Goal: Task Accomplishment & Management: Use online tool/utility

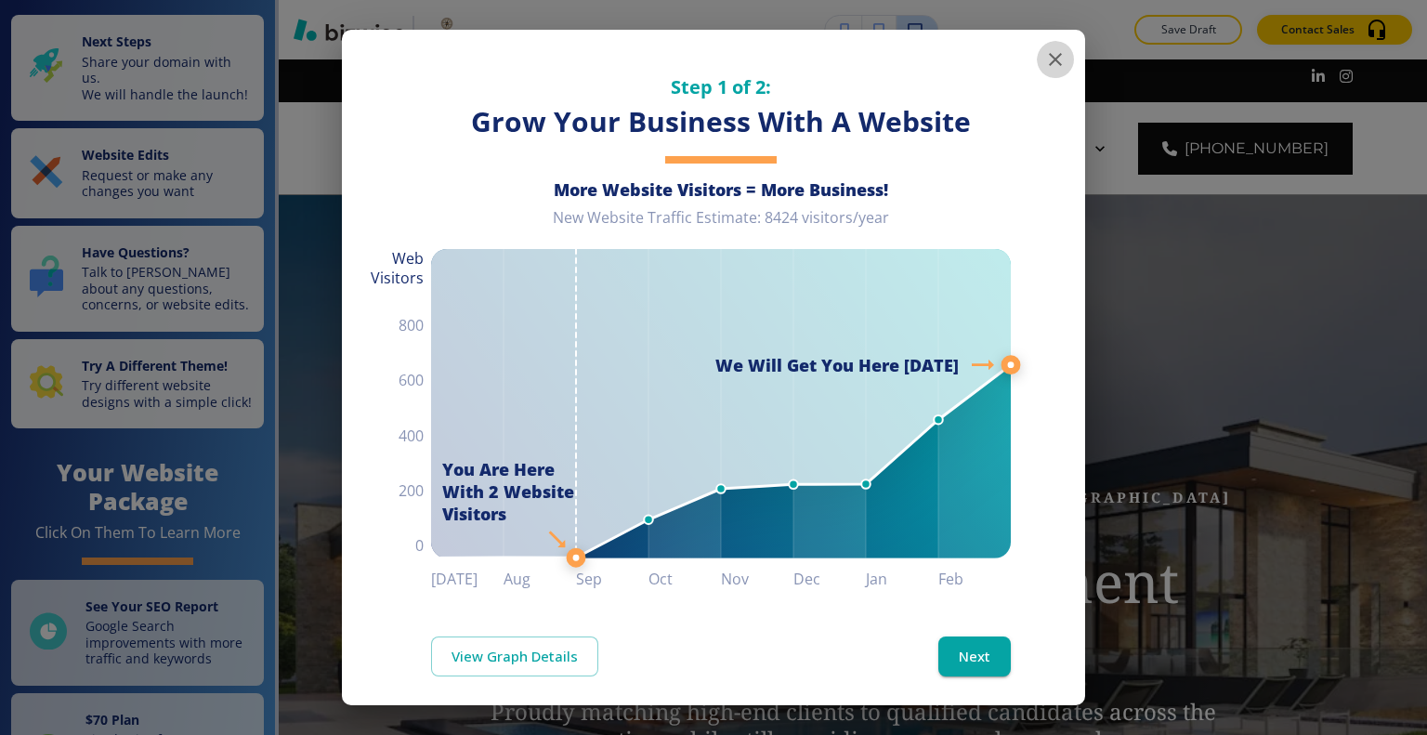
click at [1040, 71] on button "button" at bounding box center [1055, 59] width 37 height 37
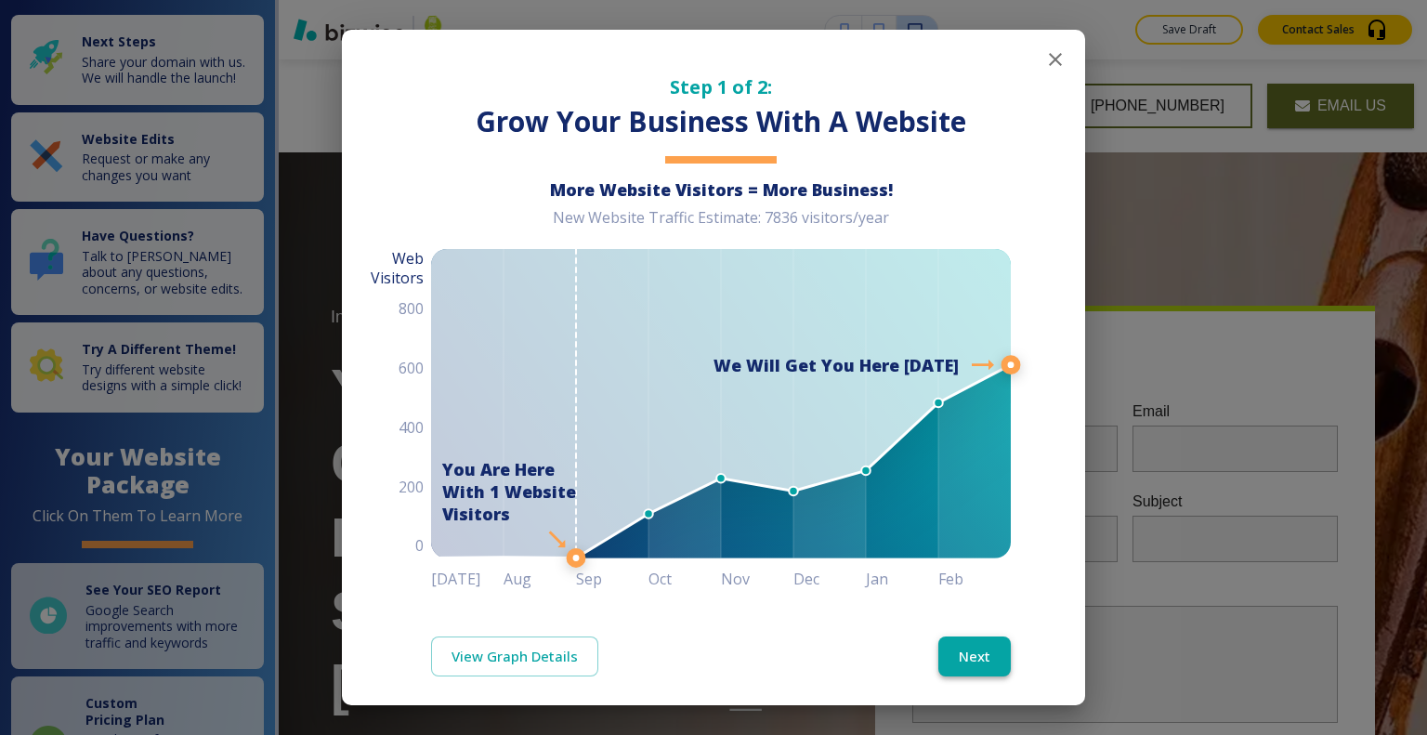
click at [954, 641] on button "Next" at bounding box center [974, 655] width 72 height 39
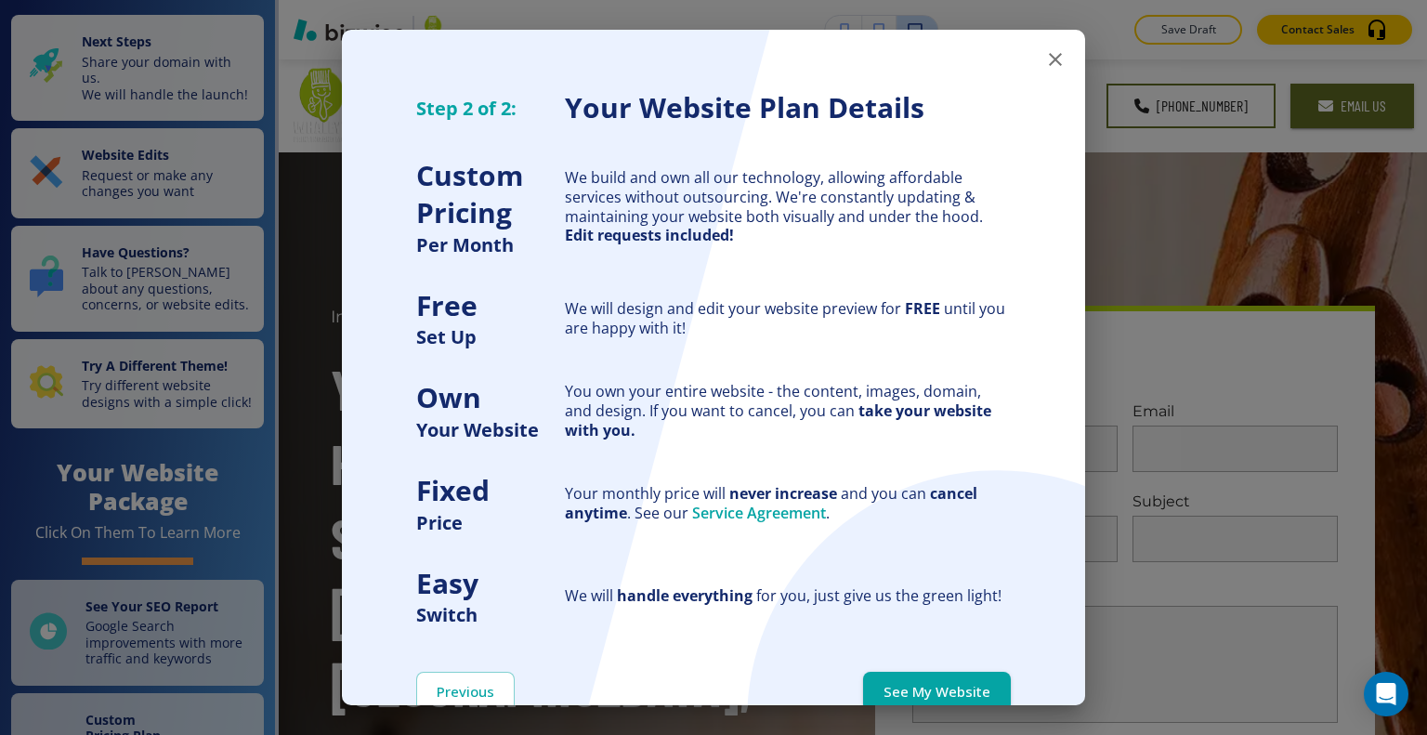
click at [955, 649] on div "Previous See My Website" at bounding box center [713, 691] width 743 height 128
click at [1044, 52] on icon "button" at bounding box center [1055, 59] width 22 height 22
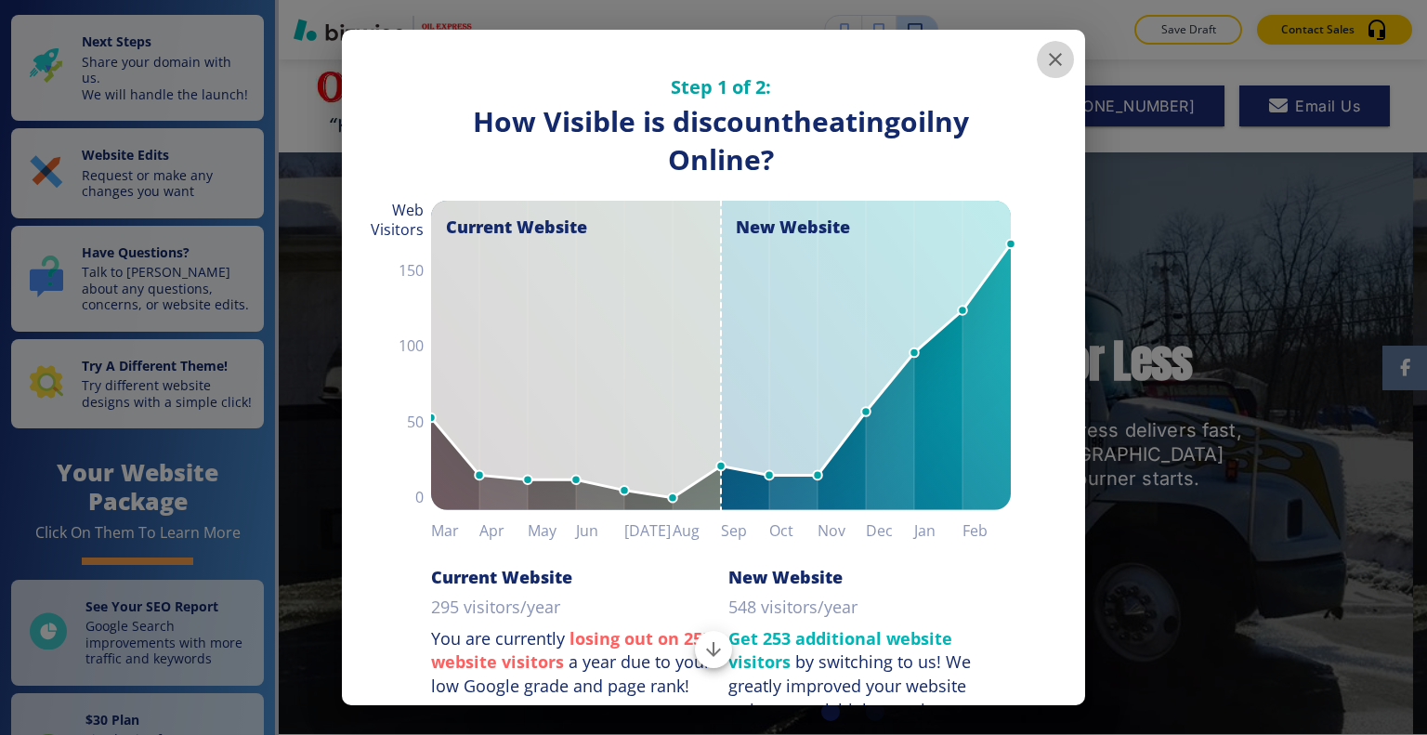
click at [1049, 62] on icon "button" at bounding box center [1055, 59] width 13 height 13
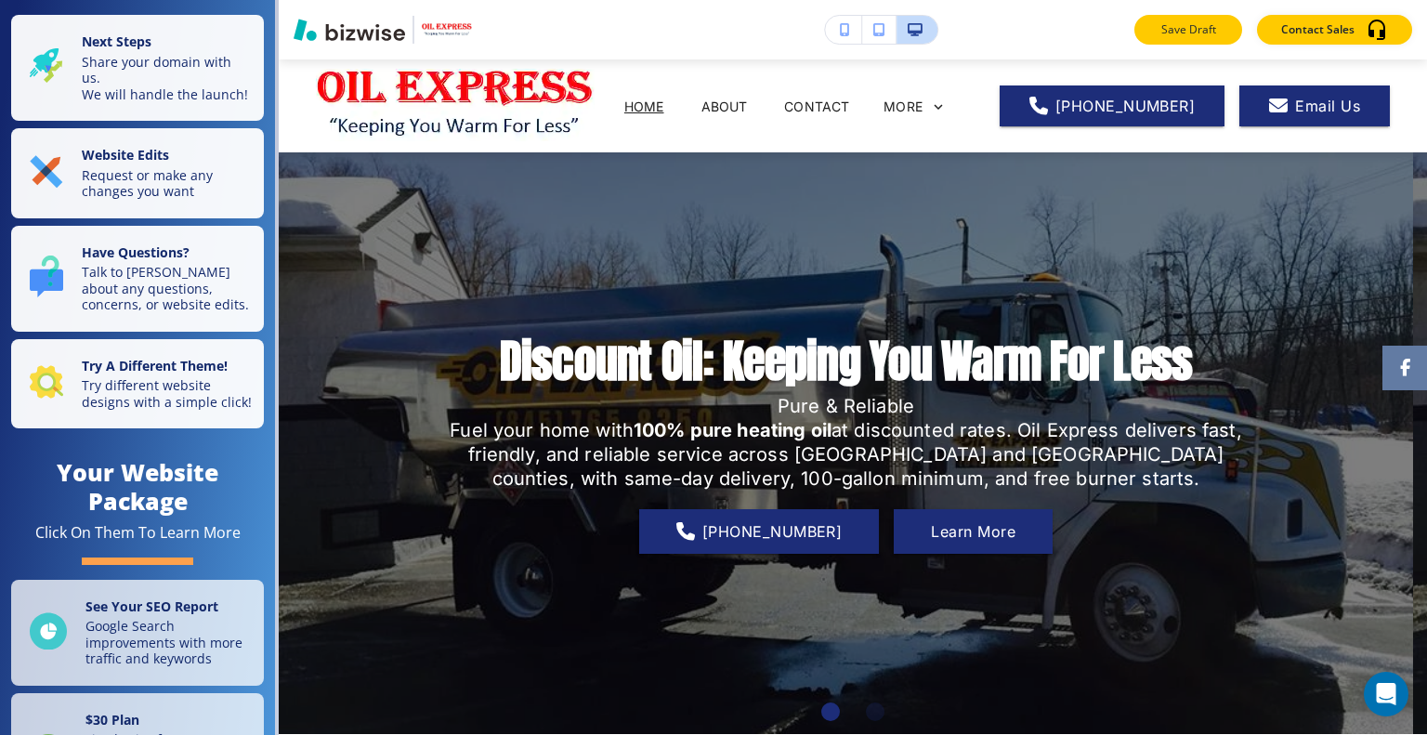
click at [1141, 36] on button "Save Draft" at bounding box center [1188, 30] width 108 height 30
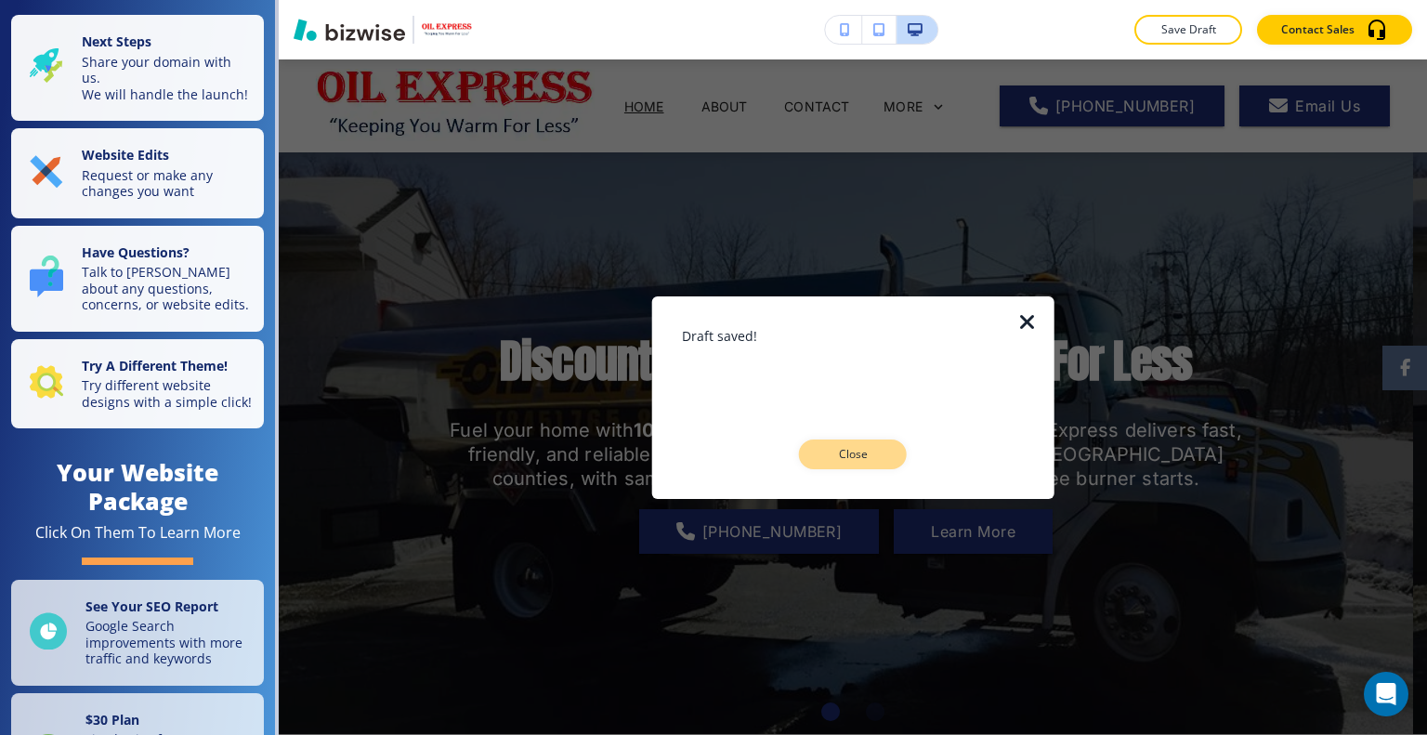
click at [892, 452] on button "Close" at bounding box center [853, 454] width 108 height 30
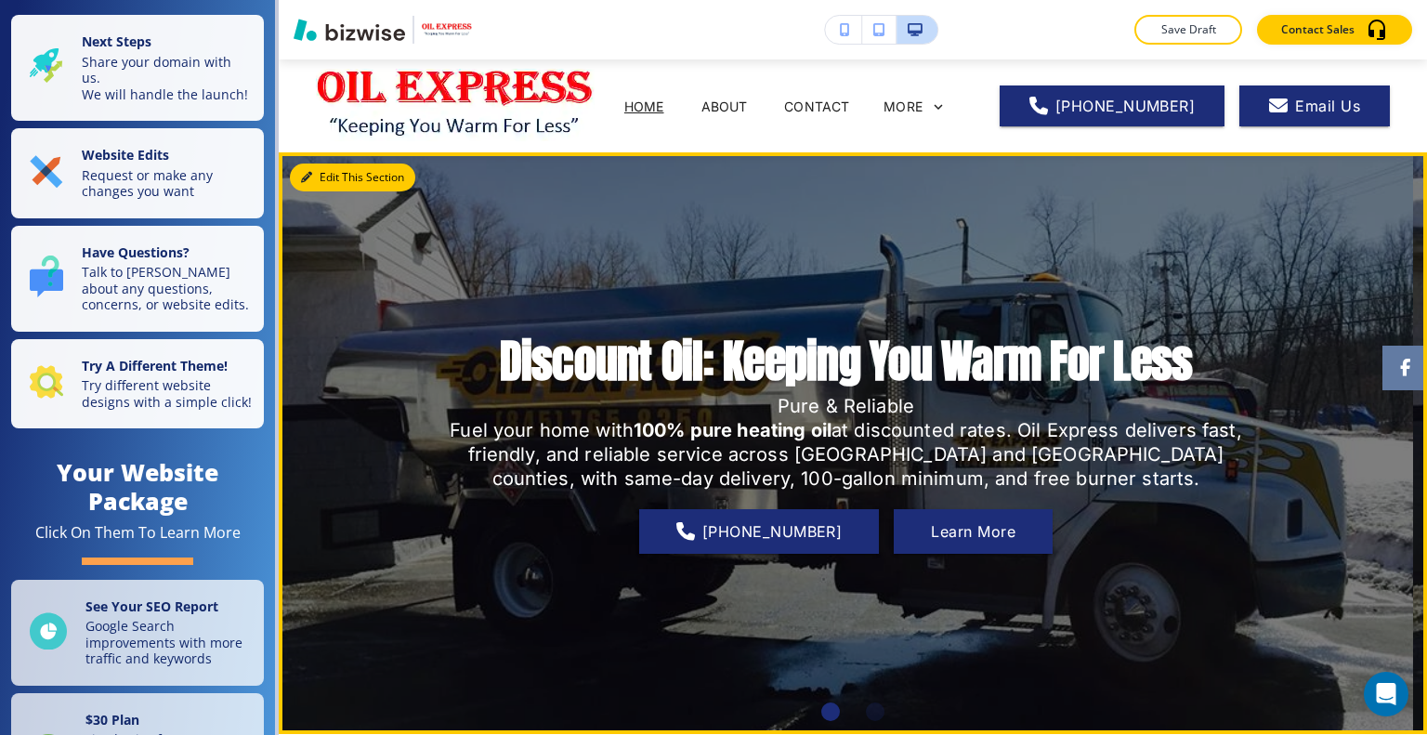
click at [319, 163] on button "Edit This Section" at bounding box center [352, 177] width 125 height 28
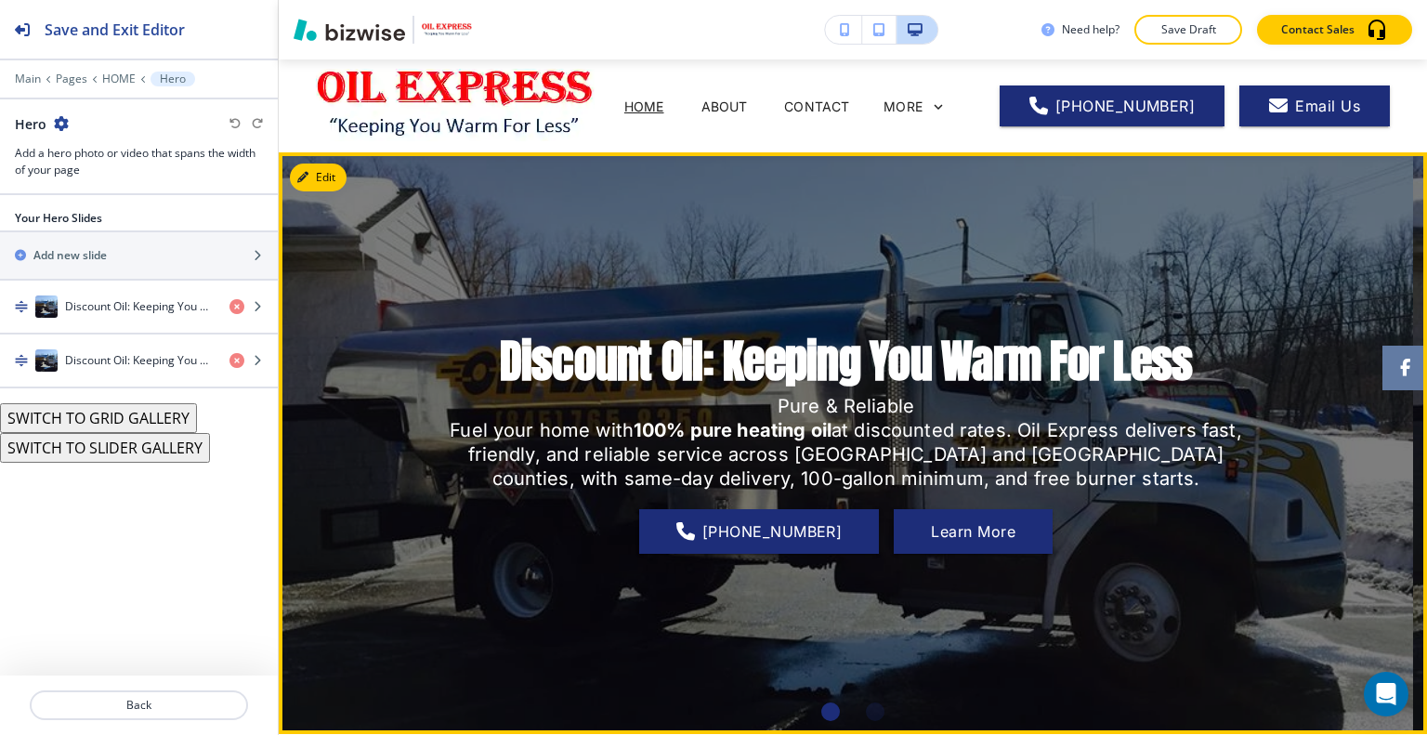
scroll to position [93, 0]
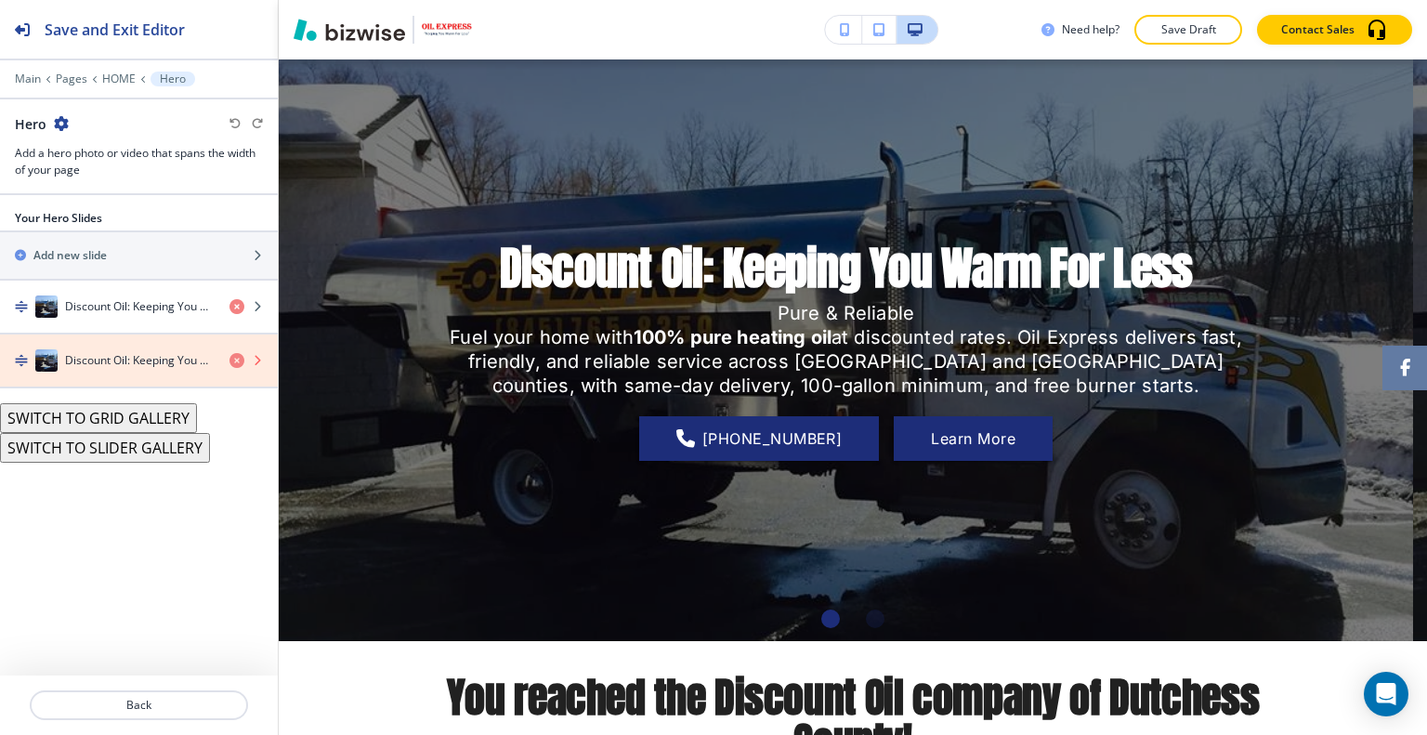
click at [234, 360] on icon "button" at bounding box center [236, 360] width 15 height 15
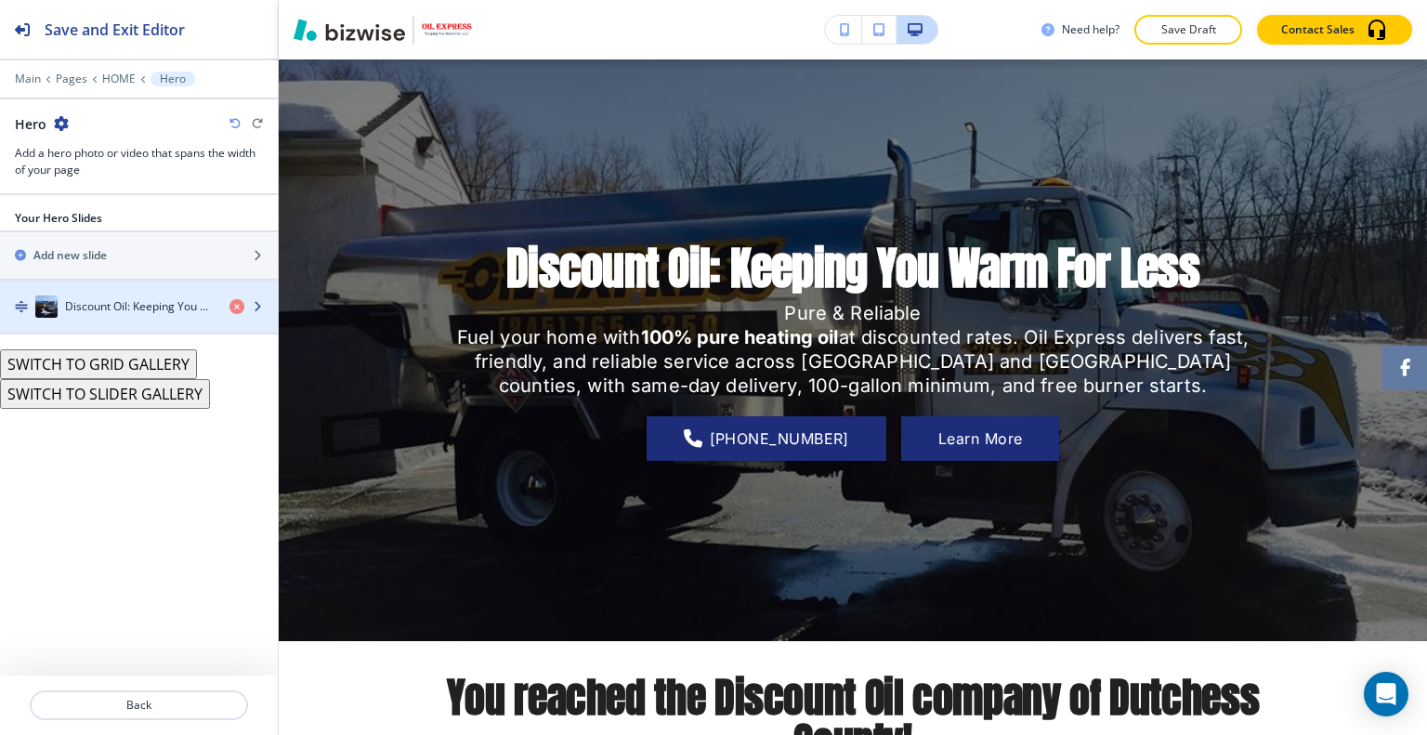
click at [175, 311] on h4 "Discount Oil: Keeping You Warm For Less" at bounding box center [140, 306] width 150 height 17
click at [174, 311] on h4 "Discount Oil: Keeping You Warm For Less" at bounding box center [140, 306] width 150 height 17
click at [173, 311] on h4 "Discount Oil: Keeping You Warm For Less" at bounding box center [140, 306] width 150 height 17
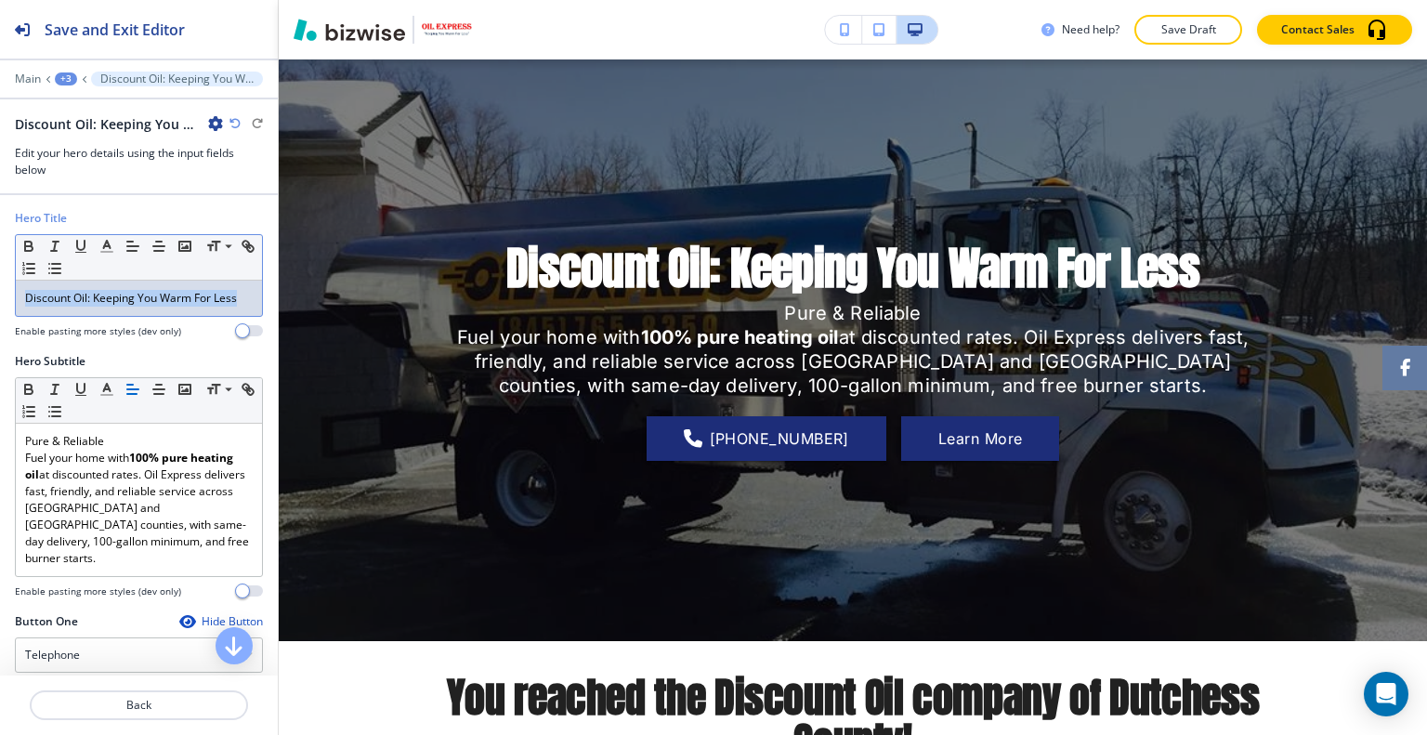
drag, startPoint x: 245, startPoint y: 295, endPoint x: 5, endPoint y: 277, distance: 241.3
click at [4, 279] on div "Hero Title Small Normal Large Huge Discount Oil: Keeping You Warm For Less Enab…" at bounding box center [139, 281] width 278 height 143
click at [29, 246] on icon "button" at bounding box center [28, 246] width 17 height 17
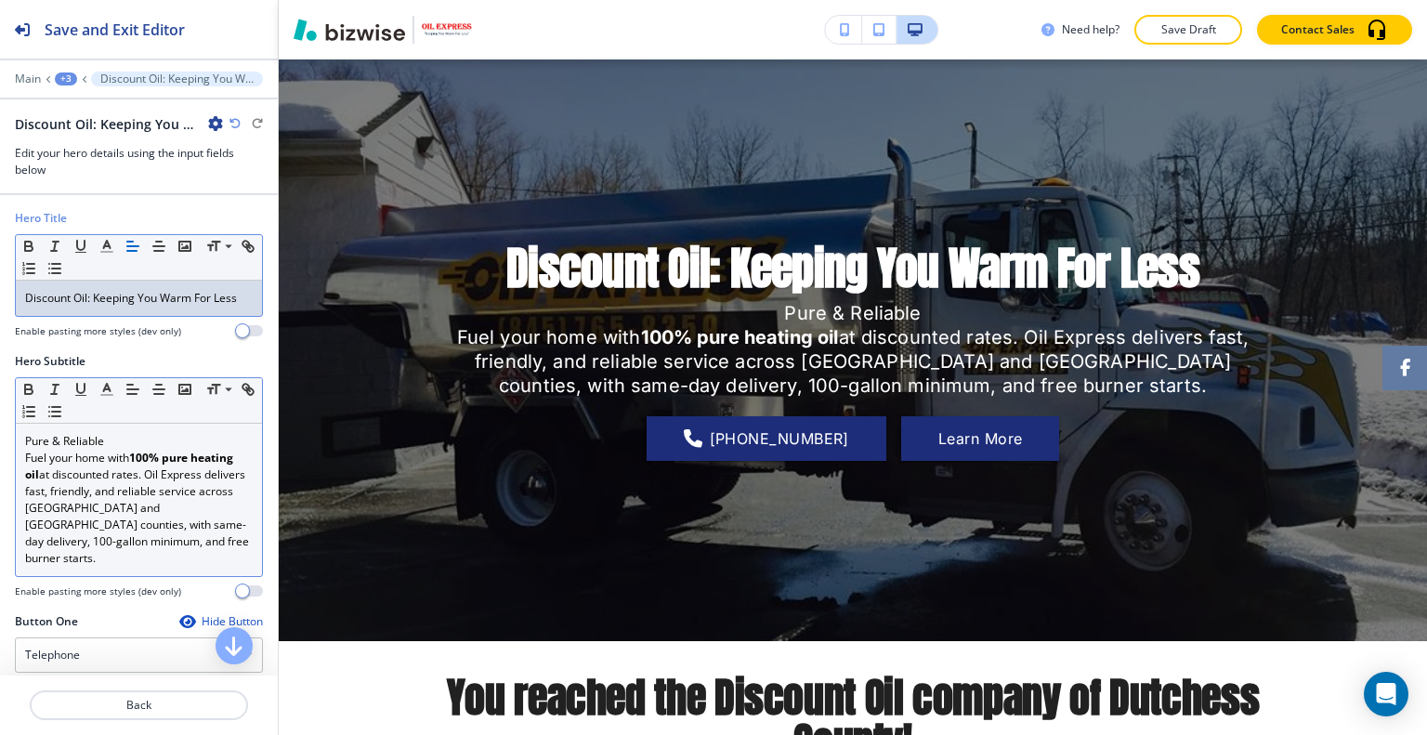
click at [208, 493] on p "Fuel your home with 100% pure heating oil at discounted rates. Oil Express deli…" at bounding box center [139, 508] width 228 height 117
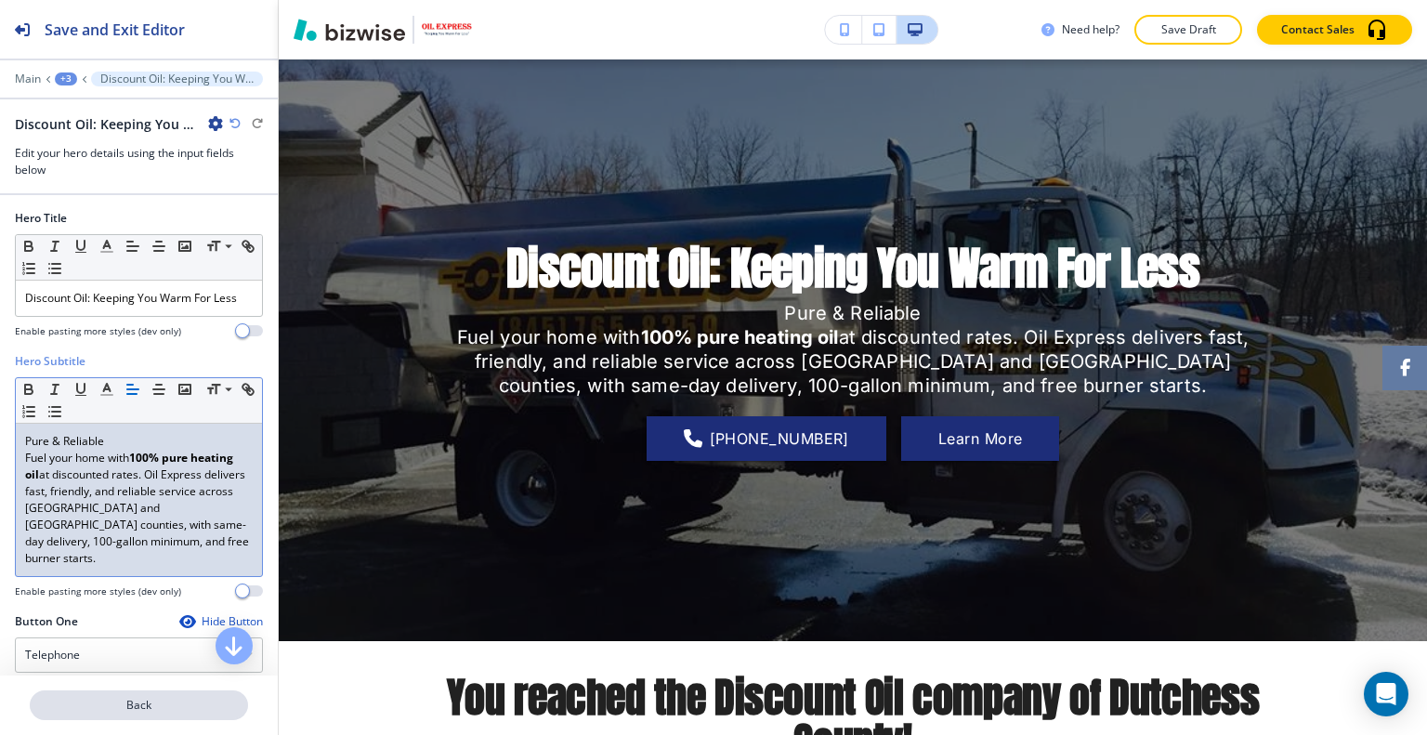
click at [164, 708] on p "Back" at bounding box center [139, 705] width 215 height 17
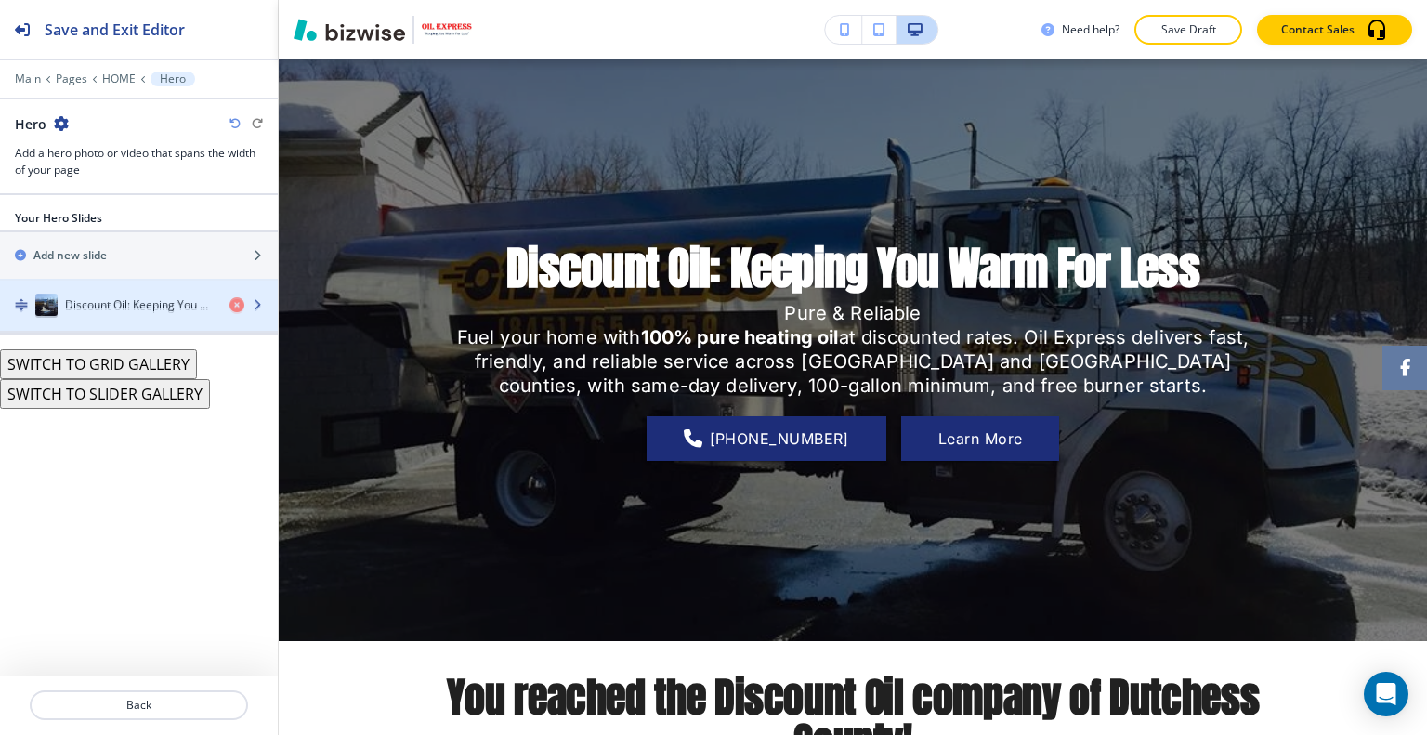
click at [127, 304] on h4 "Discount Oil: Keeping You Warm For Less" at bounding box center [140, 306] width 150 height 17
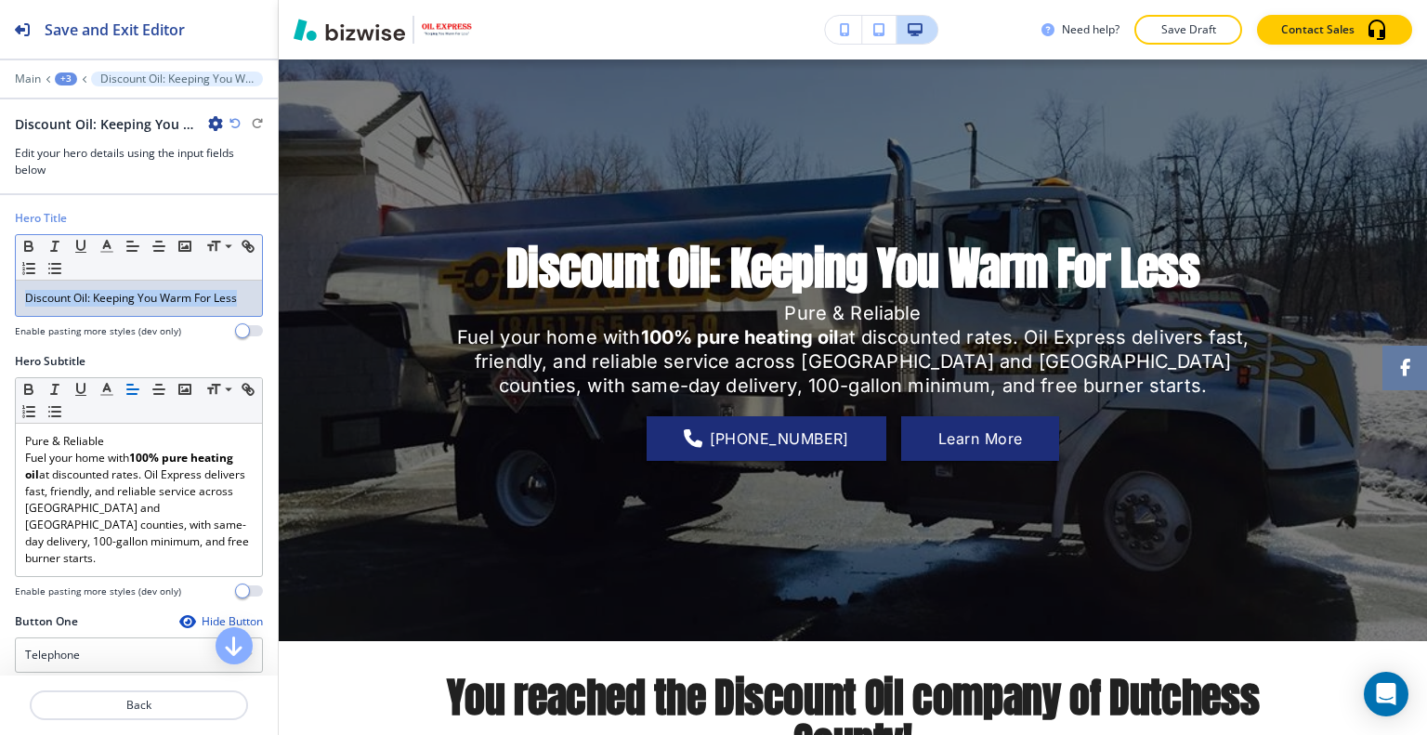
drag, startPoint x: 242, startPoint y: 296, endPoint x: 0, endPoint y: 285, distance: 241.8
click at [0, 285] on div "Hero Title Small Normal Large Huge Discount Oil: Keeping You Warm For Less Enab…" at bounding box center [139, 281] width 278 height 143
copy p "Discount Oil: Keeping You Warm For Less"
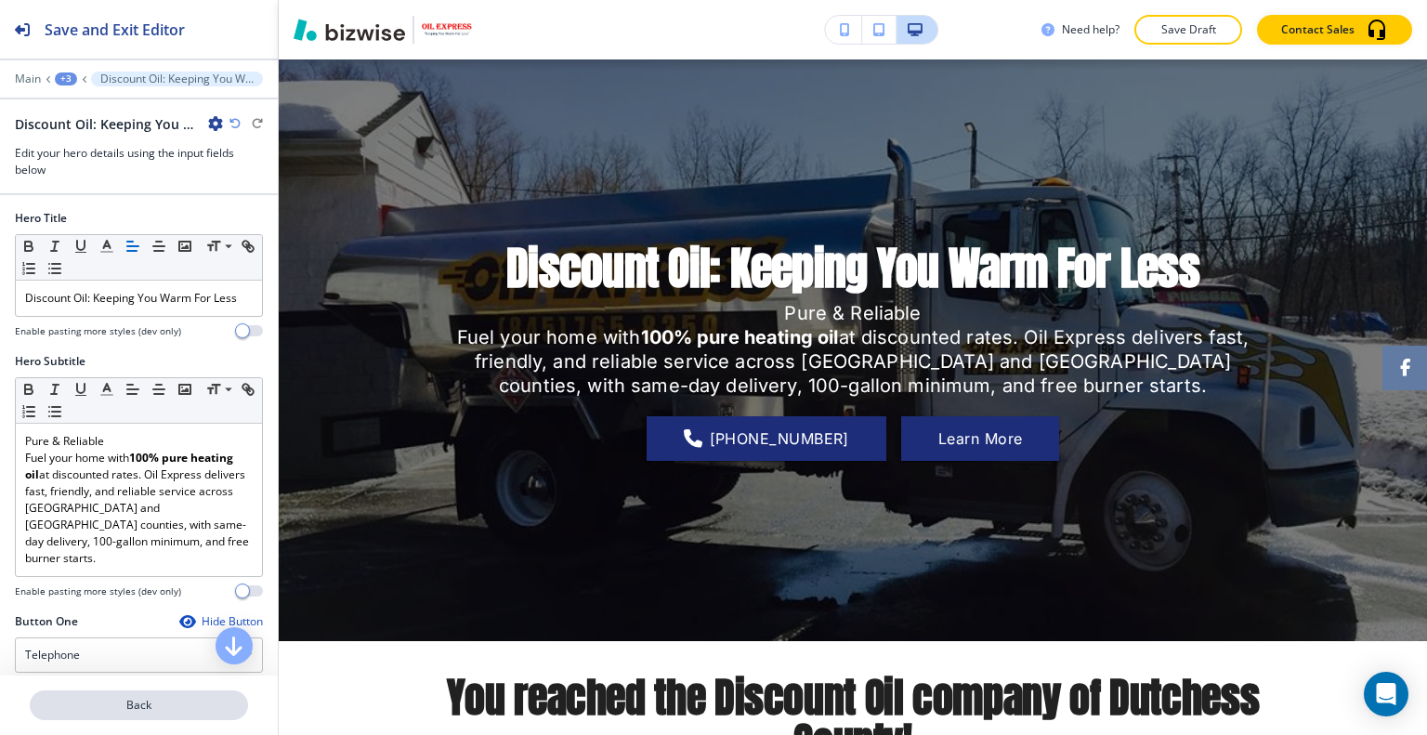
click at [156, 710] on p "Back" at bounding box center [139, 705] width 215 height 17
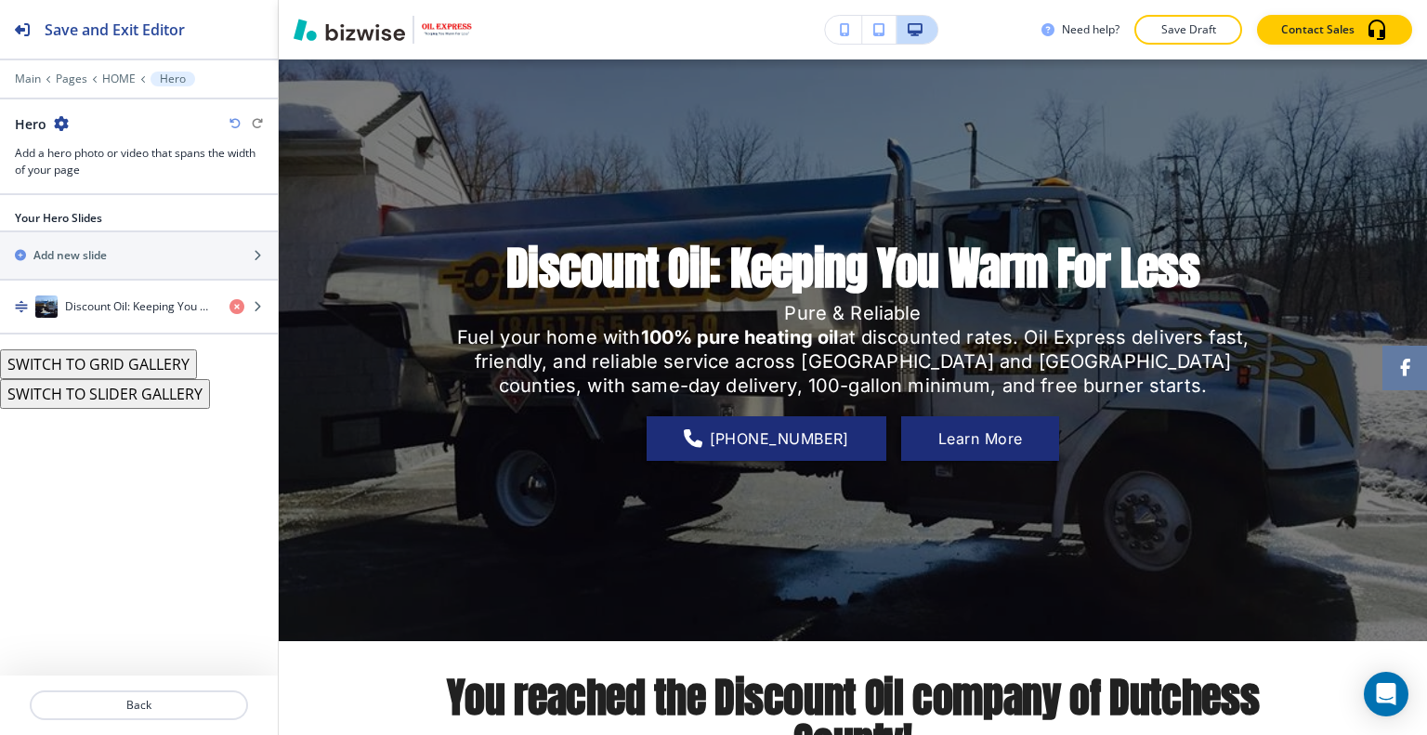
click at [41, 70] on div at bounding box center [139, 65] width 278 height 11
click at [28, 77] on p "Main" at bounding box center [28, 78] width 26 height 13
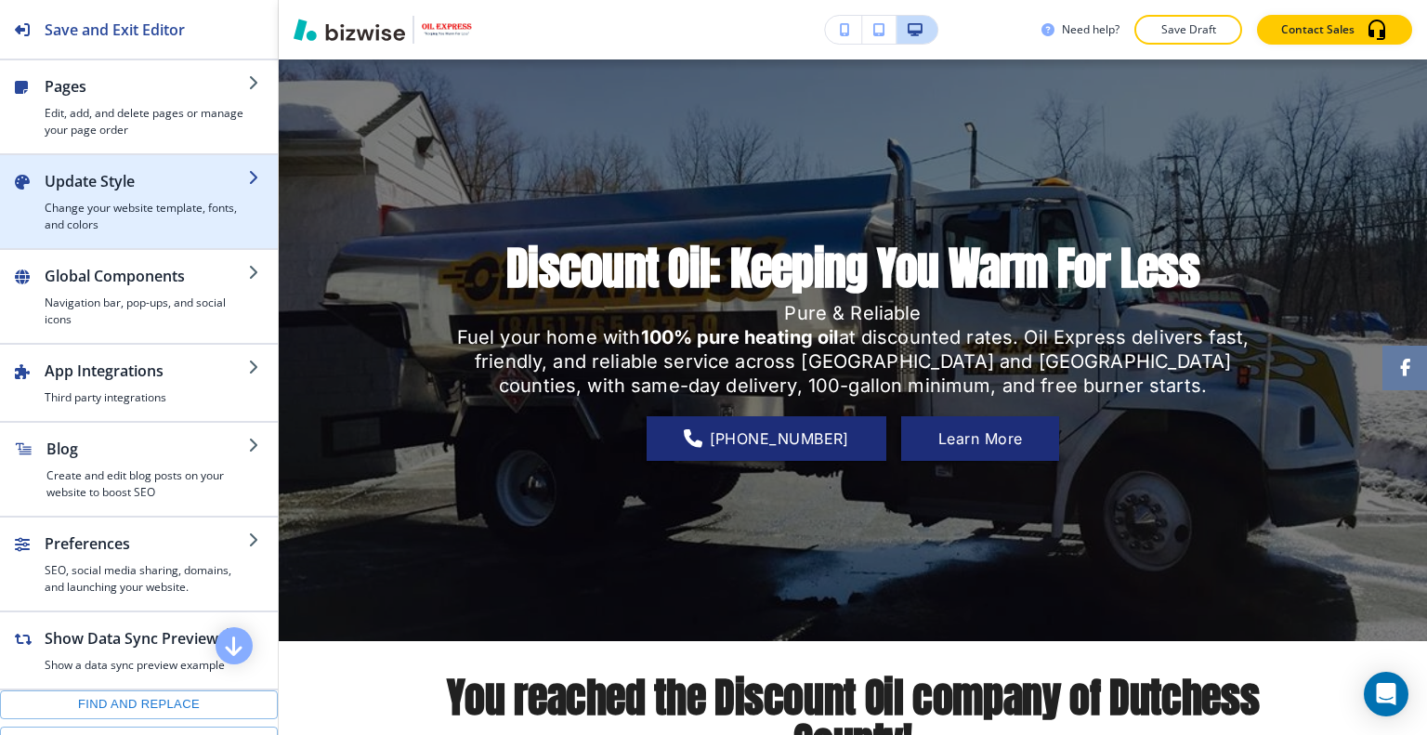
click at [108, 203] on h4 "Change your website template, fonts, and colors" at bounding box center [146, 216] width 203 height 33
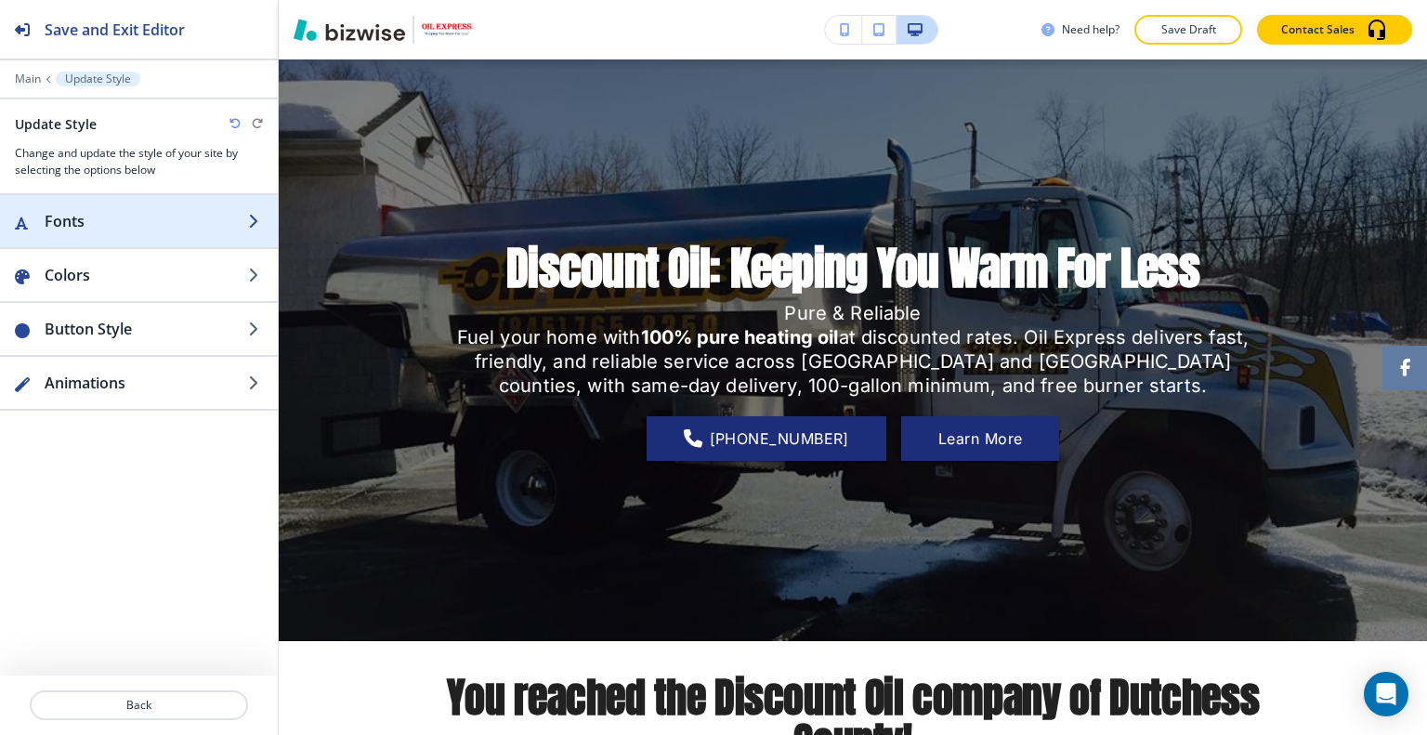
click at [130, 224] on h2 "Fonts" at bounding box center [146, 221] width 203 height 22
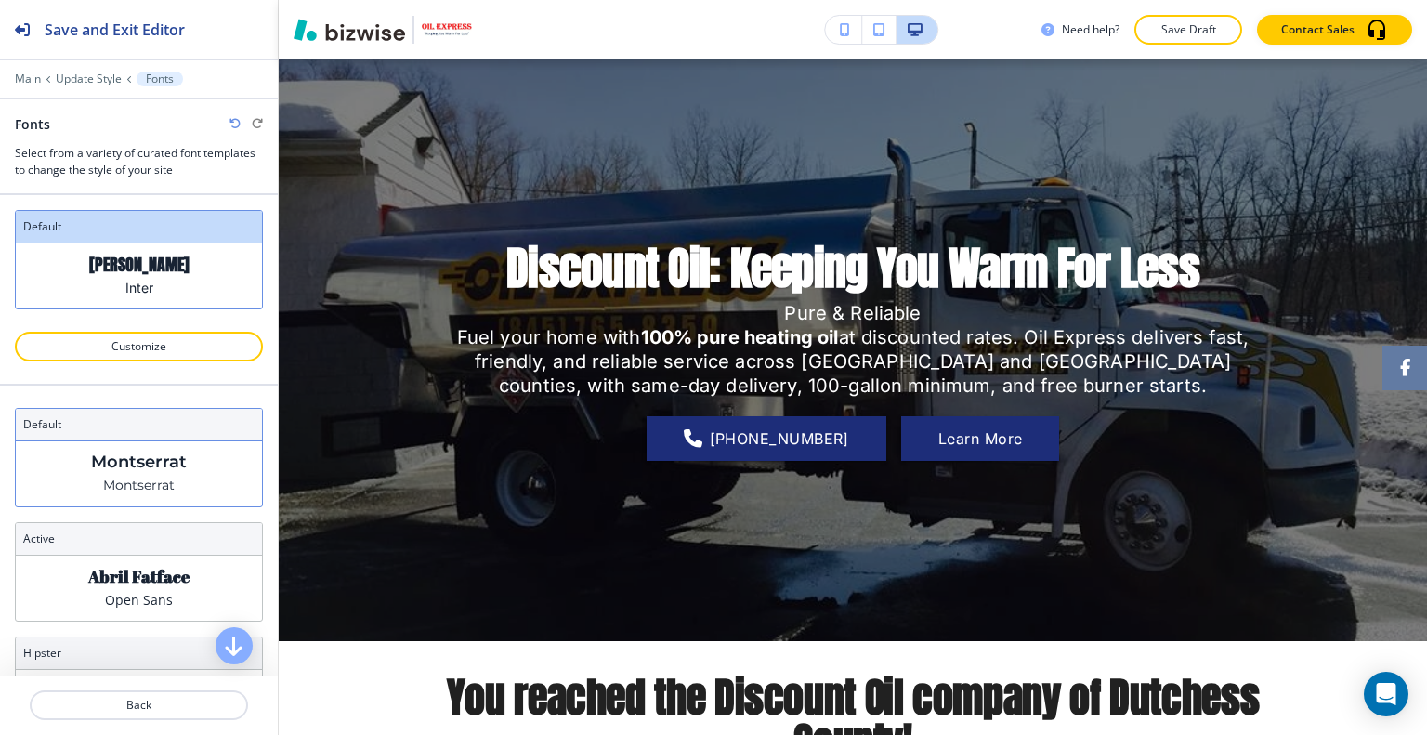
click at [130, 471] on div "Montserrat Montserrat" at bounding box center [139, 473] width 246 height 65
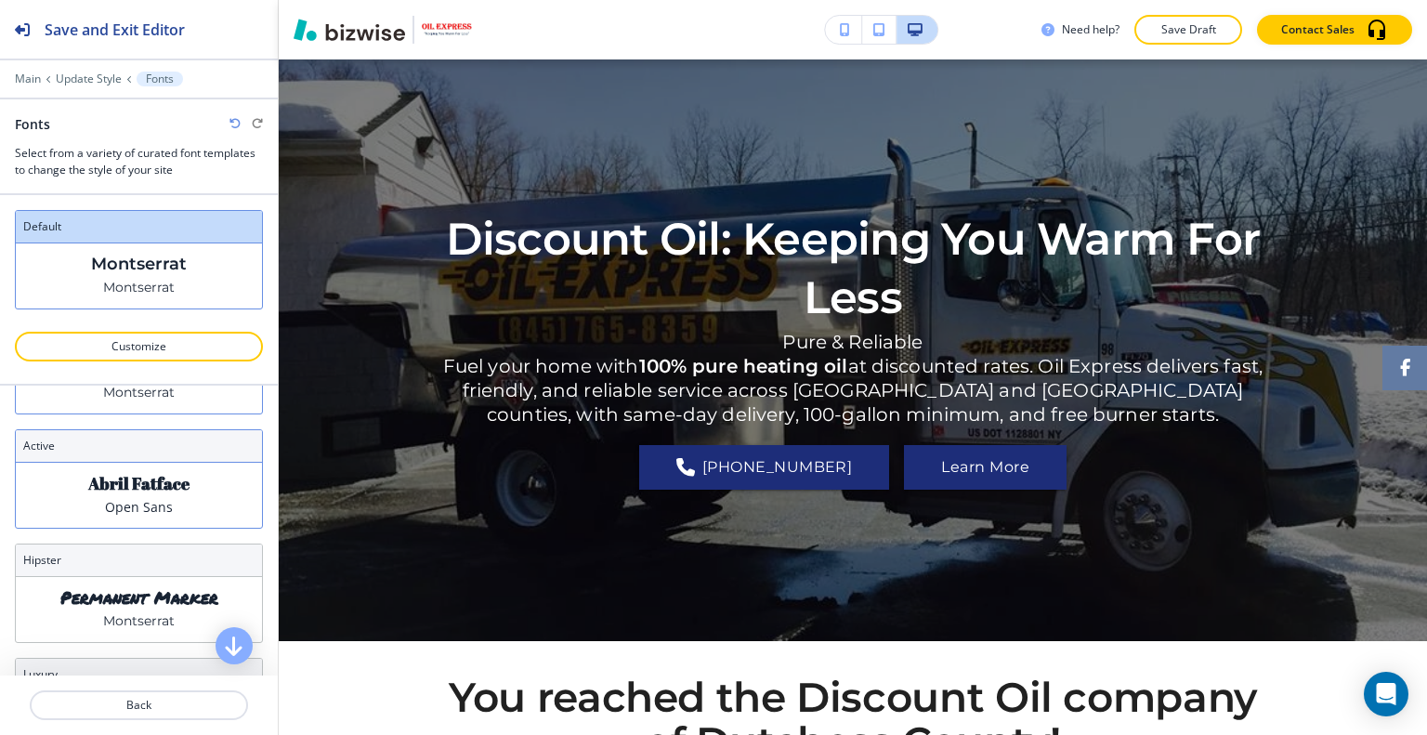
click at [121, 467] on div "Abril Fatface Open Sans" at bounding box center [139, 495] width 246 height 65
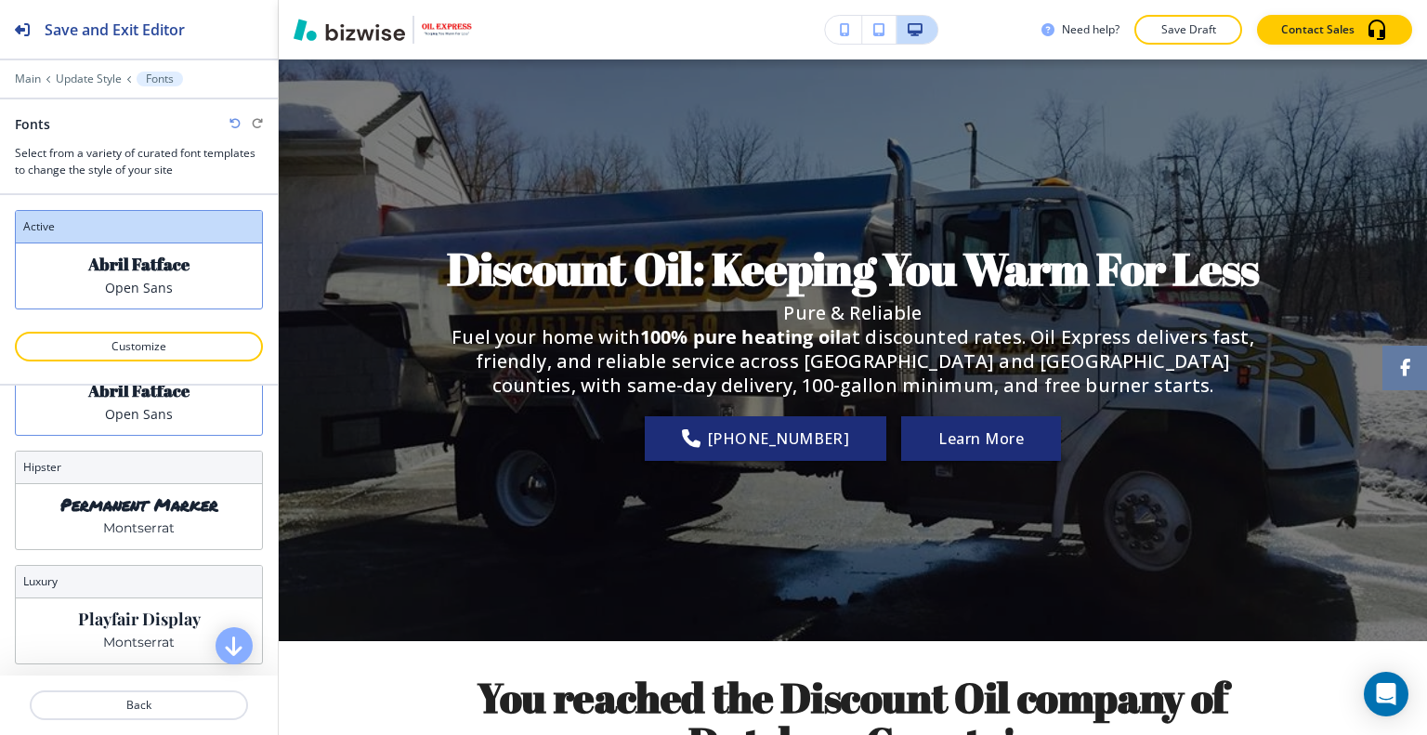
scroll to position [279, 0]
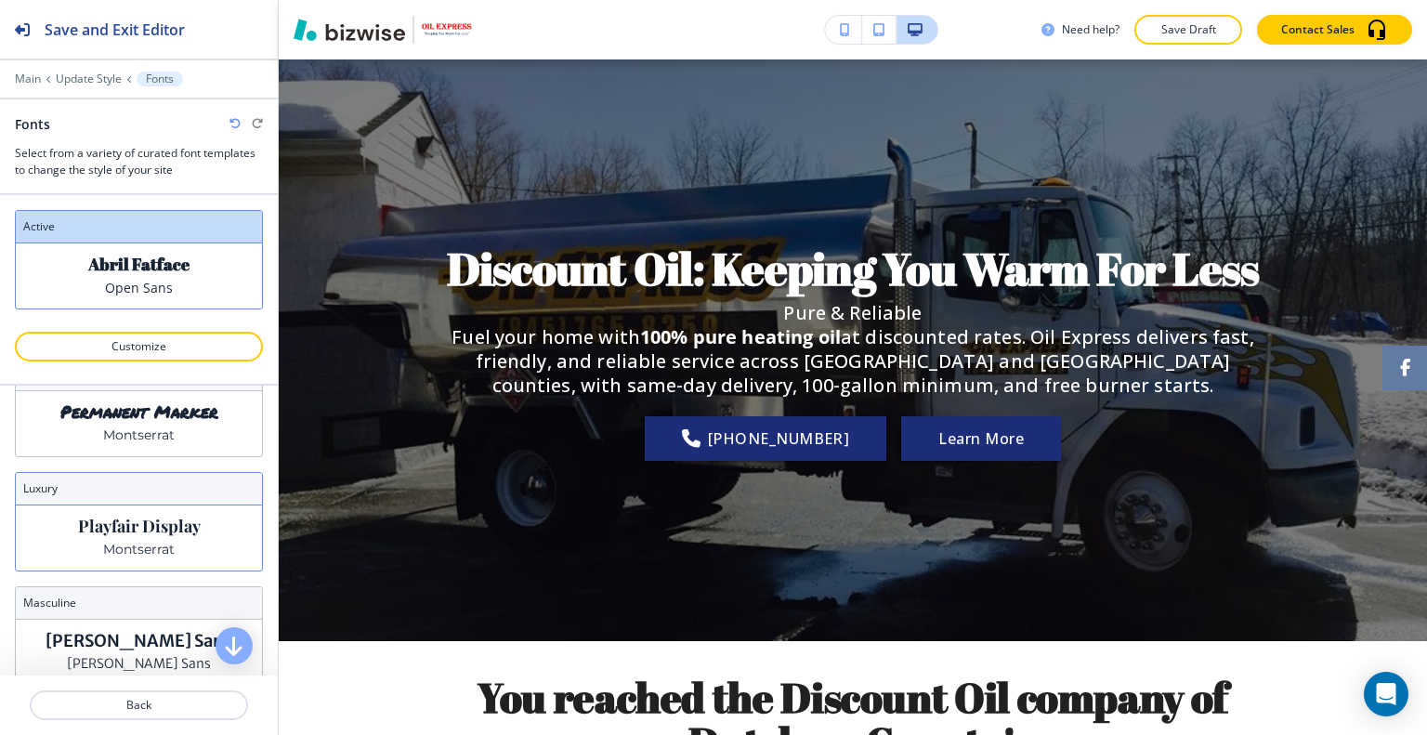
click at [152, 558] on div "Playfair Display Montserrat" at bounding box center [139, 537] width 246 height 65
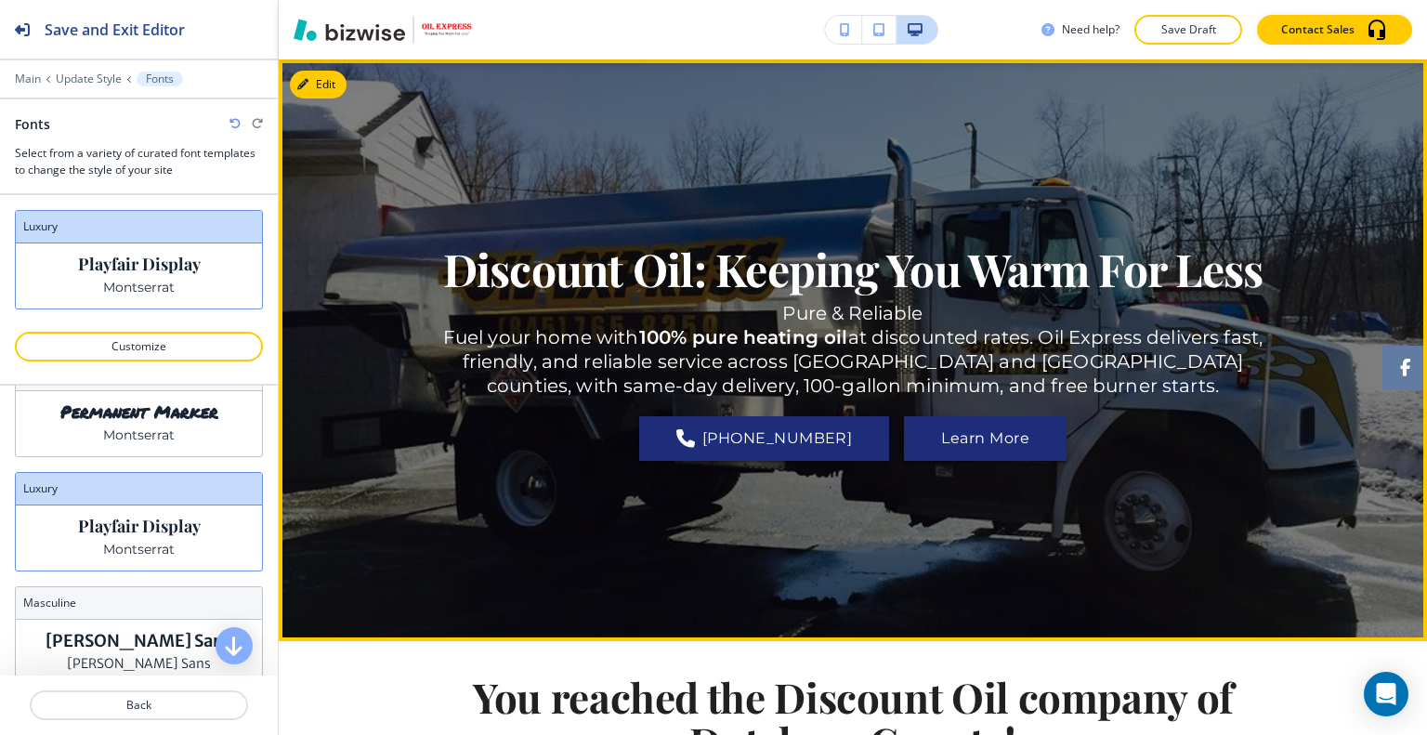
click at [568, 545] on div "Discount Oil: Keeping You Warm For Less Pure & Reliable Fuel your home with 100…" at bounding box center [853, 350] width 836 height 515
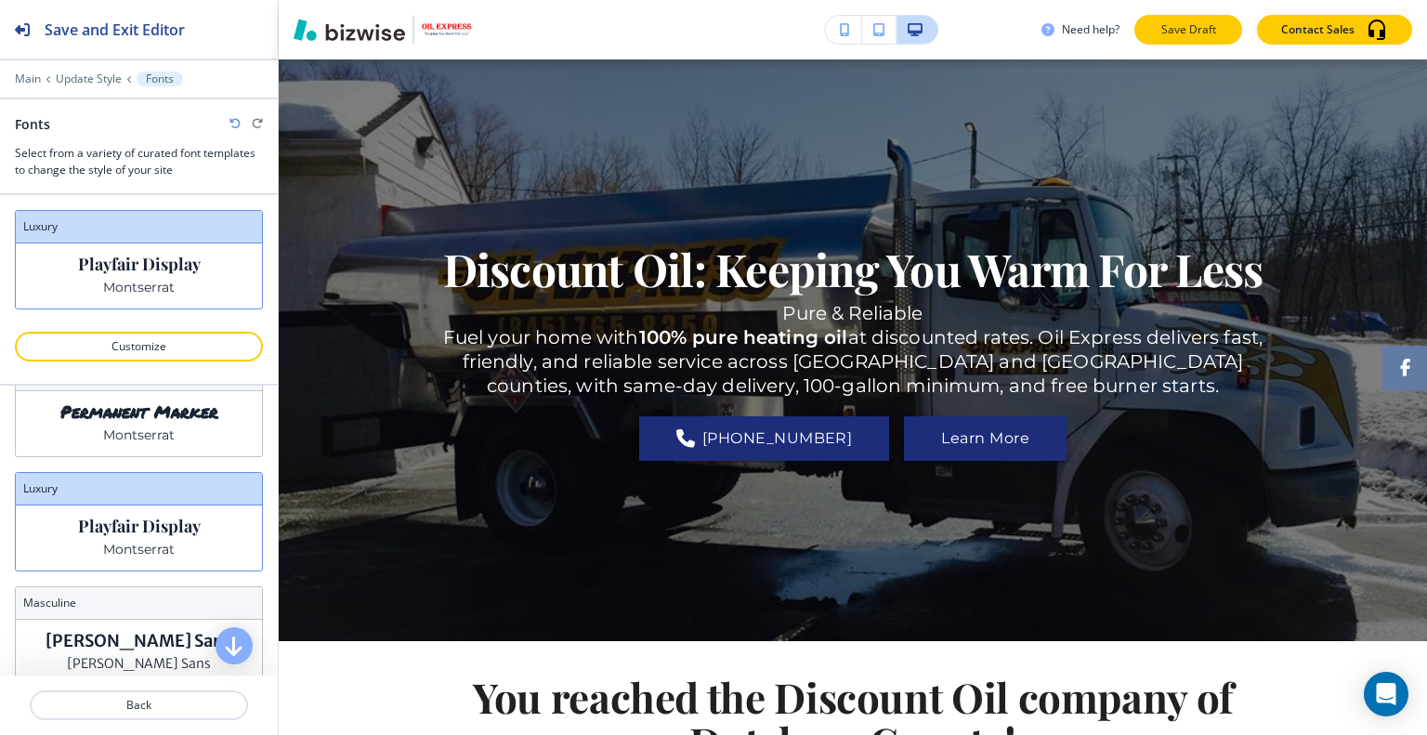
click at [1183, 29] on p "Save Draft" at bounding box center [1187, 29] width 59 height 17
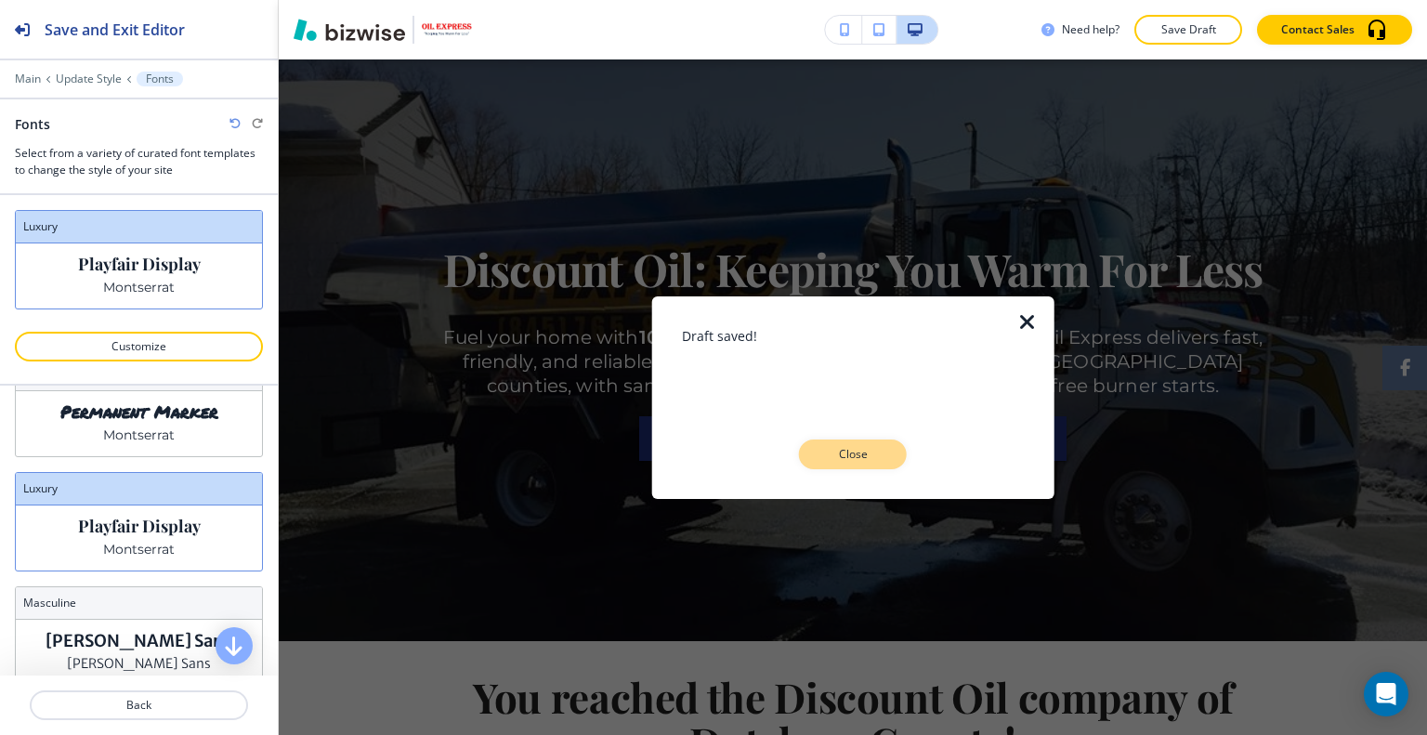
click at [843, 464] on button "Close" at bounding box center [853, 454] width 108 height 30
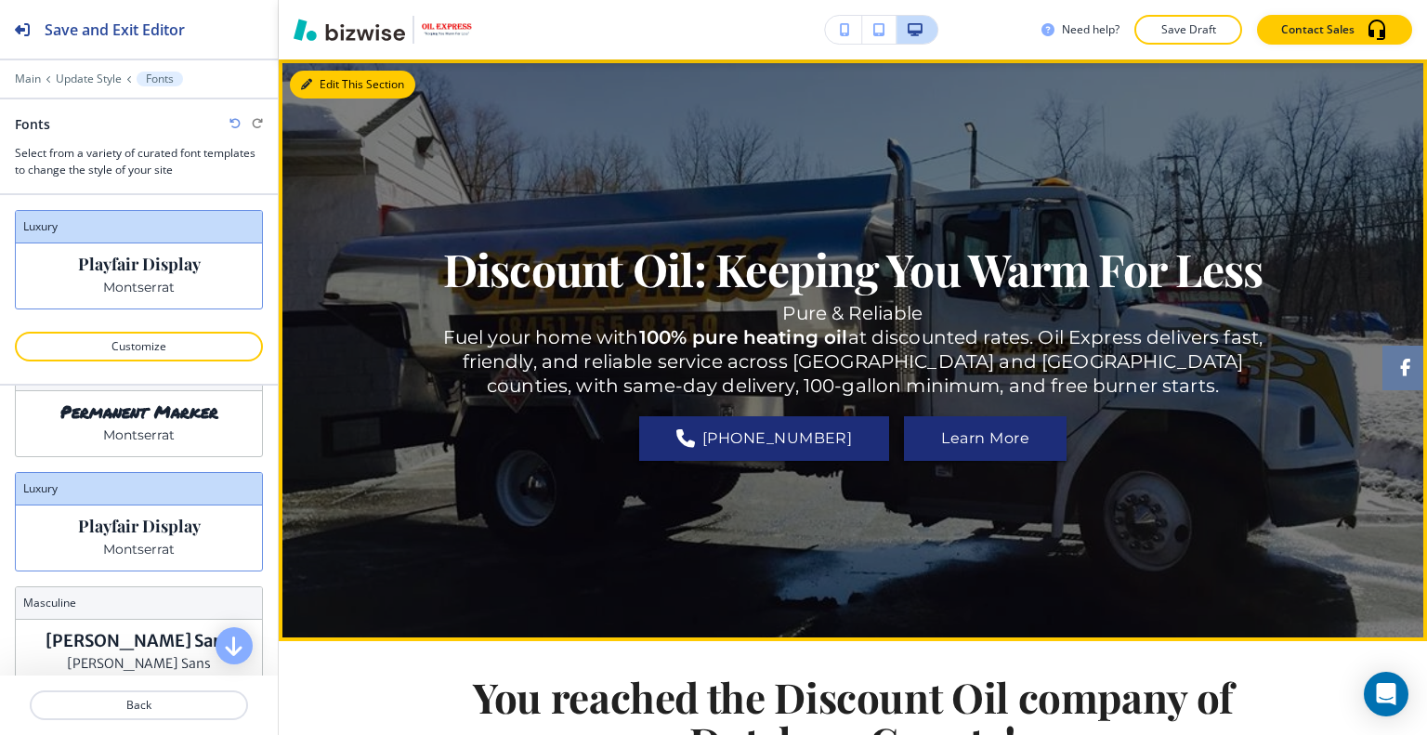
click at [342, 85] on button "Edit This Section" at bounding box center [352, 85] width 125 height 28
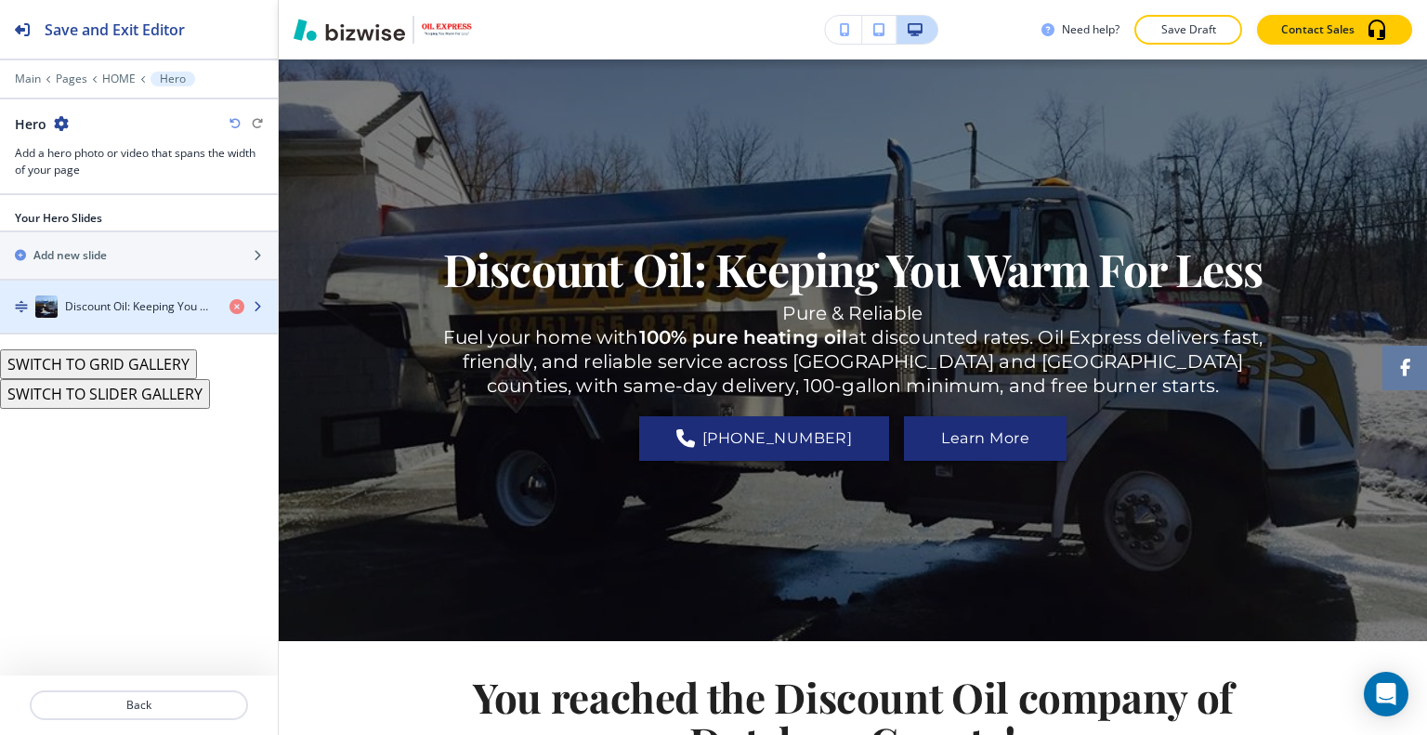
click at [148, 289] on div "button" at bounding box center [139, 288] width 278 height 15
click at [147, 301] on h4 "Discount Oil: Keeping You Warm For Less" at bounding box center [140, 306] width 150 height 17
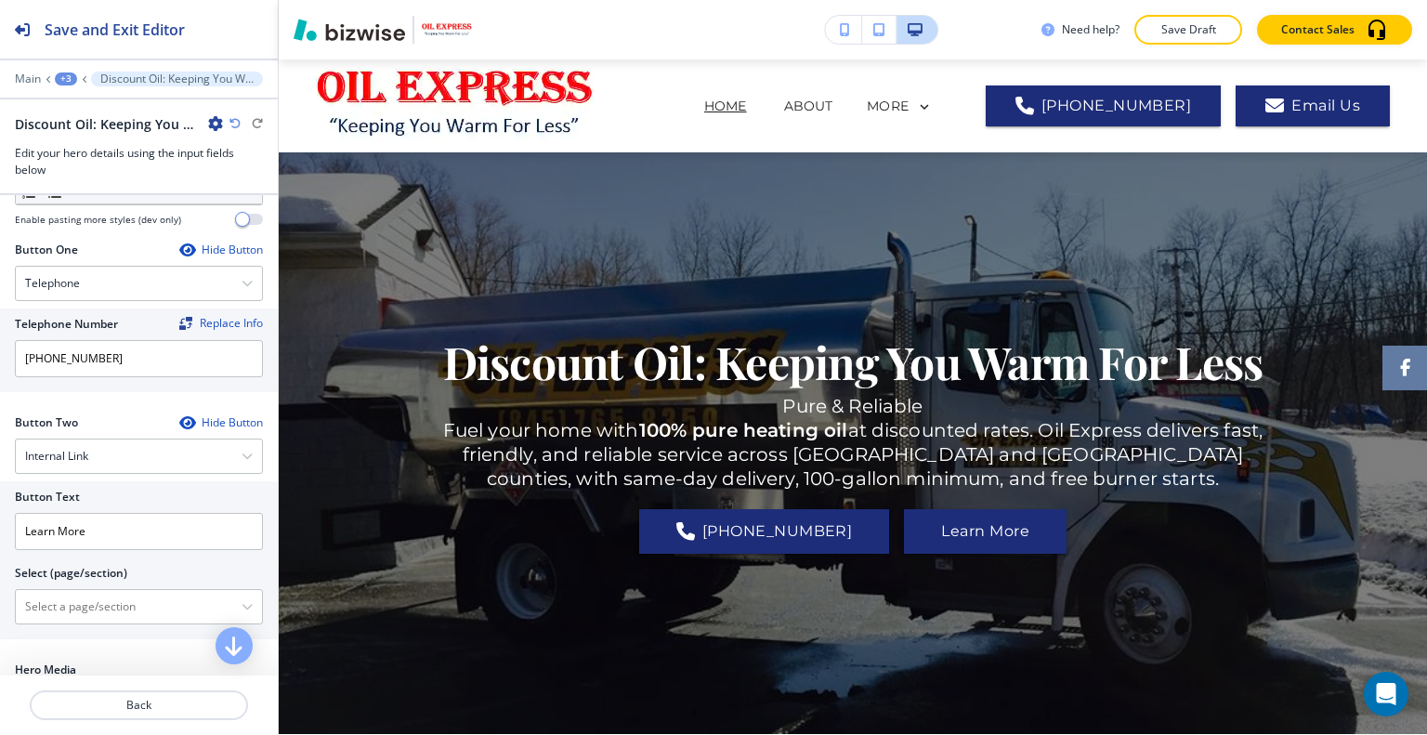
scroll to position [464, 0]
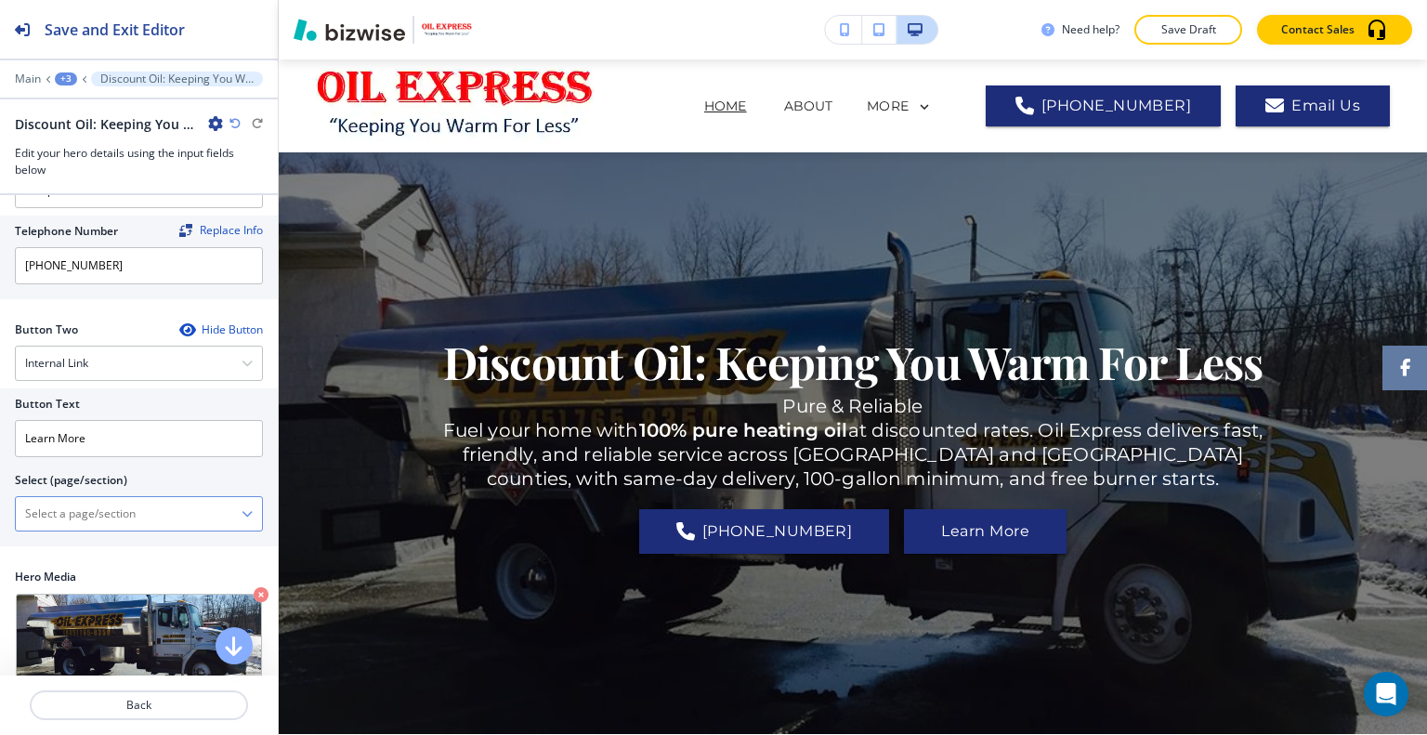
click at [147, 498] on \(page\/section\) "Manual Input" at bounding box center [129, 514] width 226 height 32
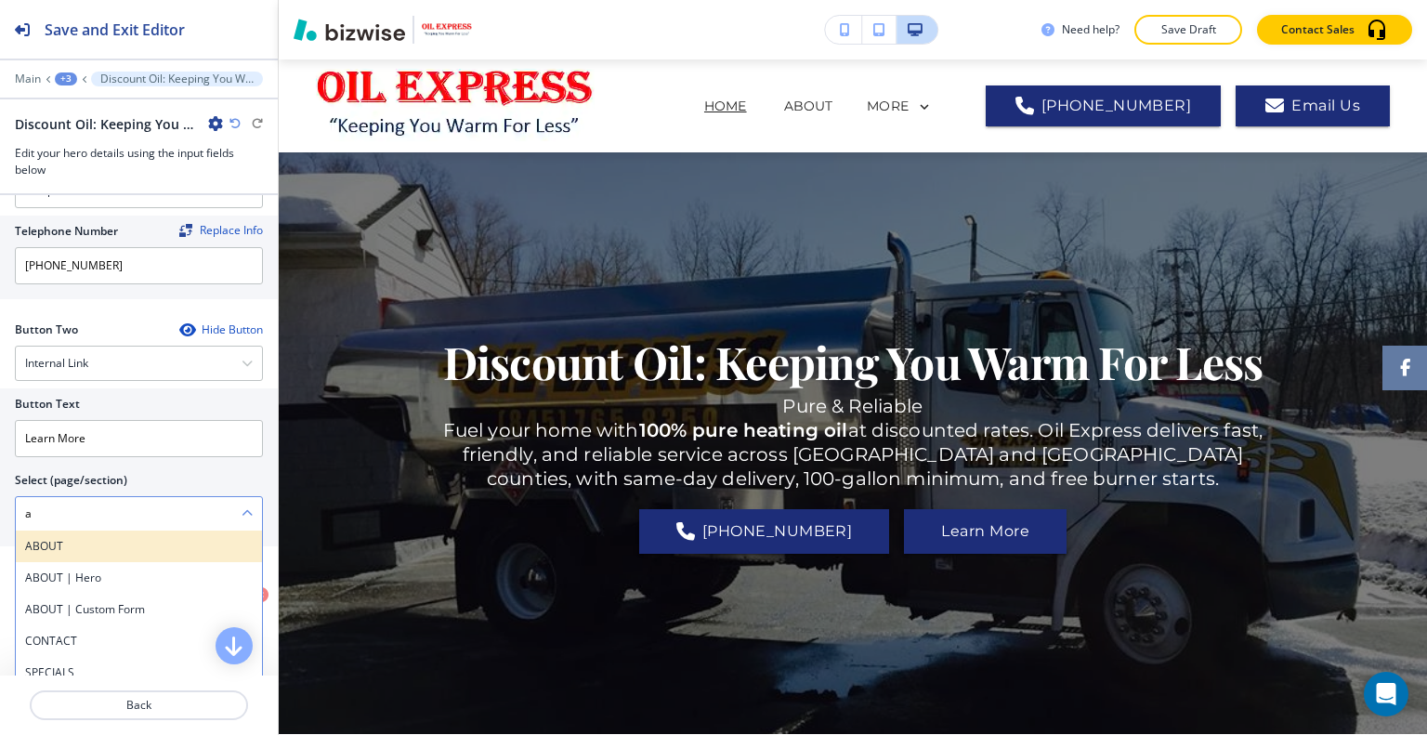
click at [49, 530] on div "ABOUT" at bounding box center [139, 546] width 246 height 32
type \(page\/section\) "ABOUT"
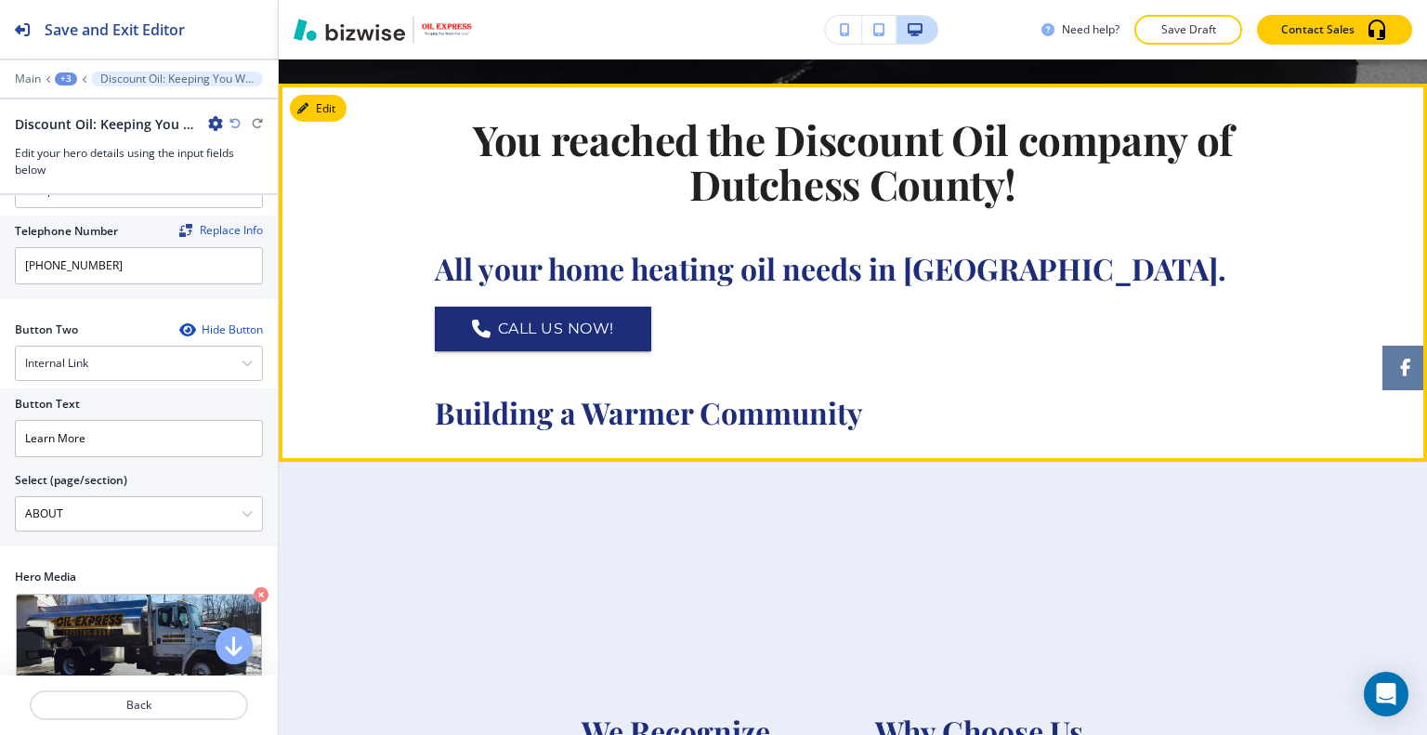
scroll to position [557, 0]
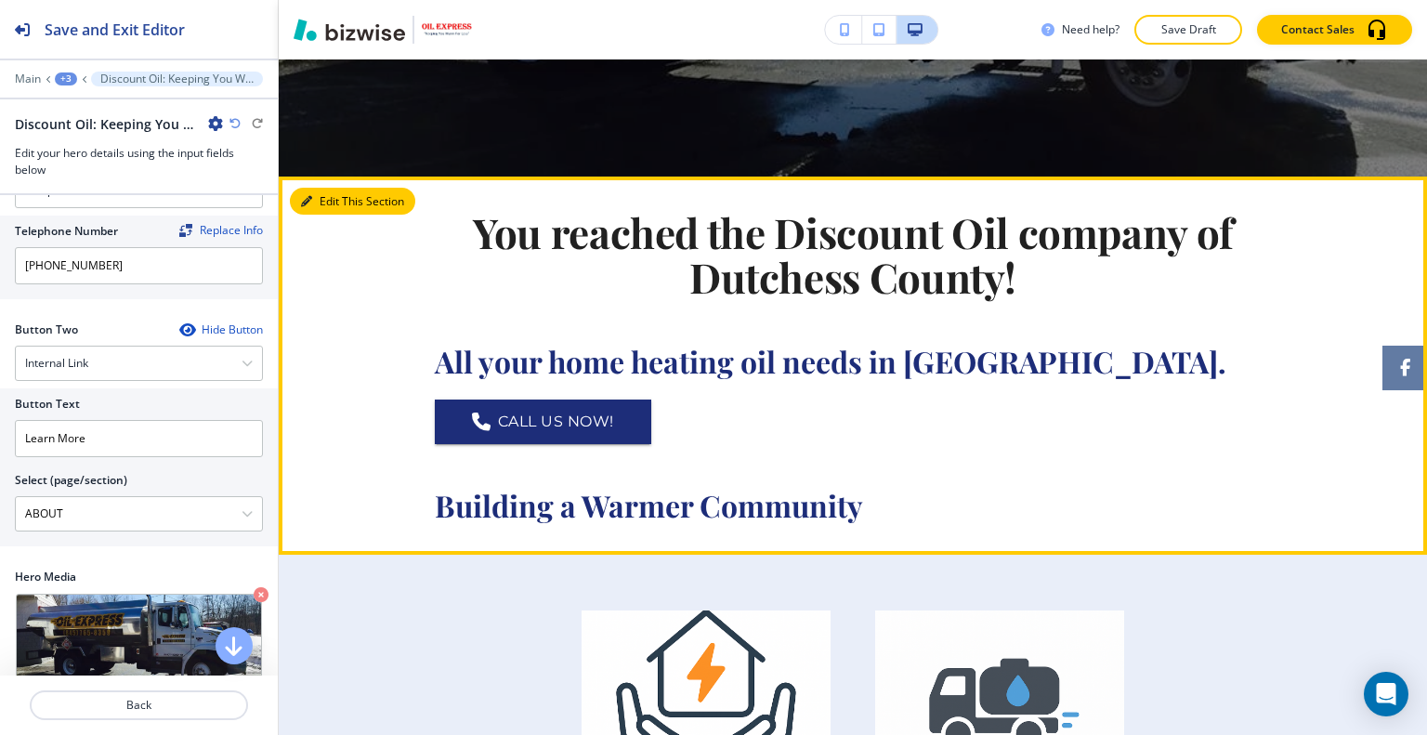
click at [331, 198] on button "Edit This Section" at bounding box center [352, 202] width 125 height 28
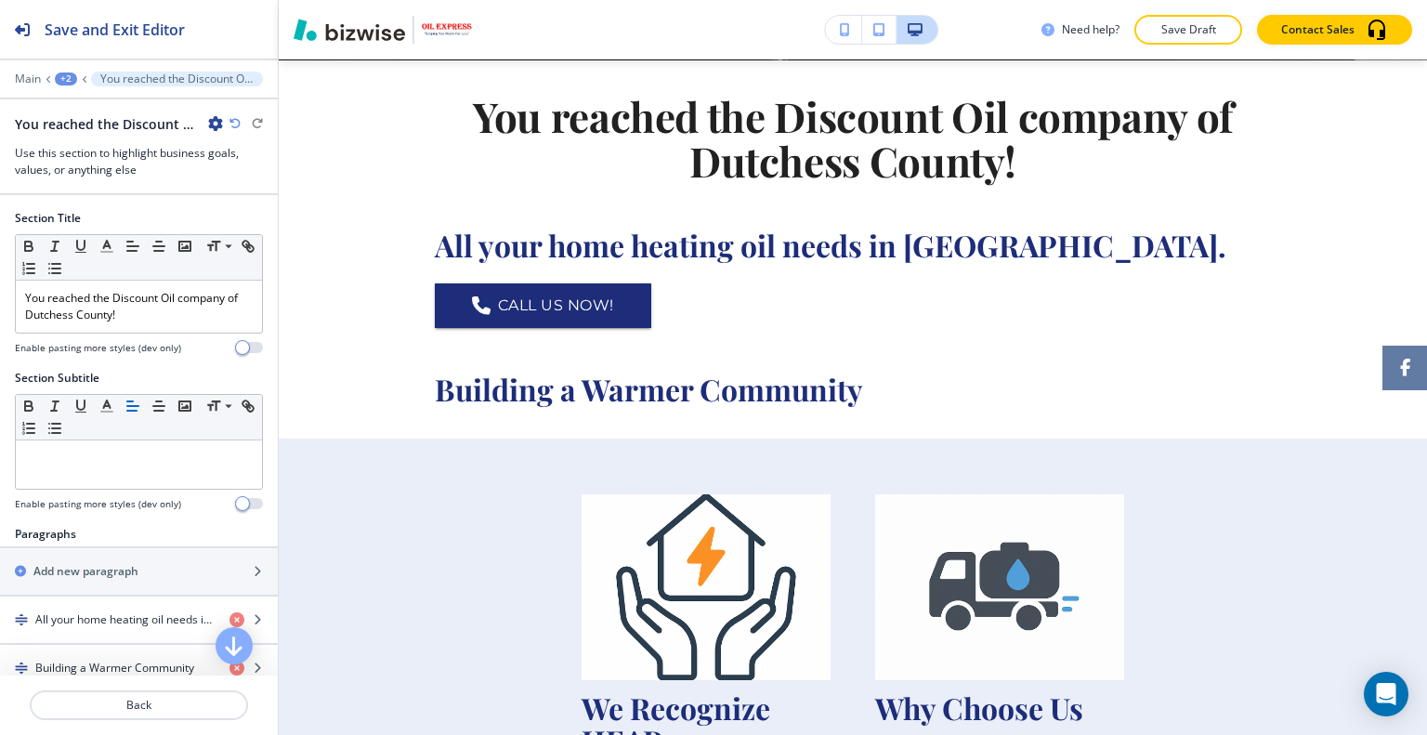
scroll to position [279, 0]
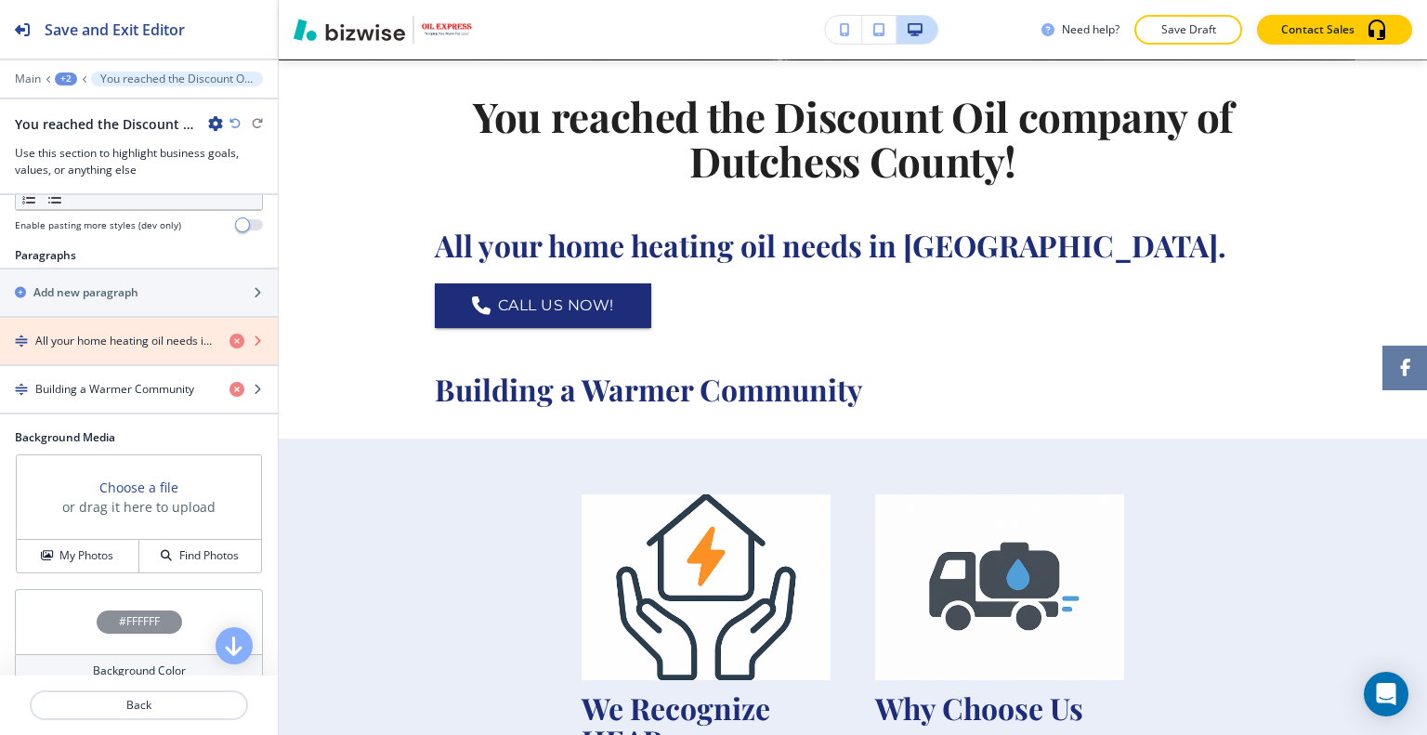
click at [229, 340] on icon "button" at bounding box center [236, 340] width 15 height 15
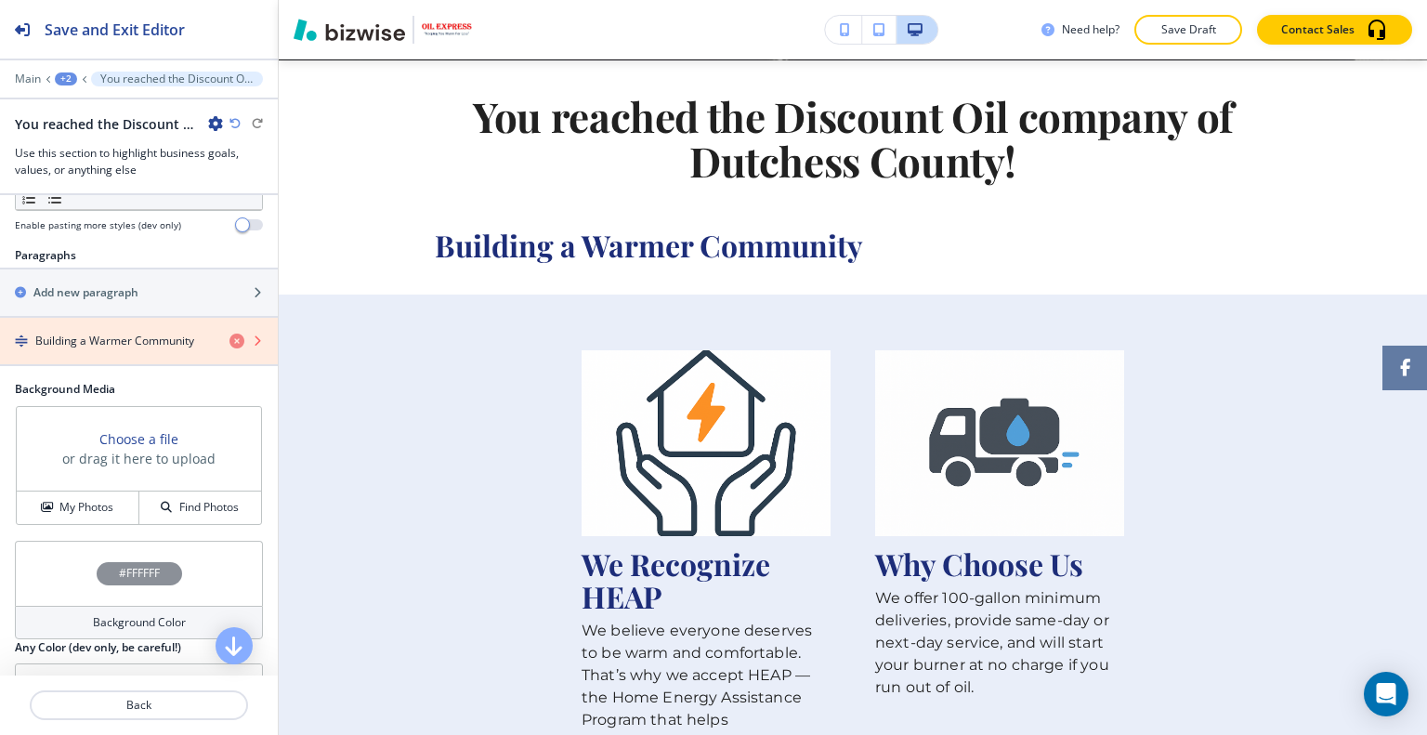
click at [229, 338] on icon "button" at bounding box center [236, 340] width 15 height 15
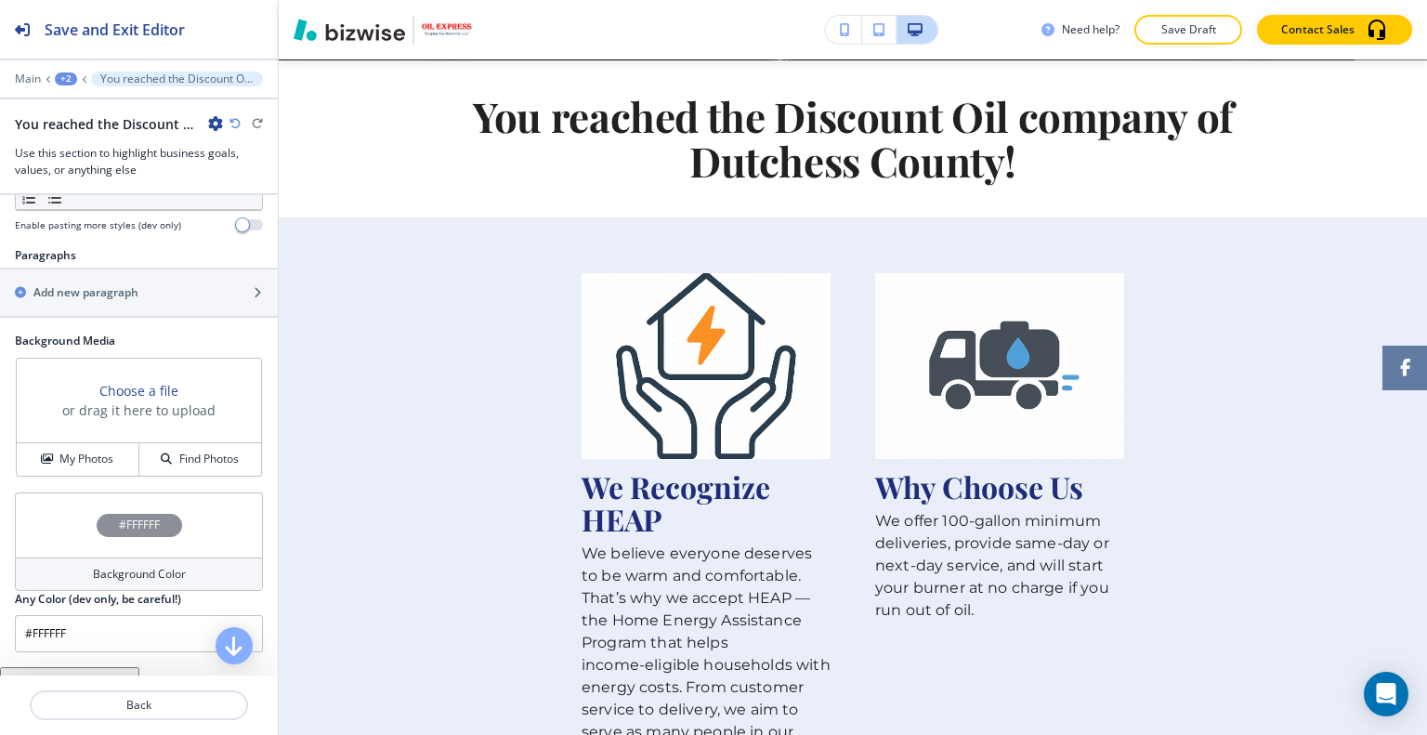
scroll to position [0, 0]
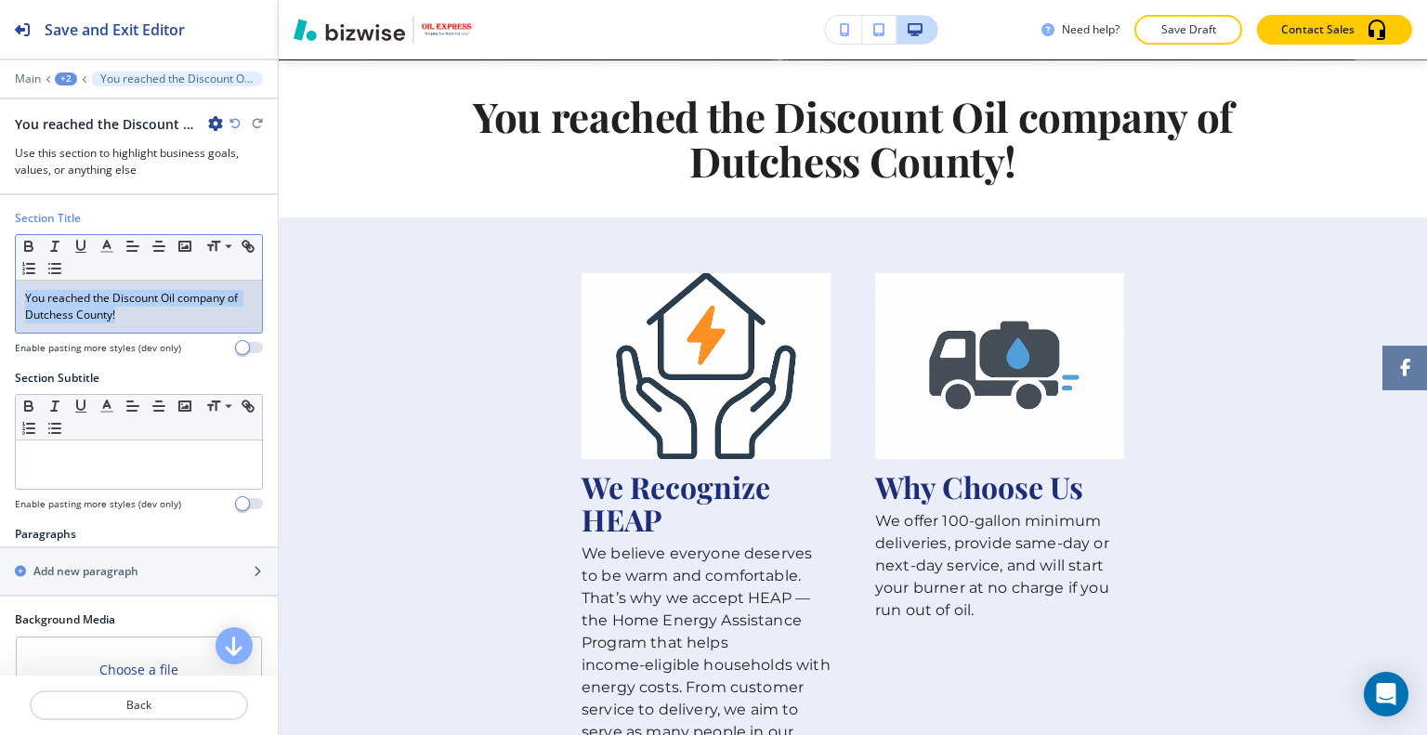
drag, startPoint x: 176, startPoint y: 325, endPoint x: 56, endPoint y: 260, distance: 137.1
click at [4, 278] on div "Section Title Small Normal Large Huge You reached the Discount Oil company of D…" at bounding box center [139, 290] width 278 height 160
click at [106, 242] on icon "button" at bounding box center [106, 246] width 17 height 17
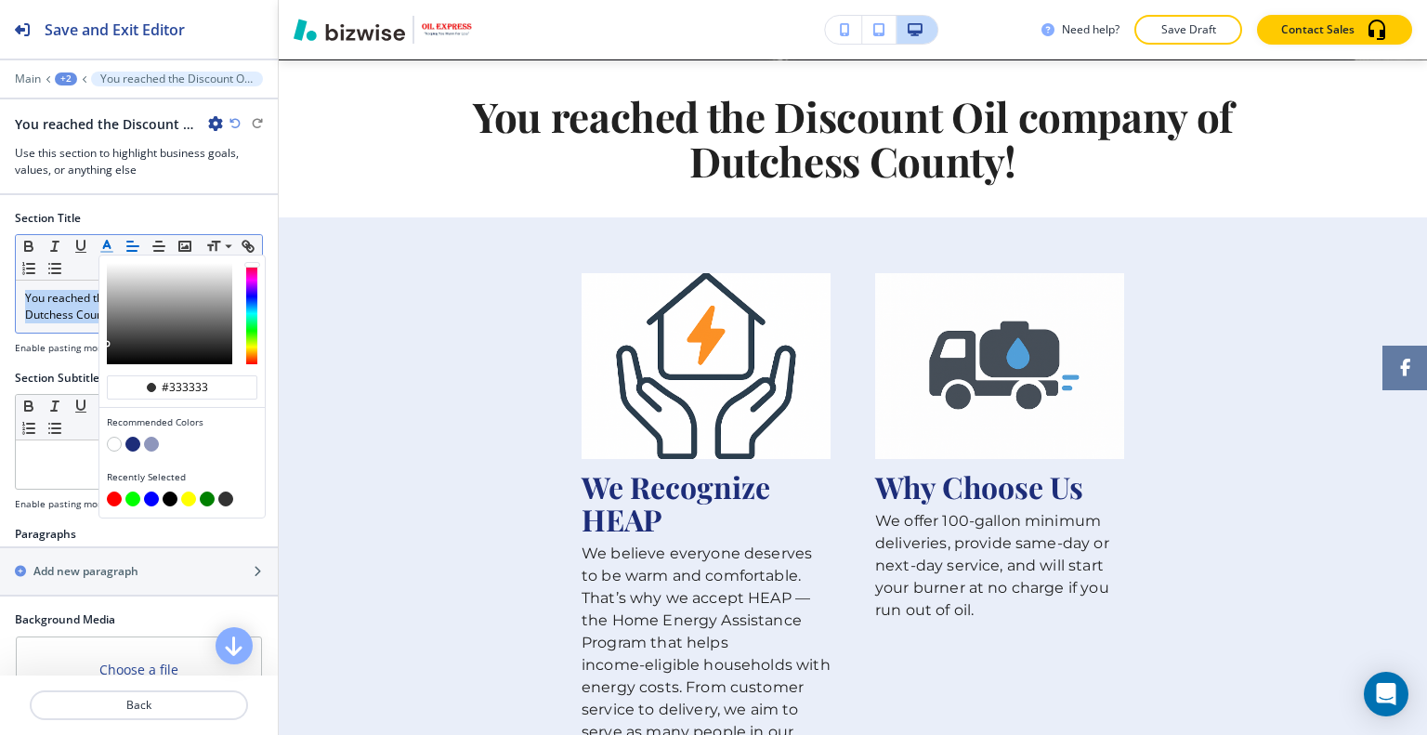
click at [109, 495] on button "button" at bounding box center [114, 498] width 15 height 15
type input "#ff0000"
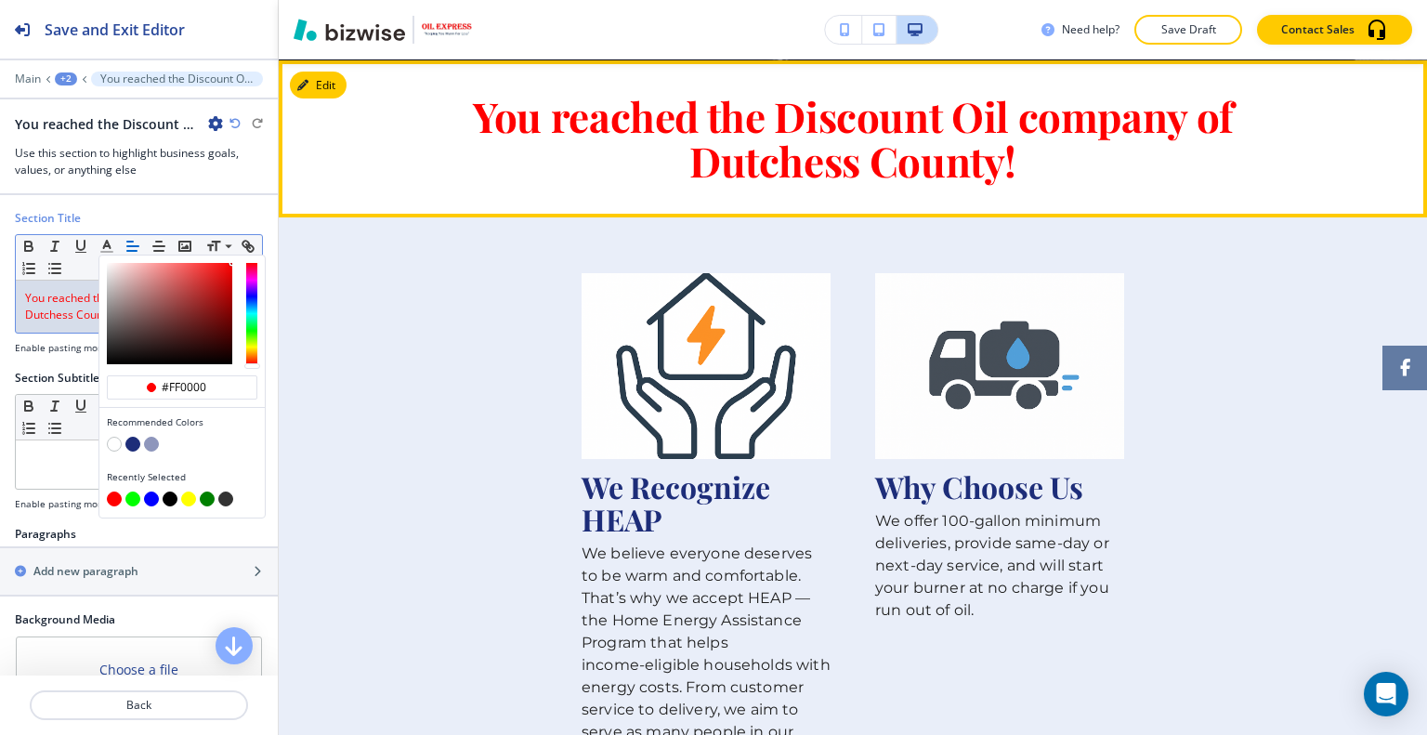
click at [437, 182] on p "You reached the Discount Oil company of Dutchess County!" at bounding box center [853, 139] width 836 height 90
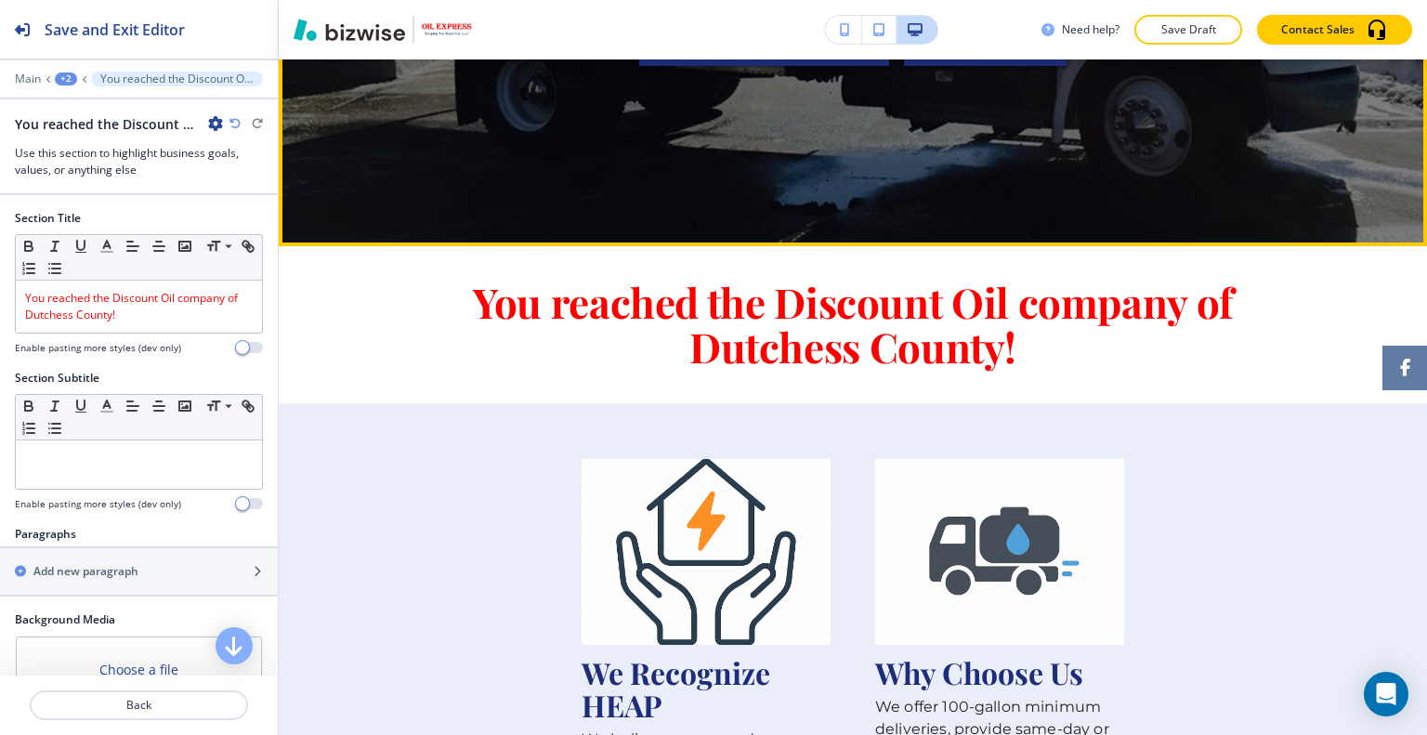
scroll to position [395, 0]
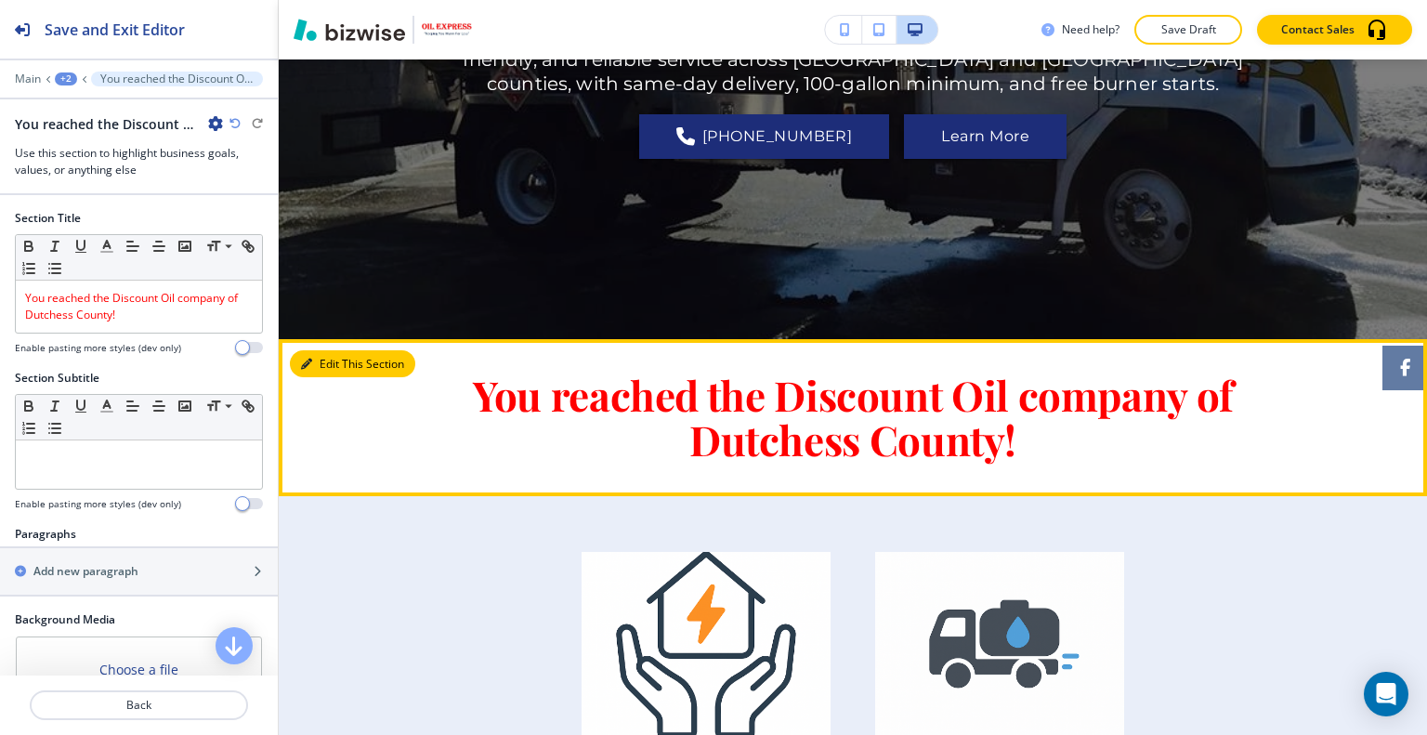
click at [335, 364] on button "Edit This Section" at bounding box center [352, 364] width 125 height 28
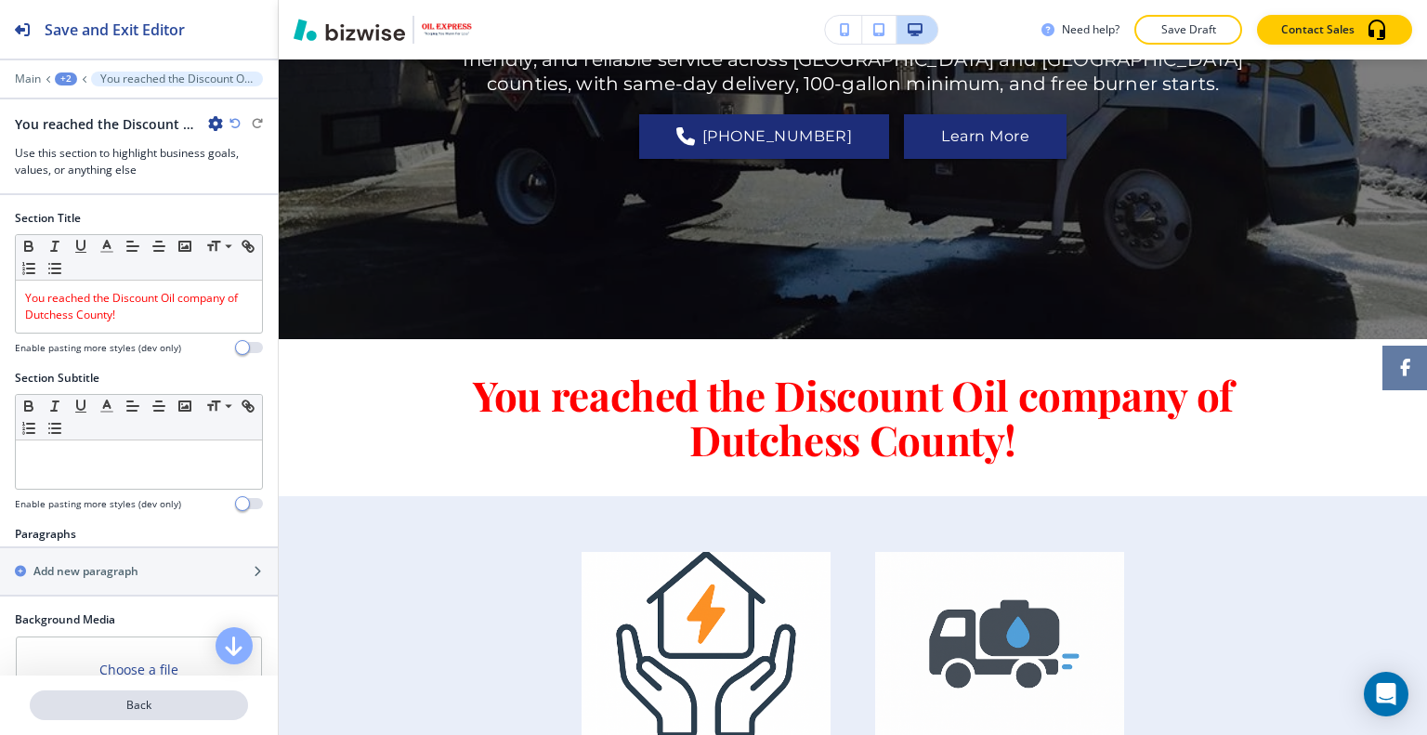
click at [156, 705] on p "Back" at bounding box center [139, 705] width 215 height 17
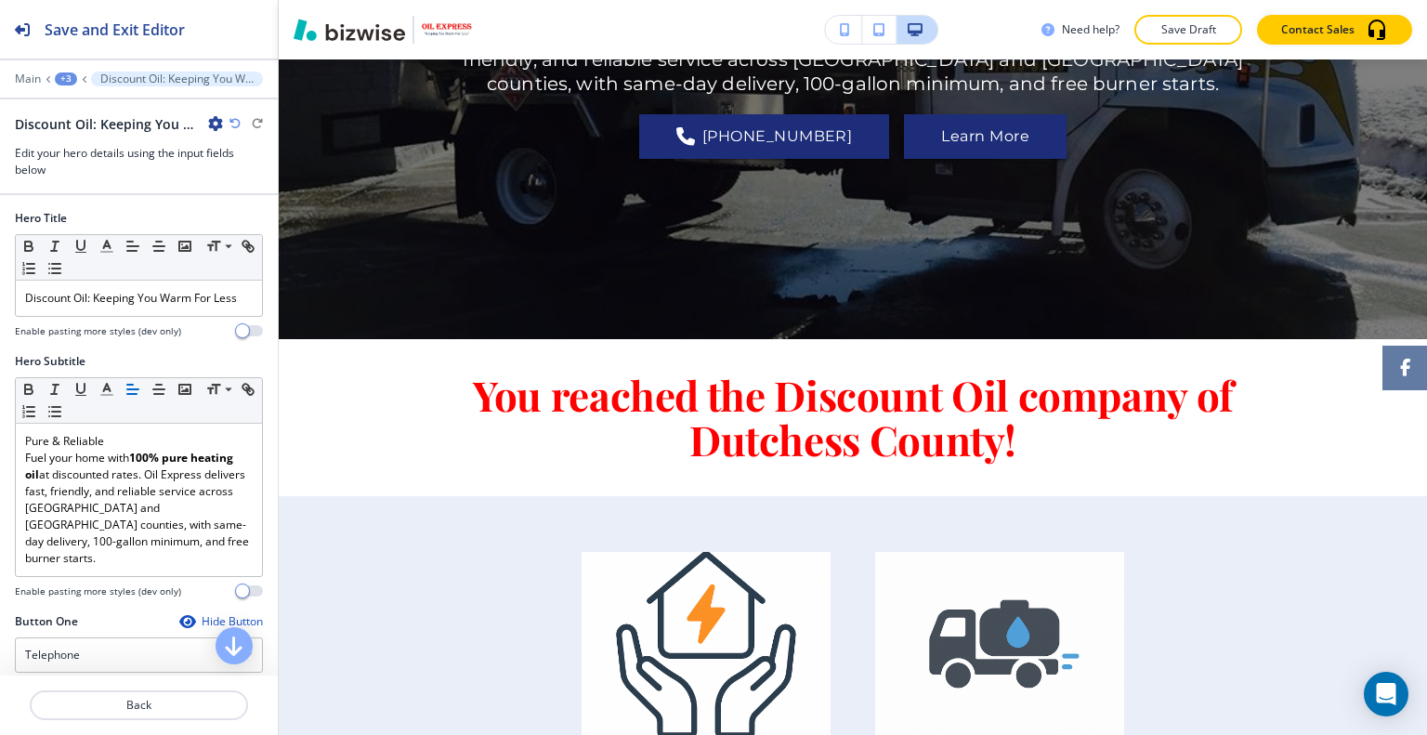
click at [68, 75] on div "+3" at bounding box center [66, 78] width 22 height 13
click at [93, 147] on p "HOME" at bounding box center [114, 141] width 95 height 17
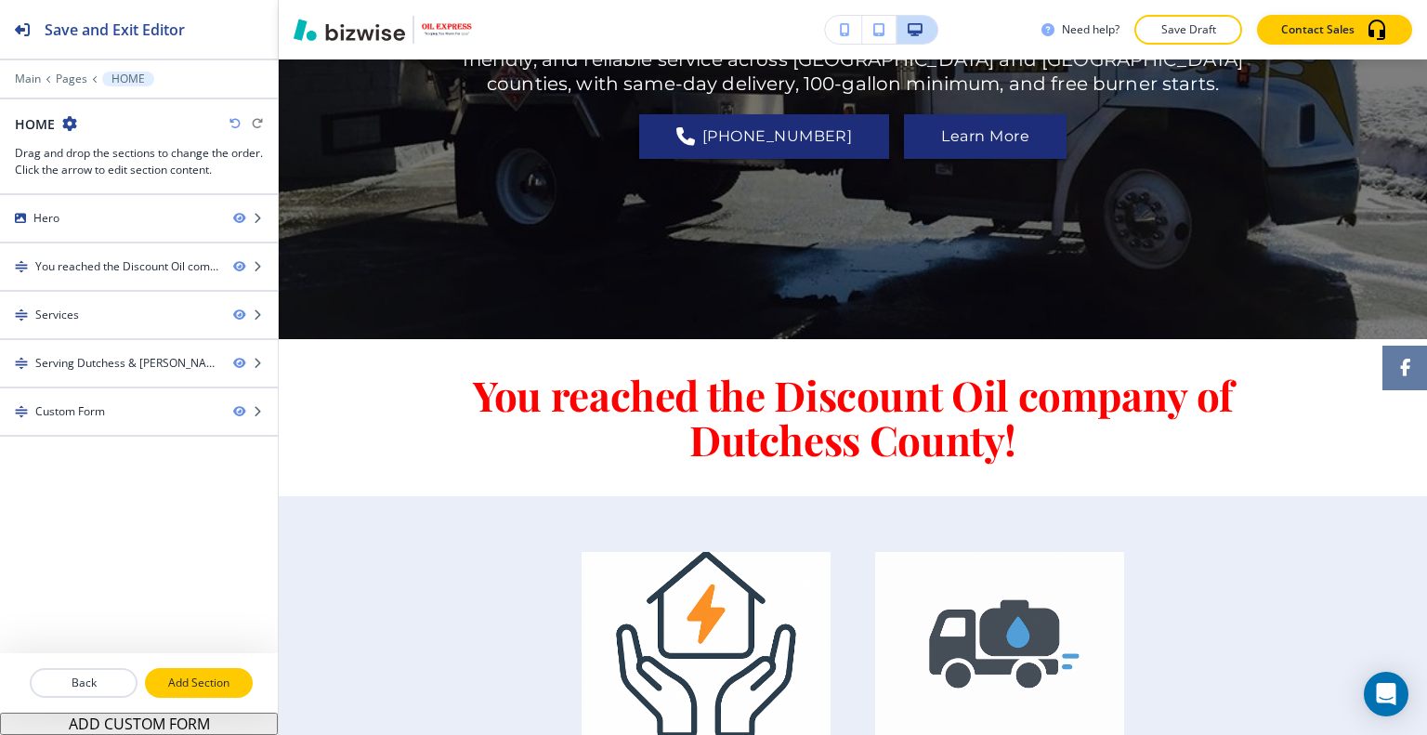
click at [185, 683] on p "Add Section" at bounding box center [199, 682] width 104 height 17
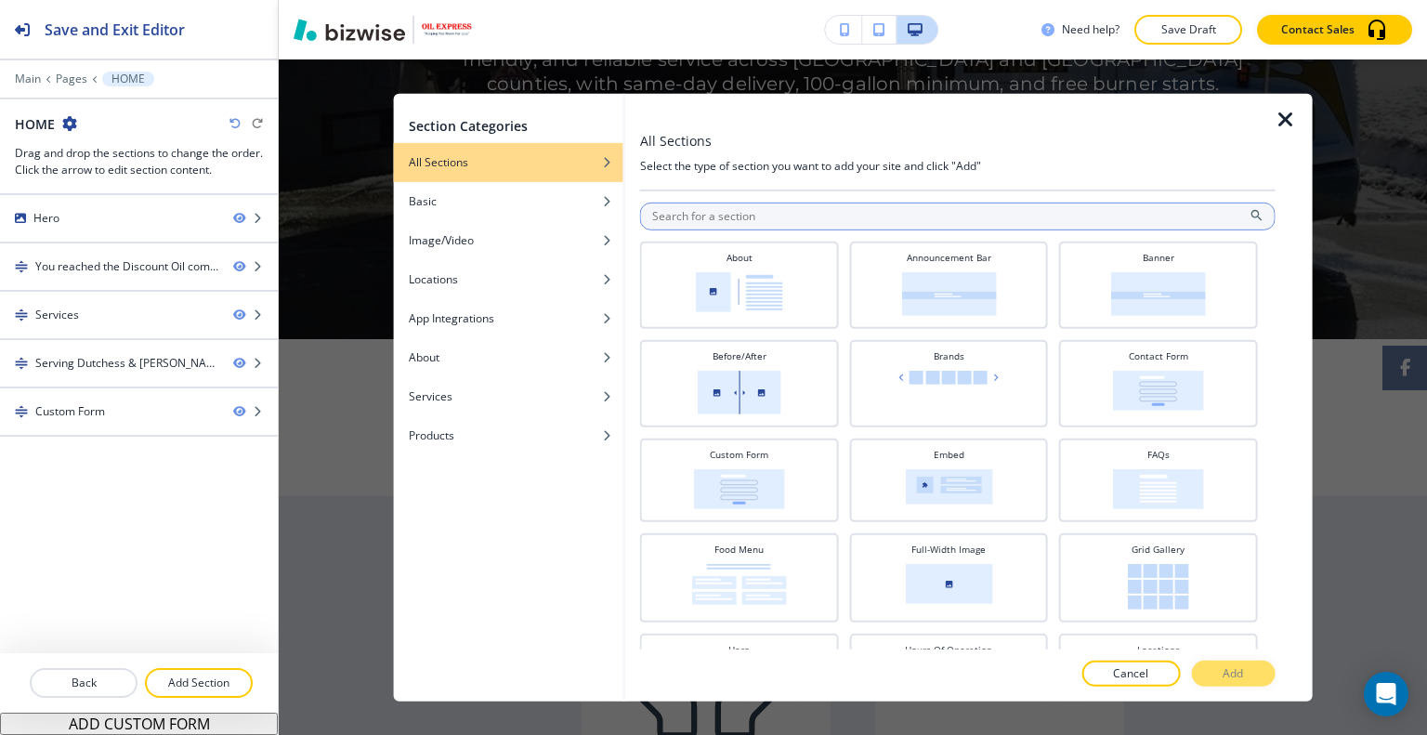
click at [873, 223] on input "text" at bounding box center [957, 216] width 635 height 28
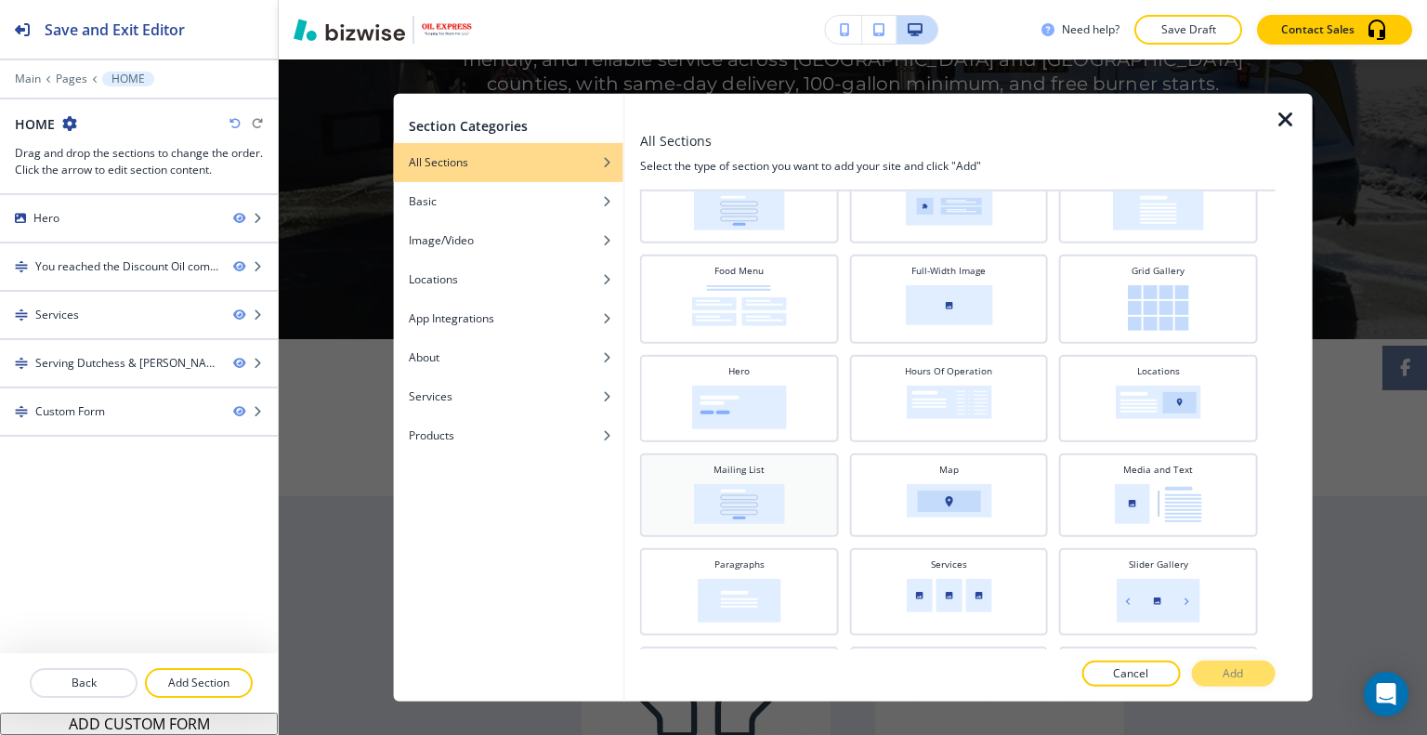
scroll to position [560, 0]
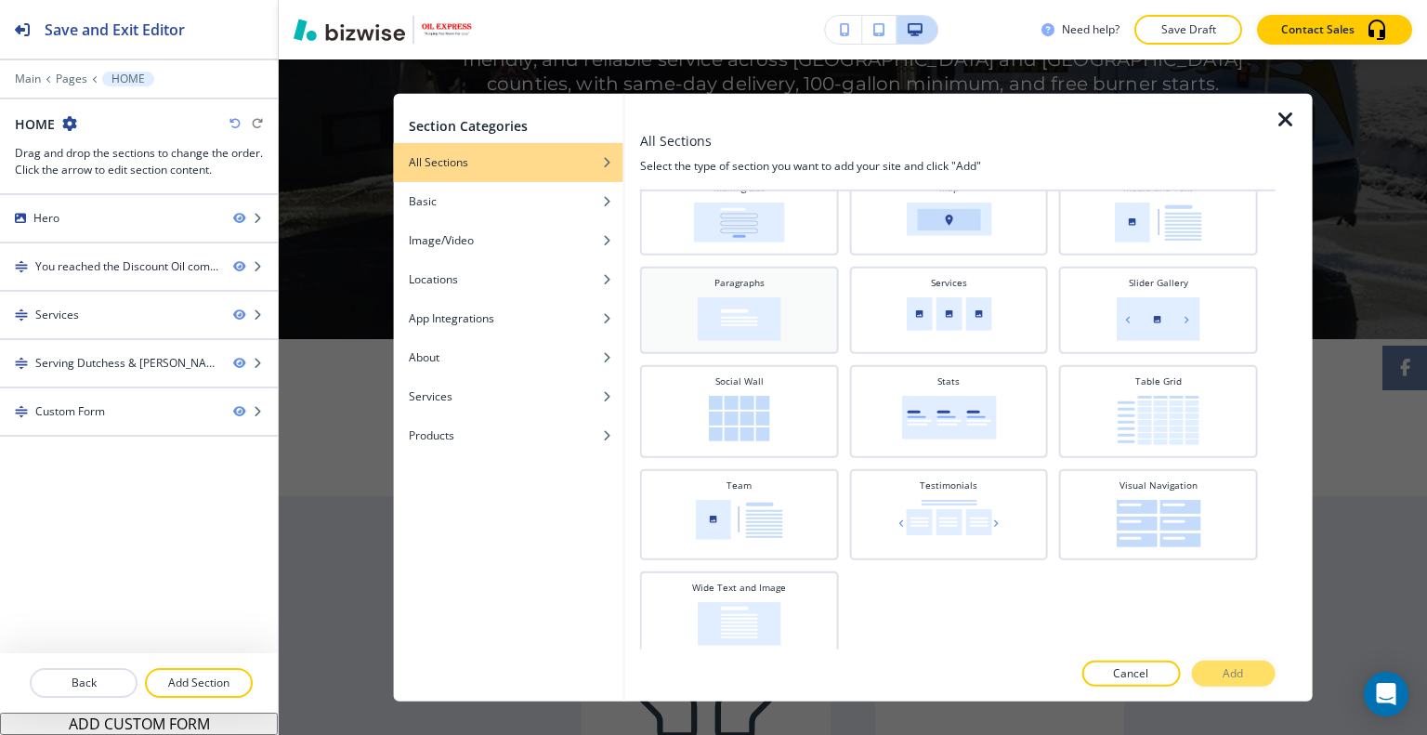
drag, startPoint x: 744, startPoint y: 299, endPoint x: 751, endPoint y: 310, distance: 12.9
click at [744, 300] on img at bounding box center [740, 318] width 84 height 44
click at [1237, 670] on p "Add" at bounding box center [1232, 673] width 20 height 17
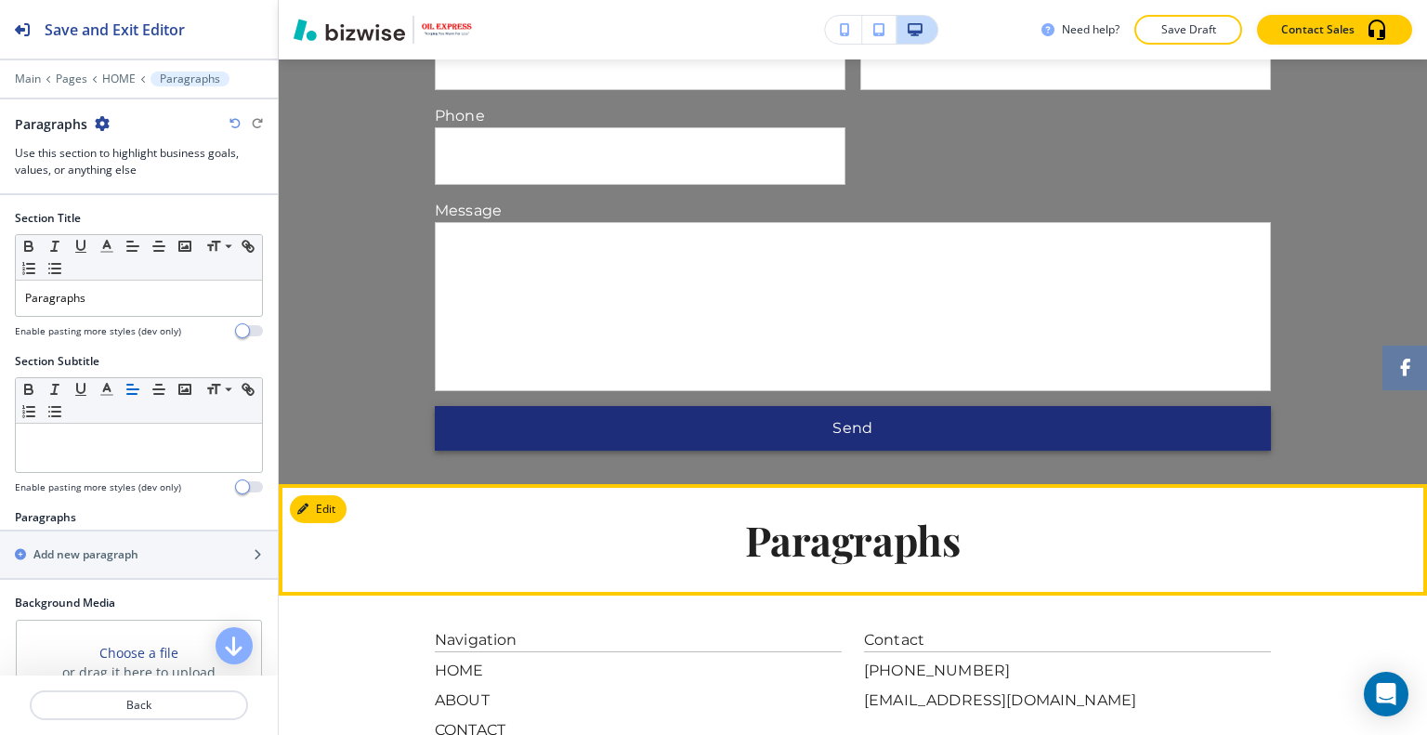
scroll to position [2401, 0]
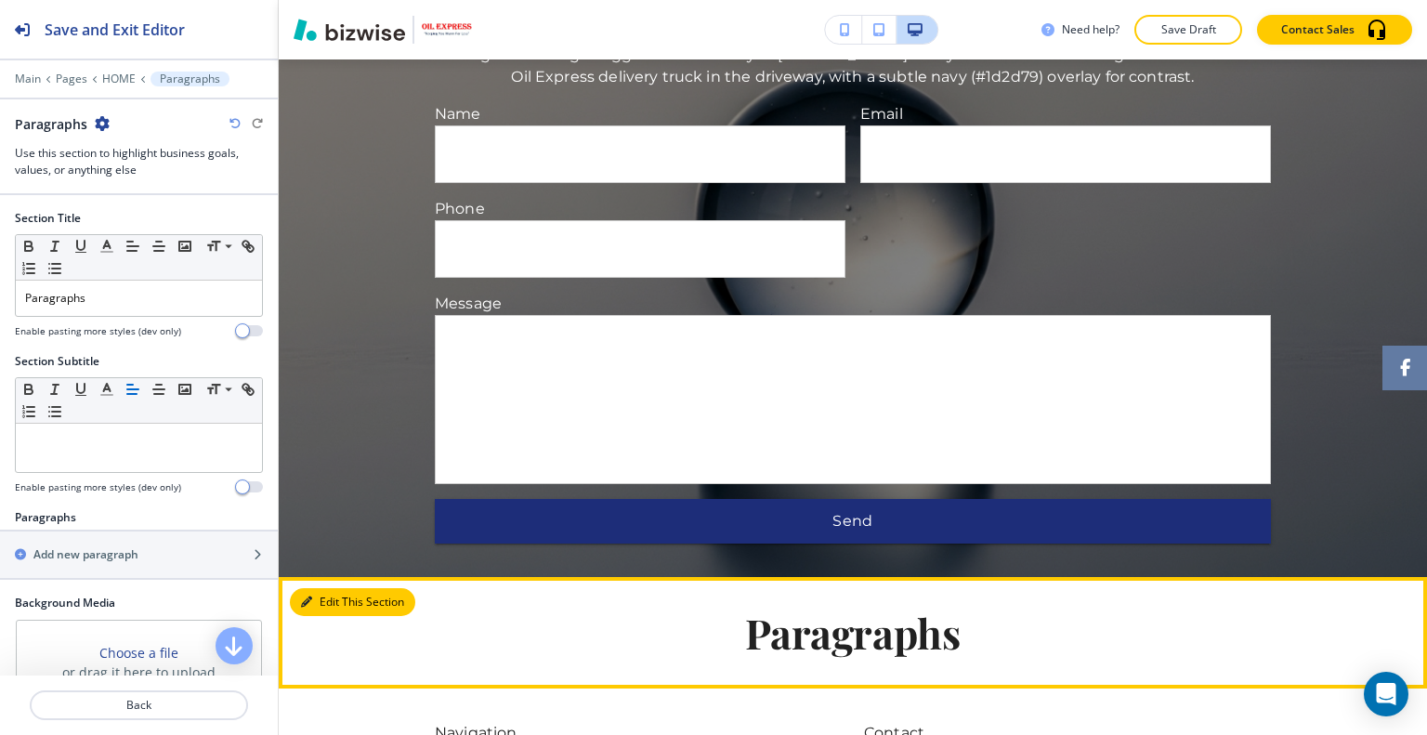
click at [339, 588] on button "Edit This Section" at bounding box center [352, 602] width 125 height 28
click at [320, 588] on button "Edit This Section" at bounding box center [352, 602] width 125 height 28
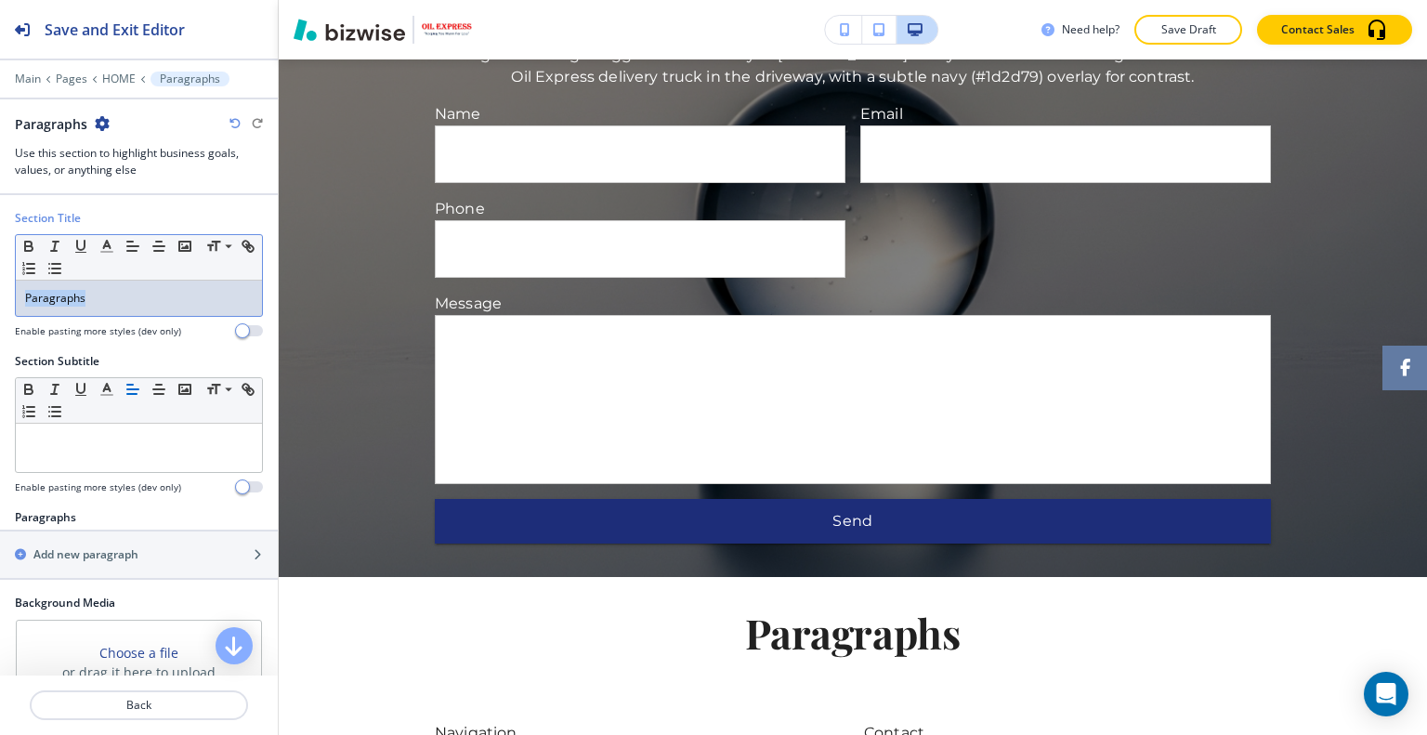
drag, startPoint x: 162, startPoint y: 305, endPoint x: 9, endPoint y: 295, distance: 152.6
click at [0, 300] on div "Section Title Small Normal Large Huge Paragraphs Enable pasting more styles (de…" at bounding box center [139, 281] width 278 height 143
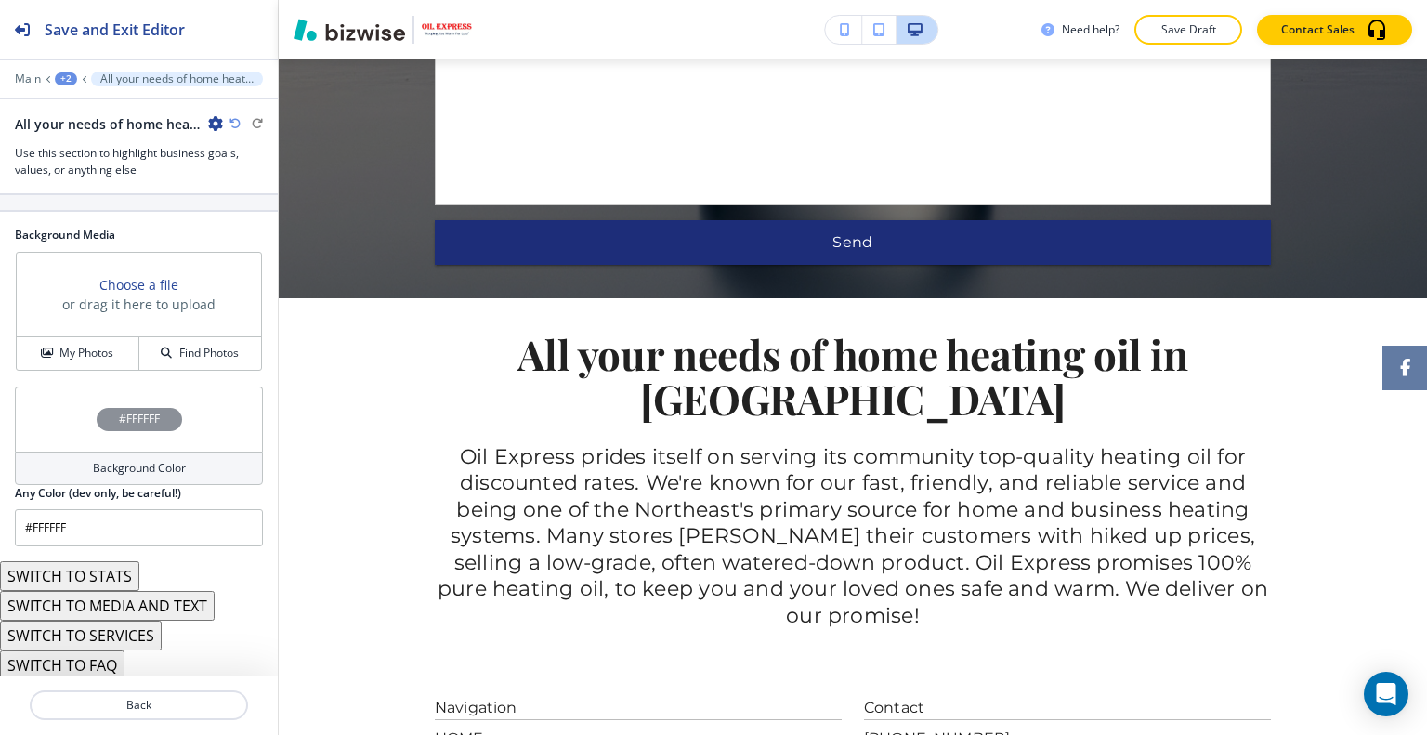
scroll to position [277, 0]
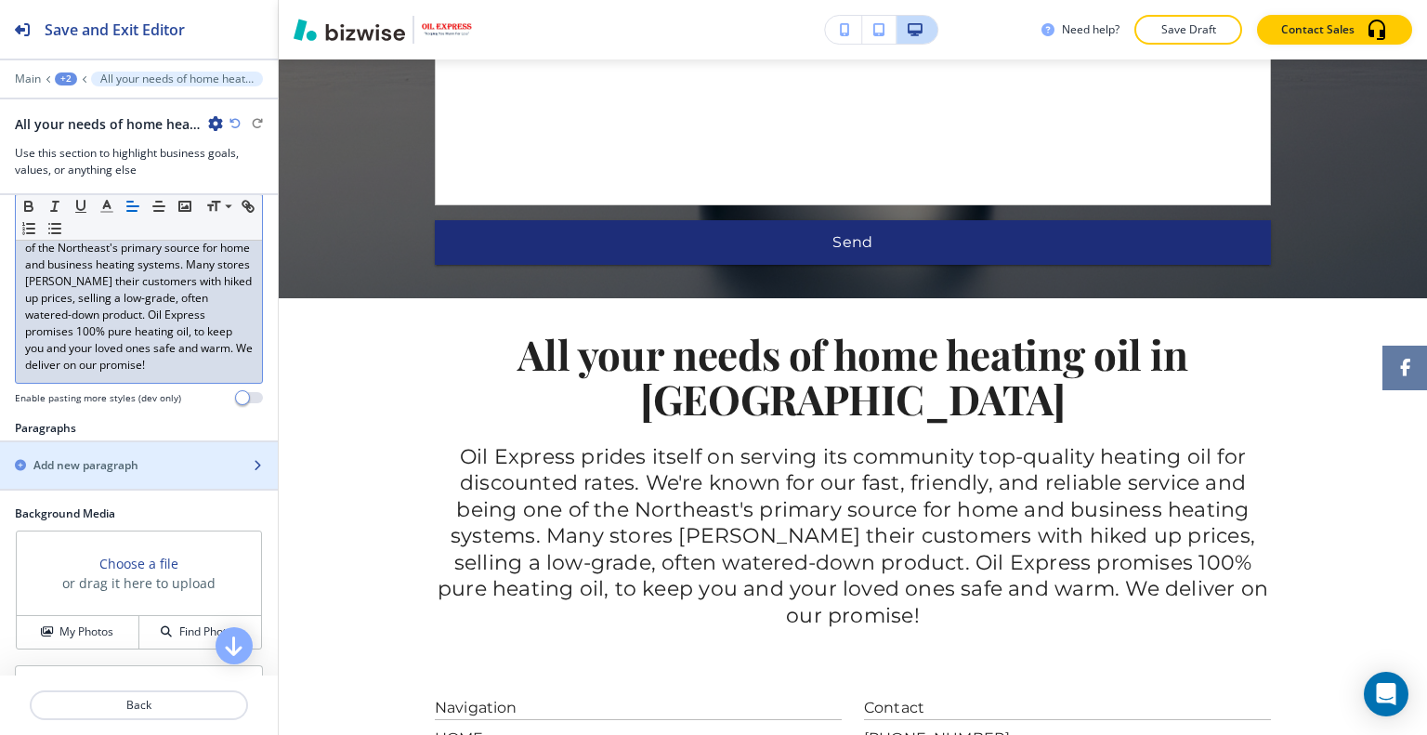
click at [129, 467] on h2 "Add new paragraph" at bounding box center [85, 465] width 105 height 17
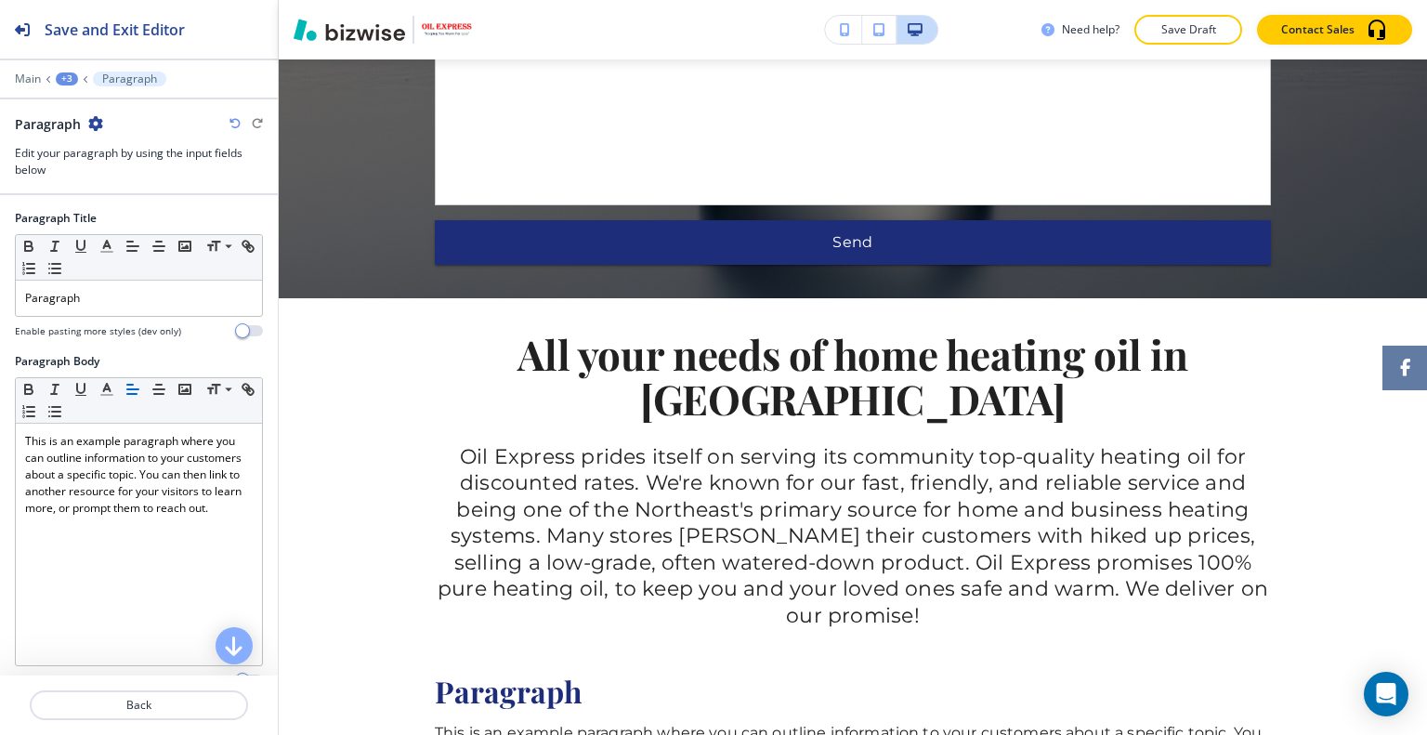
scroll to position [3043, 0]
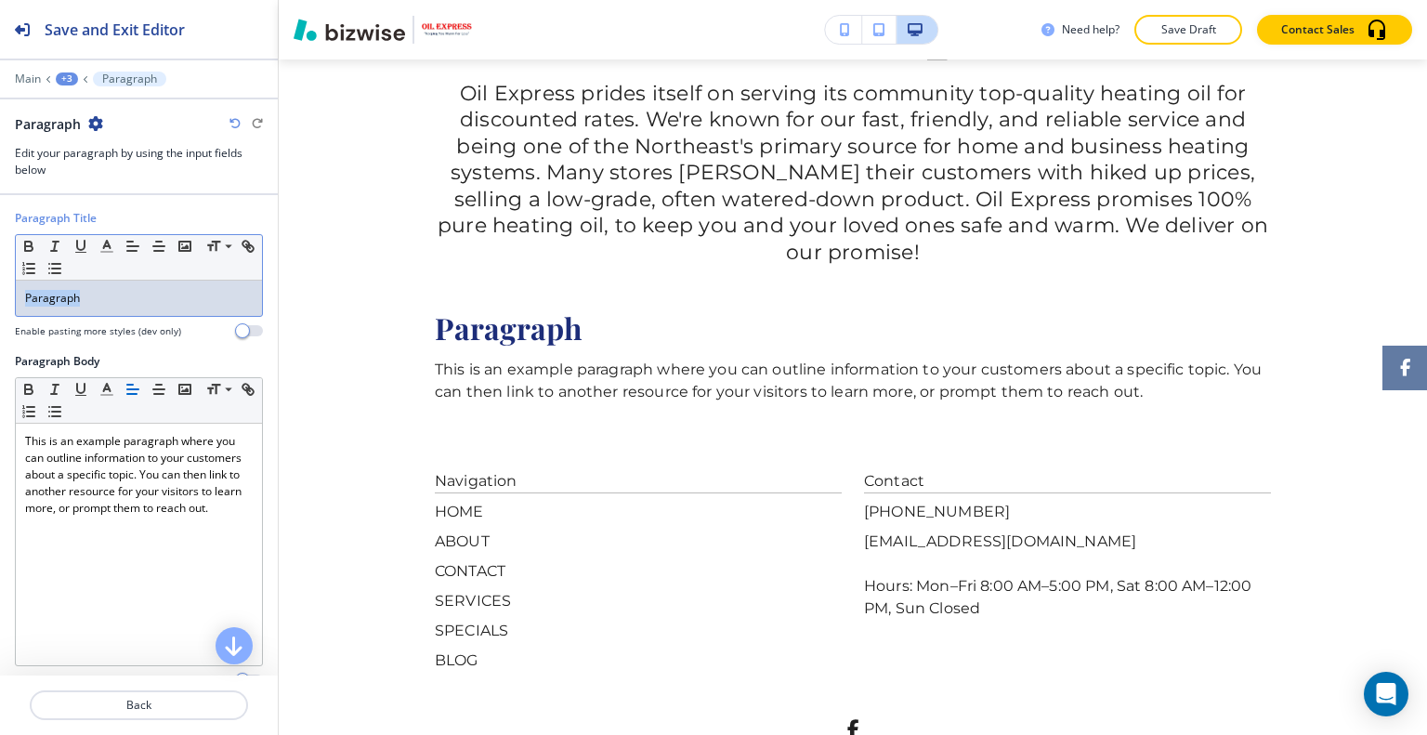
drag, startPoint x: 134, startPoint y: 294, endPoint x: 15, endPoint y: 293, distance: 118.9
click at [0, 295] on div "Paragraph Title Small Normal Large Huge Paragraph Enable pasting more styles (d…" at bounding box center [139, 281] width 278 height 143
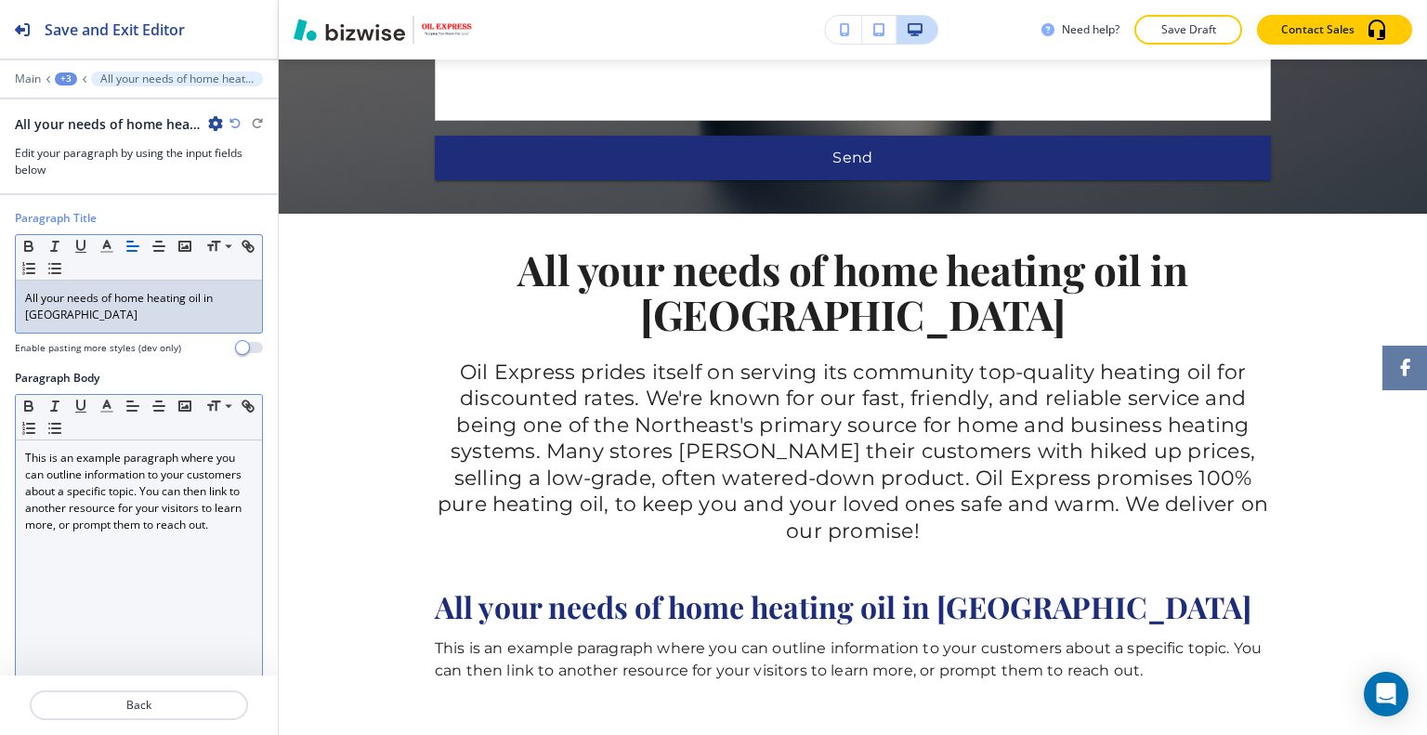
scroll to position [93, 0]
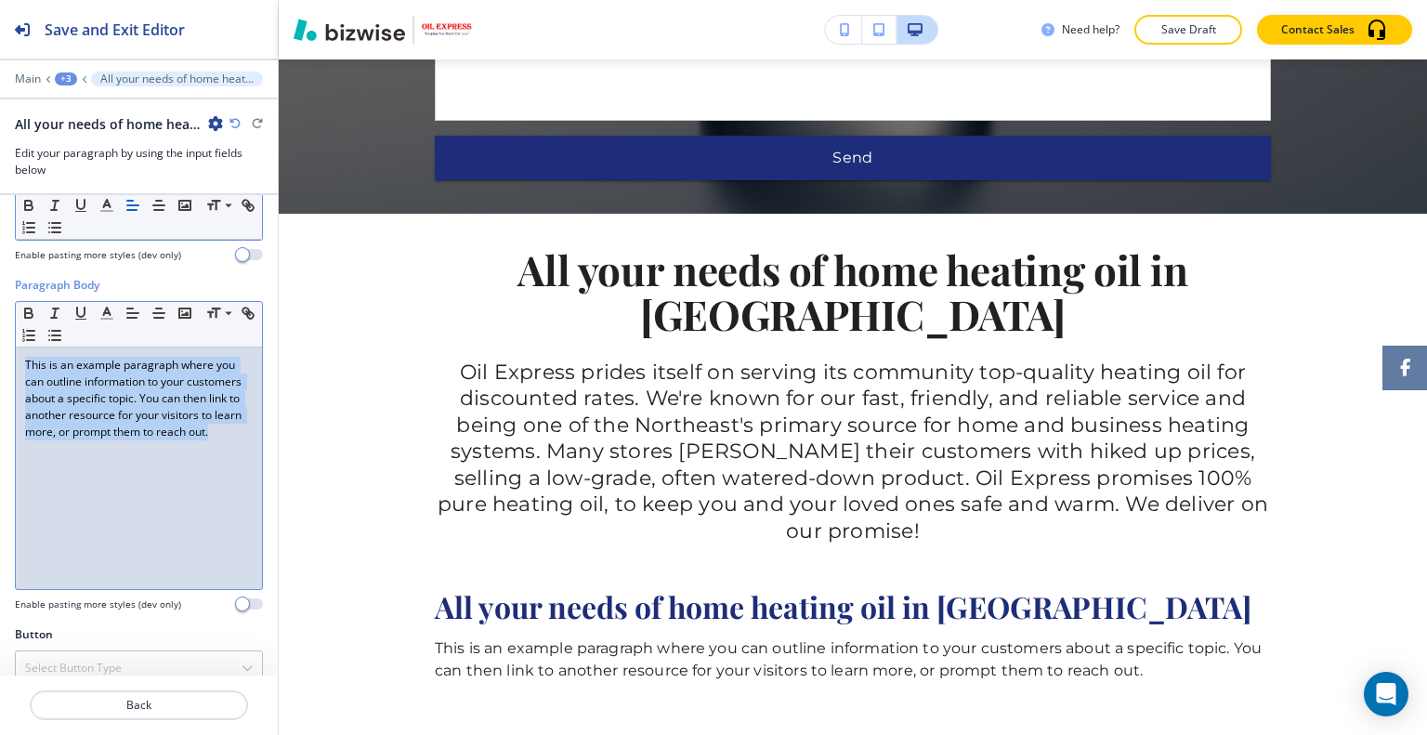
drag, startPoint x: 182, startPoint y: 486, endPoint x: 4, endPoint y: 270, distance: 279.7
click at [0, 263] on div "Paragraph Title Small Normal Large Huge All your needs of home heating oil in D…" at bounding box center [139, 435] width 278 height 480
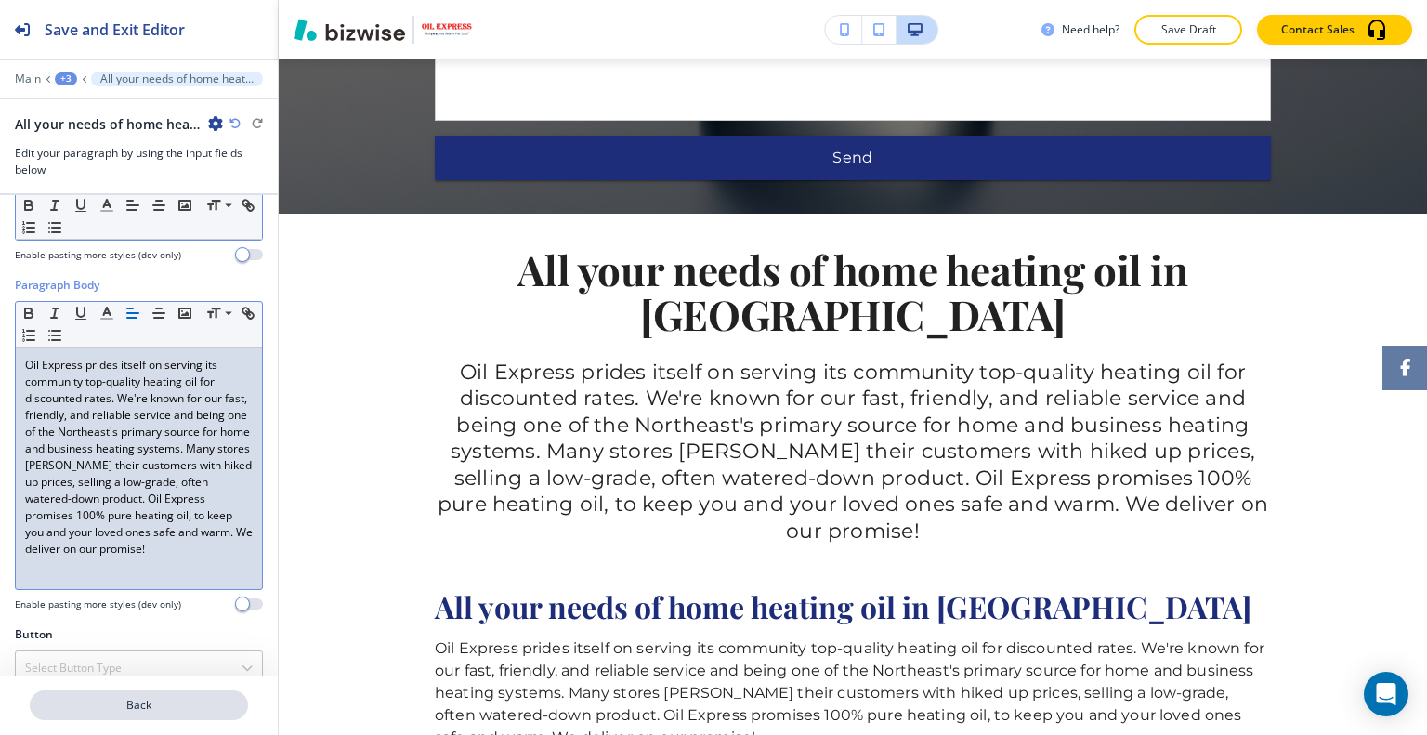
click at [160, 710] on p "Back" at bounding box center [139, 705] width 215 height 17
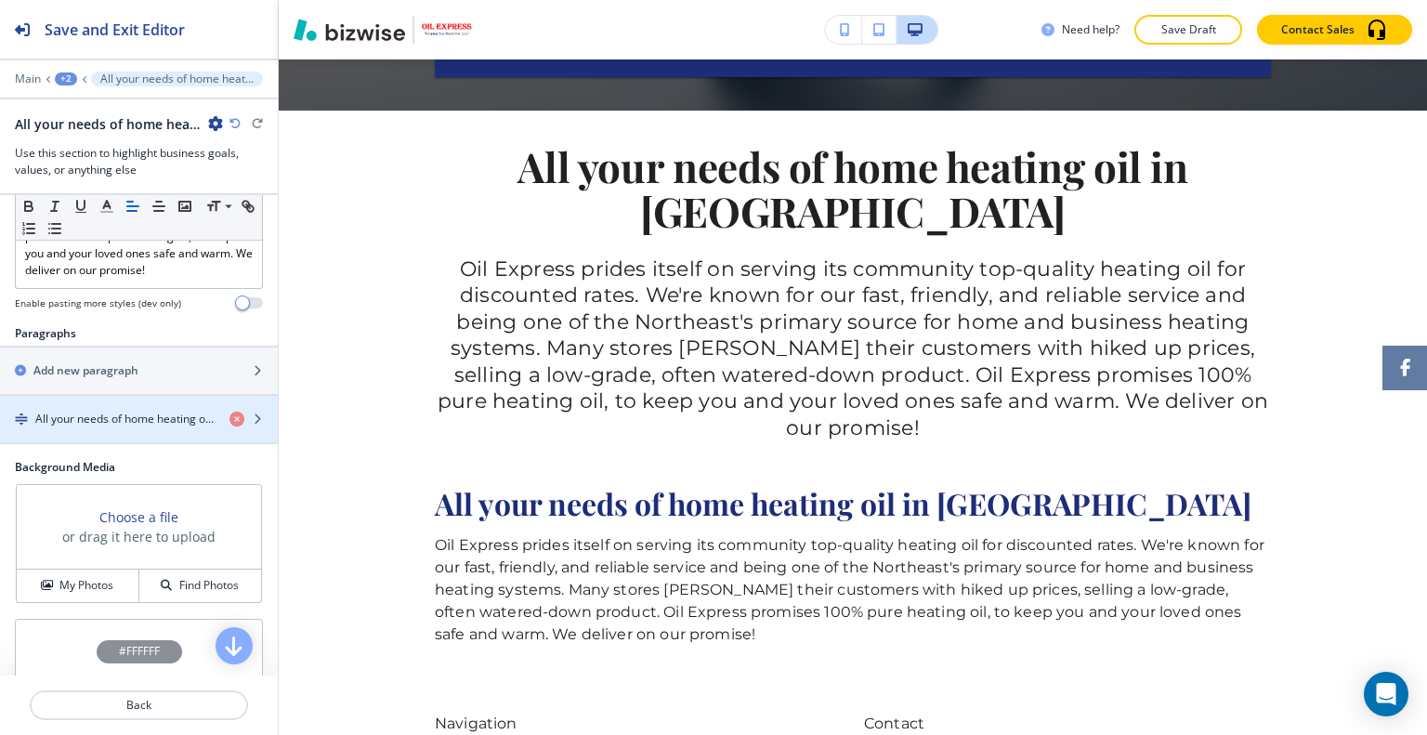
scroll to position [464, 0]
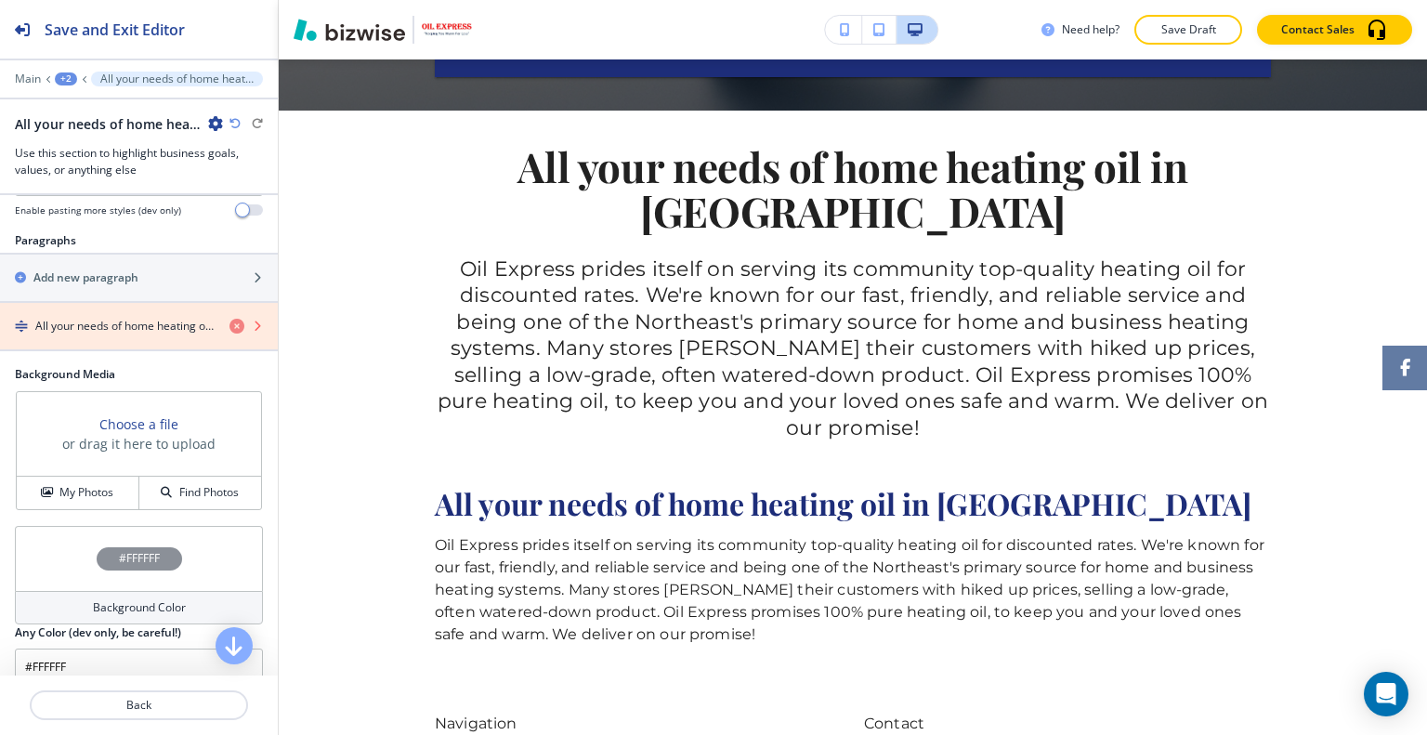
click at [229, 325] on icon "button" at bounding box center [236, 326] width 15 height 15
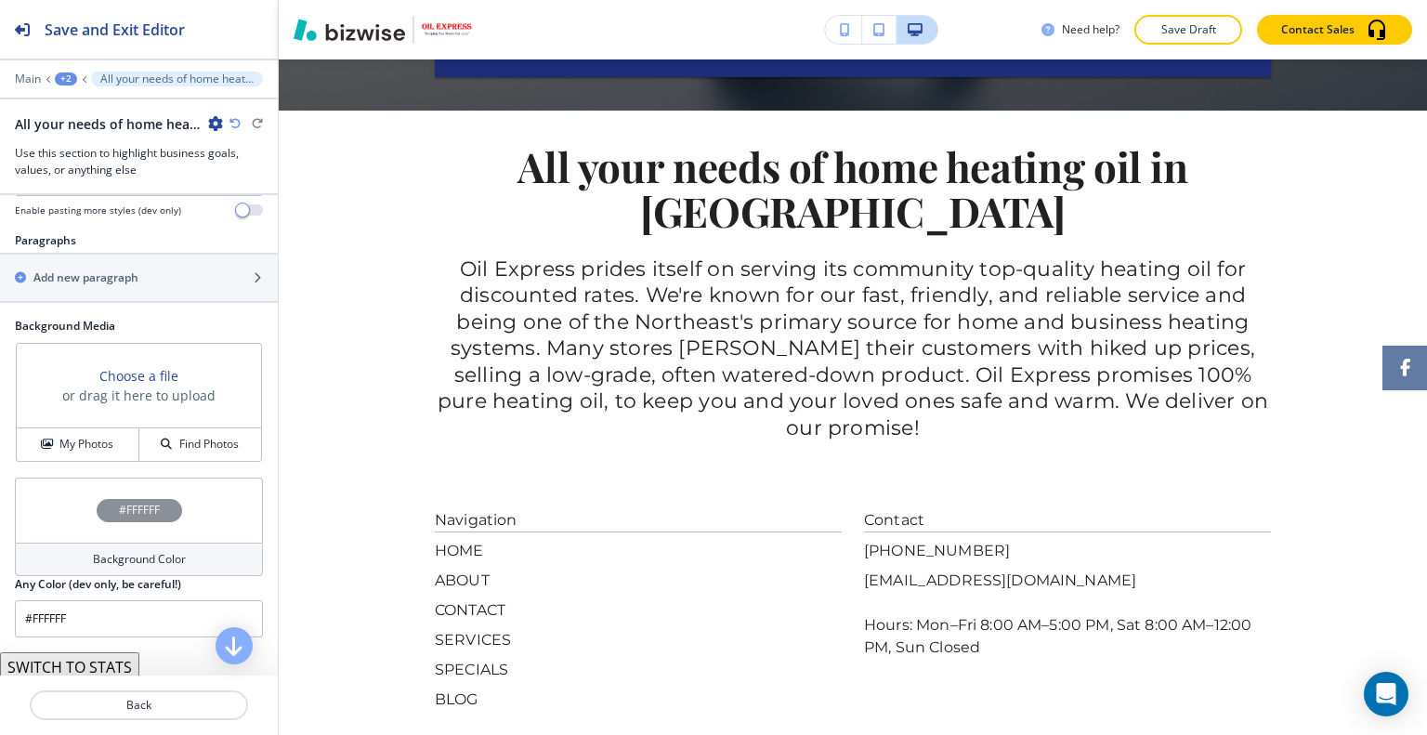
scroll to position [555, 0]
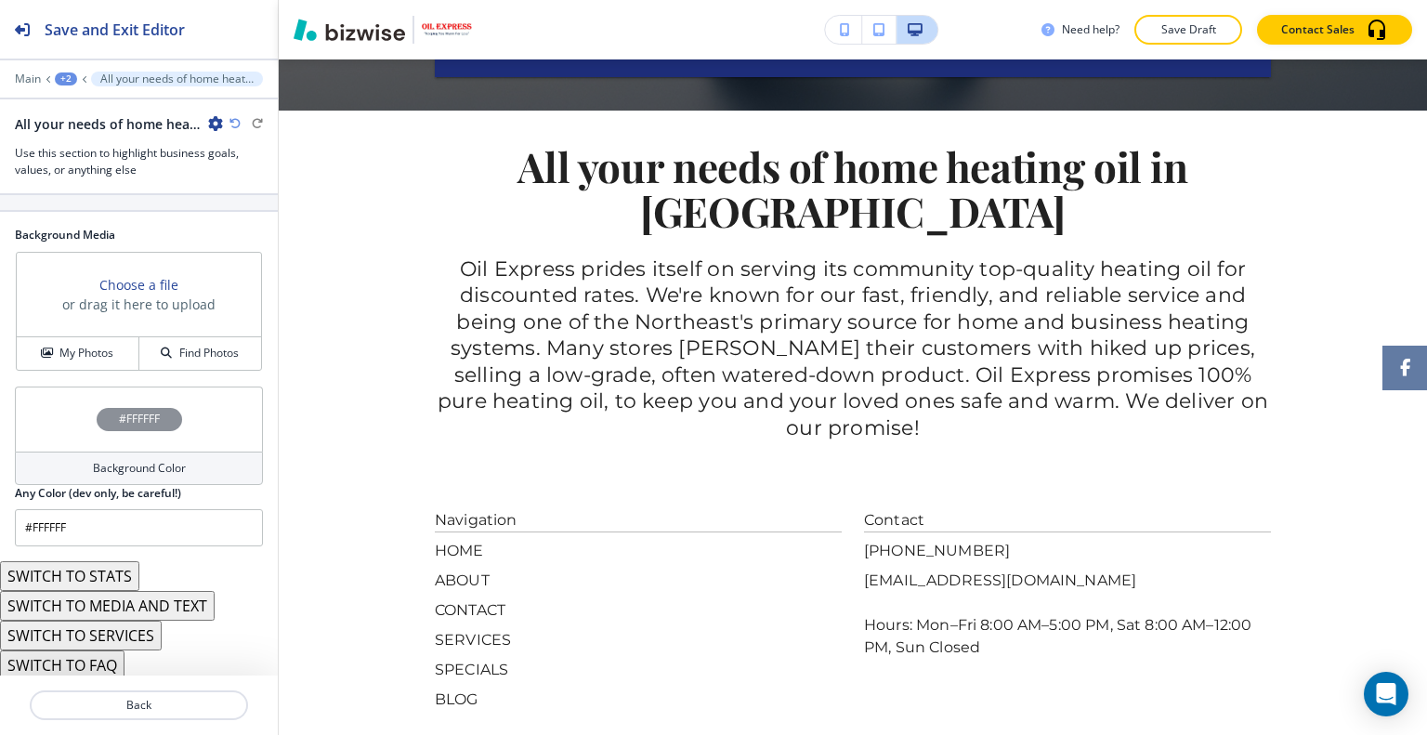
click at [79, 423] on div "#FFFFFF" at bounding box center [139, 418] width 248 height 65
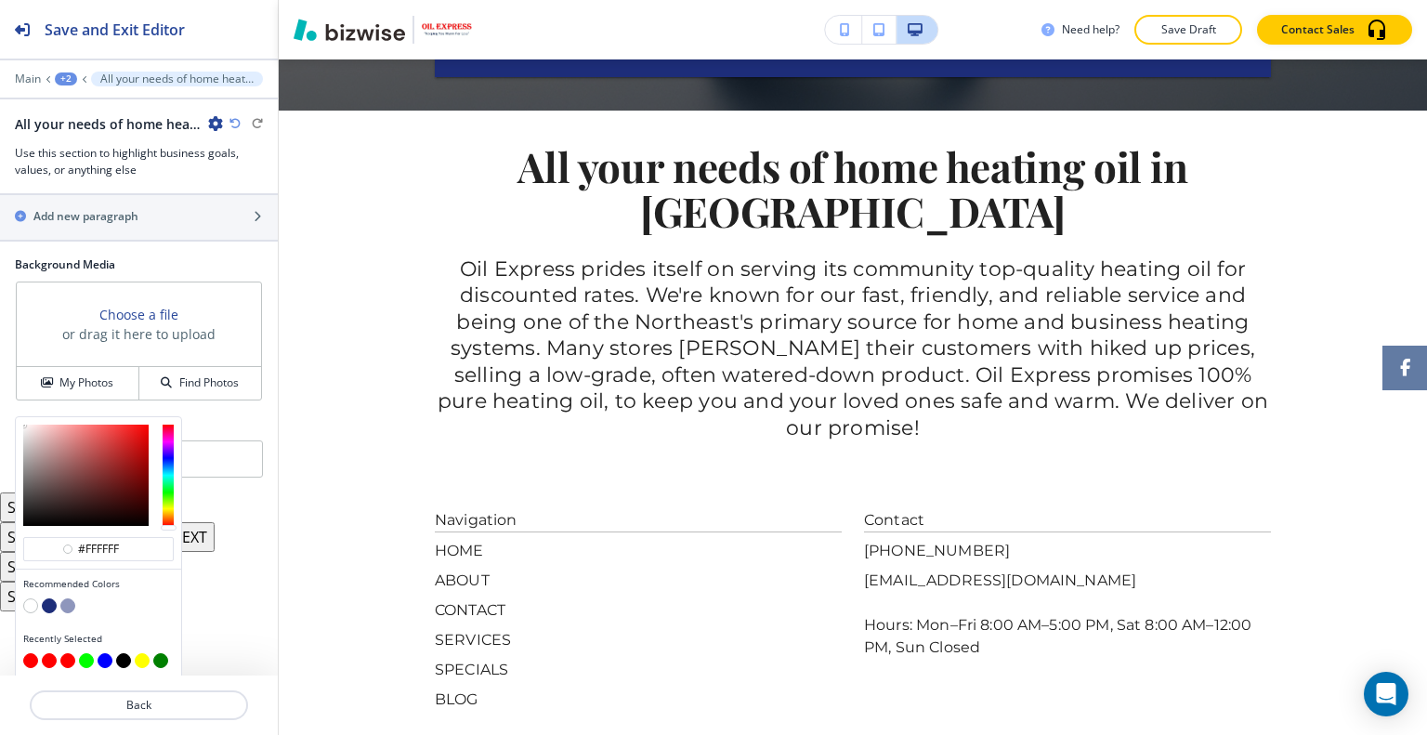
scroll to position [525, 0]
click at [51, 603] on button "button" at bounding box center [49, 606] width 15 height 15
type input "#1d2d79"
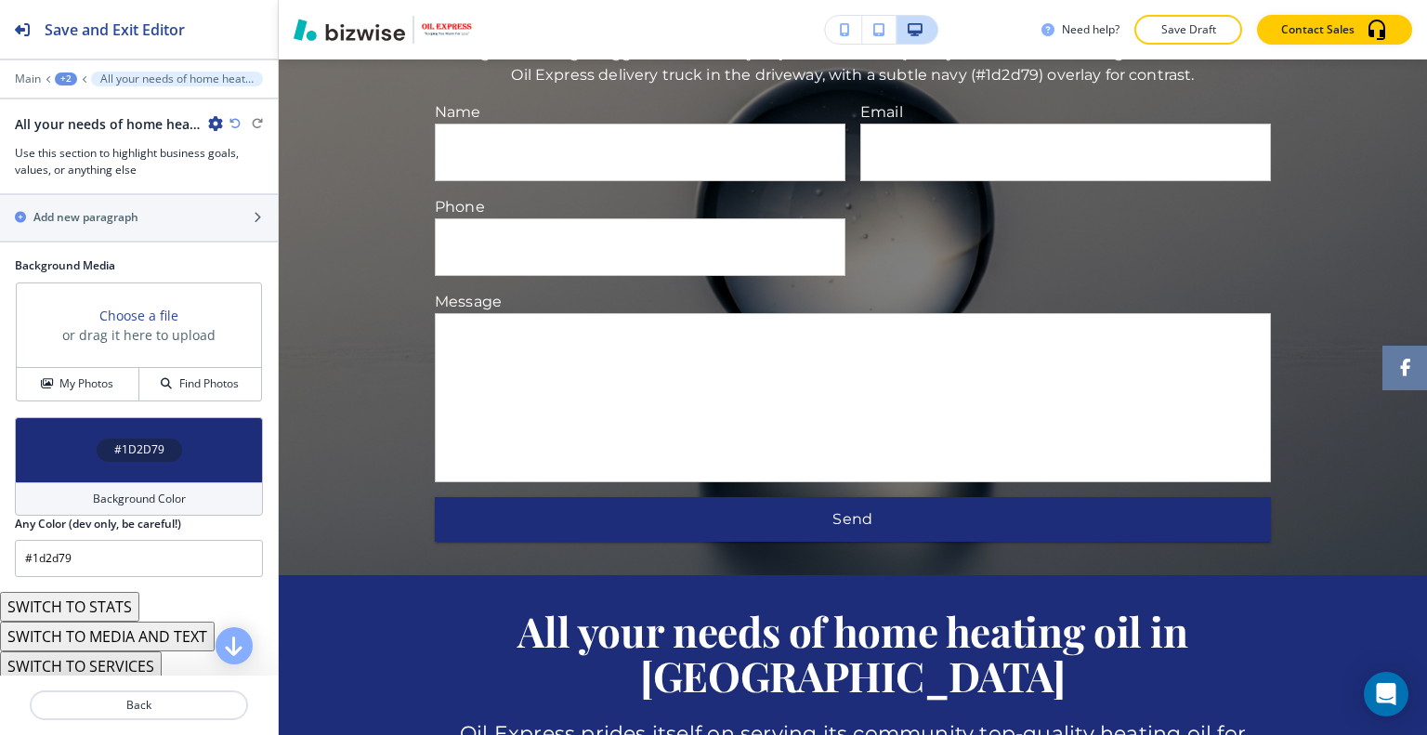
scroll to position [432, 0]
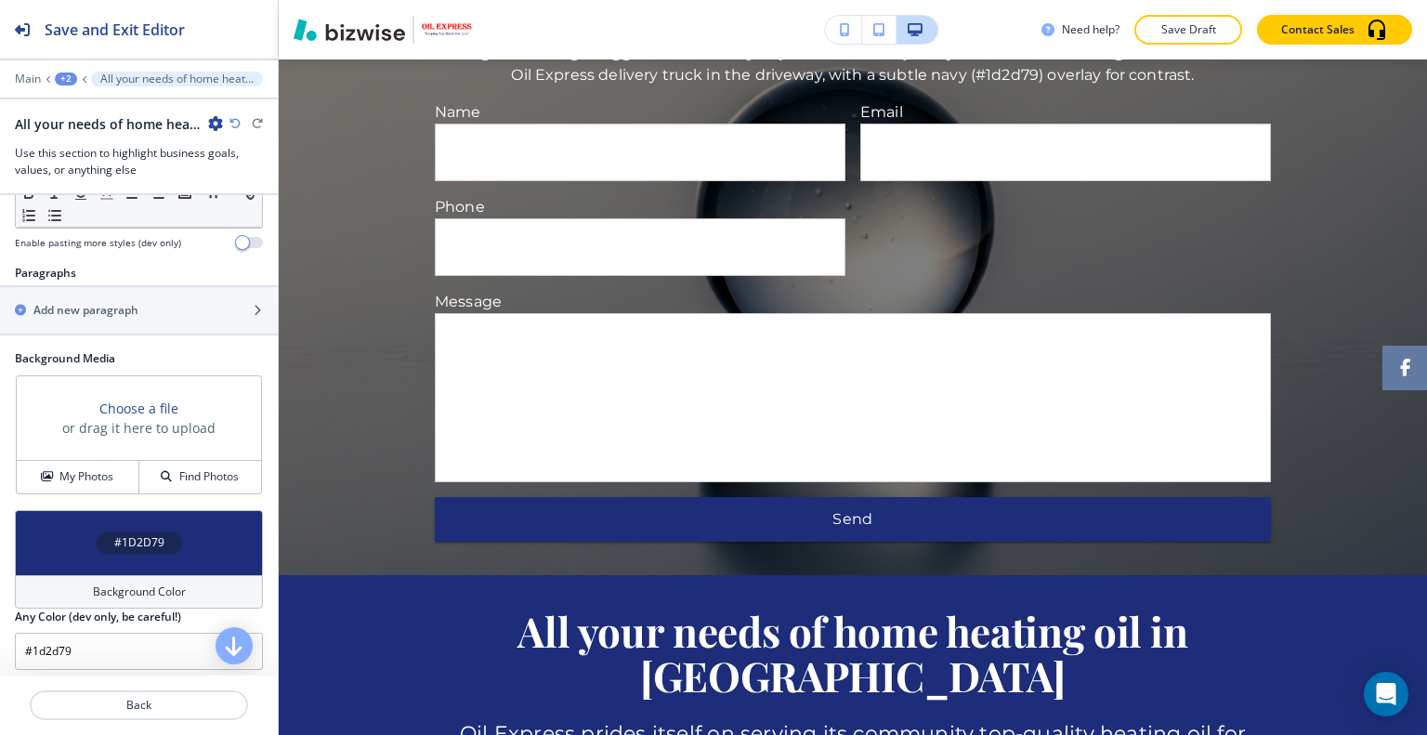
click at [67, 81] on div "+2" at bounding box center [66, 78] width 22 height 13
click at [93, 137] on p "HOME" at bounding box center [114, 141] width 95 height 17
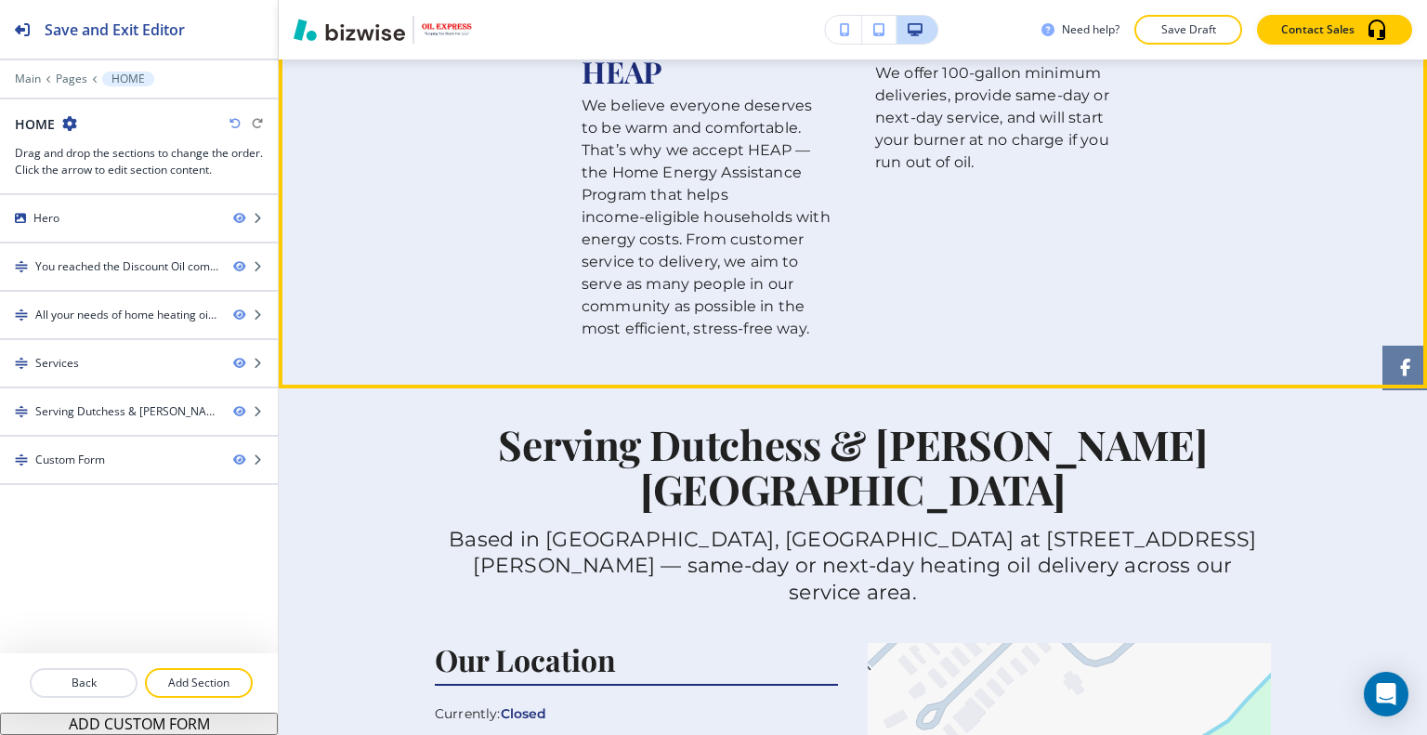
scroll to position [1115, 0]
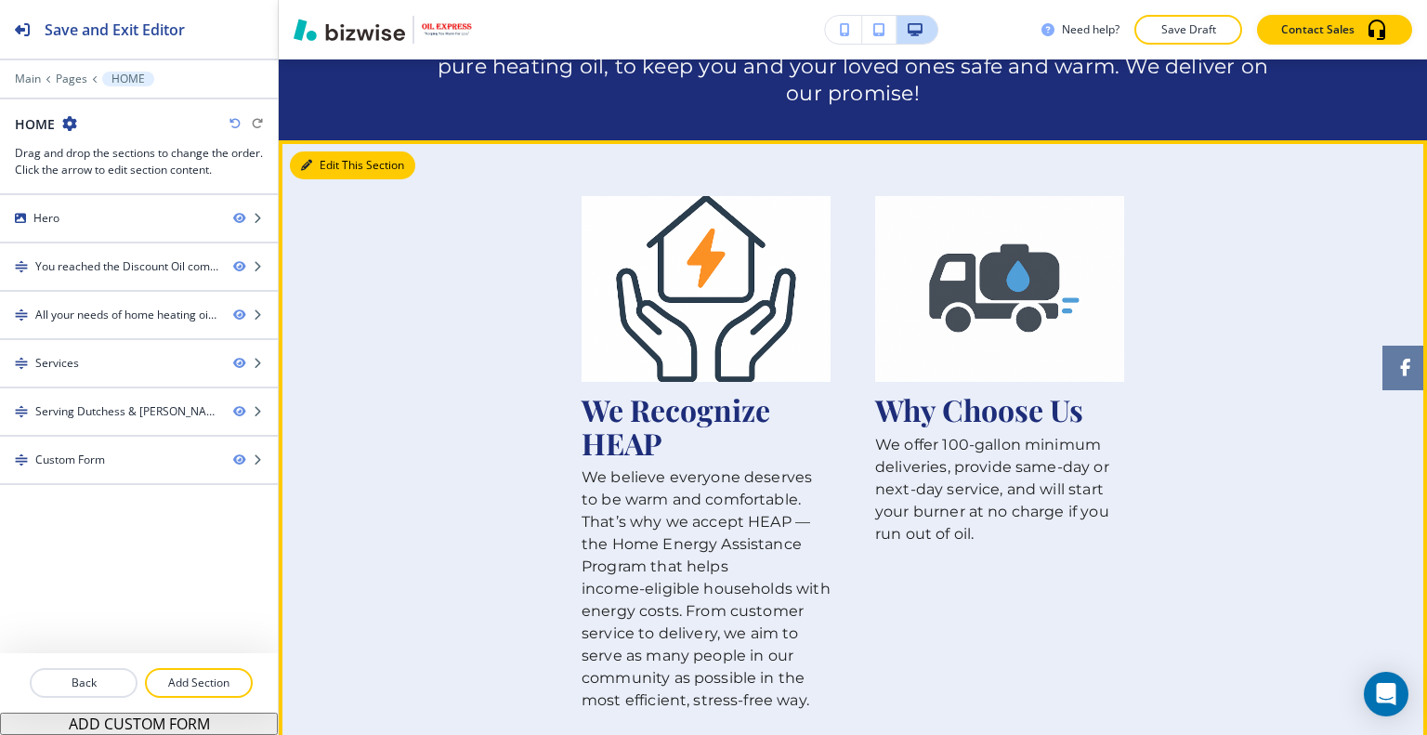
click at [337, 151] on button "Edit This Section" at bounding box center [352, 165] width 125 height 28
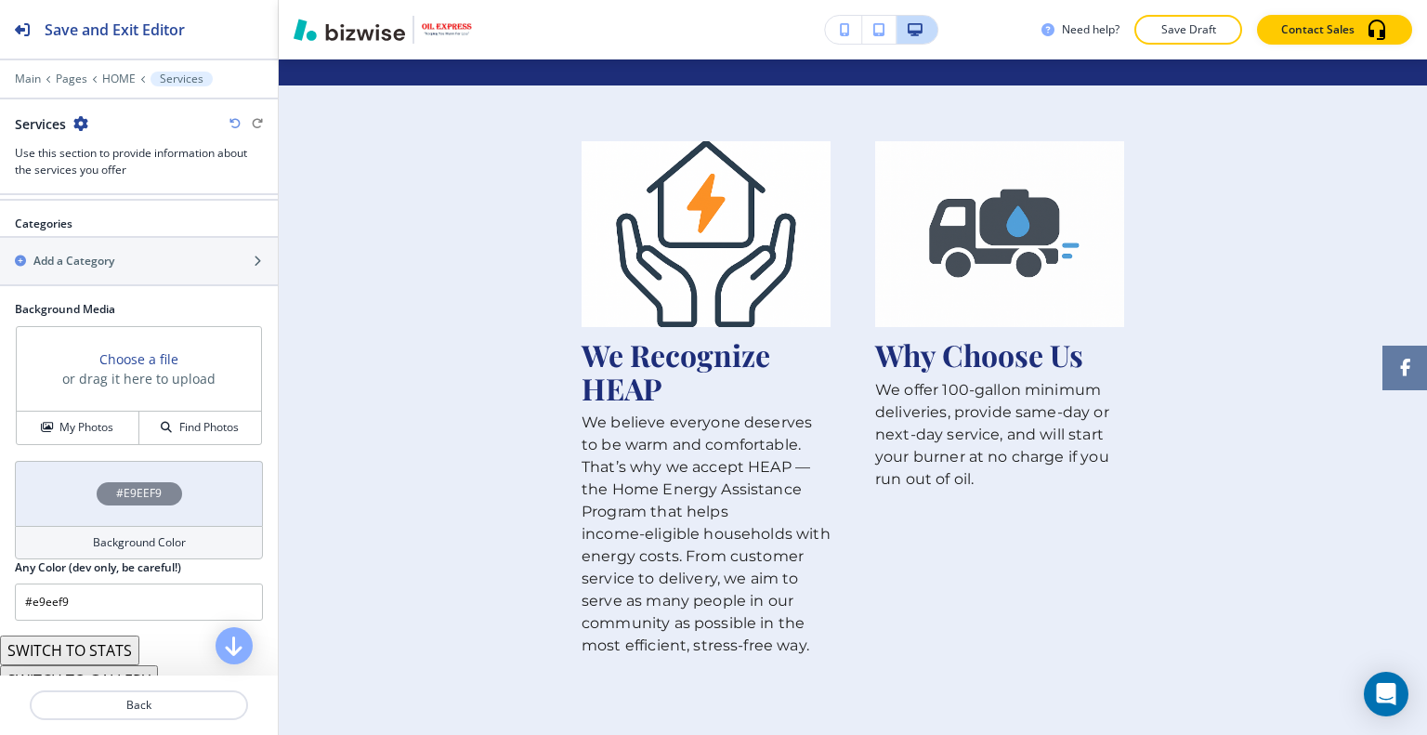
scroll to position [908, 0]
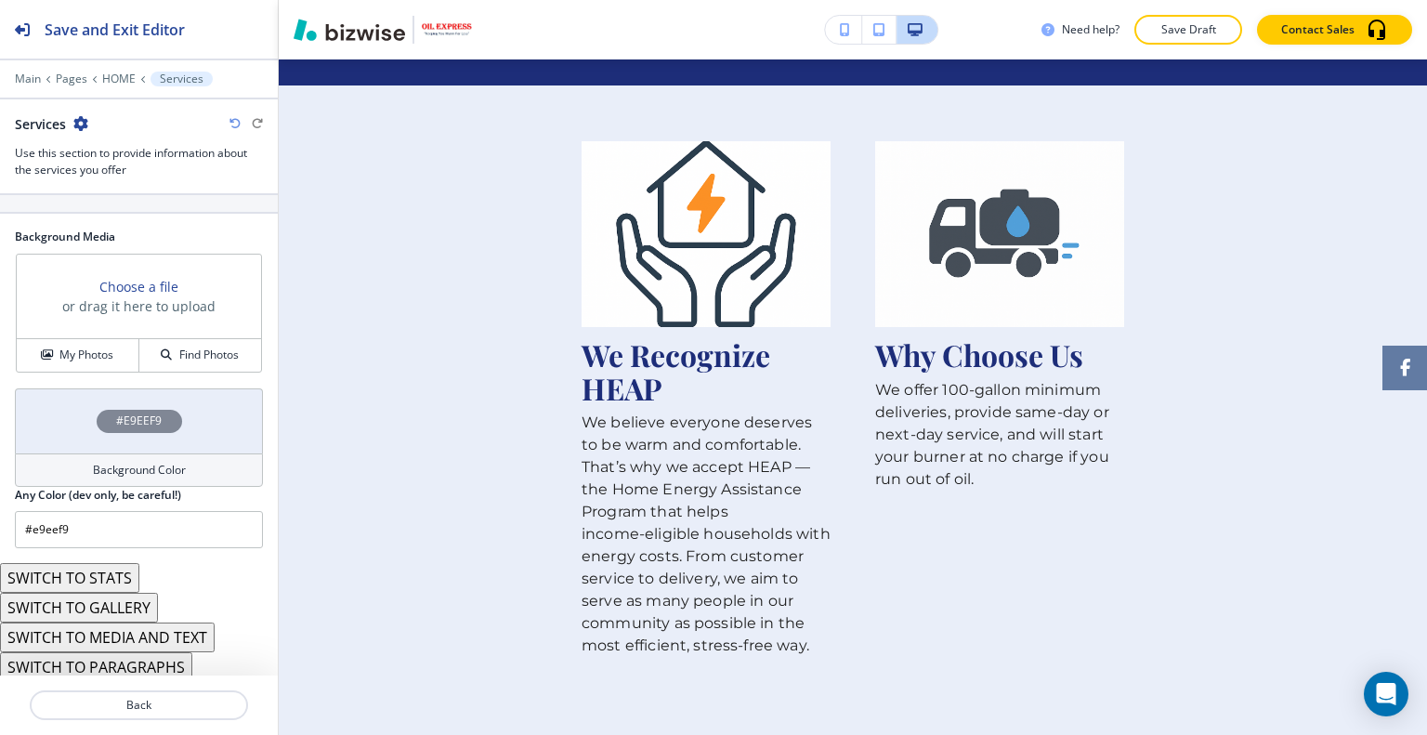
click at [118, 566] on button "SWITCH TO STATS" at bounding box center [69, 578] width 139 height 30
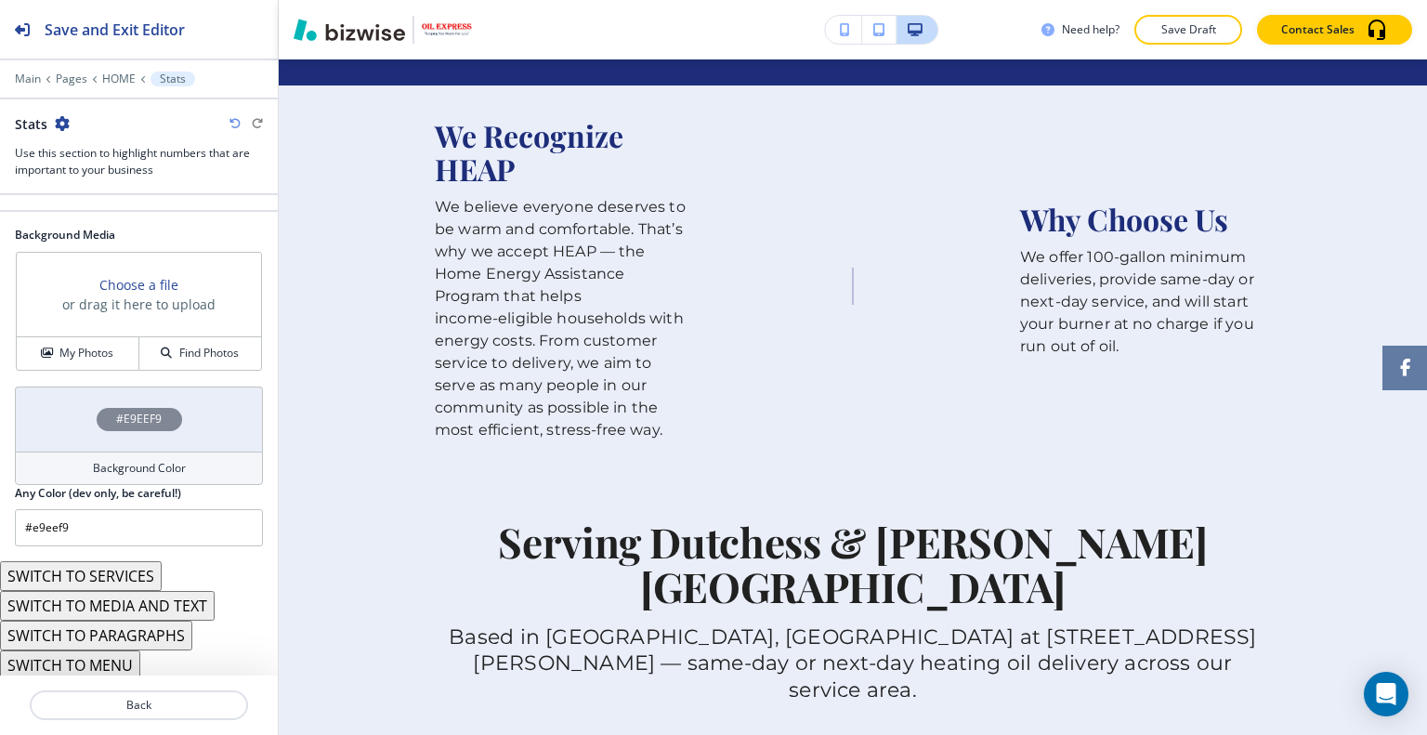
click at [234, 122] on icon "button" at bounding box center [234, 123] width 11 height 11
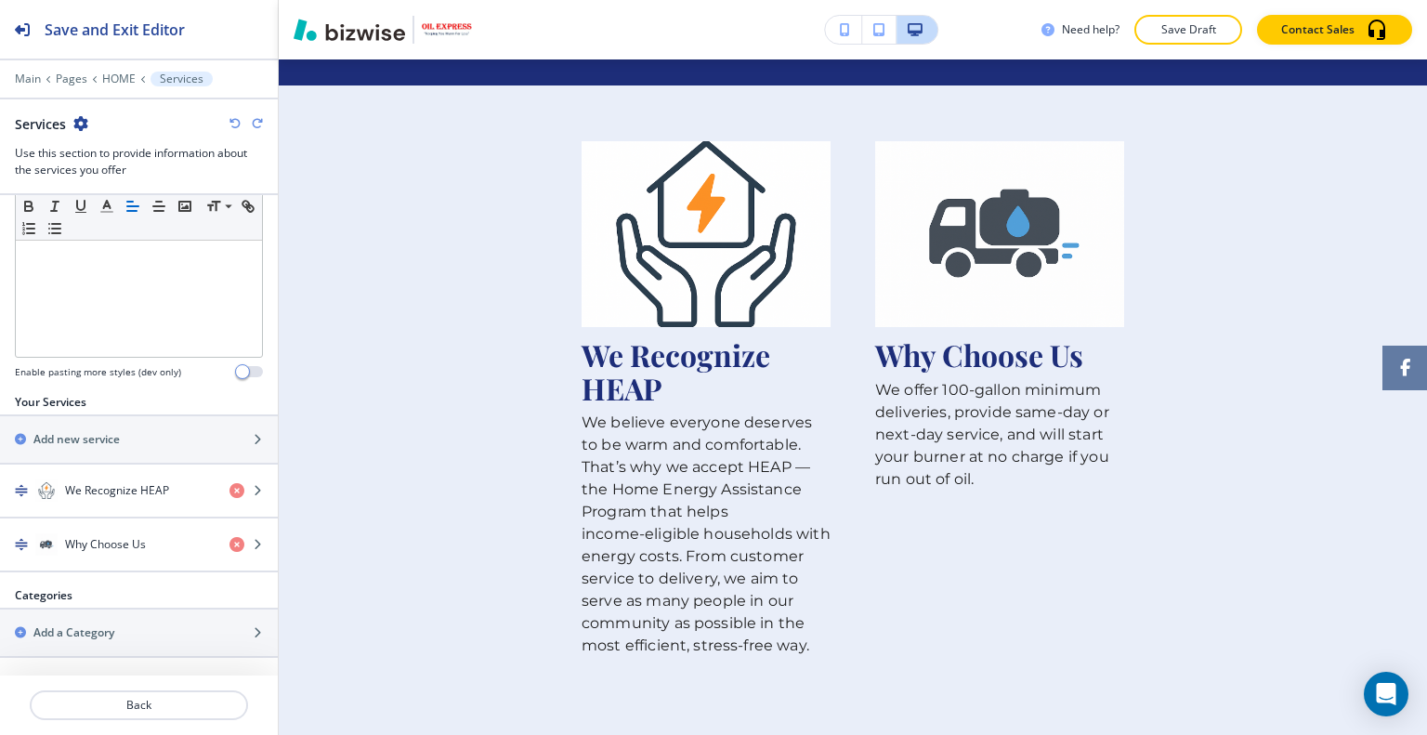
scroll to position [908, 0]
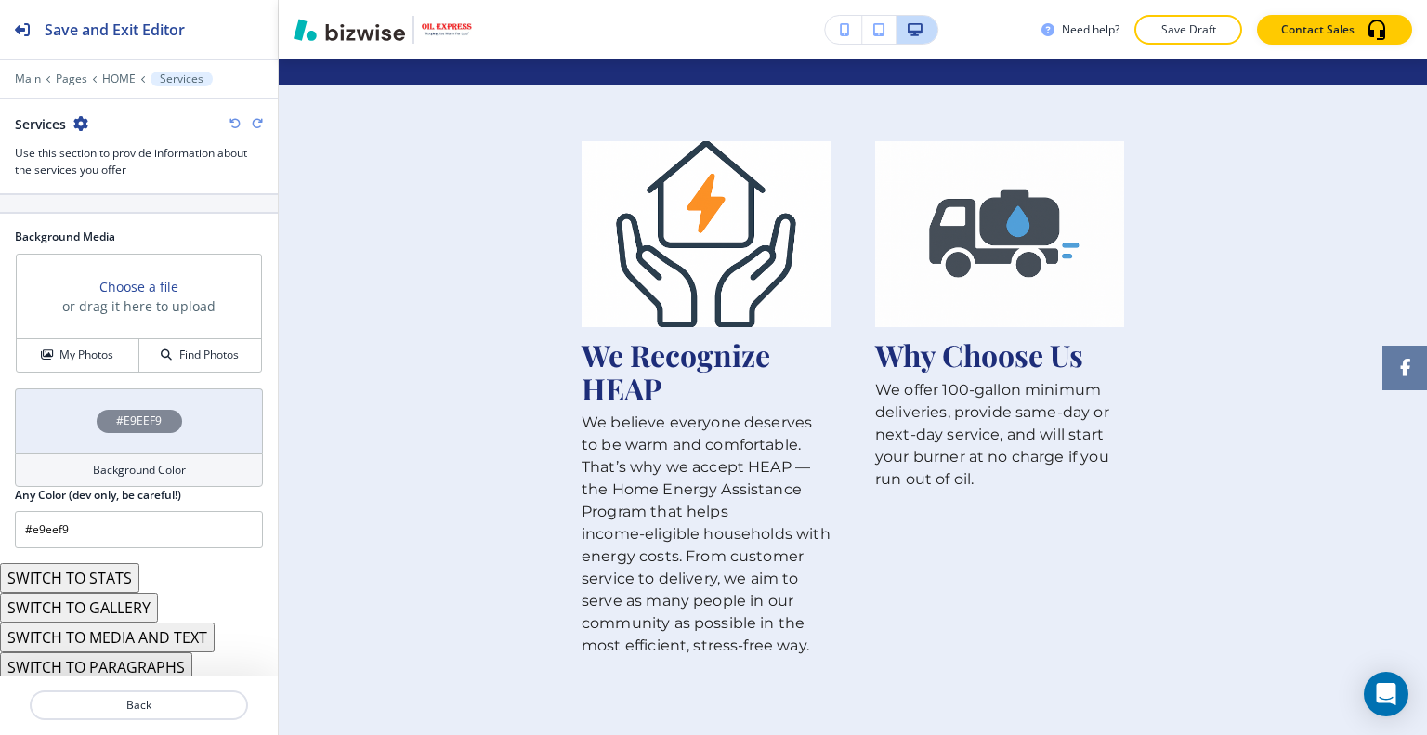
click at [150, 637] on button "SWITCH TO MEDIA AND TEXT" at bounding box center [107, 637] width 215 height 30
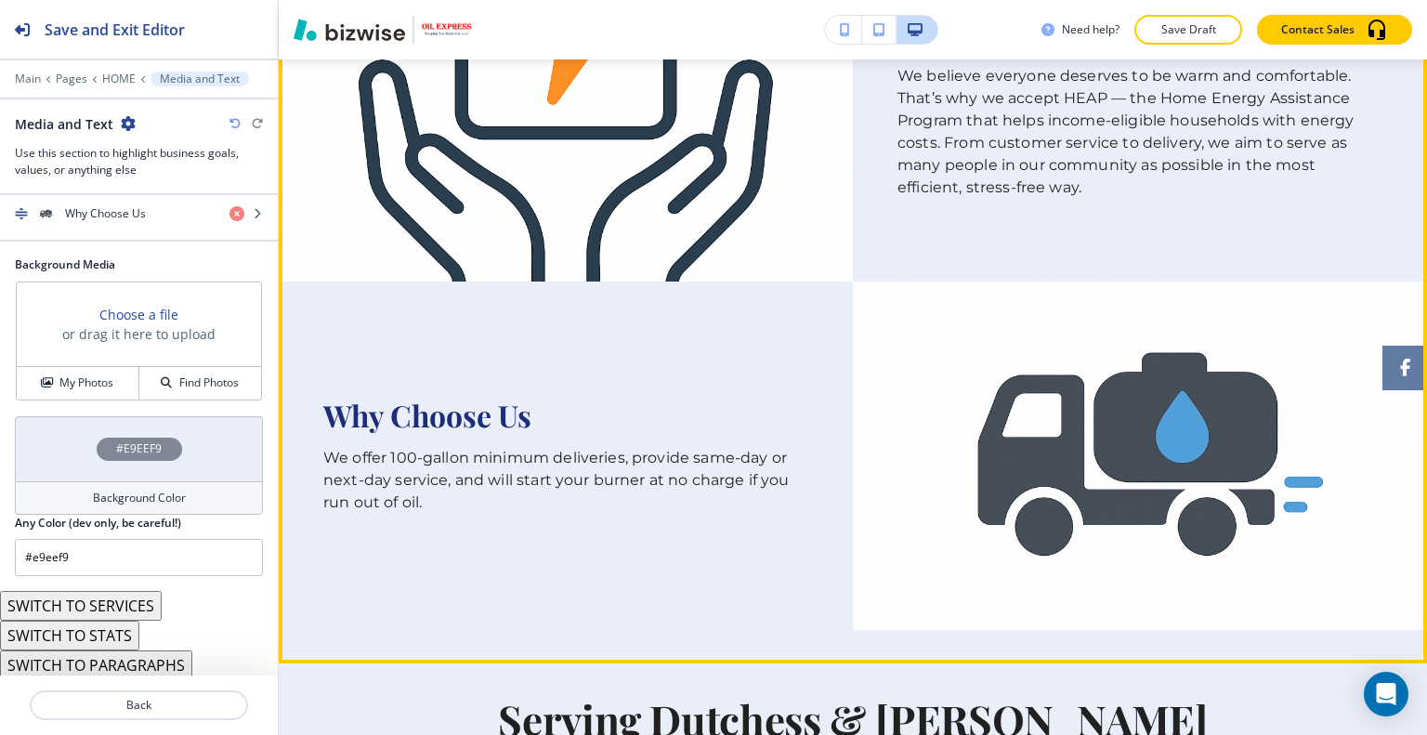
scroll to position [1077, 0]
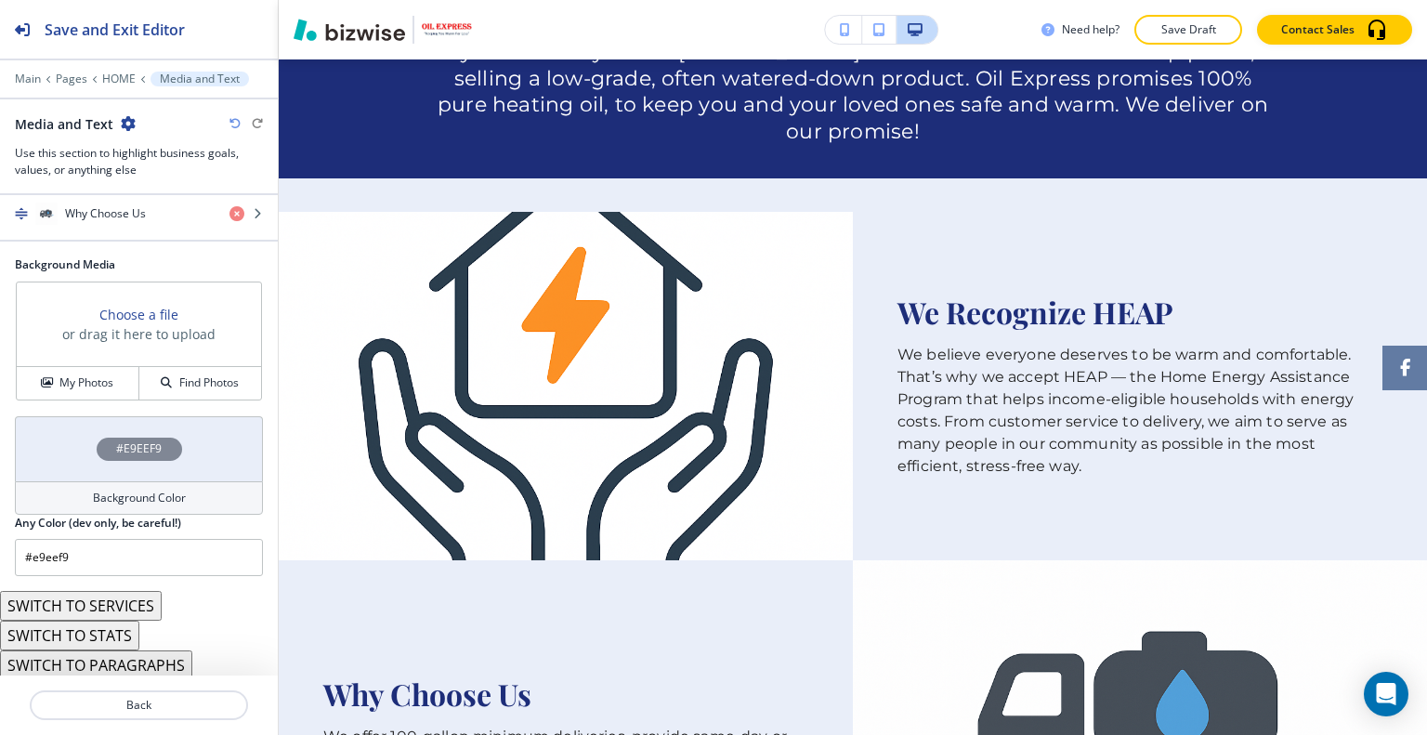
click at [238, 118] on icon "button" at bounding box center [234, 123] width 11 height 11
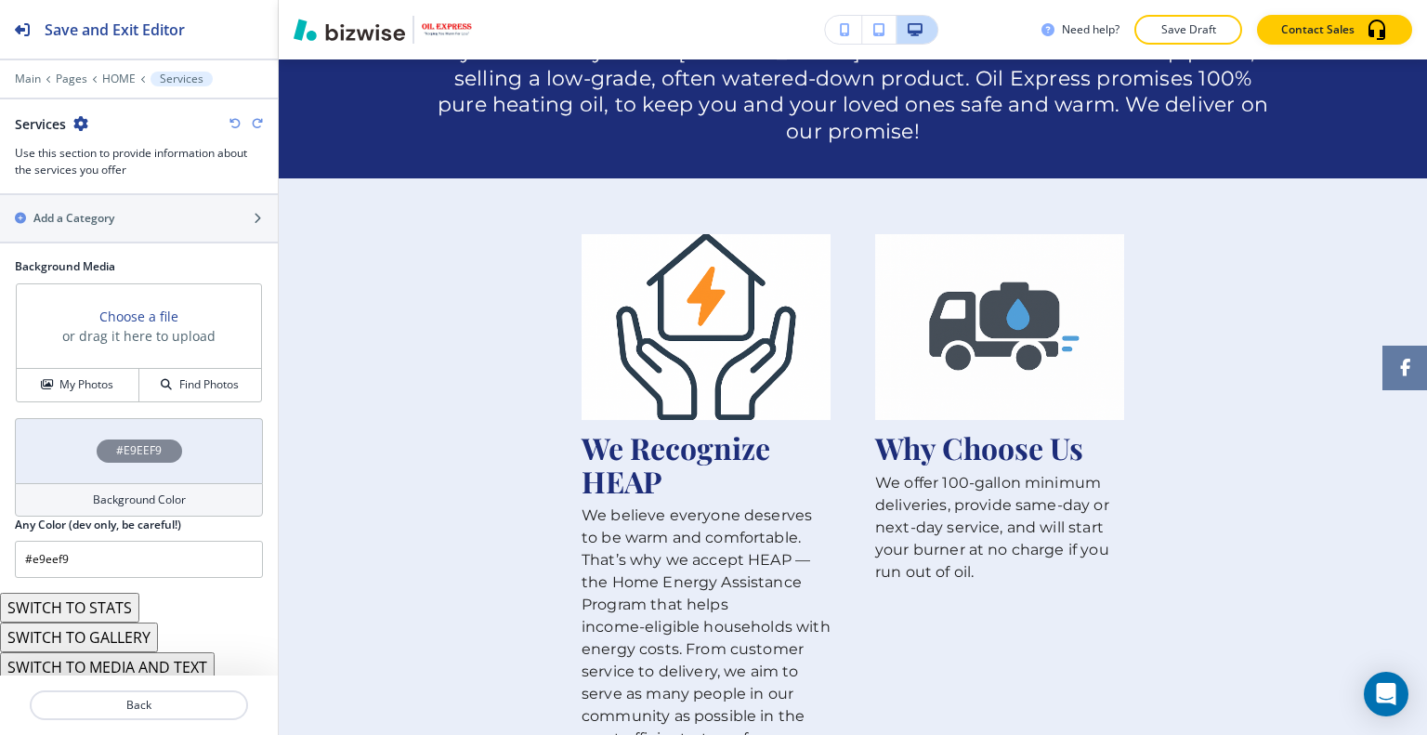
scroll to position [908, 0]
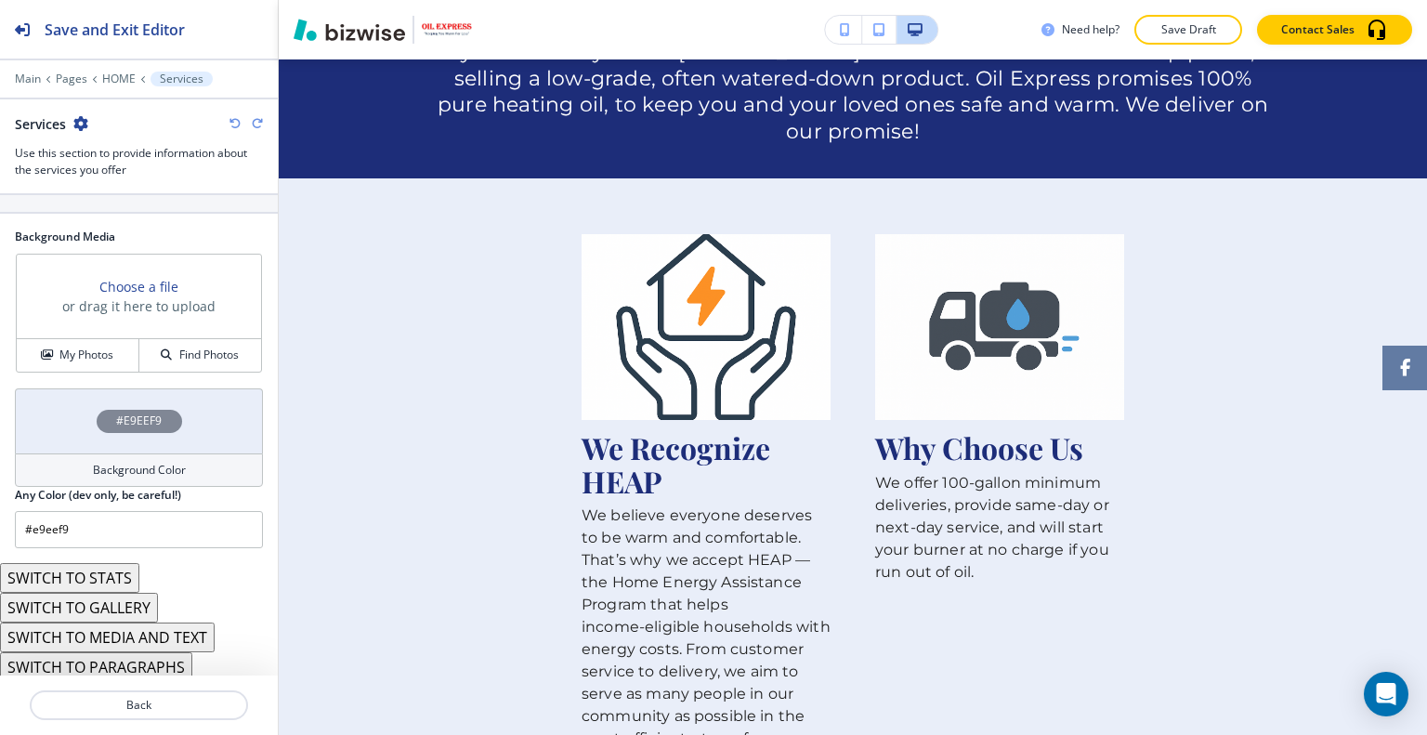
click at [143, 661] on button "SWITCH TO PARAGRAPHS" at bounding box center [96, 667] width 192 height 30
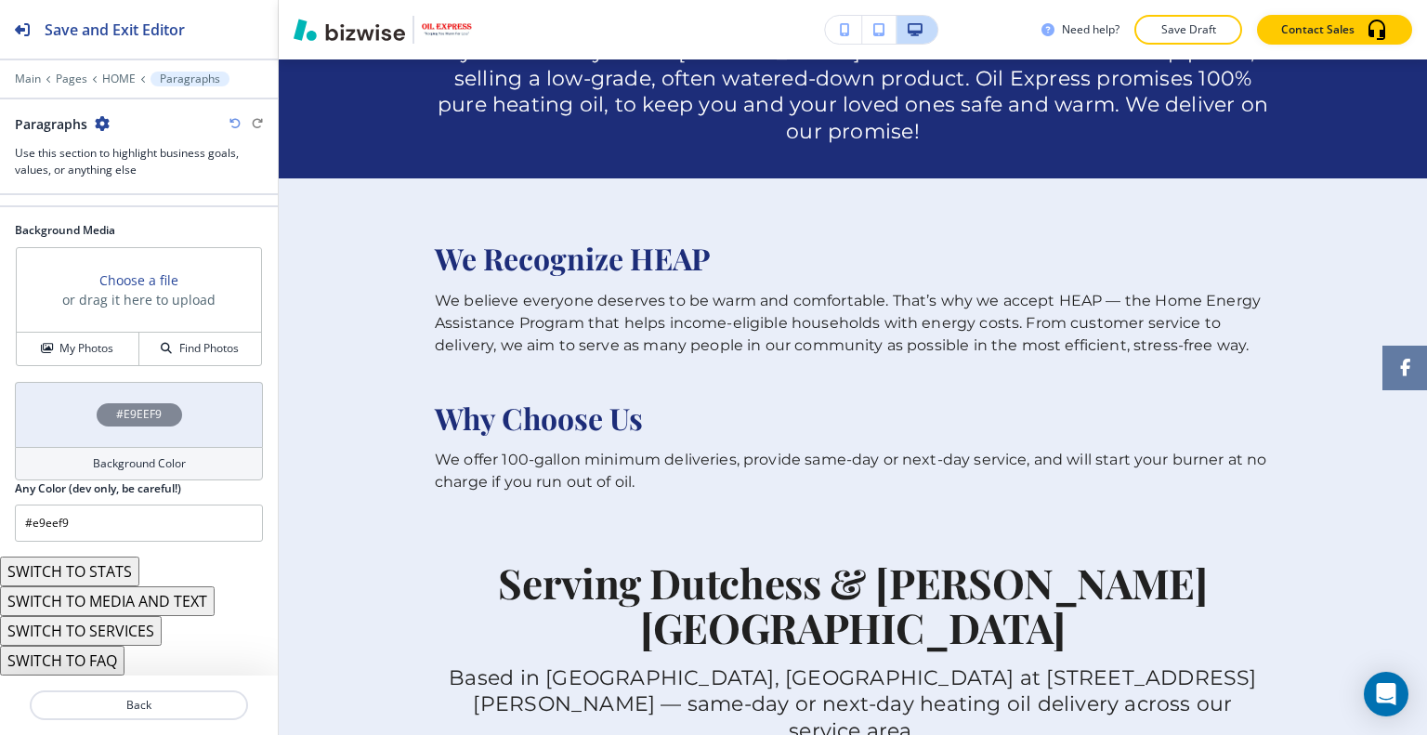
scroll to position [464, 0]
click at [232, 123] on icon "button" at bounding box center [234, 123] width 11 height 11
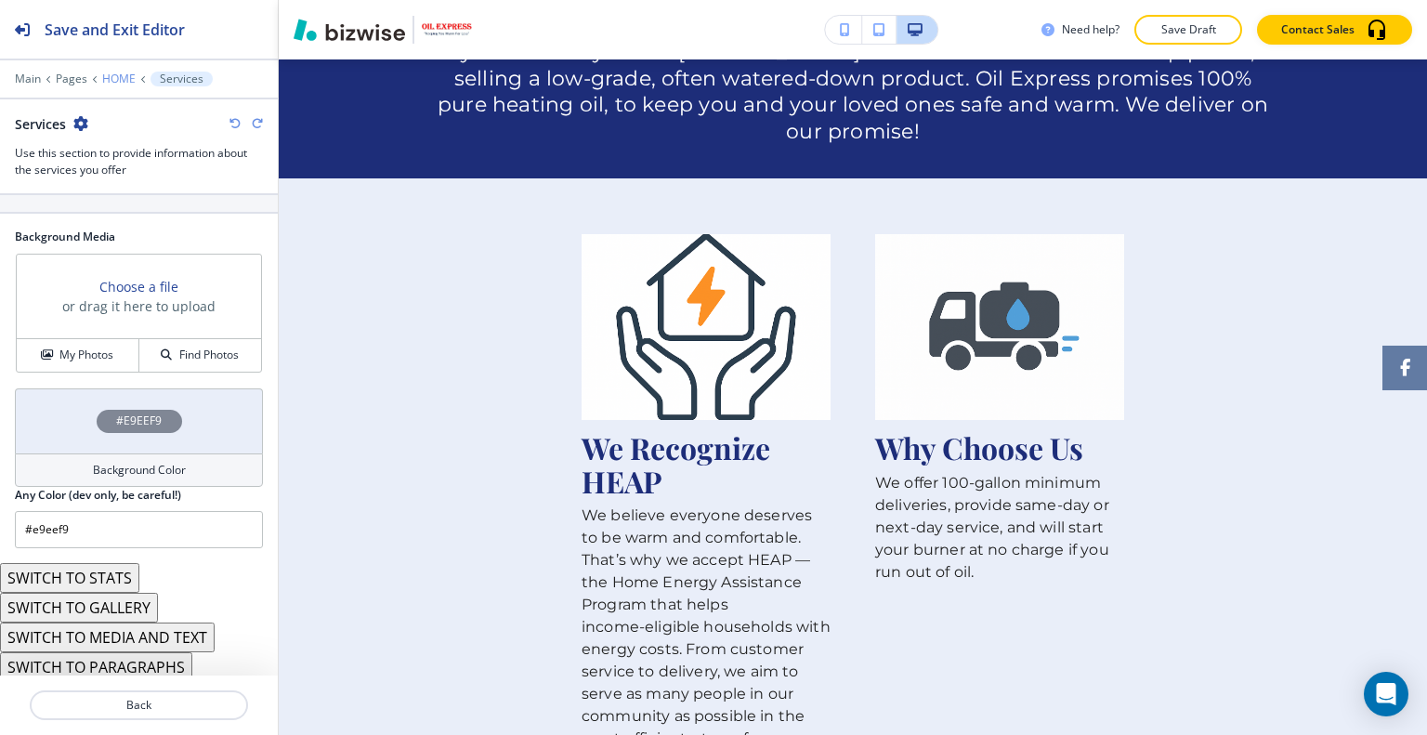
click at [123, 74] on p "HOME" at bounding box center [118, 78] width 33 height 13
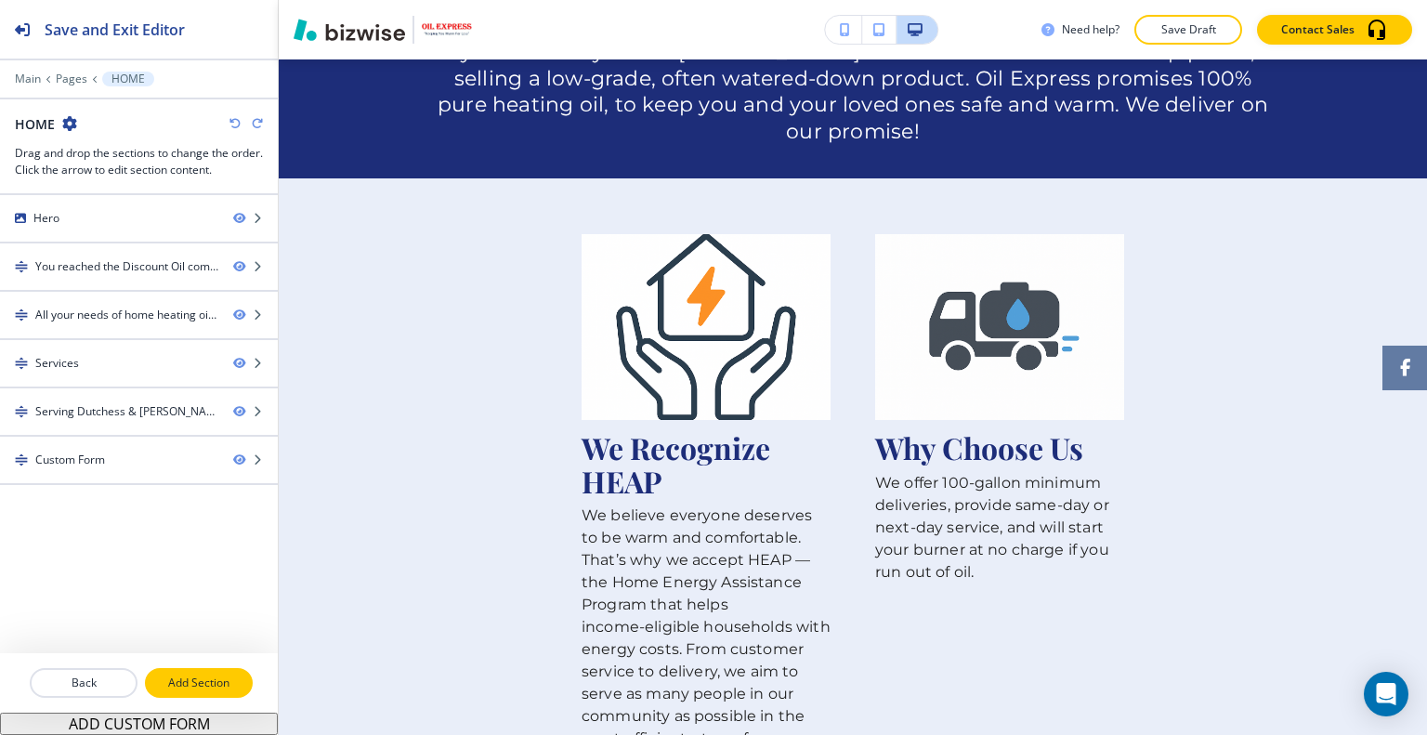
click at [195, 683] on button "Add Section" at bounding box center [199, 683] width 108 height 30
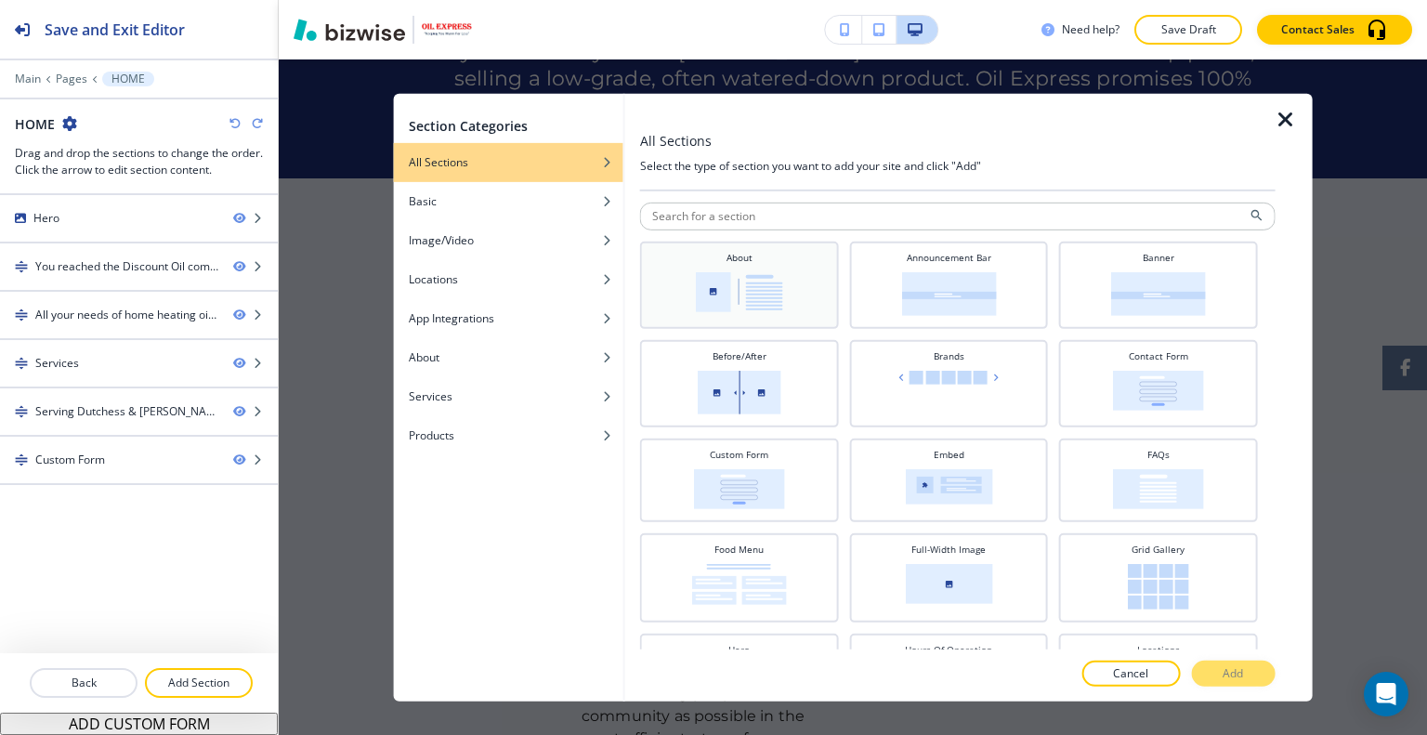
click at [711, 283] on img at bounding box center [739, 291] width 87 height 40
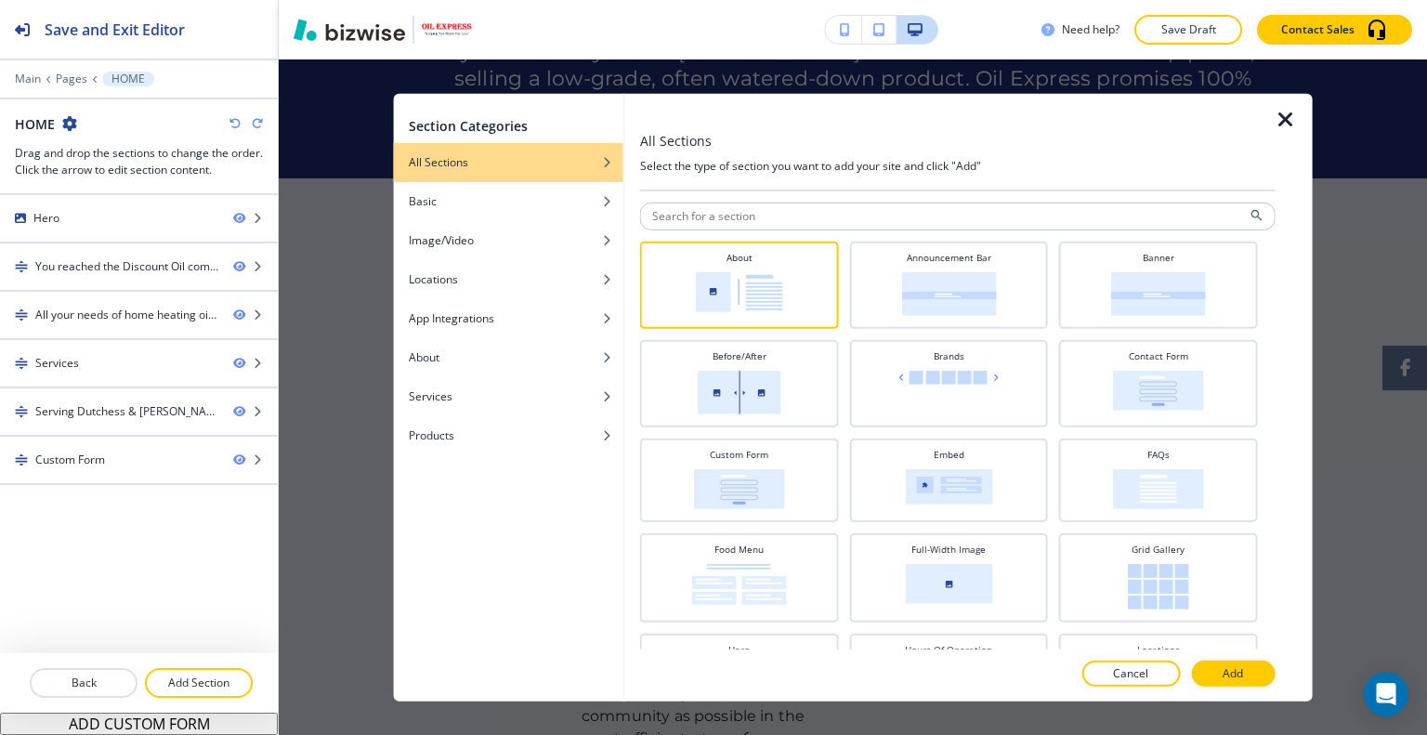
click at [1221, 681] on button "Add" at bounding box center [1233, 673] width 84 height 26
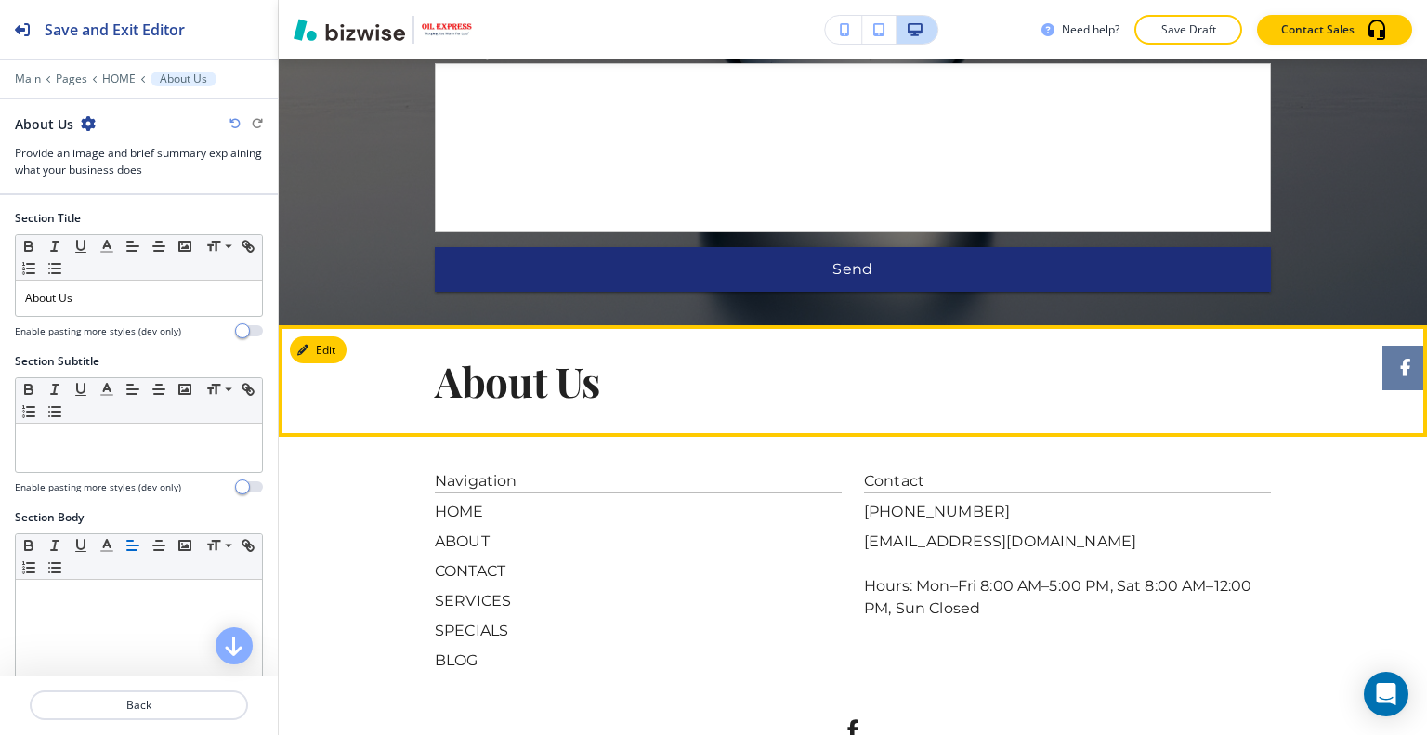
scroll to position [2925, 0]
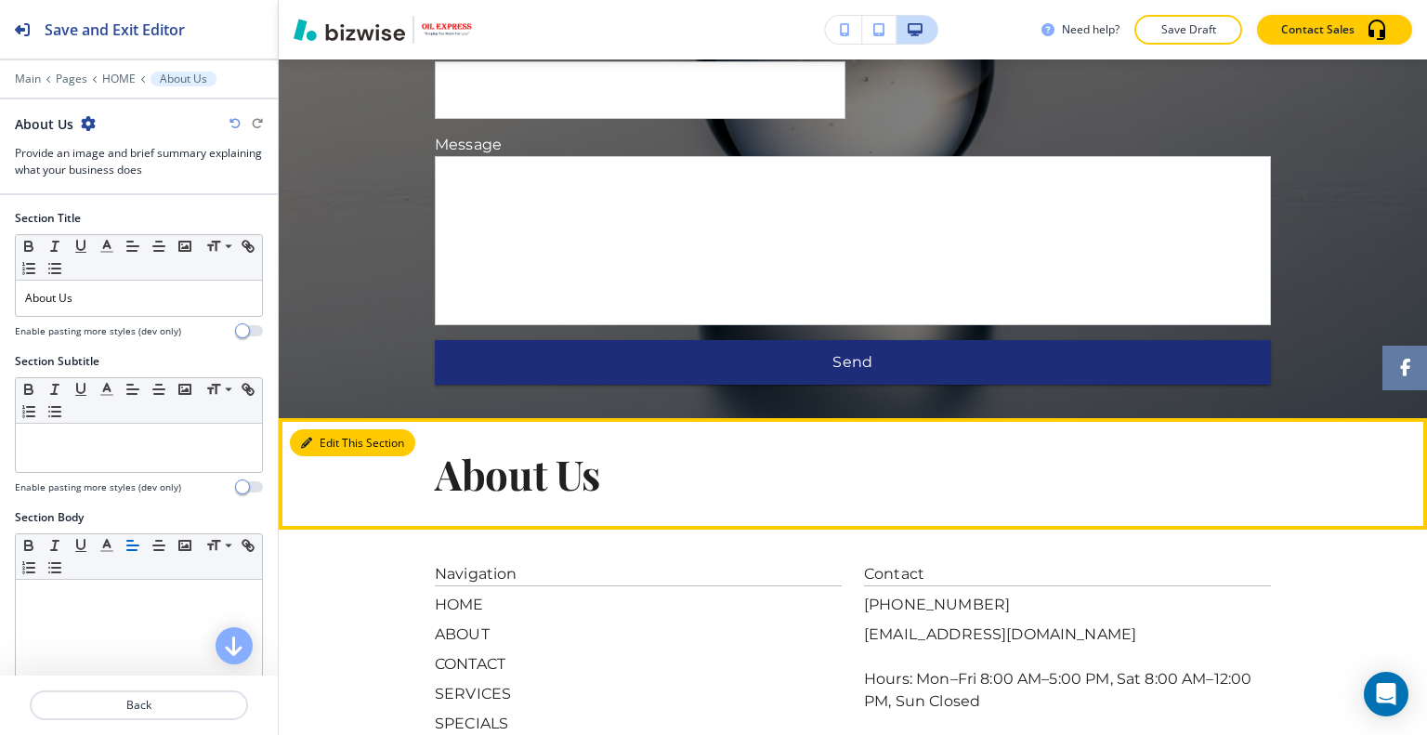
click at [326, 429] on button "Edit This Section" at bounding box center [352, 443] width 125 height 28
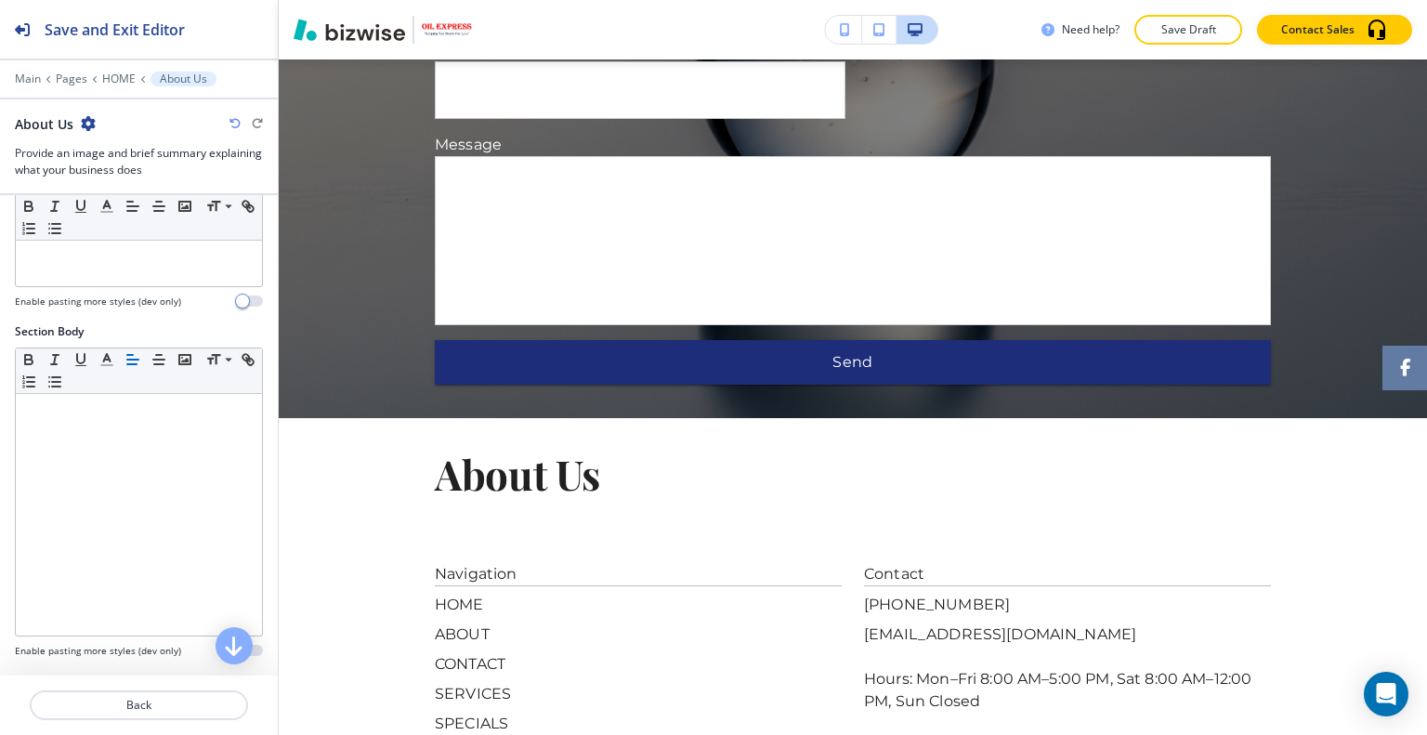
scroll to position [0, 0]
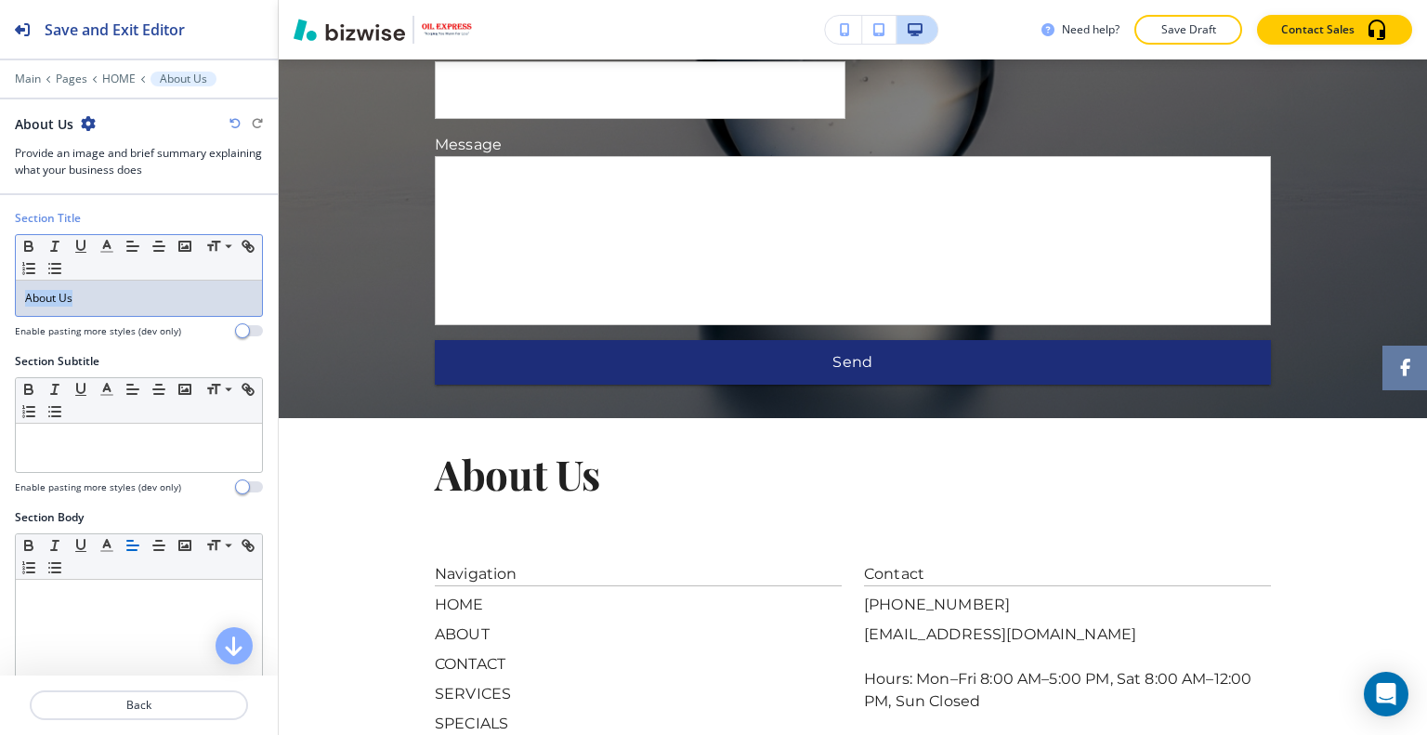
drag, startPoint x: 95, startPoint y: 305, endPoint x: 1, endPoint y: 305, distance: 93.8
click at [0, 305] on div "Section Title Small Normal Large Huge About Us Enable pasting more styles (dev …" at bounding box center [139, 281] width 278 height 143
drag, startPoint x: 46, startPoint y: 281, endPoint x: 37, endPoint y: 293, distance: 14.5
click at [37, 293] on p "About Us" at bounding box center [139, 298] width 228 height 17
click at [69, 300] on p "About Us" at bounding box center [139, 298] width 228 height 17
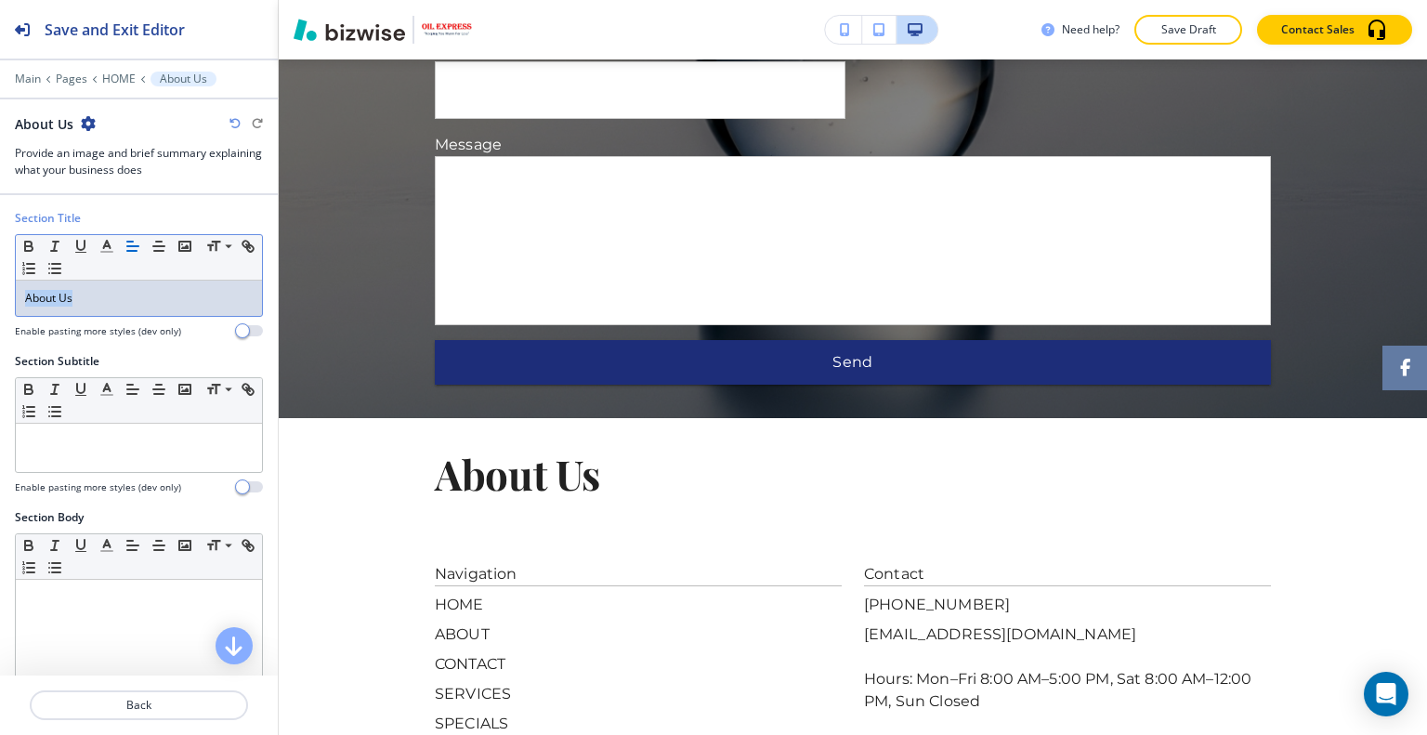
drag, startPoint x: 106, startPoint y: 300, endPoint x: 0, endPoint y: 285, distance: 106.9
click at [0, 285] on div "Section Title Small Normal Large Huge About Us Enable pasting more styles (dev …" at bounding box center [139, 281] width 278 height 143
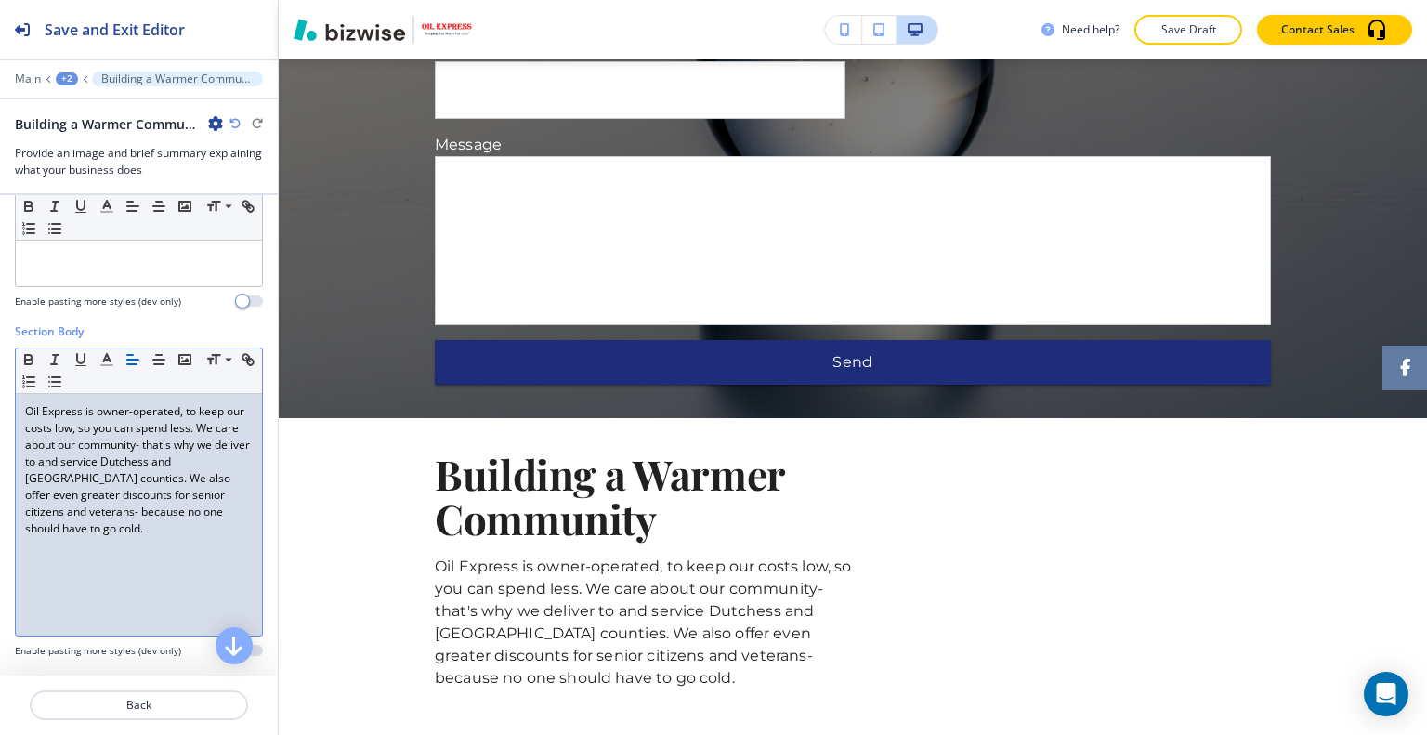
scroll to position [464, 0]
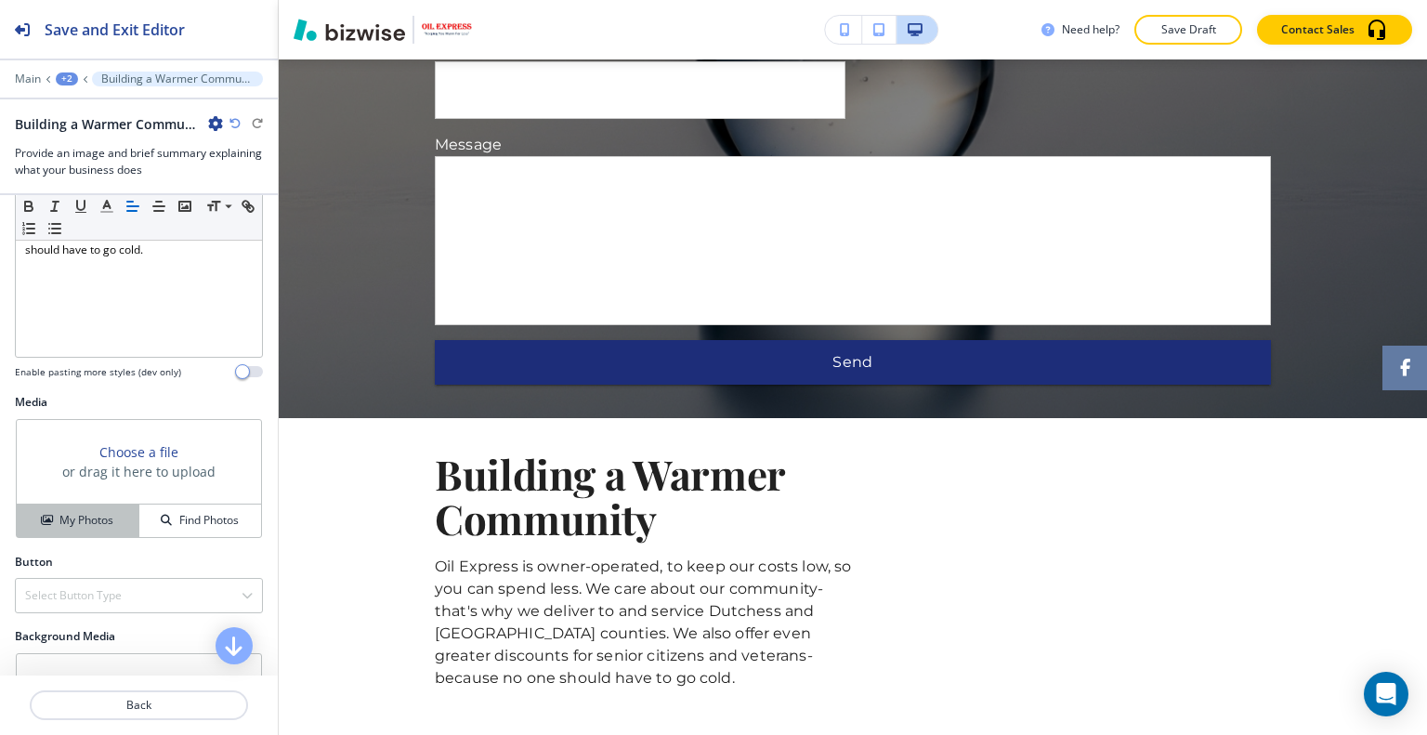
drag, startPoint x: 86, startPoint y: 512, endPoint x: 215, endPoint y: 463, distance: 138.2
click at [88, 512] on h4 "My Photos" at bounding box center [86, 520] width 54 height 17
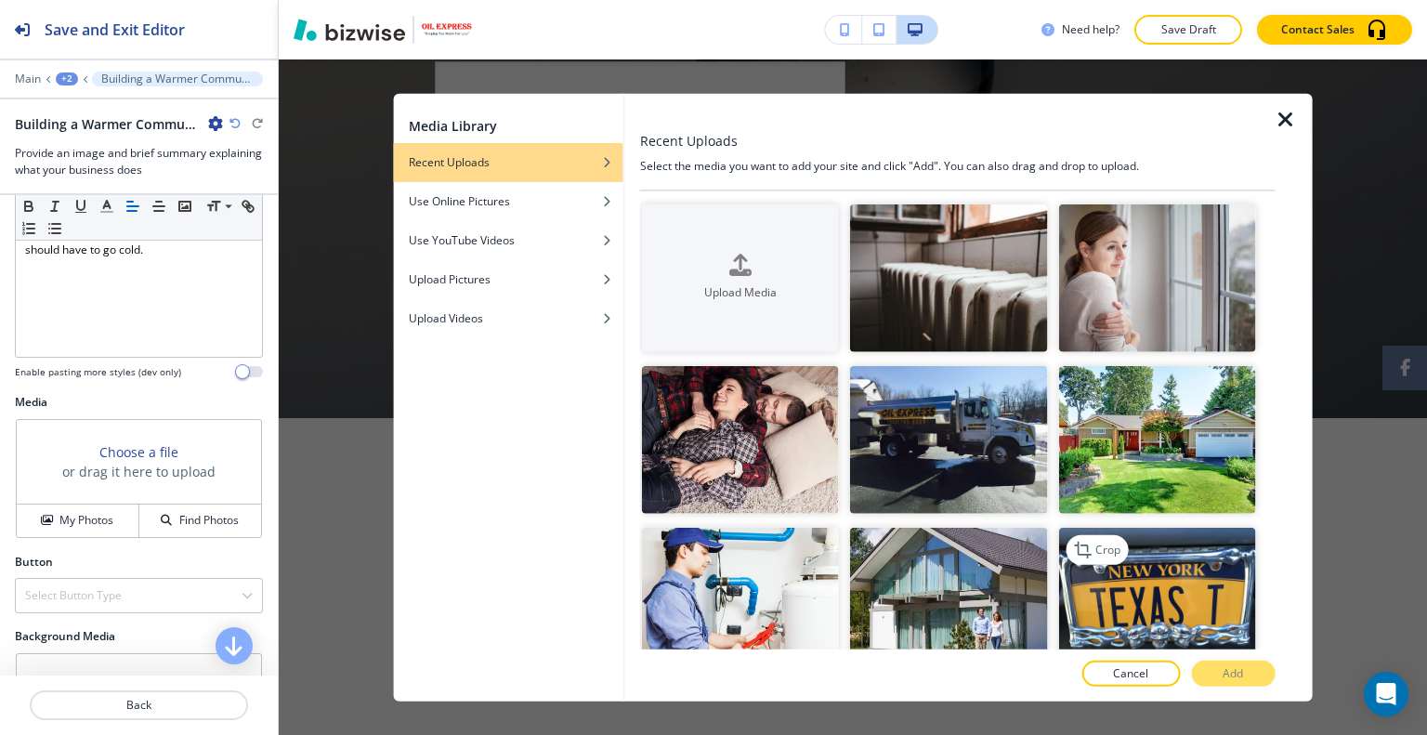
click at [1161, 594] on img "button" at bounding box center [1156, 602] width 197 height 148
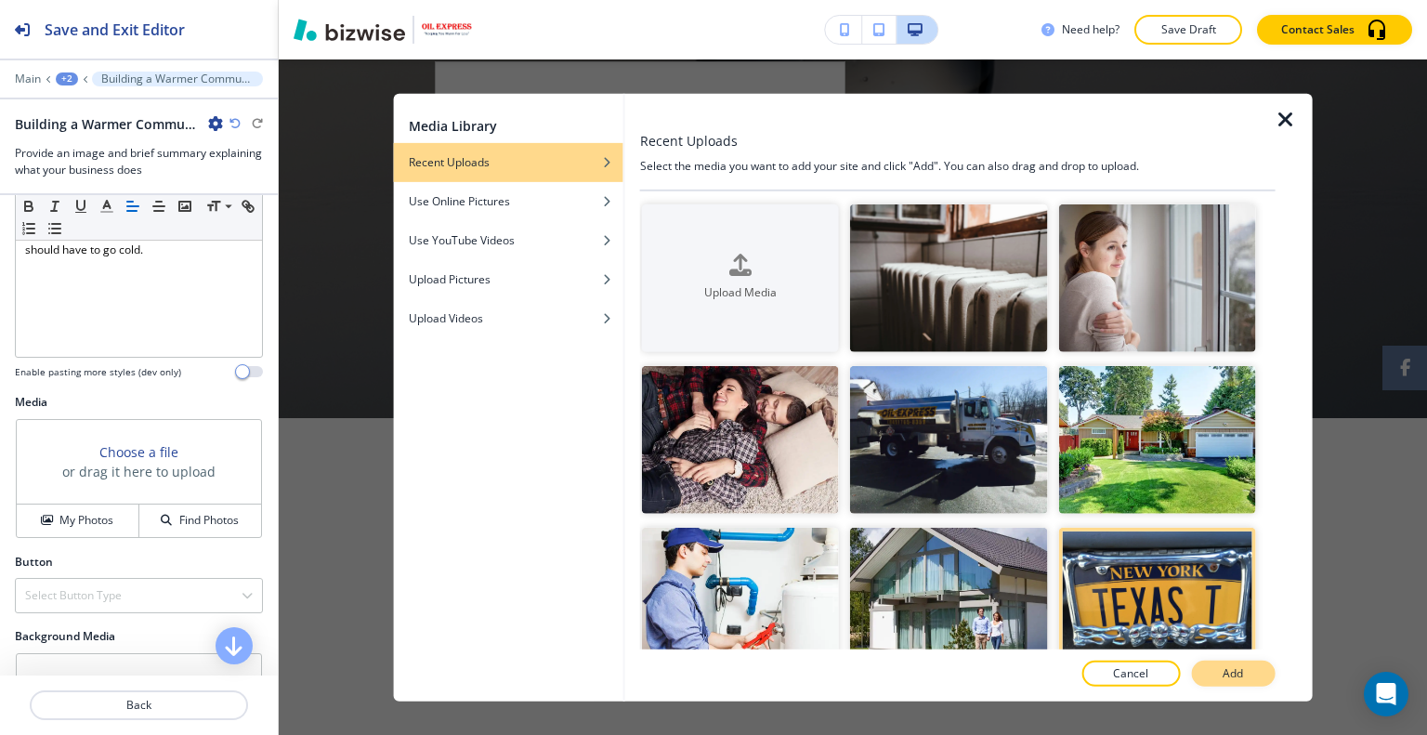
click at [1222, 660] on button "Add" at bounding box center [1233, 673] width 84 height 26
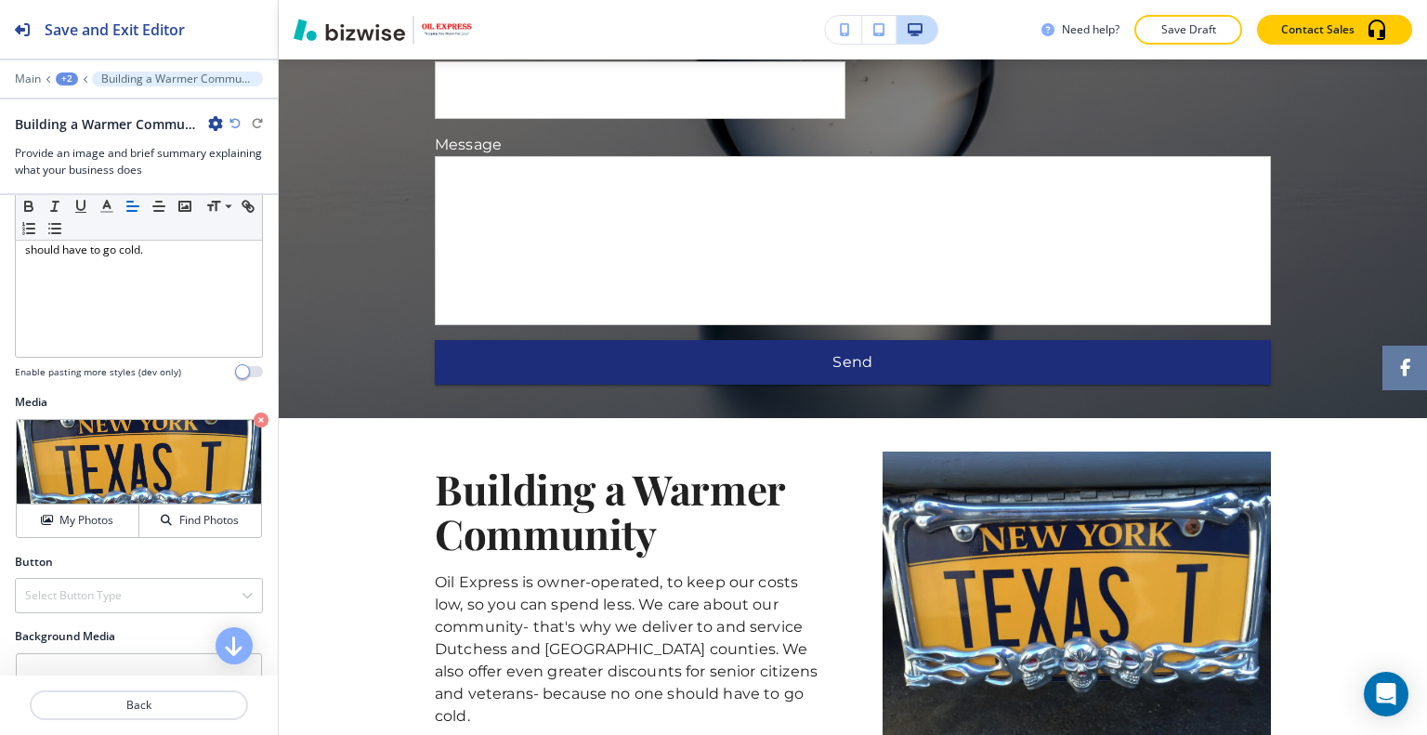
click at [71, 76] on div "+2" at bounding box center [67, 78] width 22 height 13
click at [99, 135] on p "HOME" at bounding box center [114, 141] width 95 height 17
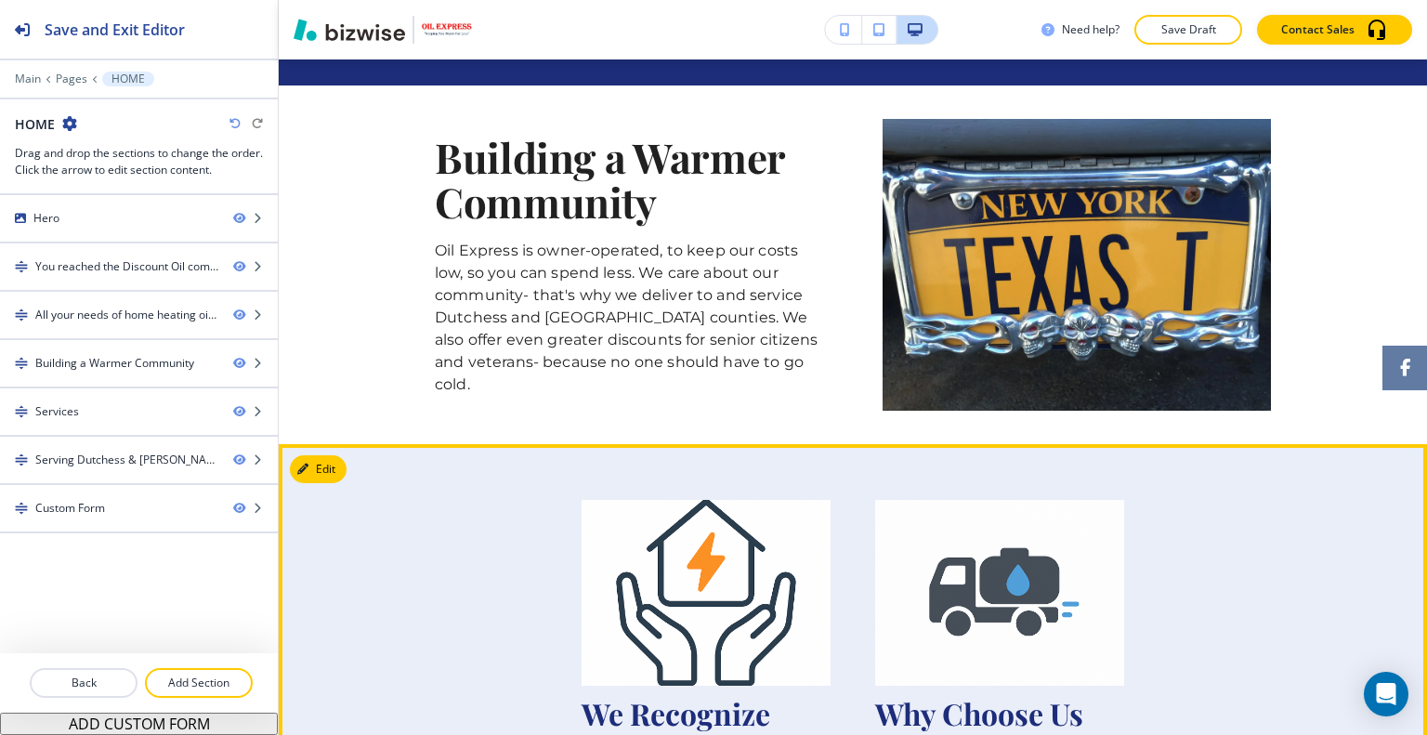
scroll to position [1262, 0]
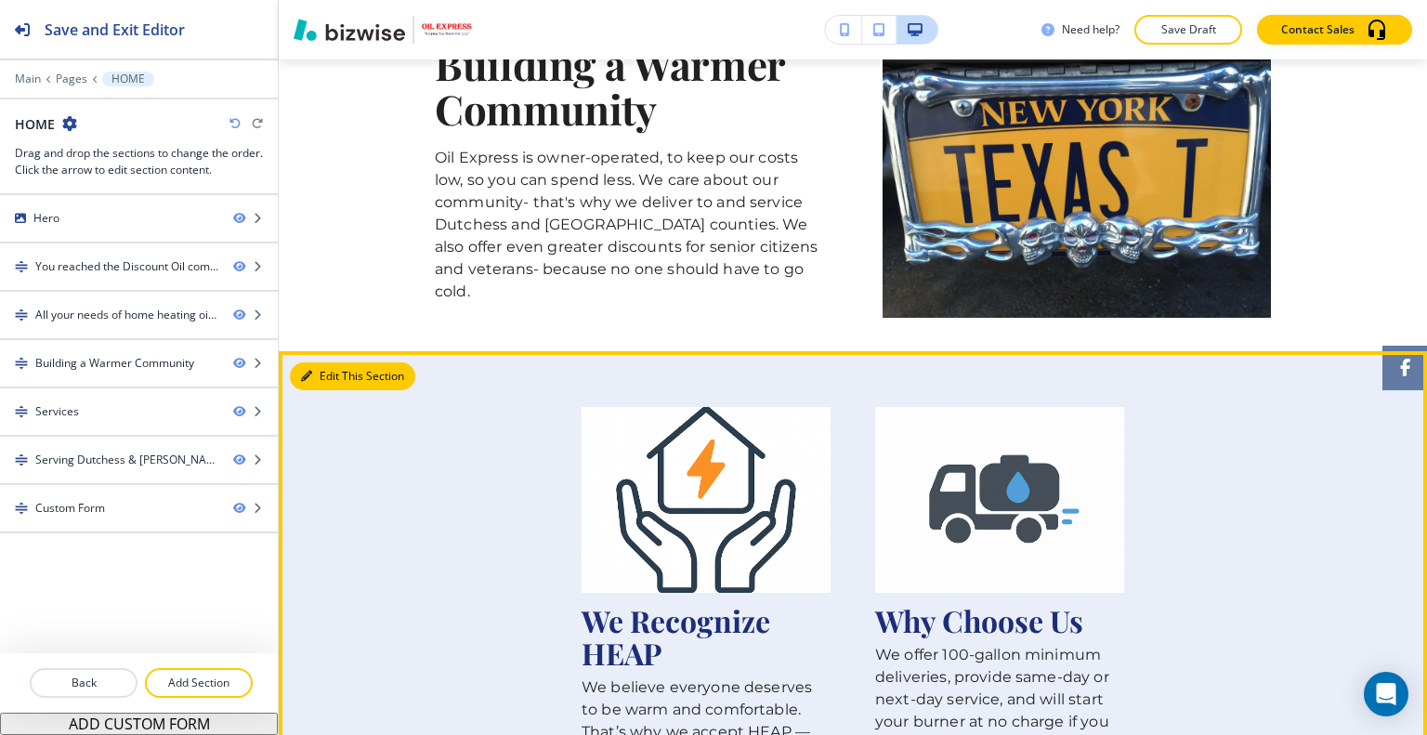
click at [320, 362] on button "Edit This Section" at bounding box center [352, 376] width 125 height 28
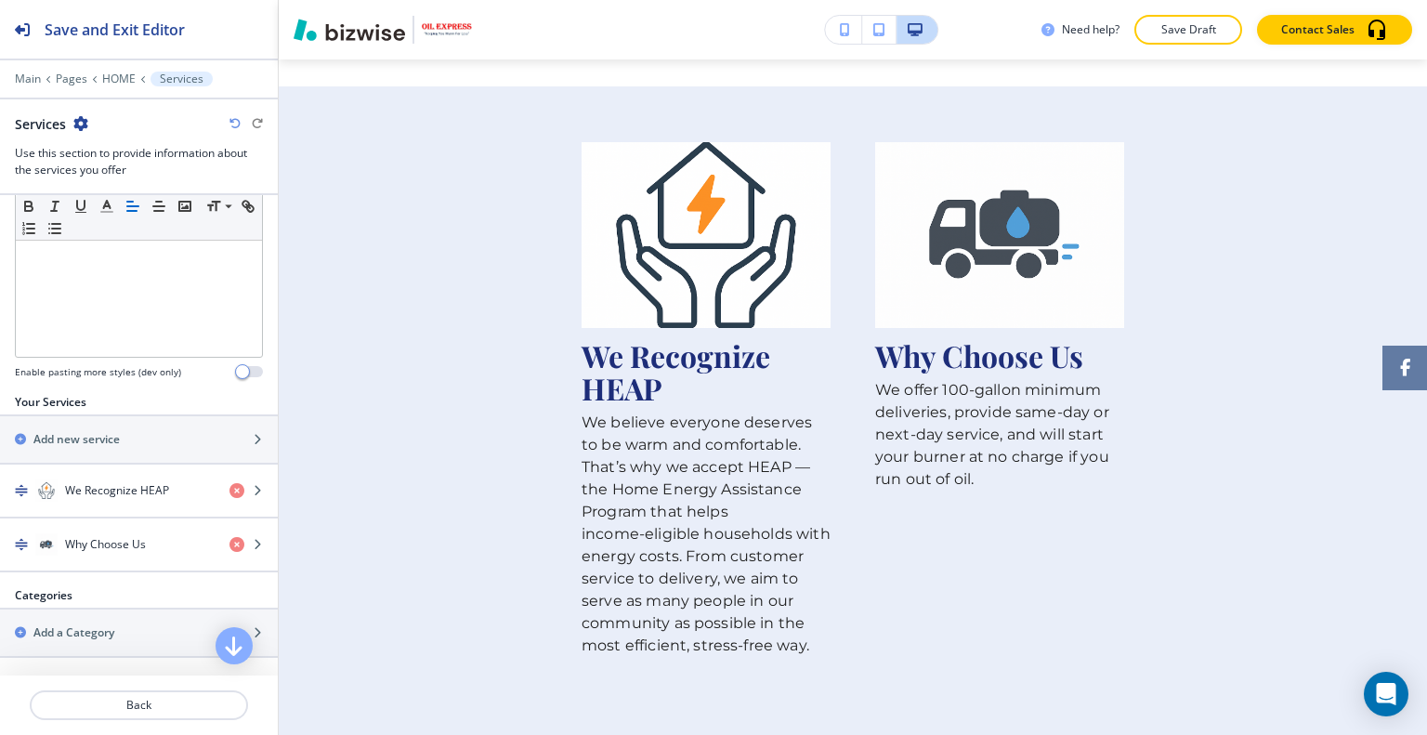
scroll to position [650, 0]
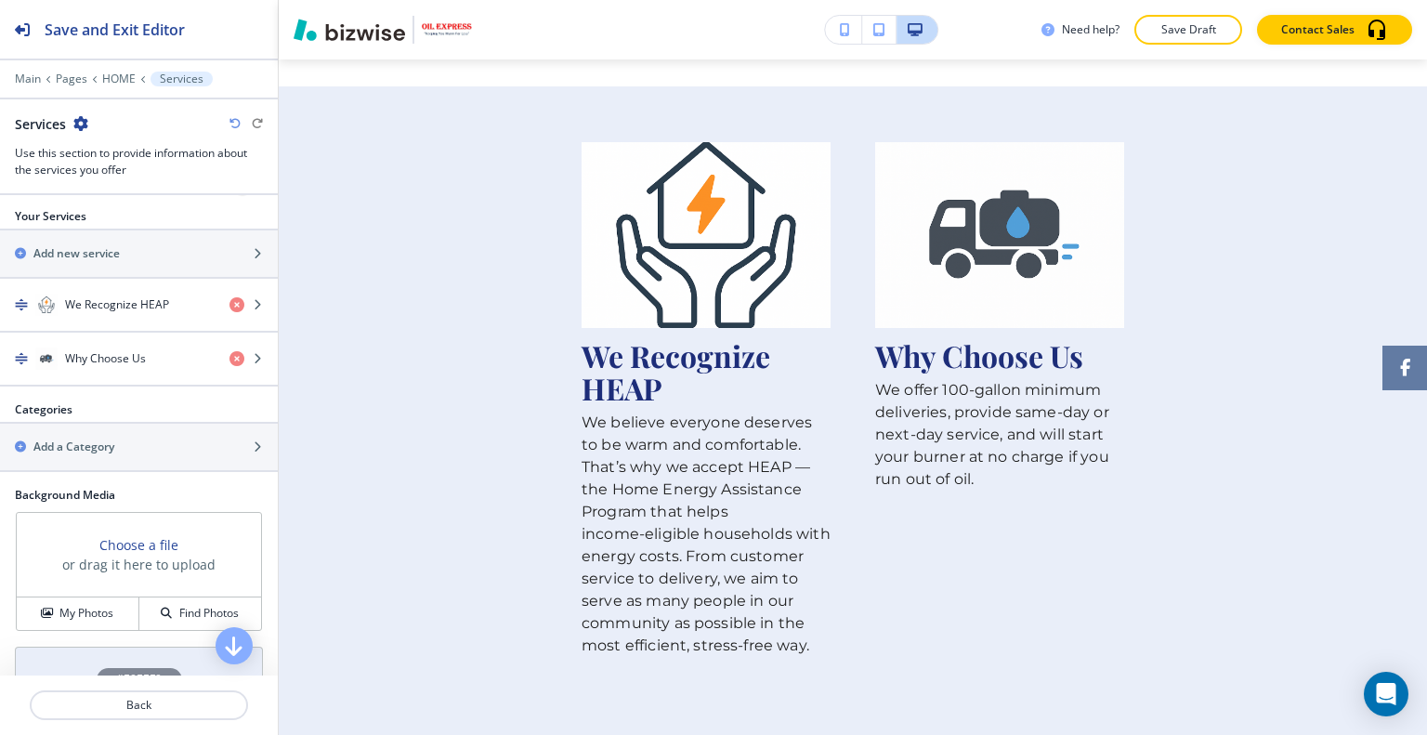
click at [102, 587] on div "Choose a file or drag it here to upload" at bounding box center [139, 555] width 244 height 85
click at [100, 605] on h4 "My Photos" at bounding box center [86, 613] width 54 height 17
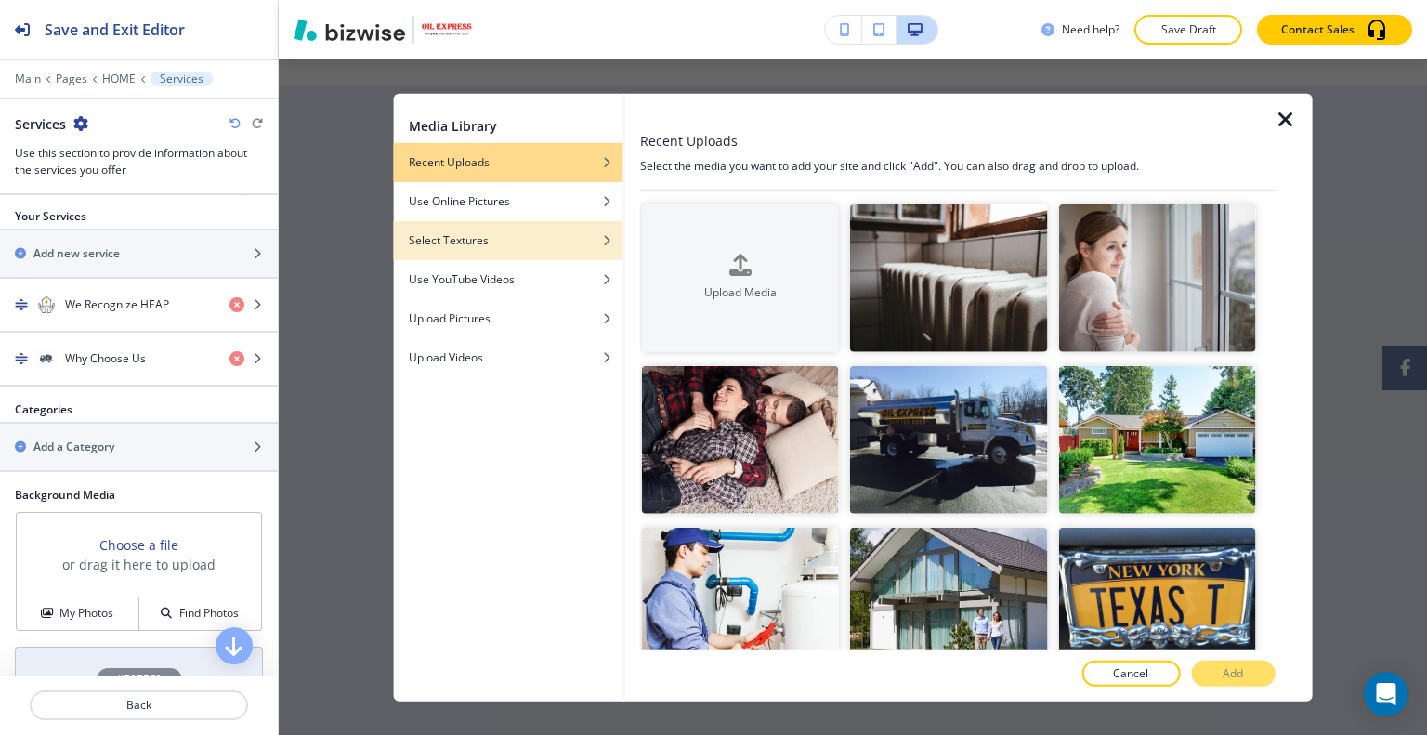
click at [498, 246] on div "Select Textures" at bounding box center [508, 239] width 229 height 17
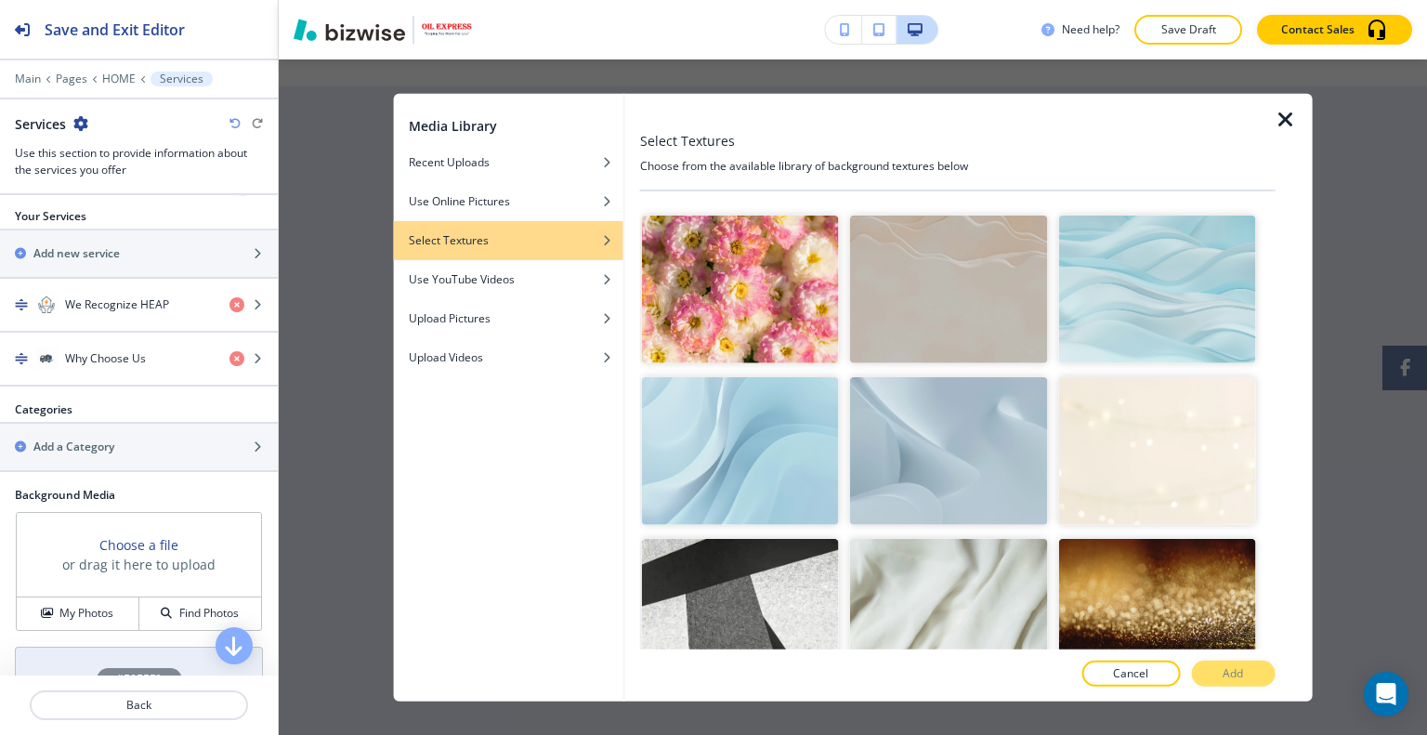
click at [931, 413] on img "button" at bounding box center [948, 451] width 197 height 148
click at [1211, 673] on button "Add" at bounding box center [1233, 673] width 84 height 26
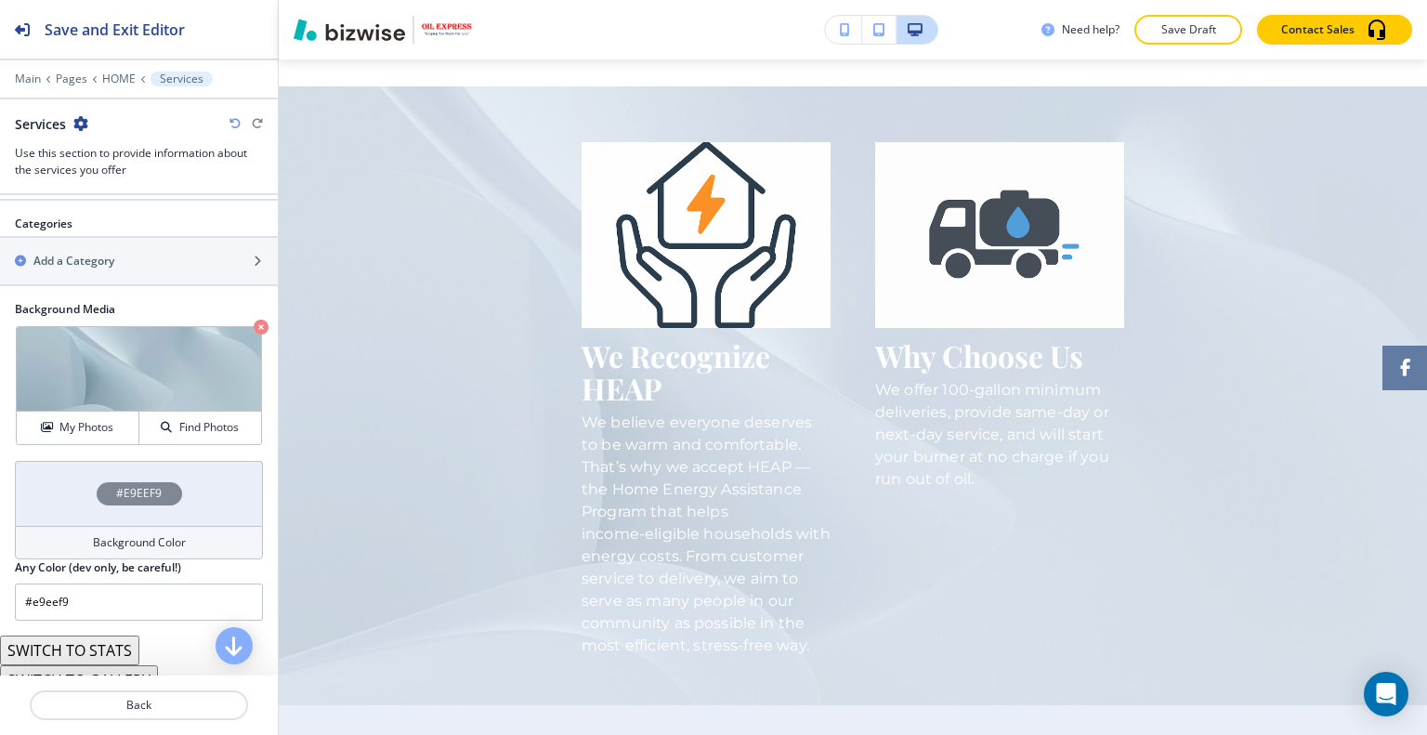
click at [83, 482] on div "#E9EEF9" at bounding box center [139, 493] width 248 height 65
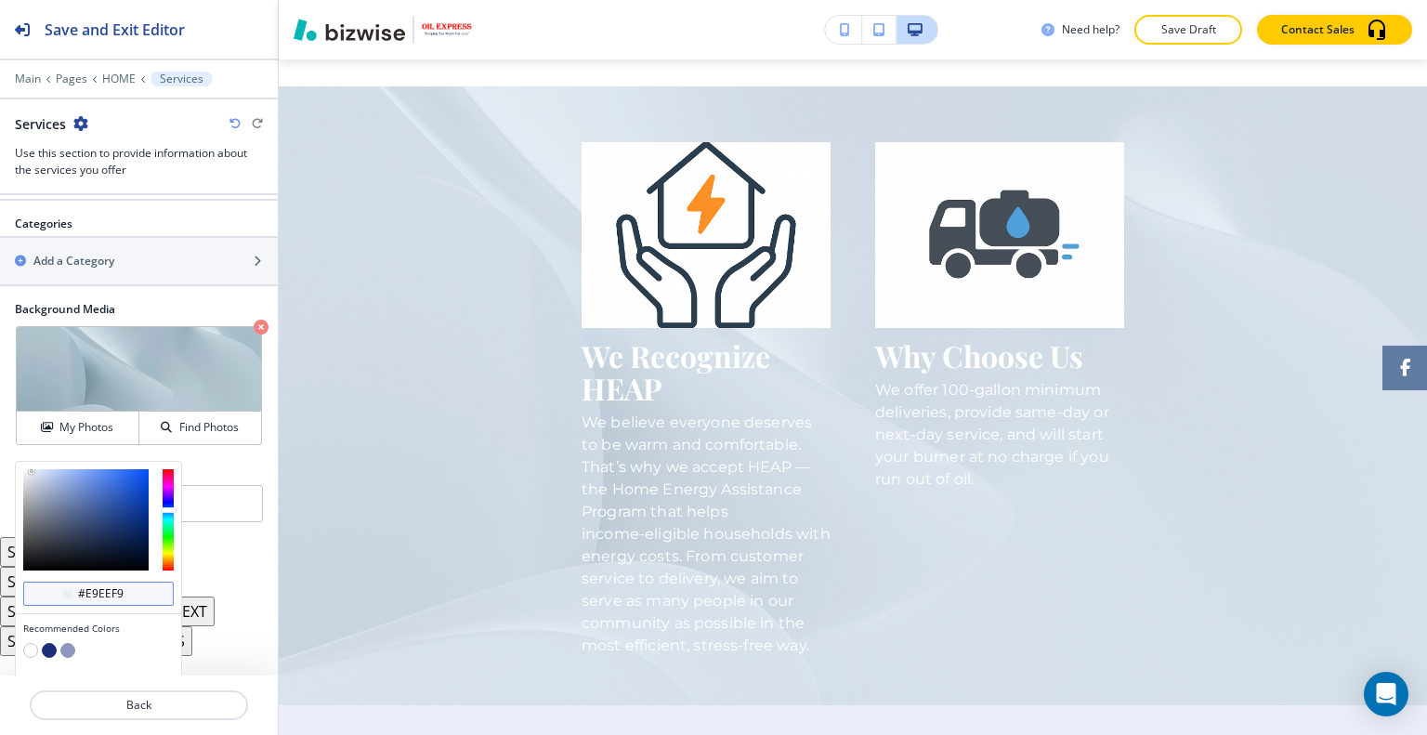
scroll to position [878, 0]
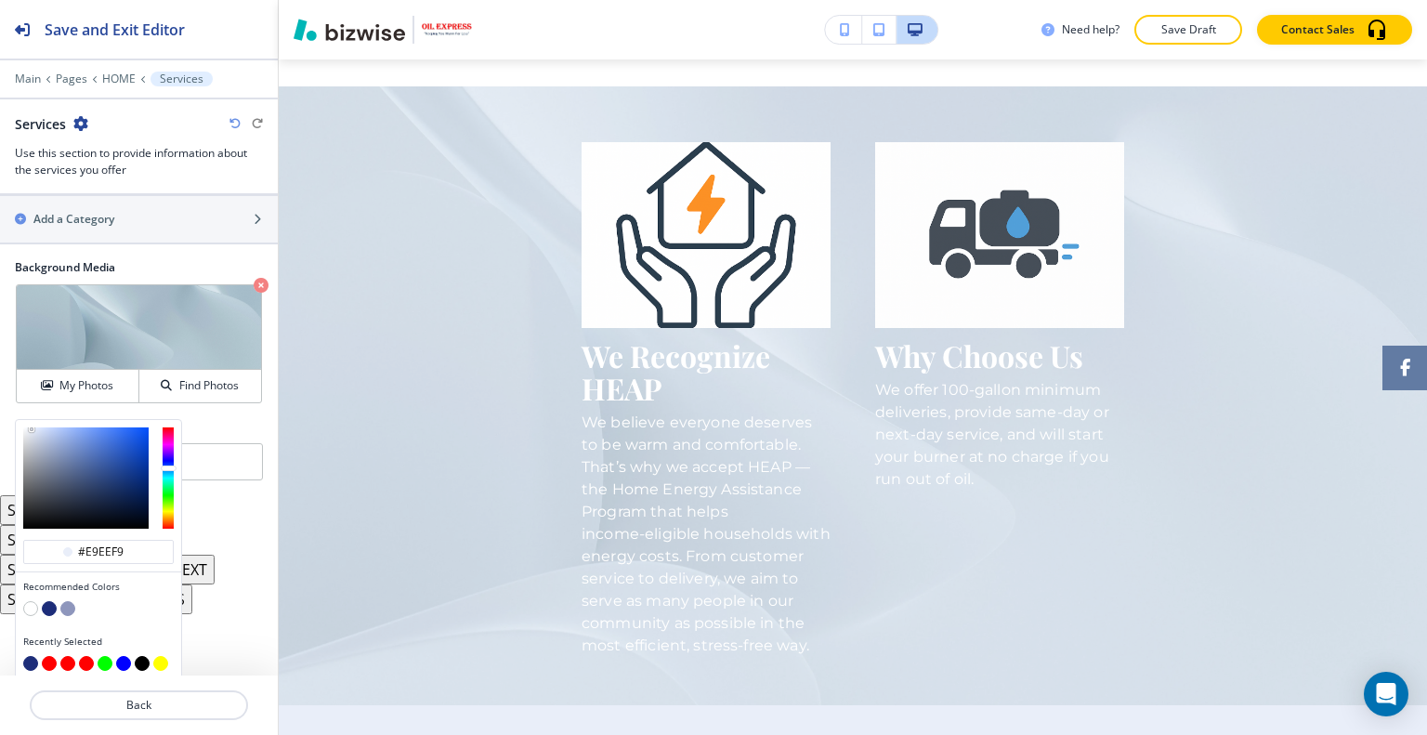
click at [42, 605] on button "button" at bounding box center [49, 608] width 15 height 15
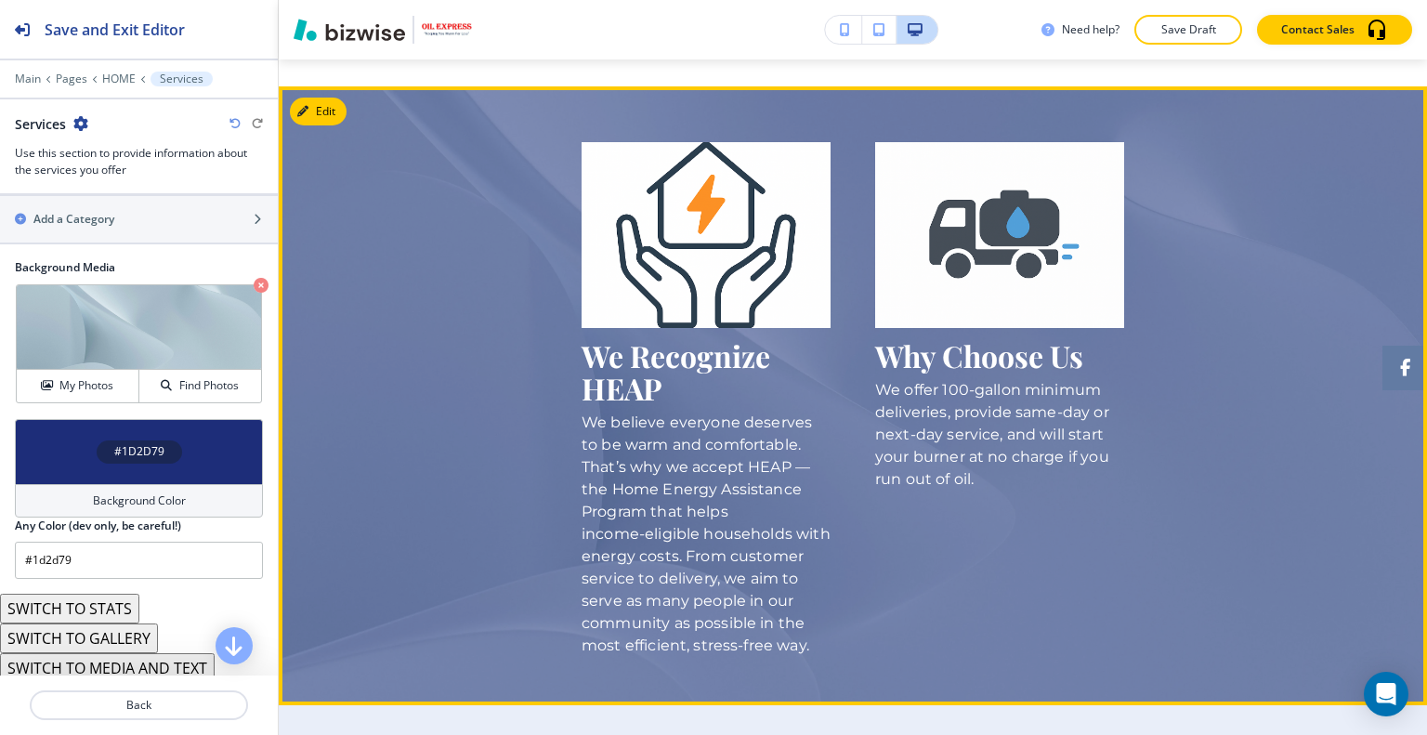
scroll to position [1341, 0]
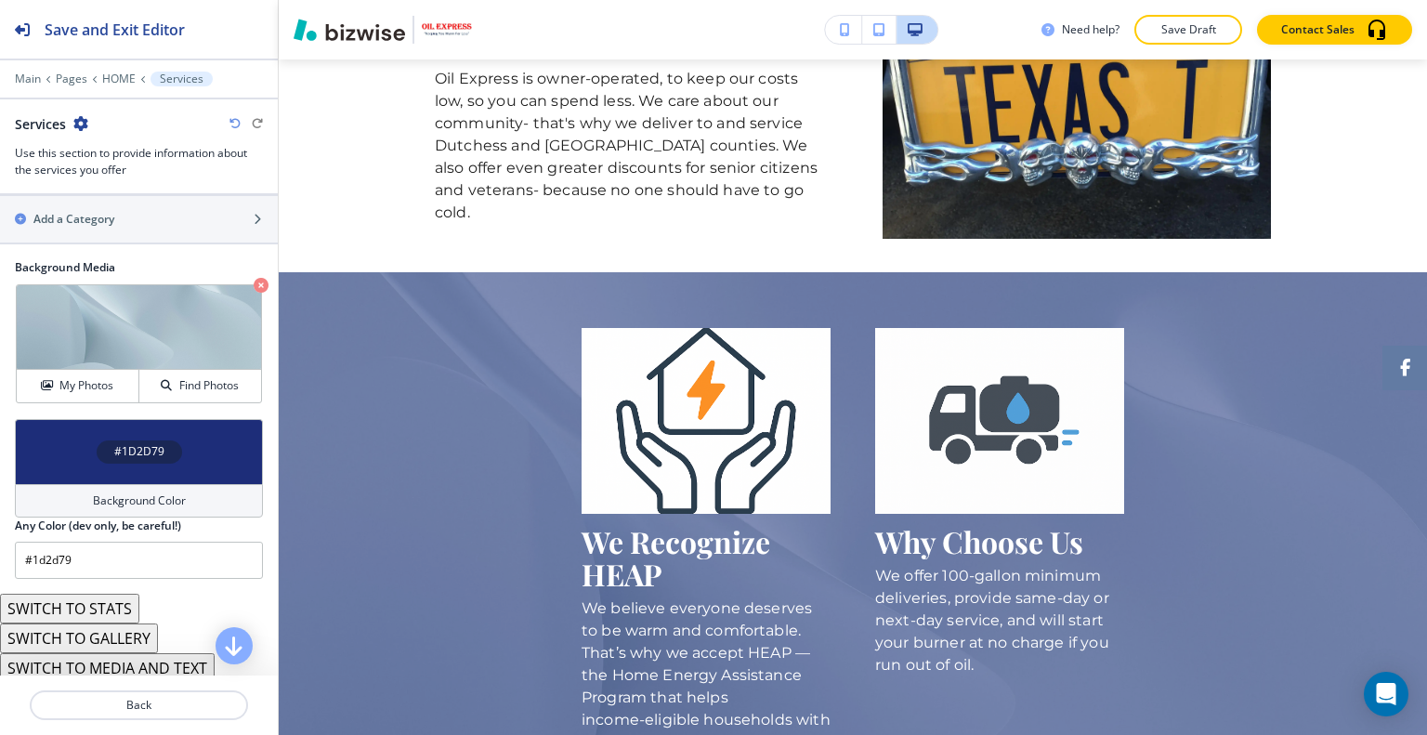
click at [238, 121] on icon "button" at bounding box center [234, 123] width 11 height 11
type input "#e9eef9"
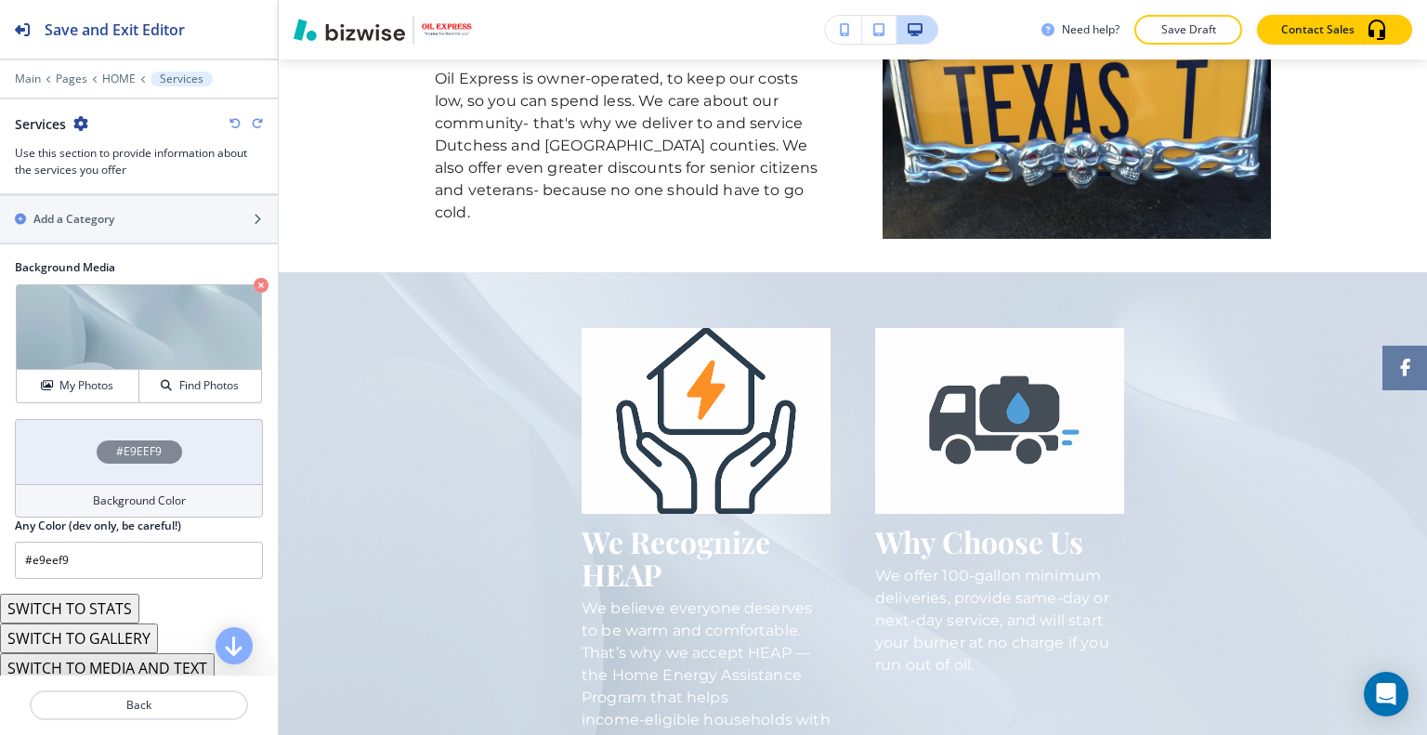
click at [238, 120] on icon "button" at bounding box center [234, 123] width 11 height 11
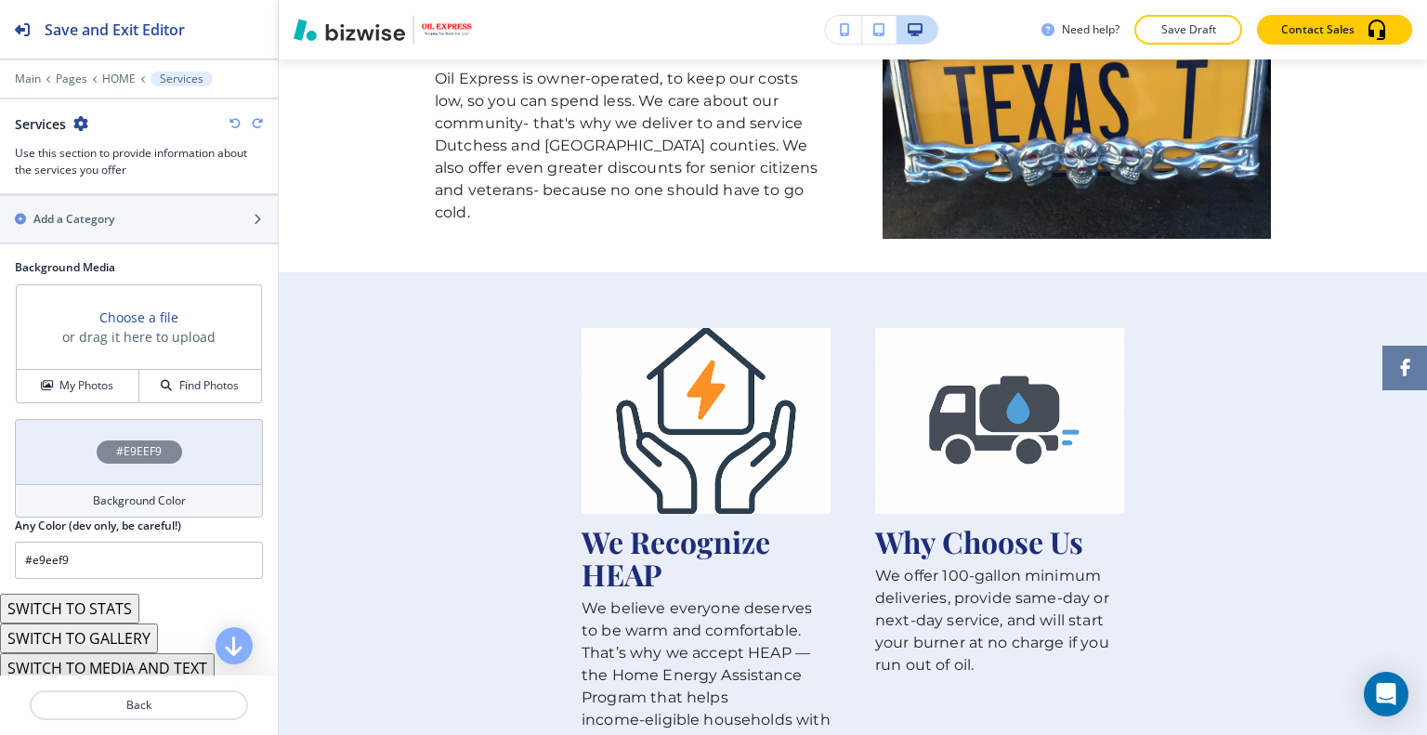
click at [238, 120] on icon "button" at bounding box center [234, 123] width 11 height 11
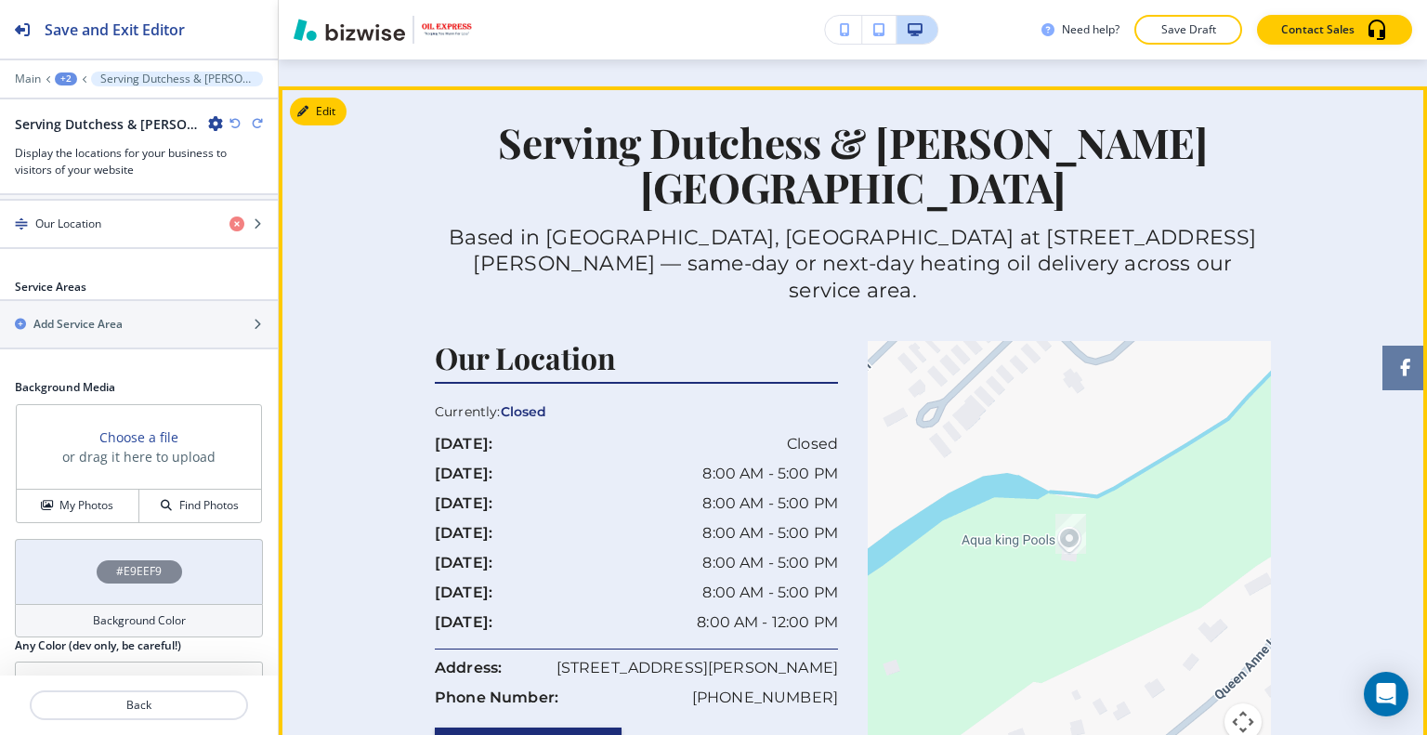
scroll to position [1509, 0]
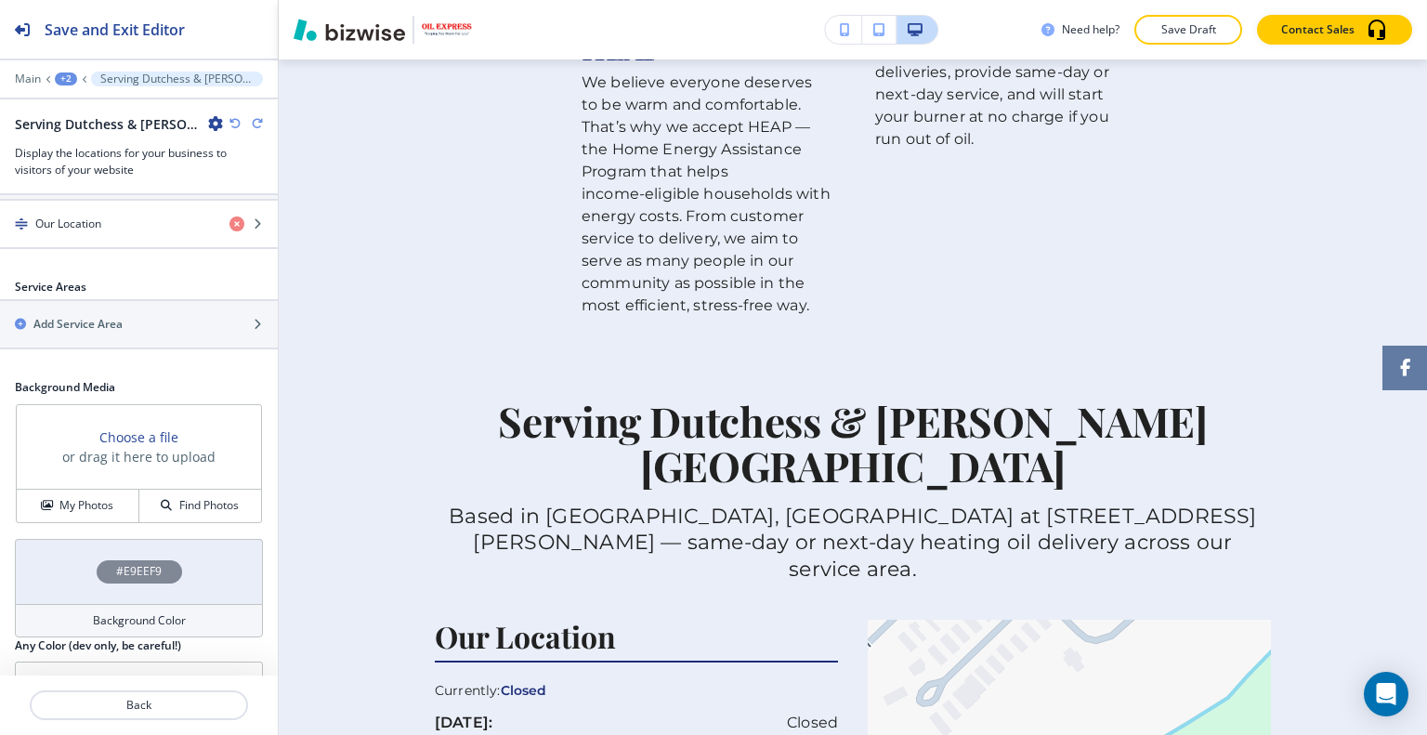
click at [256, 120] on icon "button" at bounding box center [257, 123] width 11 height 11
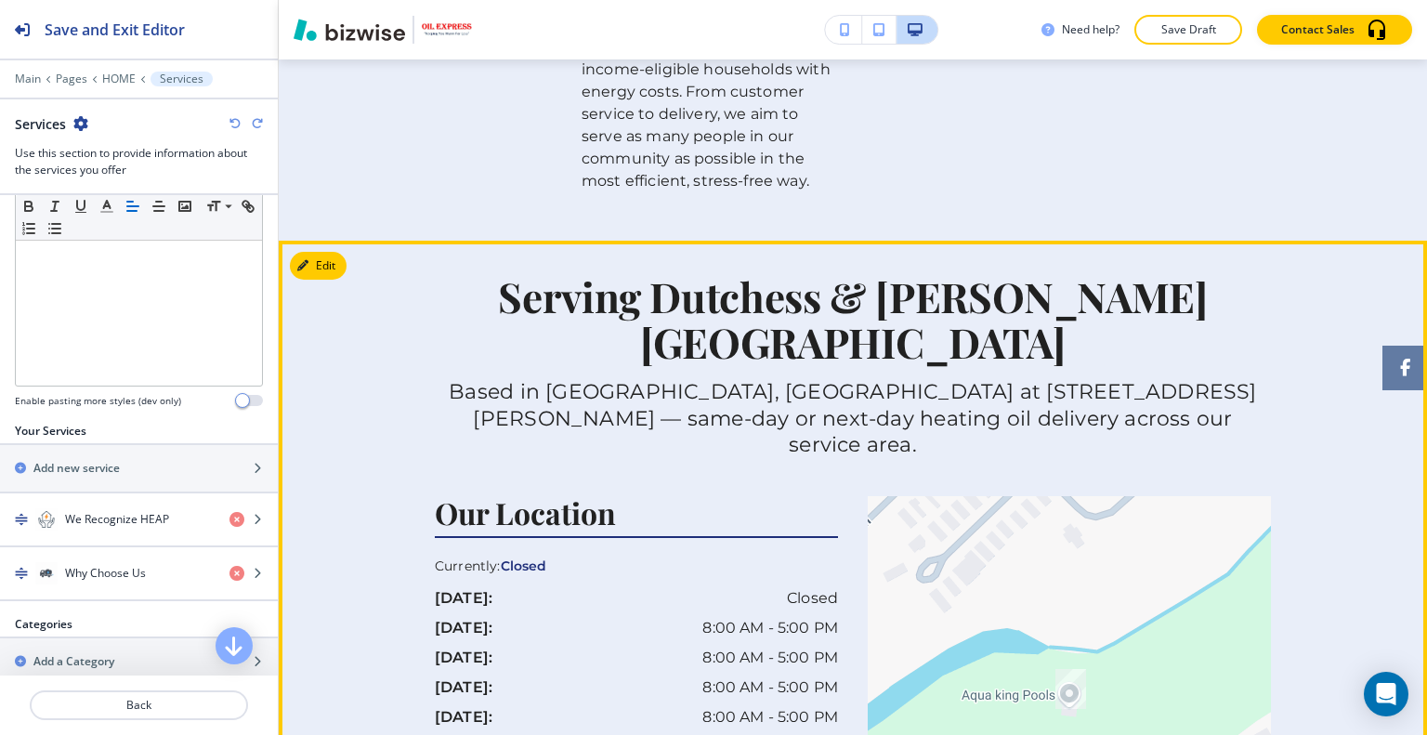
scroll to position [2177, 0]
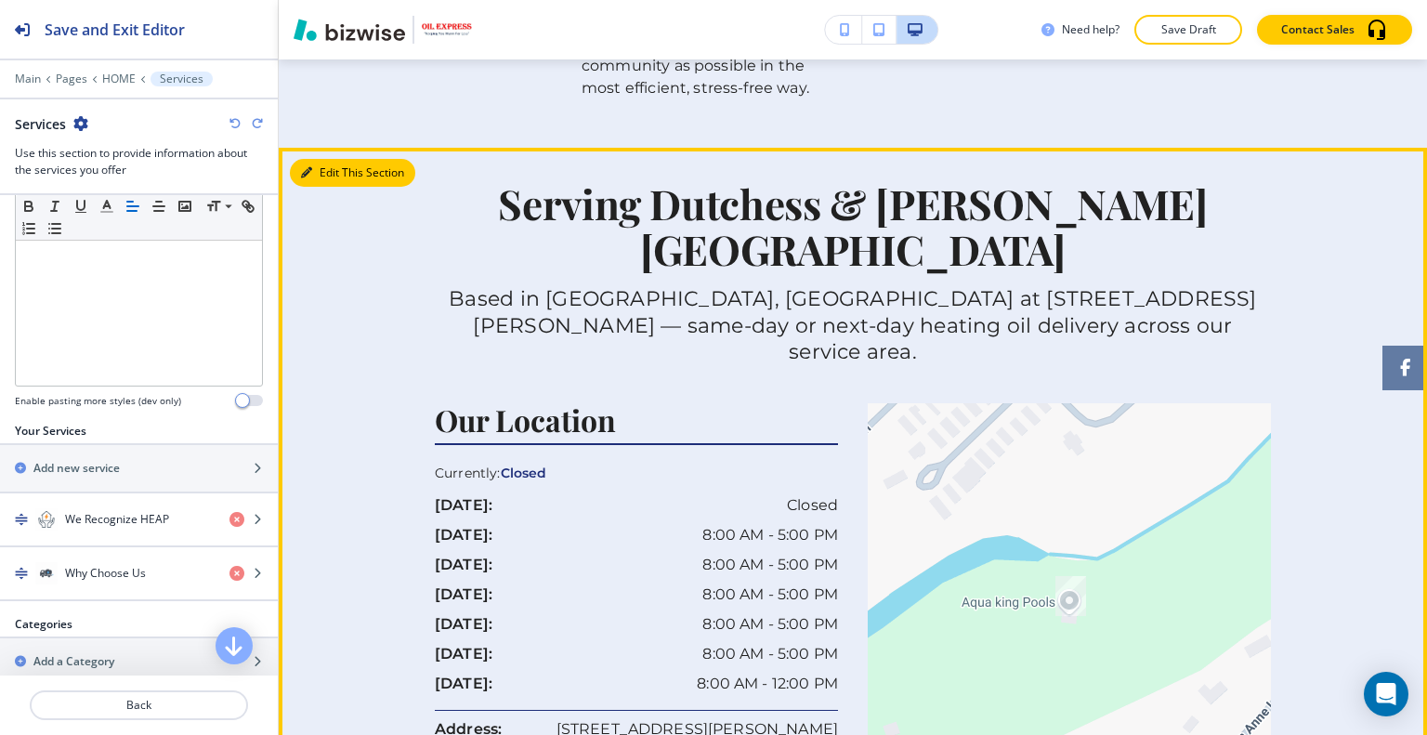
click at [328, 159] on button "Edit This Section" at bounding box center [352, 173] width 125 height 28
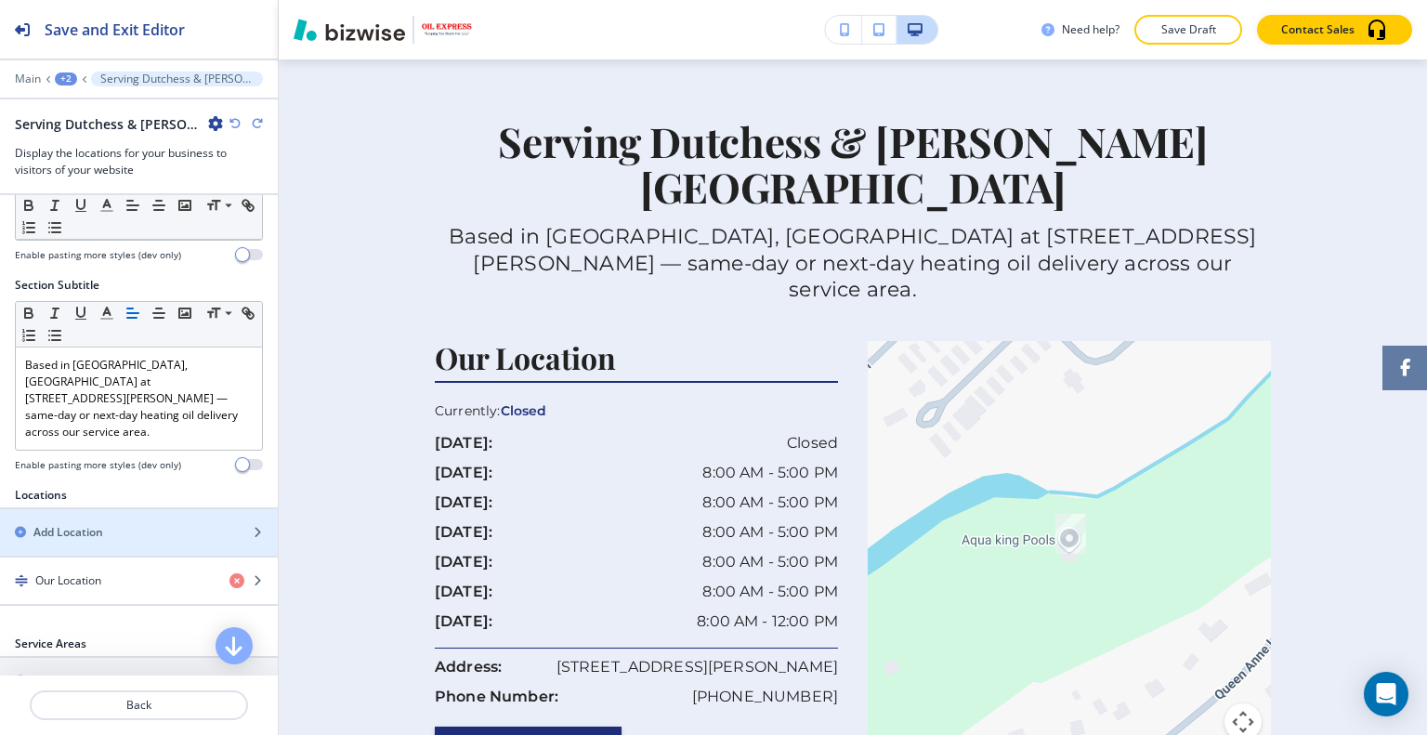
scroll to position [186, 0]
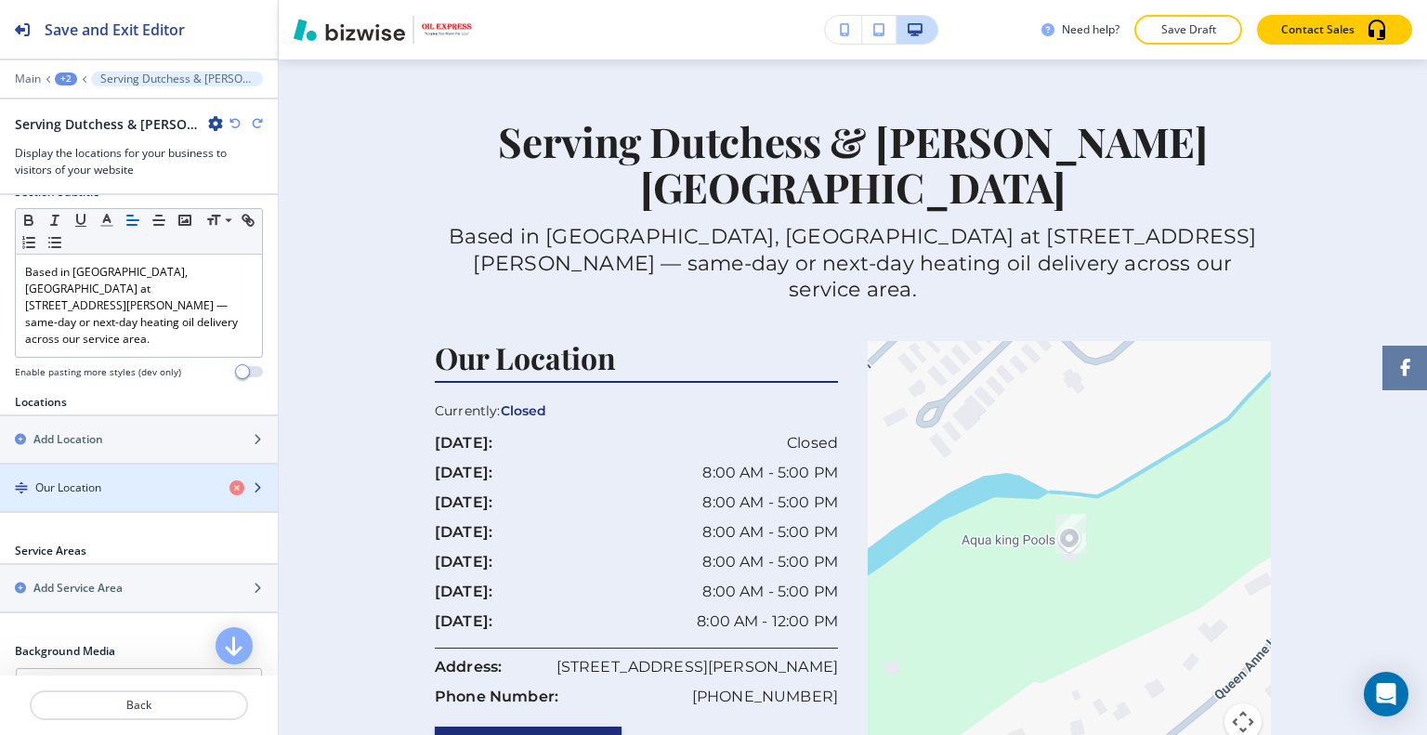
click at [101, 479] on h4 "Our Location" at bounding box center [68, 487] width 66 height 17
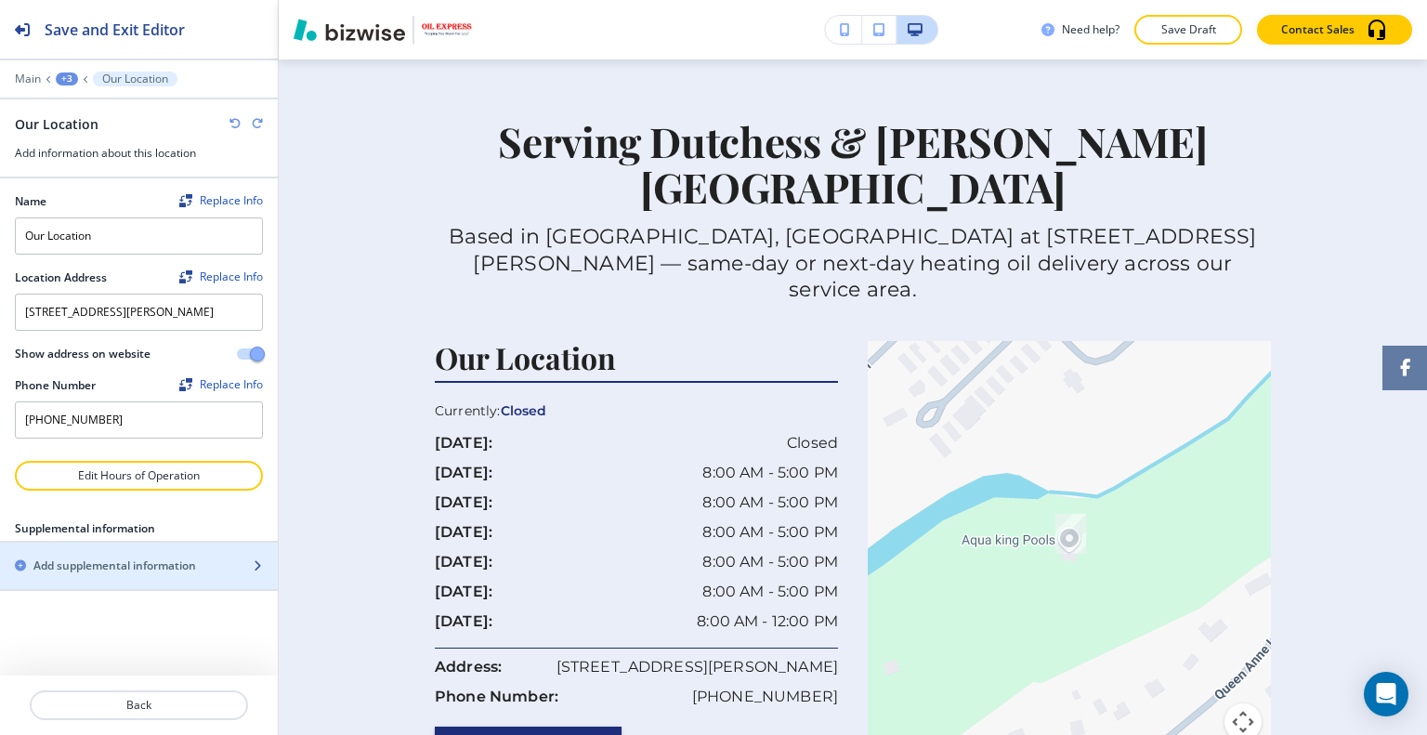
click at [125, 573] on h2 "Add supplemental information" at bounding box center [114, 565] width 163 height 17
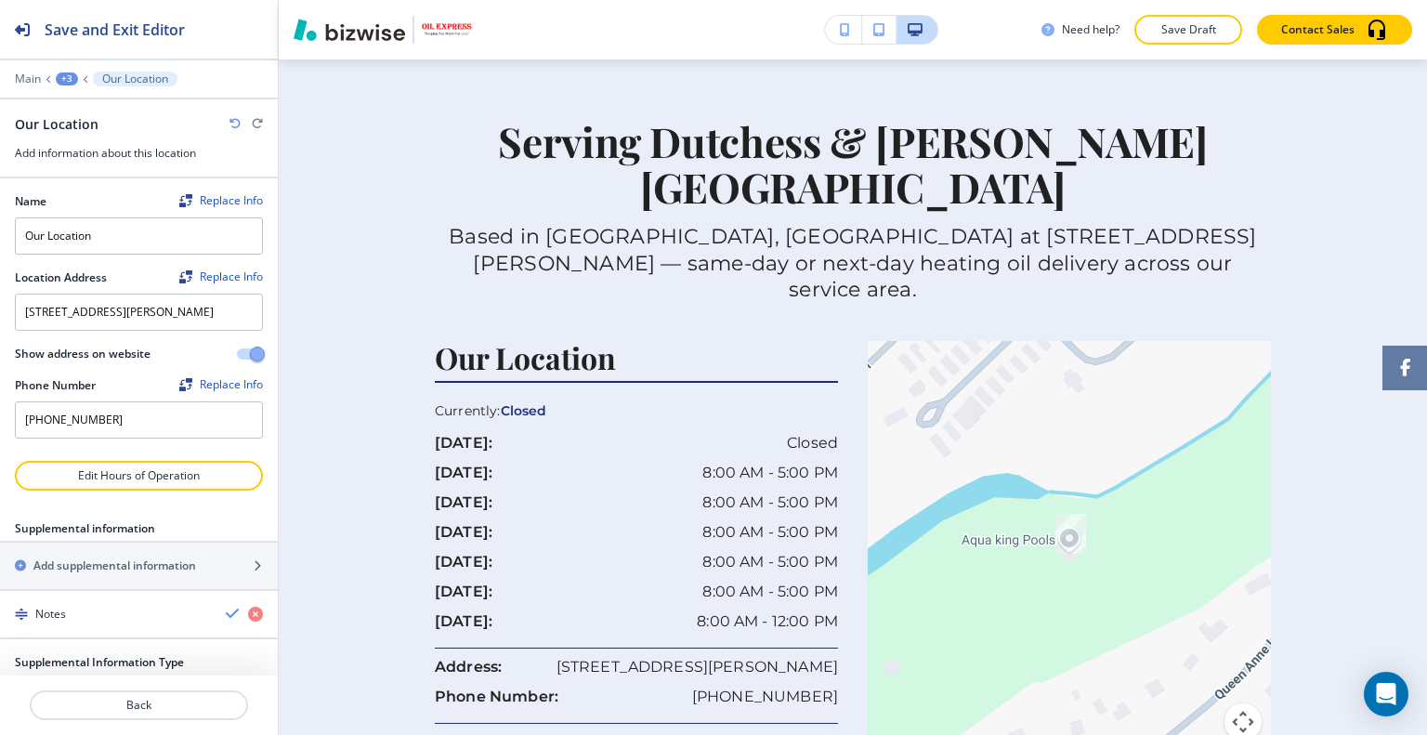
scroll to position [237, 0]
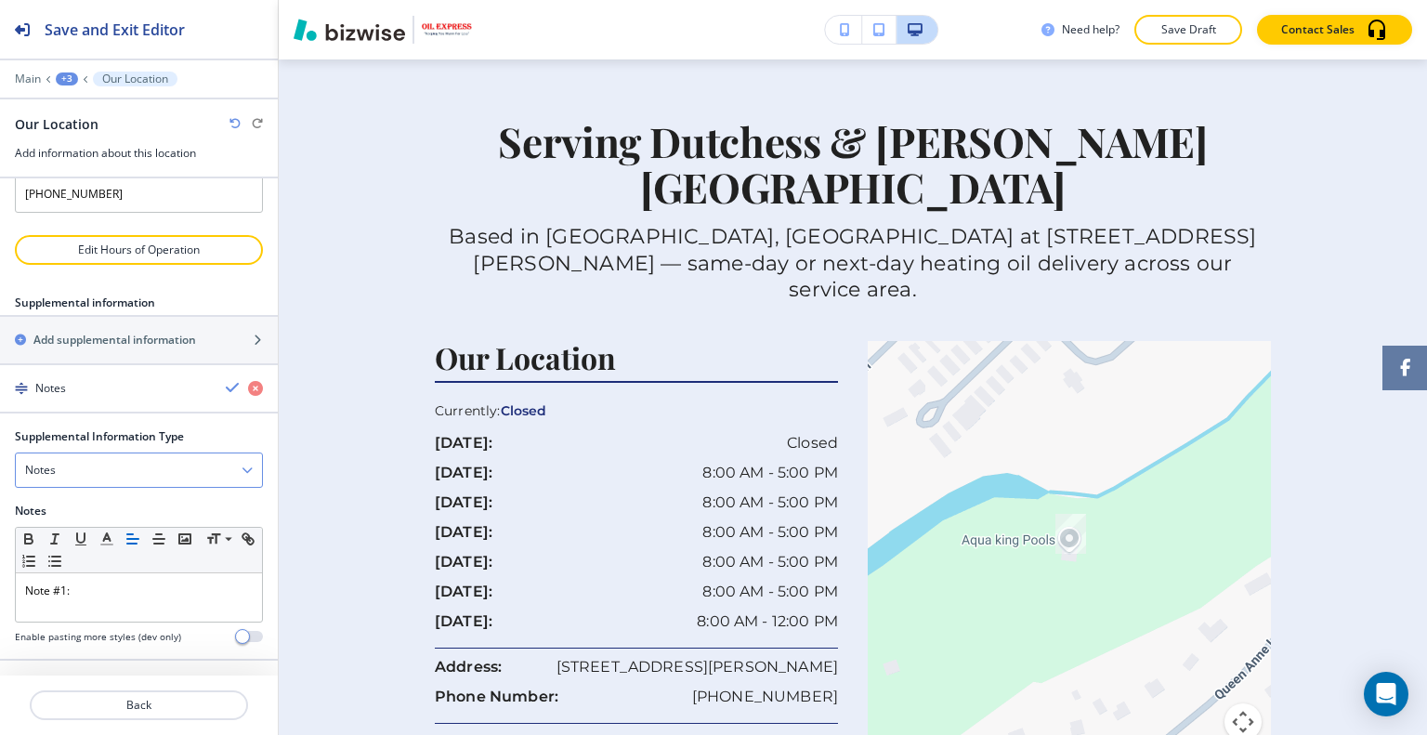
click at [163, 460] on div "Notes" at bounding box center [139, 469] width 246 height 33
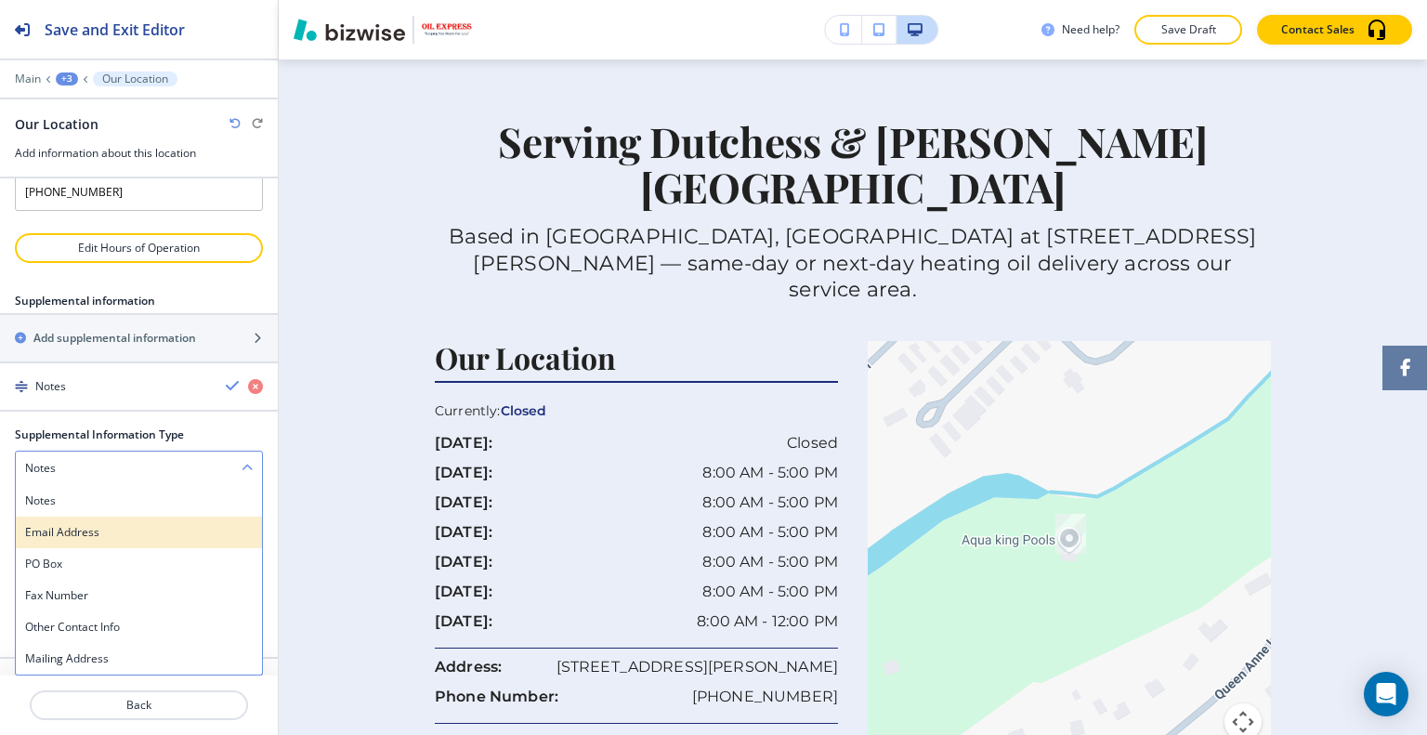
click at [117, 534] on h4 "Email Address" at bounding box center [139, 532] width 228 height 17
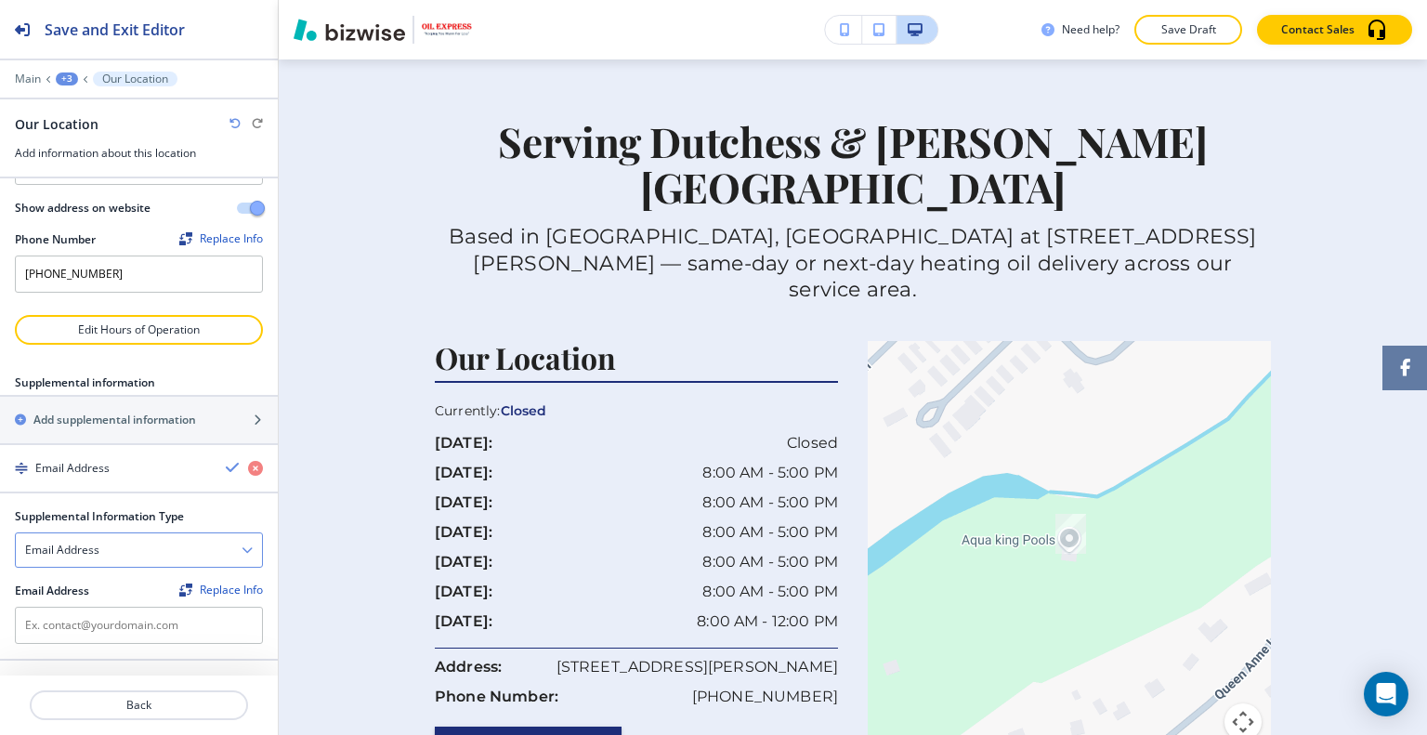
scroll to position [157, 0]
paste input "sscianna1@verizon.net"
type input "sscianna1@verizon.net"
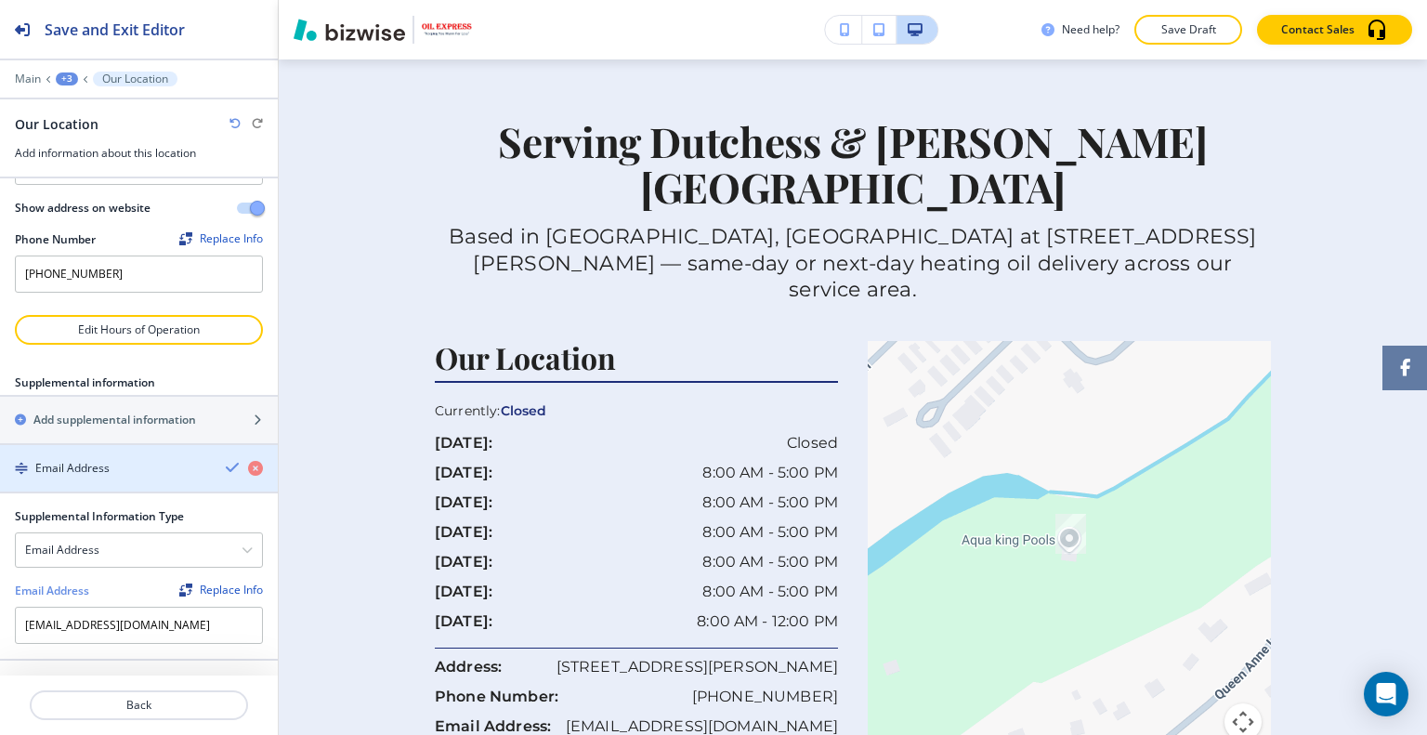
click at [226, 472] on icon "button" at bounding box center [233, 467] width 15 height 15
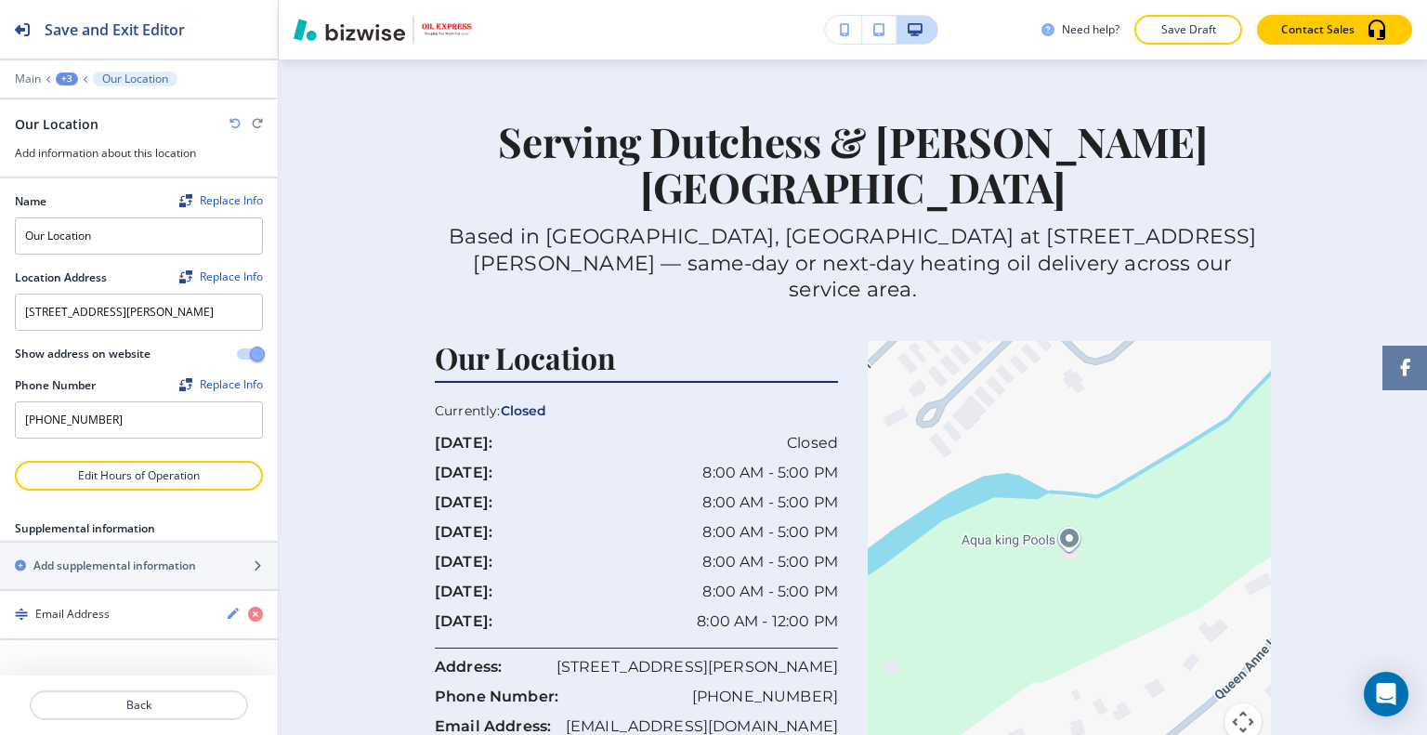
scroll to position [0, 0]
click at [136, 725] on div at bounding box center [139, 727] width 278 height 15
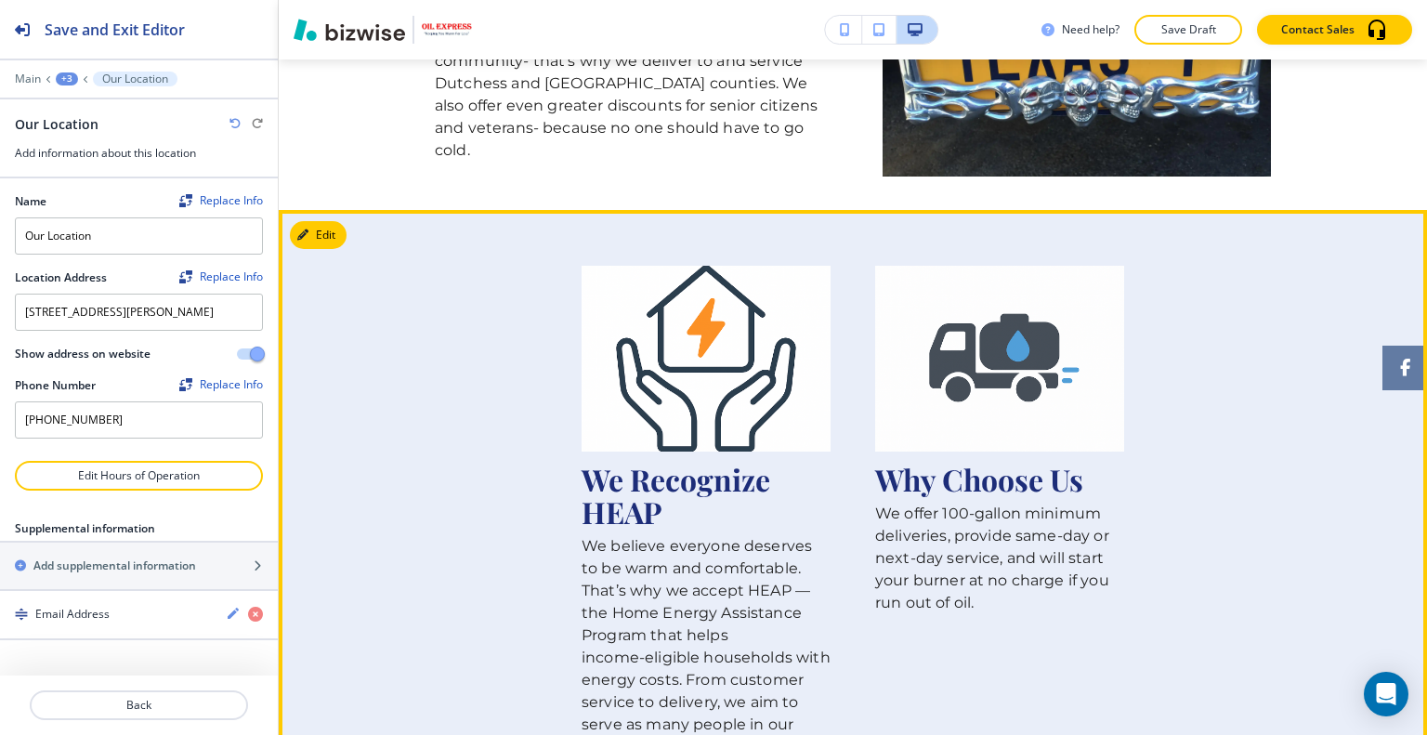
scroll to position [1125, 0]
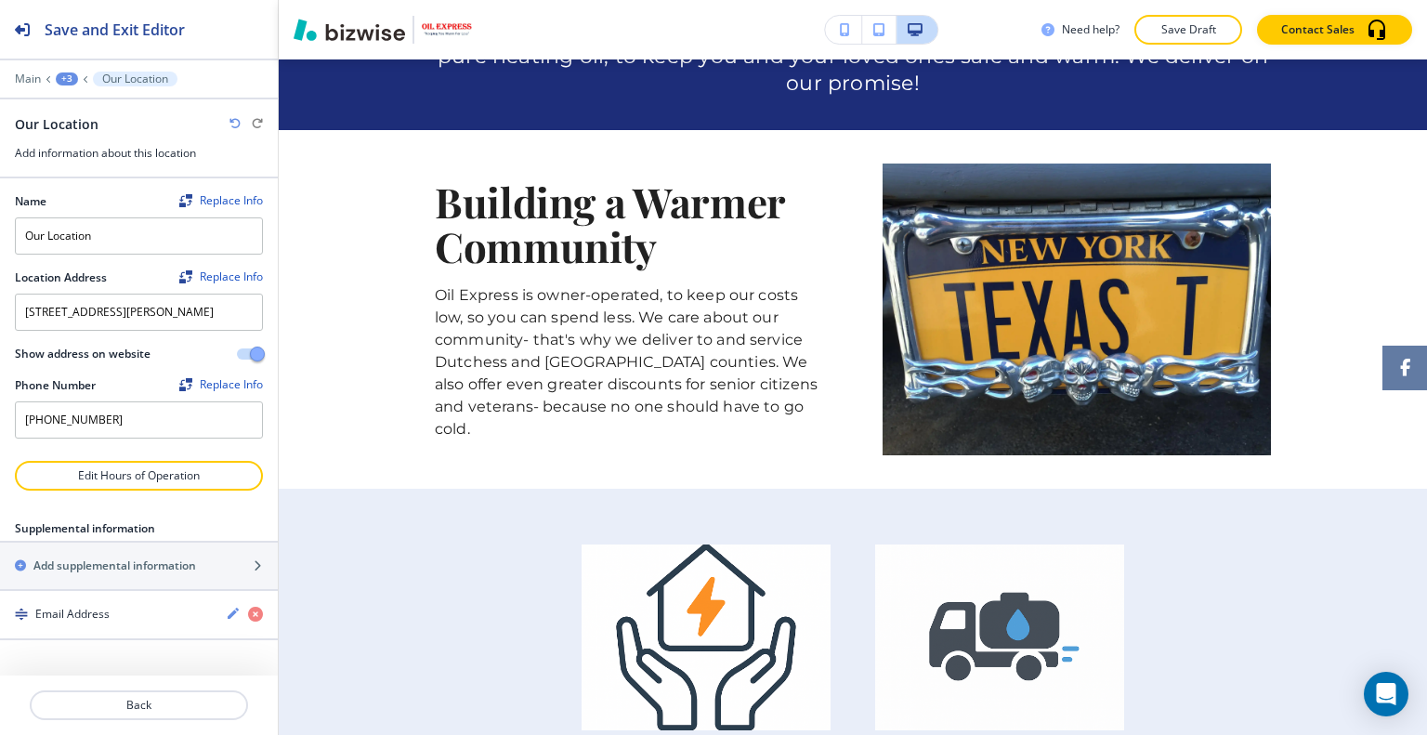
click at [1191, 30] on p "Save Draft" at bounding box center [1187, 29] width 59 height 17
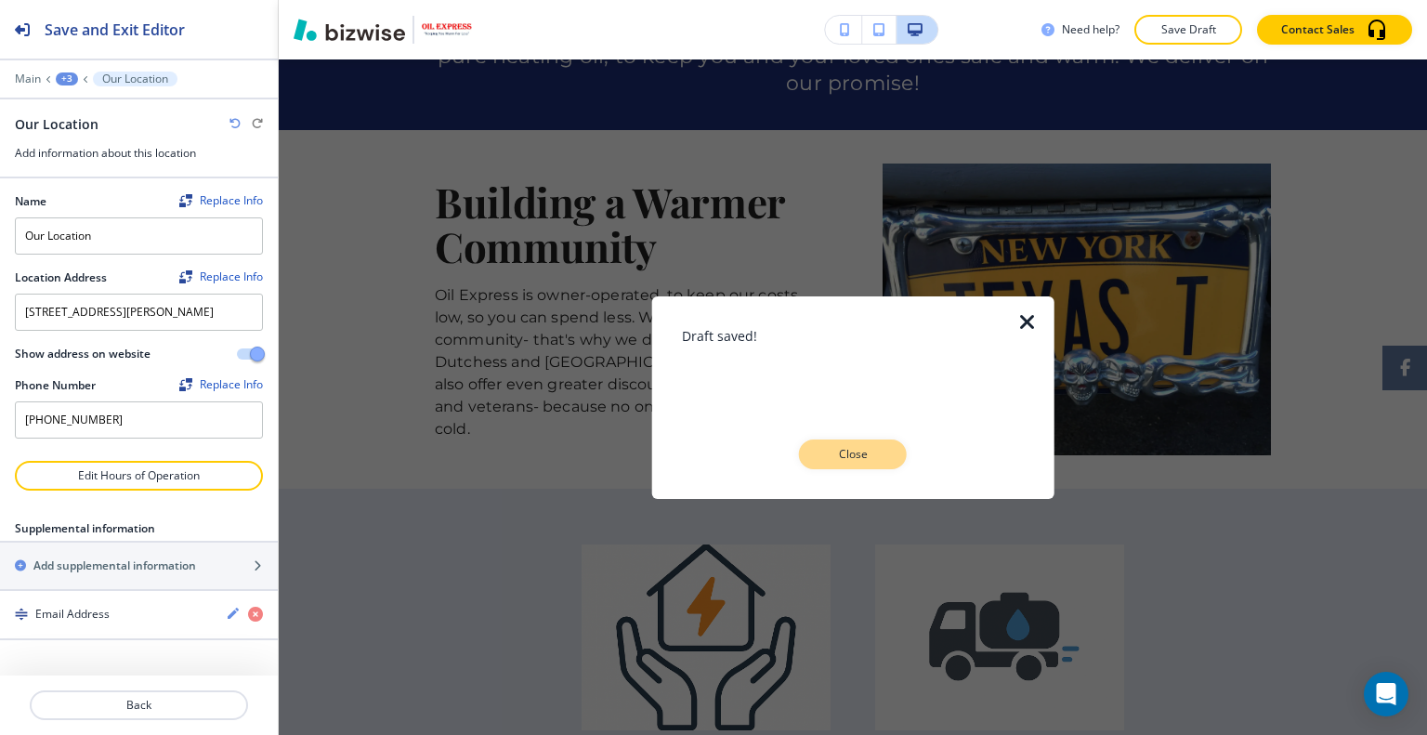
click at [899, 459] on button "Close" at bounding box center [853, 454] width 108 height 30
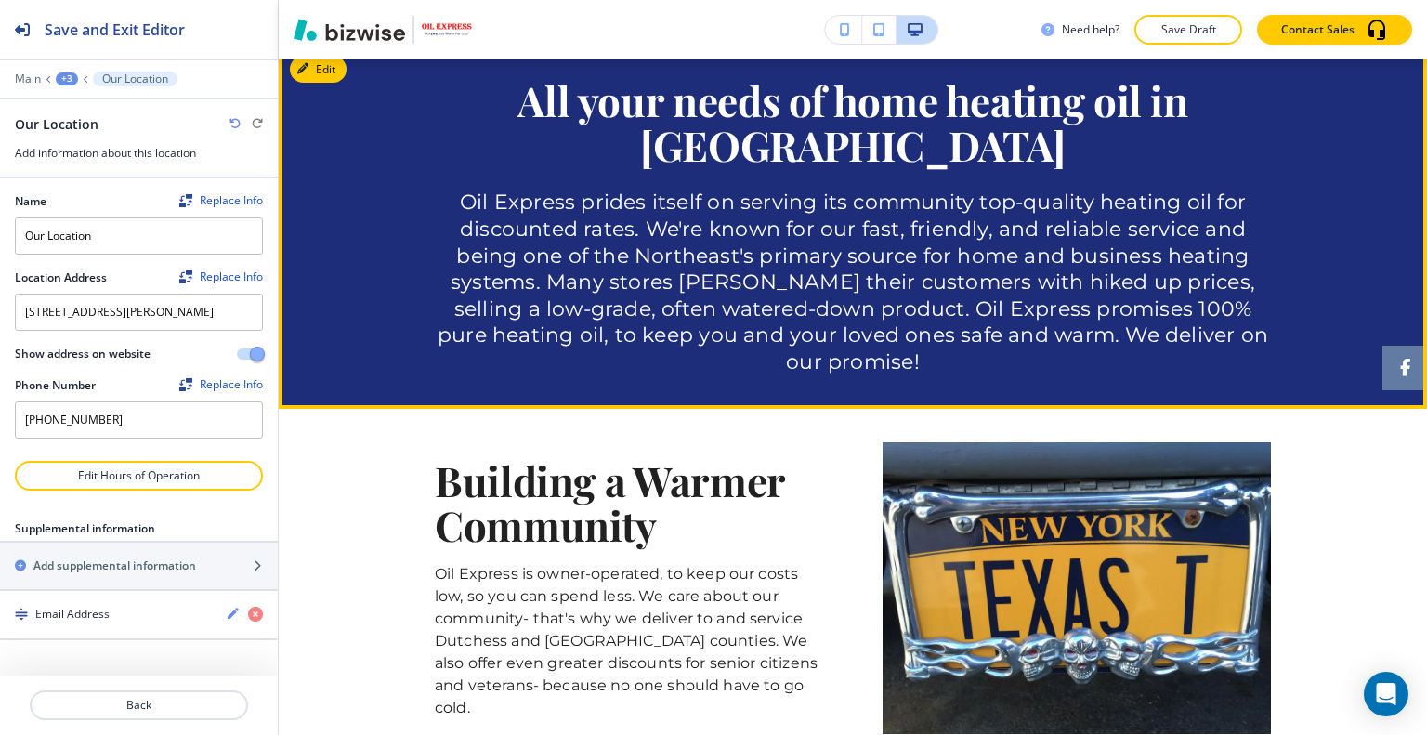
scroll to position [939, 0]
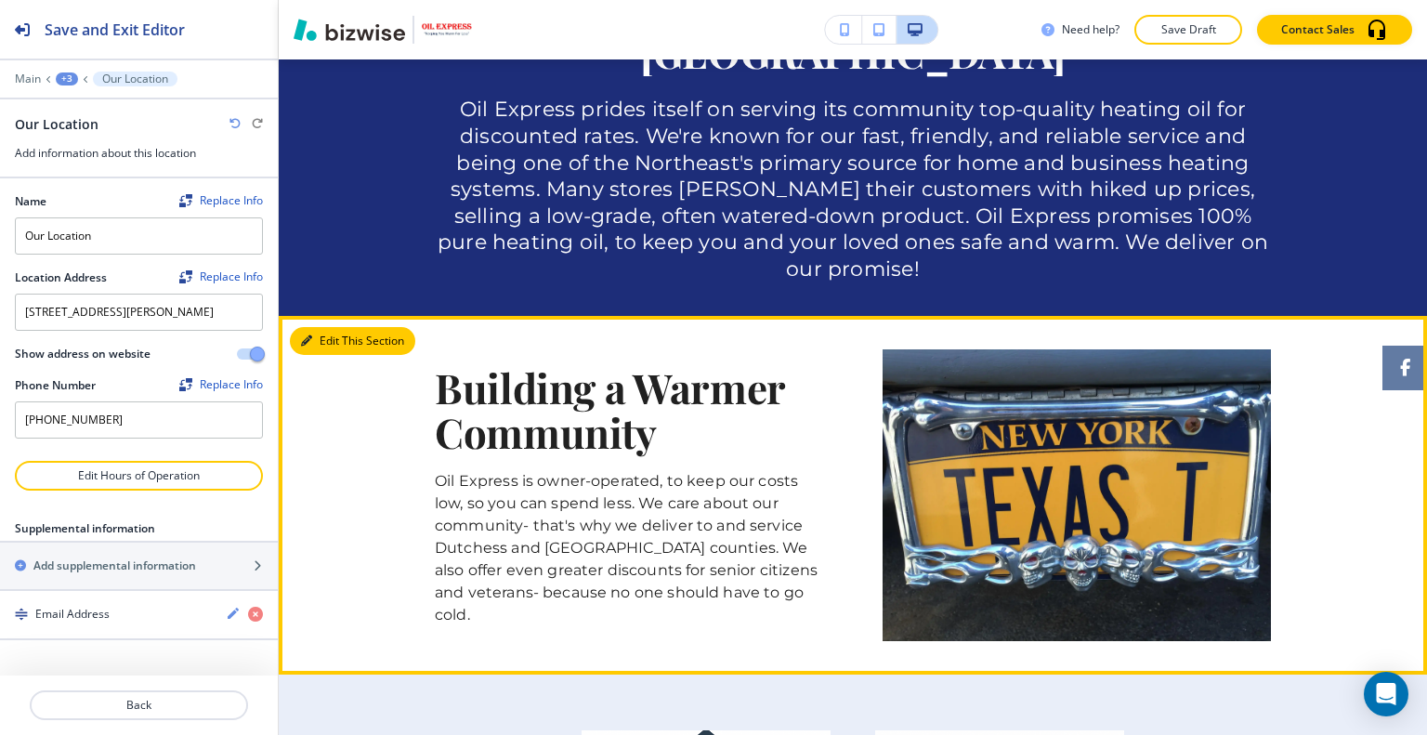
click at [322, 327] on button "Edit This Section" at bounding box center [352, 341] width 125 height 28
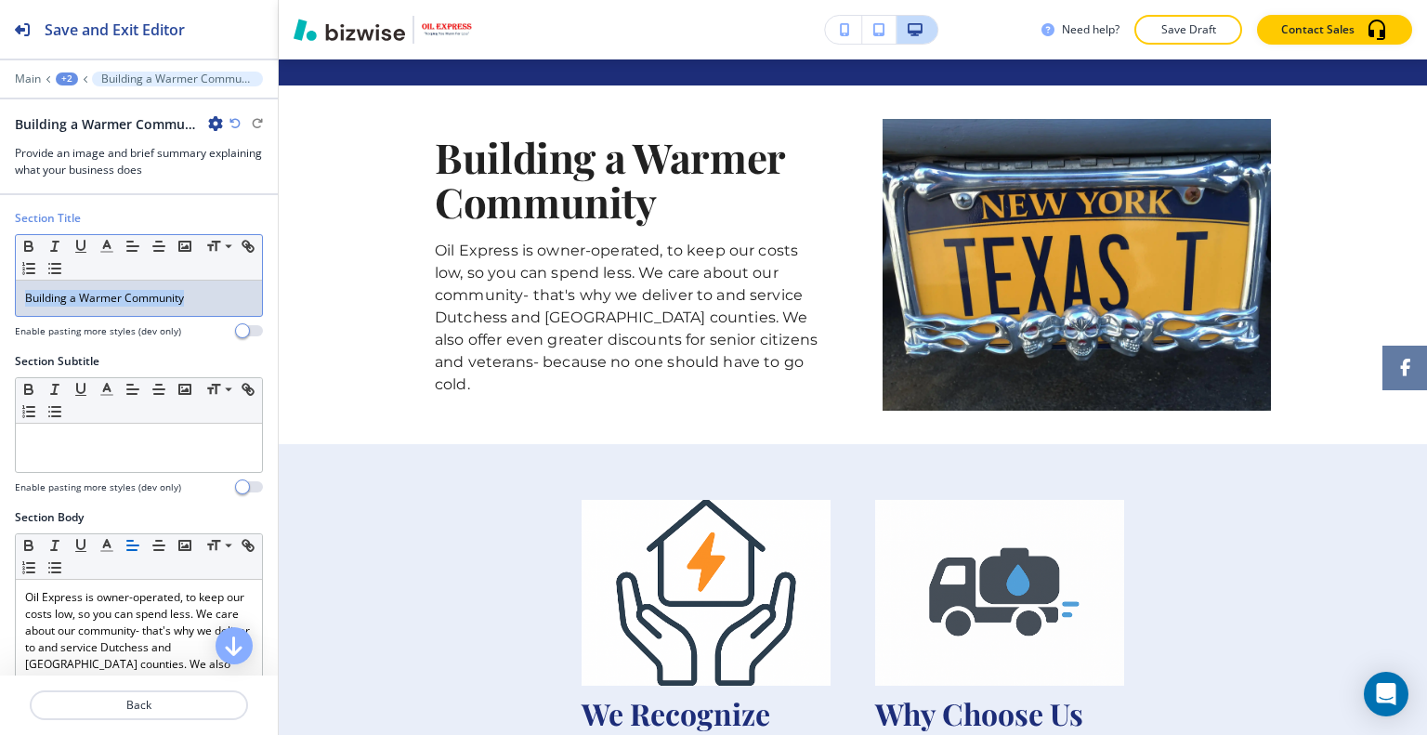
drag, startPoint x: 222, startPoint y: 296, endPoint x: 15, endPoint y: 283, distance: 207.5
click at [0, 292] on div "Section Title Small Normal Large Huge Building a Warmer Community Enable pastin…" at bounding box center [139, 281] width 278 height 143
click at [103, 243] on icon "button" at bounding box center [106, 246] width 17 height 17
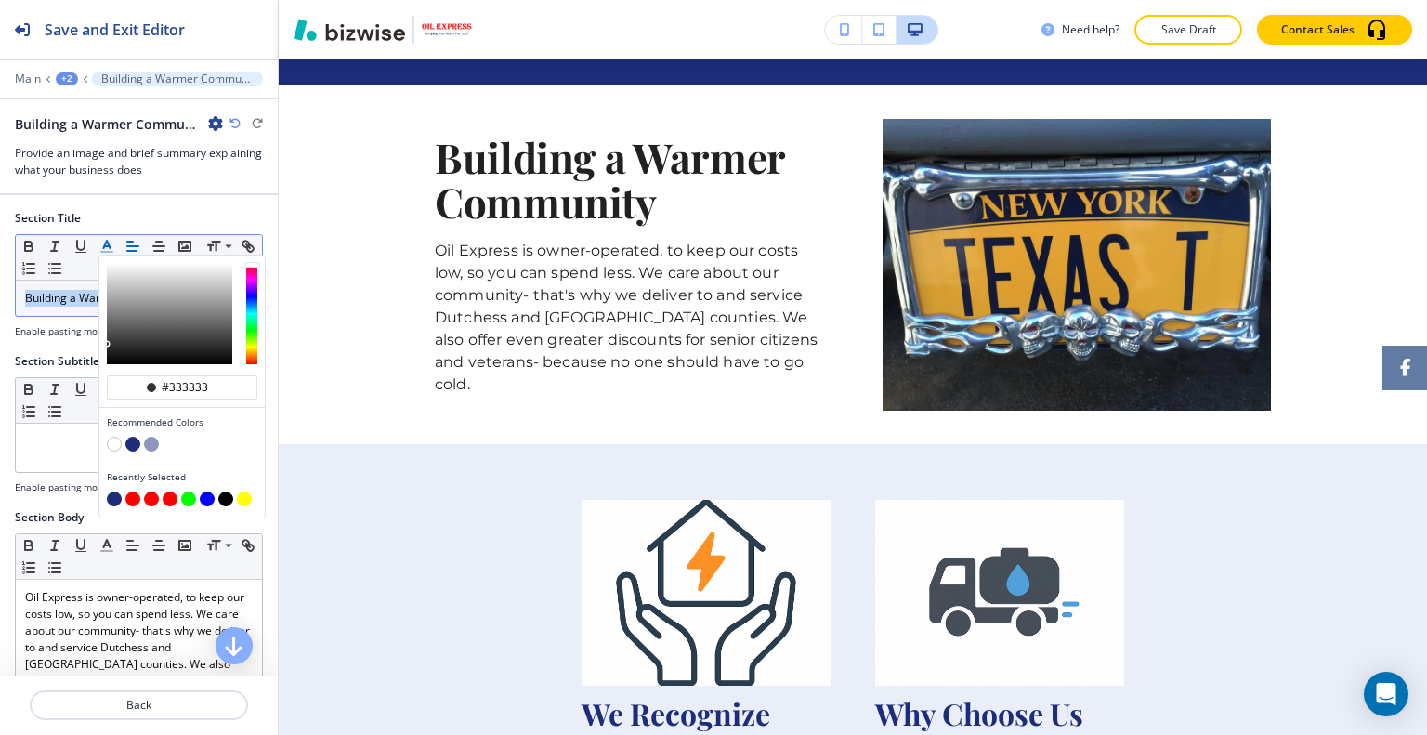
click at [137, 441] on button "button" at bounding box center [132, 444] width 15 height 15
type input "#1d2d79"
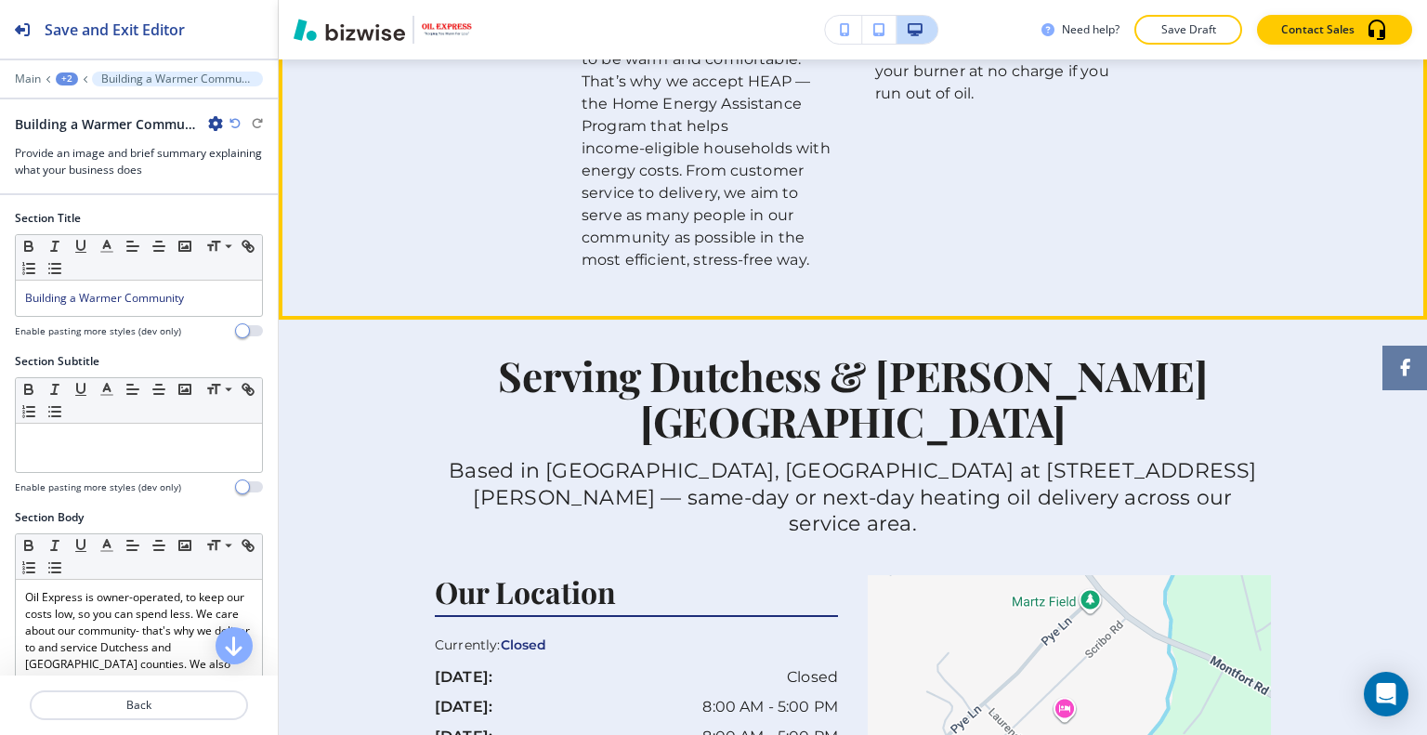
scroll to position [2005, 0]
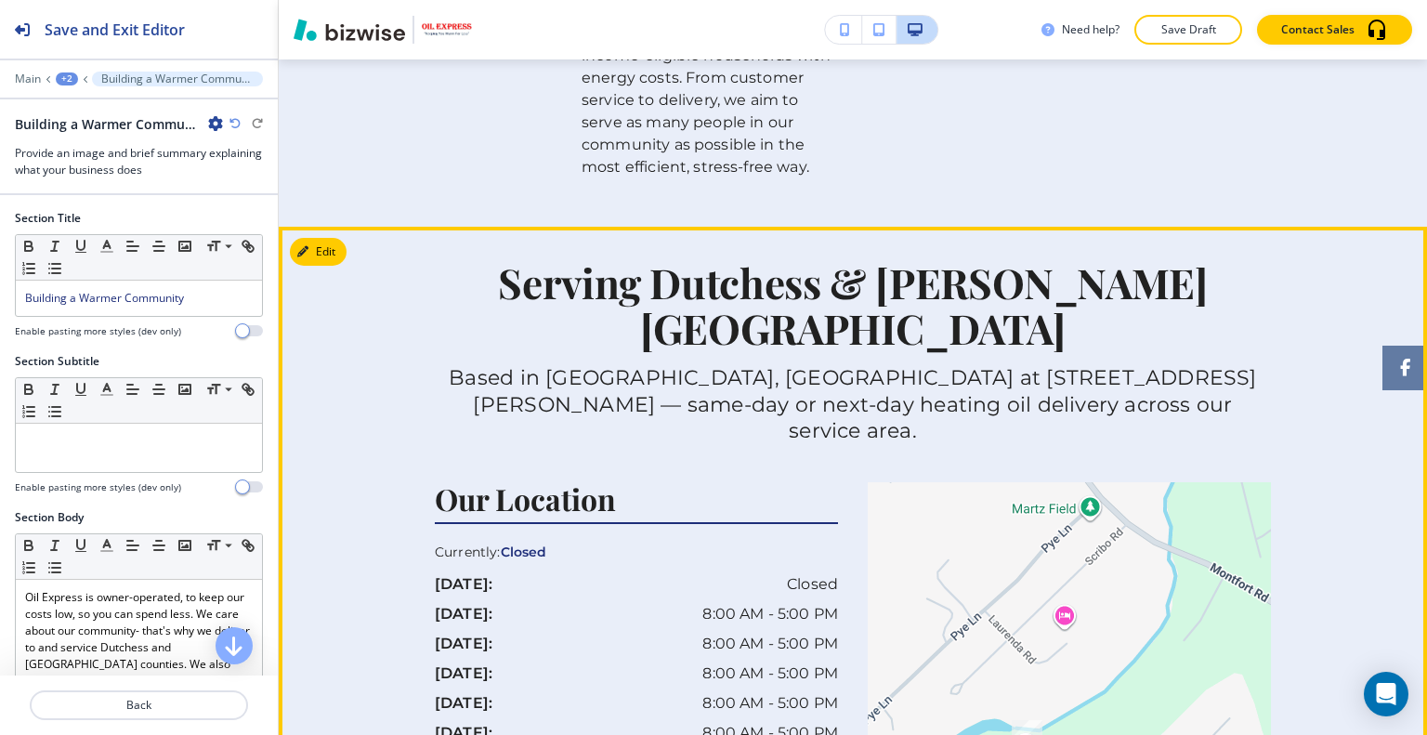
click at [349, 227] on div at bounding box center [853, 601] width 1148 height 749
click at [321, 240] on div "Edit This Section Serving Dutchess & Putnam Counties Based in Wappingers Falls,…" at bounding box center [853, 601] width 1148 height 749
drag, startPoint x: 322, startPoint y: 223, endPoint x: 322, endPoint y: 244, distance: 21.4
click at [322, 244] on div "Edit Serving Dutchess & Putnam Counties Based in Wappingers Falls, NY at 47 Que…" at bounding box center [853, 601] width 1148 height 749
click at [321, 238] on button "Edit This Section" at bounding box center [352, 252] width 125 height 28
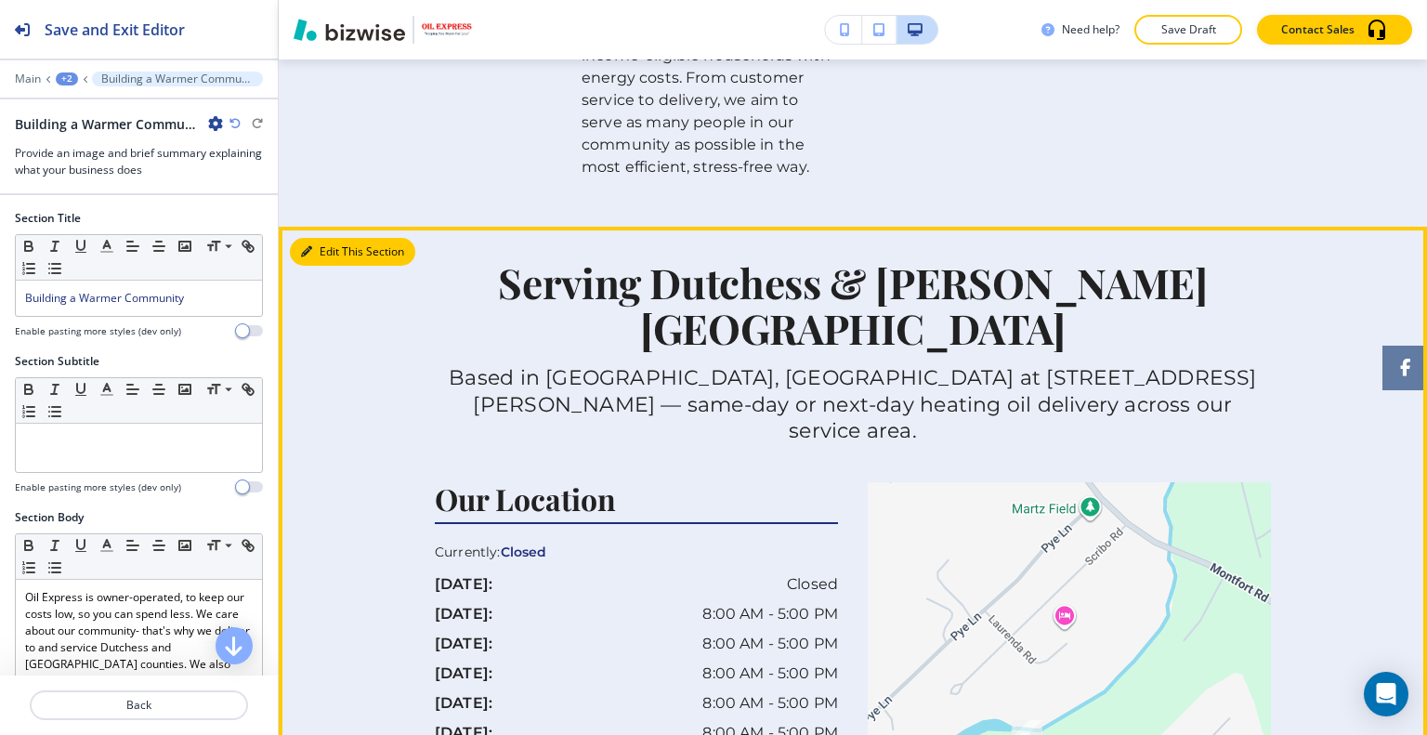
scroll to position [2147, 0]
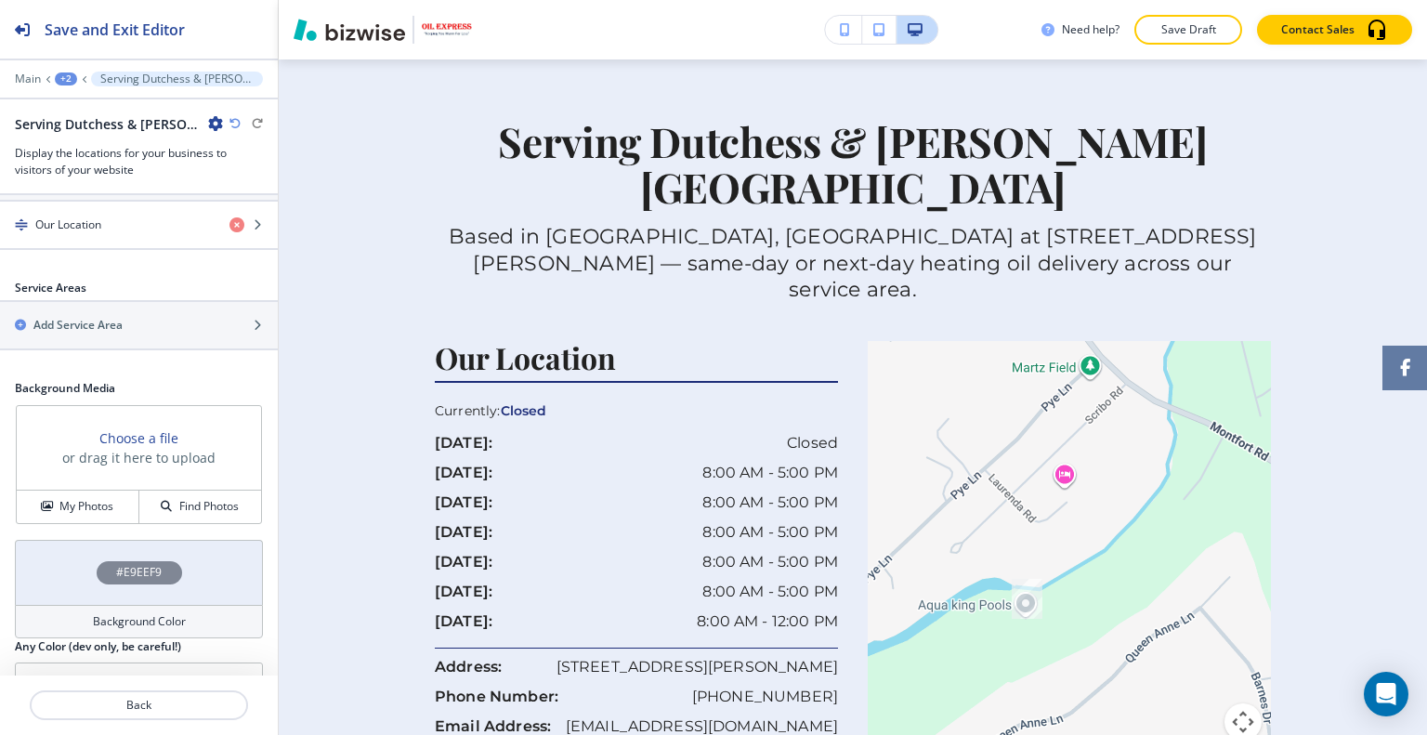
click at [45, 540] on div "#E9EEF9" at bounding box center [139, 572] width 248 height 65
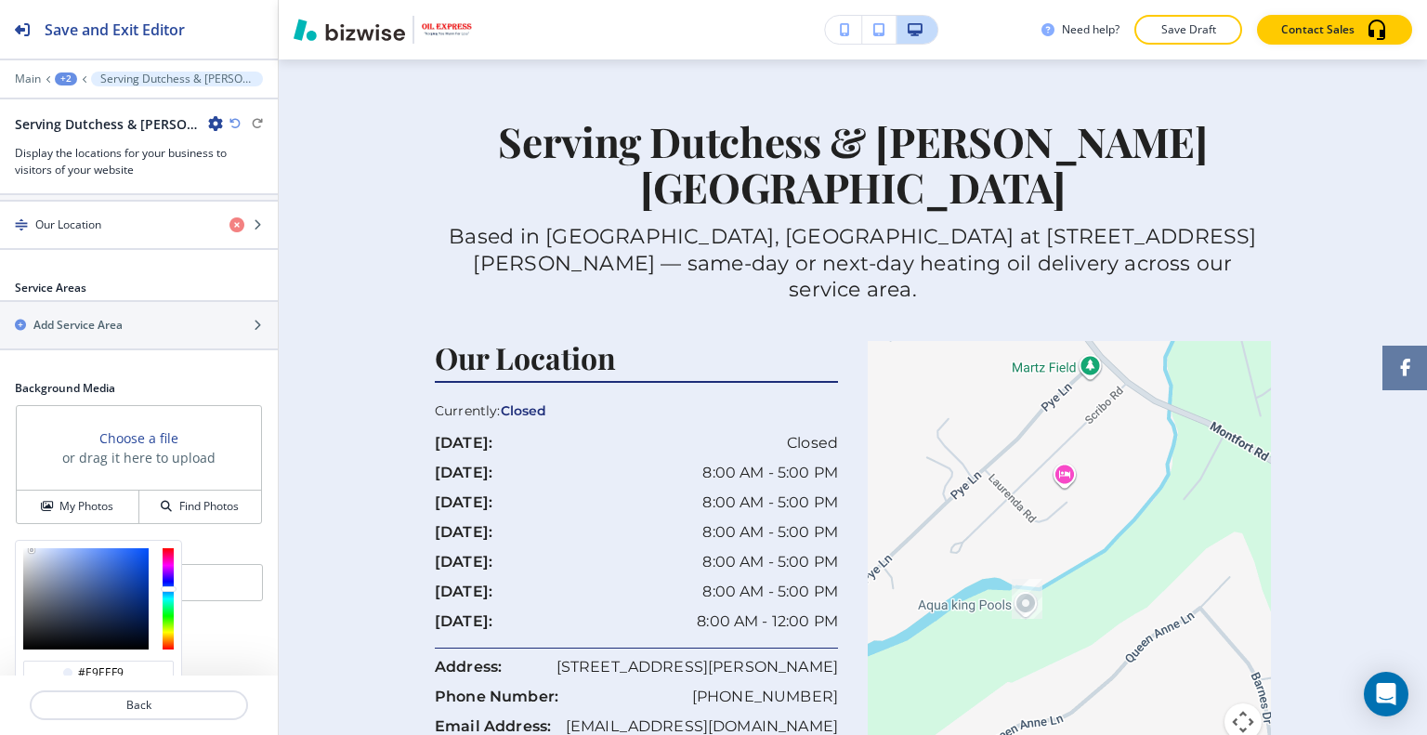
scroll to position [537, 0]
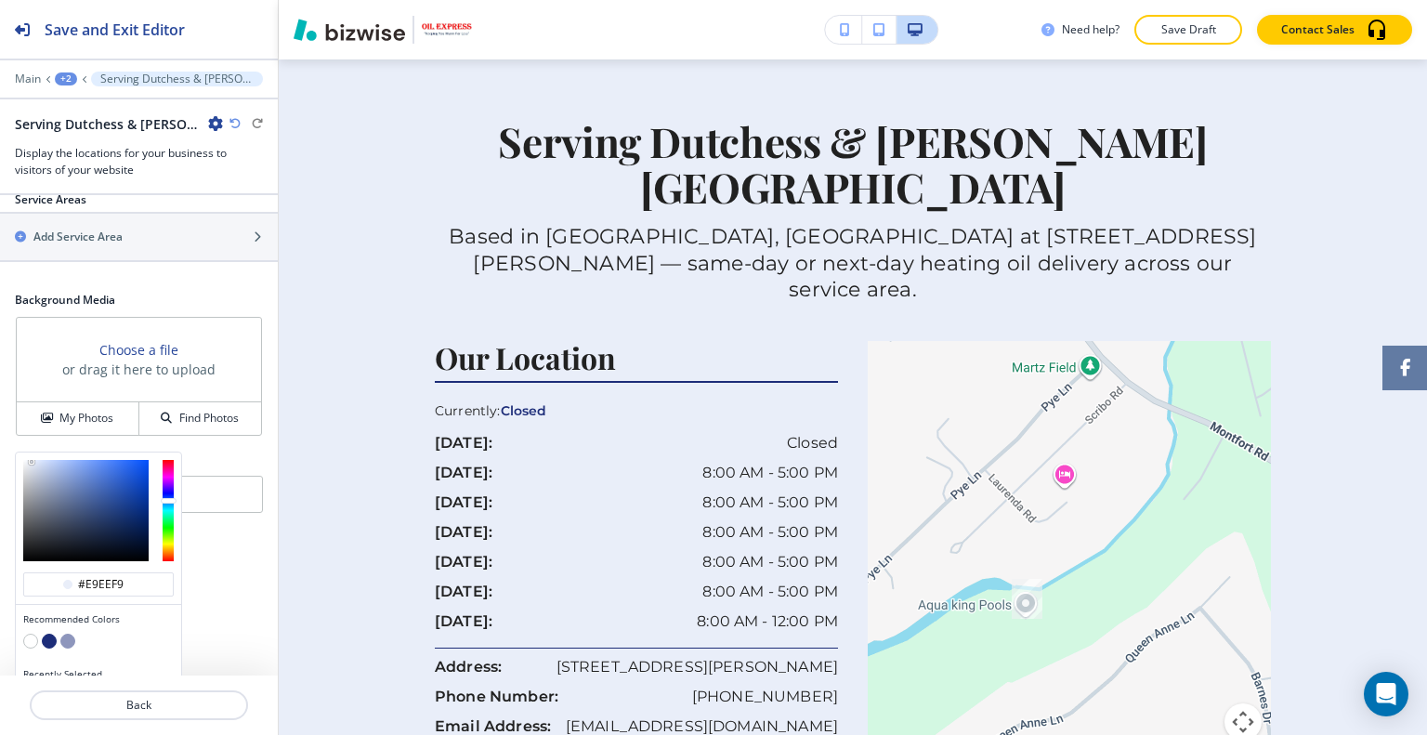
click at [30, 633] on button "button" at bounding box center [30, 640] width 15 height 15
type input "#FFFFFF"
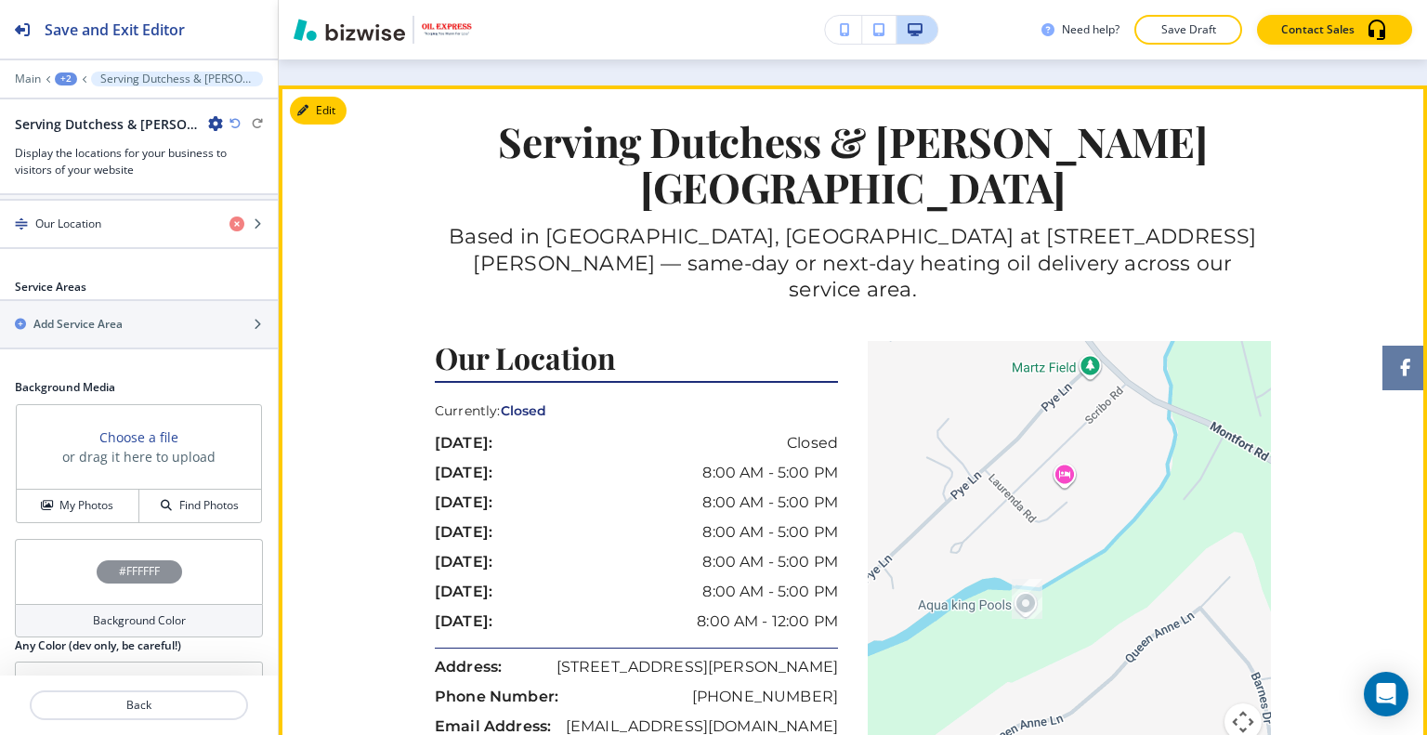
scroll to position [2054, 0]
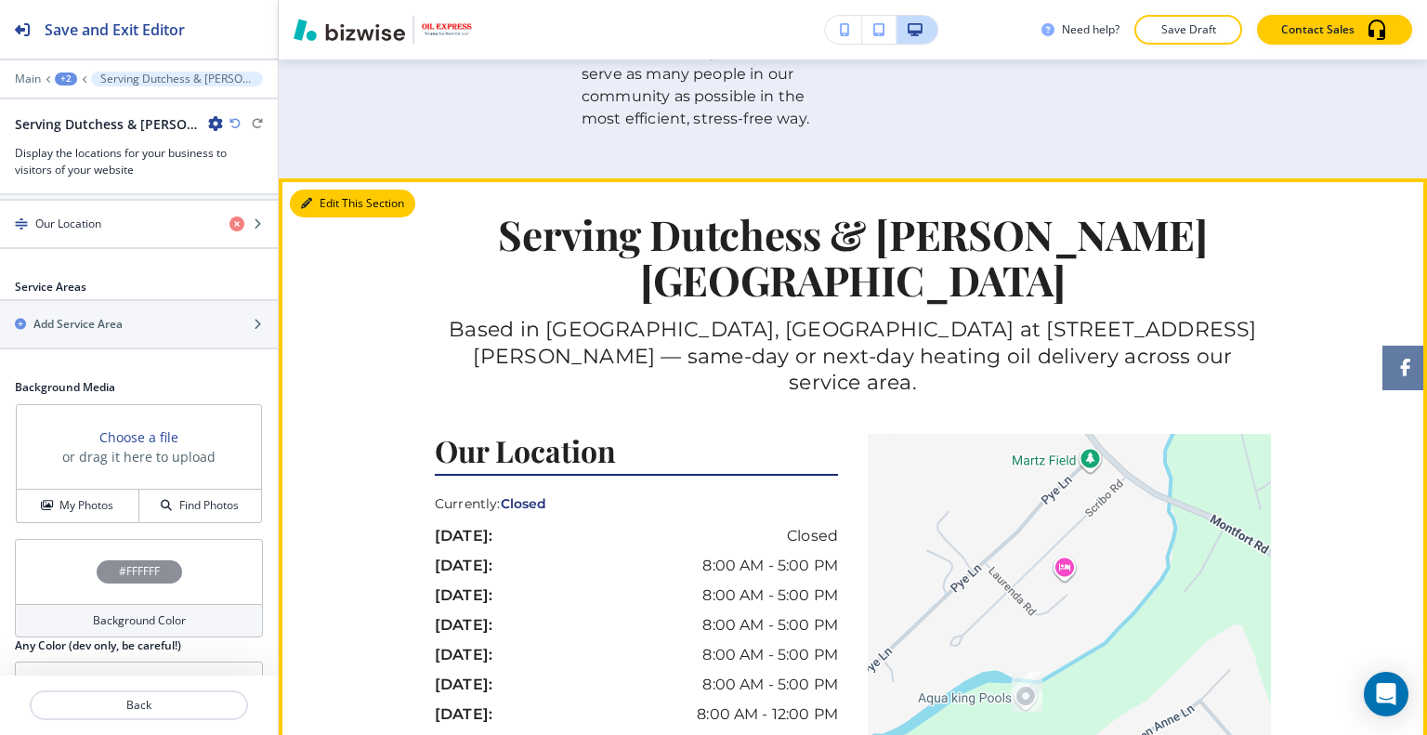
click at [341, 189] on button "Edit This Section" at bounding box center [352, 203] width 125 height 28
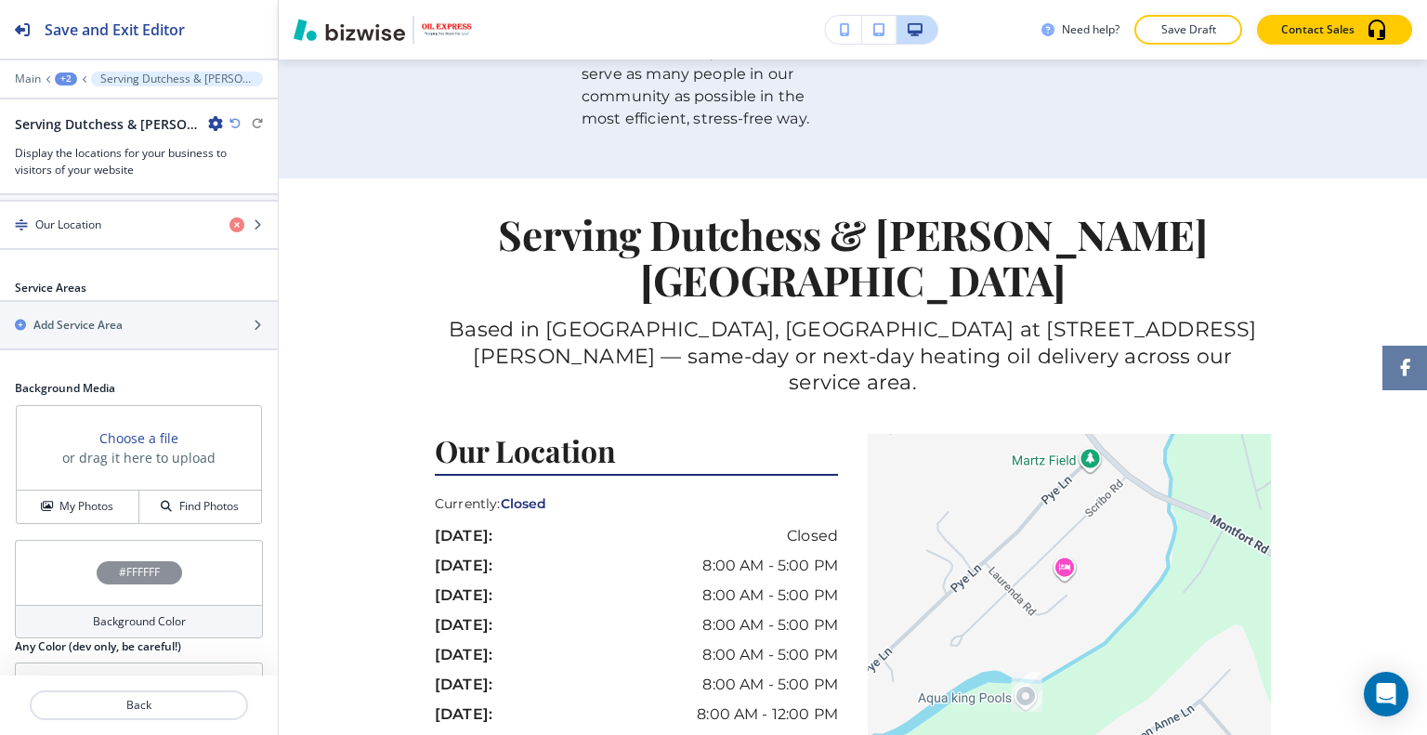
scroll to position [263, 0]
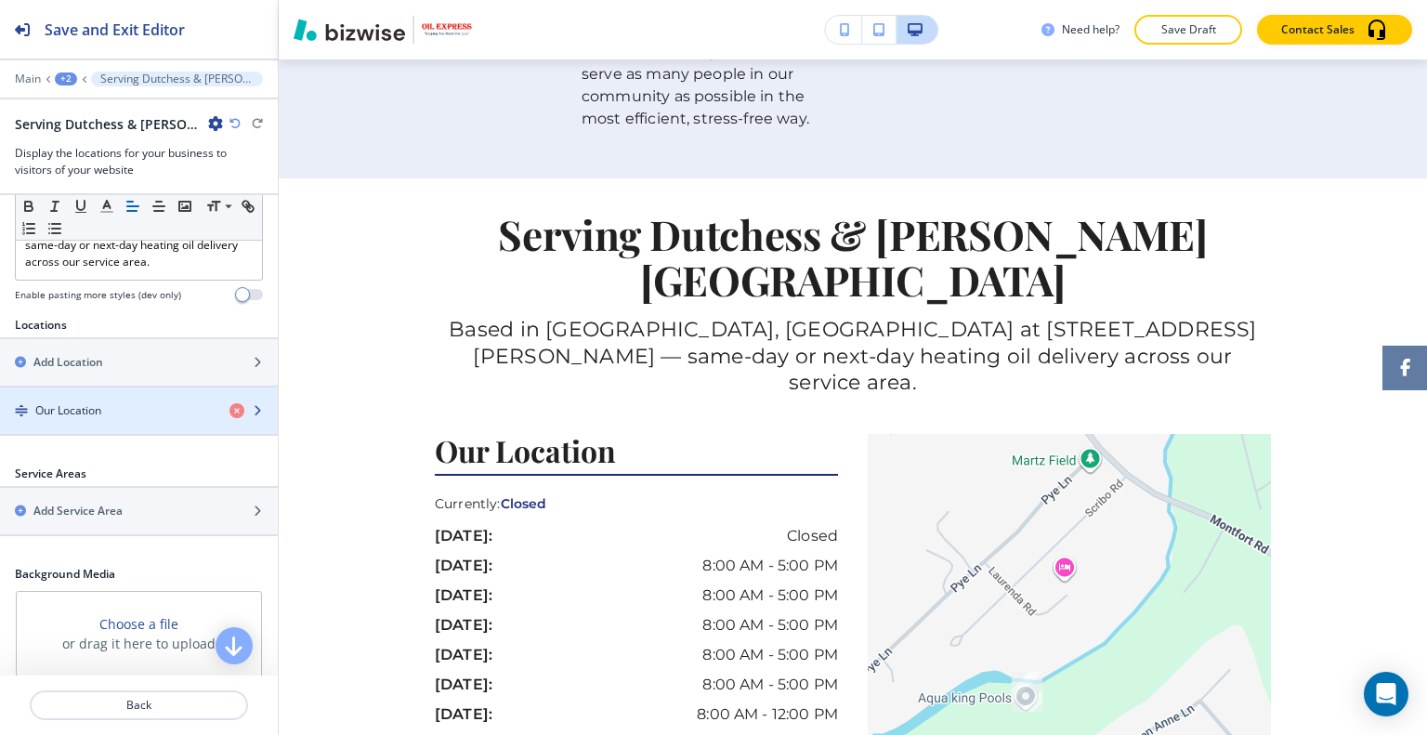
click at [101, 387] on div "button" at bounding box center [139, 394] width 278 height 15
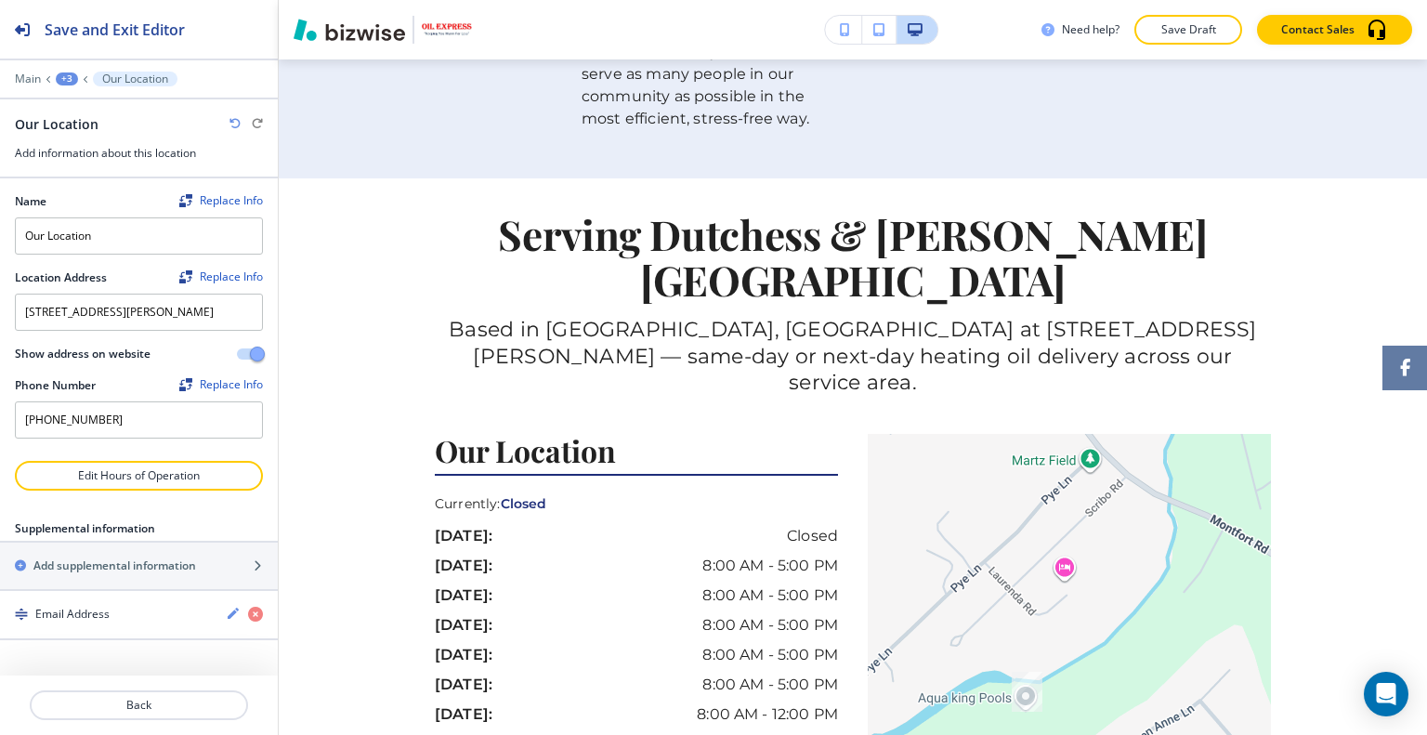
click at [101, 362] on h2 "Show address on website" at bounding box center [83, 354] width 136 height 17
click at [137, 589] on div "button" at bounding box center [139, 581] width 278 height 15
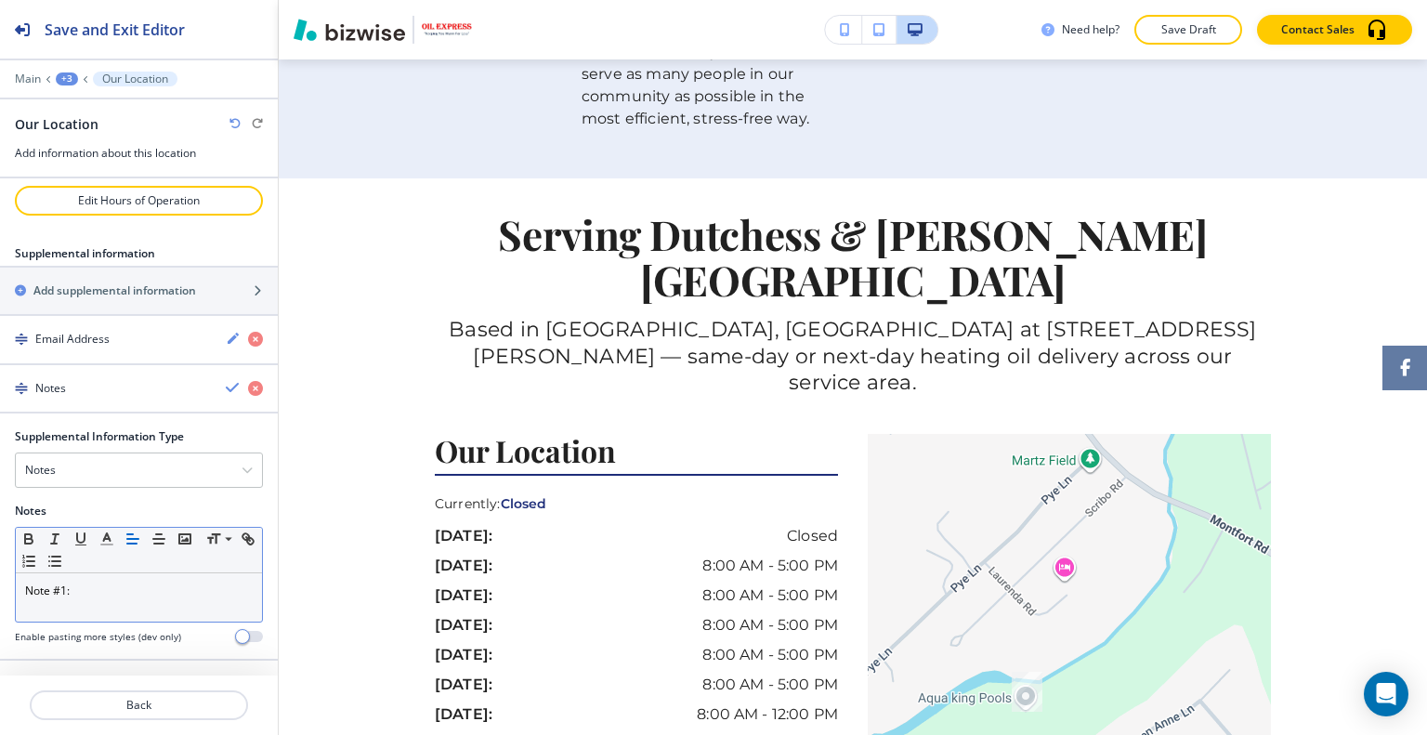
scroll to position [286, 0]
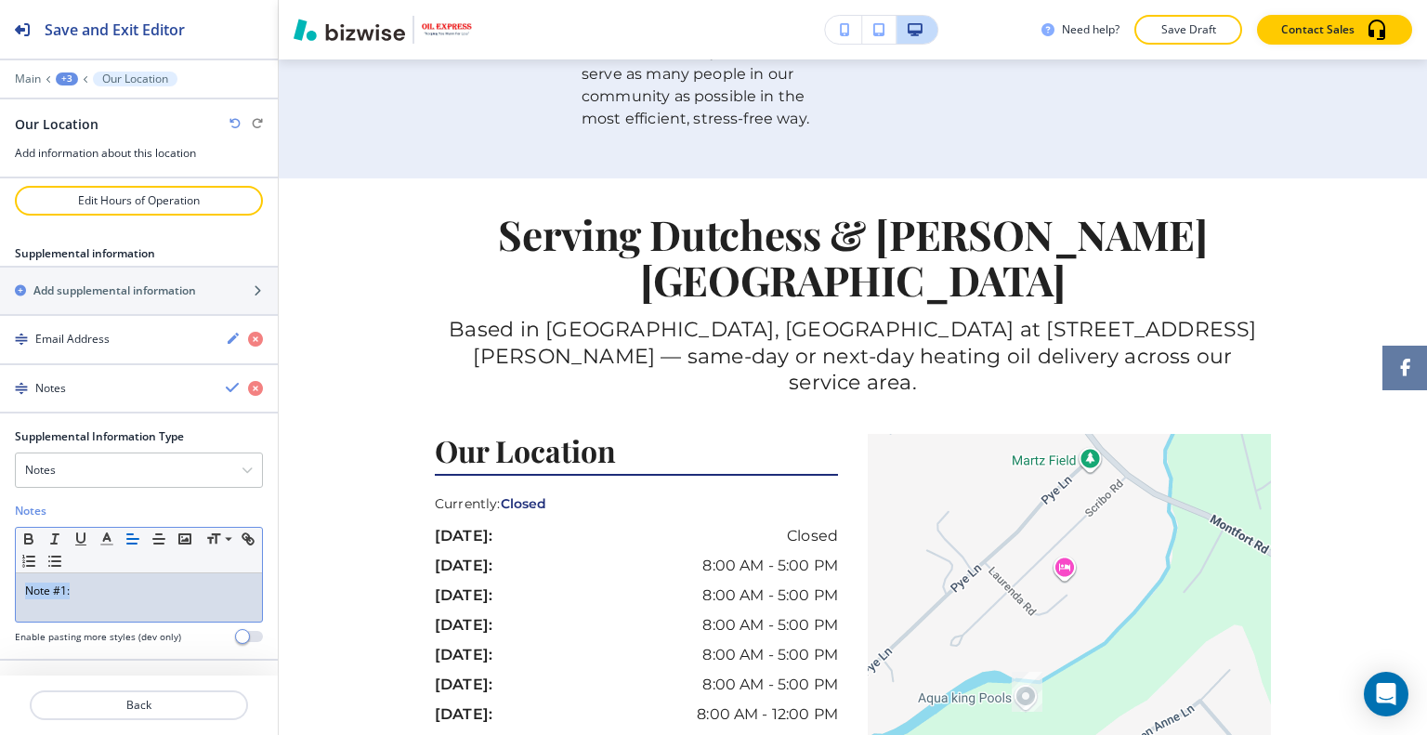
drag, startPoint x: 109, startPoint y: 587, endPoint x: 40, endPoint y: 585, distance: 68.8
click at [2, 585] on div "Supplemental Information Type Notes Notes Email Address PO Box Fax Number Other…" at bounding box center [139, 543] width 278 height 230
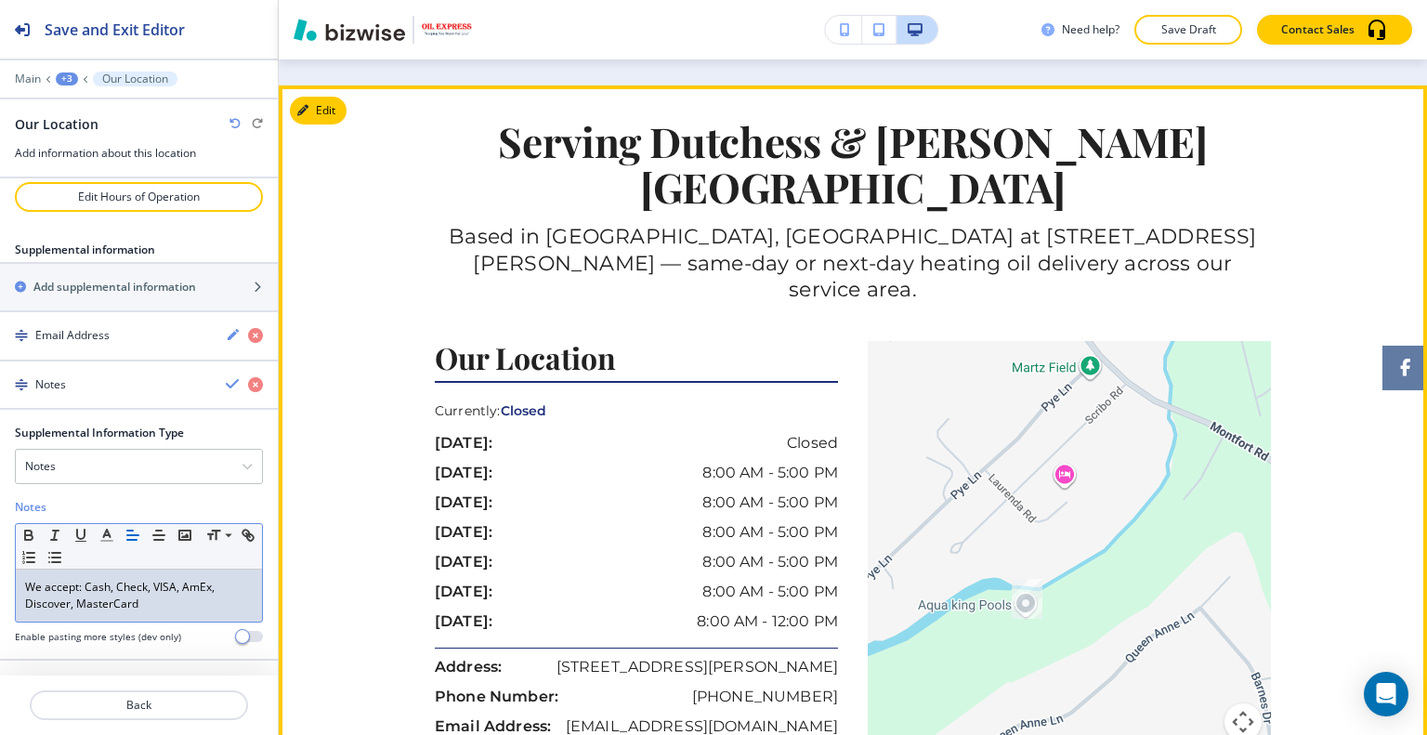
scroll to position [2240, 0]
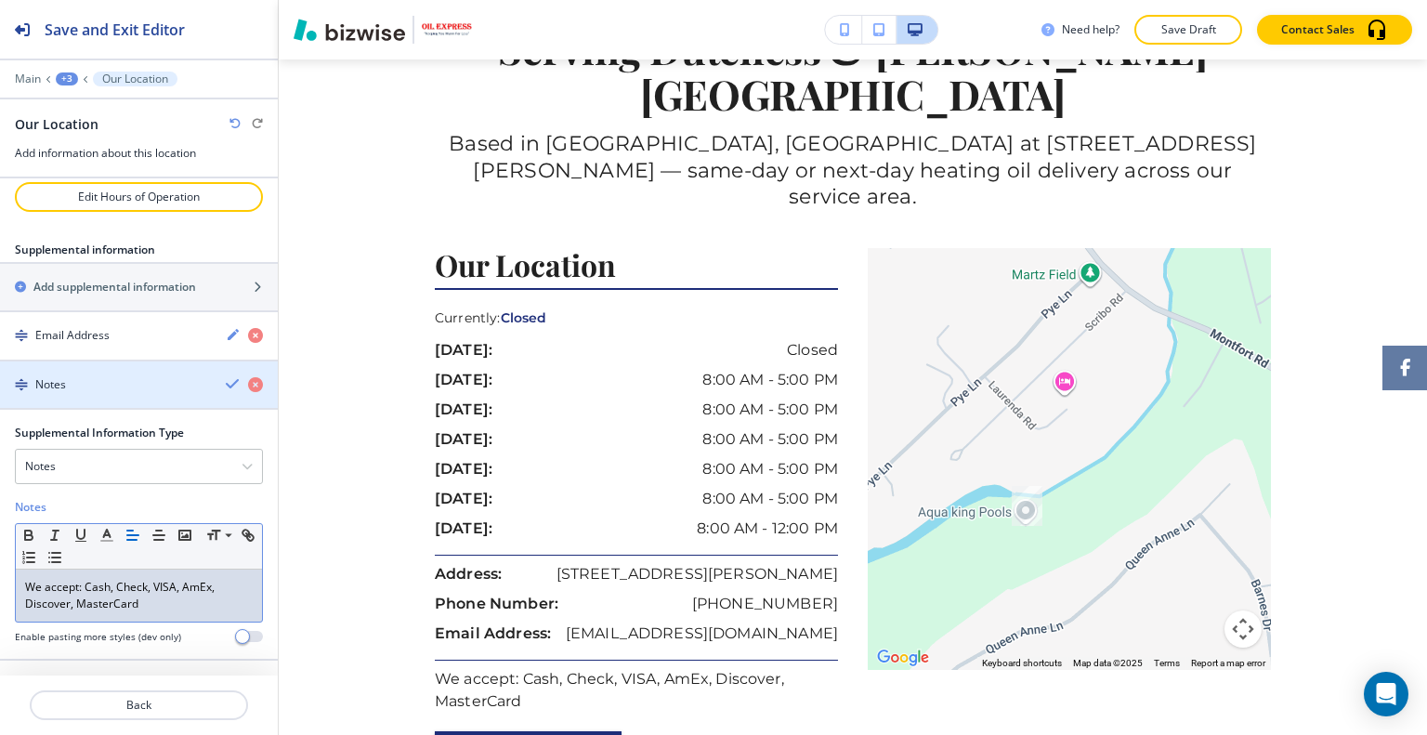
click at [226, 387] on icon "button" at bounding box center [233, 383] width 15 height 15
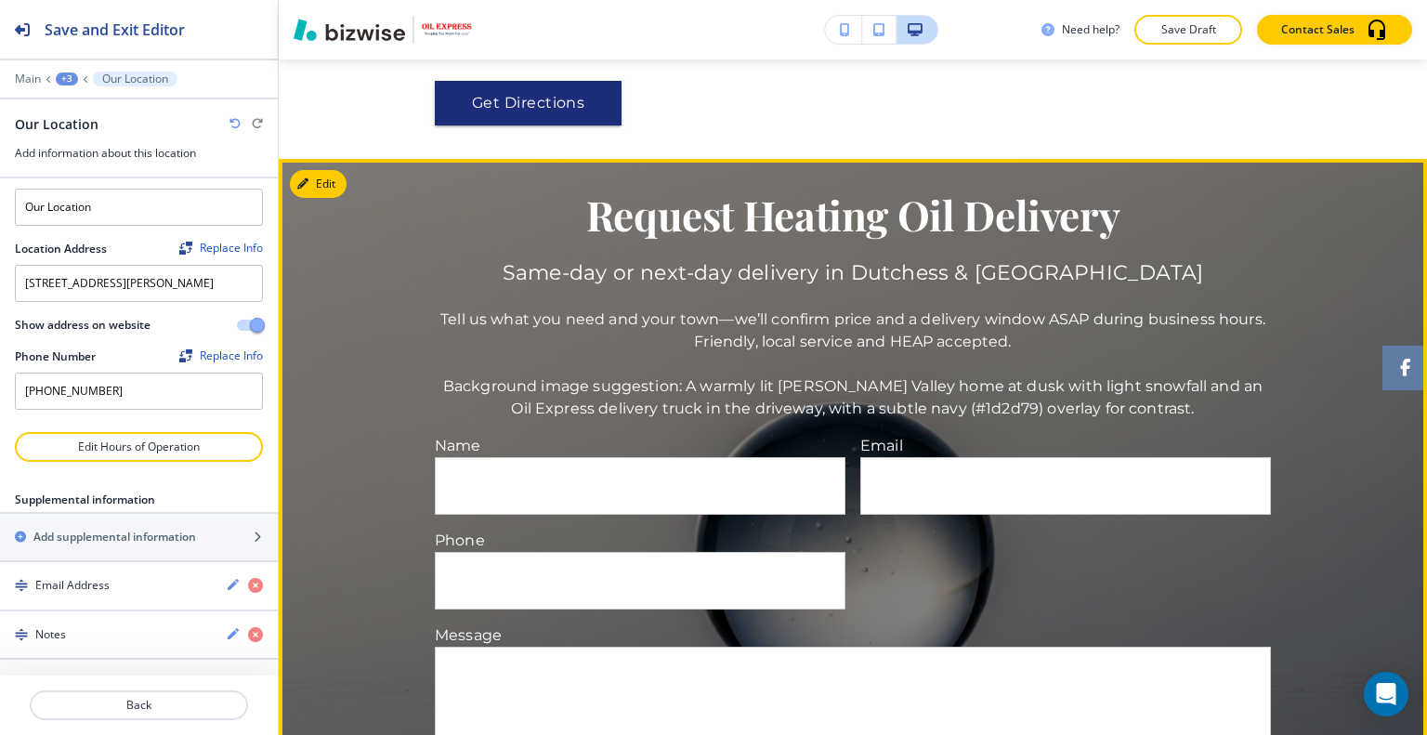
scroll to position [2704, 0]
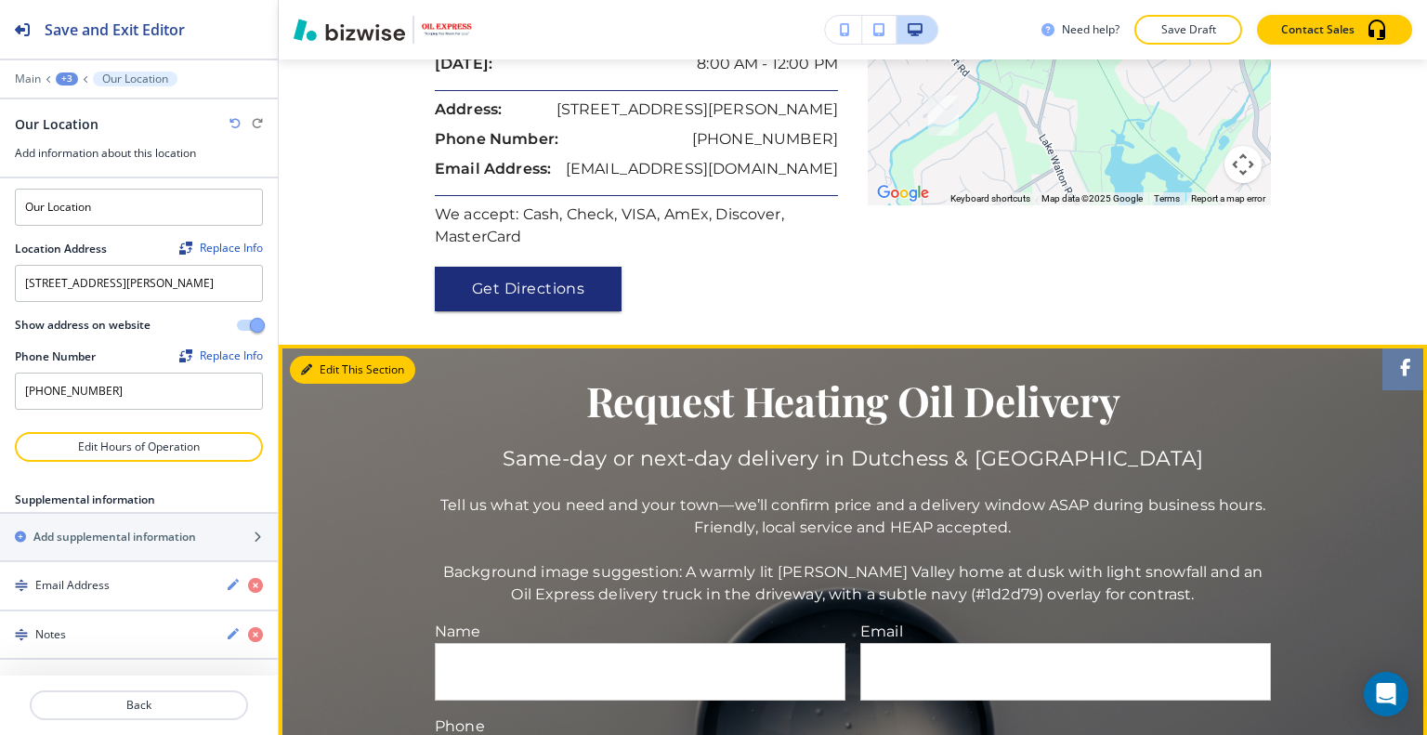
click at [329, 356] on button "Edit This Section" at bounding box center [352, 370] width 125 height 28
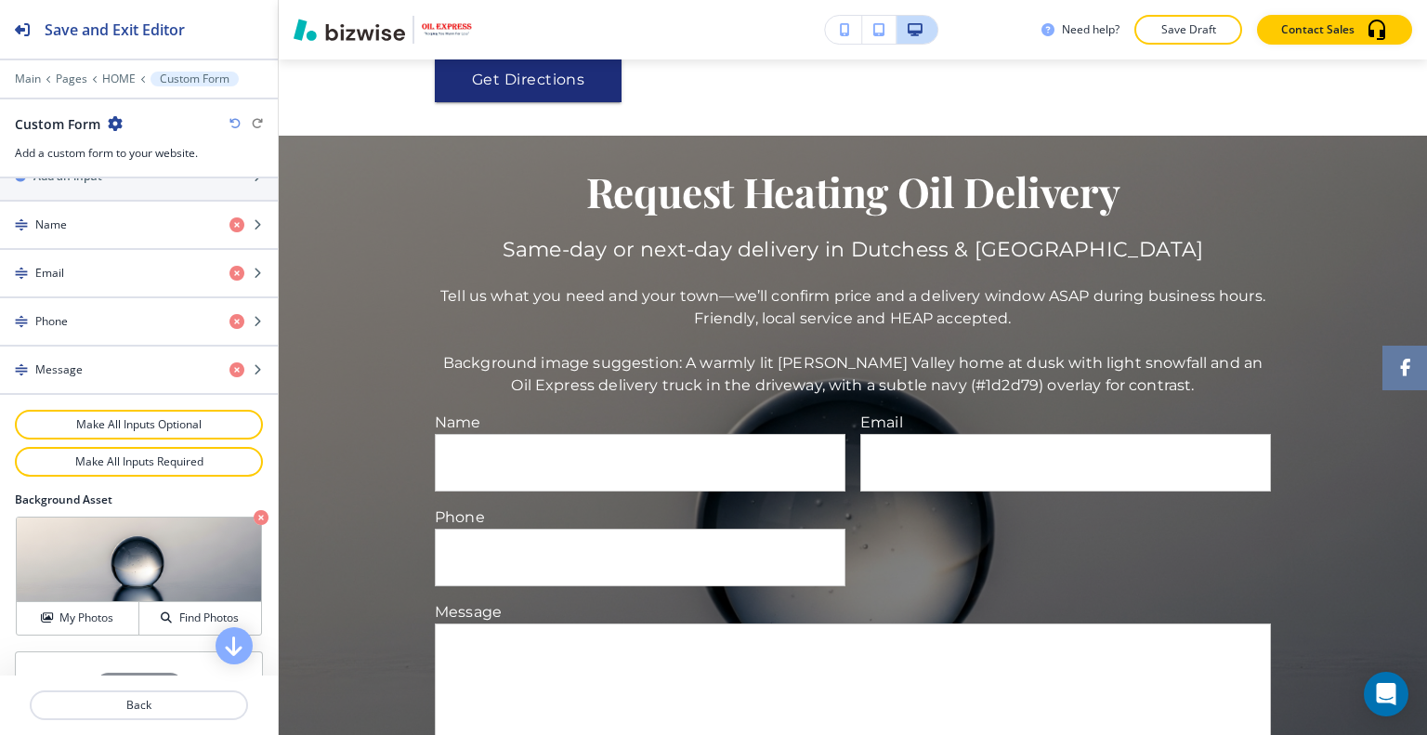
scroll to position [929, 0]
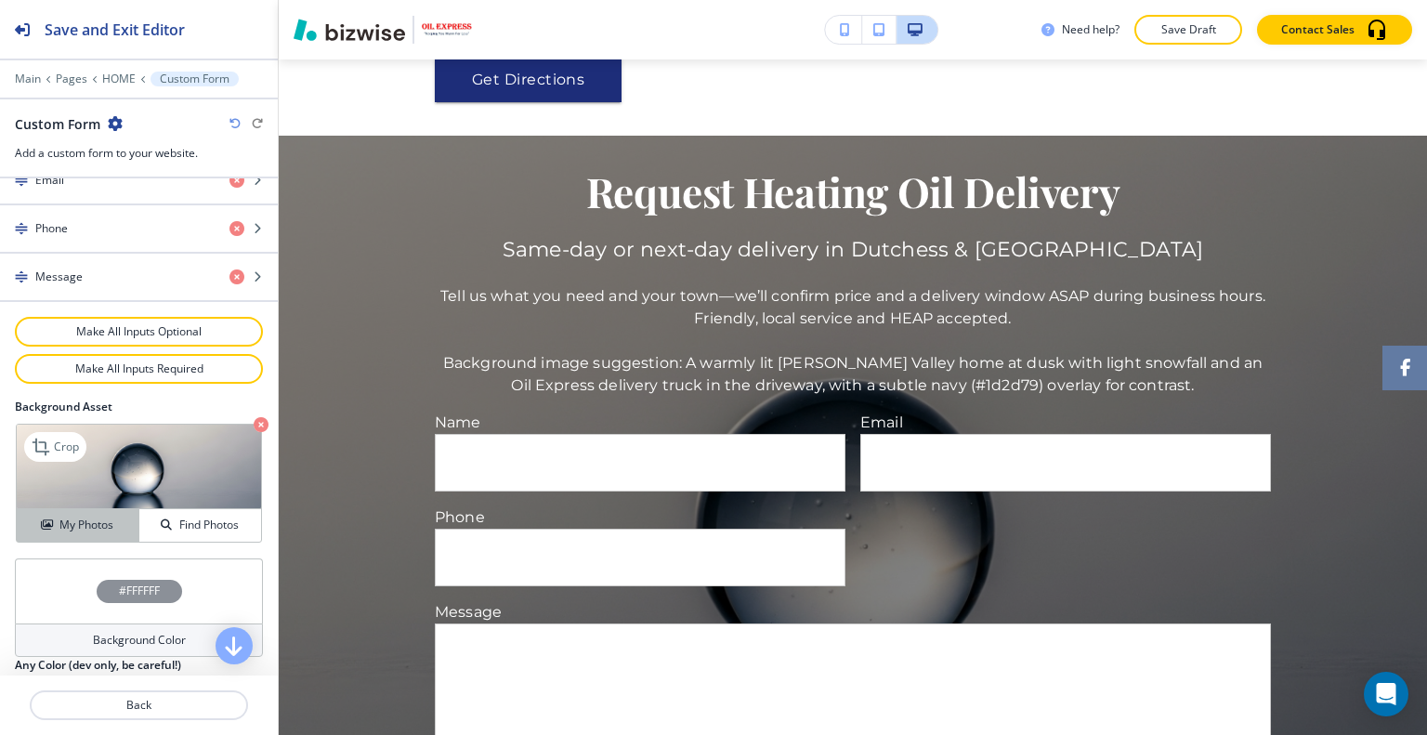
click at [82, 525] on h4 "My Photos" at bounding box center [86, 524] width 54 height 17
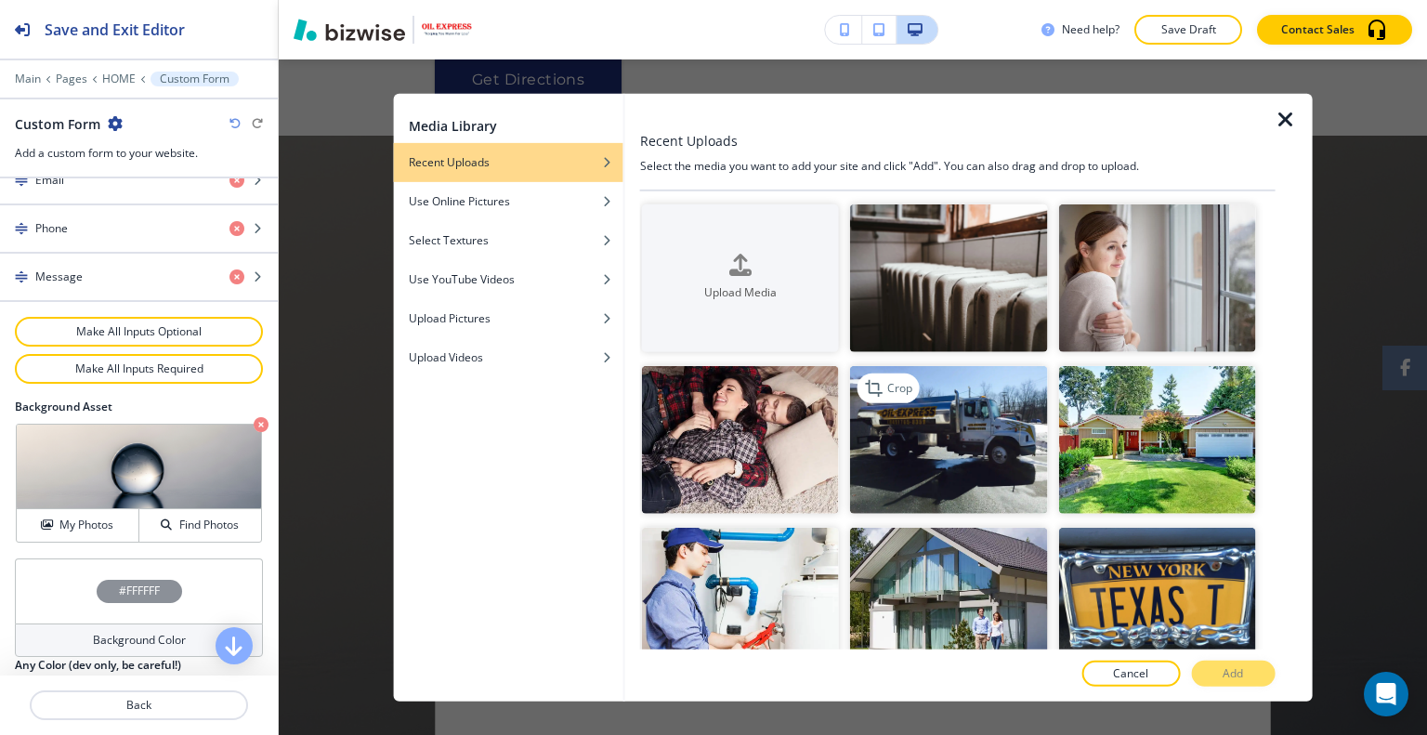
scroll to position [186, 0]
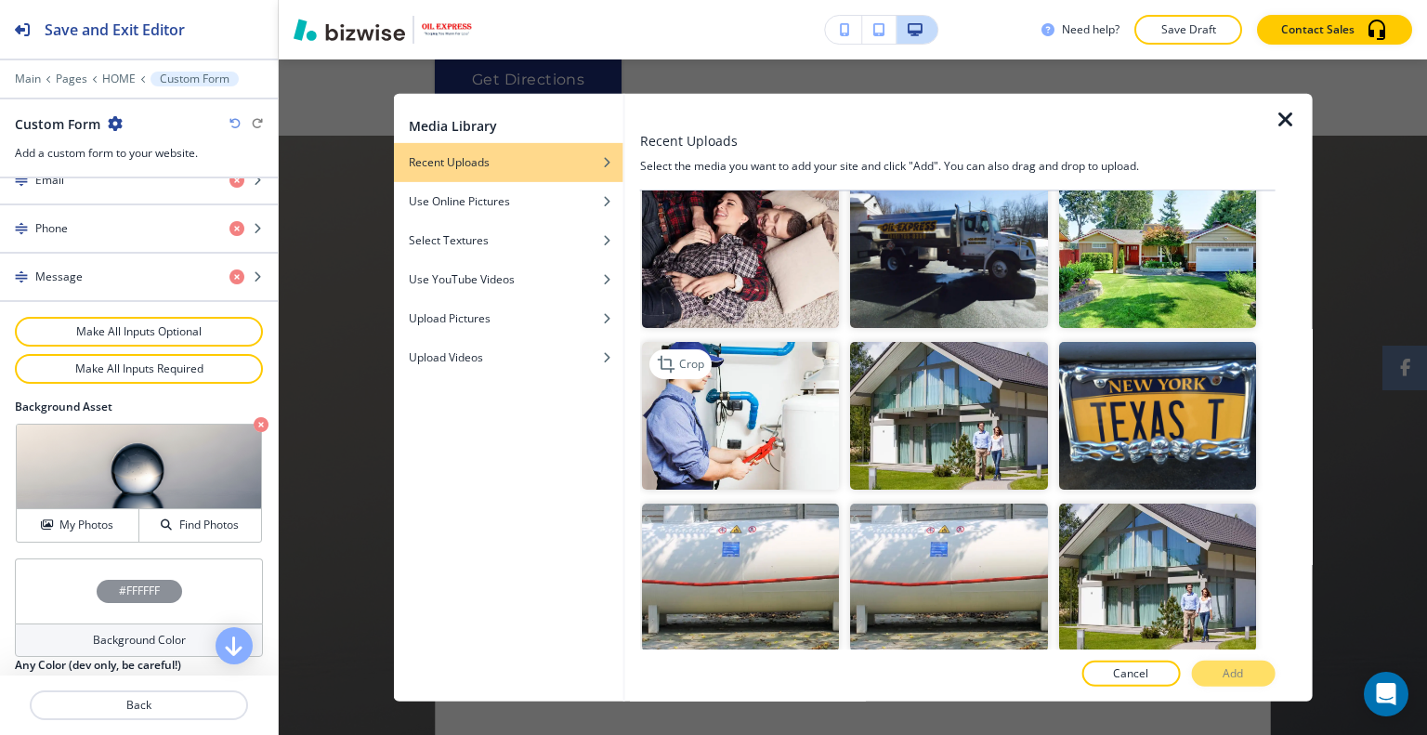
click at [775, 446] on img "button" at bounding box center [740, 416] width 197 height 148
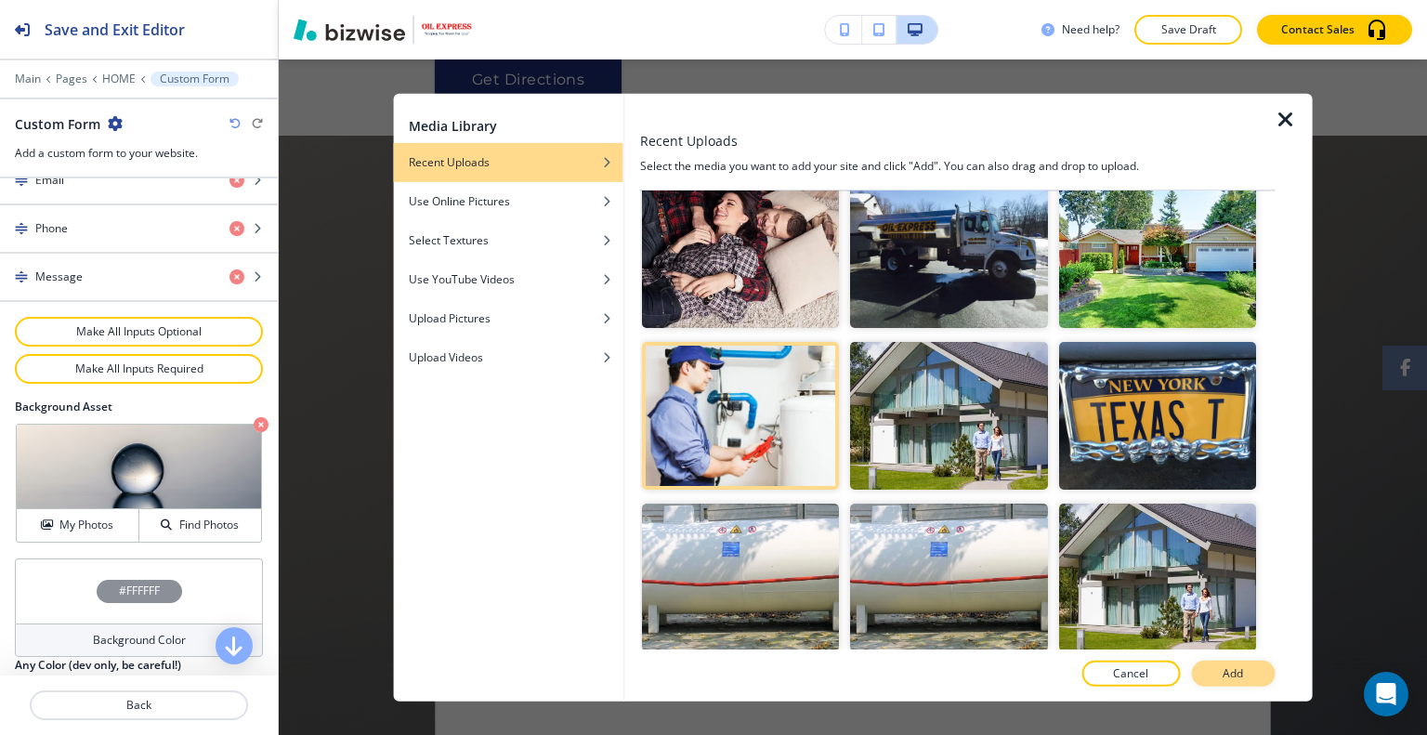
click at [1193, 664] on div "Cancel Add" at bounding box center [957, 673] width 635 height 26
click at [1208, 679] on button "Add" at bounding box center [1233, 673] width 84 height 26
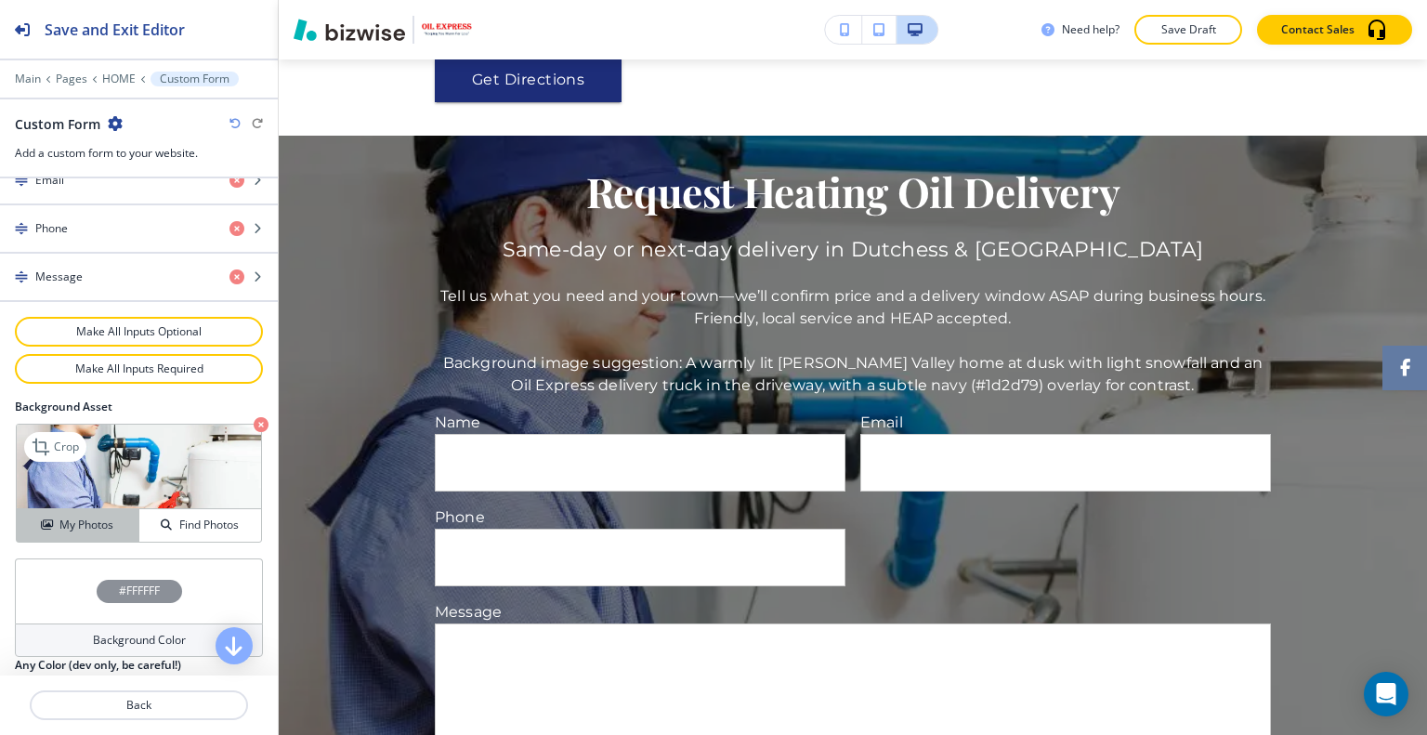
click at [117, 518] on div "My Photos" at bounding box center [78, 524] width 122 height 17
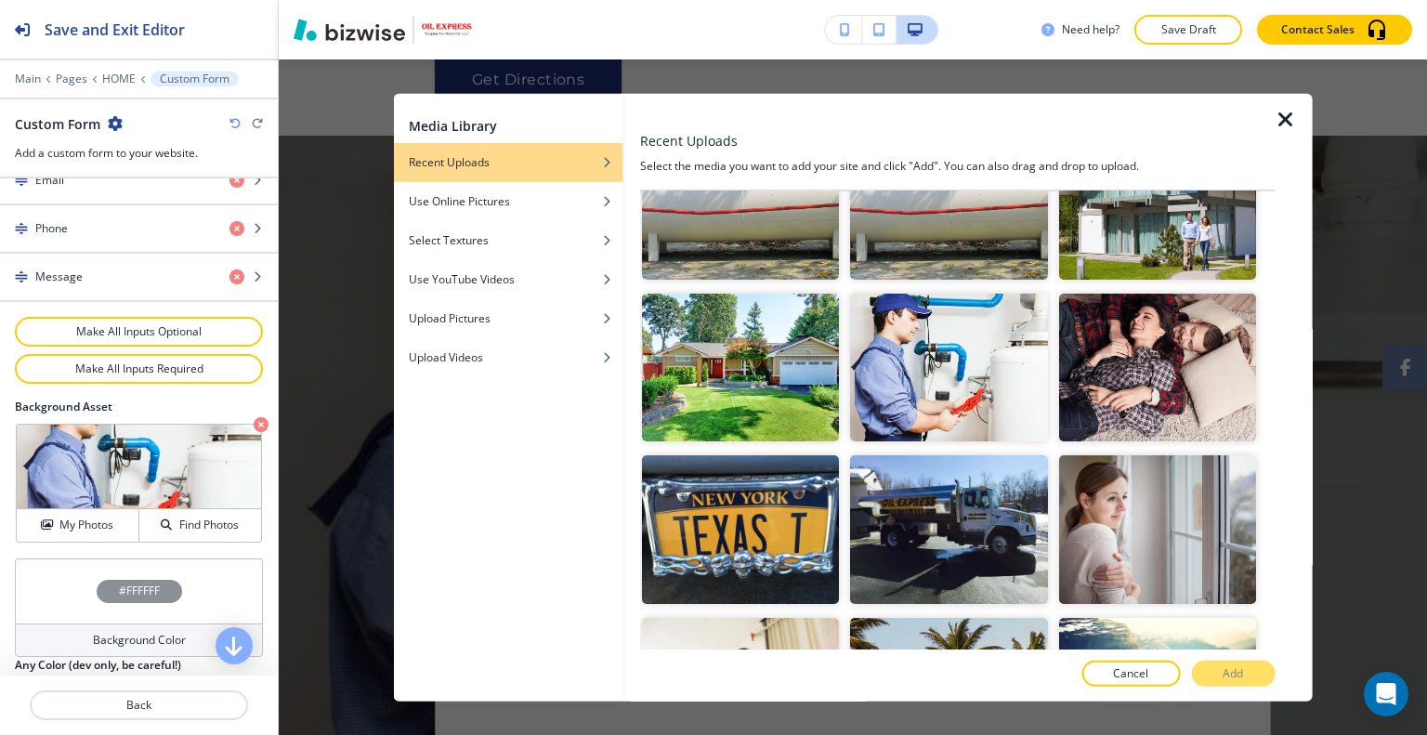
scroll to position [929, 0]
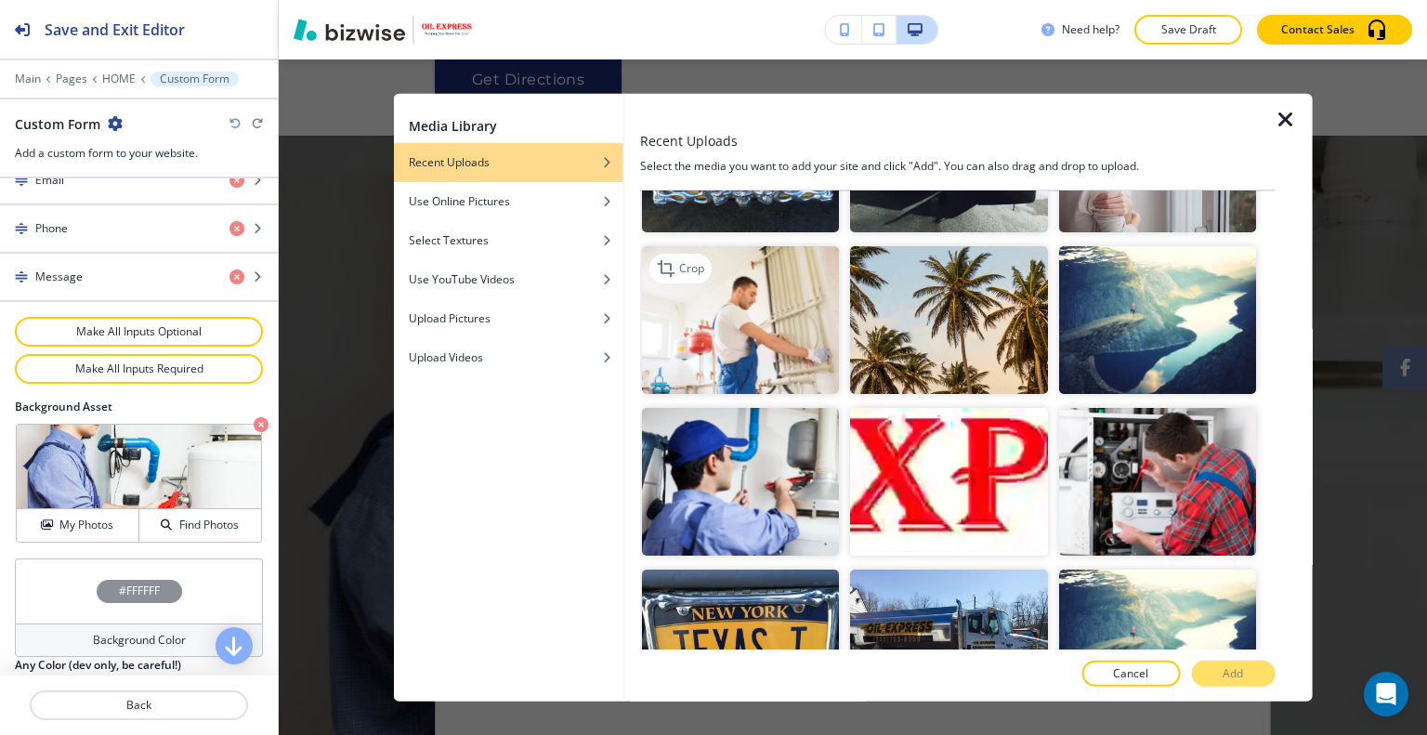
click at [791, 322] on img "button" at bounding box center [740, 319] width 197 height 148
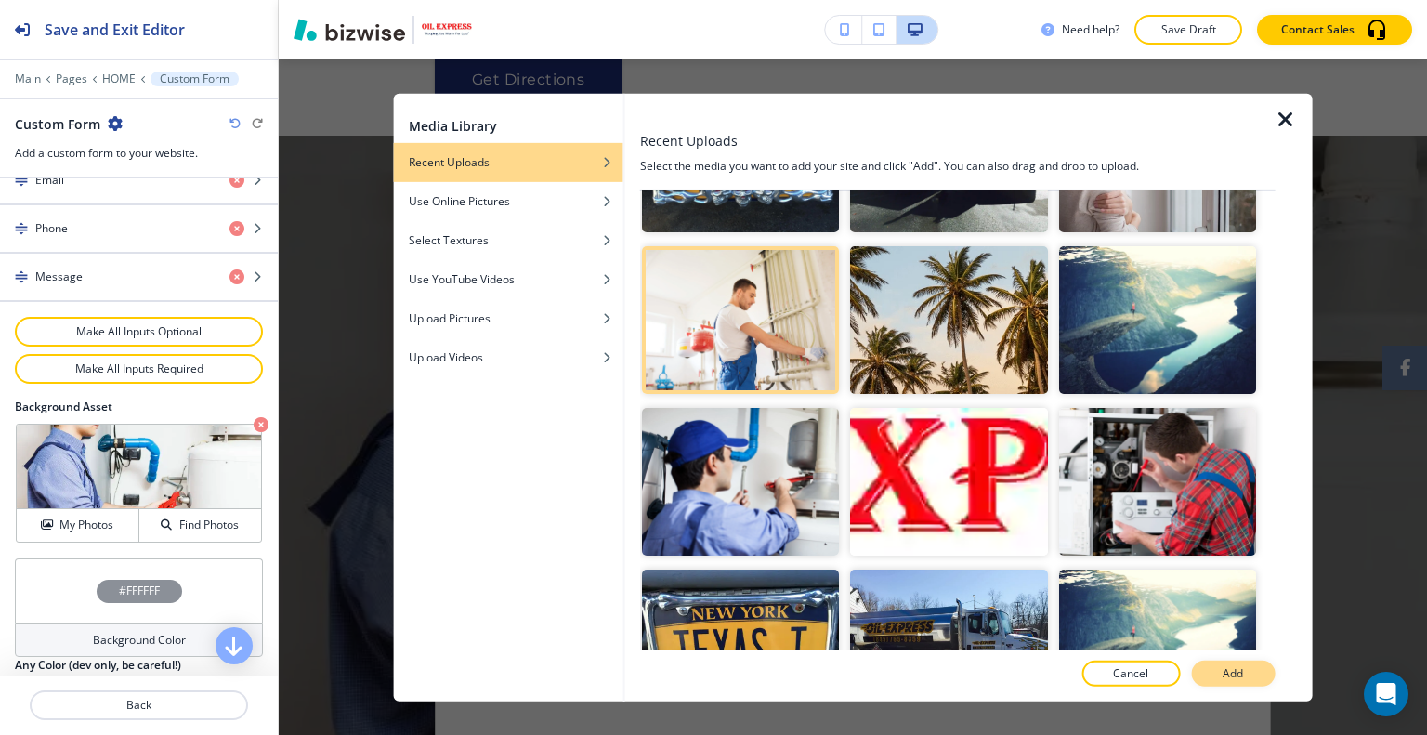
click at [1256, 679] on button "Add" at bounding box center [1233, 673] width 84 height 26
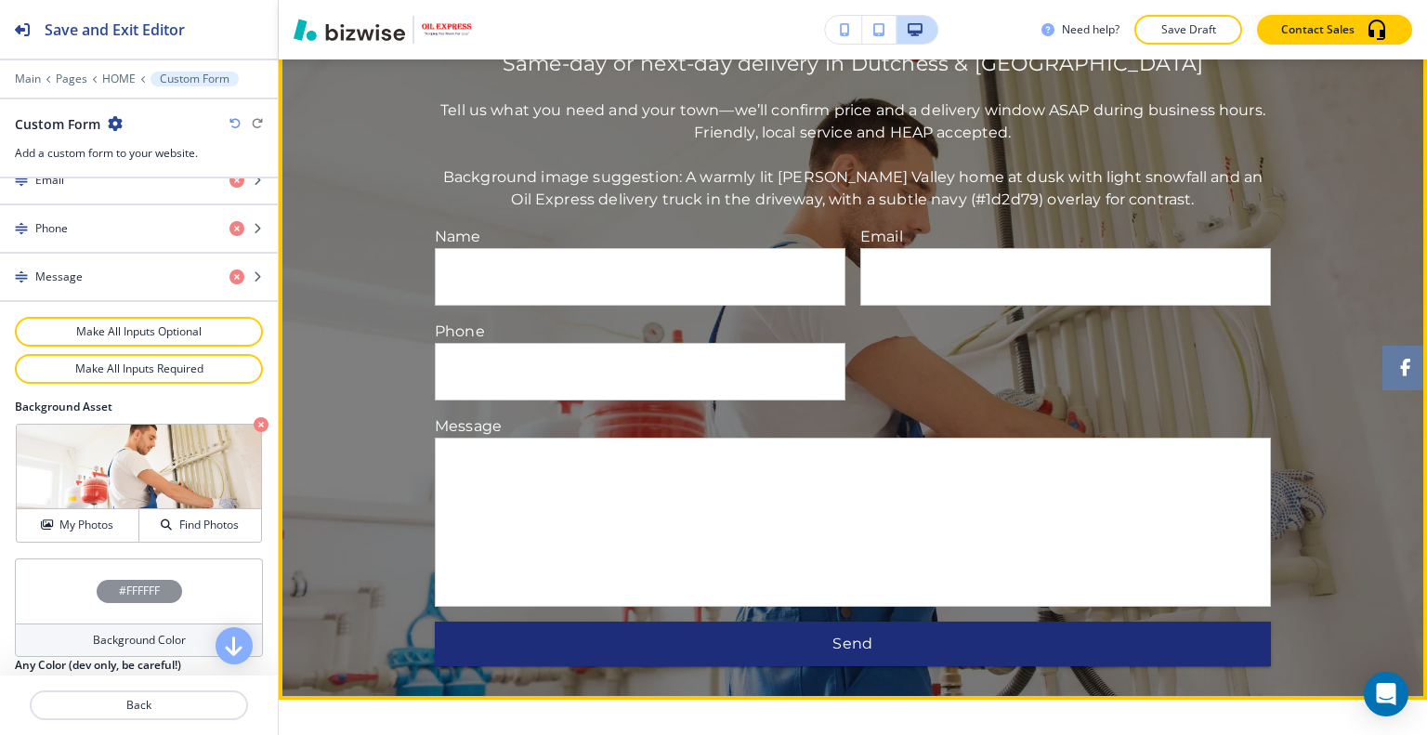
scroll to position [2913, 0]
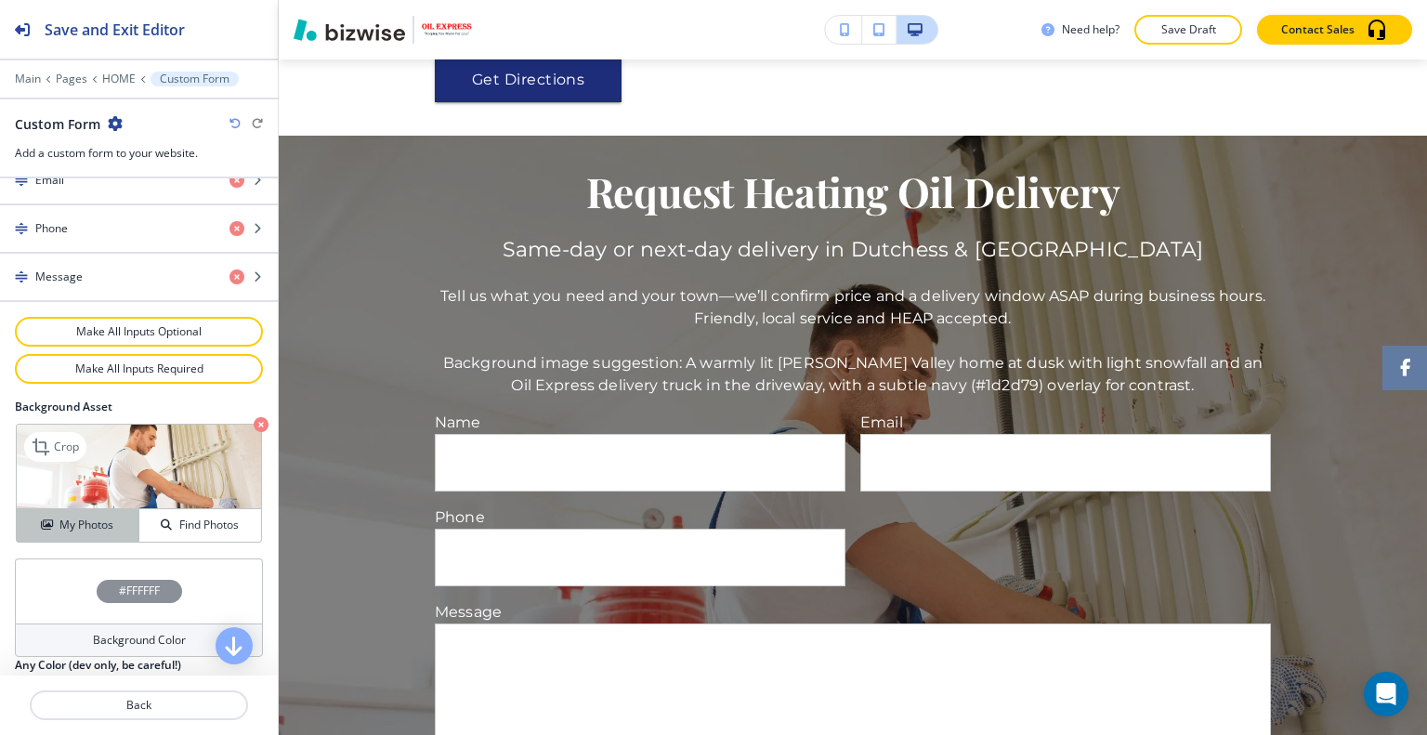
click at [99, 529] on button "My Photos" at bounding box center [78, 525] width 123 height 33
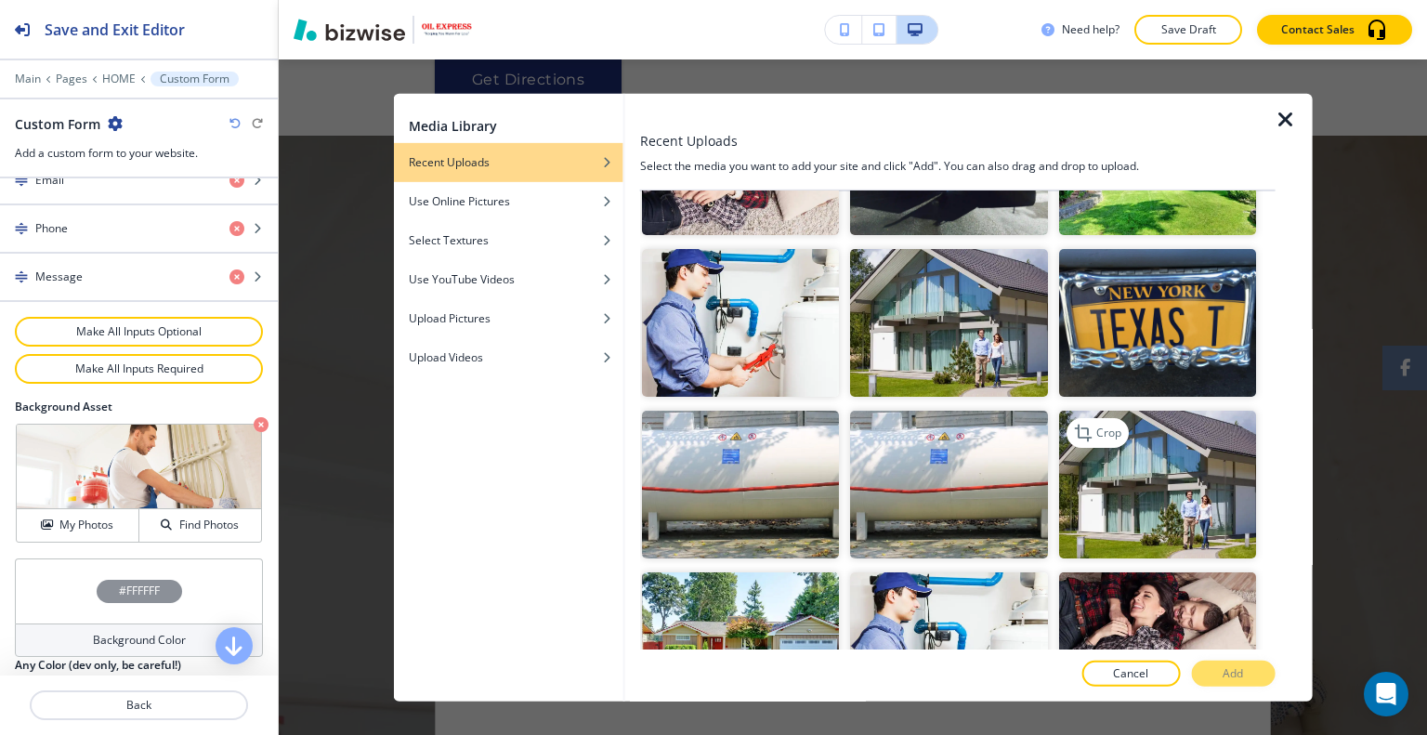
scroll to position [372, 0]
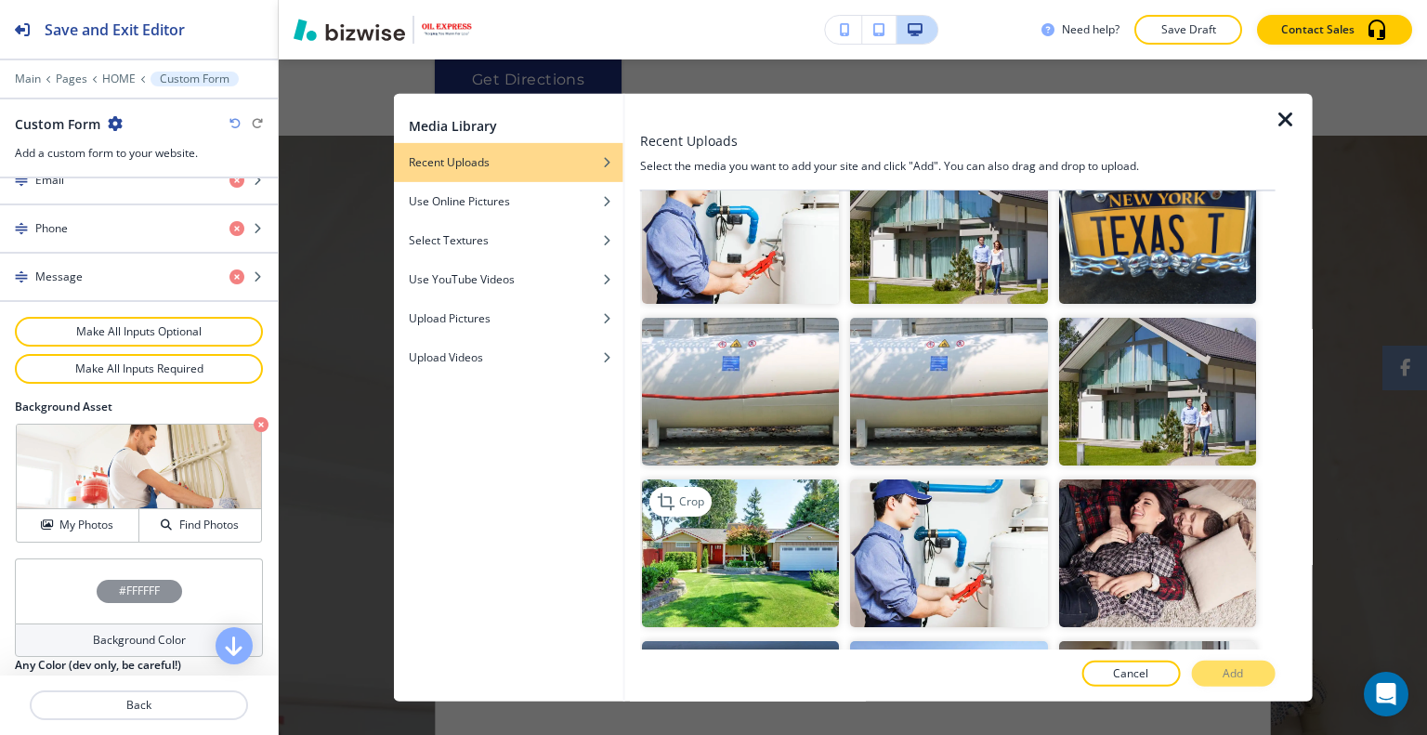
click at [787, 545] on img "button" at bounding box center [740, 553] width 197 height 148
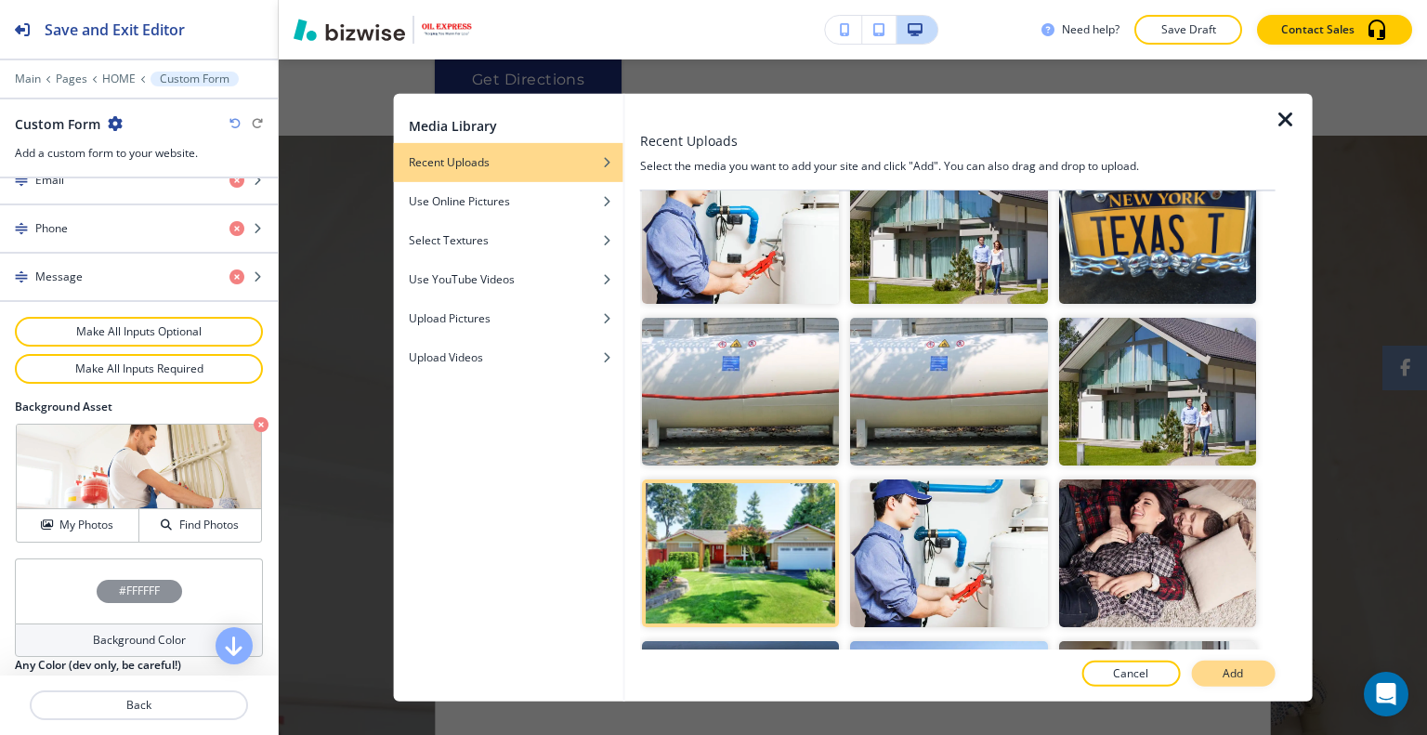
click at [1234, 671] on p "Add" at bounding box center [1232, 673] width 20 height 17
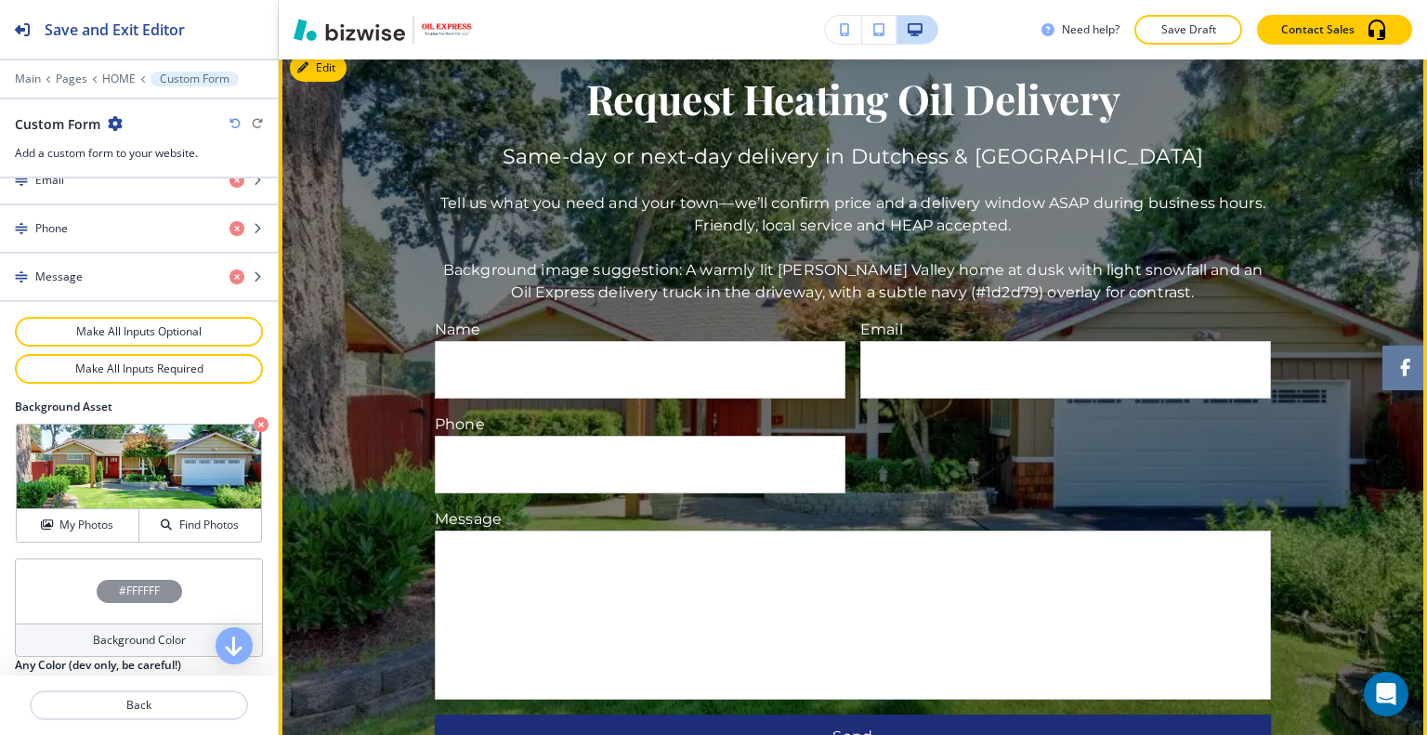
scroll to position [3099, 0]
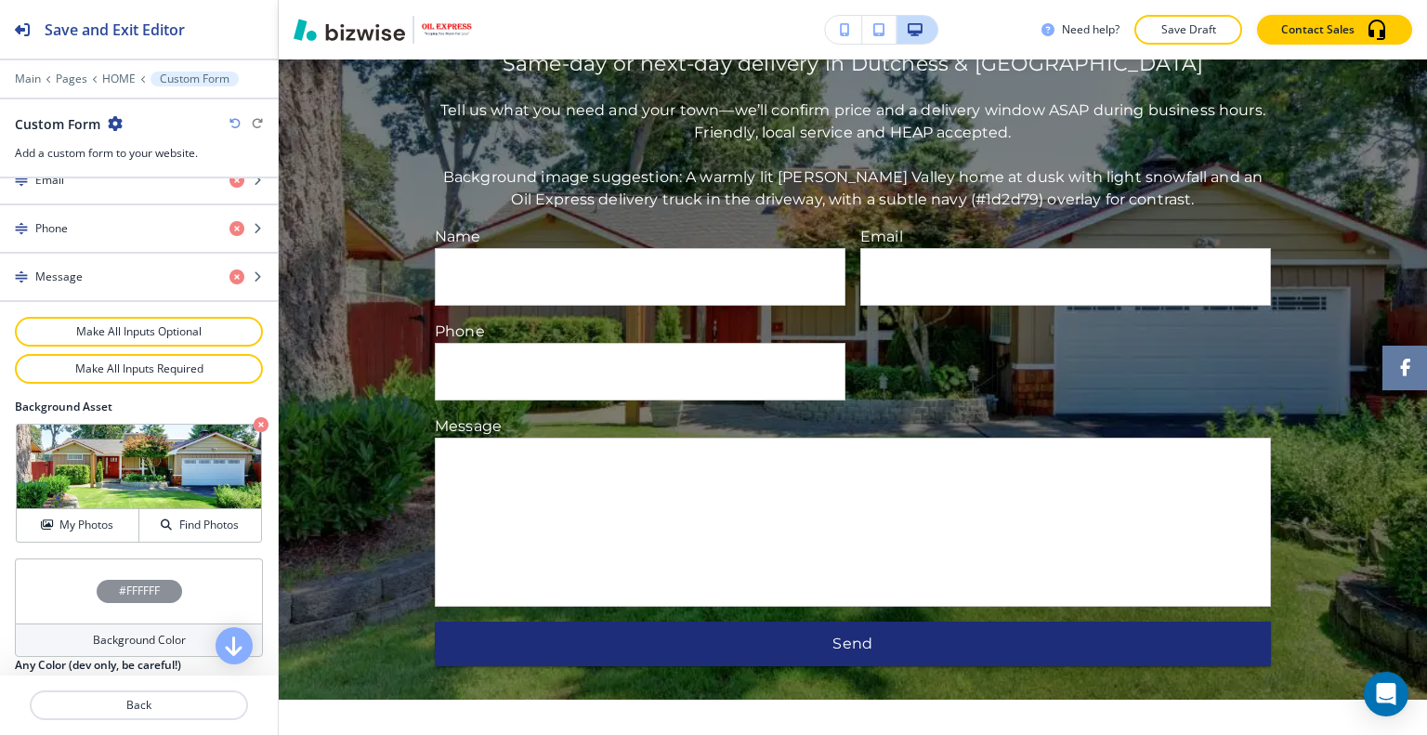
click at [64, 594] on div "#FFFFFF" at bounding box center [139, 590] width 248 height 65
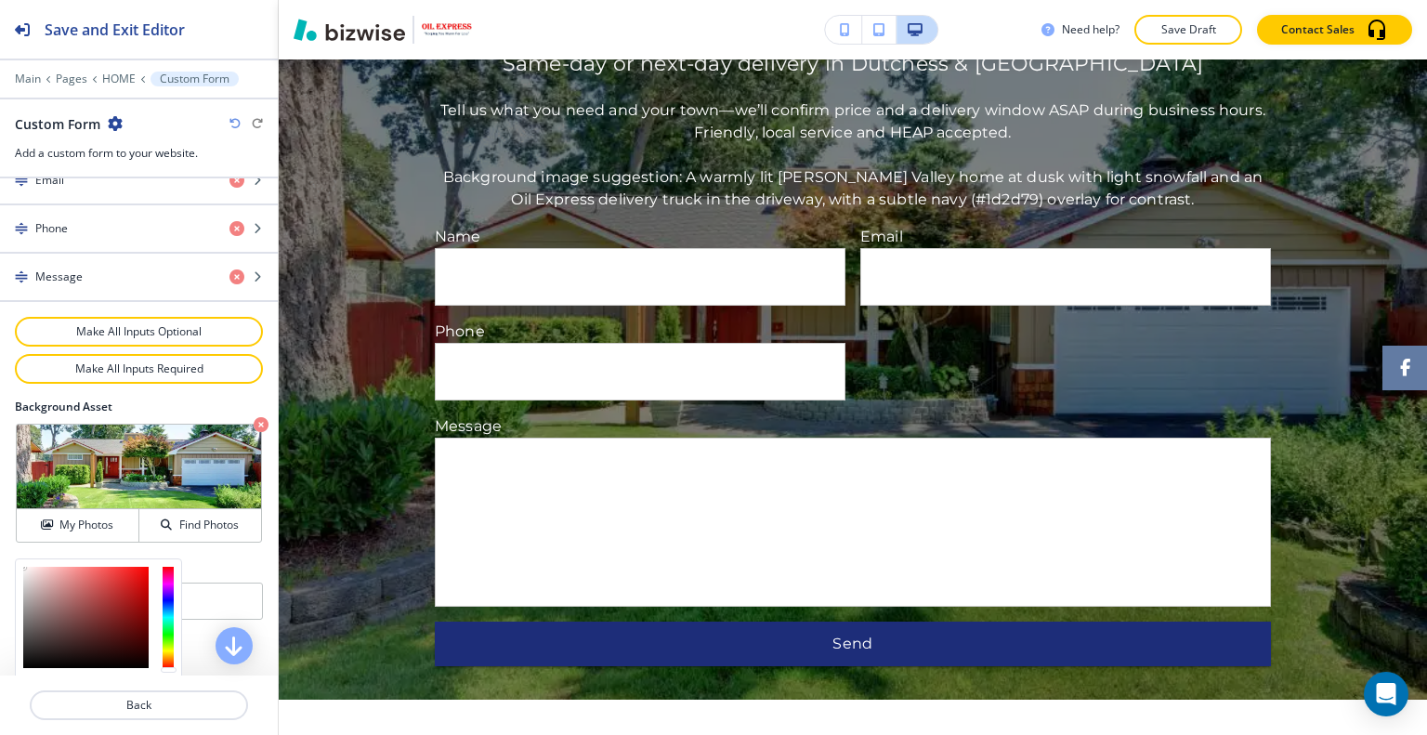
scroll to position [1066, 0]
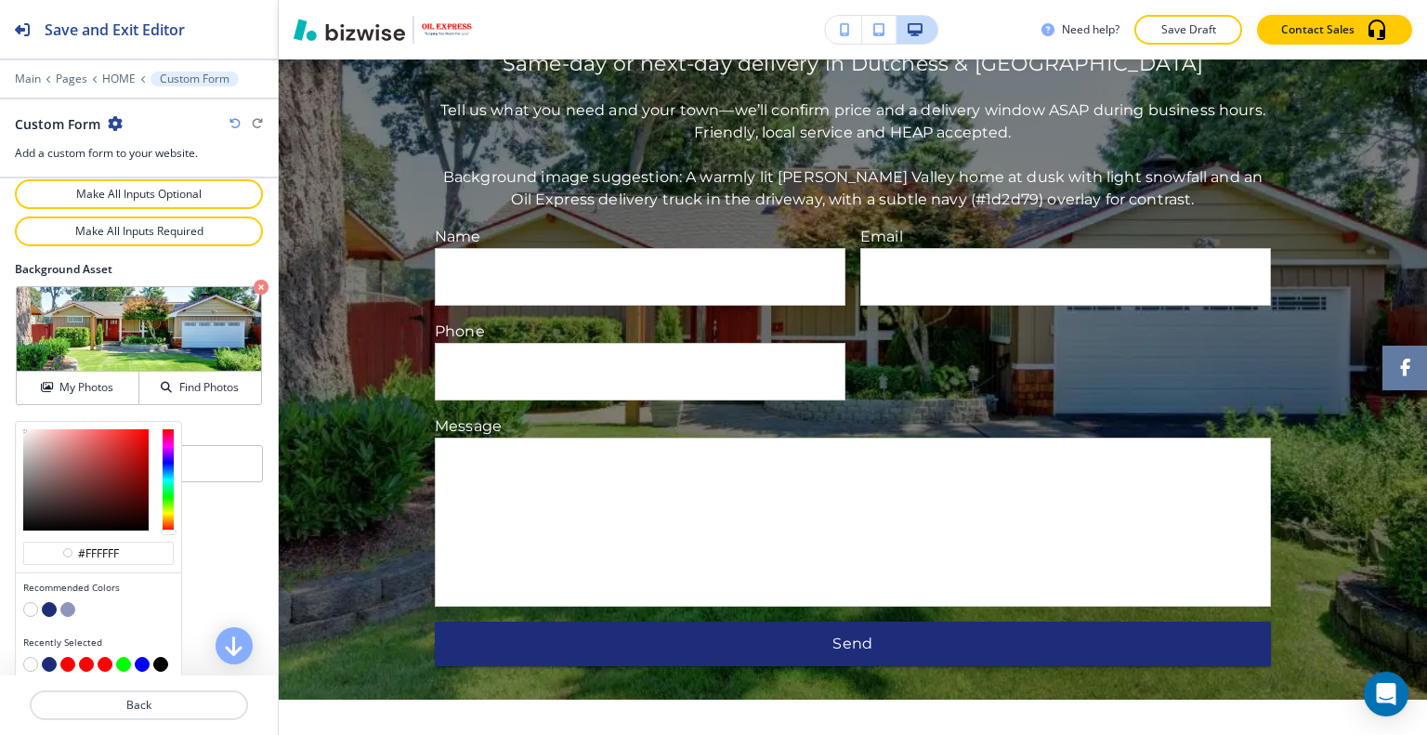
click at [48, 605] on button "button" at bounding box center [49, 609] width 15 height 15
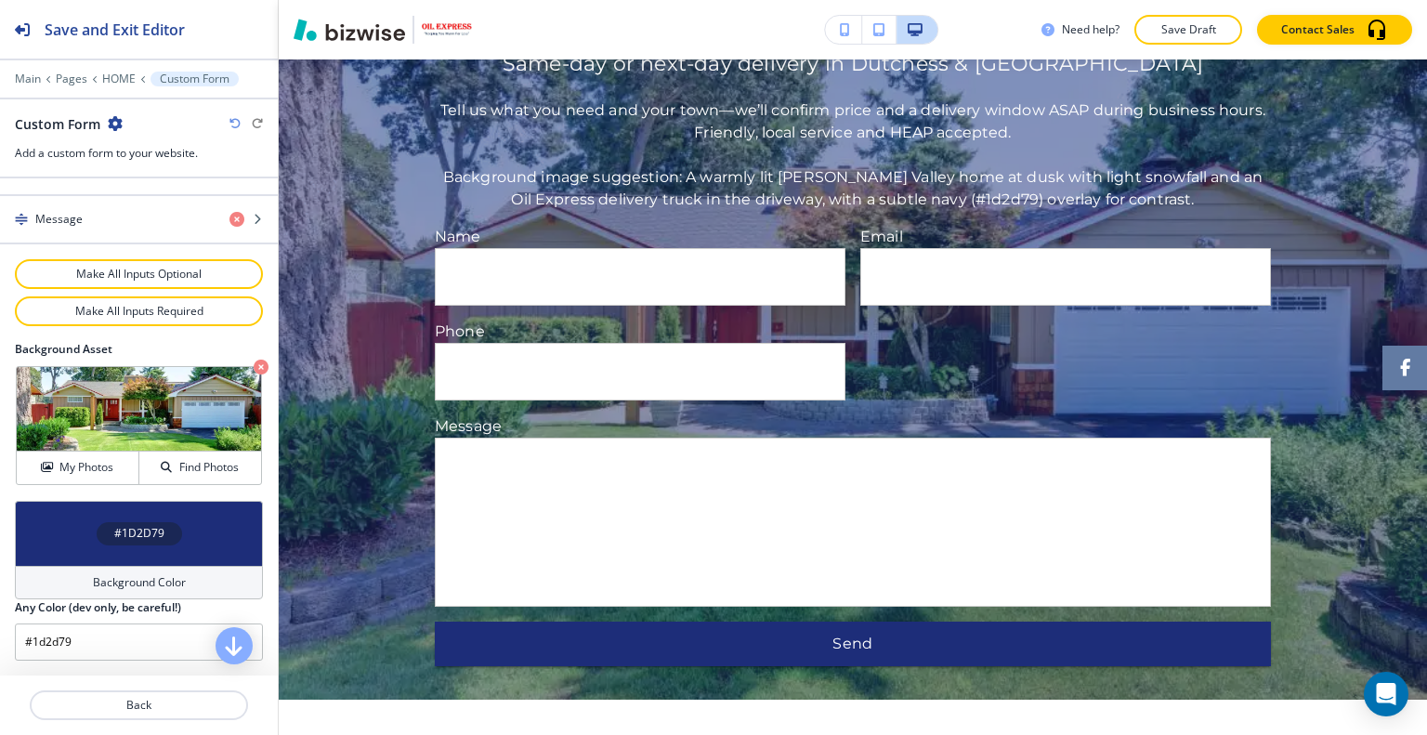
scroll to position [978, 0]
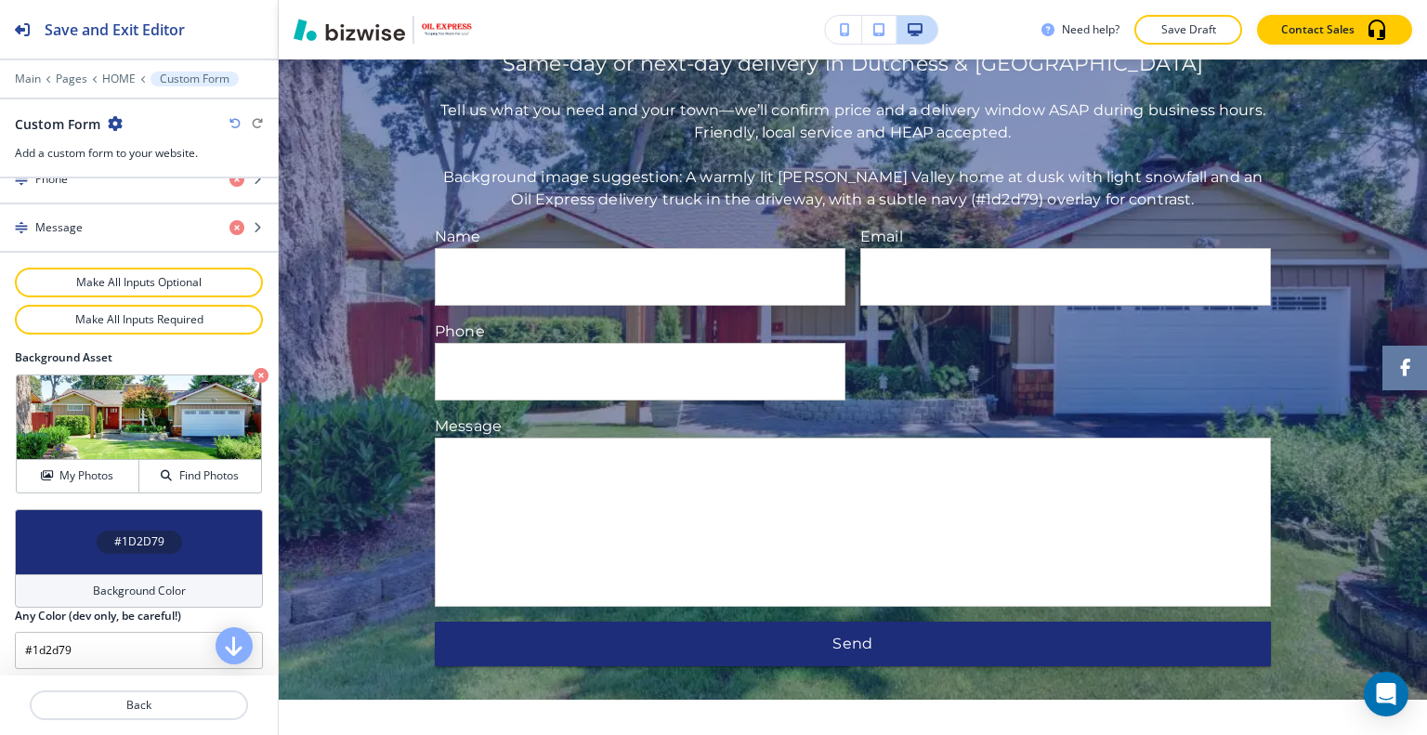
click at [237, 129] on div "Custom Form" at bounding box center [139, 124] width 248 height 20
click at [228, 124] on div "Custom Form" at bounding box center [139, 124] width 248 height 20
click at [229, 124] on div "Custom Form" at bounding box center [139, 124] width 248 height 20
click at [231, 124] on icon "button" at bounding box center [234, 123] width 11 height 11
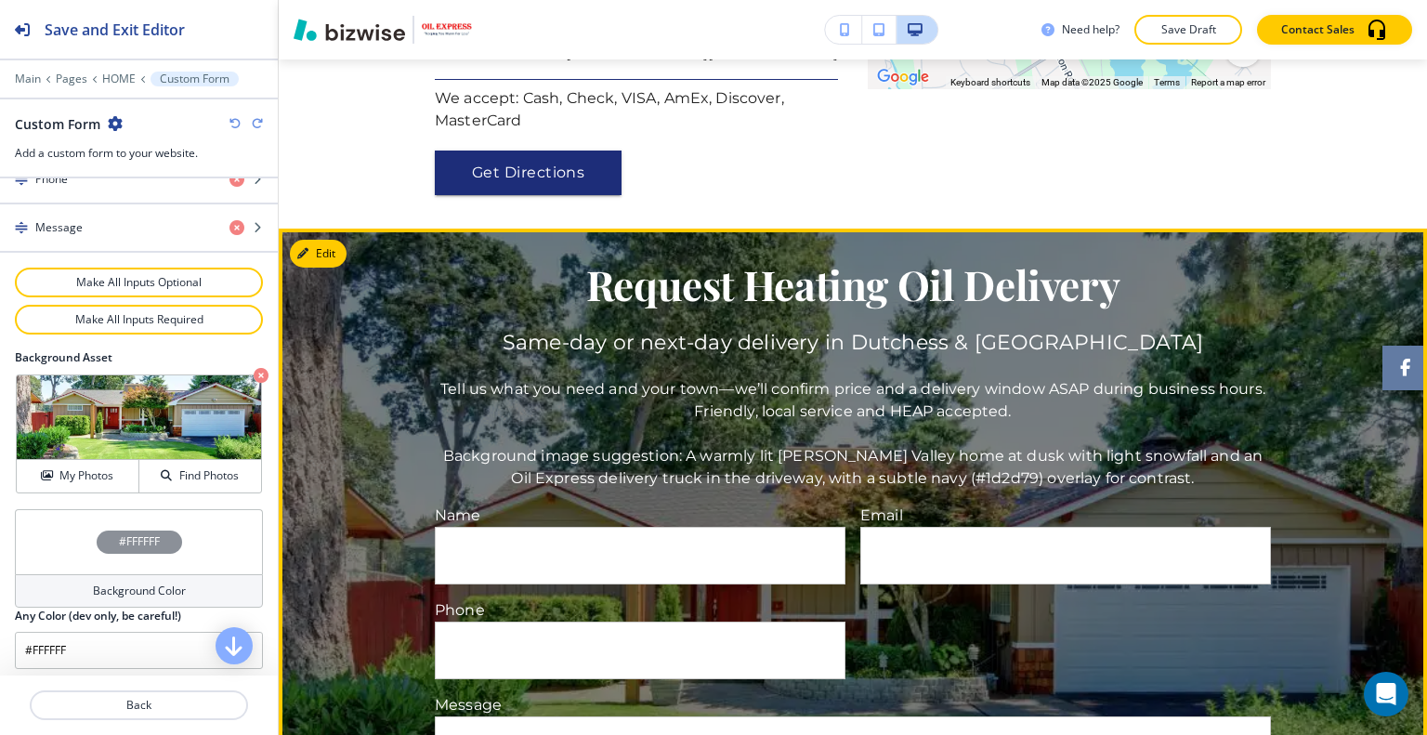
scroll to position [3006, 0]
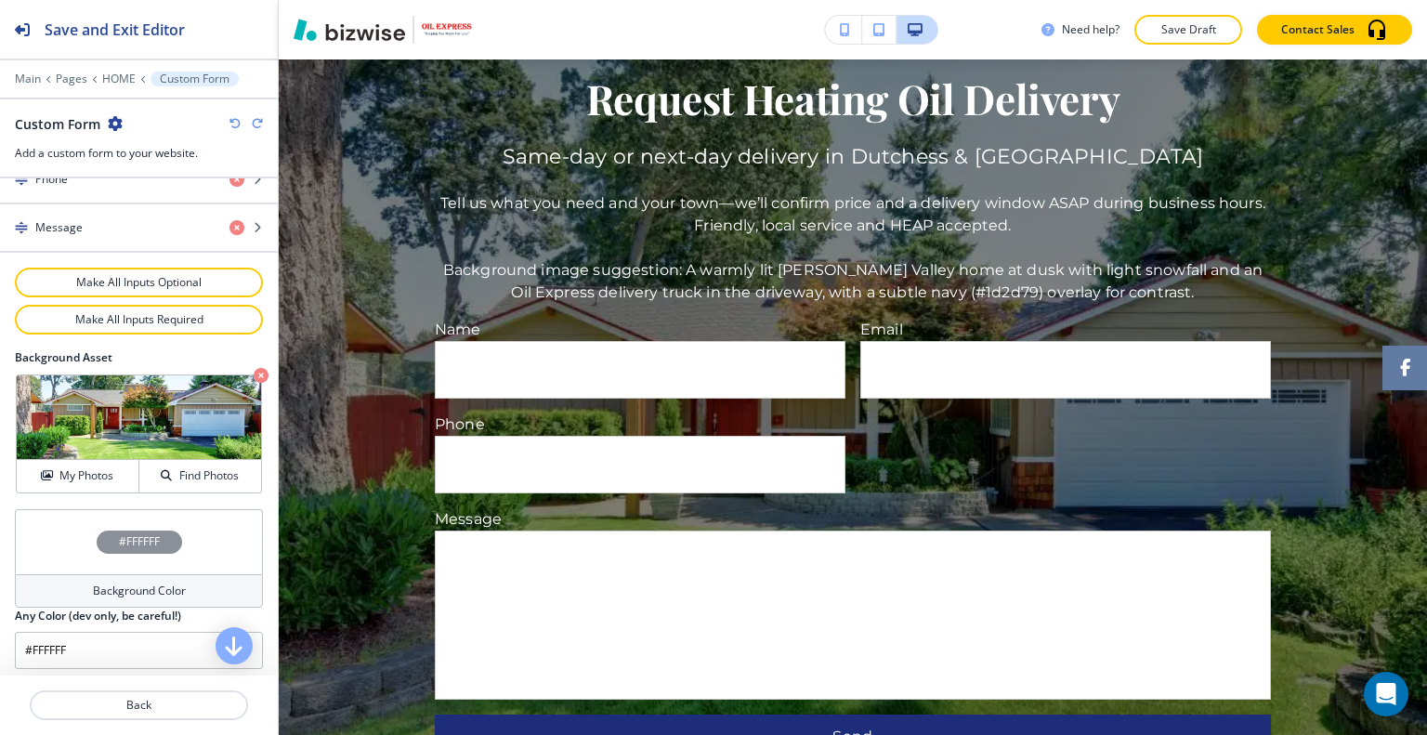
click at [80, 527] on div "#FFFFFF" at bounding box center [139, 541] width 248 height 65
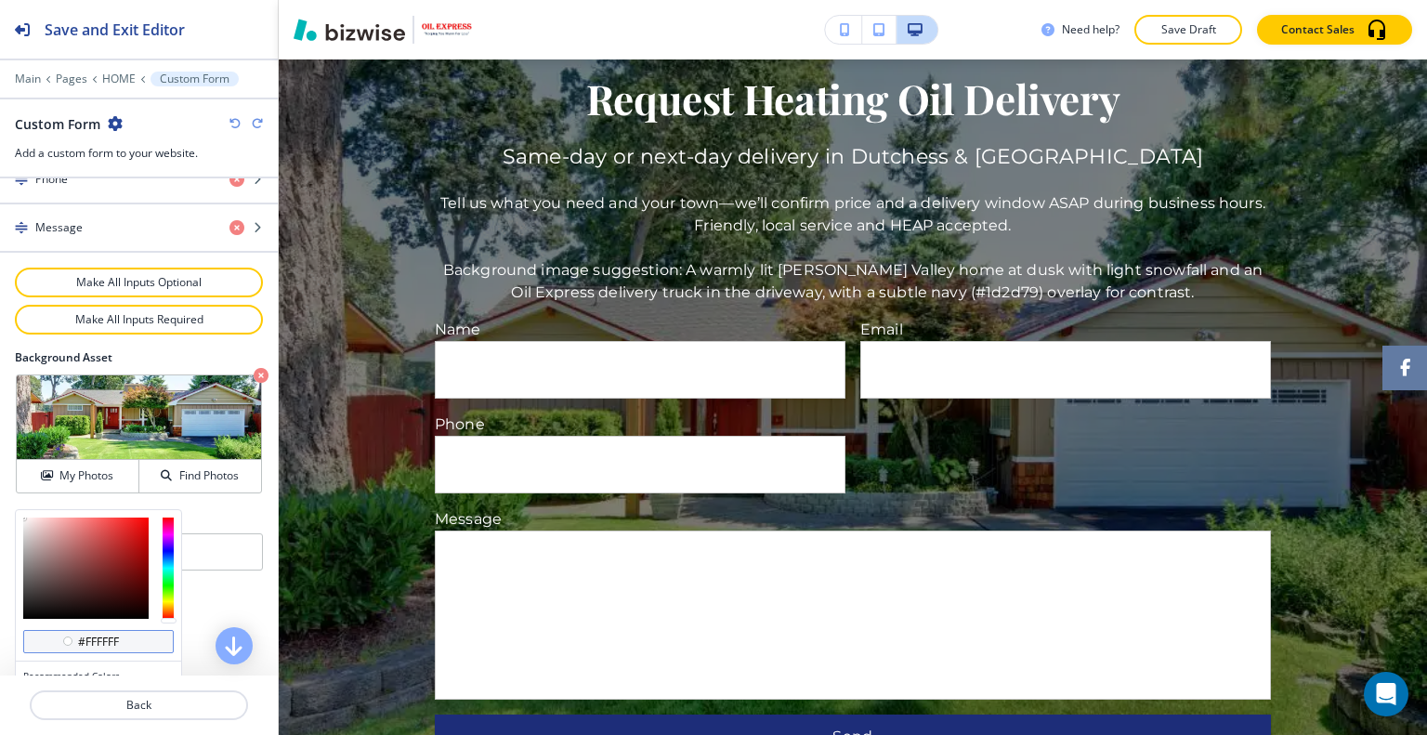
scroll to position [0, 0]
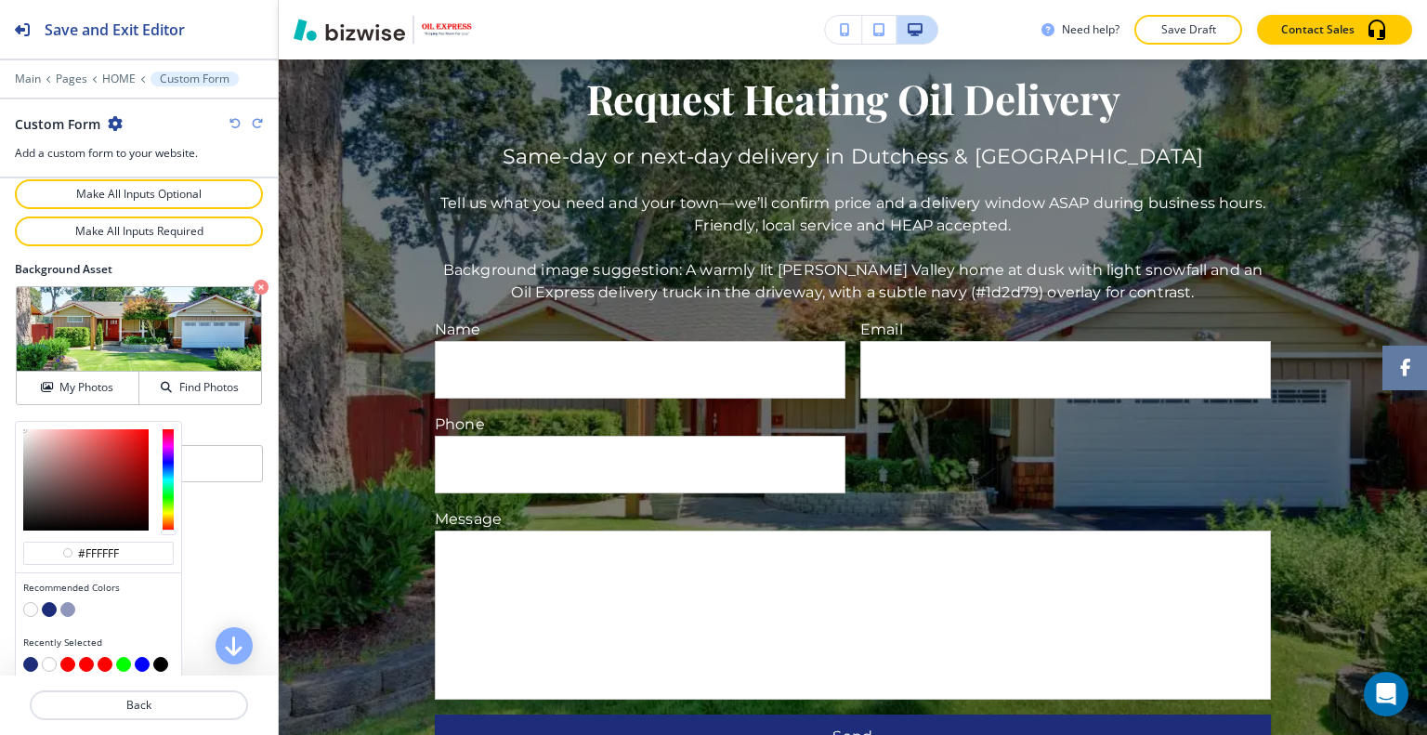
click at [151, 657] on div at bounding box center [98, 666] width 150 height 19
click at [162, 657] on button "button" at bounding box center [160, 664] width 15 height 15
type input "#000000"
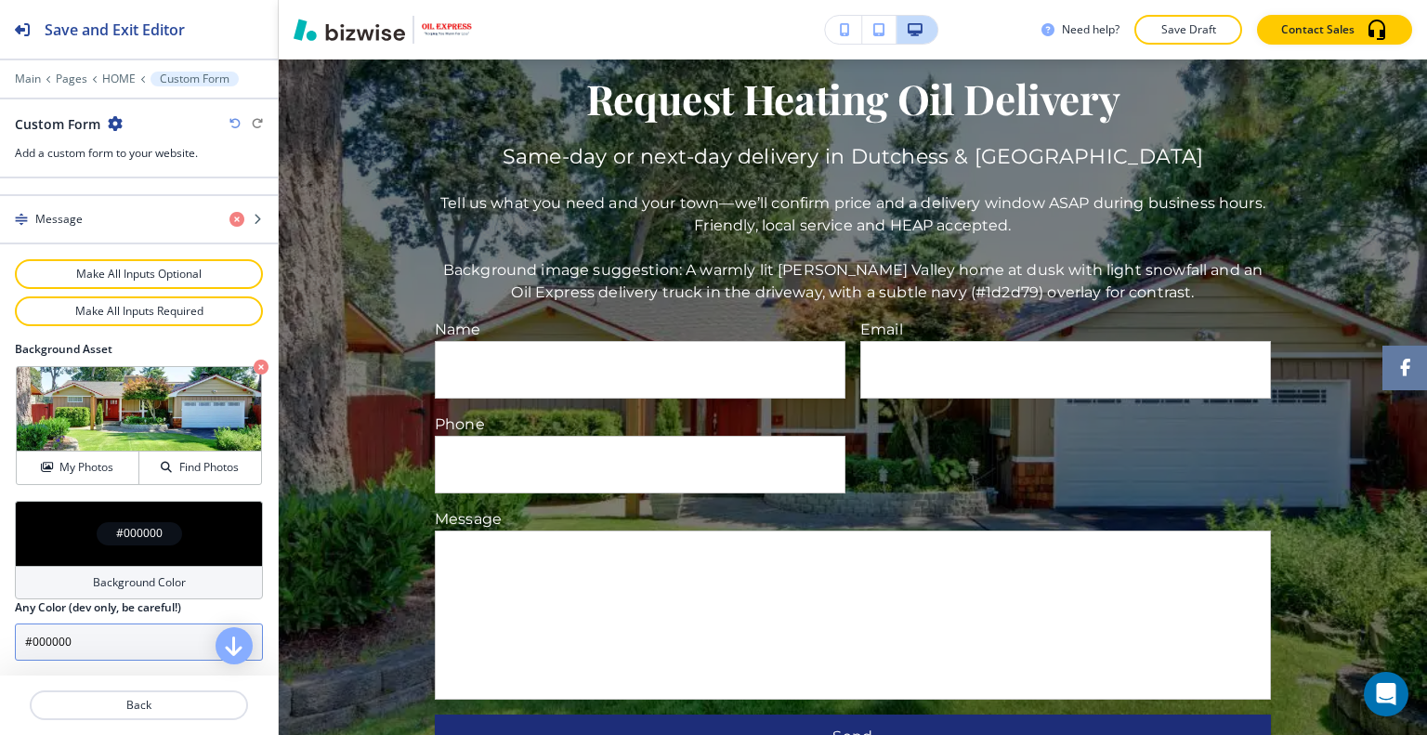
scroll to position [978, 0]
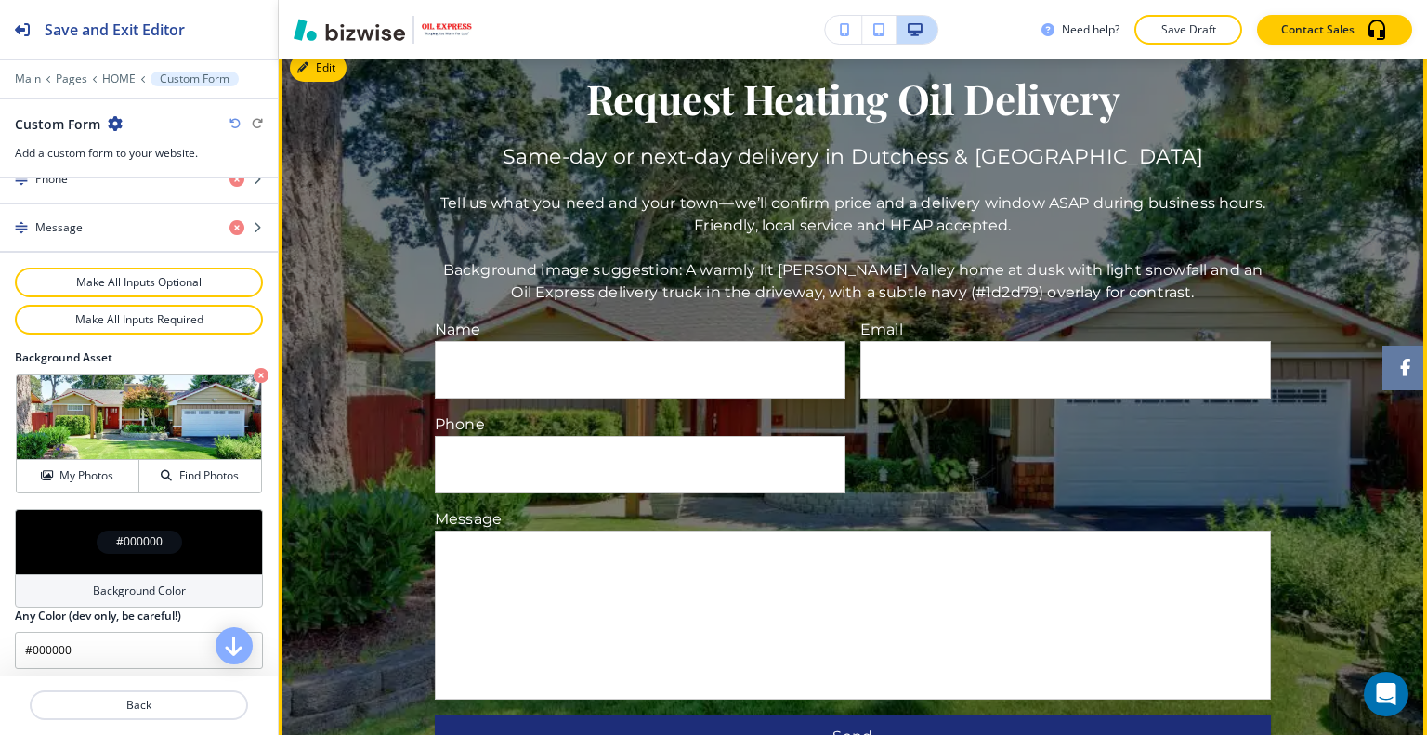
click at [350, 477] on div "Request Heating Oil Delivery Same-day or next-day delivery in Dutchess & Putnam…" at bounding box center [853, 417] width 1148 height 683
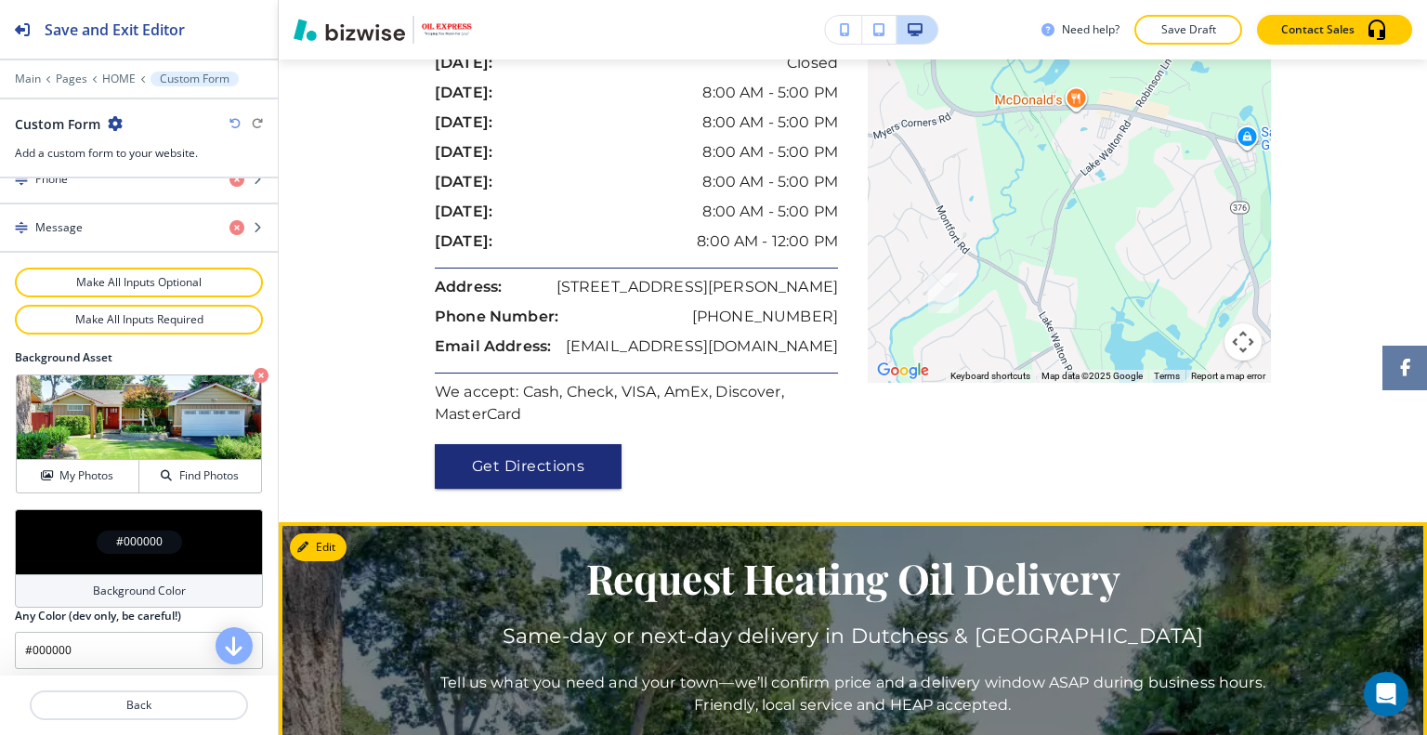
scroll to position [2805, 0]
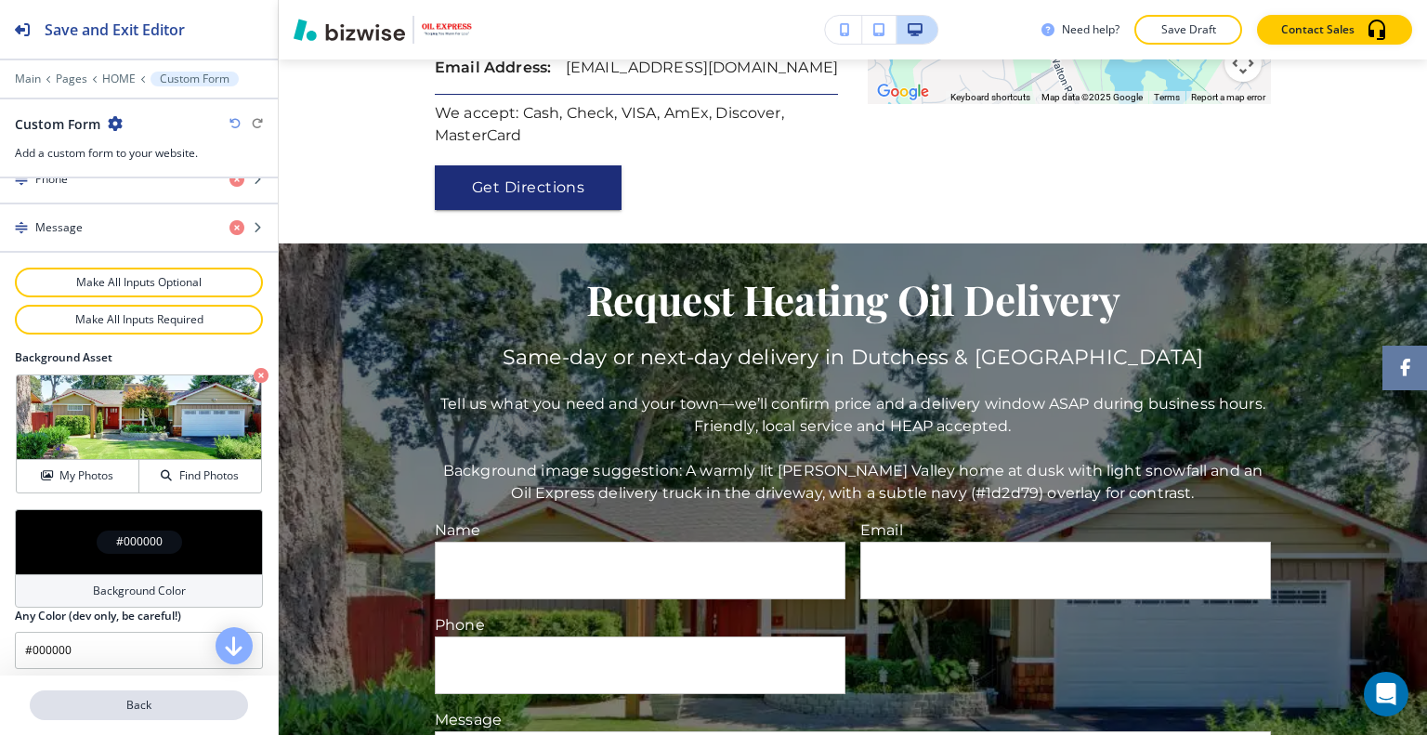
click at [223, 709] on p "Back" at bounding box center [139, 705] width 215 height 17
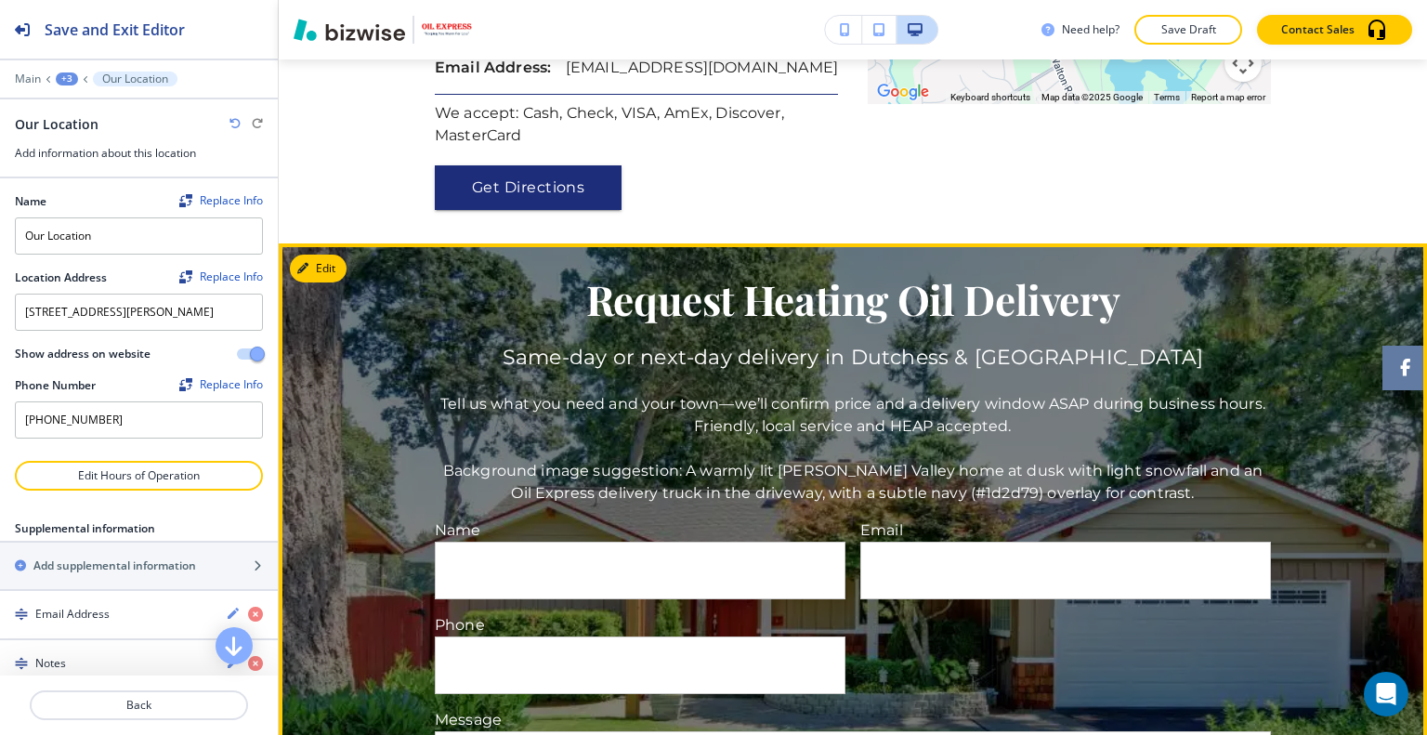
scroll to position [2898, 0]
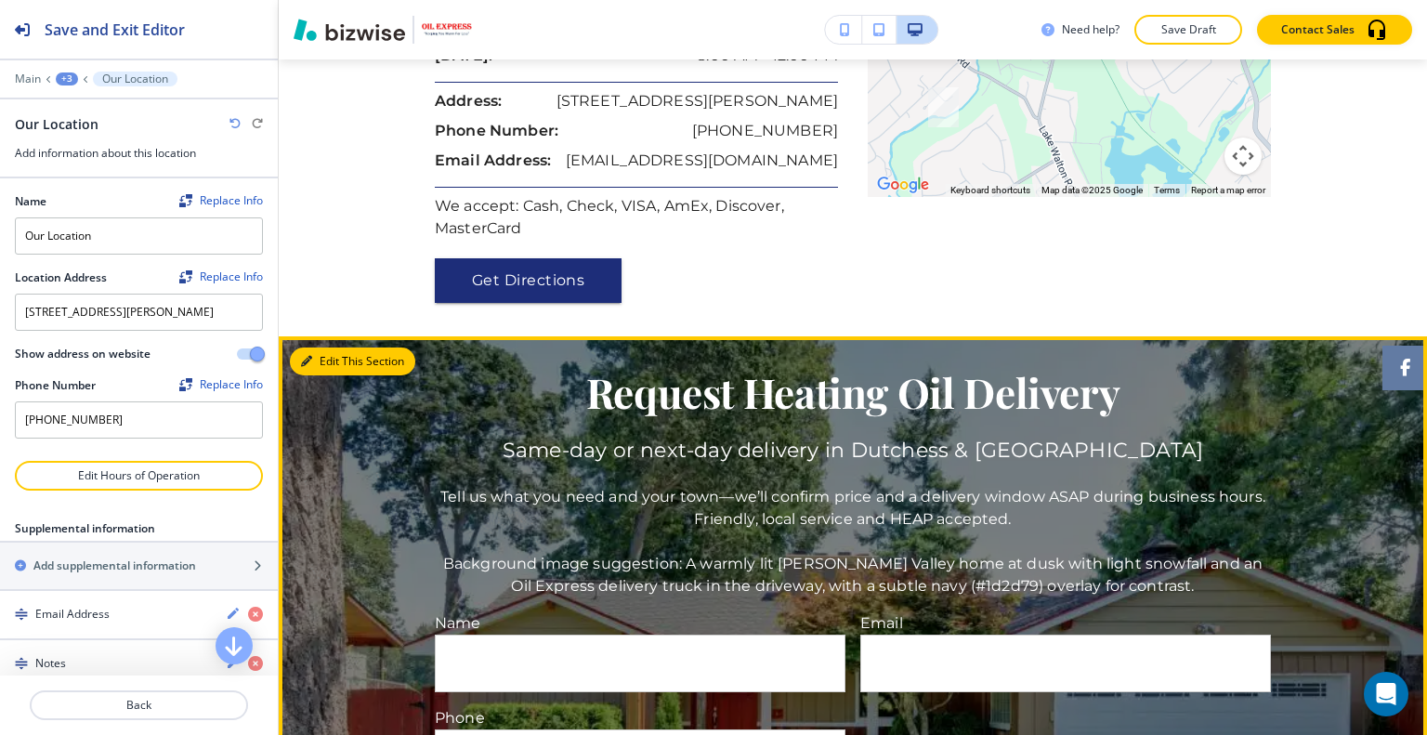
click at [342, 347] on button "Edit This Section" at bounding box center [352, 361] width 125 height 28
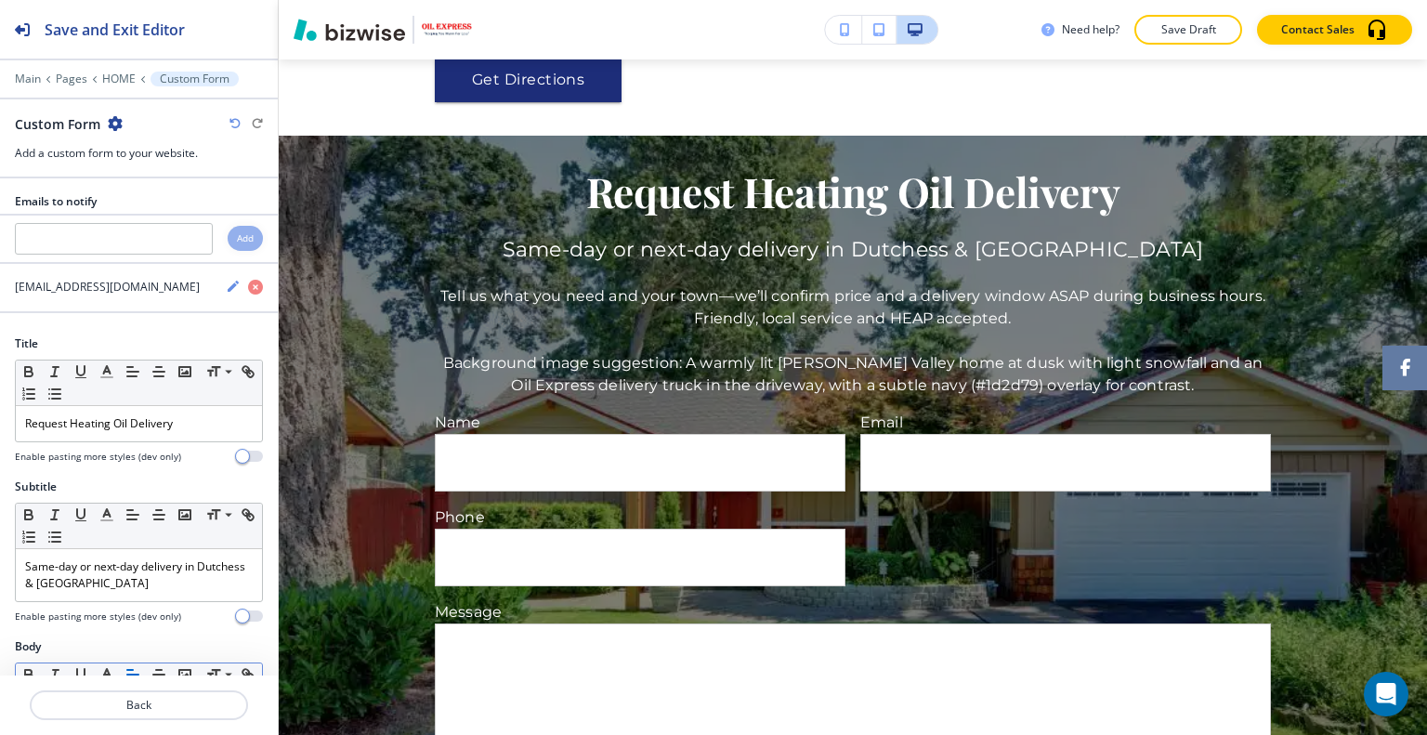
scroll to position [279, 0]
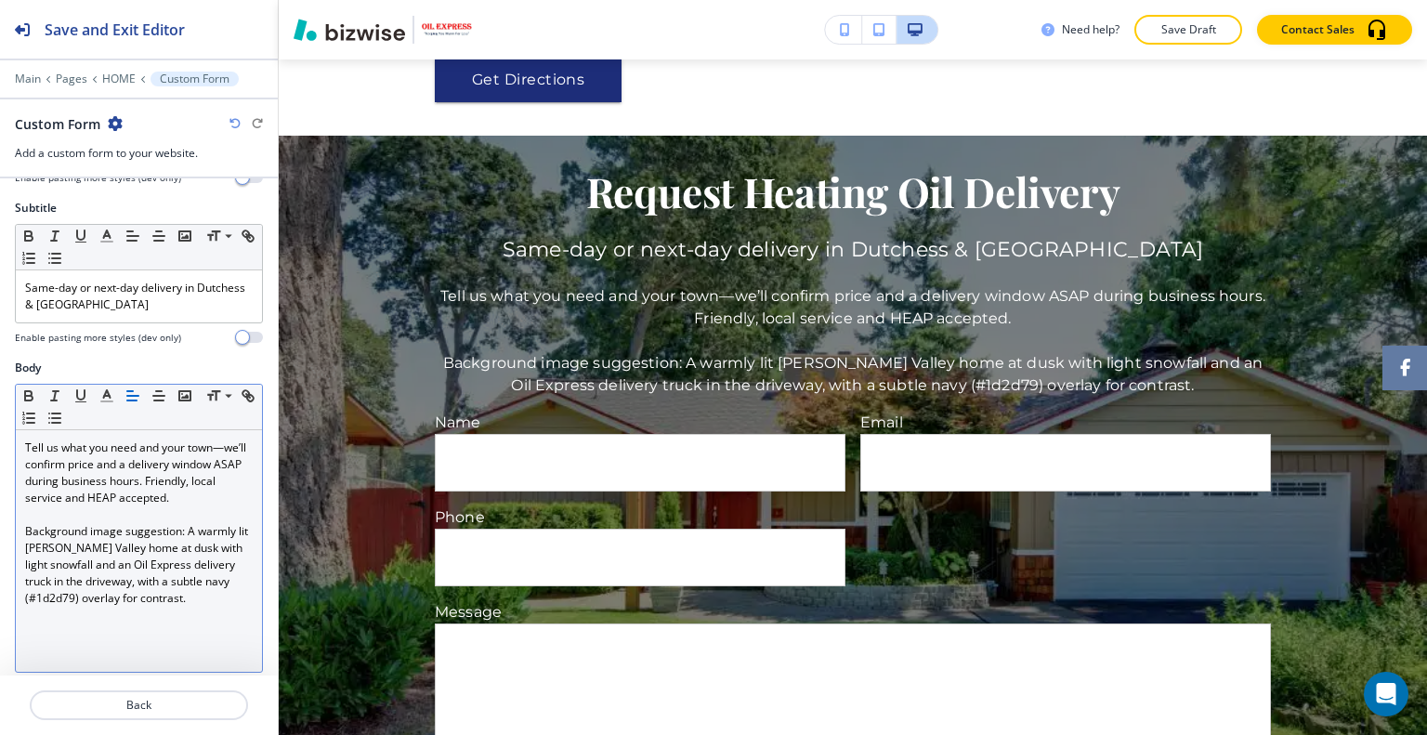
click at [219, 608] on div "Tell us what you need and your town—we’ll confirm price and a delivery window A…" at bounding box center [139, 551] width 246 height 242
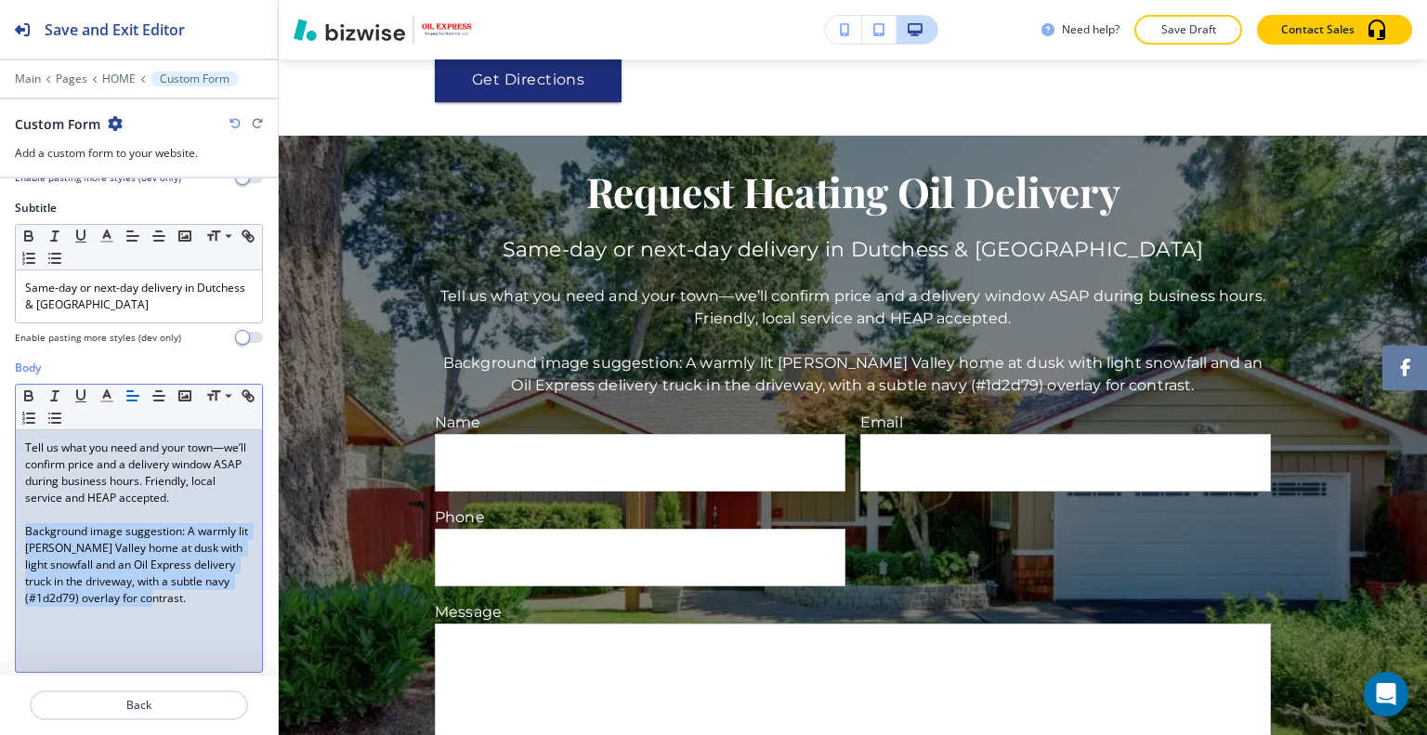
drag, startPoint x: 219, startPoint y: 605, endPoint x: 14, endPoint y: 527, distance: 219.6
click at [11, 522] on div "Body Small Normal Large Huge Tell us what you need and your town—we’ll confirm …" at bounding box center [139, 533] width 278 height 349
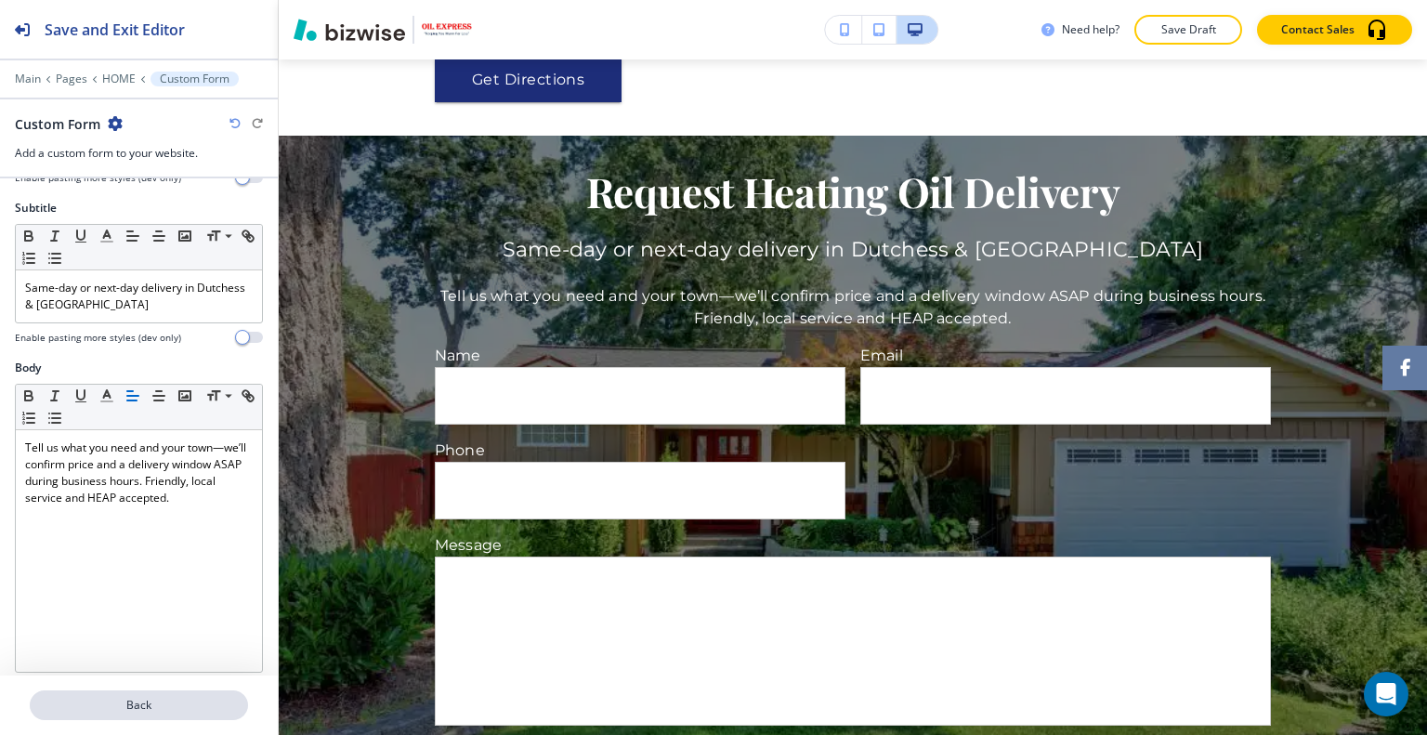
click at [140, 693] on button "Back" at bounding box center [139, 705] width 218 height 30
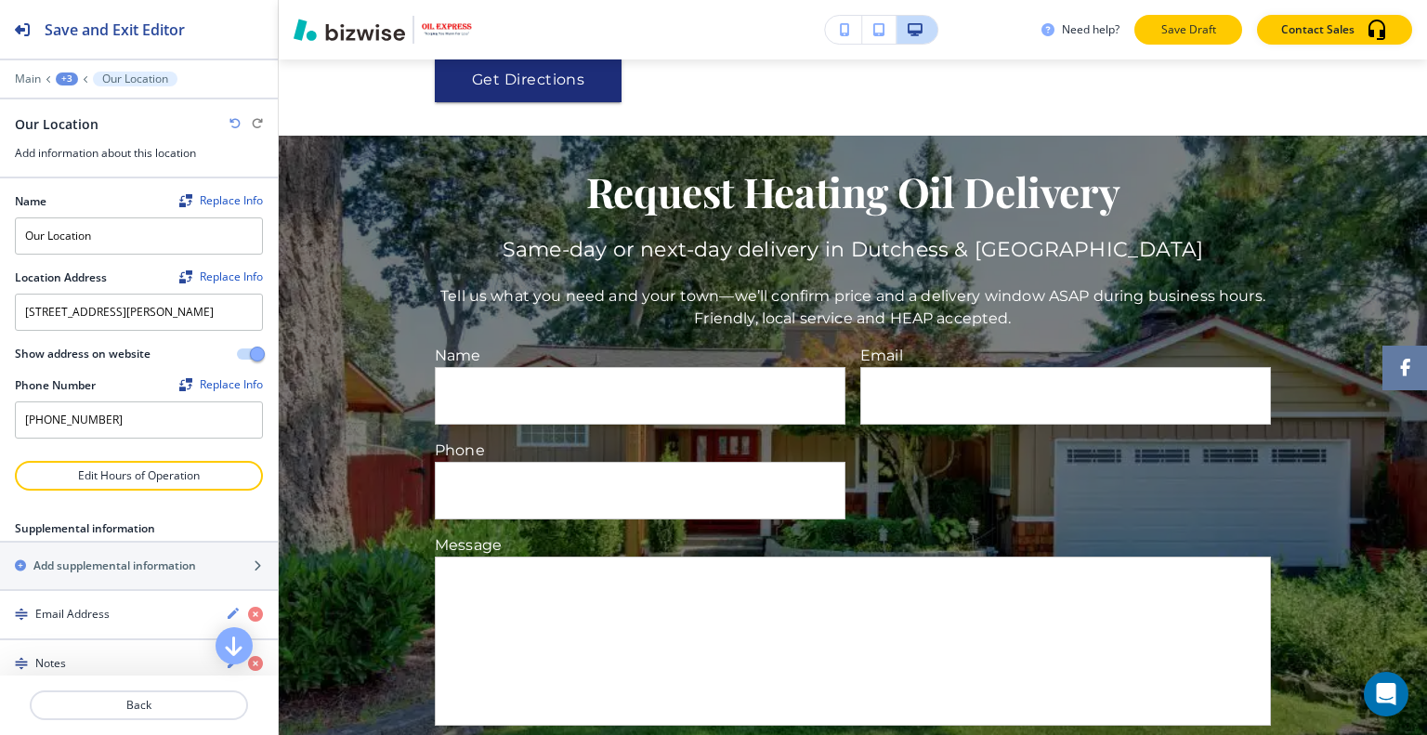
click at [1159, 33] on p "Save Draft" at bounding box center [1187, 29] width 59 height 17
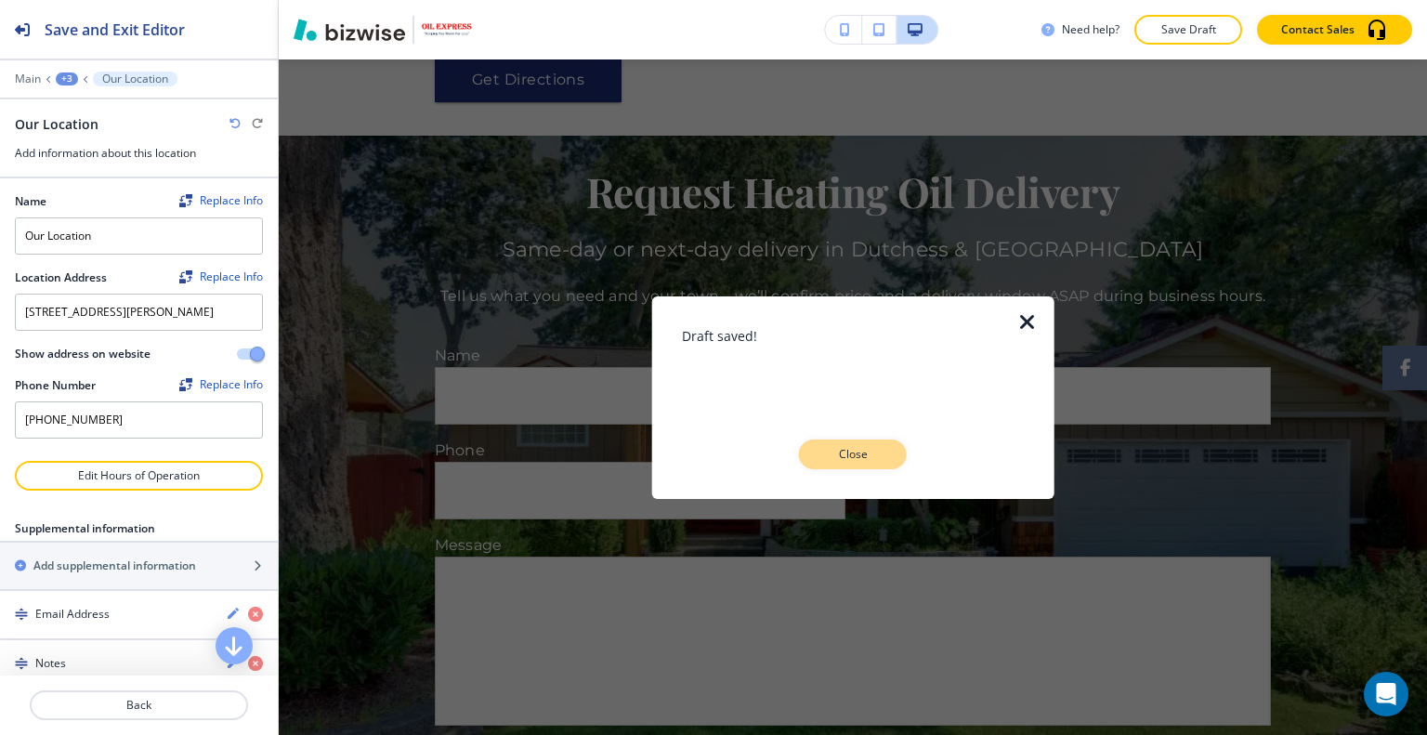
click at [860, 459] on p "Close" at bounding box center [852, 454] width 59 height 17
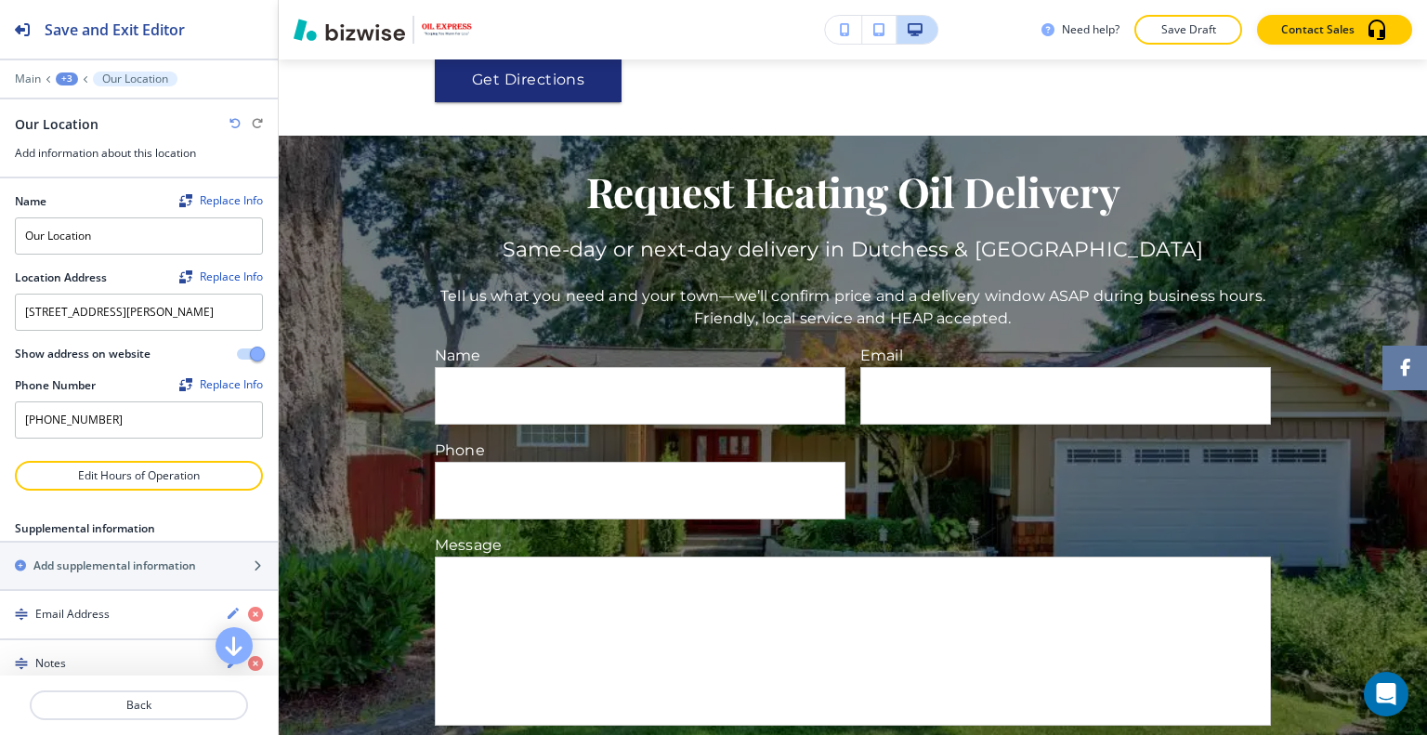
click at [1207, 25] on p "Save Draft" at bounding box center [1187, 29] width 59 height 17
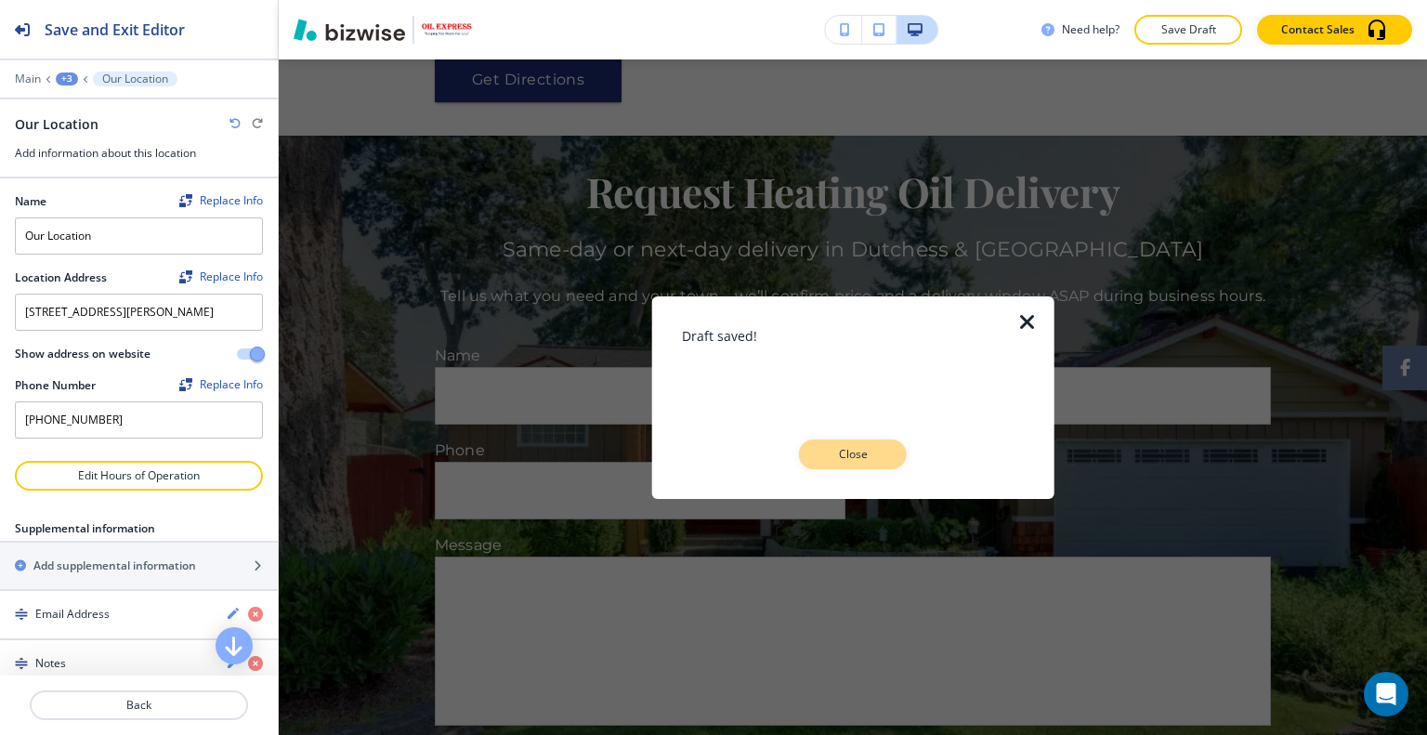
click at [855, 452] on p "Close" at bounding box center [852, 454] width 59 height 17
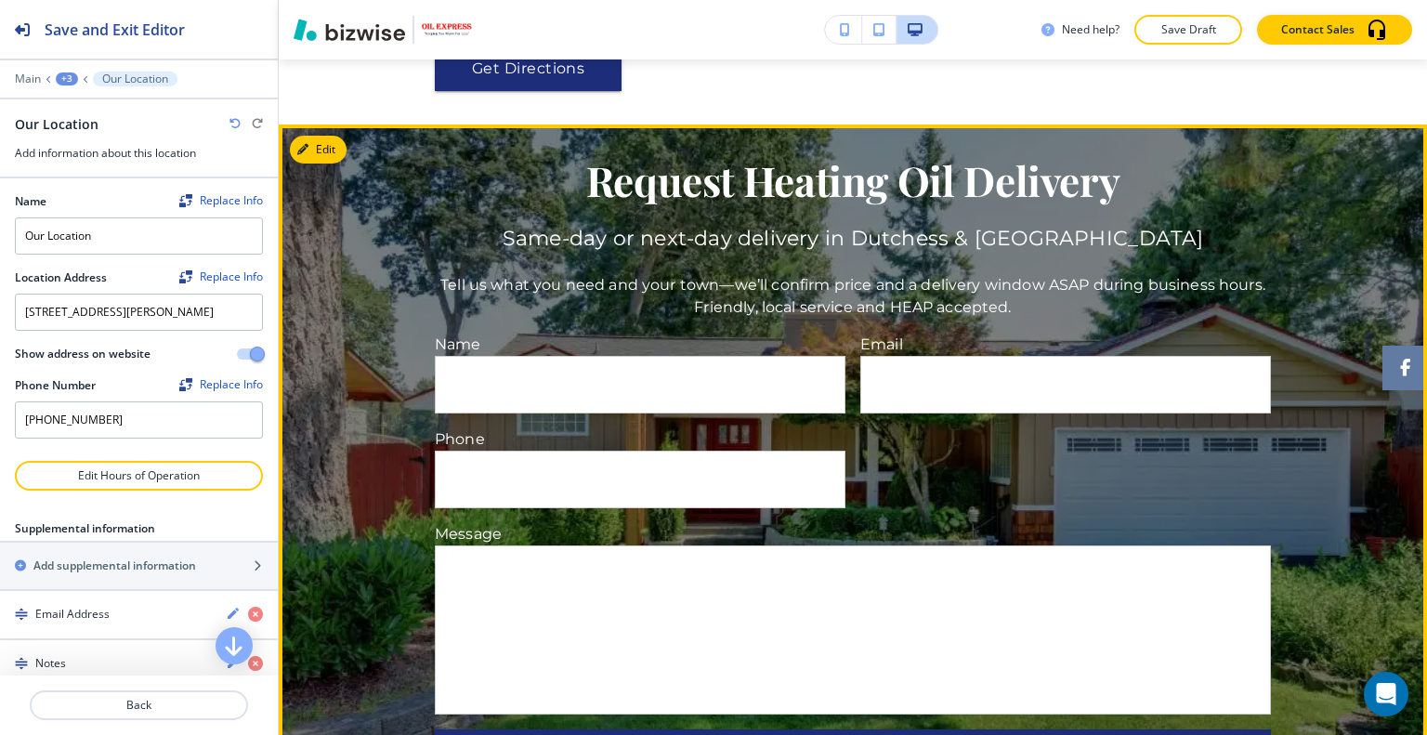
scroll to position [3296, 0]
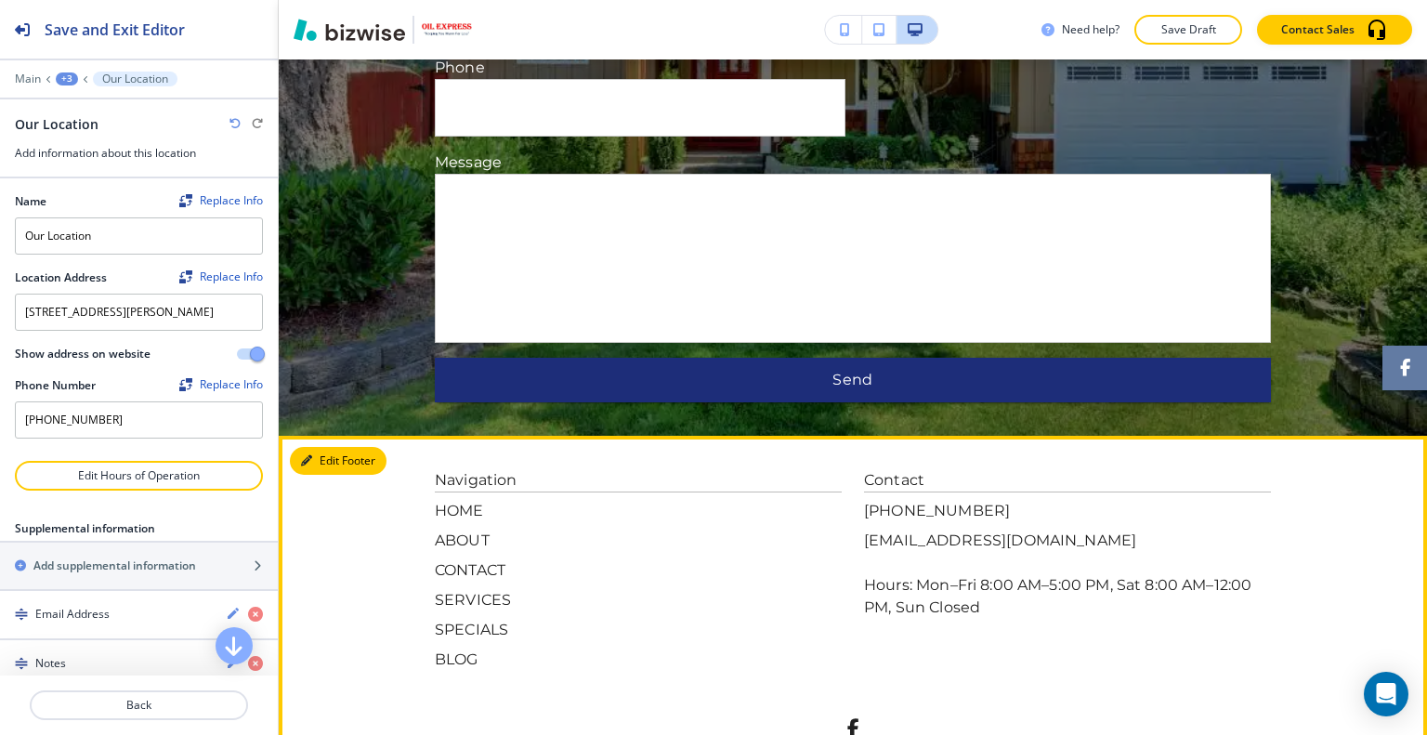
click at [332, 447] on button "Edit Footer" at bounding box center [338, 461] width 97 height 28
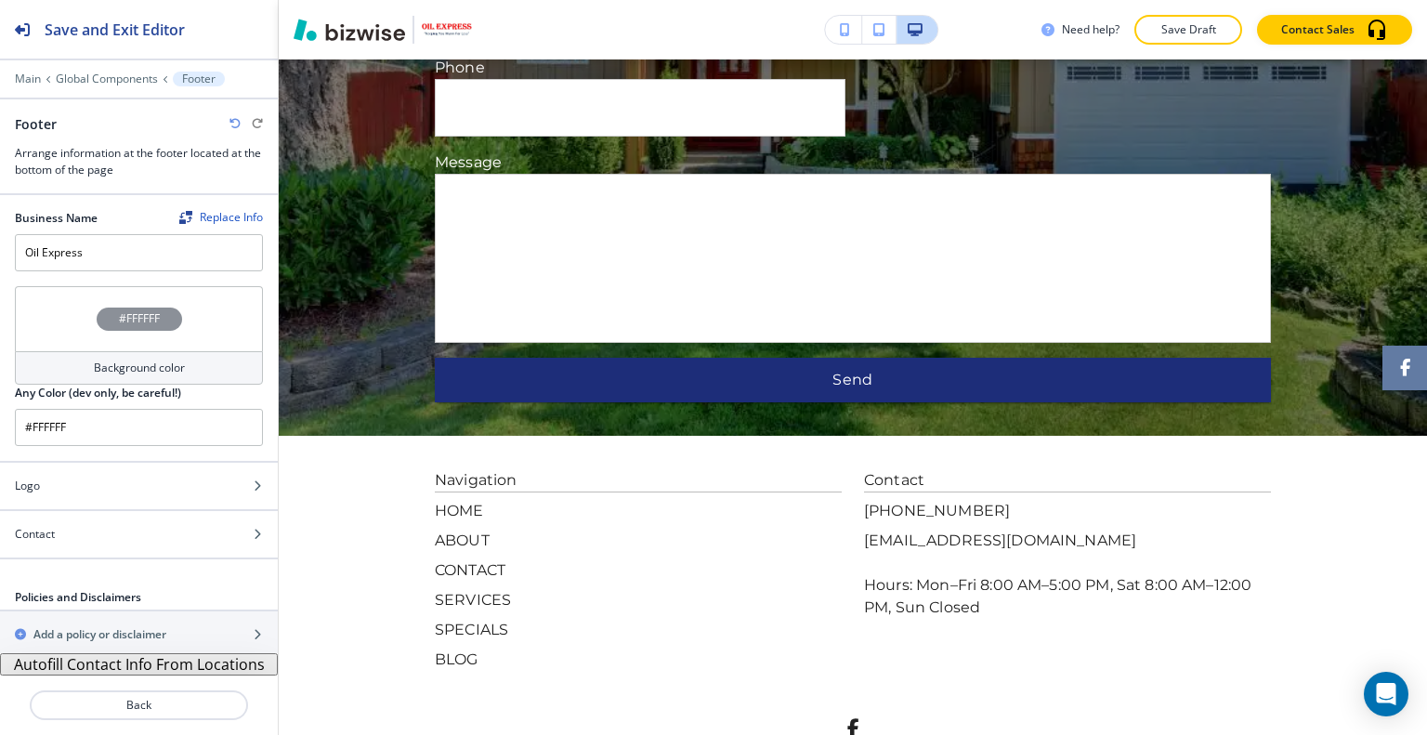
scroll to position [1, 0]
click at [80, 338] on div "#FFFFFF" at bounding box center [139, 317] width 248 height 65
click at [1193, 28] on p "Save Draft" at bounding box center [1187, 29] width 59 height 17
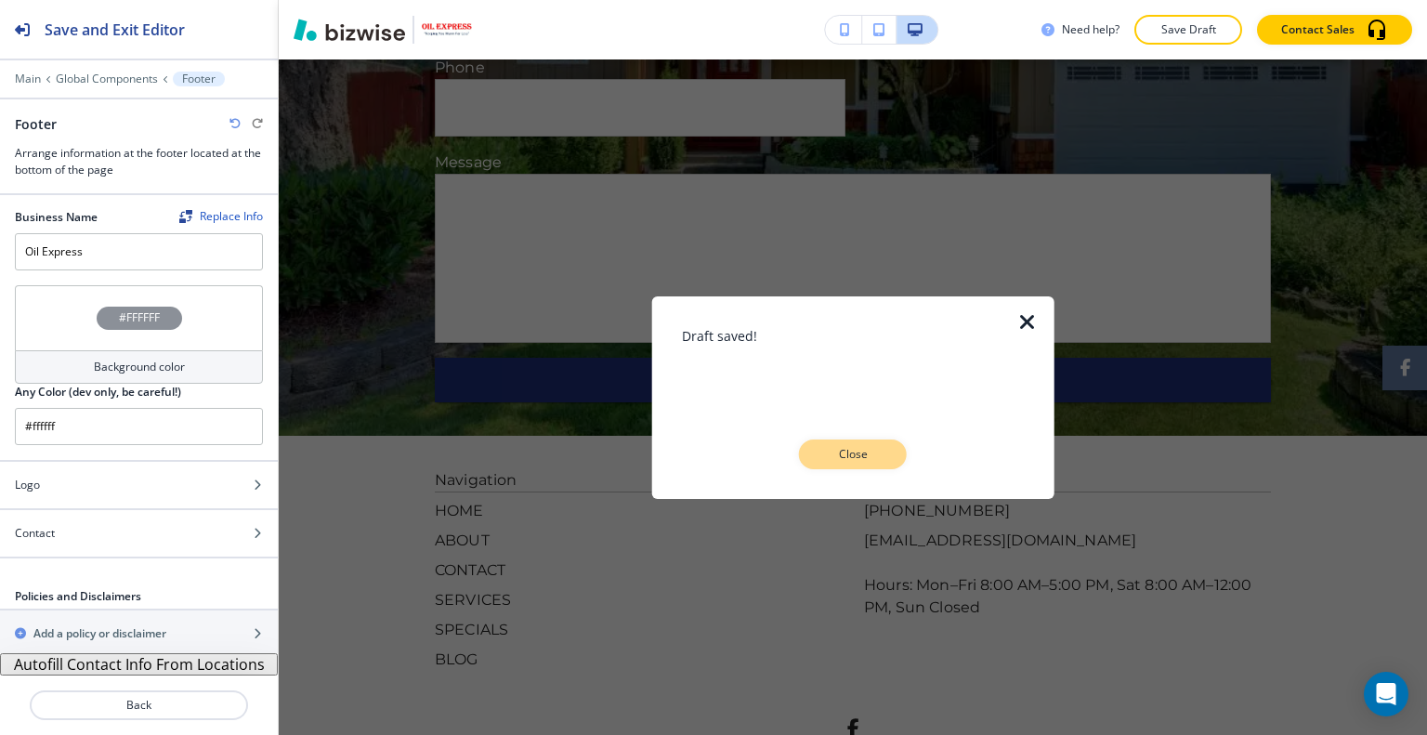
click at [825, 450] on p "Close" at bounding box center [852, 454] width 59 height 17
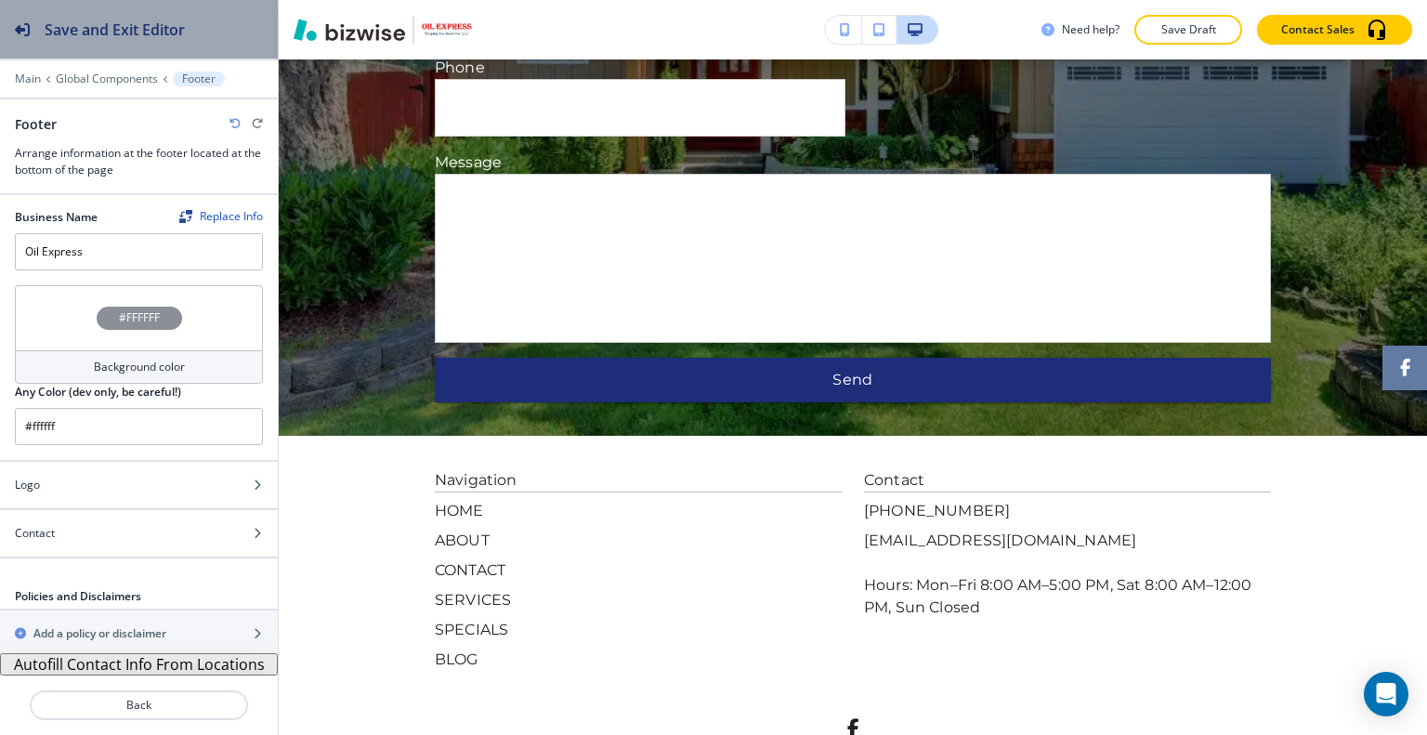
click at [108, 25] on h2 "Save and Exit Editor" at bounding box center [115, 30] width 140 height 22
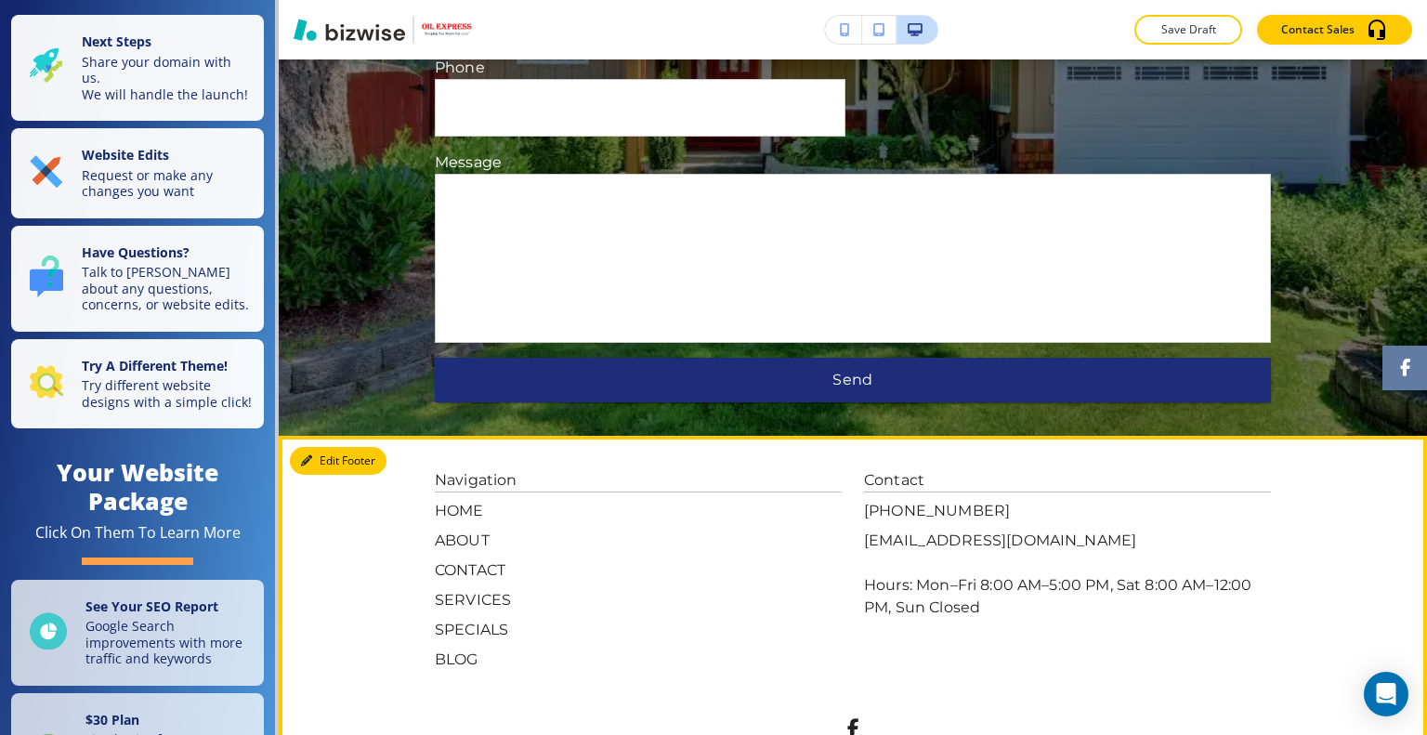
click at [334, 447] on button "Edit Footer" at bounding box center [338, 461] width 97 height 28
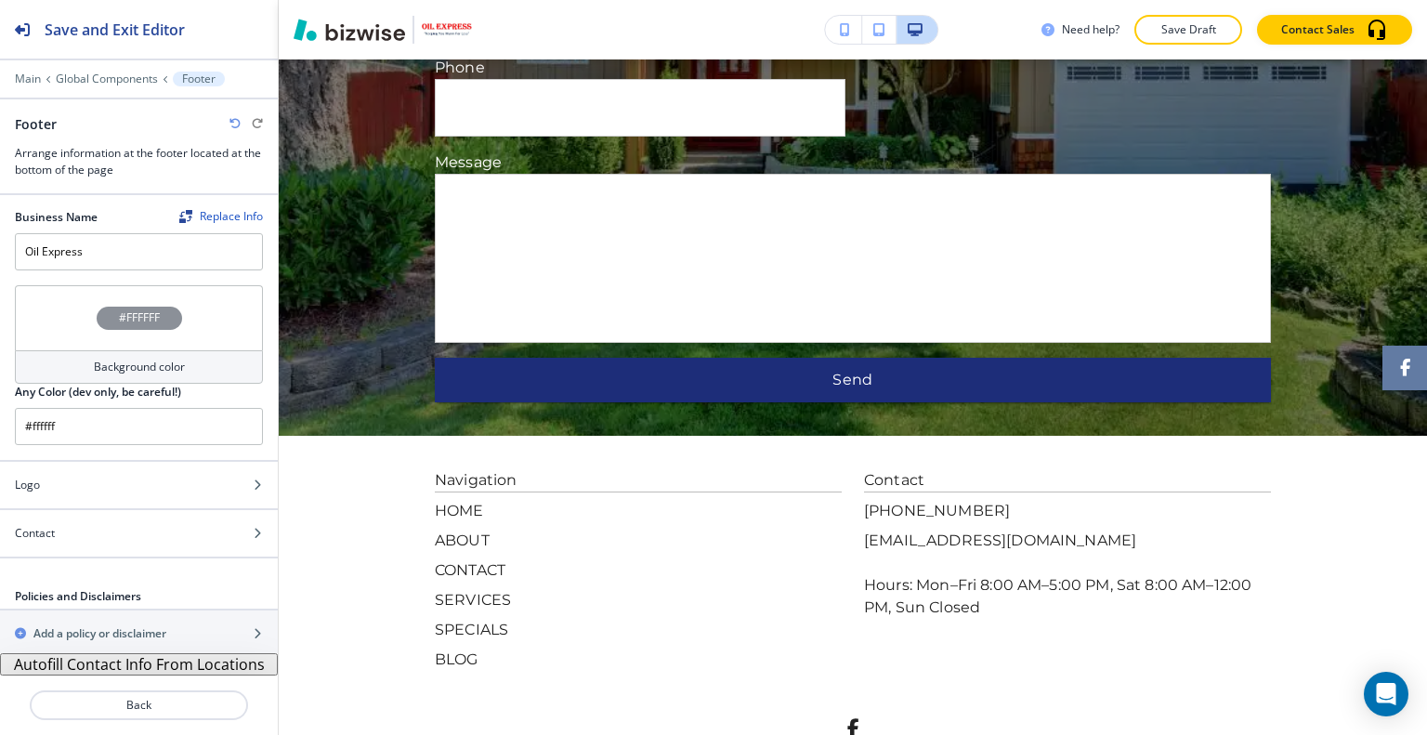
click at [78, 322] on div "#FFFFFF" at bounding box center [139, 317] width 248 height 65
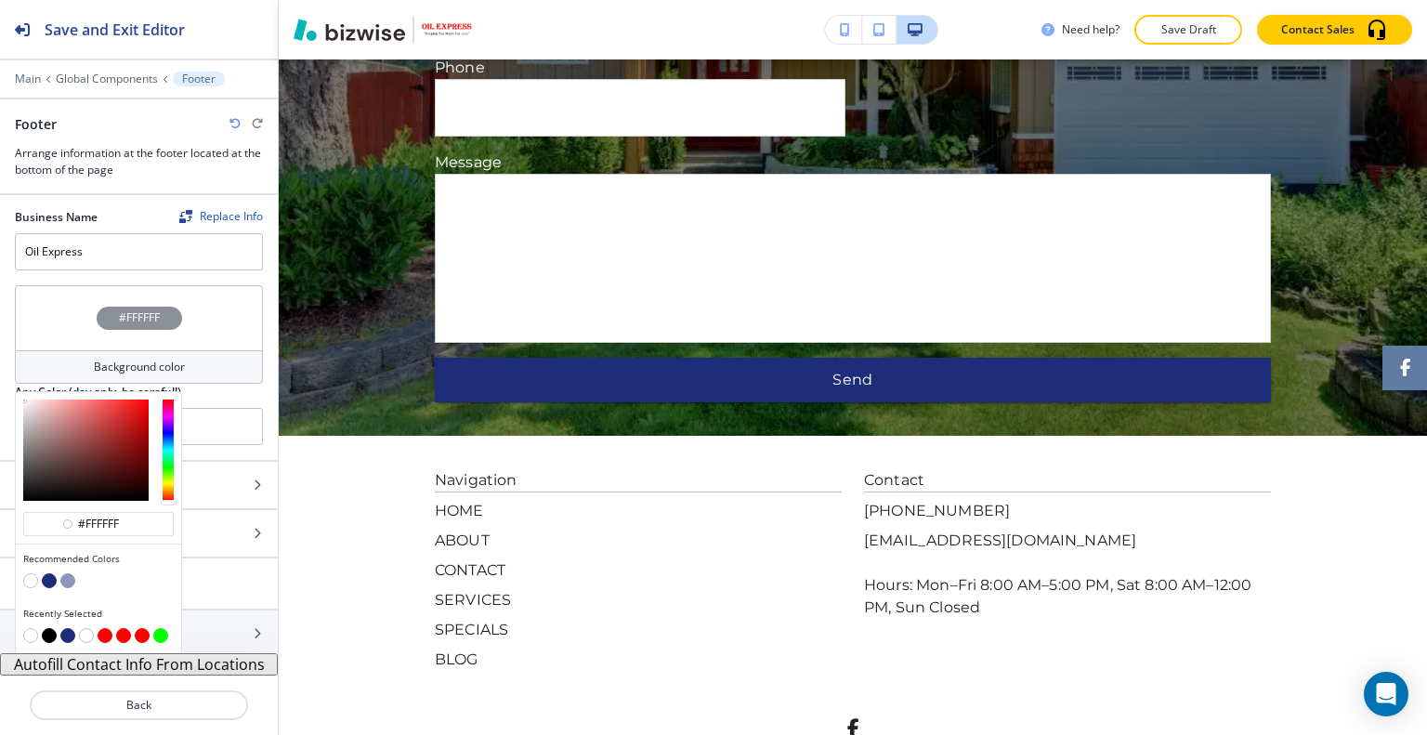
click at [48, 577] on button "button" at bounding box center [49, 580] width 15 height 15
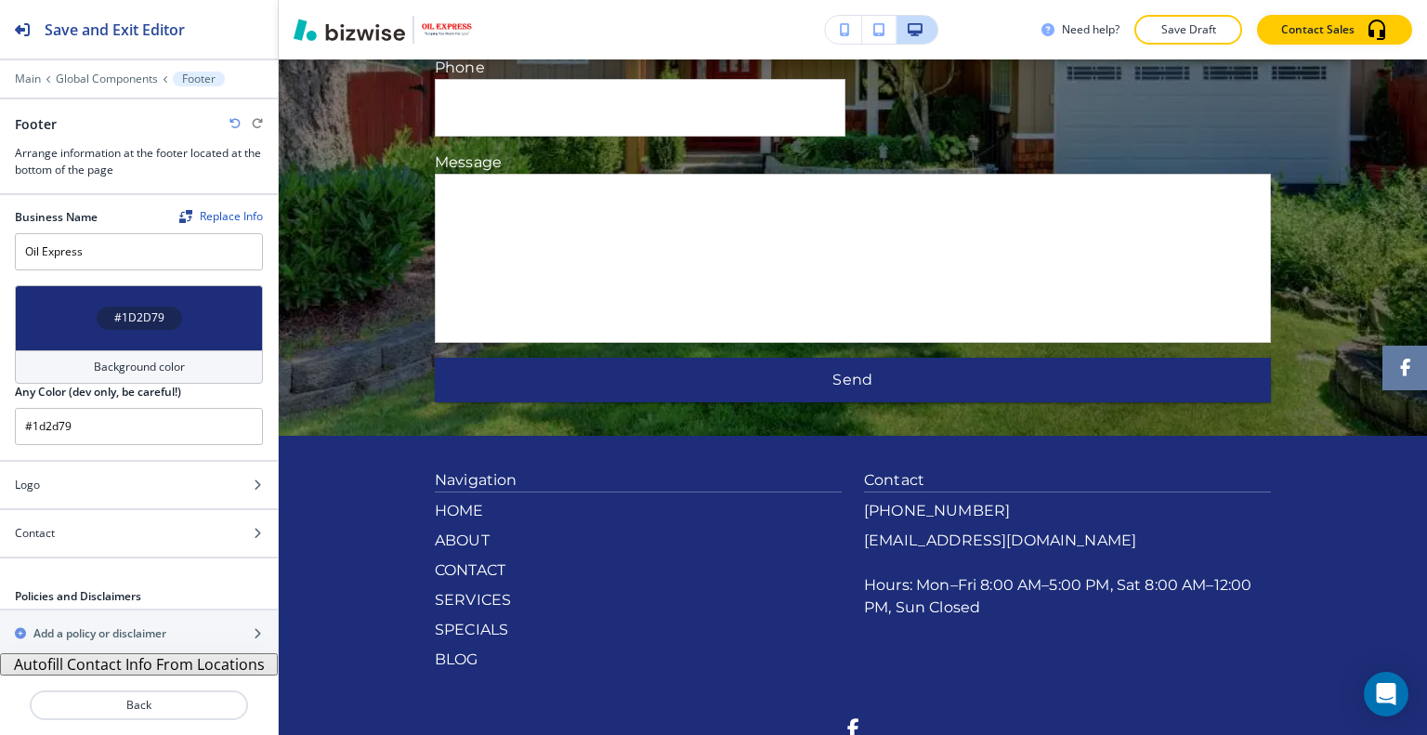
click at [57, 302] on div "#1D2D79" at bounding box center [139, 317] width 248 height 65
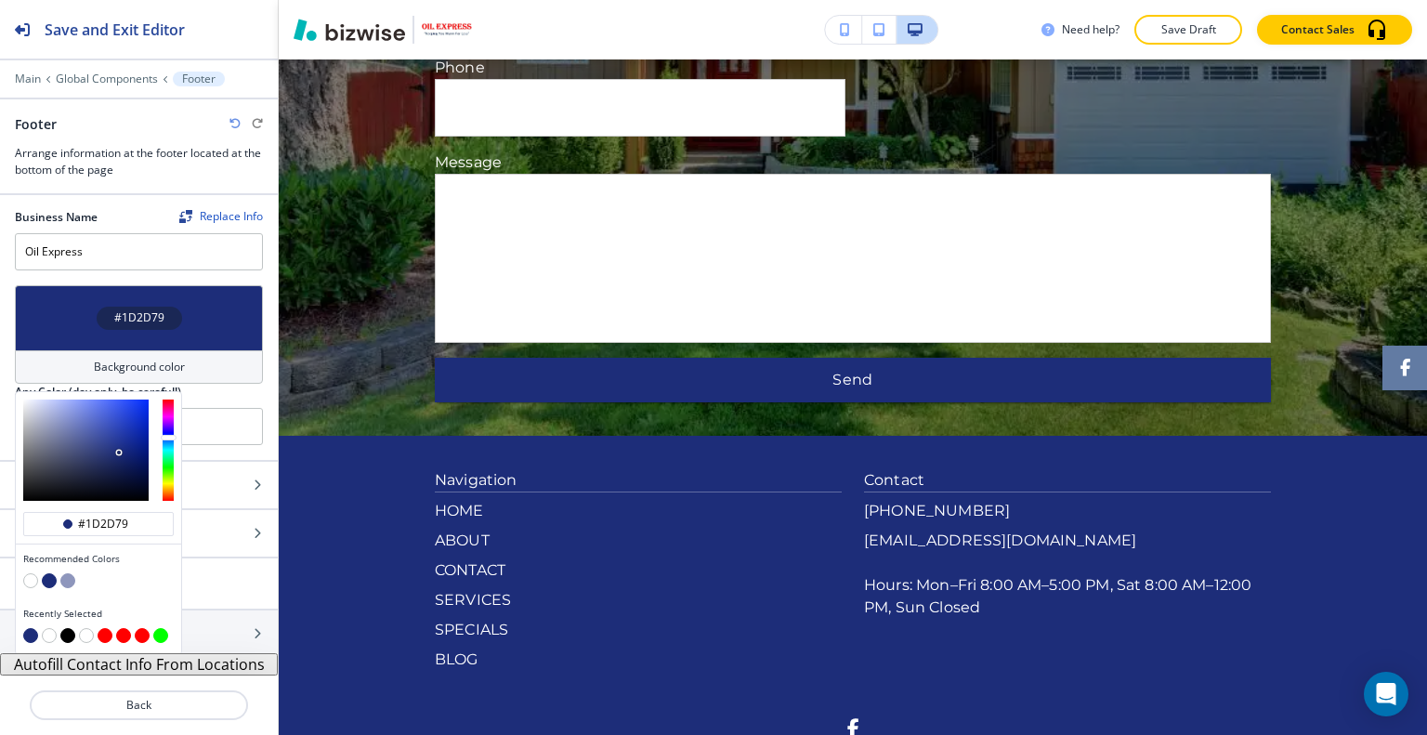
click at [67, 573] on button "button" at bounding box center [67, 580] width 15 height 15
type input "#8e96bc"
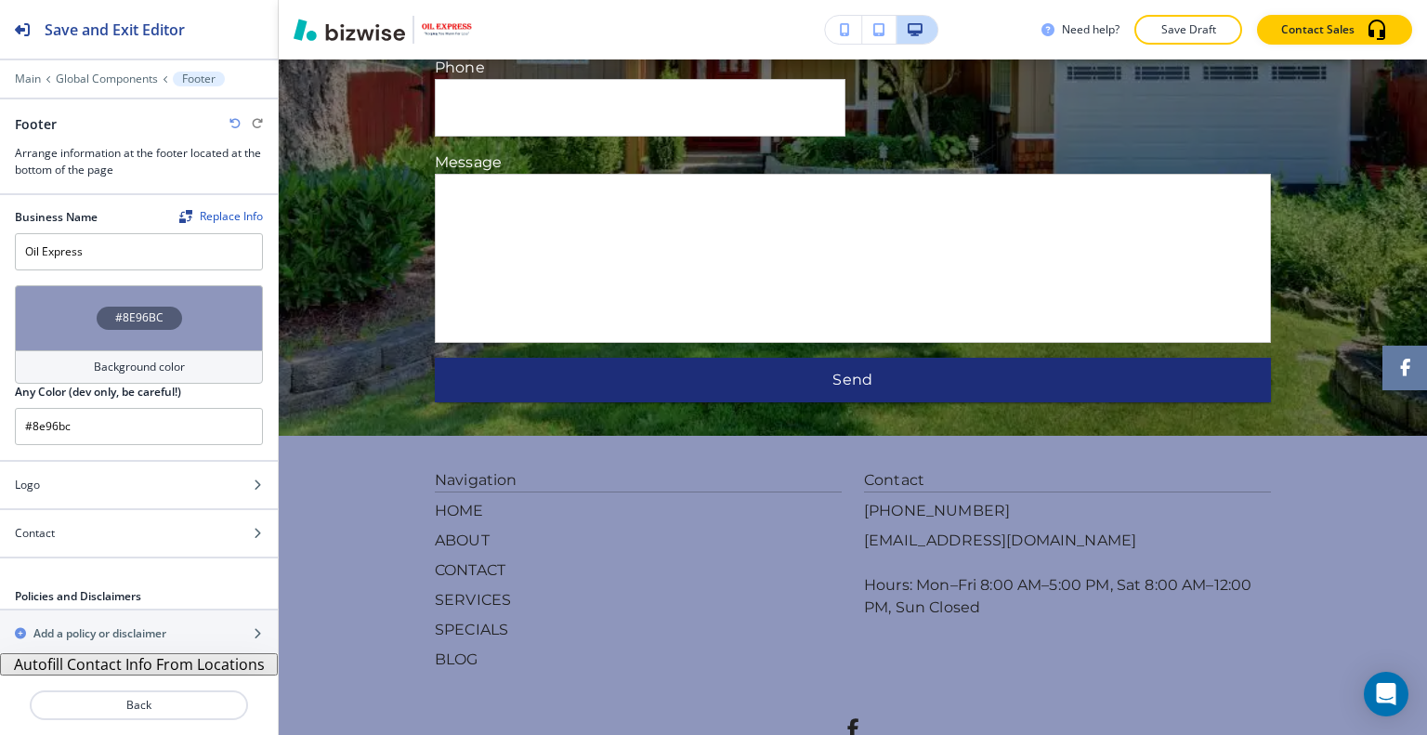
click at [1208, 31] on p "Save Draft" at bounding box center [1187, 29] width 59 height 17
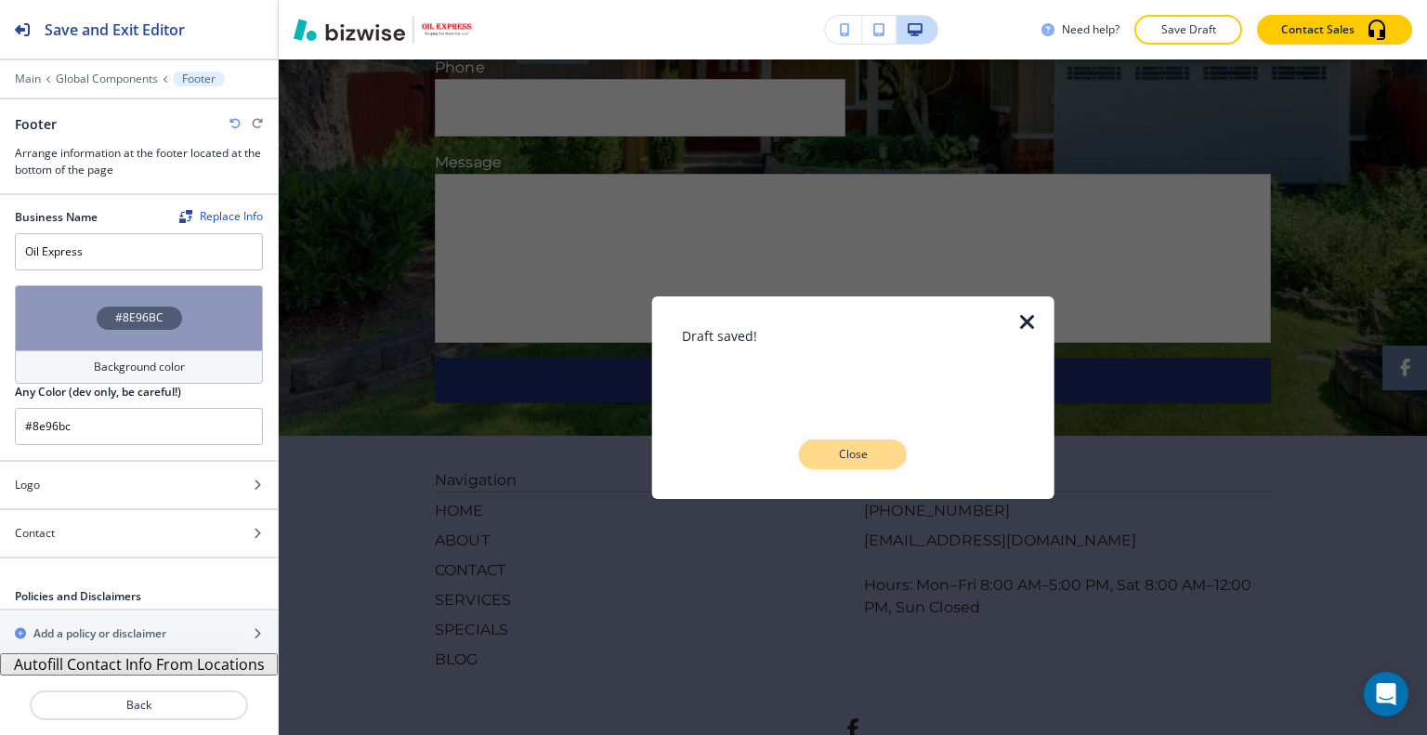
click at [902, 443] on button "Close" at bounding box center [853, 454] width 108 height 30
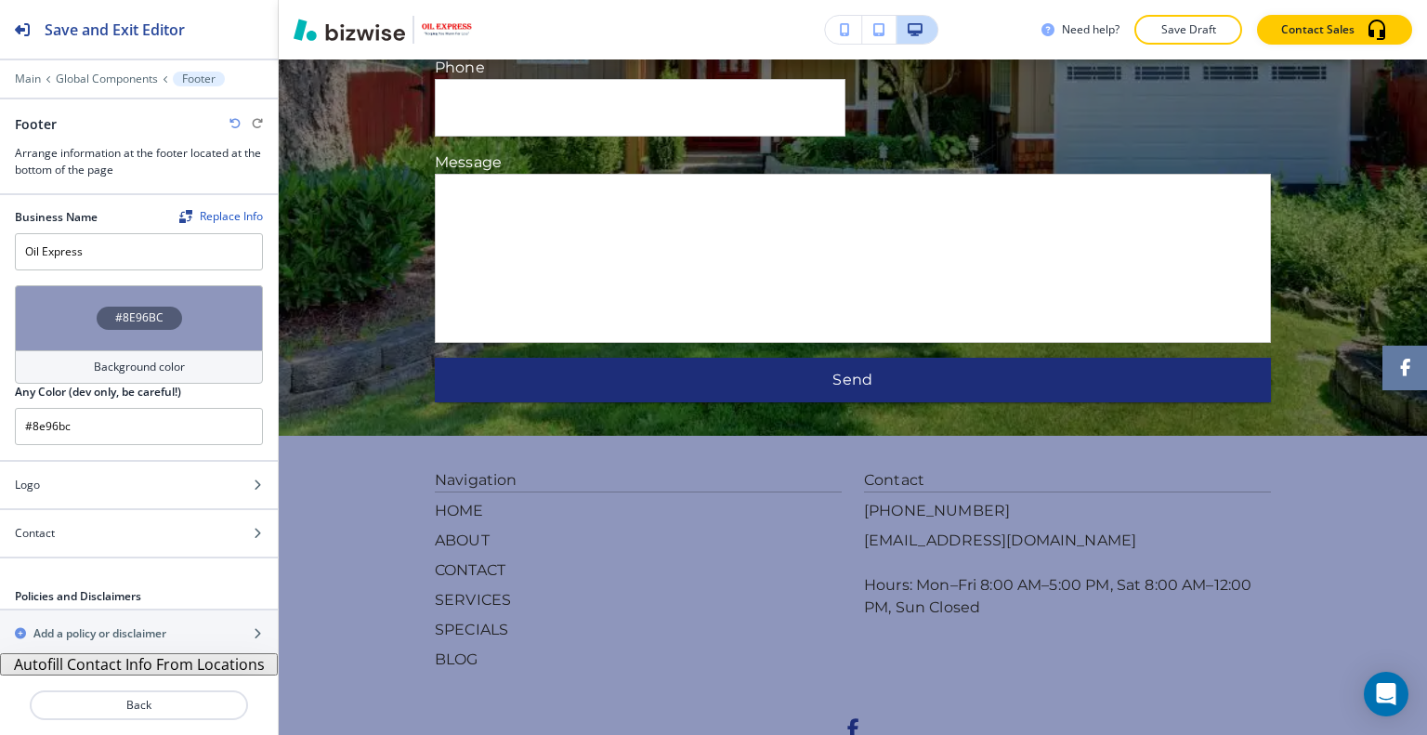
click at [851, 719] on span at bounding box center [852, 728] width 19 height 19
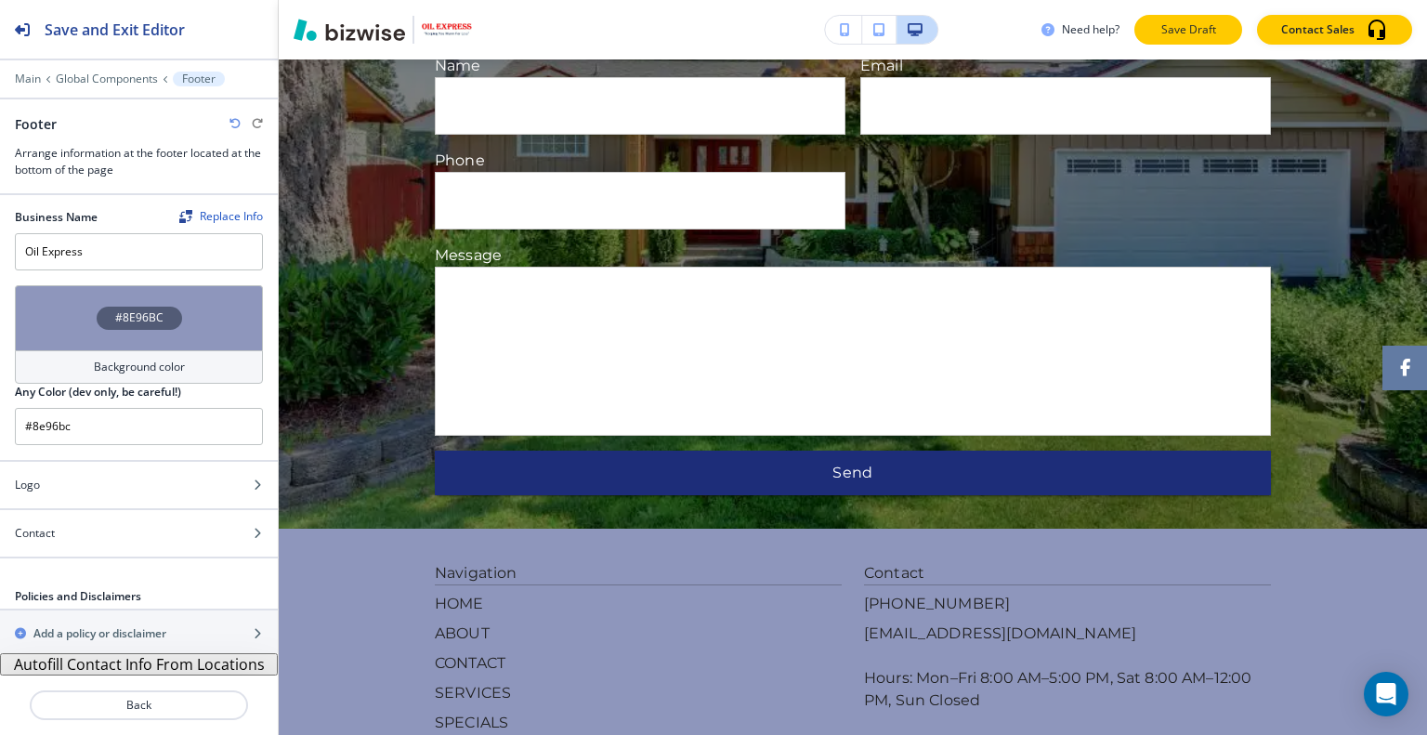
click at [1204, 33] on p "Save Draft" at bounding box center [1187, 29] width 59 height 17
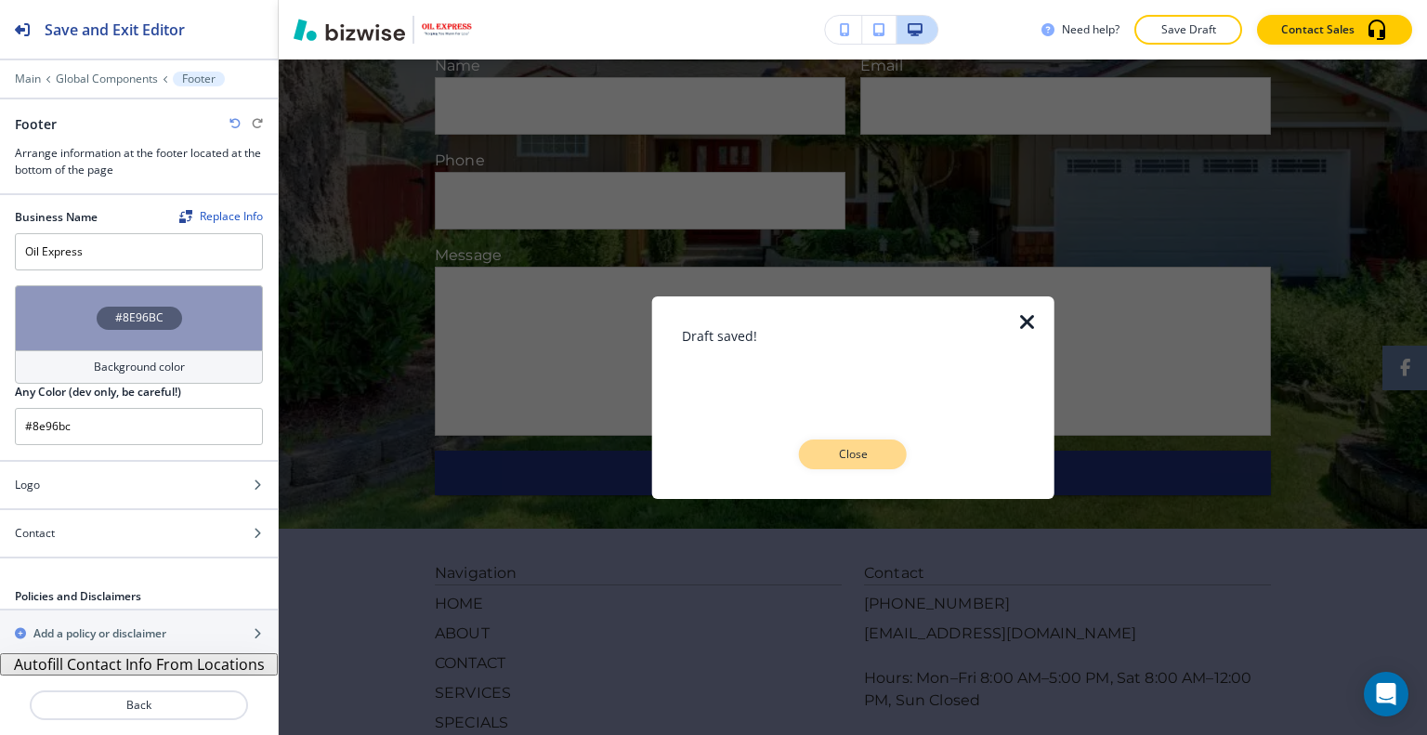
click at [878, 456] on p "Close" at bounding box center [852, 454] width 59 height 17
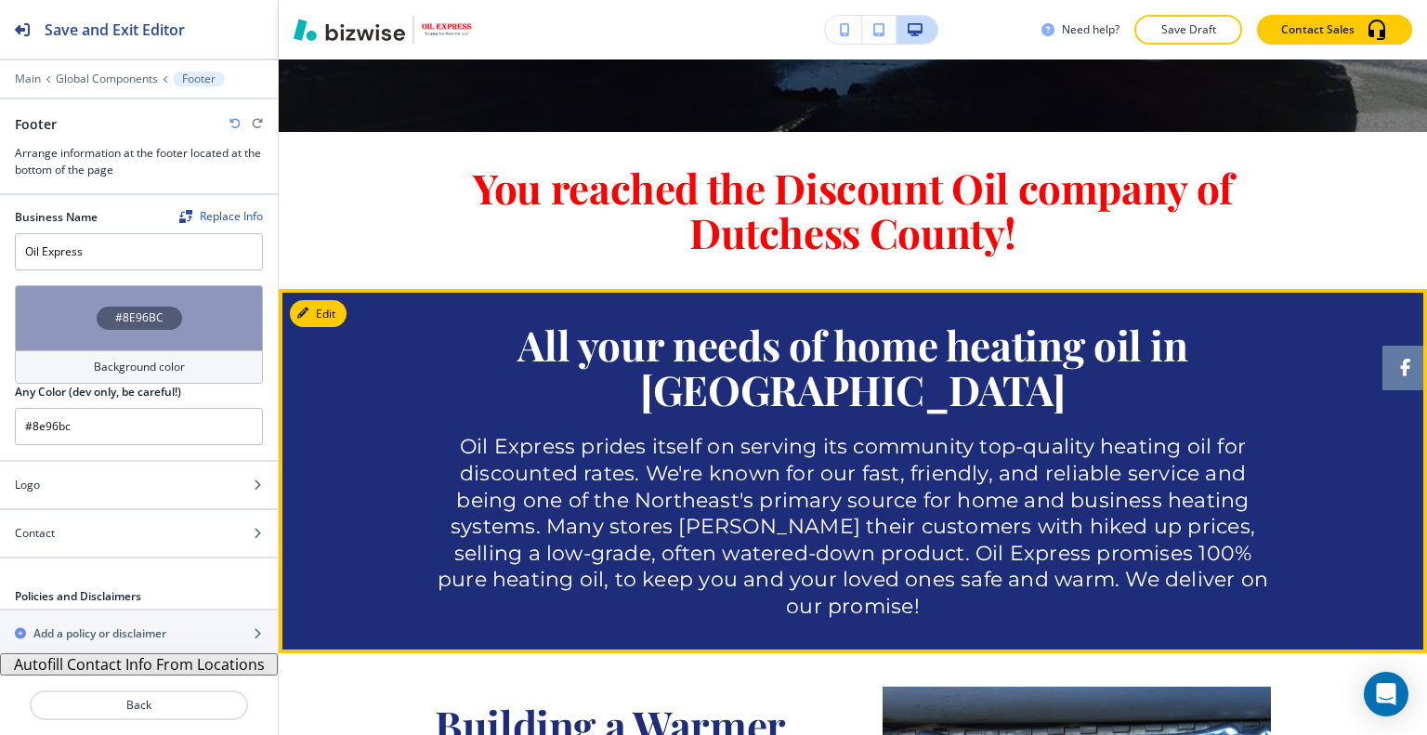
scroll to position [0, 0]
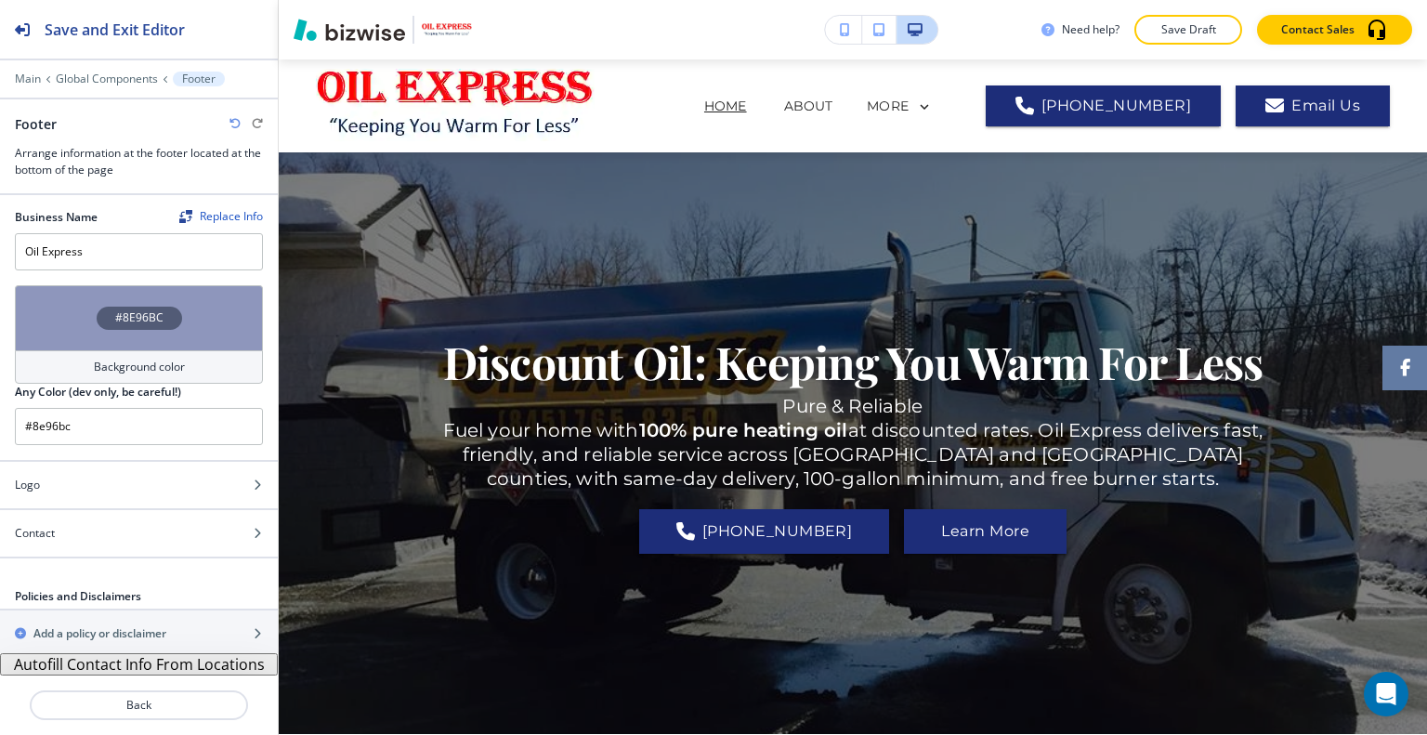
drag, startPoint x: 1189, startPoint y: 42, endPoint x: 1179, endPoint y: 44, distance: 10.4
click at [1187, 42] on button "Save Draft" at bounding box center [1188, 30] width 108 height 30
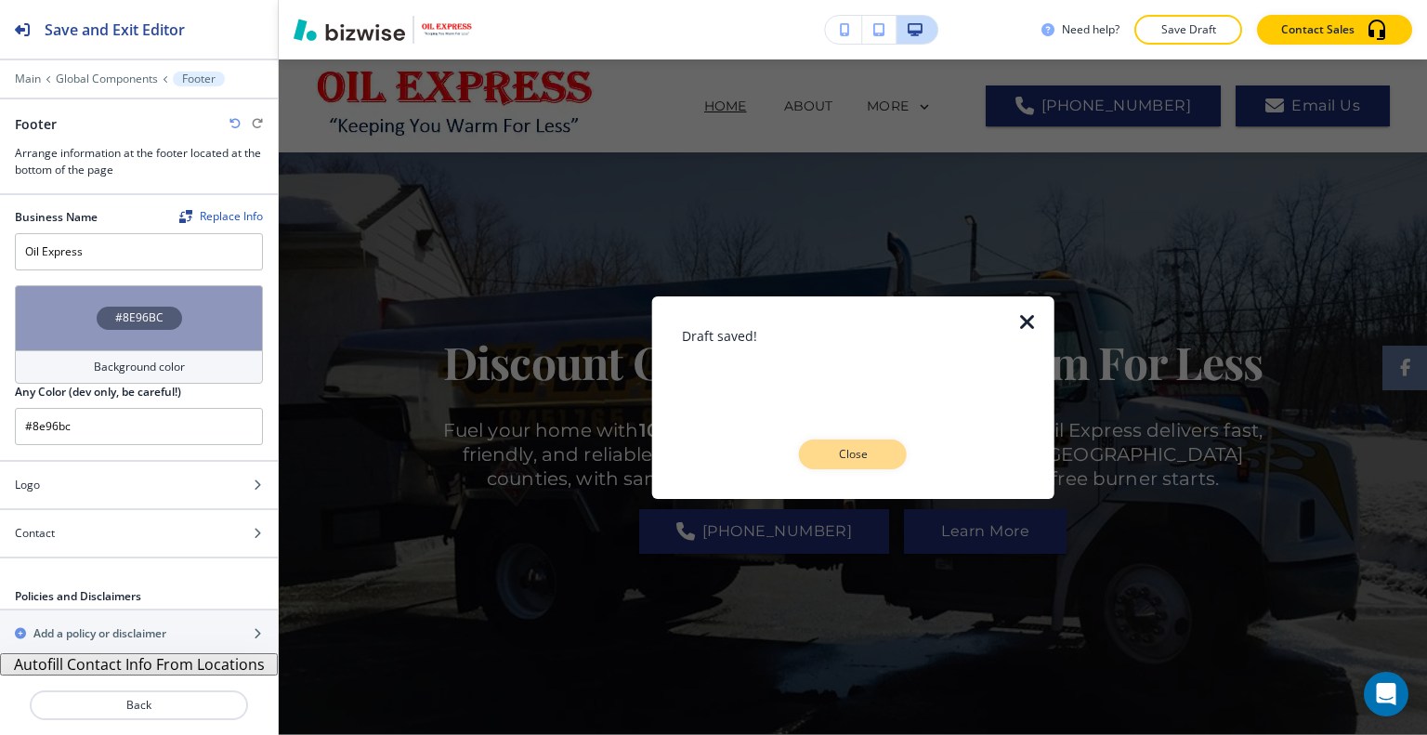
click at [827, 440] on div "Draft saved! Close" at bounding box center [853, 396] width 343 height 143
click at [832, 455] on p "Close" at bounding box center [852, 454] width 59 height 17
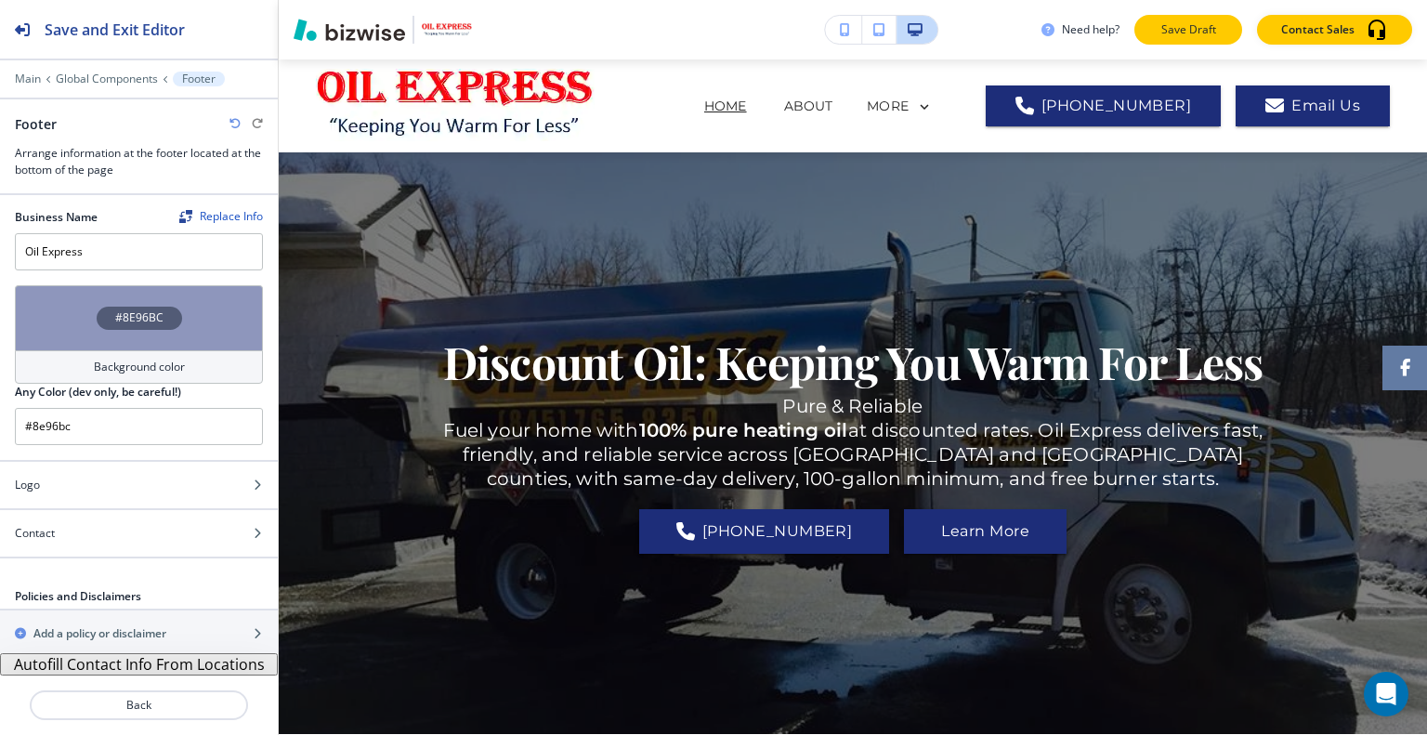
click at [1209, 33] on p "Save Draft" at bounding box center [1187, 29] width 59 height 17
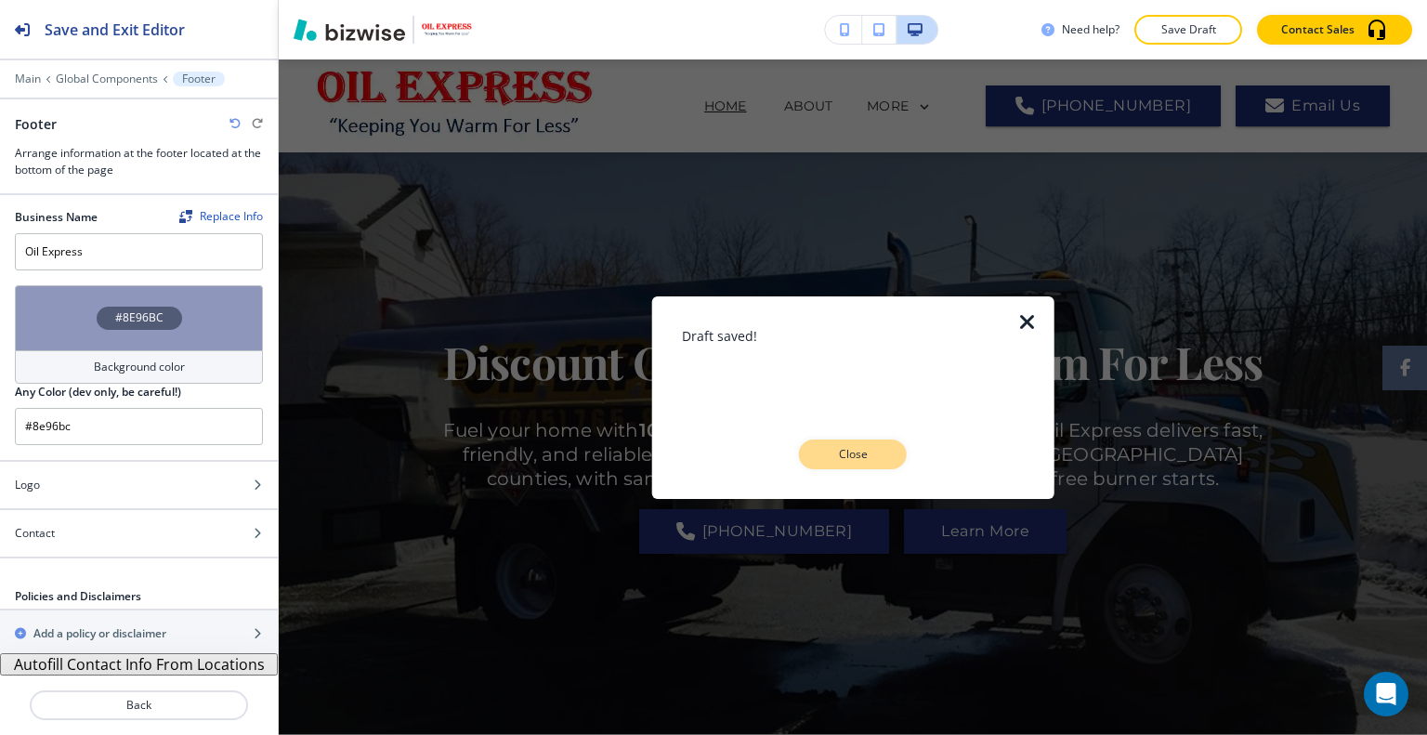
click at [816, 449] on button "Close" at bounding box center [853, 454] width 108 height 30
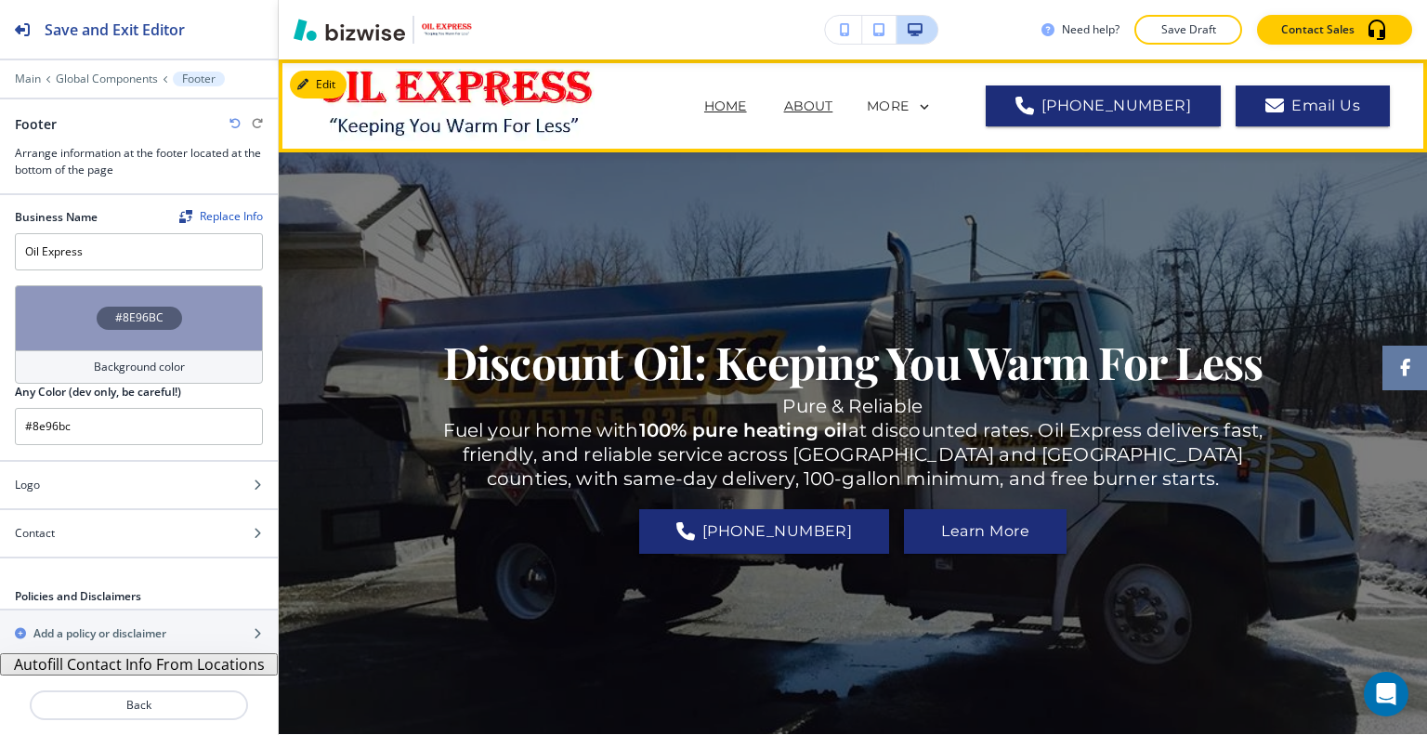
click at [784, 107] on p "ABOUT" at bounding box center [808, 107] width 49 height 20
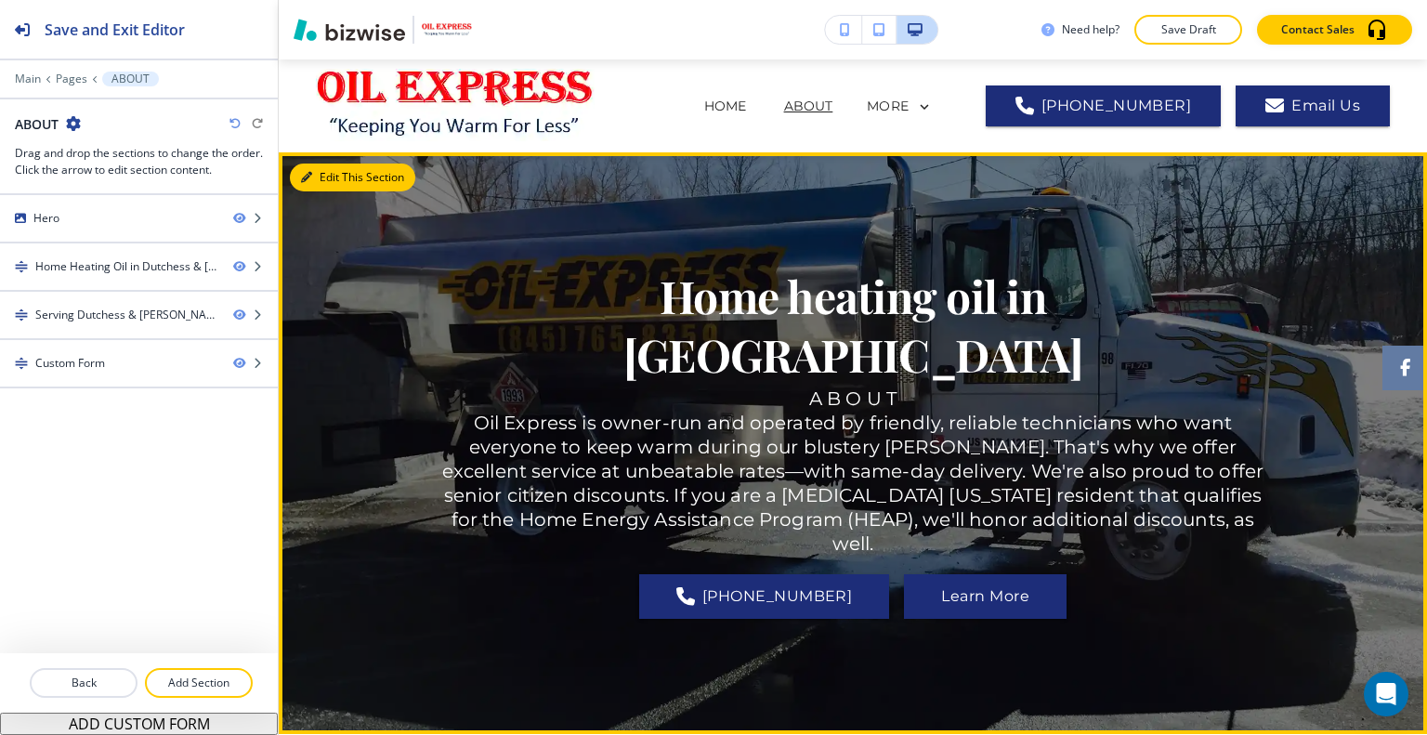
click at [316, 179] on button "Edit This Section" at bounding box center [352, 177] width 125 height 28
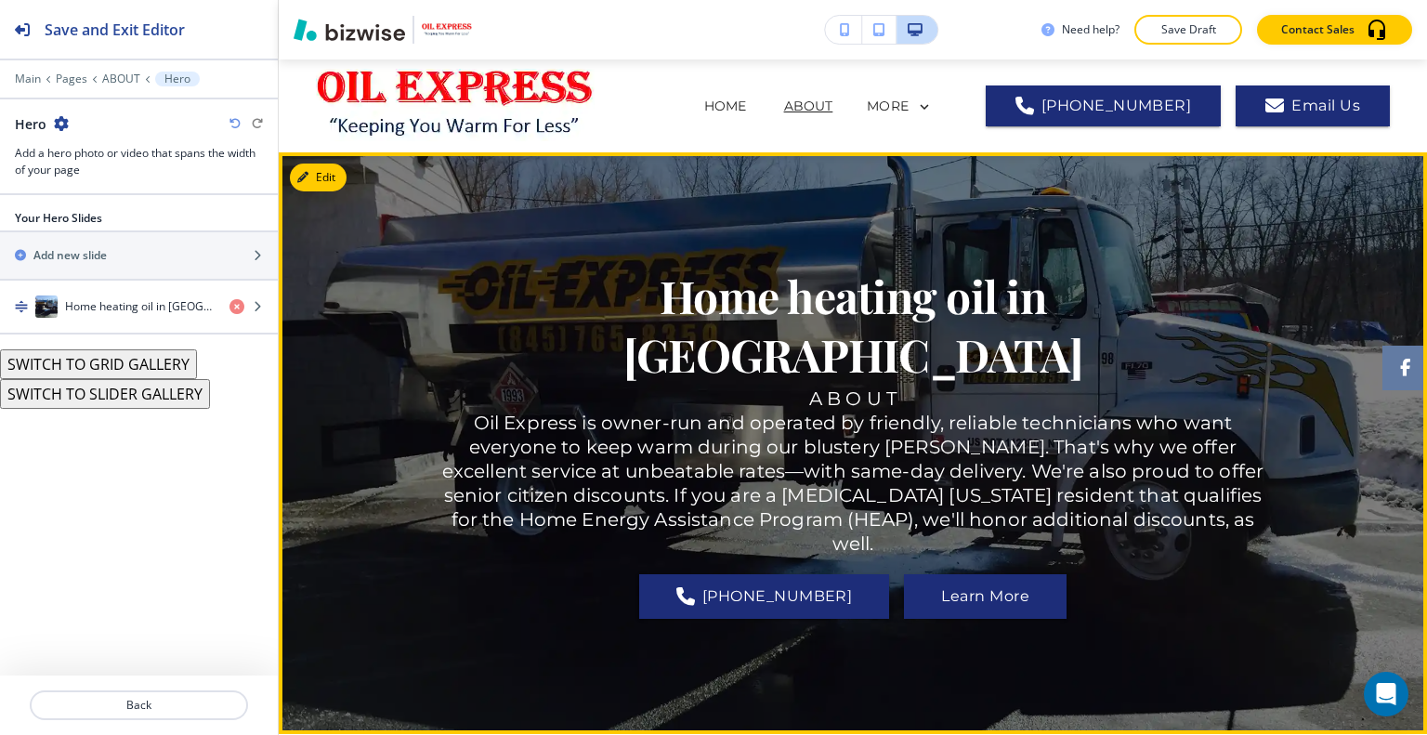
scroll to position [93, 0]
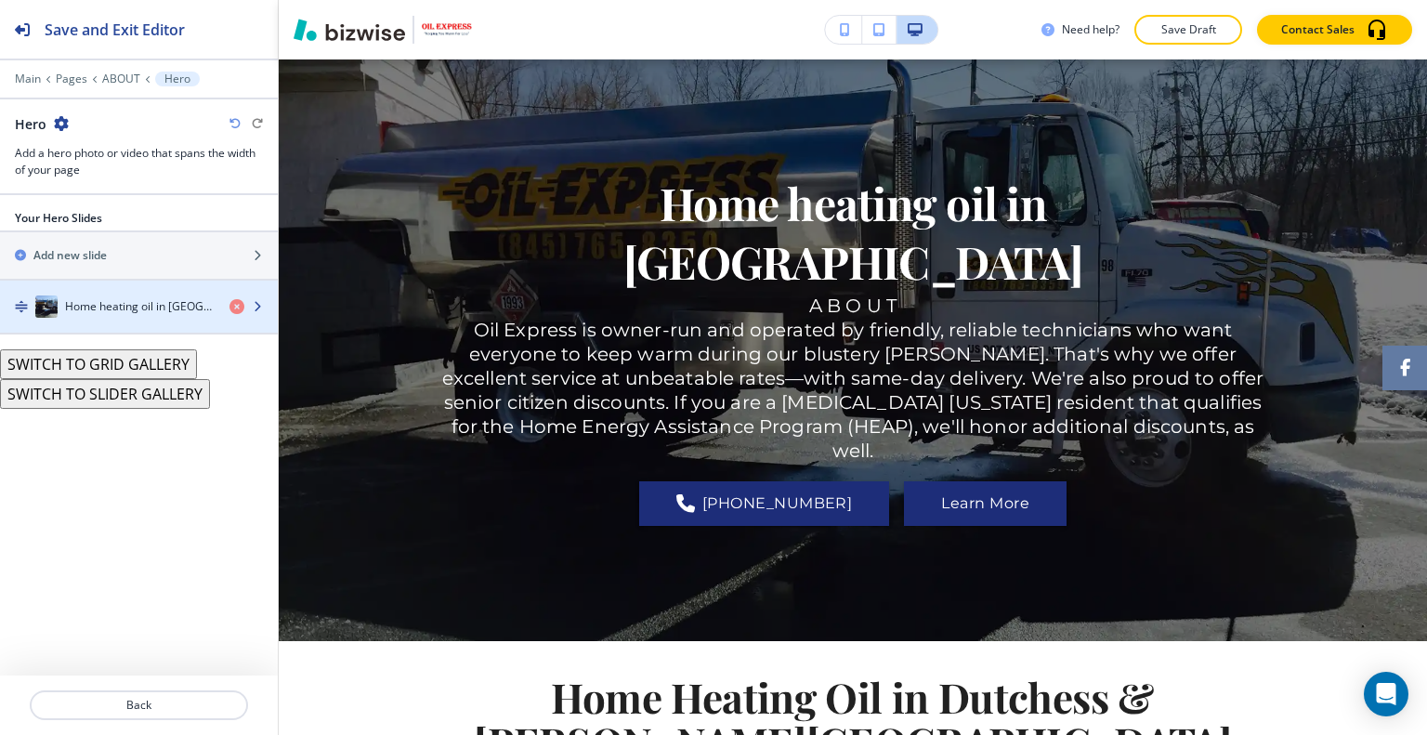
click at [182, 300] on h4 "Home heating oil in Dutchess County" at bounding box center [140, 306] width 150 height 17
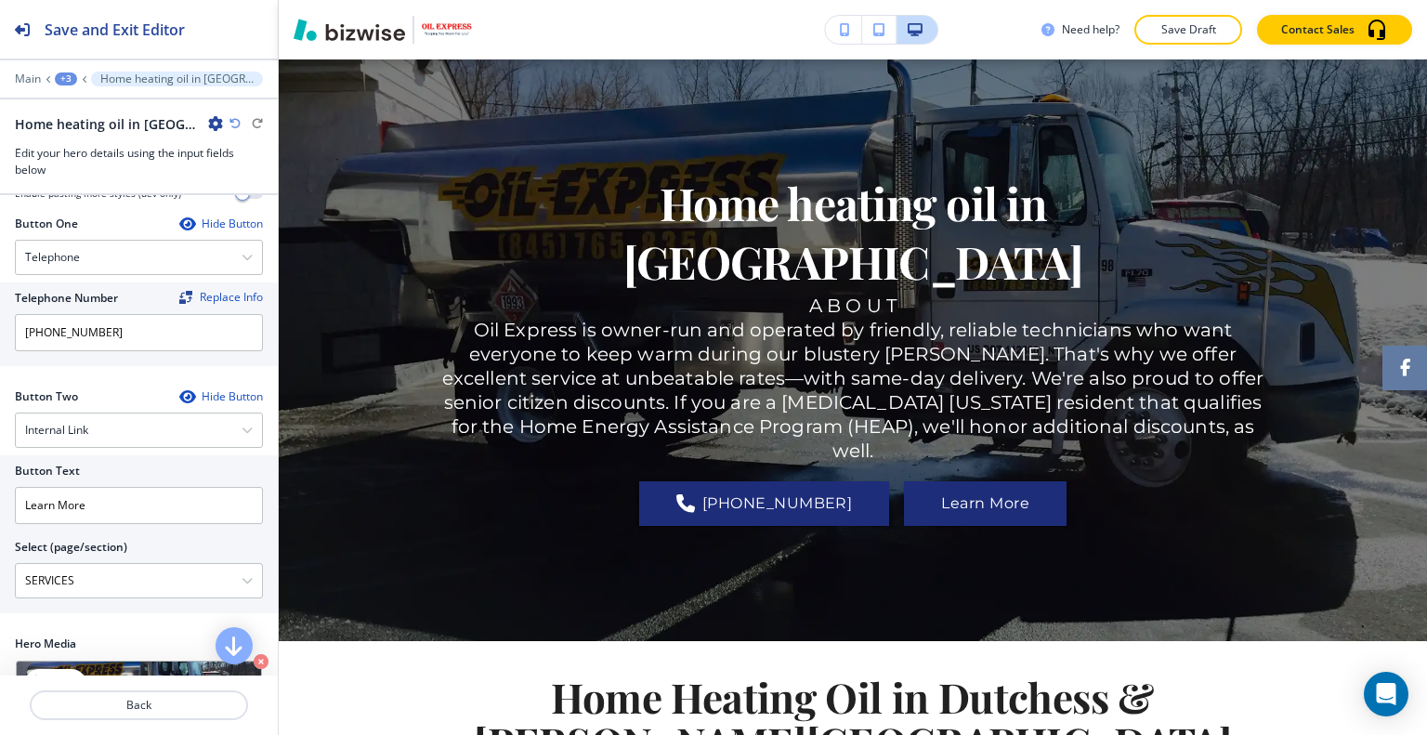
scroll to position [650, 0]
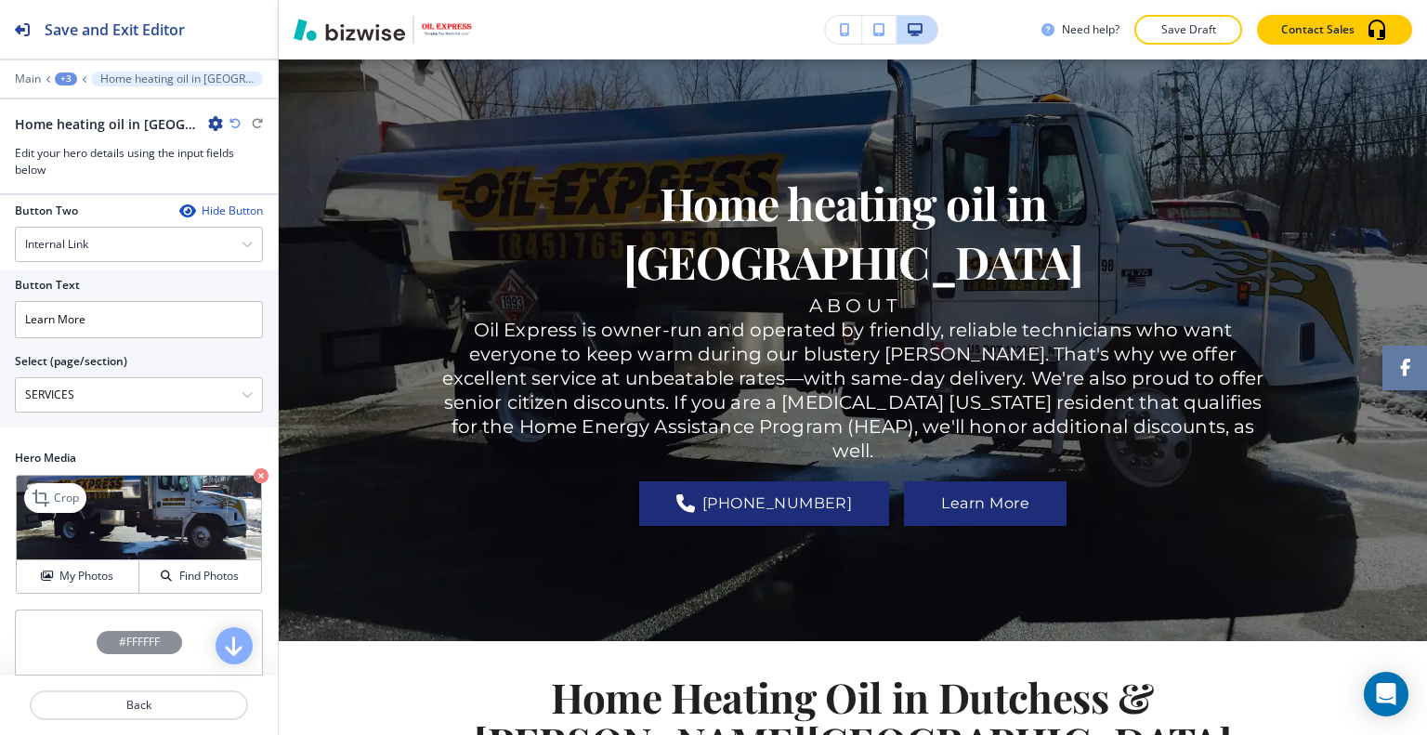
click at [103, 550] on img at bounding box center [139, 518] width 244 height 85
click at [102, 559] on div "My Photos Find Photos" at bounding box center [139, 575] width 244 height 33
click at [101, 579] on h4 "My Photos" at bounding box center [86, 576] width 54 height 17
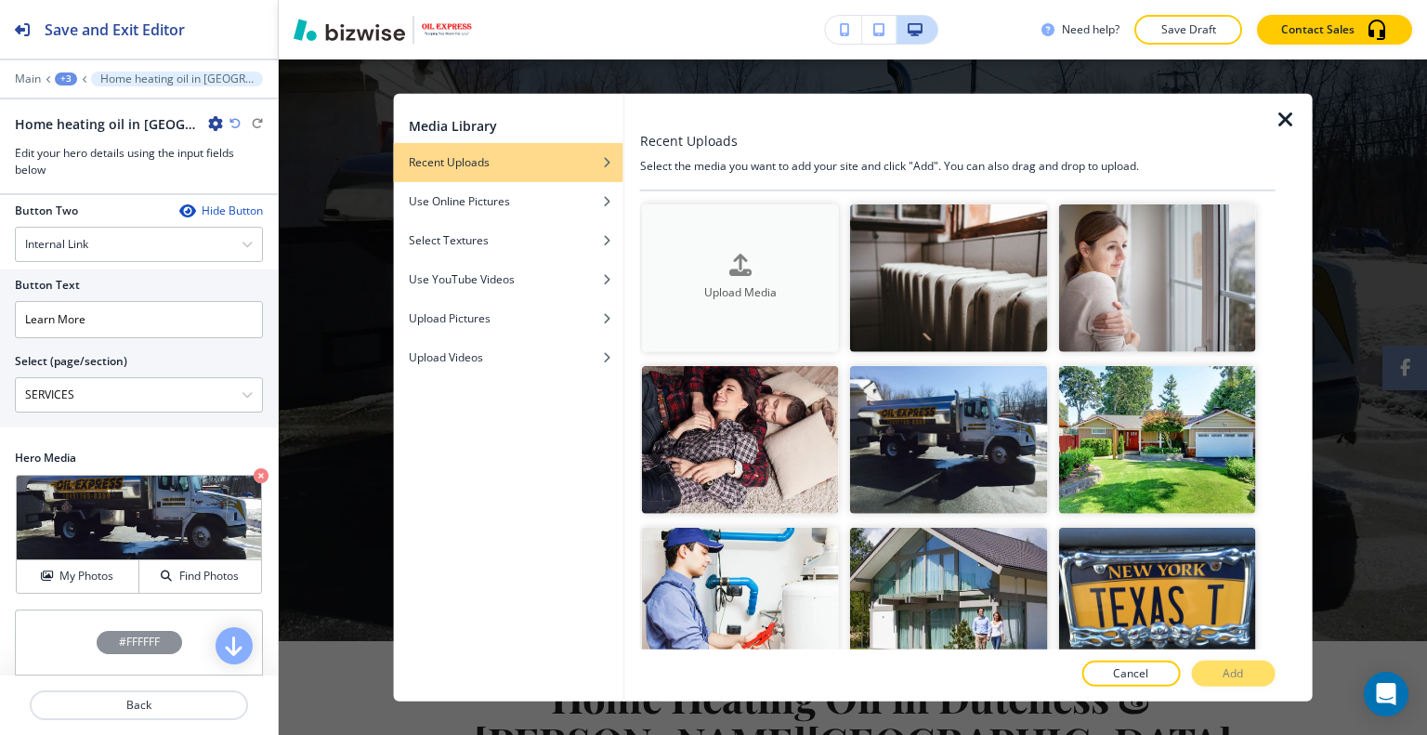
click at [659, 277] on div "button" at bounding box center [740, 280] width 197 height 7
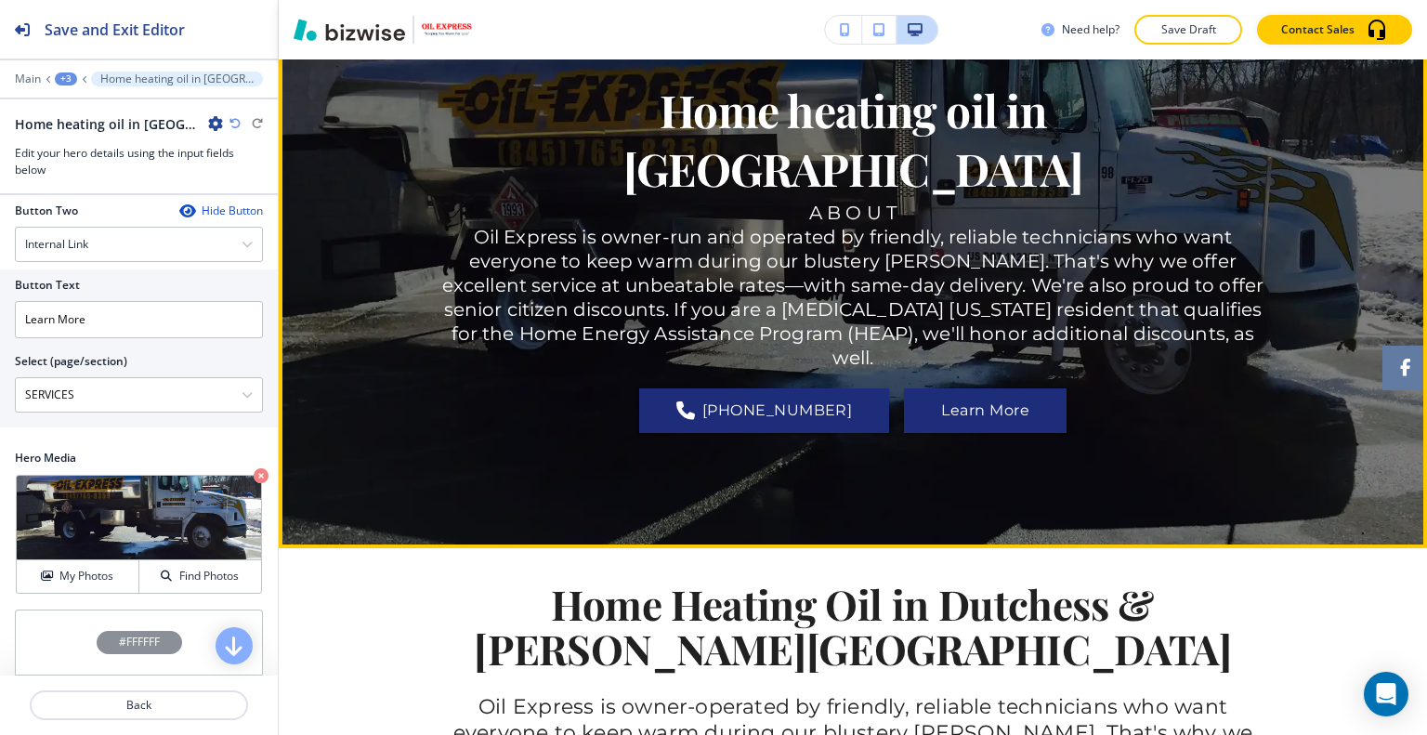
scroll to position [0, 0]
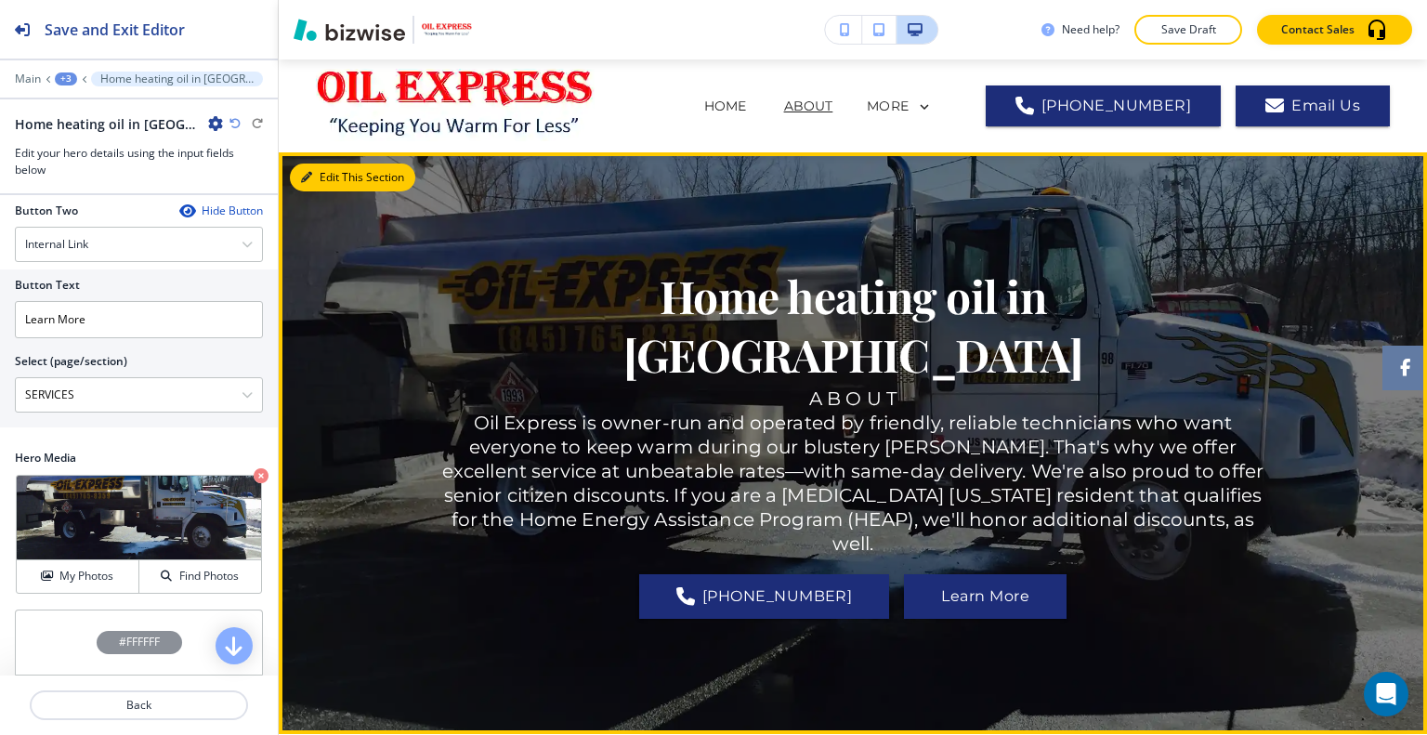
click at [336, 182] on button "Edit This Section" at bounding box center [352, 177] width 125 height 28
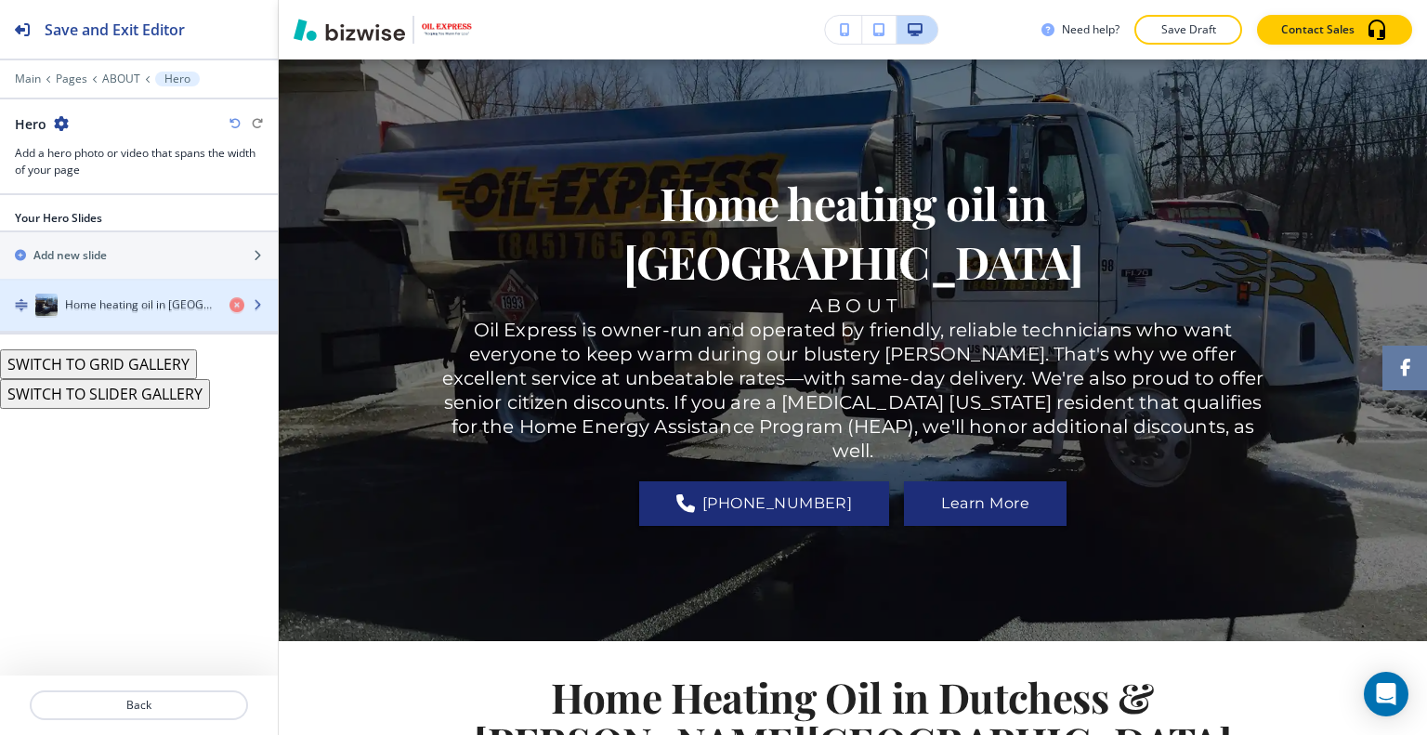
click at [155, 300] on h4 "Home heating oil in Dutchess County" at bounding box center [140, 306] width 150 height 17
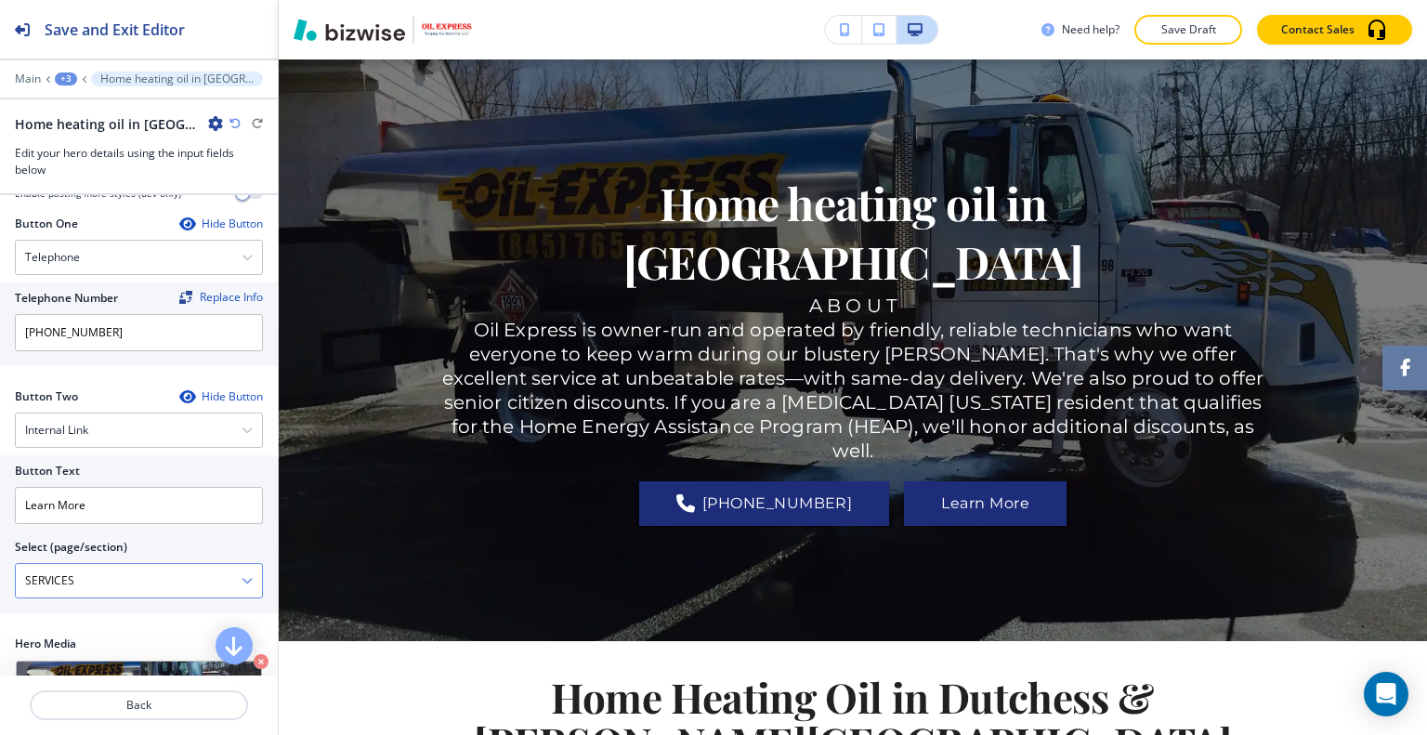
scroll to position [0, 0]
click at [130, 704] on p "Back" at bounding box center [139, 705] width 215 height 17
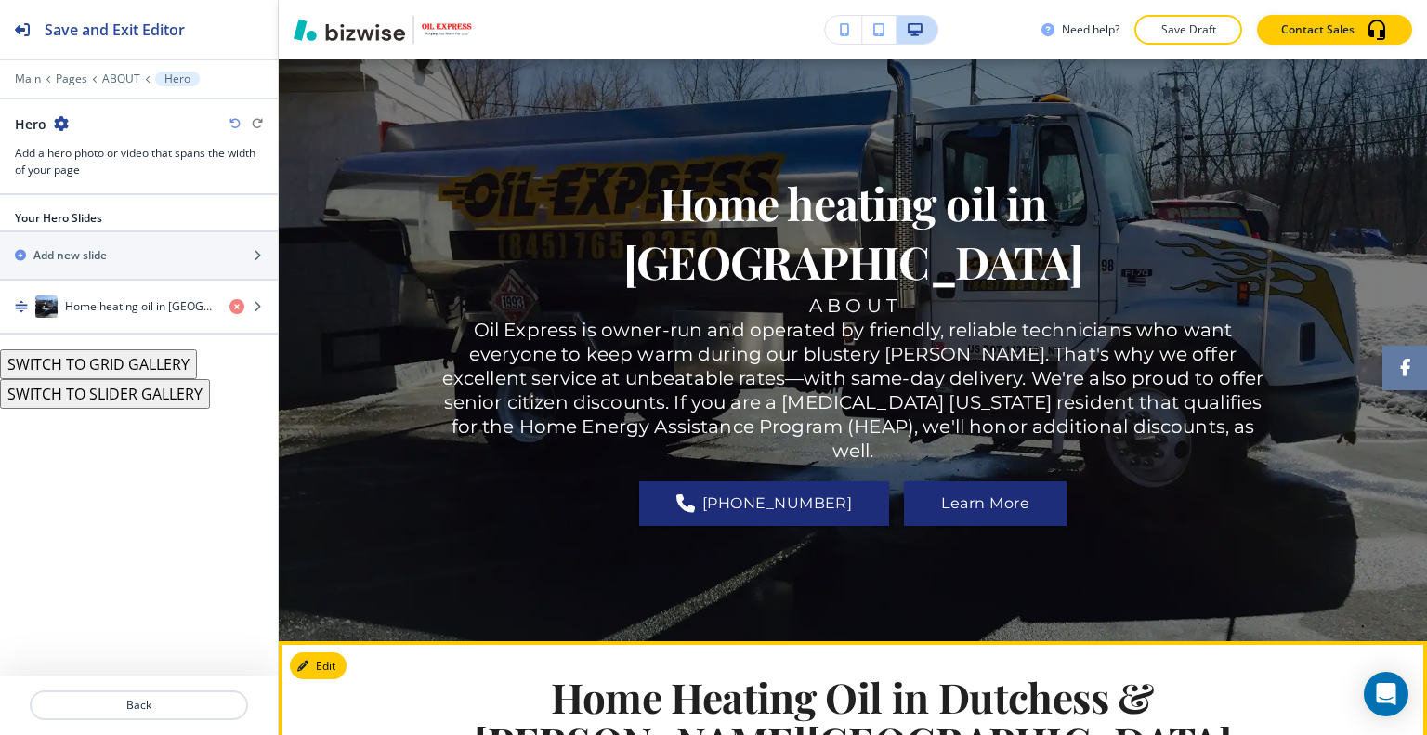
scroll to position [650, 0]
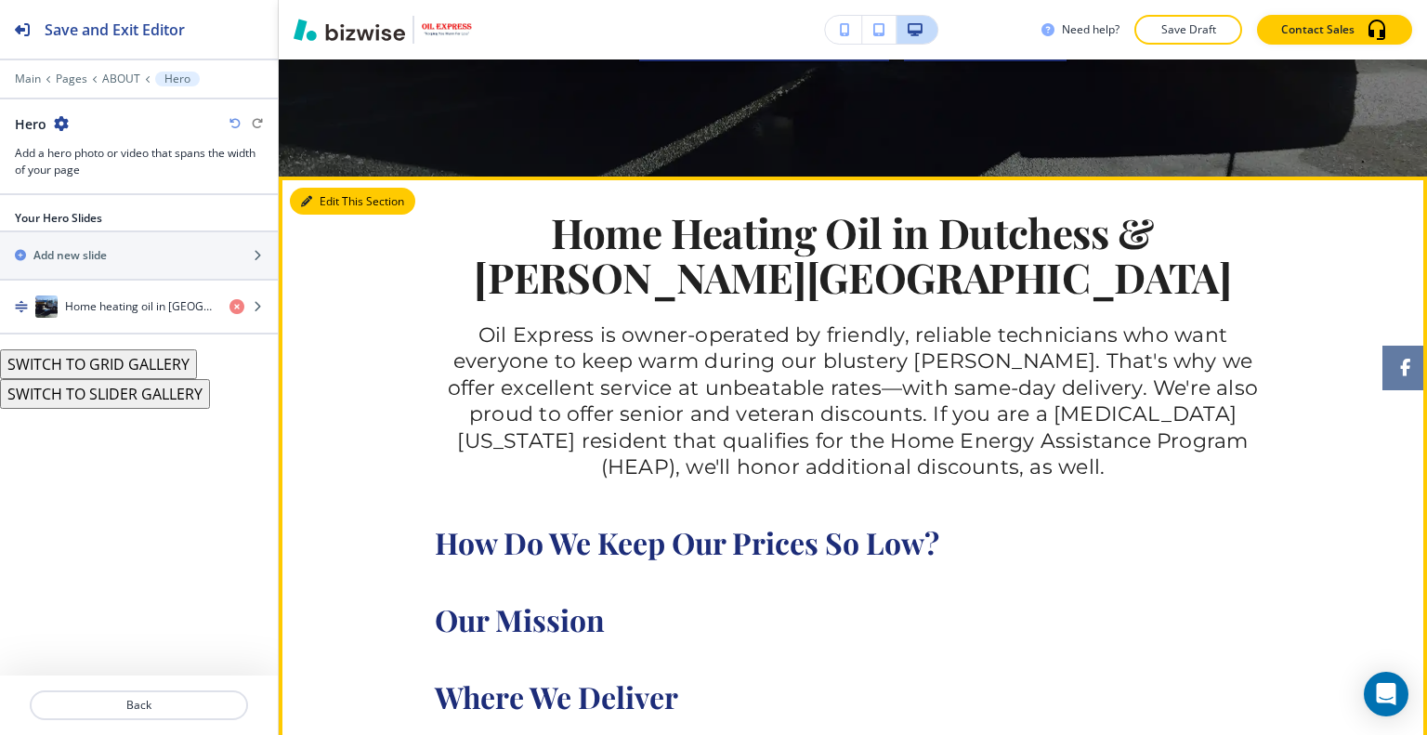
click at [333, 209] on button "Edit This Section" at bounding box center [352, 202] width 125 height 28
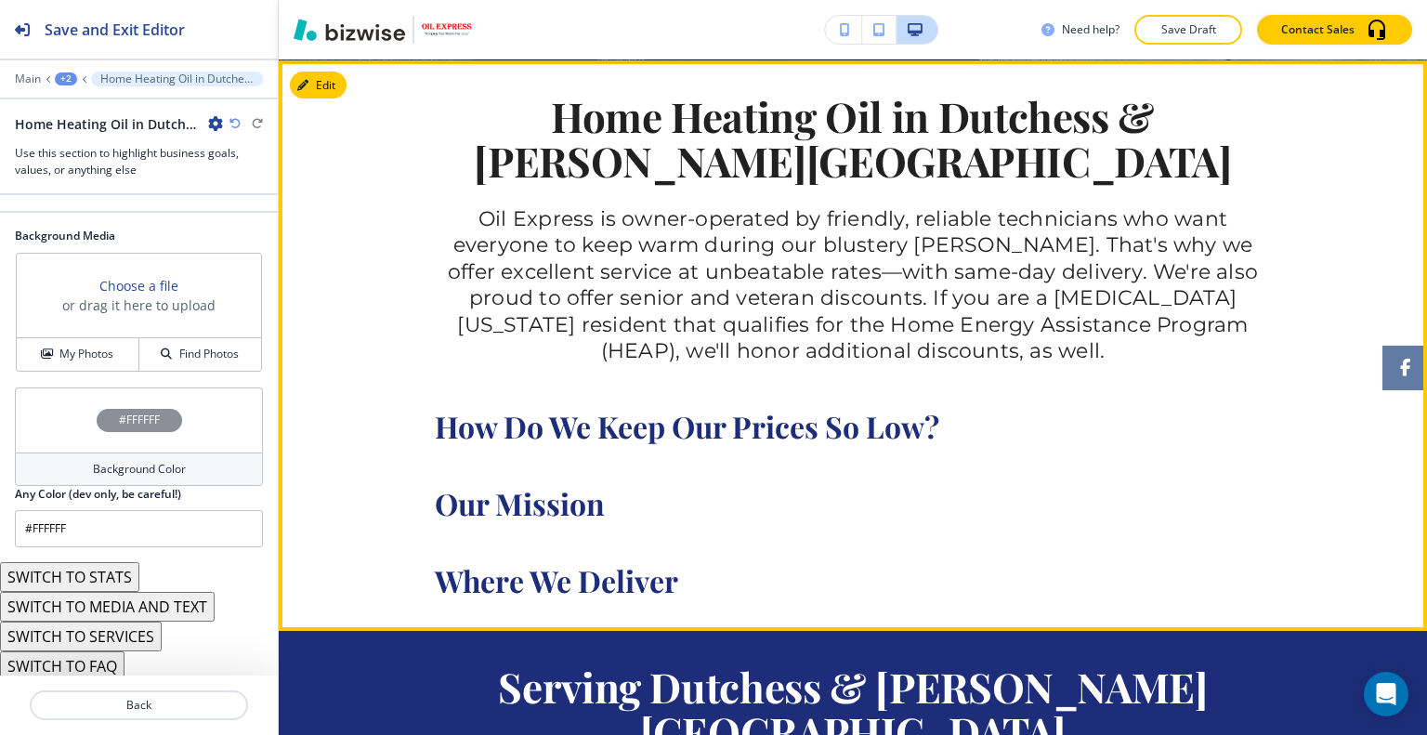
scroll to position [581, 0]
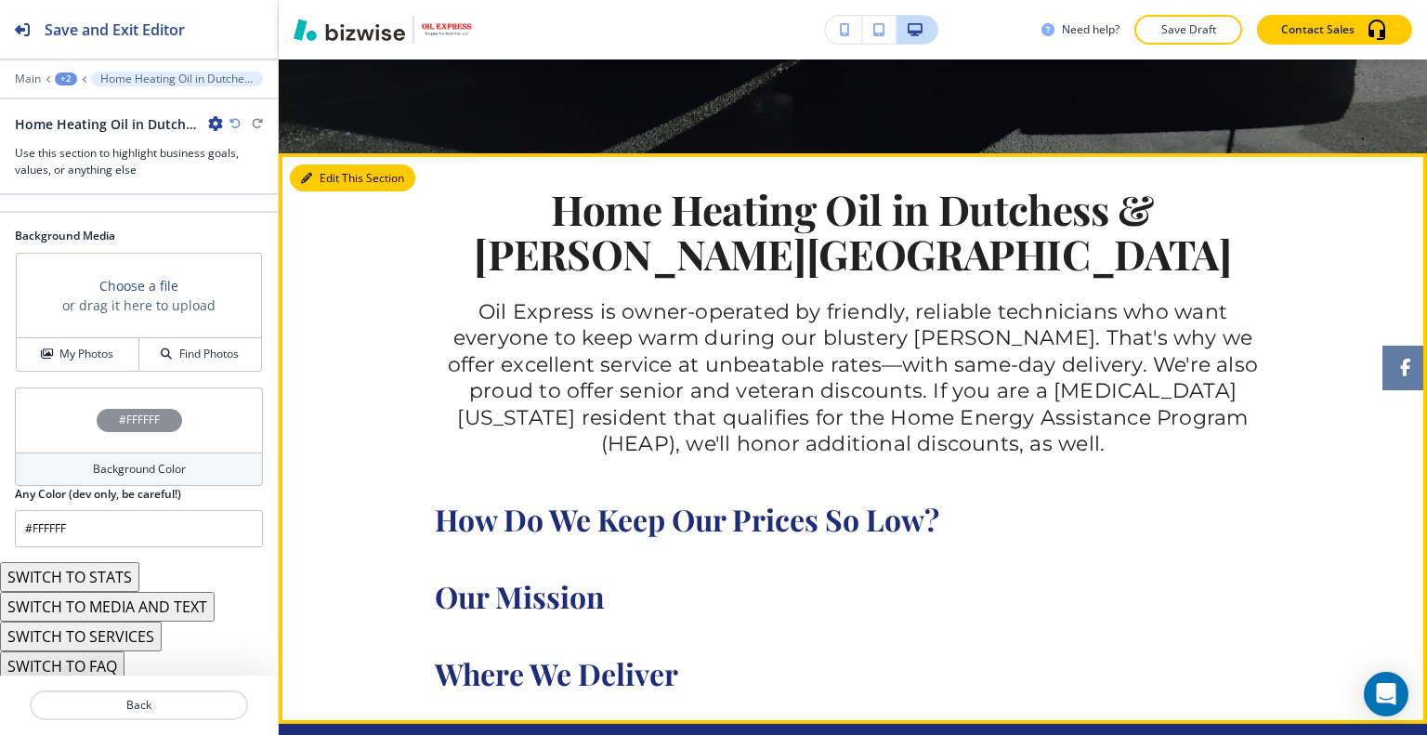
click at [311, 176] on icon "button" at bounding box center [306, 178] width 11 height 11
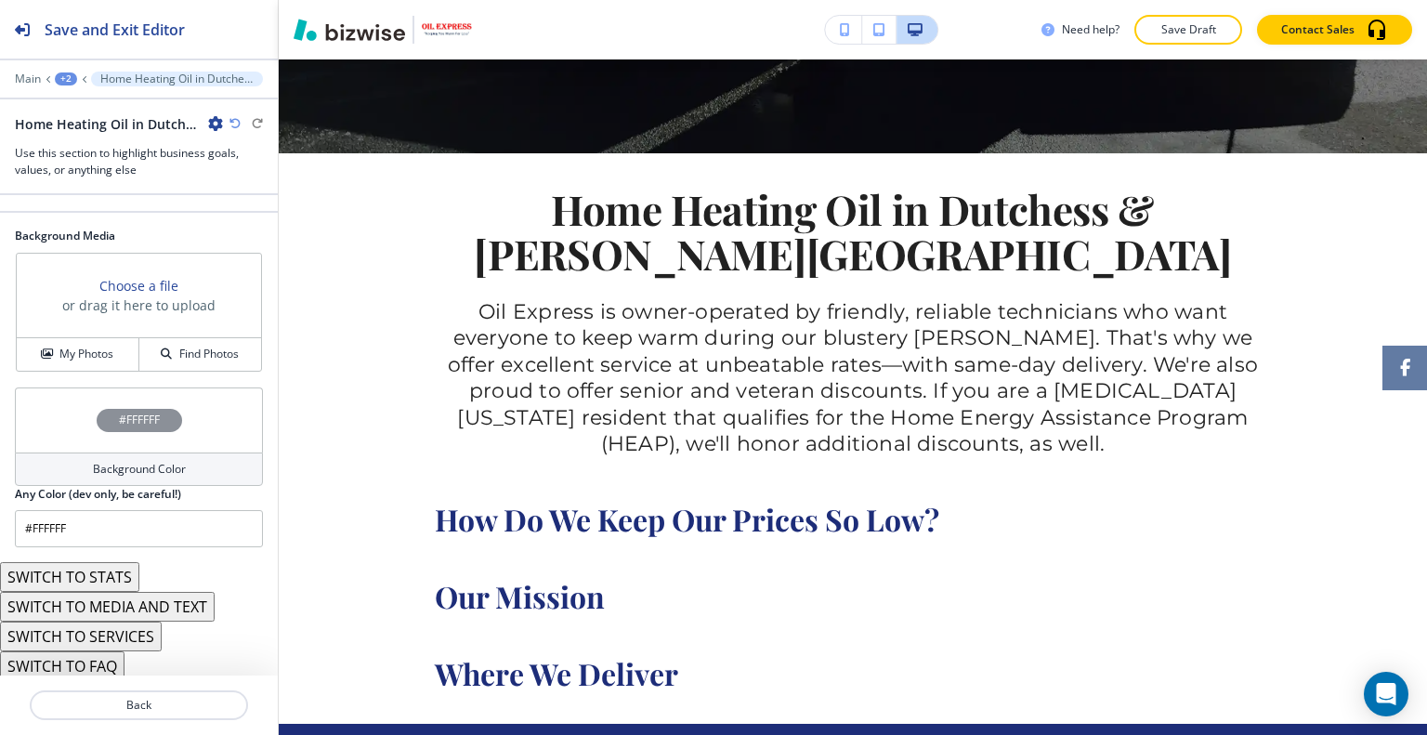
click at [215, 125] on icon "button" at bounding box center [215, 123] width 15 height 15
click at [253, 219] on p "Delete Section" at bounding box center [267, 220] width 95 height 17
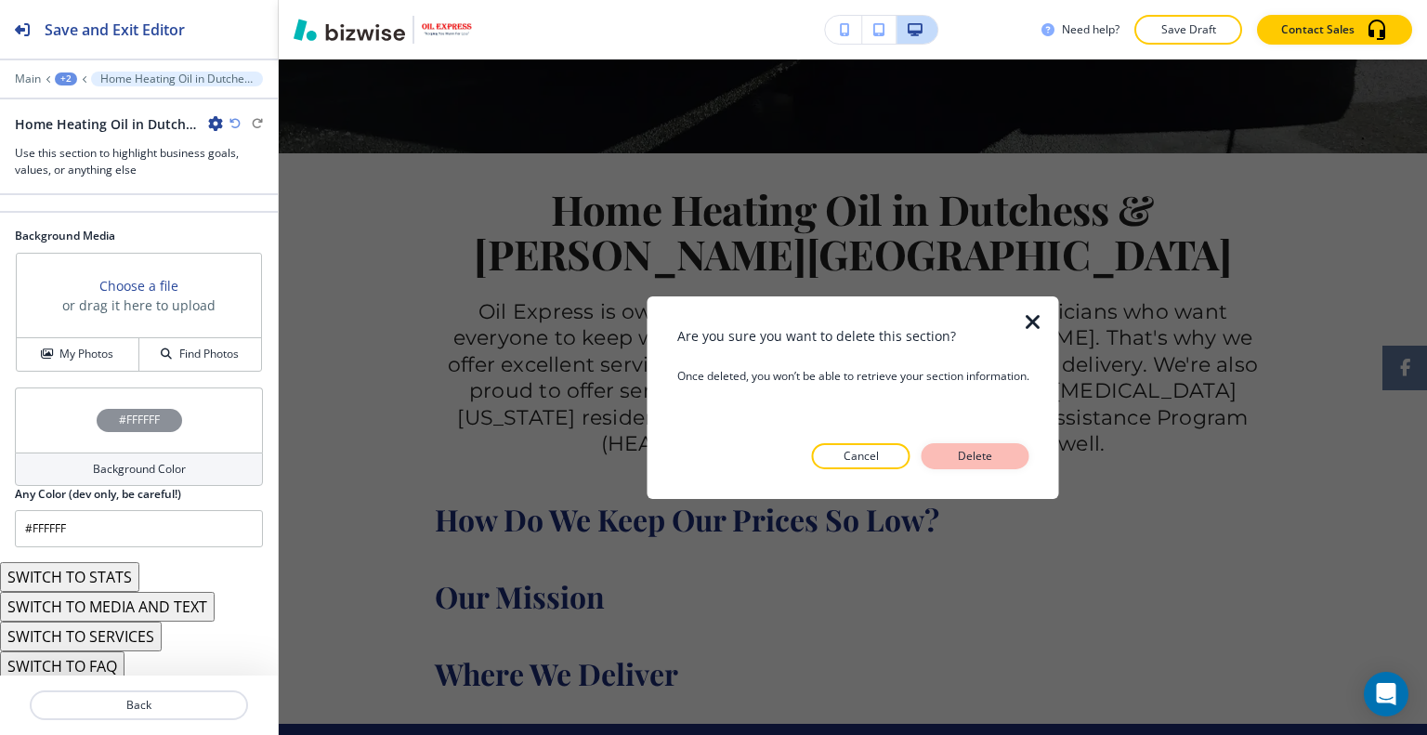
click at [955, 445] on button "Delete" at bounding box center [975, 456] width 108 height 26
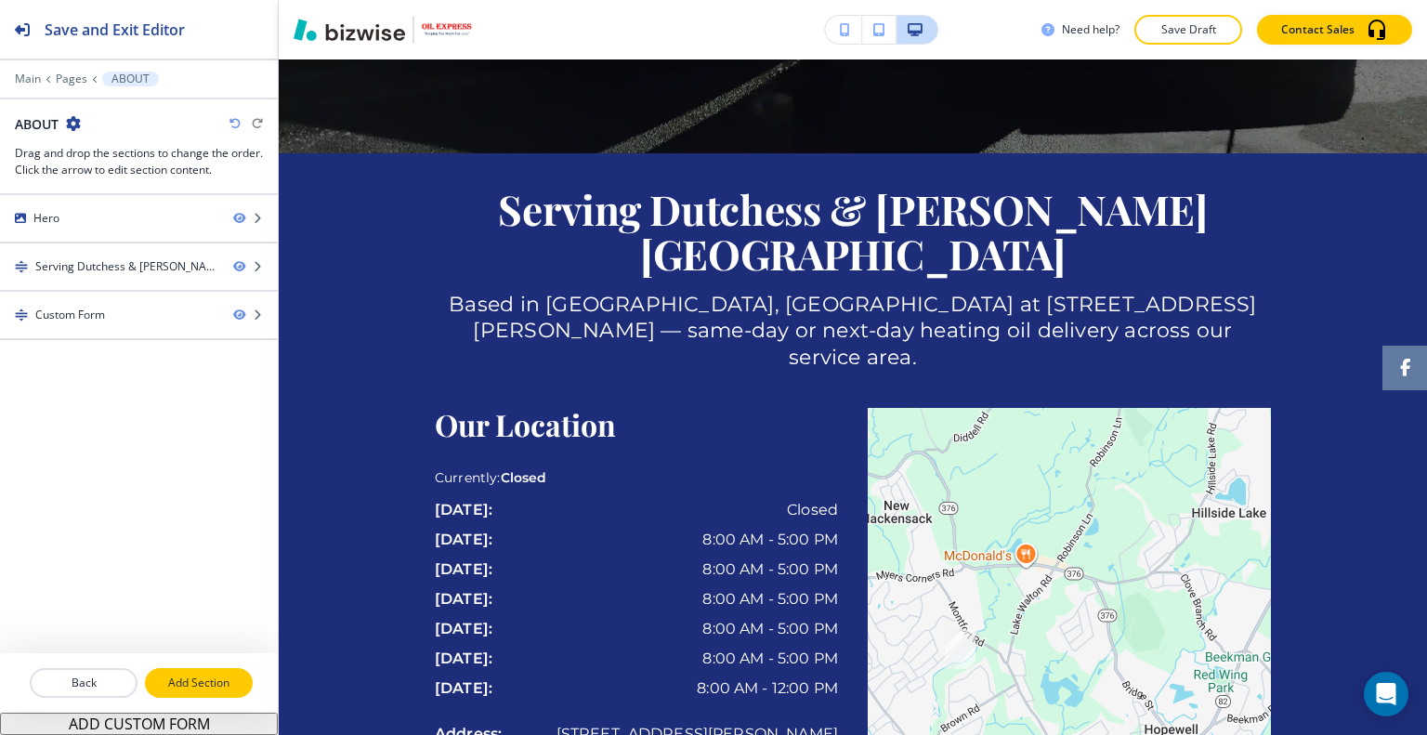
click at [213, 676] on p "Add Section" at bounding box center [199, 682] width 104 height 17
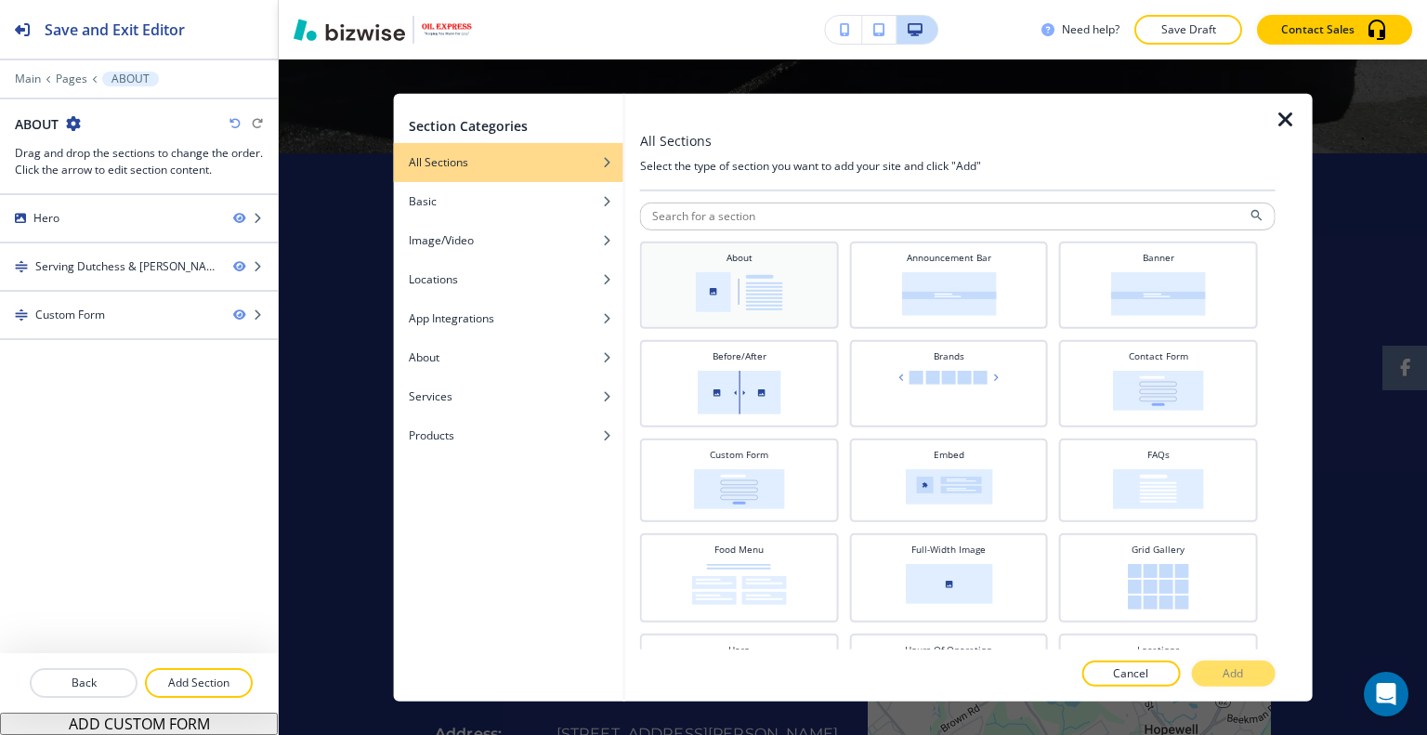
click at [696, 293] on img at bounding box center [739, 291] width 87 height 40
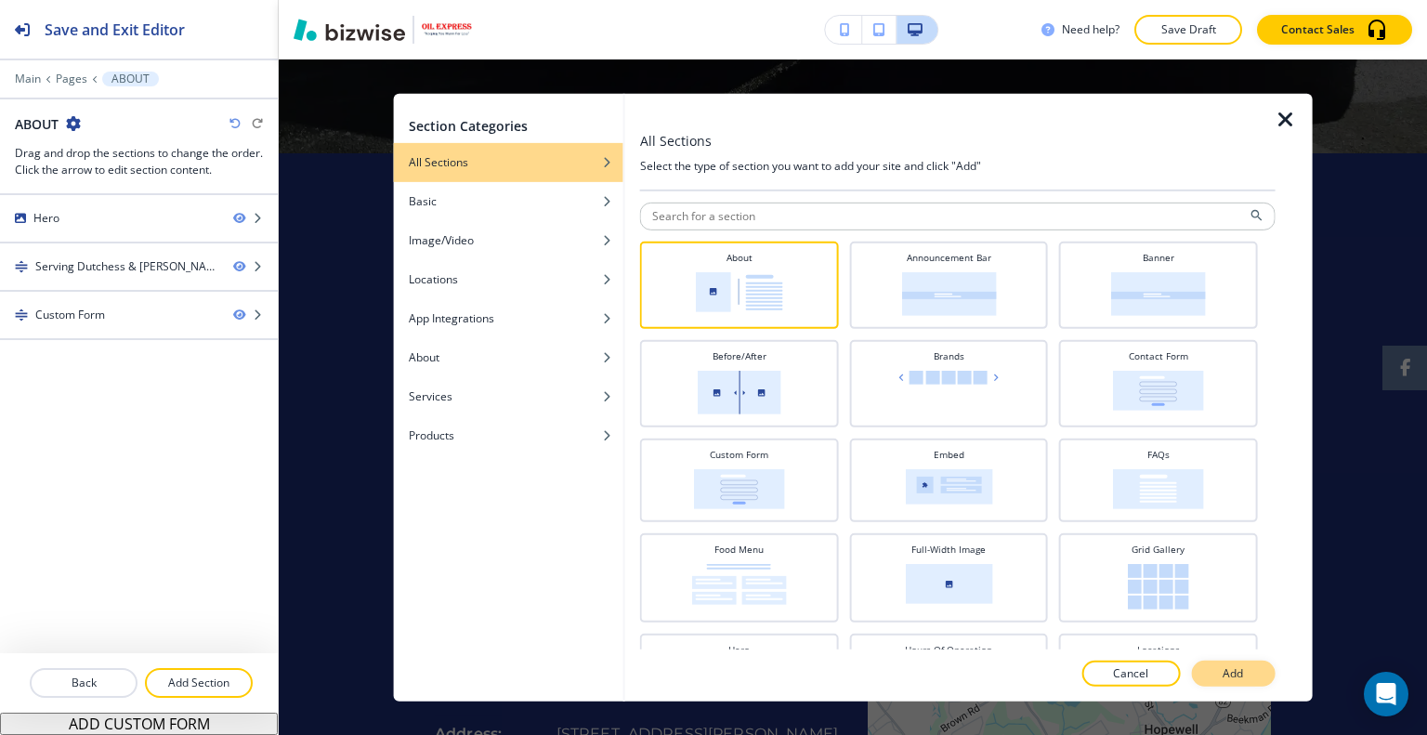
click at [1215, 685] on button "Add" at bounding box center [1233, 673] width 84 height 26
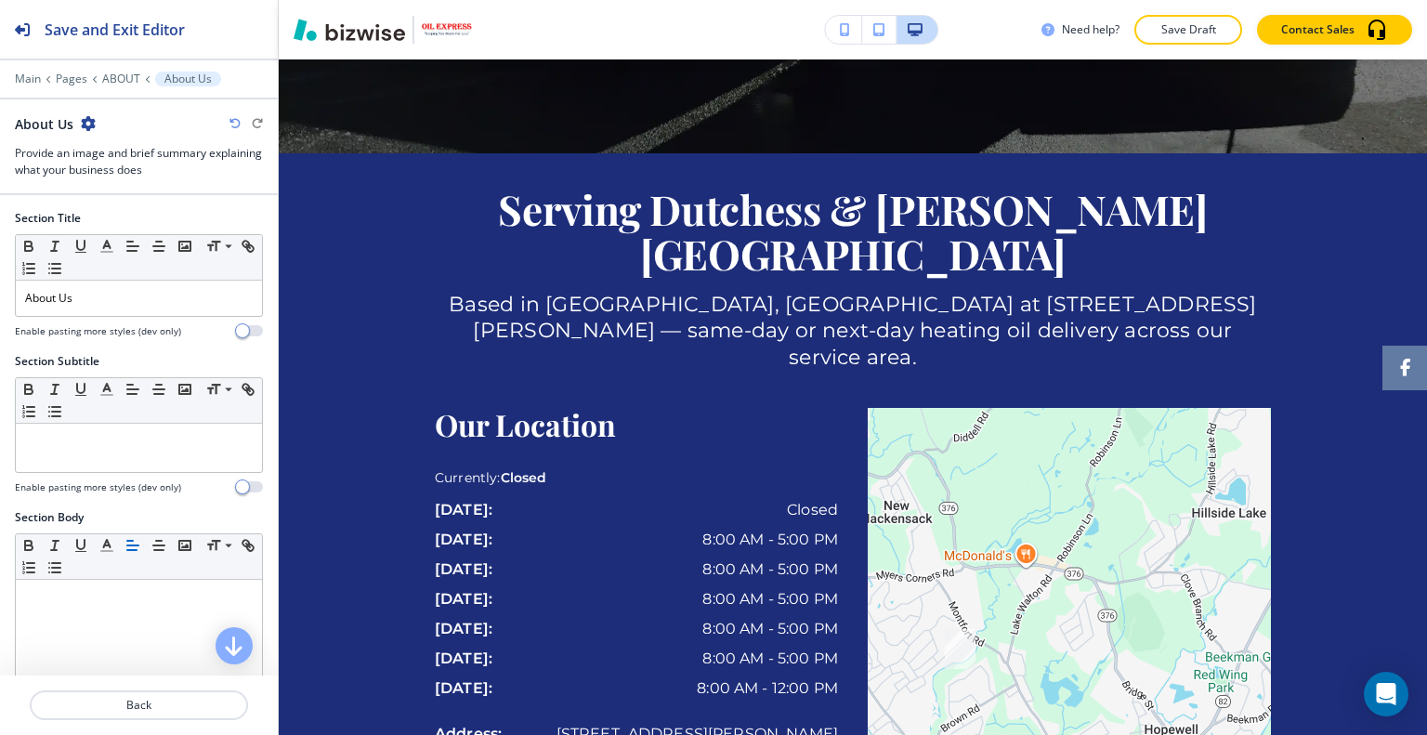
scroll to position [2002, 0]
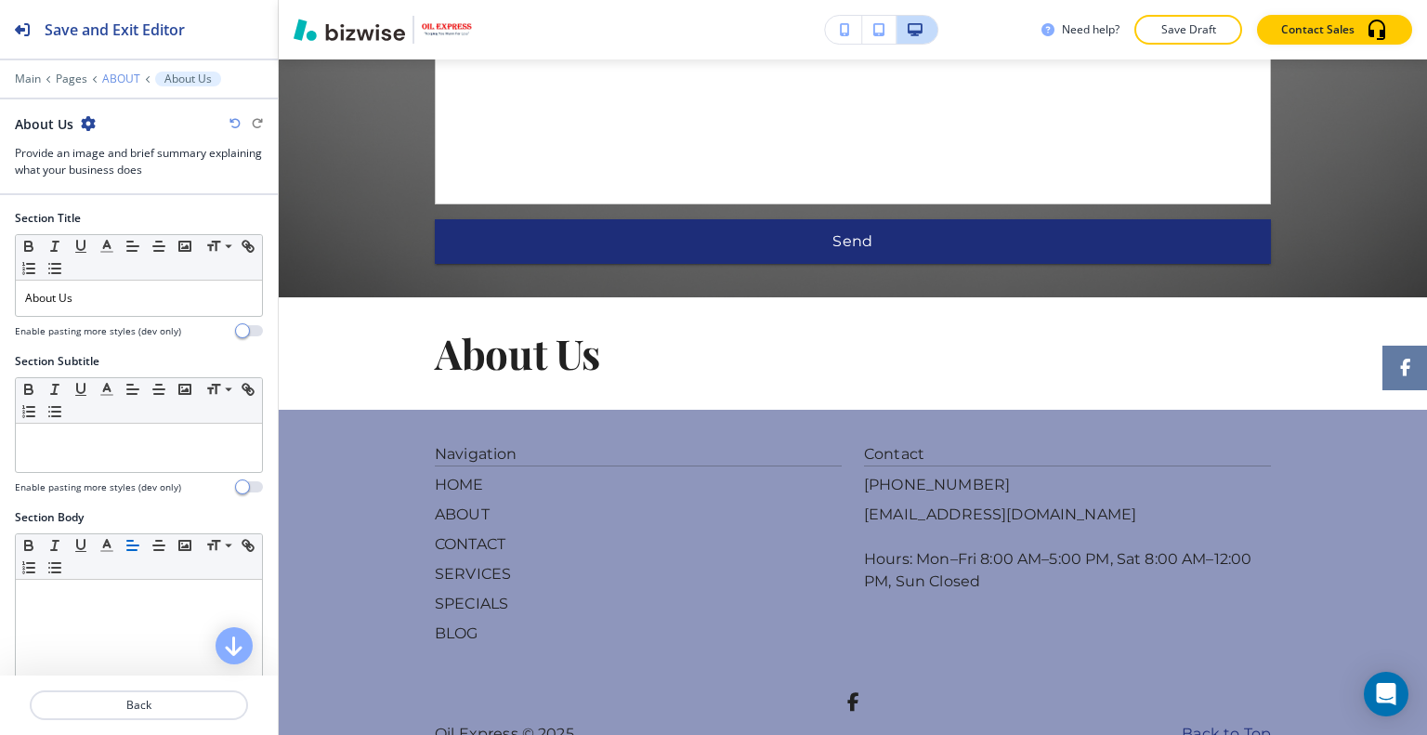
click at [124, 72] on p "ABOUT" at bounding box center [121, 78] width 38 height 13
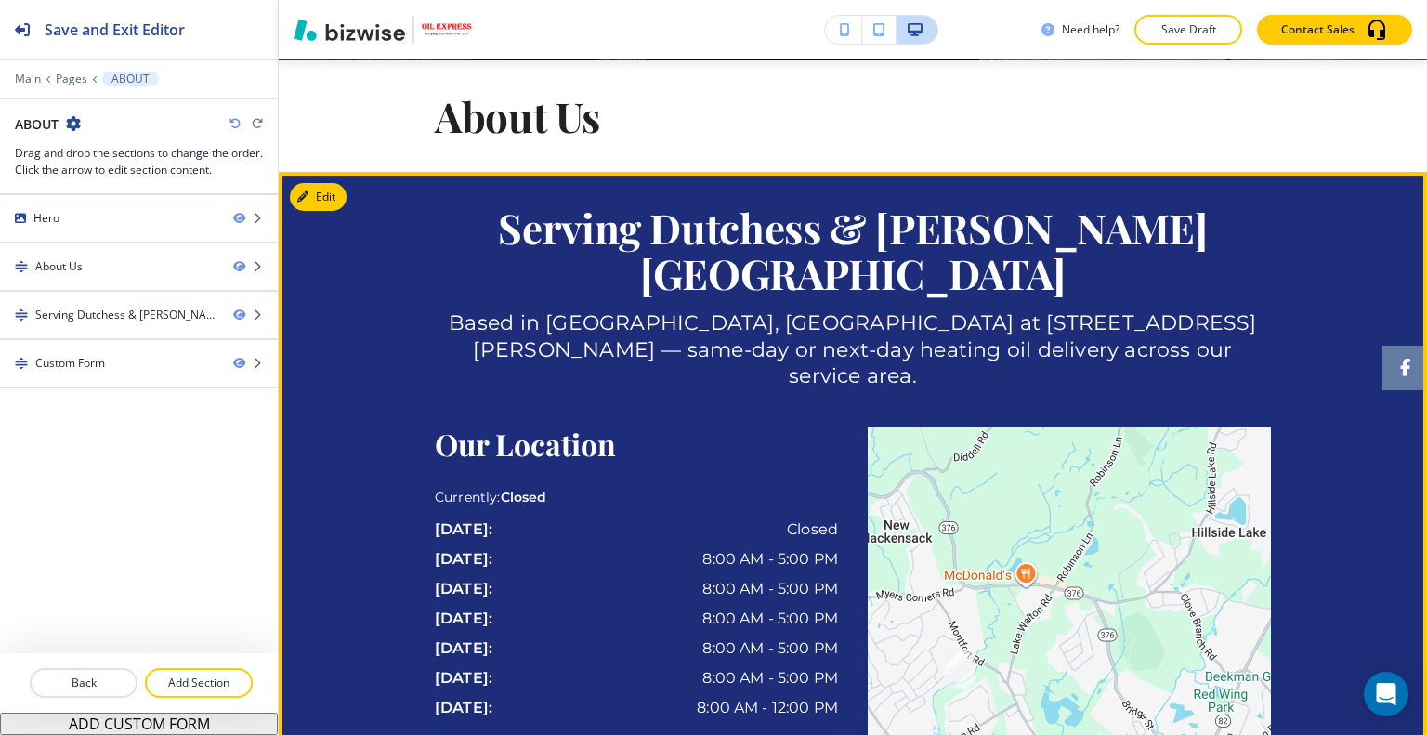
scroll to position [302, 0]
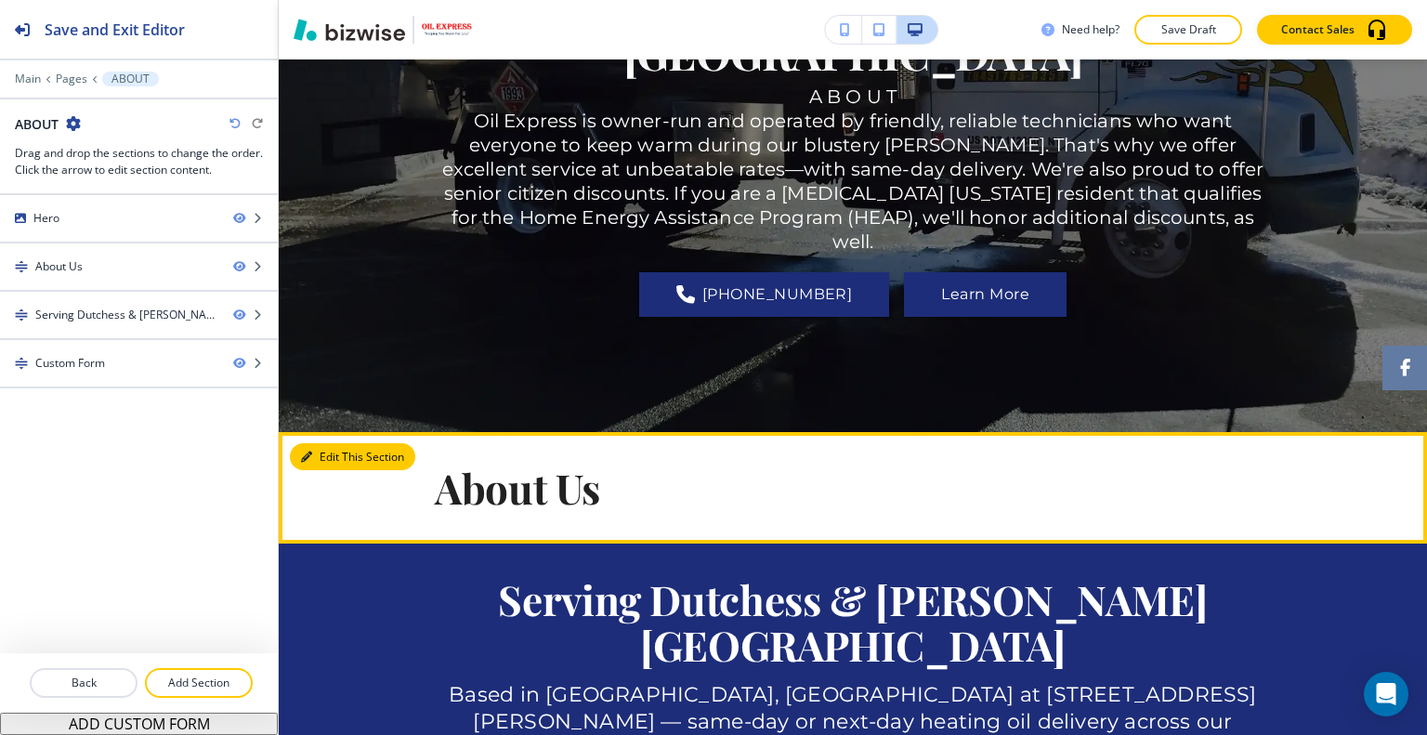
click at [329, 458] on button "Edit This Section" at bounding box center [352, 457] width 125 height 28
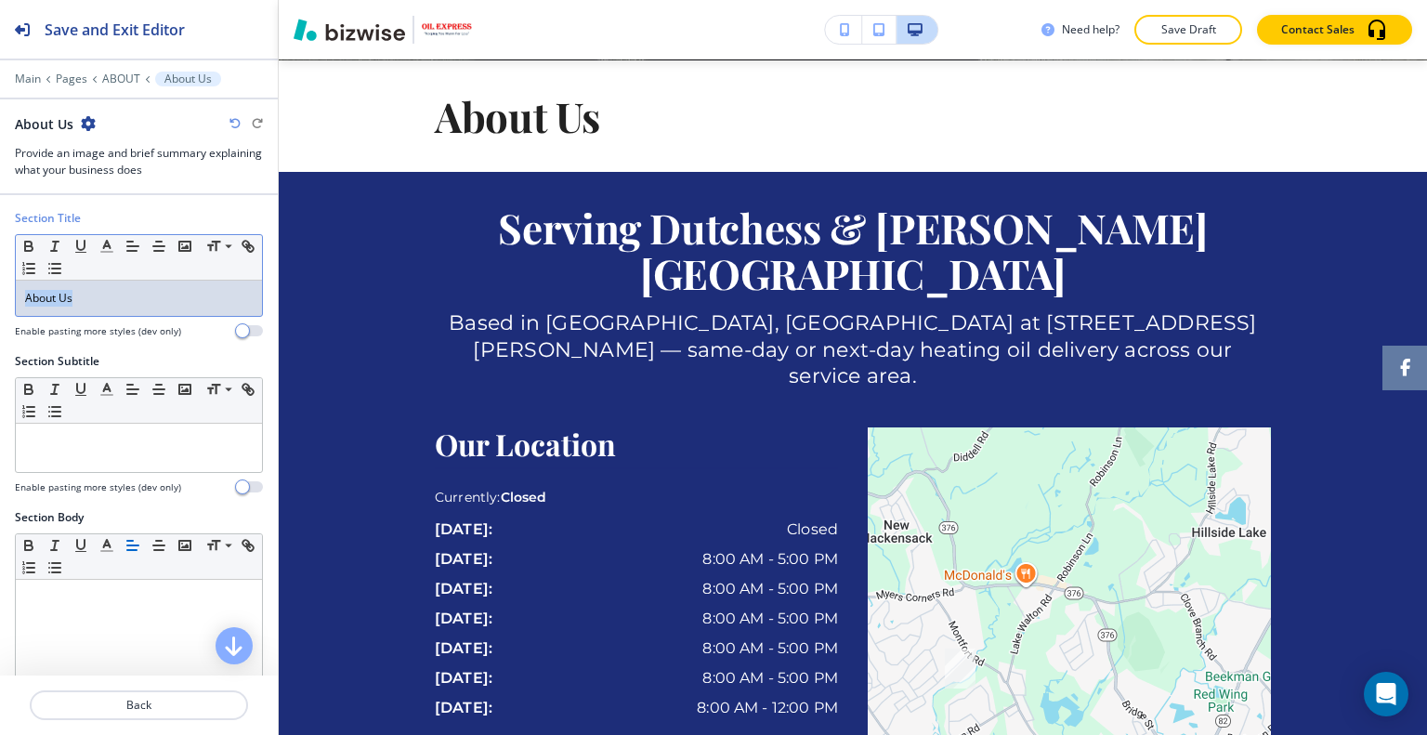
drag, startPoint x: 115, startPoint y: 301, endPoint x: 0, endPoint y: 272, distance: 118.7
click at [0, 272] on div "Section Title Small Normal Large Huge About Us Enable pasting more styles (dev …" at bounding box center [139, 281] width 278 height 143
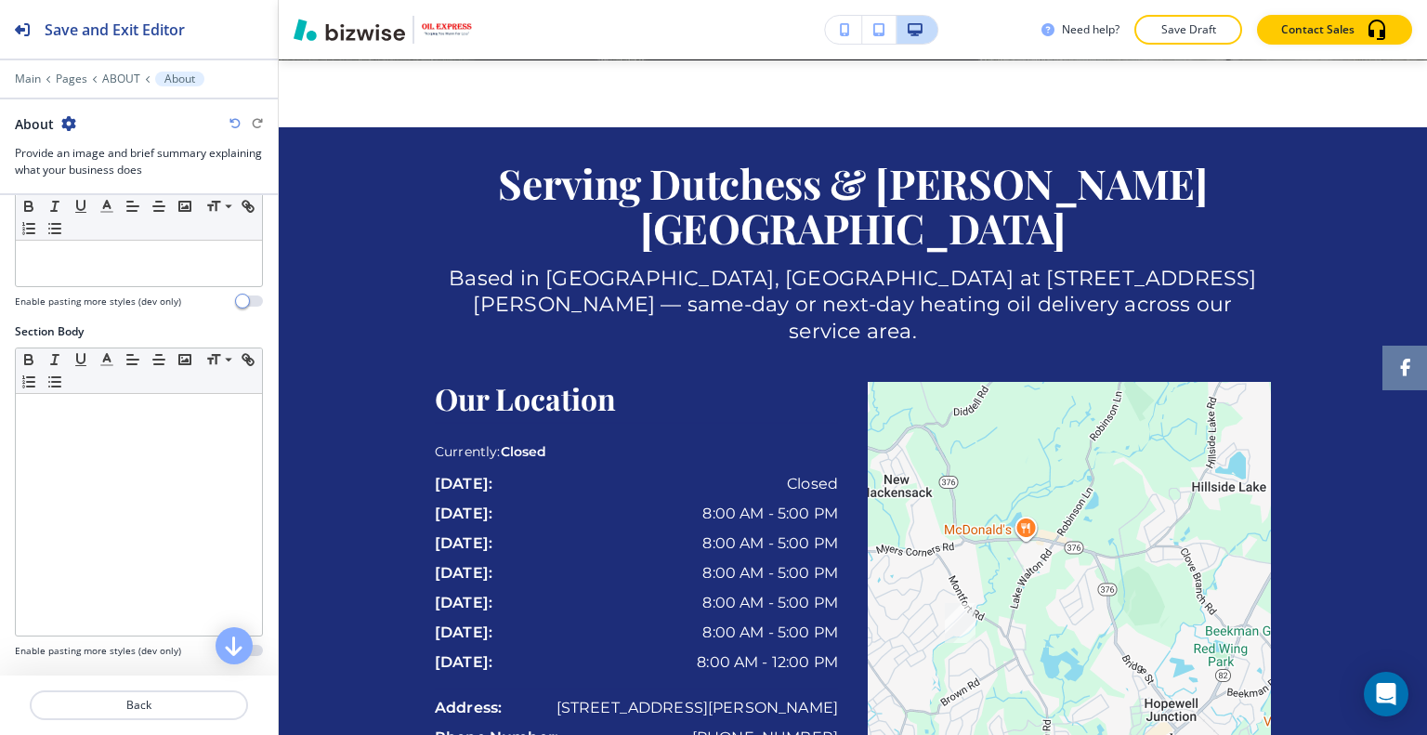
scroll to position [0, 0]
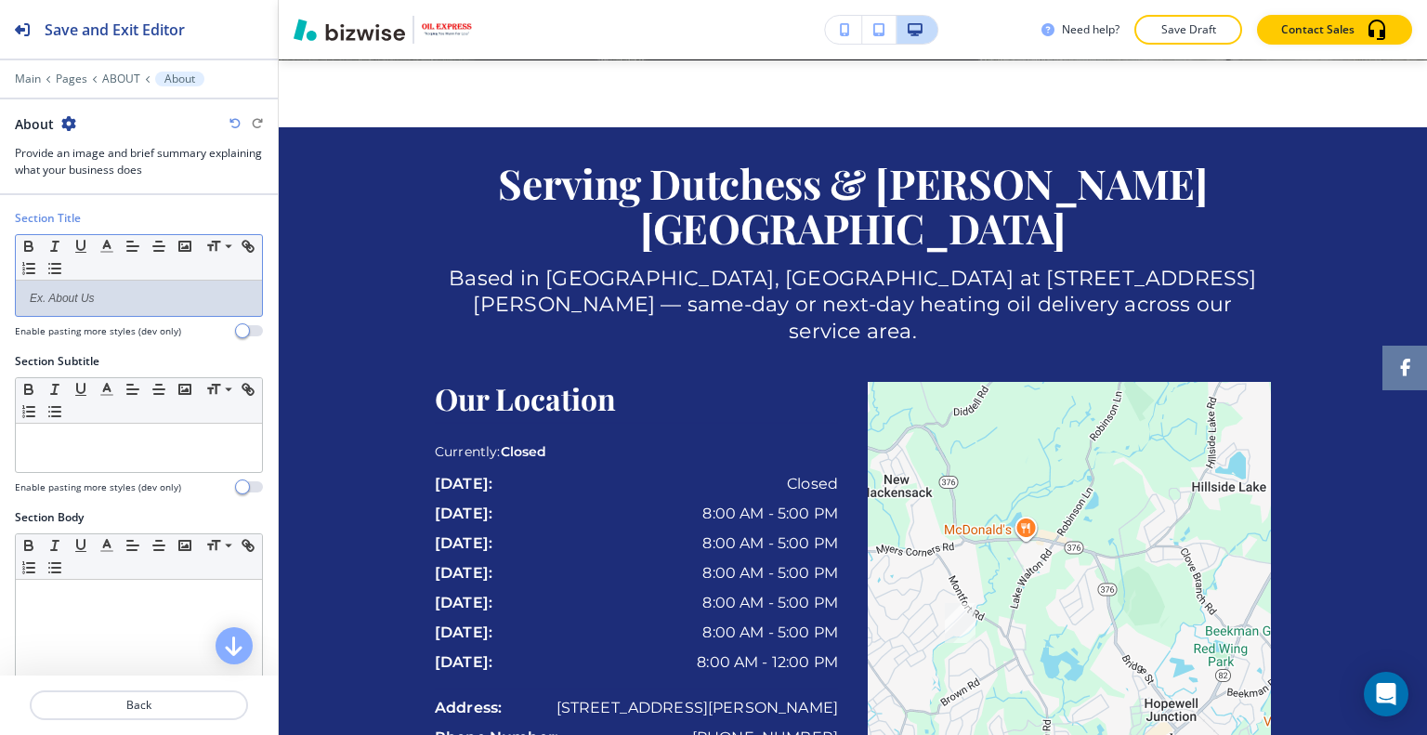
drag, startPoint x: 97, startPoint y: 316, endPoint x: 67, endPoint y: 298, distance: 34.6
click at [67, 298] on p at bounding box center [139, 298] width 228 height 17
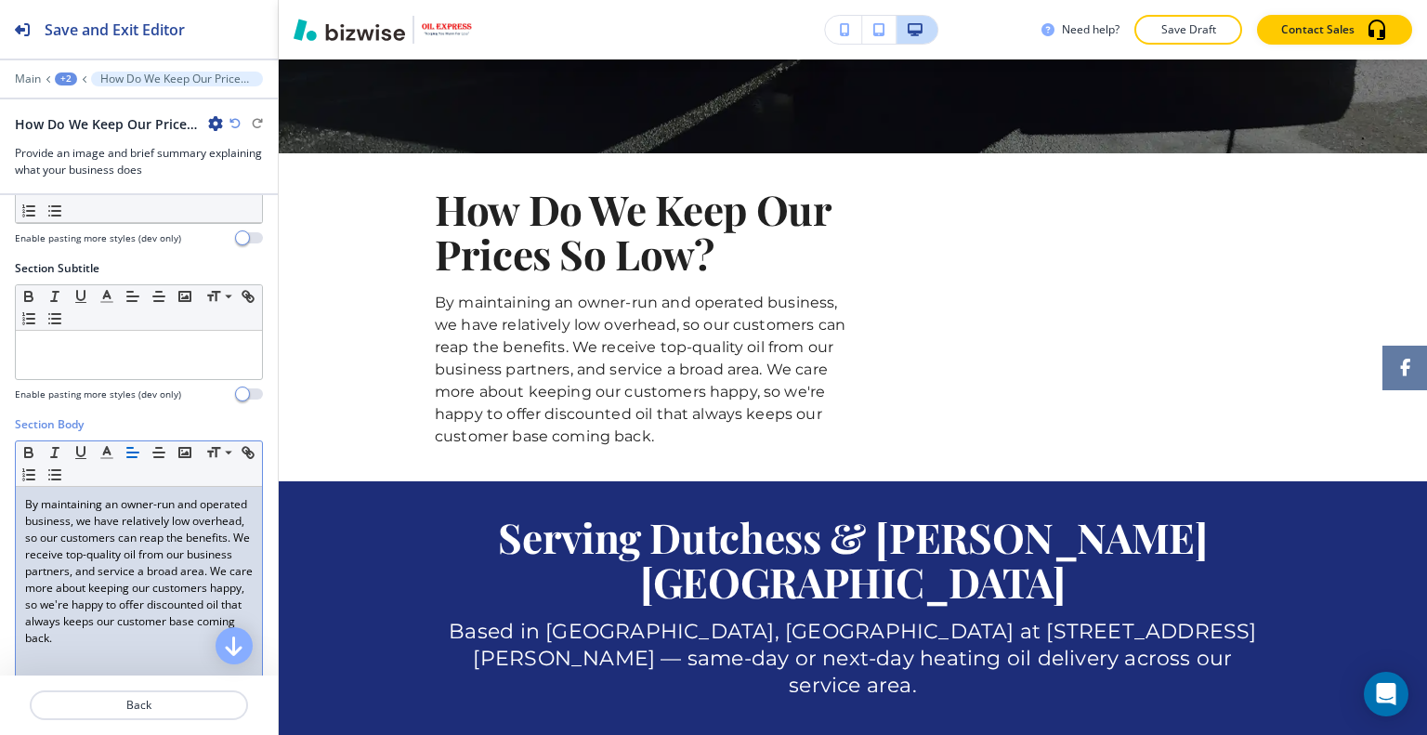
scroll to position [372, 0]
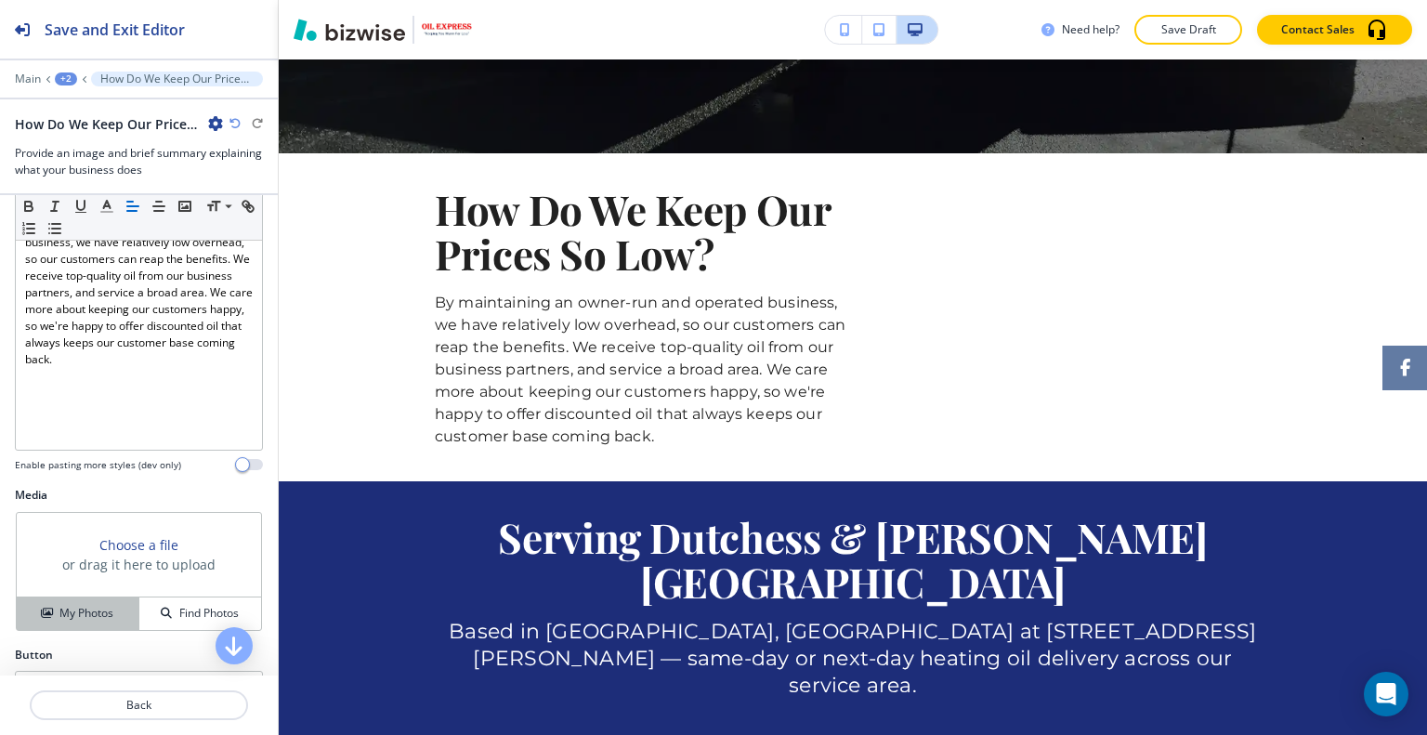
click at [90, 620] on button "My Photos" at bounding box center [78, 613] width 123 height 33
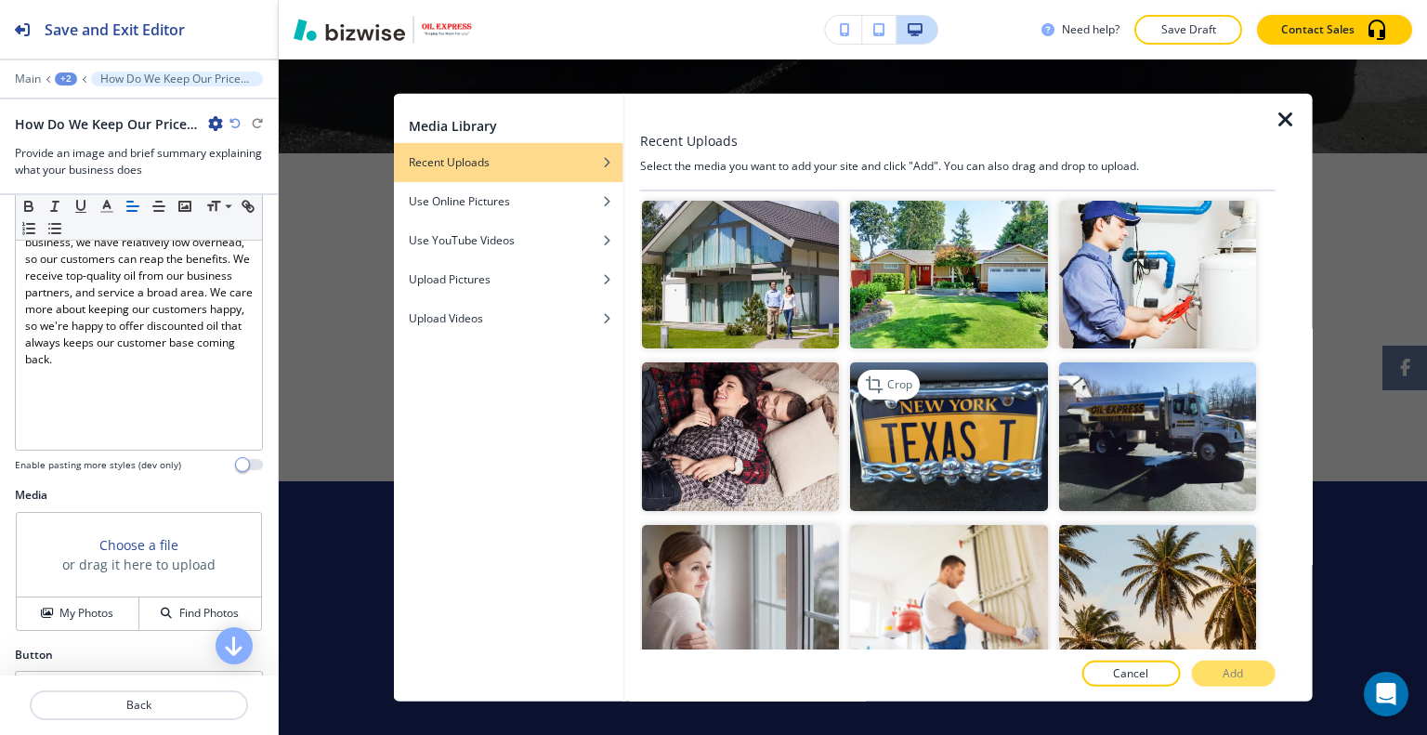
scroll to position [743, 0]
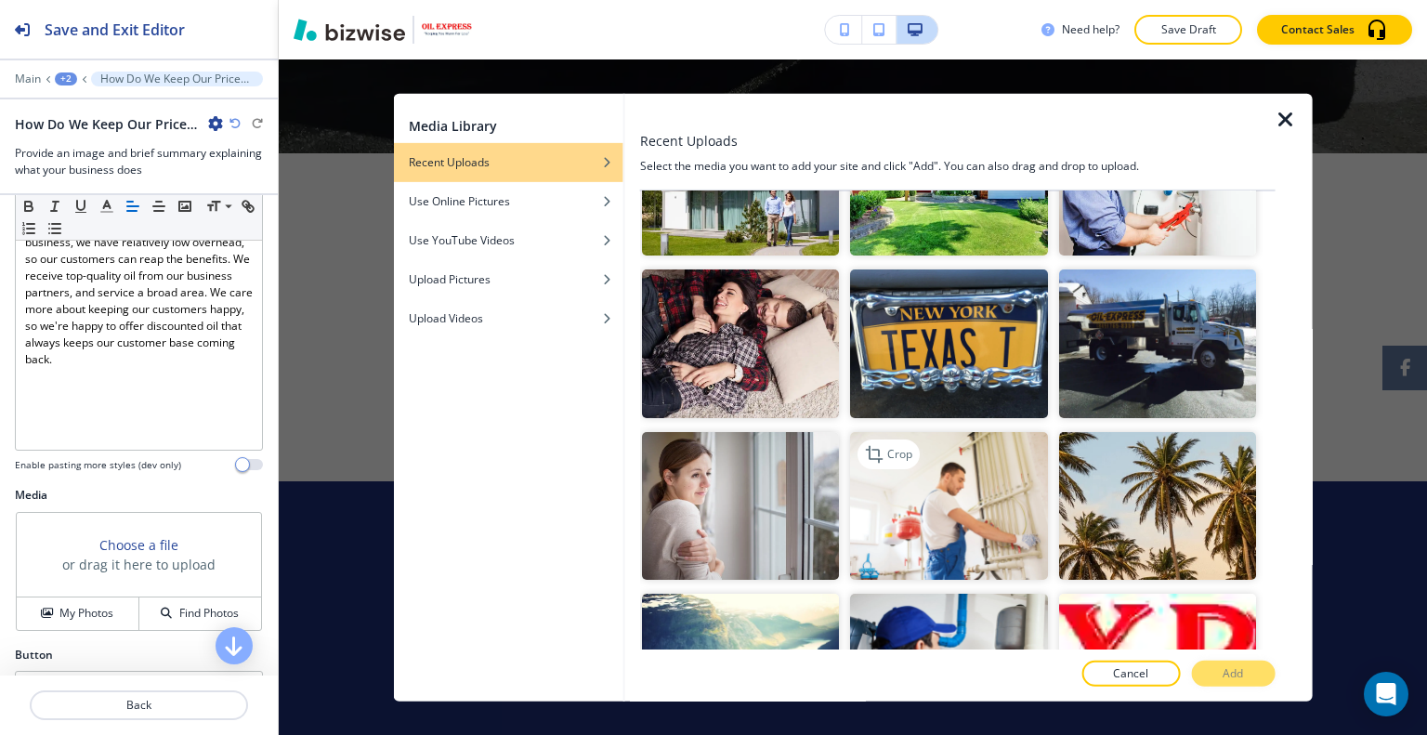
click at [958, 444] on img "button" at bounding box center [948, 505] width 197 height 148
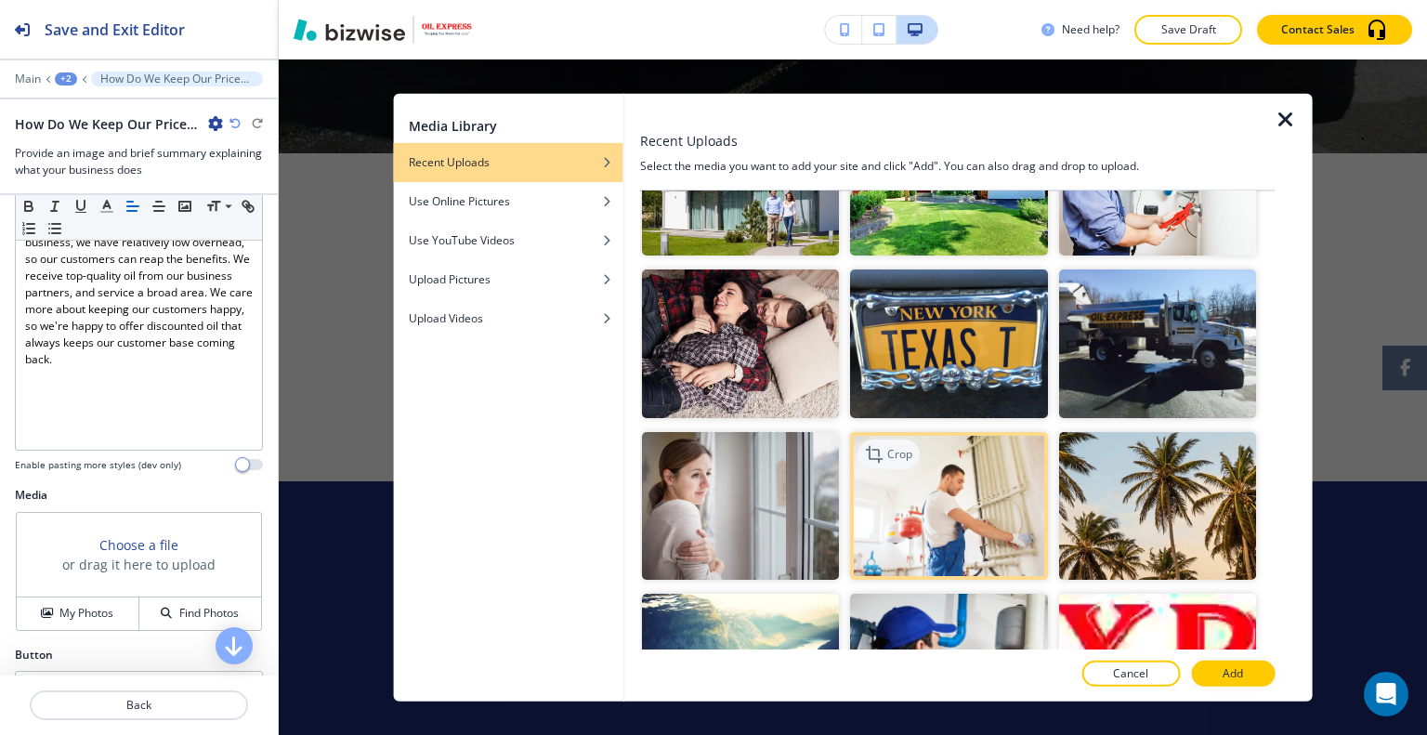
click at [909, 438] on div "Crop" at bounding box center [888, 453] width 62 height 30
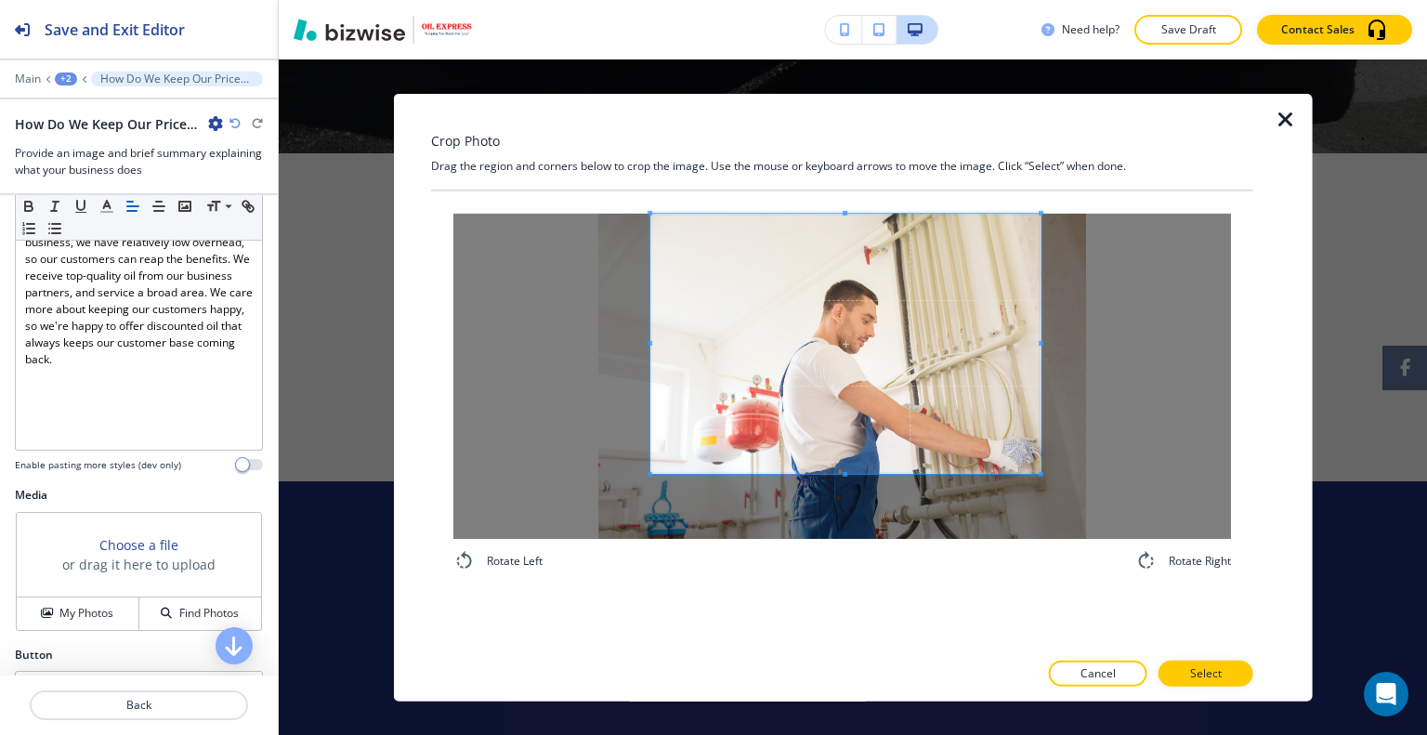
click at [858, 348] on span at bounding box center [845, 343] width 390 height 260
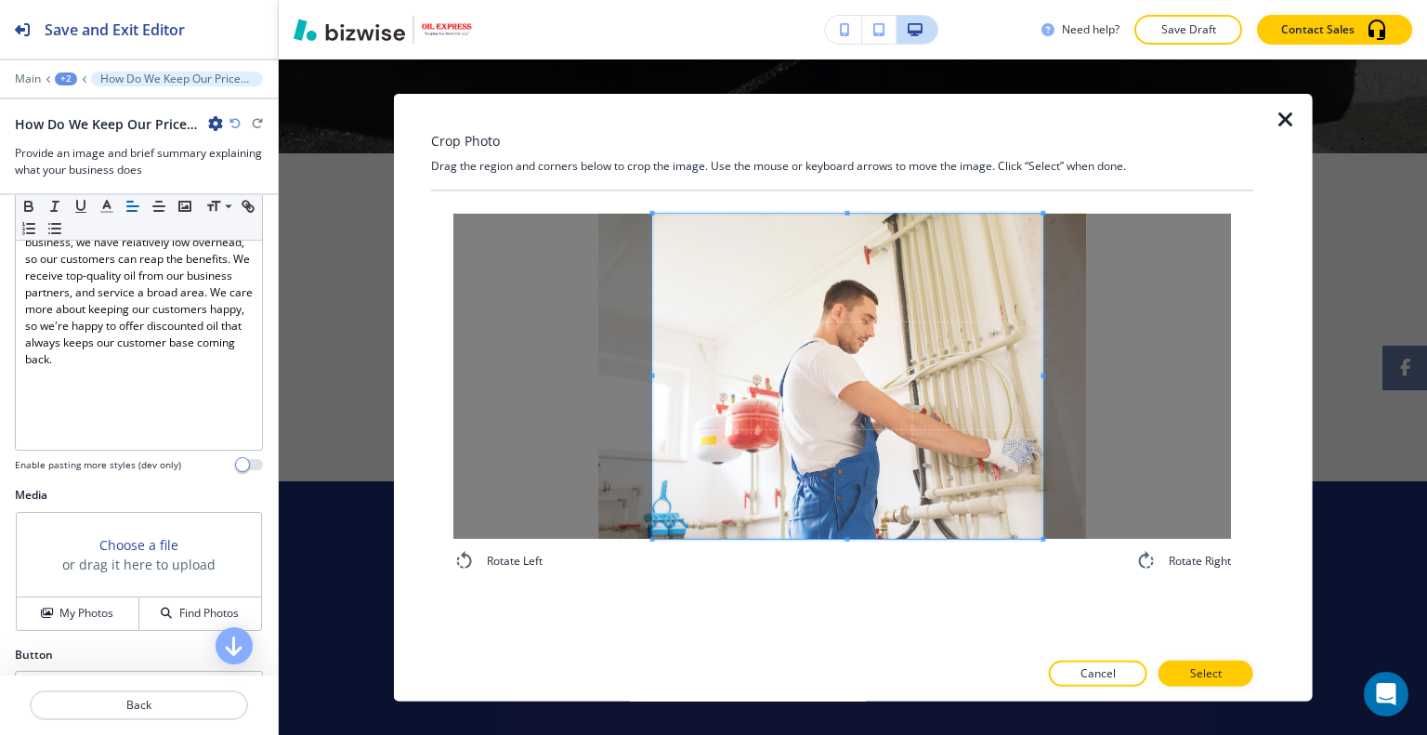
click at [814, 571] on div "Rotate Left Rotate Right" at bounding box center [842, 391] width 822 height 403
click at [1162, 681] on button "Select" at bounding box center [1205, 673] width 95 height 26
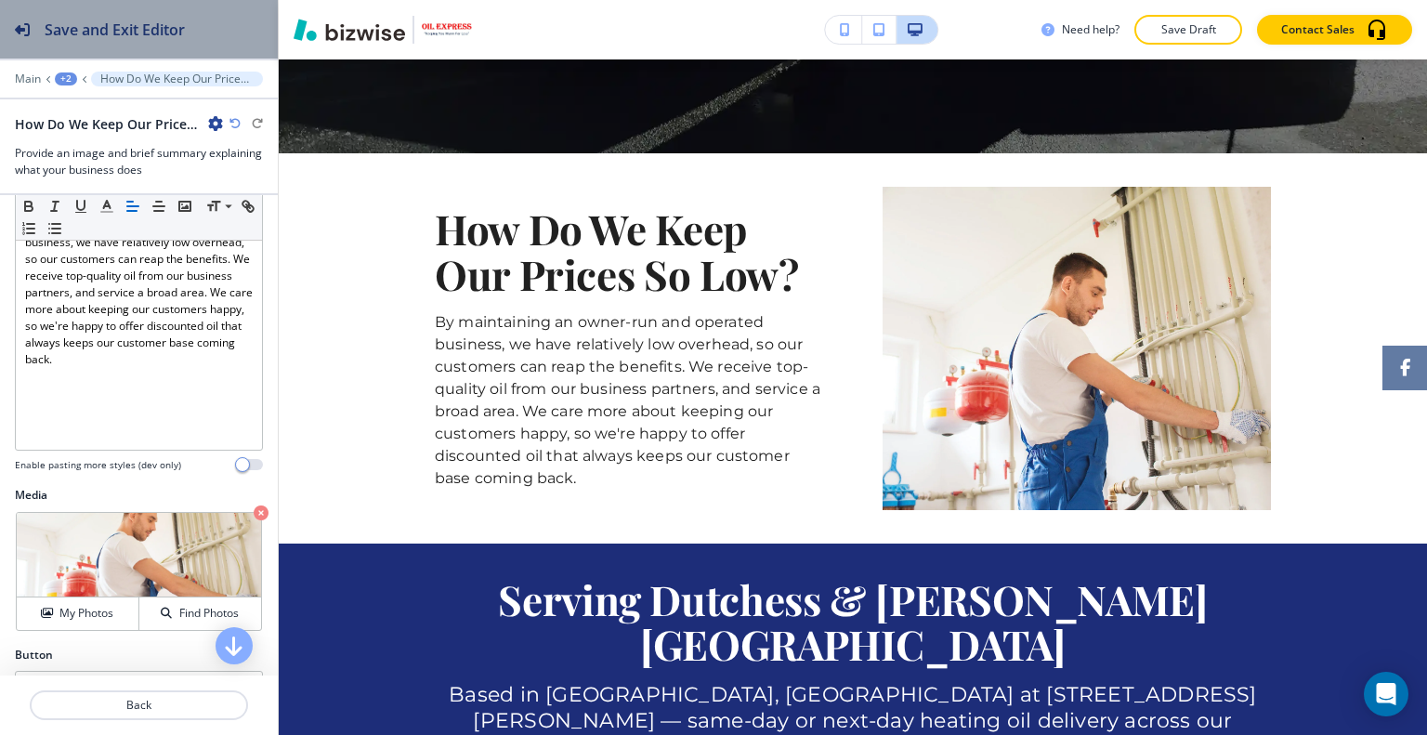
click at [215, 37] on button "Save and Exit Editor" at bounding box center [139, 29] width 278 height 59
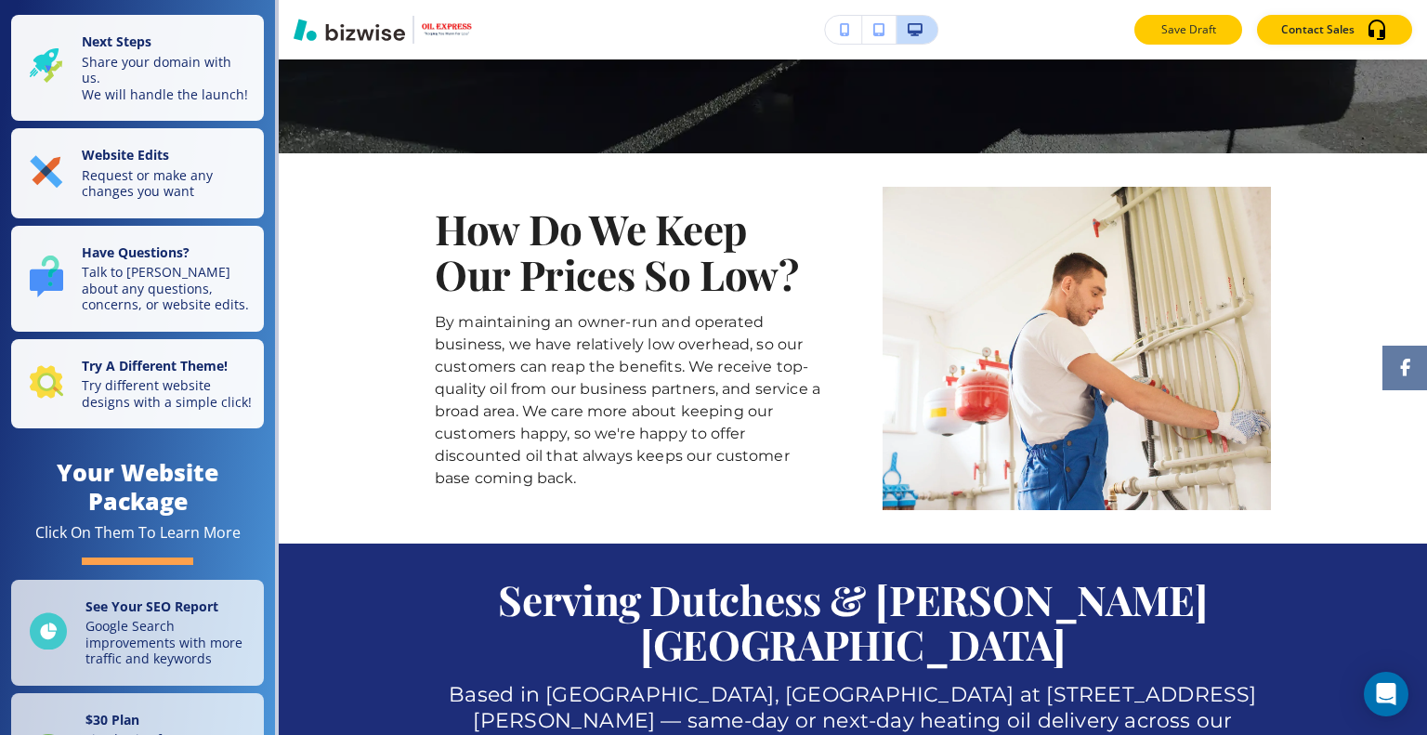
click at [1152, 38] on button "Save Draft" at bounding box center [1188, 30] width 108 height 30
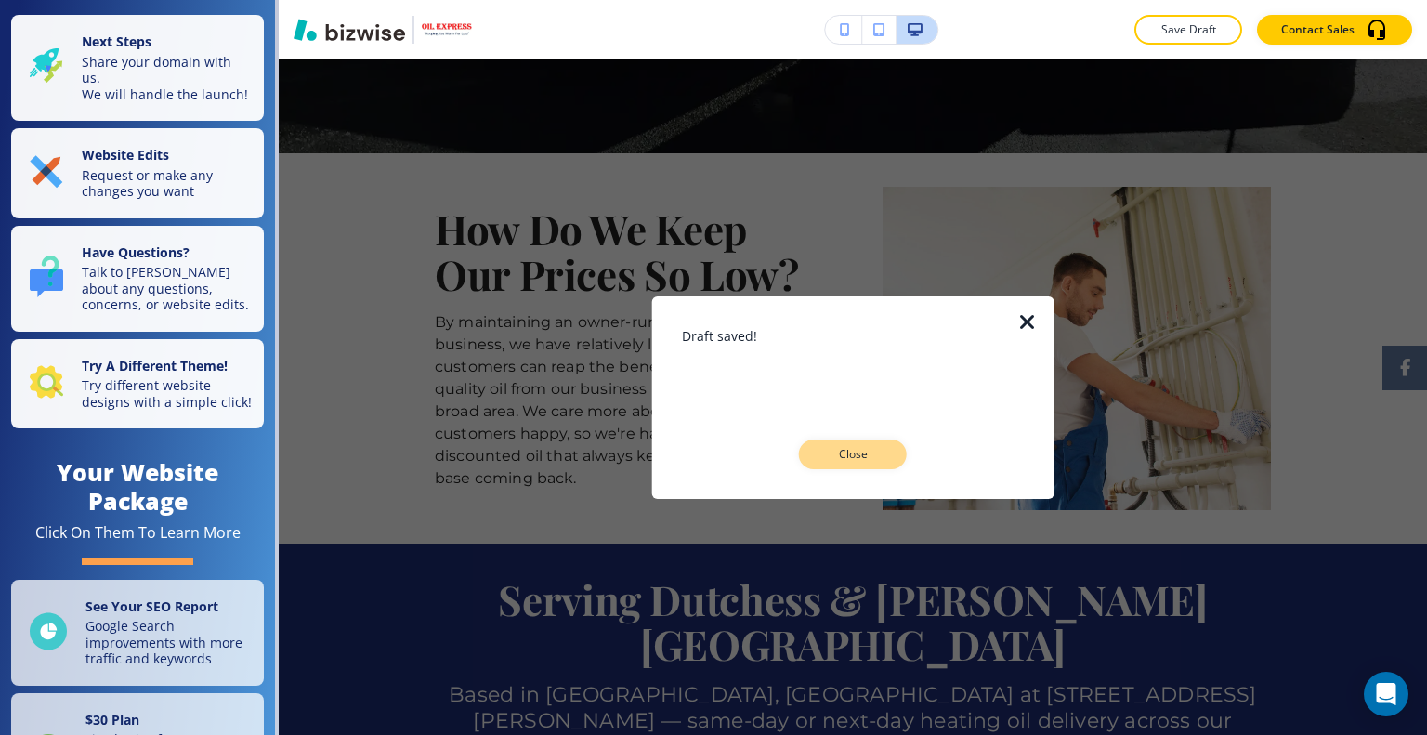
click at [850, 447] on p "Close" at bounding box center [852, 454] width 59 height 17
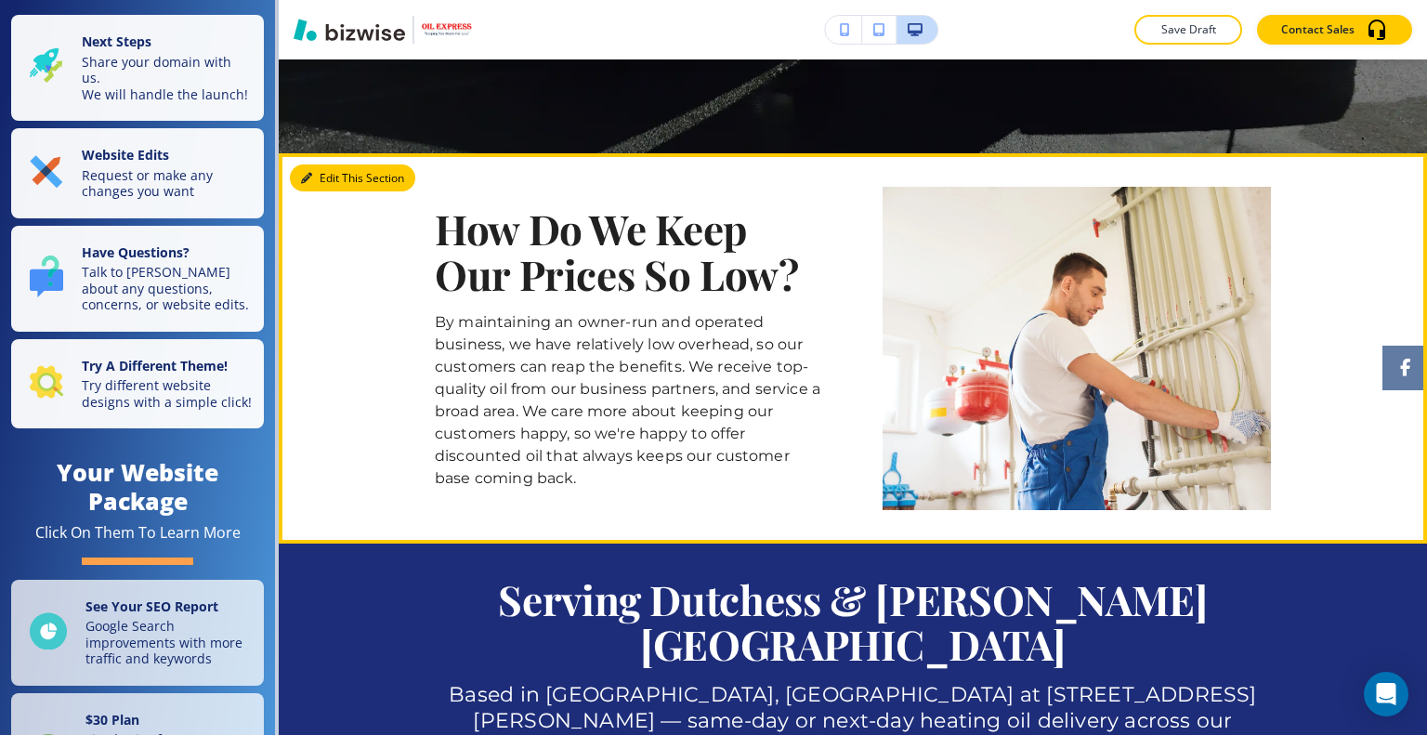
click at [301, 186] on button "Edit This Section" at bounding box center [352, 178] width 125 height 28
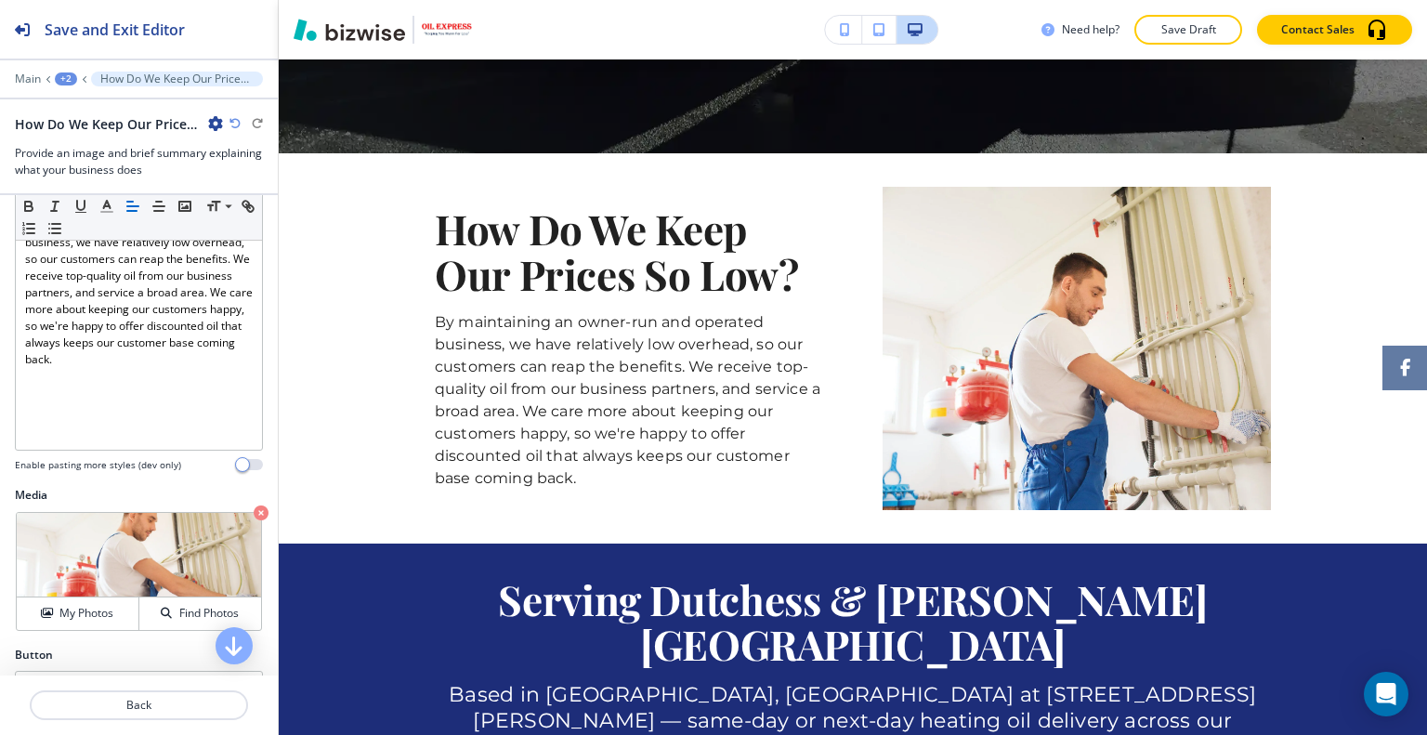
click at [1148, 45] on div "Need help? Save Draft Contact Sales" at bounding box center [853, 29] width 1148 height 59
click at [1152, 38] on button "Save Draft" at bounding box center [1188, 30] width 108 height 30
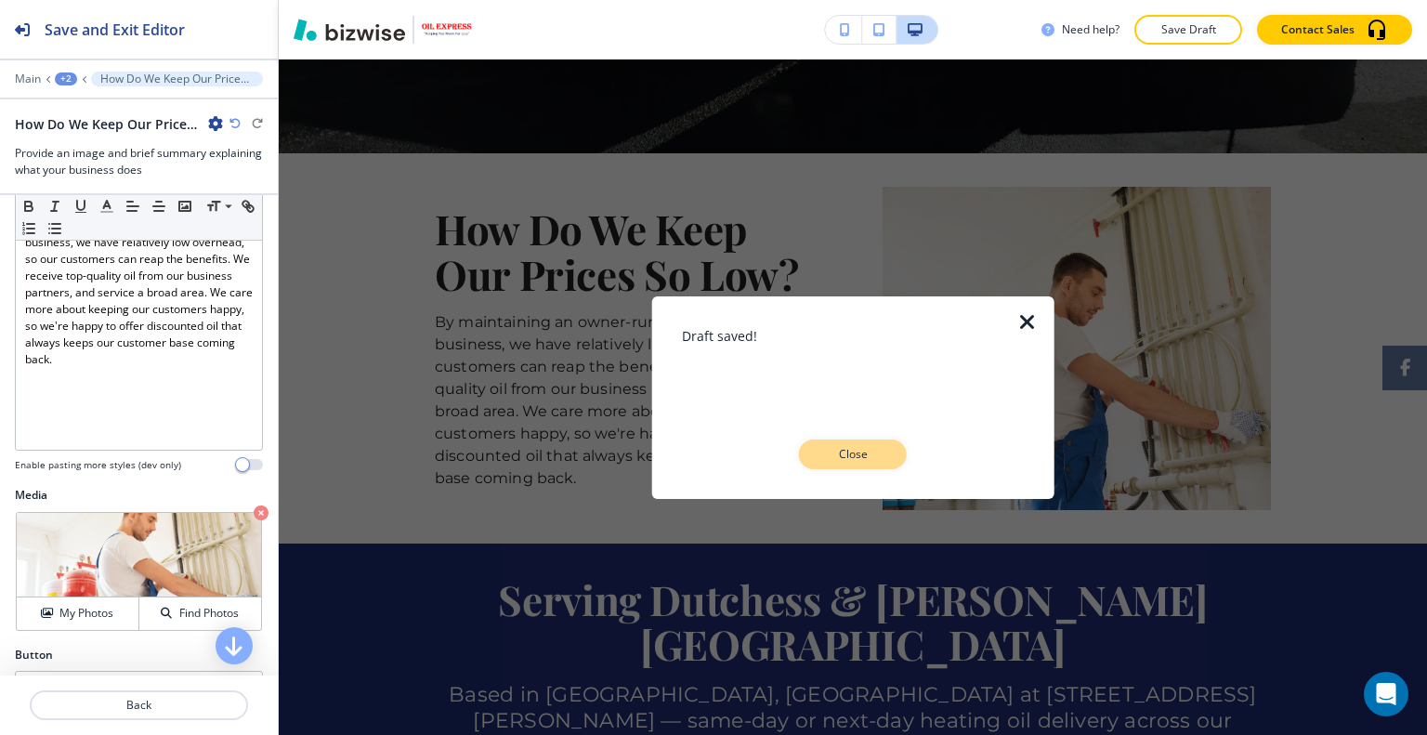
click at [843, 451] on p "Close" at bounding box center [852, 454] width 59 height 17
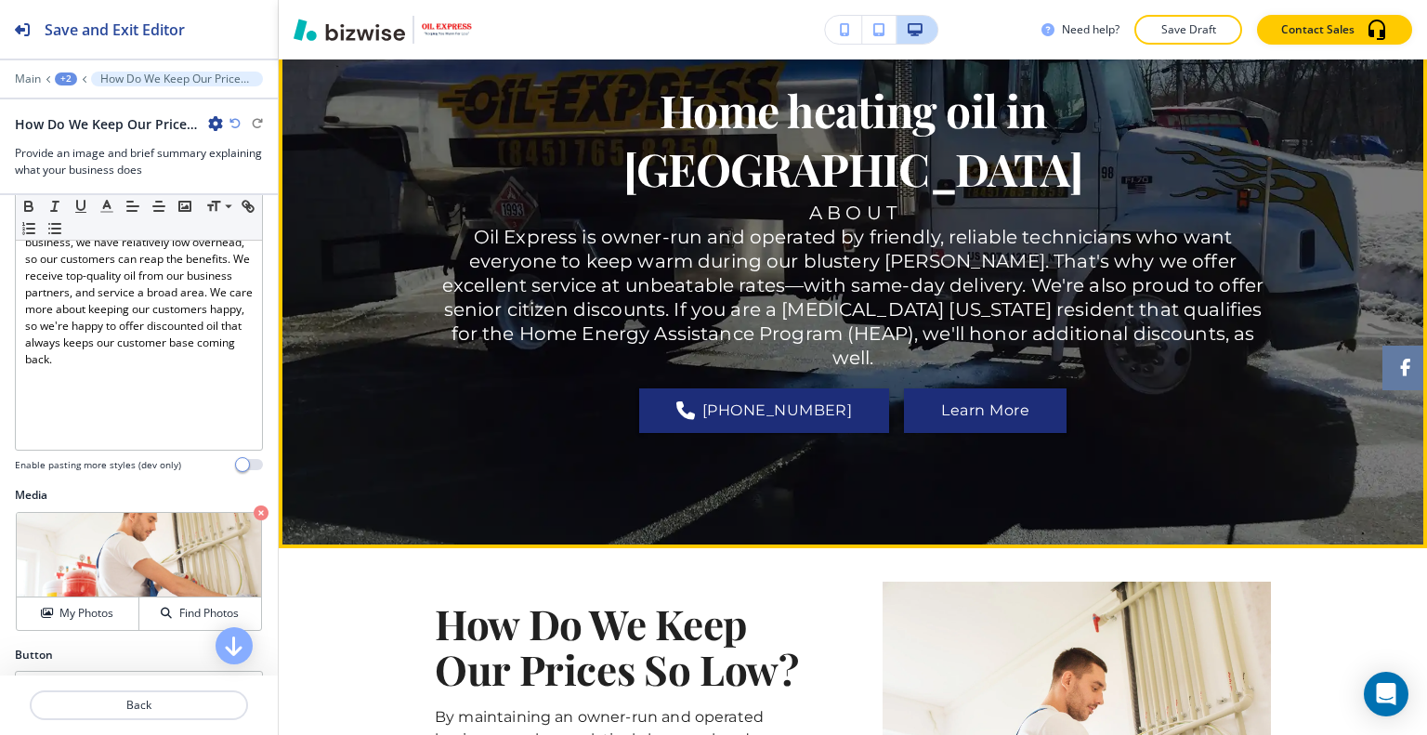
scroll to position [464, 0]
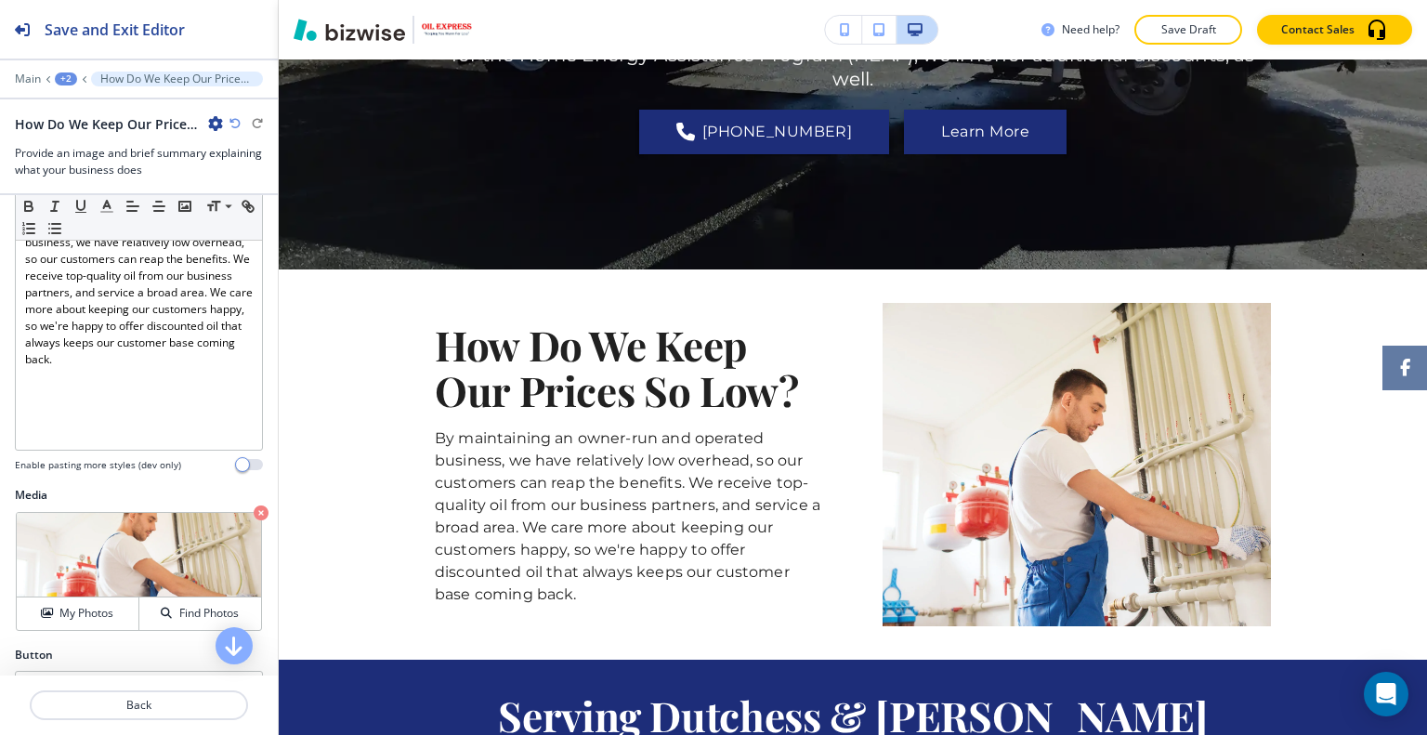
click at [66, 73] on div "+2" at bounding box center [66, 78] width 22 height 13
click at [93, 144] on p "ABOUT" at bounding box center [114, 141] width 95 height 17
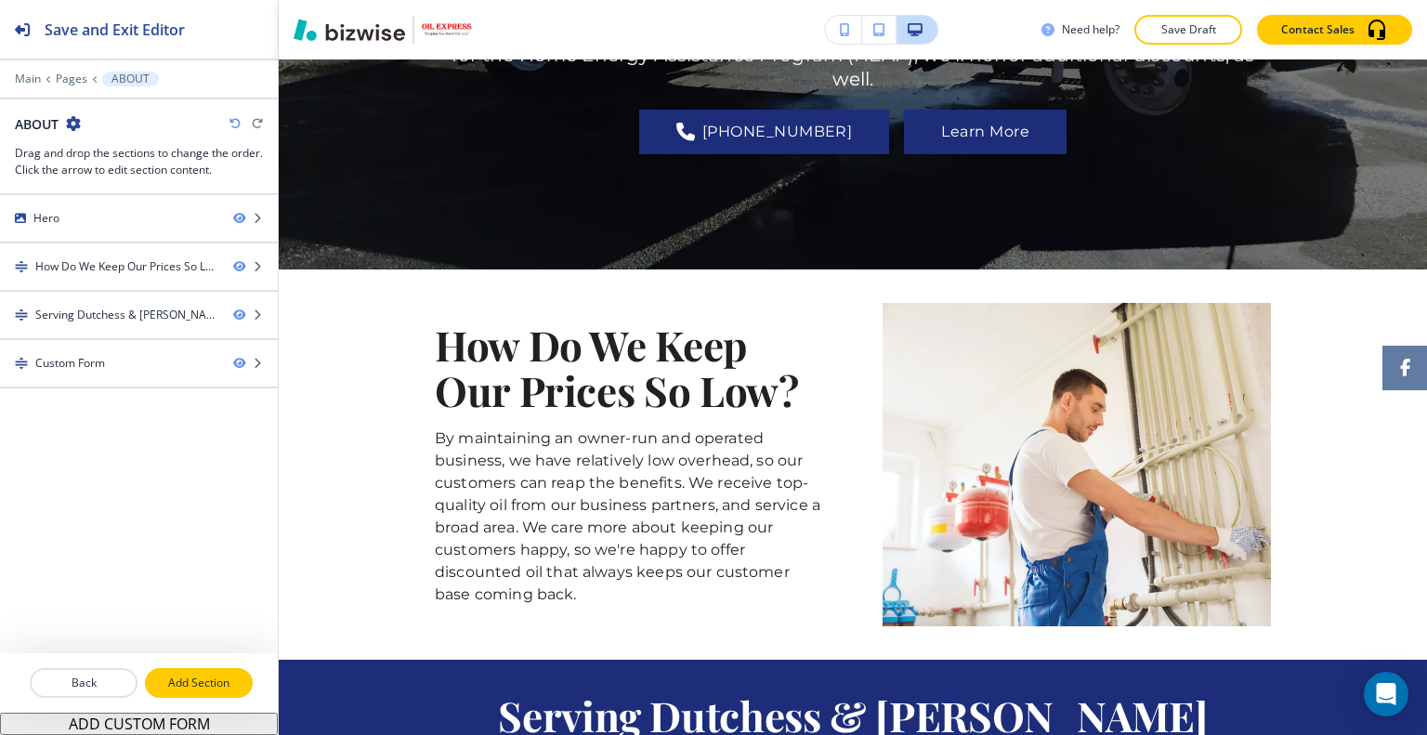
click at [175, 693] on button "Add Section" at bounding box center [199, 683] width 108 height 30
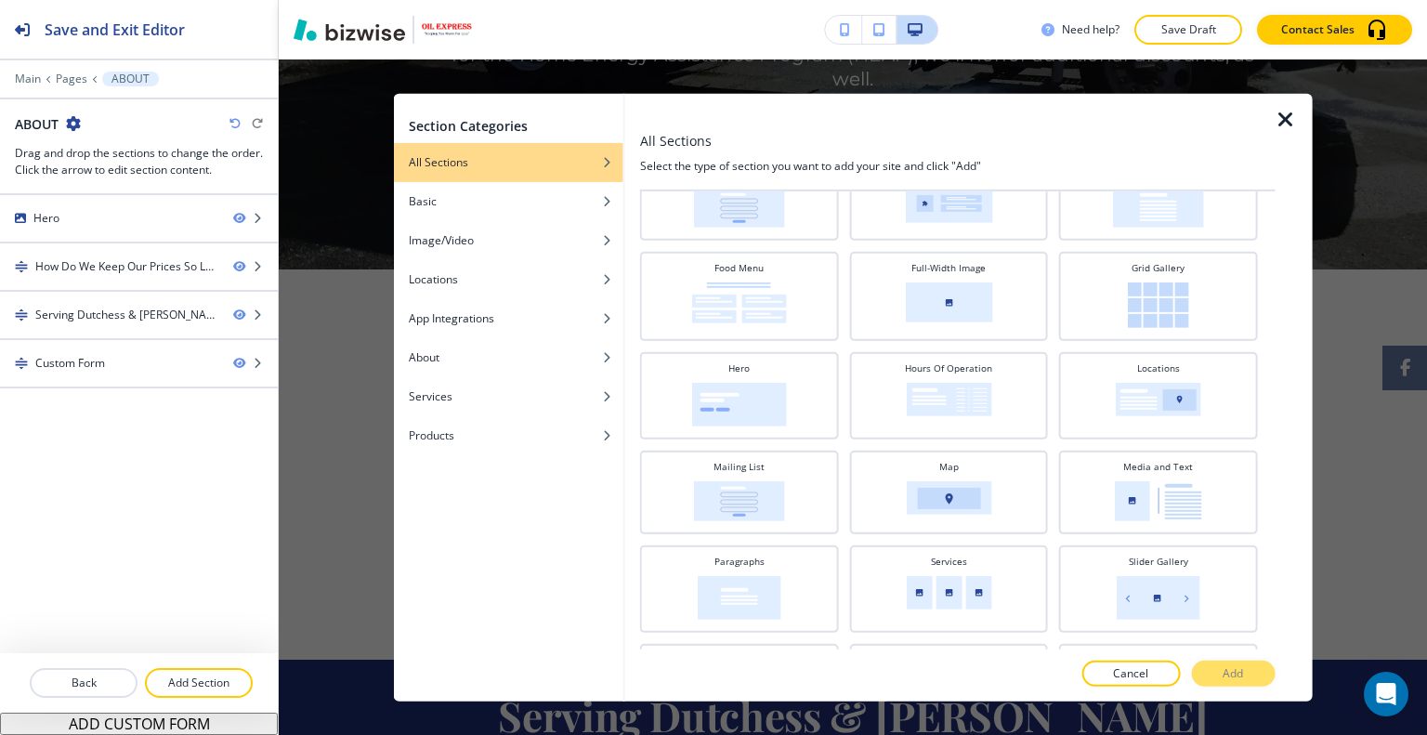
scroll to position [560, 0]
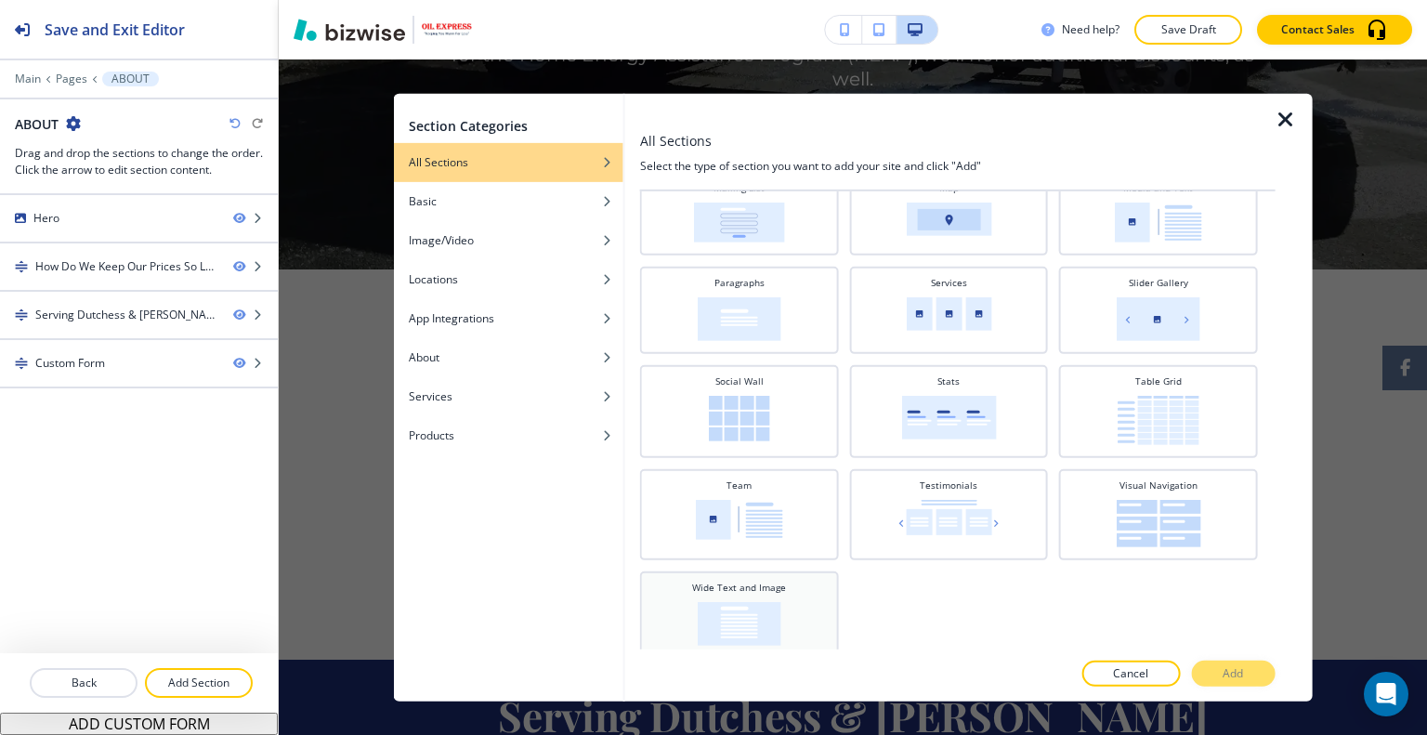
click at [734, 613] on img at bounding box center [740, 623] width 84 height 44
click at [1261, 667] on button "Add" at bounding box center [1233, 673] width 84 height 26
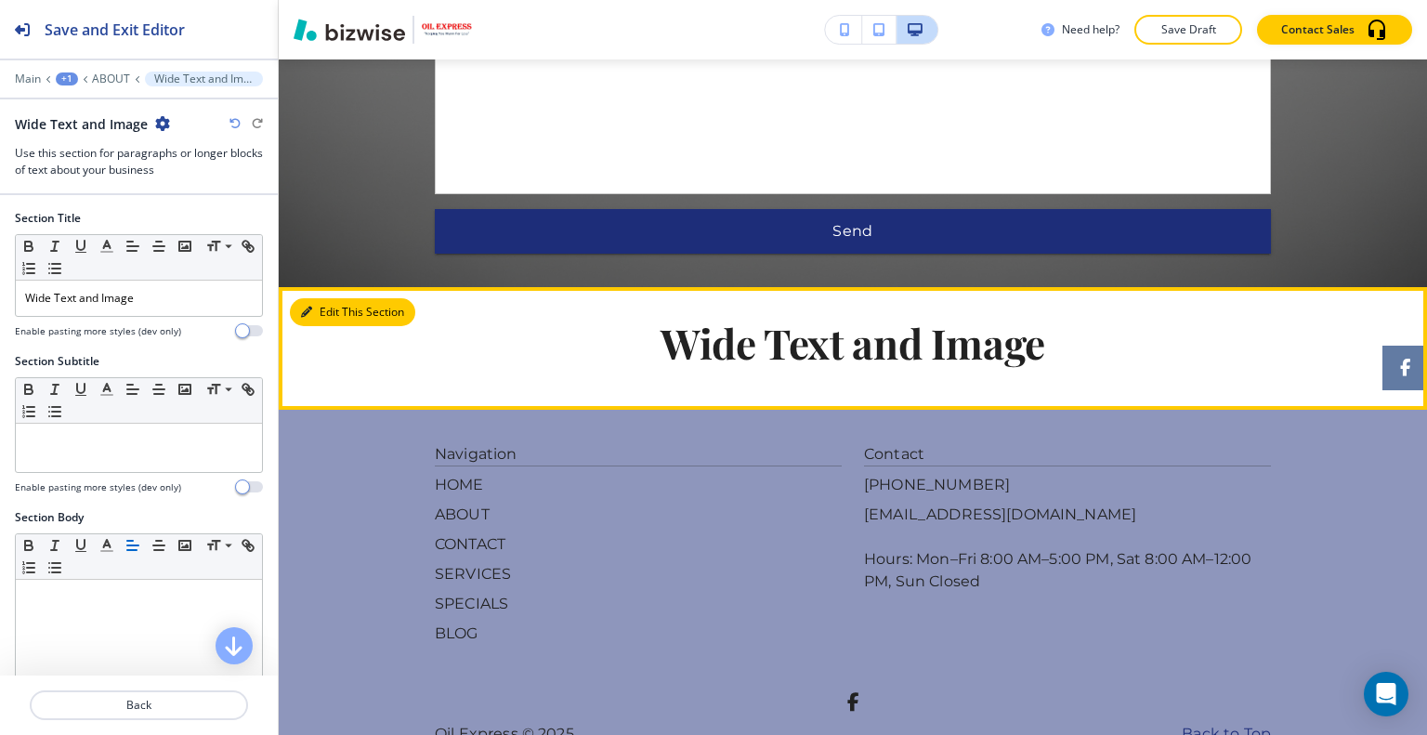
click at [327, 298] on button "Edit This Section" at bounding box center [352, 312] width 125 height 28
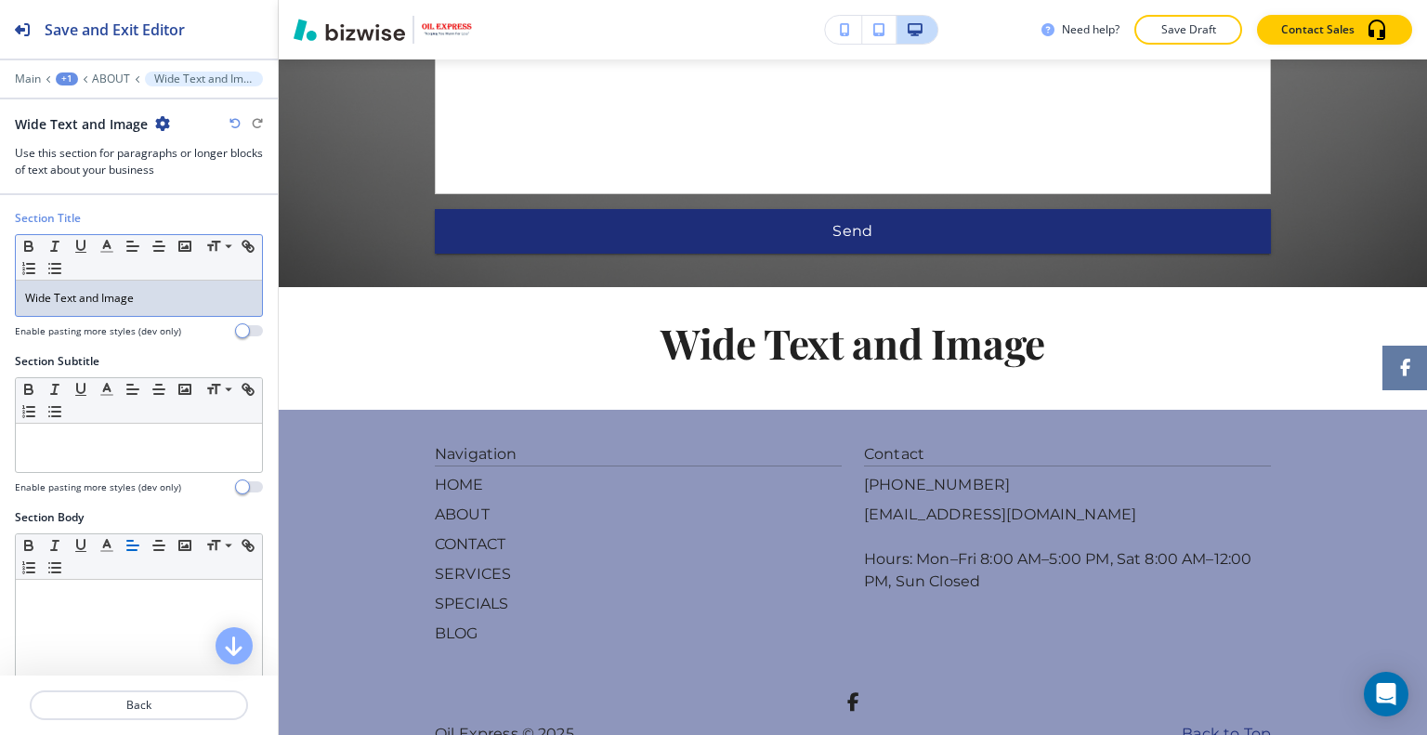
click at [162, 296] on p "Wide Text and Image" at bounding box center [139, 298] width 228 height 17
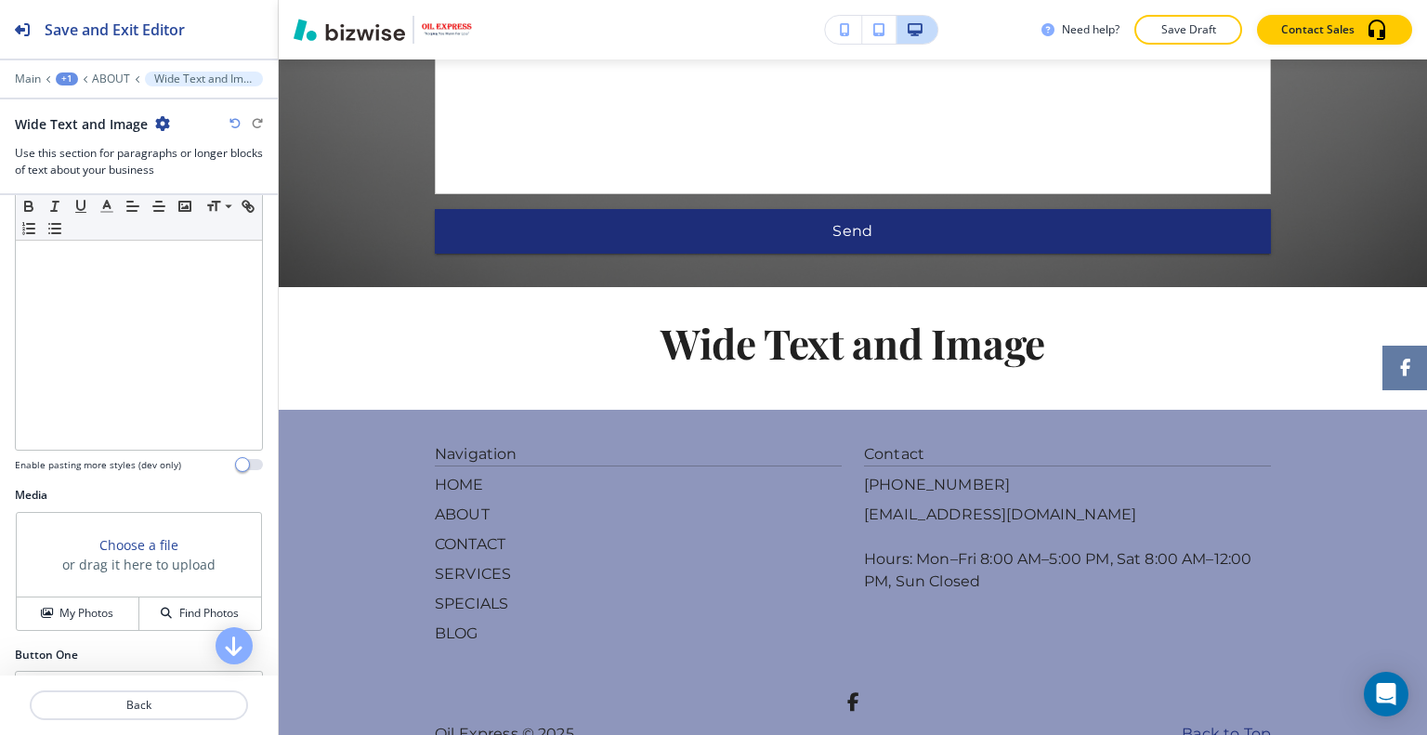
click at [93, 630] on div "Media Choose a file or drag it here to upload My Photos Find Photos" at bounding box center [139, 567] width 278 height 160
click at [93, 615] on h4 "My Photos" at bounding box center [86, 613] width 54 height 17
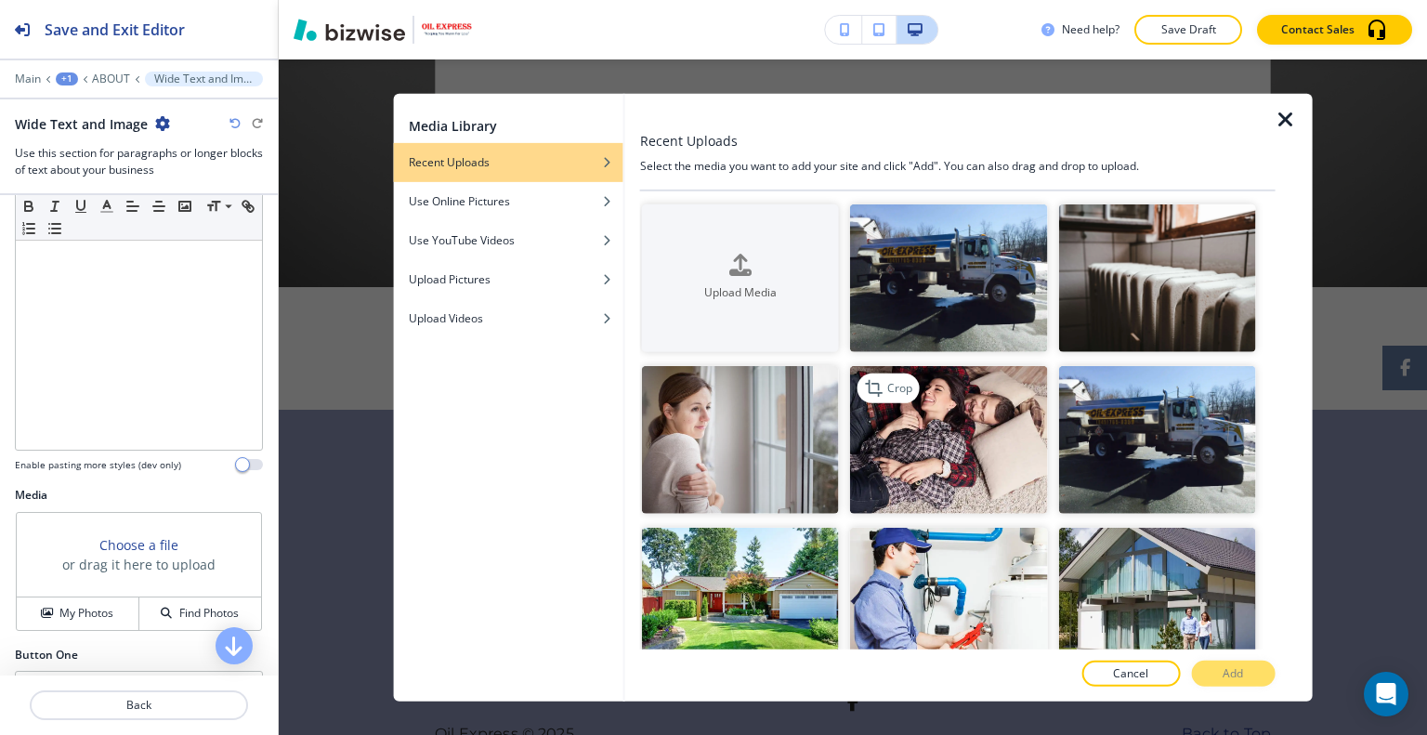
click at [987, 469] on img "button" at bounding box center [948, 440] width 197 height 148
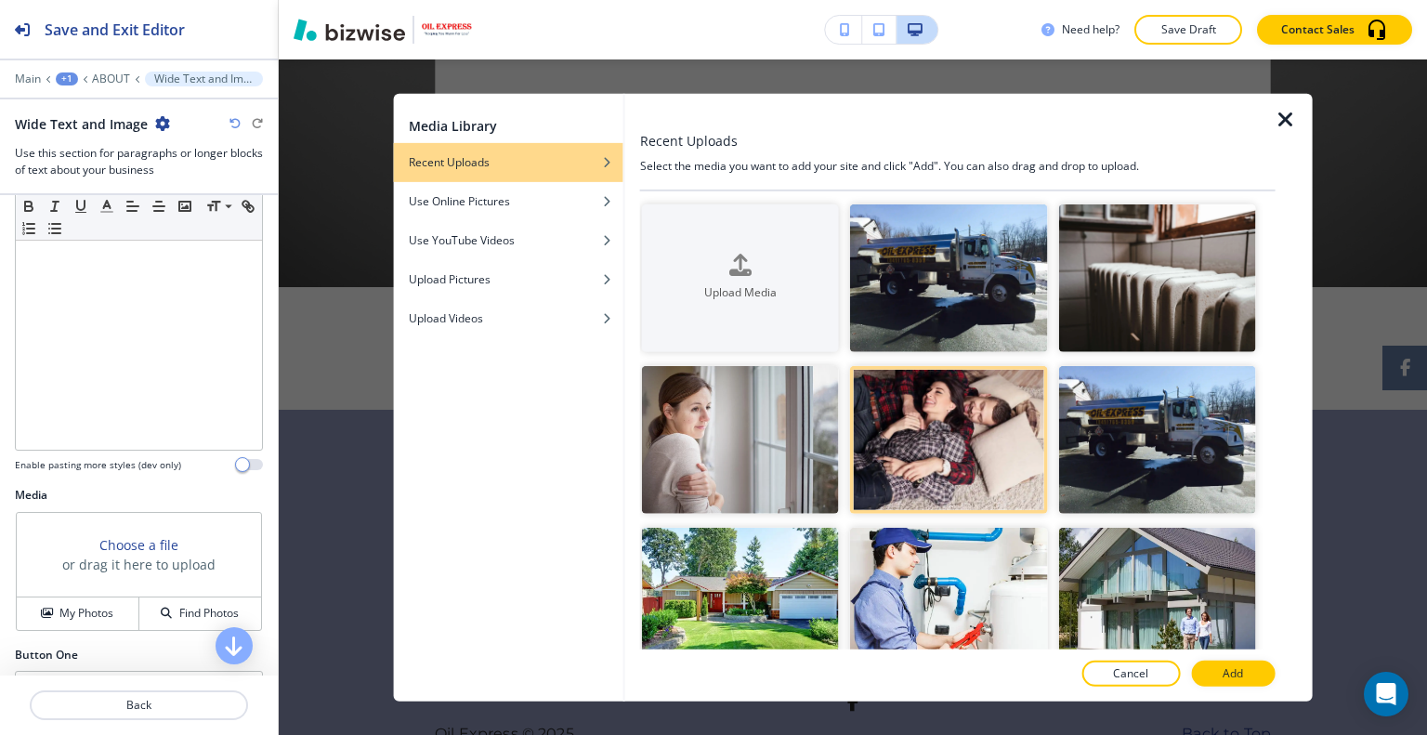
click at [1242, 688] on div at bounding box center [957, 693] width 635 height 15
click at [1234, 680] on p "Add" at bounding box center [1232, 673] width 20 height 17
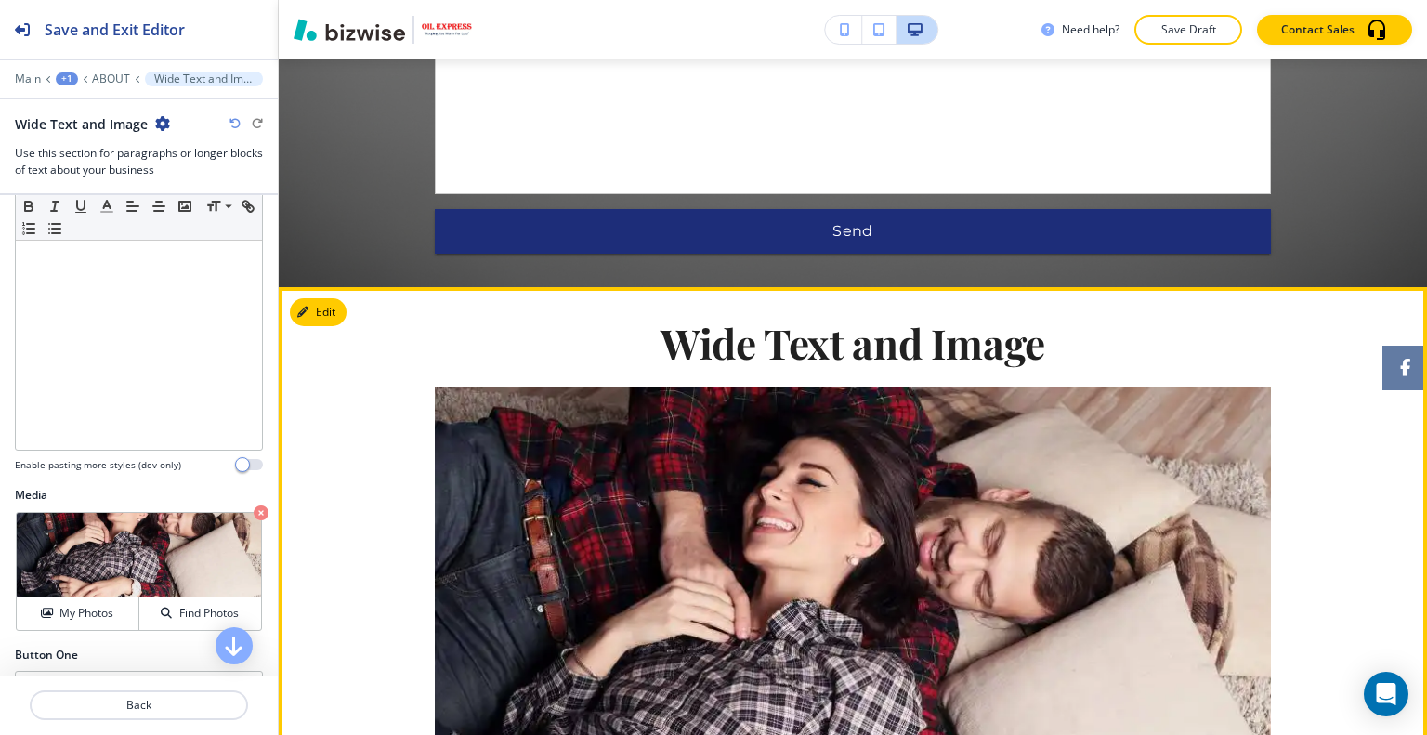
click at [1234, 672] on img at bounding box center [853, 681] width 836 height 588
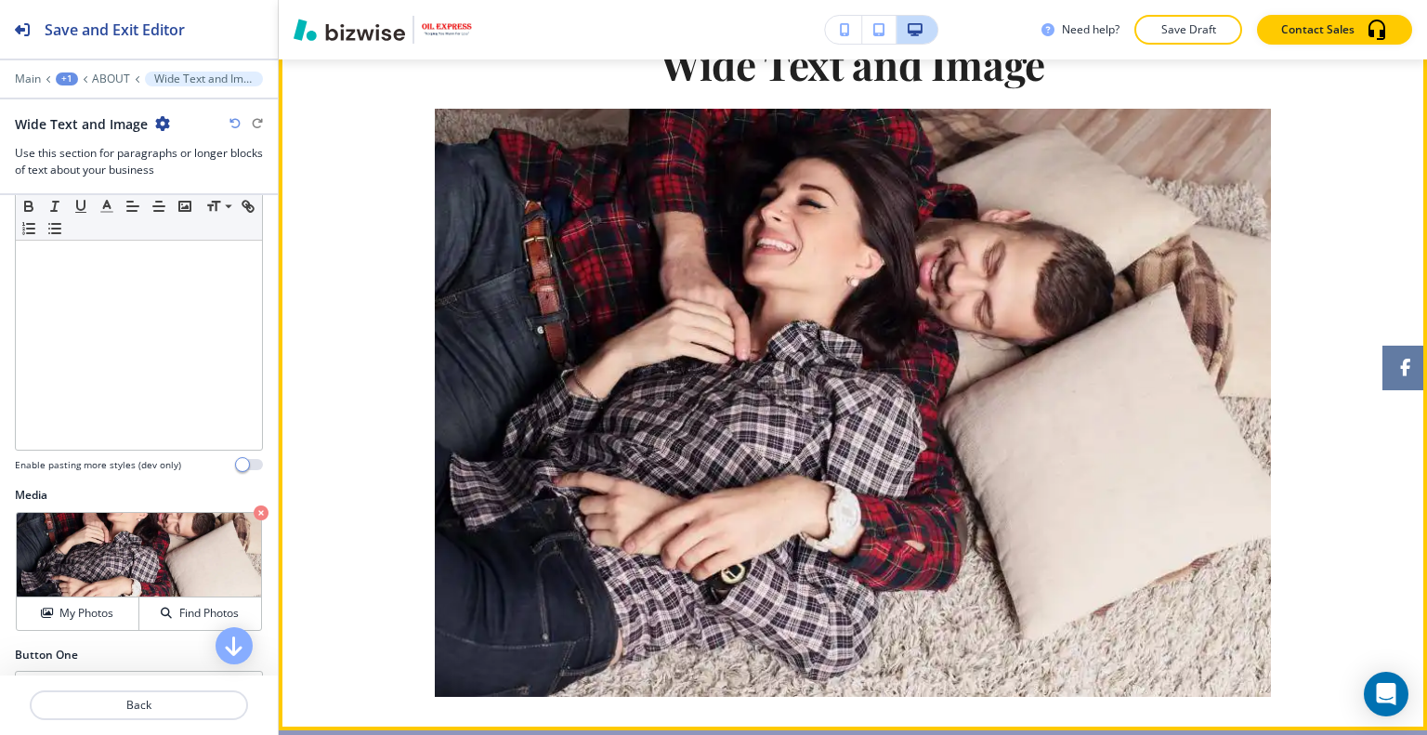
scroll to position [2589, 0]
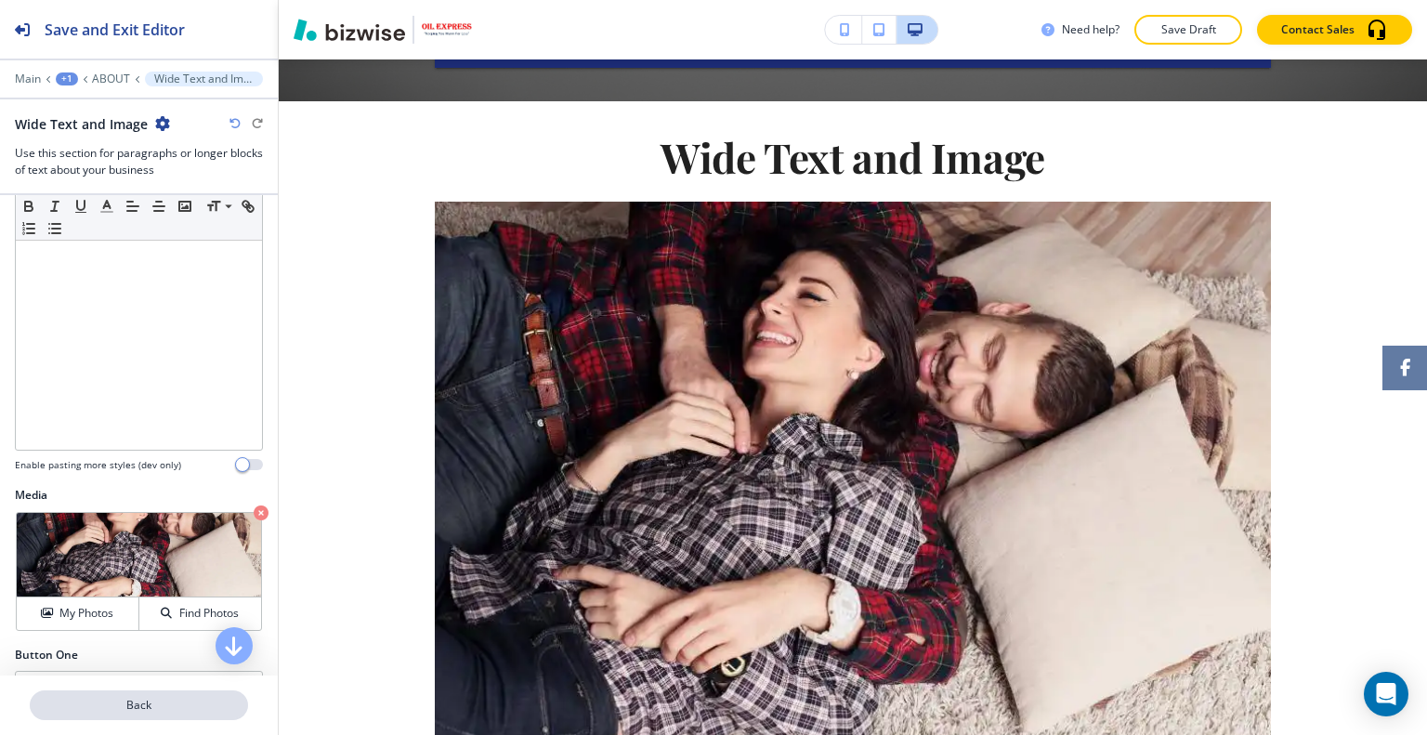
click at [157, 707] on p "Back" at bounding box center [139, 705] width 215 height 17
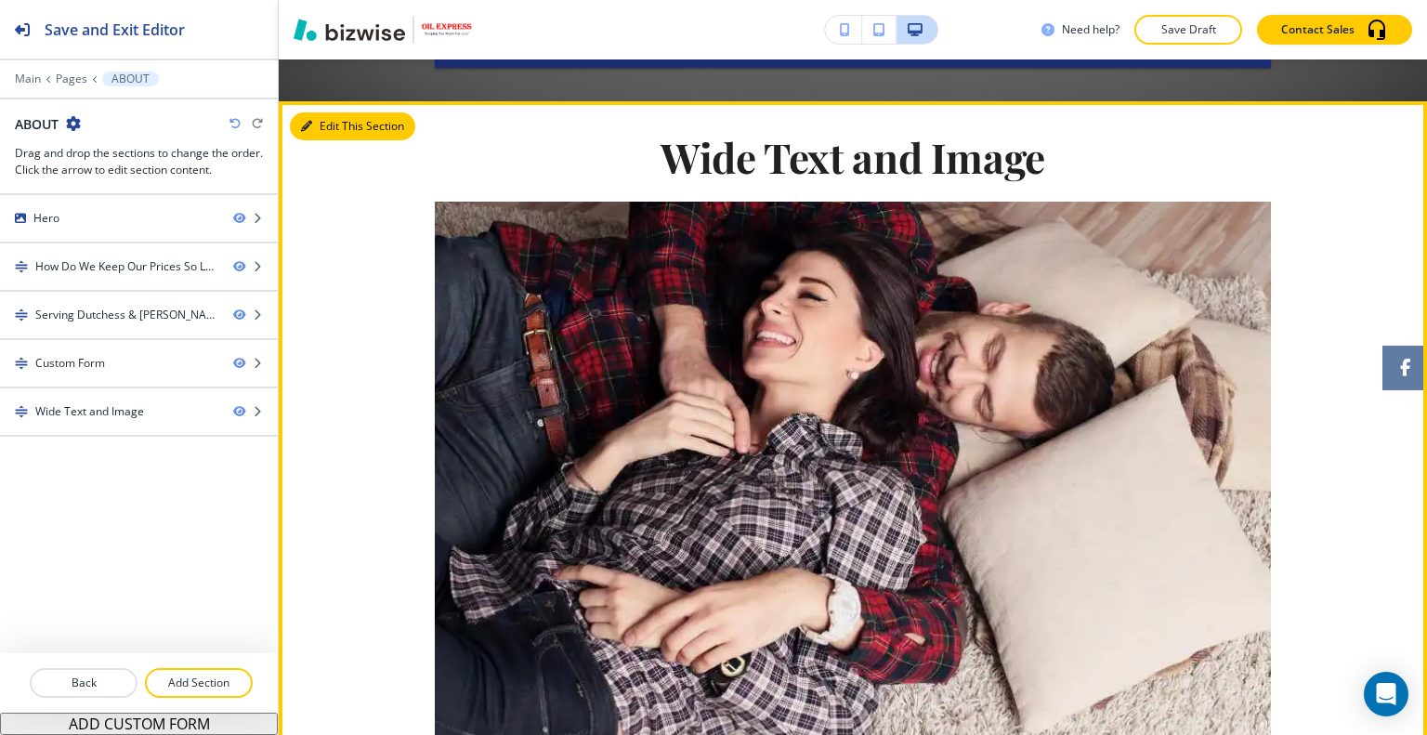
click at [326, 112] on button "Edit This Section" at bounding box center [352, 126] width 125 height 28
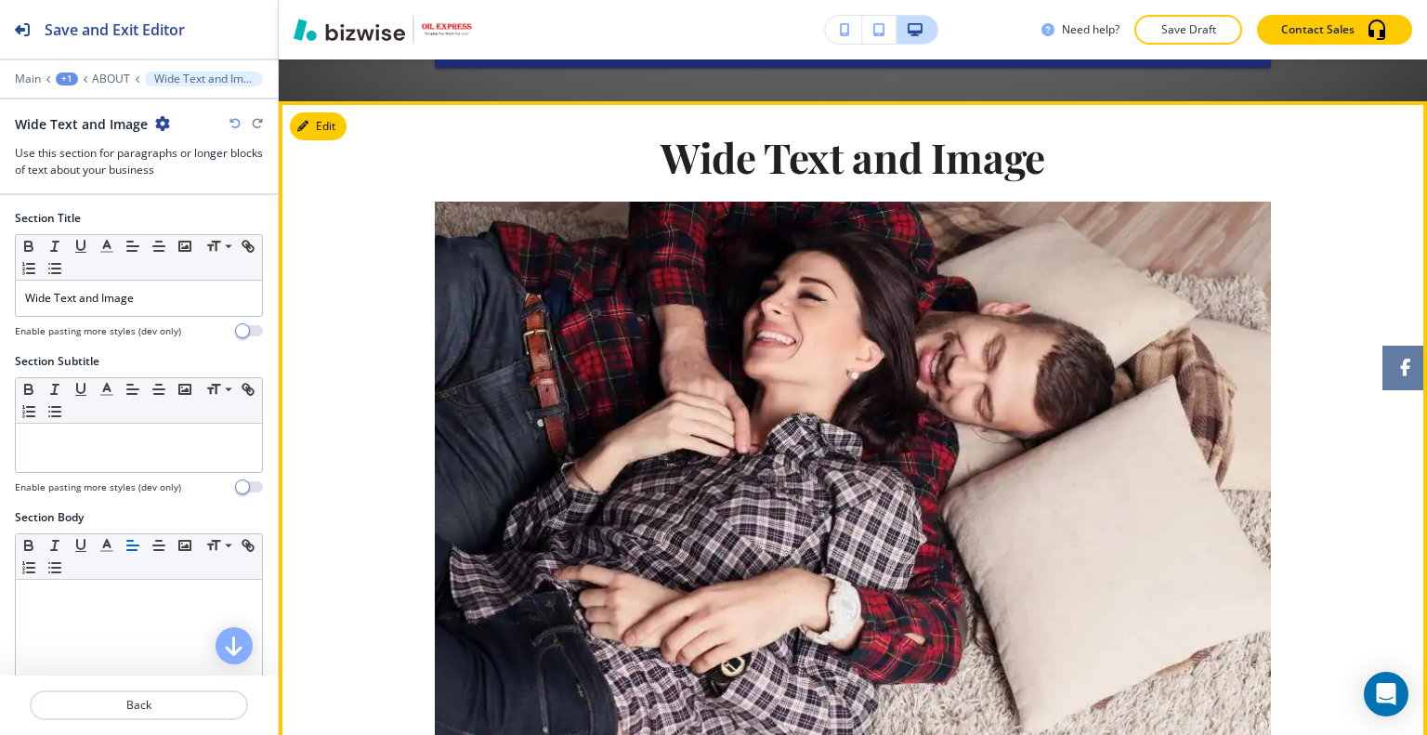
scroll to position [2579, 0]
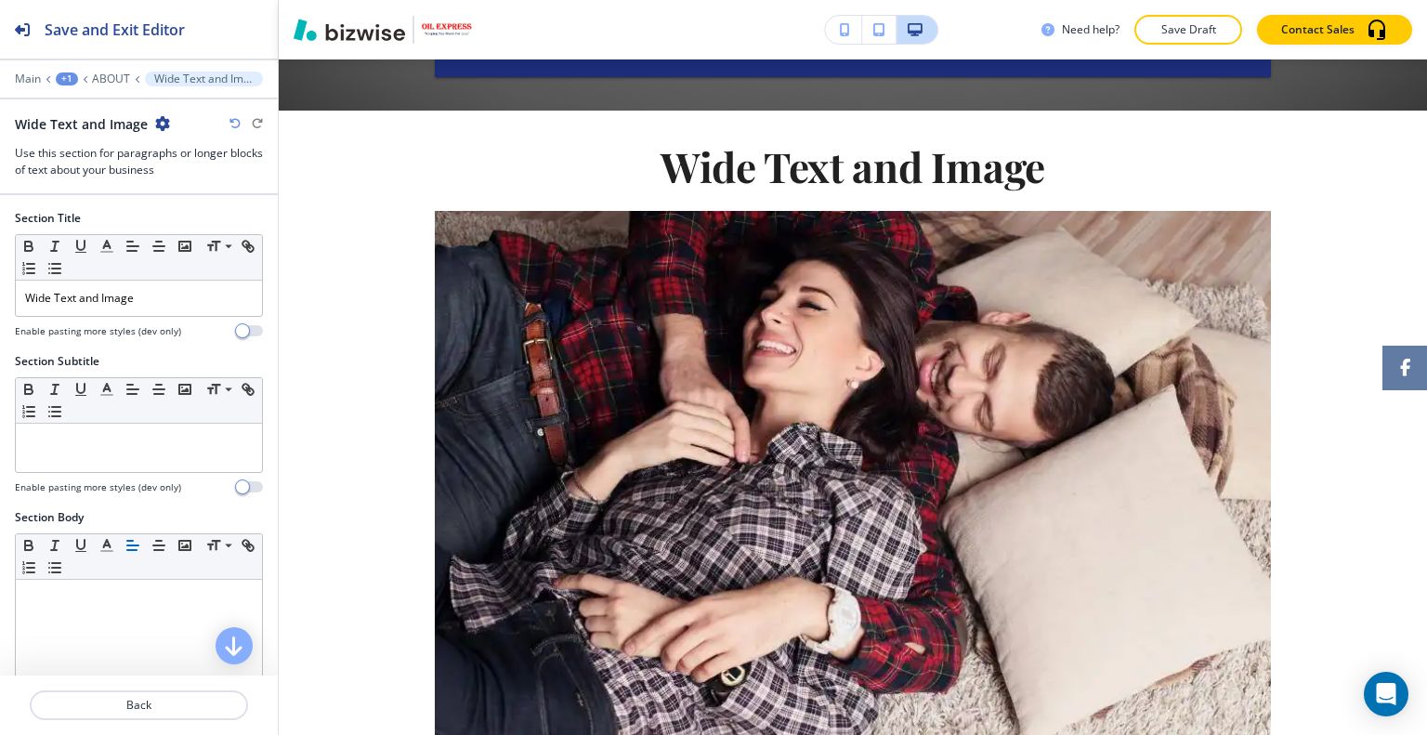
drag, startPoint x: 175, startPoint y: 112, endPoint x: 163, endPoint y: 125, distance: 17.1
click at [171, 119] on div "Wide Text and Image" at bounding box center [139, 124] width 248 height 20
click at [160, 127] on icon "button" at bounding box center [162, 123] width 15 height 15
click at [169, 216] on p "Delete Section" at bounding box center [213, 220] width 95 height 17
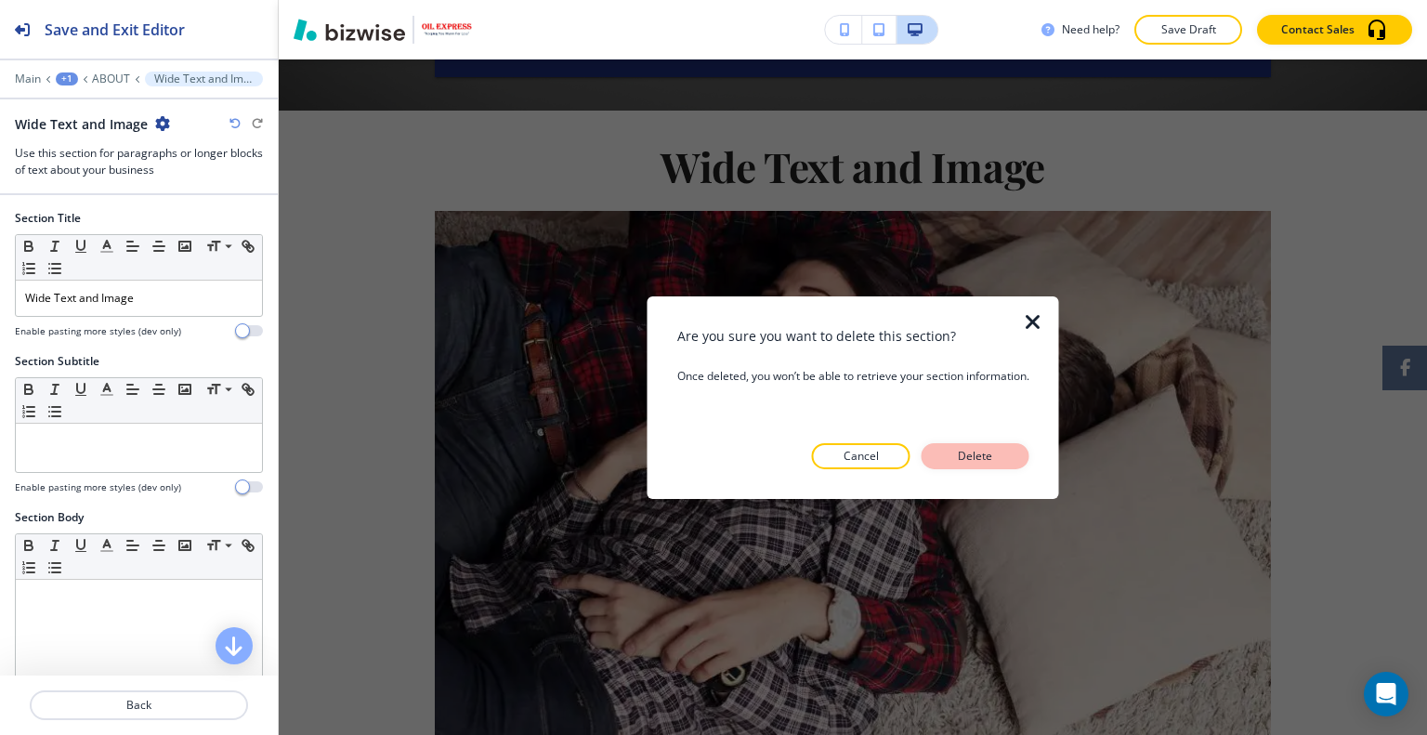
click at [963, 460] on p "Delete" at bounding box center [975, 456] width 45 height 17
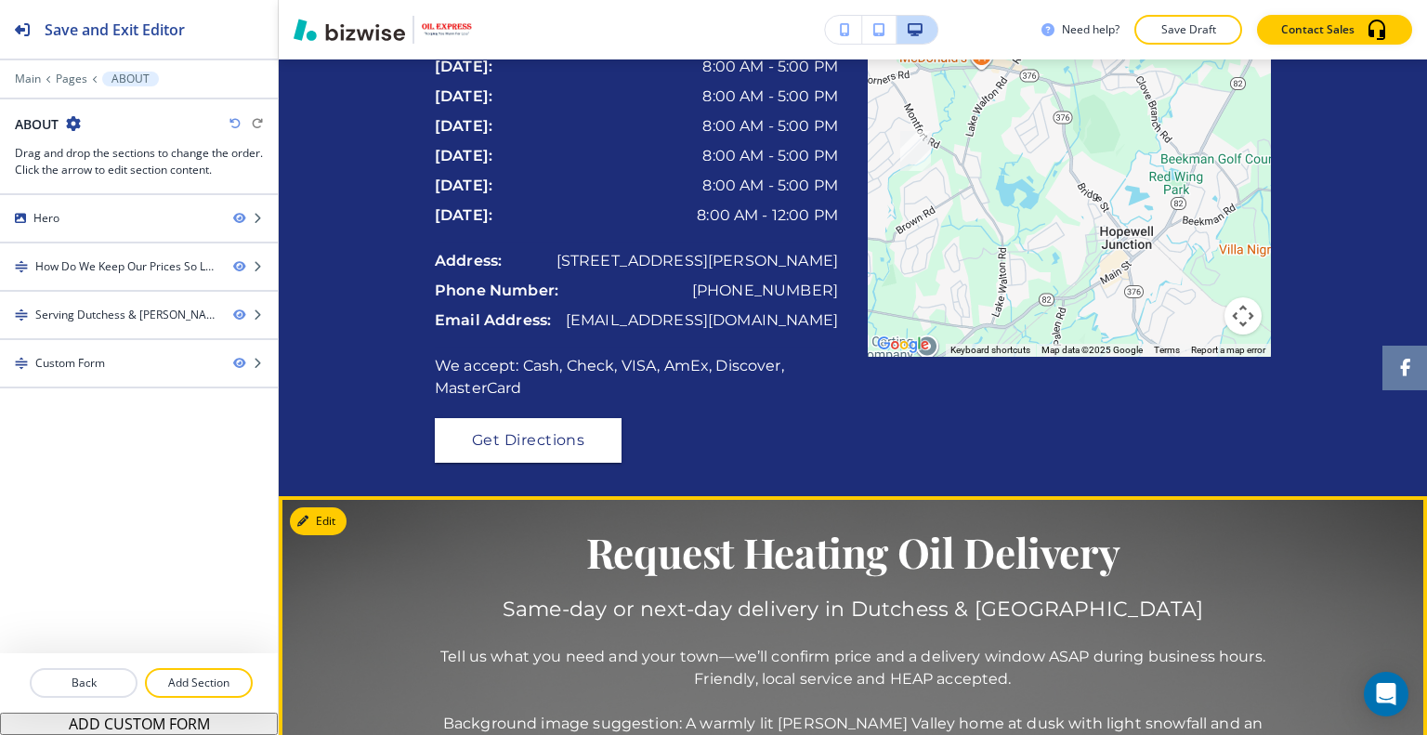
scroll to position [1630, 0]
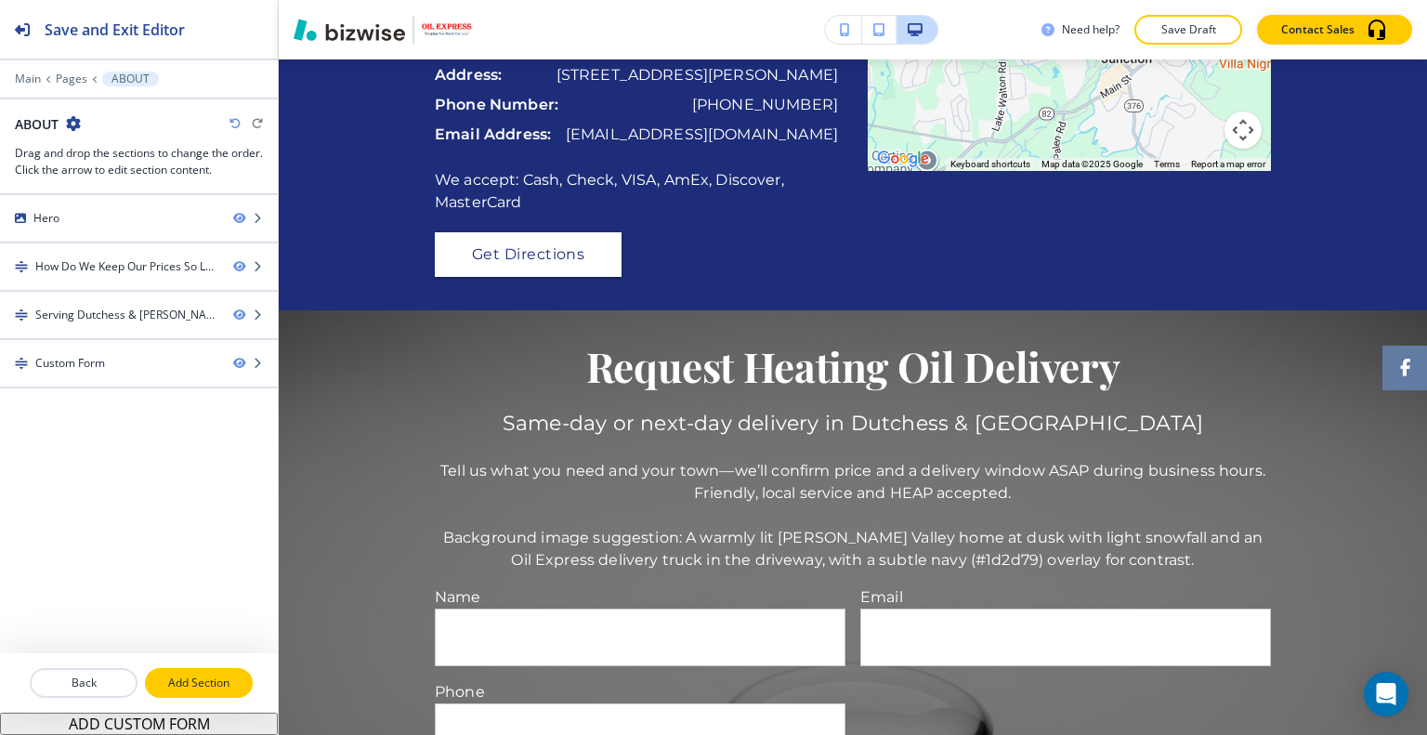
click at [196, 679] on p "Add Section" at bounding box center [199, 682] width 104 height 17
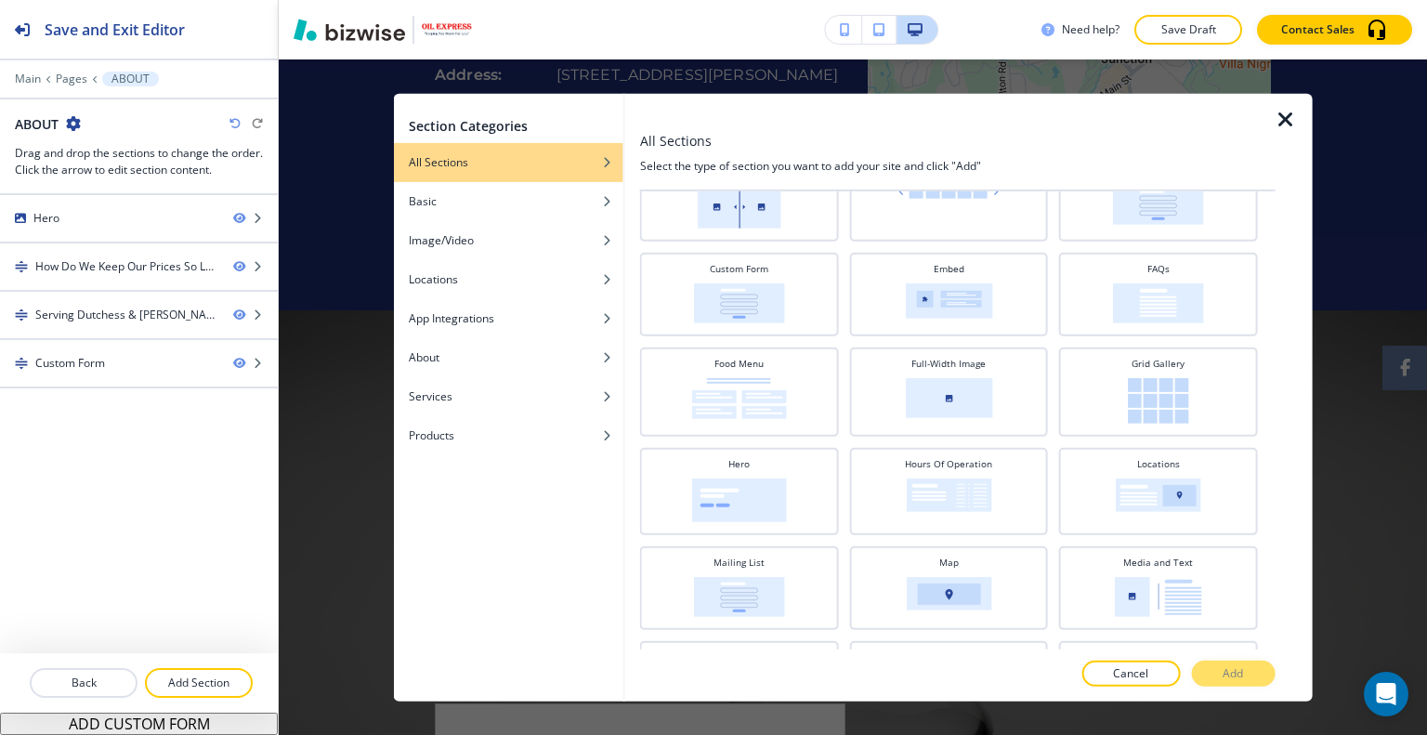
scroll to position [557, 0]
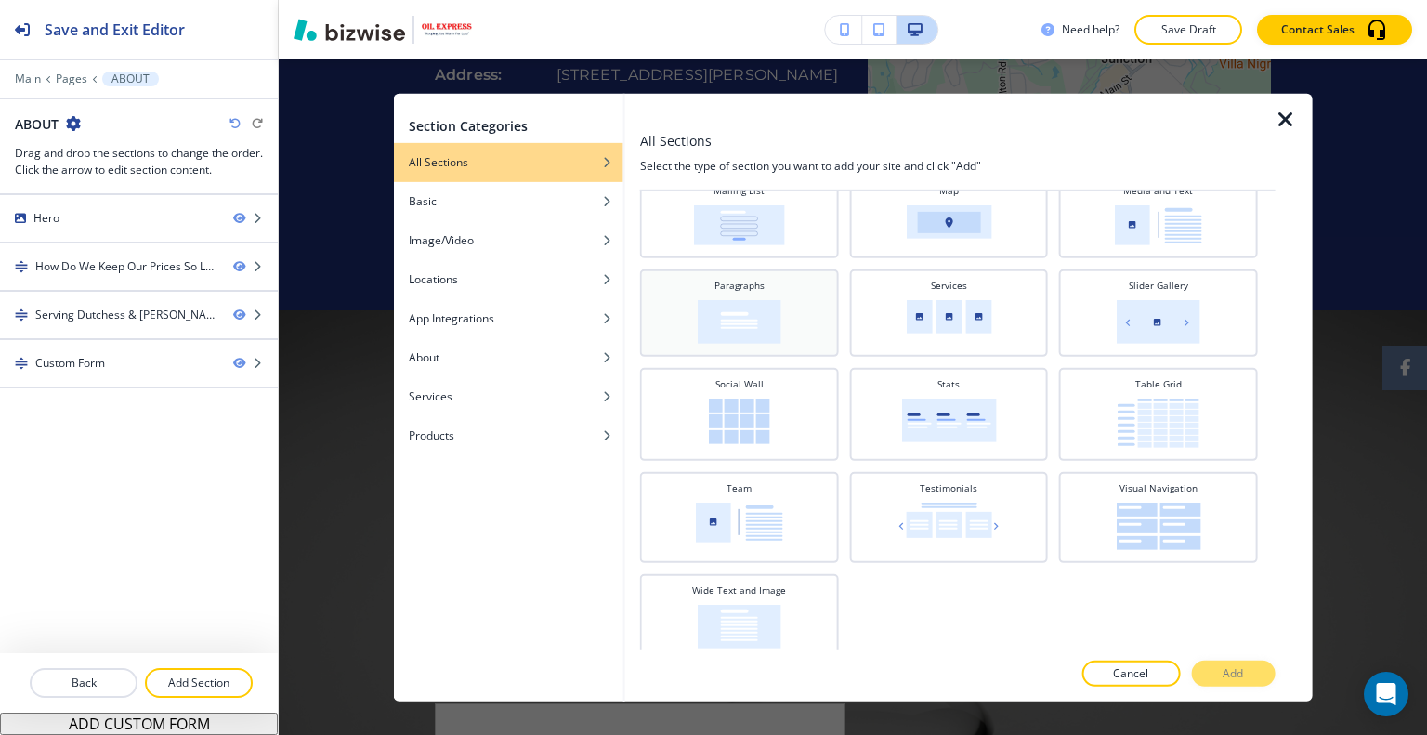
click at [804, 320] on div "Paragraphs" at bounding box center [739, 310] width 180 height 65
drag, startPoint x: 1237, startPoint y: 676, endPoint x: 1231, endPoint y: 657, distance: 20.6
click at [1235, 675] on p "Add" at bounding box center [1232, 673] width 20 height 17
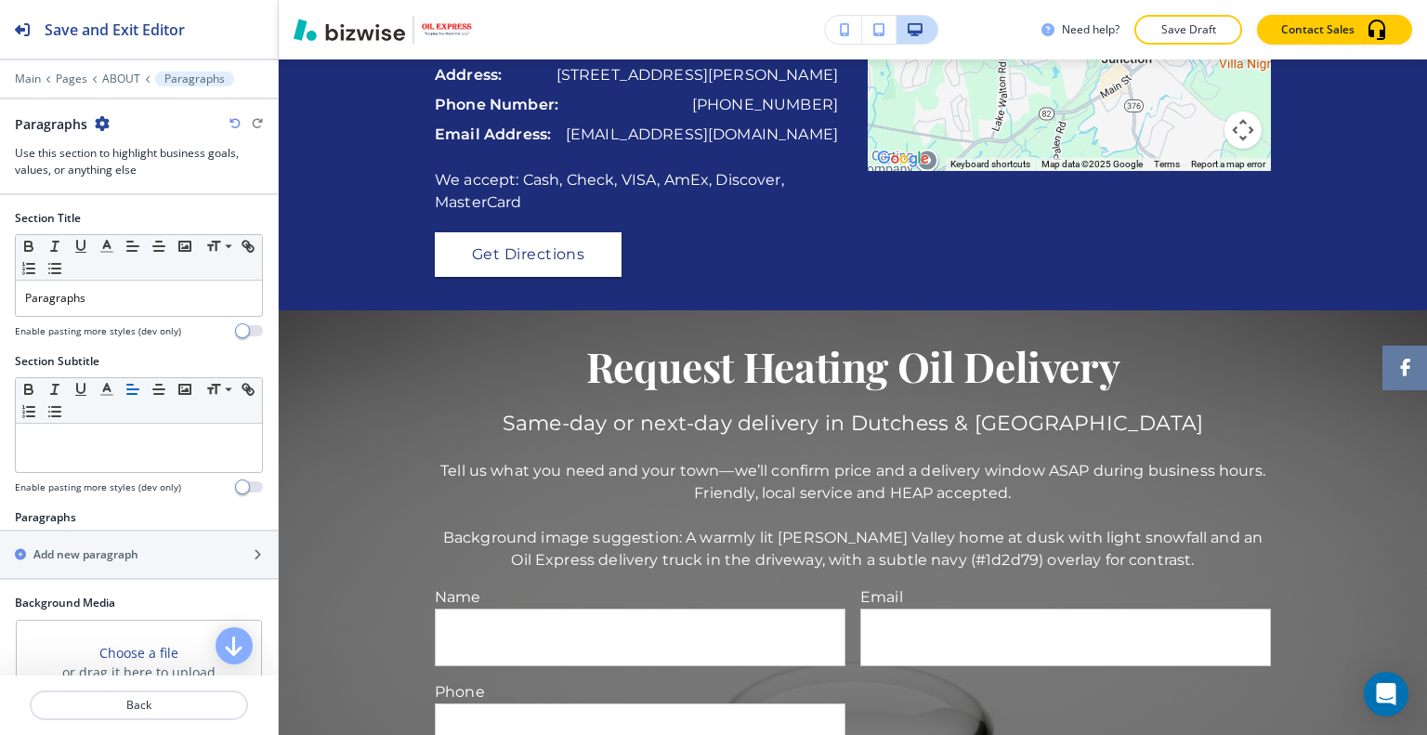
scroll to position [2392, 0]
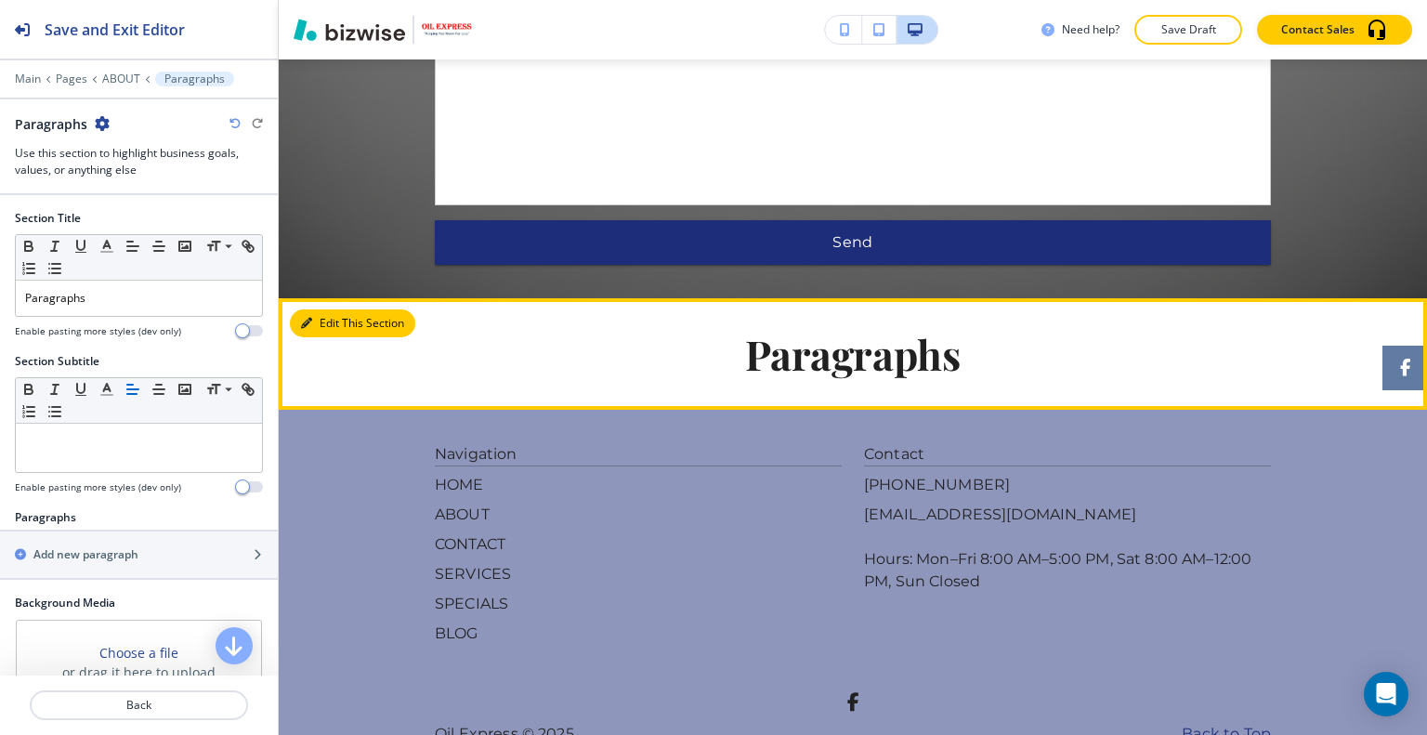
click at [328, 309] on button "Edit This Section" at bounding box center [352, 323] width 125 height 28
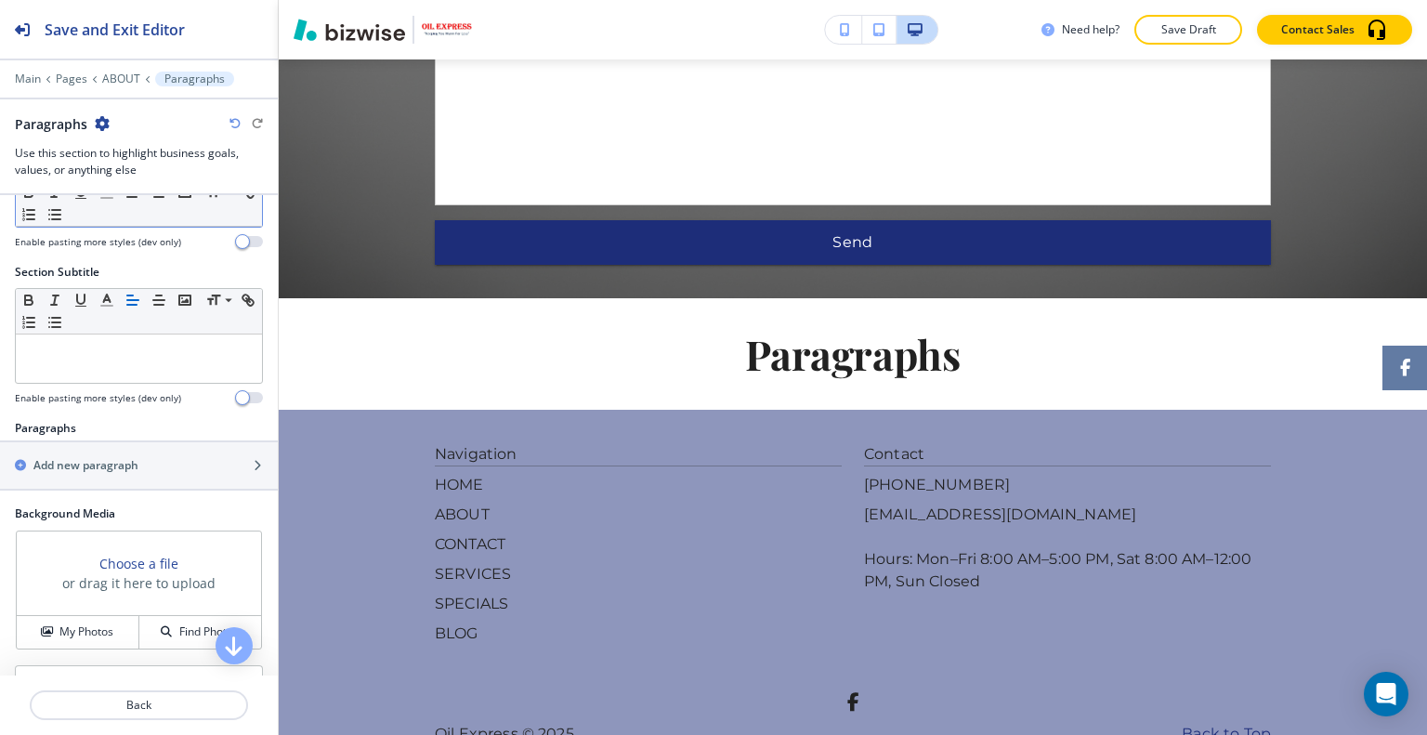
scroll to position [0, 0]
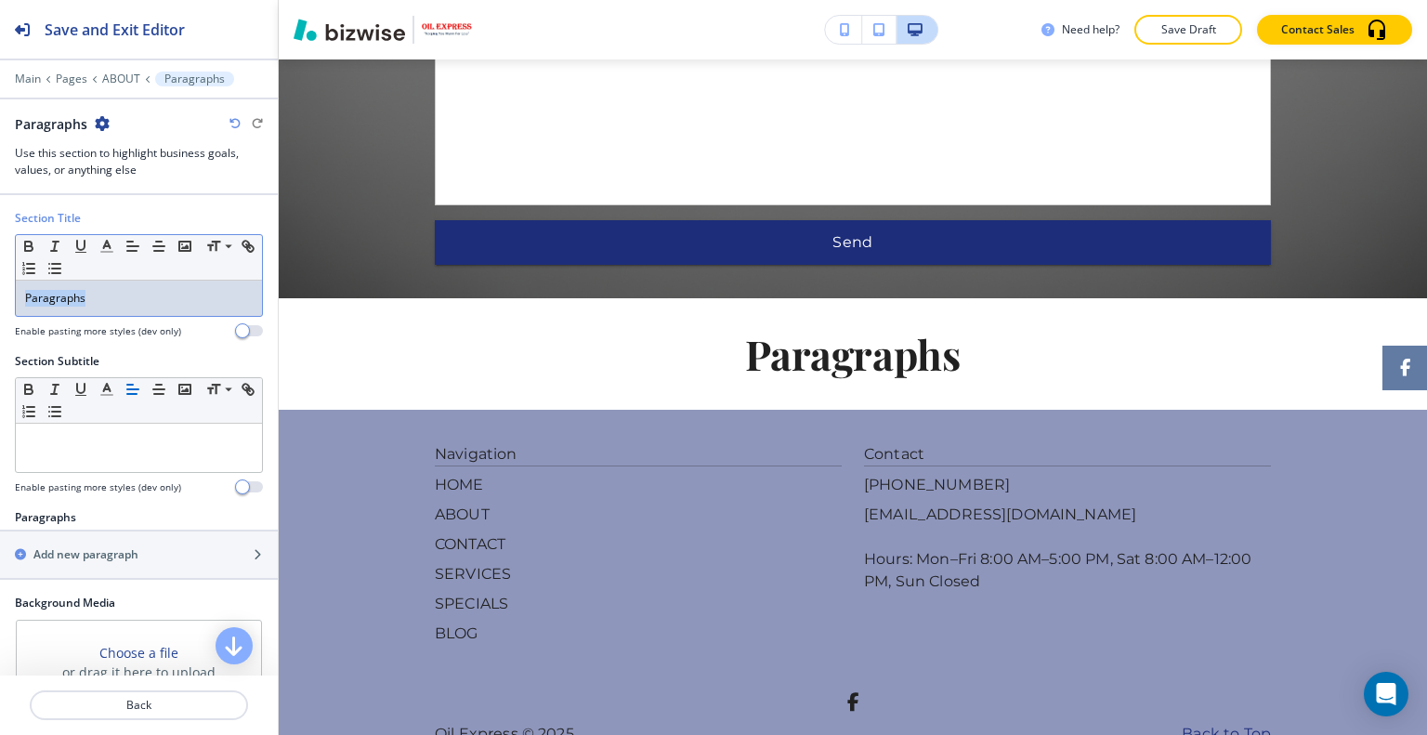
drag, startPoint x: 110, startPoint y: 278, endPoint x: 0, endPoint y: 255, distance: 112.0
click at [0, 255] on div "Section Title Small Normal Large Huge Paragraphs Enable pasting more styles (de…" at bounding box center [139, 281] width 278 height 143
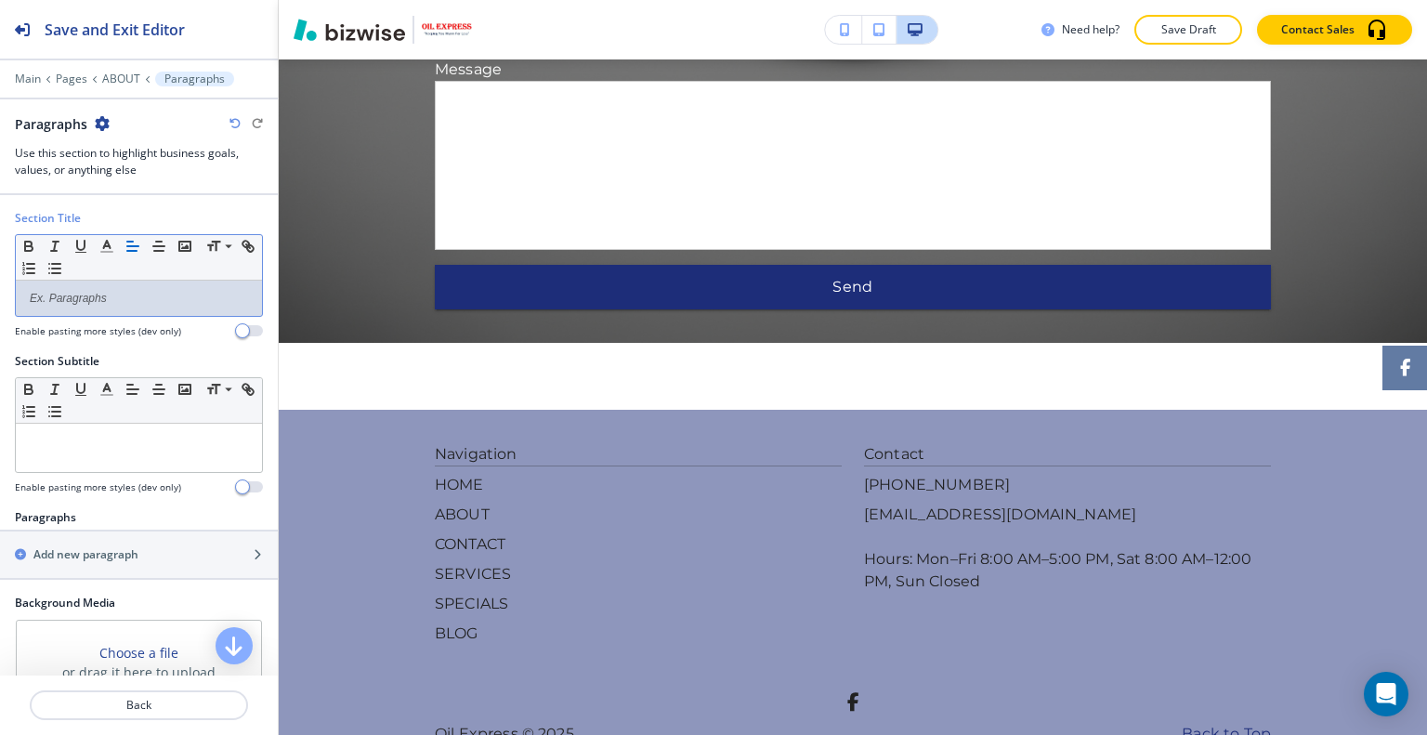
scroll to position [186, 0]
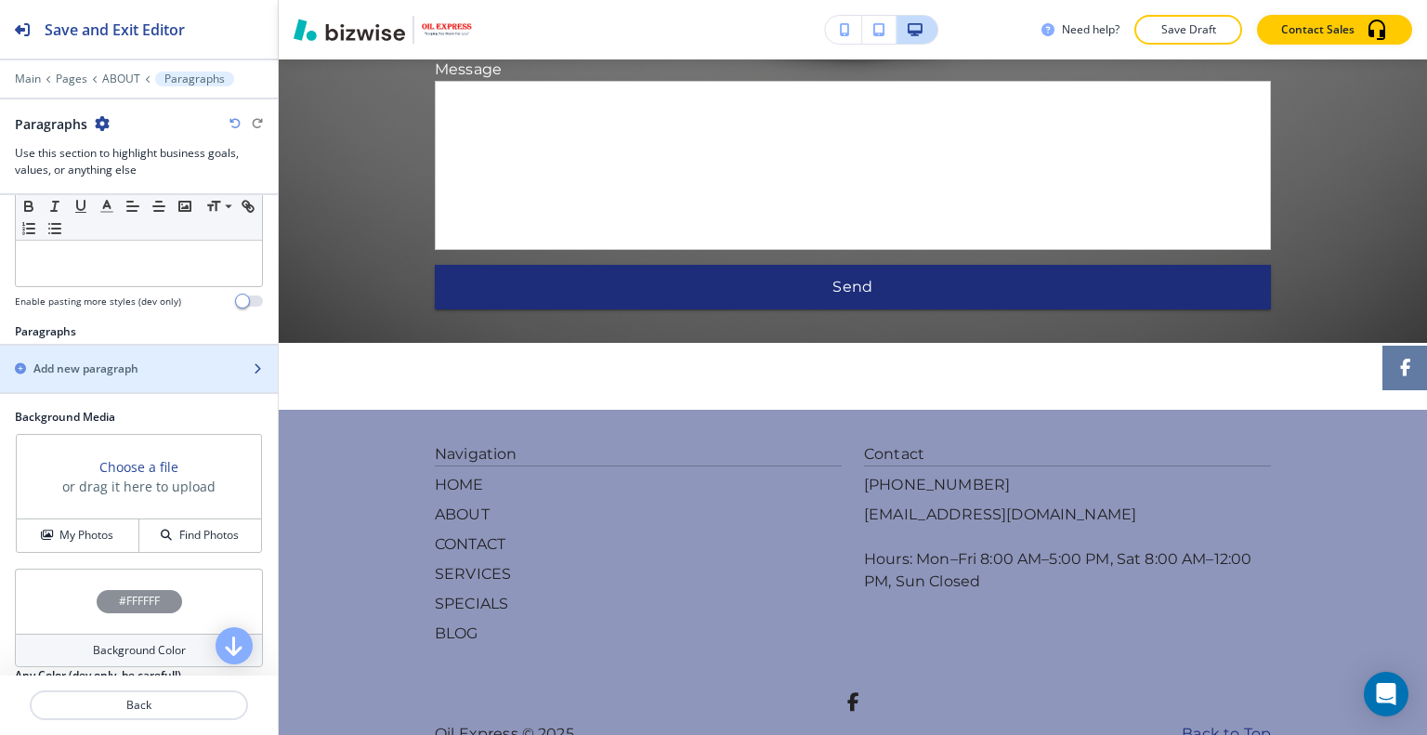
click at [156, 377] on div "button" at bounding box center [139, 384] width 278 height 15
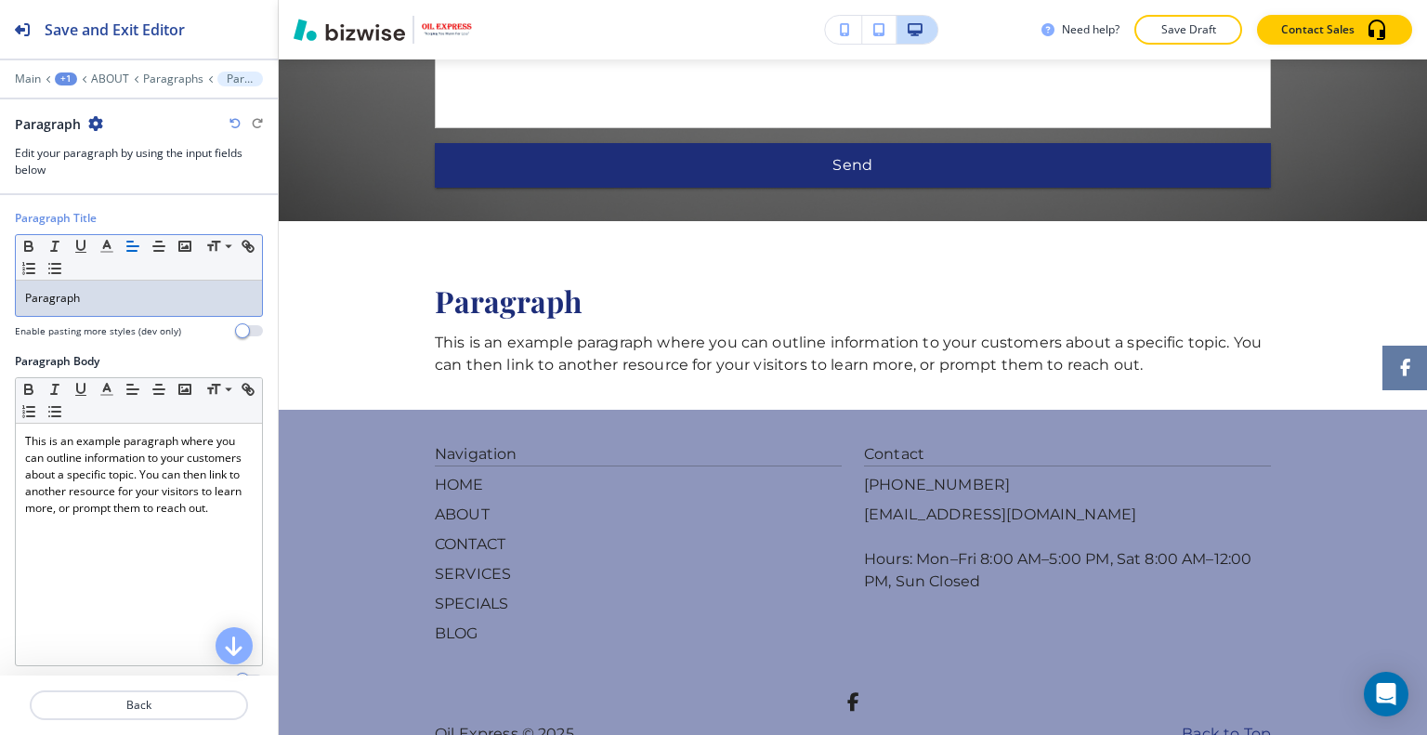
drag, startPoint x: 114, startPoint y: 302, endPoint x: 96, endPoint y: 304, distance: 18.7
click at [96, 304] on p "Paragraph" at bounding box center [139, 298] width 228 height 17
drag, startPoint x: 89, startPoint y: 302, endPoint x: 0, endPoint y: 296, distance: 89.3
click at [0, 296] on div "Paragraph Title Small Normal Large Huge Paragraph Enable pasting more styles (d…" at bounding box center [139, 281] width 278 height 143
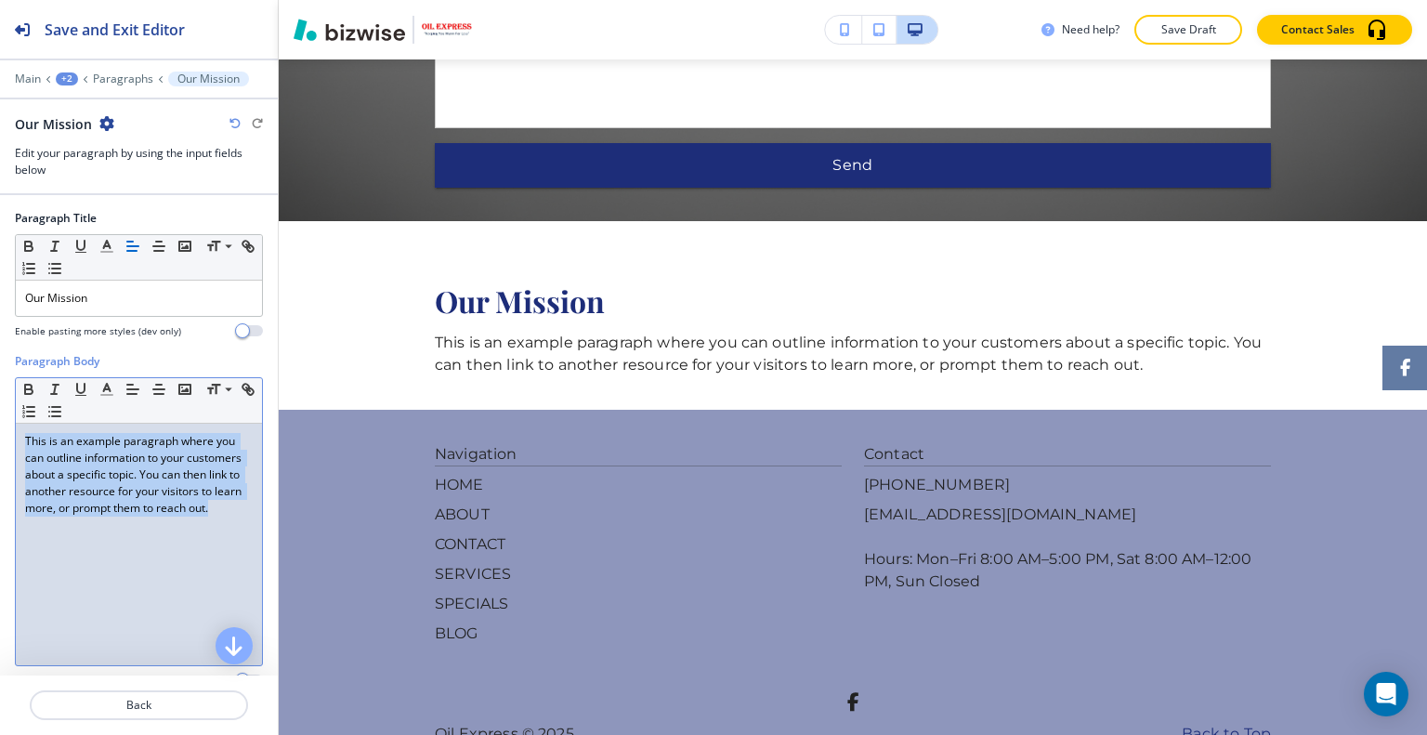
drag, startPoint x: 115, startPoint y: 574, endPoint x: 0, endPoint y: 374, distance: 230.5
click at [0, 372] on div "Paragraph Body Small Normal Large Huge This is an example paragraph where you c…" at bounding box center [139, 527] width 278 height 349
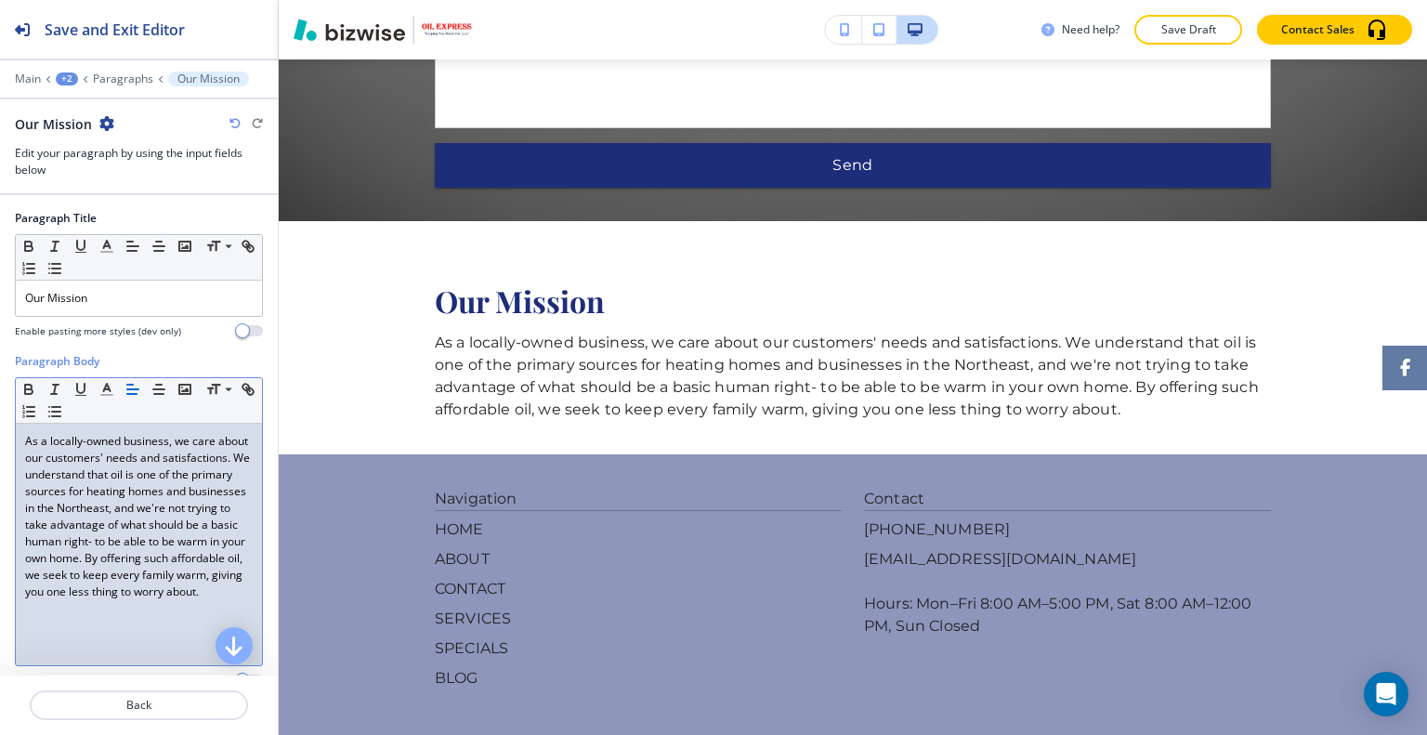
click at [25, 438] on p "As a locally-owned business, we care about our customers' needs and satisfactio…" at bounding box center [139, 516] width 228 height 167
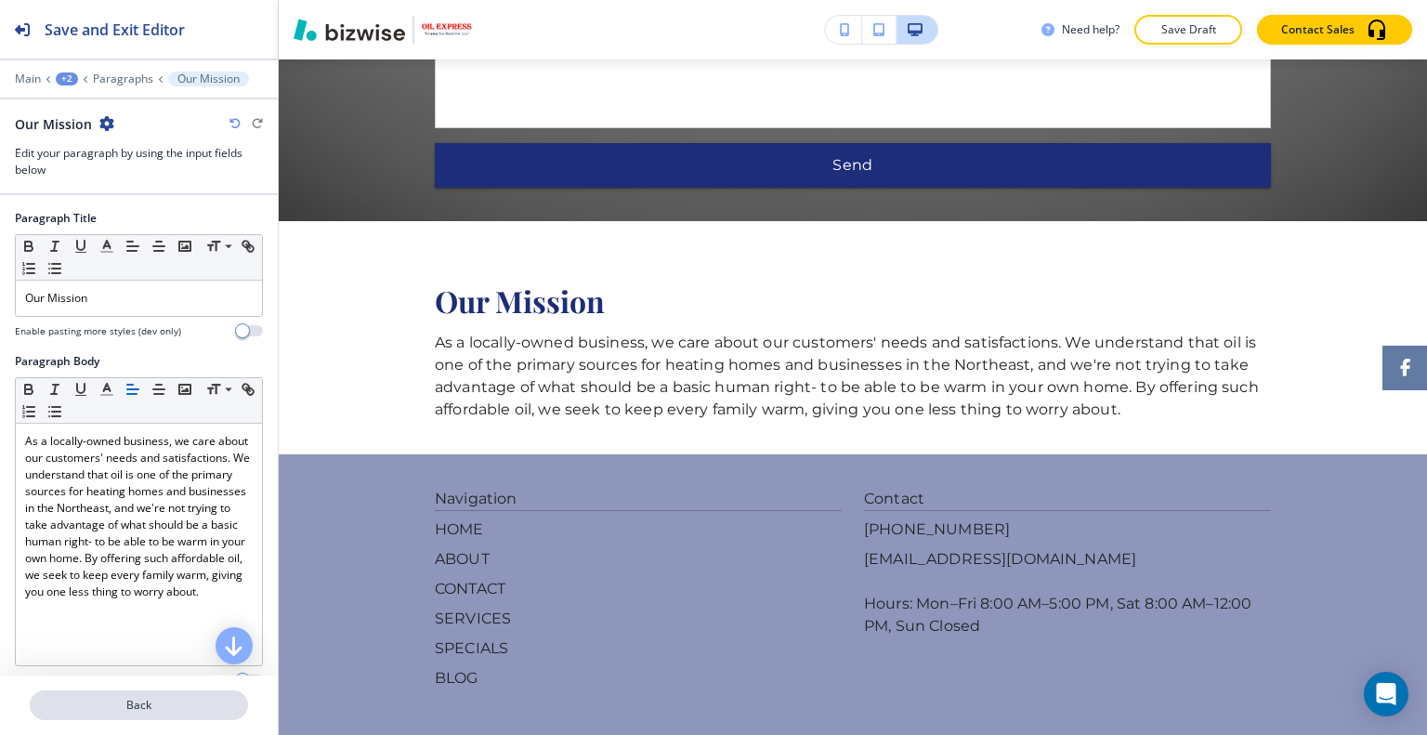
click at [97, 701] on p "Back" at bounding box center [139, 705] width 215 height 17
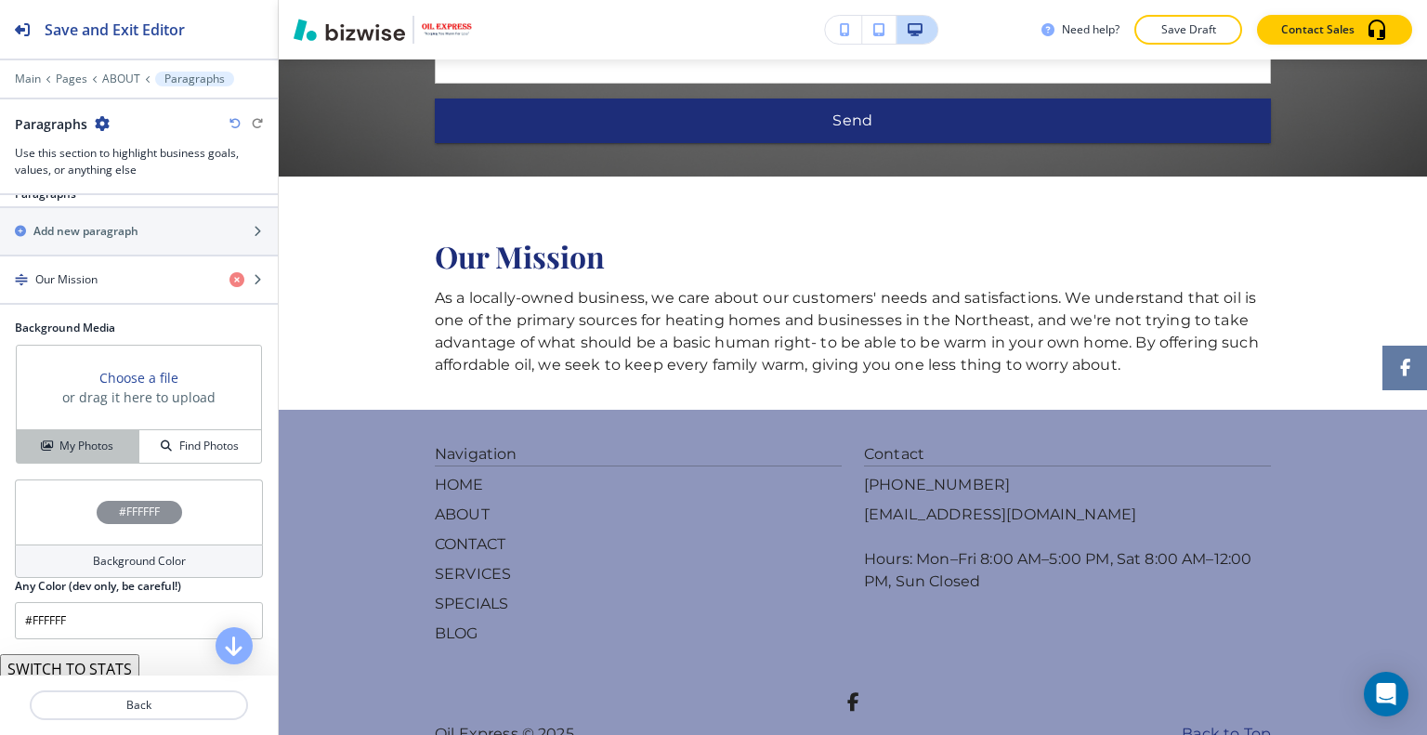
scroll to position [230, 0]
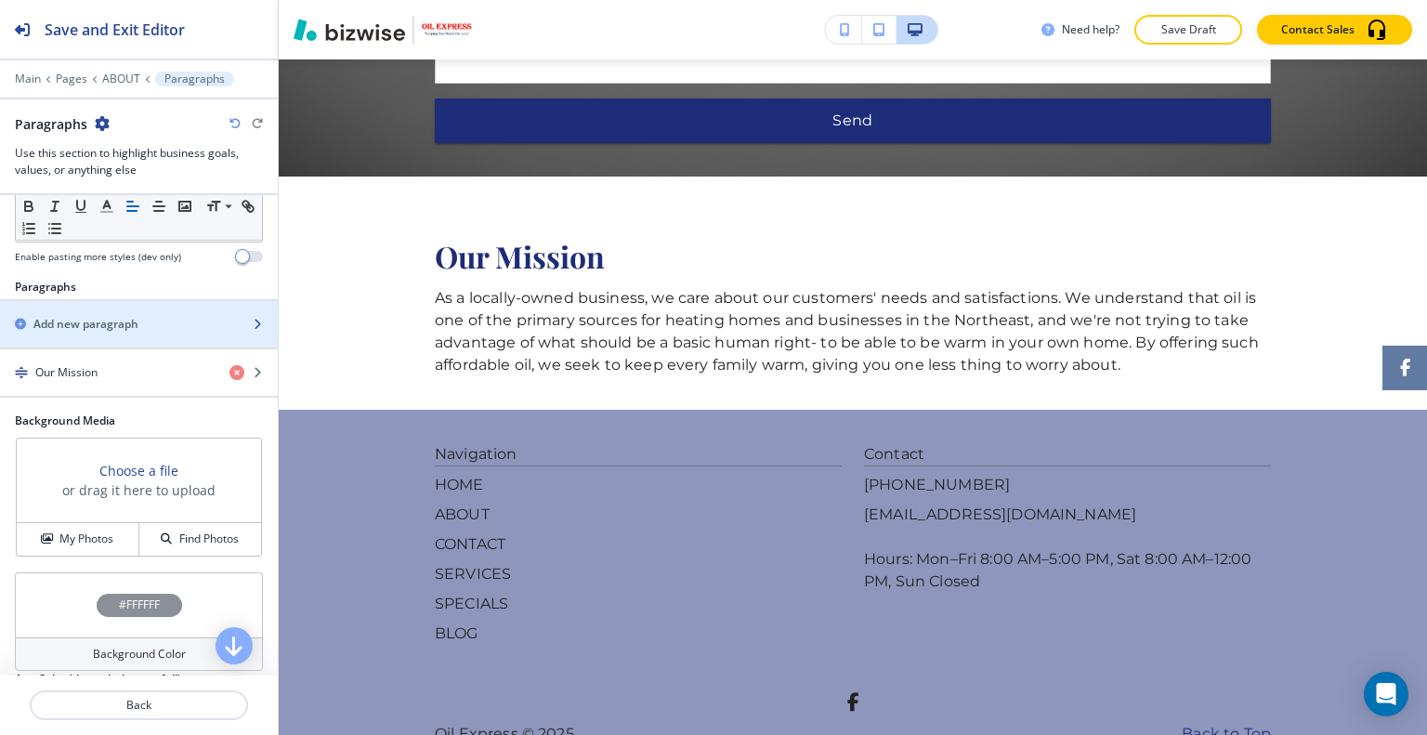
click at [106, 329] on h2 "Add new paragraph" at bounding box center [85, 324] width 105 height 17
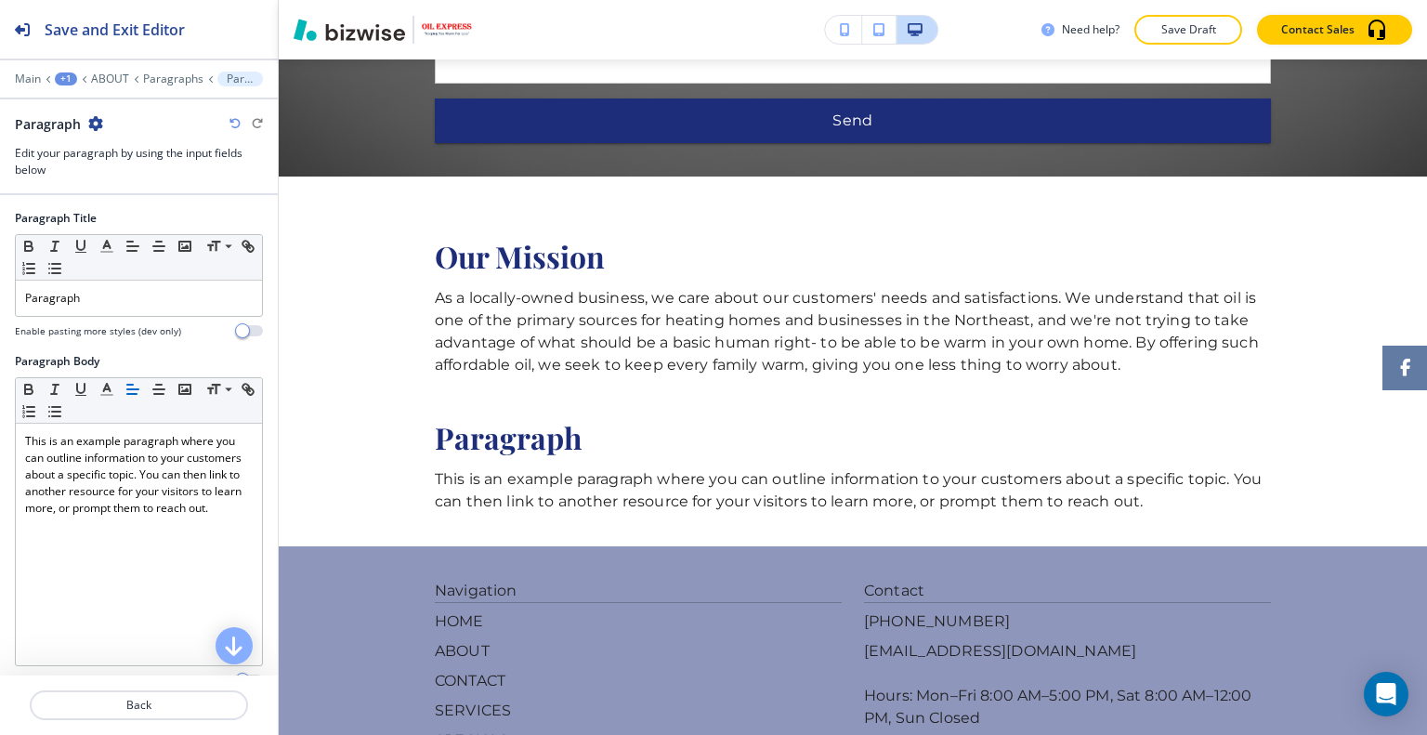
scroll to position [2650, 0]
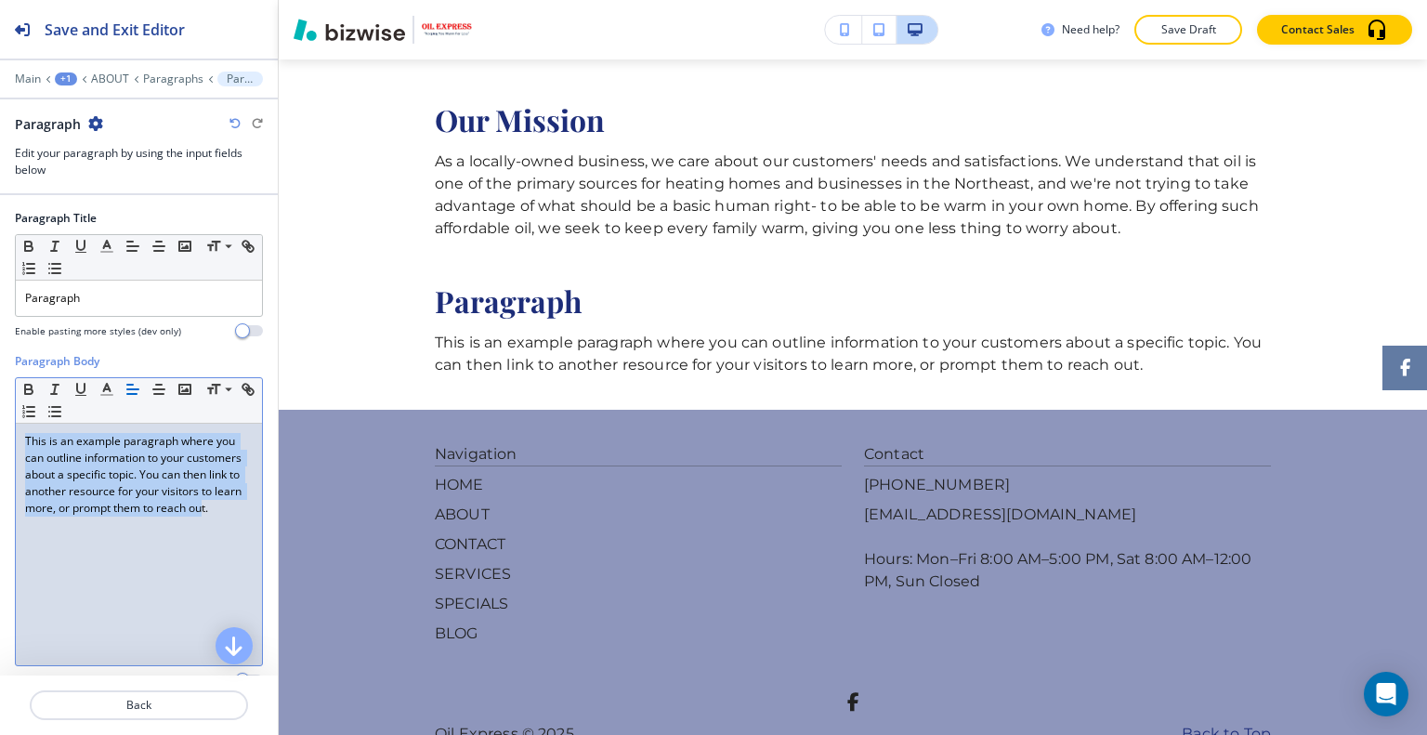
drag, startPoint x: 70, startPoint y: 564, endPoint x: 0, endPoint y: 366, distance: 209.8
click at [0, 362] on div "Paragraph Body Small Normal Large Huge This is an example paragraph where you c…" at bounding box center [139, 527] width 278 height 349
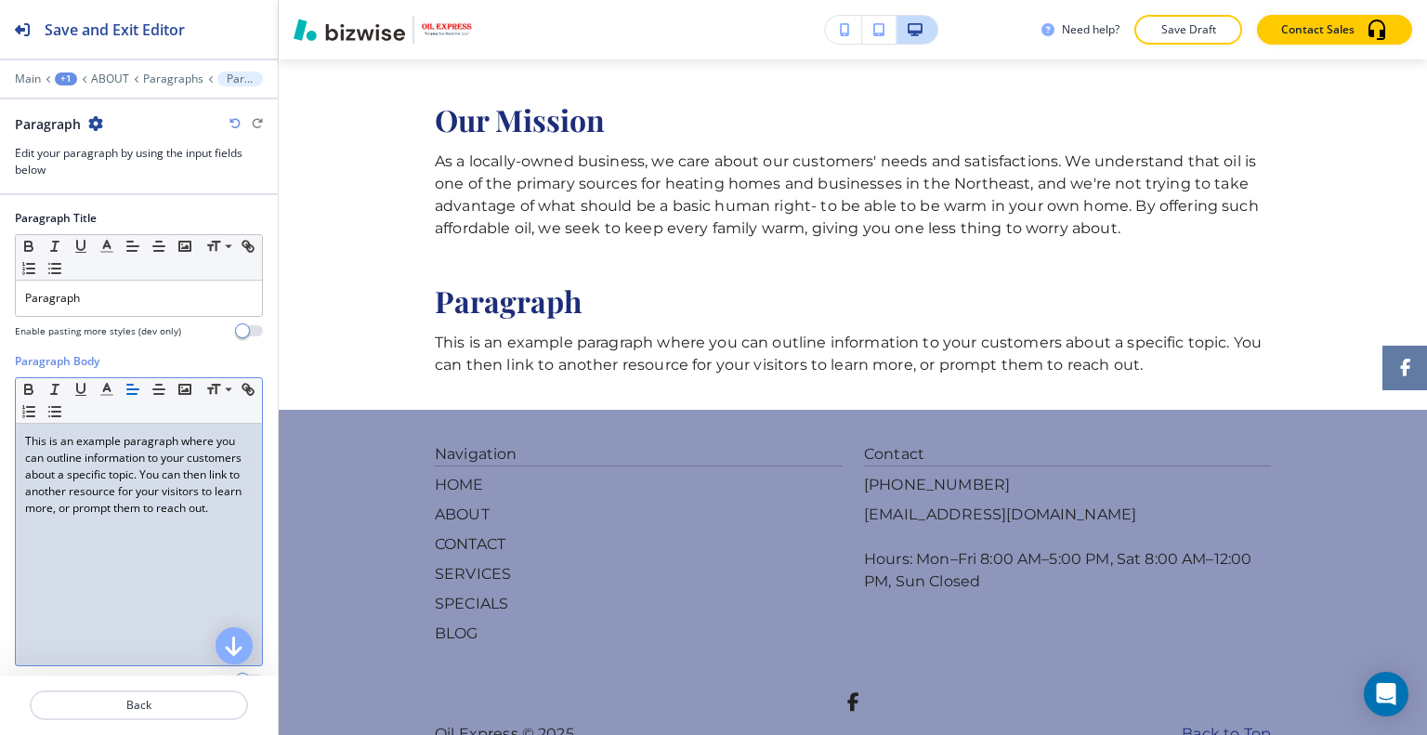
click at [145, 578] on div "This is an example paragraph where you can outline information to your customer…" at bounding box center [139, 545] width 246 height 242
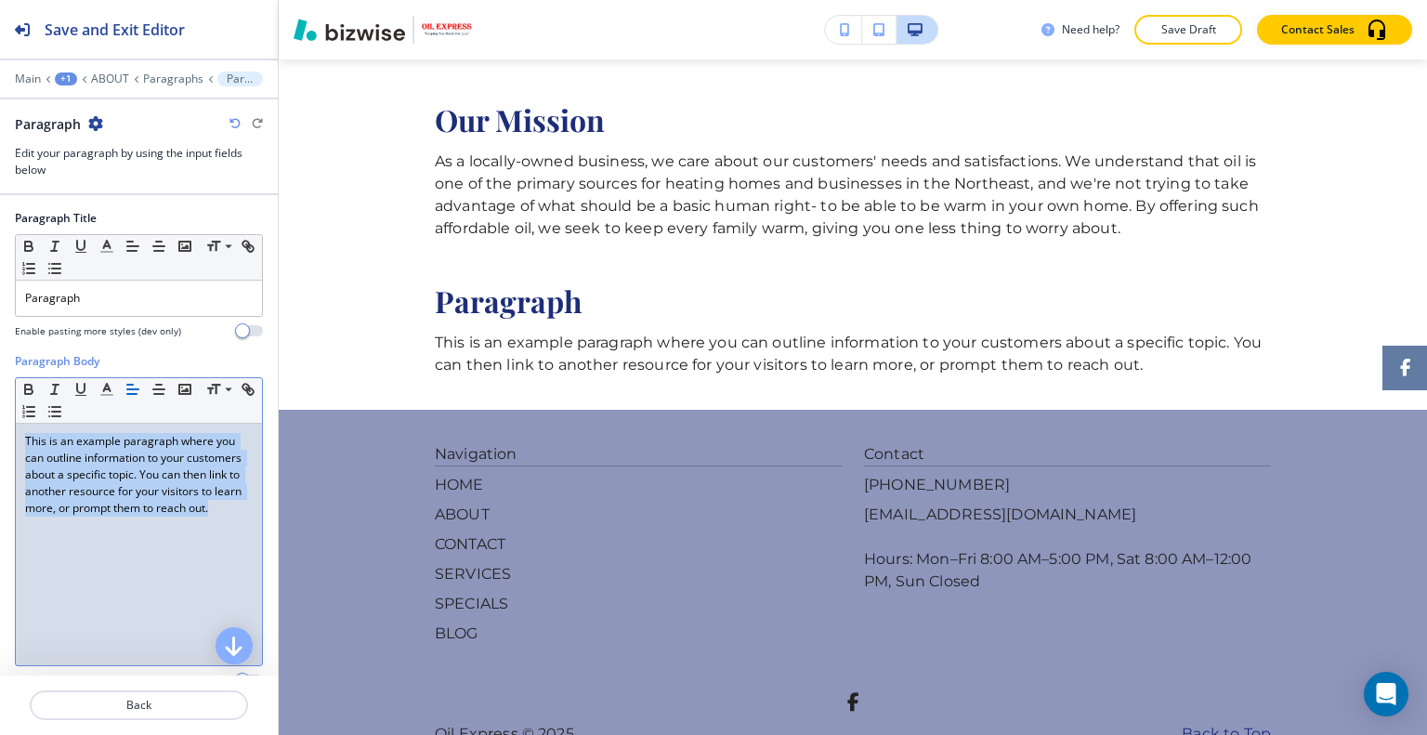
drag, startPoint x: 148, startPoint y: 564, endPoint x: 0, endPoint y: 366, distance: 246.9
click at [0, 366] on div "Paragraph Body Small Normal Large Huge This is an example paragraph where you c…" at bounding box center [139, 527] width 278 height 349
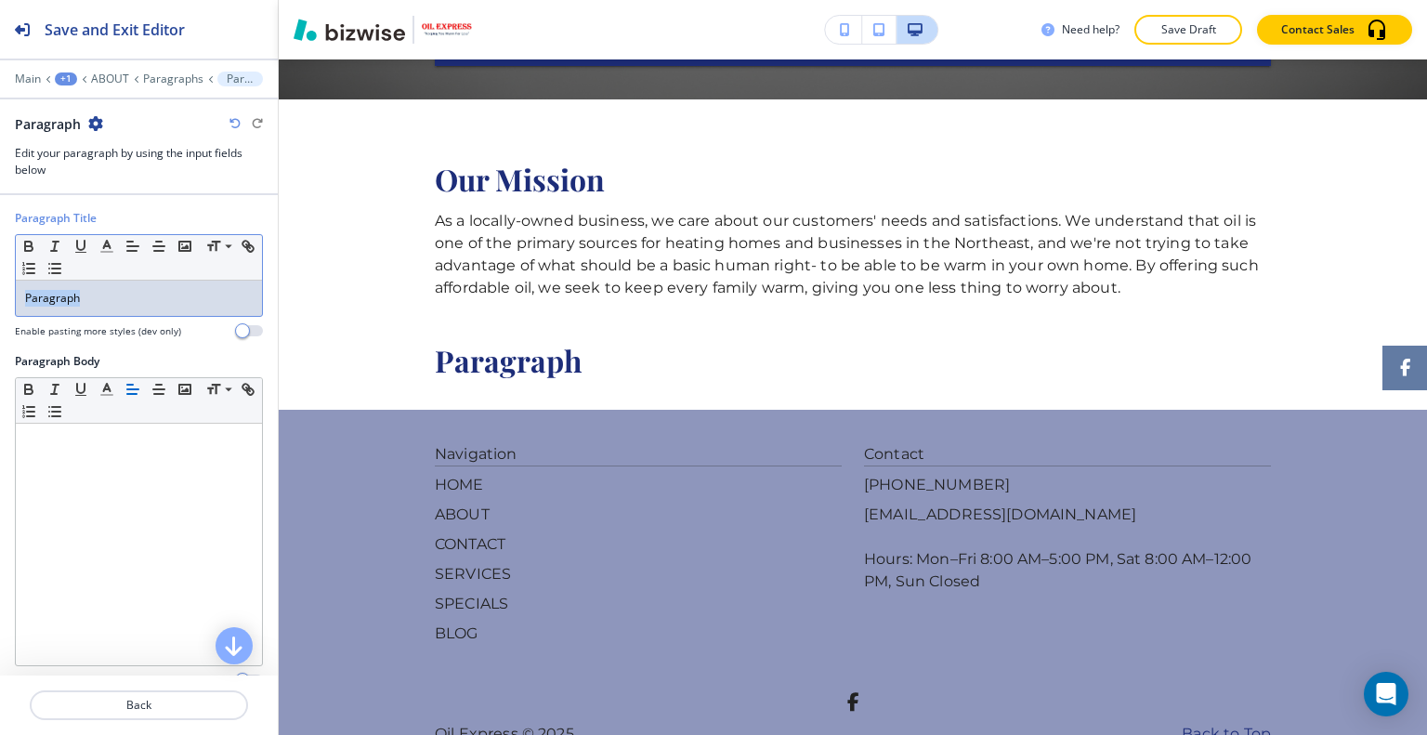
drag, startPoint x: 112, startPoint y: 297, endPoint x: 0, endPoint y: 260, distance: 118.4
click at [0, 260] on div "Paragraph Title Small Normal Large Huge Paragraph Enable pasting more styles (d…" at bounding box center [139, 281] width 278 height 143
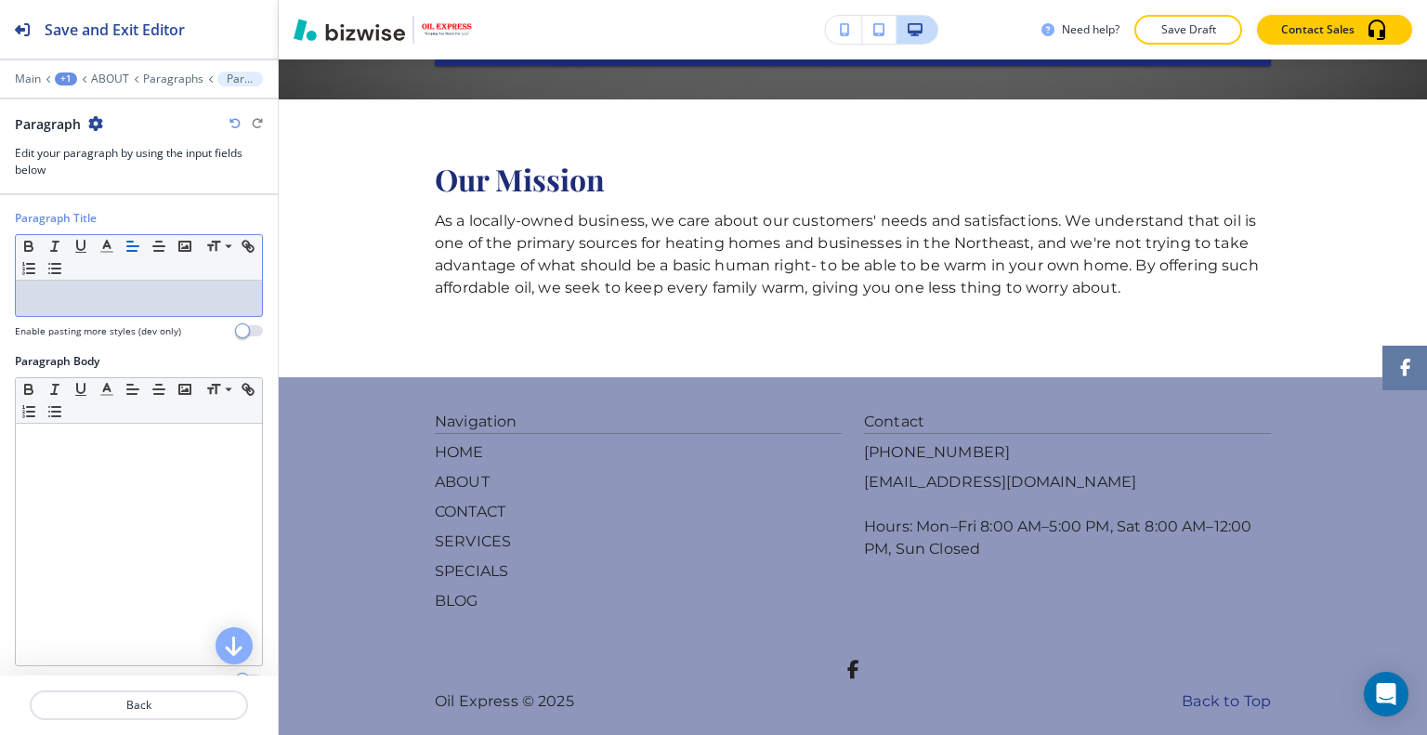
scroll to position [2558, 0]
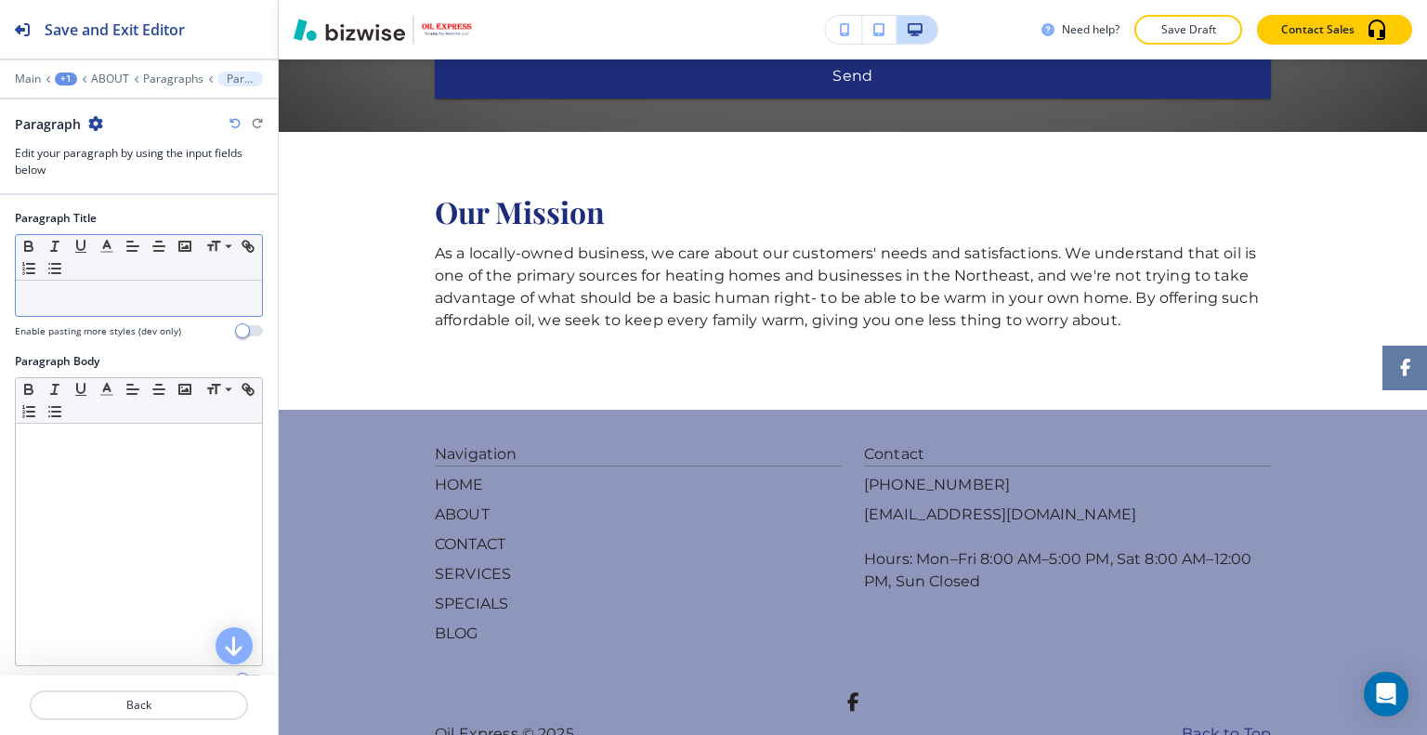
drag, startPoint x: 137, startPoint y: 281, endPoint x: 104, endPoint y: 292, distance: 34.1
click at [104, 292] on p at bounding box center [139, 298] width 228 height 17
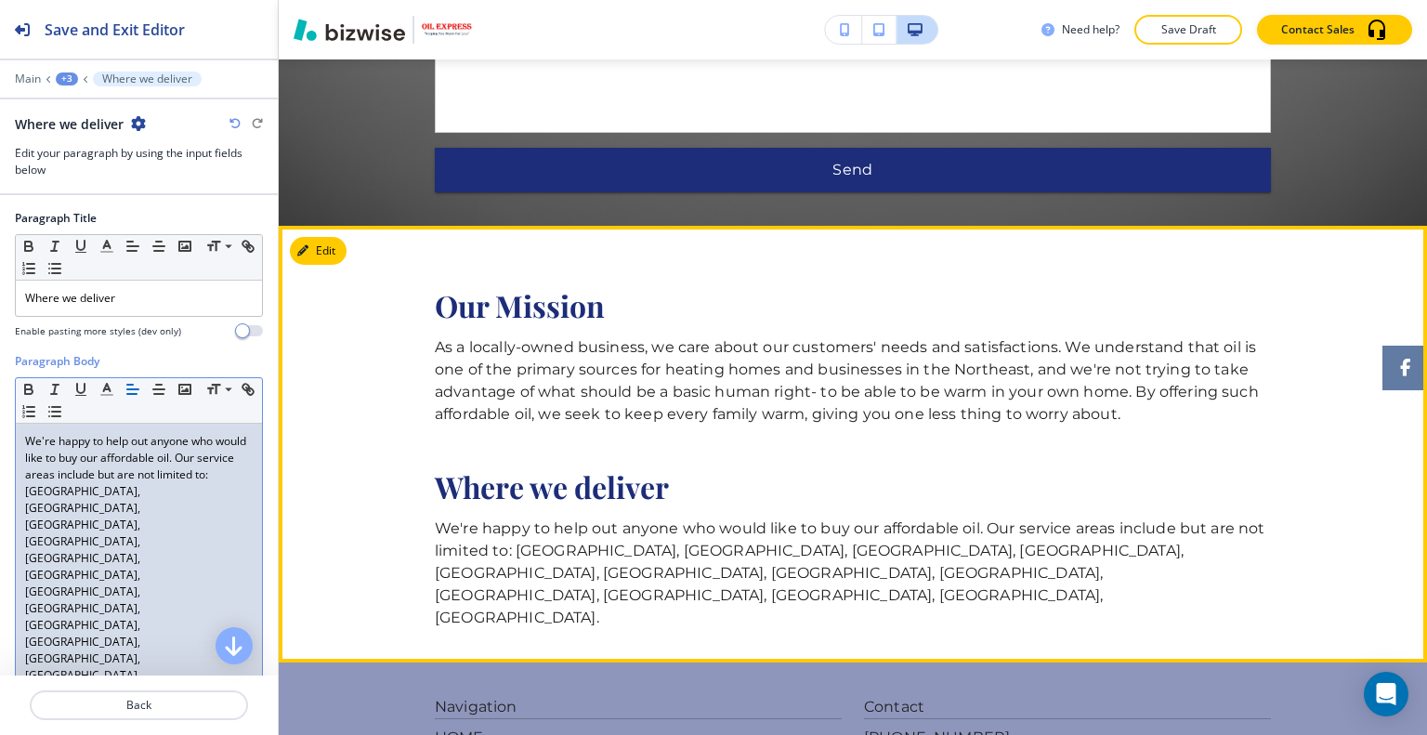
scroll to position [2371, 0]
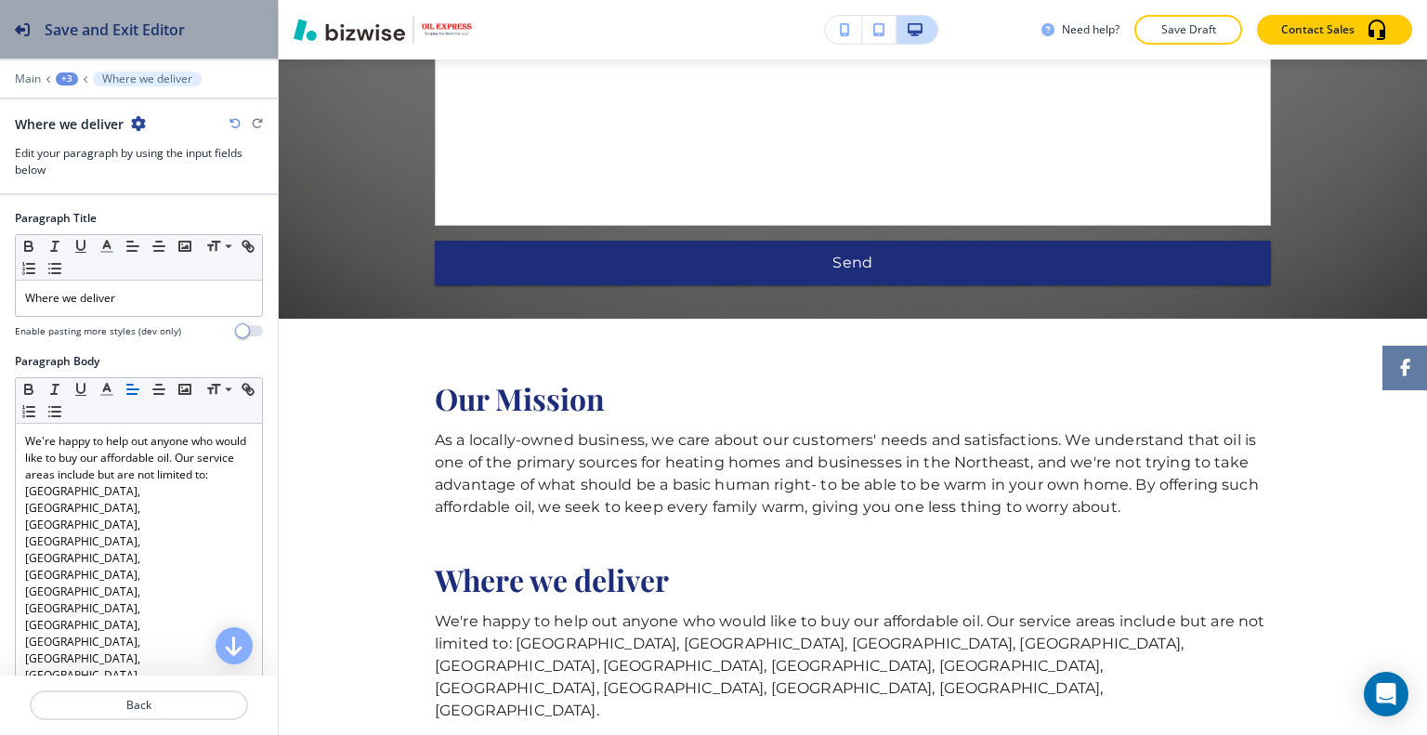
click at [119, 39] on h2 "Save and Exit Editor" at bounding box center [115, 30] width 140 height 22
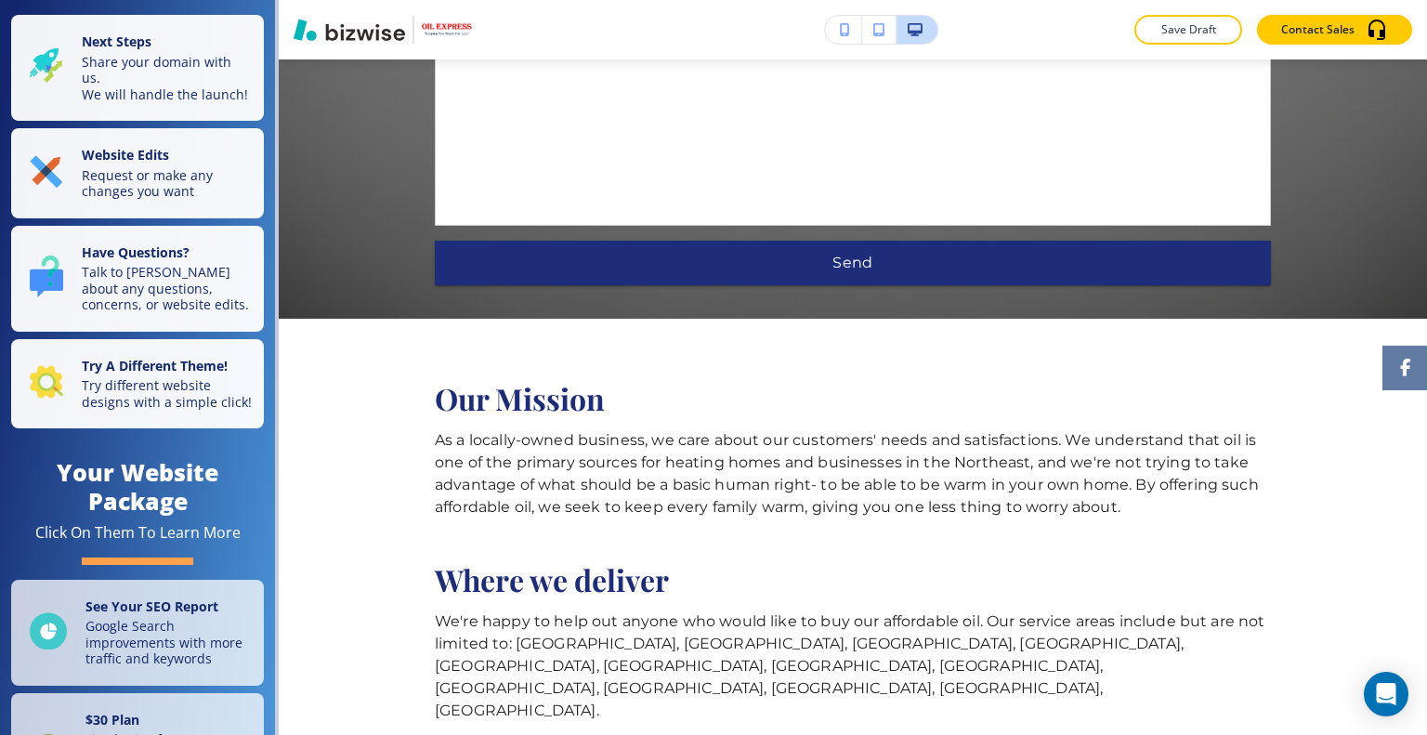
click at [1189, 46] on div "Save Draft Contact Sales" at bounding box center [853, 29] width 1148 height 59
click at [1182, 34] on p "Save Draft" at bounding box center [1187, 29] width 59 height 17
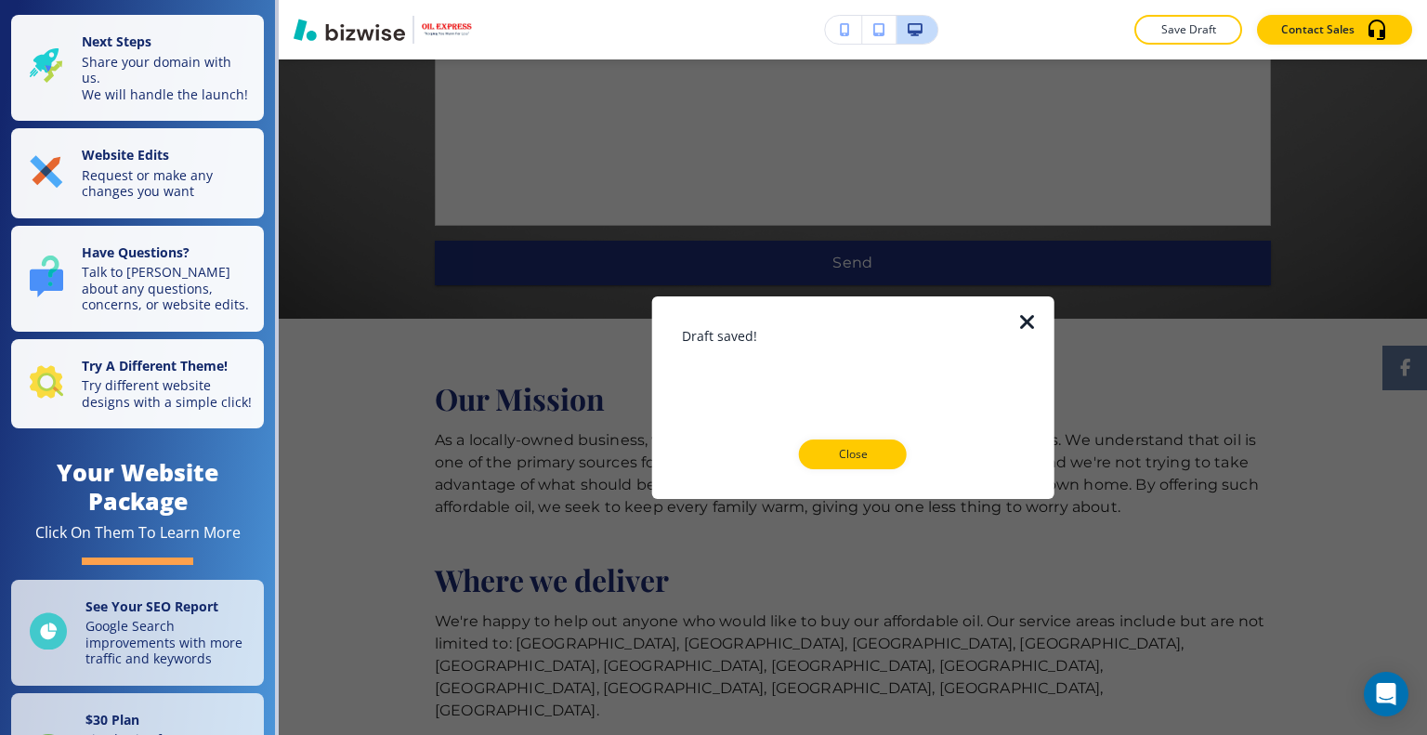
drag, startPoint x: 850, startPoint y: 444, endPoint x: 751, endPoint y: 407, distance: 105.2
click at [849, 445] on button "Close" at bounding box center [853, 454] width 108 height 30
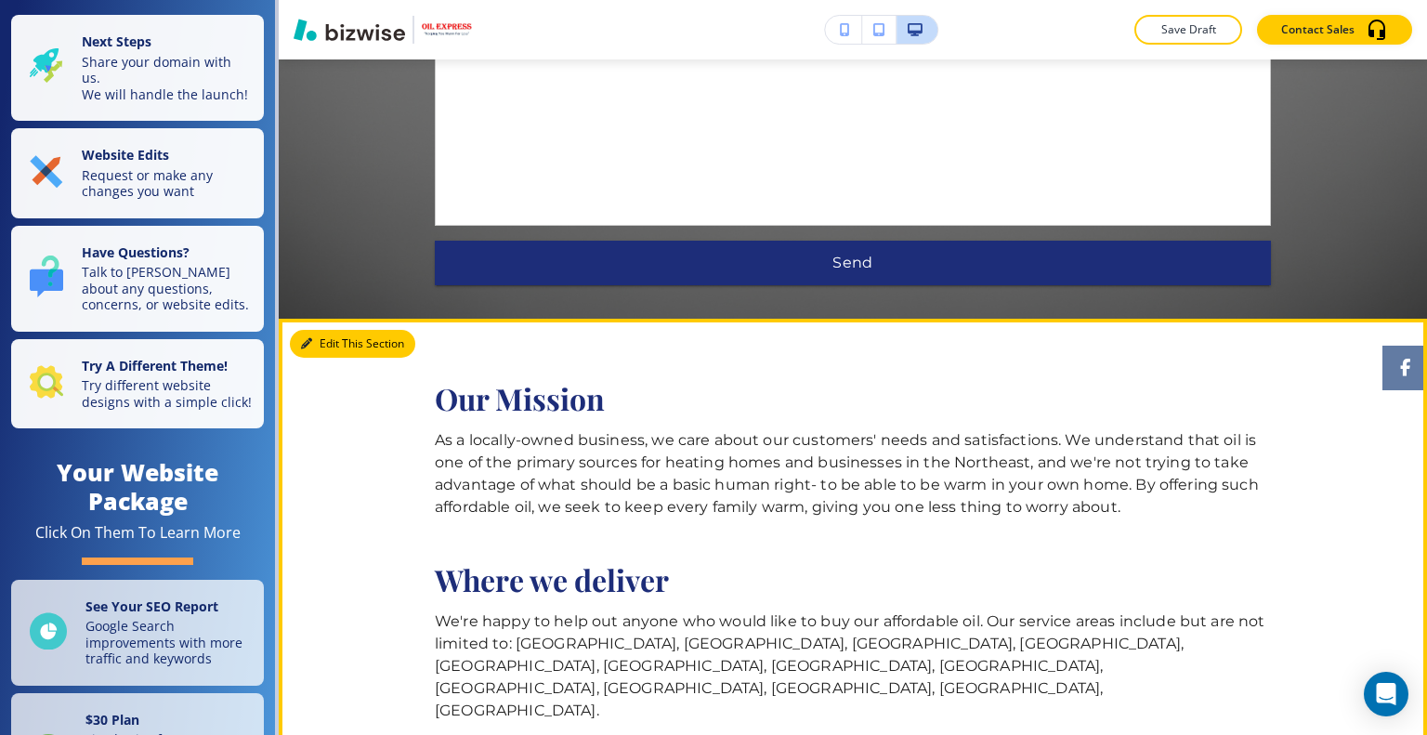
click at [323, 330] on button "Edit This Section" at bounding box center [352, 344] width 125 height 28
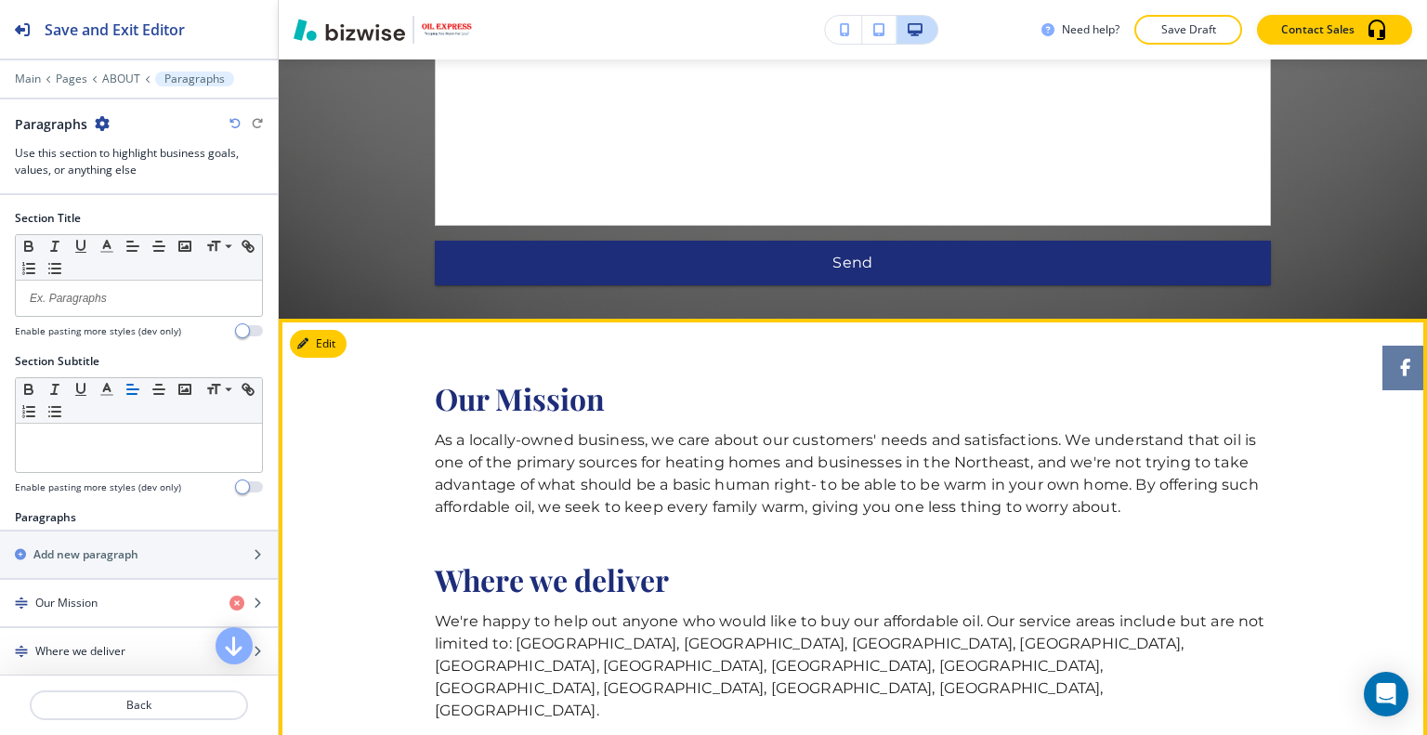
scroll to position [2579, 0]
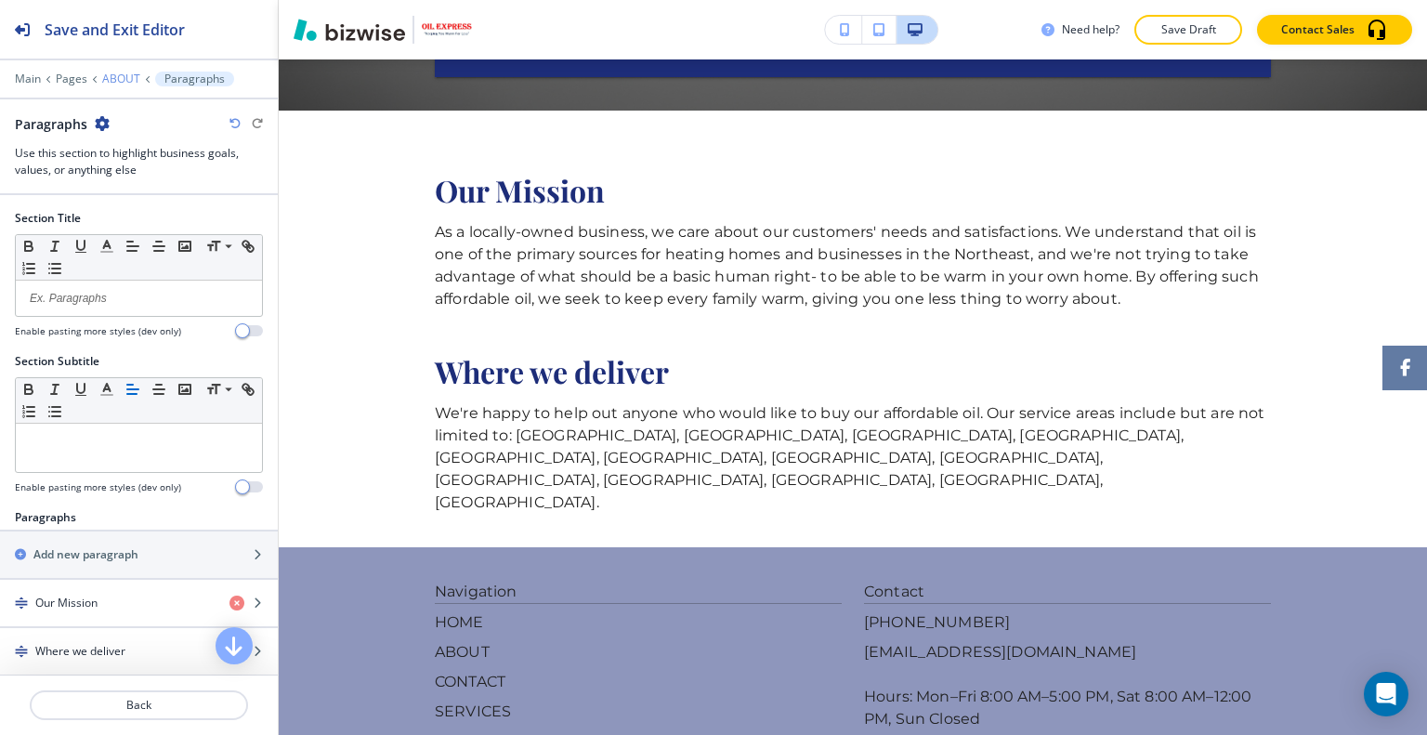
click at [120, 72] on div "Main Pages ABOUT Paragraphs" at bounding box center [139, 79] width 248 height 15
click at [123, 92] on div at bounding box center [139, 91] width 278 height 11
click at [116, 86] on div at bounding box center [139, 91] width 278 height 11
click at [119, 82] on p "ABOUT" at bounding box center [121, 78] width 38 height 13
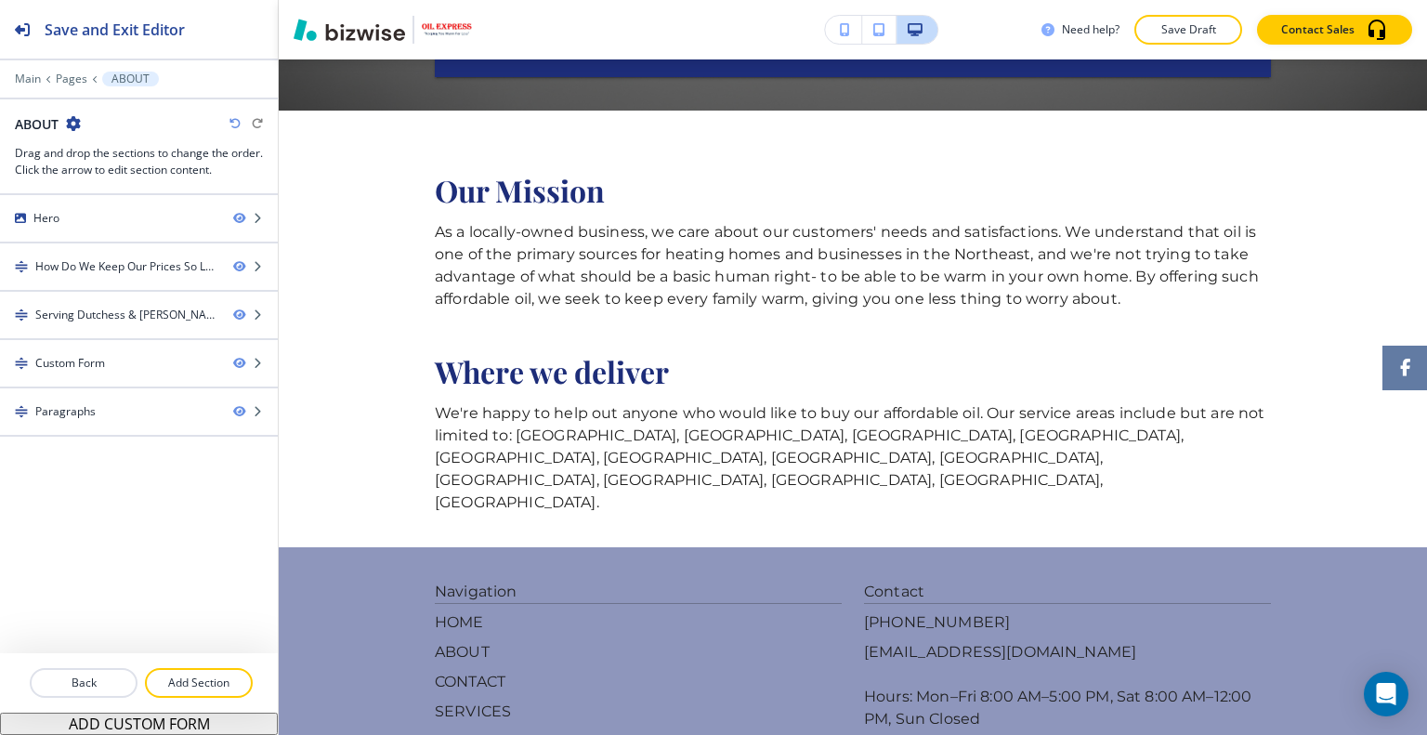
click at [122, 77] on p "ABOUT" at bounding box center [130, 78] width 38 height 13
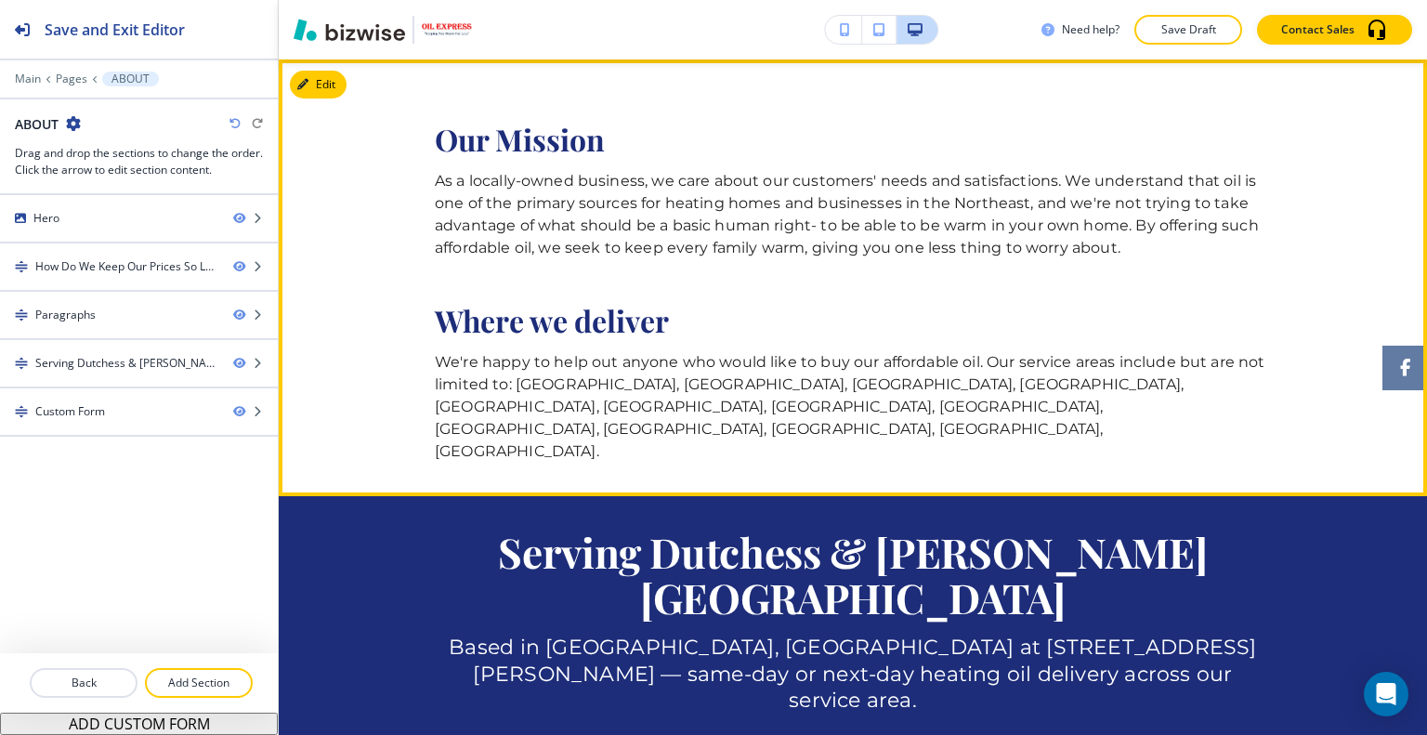
scroll to position [693, 0]
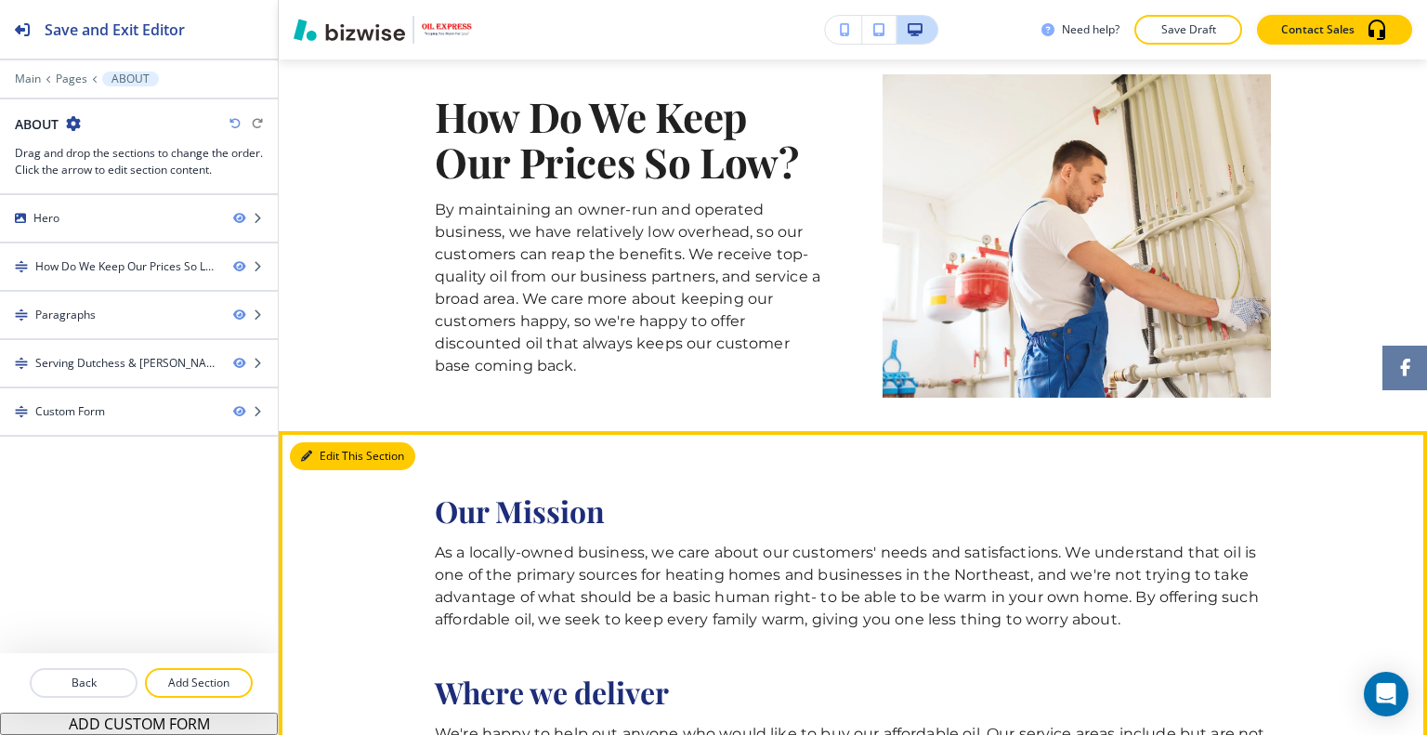
click at [337, 454] on button "Edit This Section" at bounding box center [352, 456] width 125 height 28
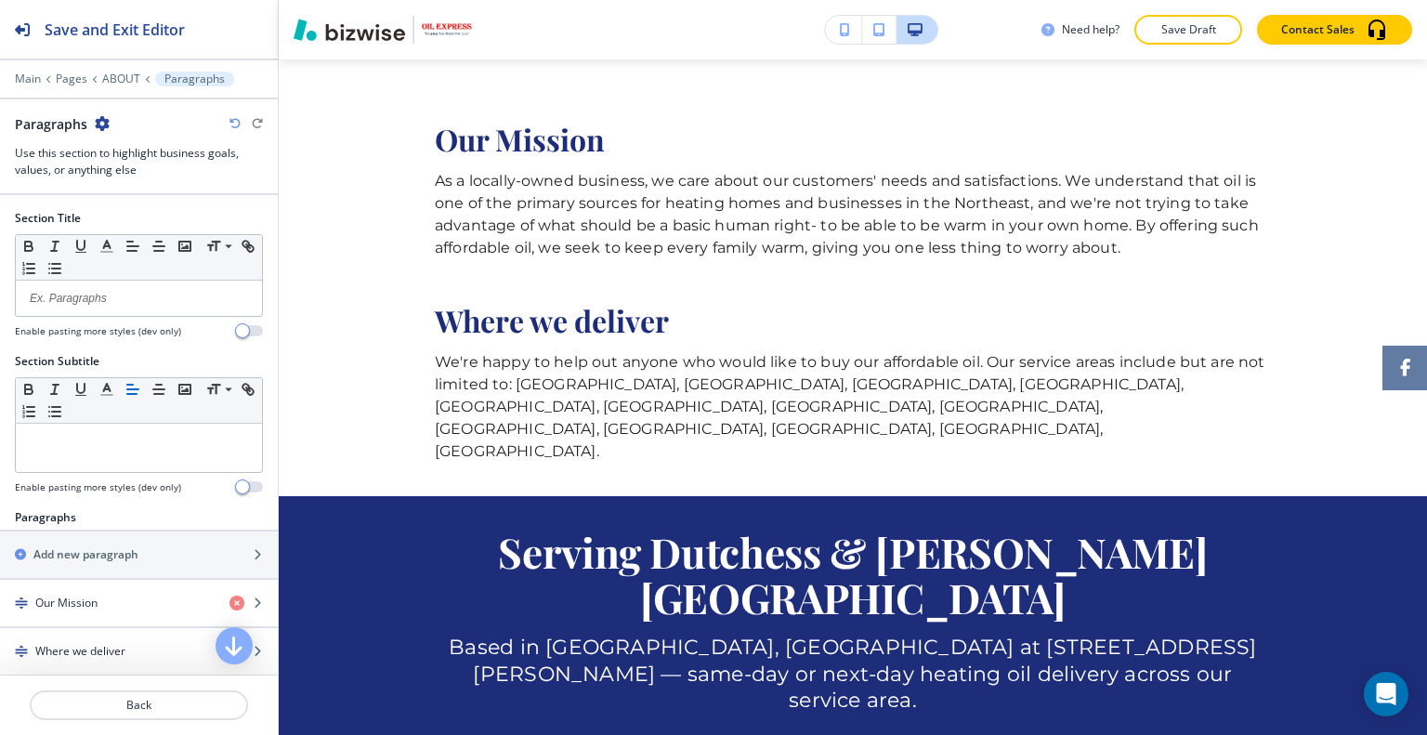
scroll to position [464, 0]
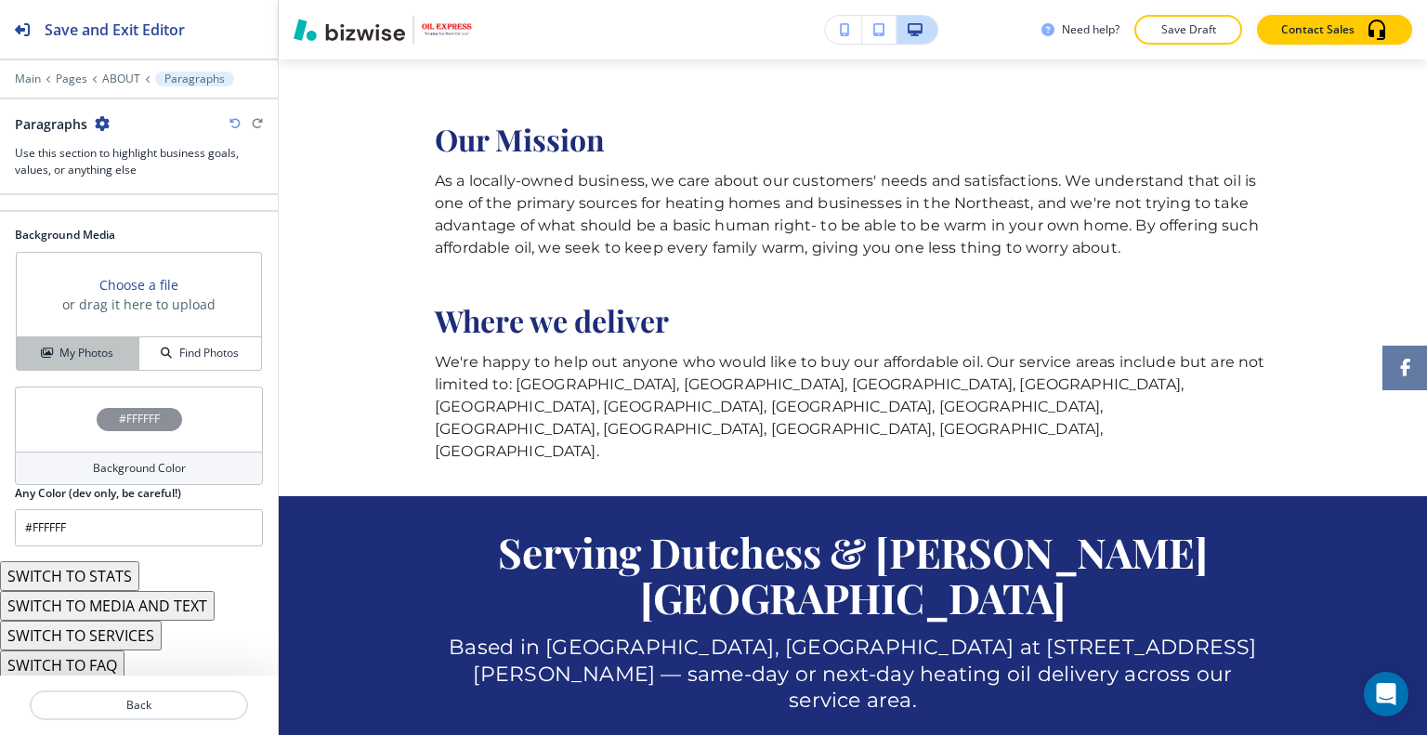
click at [85, 347] on h4 "My Photos" at bounding box center [86, 353] width 54 height 17
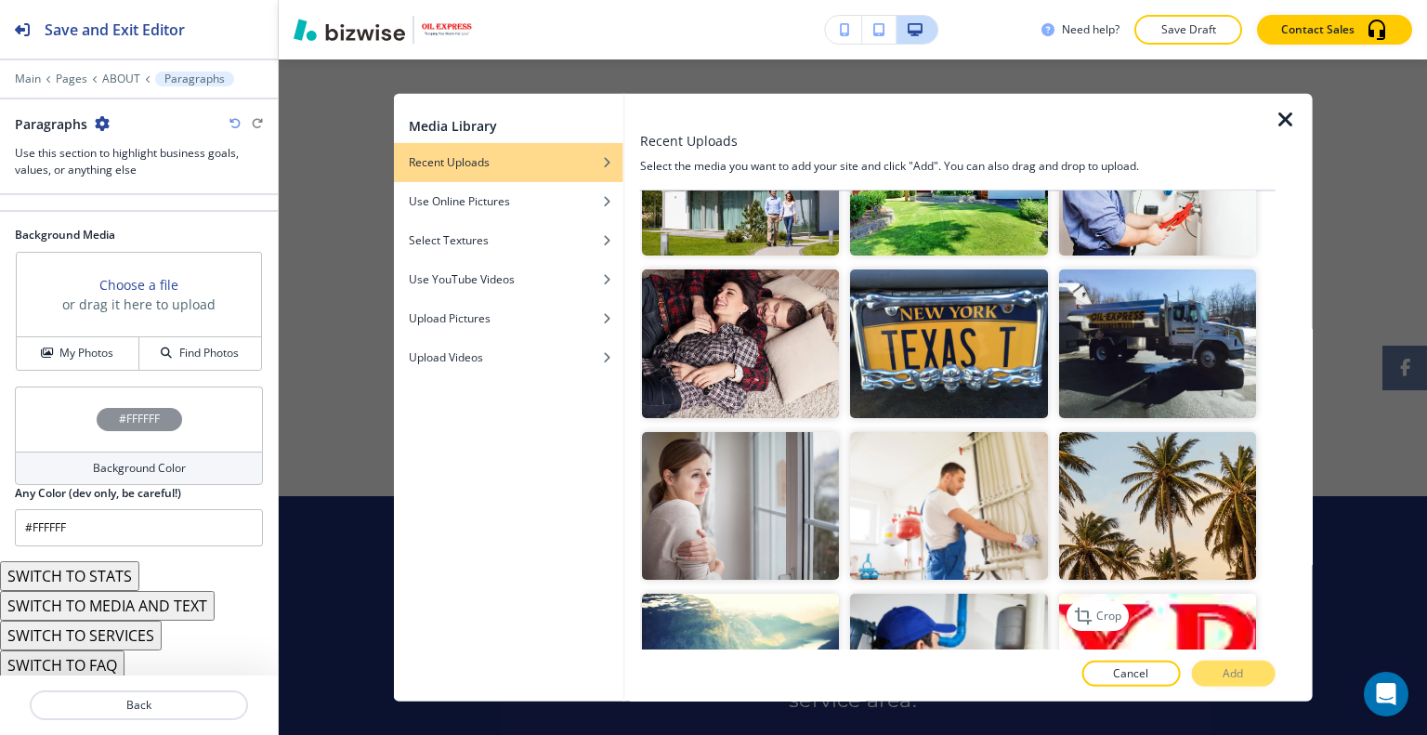
scroll to position [836, 0]
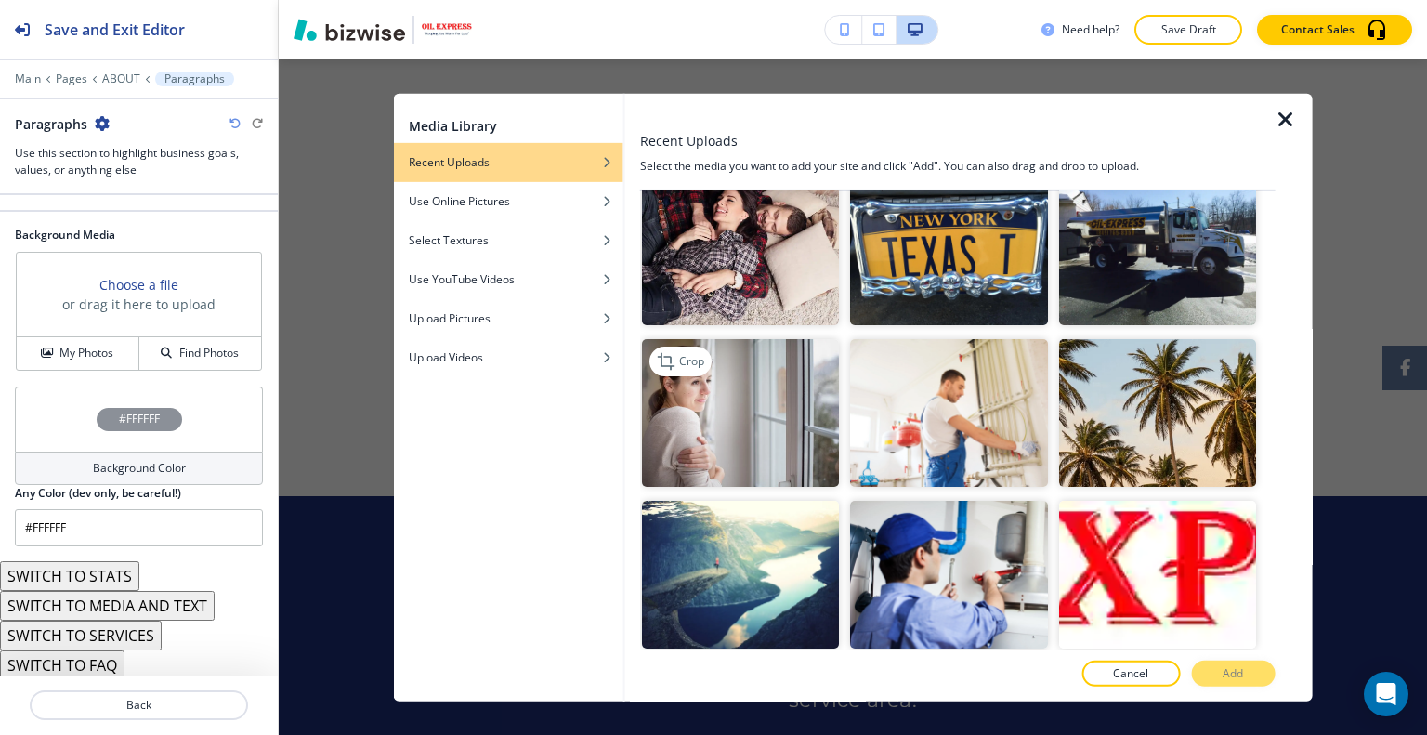
drag, startPoint x: 721, startPoint y: 394, endPoint x: 743, endPoint y: 393, distance: 22.3
click at [722, 394] on img "button" at bounding box center [740, 412] width 197 height 148
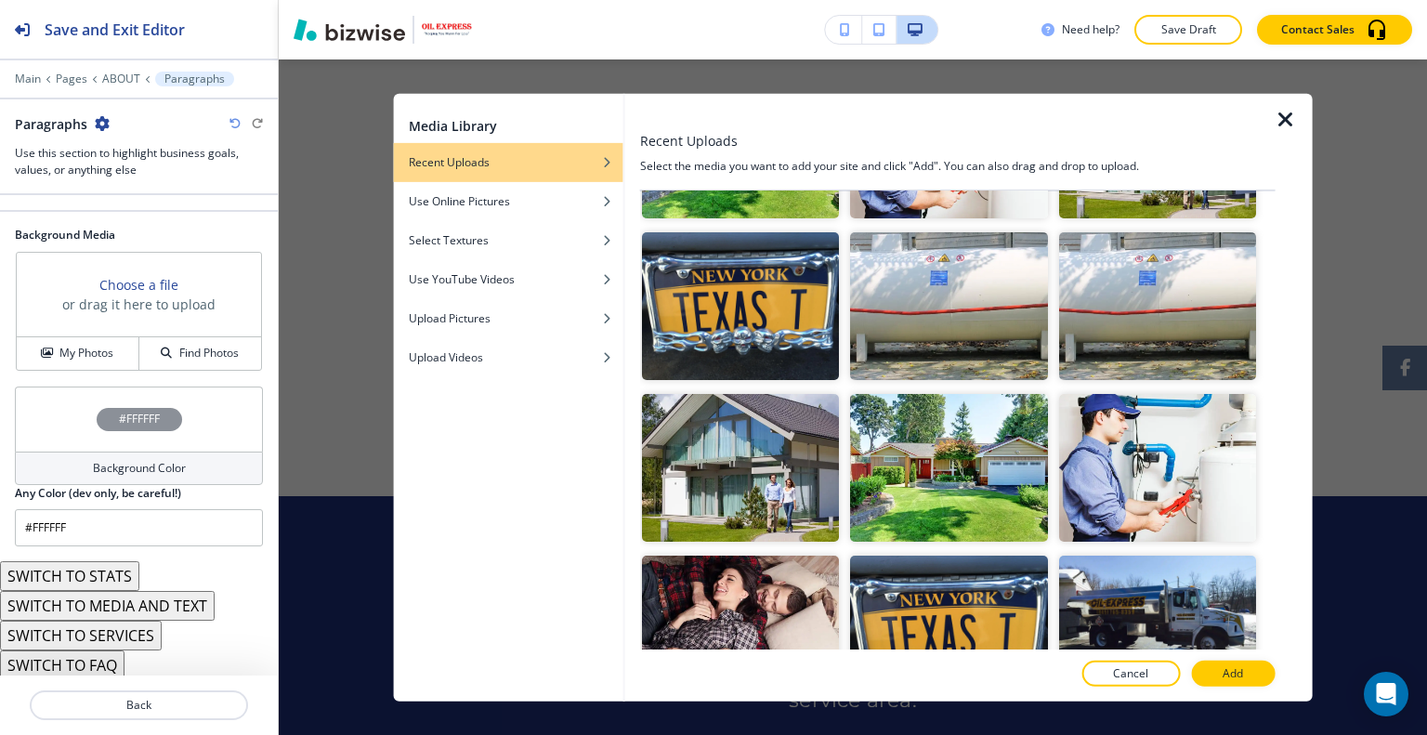
scroll to position [0, 0]
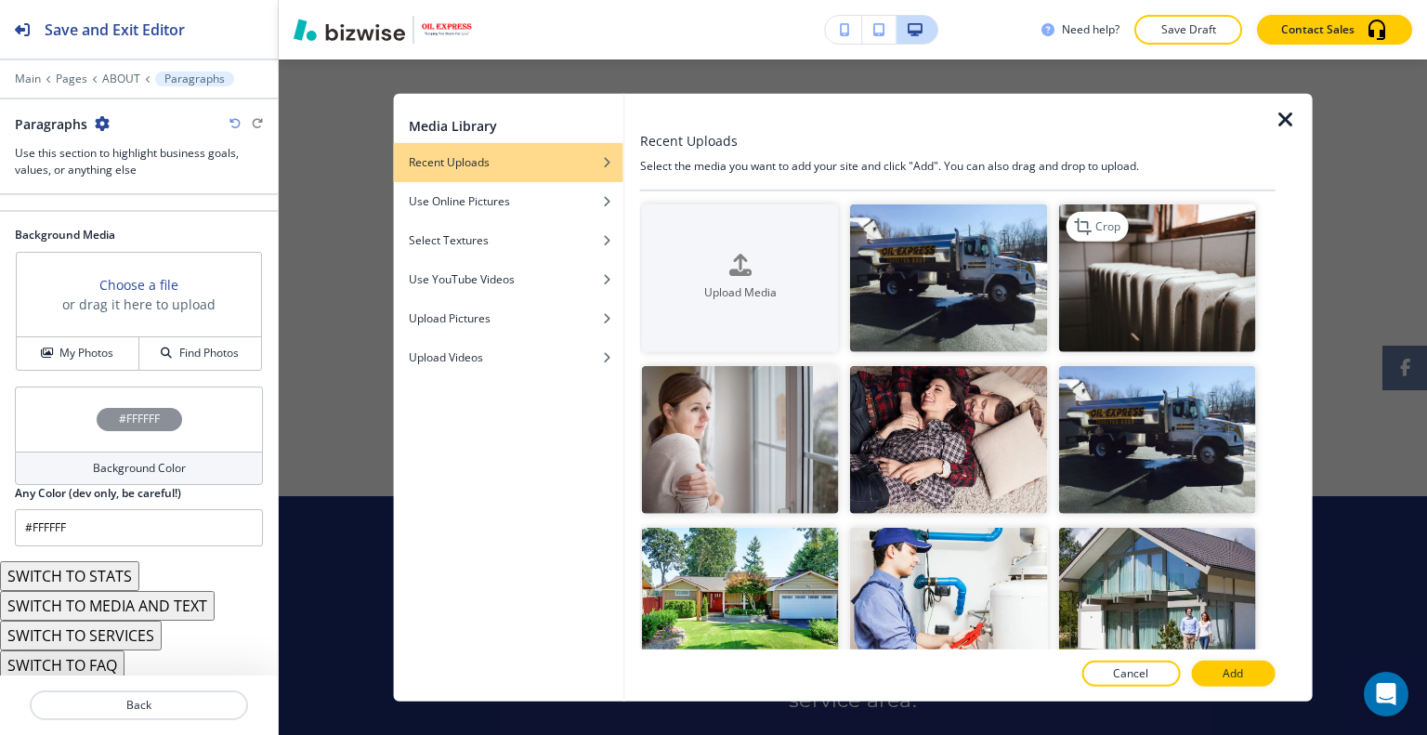
click at [1144, 307] on img "button" at bounding box center [1156, 277] width 197 height 148
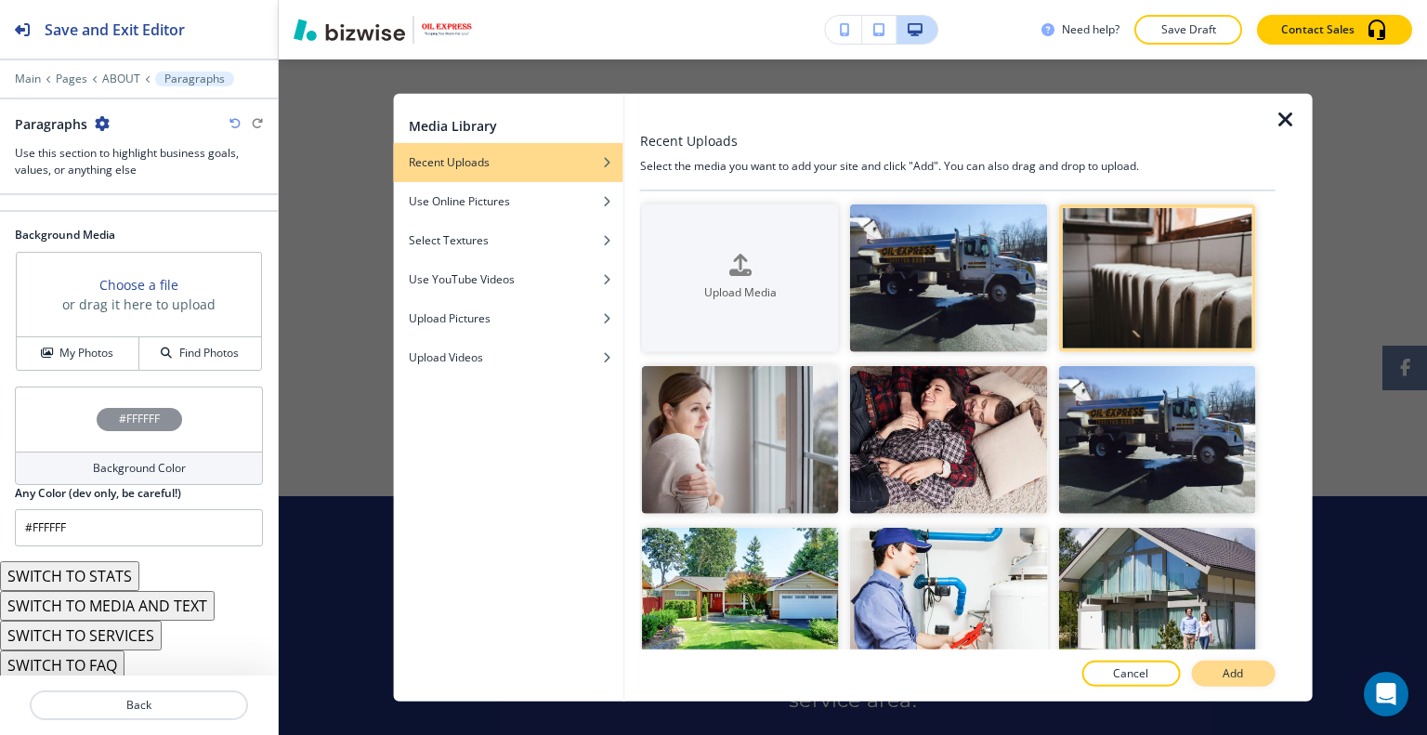
click at [1242, 683] on button "Add" at bounding box center [1233, 673] width 84 height 26
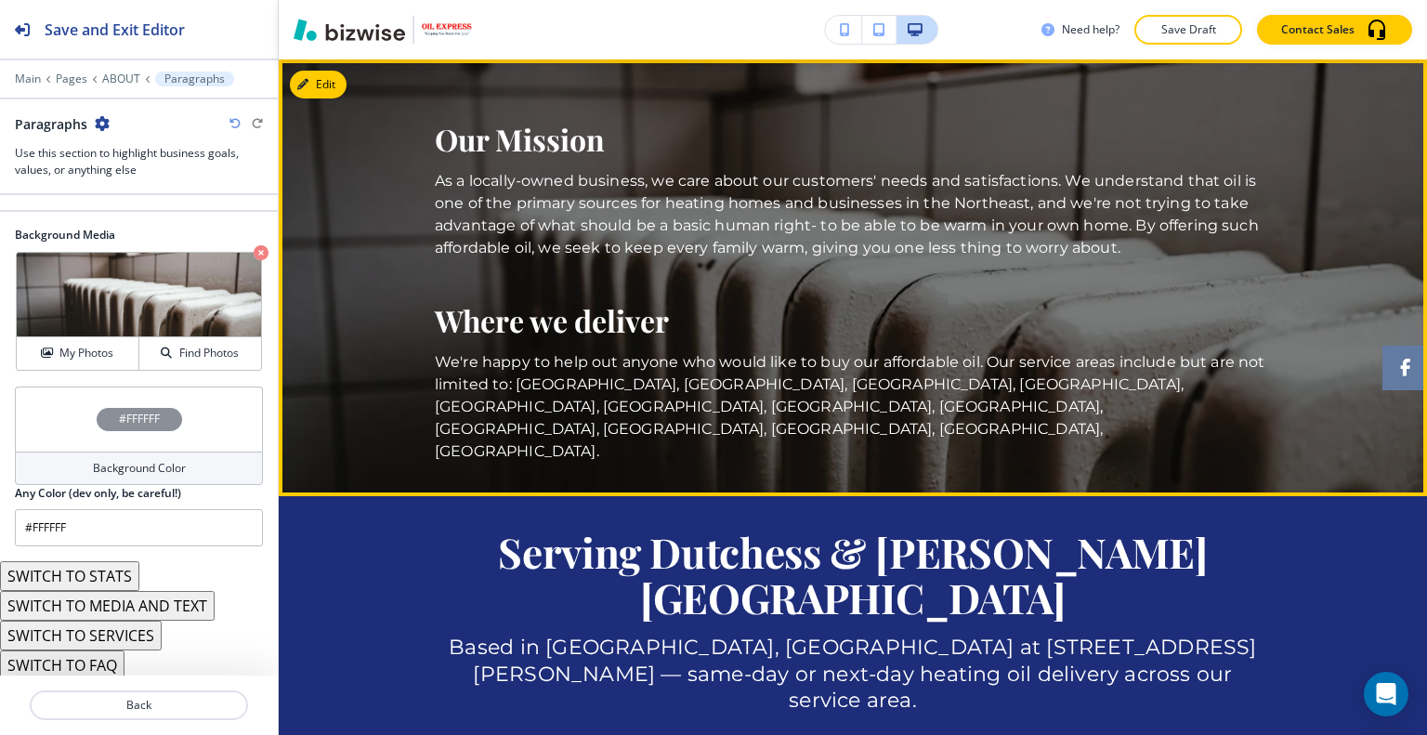
scroll to position [1436, 0]
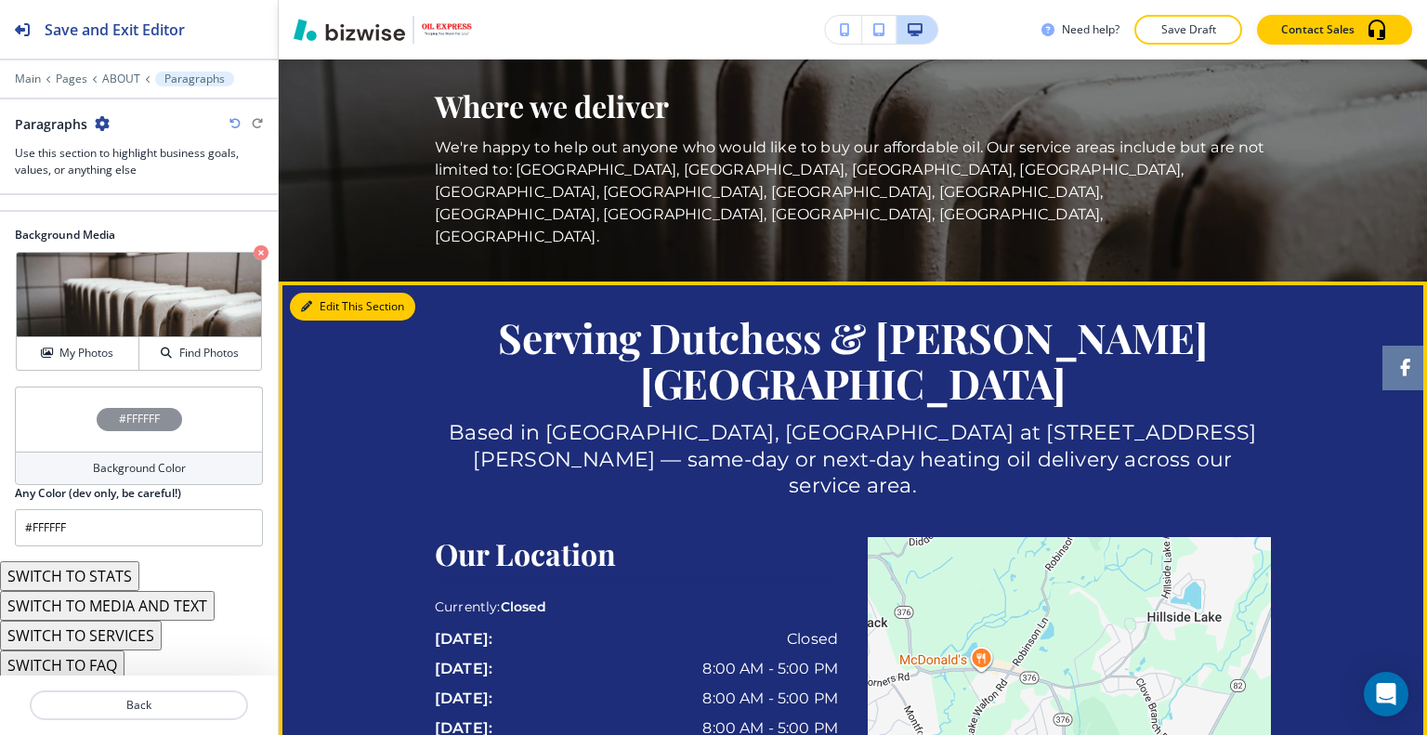
click at [335, 293] on button "Edit This Section" at bounding box center [352, 307] width 125 height 28
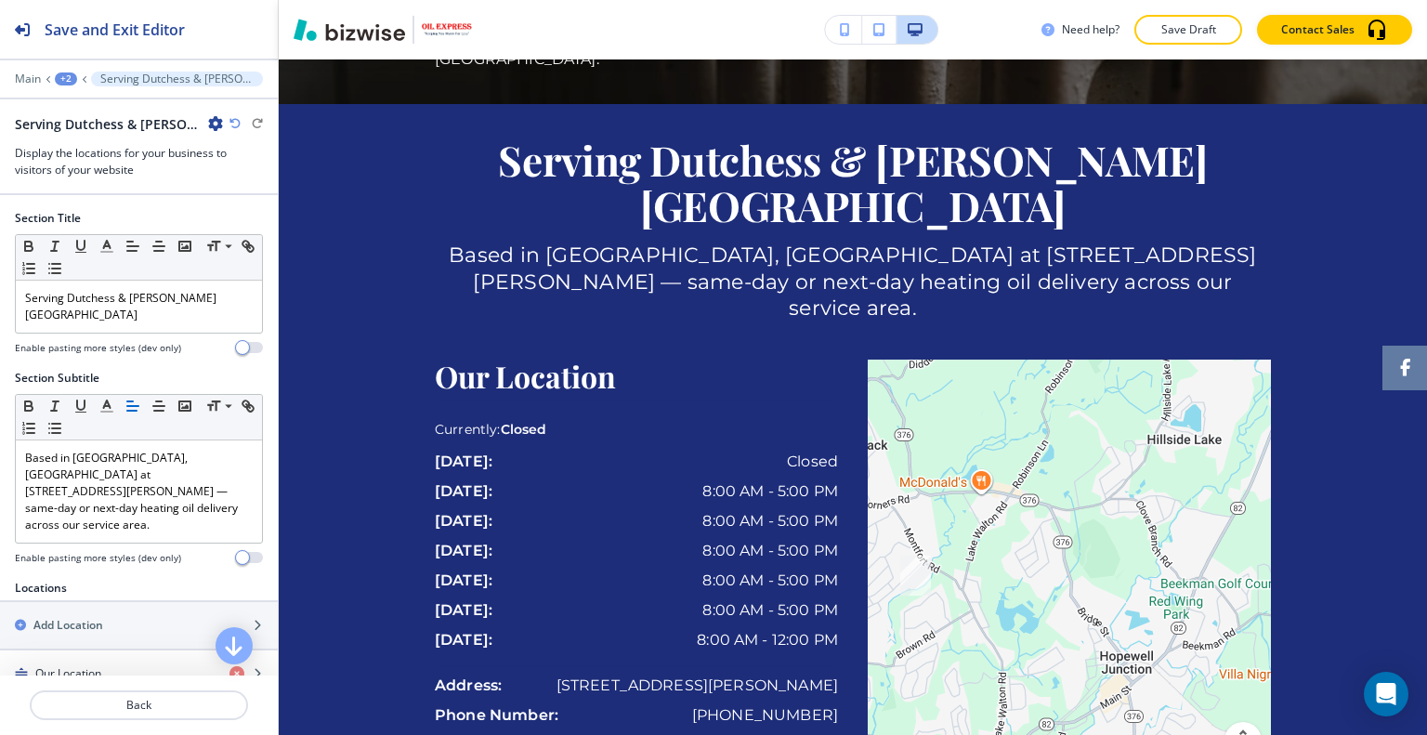
scroll to position [449, 0]
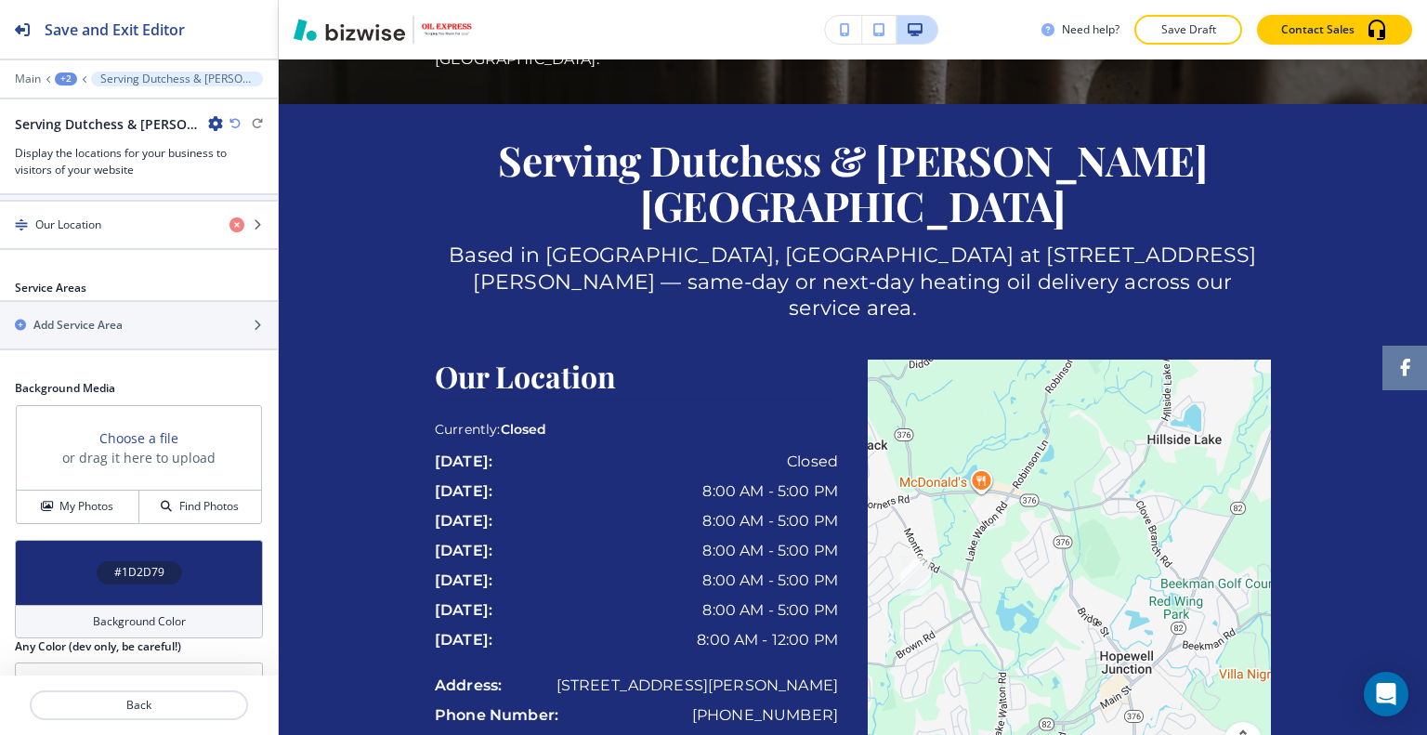
click at [78, 540] on div "#1D2D79" at bounding box center [139, 572] width 248 height 65
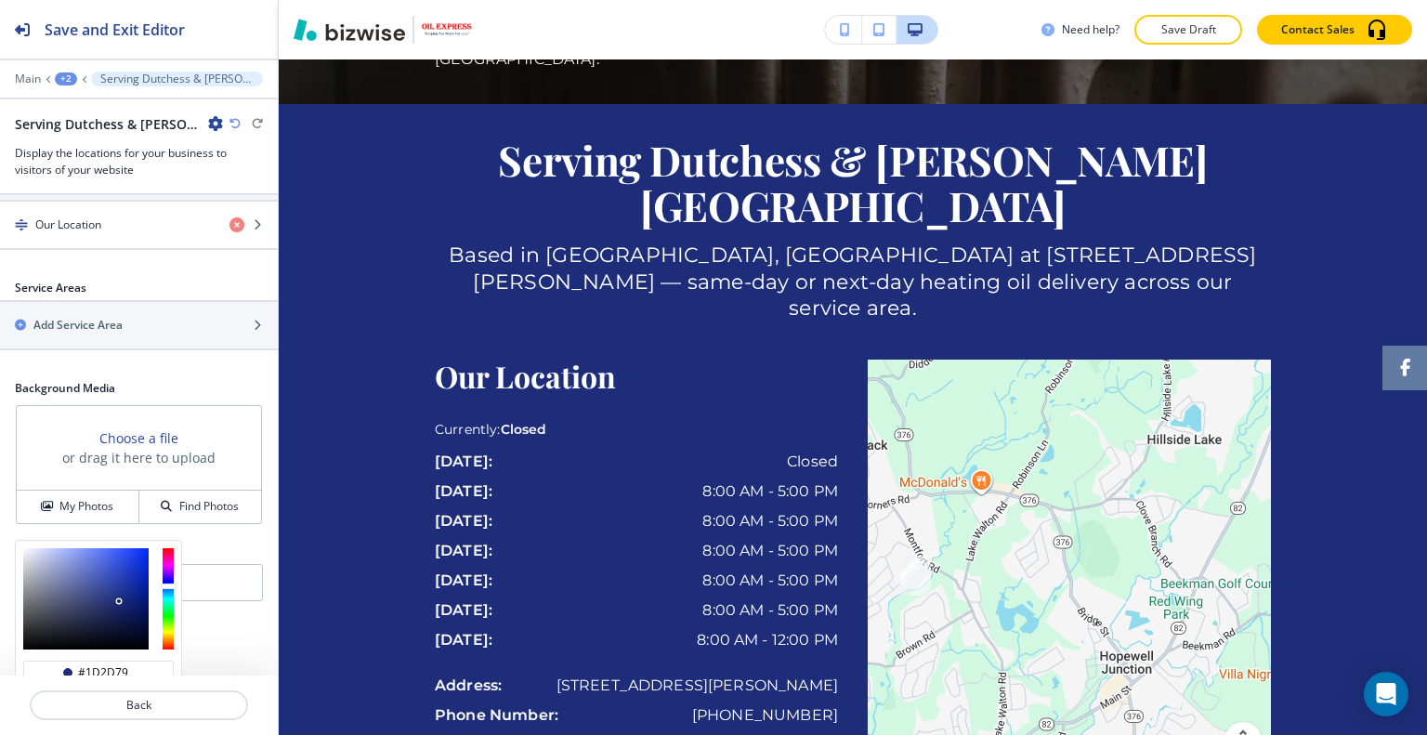
scroll to position [537, 0]
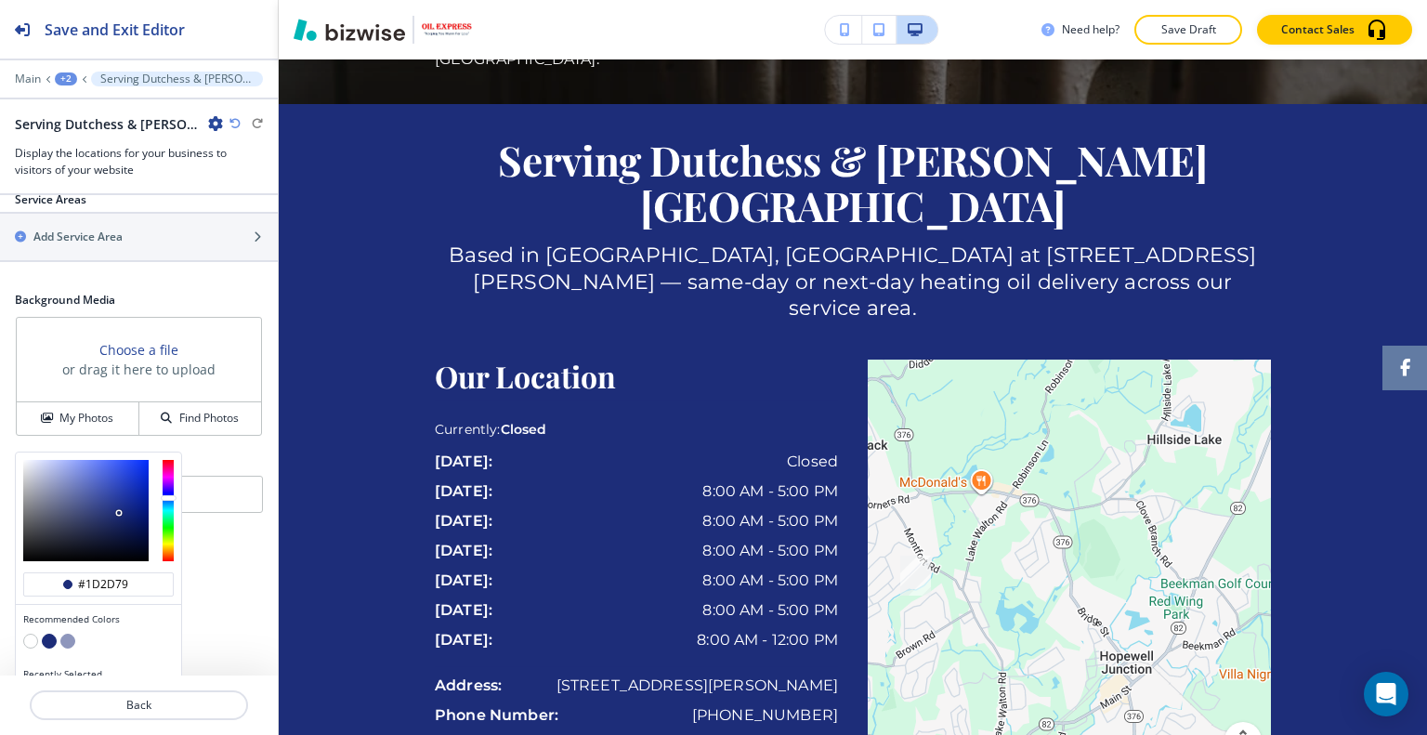
click at [29, 633] on button "button" at bounding box center [30, 640] width 15 height 15
type input "#FFFFFF"
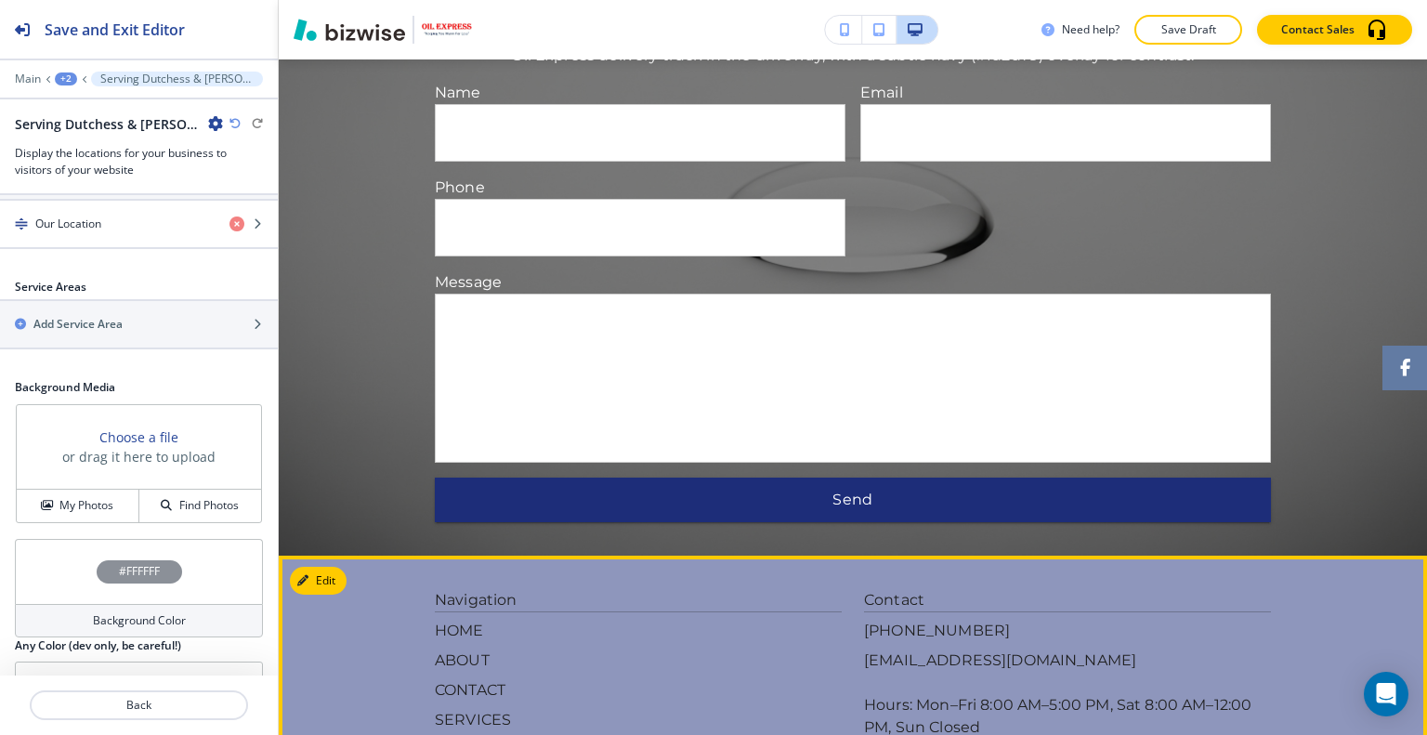
scroll to position [2664, 0]
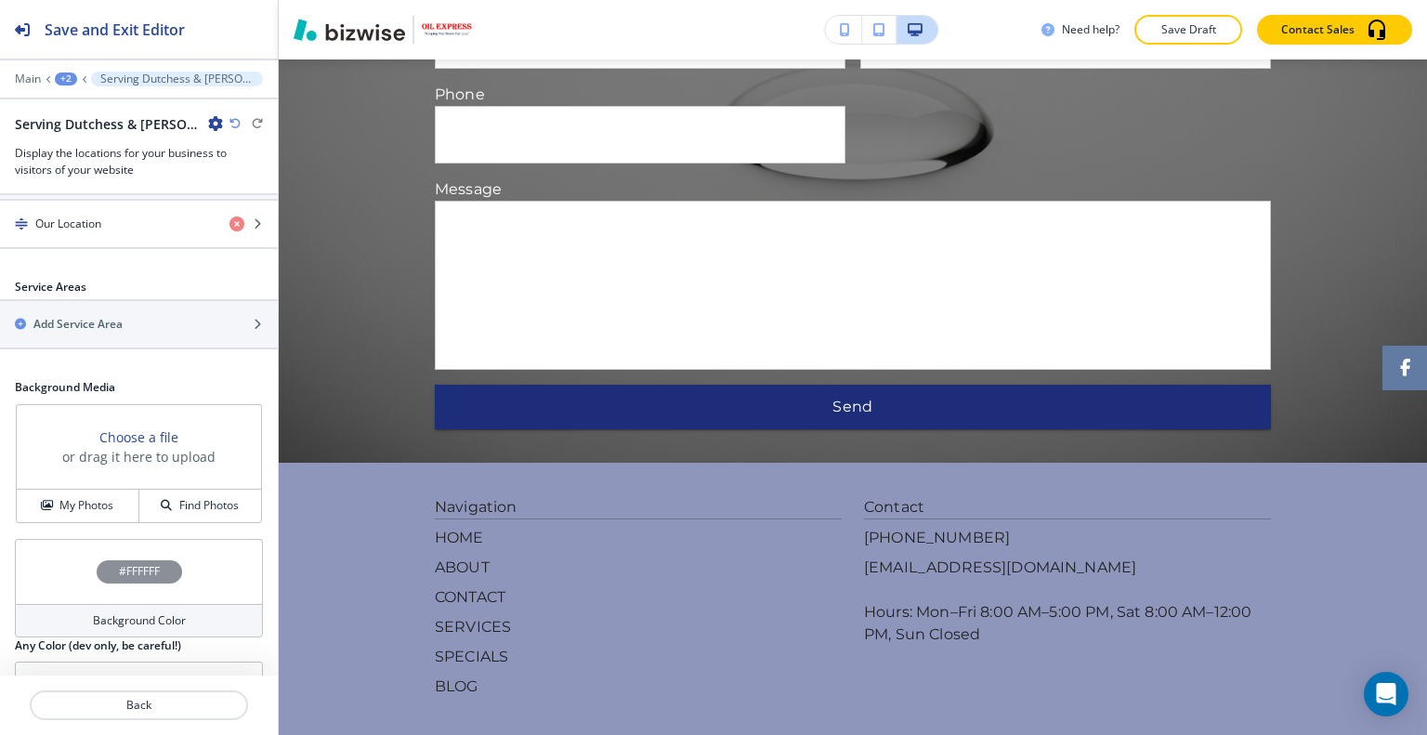
click at [1195, 23] on p "Save Draft" at bounding box center [1187, 29] width 59 height 17
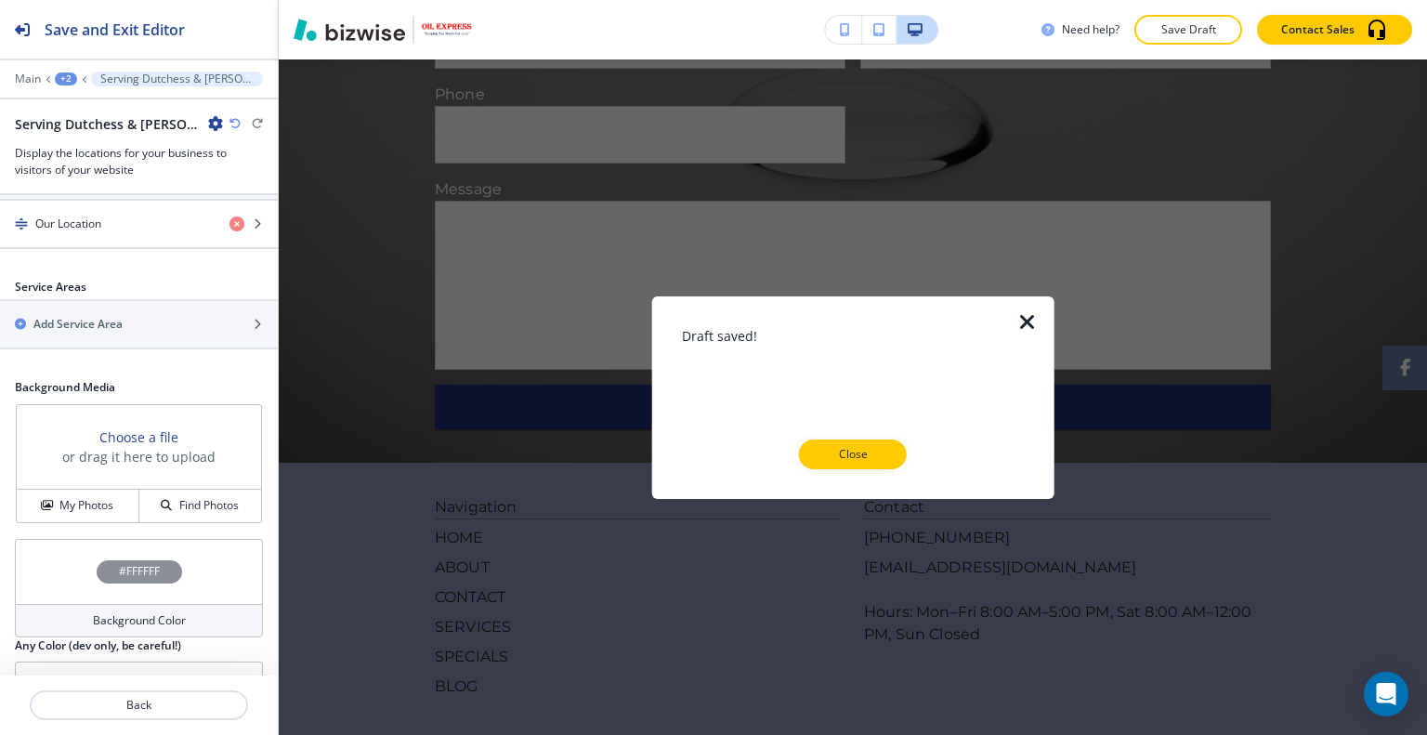
click at [888, 435] on div "Draft saved! Close" at bounding box center [853, 396] width 343 height 143
click at [847, 439] on button "Close" at bounding box center [853, 454] width 108 height 30
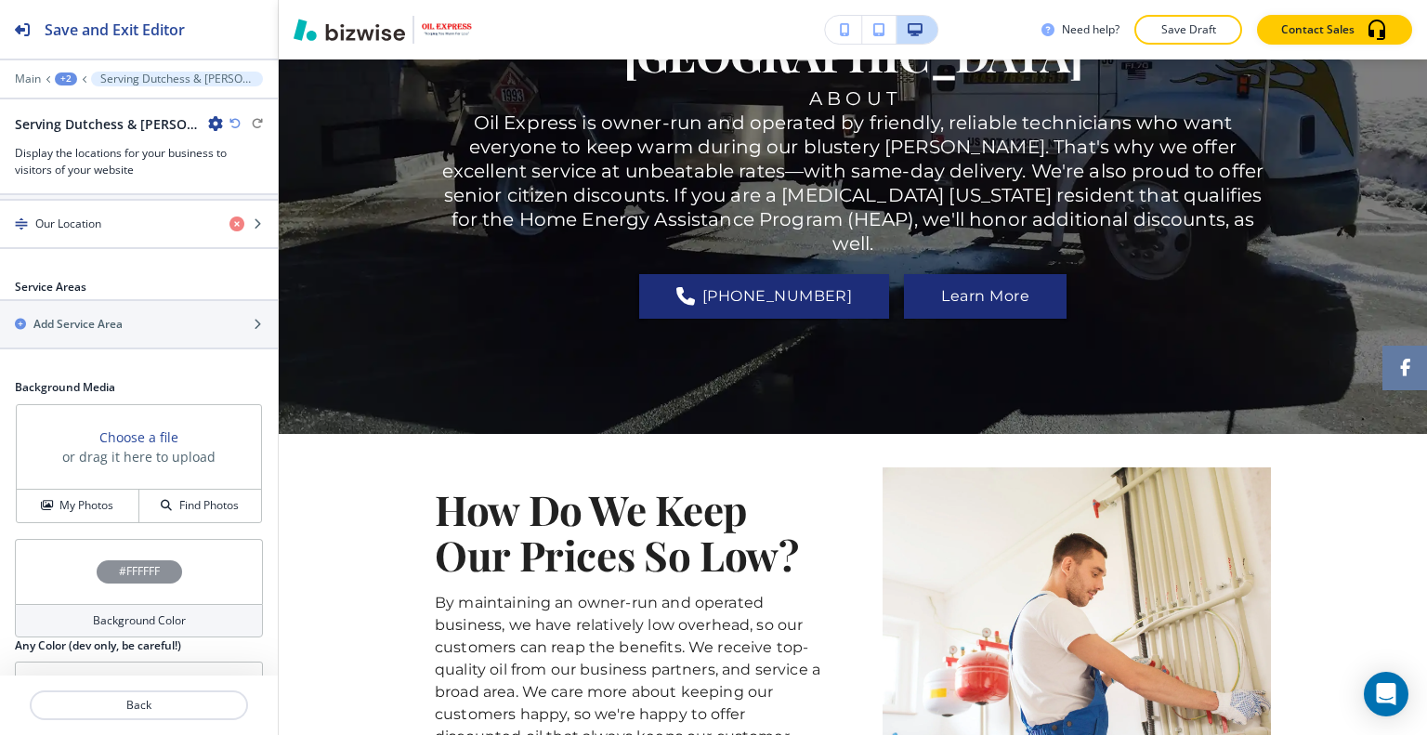
scroll to position [0, 0]
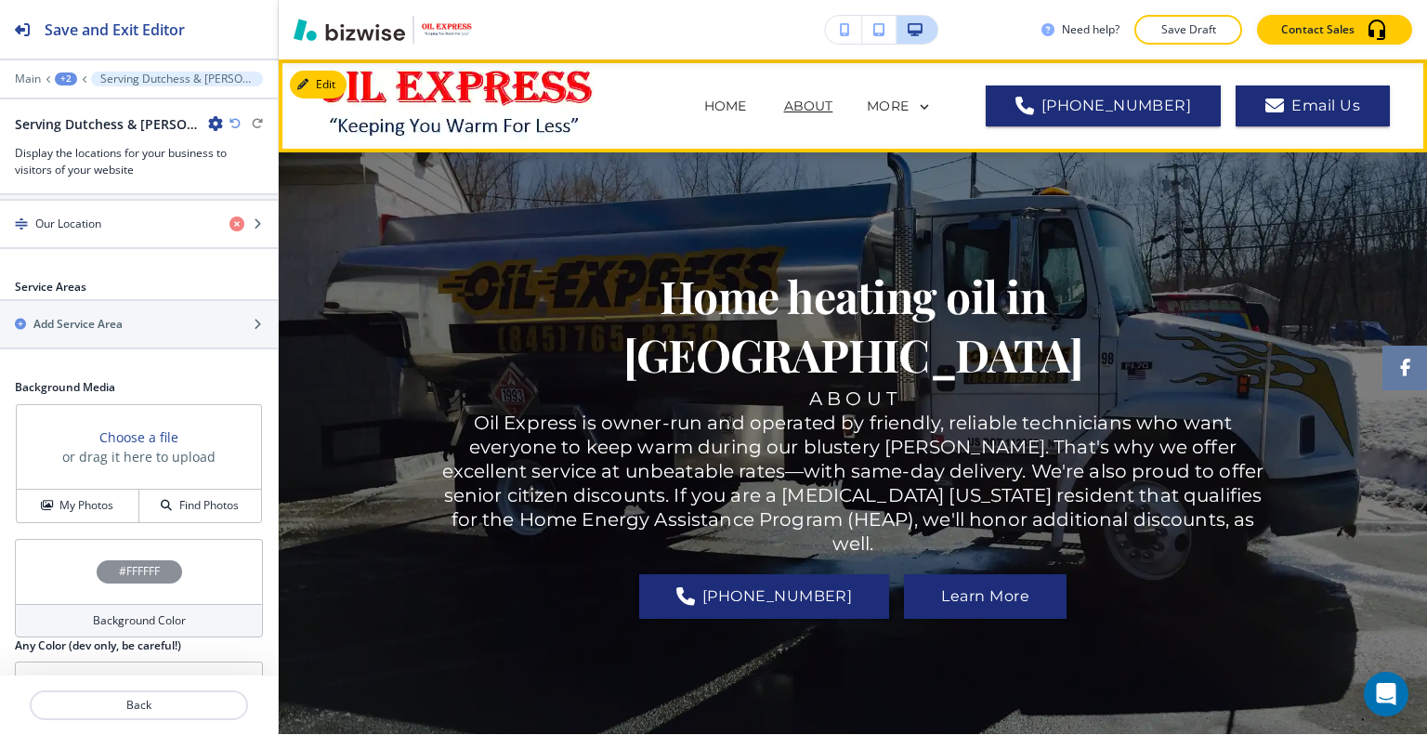
click at [748, 143] on span "CONTACT" at bounding box center [697, 180] width 102 height 74
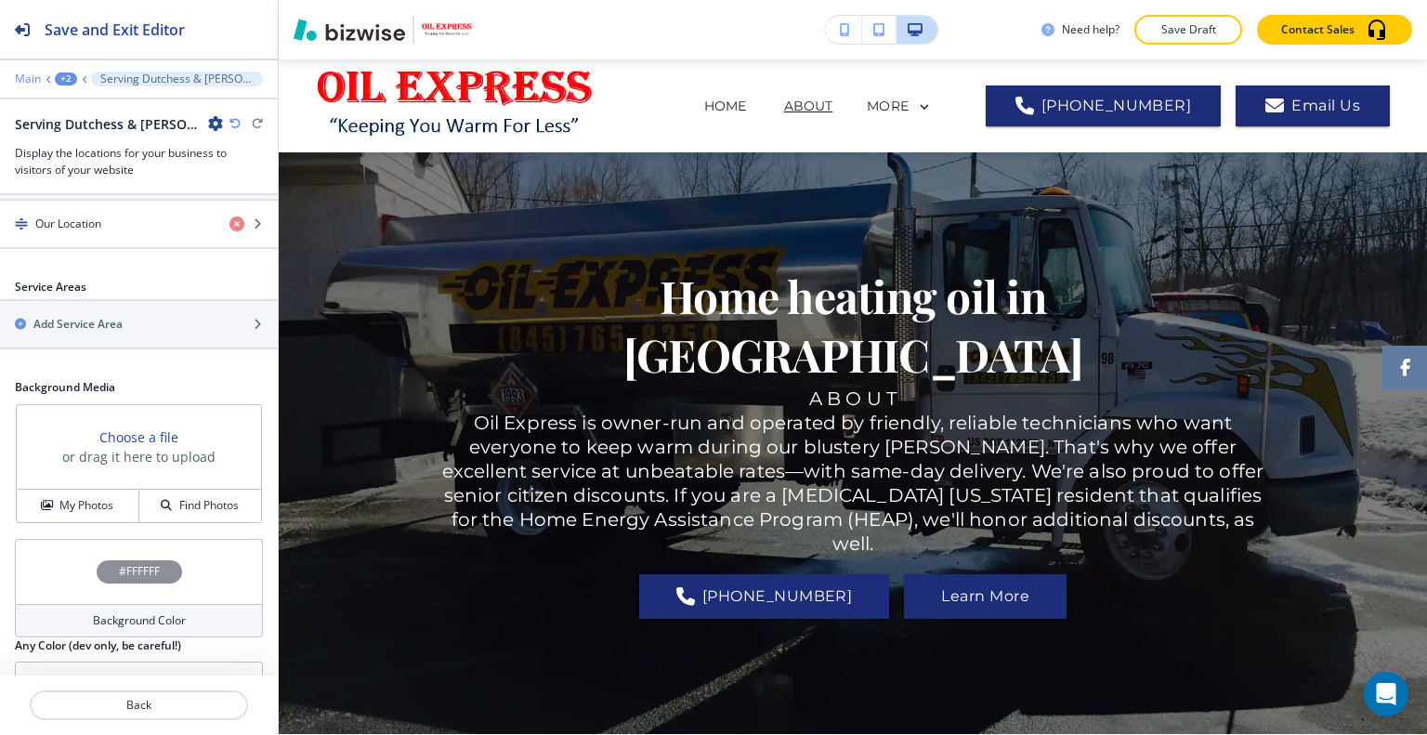
click at [26, 80] on p "Main" at bounding box center [28, 78] width 26 height 13
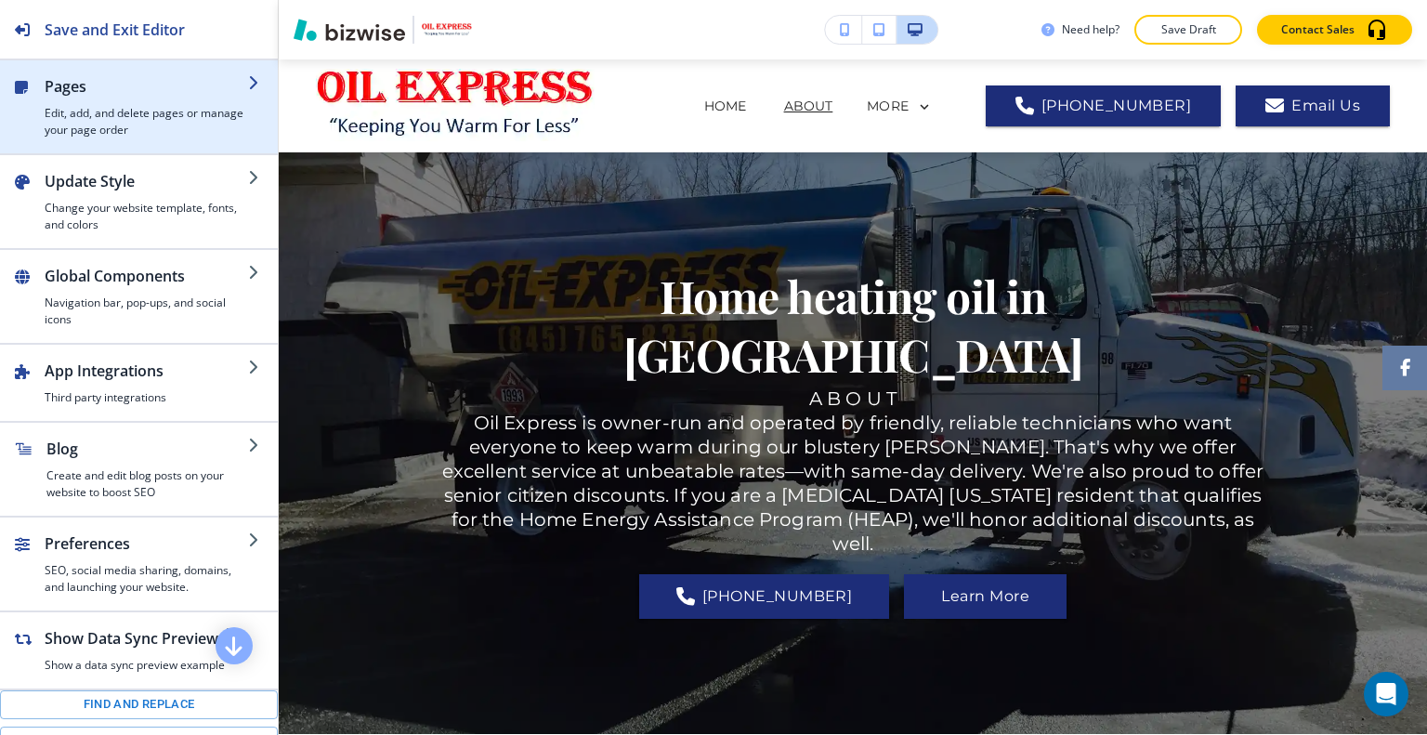
click at [85, 95] on h2 "Pages" at bounding box center [146, 86] width 203 height 22
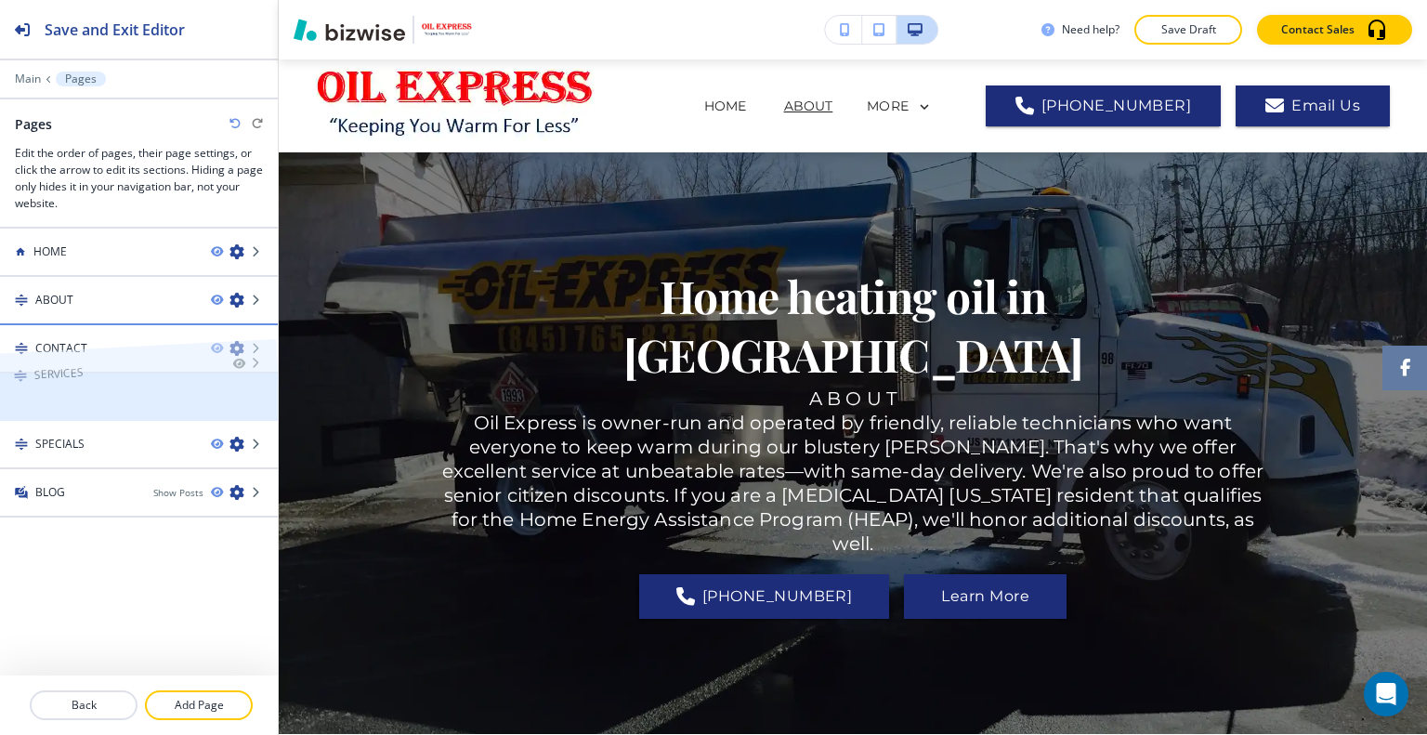
drag, startPoint x: 103, startPoint y: 388, endPoint x: 103, endPoint y: 326, distance: 62.2
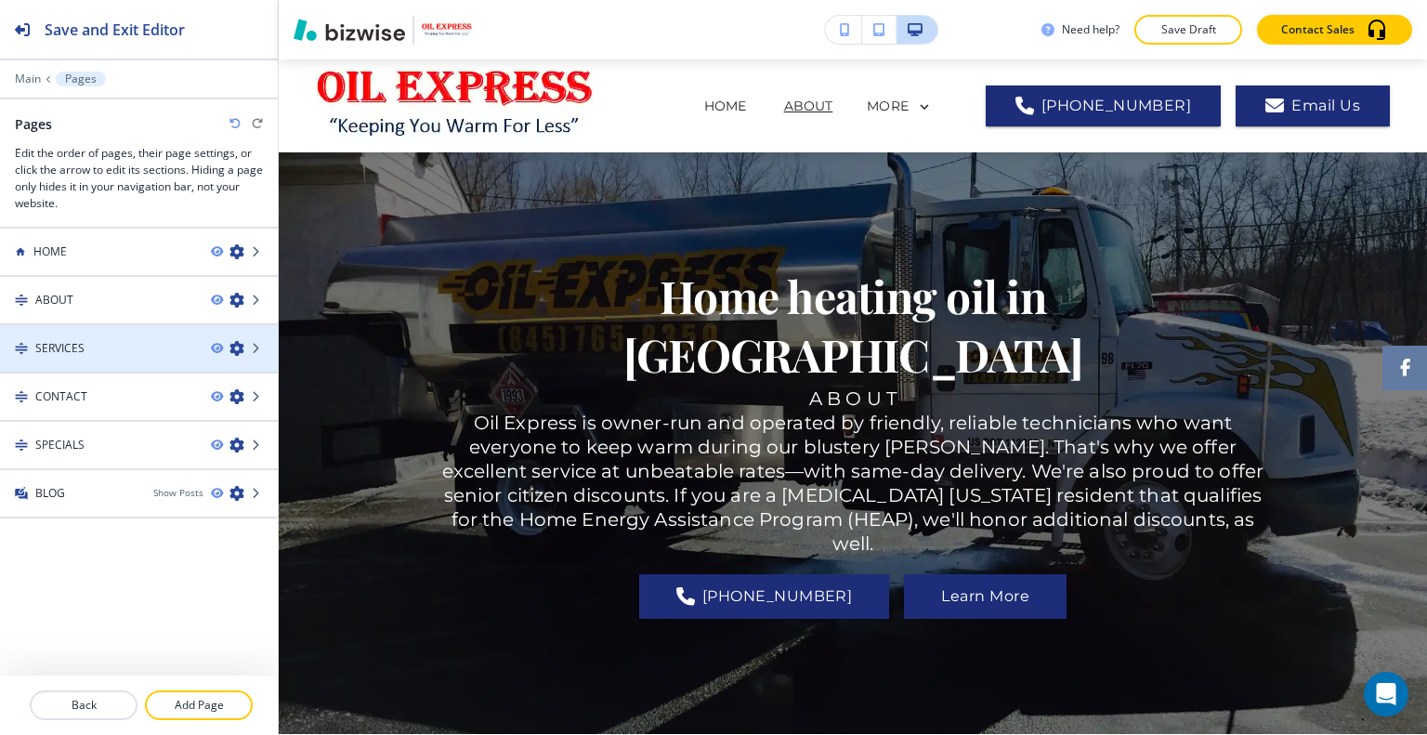
click at [116, 340] on div "SERVICES" at bounding box center [98, 348] width 196 height 17
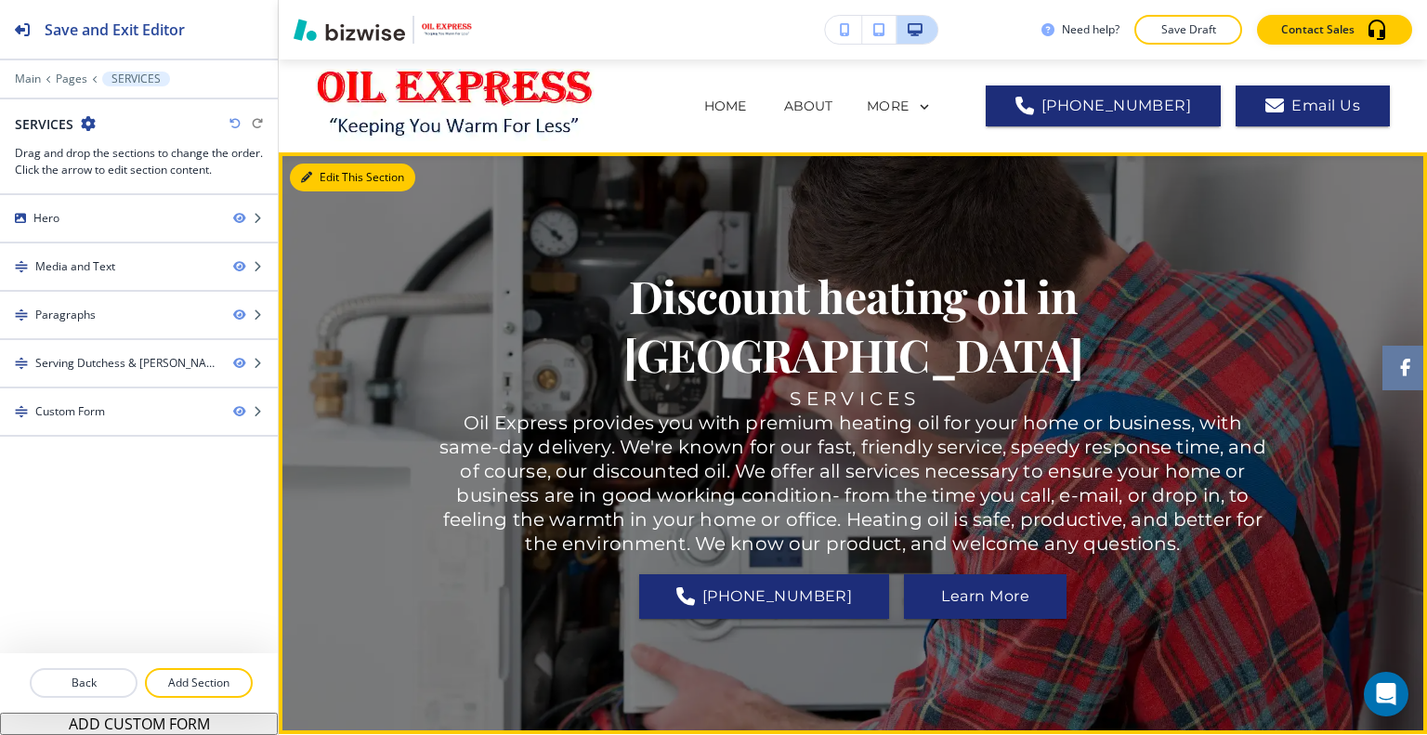
click at [320, 172] on button "Edit This Section" at bounding box center [352, 177] width 125 height 28
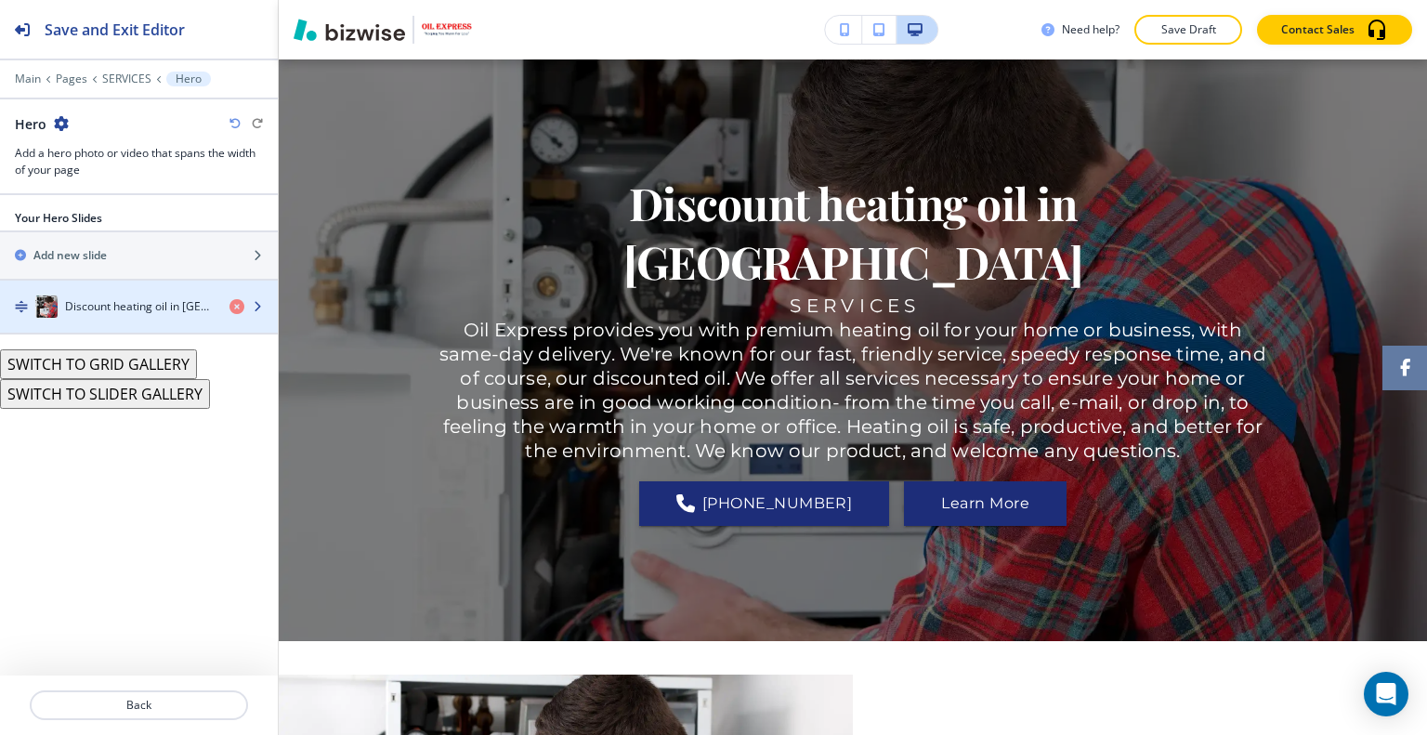
click at [108, 325] on div "button" at bounding box center [139, 325] width 278 height 15
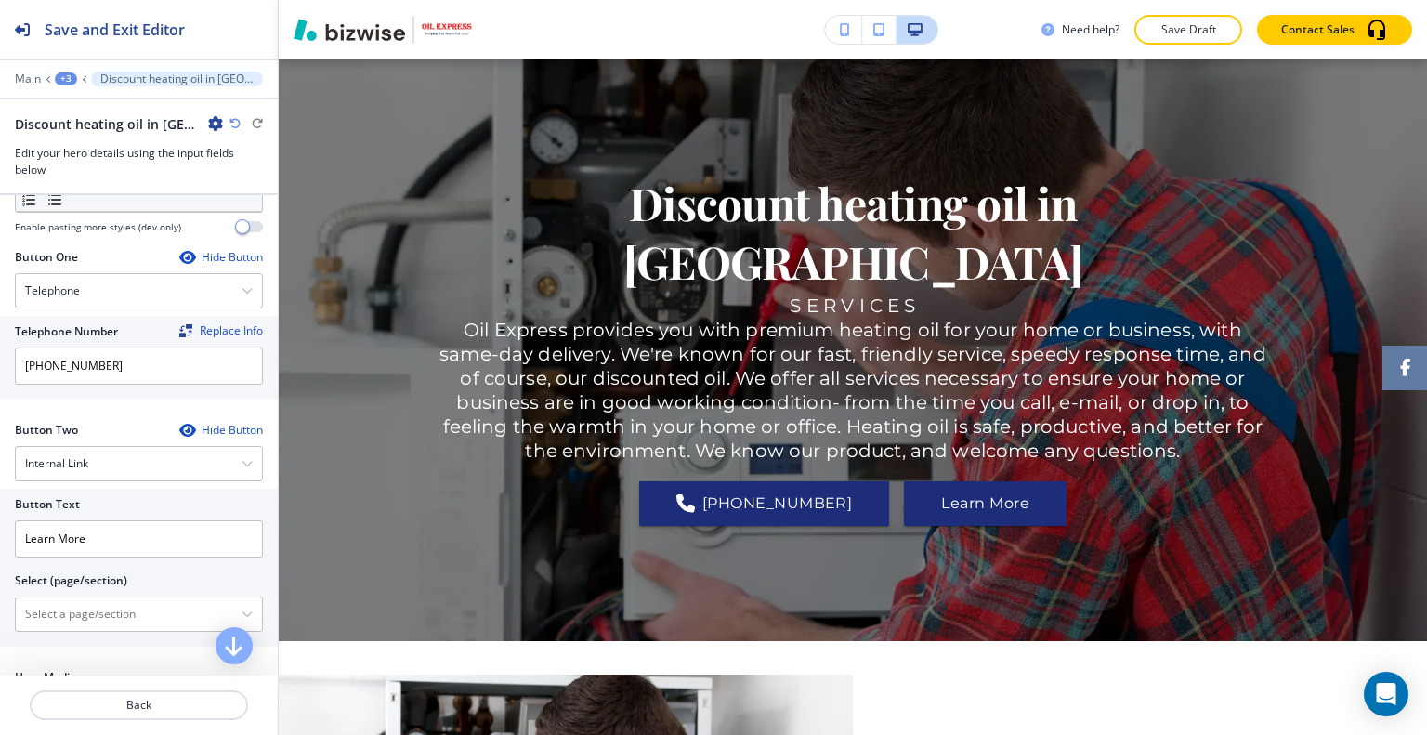
scroll to position [650, 0]
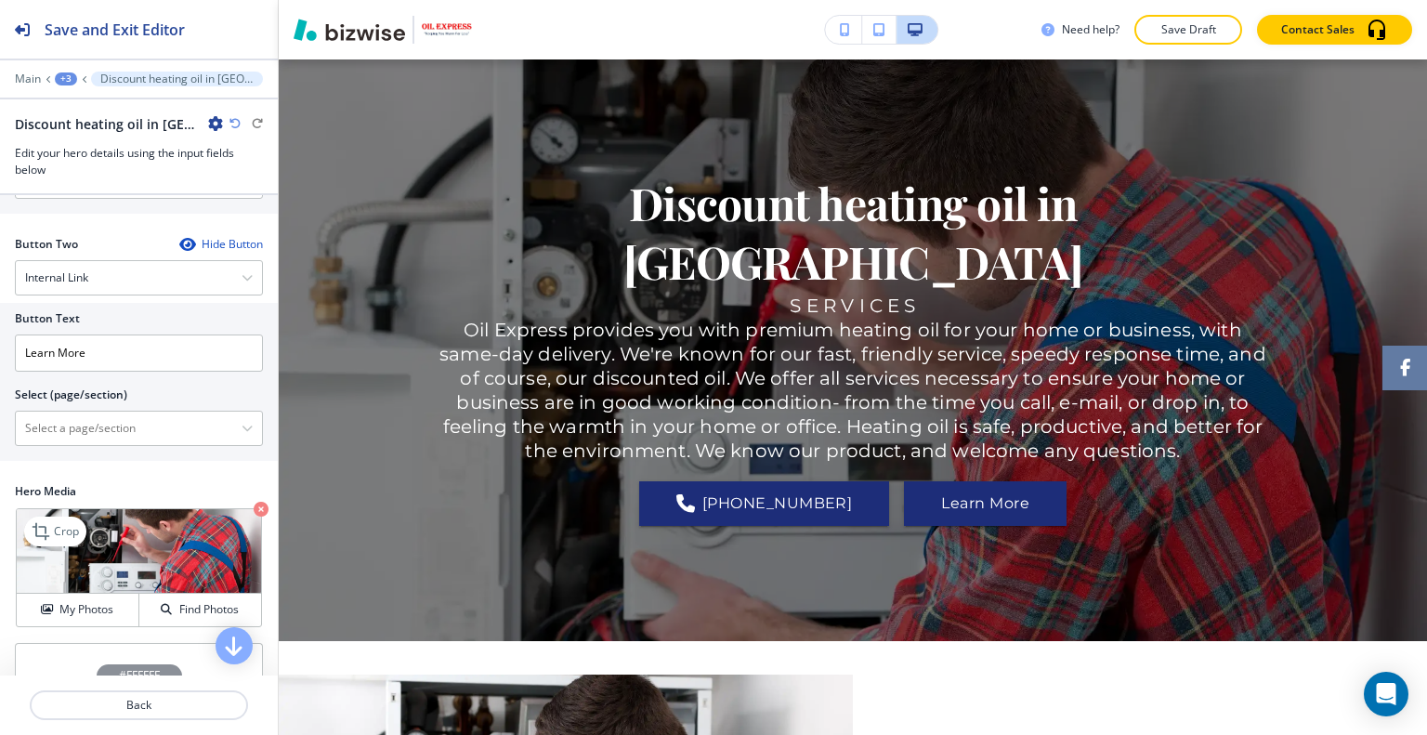
click at [72, 621] on div "Crop My Photos Find Photos" at bounding box center [139, 567] width 246 height 119
click at [89, 601] on h4 "My Photos" at bounding box center [86, 609] width 54 height 17
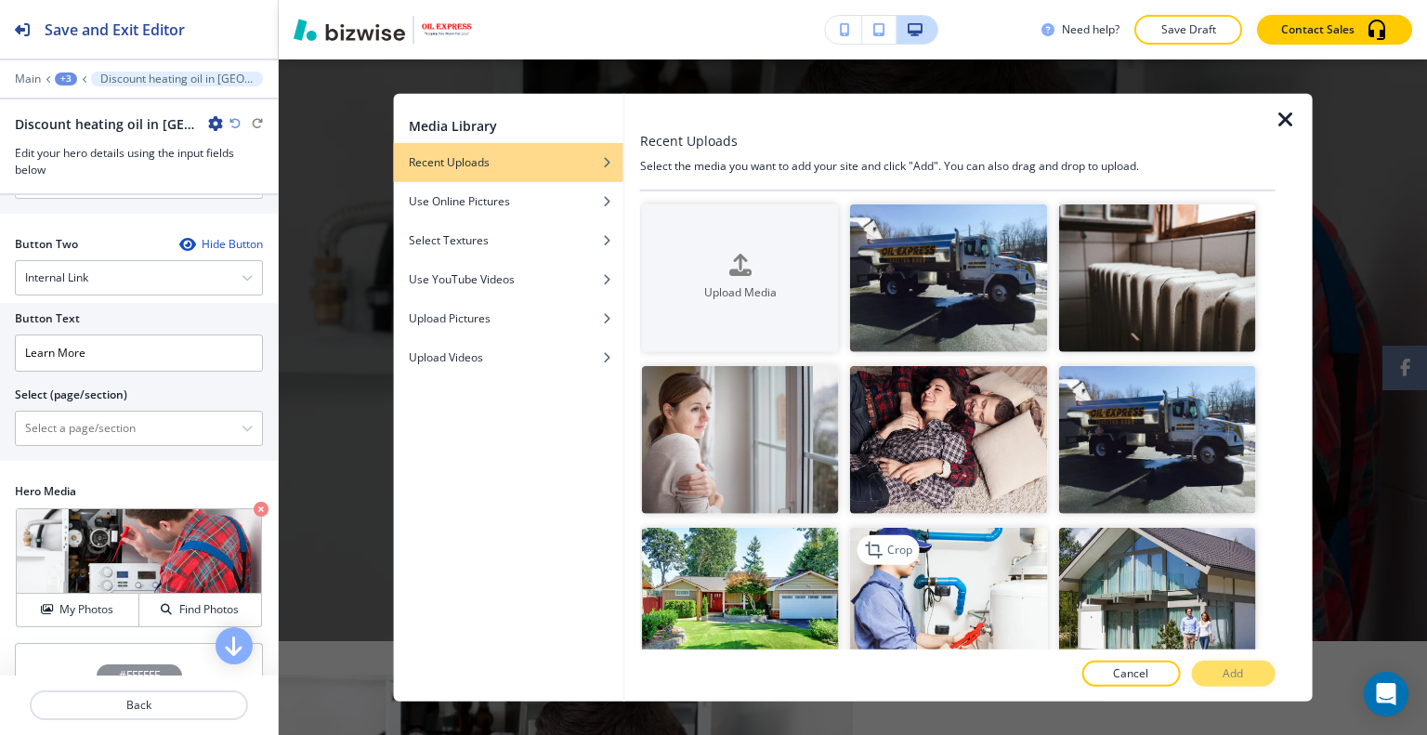
scroll to position [186, 0]
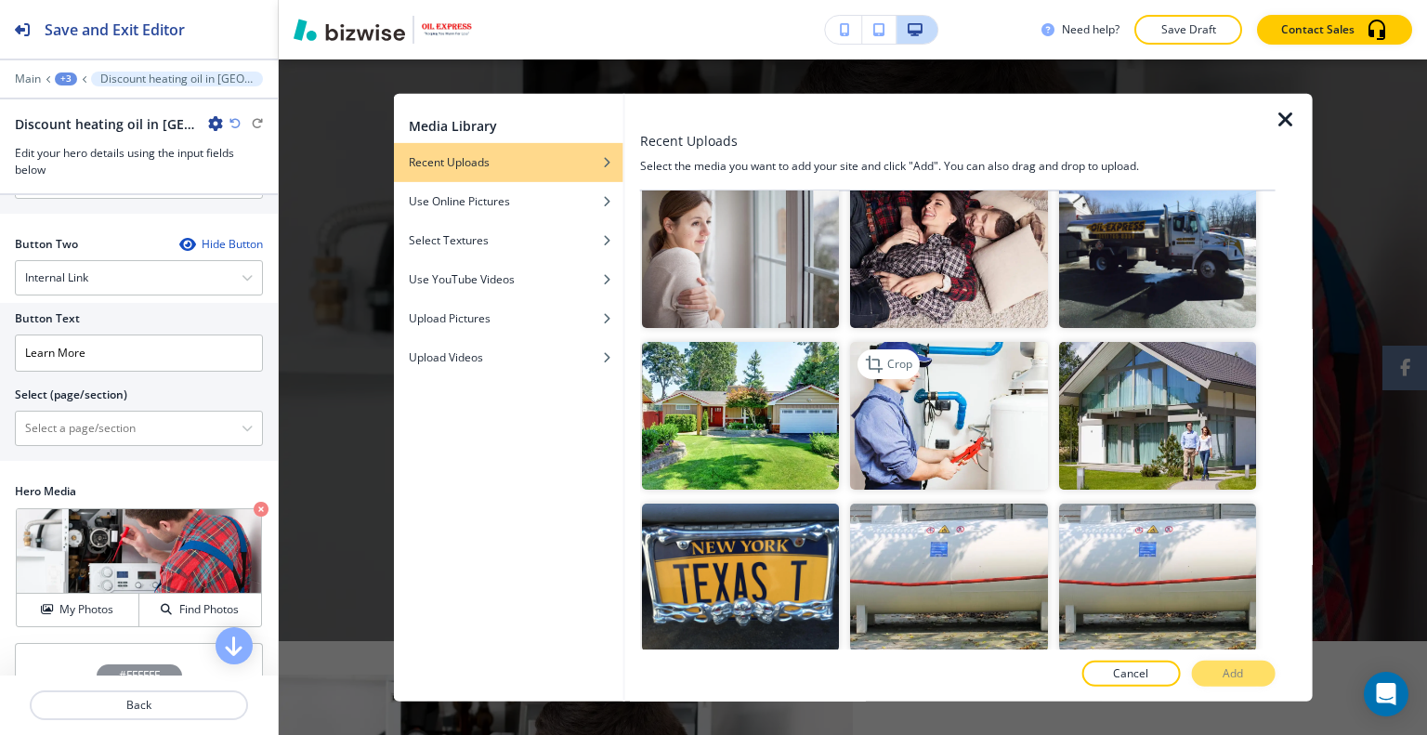
click at [929, 438] on img "button" at bounding box center [948, 416] width 197 height 148
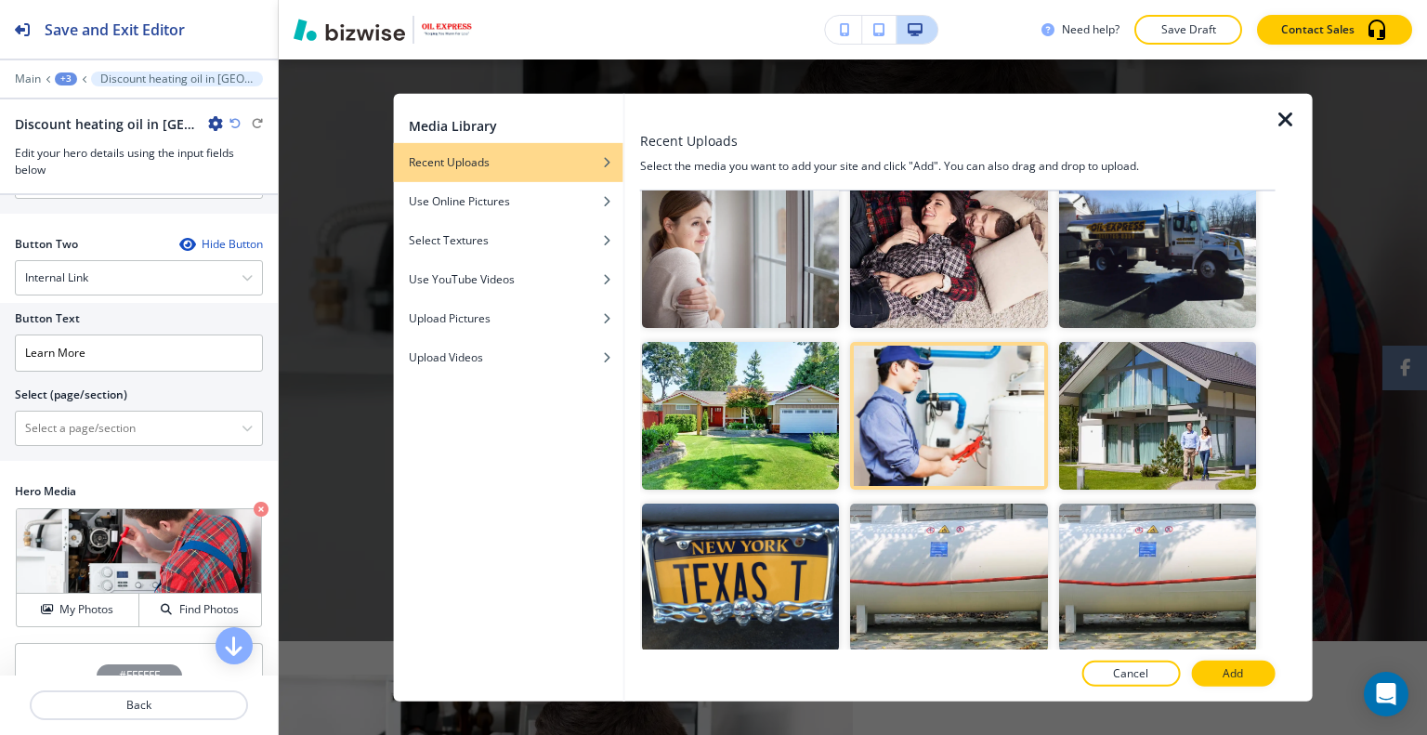
click at [1225, 653] on div at bounding box center [957, 654] width 635 height 11
click at [1236, 690] on div at bounding box center [957, 693] width 635 height 15
click at [1235, 679] on p "Add" at bounding box center [1232, 673] width 20 height 17
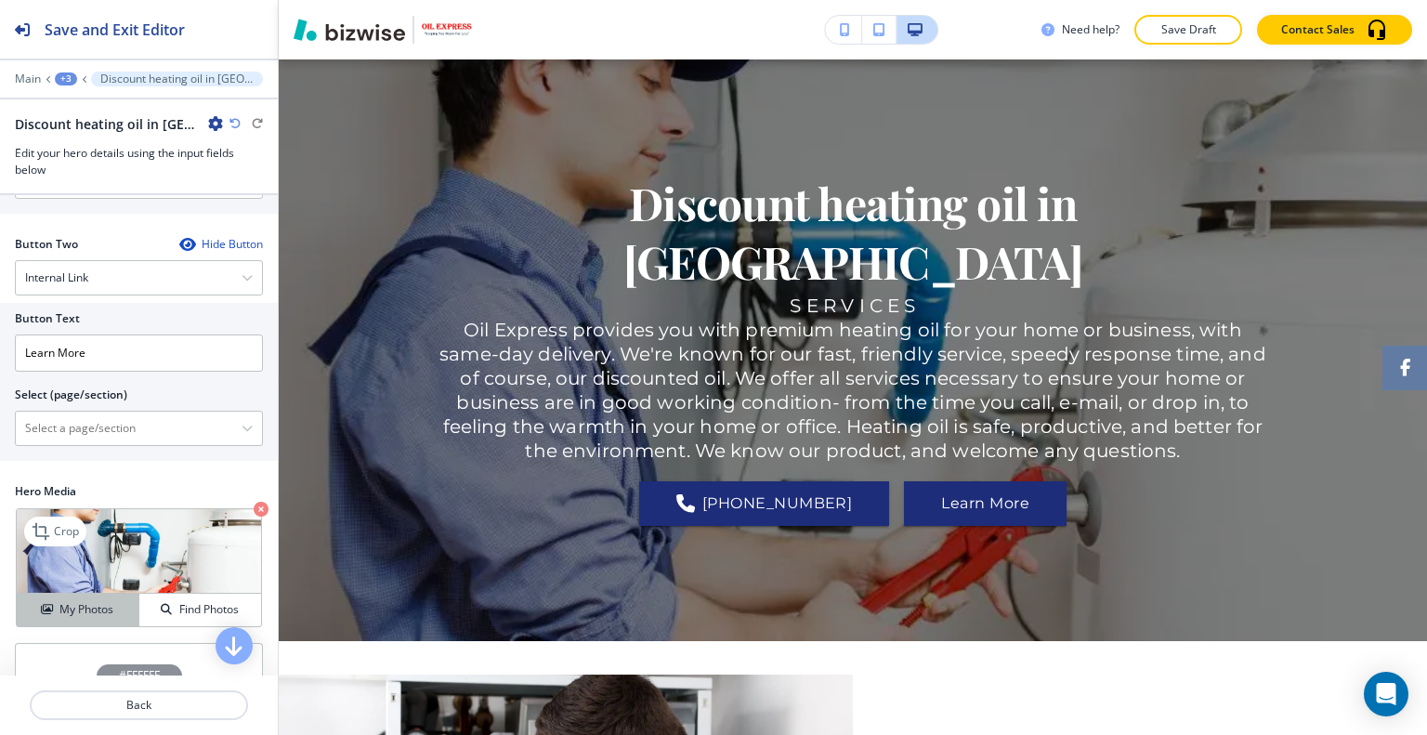
click at [88, 605] on h4 "My Photos" at bounding box center [86, 609] width 54 height 17
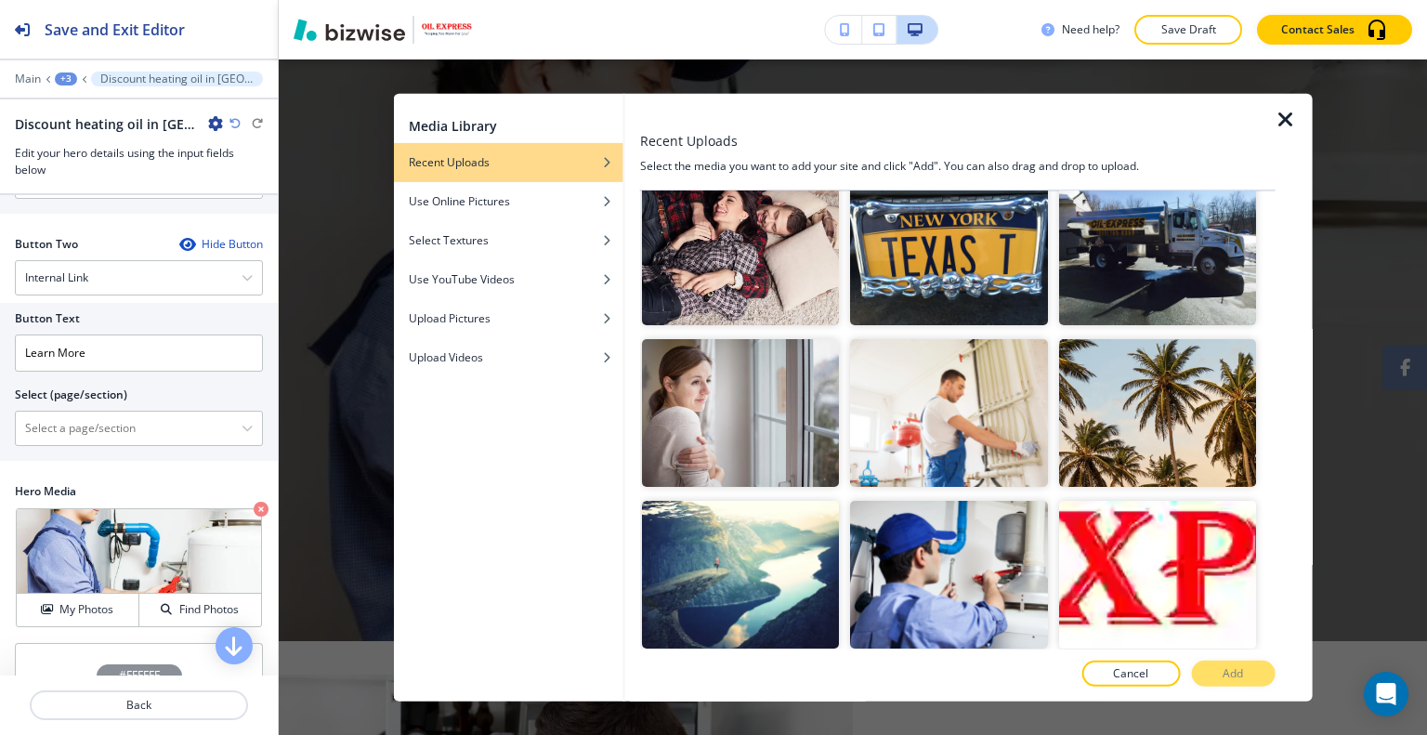
scroll to position [929, 0]
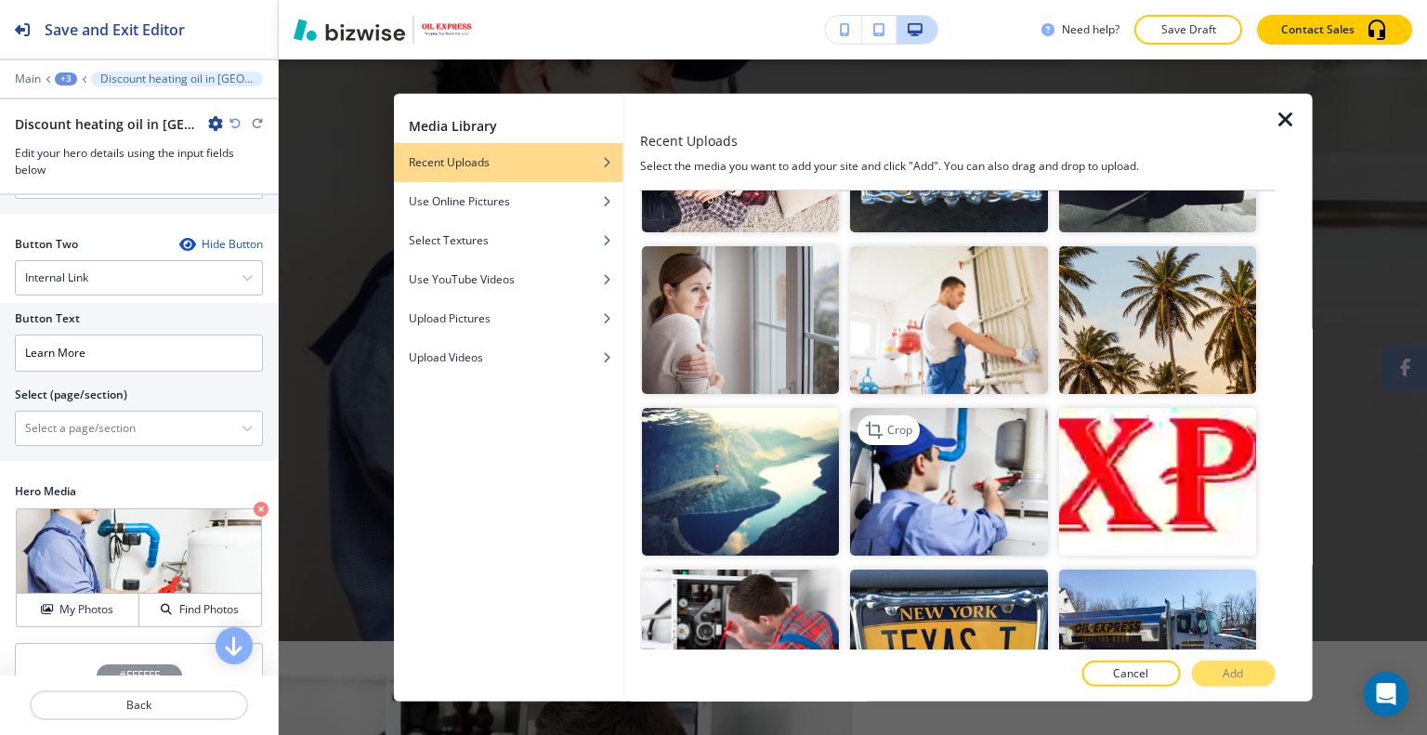
click at [984, 470] on img "button" at bounding box center [948, 482] width 197 height 148
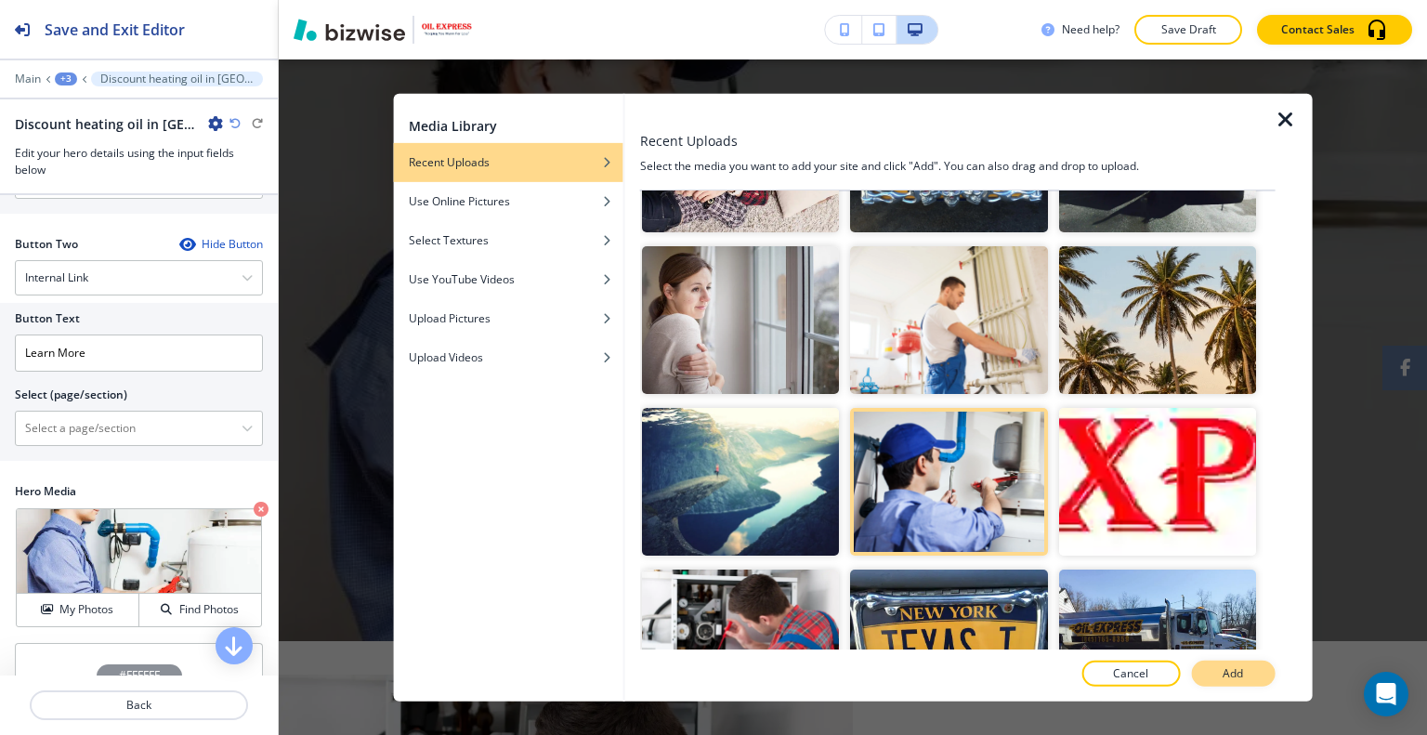
click at [1250, 676] on button "Add" at bounding box center [1233, 673] width 84 height 26
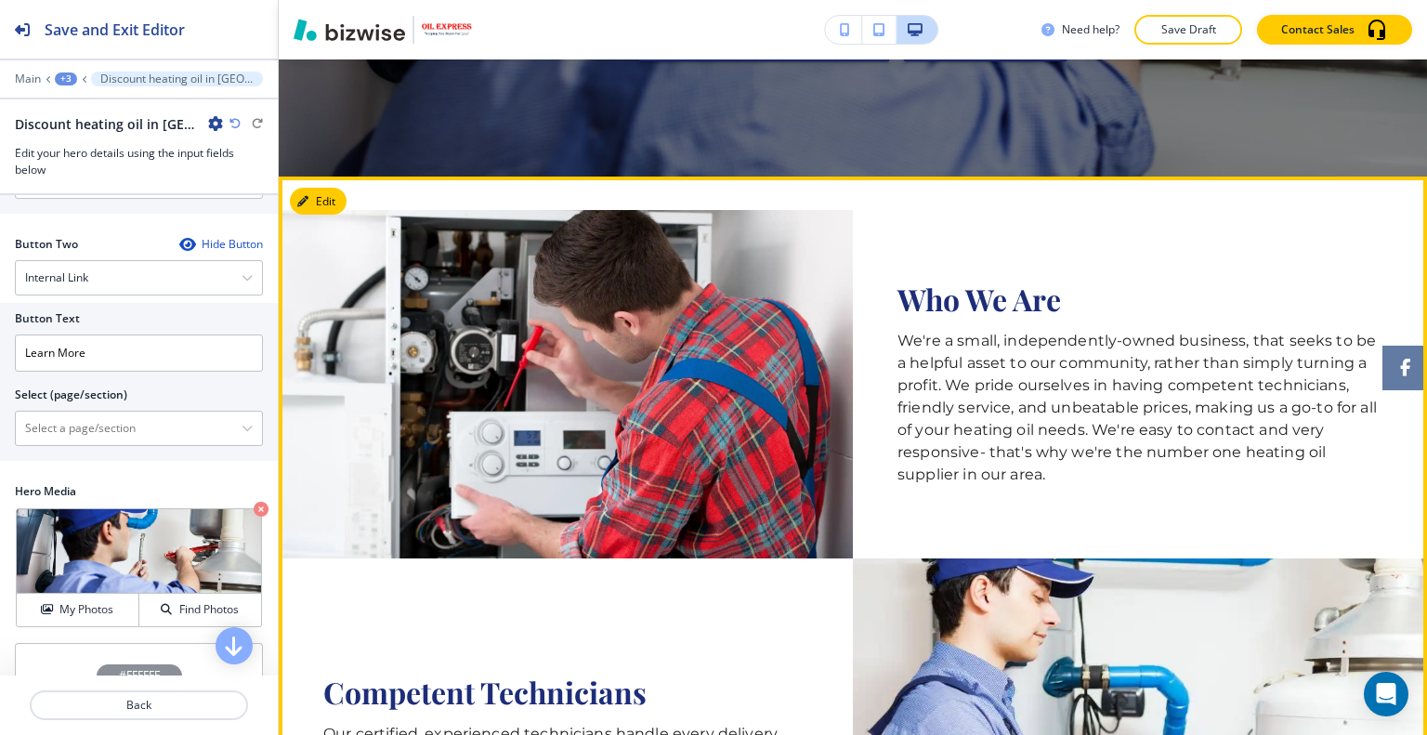
scroll to position [372, 0]
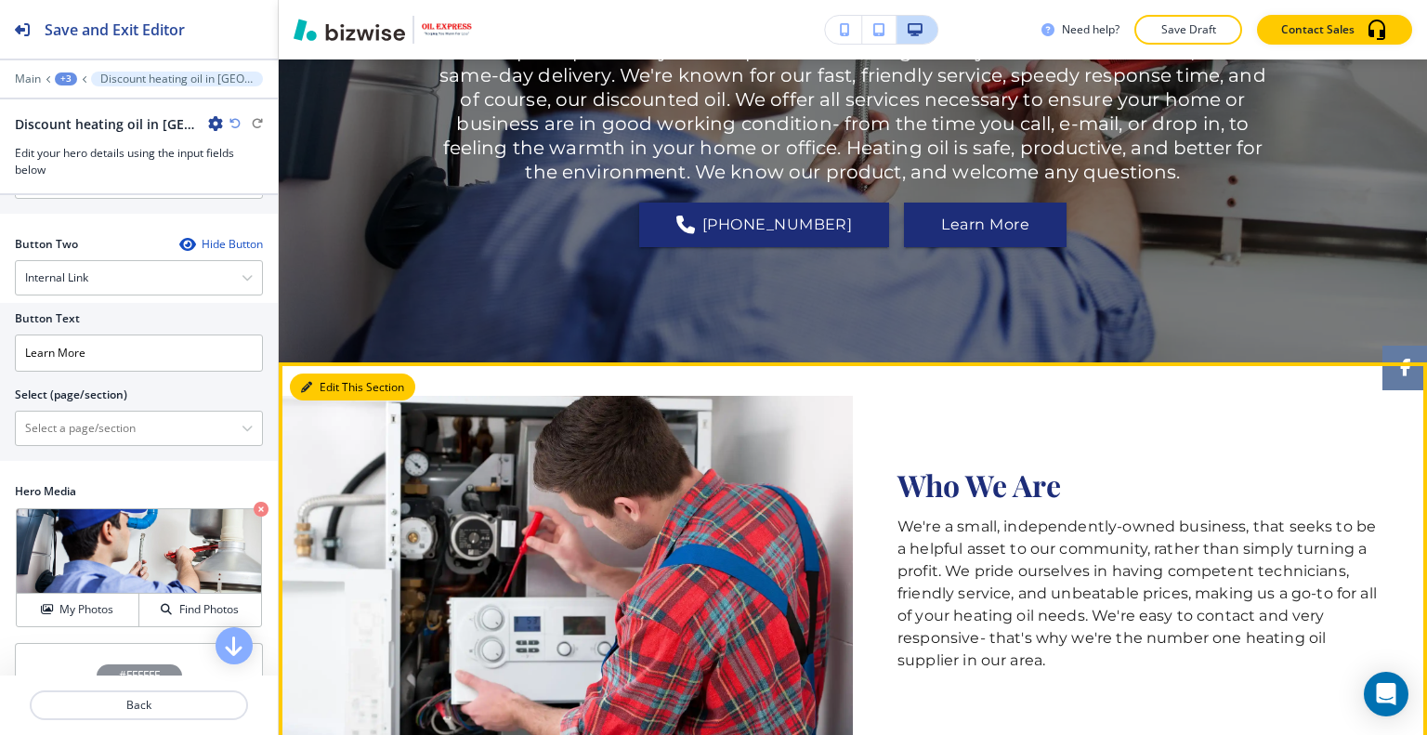
click at [342, 384] on button "Edit This Section" at bounding box center [352, 387] width 125 height 28
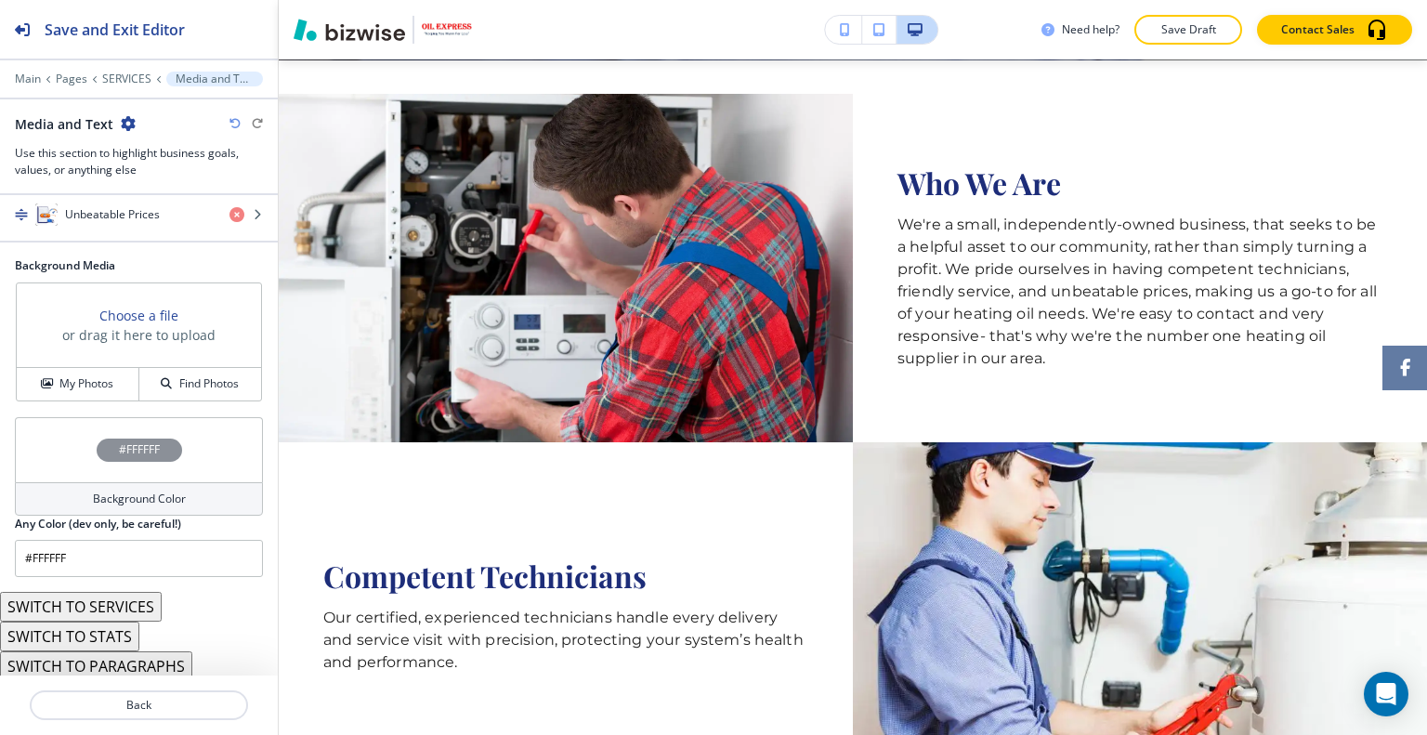
scroll to position [460, 0]
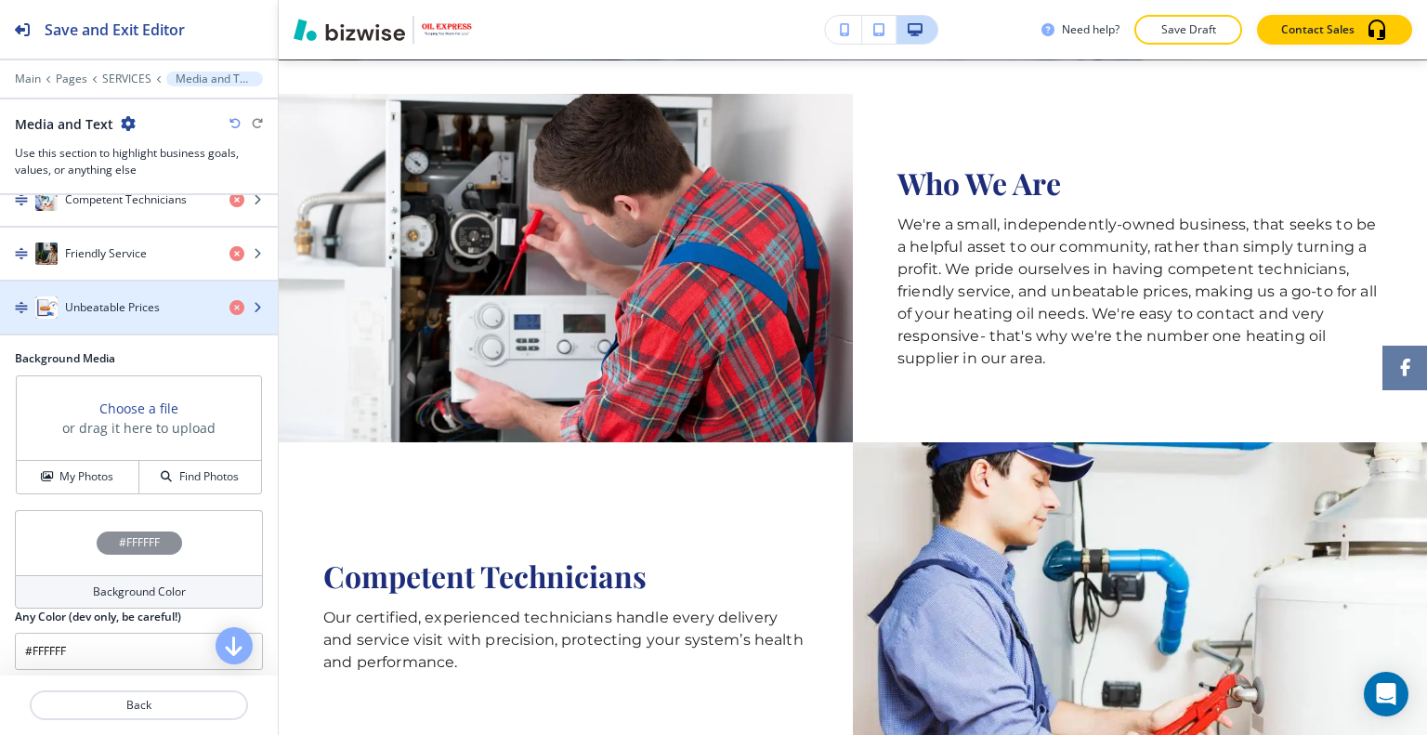
click at [123, 299] on h4 "Unbeatable Prices" at bounding box center [112, 307] width 95 height 17
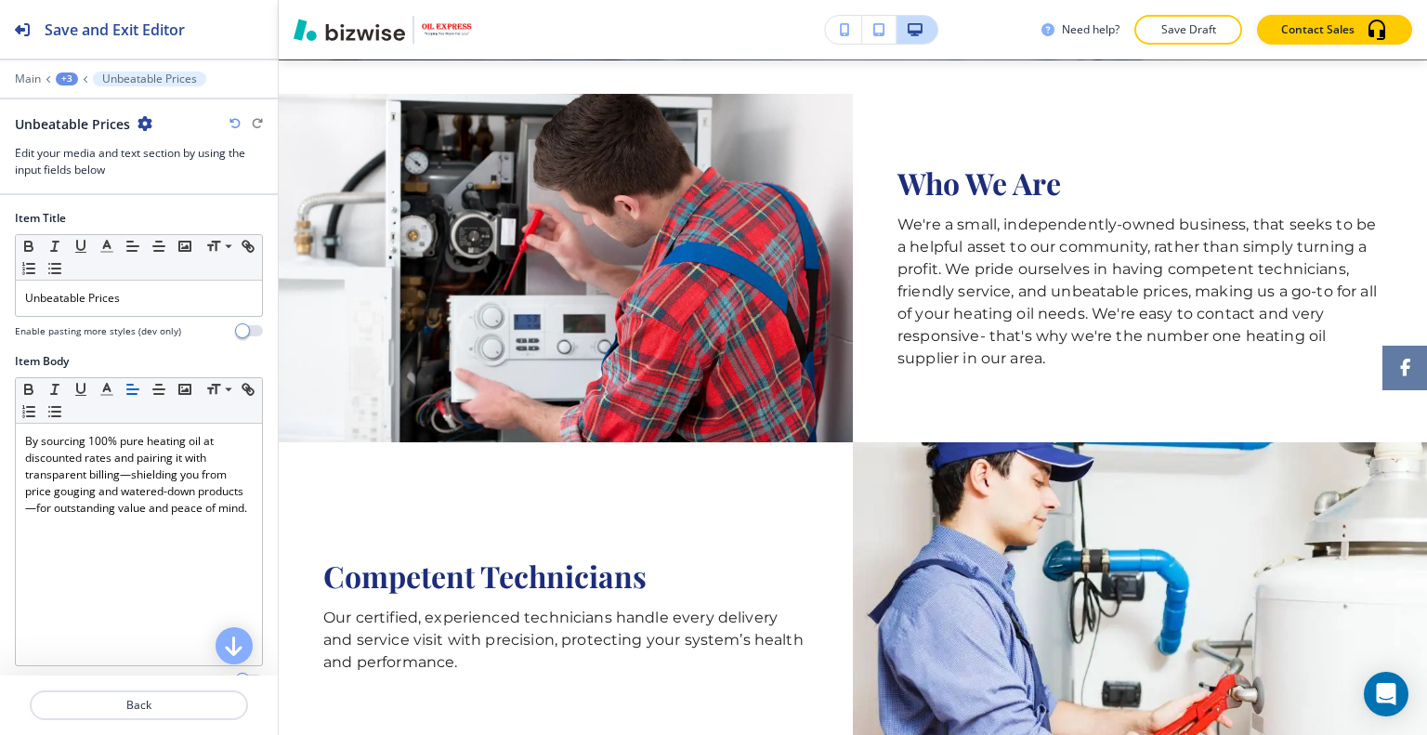
scroll to position [317, 0]
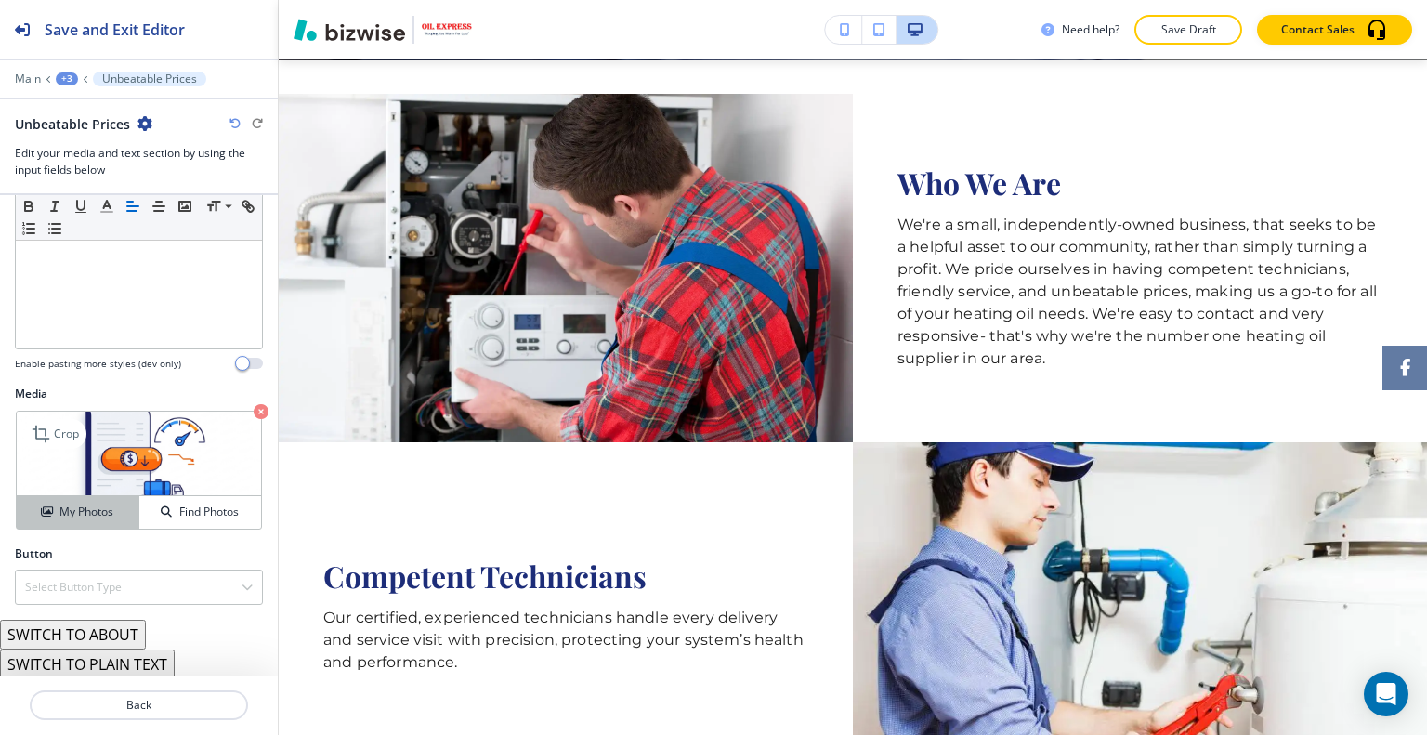
click at [105, 504] on h4 "My Photos" at bounding box center [86, 511] width 54 height 17
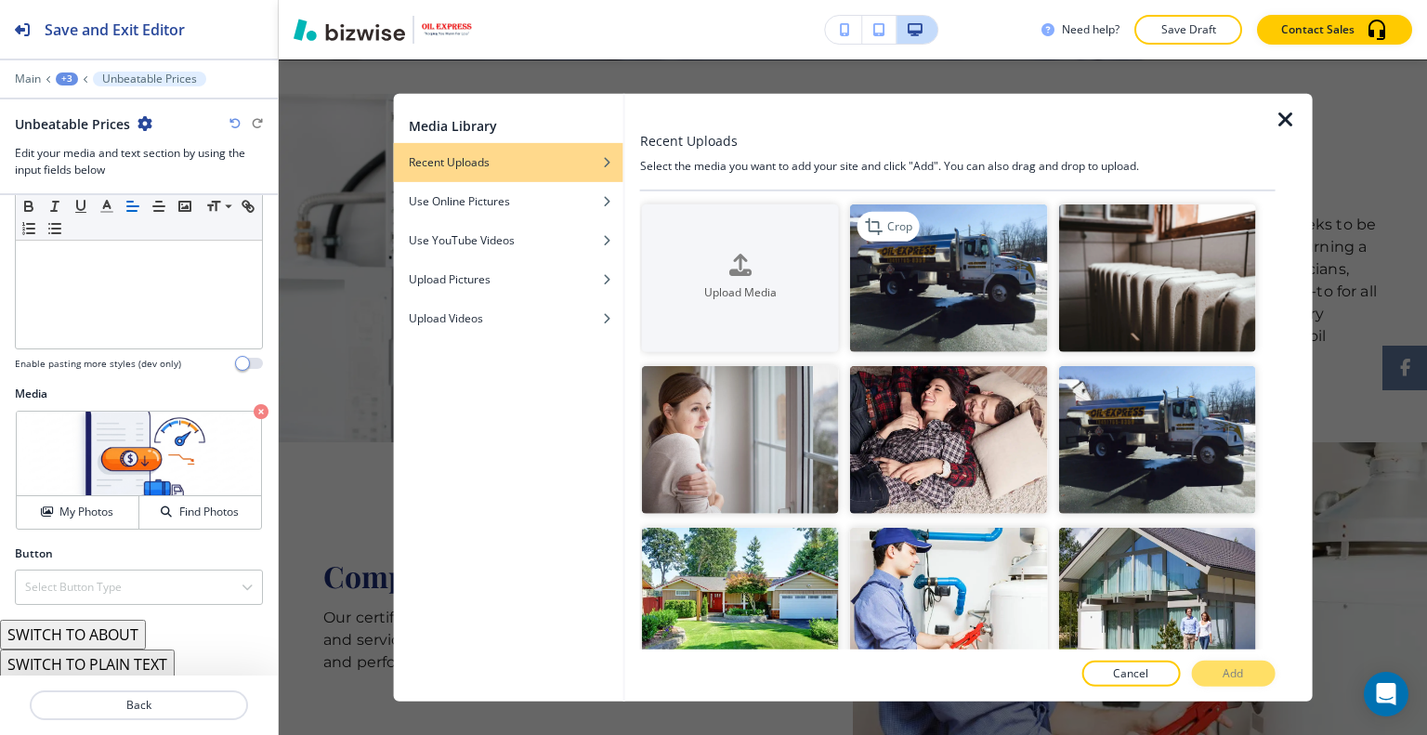
click at [949, 247] on img "button" at bounding box center [948, 277] width 197 height 148
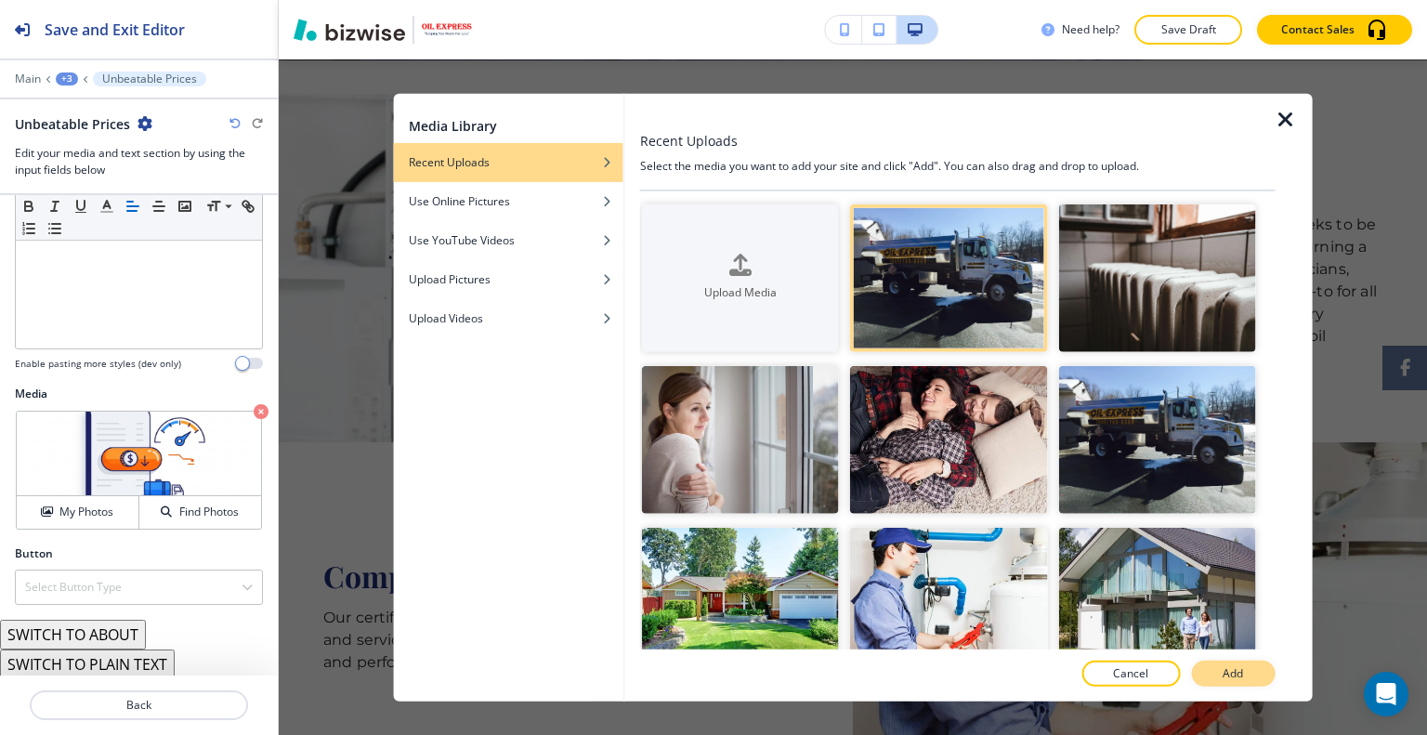
click at [1238, 673] on p "Add" at bounding box center [1232, 673] width 20 height 17
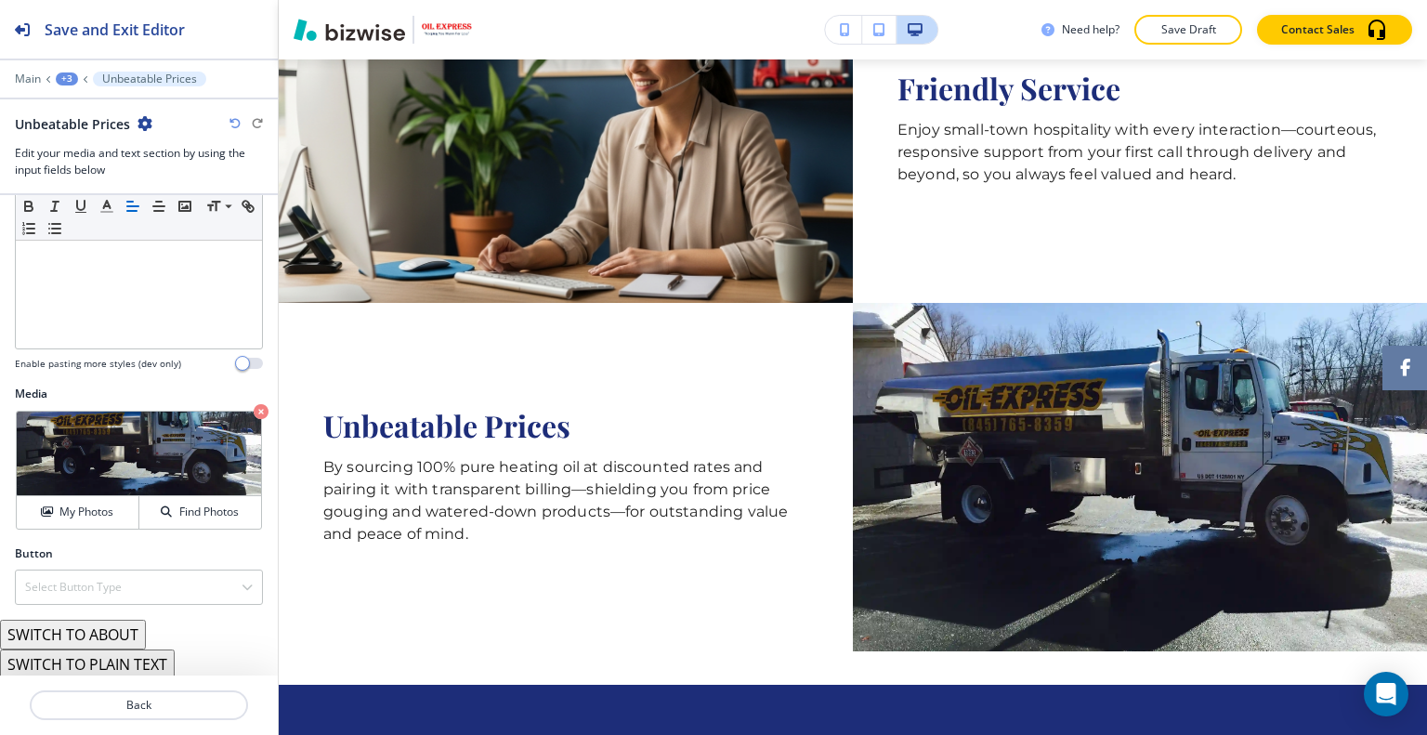
scroll to position [1881, 0]
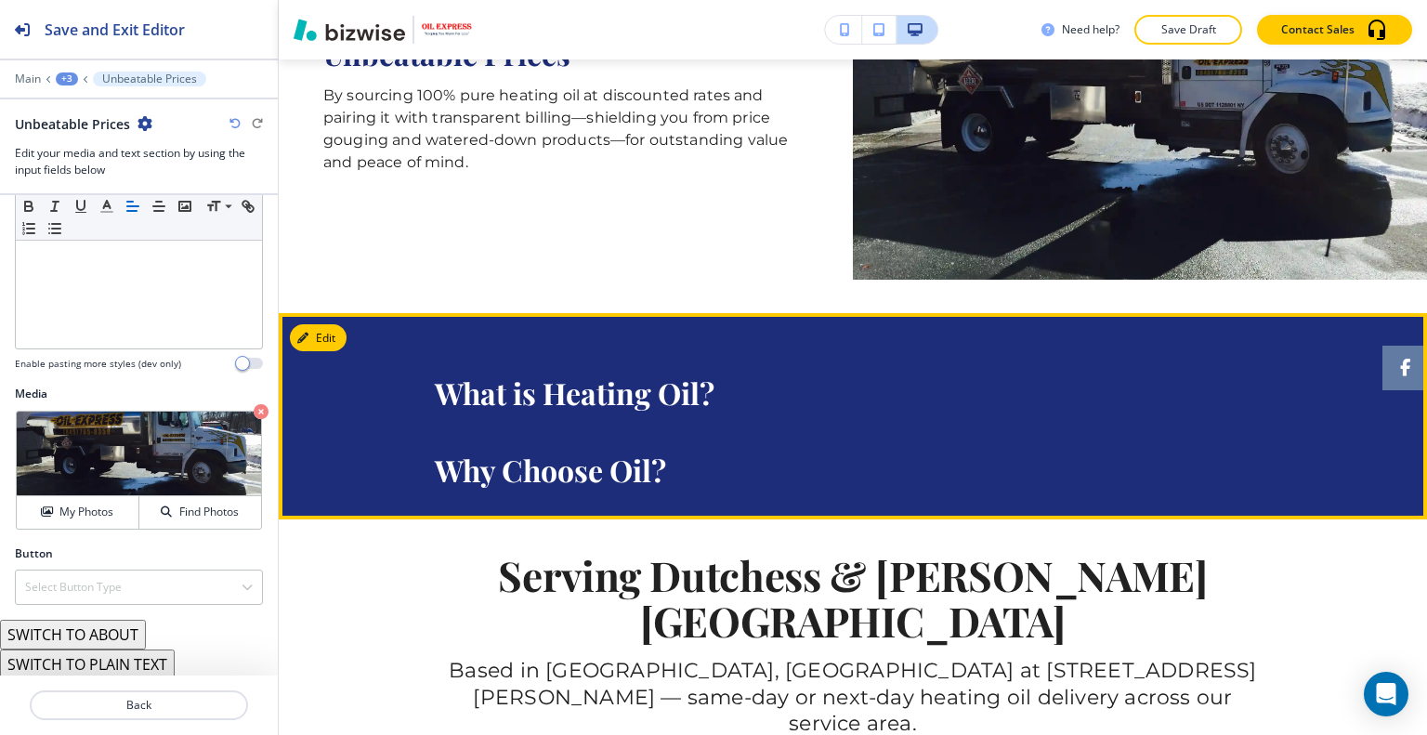
click at [339, 341] on button "Edit" at bounding box center [318, 338] width 57 height 28
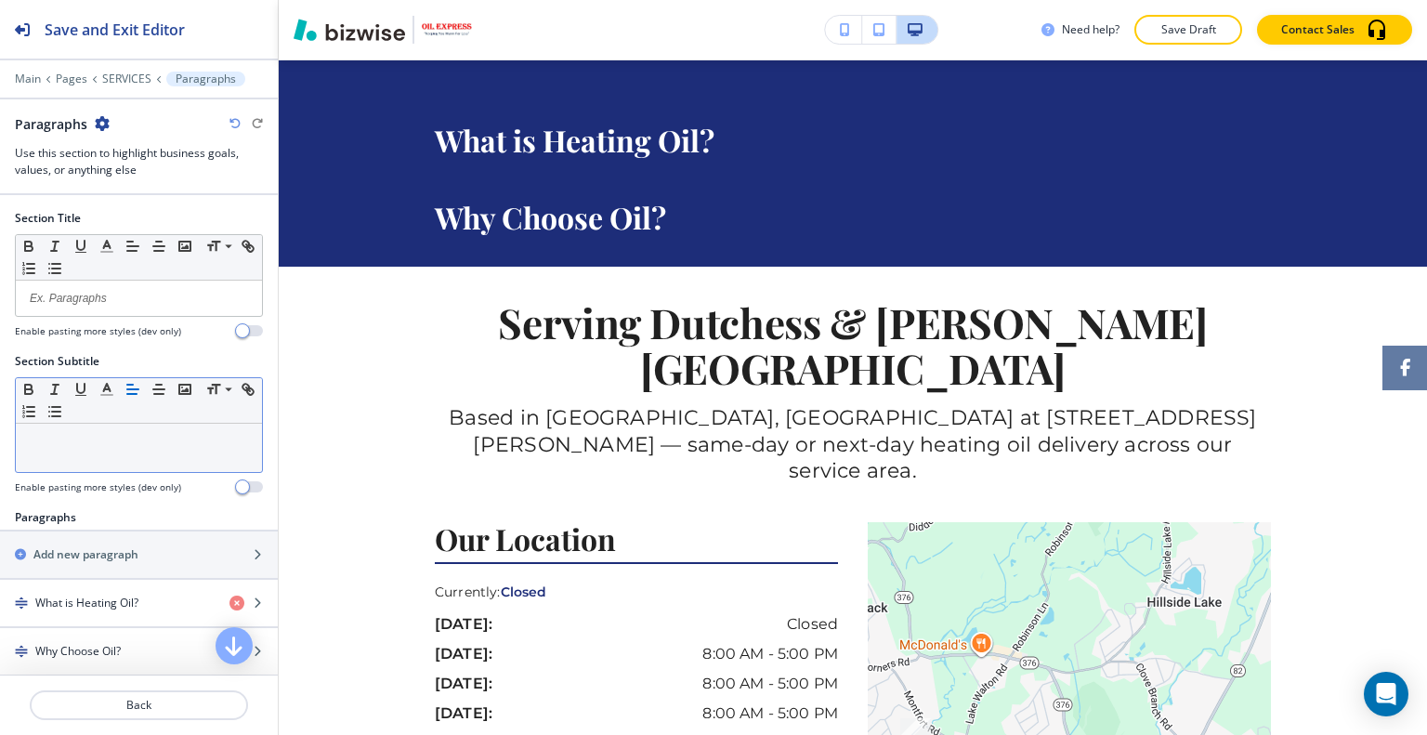
scroll to position [93, 0]
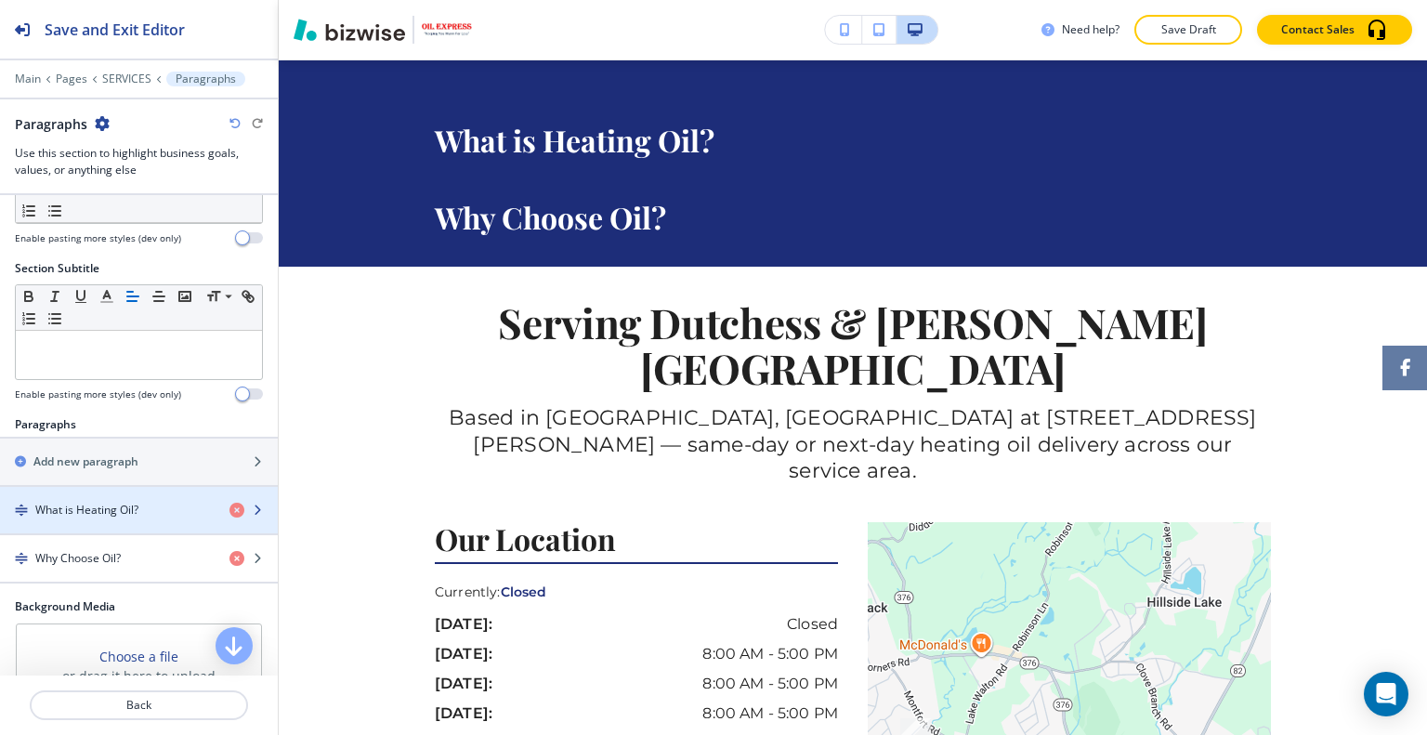
click at [149, 506] on div "What is Heating Oil?" at bounding box center [107, 510] width 215 height 17
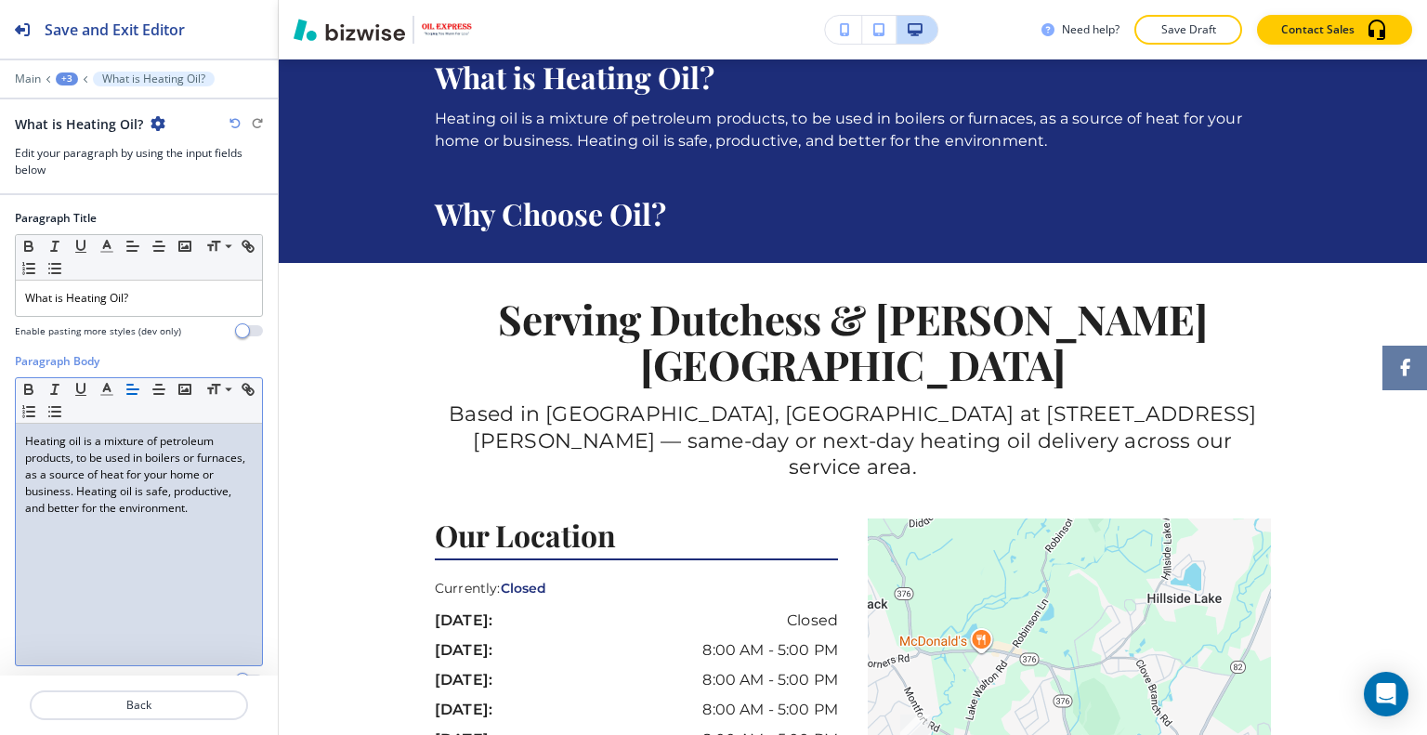
scroll to position [98, 0]
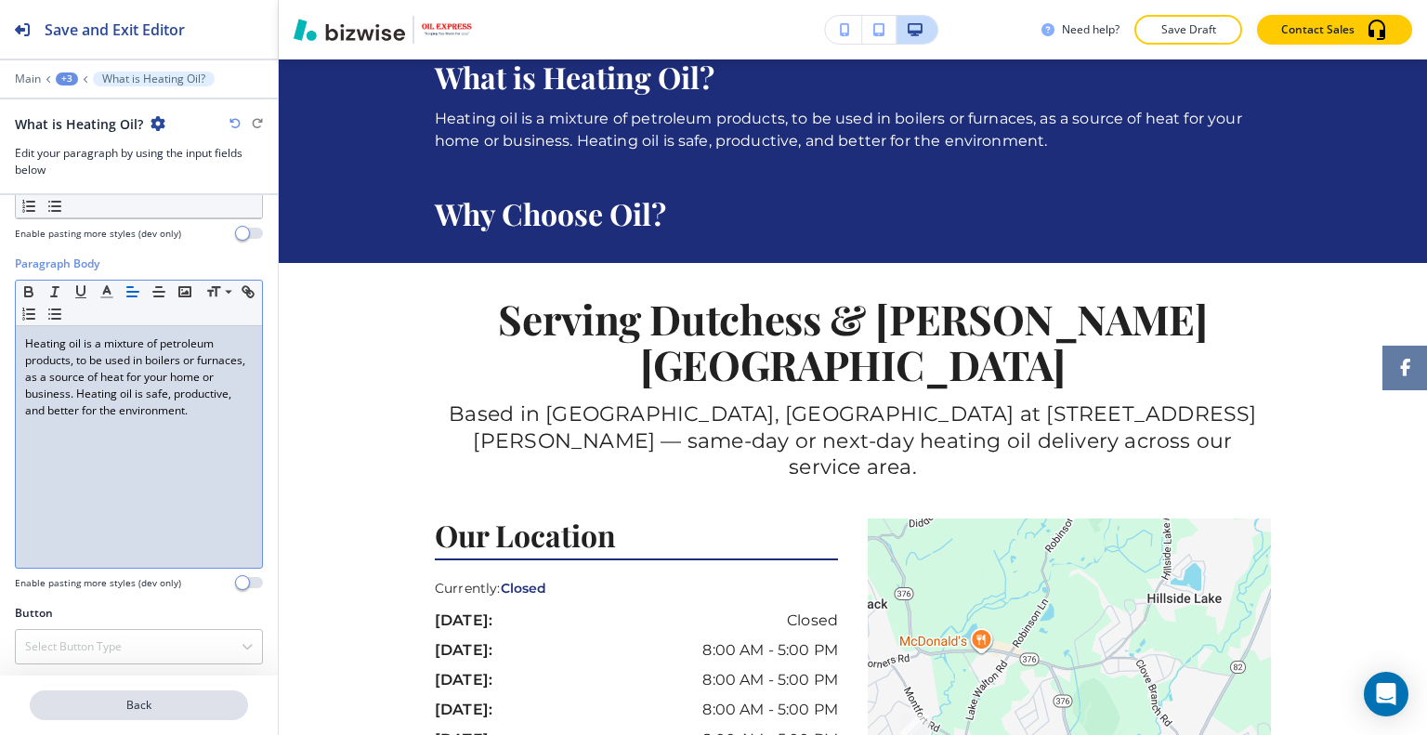
click at [150, 702] on p "Back" at bounding box center [139, 705] width 215 height 17
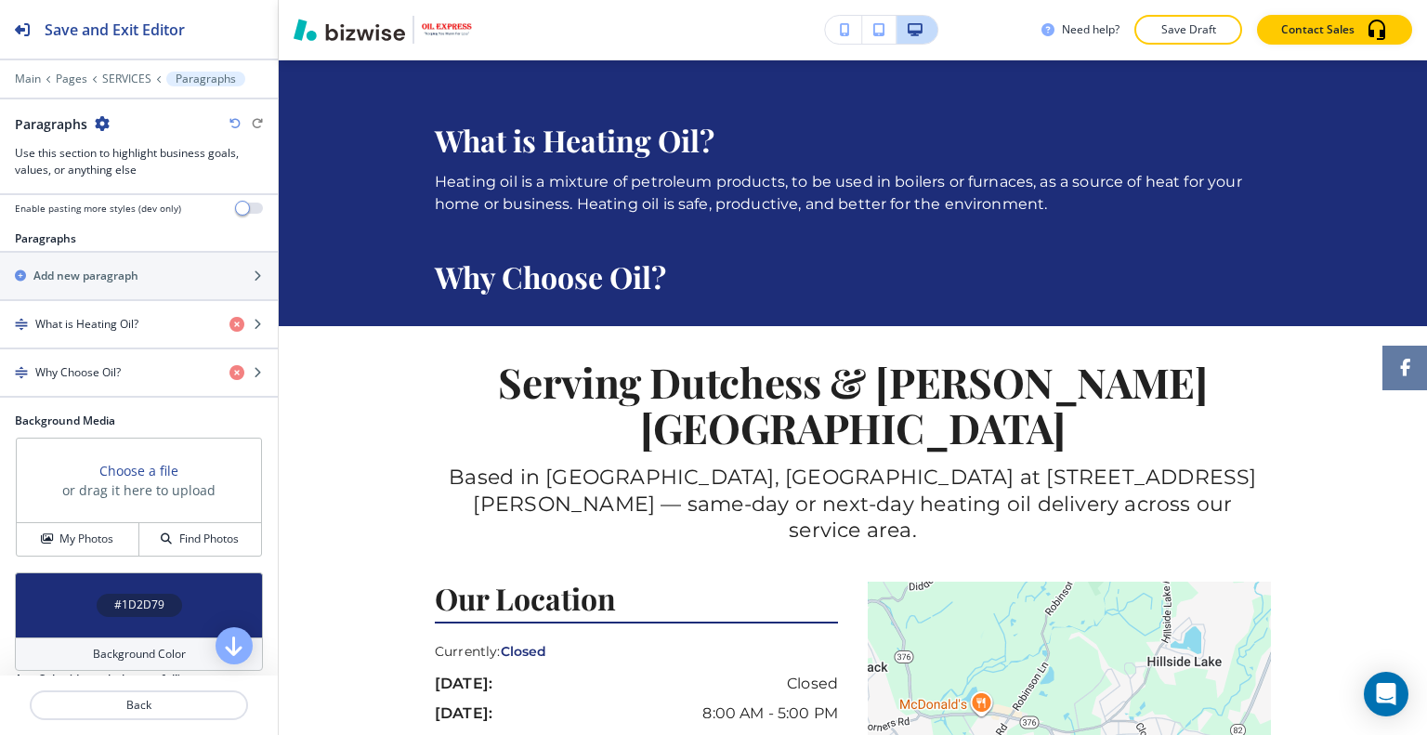
scroll to position [186, 0]
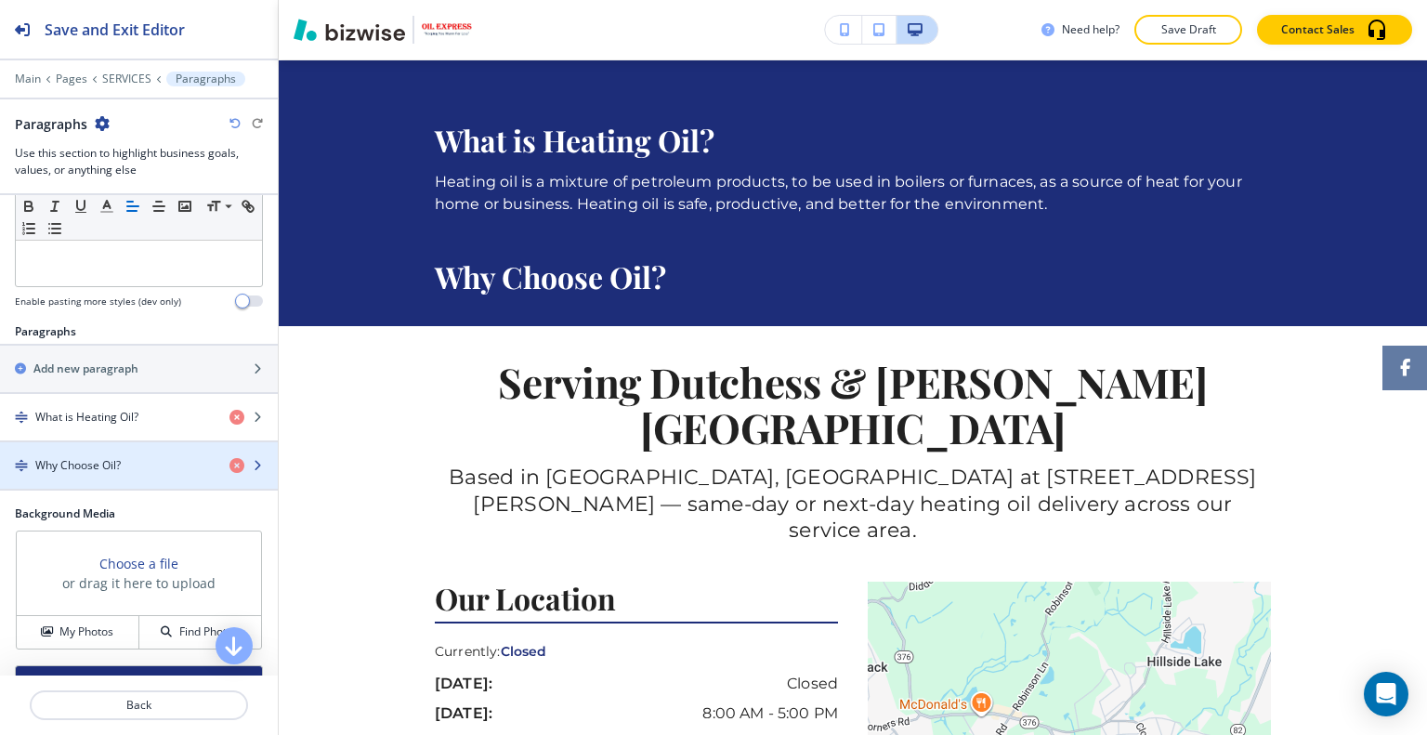
click at [123, 475] on div "button" at bounding box center [139, 481] width 278 height 15
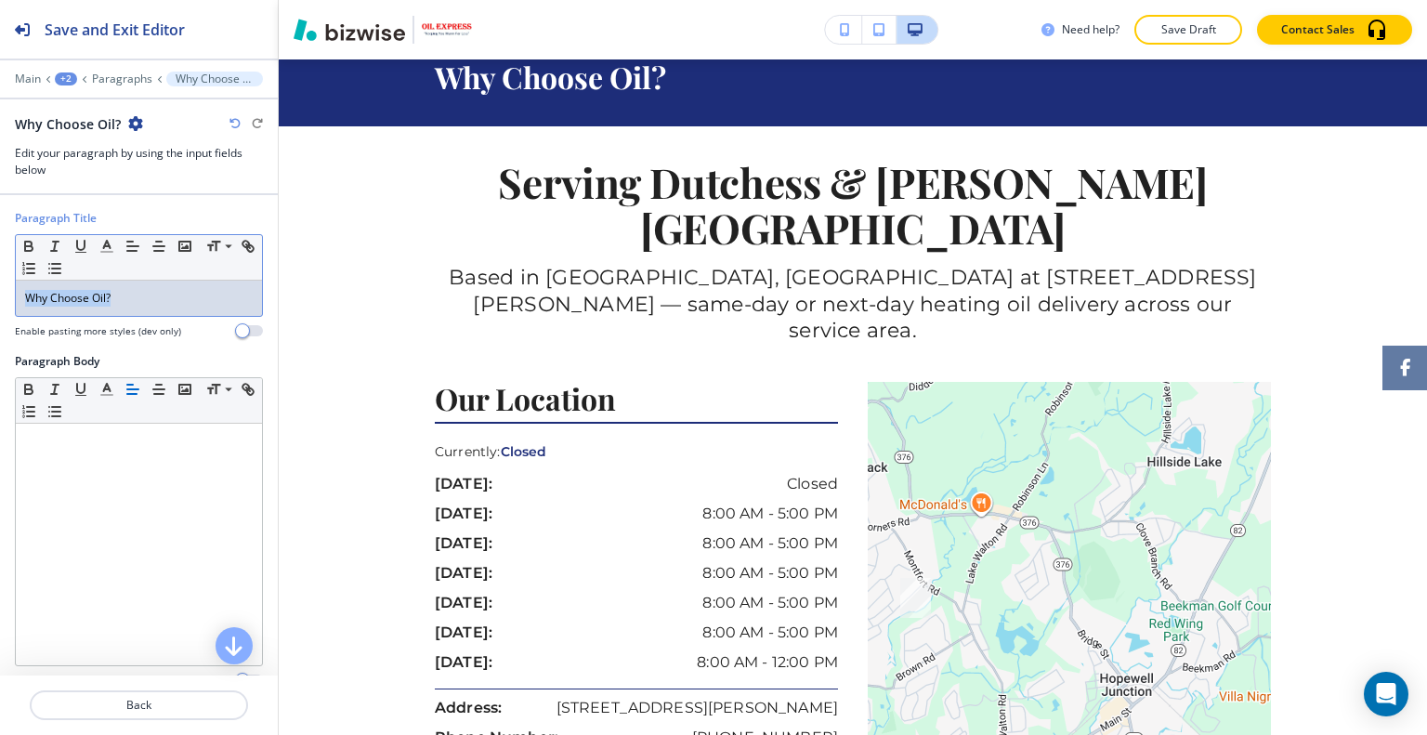
drag, startPoint x: 137, startPoint y: 304, endPoint x: 0, endPoint y: 281, distance: 139.3
click at [0, 287] on div "Paragraph Title Small Normal Large Huge Why Choose Oil? Enable pasting more sty…" at bounding box center [139, 281] width 278 height 143
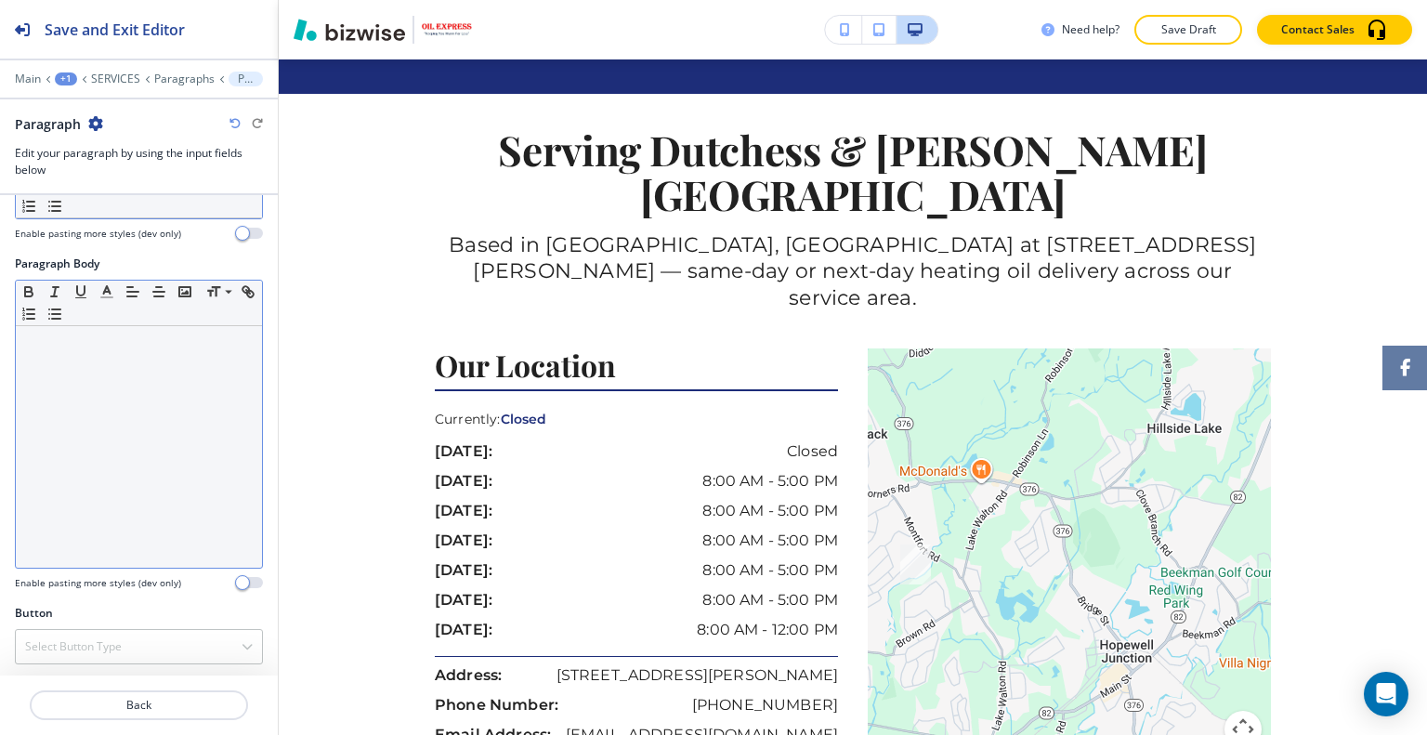
scroll to position [0, 0]
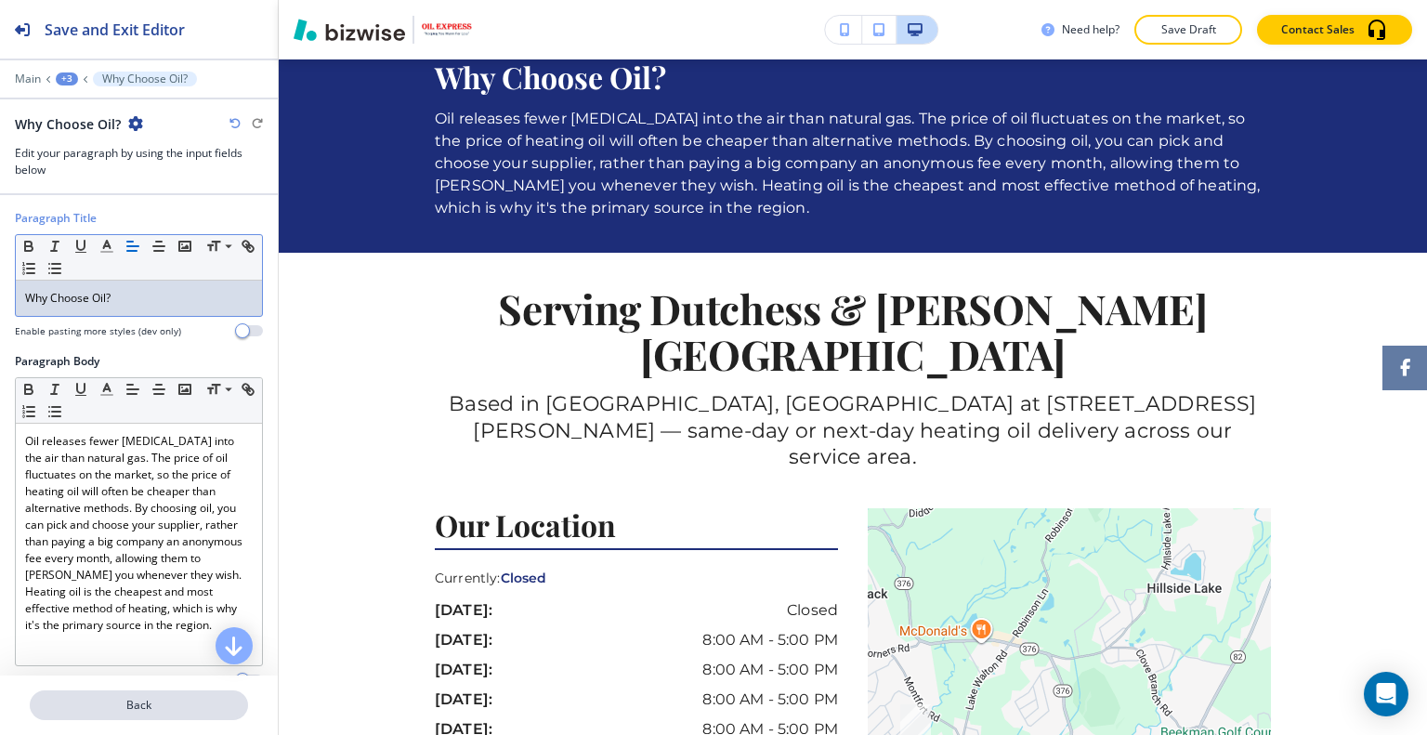
click at [128, 704] on p "Back" at bounding box center [139, 705] width 215 height 17
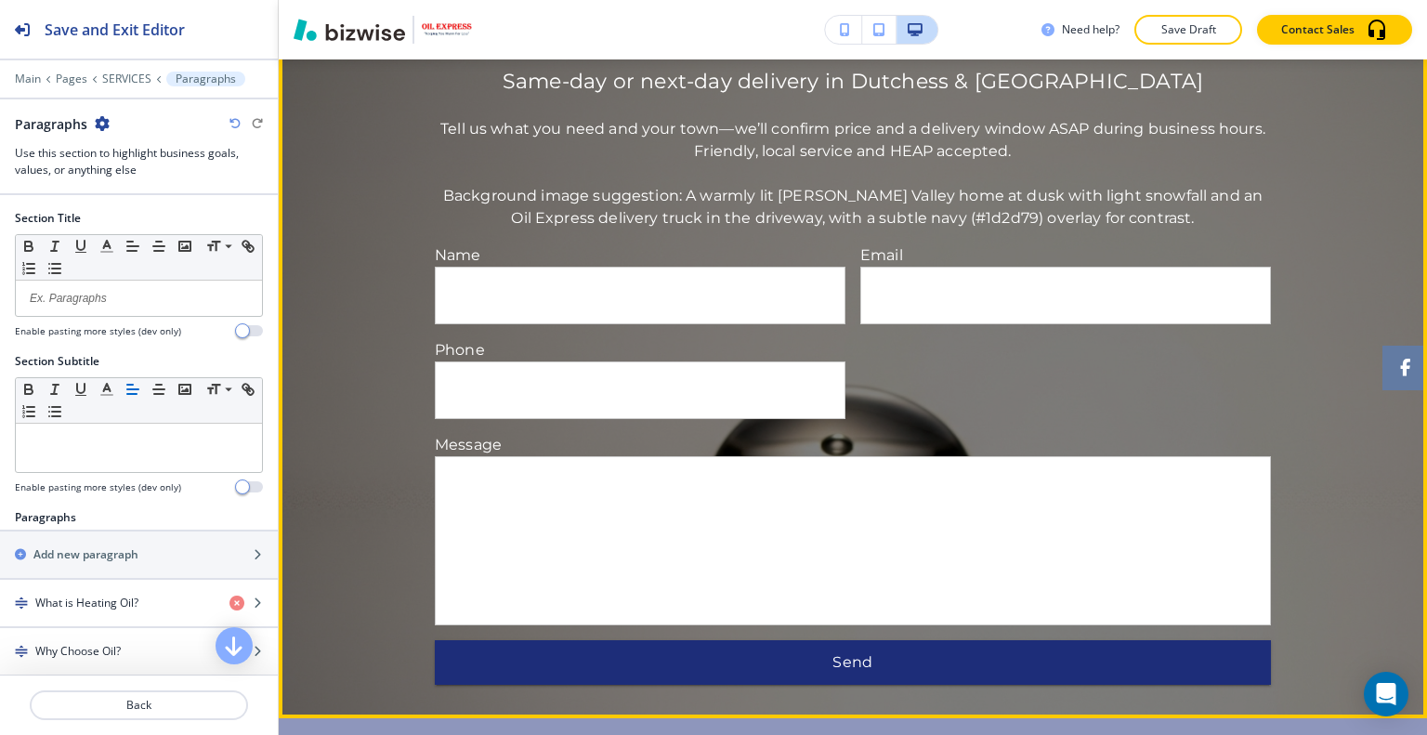
scroll to position [3248, 0]
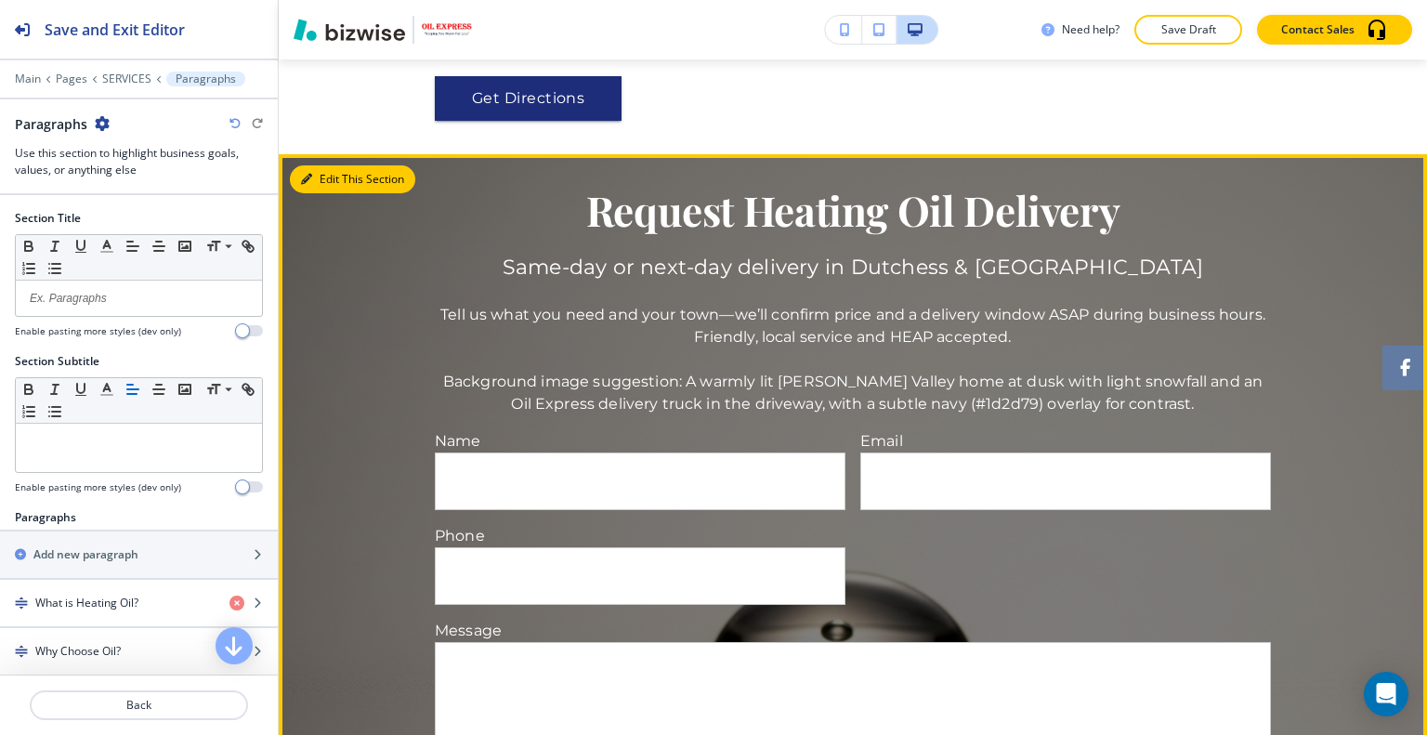
click at [331, 165] on button "Edit This Section" at bounding box center [352, 179] width 125 height 28
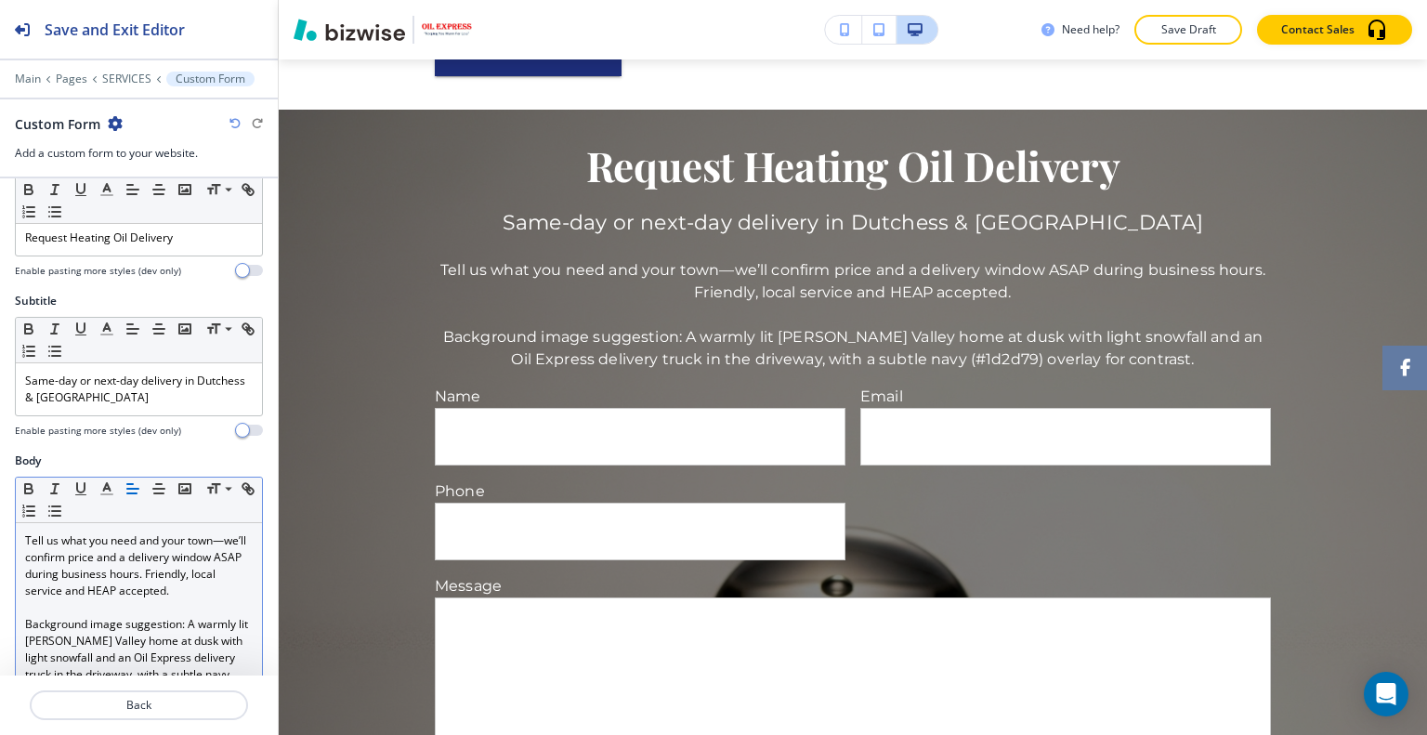
scroll to position [372, 0]
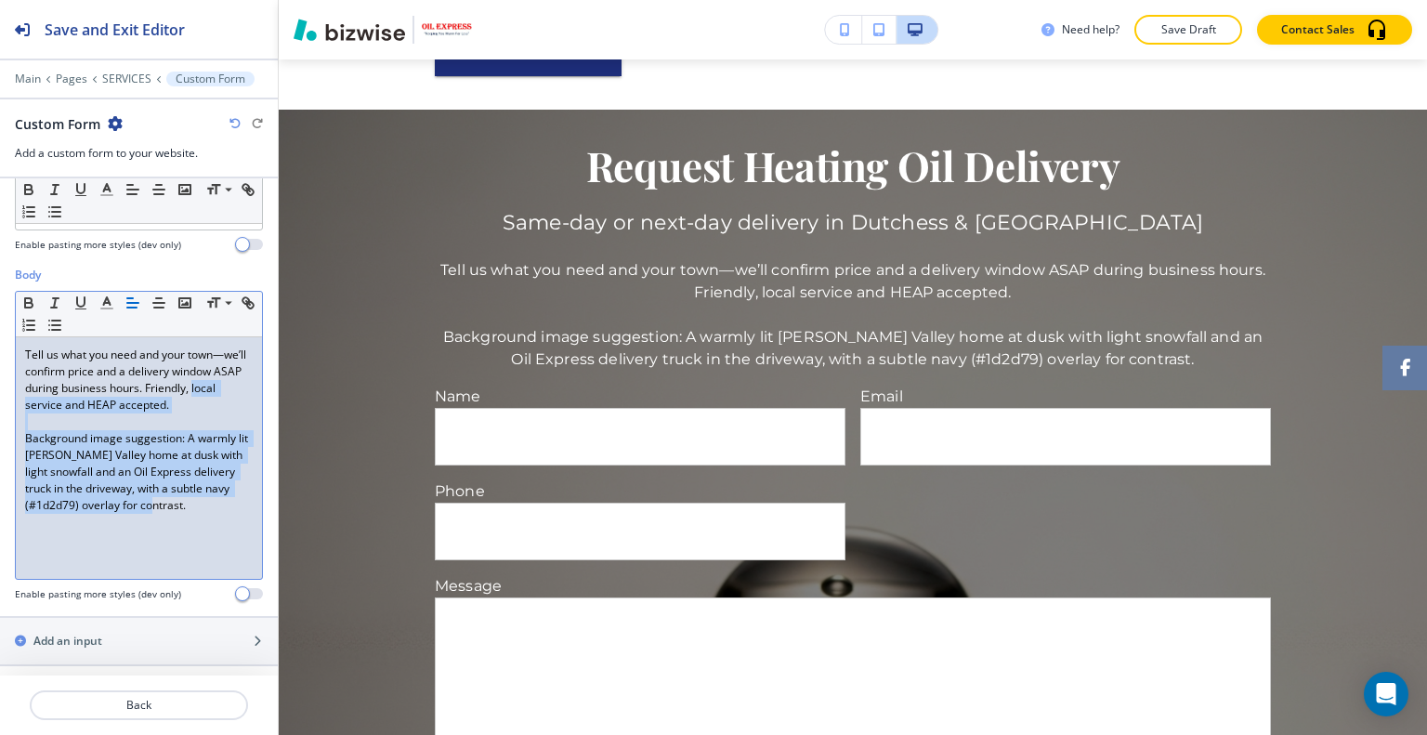
drag, startPoint x: 208, startPoint y: 514, endPoint x: 0, endPoint y: 404, distance: 235.2
click at [0, 404] on div "Body Small Normal Large Huge Tell us what you need and your town—we’ll confirm …" at bounding box center [139, 441] width 278 height 349
click at [165, 497] on p "Background image suggestion: A warmly lit Hudson Valley home at dusk with light…" at bounding box center [139, 472] width 228 height 84
drag, startPoint x: 182, startPoint y: 501, endPoint x: 0, endPoint y: 410, distance: 203.5
click at [0, 409] on div "Body Small Normal Large Huge Tell us what you need and your town—we’ll confirm …" at bounding box center [139, 441] width 278 height 349
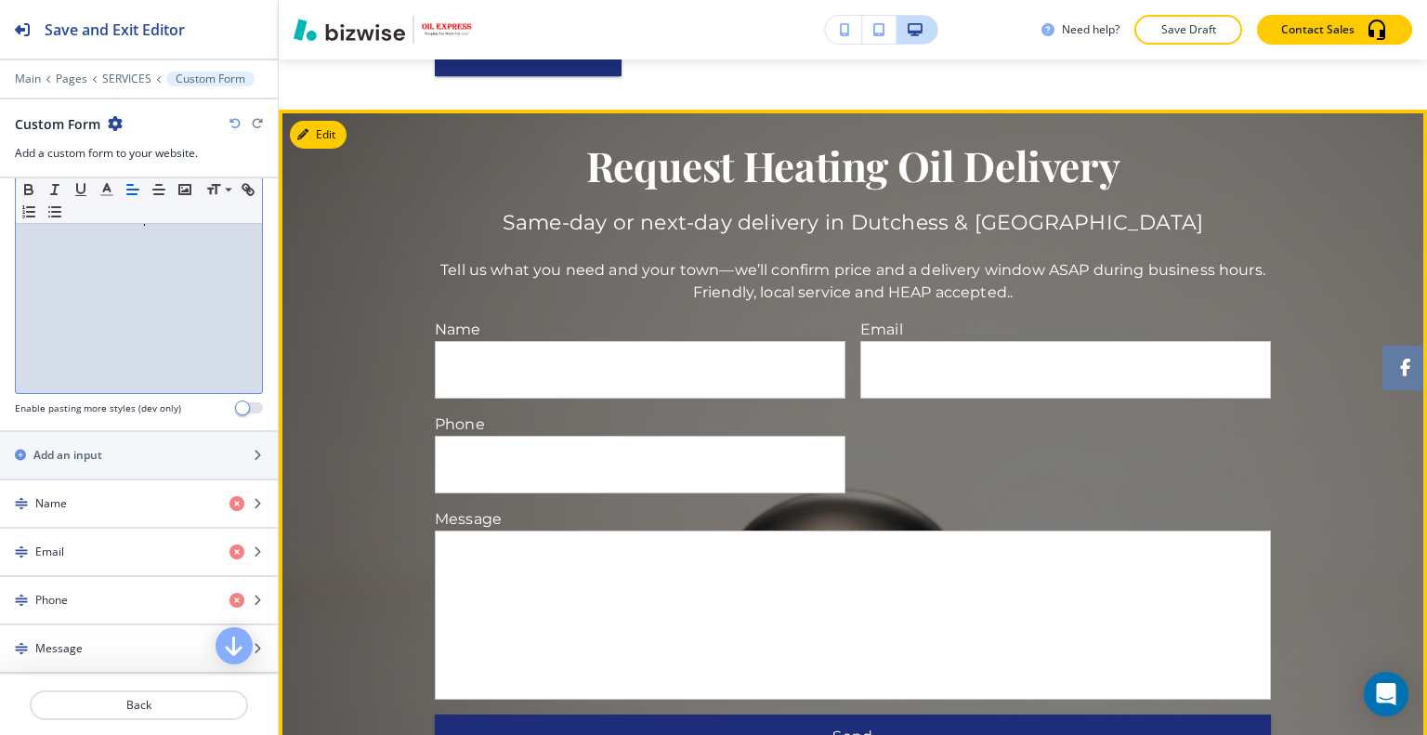
scroll to position [3664, 0]
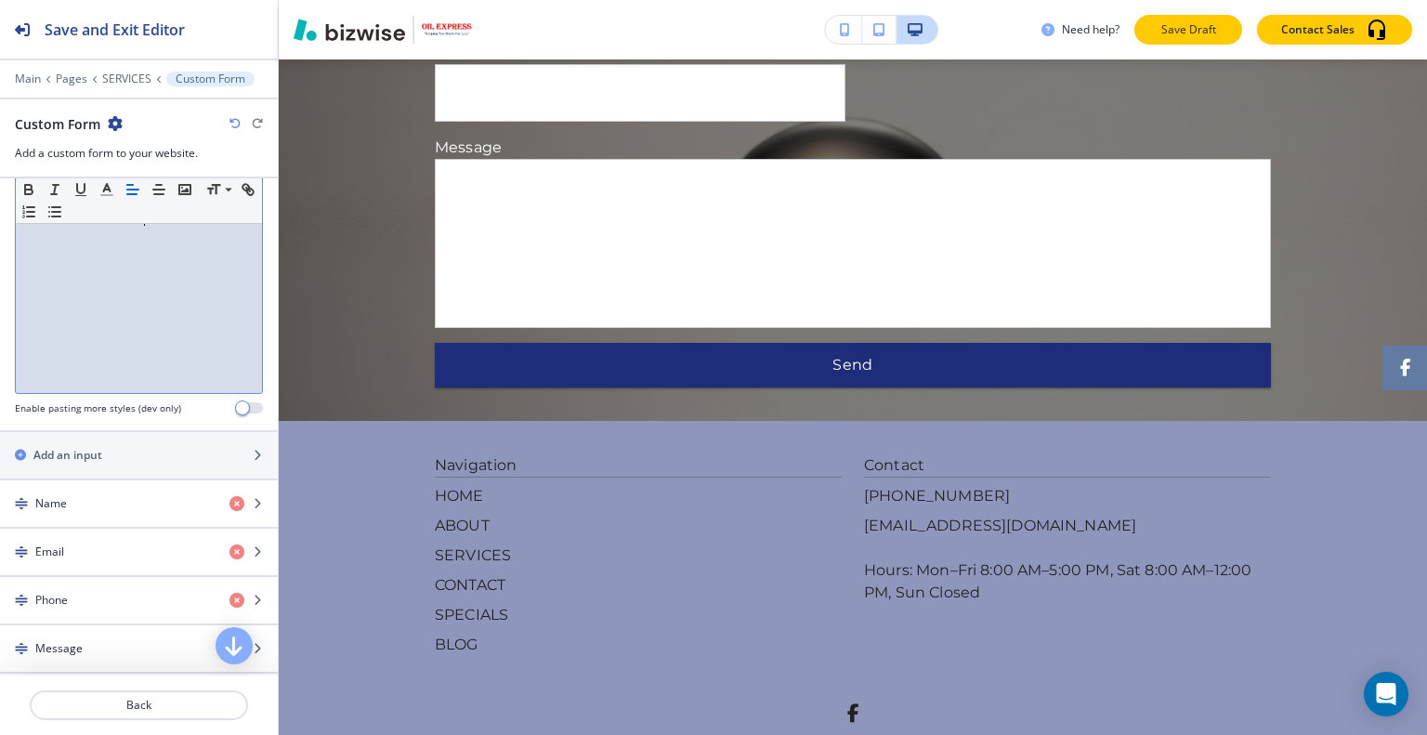
click at [1183, 33] on p "Save Draft" at bounding box center [1187, 29] width 59 height 17
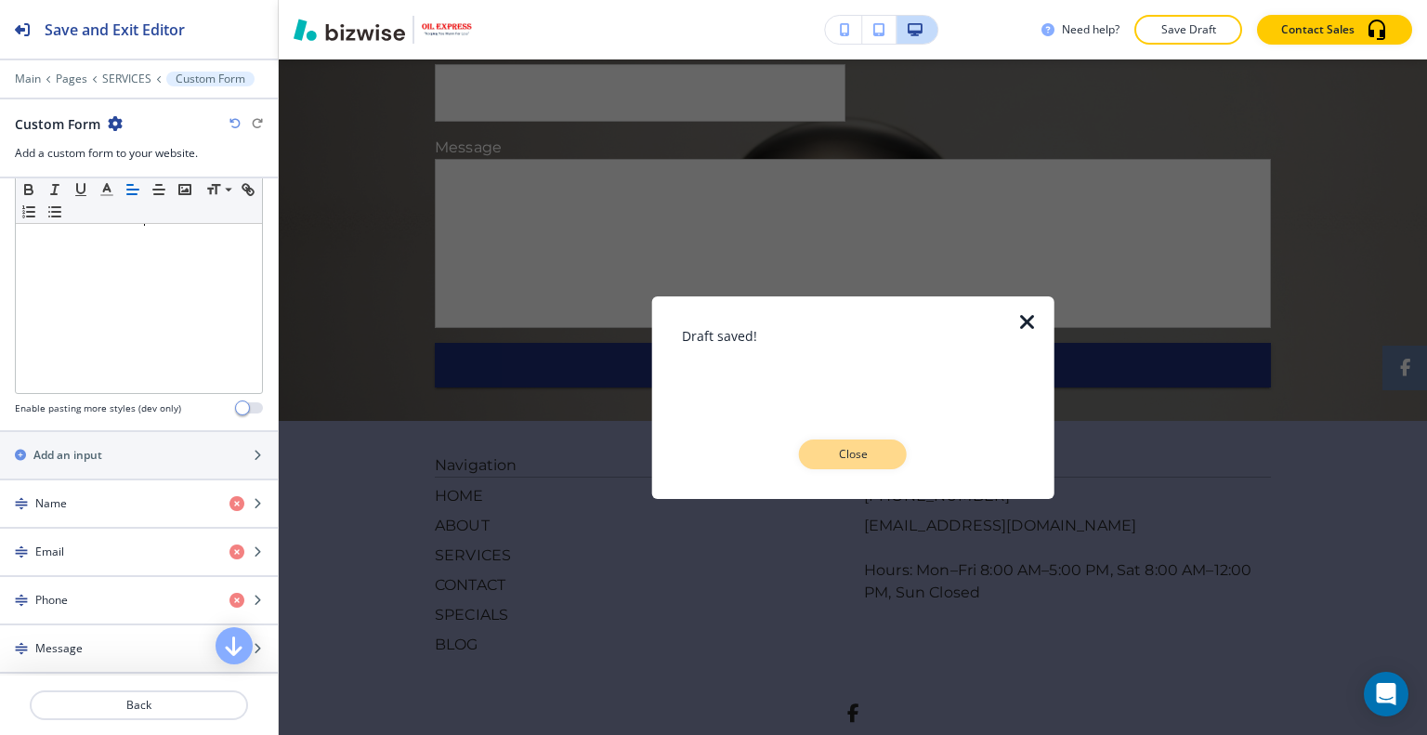
click at [855, 453] on p "Close" at bounding box center [852, 454] width 59 height 17
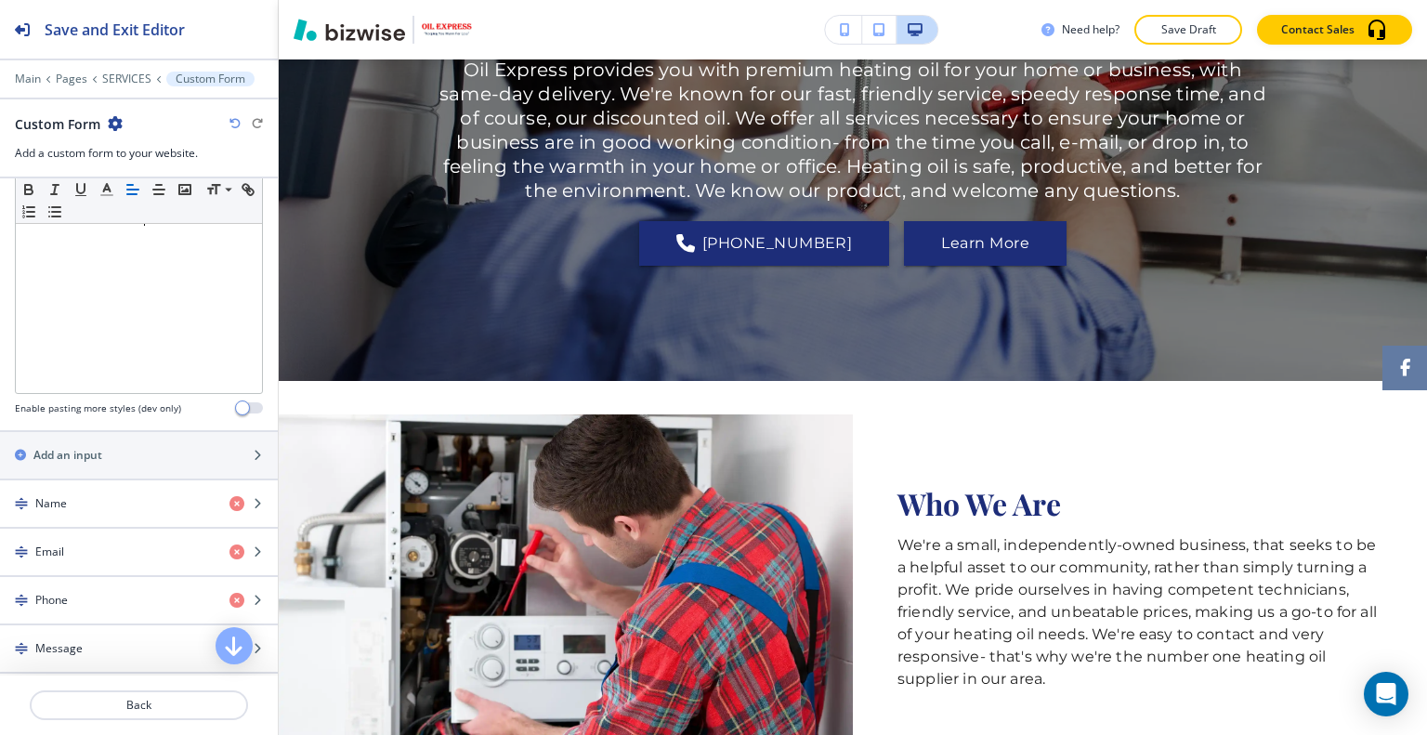
scroll to position [0, 0]
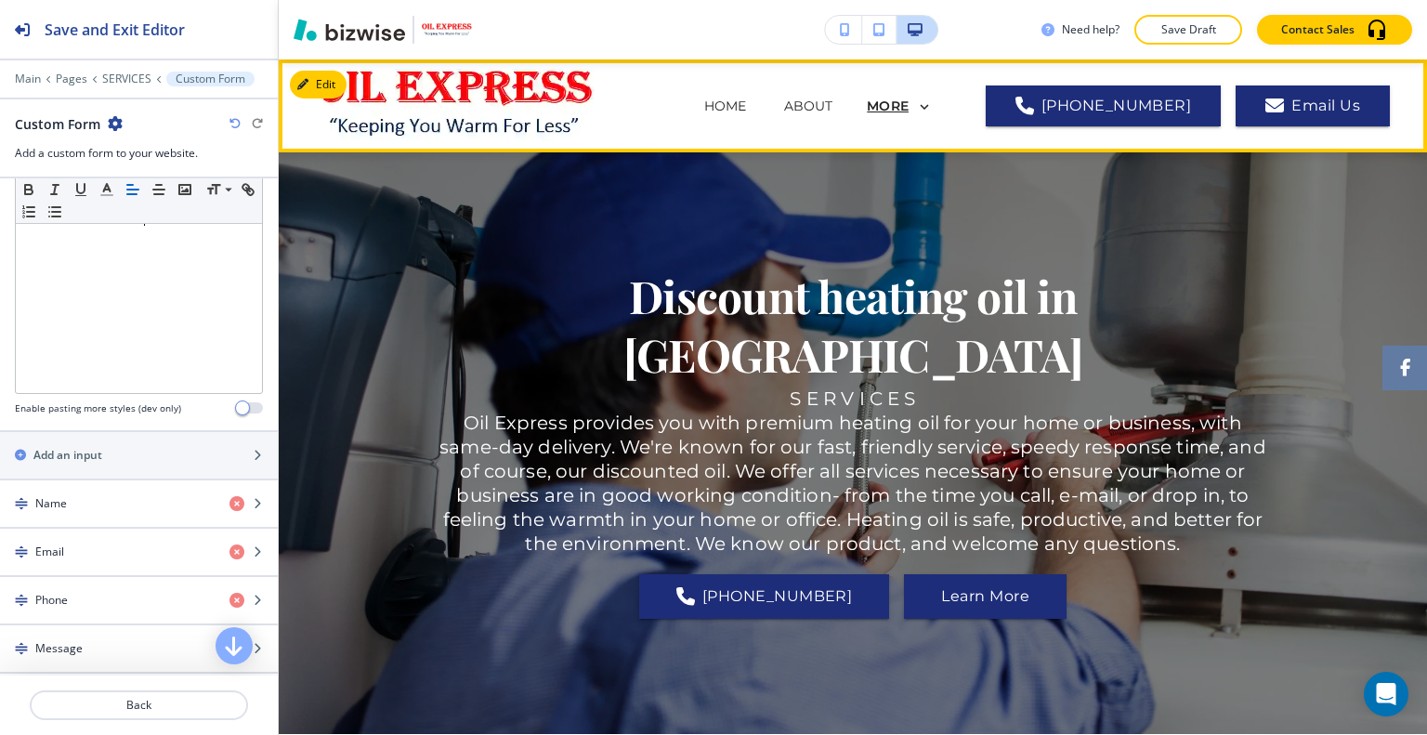
click at [908, 102] on p "MORE" at bounding box center [888, 106] width 42 height 14
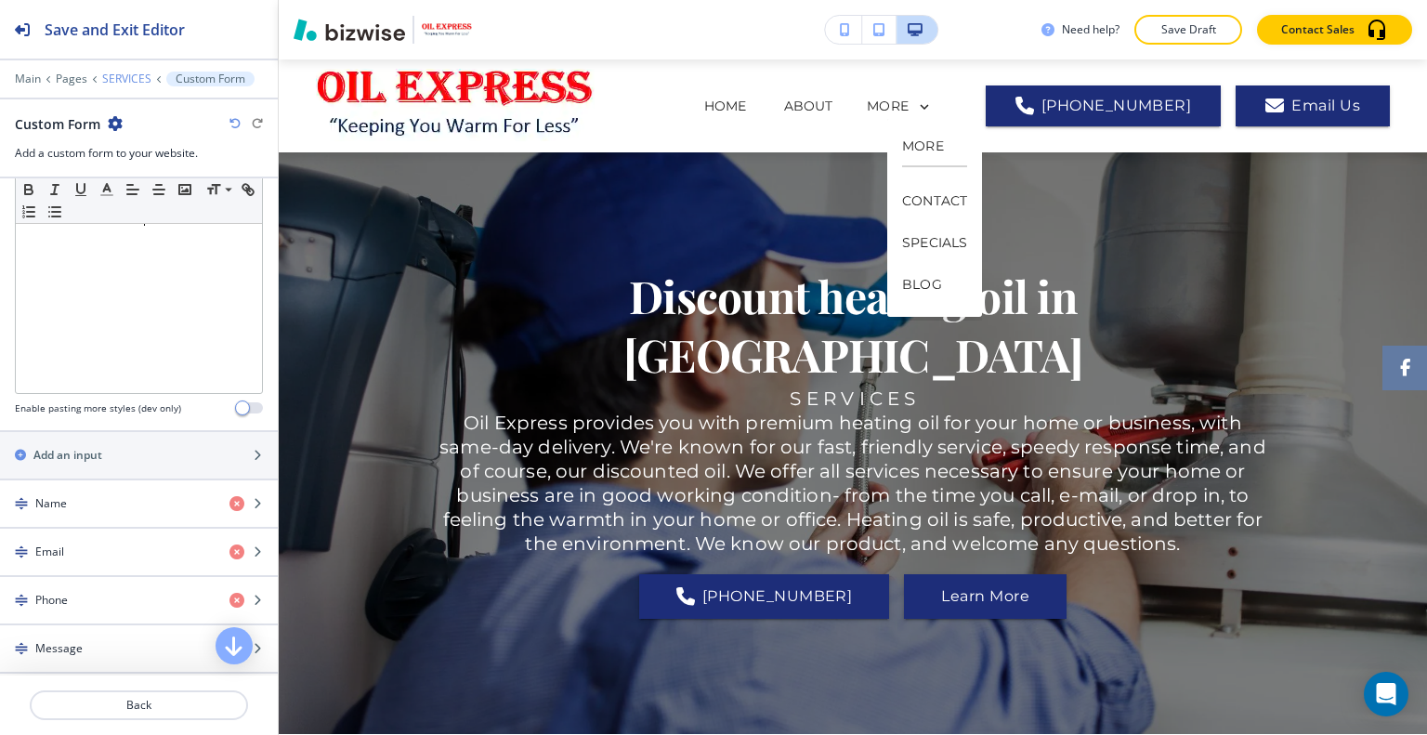
click at [105, 79] on p "SERVICES" at bounding box center [126, 78] width 49 height 13
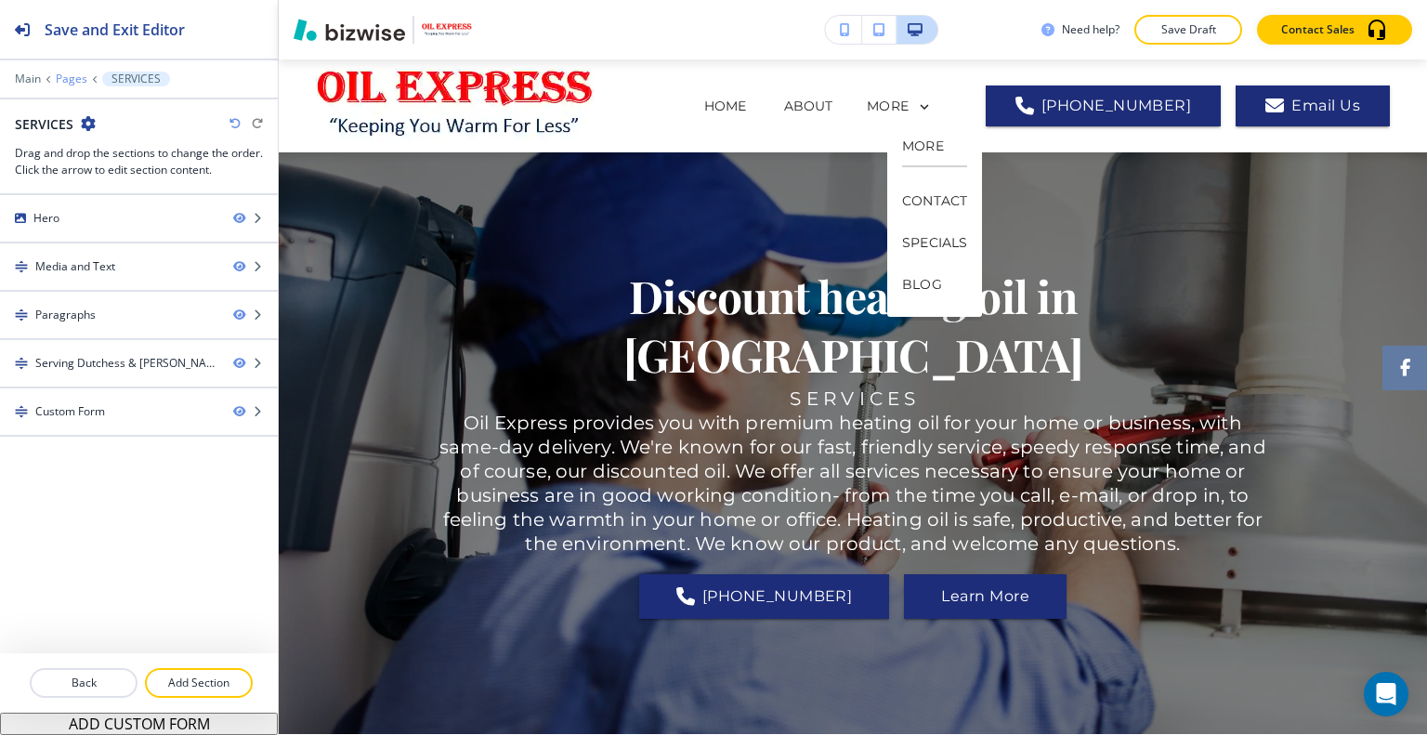
click at [72, 81] on p "Pages" at bounding box center [72, 78] width 32 height 13
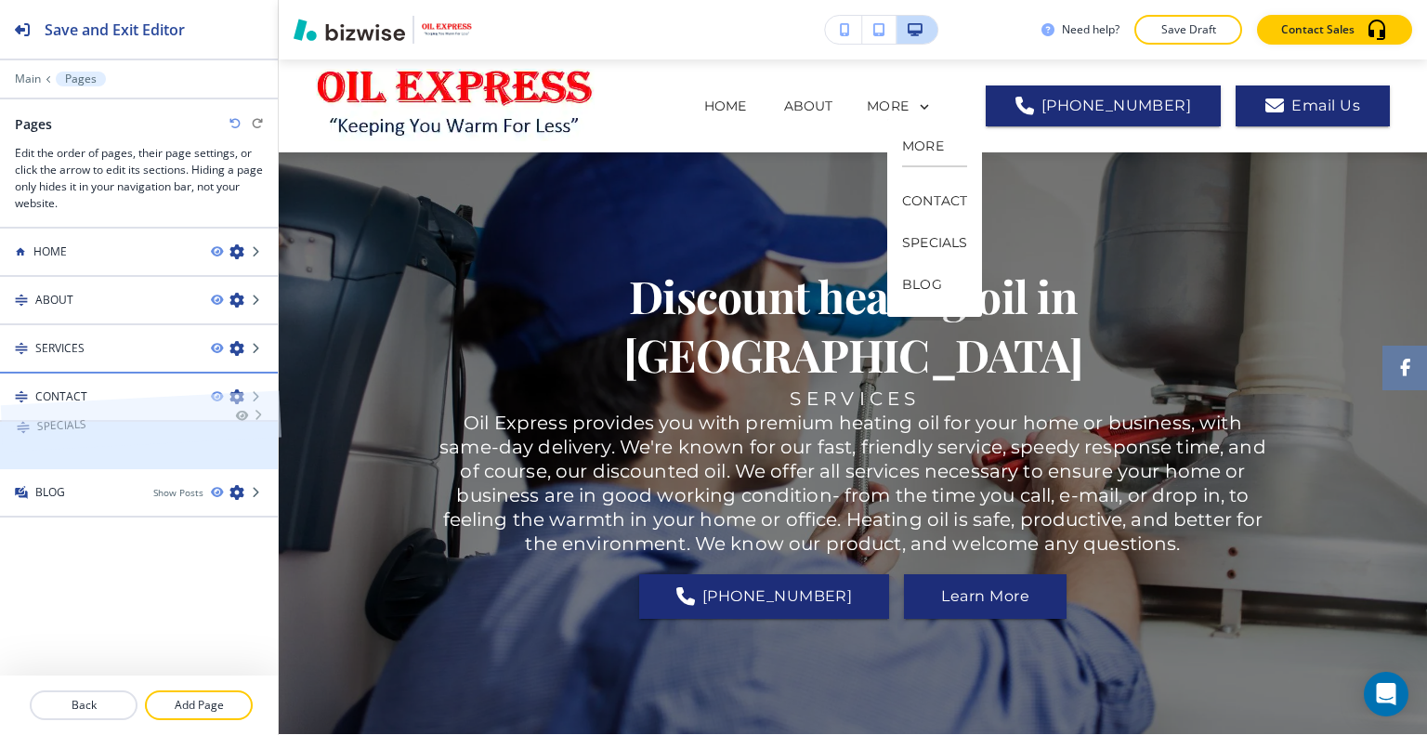
drag, startPoint x: 75, startPoint y: 434, endPoint x: 76, endPoint y: 385, distance: 48.3
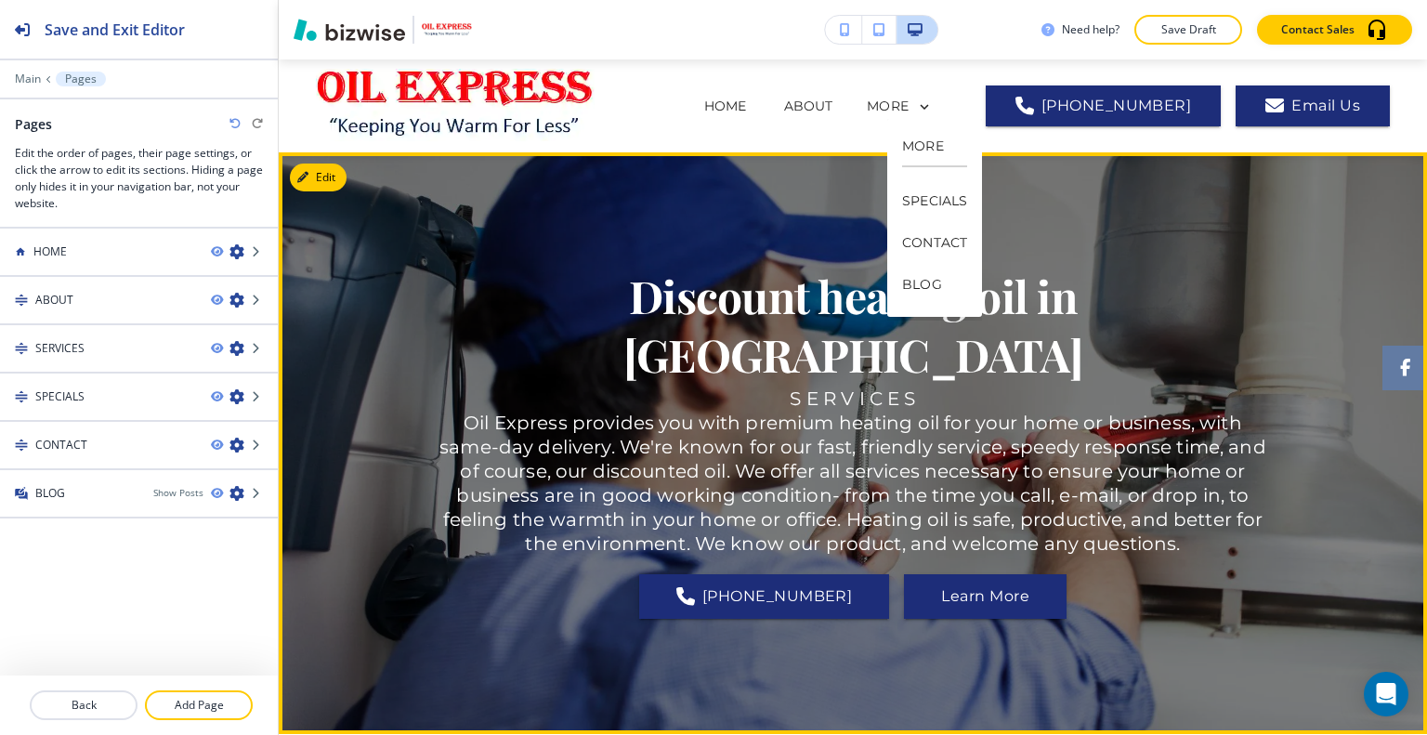
click at [803, 386] on h6 "S E R V I C E S Oil Express provides you with premium heating oil for your home…" at bounding box center [853, 470] width 836 height 169
click at [1116, 260] on div "Discount heating oil in Dutchess County S E R V I C E S Oil Express provides yo…" at bounding box center [853, 443] width 836 height 515
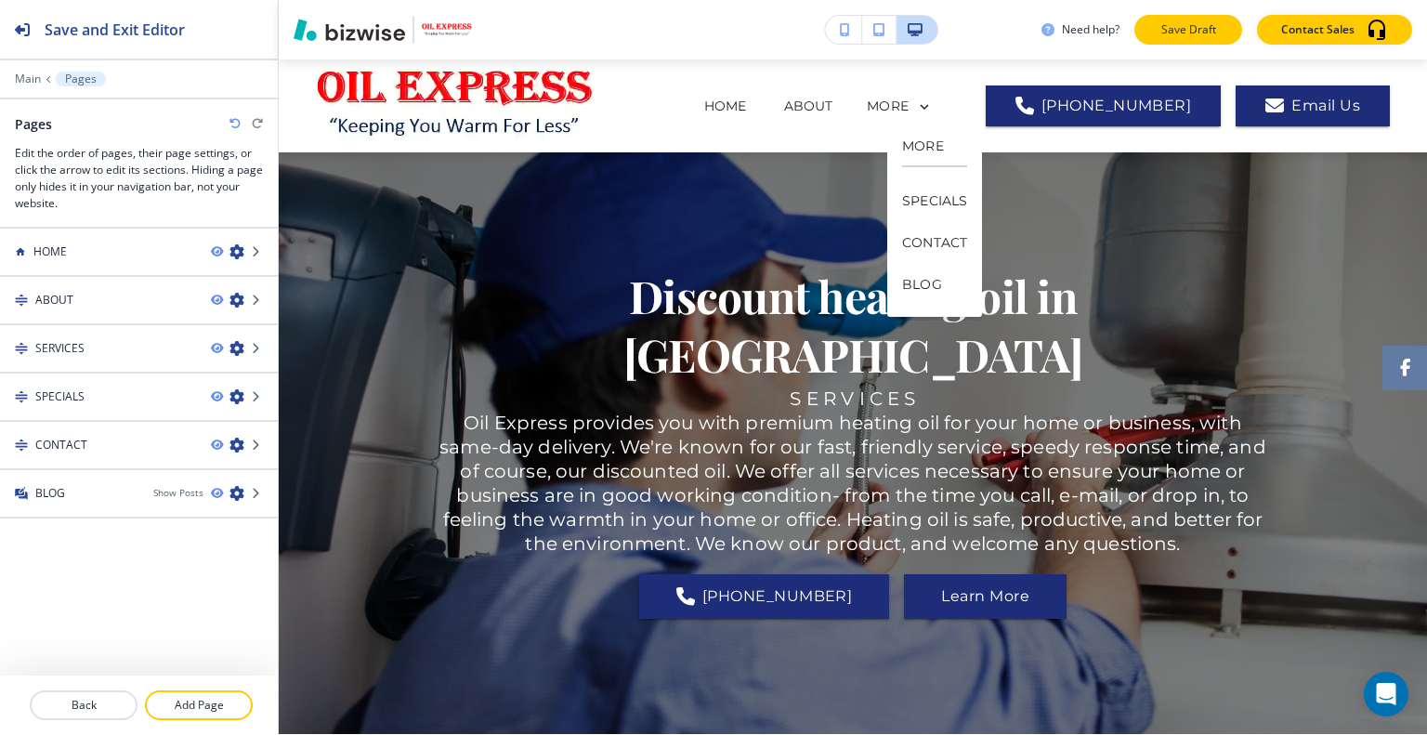
click at [1178, 27] on p "Save Draft" at bounding box center [1187, 29] width 59 height 17
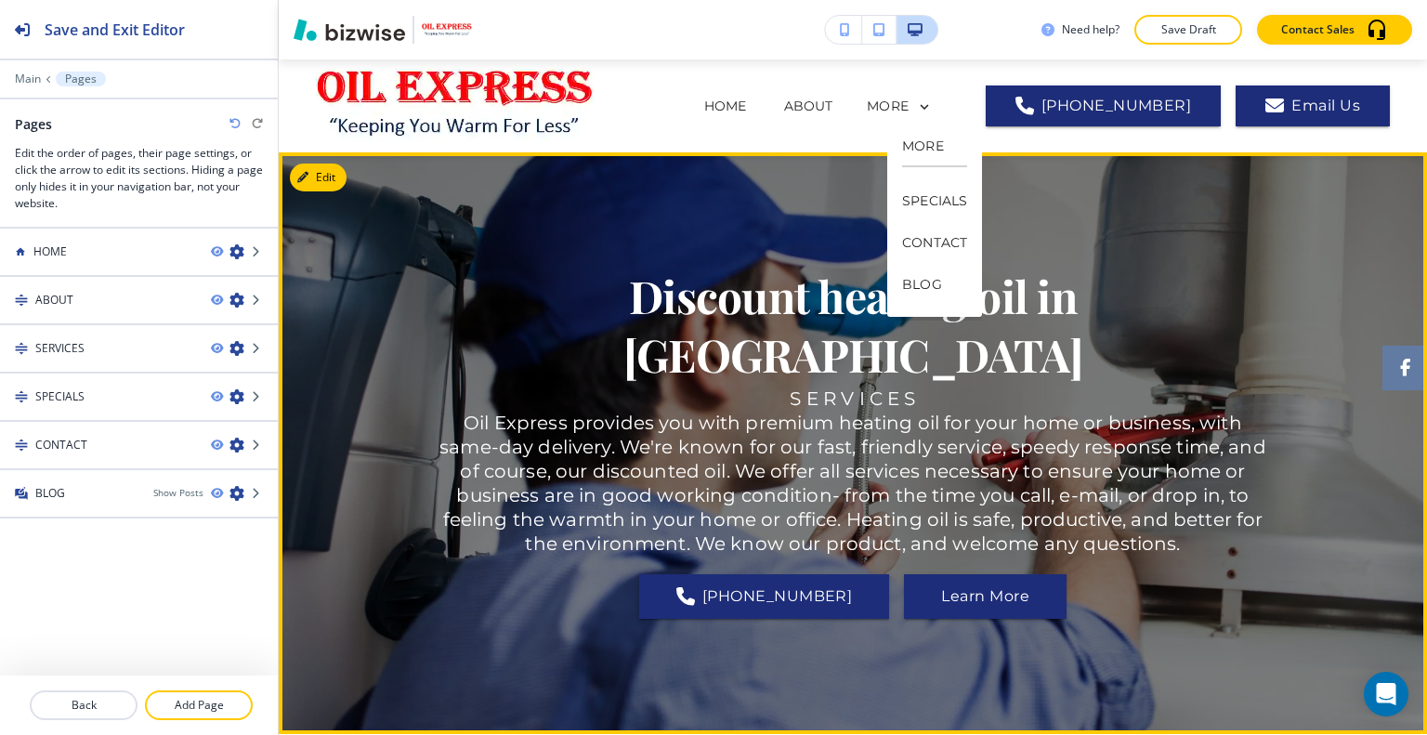
click at [741, 243] on div "Discount heating oil in Dutchess County S E R V I C E S Oil Express provides yo…" at bounding box center [853, 443] width 836 height 515
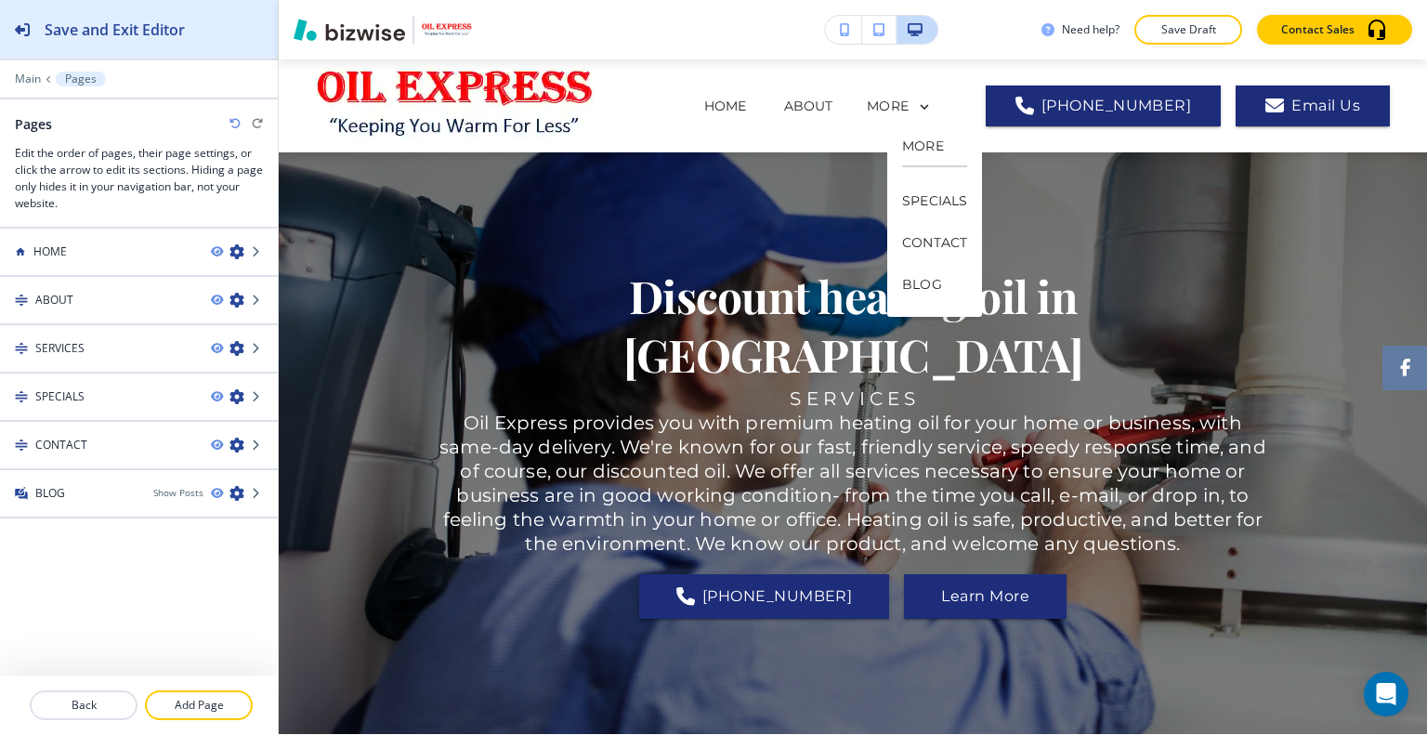
click at [175, 29] on h2 "Save and Exit Editor" at bounding box center [115, 30] width 140 height 22
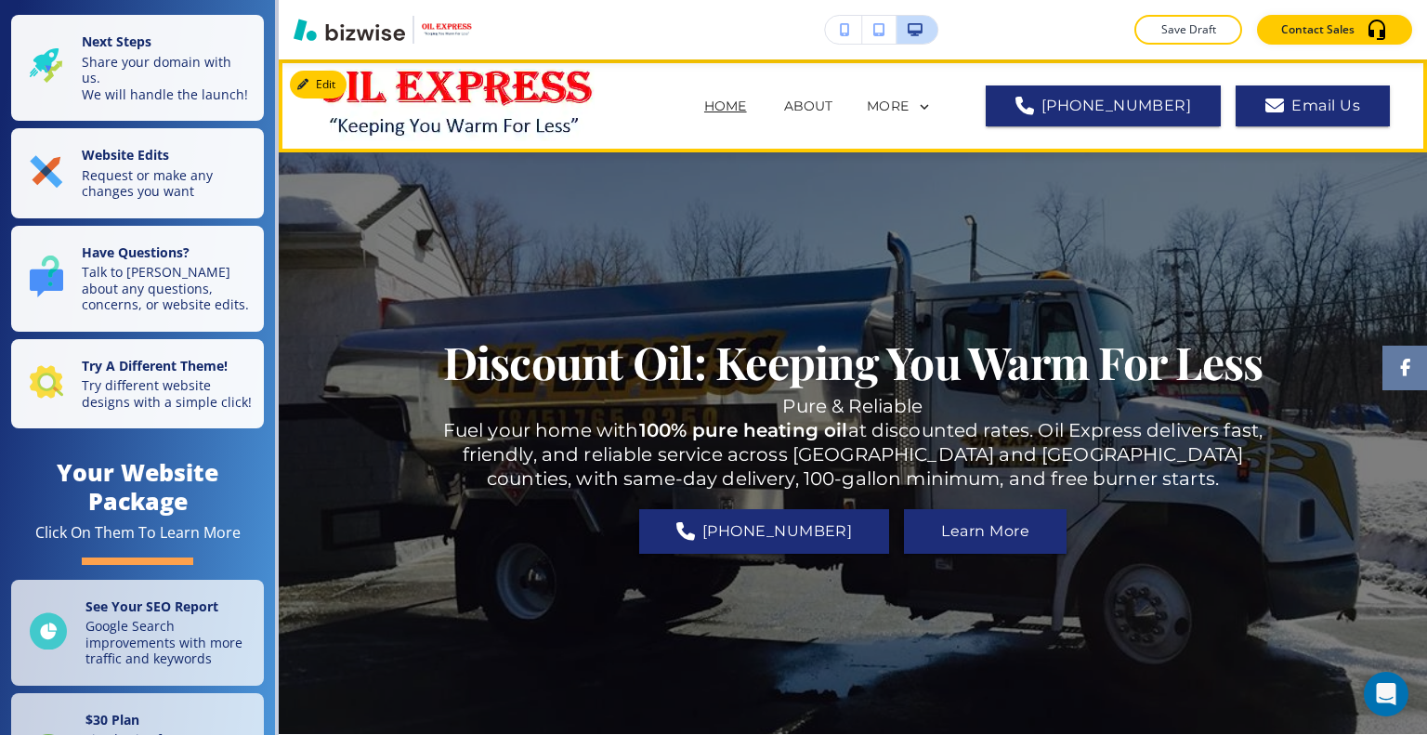
click at [730, 171] on p "SERVICES" at bounding box center [697, 181] width 66 height 20
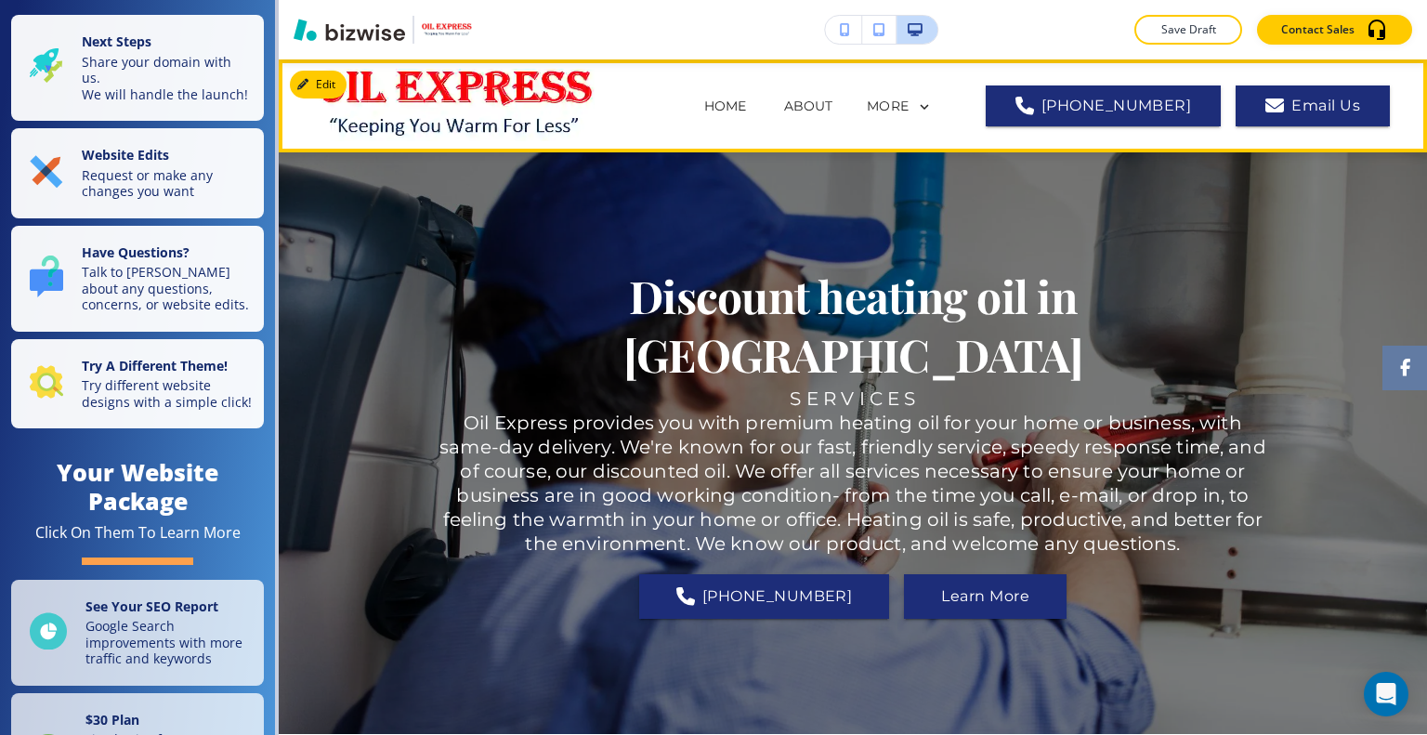
click at [730, 171] on p "SERVICES" at bounding box center [697, 181] width 66 height 20
click at [908, 113] on p "MORE" at bounding box center [888, 106] width 42 height 14
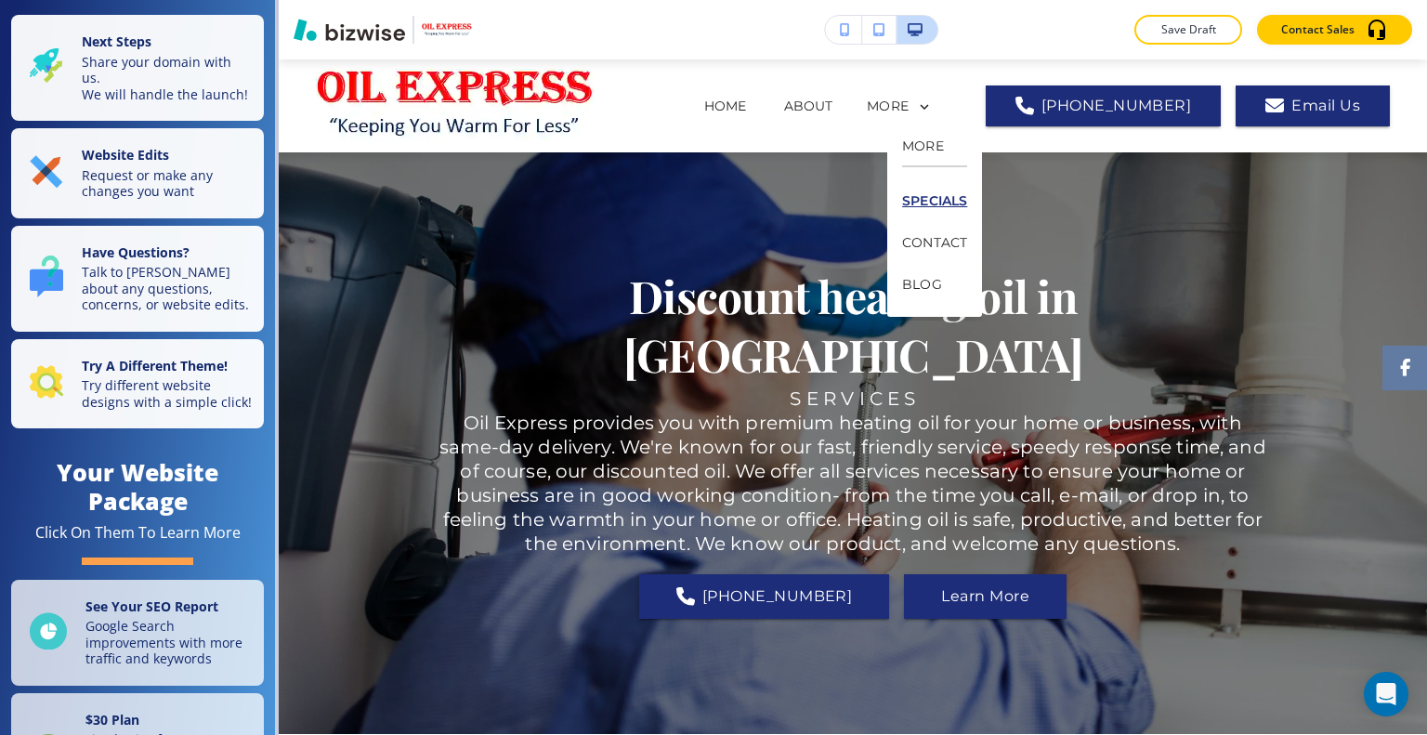
click at [919, 203] on p "SPECIALS" at bounding box center [934, 201] width 65 height 42
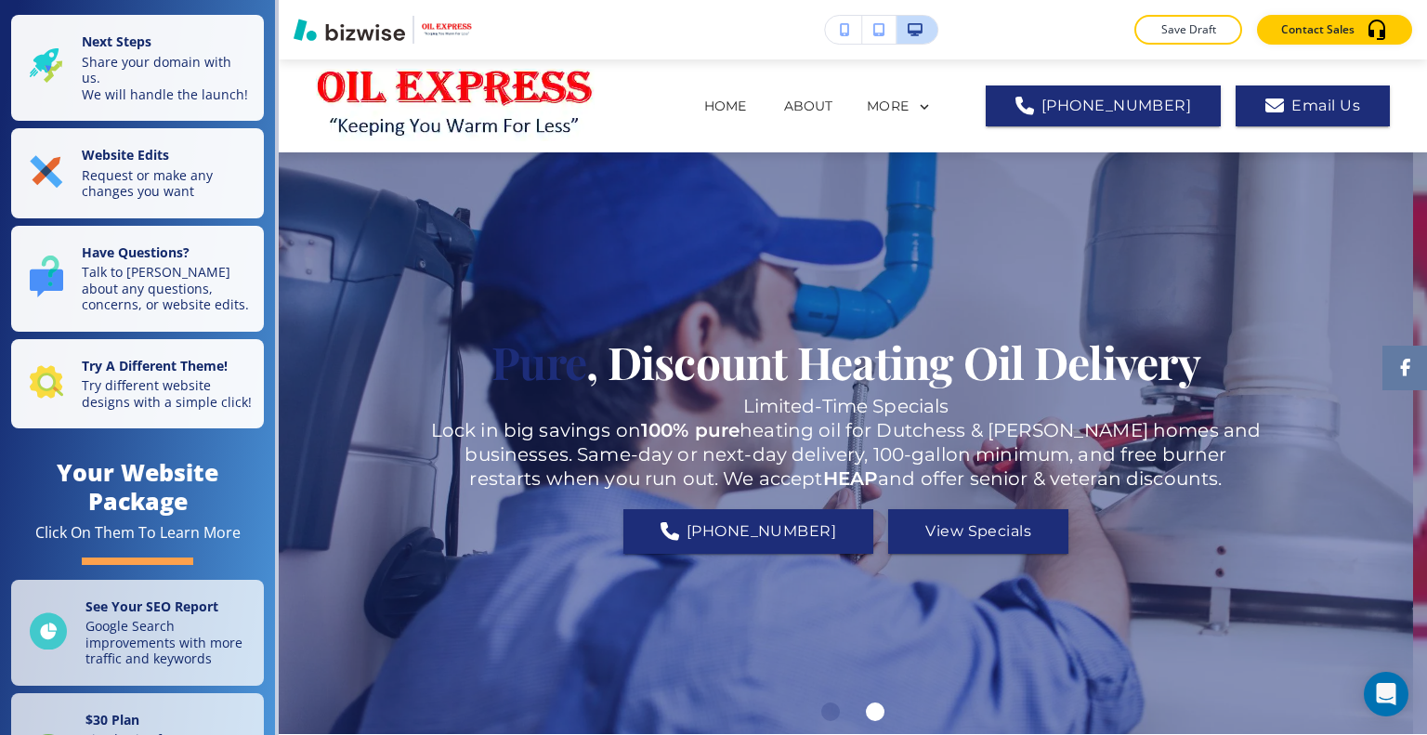
click at [822, 244] on div "Pure , Discount Heating Oil Delivery Limited-Time Specials Lock in big savings …" at bounding box center [846, 443] width 836 height 515
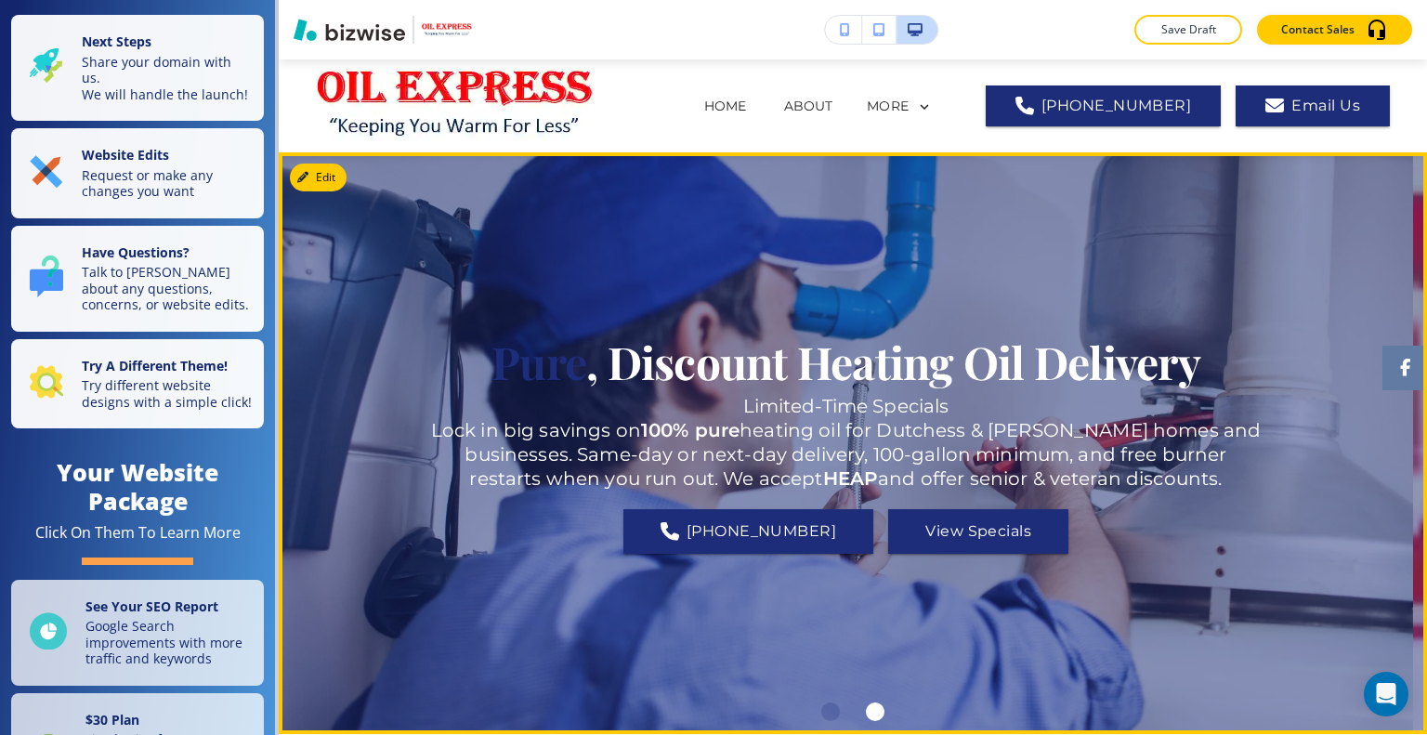
click at [335, 166] on button "Edit" at bounding box center [318, 177] width 57 height 28
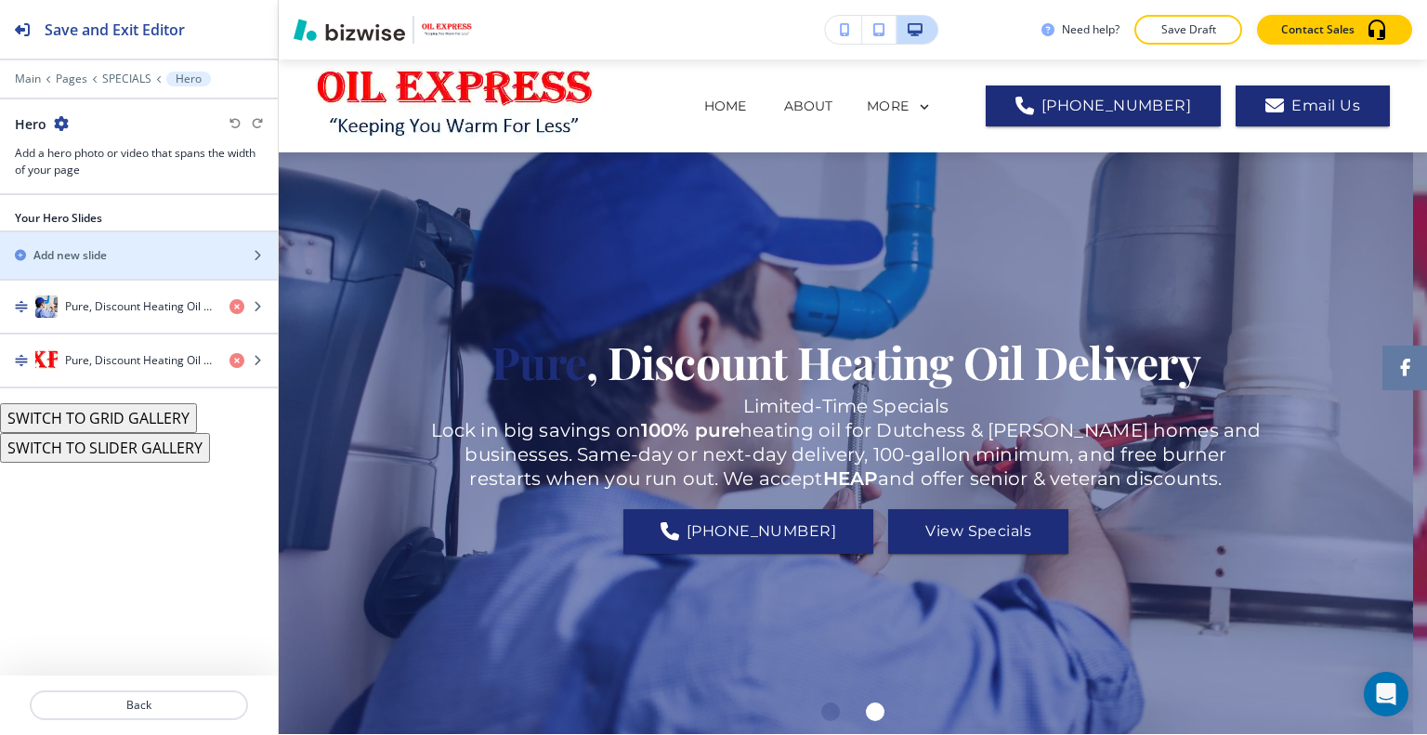
scroll to position [93, 0]
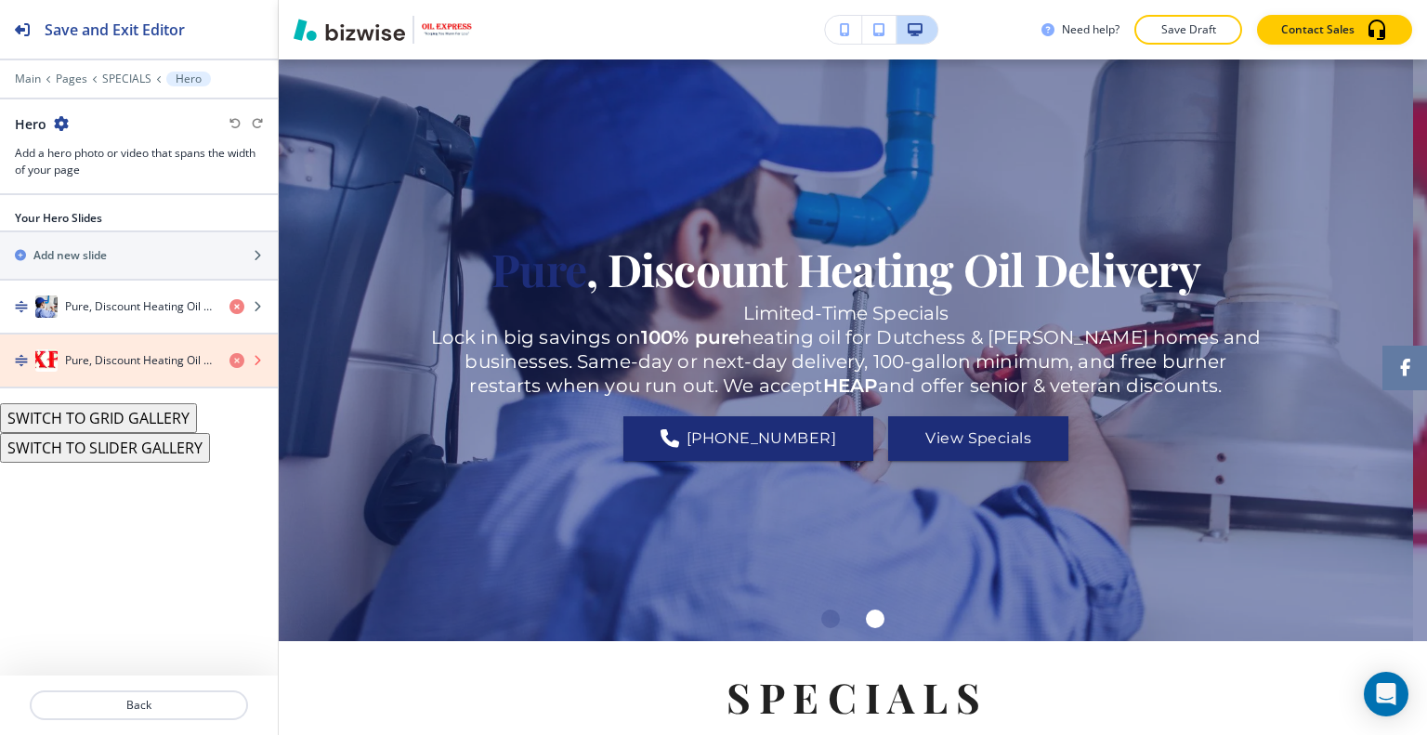
click at [231, 359] on icon "button" at bounding box center [236, 360] width 15 height 15
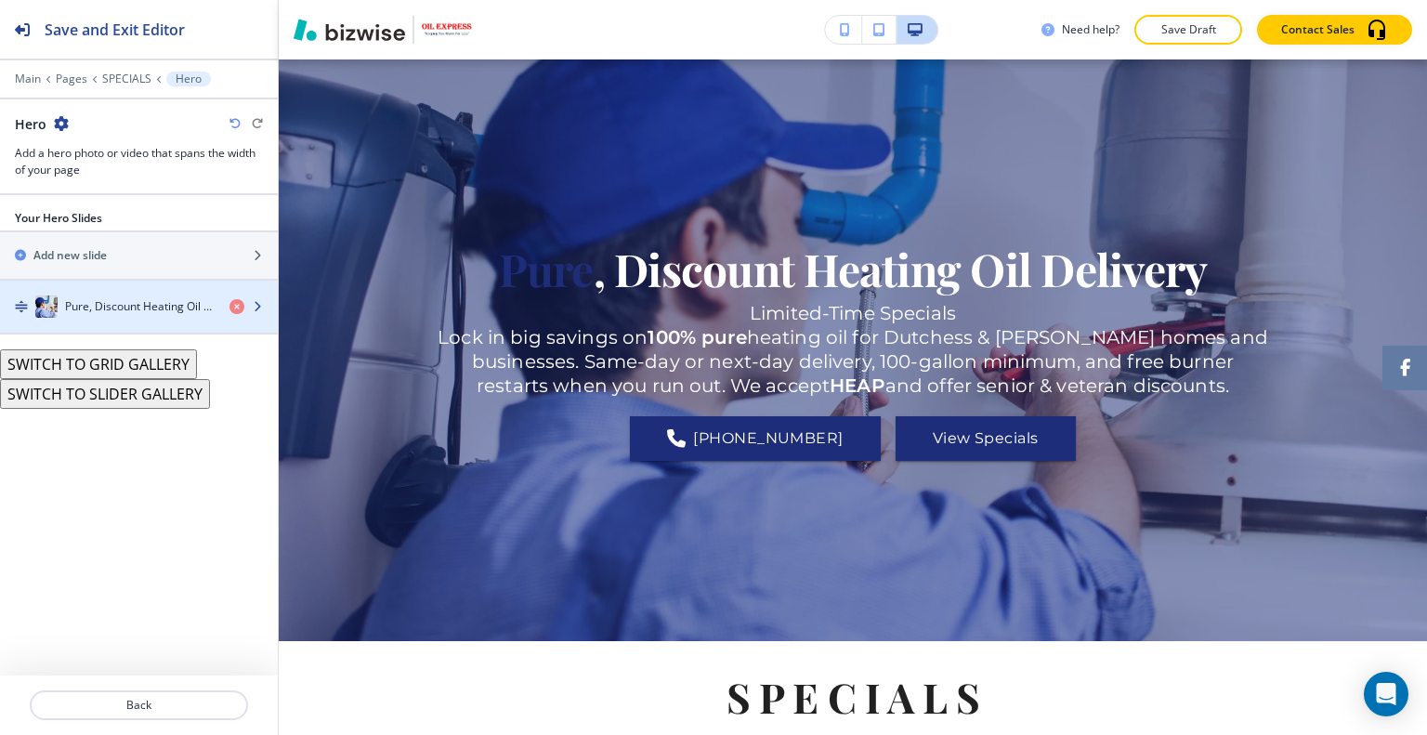
click at [167, 298] on h4 "Pure, Discount Heating Oil Delivery" at bounding box center [140, 306] width 150 height 17
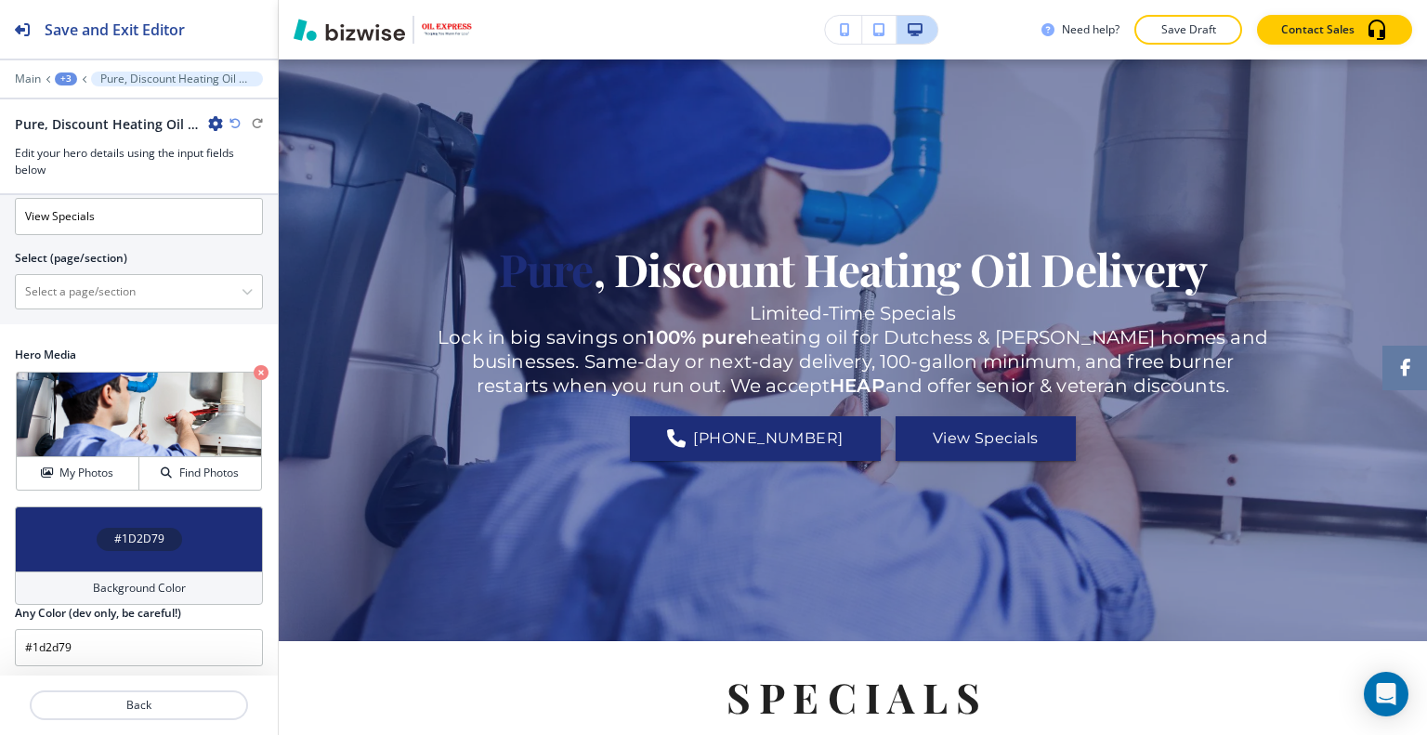
click at [59, 530] on div "#1D2D79" at bounding box center [139, 538] width 248 height 65
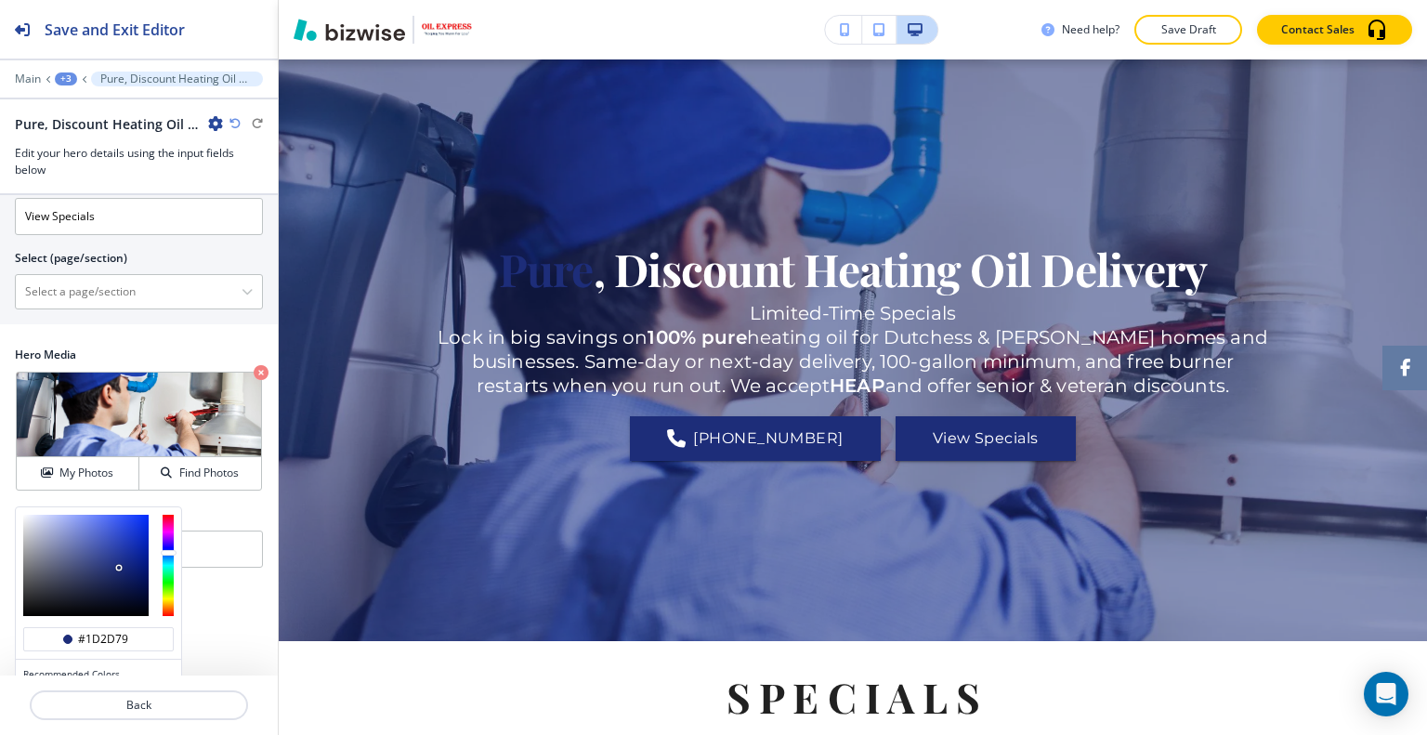
scroll to position [775, 0]
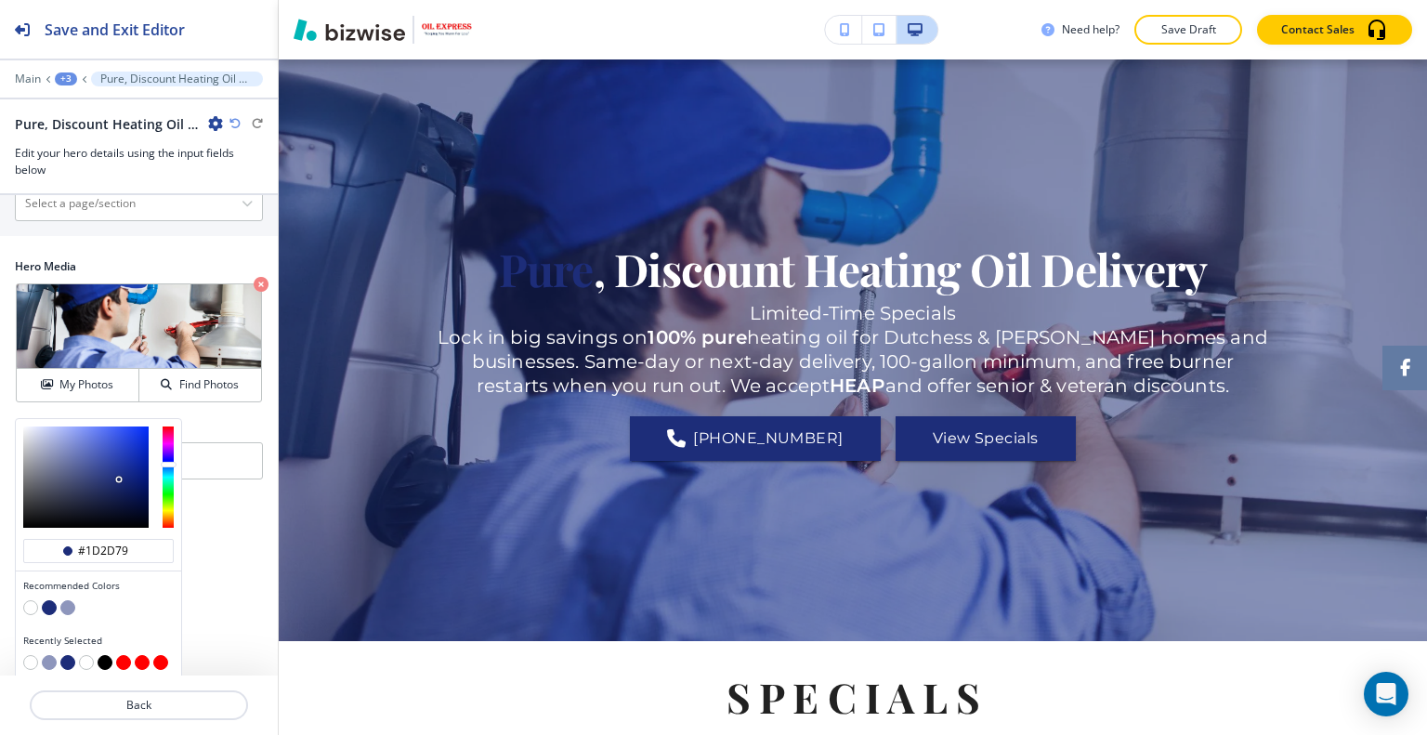
click at [104, 658] on button "button" at bounding box center [105, 662] width 15 height 15
type input "#000000"
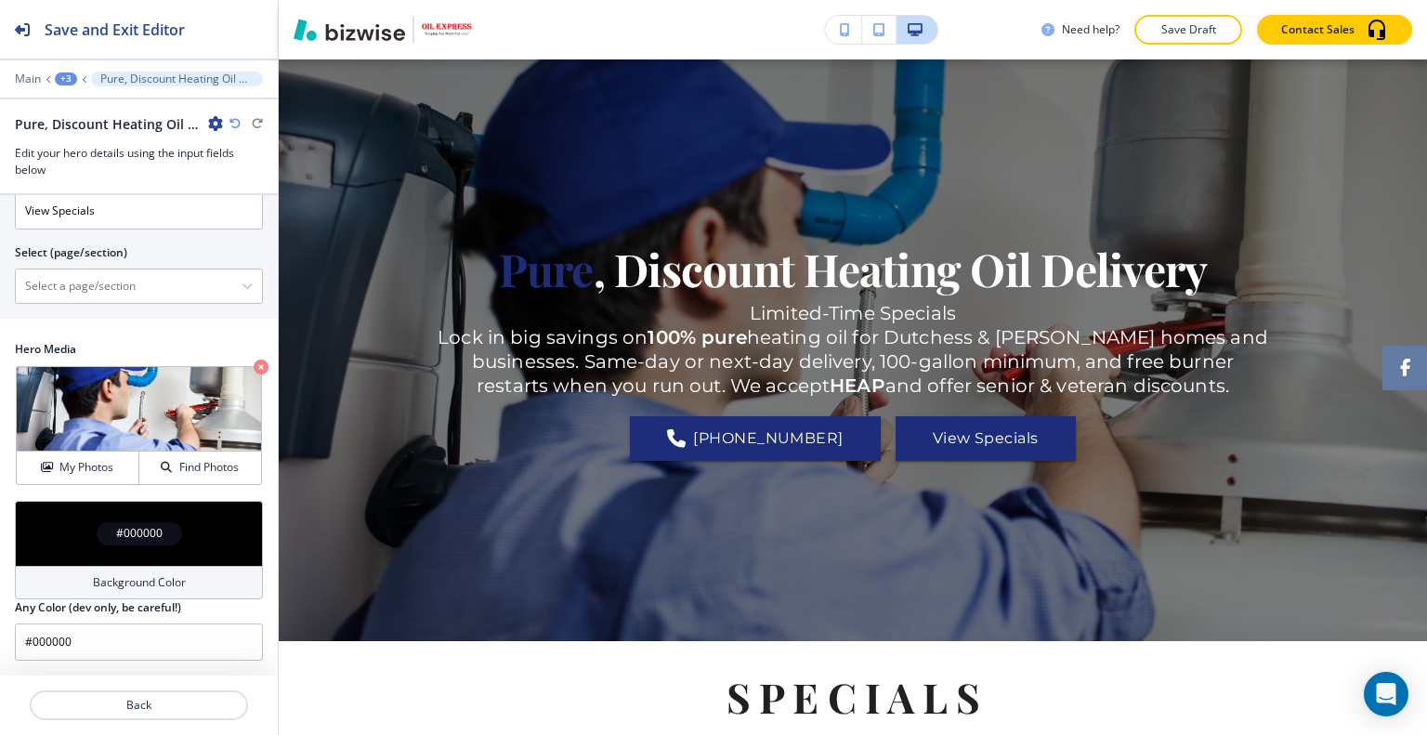
scroll to position [687, 0]
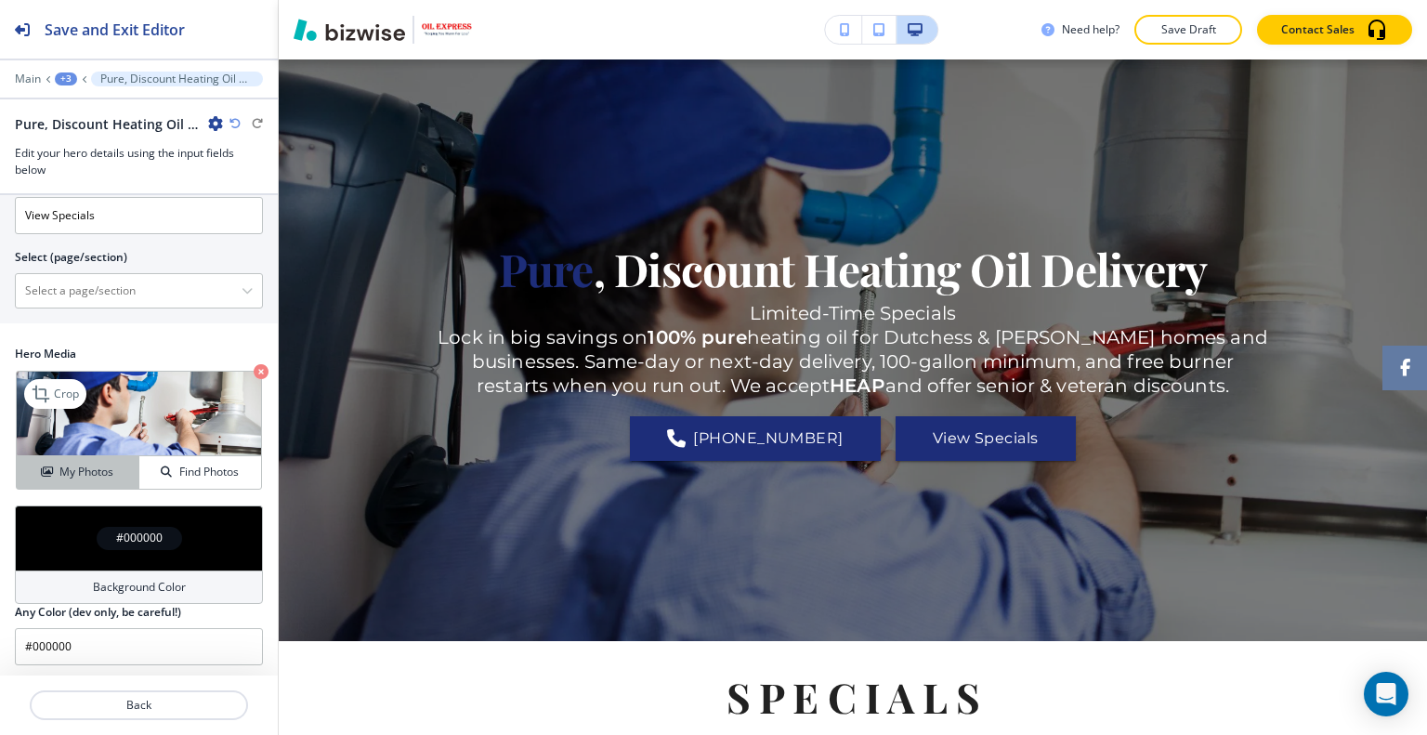
click at [78, 456] on button "My Photos" at bounding box center [78, 472] width 123 height 33
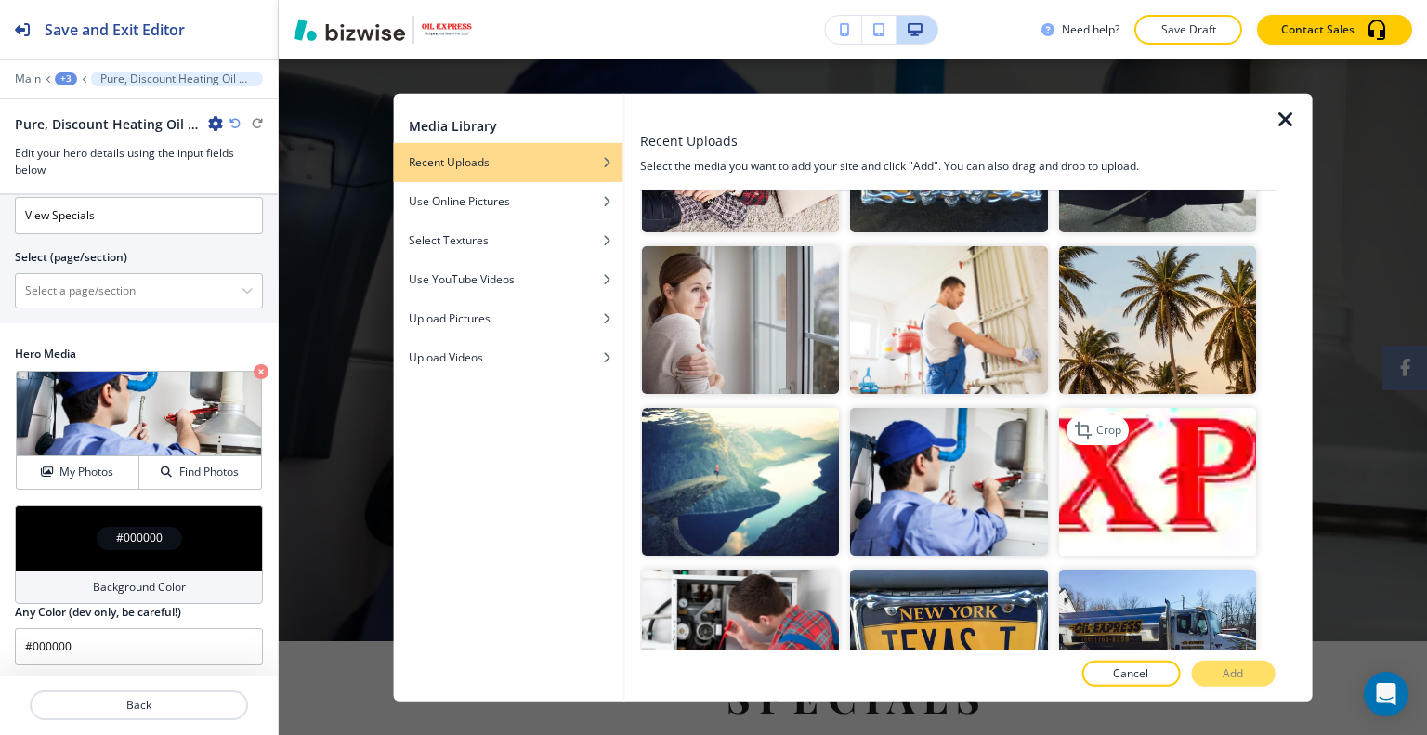
scroll to position [1022, 0]
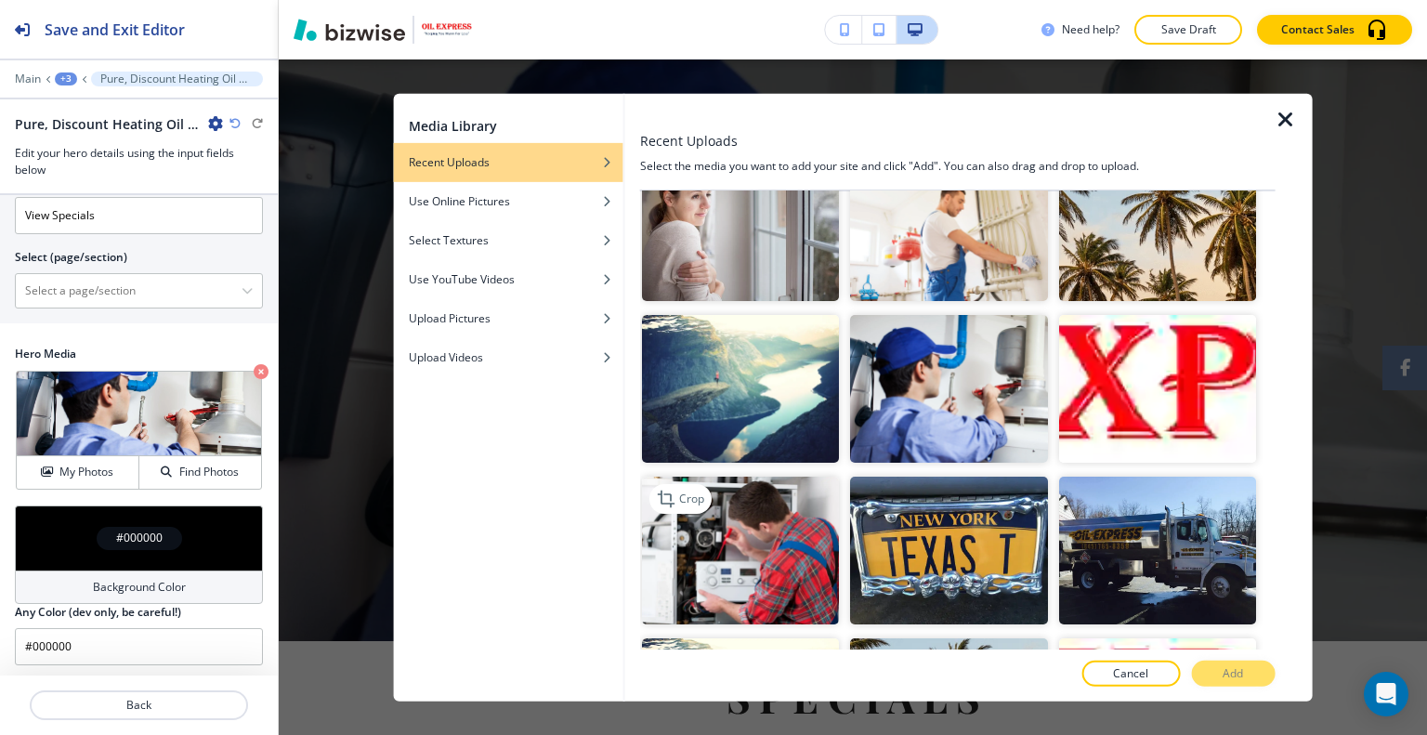
click at [642, 529] on img "button" at bounding box center [740, 551] width 197 height 148
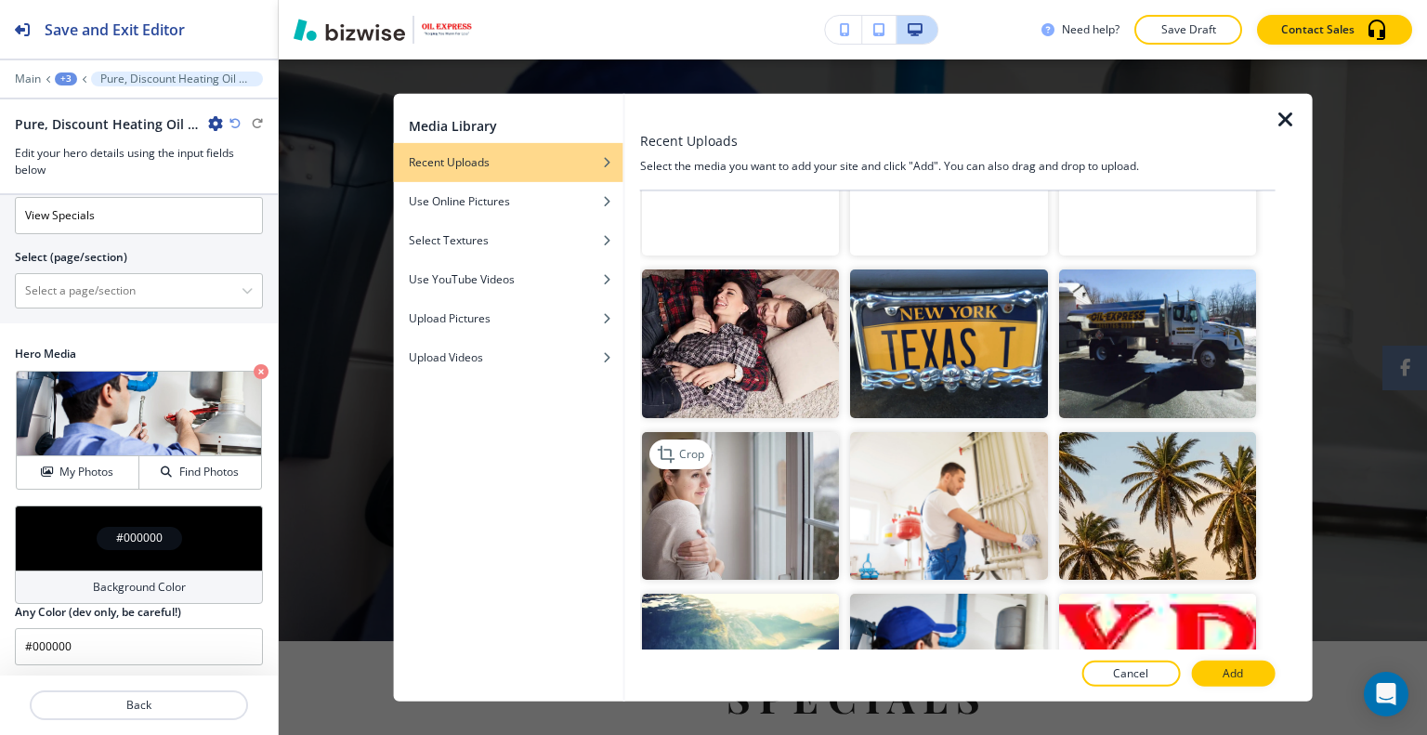
scroll to position [557, 0]
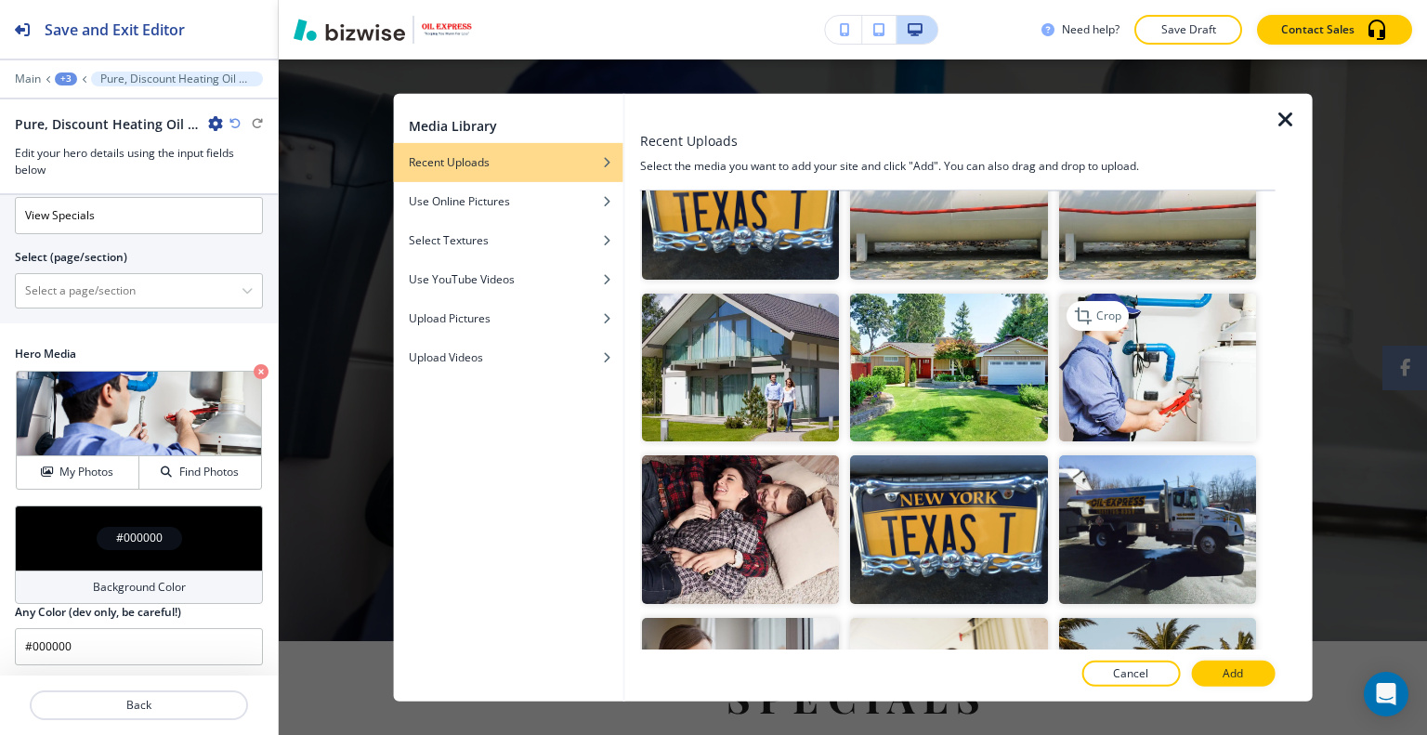
click at [1157, 331] on img "button" at bounding box center [1156, 368] width 197 height 148
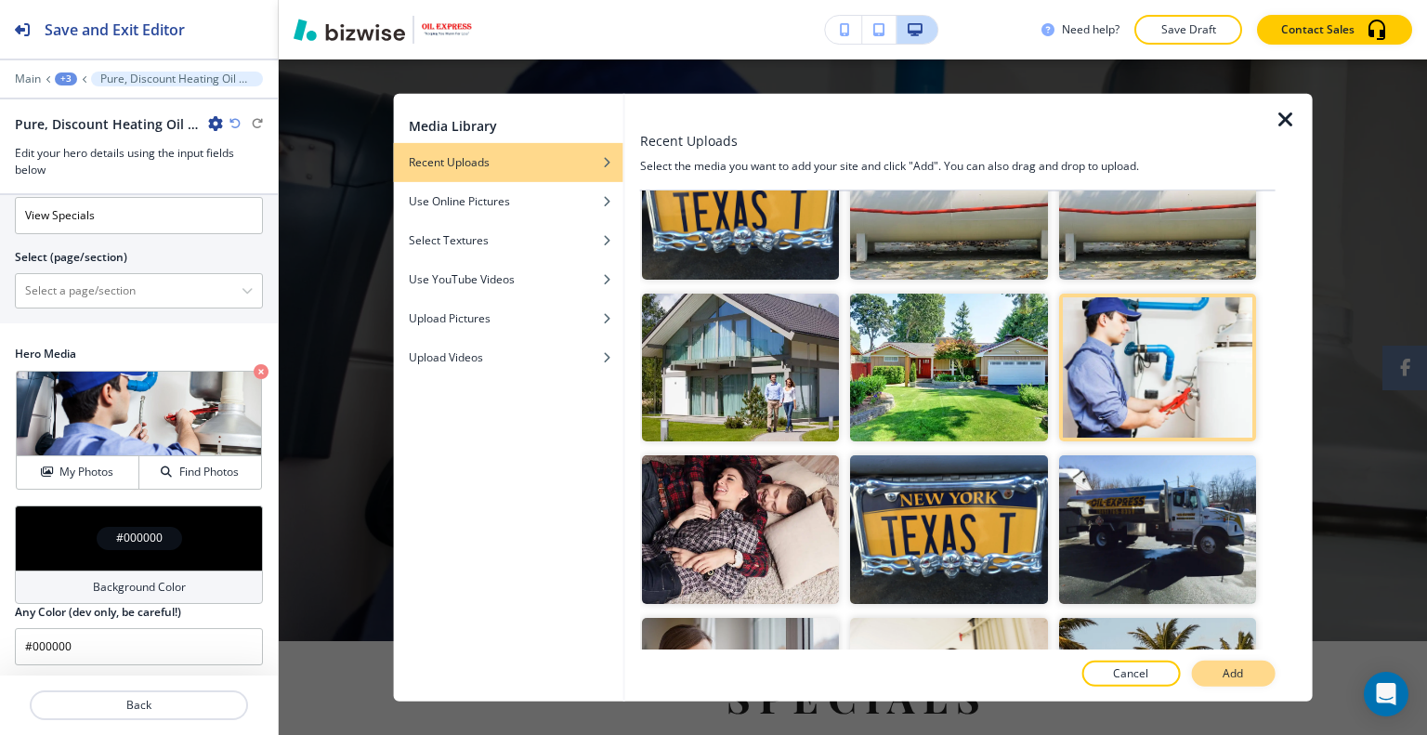
click at [1232, 675] on p "Add" at bounding box center [1232, 673] width 20 height 17
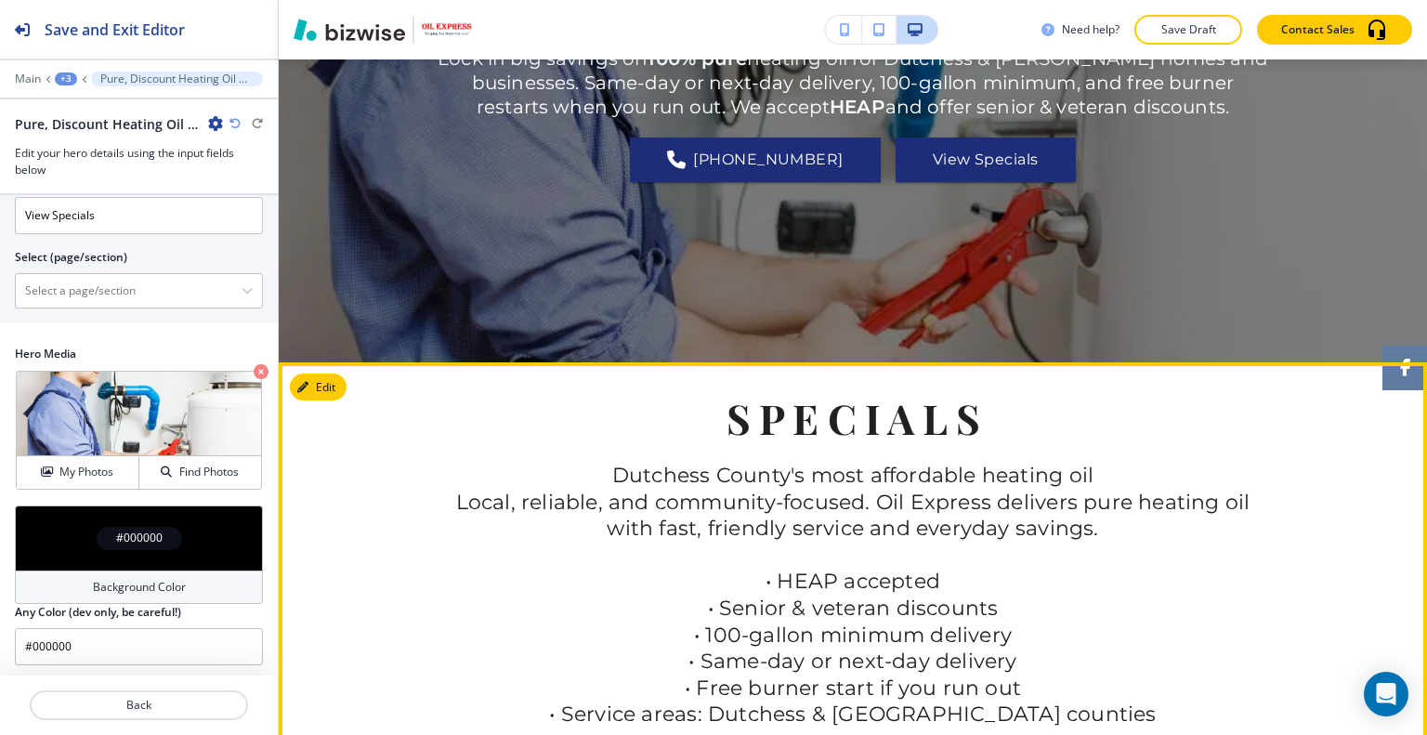
scroll to position [0, 0]
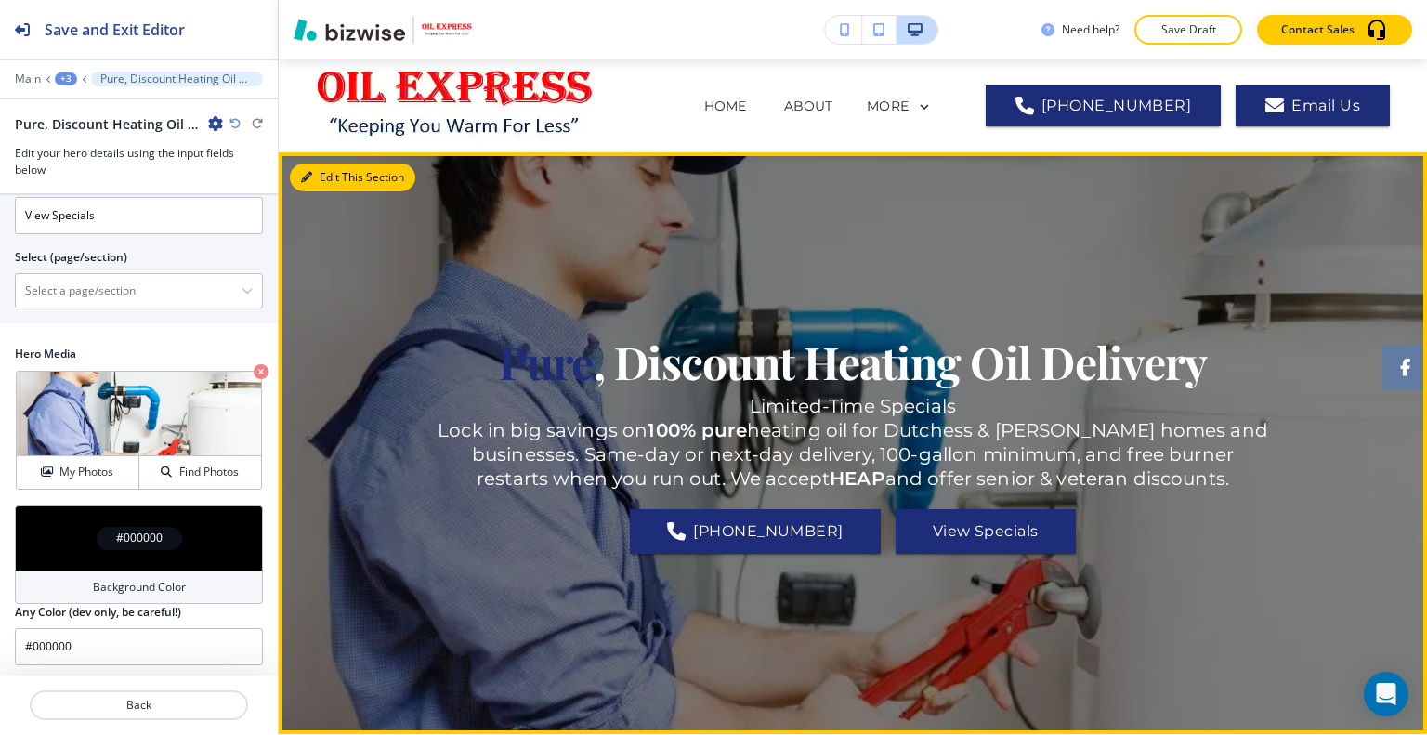
click at [329, 180] on button "Edit This Section" at bounding box center [352, 177] width 125 height 28
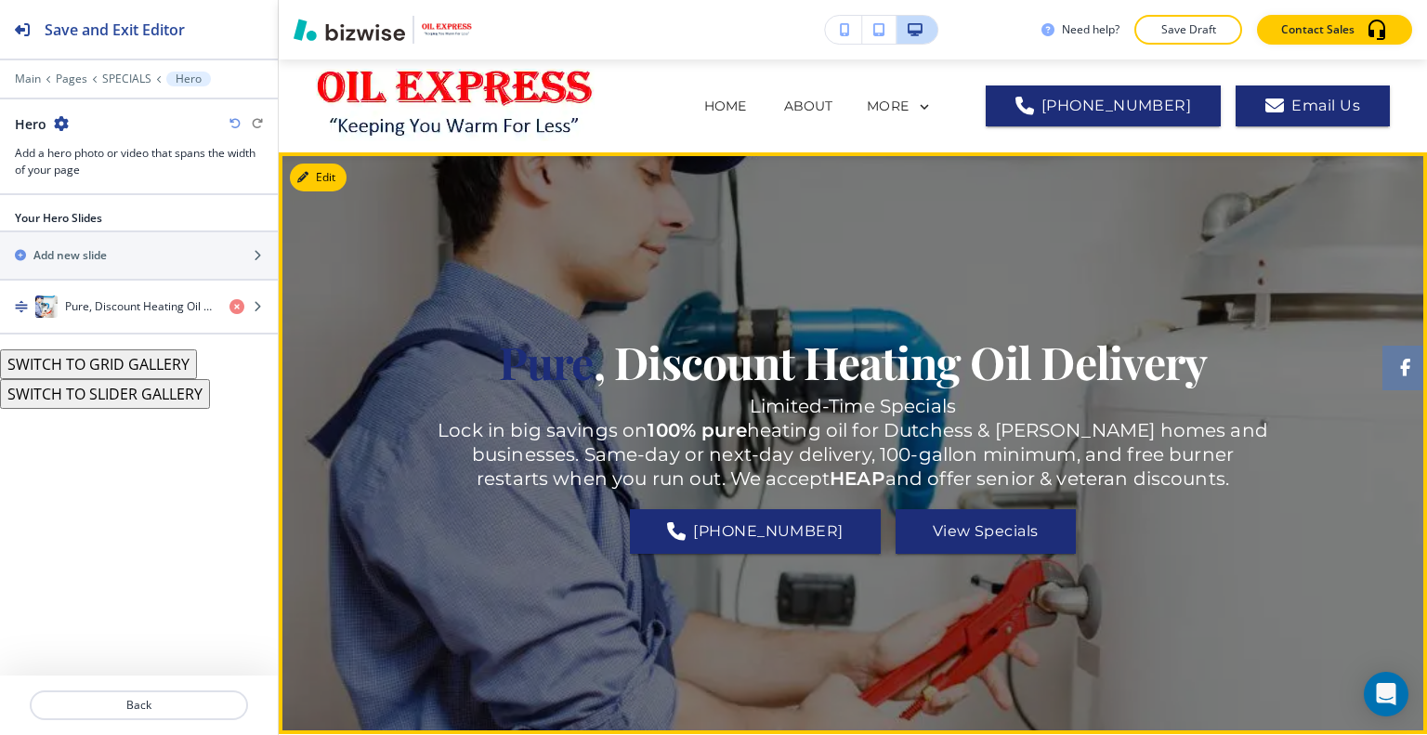
scroll to position [93, 0]
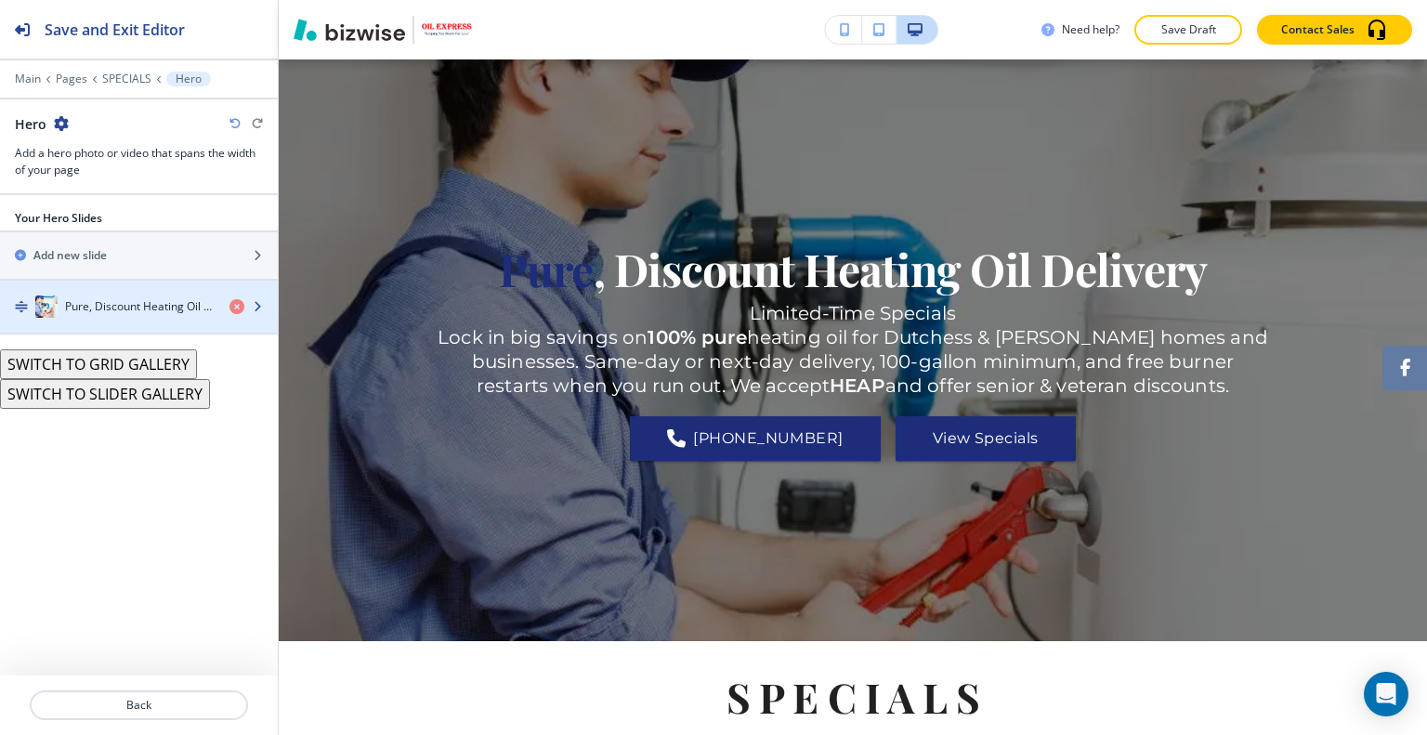
click at [150, 303] on h4 "Pure, Discount Heating Oil Delivery" at bounding box center [140, 306] width 150 height 17
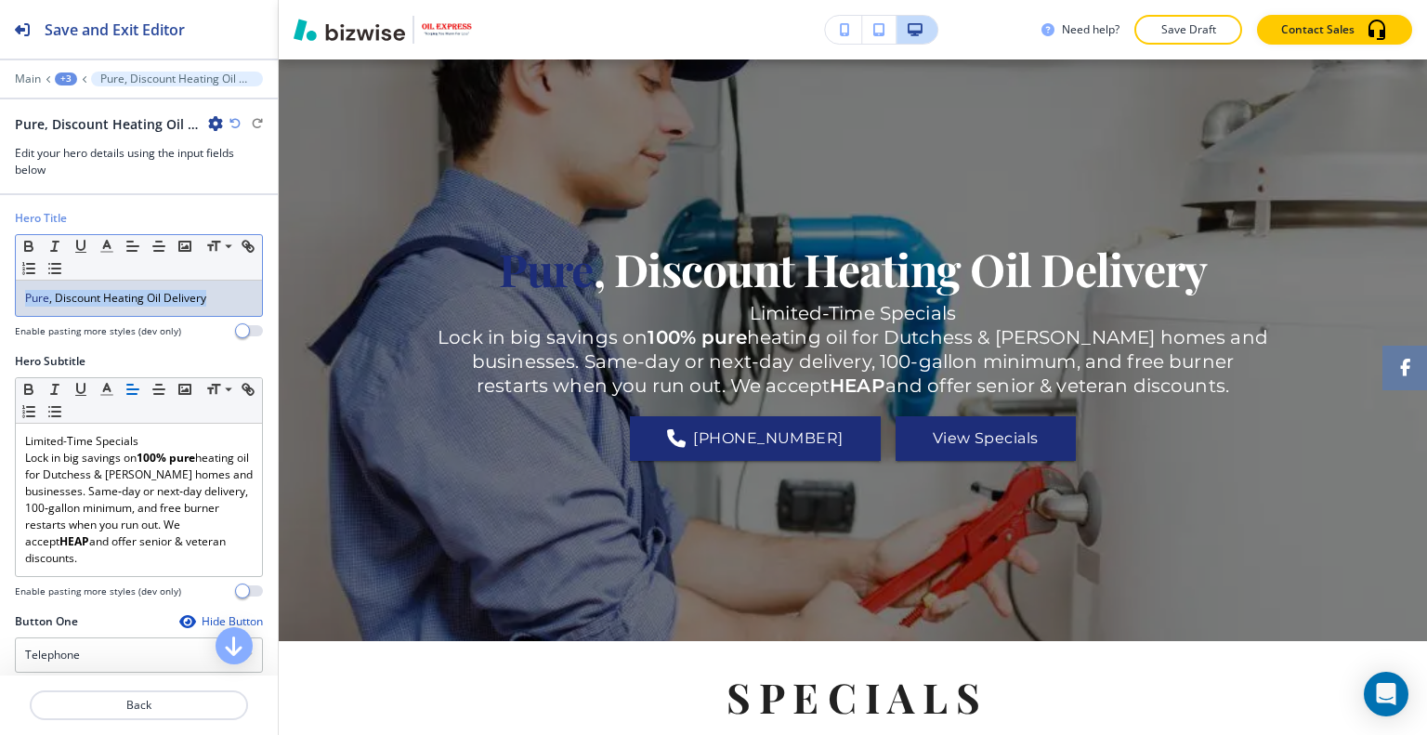
drag, startPoint x: 227, startPoint y: 305, endPoint x: 0, endPoint y: 263, distance: 230.5
click at [0, 263] on div "Hero Title Small Normal Large Huge Pure , Discount Heating Oil Delivery Enable …" at bounding box center [139, 281] width 278 height 143
click at [103, 242] on icon "button" at bounding box center [106, 246] width 17 height 17
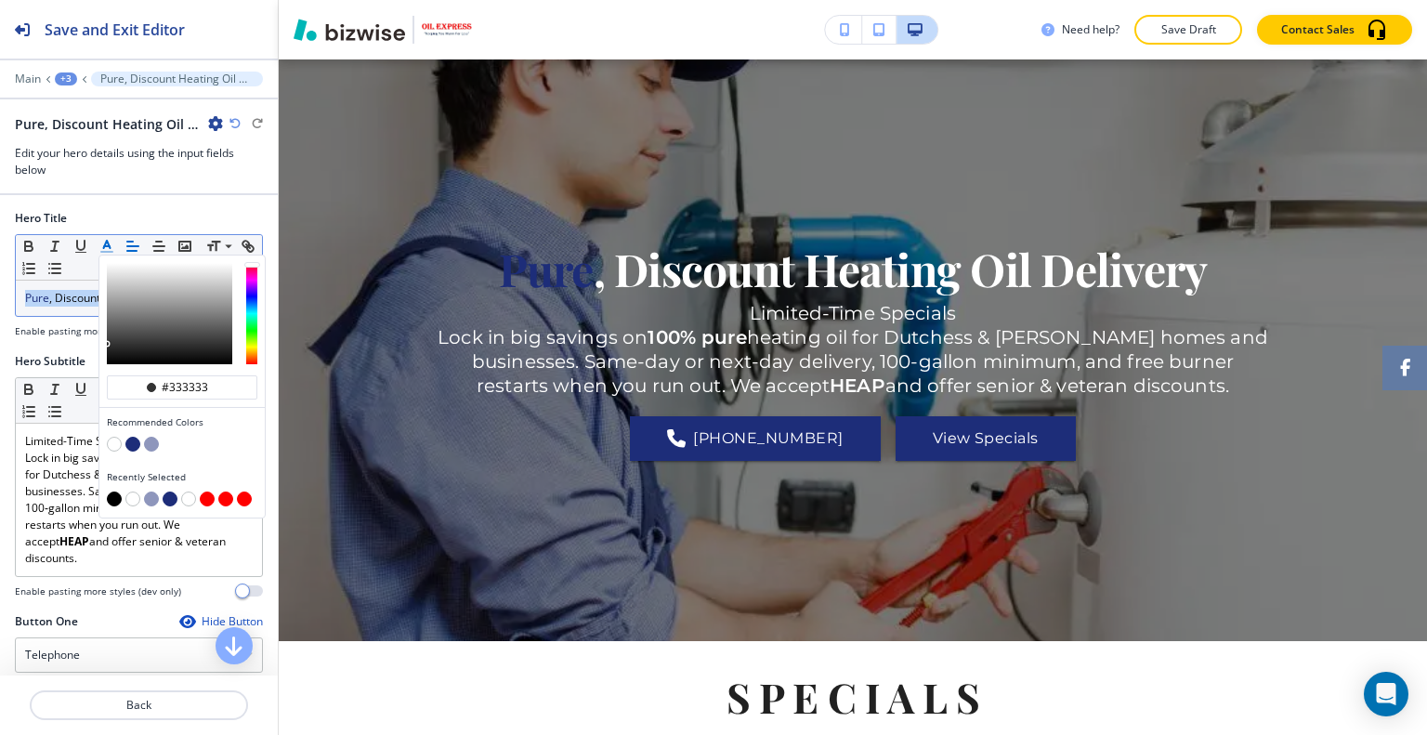
click at [111, 430] on div "button" at bounding box center [182, 432] width 150 height 7
click at [119, 438] on button "button" at bounding box center [114, 444] width 15 height 15
type input "#ffffff"
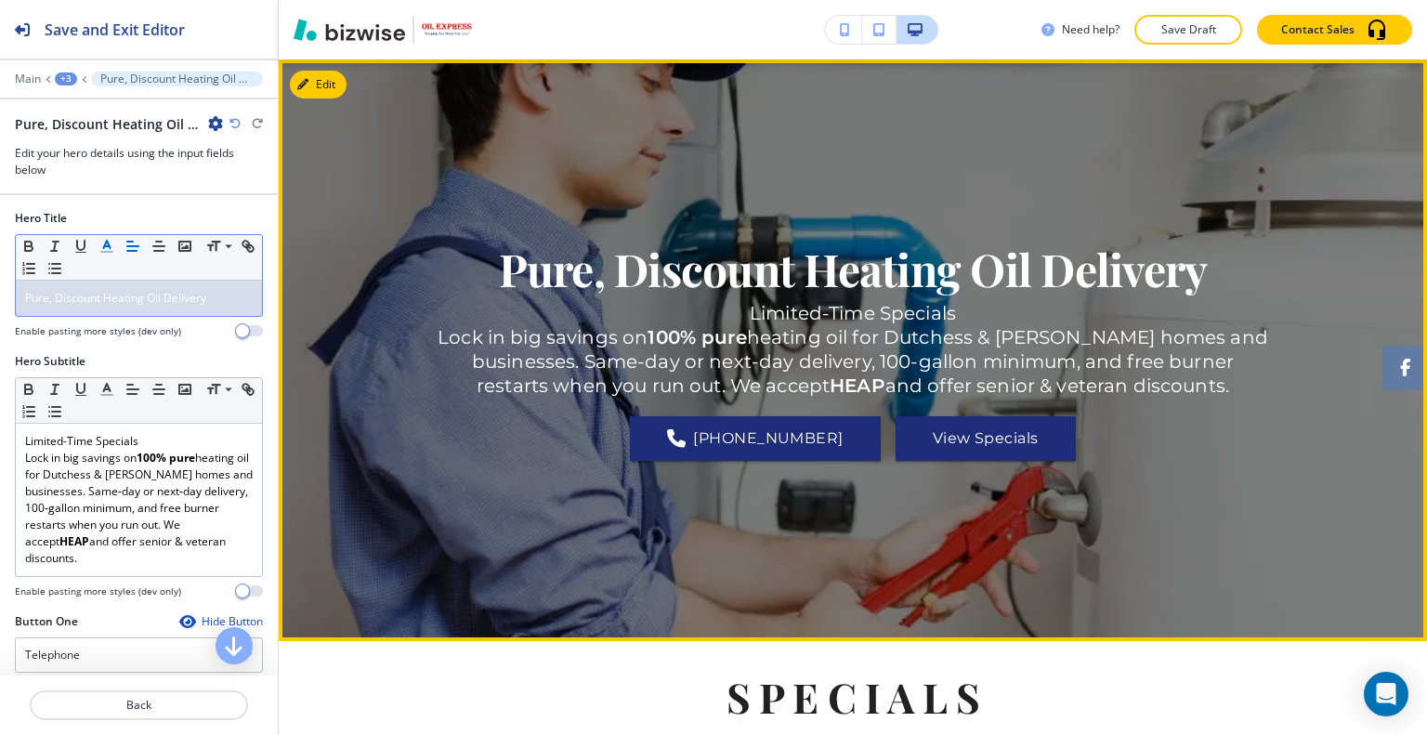
click at [625, 471] on div "Pure, Discount Heating Oil Delivery Limited-Time Specials Lock in big savings o…" at bounding box center [853, 350] width 836 height 515
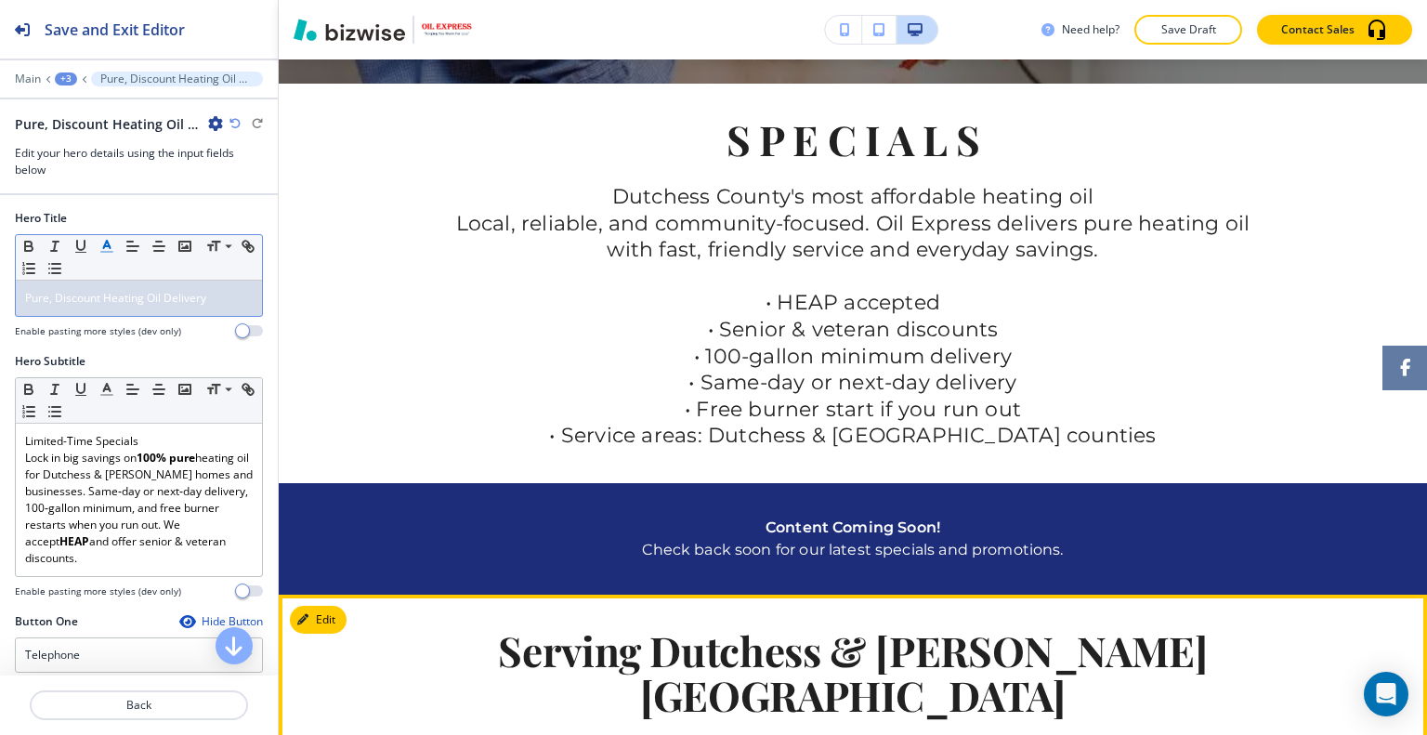
scroll to position [1022, 0]
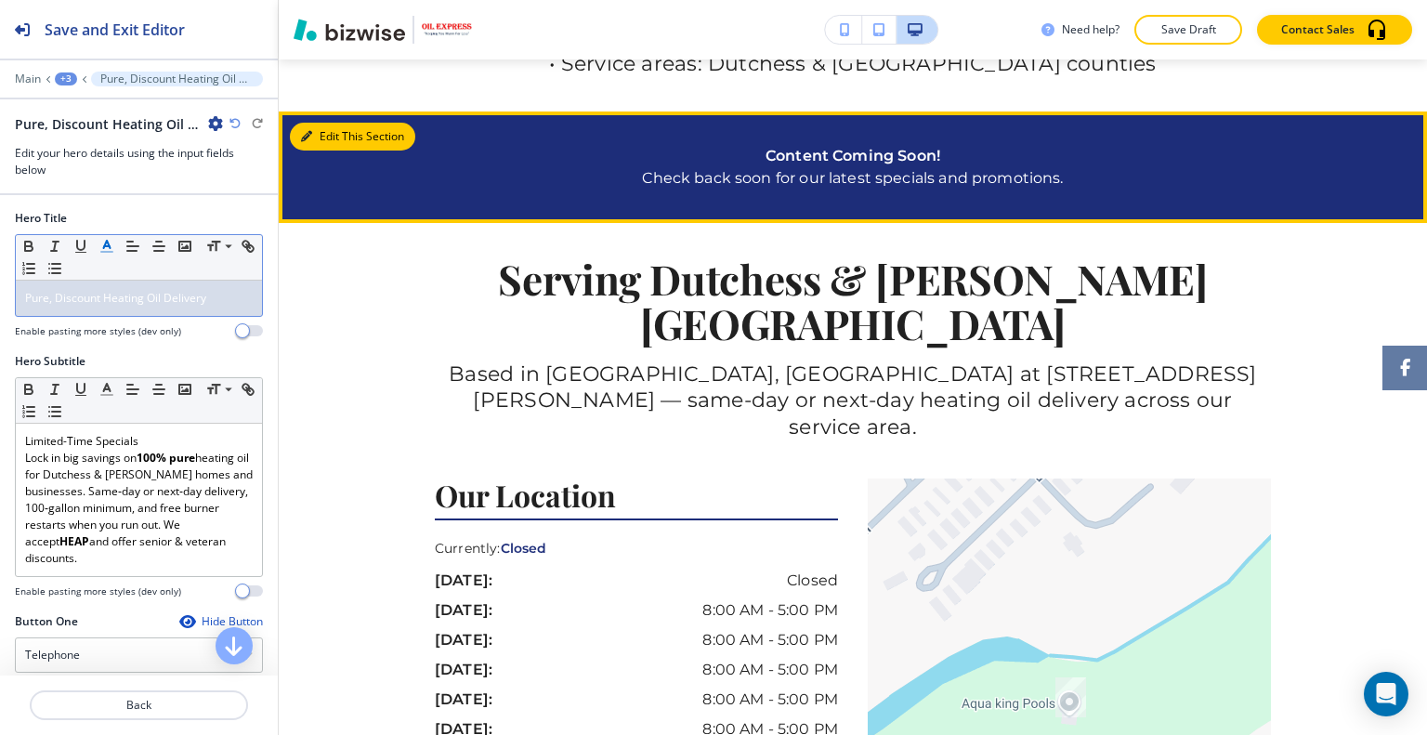
click at [328, 140] on button "Edit This Section" at bounding box center [352, 137] width 125 height 28
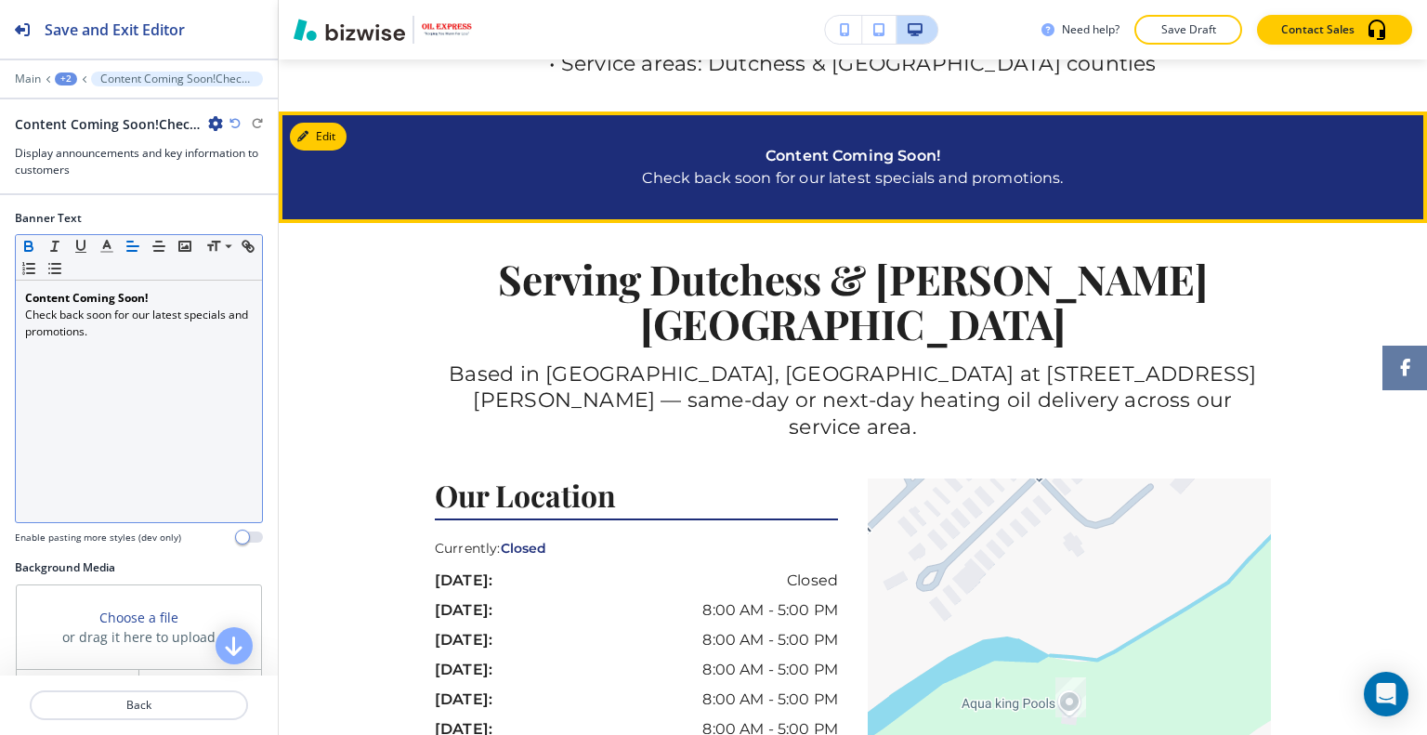
scroll to position [1074, 0]
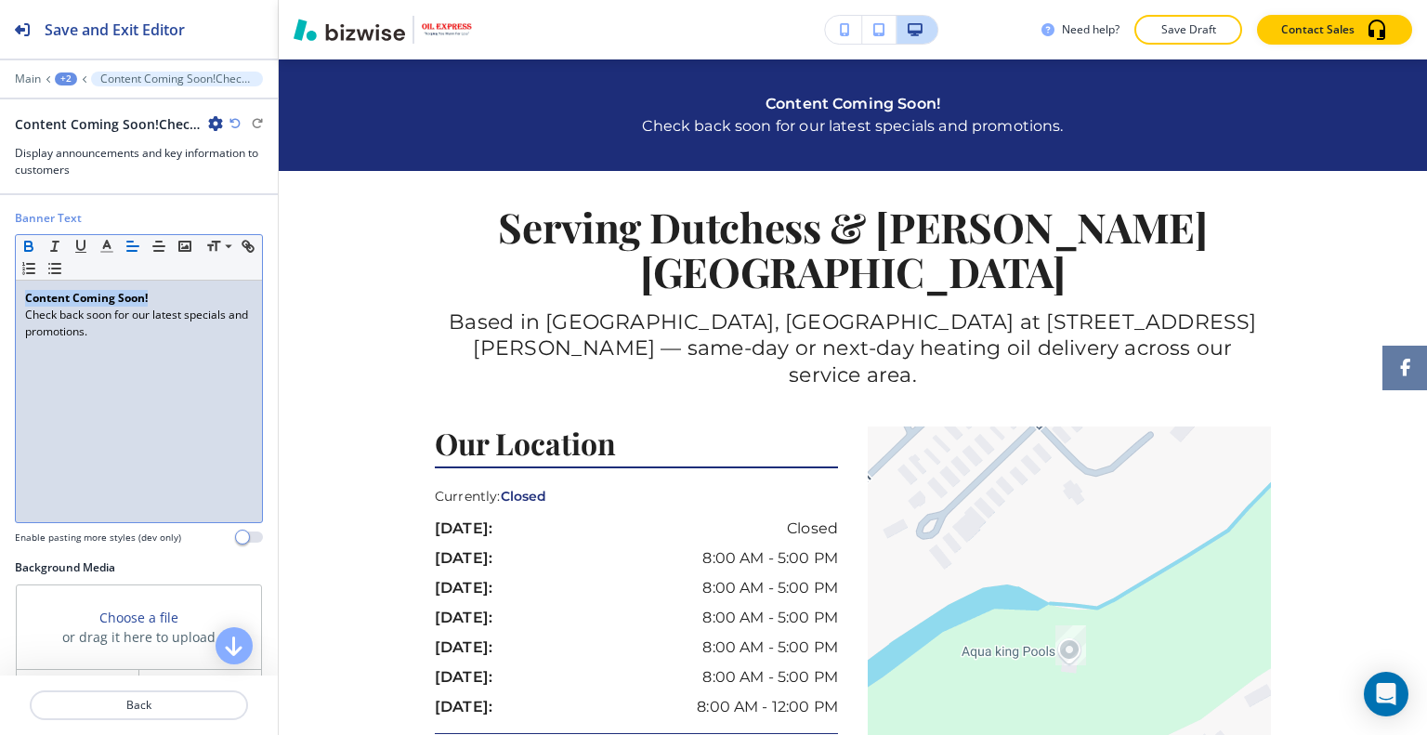
drag, startPoint x: 160, startPoint y: 296, endPoint x: 0, endPoint y: 291, distance: 159.9
click at [0, 291] on div "Banner Text Small Normal Large Huge Content Coming Soon! Check back soon for ou…" at bounding box center [139, 384] width 278 height 349
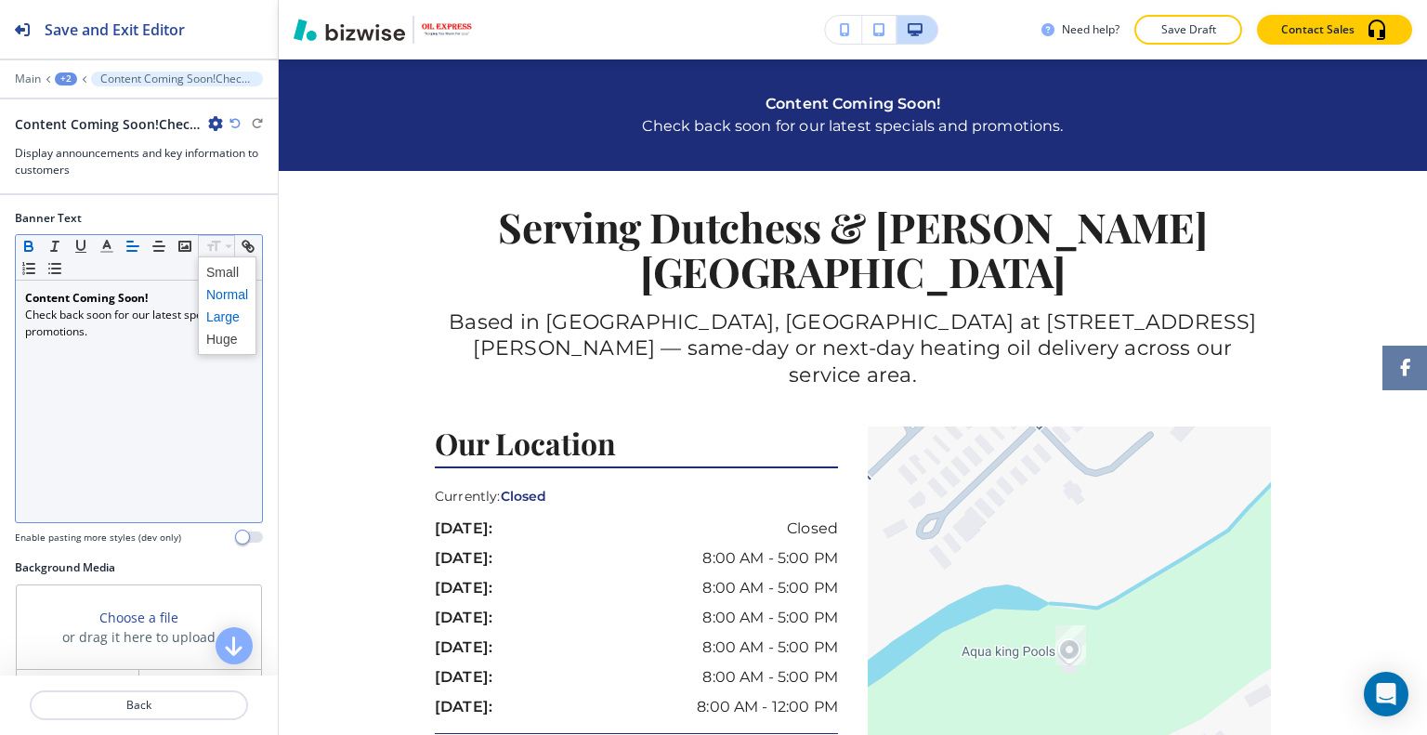
click at [234, 308] on span at bounding box center [227, 317] width 42 height 22
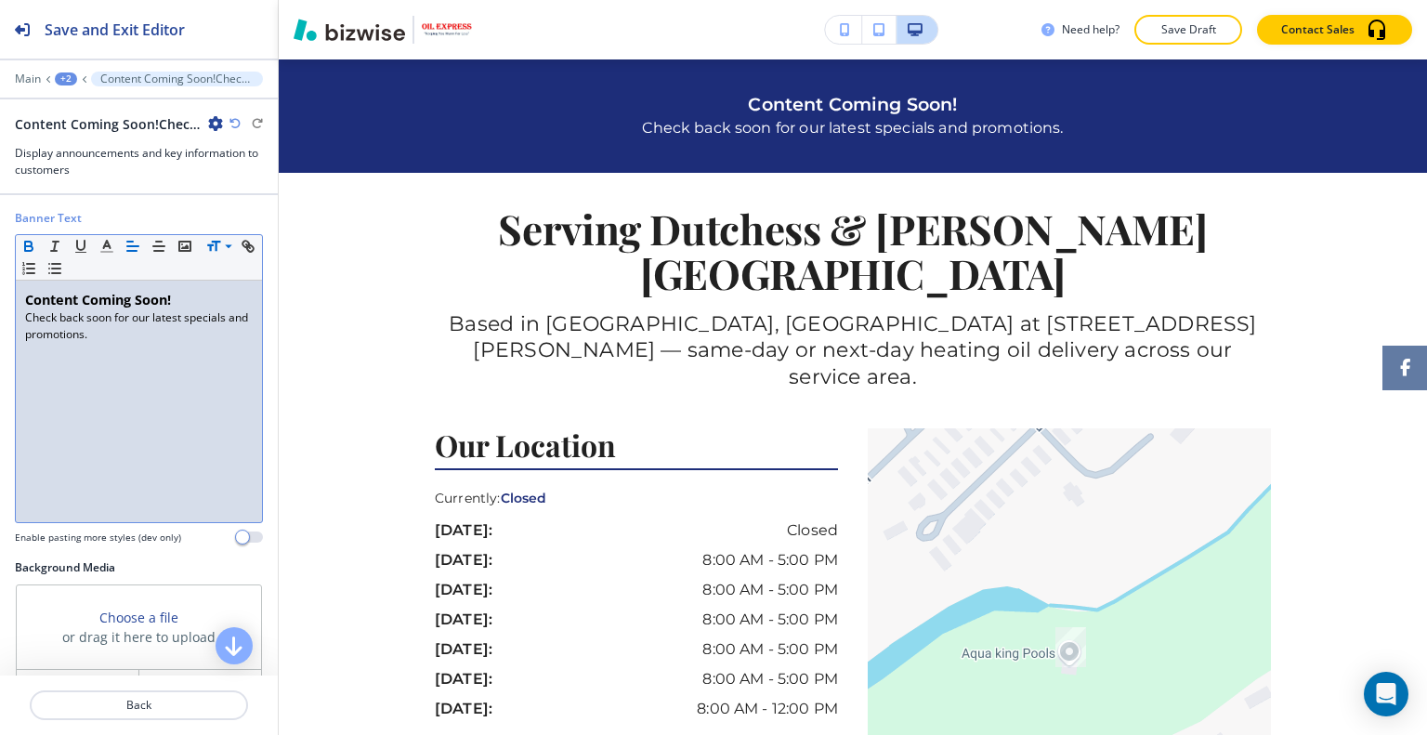
click at [199, 440] on div "Content Coming Soon! Check back soon for our latest specials and promotions." at bounding box center [139, 402] width 246 height 242
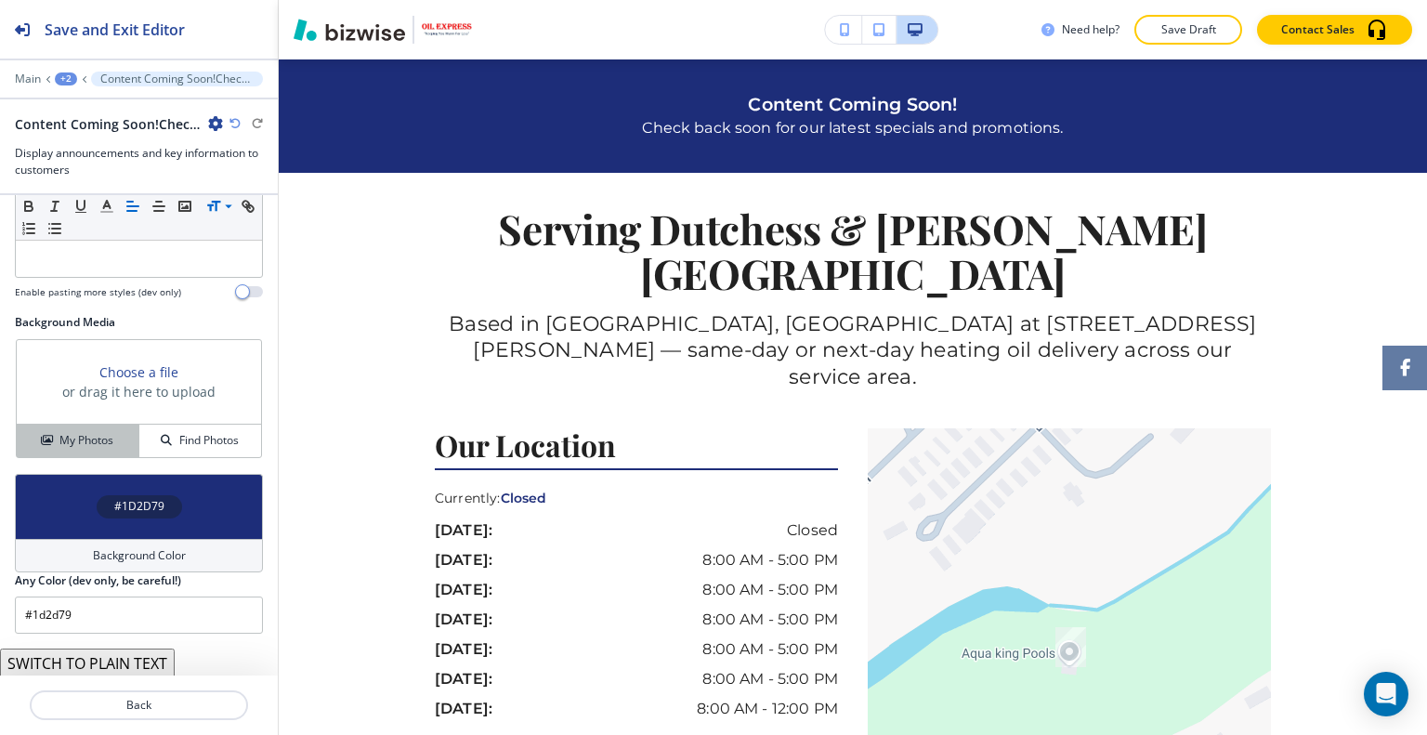
click at [85, 433] on h4 "My Photos" at bounding box center [86, 440] width 54 height 17
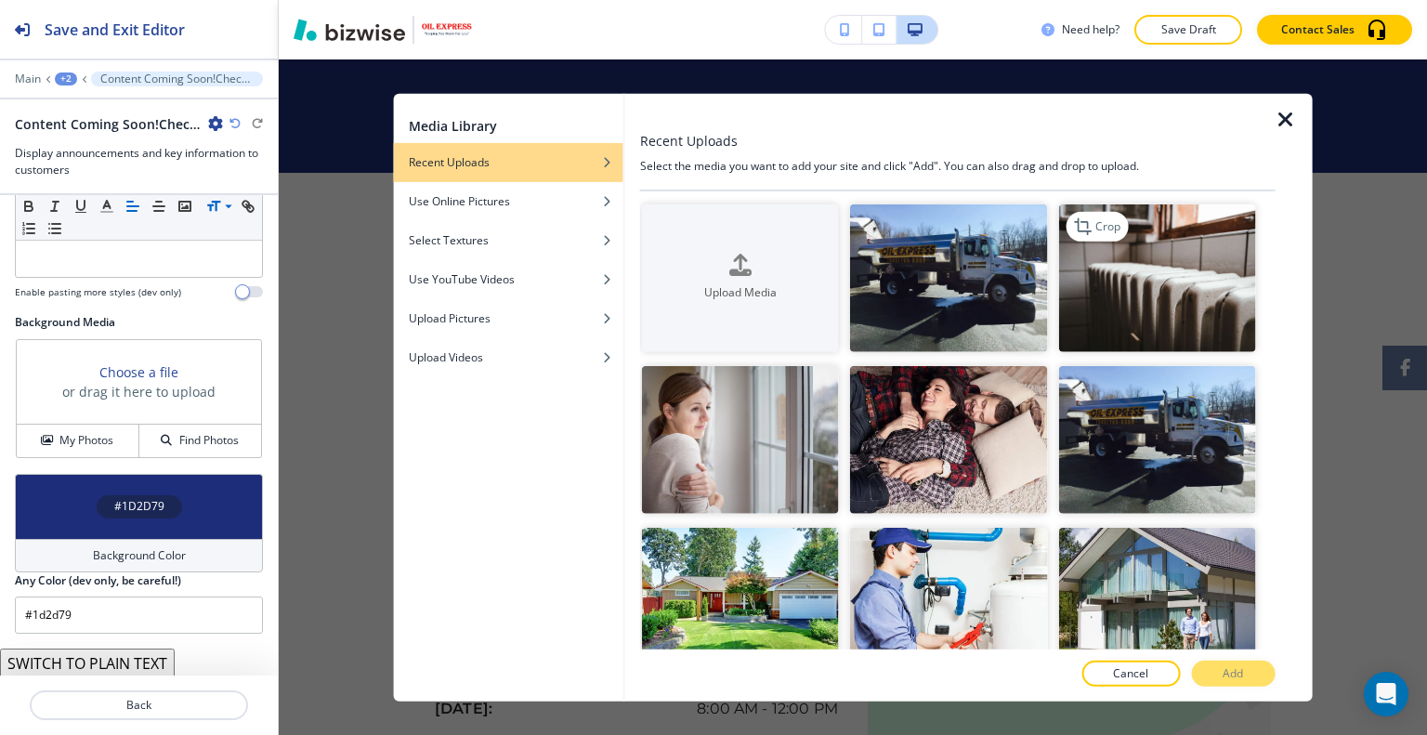
click at [1101, 299] on img "button" at bounding box center [1156, 277] width 197 height 148
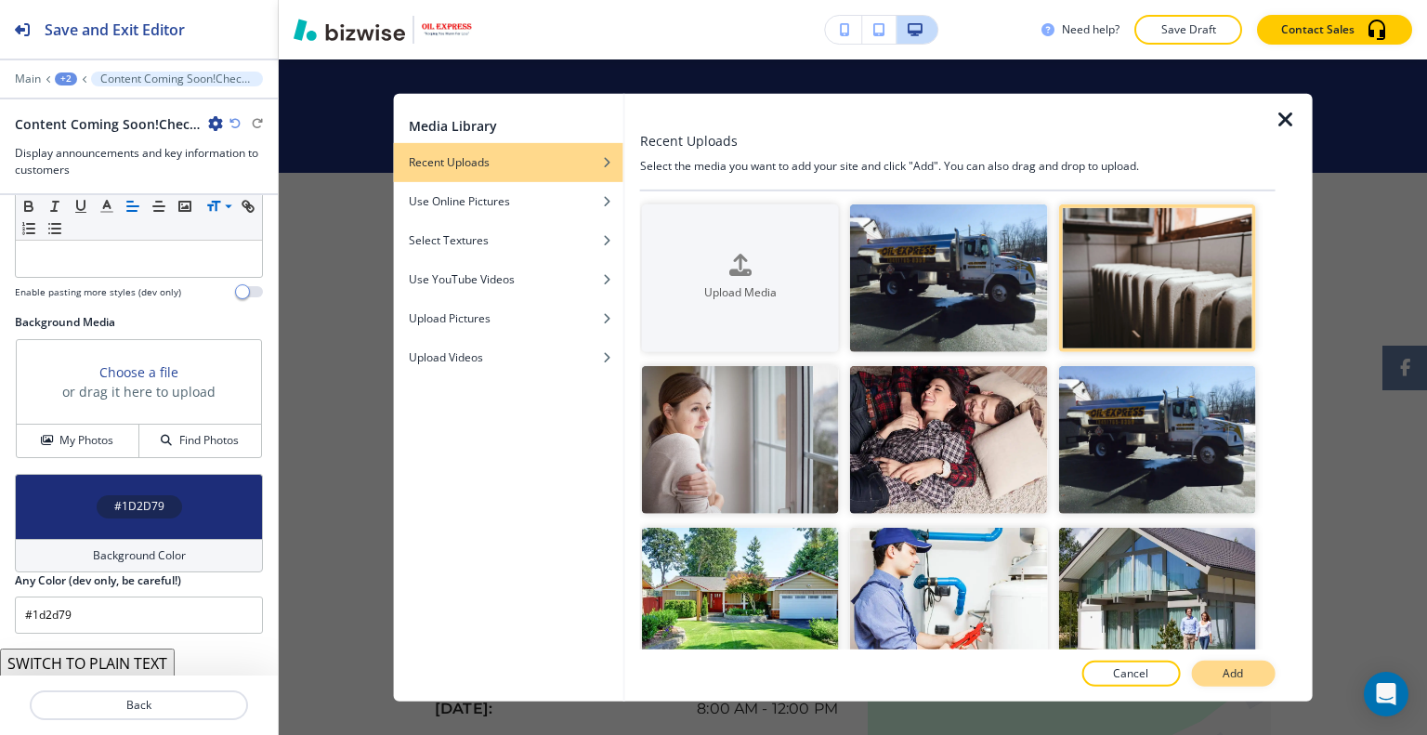
click at [1245, 672] on button "Add" at bounding box center [1233, 673] width 84 height 26
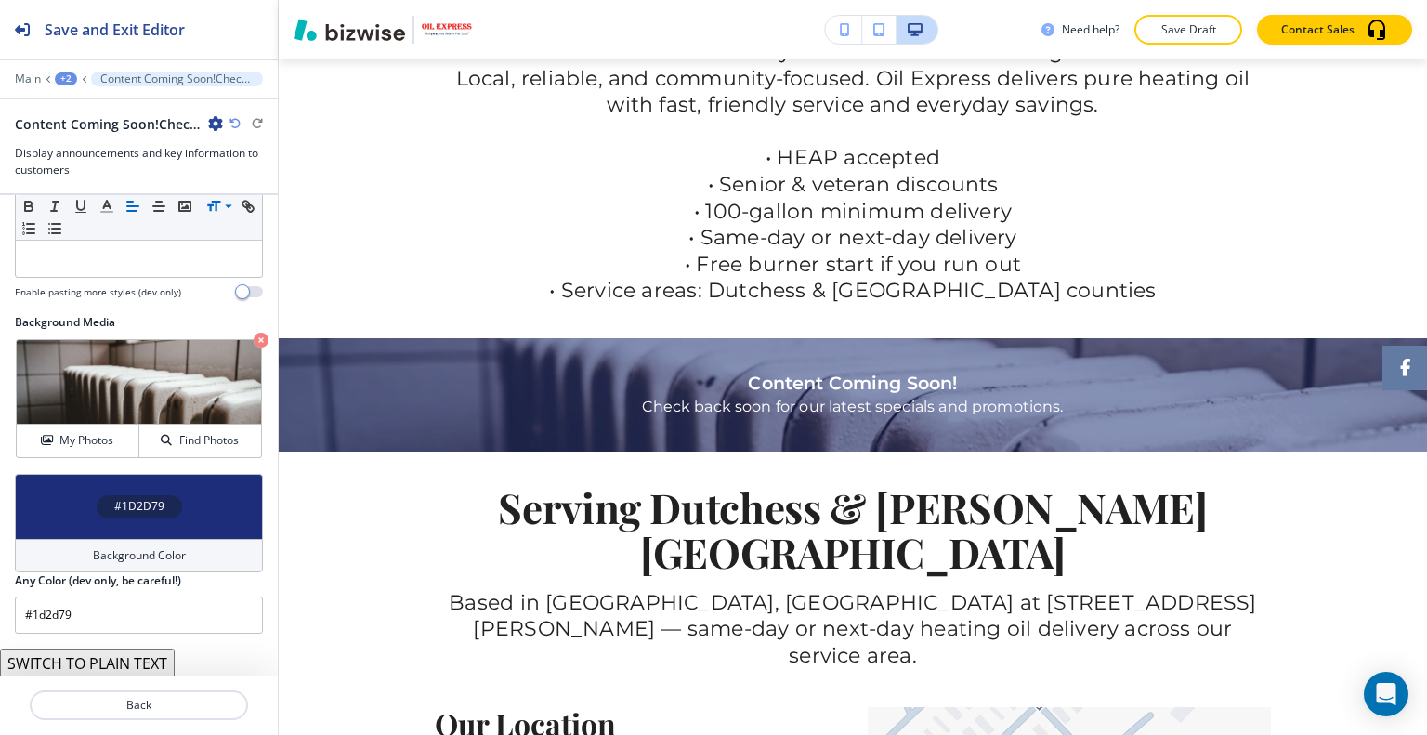
scroll to position [0, 0]
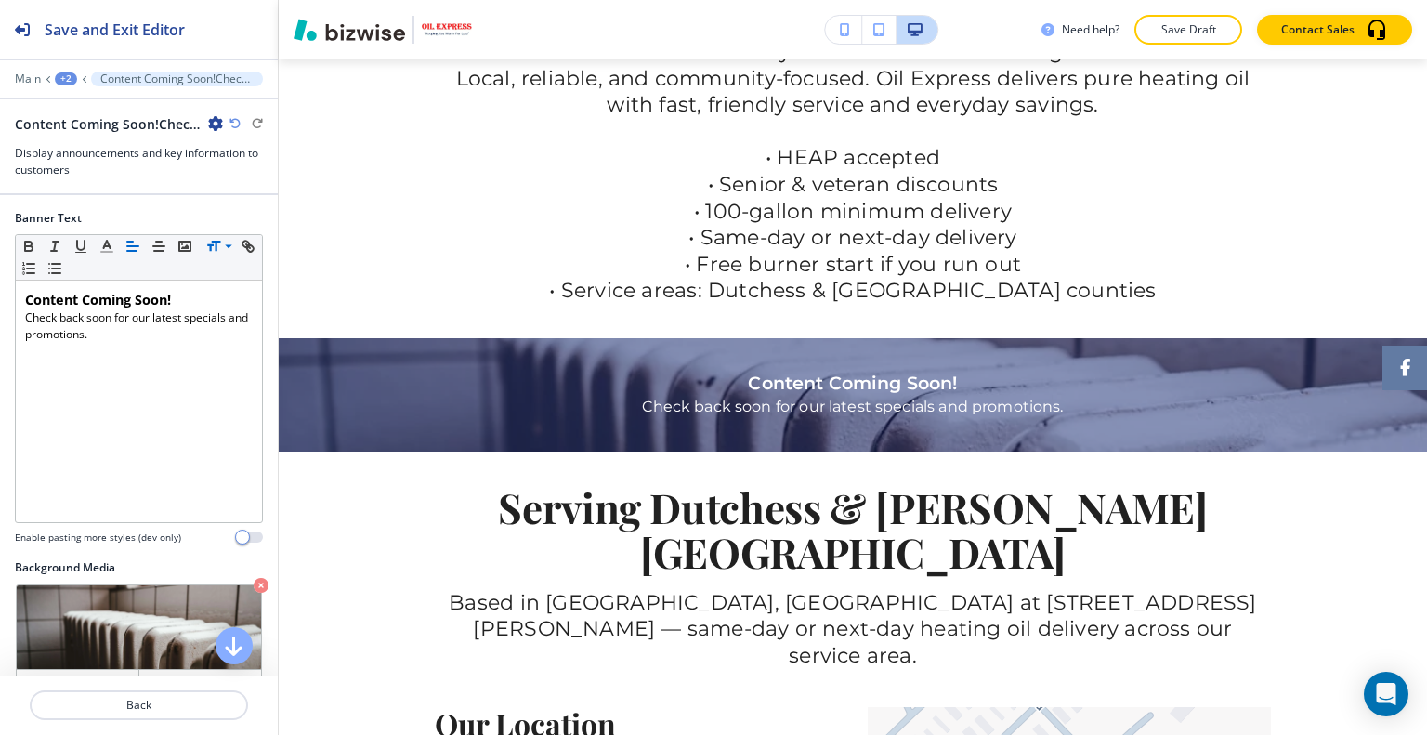
click at [191, 722] on div at bounding box center [139, 727] width 278 height 15
click at [179, 704] on p "Back" at bounding box center [139, 705] width 215 height 17
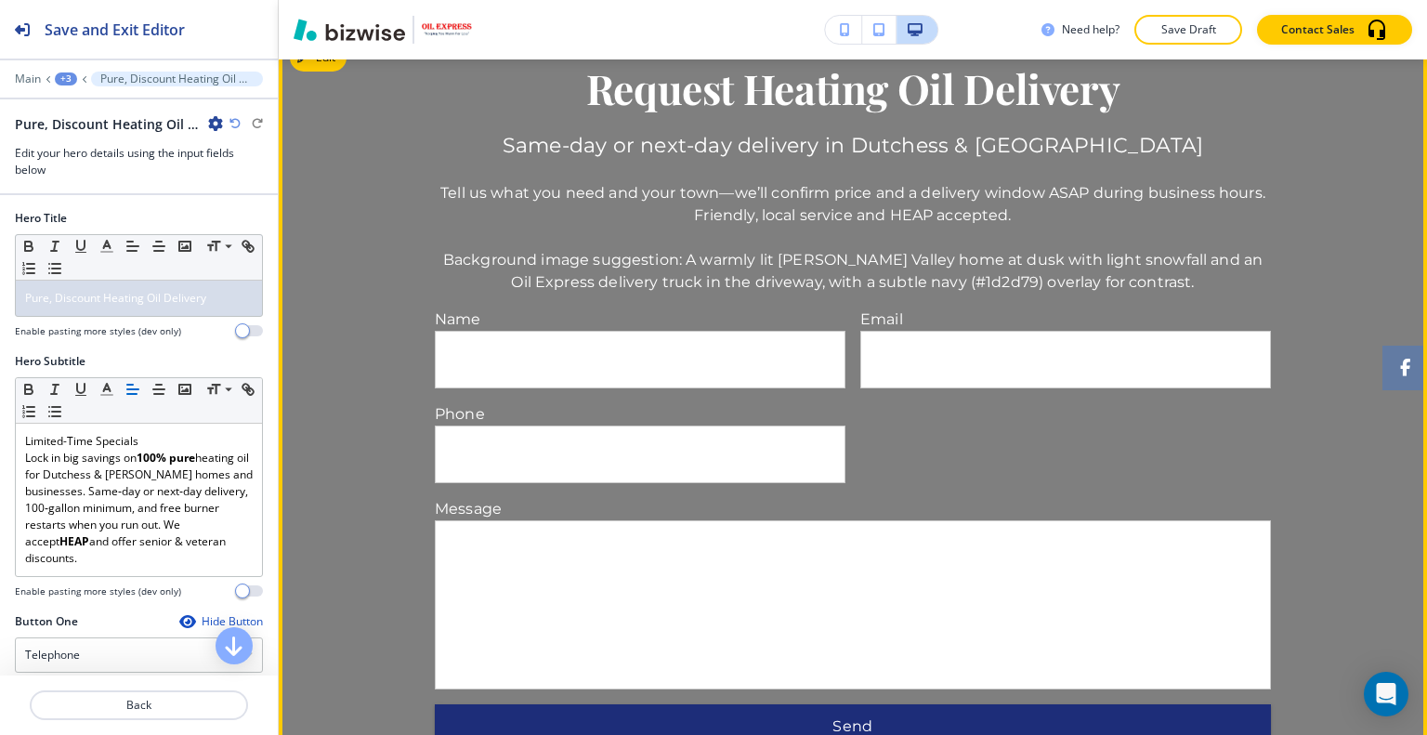
scroll to position [1752, 0]
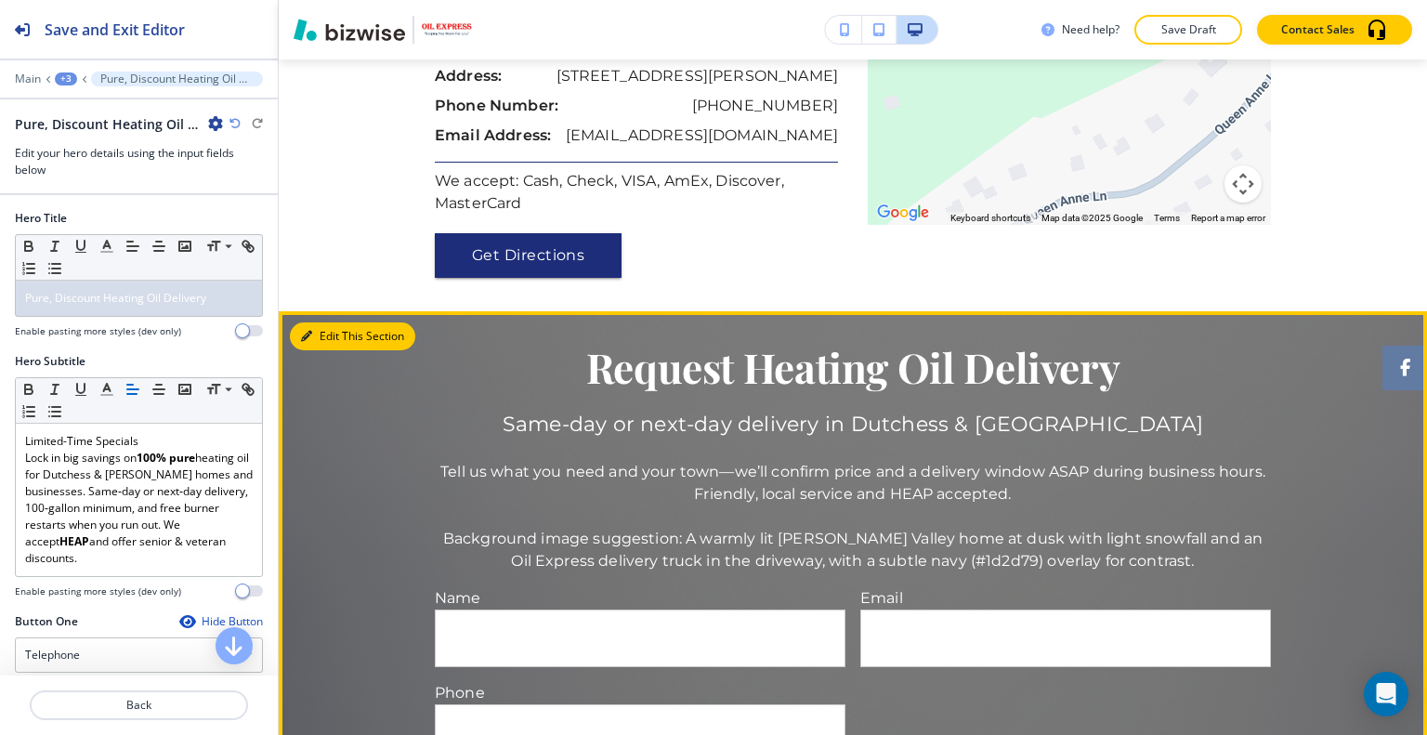
click at [334, 322] on button "Edit This Section" at bounding box center [352, 336] width 125 height 28
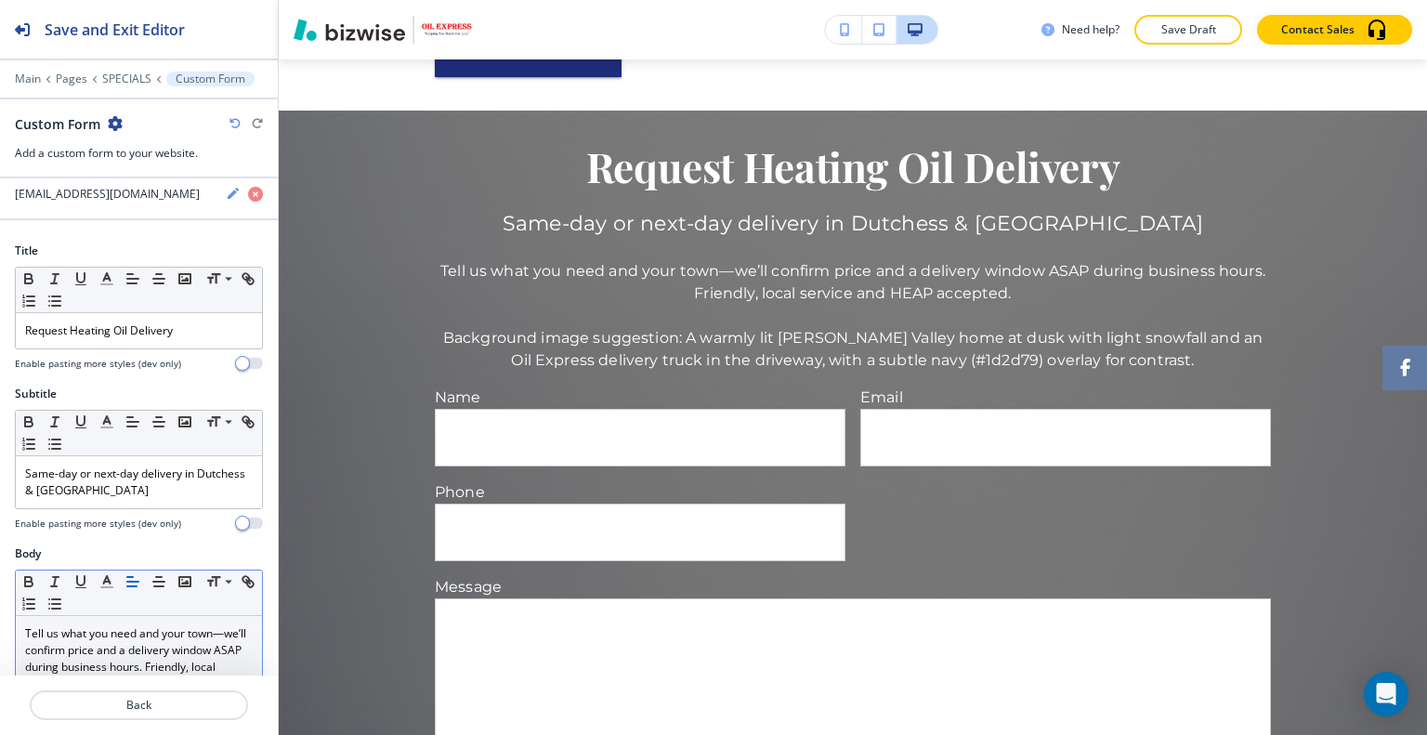
scroll to position [279, 0]
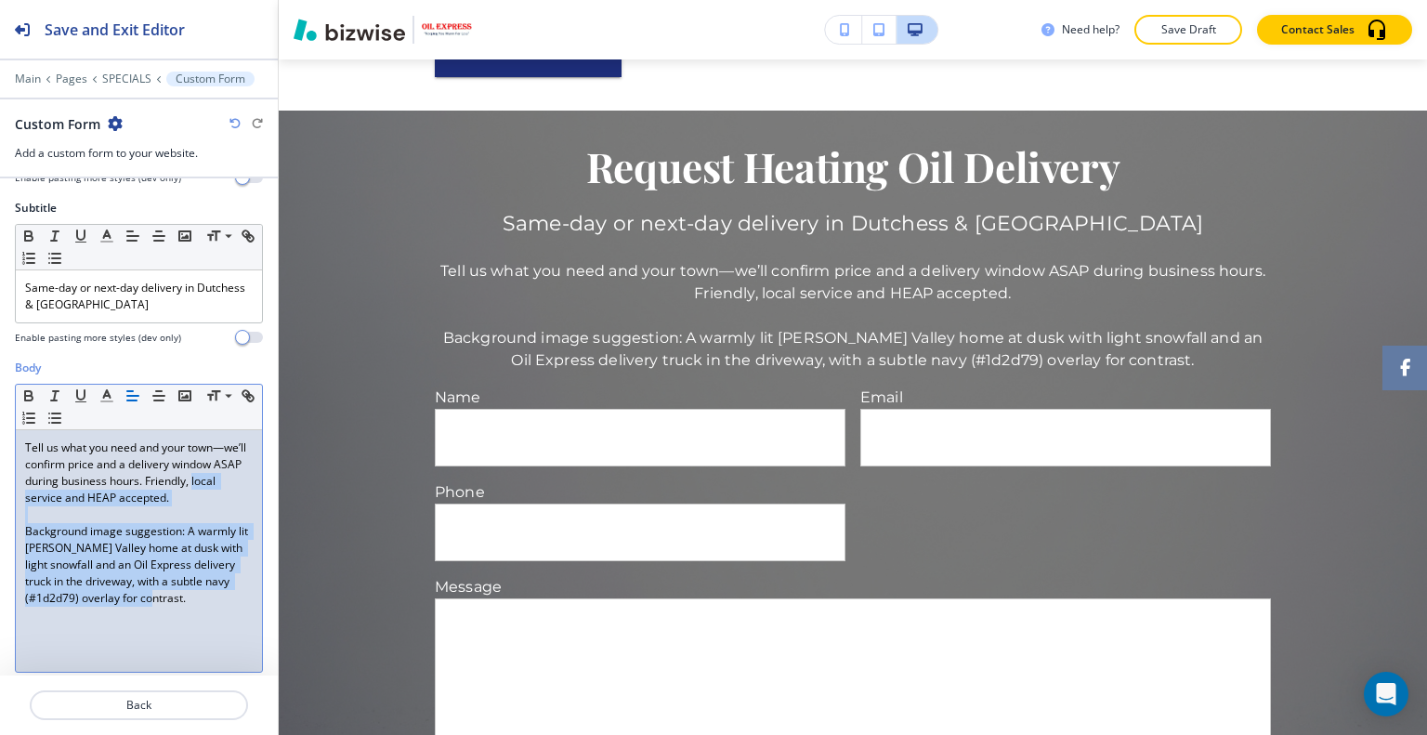
drag, startPoint x: 182, startPoint y: 601, endPoint x: 0, endPoint y: 497, distance: 209.7
click at [0, 497] on div "Body Small Normal Large Huge Tell us what you need and your town—we’ll confirm …" at bounding box center [139, 533] width 278 height 349
click at [3, 500] on div "Body Small Normal Large Huge Tell us what you need and your town—we’ll confirm …" at bounding box center [139, 533] width 278 height 349
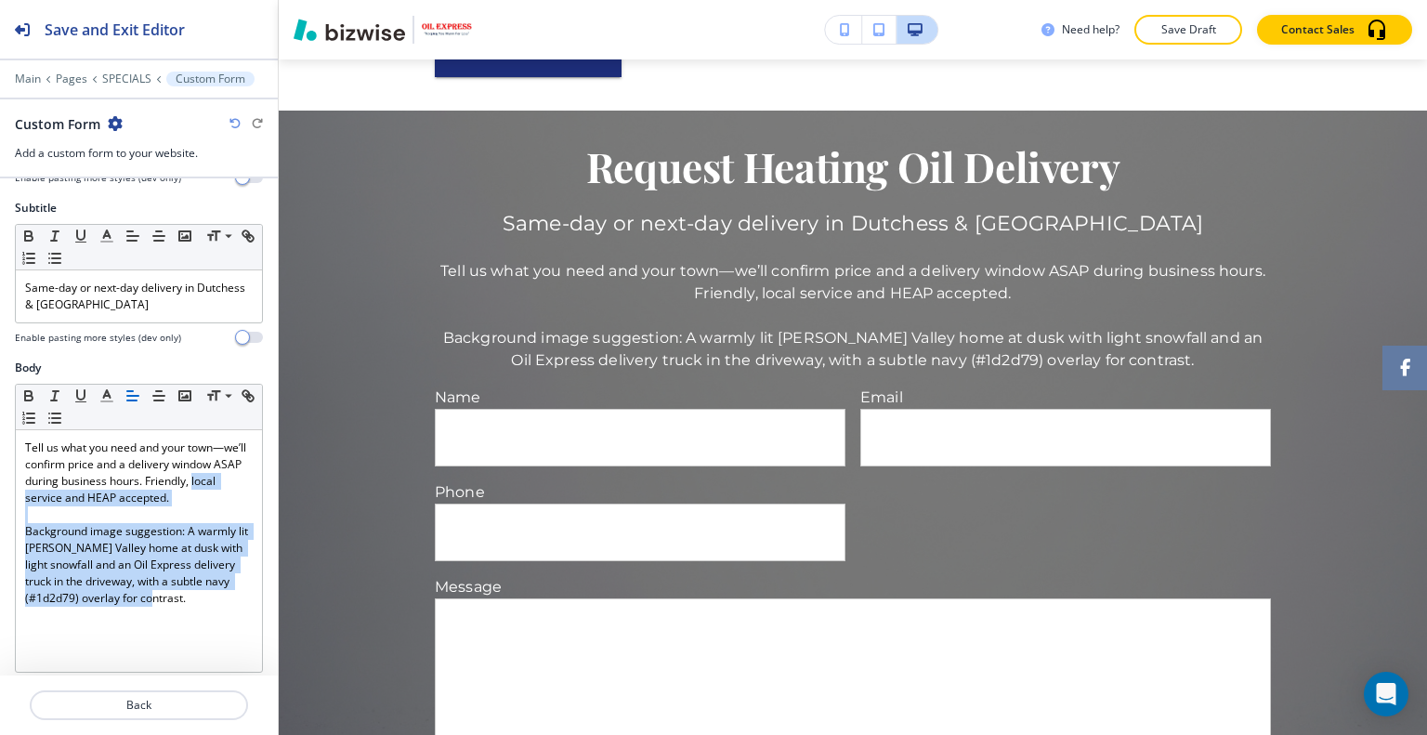
click at [253, 621] on div "Body Small Normal Large Huge Tell us what you need and your town—we’ll confirm …" at bounding box center [139, 533] width 278 height 349
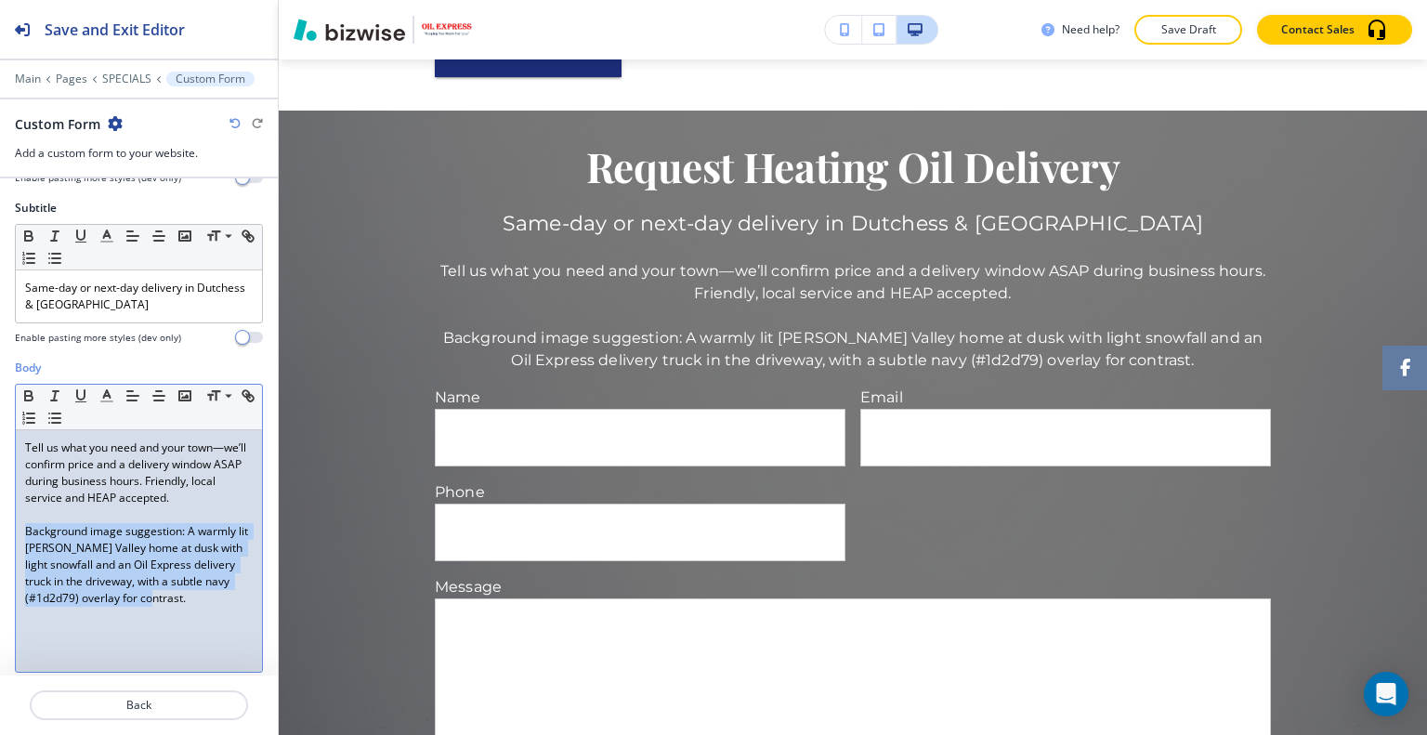
drag, startPoint x: 218, startPoint y: 611, endPoint x: 0, endPoint y: 530, distance: 232.8
click at [0, 530] on div "Body Small Normal Large Huge Tell us what you need and your town—we’ll confirm …" at bounding box center [139, 533] width 278 height 349
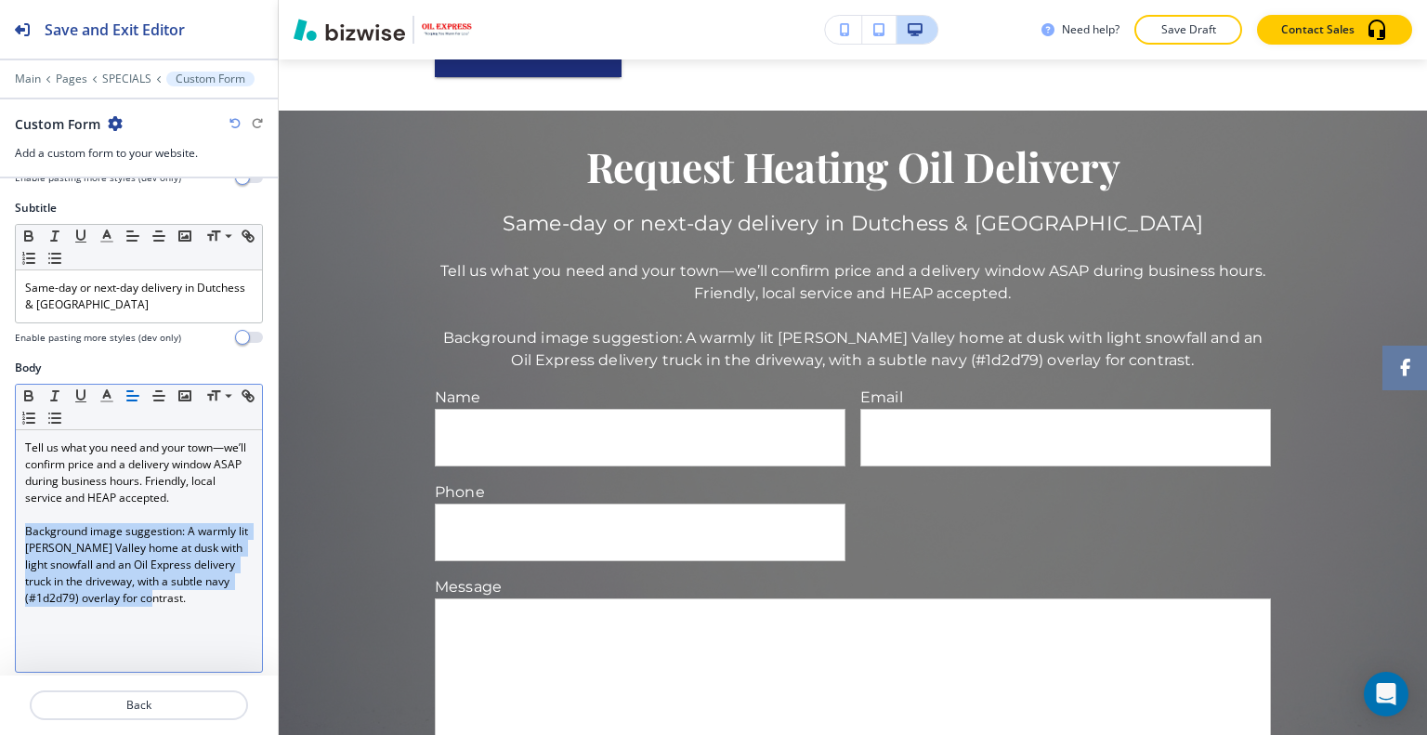
click at [171, 574] on p "Background image suggestion: A warmly lit [PERSON_NAME] Valley home at dusk wit…" at bounding box center [139, 565] width 228 height 84
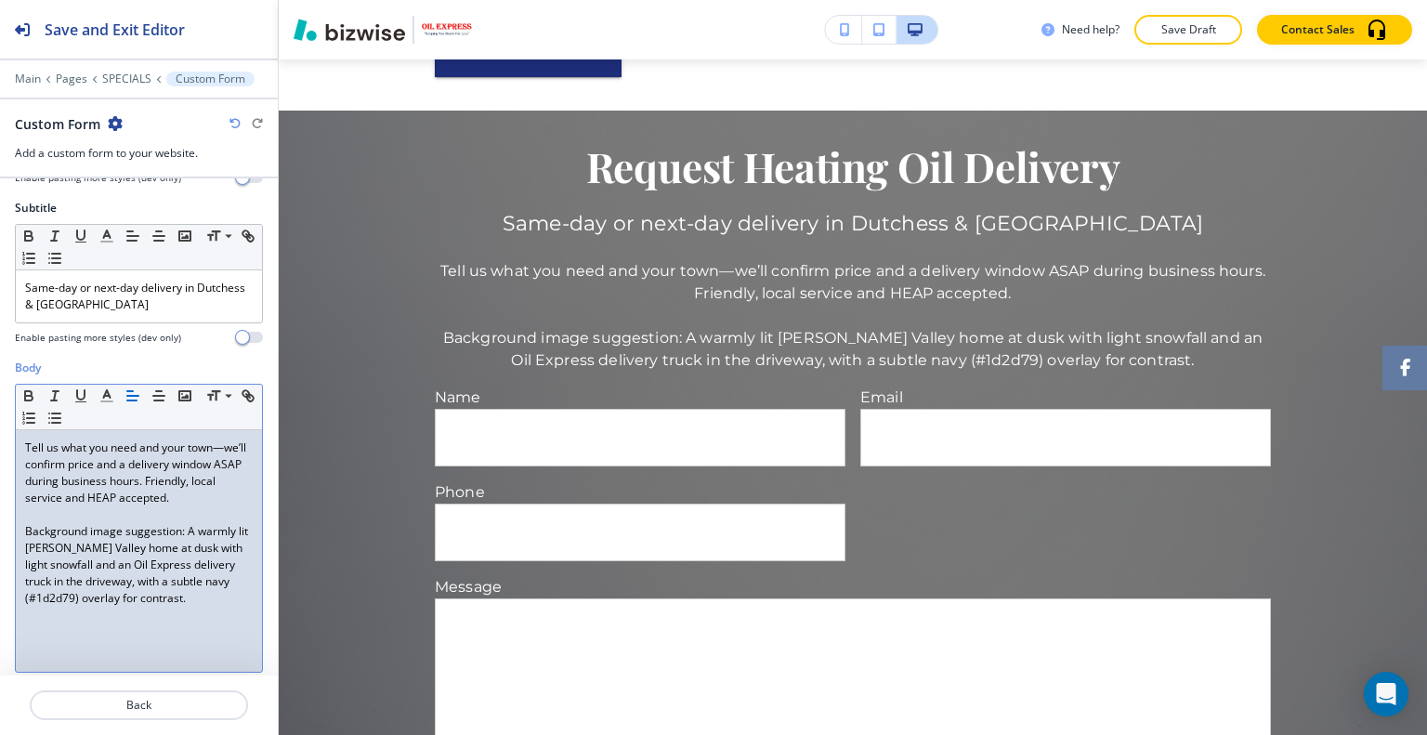
click at [194, 584] on p "Background image suggestion: A warmly lit [PERSON_NAME] Valley home at dusk wit…" at bounding box center [139, 565] width 228 height 84
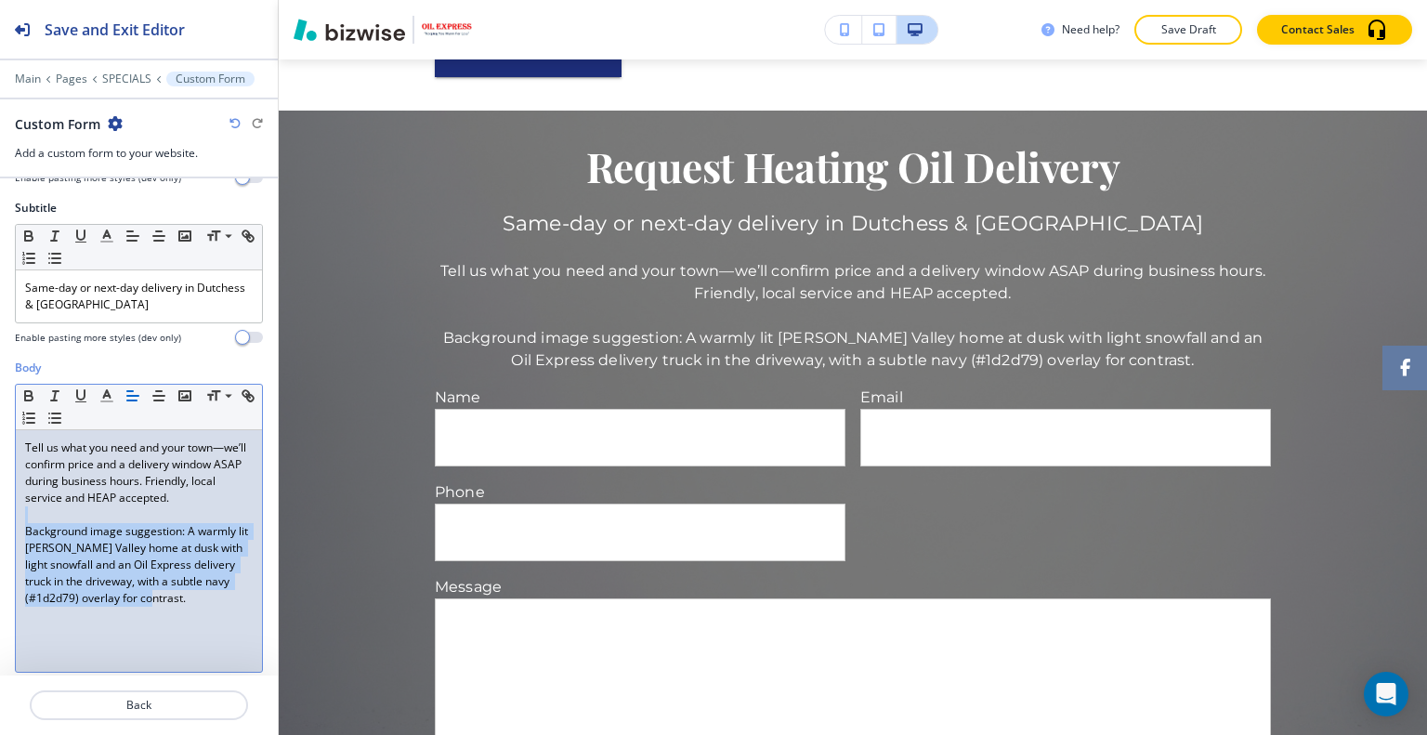
drag, startPoint x: 196, startPoint y: 597, endPoint x: 2, endPoint y: 515, distance: 211.0
click at [1, 514] on div "Body Small Normal Large Huge Tell us what you need and your town—we’ll confirm …" at bounding box center [139, 533] width 278 height 349
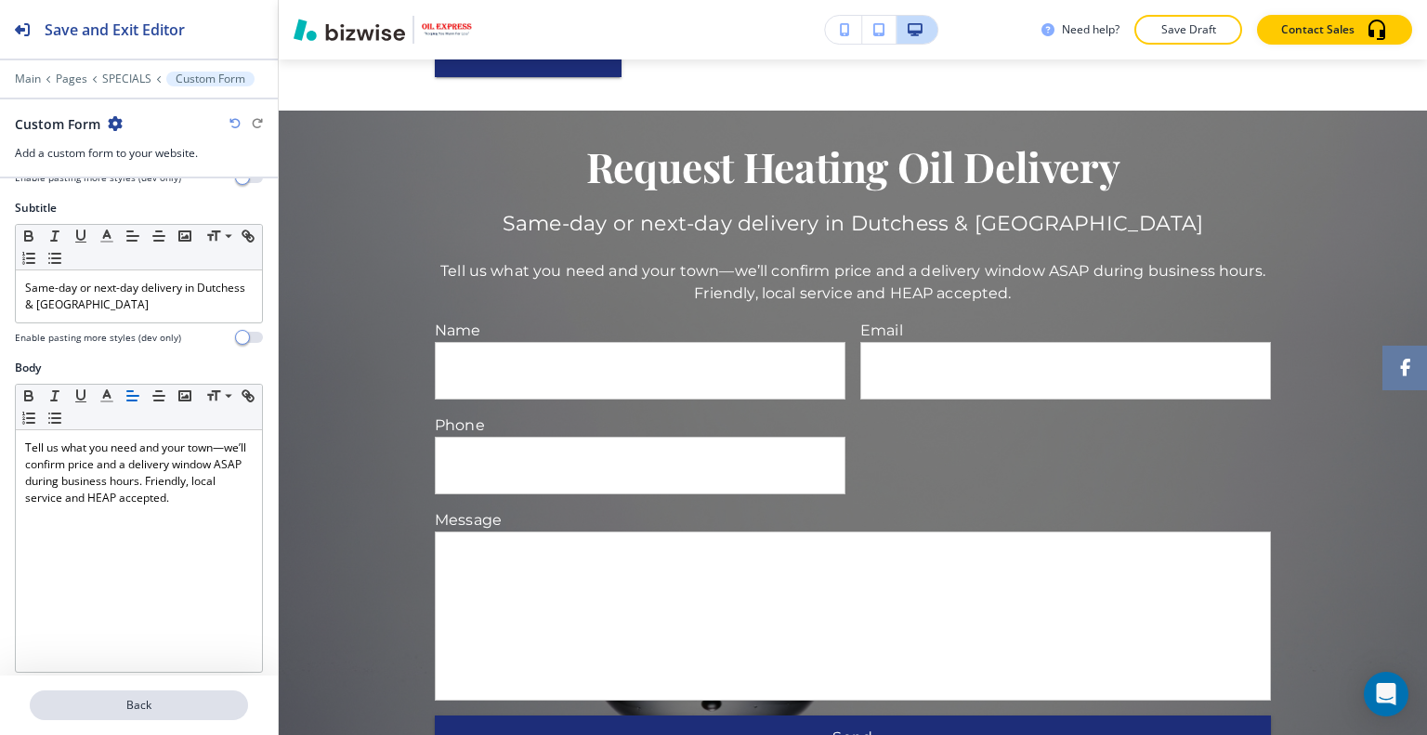
click at [215, 694] on button "Back" at bounding box center [139, 705] width 218 height 30
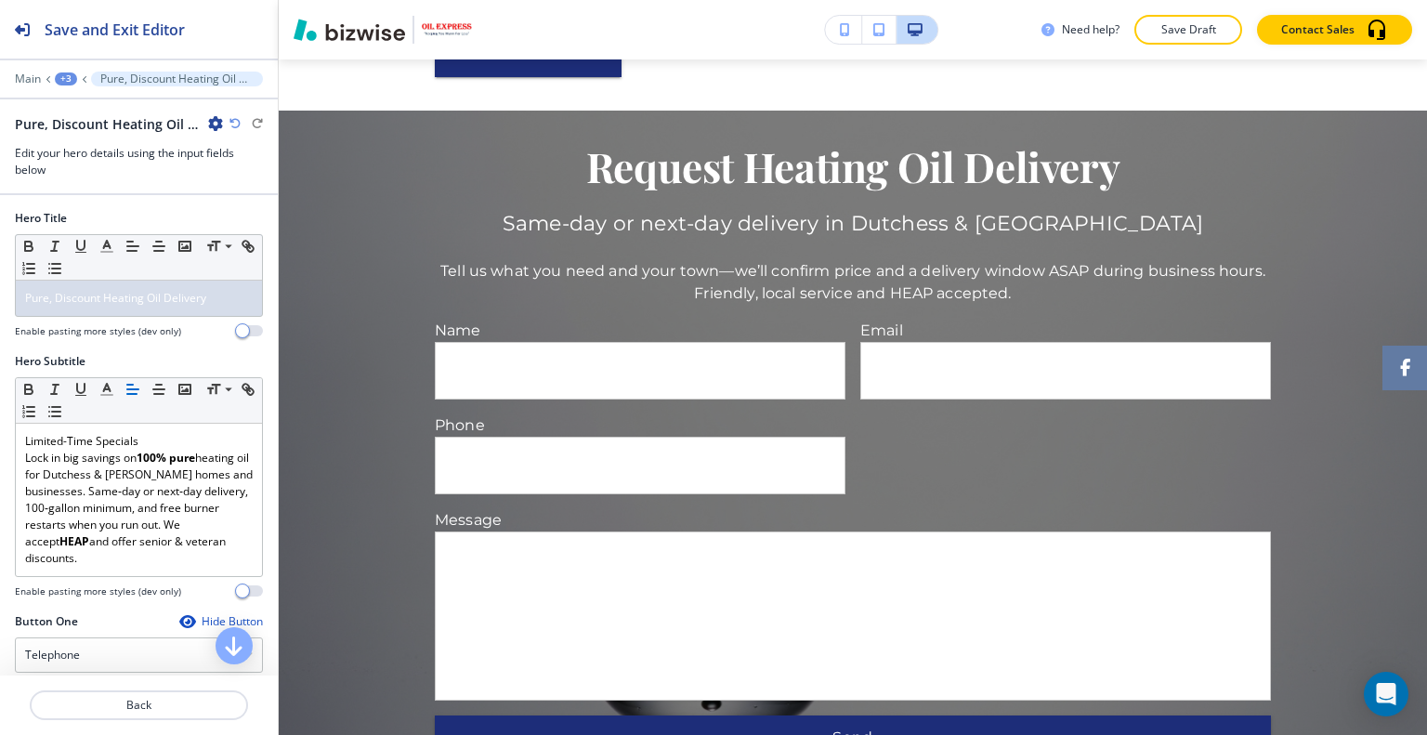
click at [200, 706] on p "Back" at bounding box center [139, 705] width 215 height 17
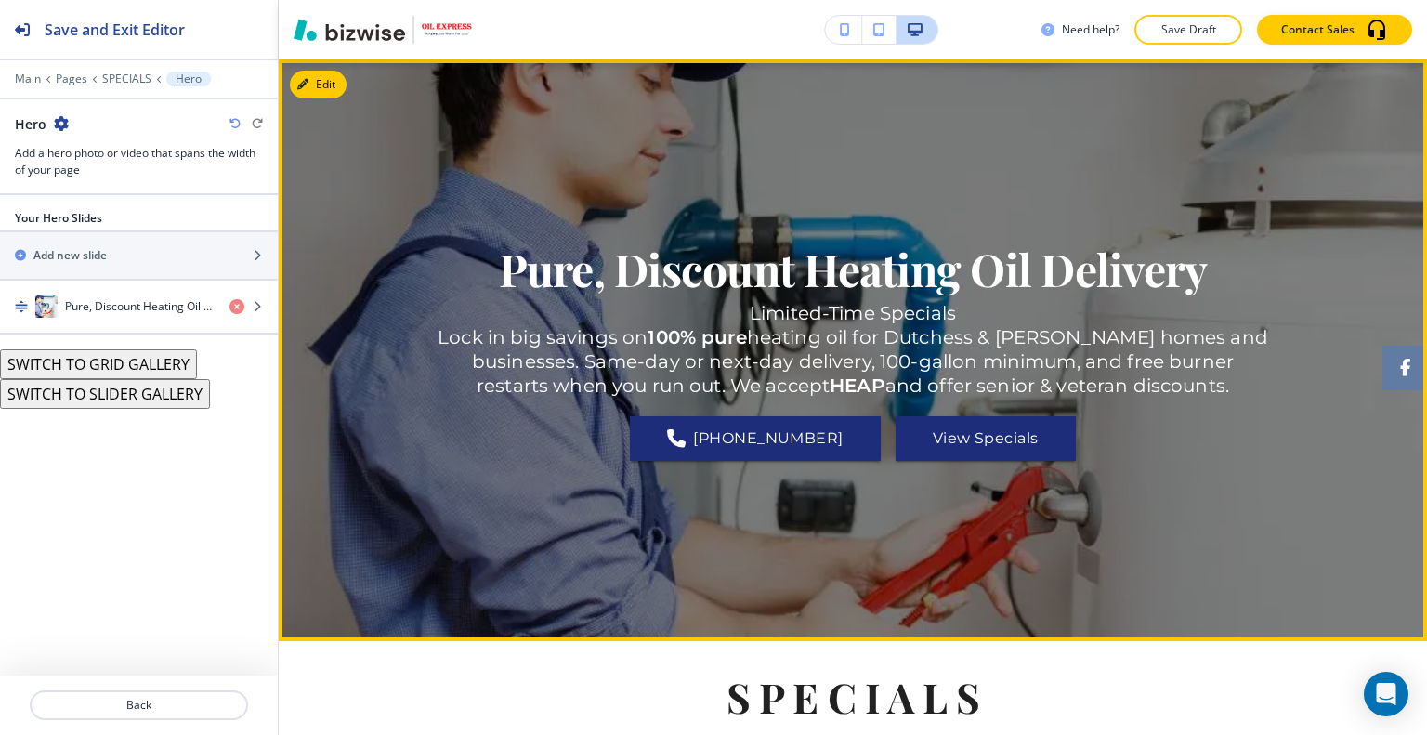
scroll to position [0, 0]
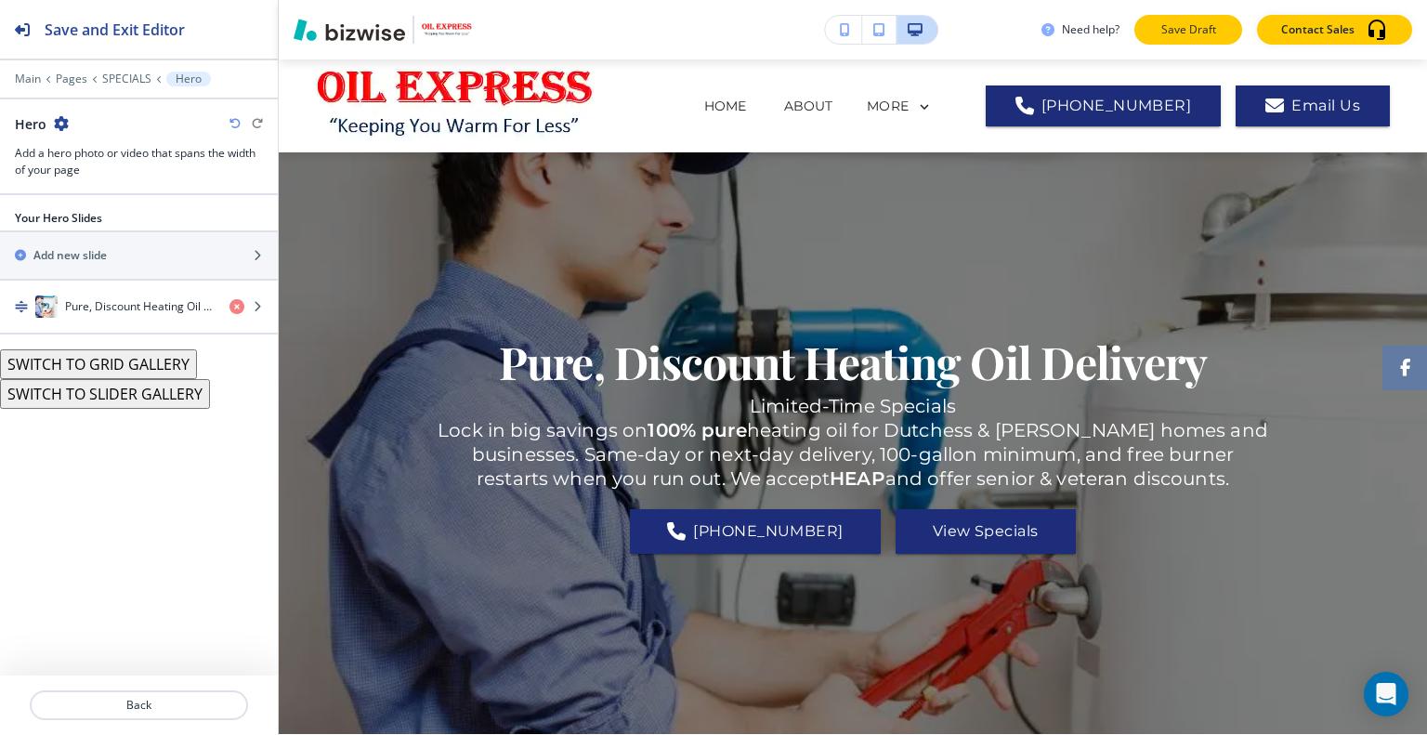
click at [1156, 22] on button "Save Draft" at bounding box center [1188, 30] width 108 height 30
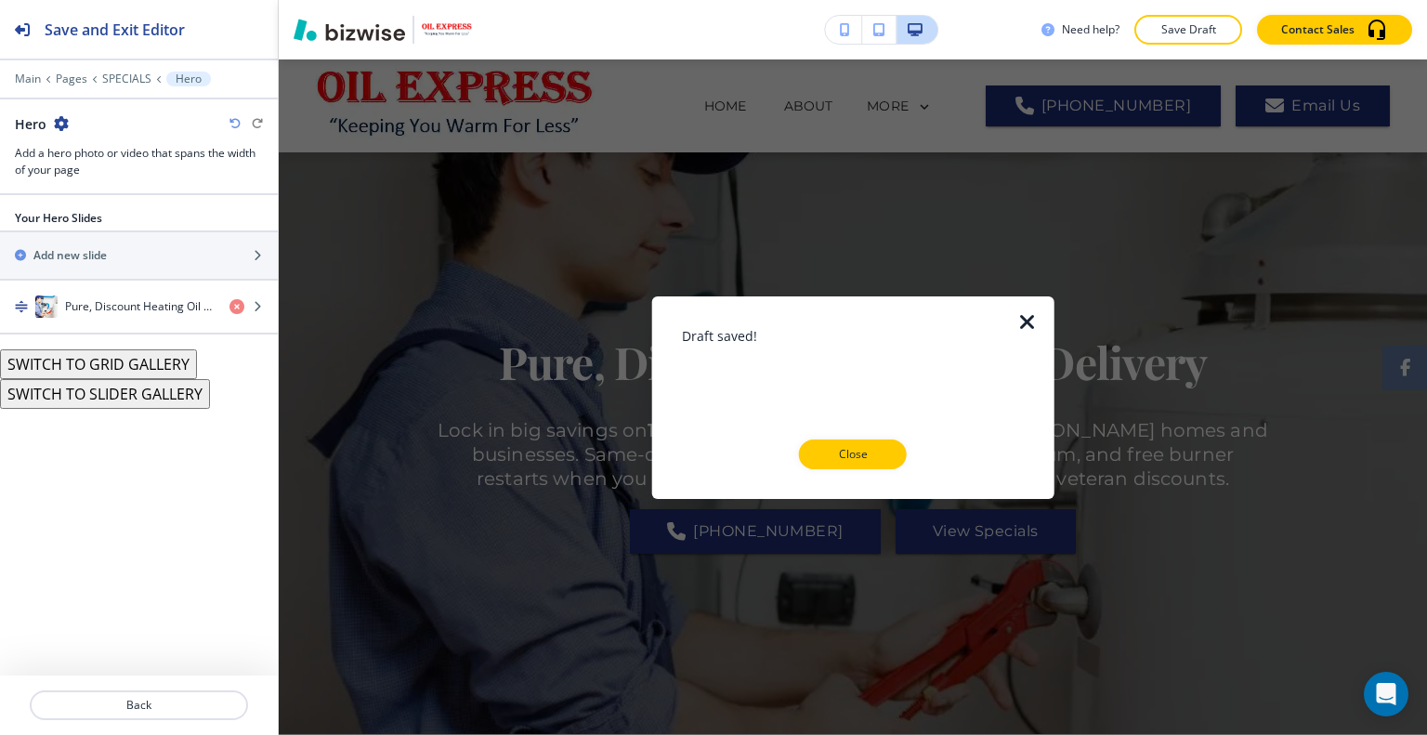
click at [889, 472] on div at bounding box center [853, 484] width 343 height 30
click at [891, 454] on button "Close" at bounding box center [853, 454] width 108 height 30
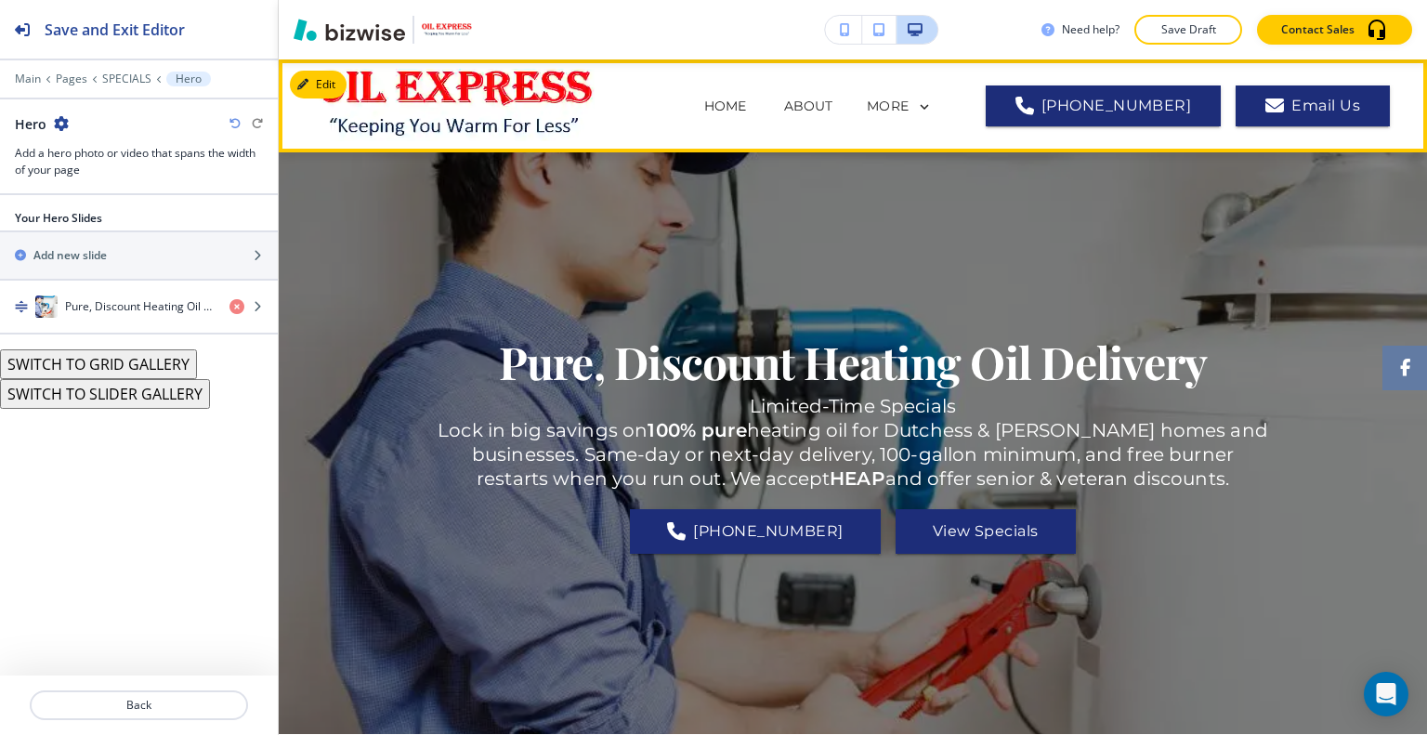
click at [923, 114] on div "MORE" at bounding box center [900, 107] width 68 height 35
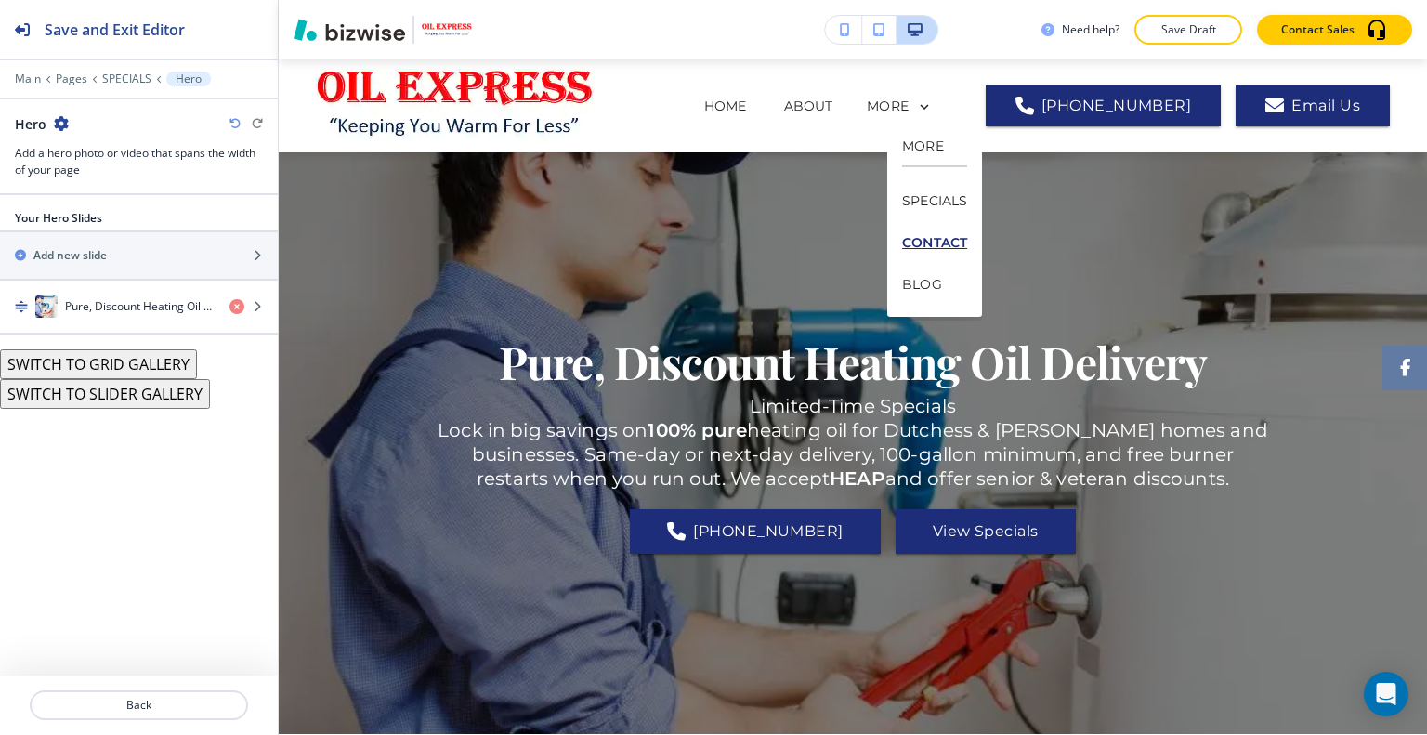
click at [936, 228] on p "CONTACT" at bounding box center [934, 243] width 65 height 42
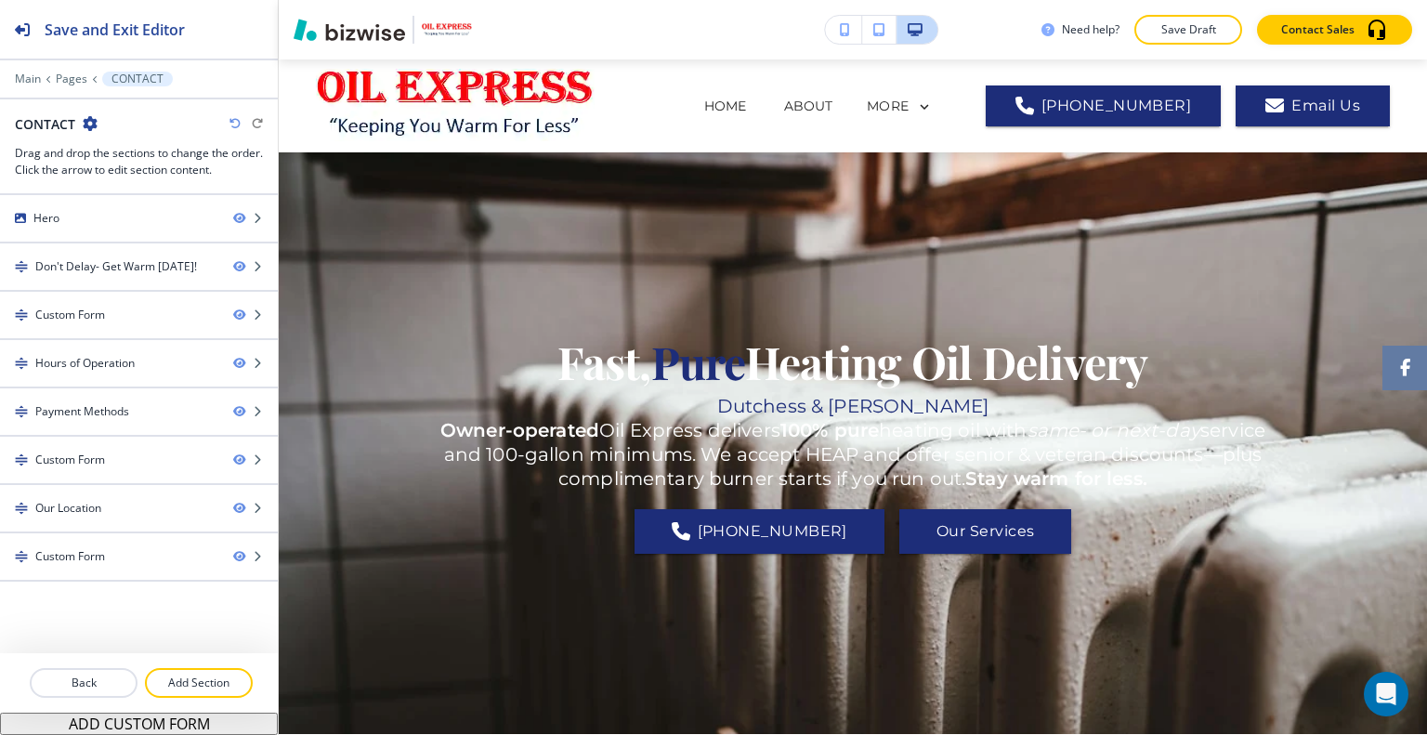
click at [765, 374] on h1 "Fast, Pure Heating Oil Delivery" at bounding box center [852, 362] width 590 height 58
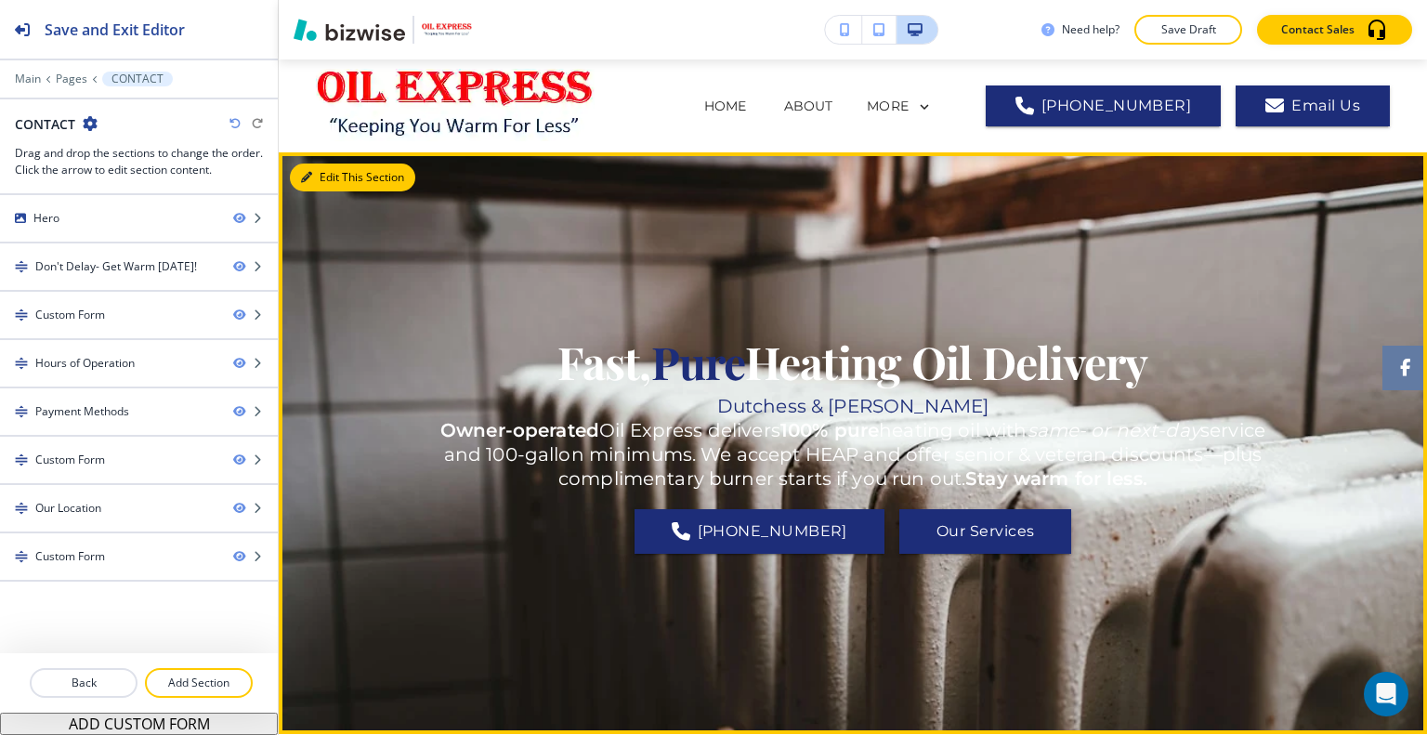
click at [335, 177] on button "Edit This Section" at bounding box center [352, 177] width 125 height 28
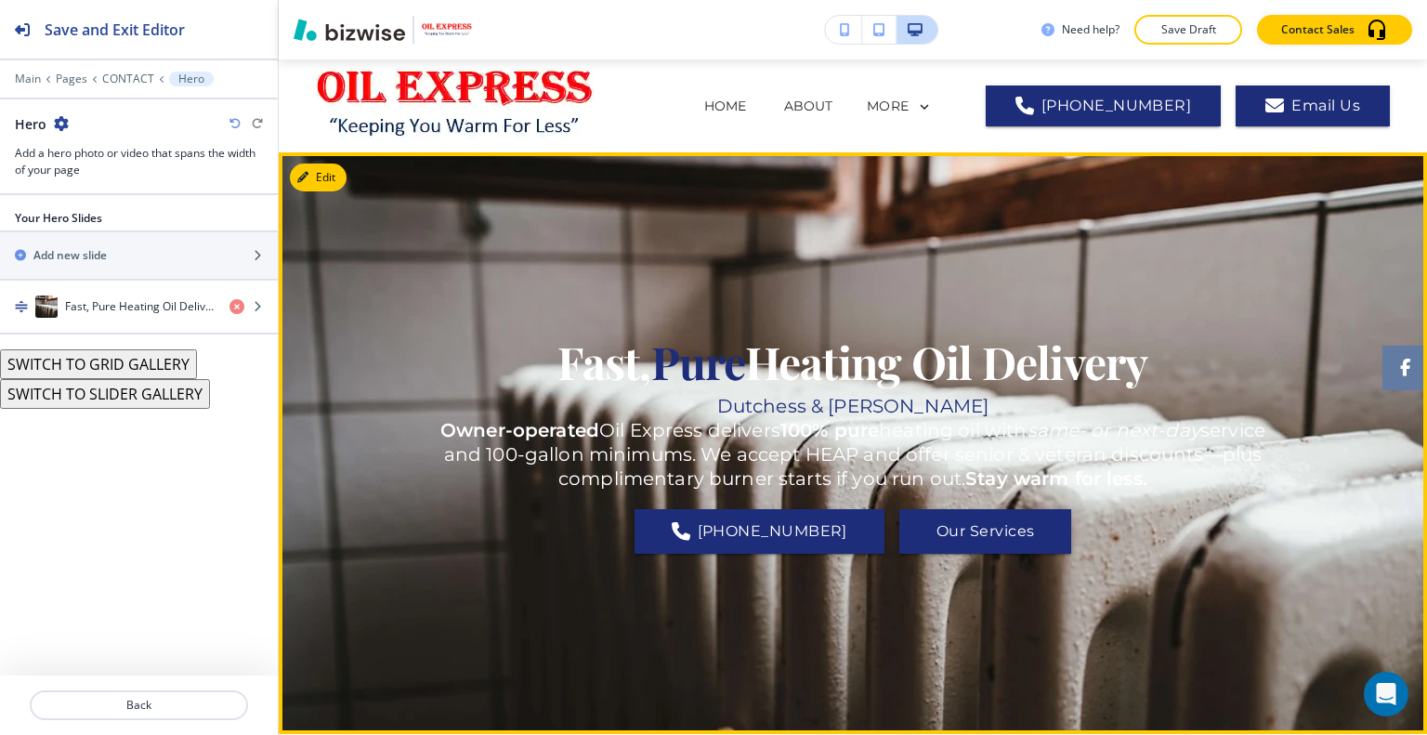
scroll to position [93, 0]
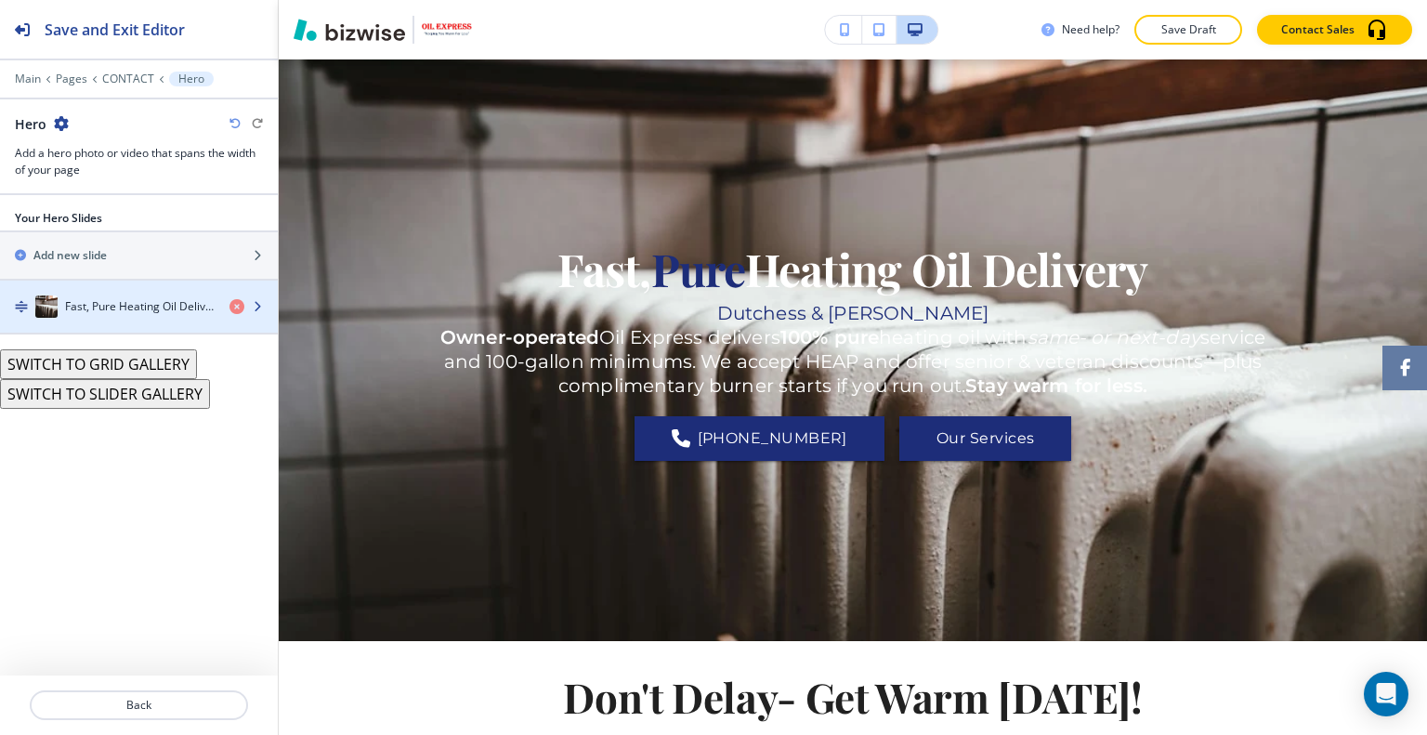
click at [150, 310] on h4 "Fast, Pure Heating Oil Delivery" at bounding box center [140, 306] width 150 height 17
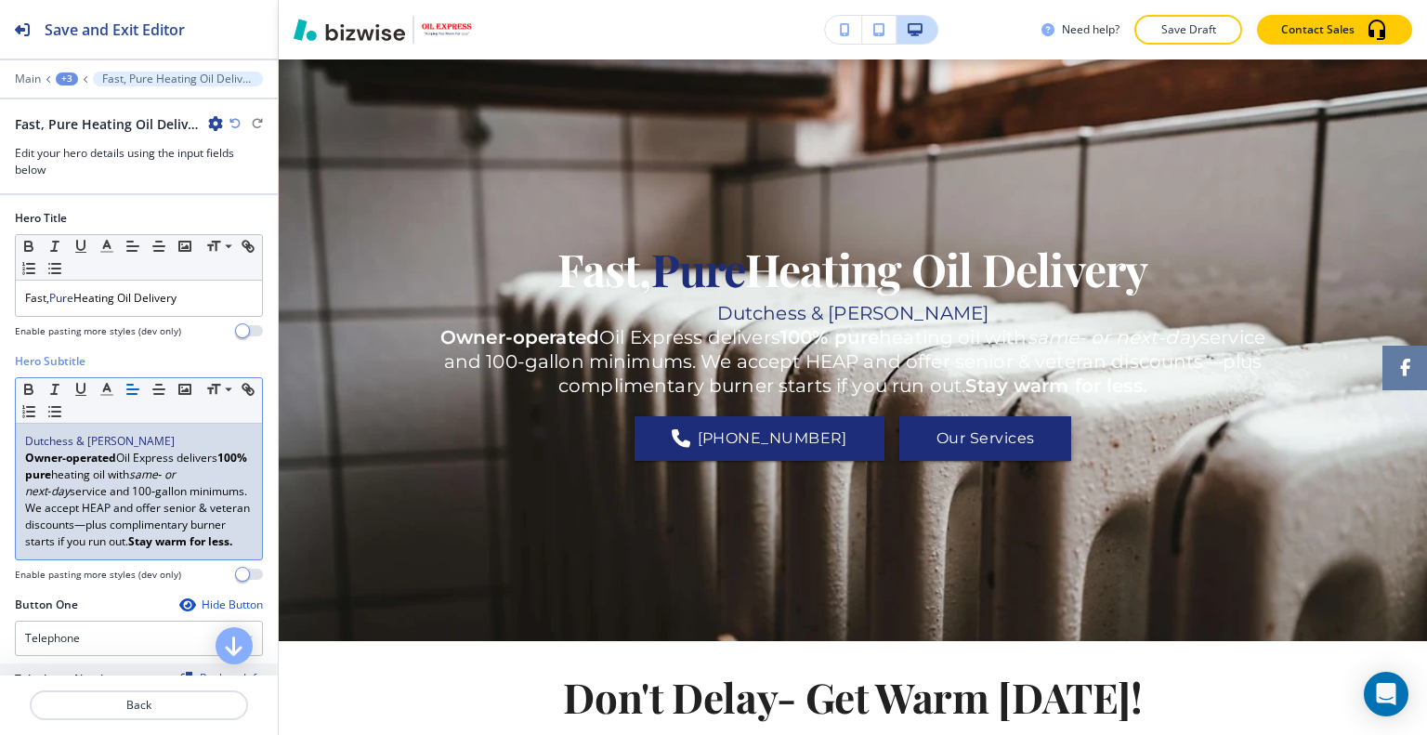
click at [157, 424] on div "Dutchess & Putnam Owner-operated Oil Express delivers 100% pure heating oil wit…" at bounding box center [139, 492] width 246 height 136
drag, startPoint x: 158, startPoint y: 441, endPoint x: 44, endPoint y: 441, distance: 114.3
click at [35, 441] on p "Dutchess & Putnam" at bounding box center [139, 441] width 228 height 17
click at [137, 433] on p "Dutchess & Putnam" at bounding box center [139, 441] width 228 height 17
drag, startPoint x: 147, startPoint y: 434, endPoint x: 57, endPoint y: 438, distance: 90.2
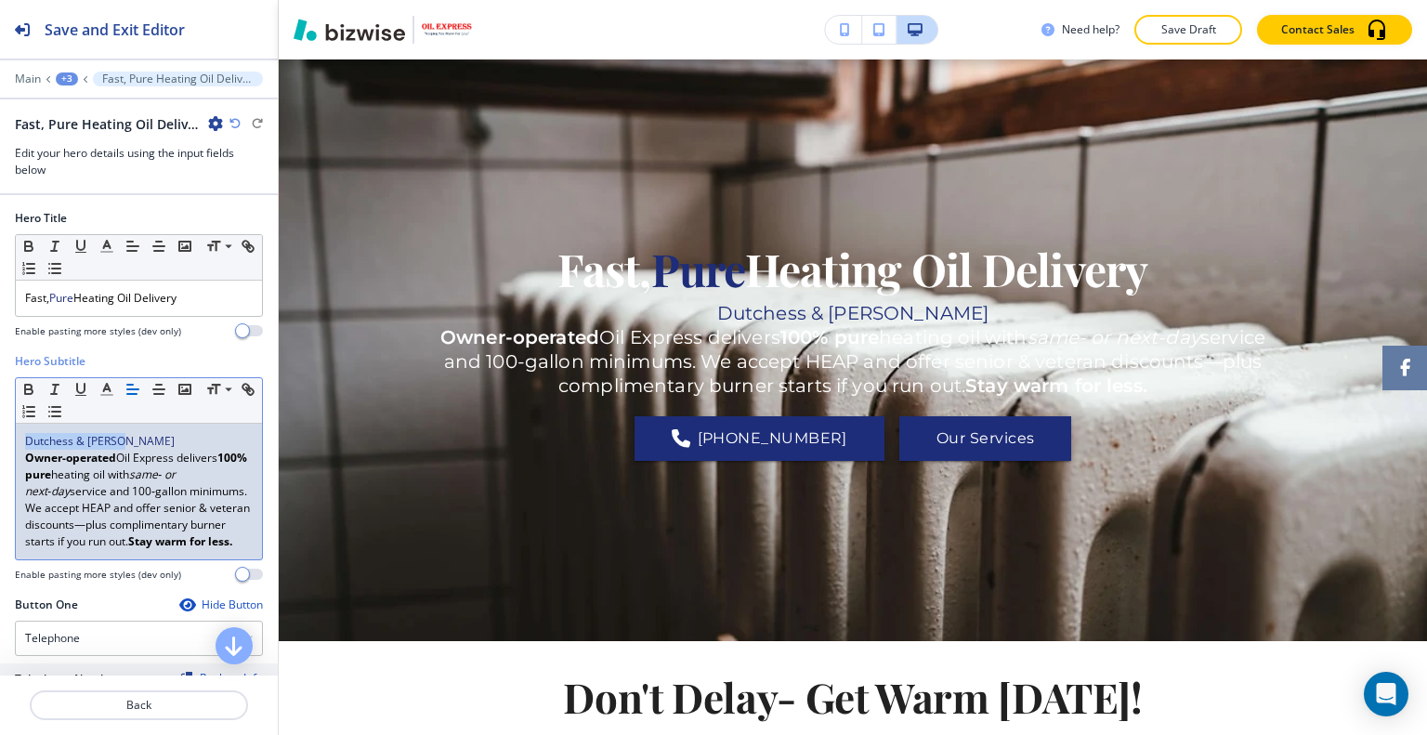
click at [7, 435] on div "Hero Subtitle Small Normal Large Huge Dutchess & Putnam Owner-operated Oil Expr…" at bounding box center [139, 474] width 278 height 243
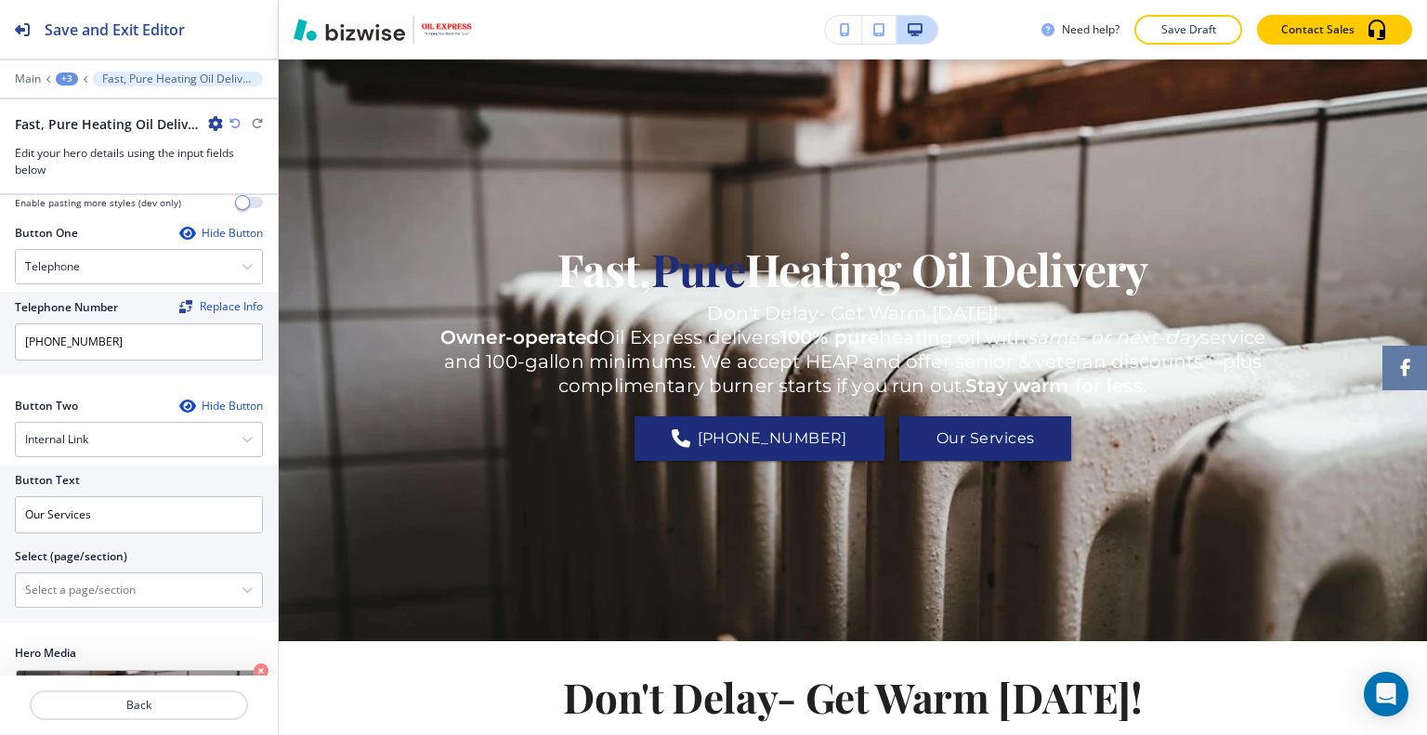
scroll to position [686, 0]
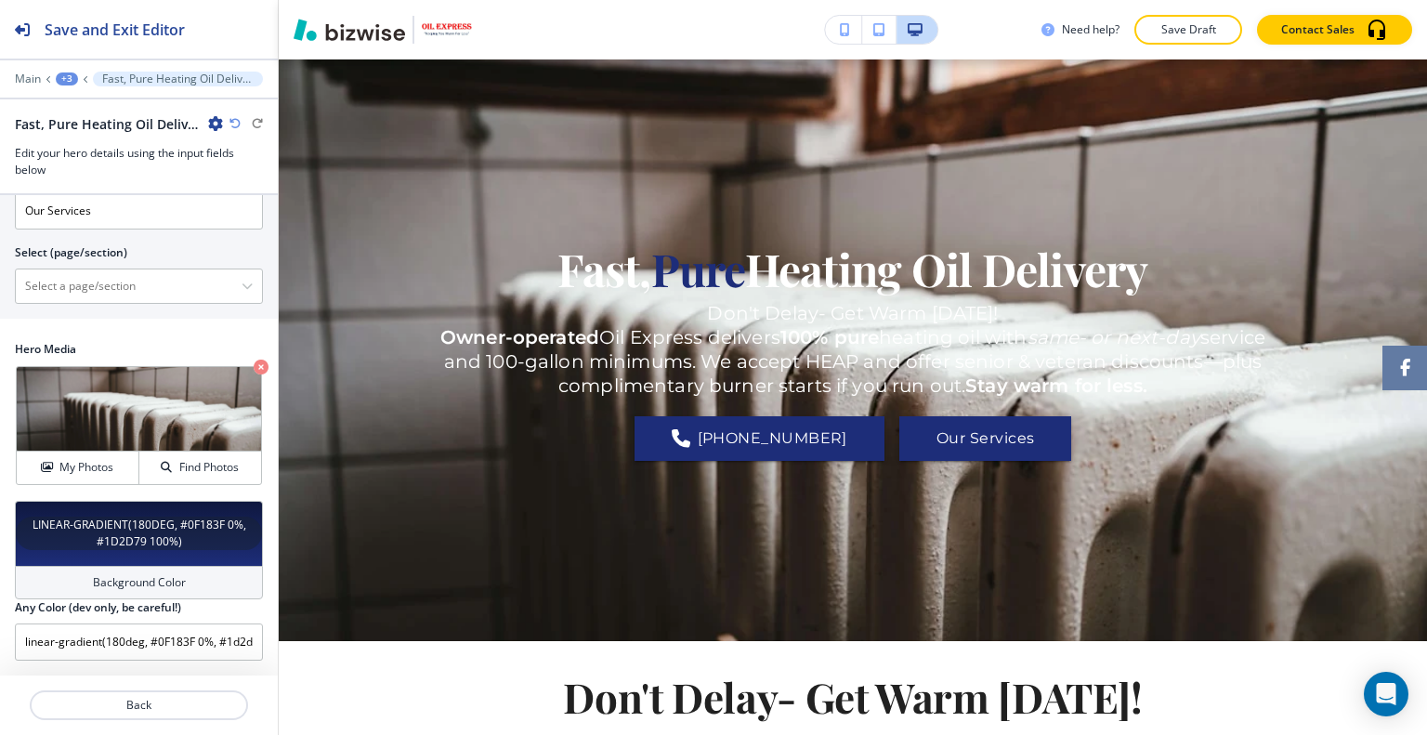
click at [55, 549] on h4 "LINEAR-GRADIENT(180DEG, #0F183F 0%, #1D2D79 100%)" at bounding box center [139, 532] width 246 height 33
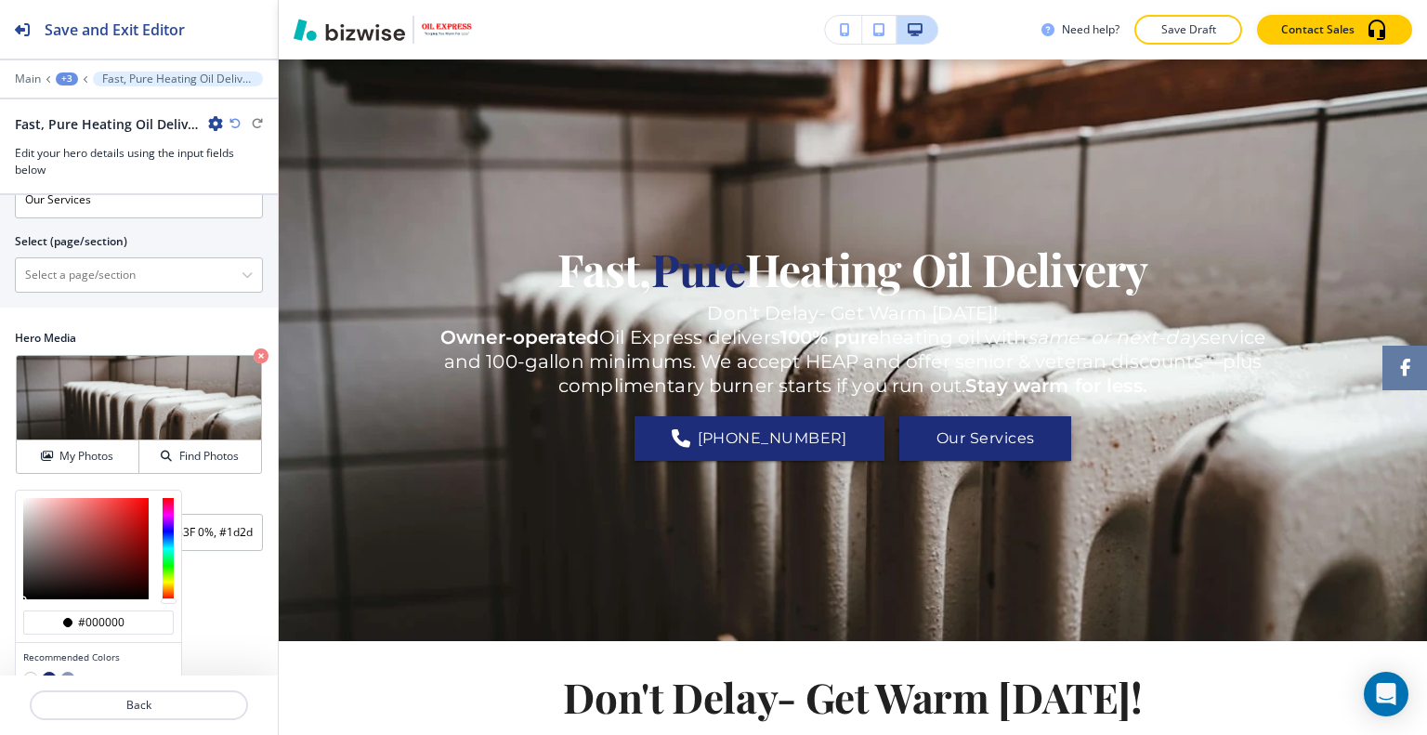
scroll to position [775, 0]
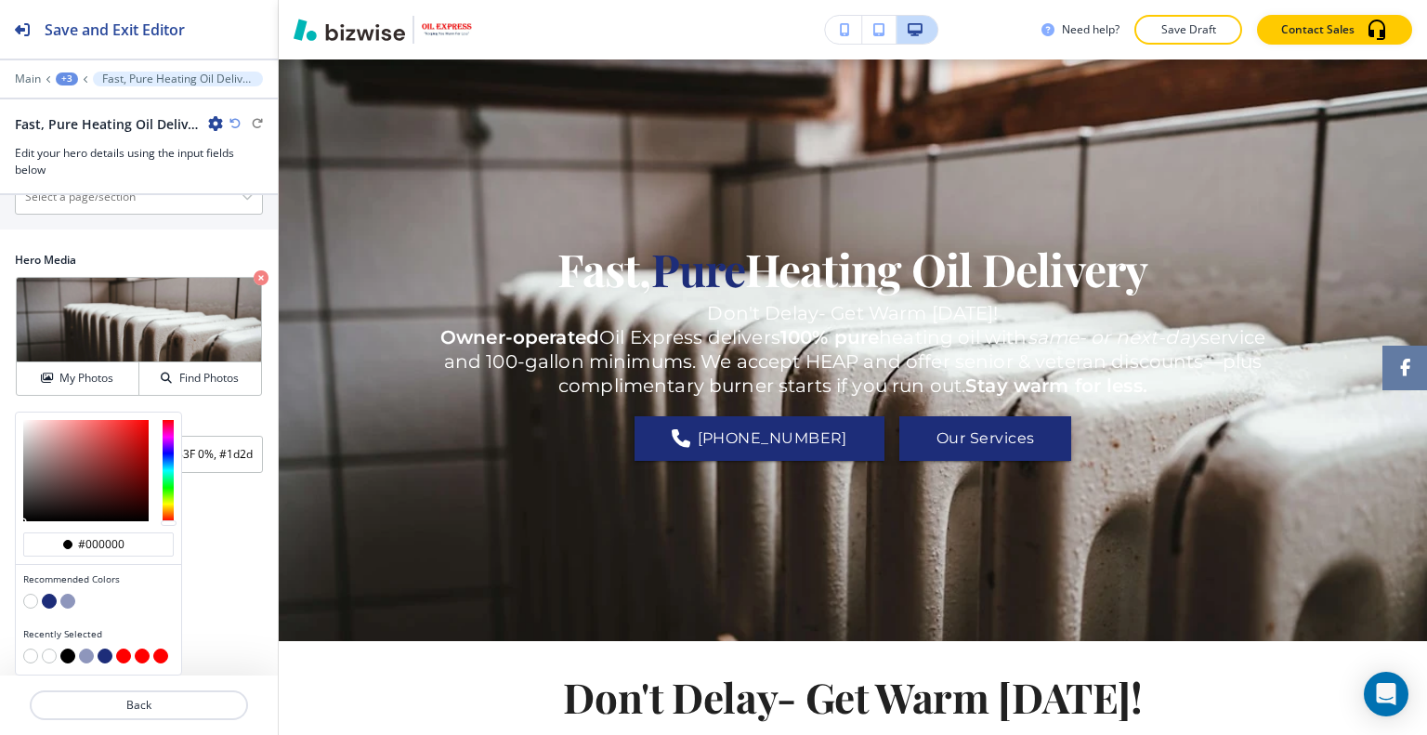
click at [66, 657] on button "button" at bounding box center [67, 655] width 15 height 15
type input "#000000"
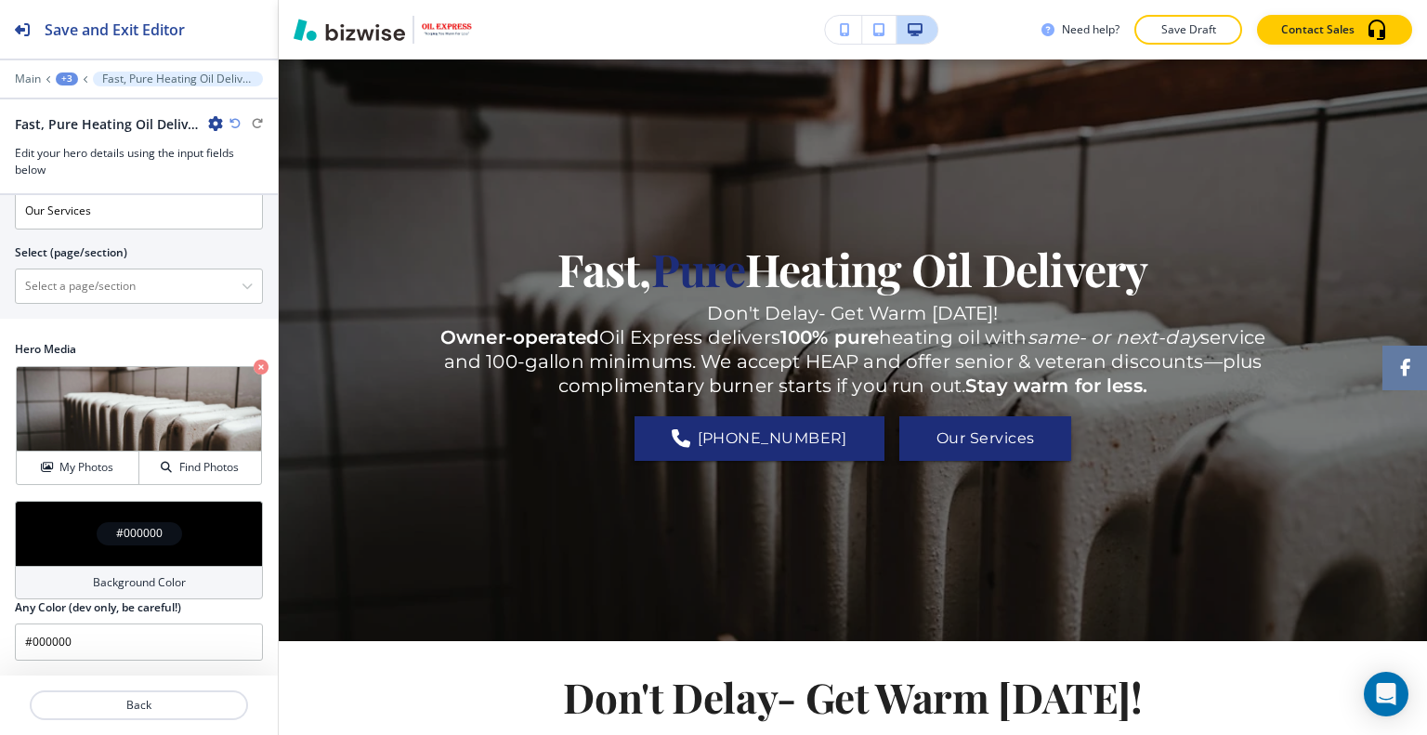
scroll to position [687, 0]
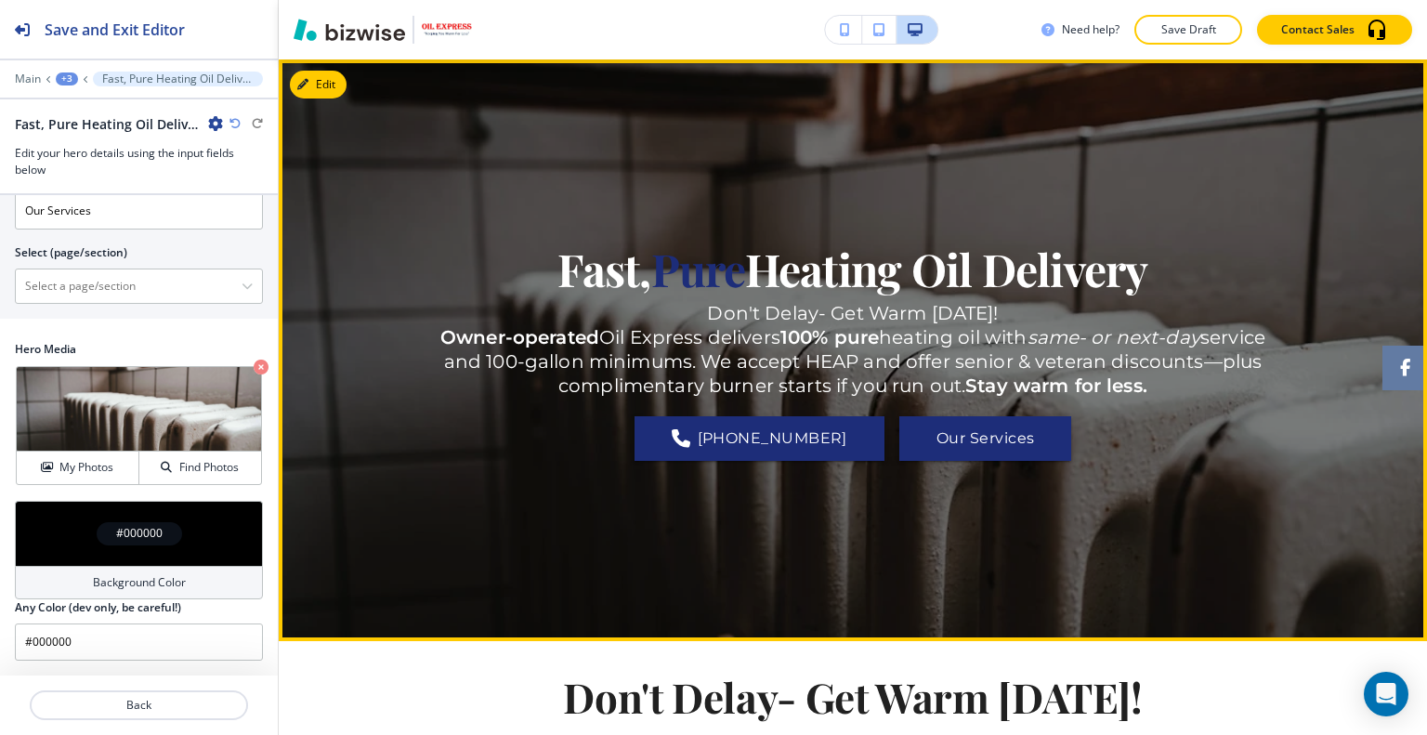
click at [440, 513] on div "Fast, Pure Heating Oil Delivery Don't Delay- Get Warm Today! Owner-operated Oil…" at bounding box center [853, 350] width 836 height 515
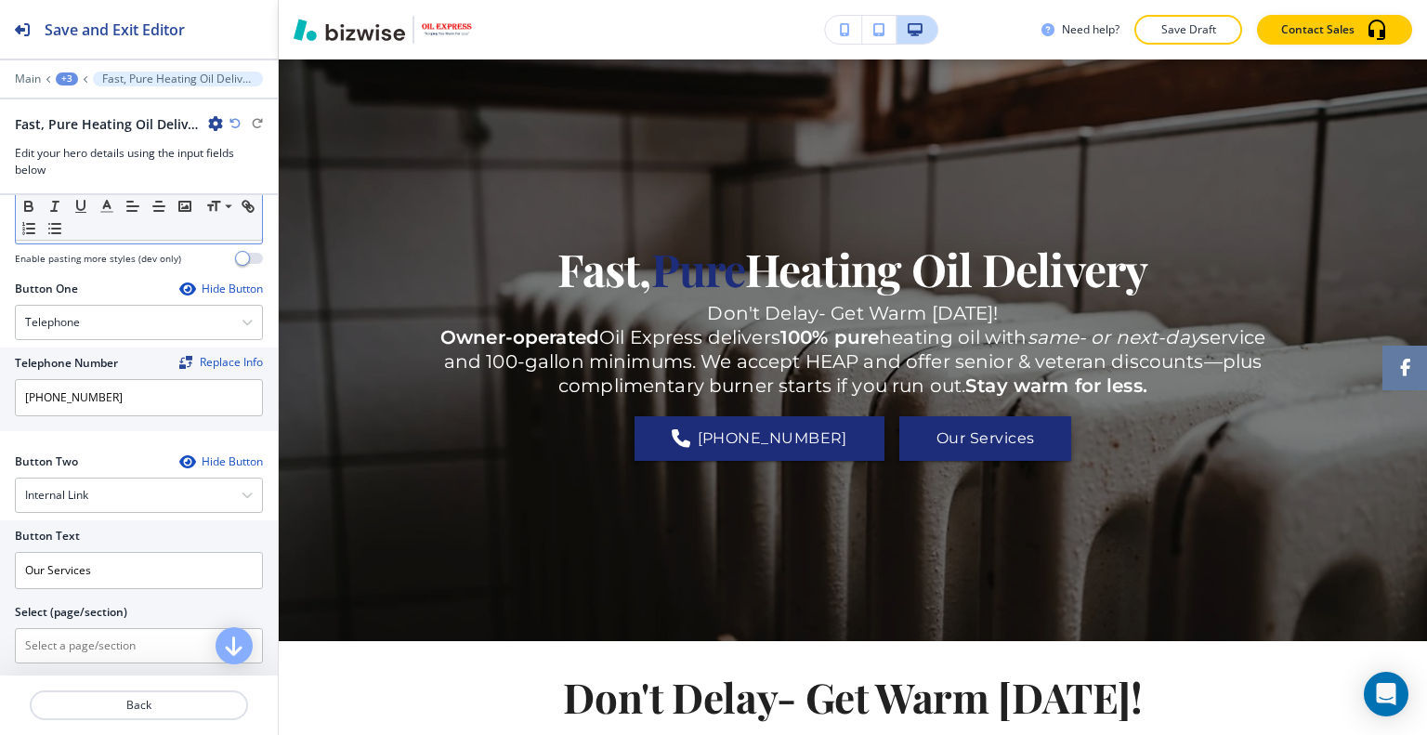
scroll to position [0, 0]
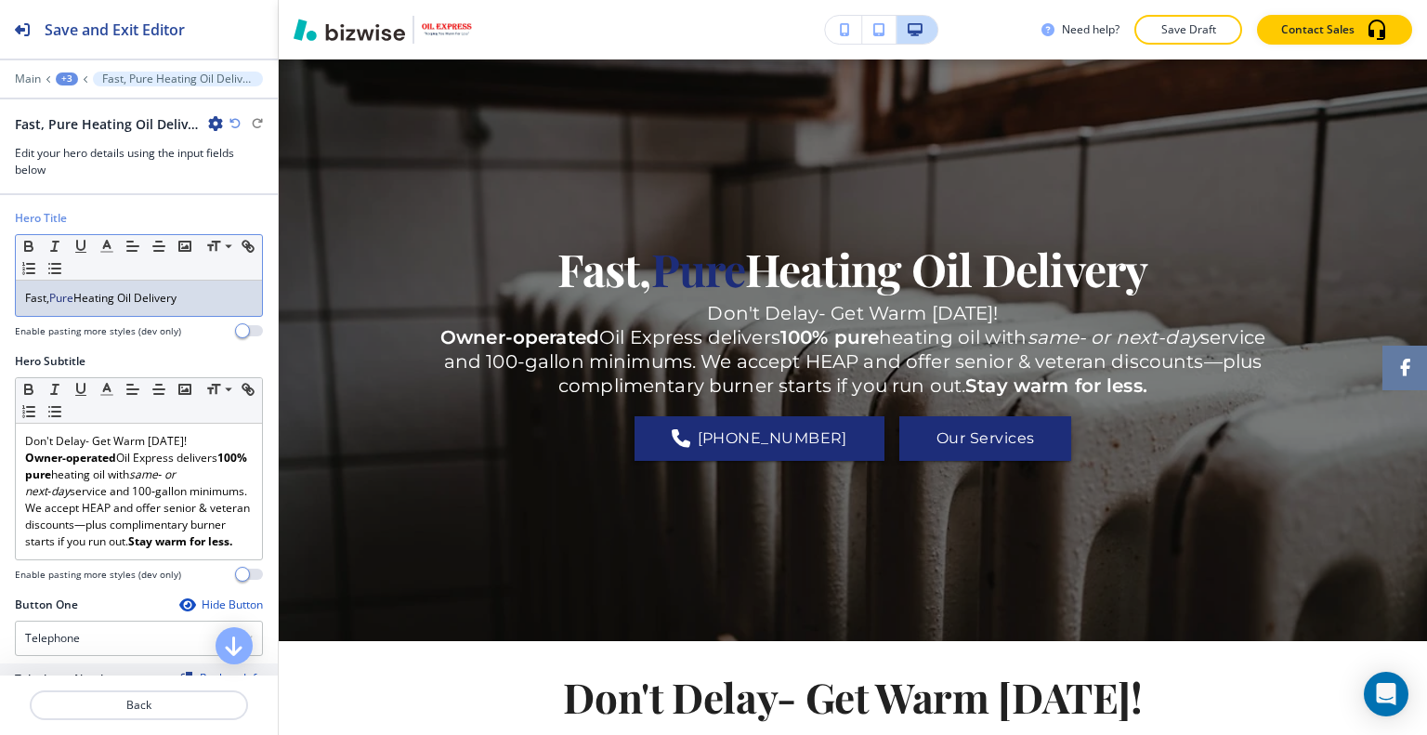
drag, startPoint x: 237, startPoint y: 283, endPoint x: 1, endPoint y: 277, distance: 236.0
click at [0, 277] on div "Hero Title Small Normal Large Huge Fast, Pure Heating Oil Delivery Enable pasti…" at bounding box center [139, 281] width 278 height 143
click at [97, 246] on button "button" at bounding box center [107, 246] width 26 height 22
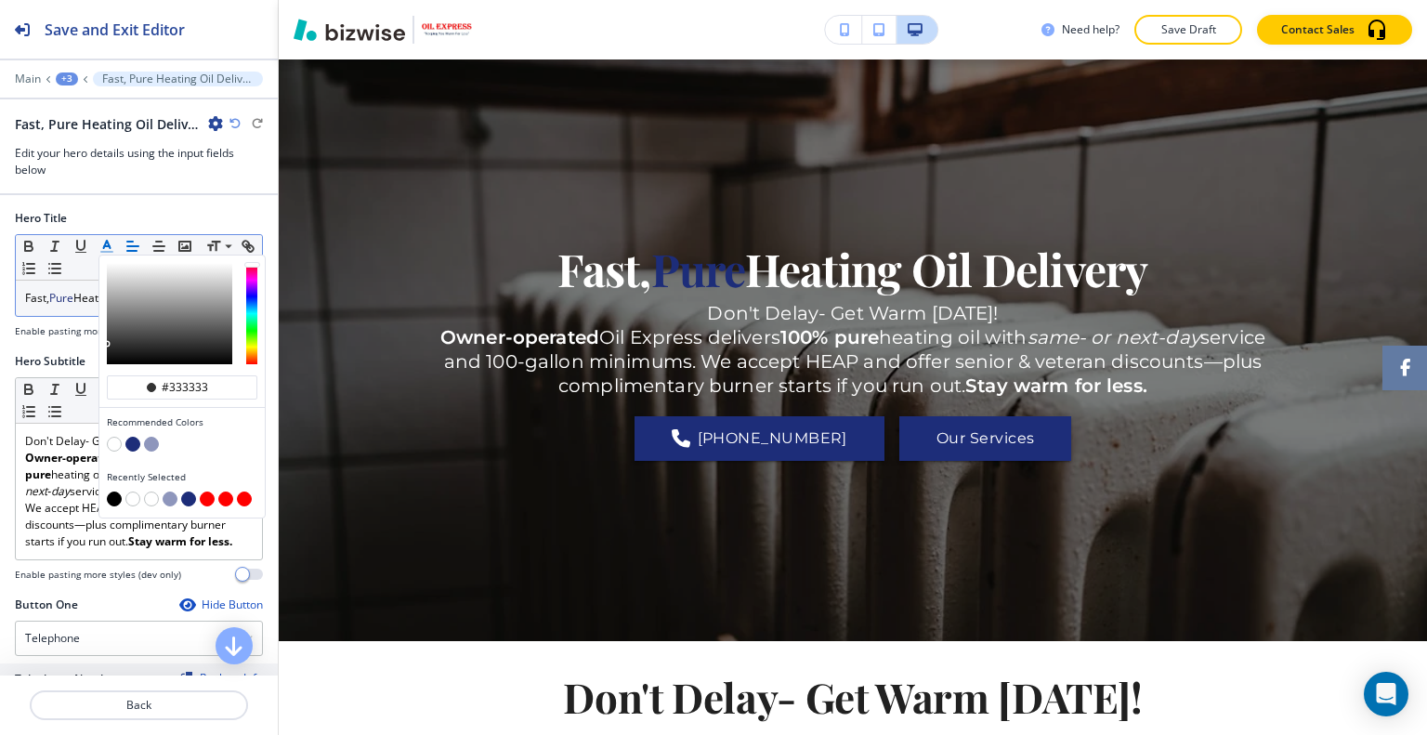
click at [113, 446] on button "button" at bounding box center [114, 444] width 15 height 15
type input "#ffffff"
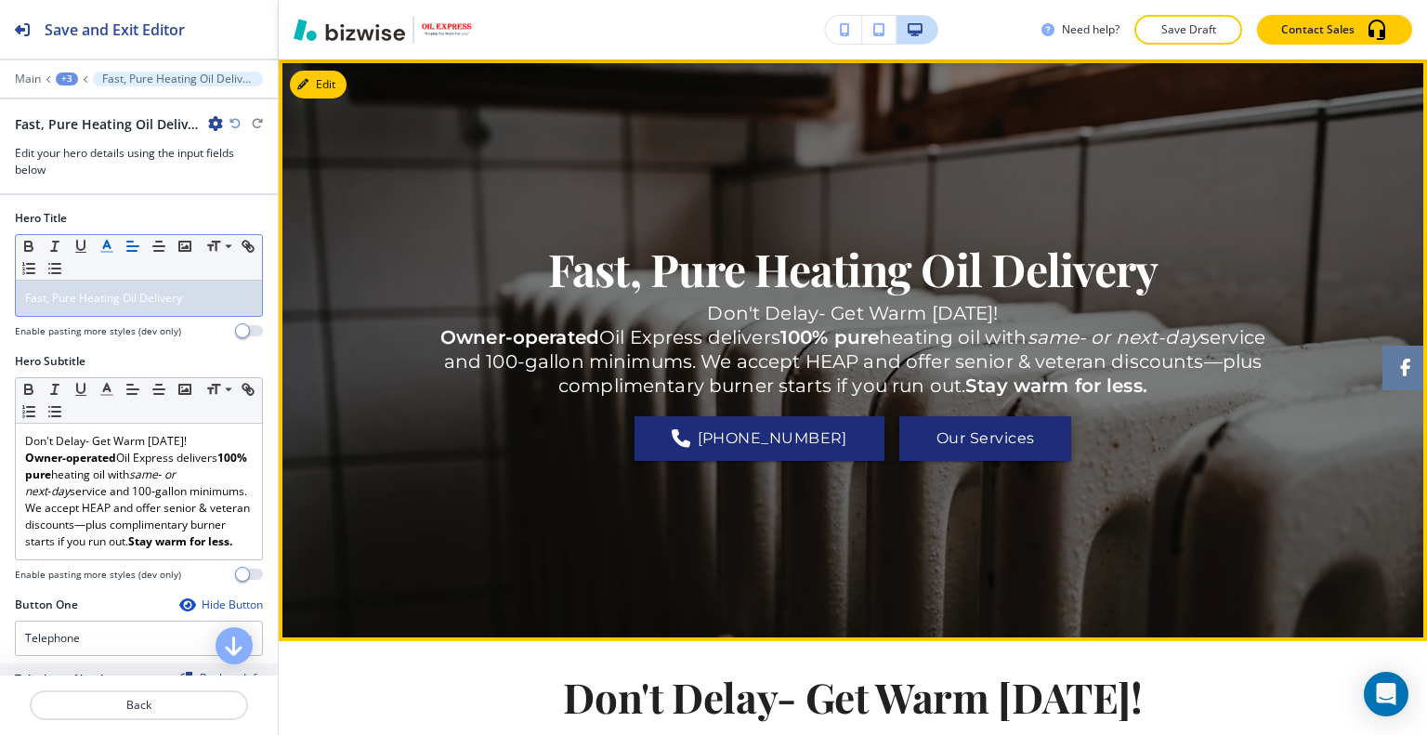
click at [457, 472] on div "Fast, Pure Heating Oil Delivery Don't Delay- Get Warm Today! Owner-operated Oil…" at bounding box center [853, 350] width 836 height 515
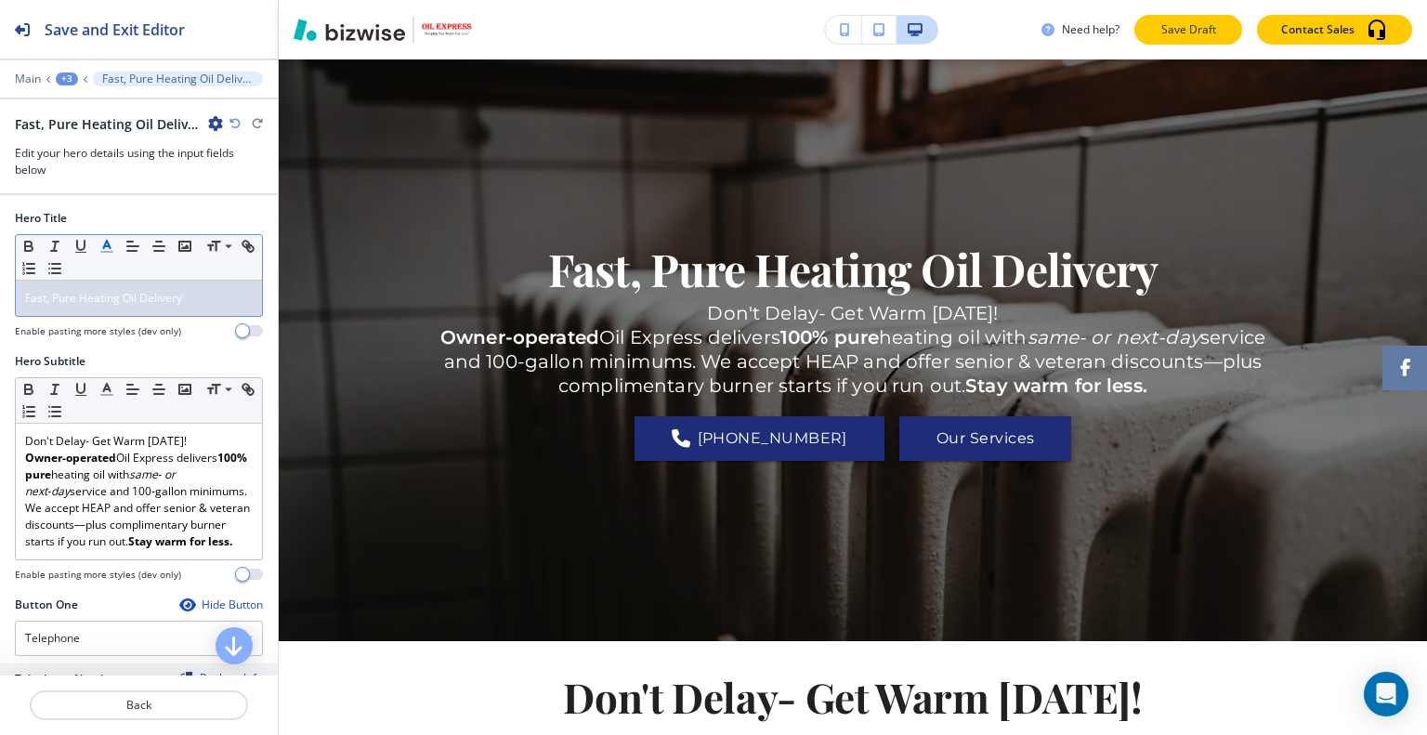
click at [1211, 25] on p "Save Draft" at bounding box center [1187, 29] width 59 height 17
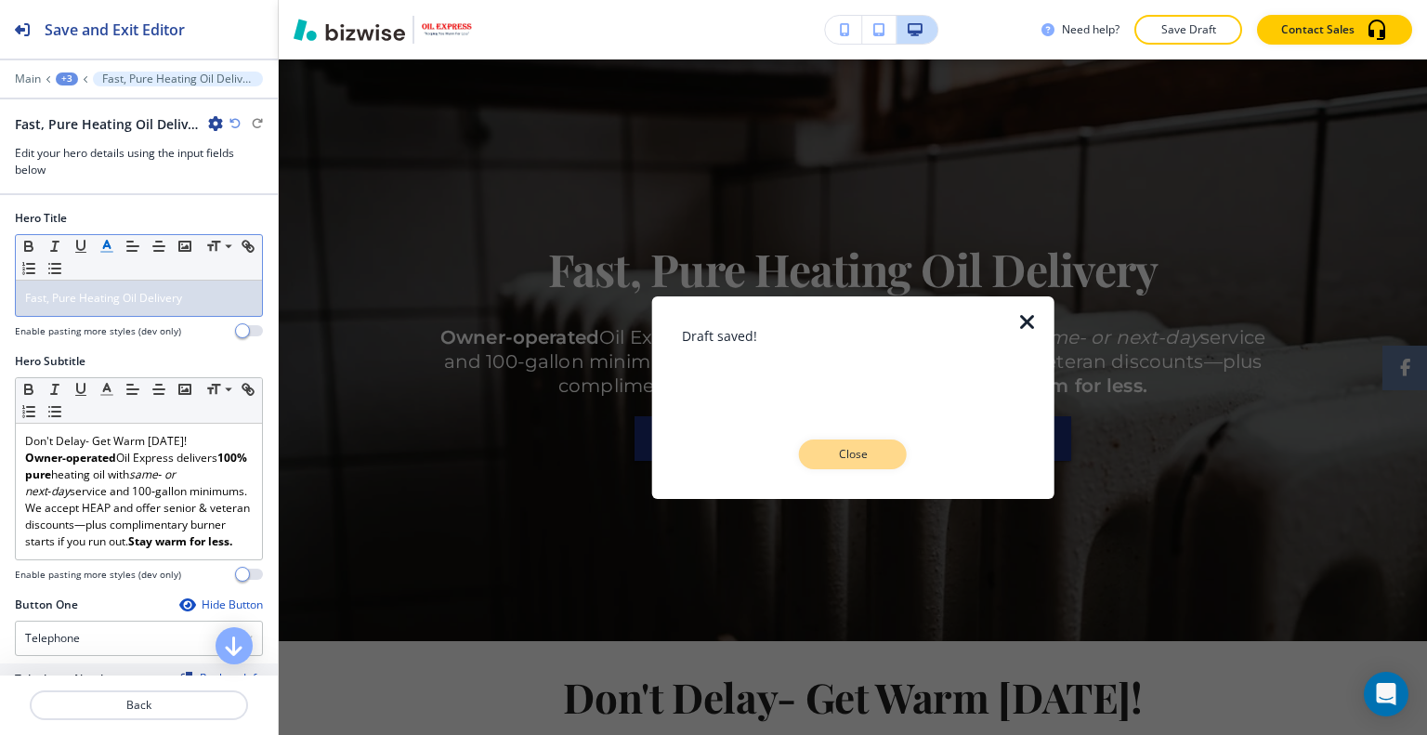
click at [866, 446] on p "Close" at bounding box center [852, 454] width 59 height 17
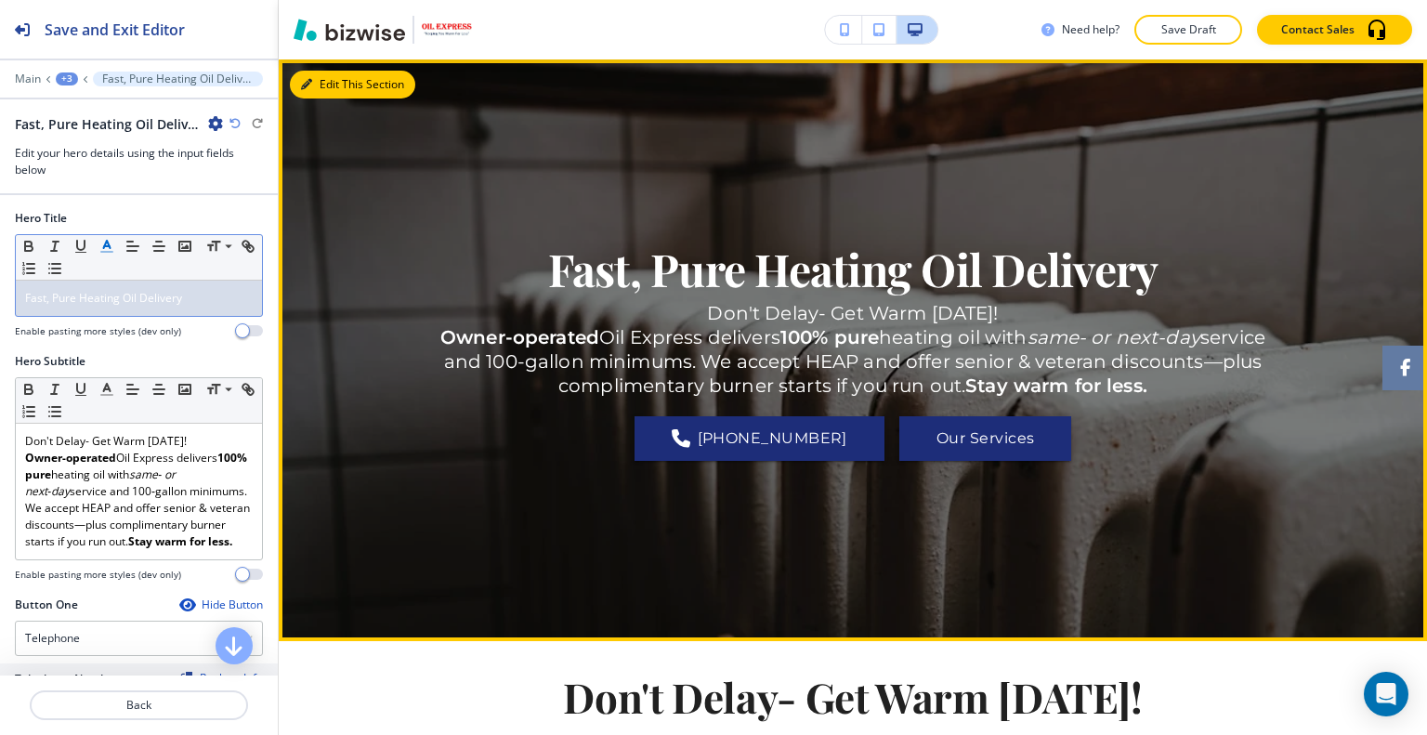
click at [331, 80] on button "Edit This Section" at bounding box center [352, 85] width 125 height 28
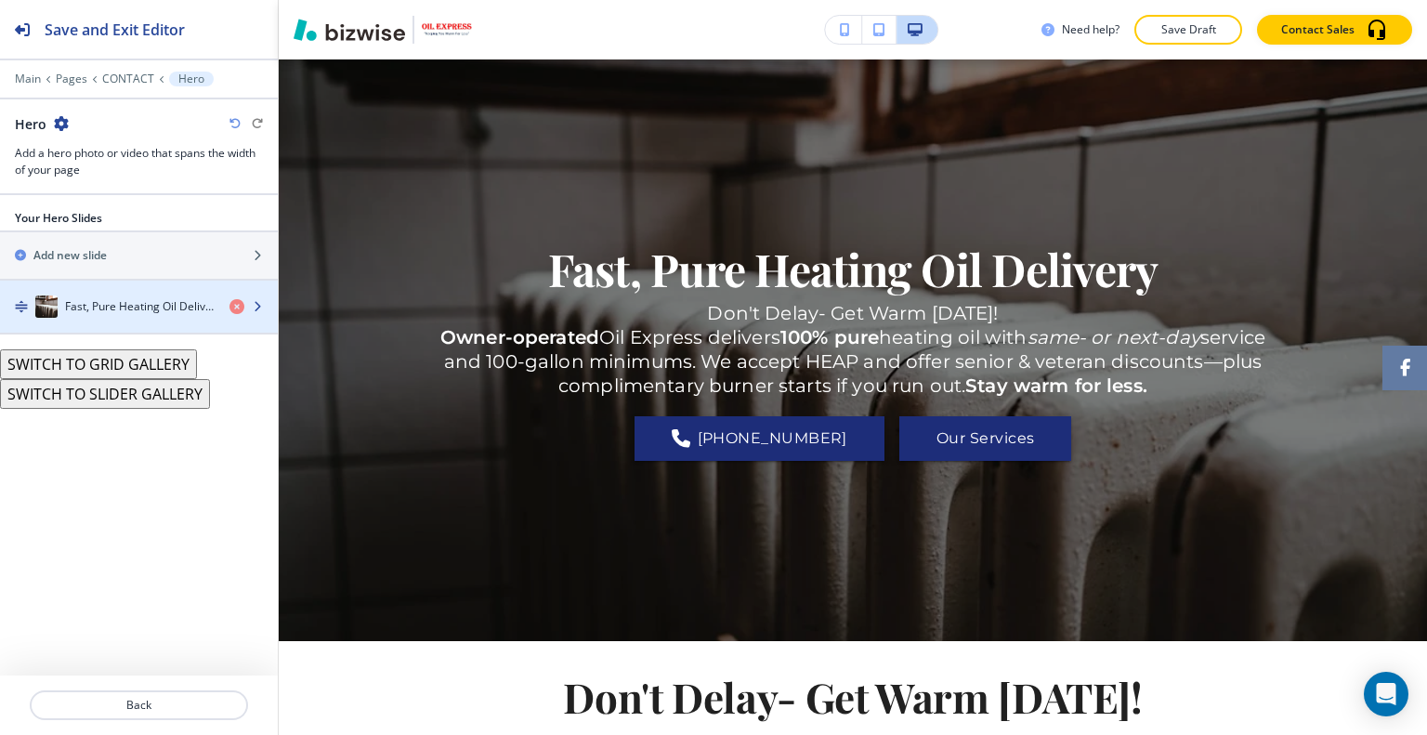
click at [161, 305] on h4 "Fast, Pure Heating Oil Delivery" at bounding box center [140, 306] width 150 height 17
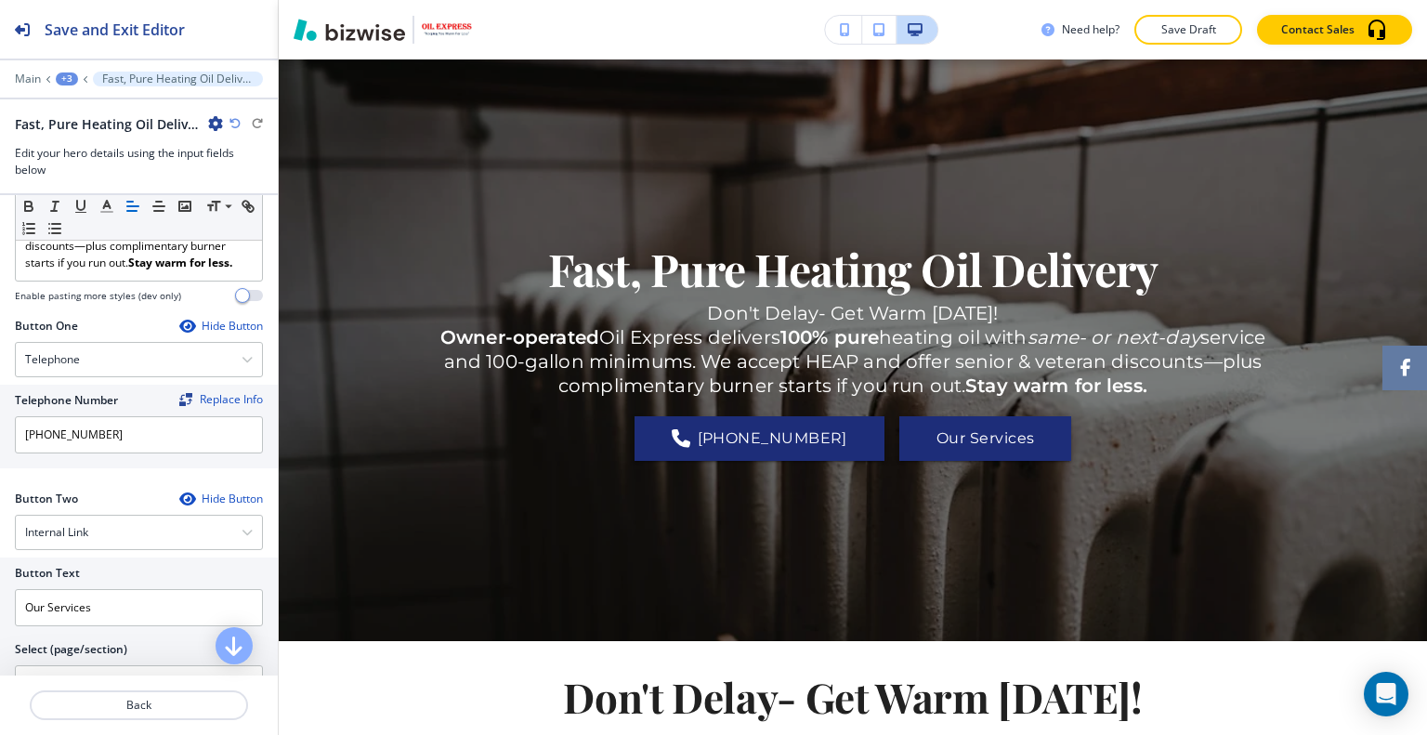
scroll to position [372, 0]
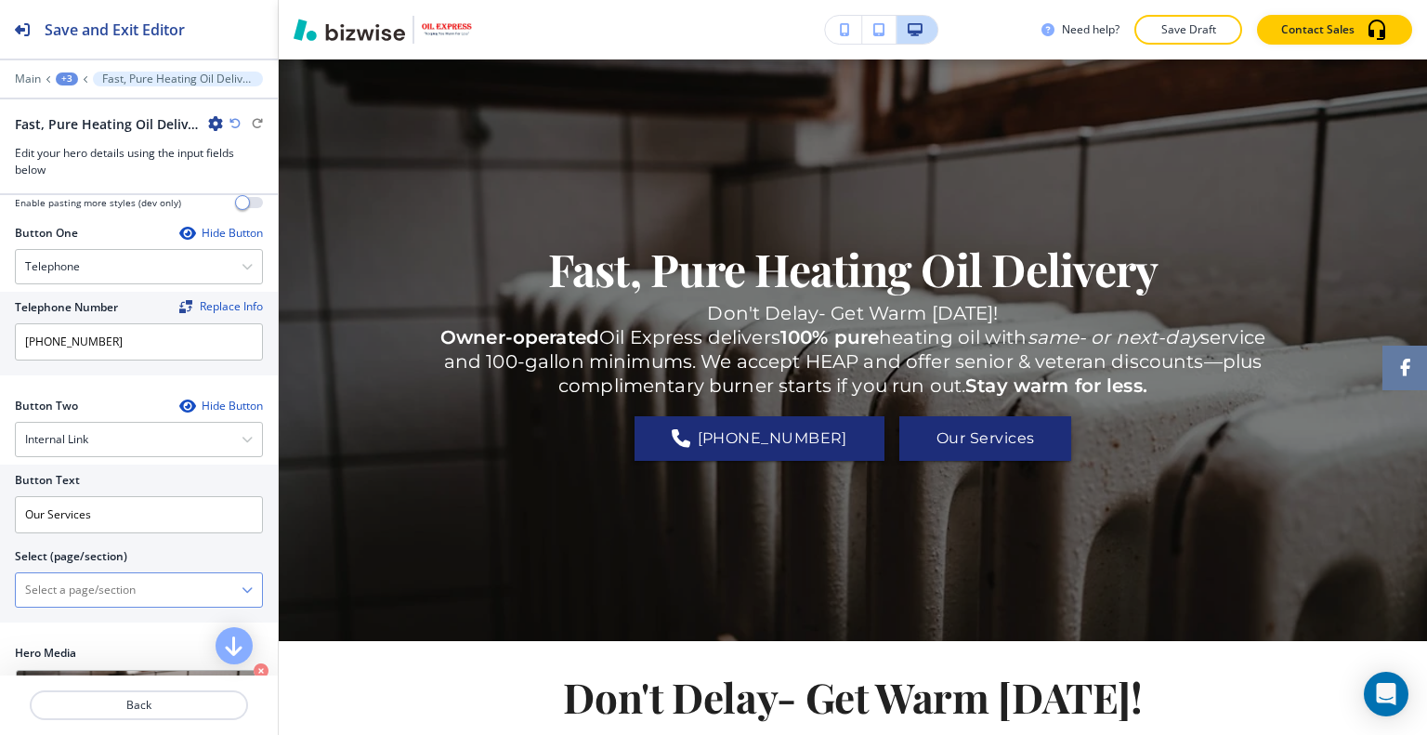
click at [147, 594] on \(page\/section\) "Manual Input" at bounding box center [129, 590] width 226 height 32
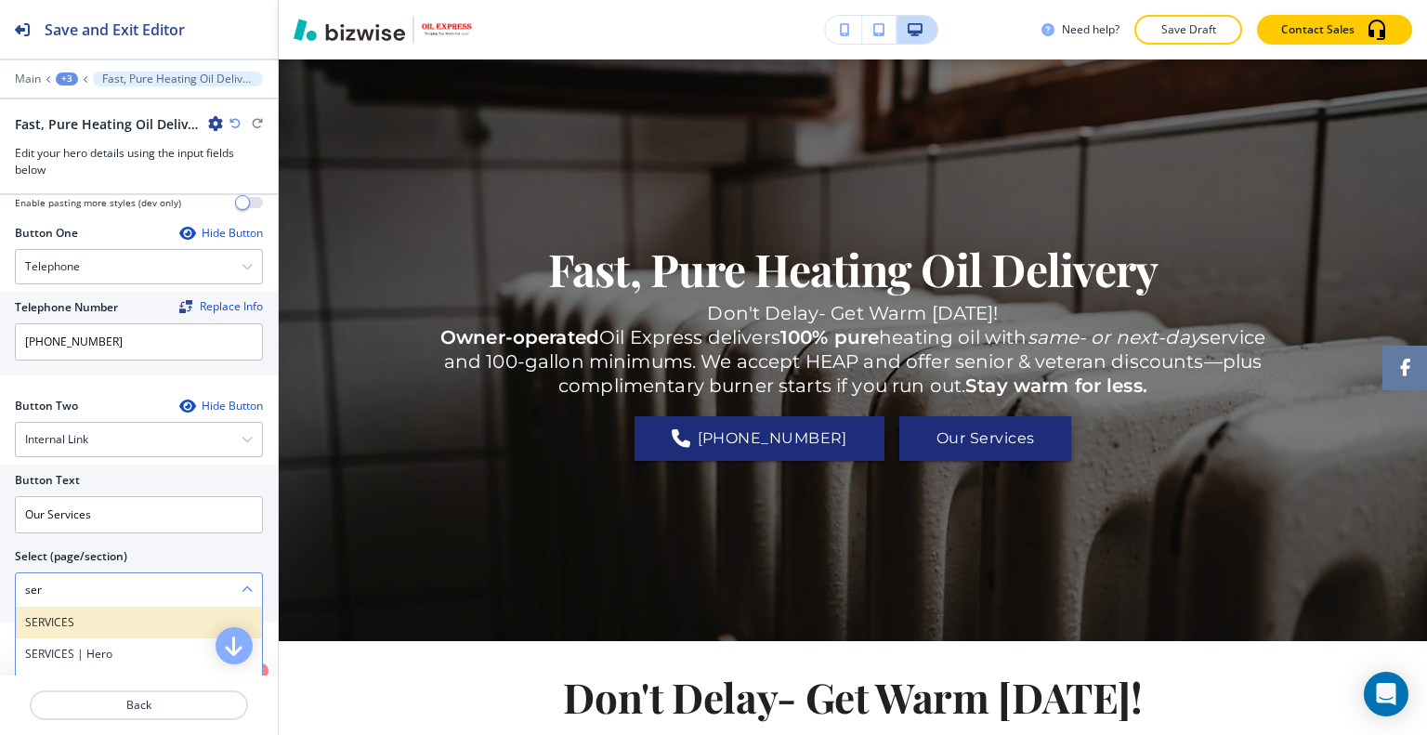
click at [114, 631] on h4 "SERVICES" at bounding box center [139, 622] width 228 height 17
type \(page\/section\) "SERVICES"
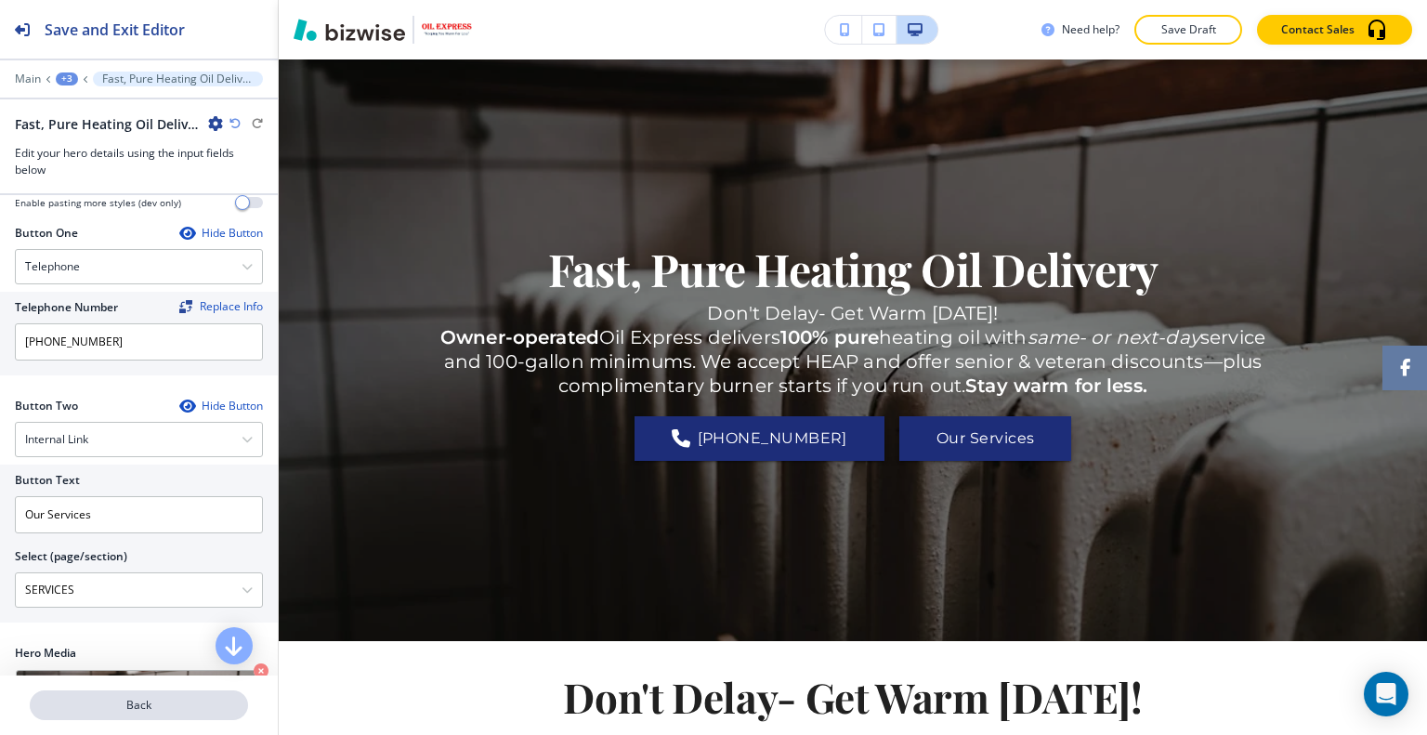
click at [107, 699] on p "Back" at bounding box center [139, 705] width 215 height 17
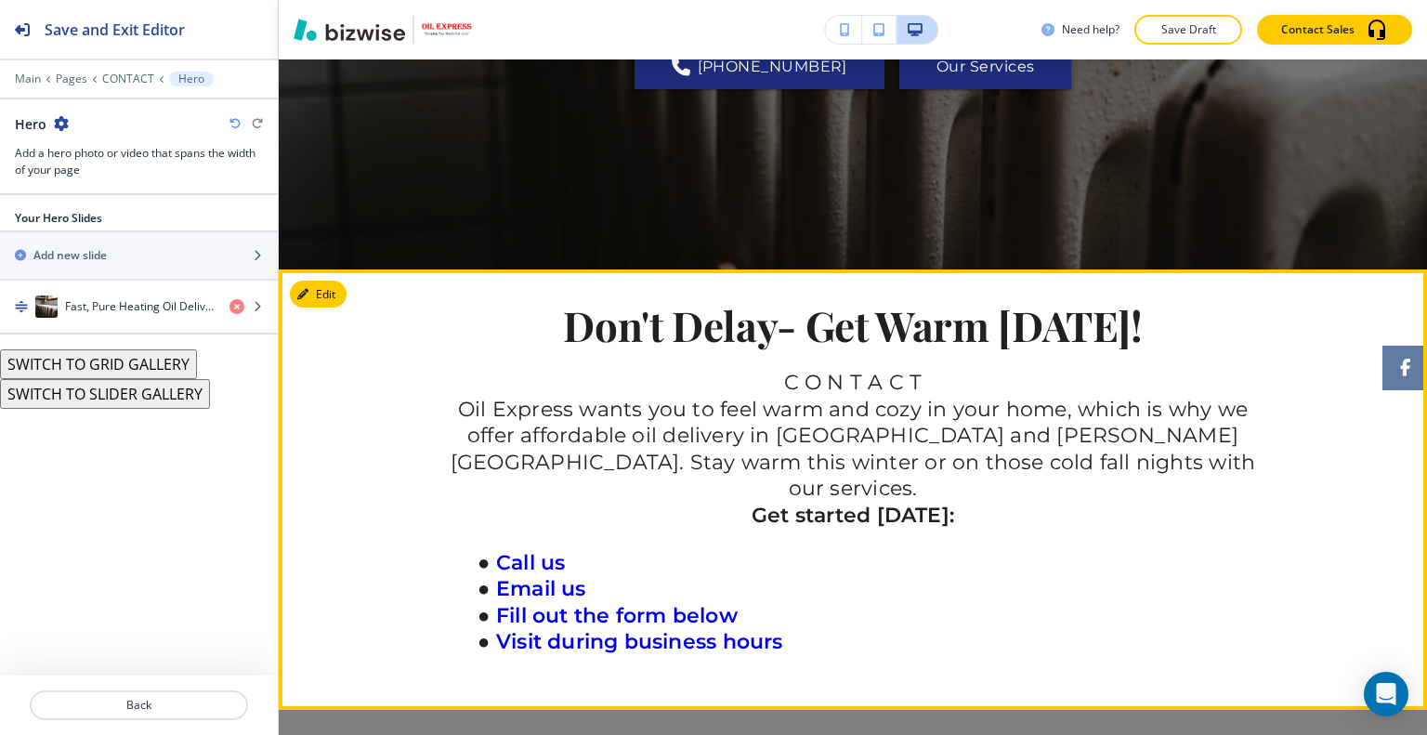
scroll to position [557, 0]
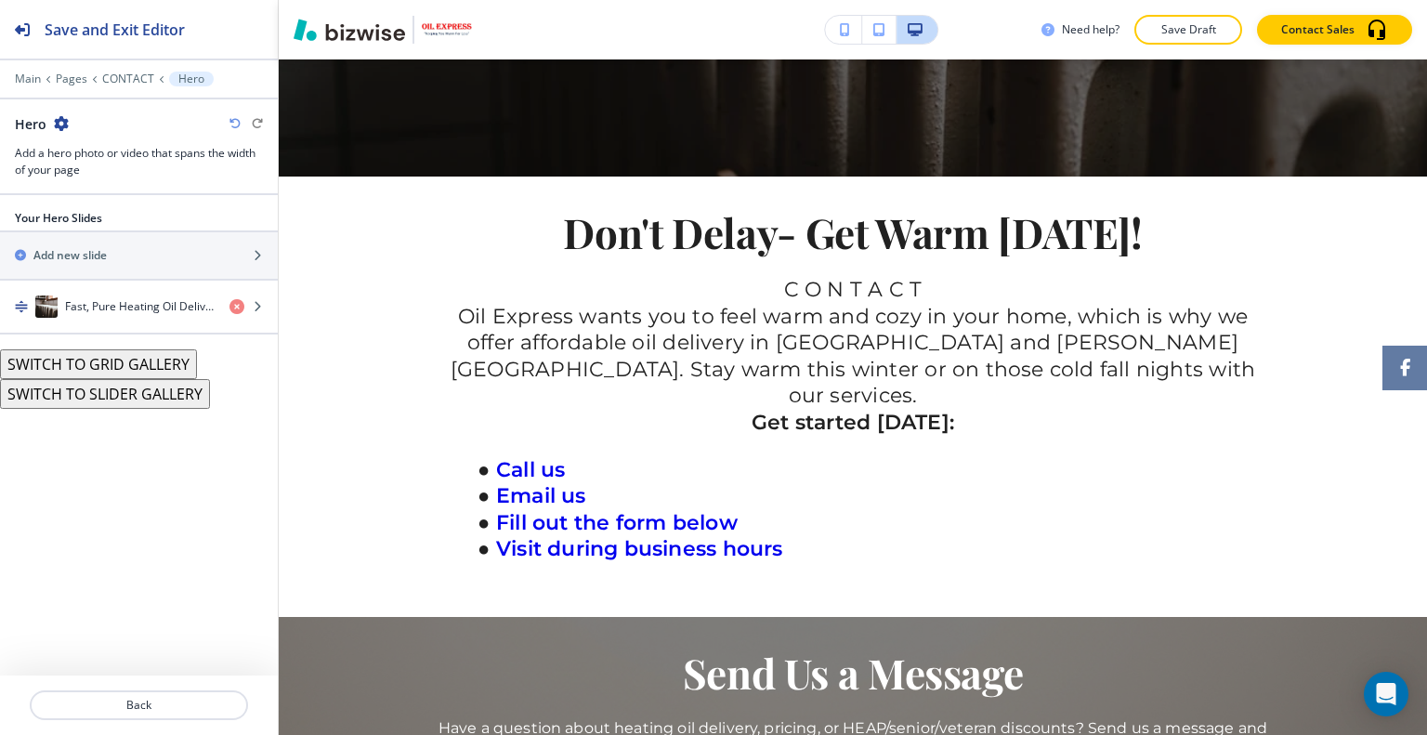
click at [1168, 42] on button "Save Draft" at bounding box center [1188, 30] width 108 height 30
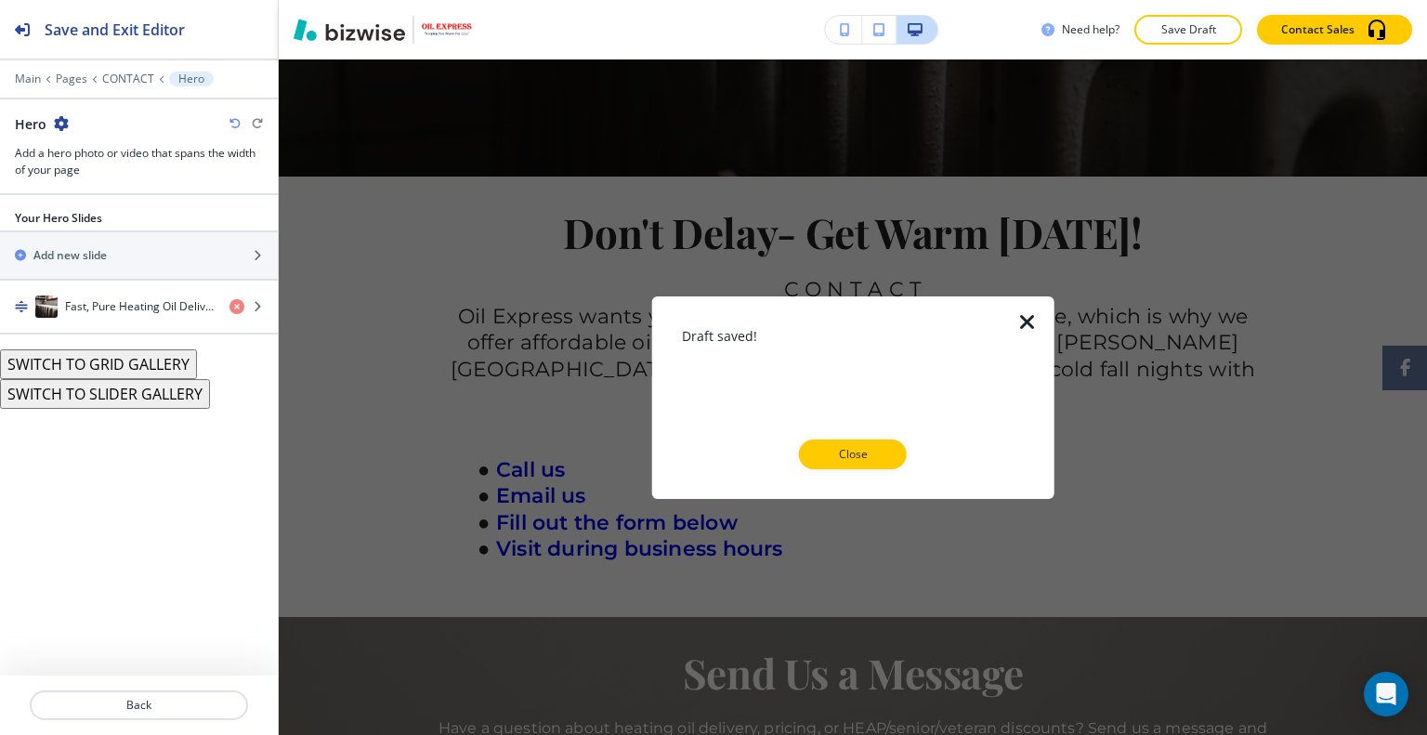
click at [863, 452] on p "Close" at bounding box center [852, 454] width 59 height 17
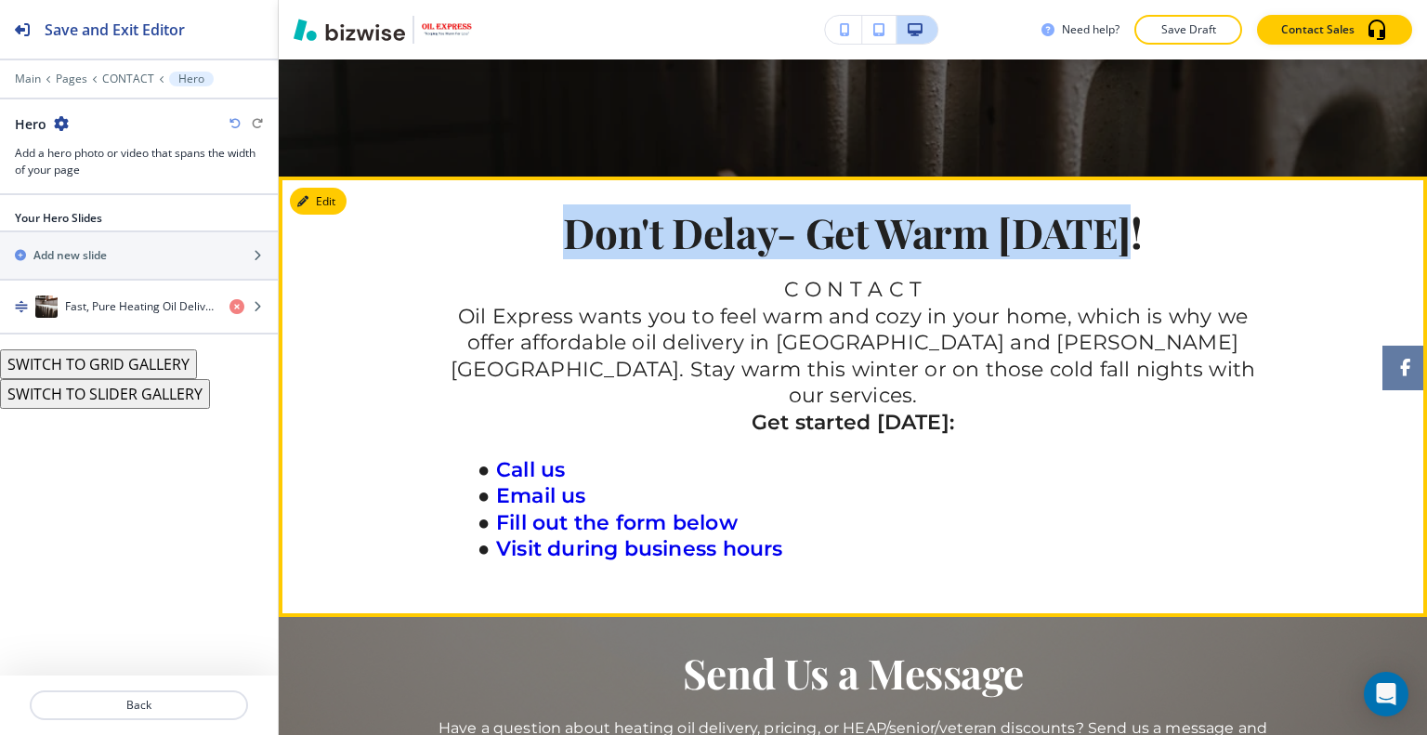
drag, startPoint x: 1168, startPoint y: 247, endPoint x: 576, endPoint y: 241, distance: 591.7
click at [532, 242] on h2 "Don't Delay- Get Warm [DATE]!" at bounding box center [853, 232] width 836 height 45
copy h2 "Don't Delay- Get Warm [DATE]!"
click at [334, 203] on button "Edit This Section" at bounding box center [352, 202] width 125 height 28
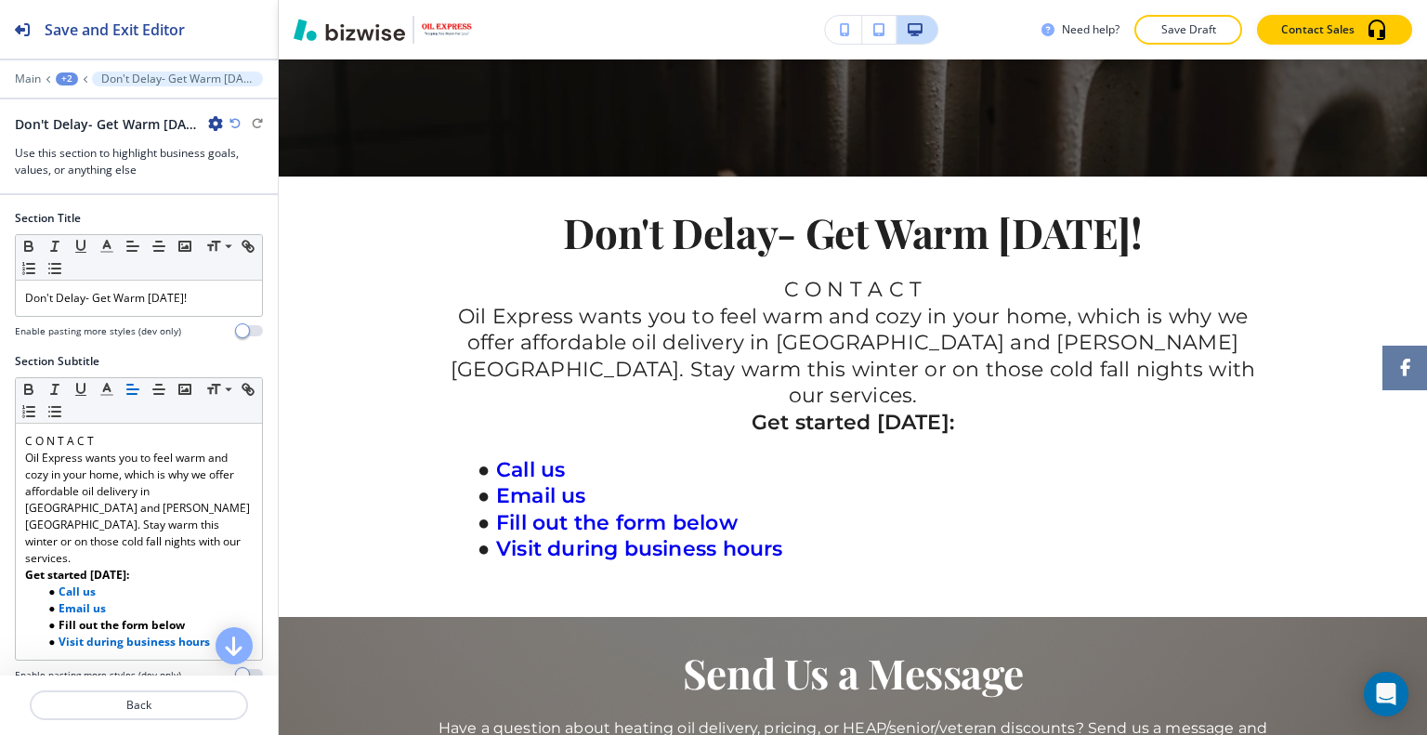
scroll to position [673, 0]
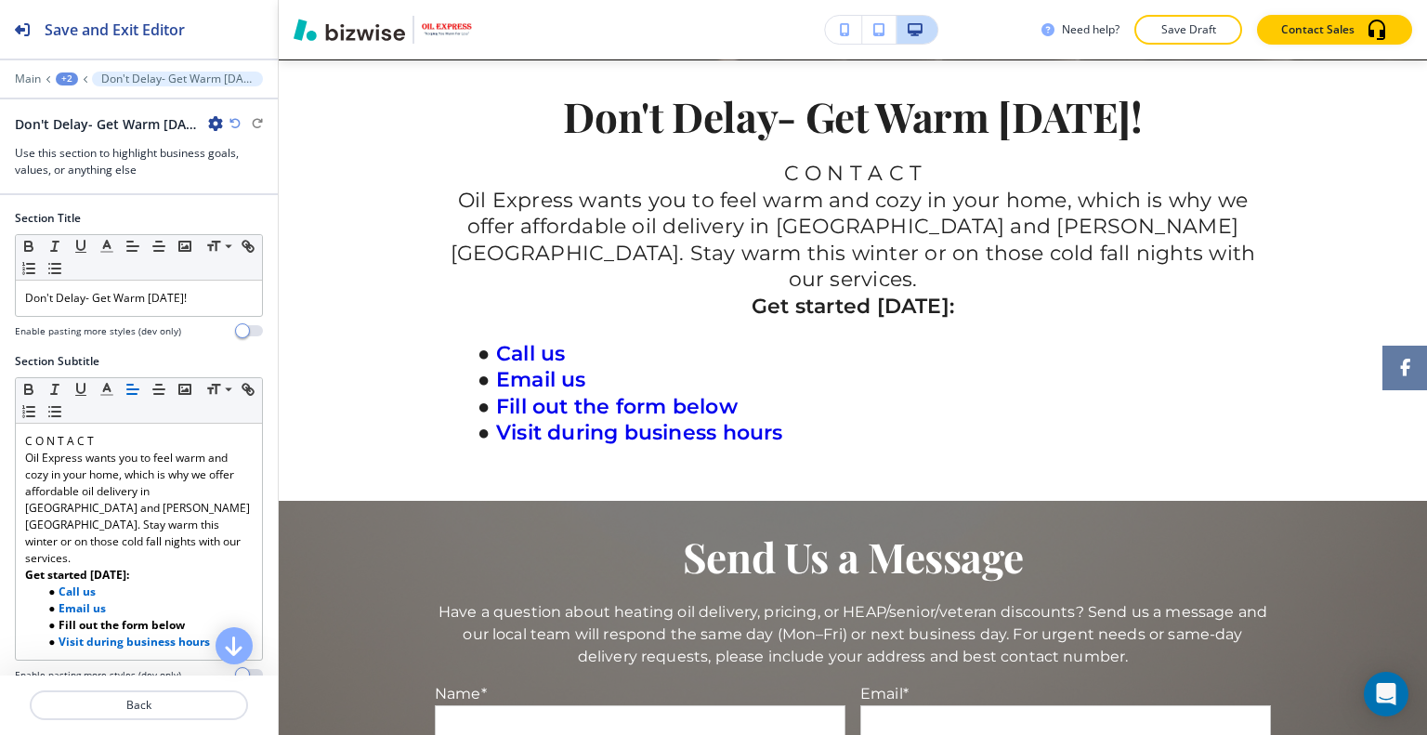
click at [212, 122] on icon "button" at bounding box center [215, 123] width 15 height 15
click at [257, 224] on p "Delete Section" at bounding box center [267, 220] width 95 height 17
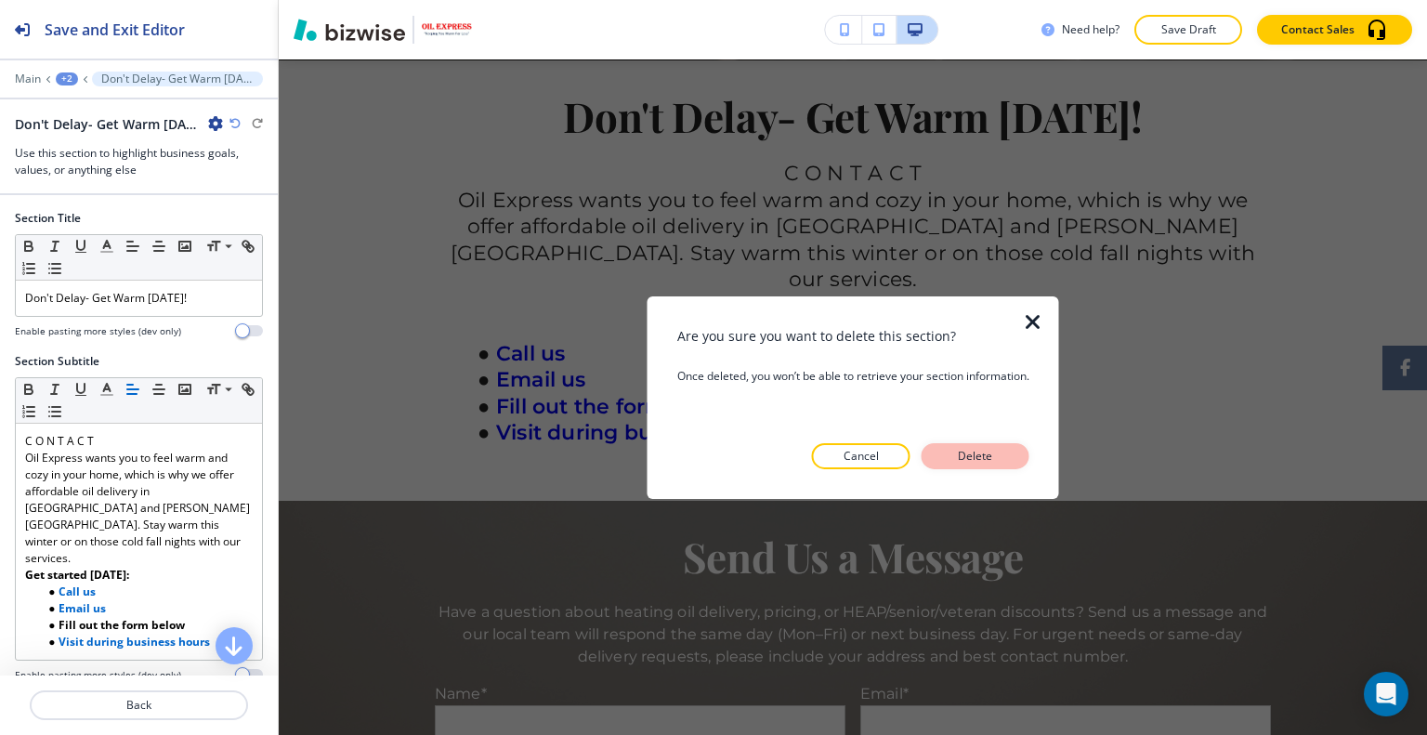
click at [962, 456] on p "Delete" at bounding box center [975, 456] width 45 height 17
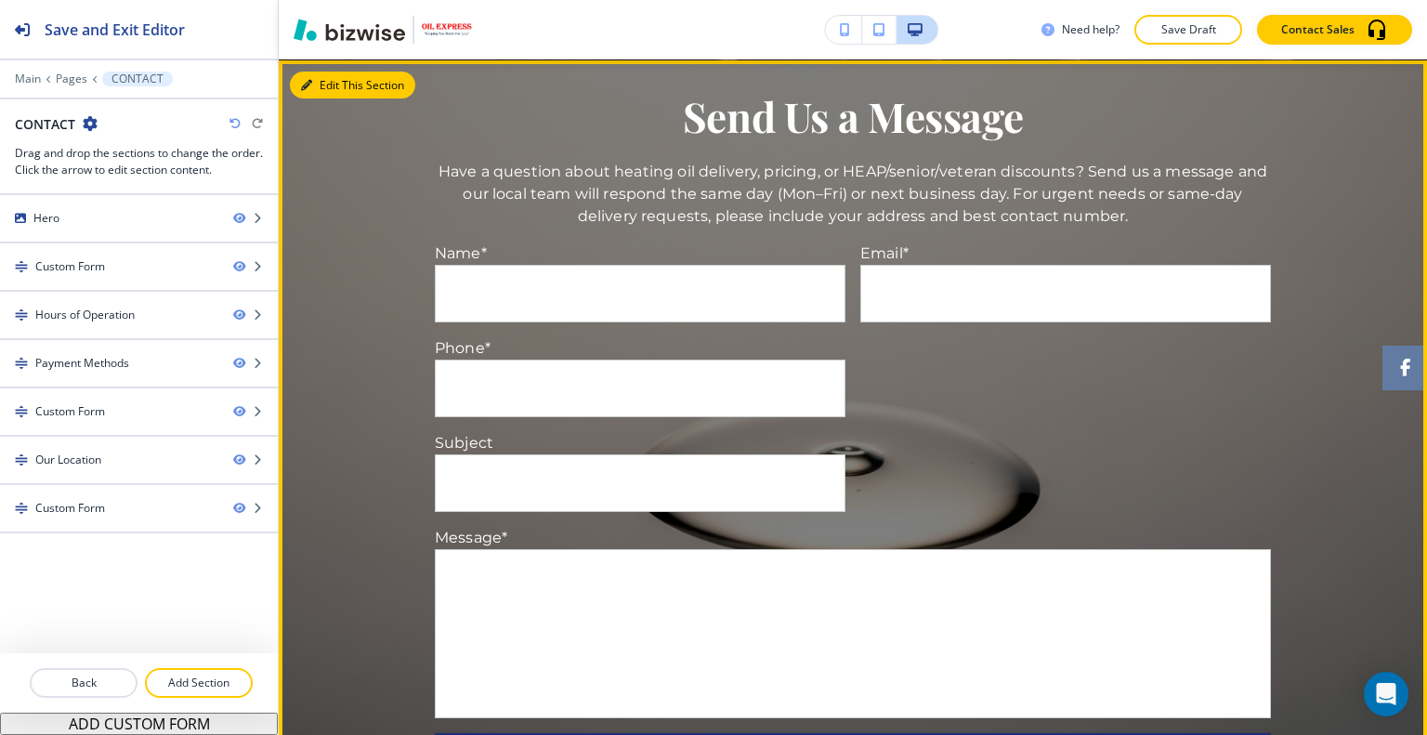
click at [324, 90] on button "Edit This Section" at bounding box center [352, 86] width 125 height 28
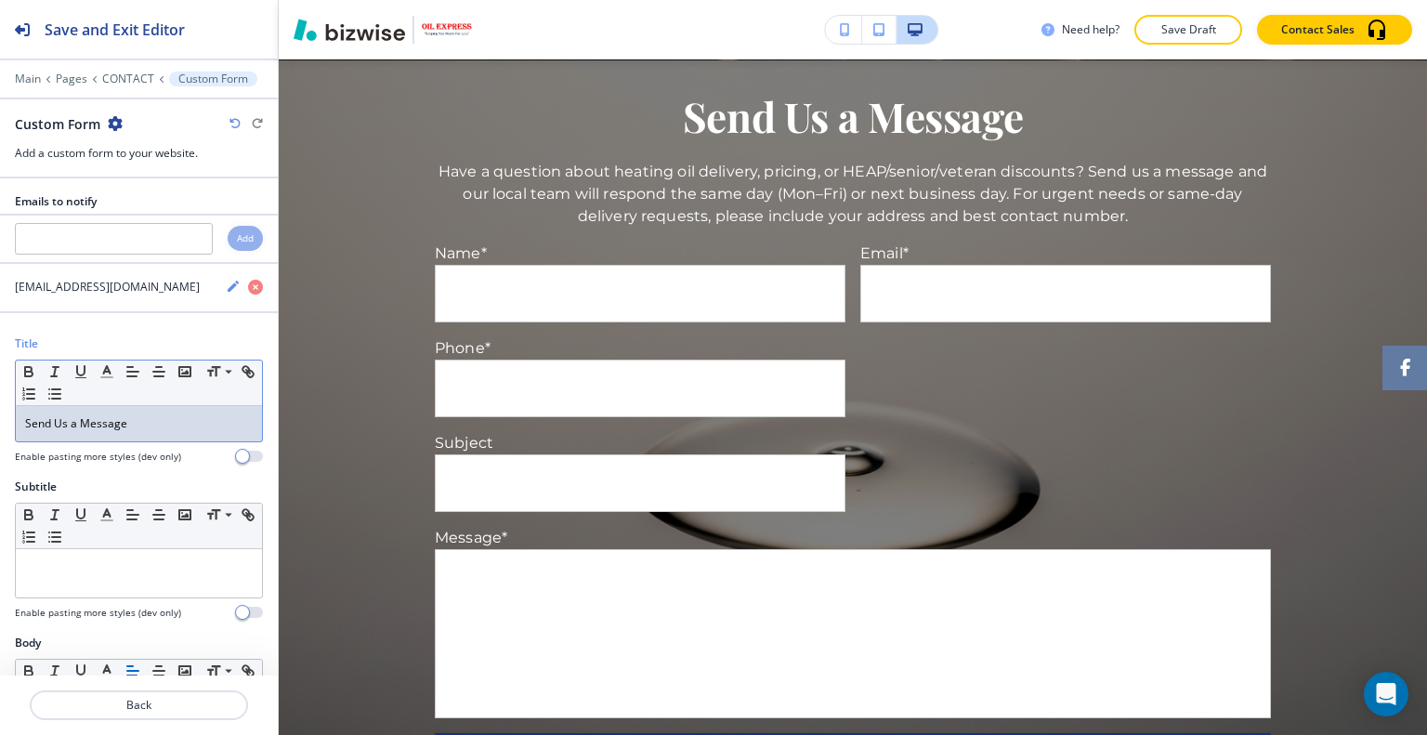
click at [160, 423] on p "Send Us a Message" at bounding box center [139, 423] width 228 height 17
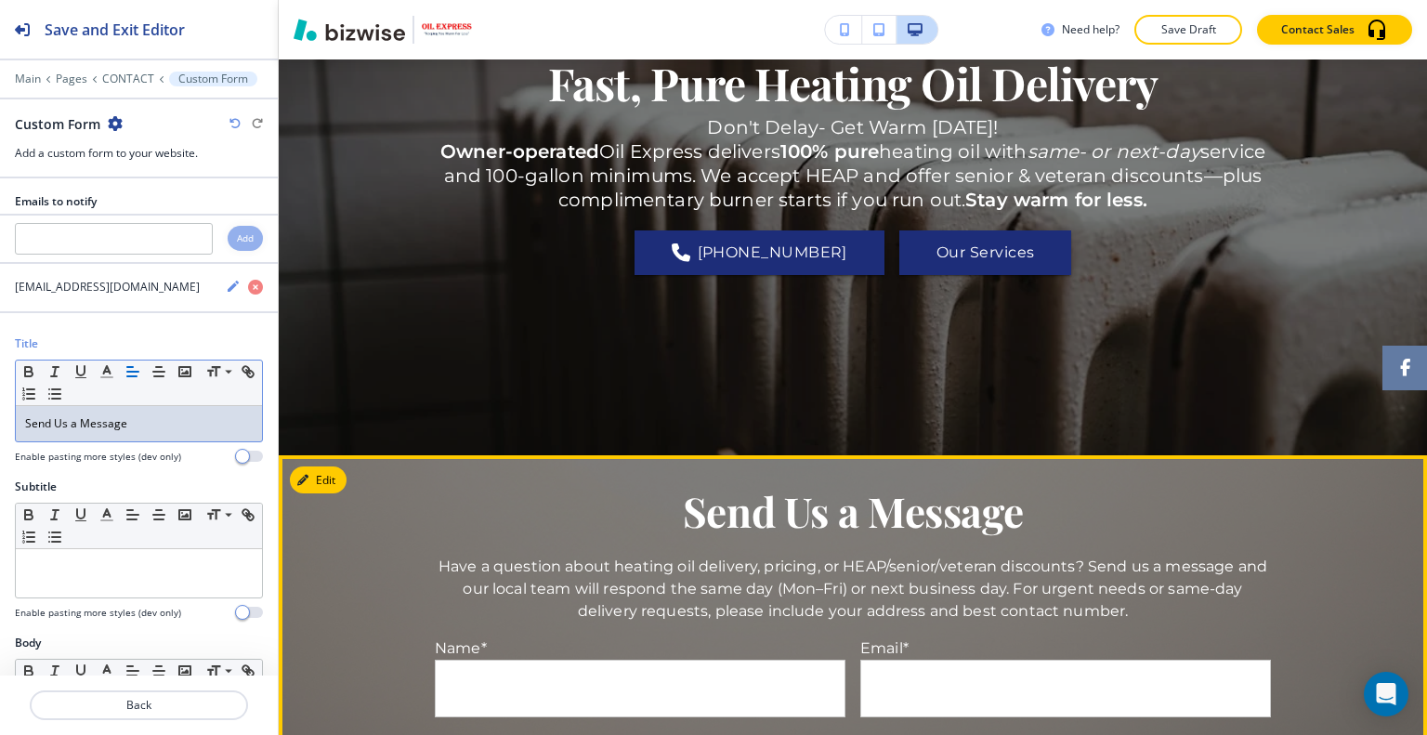
scroll to position [464, 0]
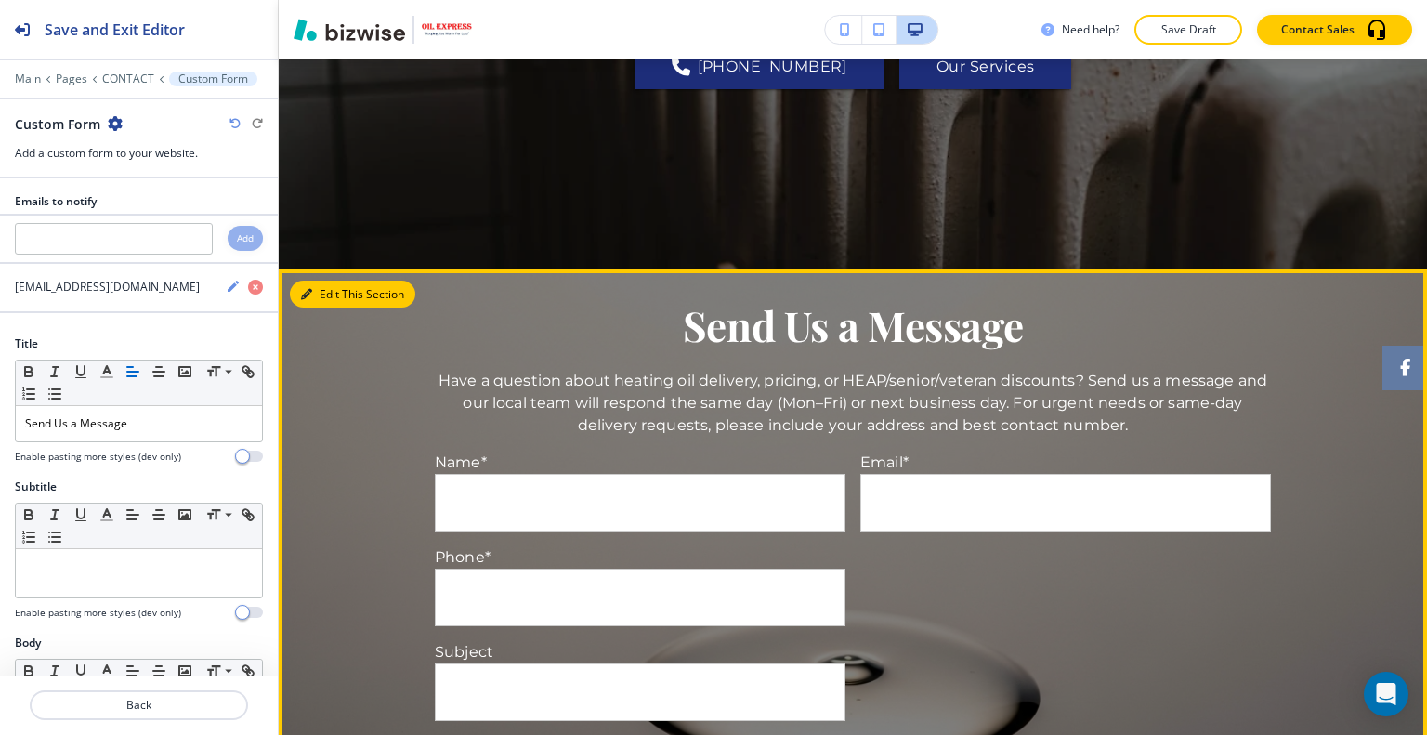
click at [326, 289] on button "Edit This Section" at bounding box center [352, 295] width 125 height 28
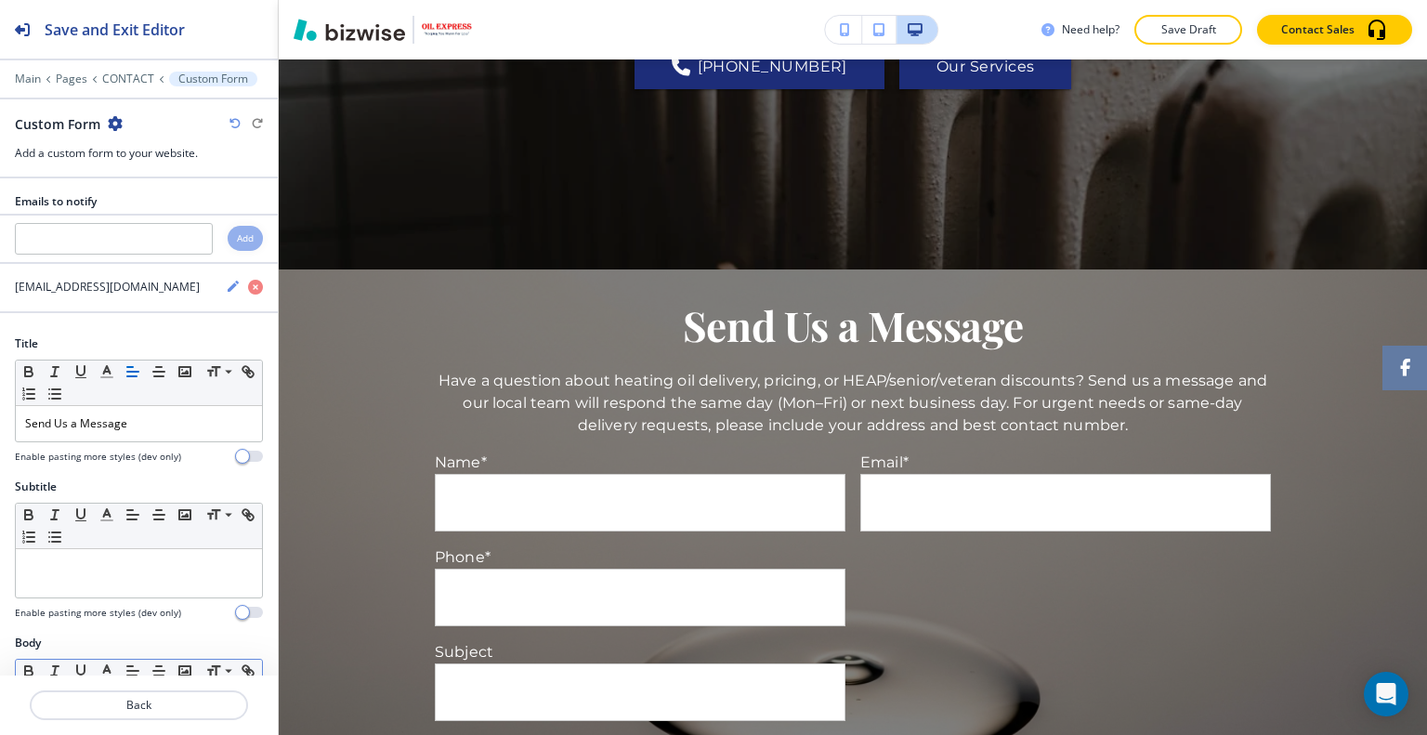
scroll to position [279, 0]
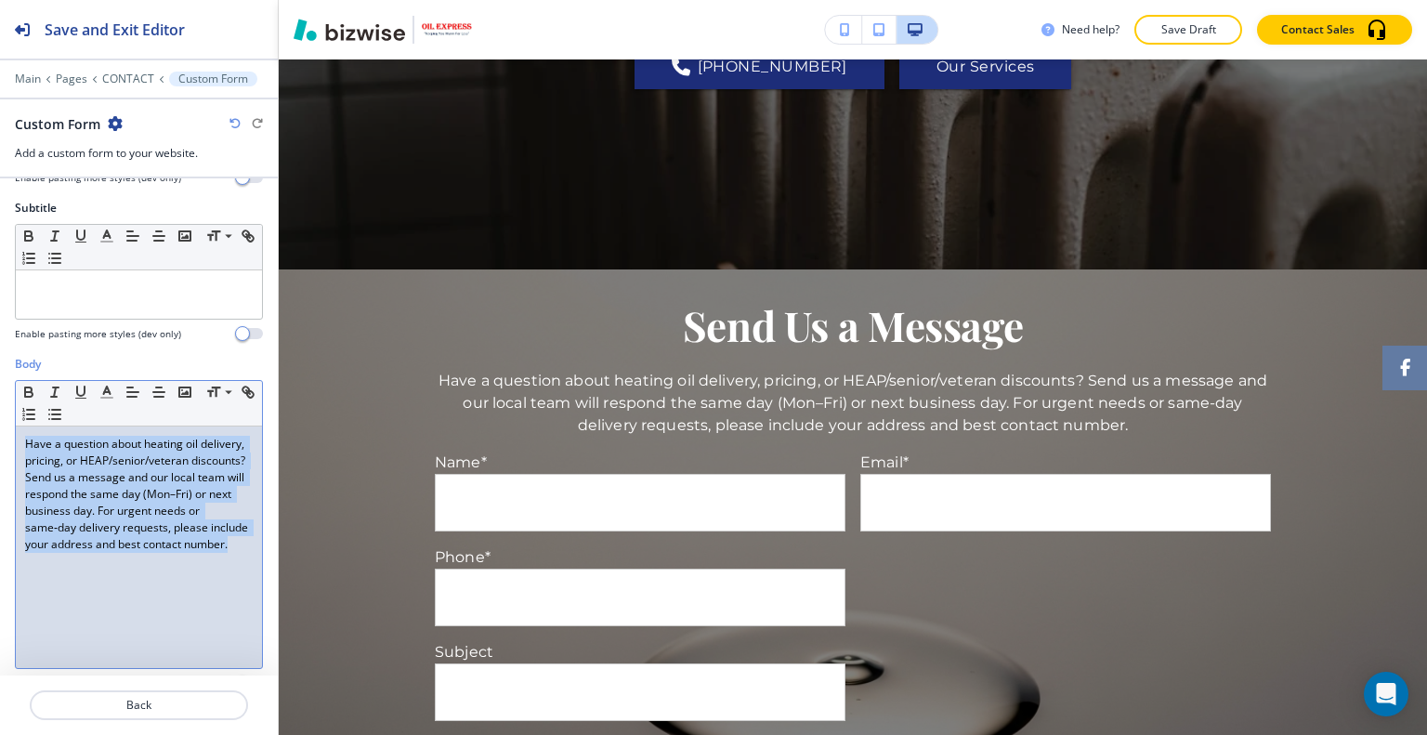
drag, startPoint x: 173, startPoint y: 604, endPoint x: 41, endPoint y: 441, distance: 209.3
click at [0, 401] on div "Body Small Normal Large Huge Have a question about heating oil delivery, pricin…" at bounding box center [139, 530] width 278 height 349
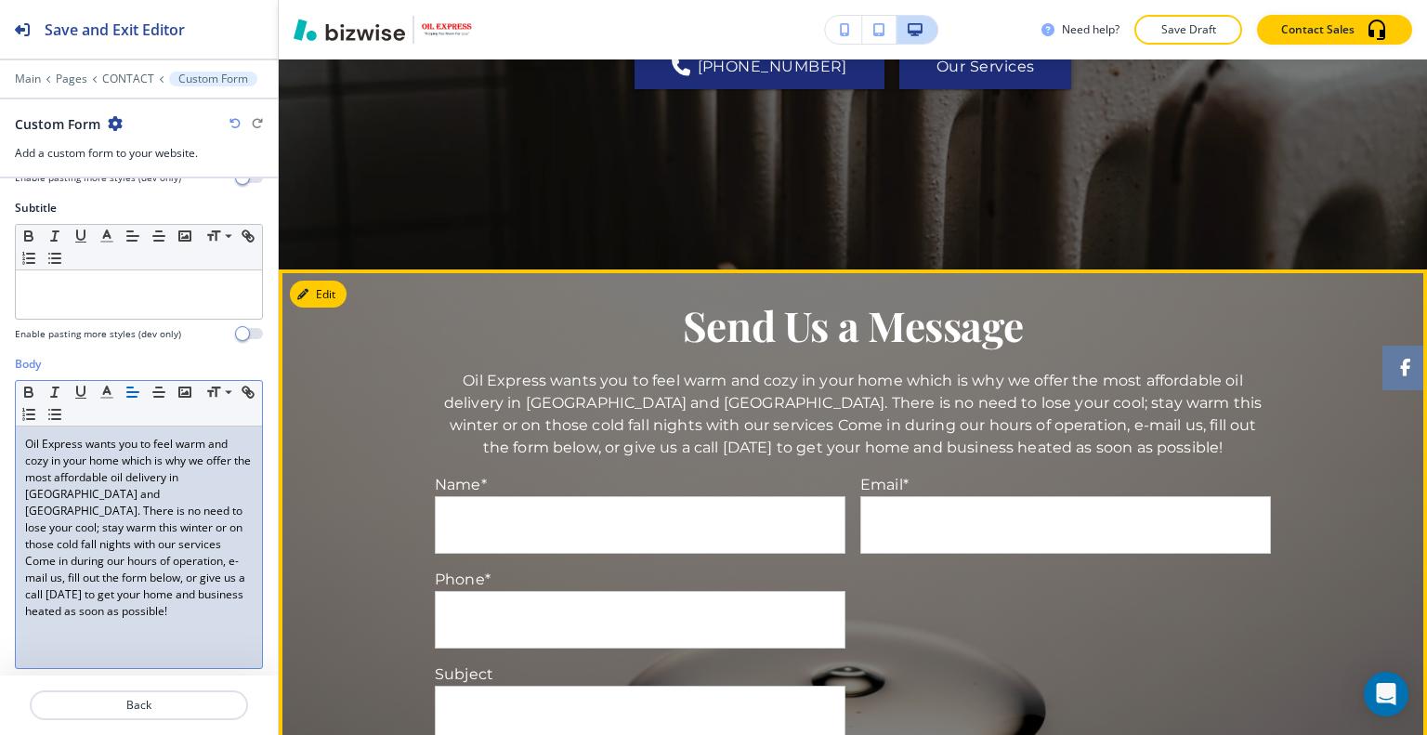
click at [999, 703] on form "Name* Your Name Your Name Email* your@email.com your@email.com Phone* (###) ###…" at bounding box center [852, 719] width 851 height 490
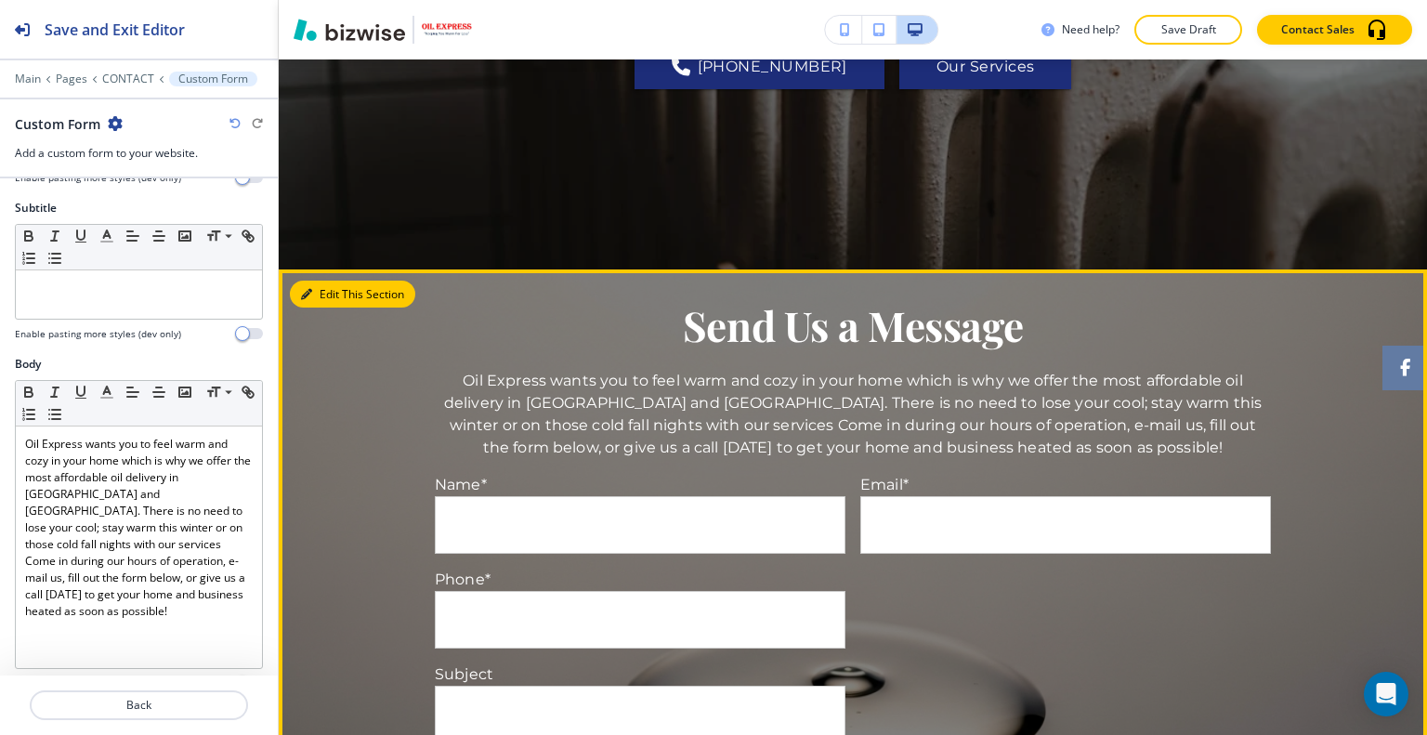
click at [331, 296] on button "Edit This Section" at bounding box center [352, 295] width 125 height 28
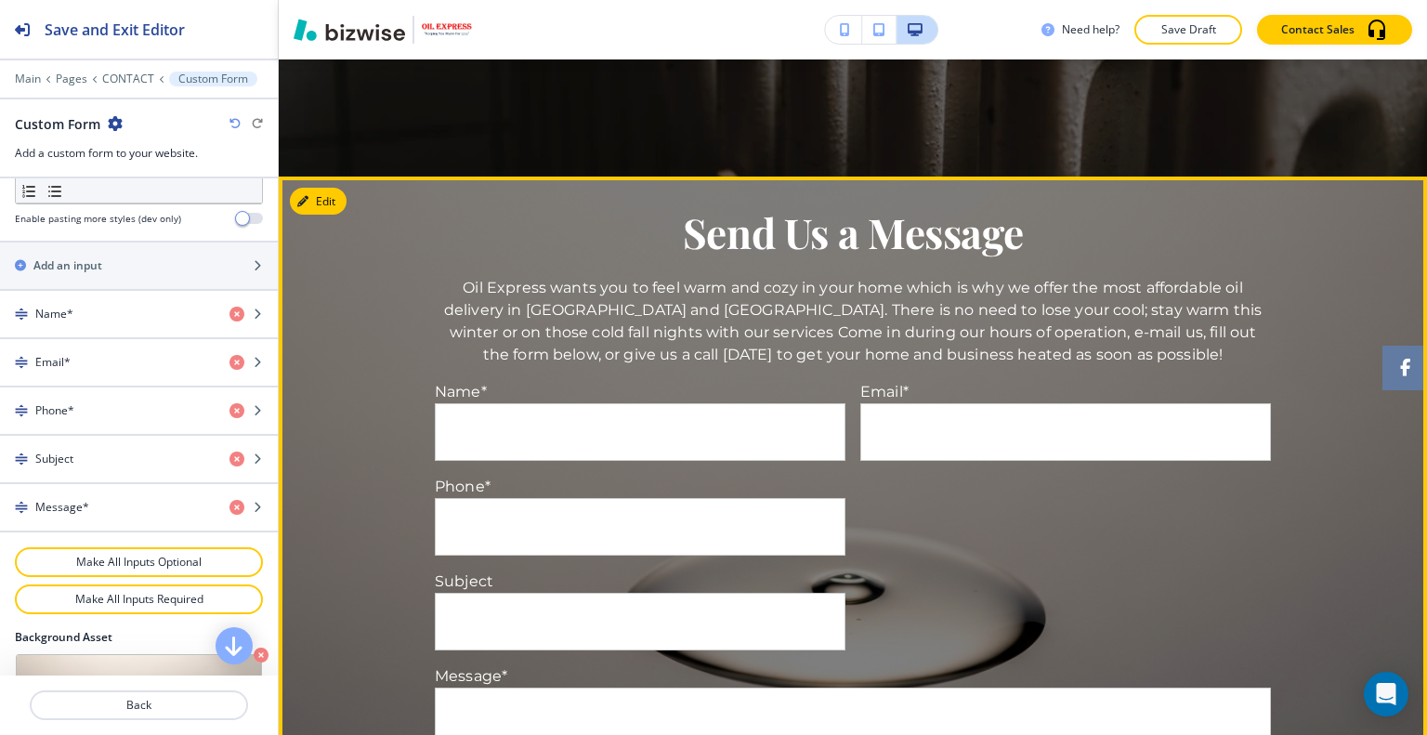
scroll to position [650, 0]
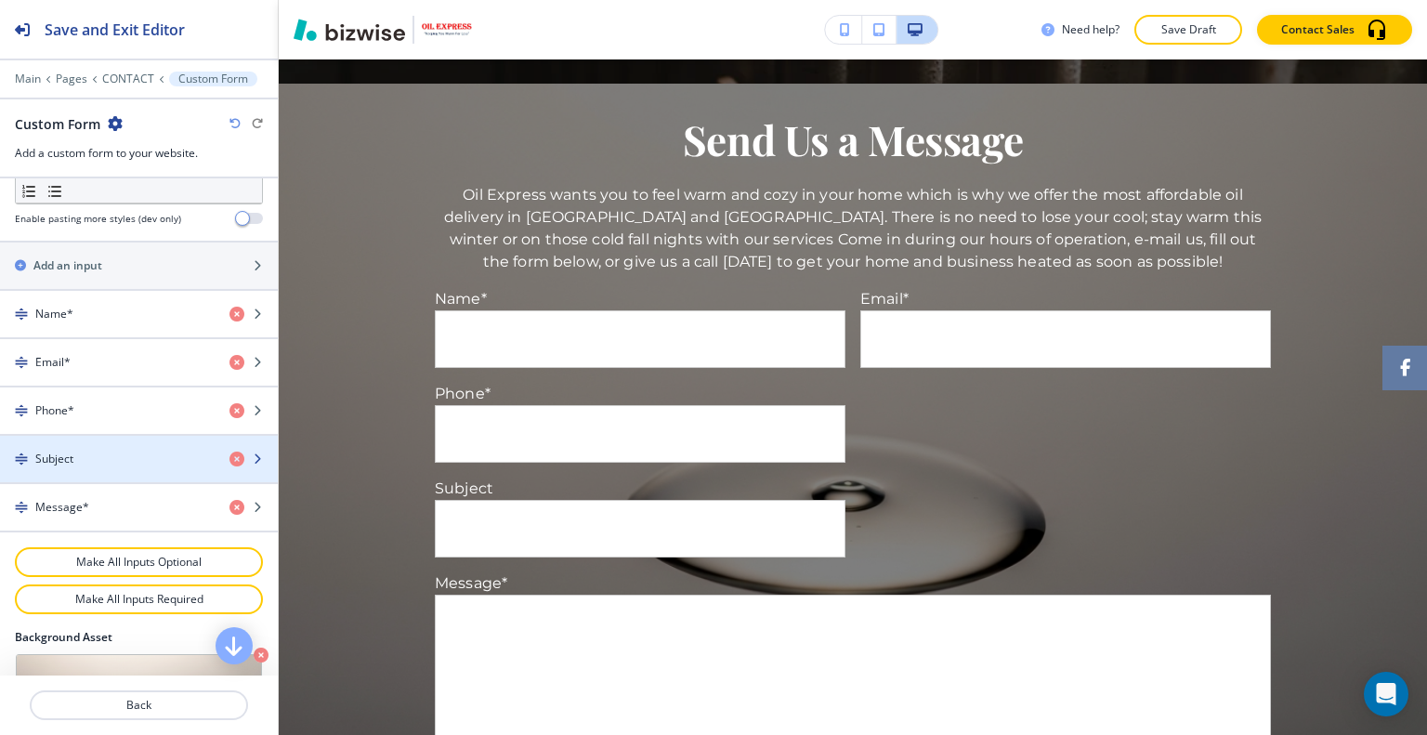
click at [101, 441] on div "button" at bounding box center [139, 443] width 278 height 15
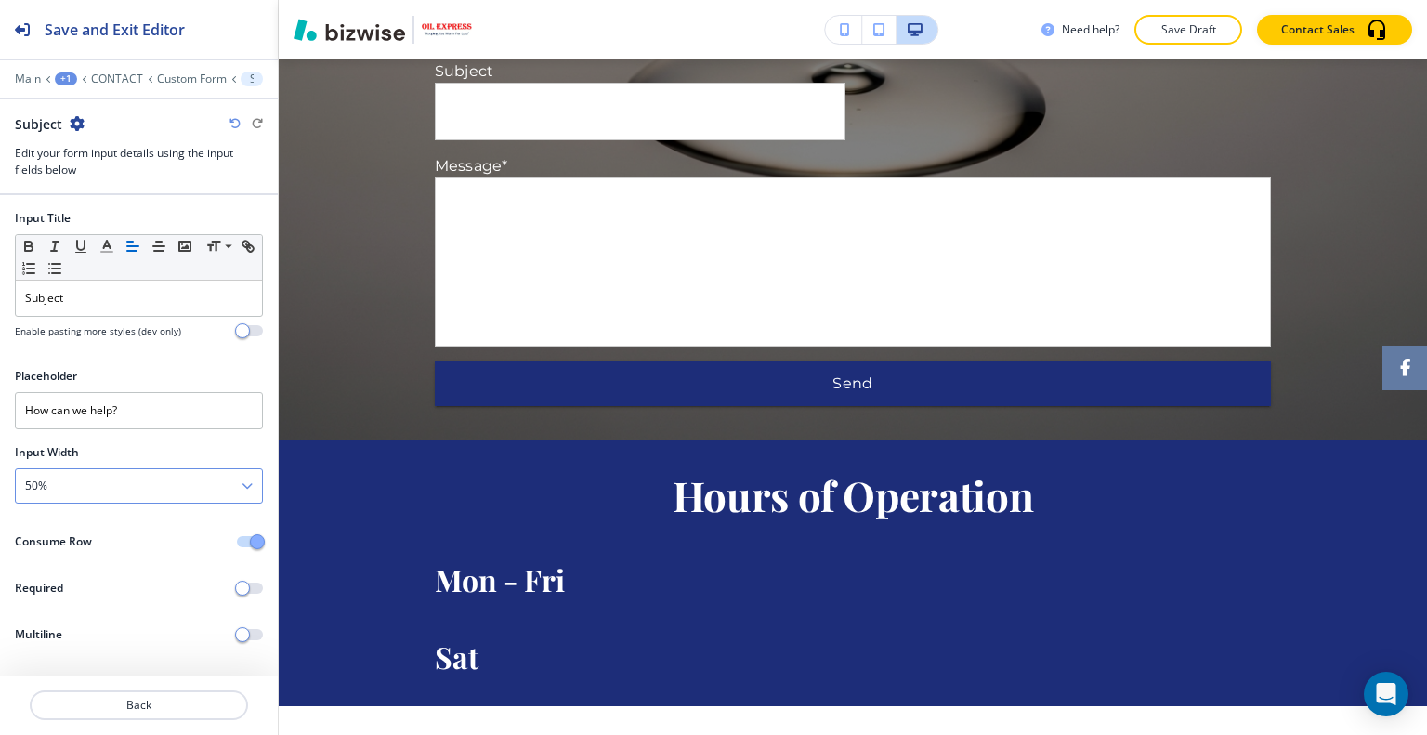
click at [105, 483] on div "50%" at bounding box center [139, 485] width 246 height 33
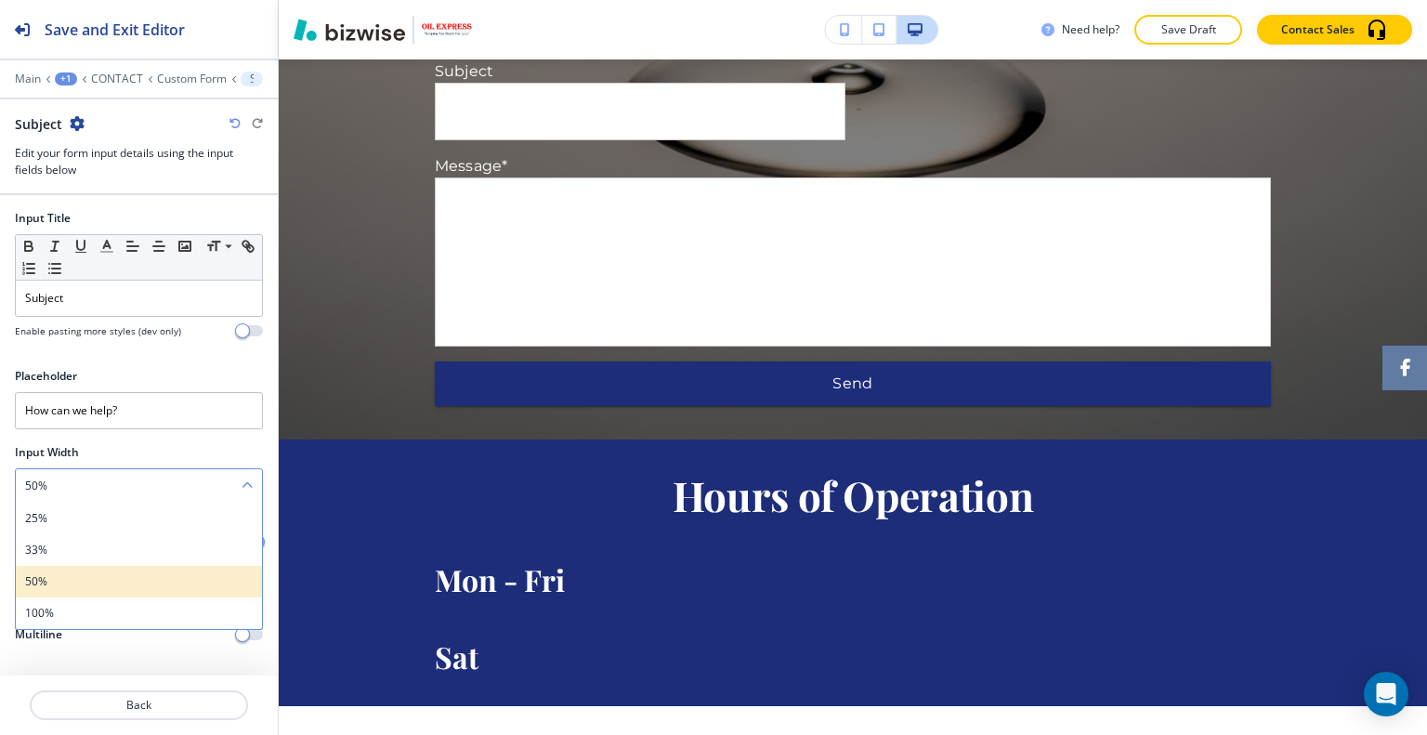
click at [77, 573] on h4 "50%" at bounding box center [139, 581] width 228 height 17
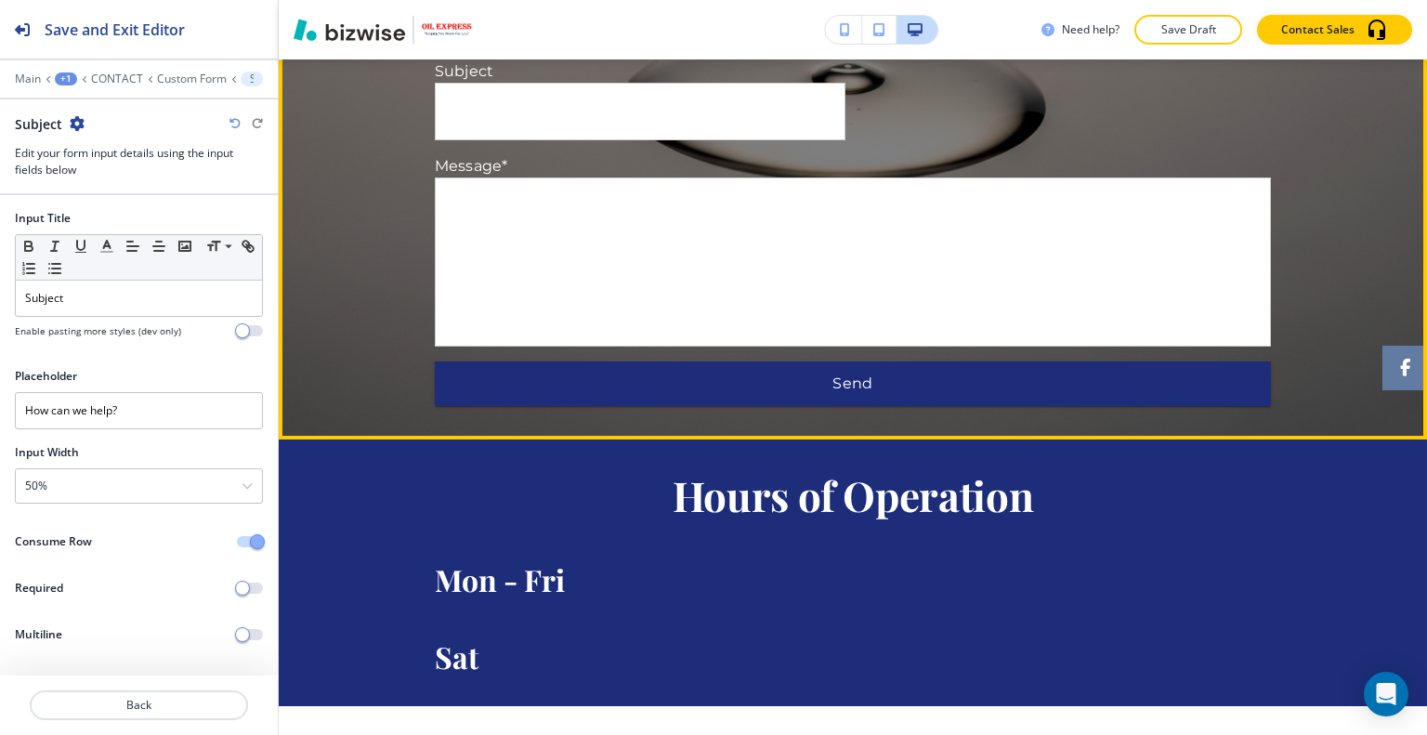
scroll to position [882, 0]
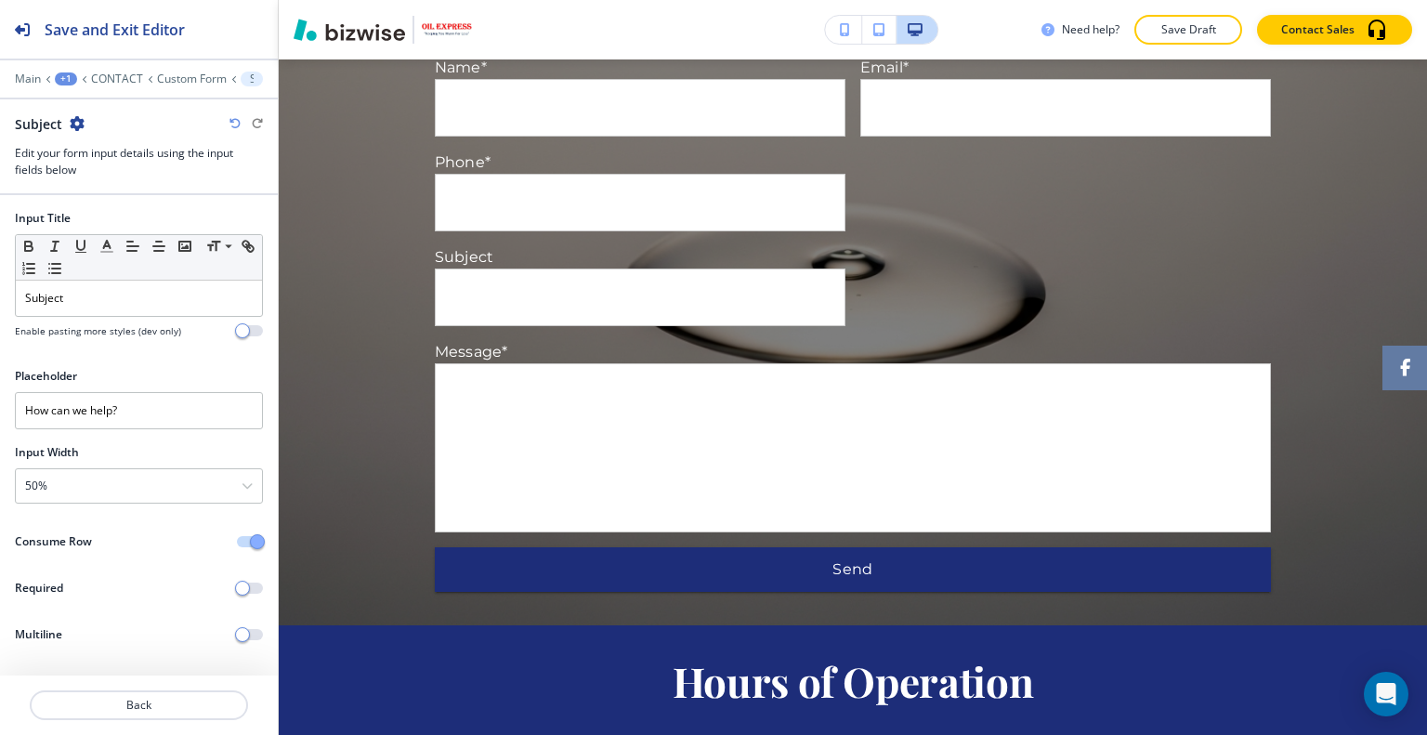
click at [124, 724] on div at bounding box center [139, 727] width 278 height 15
click at [123, 715] on button "Back" at bounding box center [139, 705] width 218 height 30
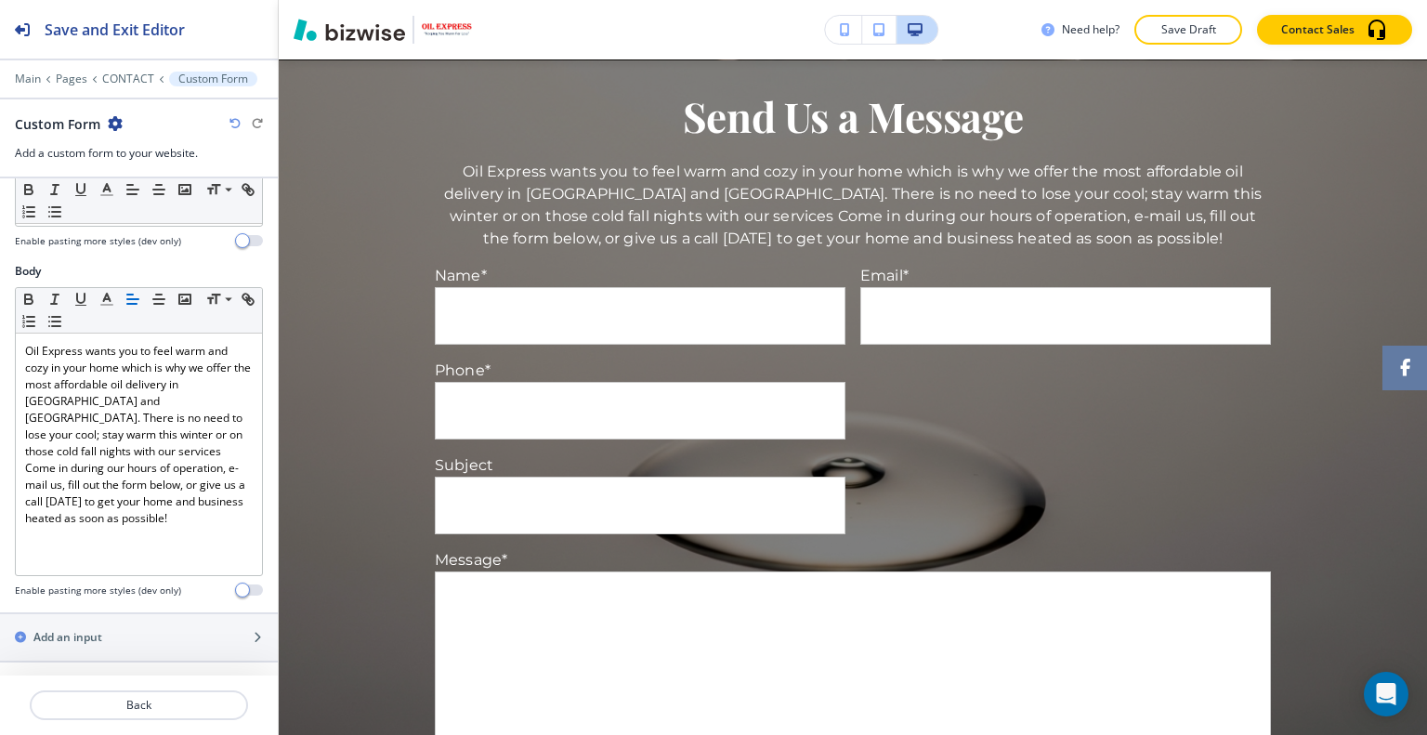
scroll to position [650, 0]
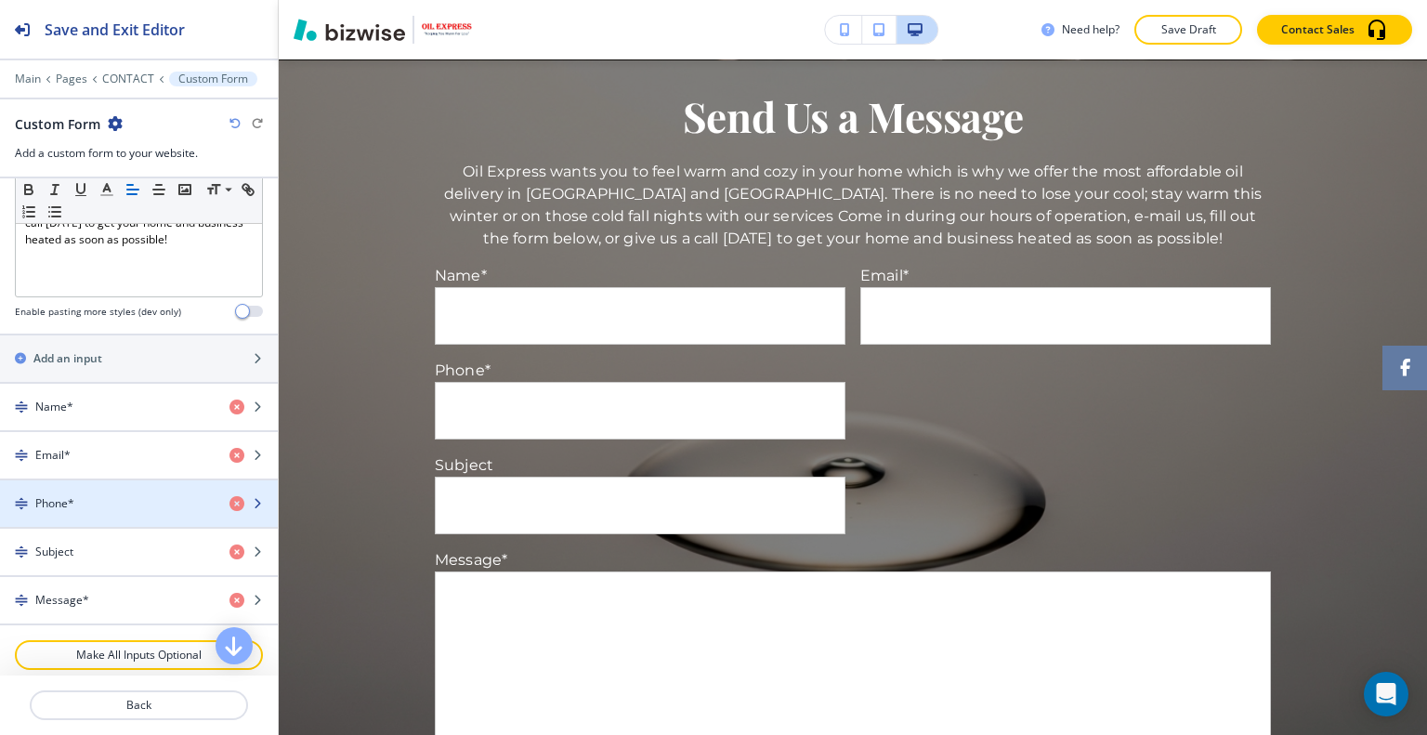
click at [129, 497] on div "Phone*" at bounding box center [107, 503] width 215 height 17
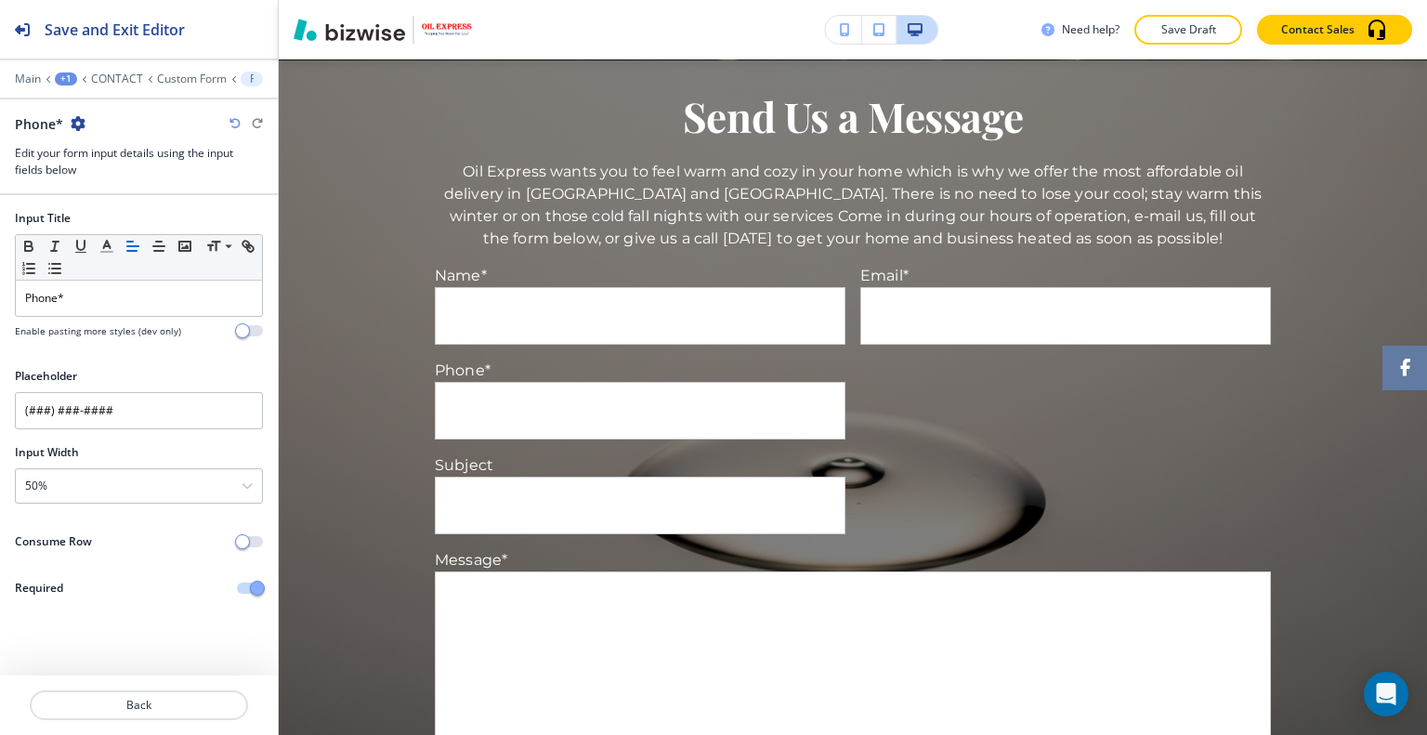
scroll to position [973, 0]
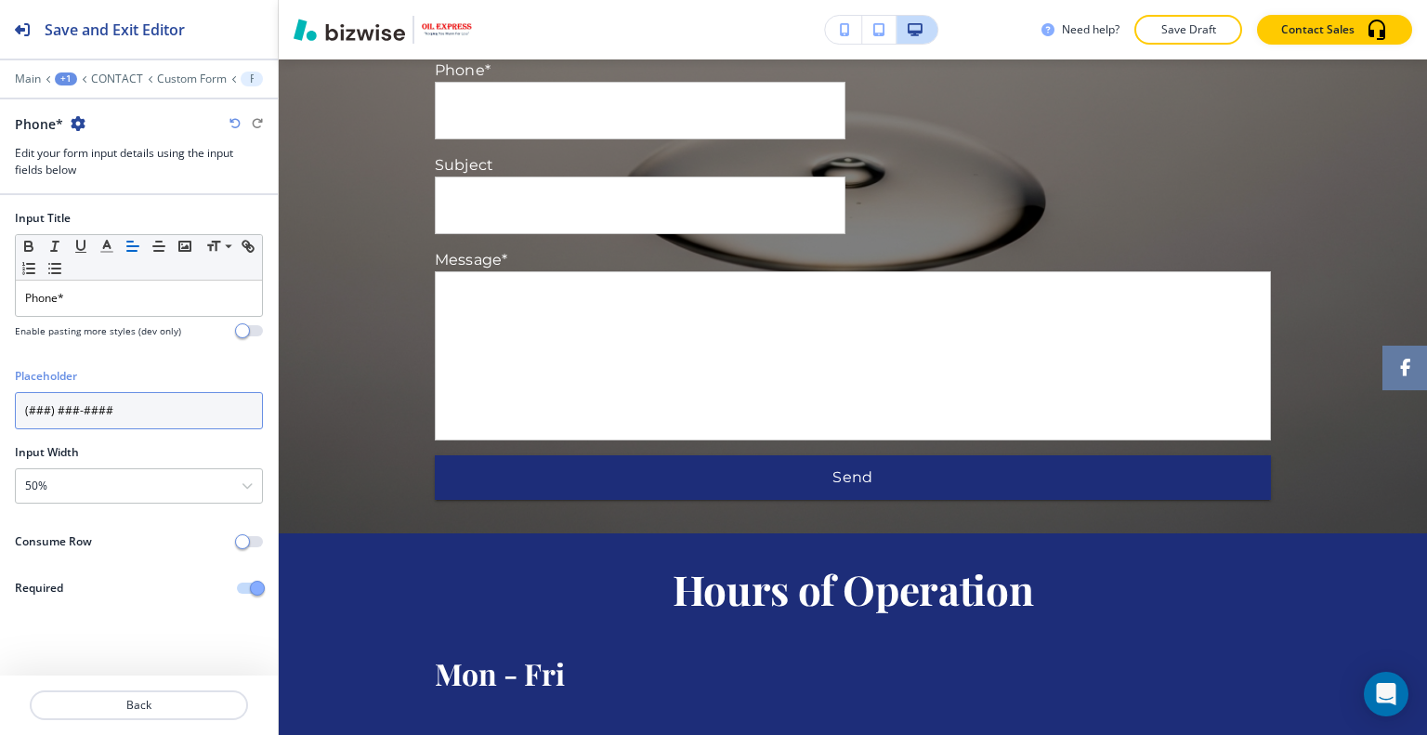
drag, startPoint x: 155, startPoint y: 410, endPoint x: 0, endPoint y: 397, distance: 155.7
click at [0, 397] on div "Placeholder (###) ###-####" at bounding box center [139, 406] width 278 height 76
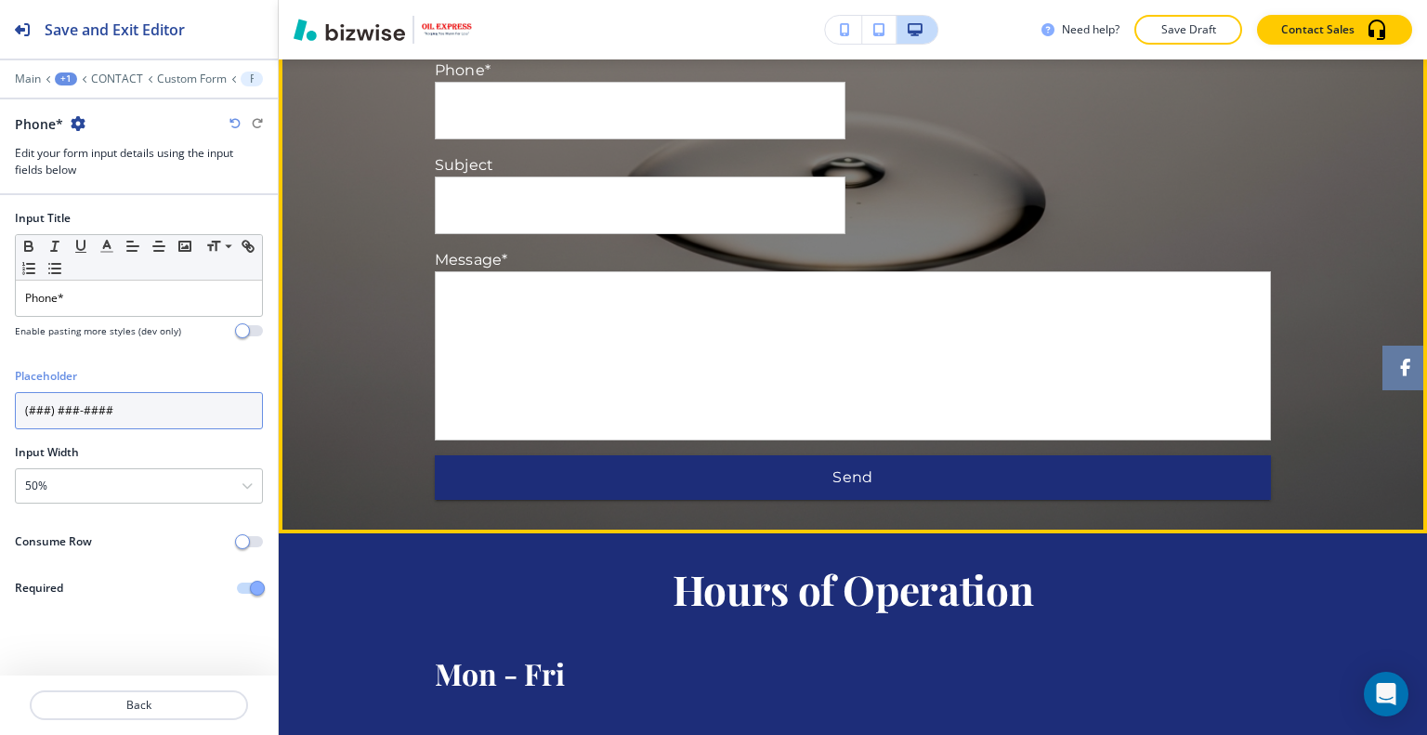
scroll to position [788, 0]
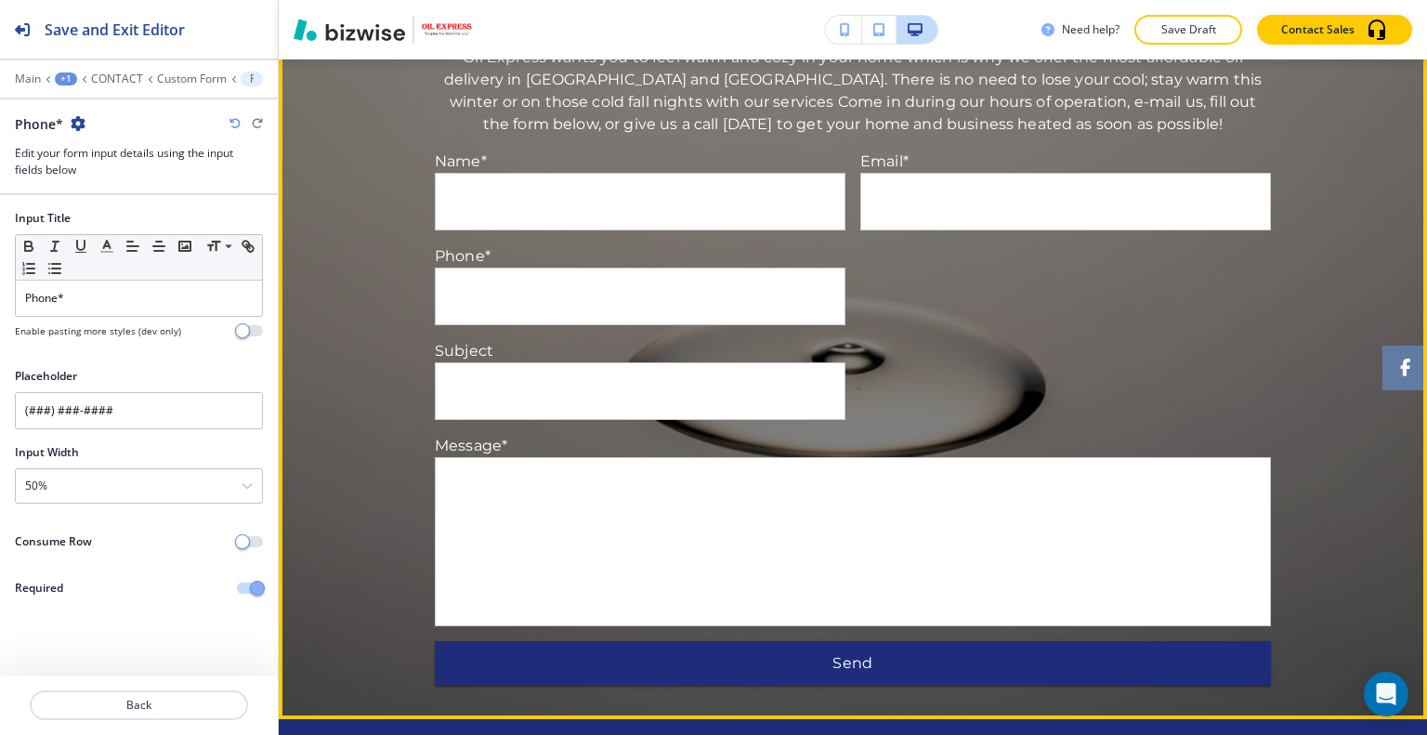
click at [632, 294] on input "(###) ###-####" at bounding box center [640, 296] width 409 height 56
click at [578, 397] on input "How can we help?" at bounding box center [640, 391] width 409 height 56
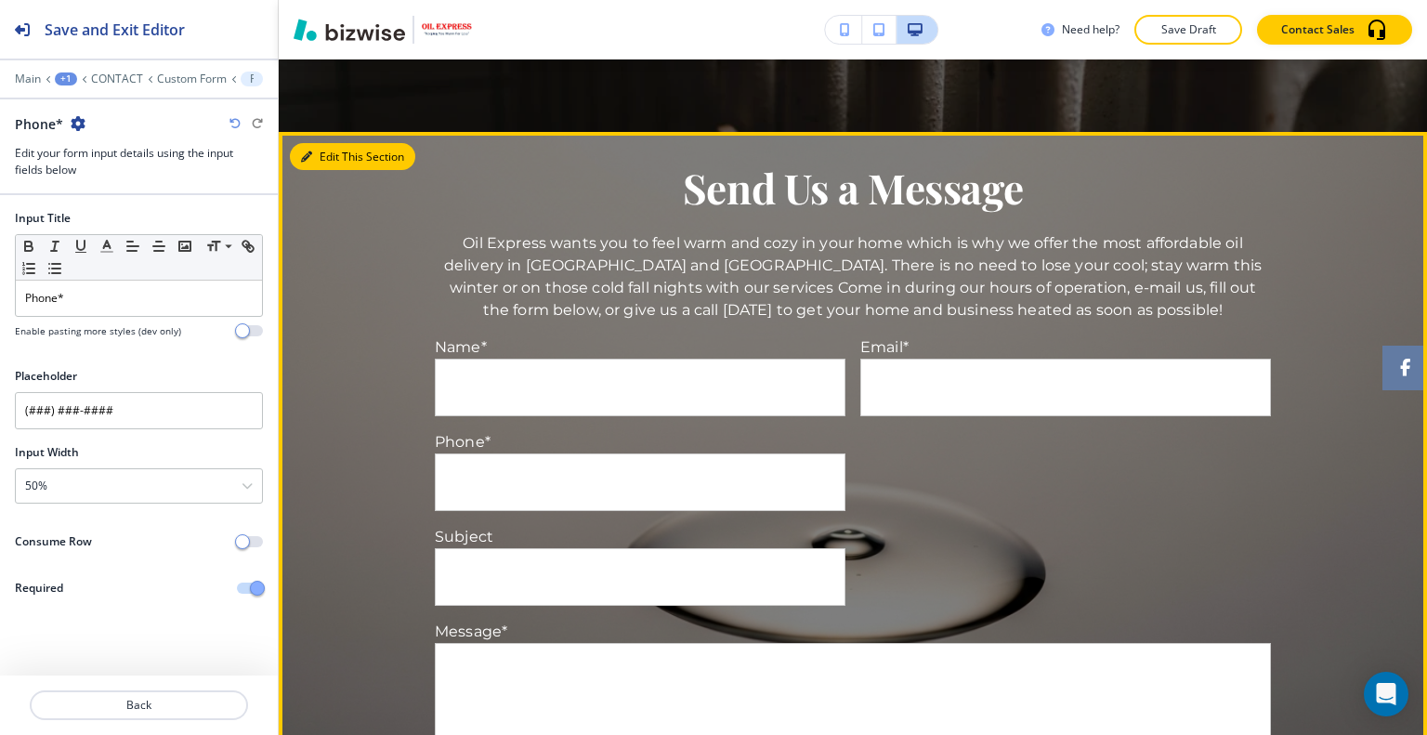
click at [320, 163] on div "Edit This Section Send Us a Message Oil Express wants you to feel warm and cozy…" at bounding box center [853, 518] width 1148 height 773
click at [327, 150] on button "Edit This Section" at bounding box center [352, 157] width 125 height 28
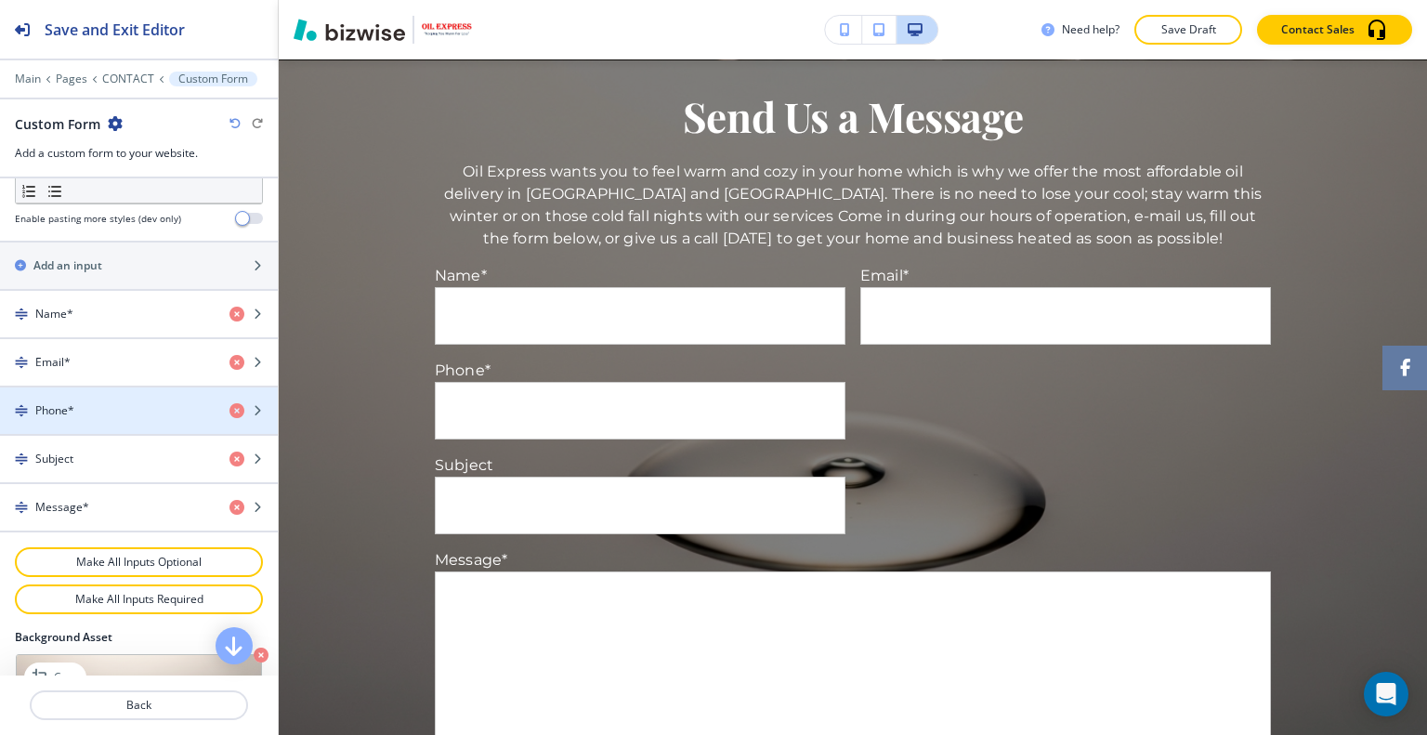
scroll to position [1022, 0]
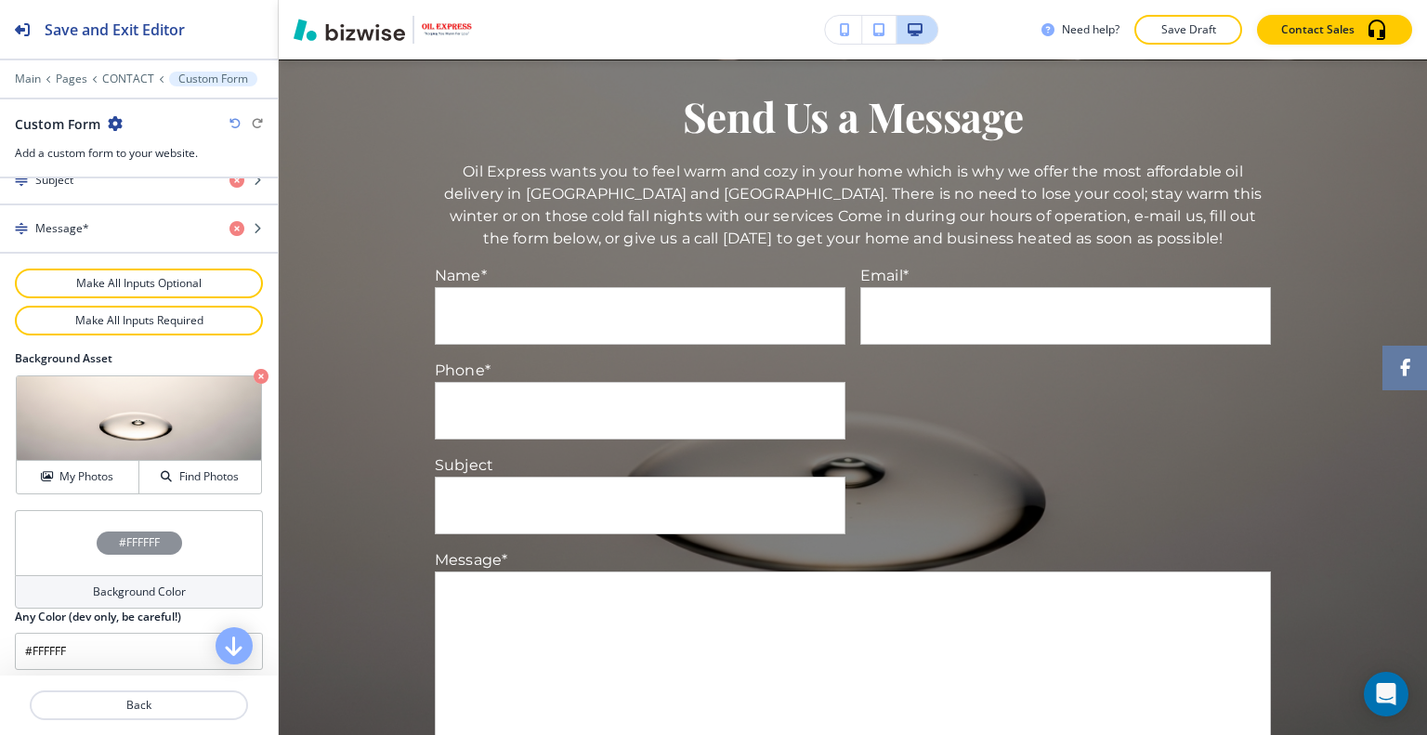
click at [1196, 35] on p "Save Draft" at bounding box center [1187, 29] width 59 height 17
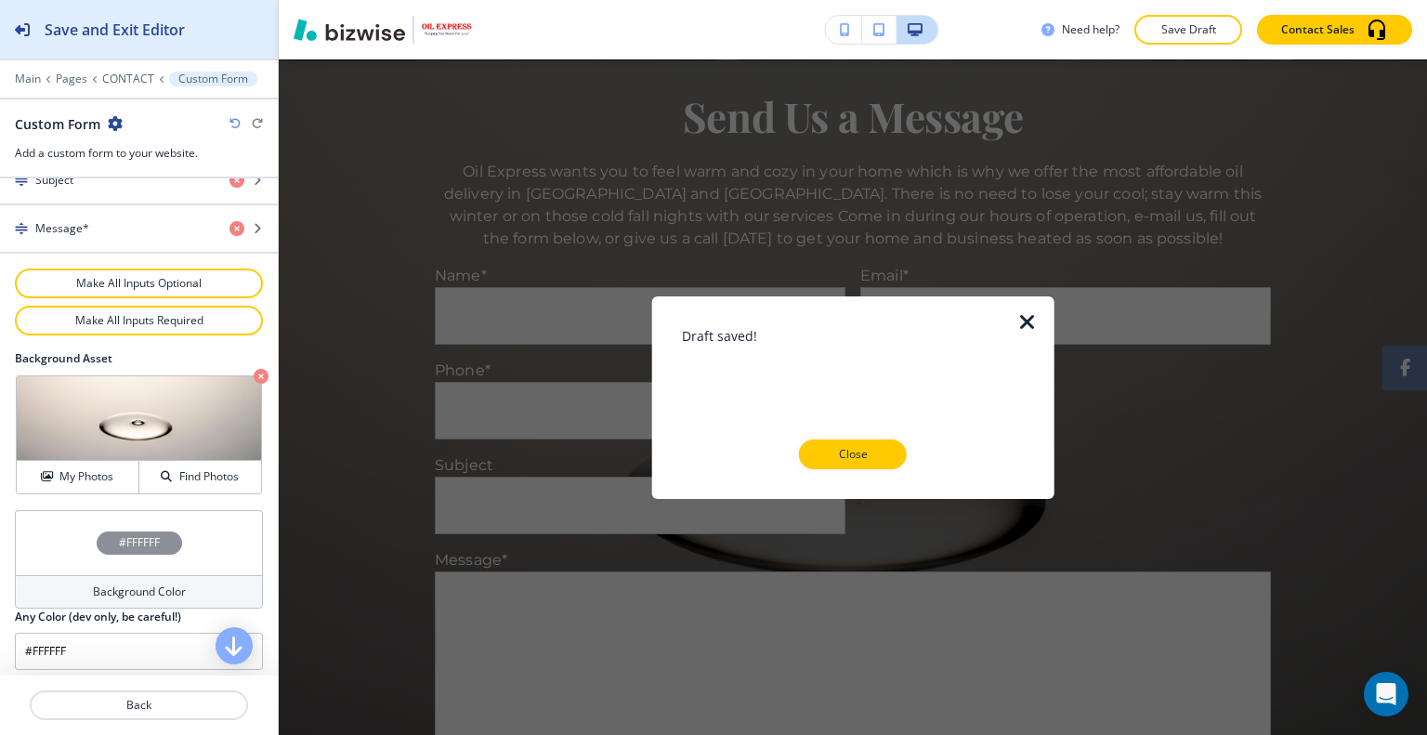
click at [142, 41] on div "Save and Exit Editor" at bounding box center [92, 29] width 185 height 59
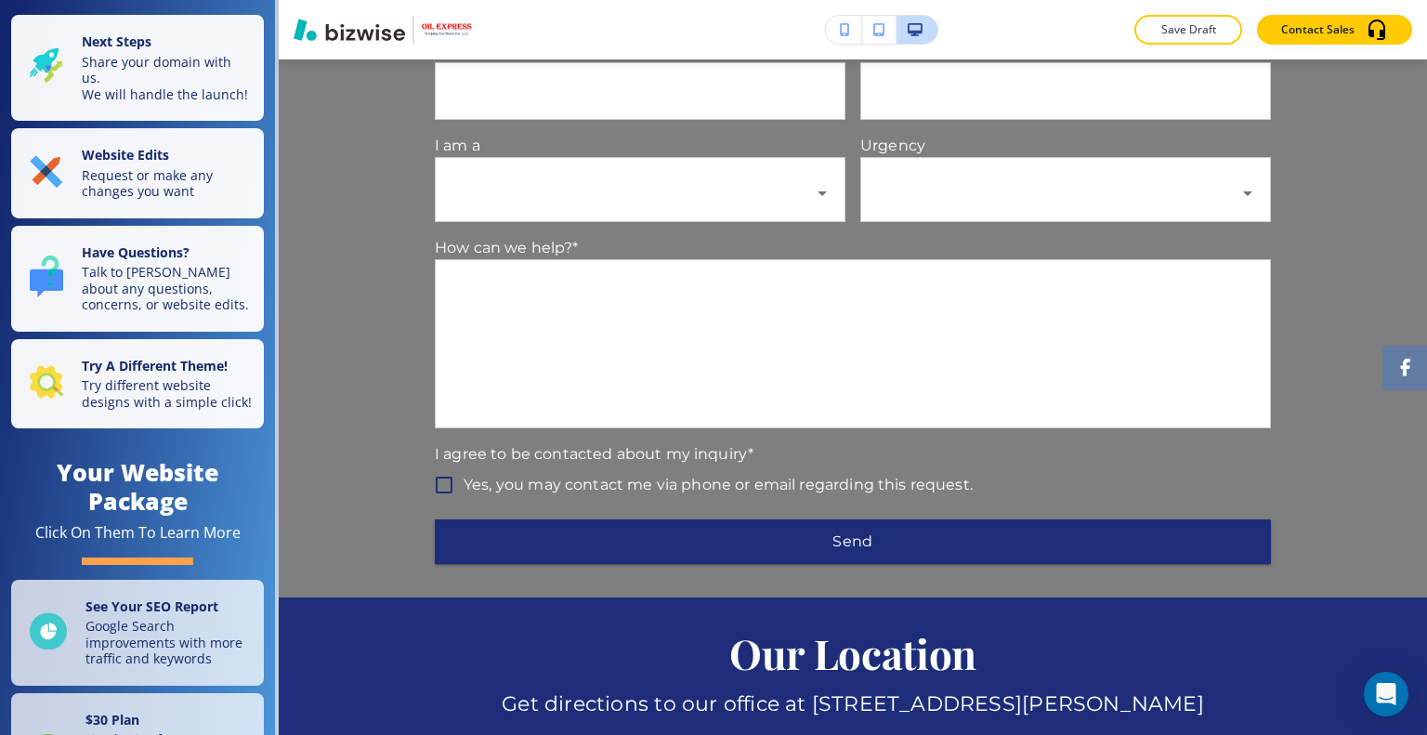
scroll to position [0, 0]
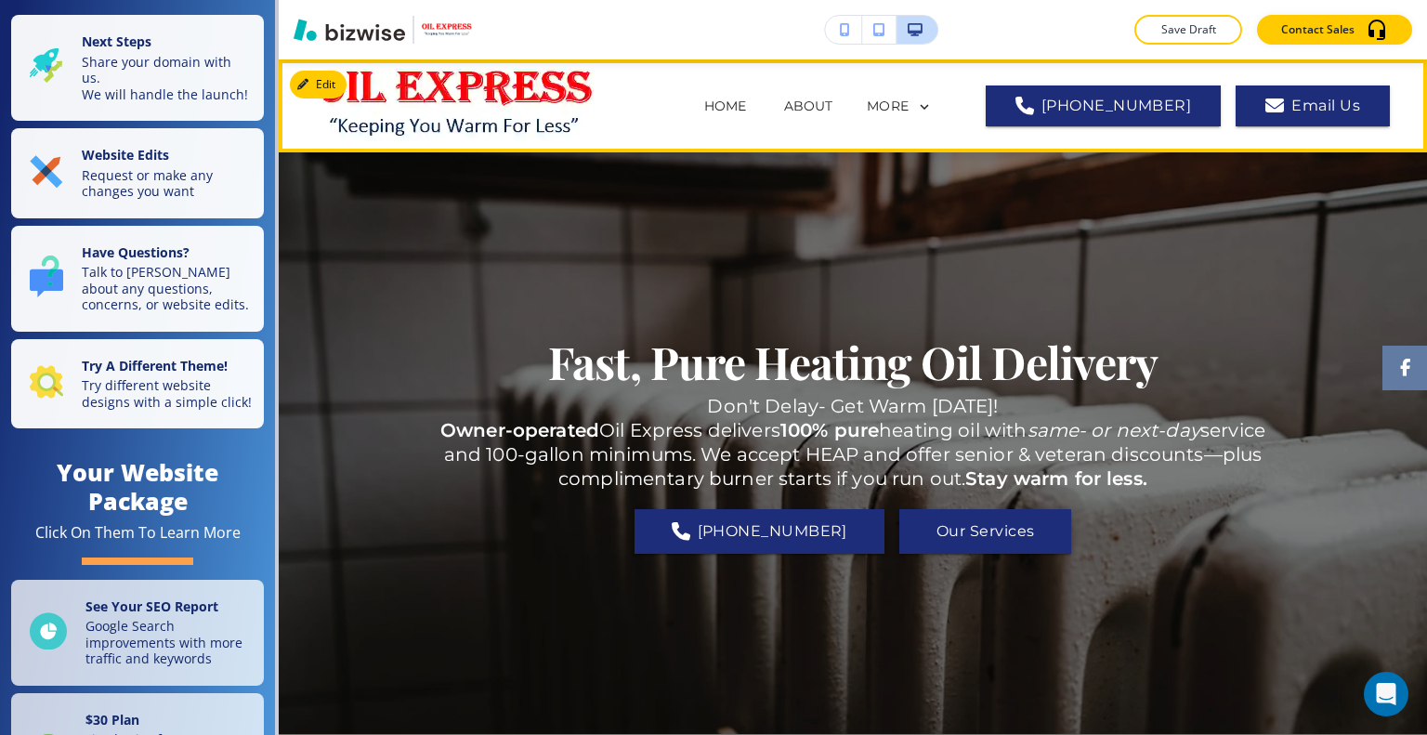
click at [933, 103] on div "MORE" at bounding box center [900, 106] width 66 height 17
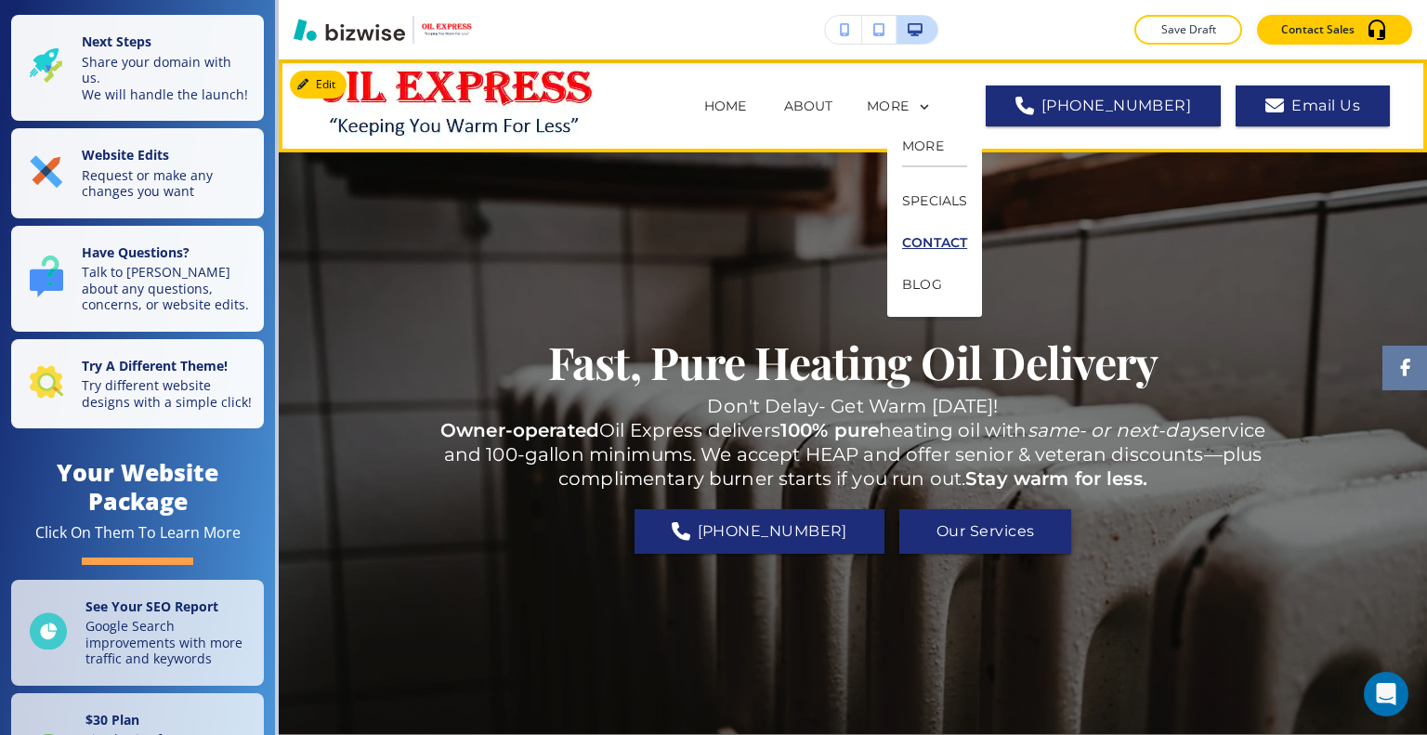
click at [934, 248] on p "CONTACT" at bounding box center [934, 243] width 65 height 42
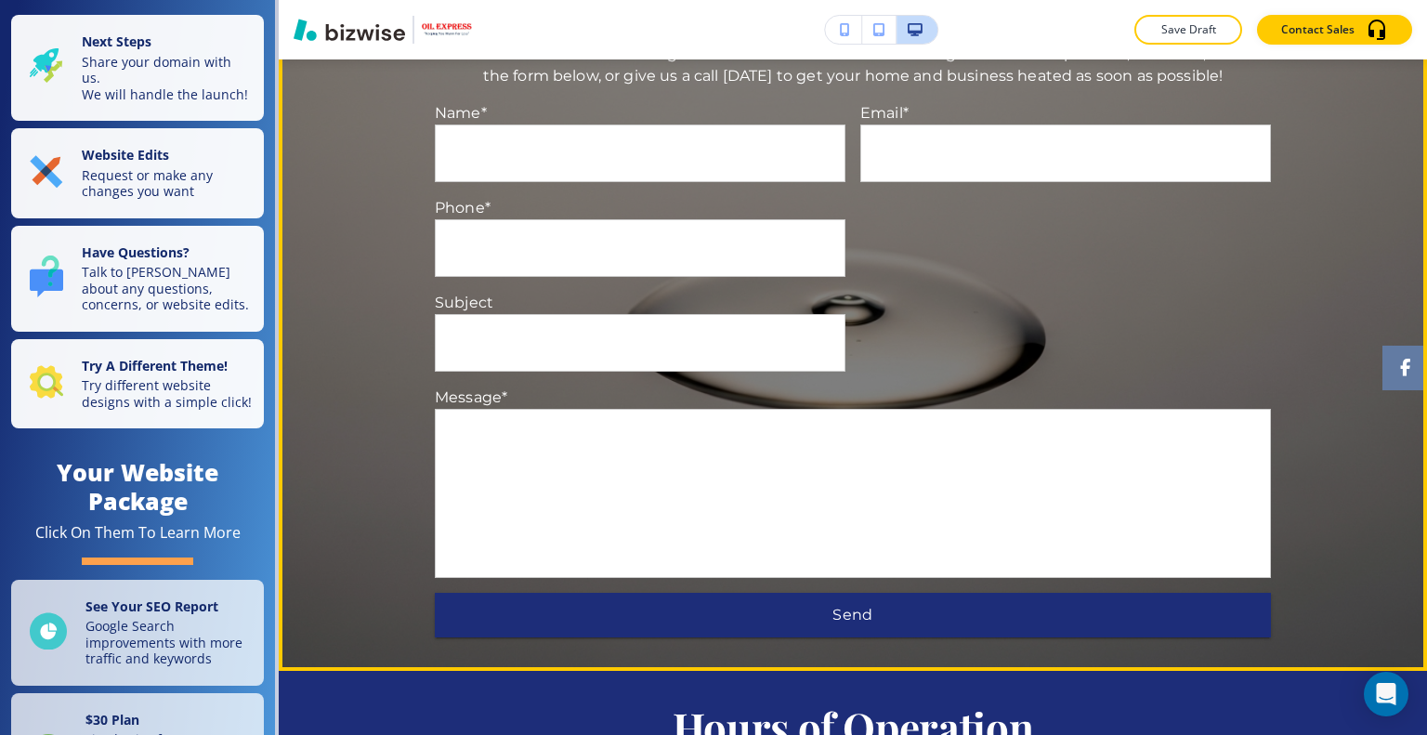
scroll to position [743, 0]
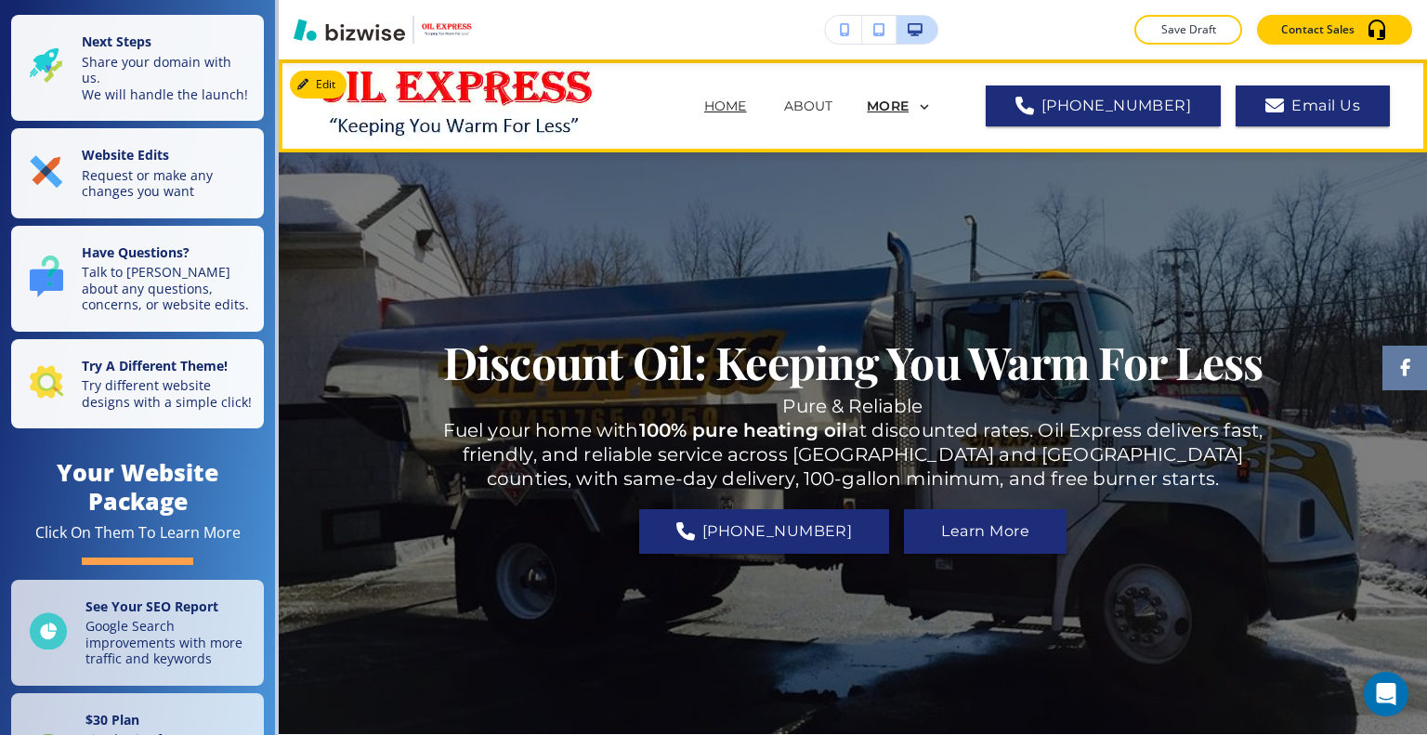
click at [908, 109] on p "MORE" at bounding box center [888, 106] width 42 height 14
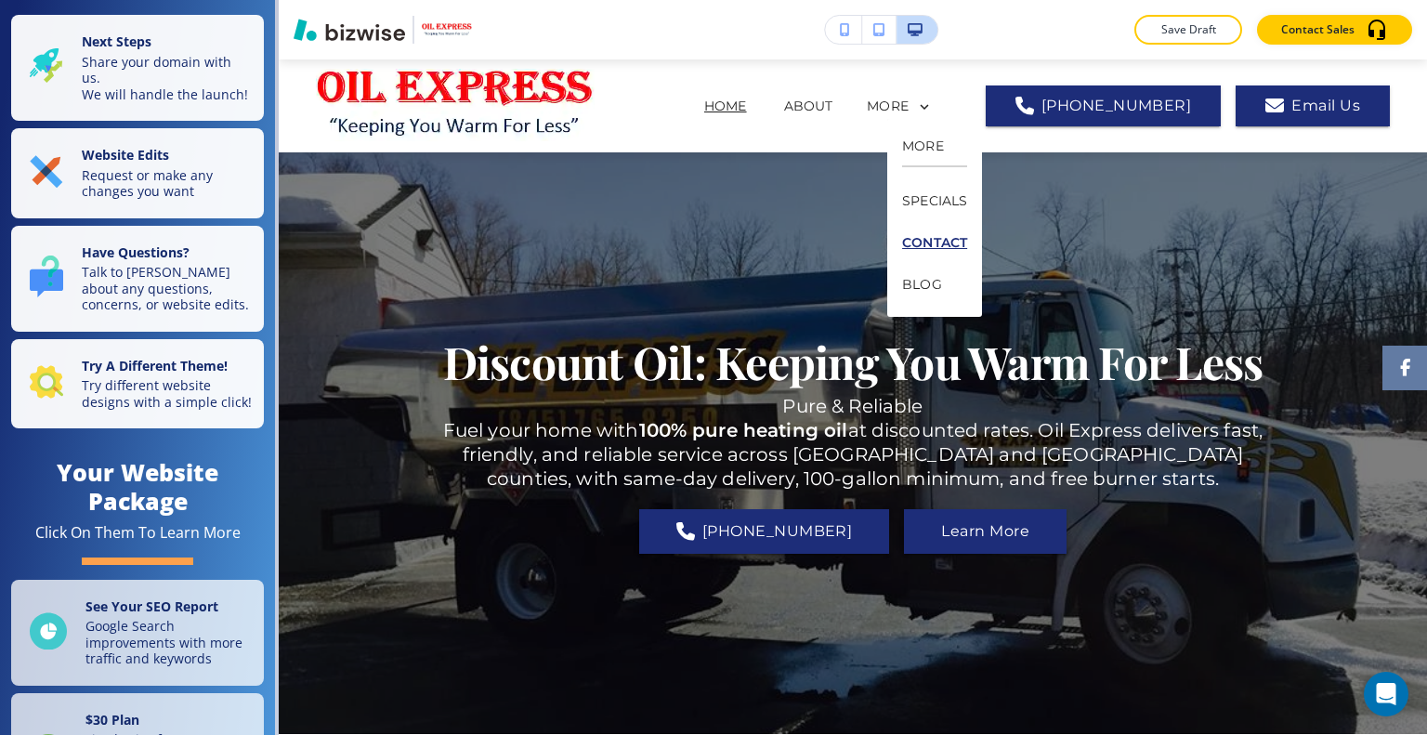
click at [951, 233] on p "CONTACT" at bounding box center [934, 243] width 65 height 42
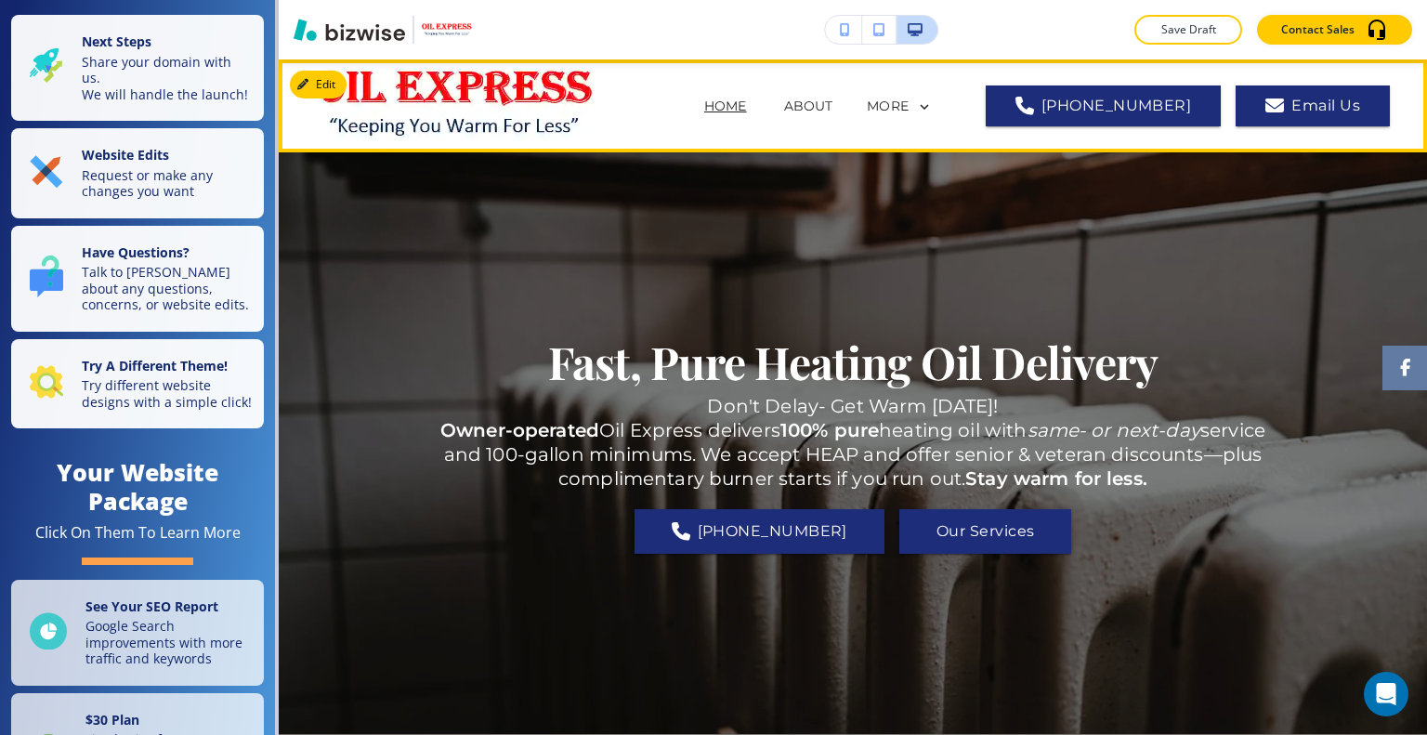
click at [704, 98] on p "HOME" at bounding box center [725, 107] width 43 height 20
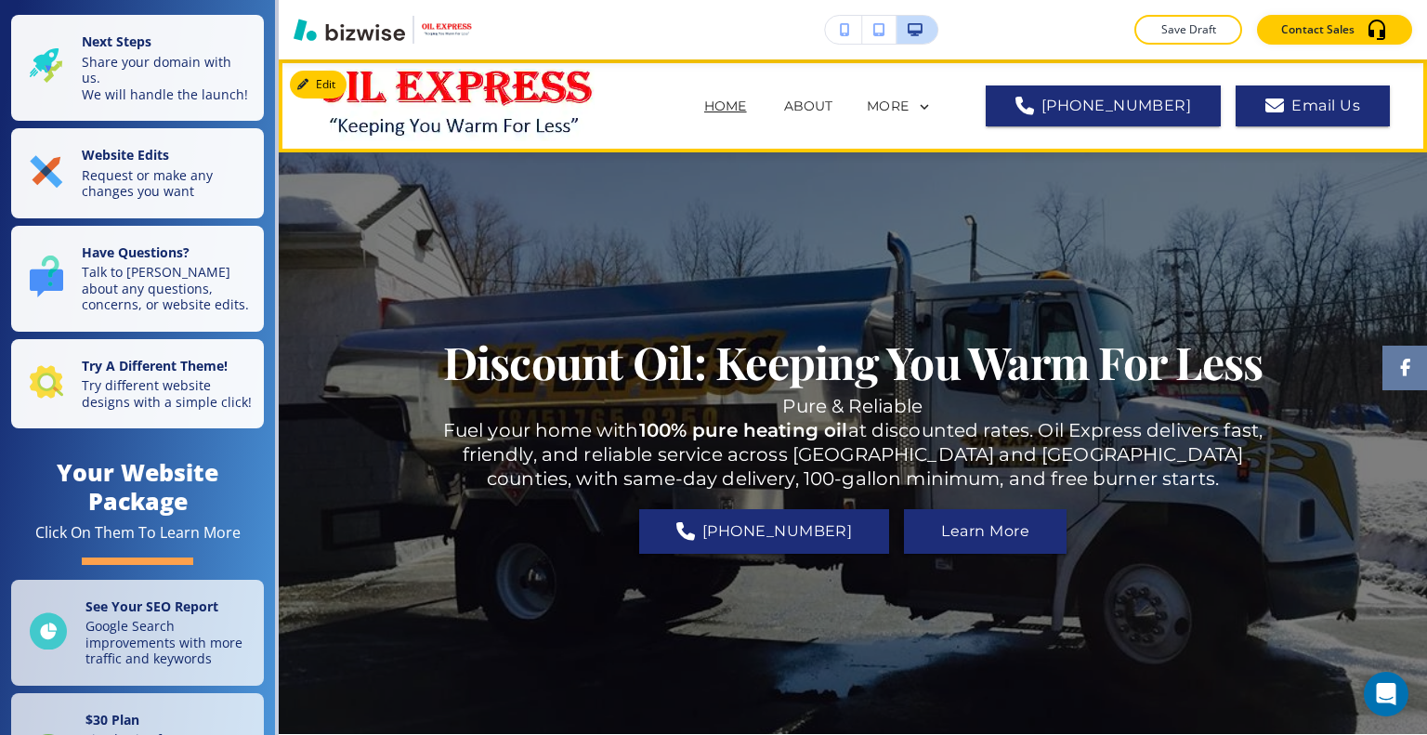
click at [926, 95] on div "MORE" at bounding box center [900, 107] width 68 height 35
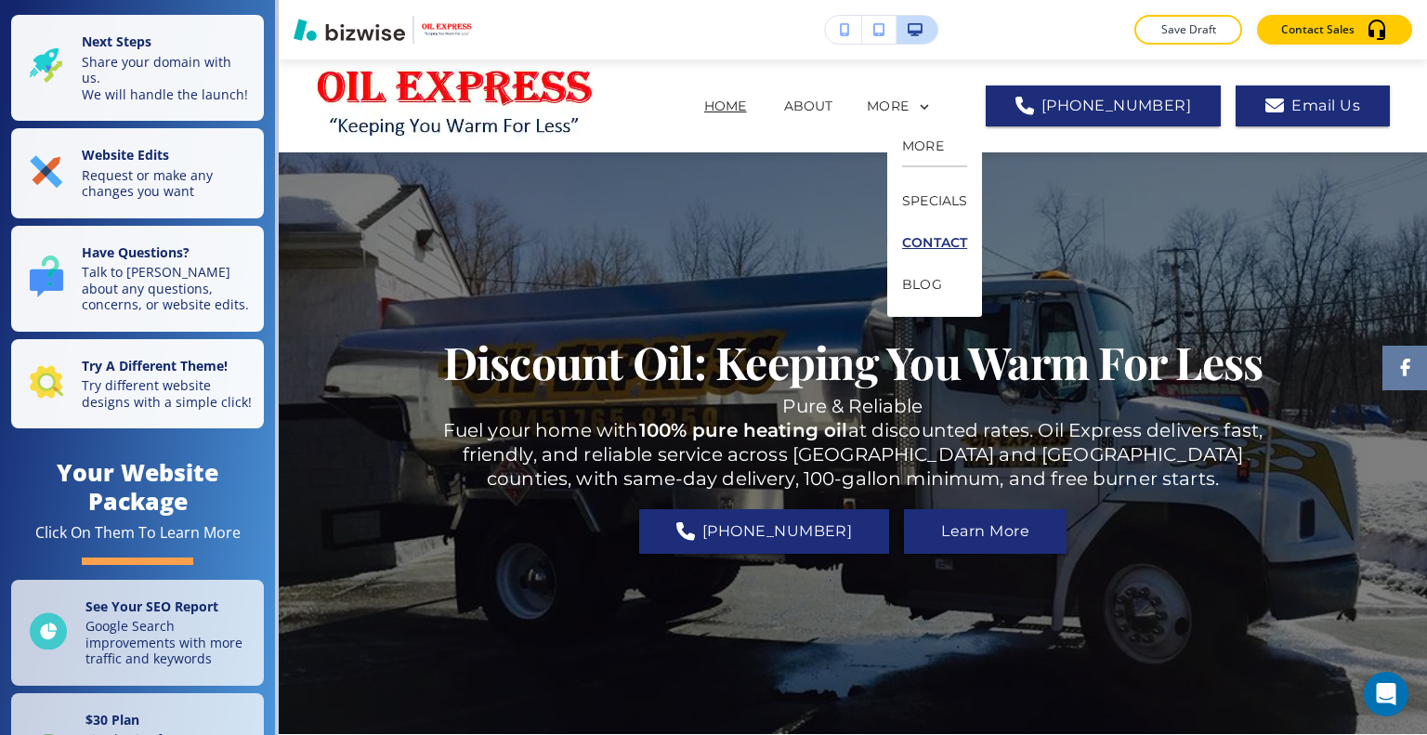
click at [918, 257] on p "CONTACT" at bounding box center [934, 243] width 65 height 42
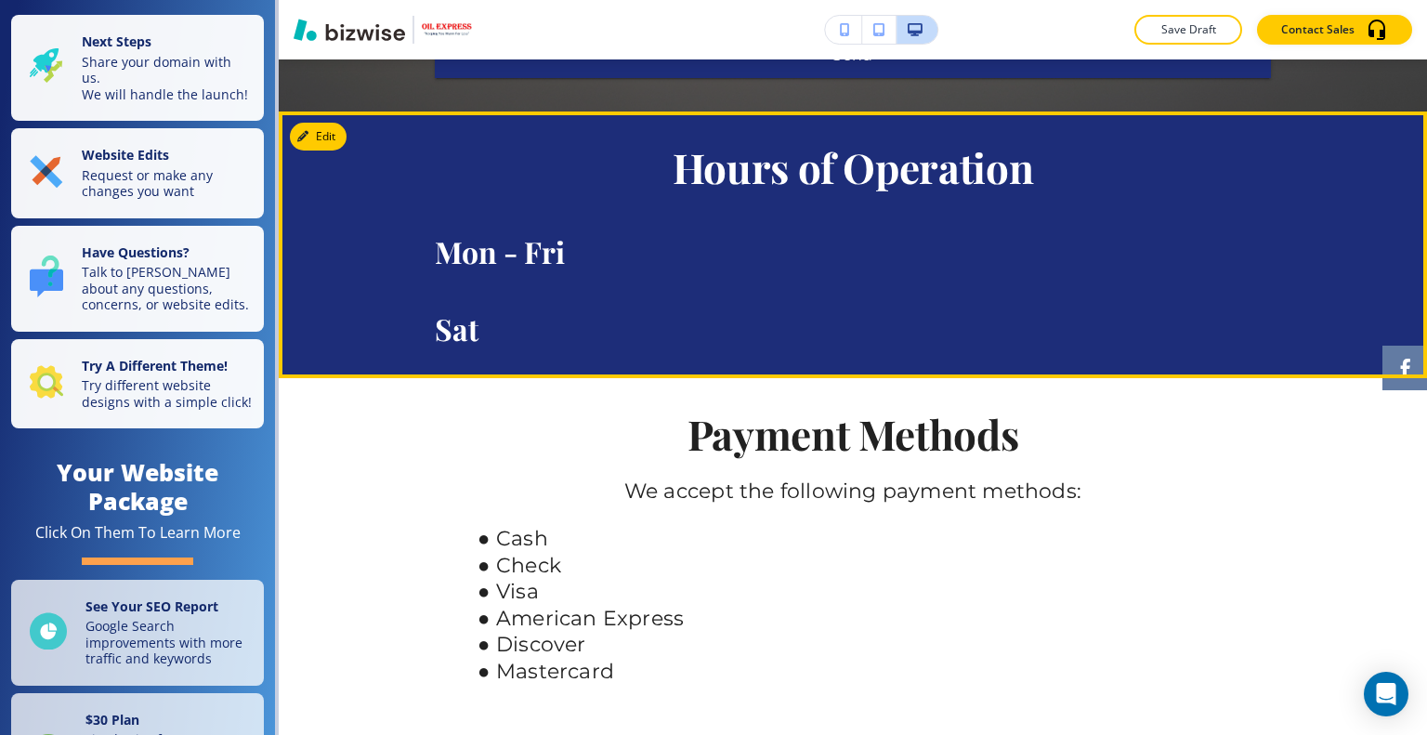
scroll to position [1208, 0]
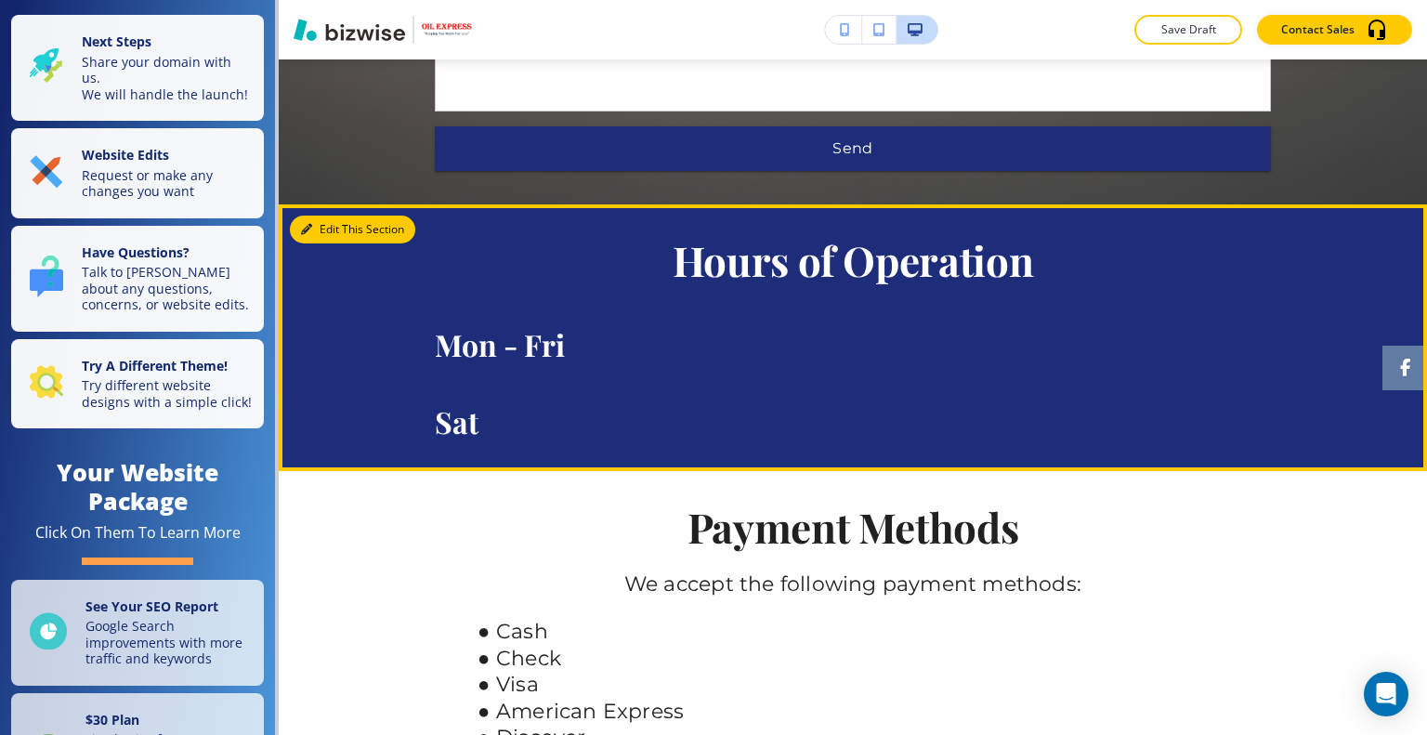
click at [308, 237] on button "Edit This Section" at bounding box center [352, 229] width 125 height 28
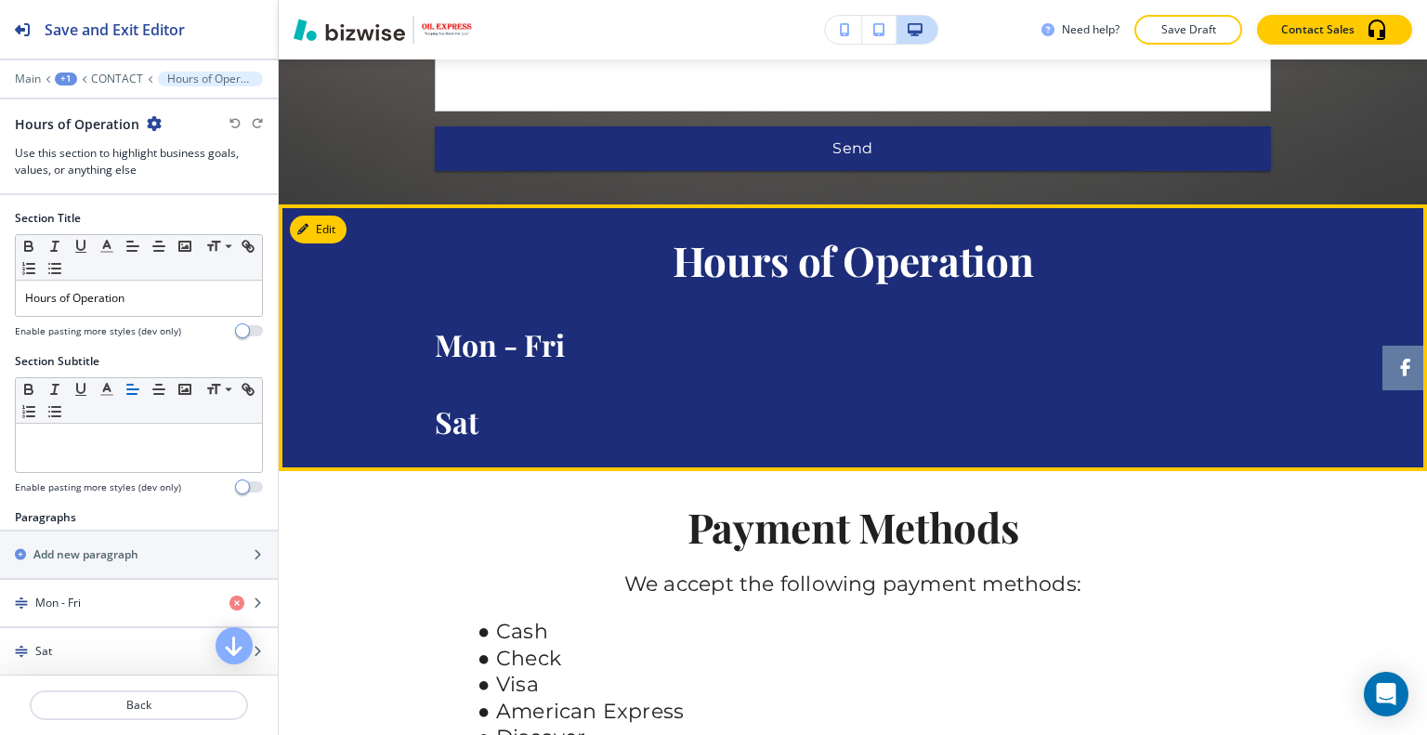
scroll to position [1352, 0]
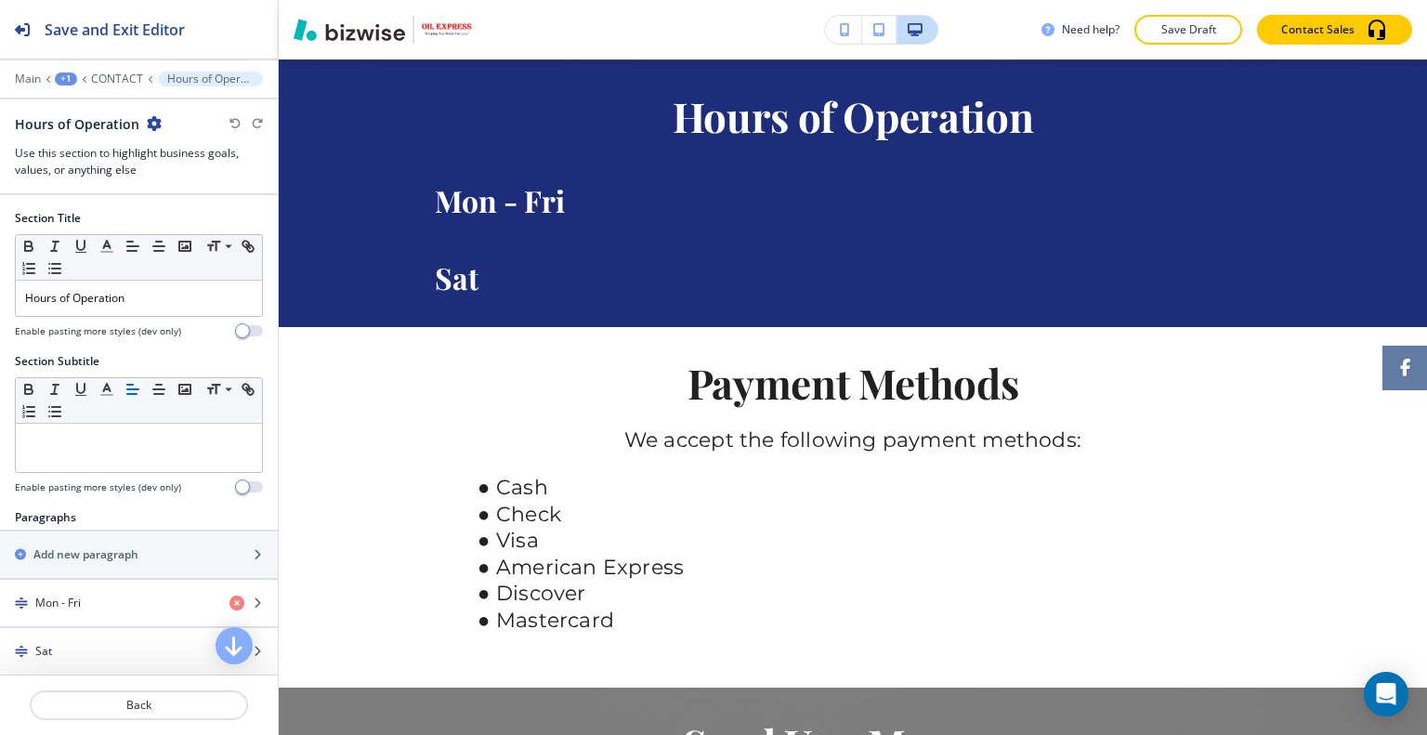
click at [155, 118] on icon "button" at bounding box center [154, 123] width 15 height 15
drag, startPoint x: 210, startPoint y: 214, endPoint x: 261, endPoint y: 229, distance: 53.5
click at [210, 215] on p "Delete Section" at bounding box center [202, 220] width 95 height 17
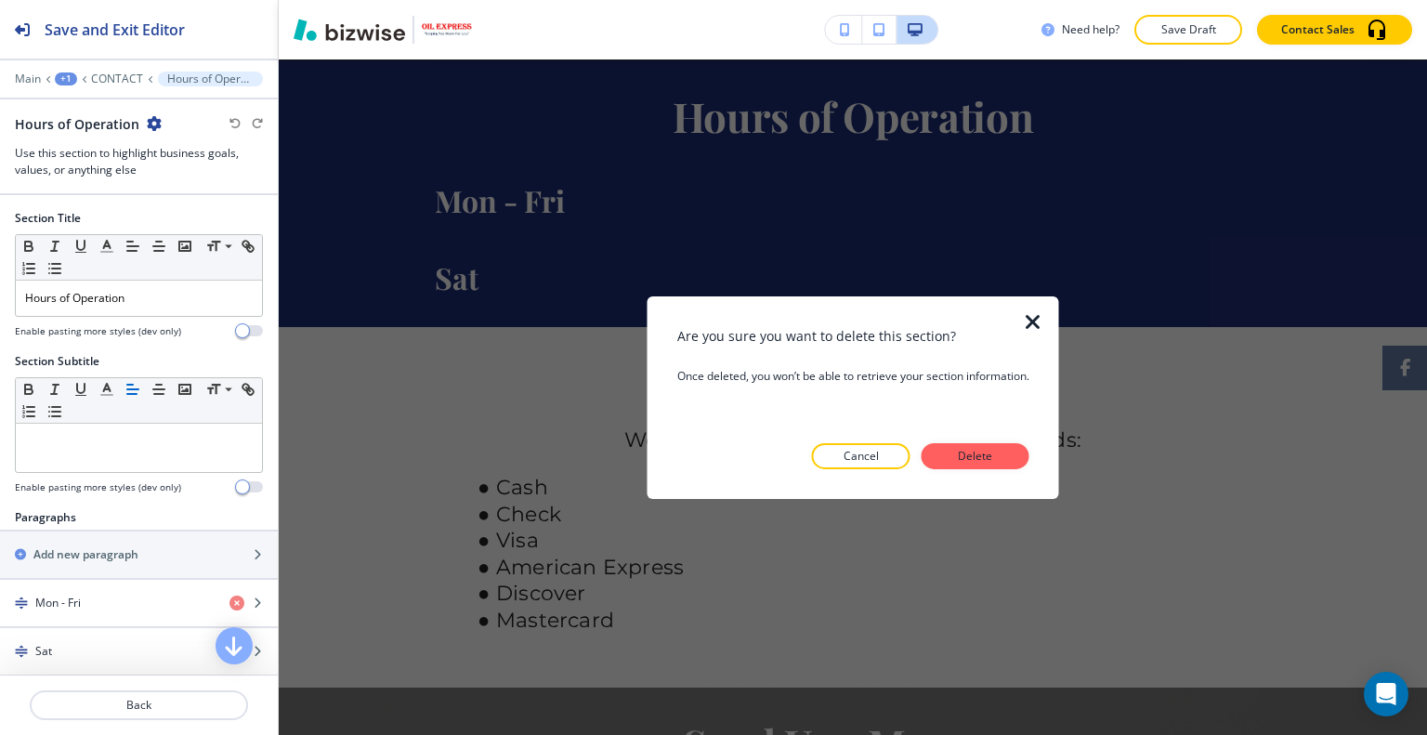
click at [997, 448] on p "Delete" at bounding box center [975, 456] width 45 height 17
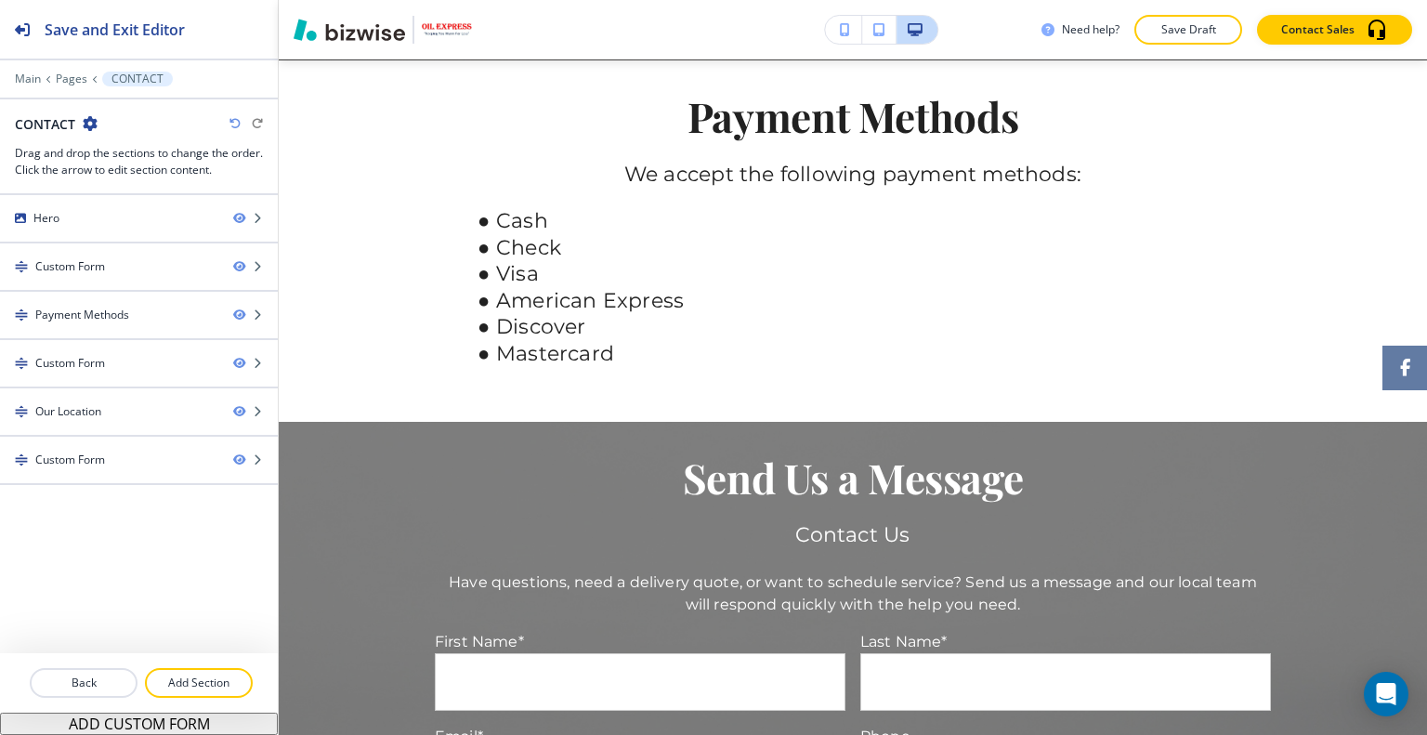
scroll to position [1085, 0]
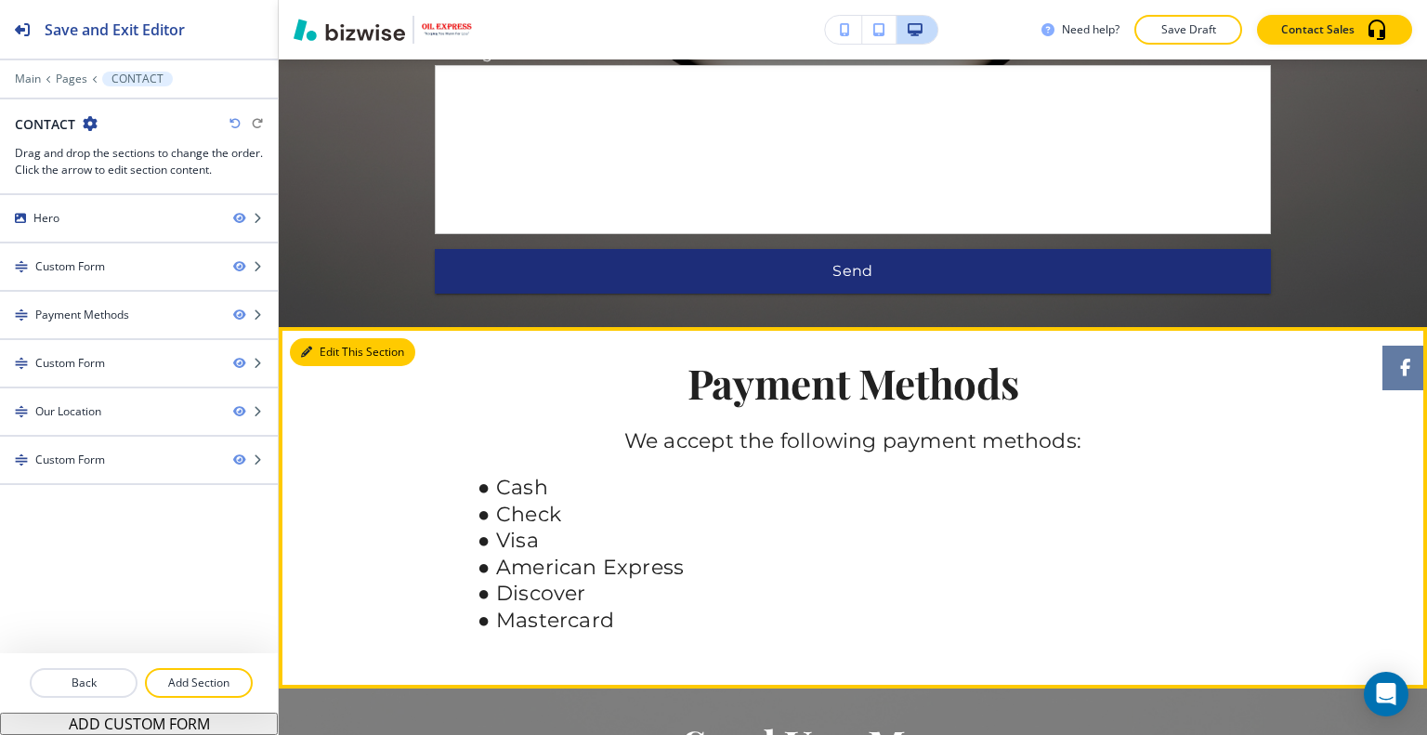
click at [318, 346] on button "Edit This Section" at bounding box center [352, 352] width 125 height 28
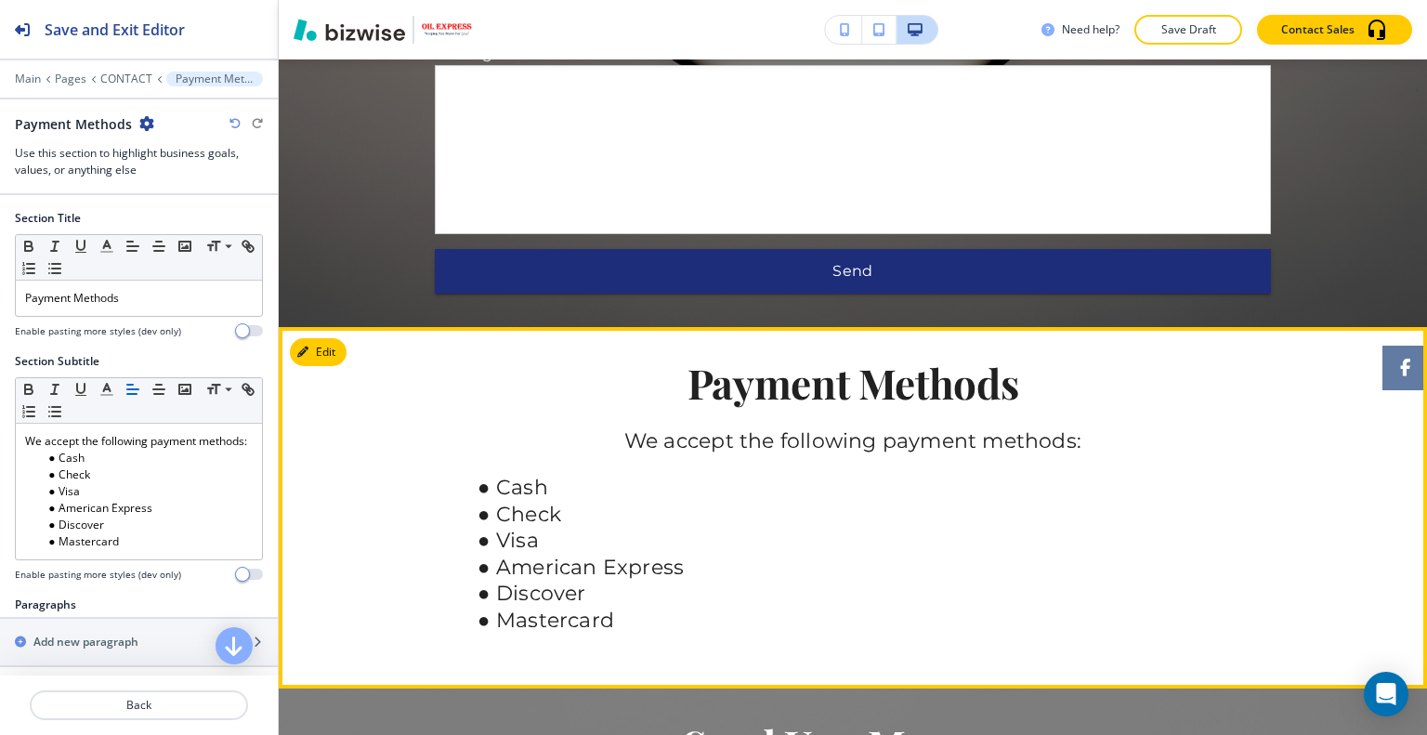
scroll to position [1352, 0]
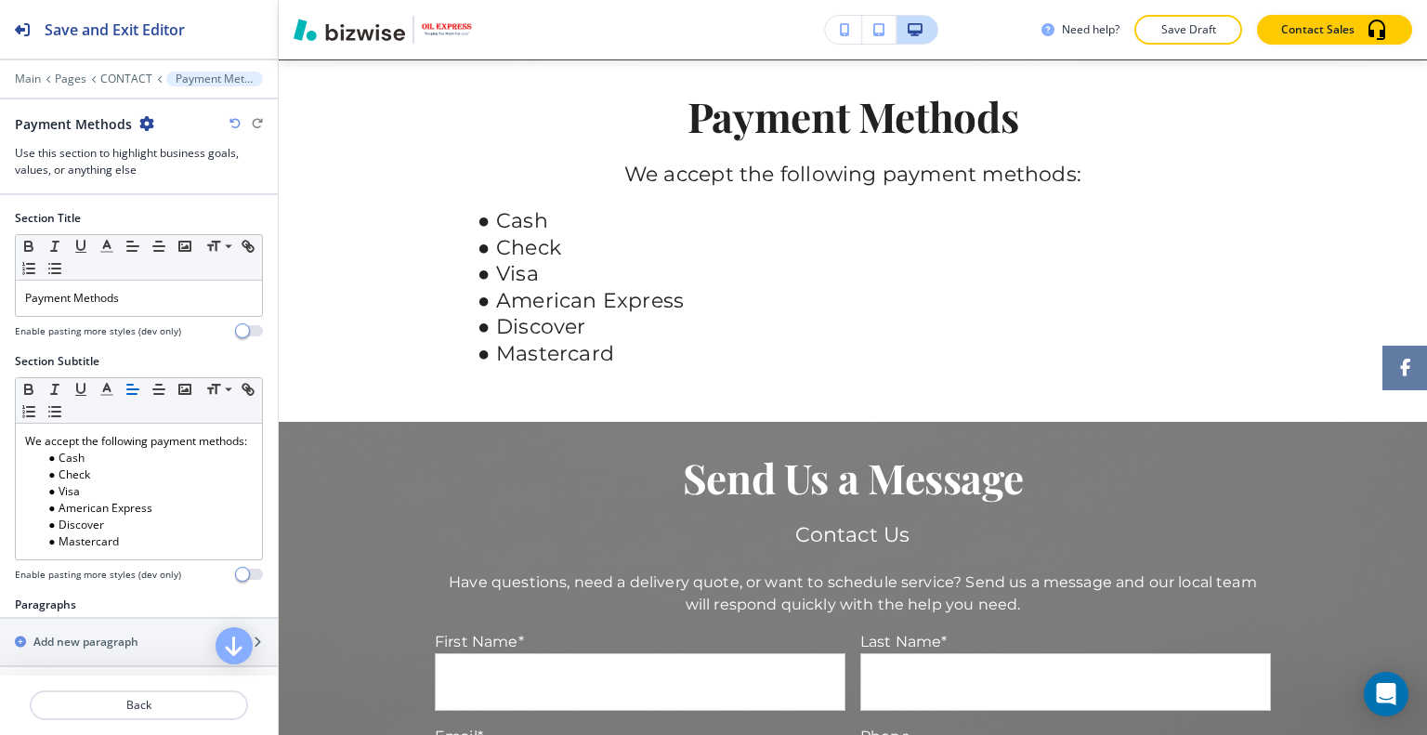
click at [146, 127] on div "Payment Methods Use this section to highlight business goals, values, or anythi…" at bounding box center [139, 146] width 248 height 64
click at [146, 118] on icon "button" at bounding box center [146, 123] width 15 height 15
click at [214, 209] on button "Delete Section" at bounding box center [196, 219] width 119 height 33
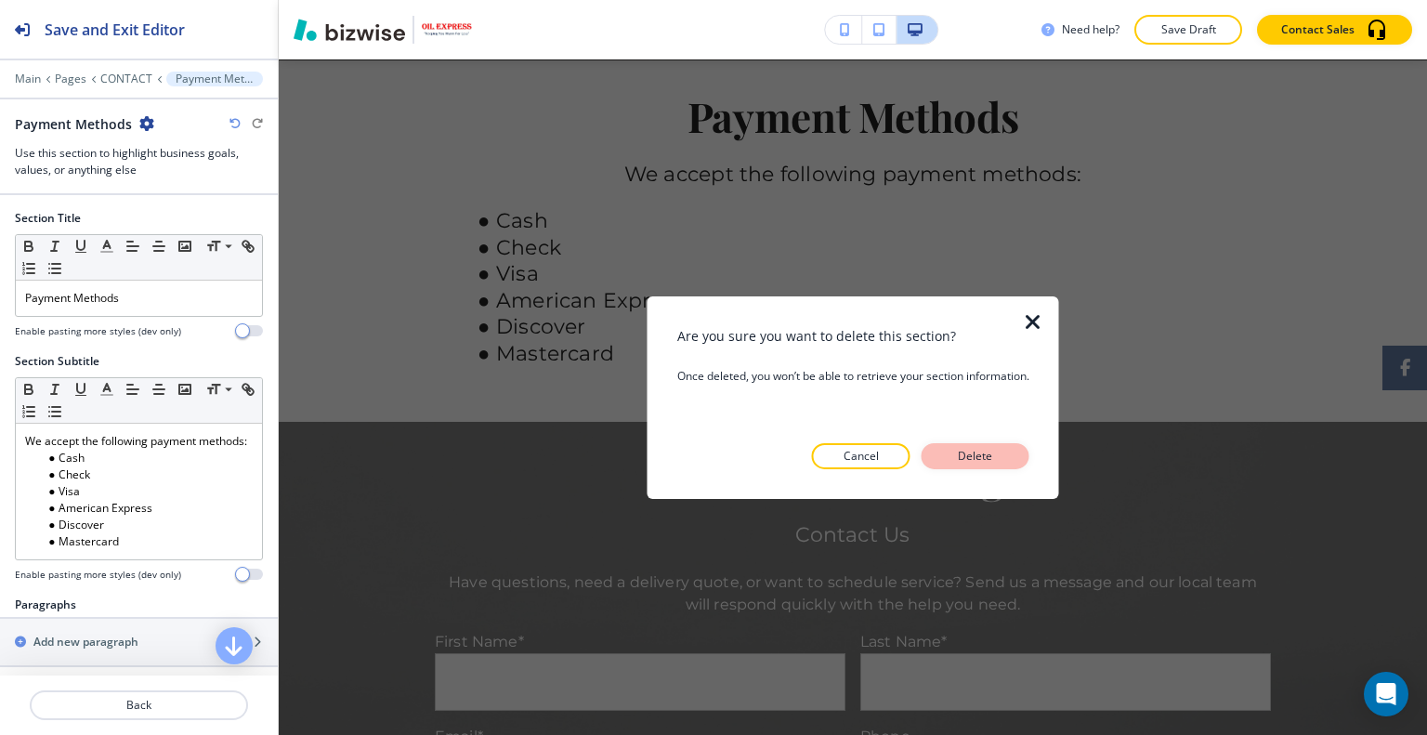
click at [974, 459] on p "Delete" at bounding box center [975, 456] width 45 height 17
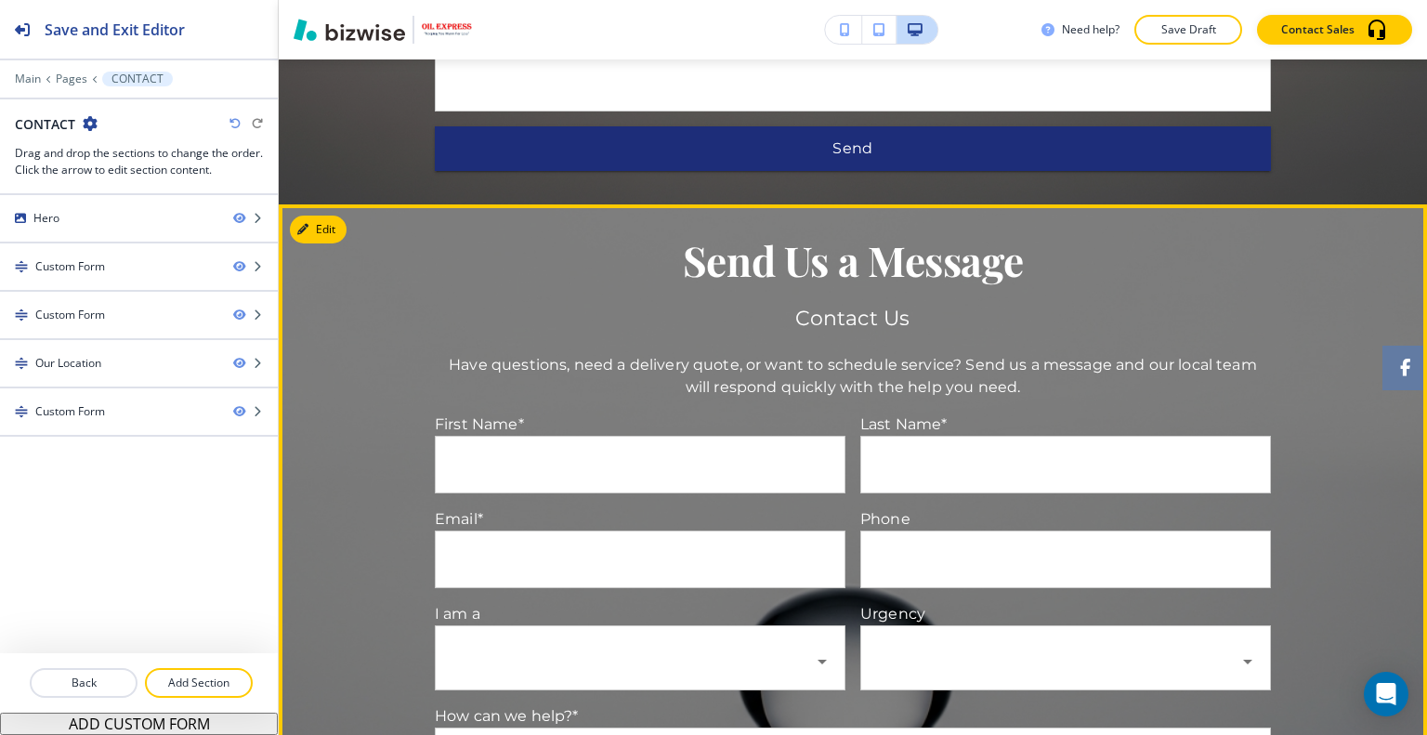
scroll to position [1486, 0]
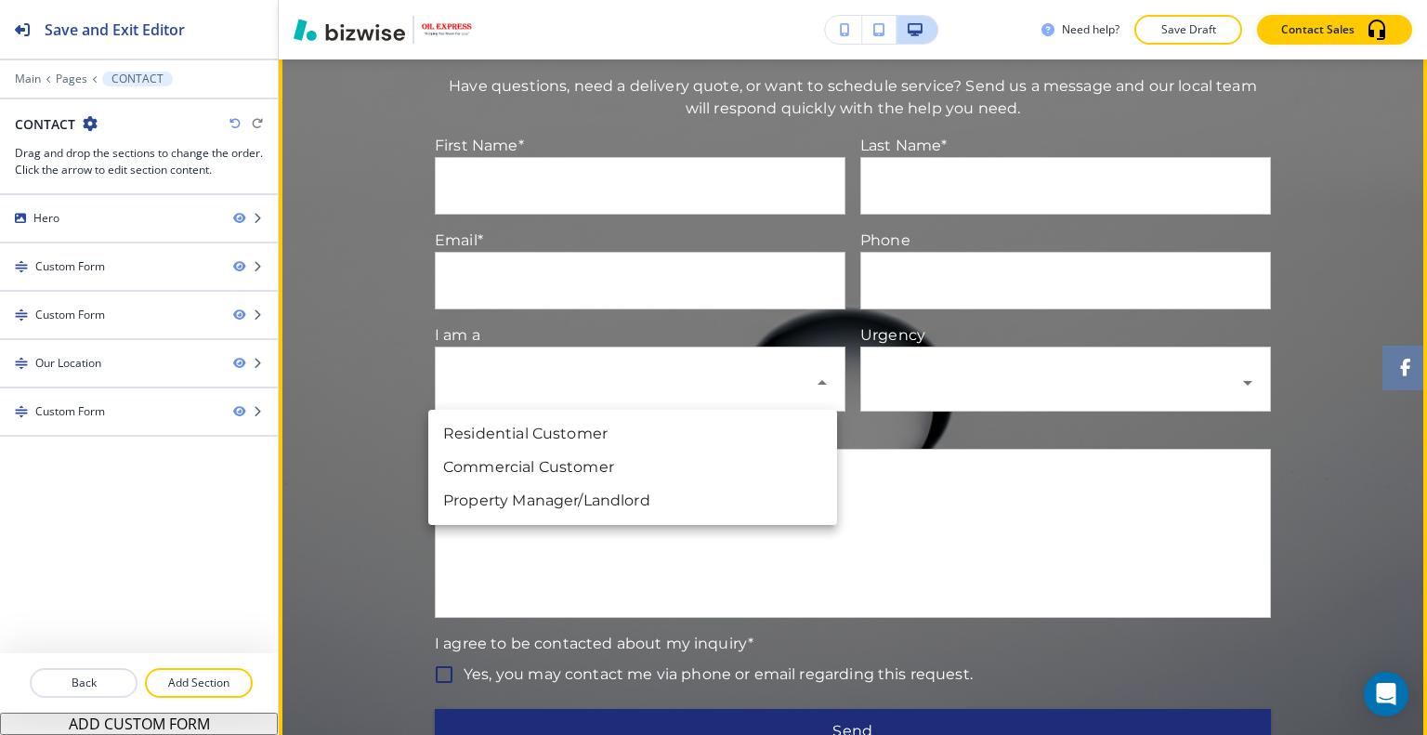
click at [650, 0] on body "Save and Exit Editor Main Pages CONTACT CONTACT Drag and drop the sections to c…" at bounding box center [713, 0] width 1427 height 0
click at [956, 411] on div at bounding box center [713, 367] width 1427 height 735
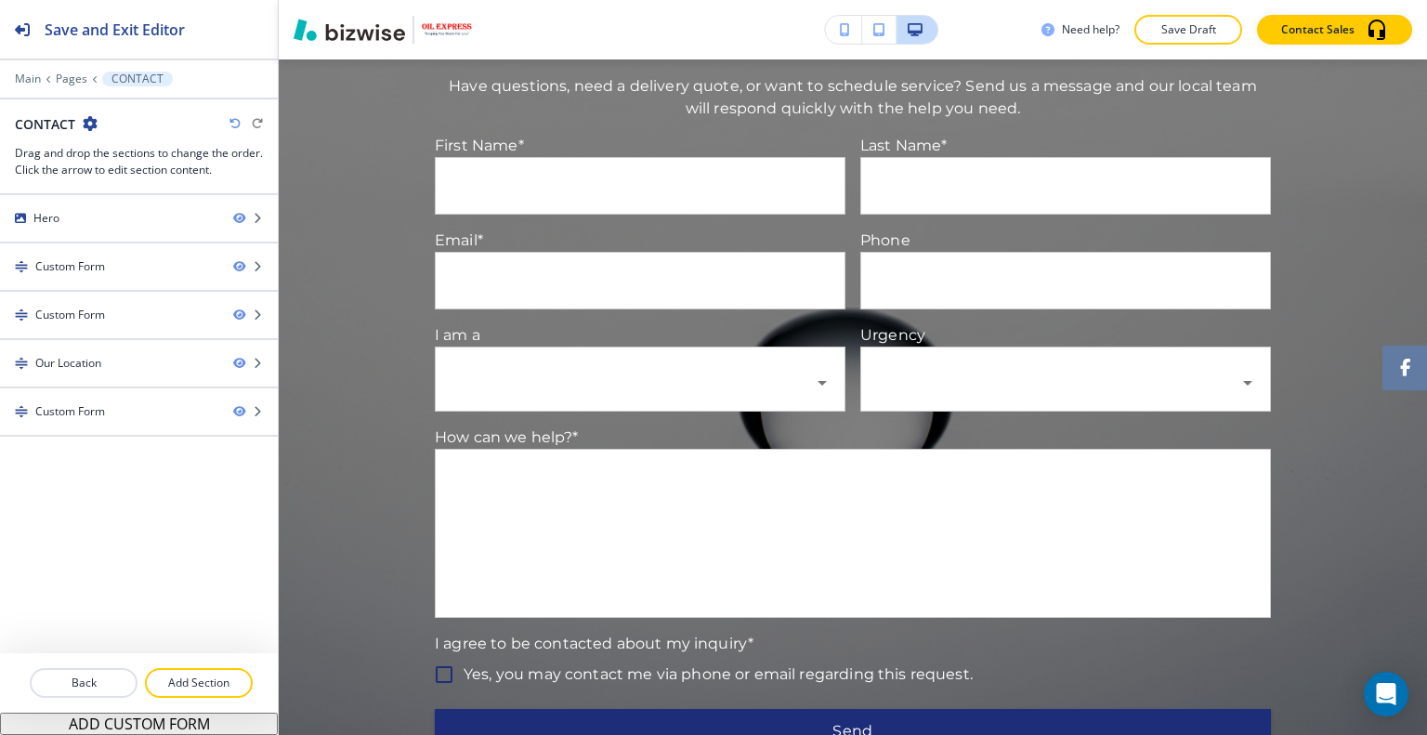
click at [989, 0] on body "Save and Exit Editor Main Pages CONTACT CONTACT Drag and drop the sections to c…" at bounding box center [713, 0] width 1427 height 0
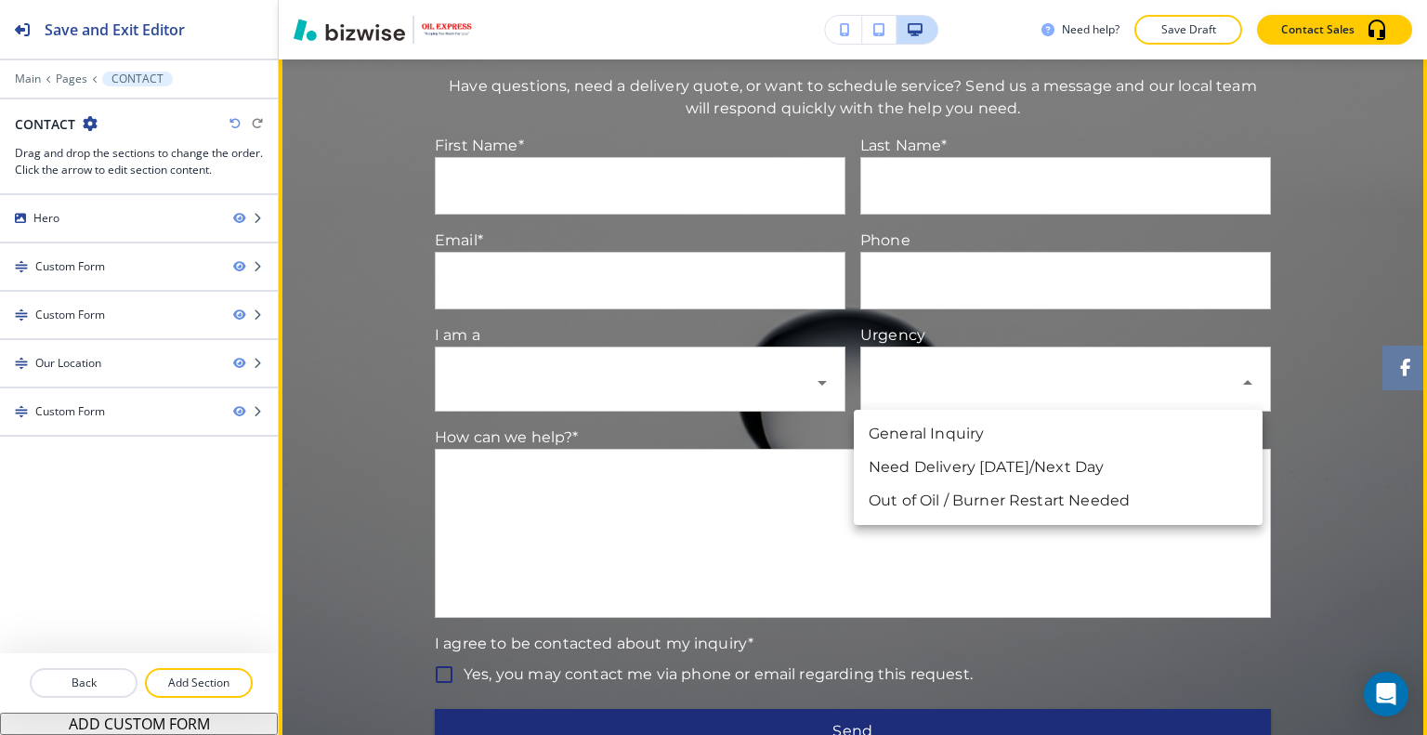
click at [991, 369] on div at bounding box center [713, 367] width 1427 height 735
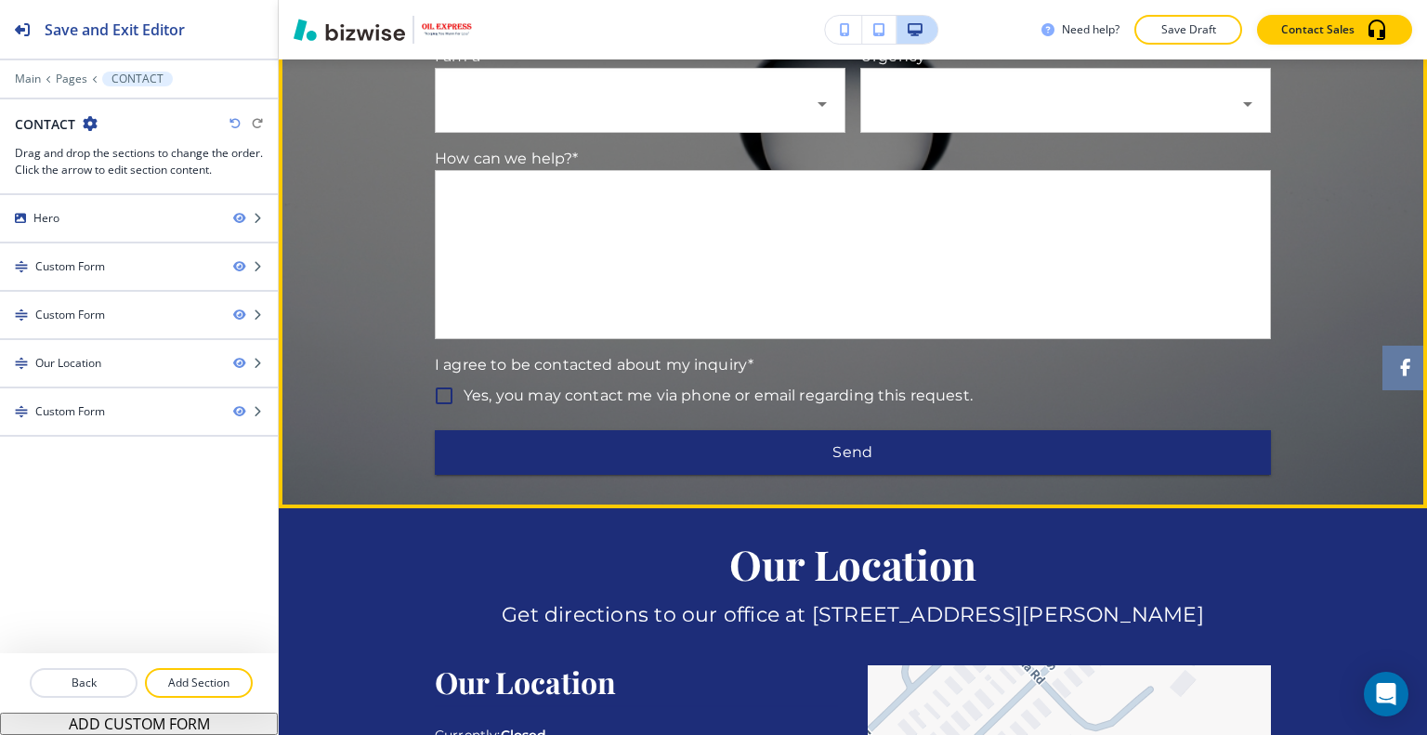
scroll to position [1579, 0]
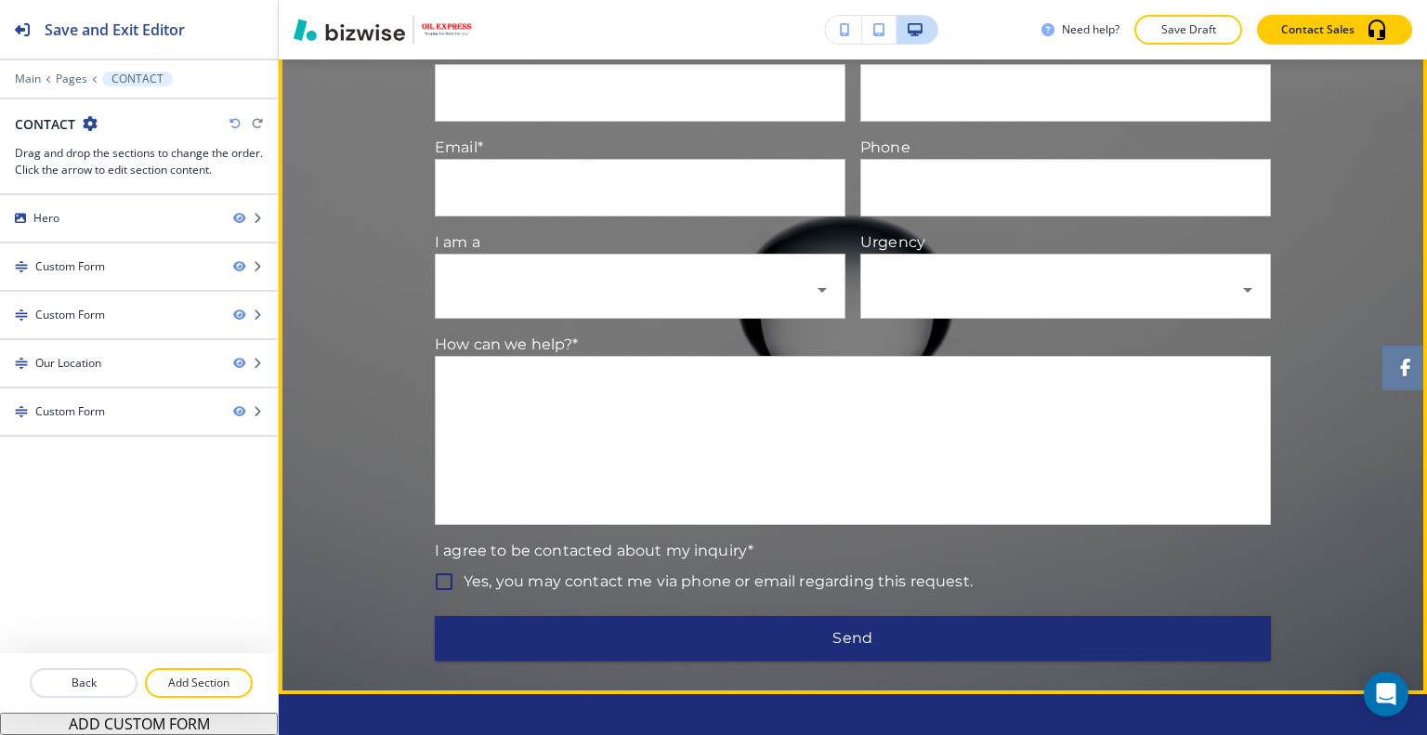
click at [850, 435] on textarea "Tell us about your heating oil needs, delivery address/town, preferred delivery…" at bounding box center [853, 440] width 812 height 126
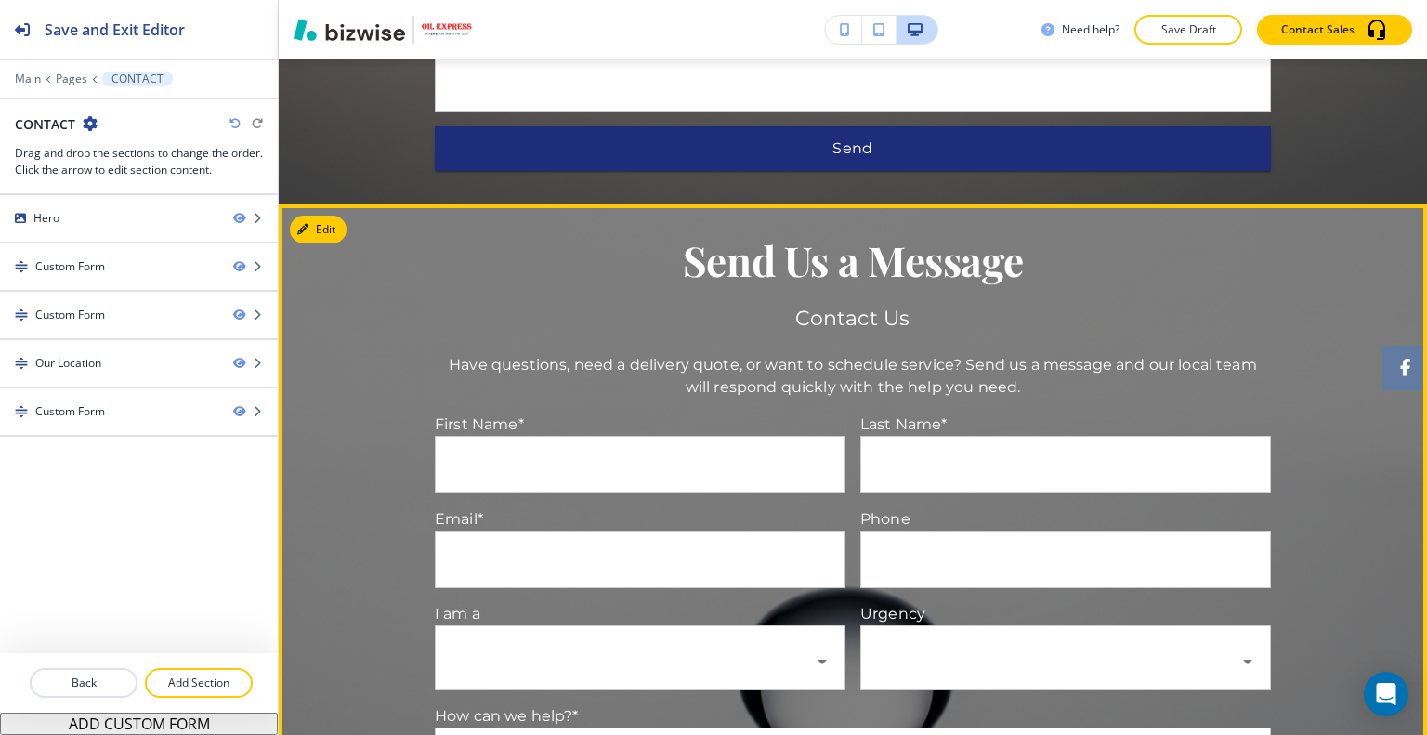
scroll to position [1393, 0]
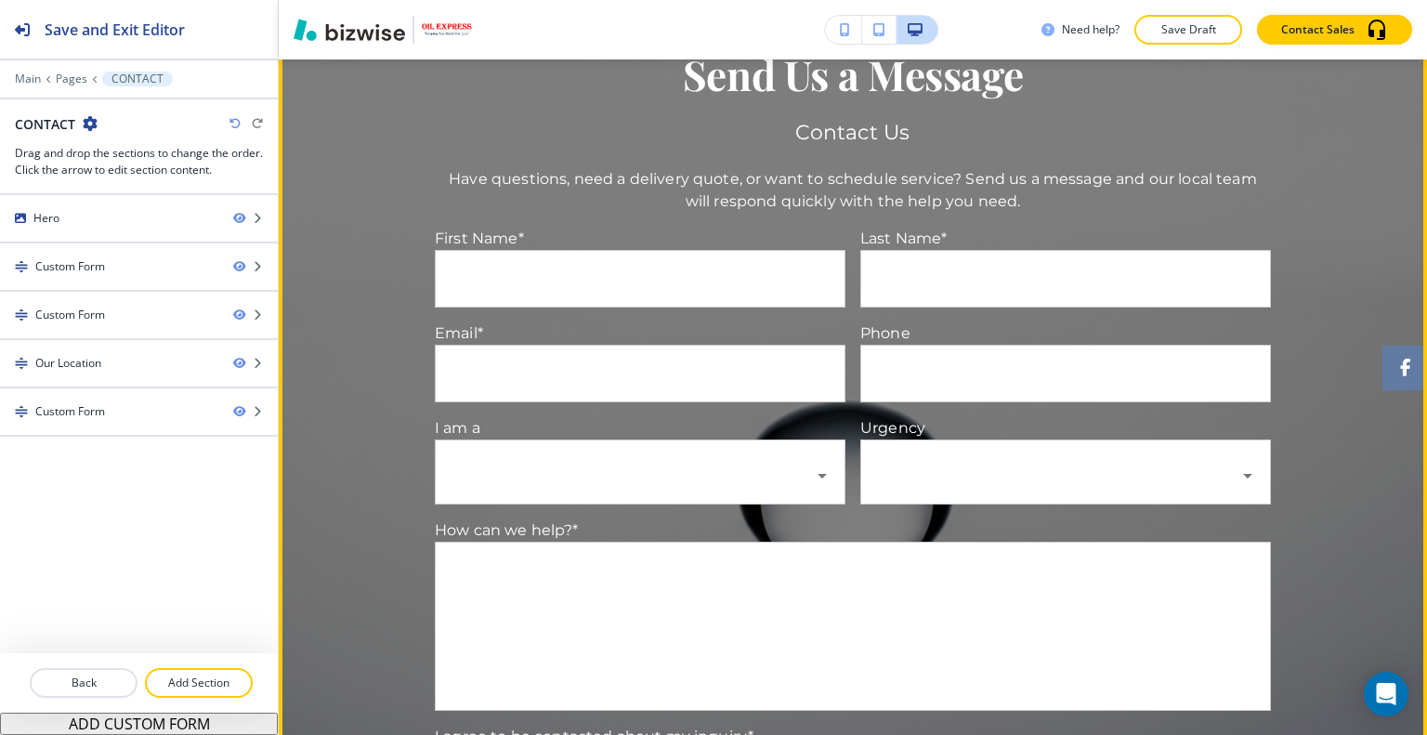
drag, startPoint x: 721, startPoint y: 584, endPoint x: 738, endPoint y: 573, distance: 20.9
click at [721, 583] on textarea "Tell us about your heating oil needs, delivery address/town, preferred delivery…" at bounding box center [853, 626] width 812 height 126
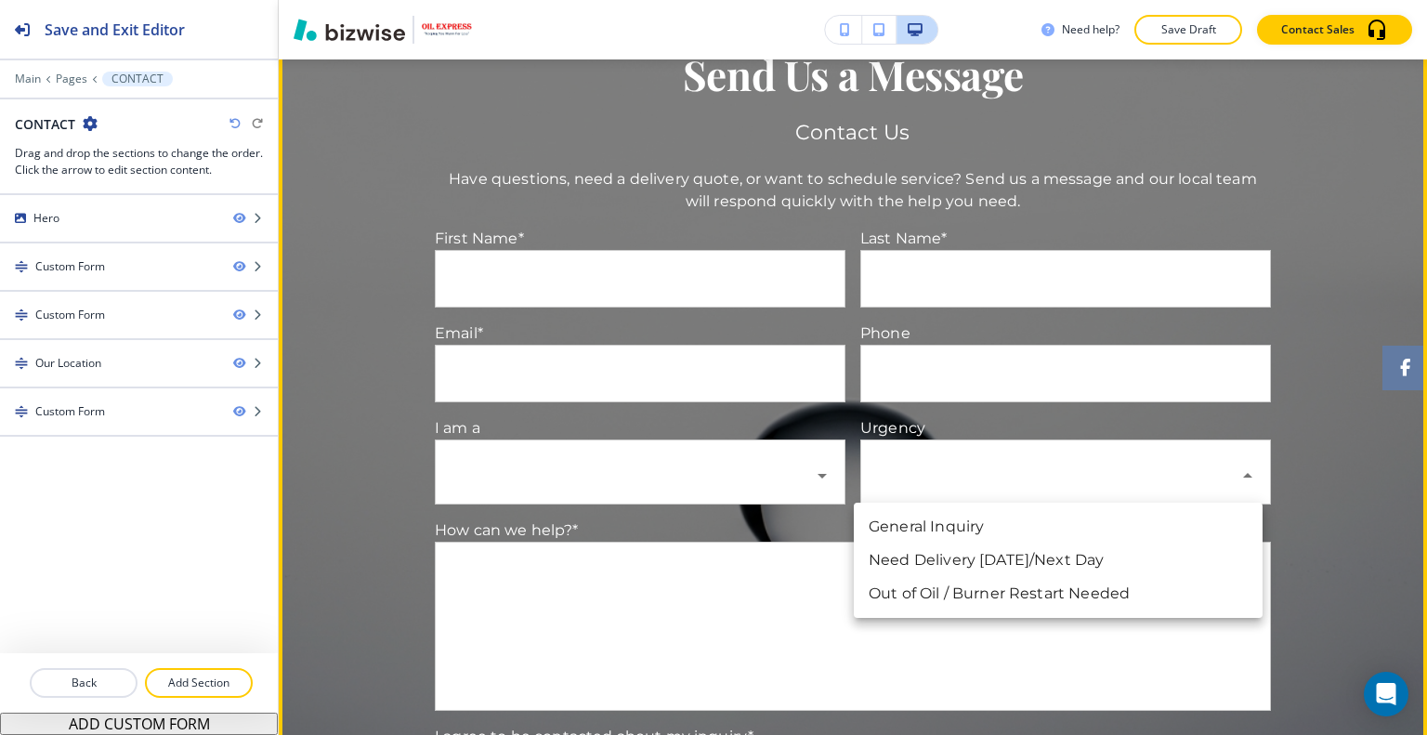
click at [921, 0] on body "Save and Exit Editor Main Pages CONTACT CONTACT Drag and drop the sections to c…" at bounding box center [713, 0] width 1427 height 0
click at [989, 362] on div at bounding box center [713, 367] width 1427 height 735
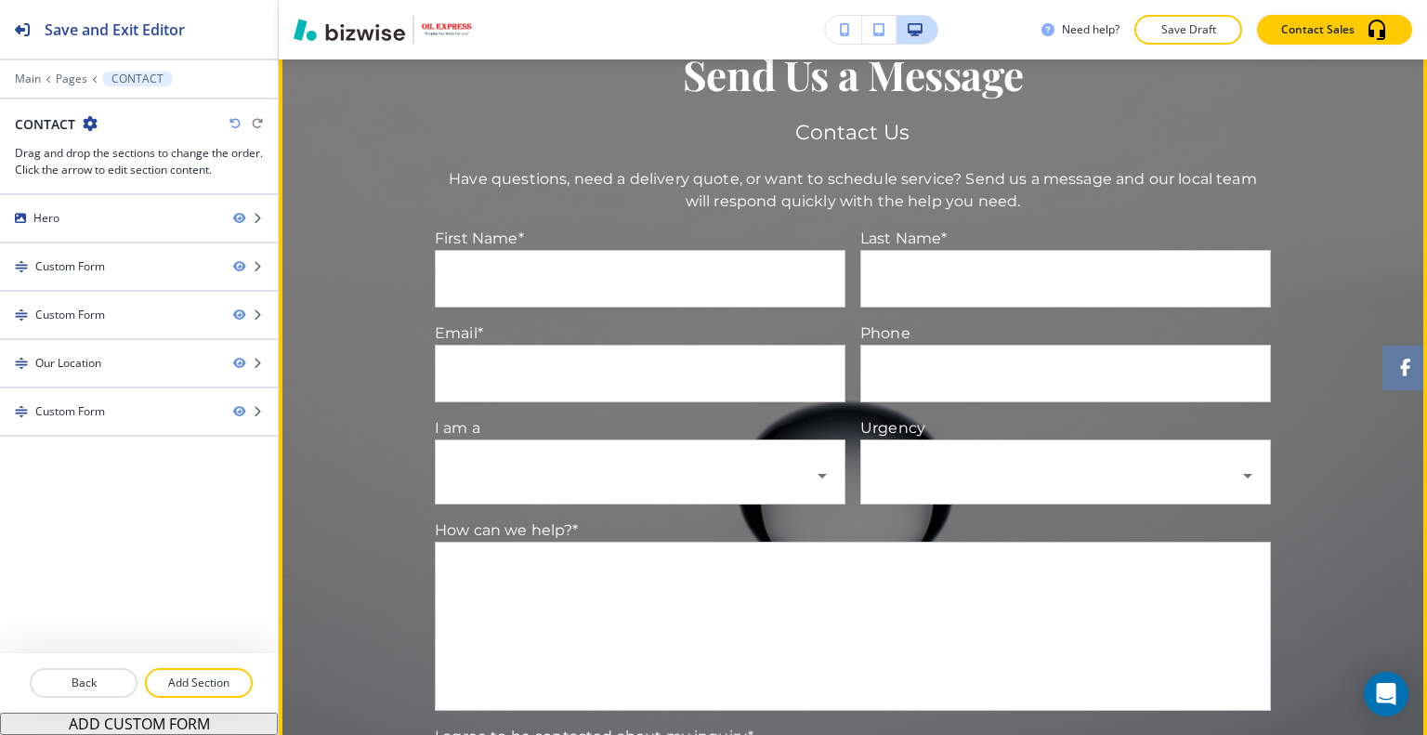
click at [574, 362] on input "[EMAIL_ADDRESS][DOMAIN_NAME]" at bounding box center [640, 374] width 409 height 56
click at [575, 0] on body "Save and Exit Editor Main Pages CONTACT CONTACT Drag and drop the sections to c…" at bounding box center [713, 0] width 1427 height 0
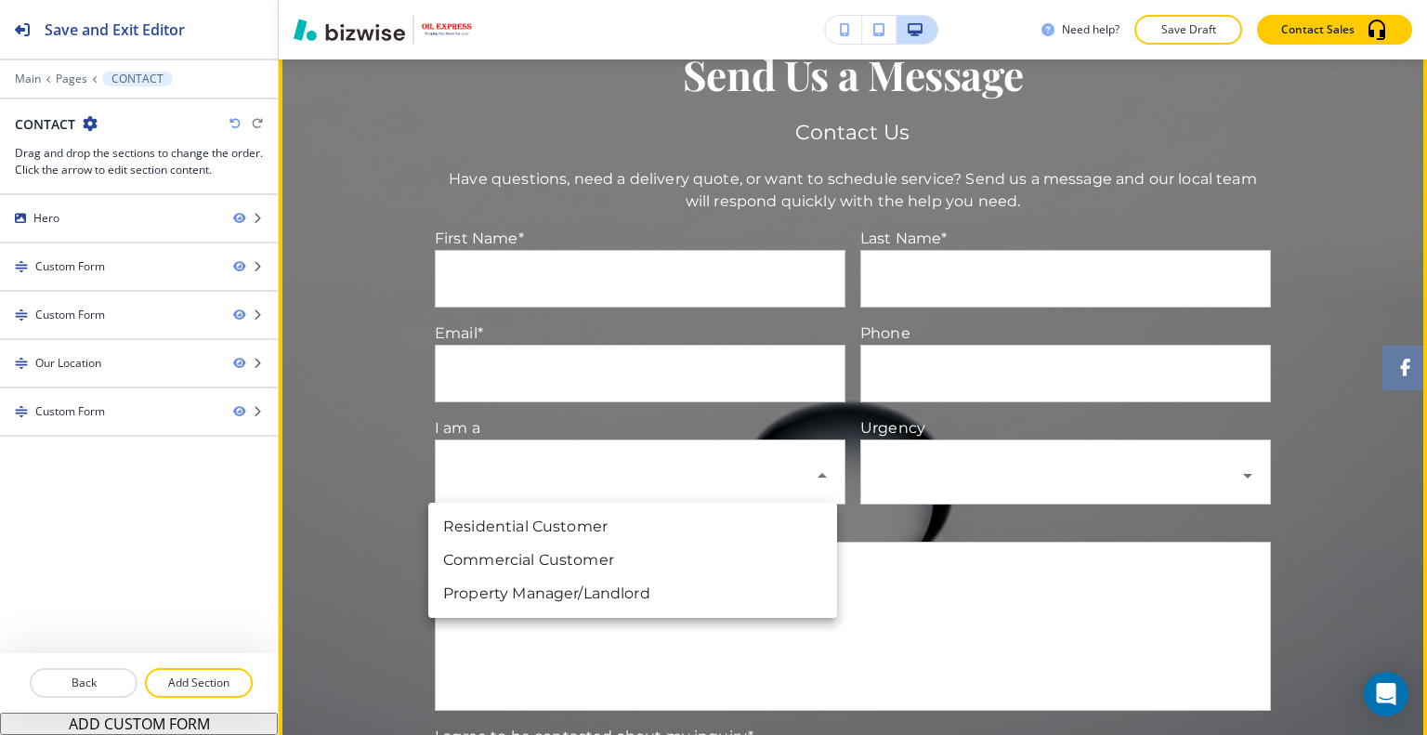
click at [569, 461] on div at bounding box center [713, 367] width 1427 height 735
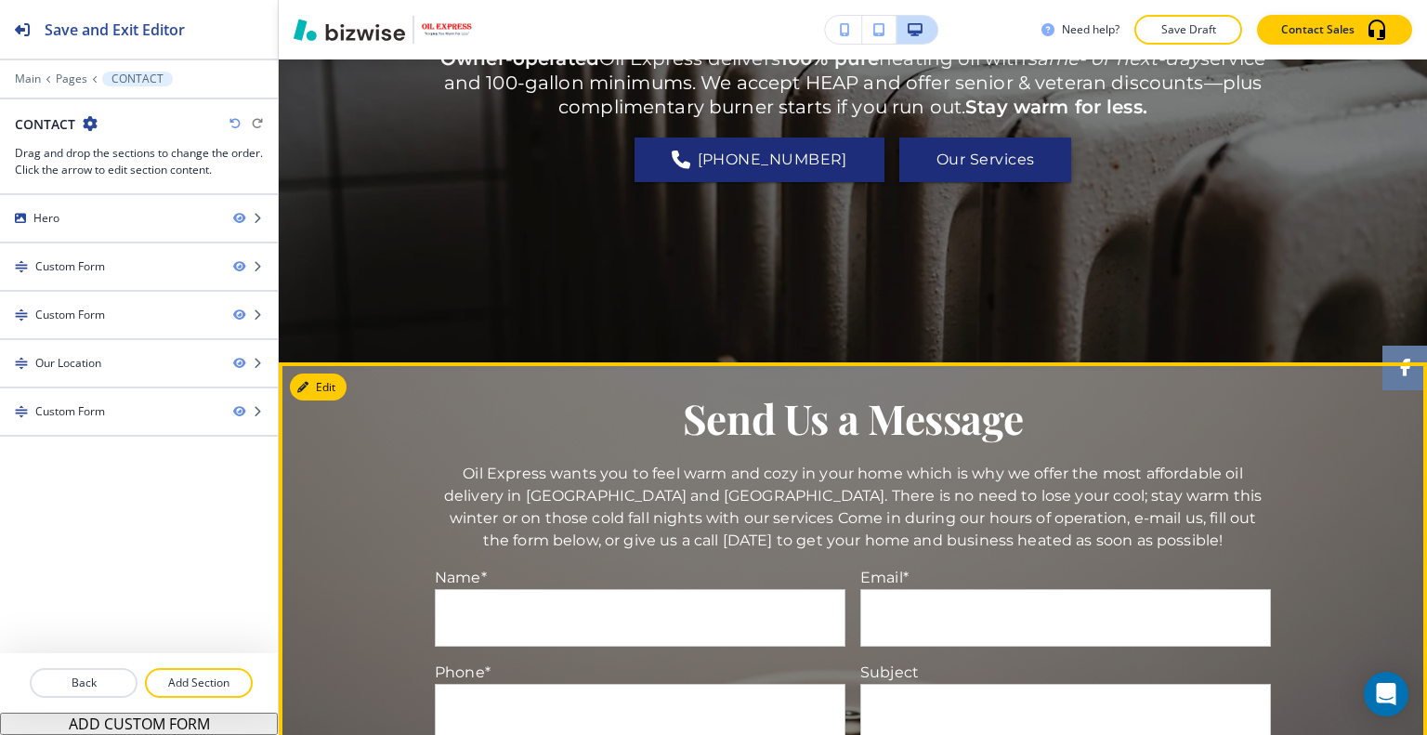
scroll to position [557, 0]
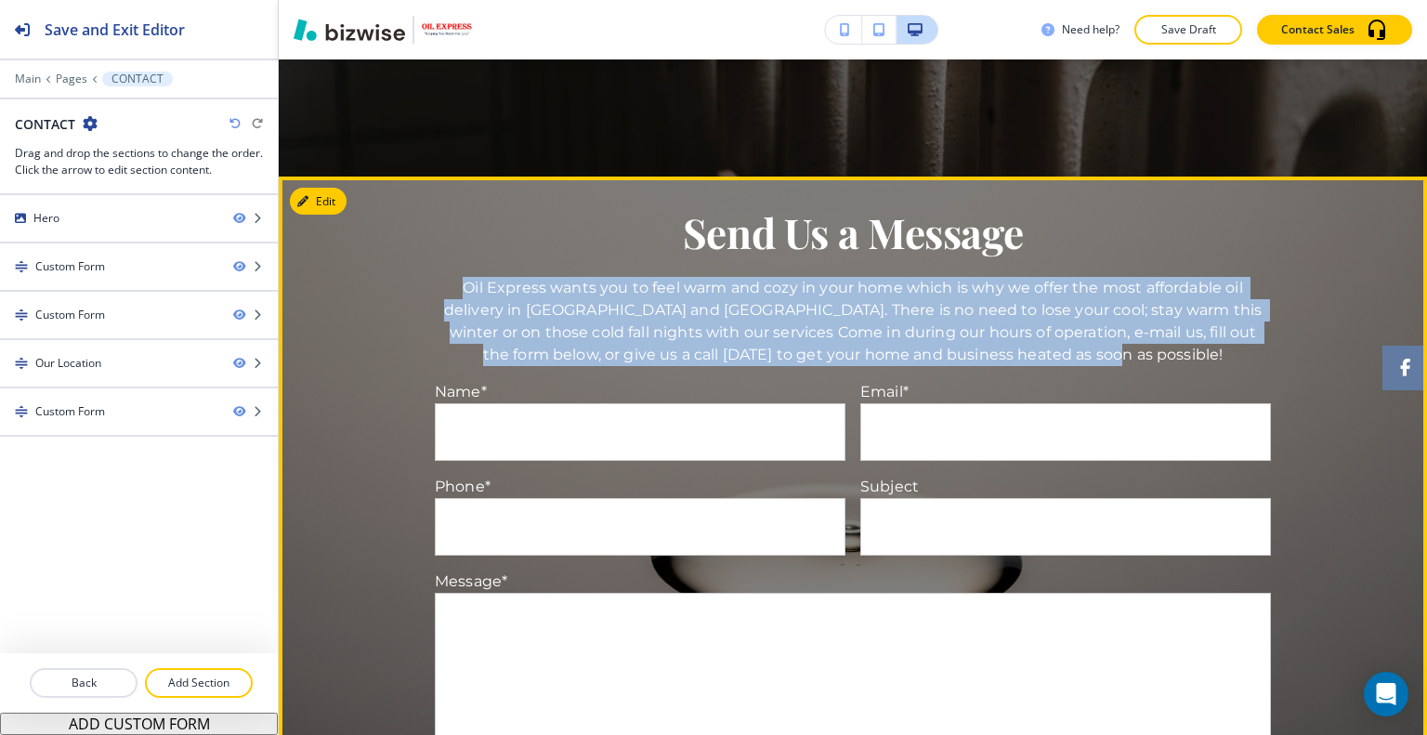
drag, startPoint x: 1146, startPoint y: 355, endPoint x: 452, endPoint y: 281, distance: 697.7
click at [452, 281] on p "Oil Express wants you to feel warm and cozy in your home which is why we offer …" at bounding box center [853, 321] width 836 height 89
drag, startPoint x: 485, startPoint y: 293, endPoint x: 502, endPoint y: 305, distance: 20.6
copy p "Oil Express wants you to feel warm and cozy in your home which is why we offer …"
click at [323, 202] on button "Edit" at bounding box center [318, 202] width 57 height 28
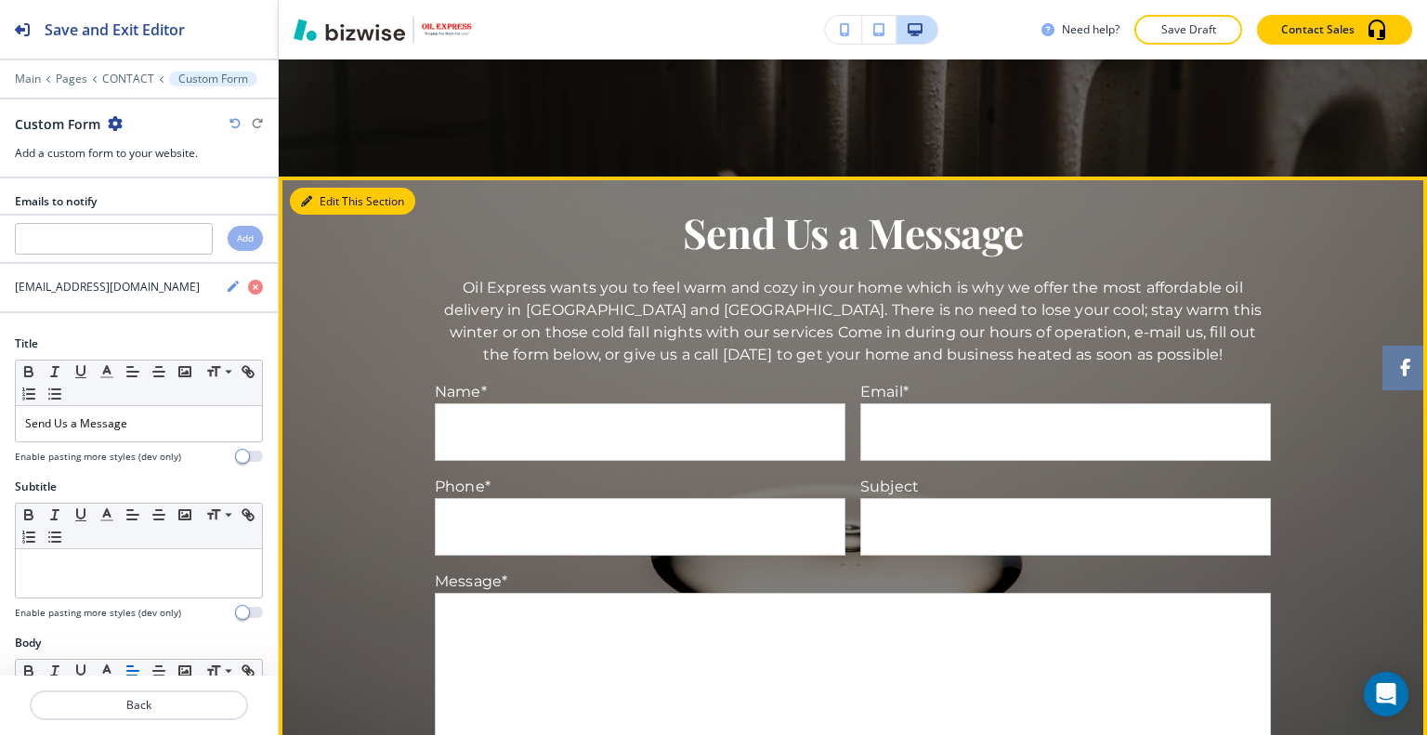
scroll to position [673, 0]
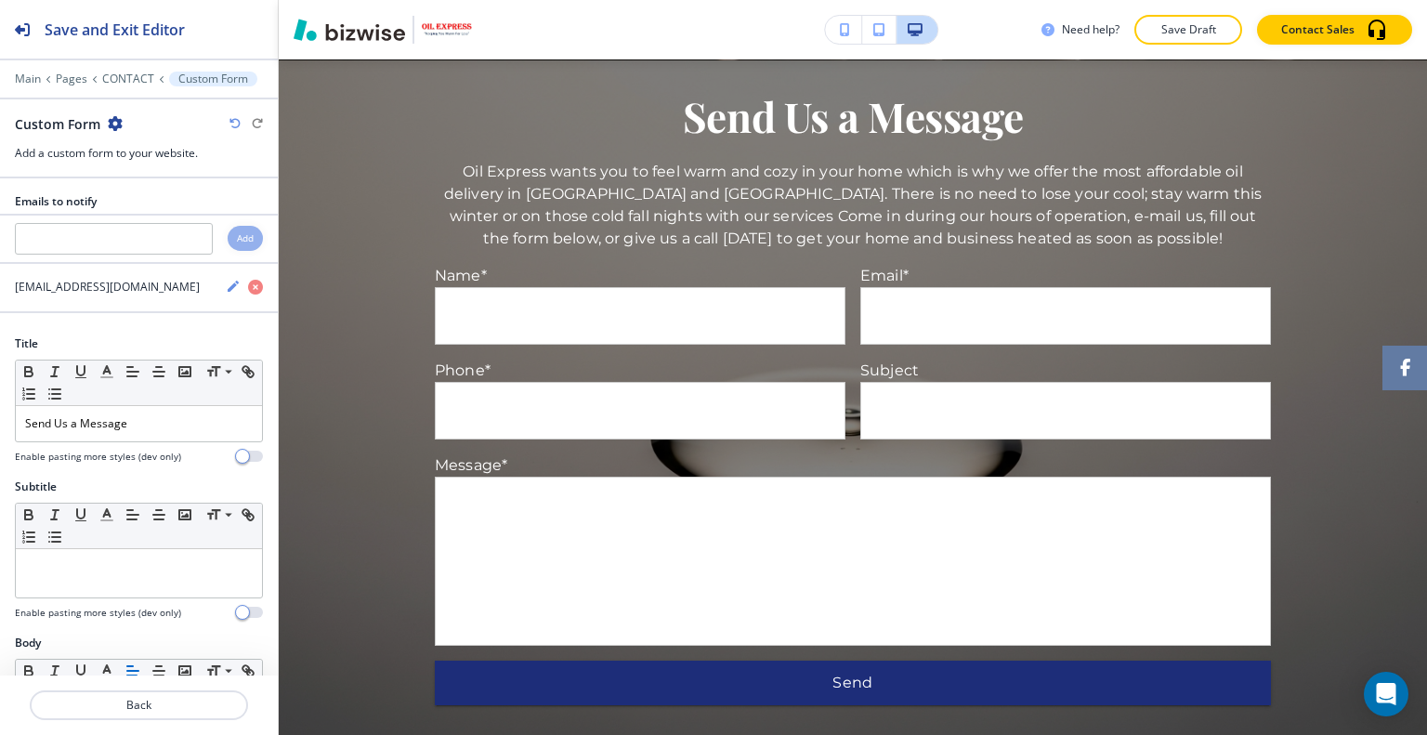
click at [116, 119] on icon "button" at bounding box center [115, 123] width 15 height 15
click at [183, 215] on p "Delete Section" at bounding box center [166, 220] width 95 height 17
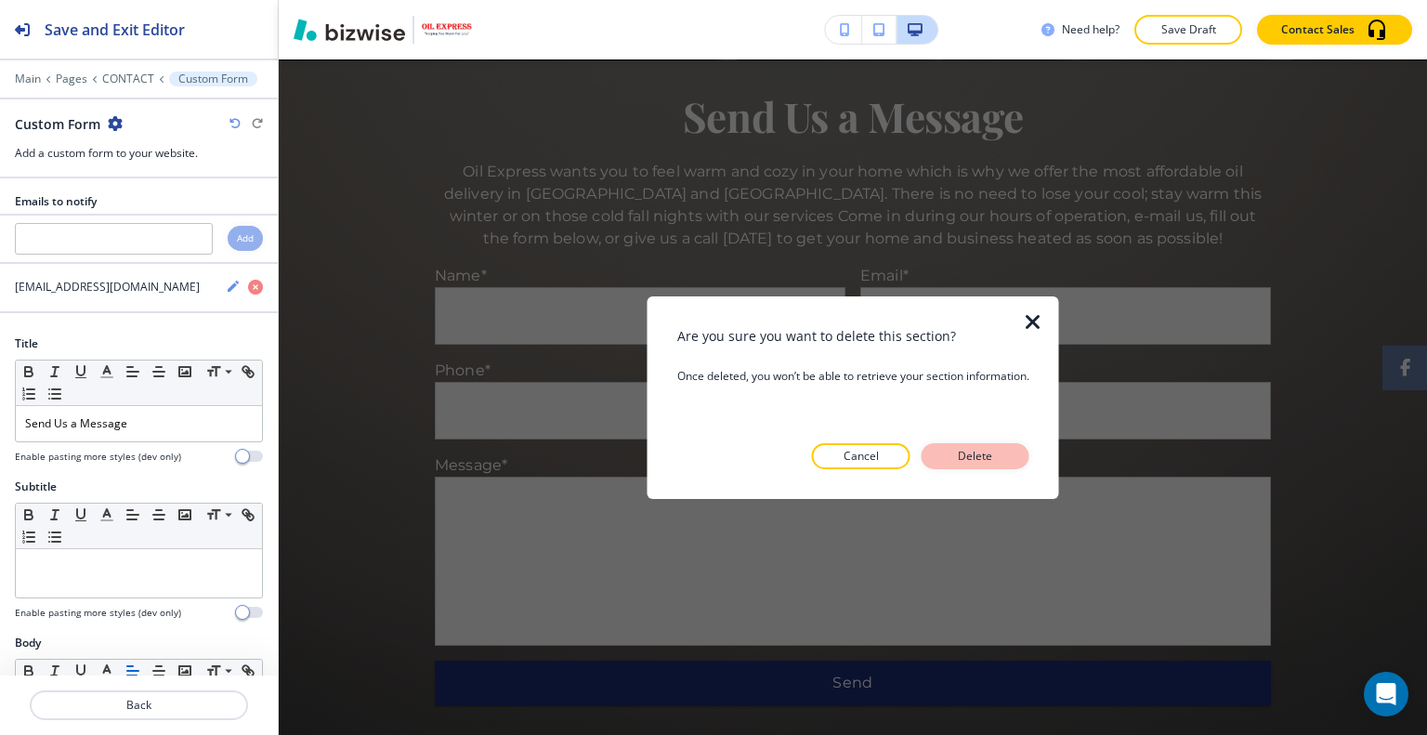
click at [991, 443] on button "Delete" at bounding box center [975, 456] width 108 height 26
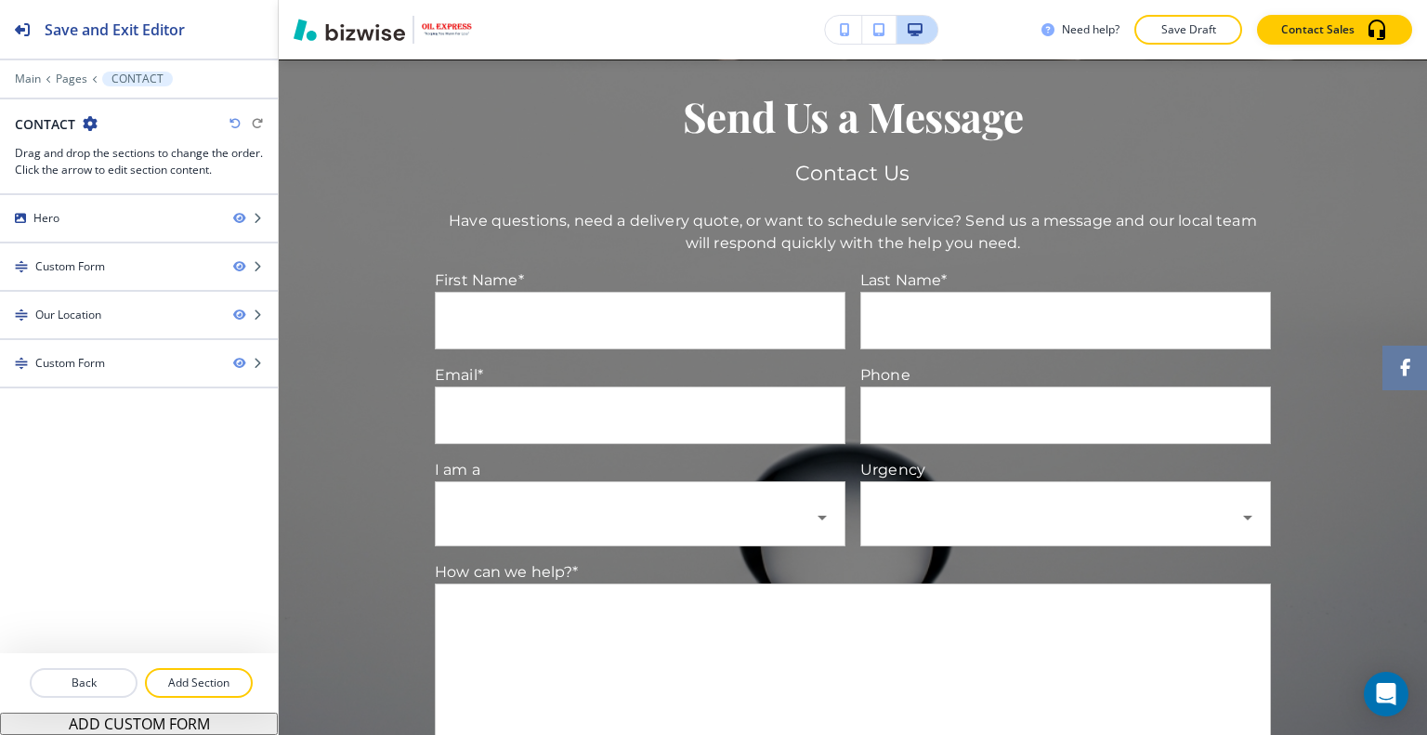
scroll to position [581, 0]
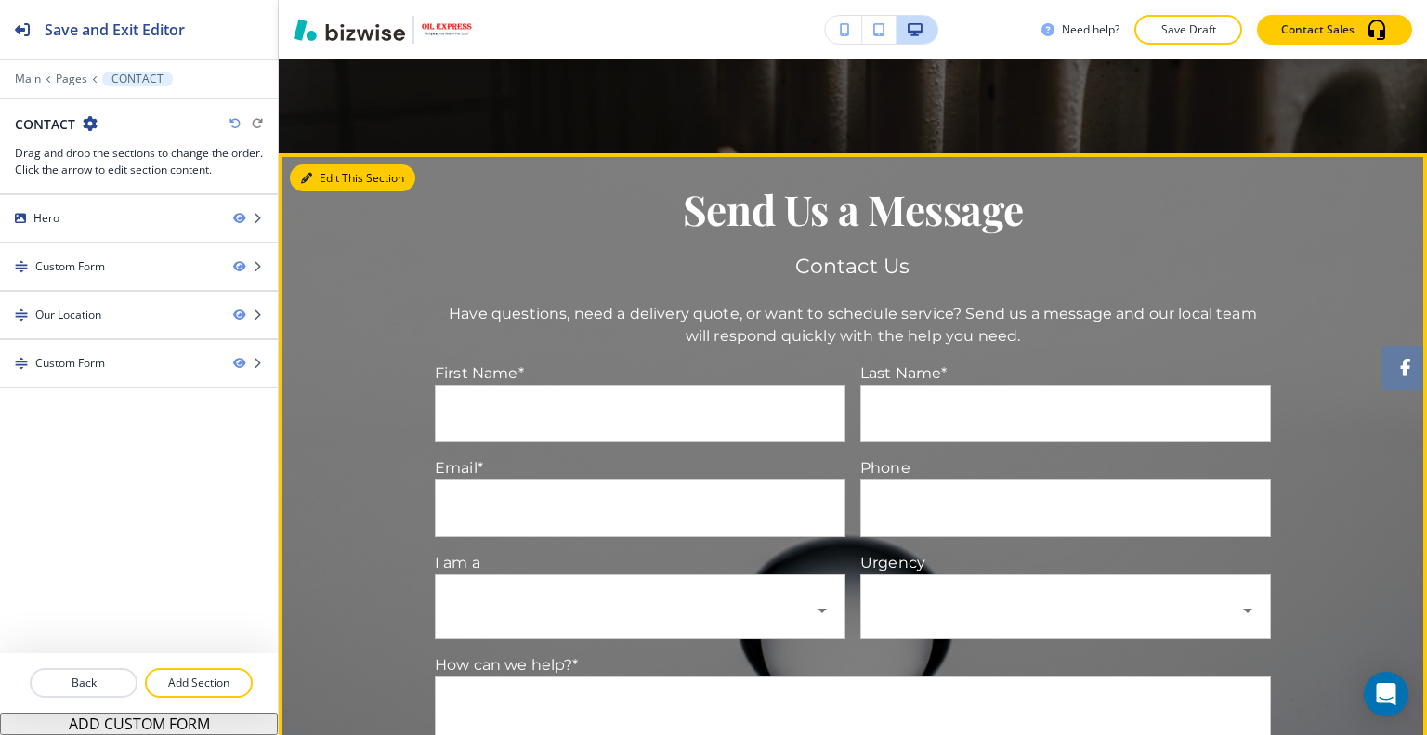
click at [333, 170] on button "Edit This Section" at bounding box center [352, 178] width 125 height 28
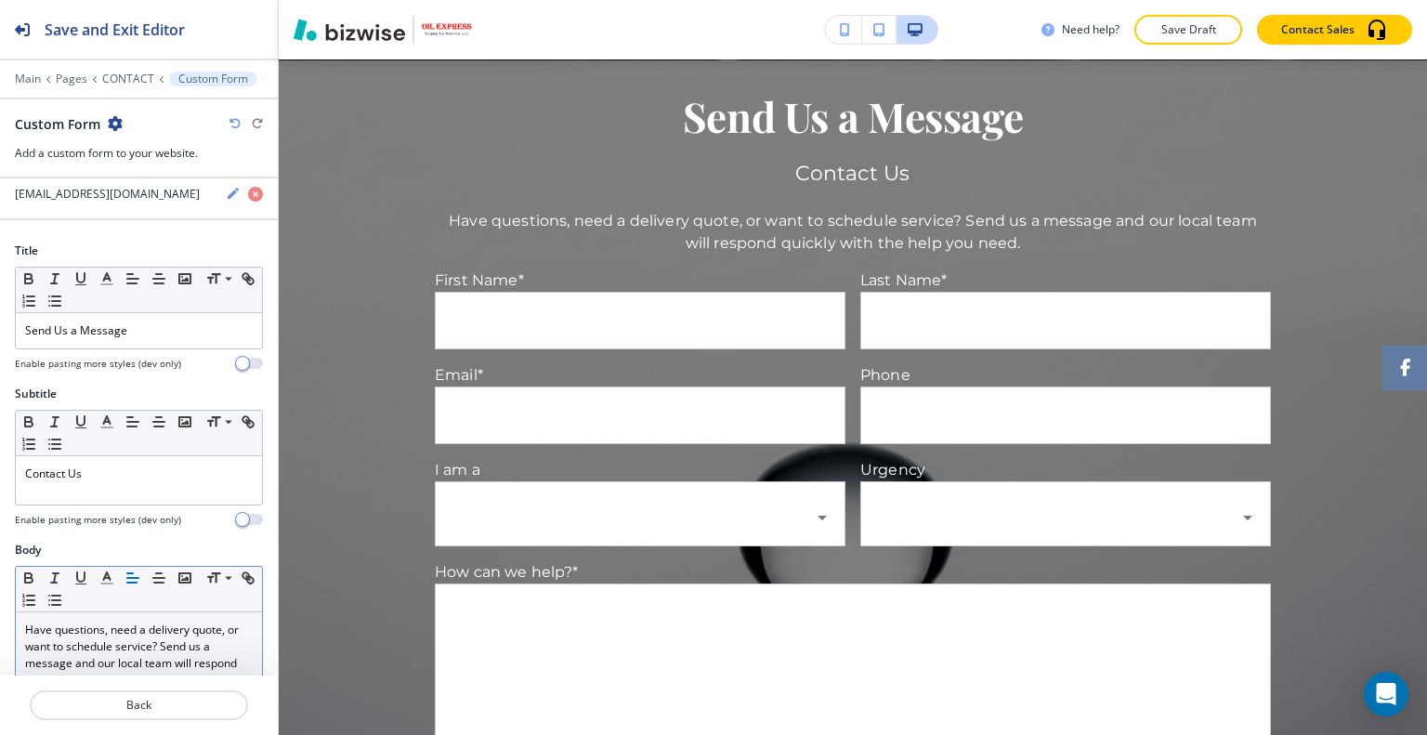
scroll to position [279, 0]
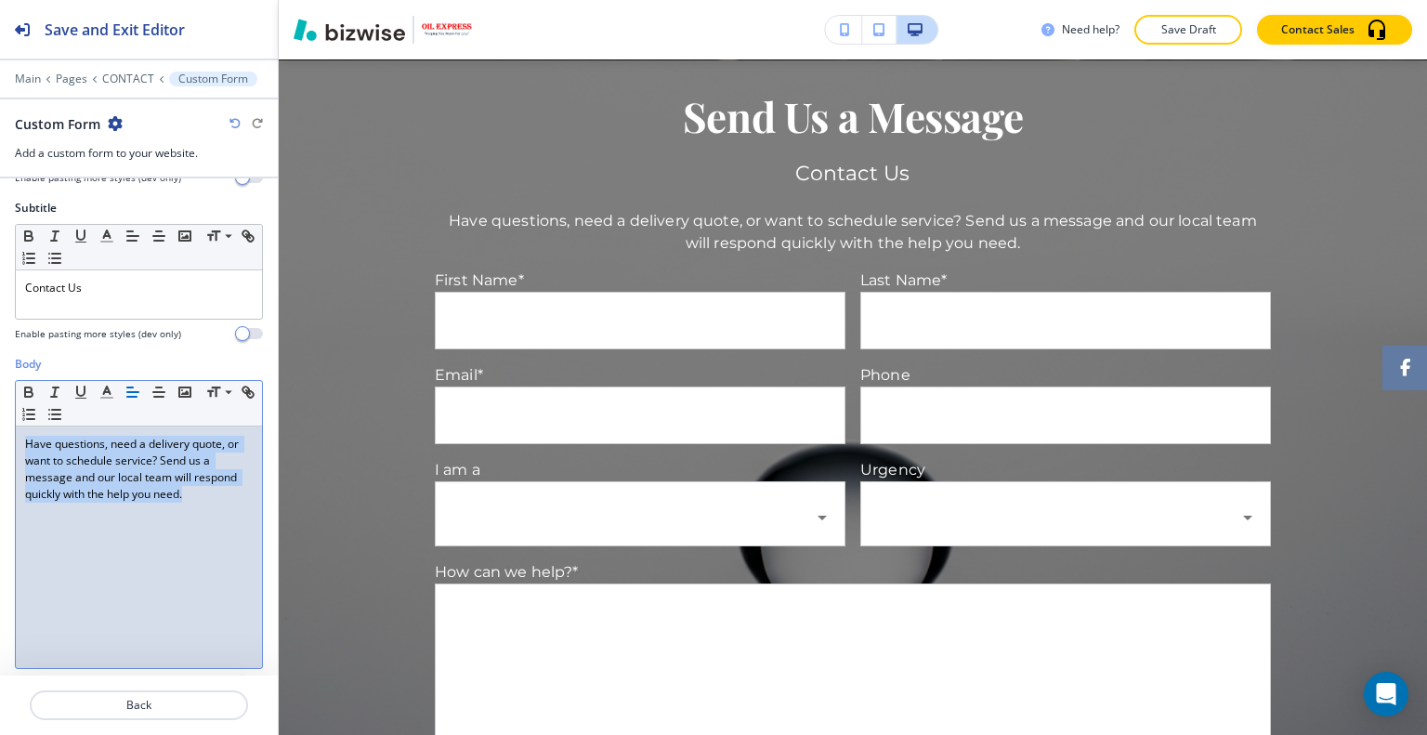
drag, startPoint x: 218, startPoint y: 503, endPoint x: 81, endPoint y: 455, distance: 145.4
click at [11, 426] on div "Body Small Normal Large Huge Have questions, need a delivery quote, or want to …" at bounding box center [139, 530] width 278 height 349
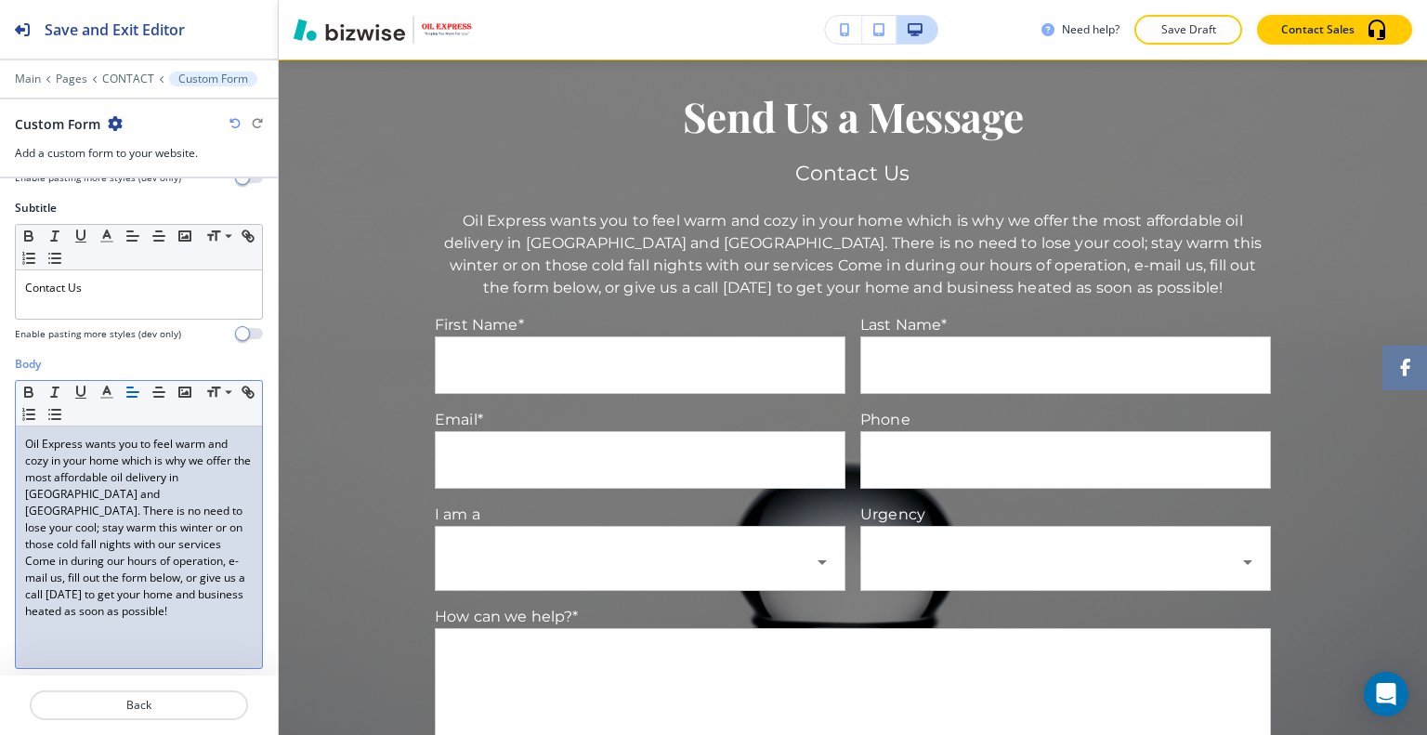
scroll to position [581, 0]
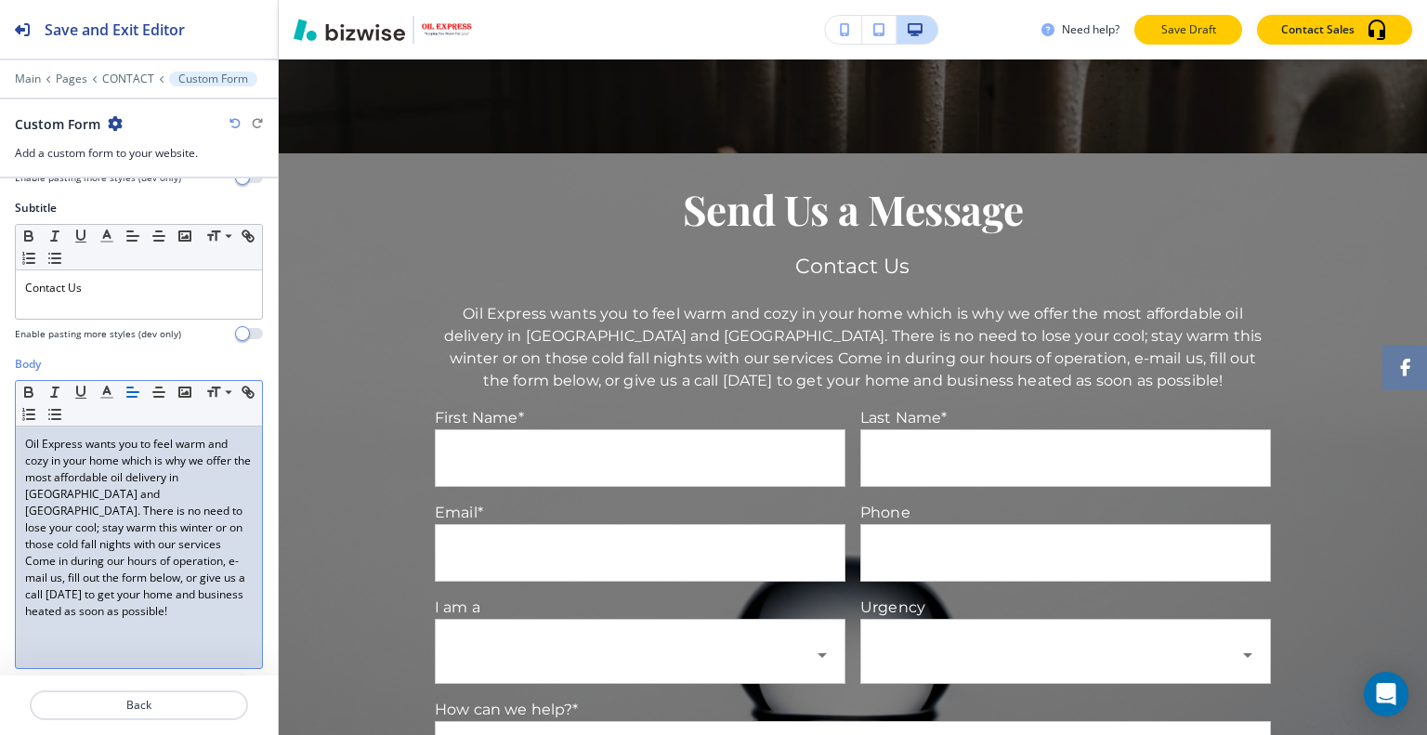
click at [1141, 29] on button "Save Draft" at bounding box center [1188, 30] width 108 height 30
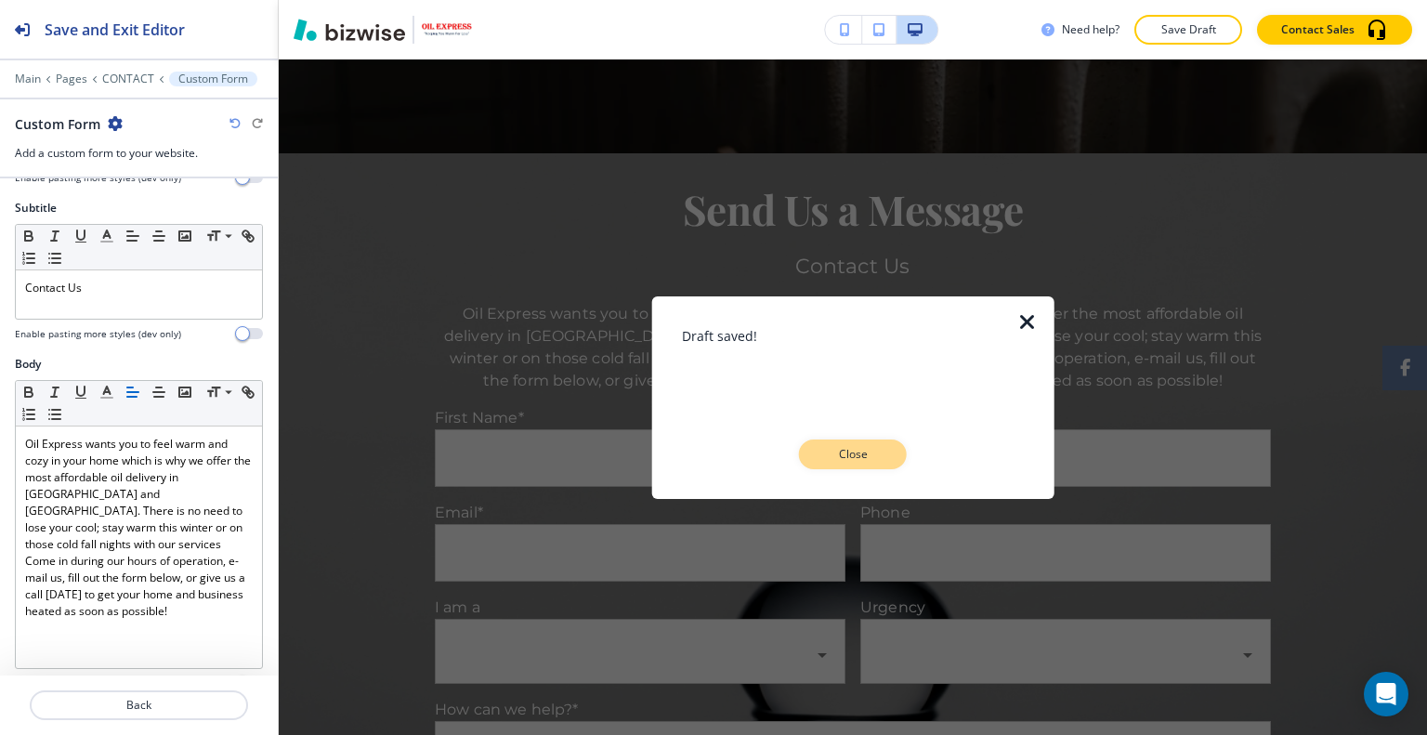
click at [888, 465] on button "Close" at bounding box center [853, 454] width 108 height 30
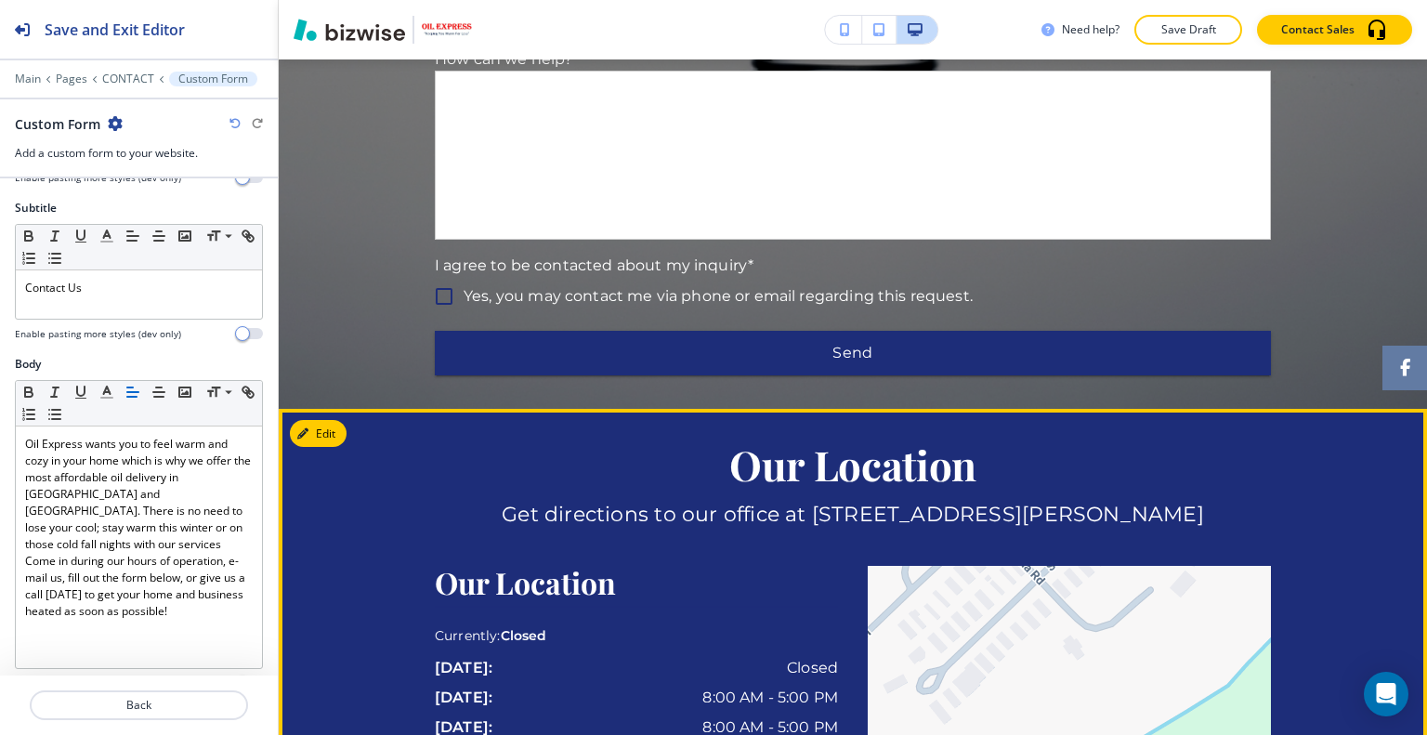
scroll to position [1509, 0]
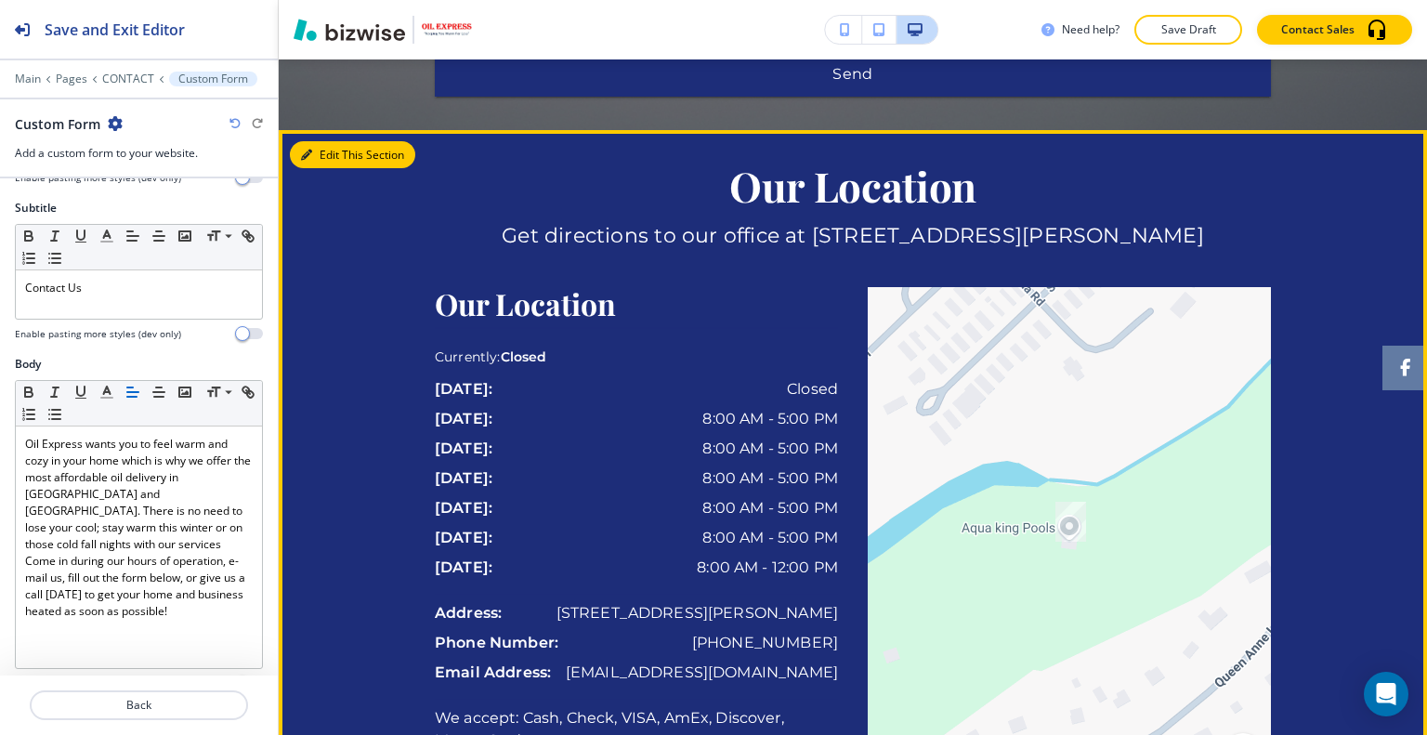
click at [319, 149] on button "Edit This Section" at bounding box center [352, 155] width 125 height 28
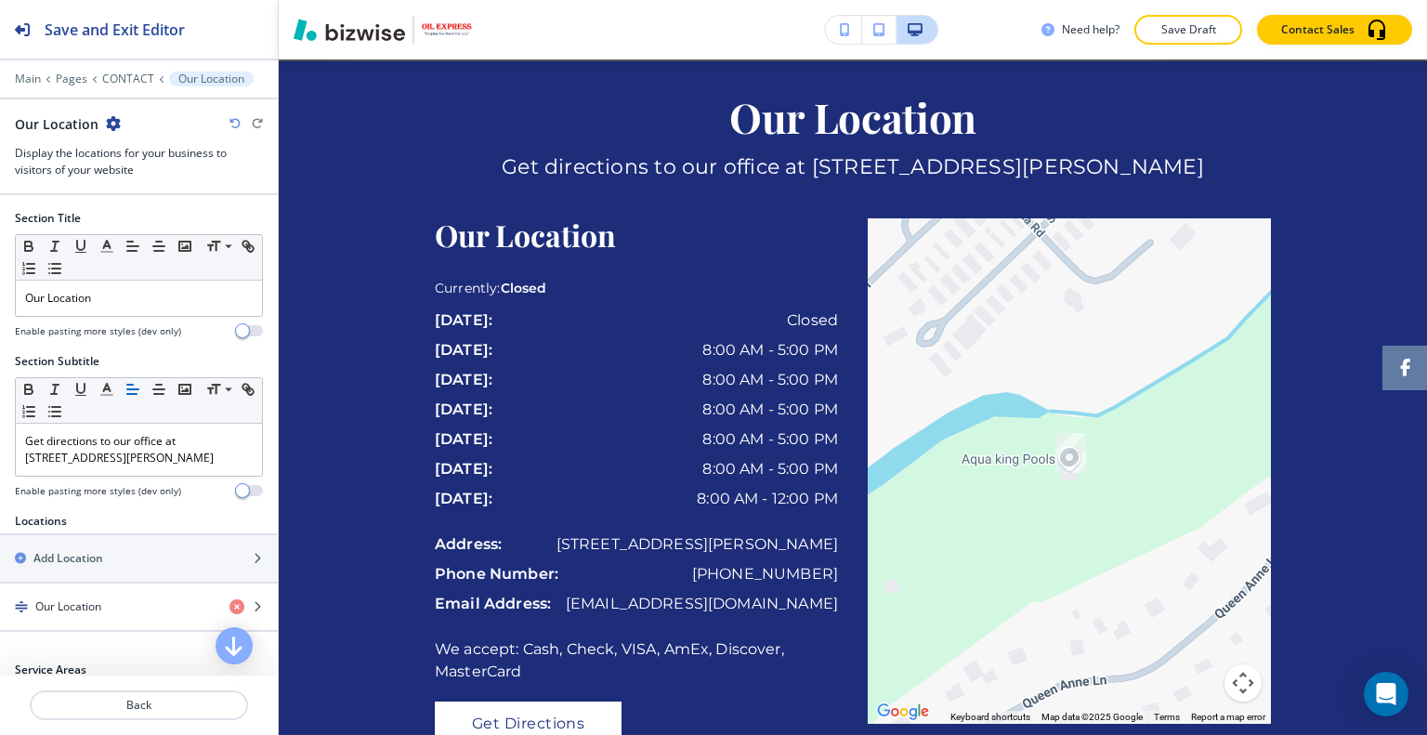
scroll to position [415, 0]
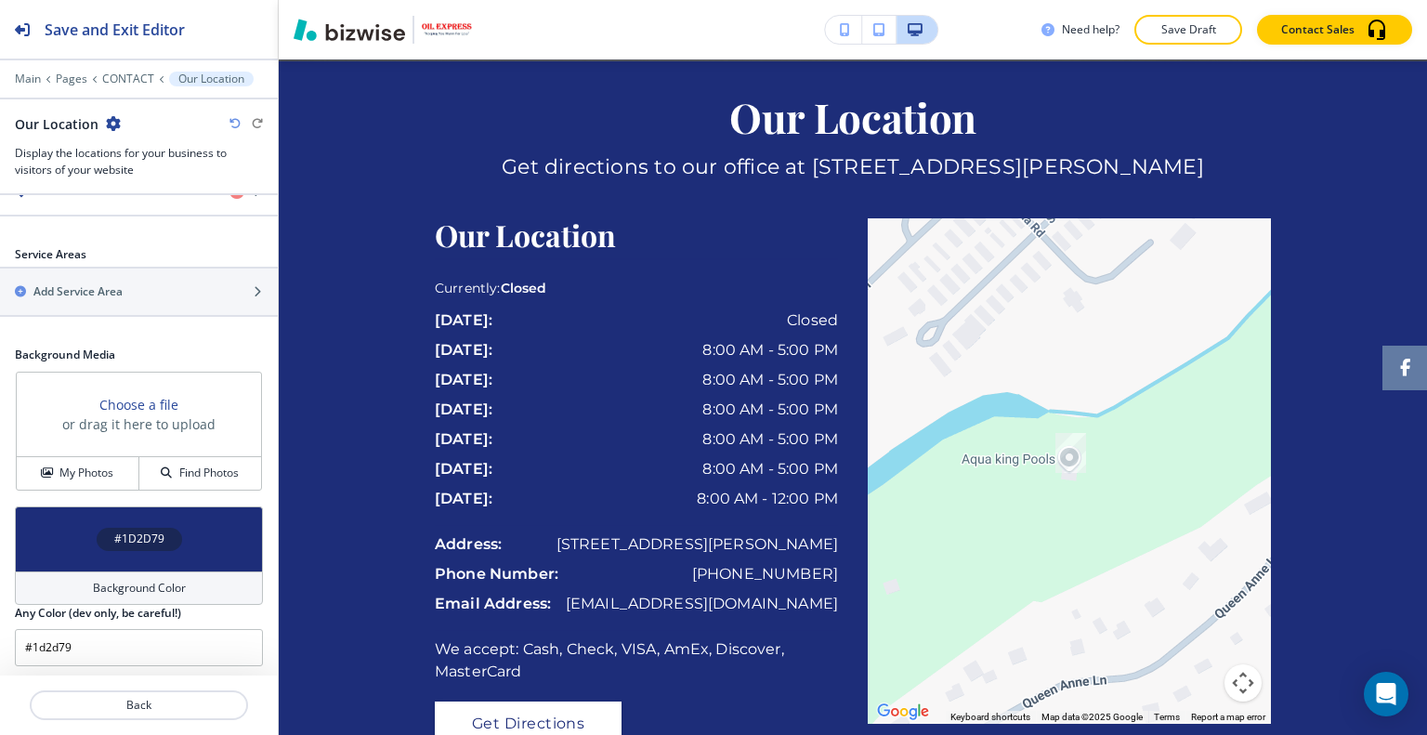
click at [65, 537] on div "#1D2D79" at bounding box center [139, 538] width 248 height 65
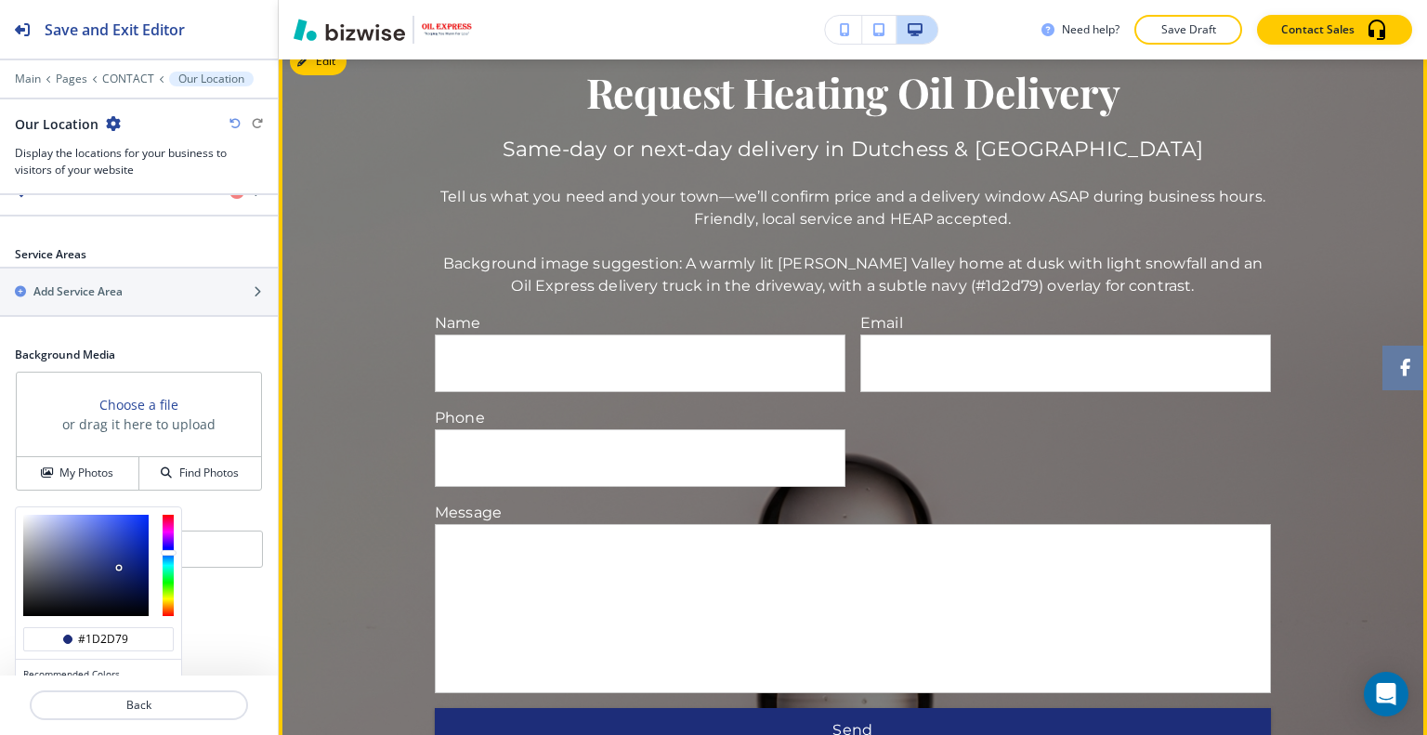
scroll to position [2135, 0]
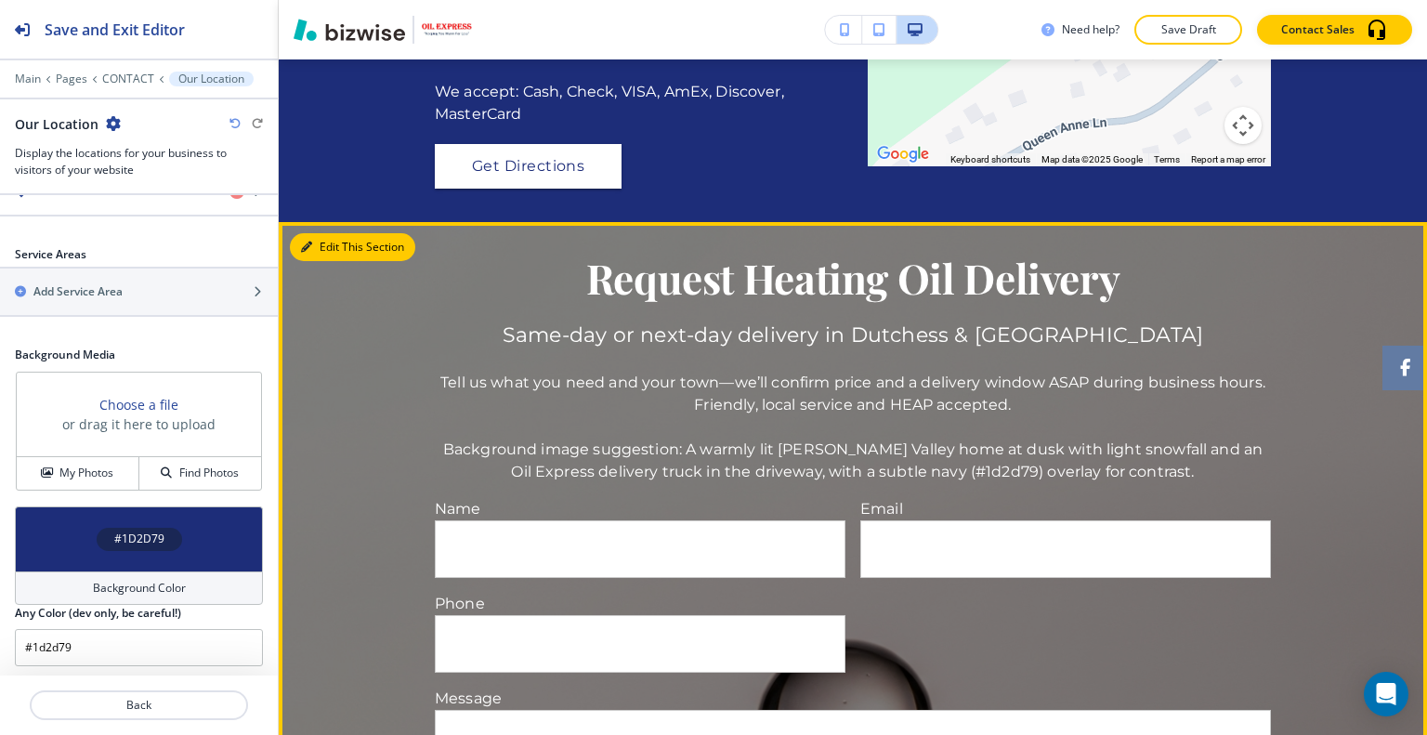
click at [340, 260] on button "Edit This Section" at bounding box center [352, 247] width 125 height 28
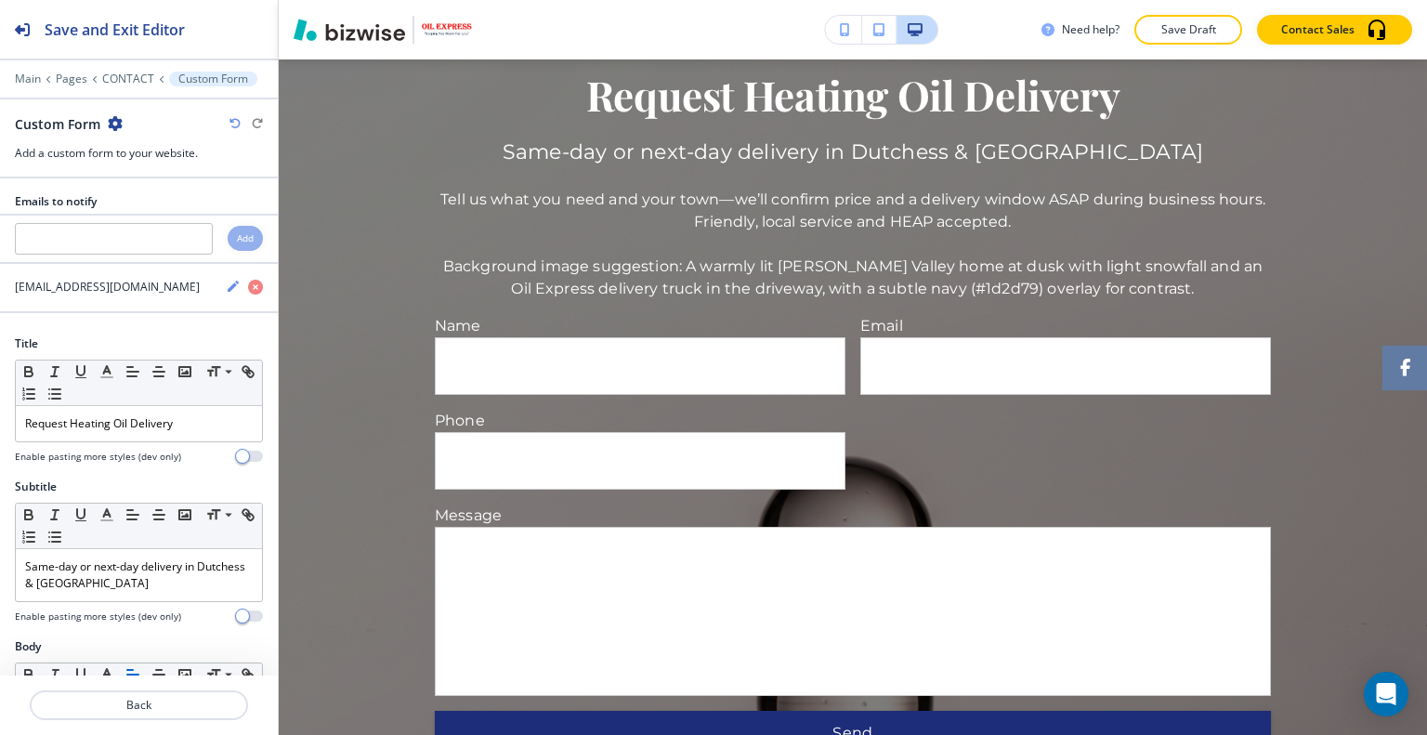
click at [114, 121] on icon "button" at bounding box center [115, 123] width 15 height 15
click at [189, 222] on p "Delete Section" at bounding box center [166, 220] width 95 height 17
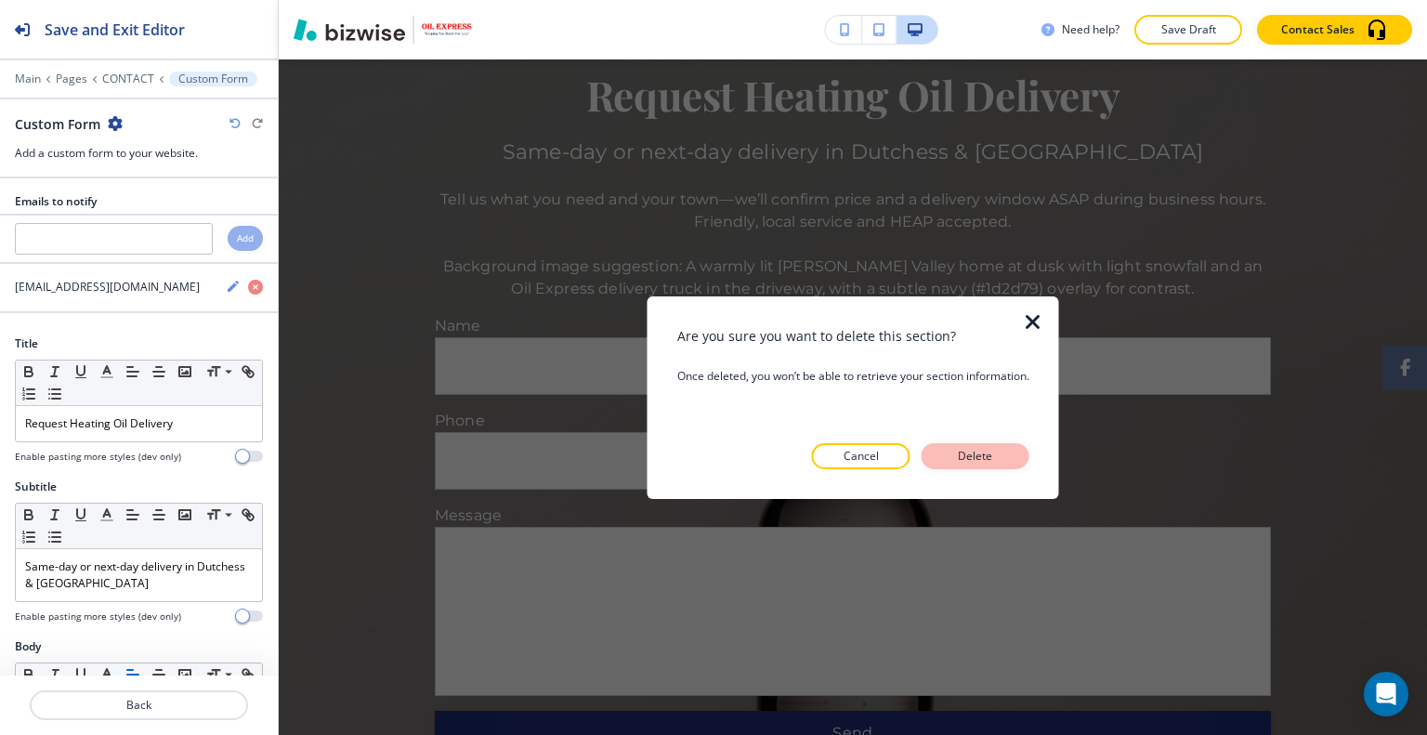
click at [1025, 460] on button "Delete" at bounding box center [975, 456] width 108 height 26
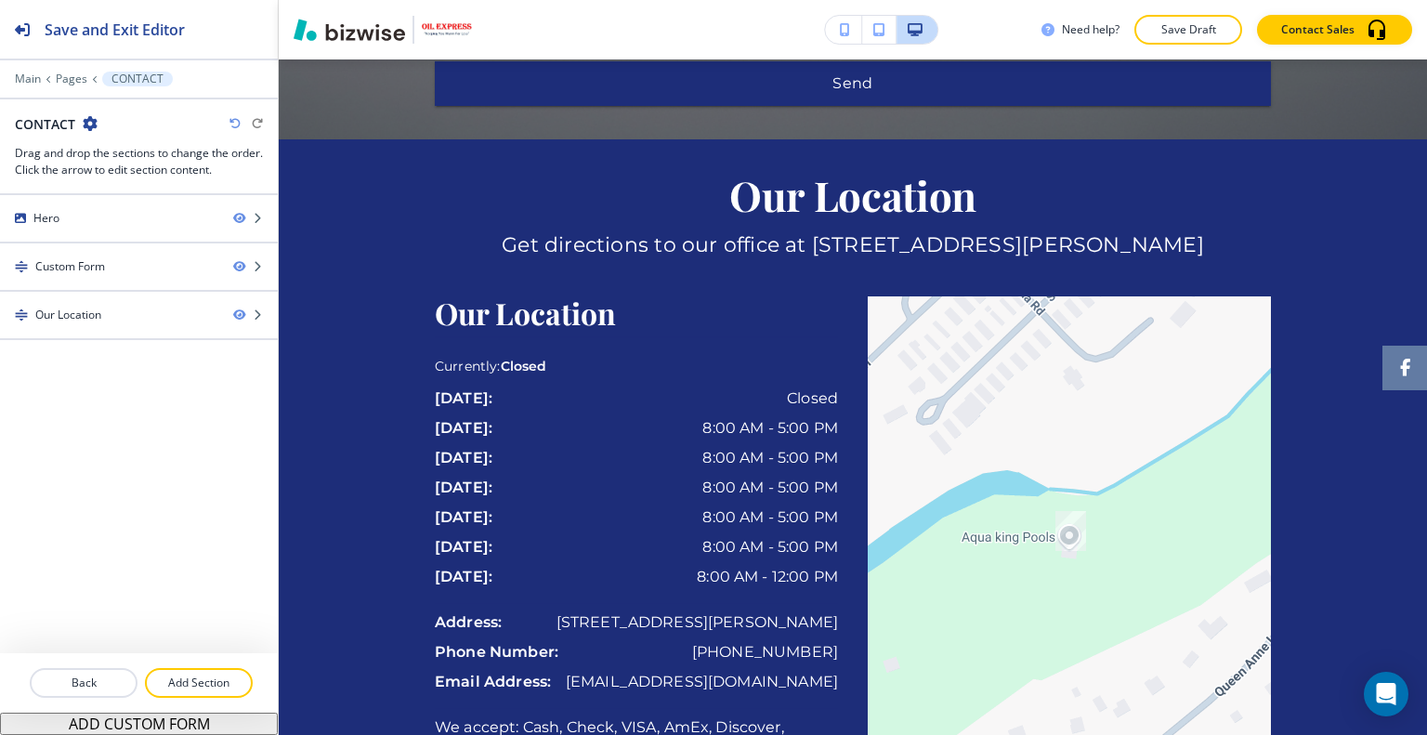
scroll to position [0, 0]
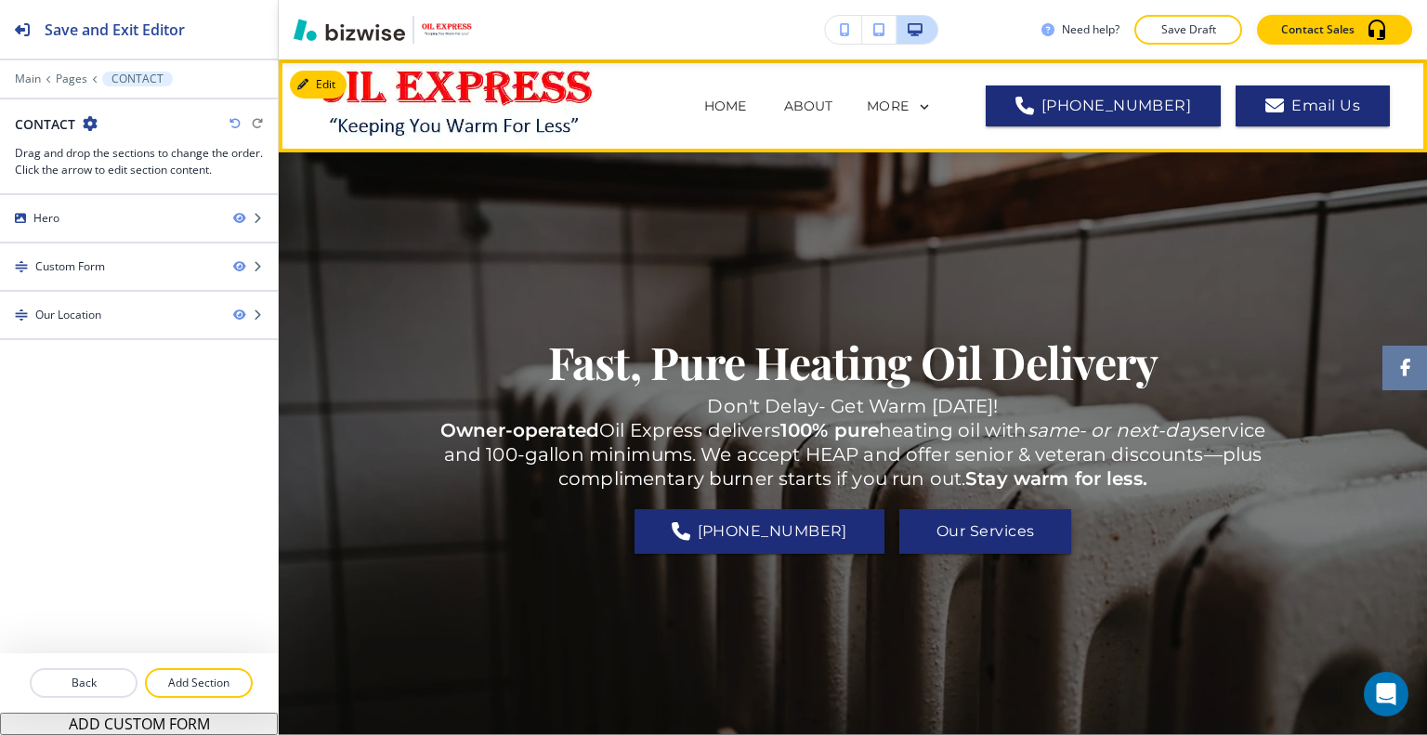
drag, startPoint x: 652, startPoint y: 92, endPoint x: 657, endPoint y: 100, distance: 9.6
click at [686, 93] on span "HOME" at bounding box center [726, 106] width 80 height 74
click at [704, 99] on p "HOME" at bounding box center [725, 107] width 43 height 20
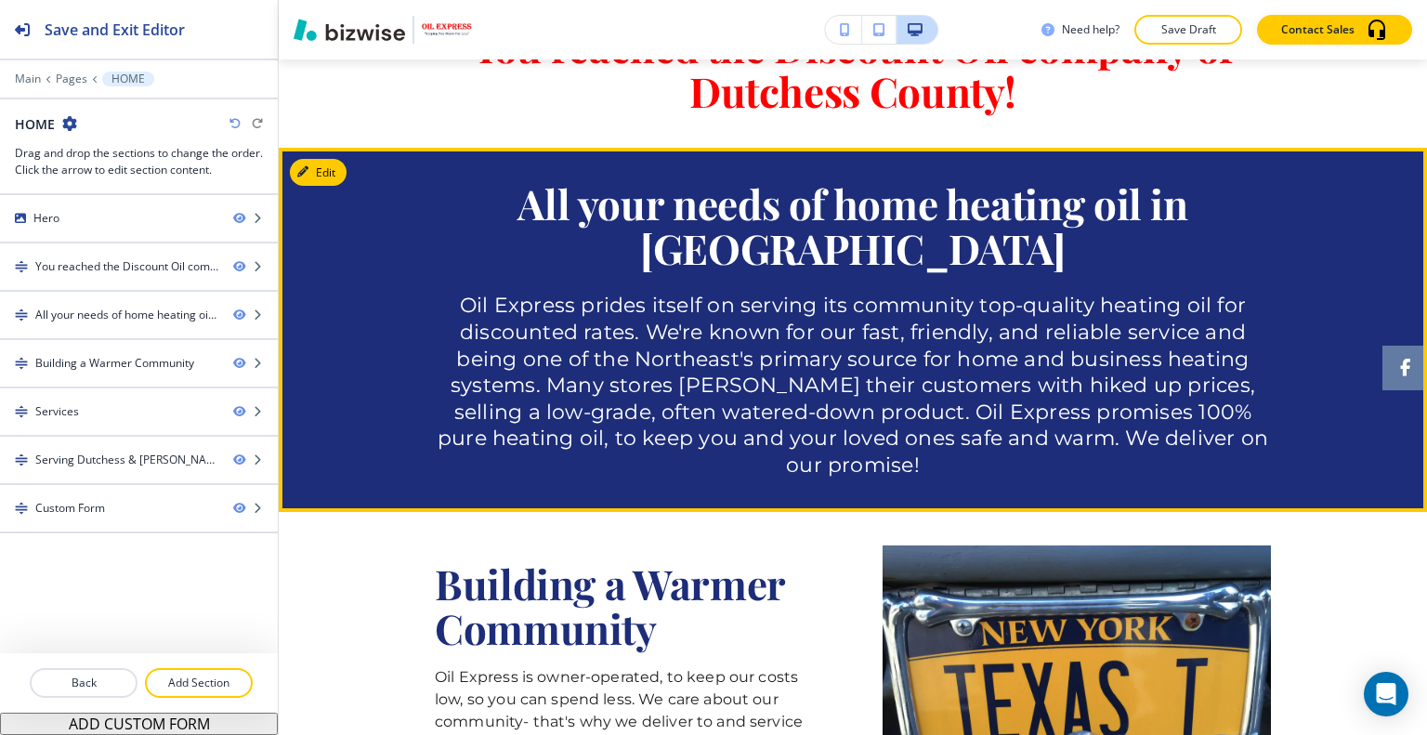
scroll to position [650, 0]
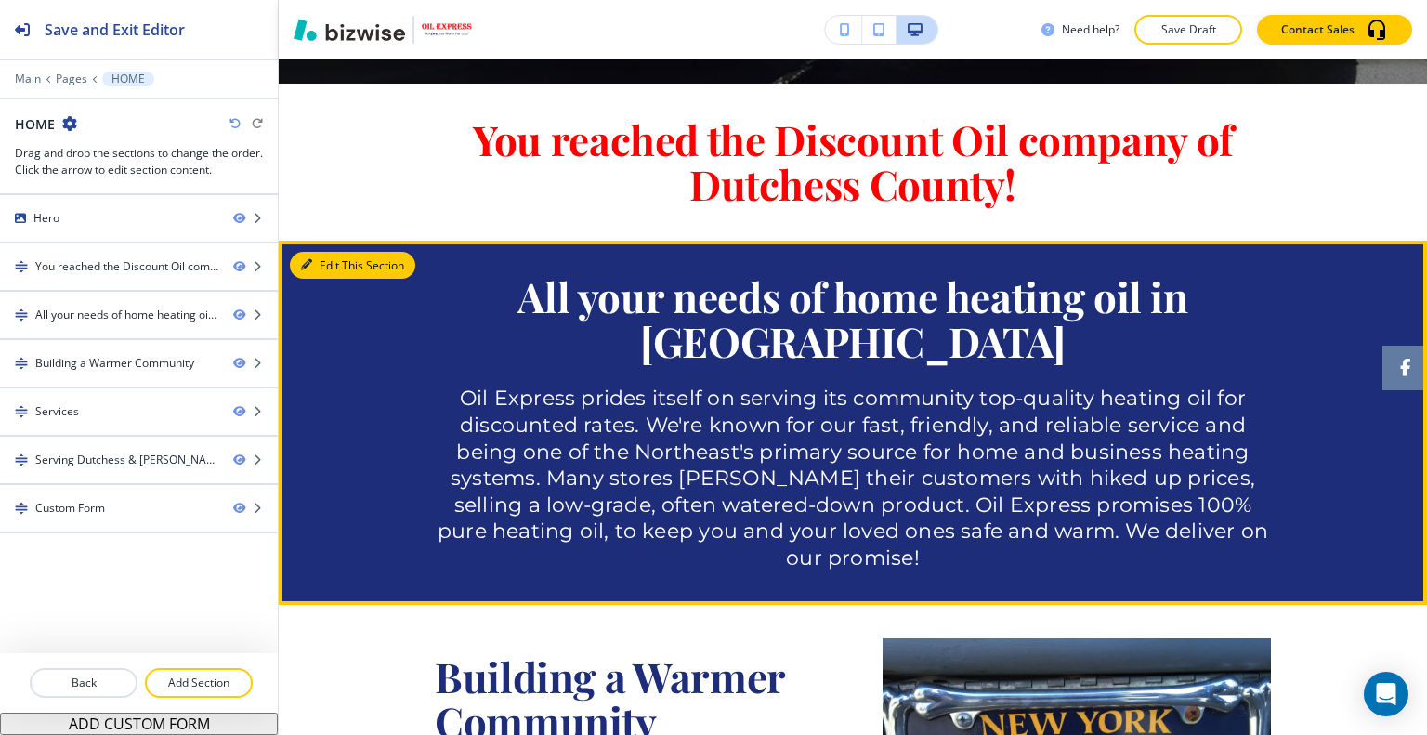
click at [323, 261] on button "Edit This Section" at bounding box center [352, 266] width 125 height 28
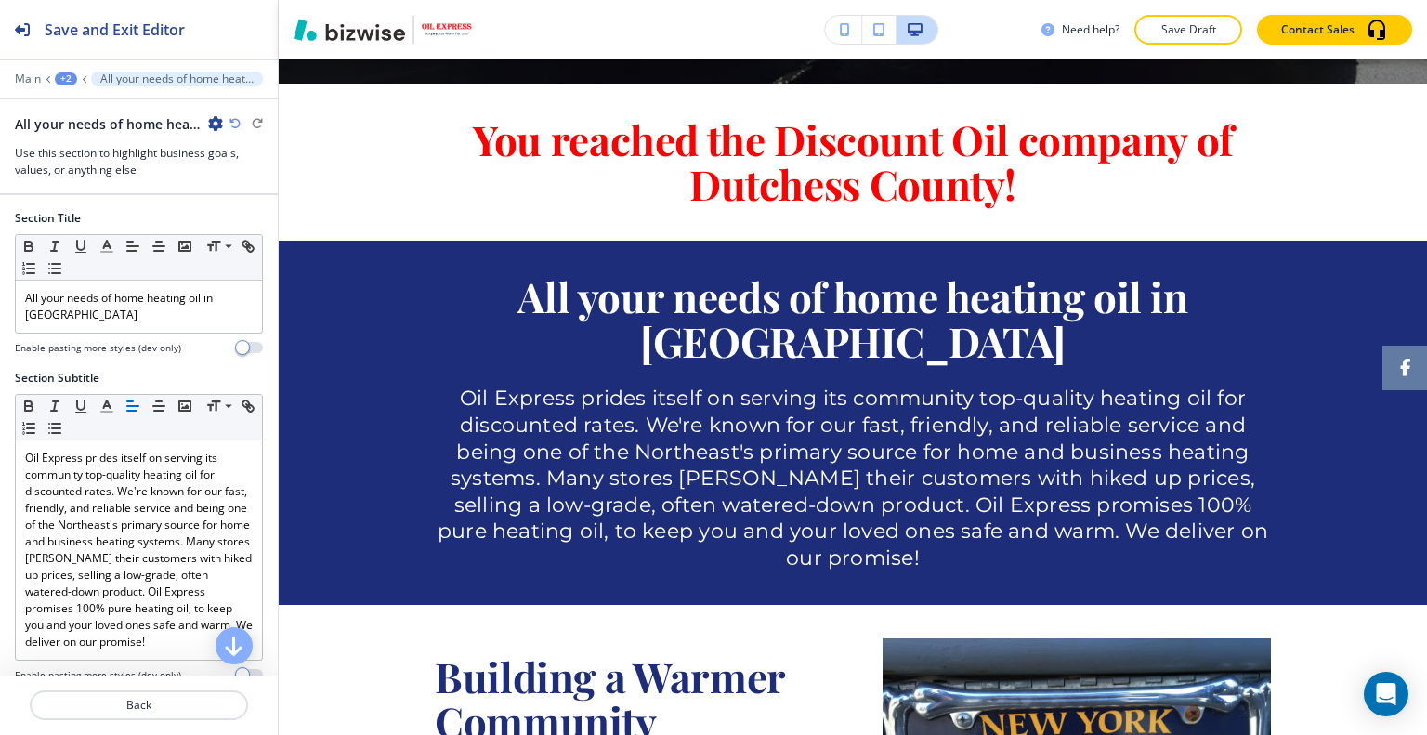
scroll to position [830, 0]
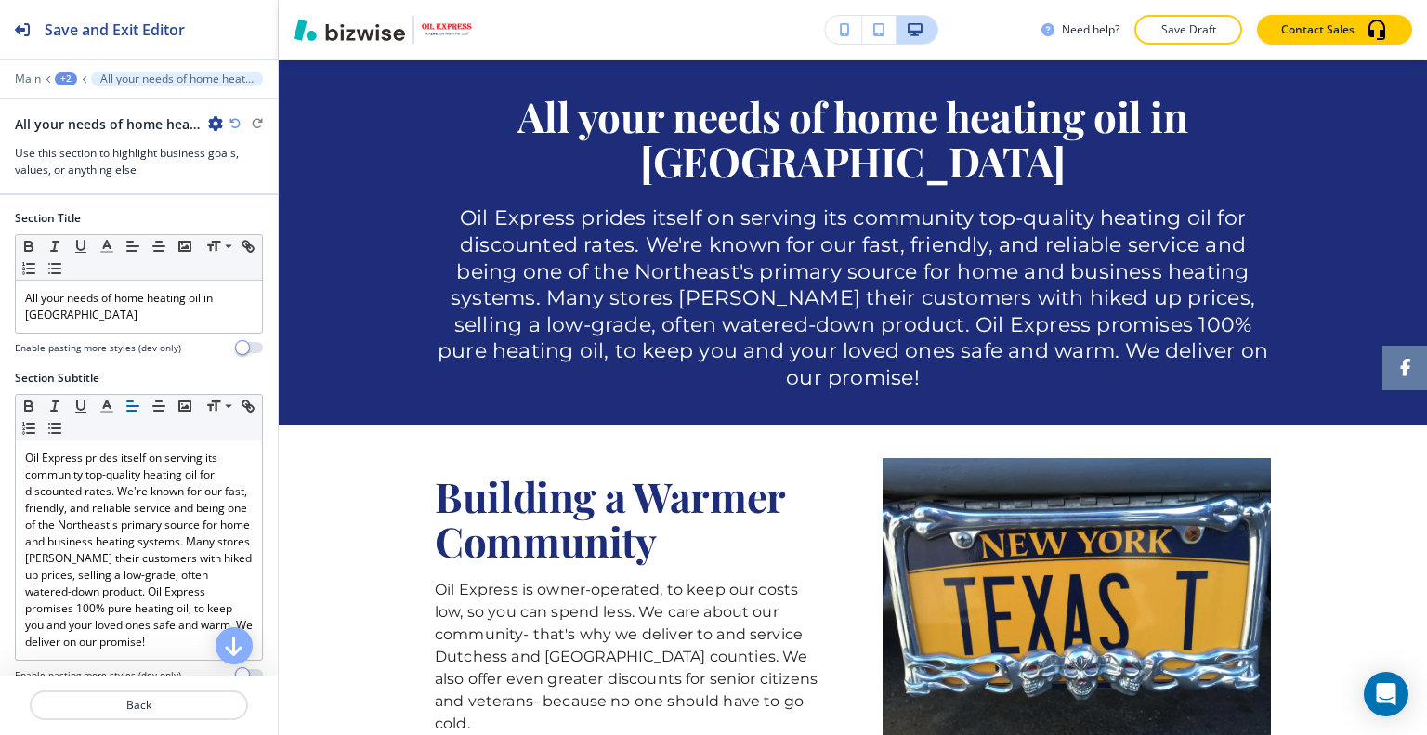
click at [213, 121] on icon "button" at bounding box center [215, 123] width 15 height 15
click at [262, 192] on p "Duplicate Section" at bounding box center [267, 187] width 95 height 17
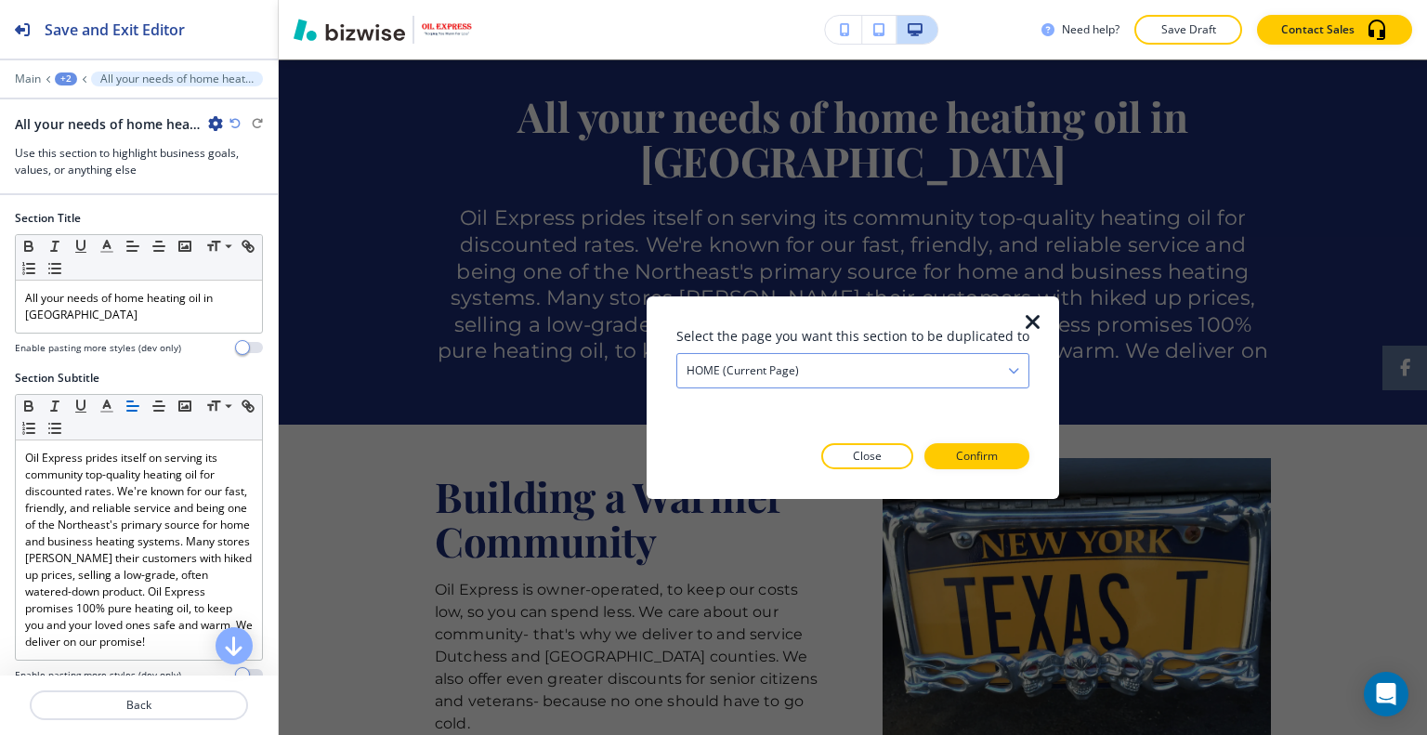
click at [968, 366] on div "HOME (current page)" at bounding box center [852, 369] width 351 height 33
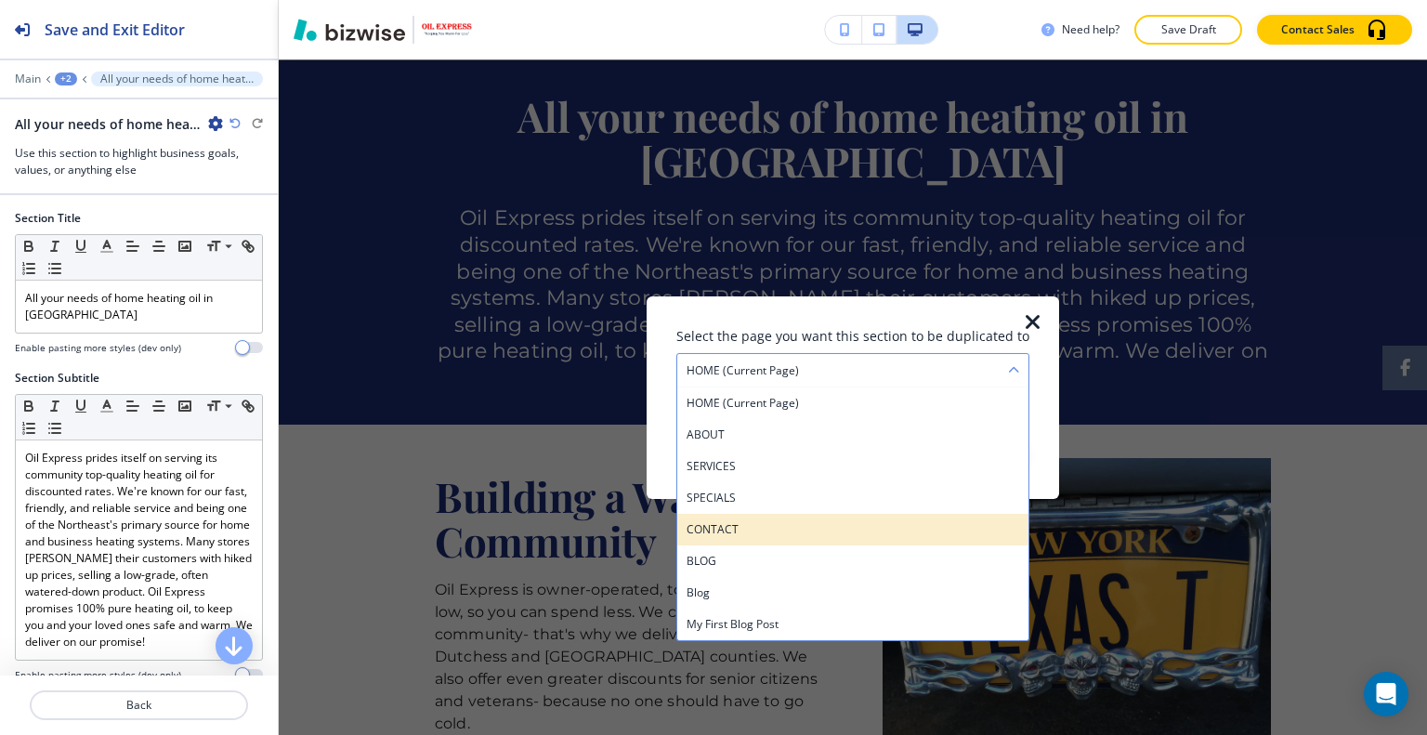
click at [825, 538] on div "CONTACT" at bounding box center [852, 529] width 351 height 32
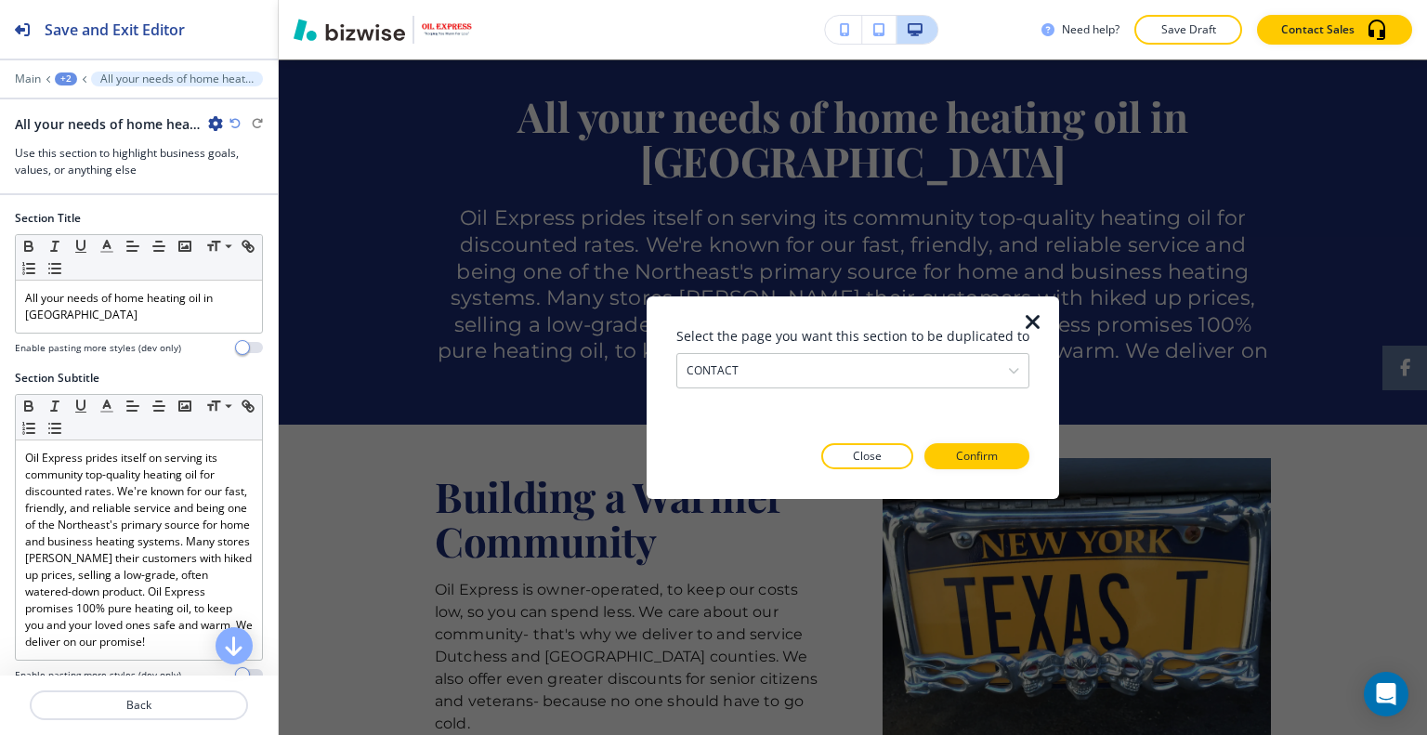
click at [992, 441] on div "Select the page you want this section to be duplicated to CONTACT HOME (current…" at bounding box center [852, 396] width 353 height 143
click at [992, 452] on button "Confirm" at bounding box center [976, 456] width 105 height 26
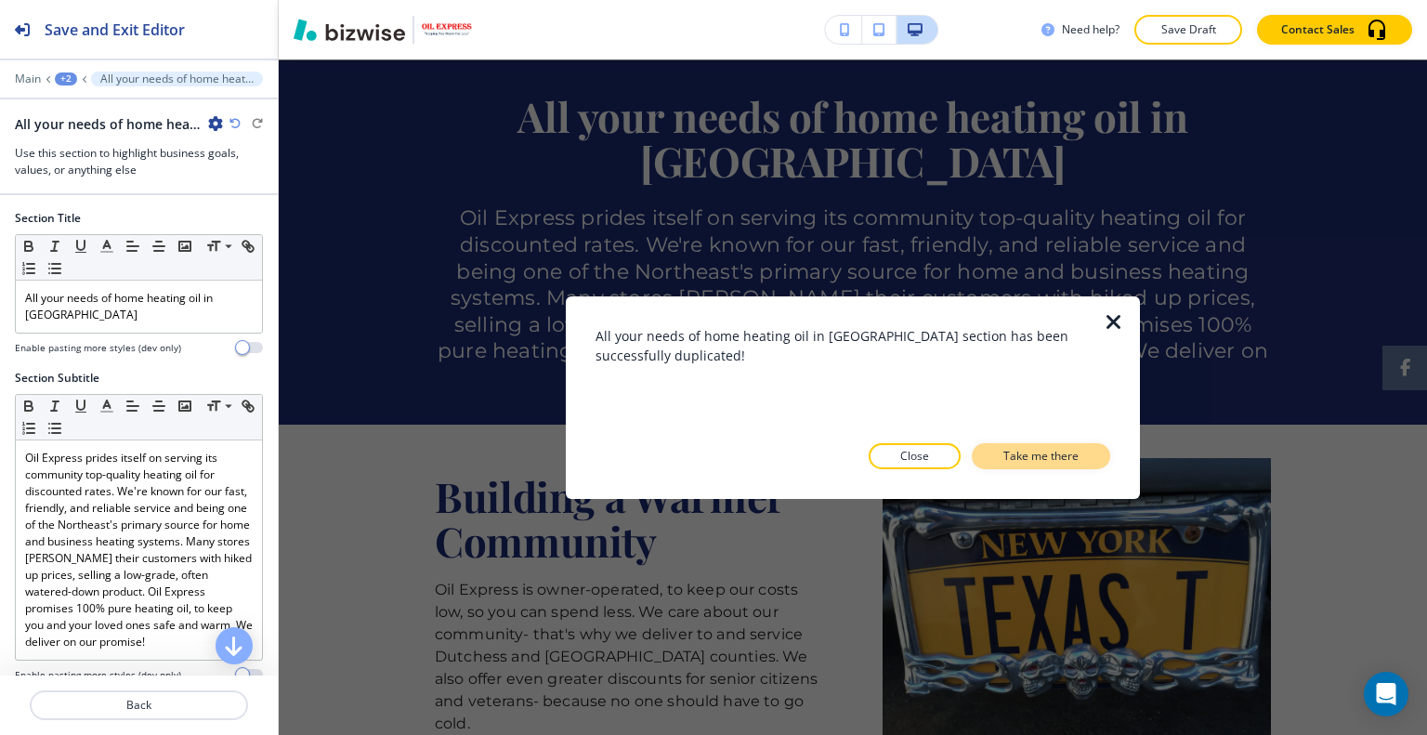
click at [1003, 454] on p "Take me there" at bounding box center [1040, 456] width 75 height 17
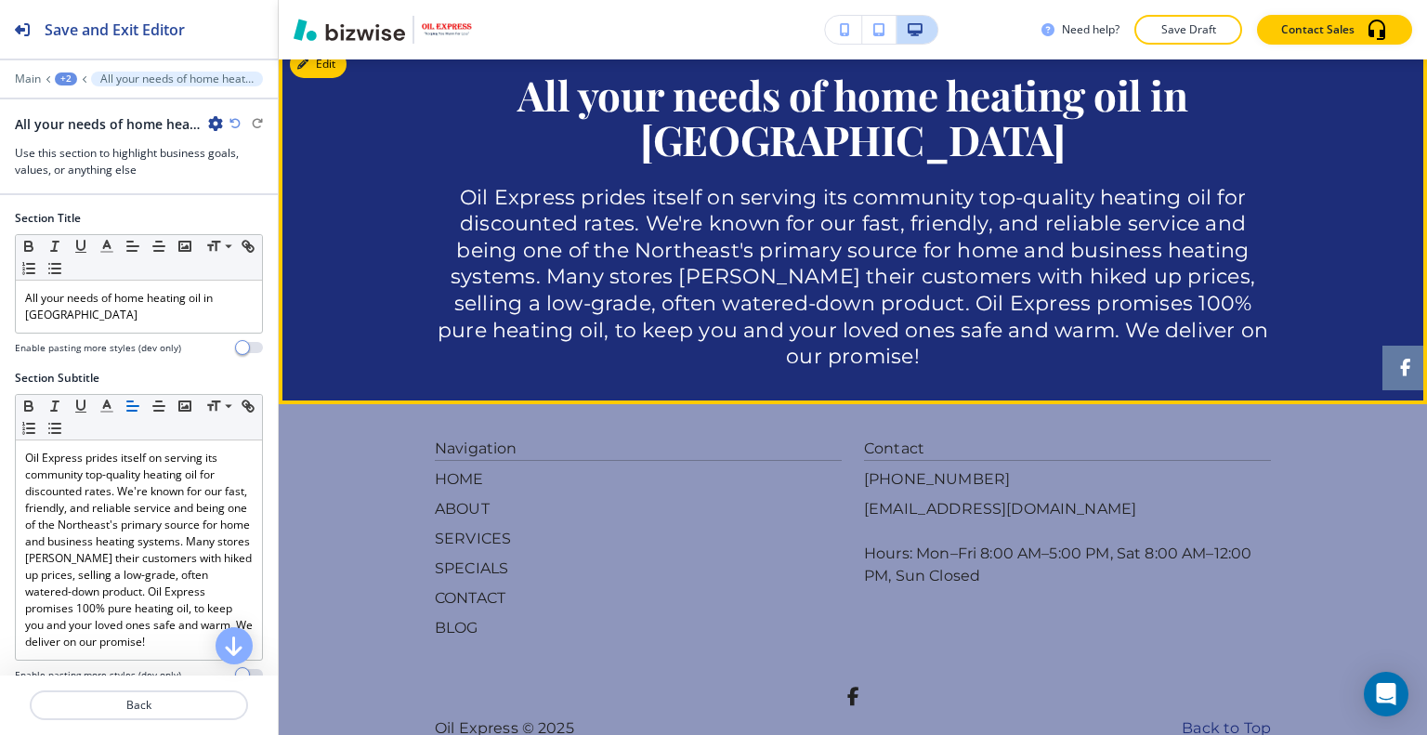
scroll to position [2133, 0]
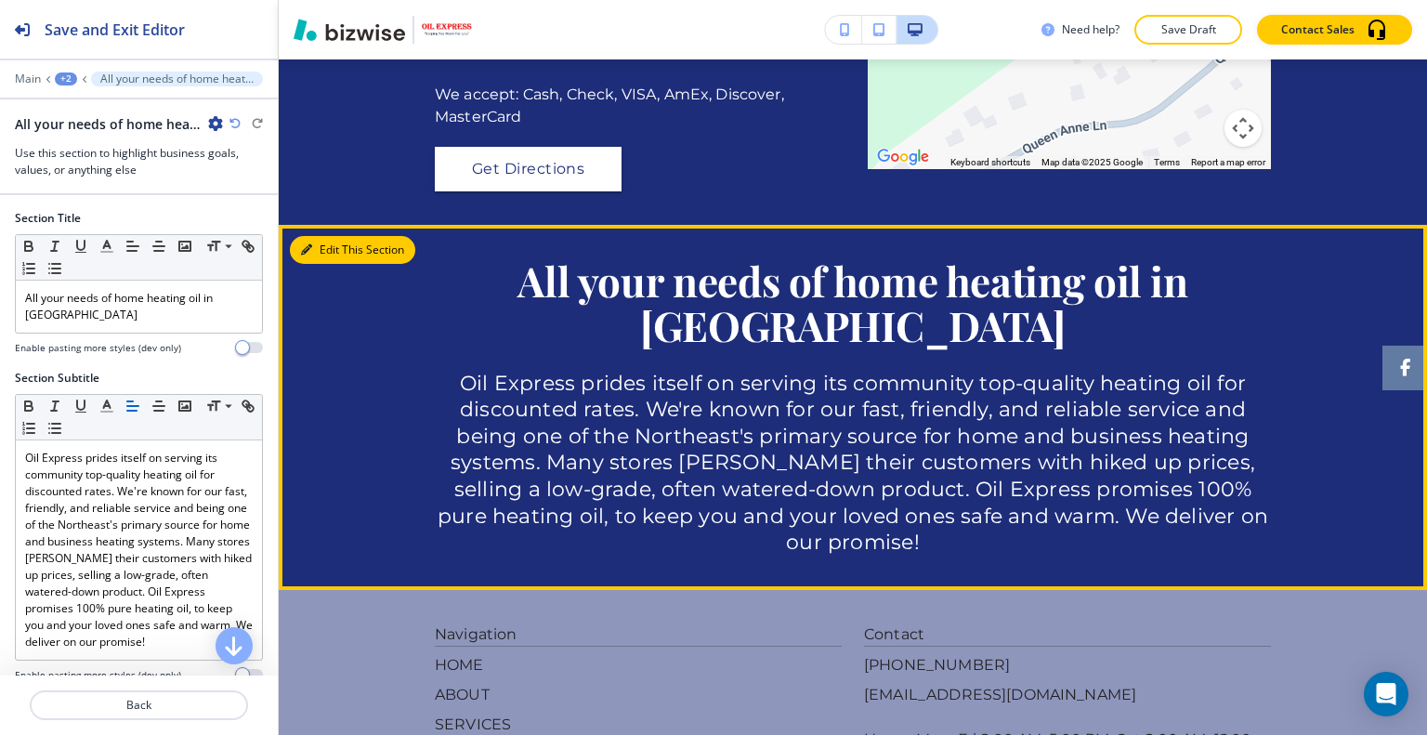
click at [318, 264] on button "Edit This Section" at bounding box center [352, 250] width 125 height 28
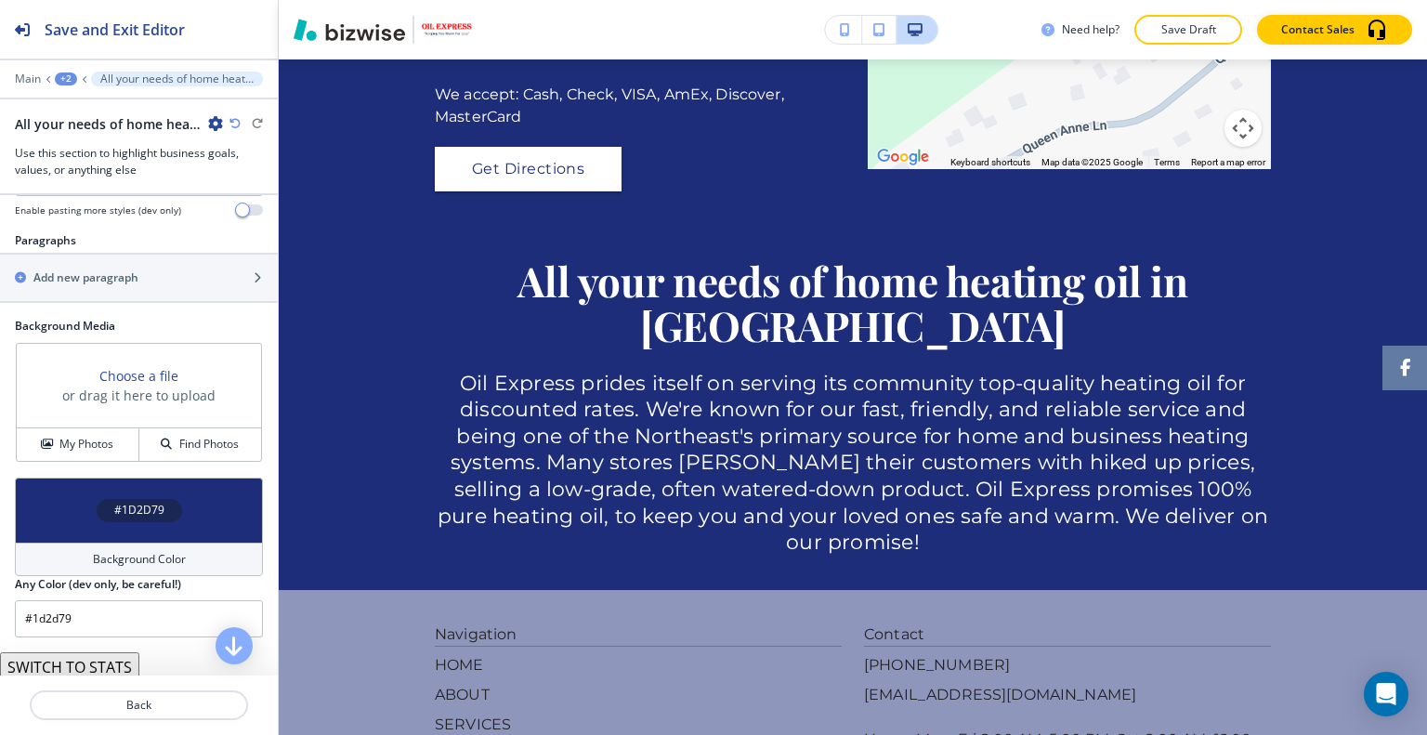
scroll to position [555, 0]
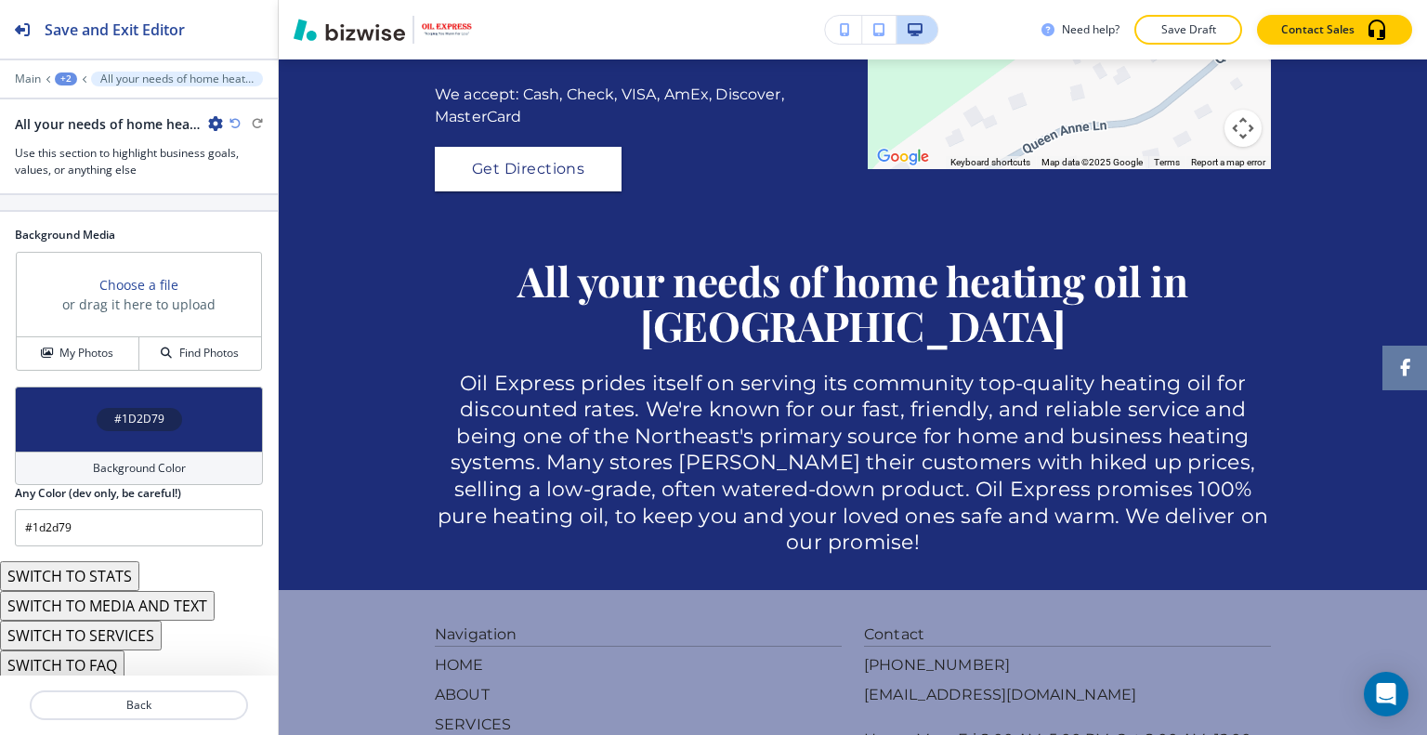
click at [123, 593] on button "SWITCH TO MEDIA AND TEXT" at bounding box center [107, 606] width 215 height 30
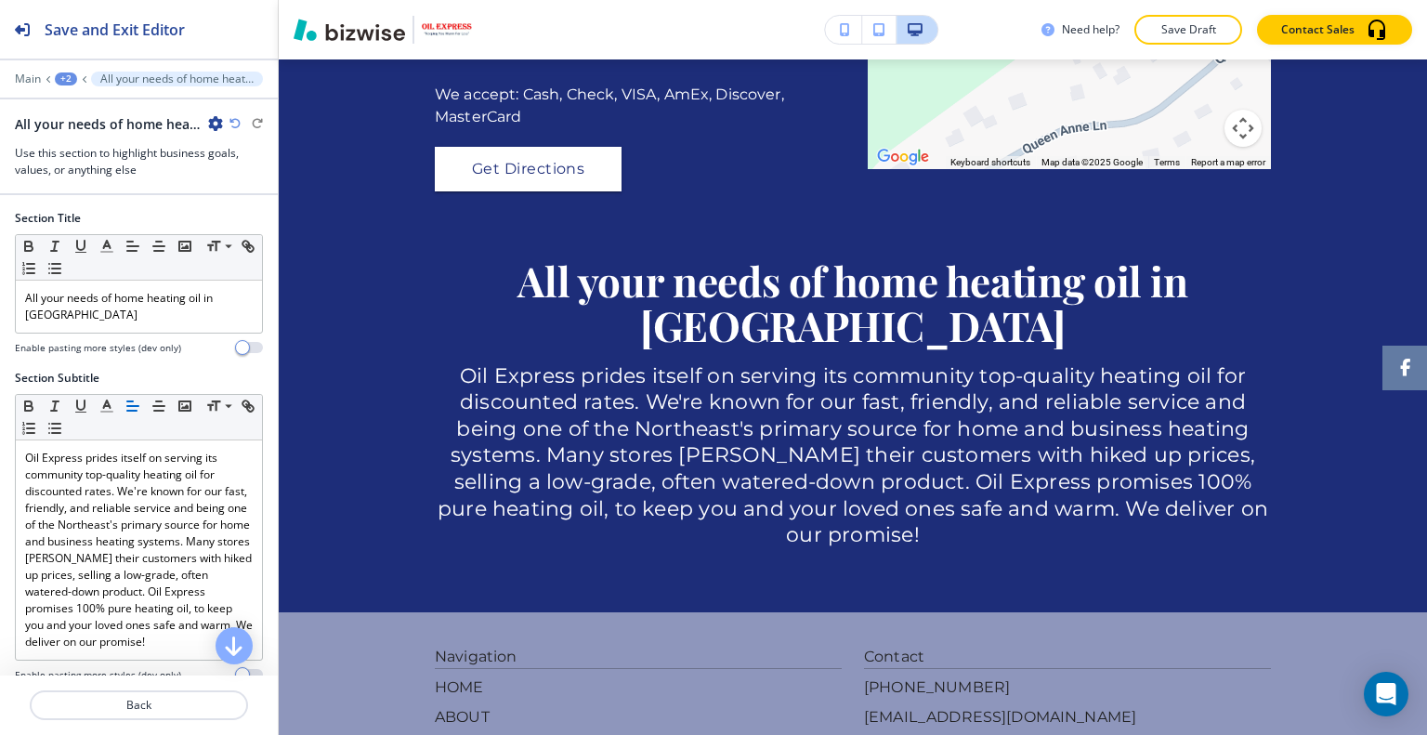
scroll to position [279, 0]
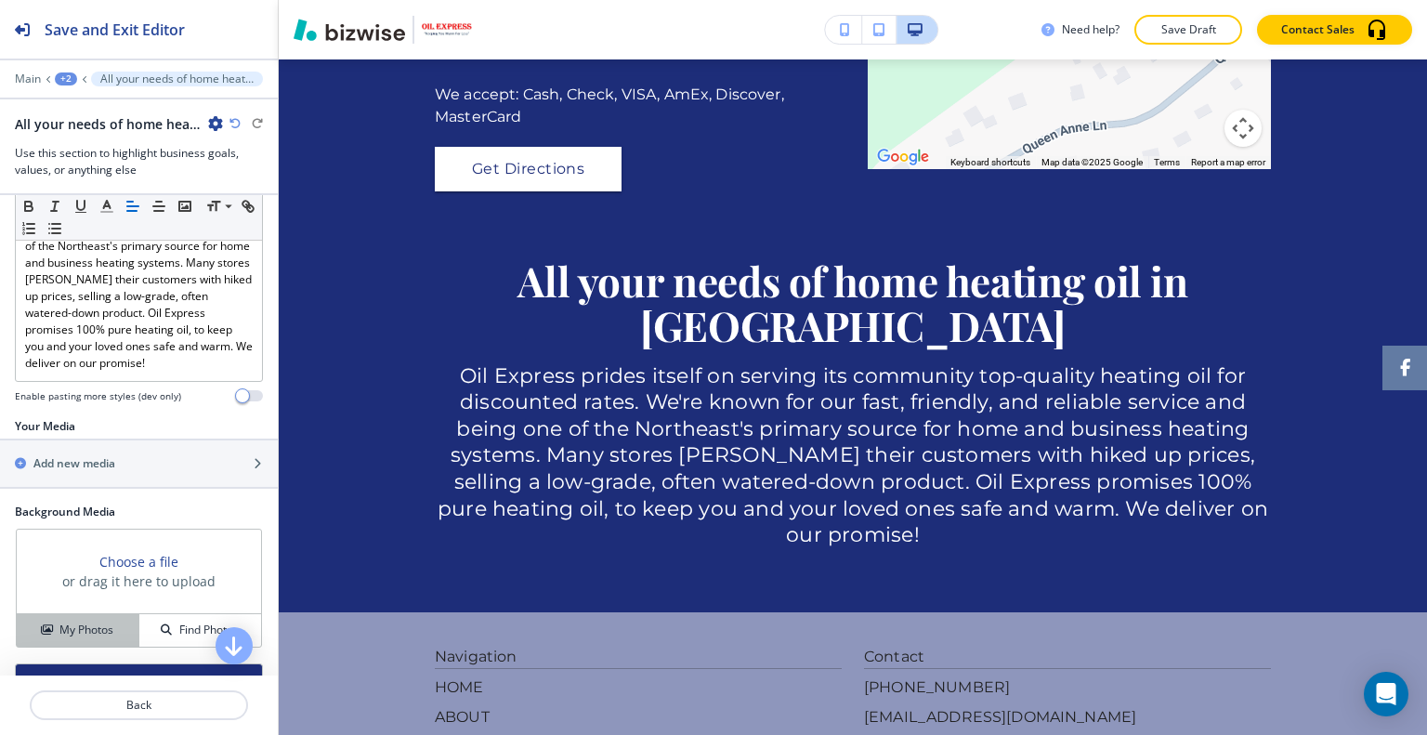
click at [100, 627] on h4 "My Photos" at bounding box center [86, 629] width 54 height 17
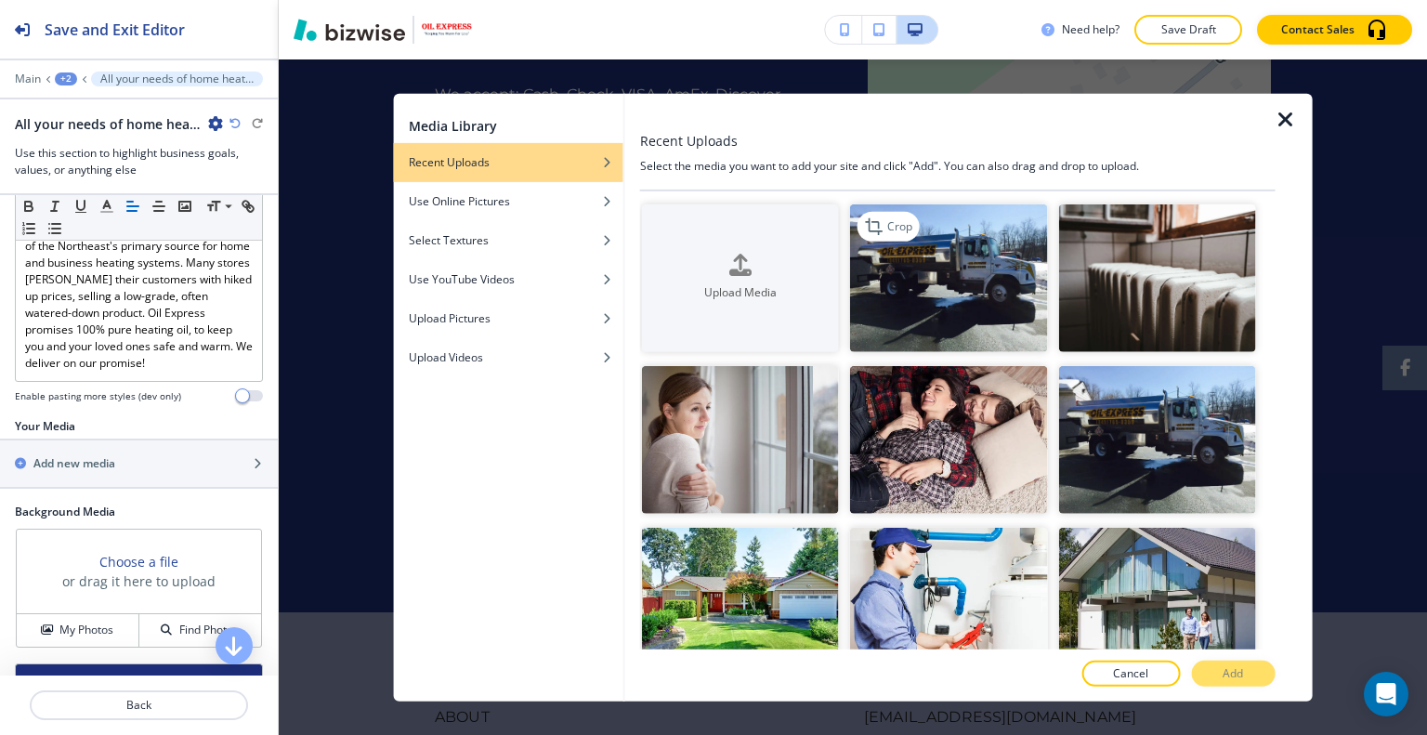
click at [980, 309] on img "button" at bounding box center [948, 277] width 197 height 148
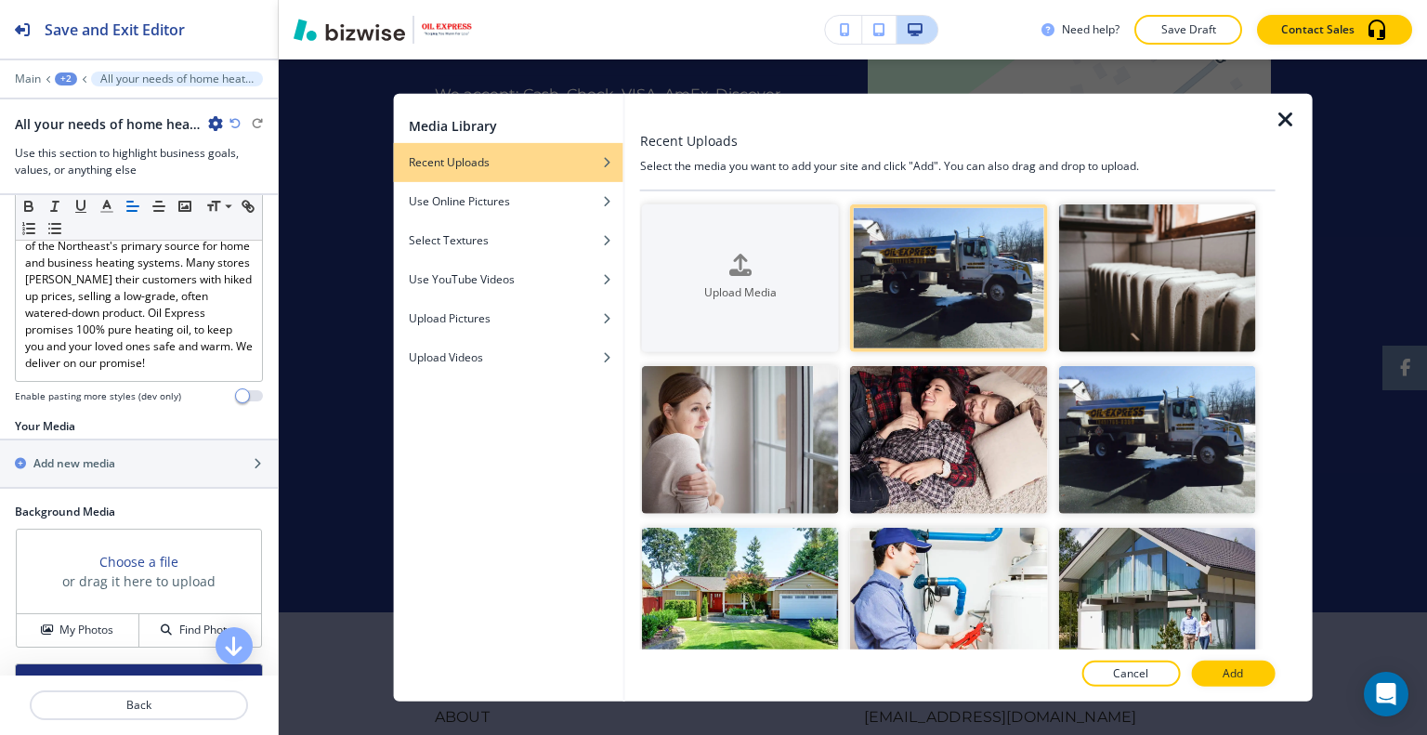
click at [1241, 650] on div at bounding box center [957, 654] width 635 height 11
click at [1247, 671] on button "Add" at bounding box center [1233, 673] width 84 height 26
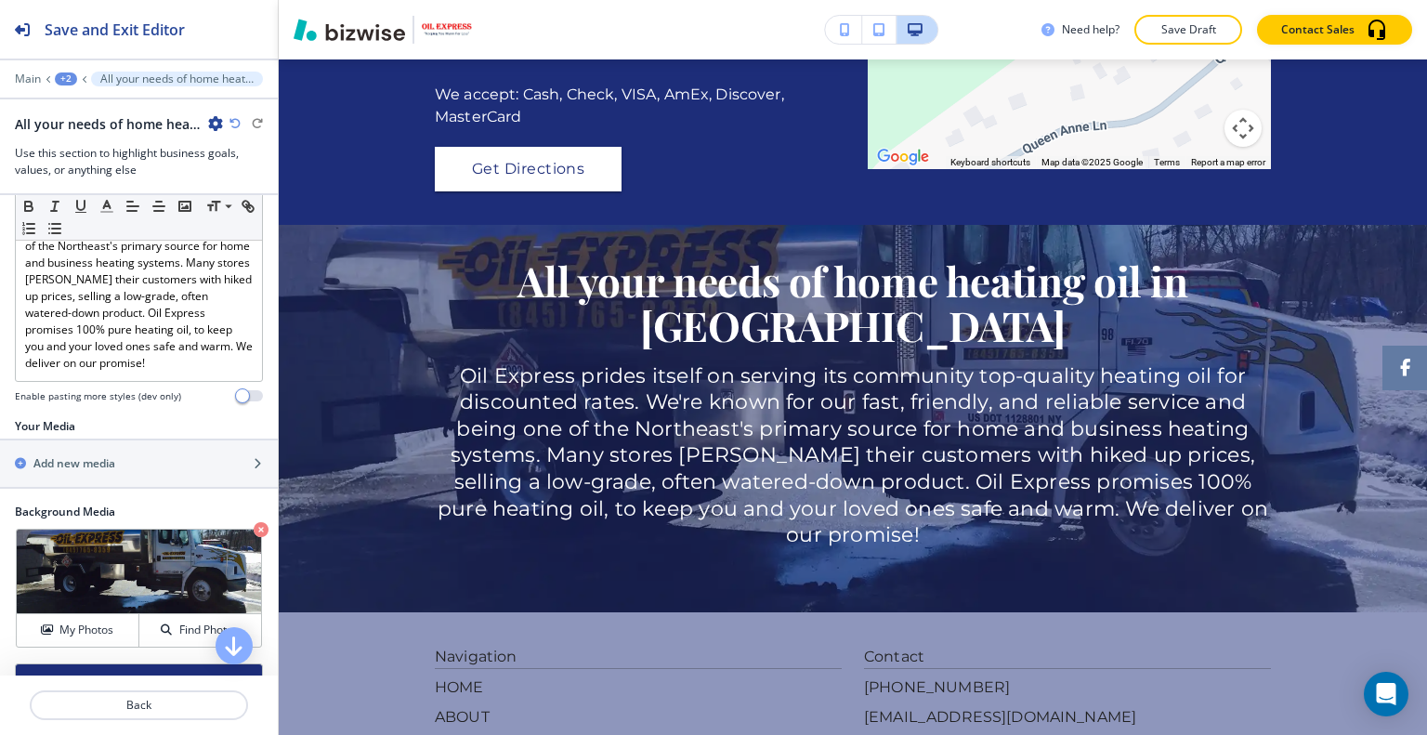
scroll to position [526, 0]
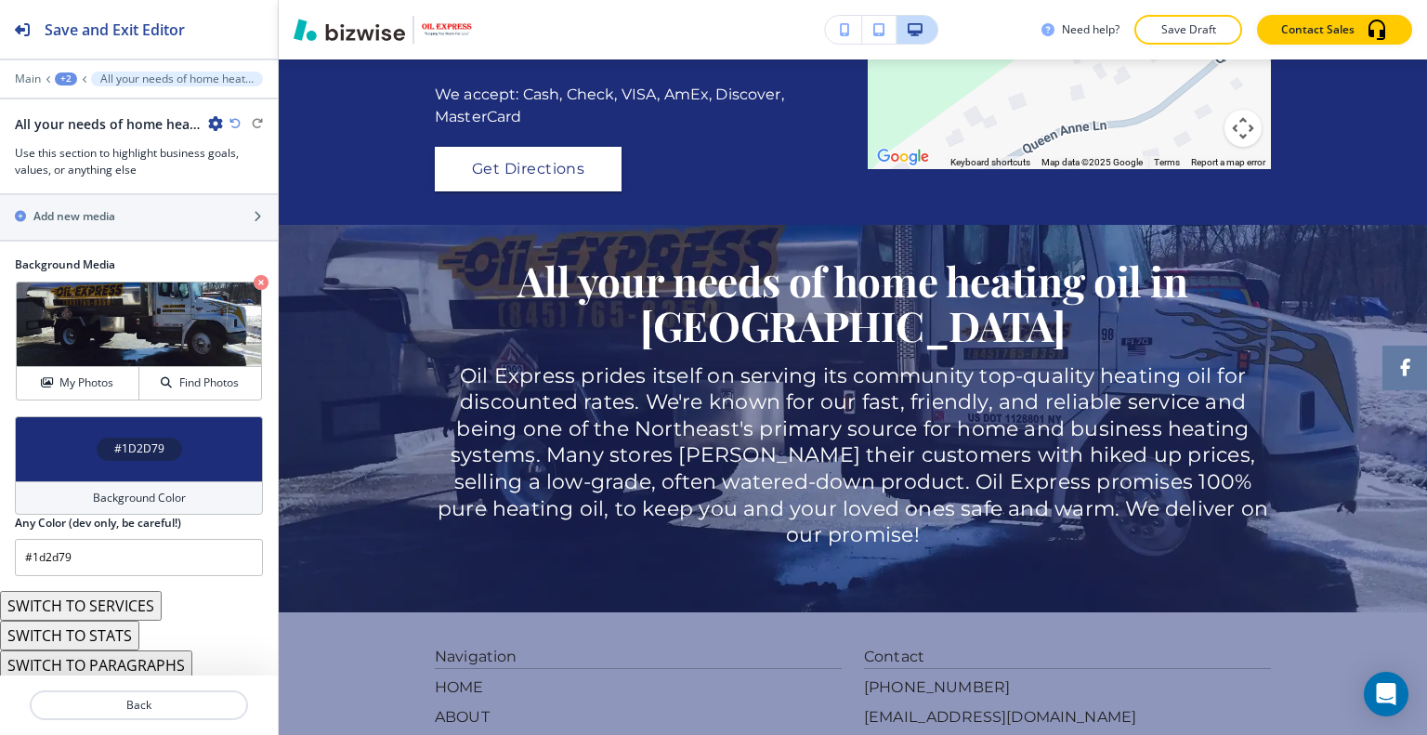
click at [124, 656] on button "SWITCH TO PARAGRAPHS" at bounding box center [96, 665] width 192 height 30
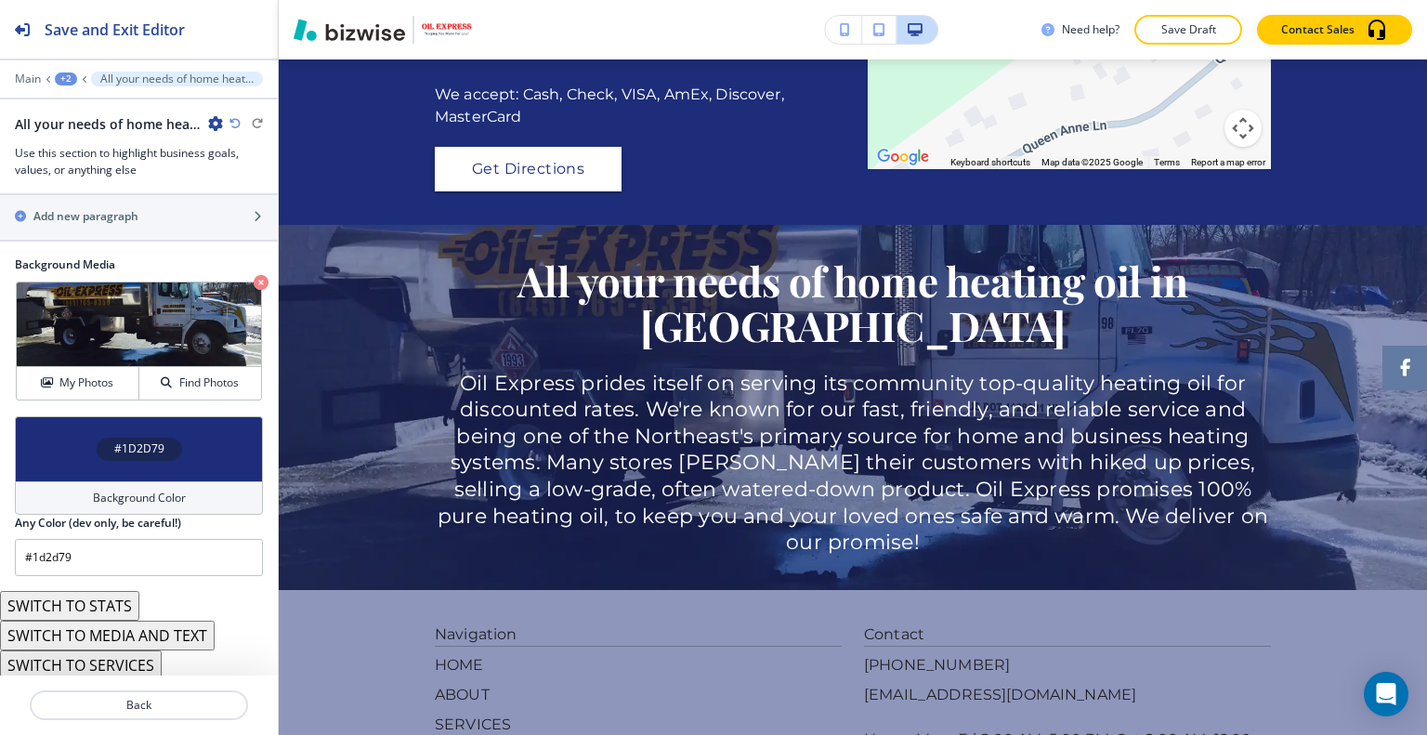
scroll to position [555, 0]
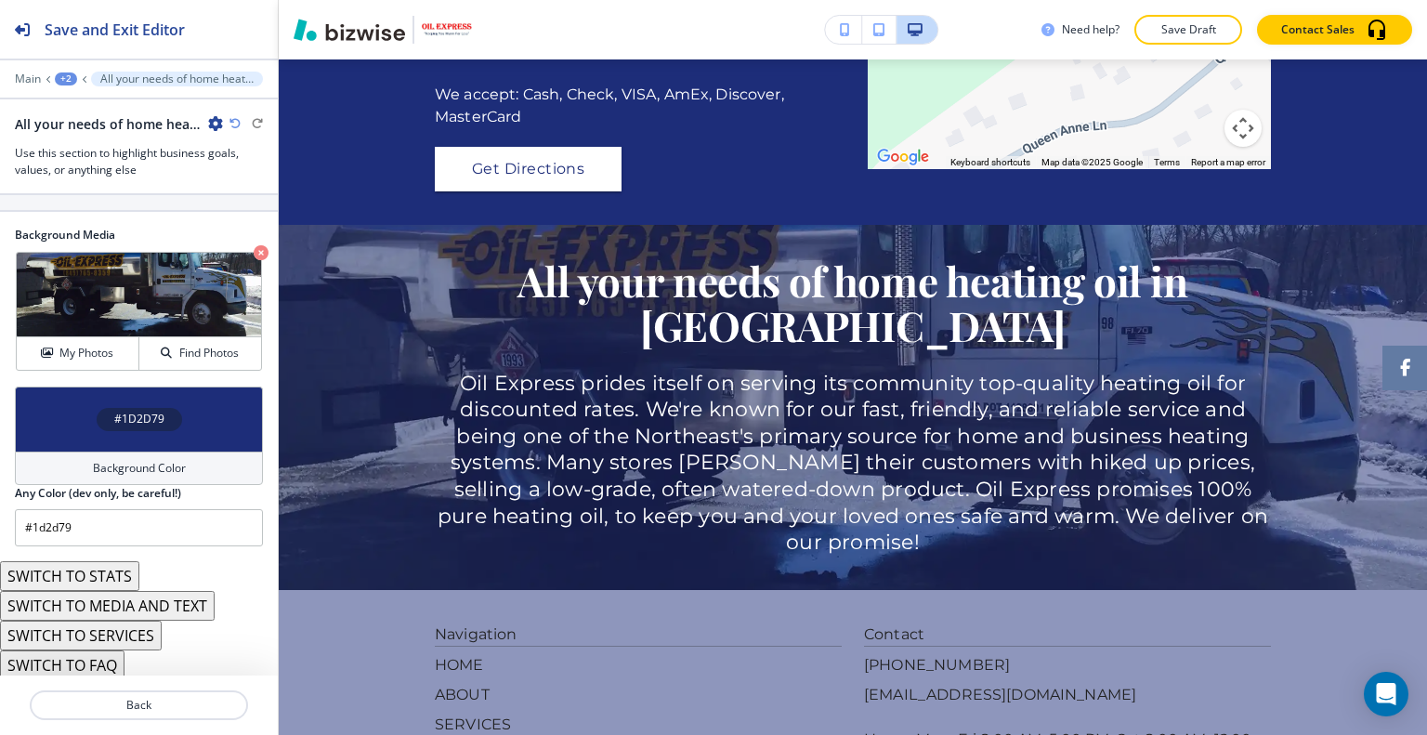
click at [121, 633] on button "SWITCH TO SERVICES" at bounding box center [81, 635] width 162 height 30
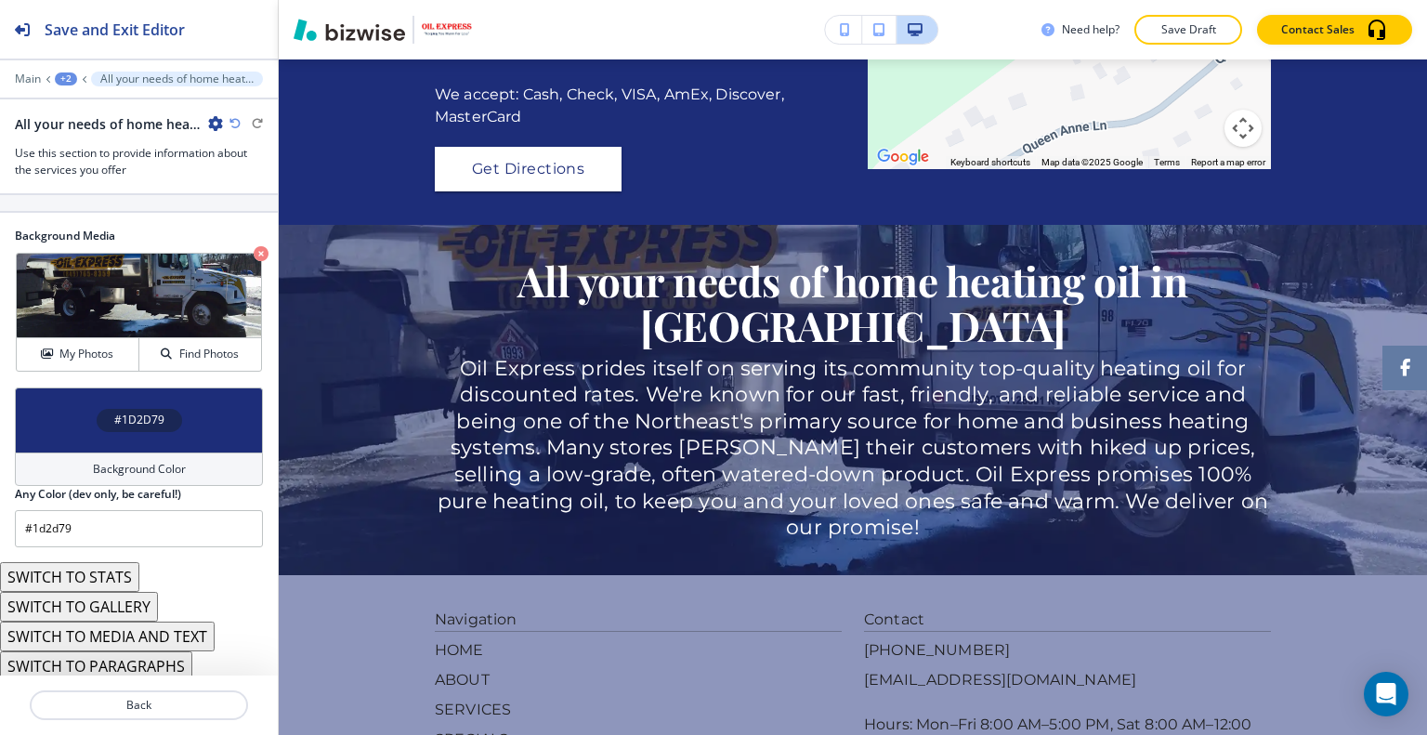
click at [123, 629] on button "SWITCH TO MEDIA AND TEXT" at bounding box center [107, 636] width 215 height 30
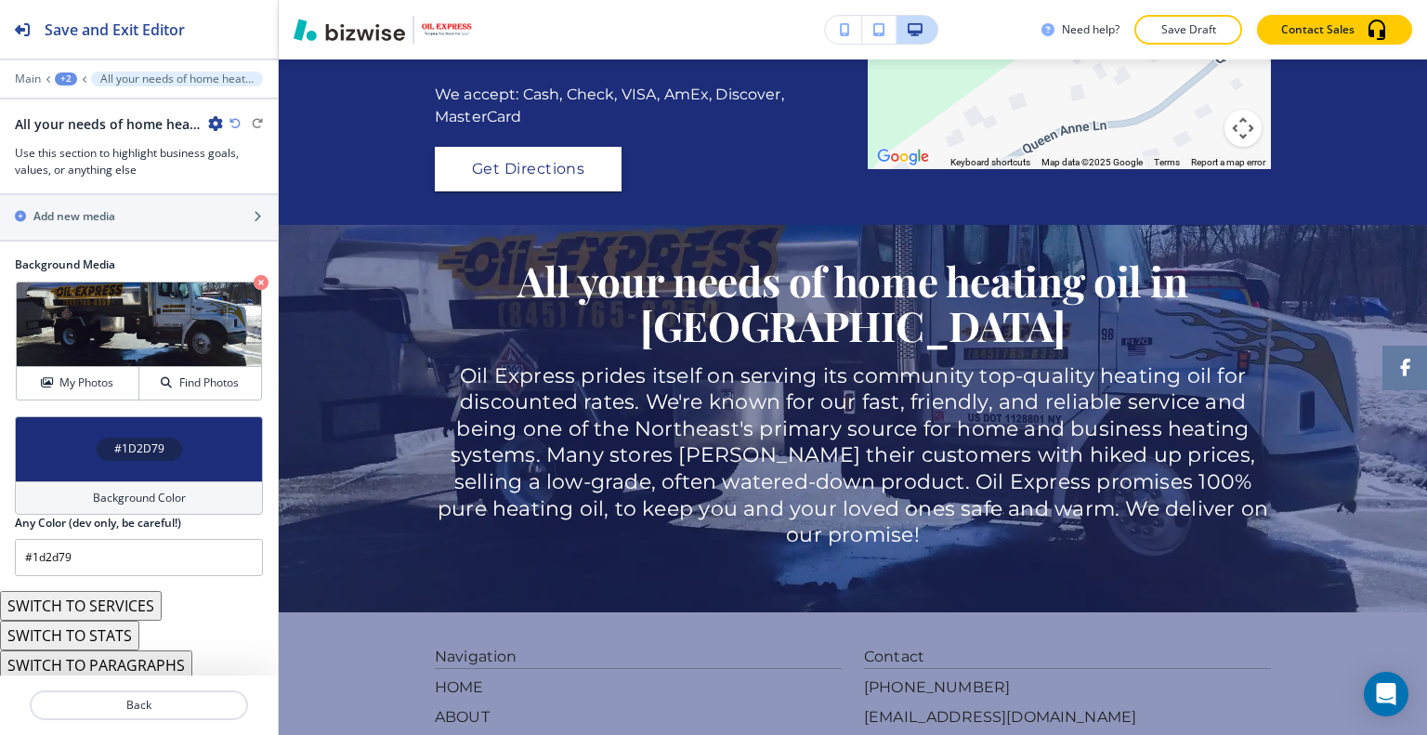
click at [115, 603] on button "SWITCH TO SERVICES" at bounding box center [81, 606] width 162 height 30
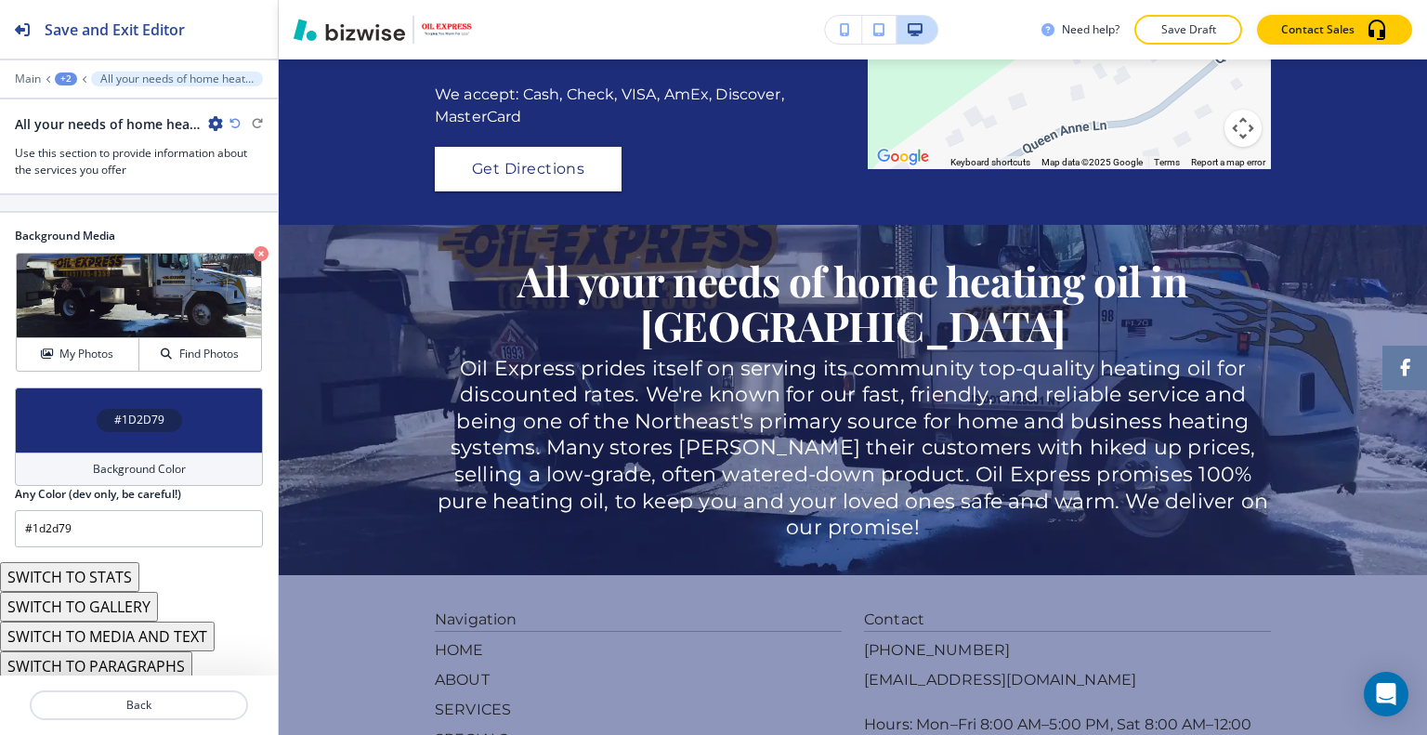
click at [119, 603] on button "SWITCH TO GALLERY" at bounding box center [79, 607] width 158 height 30
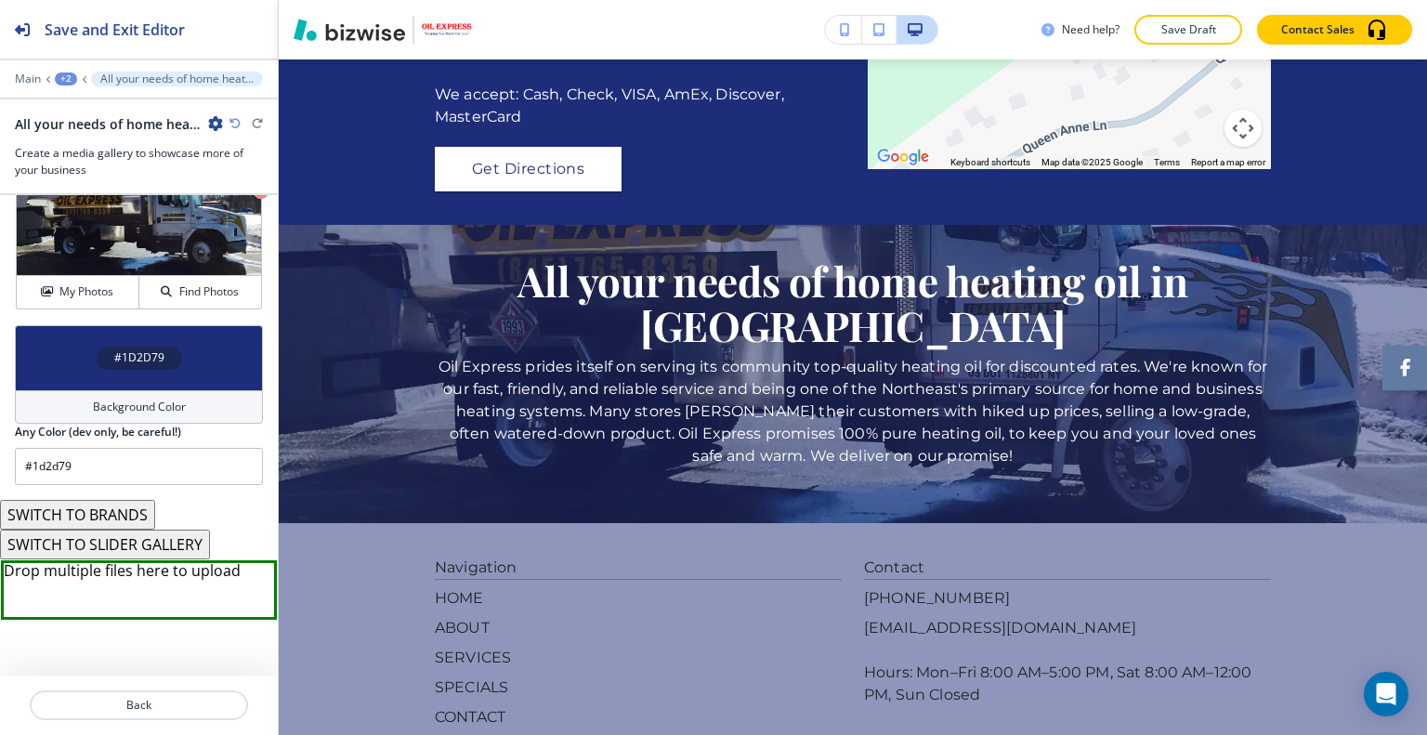
scroll to position [617, 0]
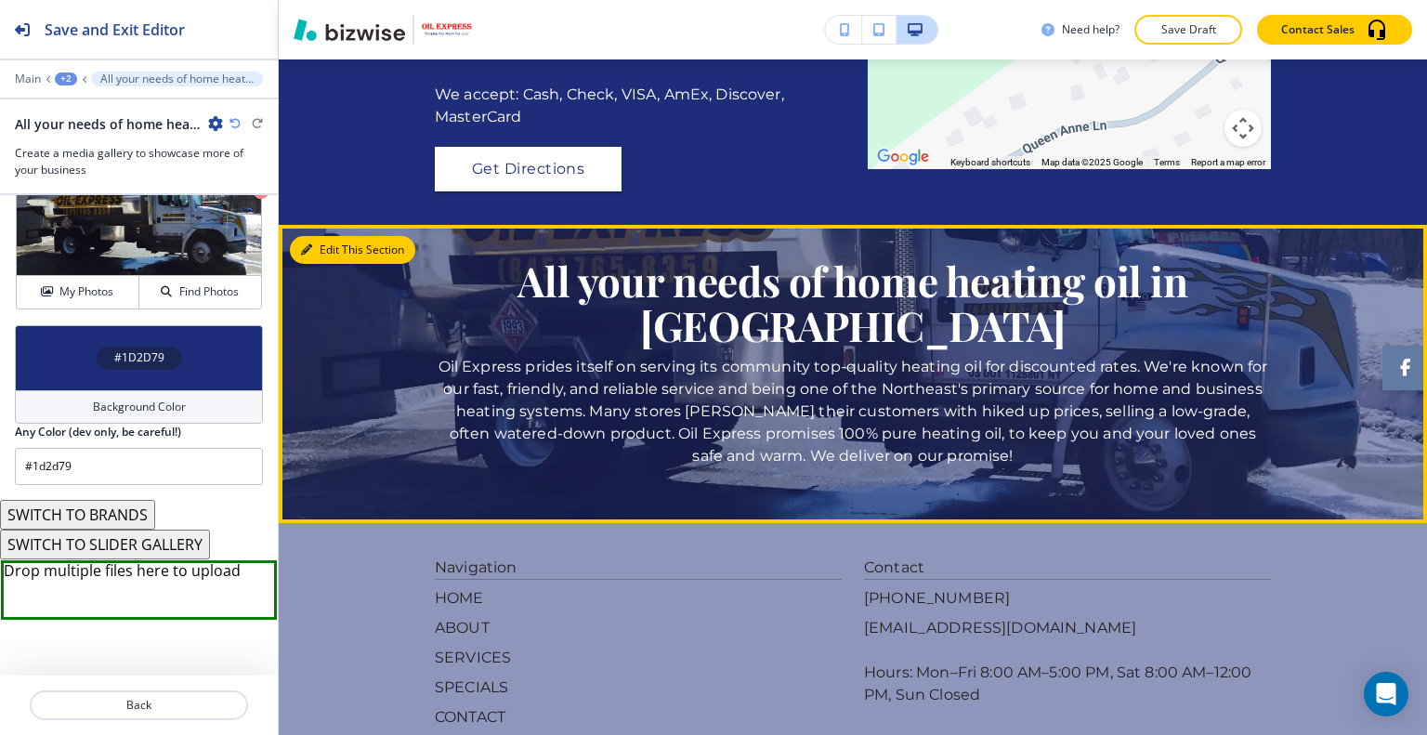
click at [331, 264] on button "Edit This Section" at bounding box center [352, 250] width 125 height 28
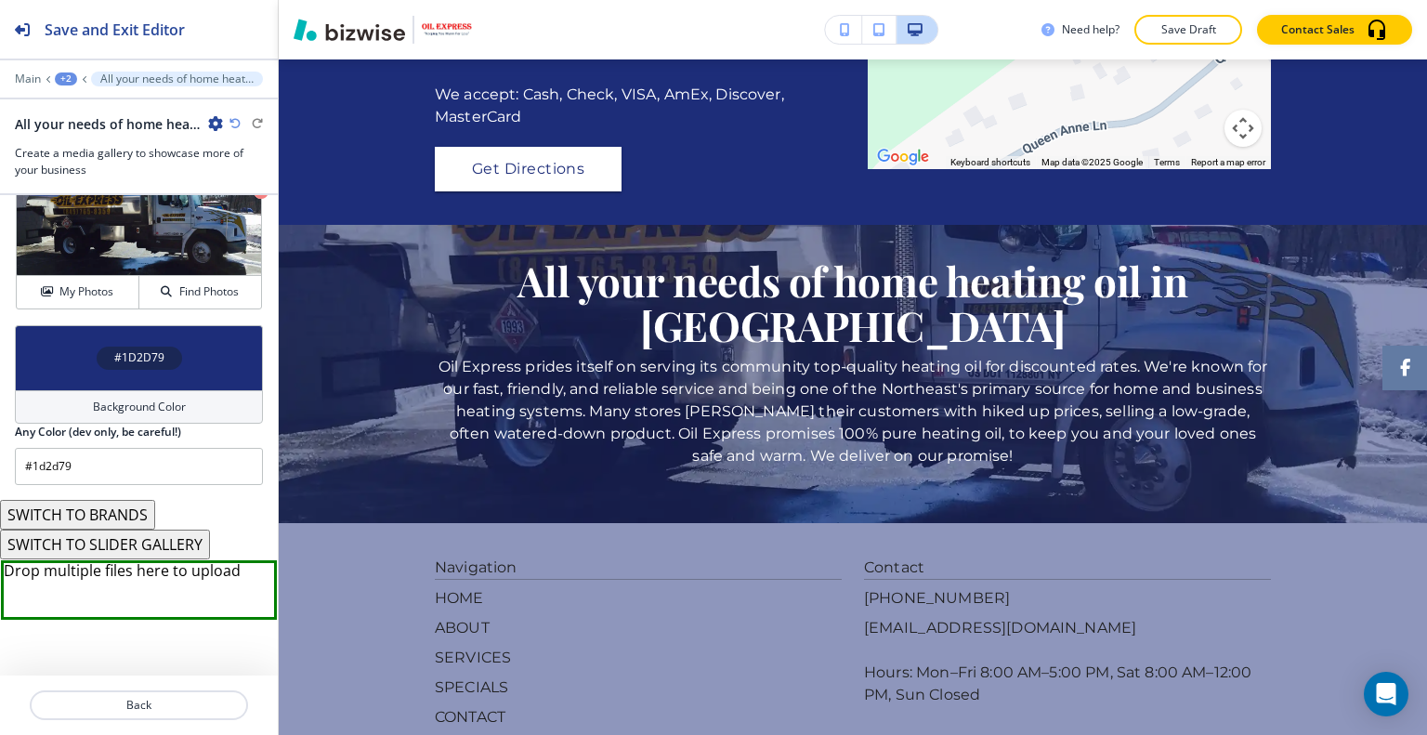
click at [232, 122] on icon "button" at bounding box center [234, 123] width 11 height 11
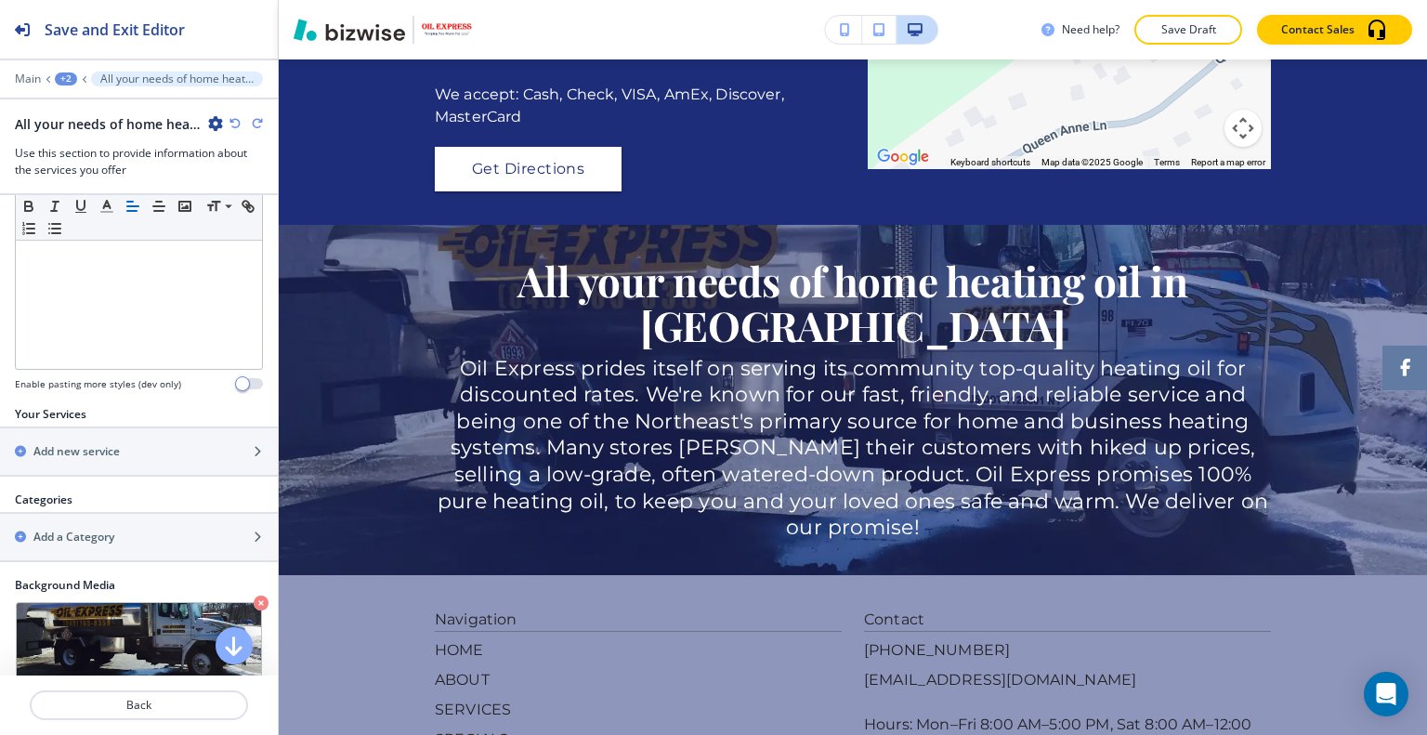
scroll to position [989, 0]
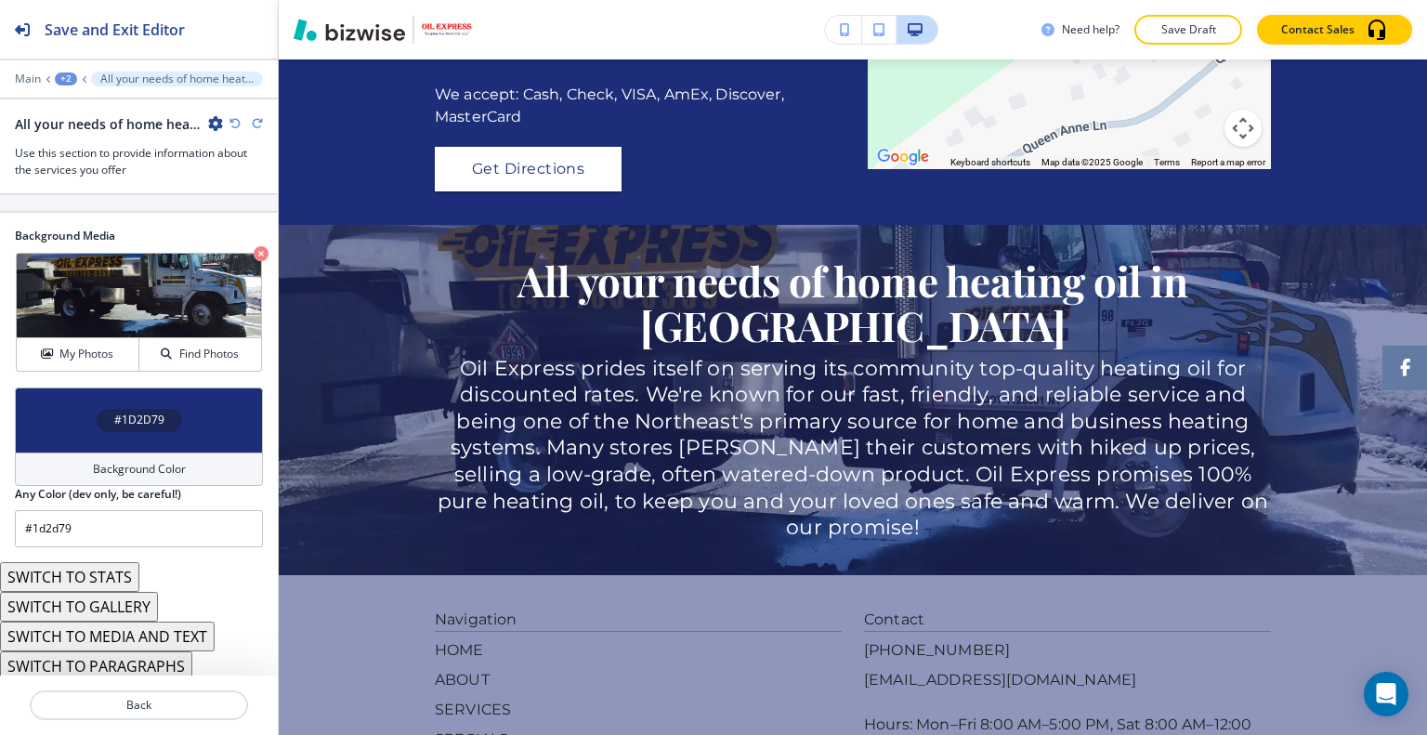
click at [137, 625] on button "SWITCH TO MEDIA AND TEXT" at bounding box center [107, 636] width 215 height 30
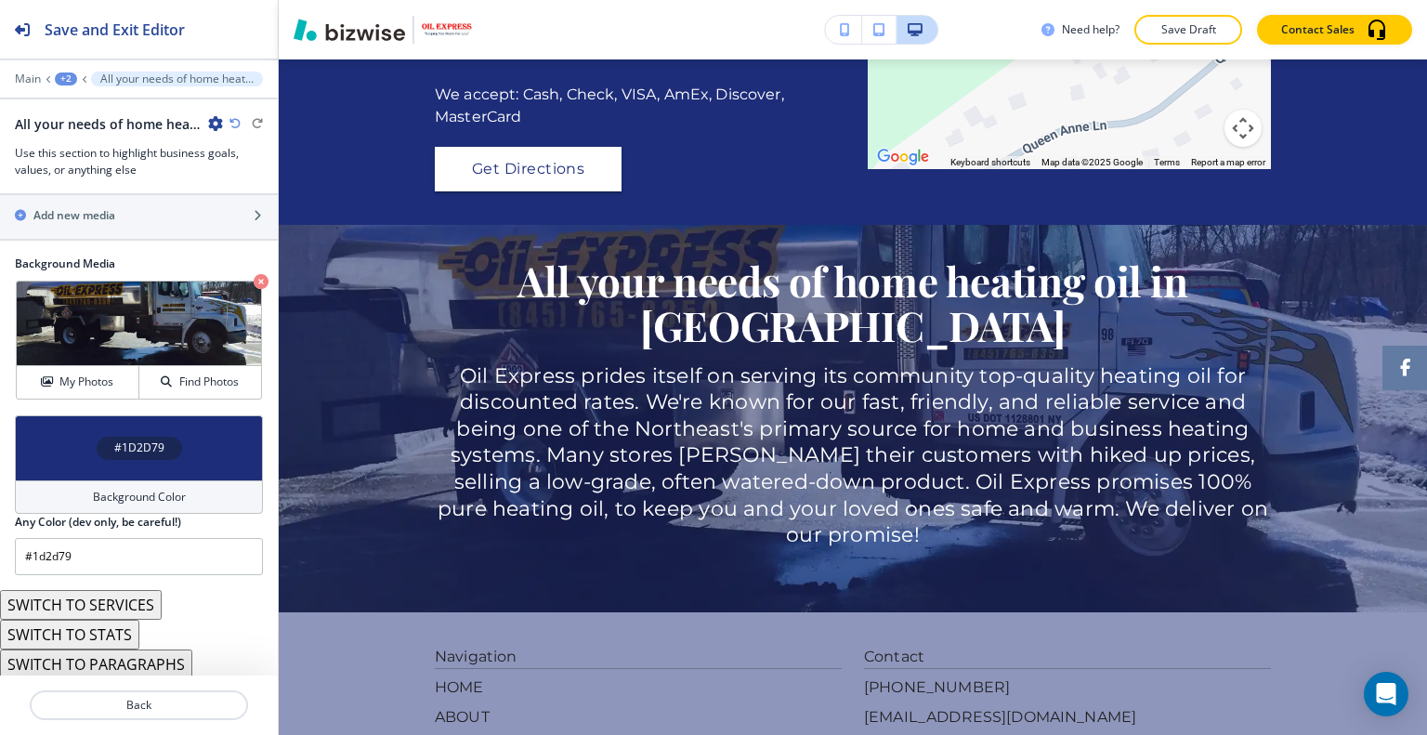
scroll to position [526, 0]
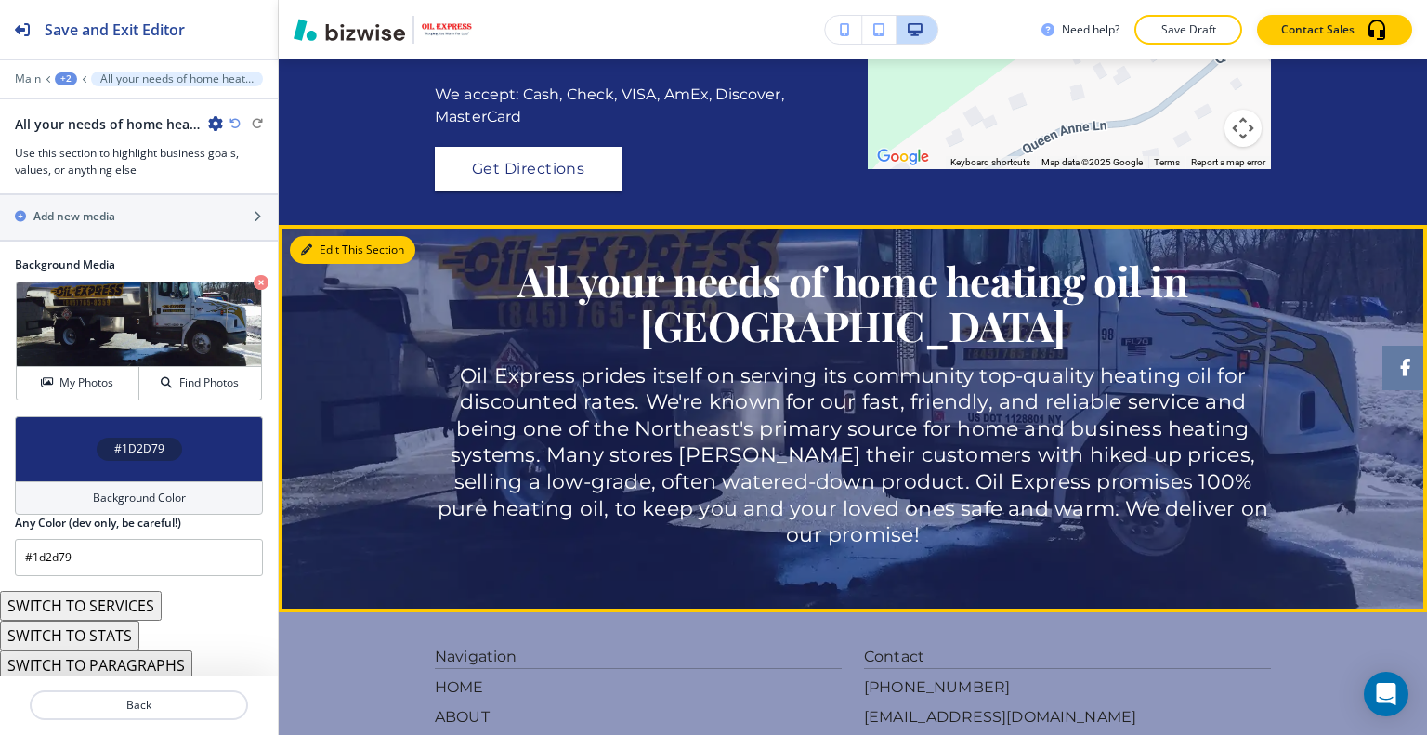
click at [331, 264] on button "Edit This Section" at bounding box center [352, 250] width 125 height 28
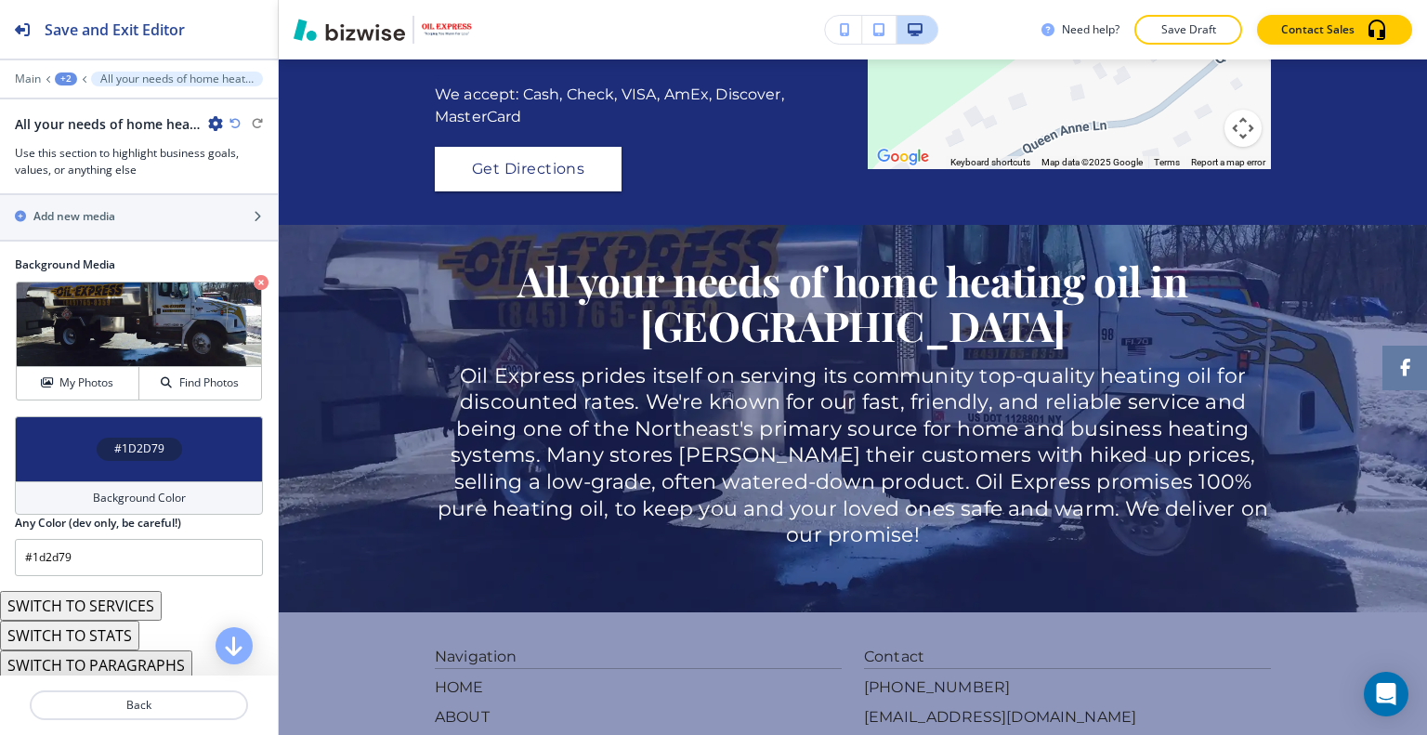
scroll to position [340, 0]
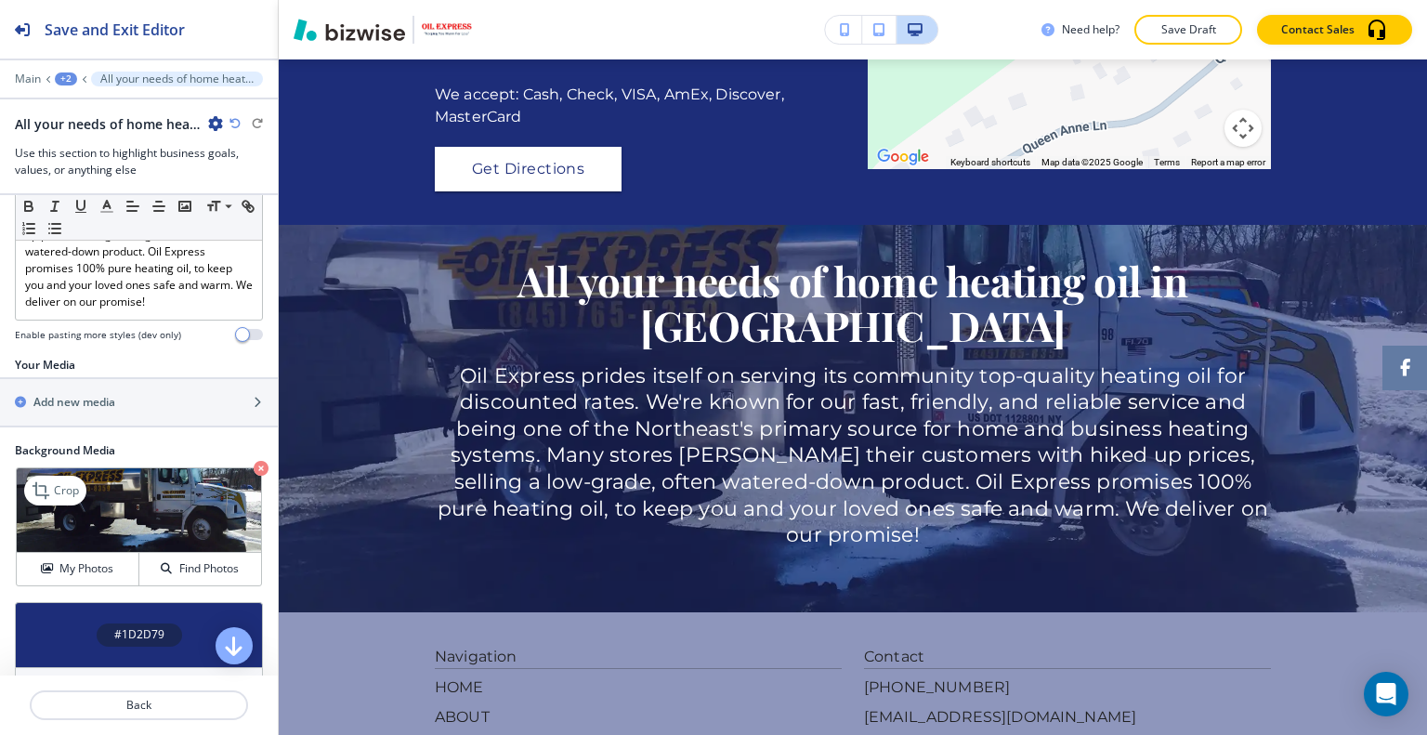
click at [254, 461] on icon "button" at bounding box center [261, 468] width 15 height 15
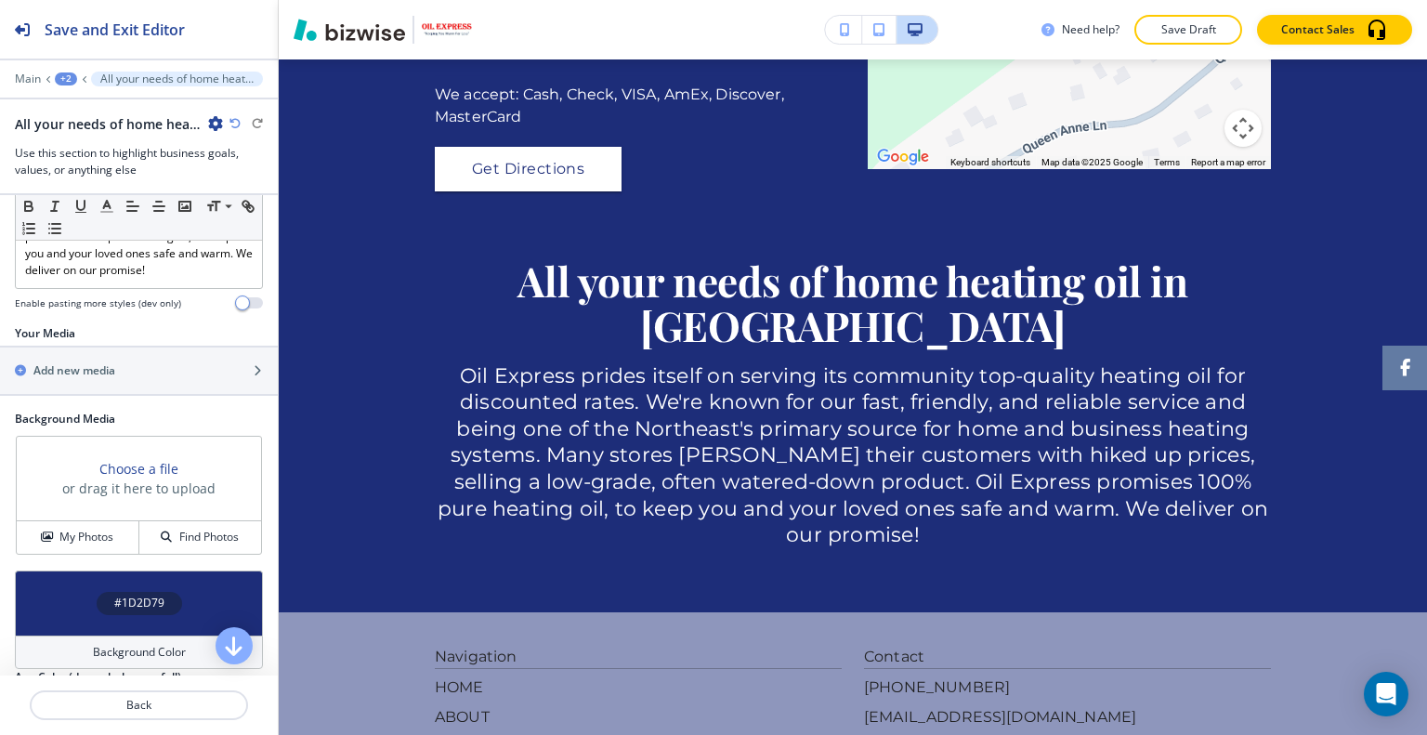
scroll to position [279, 0]
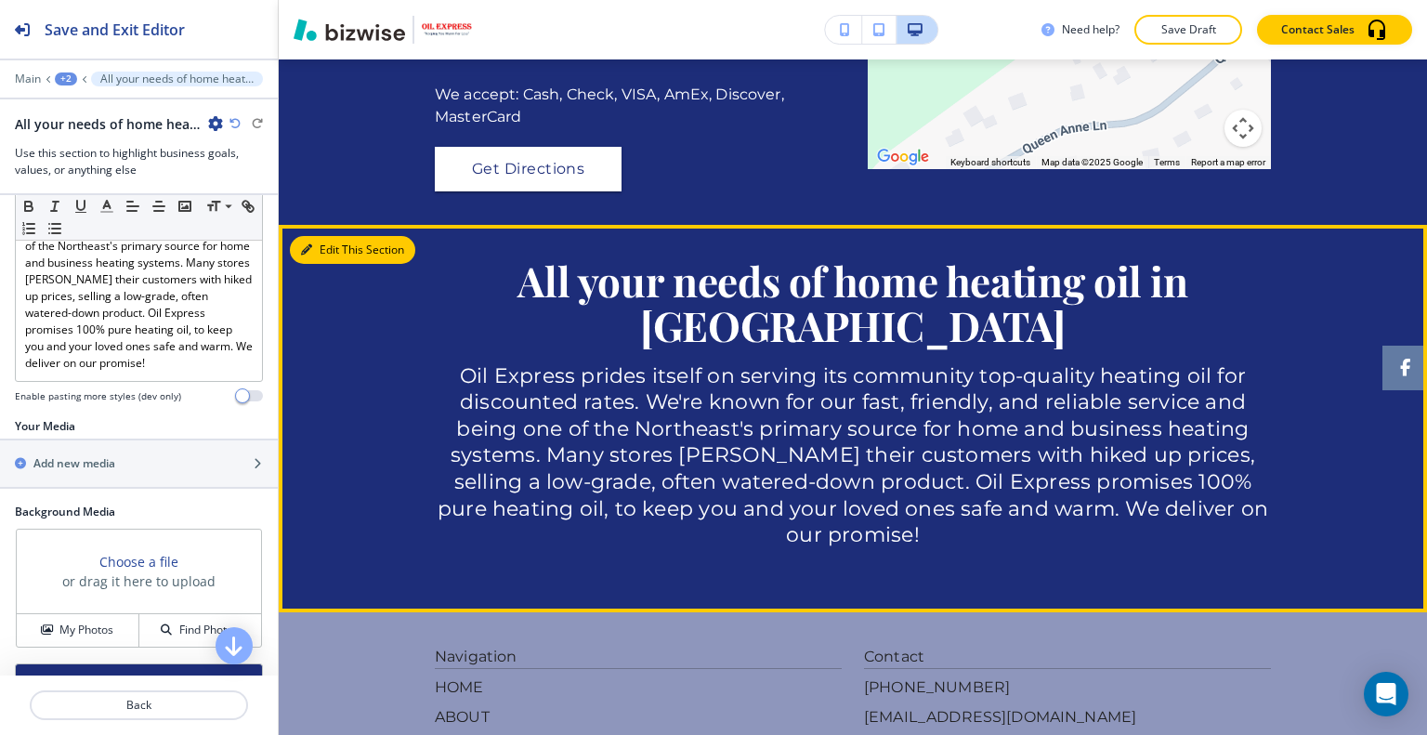
click at [320, 264] on button "Edit This Section" at bounding box center [352, 250] width 125 height 28
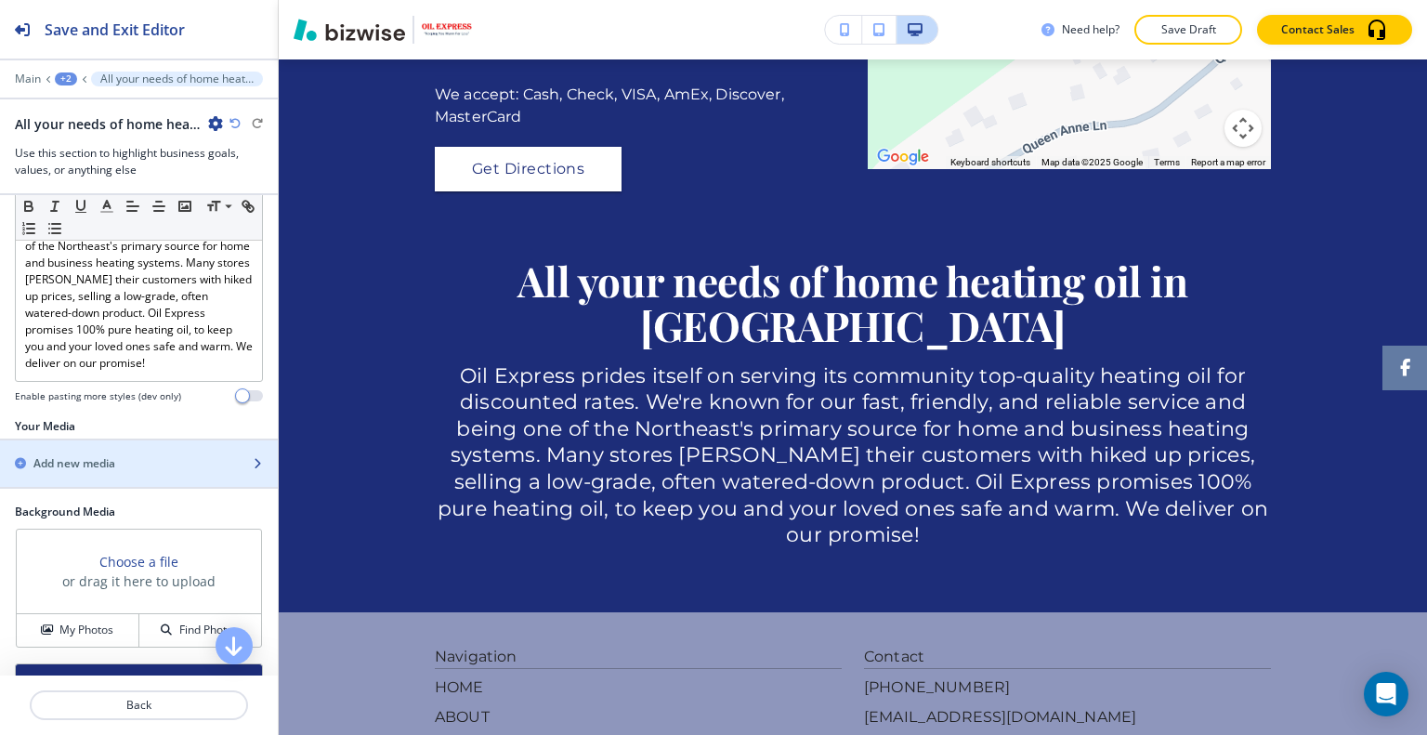
click at [171, 459] on div "Add new media" at bounding box center [118, 463] width 237 height 17
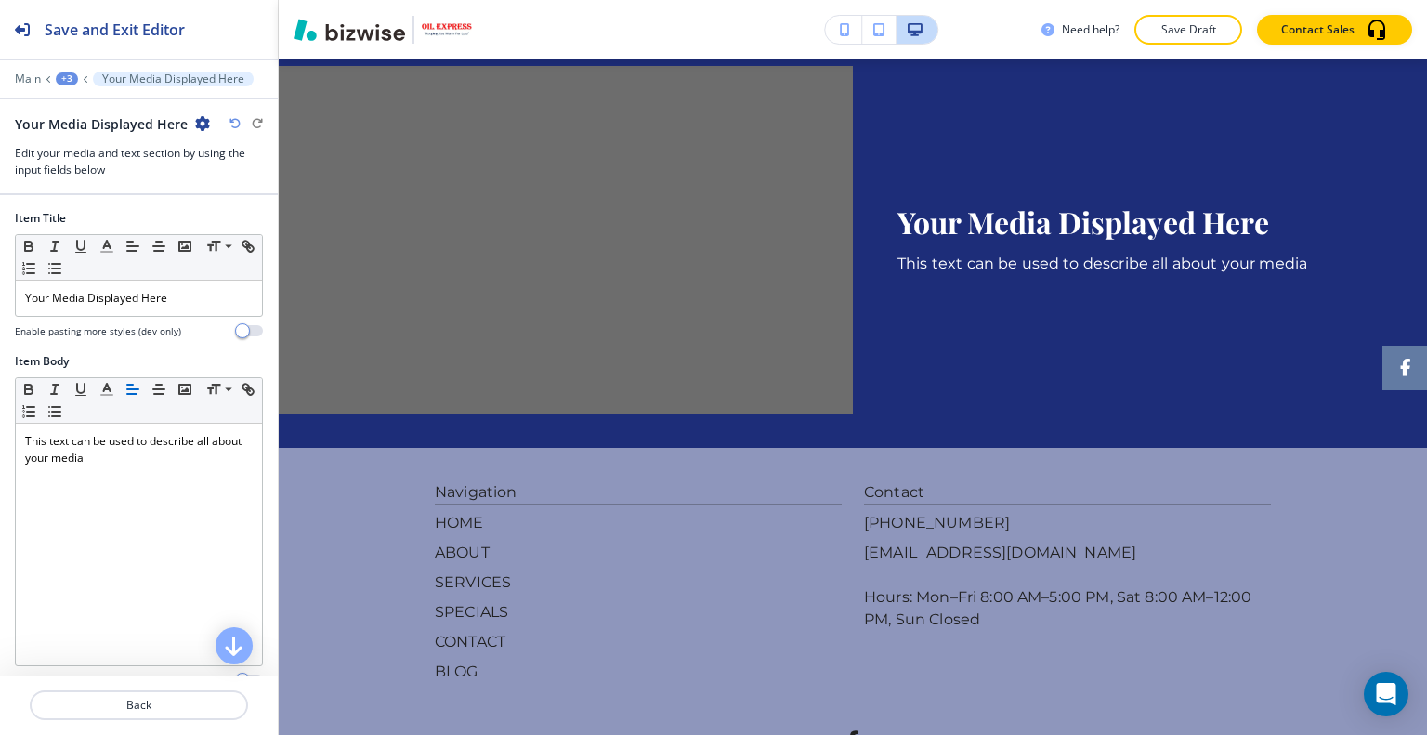
scroll to position [317, 0]
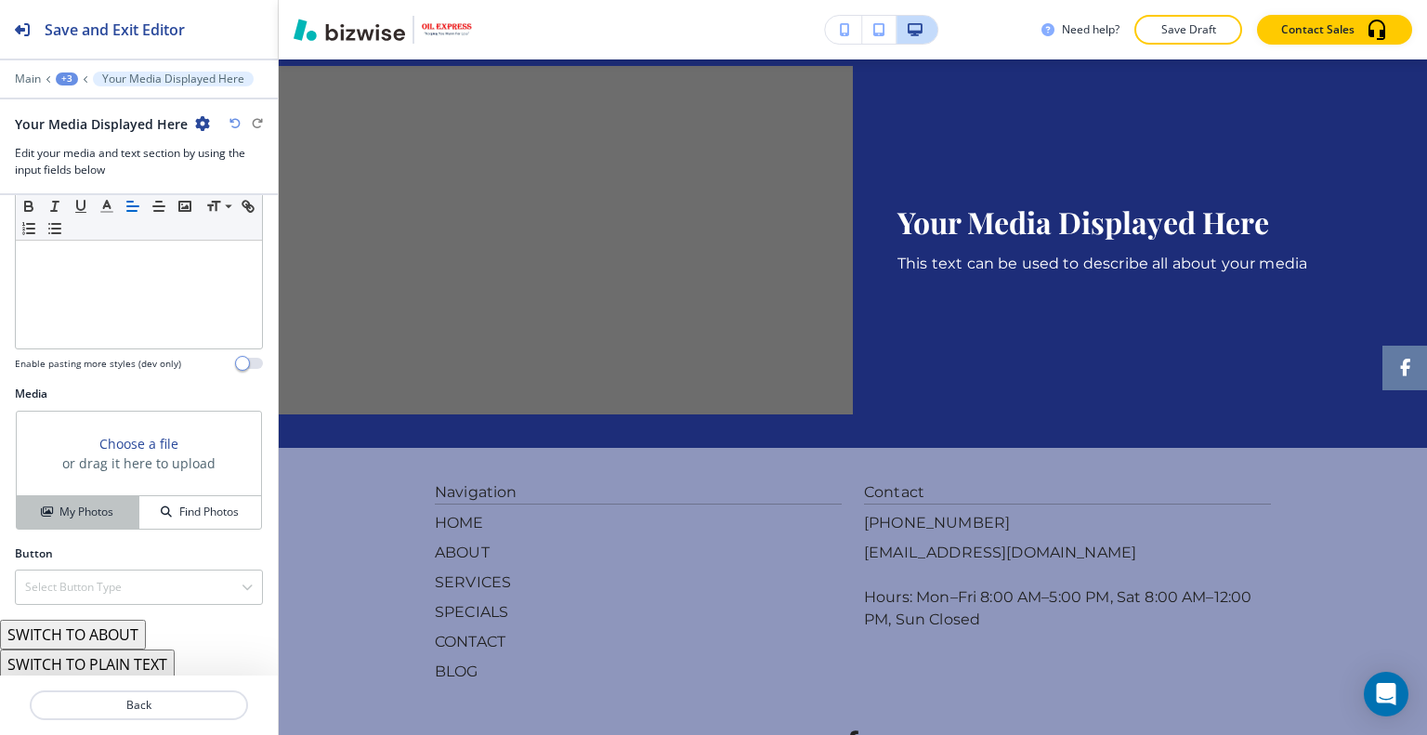
drag, startPoint x: 132, startPoint y: 505, endPoint x: 112, endPoint y: 508, distance: 19.7
click at [139, 505] on div "Find Photos" at bounding box center [200, 511] width 122 height 17
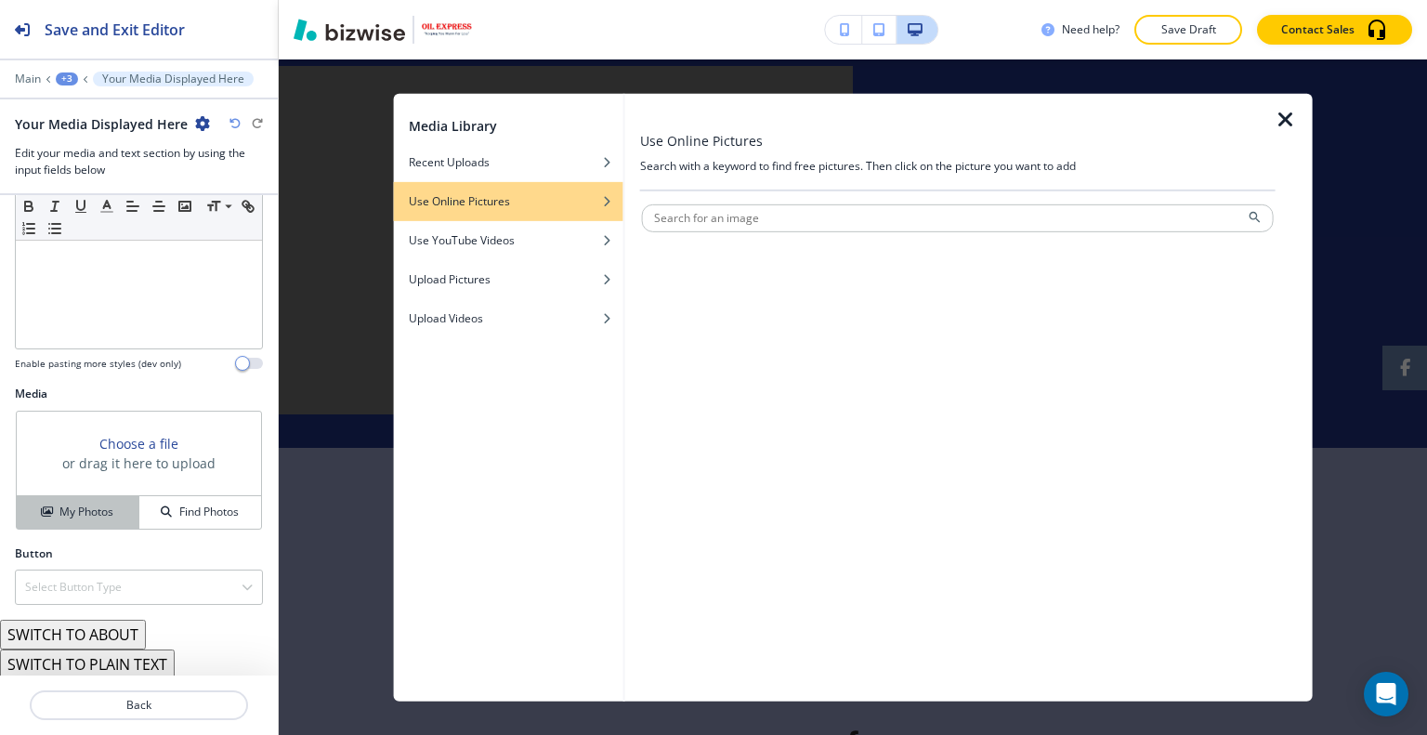
click at [97, 509] on h4 "My Photos" at bounding box center [86, 511] width 54 height 17
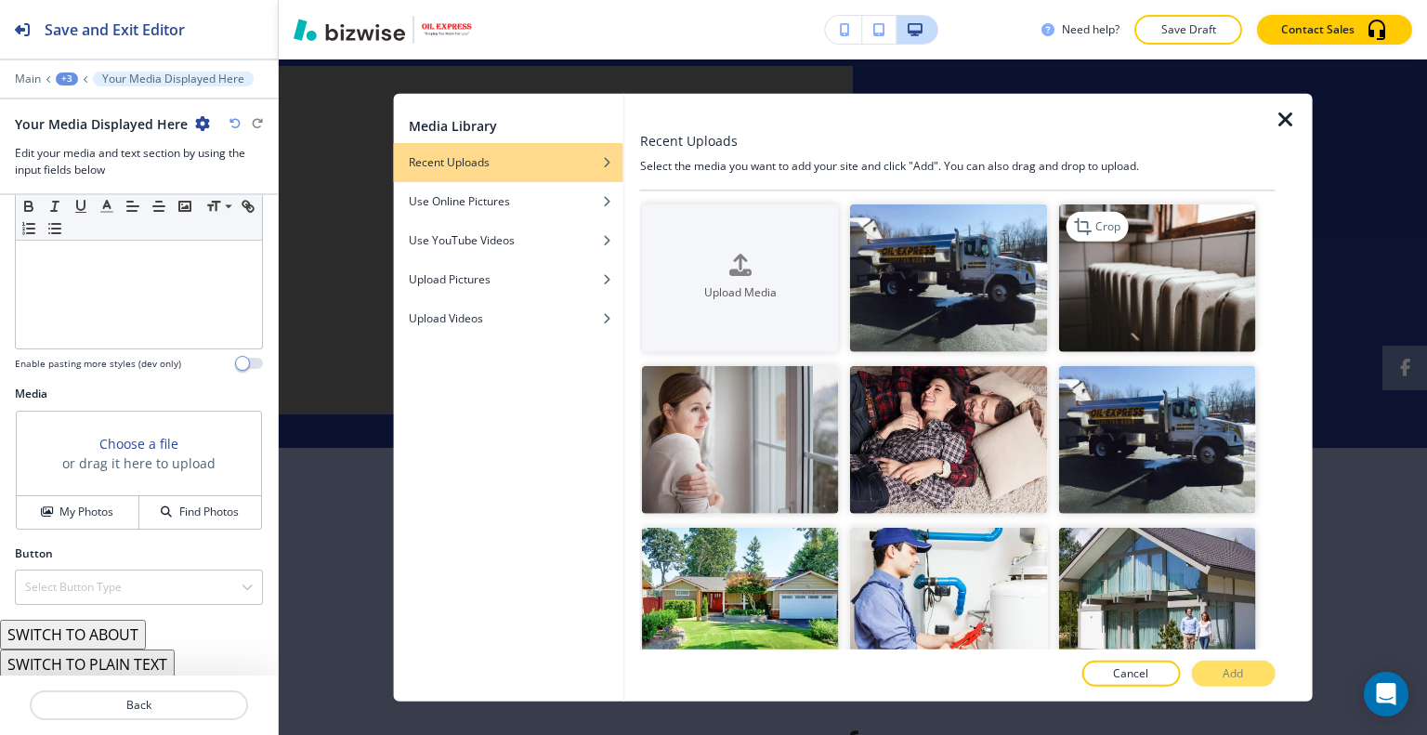
click at [1058, 270] on img "button" at bounding box center [1156, 277] width 197 height 148
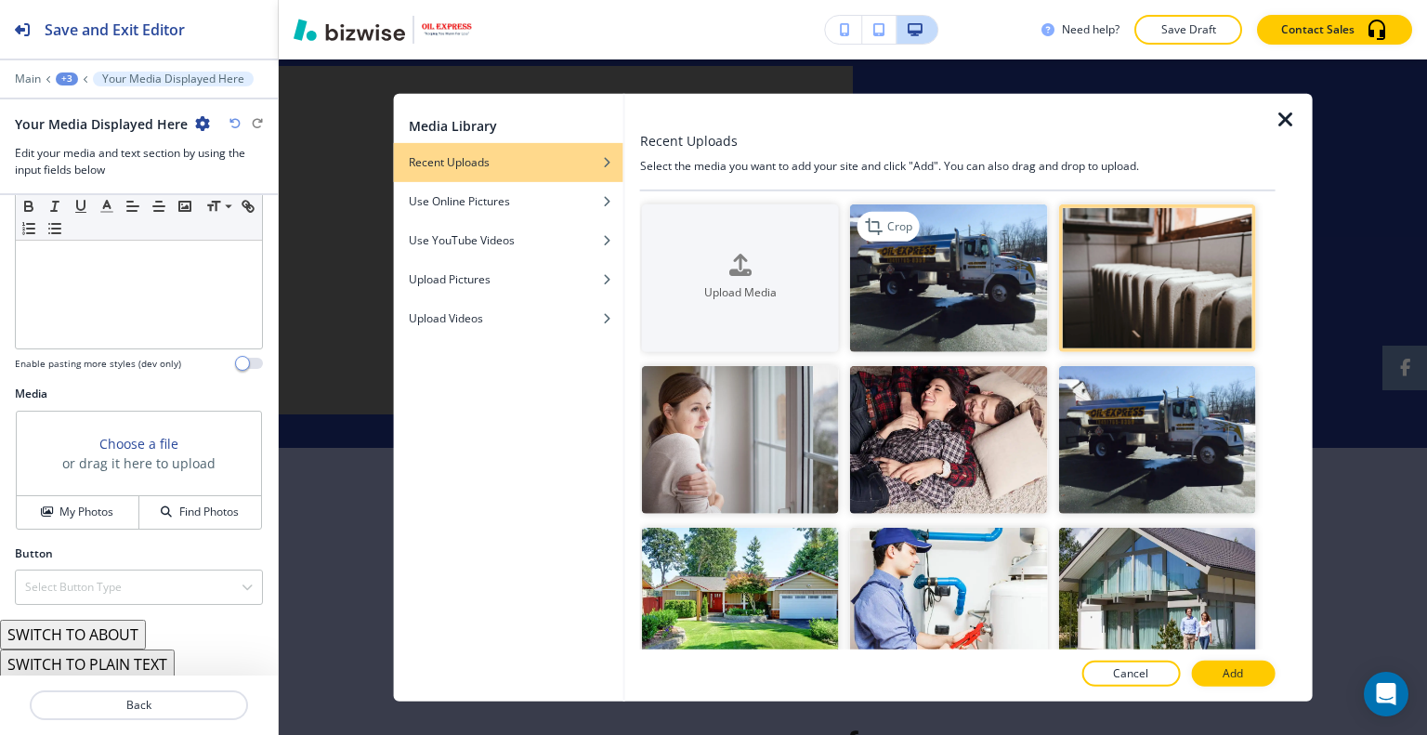
click at [946, 298] on img "button" at bounding box center [948, 277] width 197 height 148
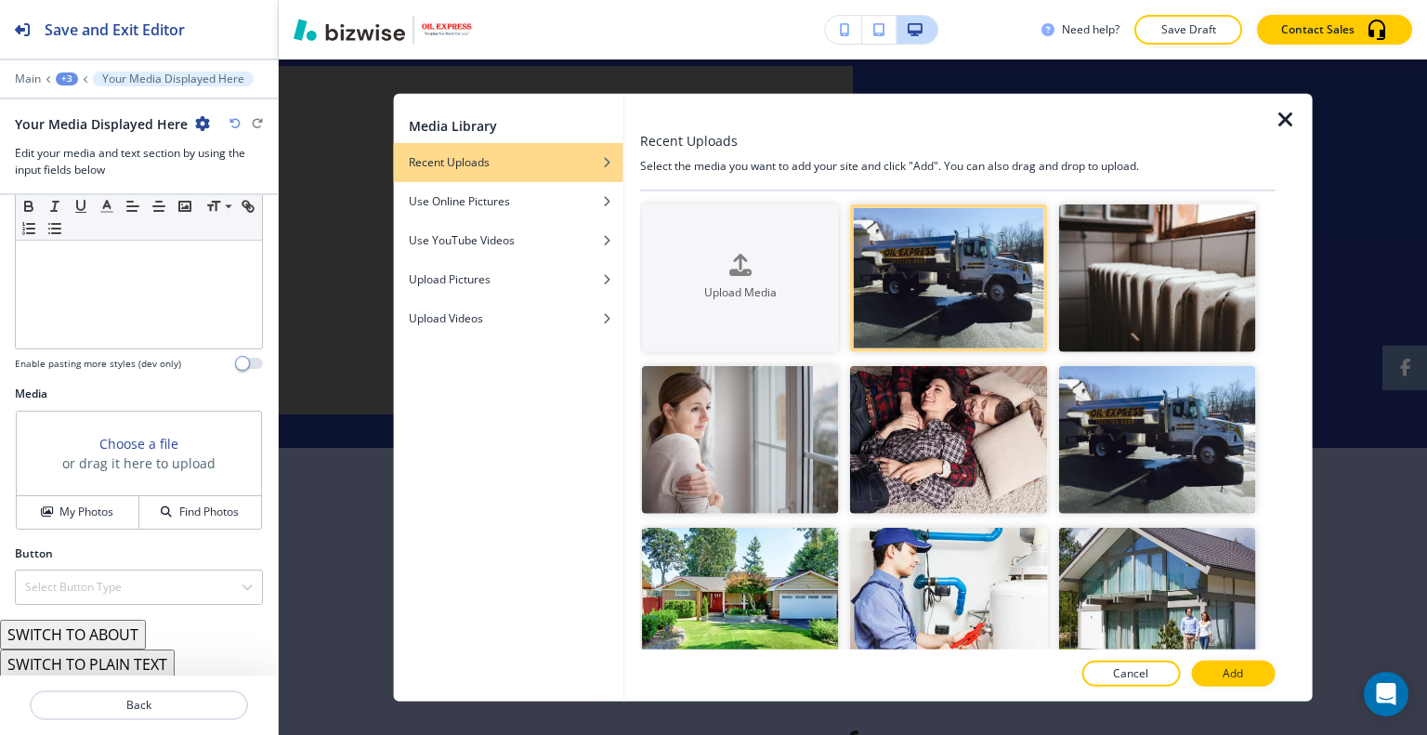
click at [1226, 671] on p "Add" at bounding box center [1232, 673] width 20 height 17
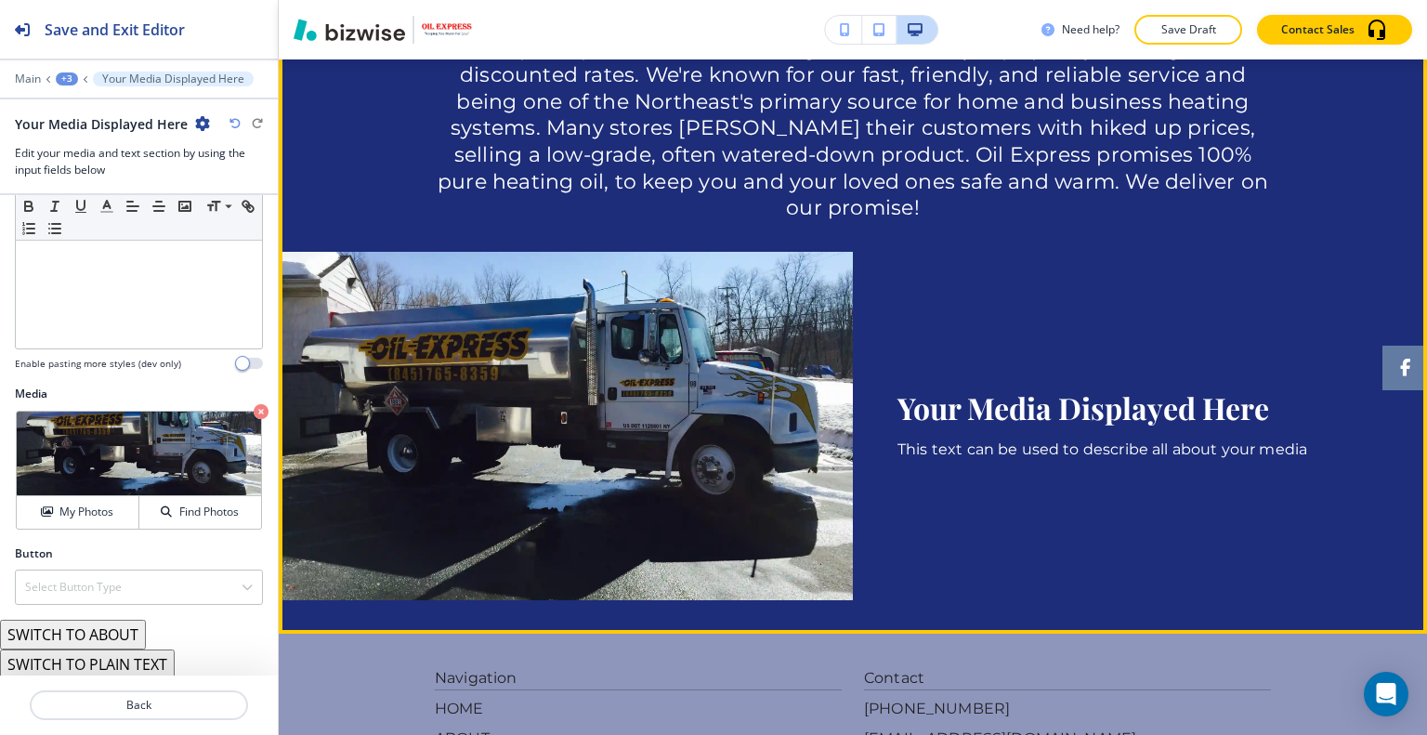
scroll to position [2181, 0]
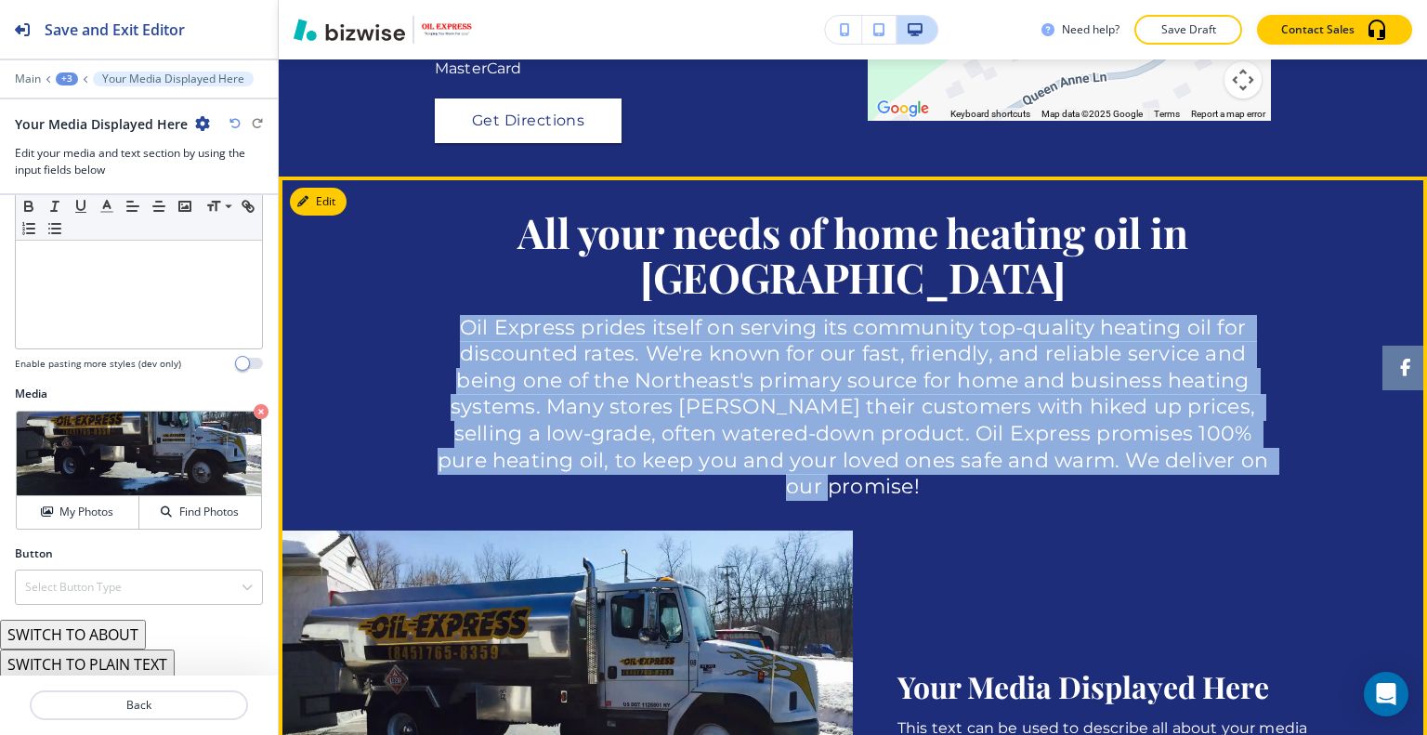
drag, startPoint x: 1201, startPoint y: 481, endPoint x: 485, endPoint y: 348, distance: 728.4
click at [435, 359] on div "All your needs of home heating oil in Dutchess County Oil Express prides itself…" at bounding box center [853, 544] width 1148 height 669
copy p "Oil Express prides itself on serving its community top-quality heating oil for …"
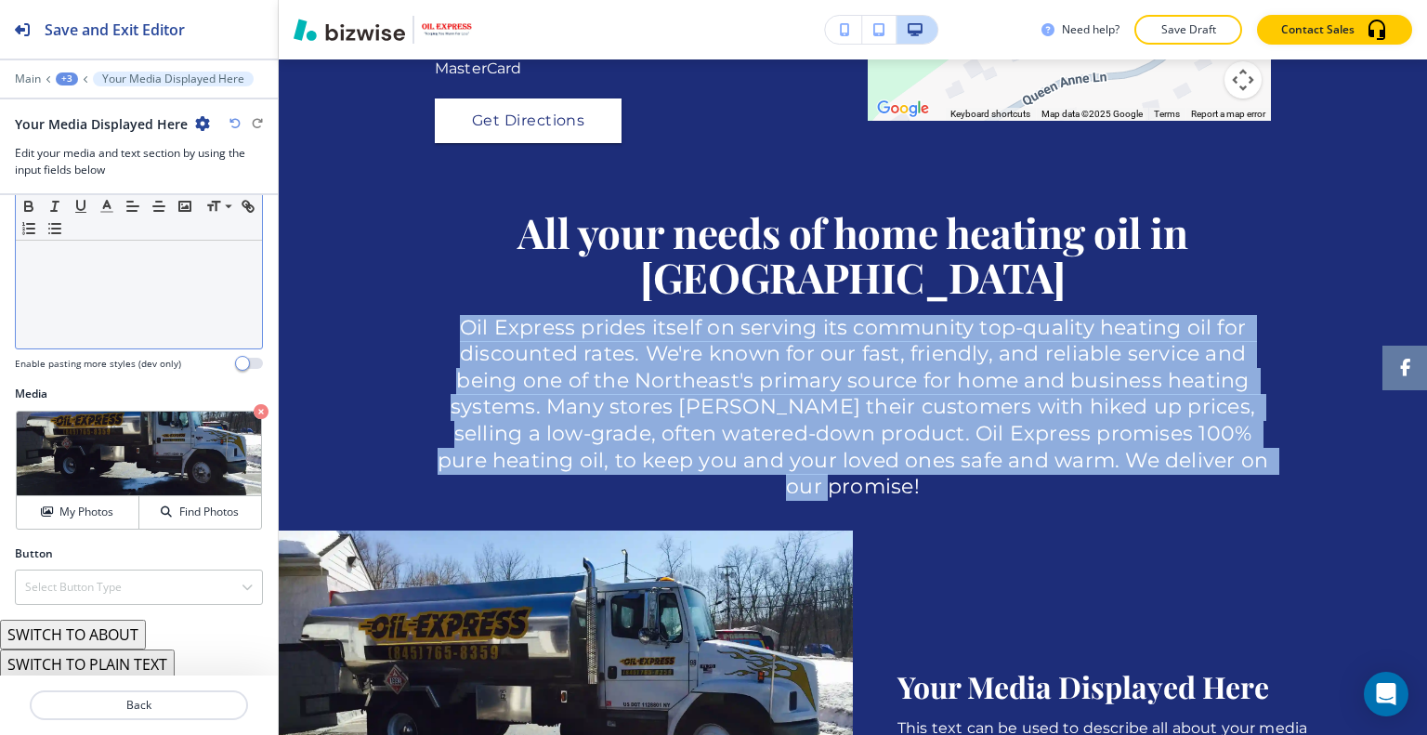
scroll to position [38, 0]
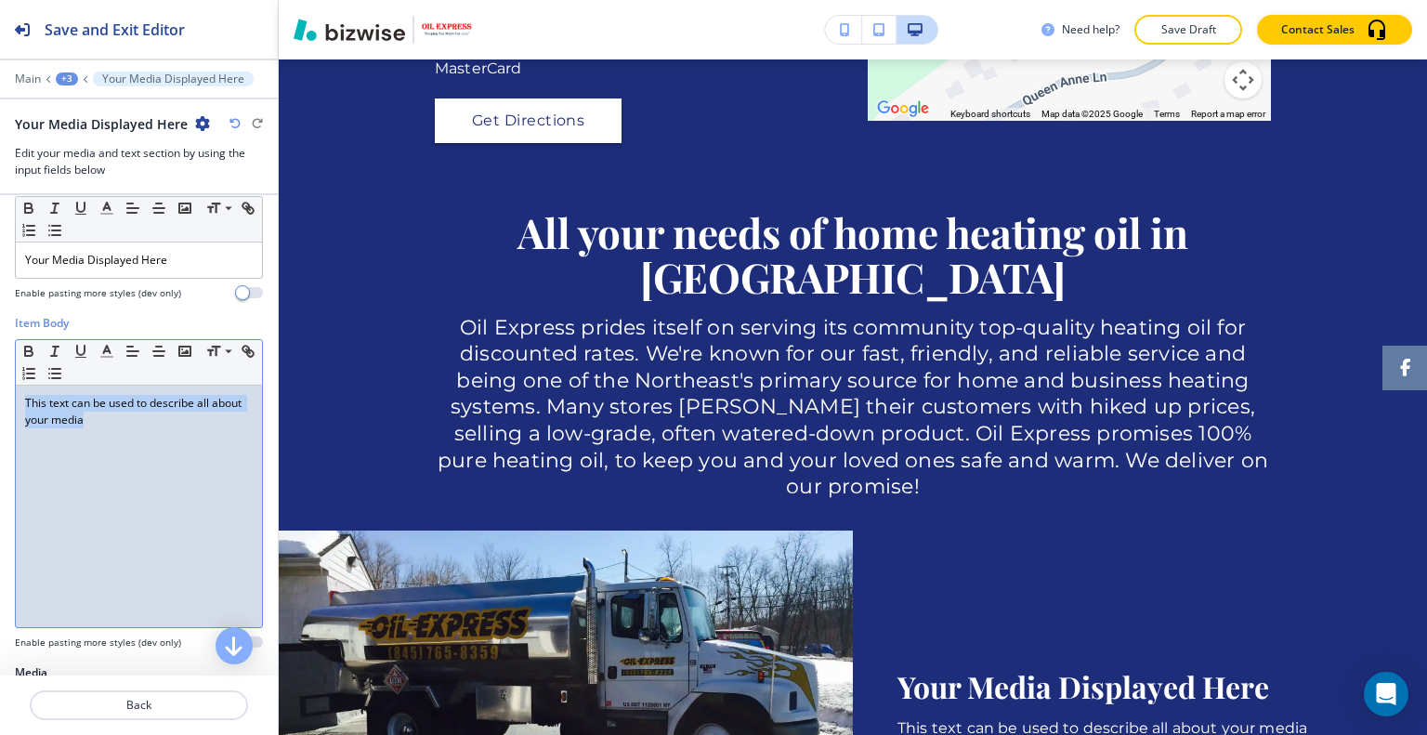
drag, startPoint x: 149, startPoint y: 456, endPoint x: 85, endPoint y: 449, distance: 63.6
click at [4, 402] on div "Item Body Small Normal Large Huge This text can be used to describe all about y…" at bounding box center [139, 489] width 278 height 349
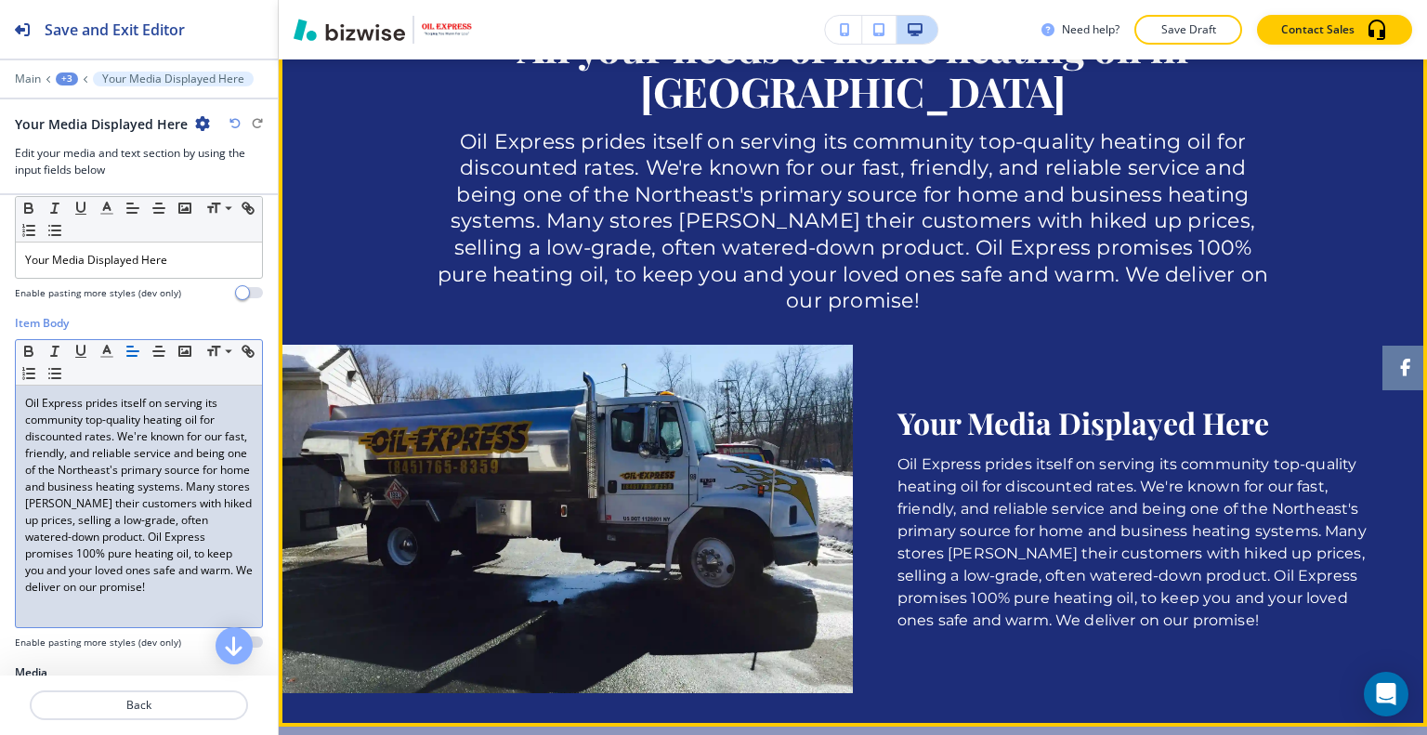
scroll to position [0, 0]
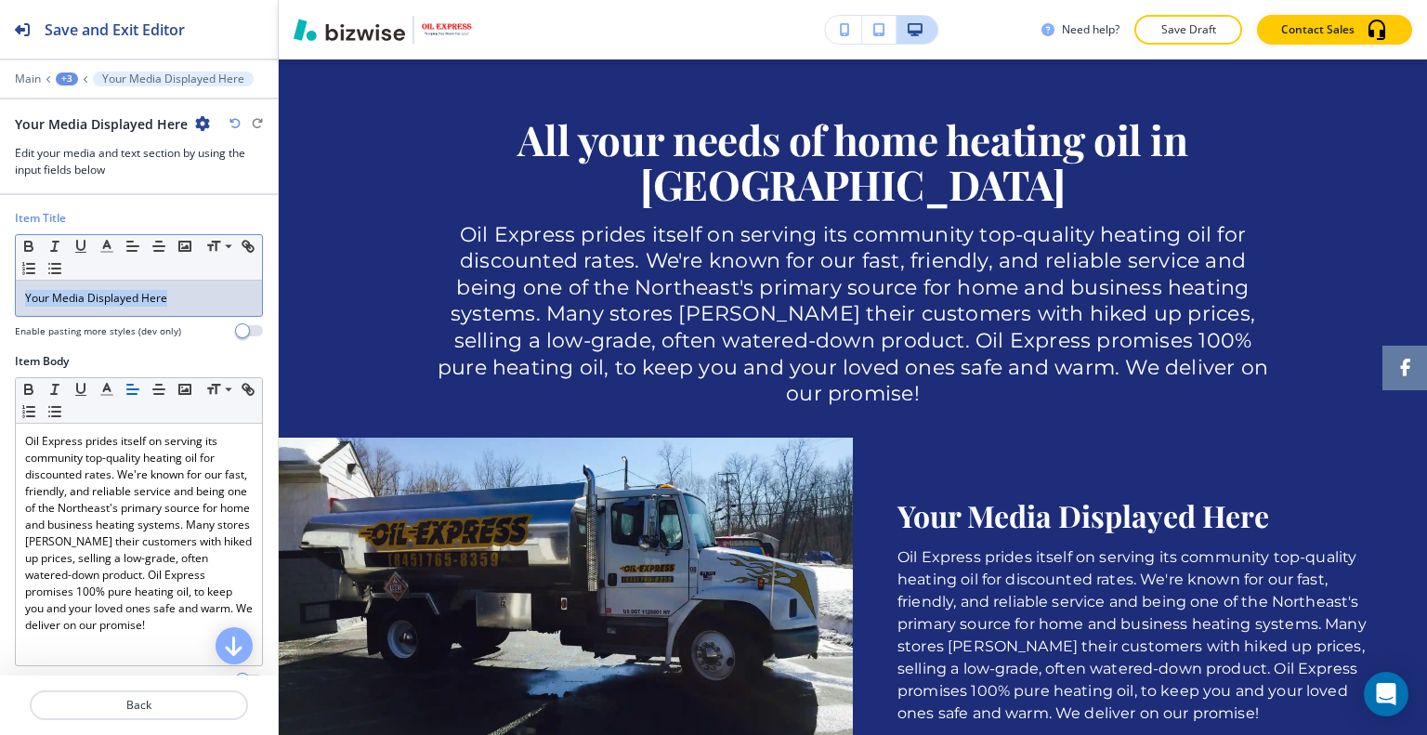
drag, startPoint x: 195, startPoint y: 291, endPoint x: 0, endPoint y: 305, distance: 195.6
click at [0, 305] on div "Item Title Small Normal Large Huge Your Media Displayed Here Enable pasting mor…" at bounding box center [139, 281] width 278 height 143
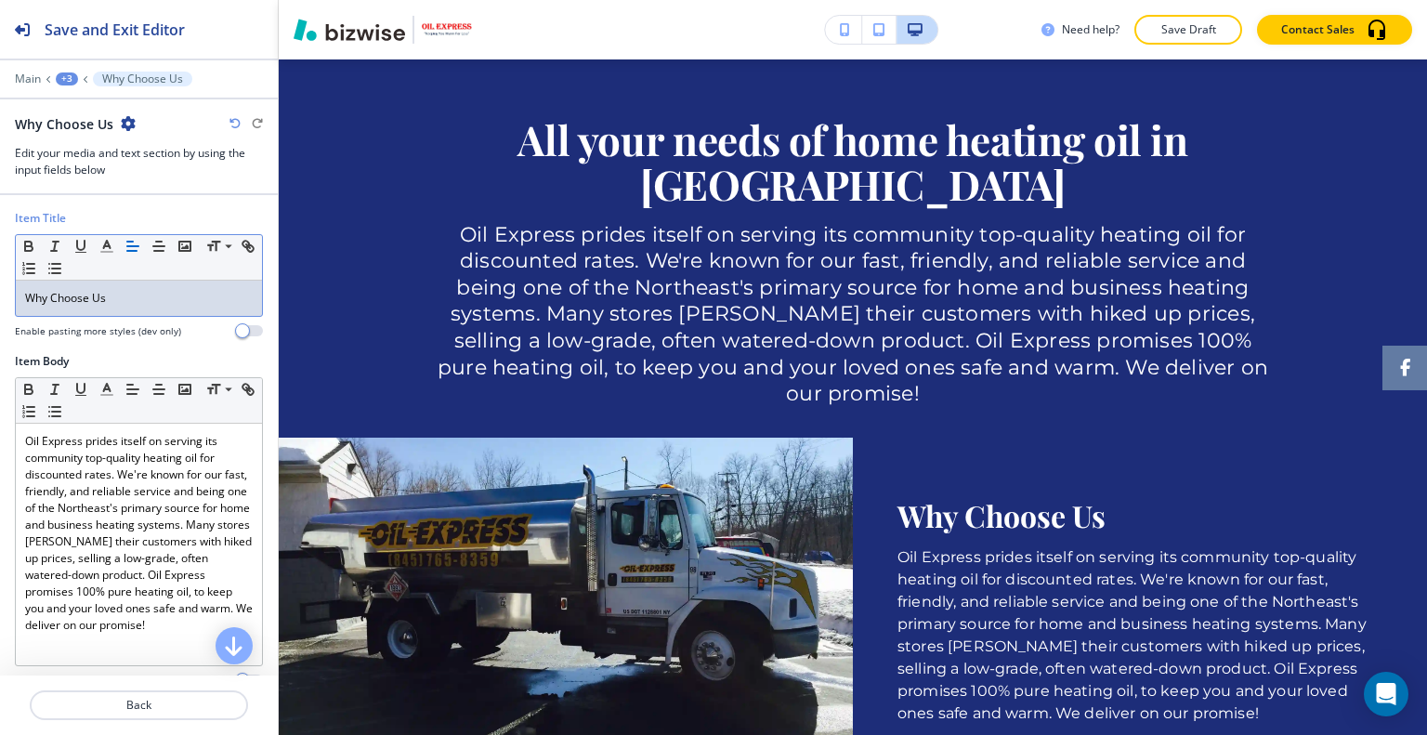
scroll to position [317, 0]
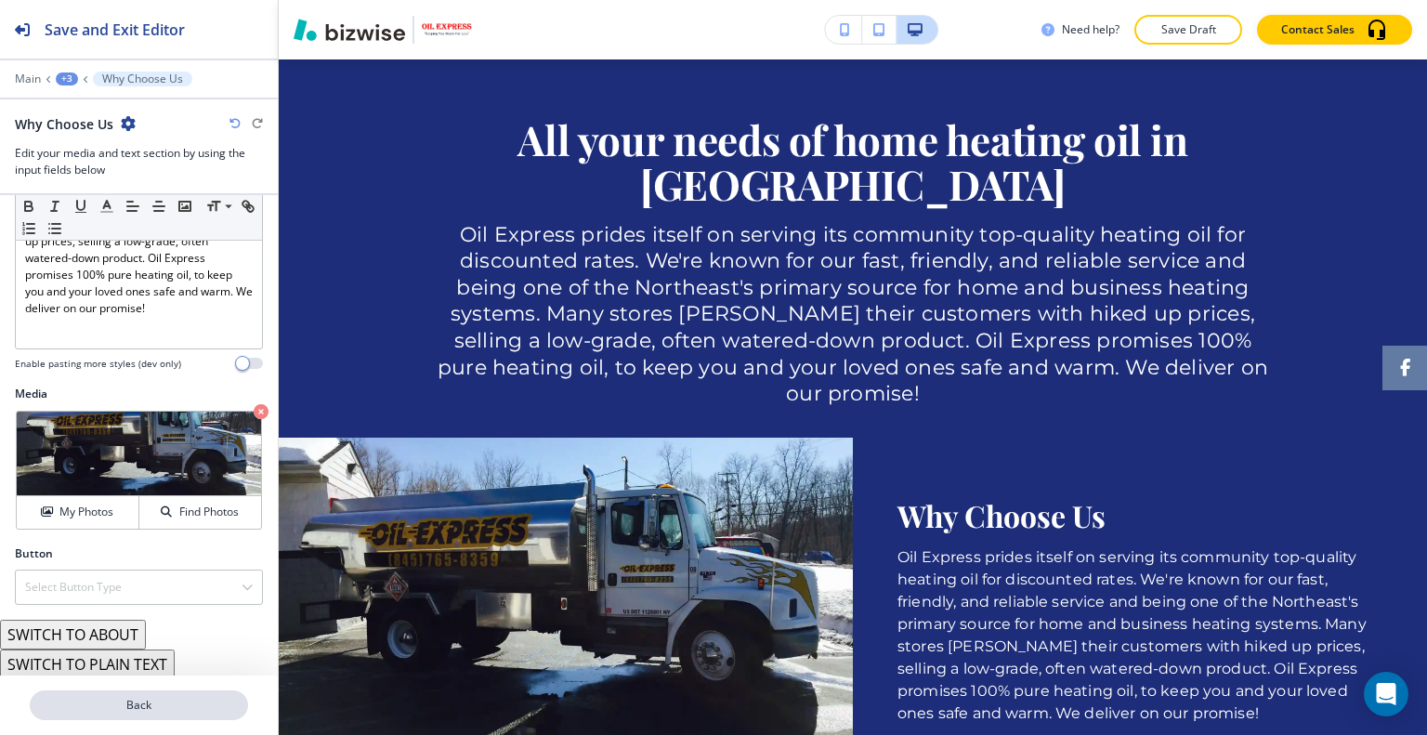
click at [147, 702] on p "Back" at bounding box center [139, 705] width 215 height 17
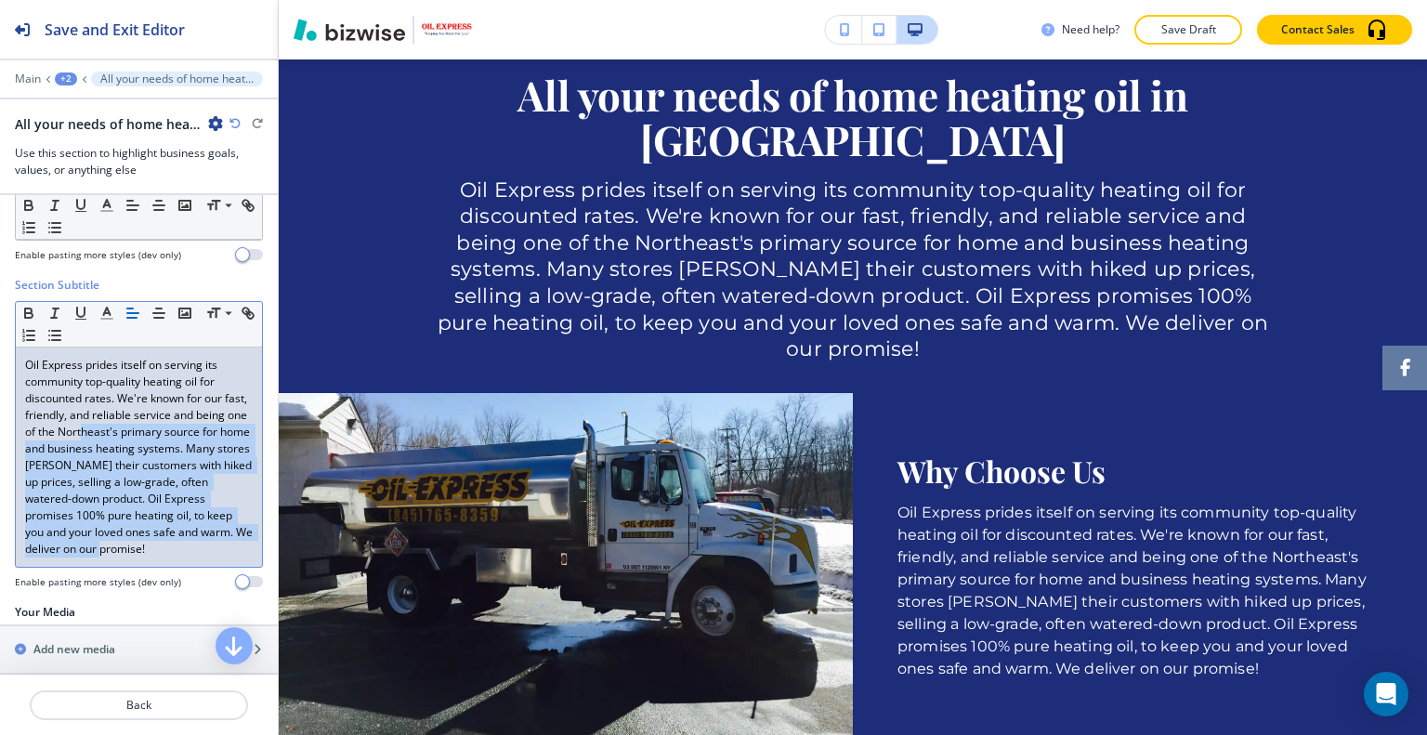
scroll to position [0, 0]
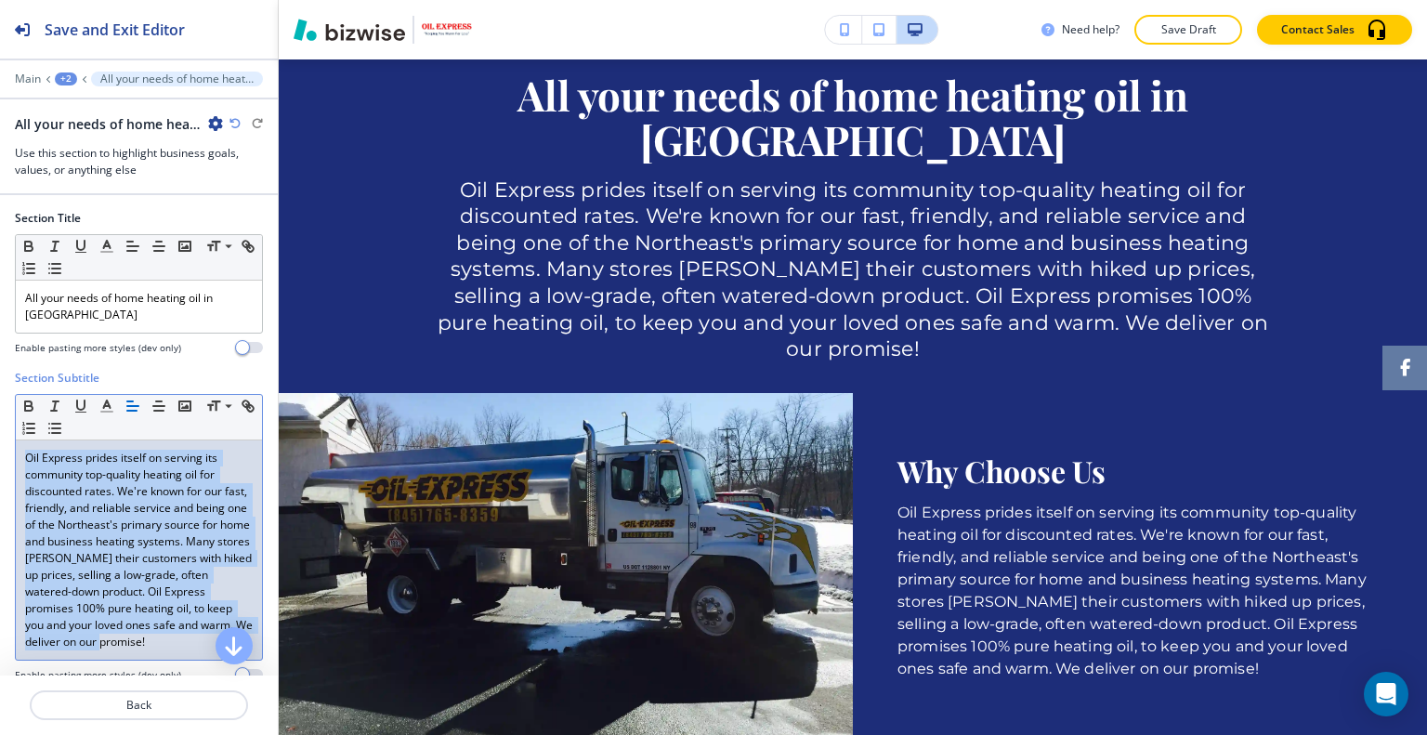
drag, startPoint x: 229, startPoint y: 551, endPoint x: 0, endPoint y: 448, distance: 250.7
click at [0, 446] on div "Section Subtitle Small Normal Large Huge Oil Express prides itself on serving i…" at bounding box center [139, 533] width 278 height 327
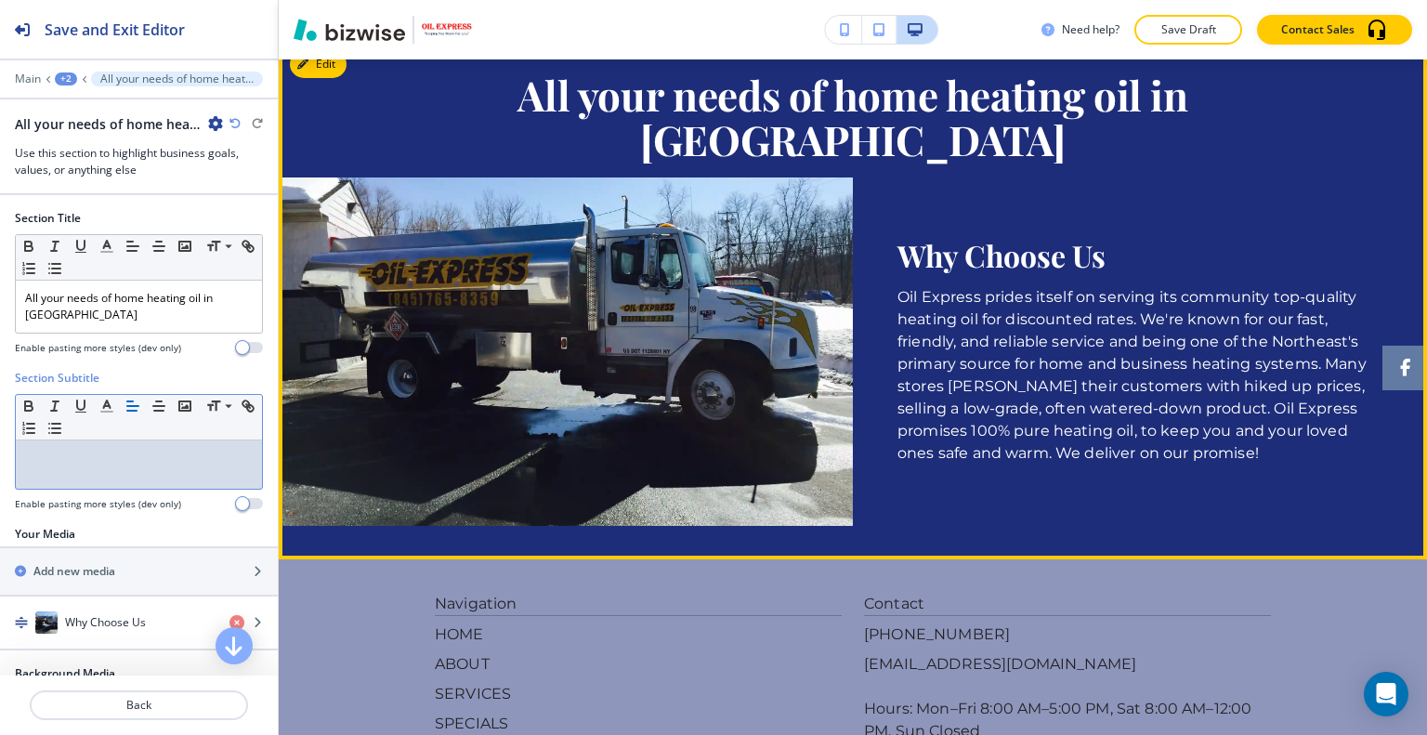
scroll to position [2133, 0]
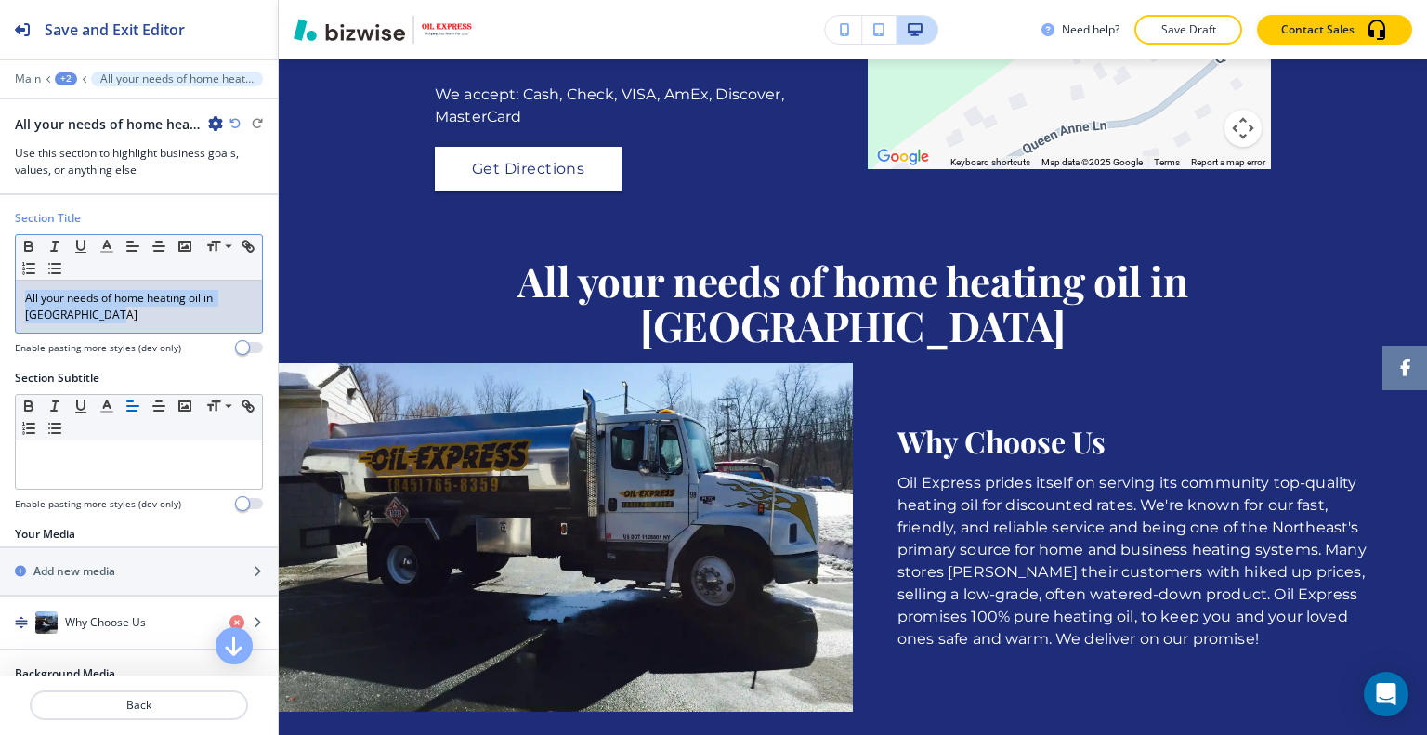
drag, startPoint x: 145, startPoint y: 318, endPoint x: 0, endPoint y: 198, distance: 188.0
click at [0, 198] on div "Section Title Small Normal Large Huge All your needs of home heating oil in Dut…" at bounding box center [139, 435] width 278 height 480
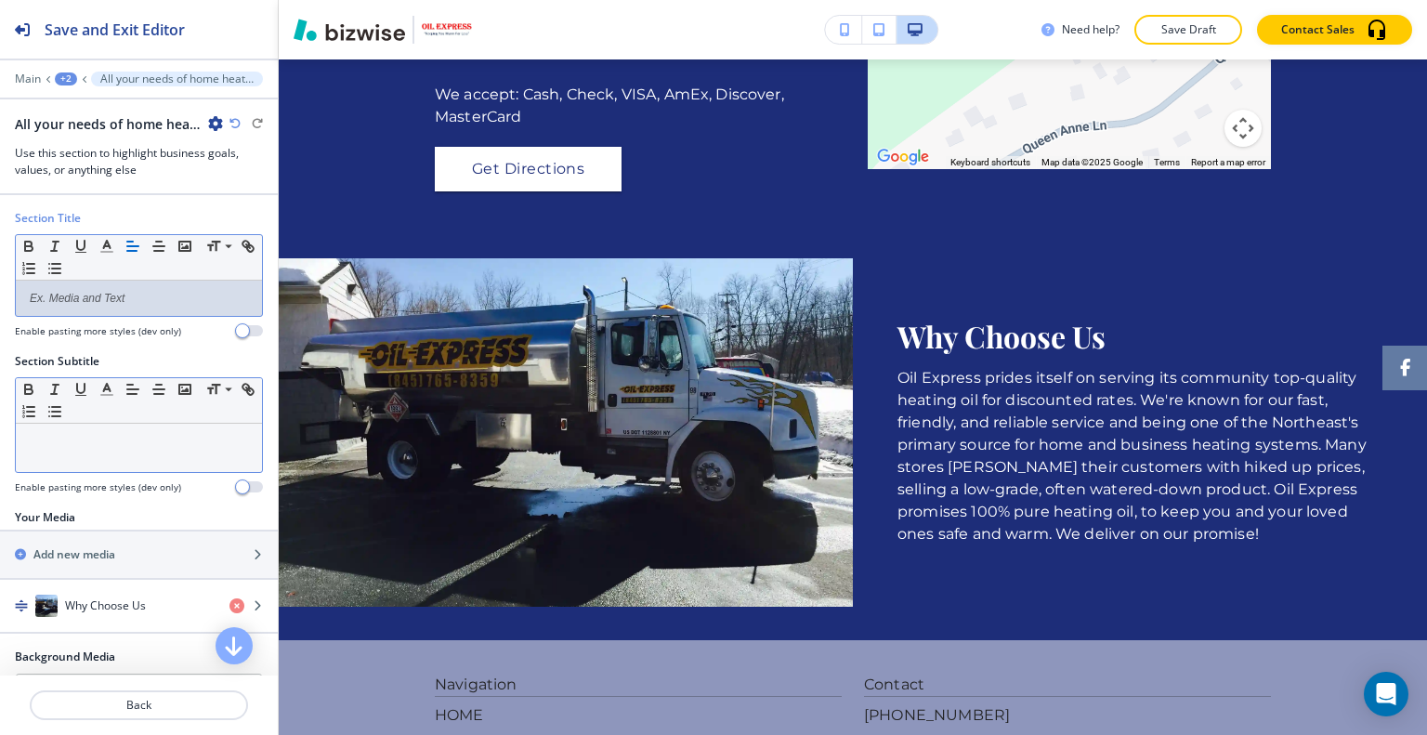
click at [129, 448] on div at bounding box center [139, 448] width 246 height 48
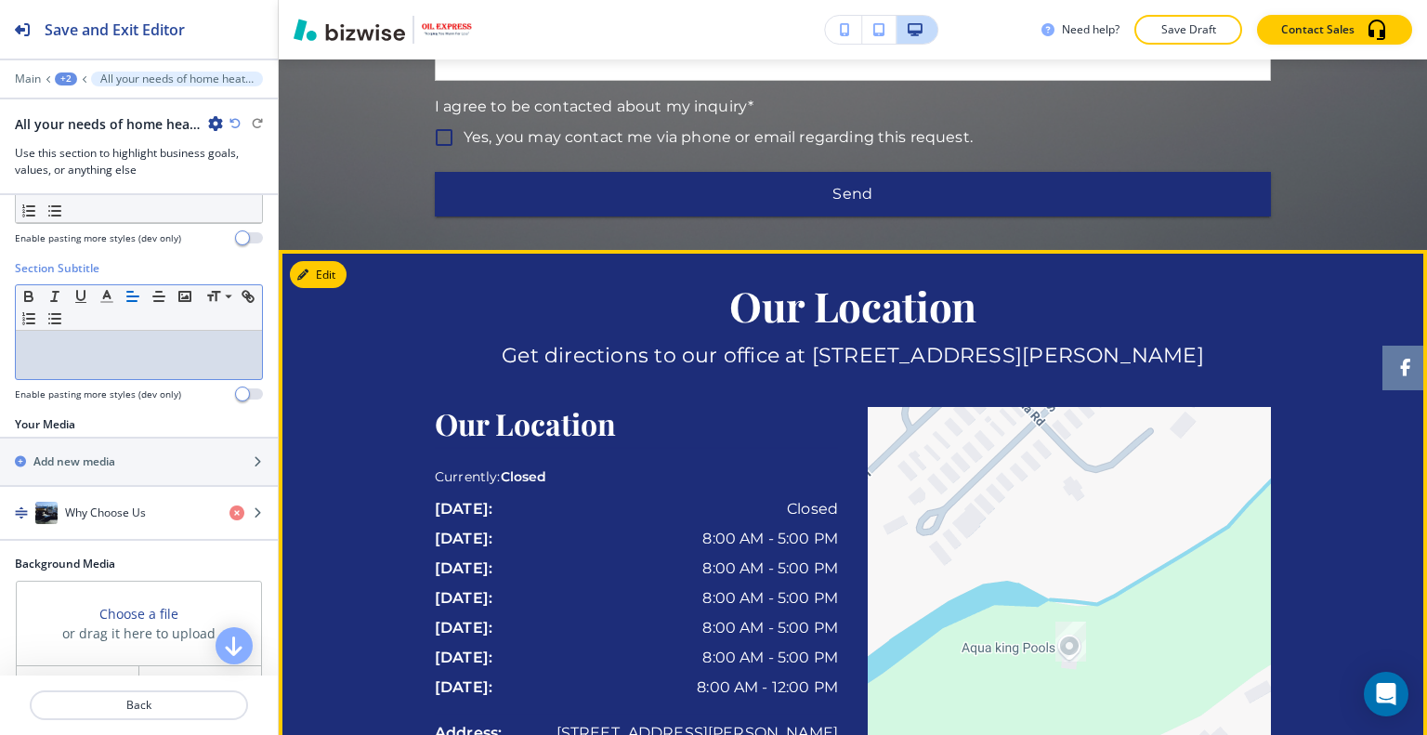
scroll to position [2040, 0]
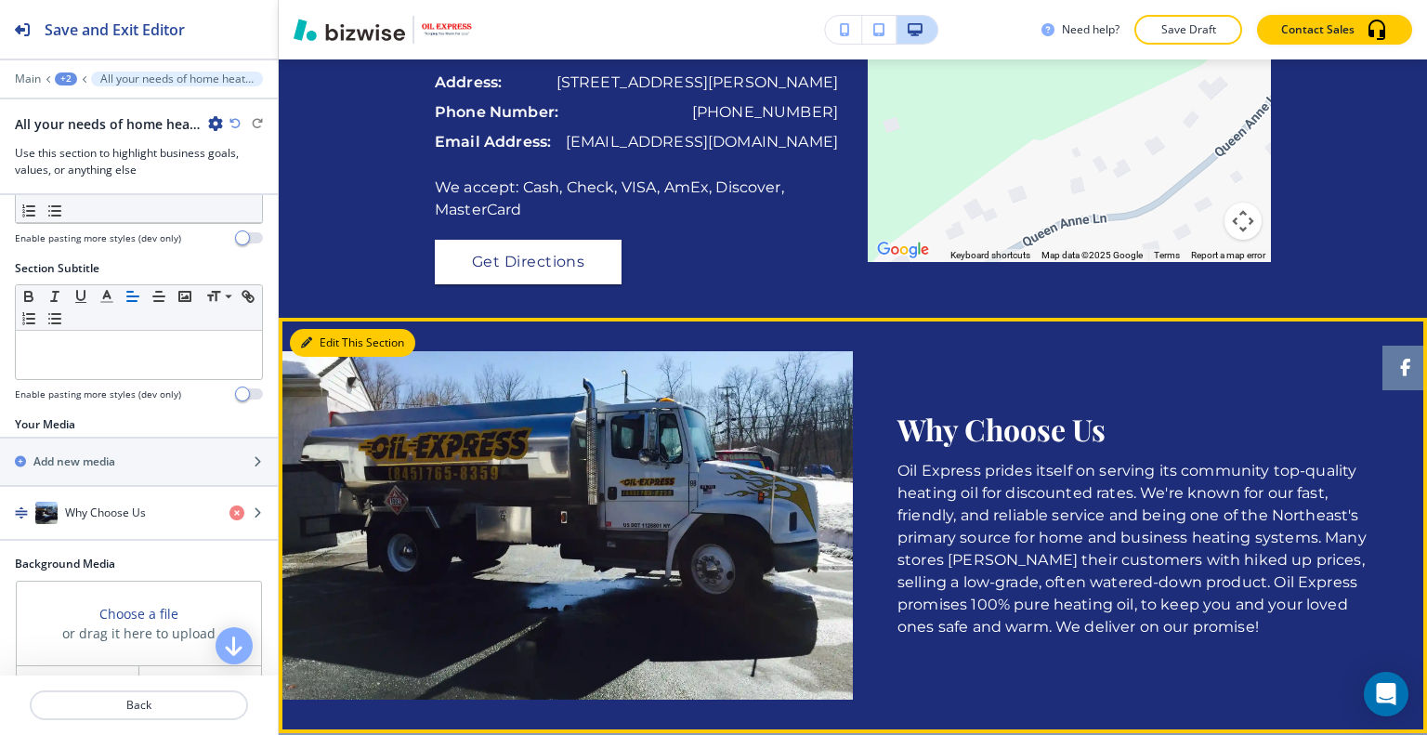
click at [327, 357] on button "Edit This Section" at bounding box center [352, 343] width 125 height 28
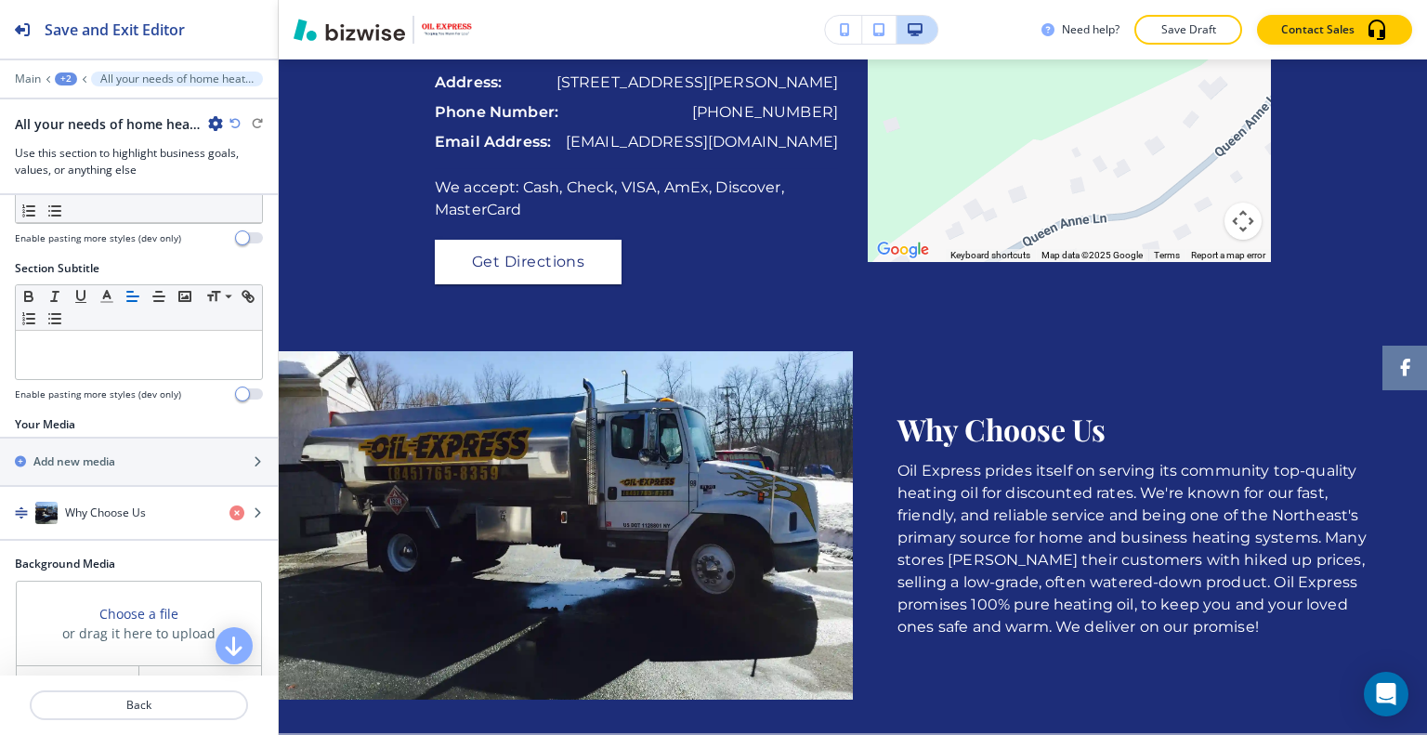
scroll to position [372, 0]
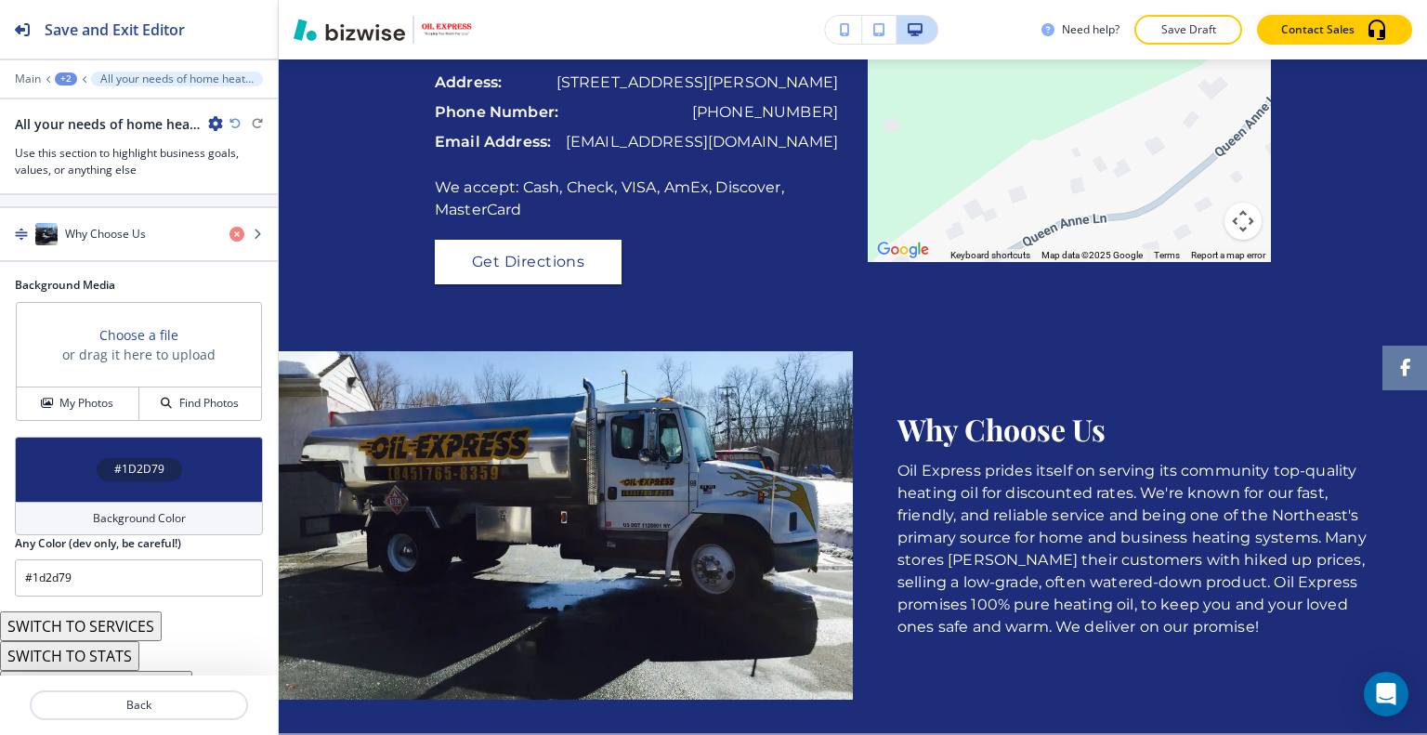
click at [69, 469] on div "#1D2D79" at bounding box center [139, 469] width 248 height 65
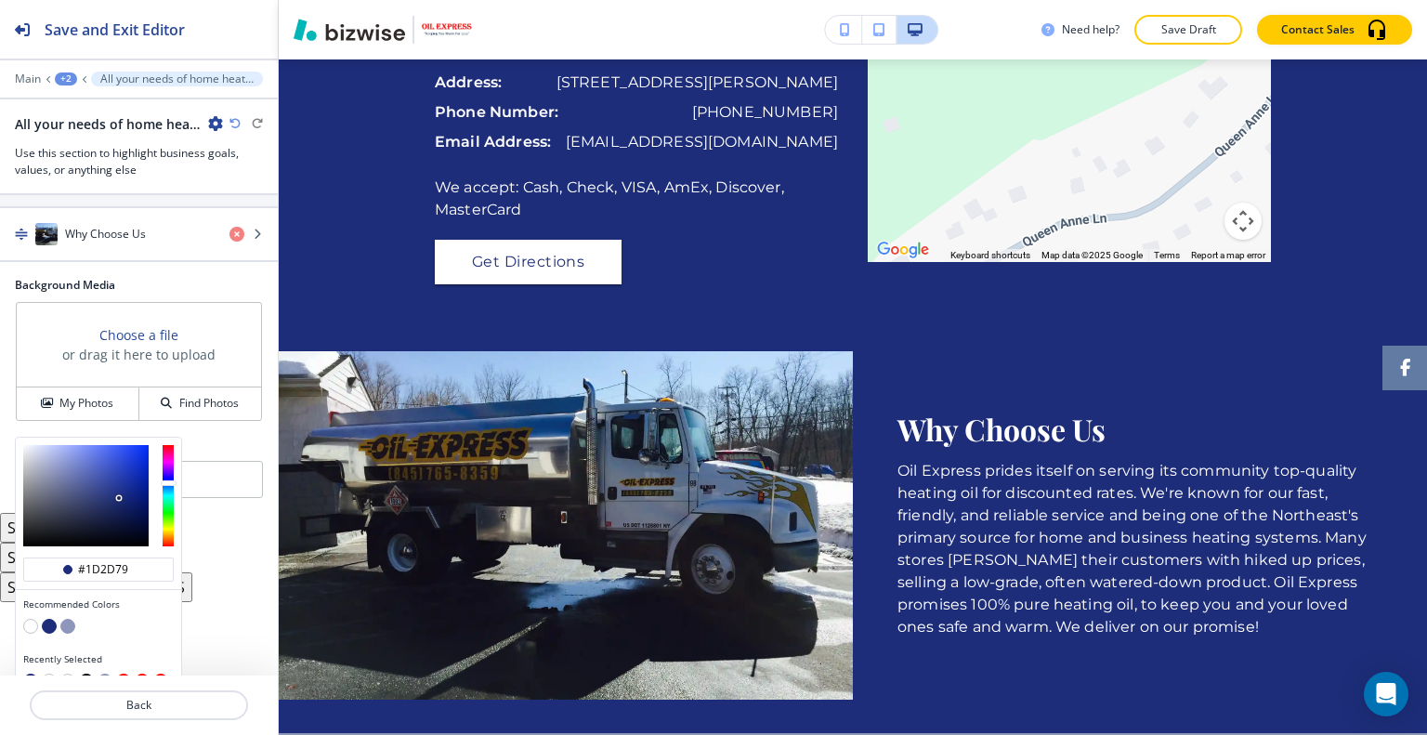
scroll to position [391, 0]
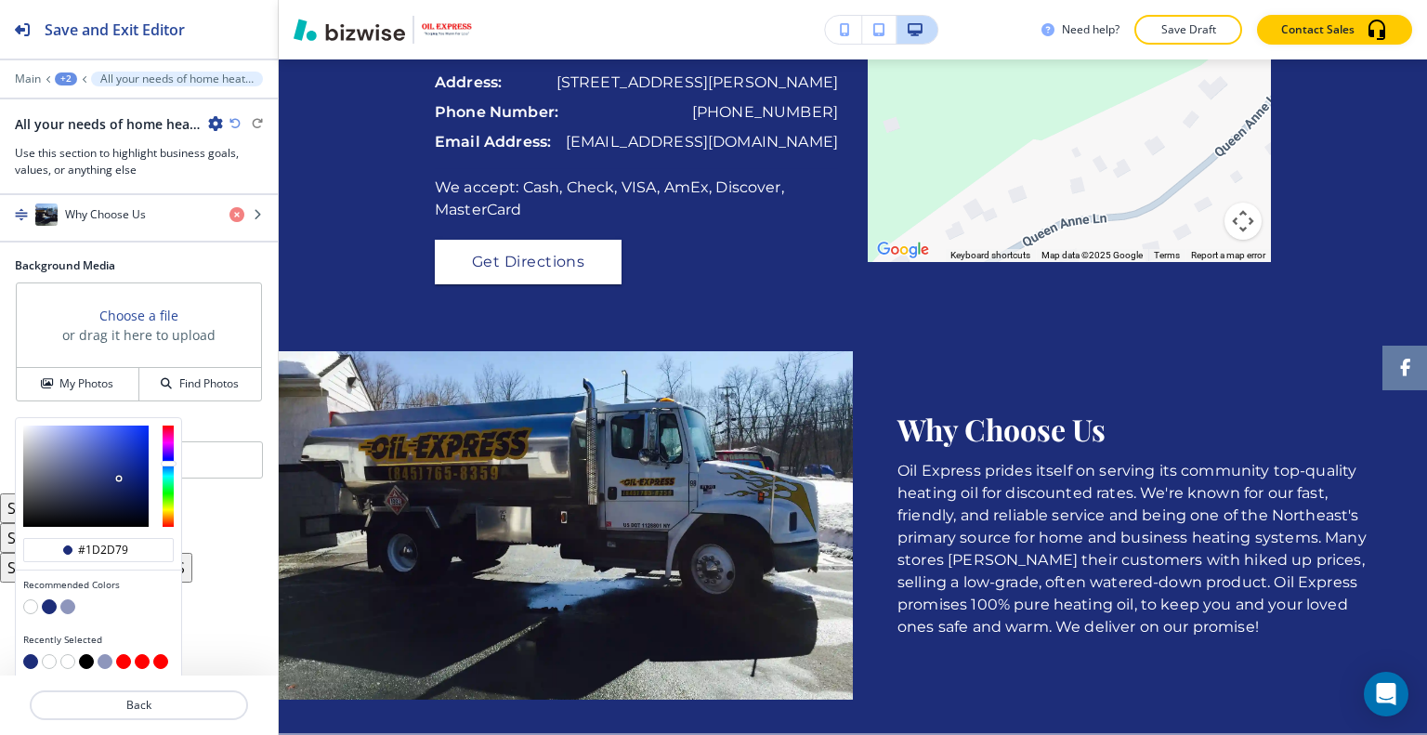
click at [31, 605] on button "button" at bounding box center [30, 606] width 15 height 15
type input "#FFFFFF"
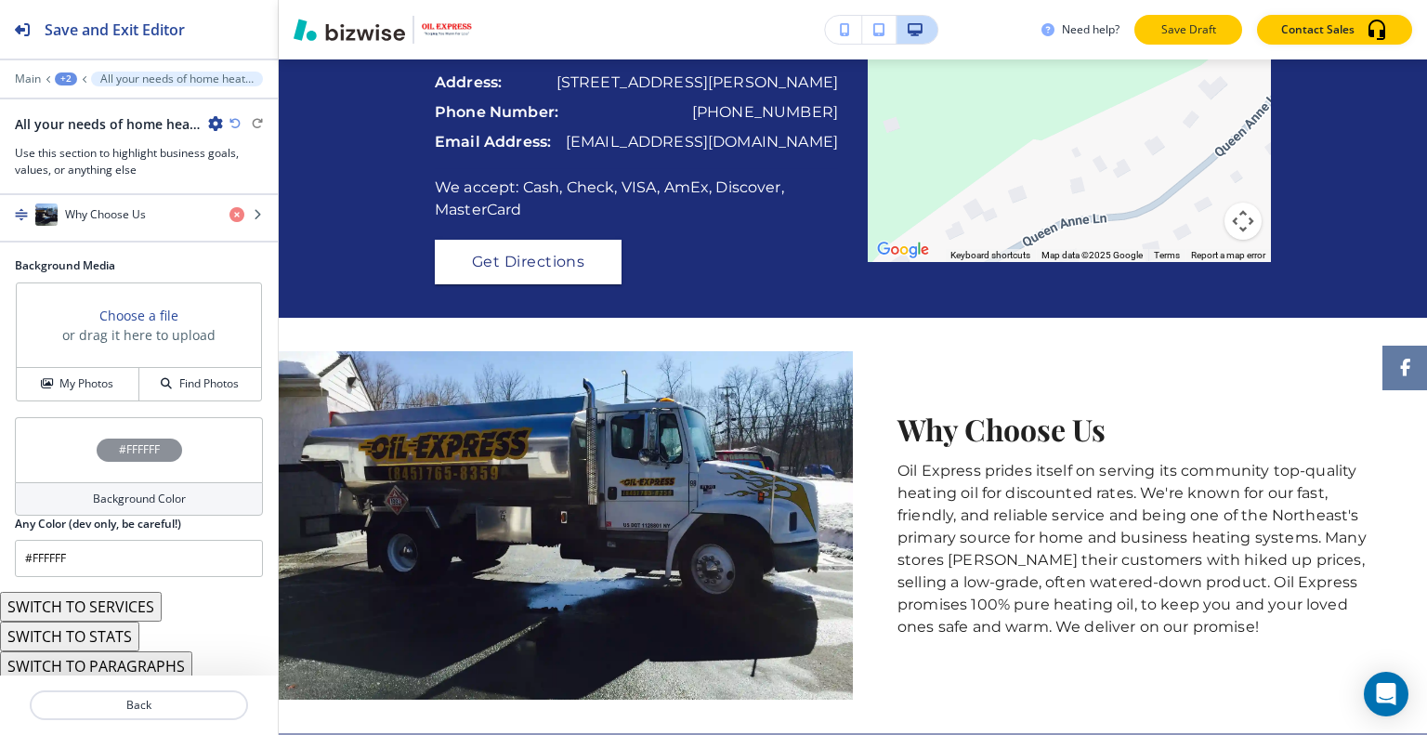
click at [1178, 30] on p "Save Draft" at bounding box center [1187, 29] width 59 height 17
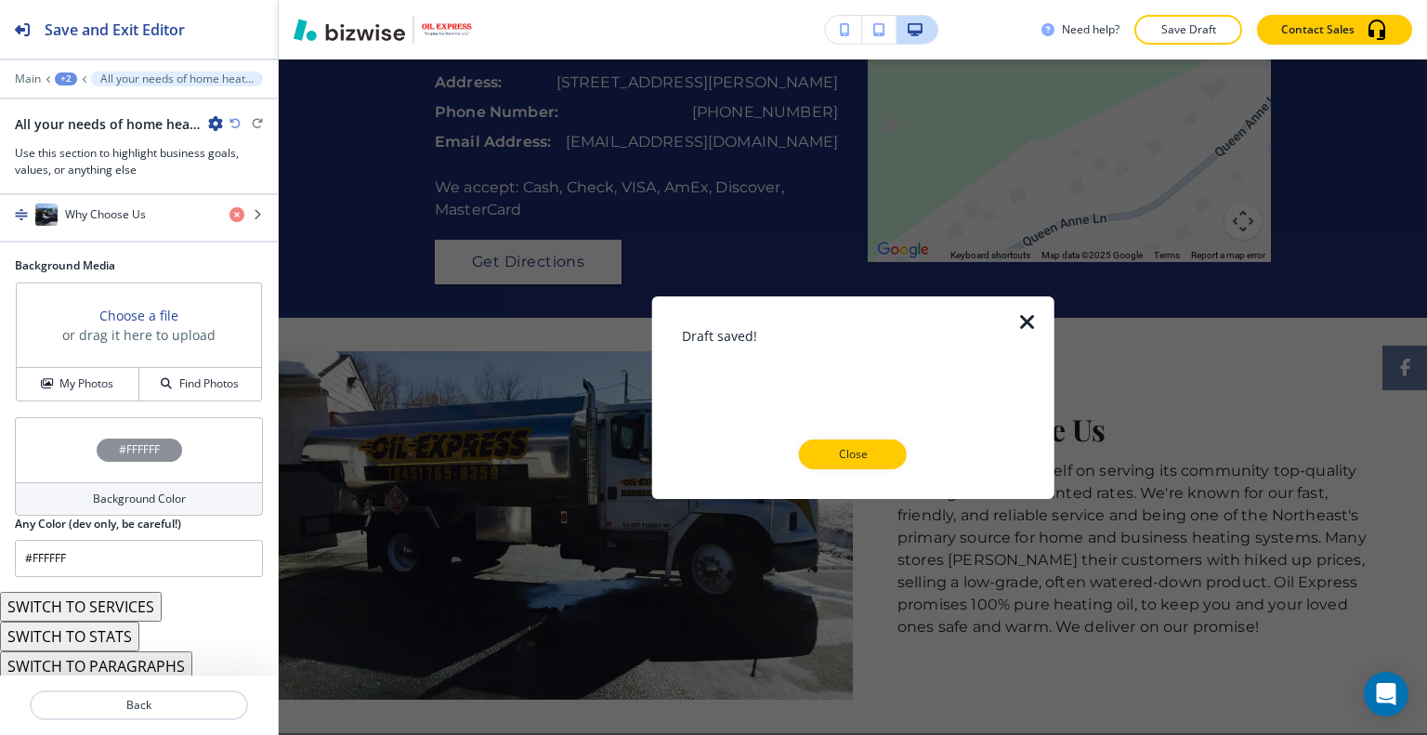
drag, startPoint x: 863, startPoint y: 463, endPoint x: 866, endPoint y: 475, distance: 12.4
click at [866, 475] on div "Draft saved! Close" at bounding box center [853, 396] width 343 height 202
click at [870, 484] on div at bounding box center [853, 484] width 343 height 30
click at [871, 461] on p "Close" at bounding box center [852, 454] width 59 height 17
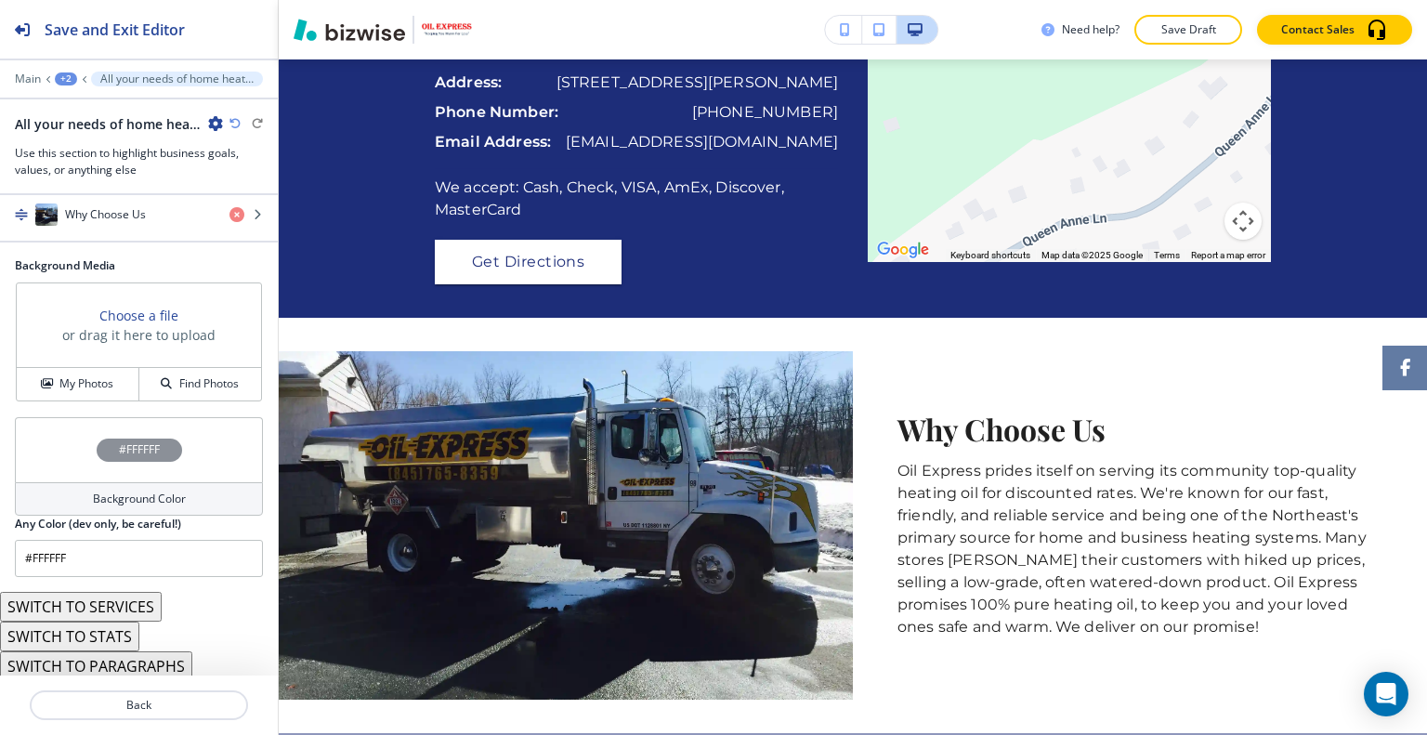
click at [873, 458] on div "Why Choose Us Oil Express prides itself on serving its community top-quality he…" at bounding box center [1140, 525] width 574 height 348
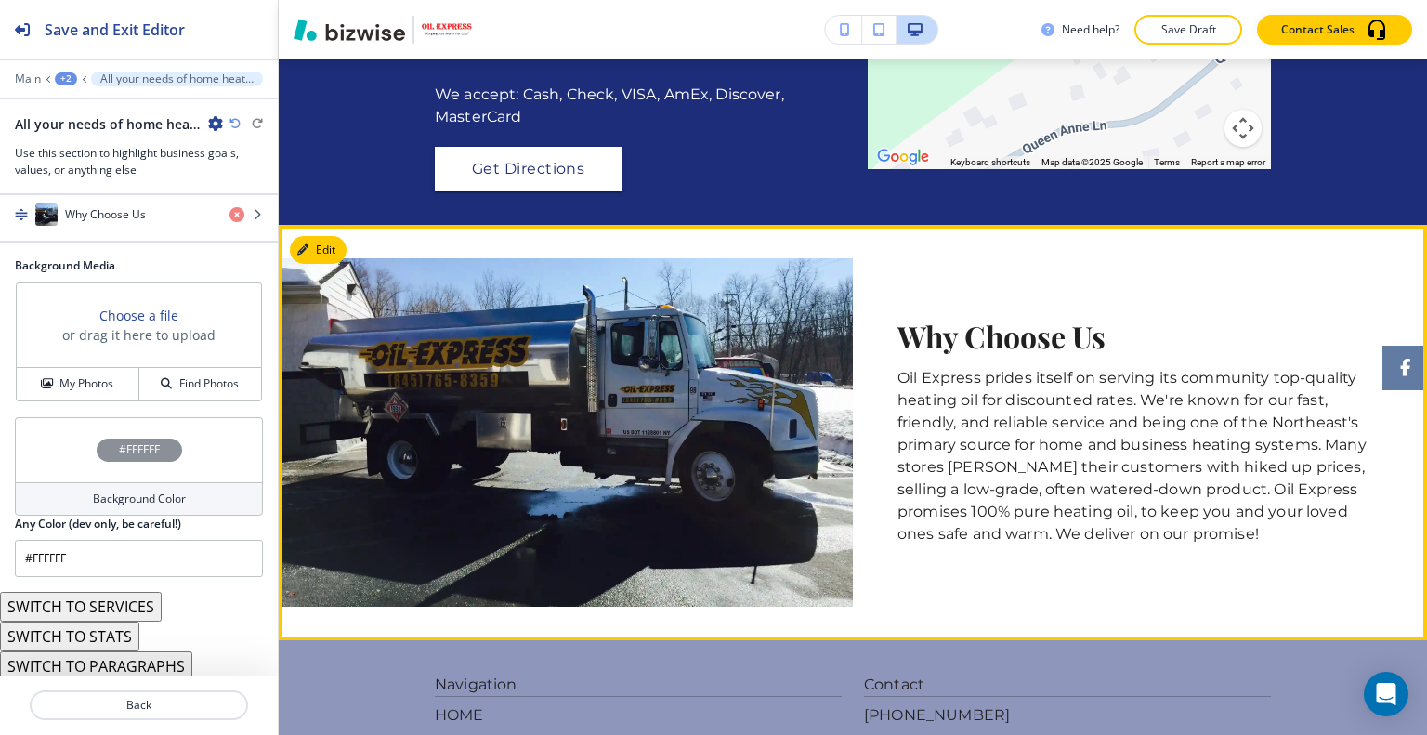
scroll to position [2040, 0]
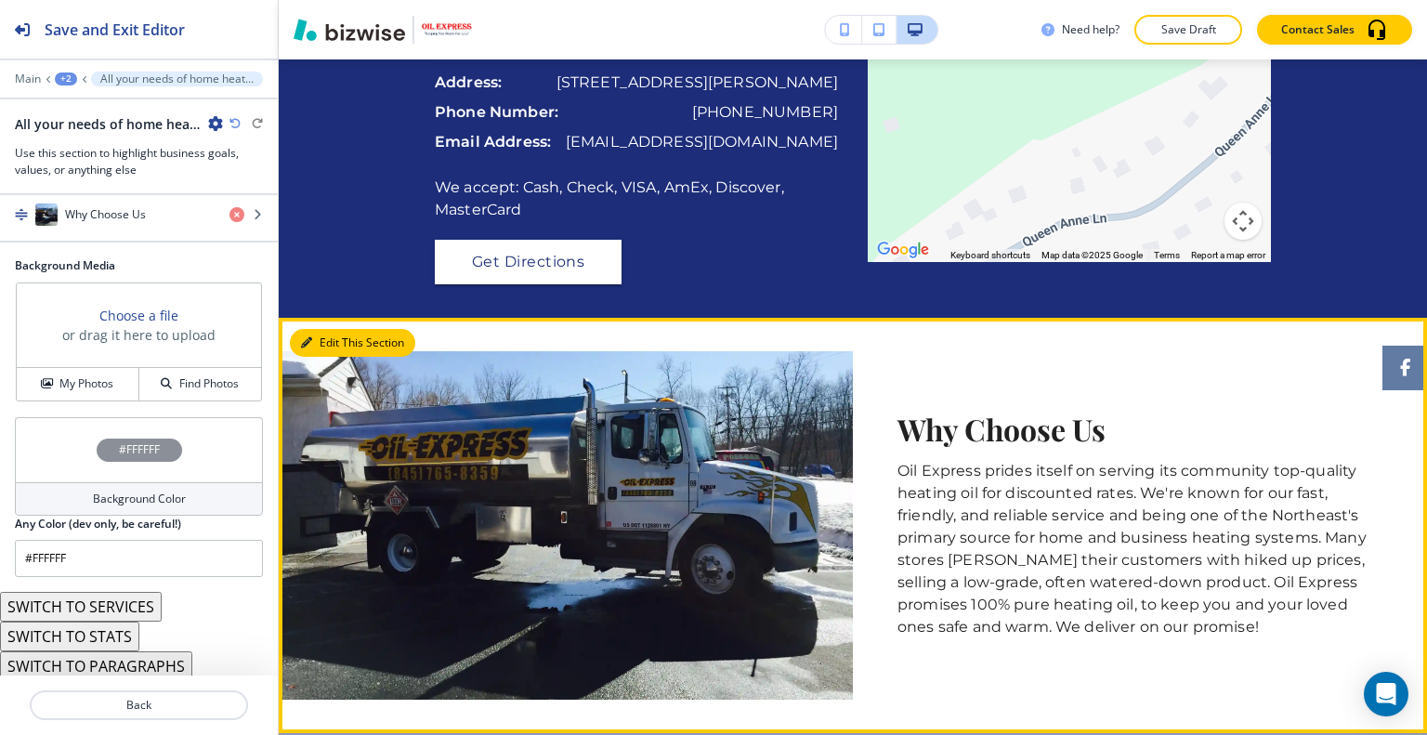
click at [321, 357] on button "Edit This Section" at bounding box center [352, 343] width 125 height 28
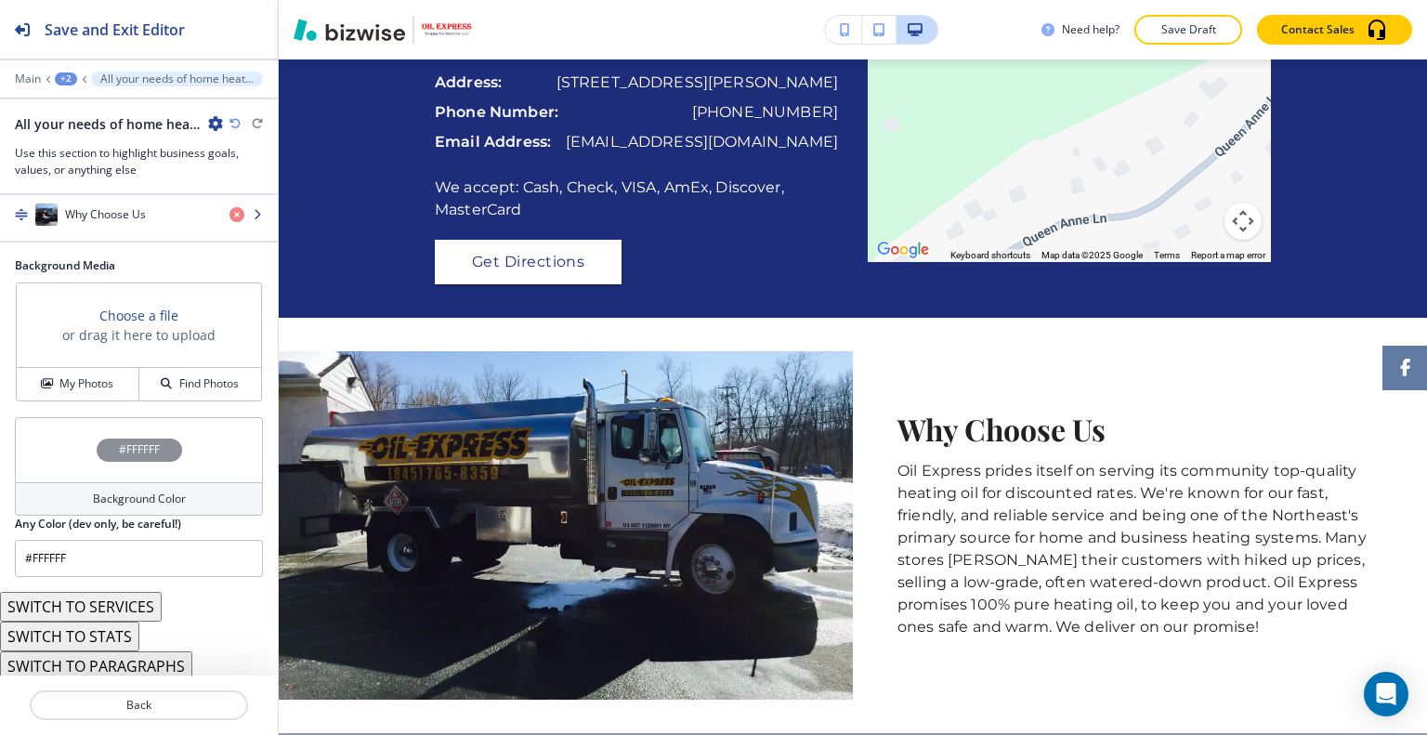
scroll to position [205, 0]
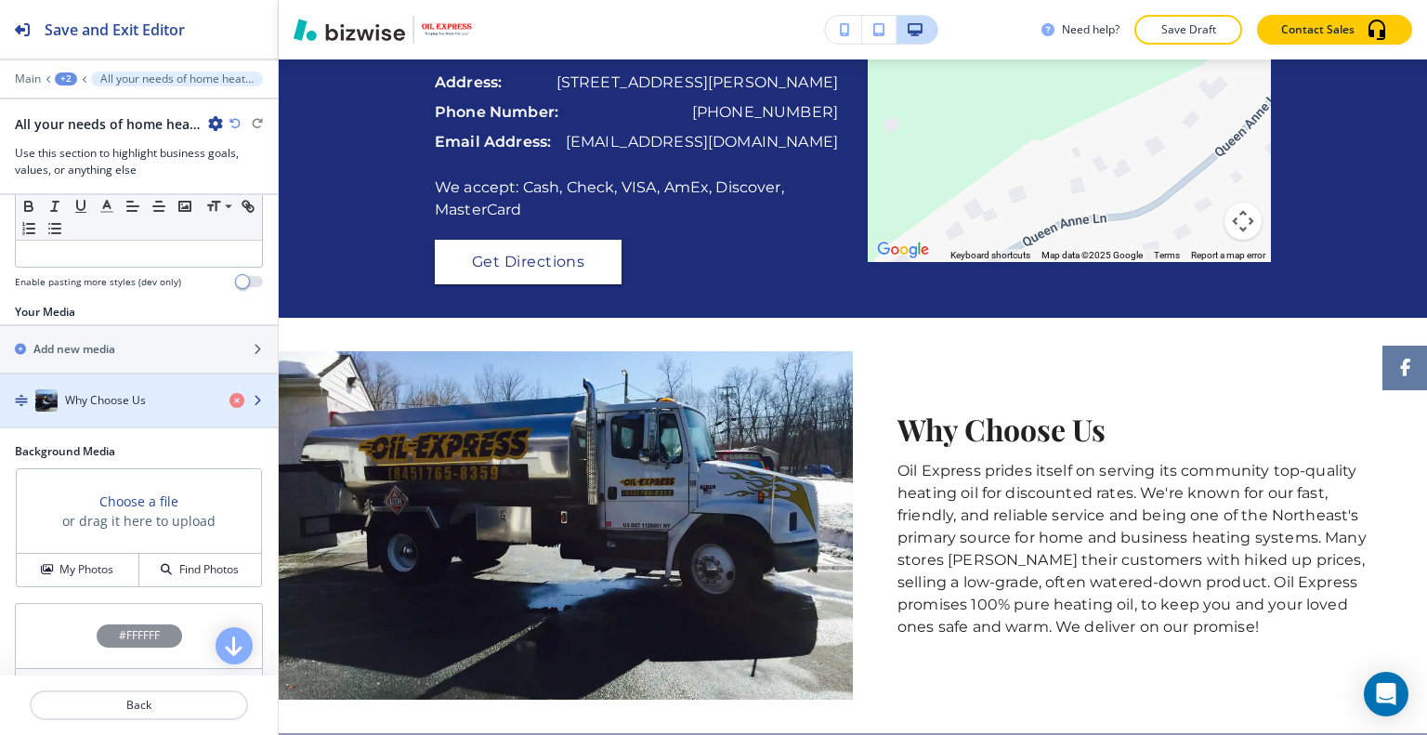
click at [130, 389] on div "Why Choose Us" at bounding box center [107, 400] width 215 height 22
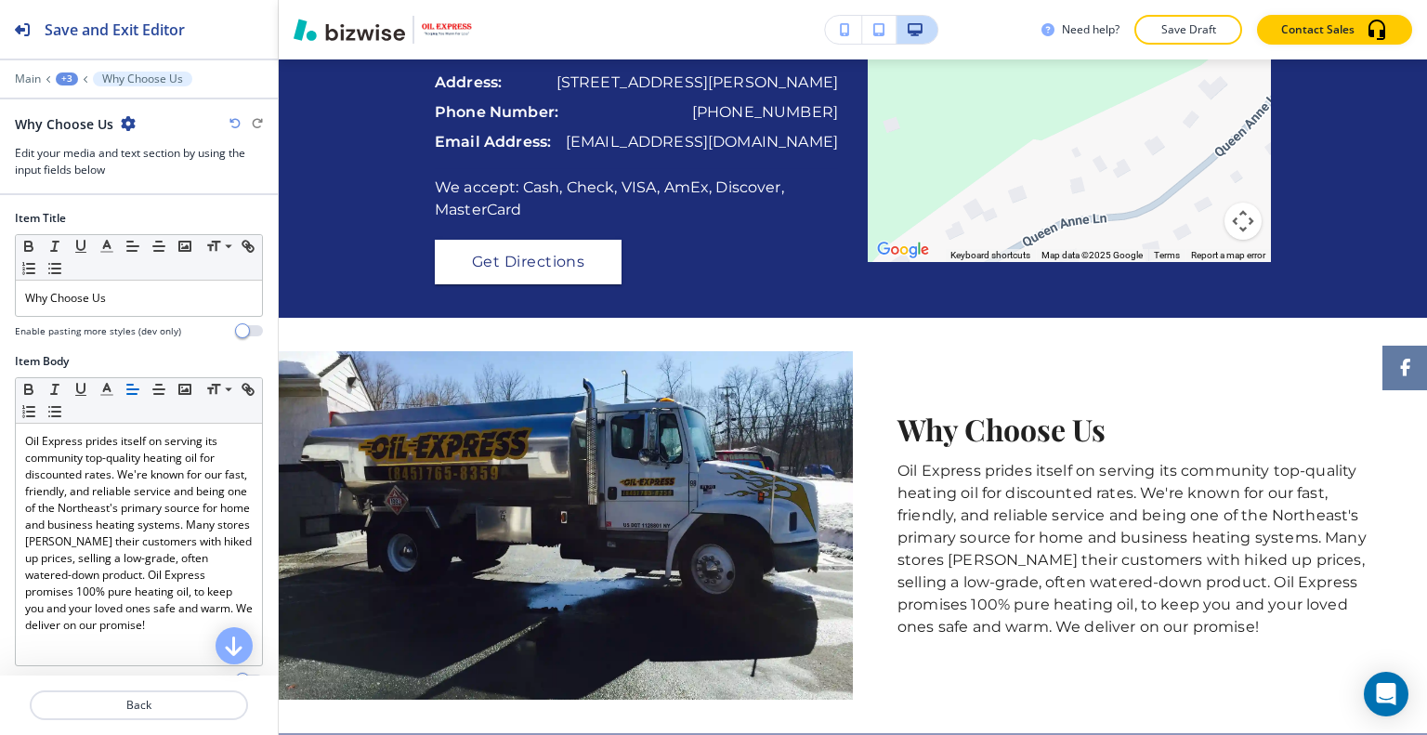
scroll to position [2352, 0]
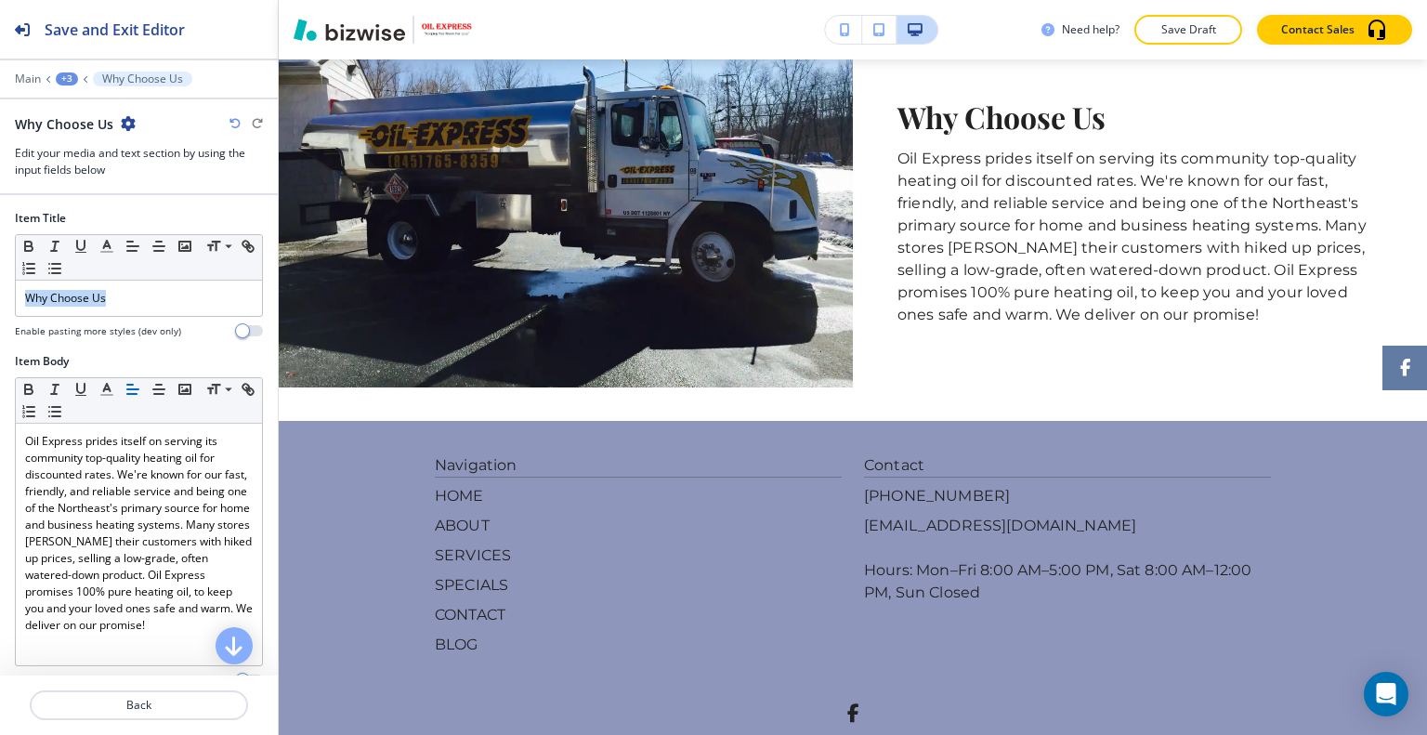
drag, startPoint x: 0, startPoint y: 304, endPoint x: 0, endPoint y: 268, distance: 35.3
click at [0, 281] on div "Item Title Small Normal Large Huge Why Choose Us Enable pasting more styles (de…" at bounding box center [139, 281] width 278 height 143
click at [102, 248] on icon "button" at bounding box center [106, 246] width 17 height 17
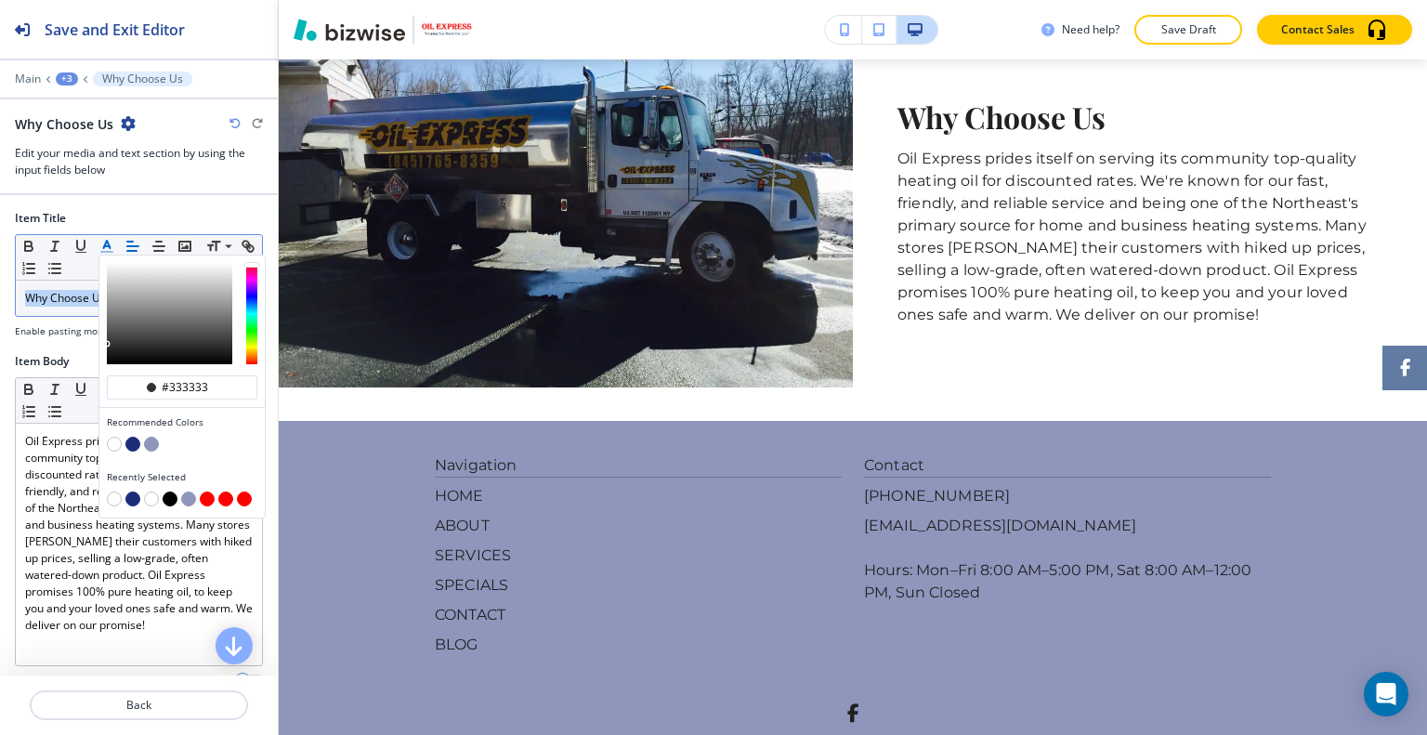
click at [135, 441] on button "button" at bounding box center [132, 444] width 15 height 15
type input "#1d2d79"
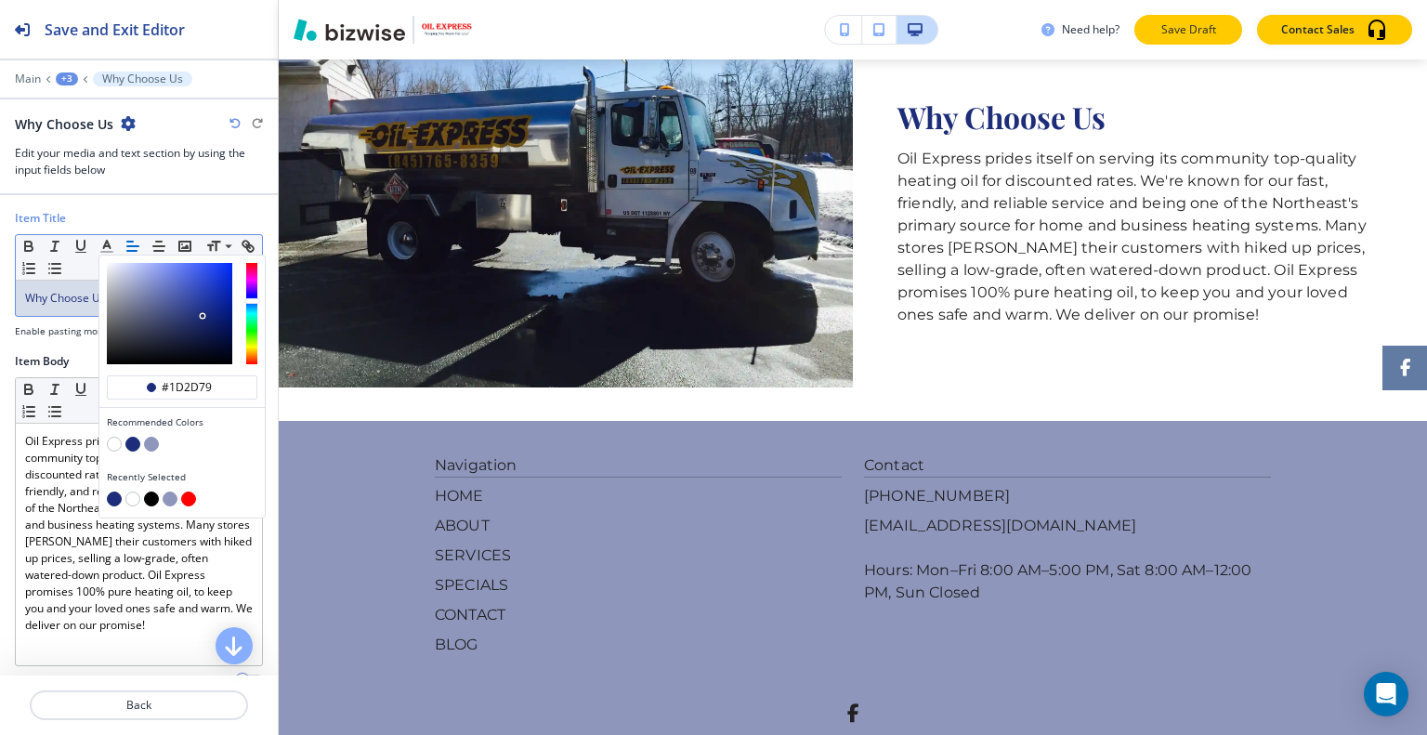
click at [1178, 26] on p "Save Draft" at bounding box center [1187, 29] width 59 height 17
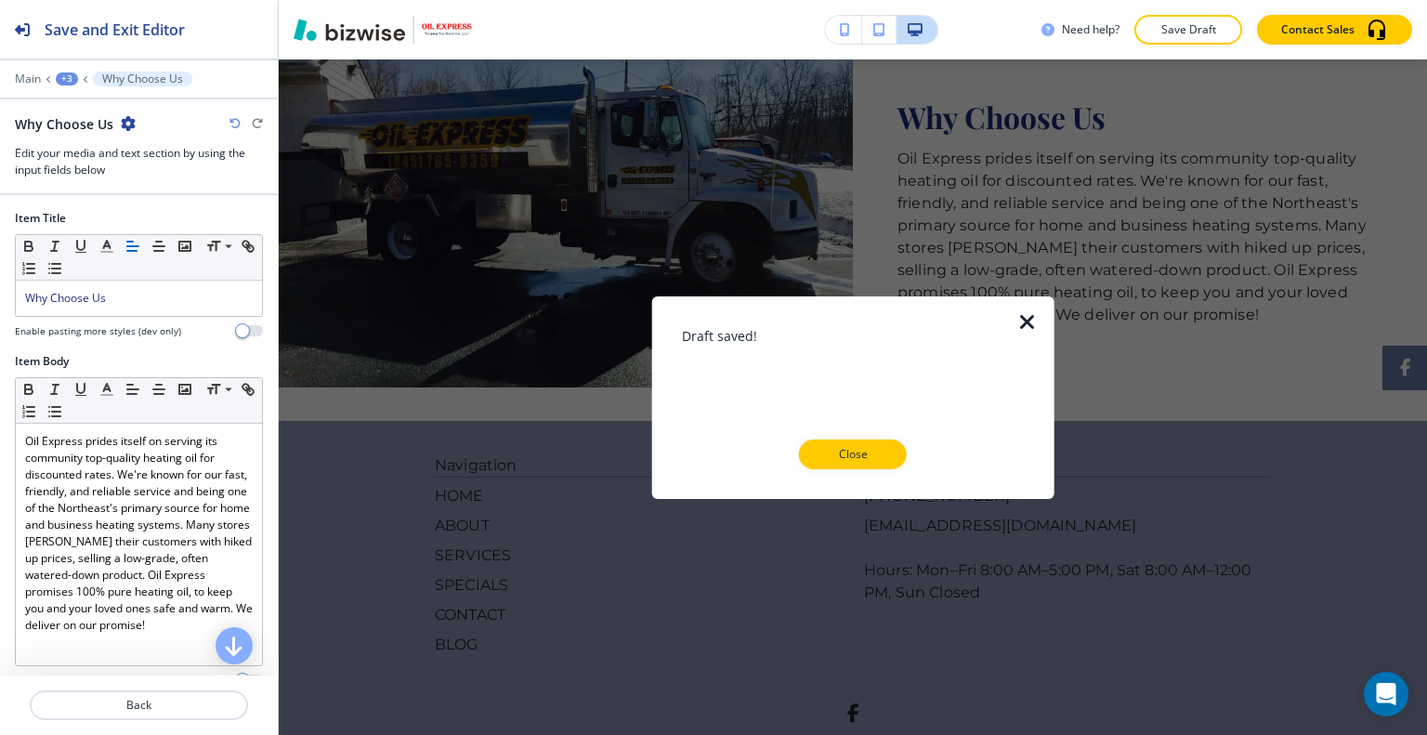
click at [881, 435] on div "Draft saved! Close" at bounding box center [853, 396] width 343 height 143
drag, startPoint x: 881, startPoint y: 456, endPoint x: 954, endPoint y: 446, distance: 74.1
click at [881, 456] on p "Close" at bounding box center [852, 454] width 59 height 17
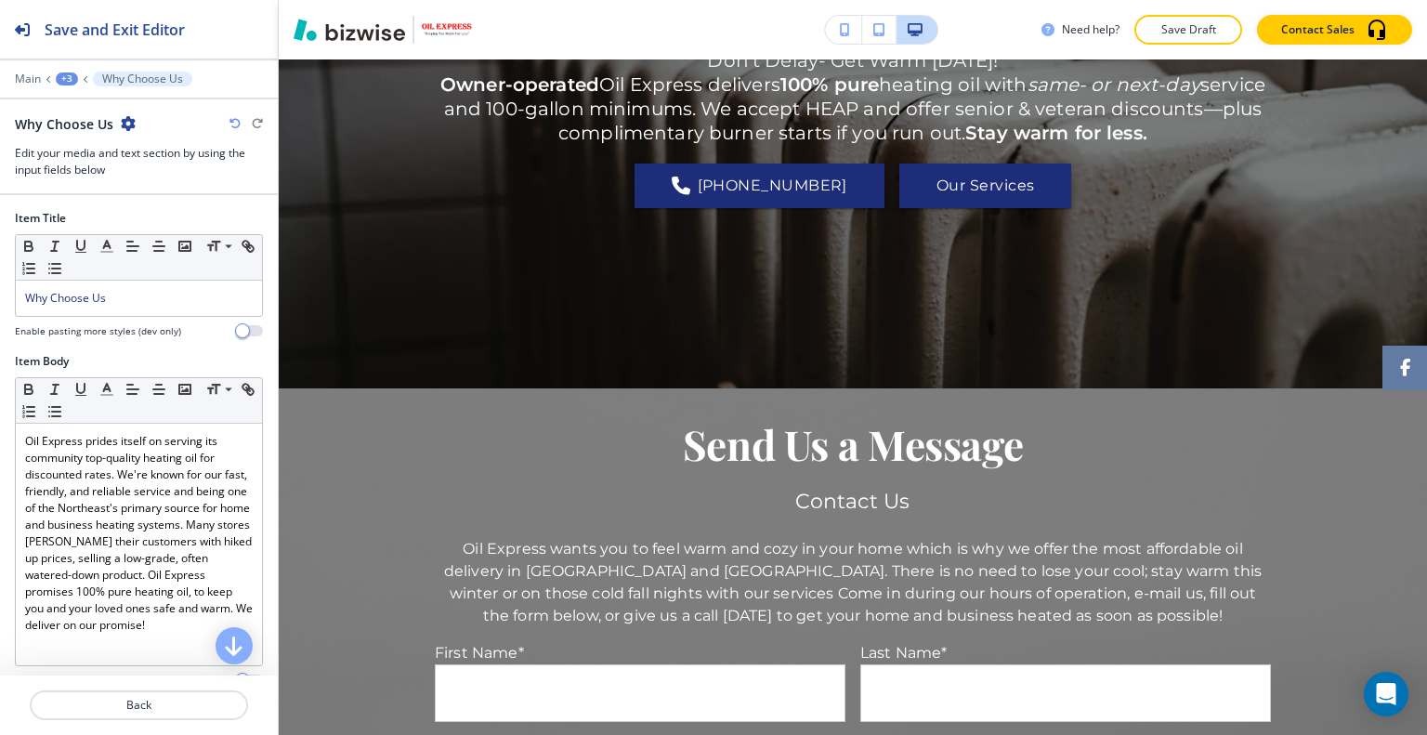
scroll to position [0, 0]
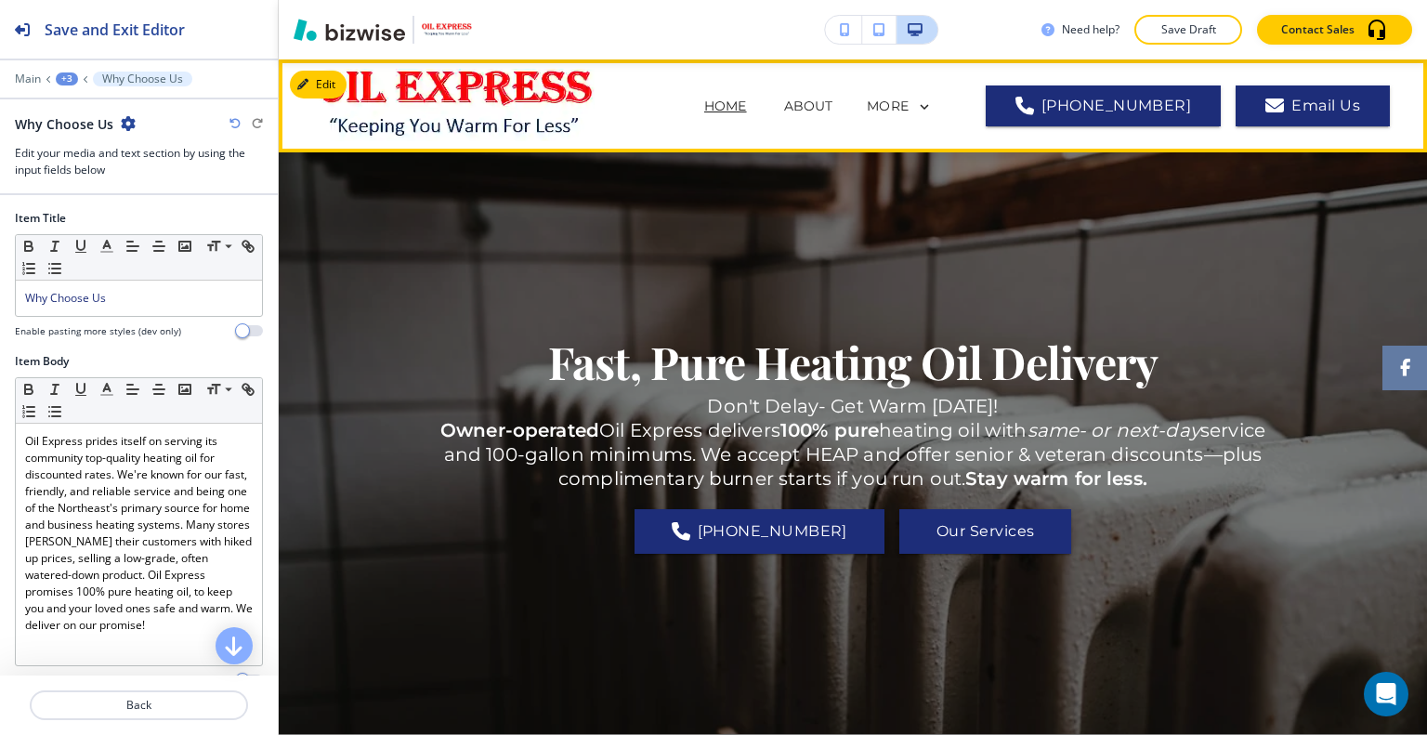
click at [704, 104] on p "HOME" at bounding box center [725, 107] width 43 height 20
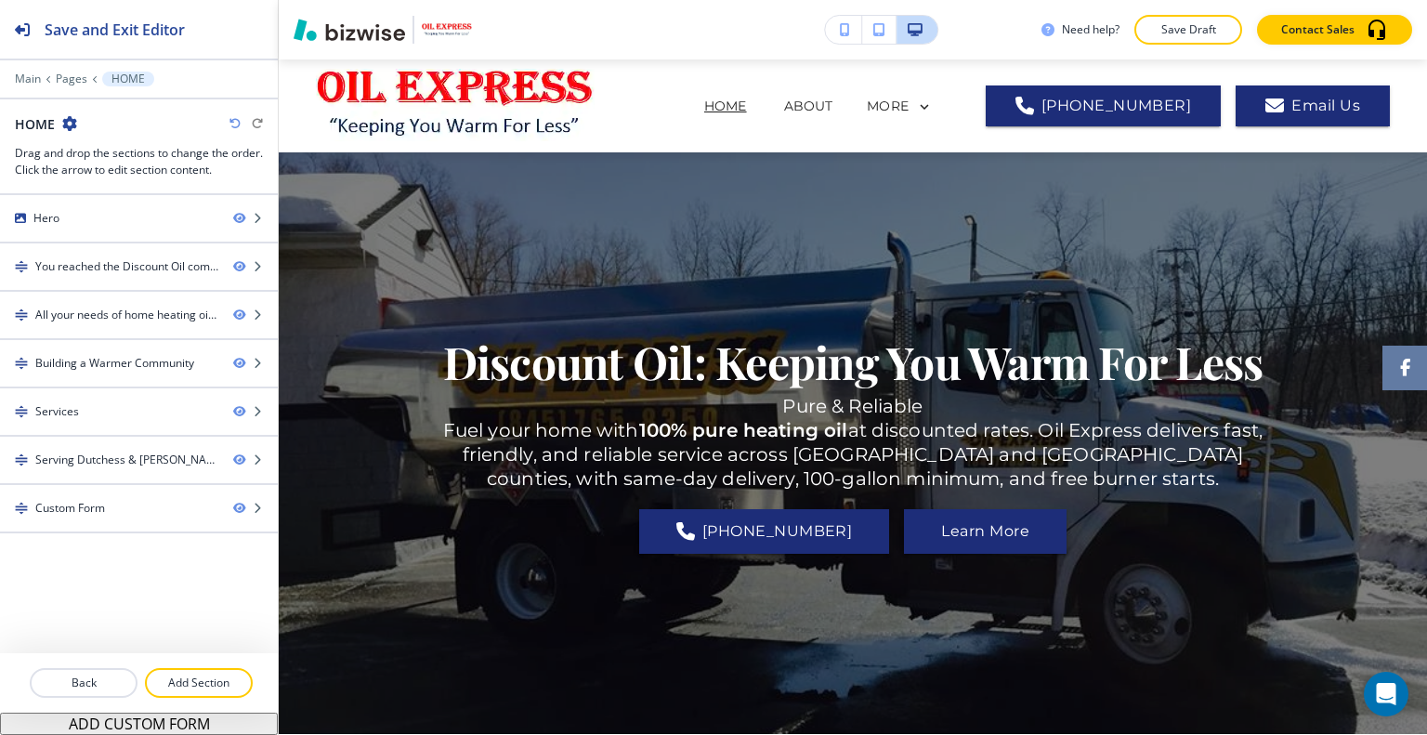
click at [1197, 22] on p "Save Draft" at bounding box center [1187, 29] width 59 height 17
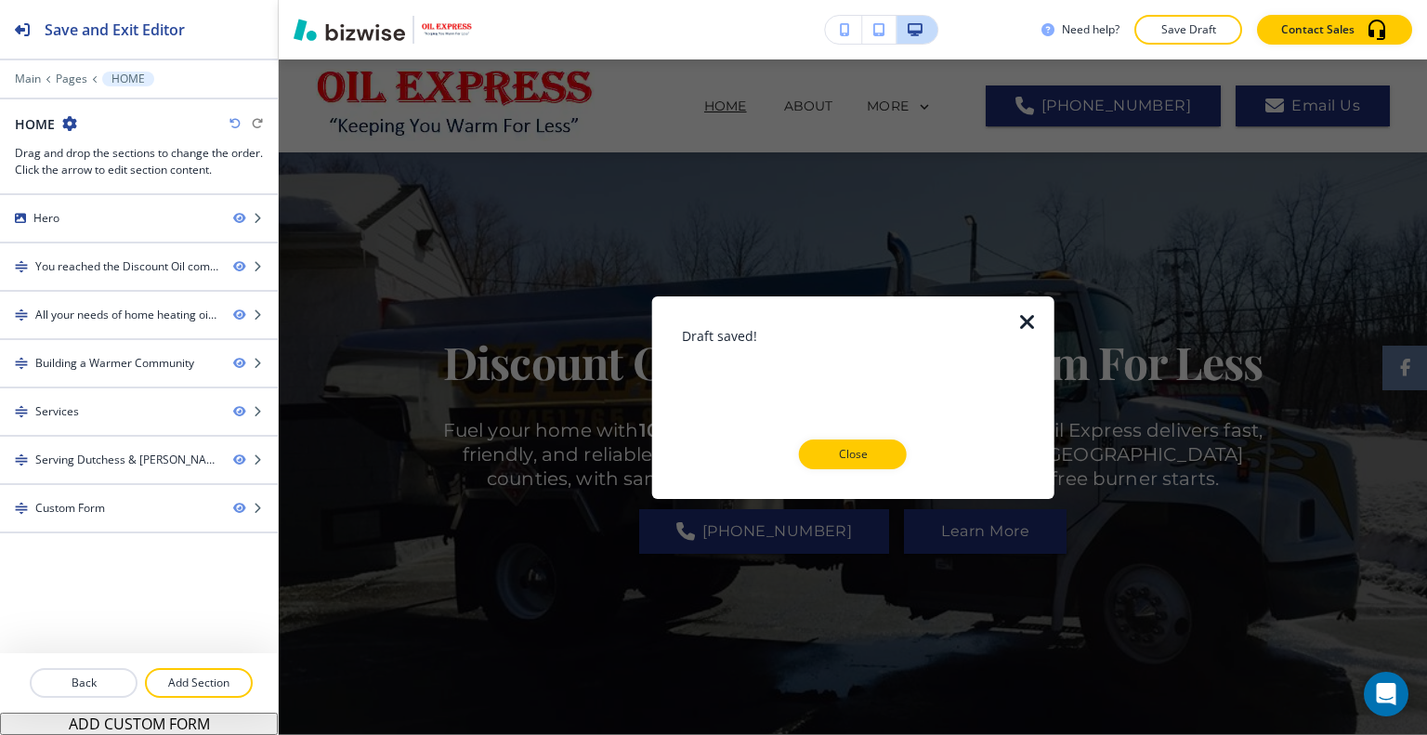
click at [839, 466] on button "Close" at bounding box center [853, 454] width 108 height 30
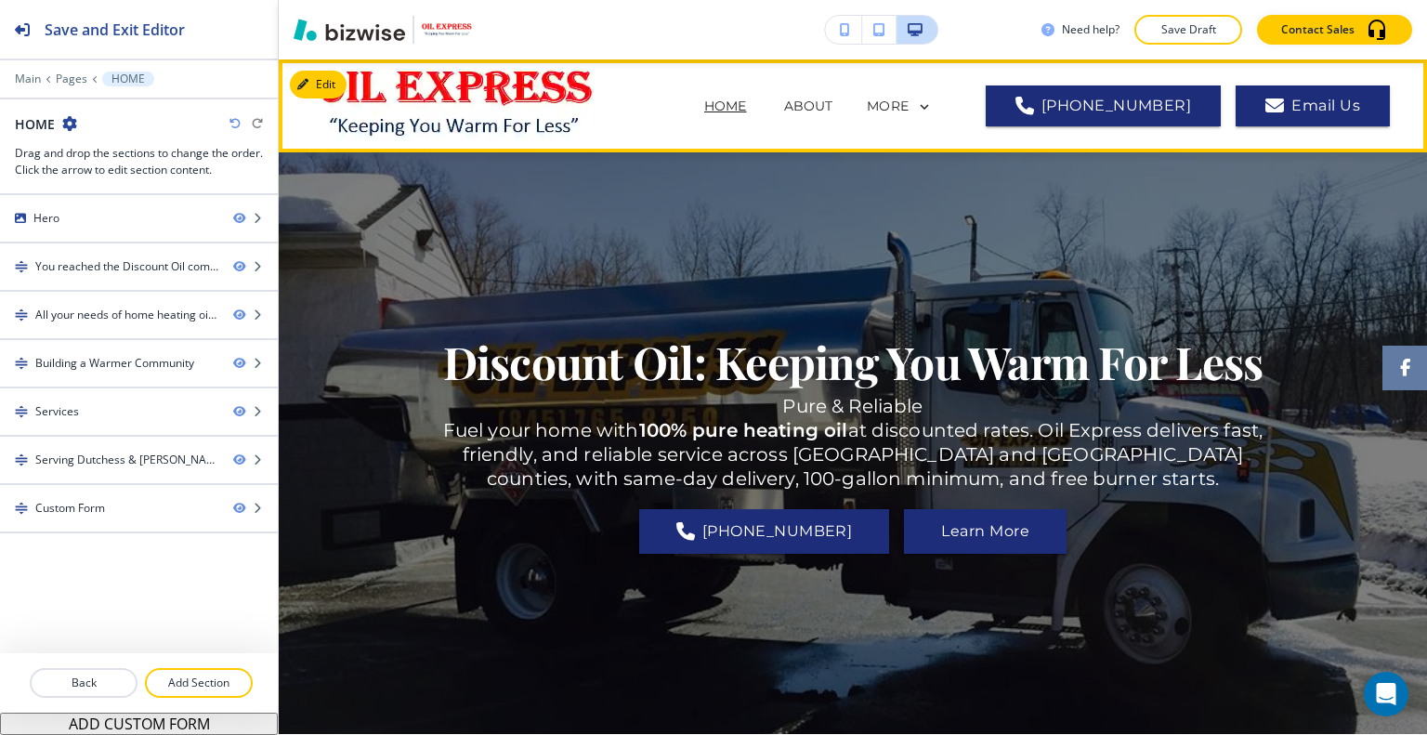
click at [730, 171] on p "SERVICES" at bounding box center [697, 181] width 66 height 20
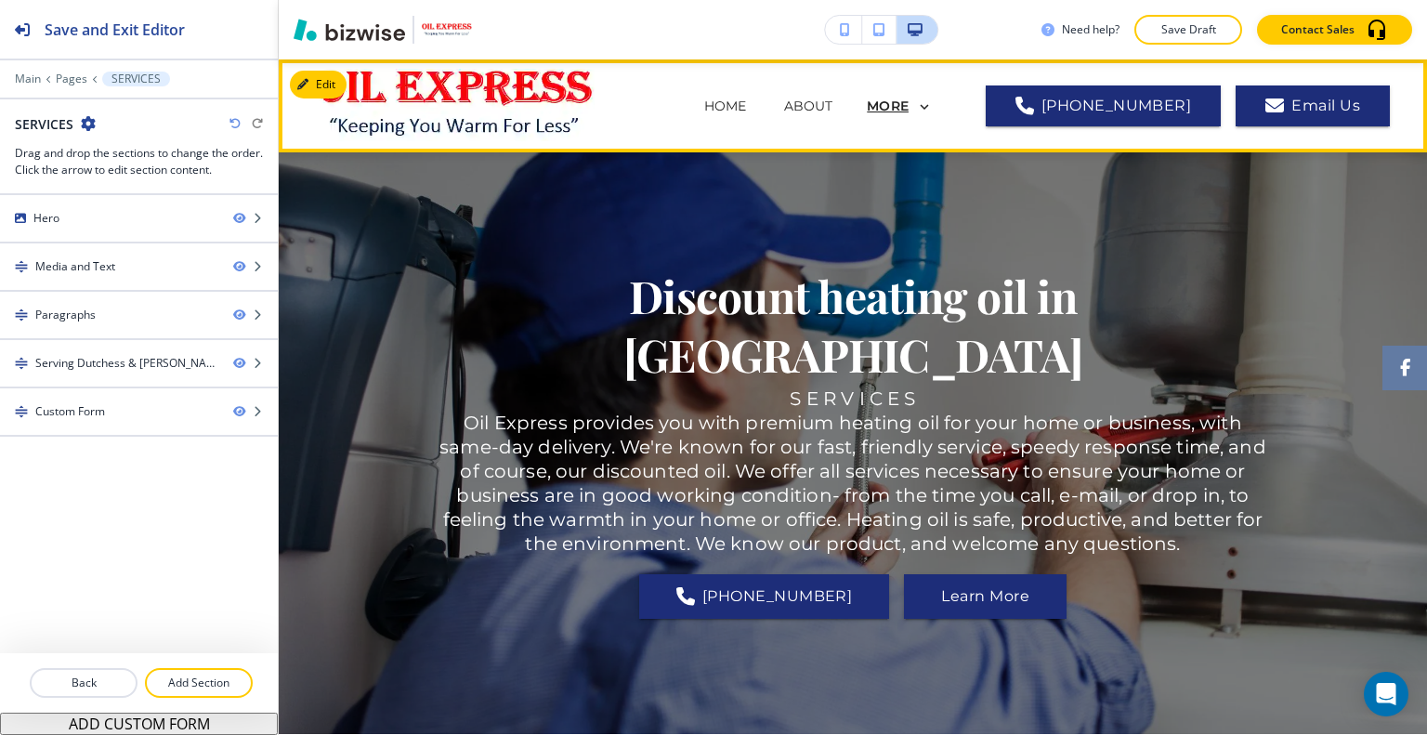
click at [908, 109] on p "MORE" at bounding box center [888, 106] width 42 height 14
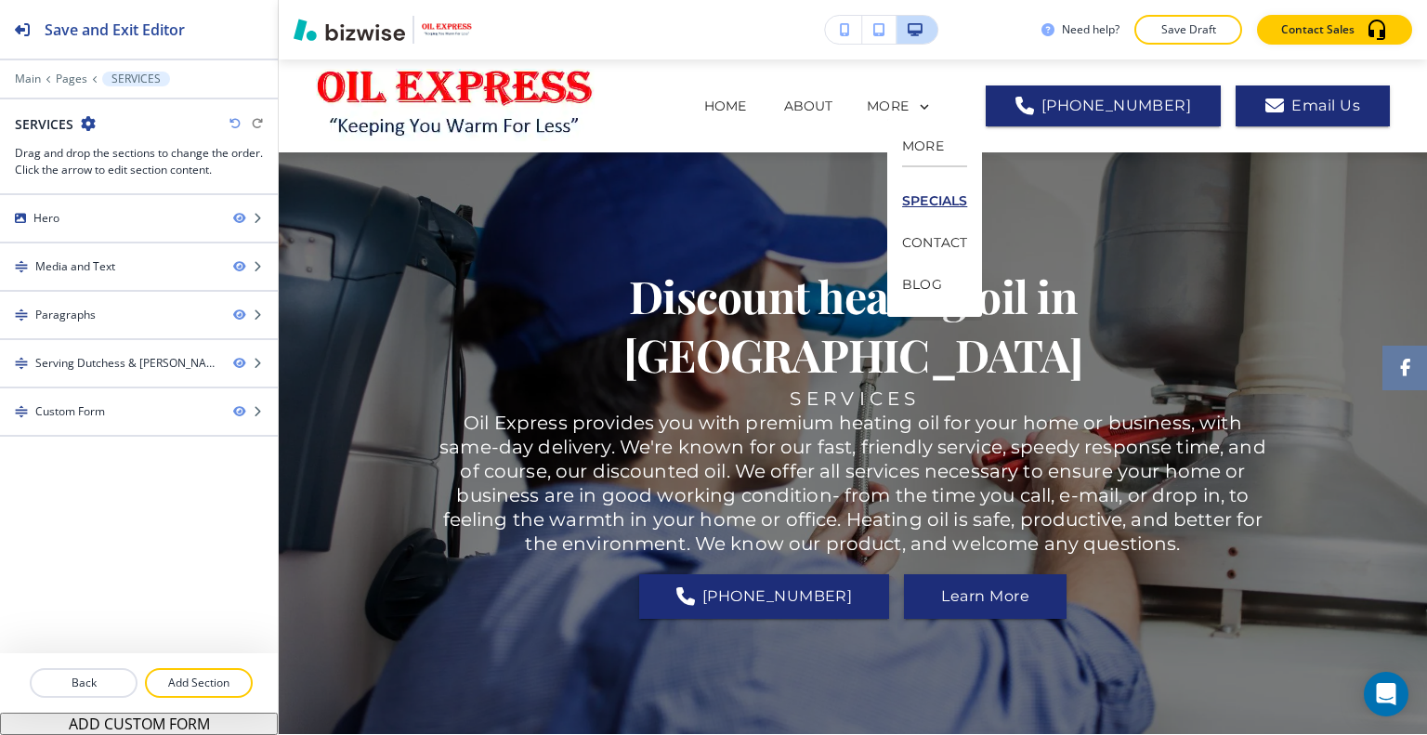
click at [948, 194] on p "SPECIALS" at bounding box center [934, 201] width 65 height 42
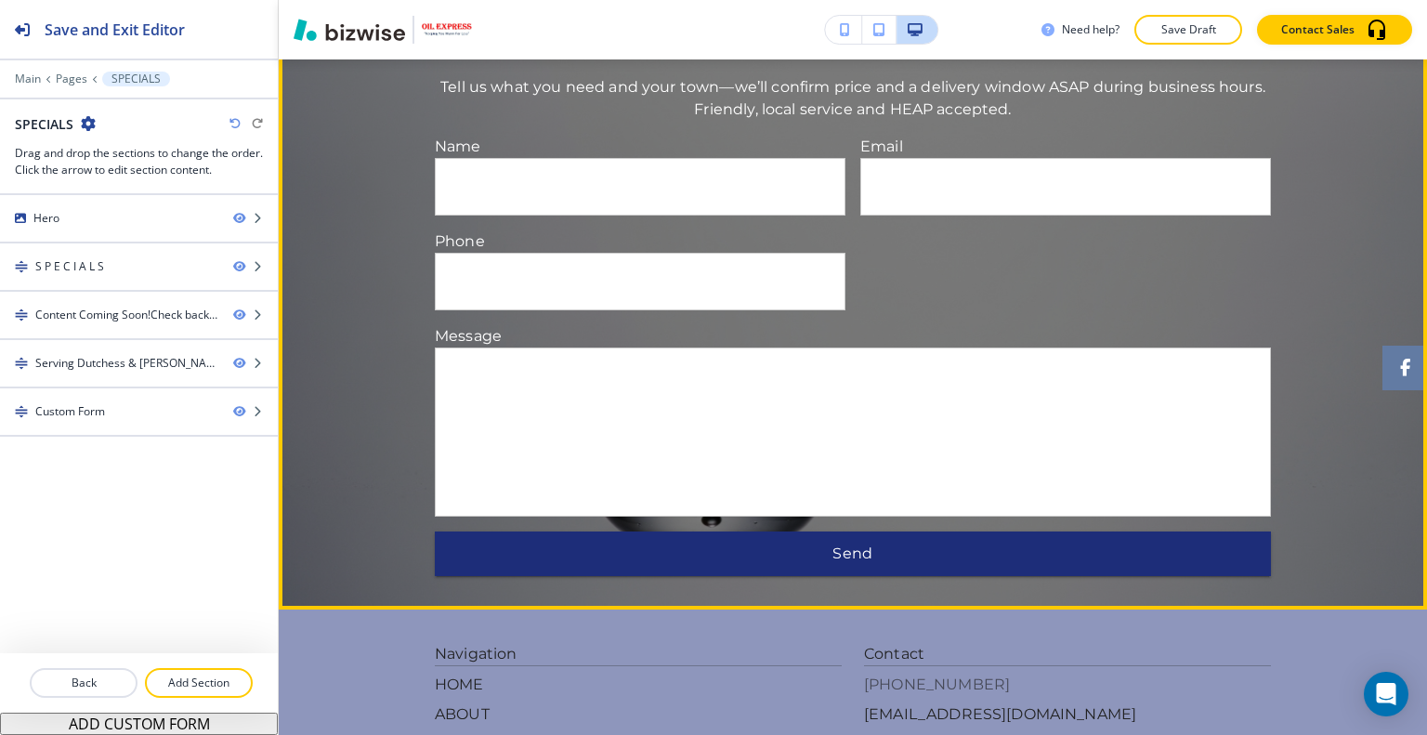
scroll to position [2322, 0]
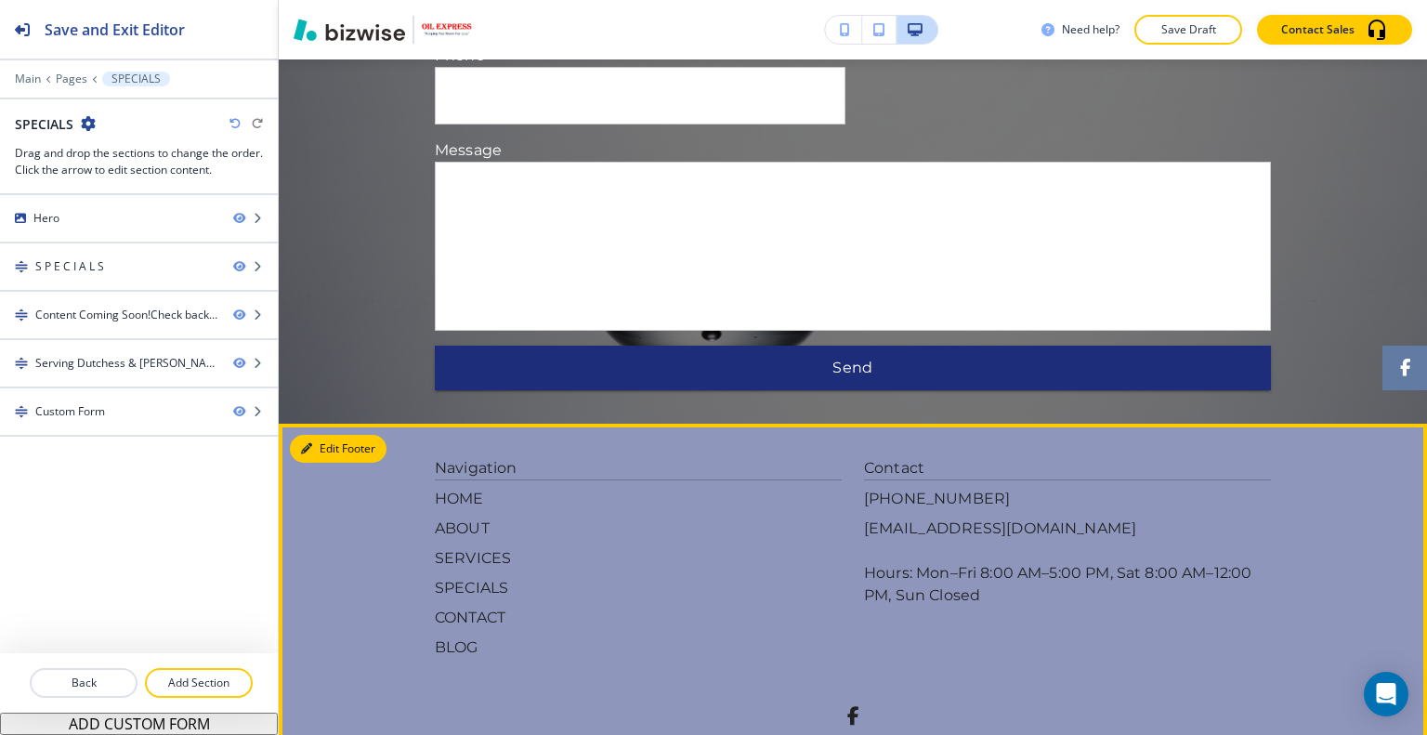
click at [322, 435] on button "Edit Footer" at bounding box center [338, 449] width 97 height 28
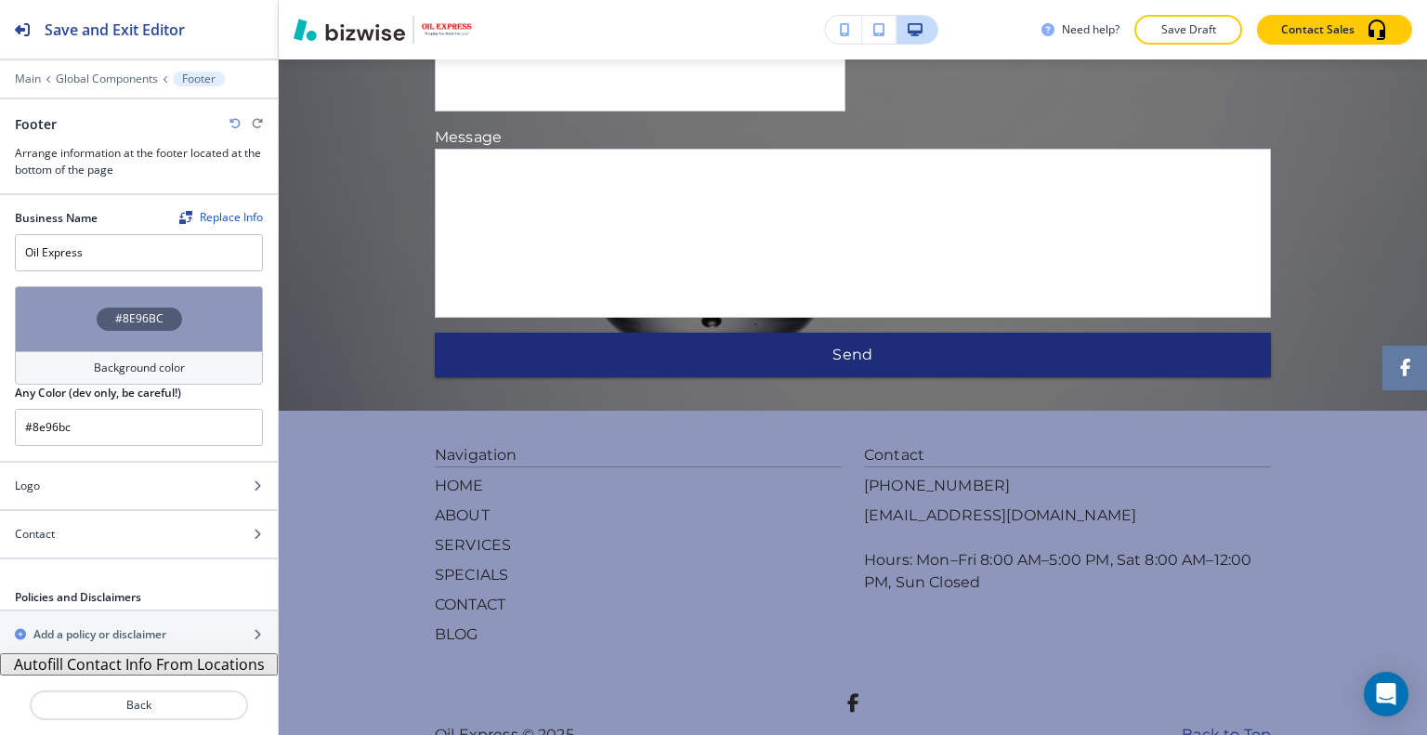
click at [63, 308] on div "#8E96BC" at bounding box center [139, 318] width 248 height 65
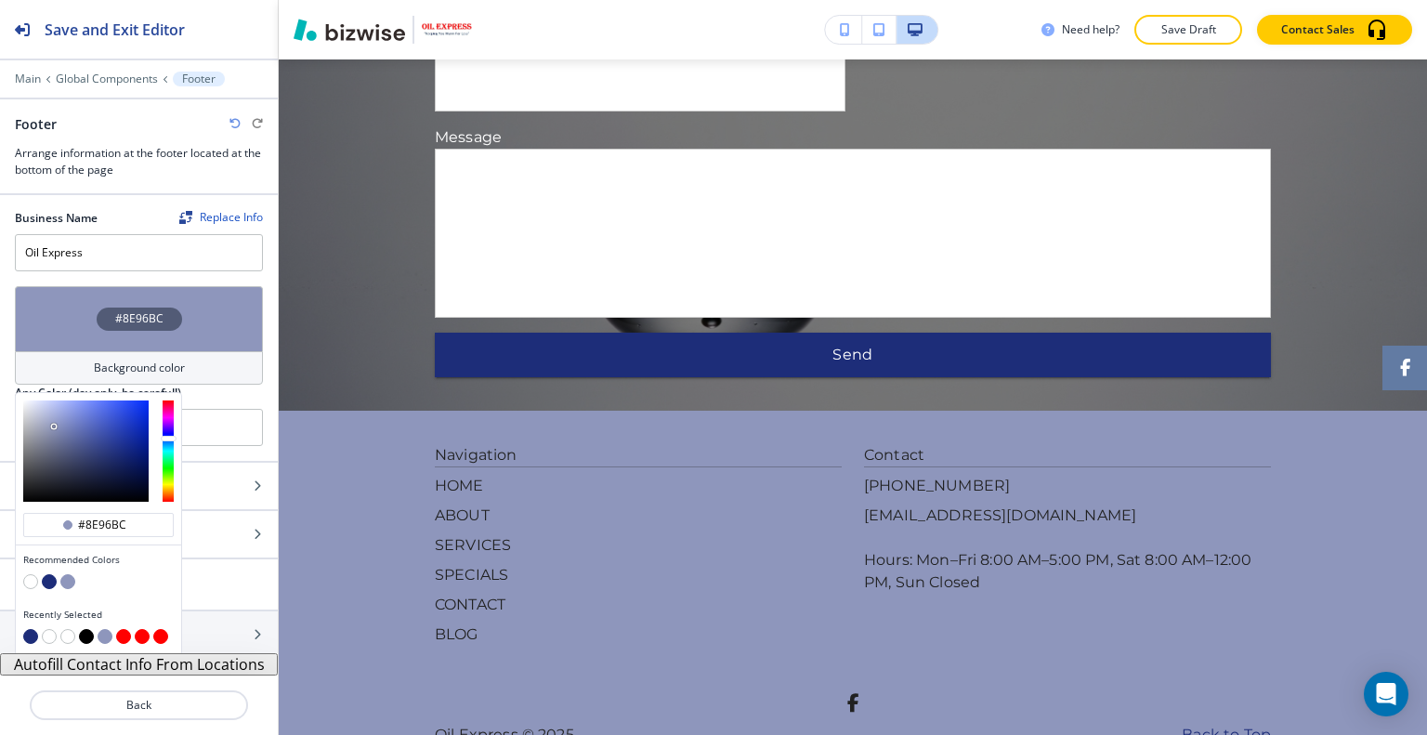
click at [48, 633] on button "button" at bounding box center [49, 636] width 15 height 15
type input "#FFFFFF"
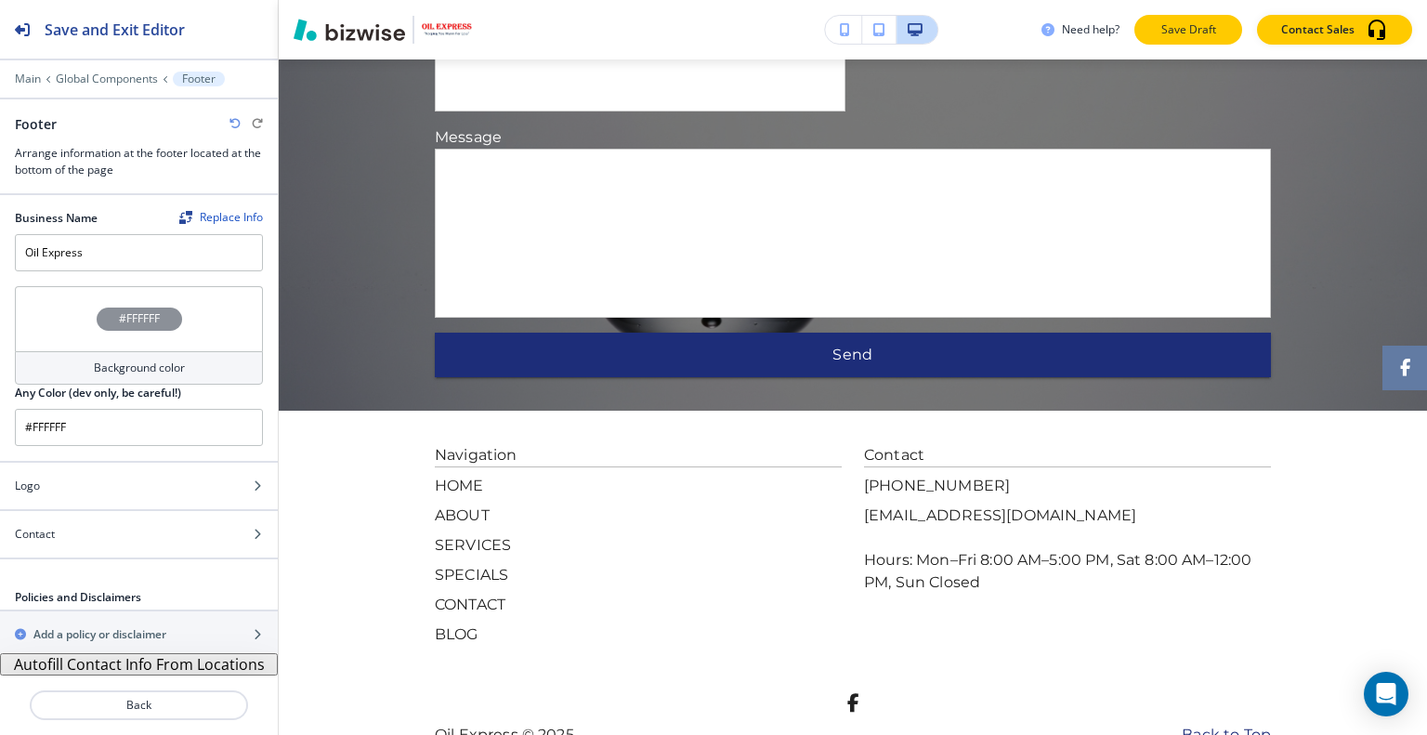
click at [1200, 21] on p "Save Draft" at bounding box center [1187, 29] width 59 height 17
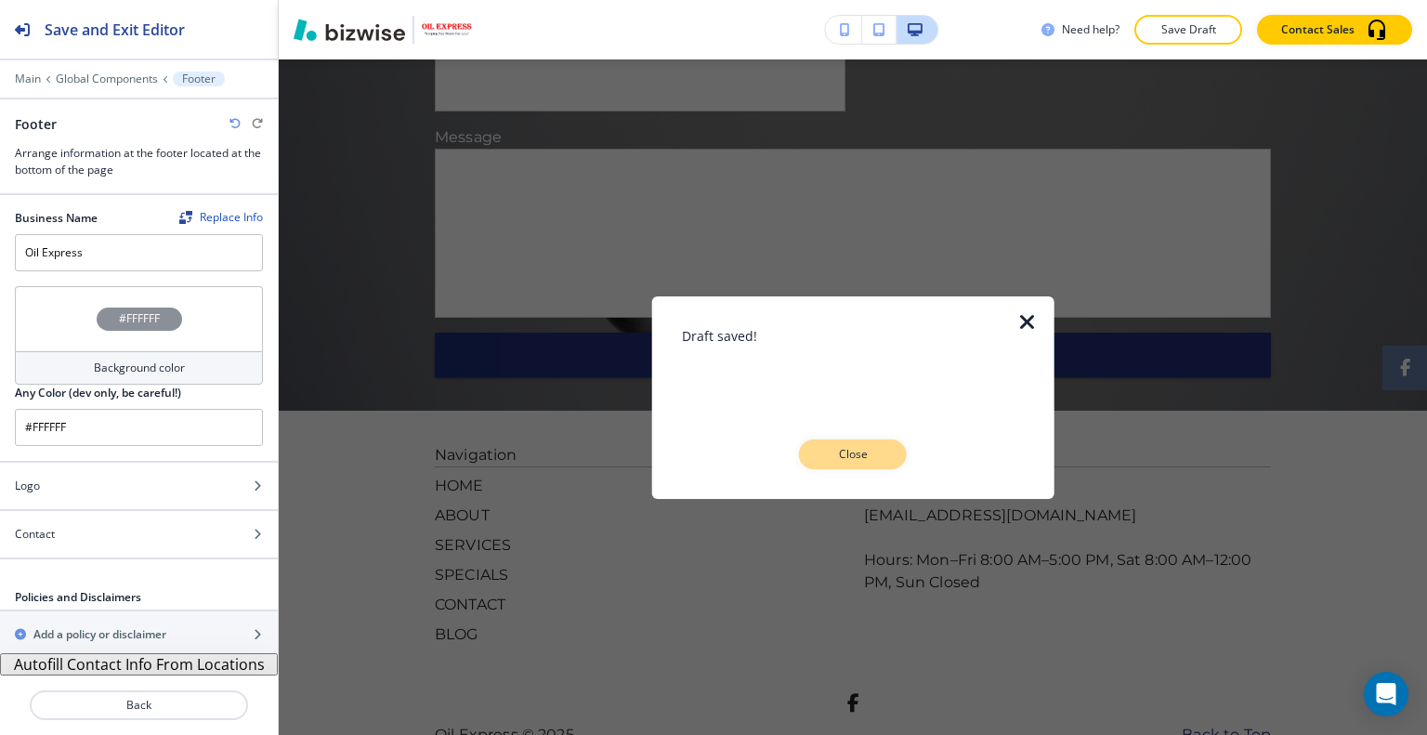
click at [851, 458] on p "Close" at bounding box center [852, 454] width 59 height 17
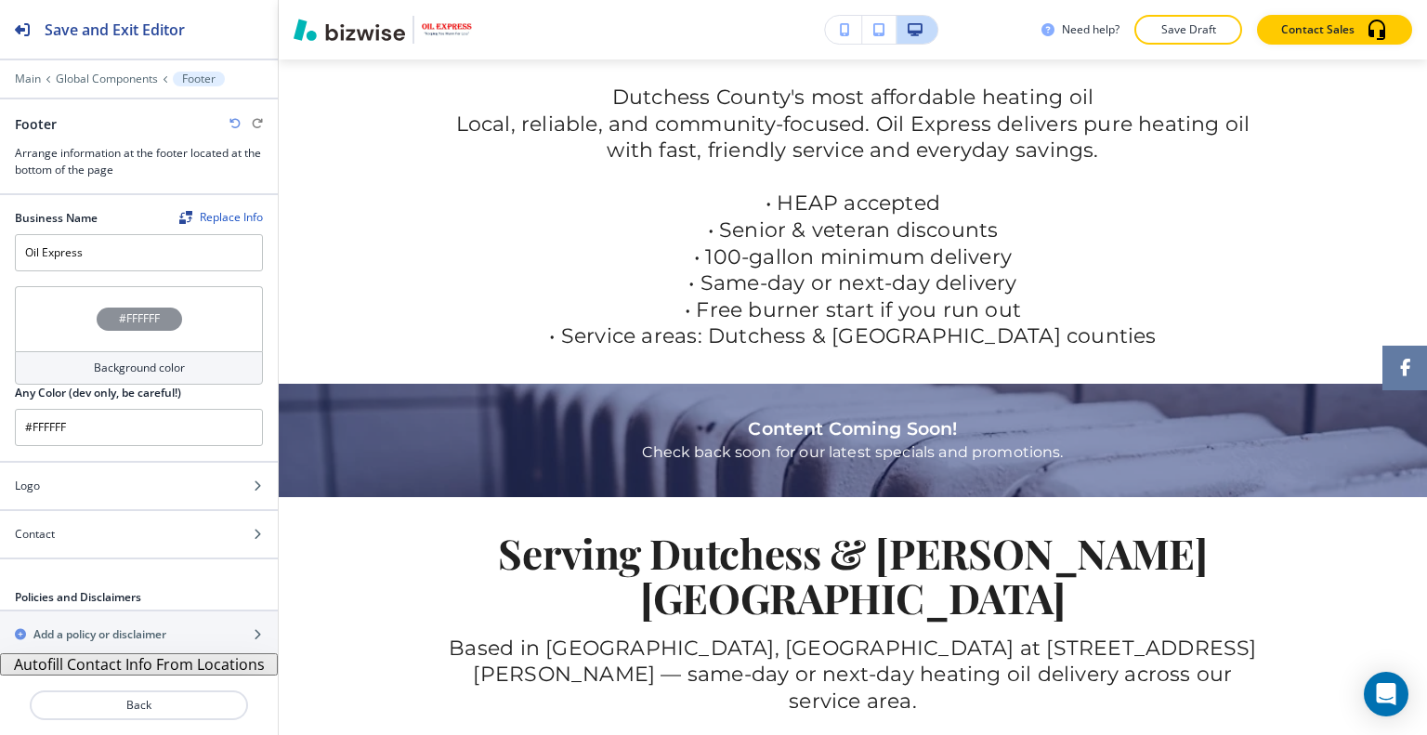
scroll to position [0, 0]
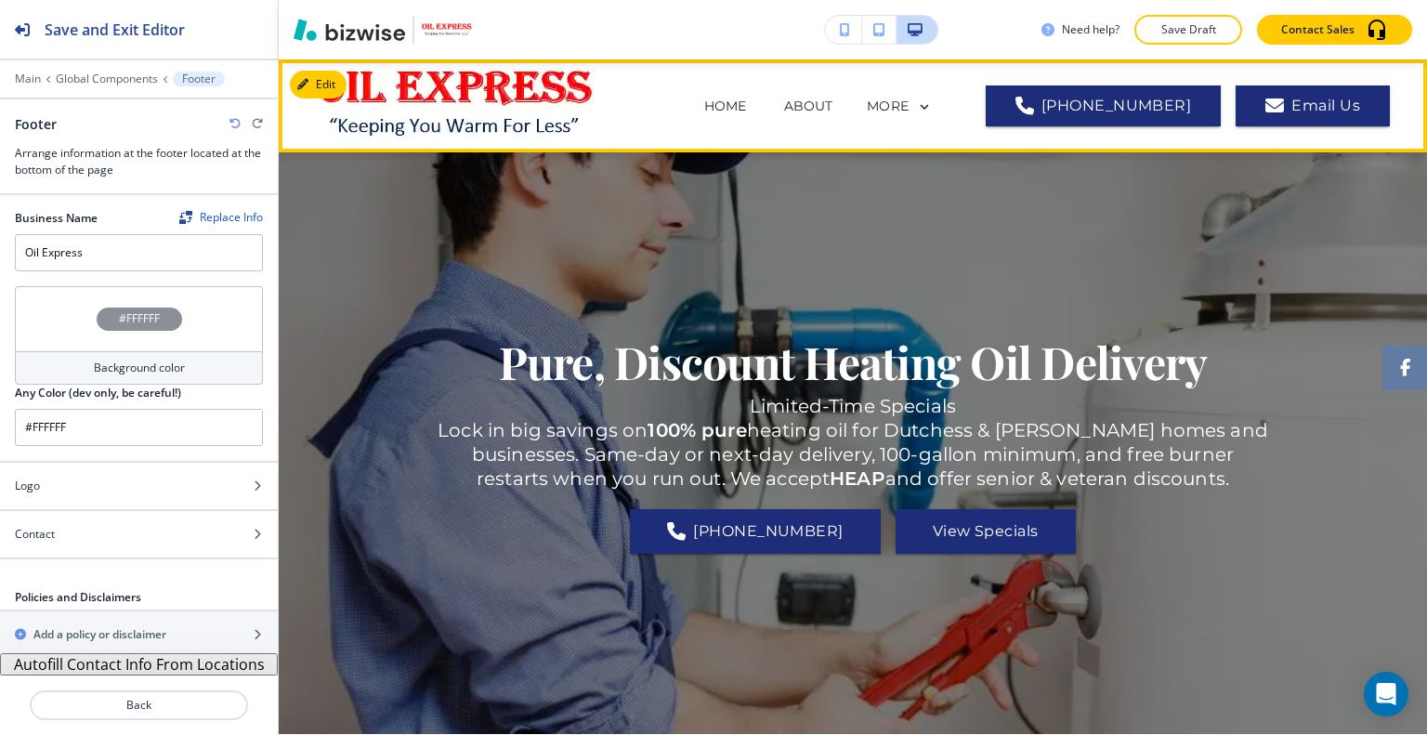
click at [909, 92] on div "MORE" at bounding box center [900, 107] width 68 height 35
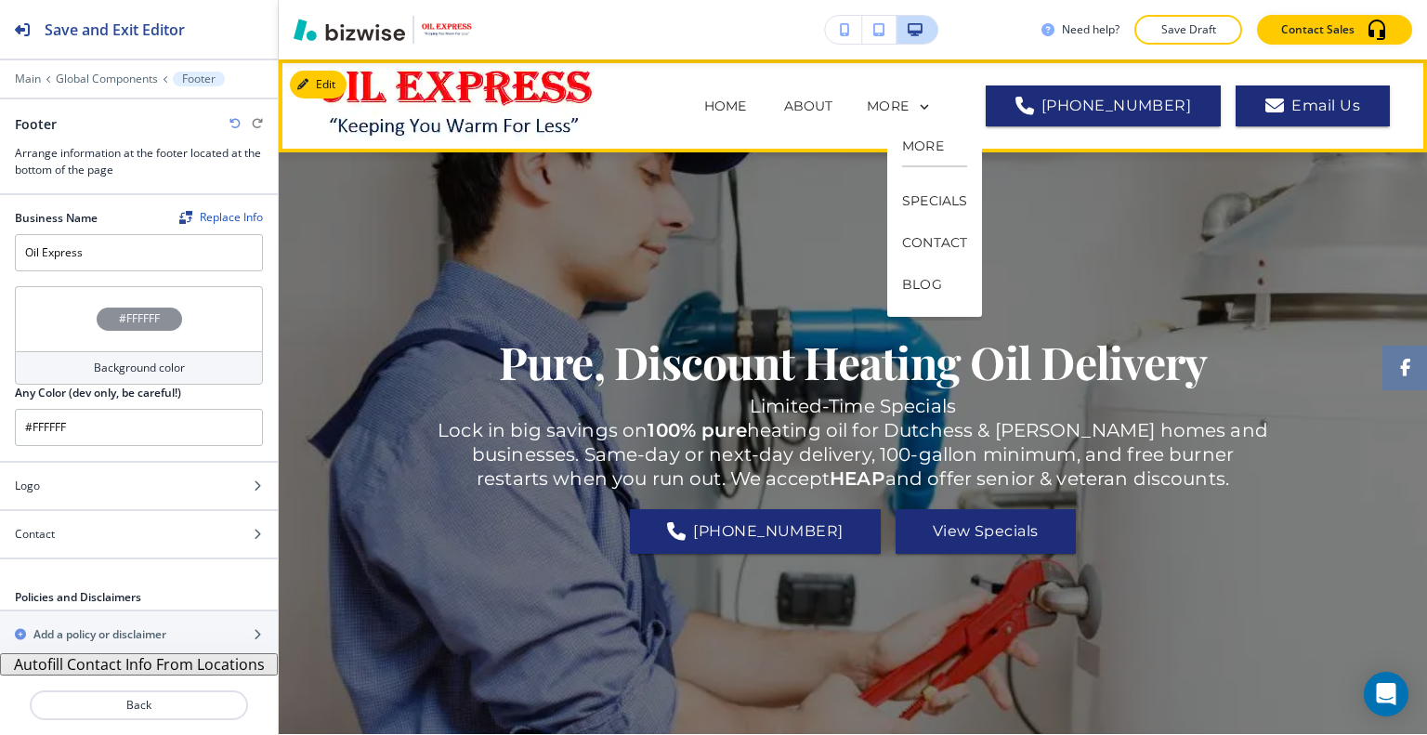
click at [920, 97] on div "MORE" at bounding box center [900, 107] width 68 height 35
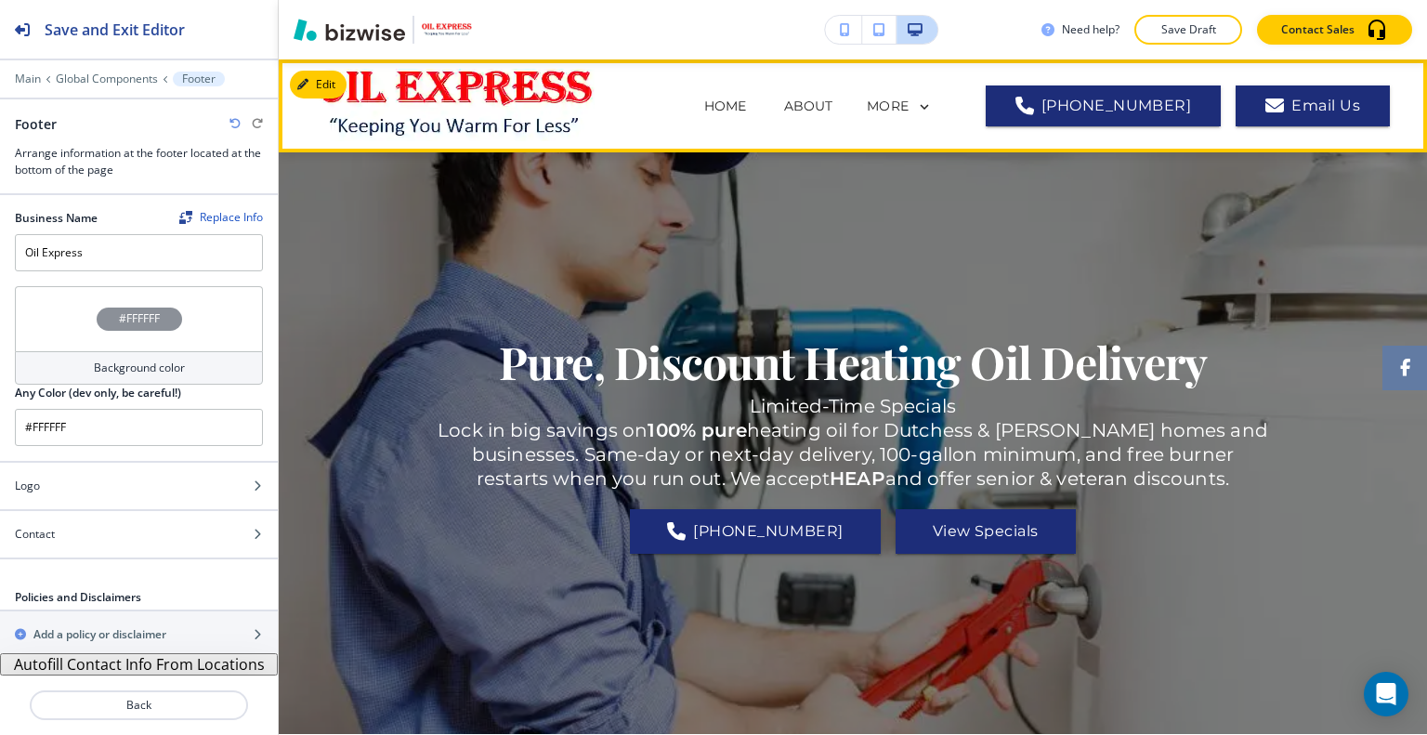
click at [953, 252] on div "Pure, Discount Heating Oil Delivery Limited-Time Specials Lock in big savings o…" at bounding box center [853, 443] width 836 height 515
click at [933, 110] on icon at bounding box center [924, 106] width 17 height 17
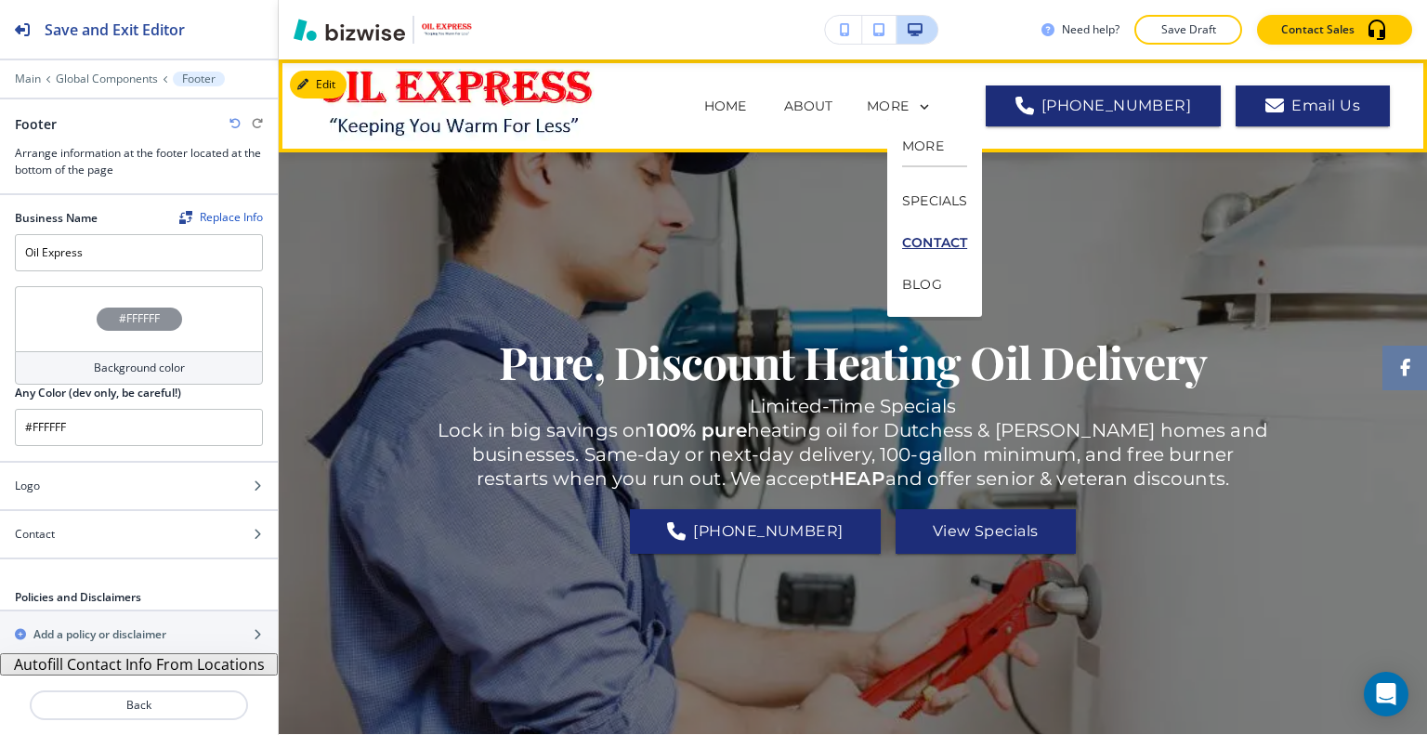
click at [954, 244] on p "CONTACT" at bounding box center [934, 243] width 65 height 42
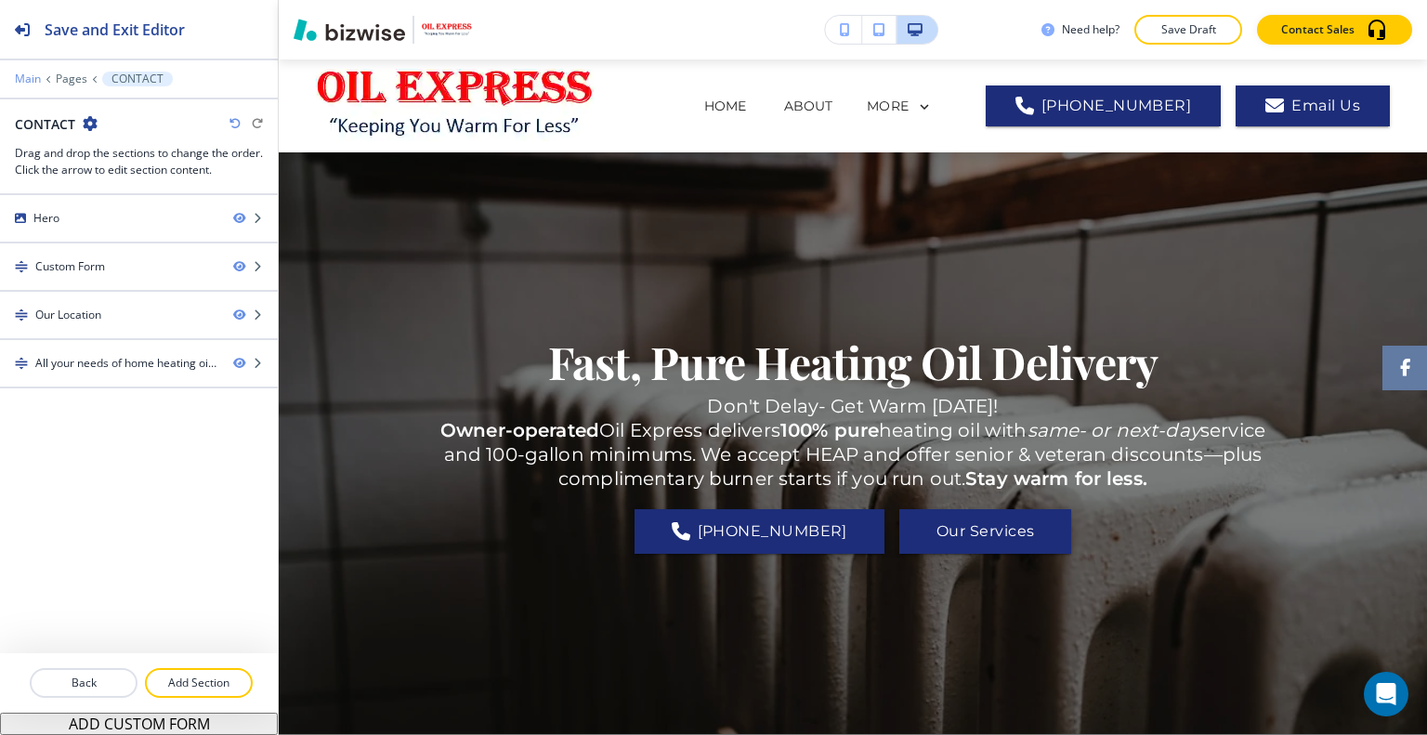
click at [15, 72] on p "Main" at bounding box center [28, 78] width 26 height 13
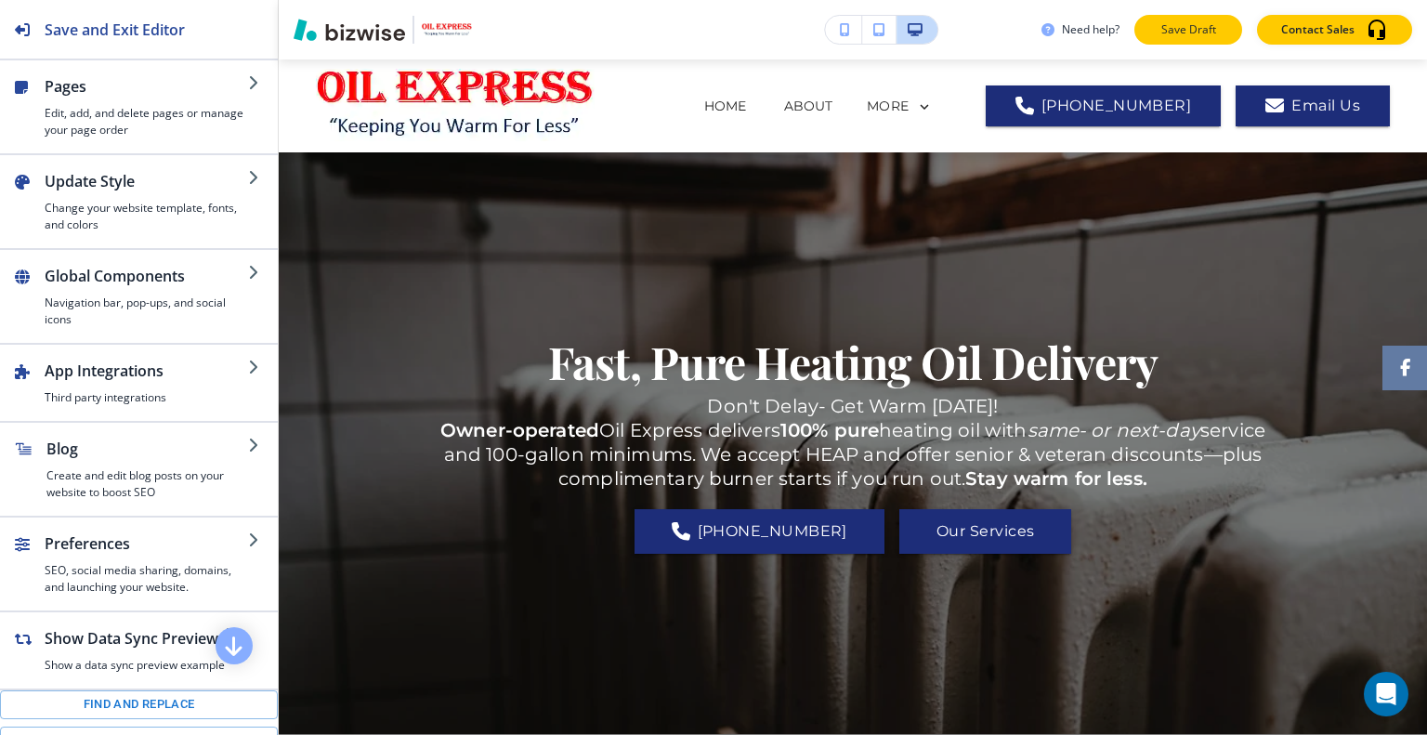
click at [1197, 33] on p "Save Draft" at bounding box center [1187, 29] width 59 height 17
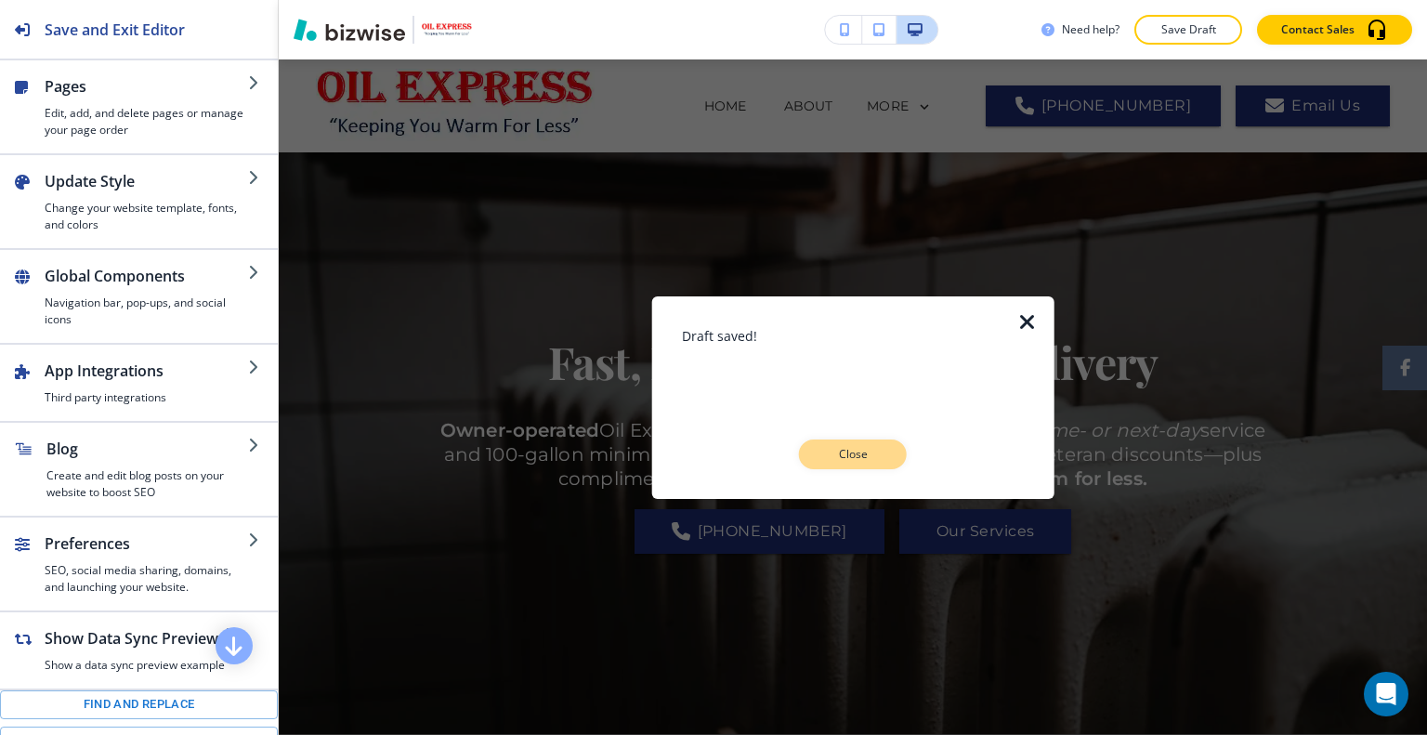
click at [881, 462] on p "Close" at bounding box center [852, 454] width 59 height 17
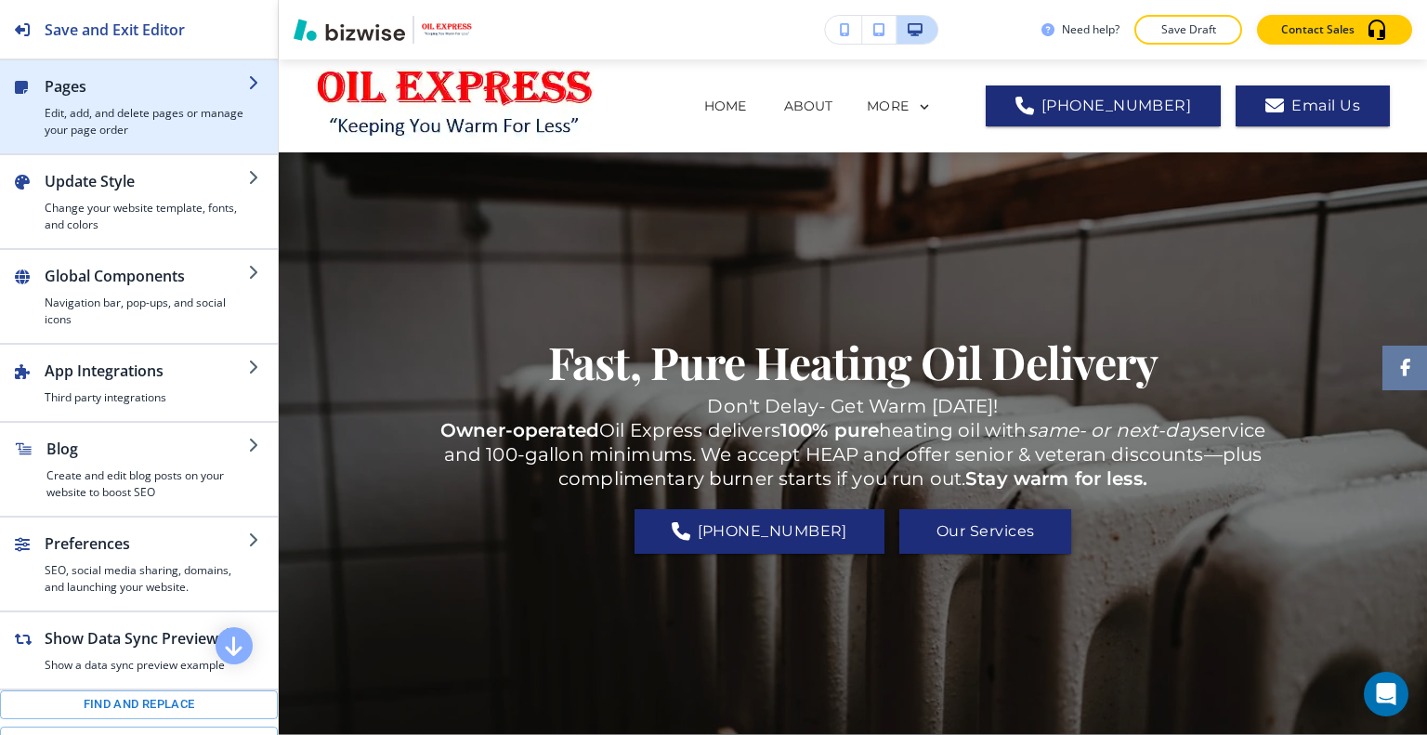
click at [178, 82] on h2 "Pages" at bounding box center [146, 86] width 203 height 22
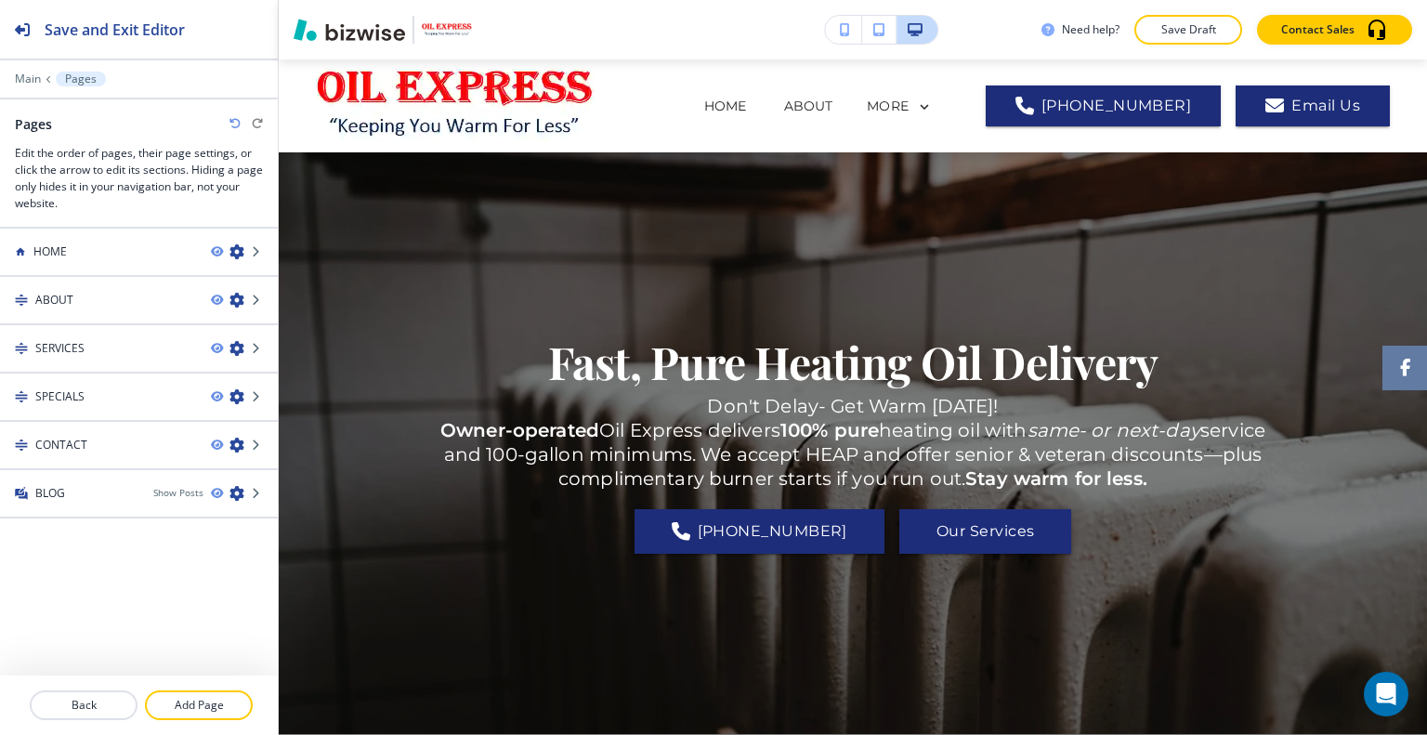
click at [134, 477] on div at bounding box center [139, 477] width 278 height 15
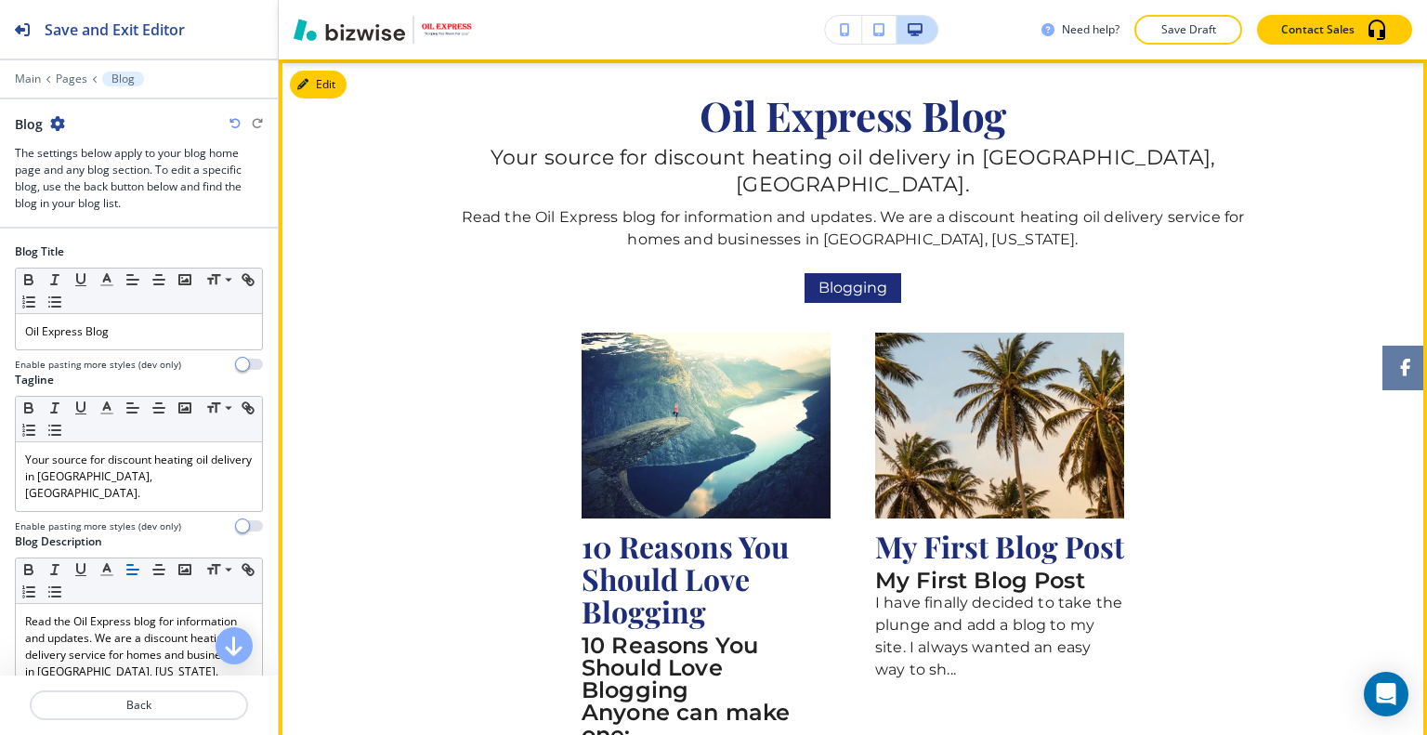
click at [870, 275] on span "Blogging" at bounding box center [852, 288] width 95 height 26
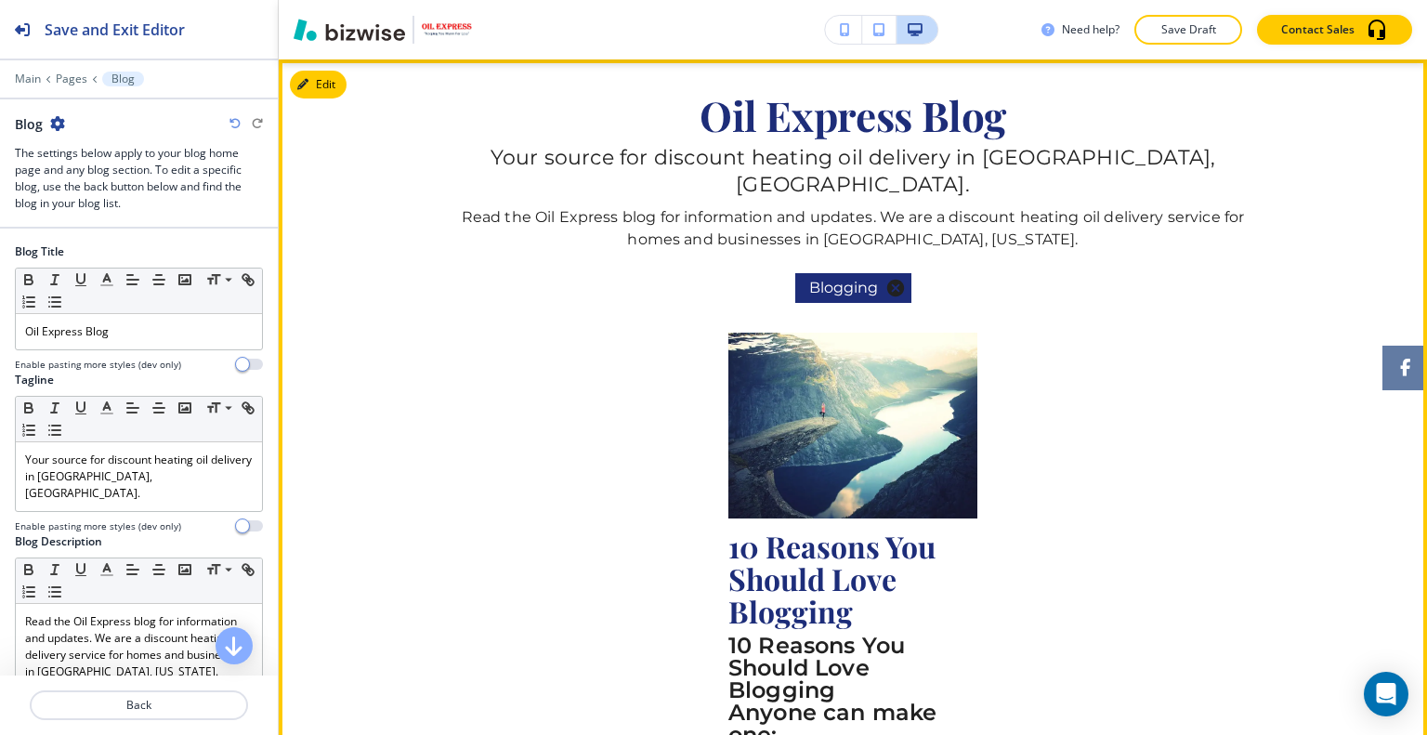
click at [870, 275] on span "Blogging" at bounding box center [843, 288] width 95 height 26
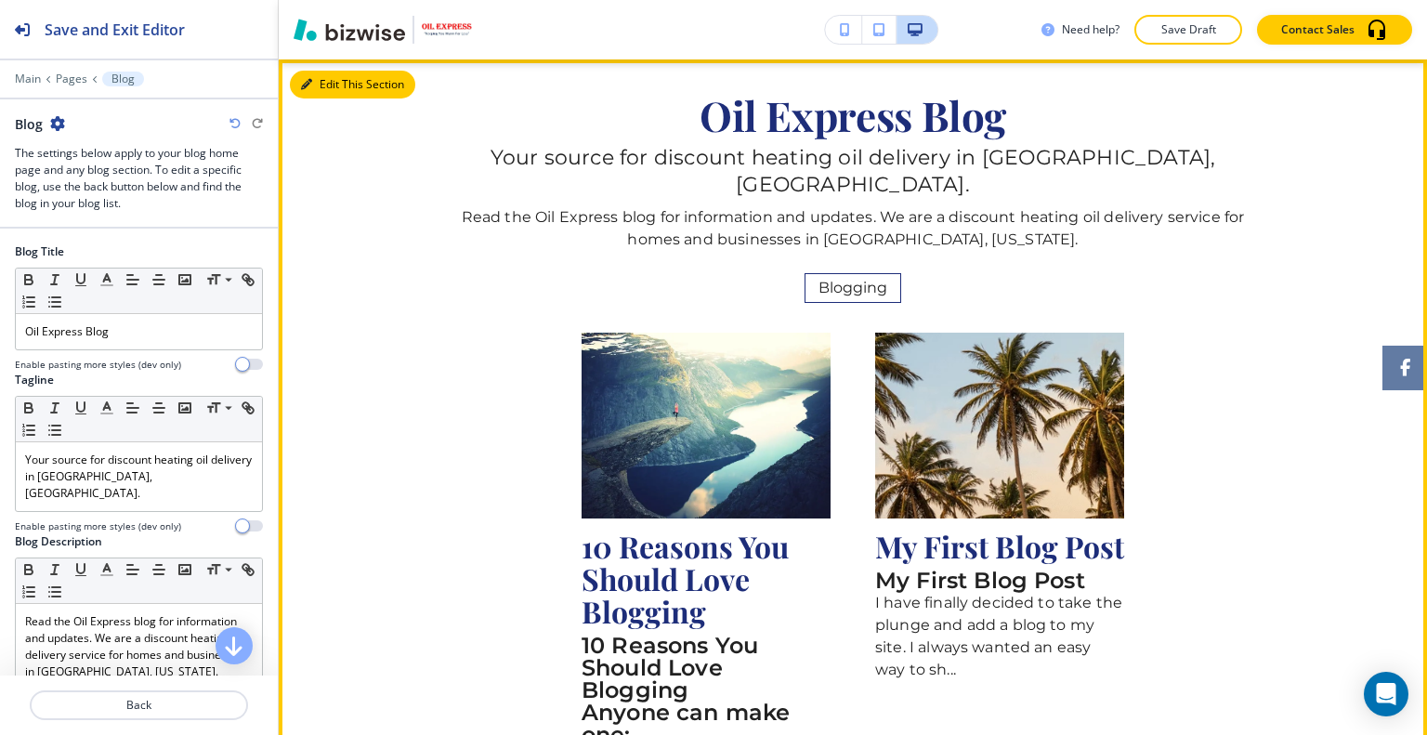
click at [337, 85] on button "Edit This Section" at bounding box center [352, 85] width 125 height 28
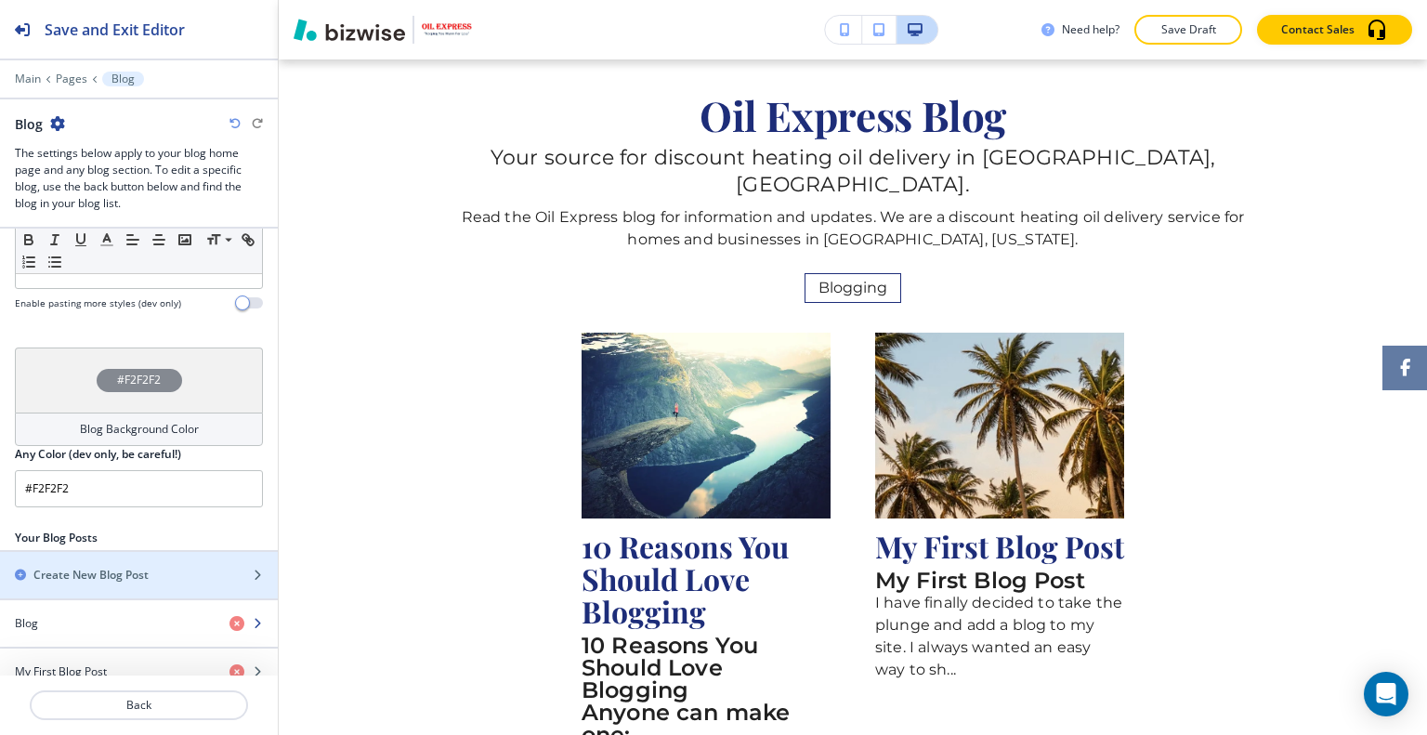
scroll to position [580, 0]
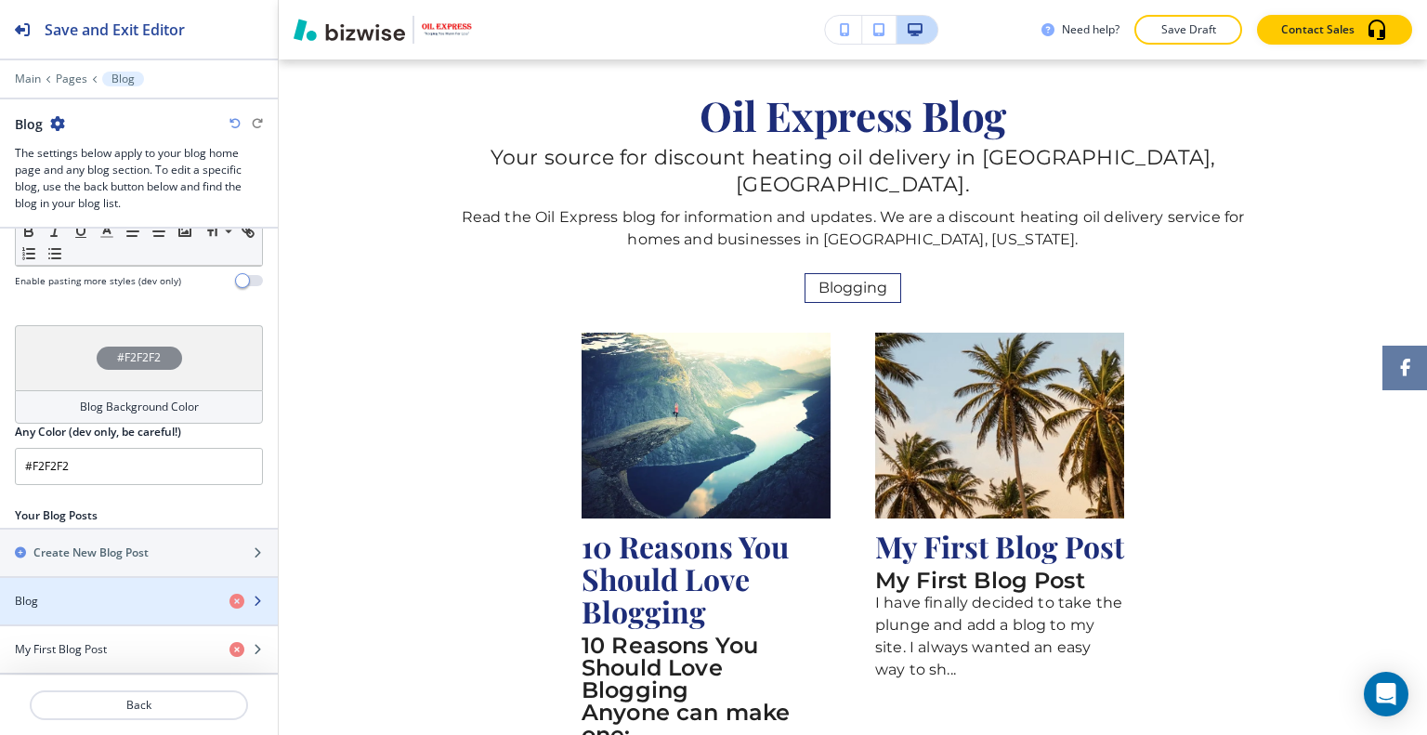
click at [108, 593] on div "Blog" at bounding box center [107, 601] width 215 height 17
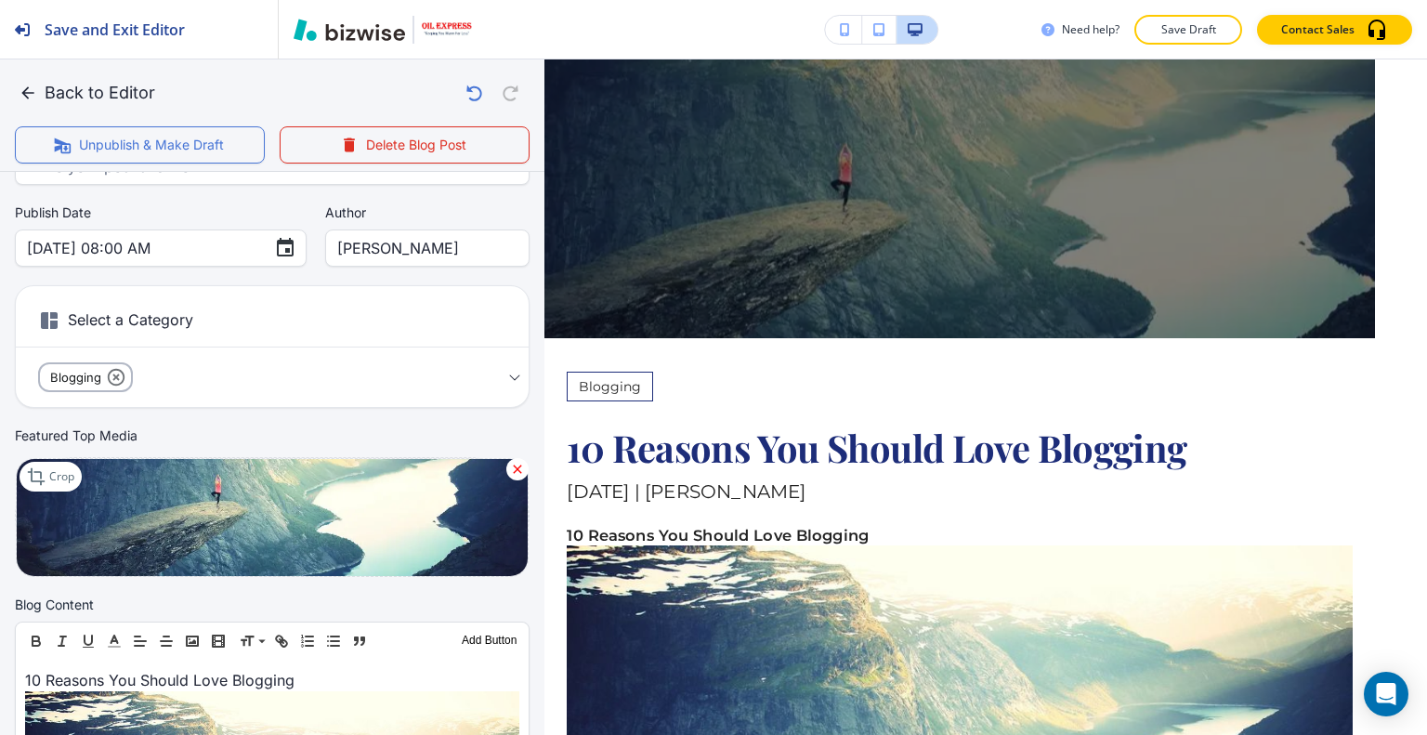
scroll to position [372, 0]
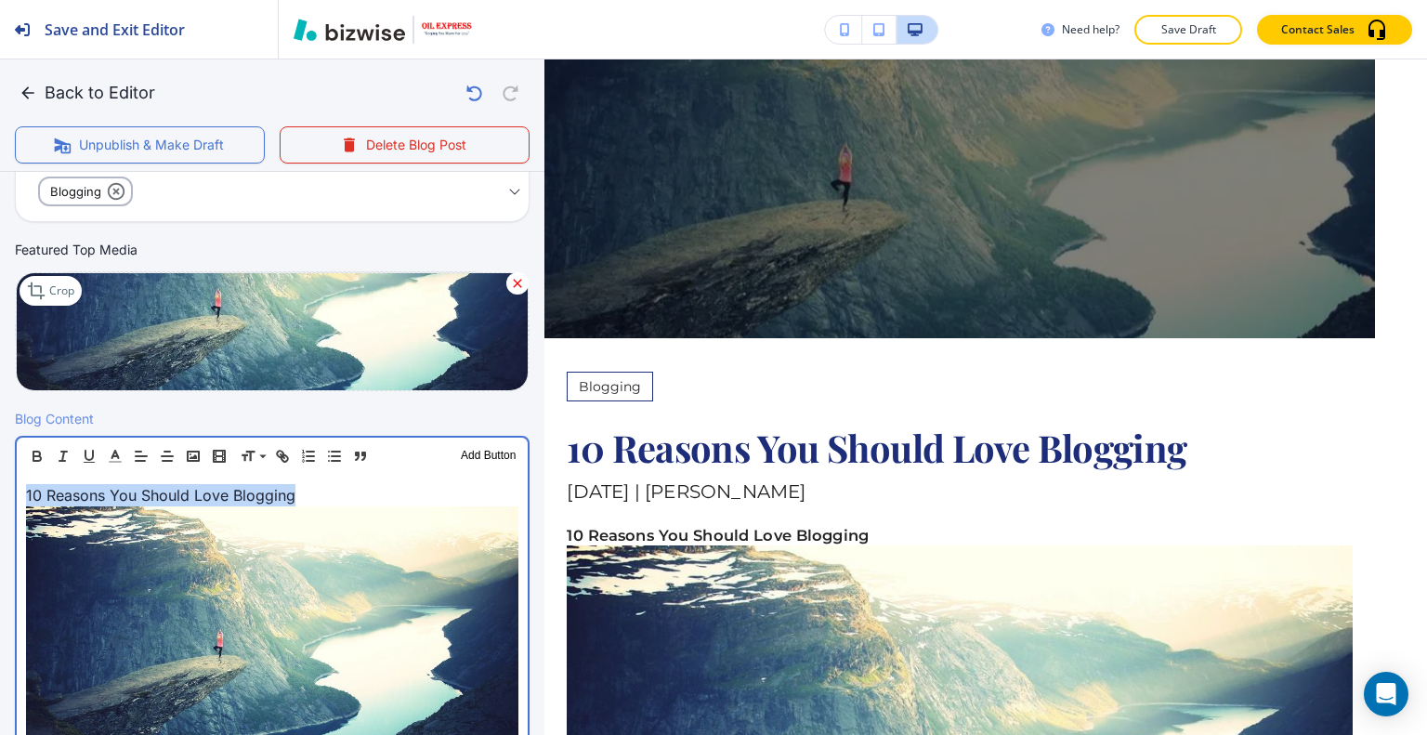
drag, startPoint x: 320, startPoint y: 493, endPoint x: 0, endPoint y: 486, distance: 320.5
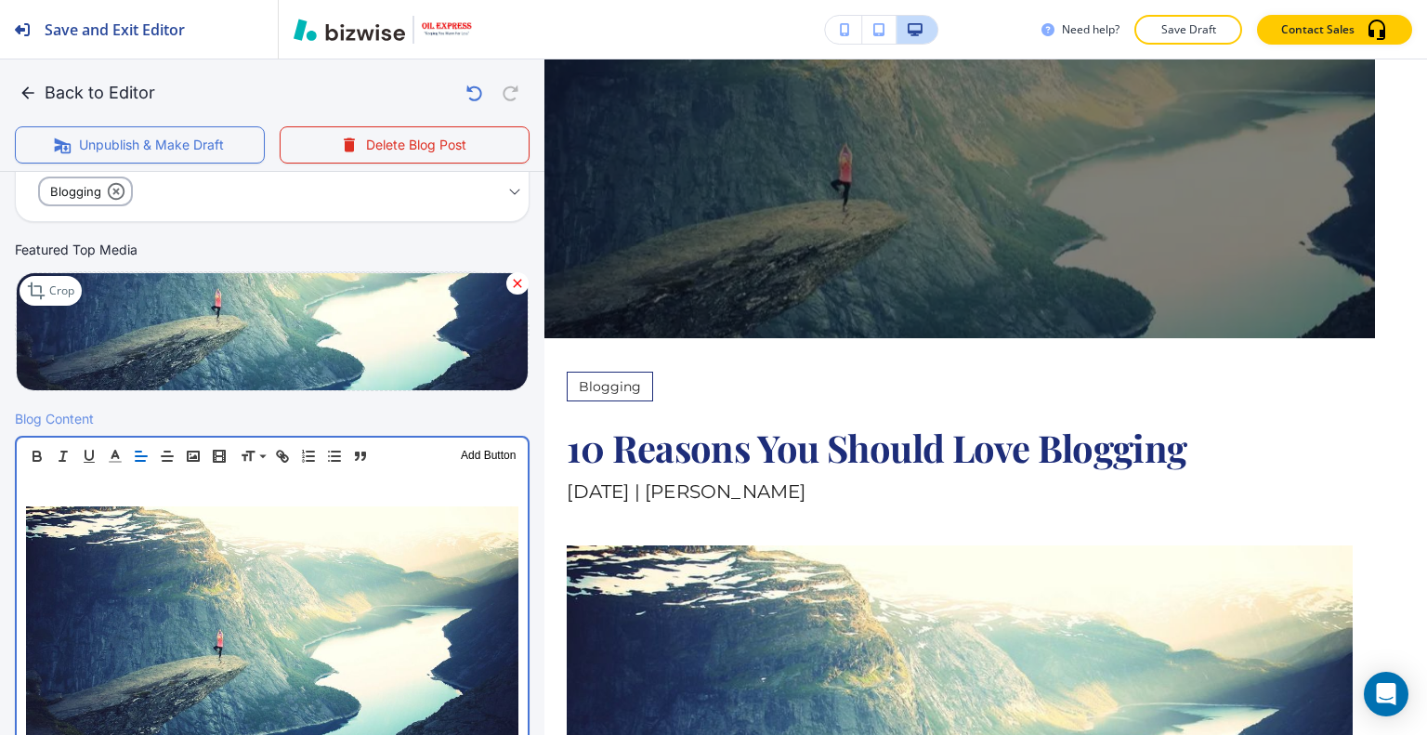
click at [26, 506] on img at bounding box center [272, 670] width 492 height 329
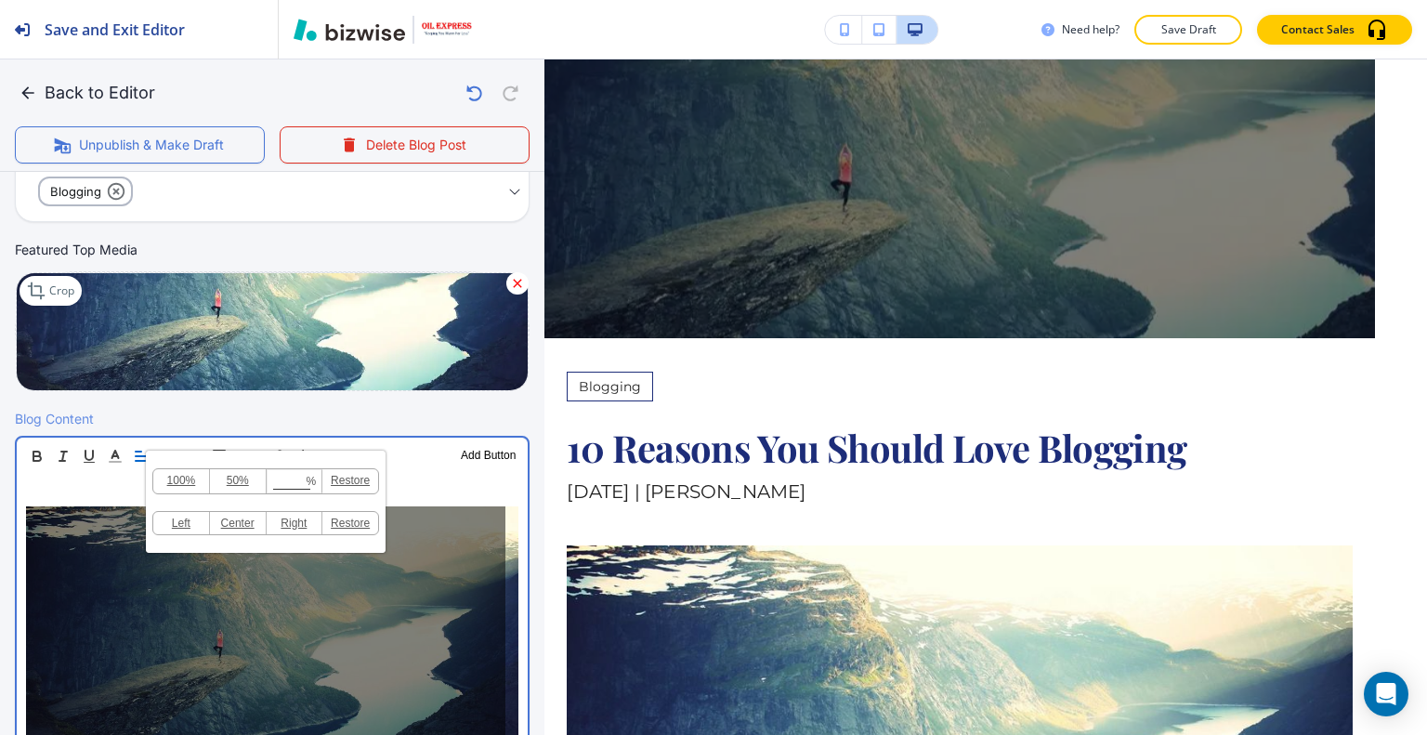
click at [31, 490] on p at bounding box center [272, 495] width 492 height 22
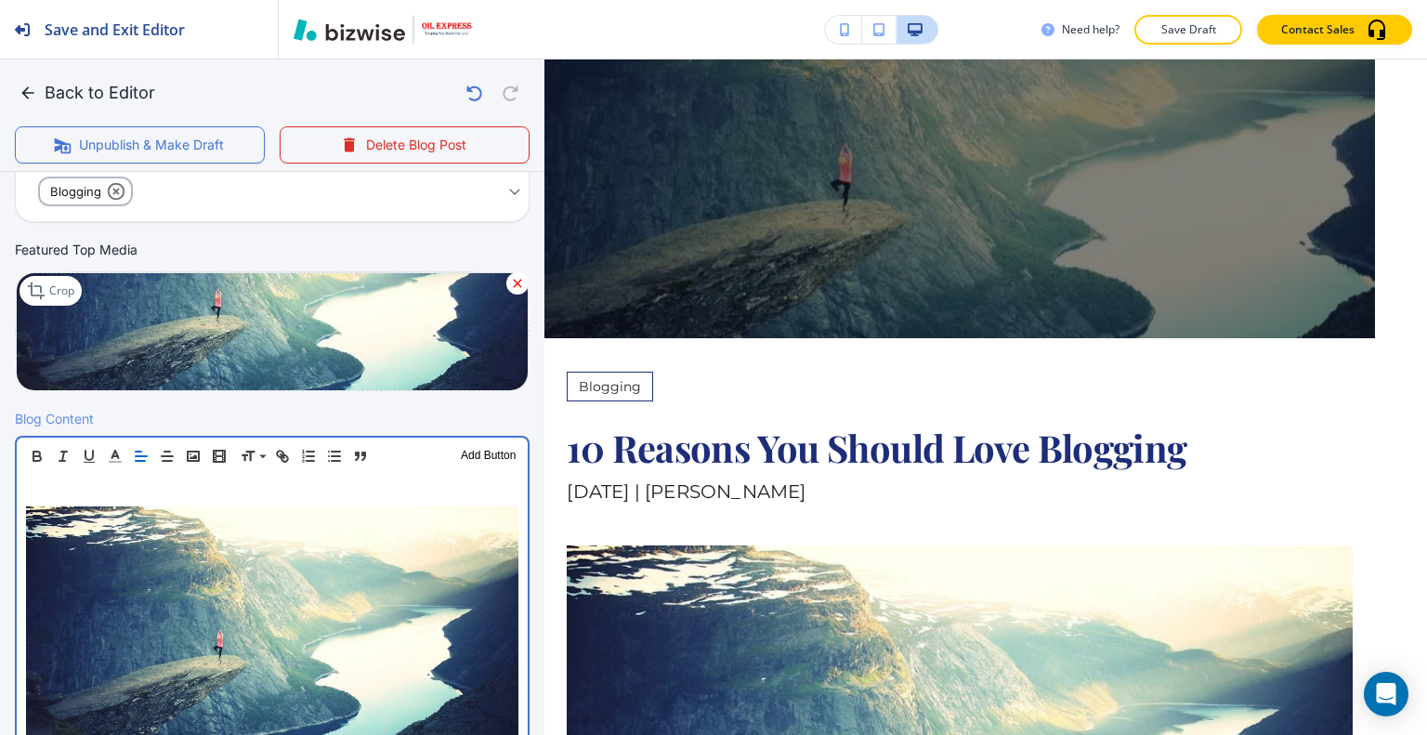
click at [98, 492] on p at bounding box center [272, 495] width 492 height 22
click at [27, 516] on img at bounding box center [272, 670] width 492 height 329
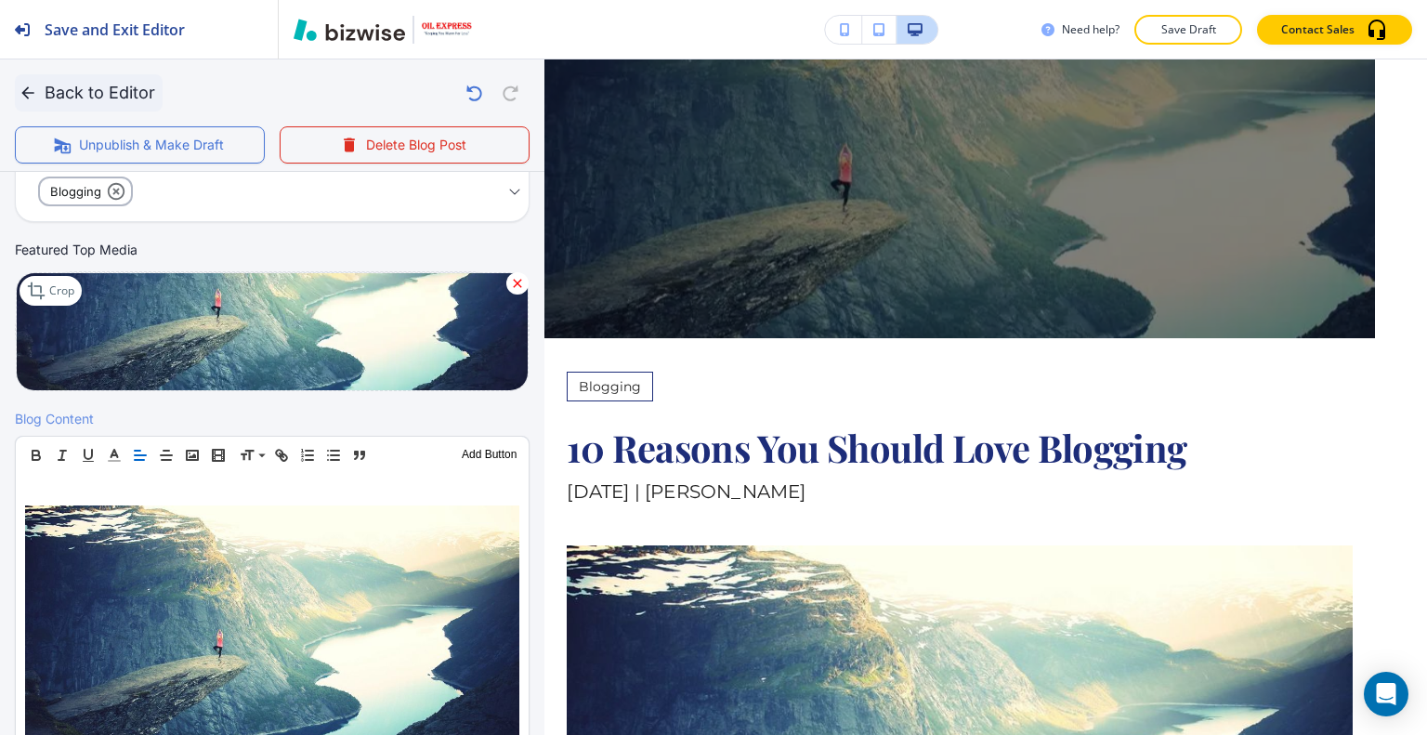
scroll to position [371, 0]
click at [80, 86] on button "Back to Editor" at bounding box center [89, 92] width 148 height 37
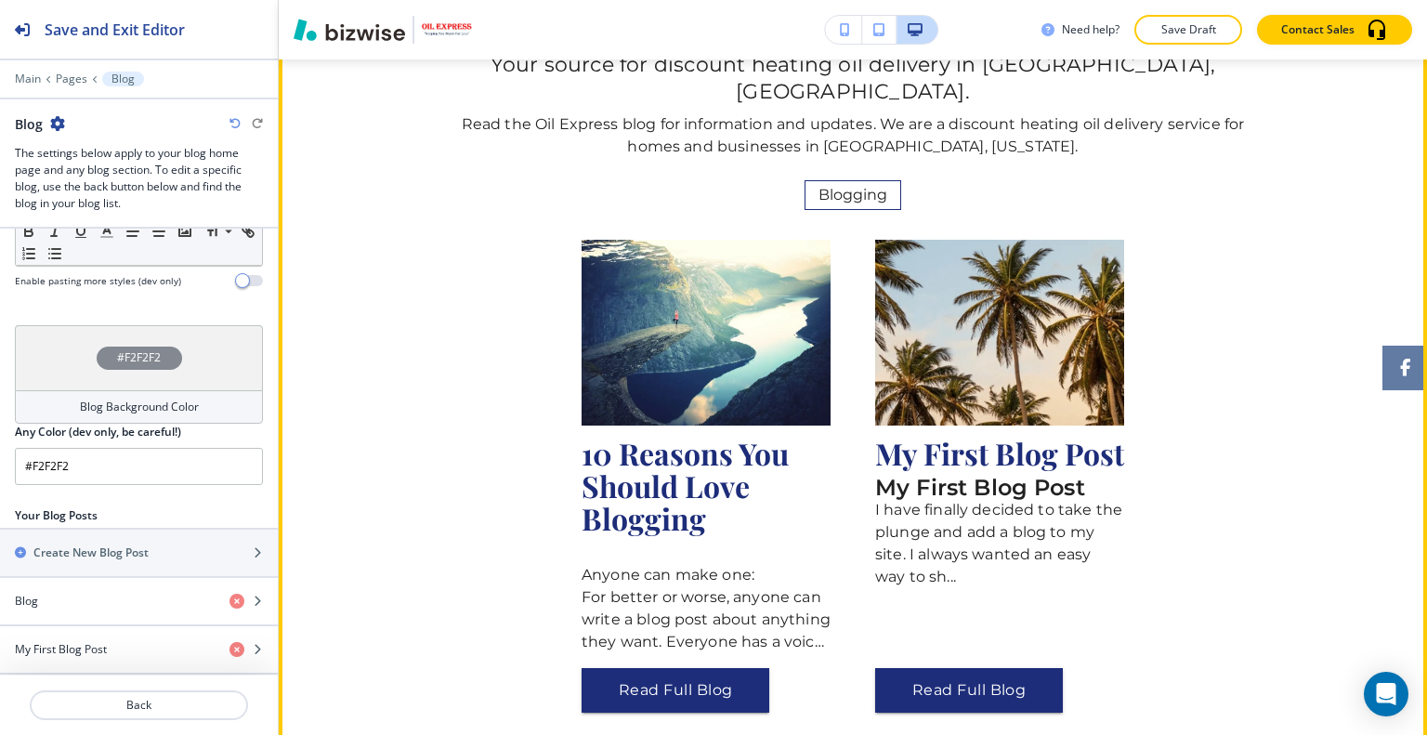
scroll to position [93, 0]
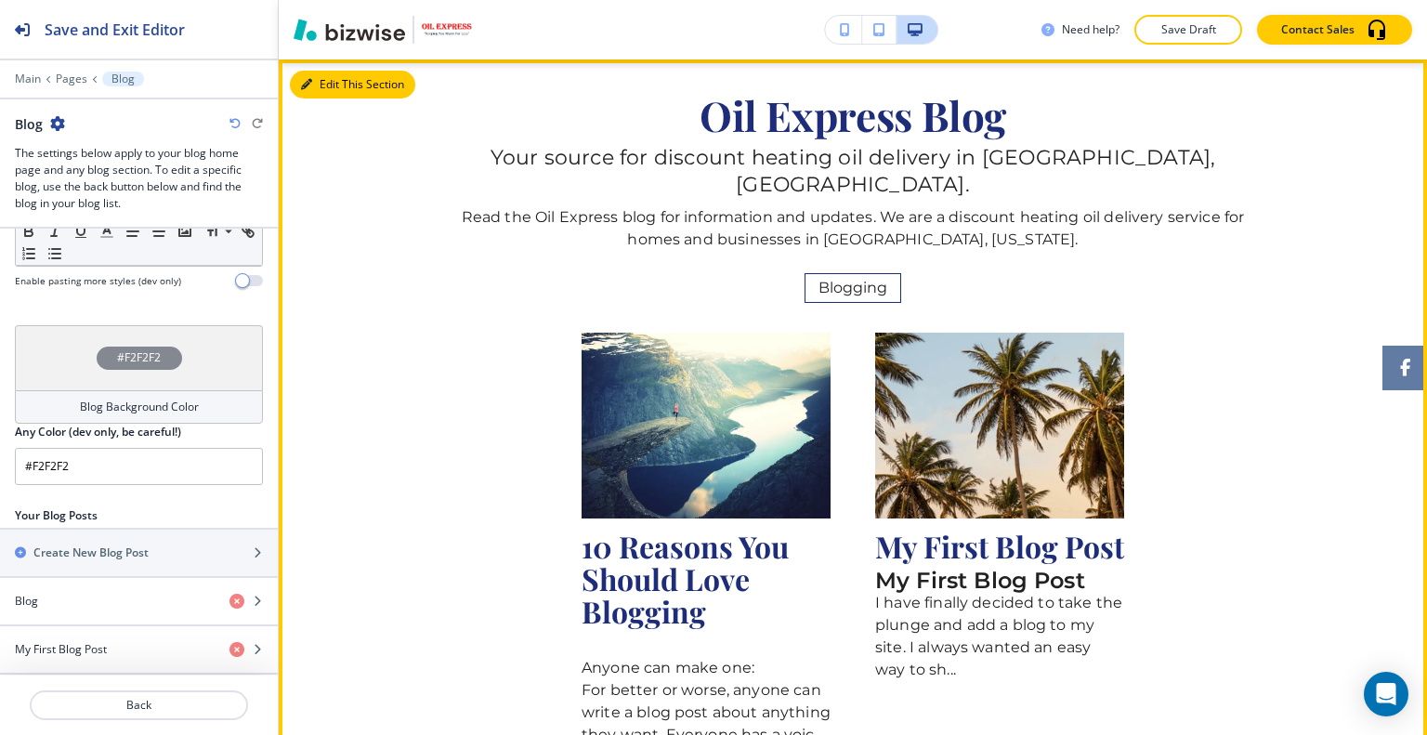
click at [325, 94] on button "Edit This Section" at bounding box center [352, 85] width 125 height 28
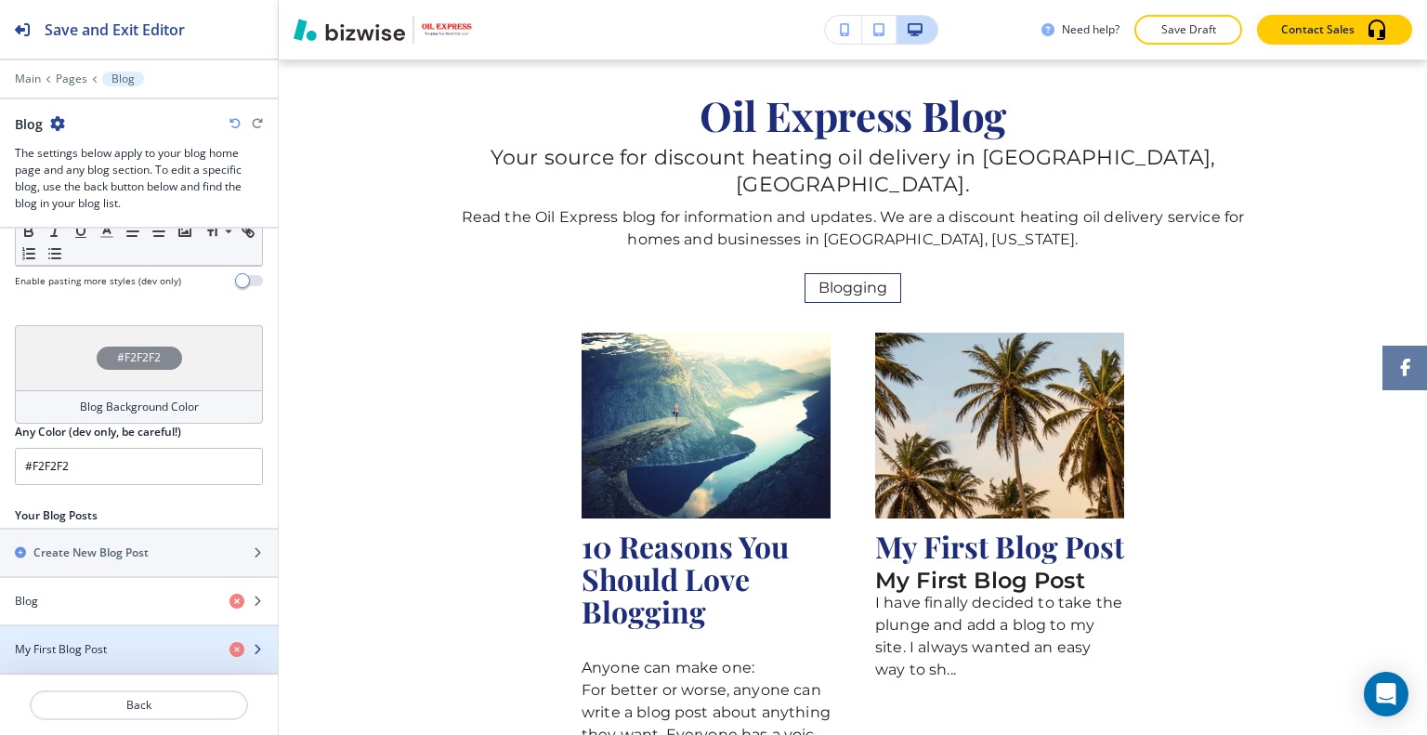
click at [103, 658] on div "button" at bounding box center [139, 665] width 278 height 15
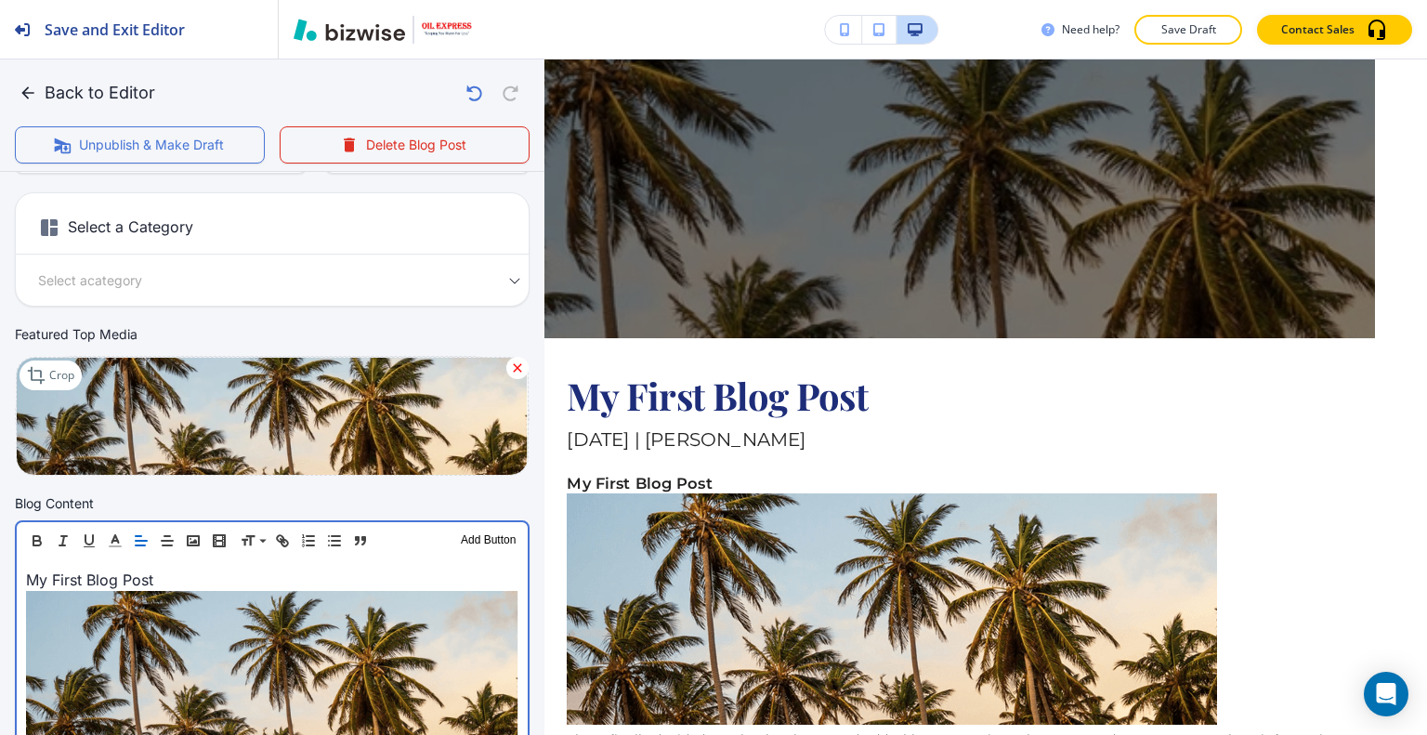
scroll to position [279, 0]
click at [180, 574] on p "My First Blog Post" at bounding box center [272, 579] width 492 height 22
drag, startPoint x: 164, startPoint y: 572, endPoint x: 0, endPoint y: 556, distance: 165.2
click at [0, 556] on div "Blog Content Header 1 Header 2 Header 3 Body Text Add Button My First Blog Post…" at bounding box center [272, 700] width 544 height 414
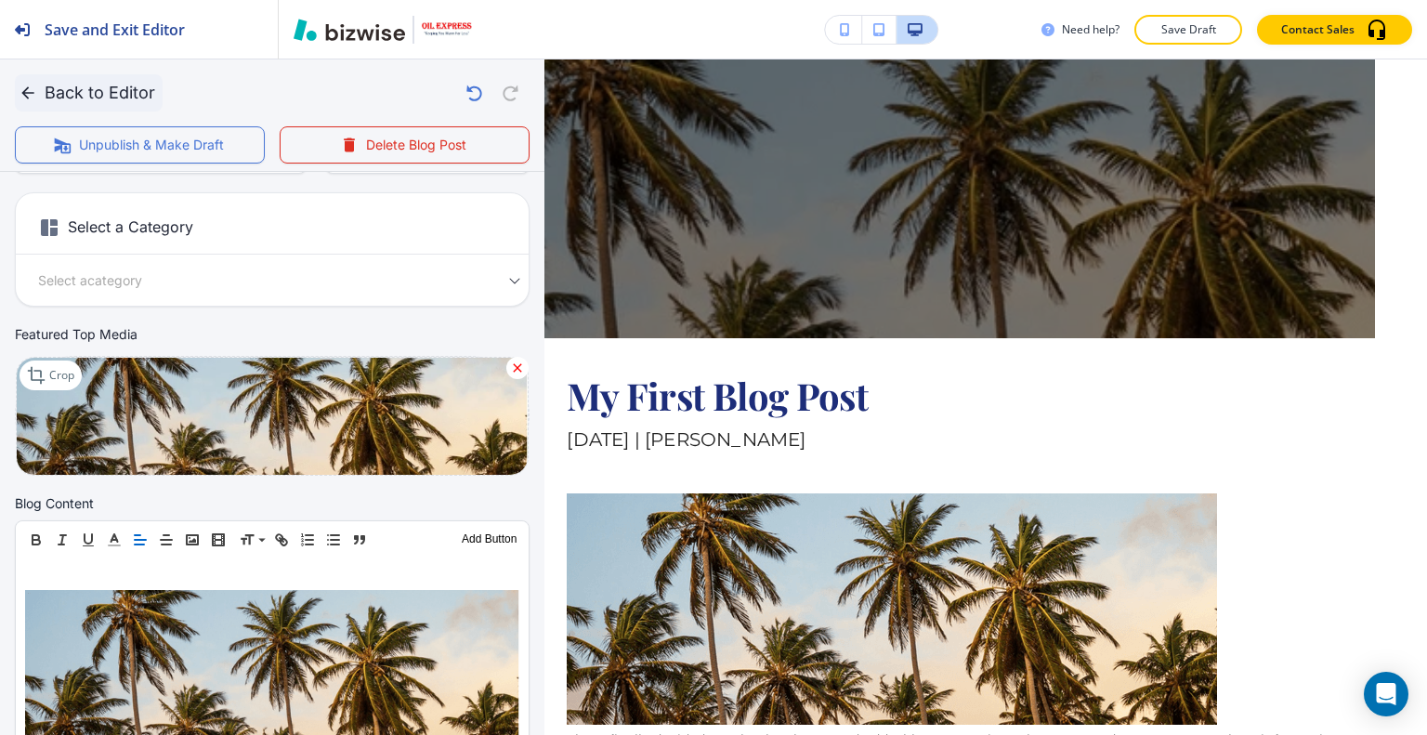
click at [103, 94] on button "Back to Editor" at bounding box center [89, 92] width 148 height 37
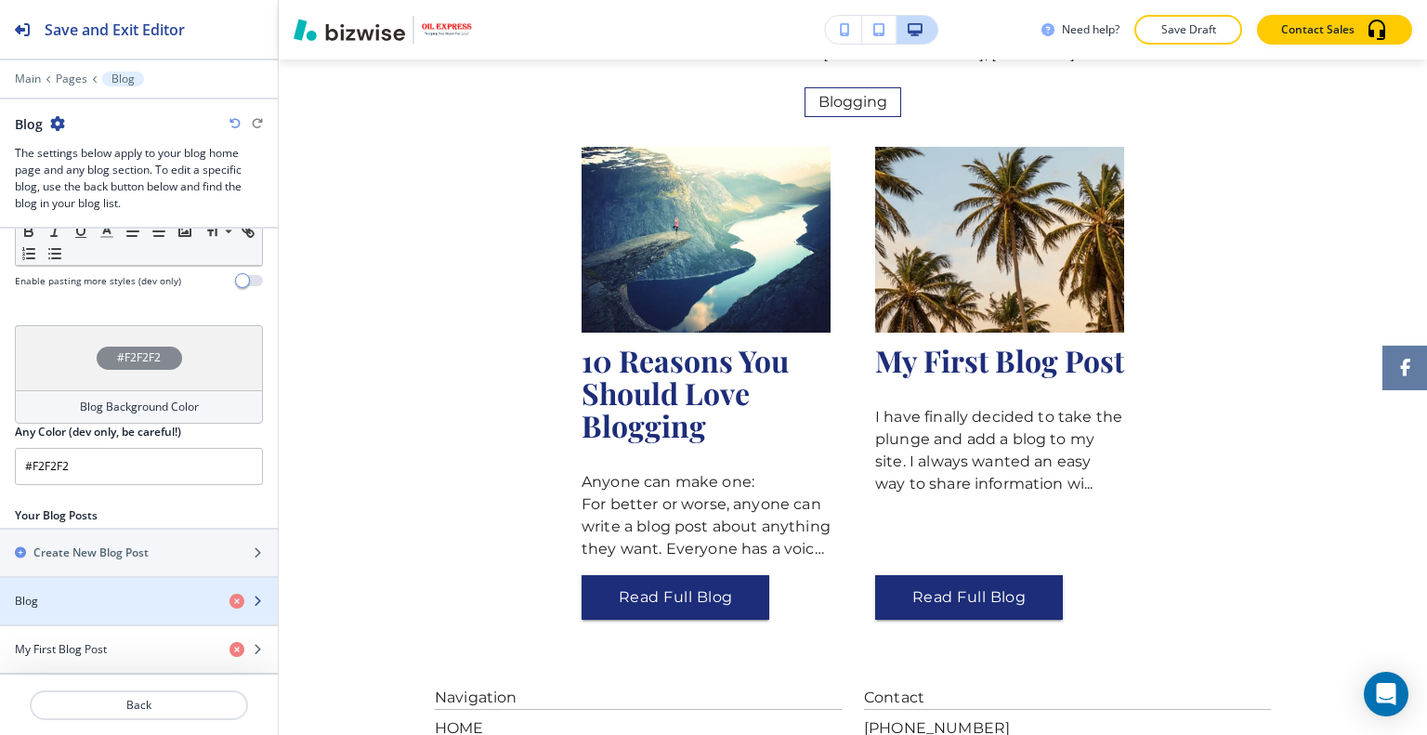
click at [121, 609] on div "button" at bounding box center [139, 616] width 278 height 15
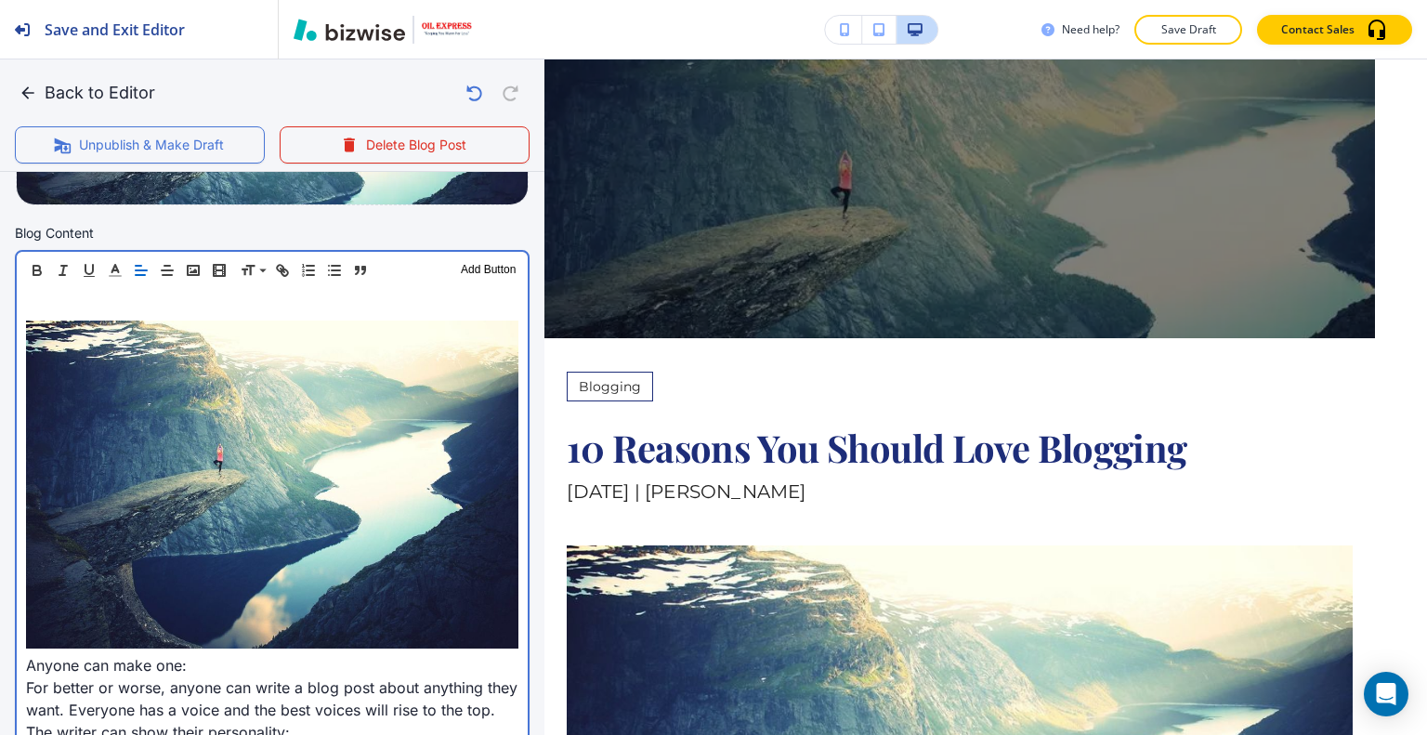
scroll to position [557, 0]
click at [44, 304] on p at bounding box center [272, 309] width 492 height 22
drag, startPoint x: 20, startPoint y: 354, endPoint x: 20, endPoint y: 367, distance: 13.0
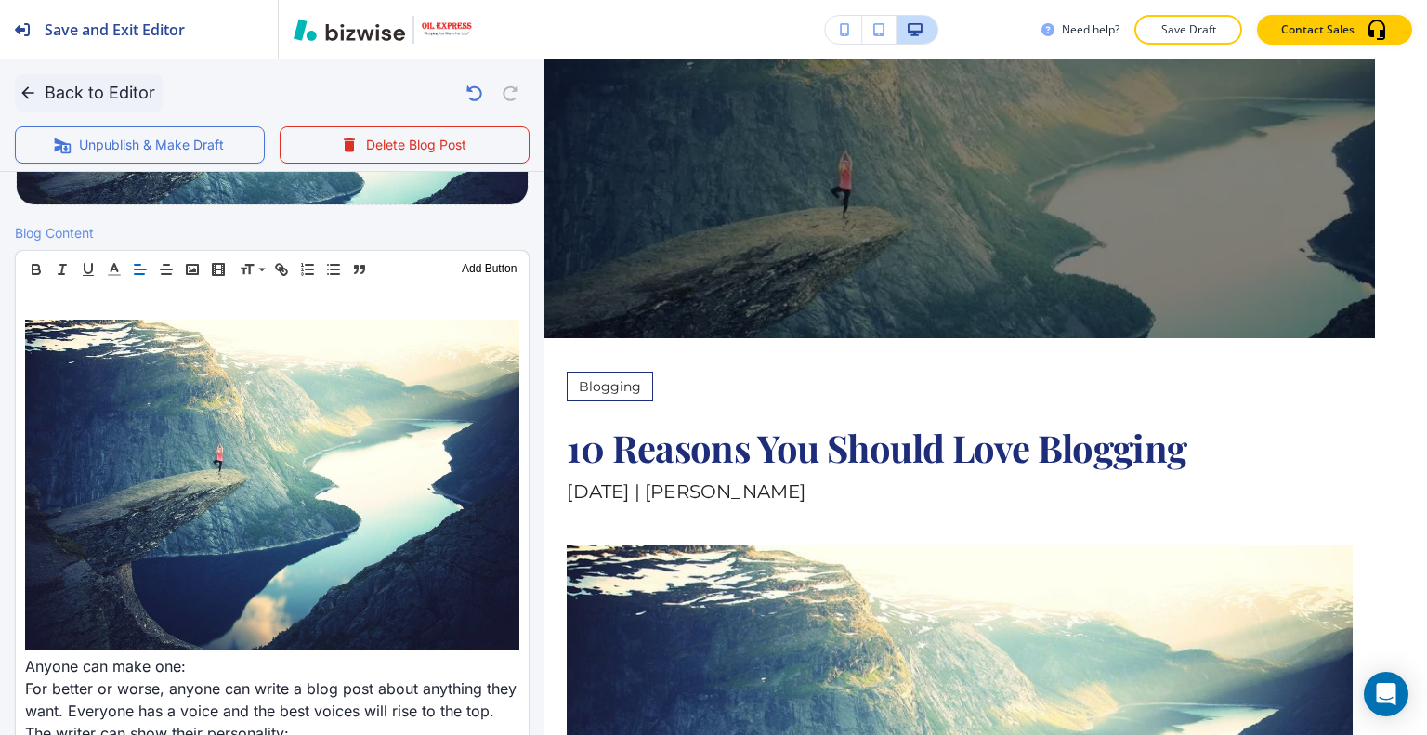
click at [60, 91] on button "Back to Editor" at bounding box center [89, 92] width 148 height 37
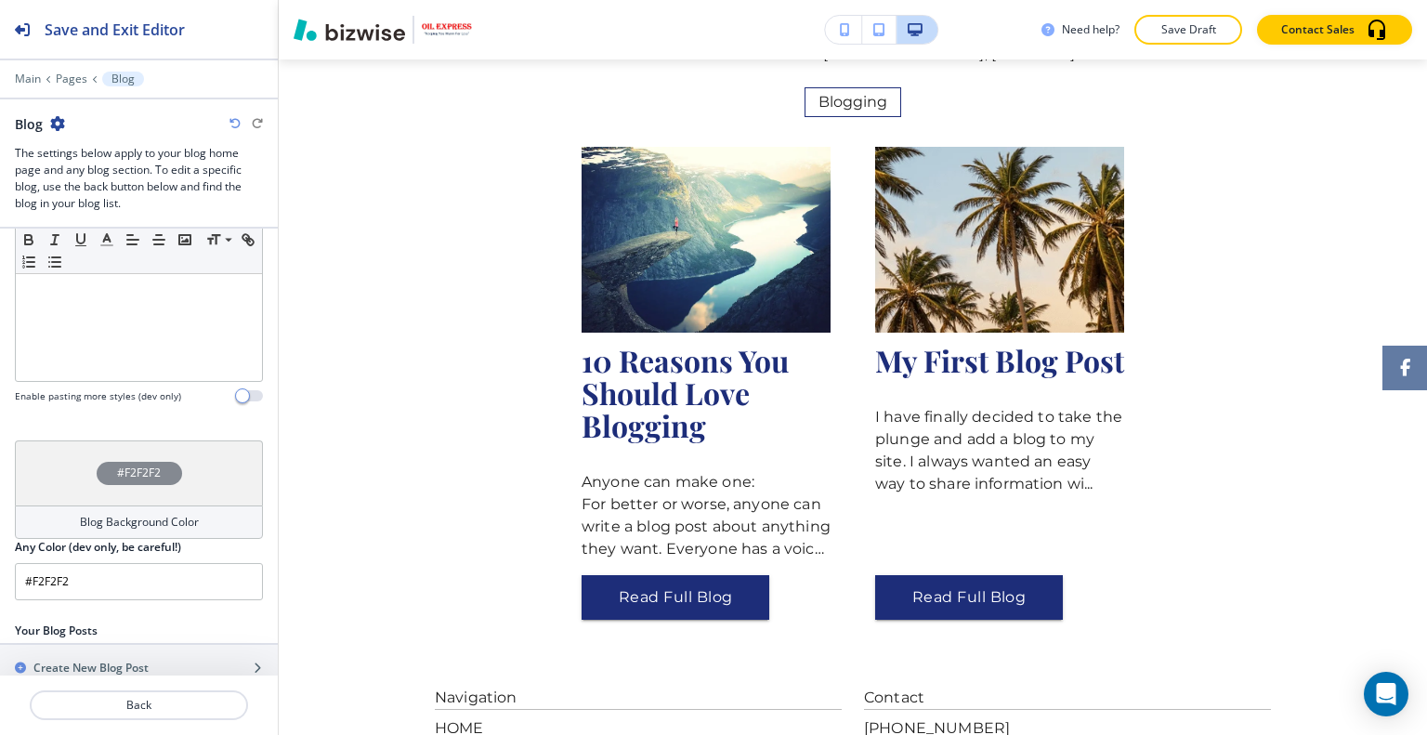
scroll to position [580, 0]
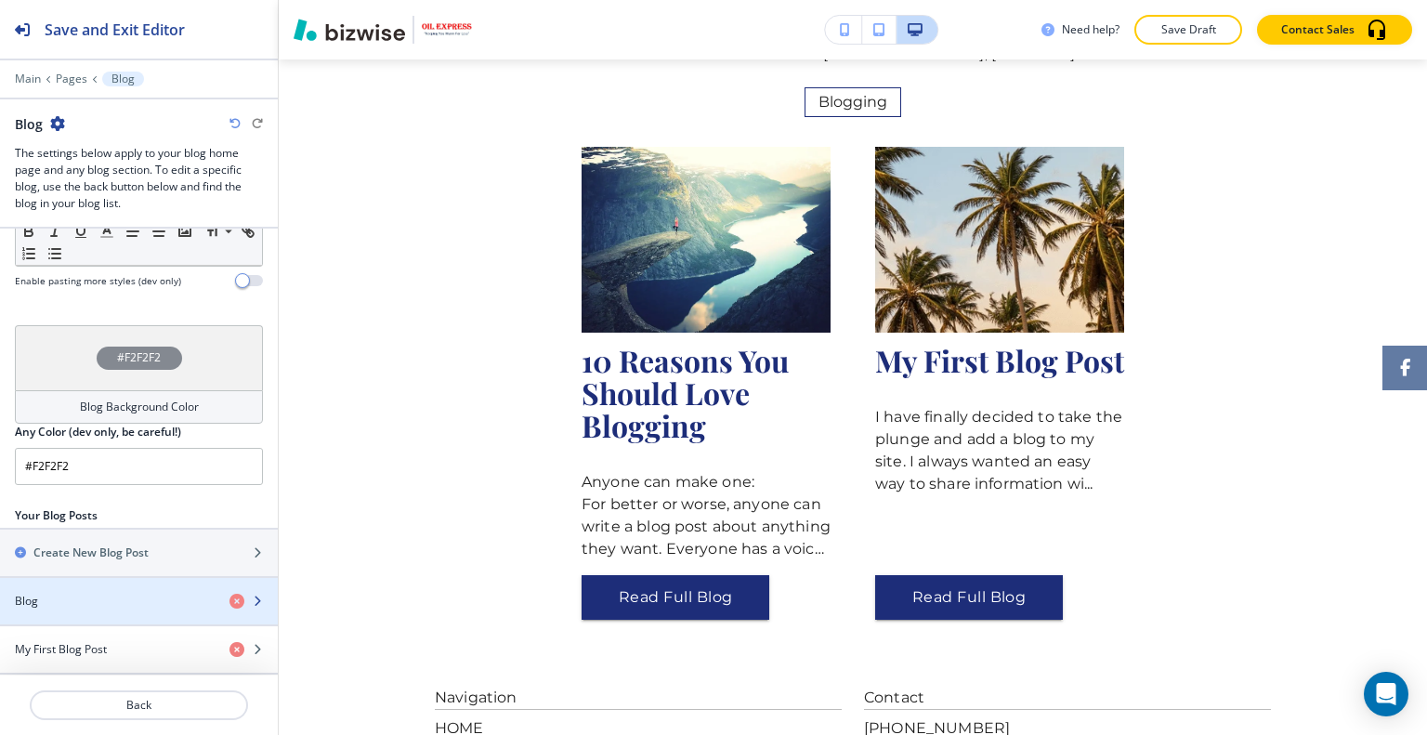
click at [91, 609] on div "button" at bounding box center [139, 616] width 278 height 15
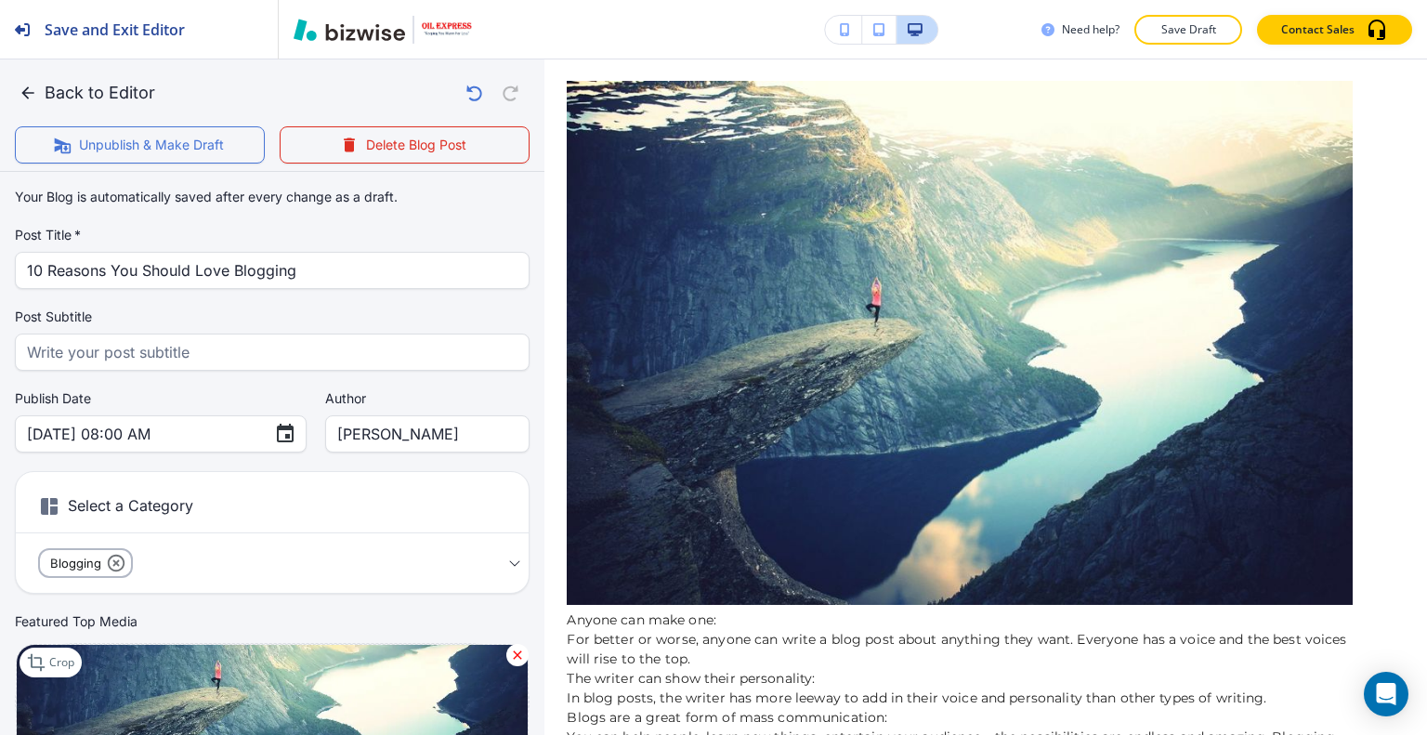
scroll to position [93, 0]
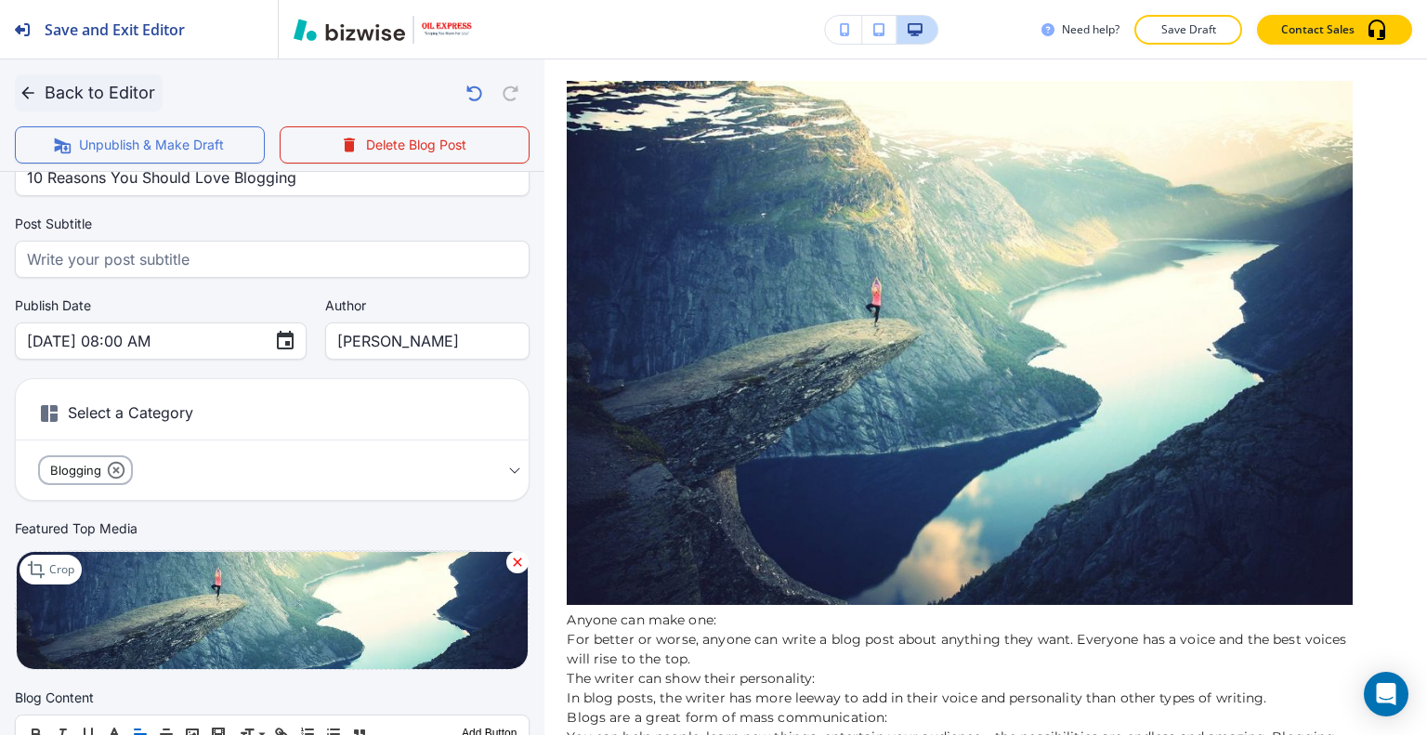
click at [19, 85] on icon "button" at bounding box center [28, 93] width 19 height 19
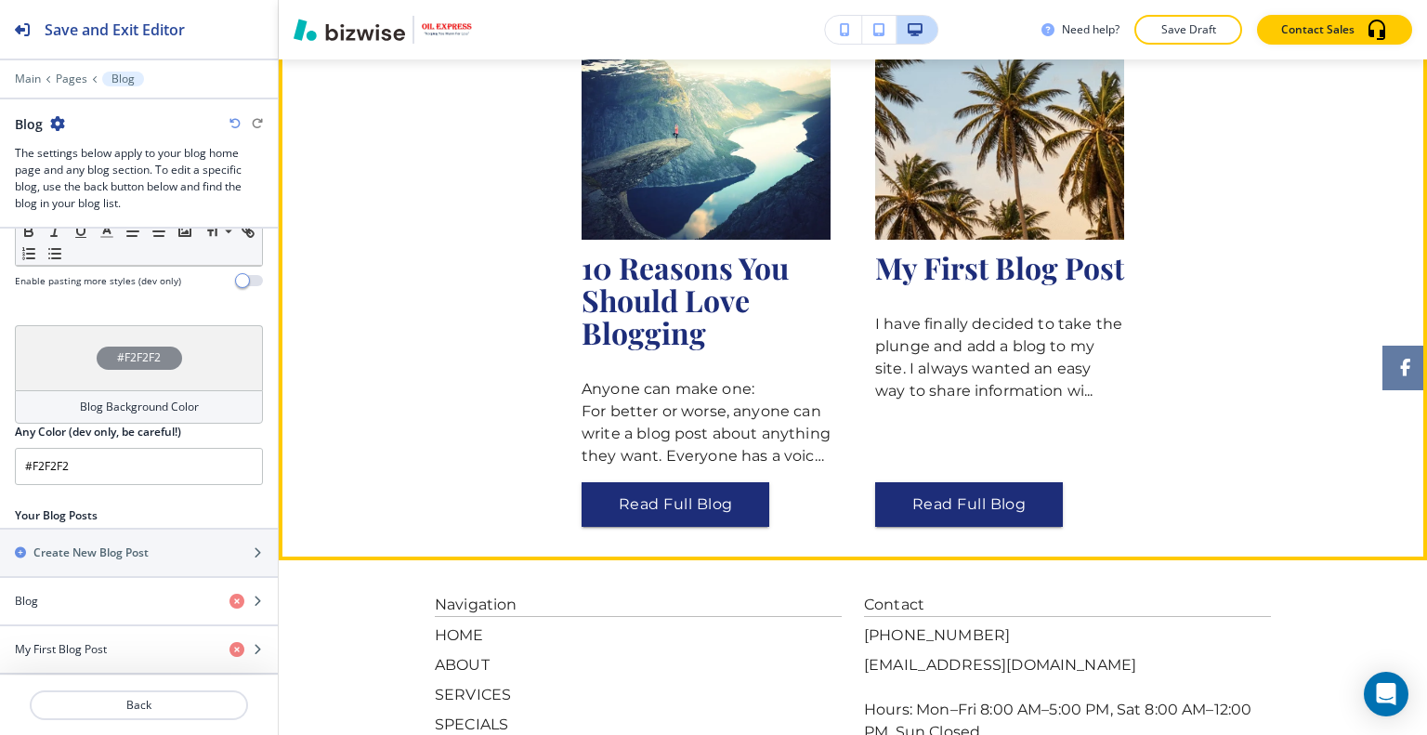
scroll to position [186, 0]
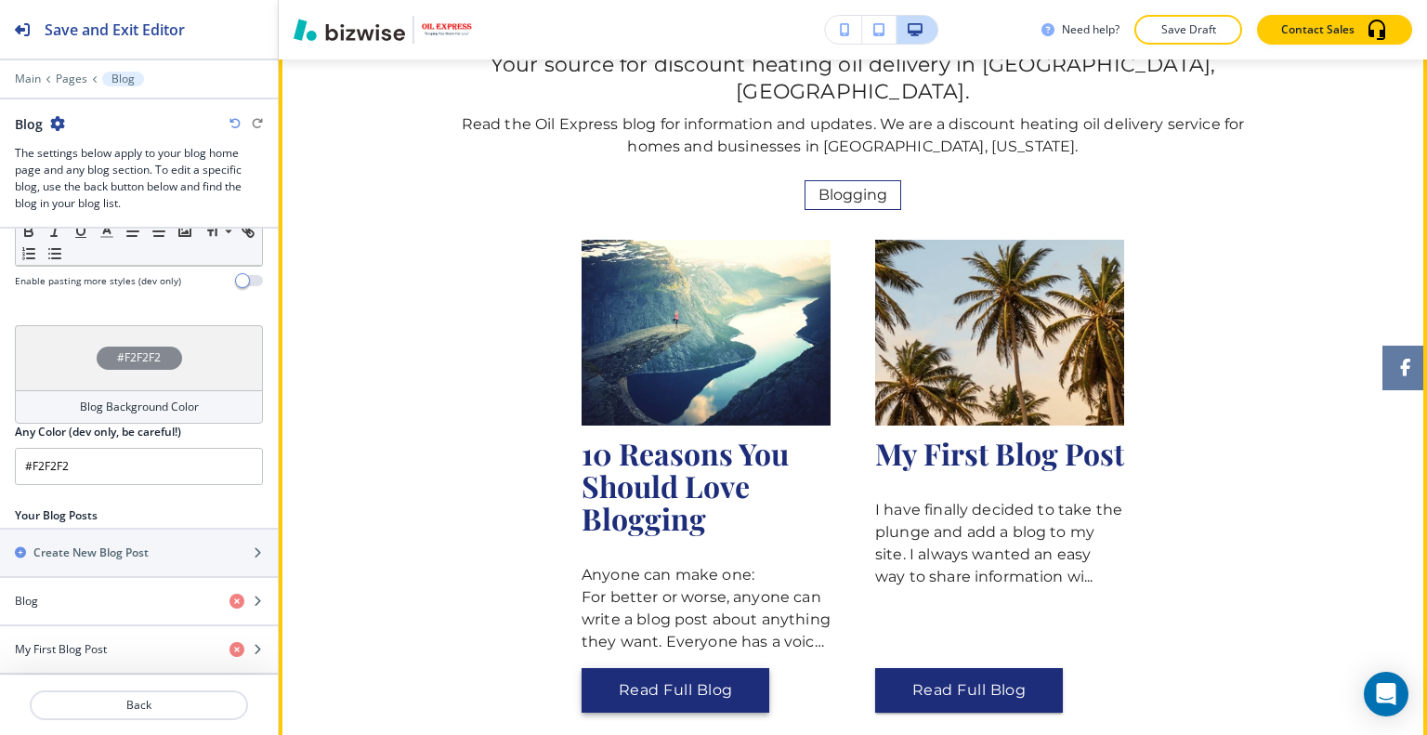
click at [683, 668] on button "Read Full Blog" at bounding box center [675, 690] width 188 height 45
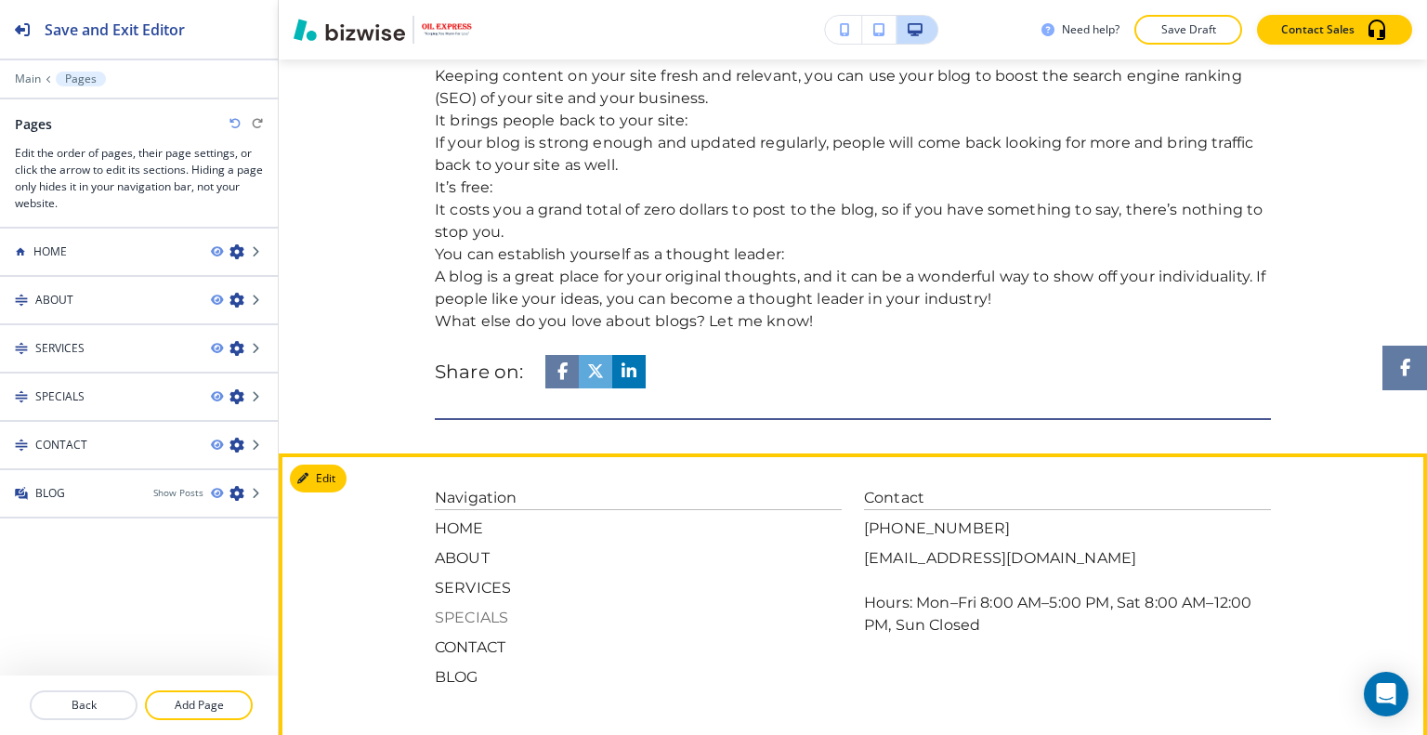
scroll to position [1717, 0]
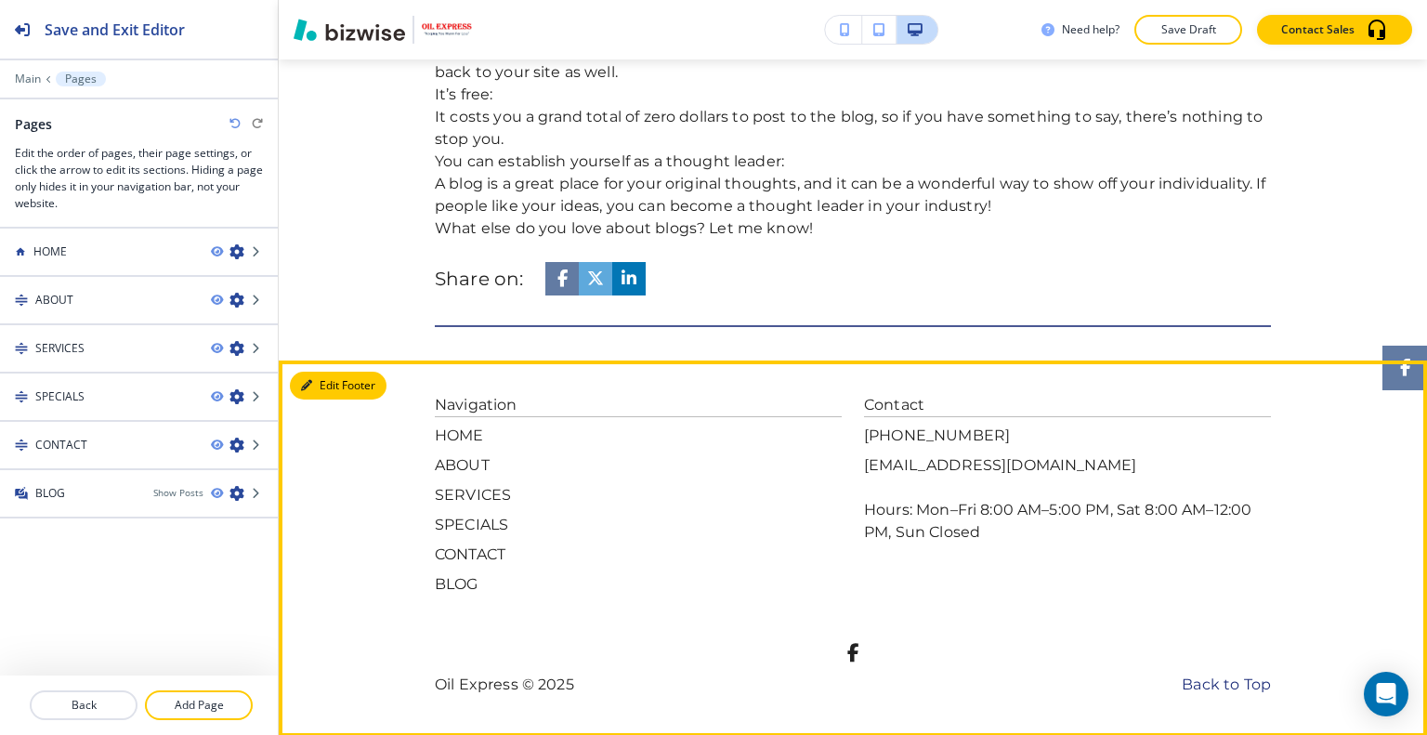
click at [316, 385] on button "Edit Footer" at bounding box center [338, 386] width 97 height 28
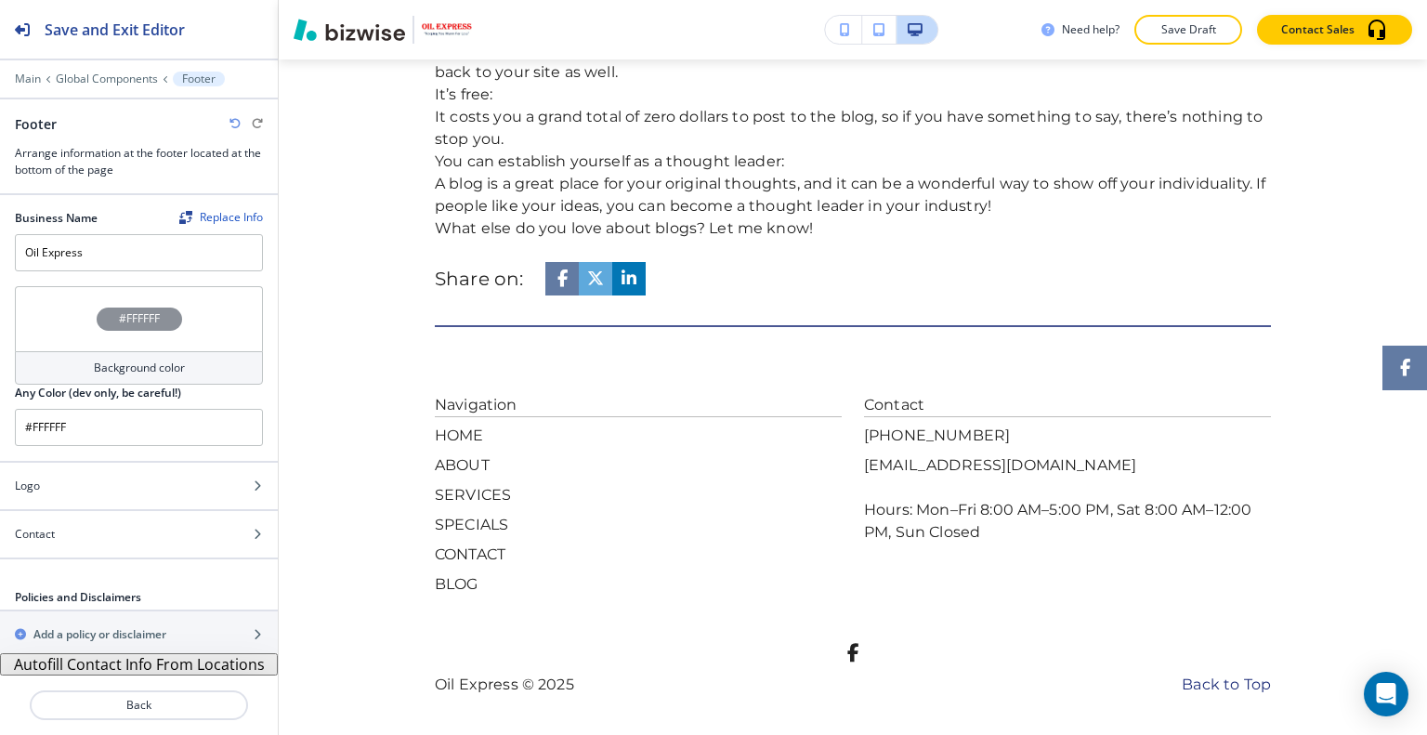
click at [57, 306] on div "#FFFFFF" at bounding box center [139, 318] width 248 height 65
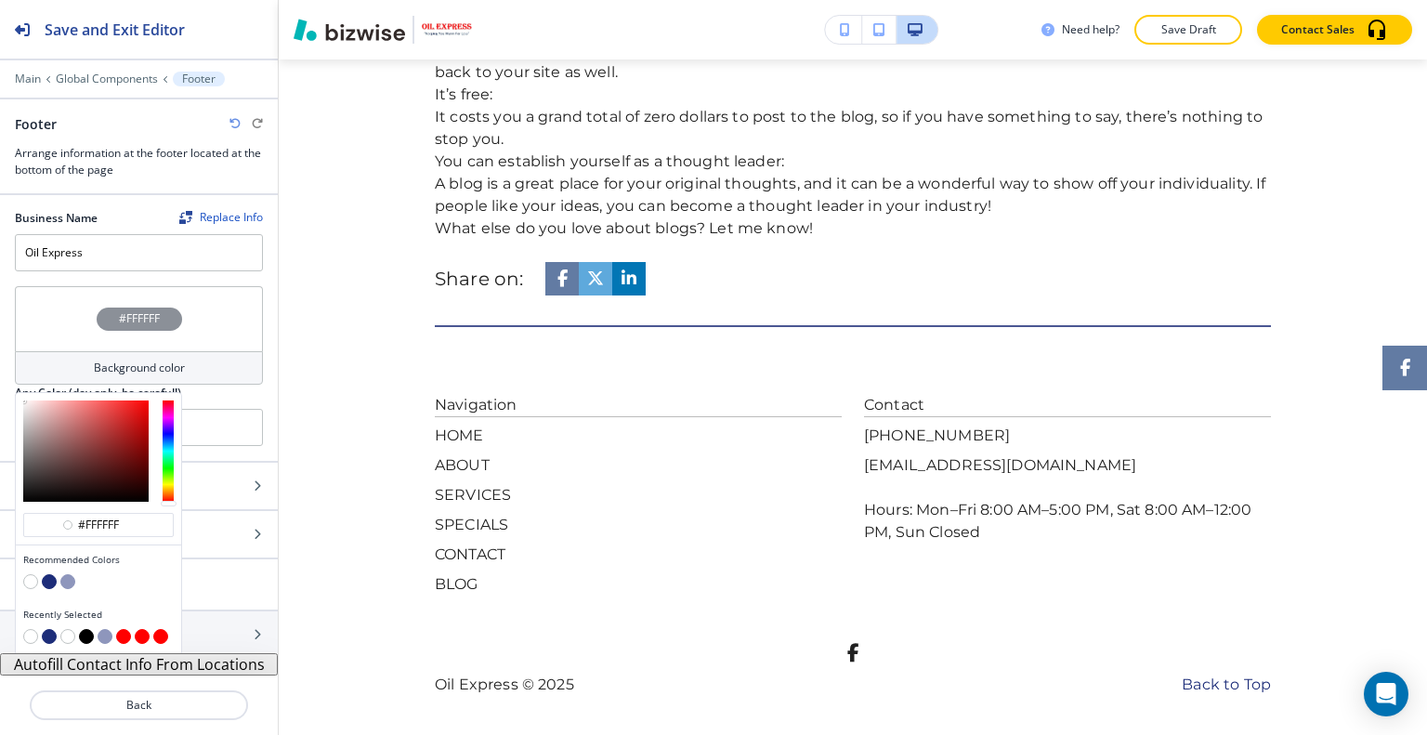
scroll to position [1, 0]
click at [69, 573] on button "button" at bounding box center [67, 580] width 15 height 15
type input "#8e96bc"
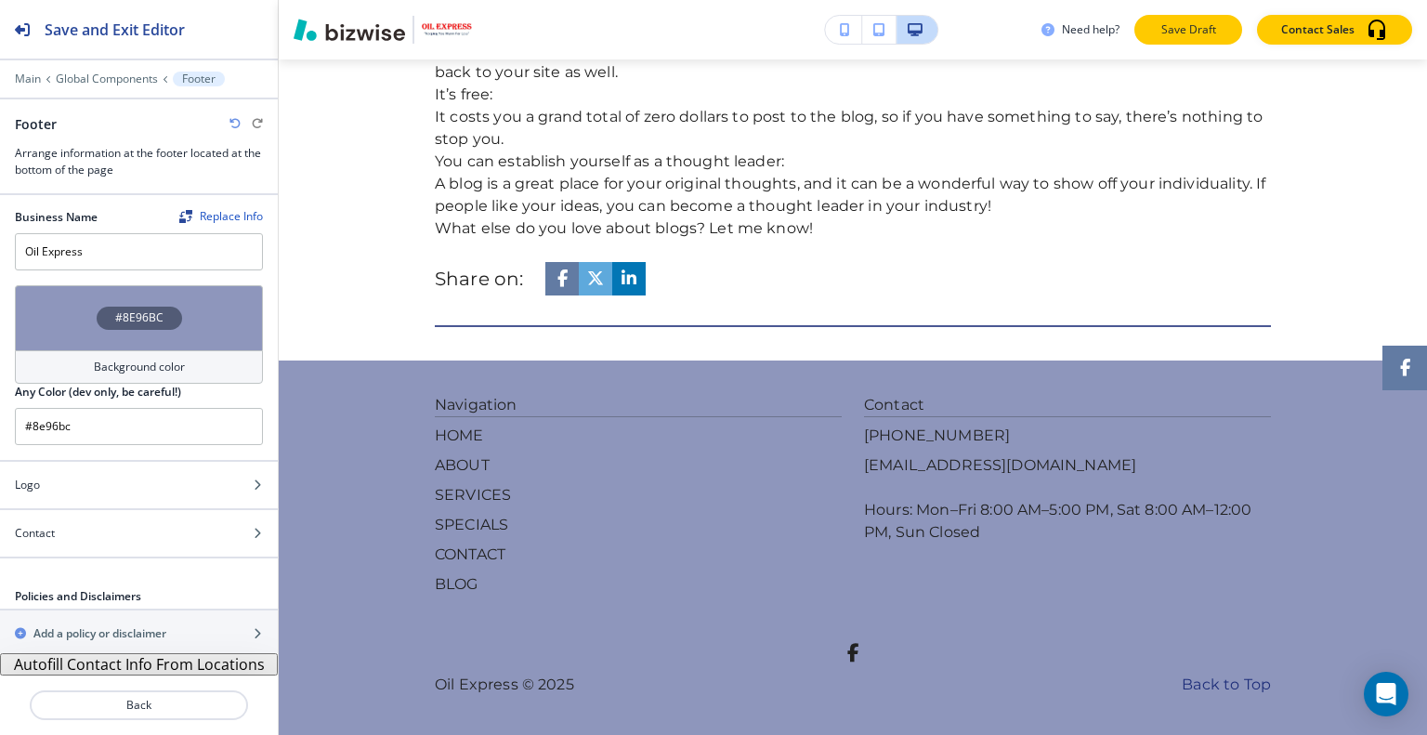
click at [1164, 40] on button "Save Draft" at bounding box center [1188, 30] width 108 height 30
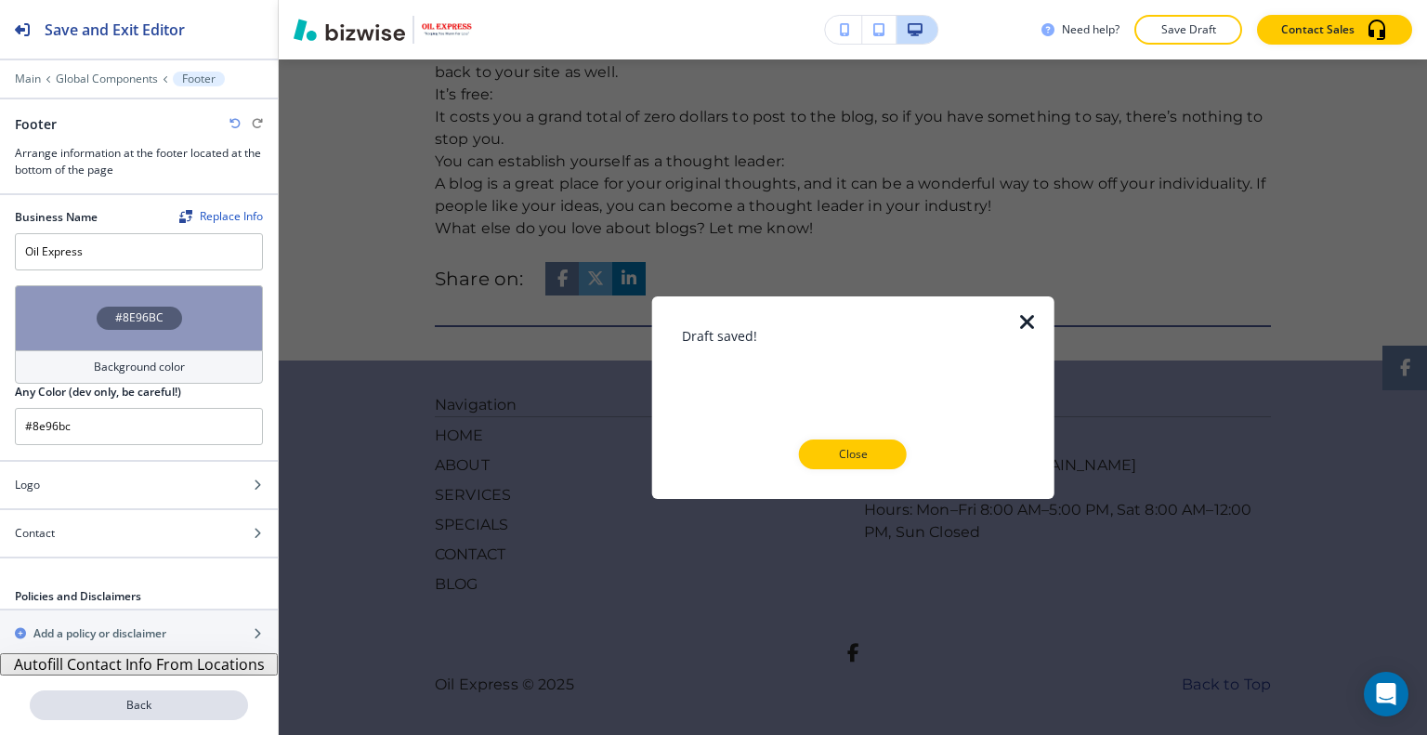
click at [120, 704] on p "Back" at bounding box center [139, 705] width 215 height 17
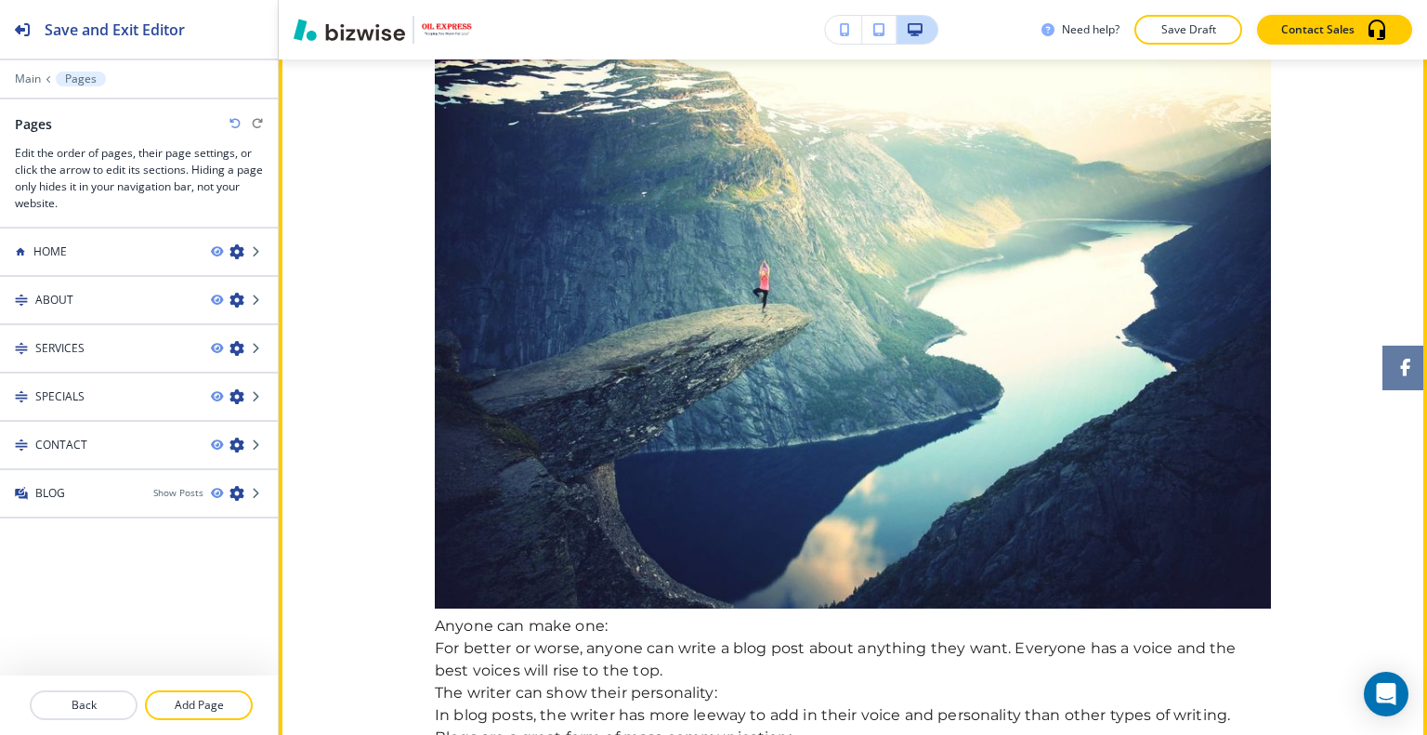
scroll to position [323, 0]
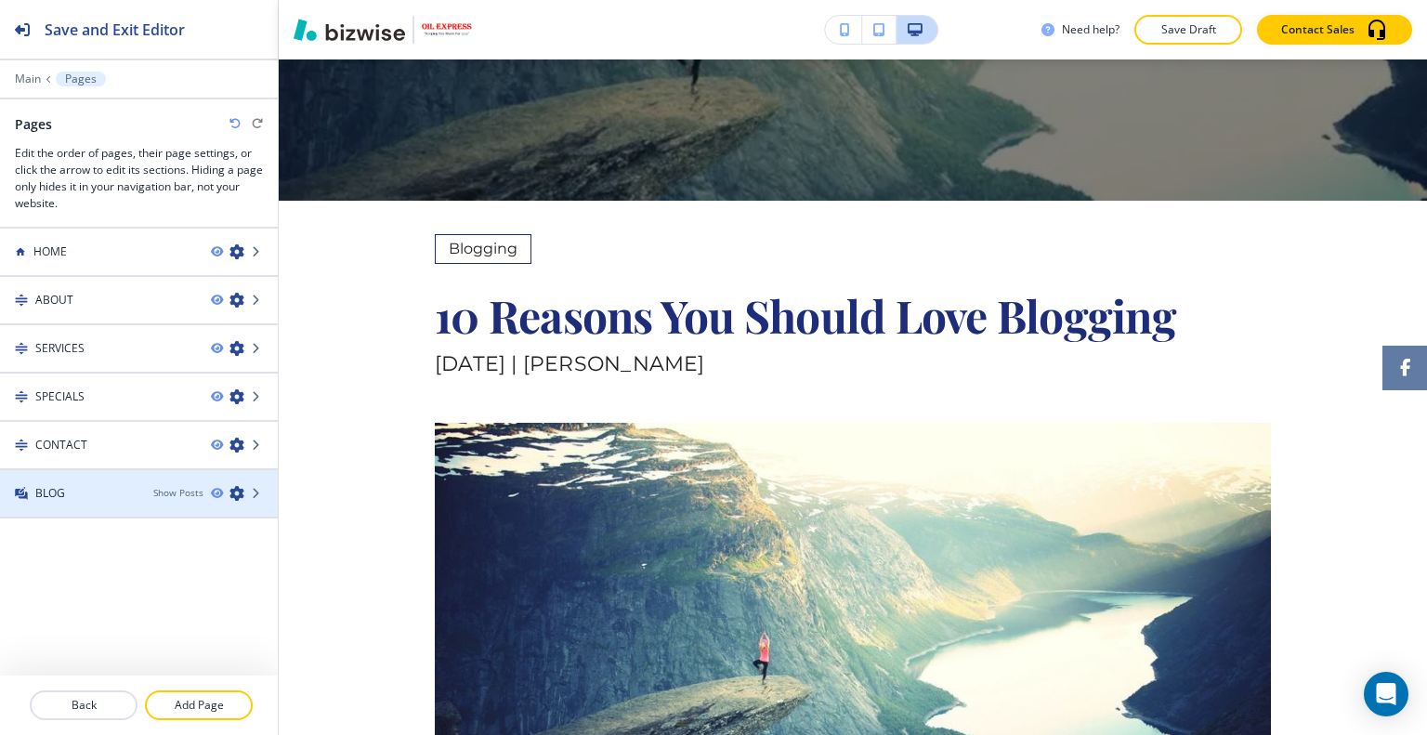
click at [115, 486] on div "BLOG" at bounding box center [69, 493] width 138 height 17
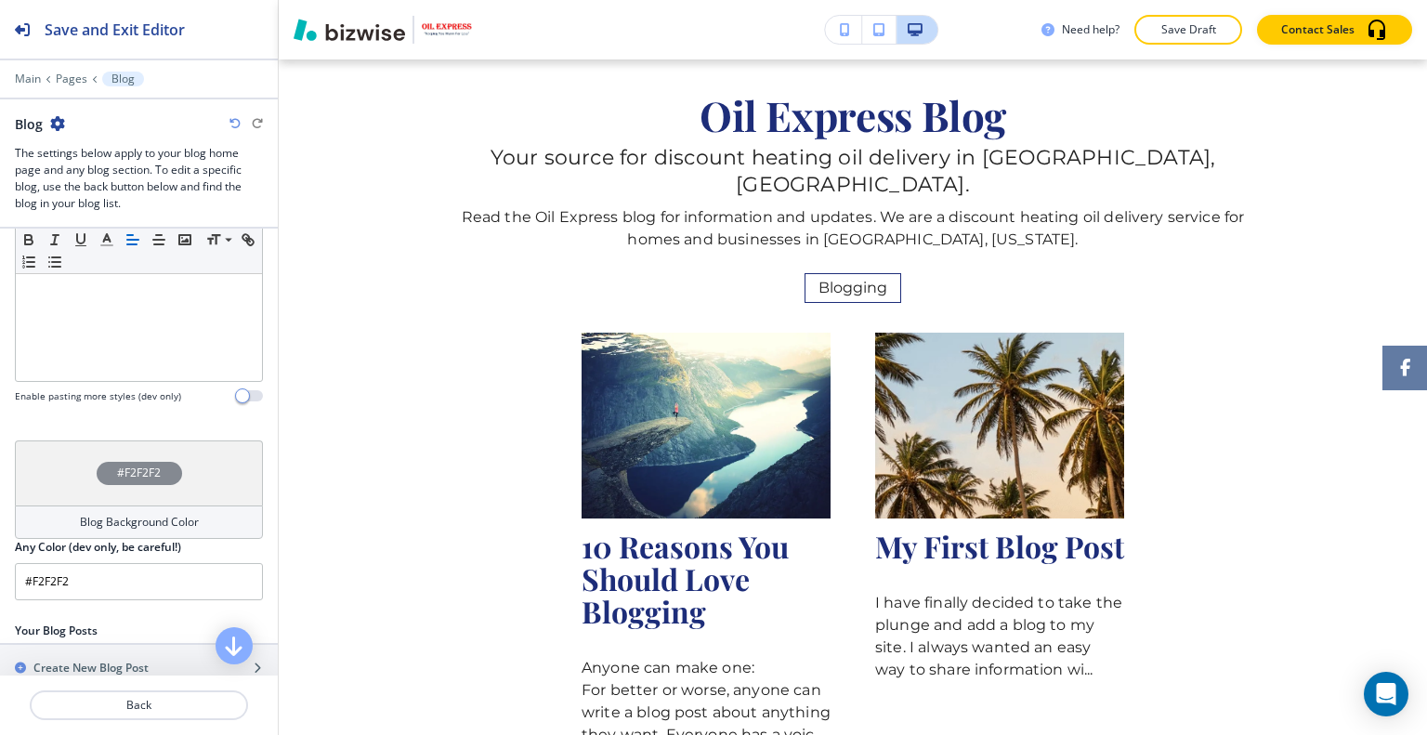
scroll to position [580, 0]
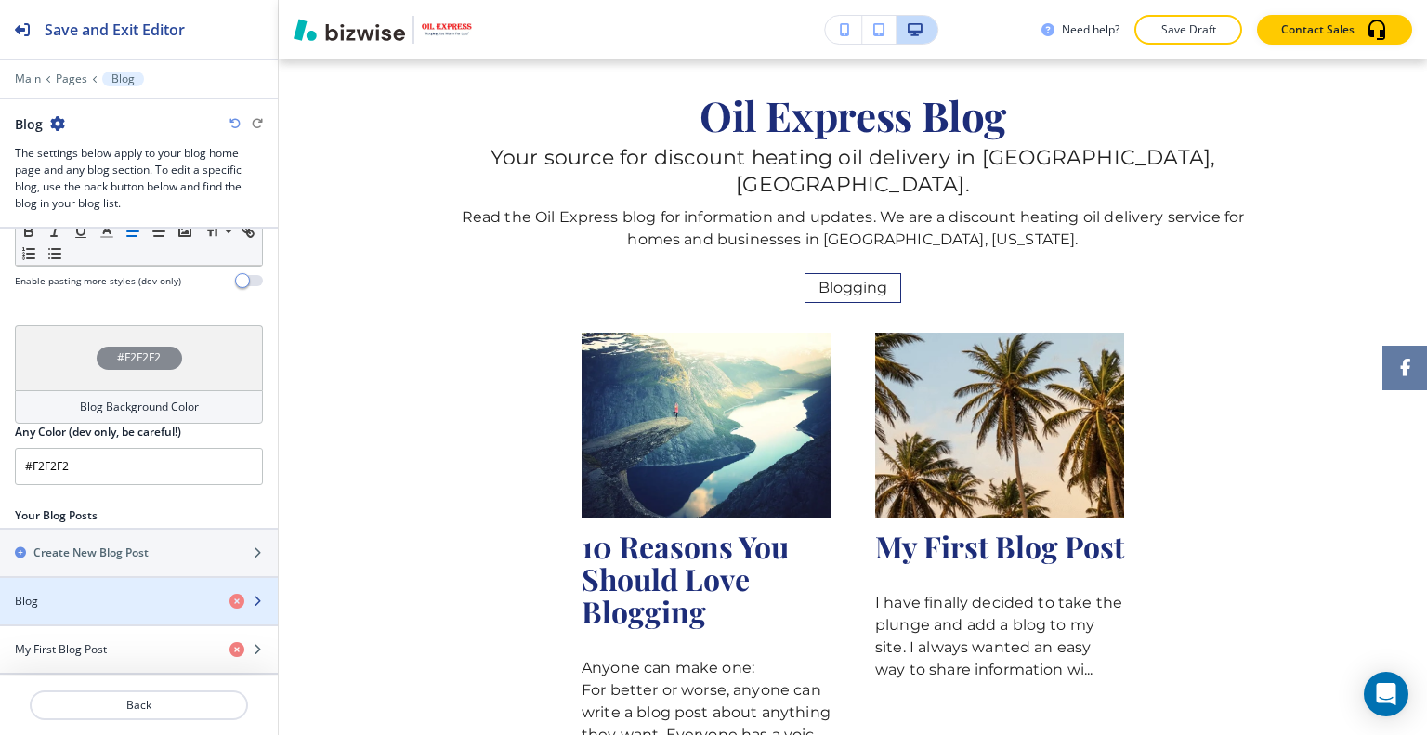
click at [105, 593] on div "Blog" at bounding box center [107, 601] width 215 height 17
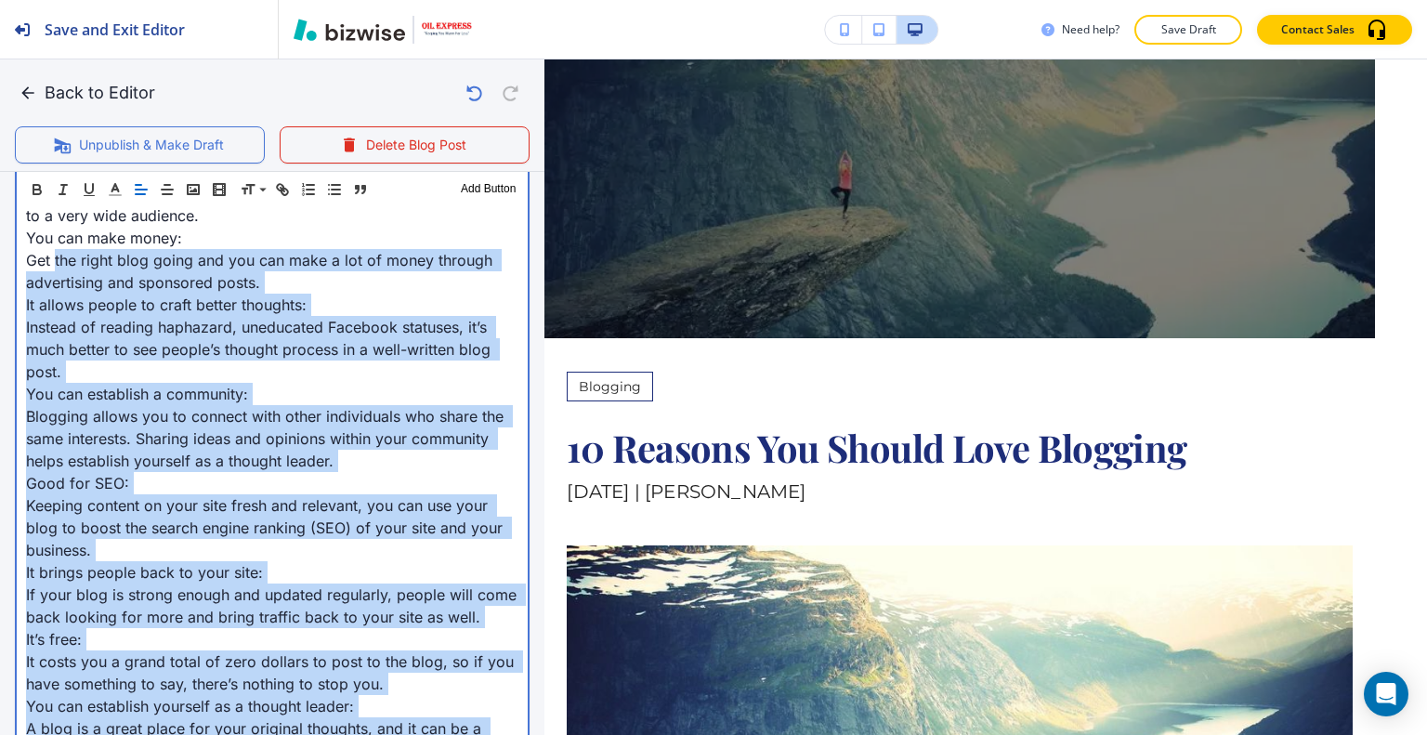
scroll to position [836, 0]
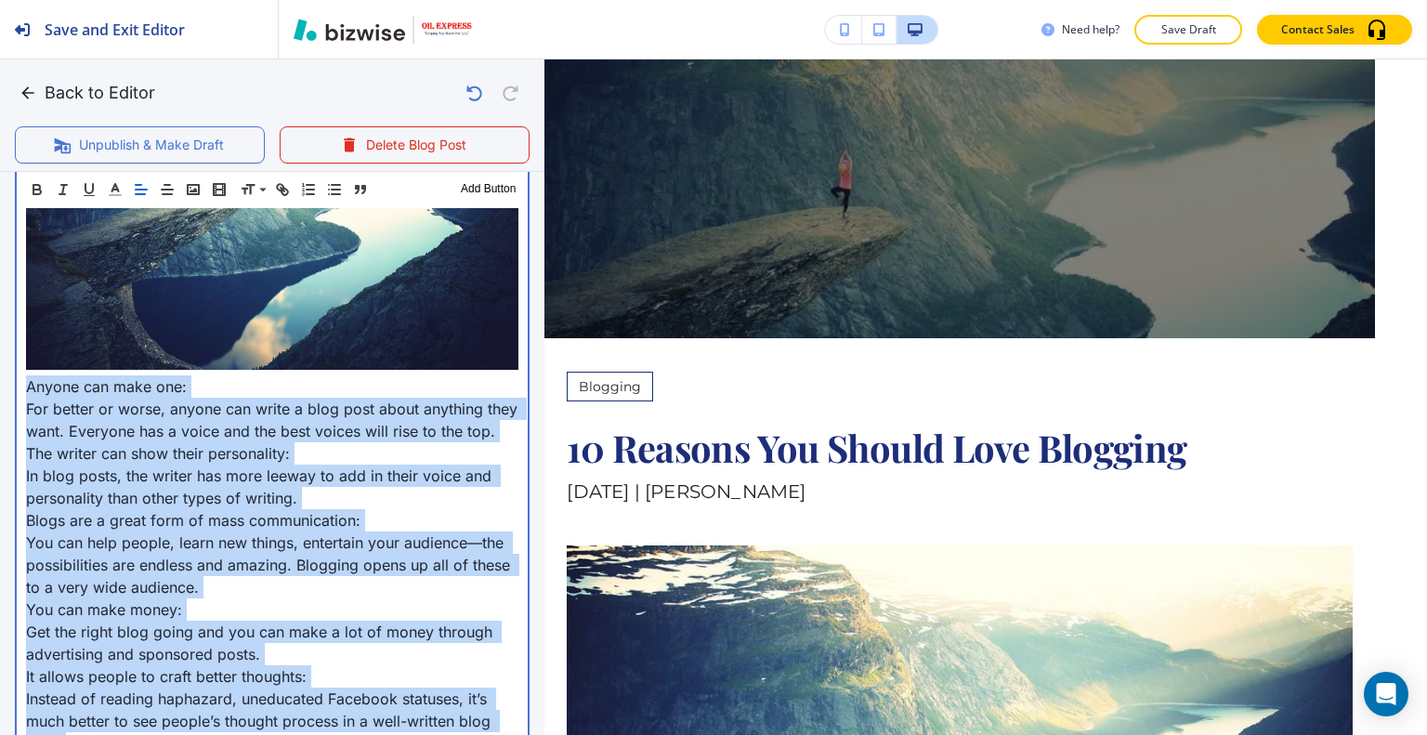
drag, startPoint x: 401, startPoint y: 551, endPoint x: 15, endPoint y: 385, distance: 420.3
click at [15, 385] on div "Header 1 Header 2 Header 3 Body Text Add Button Anyone can make one: For better…" at bounding box center [272, 580] width 515 height 1219
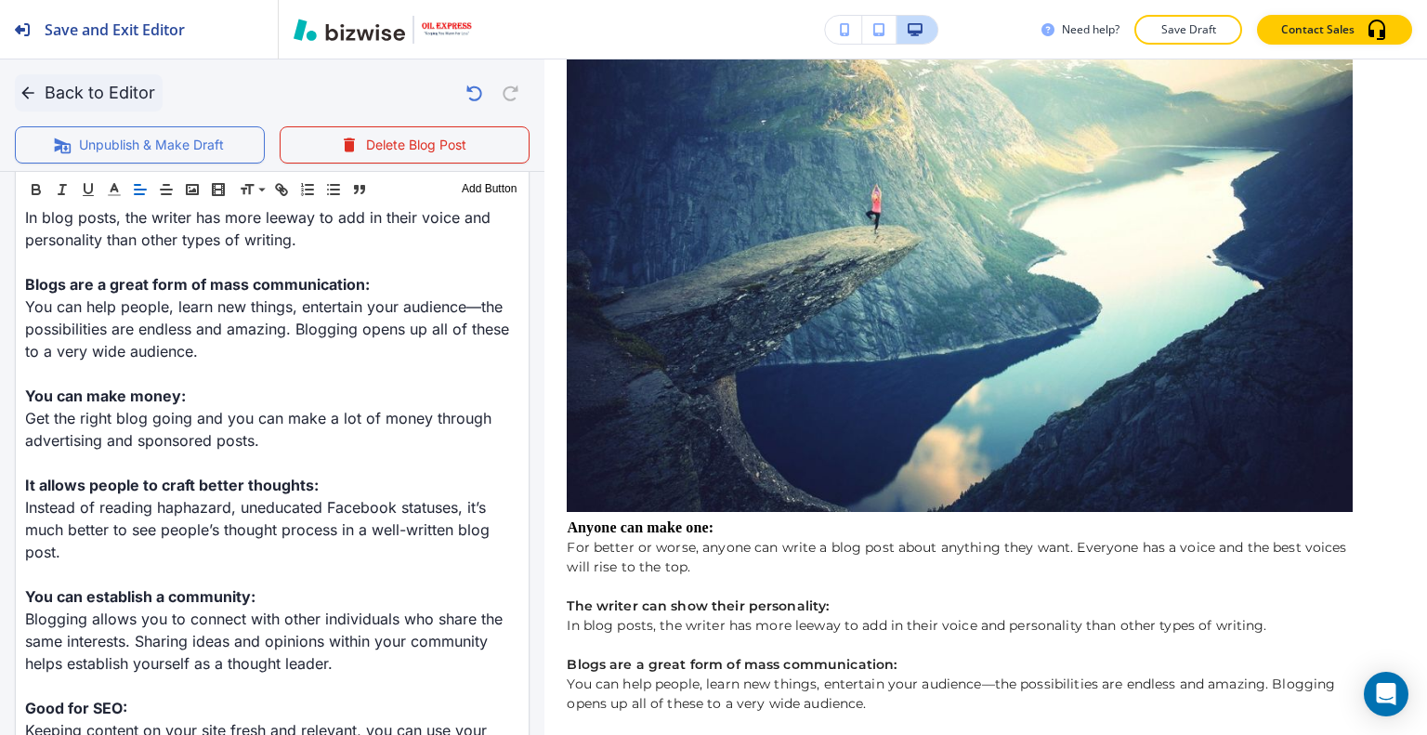
scroll to position [1117, 0]
click at [70, 88] on button "Back to Editor" at bounding box center [89, 92] width 148 height 37
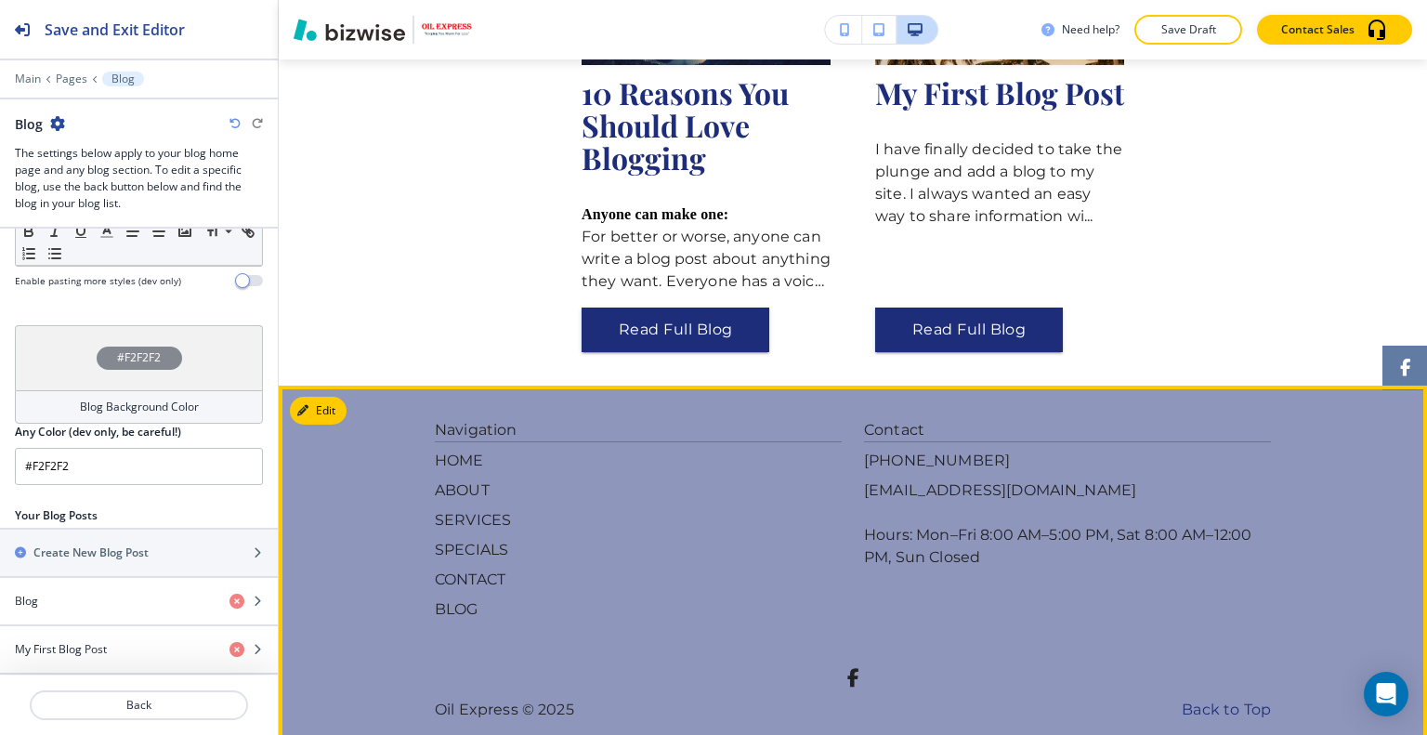
scroll to position [453, 0]
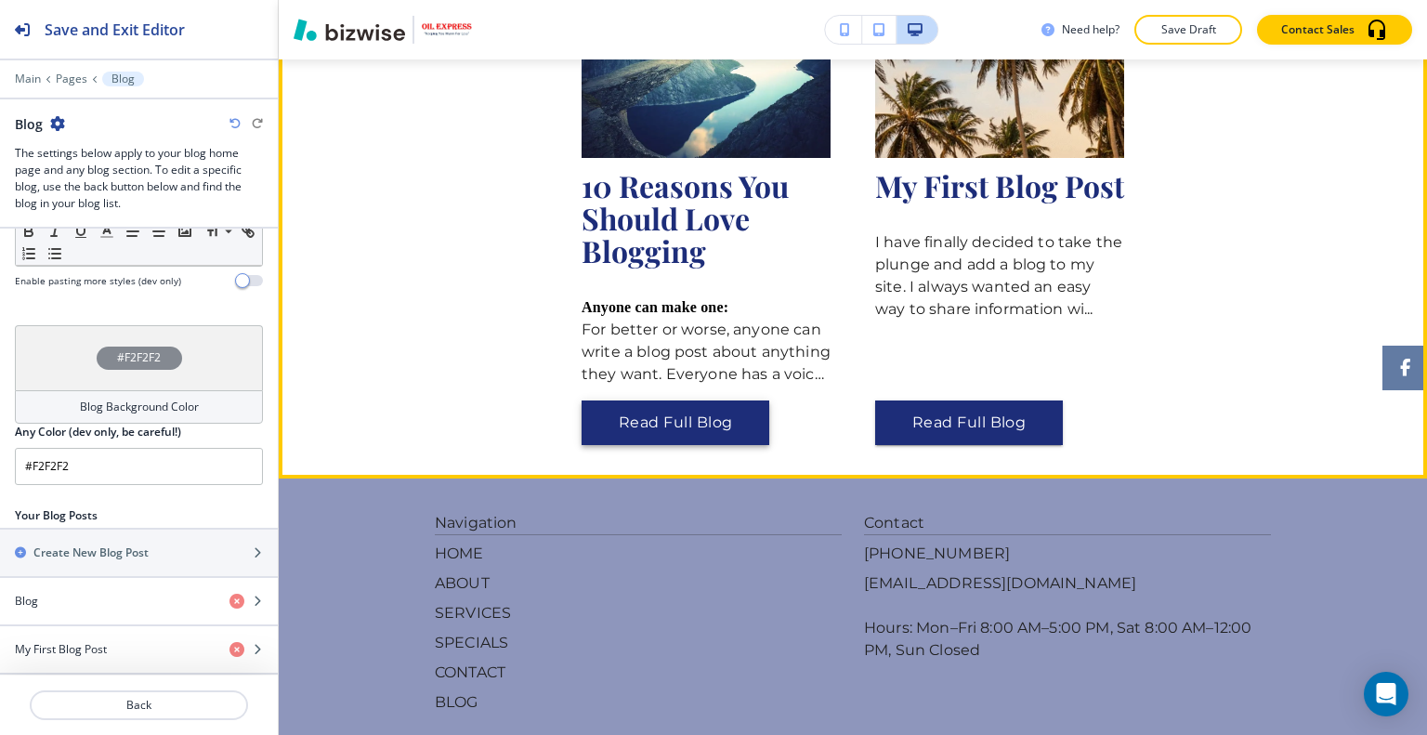
click at [691, 400] on button "Read Full Blog" at bounding box center [675, 422] width 188 height 45
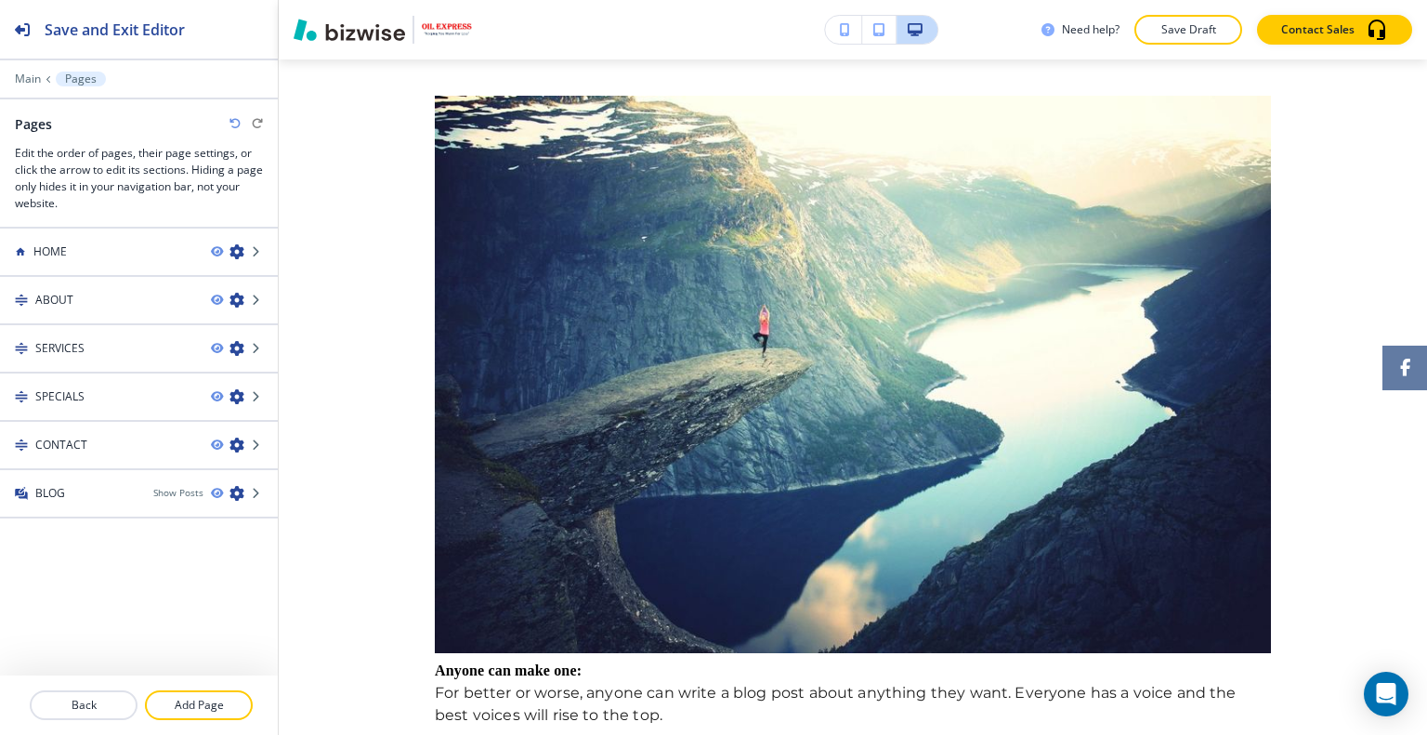
scroll to position [372, 0]
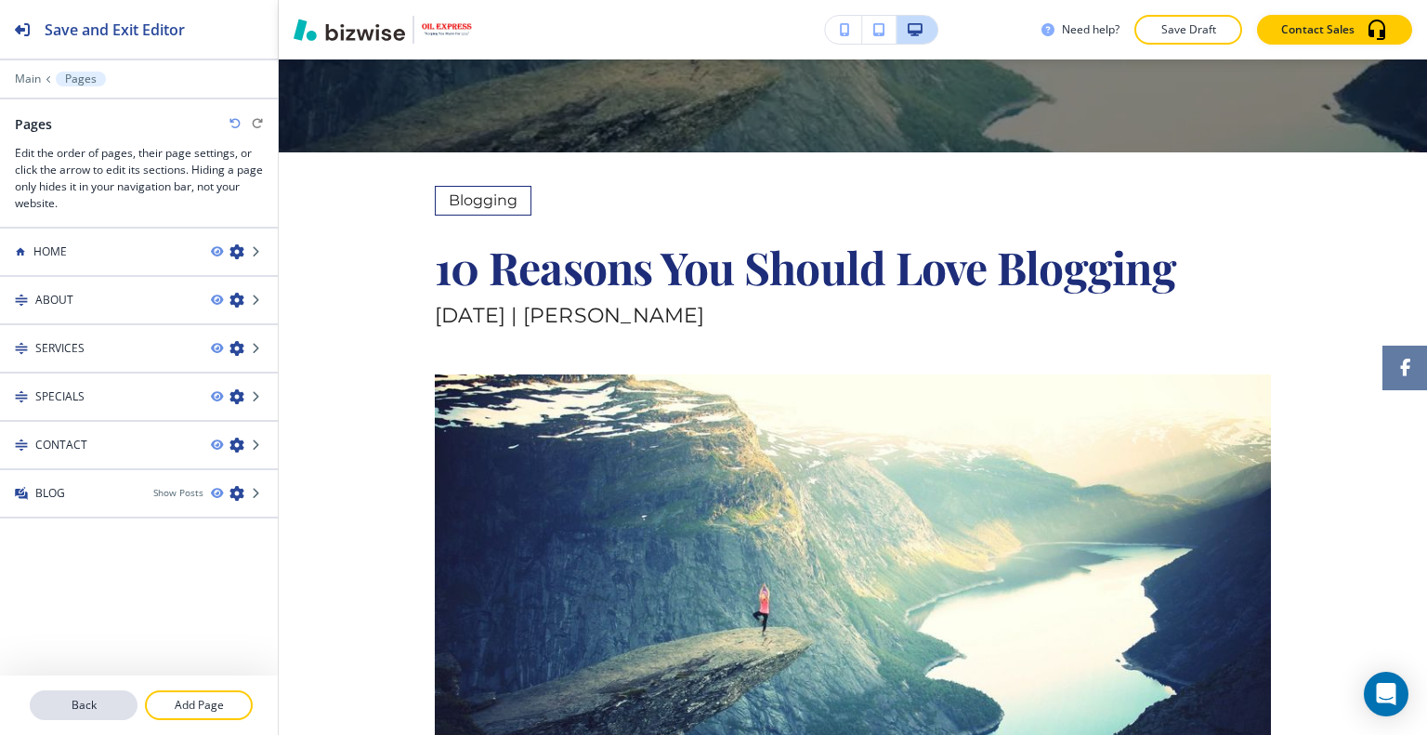
click at [106, 711] on p "Back" at bounding box center [84, 705] width 104 height 17
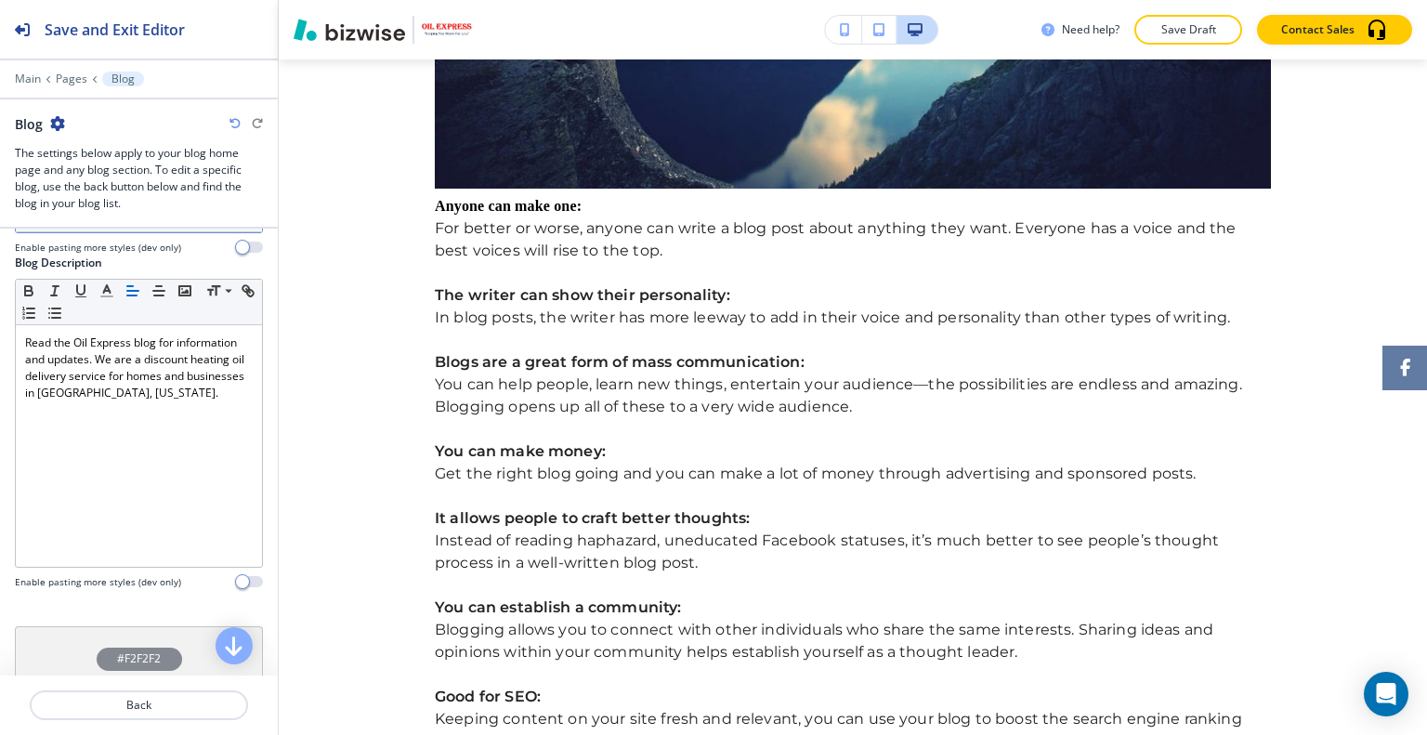
scroll to position [0, 0]
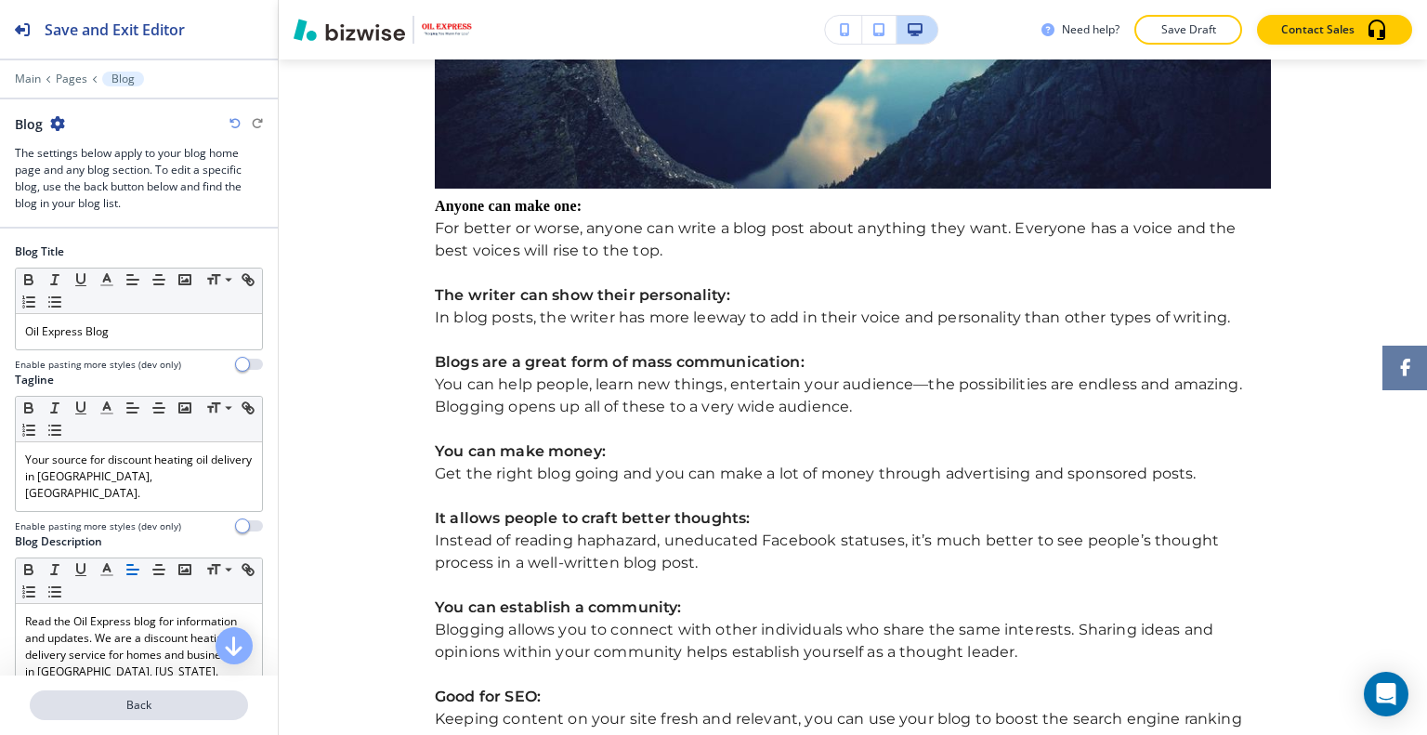
click at [165, 712] on p "Back" at bounding box center [139, 705] width 215 height 17
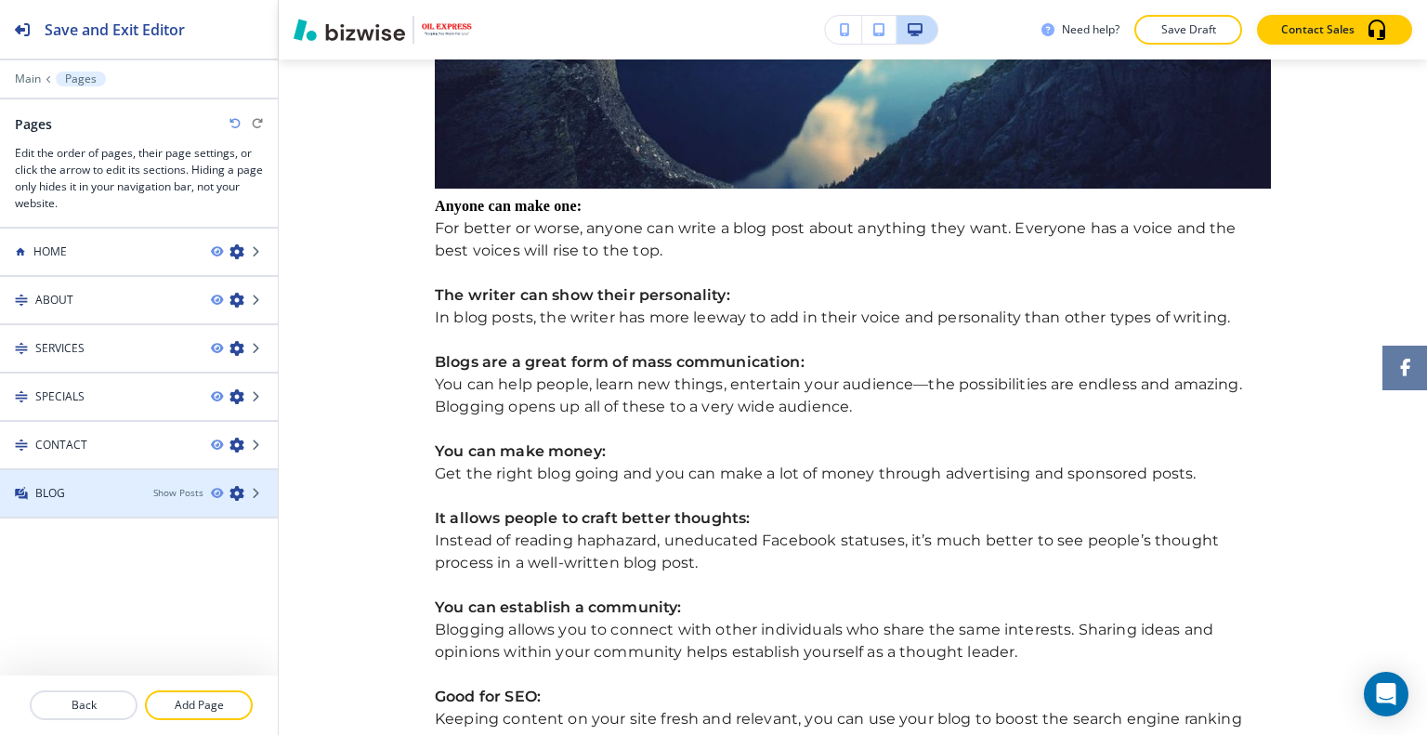
click at [78, 486] on div "BLOG" at bounding box center [69, 493] width 138 height 17
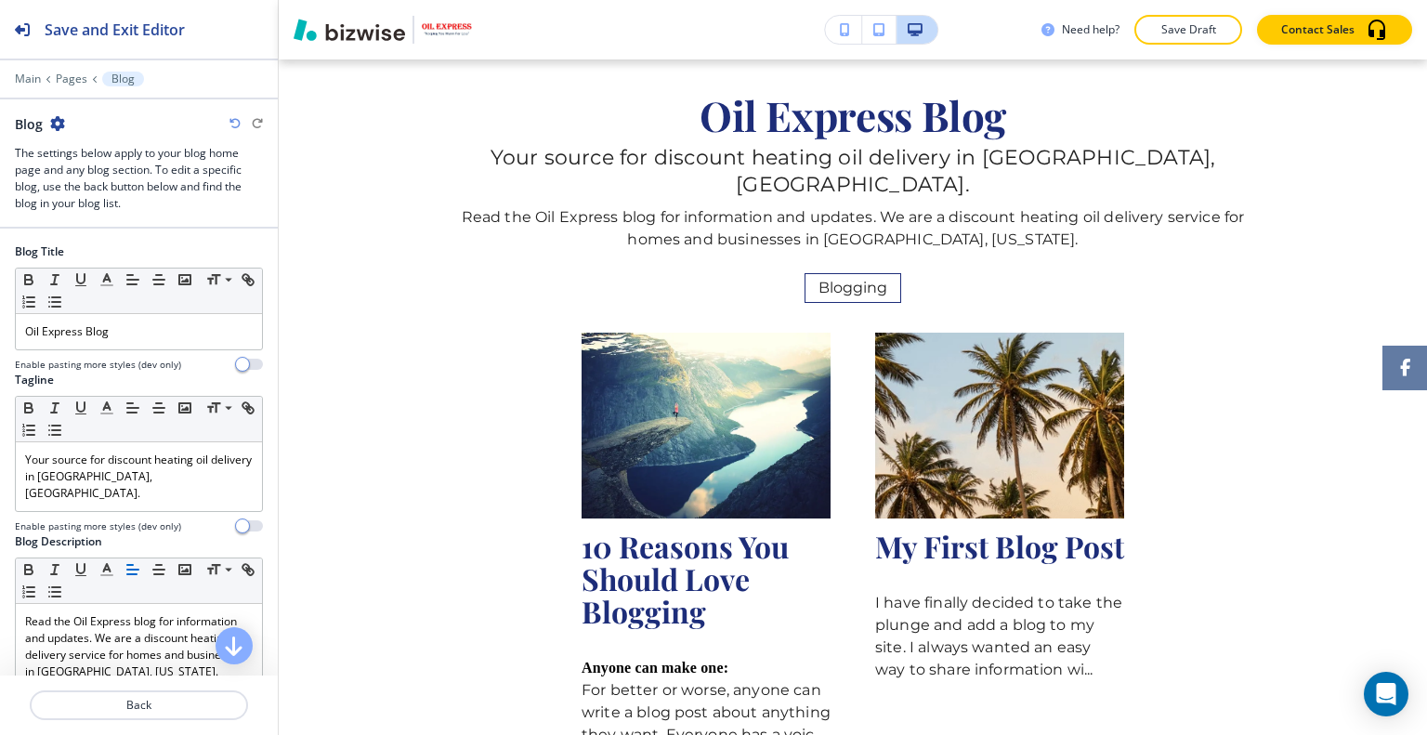
scroll to position [580, 0]
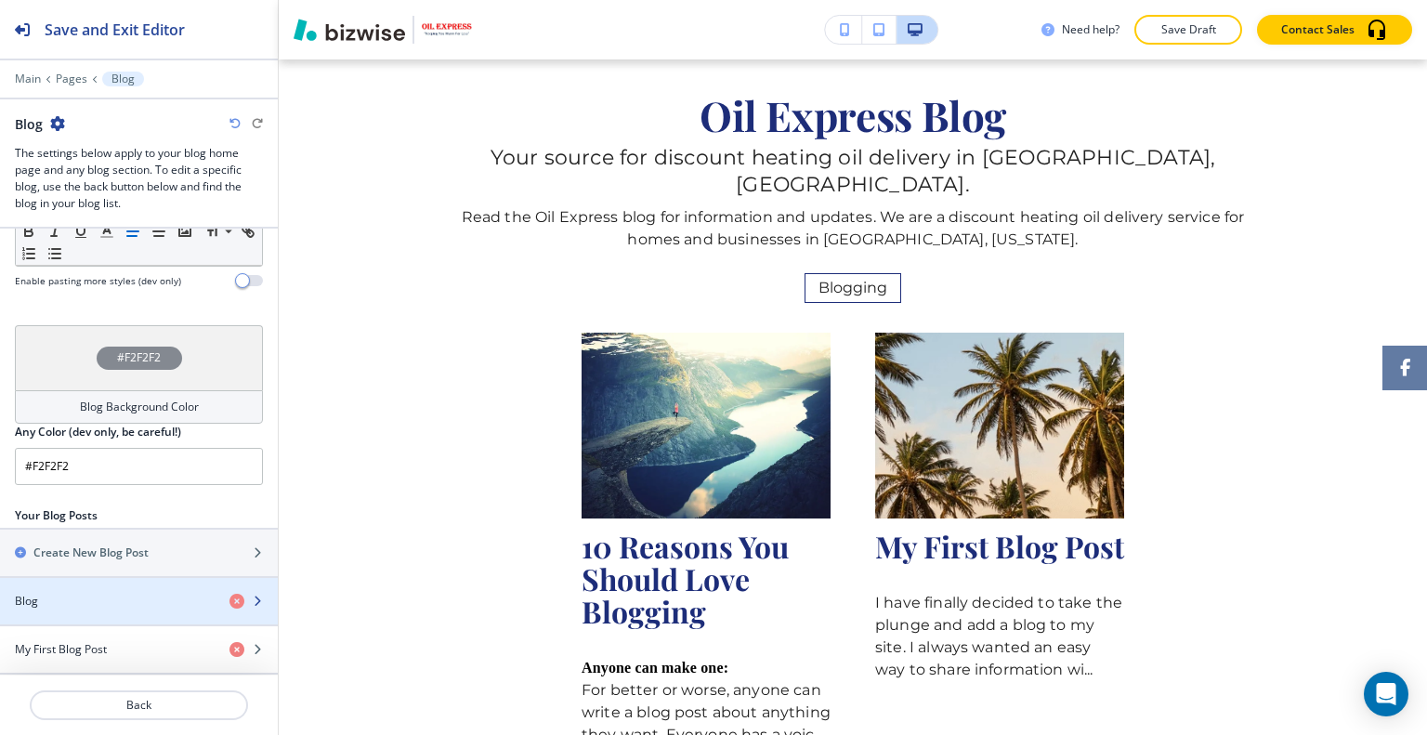
click at [101, 609] on div "button" at bounding box center [139, 616] width 278 height 15
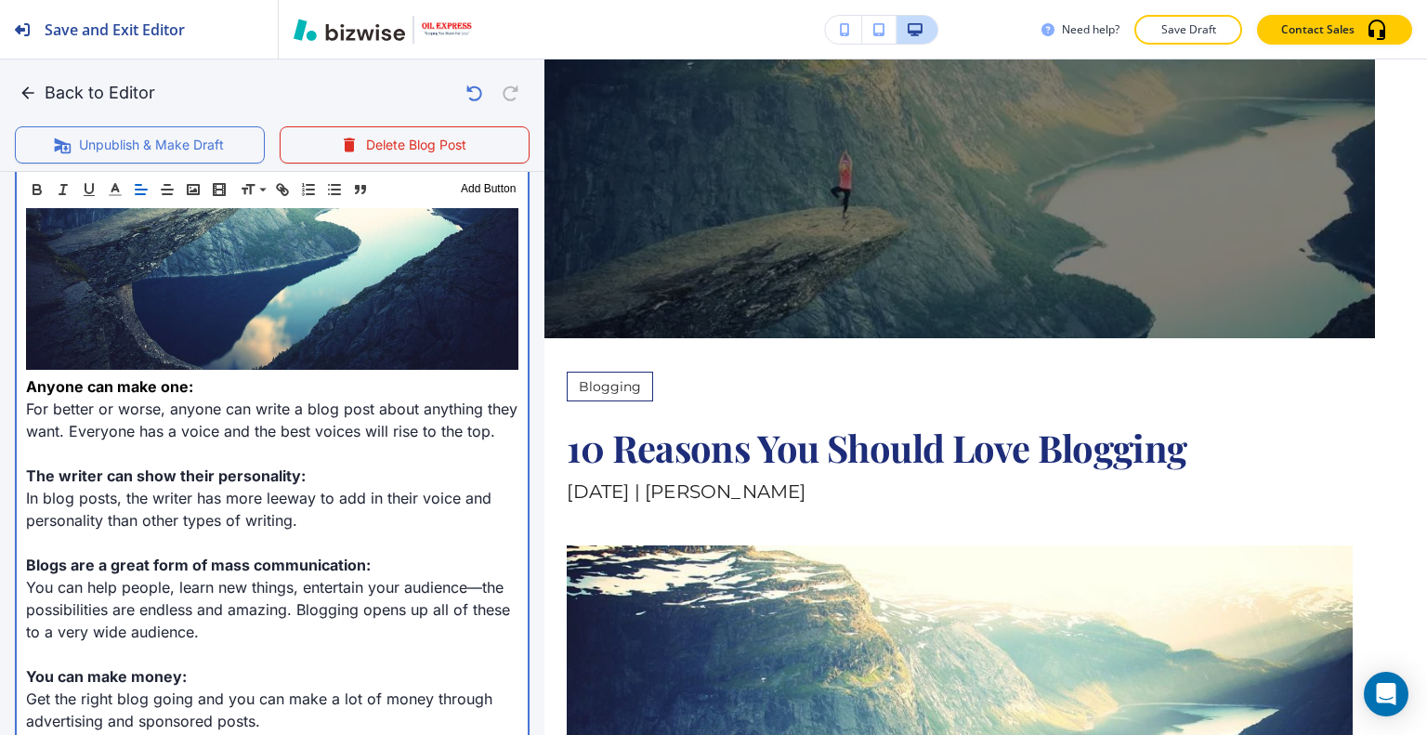
scroll to position [836, 0]
drag, startPoint x: 216, startPoint y: 381, endPoint x: 0, endPoint y: 368, distance: 216.8
click at [0, 368] on div "Blog Content Header 1 Header 2 Header 3 Body Text Add Button Anyone can make on…" at bounding box center [272, 696] width 544 height 1505
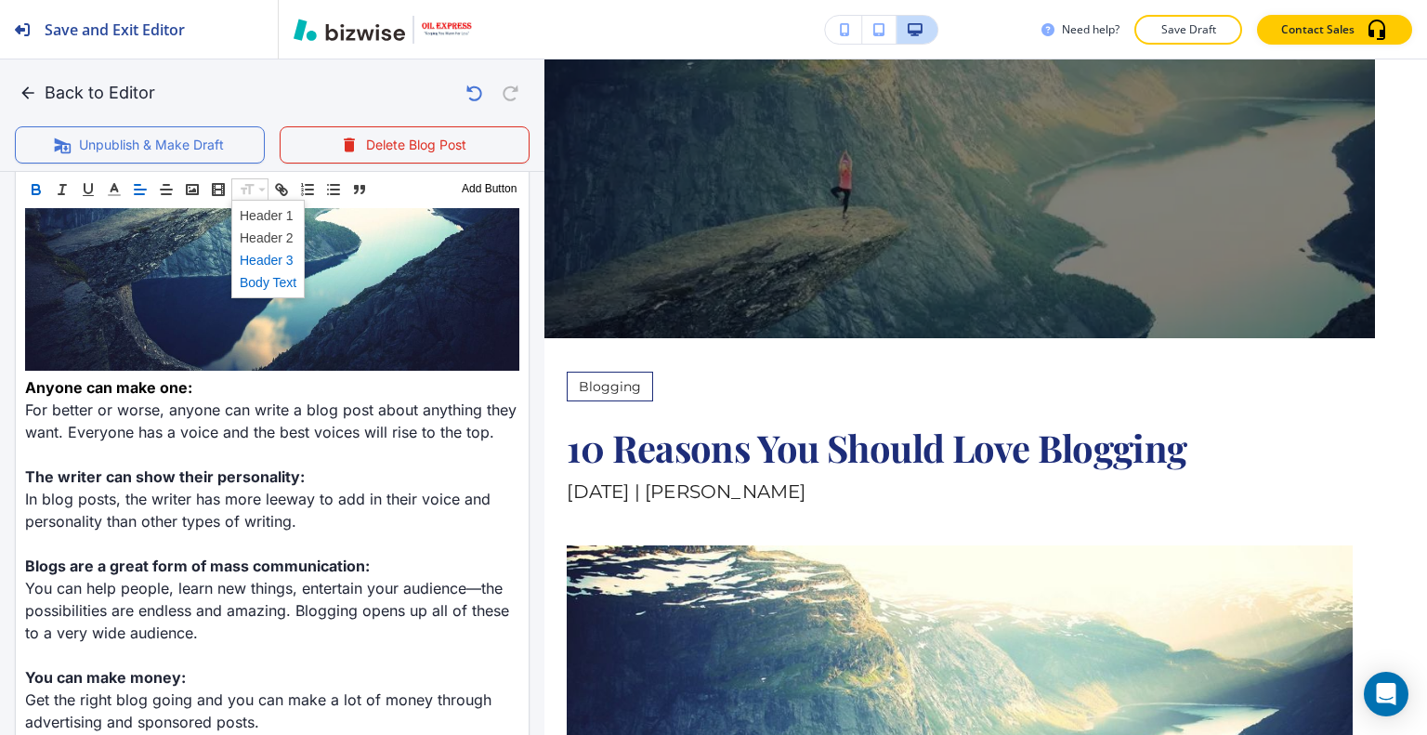
click at [271, 256] on span at bounding box center [268, 260] width 57 height 22
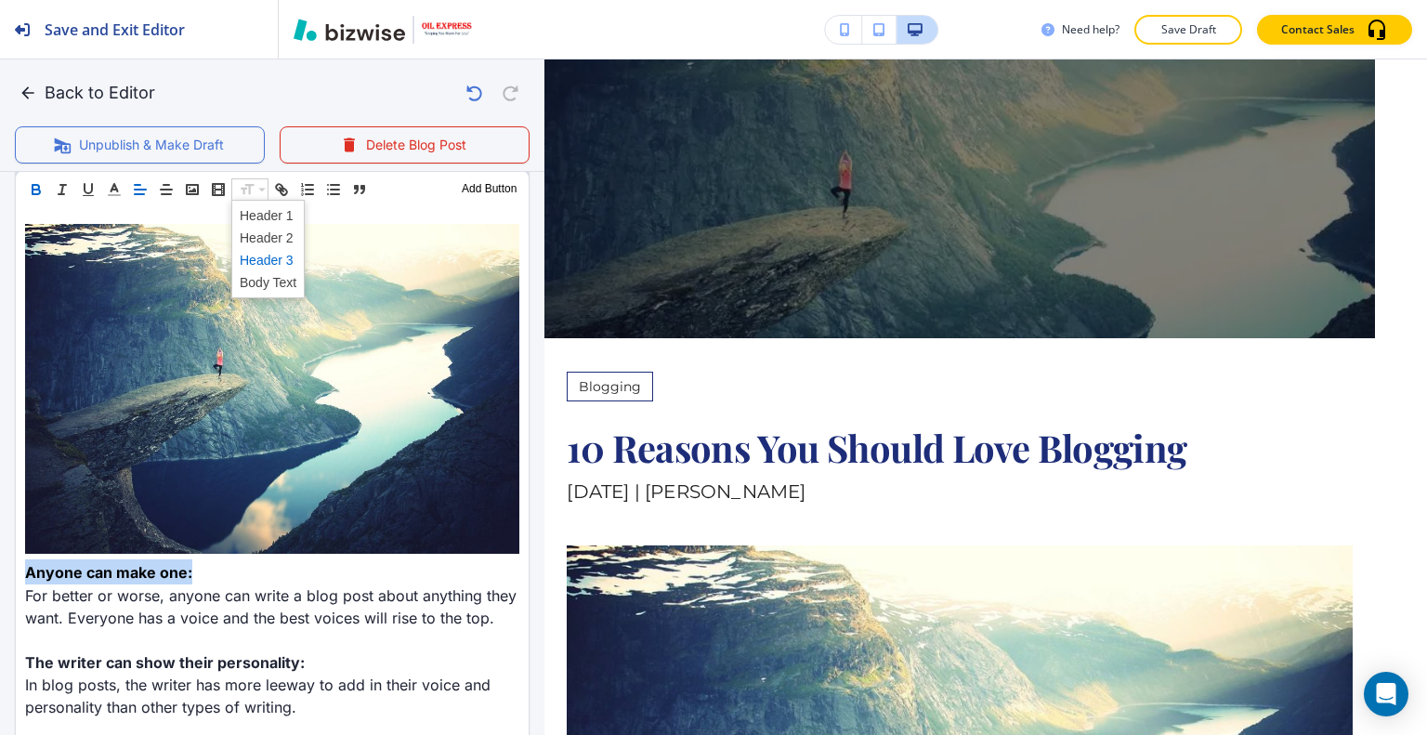
scroll to position [652, 0]
click at [277, 233] on span at bounding box center [268, 238] width 57 height 22
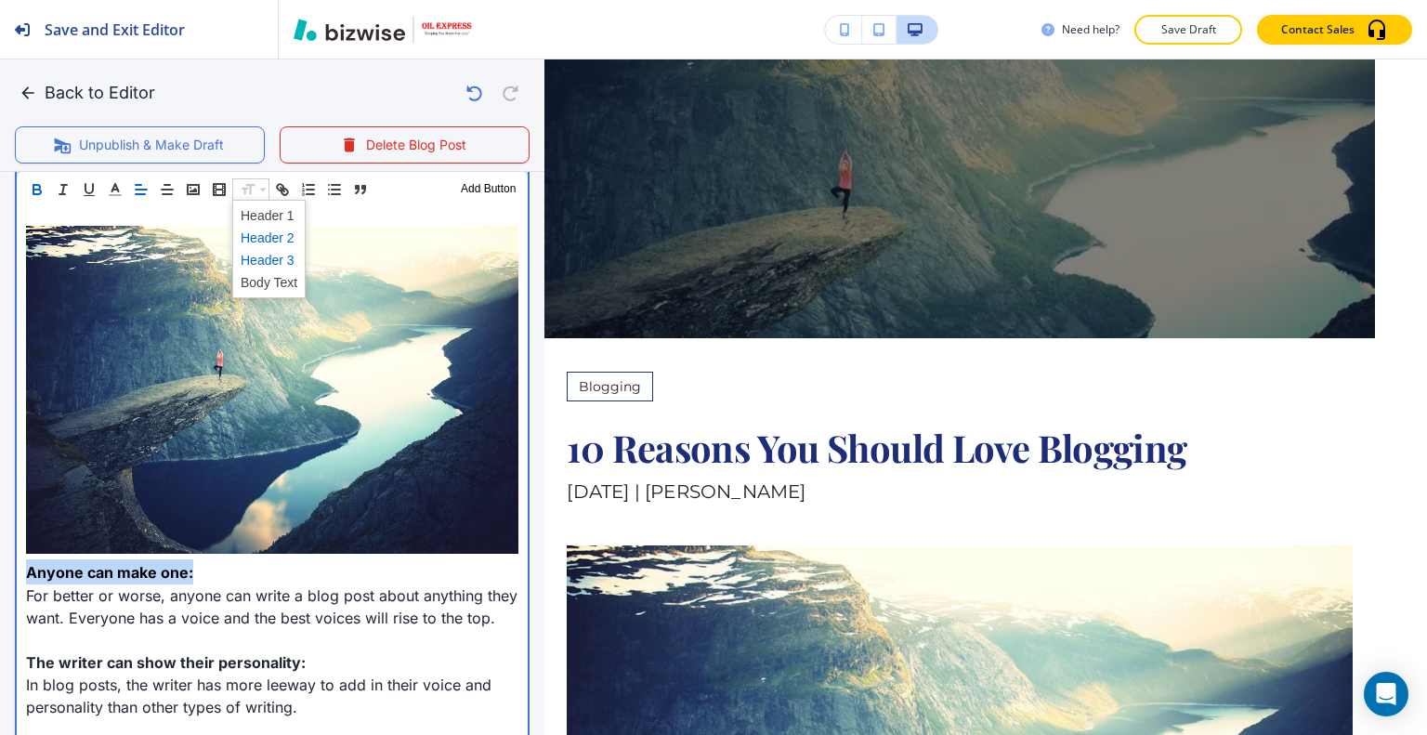
scroll to position [653, 0]
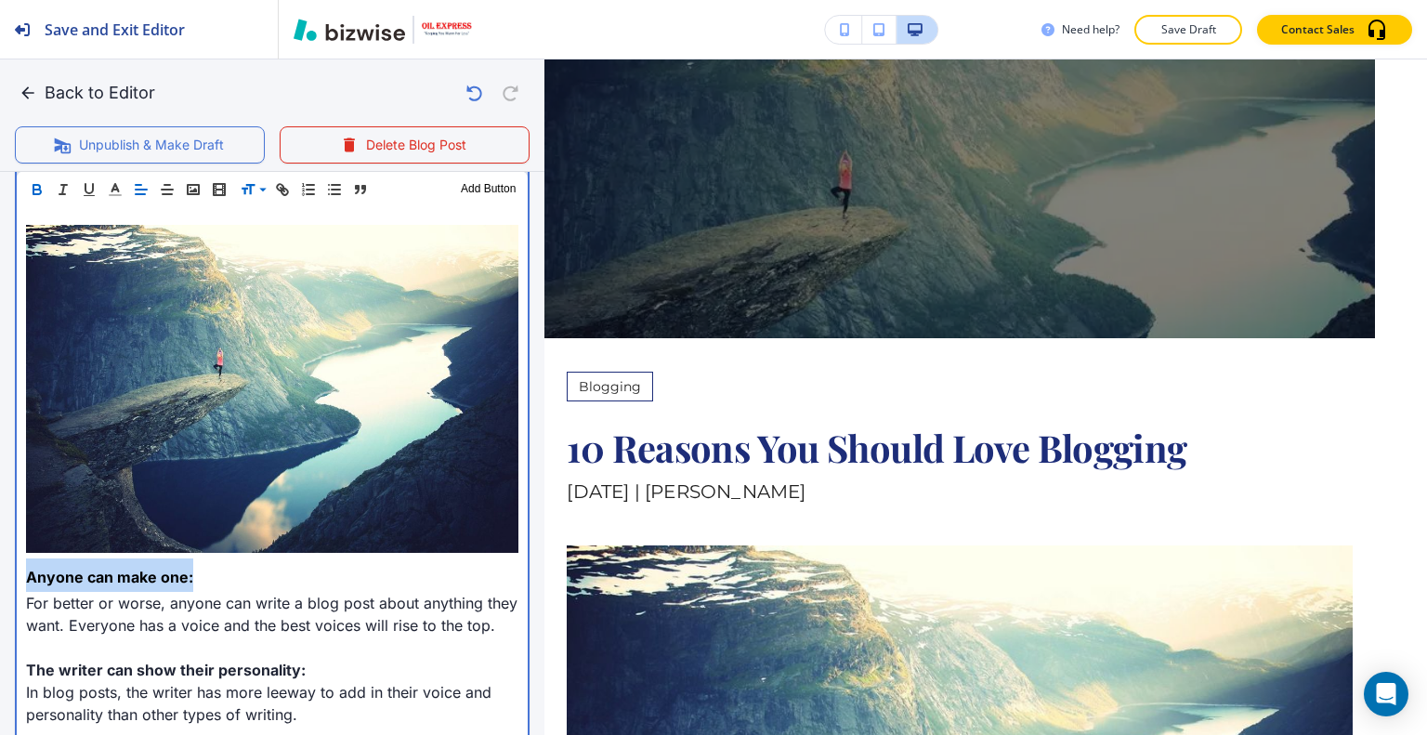
click at [293, 568] on p "Anyone can make one:" at bounding box center [272, 574] width 492 height 33
click at [291, 571] on p "Anyone can make one:" at bounding box center [272, 574] width 492 height 33
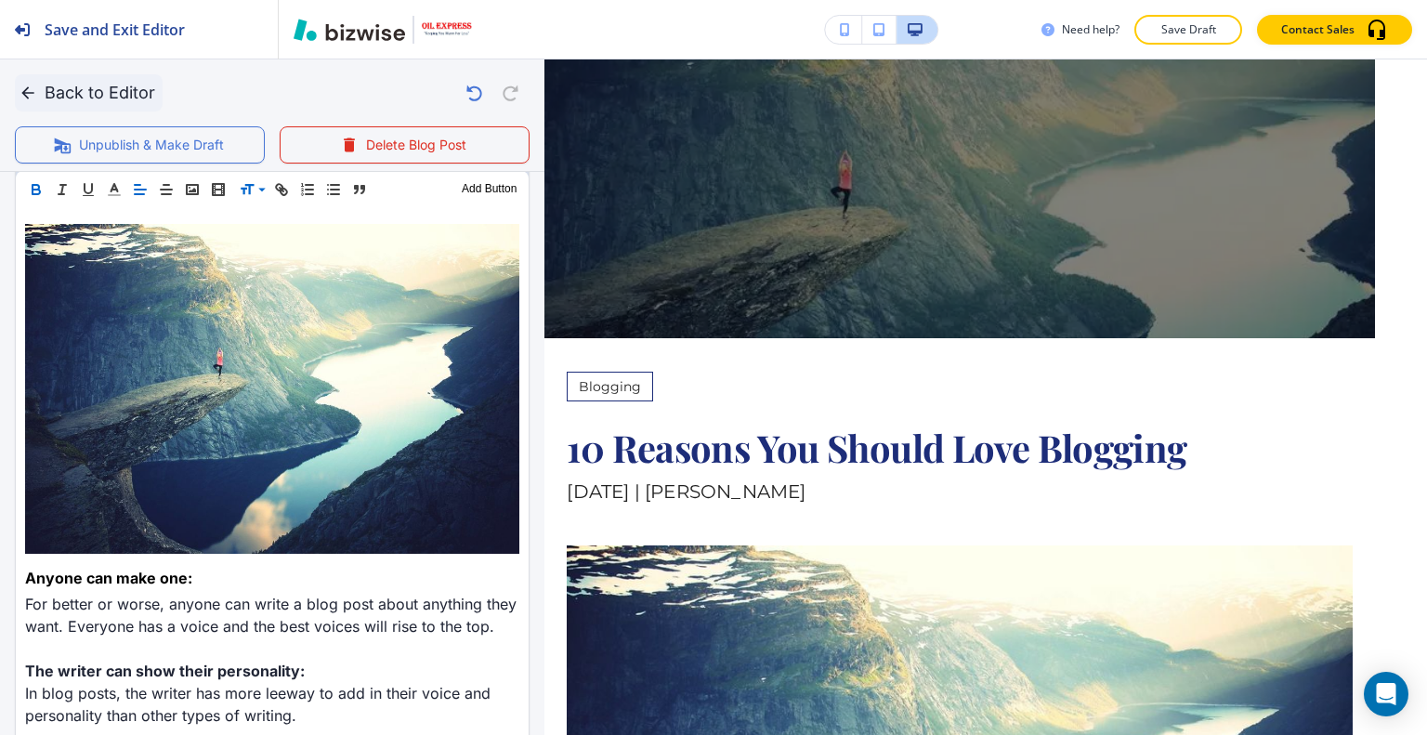
scroll to position [652, 0]
click at [55, 99] on button "Back to Editor" at bounding box center [89, 92] width 148 height 37
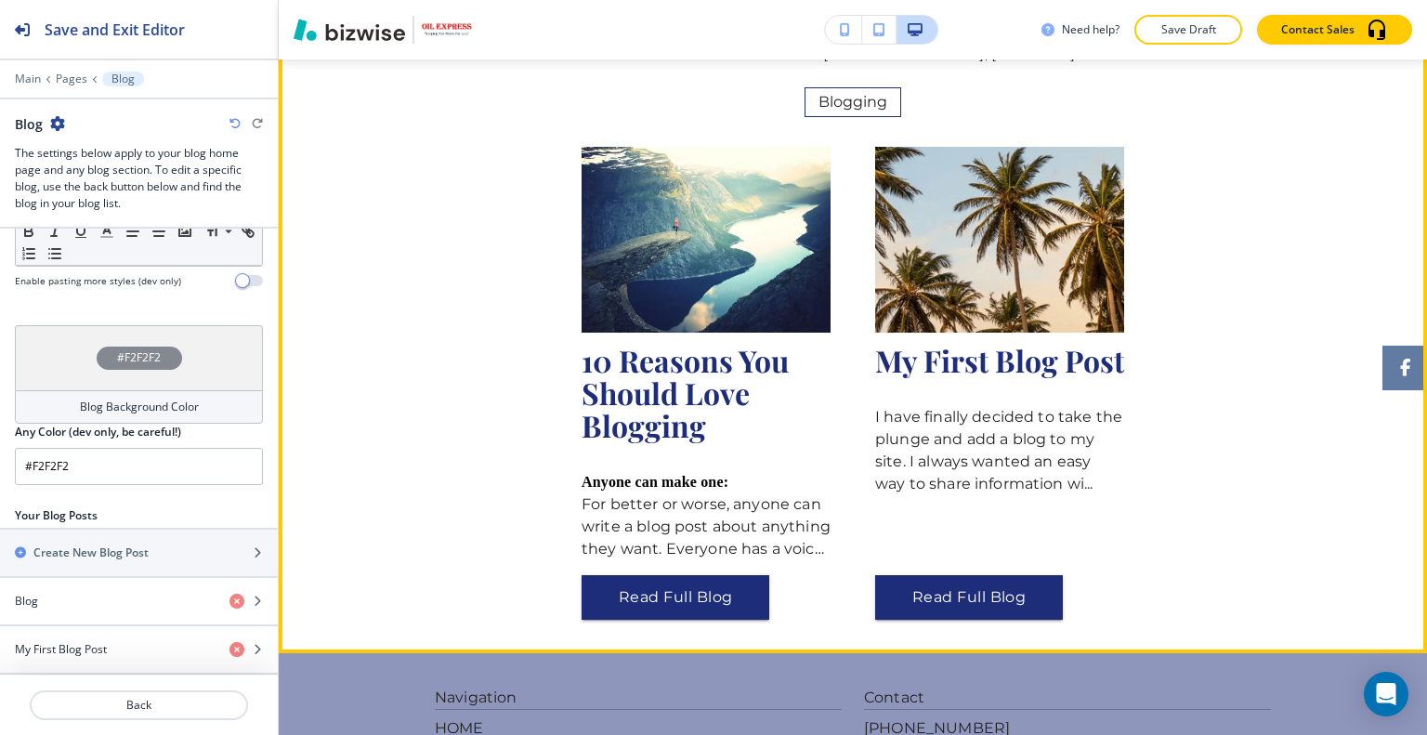
scroll to position [93, 0]
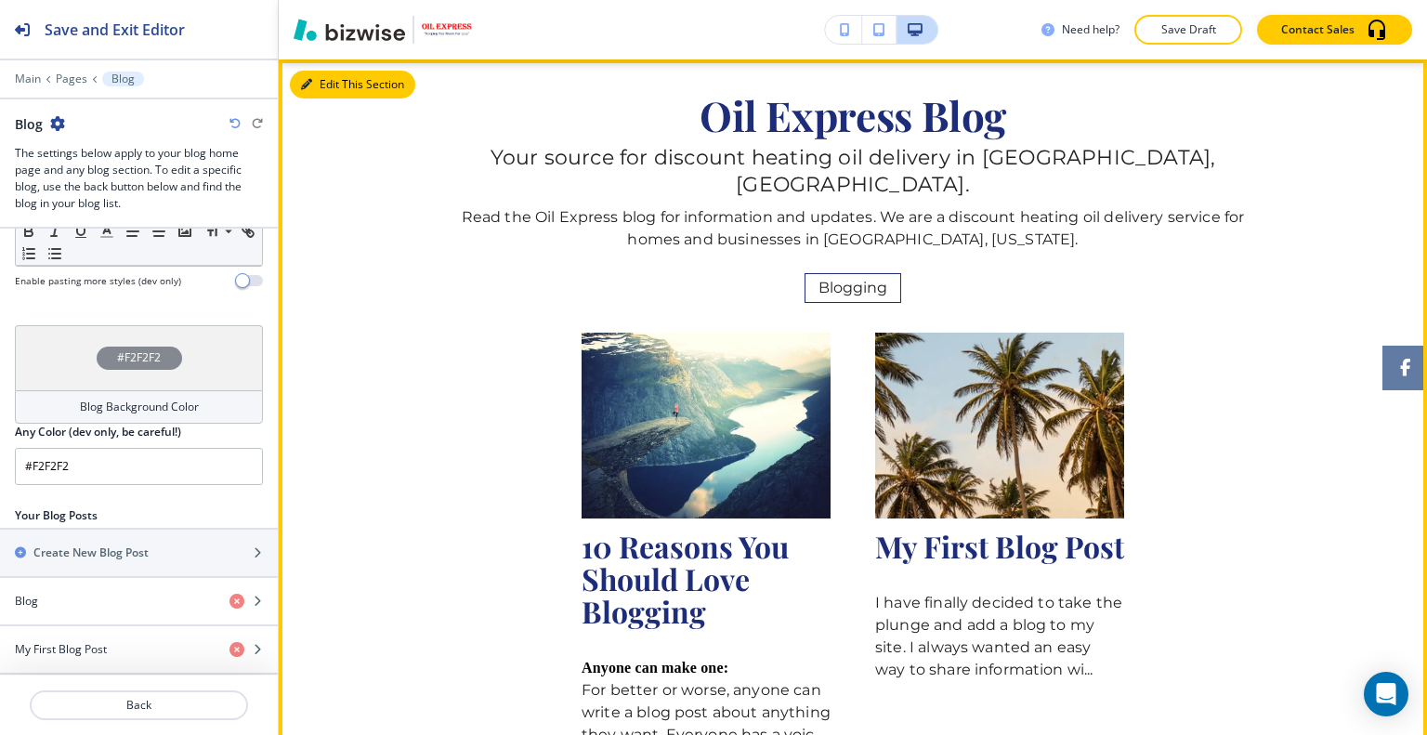
click at [338, 79] on button "Edit This Section" at bounding box center [352, 85] width 125 height 28
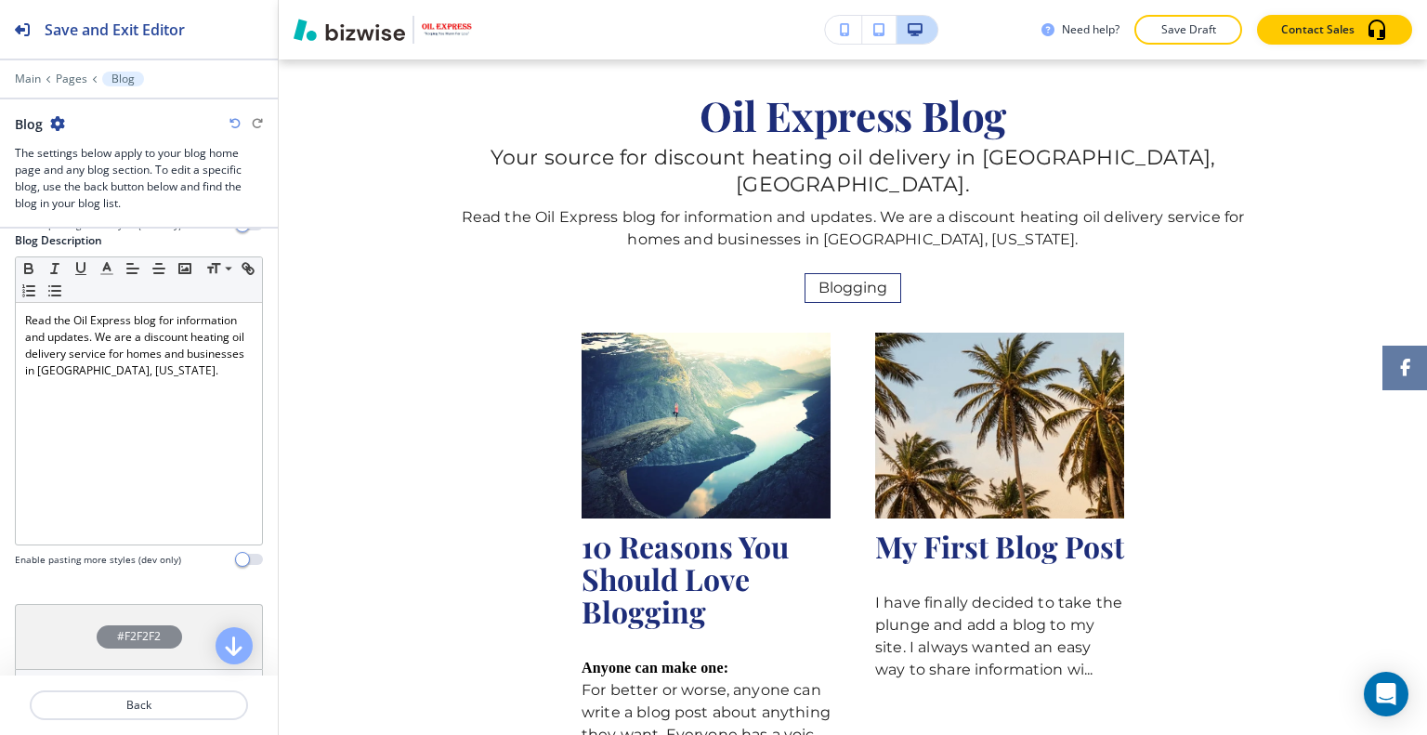
scroll to position [580, 0]
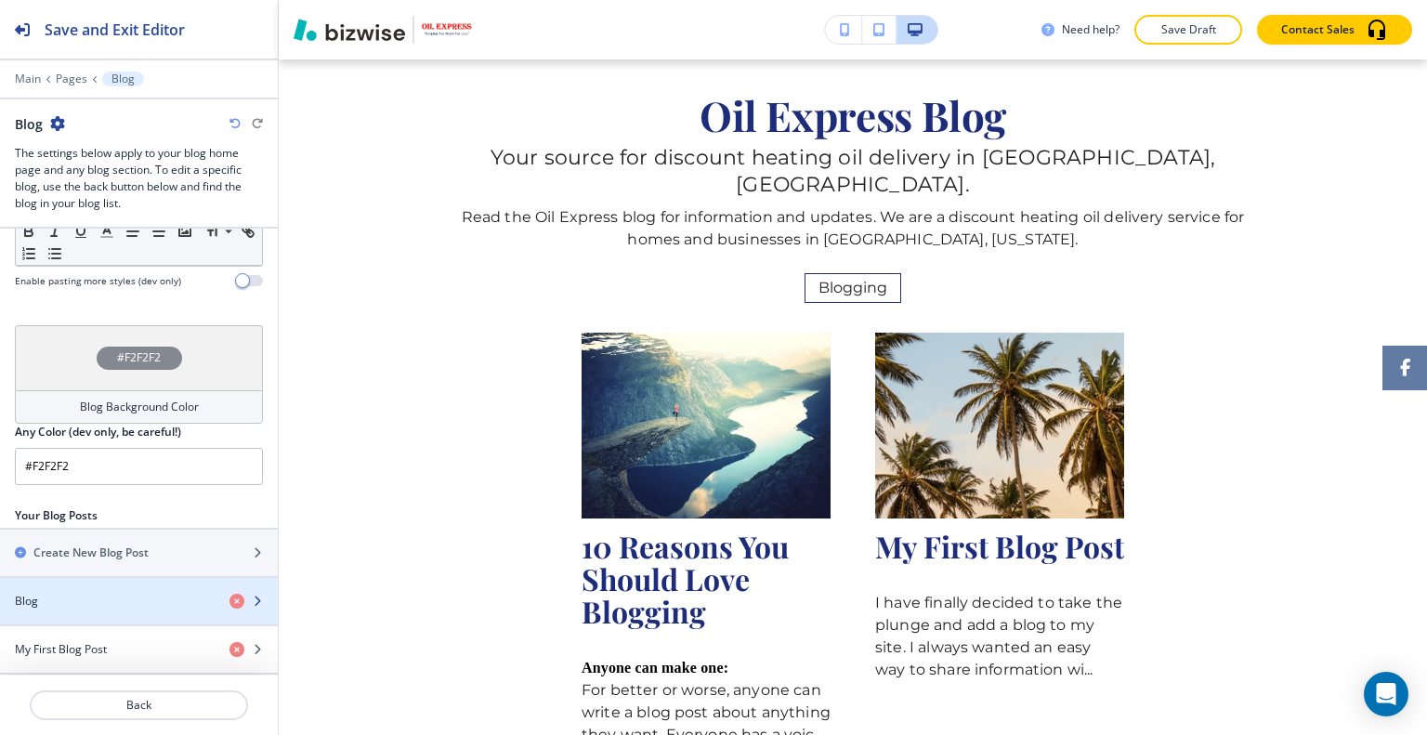
click at [131, 593] on div "Blog" at bounding box center [107, 601] width 215 height 17
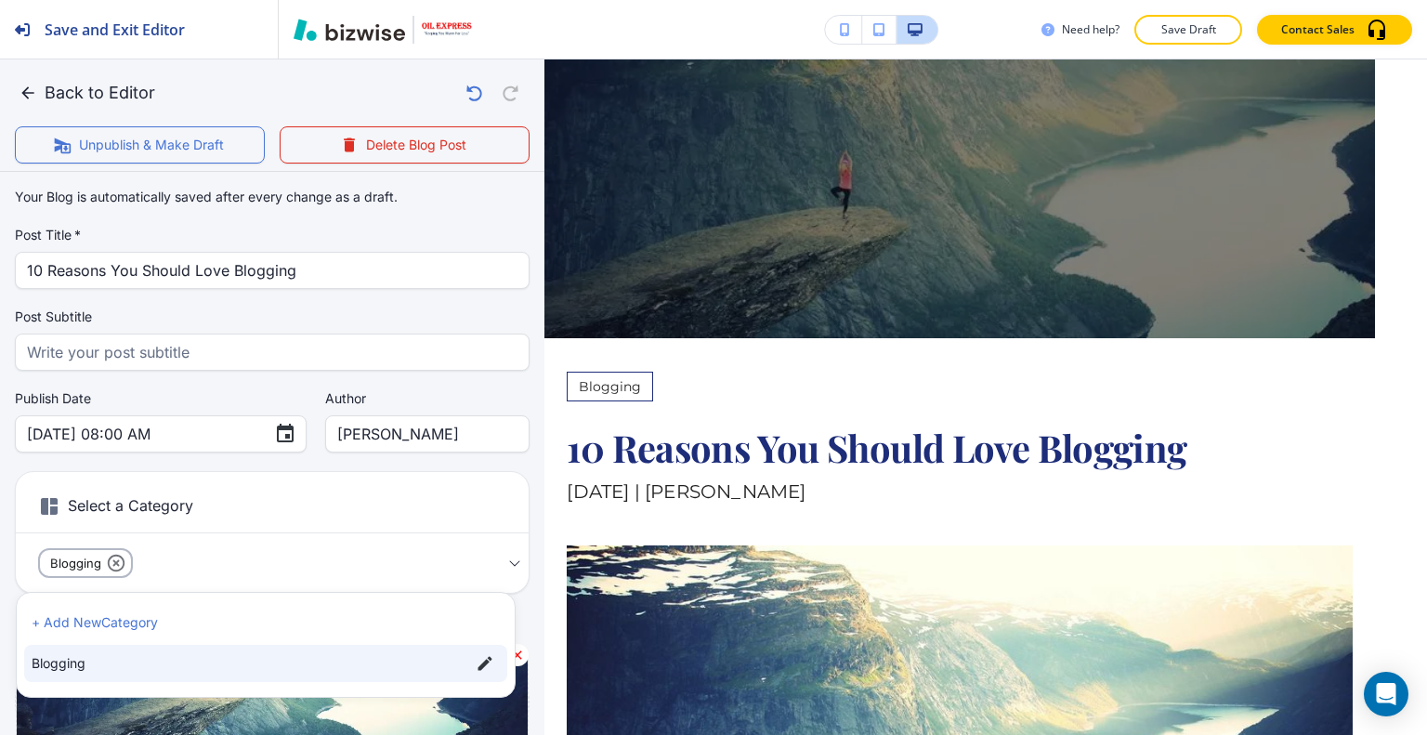
click at [131, 0] on body "Save and Exit Editor Main Pages Blog Blog The settings below apply to your blog…" at bounding box center [713, 0] width 1427 height 0
click at [253, 557] on div at bounding box center [713, 367] width 1427 height 735
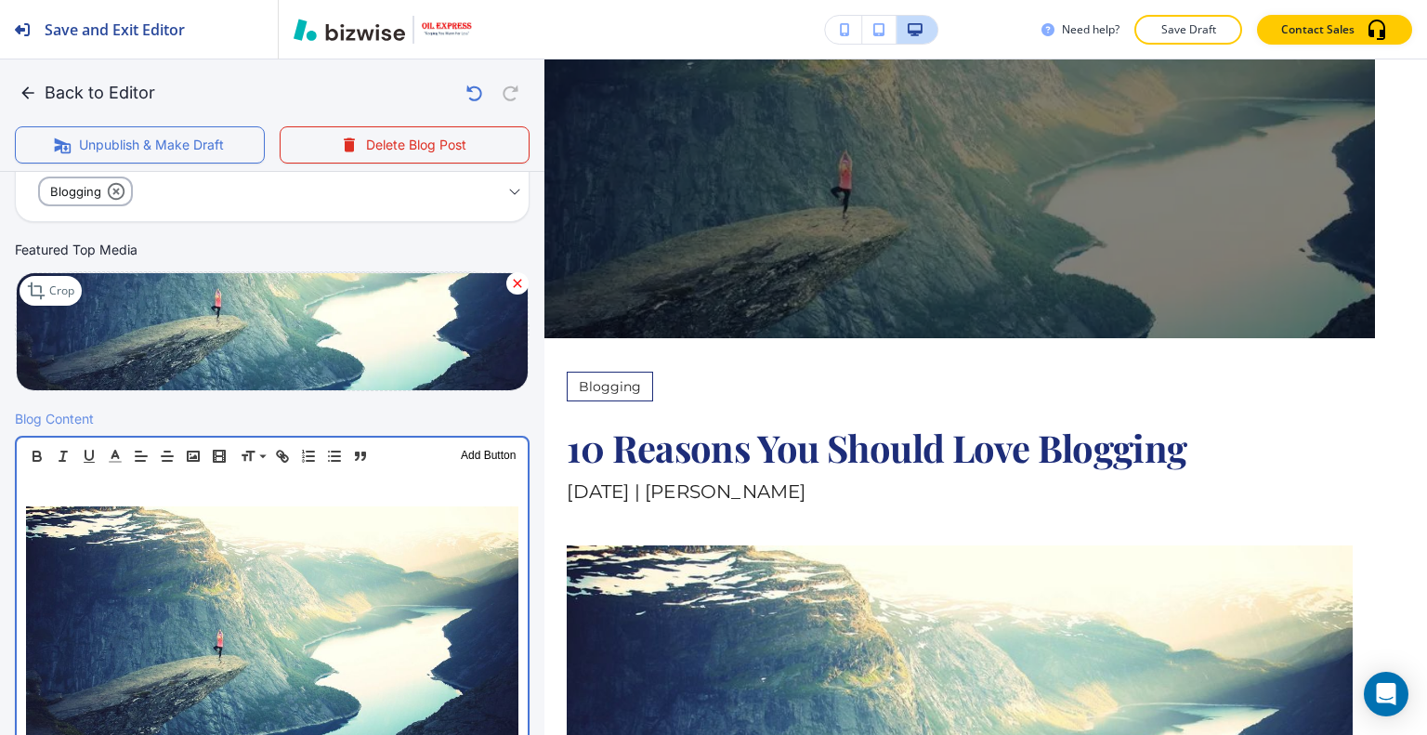
scroll to position [372, 0]
click at [107, 495] on p at bounding box center [272, 495] width 492 height 22
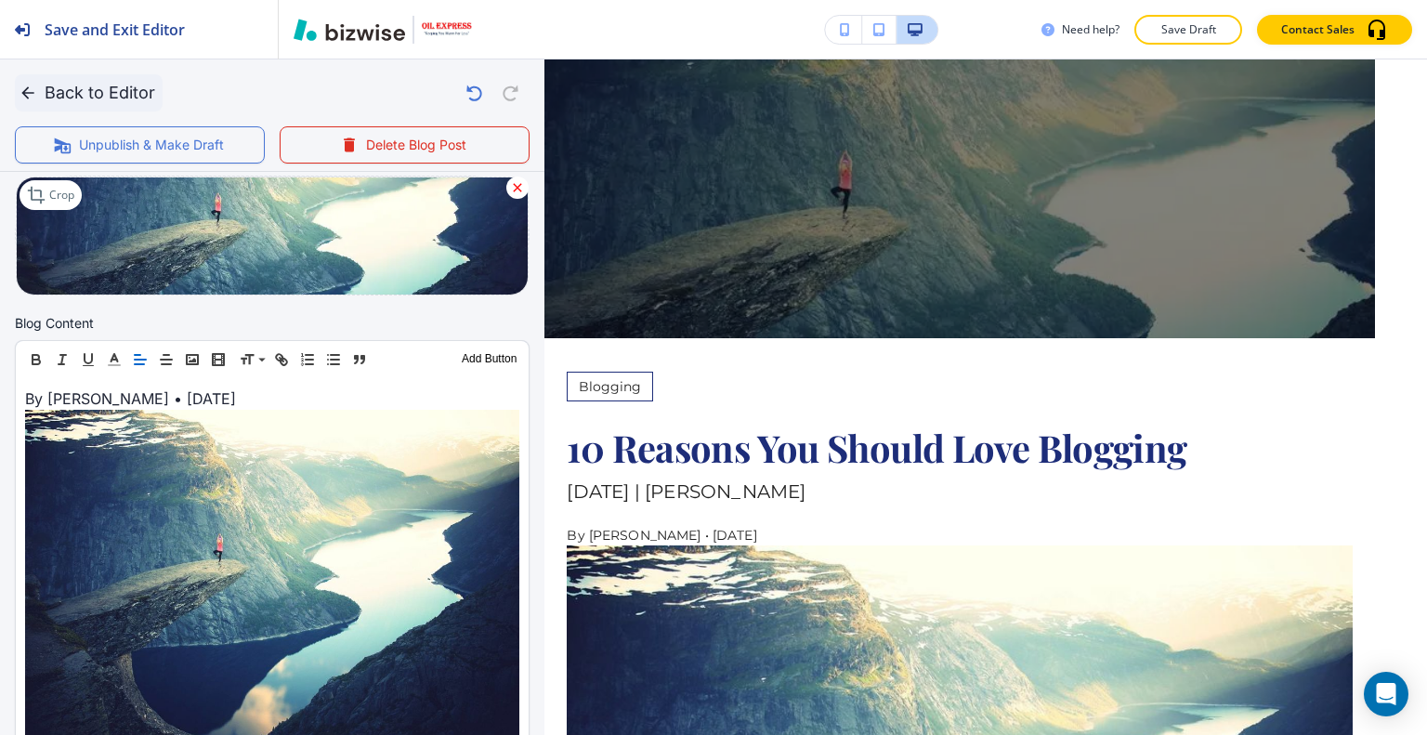
click at [89, 93] on button "Back to Editor" at bounding box center [89, 92] width 148 height 37
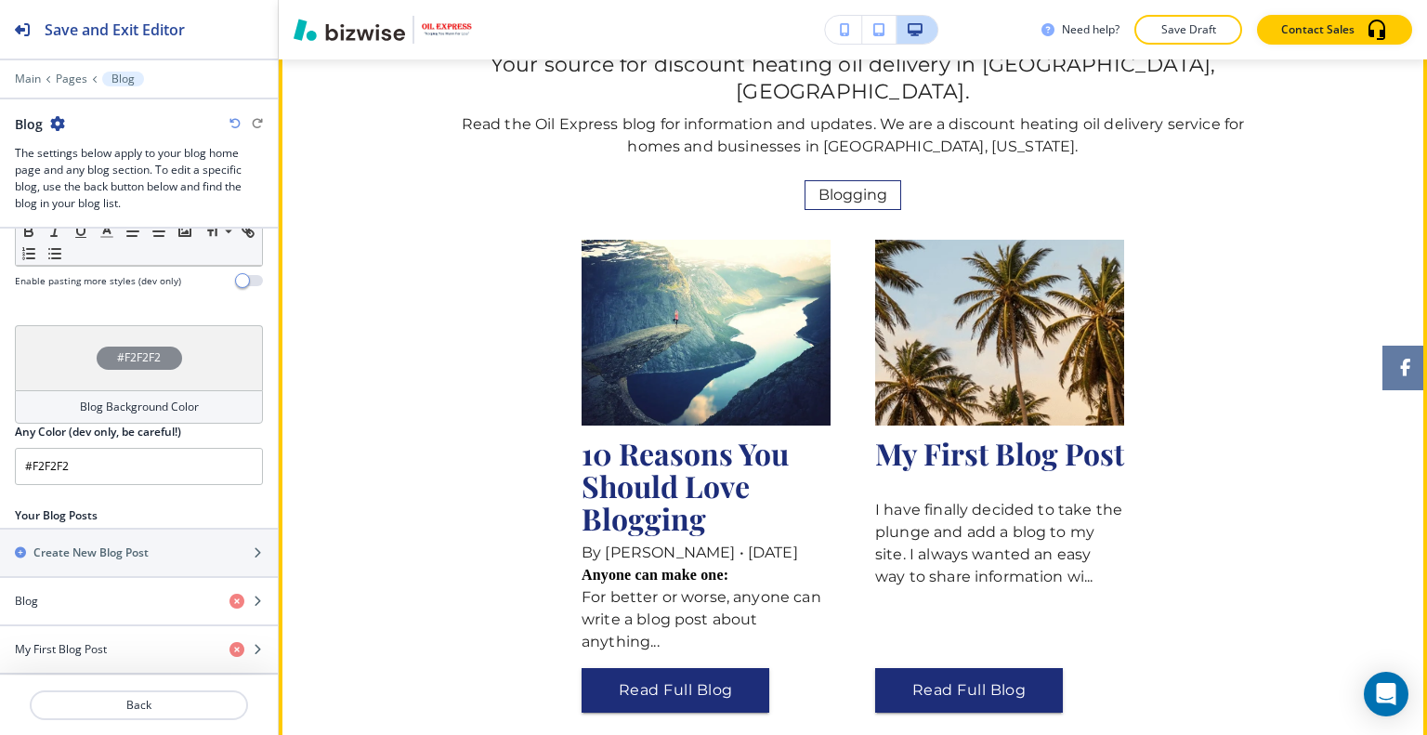
scroll to position [279, 0]
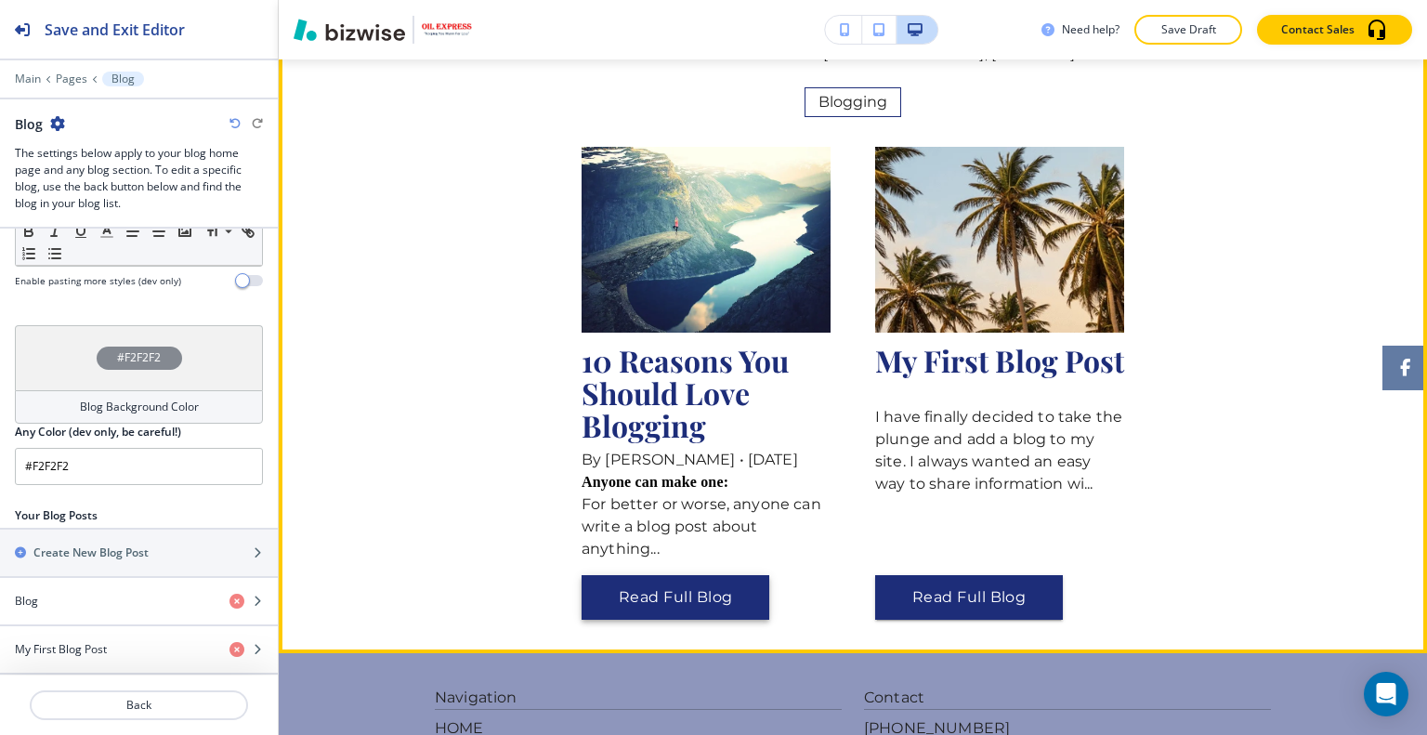
click at [713, 575] on button "Read Full Blog" at bounding box center [675, 597] width 188 height 45
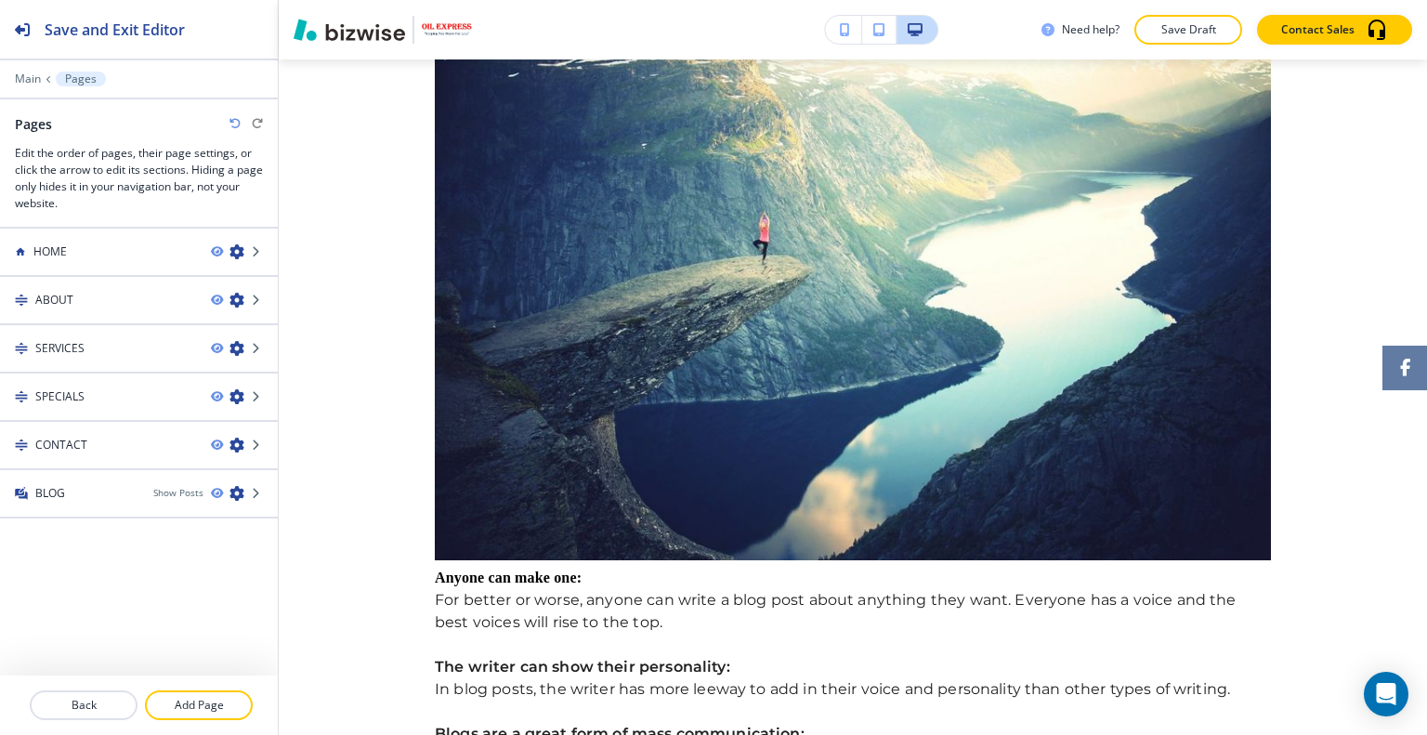
scroll to position [372, 0]
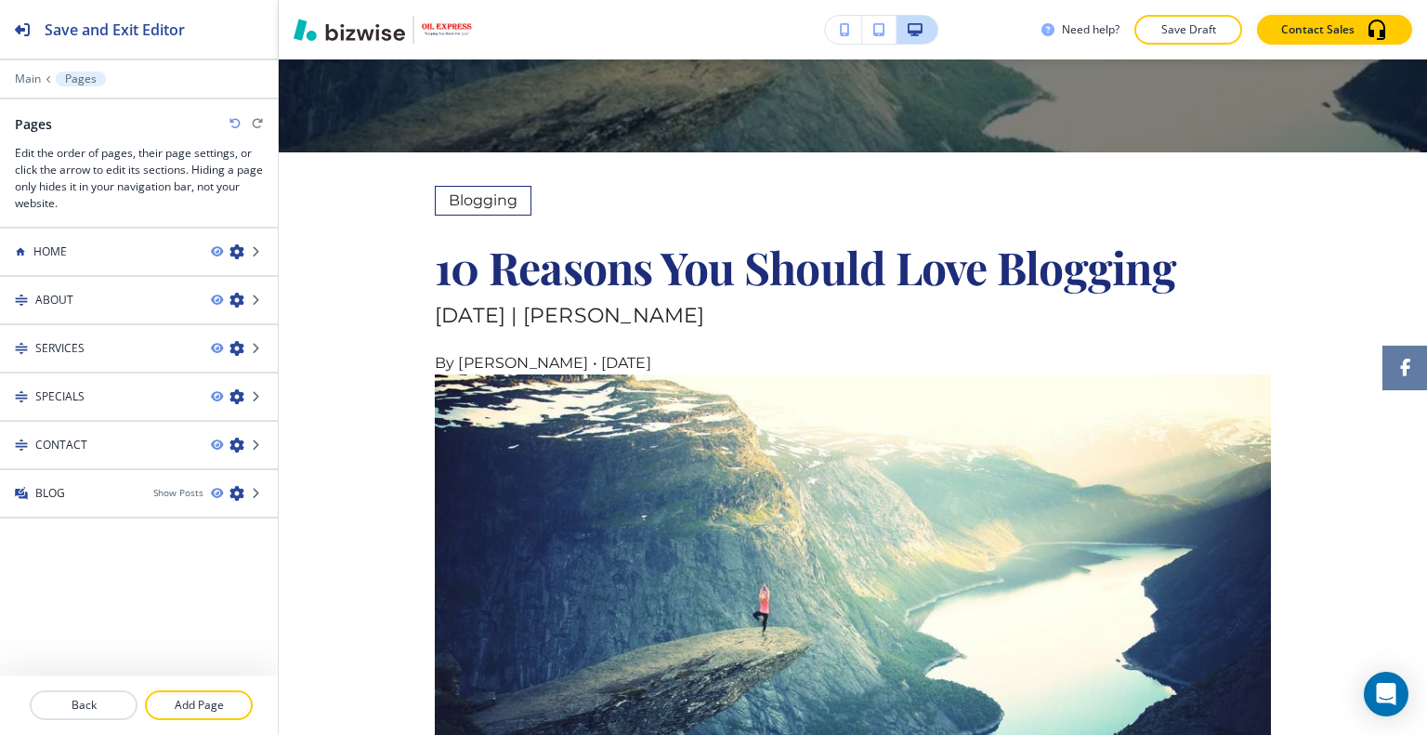
drag, startPoint x: 431, startPoint y: 369, endPoint x: 417, endPoint y: 316, distance: 54.7
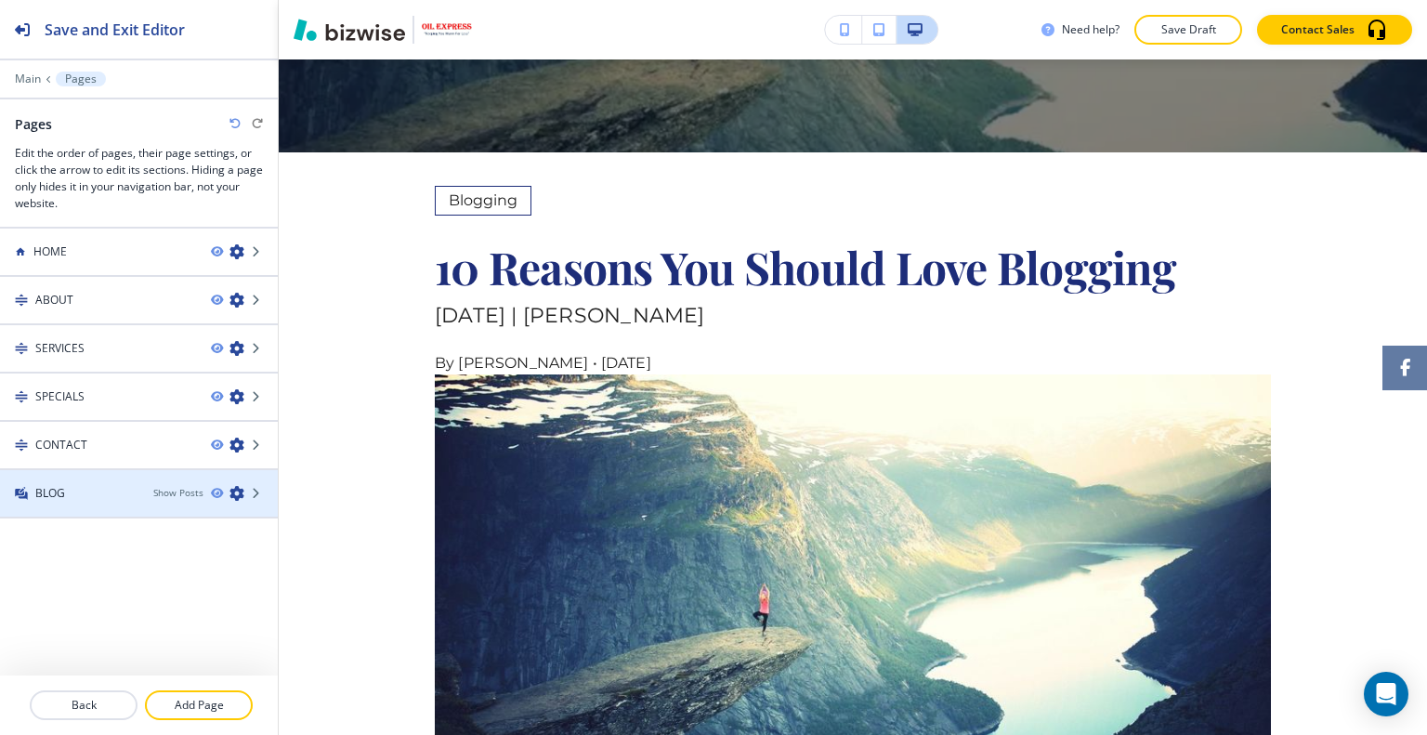
click at [123, 479] on div at bounding box center [139, 477] width 278 height 15
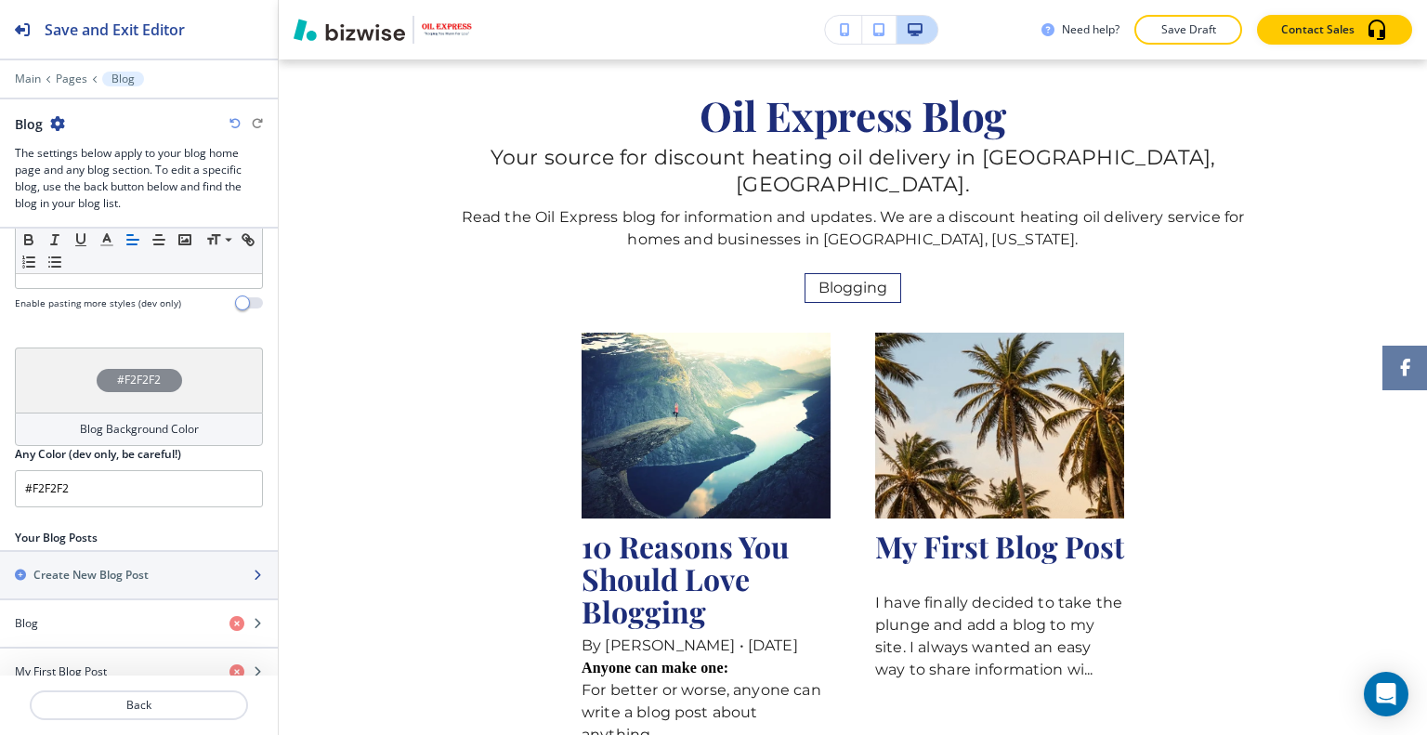
scroll to position [580, 0]
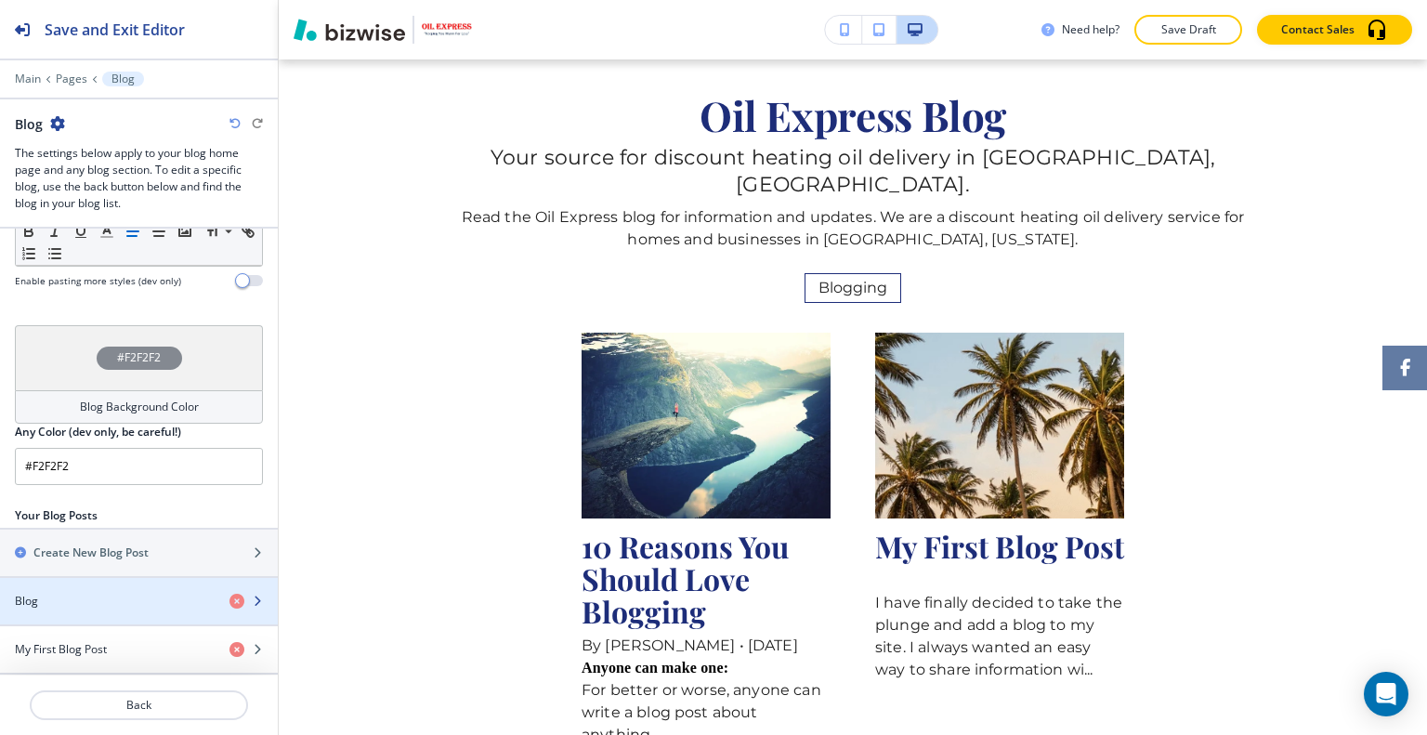
click at [96, 593] on div "Blog" at bounding box center [107, 601] width 215 height 17
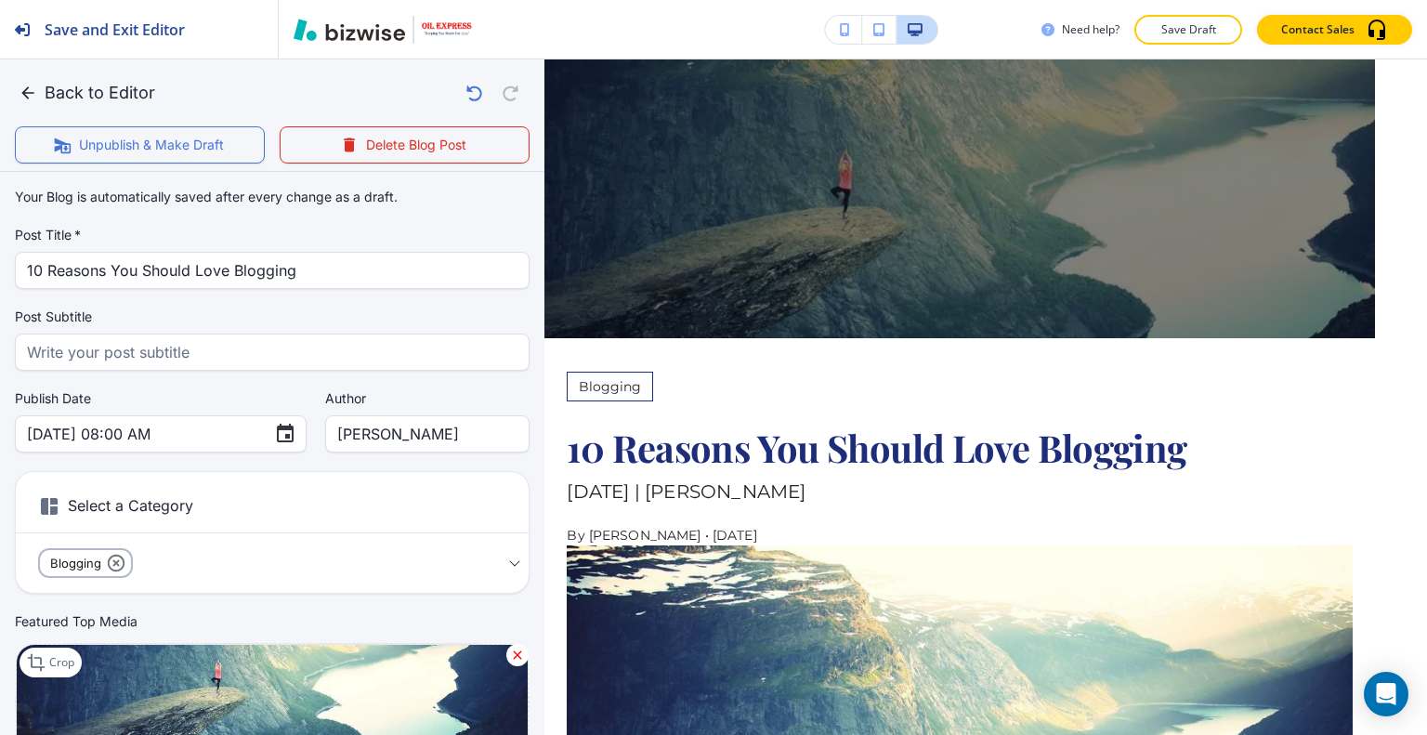
click at [96, 579] on div "Select a Category Blogging qwqd6r2dqwy872k05ps9qpag Select a Category" at bounding box center [272, 532] width 515 height 123
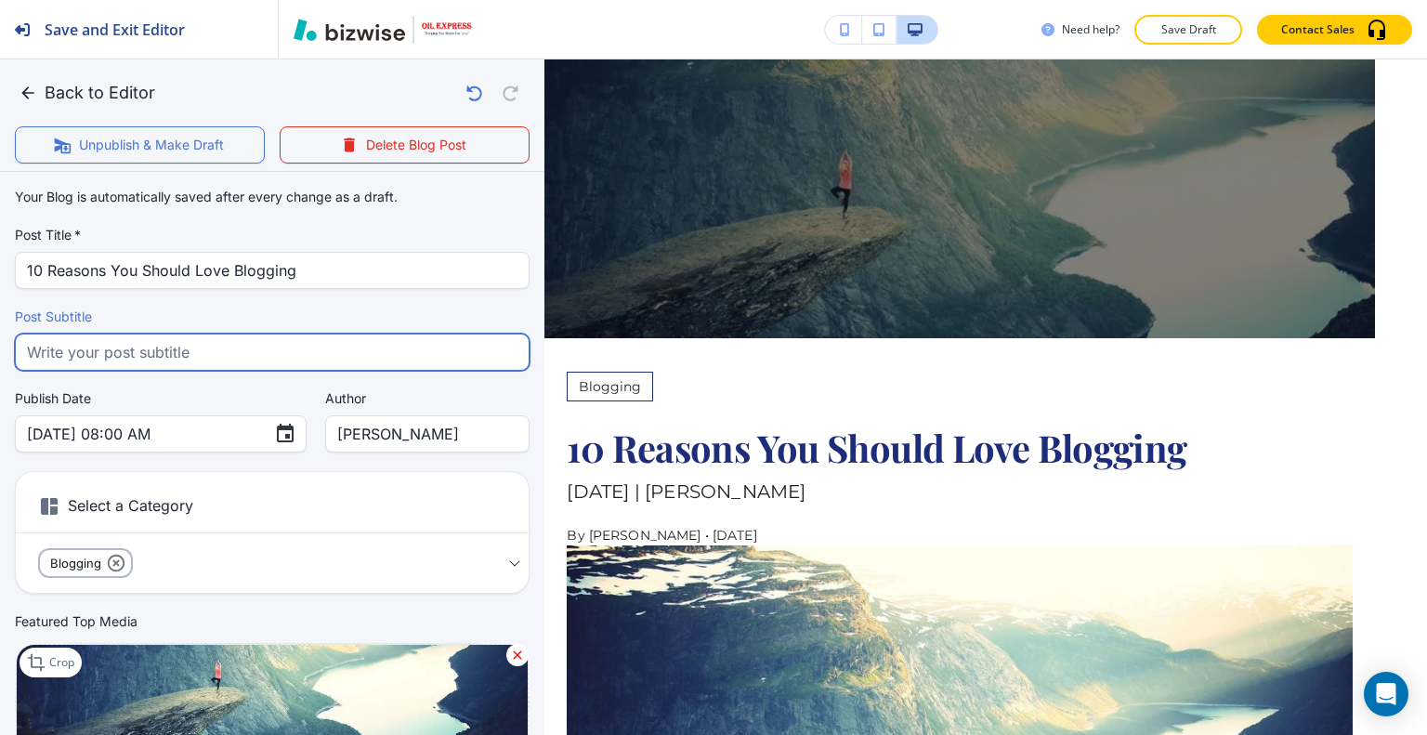
click at [179, 356] on input "text" at bounding box center [272, 351] width 490 height 35
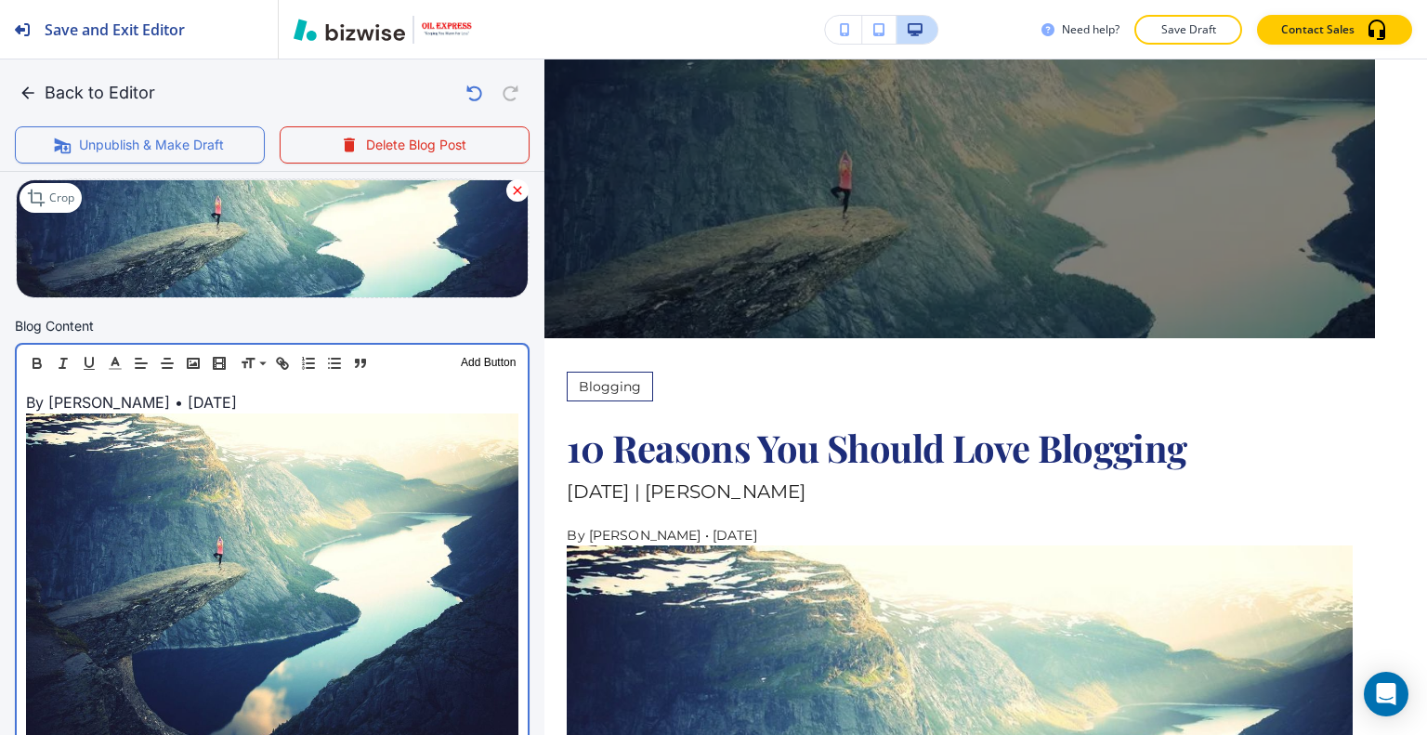
scroll to position [464, 0]
drag, startPoint x: 331, startPoint y: 398, endPoint x: 0, endPoint y: 391, distance: 330.8
click at [47, 401] on p at bounding box center [272, 402] width 492 height 22
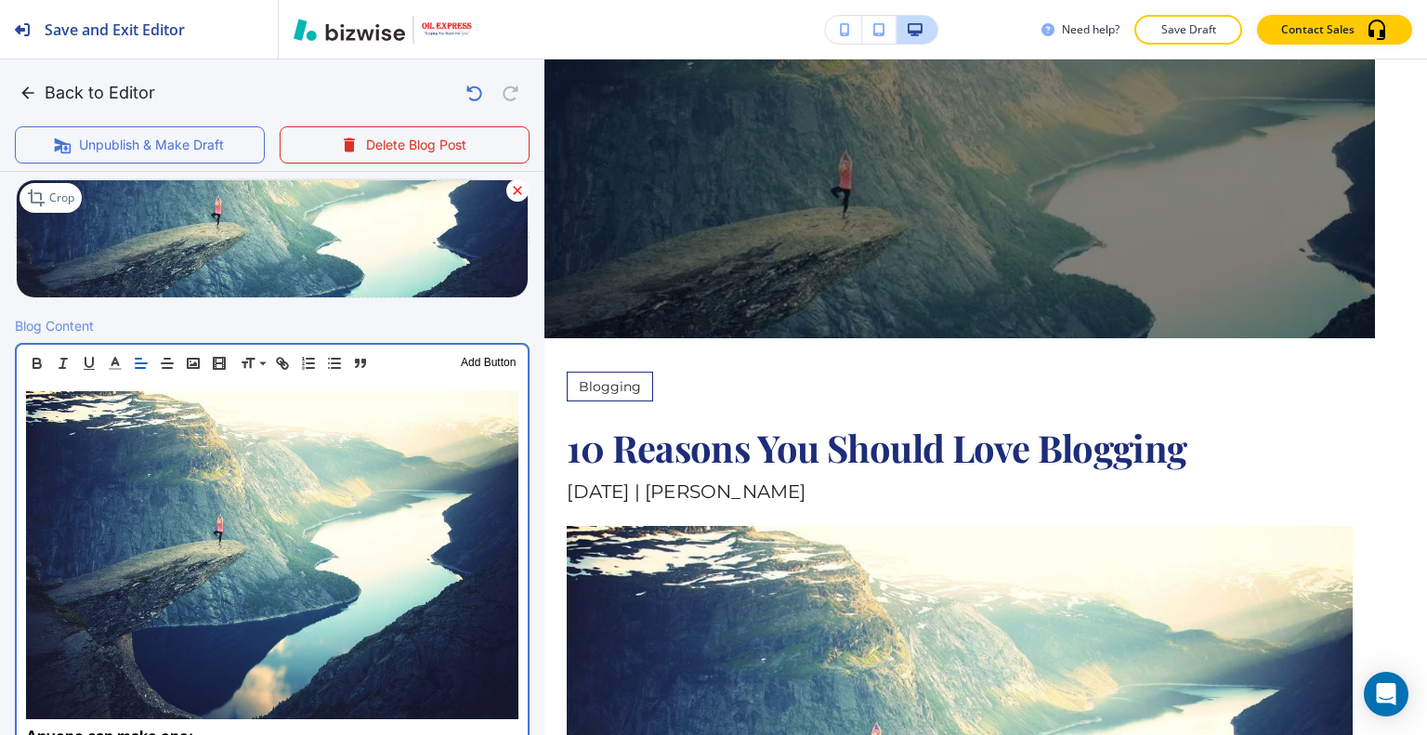
click at [141, 438] on img at bounding box center [272, 555] width 492 height 329
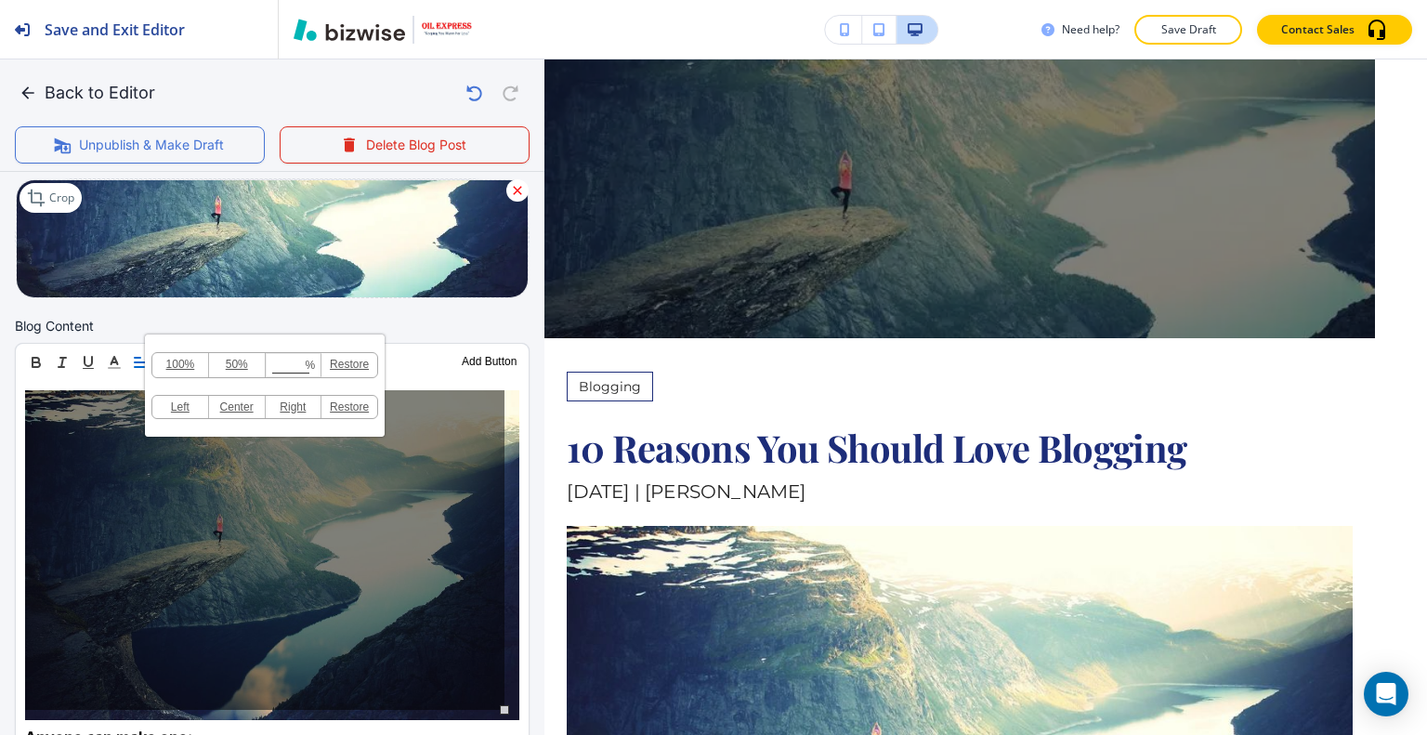
click at [151, 584] on div "100% 50% % Press enter key to apply change! Restore Left Center Right Restore" at bounding box center [264, 550] width 479 height 320
click at [53, 93] on button "Back to Editor" at bounding box center [89, 92] width 148 height 37
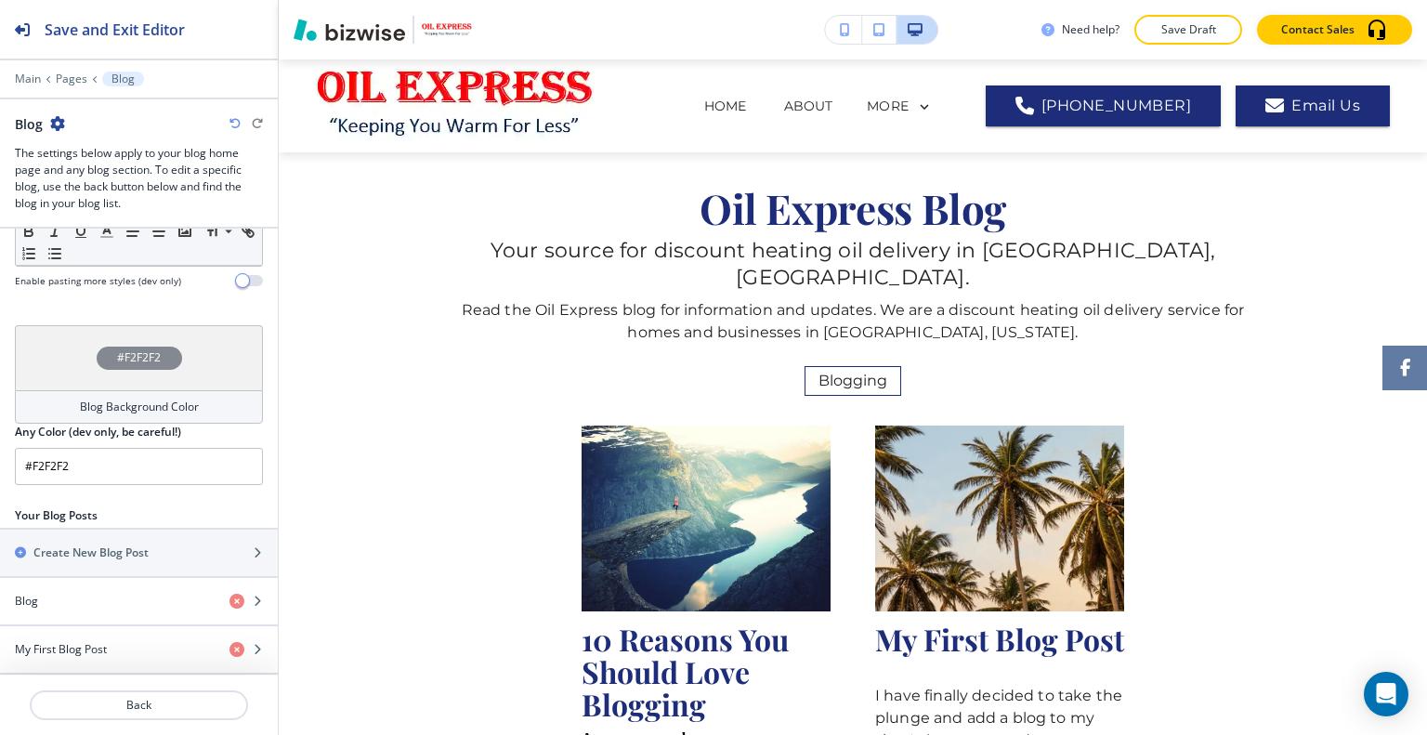
scroll to position [279, 0]
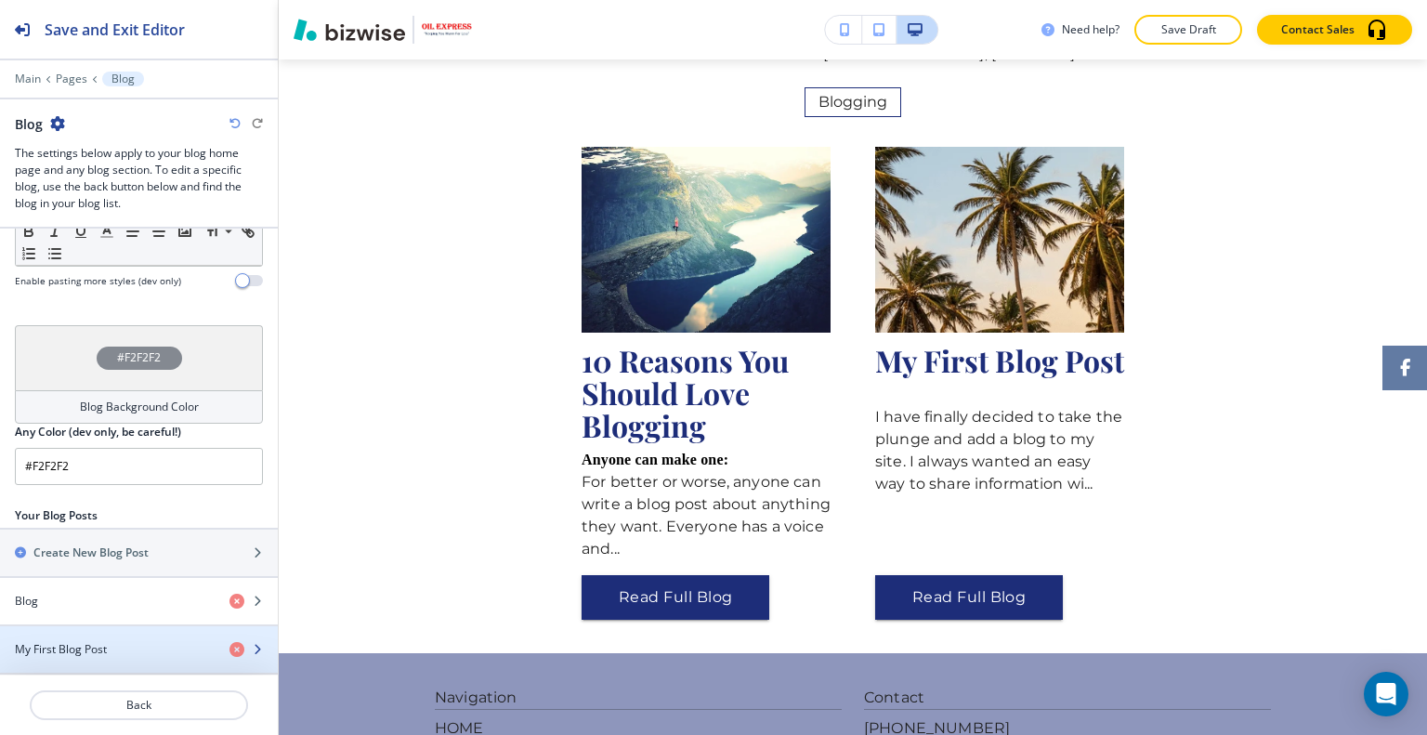
click at [156, 658] on div "button" at bounding box center [139, 665] width 278 height 15
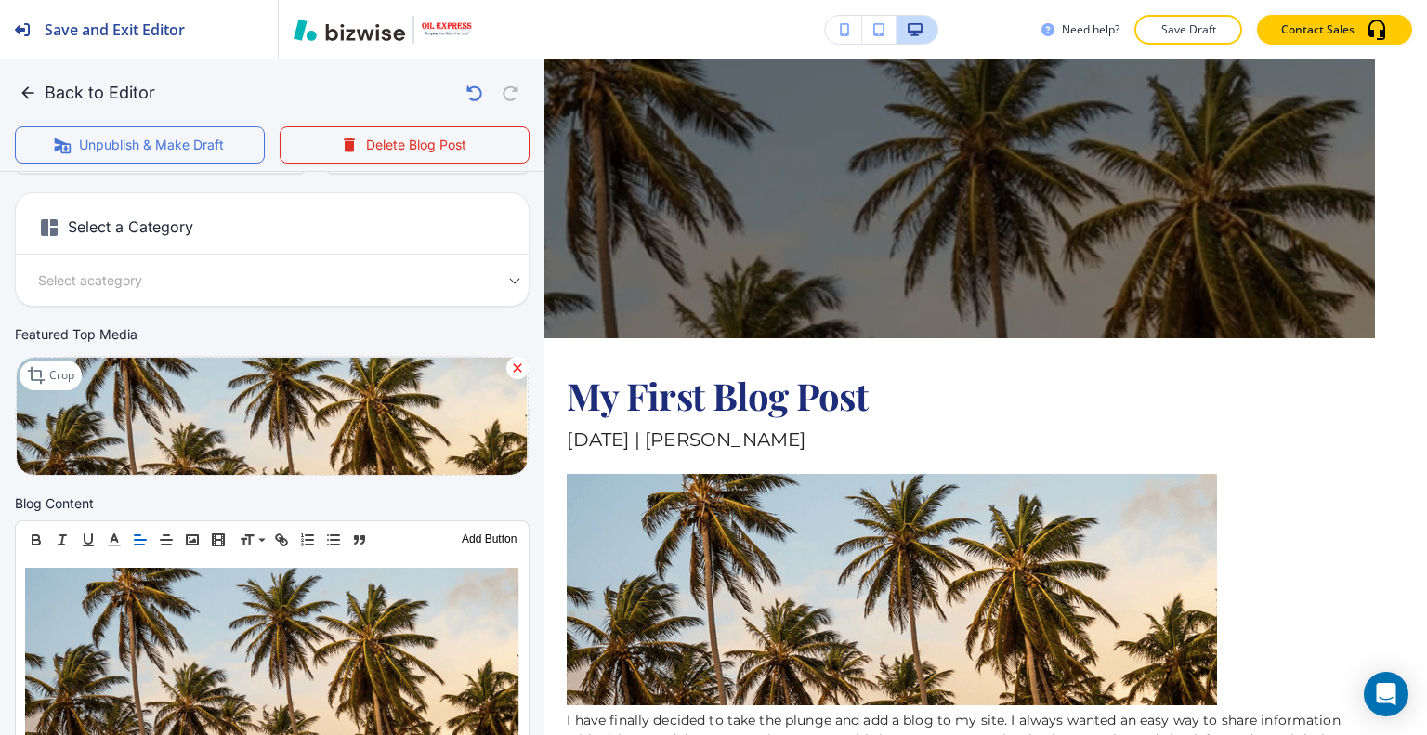
click at [60, 88] on button "Back to Editor" at bounding box center [89, 92] width 148 height 37
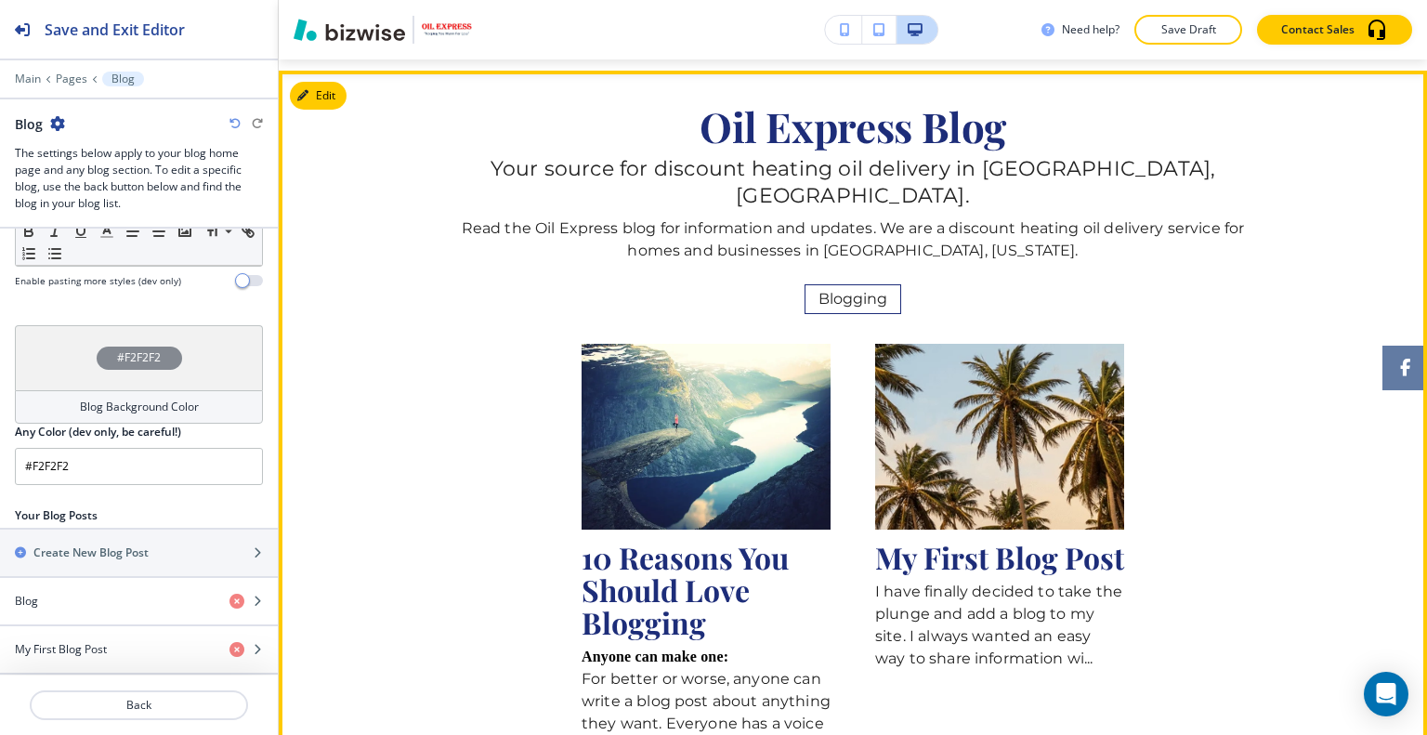
scroll to position [0, 0]
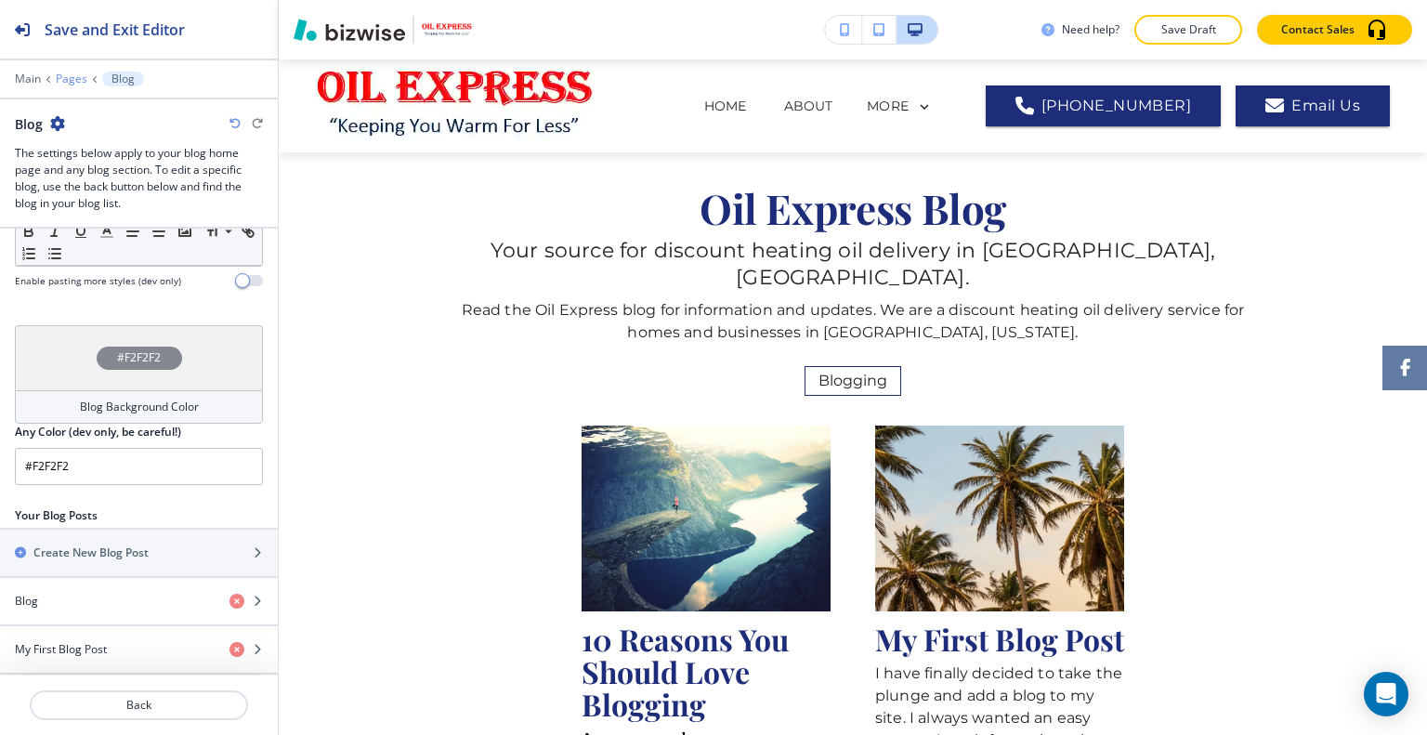
click at [72, 78] on p "Pages" at bounding box center [72, 78] width 32 height 13
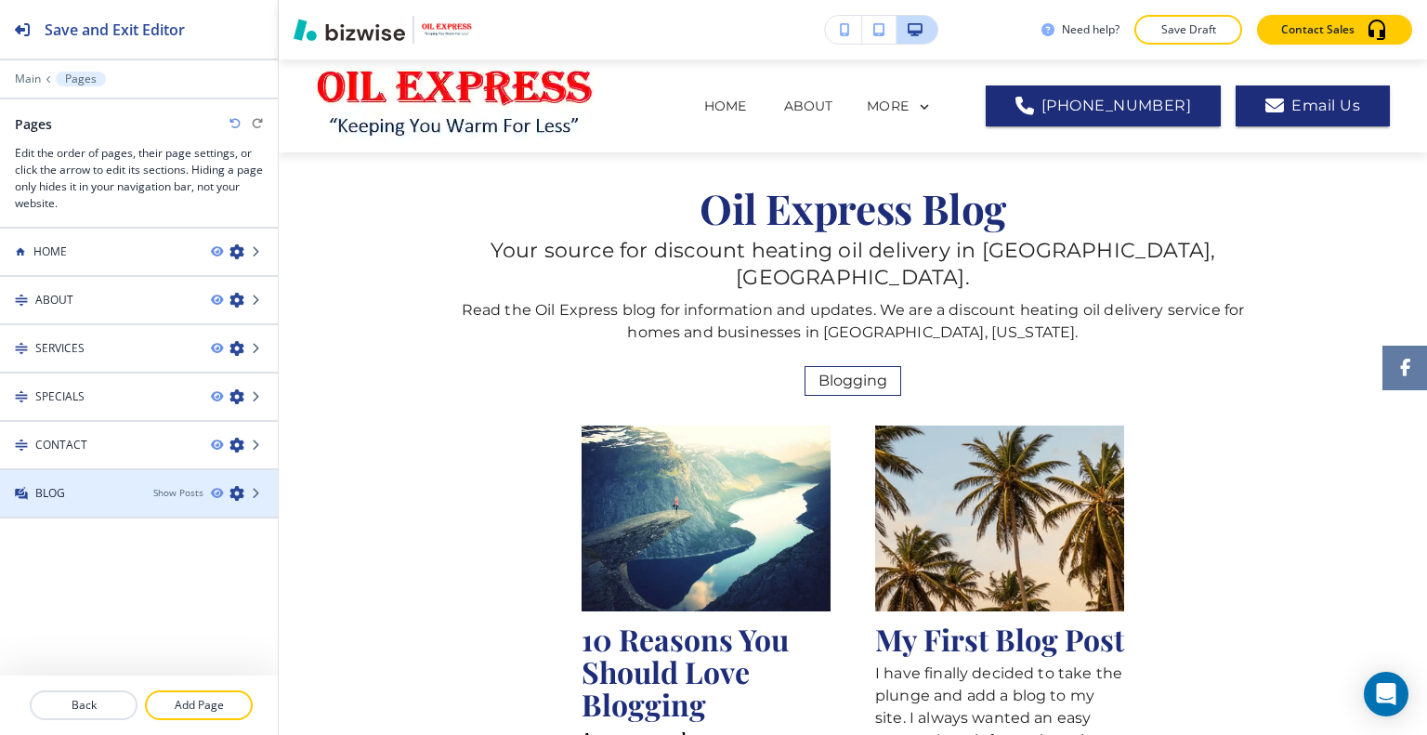
click at [111, 497] on div "BLOG" at bounding box center [69, 493] width 138 height 17
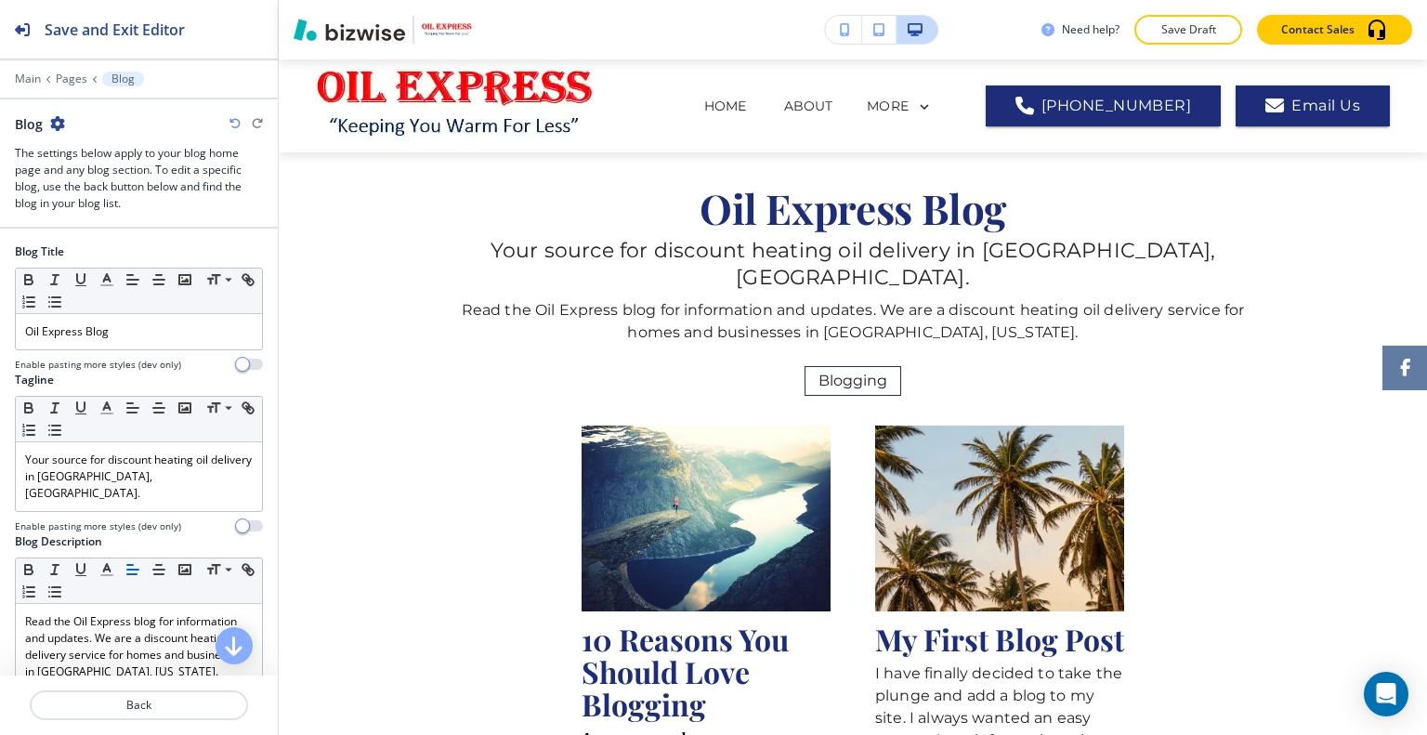
click at [1185, 46] on div "Need help? Save Draft Contact Sales" at bounding box center [853, 29] width 1148 height 59
click at [1186, 33] on p "Save Draft" at bounding box center [1187, 29] width 59 height 17
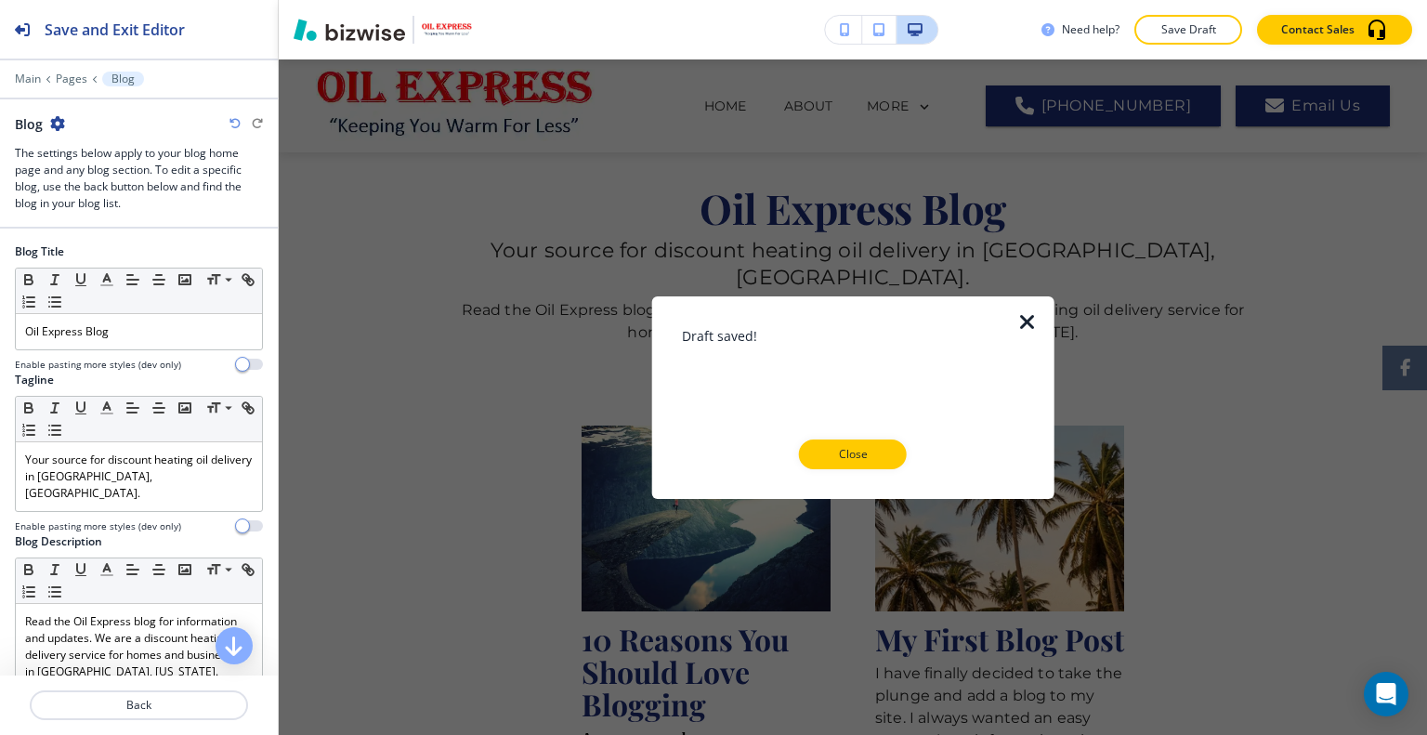
click at [908, 452] on div "Close" at bounding box center [853, 454] width 343 height 30
click at [890, 460] on button "Close" at bounding box center [853, 454] width 108 height 30
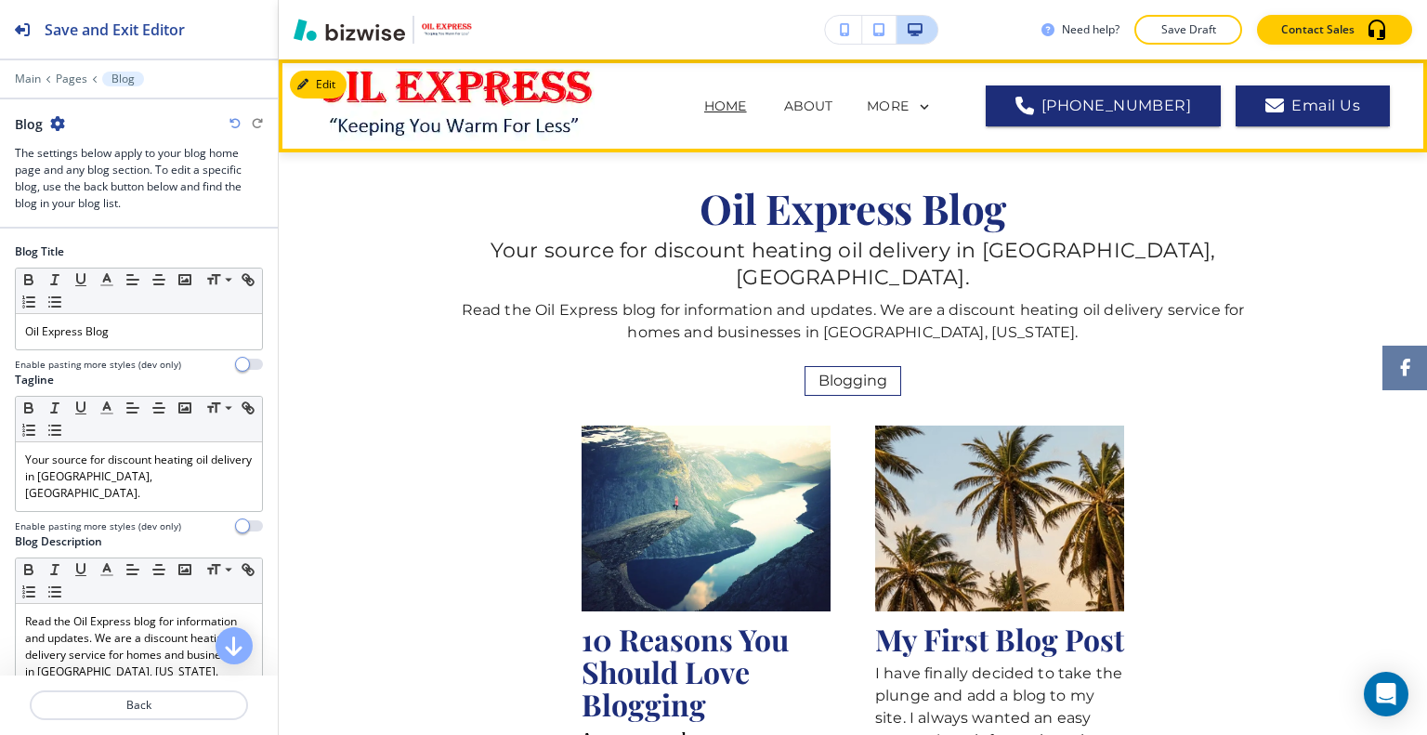
click at [704, 98] on p "HOME" at bounding box center [725, 107] width 43 height 20
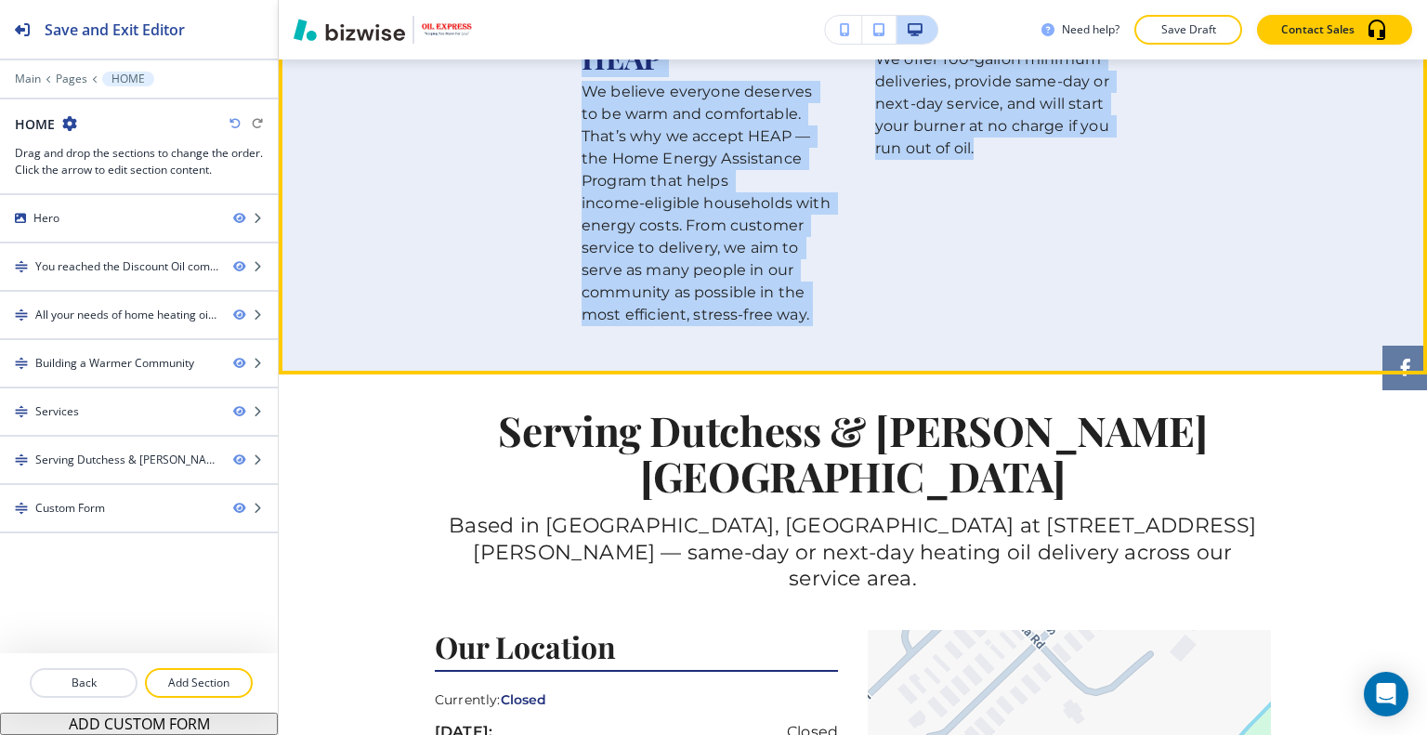
scroll to position [1672, 0]
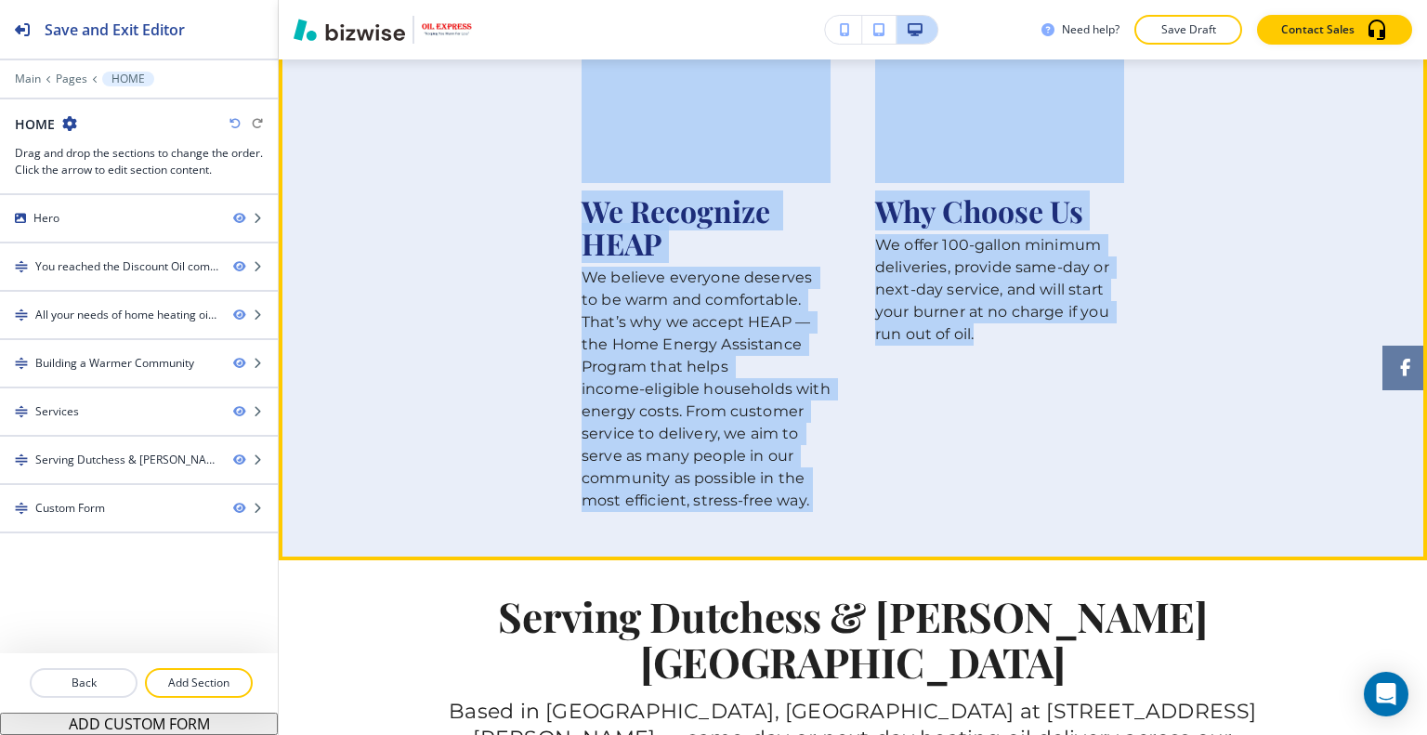
drag, startPoint x: 438, startPoint y: 259, endPoint x: 1085, endPoint y: 397, distance: 661.0
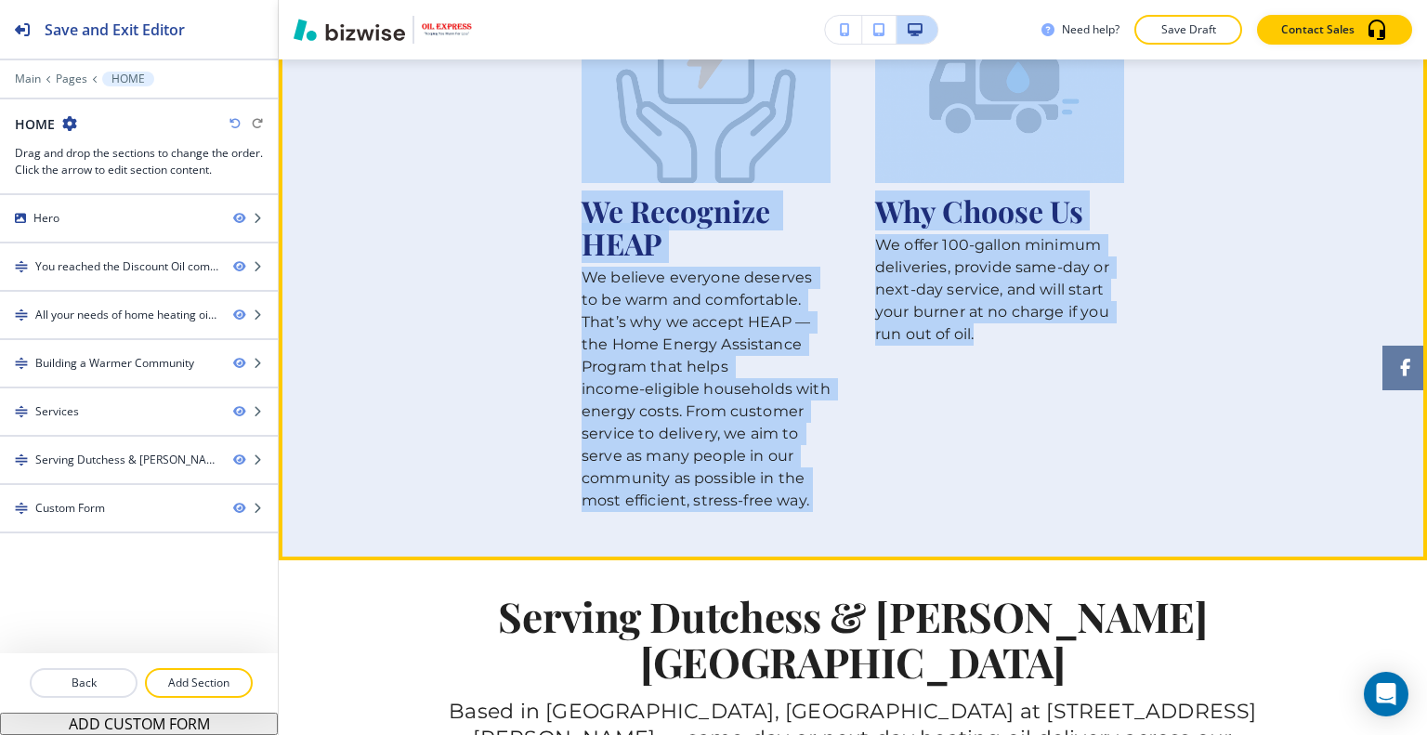
click at [1087, 397] on main "Edit Discount Oil: Keeping You Warm For Less Pure & Reliable Fuel your home wit…" at bounding box center [853, 269] width 1148 height 3579
copy main "Discount Oil: Keeping You Warm For Less Pure & Reliable Fuel your home with 100…"
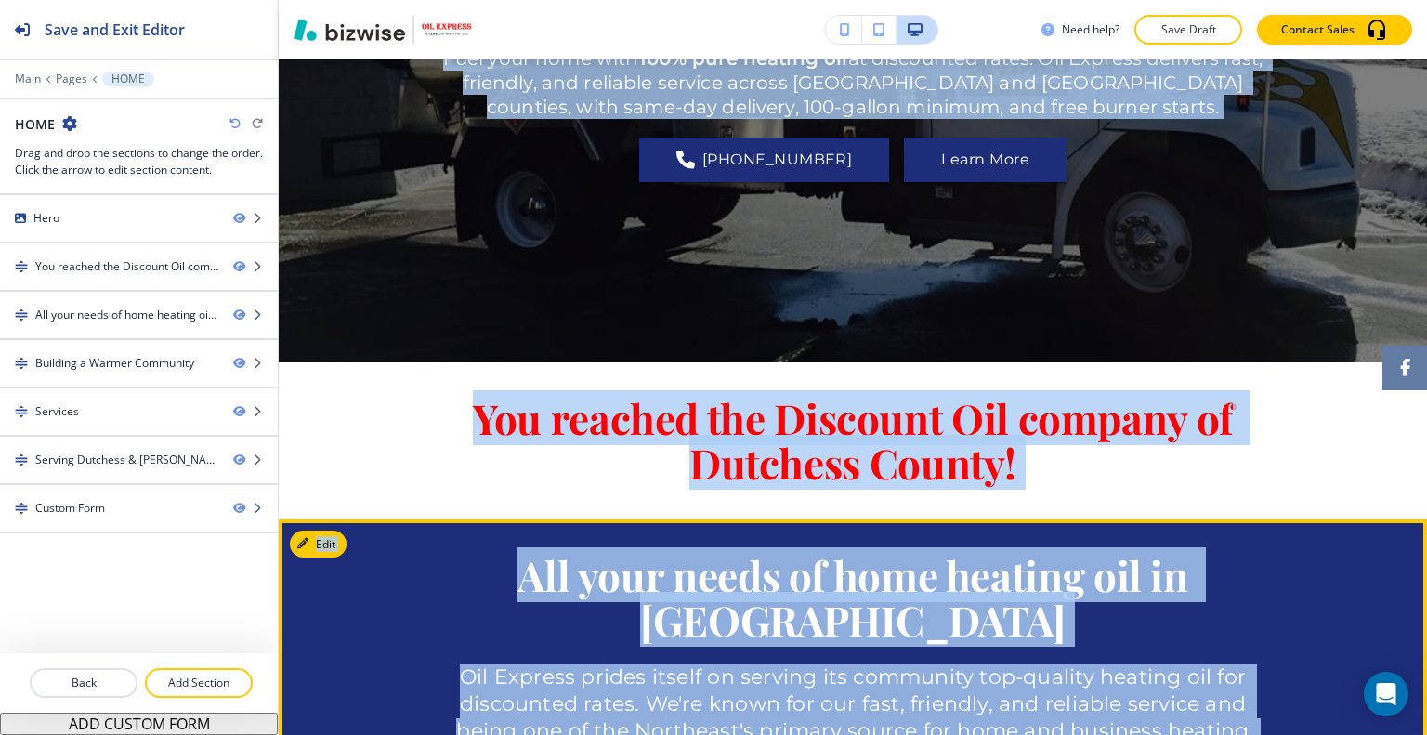
scroll to position [650, 0]
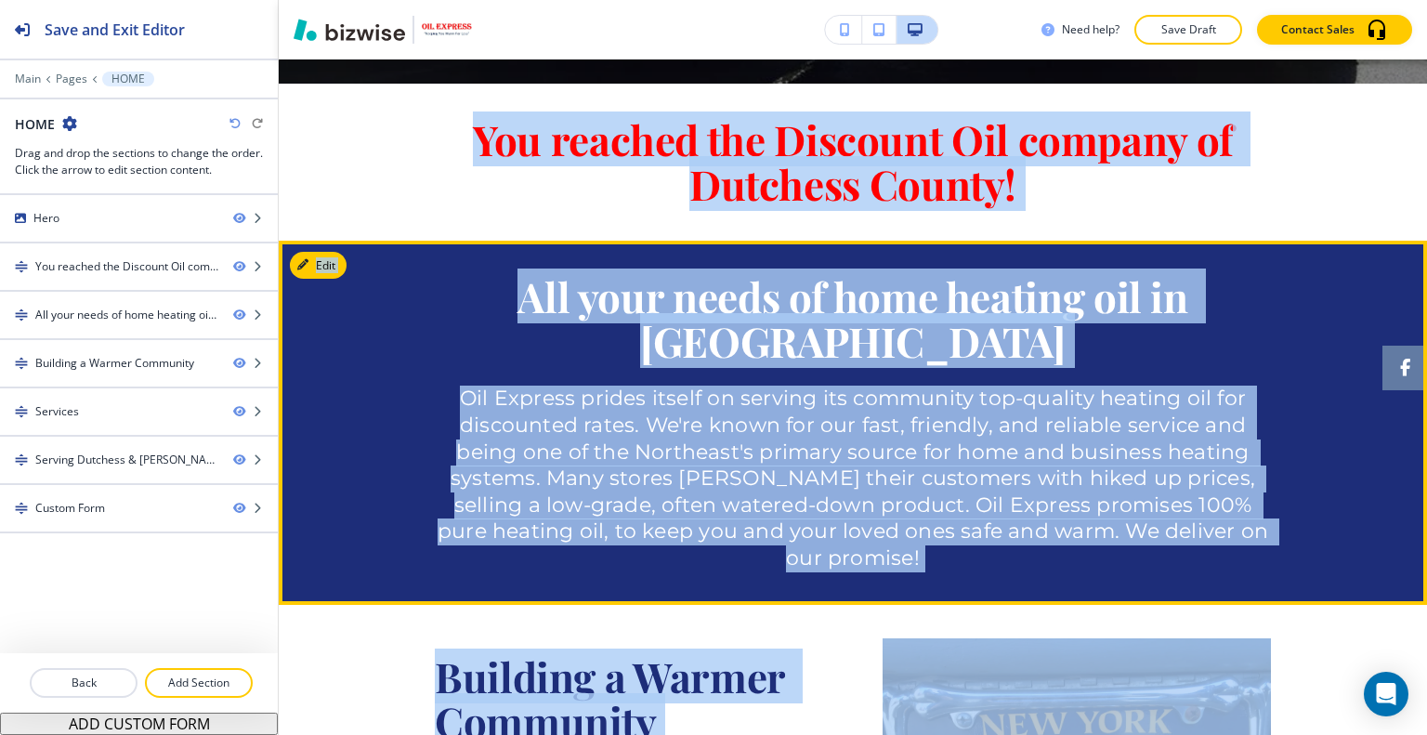
click at [673, 428] on p "Oil Express prides itself on serving its community top-quality heating oil for …" at bounding box center [853, 478] width 836 height 186
click at [635, 426] on p "Oil Express prides itself on serving its community top-quality heating oil for …" at bounding box center [853, 478] width 836 height 186
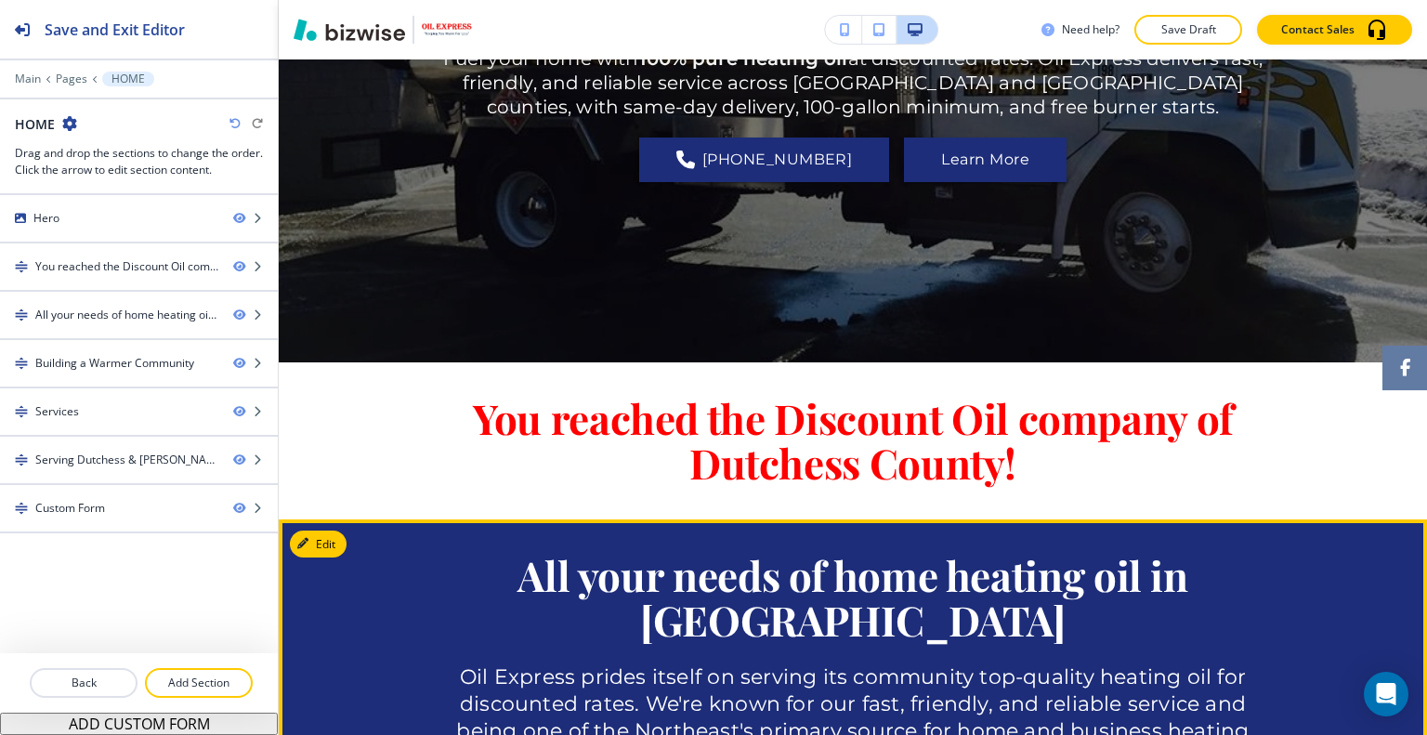
scroll to position [464, 0]
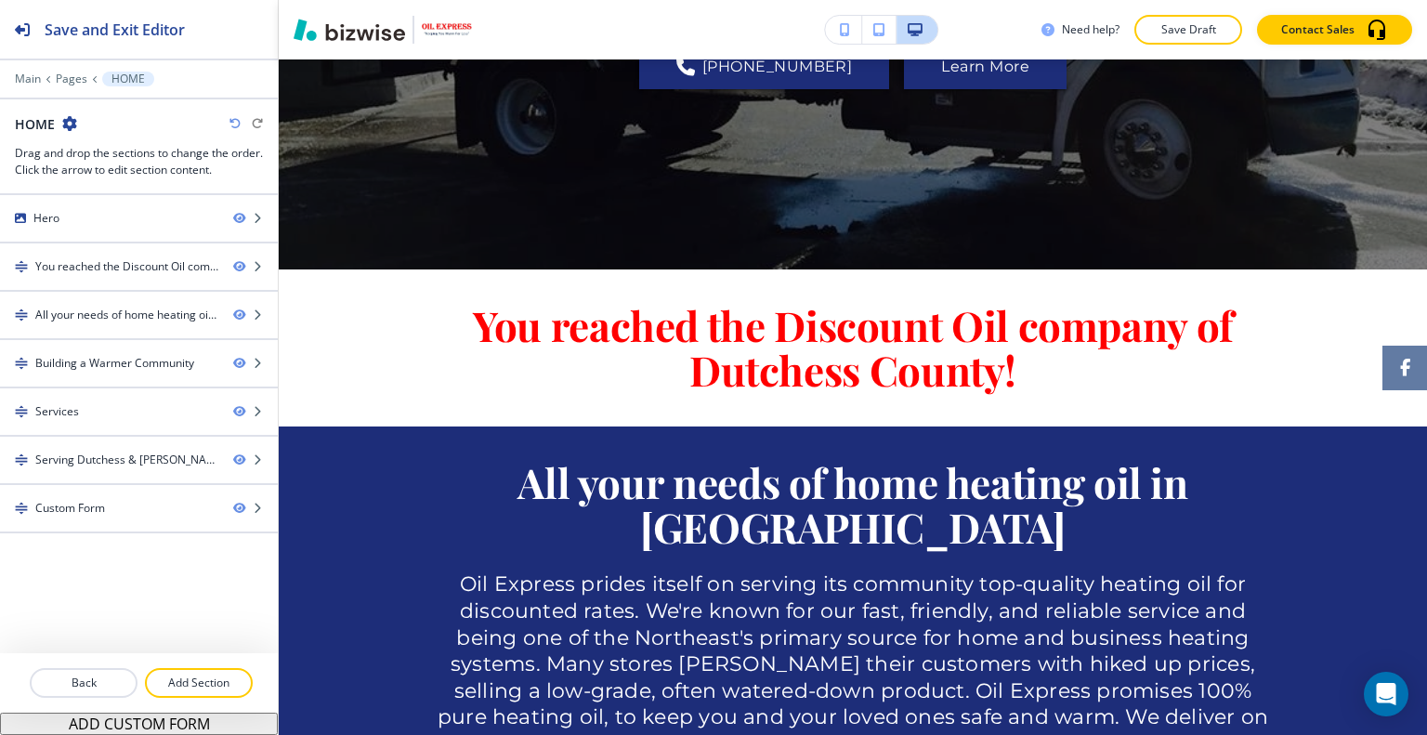
click at [216, 666] on div at bounding box center [139, 660] width 278 height 15
click at [209, 679] on p "Add Section" at bounding box center [199, 682] width 104 height 17
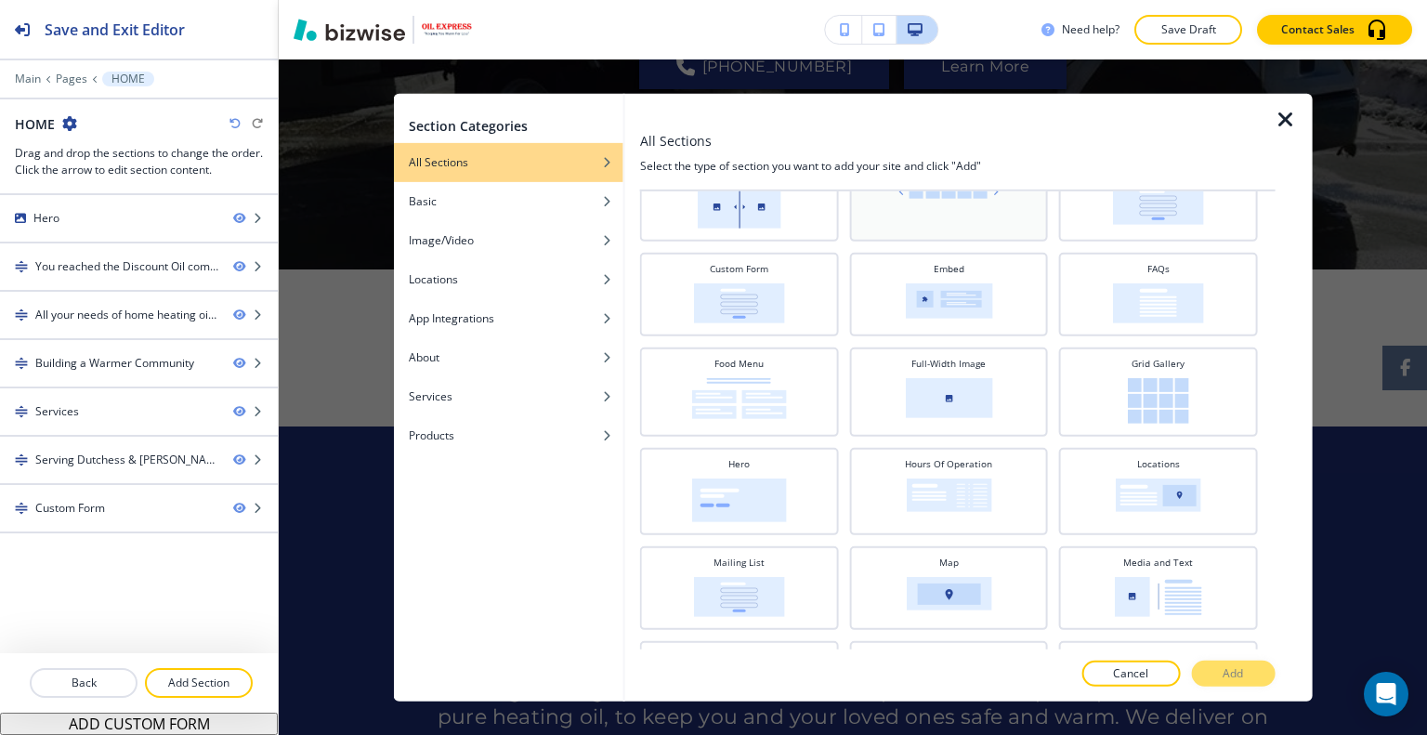
scroll to position [0, 0]
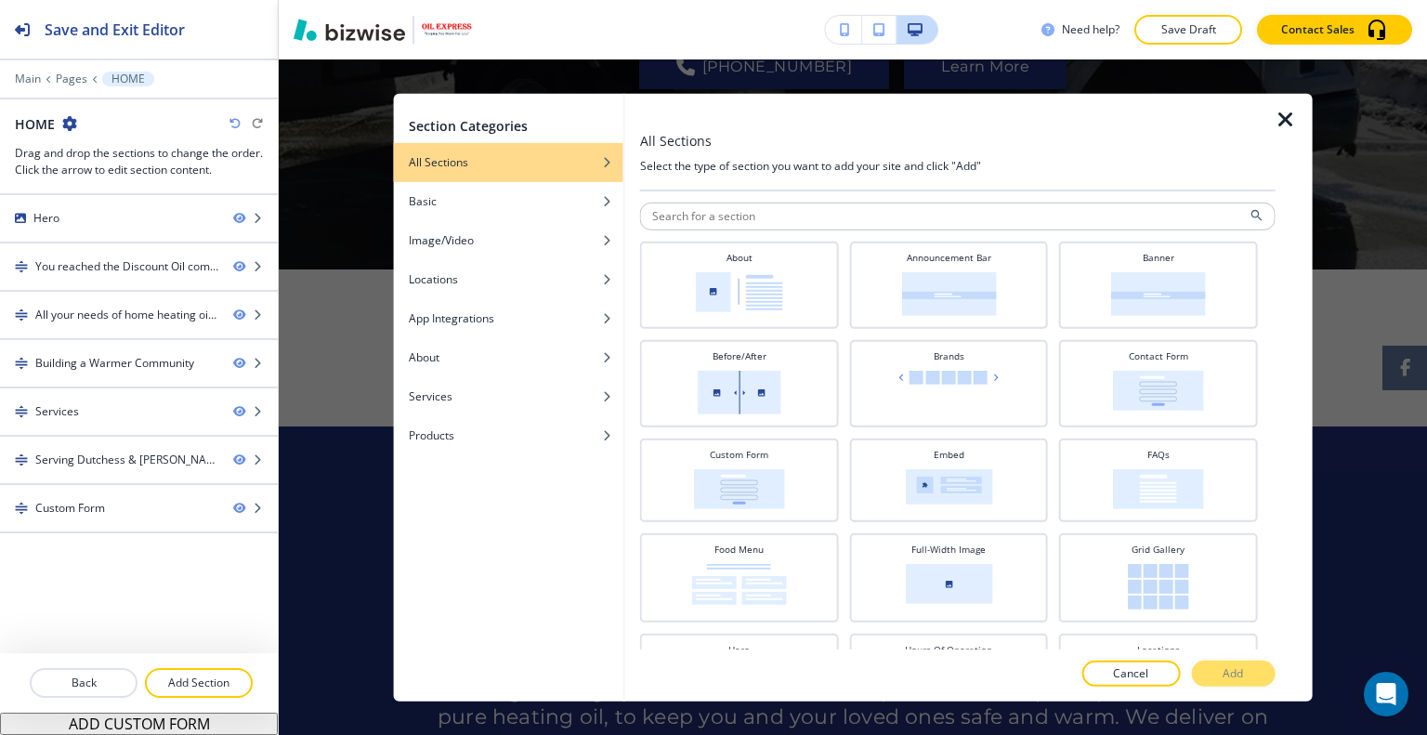
click at [511, 151] on button "All Sections" at bounding box center [508, 161] width 229 height 39
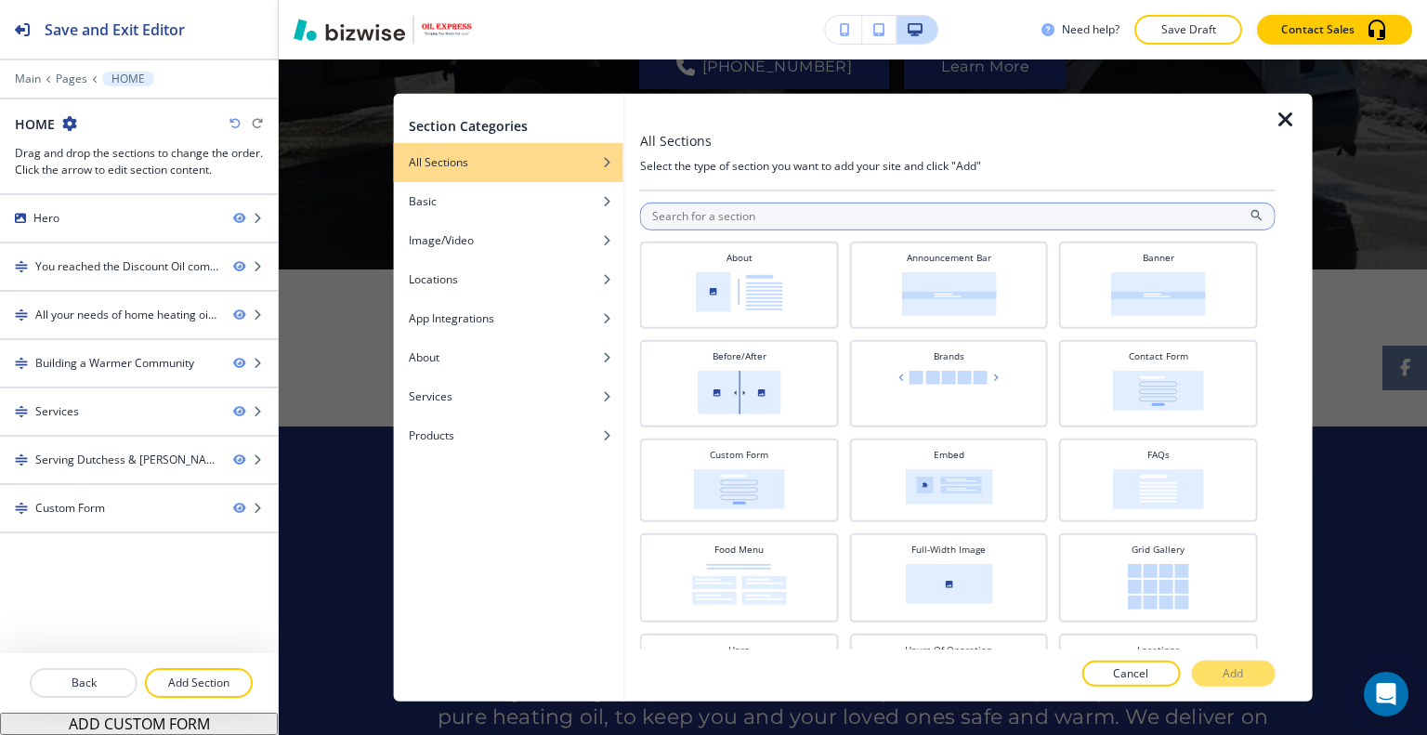
click at [686, 222] on input "text" at bounding box center [957, 216] width 635 height 28
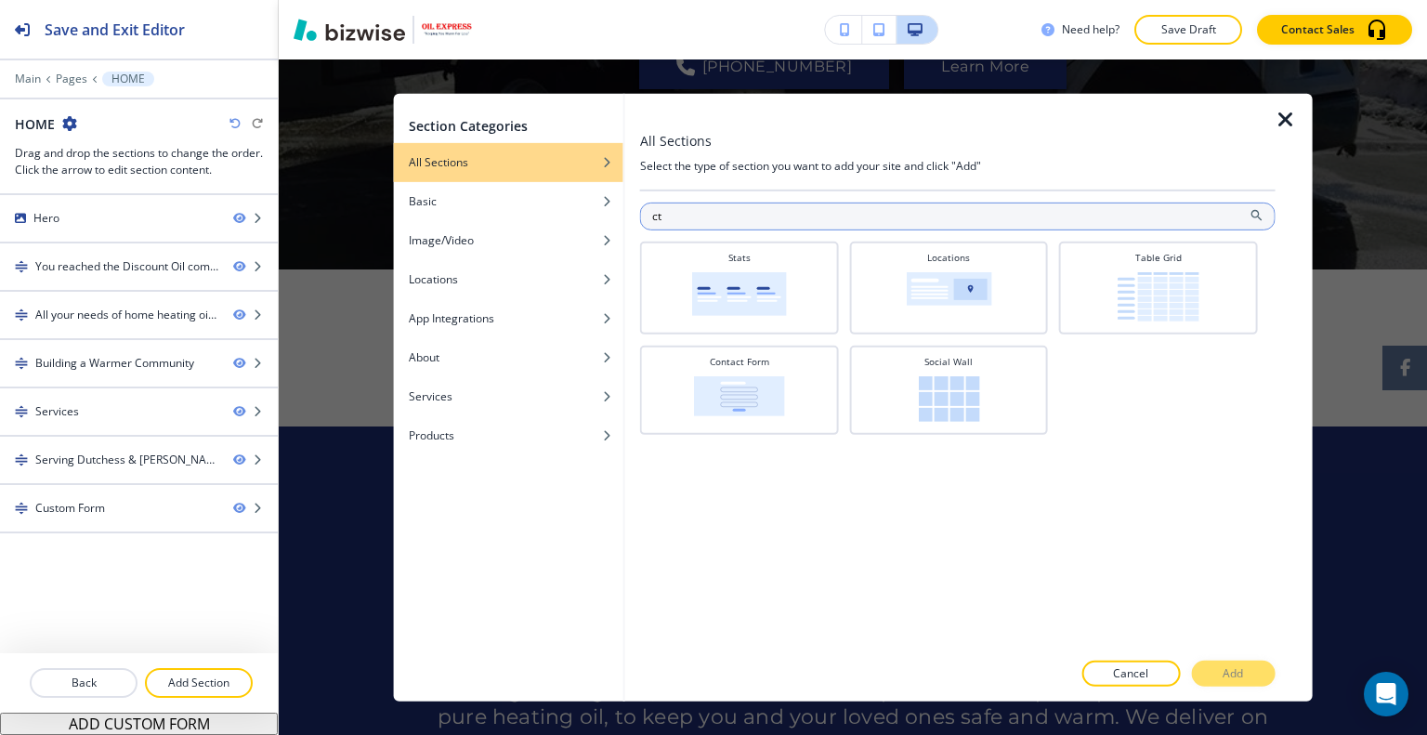
type input "c"
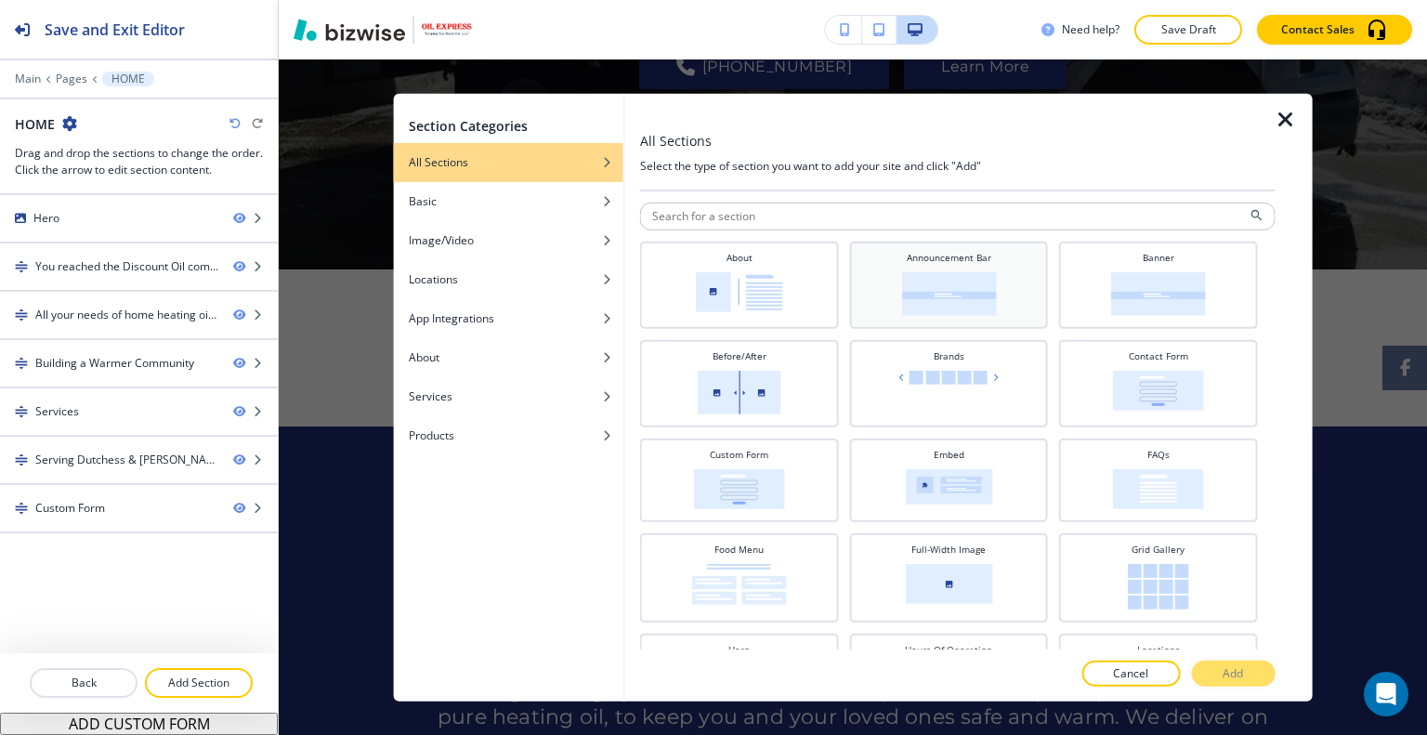
click at [947, 299] on img at bounding box center [948, 293] width 95 height 44
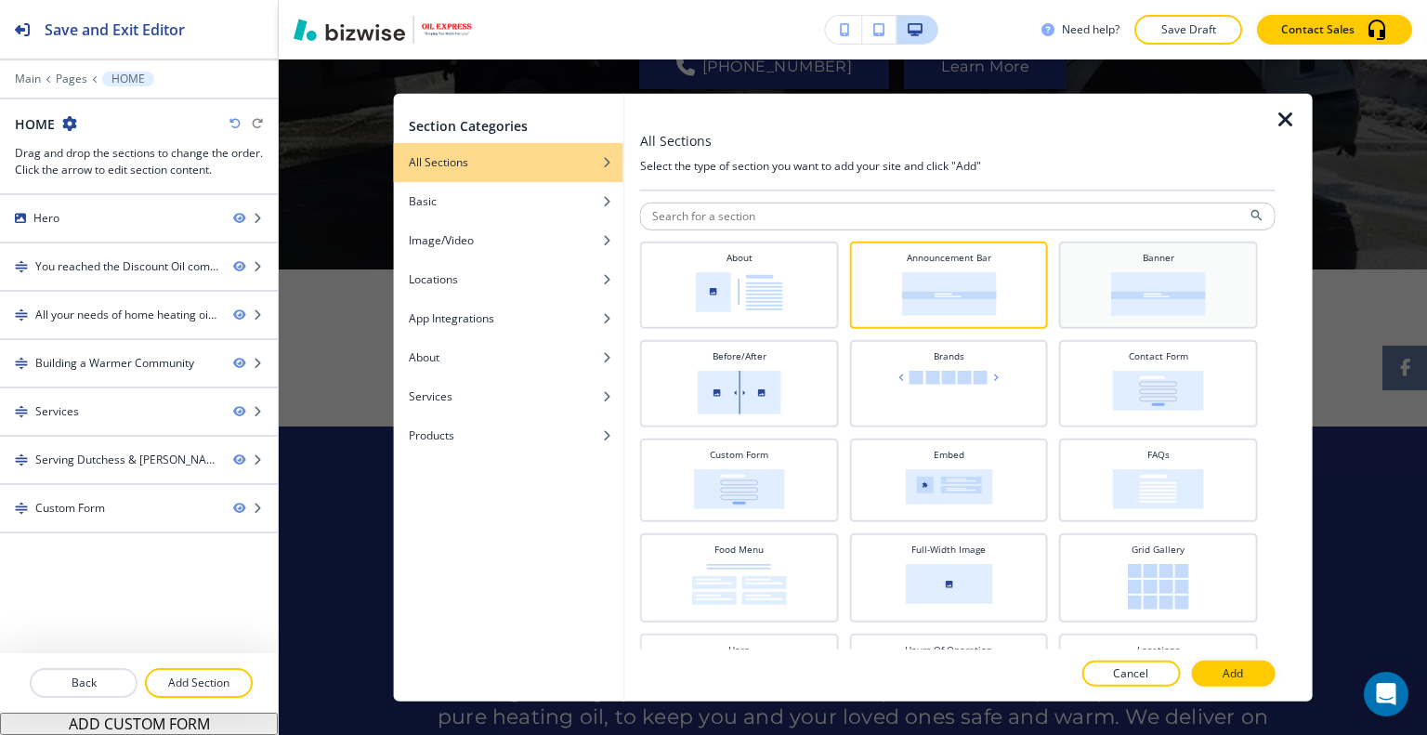
click at [1121, 298] on img at bounding box center [1158, 293] width 95 height 44
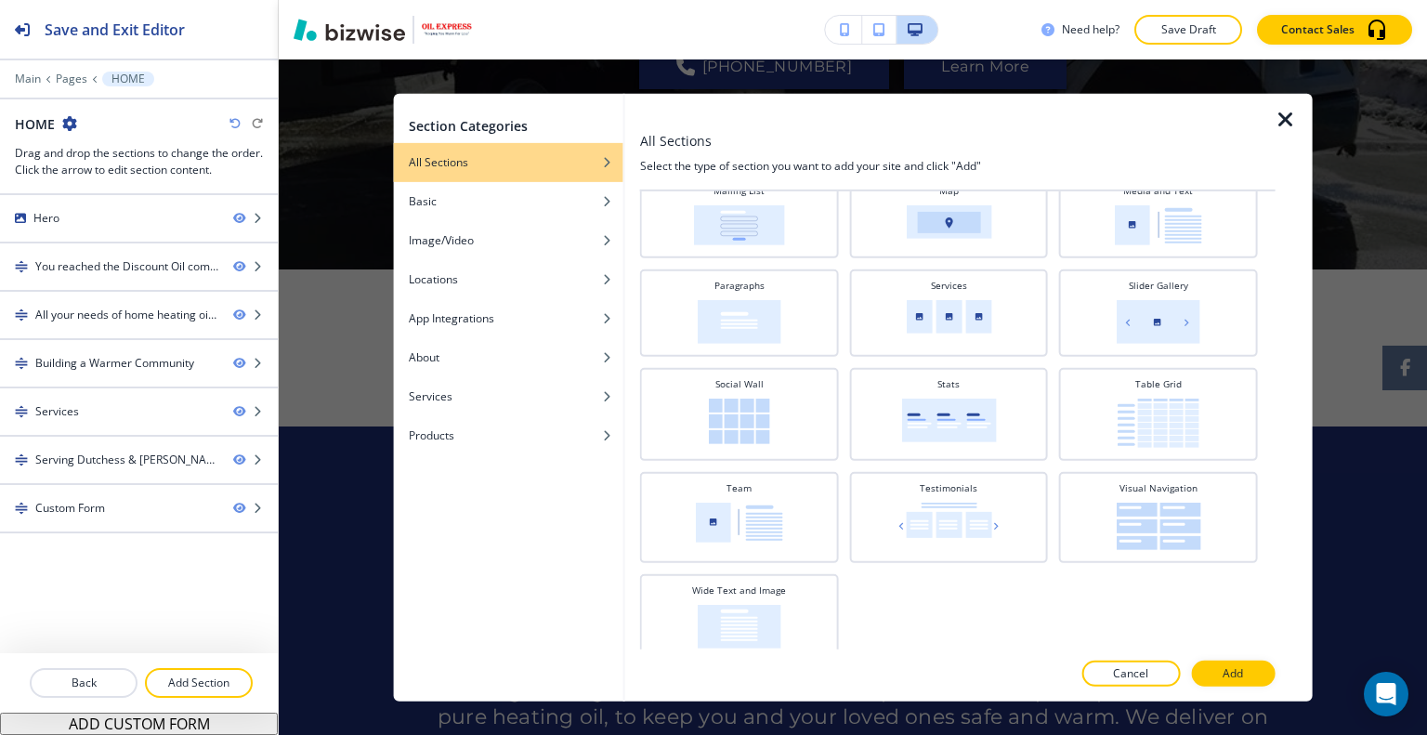
scroll to position [560, 0]
click at [1289, 115] on icon "button" at bounding box center [1285, 119] width 22 height 22
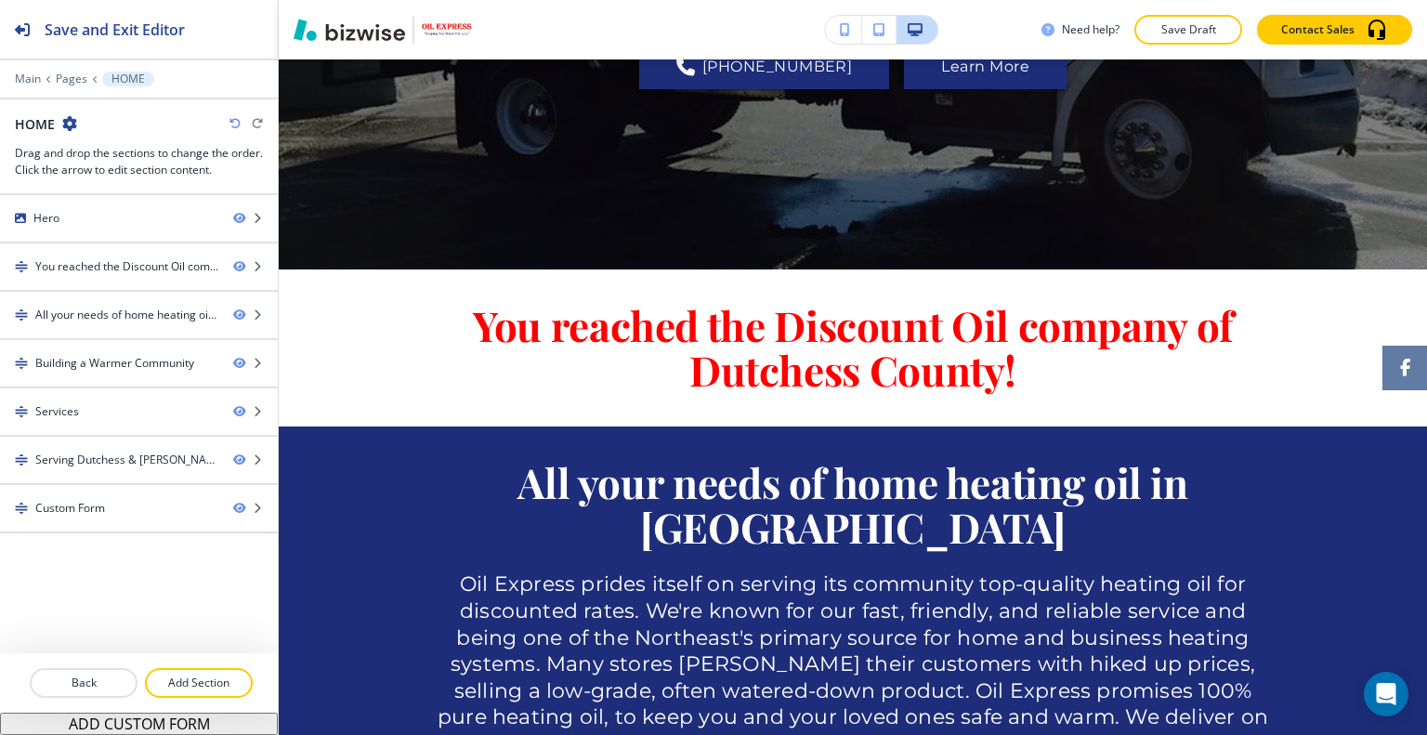
click at [1206, 17] on button "Save Draft" at bounding box center [1188, 30] width 108 height 30
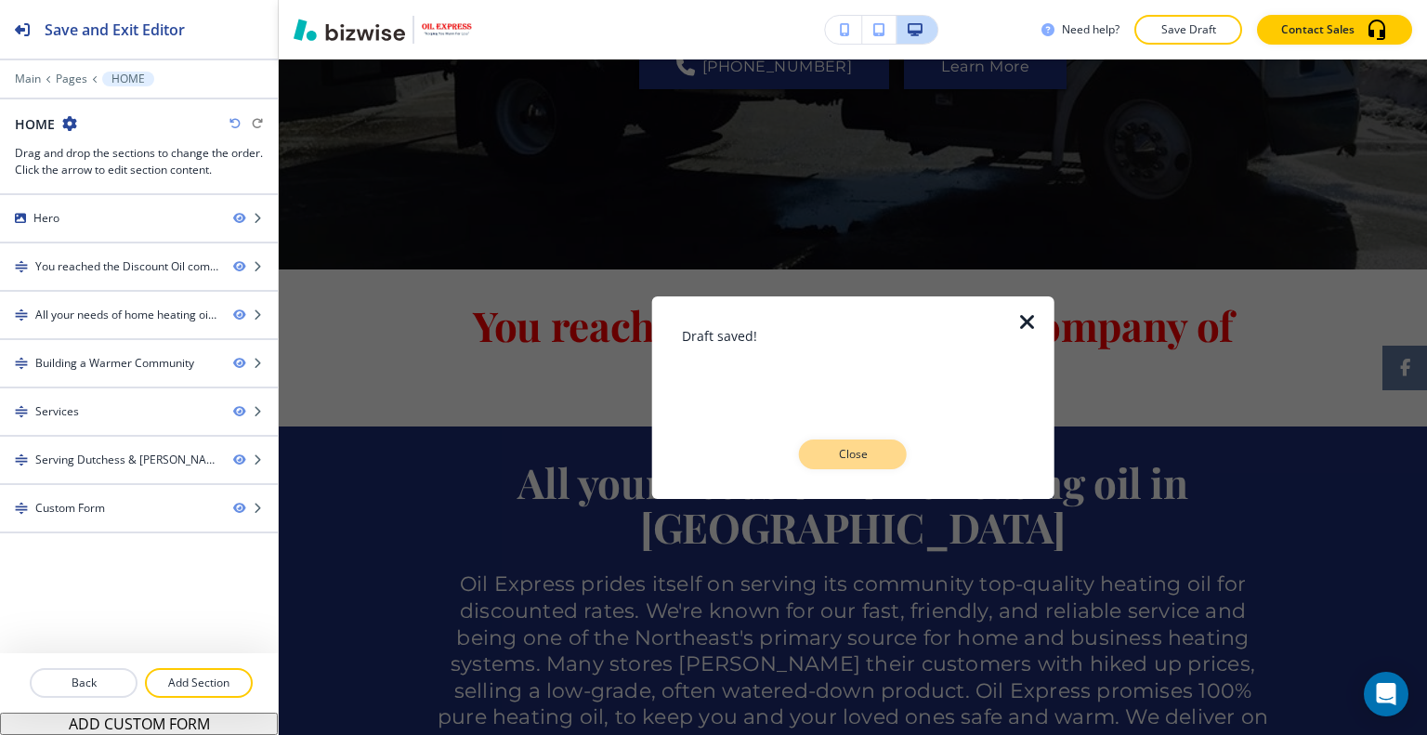
click at [863, 462] on p "Close" at bounding box center [852, 454] width 59 height 17
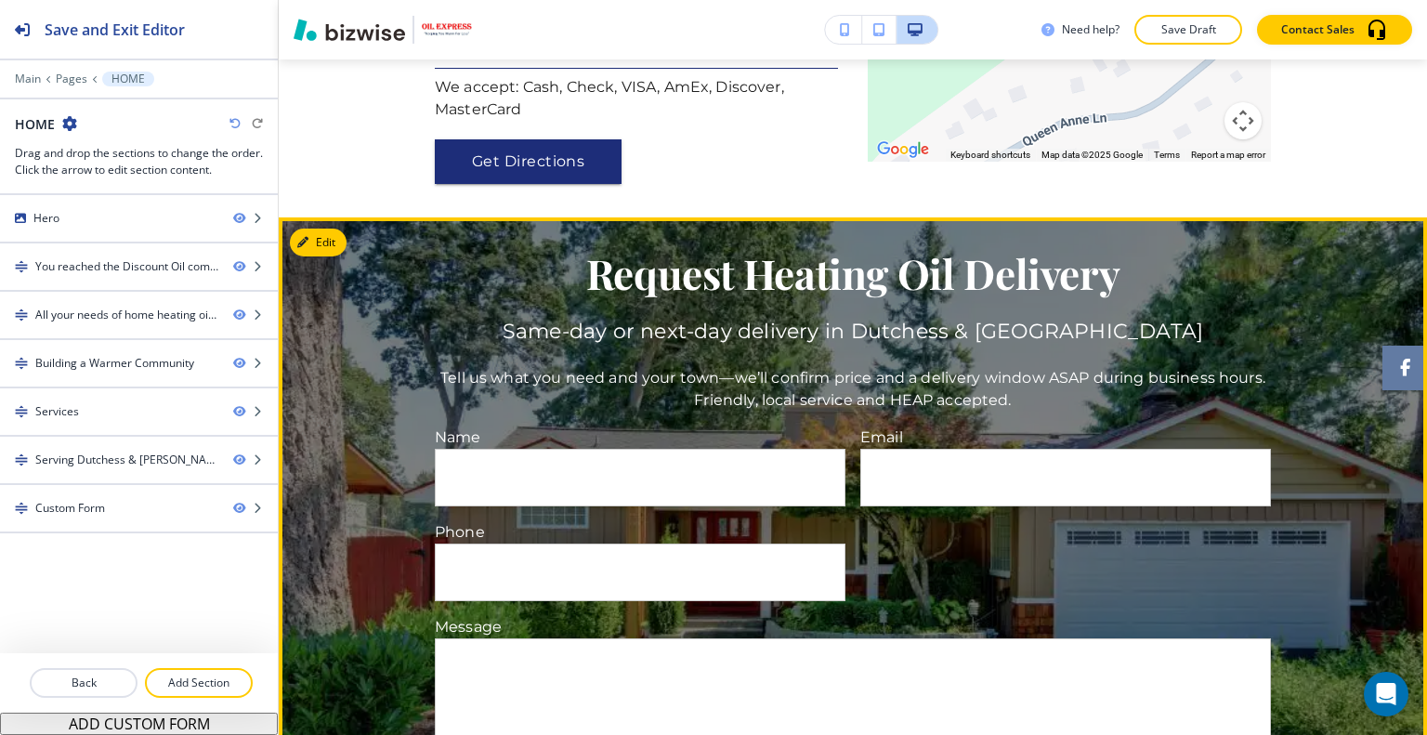
scroll to position [2553, 0]
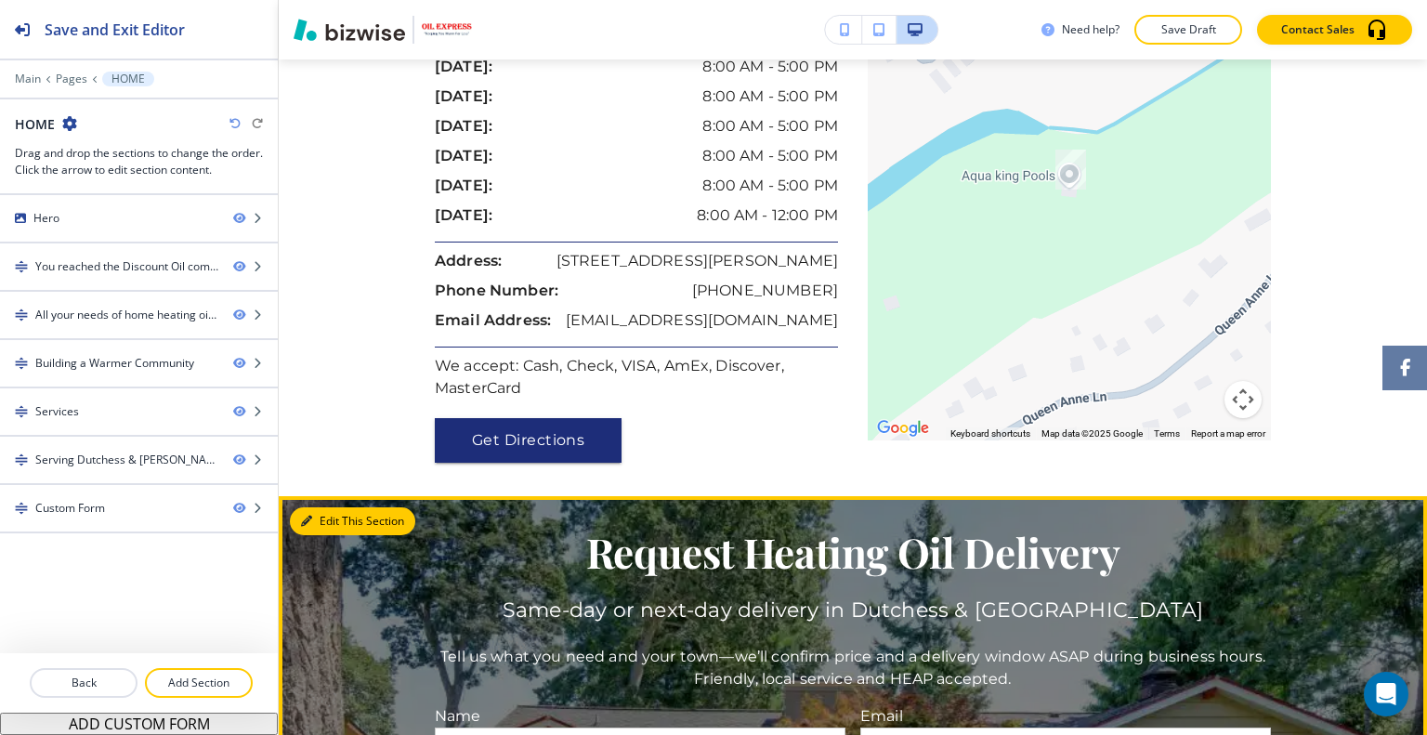
click at [323, 507] on button "Edit This Section" at bounding box center [352, 521] width 125 height 28
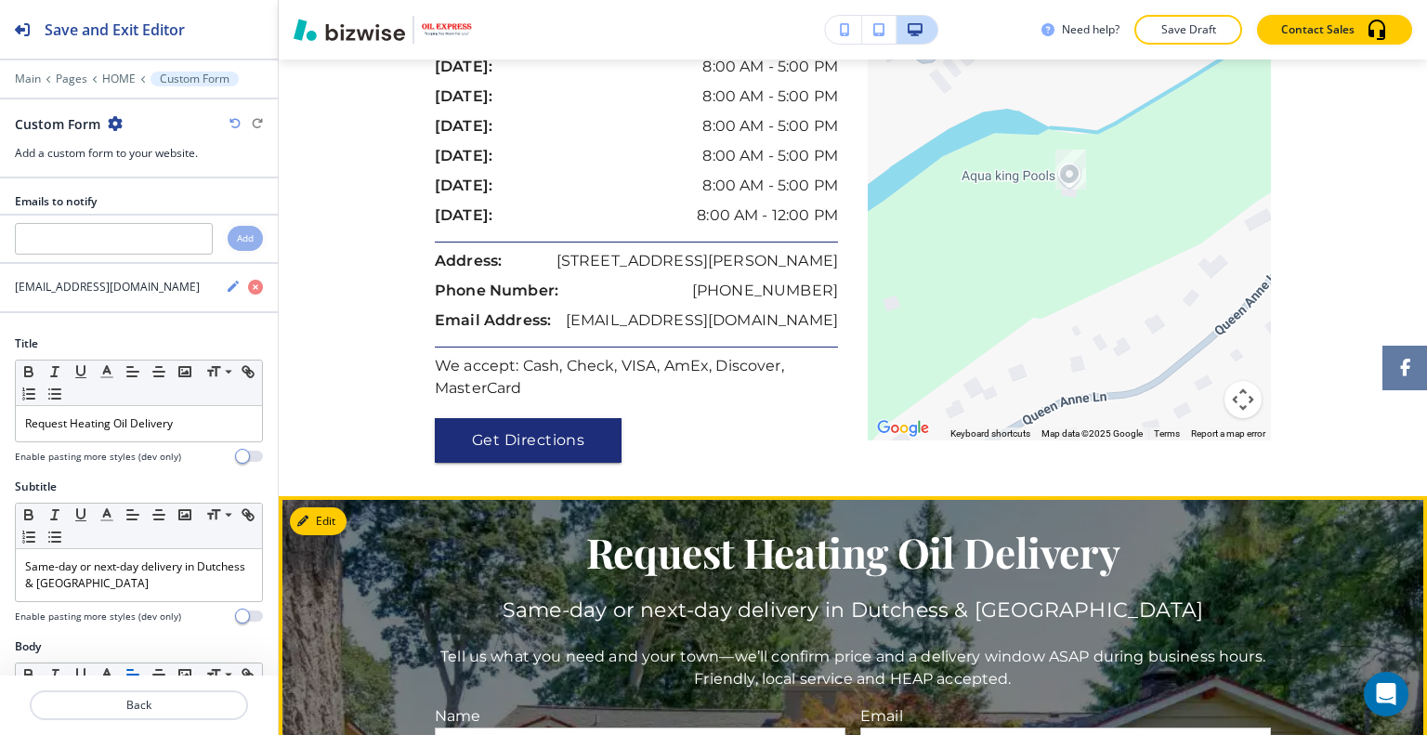
scroll to position [2913, 0]
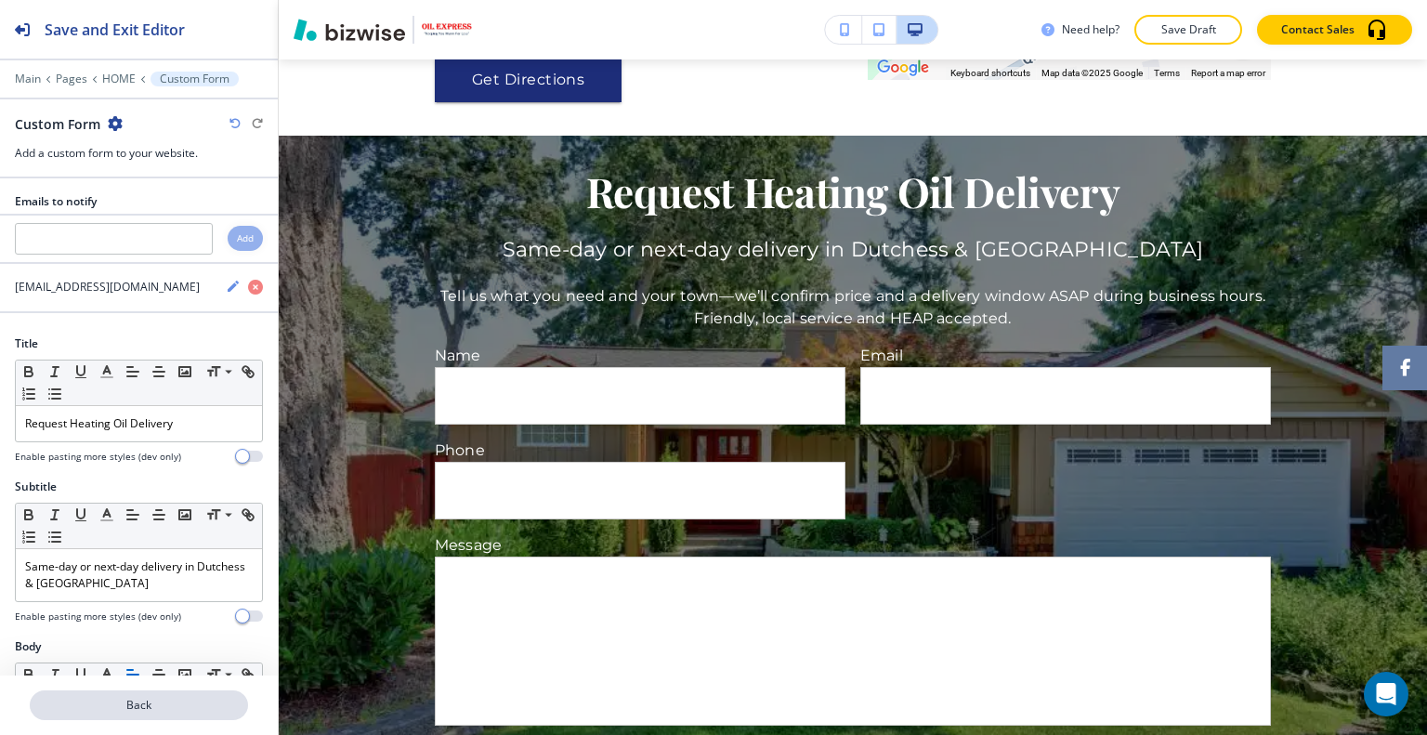
click at [145, 716] on button "Back" at bounding box center [139, 705] width 218 height 30
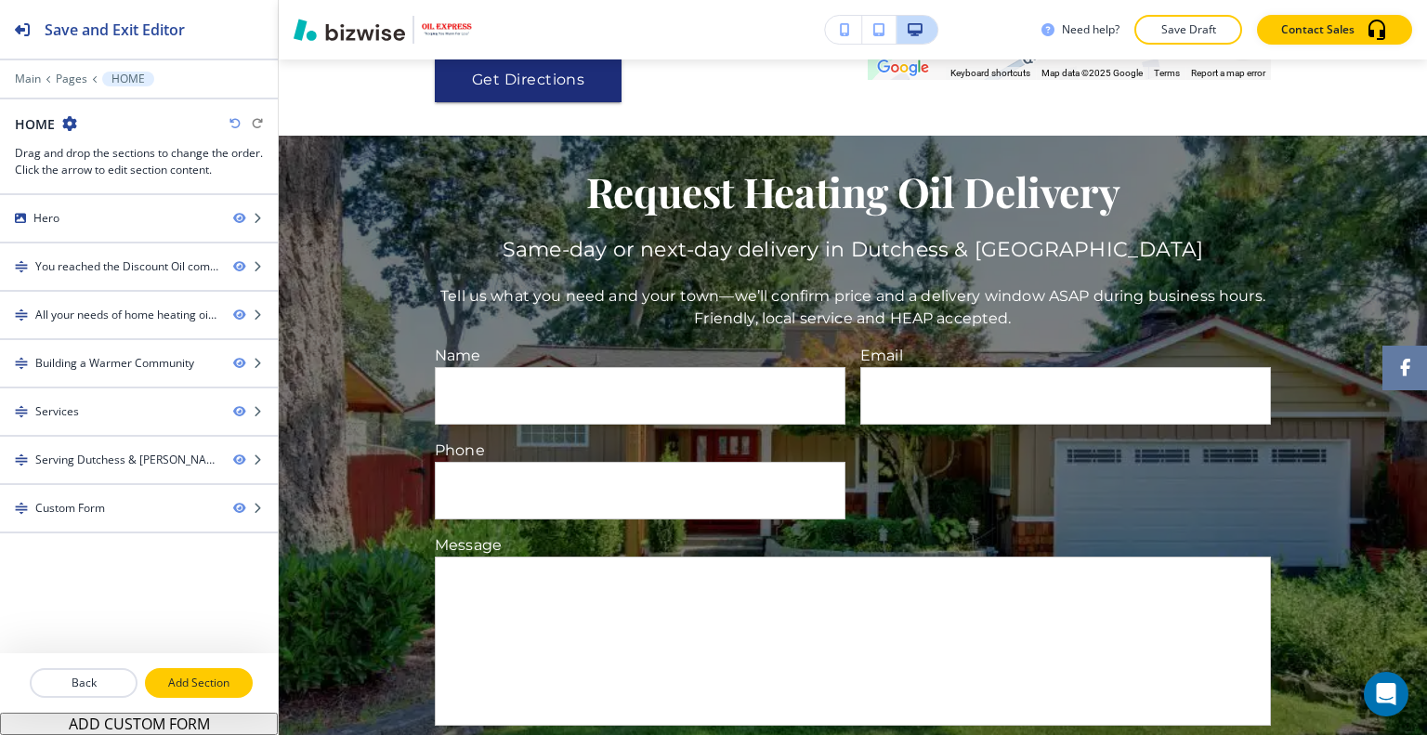
click at [199, 681] on p "Add Section" at bounding box center [199, 682] width 104 height 17
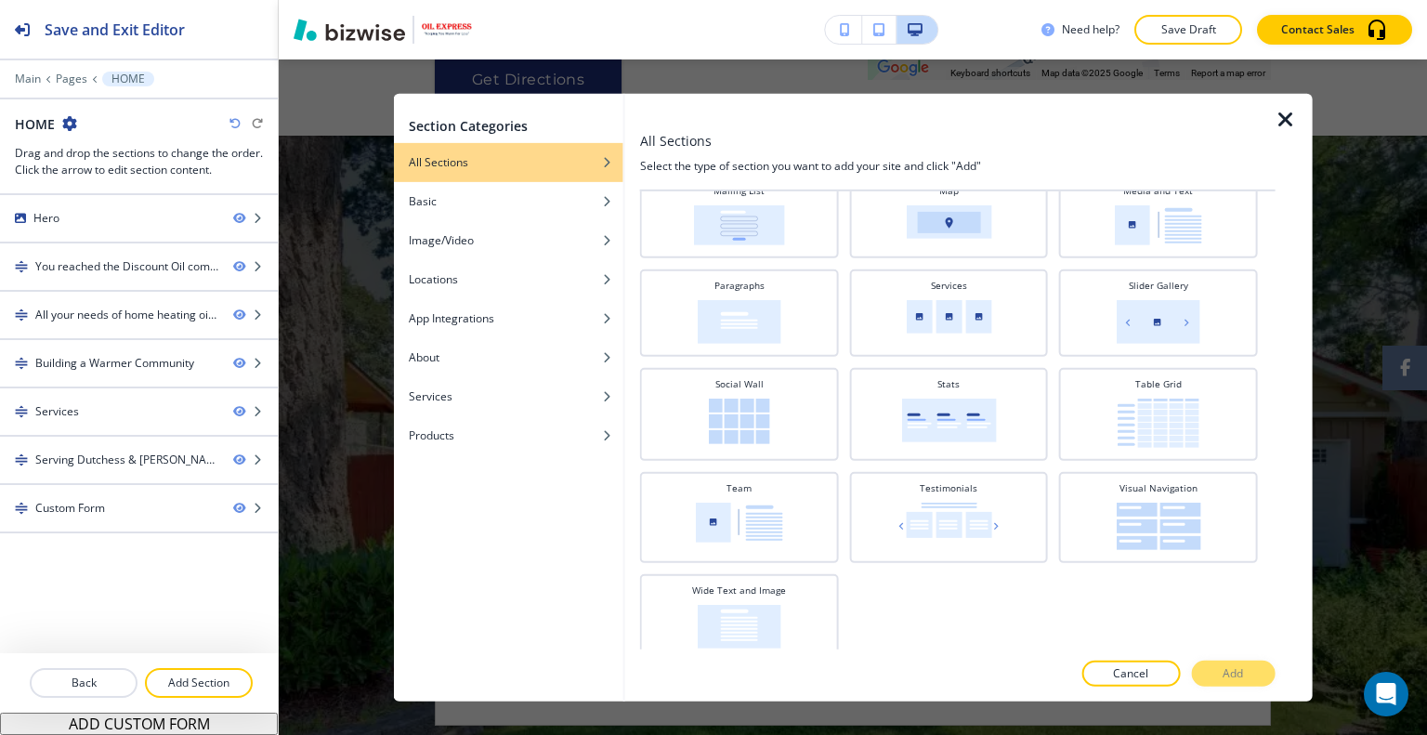
scroll to position [560, 0]
click at [725, 633] on img at bounding box center [740, 623] width 84 height 44
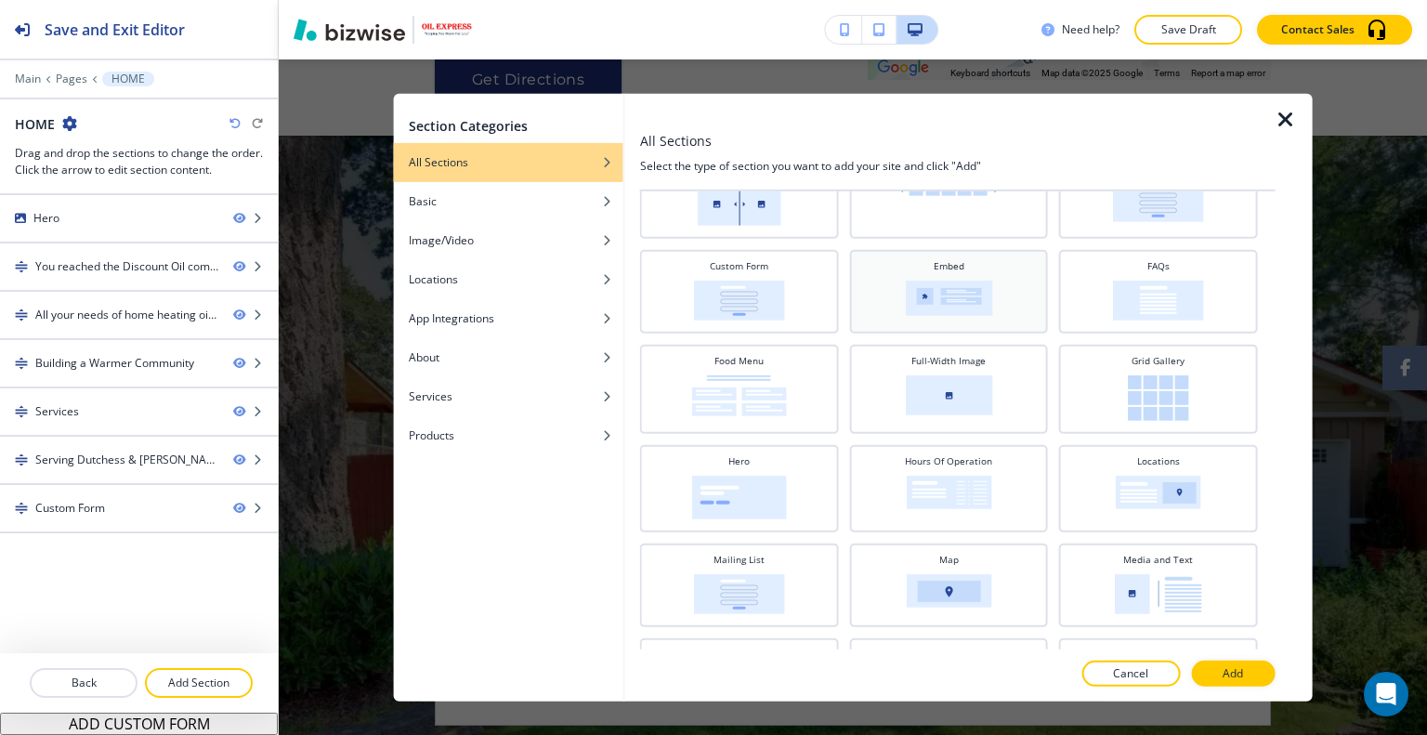
scroll to position [0, 0]
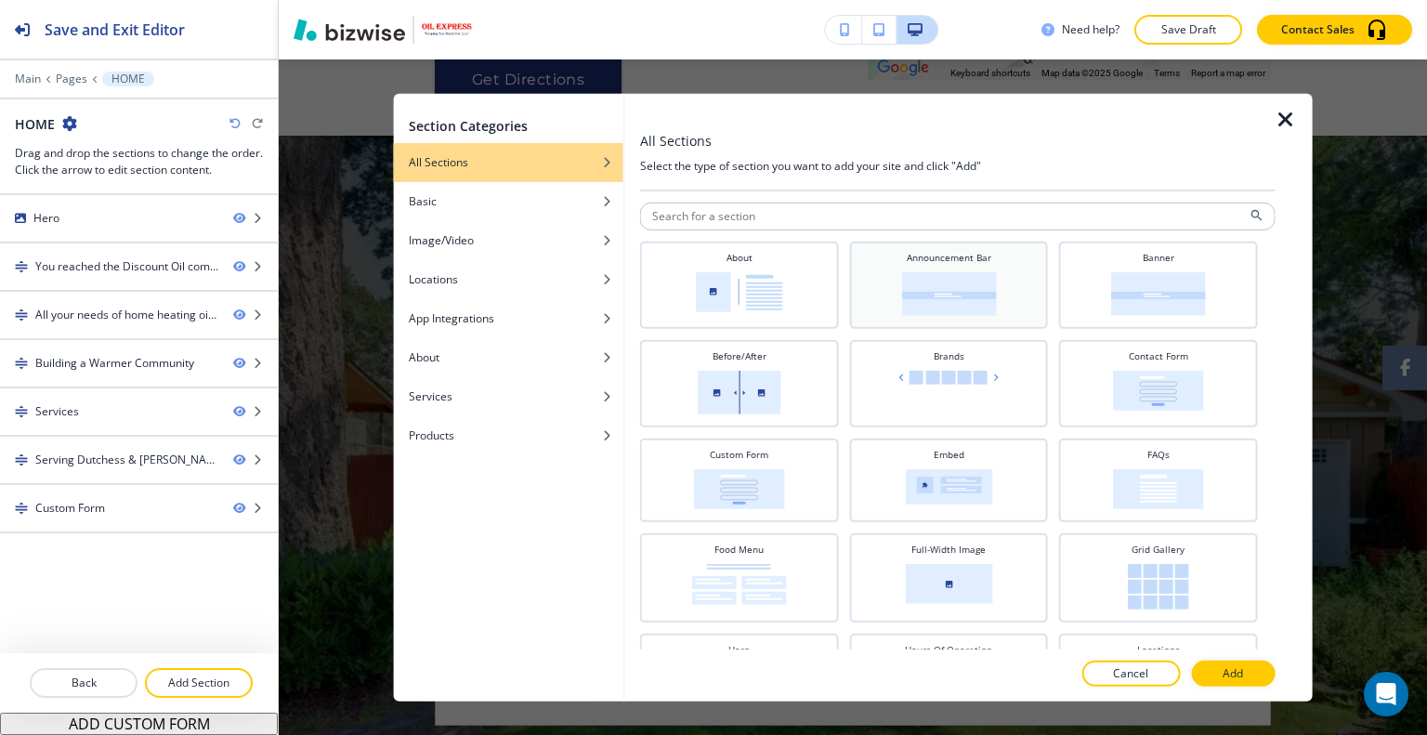
click at [970, 304] on img at bounding box center [948, 293] width 95 height 44
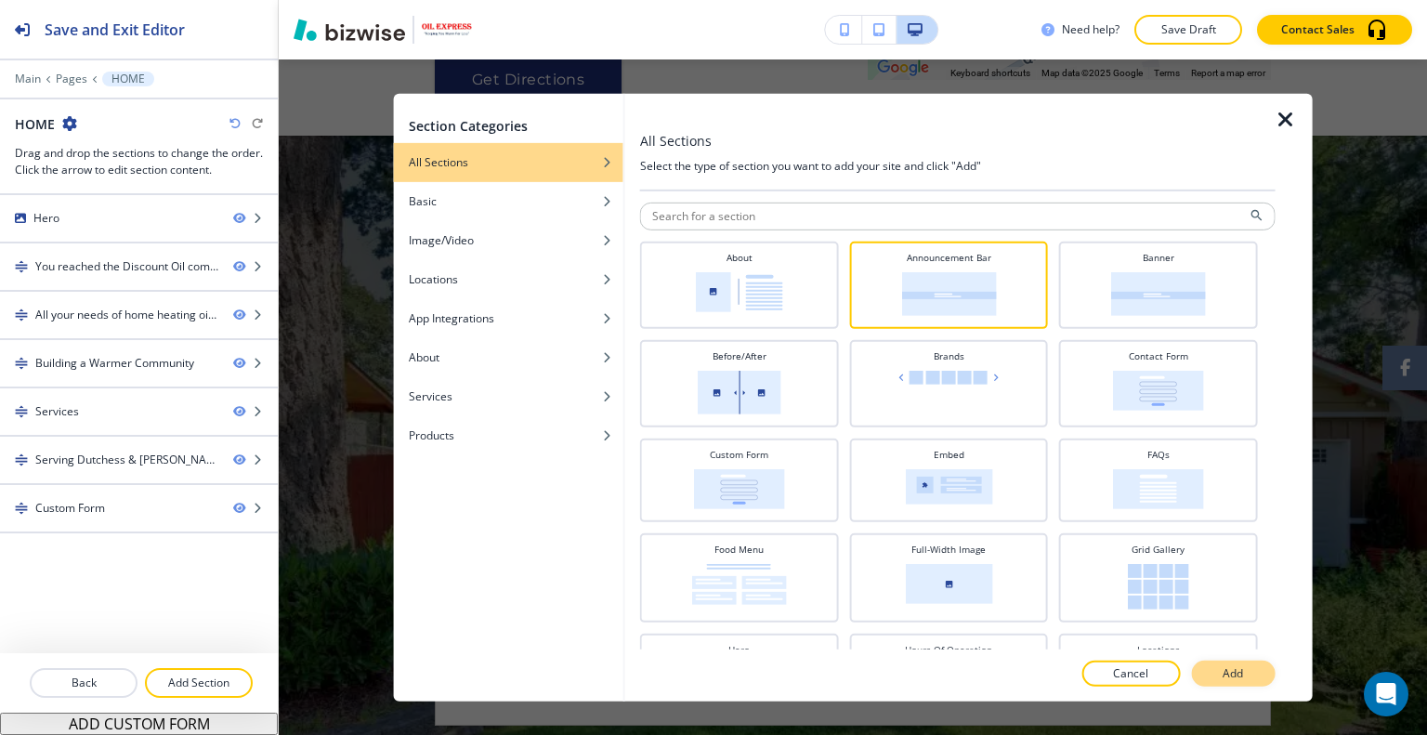
click at [1230, 683] on button "Add" at bounding box center [1233, 673] width 84 height 26
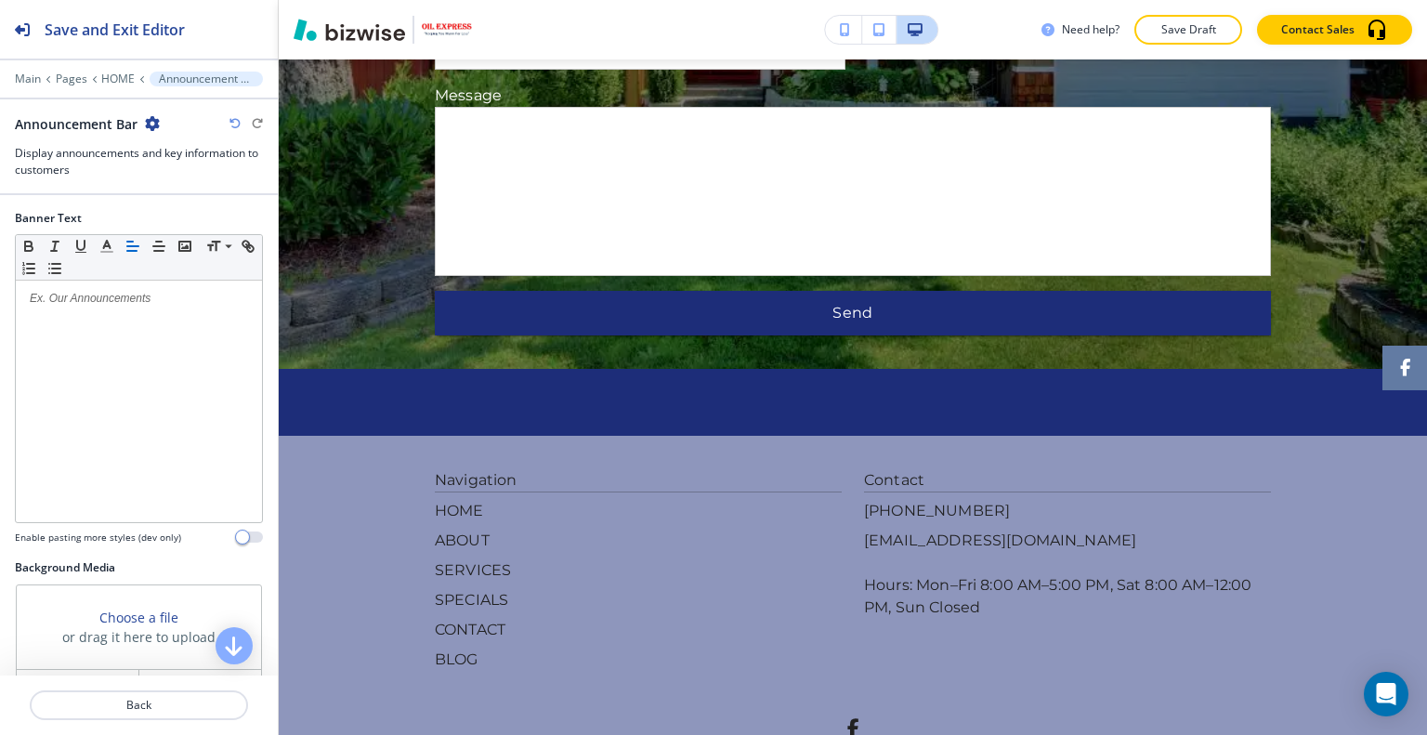
scroll to position [245, 0]
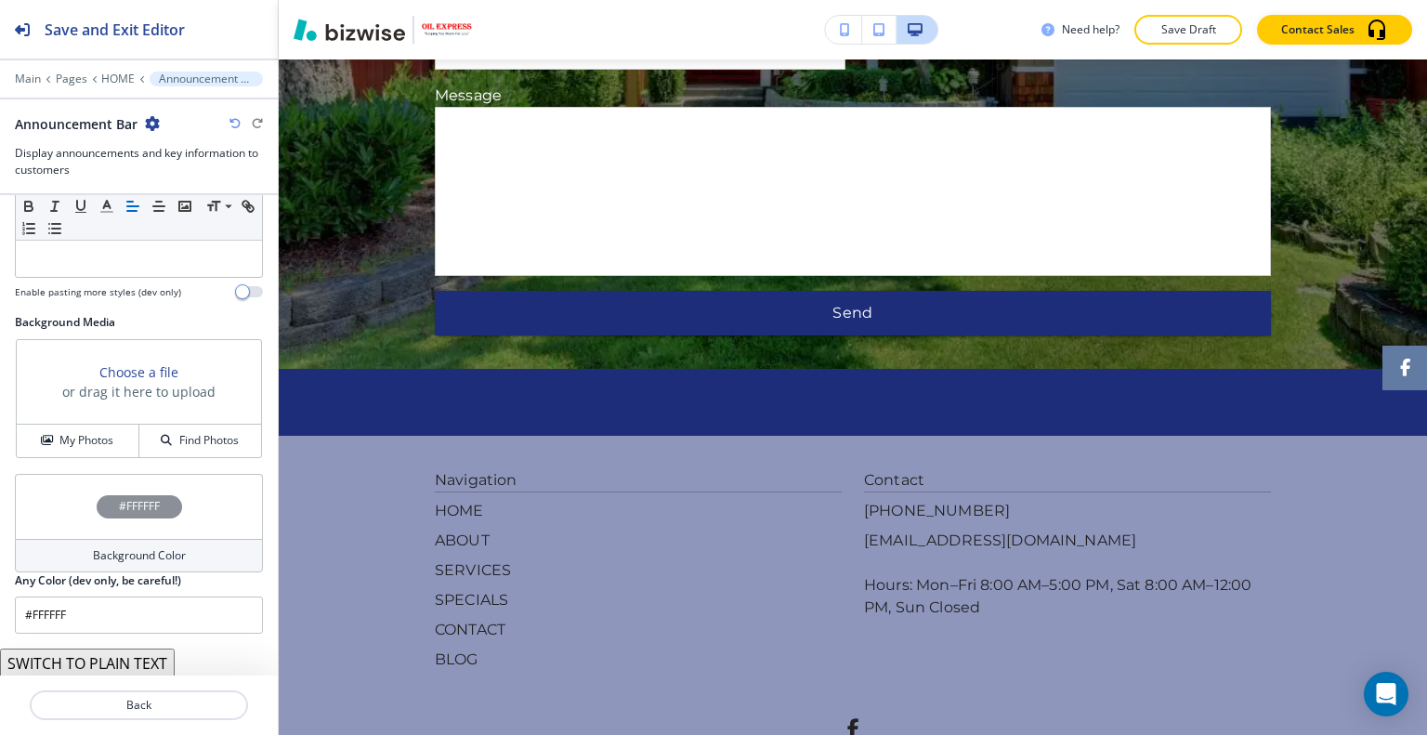
click at [124, 654] on button "SWITCH TO PLAIN TEXT" at bounding box center [87, 663] width 175 height 30
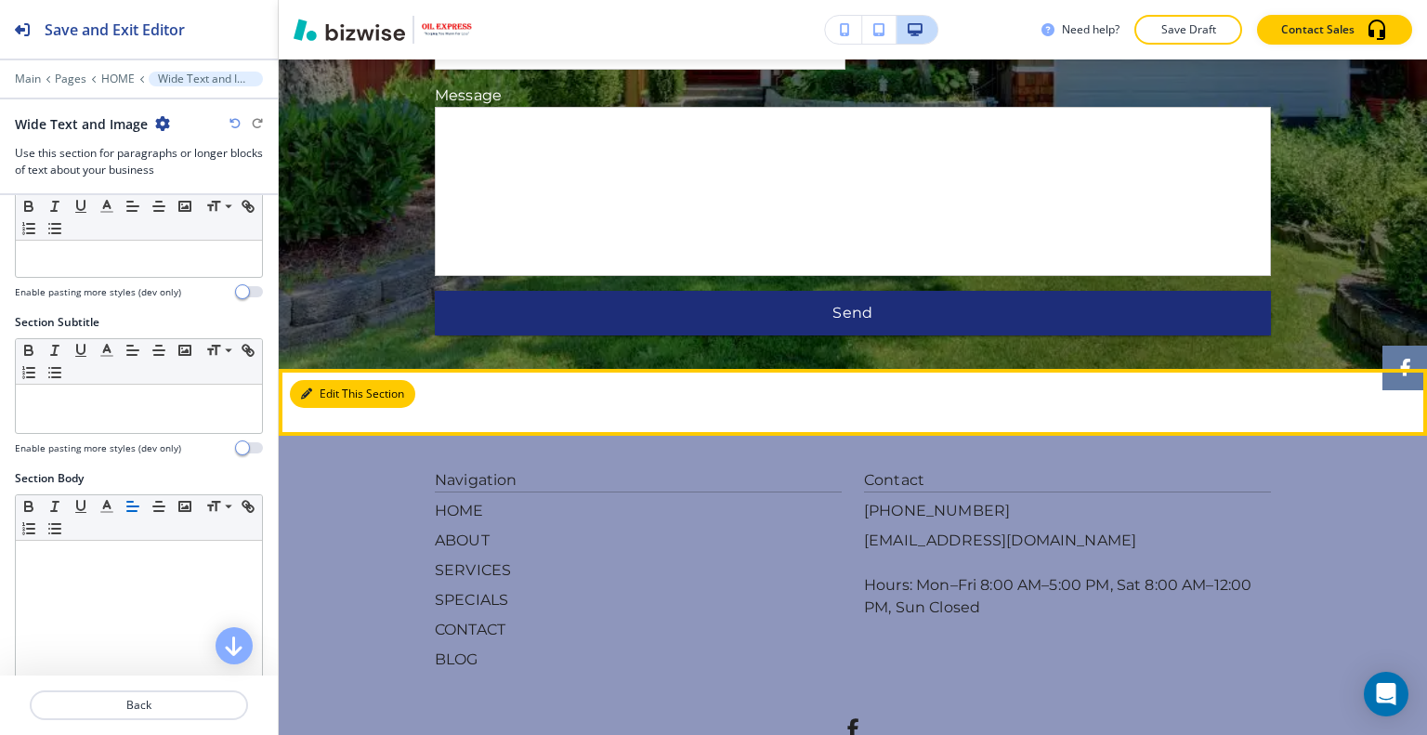
click at [330, 380] on button "Edit This Section" at bounding box center [352, 394] width 125 height 28
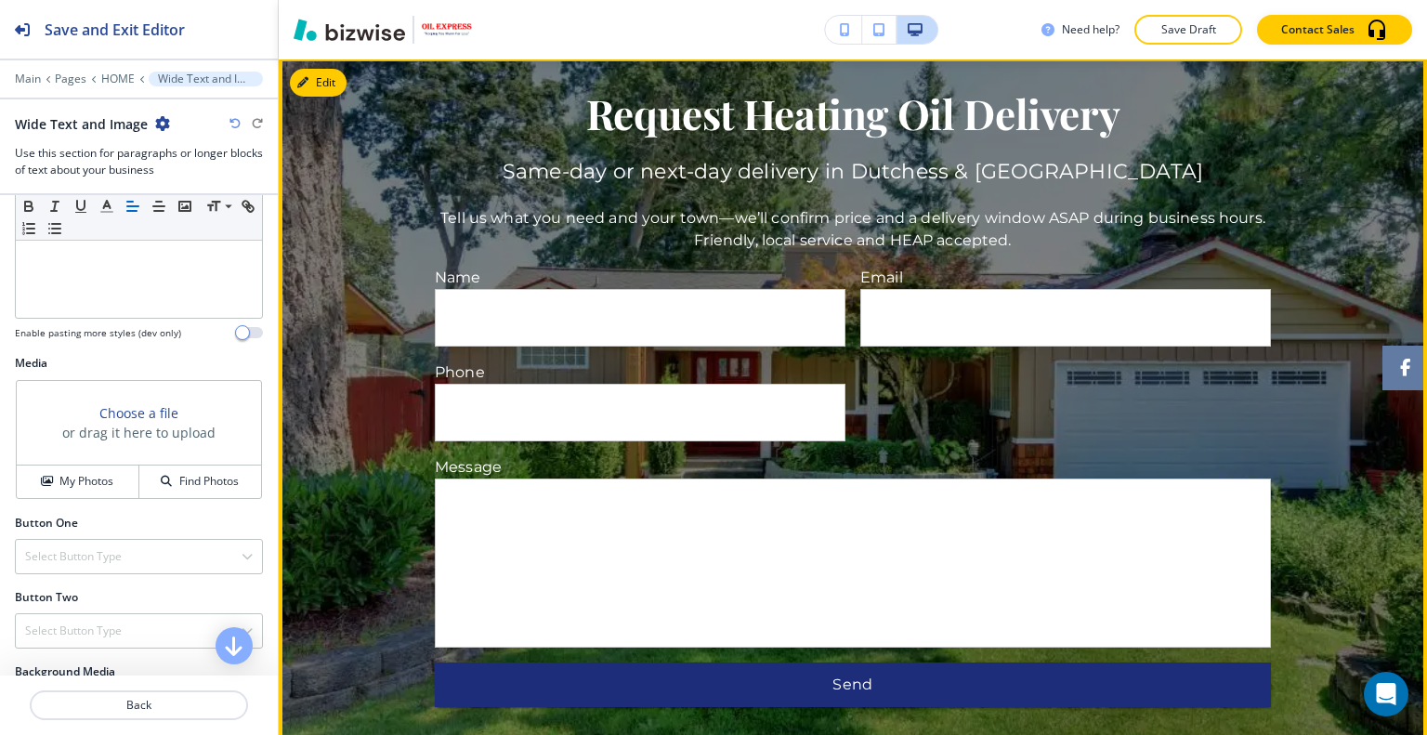
scroll to position [3270, 0]
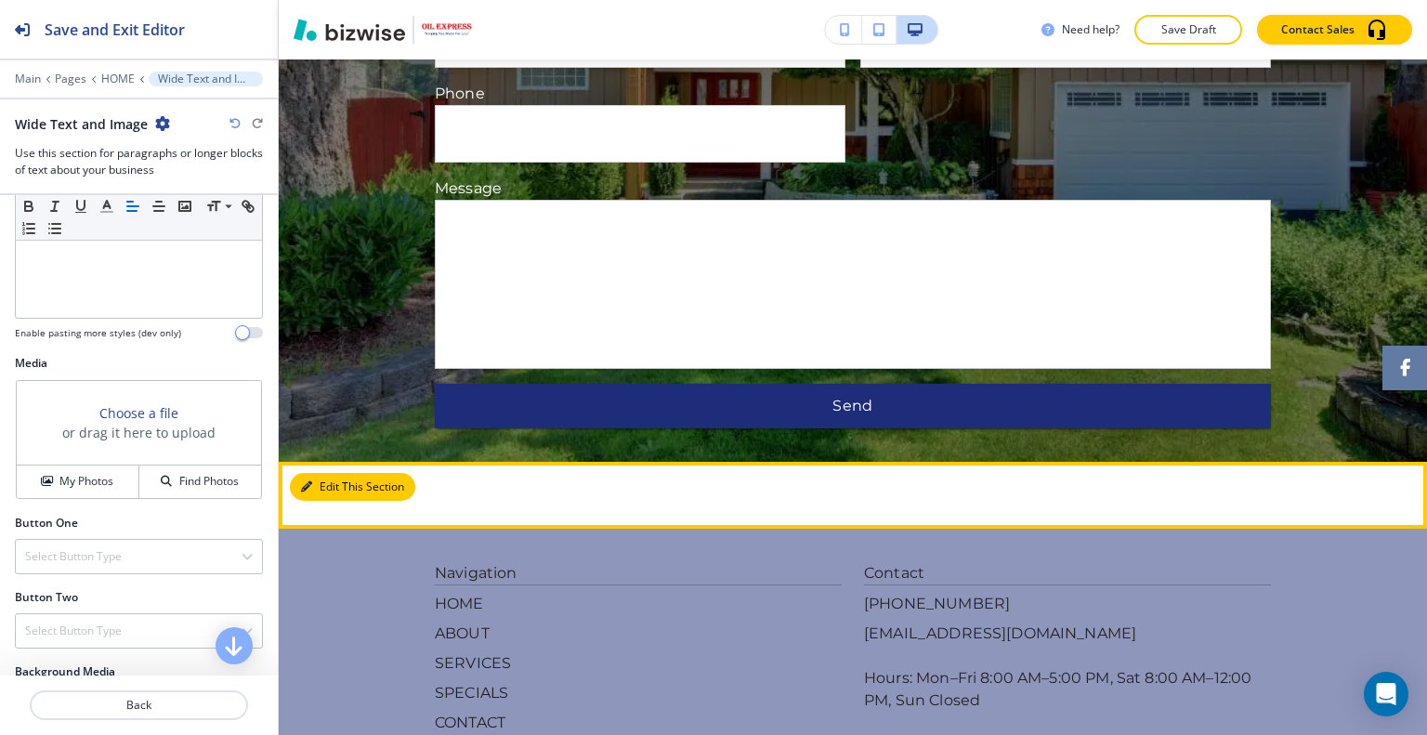
click at [334, 473] on button "Edit This Section" at bounding box center [352, 487] width 125 height 28
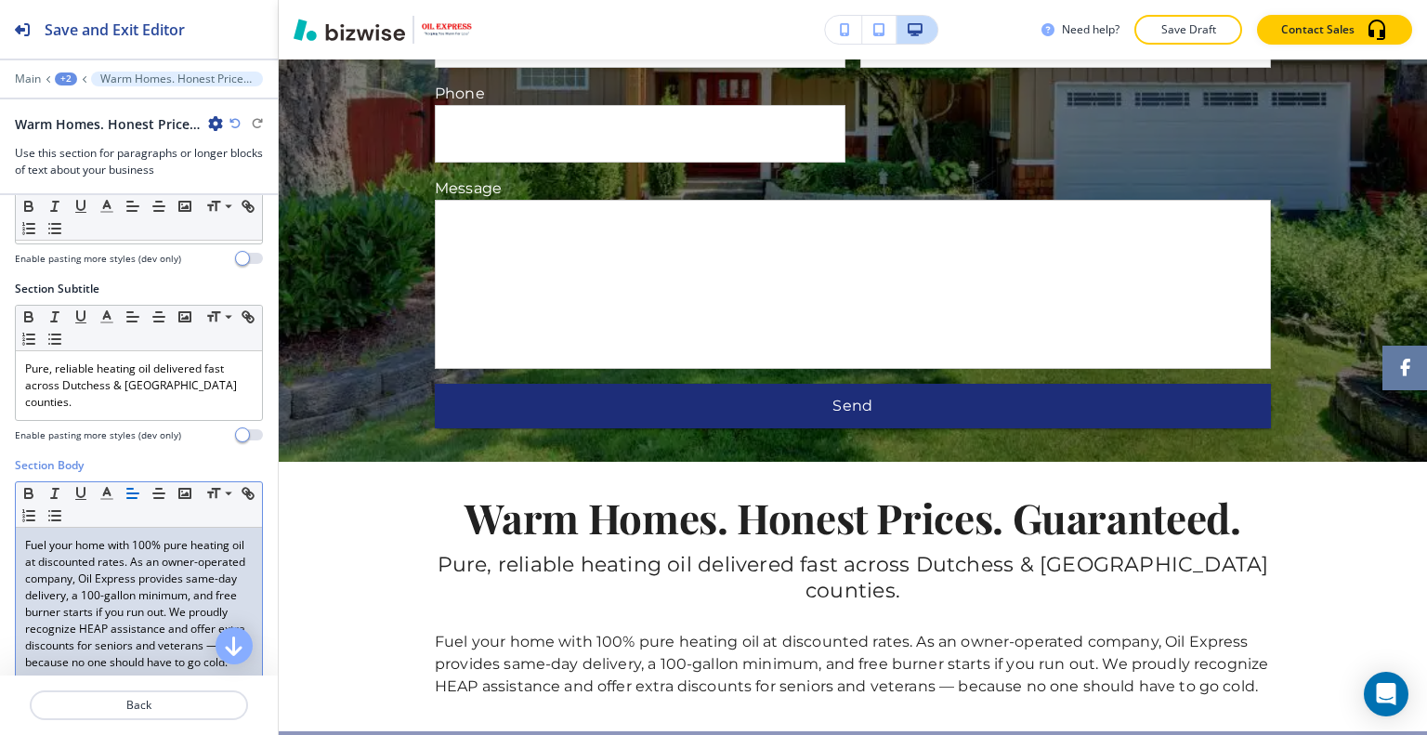
scroll to position [557, 0]
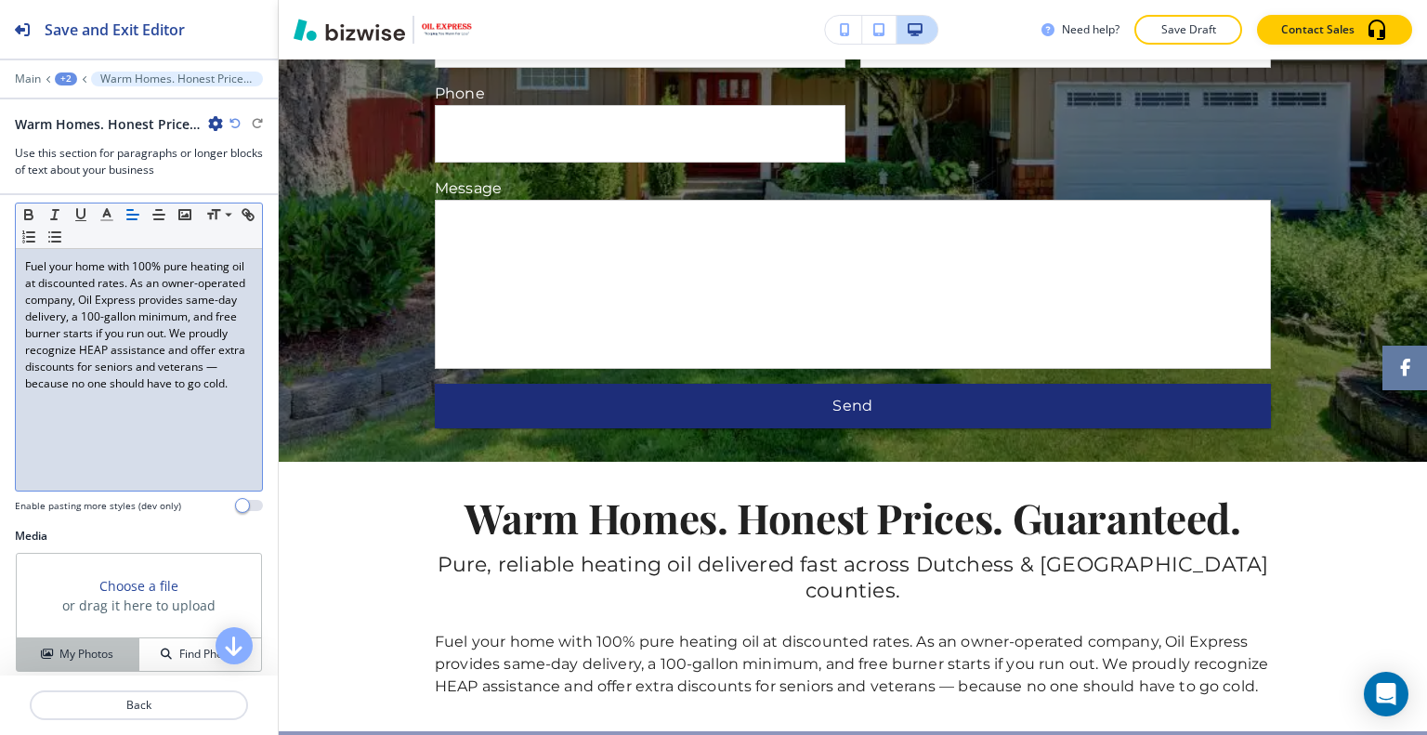
click at [106, 646] on h4 "My Photos" at bounding box center [86, 654] width 54 height 17
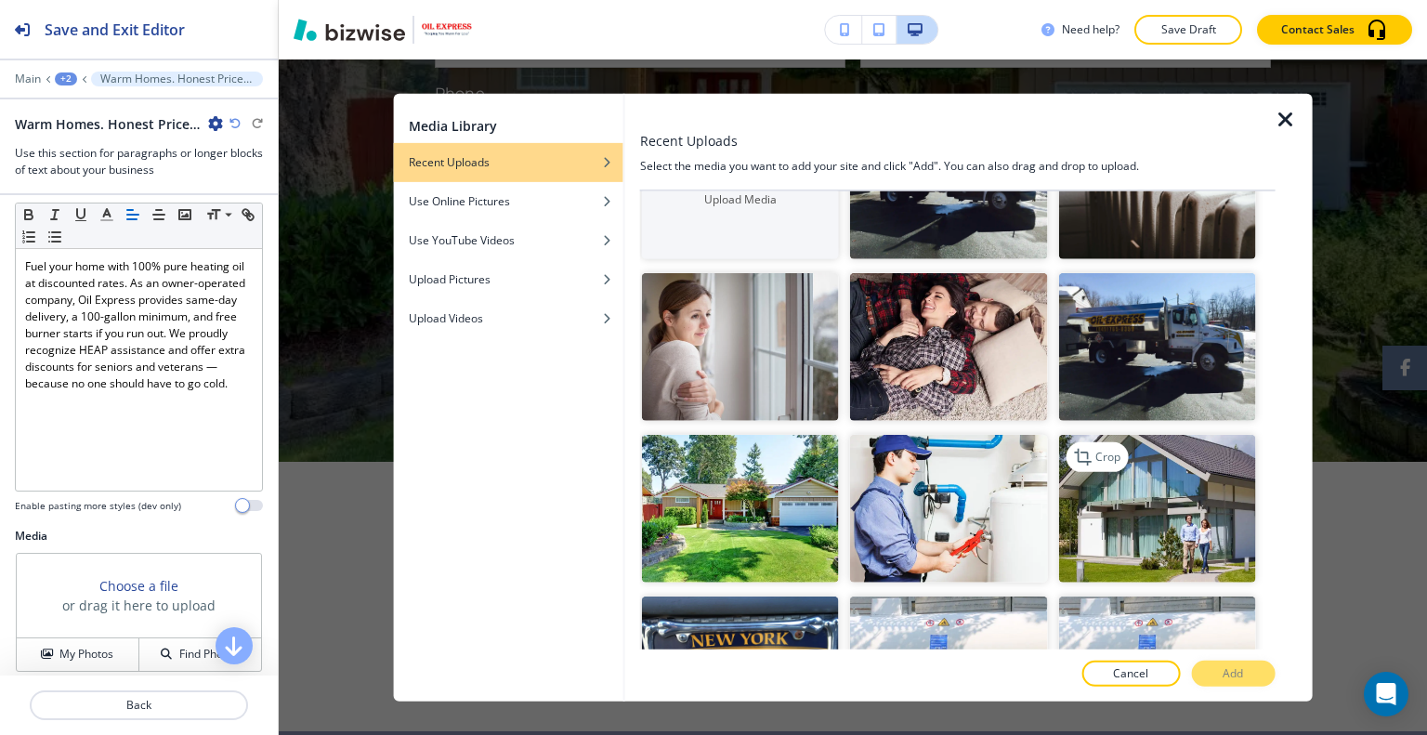
scroll to position [186, 0]
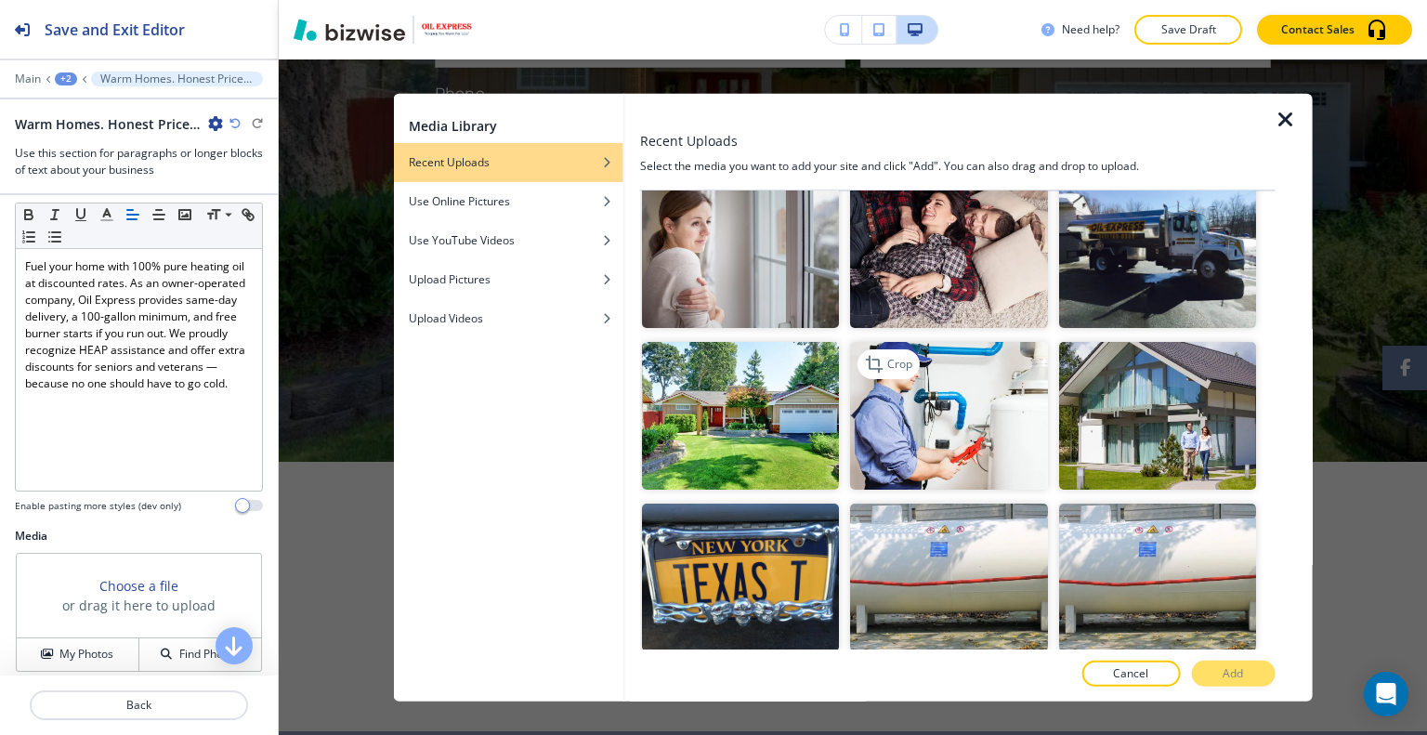
click at [944, 449] on img "button" at bounding box center [948, 416] width 197 height 148
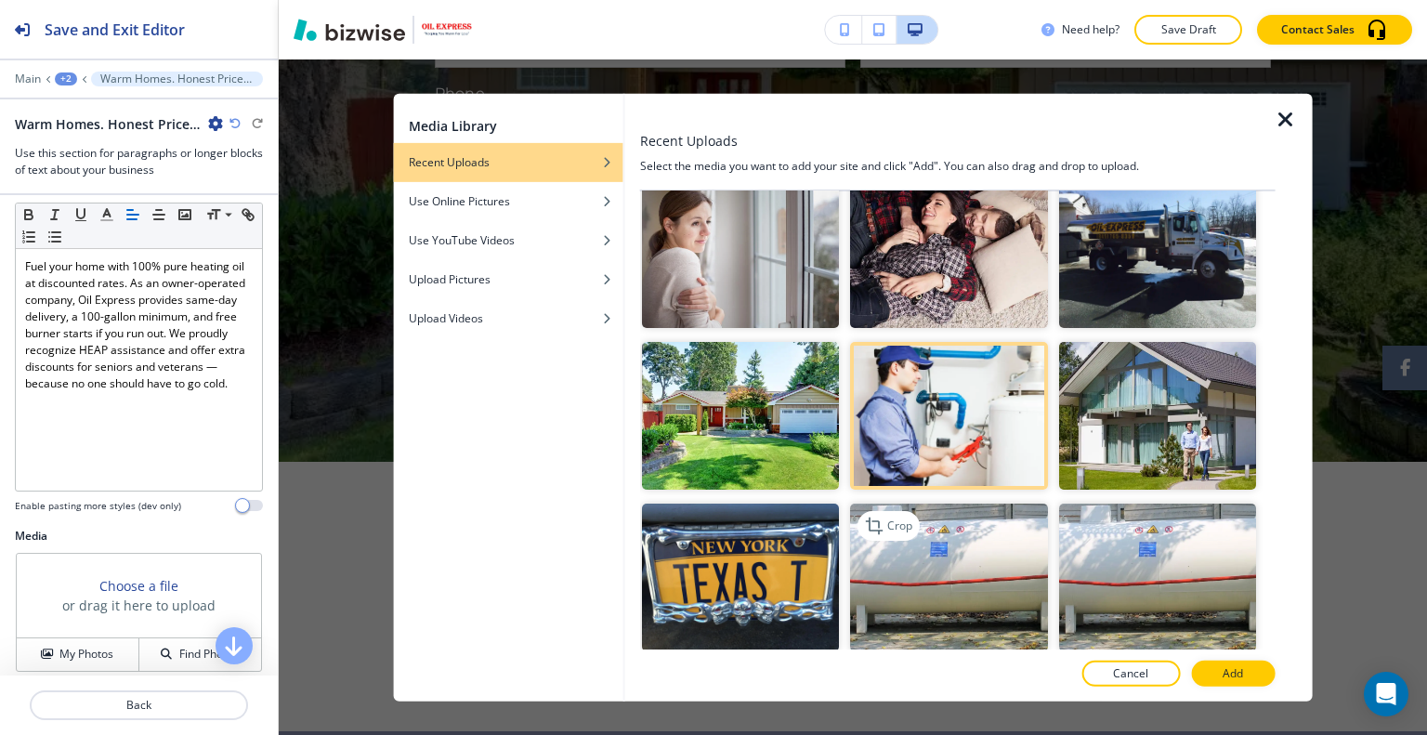
click at [986, 561] on img "button" at bounding box center [948, 577] width 197 height 148
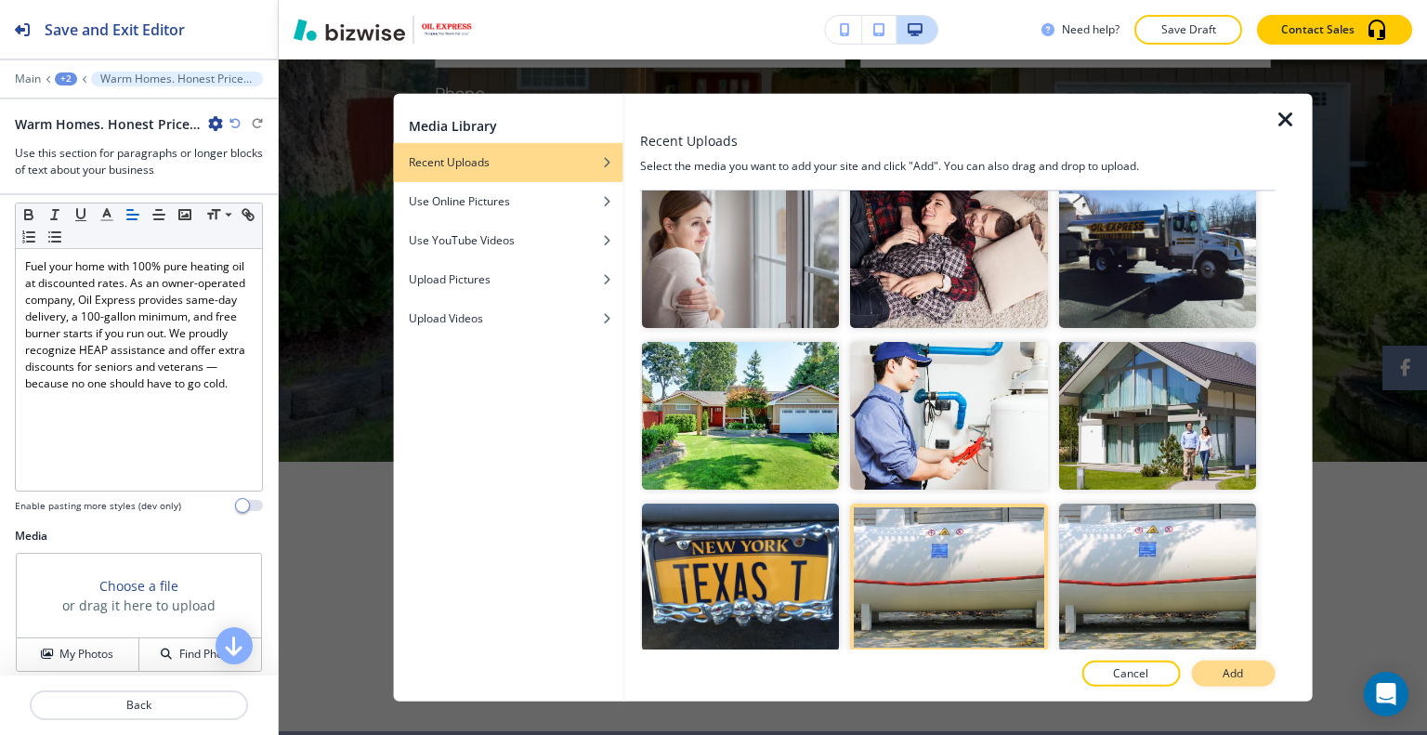
click at [1226, 674] on p "Add" at bounding box center [1232, 673] width 20 height 17
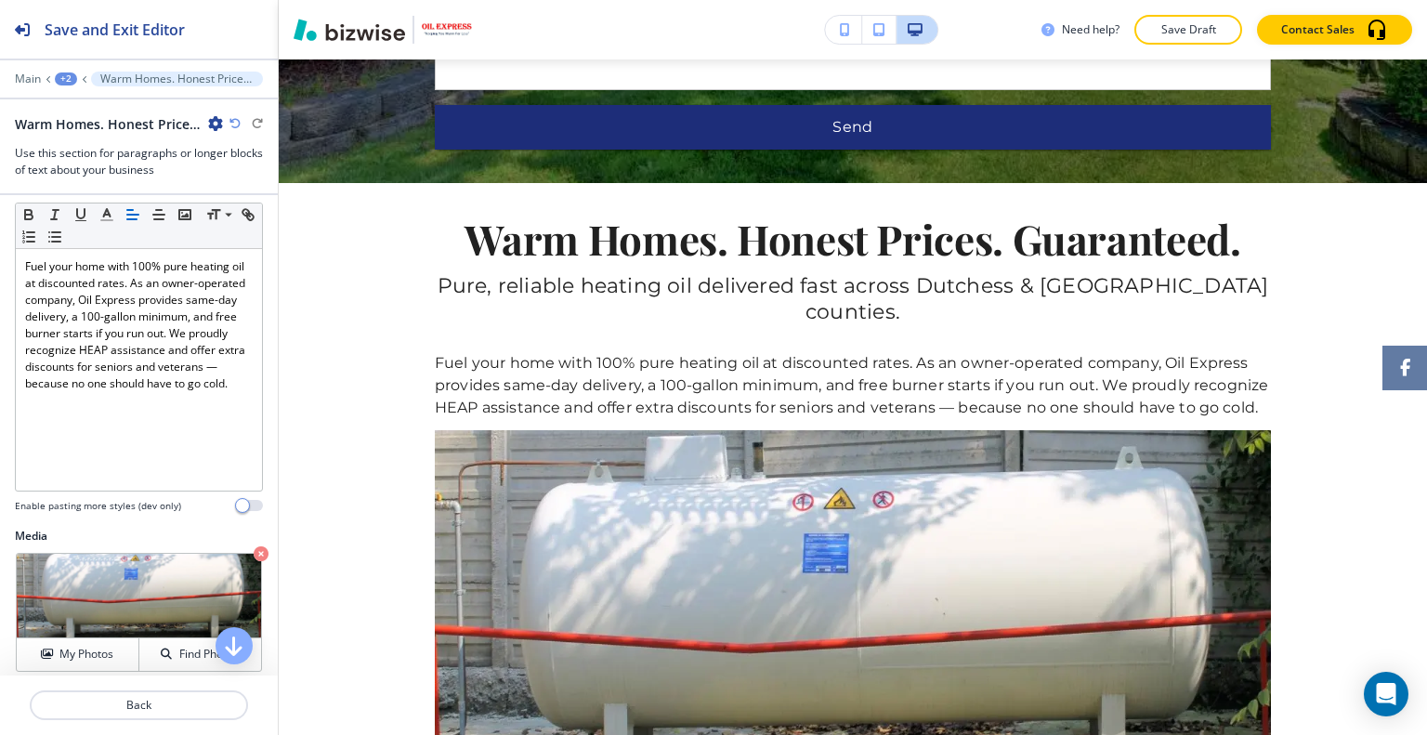
scroll to position [929, 0]
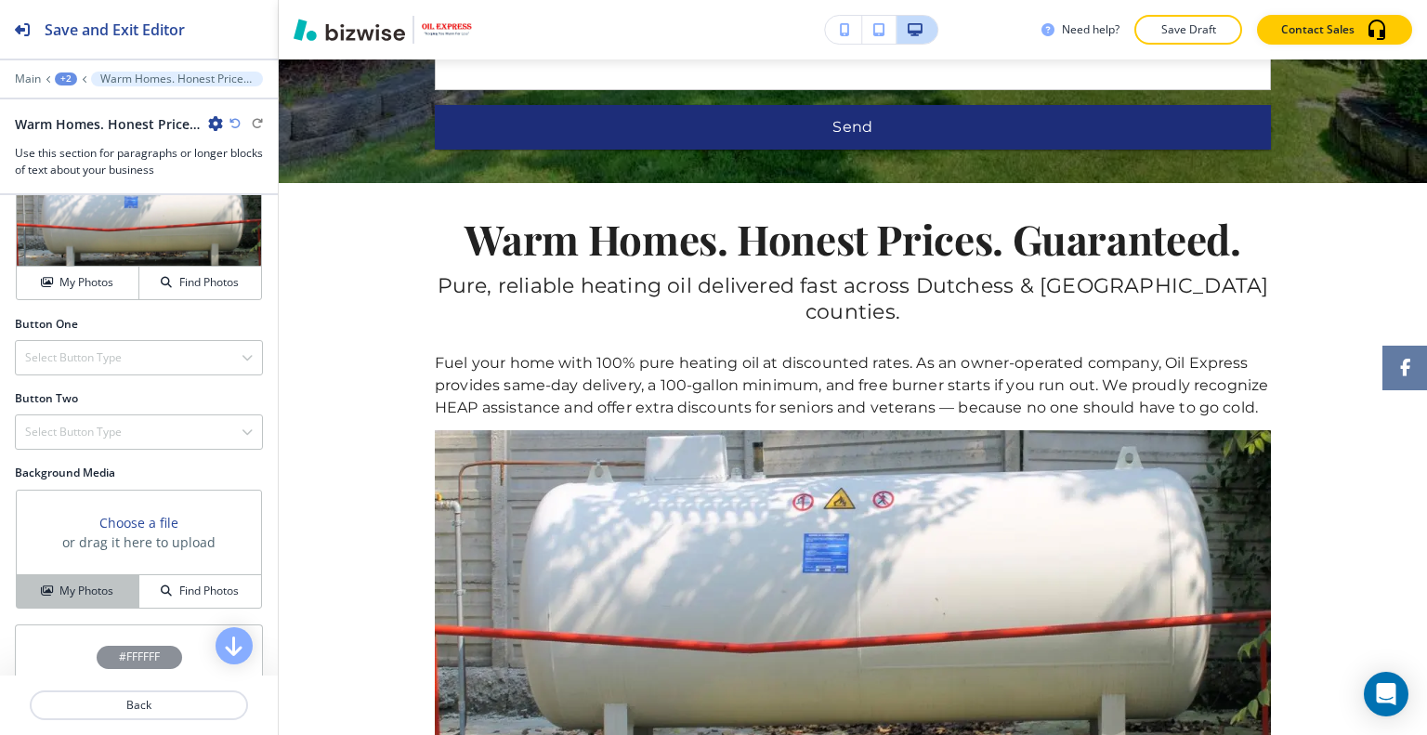
click at [89, 582] on h4 "My Photos" at bounding box center [86, 590] width 54 height 17
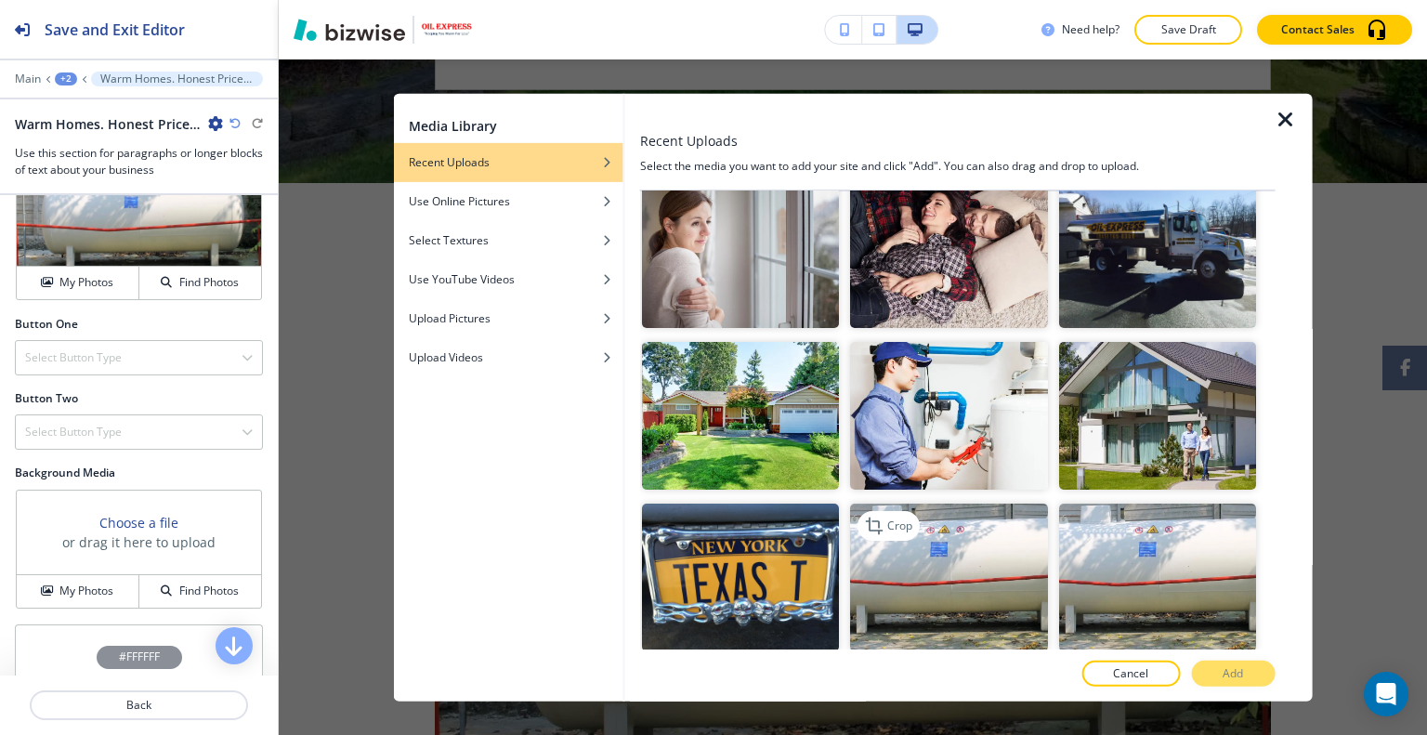
scroll to position [279, 0]
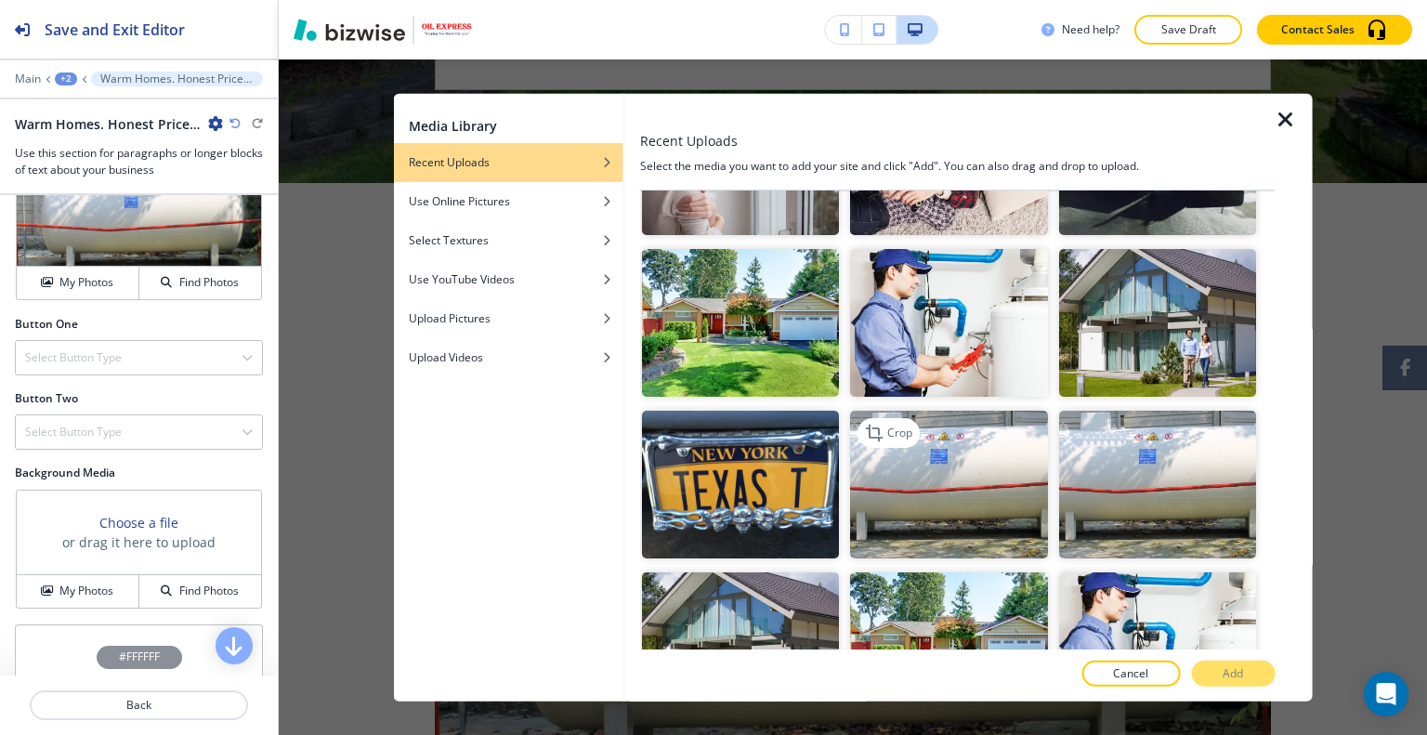
click at [1016, 478] on img "button" at bounding box center [948, 485] width 197 height 148
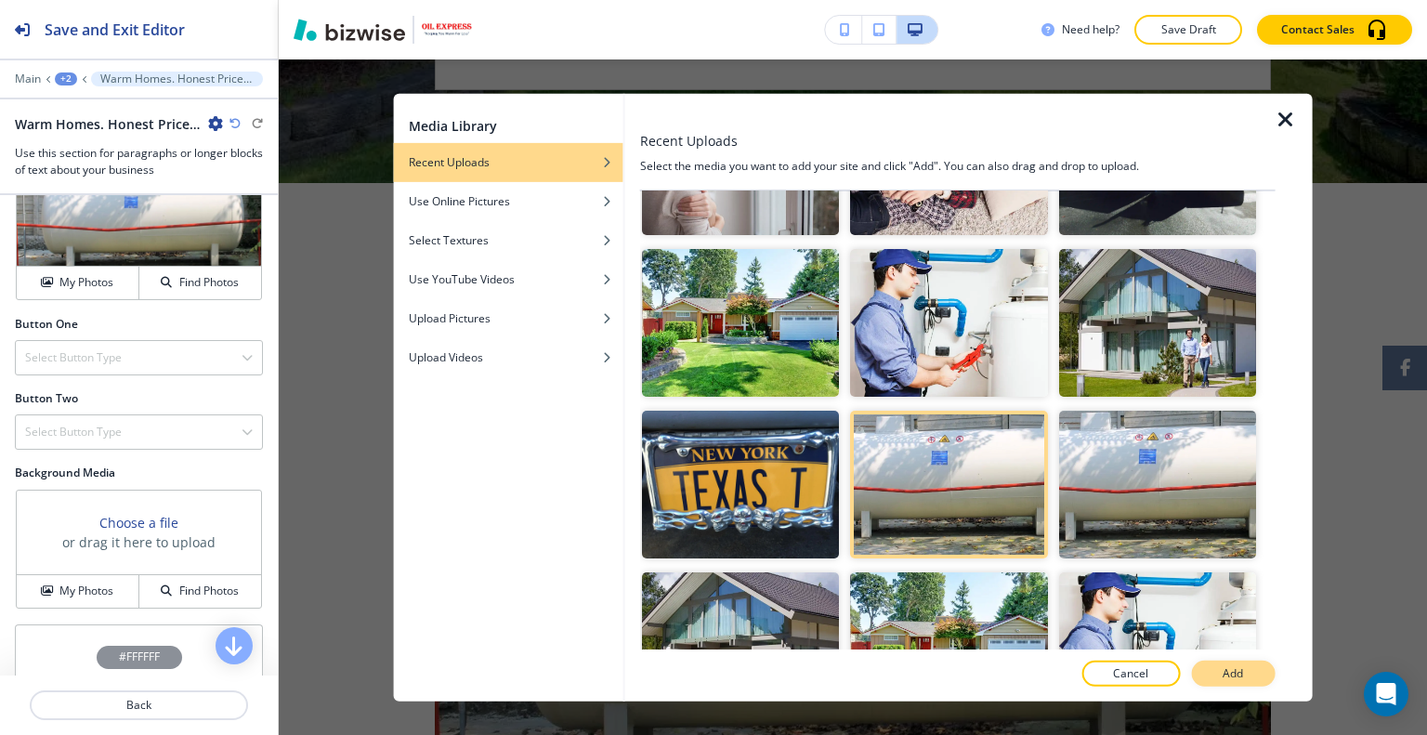
click at [1208, 677] on button "Add" at bounding box center [1233, 673] width 84 height 26
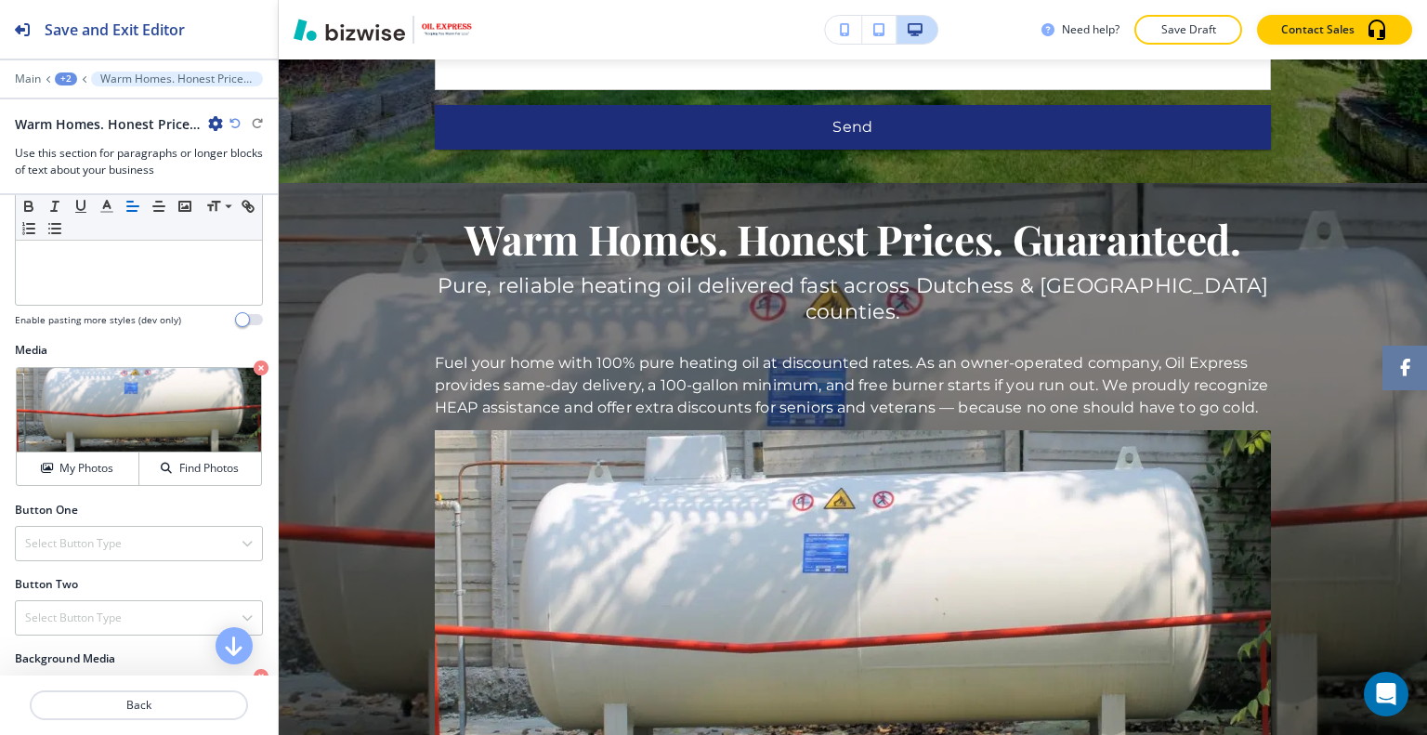
scroll to position [650, 0]
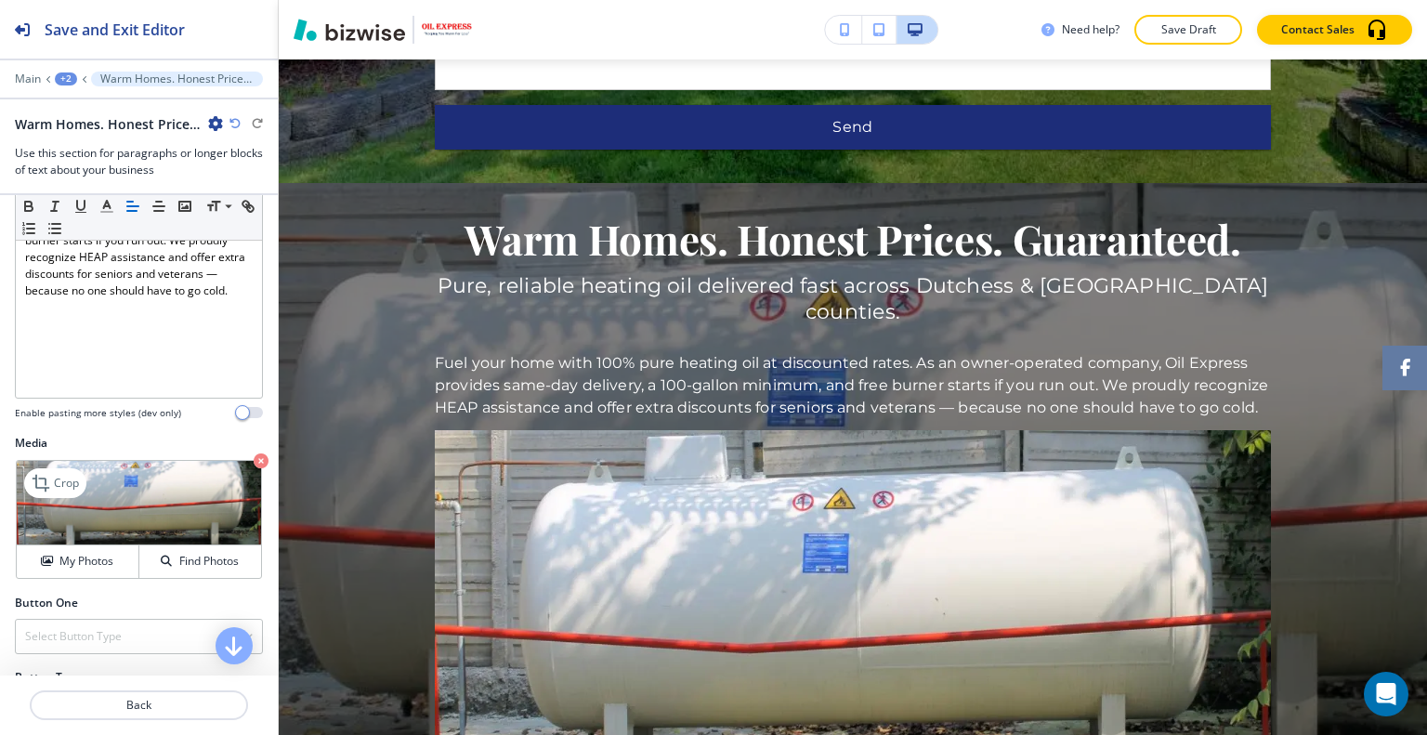
click at [254, 453] on icon "button" at bounding box center [261, 460] width 15 height 15
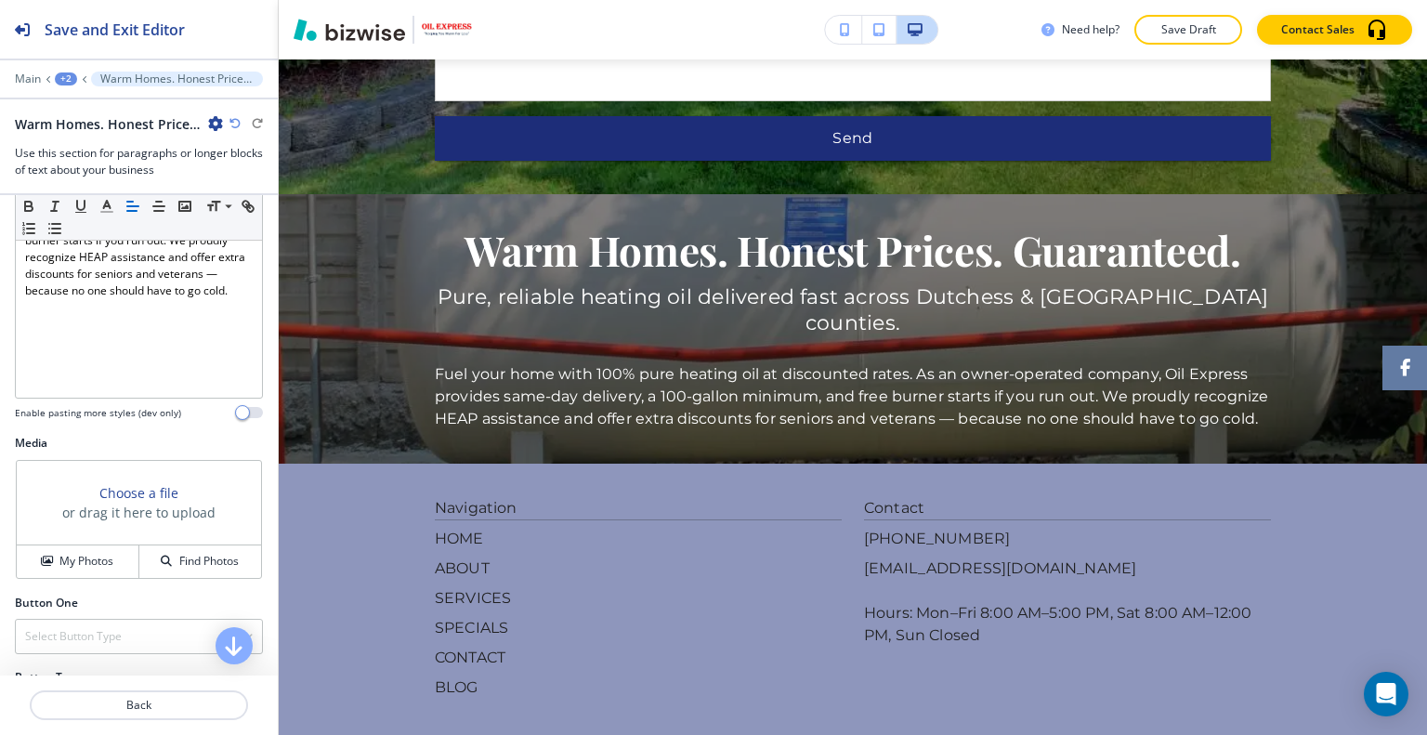
scroll to position [929, 0]
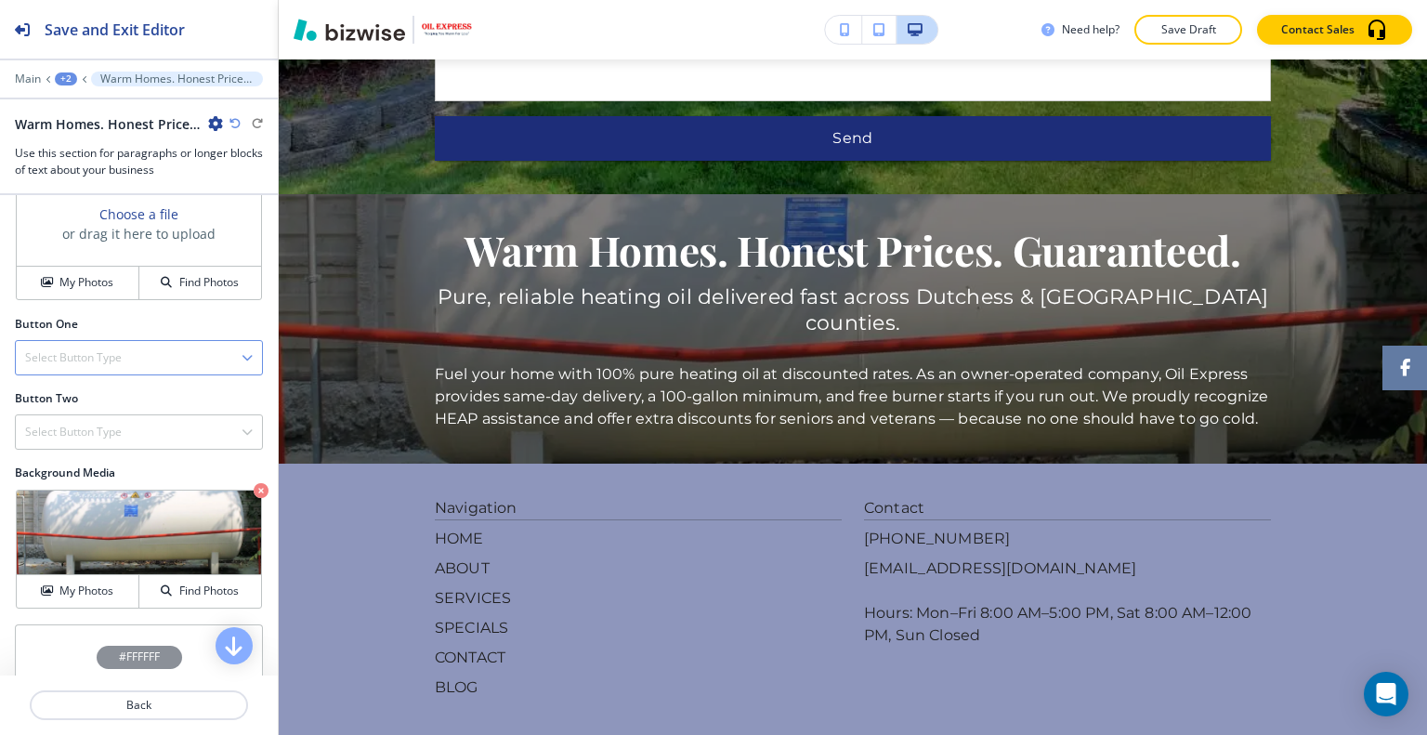
click at [167, 354] on div "Select Button Type Telephone External Link Social Media Email File Sharing Inte…" at bounding box center [139, 357] width 248 height 35
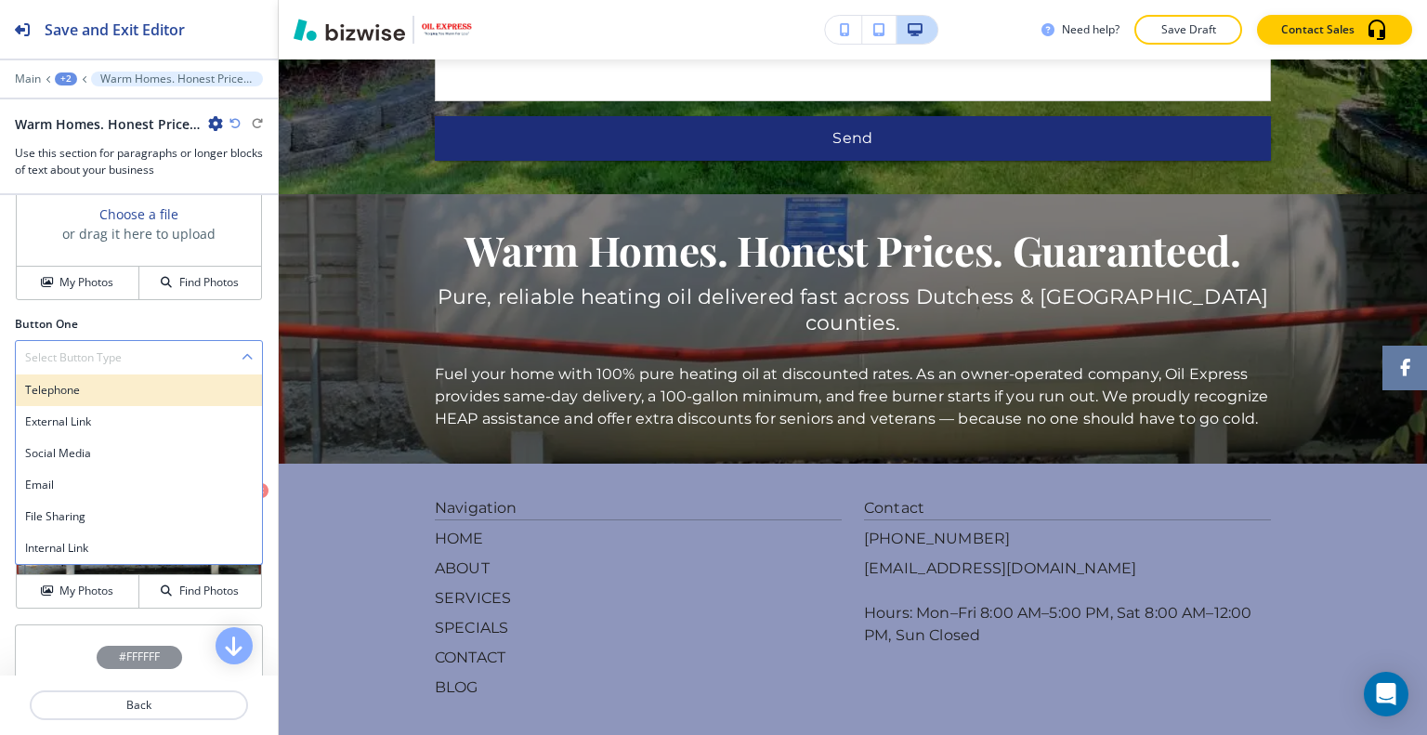
click at [156, 382] on h4 "Telephone" at bounding box center [139, 390] width 228 height 17
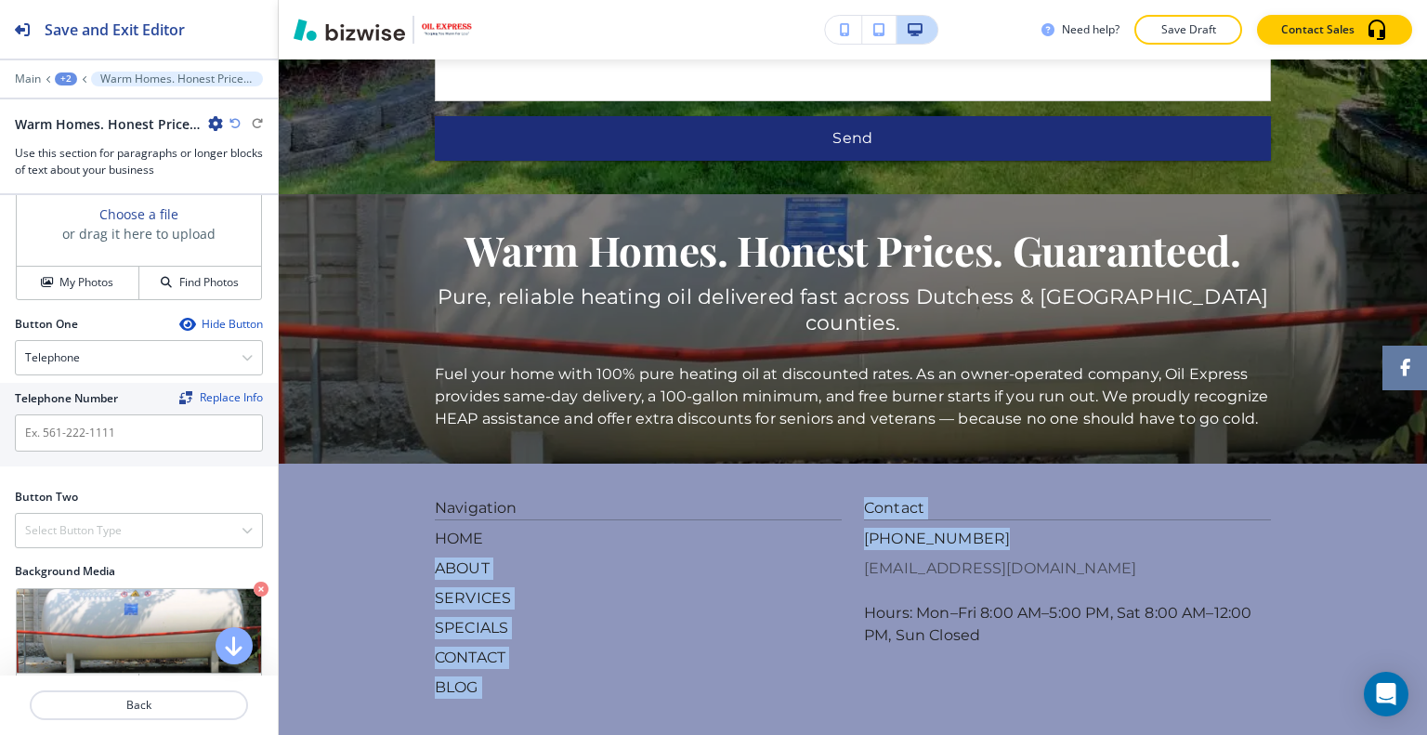
drag, startPoint x: 831, startPoint y: 437, endPoint x: 862, endPoint y: 468, distance: 44.0
click at [988, 497] on div "Navigation HOME ABOUT SERVICES SPECIALS CONTACT BLOG Contact (845) 765-8359 ssc…" at bounding box center [853, 598] width 836 height 202
click at [762, 617] on p "SPECIALS" at bounding box center [638, 628] width 407 height 22
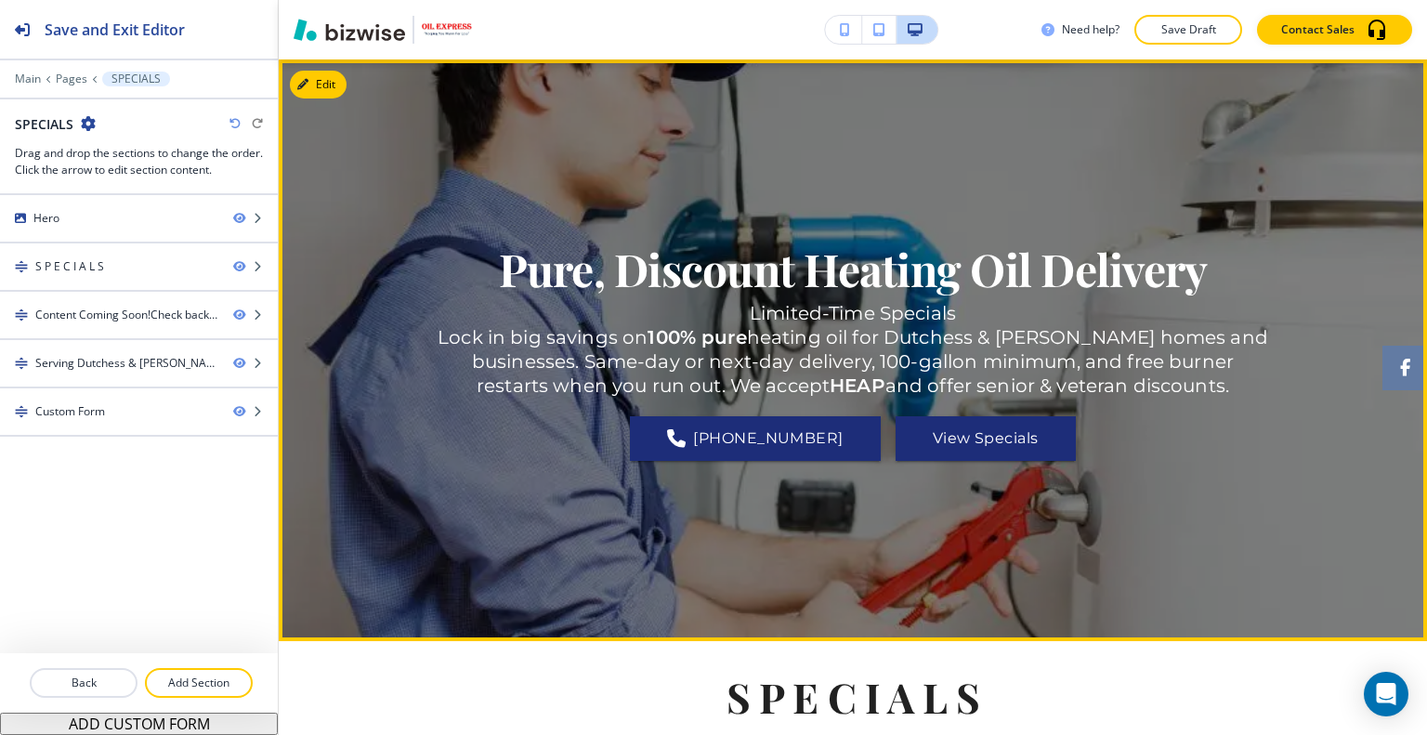
scroll to position [0, 0]
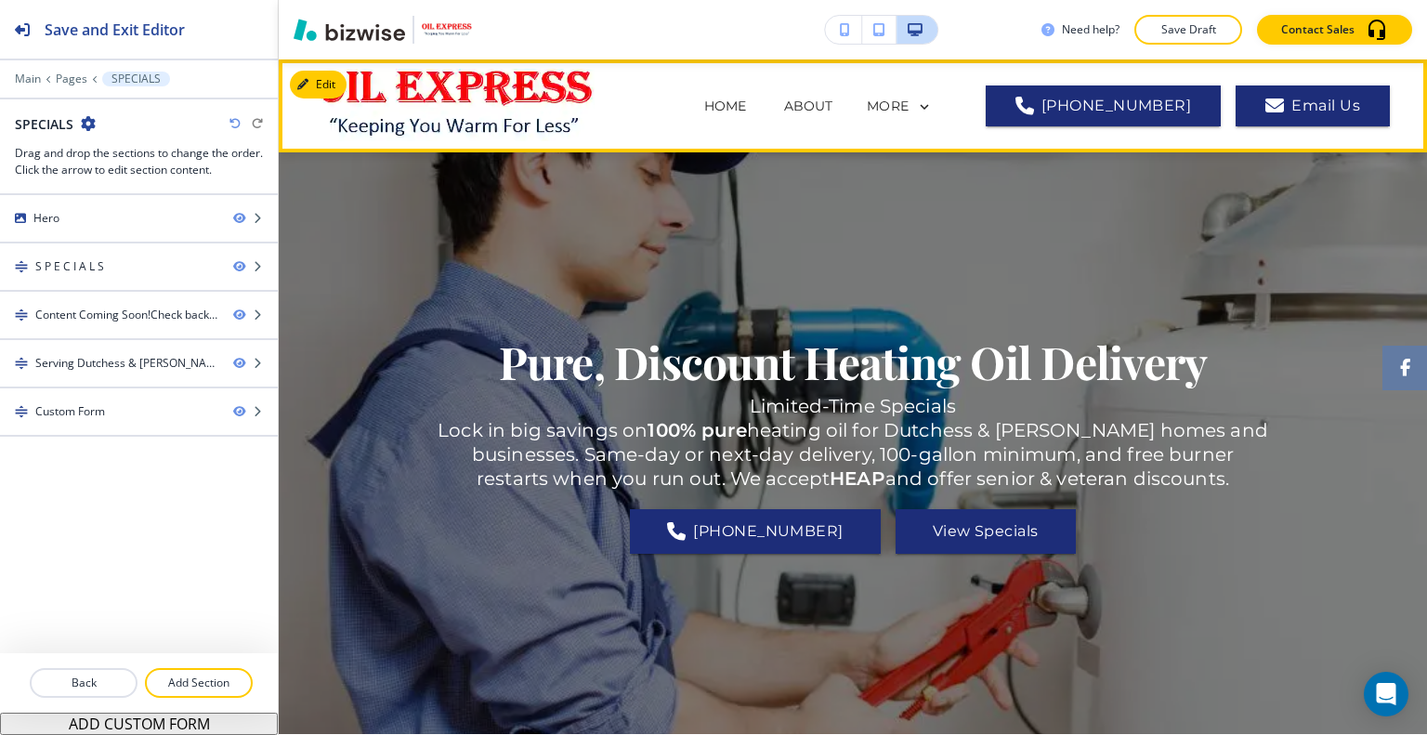
click at [686, 107] on div "HOME" at bounding box center [726, 107] width 80 height 20
click at [704, 102] on p "HOME" at bounding box center [725, 107] width 43 height 20
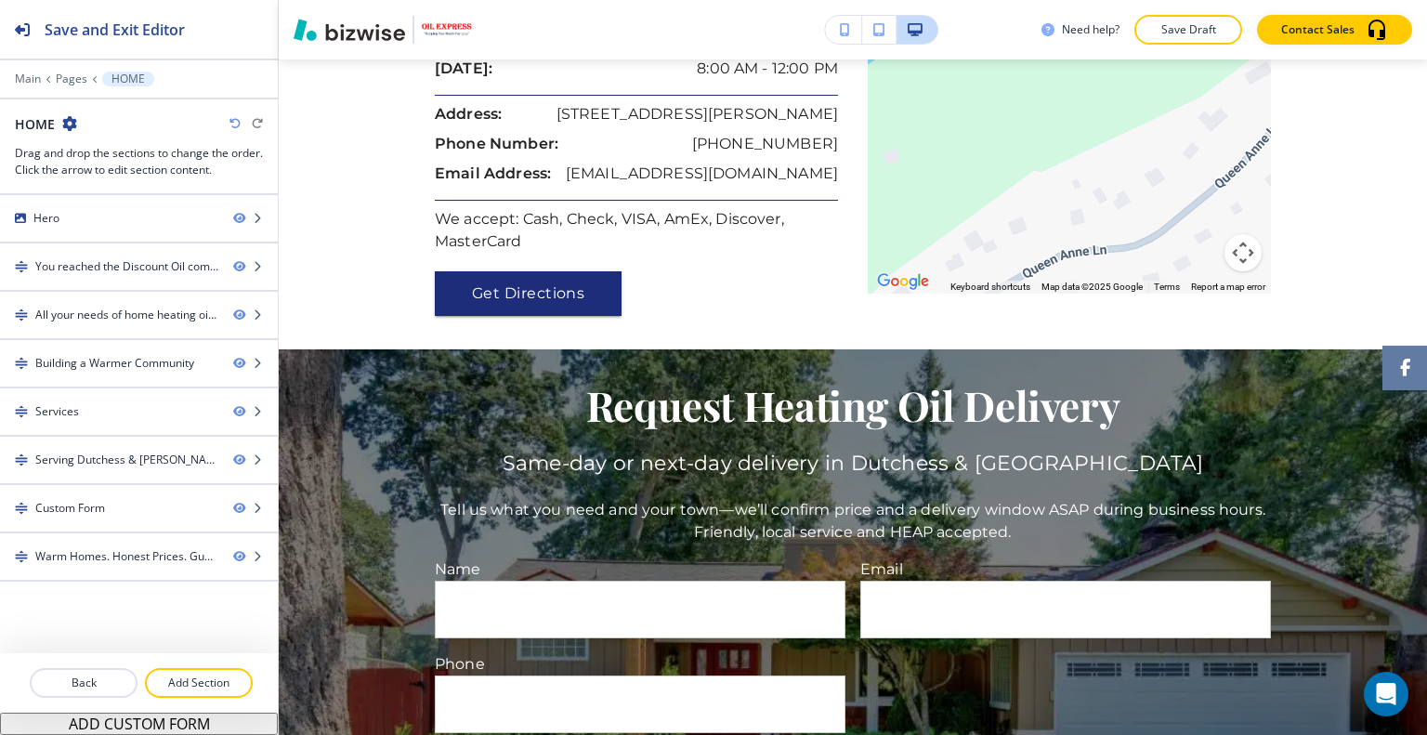
scroll to position [3537, 0]
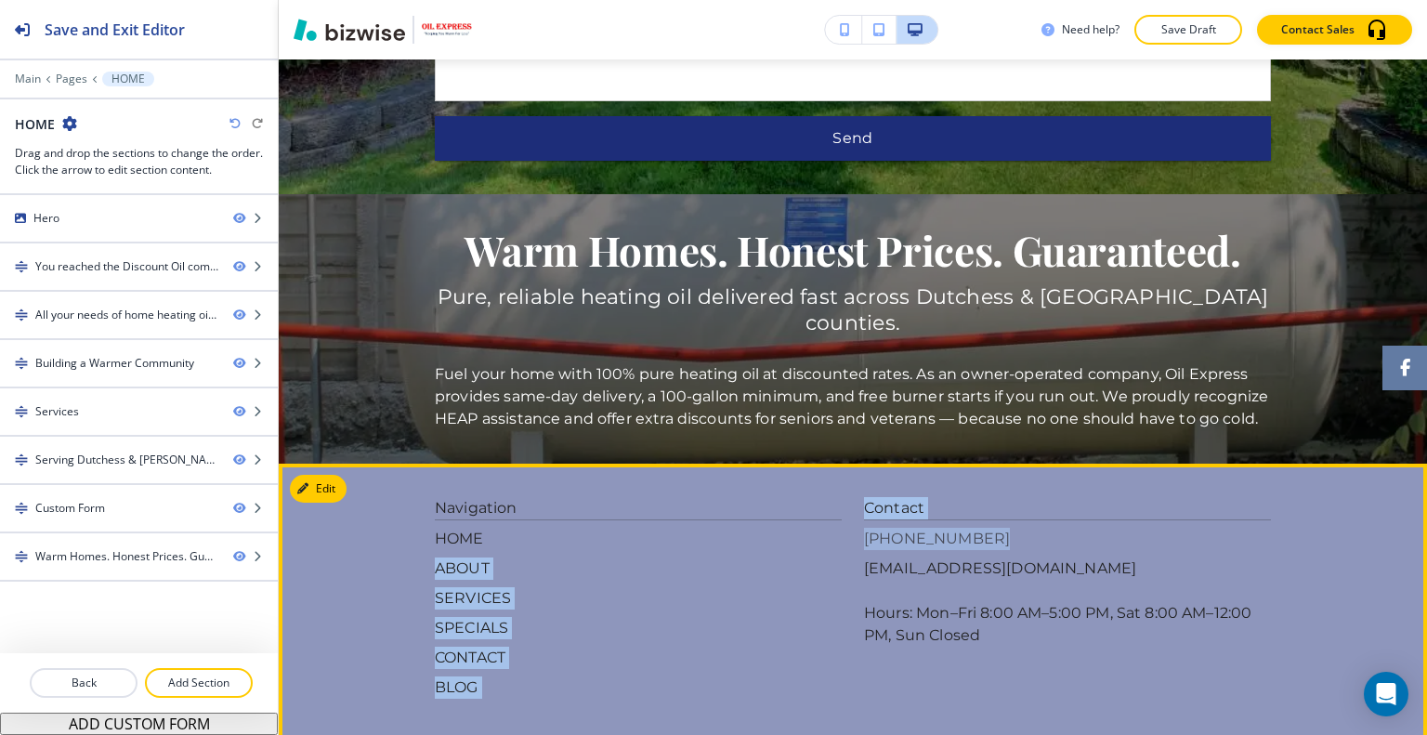
drag, startPoint x: 842, startPoint y: 431, endPoint x: 1012, endPoint y: 440, distance: 170.2
click at [1012, 497] on div "Navigation HOME ABOUT SERVICES SPECIALS CONTACT BLOG Contact (845) 765-8359 ssc…" at bounding box center [853, 598] width 836 height 202
click at [1347, 464] on footer "Navigation HOME ABOUT SERVICES SPECIALS CONTACT BLOG Contact (845) 765-8359 ssc…" at bounding box center [853, 652] width 1148 height 376
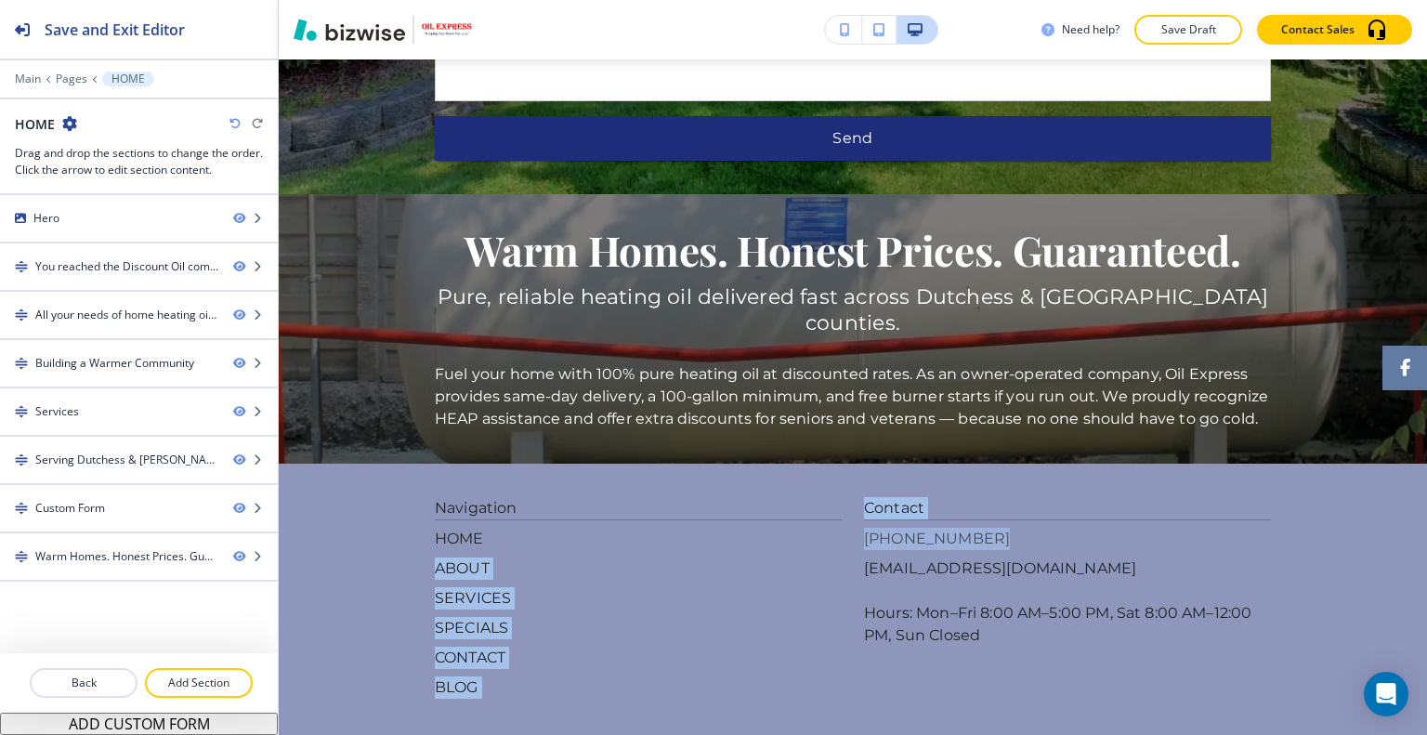
drag, startPoint x: 757, startPoint y: 429, endPoint x: 765, endPoint y: 473, distance: 44.5
click at [1009, 497] on div "Navigation HOME ABOUT SERVICES SPECIALS CONTACT BLOG Contact (845) 765-8359 ssc…" at bounding box center [853, 598] width 836 height 202
click at [747, 528] on div "HOME ABOUT SERVICES SPECIALS CONTACT BLOG" at bounding box center [638, 613] width 407 height 171
drag, startPoint x: 851, startPoint y: 430, endPoint x: 957, endPoint y: 436, distance: 106.0
click at [970, 497] on div "Navigation HOME ABOUT SERVICES SPECIALS CONTACT BLOG Contact (845) 765-8359 ssc…" at bounding box center [853, 598] width 836 height 202
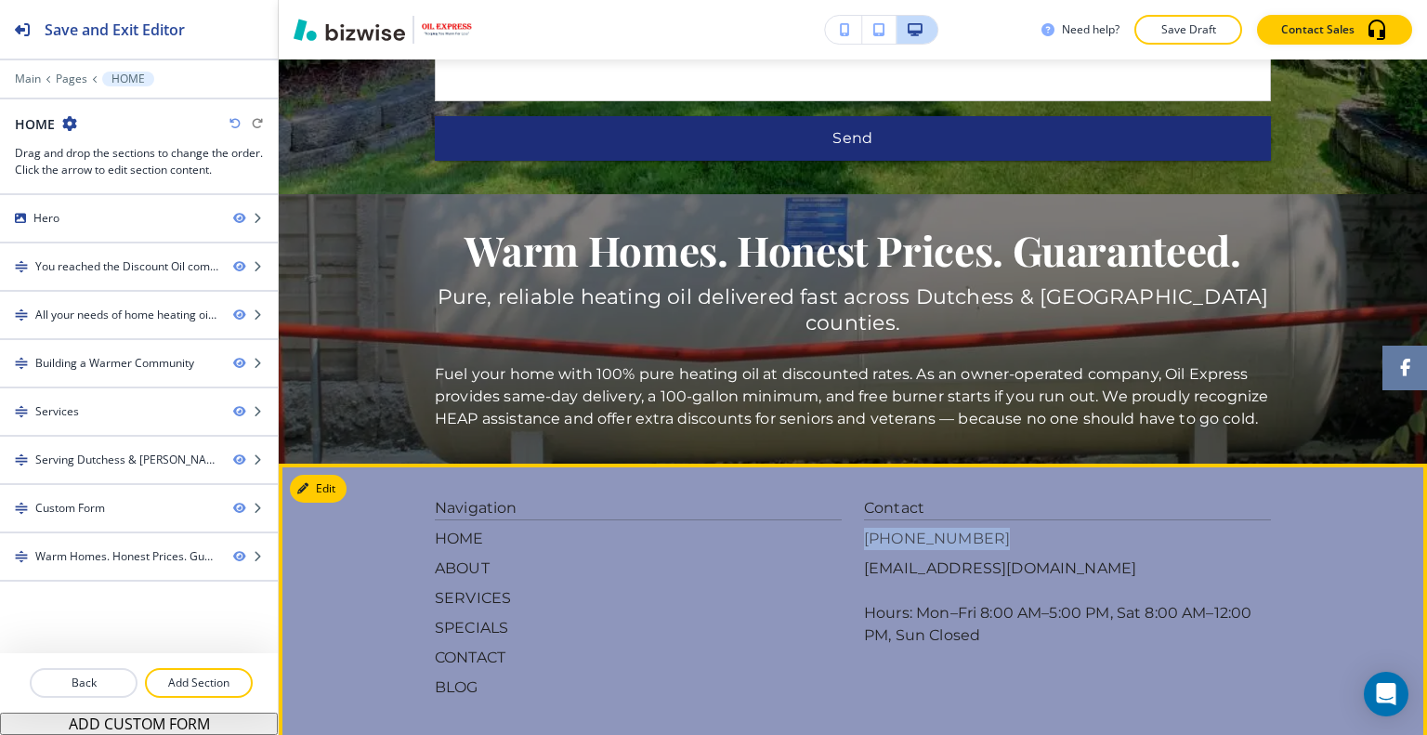
copy p "(845) 765-8359"
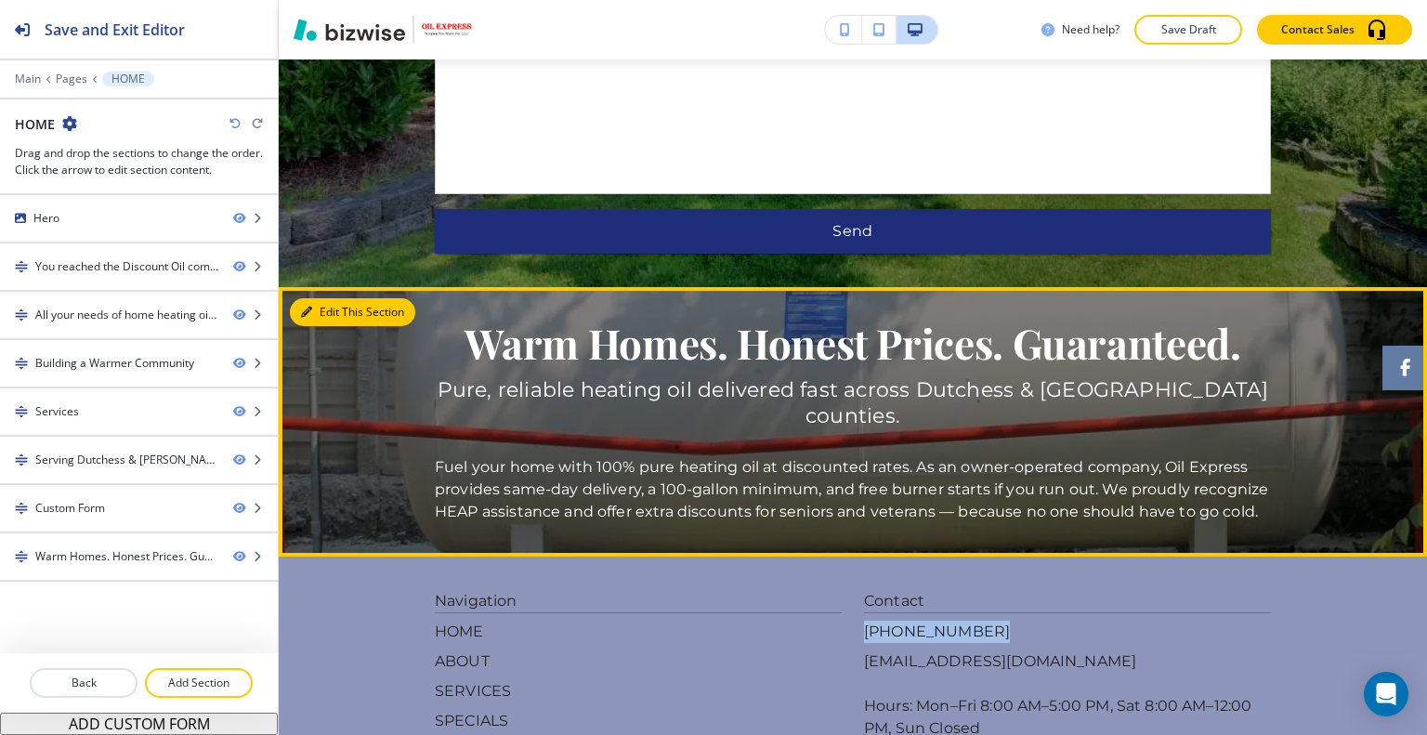
click at [330, 298] on button "Edit This Section" at bounding box center [352, 312] width 125 height 28
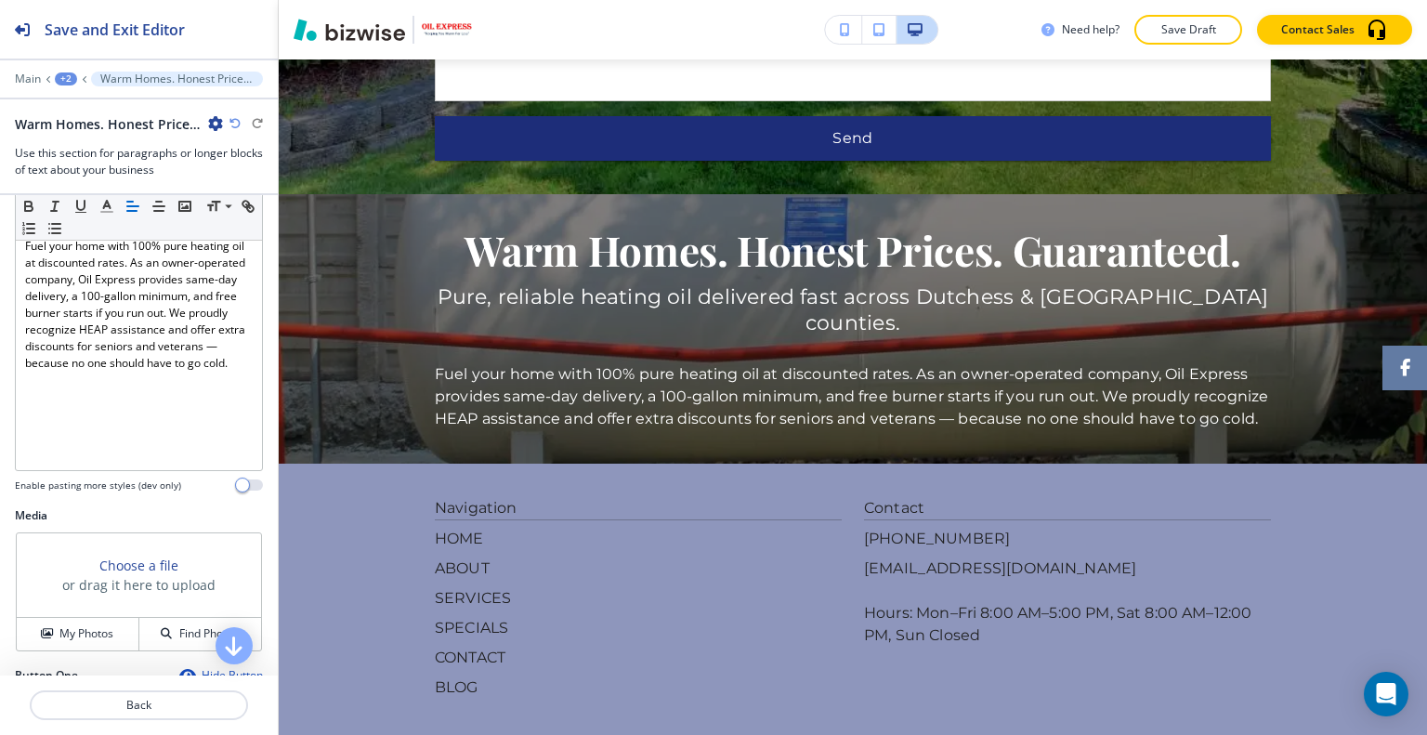
scroll to position [557, 0]
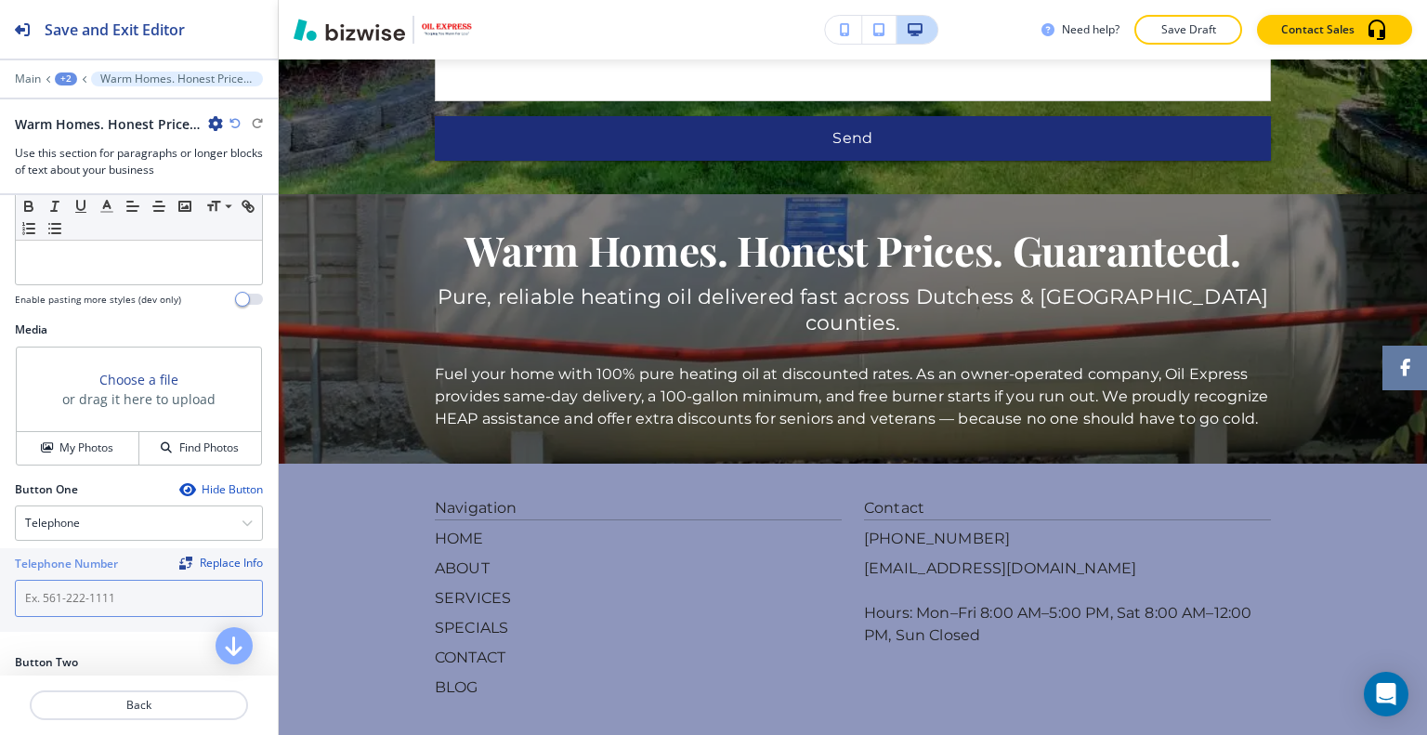
paste input "(845) 765-8359"
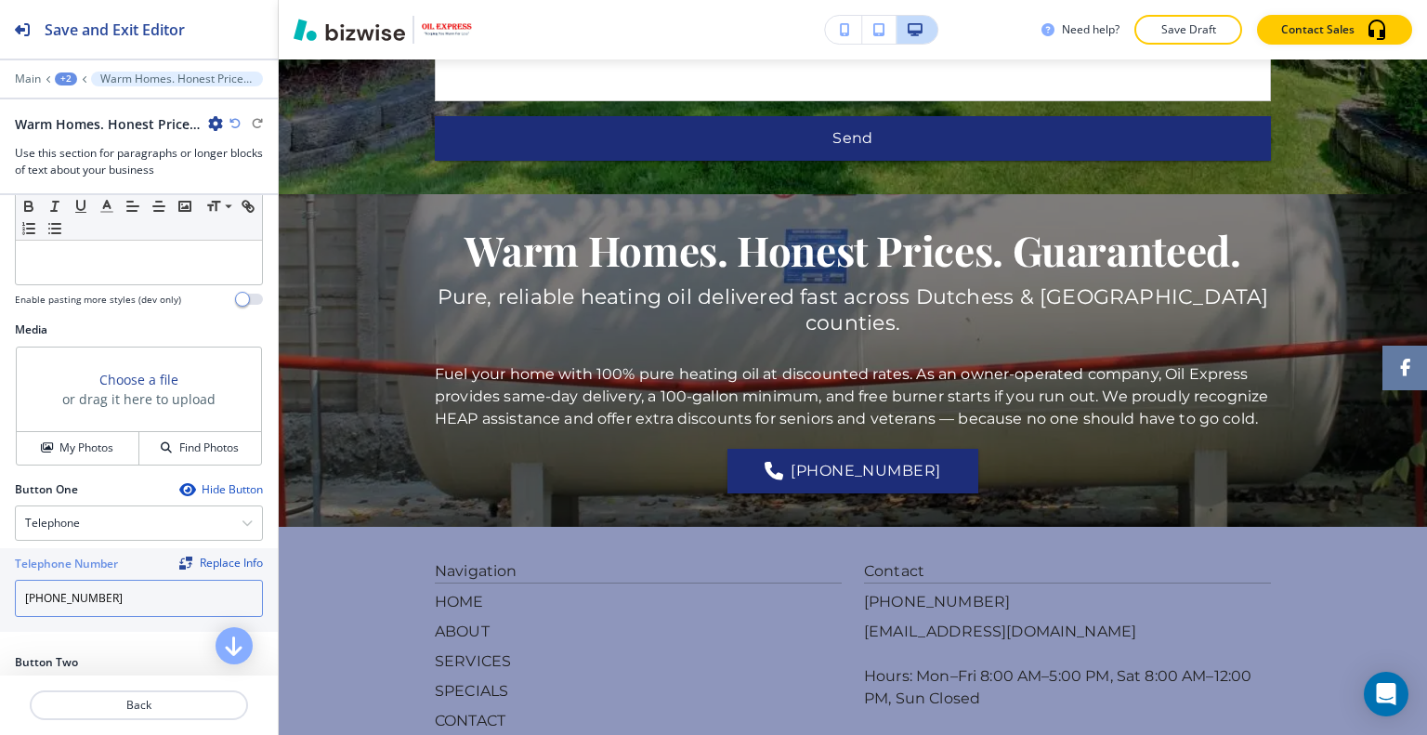
scroll to position [743, 0]
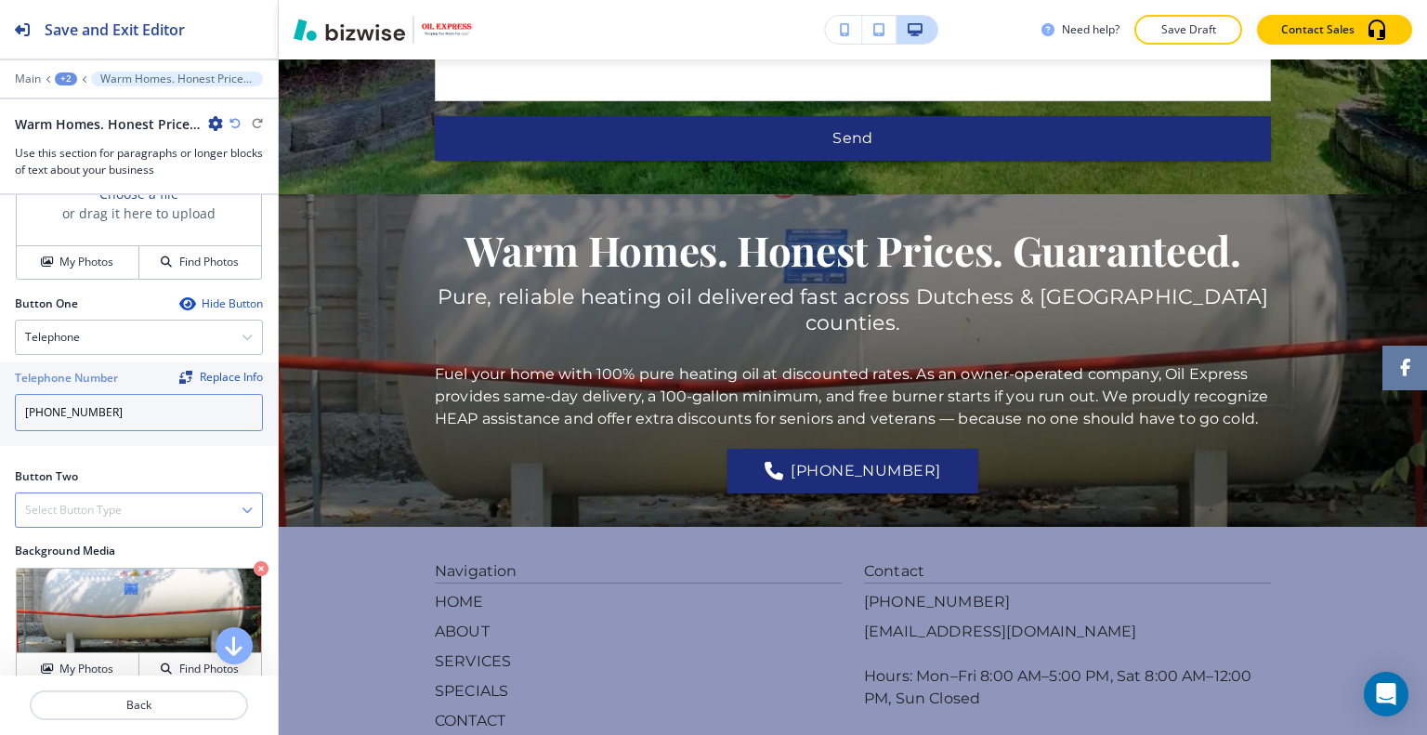
type input "(845) 765-8359"
click at [148, 493] on div "Select Button Type" at bounding box center [139, 509] width 246 height 33
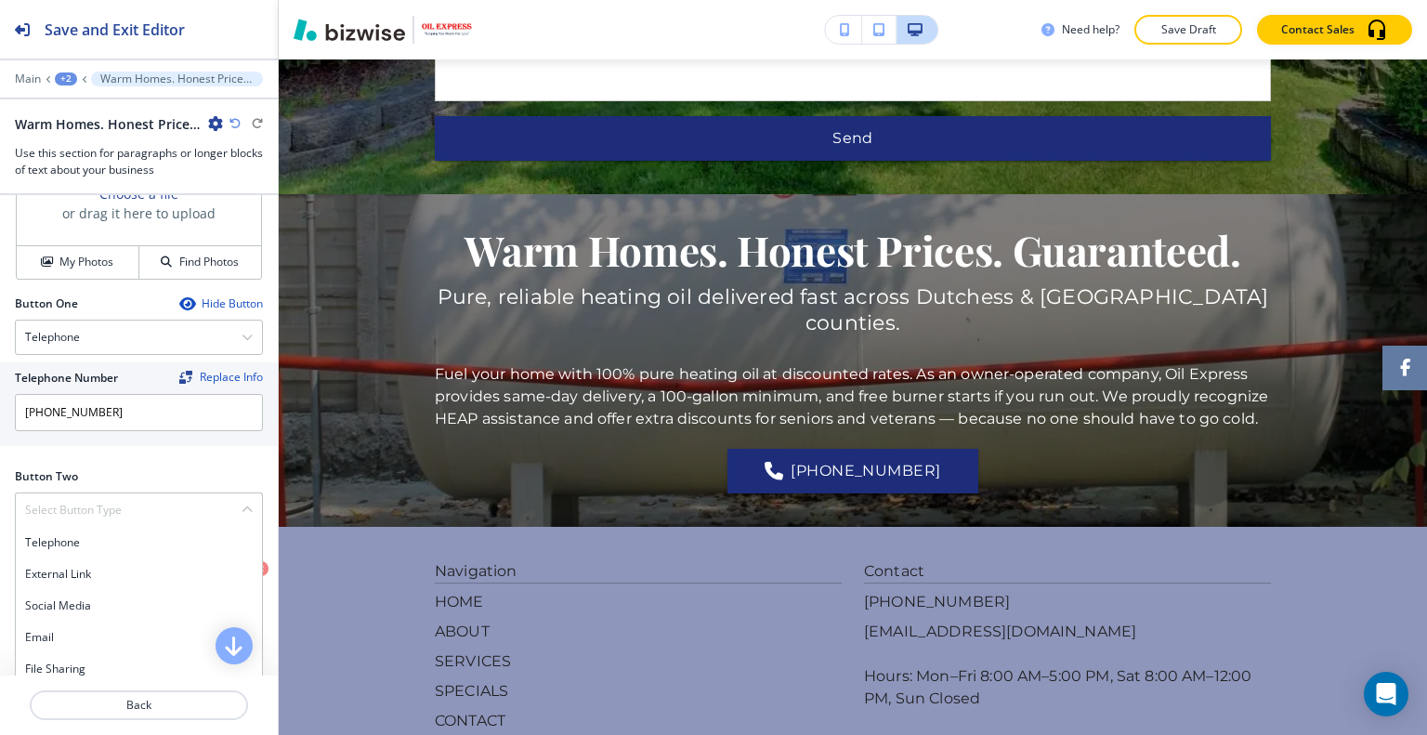
scroll to position [929, 0]
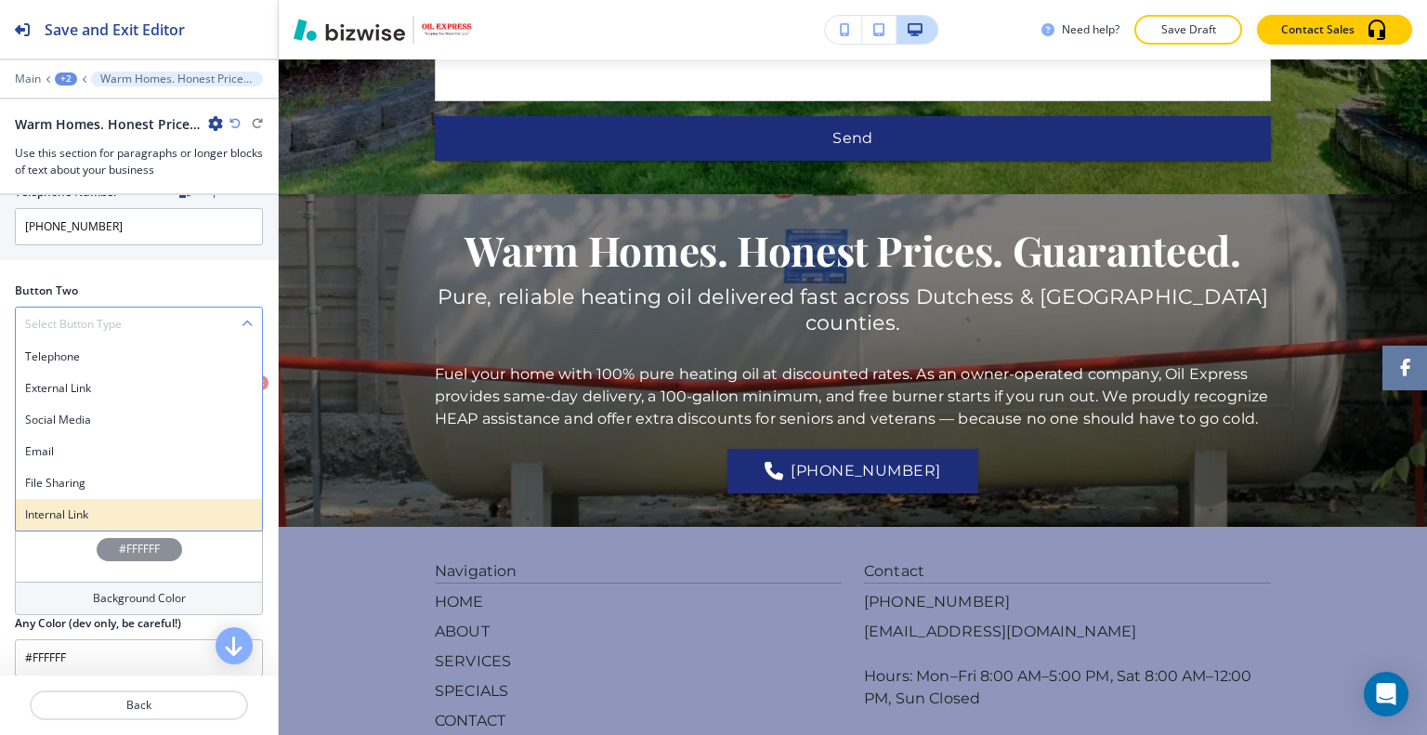
click at [113, 513] on h4 "Internal Link" at bounding box center [139, 514] width 228 height 17
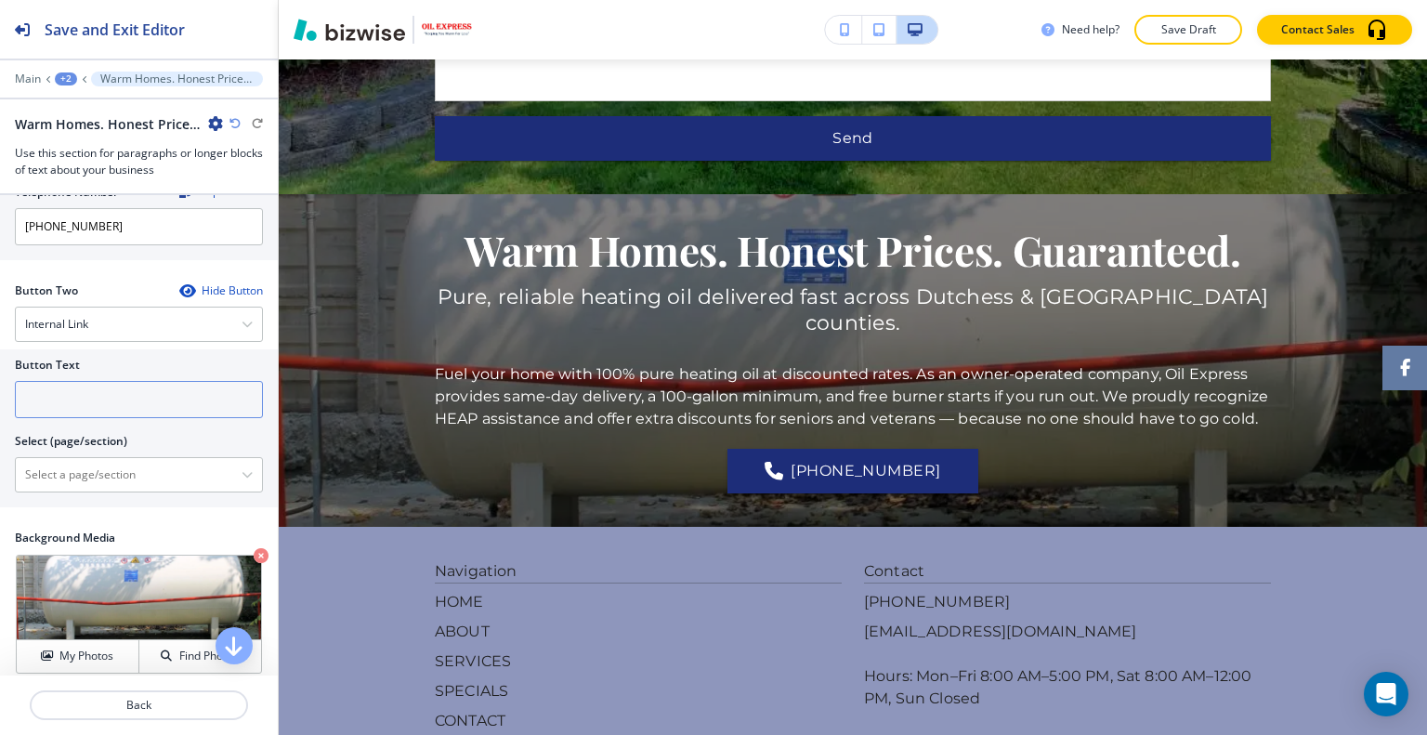
click at [105, 401] on input "text" at bounding box center [139, 399] width 248 height 37
type input "c"
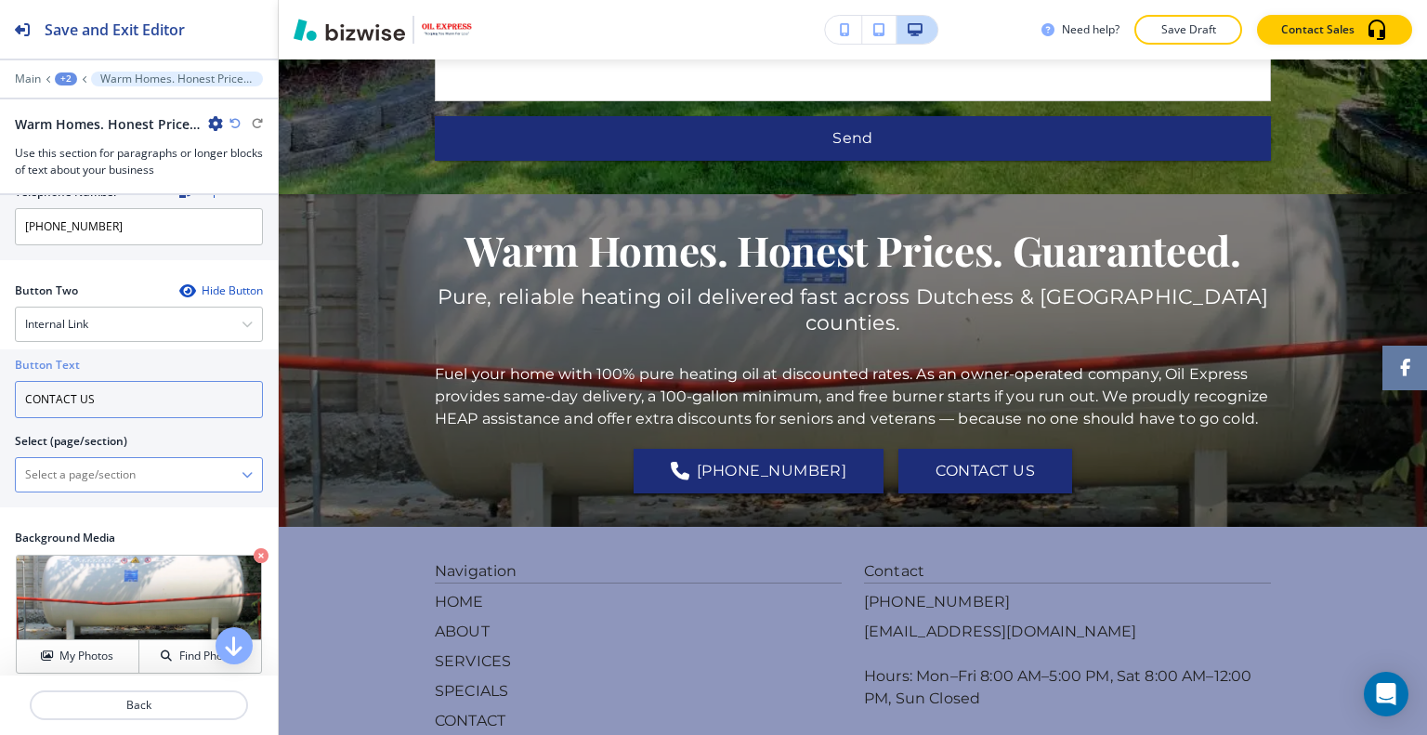
type input "CONTACT US"
click at [82, 477] on \(page\/section\) "Manual Input" at bounding box center [129, 475] width 226 height 32
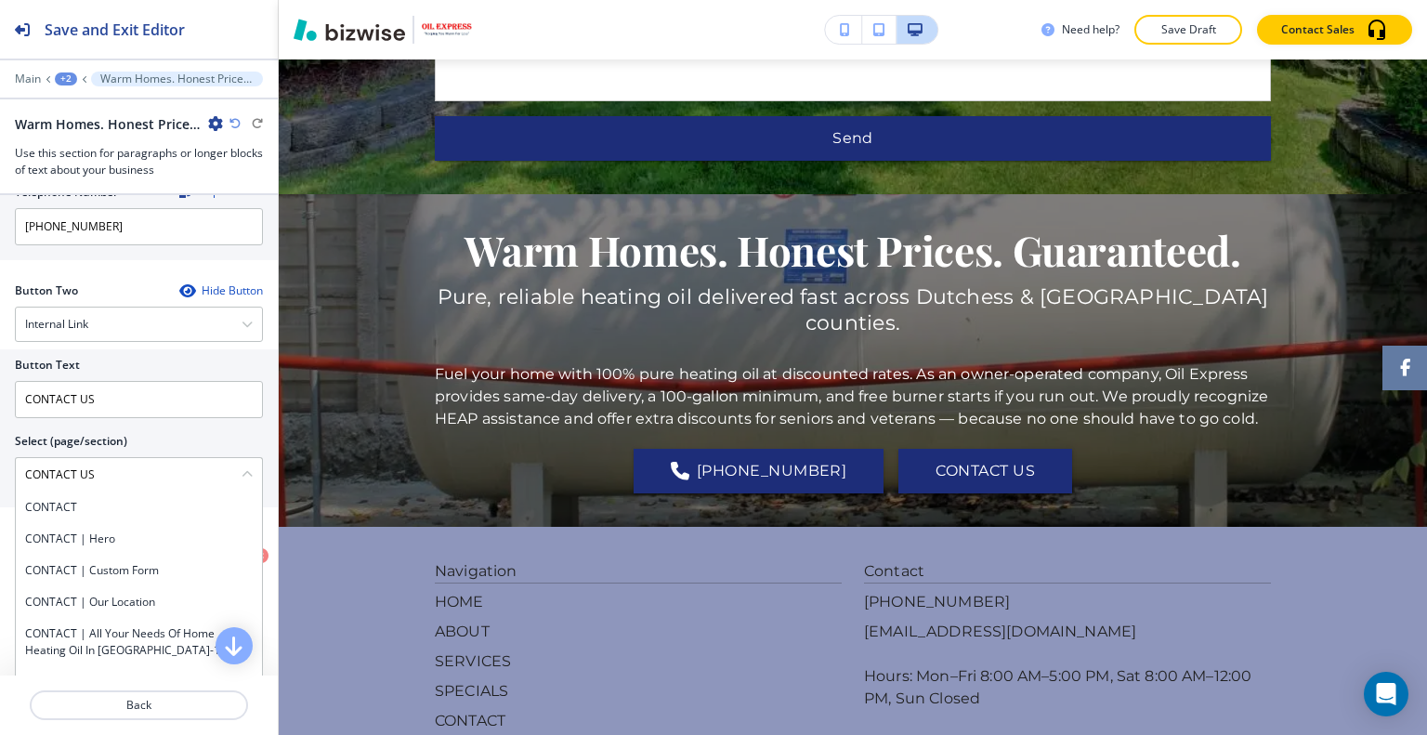
click at [91, 505] on h4 "CONTACT" at bounding box center [139, 507] width 228 height 17
type \(page\/section\) "CONTACT"
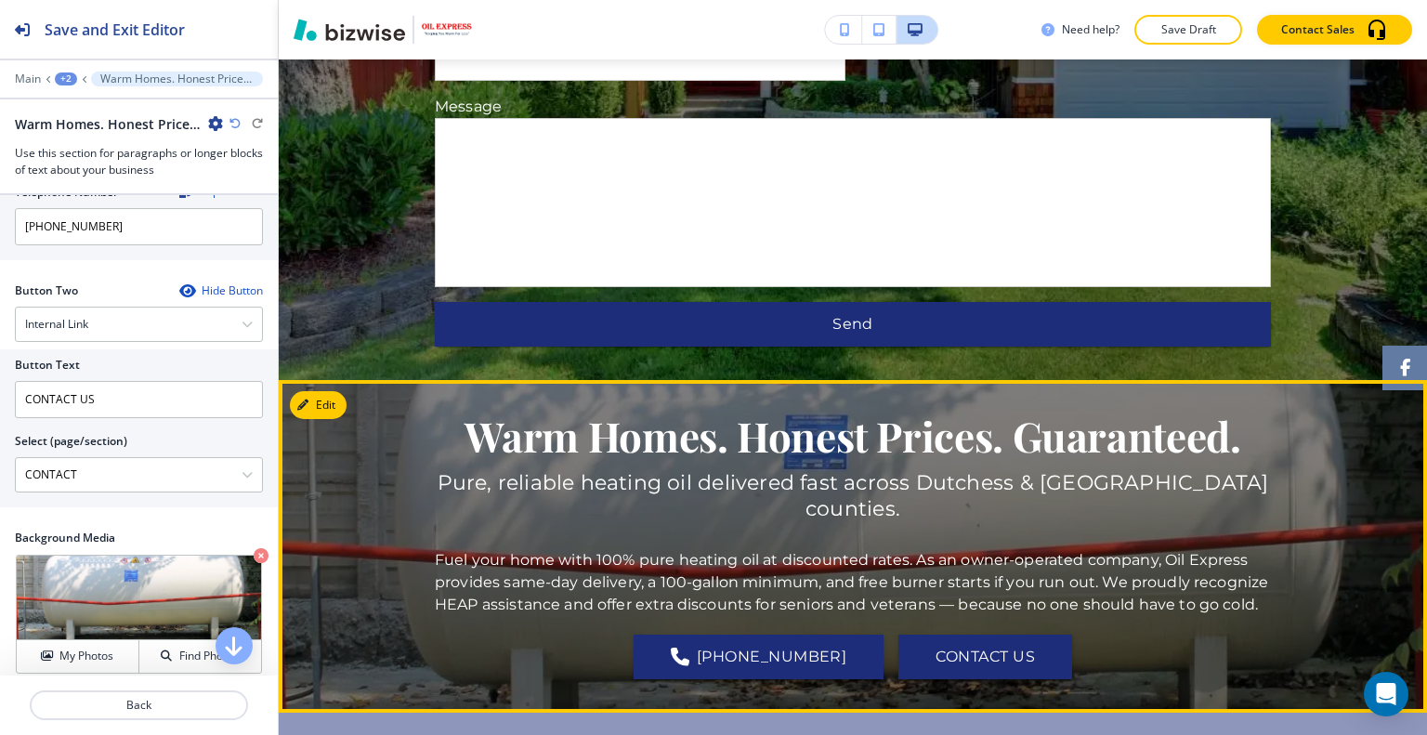
scroll to position [836, 0]
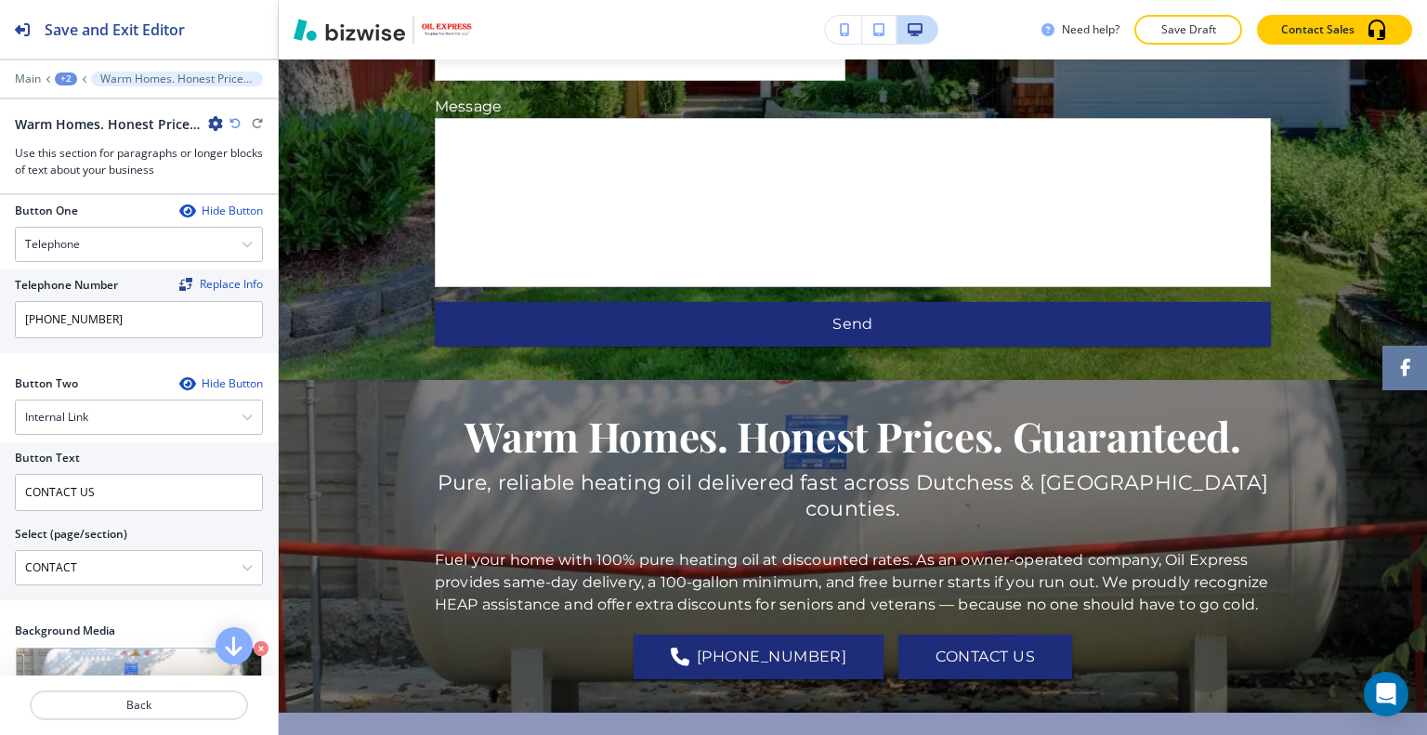
click at [70, 77] on div "+2" at bounding box center [66, 78] width 22 height 13
click at [84, 133] on p "HOME" at bounding box center [114, 141] width 95 height 17
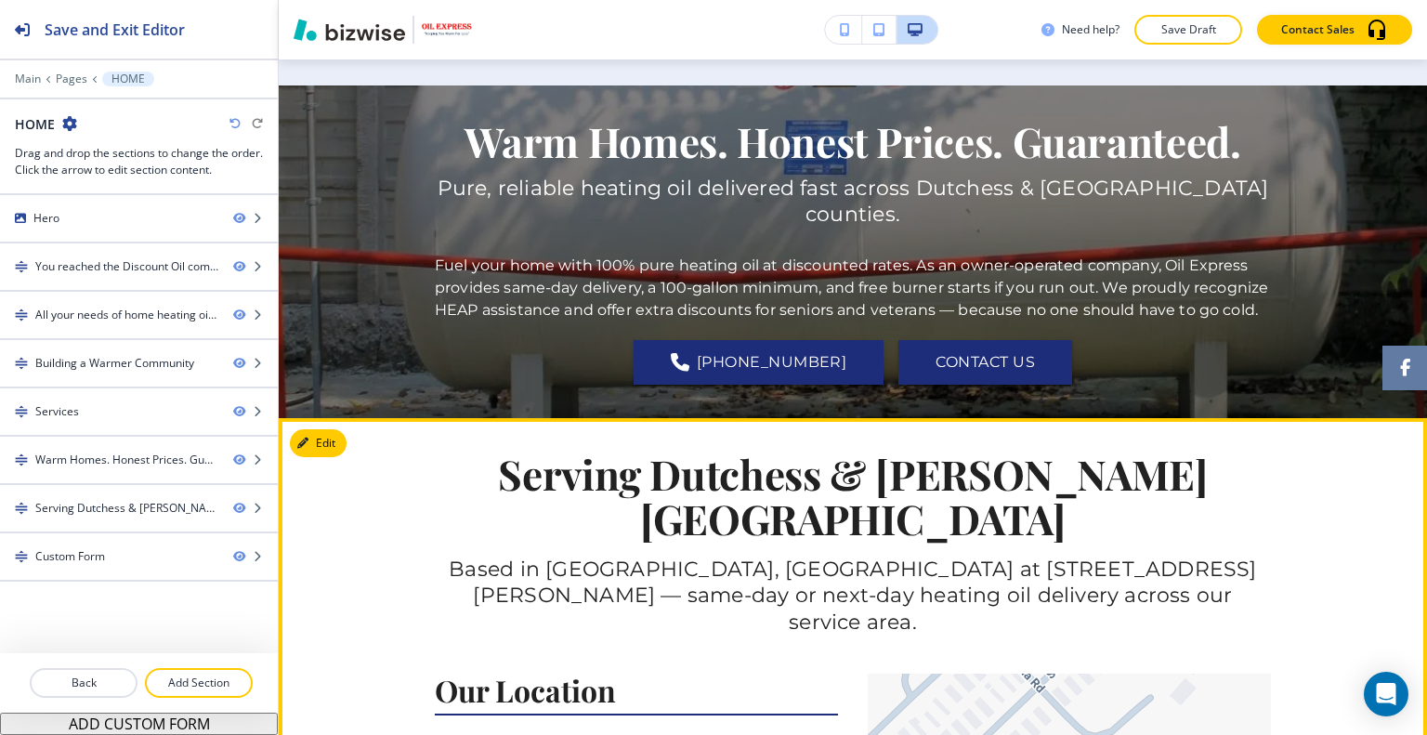
scroll to position [2518, 0]
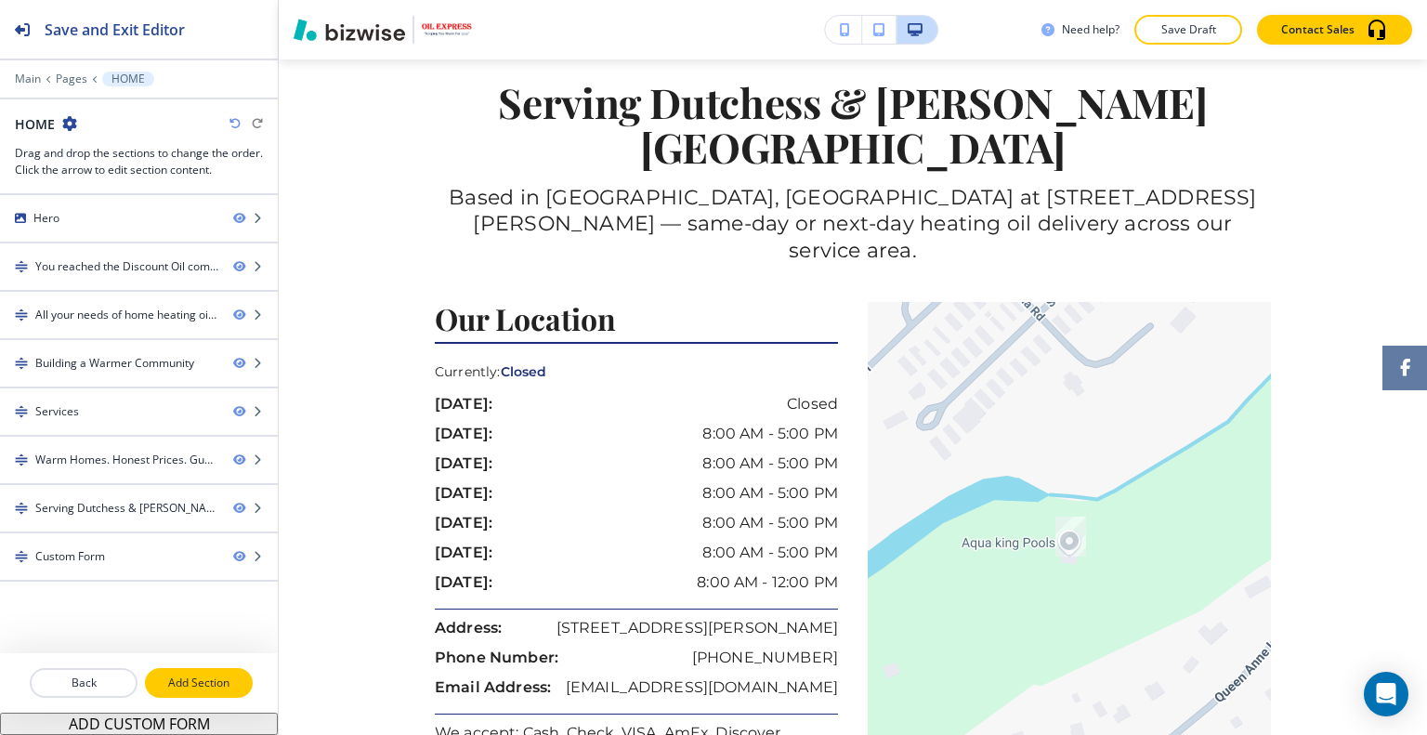
click at [198, 686] on p "Add Section" at bounding box center [199, 682] width 104 height 17
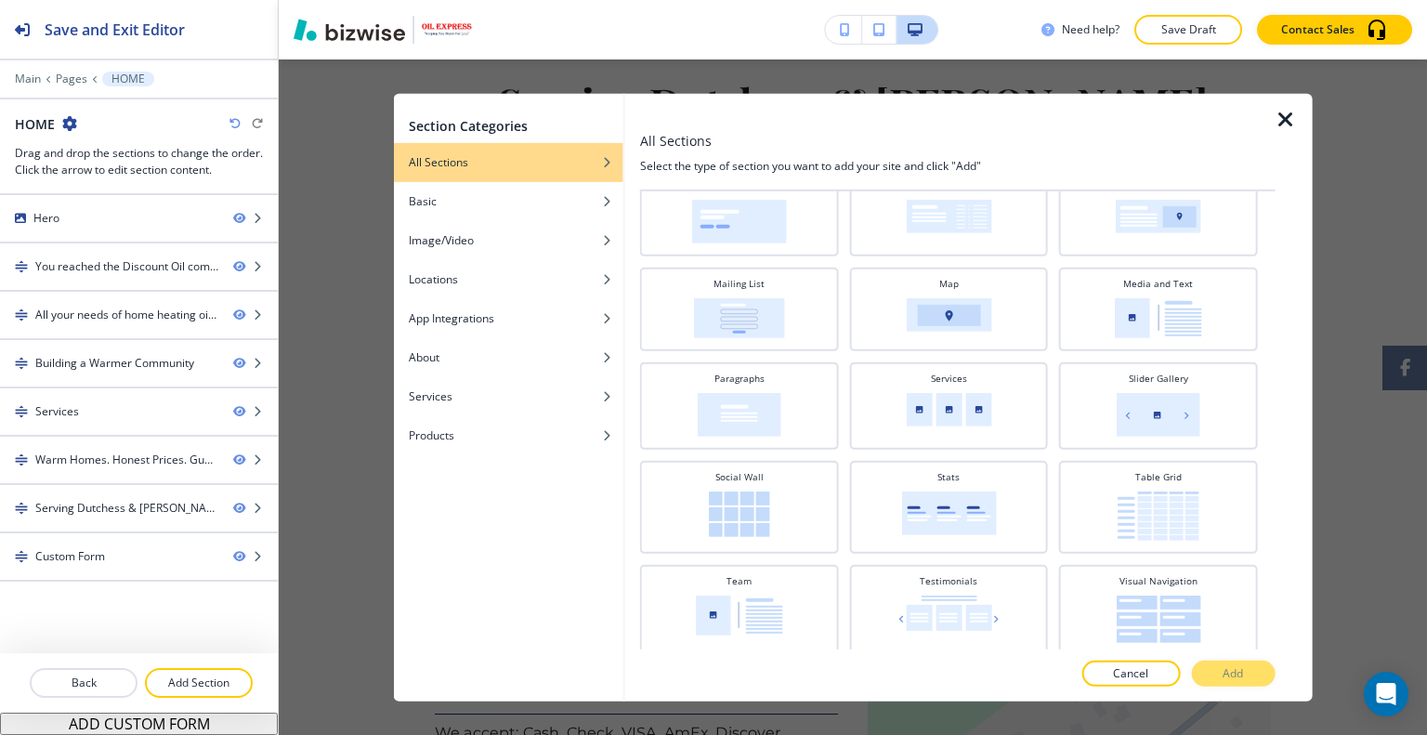
scroll to position [560, 0]
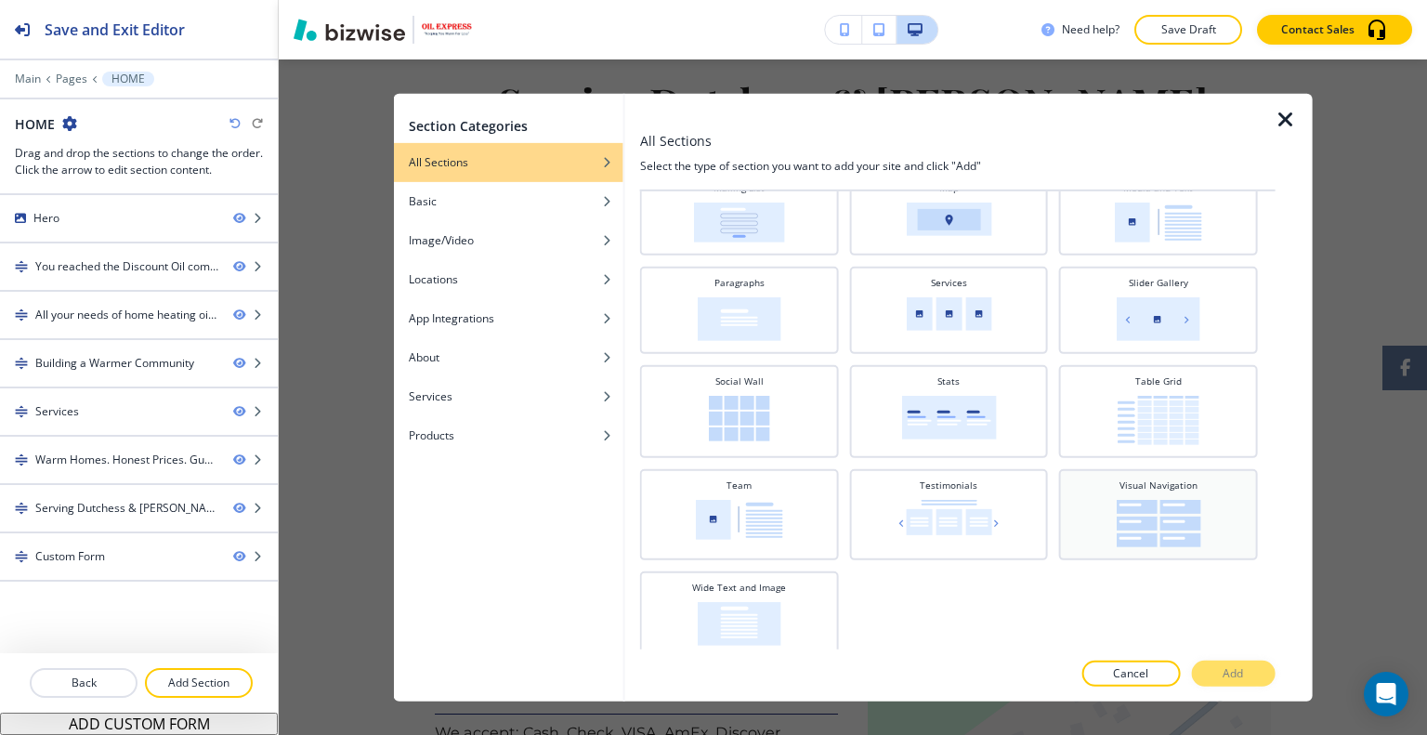
click at [1122, 545] on div "Visual Navigation" at bounding box center [1158, 513] width 199 height 91
click at [1261, 668] on button "Add" at bounding box center [1233, 673] width 84 height 26
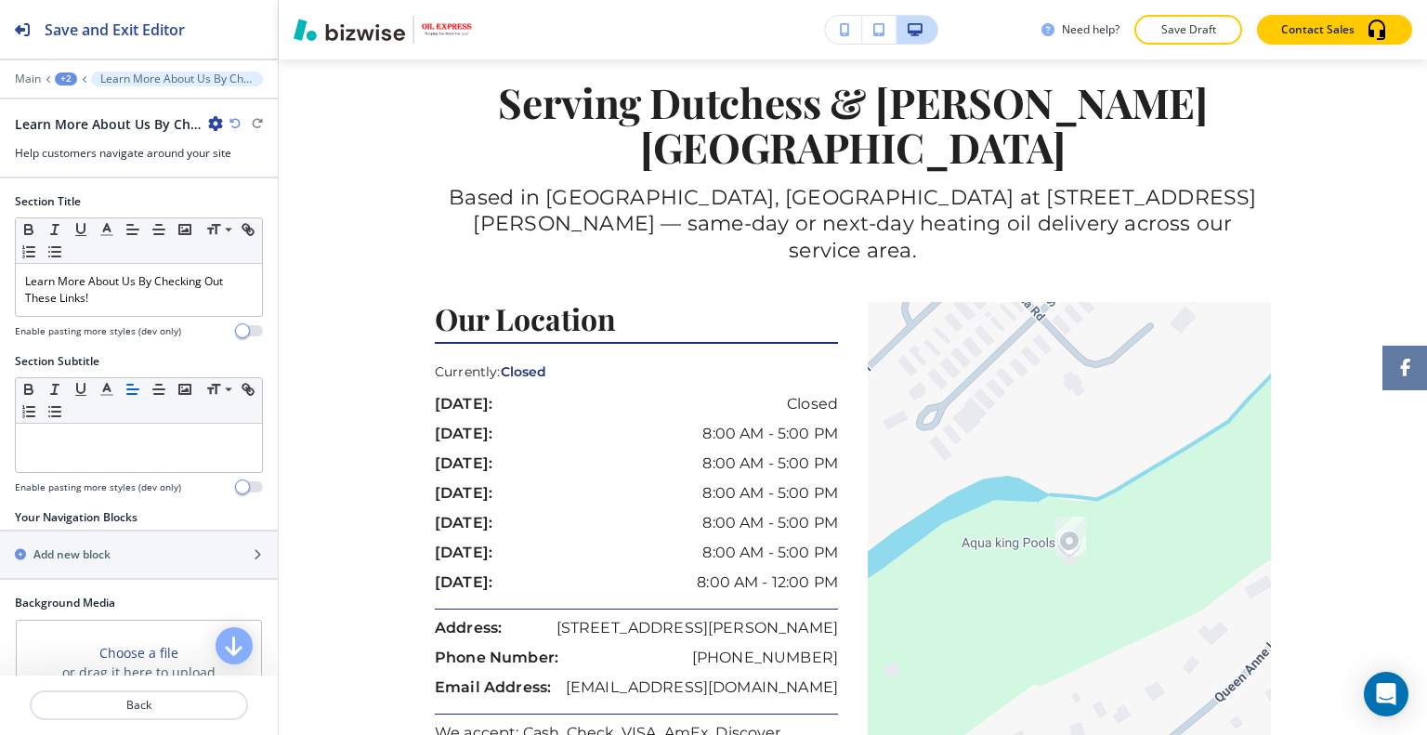
scroll to position [3739, 0]
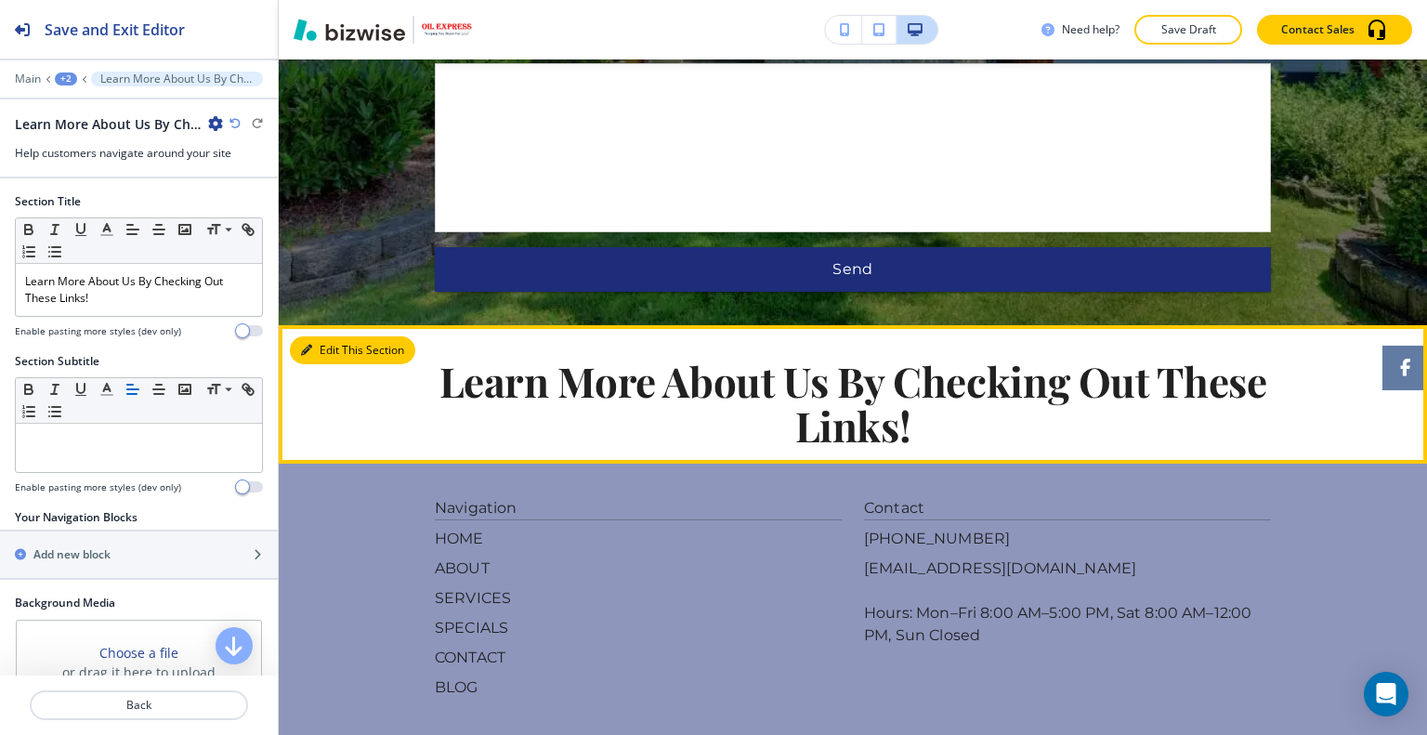
click at [338, 336] on button "Edit This Section" at bounding box center [352, 350] width 125 height 28
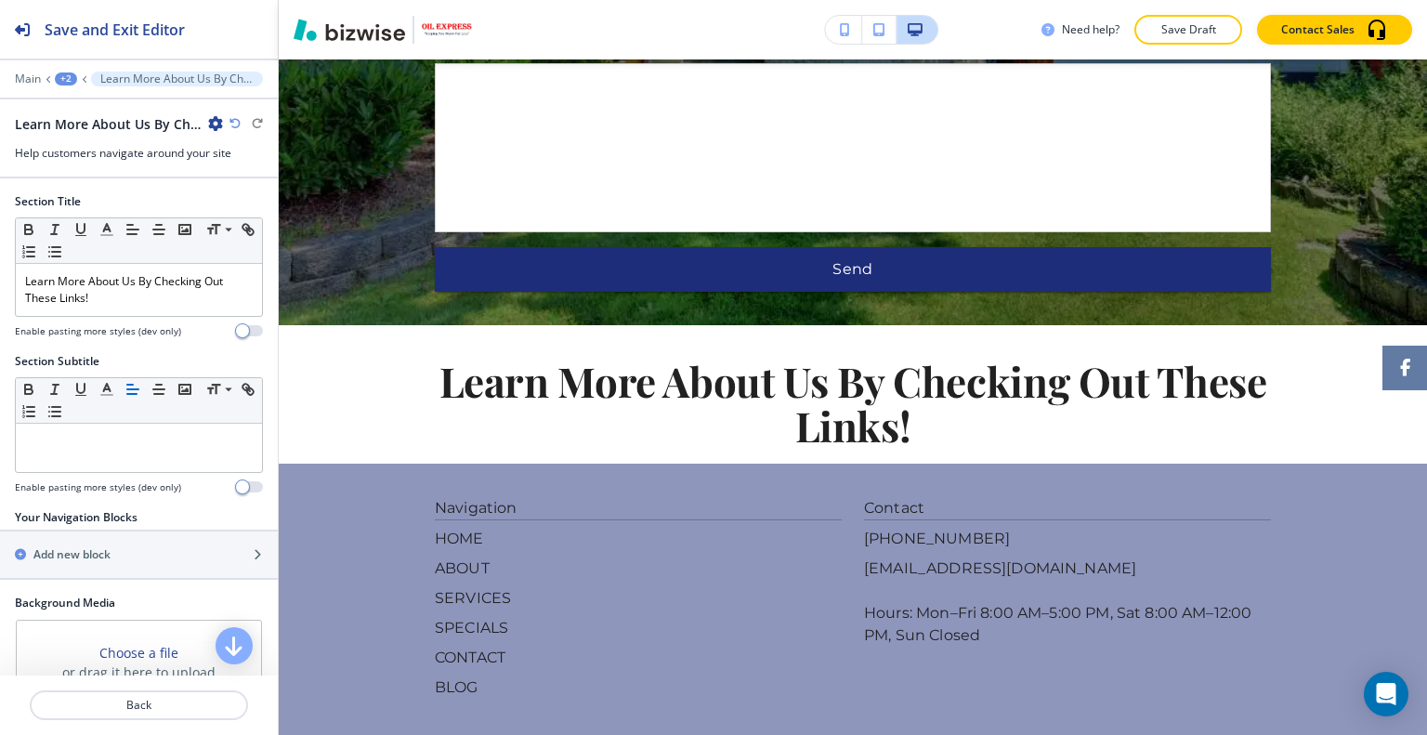
scroll to position [271, 0]
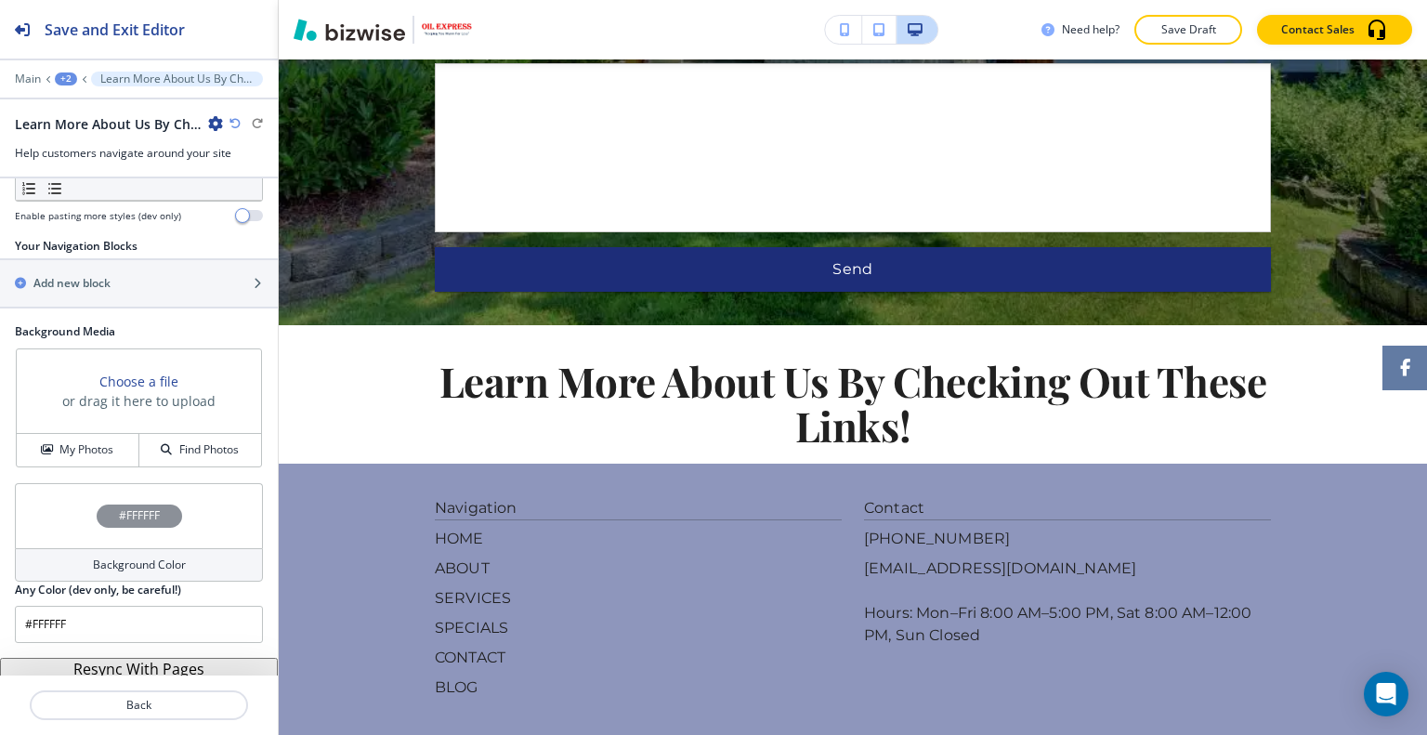
click at [161, 658] on button "Resync With Pages" at bounding box center [139, 669] width 278 height 22
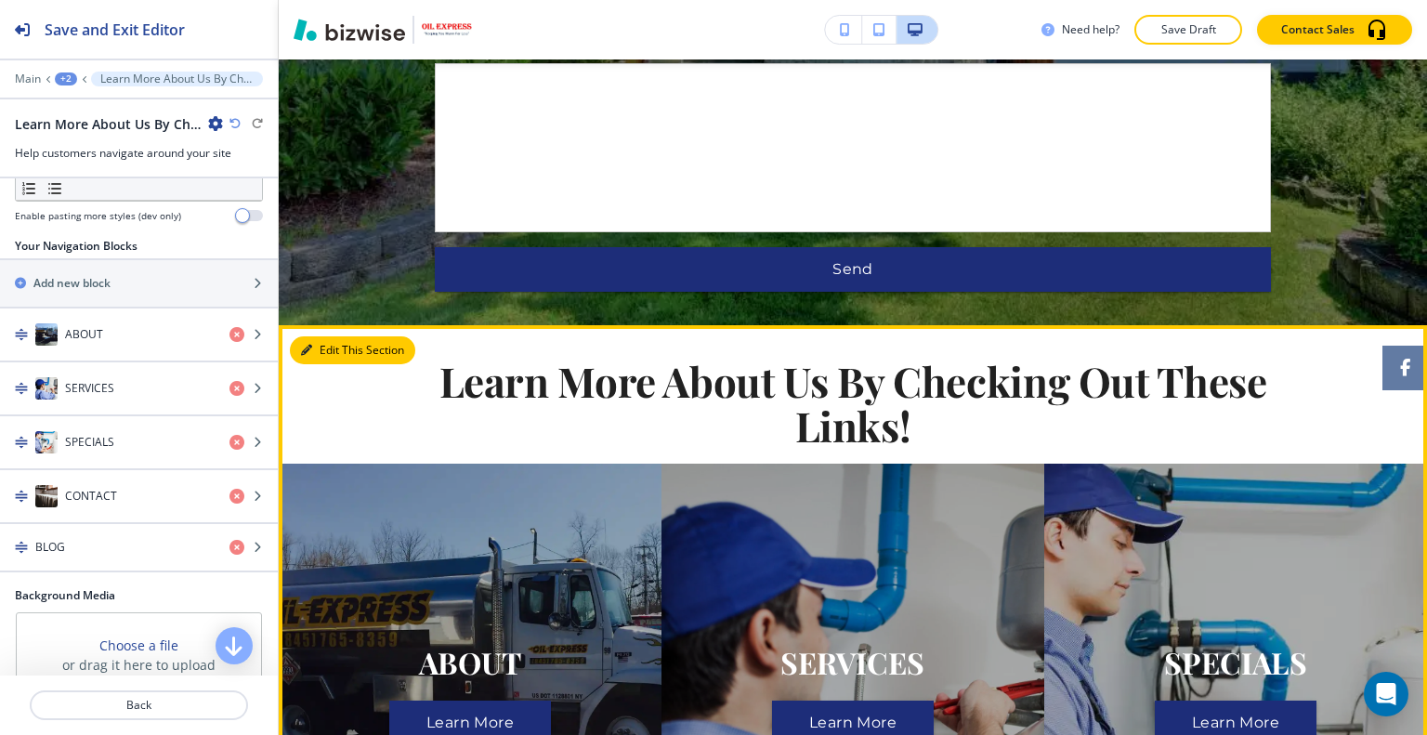
click at [331, 336] on button "Edit This Section" at bounding box center [352, 350] width 125 height 28
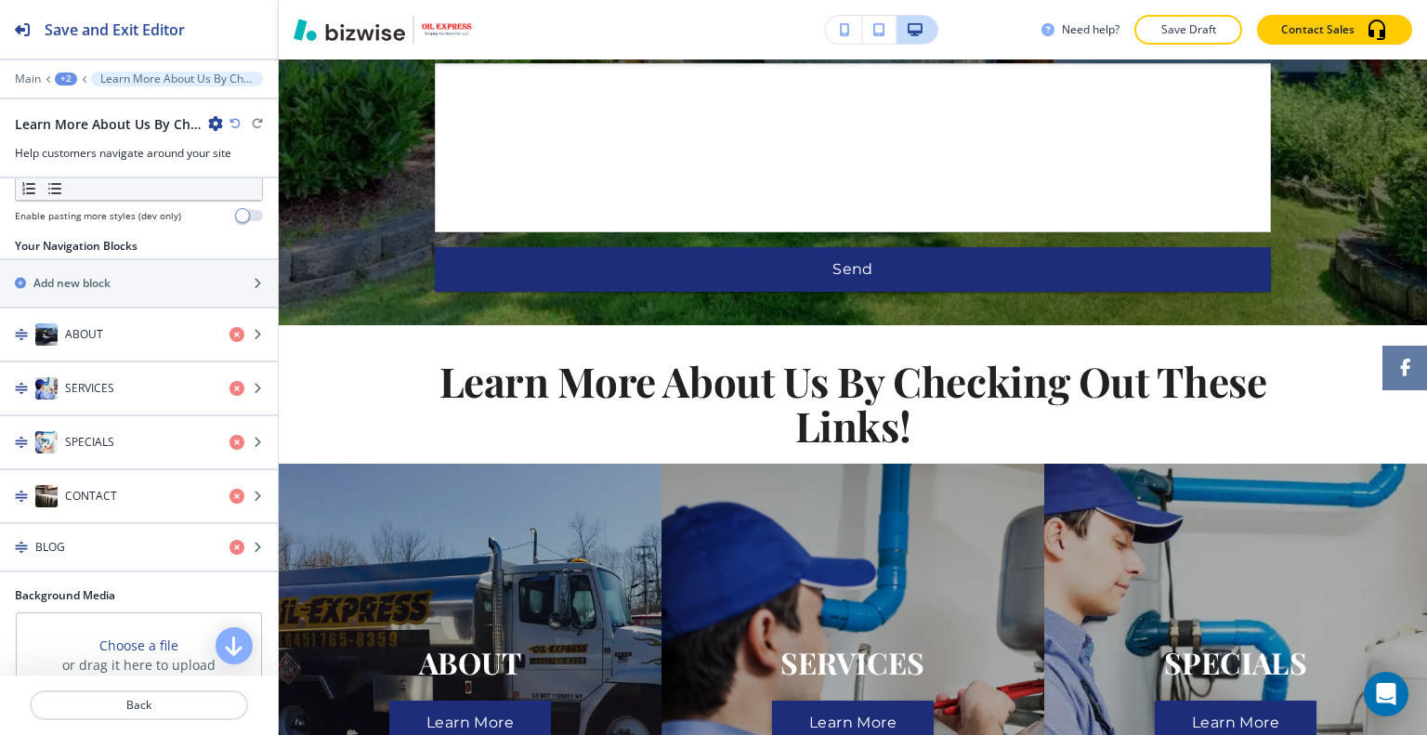
click at [218, 123] on icon "button" at bounding box center [215, 123] width 15 height 15
drag, startPoint x: 255, startPoint y: 213, endPoint x: 268, endPoint y: 216, distance: 12.6
click at [255, 213] on p "Delete Section" at bounding box center [267, 220] width 95 height 17
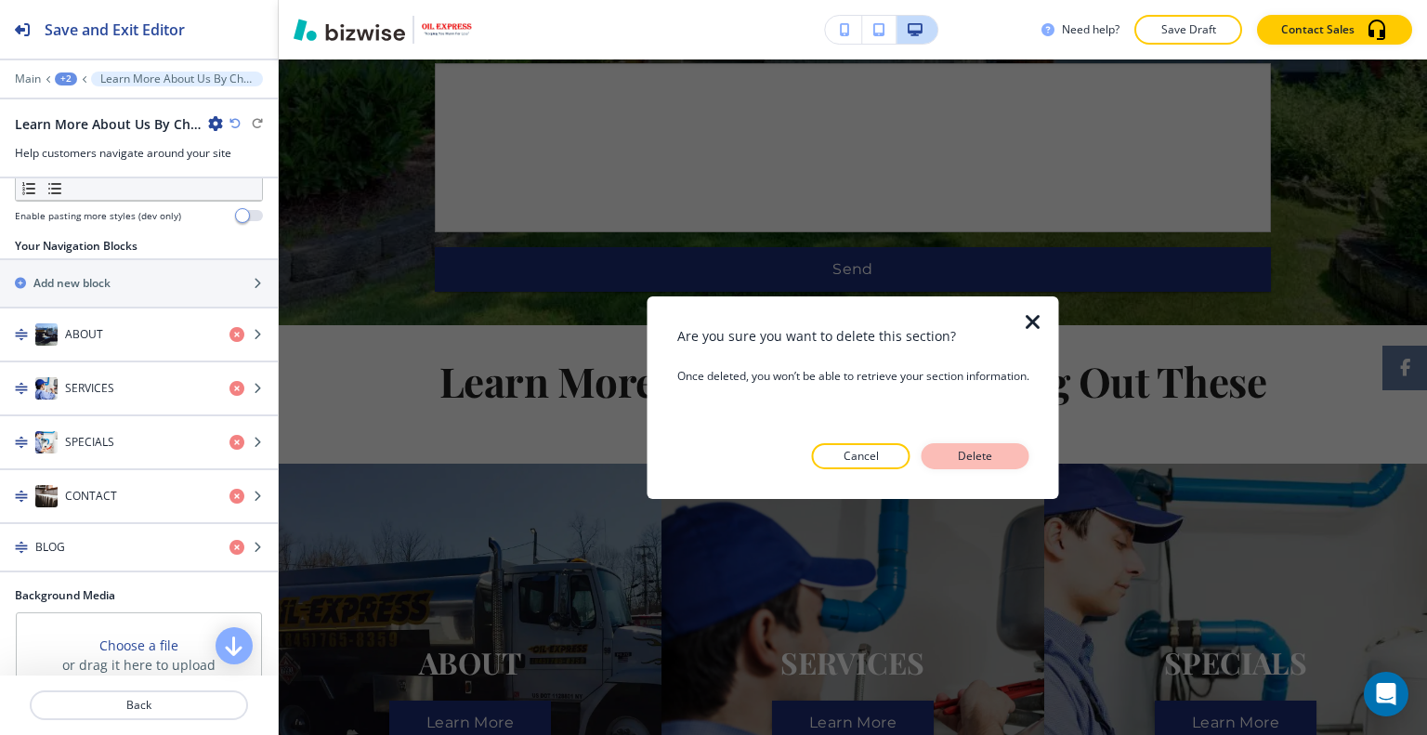
click at [961, 466] on button "Delete" at bounding box center [975, 456] width 108 height 26
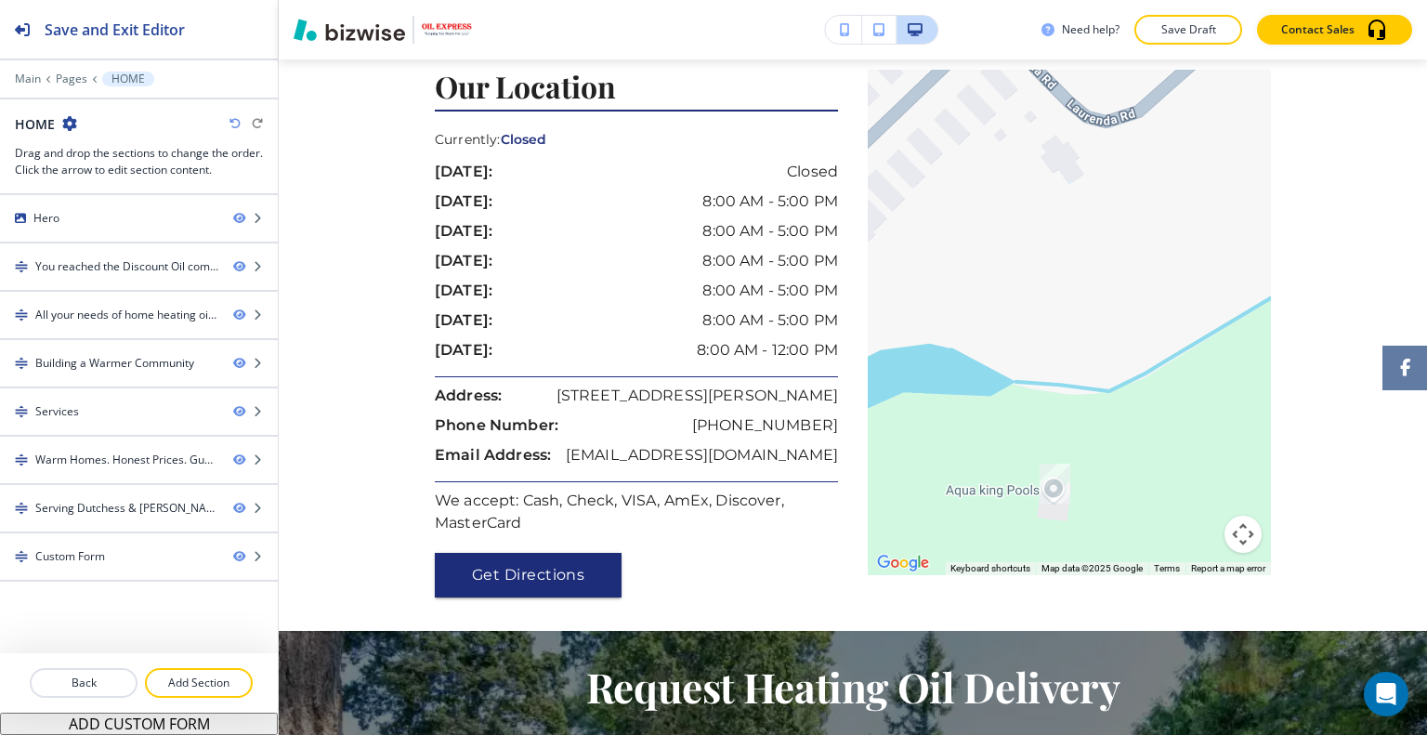
scroll to position [3600, 0]
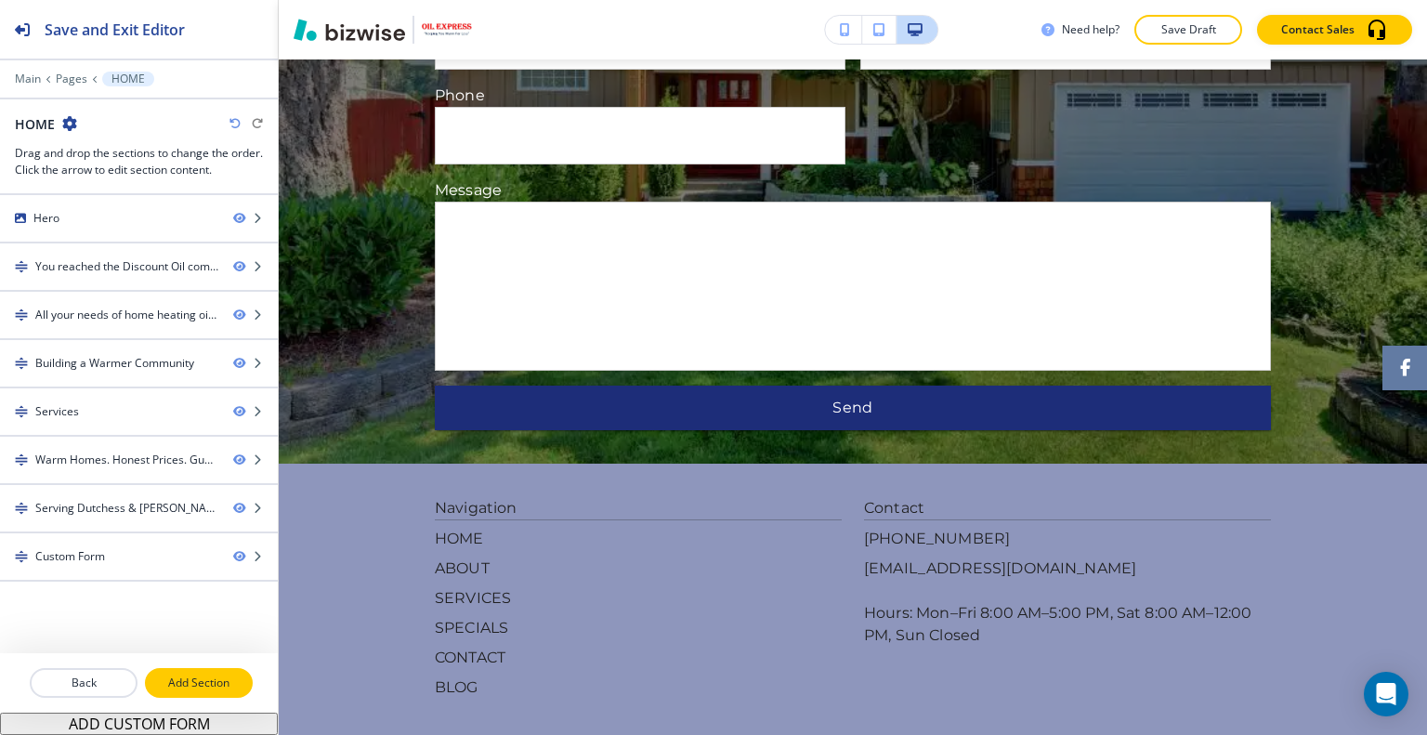
click at [221, 682] on p "Add Section" at bounding box center [199, 682] width 104 height 17
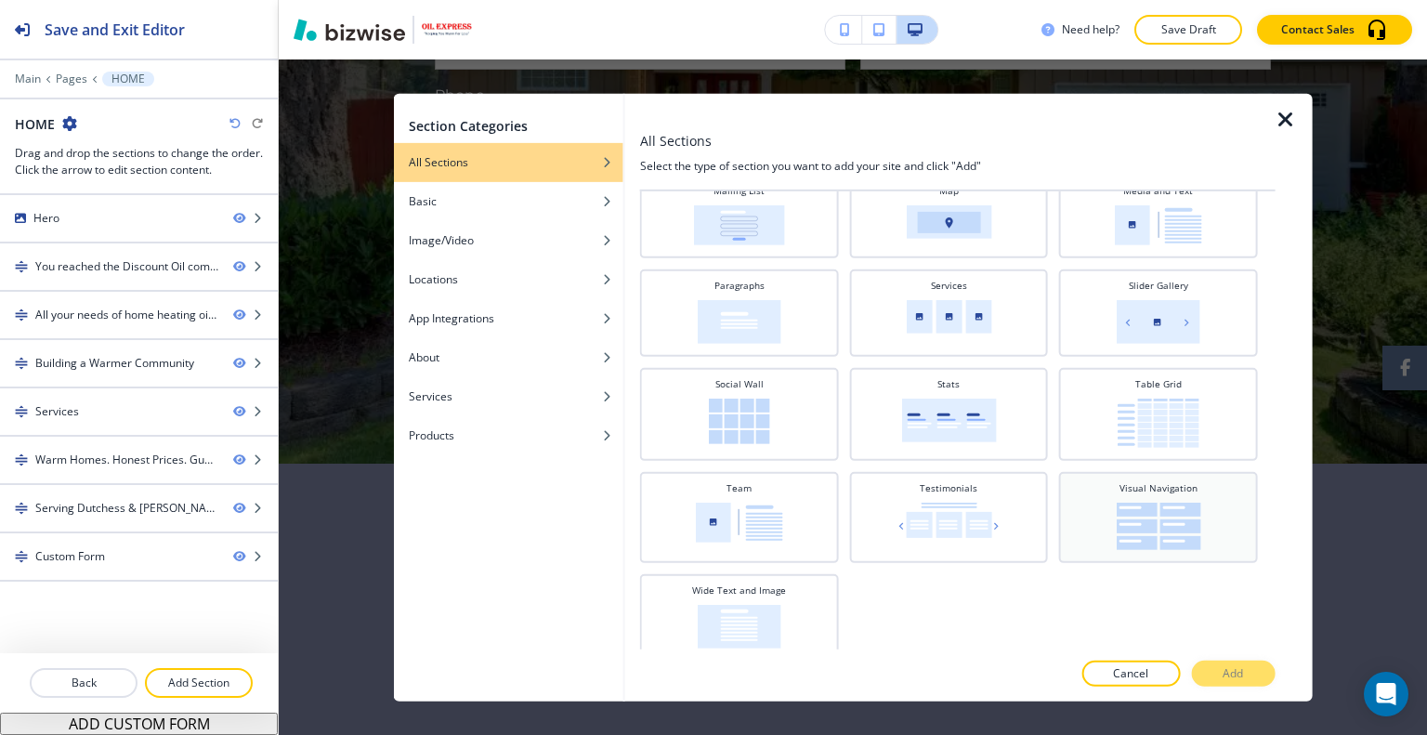
scroll to position [560, 0]
click at [1149, 514] on img at bounding box center [1158, 522] width 85 height 47
drag, startPoint x: 1230, startPoint y: 661, endPoint x: 1233, endPoint y: 673, distance: 11.5
click at [1230, 664] on button "Add" at bounding box center [1233, 673] width 84 height 26
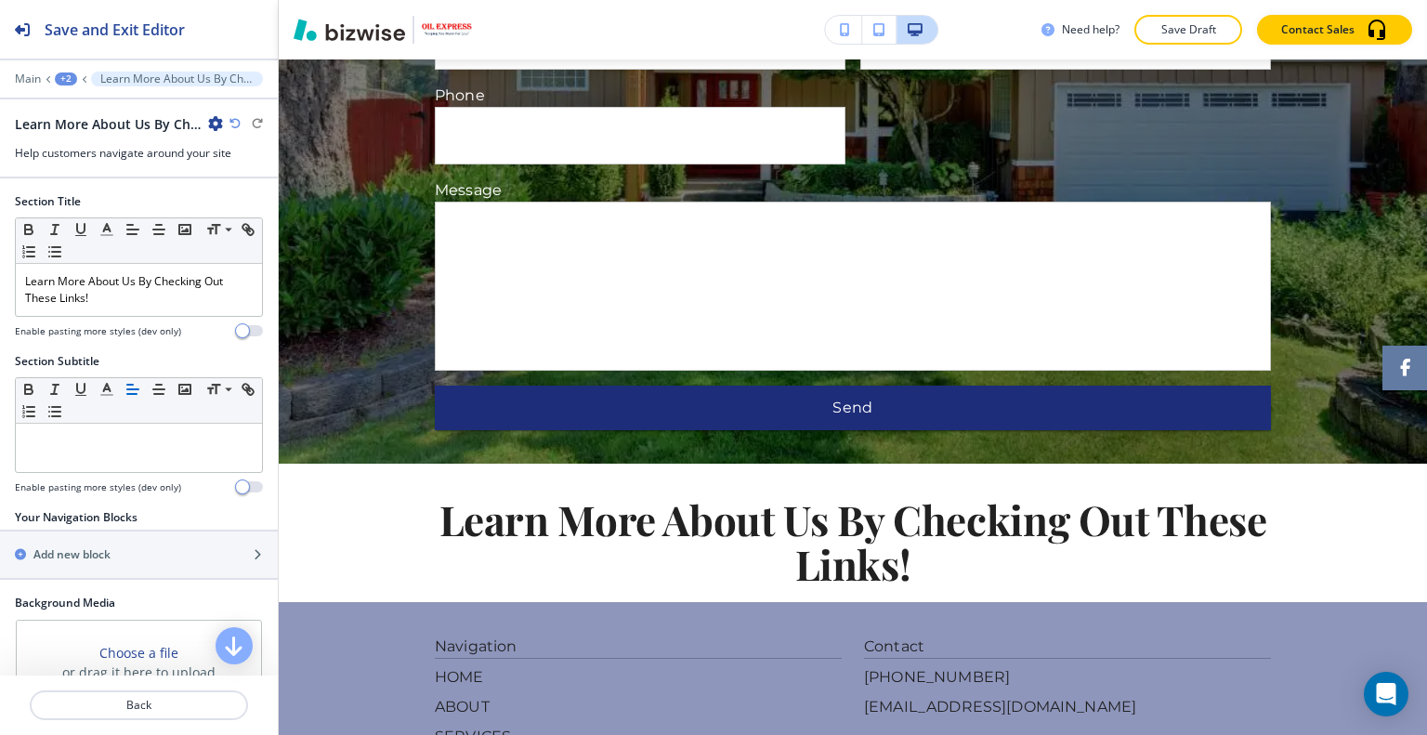
scroll to position [3739, 0]
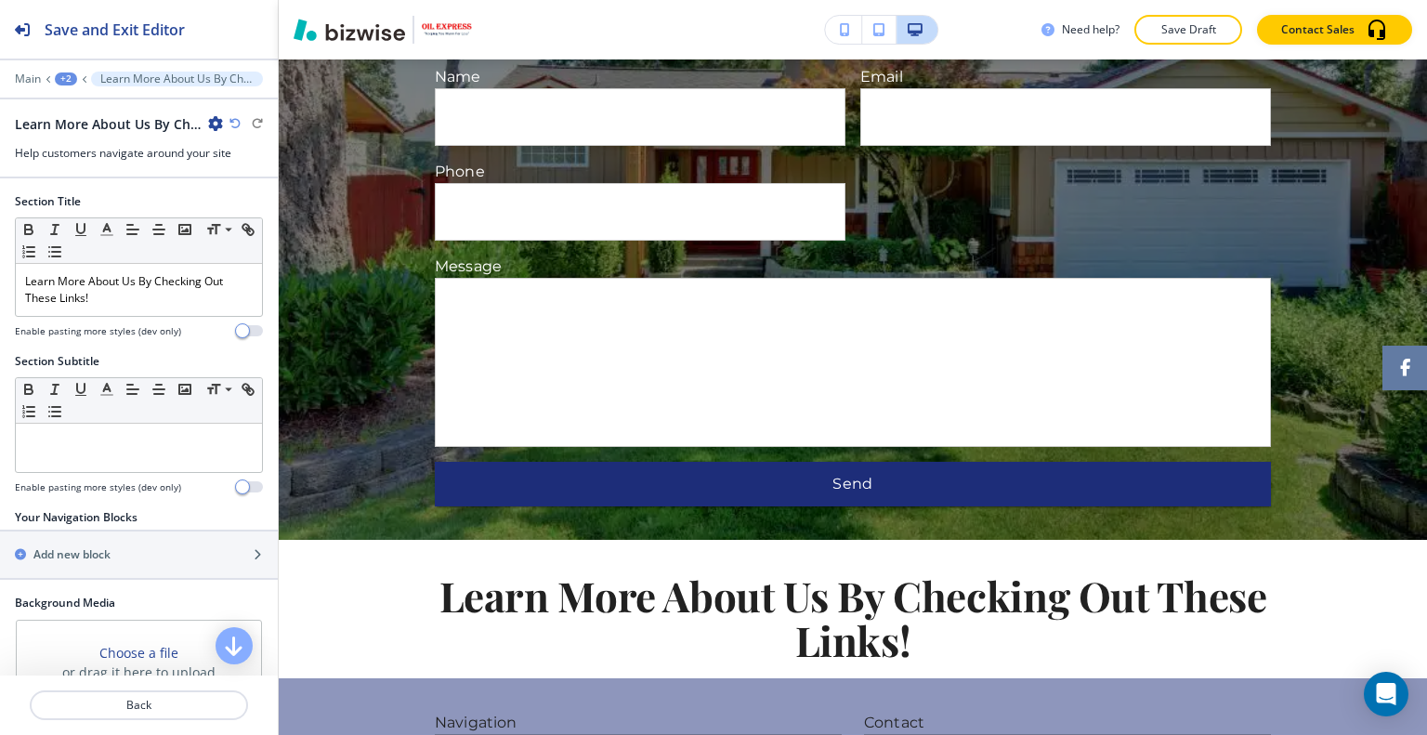
scroll to position [3448, 0]
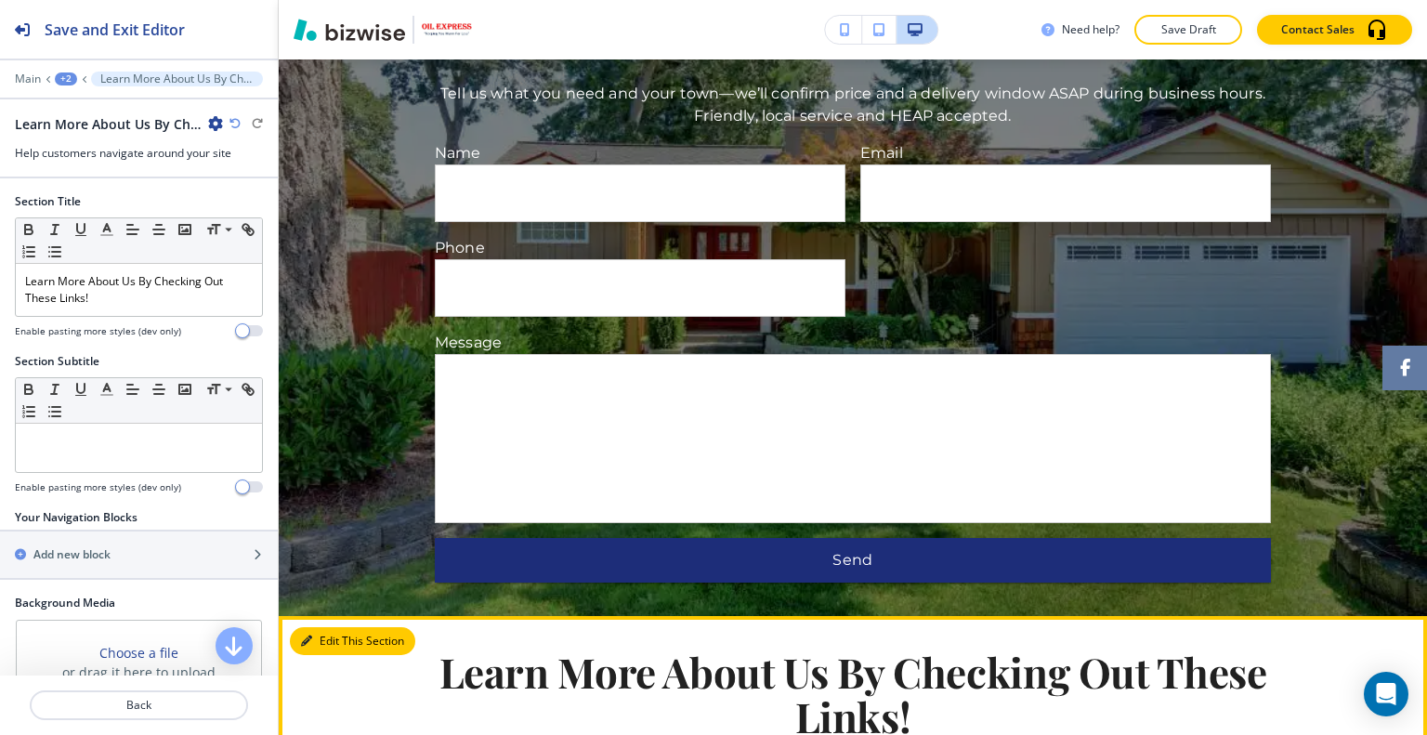
click at [324, 627] on button "Edit This Section" at bounding box center [352, 641] width 125 height 28
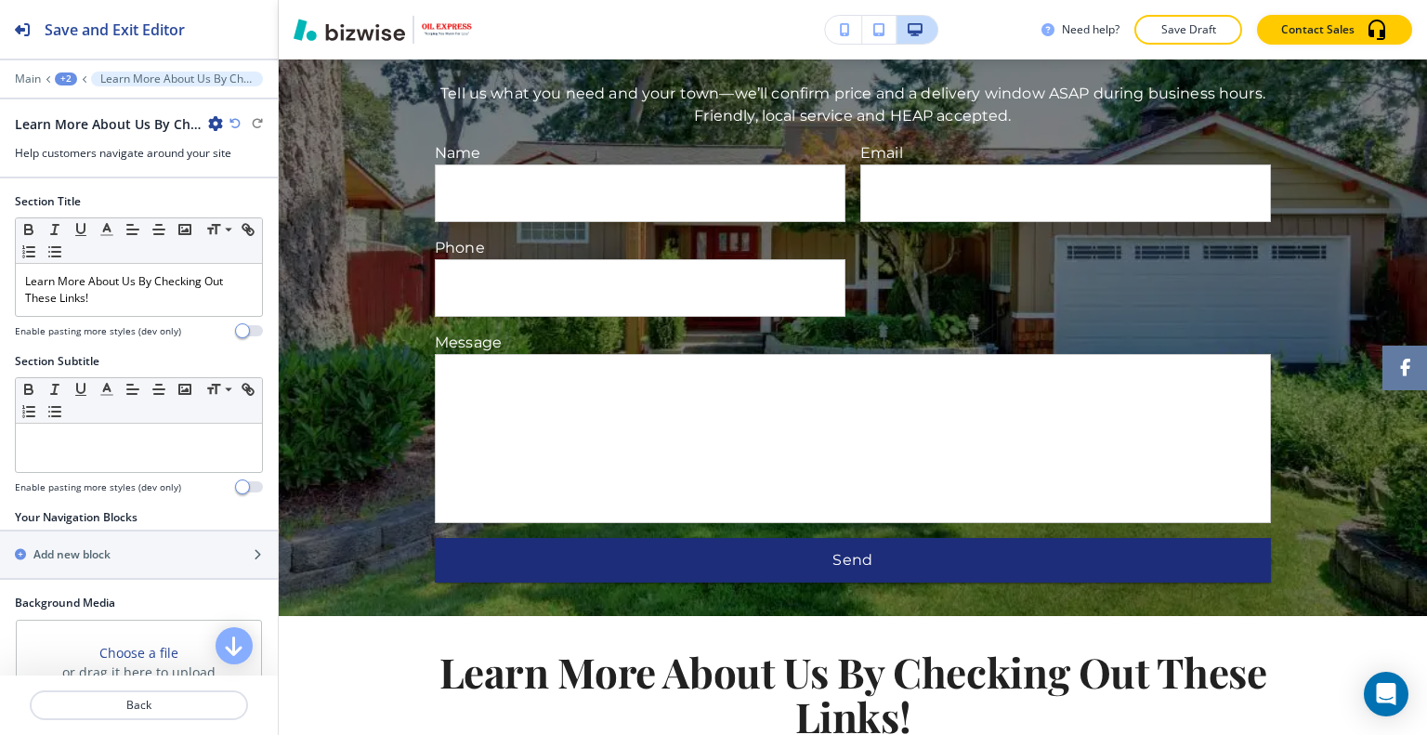
click at [210, 123] on icon "button" at bounding box center [215, 123] width 15 height 15
click at [265, 218] on p "Delete Section" at bounding box center [267, 220] width 95 height 17
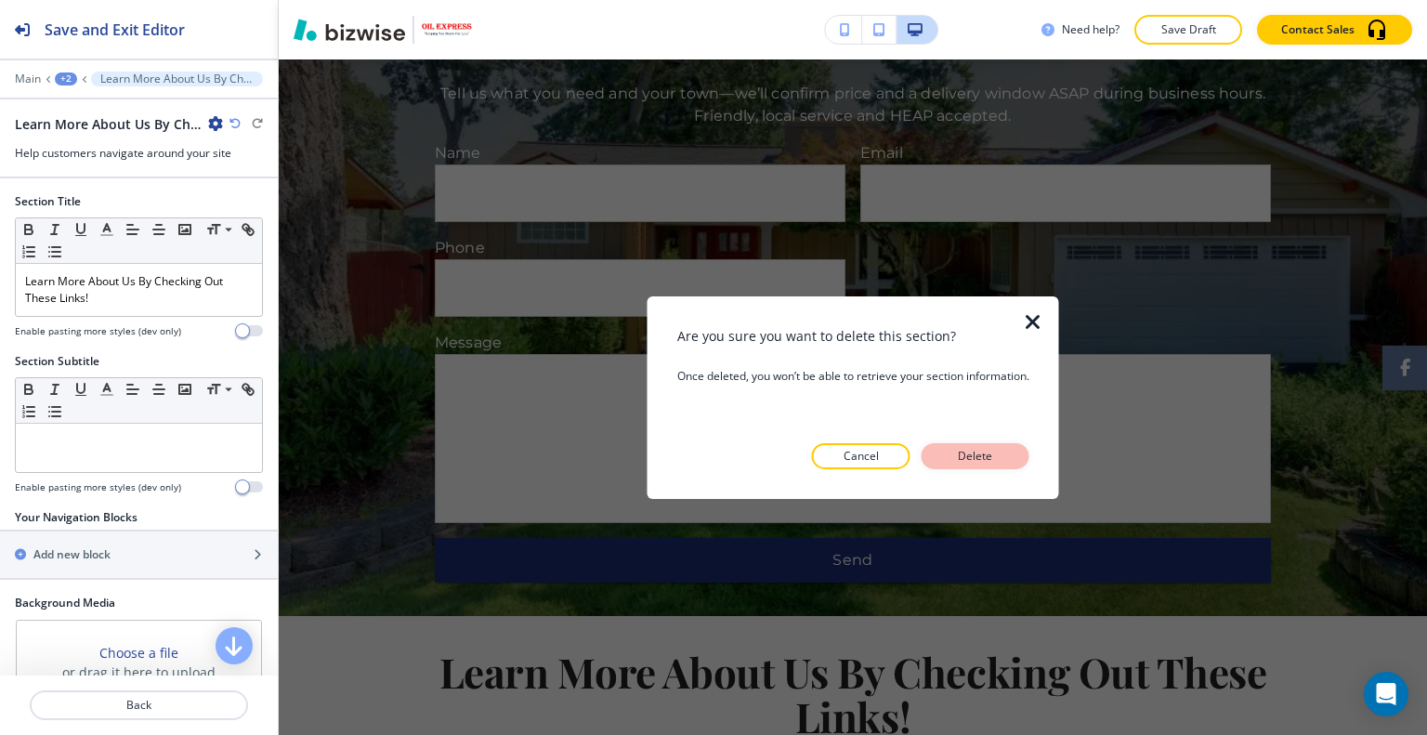
click at [999, 460] on button "Delete" at bounding box center [975, 456] width 108 height 26
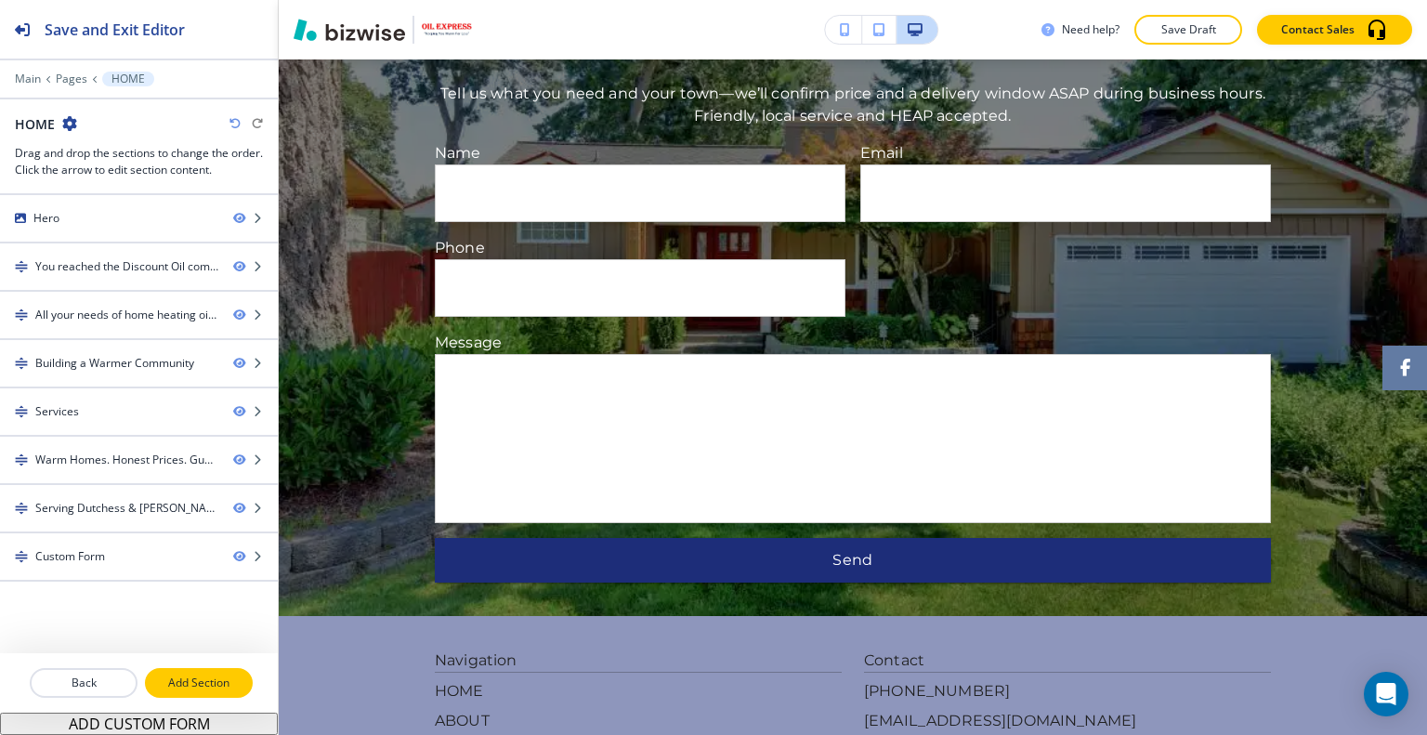
click at [204, 677] on p "Add Section" at bounding box center [199, 682] width 104 height 17
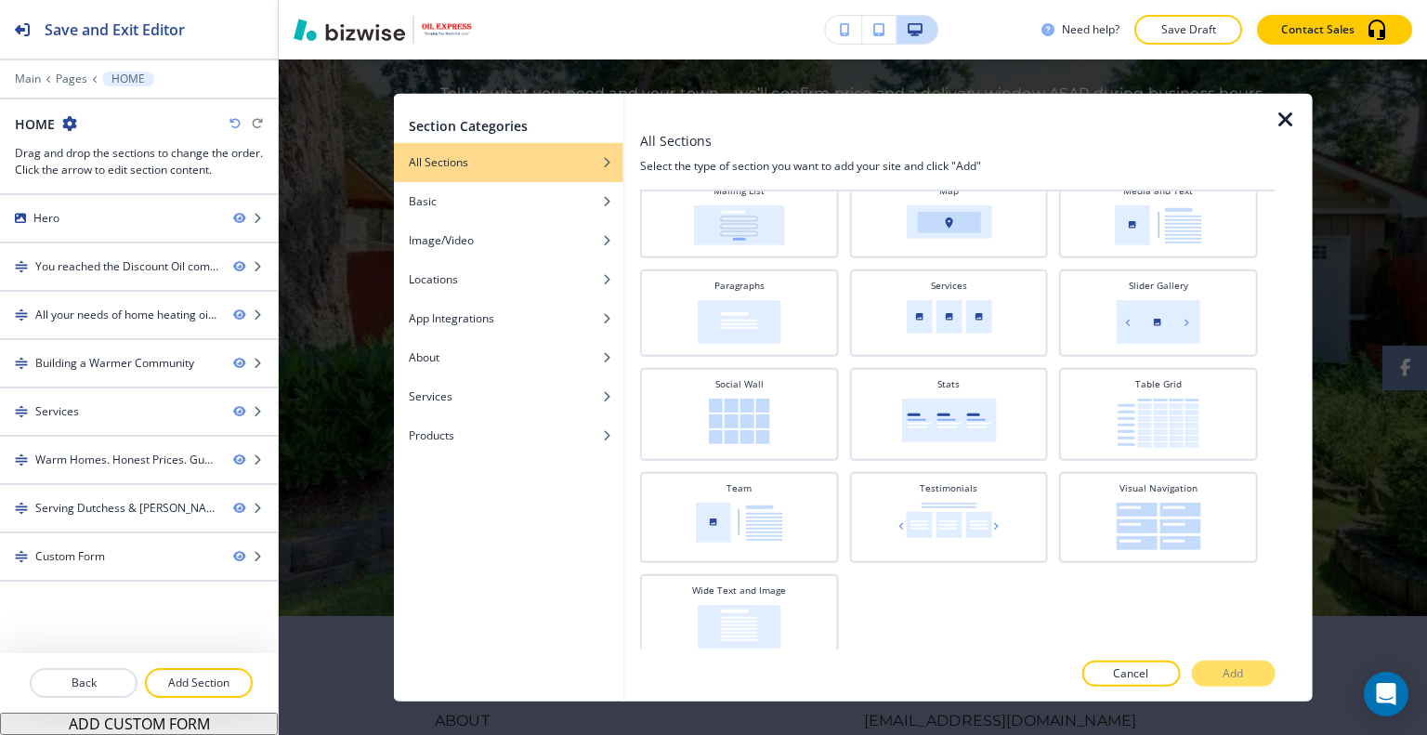
scroll to position [3541, 0]
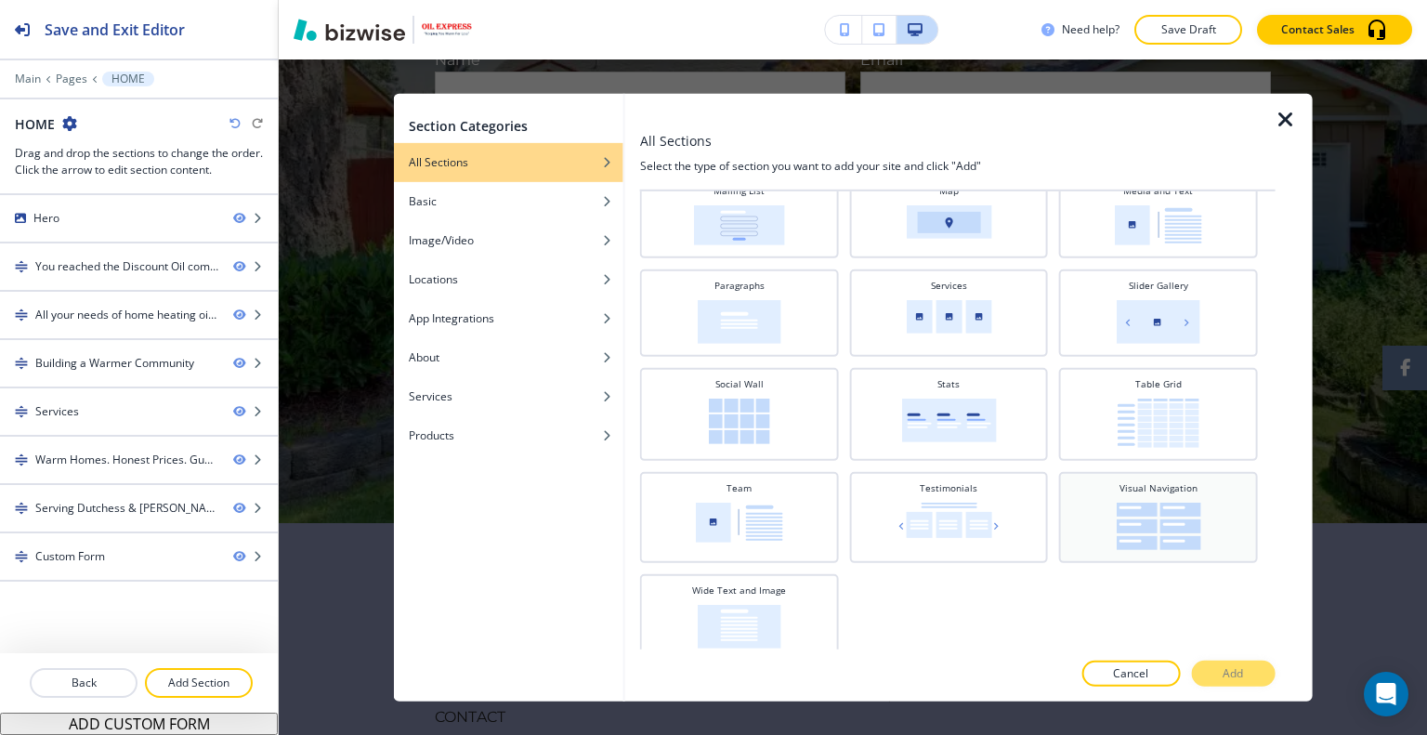
click at [1199, 499] on div "Visual Navigation" at bounding box center [1158, 514] width 180 height 69
click at [1234, 672] on p "Add" at bounding box center [1232, 673] width 20 height 17
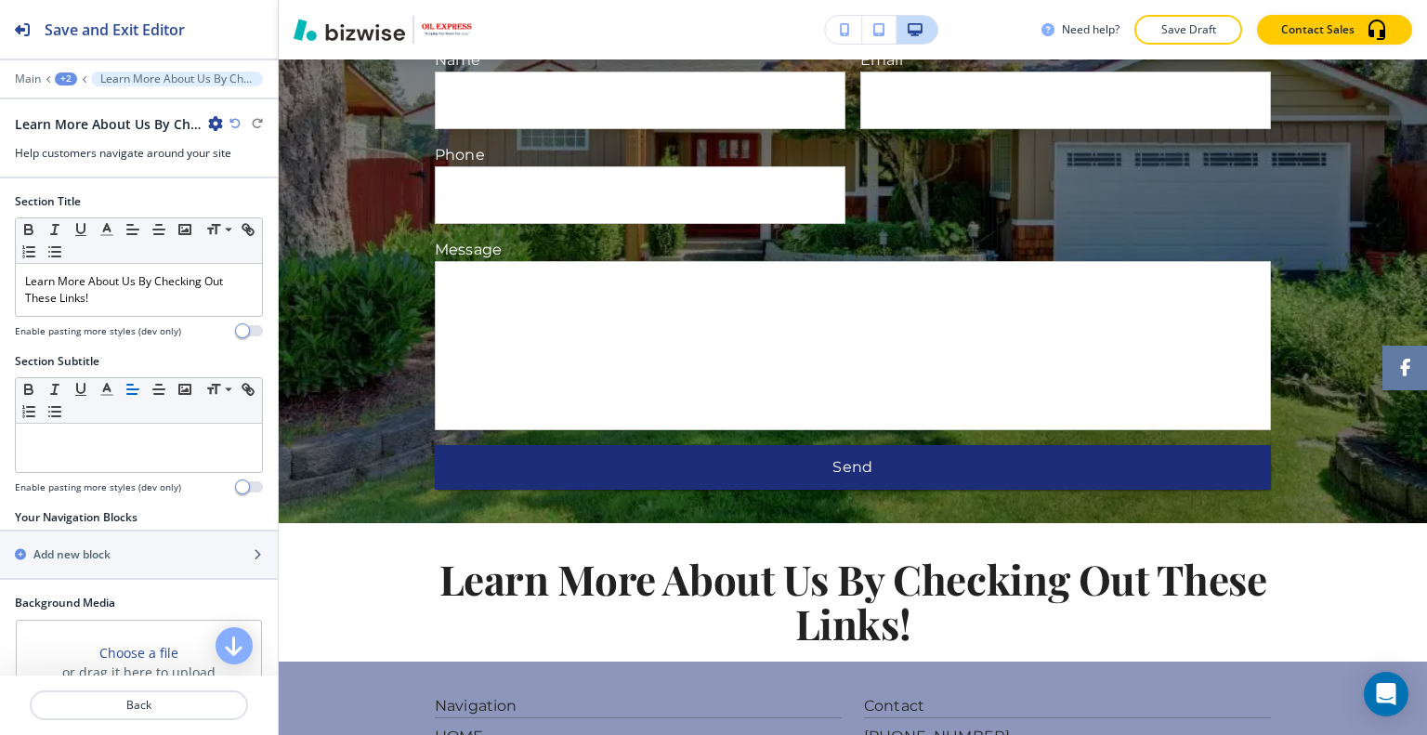
scroll to position [3739, 0]
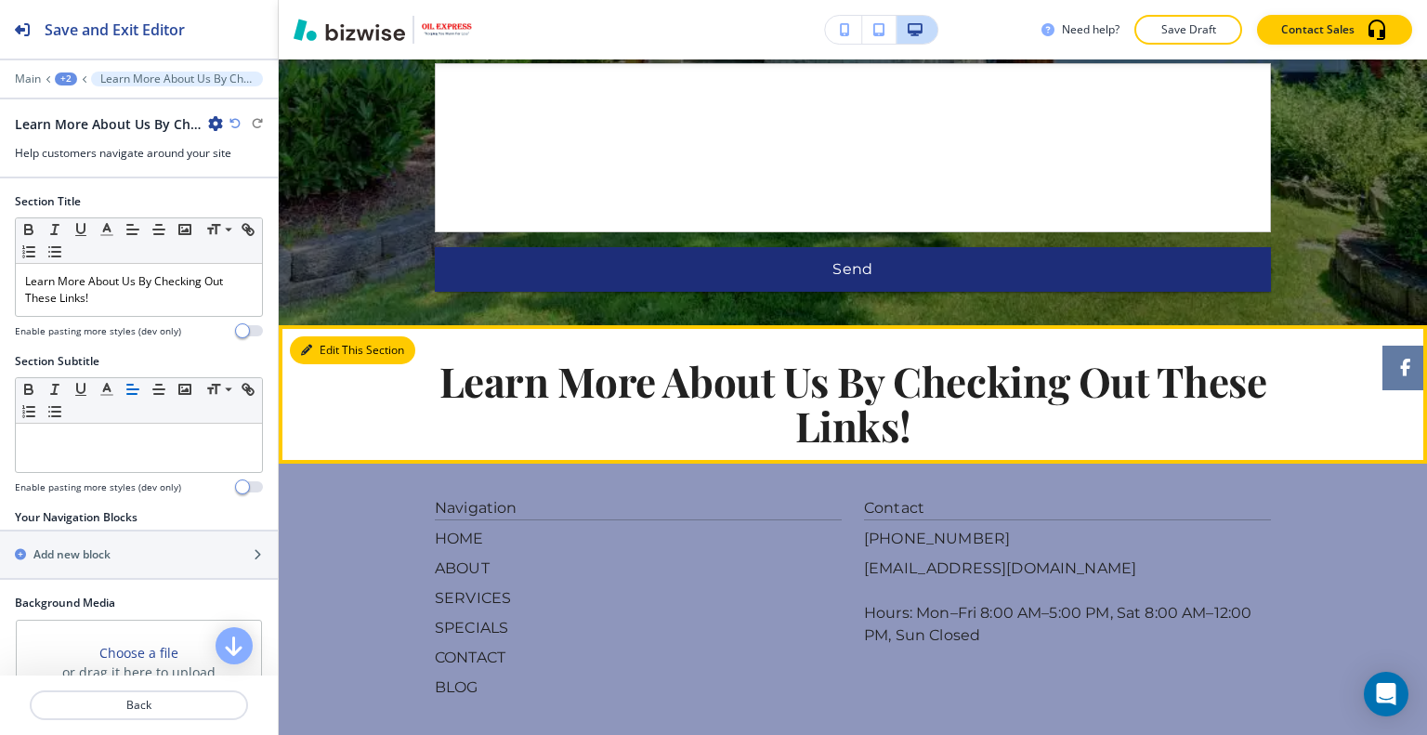
click at [326, 336] on button "Edit This Section" at bounding box center [352, 350] width 125 height 28
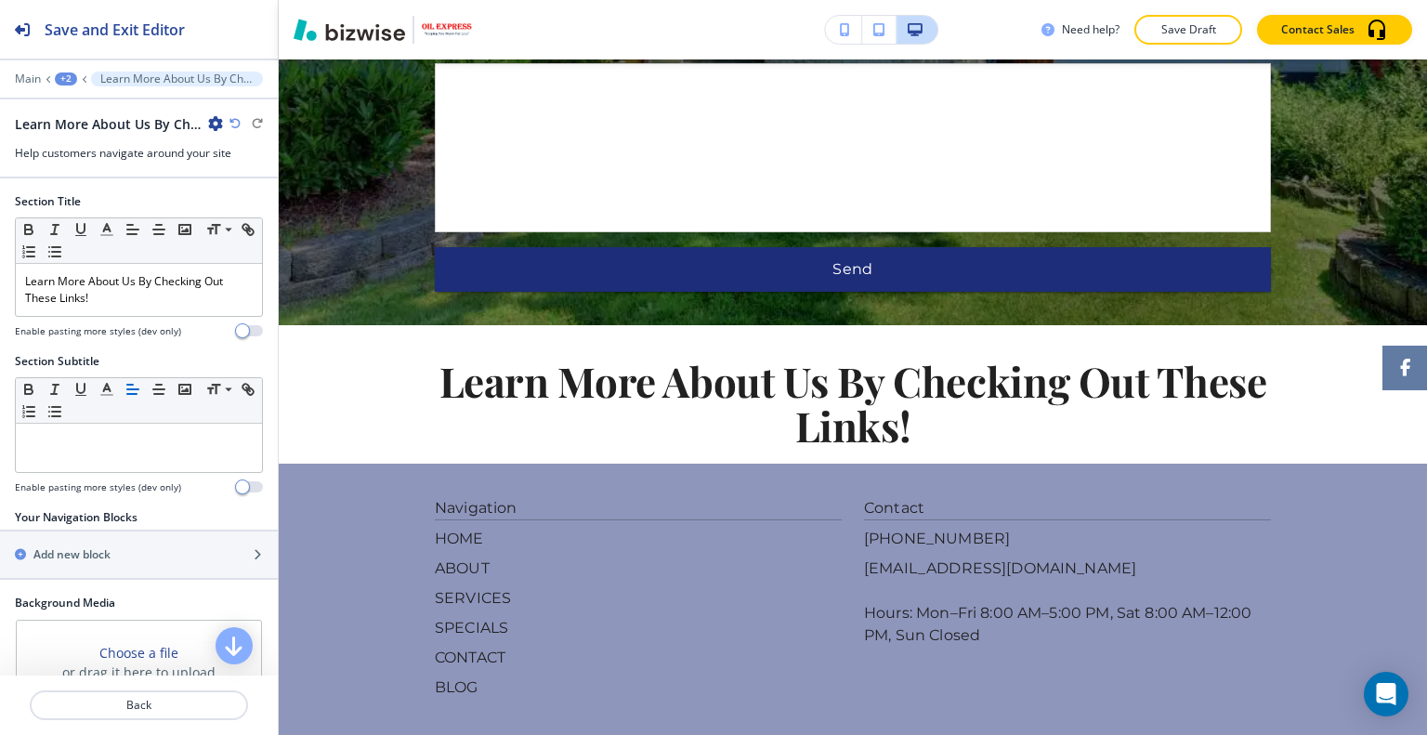
scroll to position [271, 0]
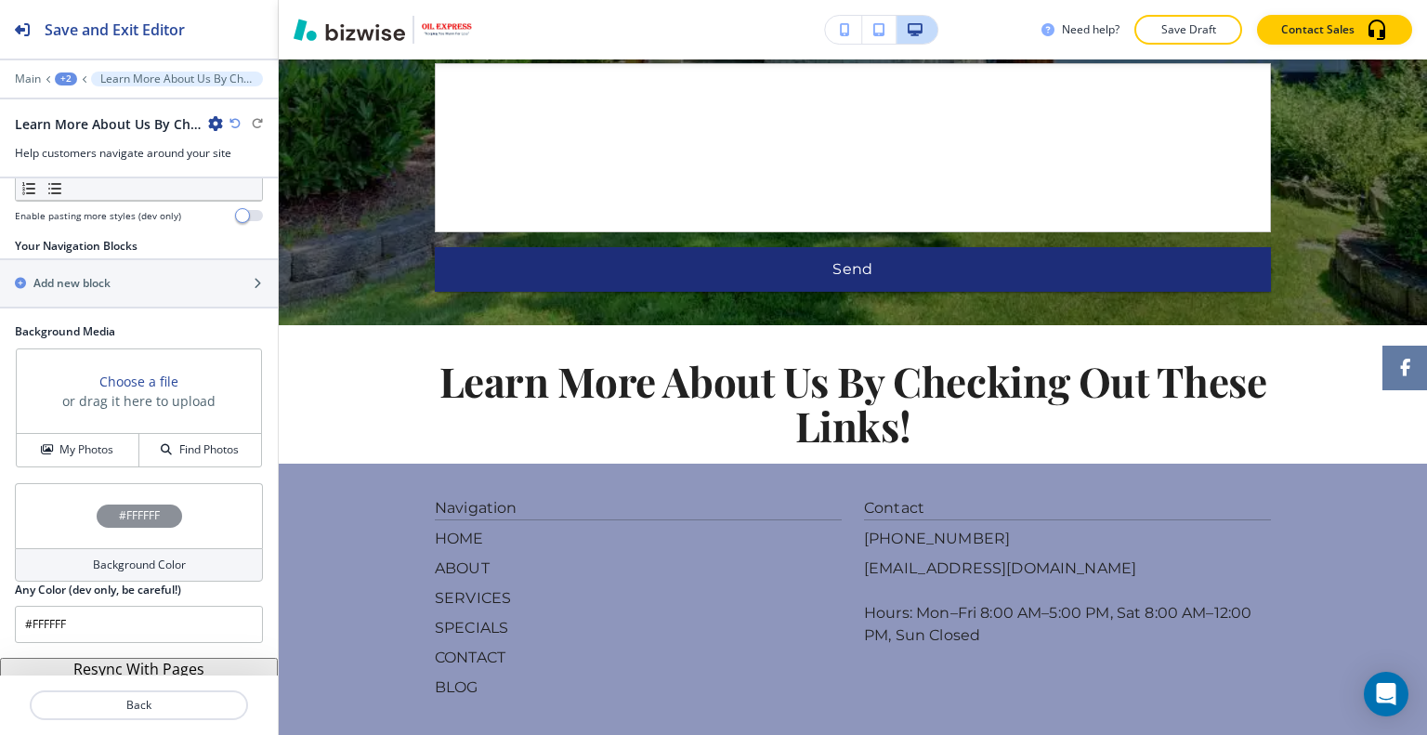
click at [124, 673] on button "Resync With Pages" at bounding box center [139, 669] width 278 height 22
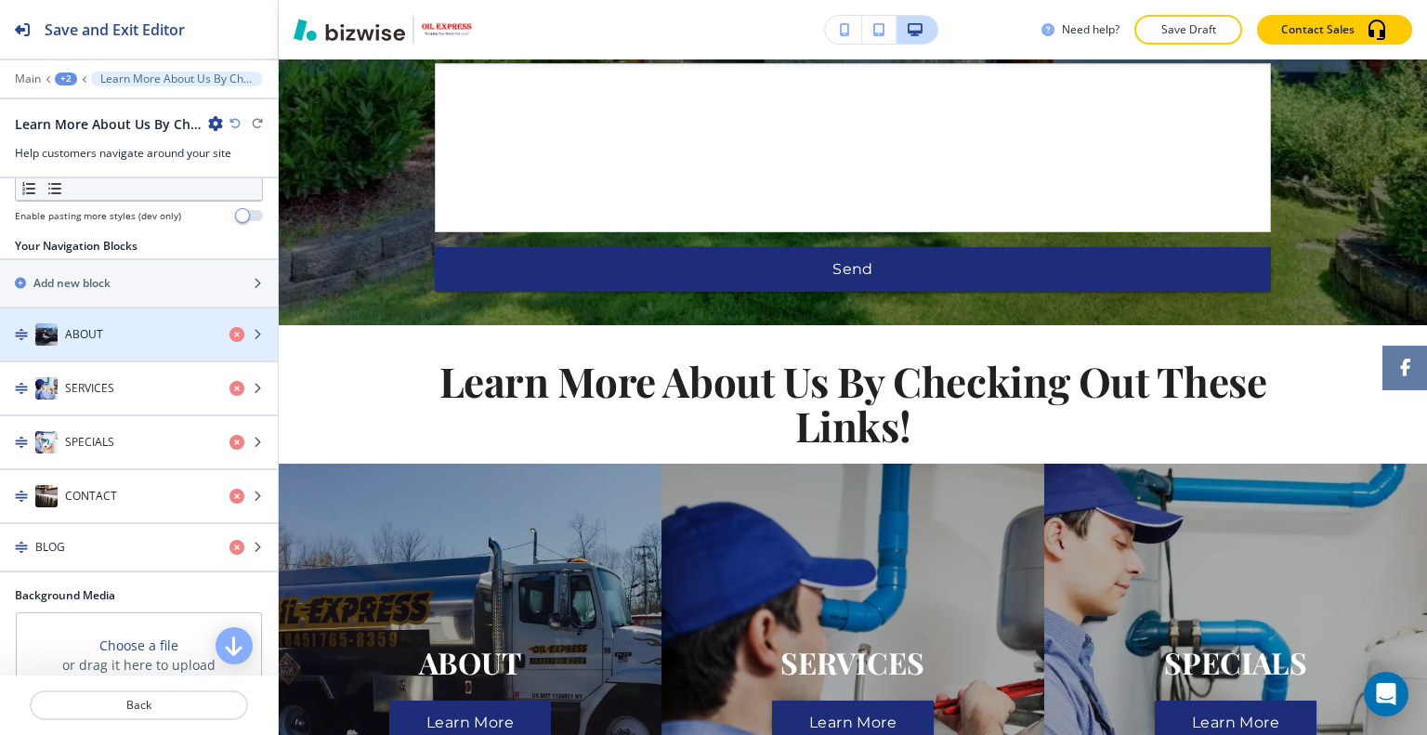
scroll to position [0, 0]
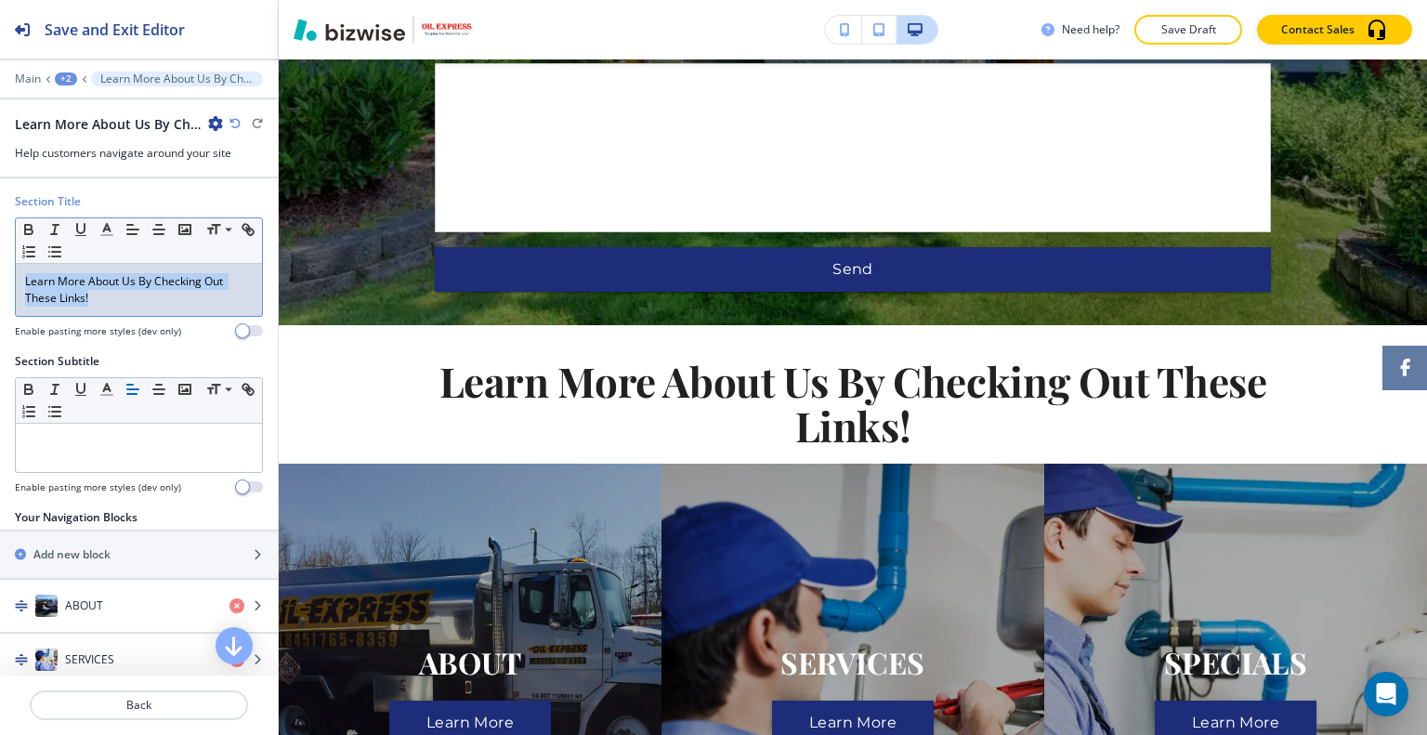
drag, startPoint x: 126, startPoint y: 299, endPoint x: 6, endPoint y: 211, distance: 149.6
click at [0, 210] on div "Section Title Small Normal Large Huge Learn More About Us By Checking Out These…" at bounding box center [139, 273] width 278 height 160
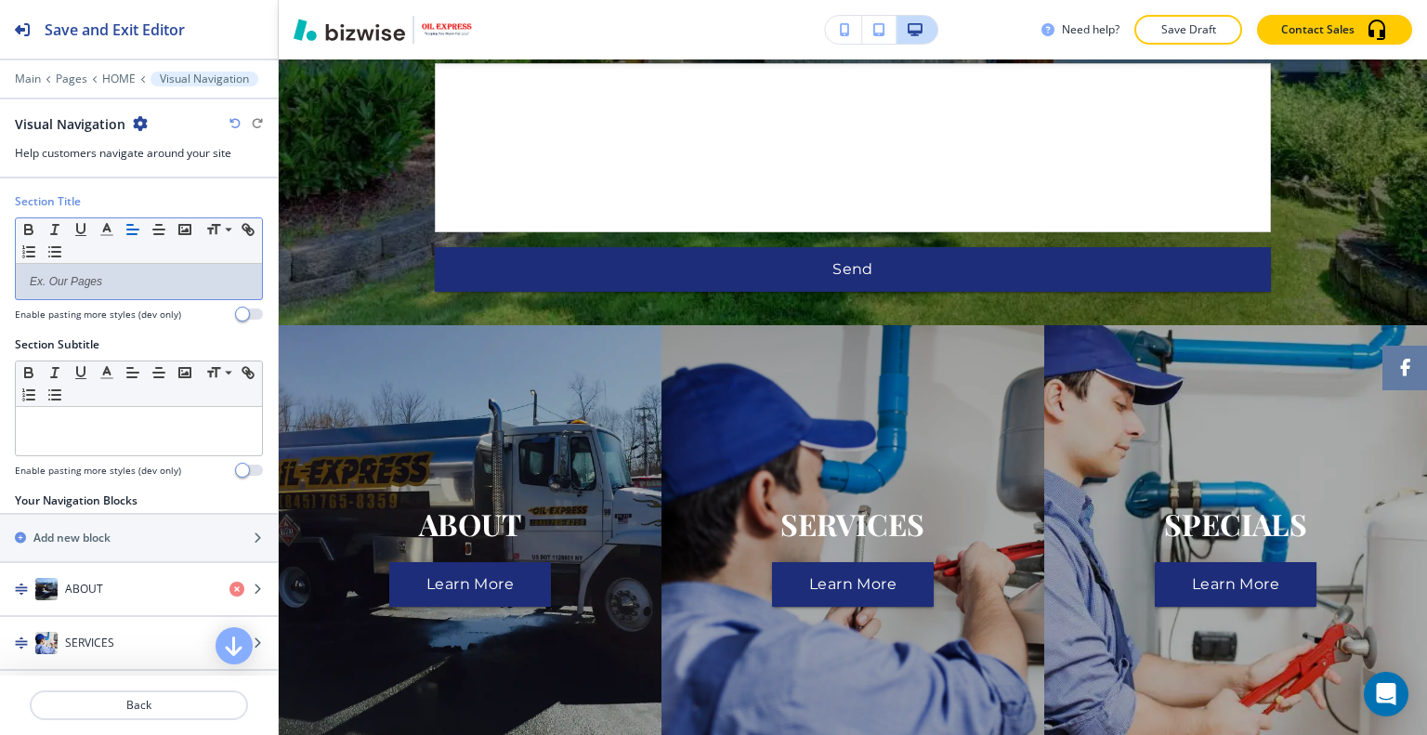
click at [110, 85] on div "Main Pages HOME Visual Navigation" at bounding box center [139, 79] width 248 height 15
click at [111, 80] on p "HOME" at bounding box center [118, 78] width 33 height 13
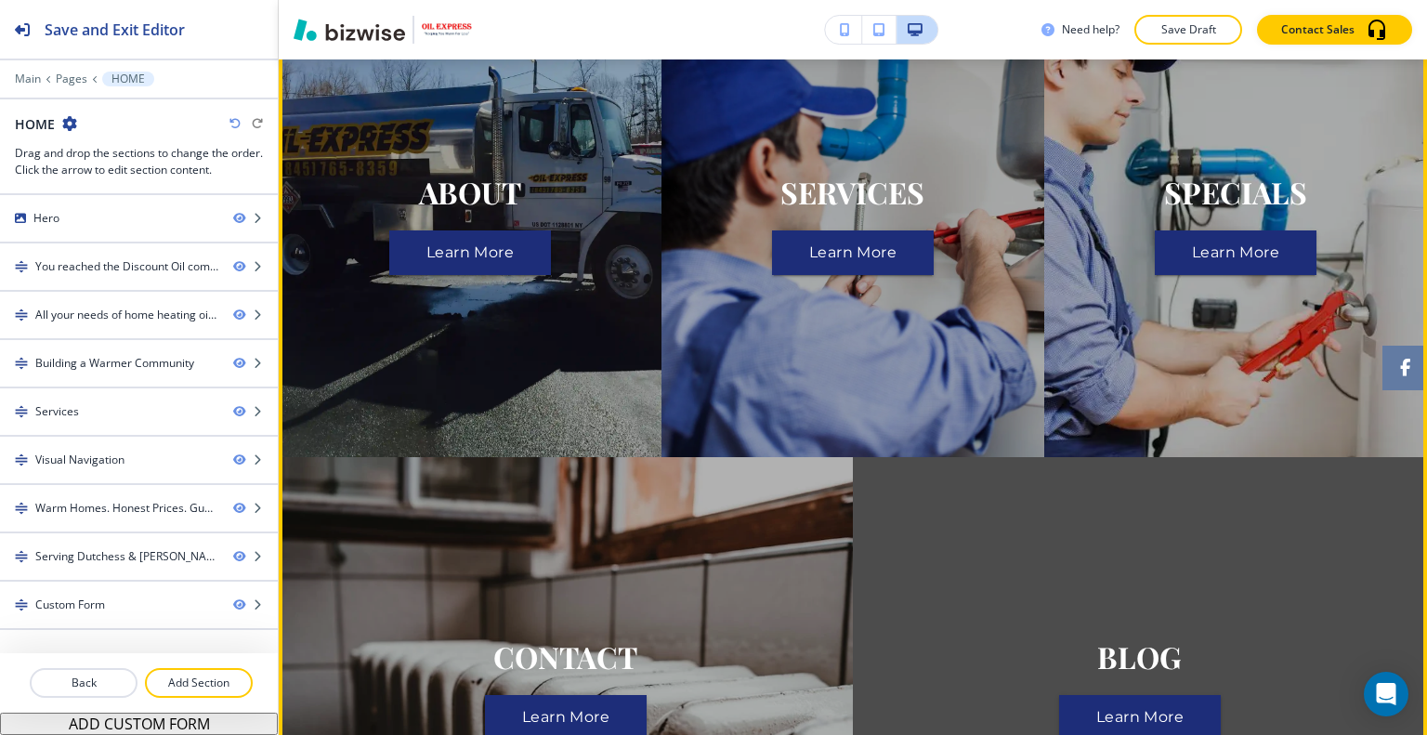
scroll to position [1775, 0]
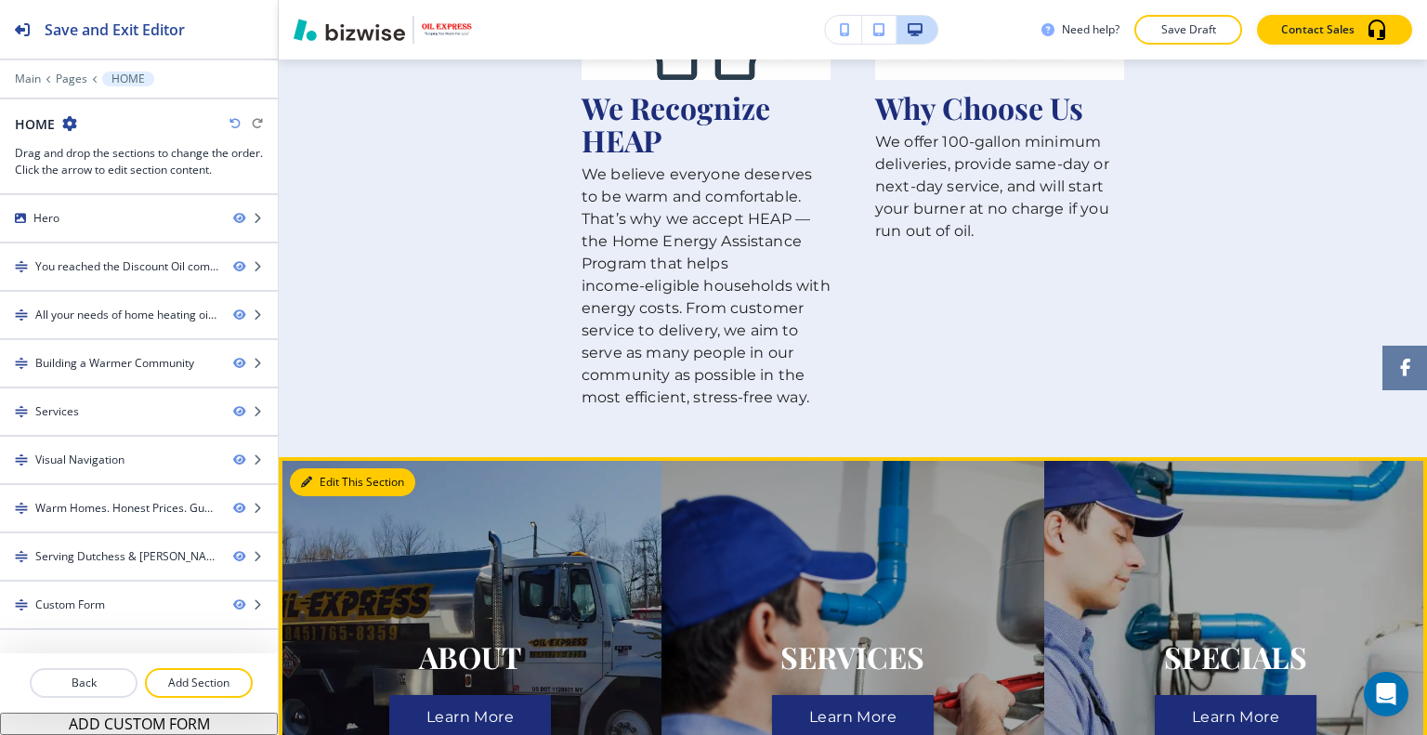
click at [320, 468] on button "Edit This Section" at bounding box center [352, 482] width 125 height 28
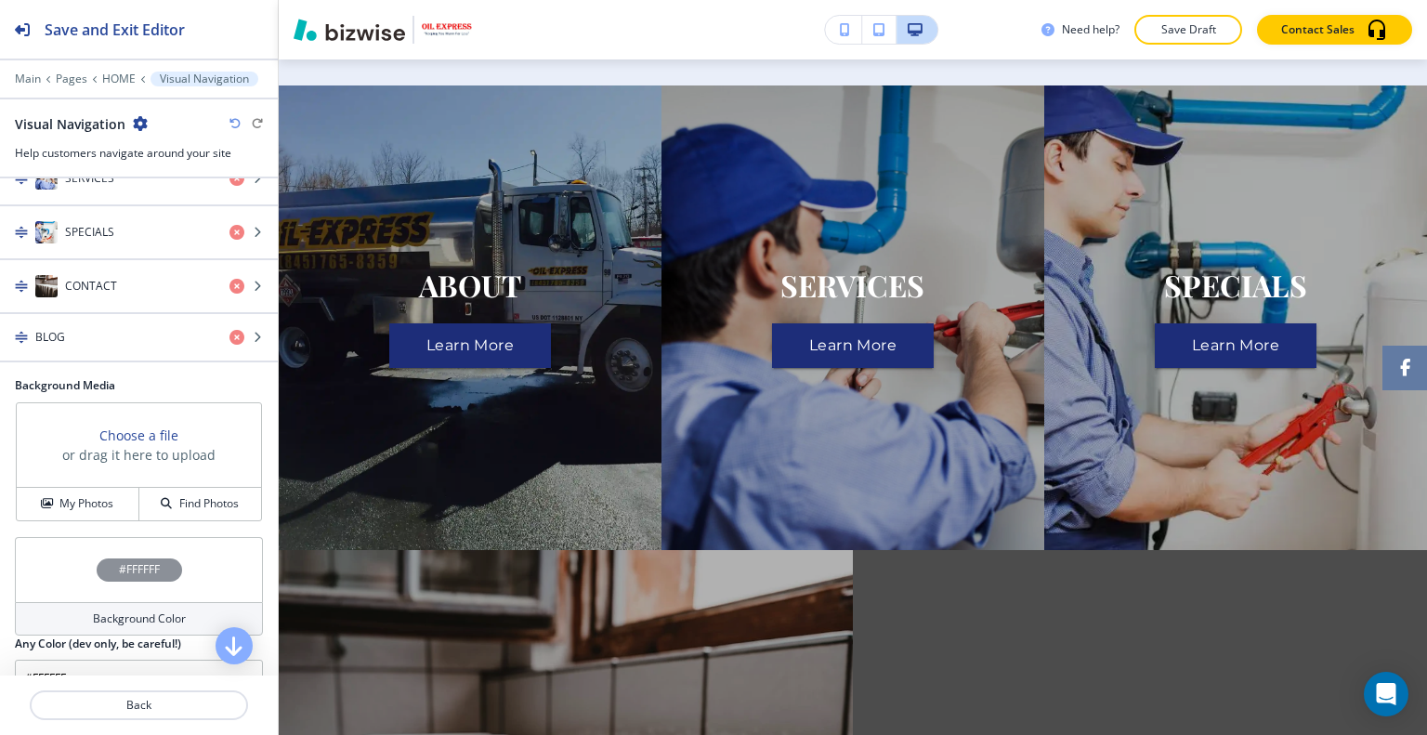
scroll to position [516, 0]
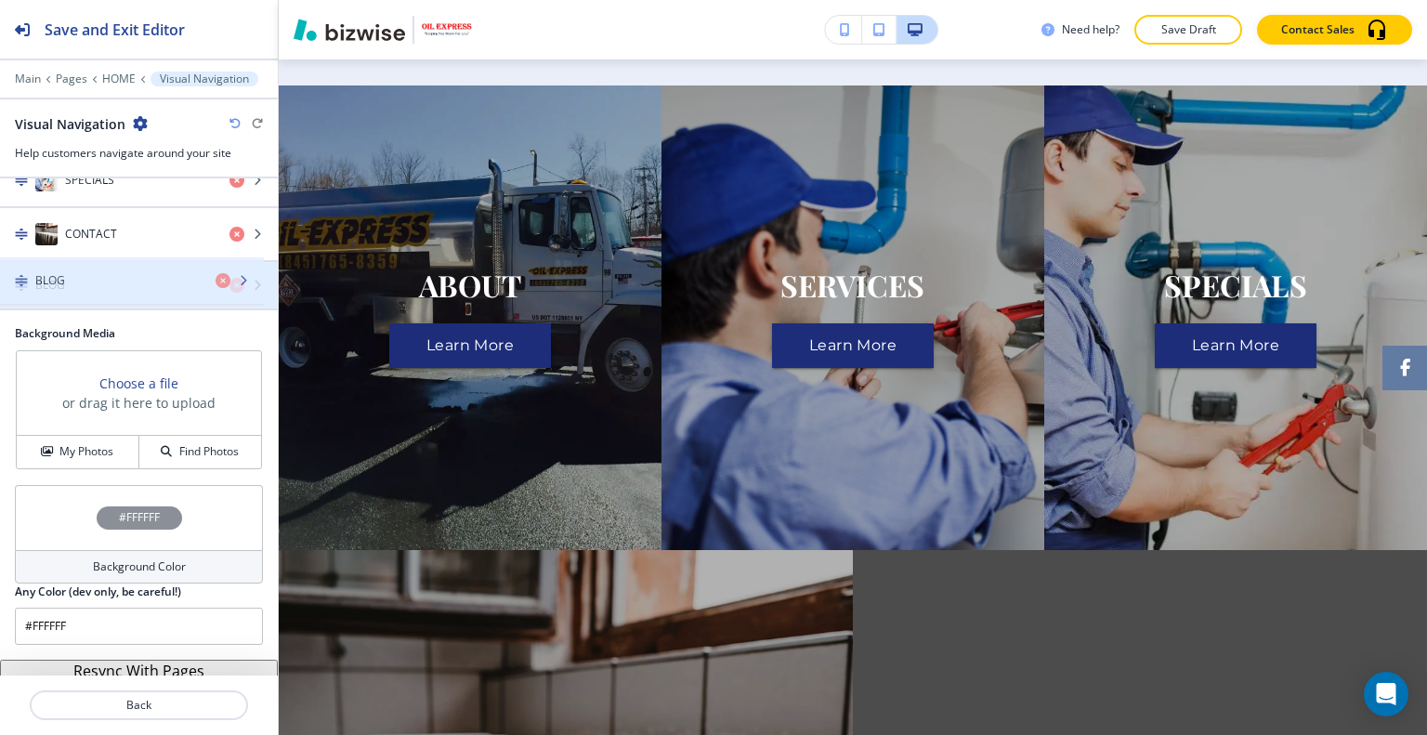
click at [128, 294] on div "button" at bounding box center [139, 301] width 278 height 15
click at [128, 280] on div "BLOG" at bounding box center [107, 285] width 215 height 17
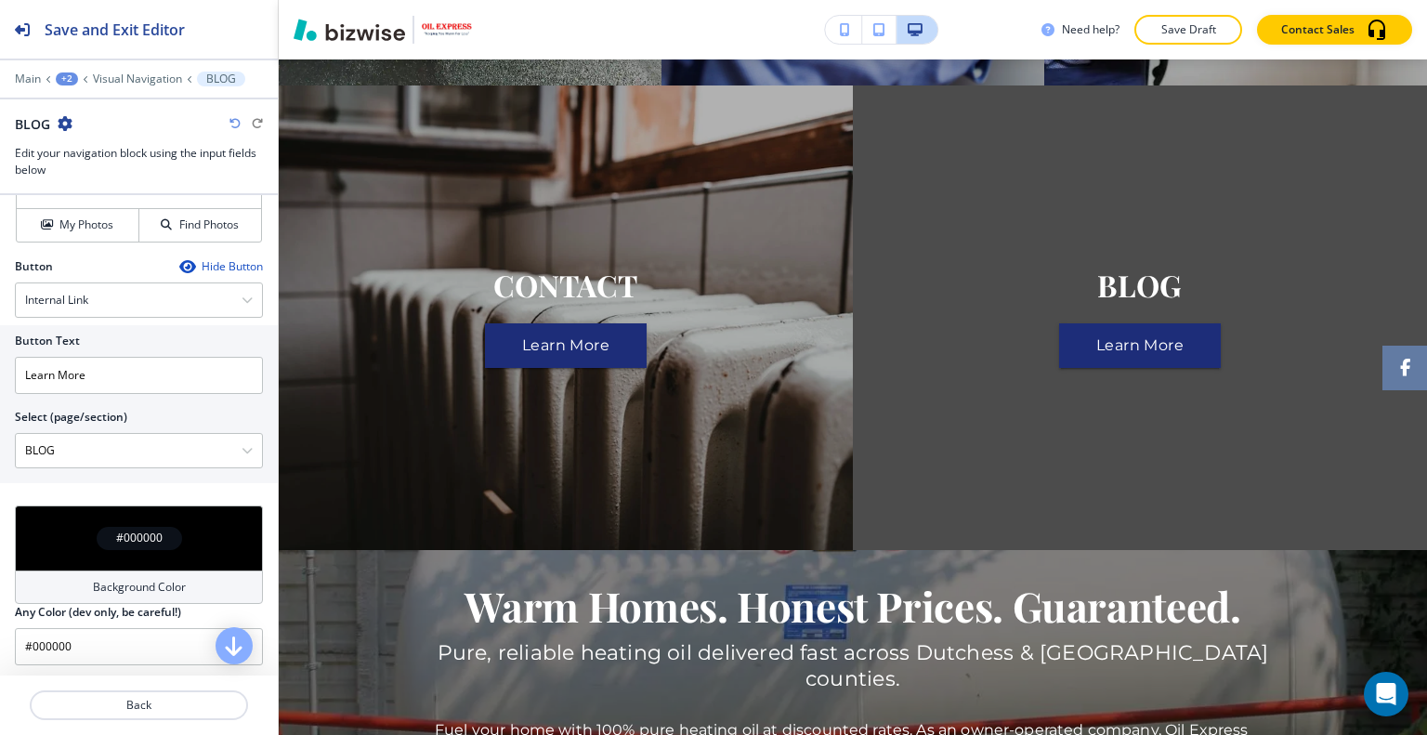
scroll to position [511, 0]
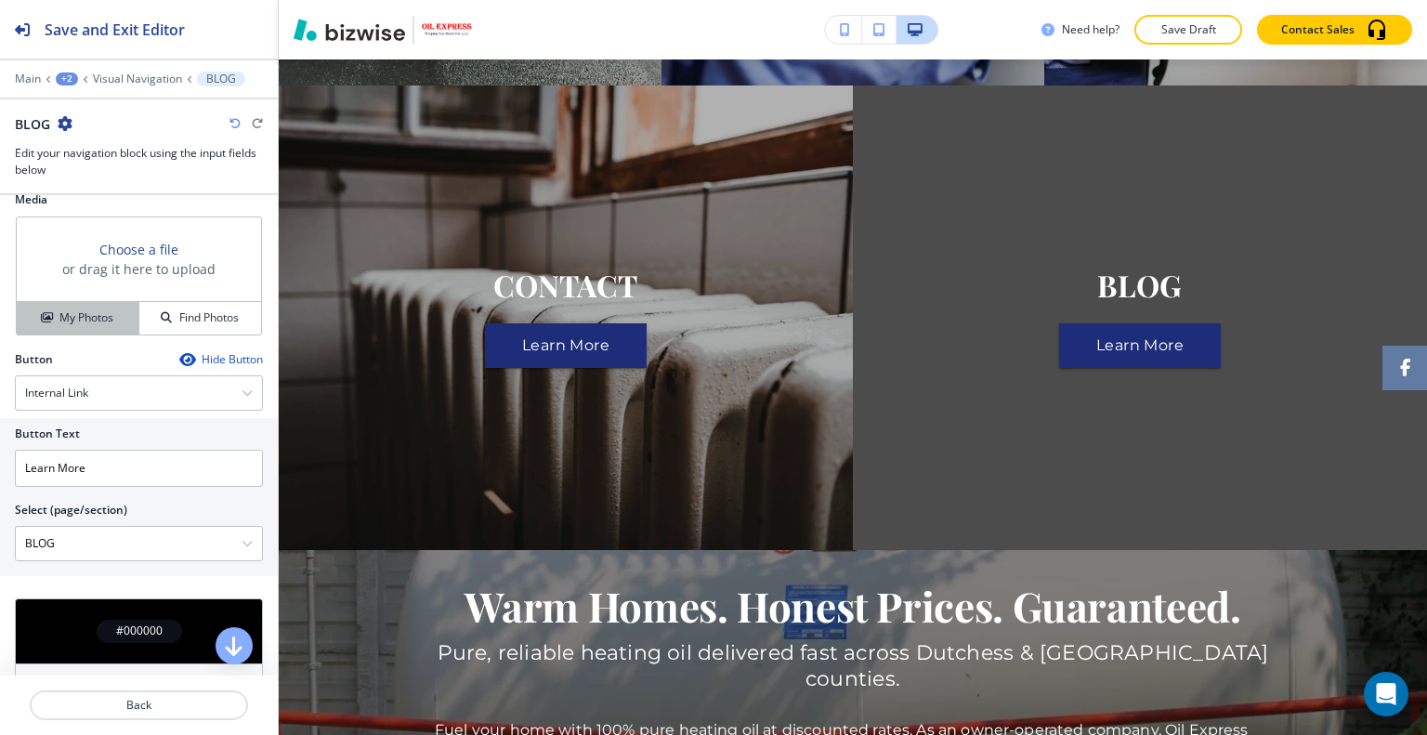
click at [79, 305] on button "My Photos" at bounding box center [78, 318] width 123 height 33
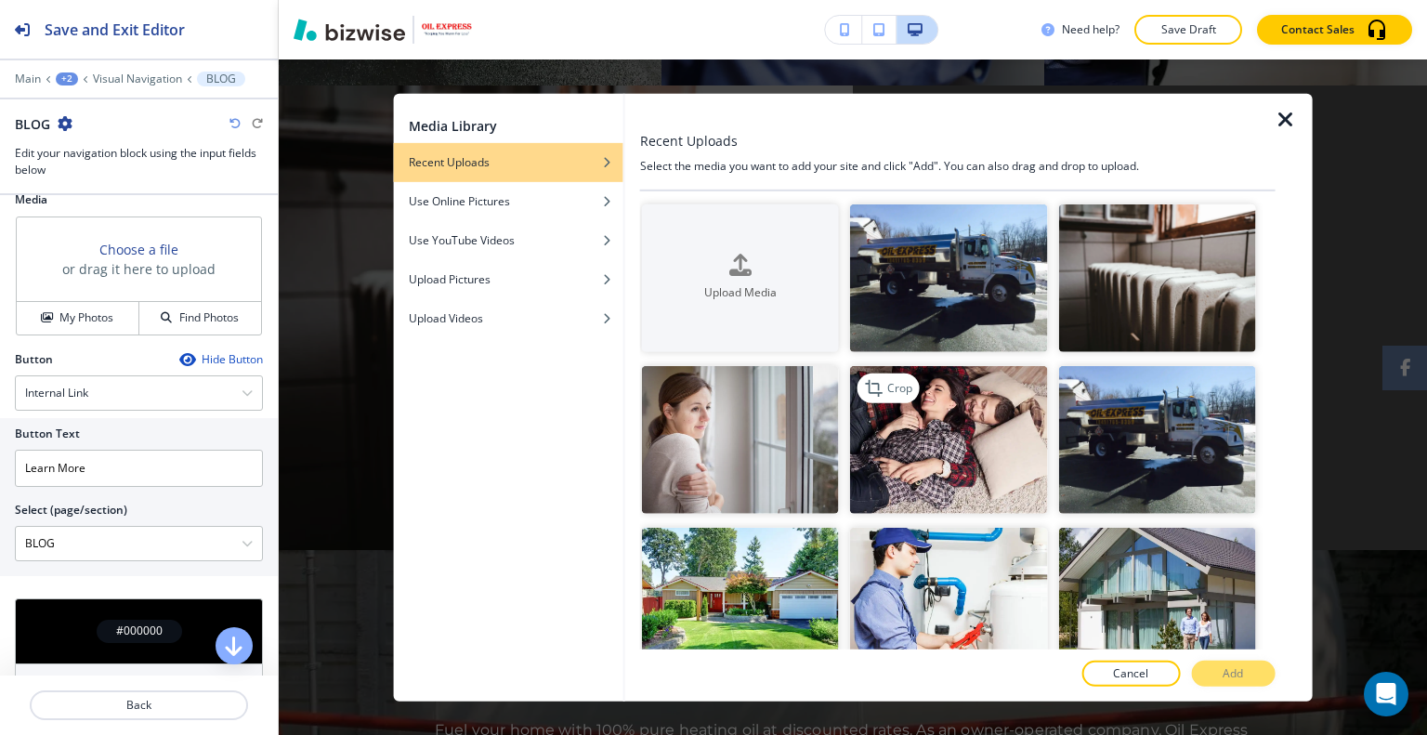
click at [960, 414] on img "button" at bounding box center [948, 440] width 197 height 148
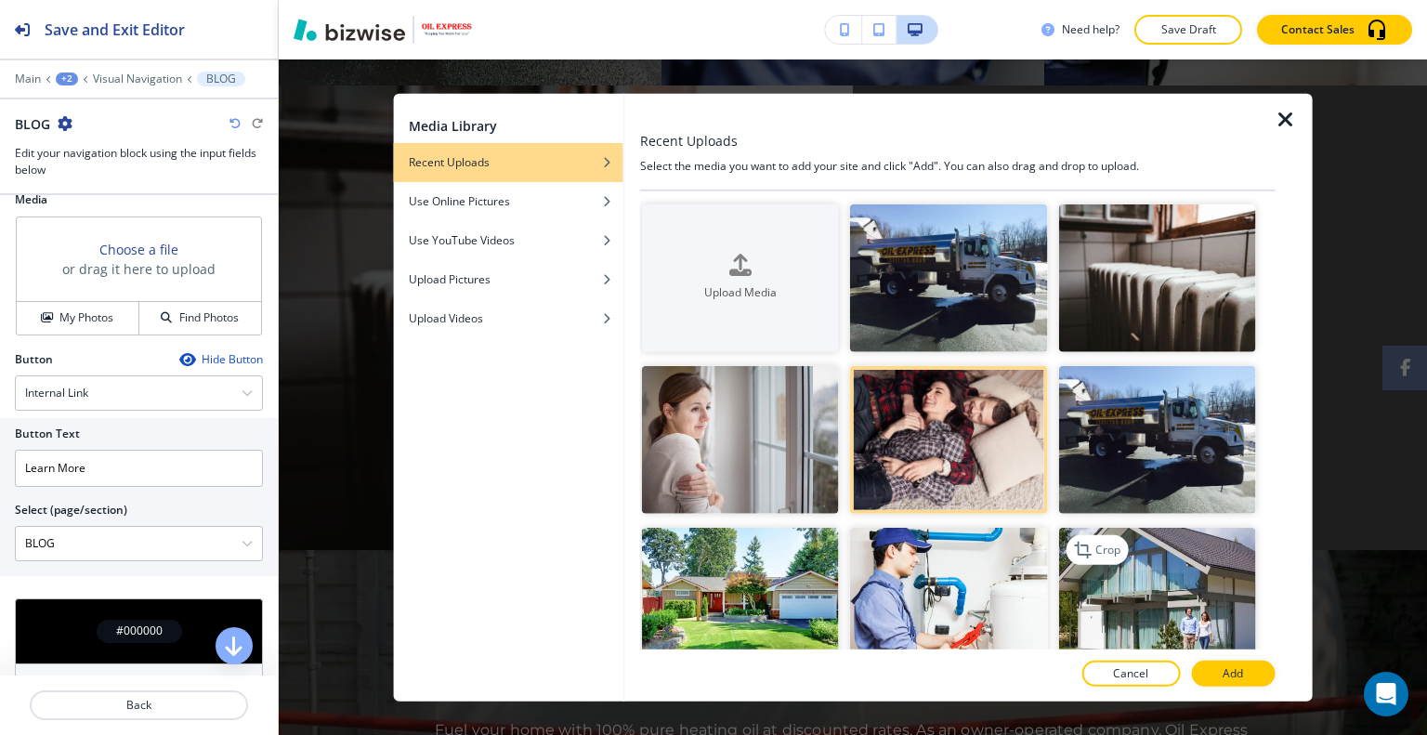
click at [1208, 625] on img "button" at bounding box center [1156, 602] width 197 height 148
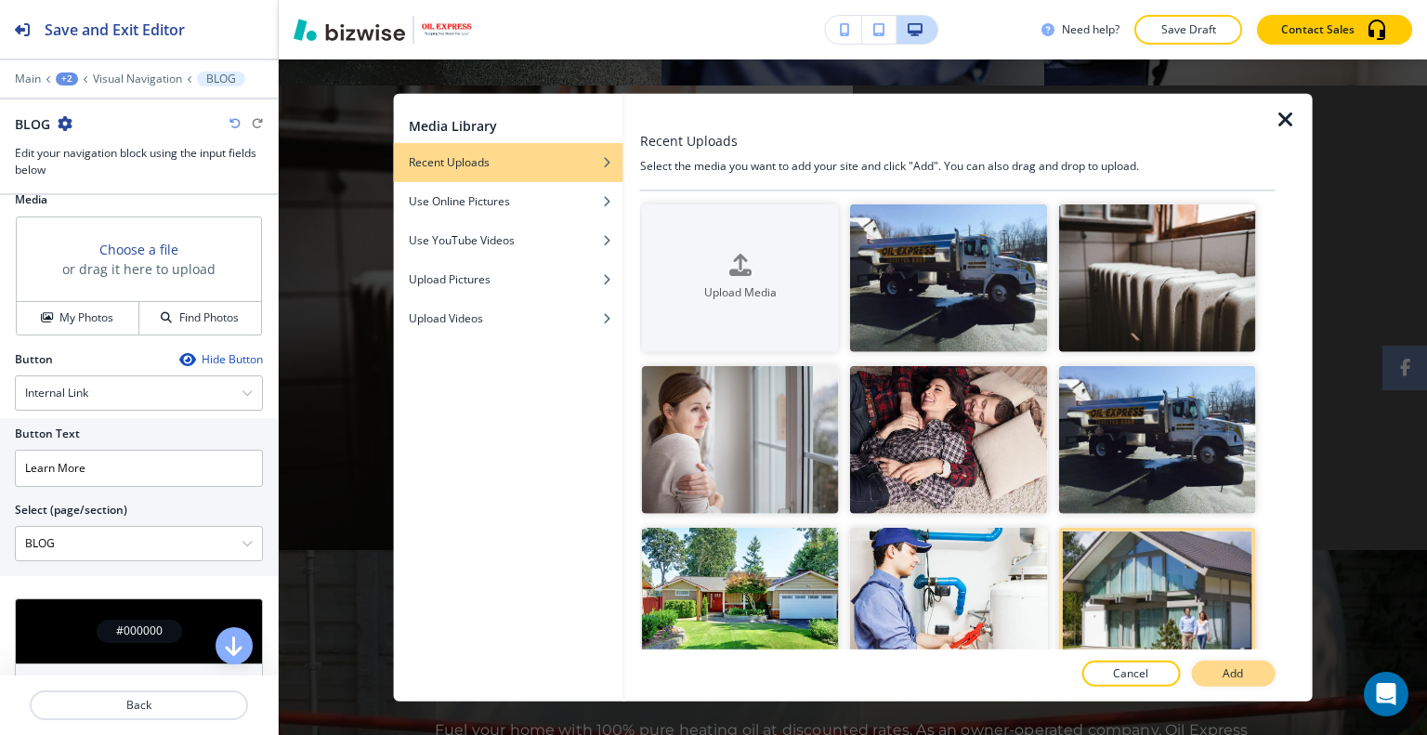
click at [1238, 670] on p "Add" at bounding box center [1232, 673] width 20 height 17
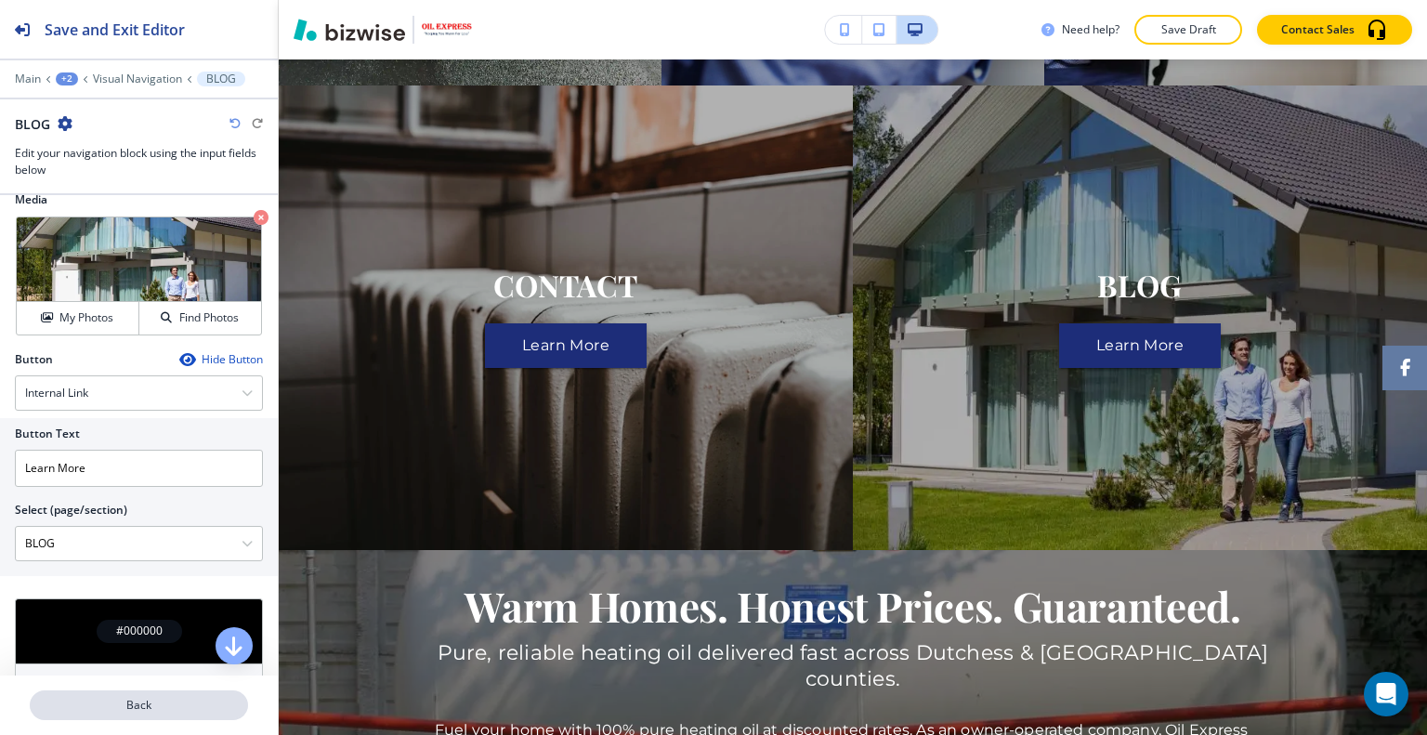
click at [164, 712] on p "Back" at bounding box center [139, 705] width 215 height 17
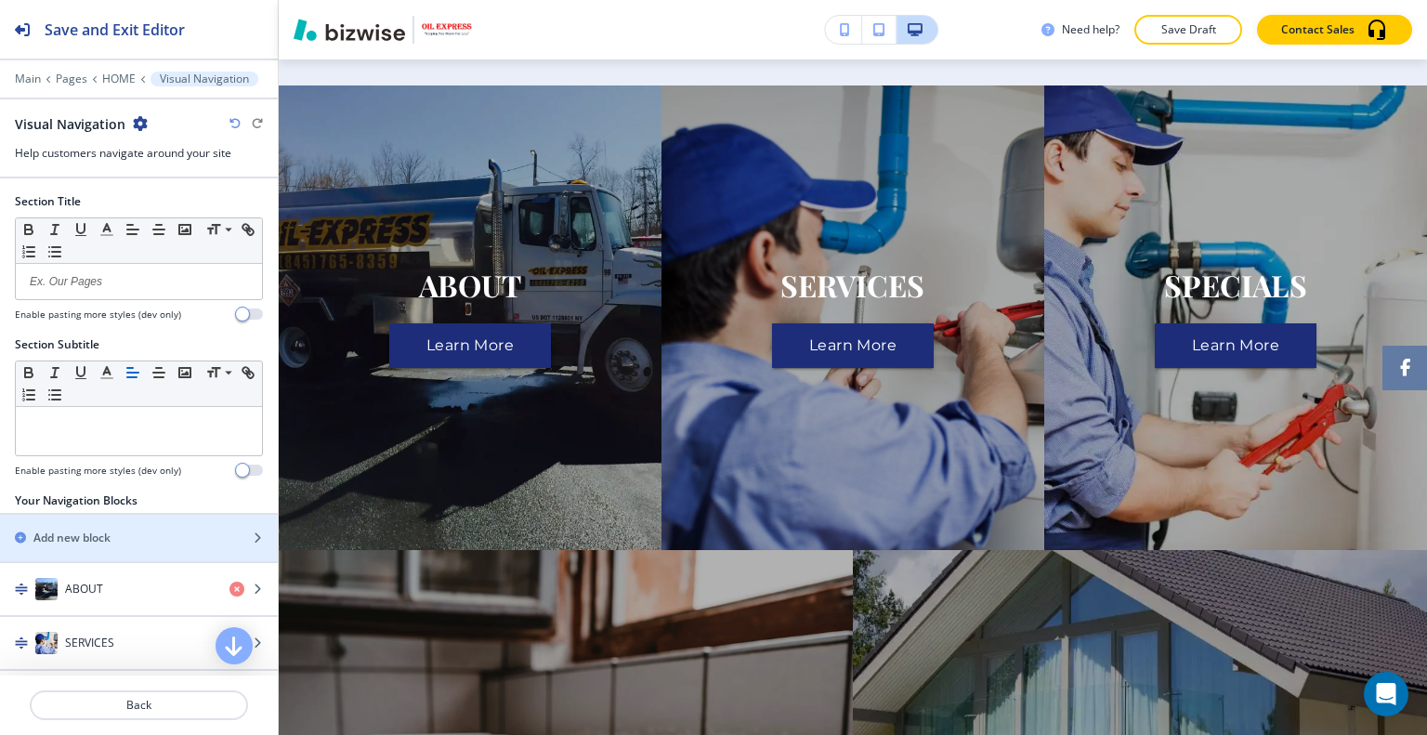
scroll to position [372, 0]
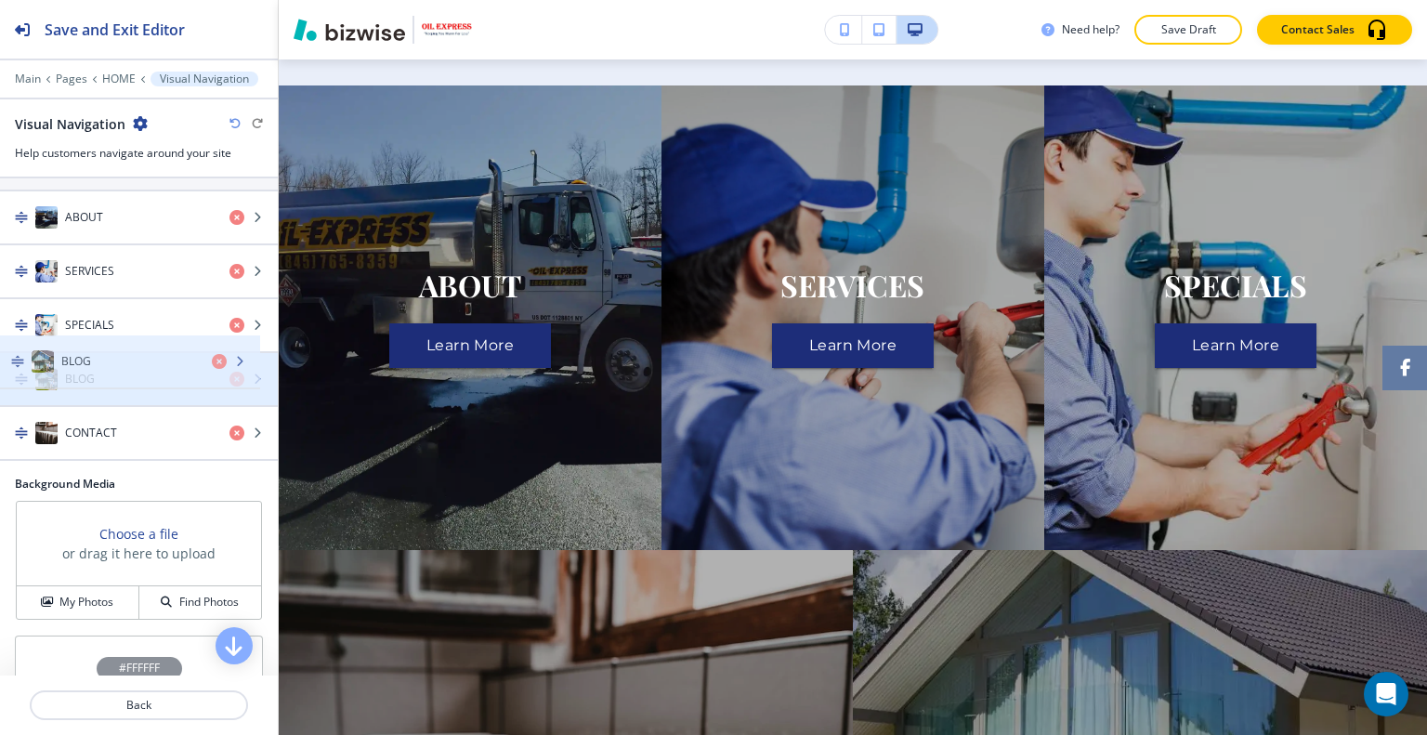
drag, startPoint x: 111, startPoint y: 439, endPoint x: 108, endPoint y: 374, distance: 65.1
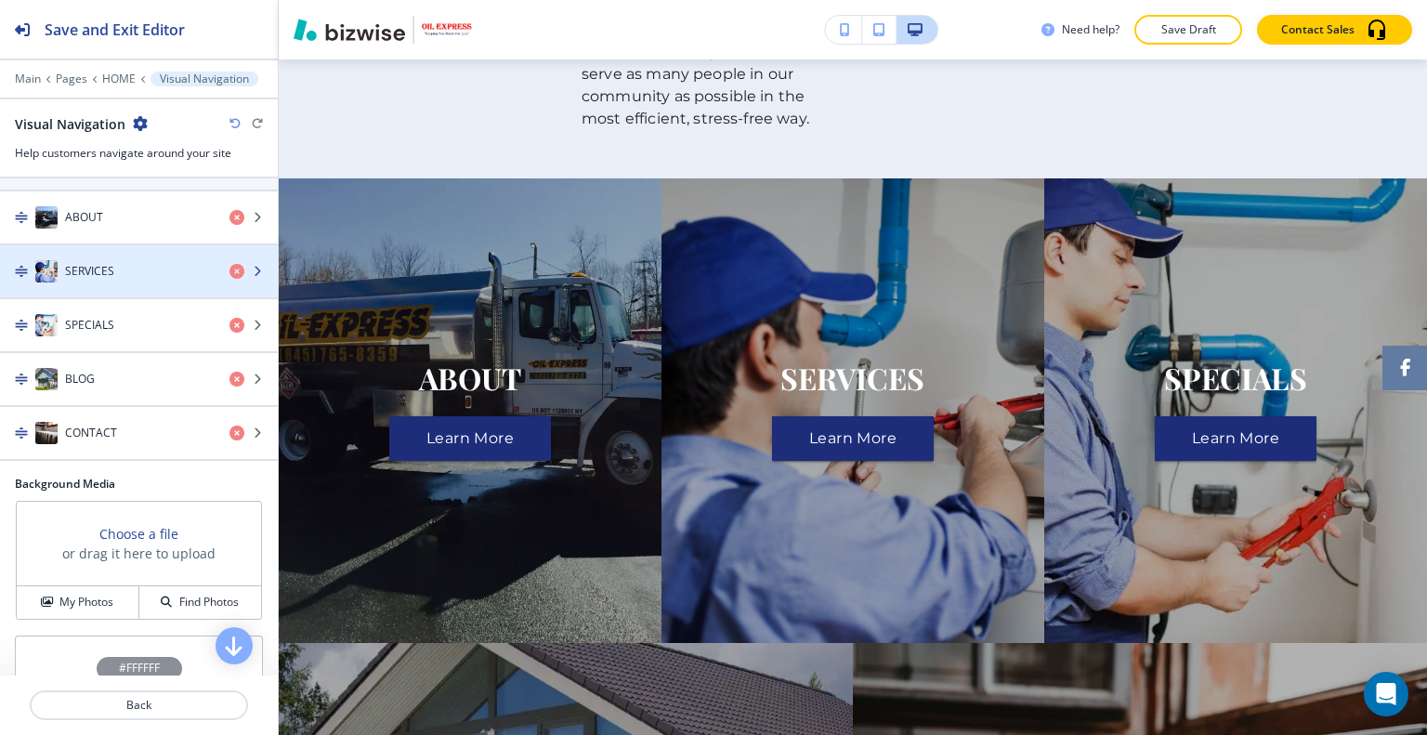
scroll to position [279, 0]
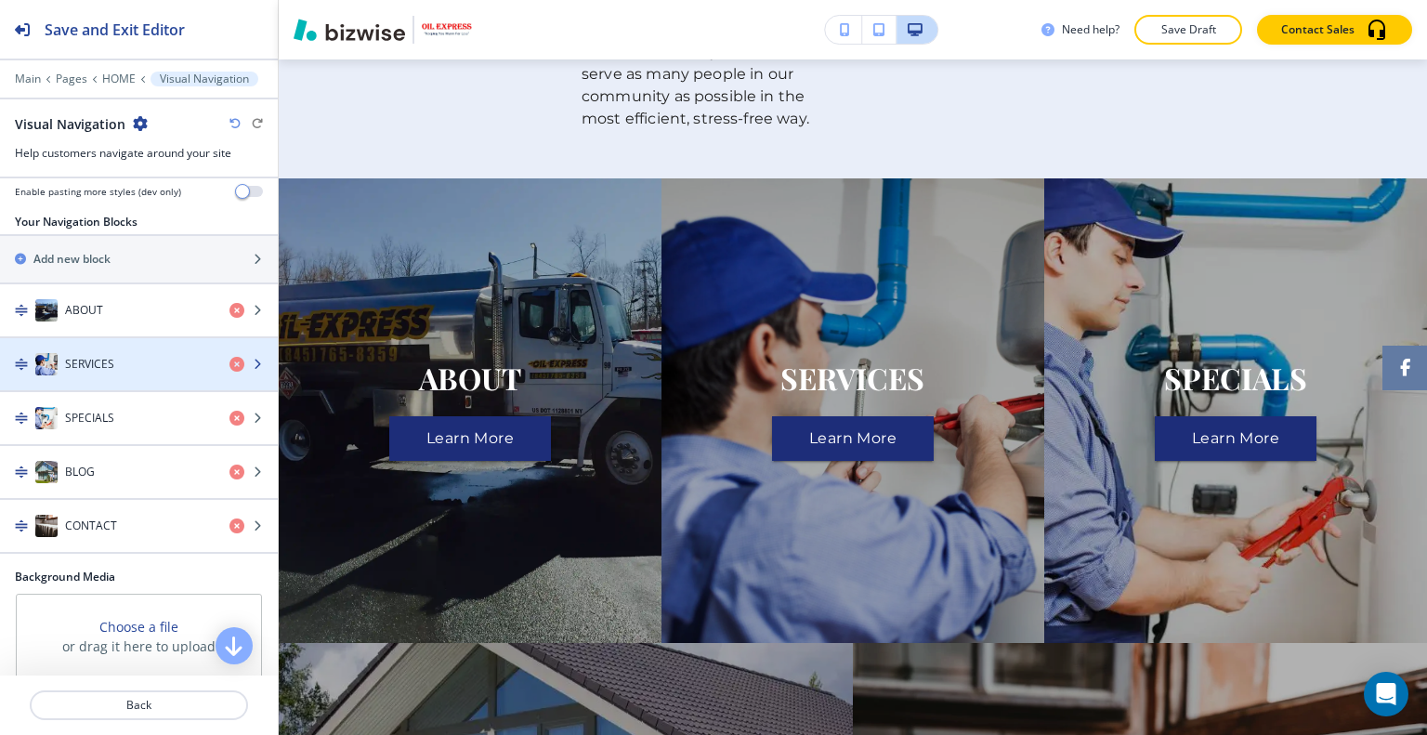
click at [130, 354] on div "SERVICES" at bounding box center [107, 364] width 215 height 22
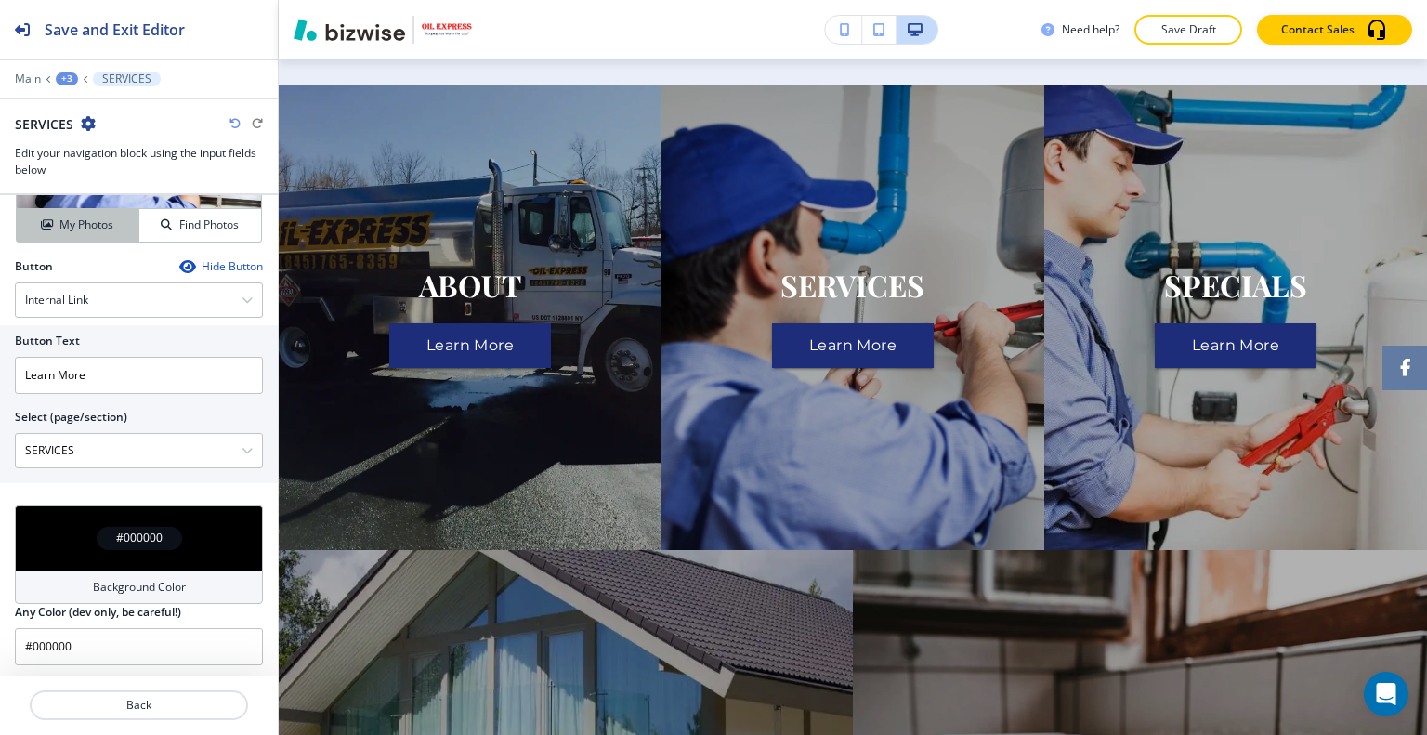
scroll to position [418, 0]
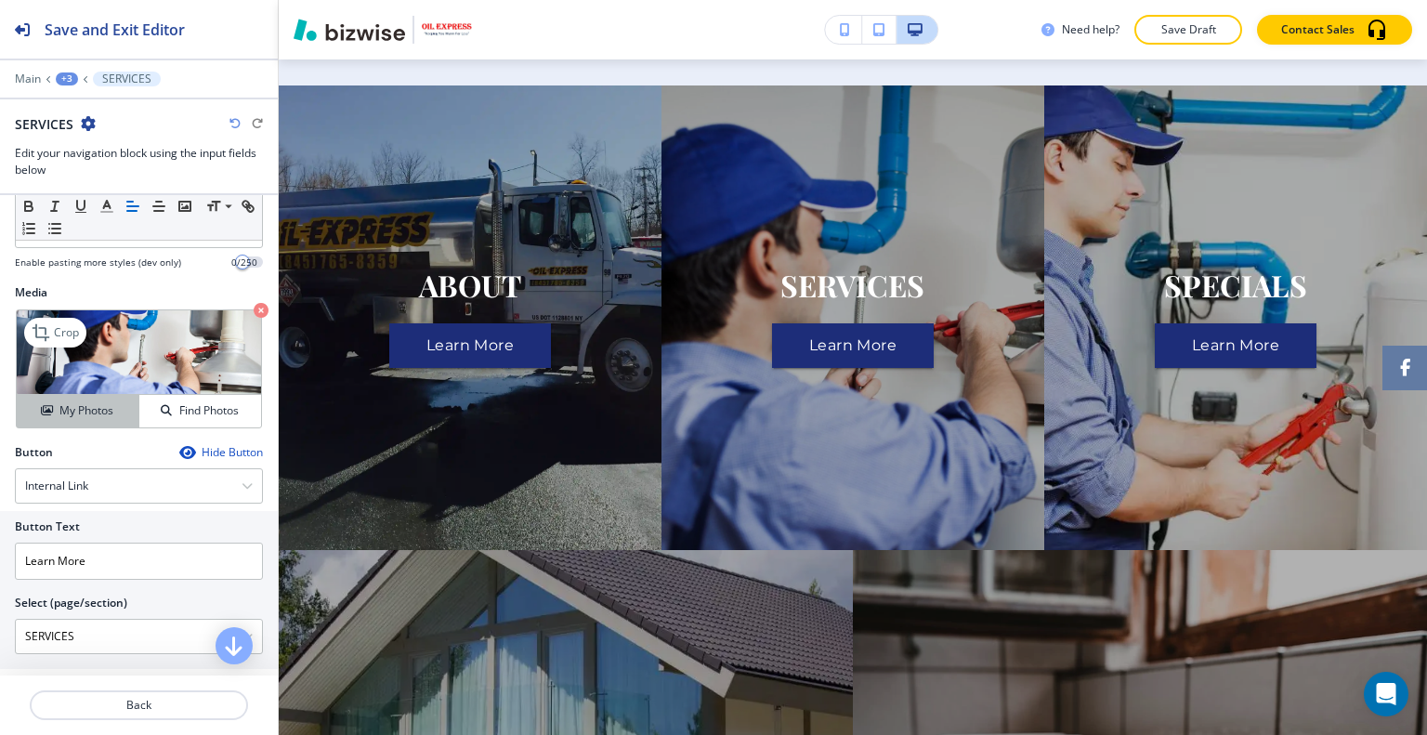
click at [84, 408] on h4 "My Photos" at bounding box center [86, 410] width 54 height 17
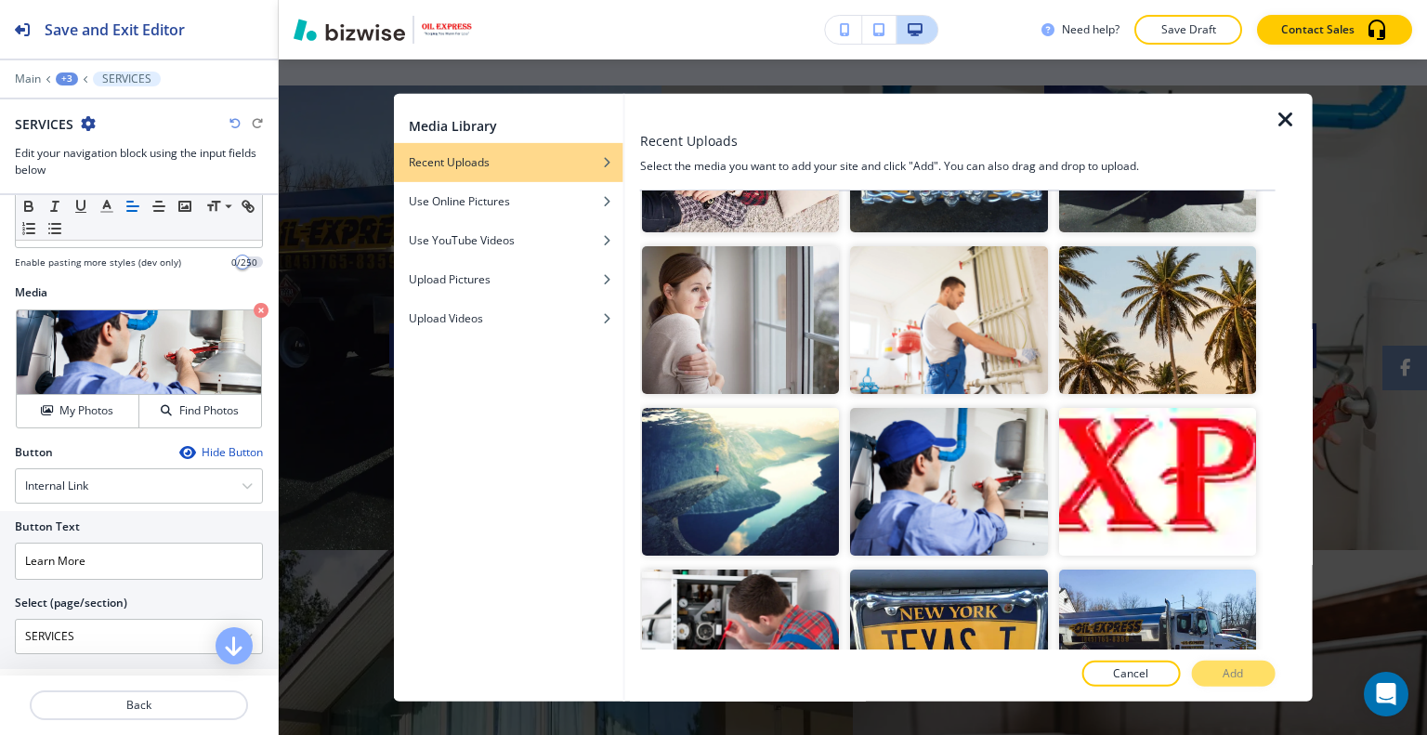
scroll to position [1293, 0]
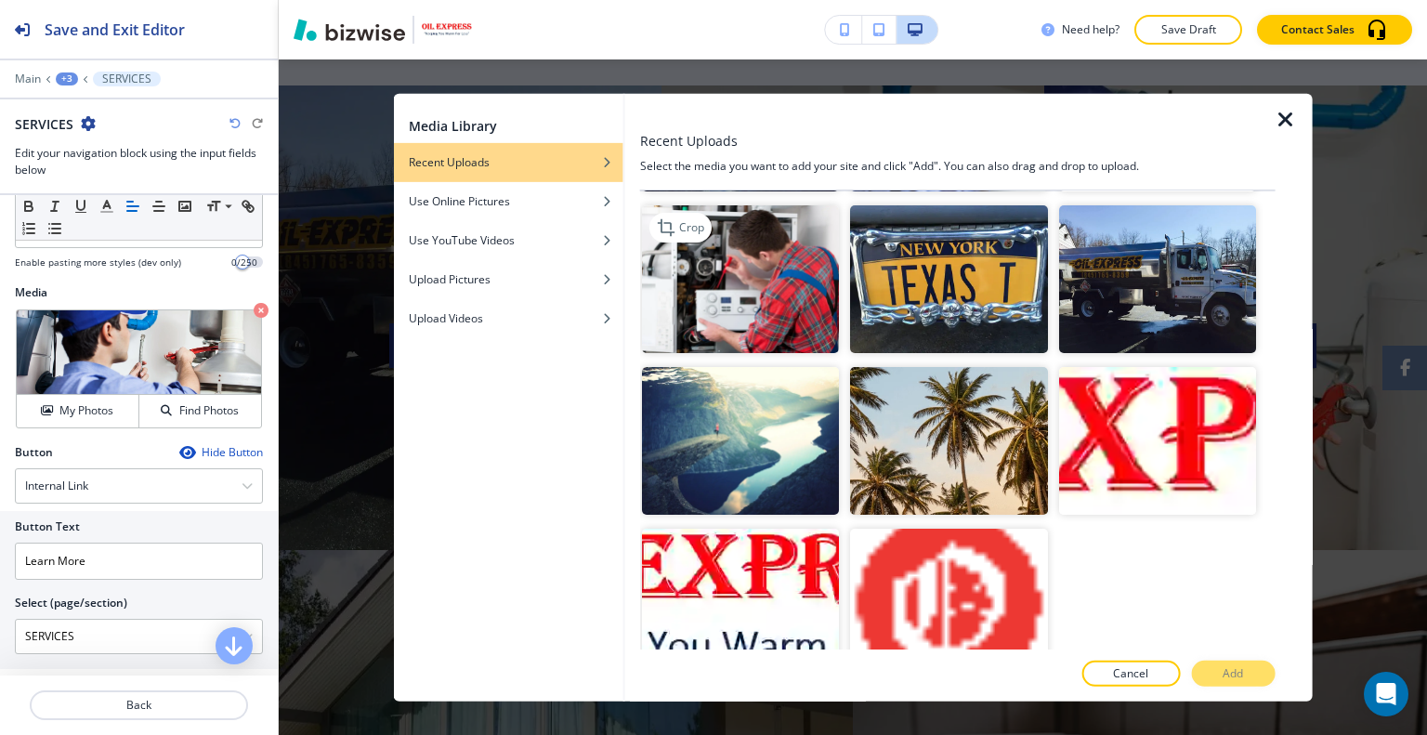
click at [775, 268] on img "button" at bounding box center [740, 279] width 197 height 148
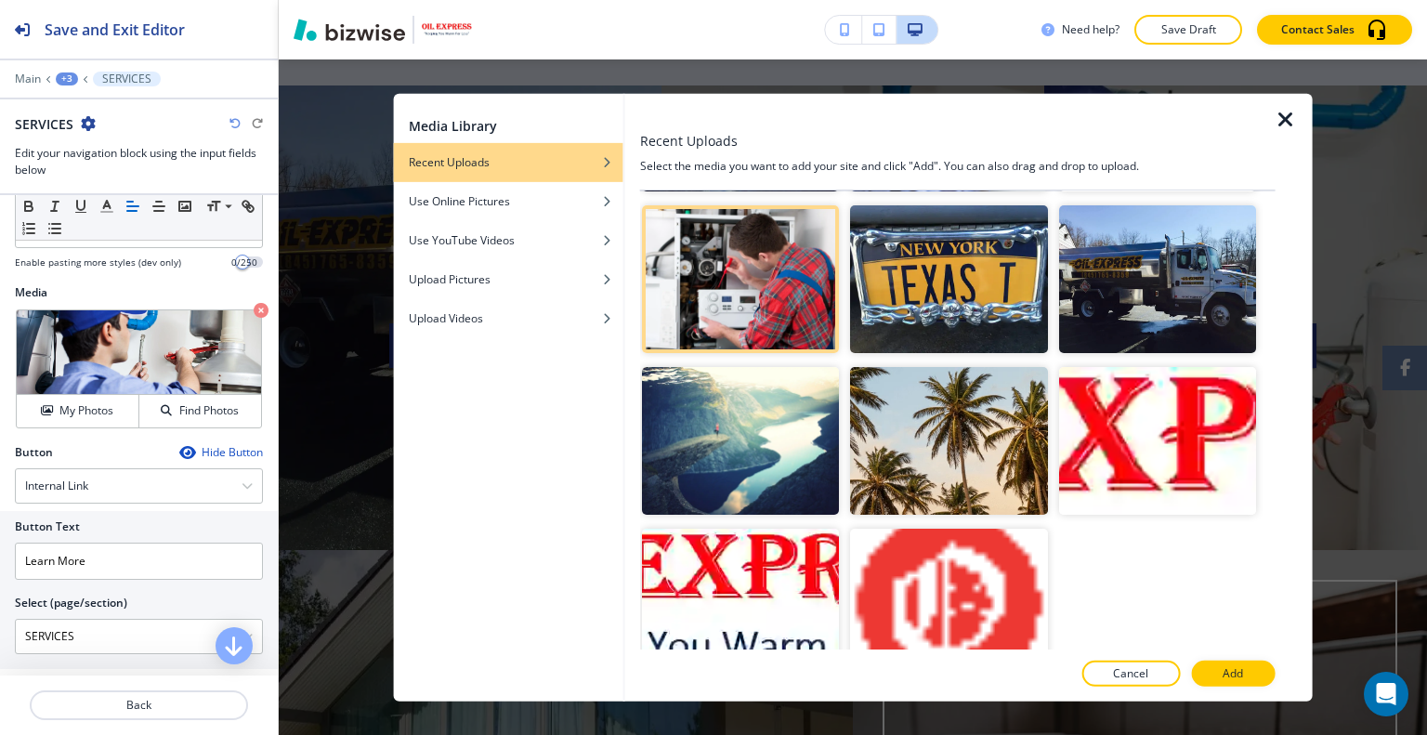
click at [1230, 669] on p "Add" at bounding box center [1232, 673] width 20 height 17
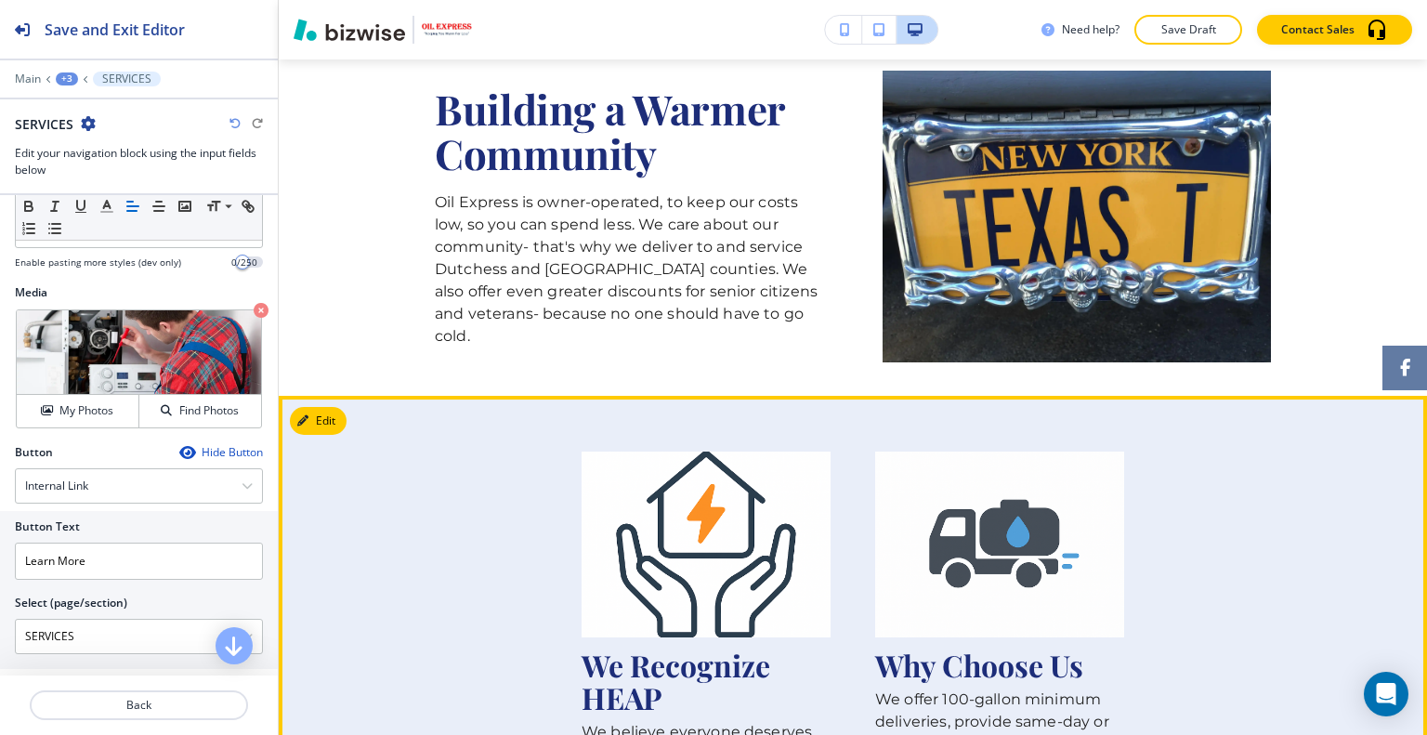
scroll to position [1496, 0]
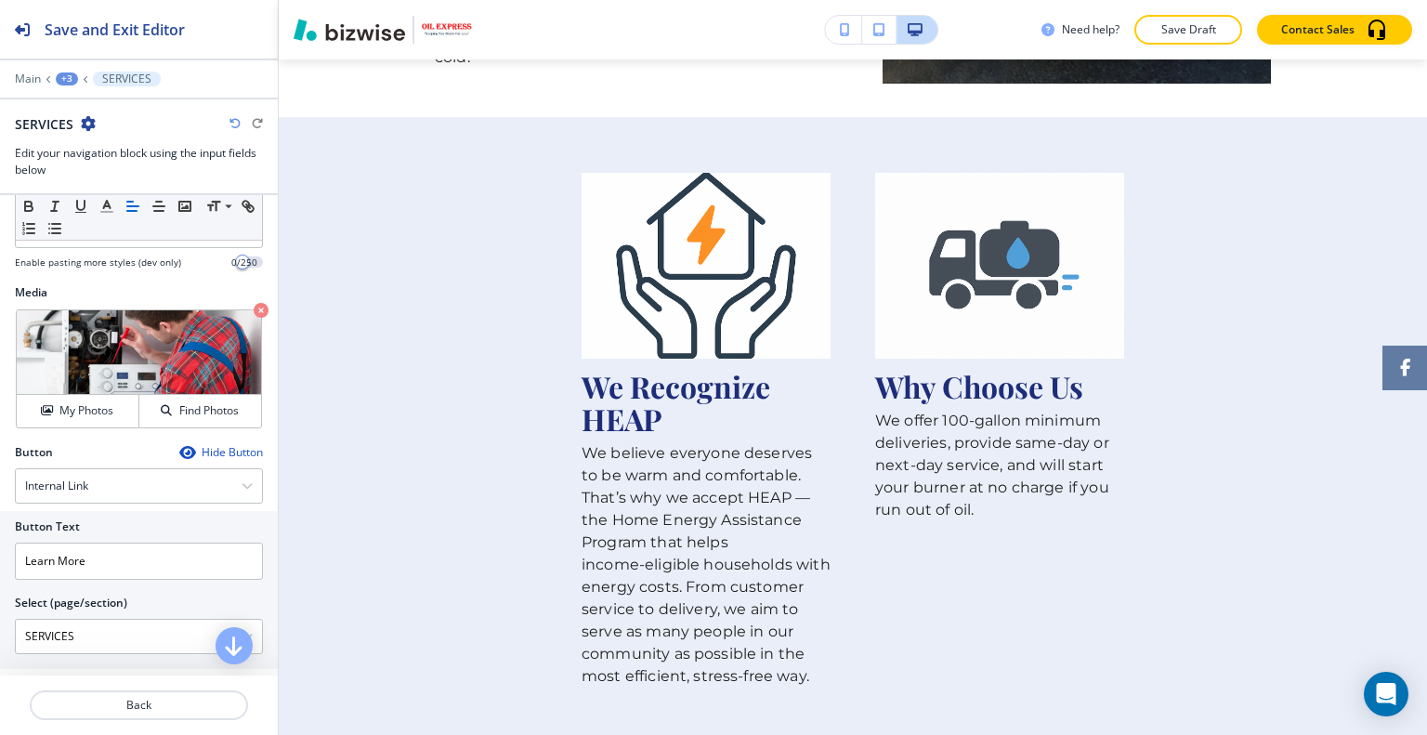
click at [63, 79] on div "+3" at bounding box center [67, 78] width 22 height 13
click at [93, 130] on button "HOME" at bounding box center [115, 140] width 119 height 33
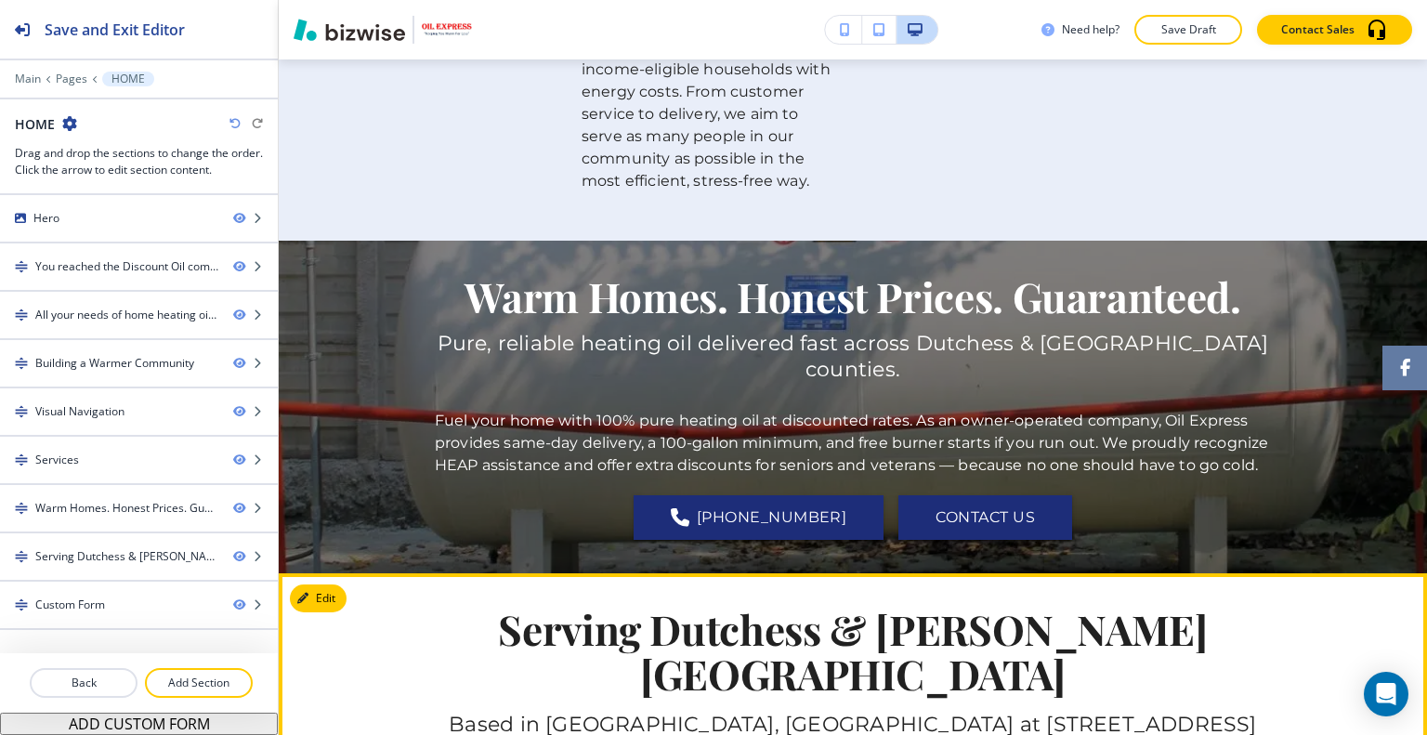
scroll to position [3106, 0]
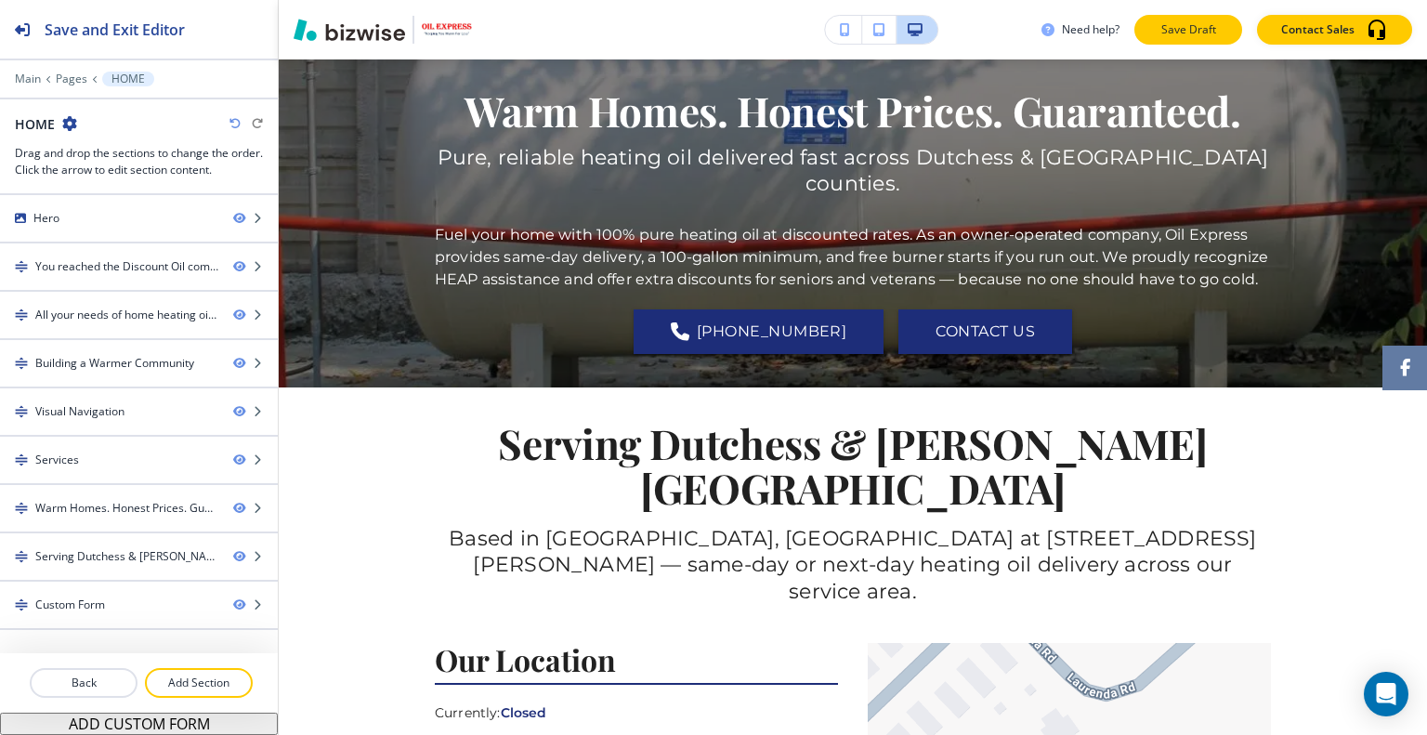
click at [1204, 28] on p "Save Draft" at bounding box center [1187, 29] width 59 height 17
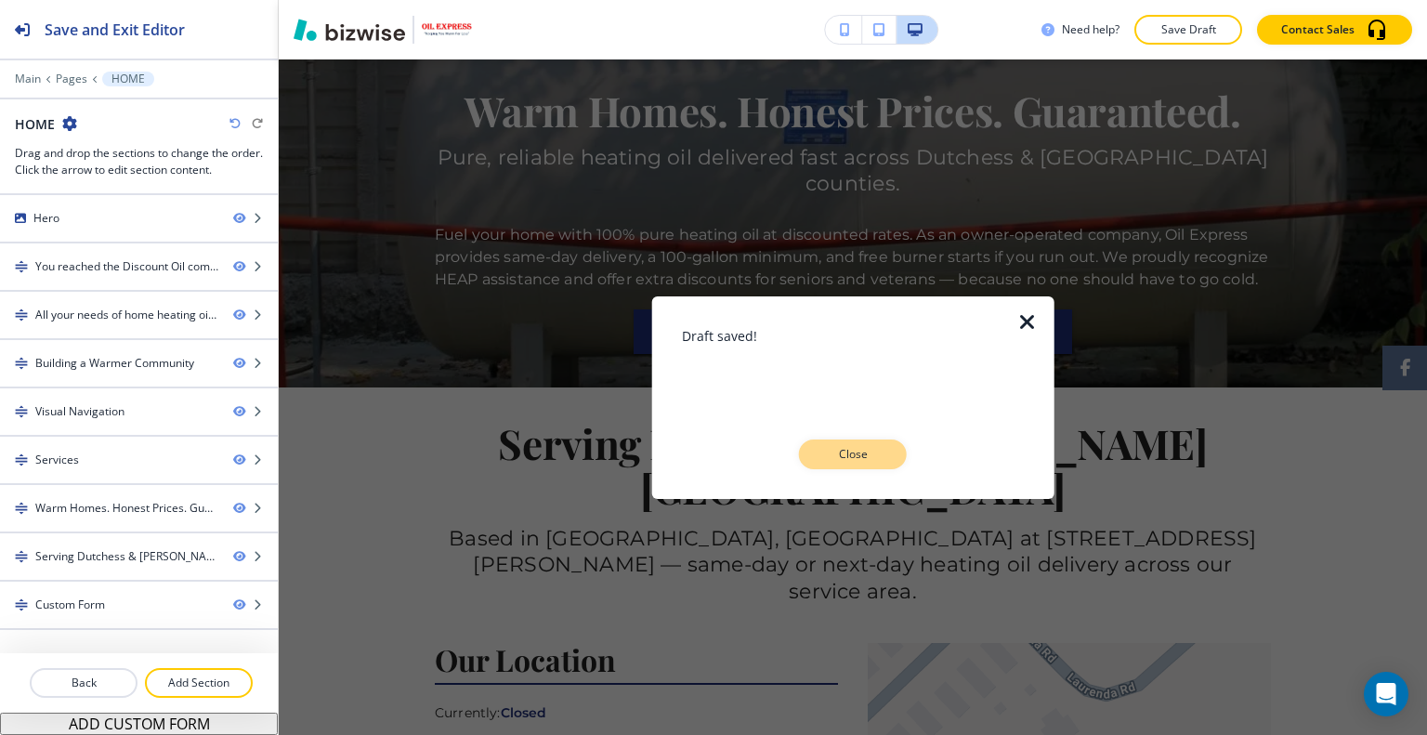
click at [869, 452] on p "Close" at bounding box center [852, 454] width 59 height 17
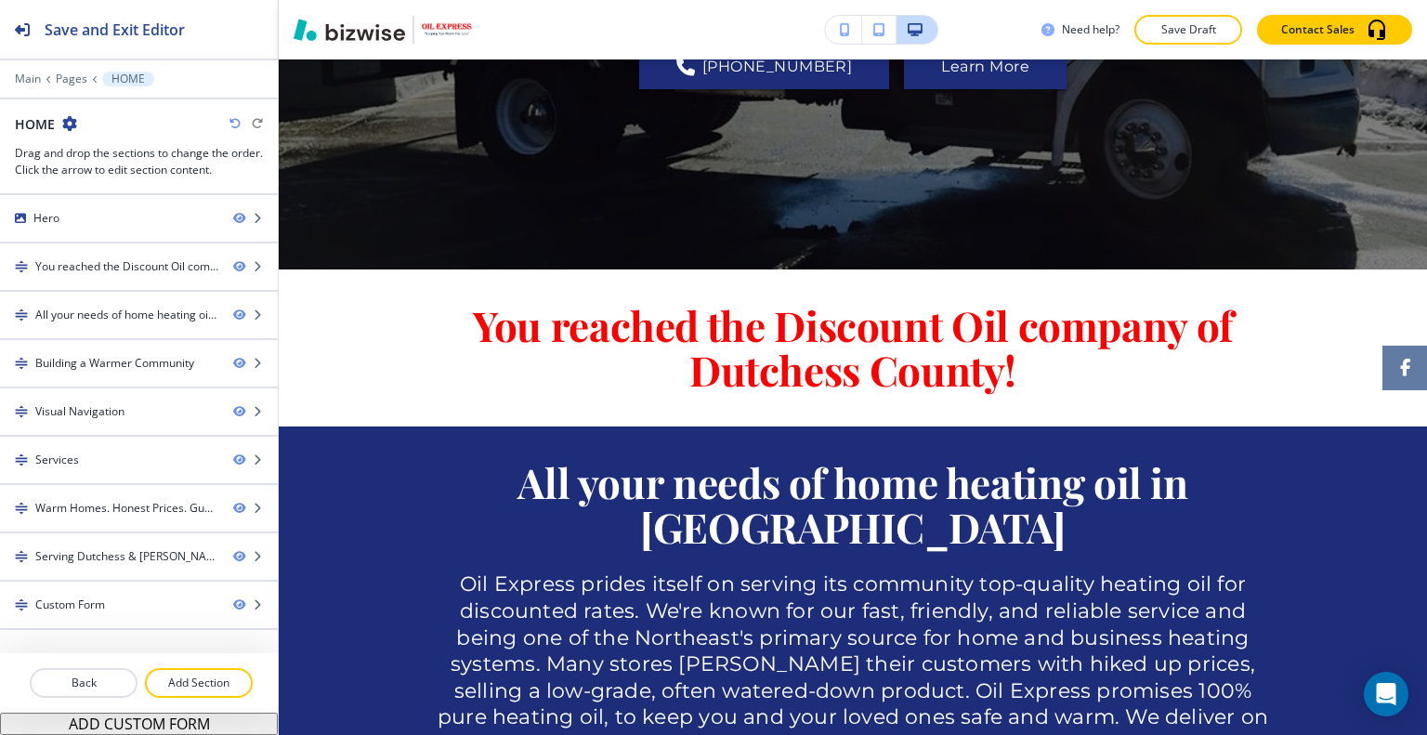
scroll to position [1115, 0]
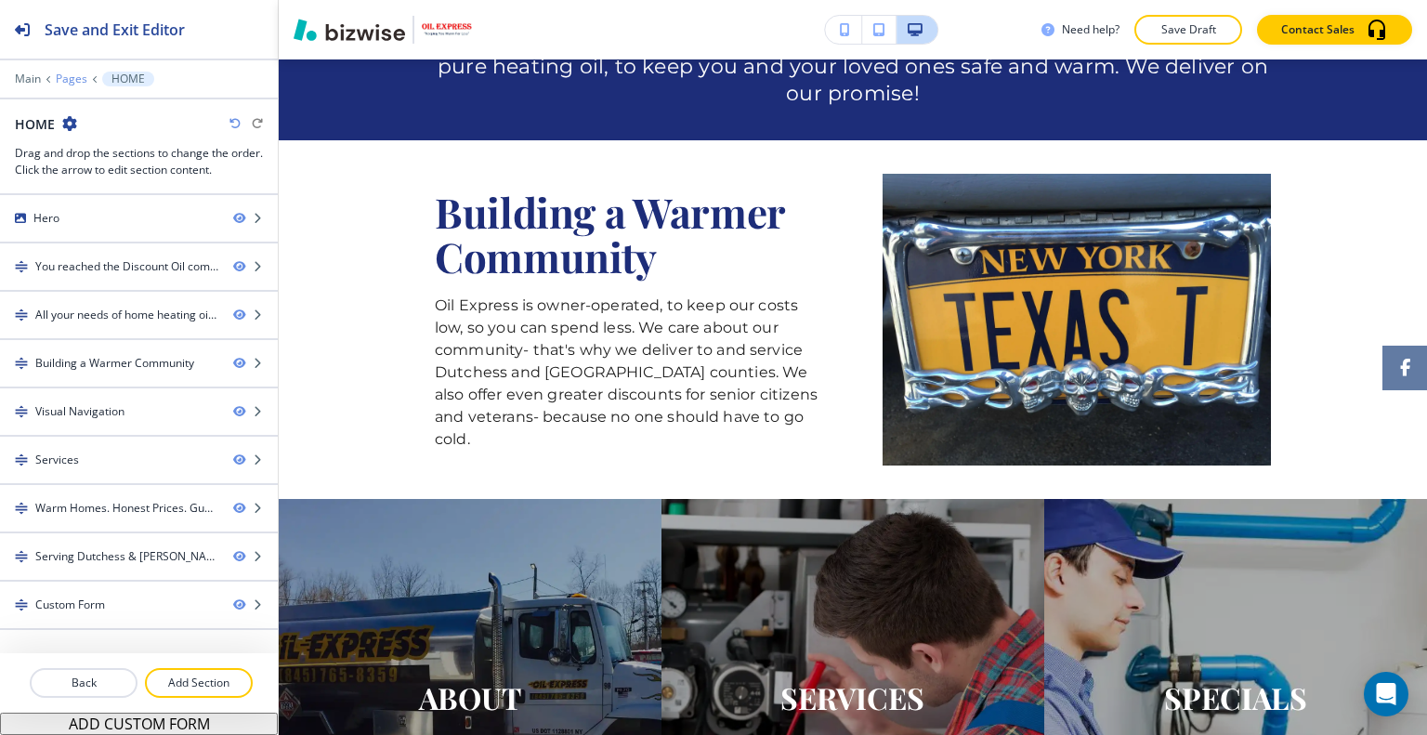
click at [70, 78] on p "Pages" at bounding box center [72, 78] width 32 height 13
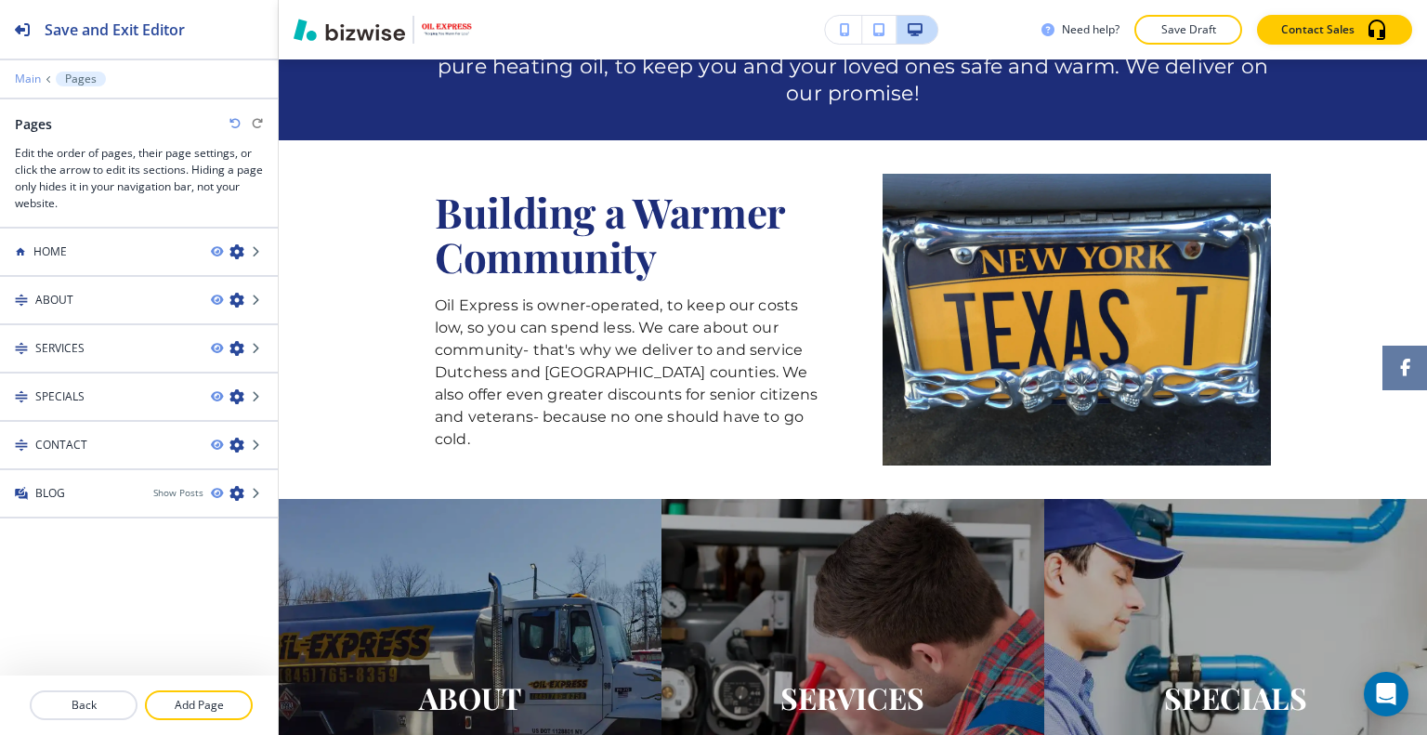
click at [23, 81] on p "Main" at bounding box center [28, 78] width 26 height 13
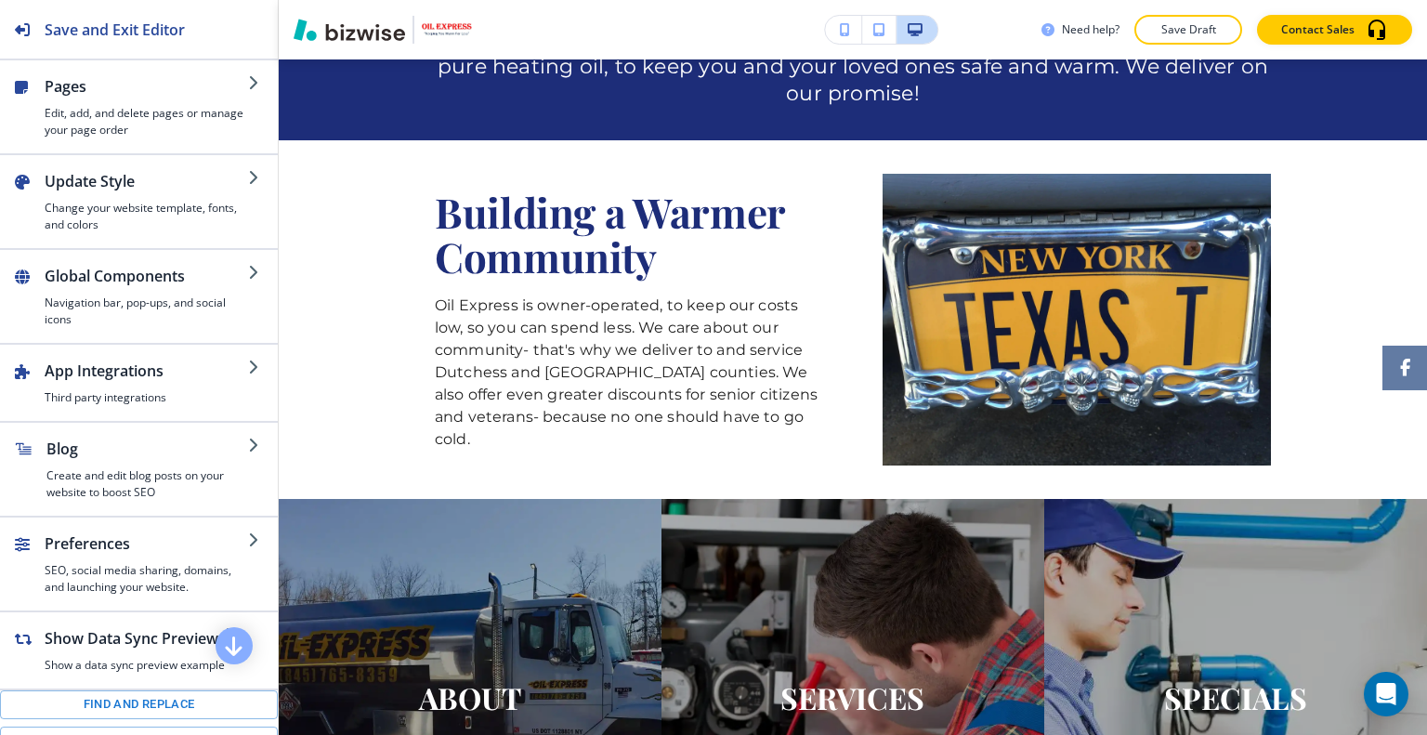
scroll to position [301, 0]
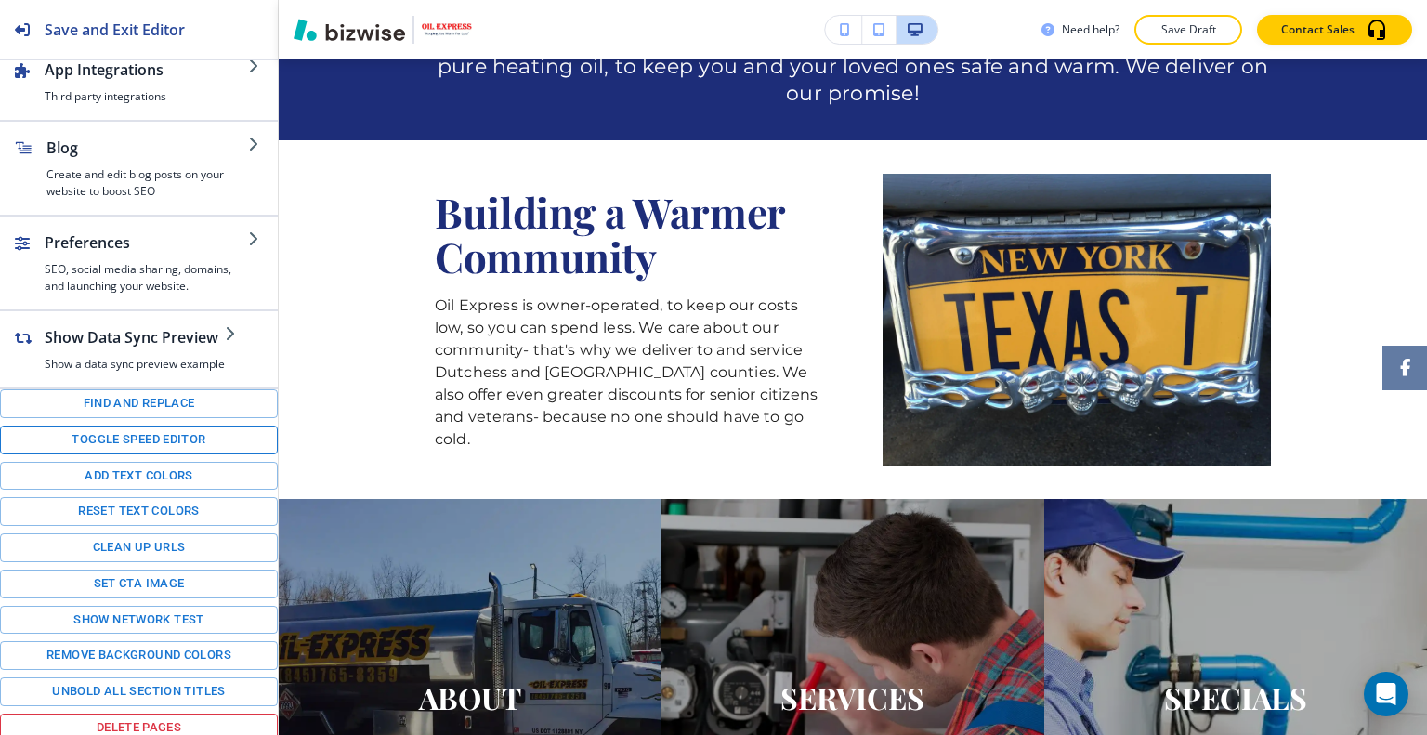
click at [123, 435] on button "Toggle speed editor" at bounding box center [139, 439] width 278 height 29
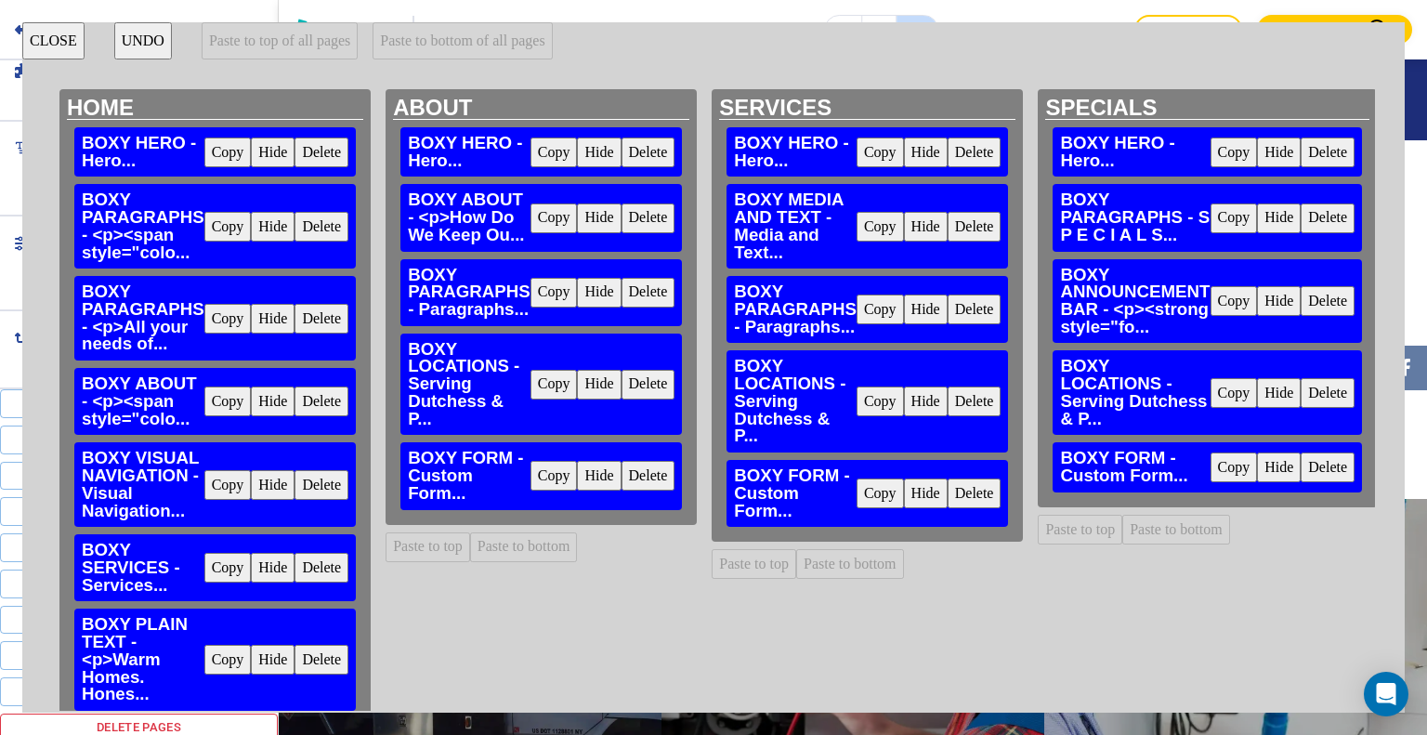
scroll to position [250, 0]
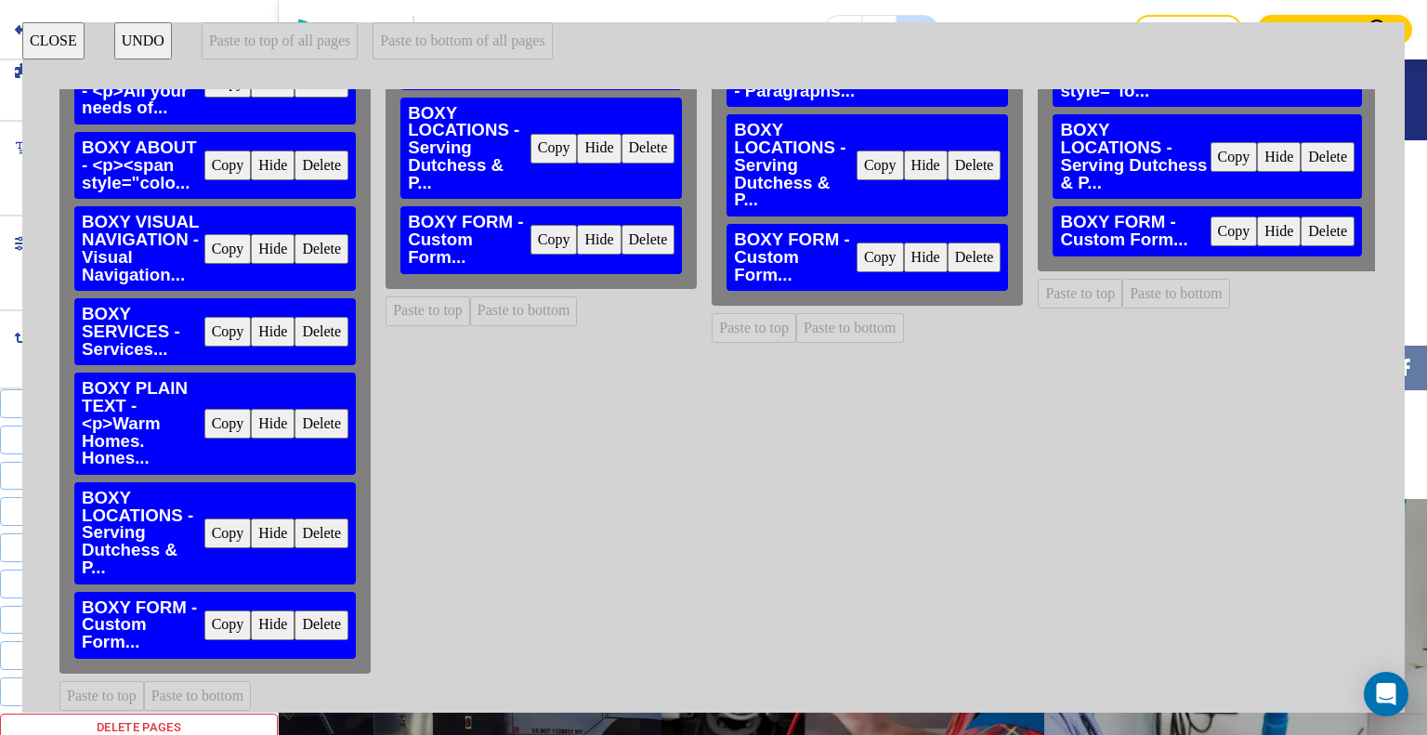
click at [229, 417] on button "Copy" at bounding box center [227, 424] width 47 height 30
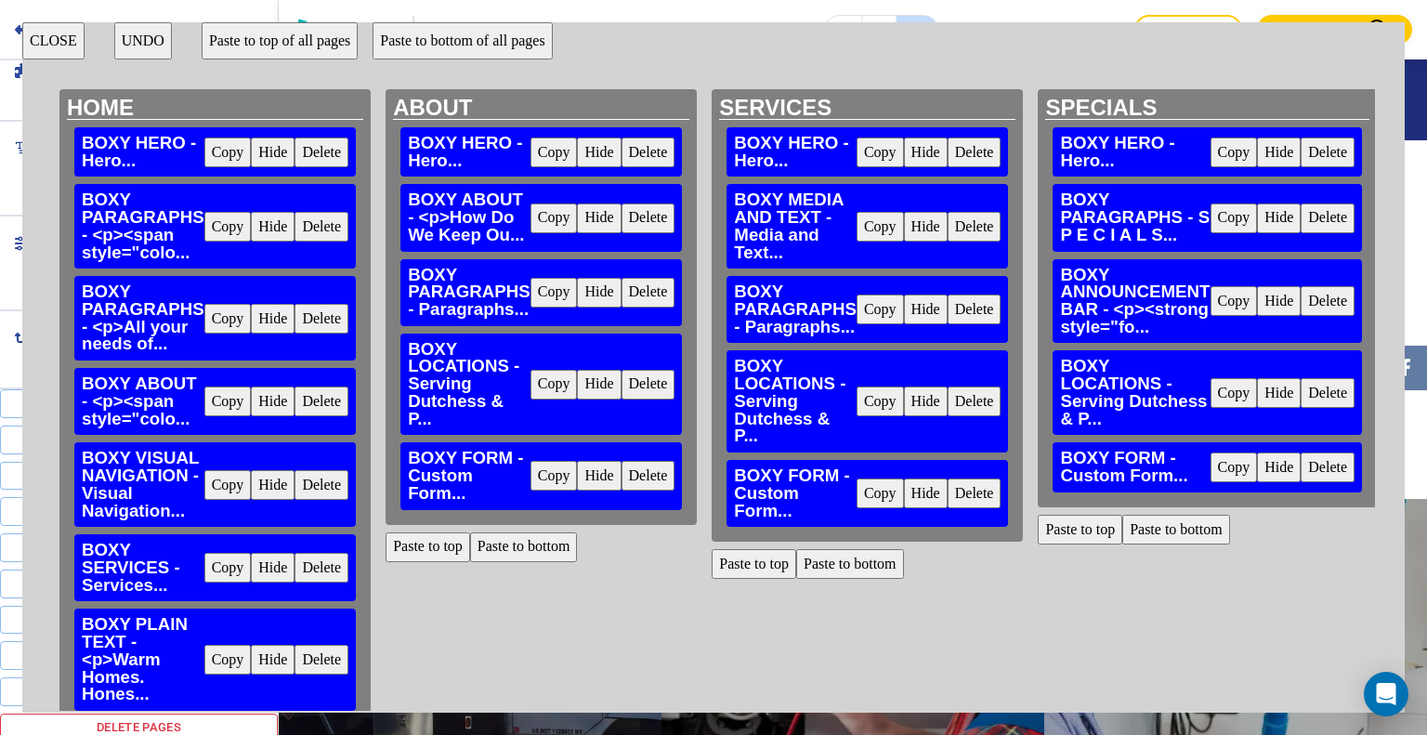
click at [539, 547] on button "Paste to bottom" at bounding box center [524, 547] width 108 height 30
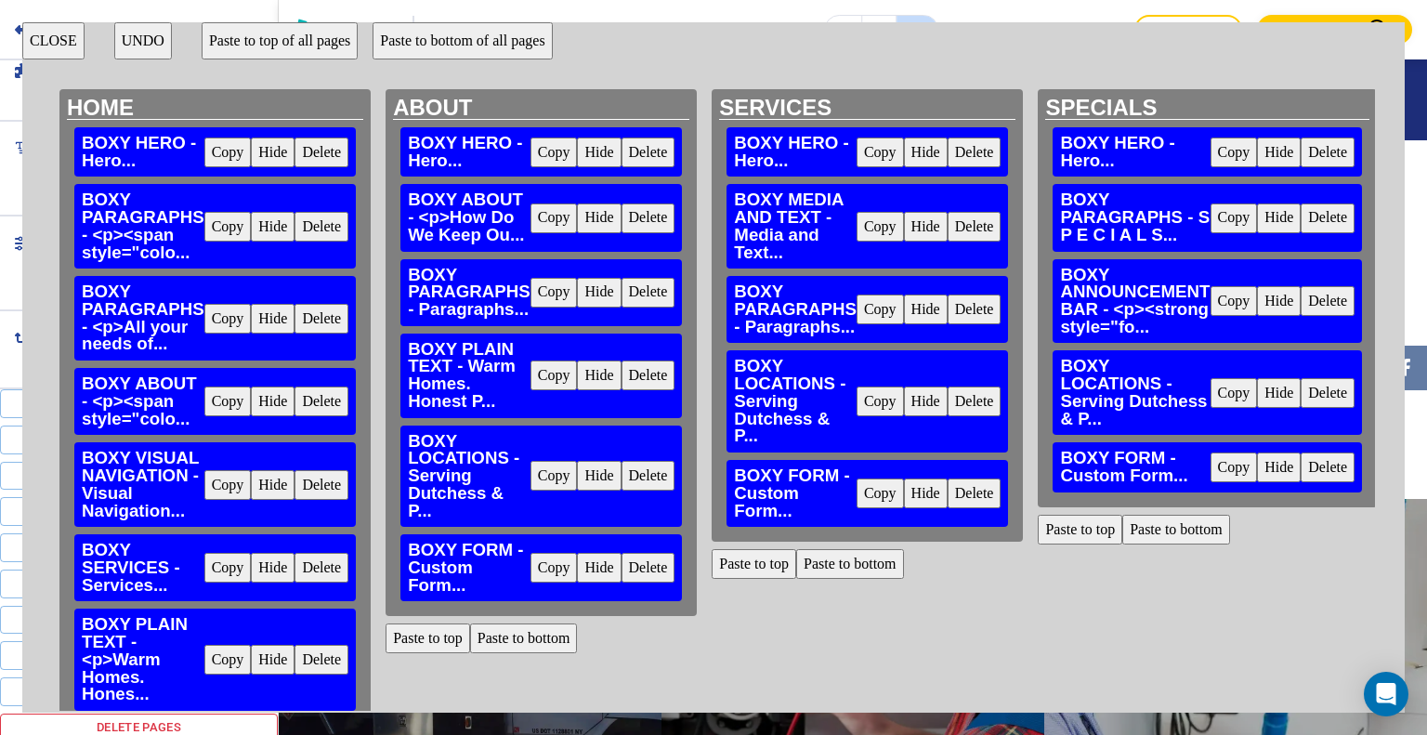
click at [855, 568] on button "Paste to bottom" at bounding box center [850, 564] width 108 height 30
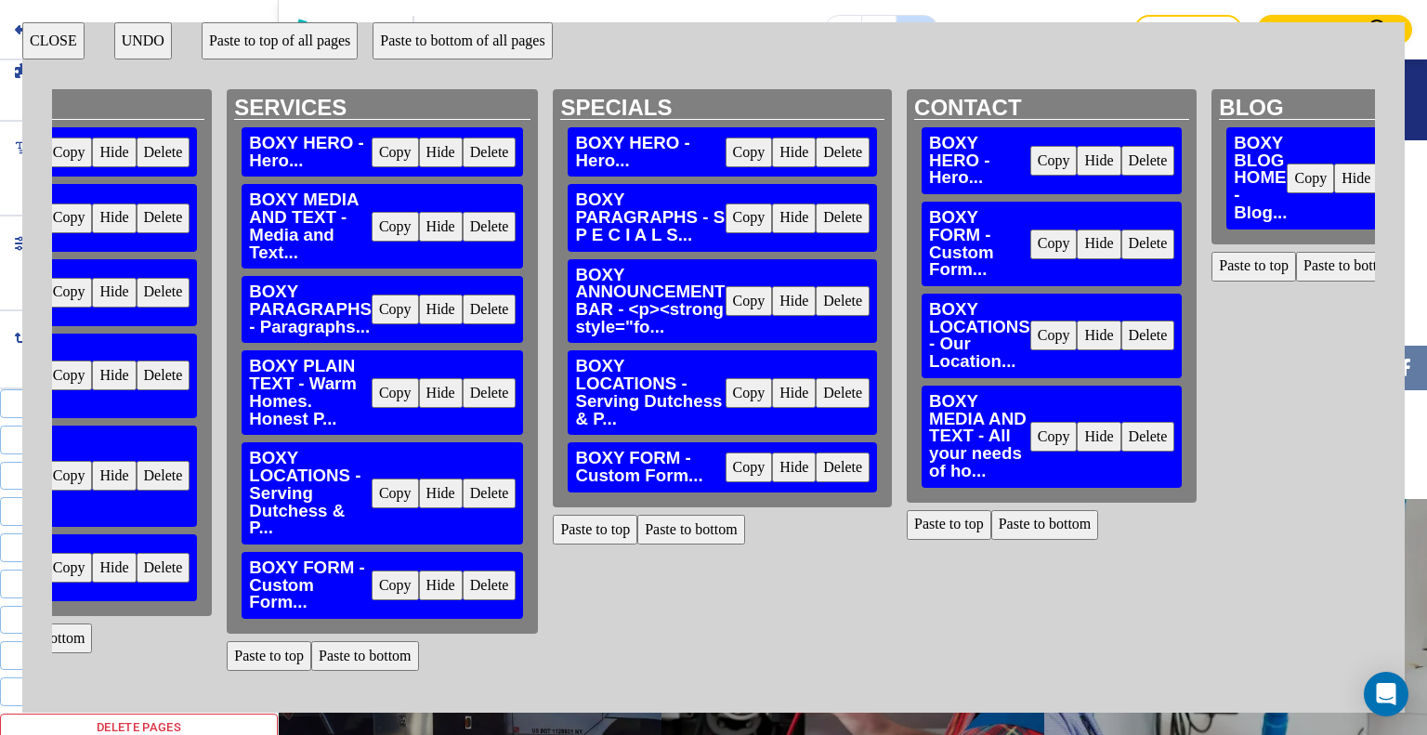
scroll to position [0, 480]
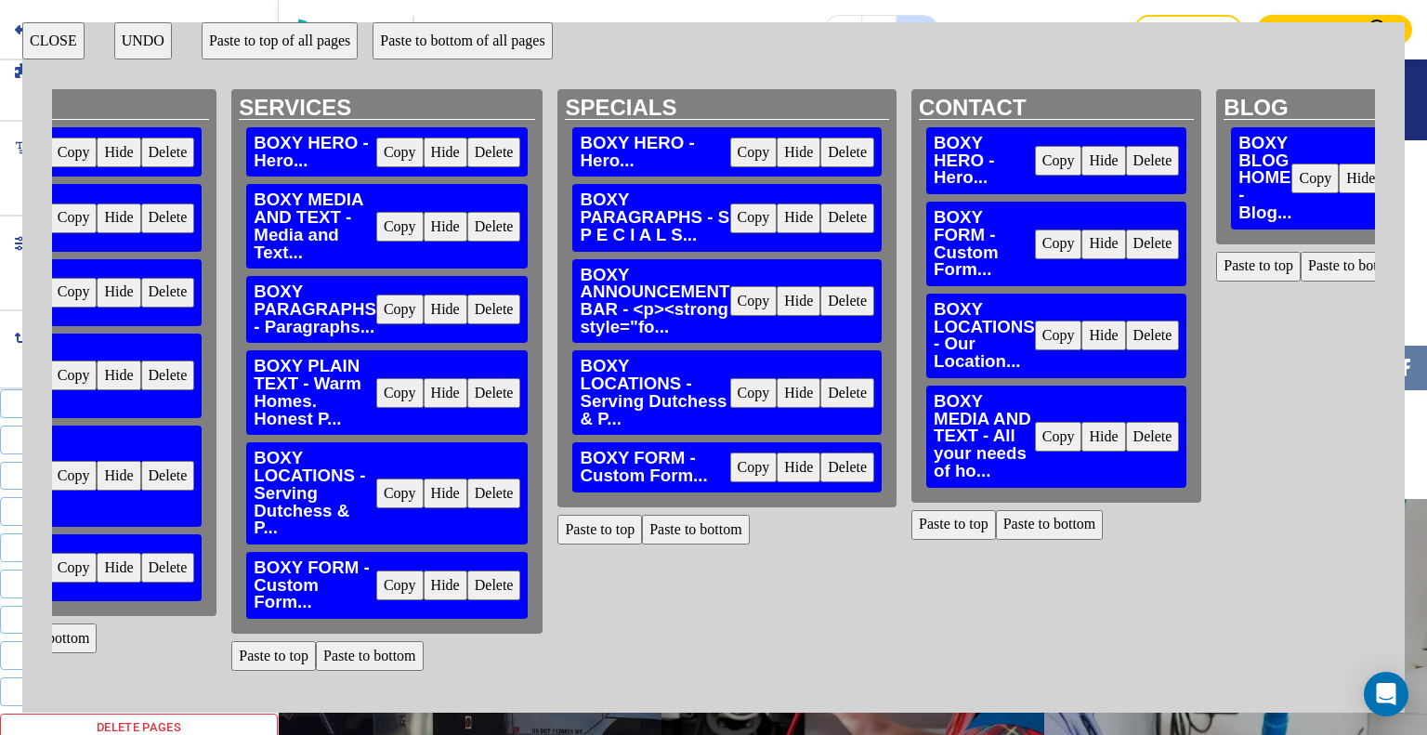
click at [696, 523] on button "Paste to bottom" at bounding box center [696, 530] width 108 height 30
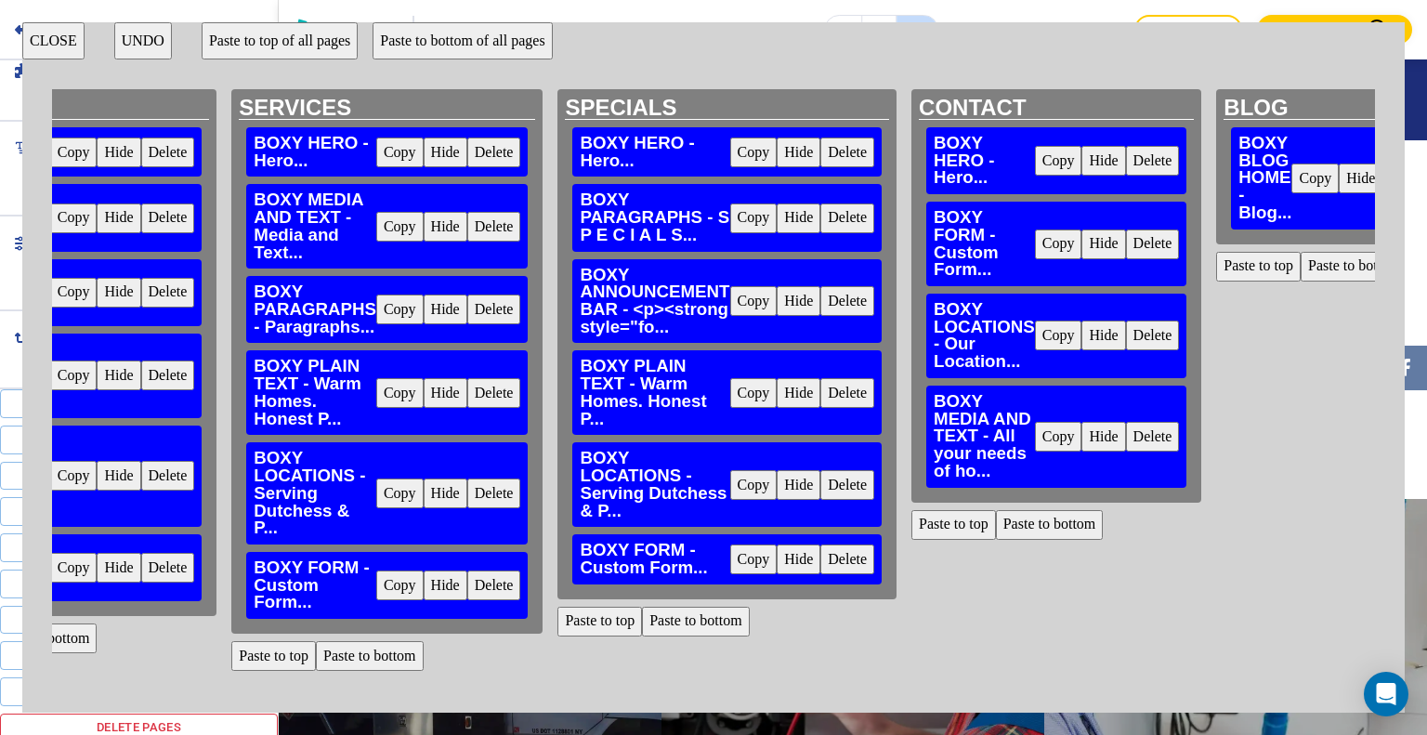
click at [1076, 531] on button "Paste to bottom" at bounding box center [1050, 525] width 108 height 30
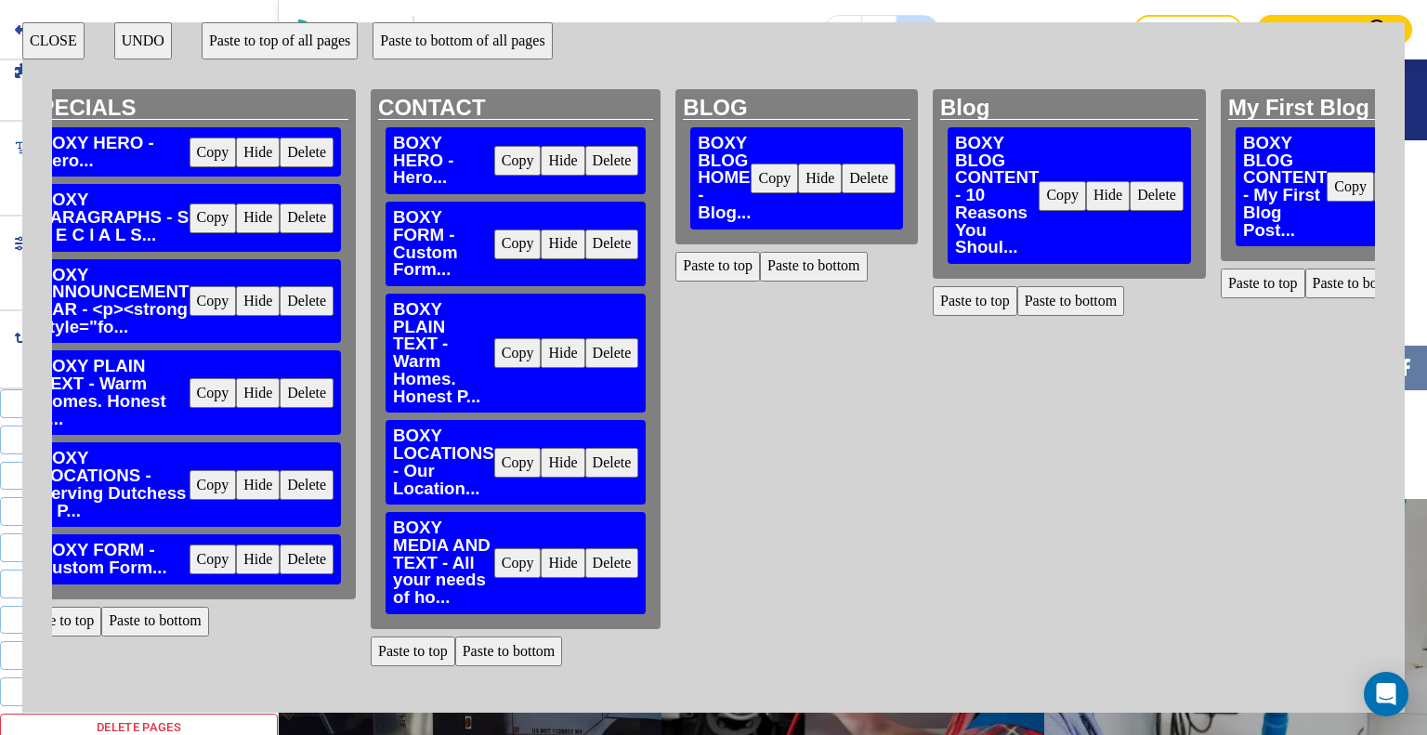
scroll to position [0, 1144]
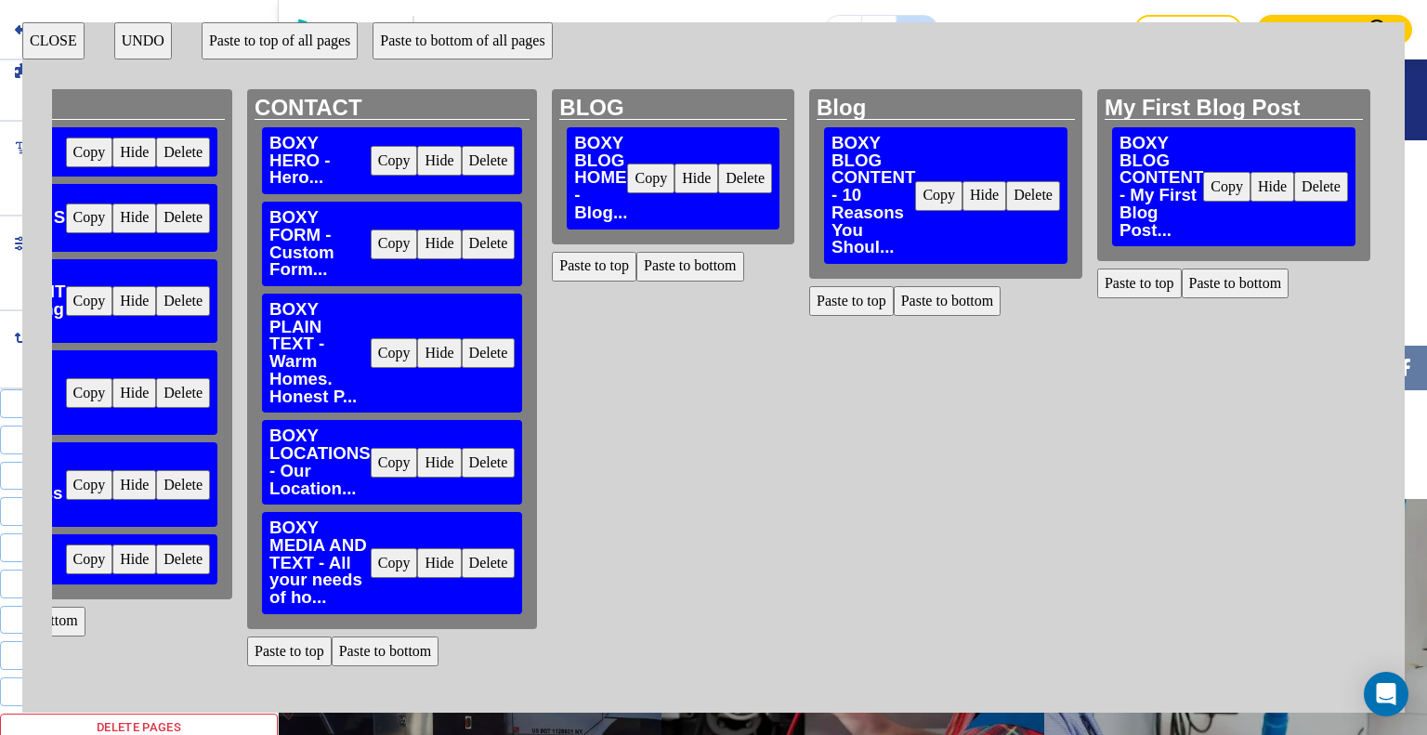
click at [688, 263] on button "Paste to bottom" at bounding box center [690, 267] width 108 height 30
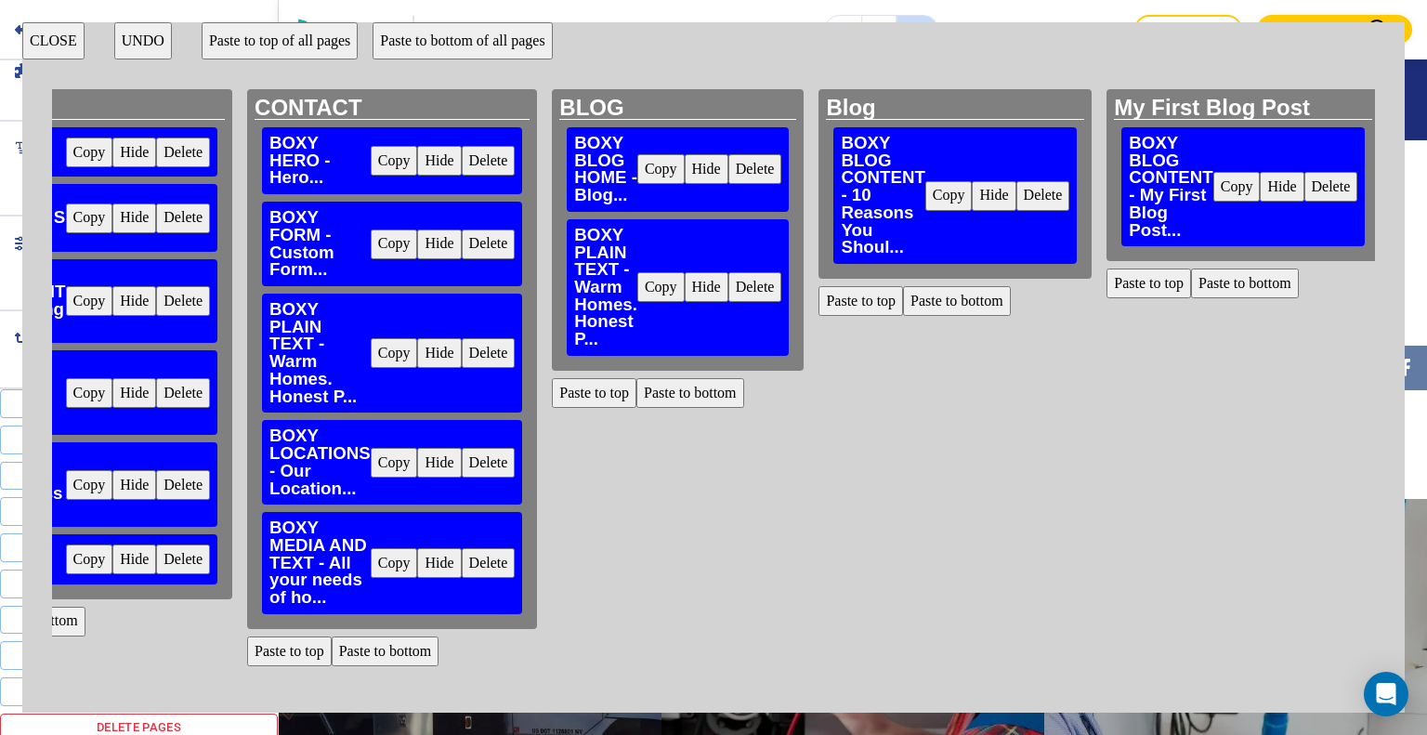
click at [61, 47] on button "CLOSE" at bounding box center [53, 40] width 62 height 37
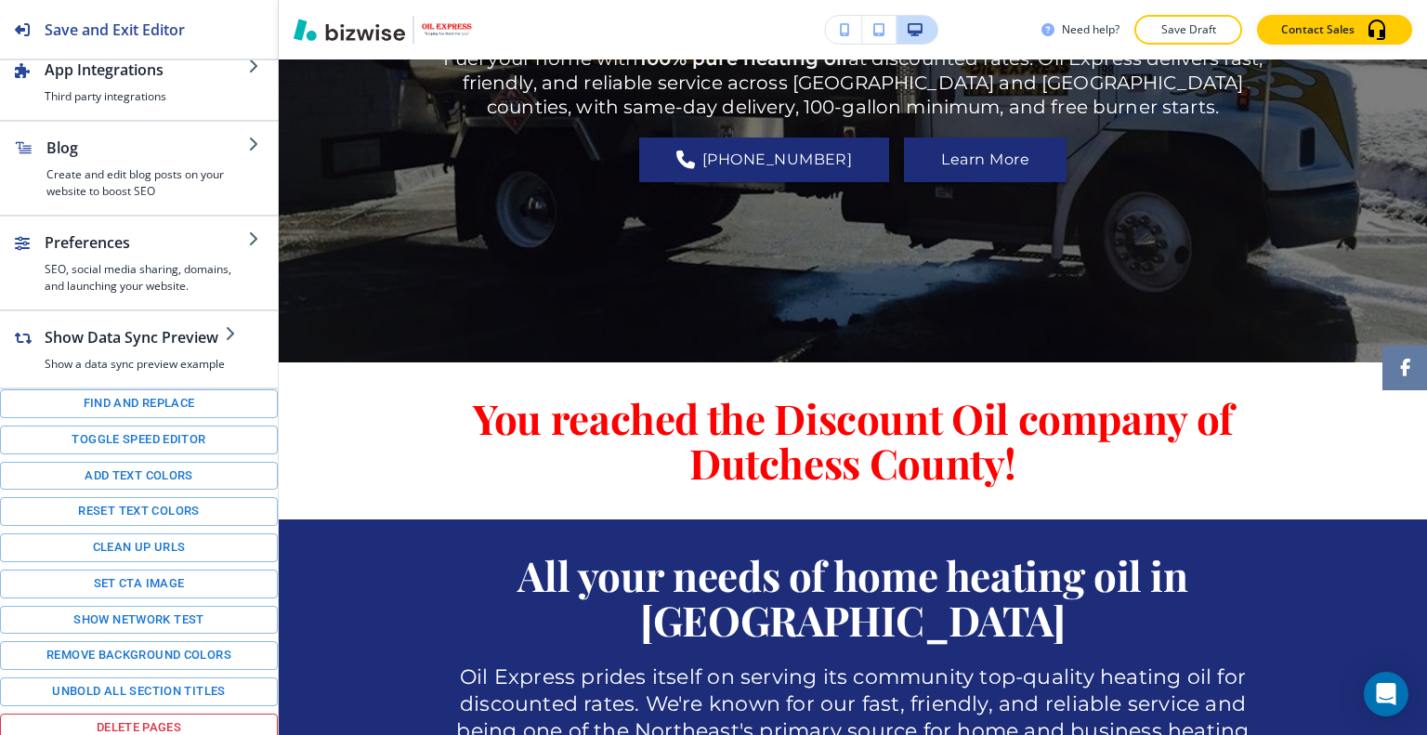
scroll to position [0, 0]
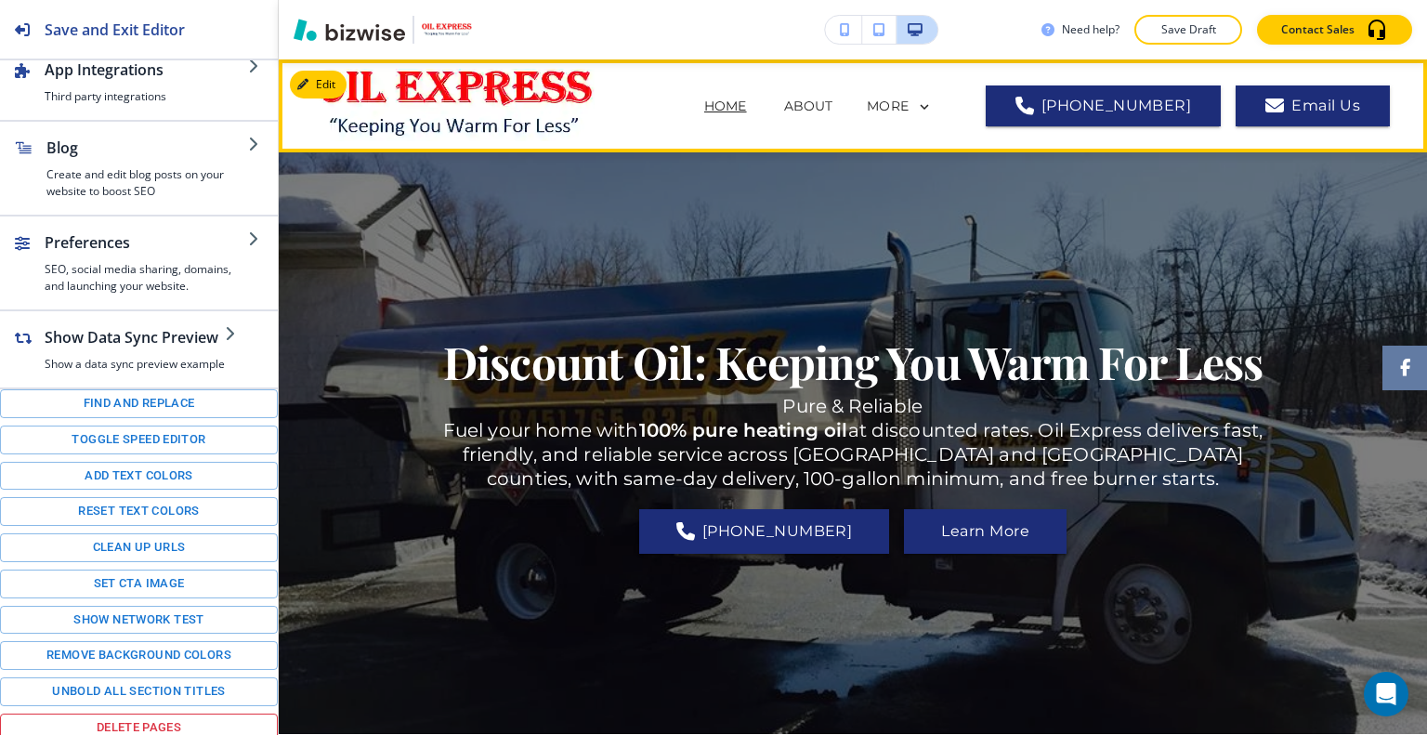
click at [931, 108] on div "MORE" at bounding box center [900, 106] width 66 height 17
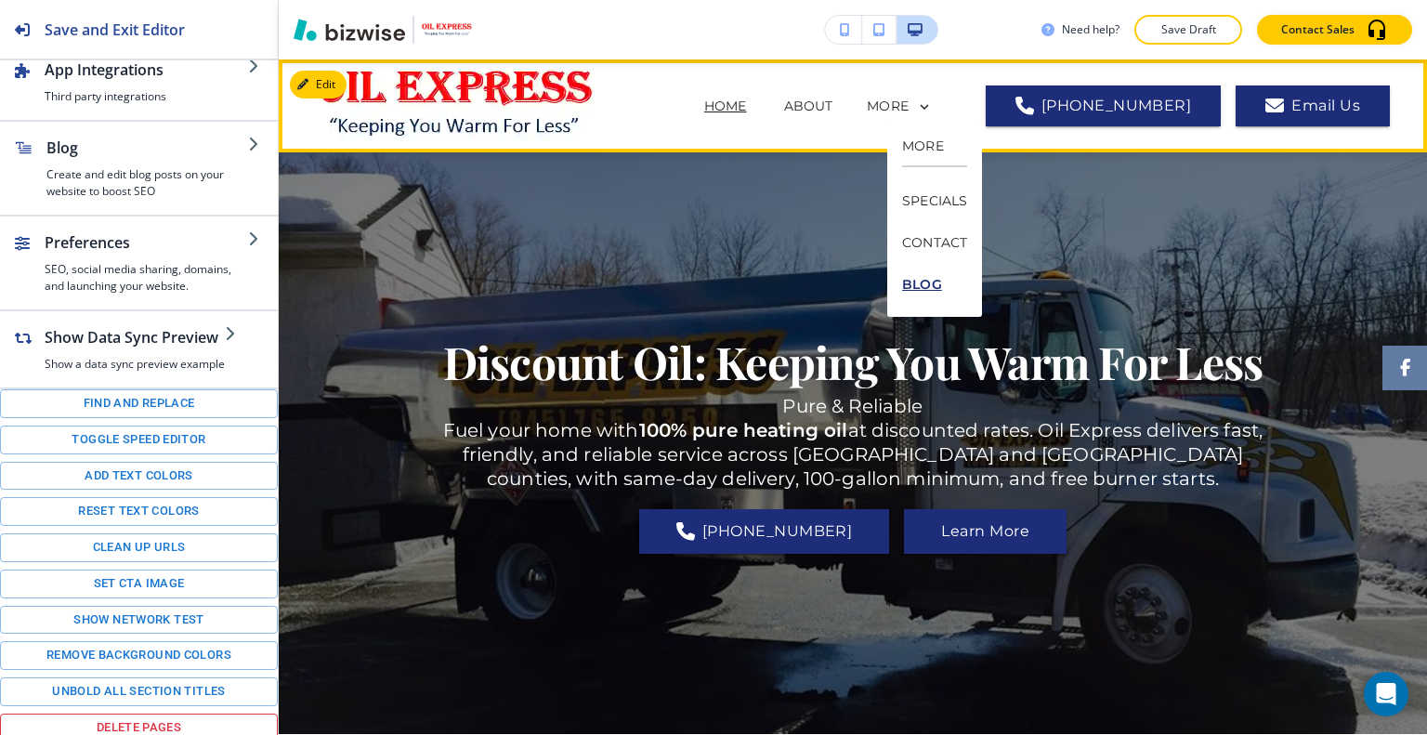
click at [934, 296] on p "BLOG" at bounding box center [934, 285] width 65 height 42
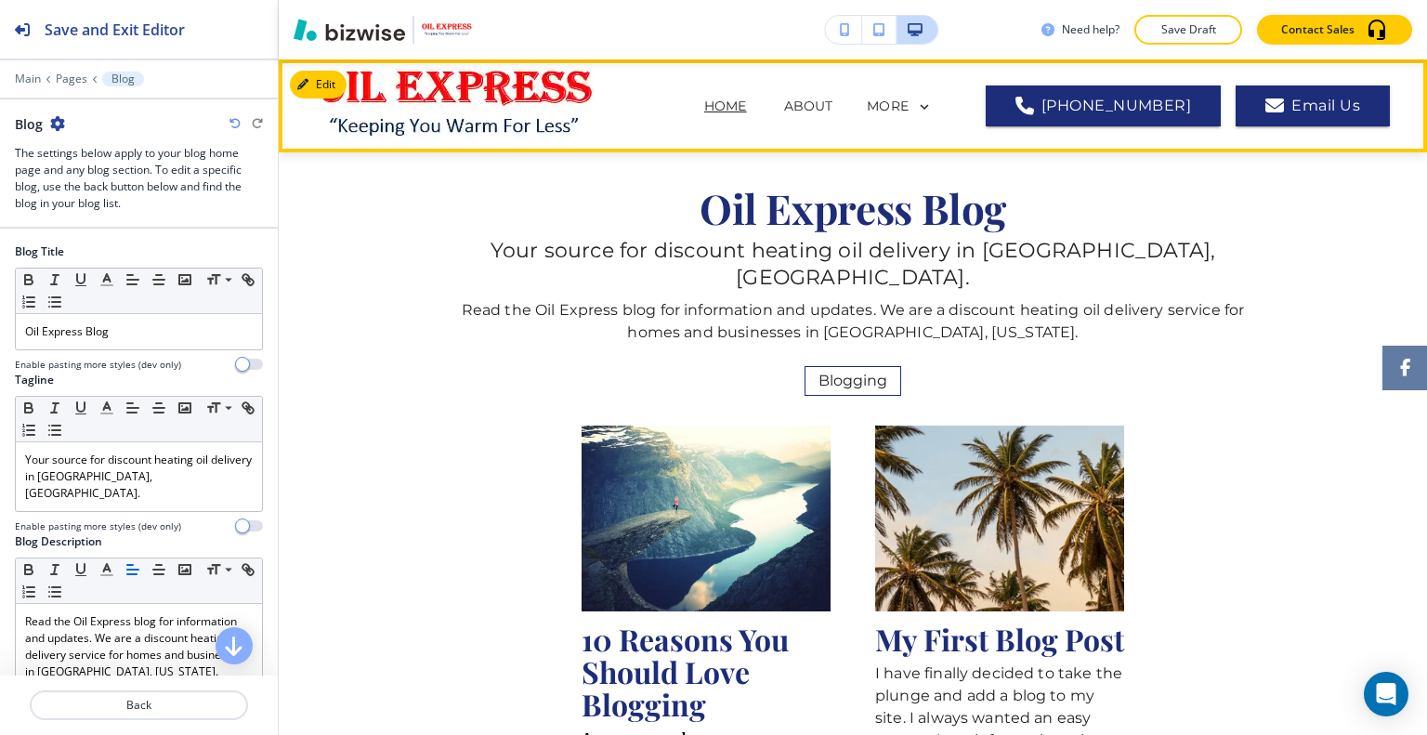
click at [704, 109] on p "HOME" at bounding box center [725, 107] width 43 height 20
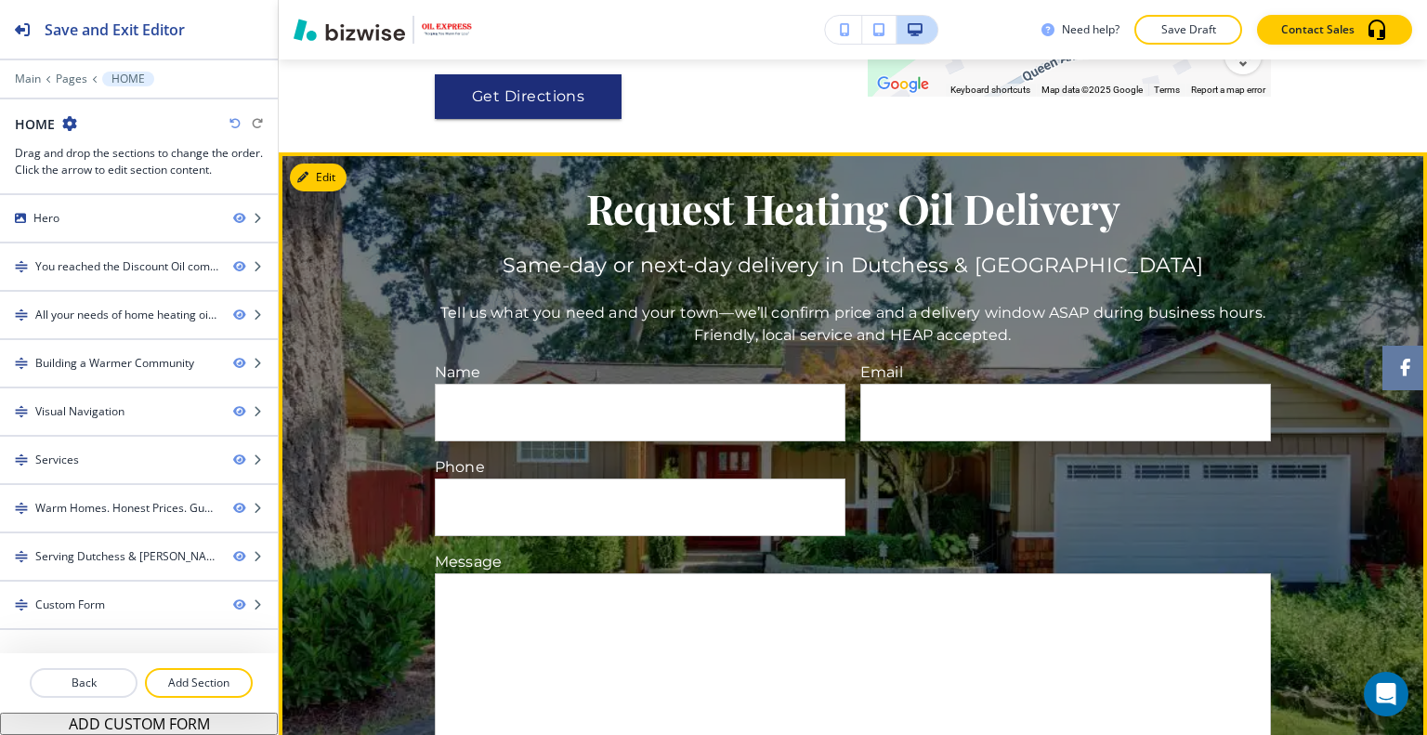
scroll to position [3879, 0]
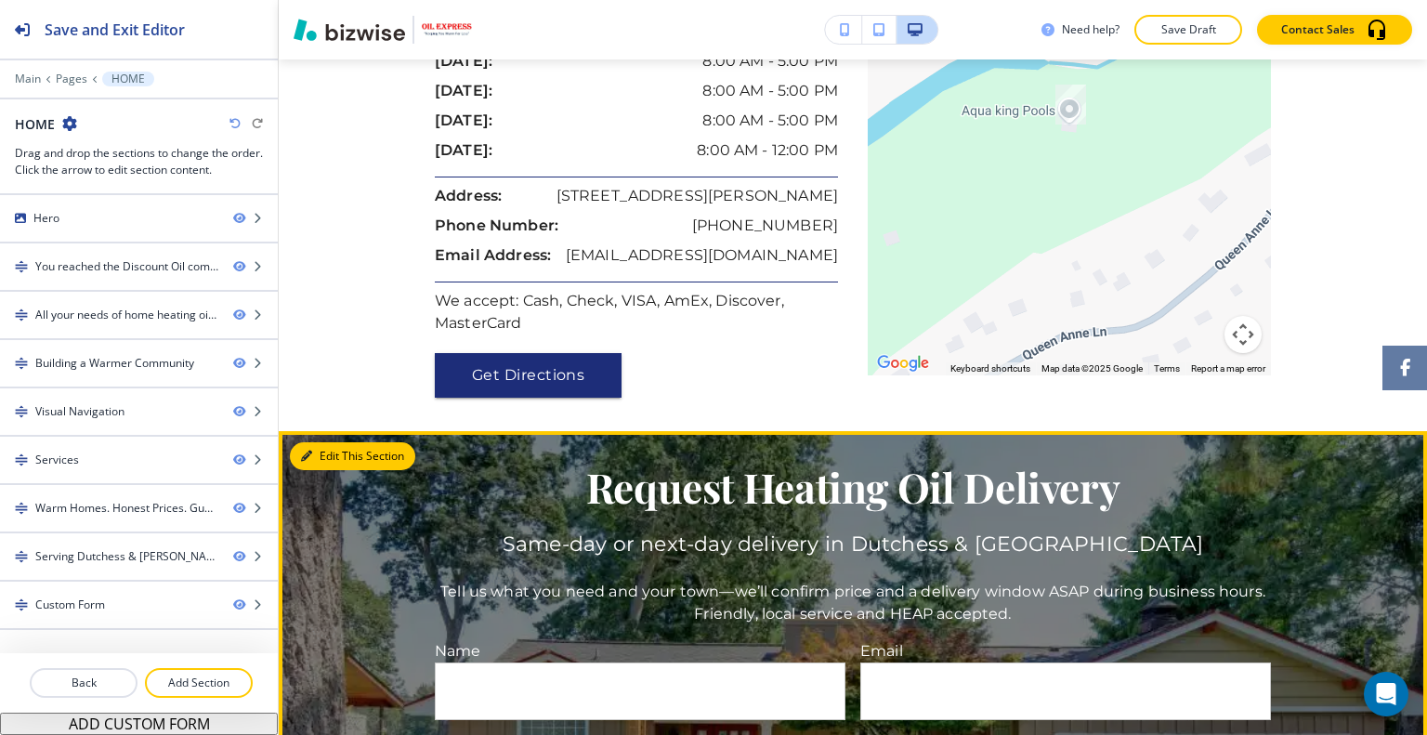
click at [333, 442] on button "Edit This Section" at bounding box center [352, 456] width 125 height 28
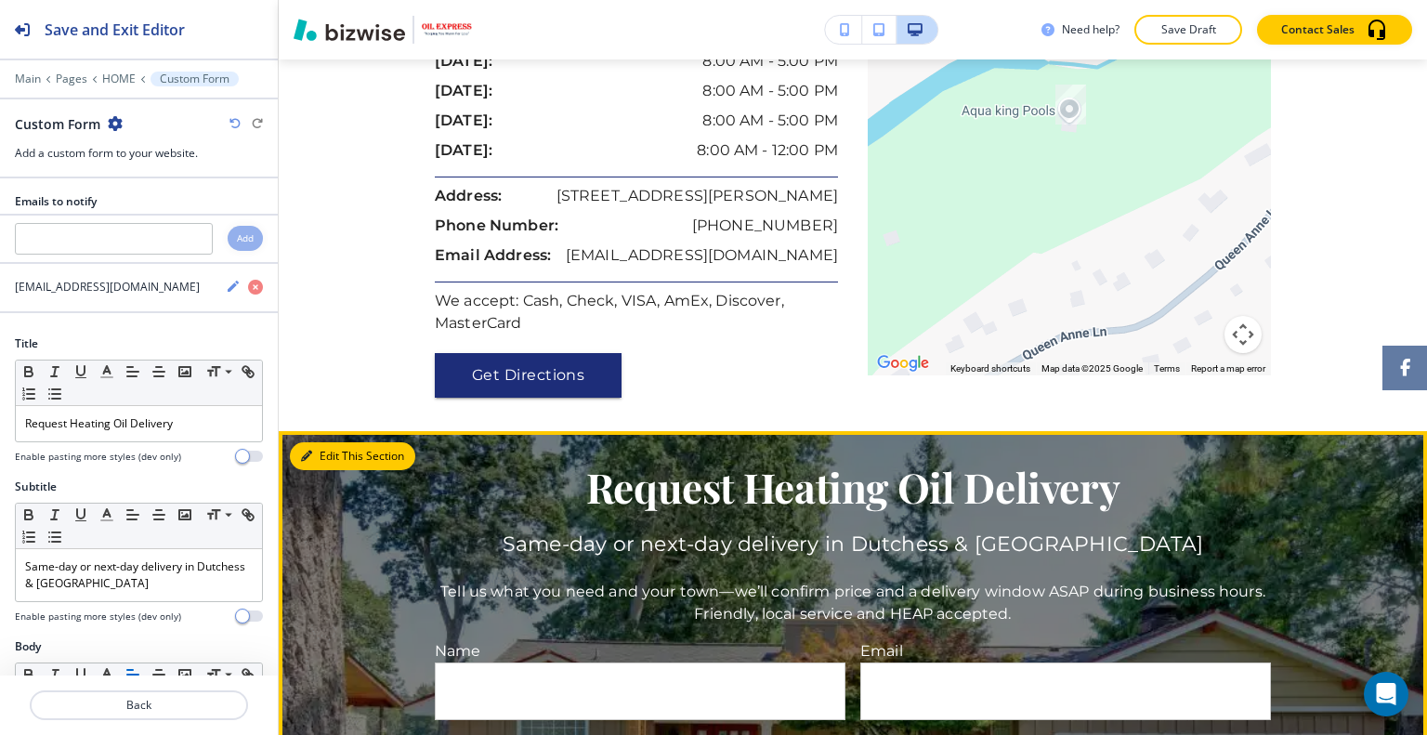
scroll to position [4147, 0]
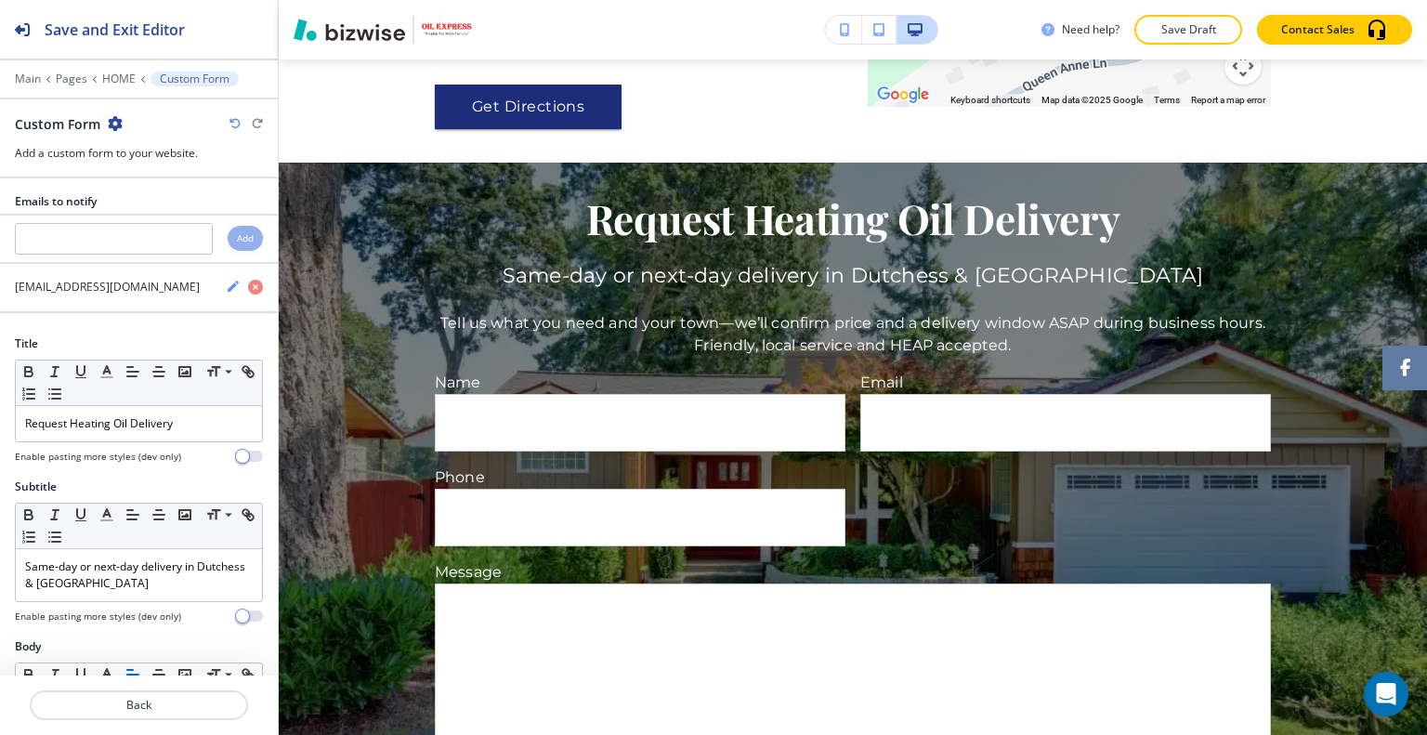
click at [117, 118] on icon "button" at bounding box center [115, 123] width 15 height 15
drag, startPoint x: 163, startPoint y: 196, endPoint x: 183, endPoint y: 201, distance: 20.1
click at [163, 196] on button "Duplicate Section" at bounding box center [166, 187] width 119 height 33
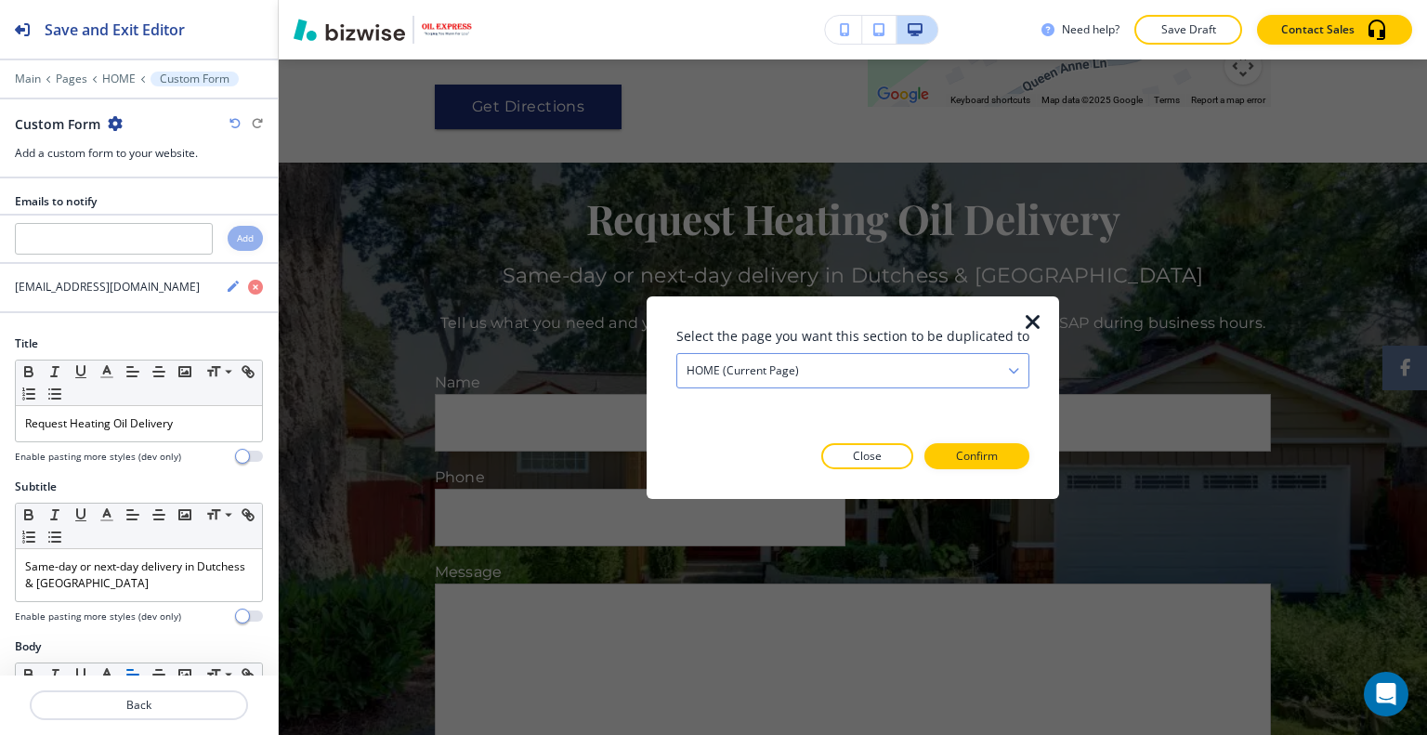
click at [846, 373] on div "HOME (current page)" at bounding box center [852, 369] width 351 height 33
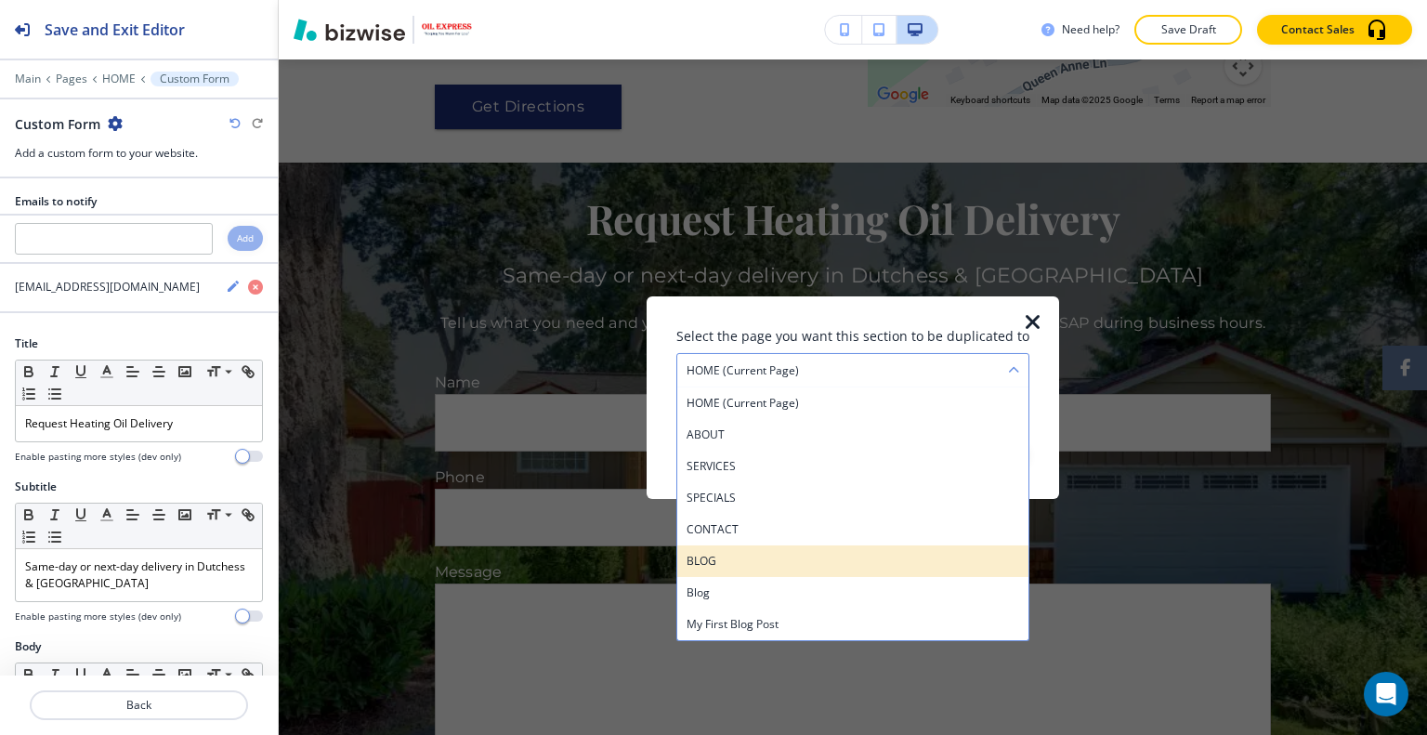
click at [818, 568] on h4 "BLOG" at bounding box center [852, 560] width 333 height 17
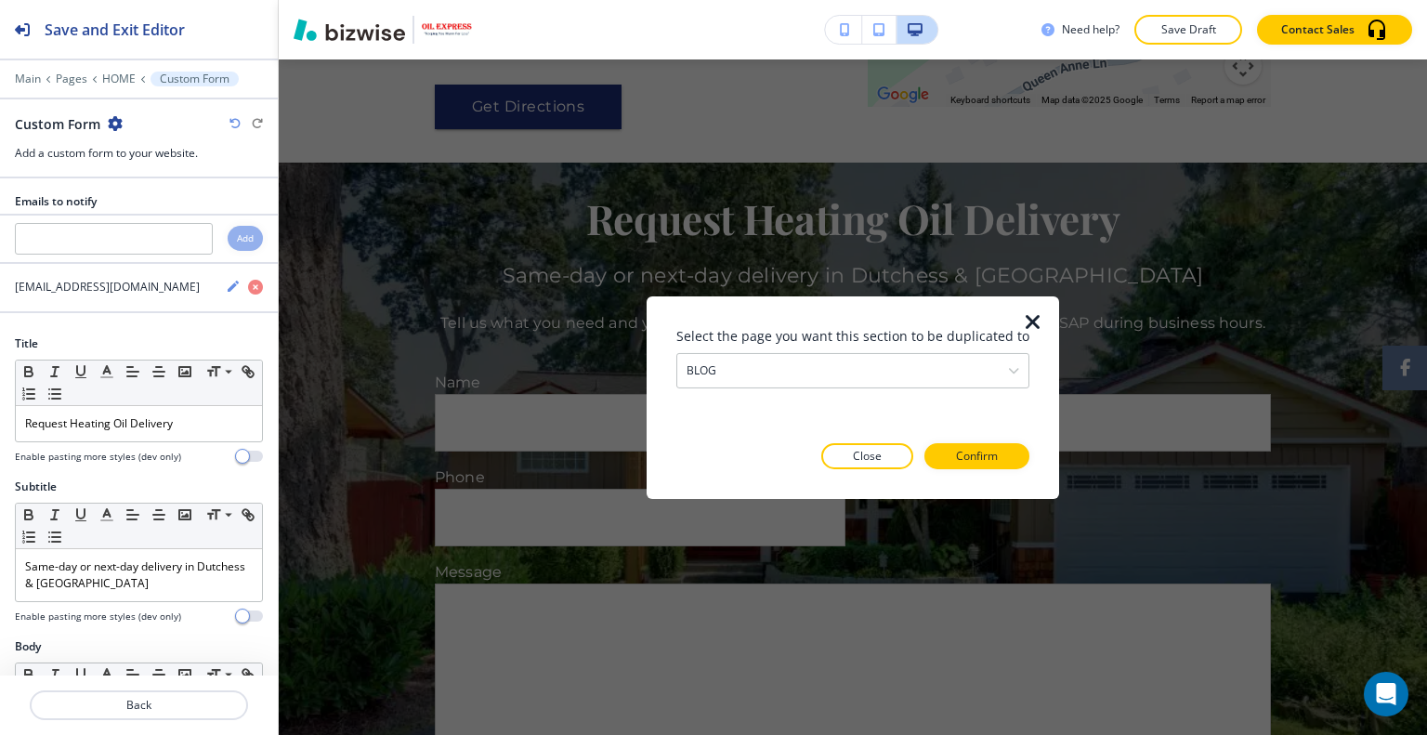
drag, startPoint x: 999, startPoint y: 423, endPoint x: 999, endPoint y: 434, distance: 11.1
click at [999, 424] on div "Select the page you want this section to be duplicated to BLOG HOME (current pa…" at bounding box center [852, 396] width 353 height 143
click at [998, 443] on button "Confirm" at bounding box center [976, 456] width 105 height 26
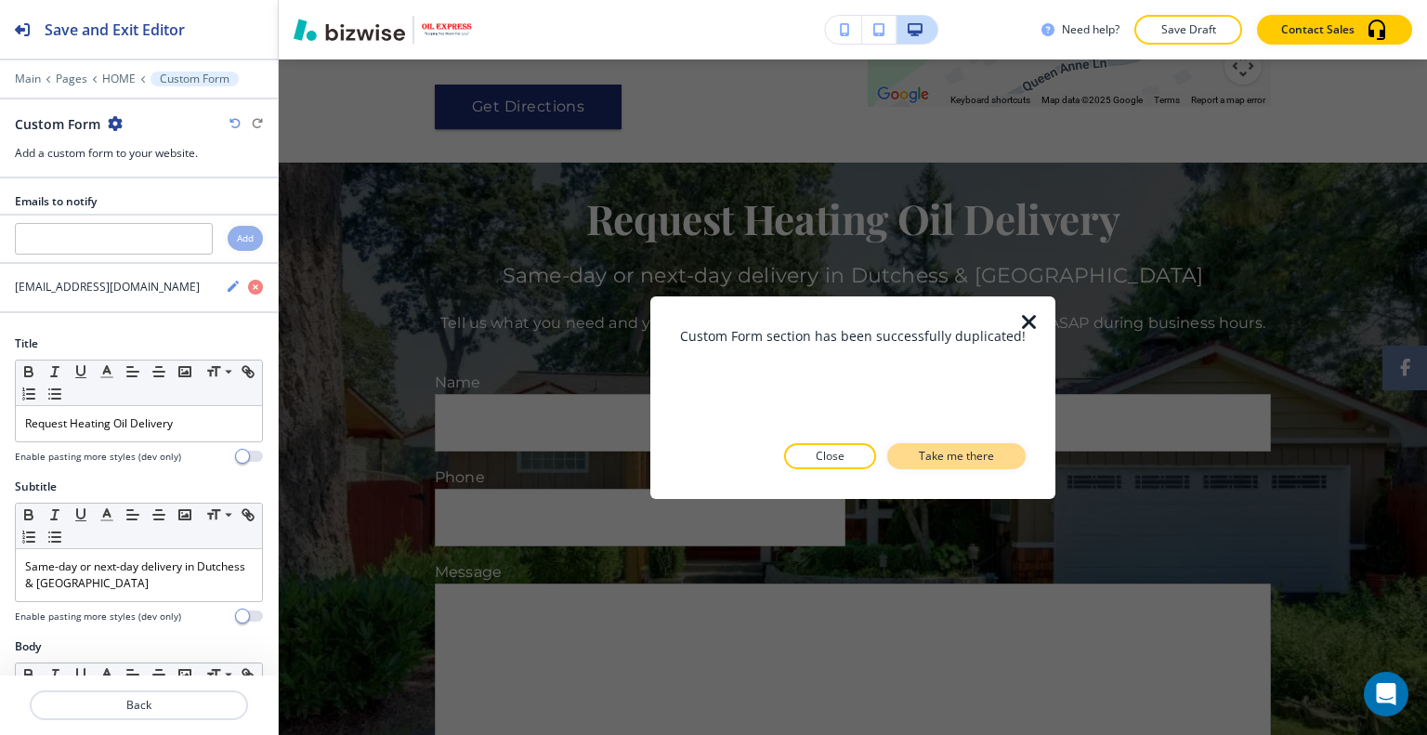
click at [998, 451] on button "Take me there" at bounding box center [956, 456] width 138 height 26
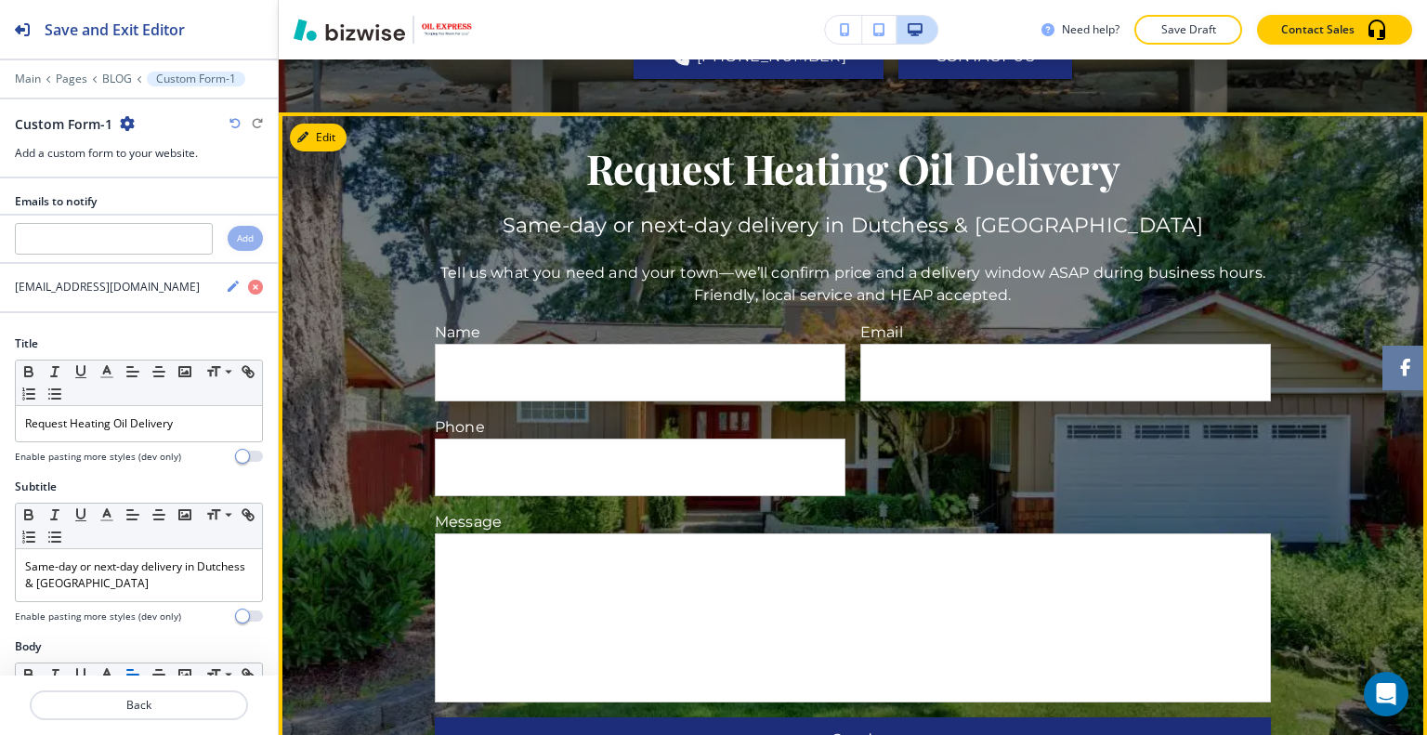
scroll to position [873, 0]
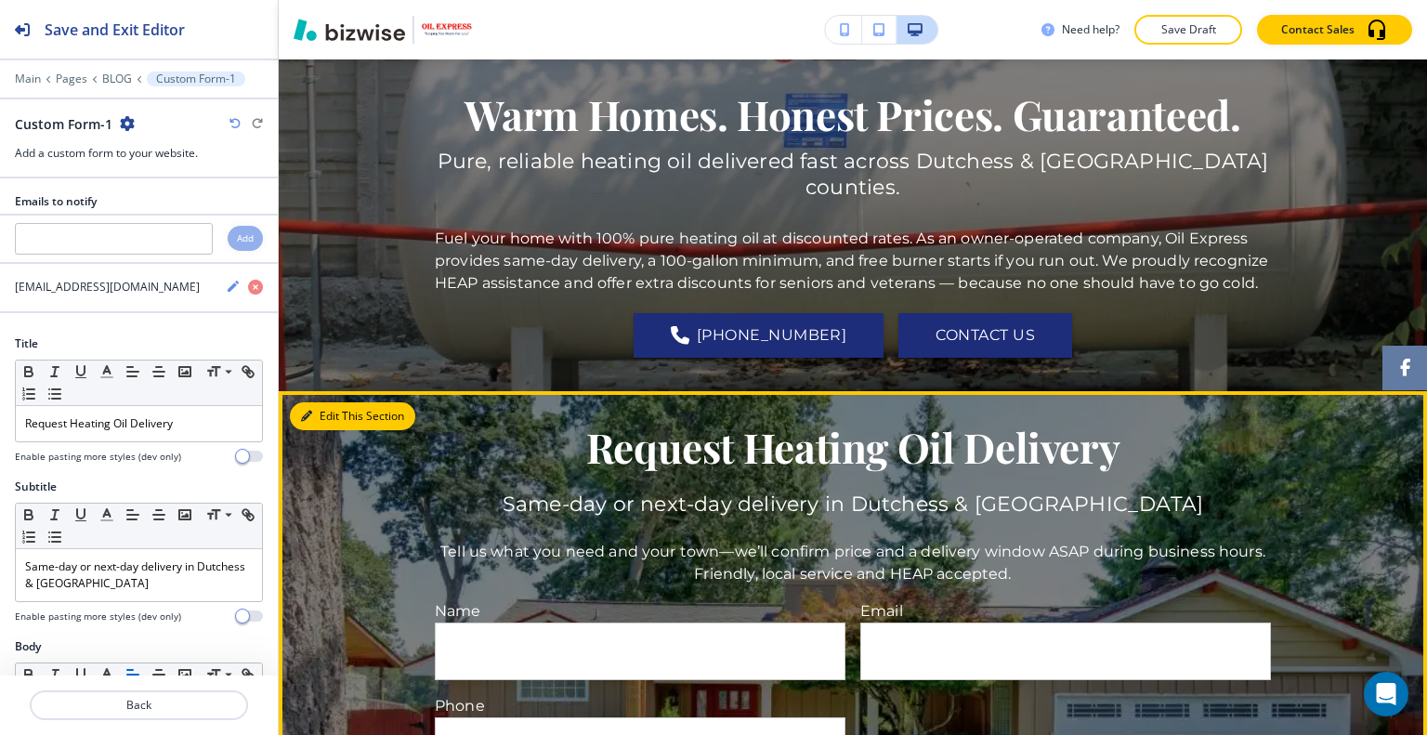
click at [330, 402] on button "Edit This Section" at bounding box center [352, 416] width 125 height 28
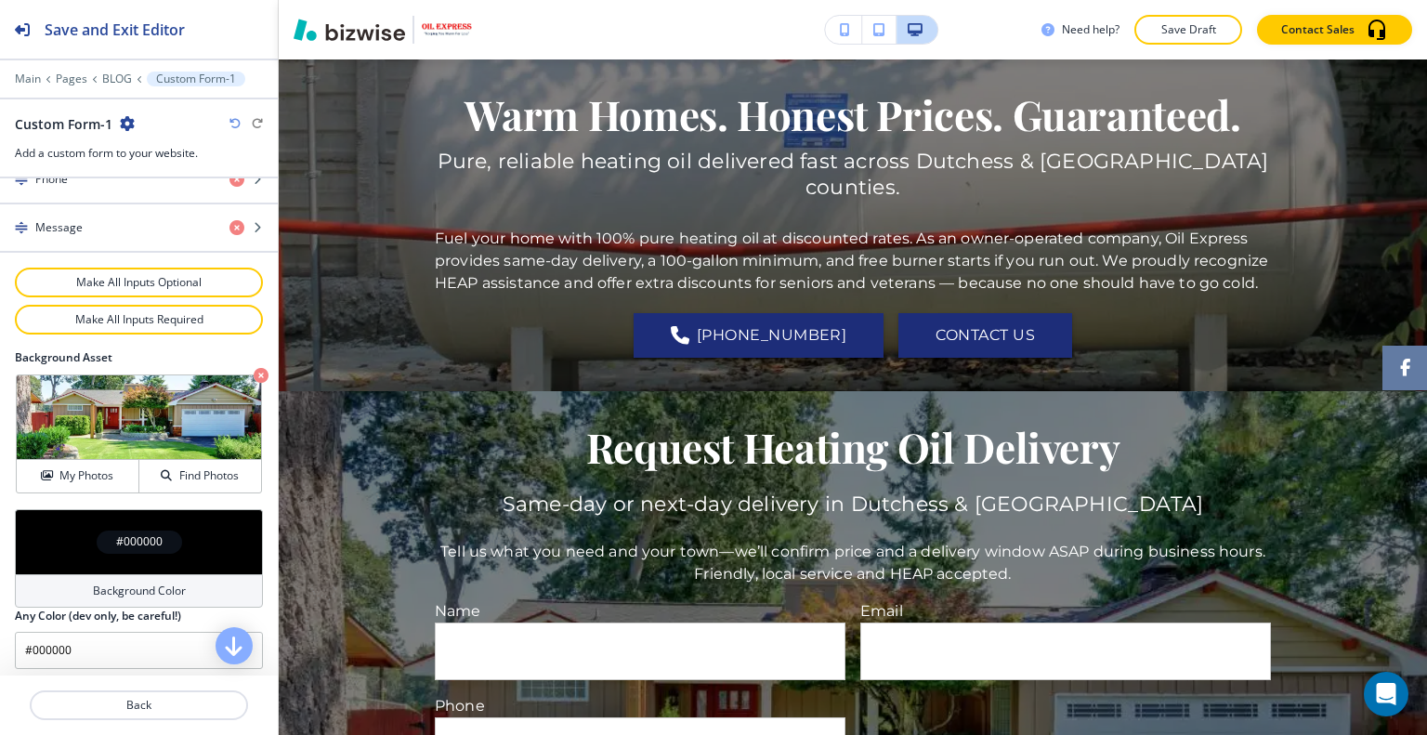
scroll to position [594, 0]
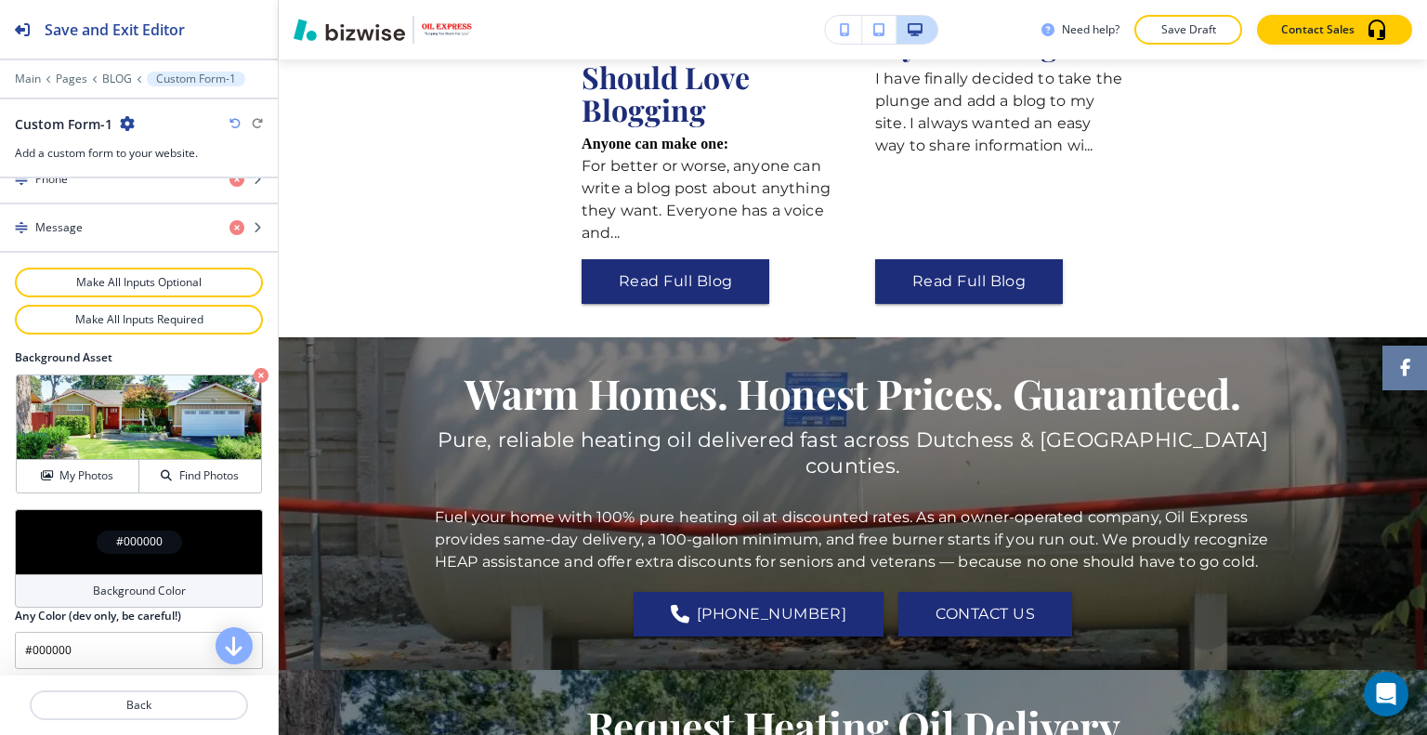
click at [72, 528] on div "#000000" at bounding box center [139, 541] width 248 height 65
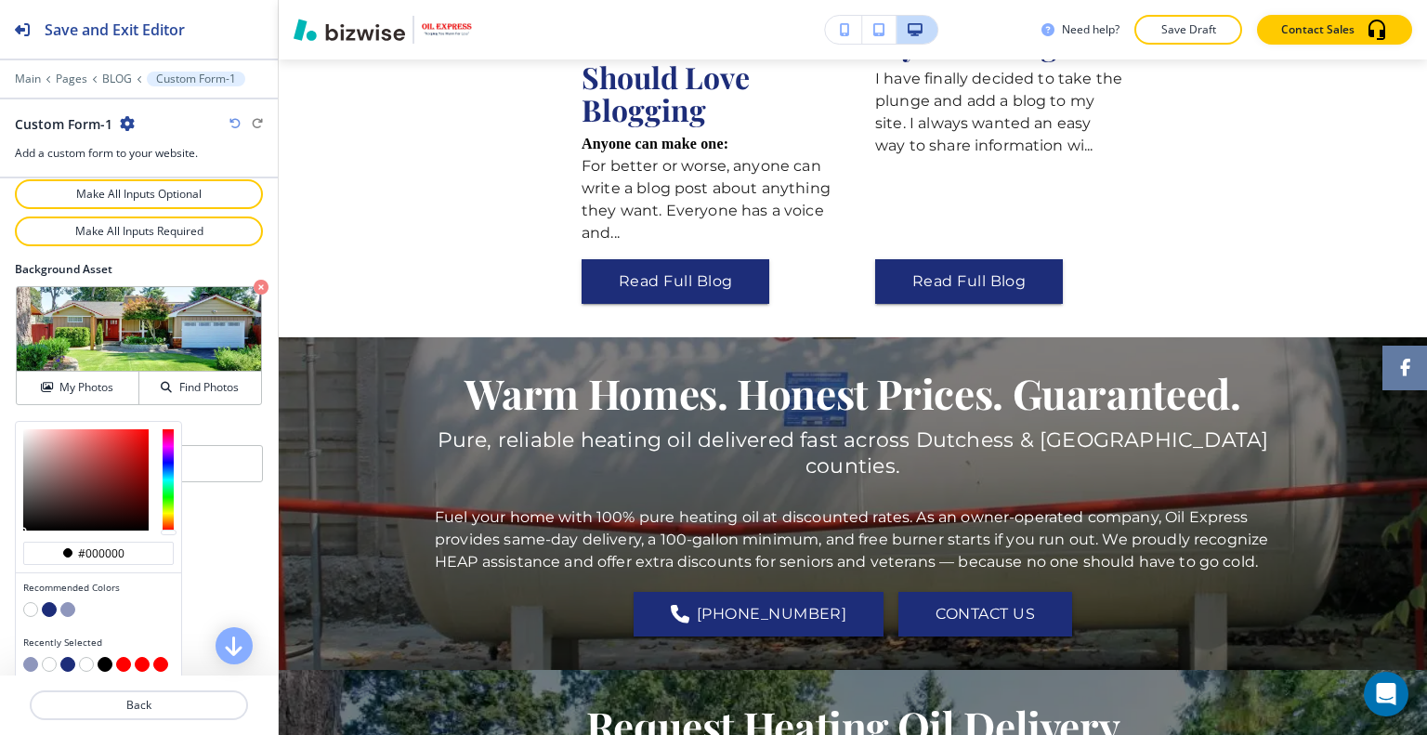
scroll to position [0, 0]
click at [66, 602] on button "button" at bounding box center [67, 609] width 15 height 15
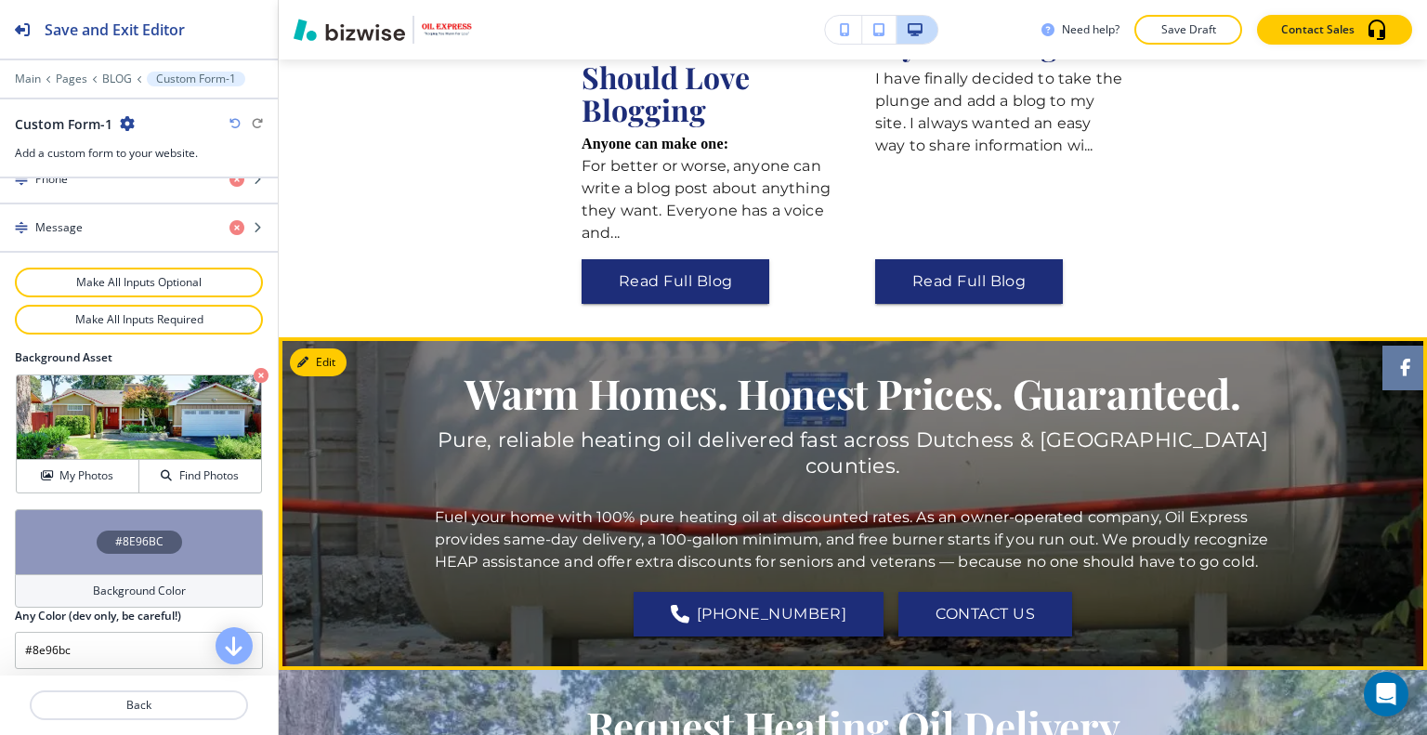
scroll to position [966, 0]
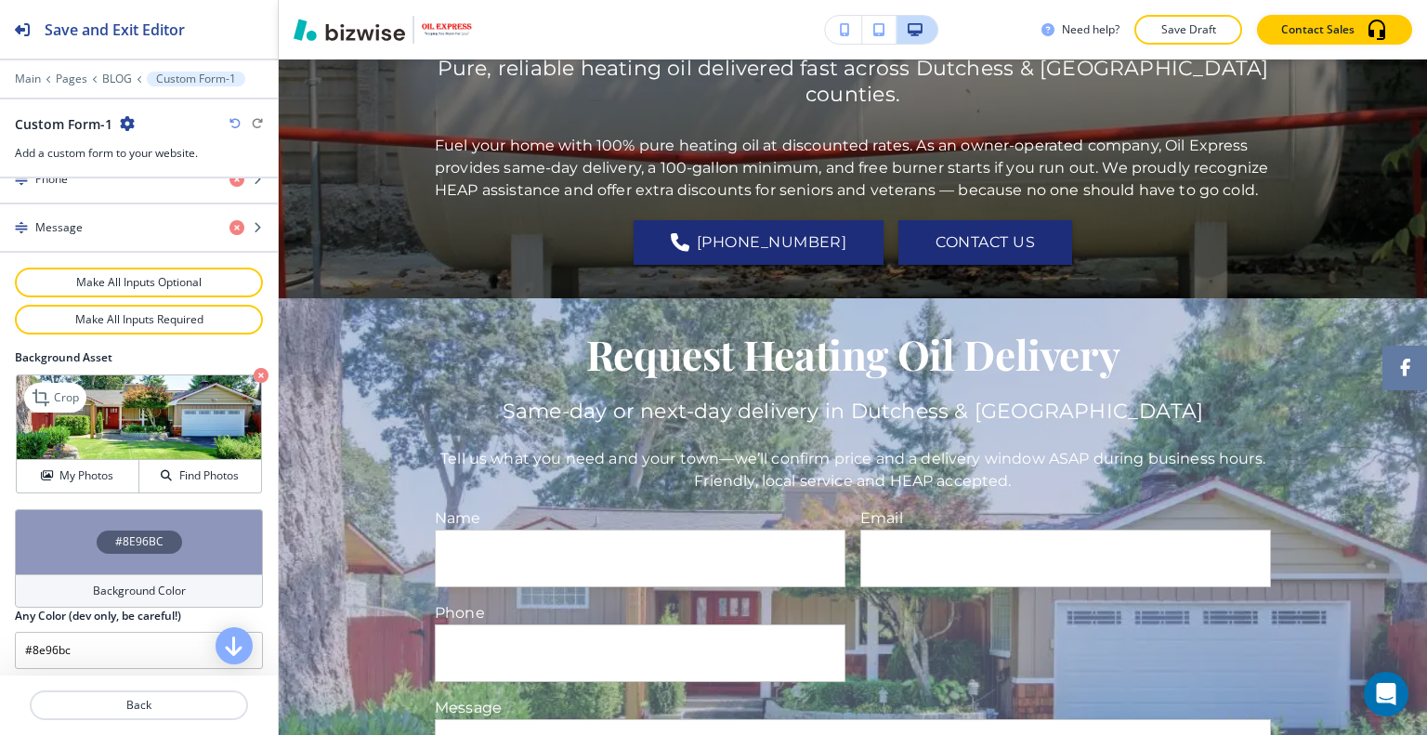
click at [254, 368] on icon "button" at bounding box center [261, 375] width 15 height 15
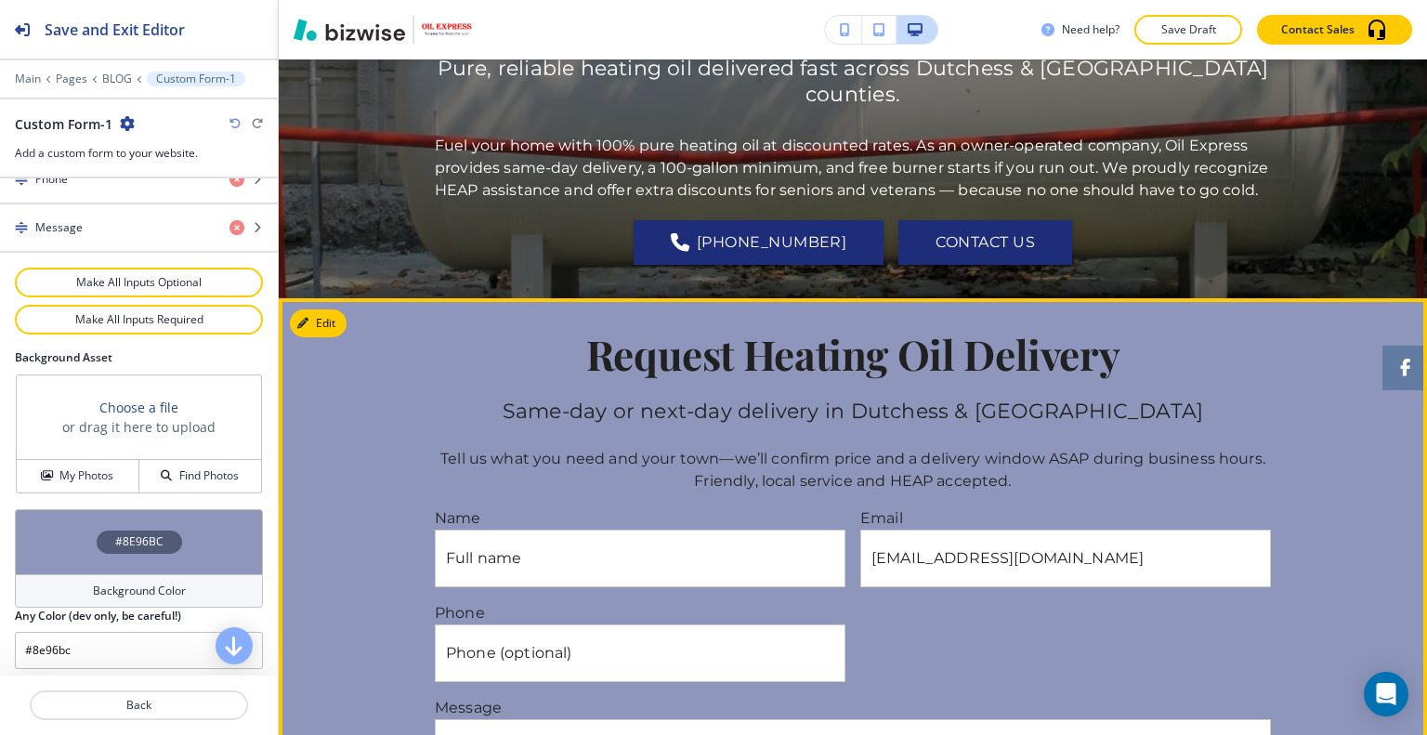
scroll to position [1338, 0]
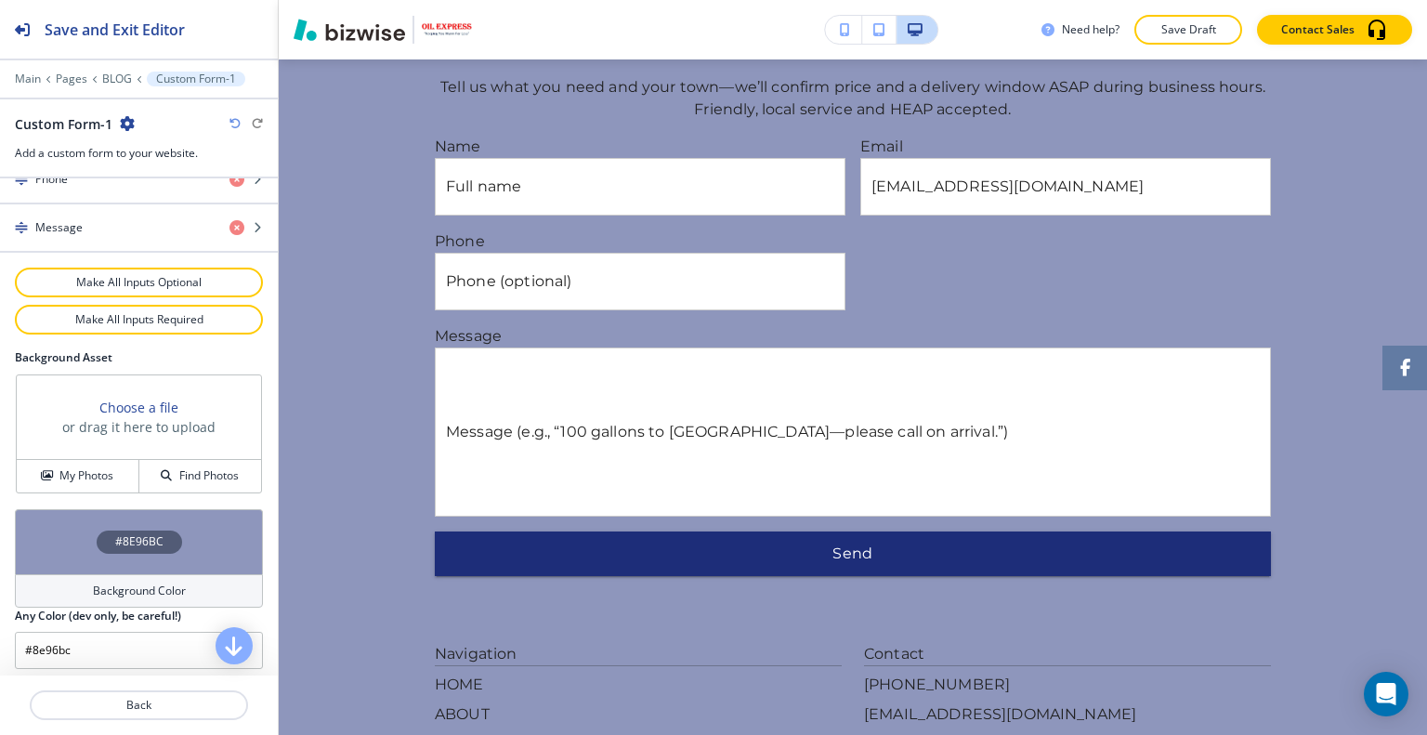
click at [75, 509] on div "#8E96BC" at bounding box center [139, 541] width 248 height 65
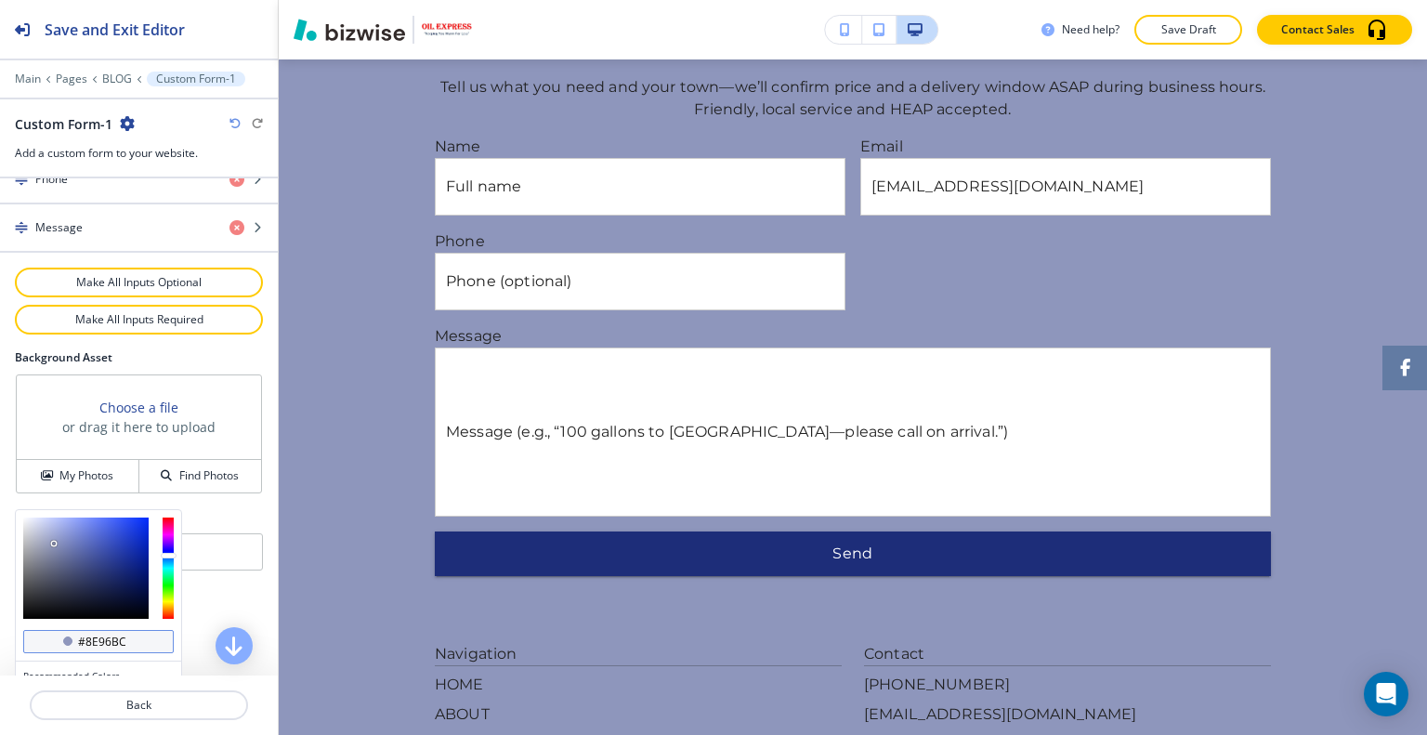
scroll to position [1066, 0]
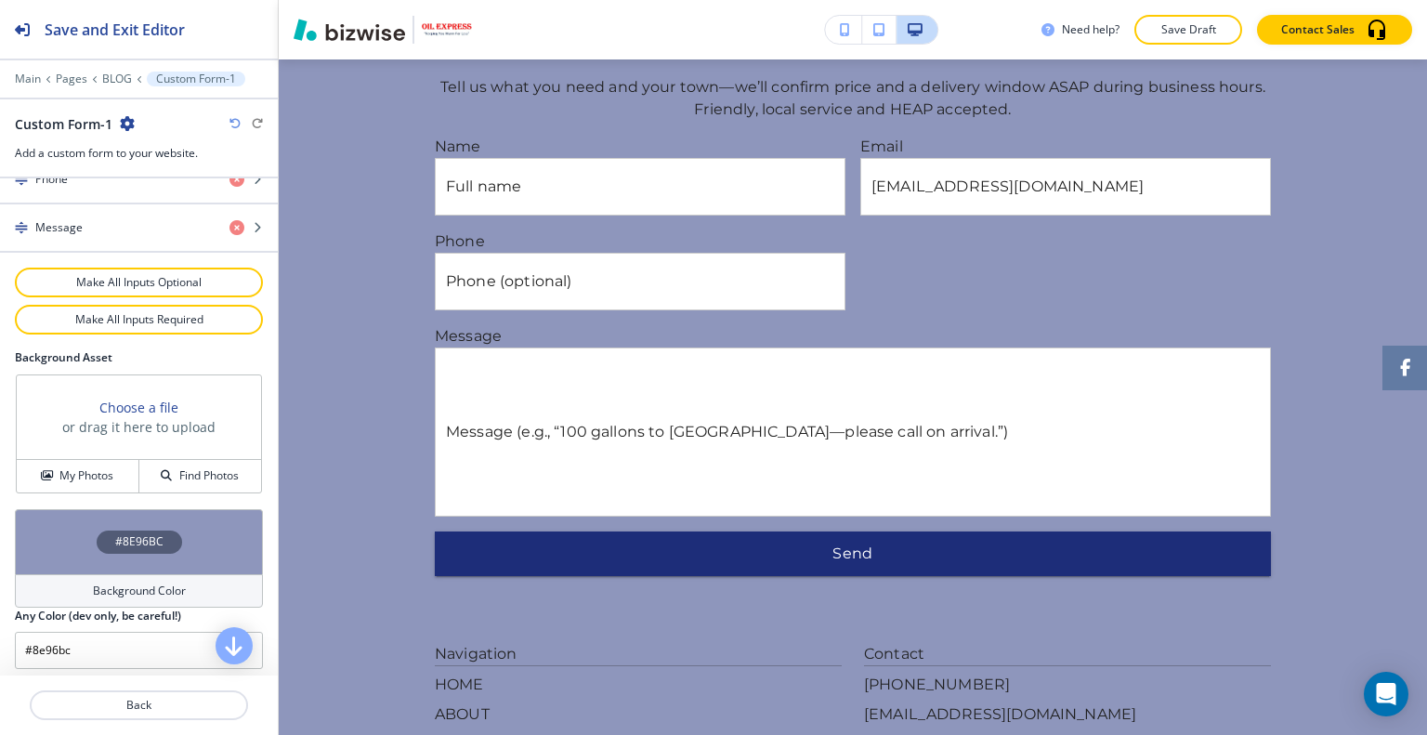
click at [238, 506] on div "Emails to notify Add sscianna1@verizon.net Title Small Normal Large Huge Reques…" at bounding box center [139, 426] width 278 height 497
click at [71, 534] on div "#8E96BC" at bounding box center [139, 541] width 248 height 65
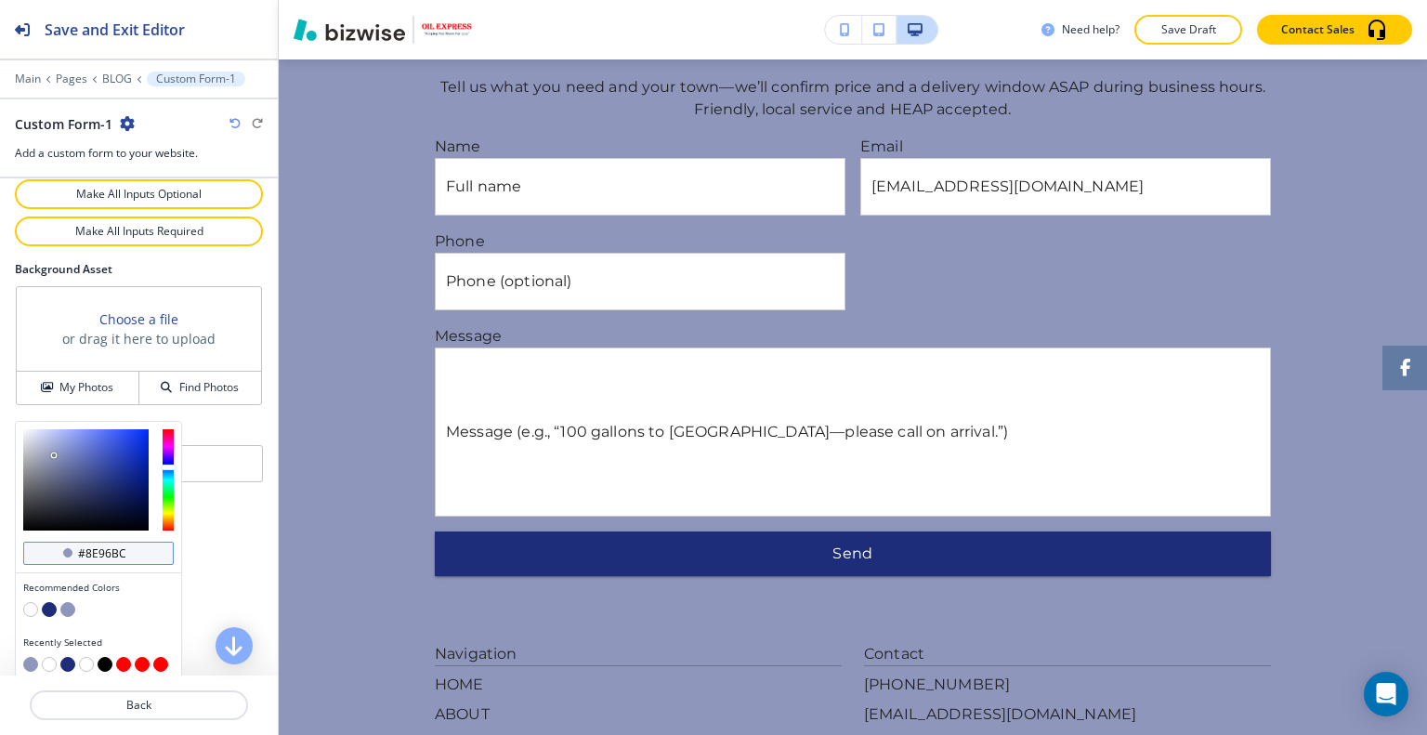
scroll to position [0, 0]
click at [45, 602] on button "button" at bounding box center [49, 609] width 15 height 15
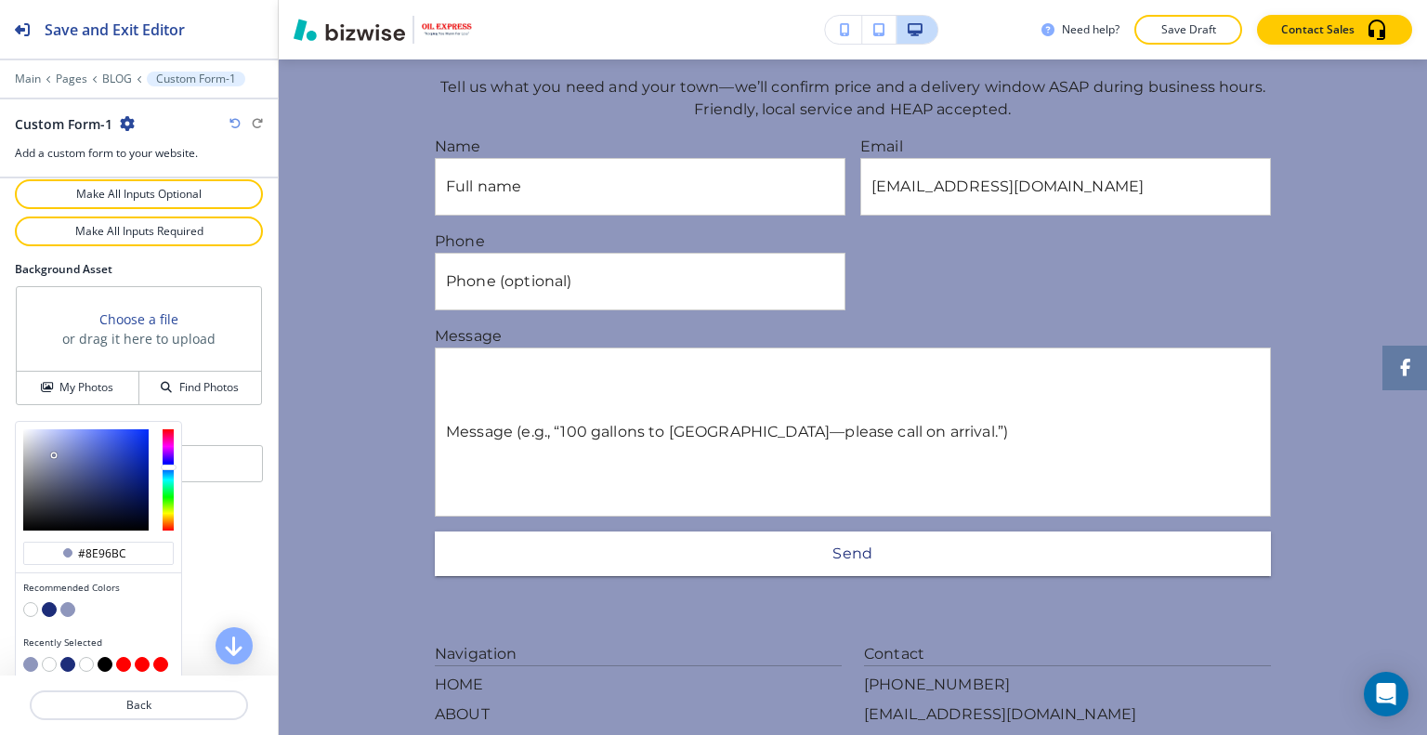
type input "#1d2d79"
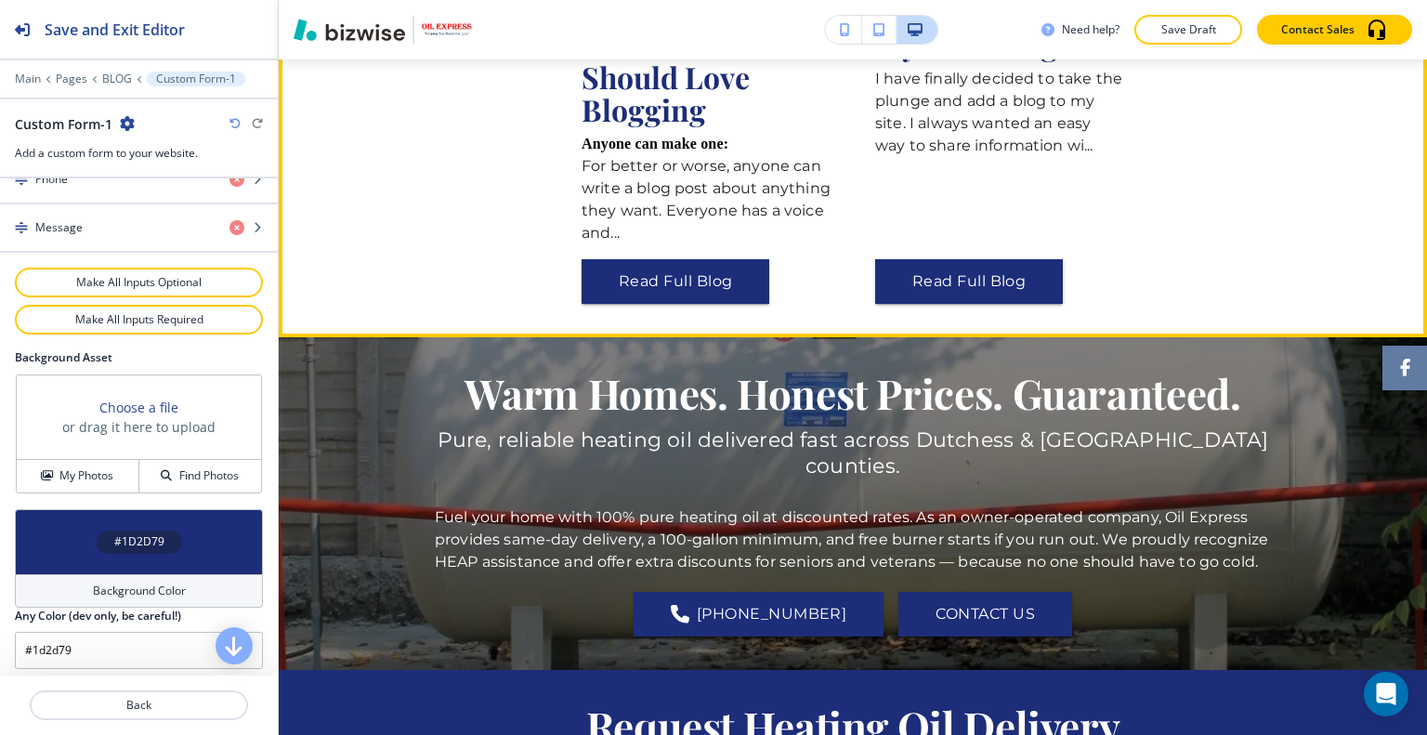
scroll to position [409, 0]
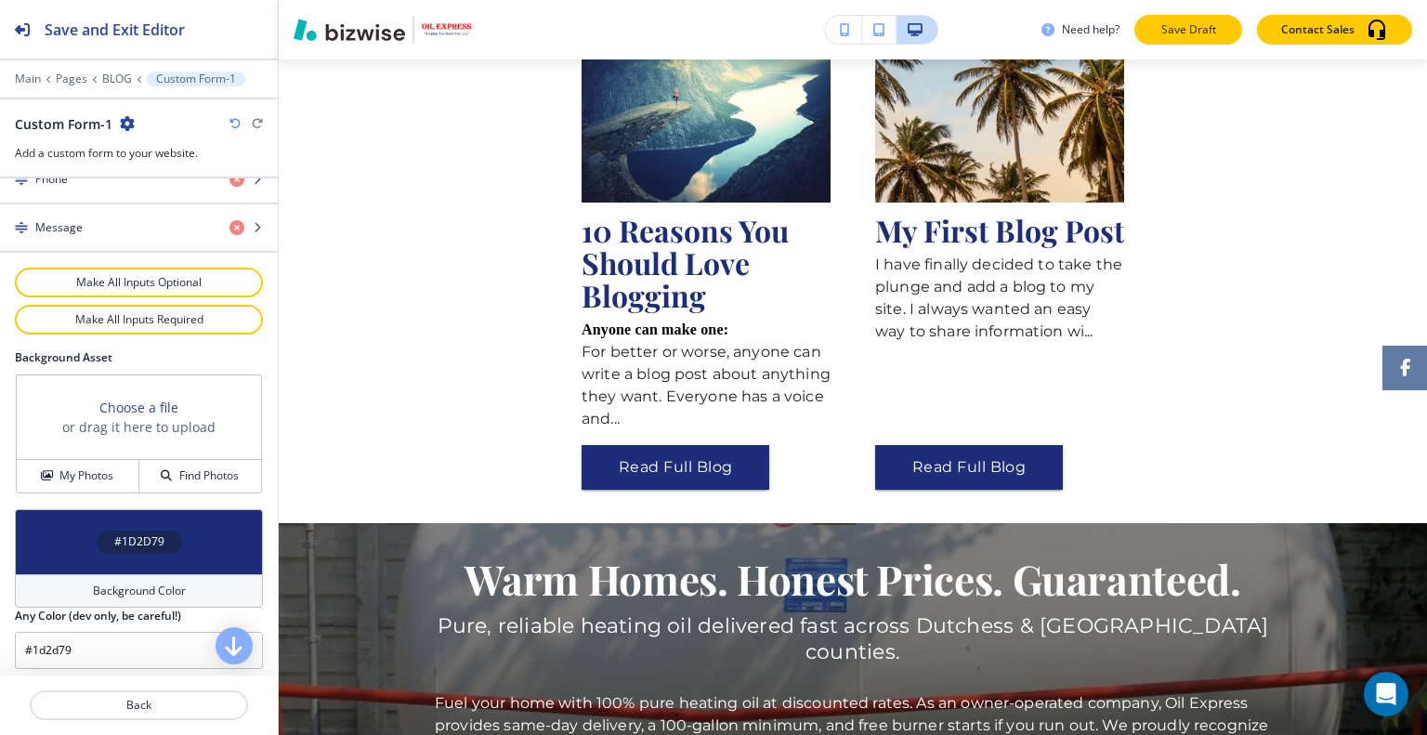
click at [1159, 29] on p "Save Draft" at bounding box center [1187, 29] width 59 height 17
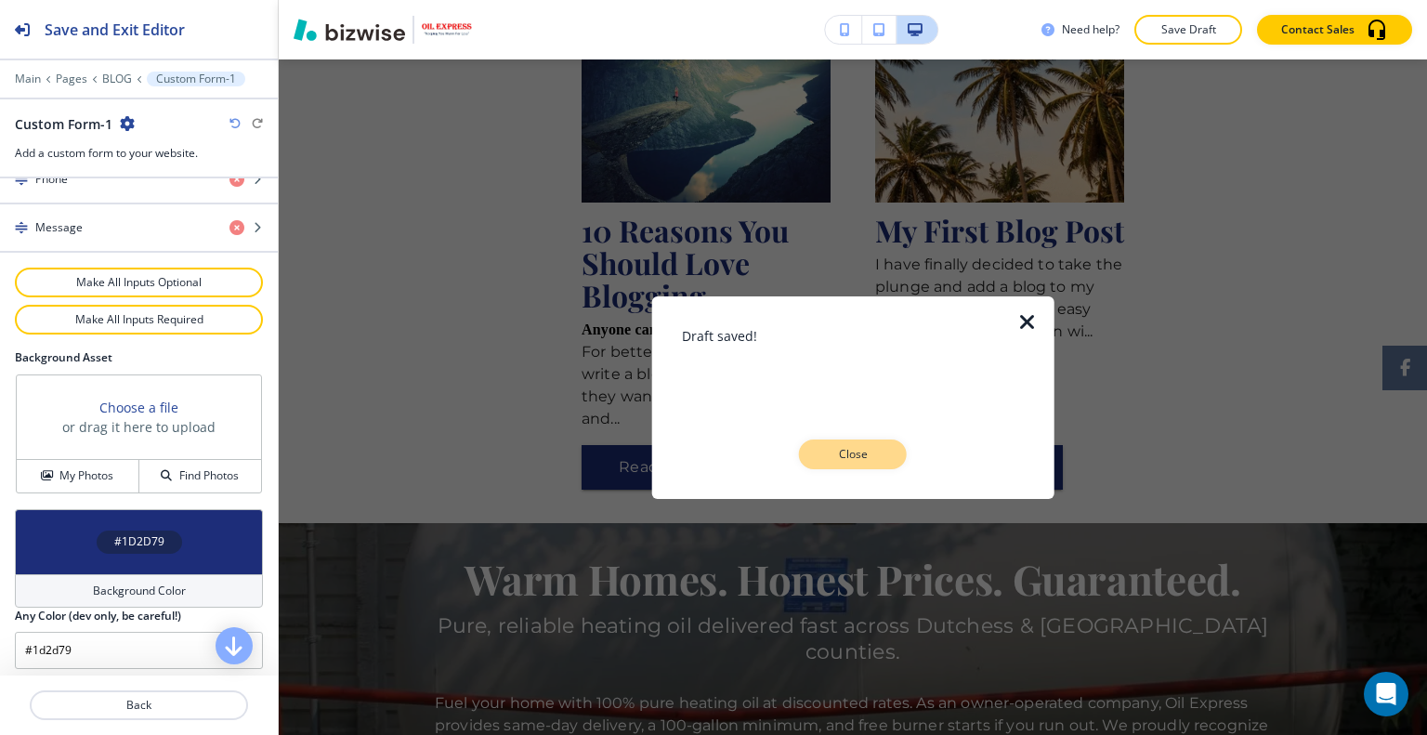
click at [853, 464] on button "Close" at bounding box center [853, 454] width 108 height 30
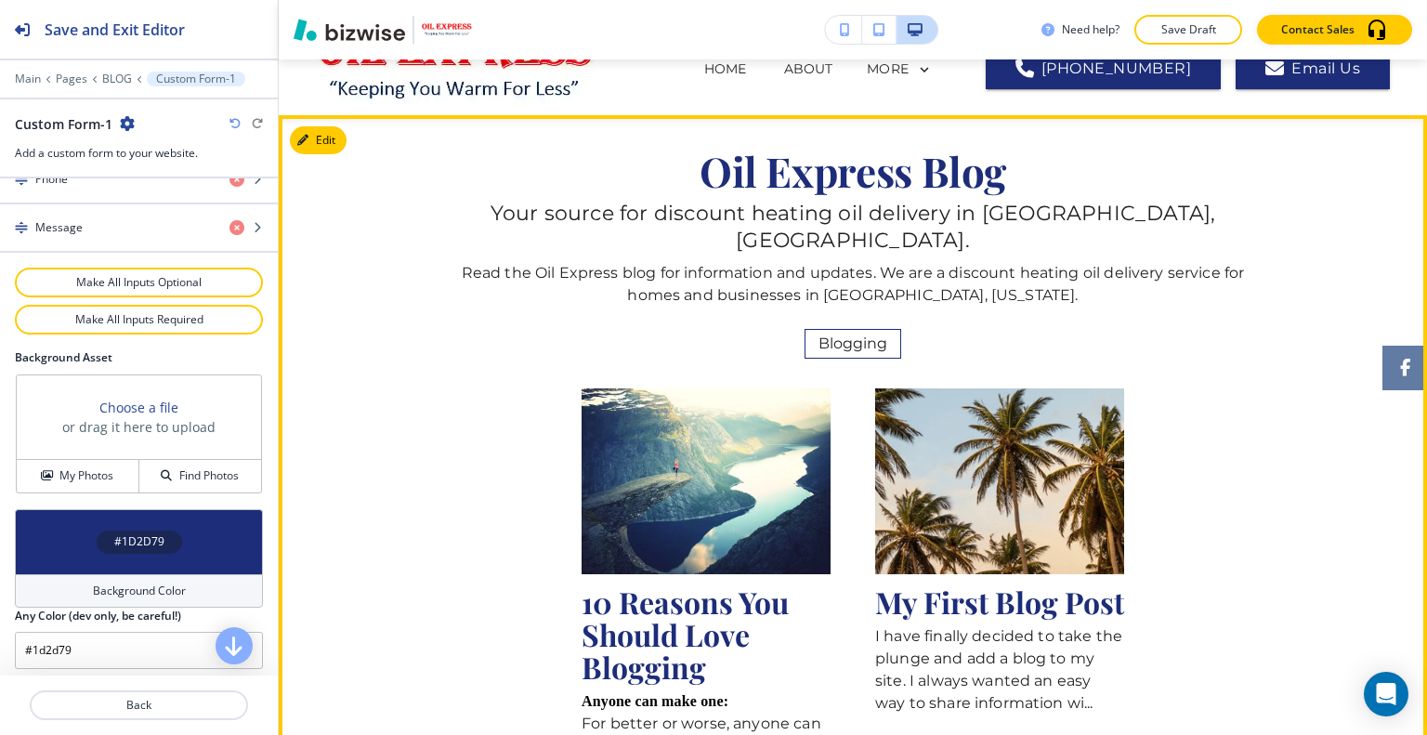
scroll to position [0, 0]
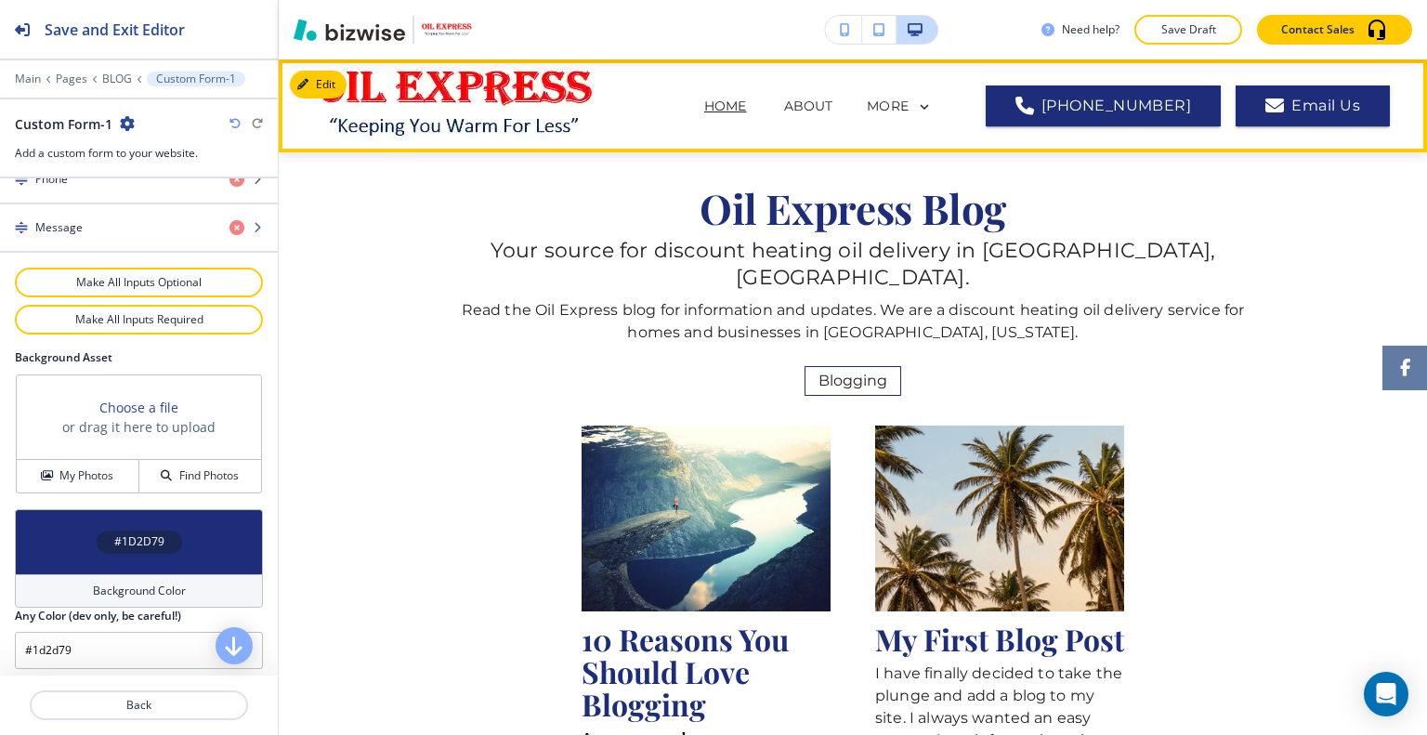
click at [704, 107] on p "HOME" at bounding box center [725, 107] width 43 height 20
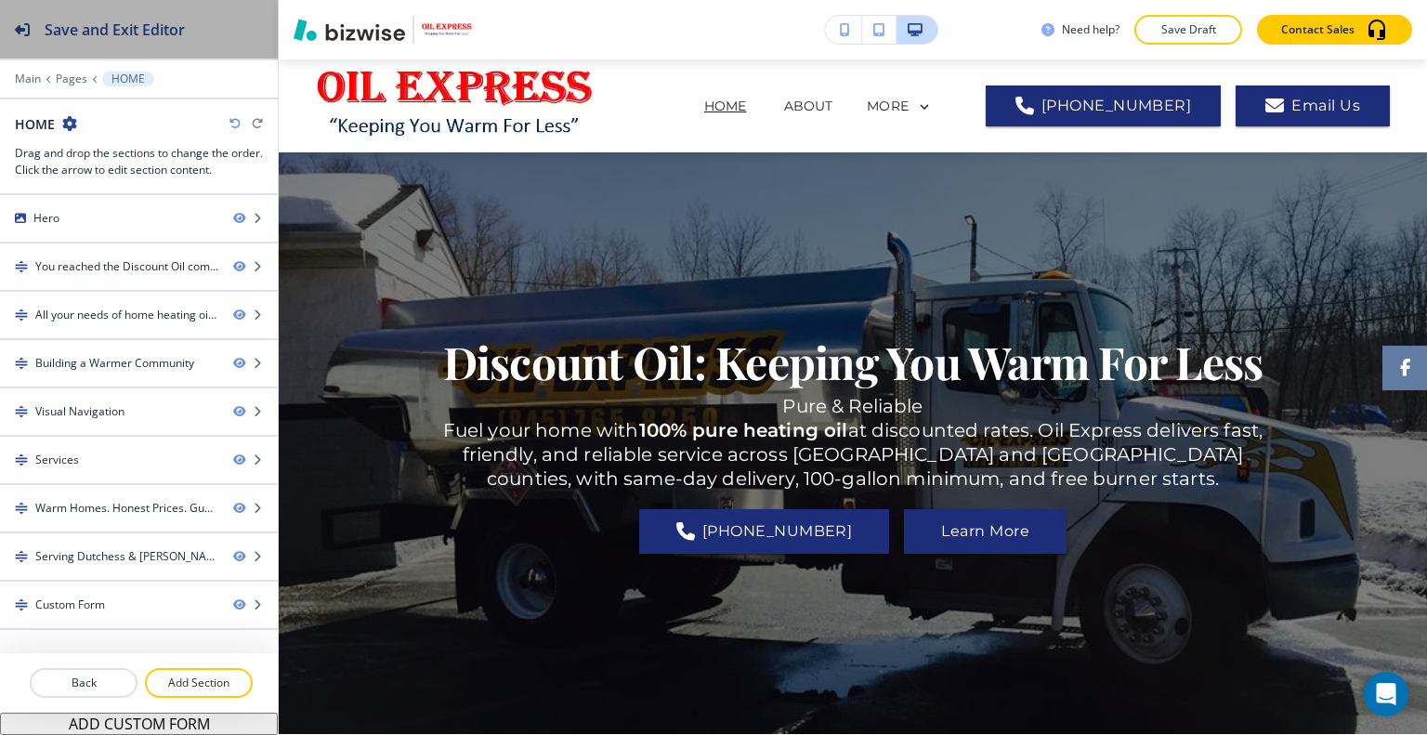
drag, startPoint x: 85, startPoint y: 34, endPoint x: 424, endPoint y: 65, distance: 340.4
click at [85, 35] on h2 "Save and Exit Editor" at bounding box center [115, 30] width 140 height 22
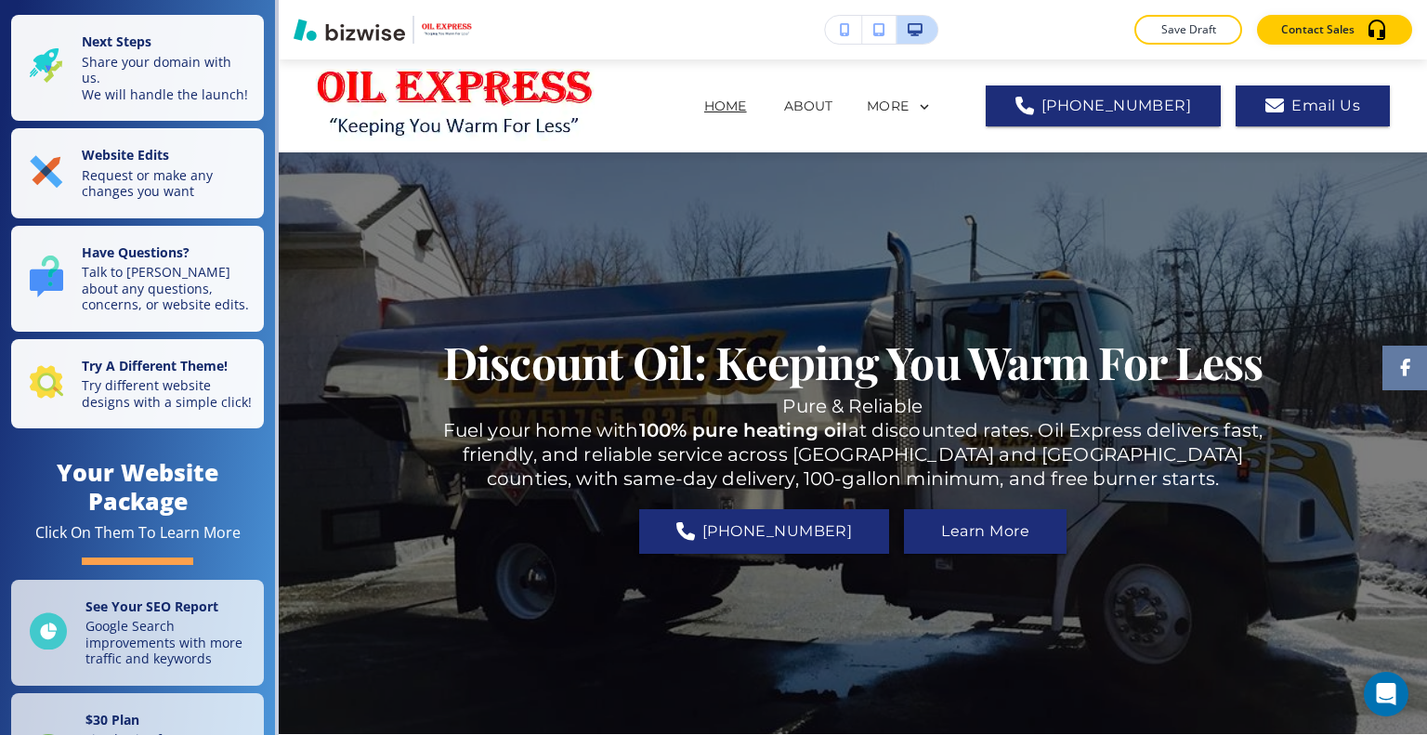
click at [1185, 29] on p "Save Draft" at bounding box center [1187, 29] width 59 height 17
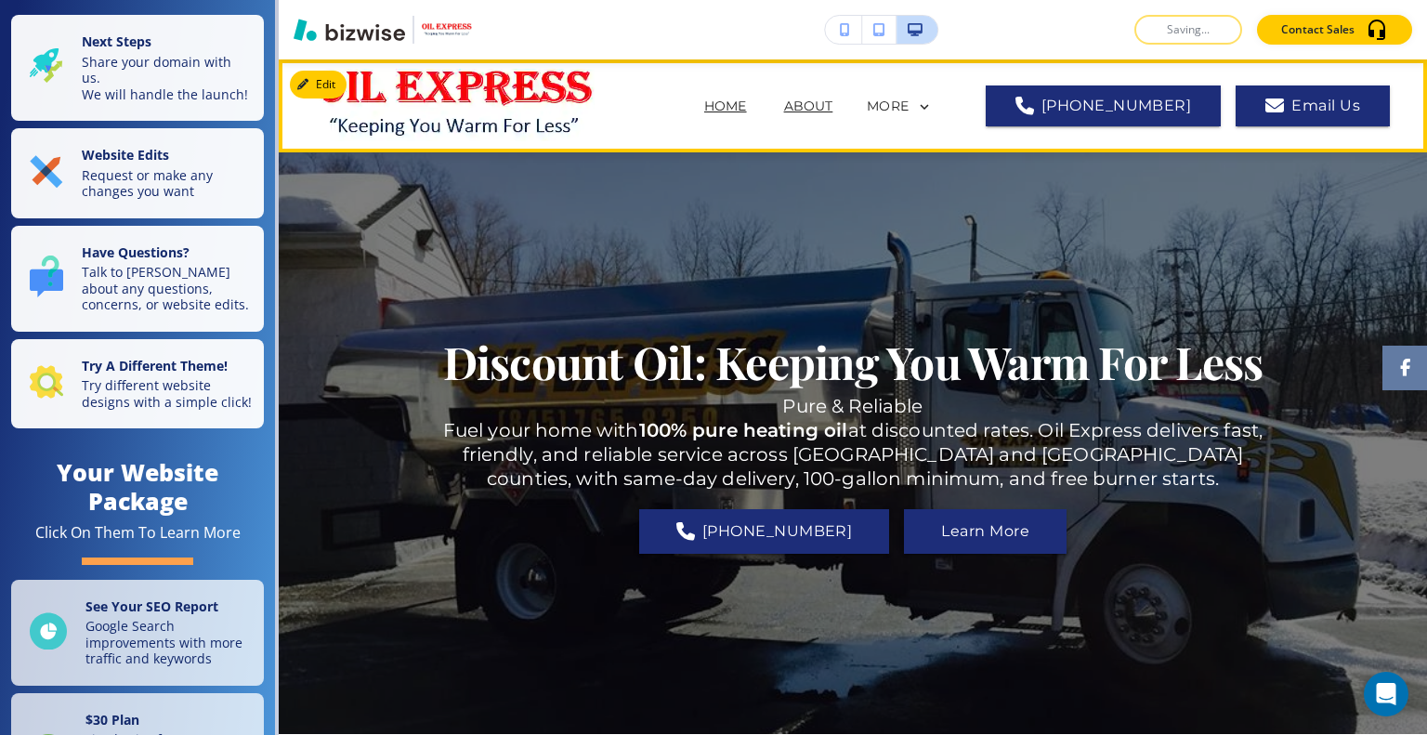
click at [784, 111] on p "ABOUT" at bounding box center [808, 107] width 49 height 20
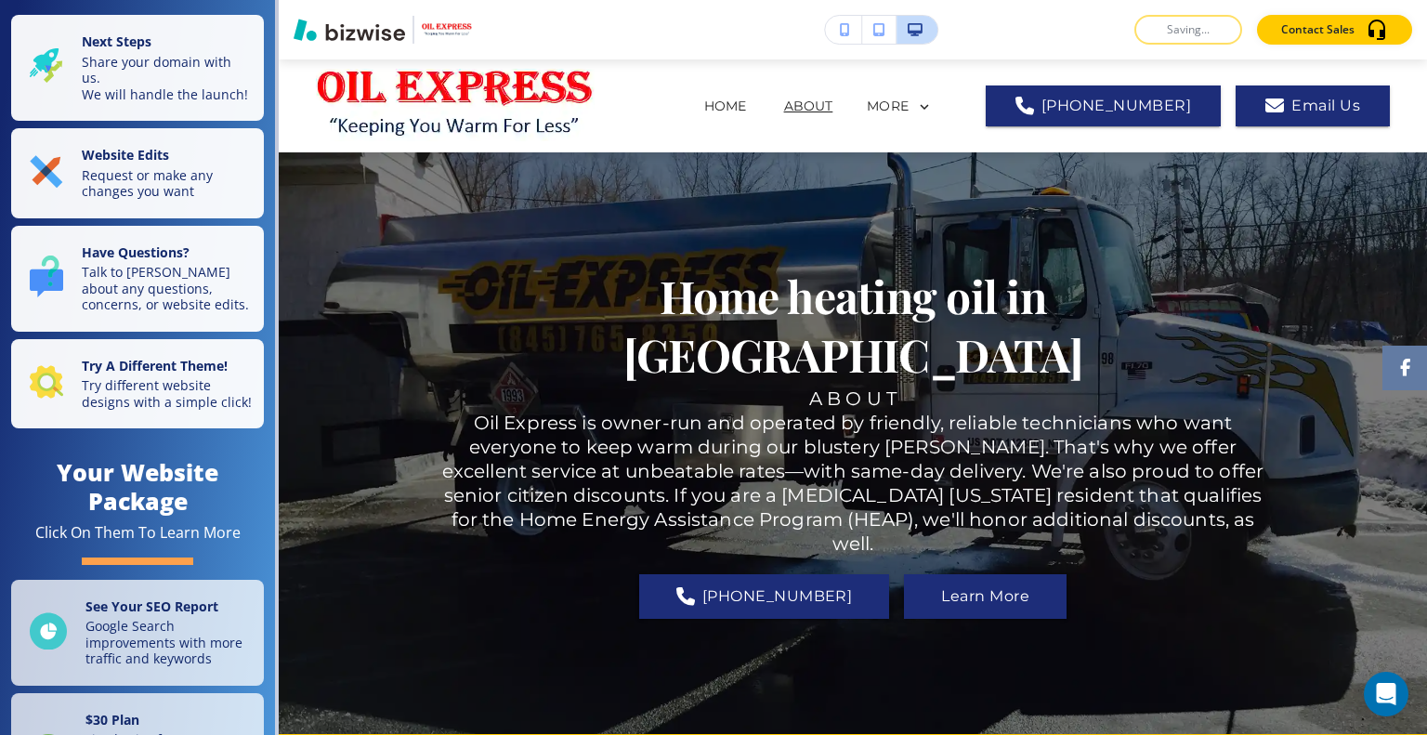
scroll to position [557, 0]
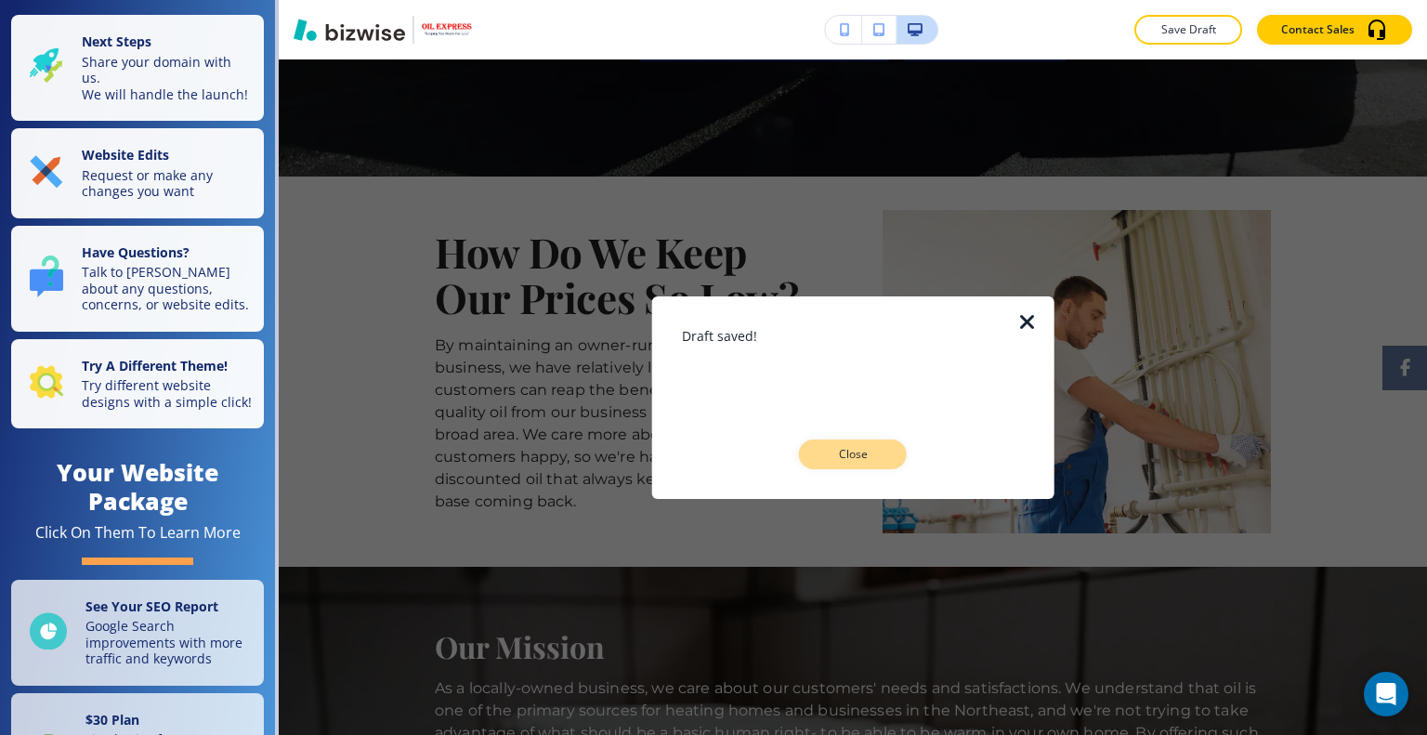
click at [851, 448] on p "Close" at bounding box center [852, 454] width 59 height 17
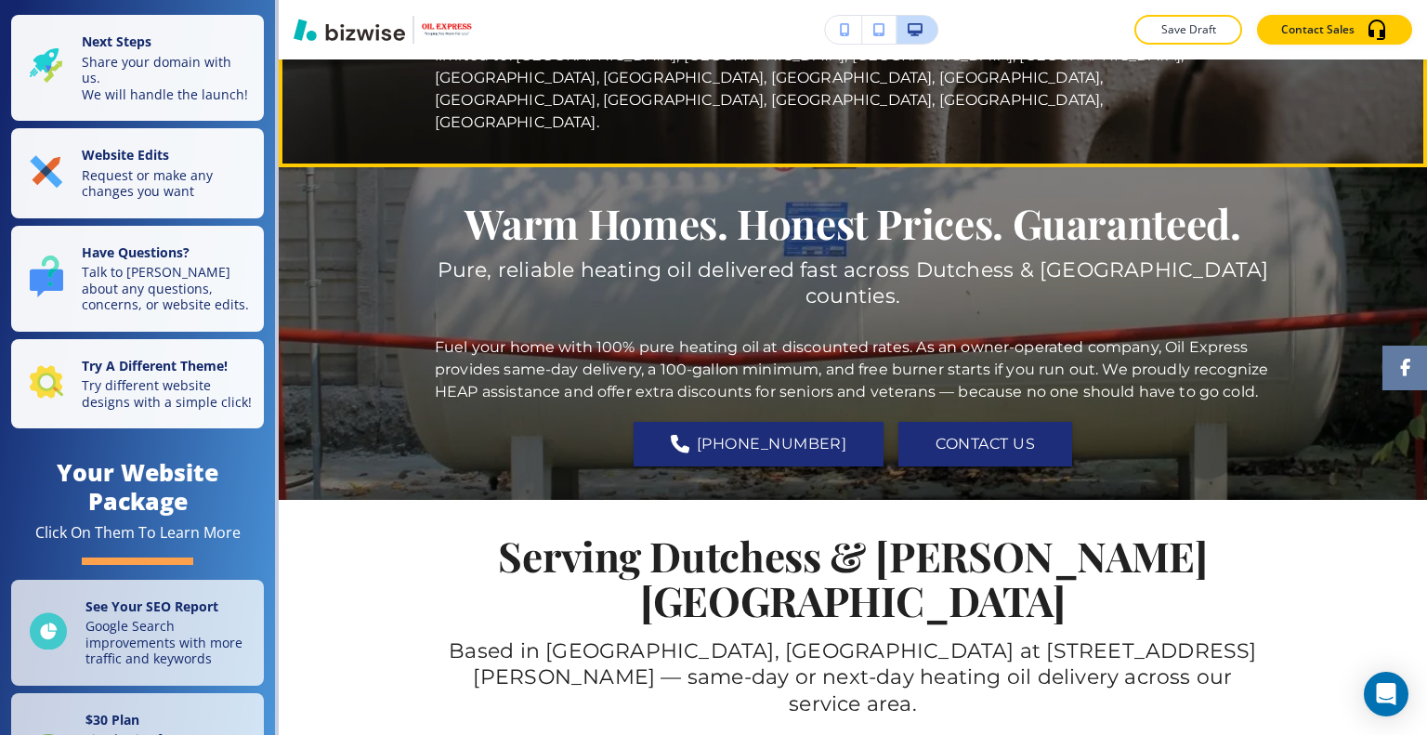
scroll to position [1022, 0]
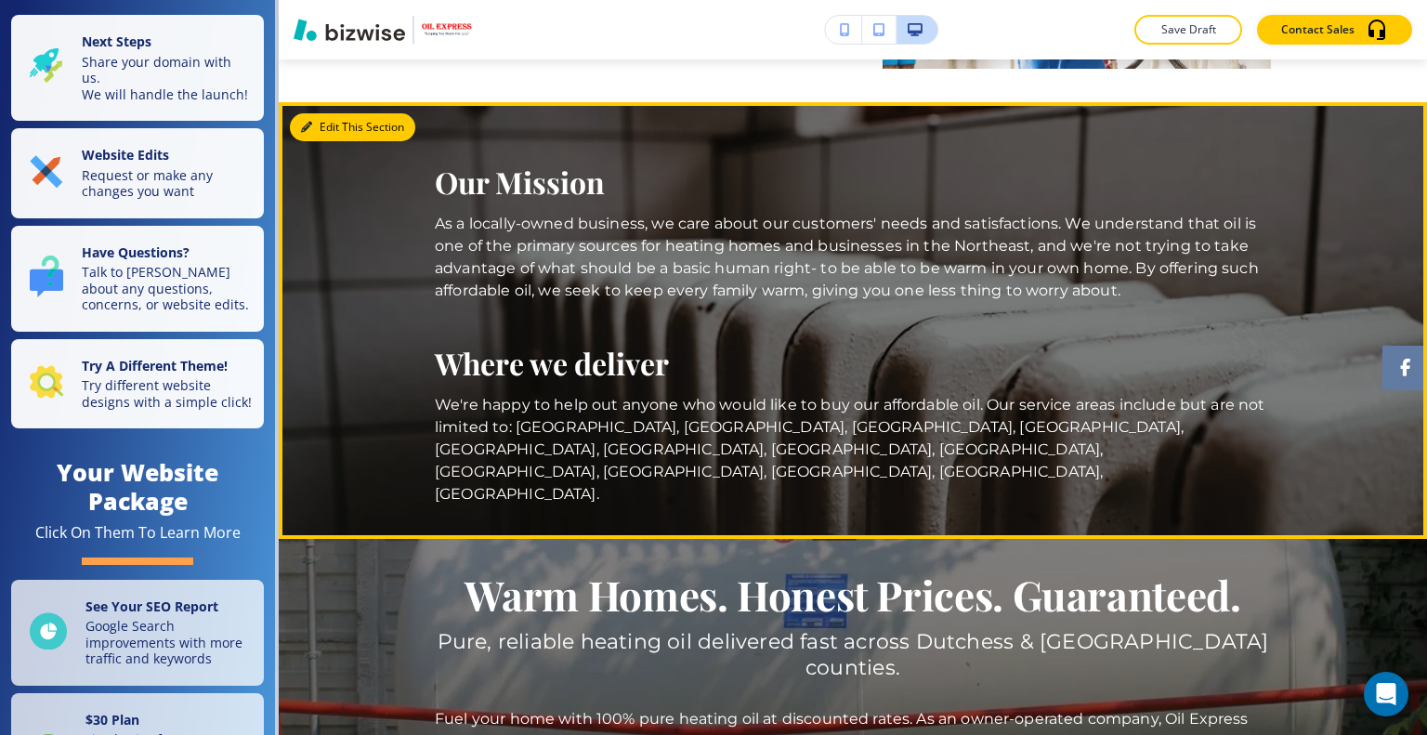
click at [320, 126] on button "Edit This Section" at bounding box center [352, 127] width 125 height 28
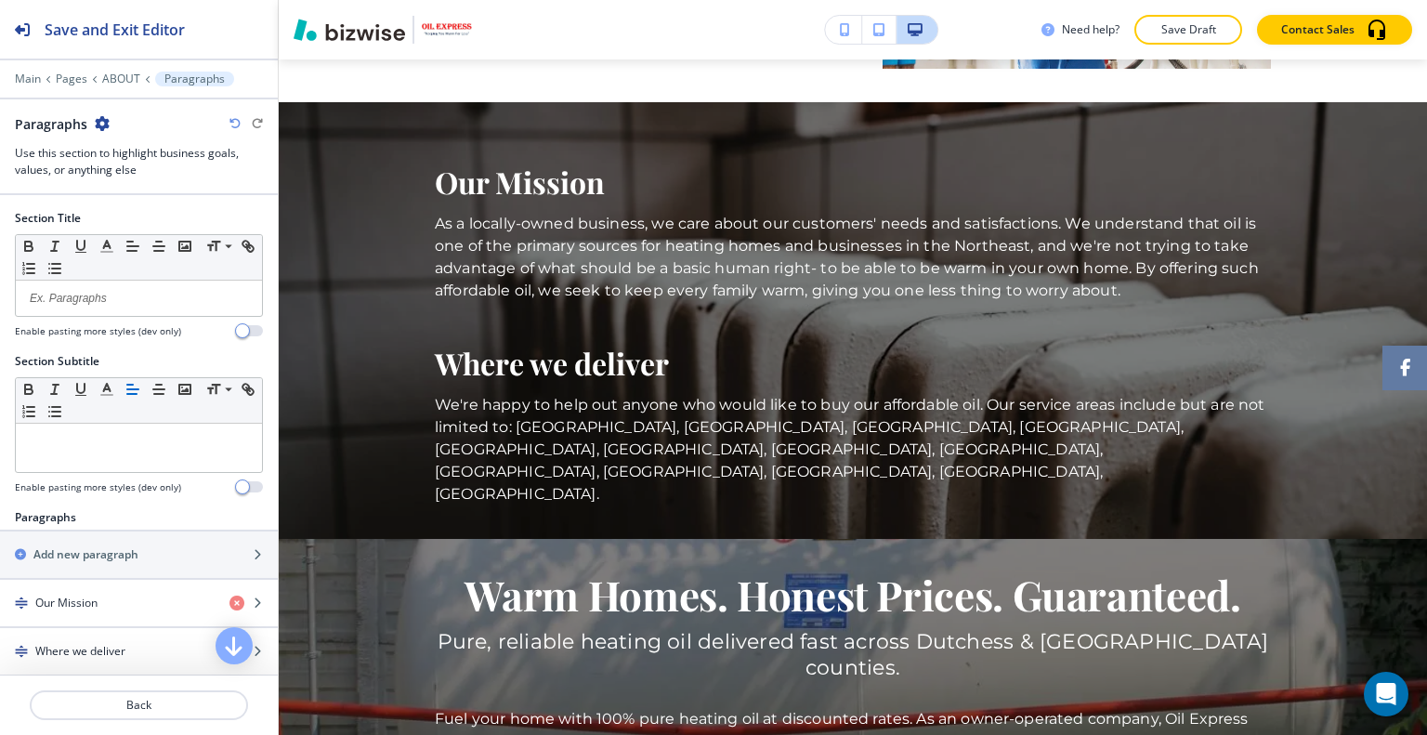
scroll to position [1064, 0]
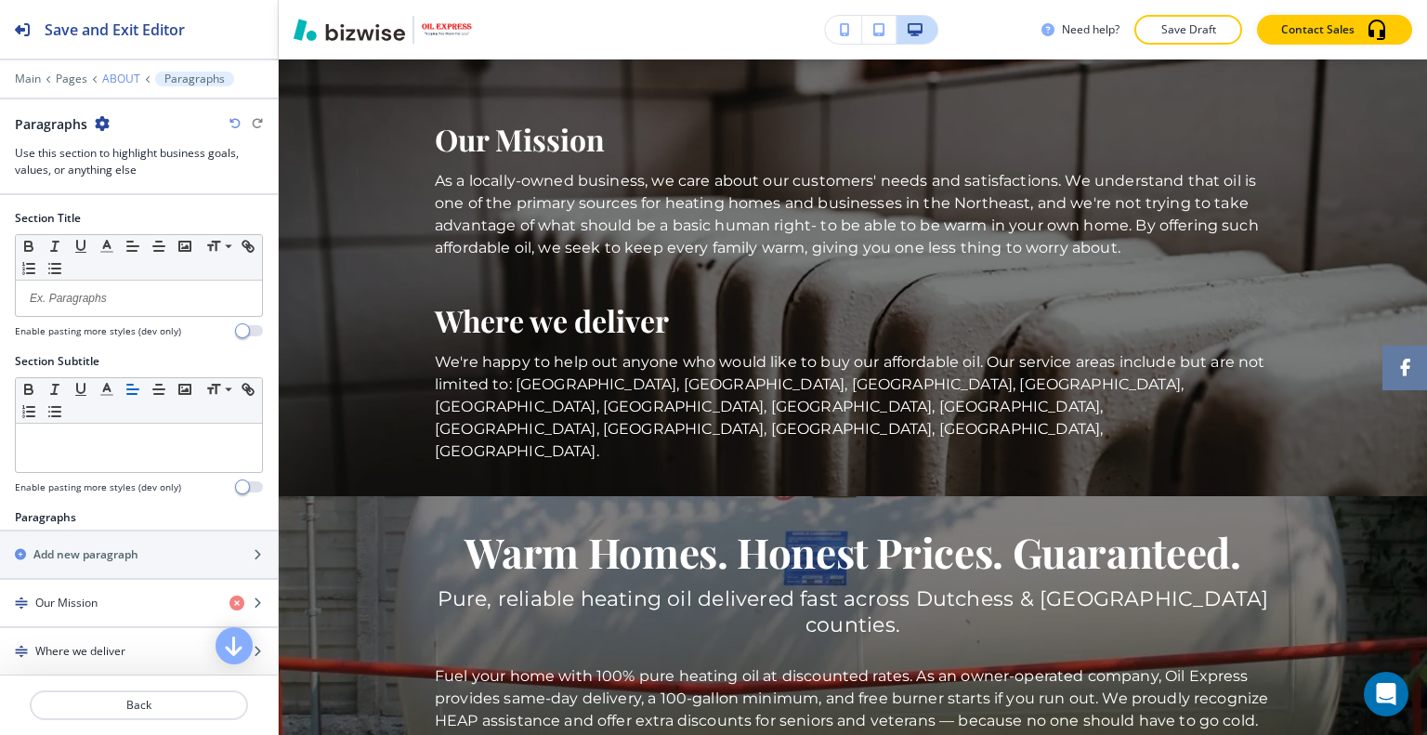
click at [119, 75] on p "ABOUT" at bounding box center [121, 78] width 38 height 13
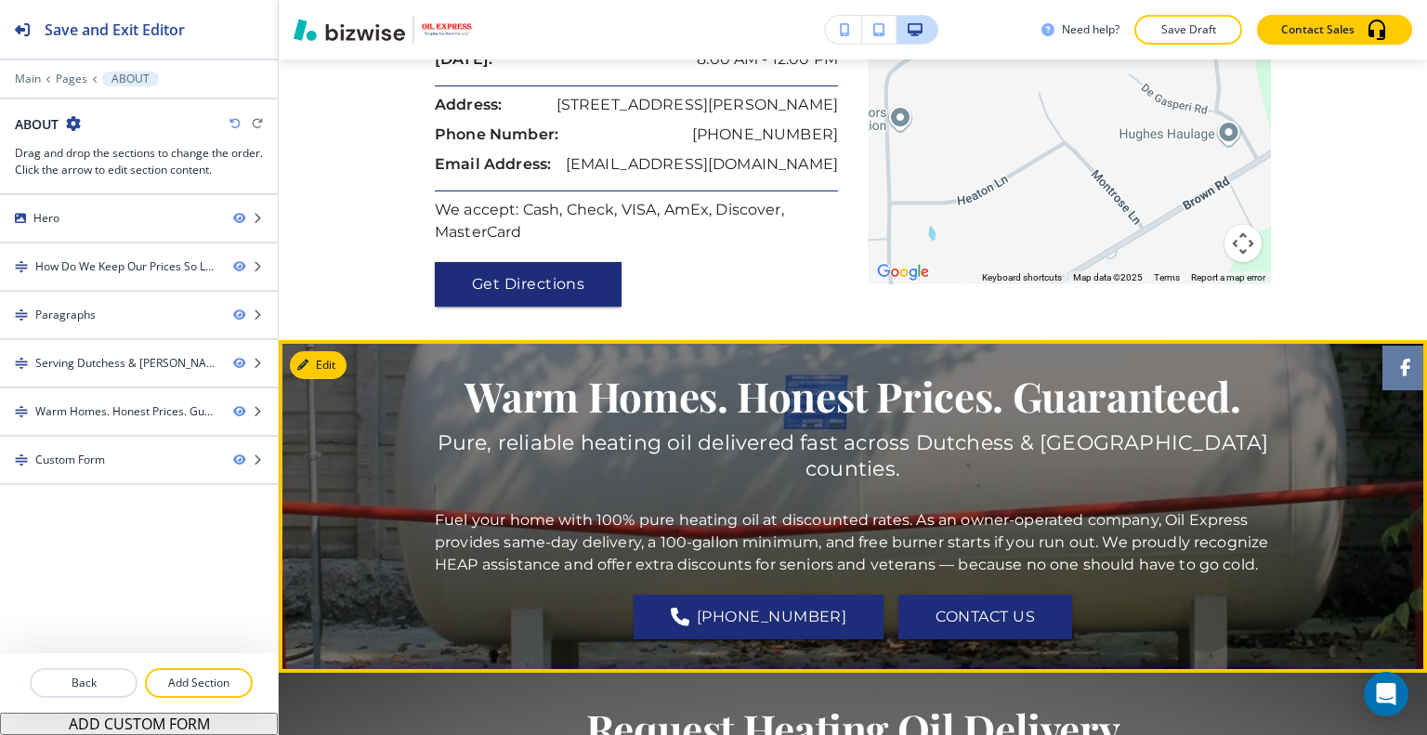
scroll to position [2409, 0]
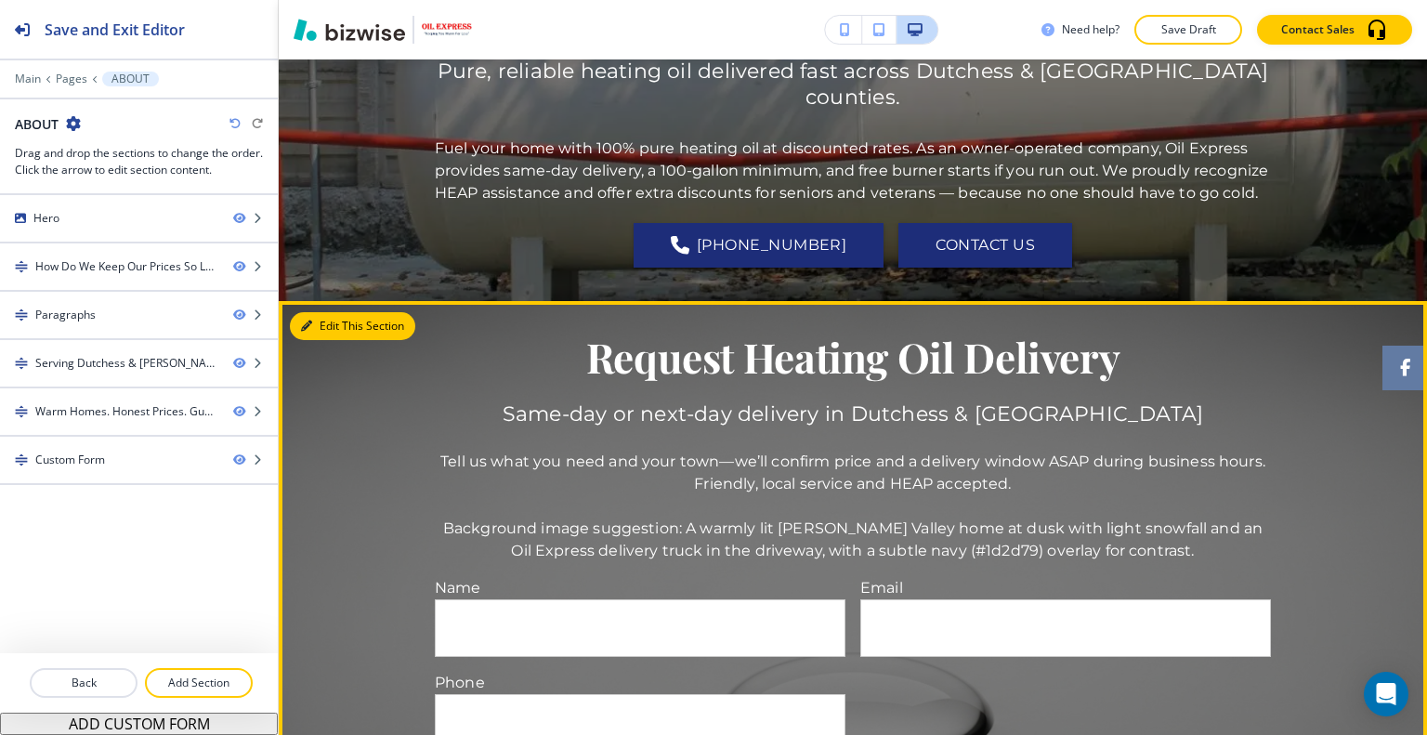
click at [337, 312] on button "Edit This Section" at bounding box center [352, 326] width 125 height 28
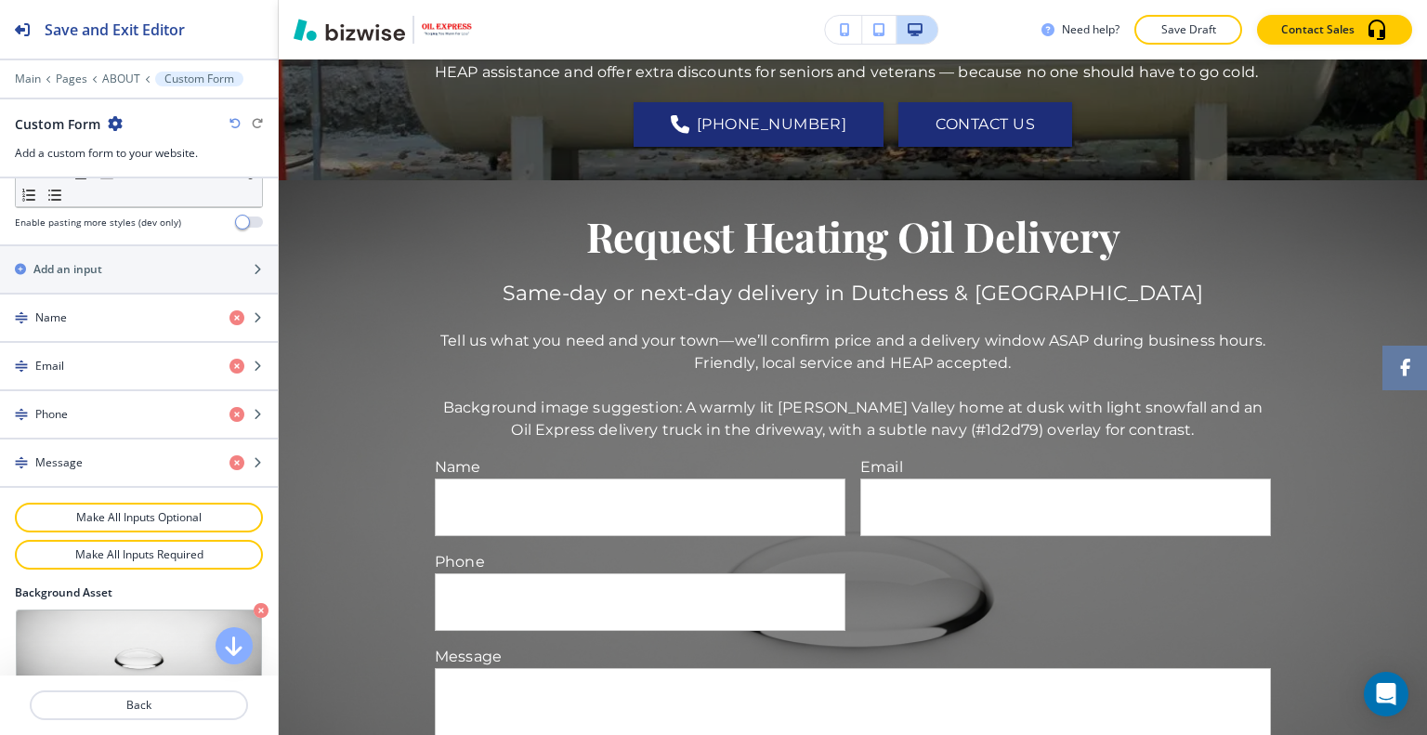
scroll to position [978, 0]
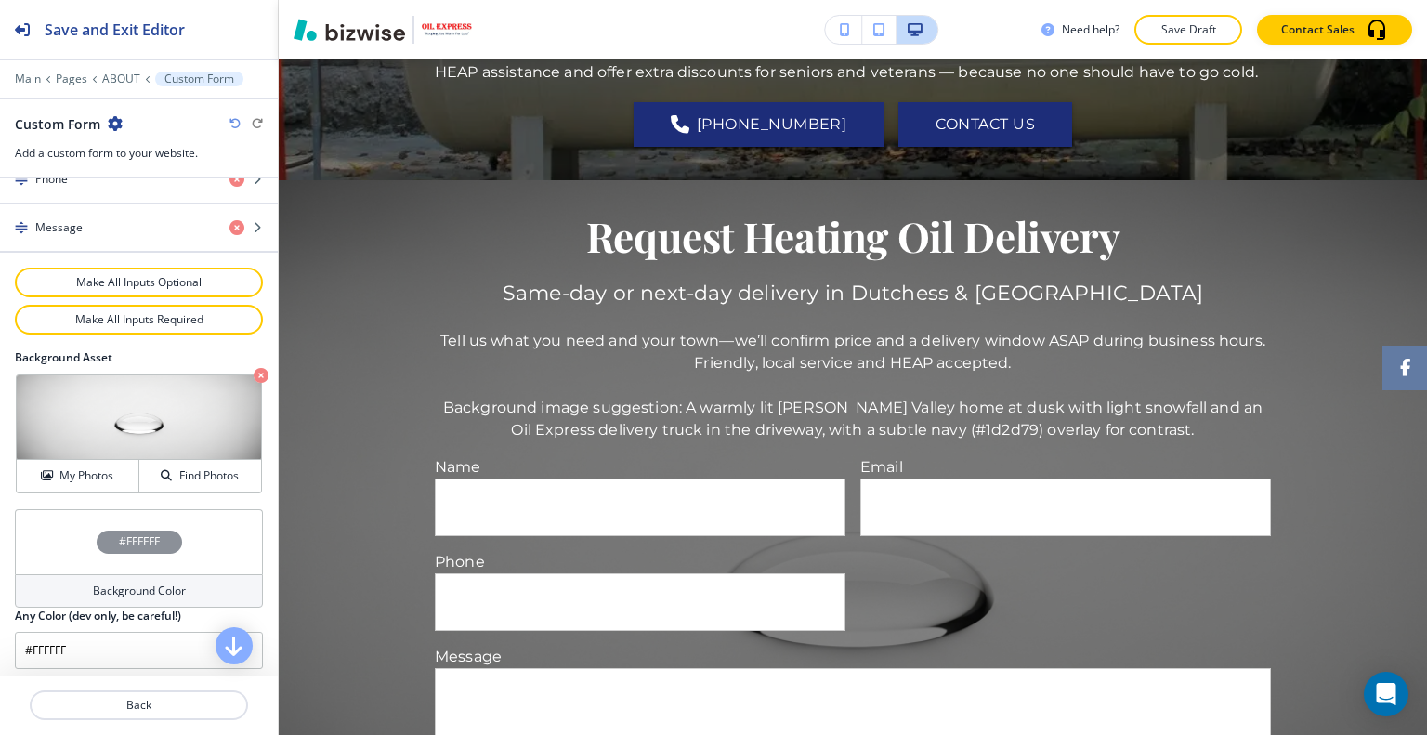
click at [74, 534] on div "#FFFFFF" at bounding box center [139, 541] width 248 height 65
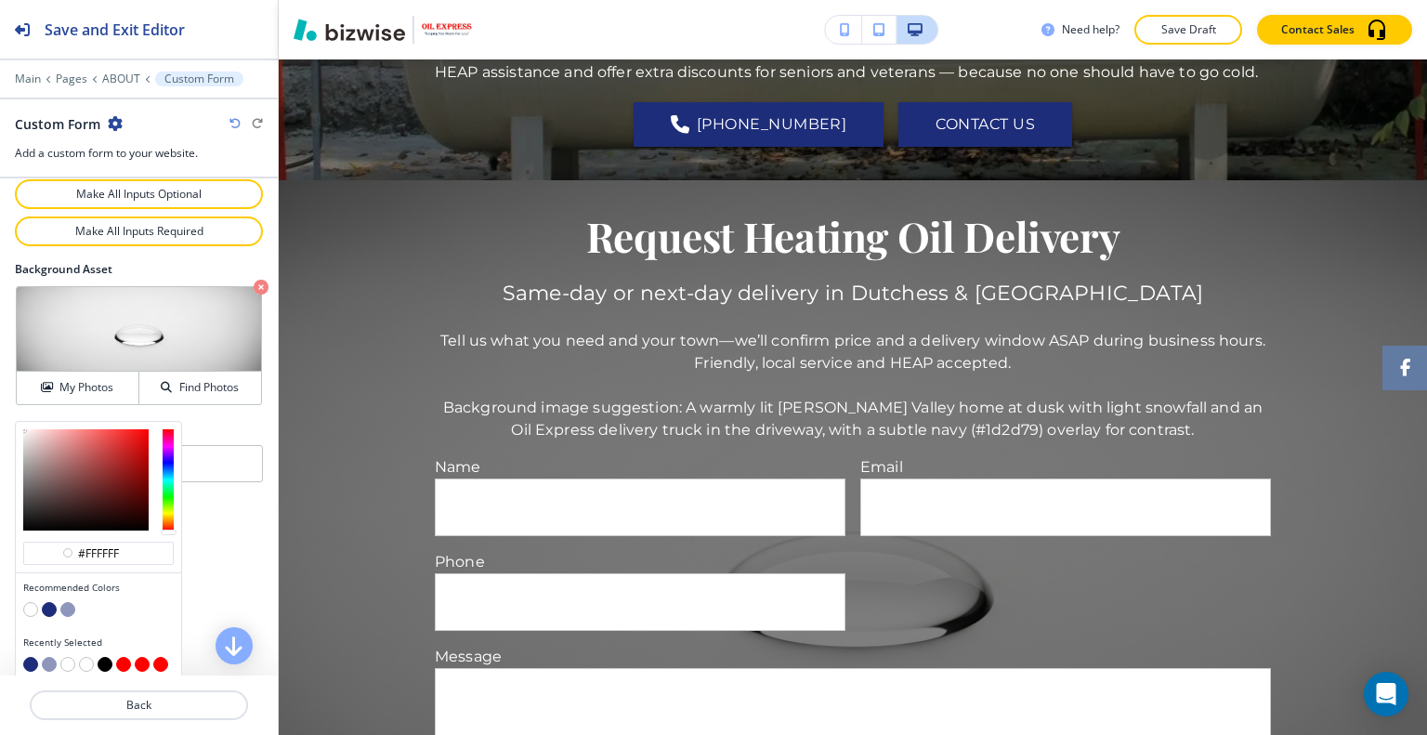
click at [48, 602] on button "button" at bounding box center [49, 609] width 15 height 15
type input "#1d2d79"
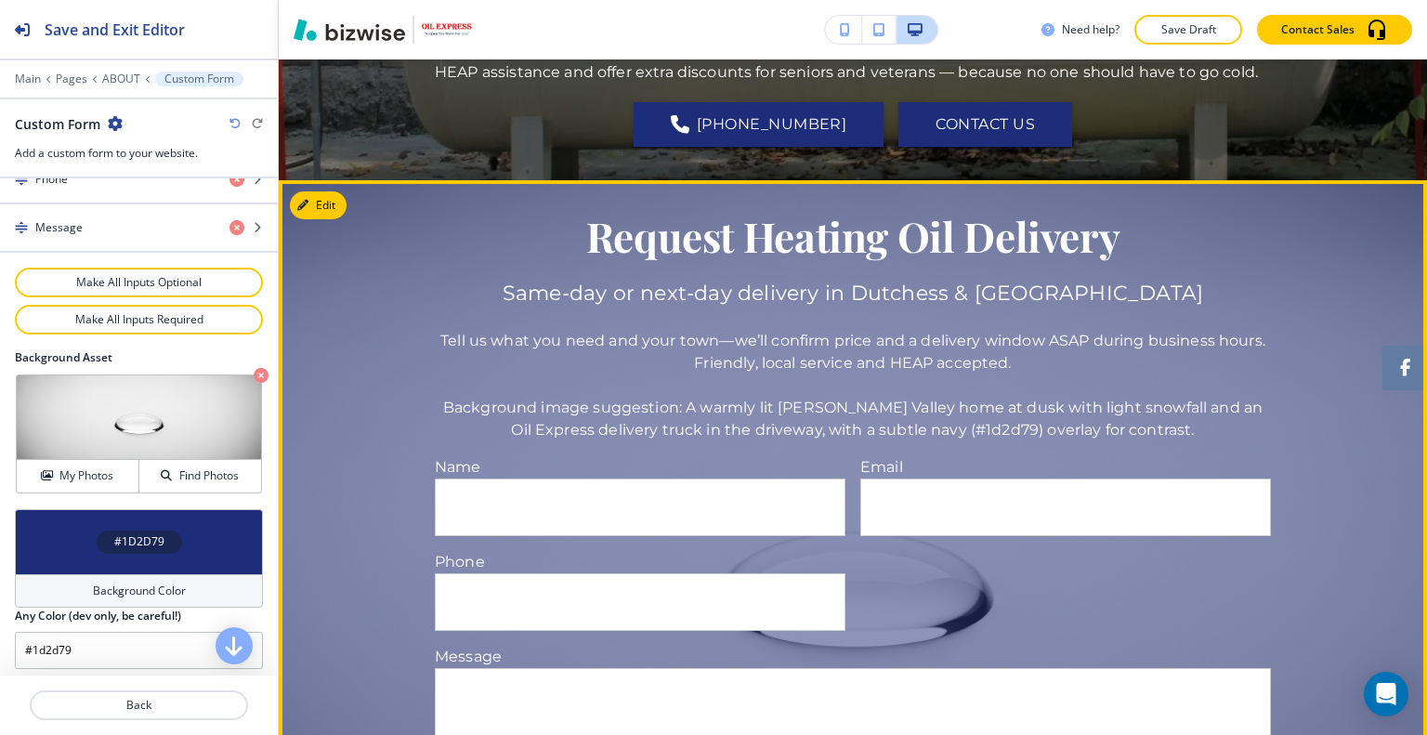
scroll to position [2251, 0]
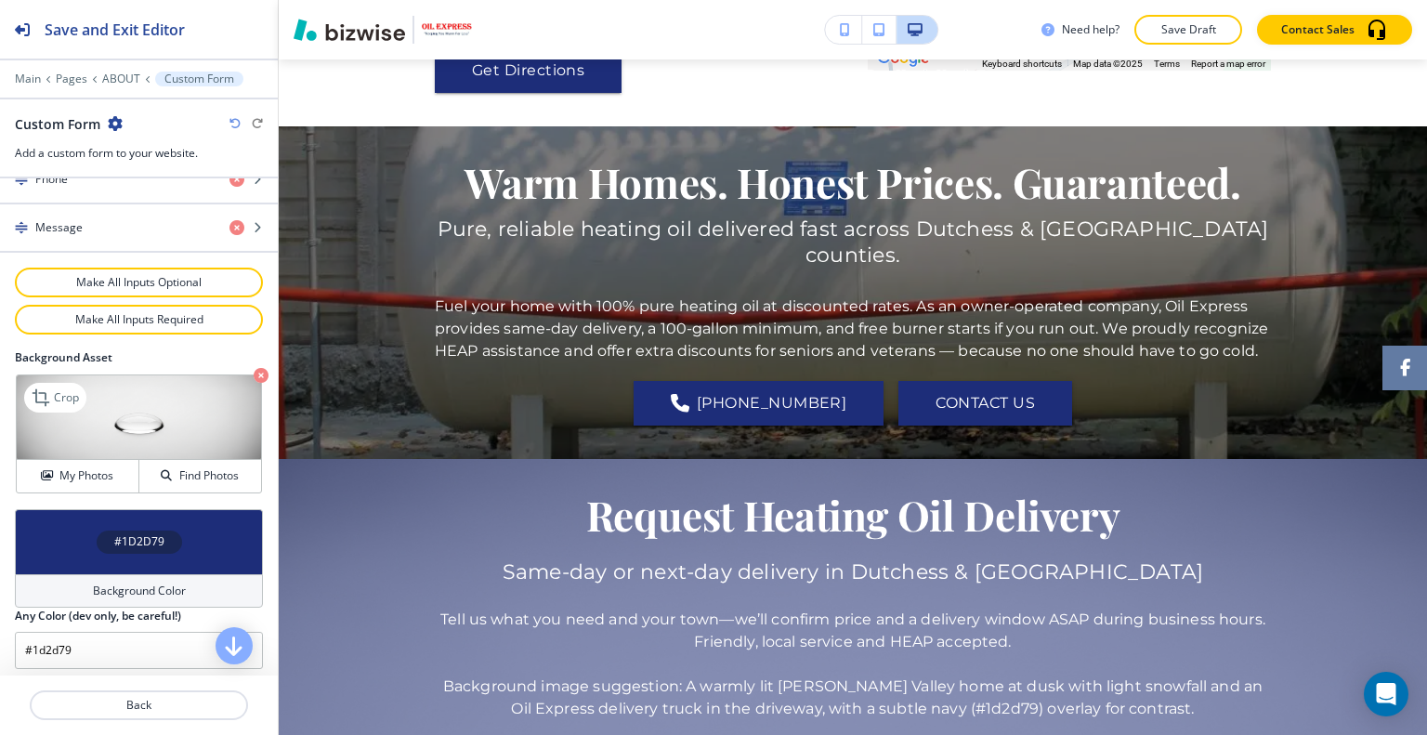
click at [254, 371] on icon "button" at bounding box center [261, 375] width 15 height 15
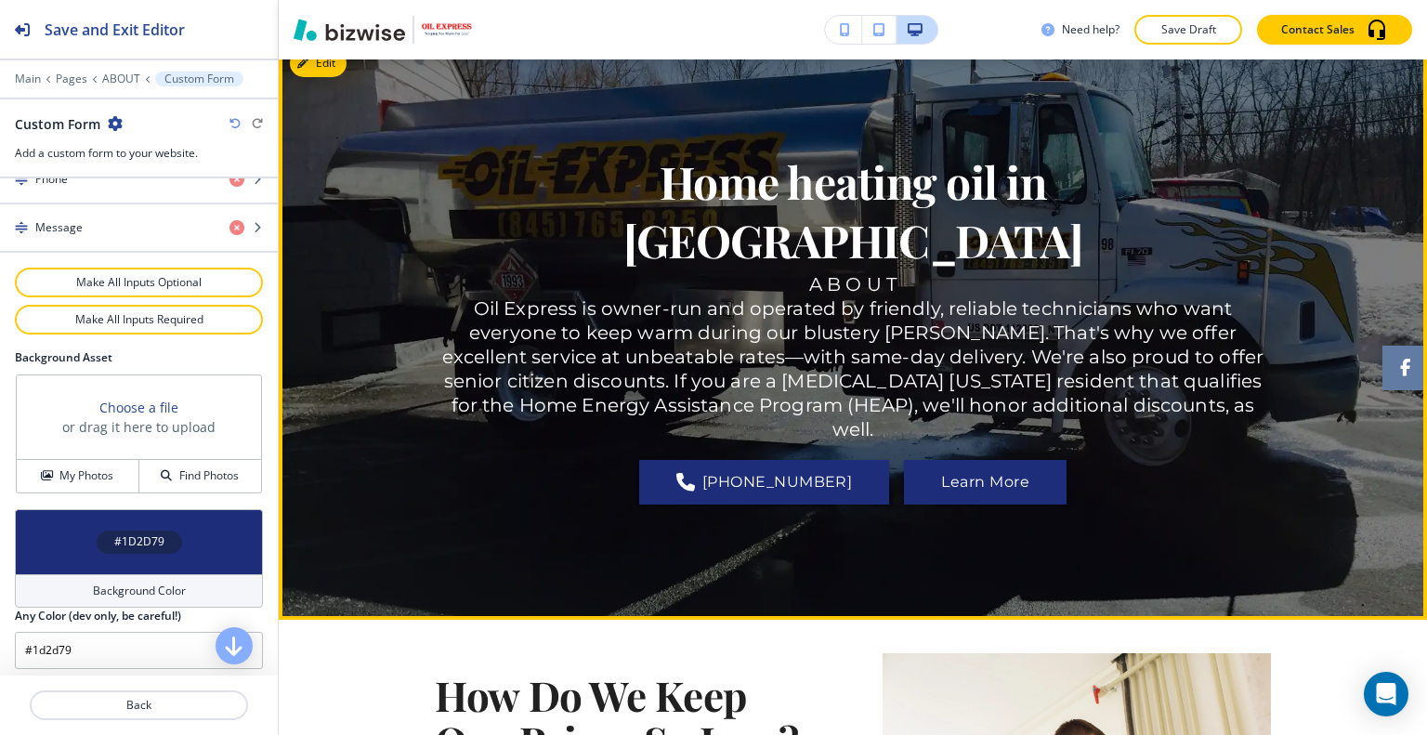
scroll to position [0, 0]
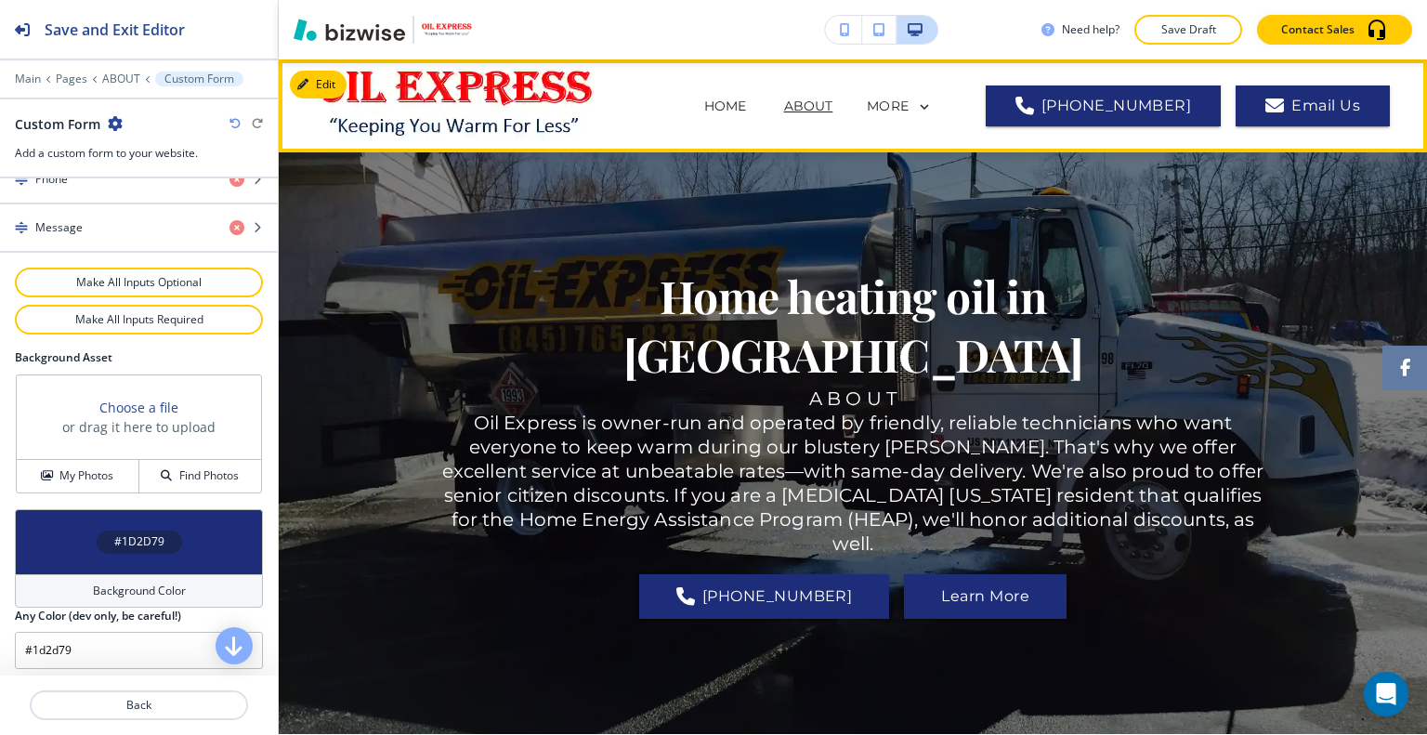
click at [730, 171] on p "SERVICES" at bounding box center [697, 181] width 66 height 20
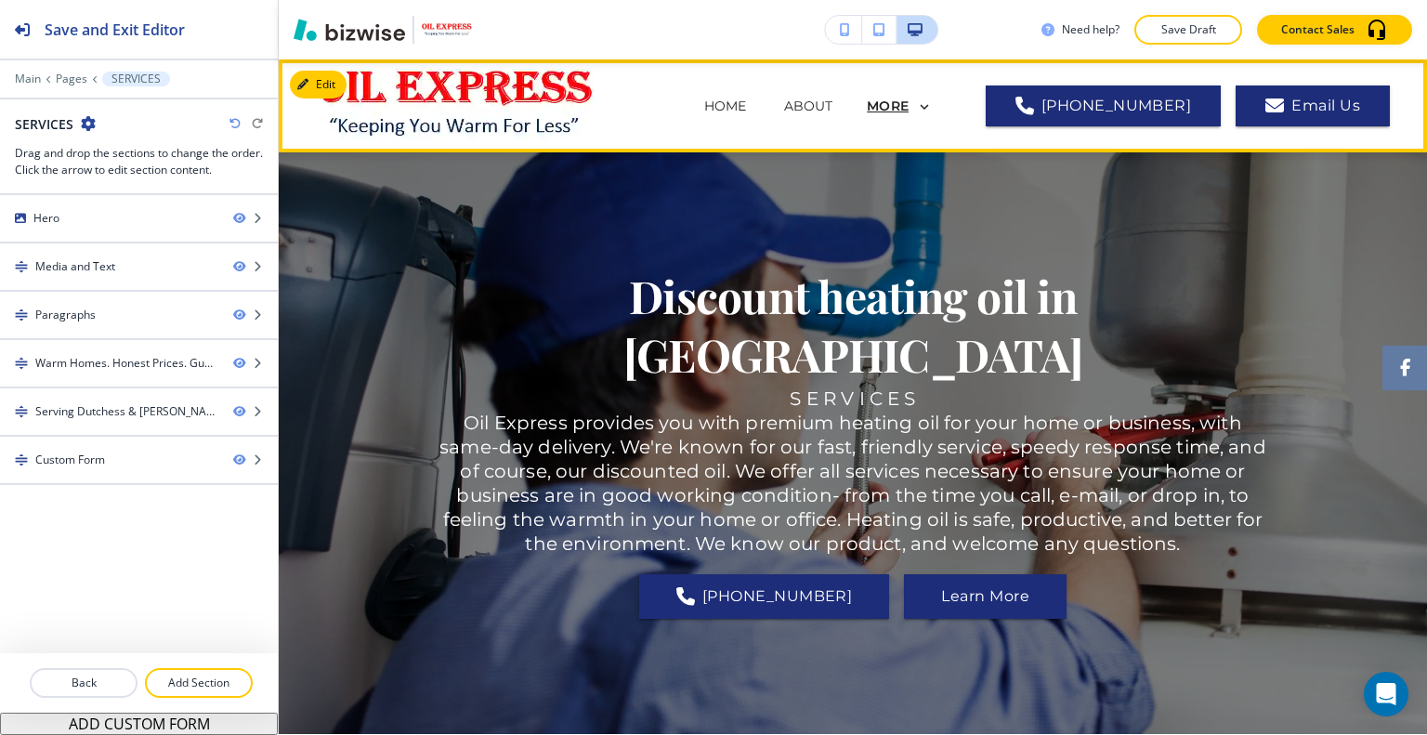
click at [908, 100] on p "MORE" at bounding box center [888, 106] width 42 height 14
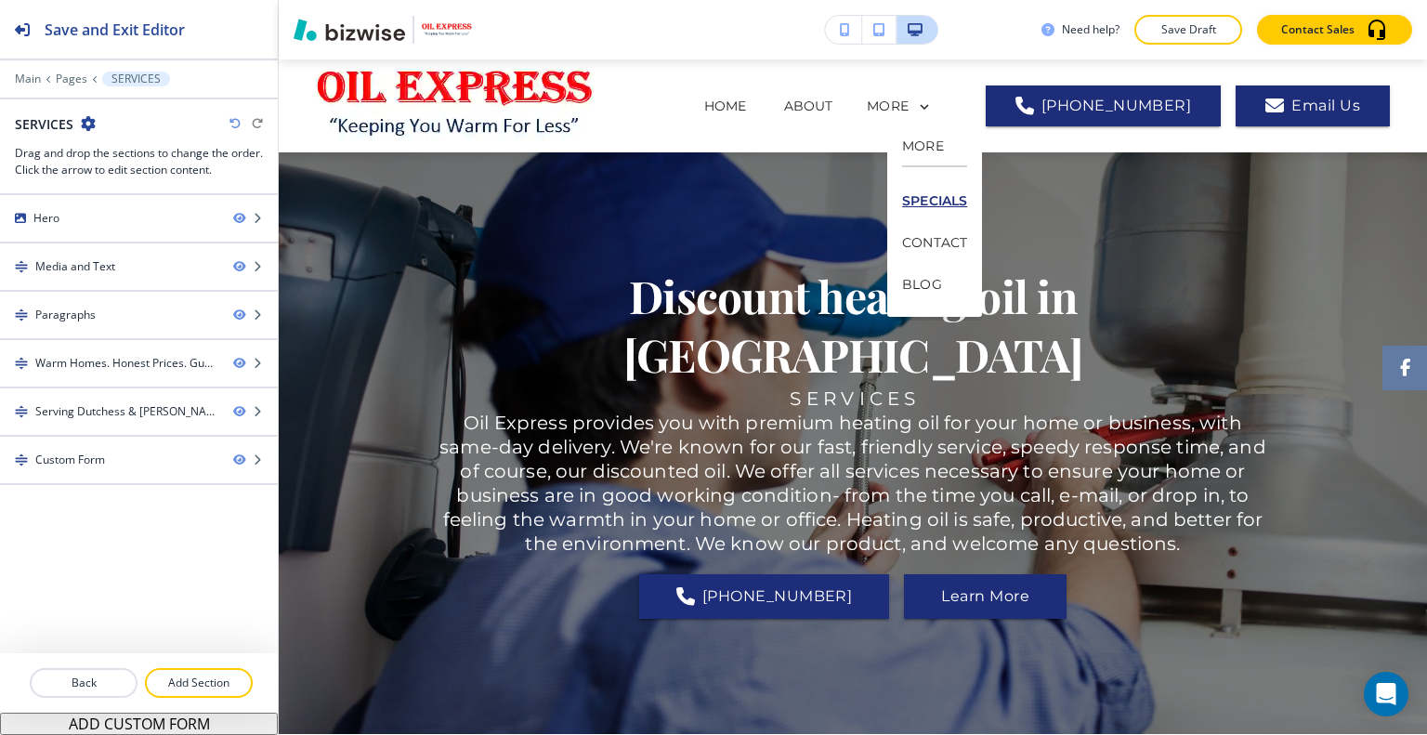
click at [951, 185] on p "SPECIALS" at bounding box center [934, 201] width 65 height 42
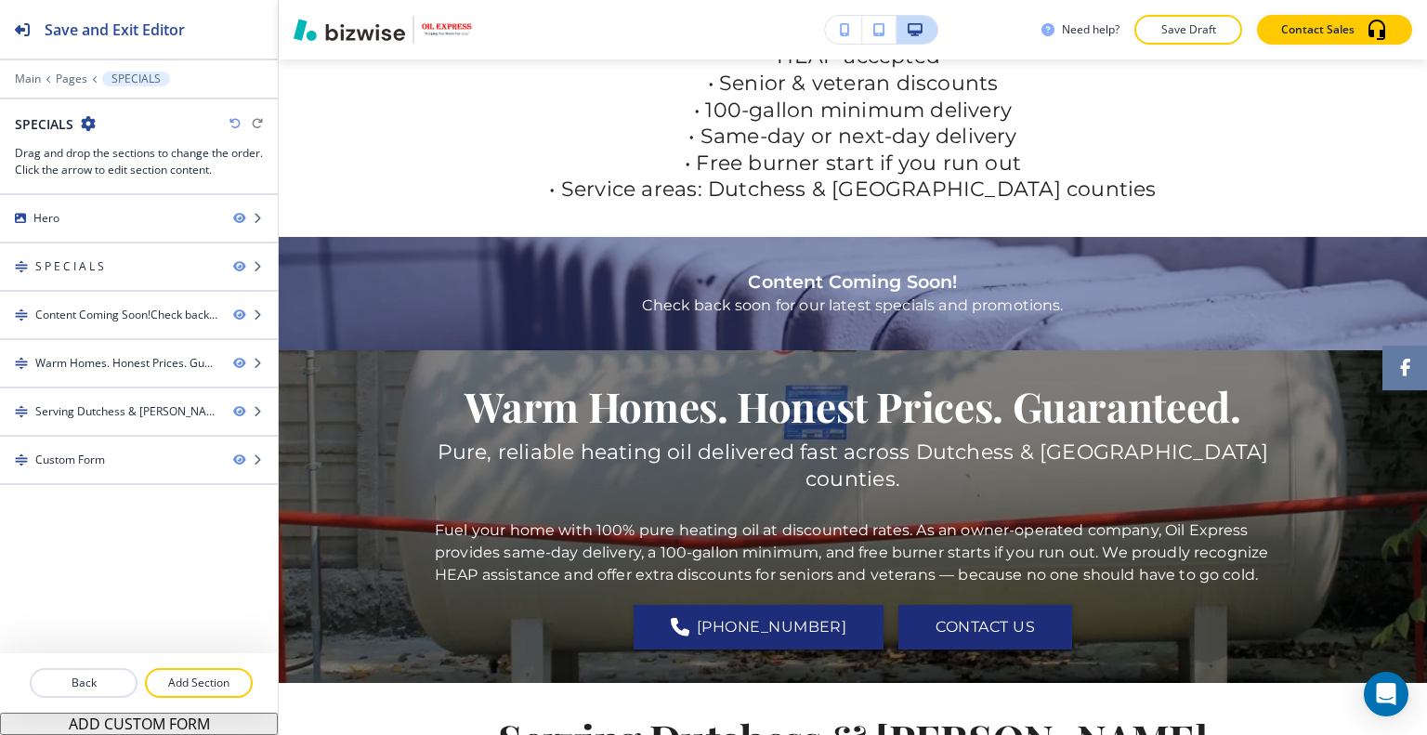
scroll to position [878, 0]
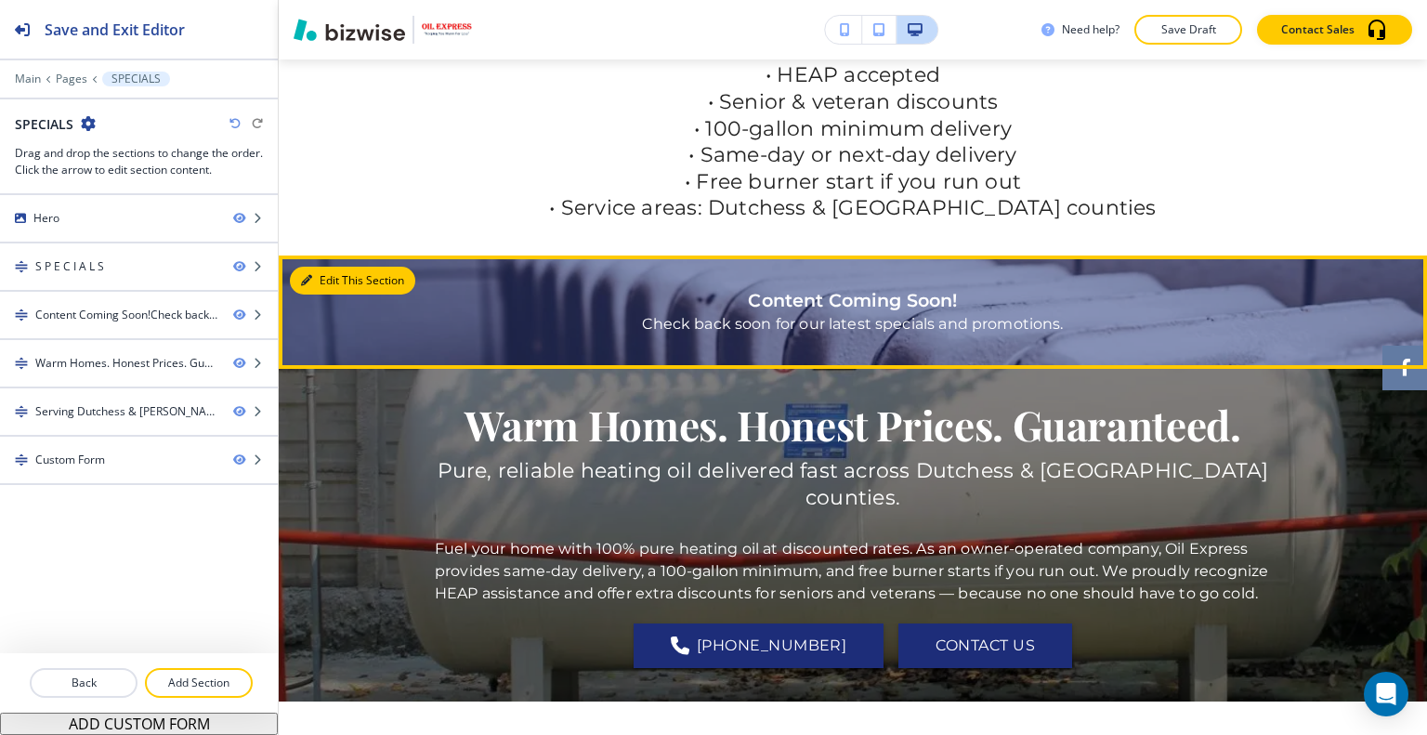
click at [323, 278] on button "Edit This Section" at bounding box center [352, 281] width 125 height 28
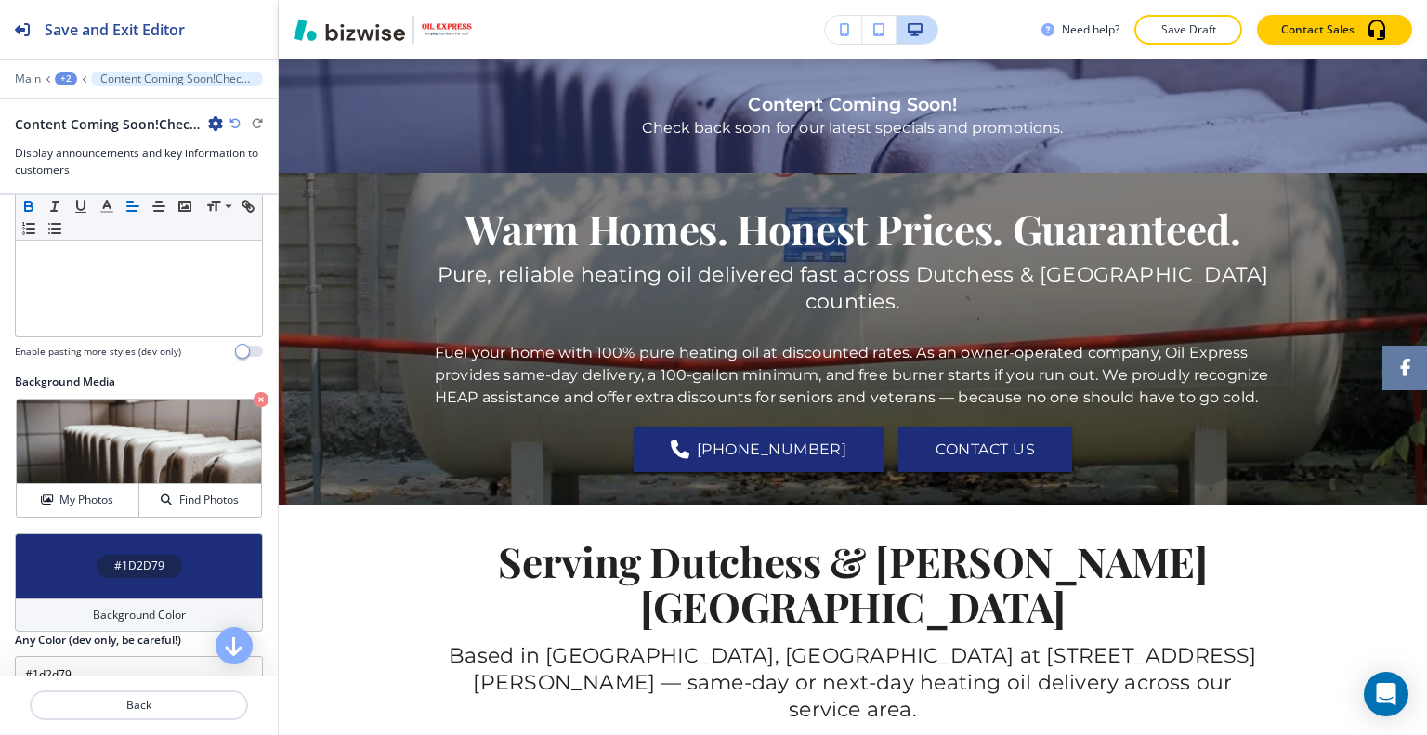
scroll to position [0, 0]
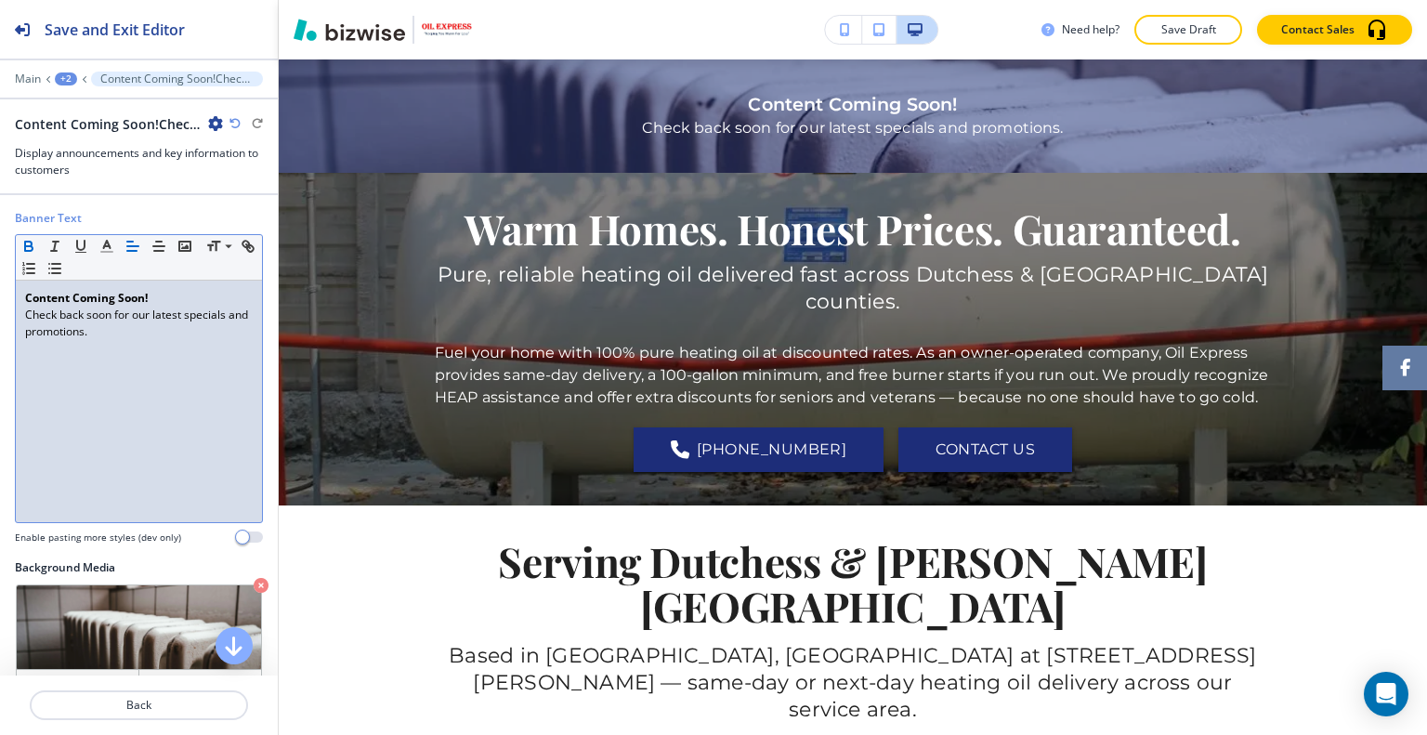
click at [214, 296] on p "Content Coming Soon!" at bounding box center [139, 298] width 228 height 17
drag, startPoint x: 202, startPoint y: 296, endPoint x: 35, endPoint y: 286, distance: 167.5
click at [0, 296] on div "Banner Text Small Normal Large Huge Content Coming Soon! Check back soon for ou…" at bounding box center [139, 384] width 278 height 349
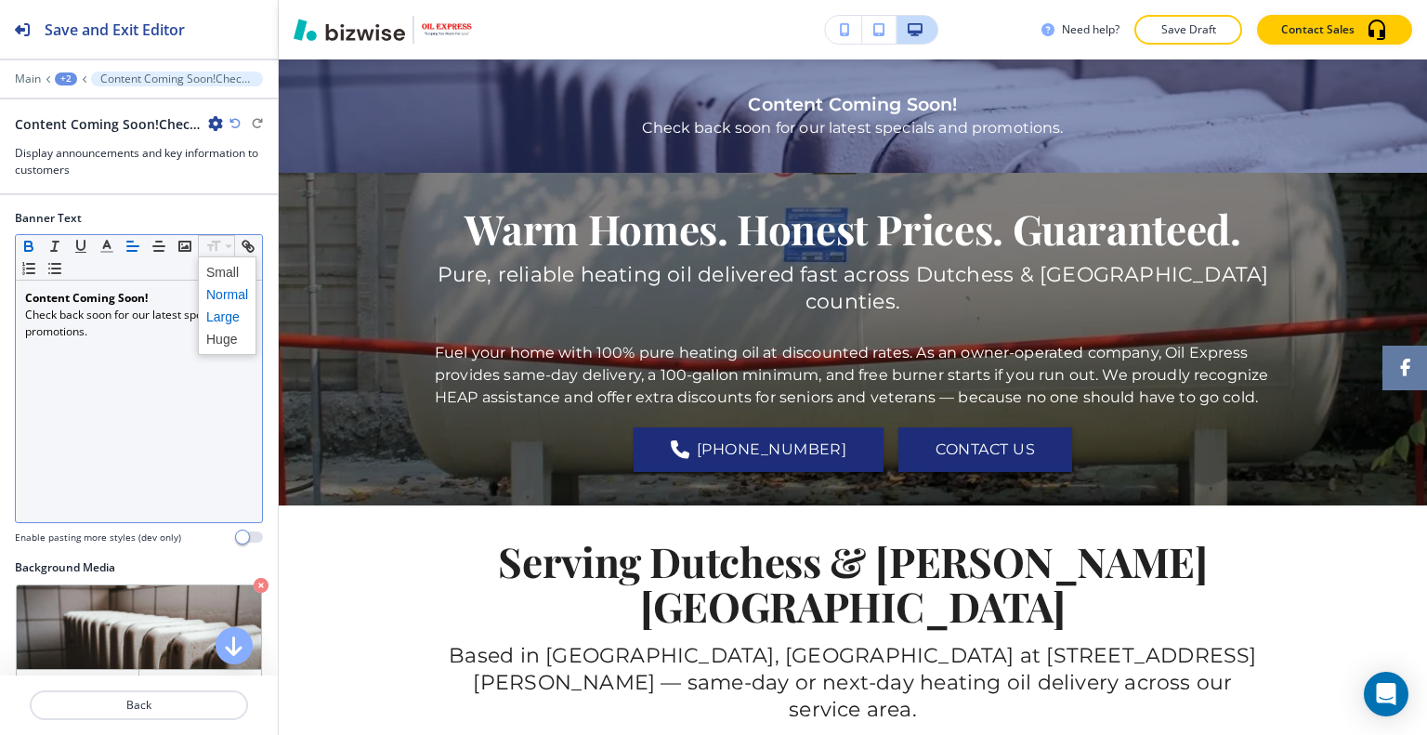
click at [227, 315] on span at bounding box center [227, 317] width 42 height 22
click at [225, 336] on span at bounding box center [227, 339] width 42 height 22
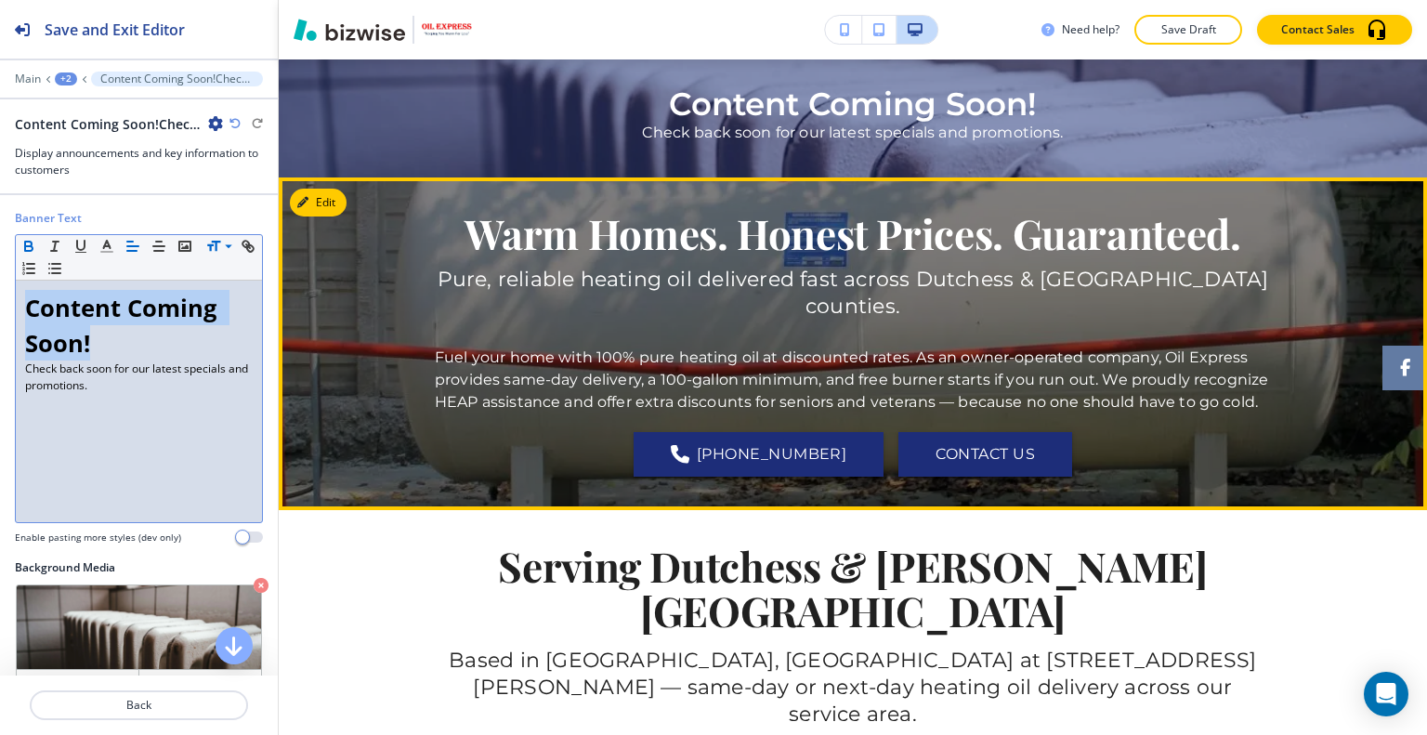
scroll to position [888, 0]
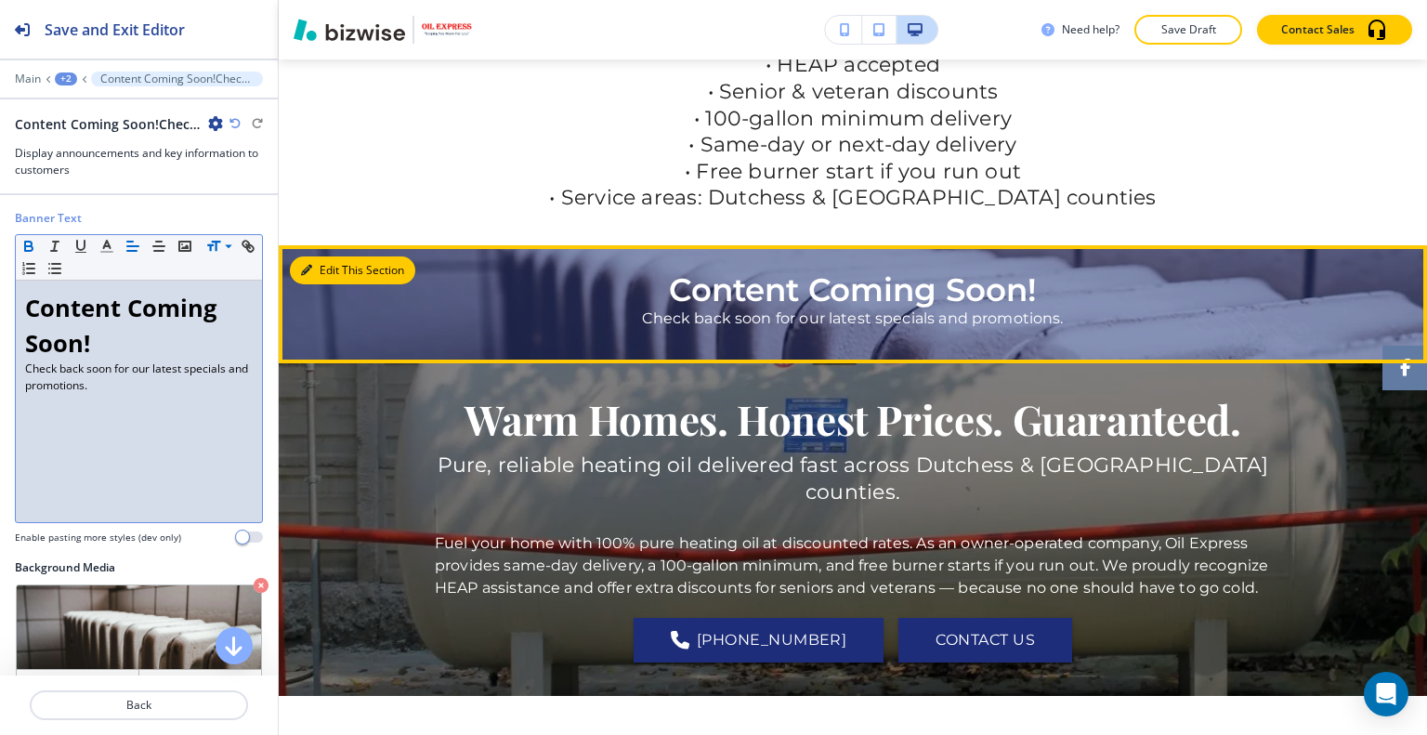
click at [334, 255] on div "Edit This Section Content Coming Soon! Check back soon for our latest specials …" at bounding box center [853, 304] width 1148 height 118
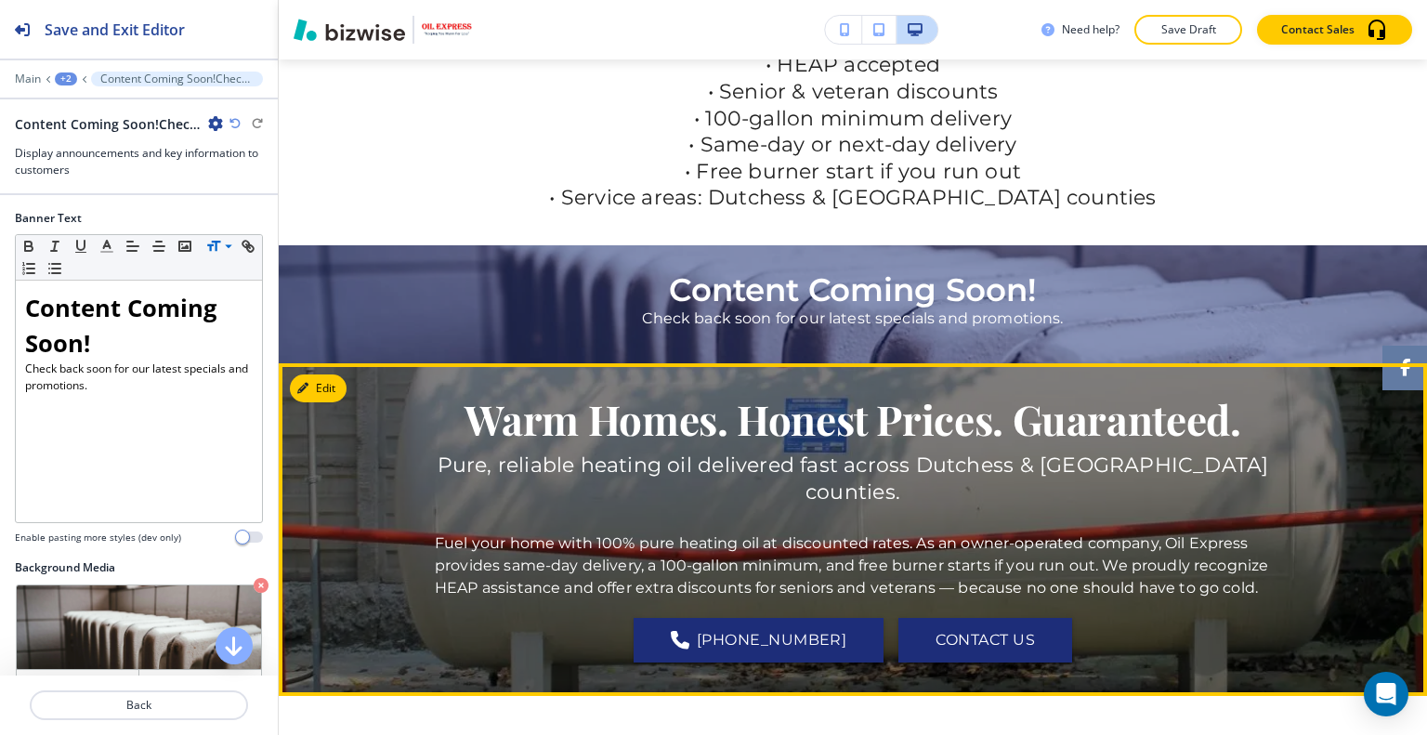
click at [412, 398] on div "Warm Homes. Honest Prices. Guaranteed. Pure, reliable heating oil delivered fas…" at bounding box center [853, 530] width 1148 height 266
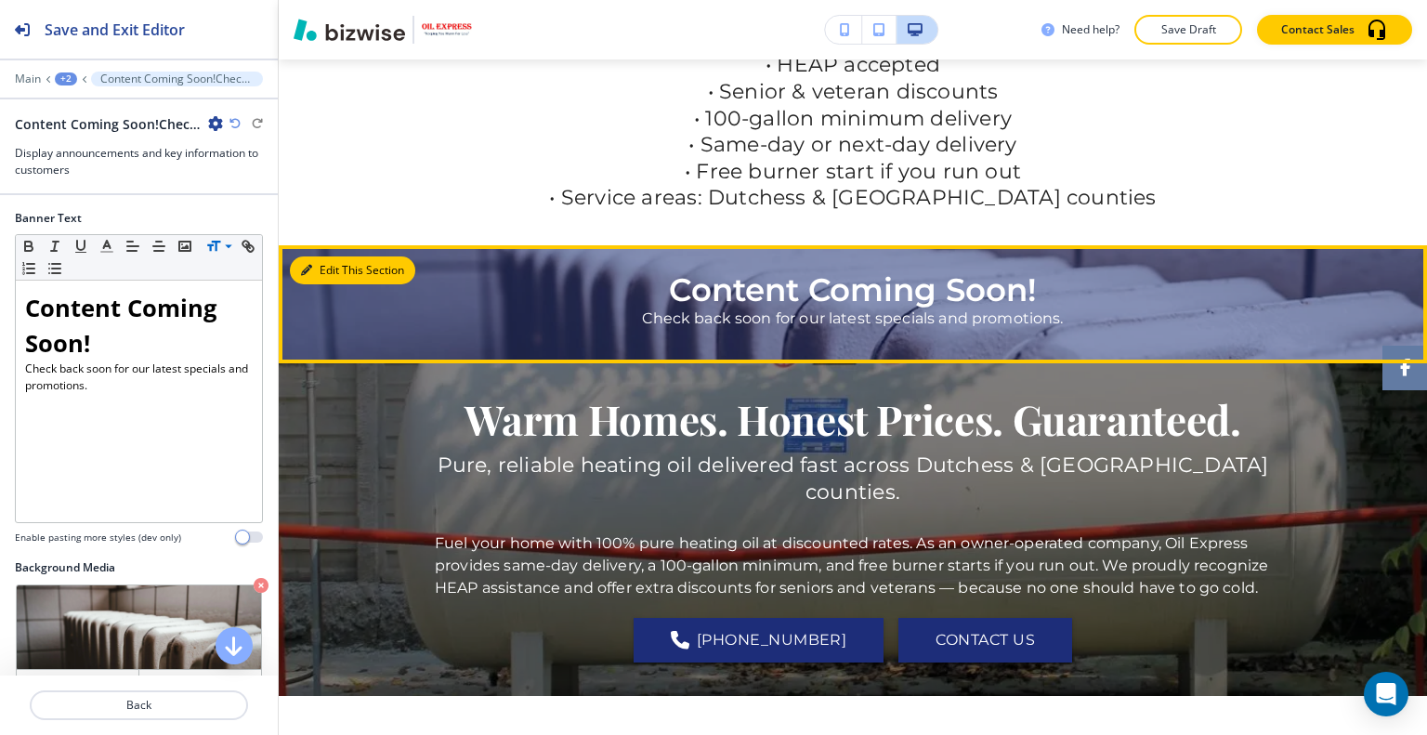
click at [325, 267] on button "Edit This Section" at bounding box center [352, 270] width 125 height 28
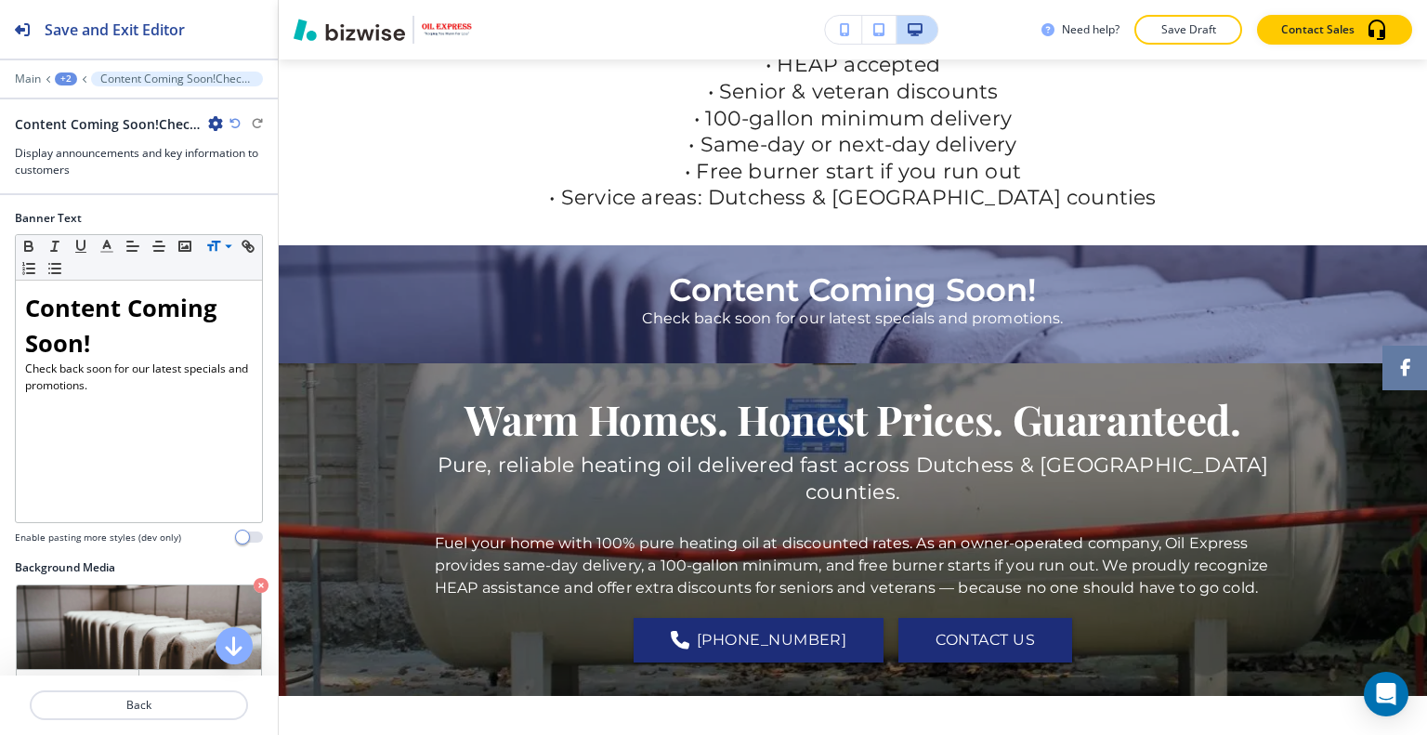
scroll to position [186, 0]
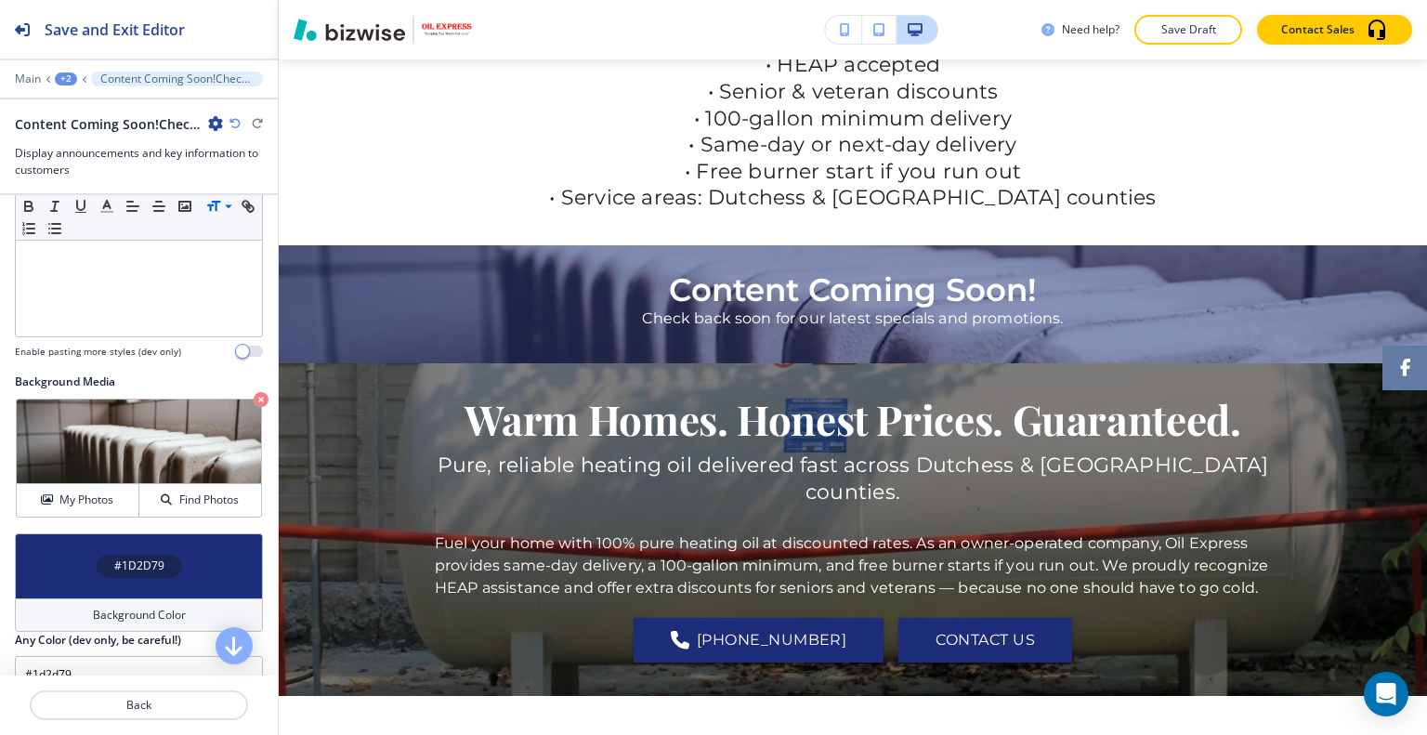
click at [78, 568] on div "#1D2D79" at bounding box center [139, 565] width 248 height 65
drag, startPoint x: 221, startPoint y: 534, endPoint x: 217, endPoint y: 503, distance: 30.9
click at [219, 535] on div "#1D2D79 Background Color Any Color (dev only, be careful!) #1d2d79" at bounding box center [139, 613] width 248 height 160
click at [254, 397] on icon "button" at bounding box center [261, 399] width 15 height 15
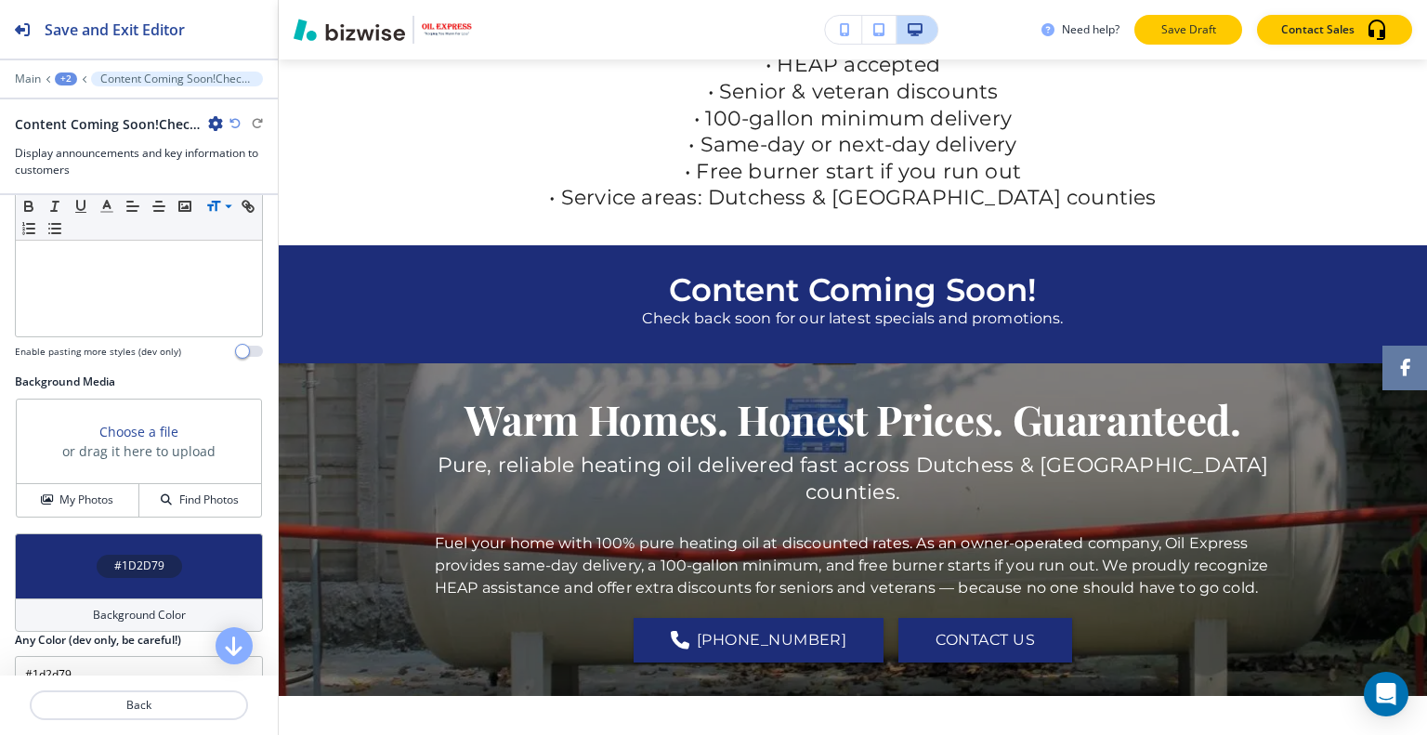
click at [1167, 31] on p "Save Draft" at bounding box center [1187, 29] width 59 height 17
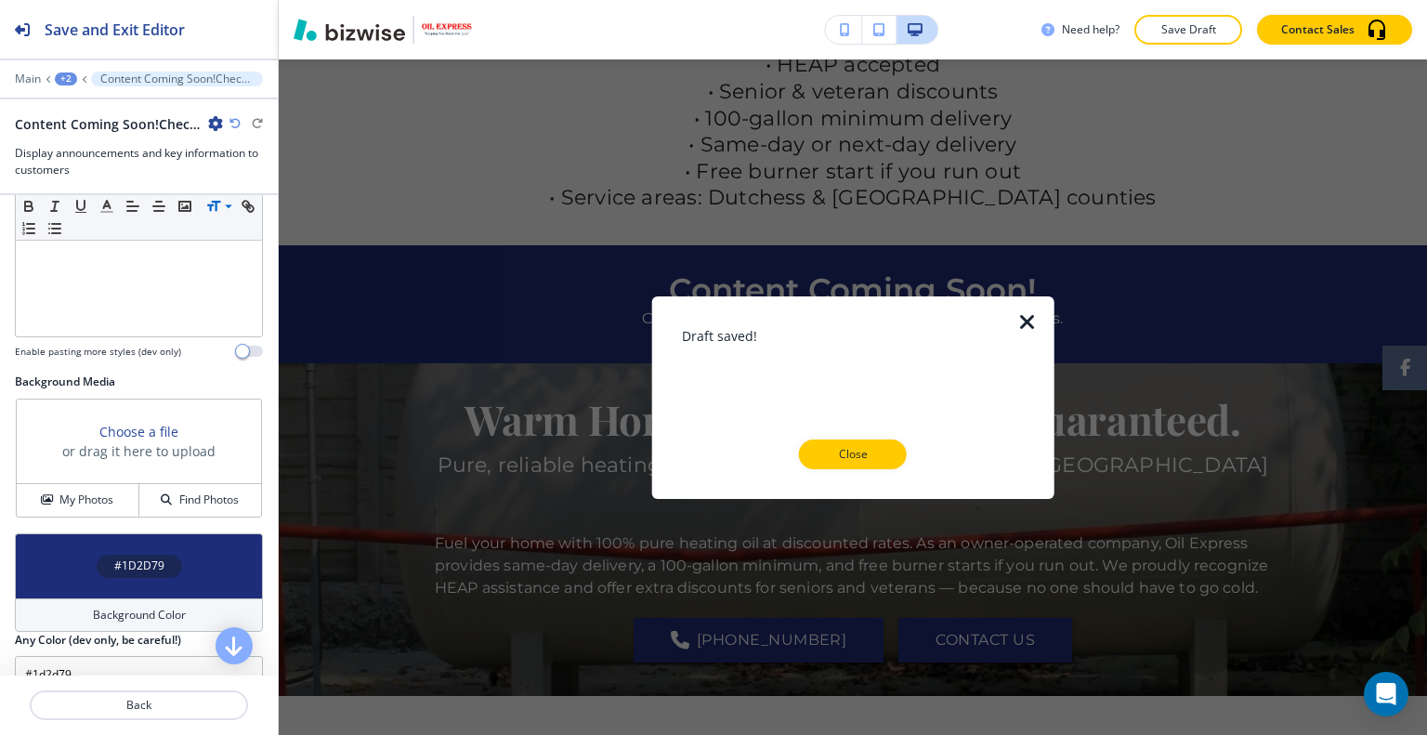
click at [869, 458] on p "Close" at bounding box center [852, 454] width 59 height 17
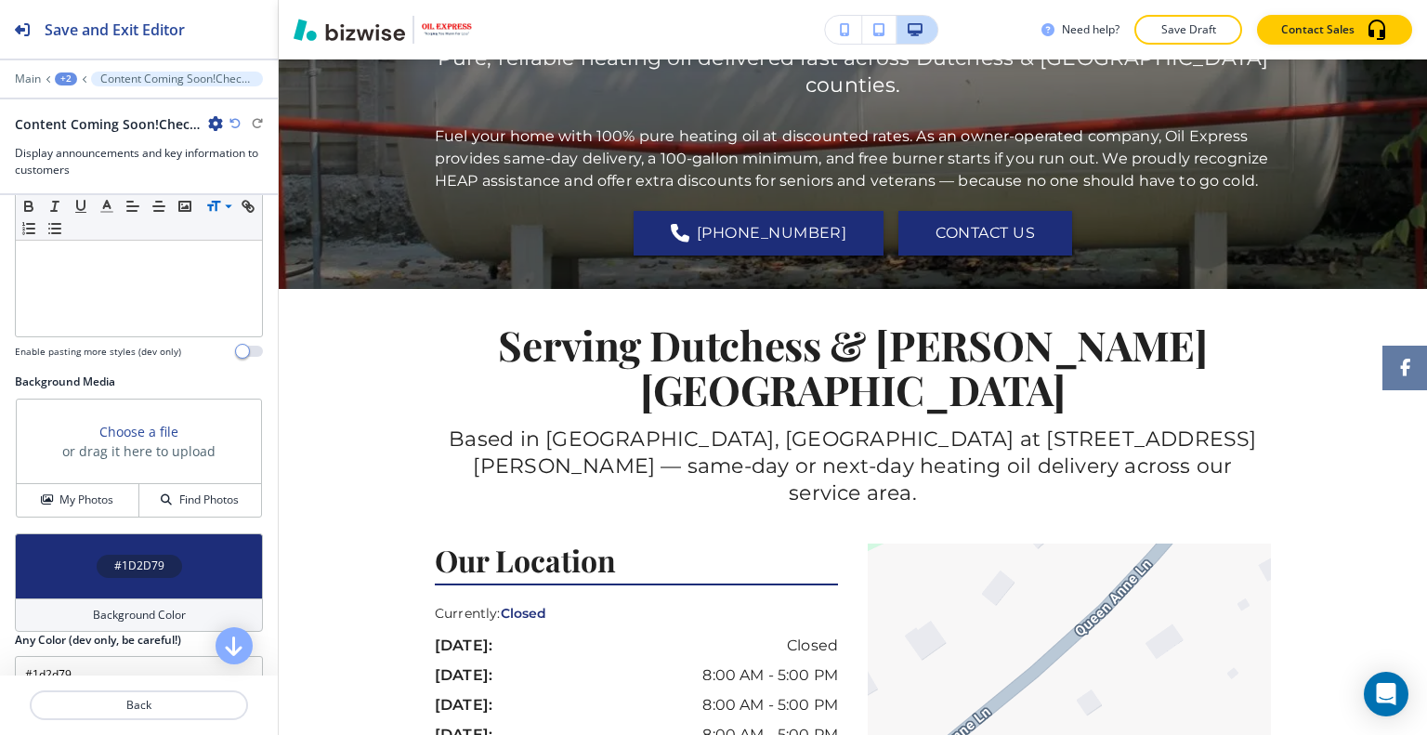
scroll to position [0, 0]
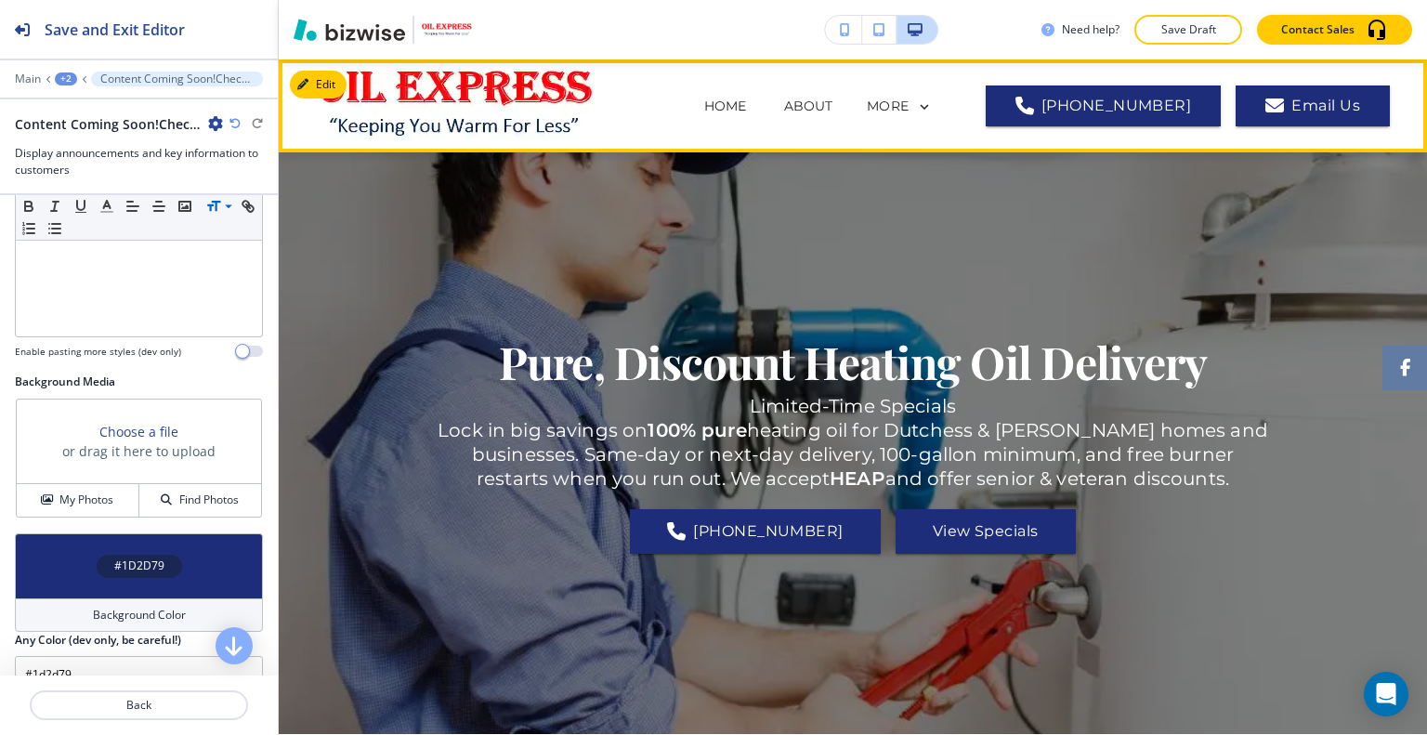
click at [933, 113] on icon at bounding box center [924, 106] width 17 height 17
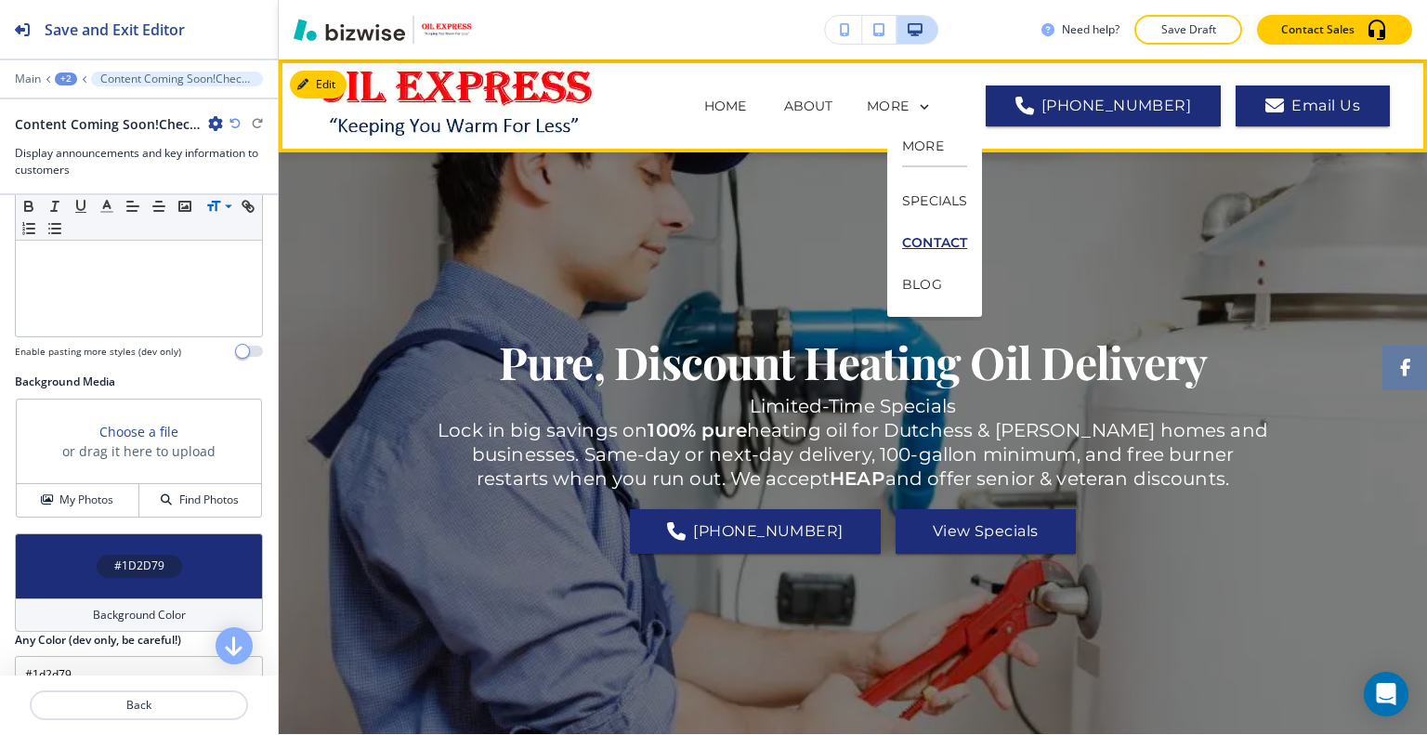
click at [960, 244] on p "CONTACT" at bounding box center [934, 243] width 65 height 42
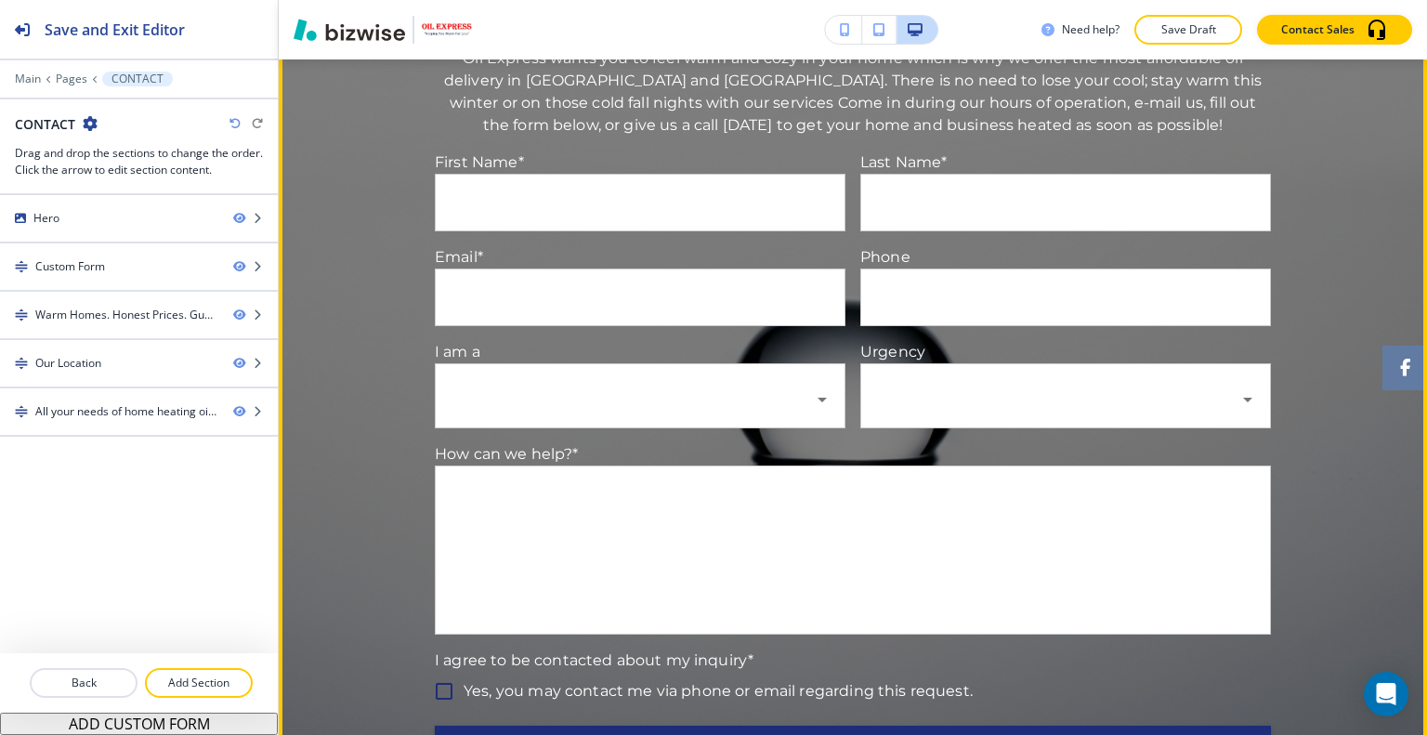
scroll to position [1300, 0]
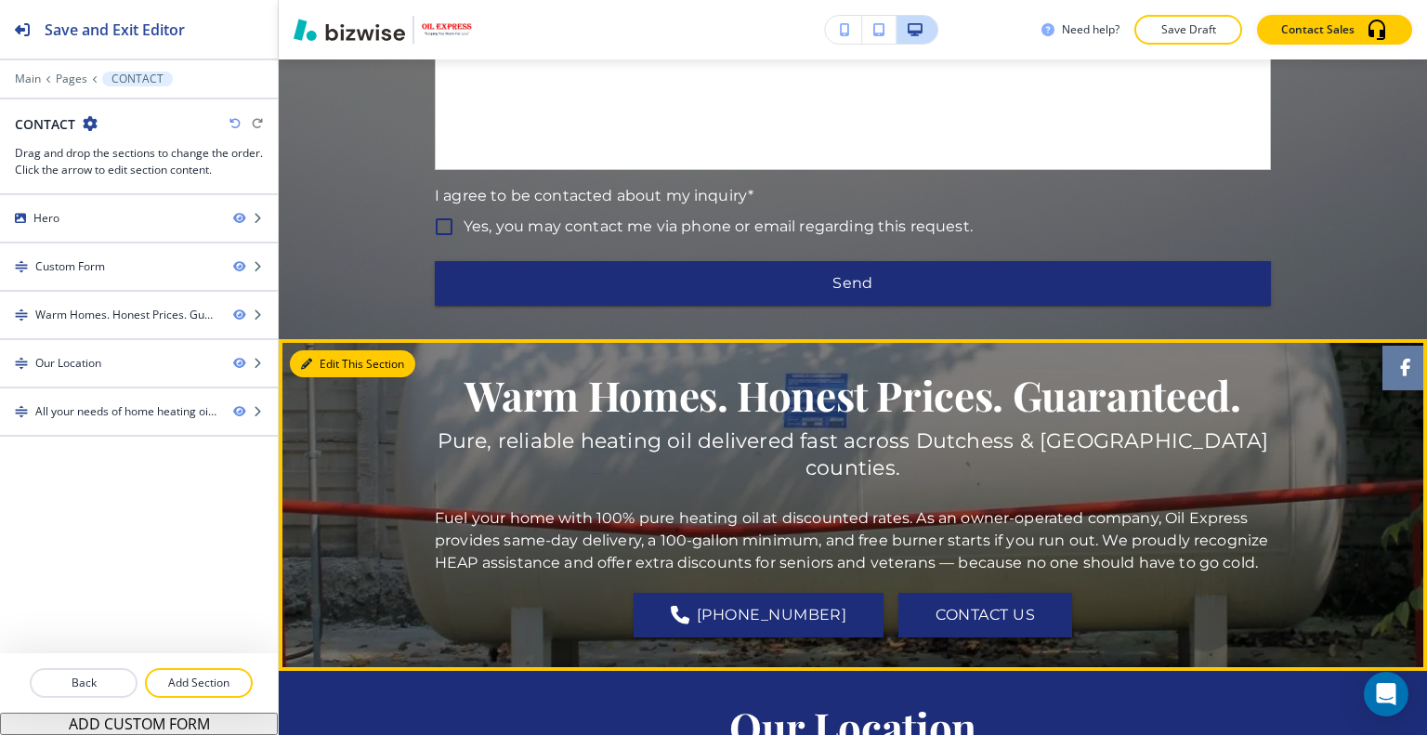
drag, startPoint x: 312, startPoint y: 360, endPoint x: 320, endPoint y: 351, distance: 12.5
click at [315, 352] on button "Edit This Section" at bounding box center [352, 364] width 125 height 28
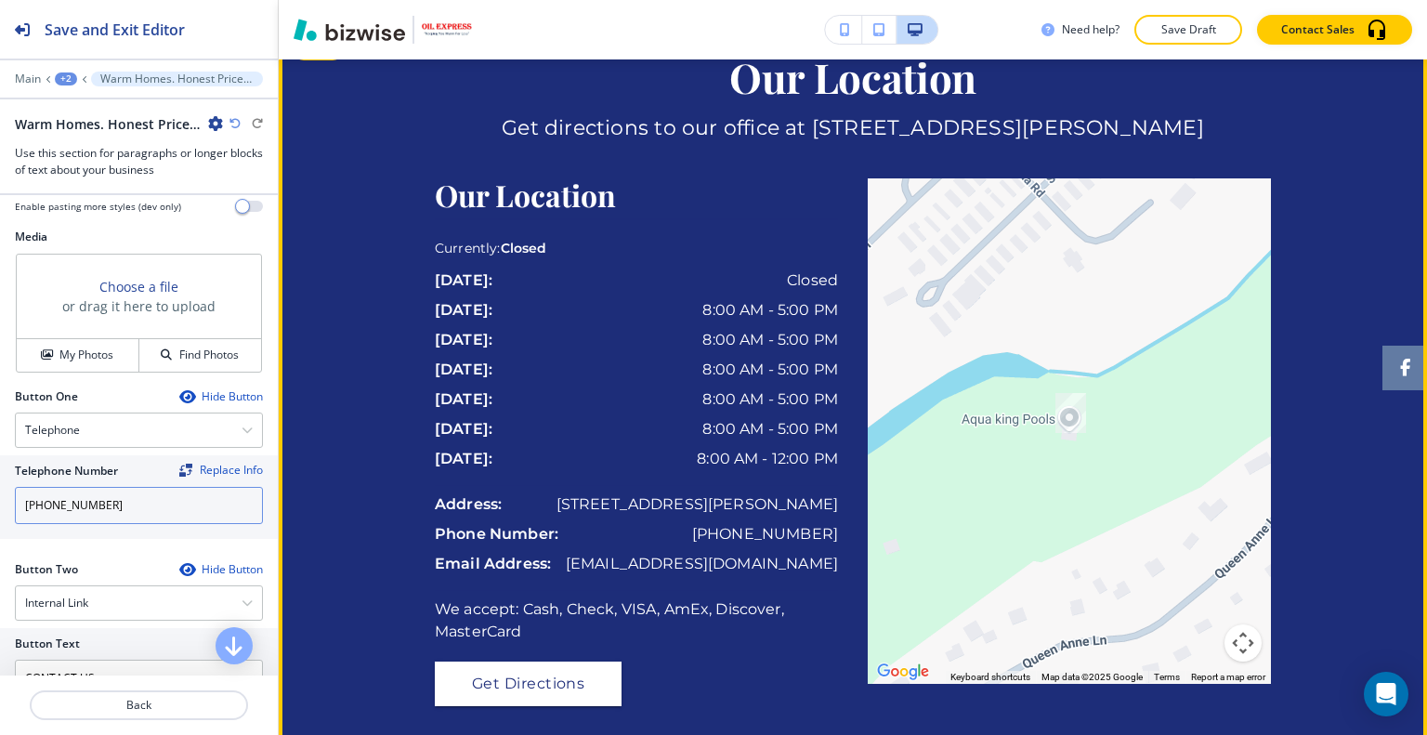
scroll to position [1857, 0]
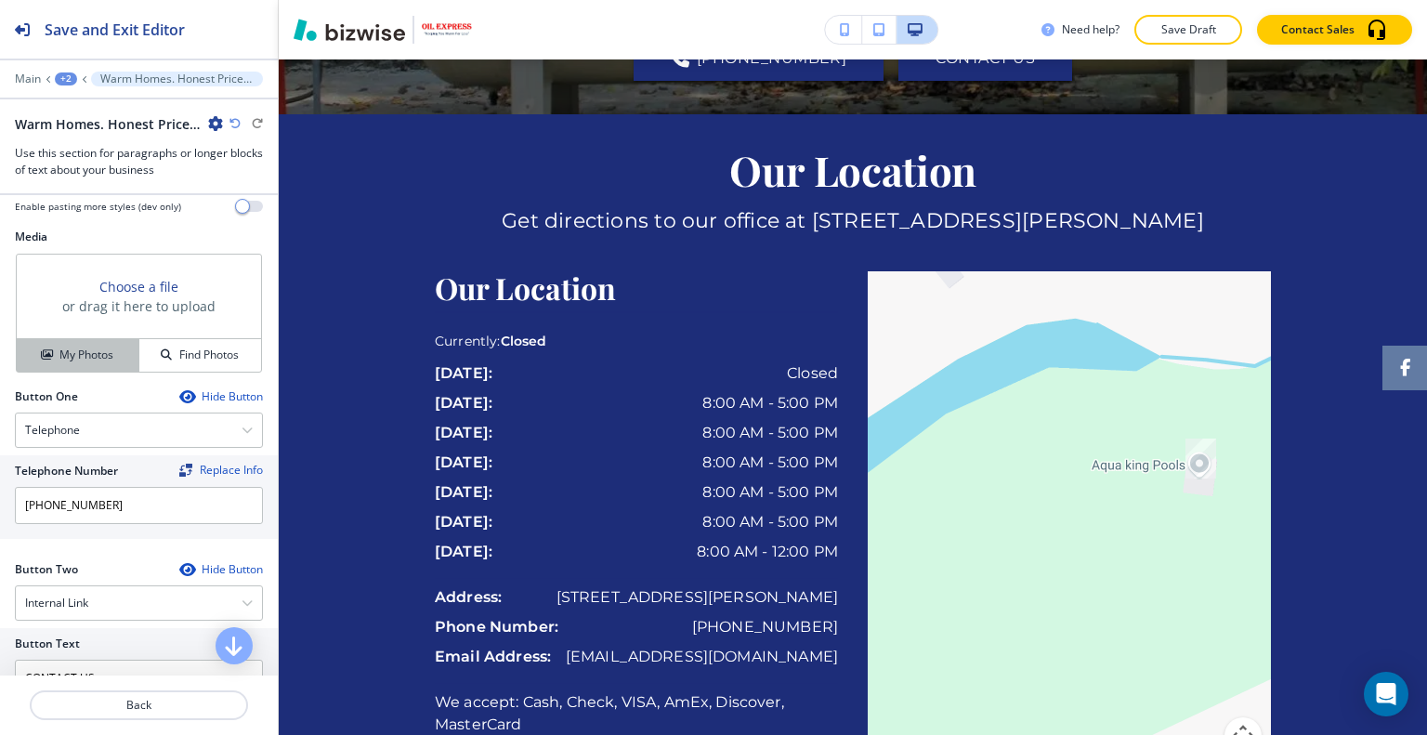
click at [91, 355] on h4 "My Photos" at bounding box center [86, 354] width 54 height 17
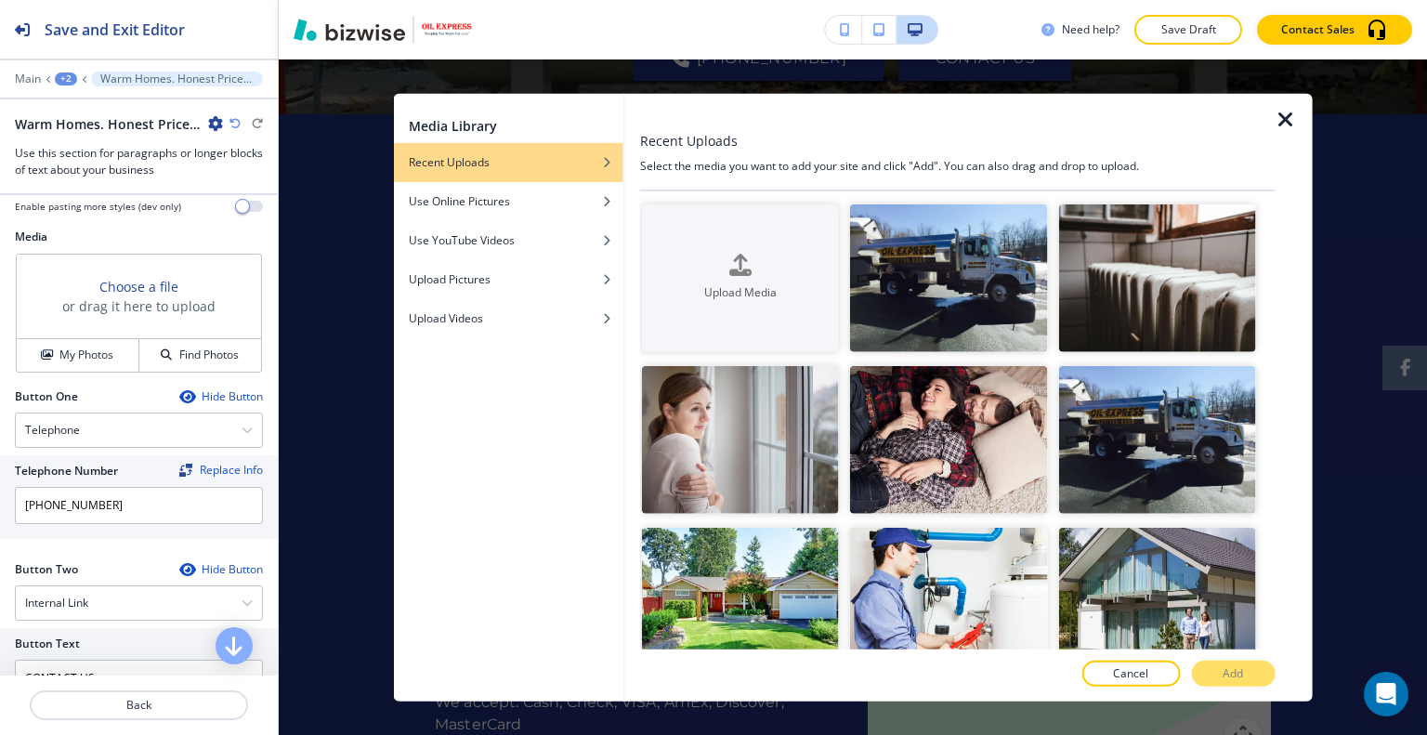
scroll to position [279, 0]
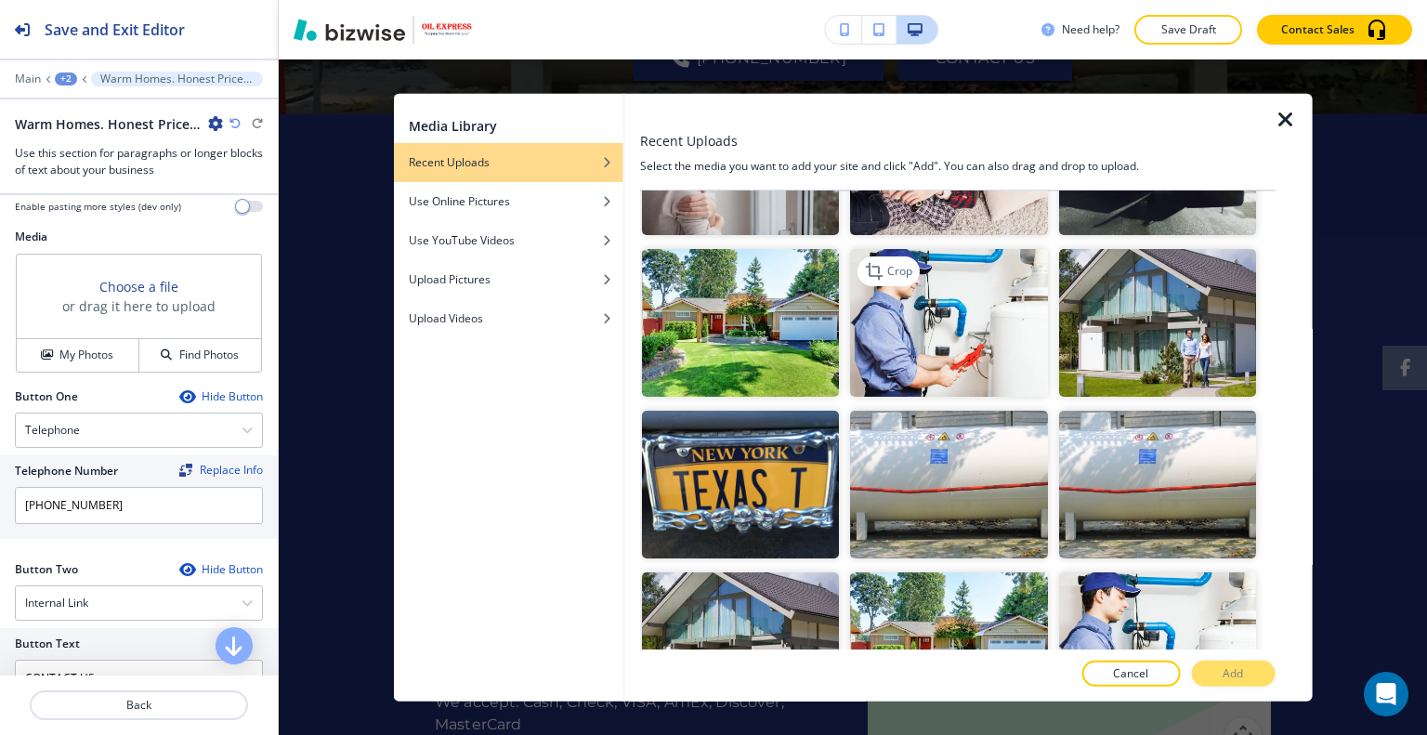
click at [912, 314] on img "button" at bounding box center [948, 323] width 197 height 148
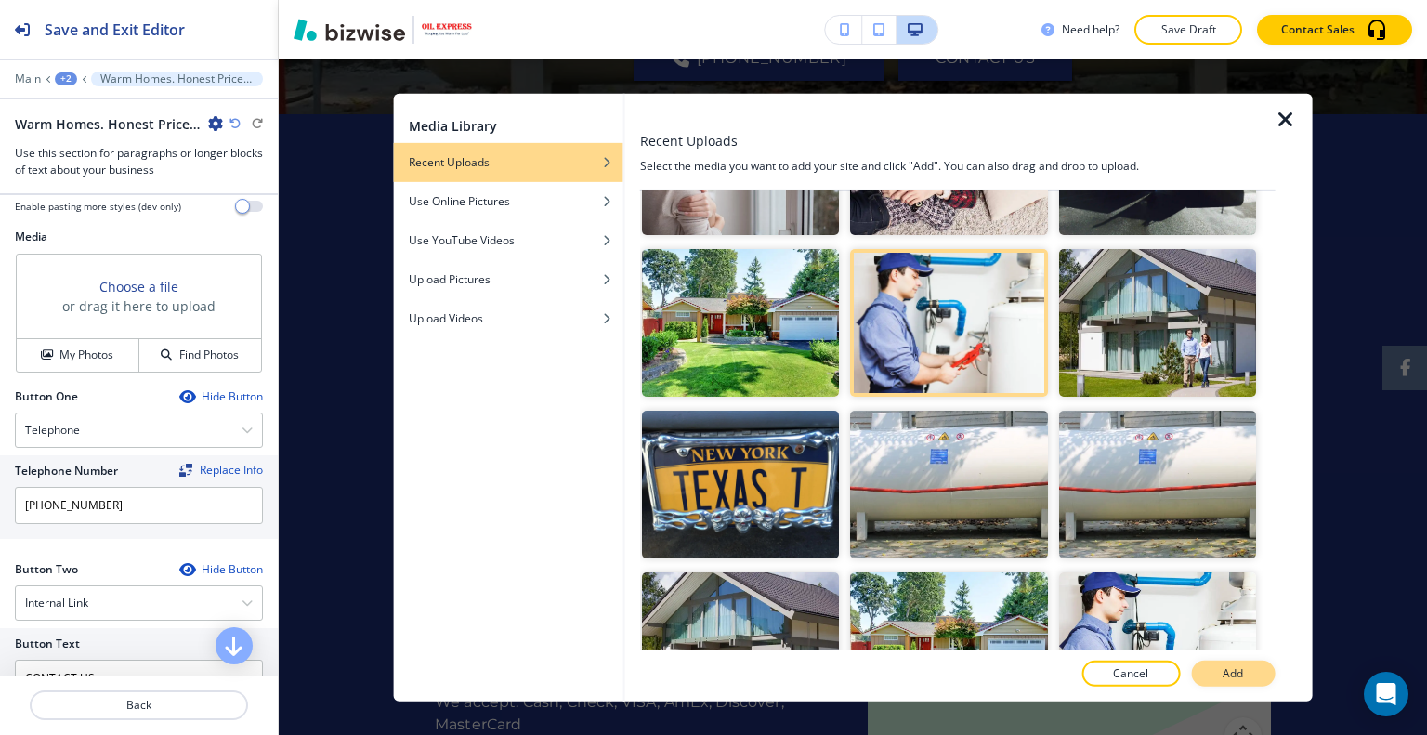
click at [1234, 673] on p "Add" at bounding box center [1232, 673] width 20 height 17
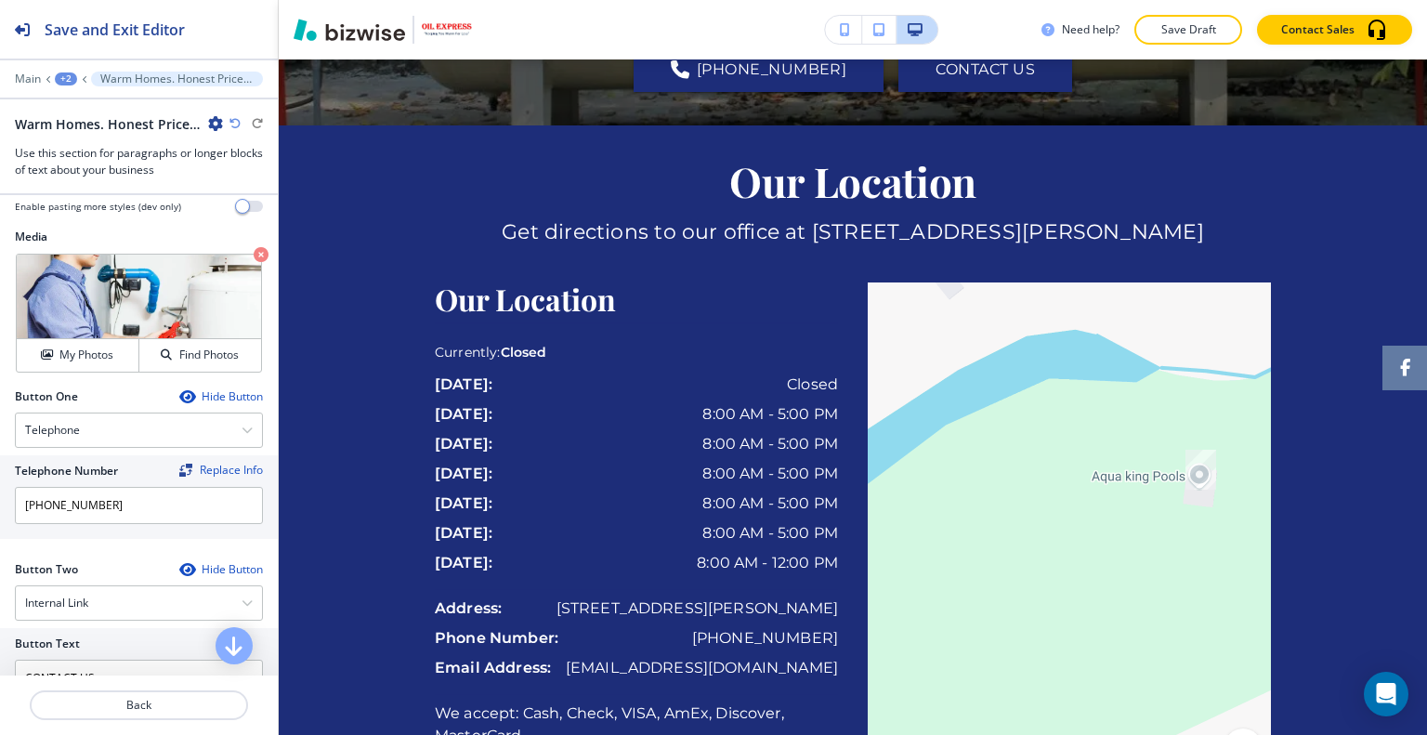
click at [254, 247] on icon "button" at bounding box center [261, 254] width 15 height 15
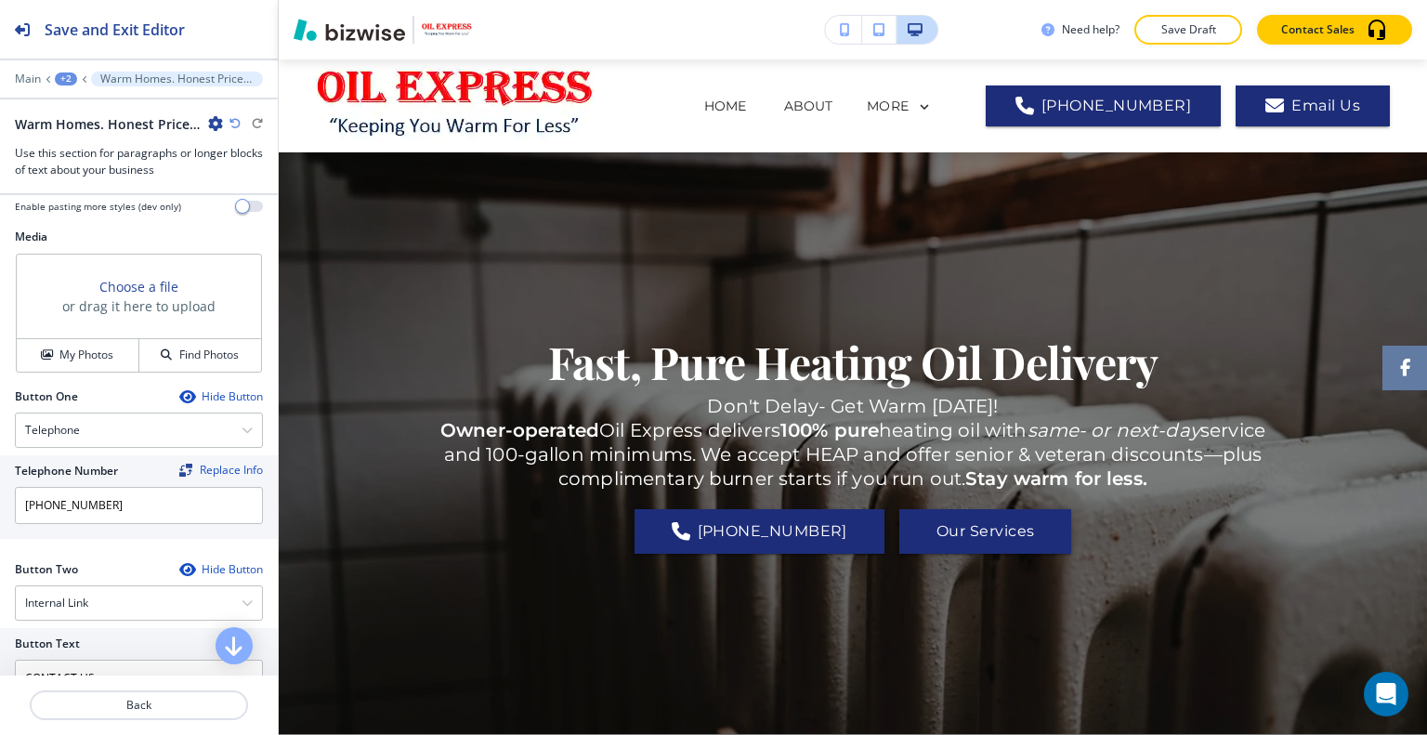
scroll to position [557, 0]
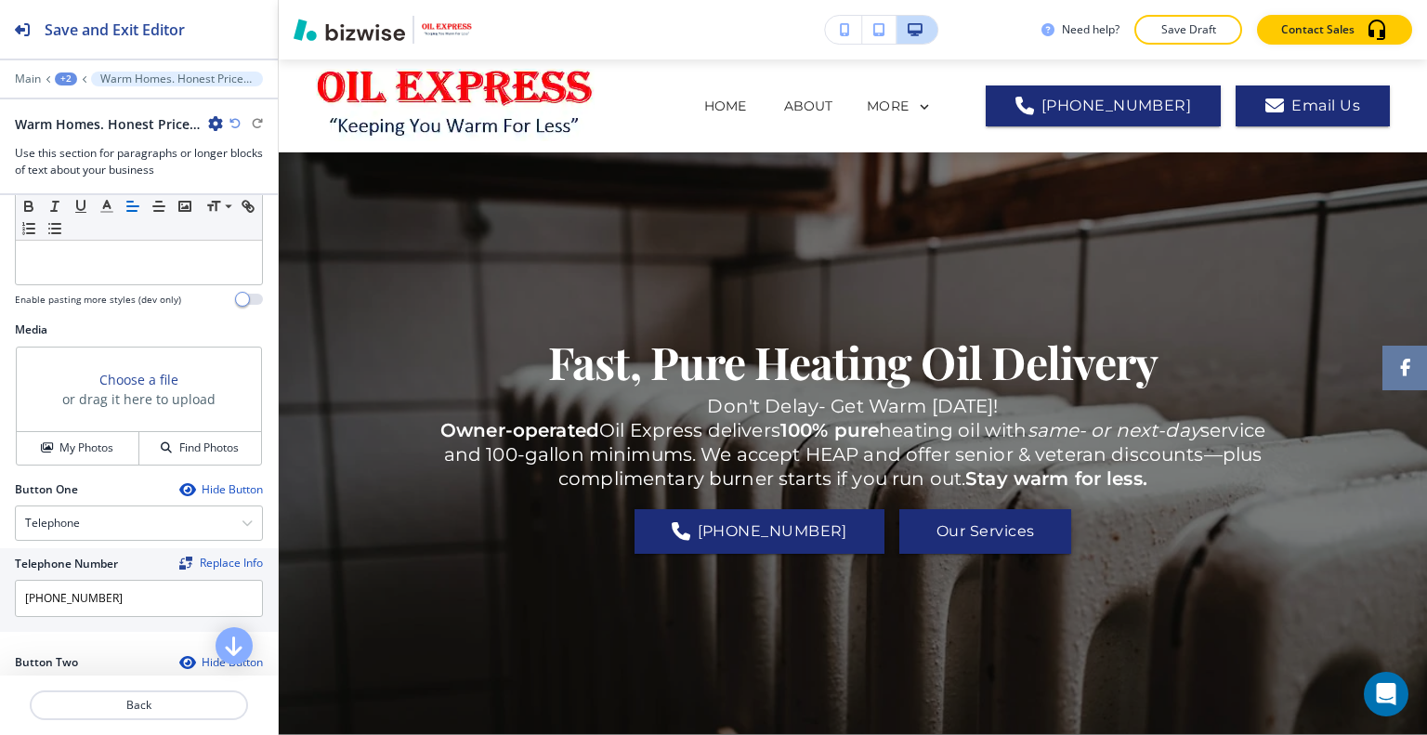
click at [65, 81] on div "+2" at bounding box center [66, 78] width 22 height 13
click at [140, 145] on p "CONTACT" at bounding box center [114, 141] width 95 height 17
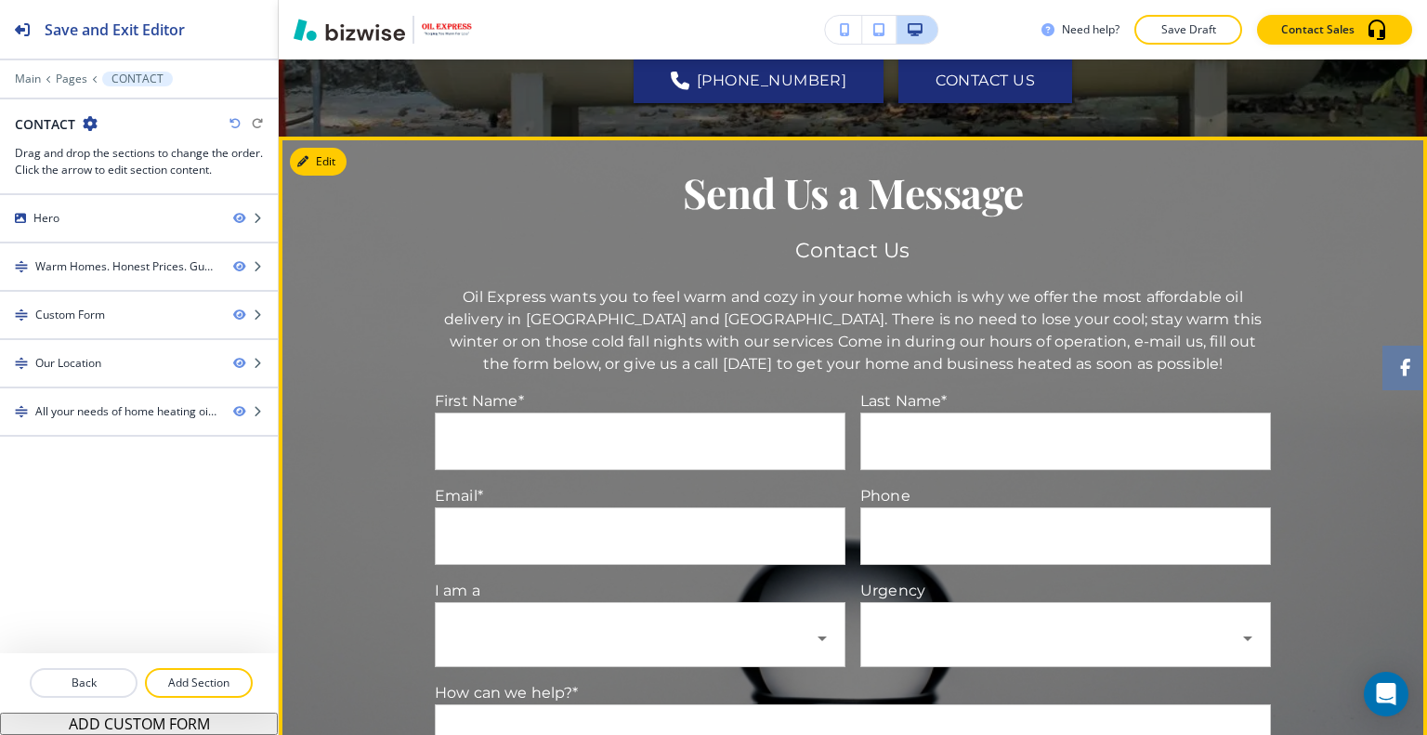
scroll to position [650, 0]
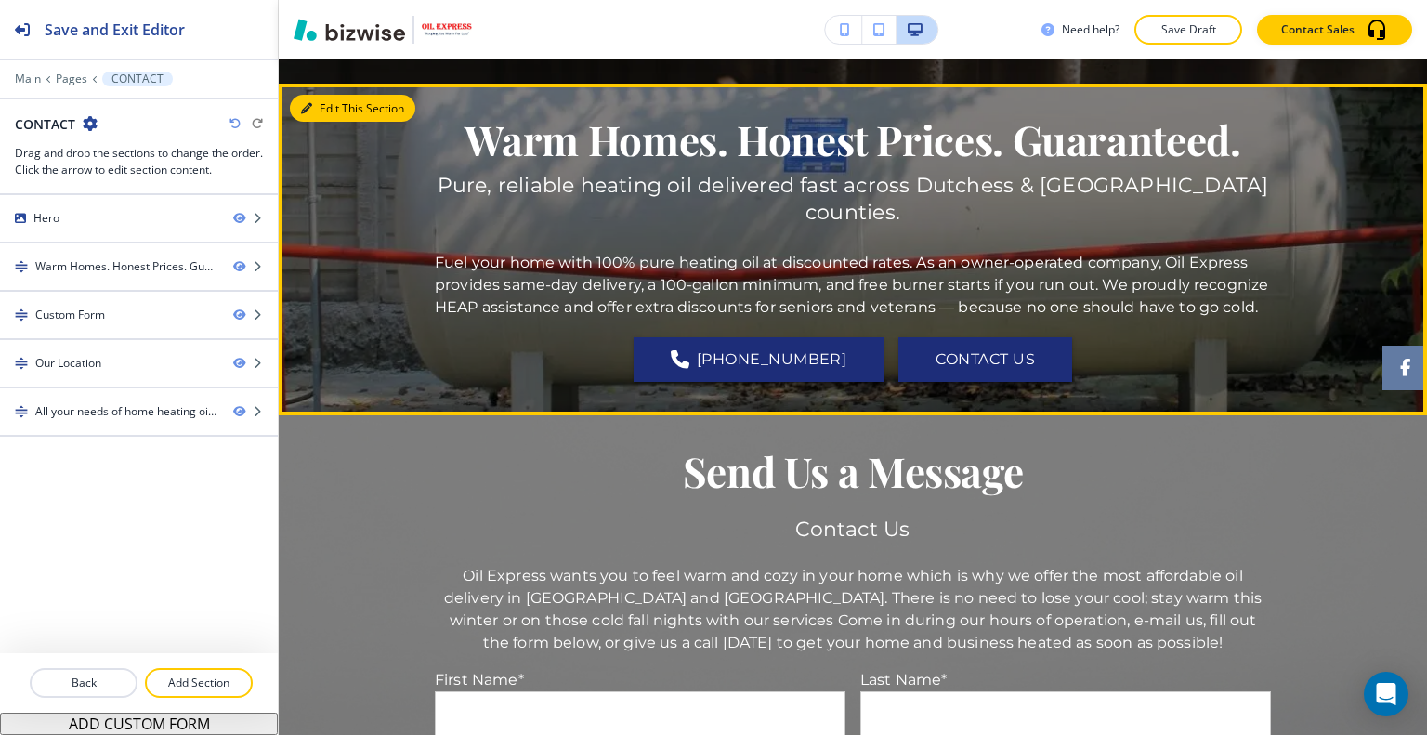
drag, startPoint x: 331, startPoint y: 109, endPoint x: 300, endPoint y: 118, distance: 32.0
click at [331, 111] on button "Edit This Section" at bounding box center [352, 109] width 125 height 28
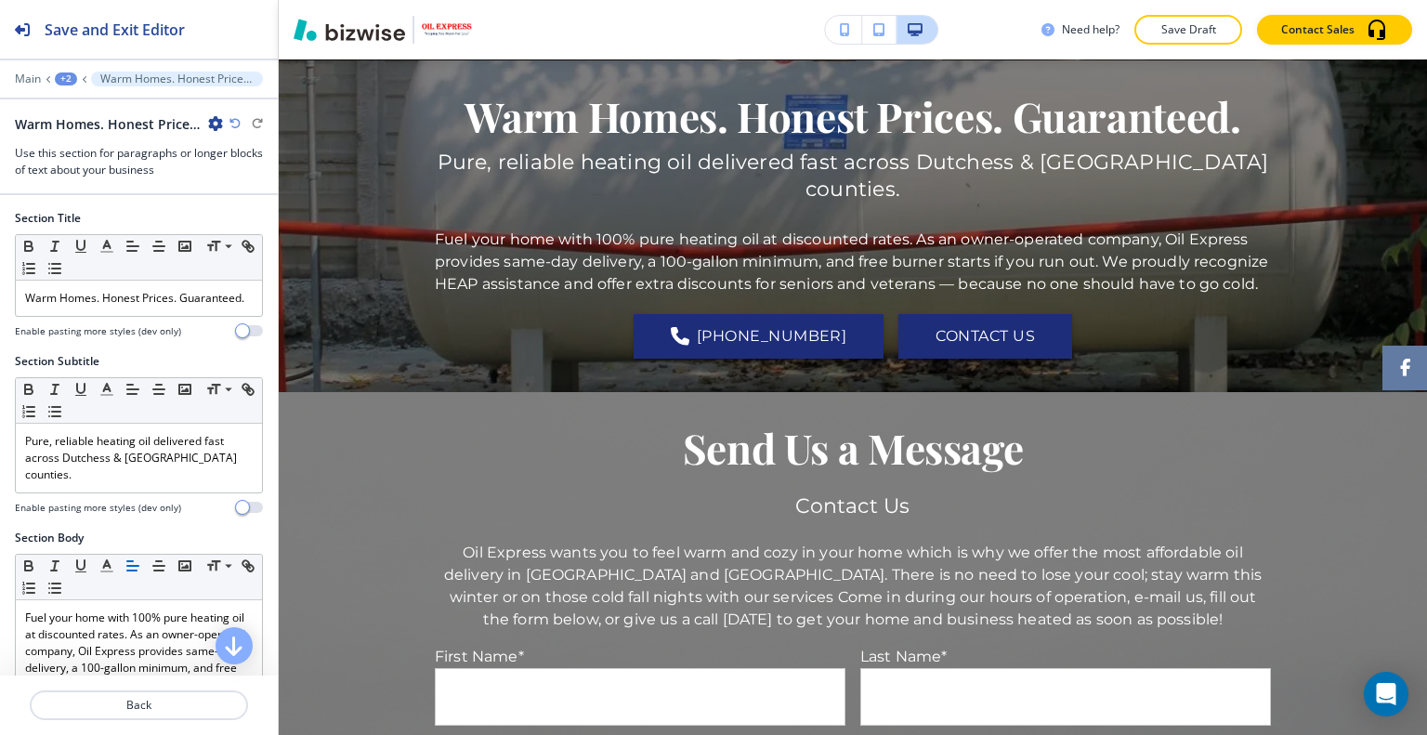
click at [212, 116] on icon "button" at bounding box center [215, 123] width 15 height 15
click at [276, 220] on p "Delete Section" at bounding box center [267, 220] width 95 height 17
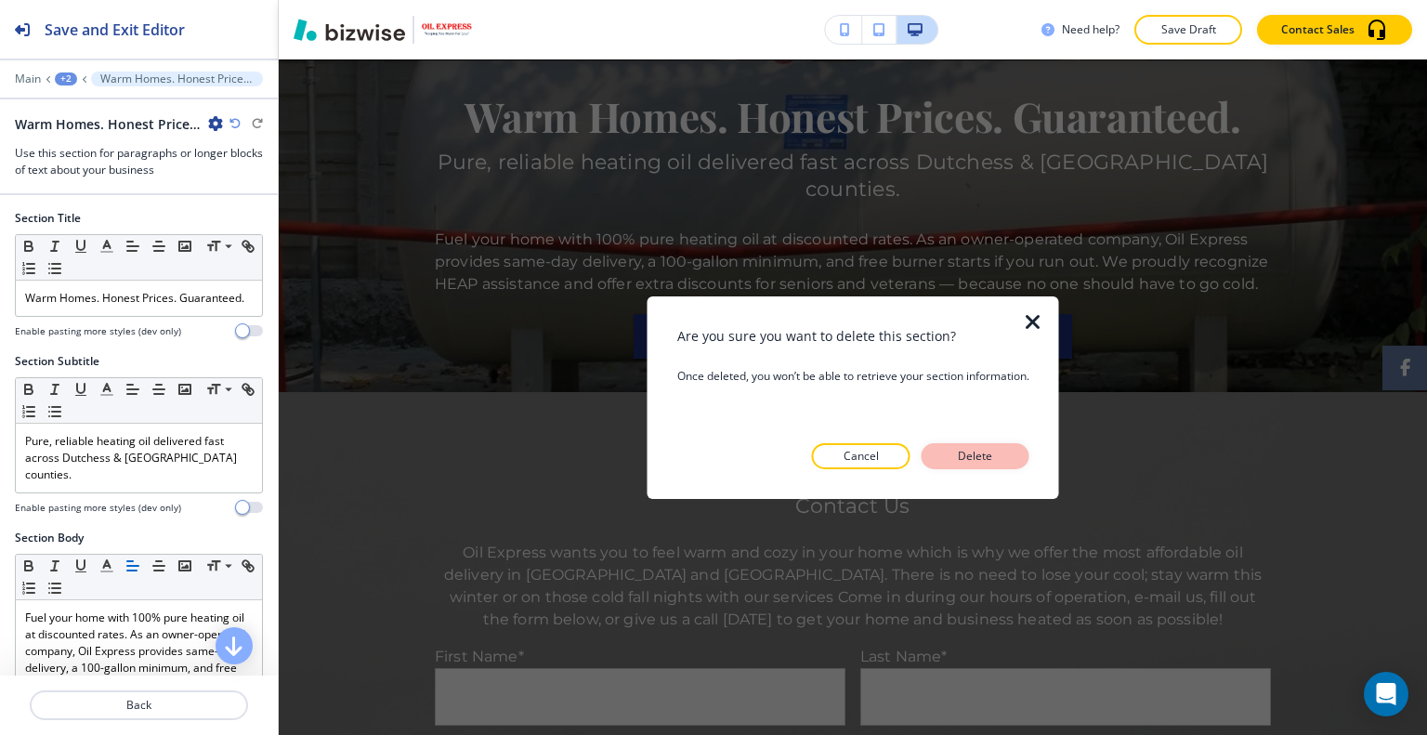
click at [958, 447] on div "Are you sure you want to delete this section? Once deleted, you won’t be able t…" at bounding box center [853, 396] width 352 height 143
click at [959, 448] on p "Delete" at bounding box center [975, 456] width 45 height 17
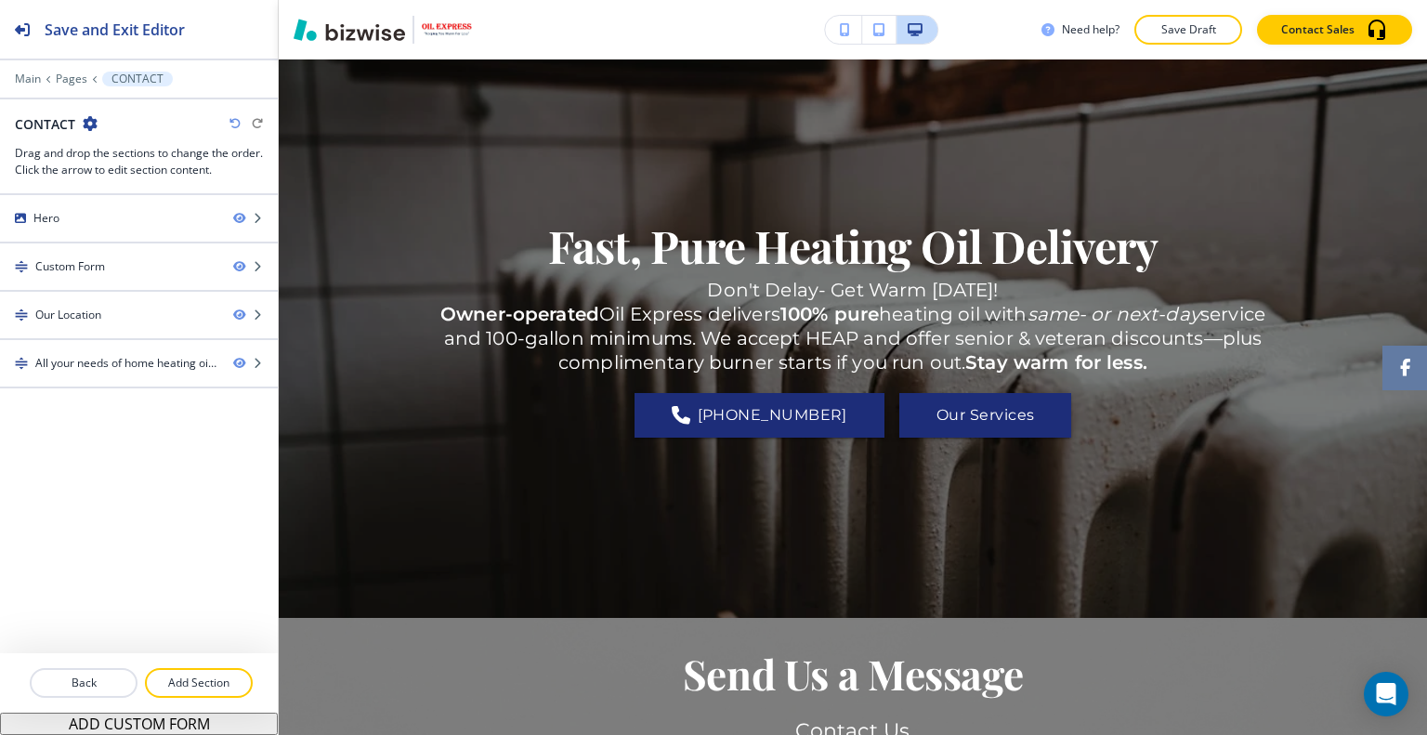
scroll to position [0, 0]
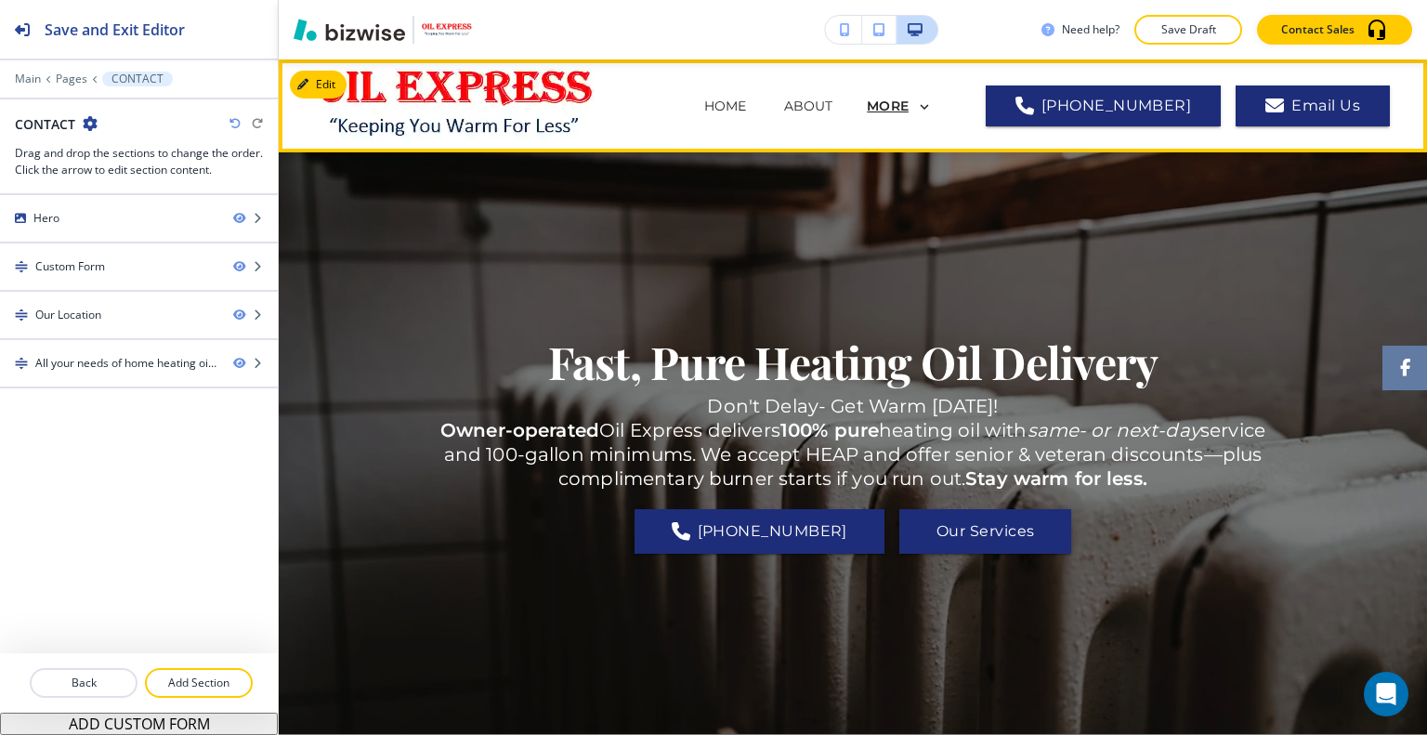
click at [908, 105] on p "MORE" at bounding box center [888, 106] width 42 height 14
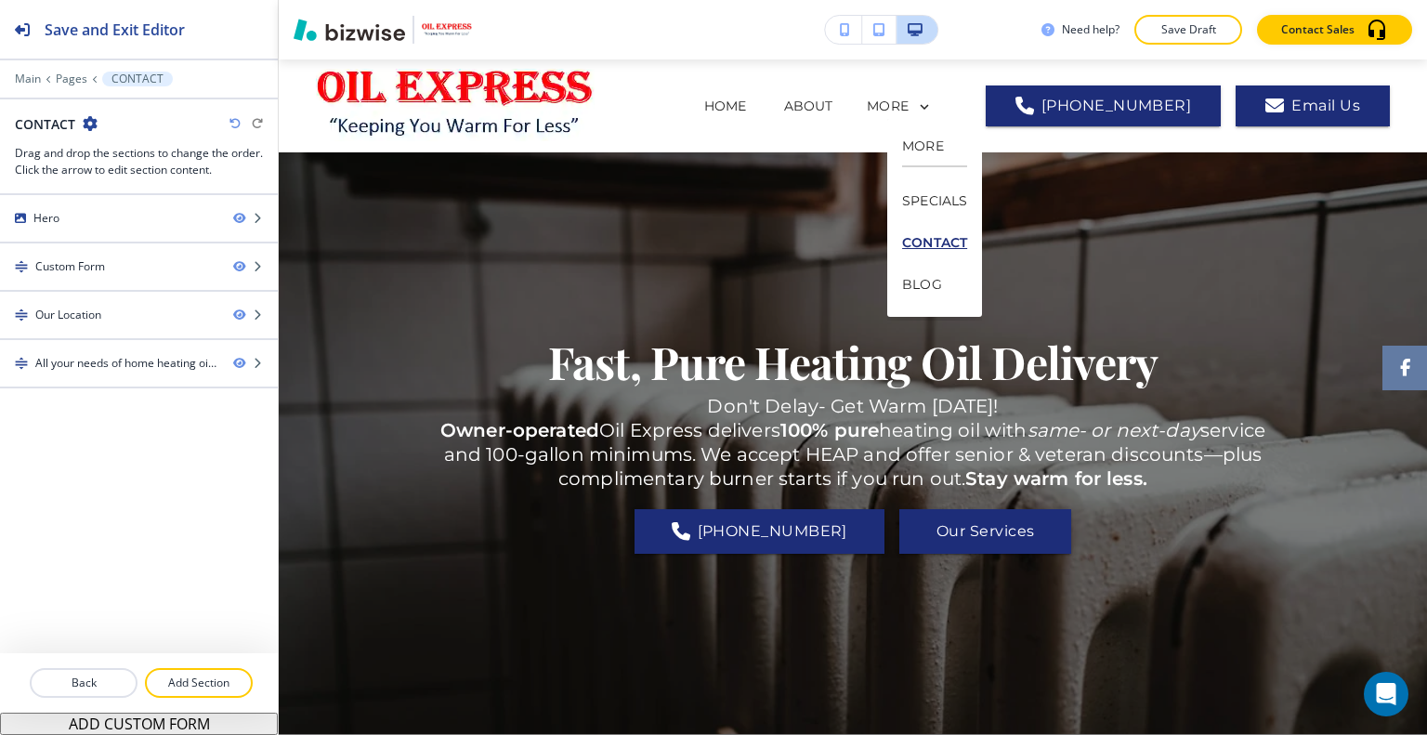
click at [953, 244] on p "CONTACT" at bounding box center [934, 243] width 65 height 42
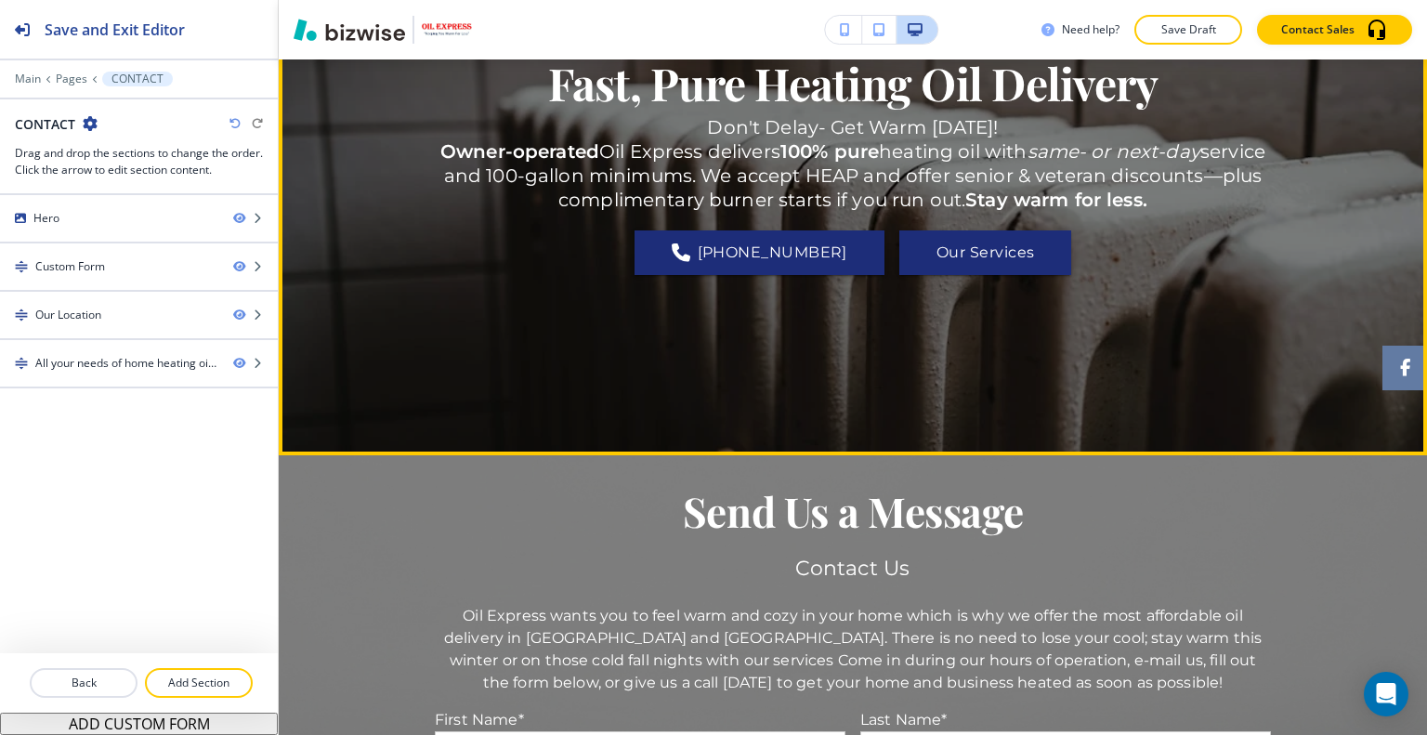
scroll to position [186, 0]
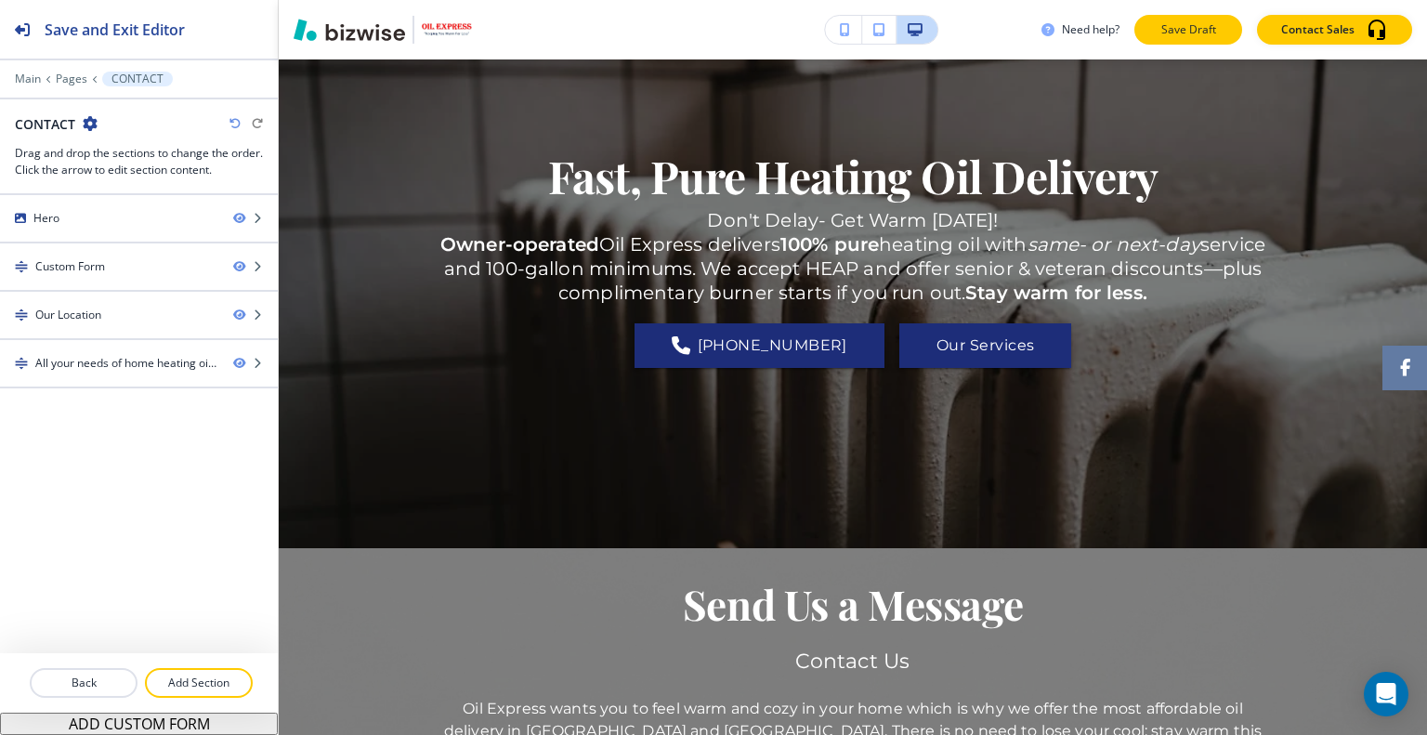
click at [1189, 26] on p "Save Draft" at bounding box center [1187, 29] width 59 height 17
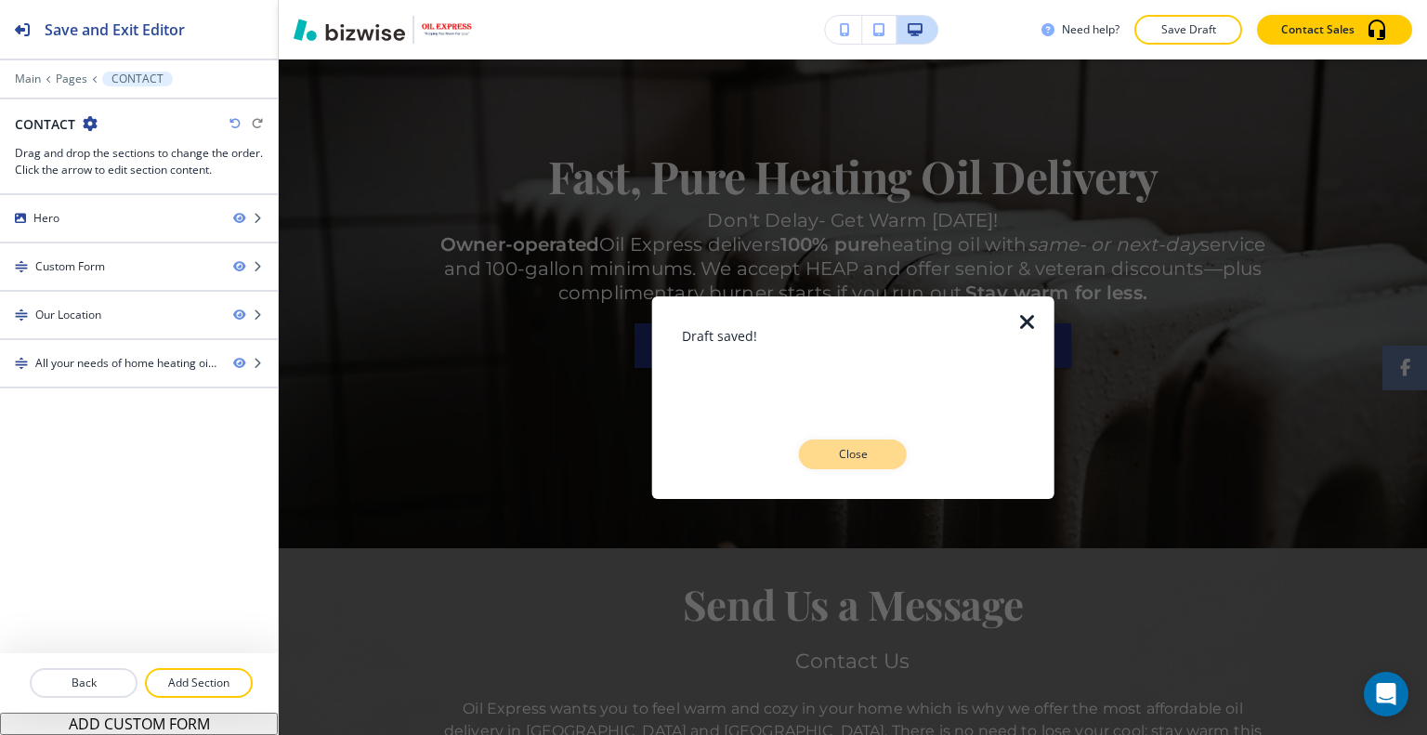
click at [868, 455] on p "Close" at bounding box center [852, 454] width 59 height 17
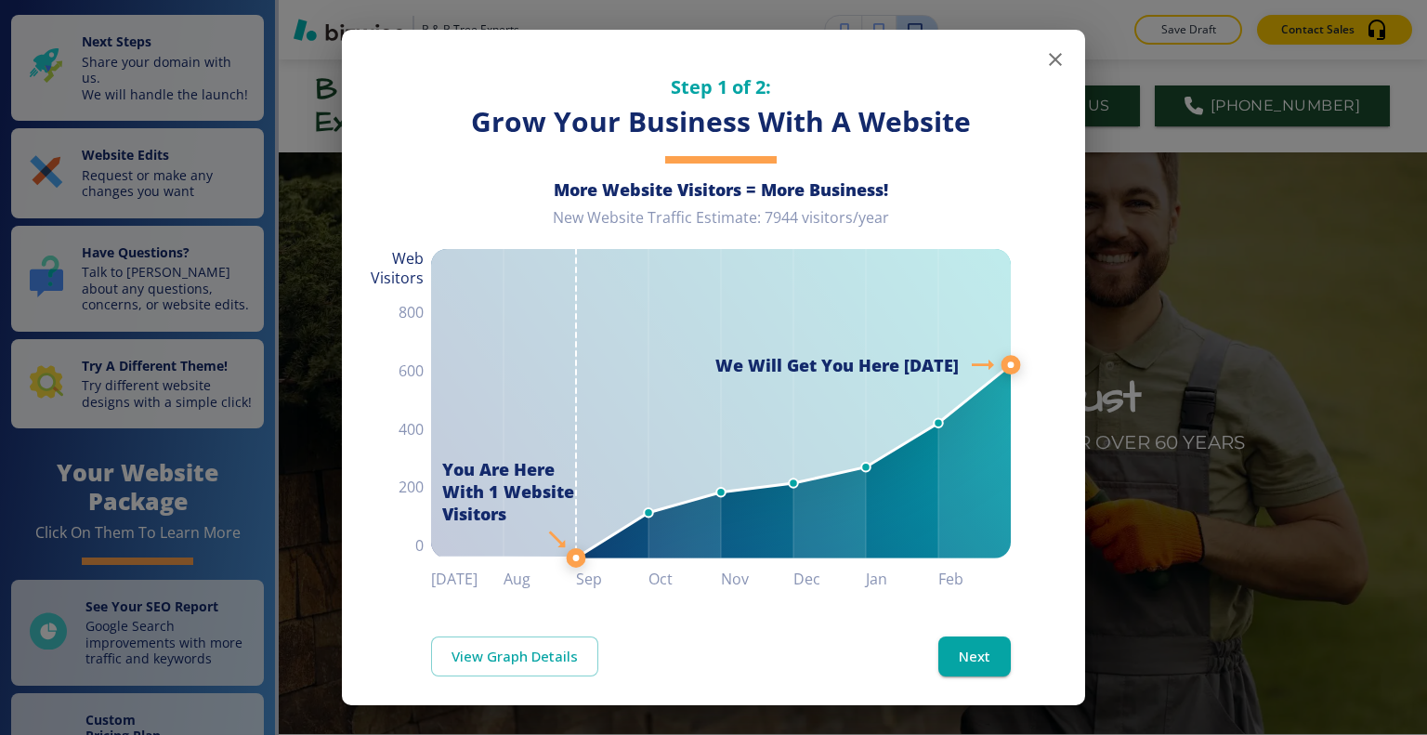
click at [1058, 70] on div "Step 1 of 2: Grow Your Business With A Website More Website Visitors = More Bus…" at bounding box center [713, 311] width 743 height 562
click at [1048, 62] on icon "button" at bounding box center [1055, 59] width 22 height 22
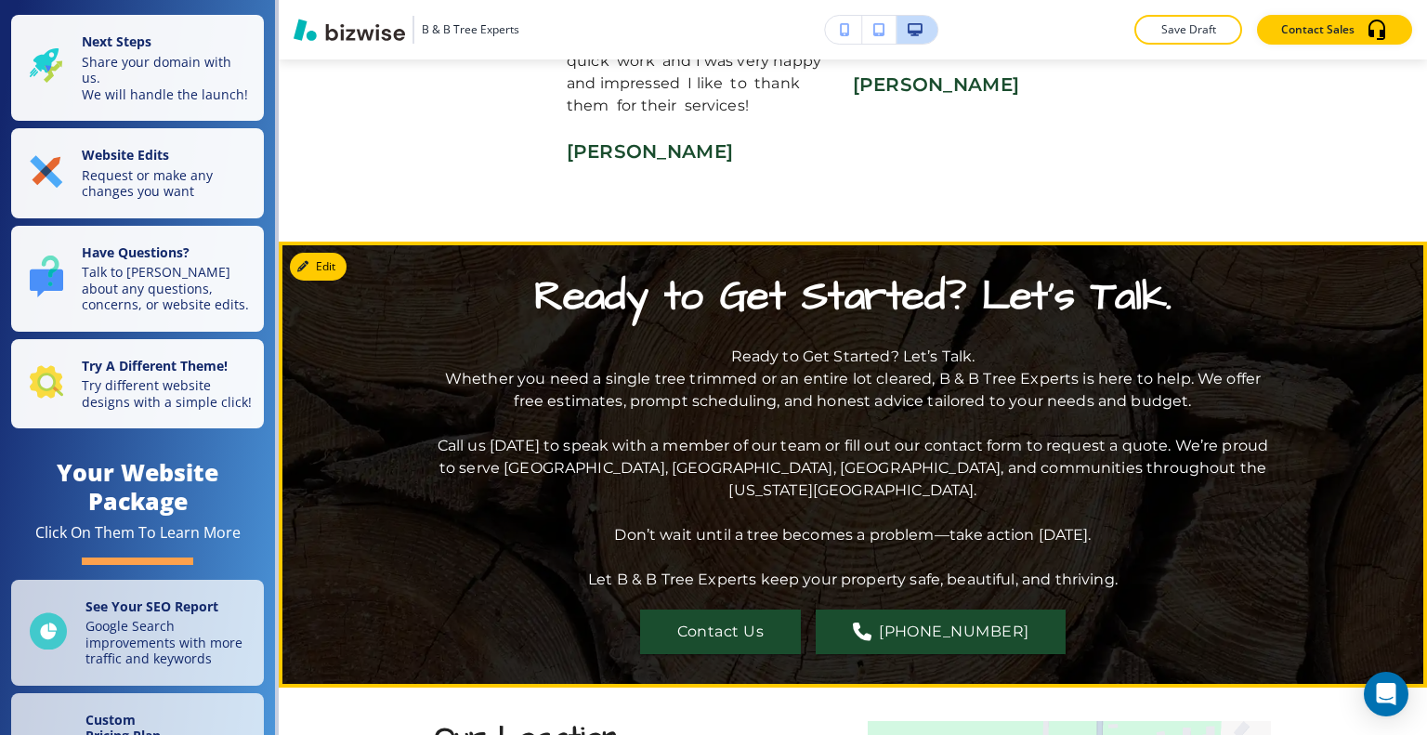
scroll to position [5295, 0]
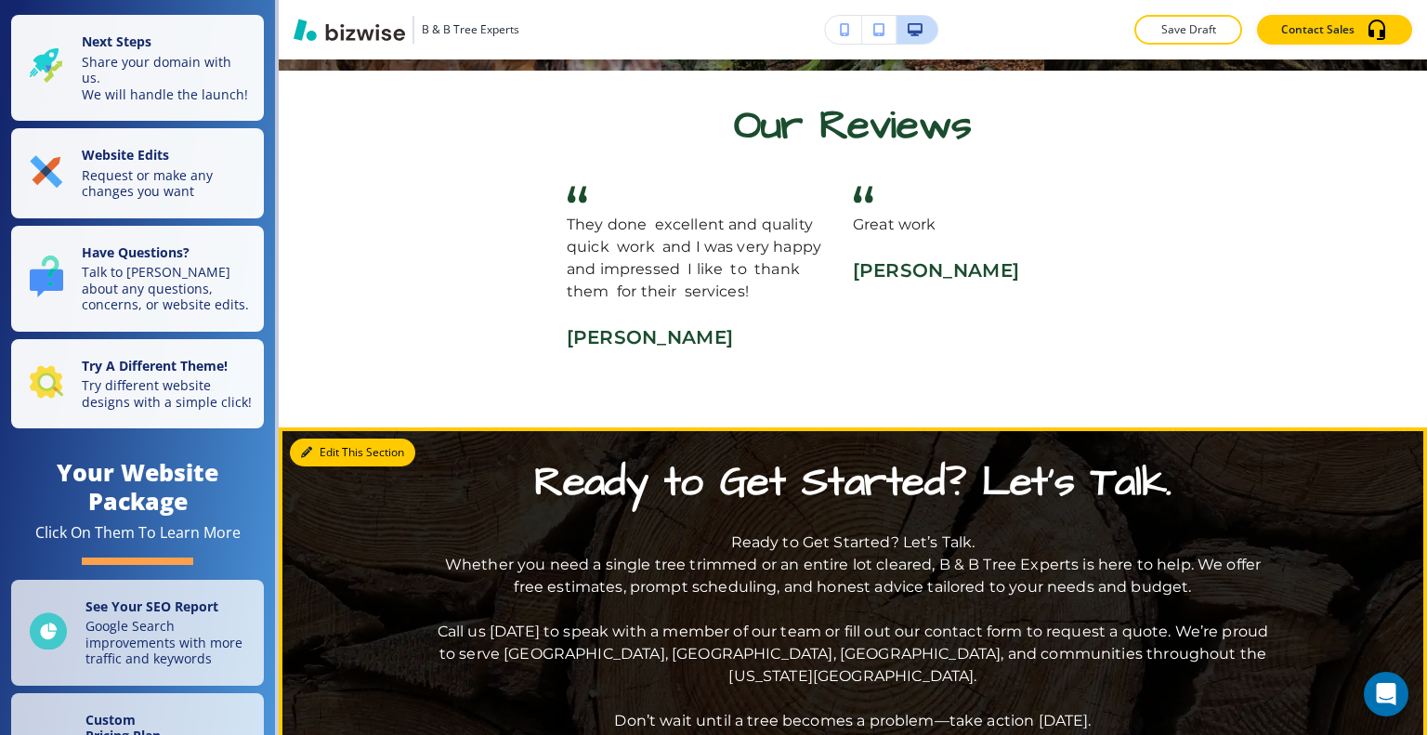
click at [336, 438] on button "Edit This Section" at bounding box center [352, 452] width 125 height 28
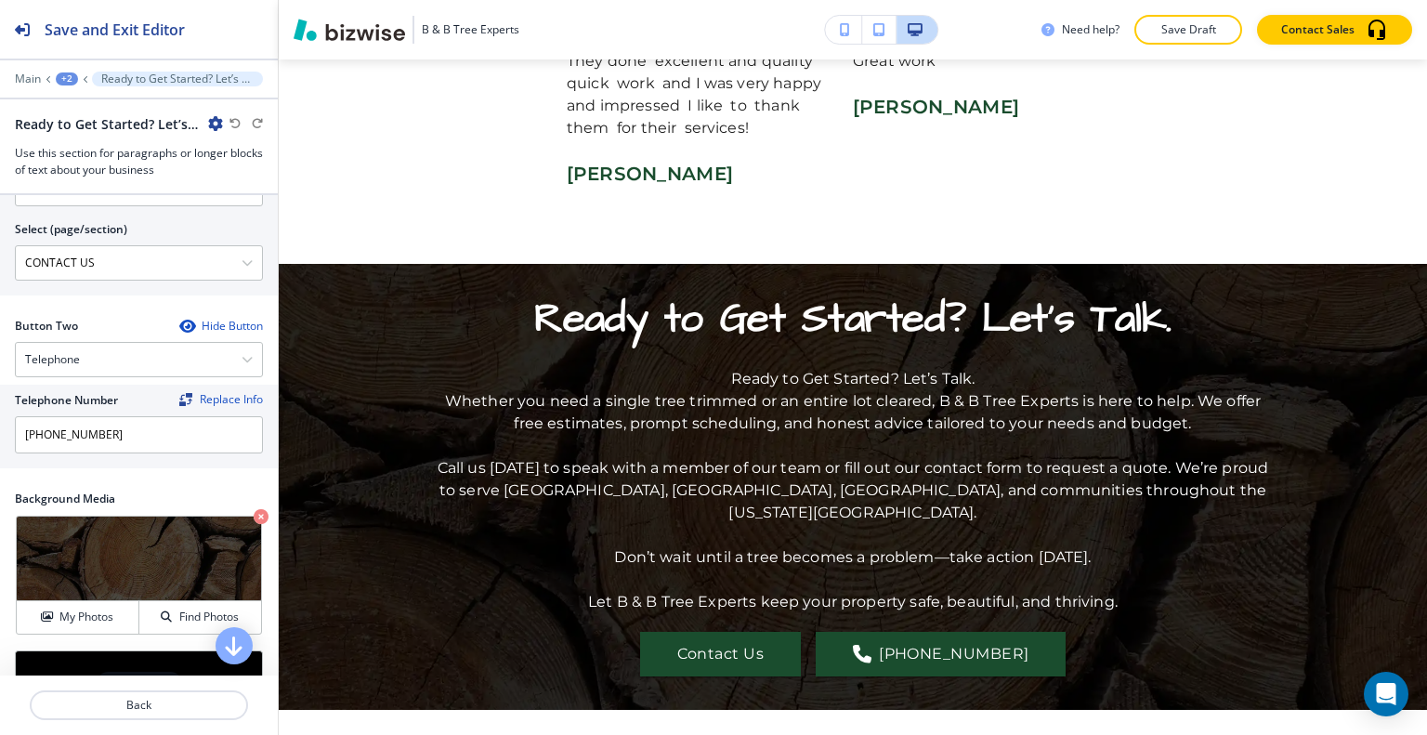
scroll to position [1261, 0]
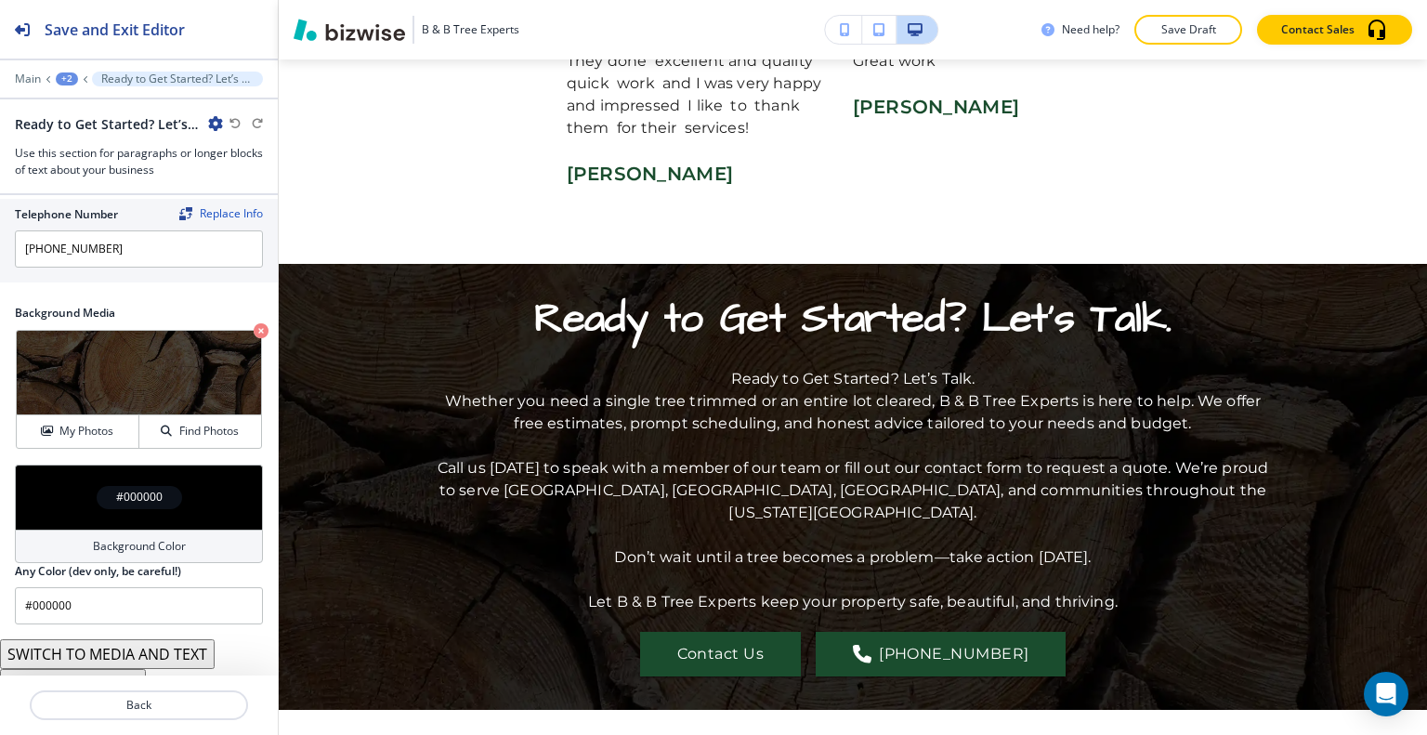
click at [157, 639] on button "SWITCH TO MEDIA AND TEXT" at bounding box center [107, 654] width 215 height 30
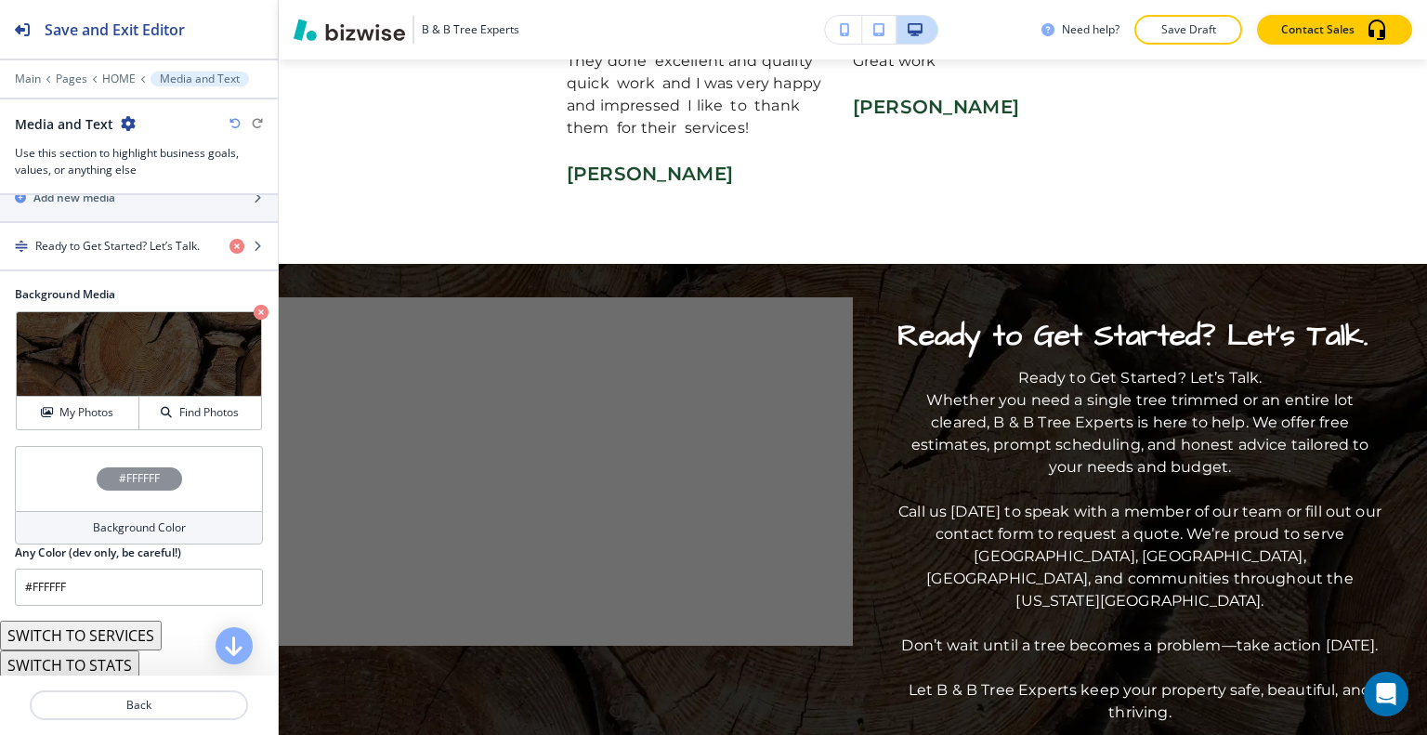
scroll to position [386, 0]
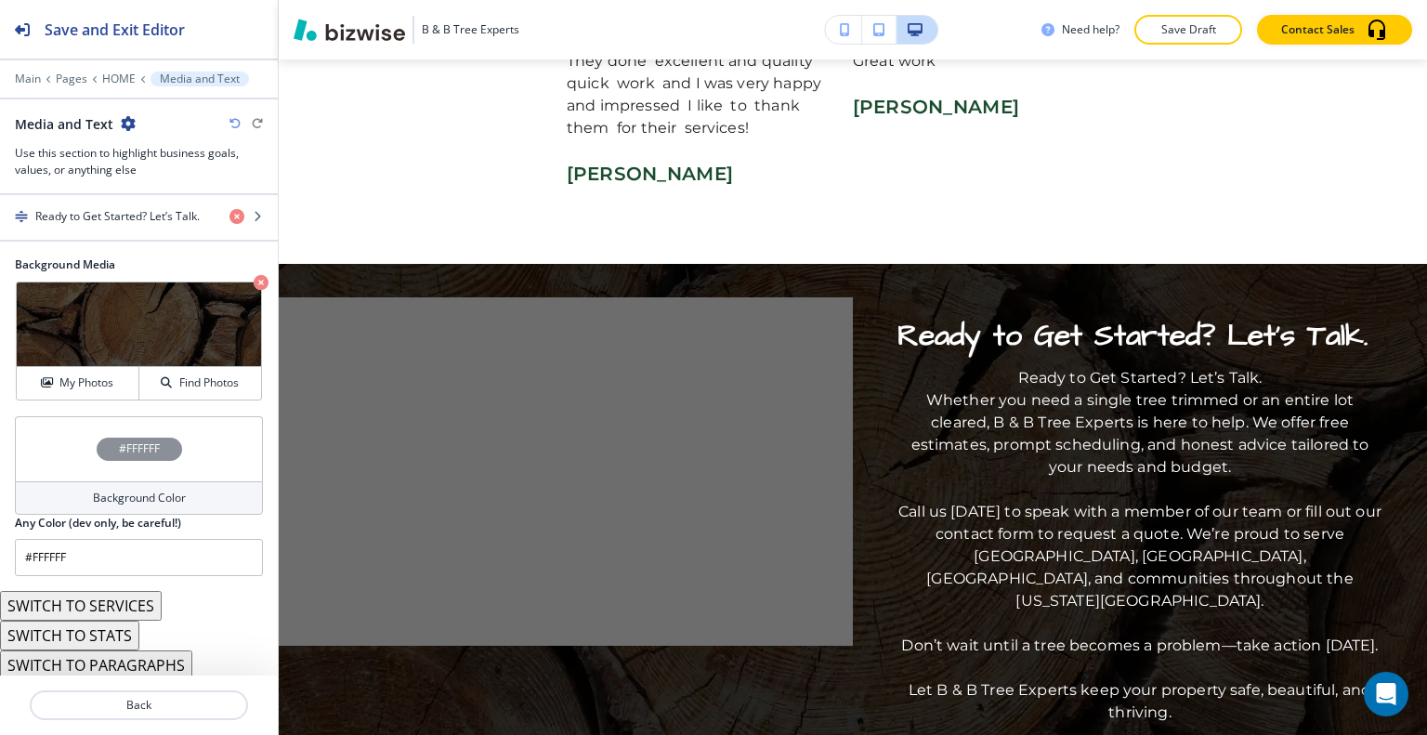
click at [236, 125] on icon "button" at bounding box center [234, 123] width 11 height 11
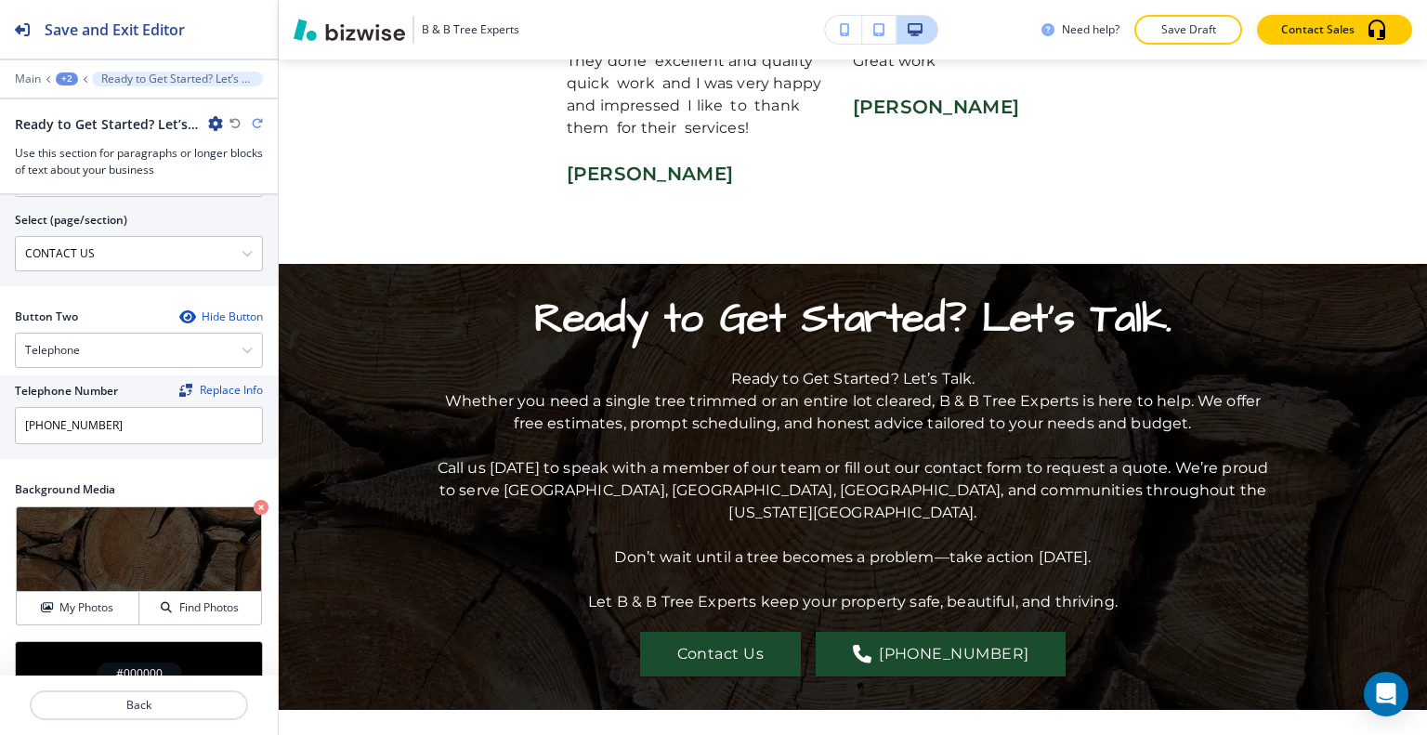
scroll to position [1261, 0]
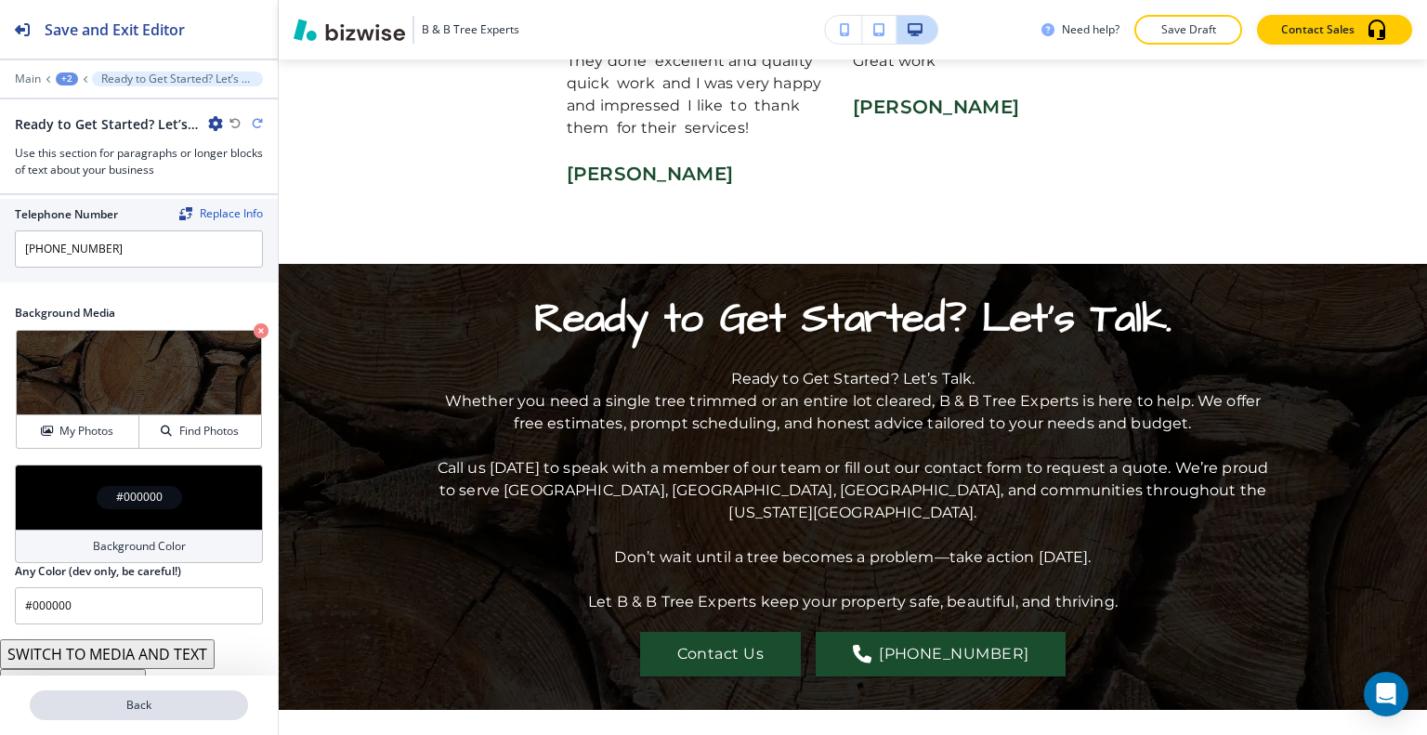
click at [163, 710] on p "Back" at bounding box center [139, 705] width 215 height 17
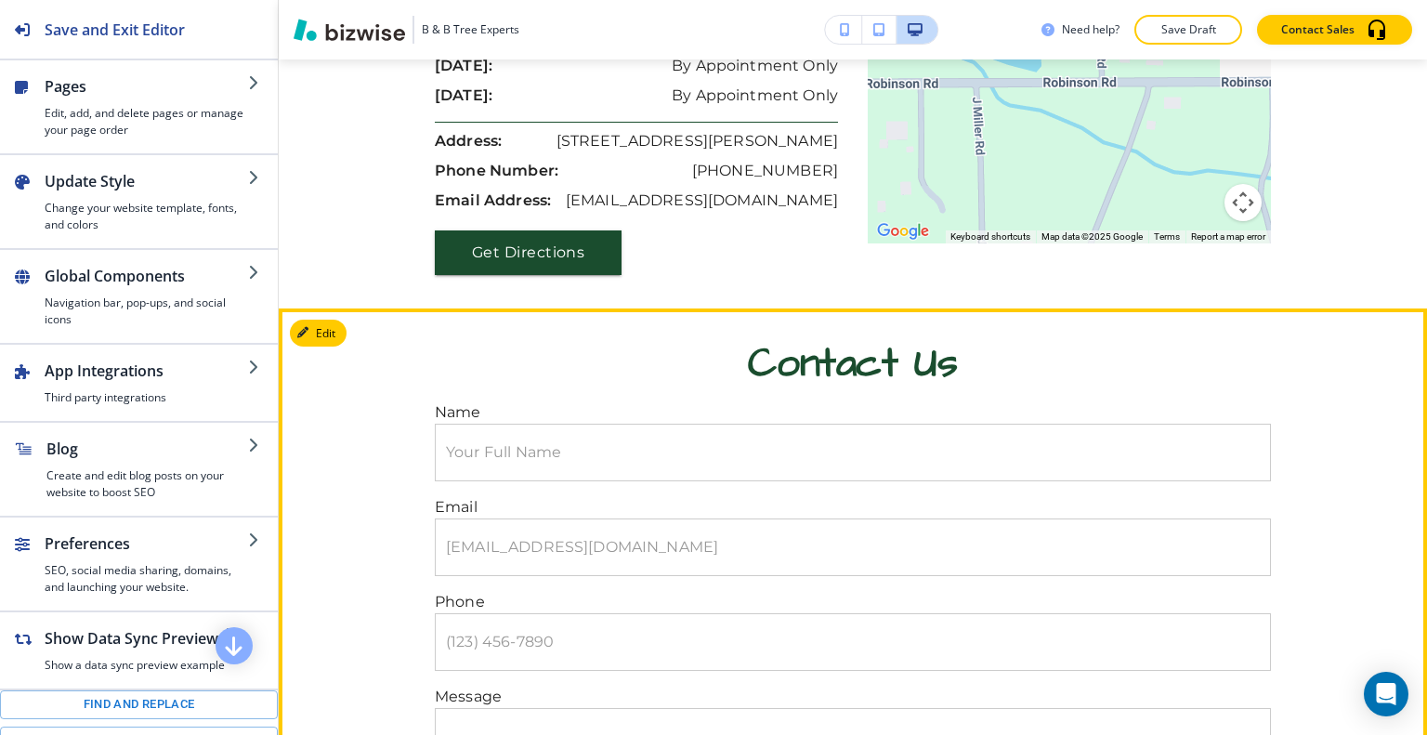
scroll to position [5923, 0]
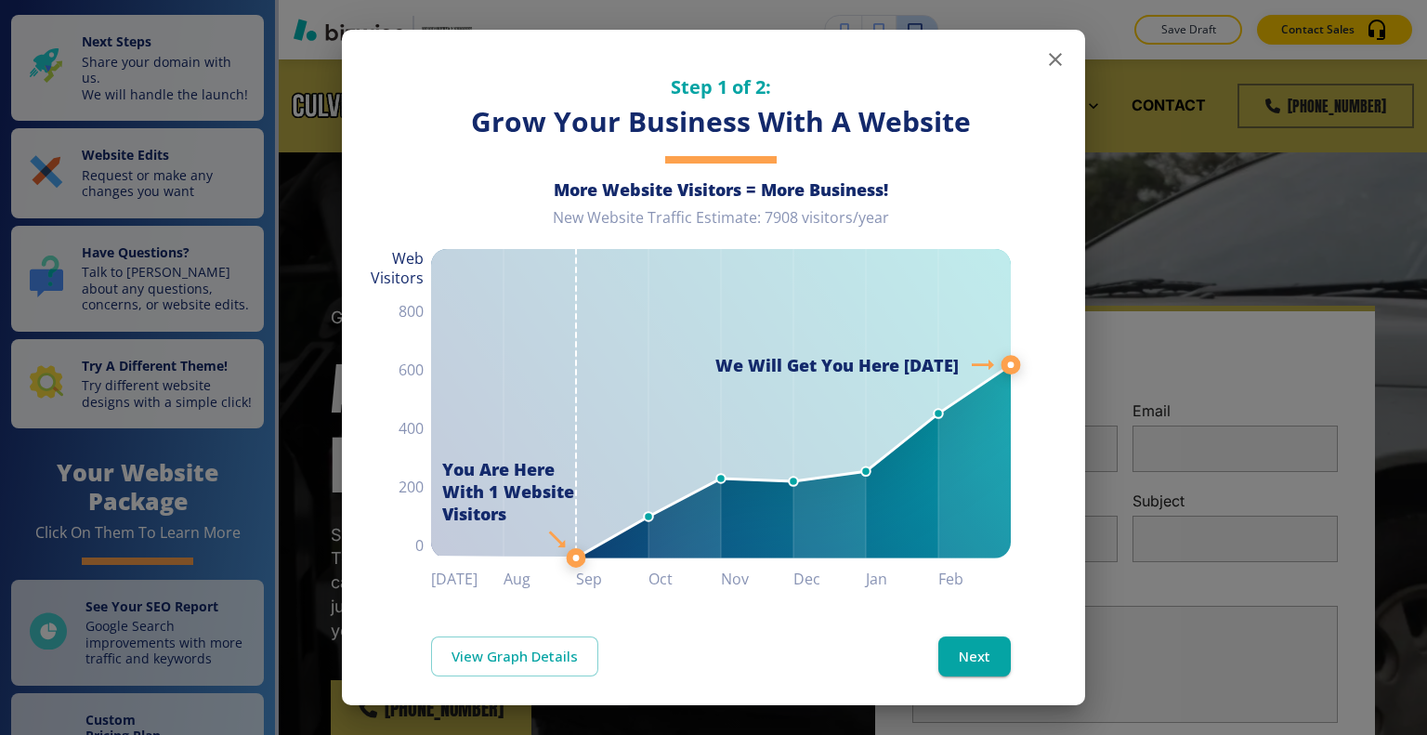
click at [1051, 58] on icon "button" at bounding box center [1055, 59] width 22 height 22
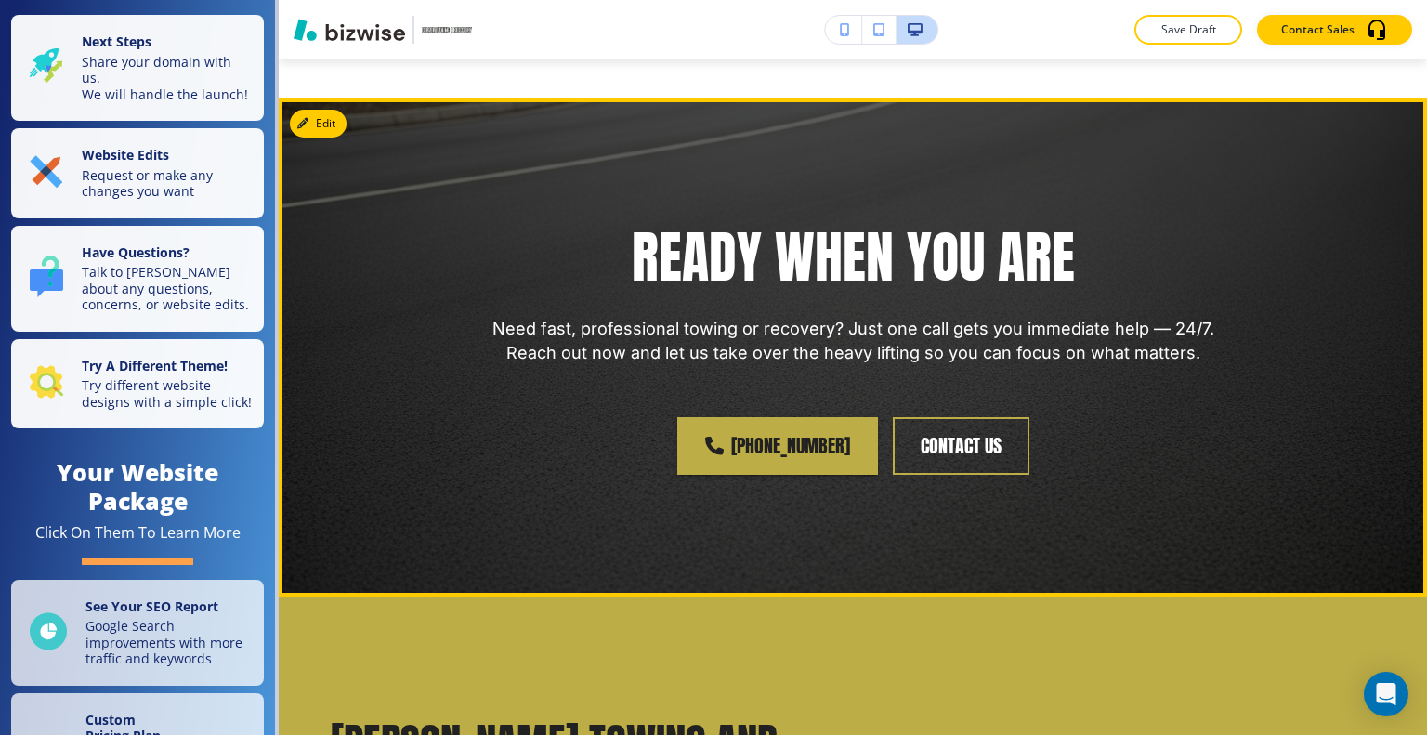
scroll to position [6038, 0]
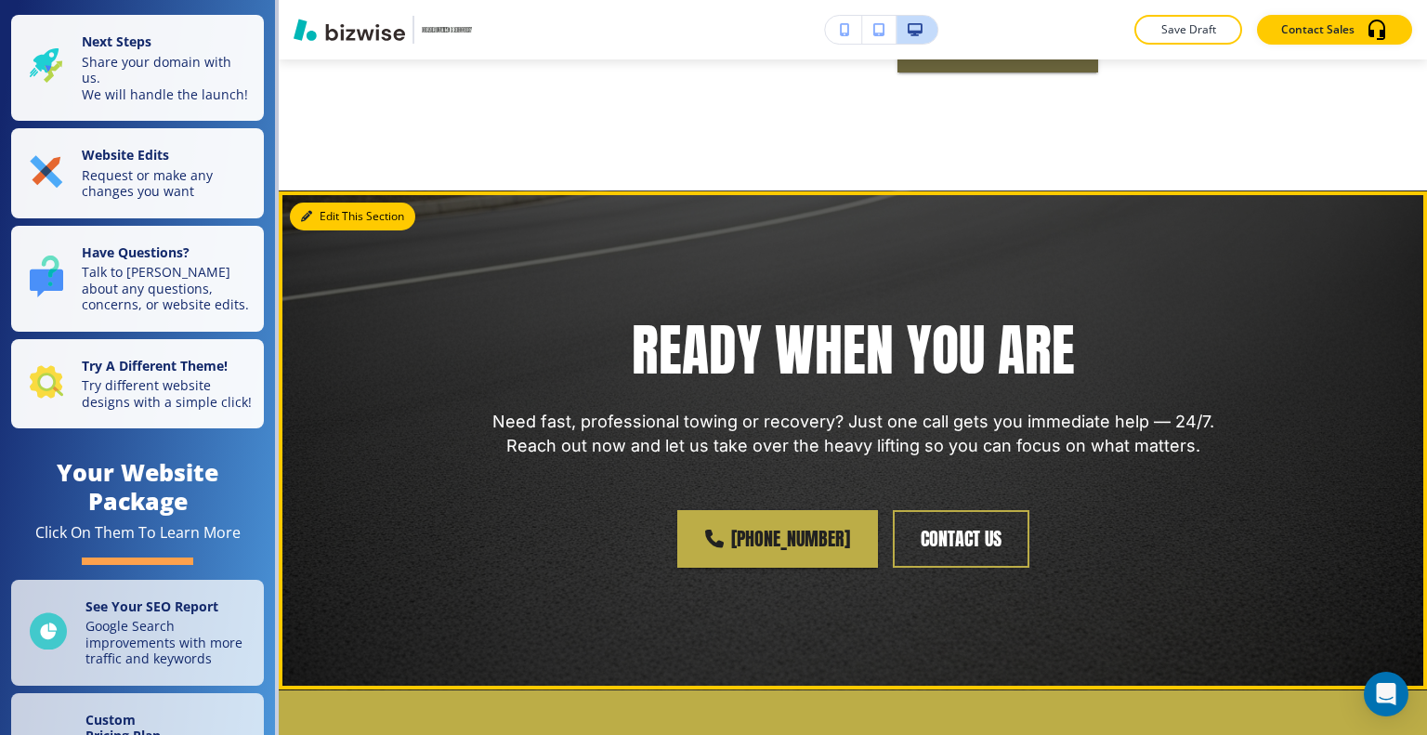
click at [327, 202] on button "Edit This Section" at bounding box center [352, 216] width 125 height 28
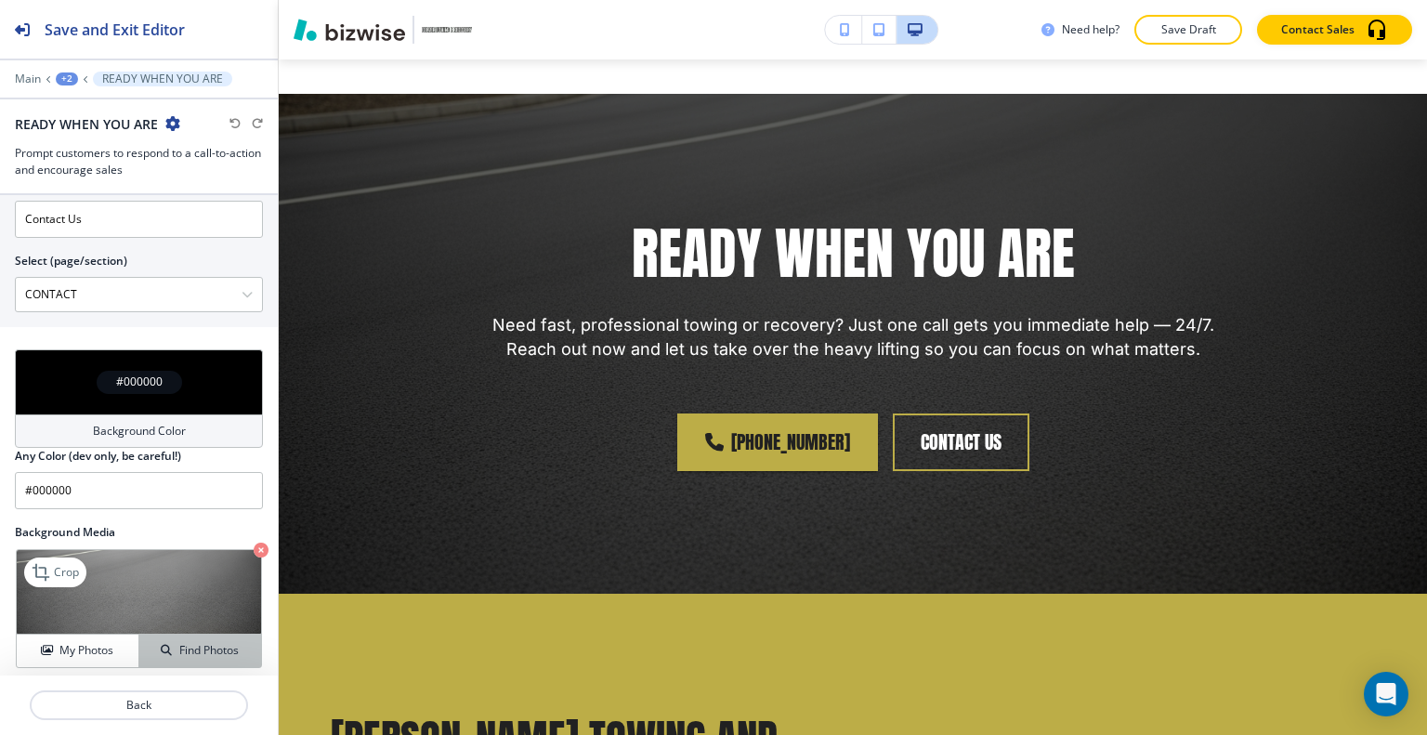
scroll to position [991, 0]
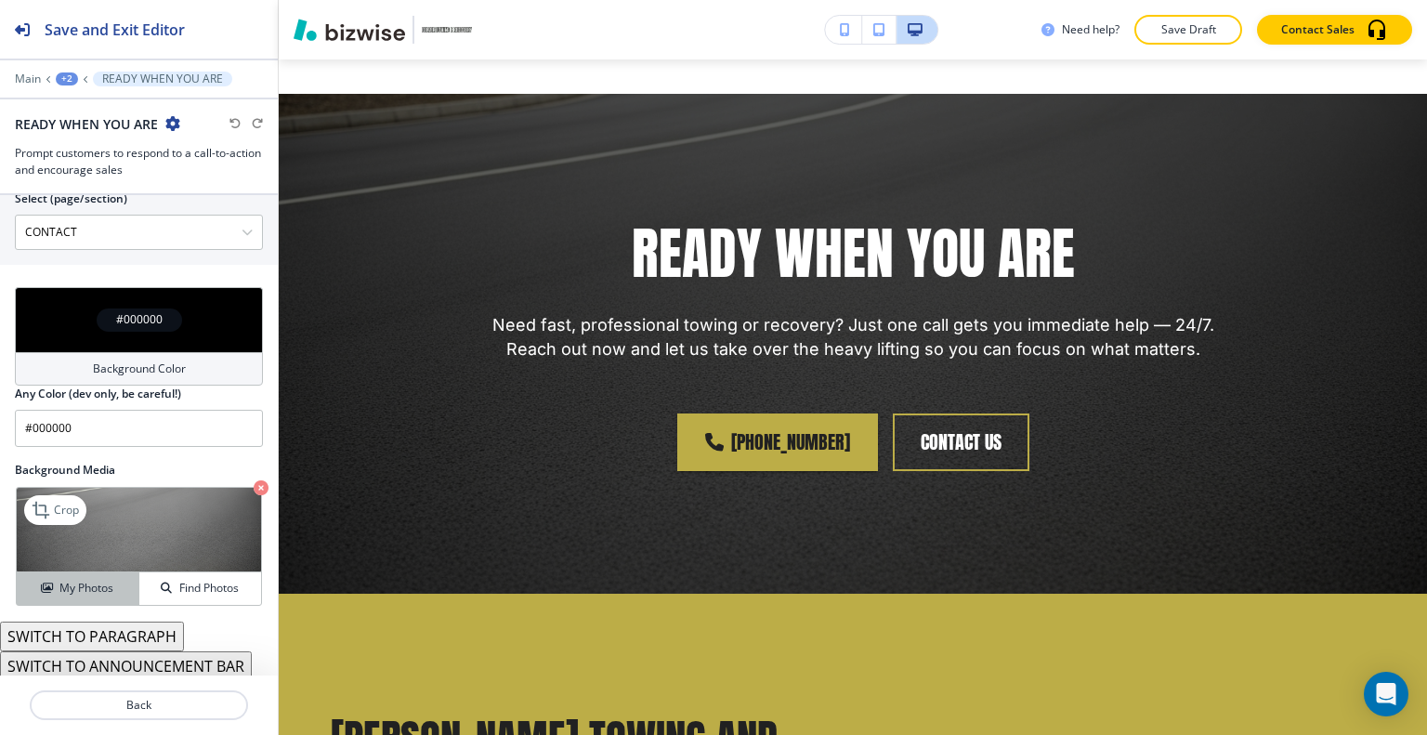
click at [107, 585] on h4 "My Photos" at bounding box center [86, 588] width 54 height 17
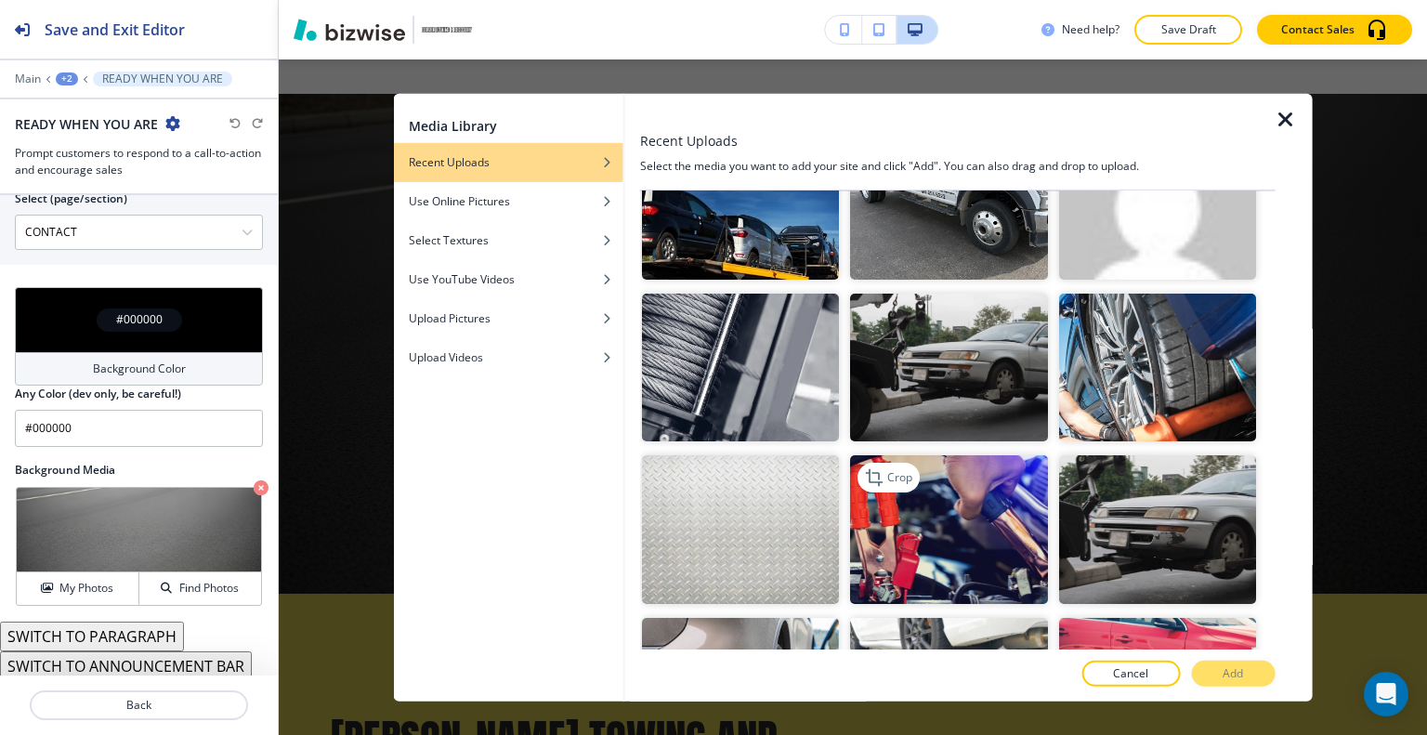
scroll to position [743, 0]
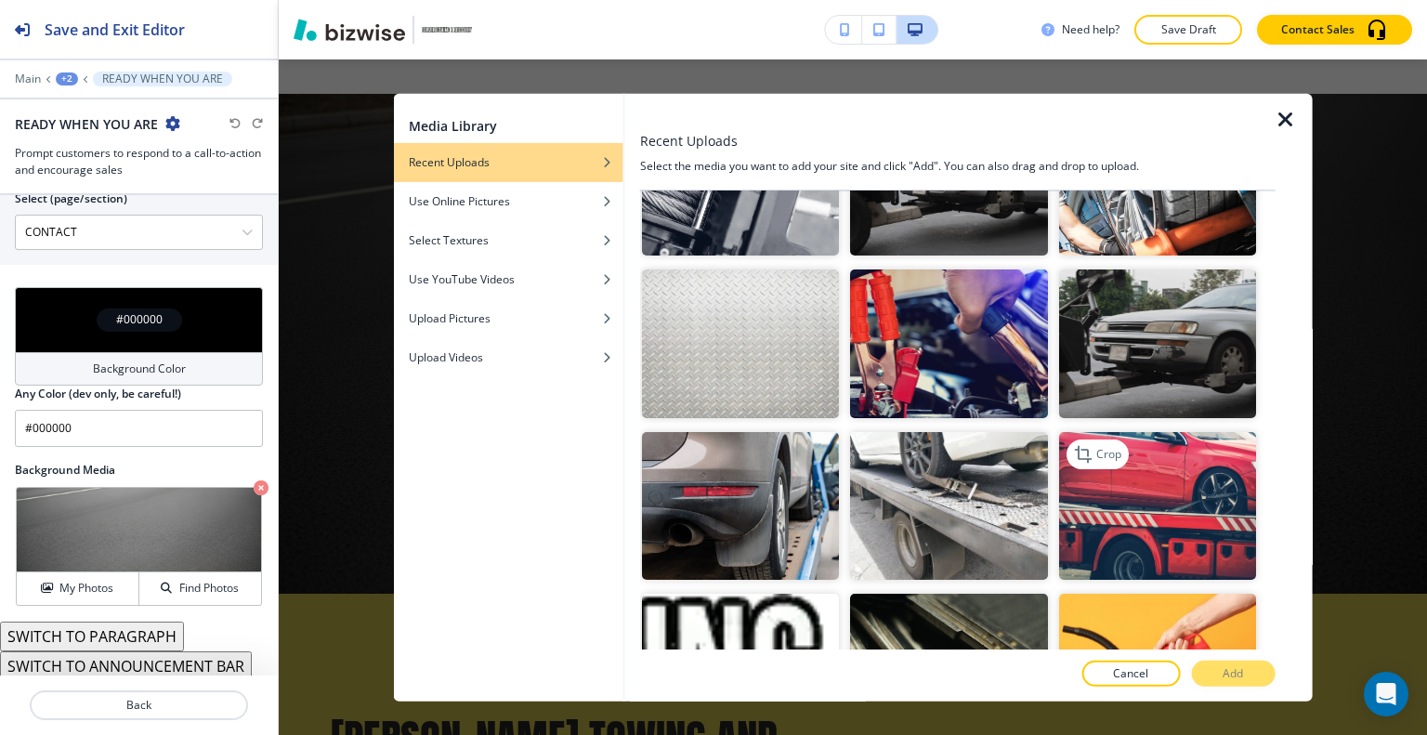
click at [1176, 494] on img "button" at bounding box center [1156, 505] width 197 height 148
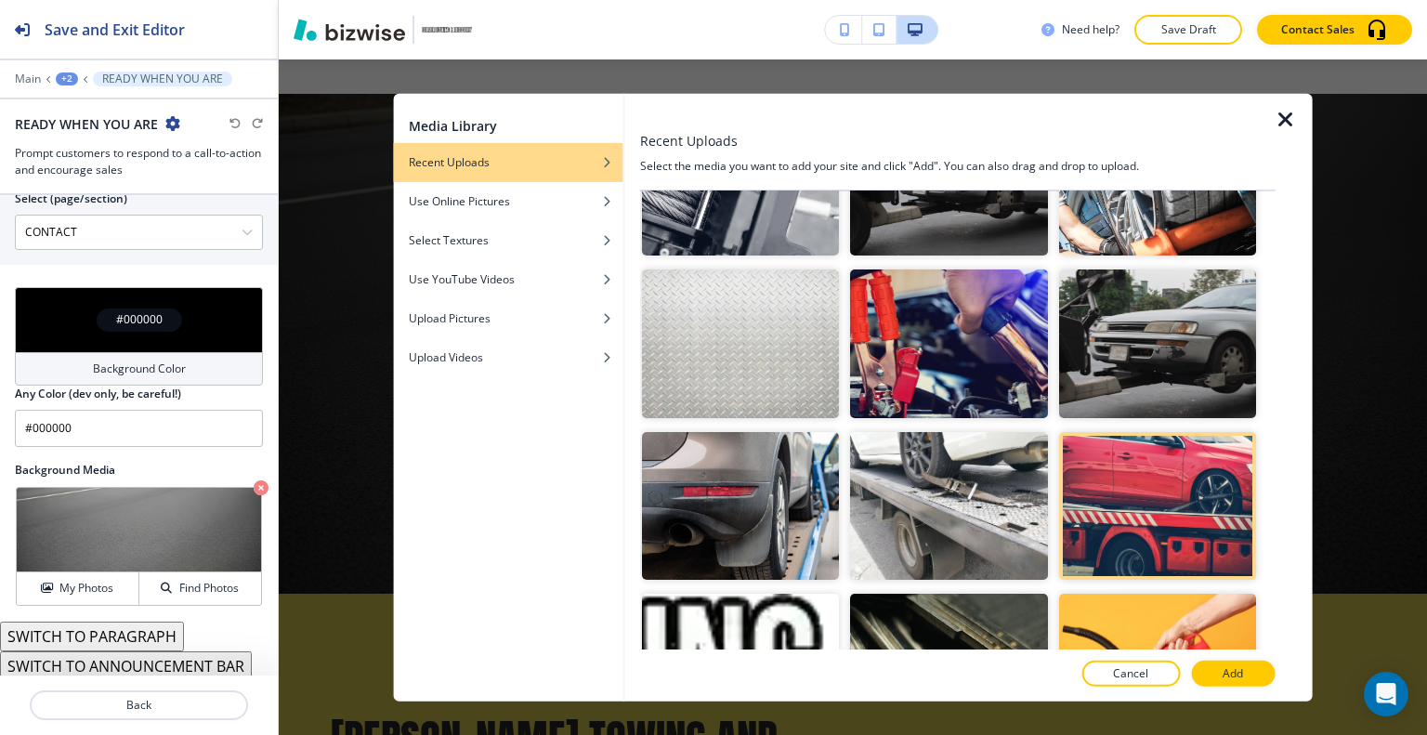
click at [1237, 682] on button "Add" at bounding box center [1233, 673] width 84 height 26
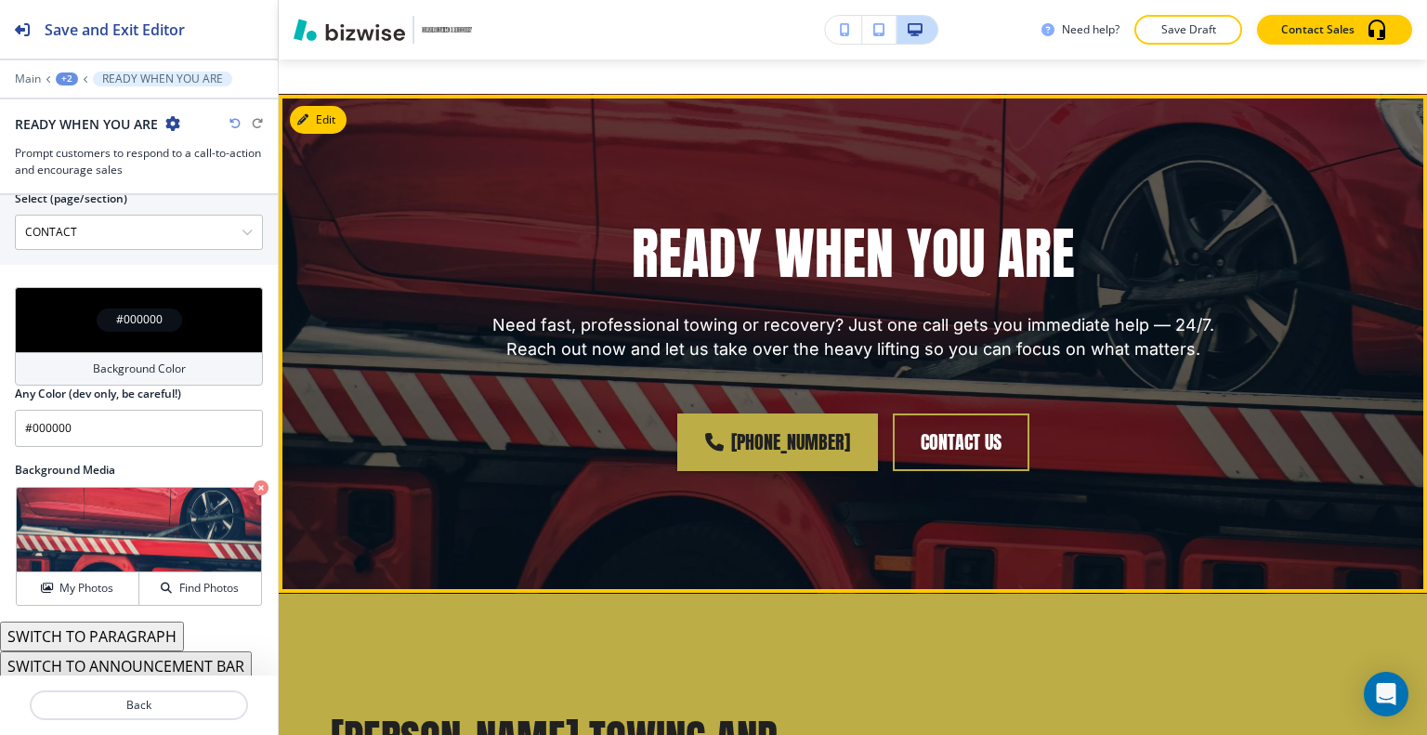
scroll to position [6041, 0]
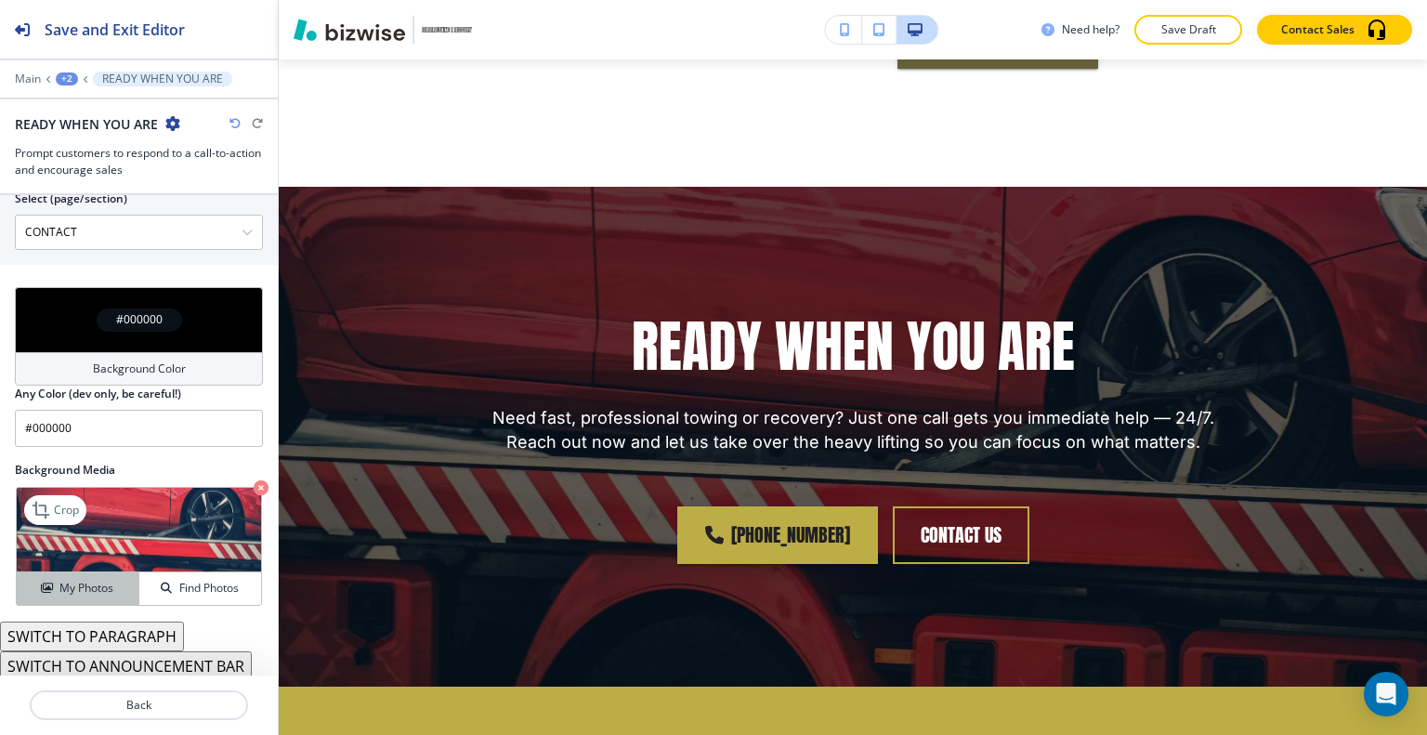
click at [99, 581] on h4 "My Photos" at bounding box center [86, 588] width 54 height 17
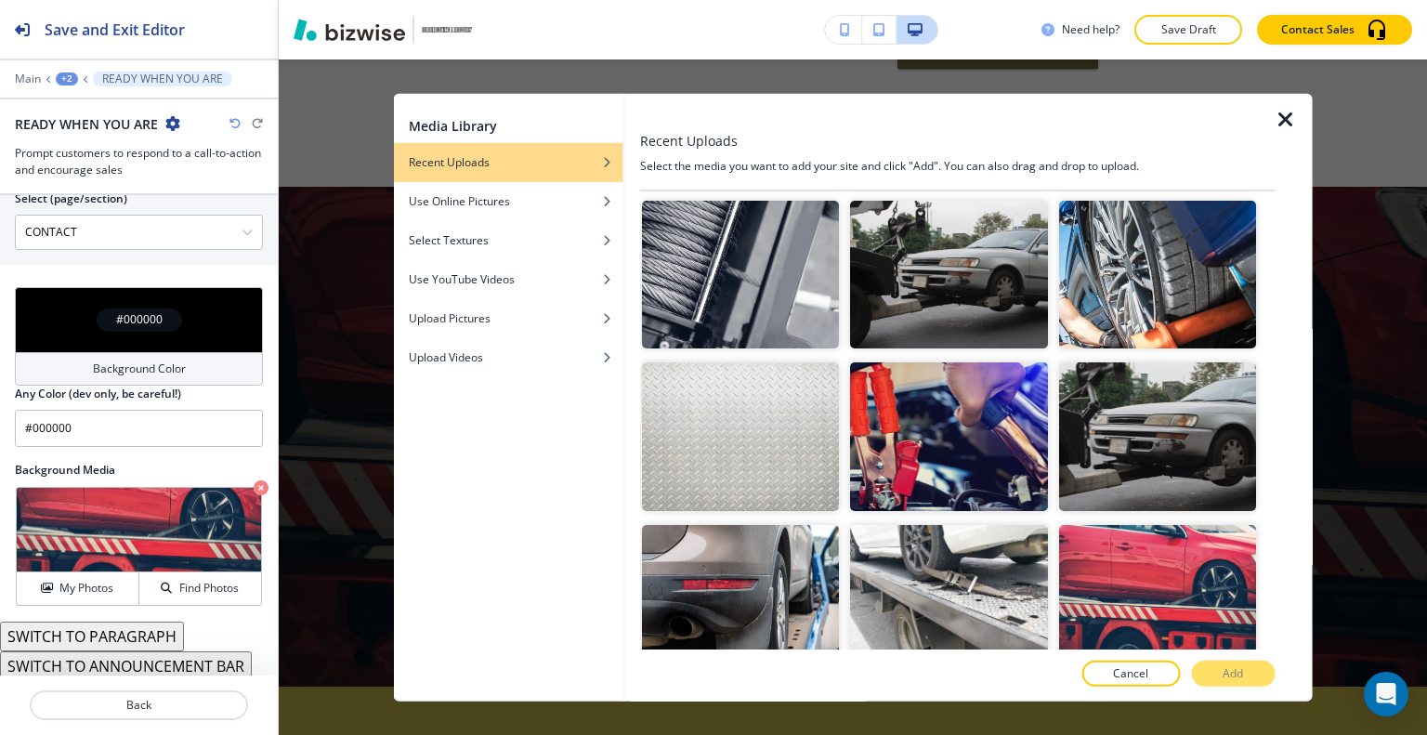
scroll to position [977, 0]
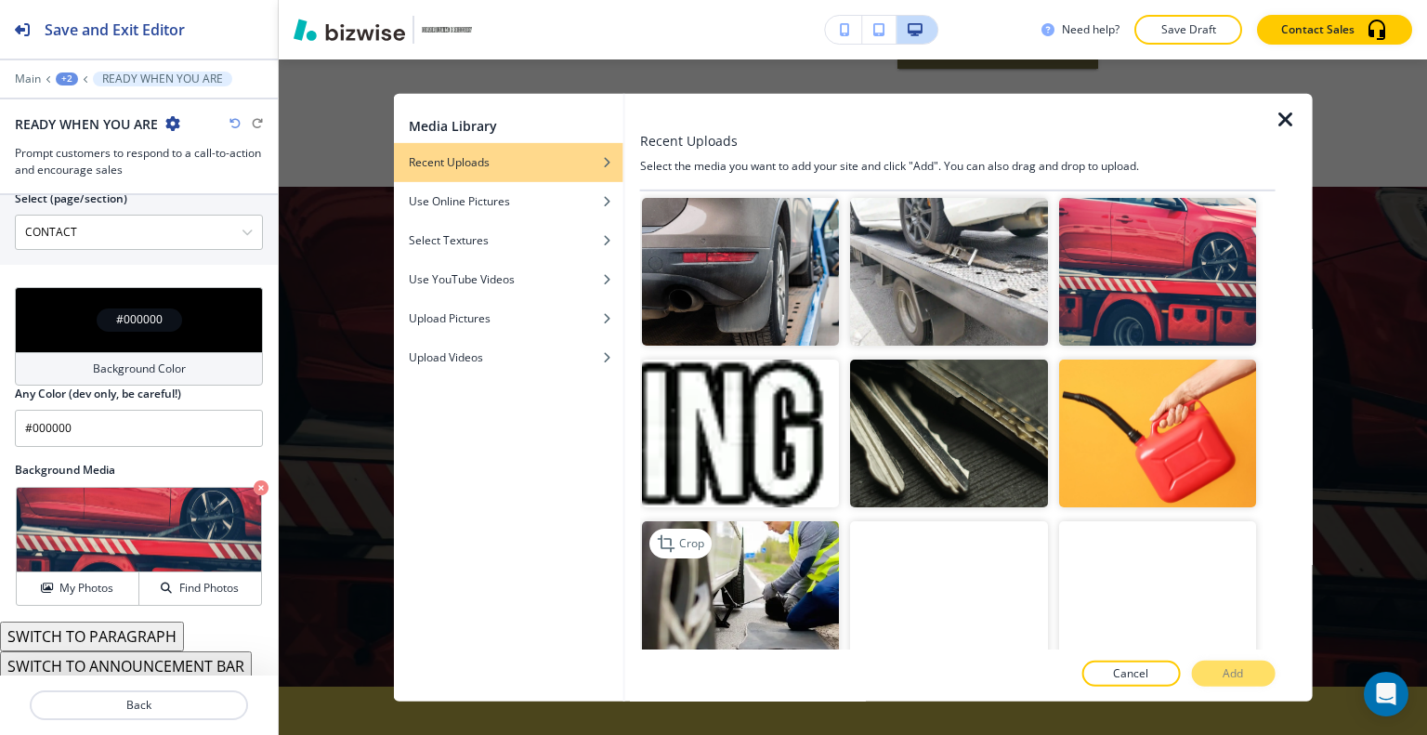
click at [803, 552] on img "button" at bounding box center [740, 595] width 197 height 148
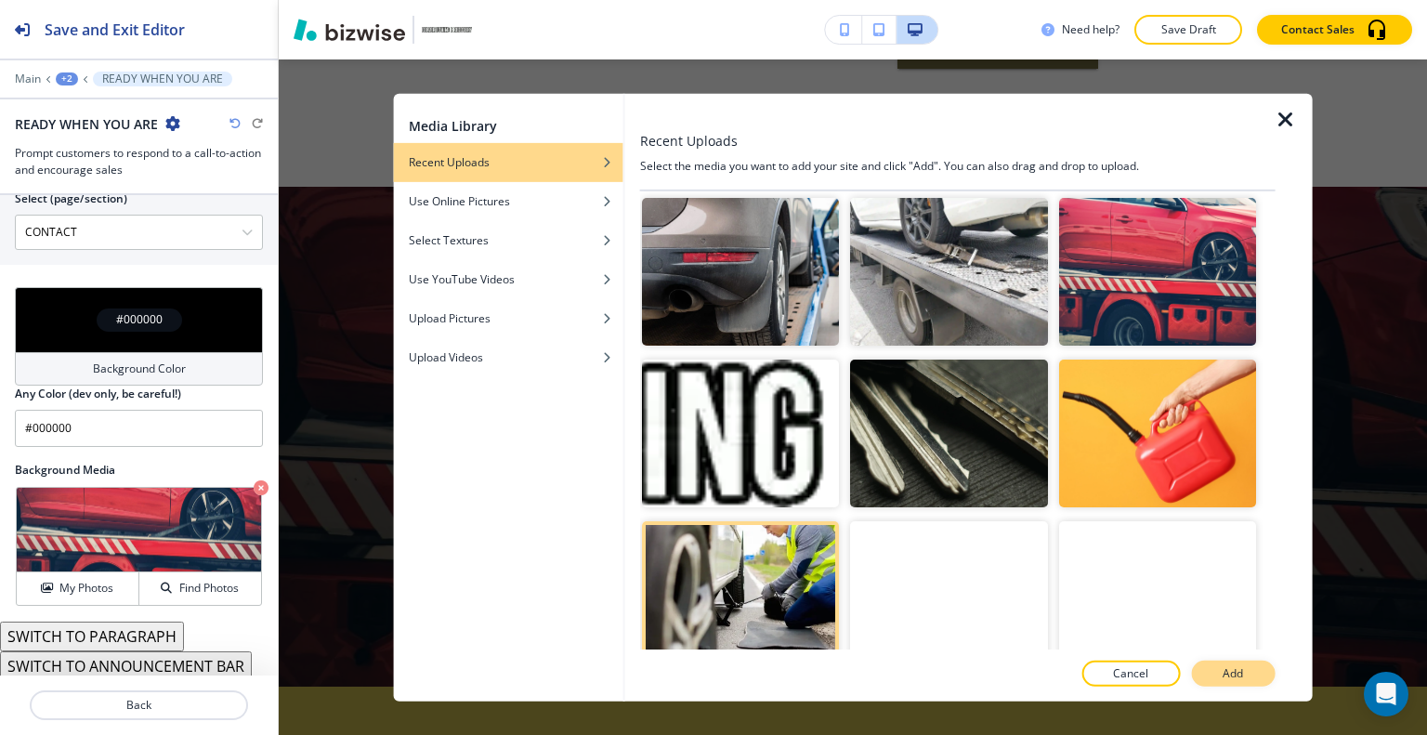
click at [1245, 669] on button "Add" at bounding box center [1233, 673] width 84 height 26
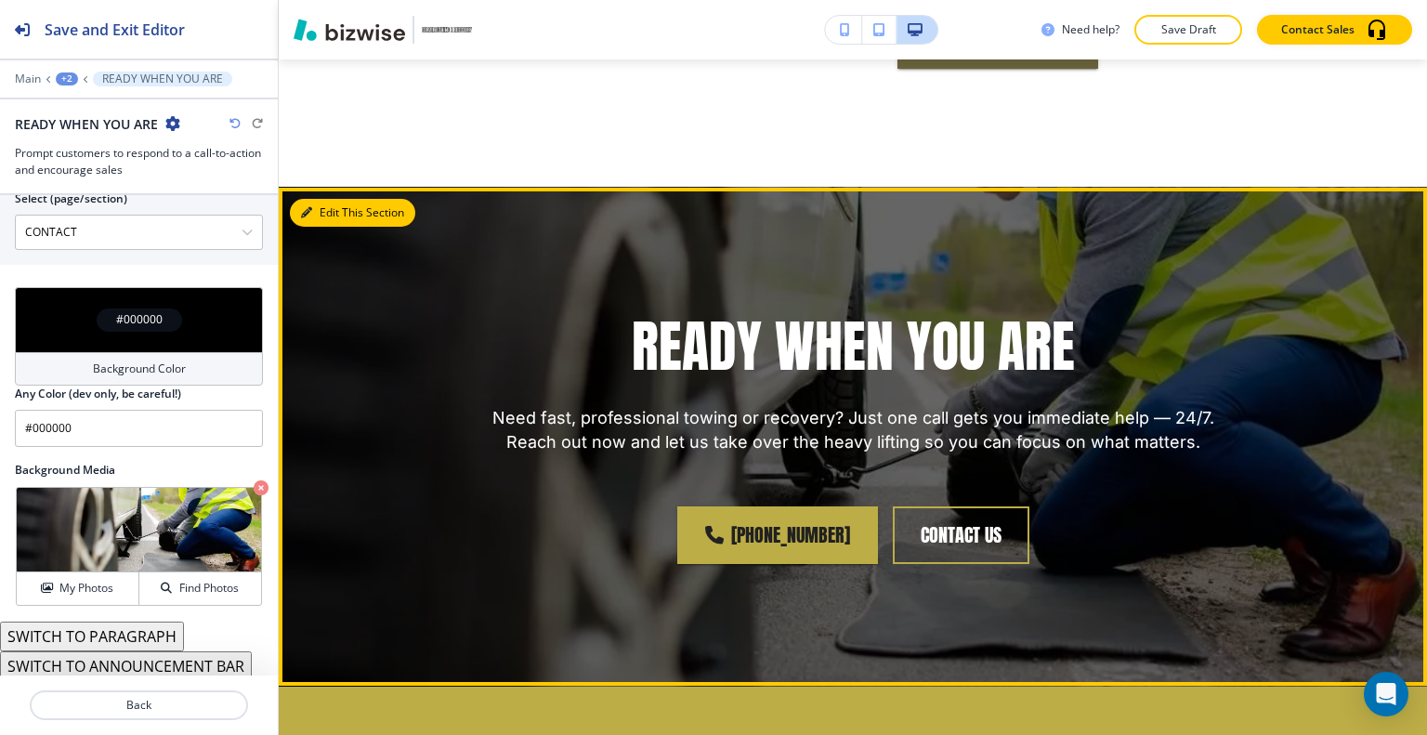
click at [329, 199] on button "Edit This Section" at bounding box center [352, 213] width 125 height 28
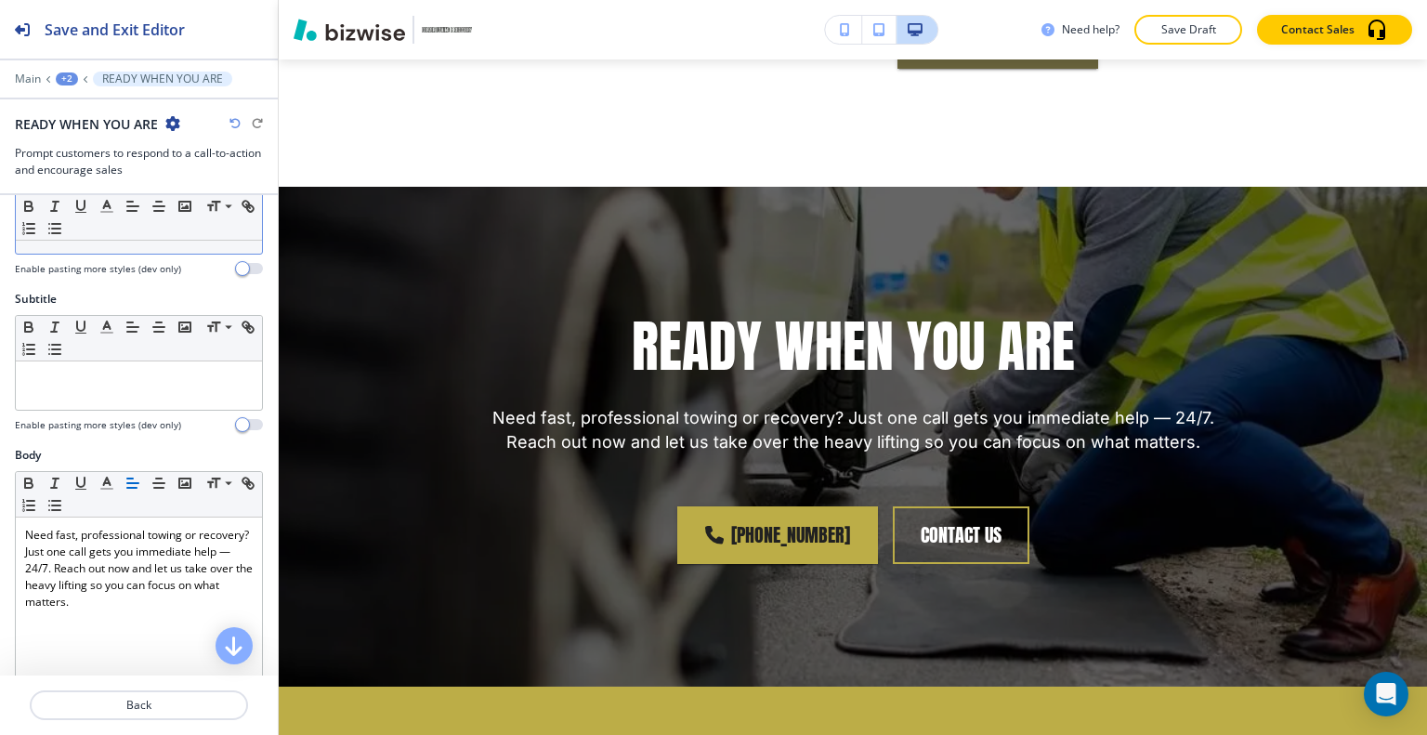
scroll to position [0, 0]
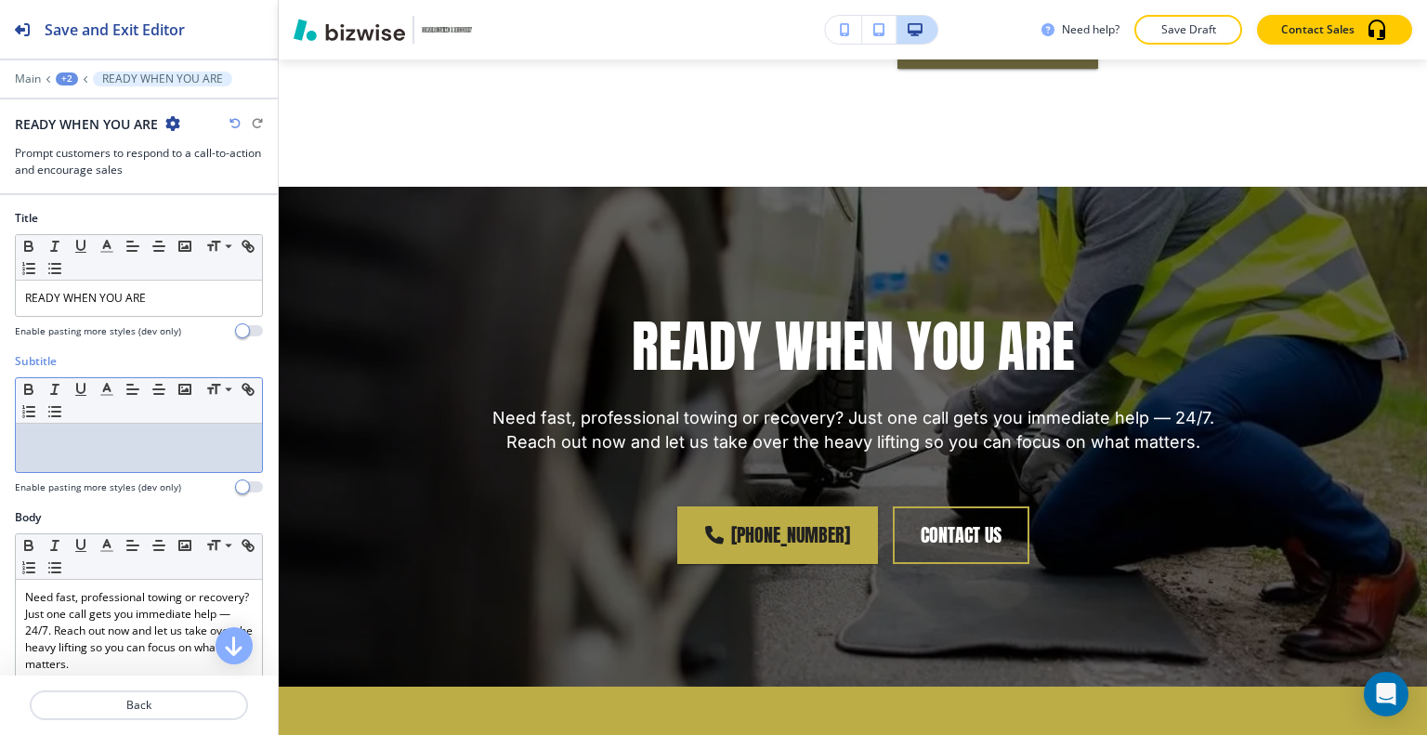
drag, startPoint x: 93, startPoint y: 418, endPoint x: 86, endPoint y: 445, distance: 27.7
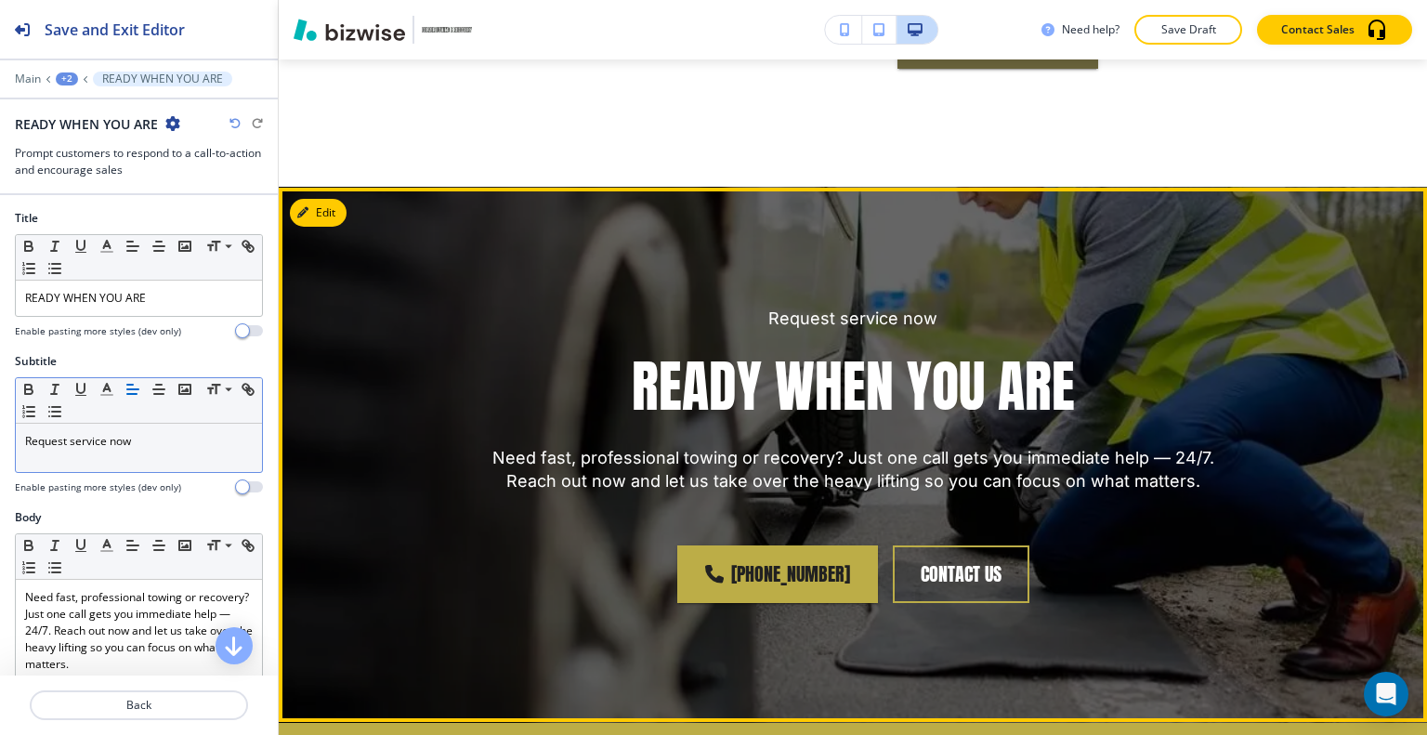
click at [1354, 241] on div "Request service now READY WHEN YOU ARE Need fast, professional towing or recove…" at bounding box center [853, 455] width 1148 height 535
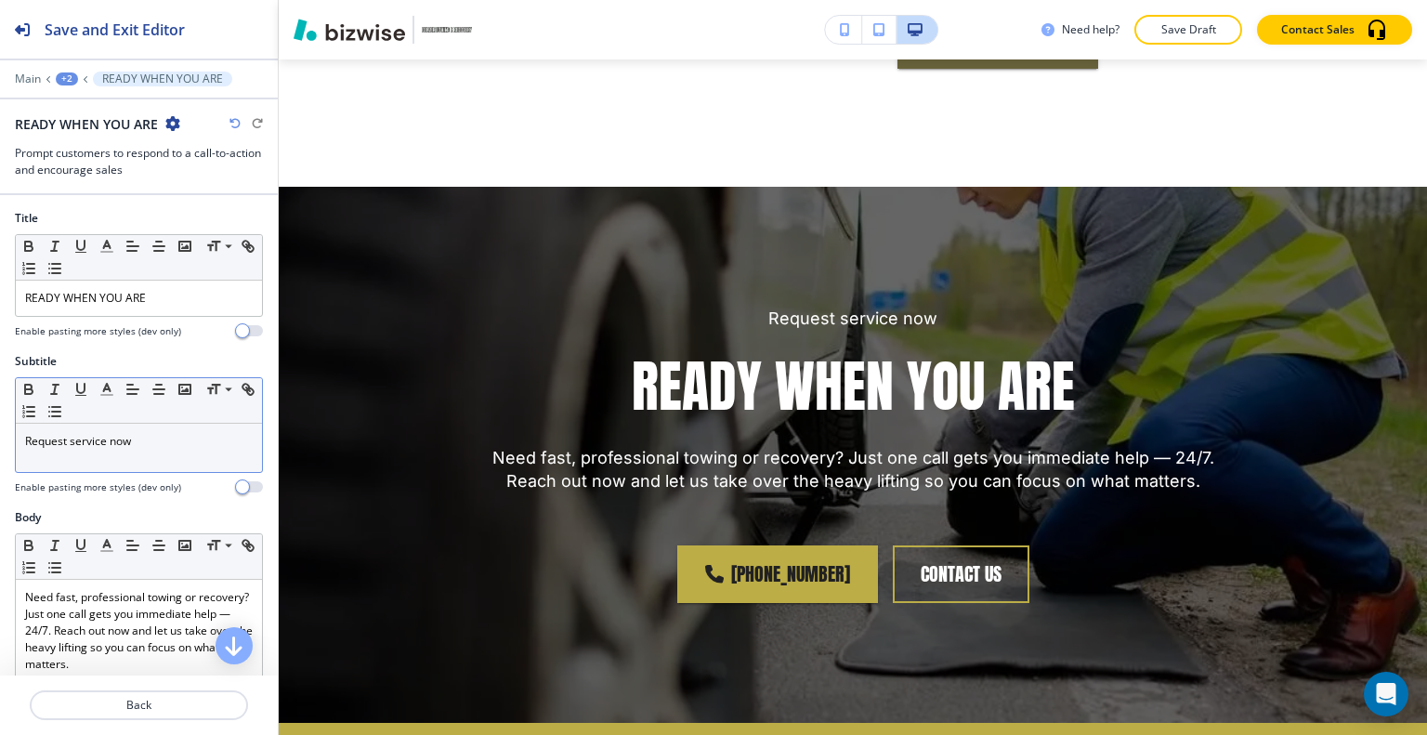
click at [230, 122] on icon "button" at bounding box center [234, 123] width 11 height 11
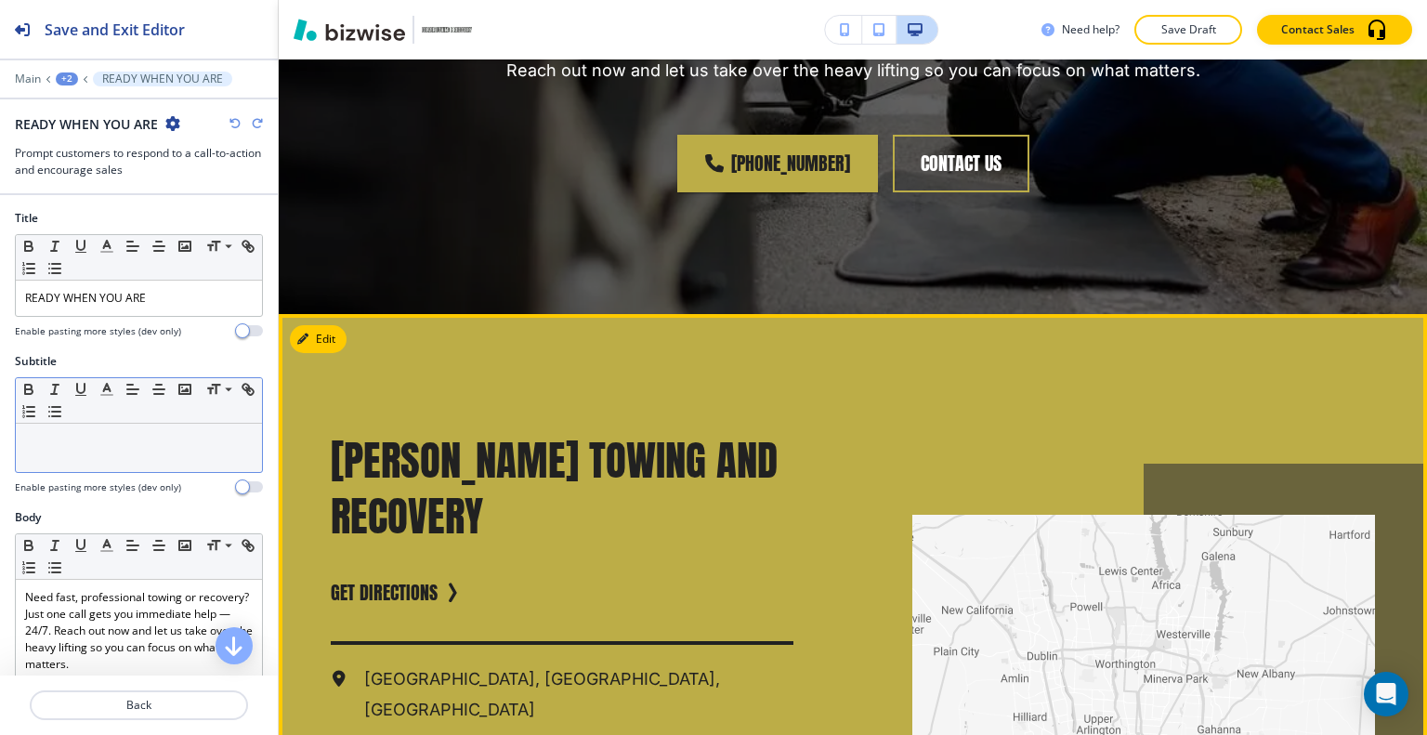
scroll to position [6785, 0]
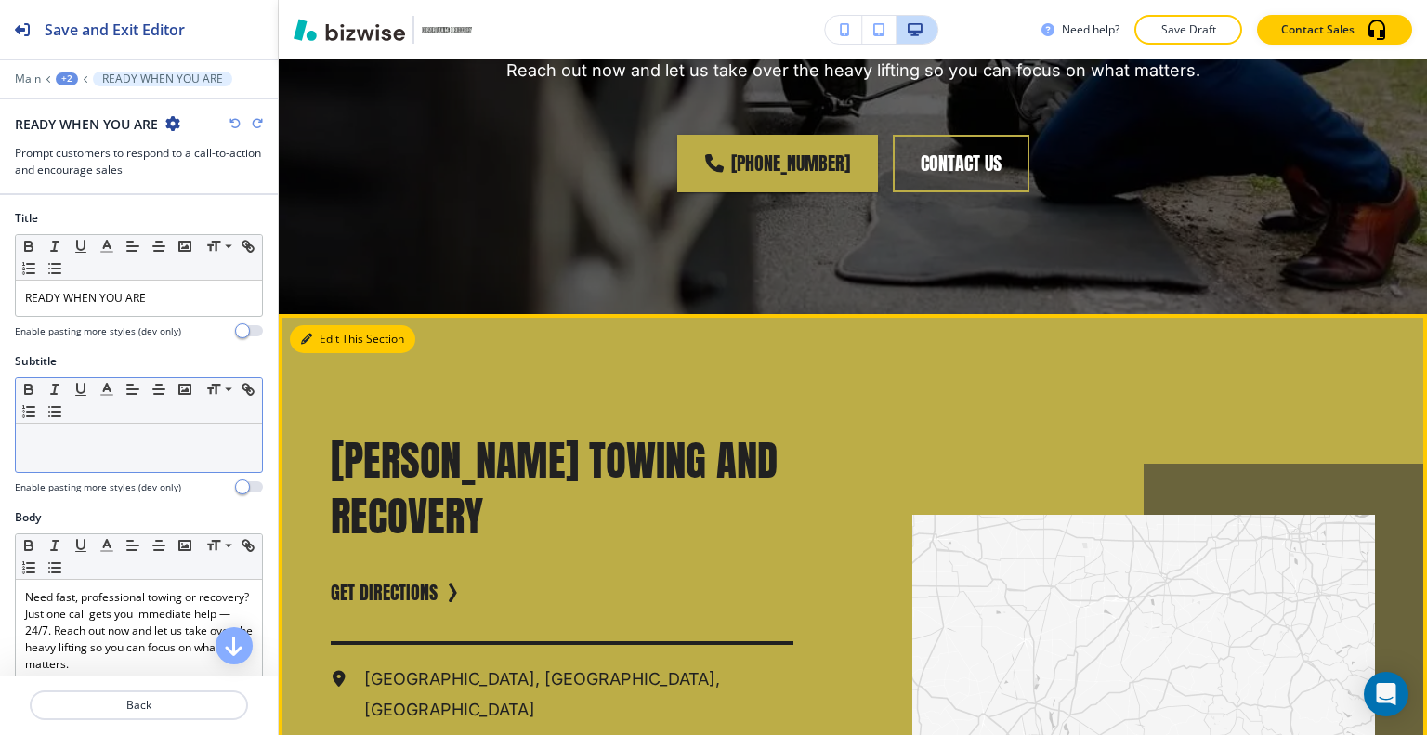
click at [331, 325] on button "Edit This Section" at bounding box center [352, 339] width 125 height 28
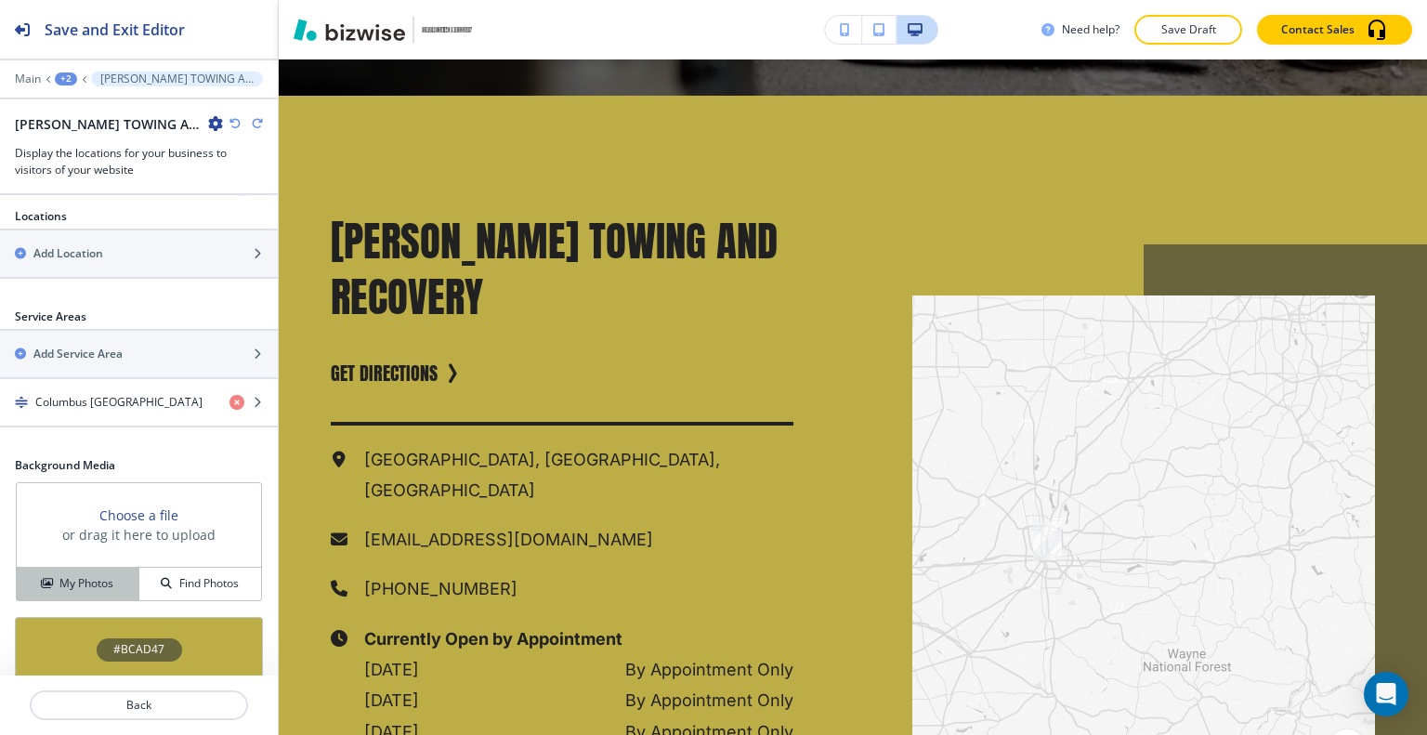
scroll to position [761, 0]
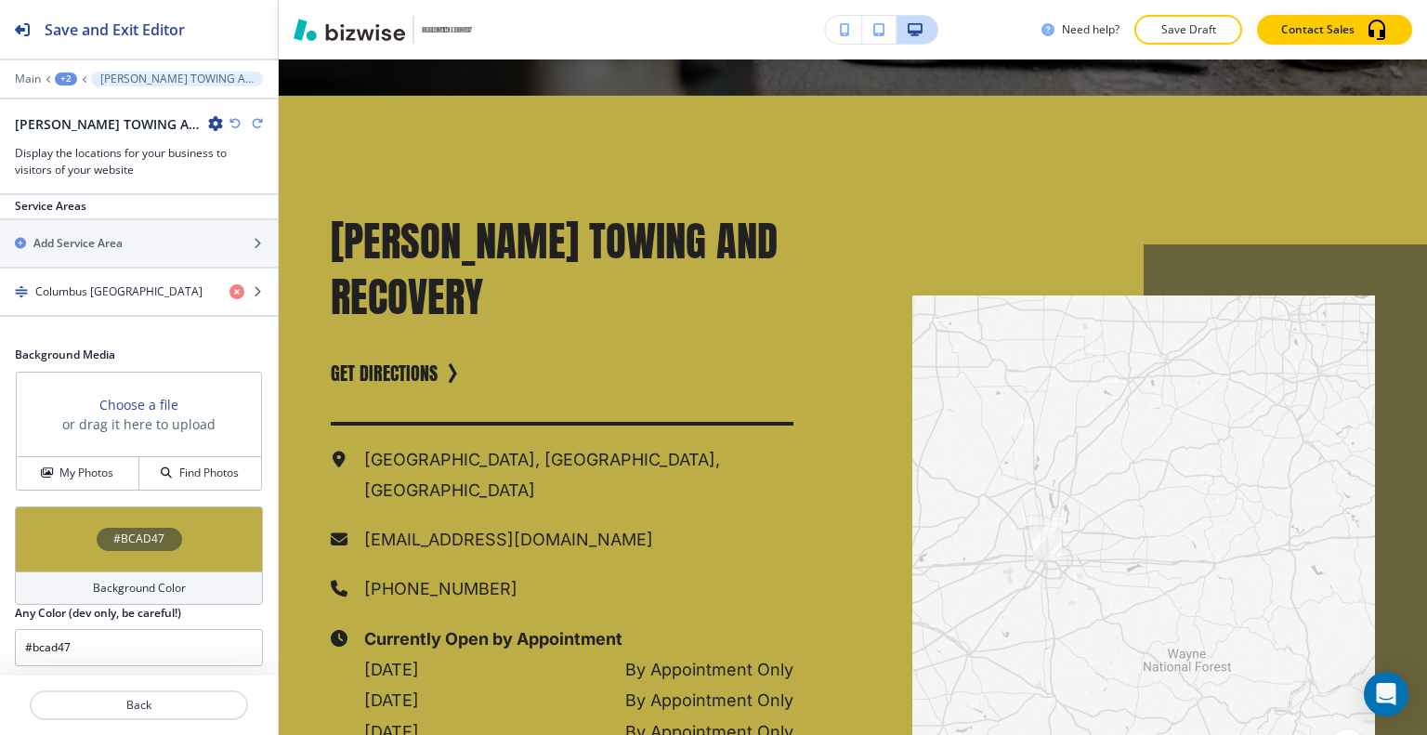
click at [58, 523] on div "#BCAD47" at bounding box center [139, 538] width 248 height 65
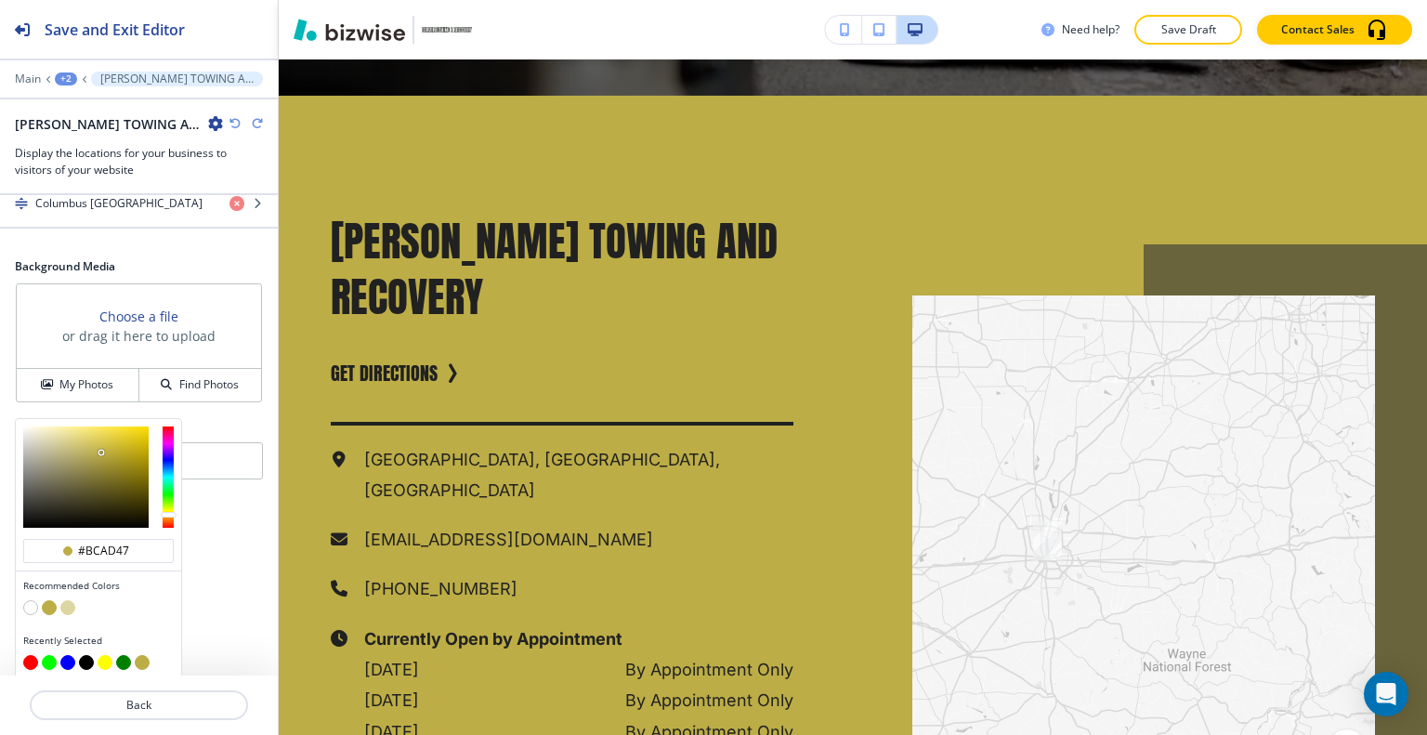
click at [26, 604] on button "button" at bounding box center [30, 607] width 15 height 15
type input "#FFFFFF"
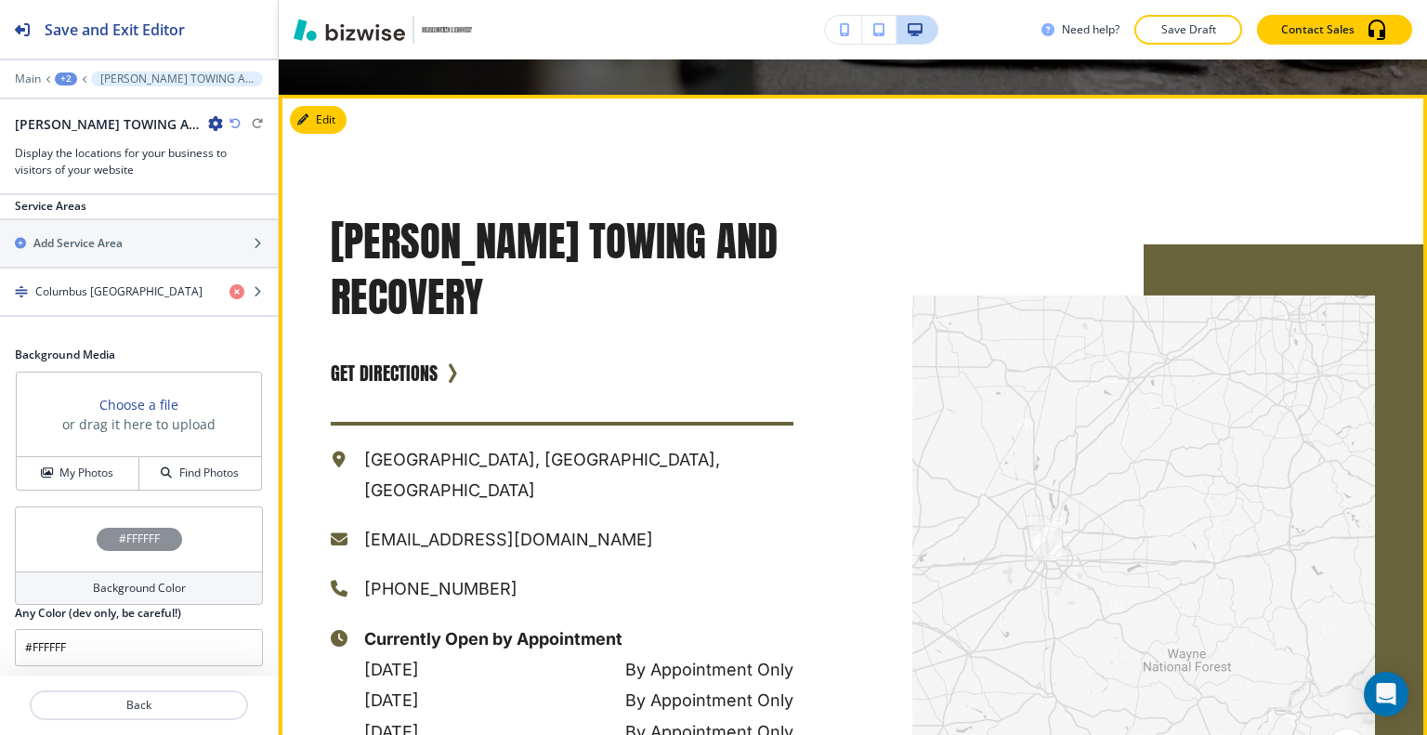
scroll to position [7004, 0]
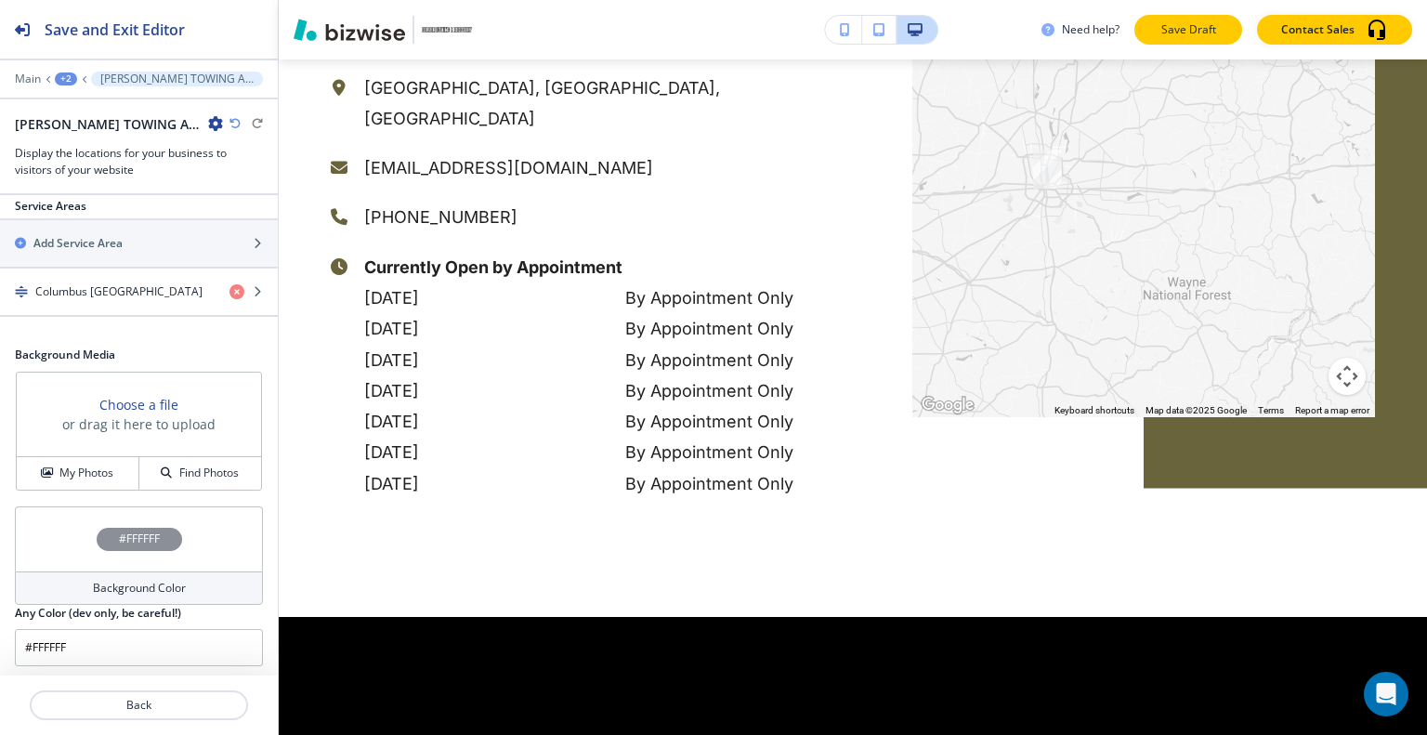
click at [1184, 33] on p "Save Draft" at bounding box center [1187, 29] width 59 height 17
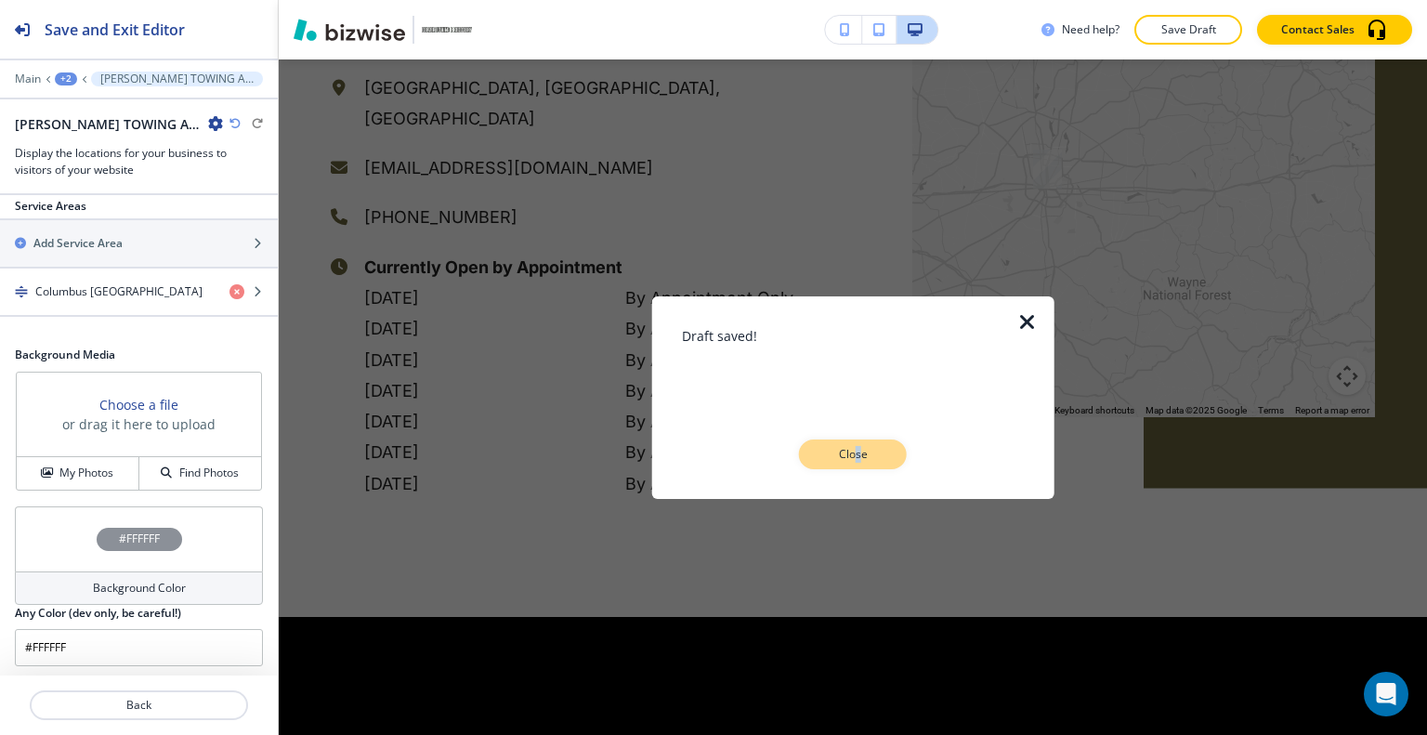
click at [862, 443] on div "Draft saved! Close" at bounding box center [853, 396] width 343 height 143
click at [862, 448] on p "Close" at bounding box center [852, 454] width 59 height 17
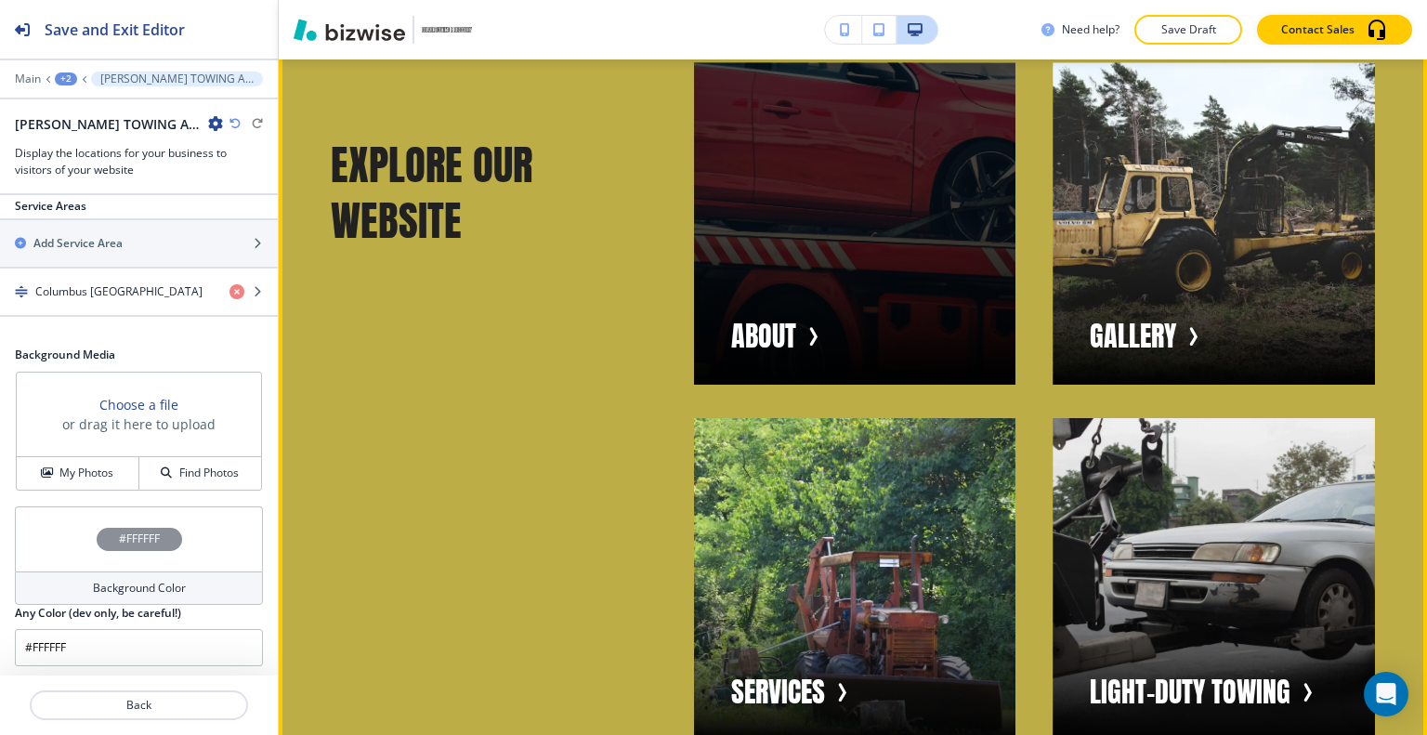
scroll to position [2779, 0]
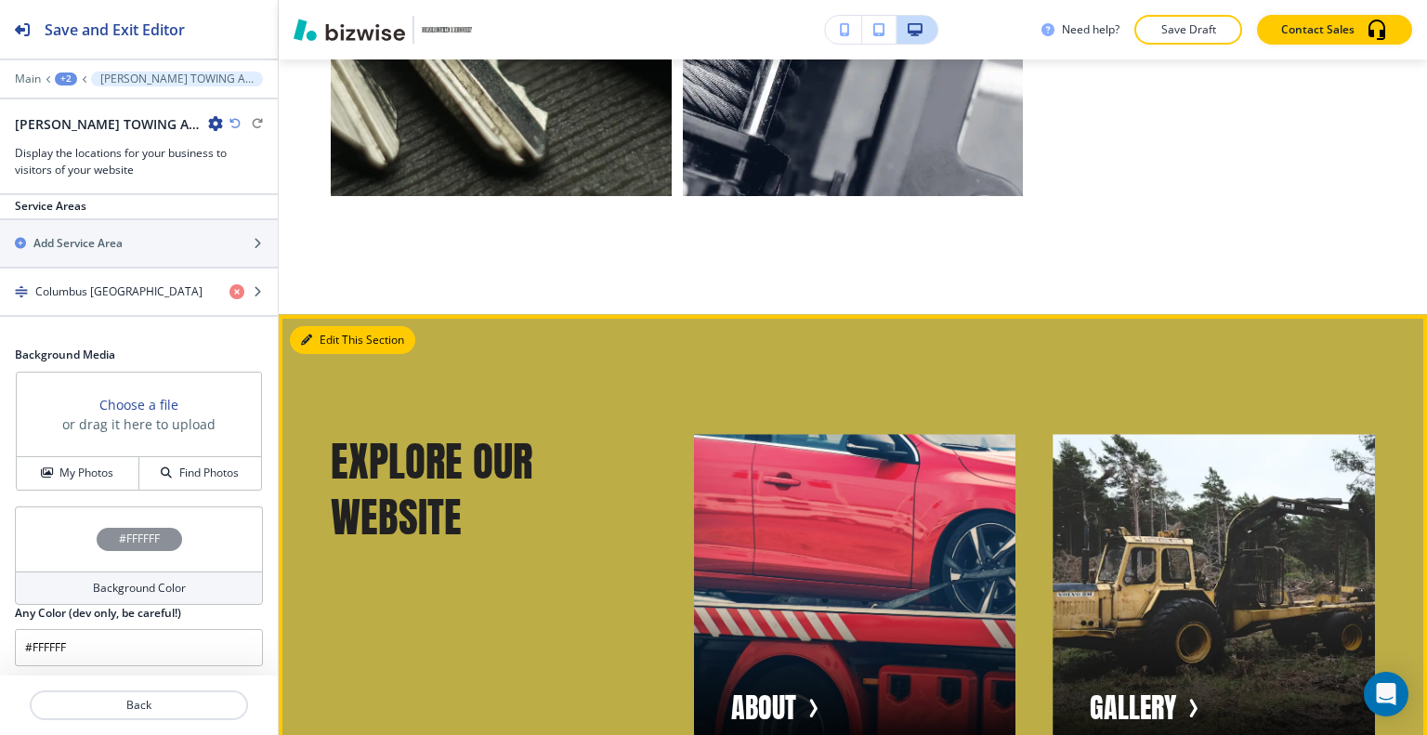
click at [299, 335] on button "Edit This Section" at bounding box center [352, 340] width 125 height 28
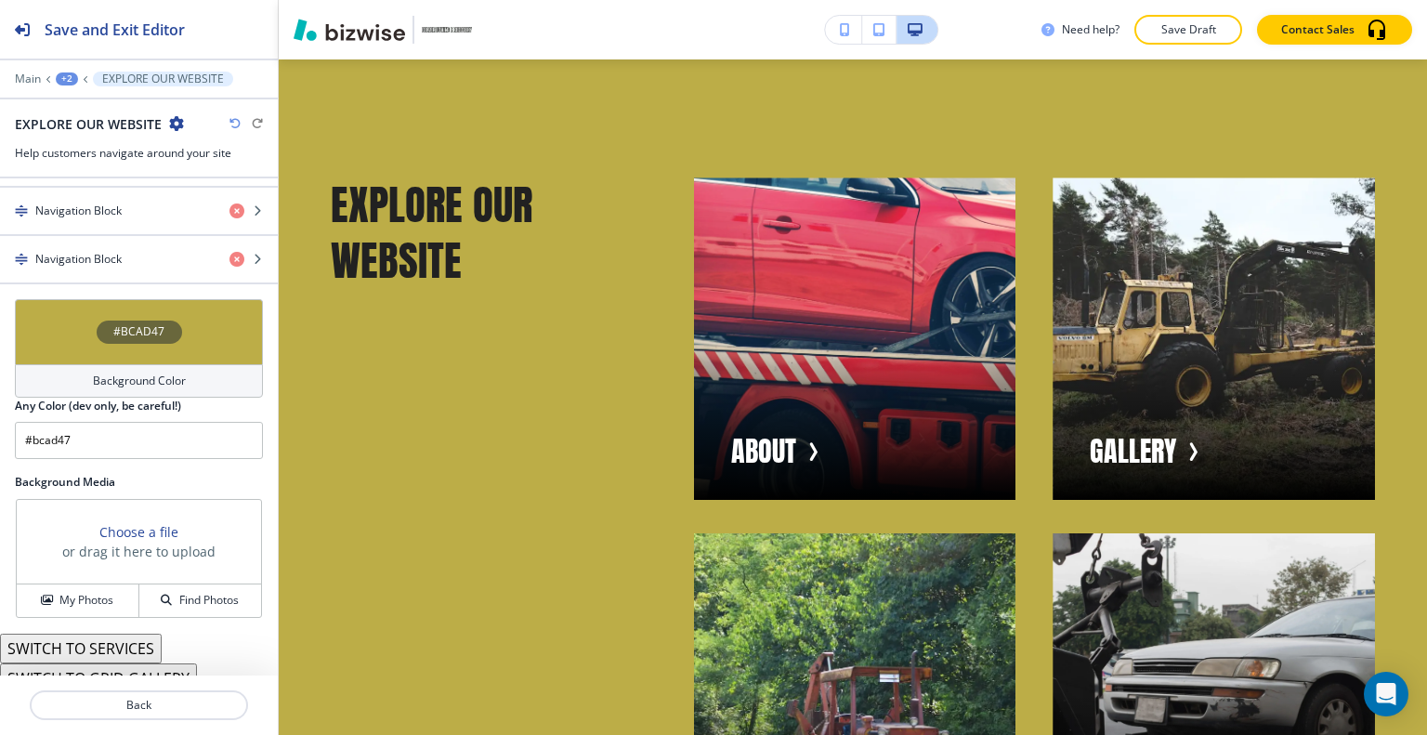
scroll to position [1237, 0]
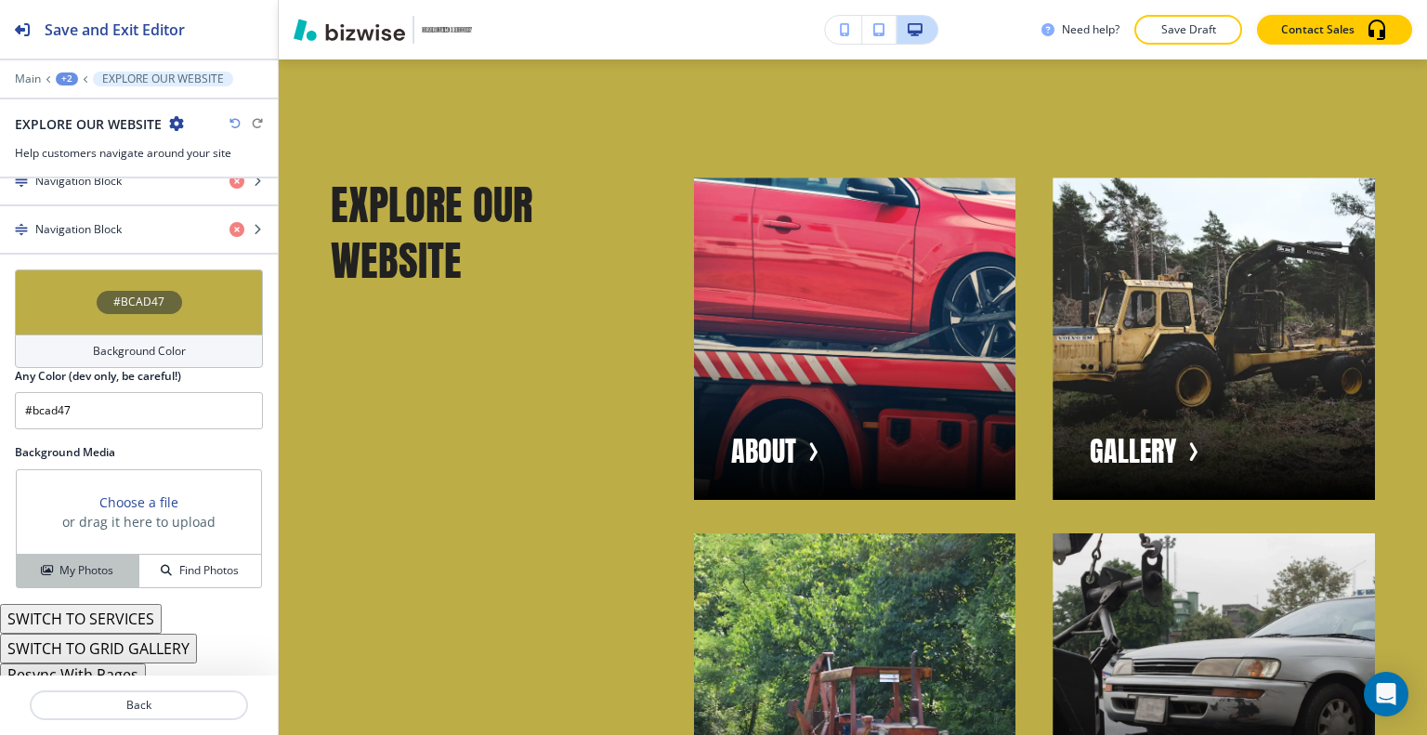
click at [64, 555] on button "My Photos" at bounding box center [78, 571] width 123 height 33
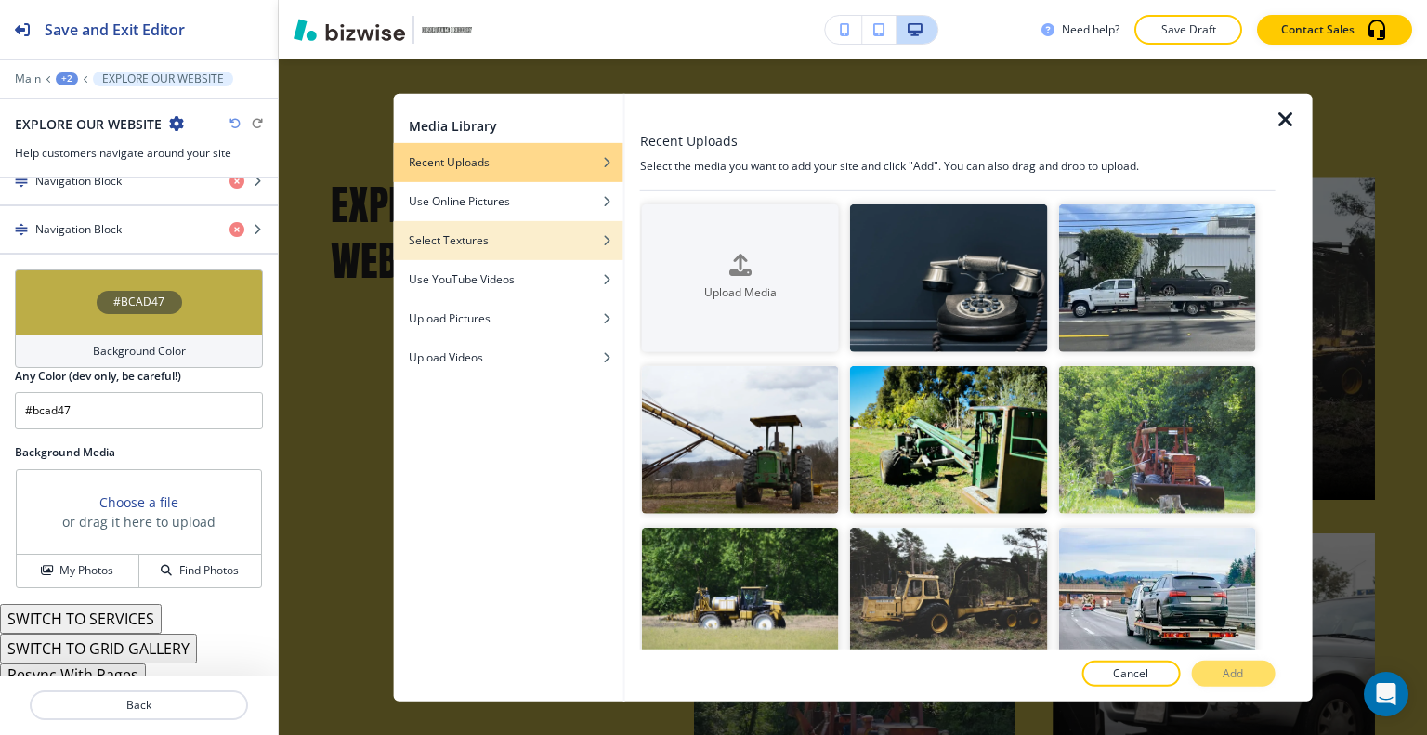
click at [431, 254] on div "button" at bounding box center [508, 253] width 229 height 11
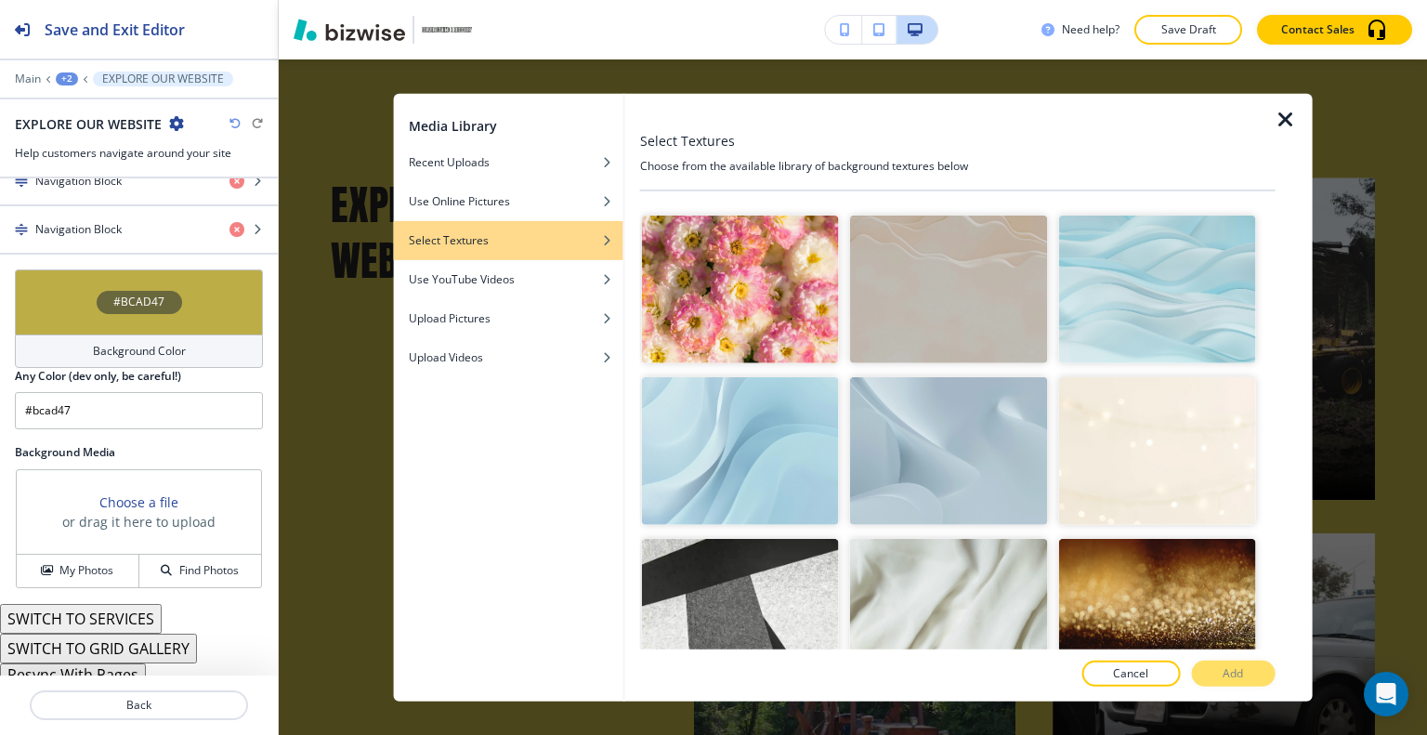
click at [943, 419] on img "button" at bounding box center [948, 451] width 197 height 148
click at [1235, 670] on p "Add" at bounding box center [1232, 673] width 20 height 17
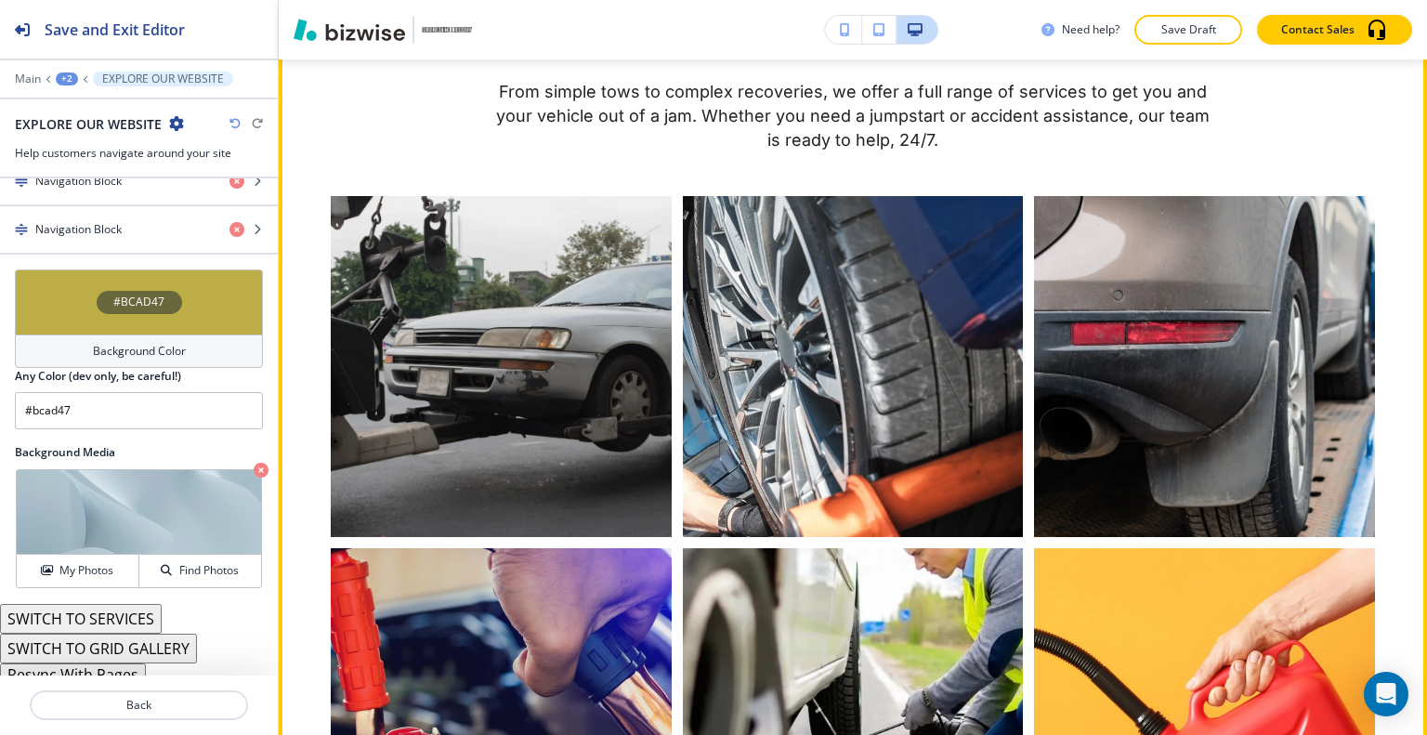
scroll to position [1456, 0]
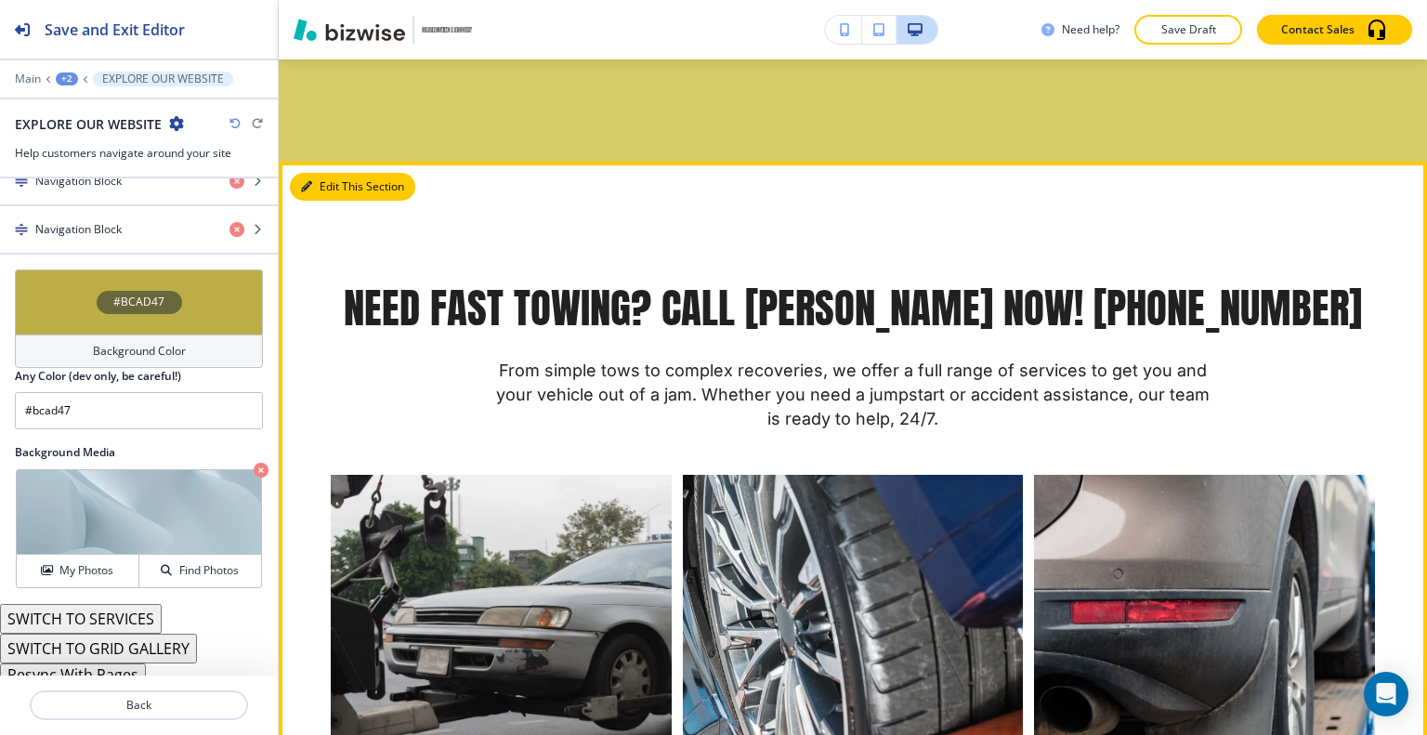
click at [327, 201] on button "Edit This Section" at bounding box center [352, 187] width 125 height 28
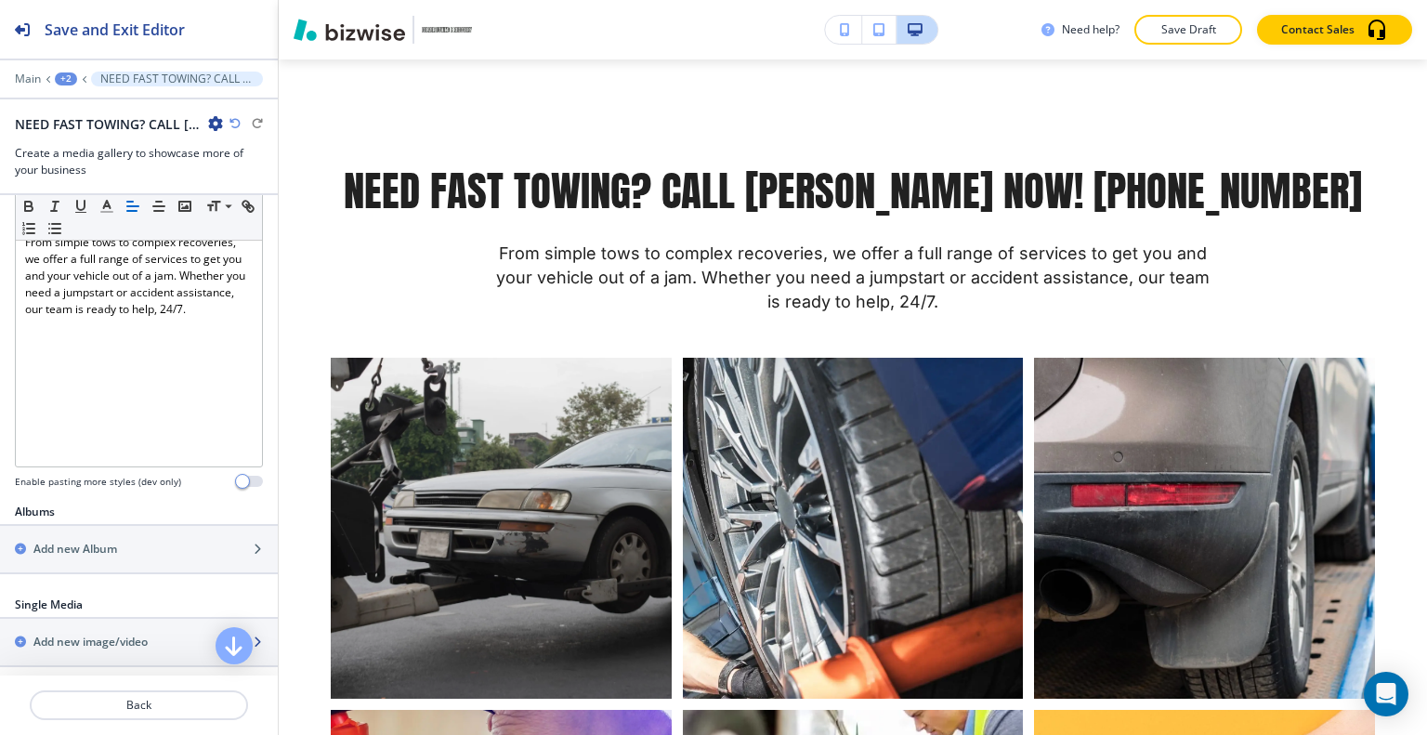
scroll to position [743, 0]
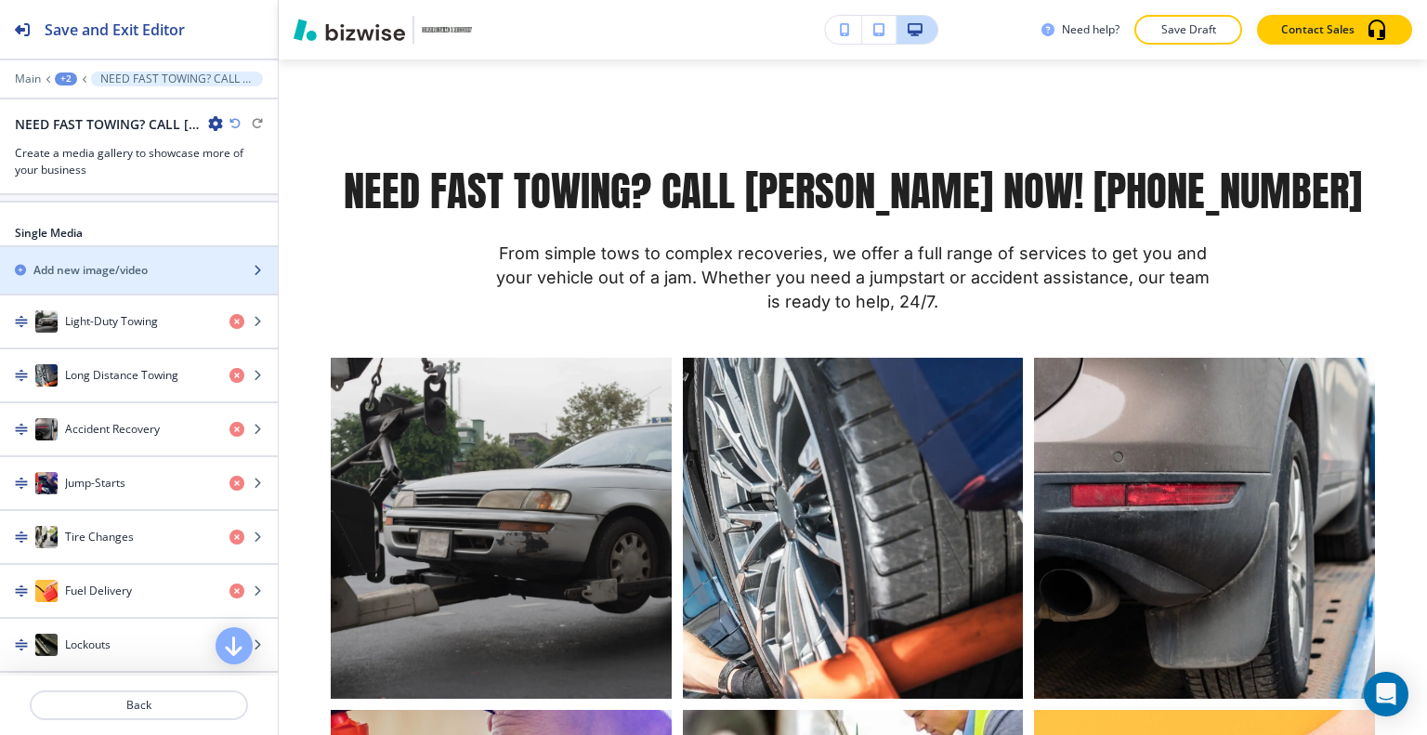
click at [121, 244] on div "Single Media Add new image/video Light-Duty Towing Long Distance Towing Acciden…" at bounding box center [139, 476] width 278 height 502
click at [121, 250] on div "button" at bounding box center [139, 254] width 278 height 15
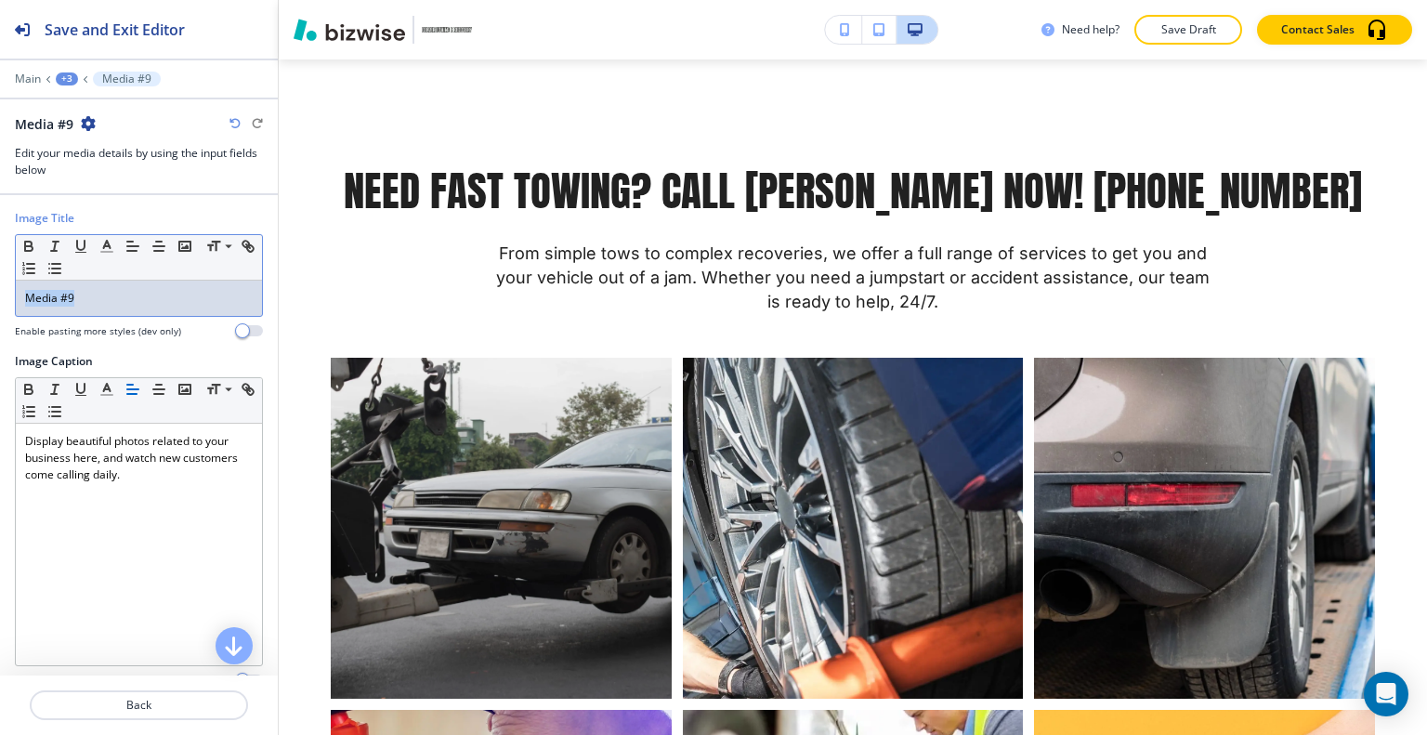
drag, startPoint x: 137, startPoint y: 293, endPoint x: 5, endPoint y: 257, distance: 136.5
click at [0, 265] on div "Image Title Small Normal Large Huge Media #9 Enable pasting more styles (dev on…" at bounding box center [139, 528] width 278 height 667
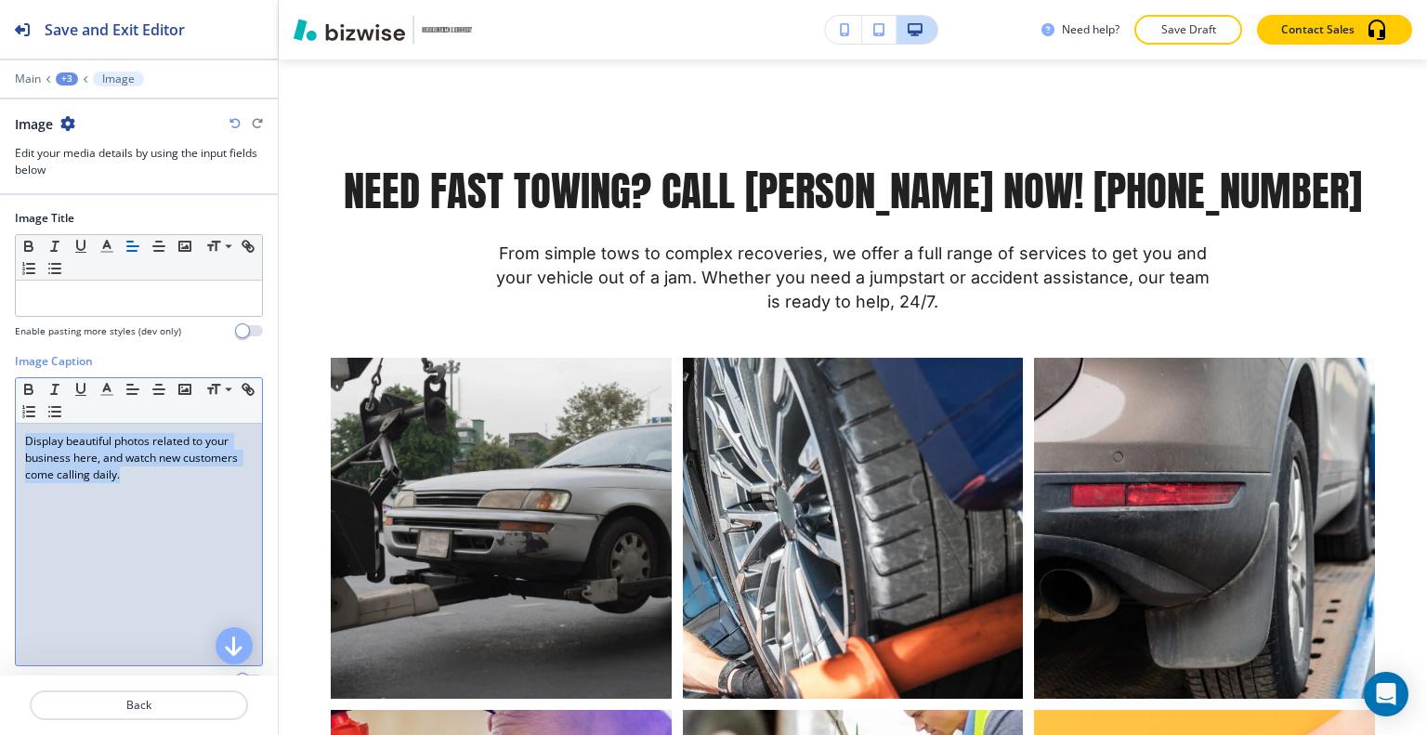
drag, startPoint x: 158, startPoint y: 497, endPoint x: 0, endPoint y: 403, distance: 183.7
click at [0, 403] on div "Image Title Small Normal Large Huge Enable pasting more styles (dev only) Image…" at bounding box center [139, 528] width 278 height 667
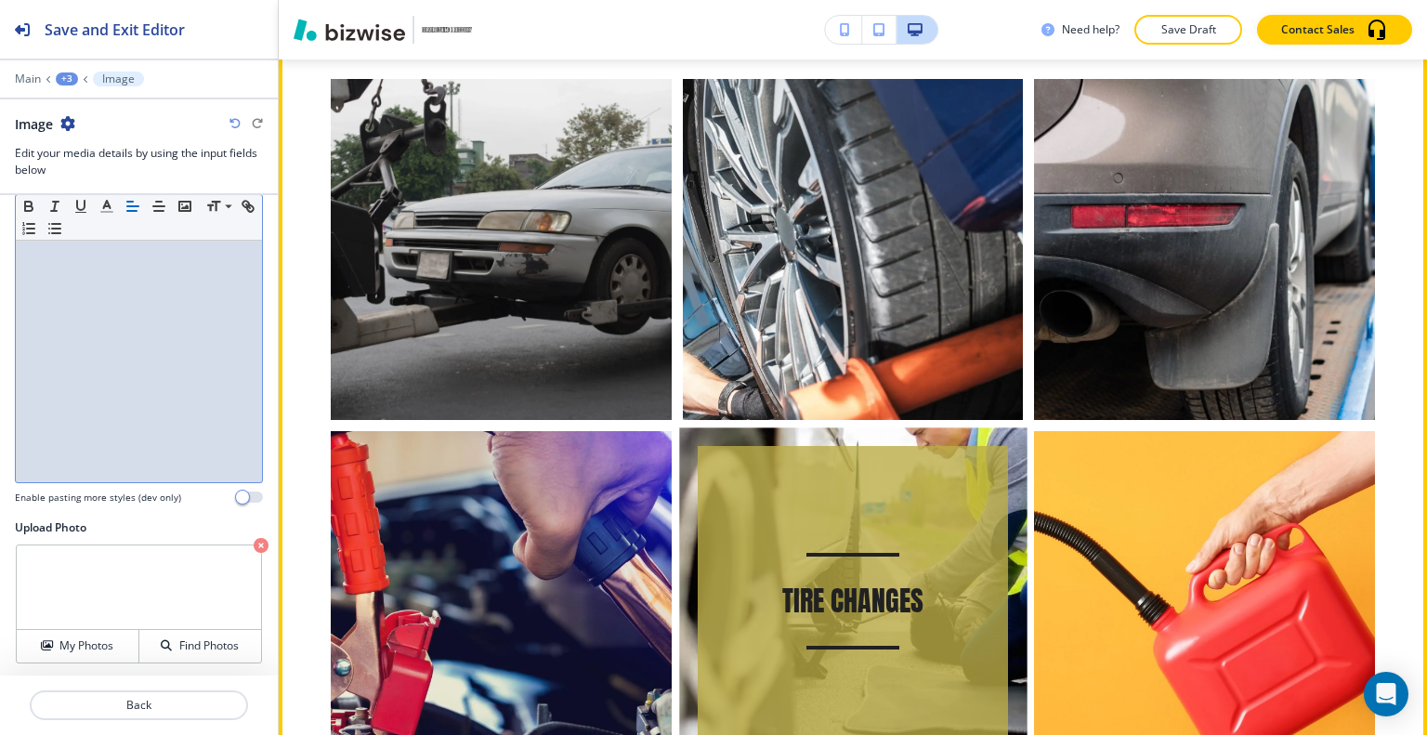
scroll to position [2131, 0]
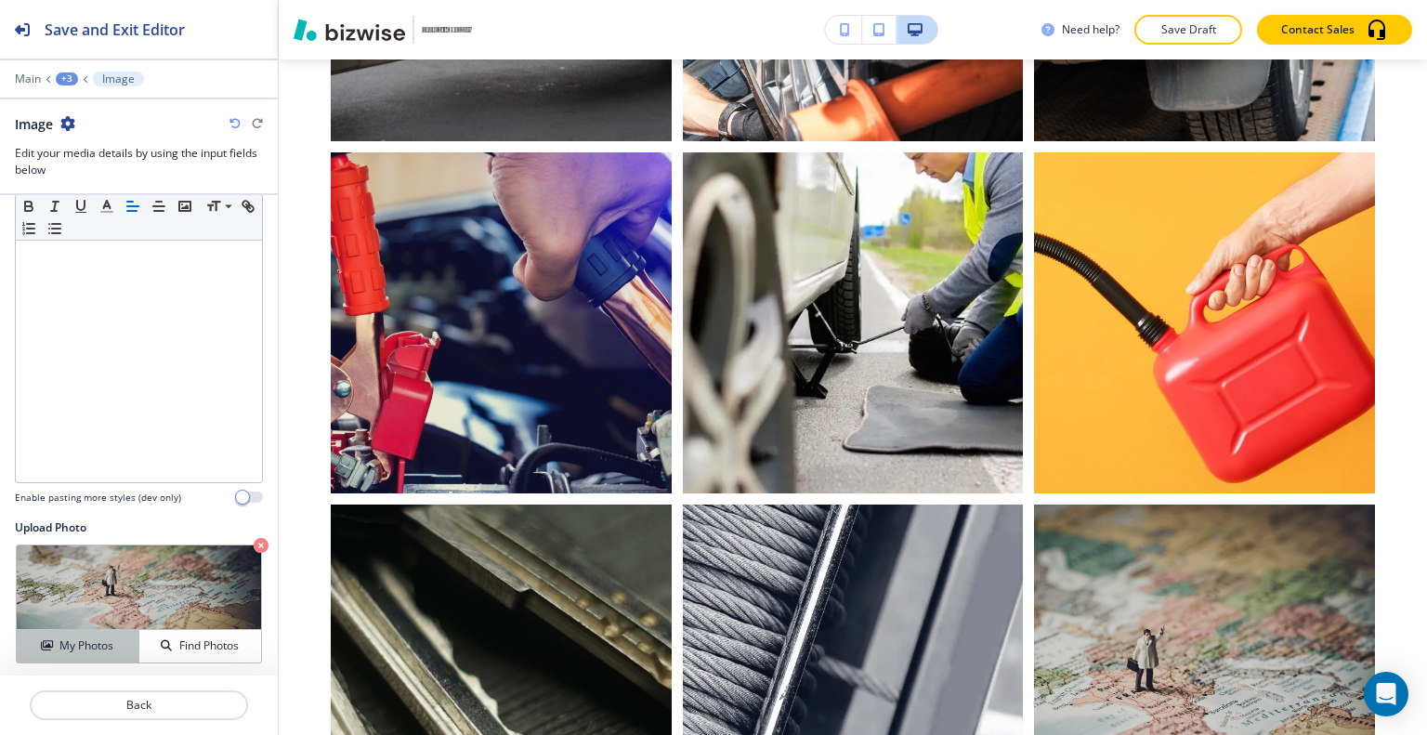
click at [109, 639] on h4 "My Photos" at bounding box center [86, 645] width 54 height 17
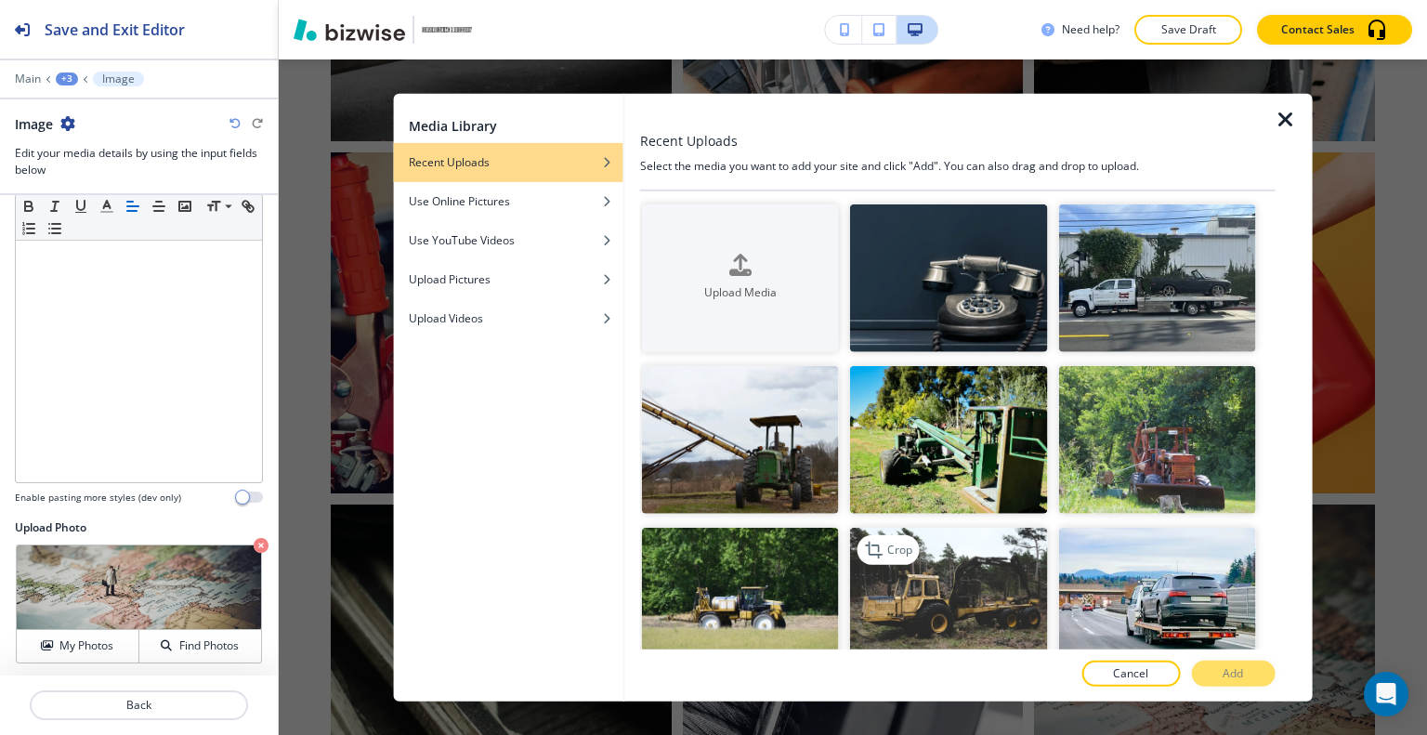
scroll to position [93, 0]
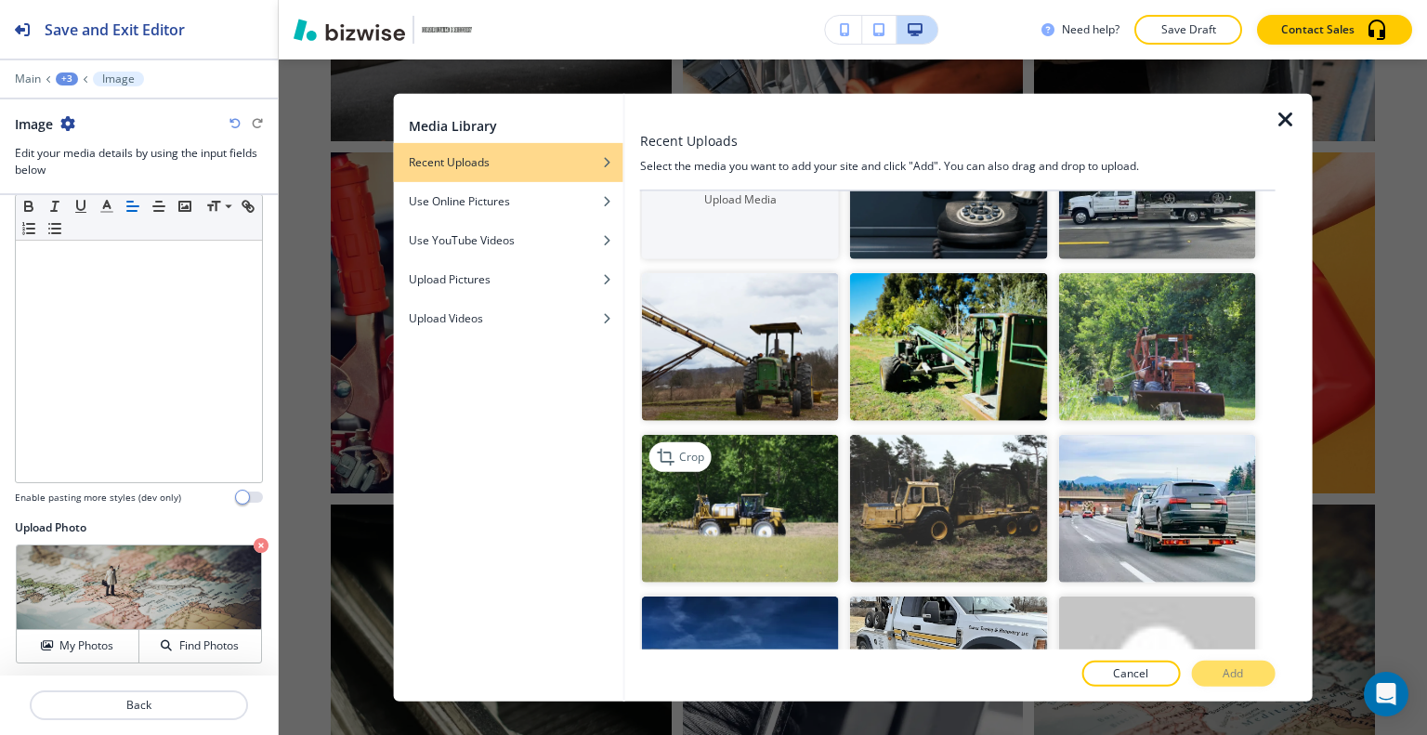
click at [761, 503] on img "button" at bounding box center [740, 509] width 197 height 148
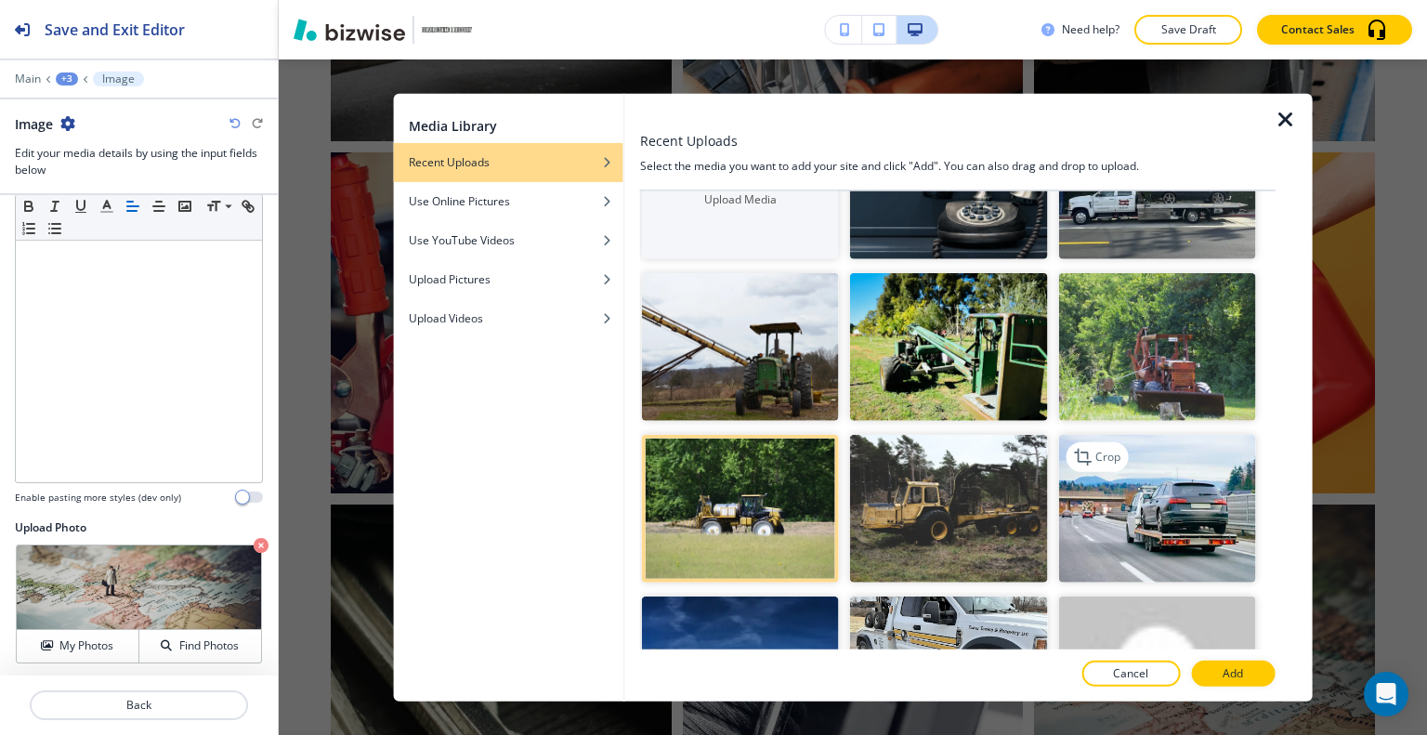
click at [1100, 503] on img "button" at bounding box center [1156, 509] width 197 height 148
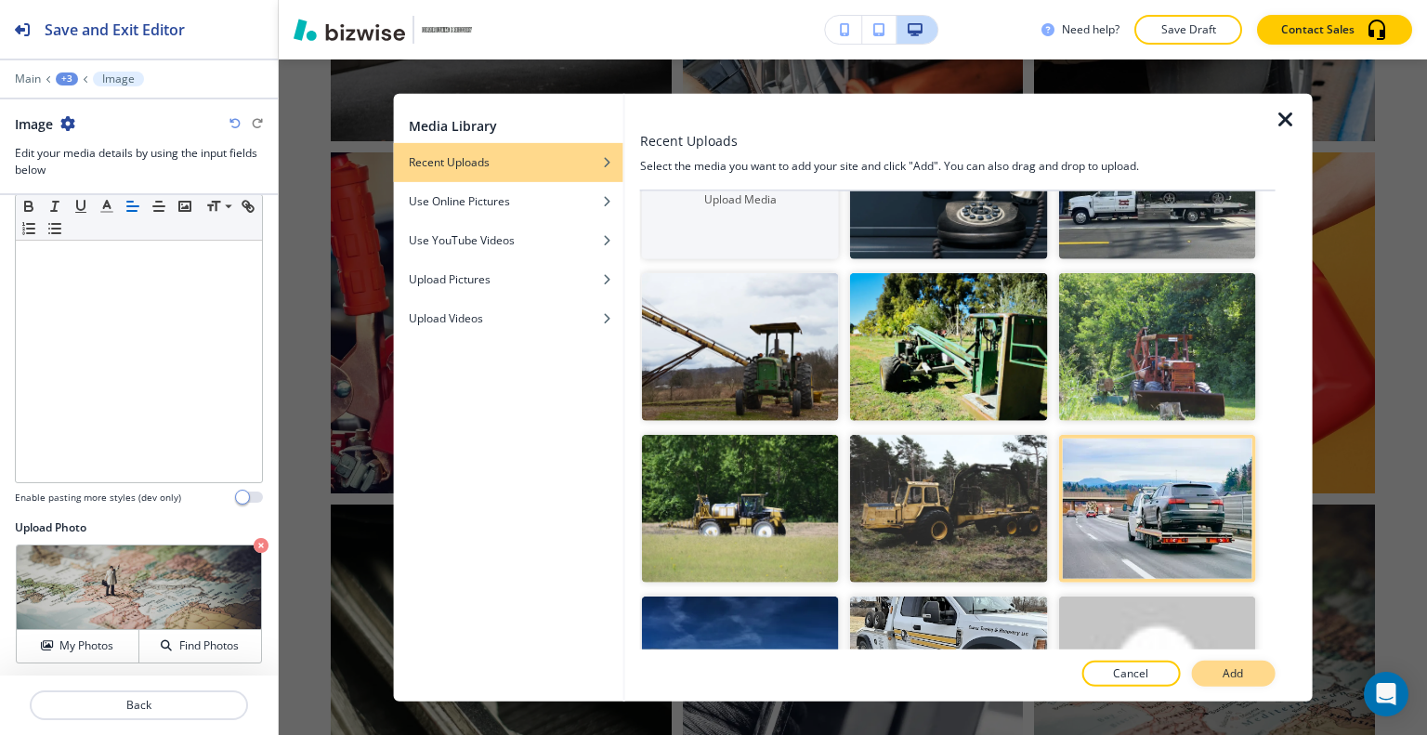
click at [1258, 673] on button "Add" at bounding box center [1233, 673] width 84 height 26
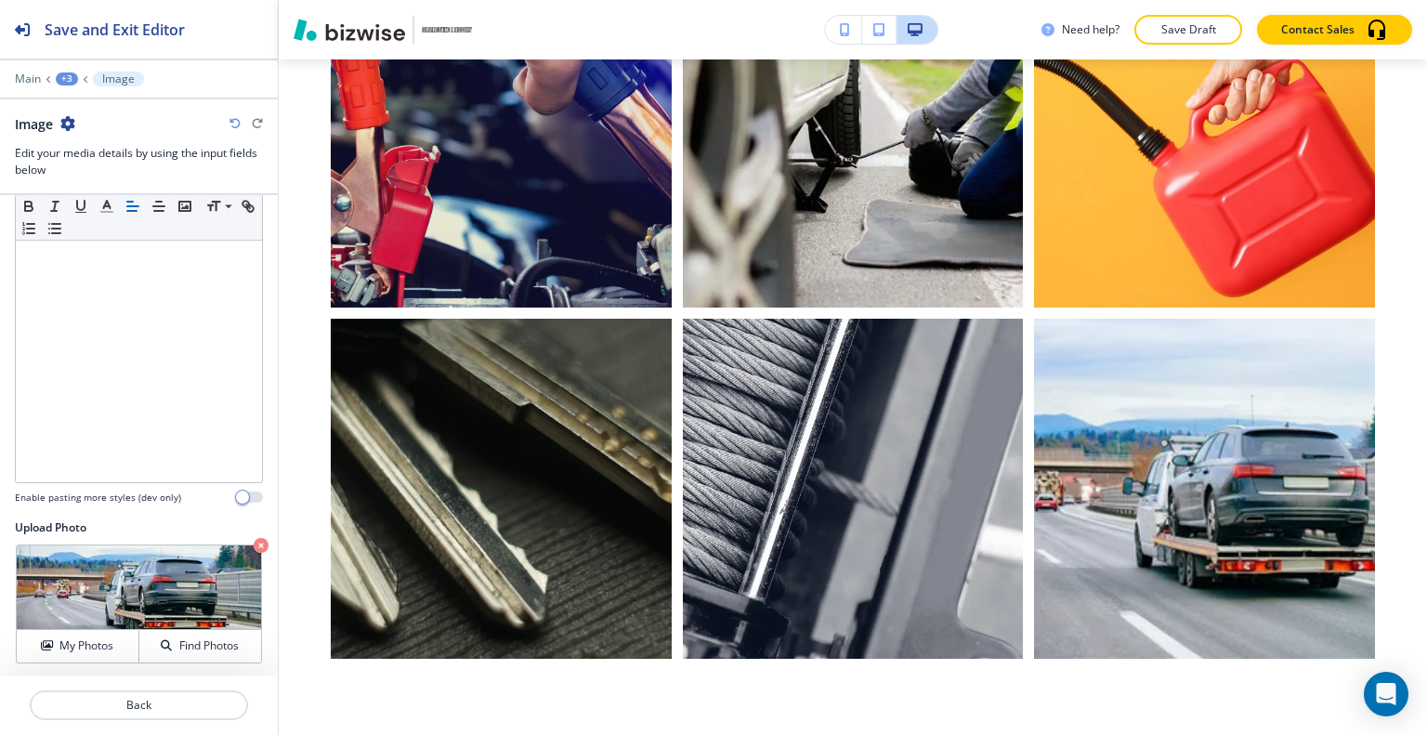
scroll to position [2131, 0]
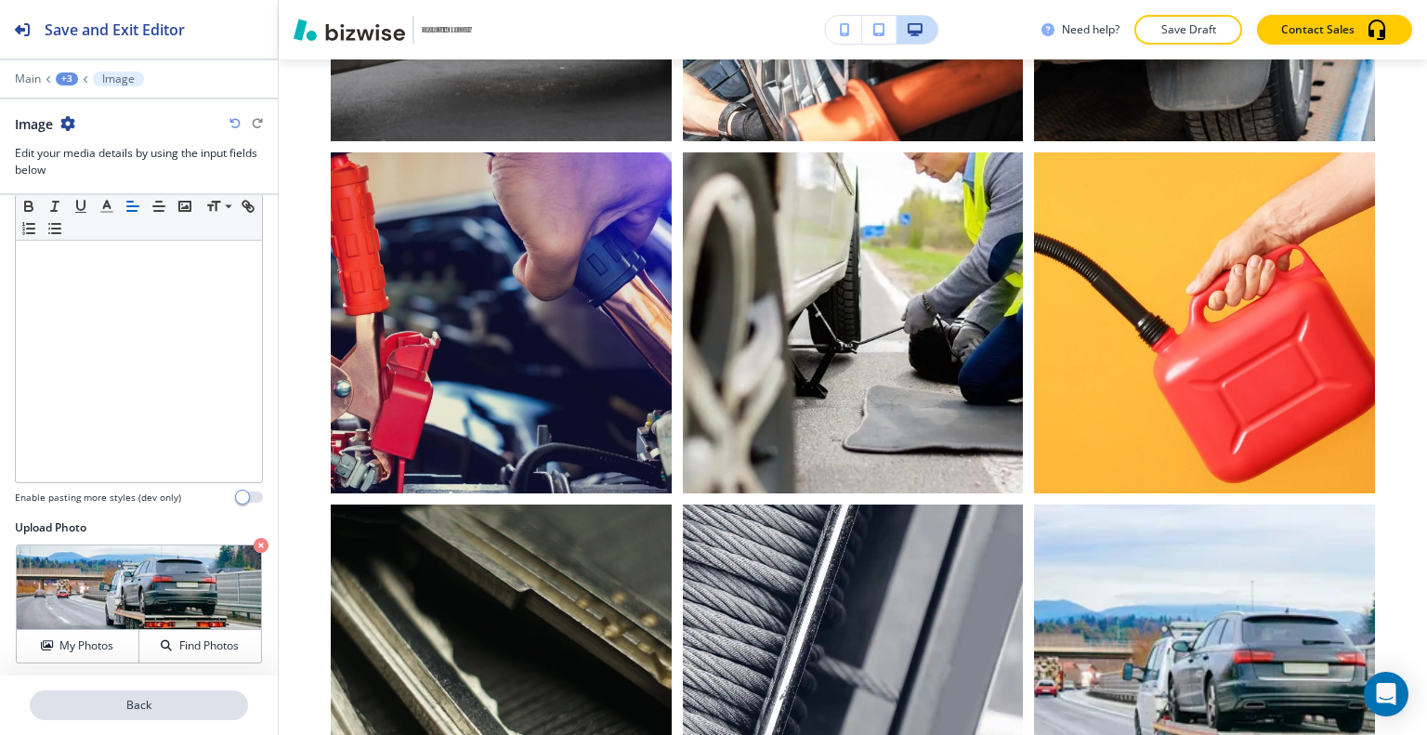
click at [137, 706] on p "Back" at bounding box center [139, 705] width 215 height 17
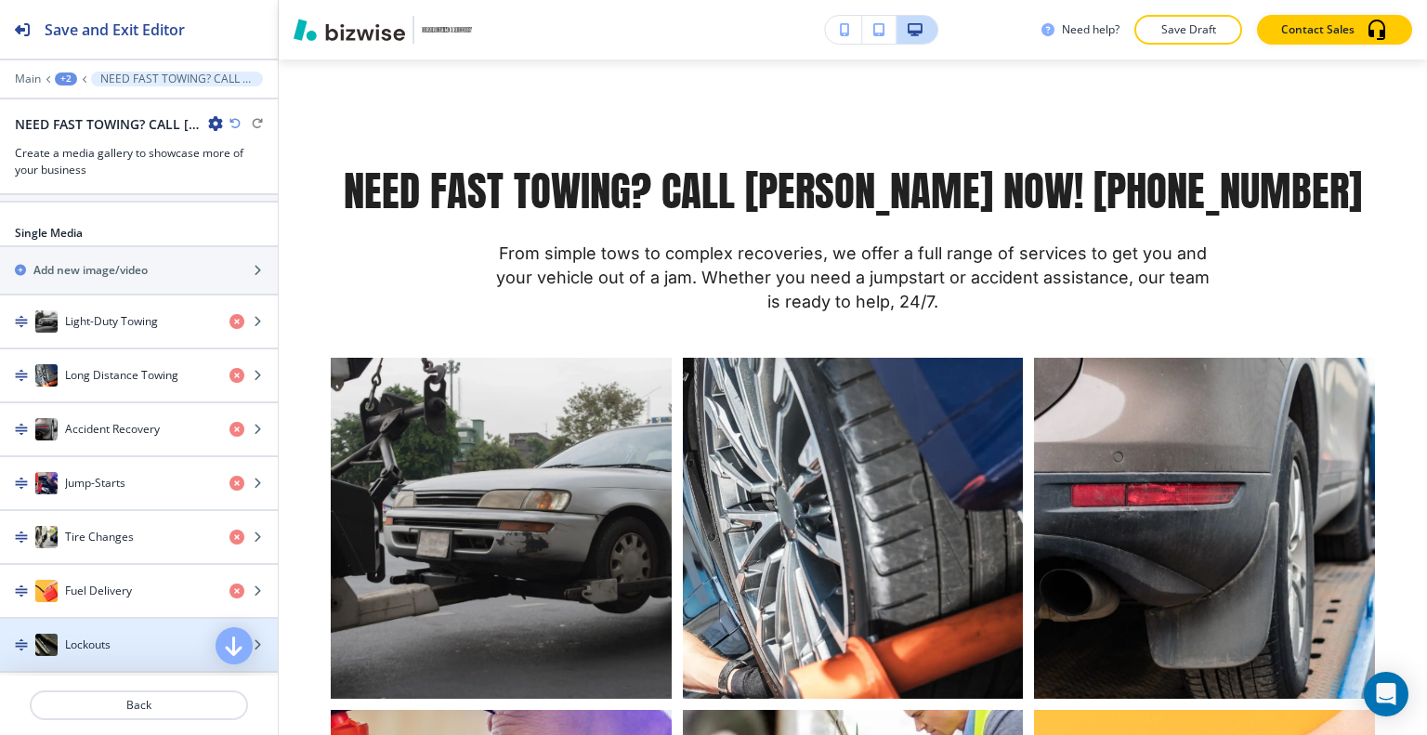
scroll to position [1022, 0]
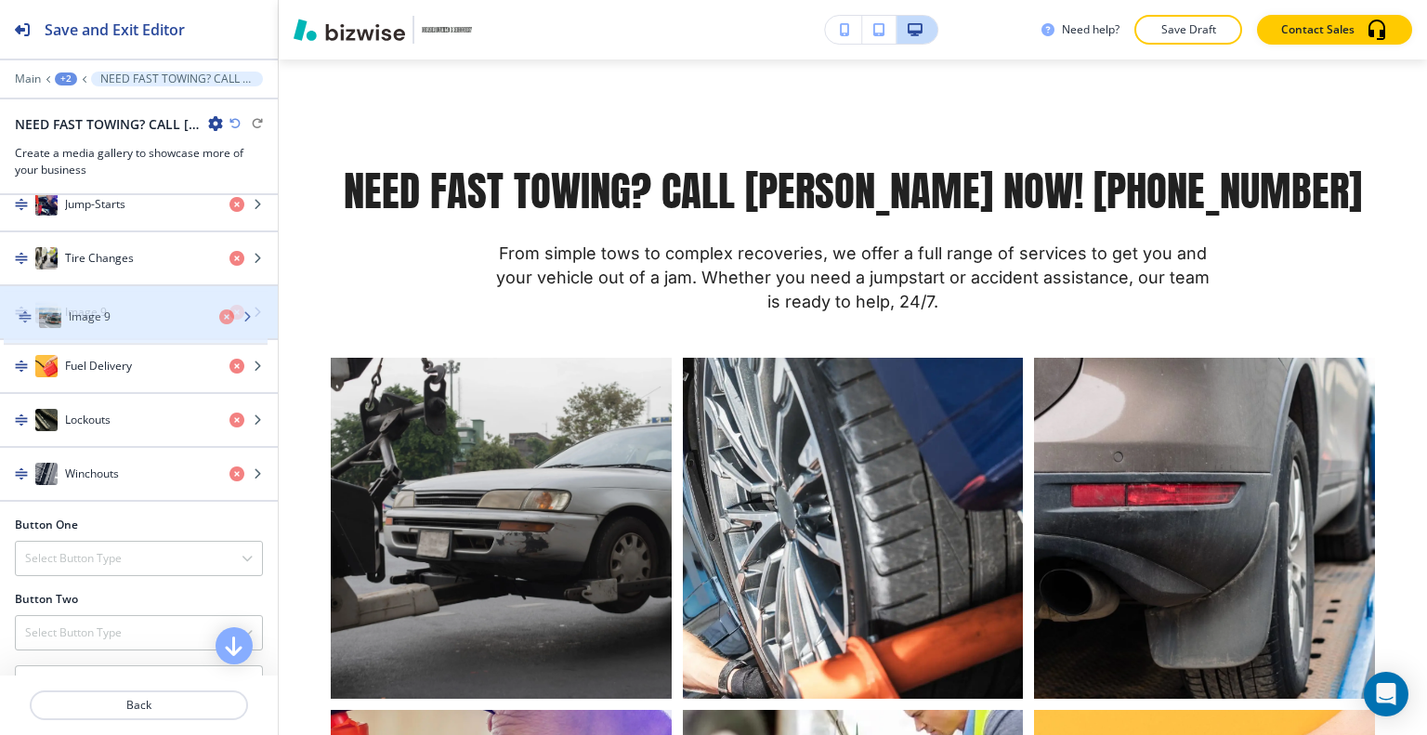
drag, startPoint x: 149, startPoint y: 471, endPoint x: 152, endPoint y: 321, distance: 149.6
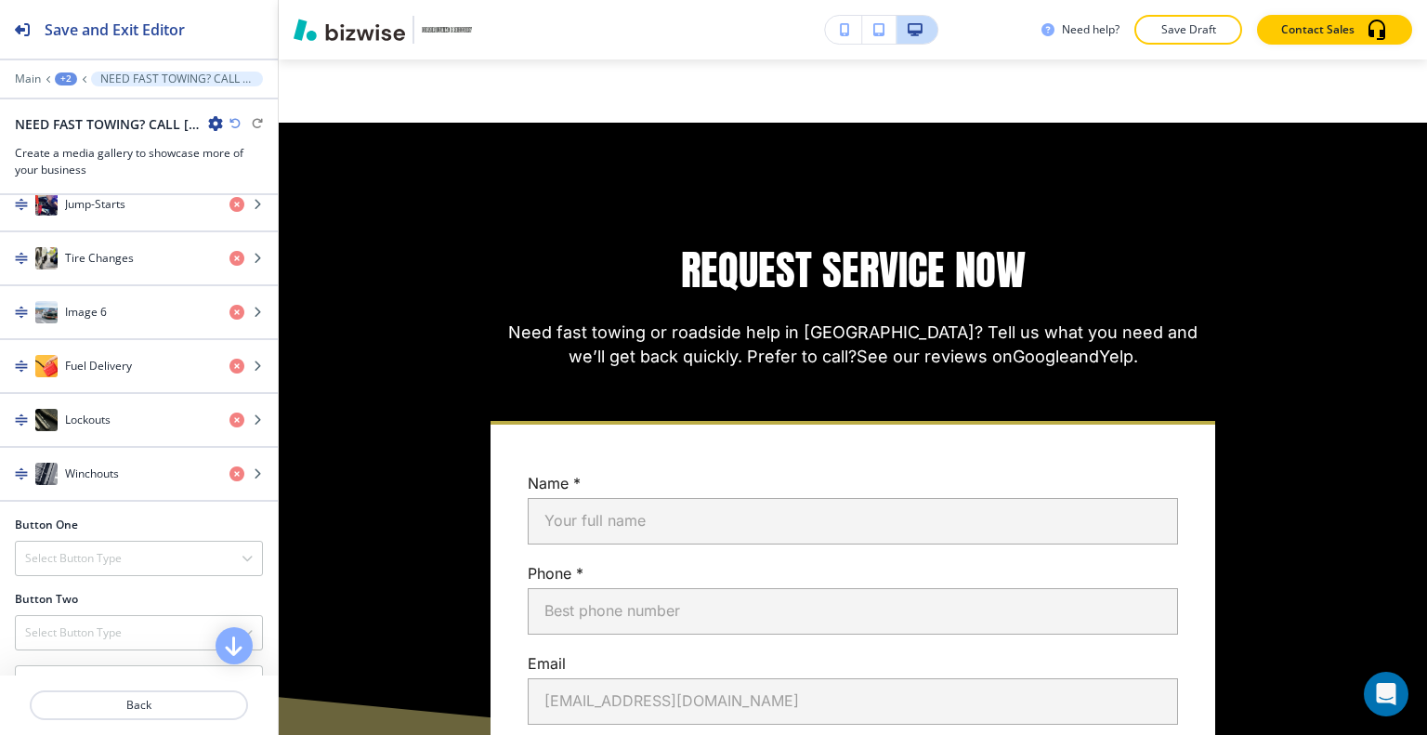
scroll to position [0, 0]
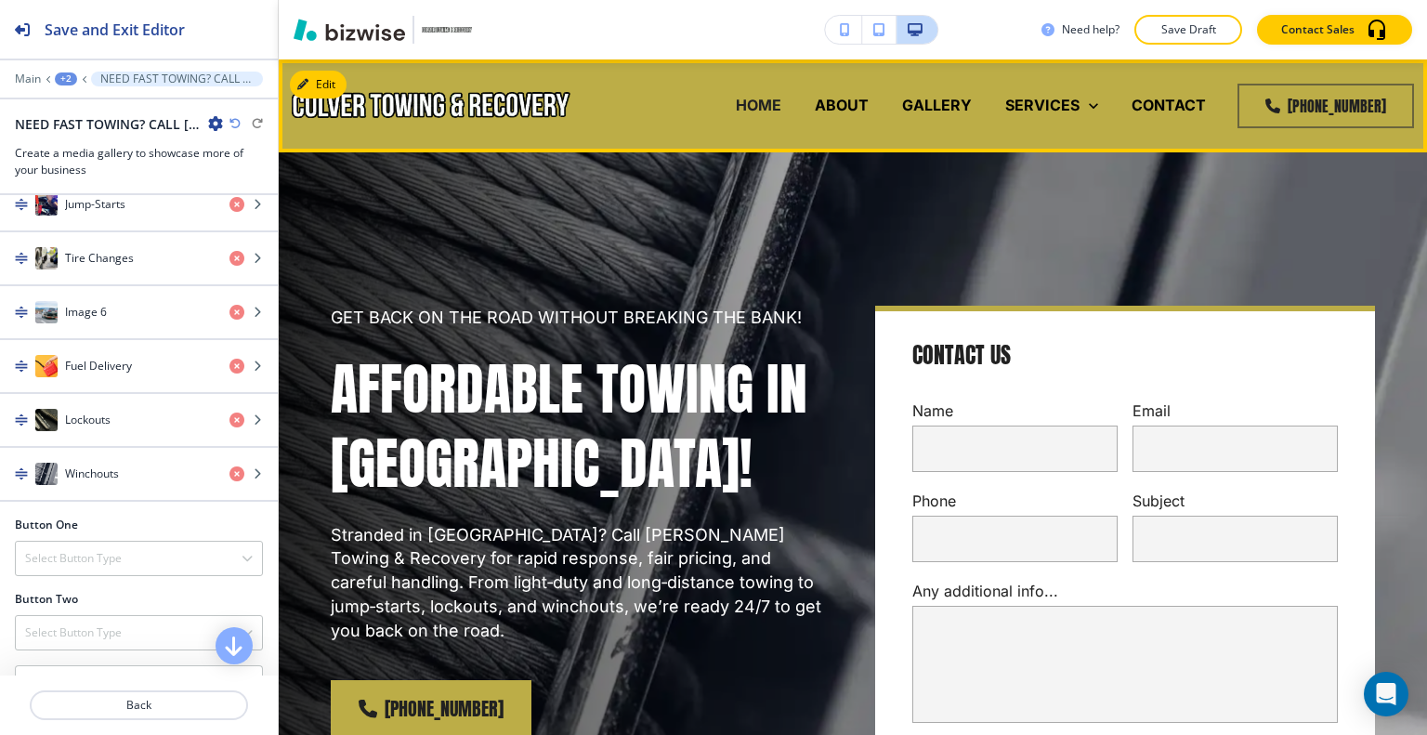
click at [839, 92] on div "ABOUT" at bounding box center [841, 106] width 87 height 74
click at [842, 107] on p "ABOUT" at bounding box center [842, 105] width 54 height 21
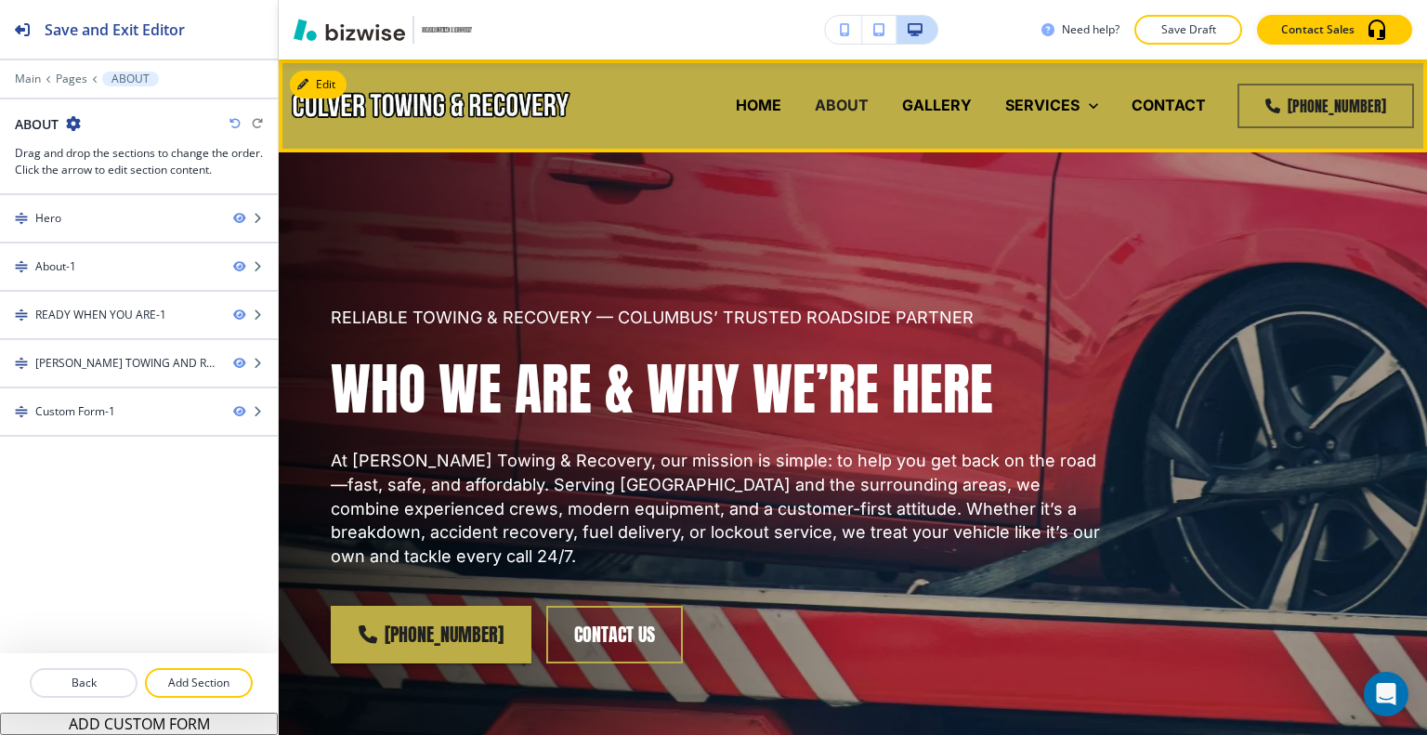
click at [861, 103] on p "ABOUT" at bounding box center [842, 105] width 54 height 21
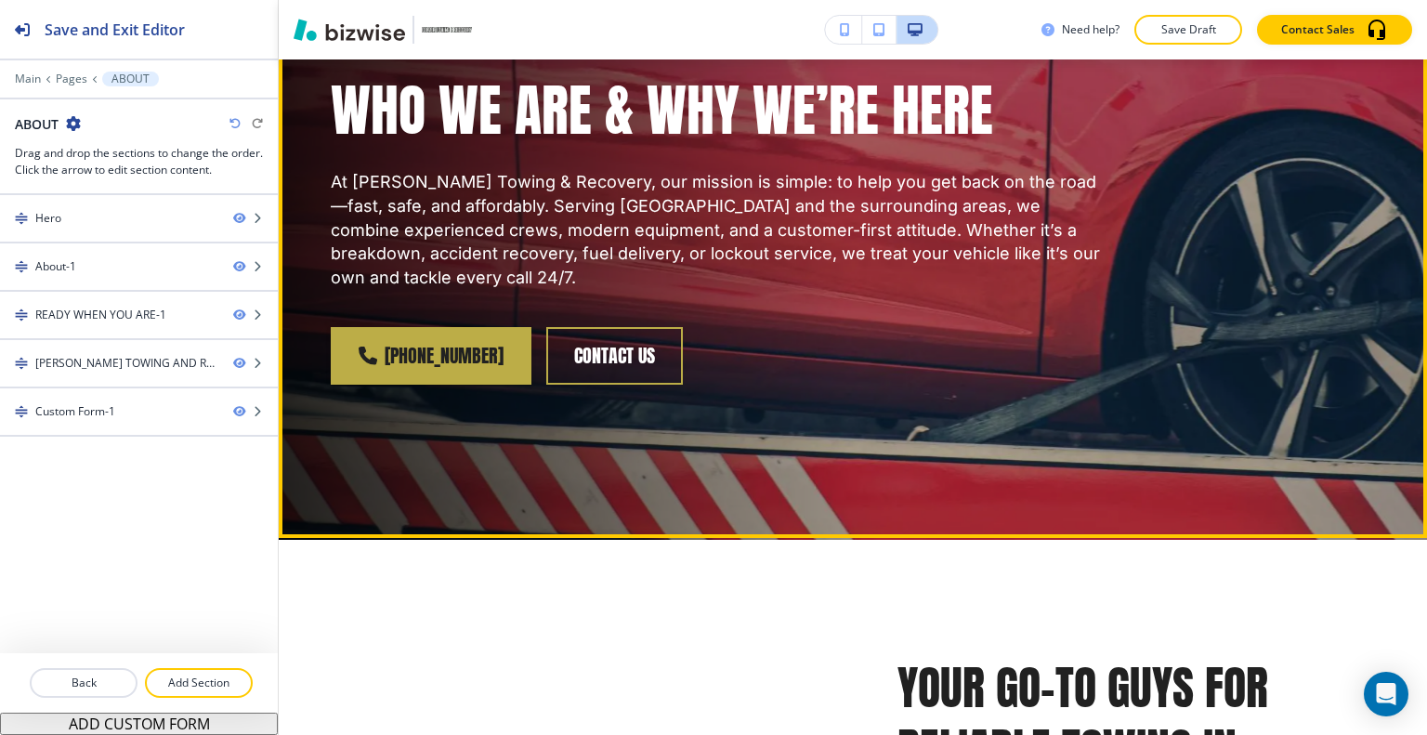
scroll to position [93, 0]
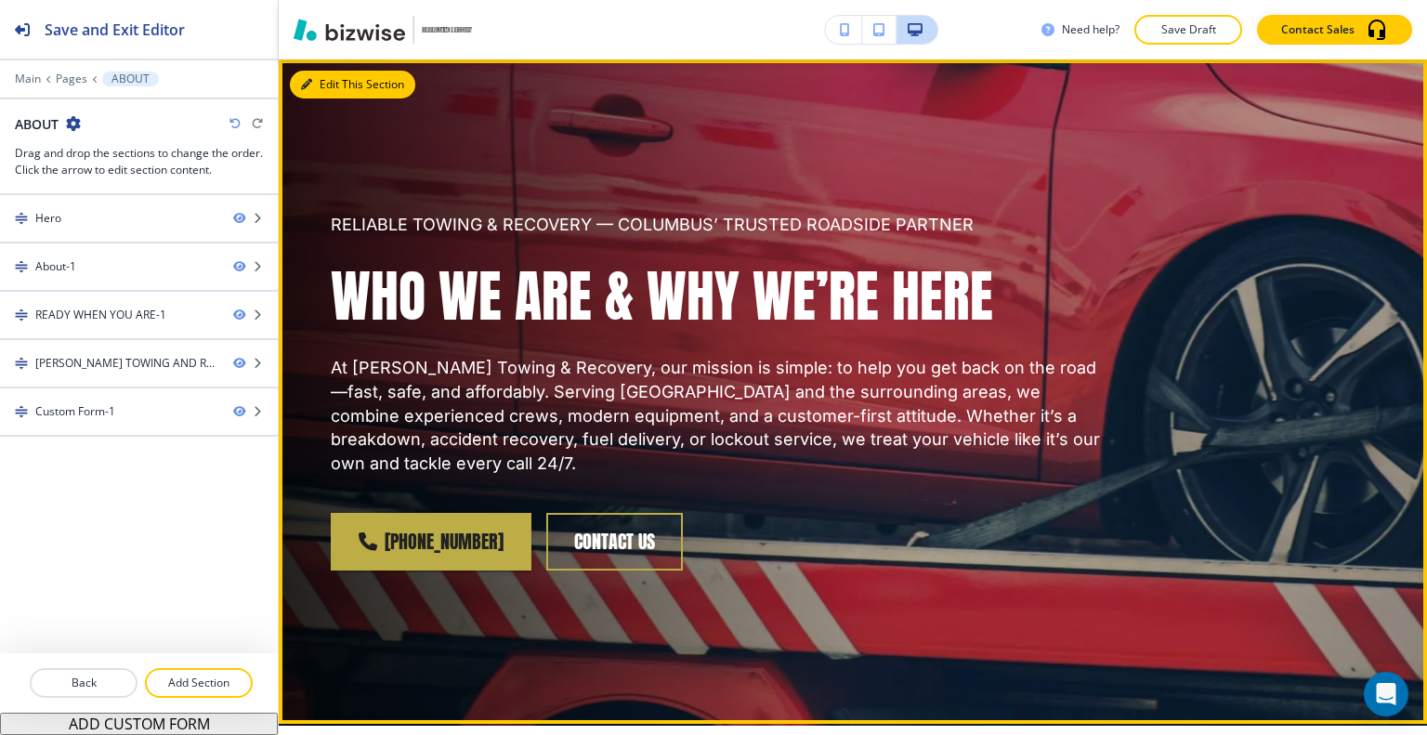
click at [339, 83] on button "Edit This Section" at bounding box center [352, 85] width 125 height 28
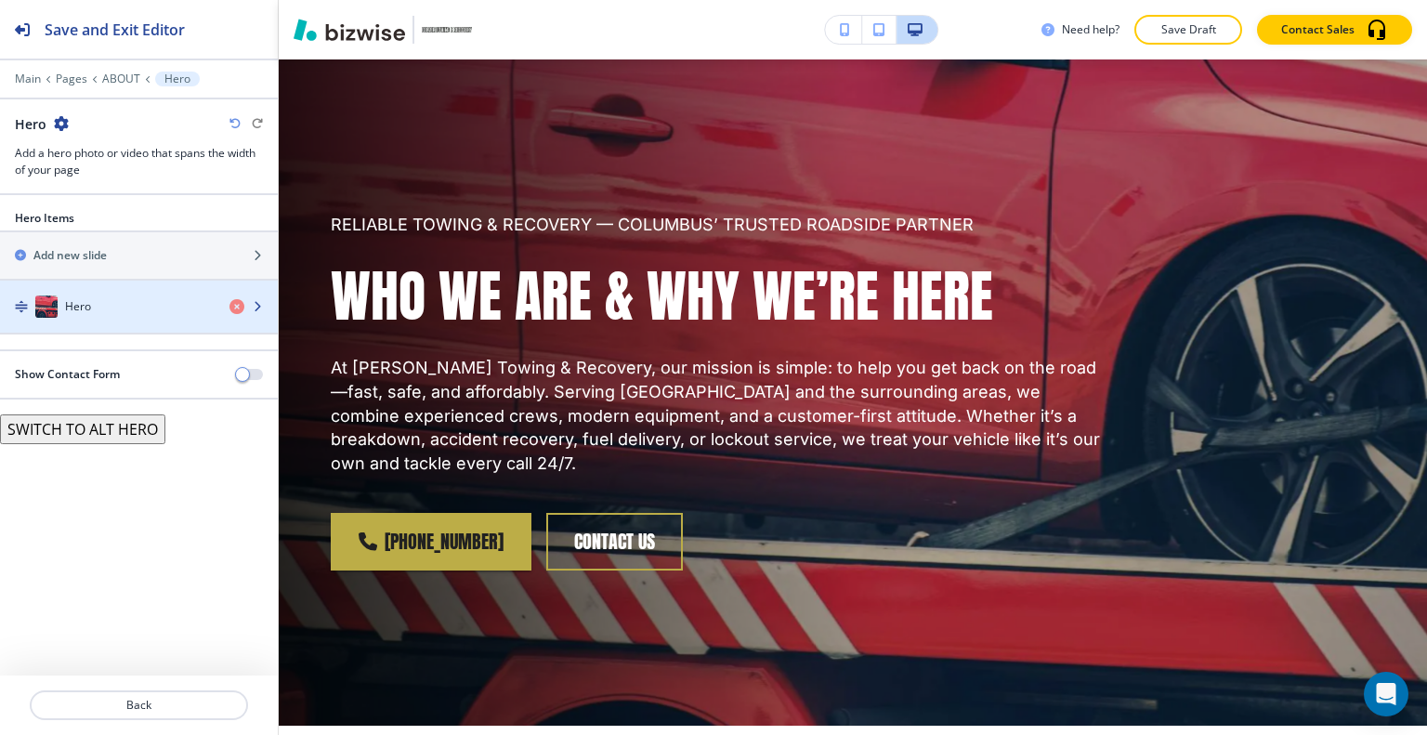
click at [164, 300] on div "Hero" at bounding box center [107, 306] width 215 height 22
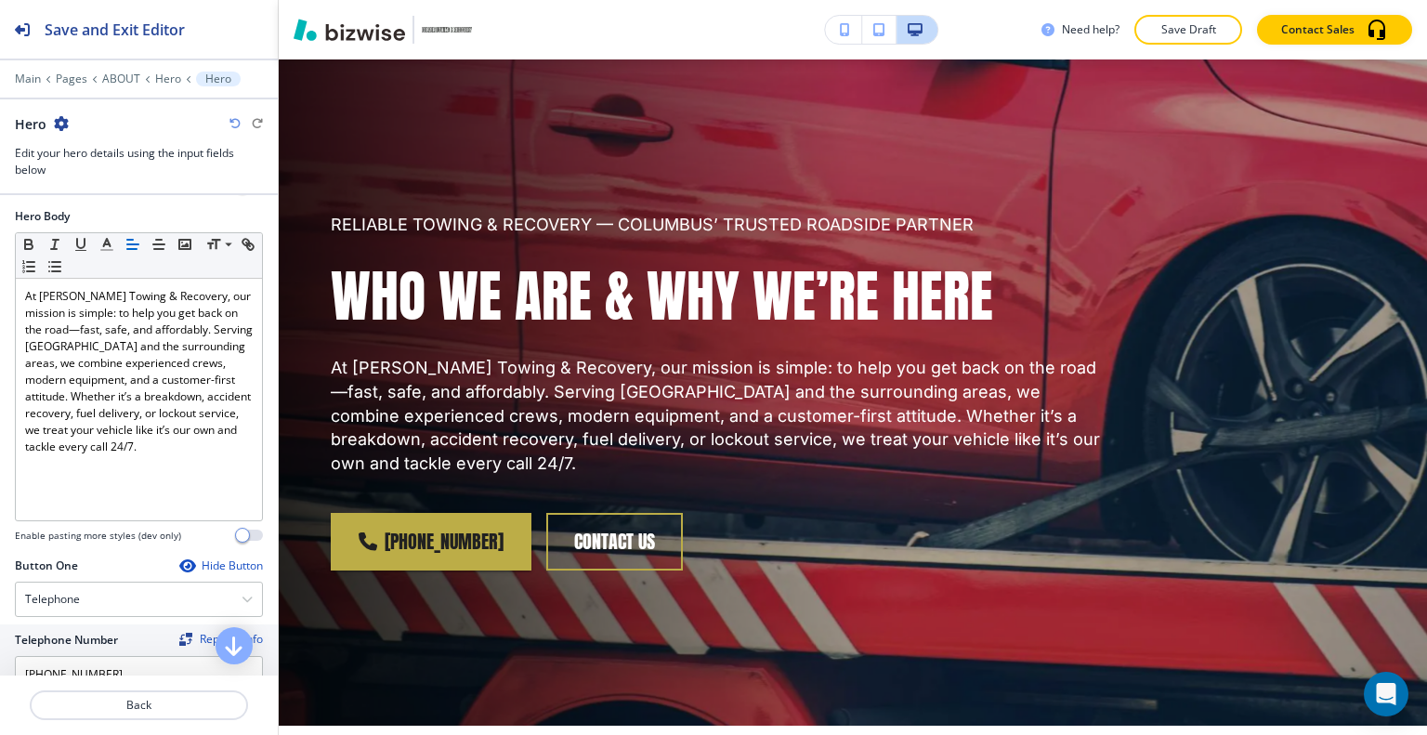
scroll to position [743, 0]
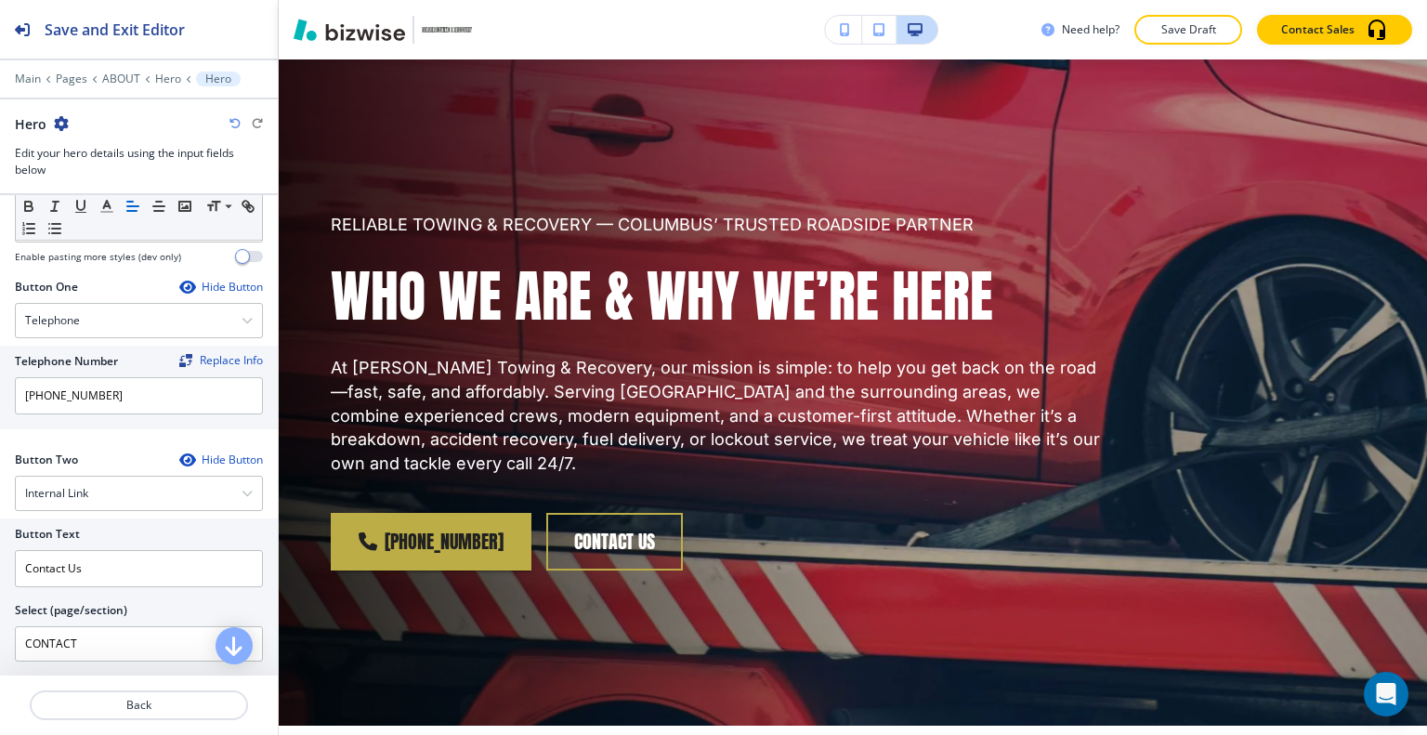
click at [142, 722] on div "Back" at bounding box center [139, 704] width 278 height 59
click at [189, 702] on p "Back" at bounding box center [139, 705] width 215 height 17
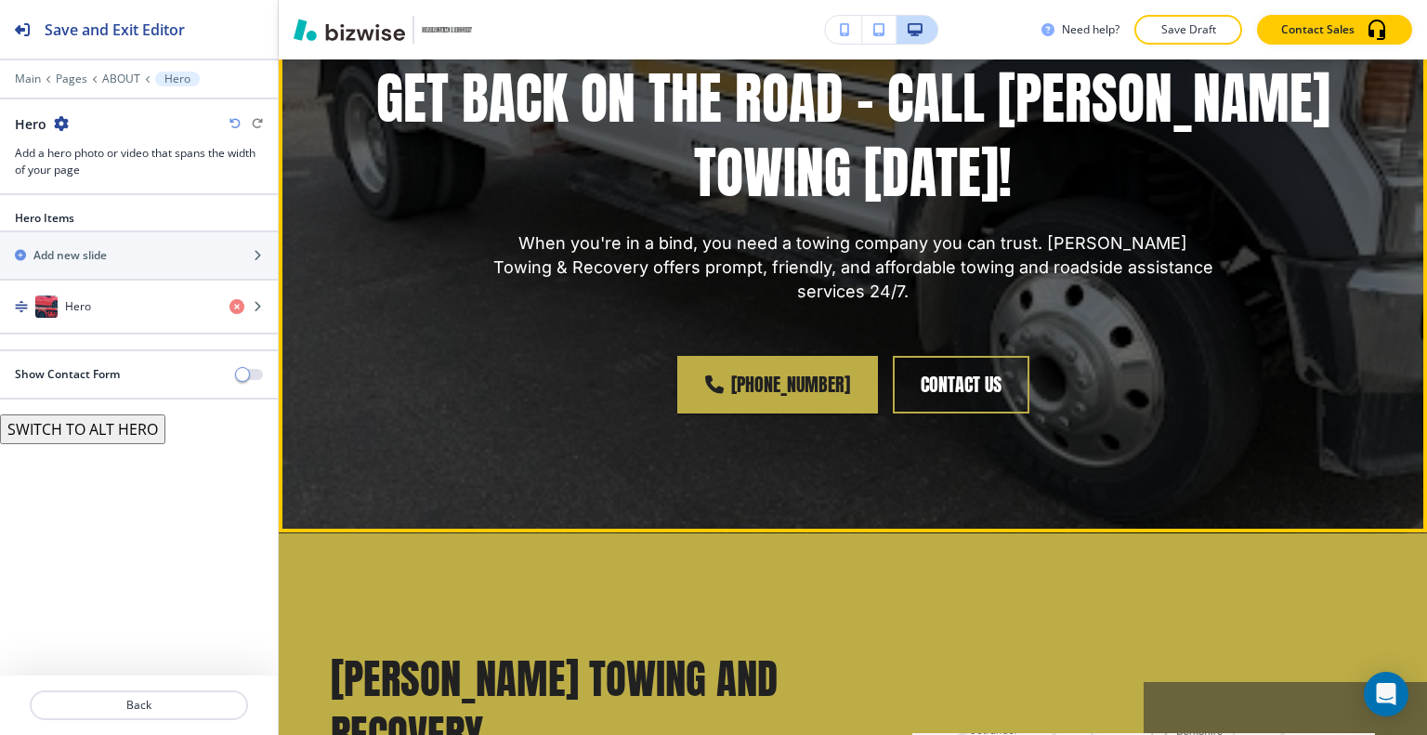
scroll to position [1486, 0]
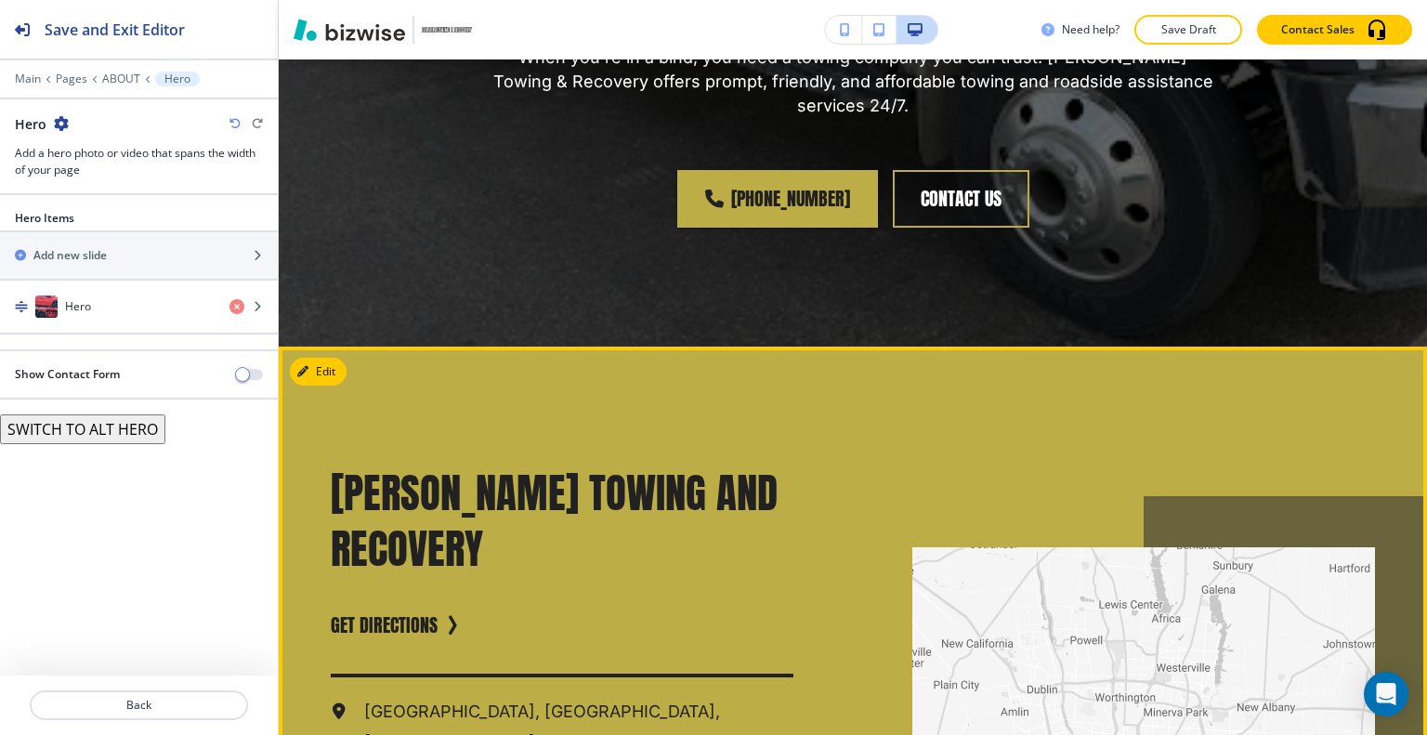
click at [344, 368] on button "Edit This Section" at bounding box center [318, 372] width 57 height 28
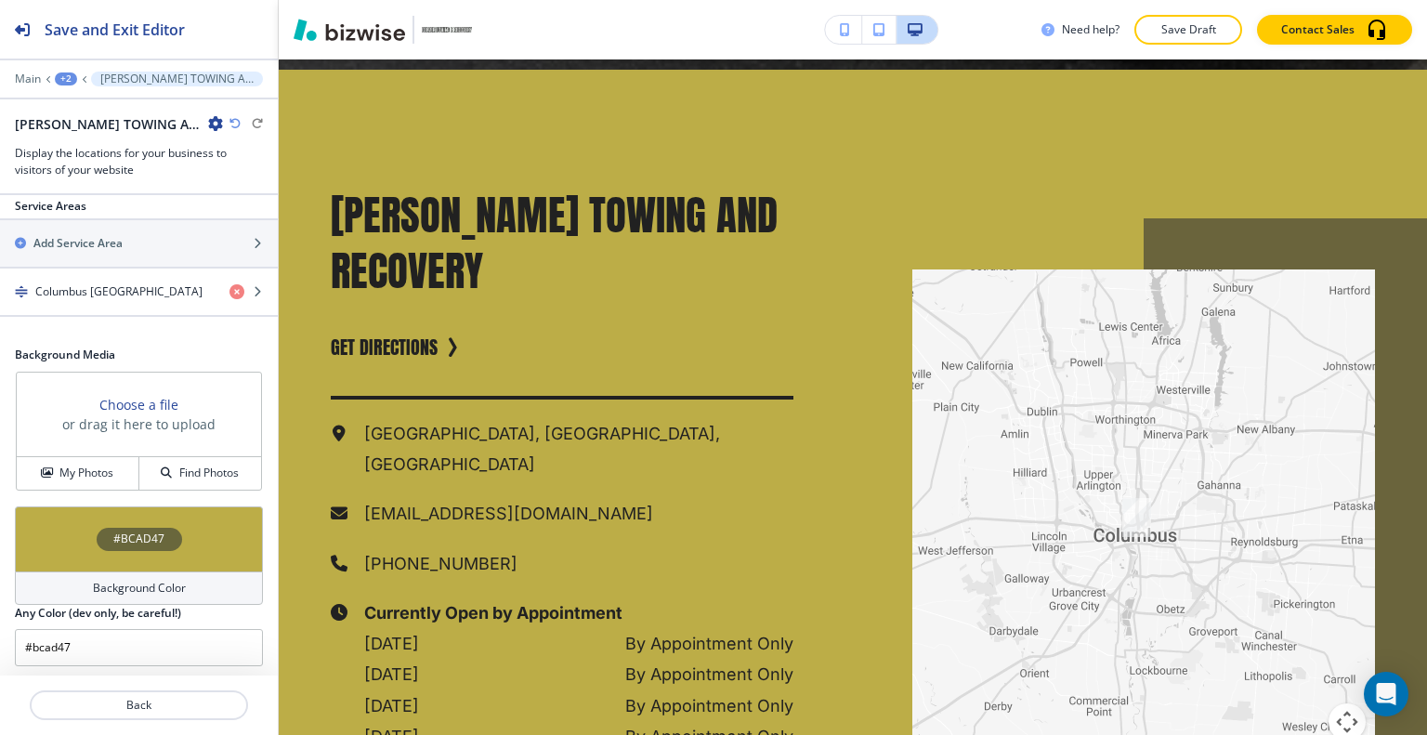
click at [63, 529] on div "#BCAD47" at bounding box center [139, 538] width 248 height 65
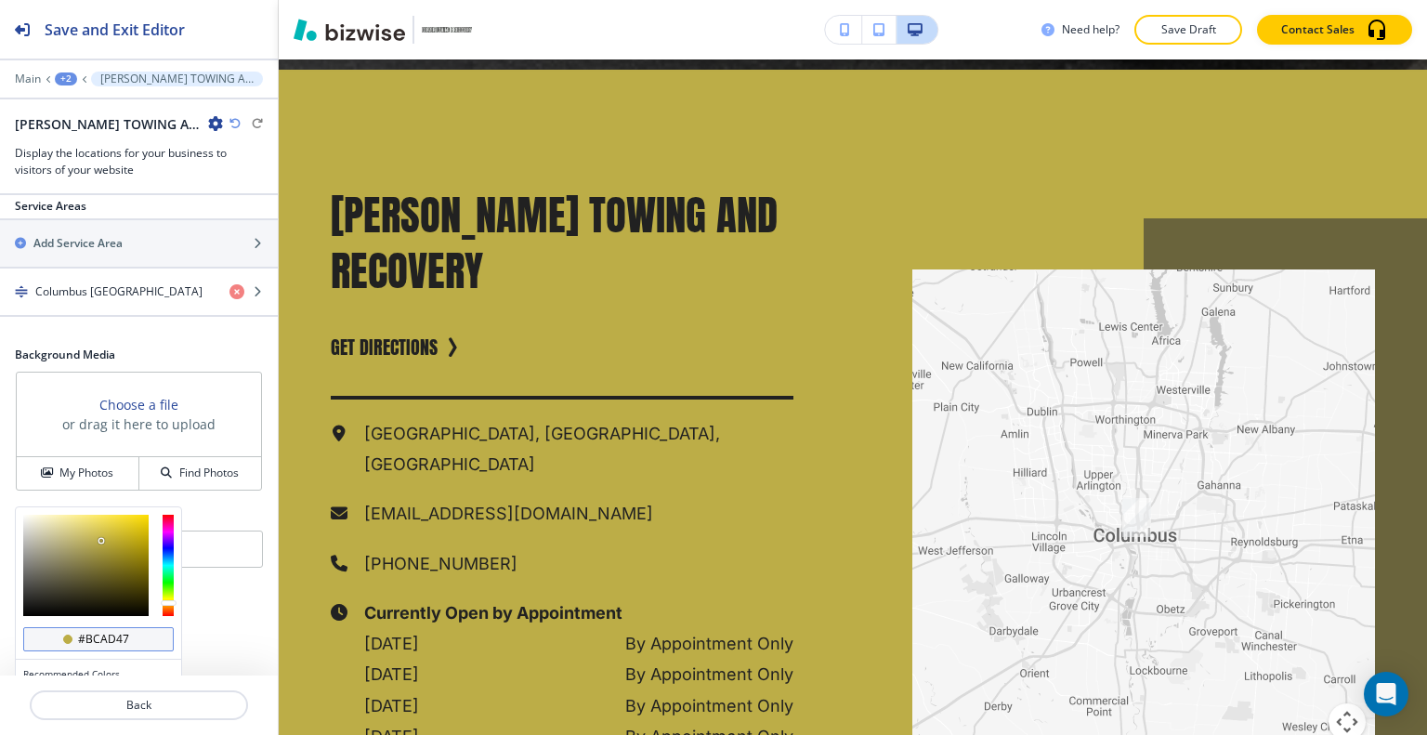
scroll to position [849, 0]
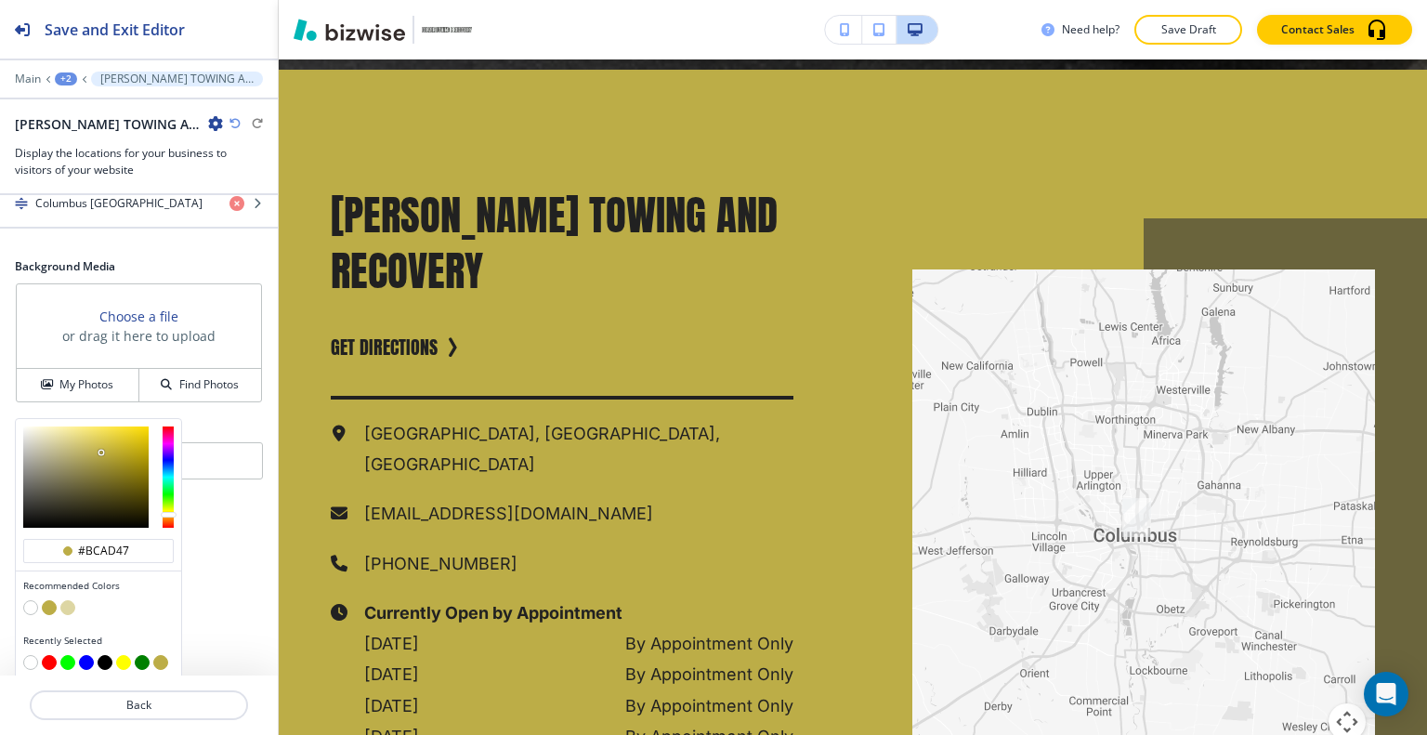
click at [30, 605] on button "button" at bounding box center [30, 607] width 15 height 15
type input "#FFFFFF"
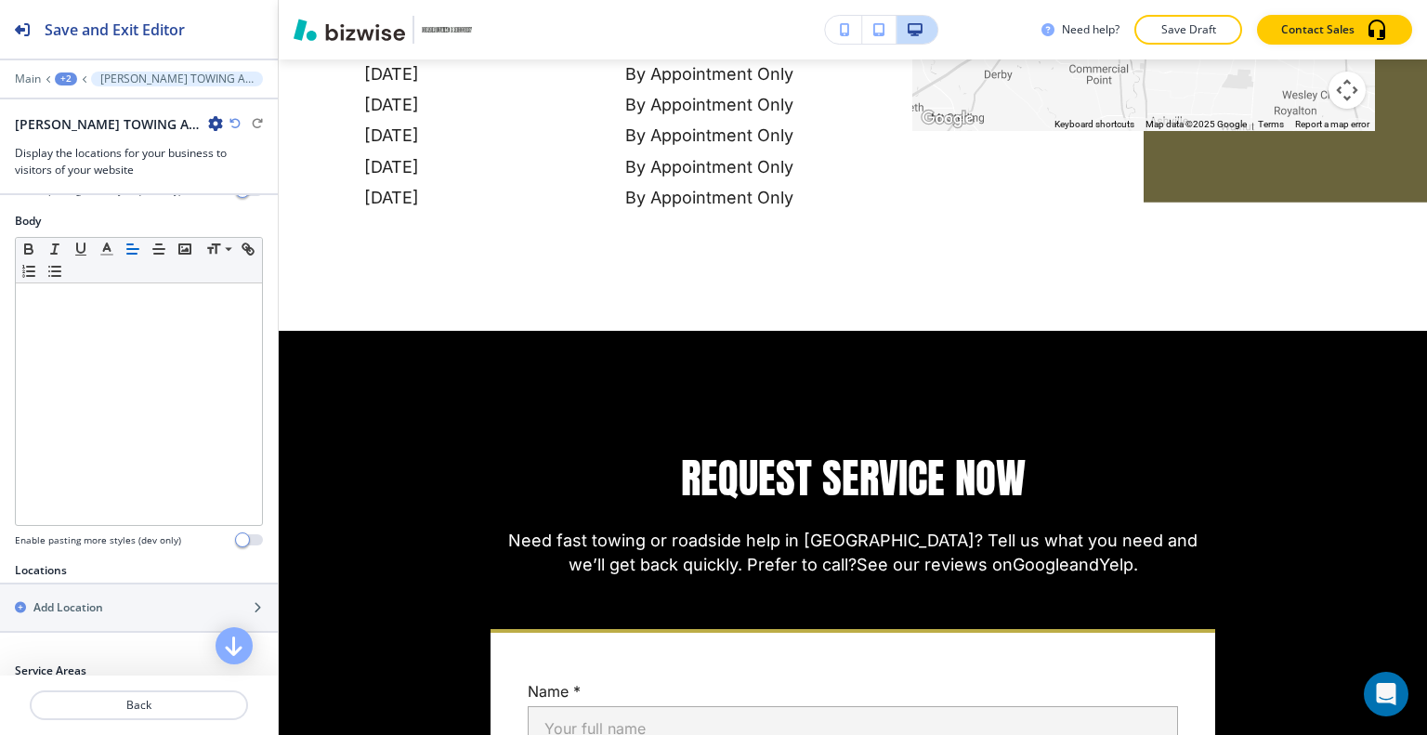
scroll to position [18, 0]
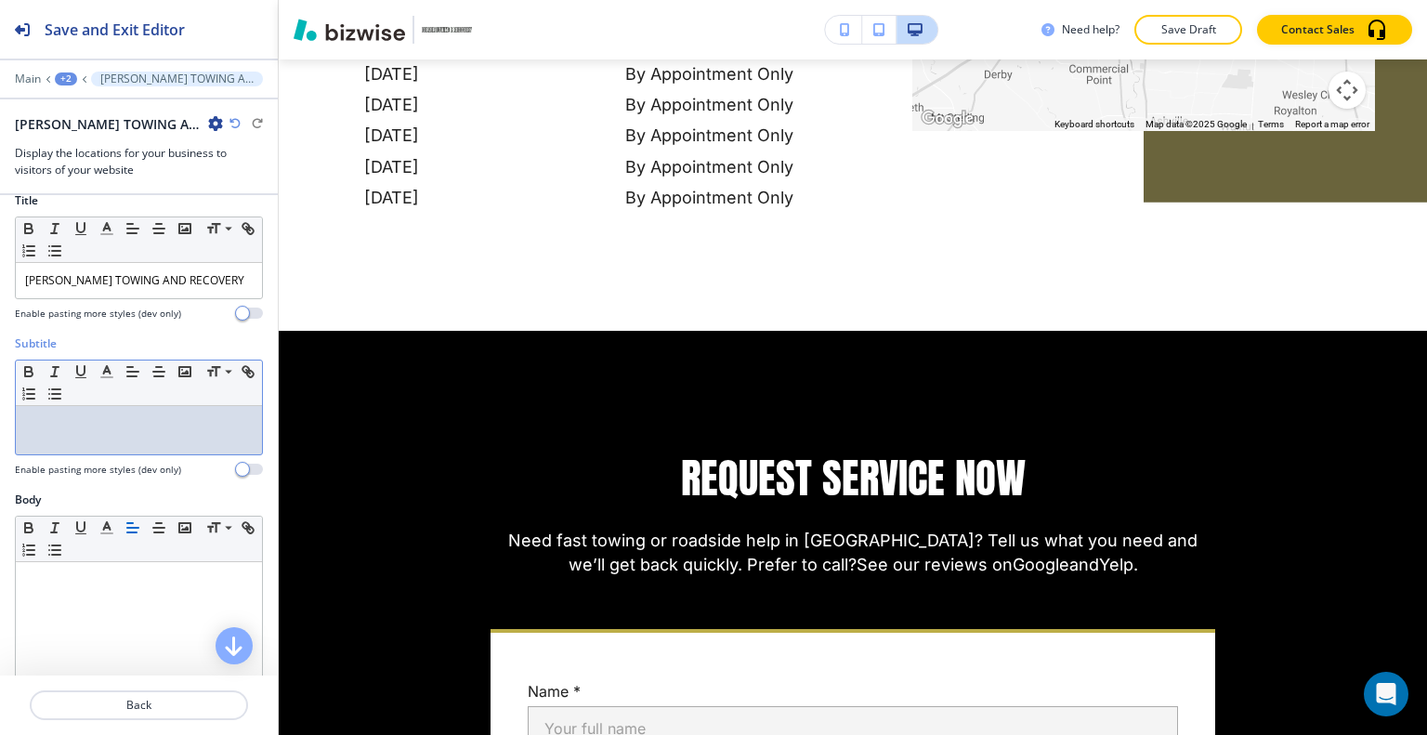
click at [136, 442] on div at bounding box center [139, 430] width 246 height 48
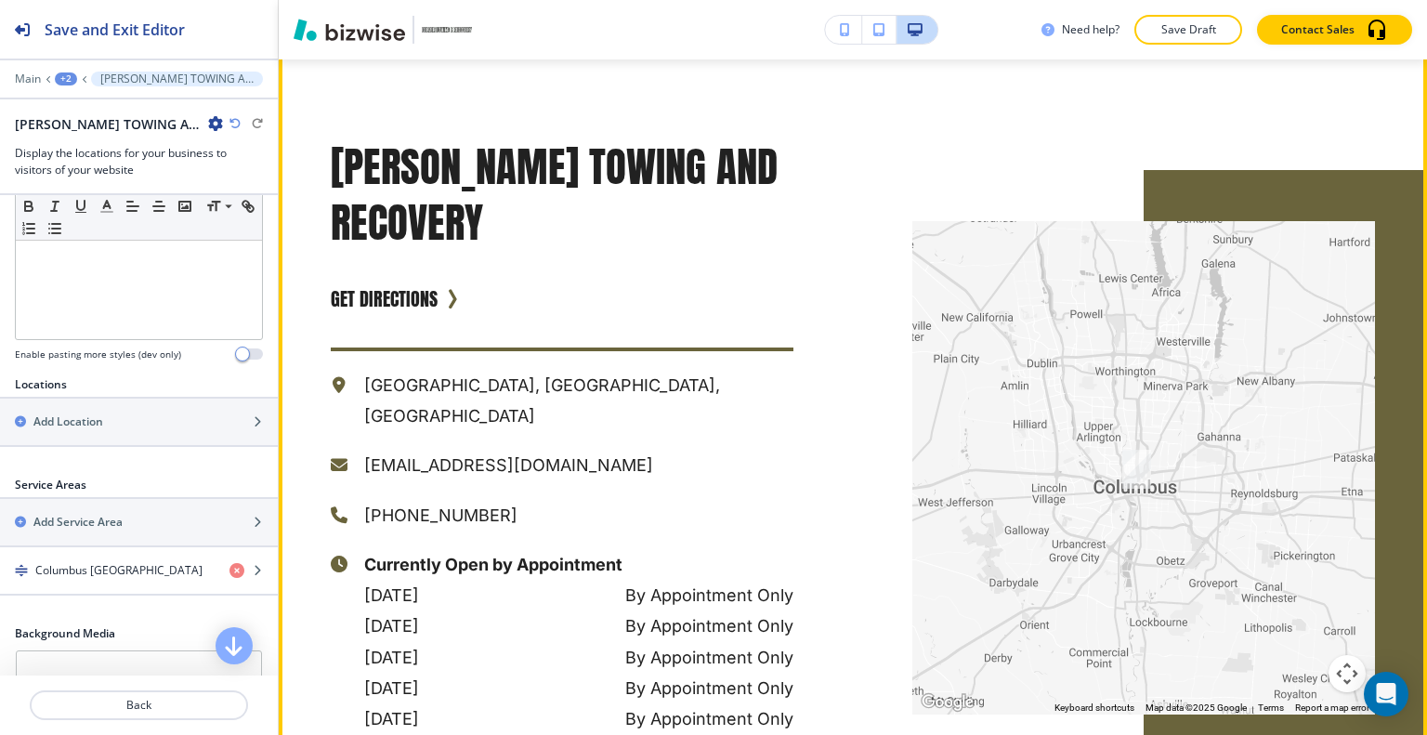
scroll to position [1905, 0]
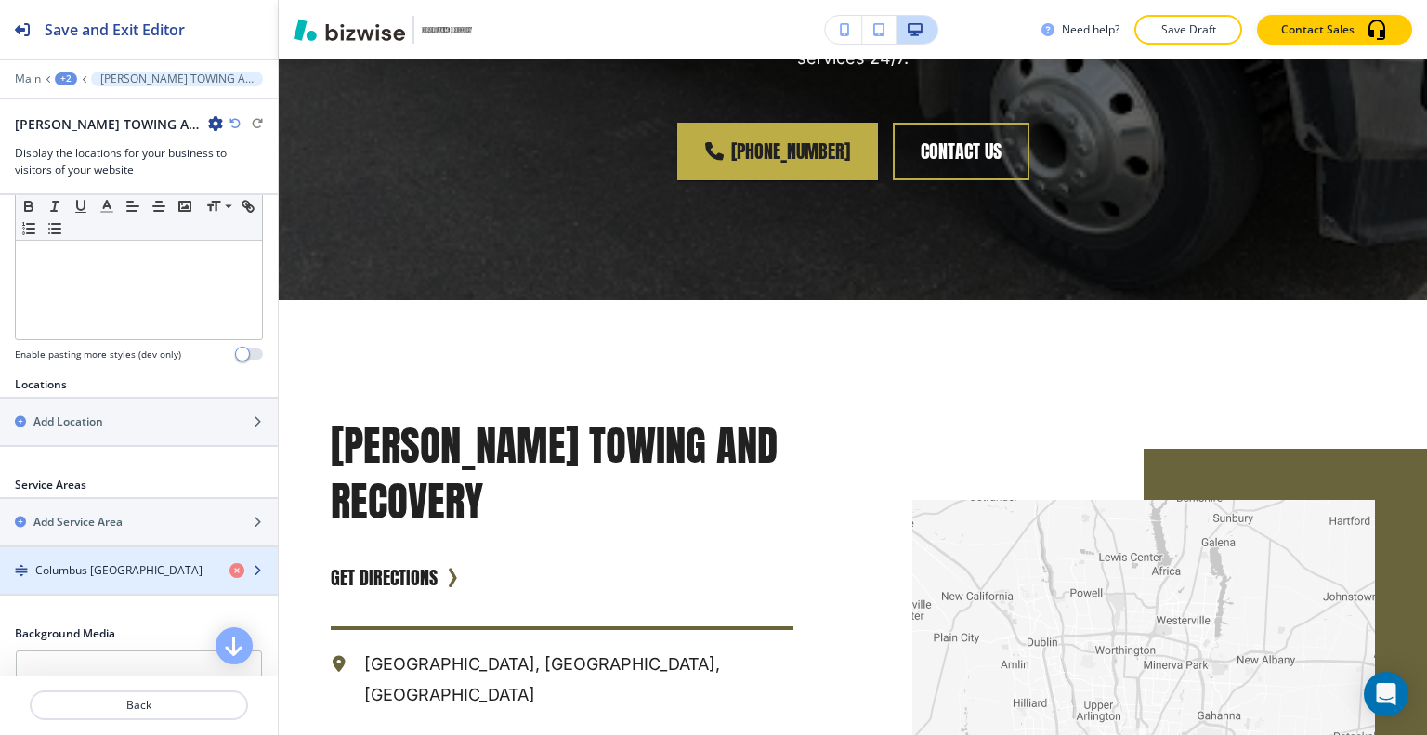
click at [111, 562] on div "Columbus OH" at bounding box center [107, 570] width 215 height 17
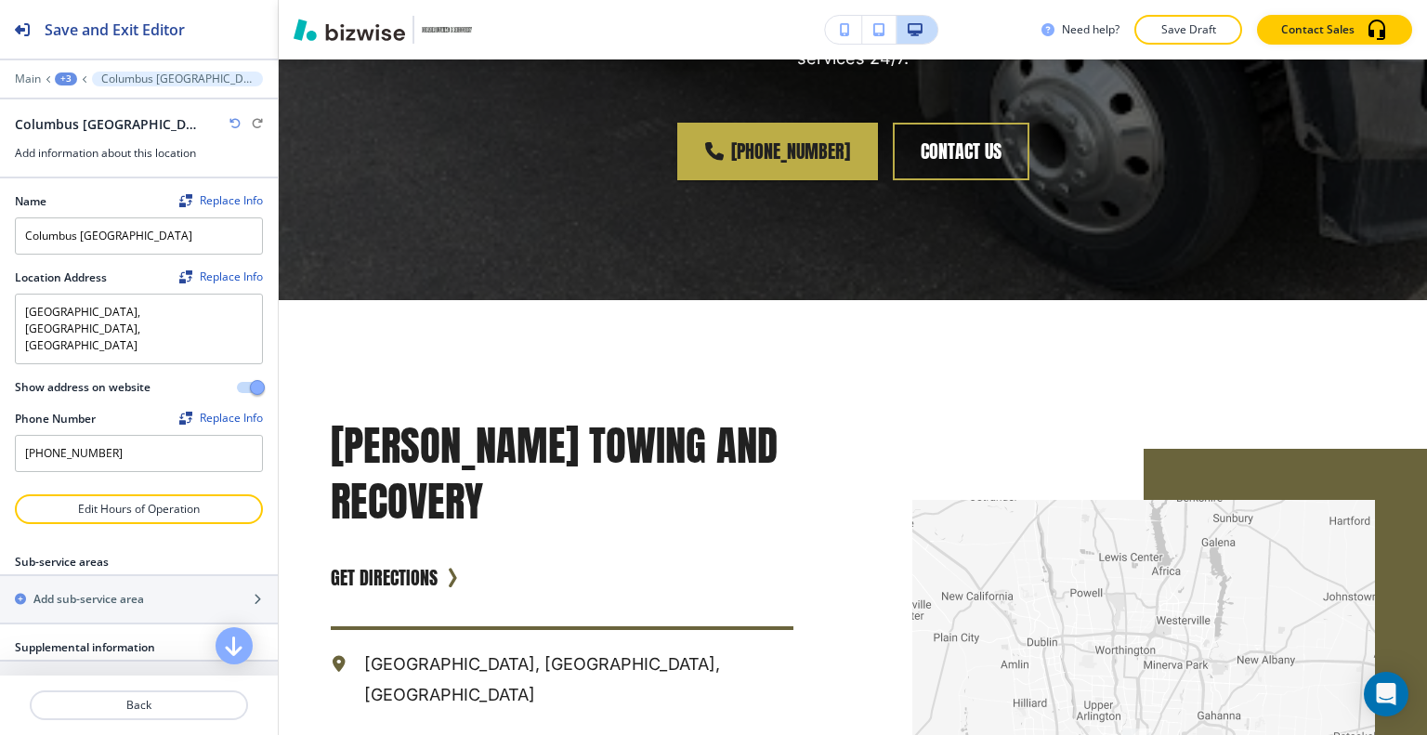
scroll to position [59, 0]
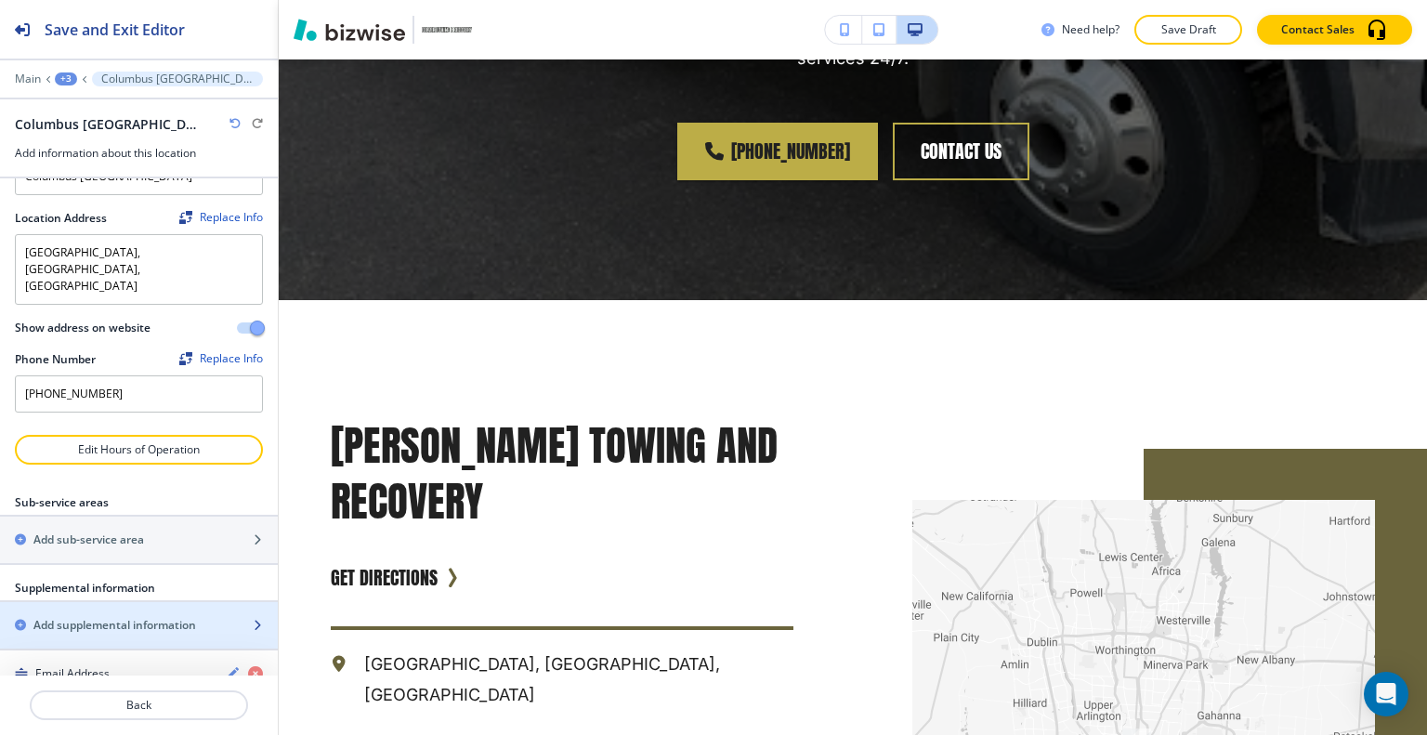
click at [119, 617] on h2 "Add supplemental information" at bounding box center [114, 625] width 163 height 17
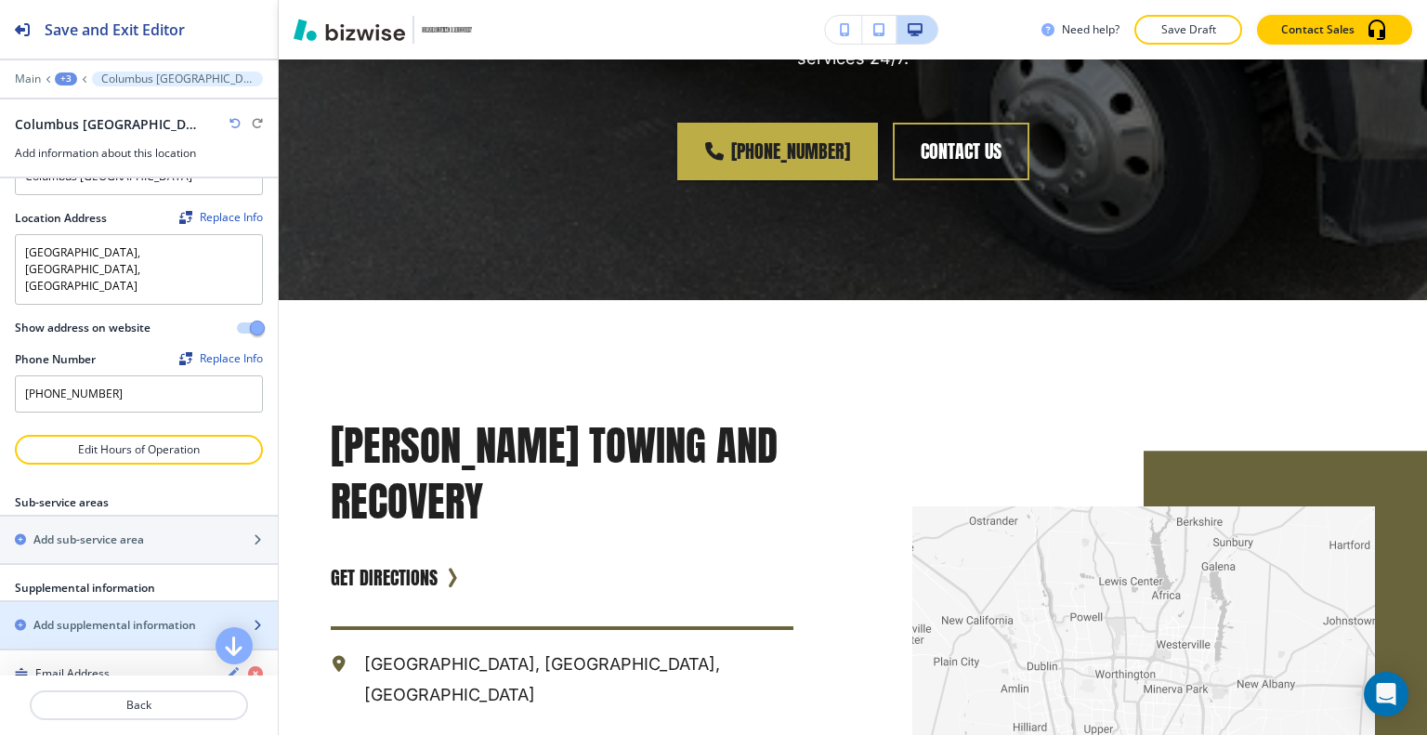
scroll to position [354, 0]
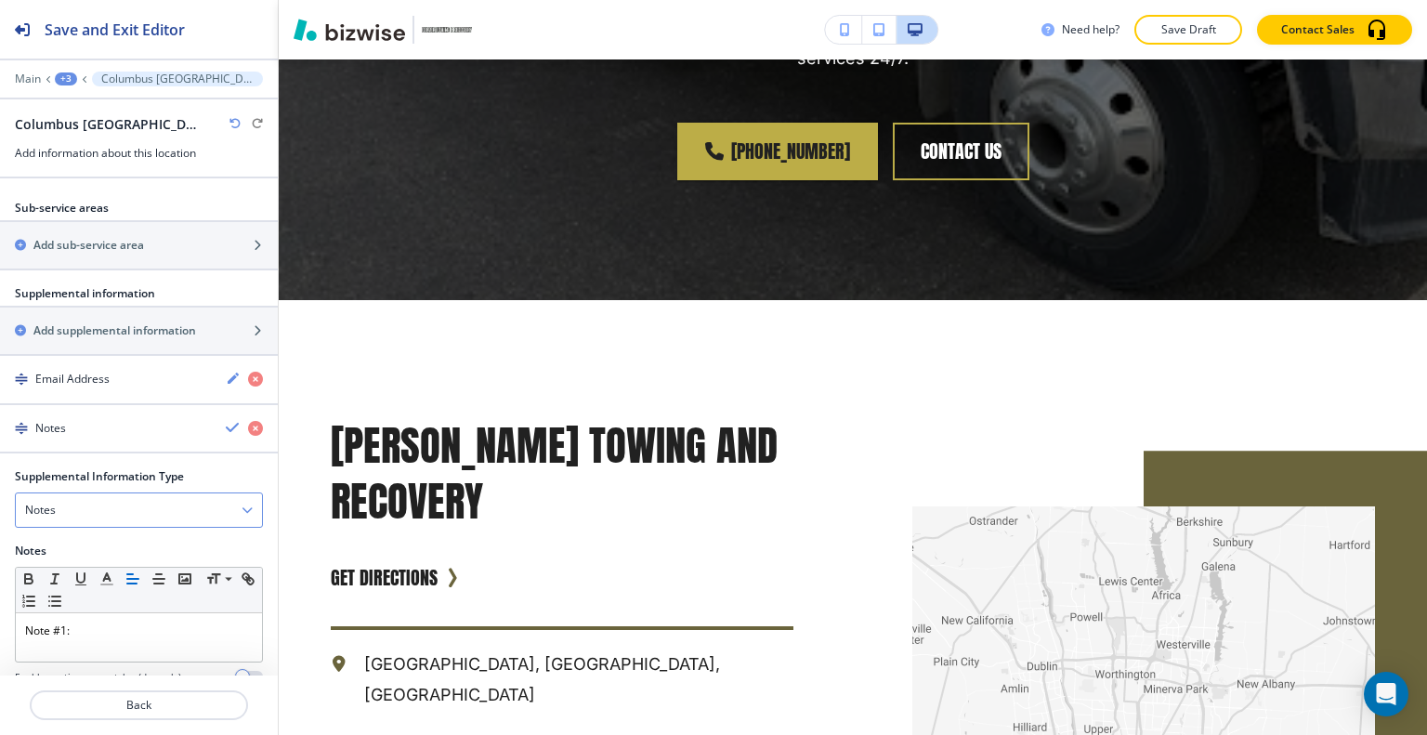
click at [126, 493] on div "Notes" at bounding box center [139, 509] width 246 height 33
click at [109, 566] on h4 "Email Address" at bounding box center [139, 574] width 228 height 17
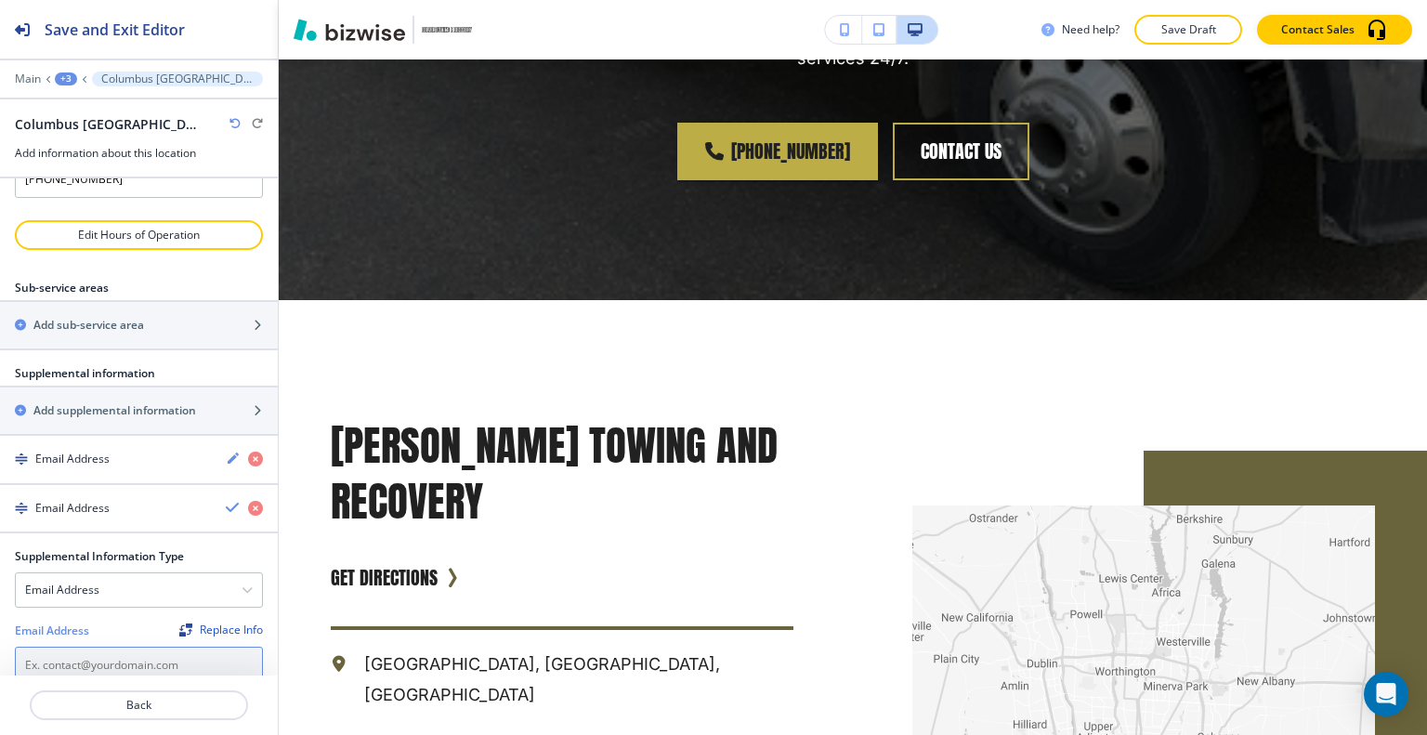
paste input "repo614@currently.com"
type input "repo614@currently.com"
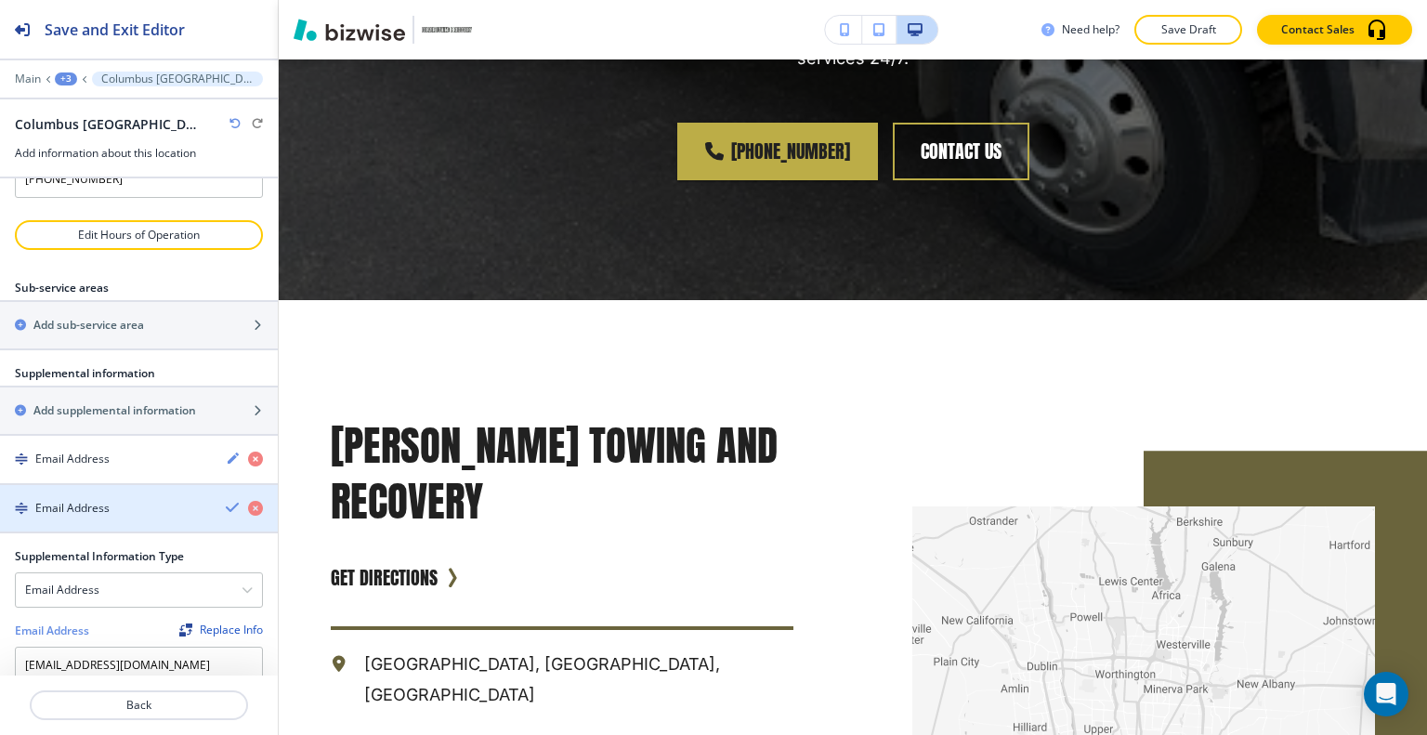
click at [226, 500] on icon "button" at bounding box center [233, 507] width 15 height 15
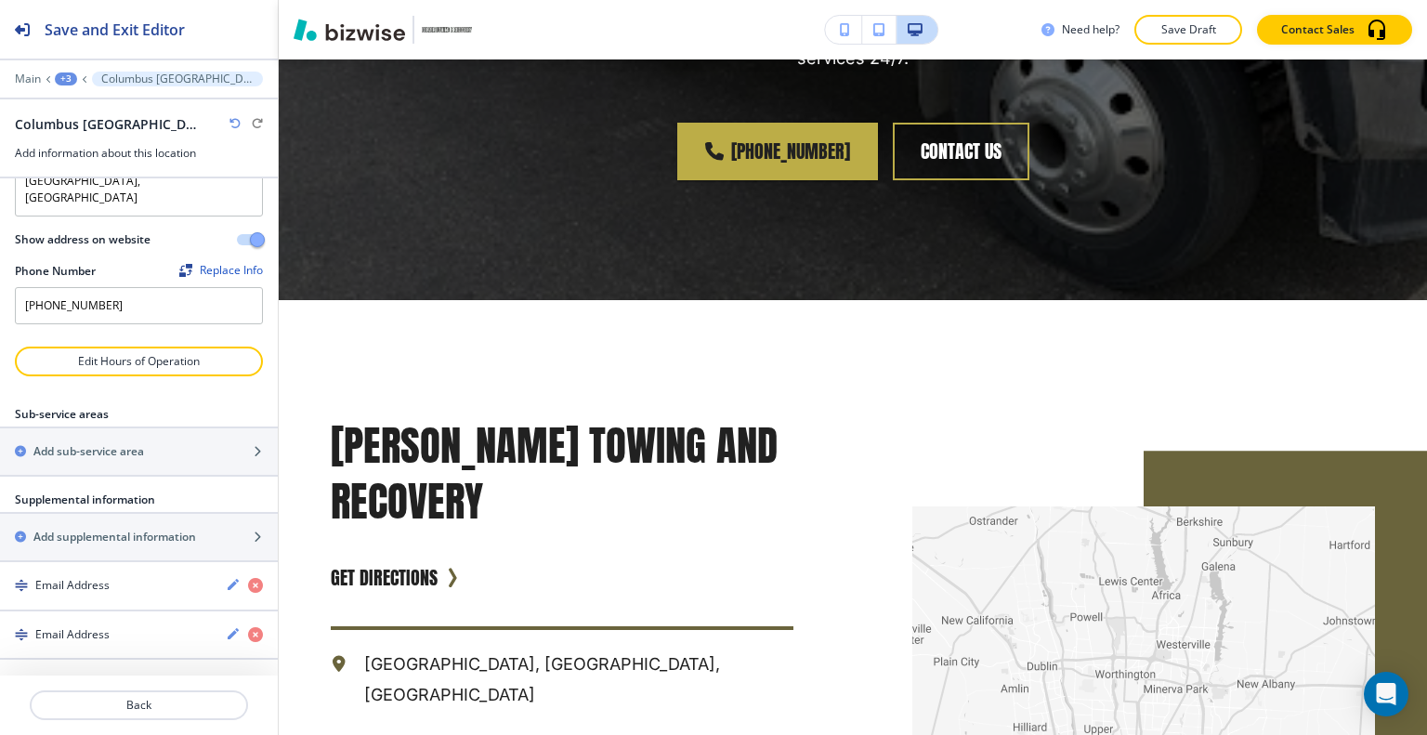
scroll to position [109, 0]
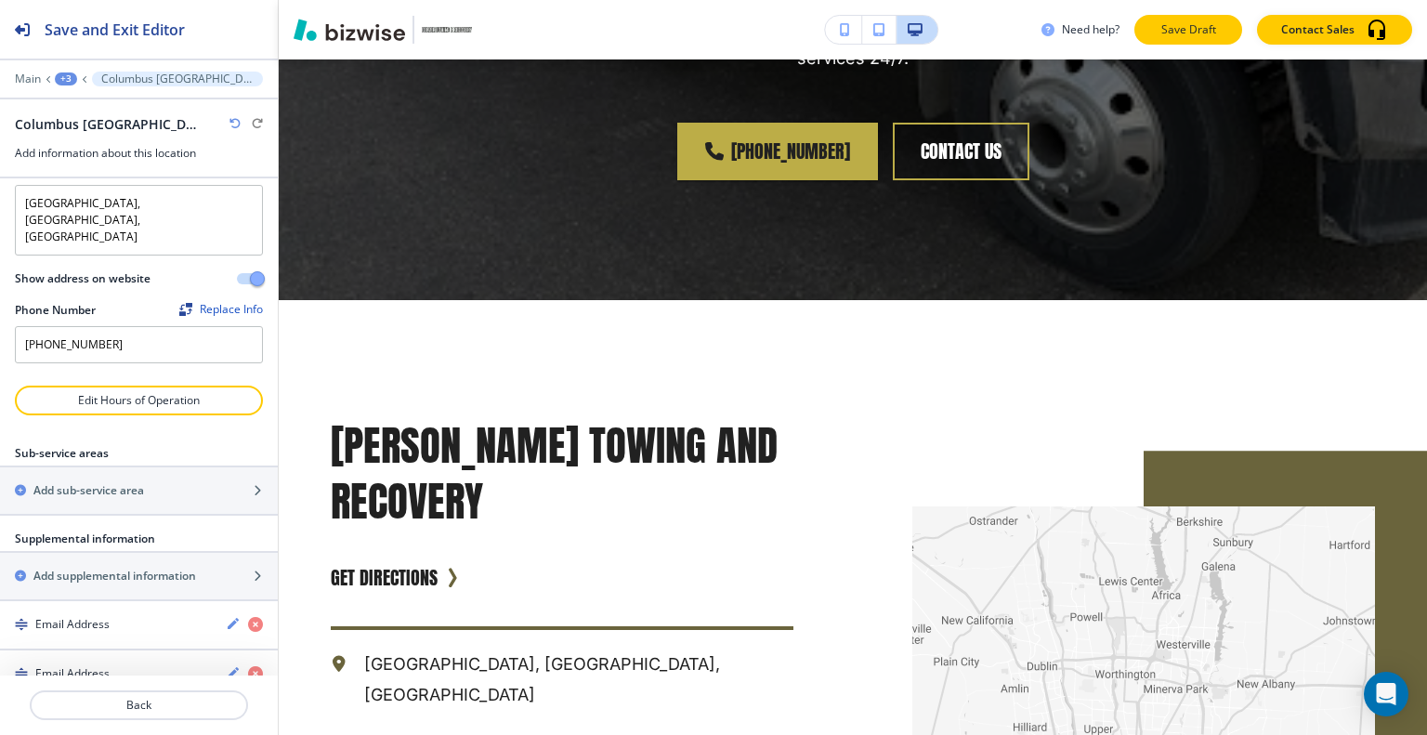
click at [1208, 28] on p "Save Draft" at bounding box center [1187, 29] width 59 height 17
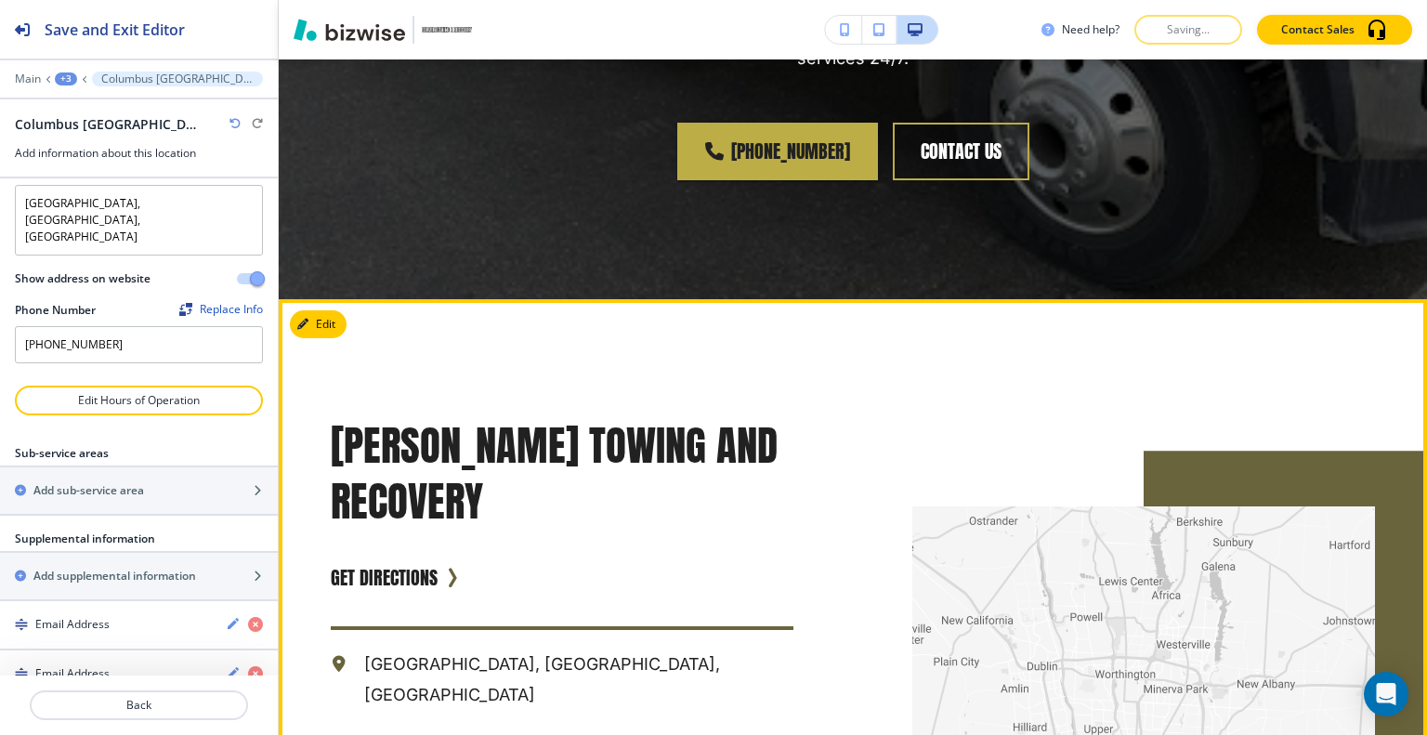
click at [816, 511] on div "← Move left → Move right ↑ Move up ↓ Move down + Zoom in - Zoom out Home Jump l…" at bounding box center [1083, 712] width 581 height 826
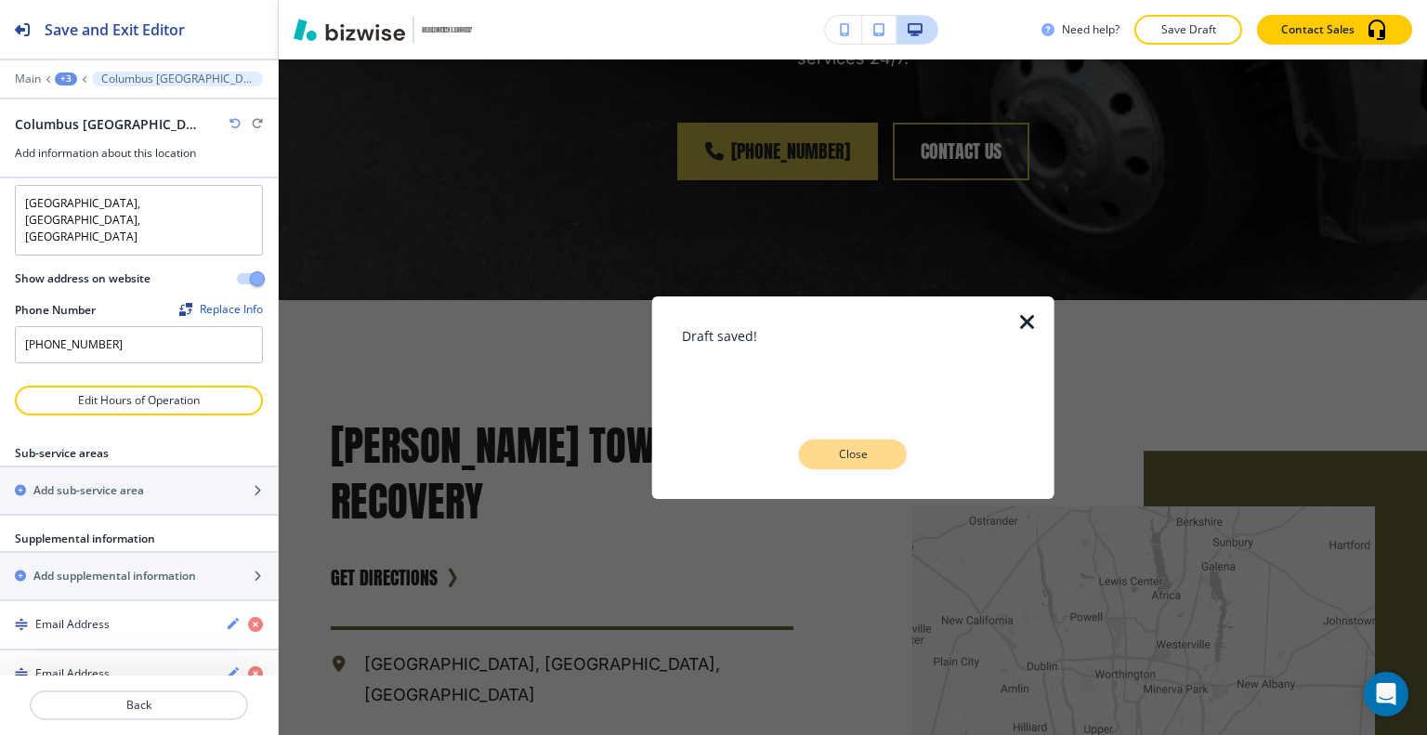
click at [854, 460] on p "Close" at bounding box center [852, 454] width 59 height 17
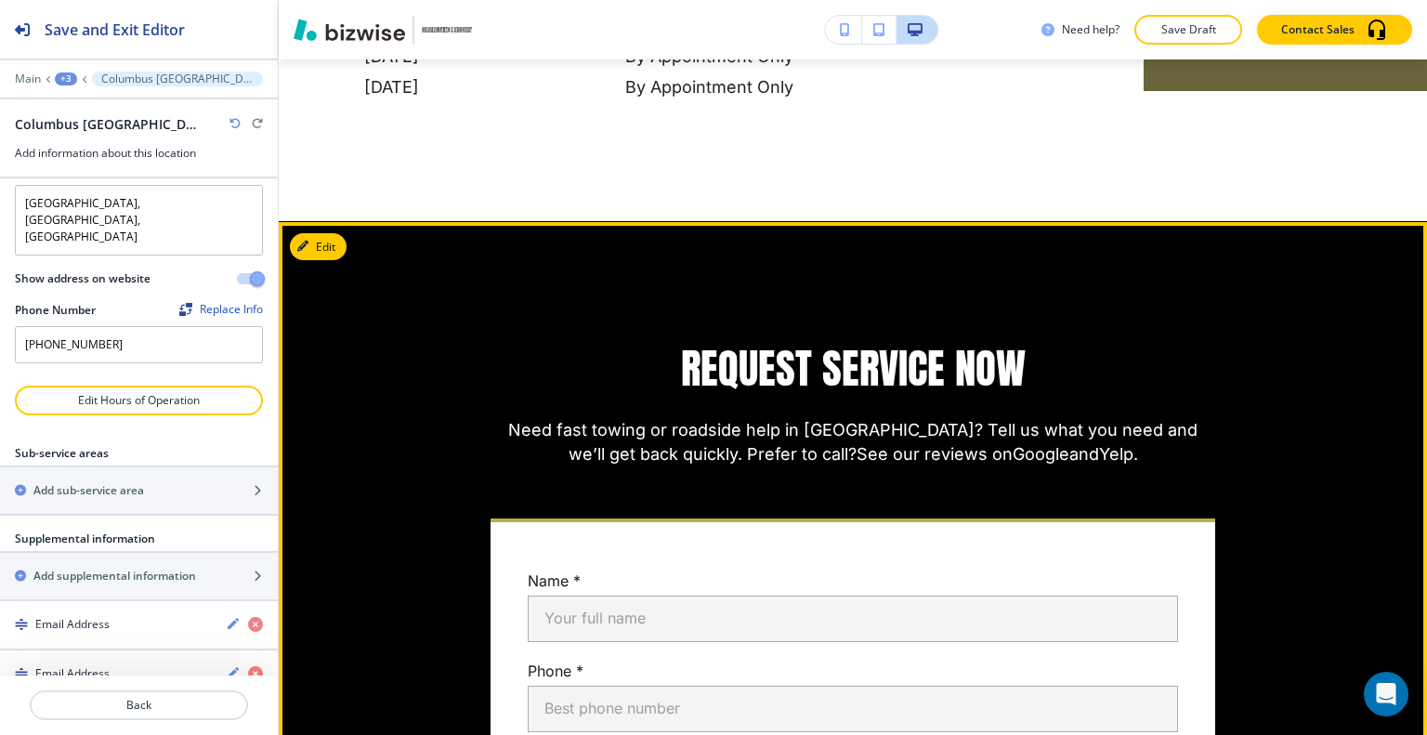
scroll to position [3020, 0]
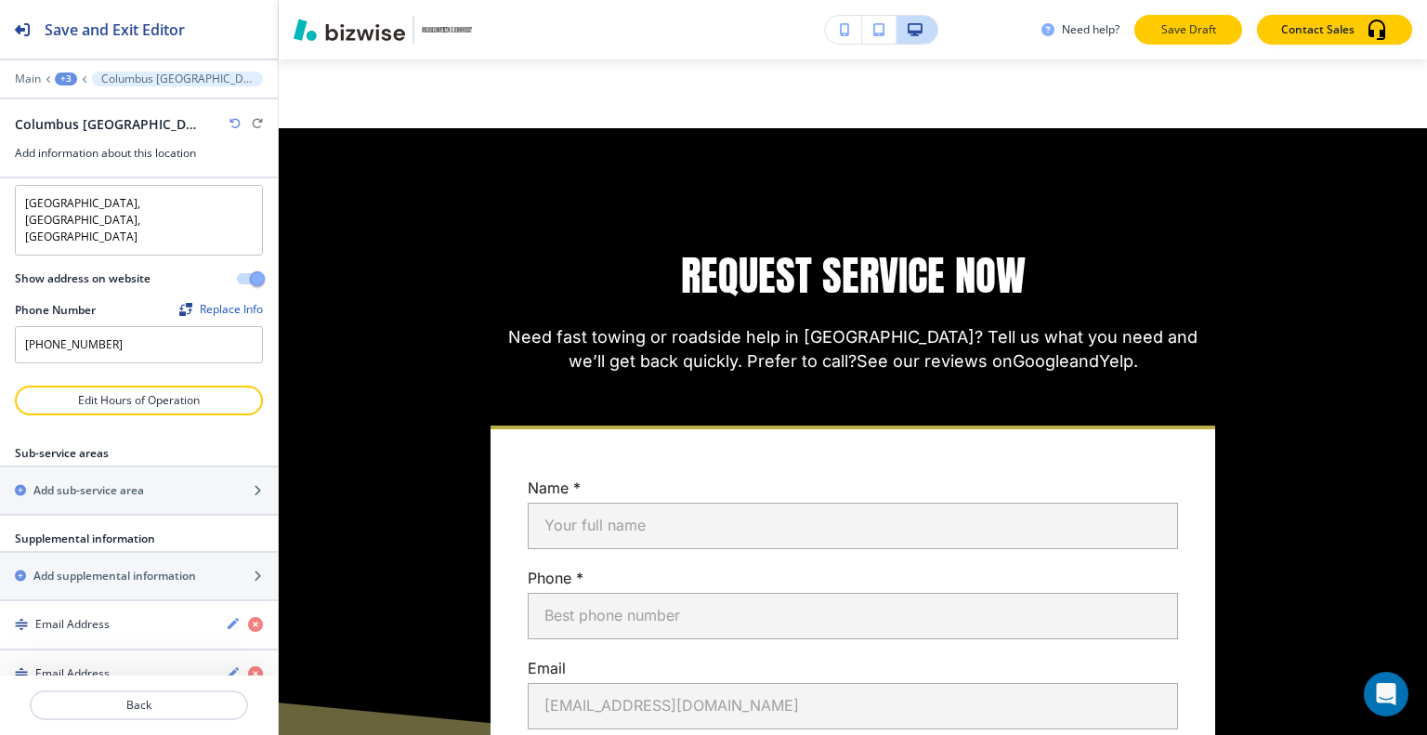
drag, startPoint x: 1182, startPoint y: 37, endPoint x: 1122, endPoint y: 65, distance: 65.7
click at [1182, 38] on button "Save Draft" at bounding box center [1188, 30] width 108 height 30
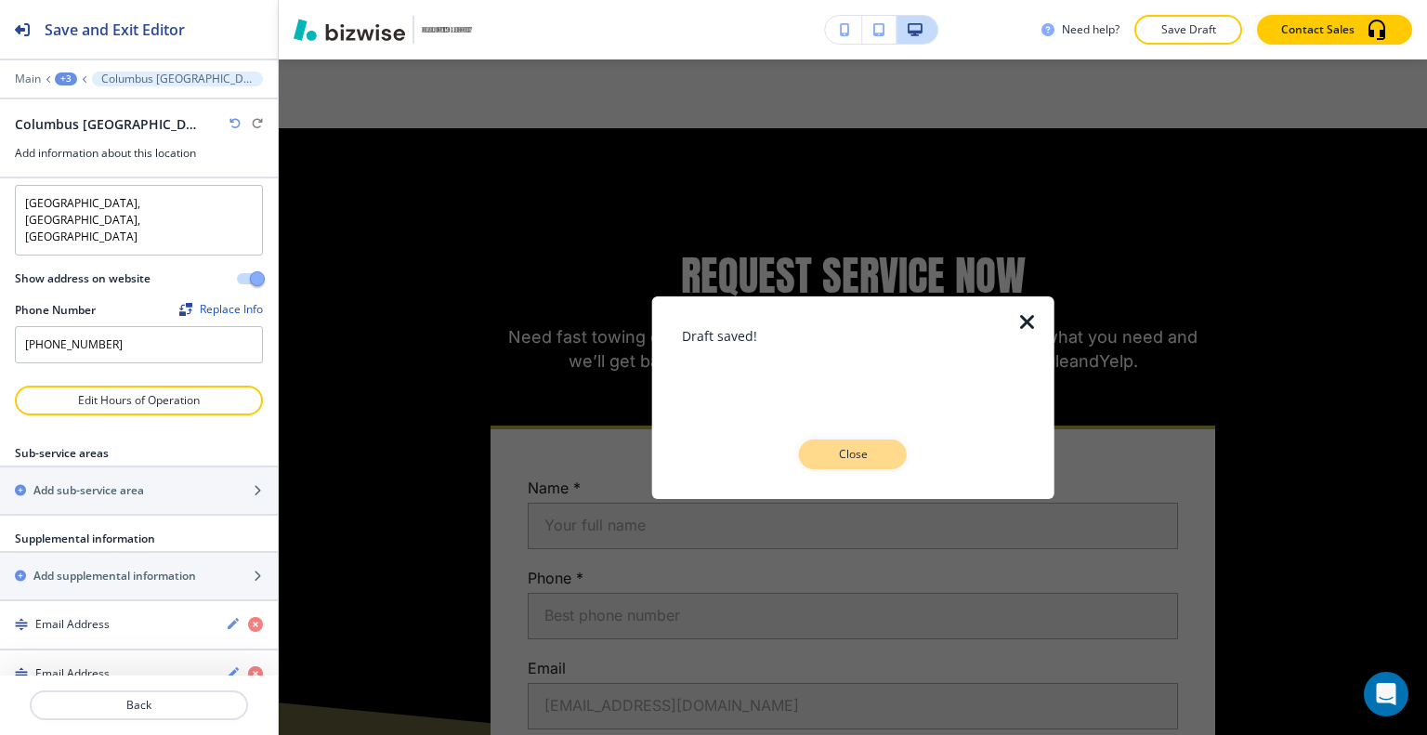
click at [851, 438] on div "Draft saved! Close" at bounding box center [853, 396] width 343 height 143
click at [858, 443] on button "Close" at bounding box center [853, 454] width 108 height 30
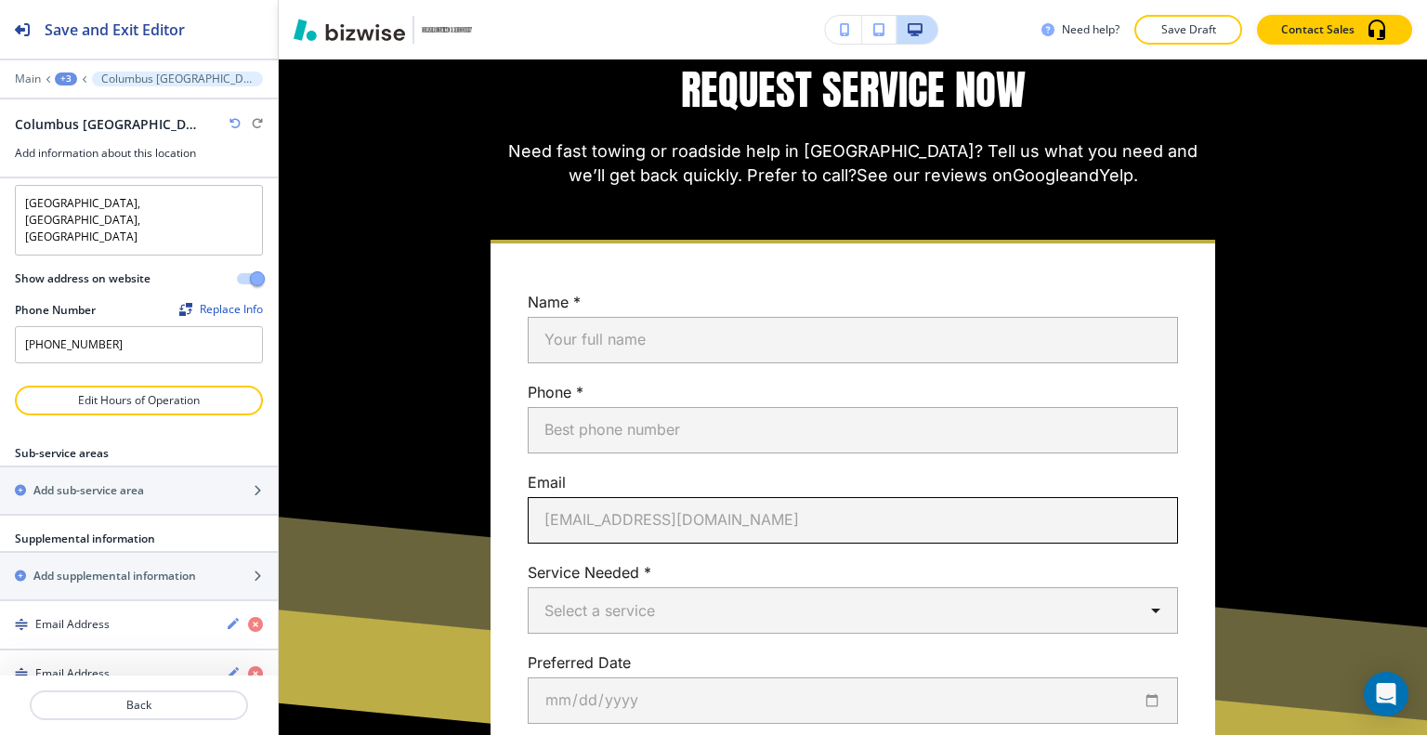
scroll to position [3298, 0]
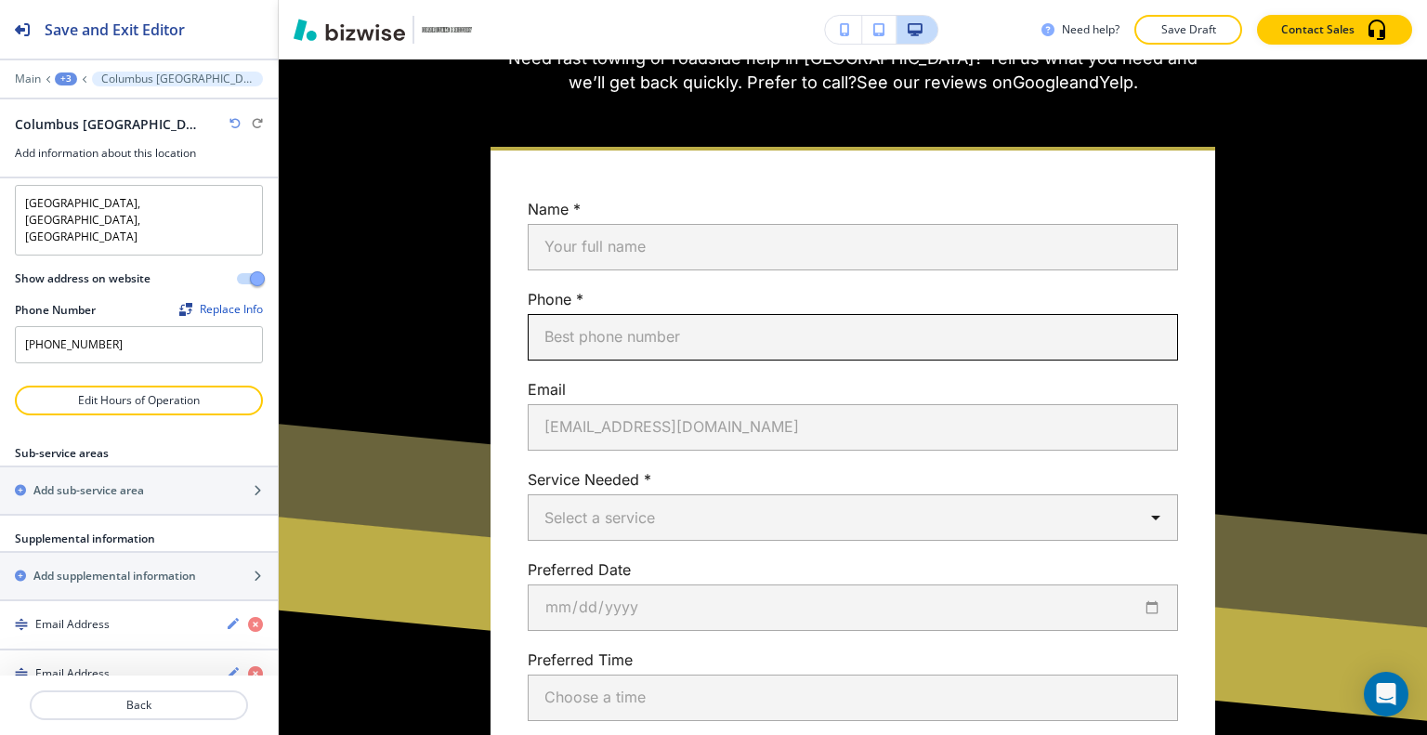
click at [962, 314] on input "Best phone number" at bounding box center [853, 337] width 650 height 46
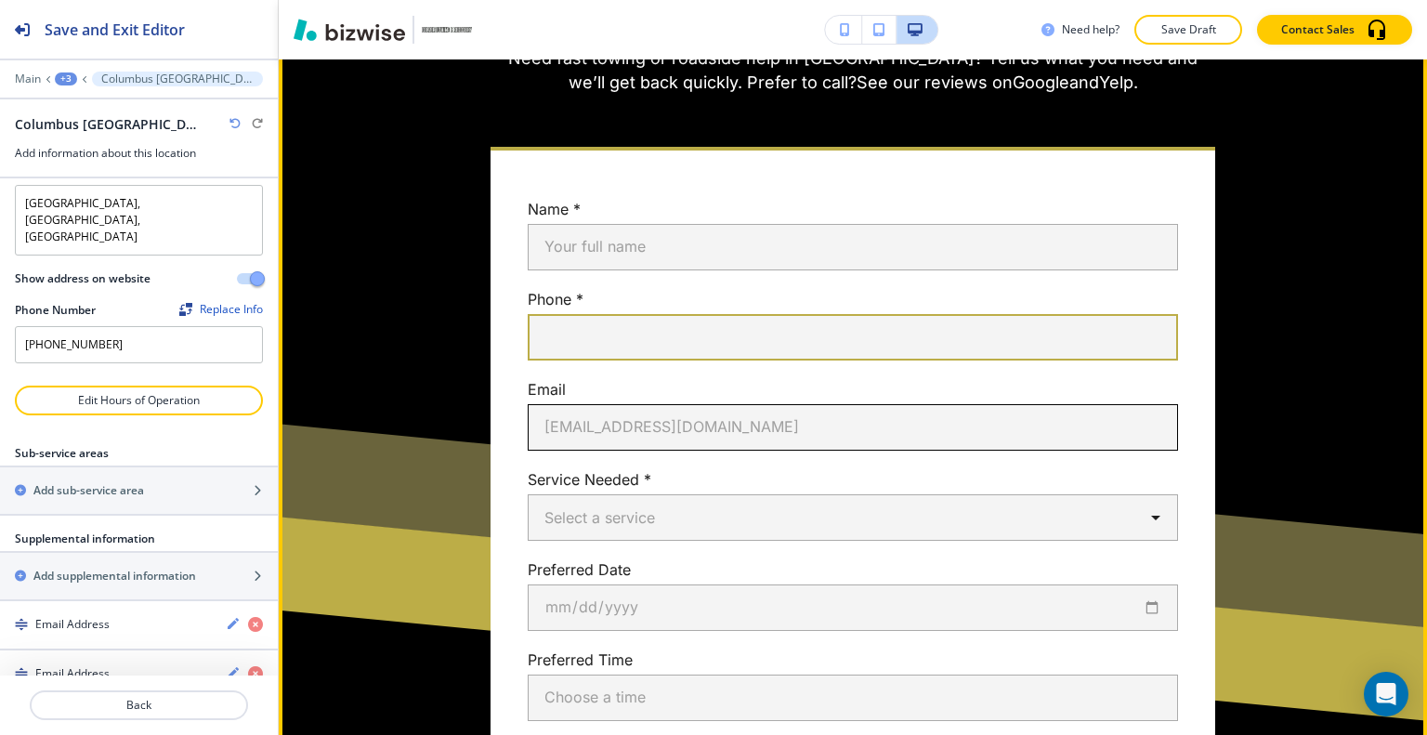
click at [869, 404] on input "you@example.com" at bounding box center [853, 427] width 650 height 46
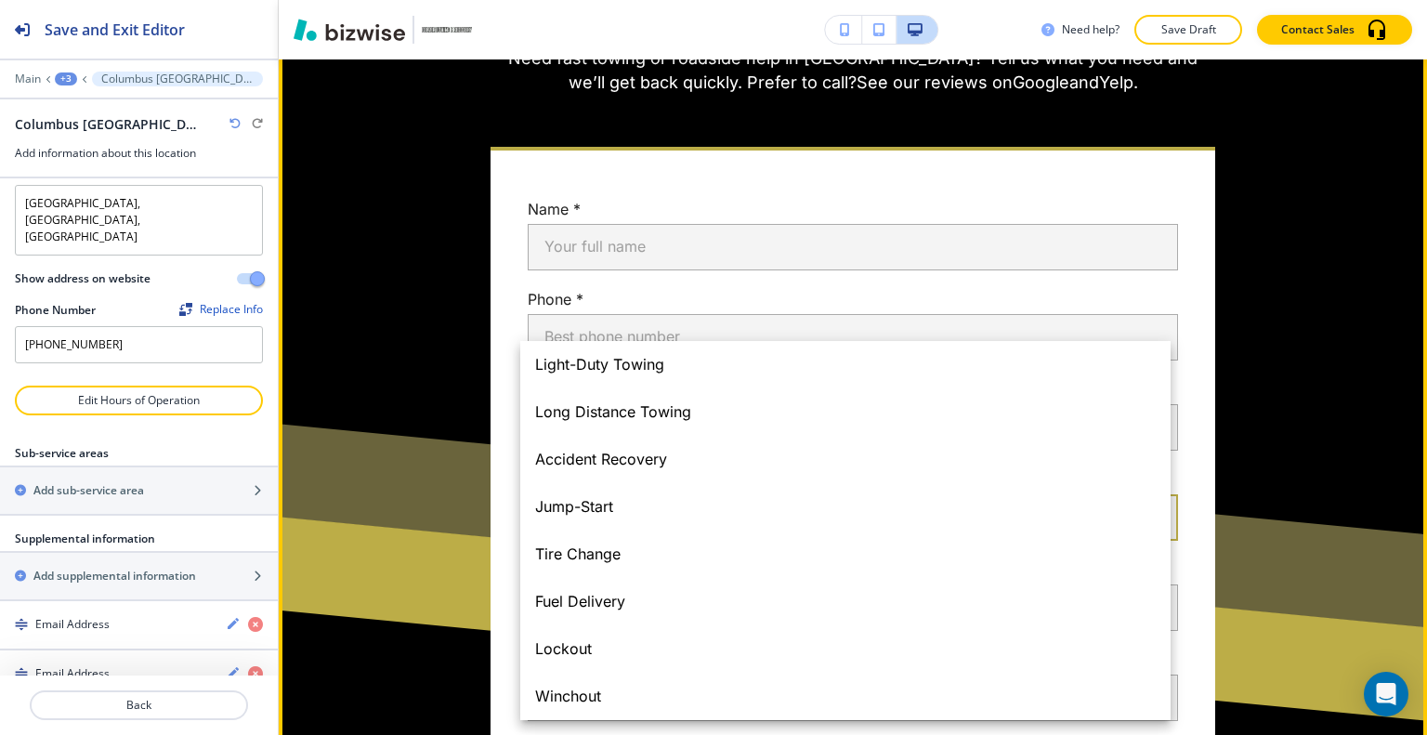
click at [836, 0] on body "Save and Exit Editor Main +3 Columbus OH Columbus OH Add information about this…" at bounding box center [713, 0] width 1427 height 0
click at [1426, 438] on div at bounding box center [713, 367] width 1427 height 735
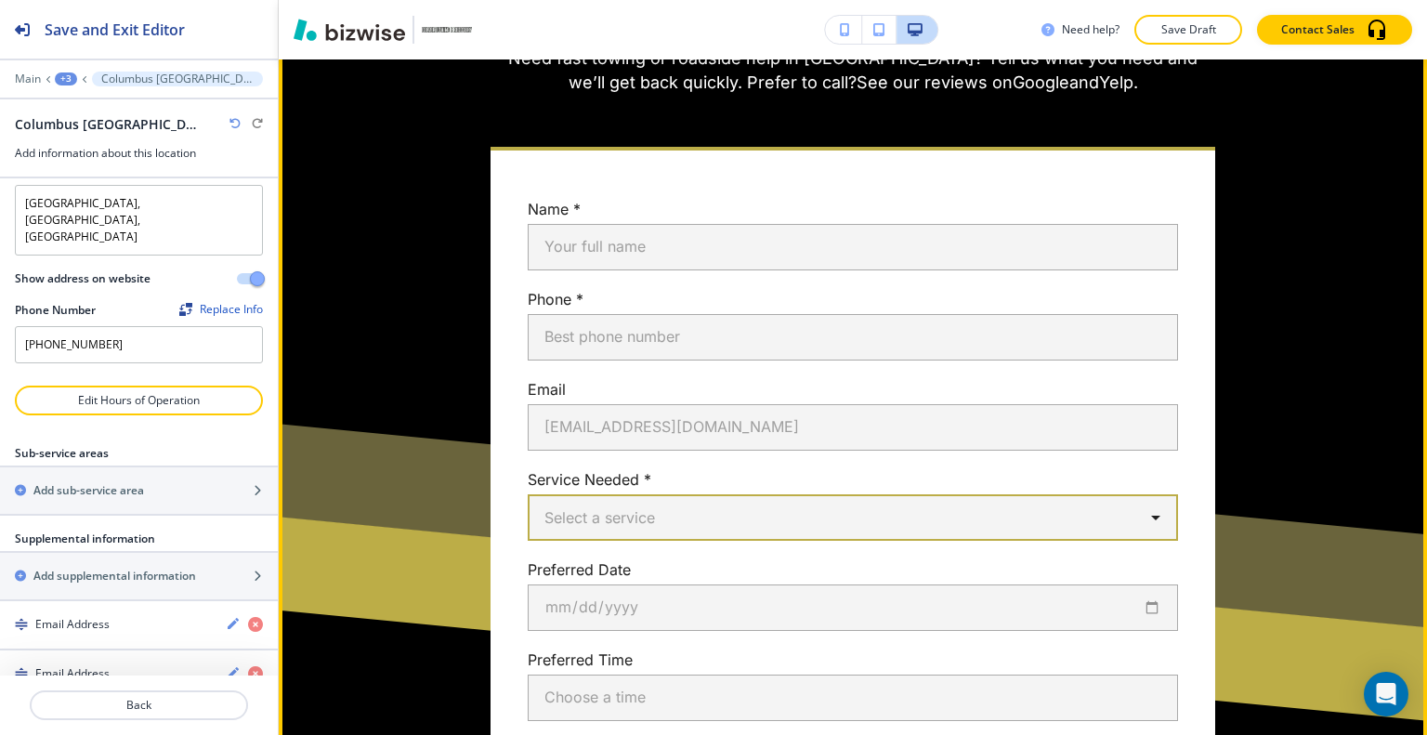
click at [1335, 441] on div "Name * Your full name Your full name Phone * Best phone number Best phone numbe…" at bounding box center [853, 614] width 1044 height 934
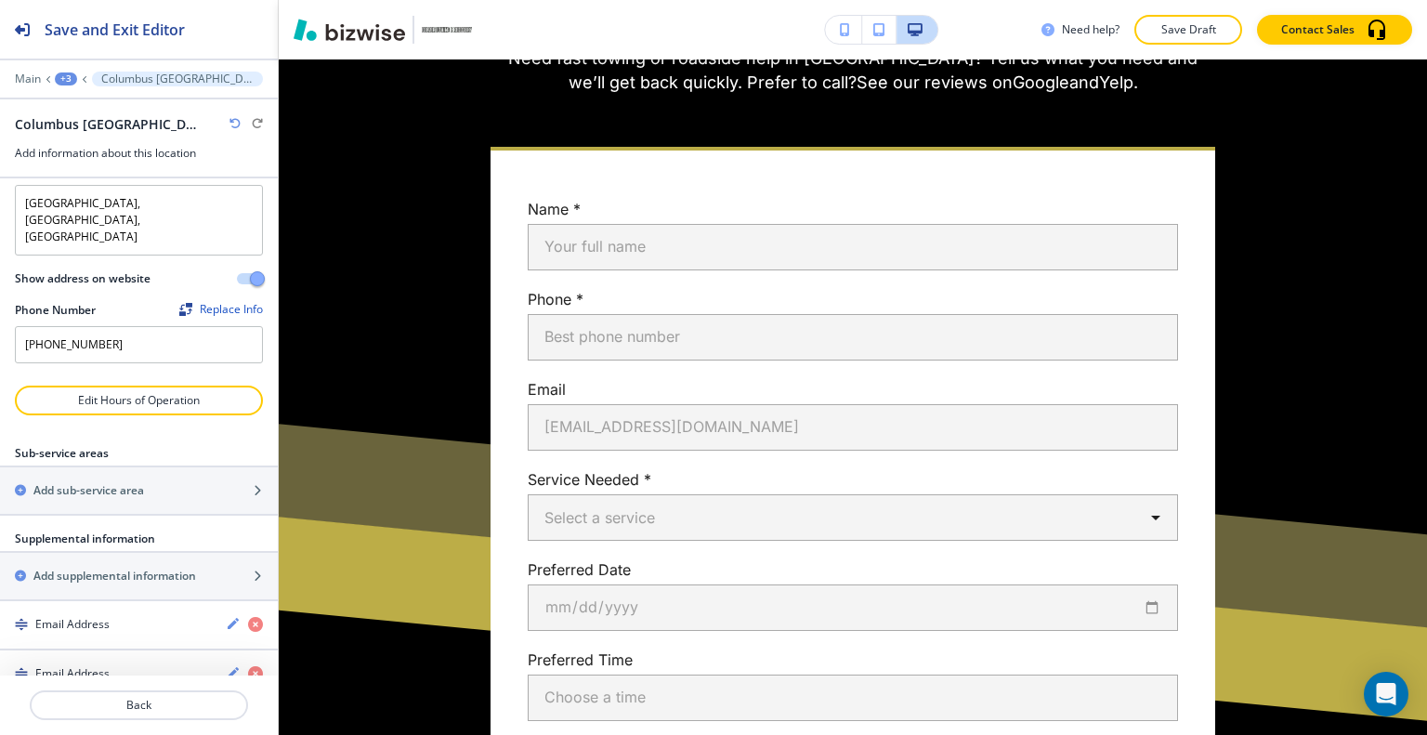
scroll to position [3484, 0]
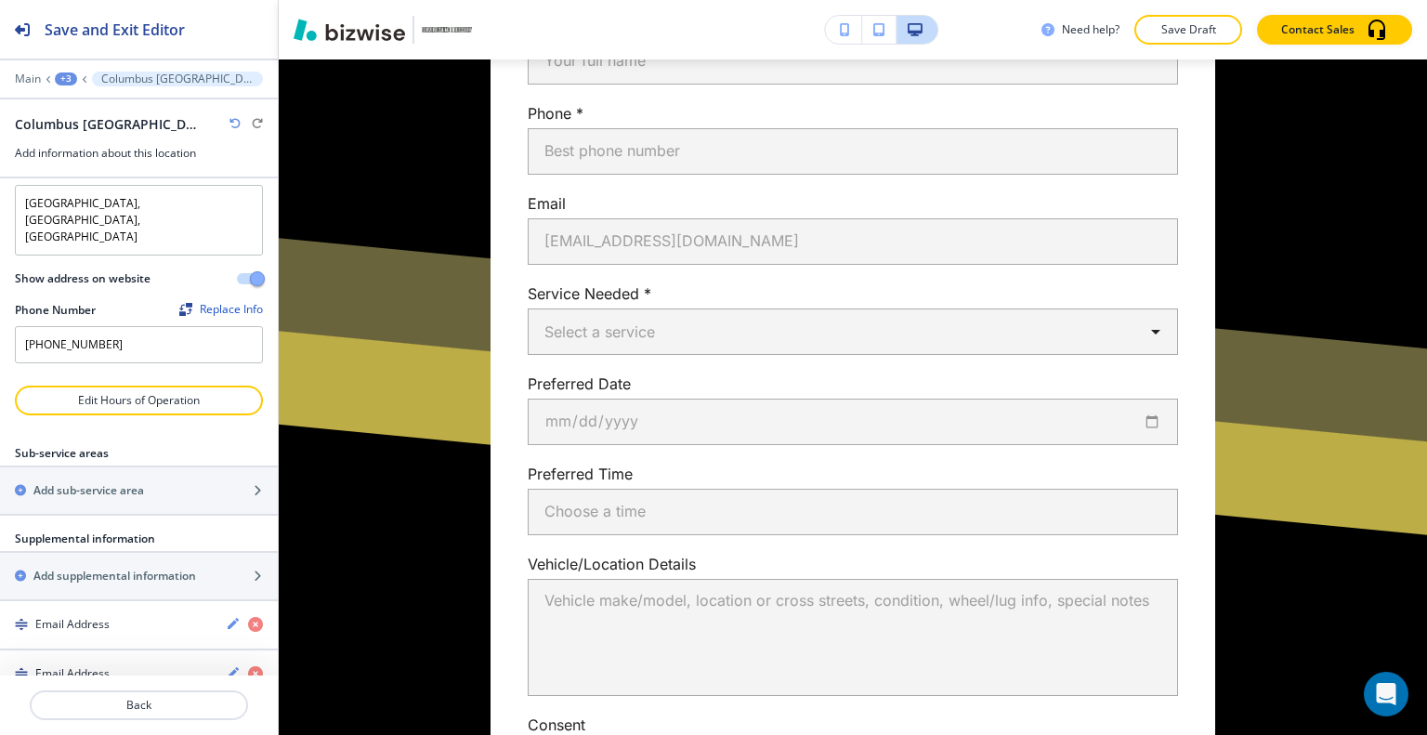
click at [984, 267] on div "Service Needed * Select a service ​" at bounding box center [845, 310] width 665 height 90
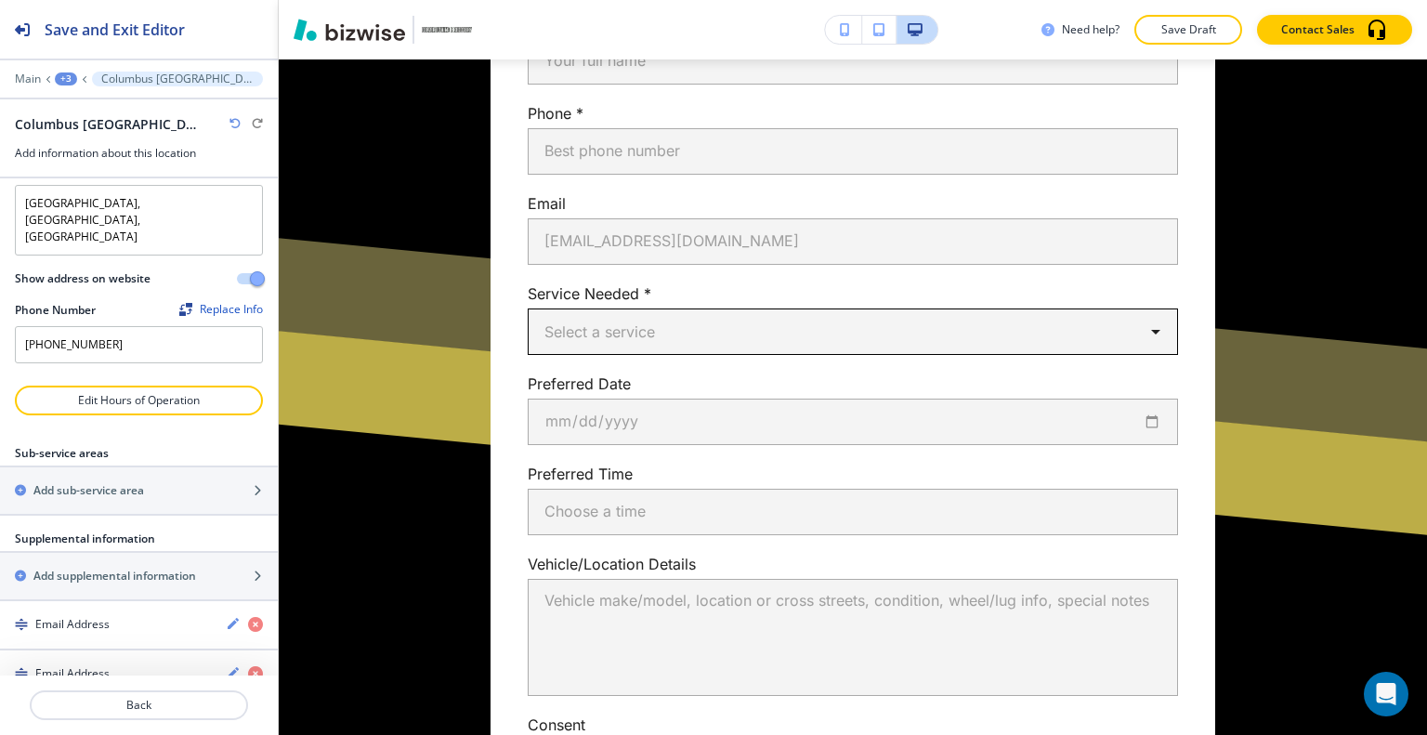
click at [977, 0] on body "Save and Exit Editor Main +3 Columbus OH Columbus OH Add information about this…" at bounding box center [713, 0] width 1427 height 0
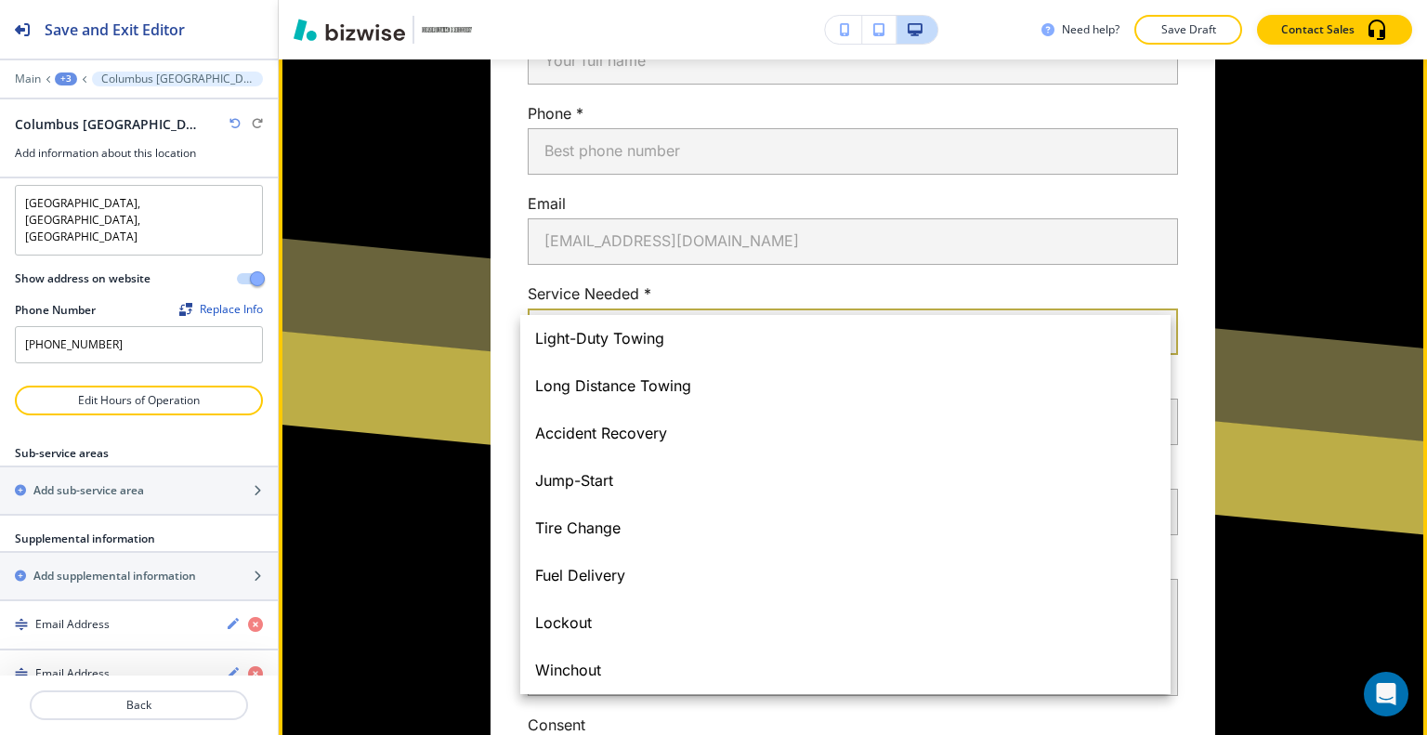
click at [1260, 337] on div at bounding box center [713, 367] width 1427 height 735
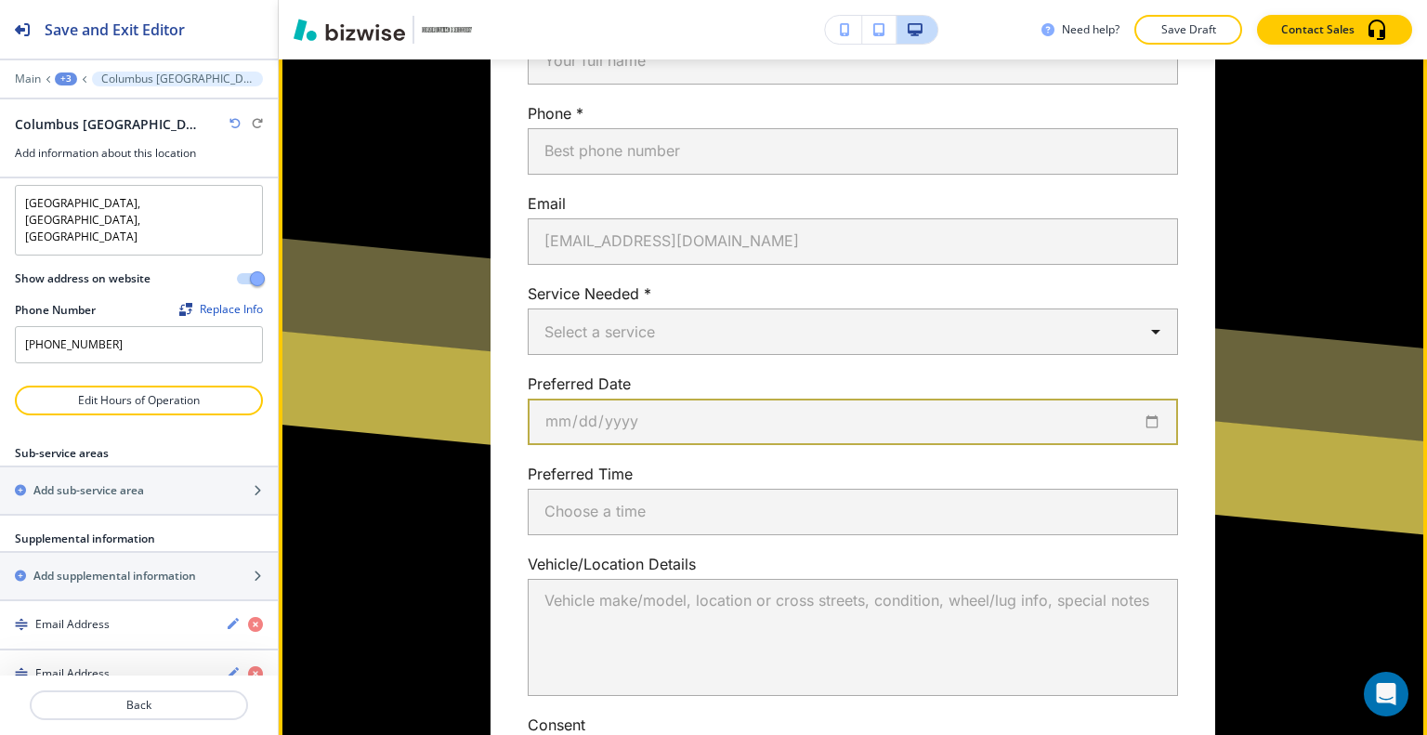
click at [697, 398] on input "date" at bounding box center [853, 421] width 650 height 46
click at [694, 398] on input "date" at bounding box center [853, 421] width 650 height 46
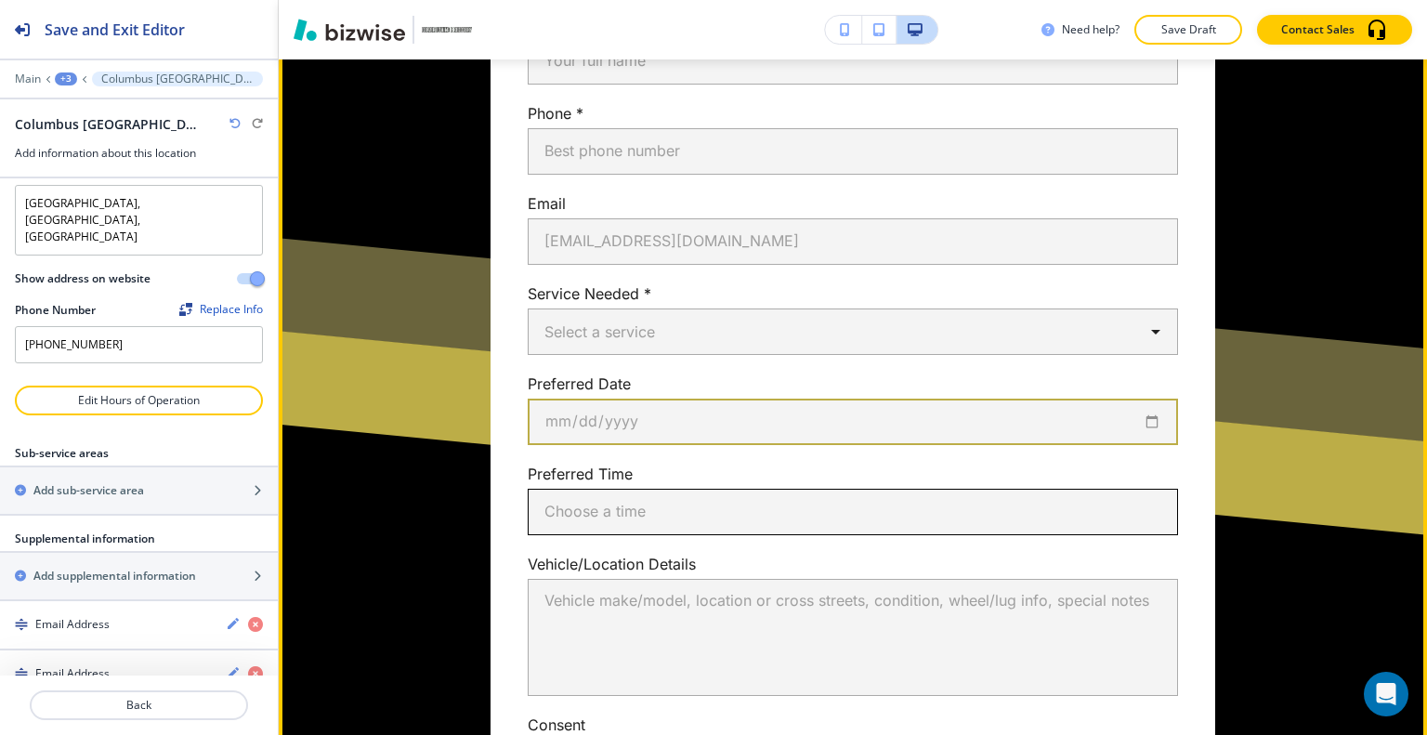
click at [847, 489] on input "Choose a time" at bounding box center [853, 512] width 650 height 46
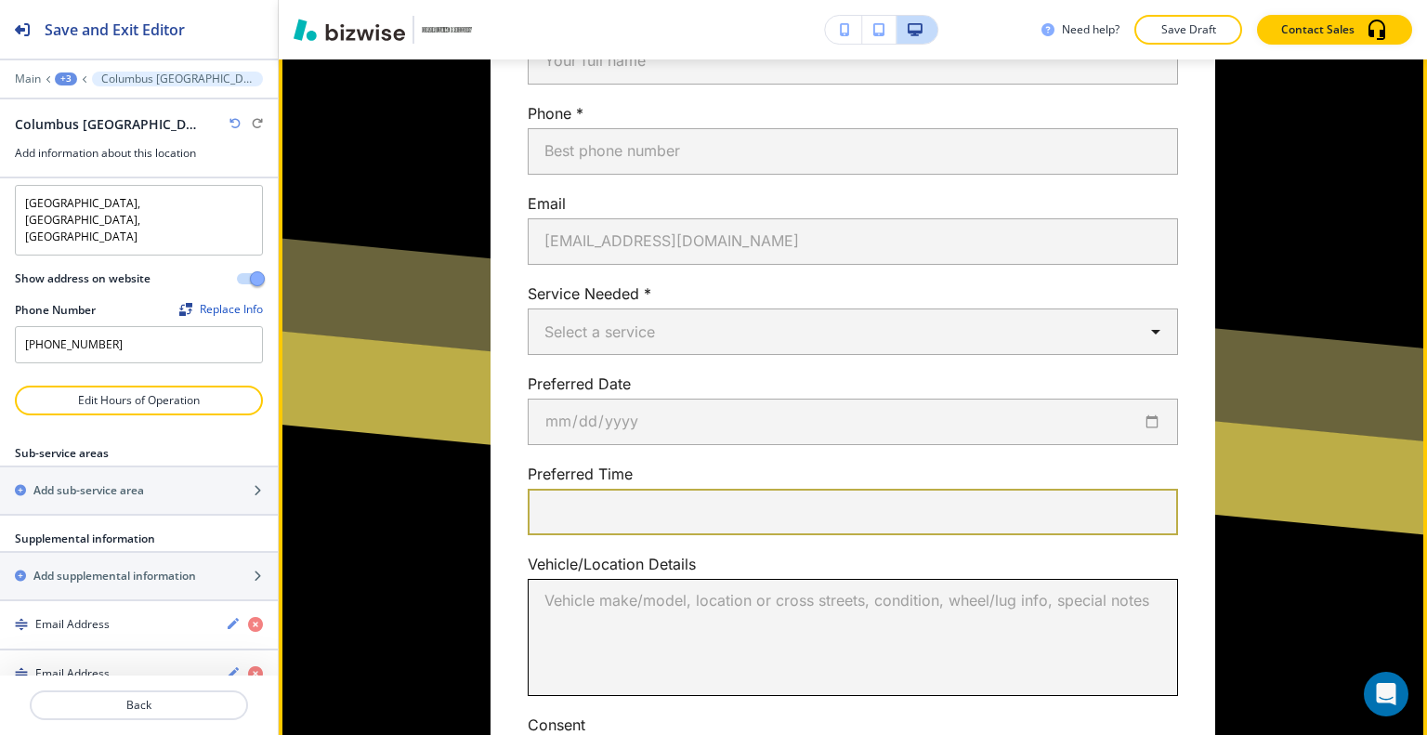
scroll to position [3670, 0]
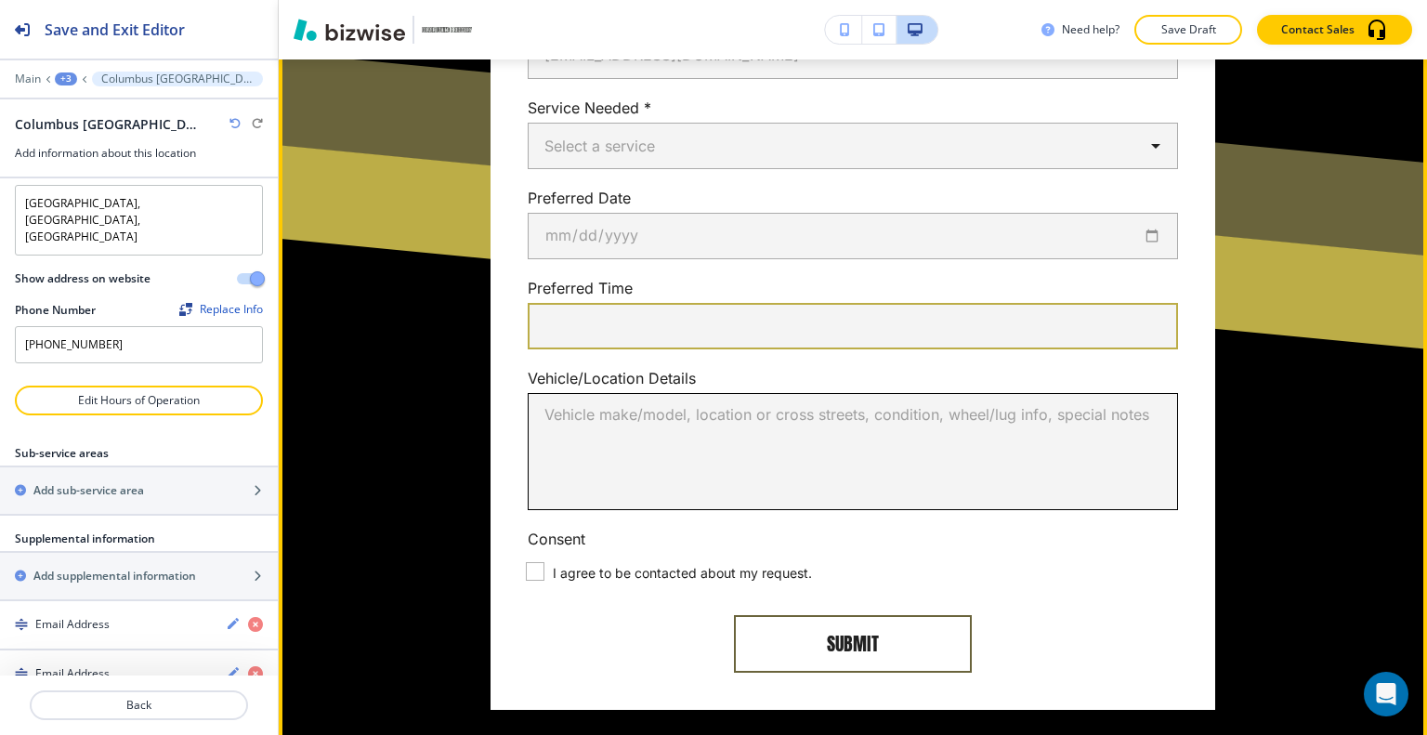
click at [765, 409] on textarea "Vehicle make/model, location or cross streets, condition, wheel/lug info, speci…" at bounding box center [852, 451] width 617 height 85
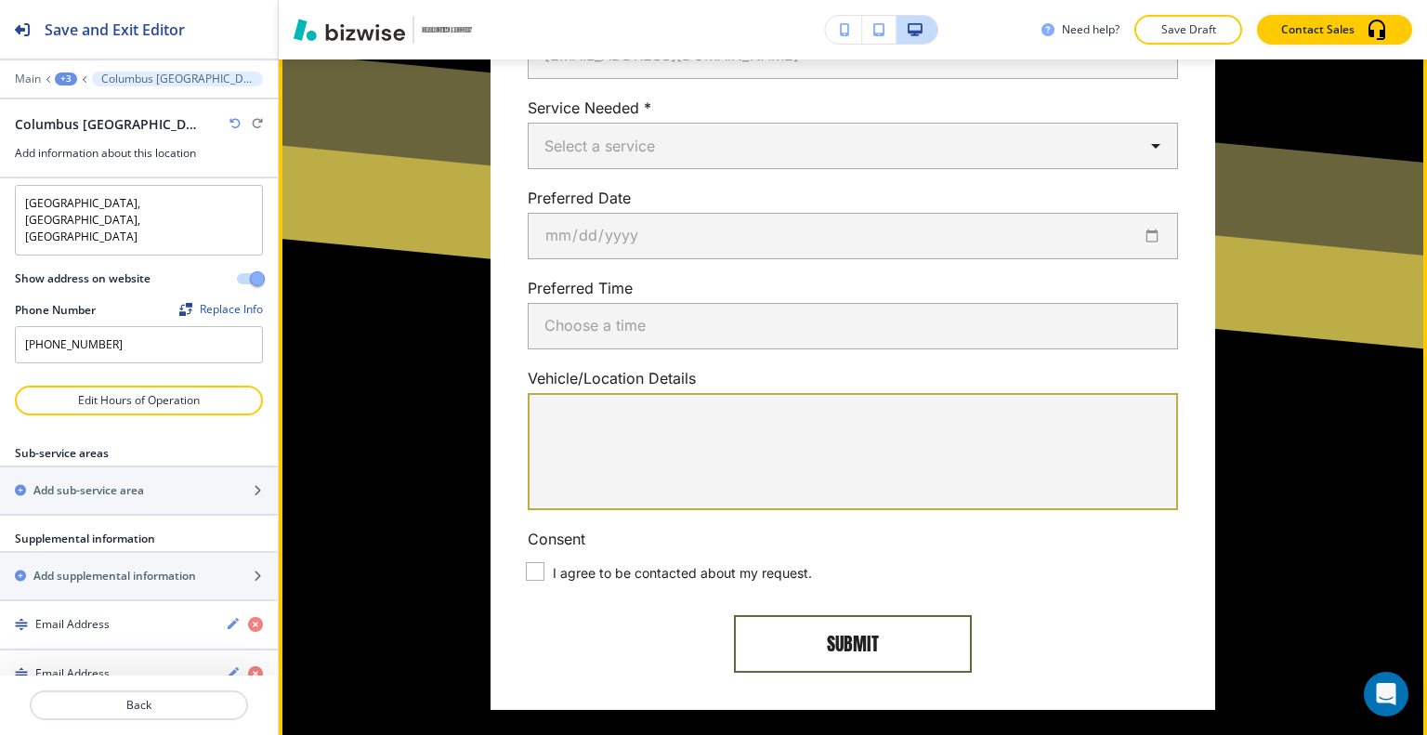
click at [656, 565] on span "I agree to be contacted about my request." at bounding box center [682, 573] width 259 height 16
click at [553, 554] on input "I agree to be contacted about my request." at bounding box center [534, 571] width 35 height 35
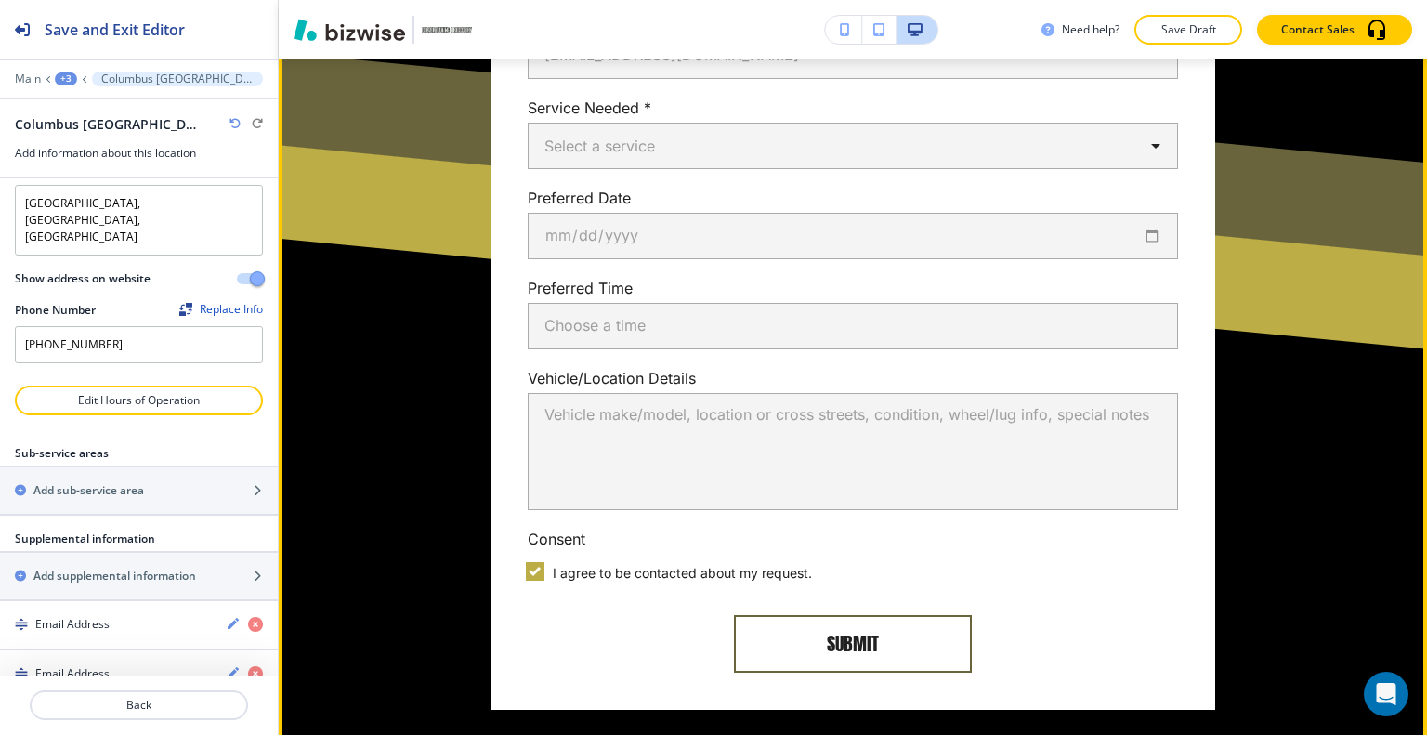
click at [658, 565] on span "I agree to be contacted about my request." at bounding box center [682, 573] width 259 height 16
click at [553, 554] on input "I agree to be contacted about my request." at bounding box center [534, 571] width 35 height 35
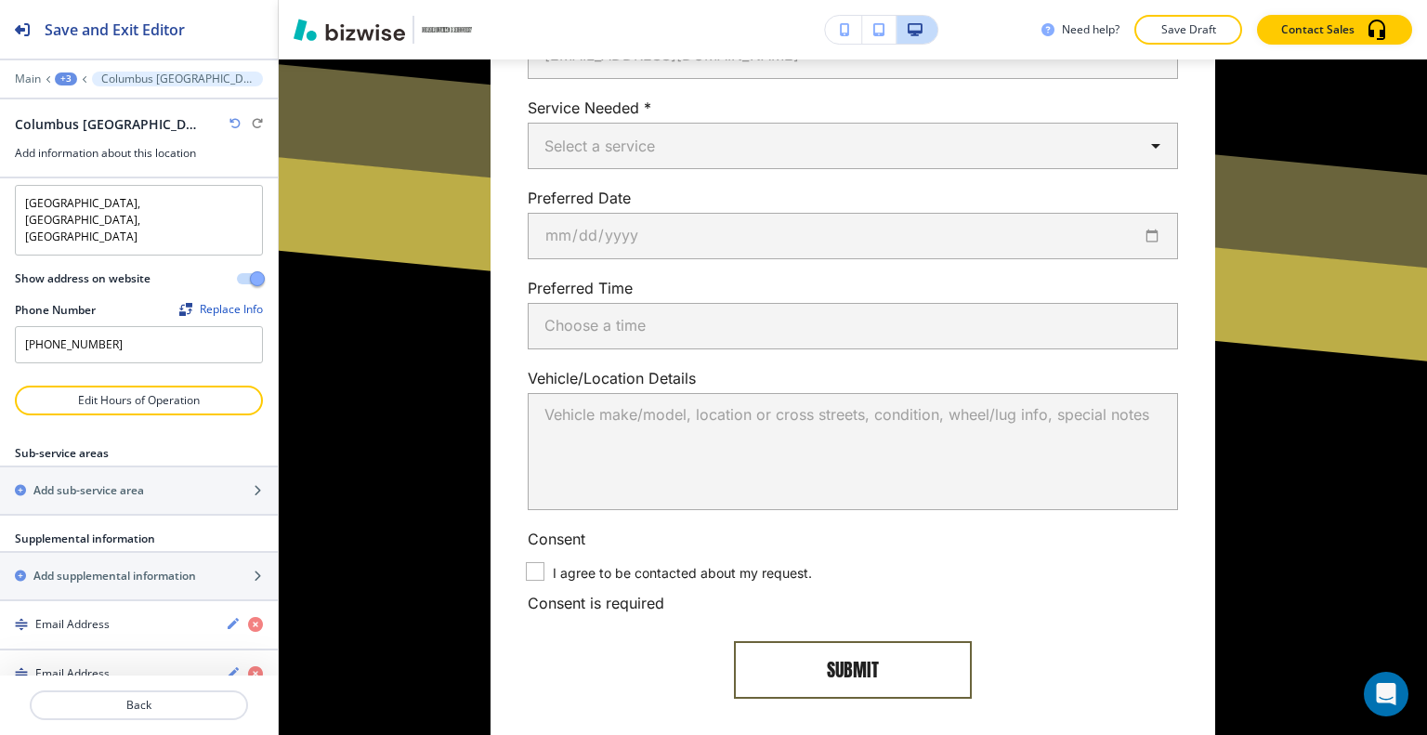
click at [731, 565] on span "I agree to be contacted about my request." at bounding box center [682, 573] width 259 height 16
click at [553, 554] on input "I agree to be contacted about my request." at bounding box center [534, 571] width 35 height 35
checkbox input "true"
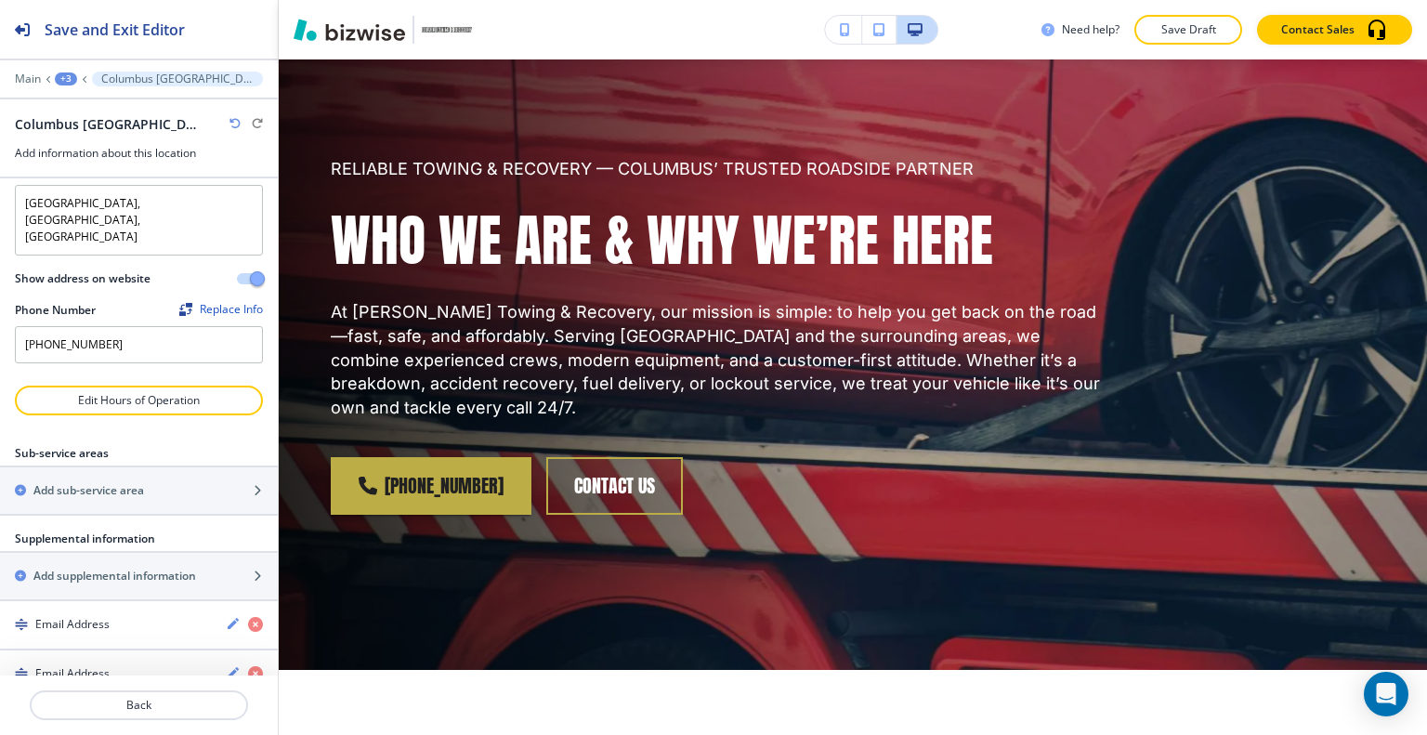
scroll to position [0, 0]
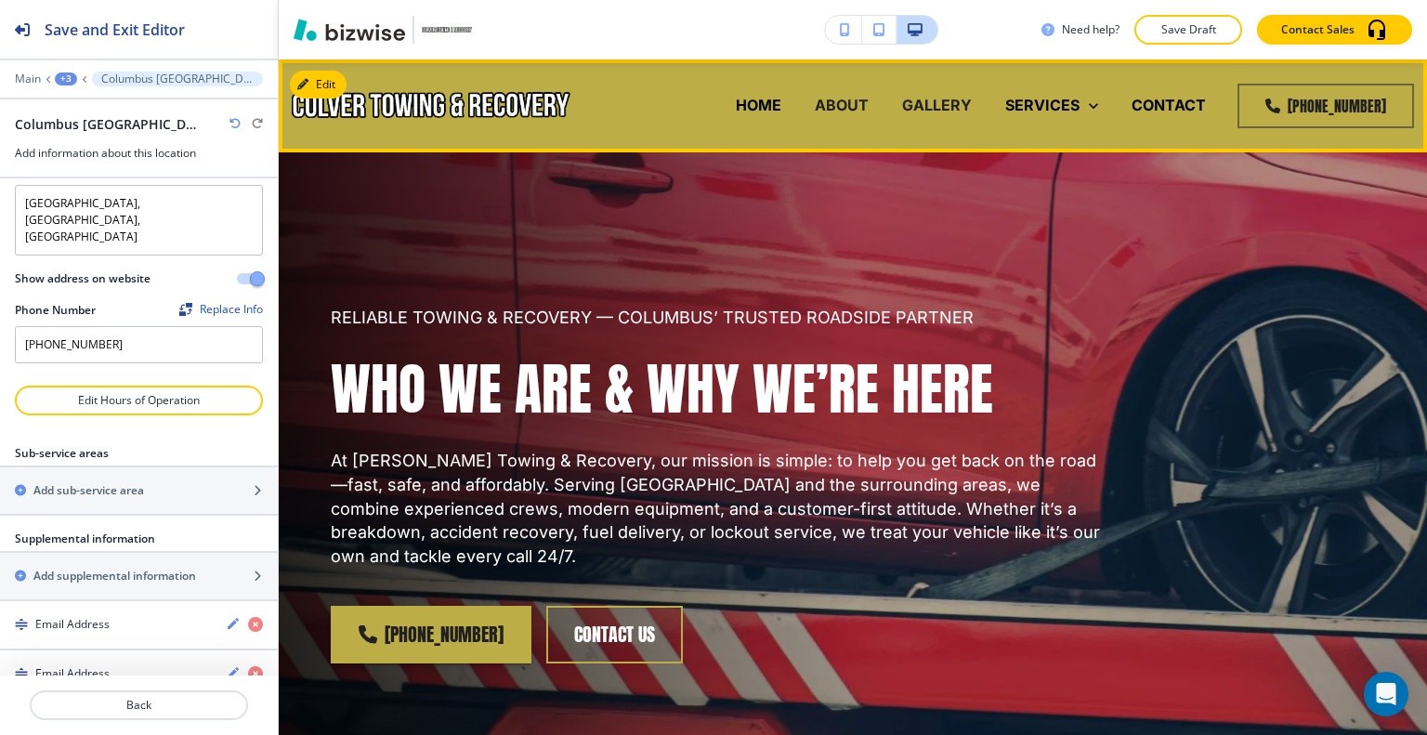
click at [959, 103] on p "GALLERY" at bounding box center [937, 105] width 70 height 21
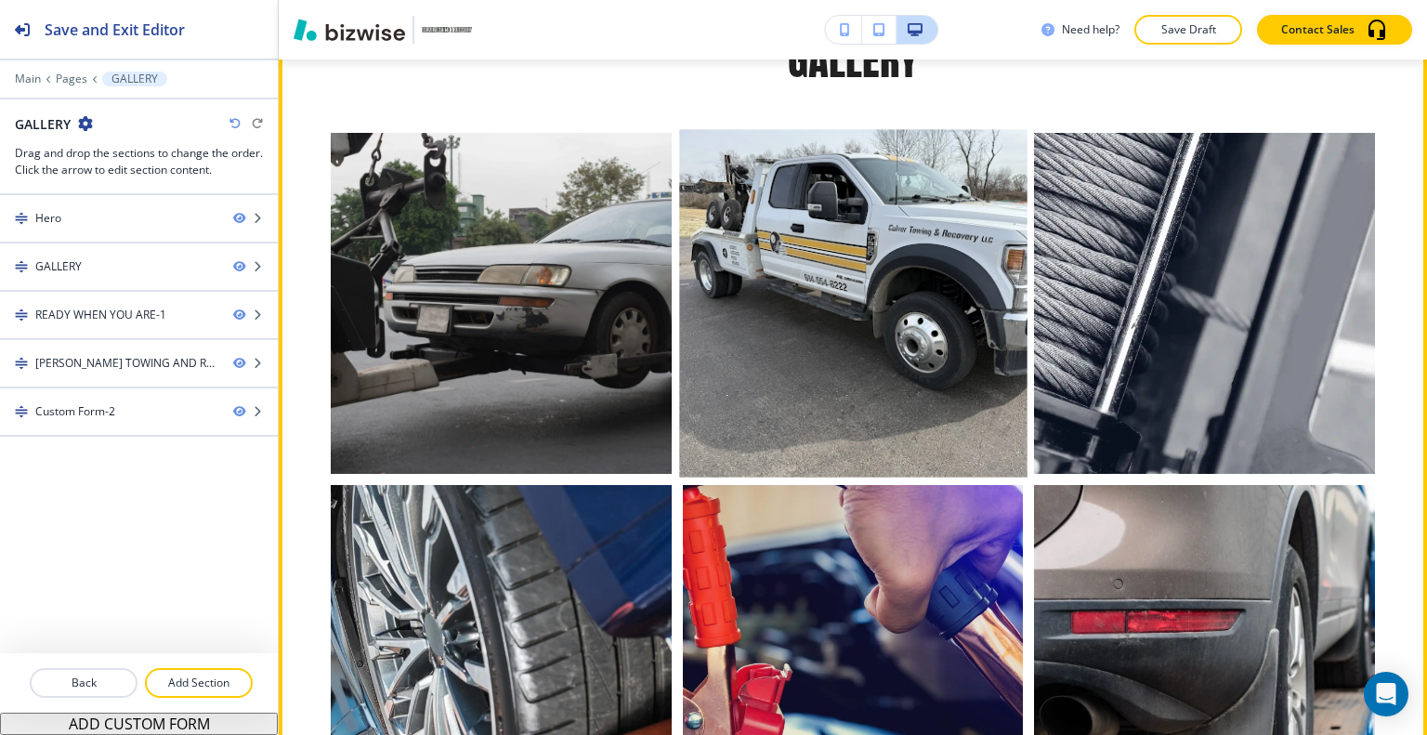
scroll to position [557, 0]
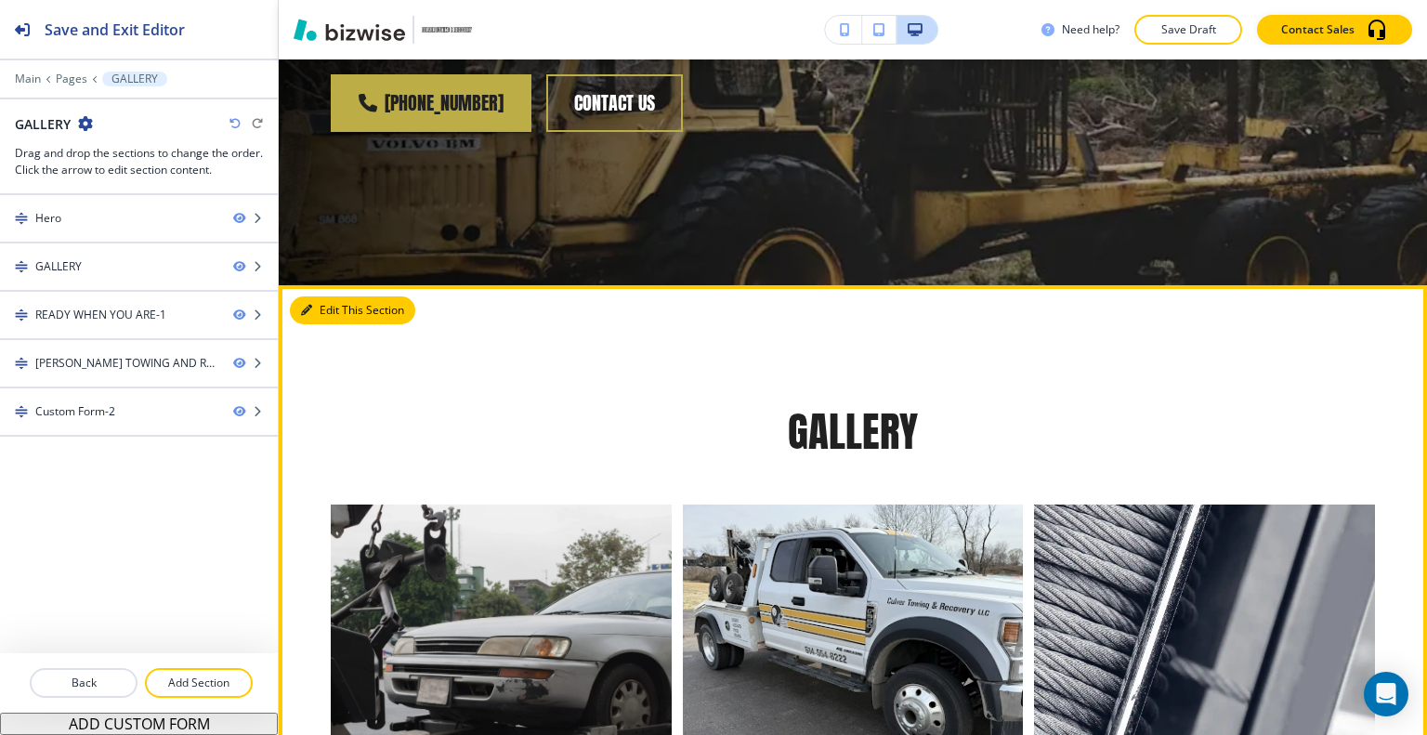
click at [327, 296] on button "Edit This Section" at bounding box center [352, 310] width 125 height 28
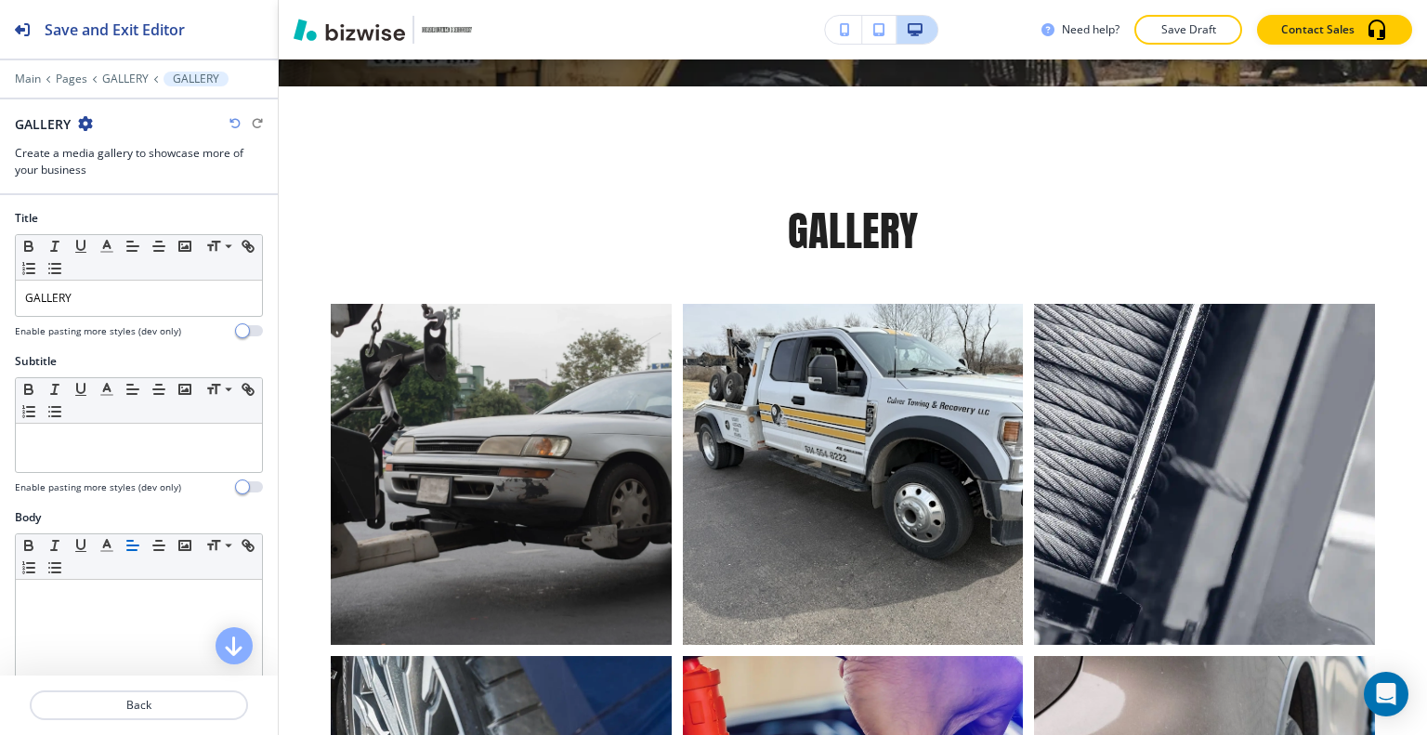
scroll to position [650, 0]
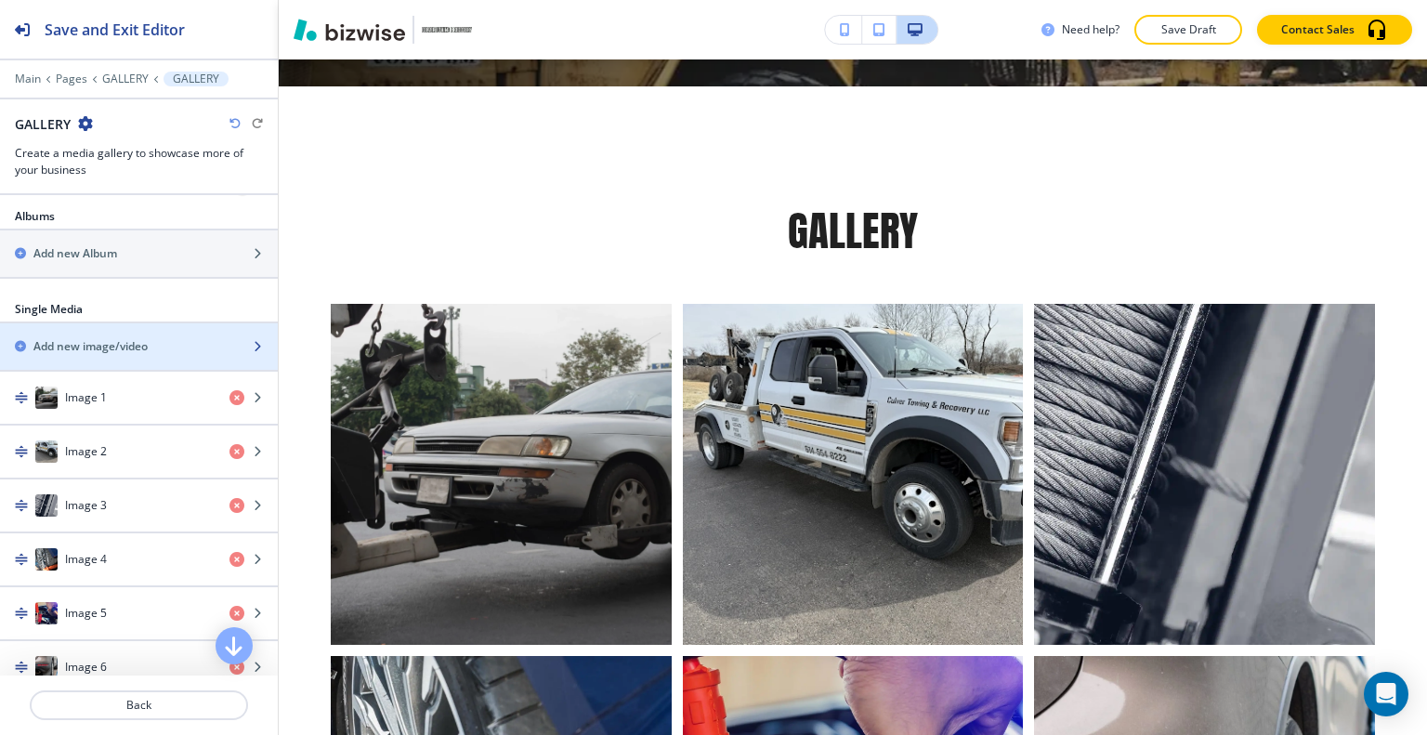
click at [117, 346] on h2 "Add new image/video" at bounding box center [90, 346] width 114 height 17
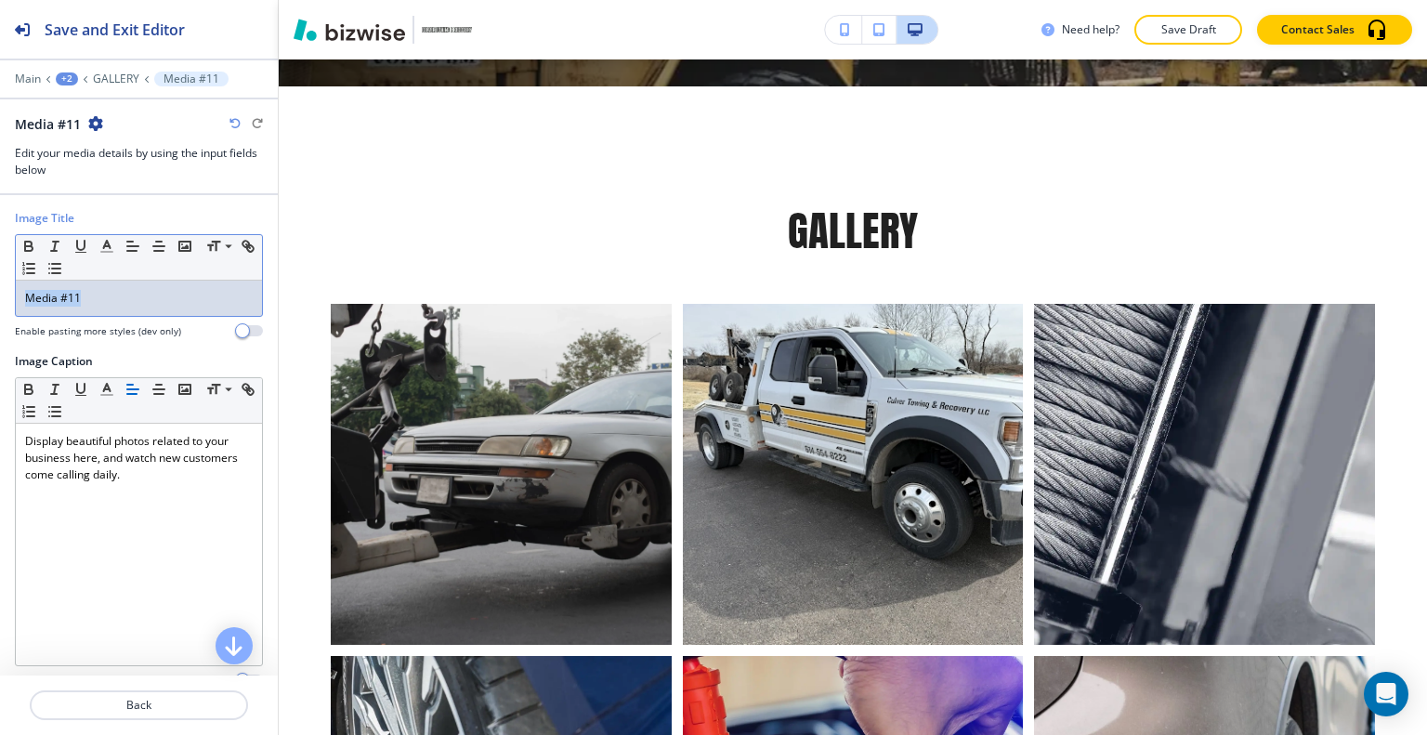
drag, startPoint x: 122, startPoint y: 301, endPoint x: 0, endPoint y: 303, distance: 121.7
click at [0, 303] on div "Image Title Small Normal Large Huge Media #11 Enable pasting more styles (dev o…" at bounding box center [139, 528] width 278 height 667
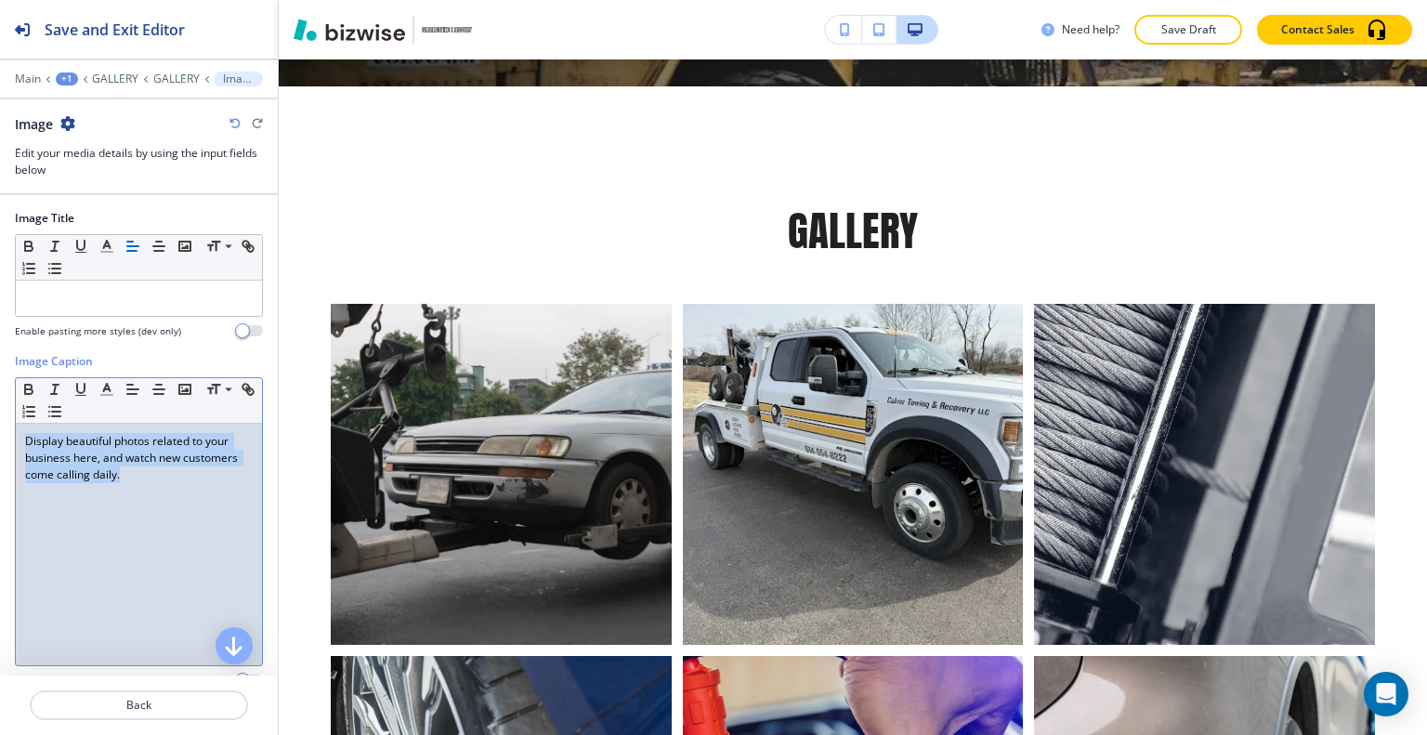
drag, startPoint x: 78, startPoint y: 478, endPoint x: 0, endPoint y: 398, distance: 112.3
click at [0, 398] on div "Image Title Small Normal Large Huge Enable pasting more styles (dev only) Image…" at bounding box center [139, 528] width 278 height 667
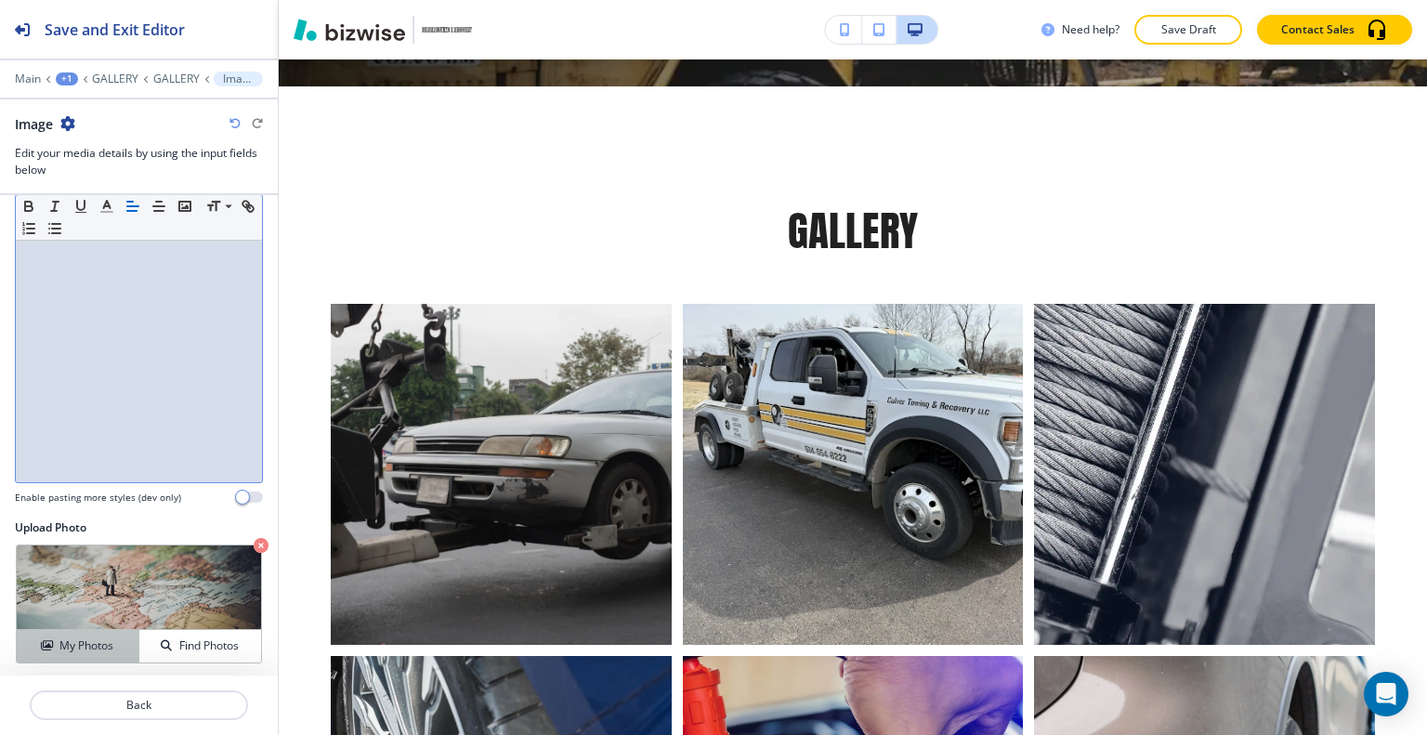
click at [95, 638] on h4 "My Photos" at bounding box center [86, 645] width 54 height 17
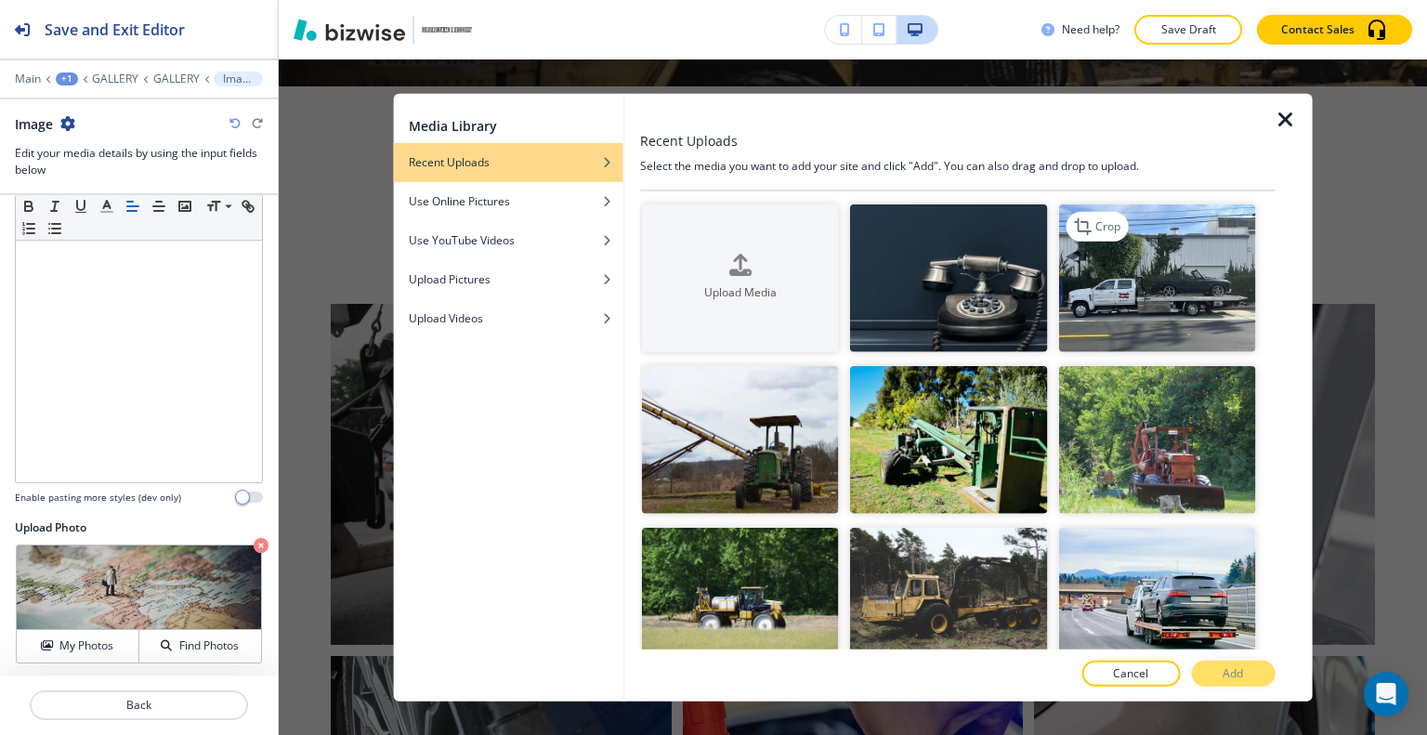
click at [1139, 288] on img "button" at bounding box center [1156, 277] width 197 height 148
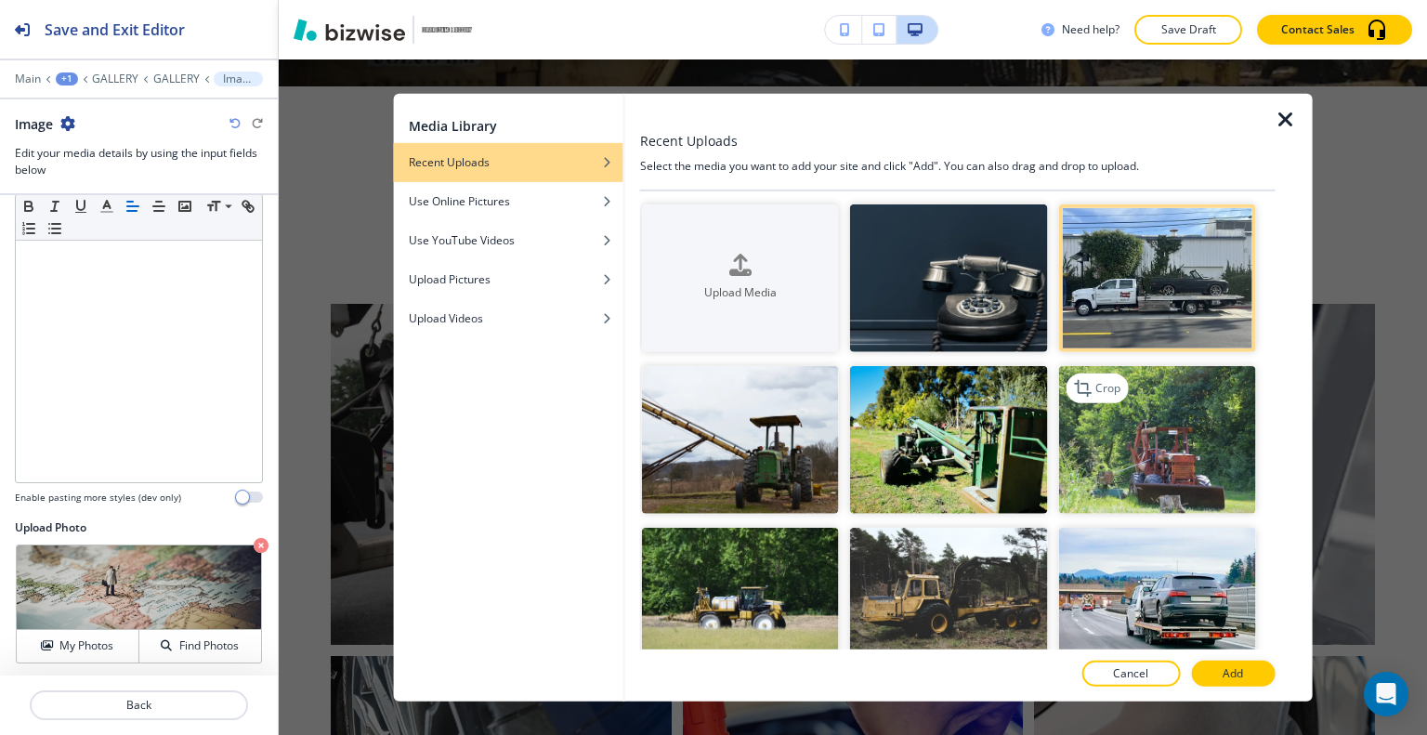
click at [1156, 488] on img "button" at bounding box center [1156, 440] width 197 height 148
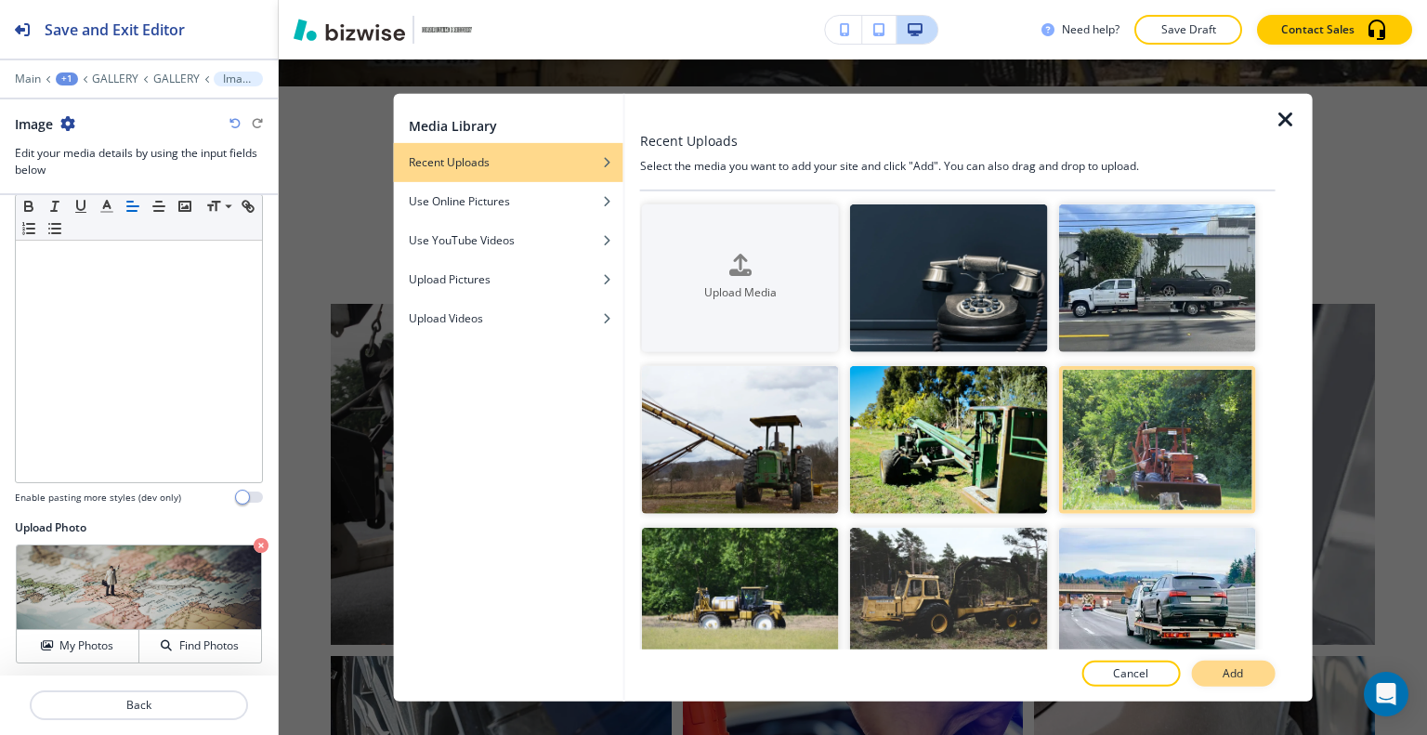
click at [1237, 676] on p "Add" at bounding box center [1232, 673] width 20 height 17
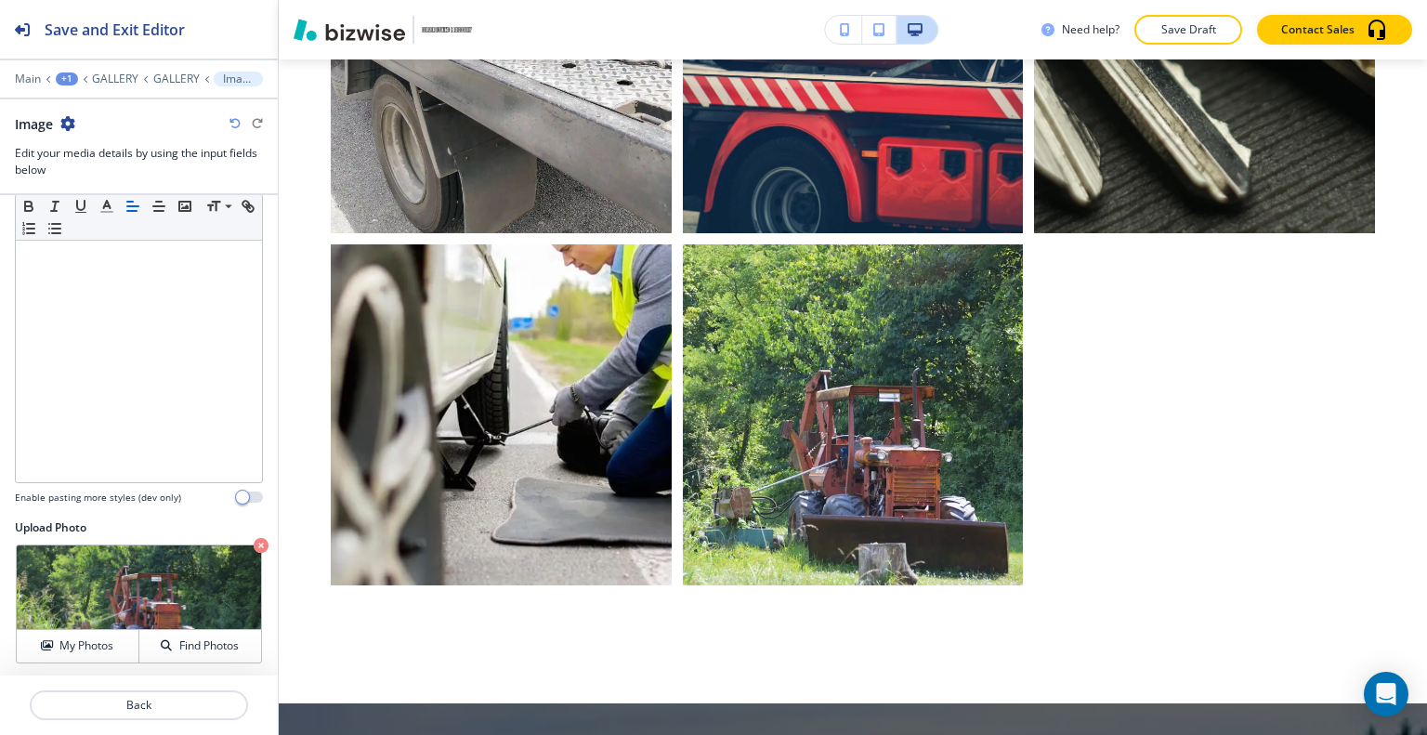
scroll to position [1966, 0]
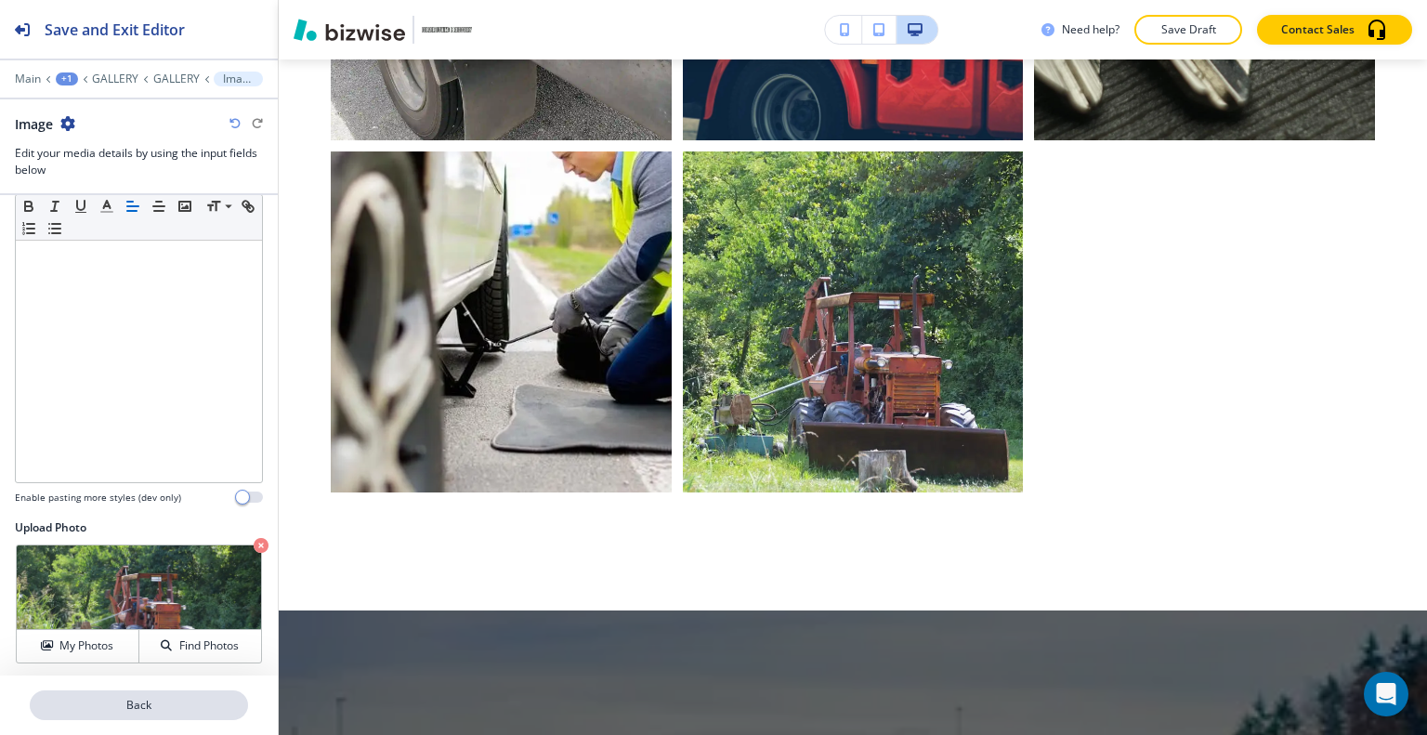
click at [104, 711] on p "Back" at bounding box center [139, 705] width 215 height 17
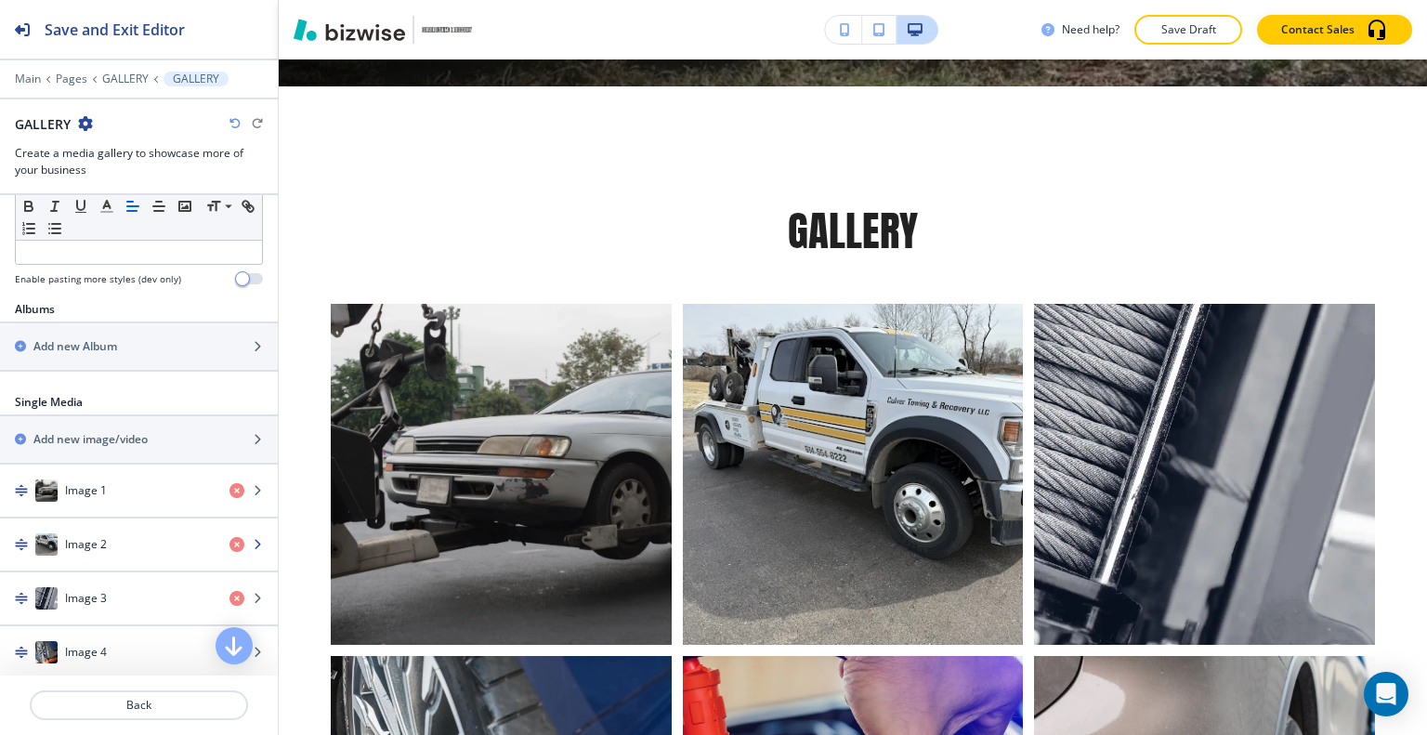
scroll to position [650, 0]
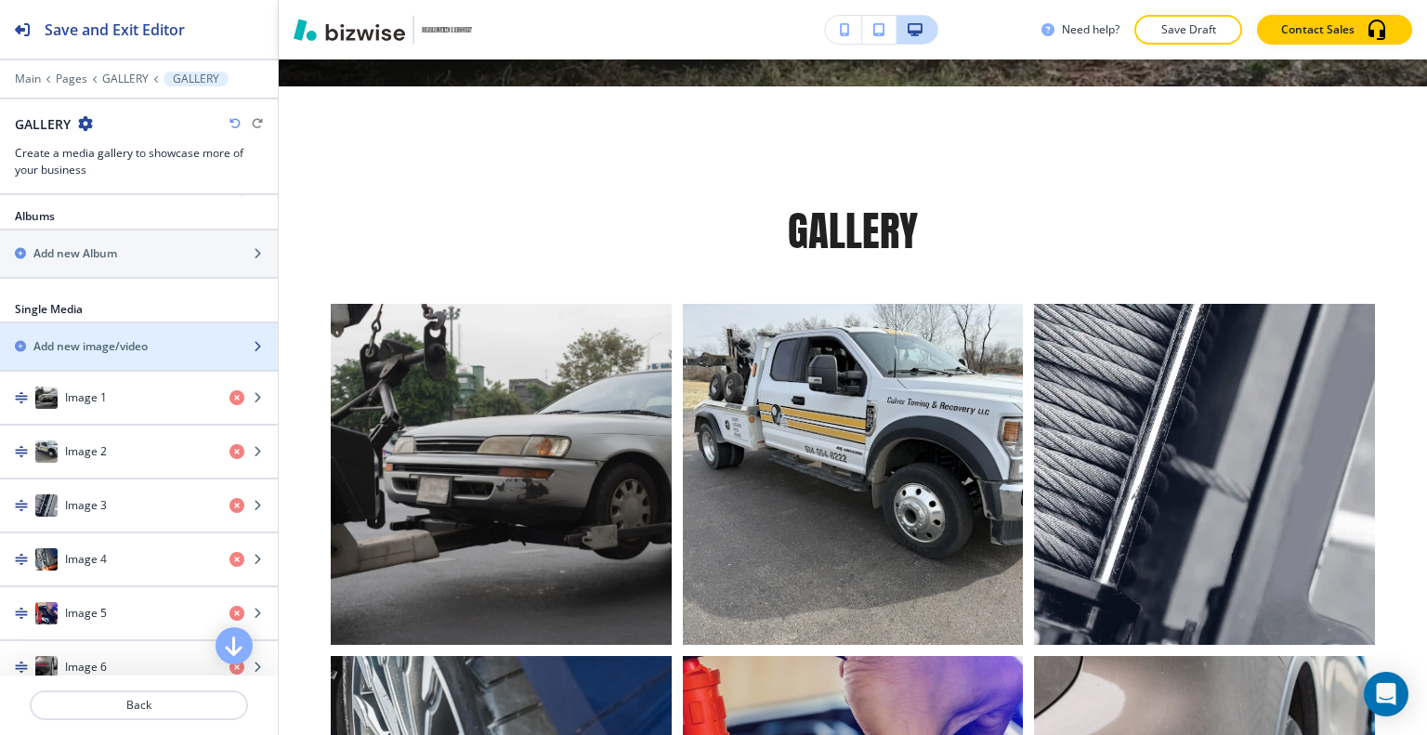
click at [124, 355] on div "button" at bounding box center [139, 362] width 278 height 15
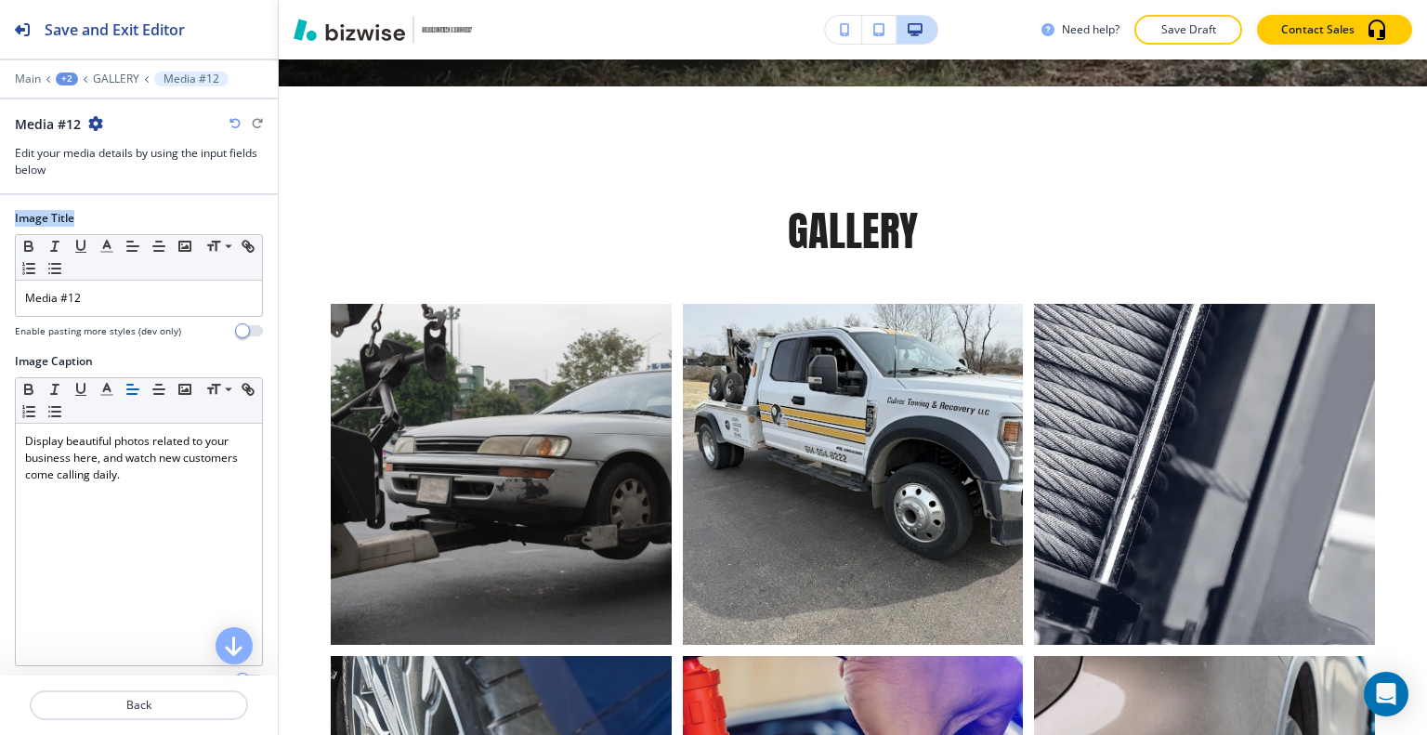
drag, startPoint x: 130, startPoint y: 271, endPoint x: 0, endPoint y: 281, distance: 130.4
click at [0, 281] on div "Image Title Small Normal Large Huge Media #12 Enable pasting more styles (dev o…" at bounding box center [139, 528] width 278 height 667
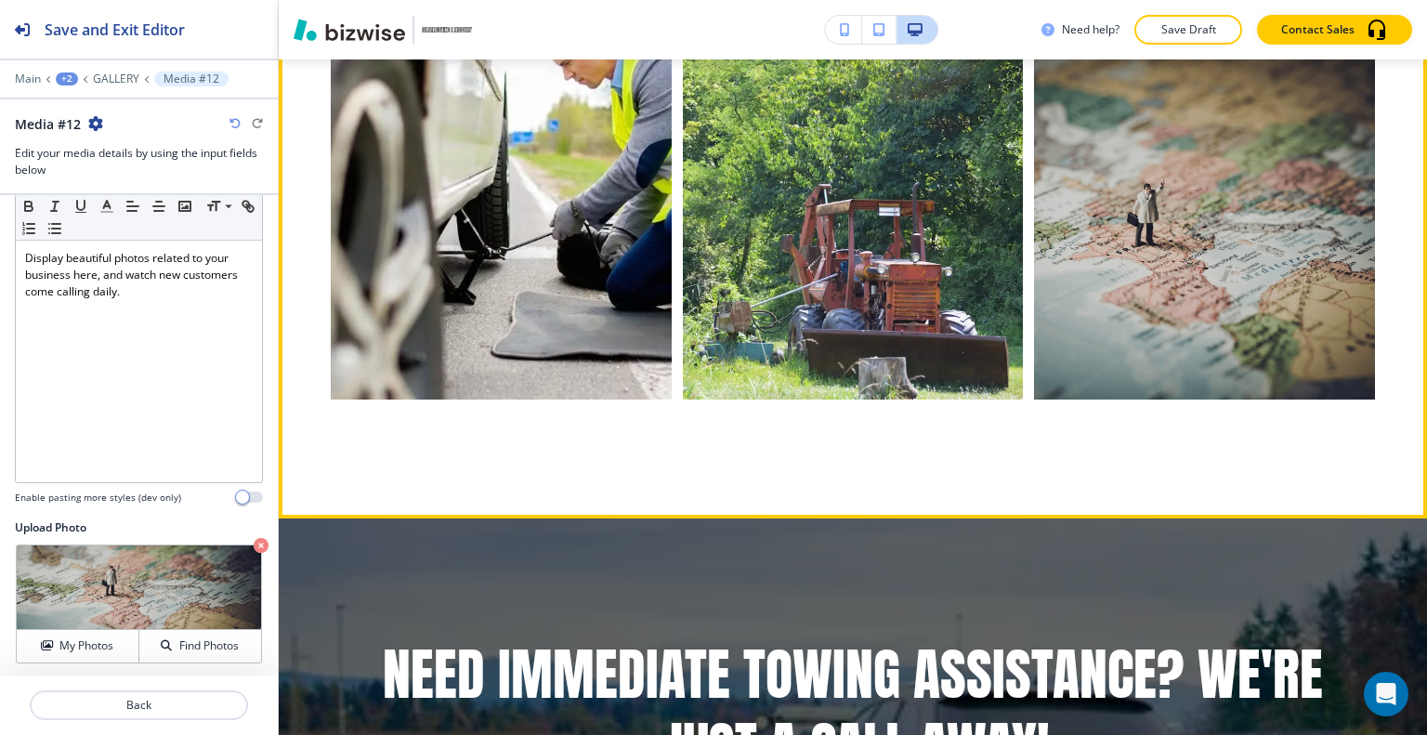
scroll to position [1966, 0]
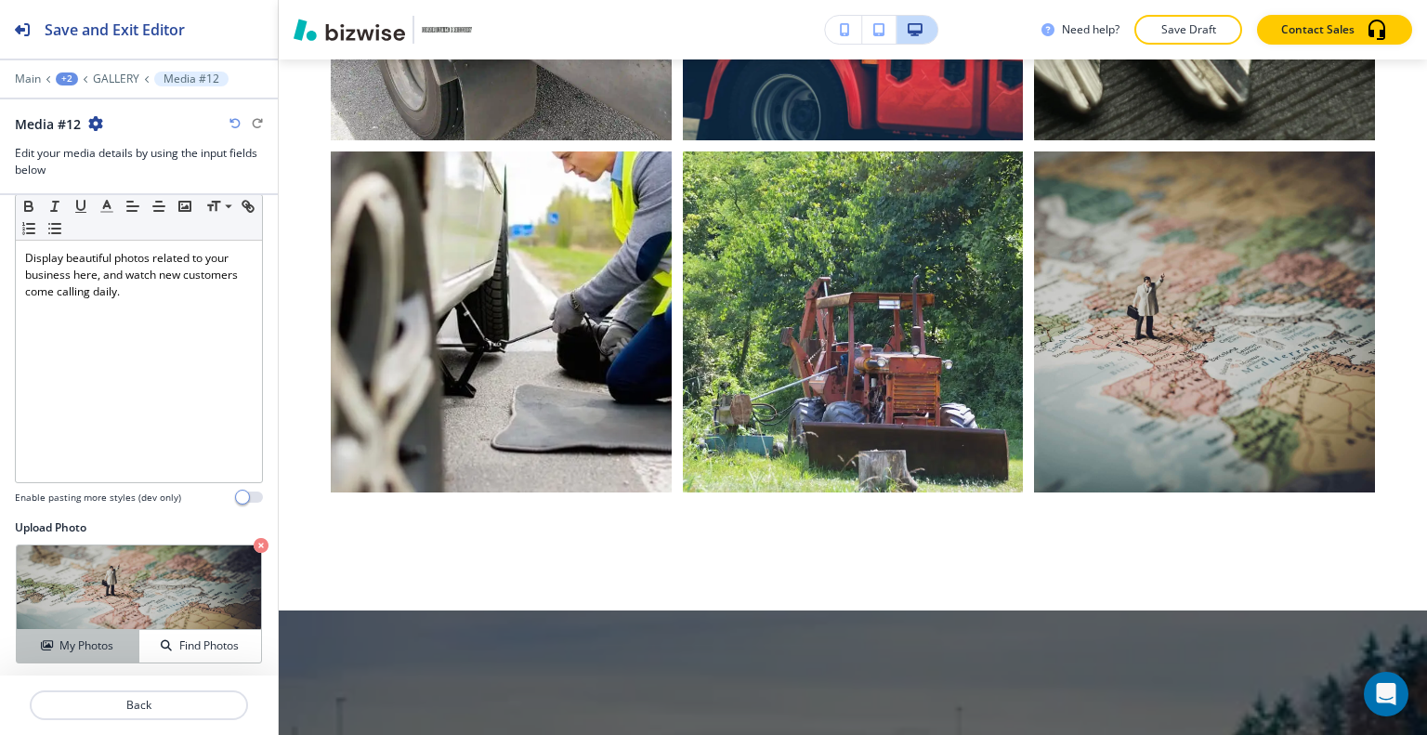
click at [109, 647] on h4 "My Photos" at bounding box center [86, 645] width 54 height 17
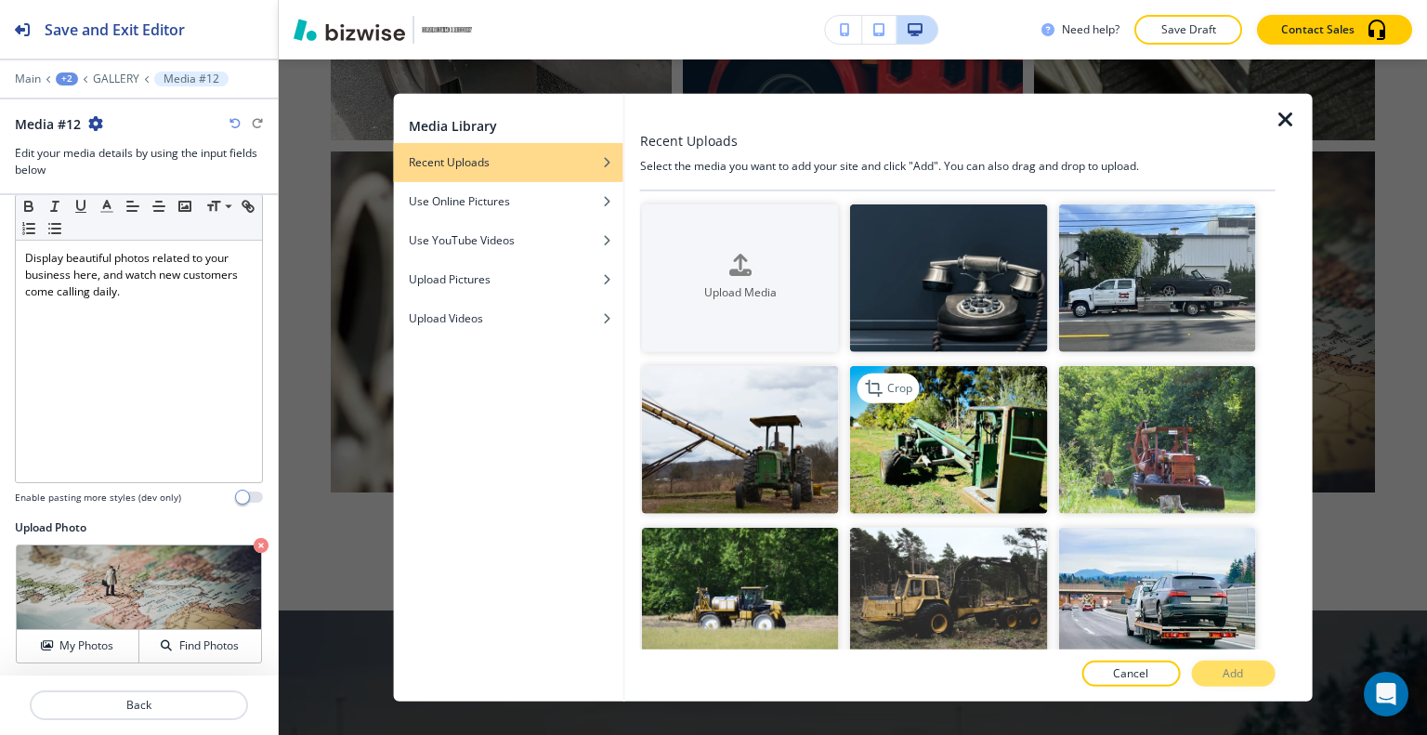
click at [862, 419] on img "button" at bounding box center [948, 440] width 197 height 148
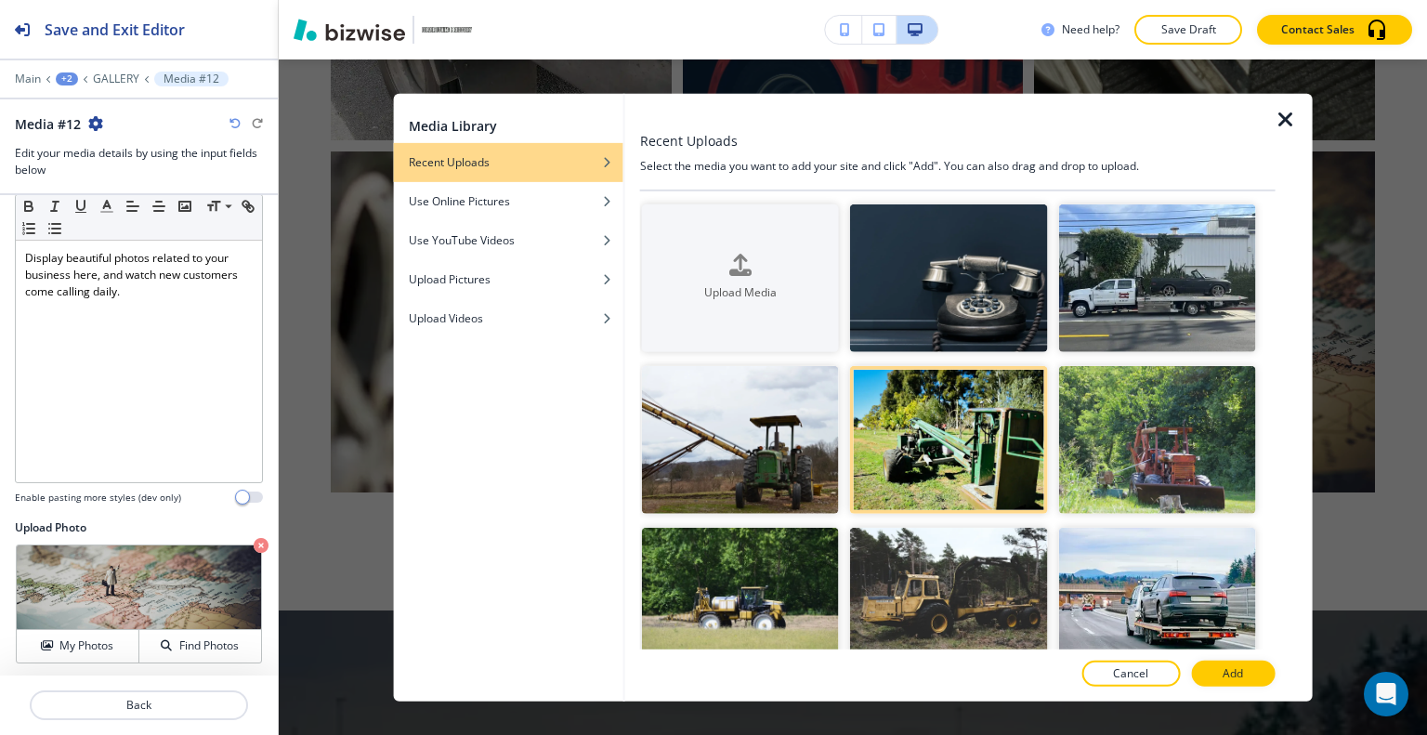
click at [1219, 673] on button "Add" at bounding box center [1233, 673] width 84 height 26
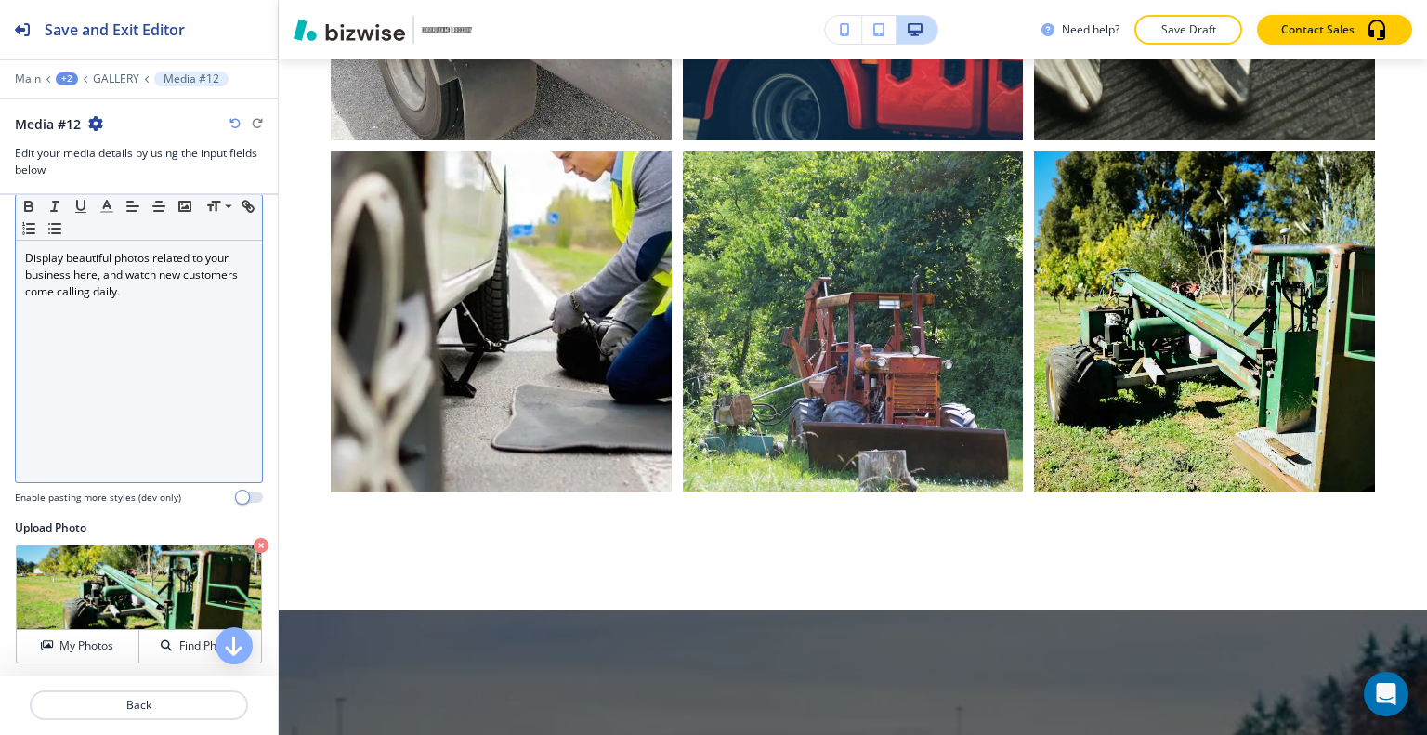
scroll to position [0, 0]
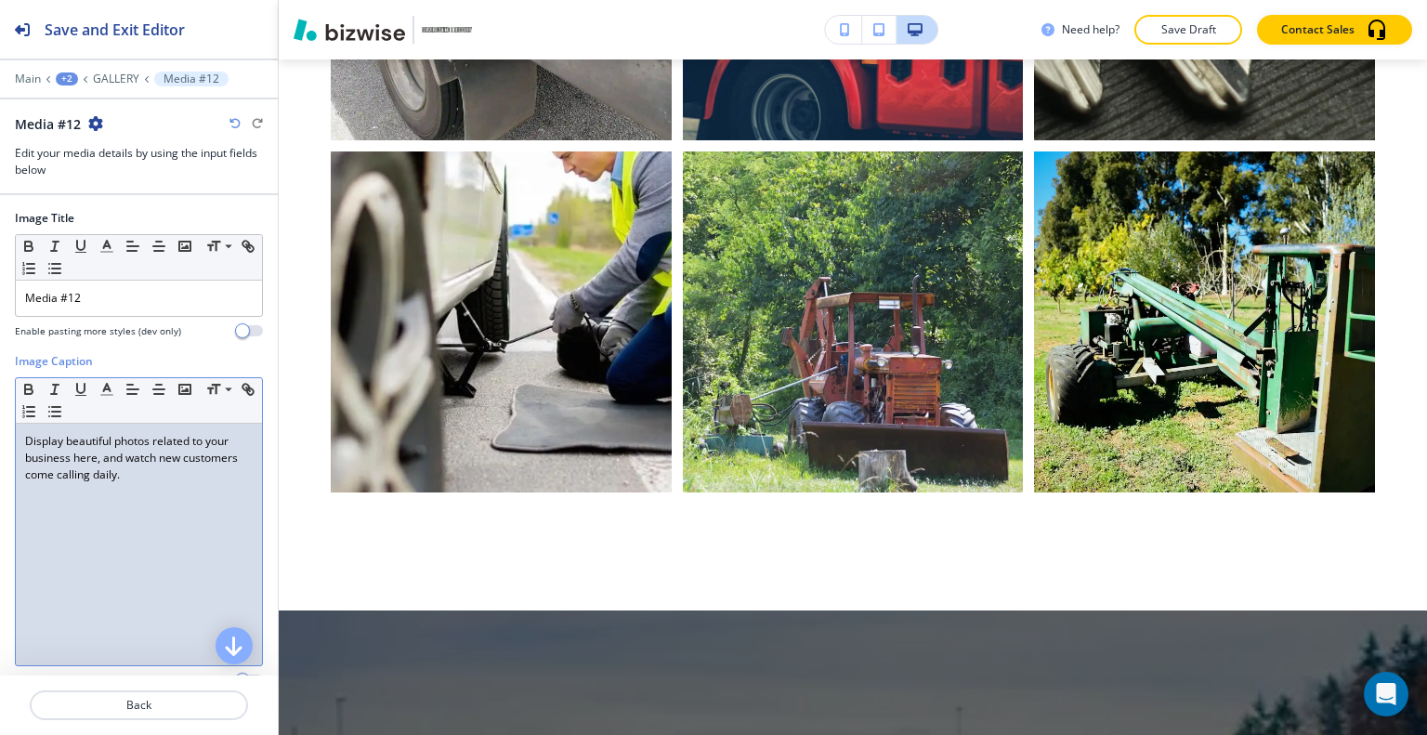
click at [141, 542] on div "Display beautiful photos related to your business here, and watch new customers…" at bounding box center [139, 545] width 246 height 242
click at [59, 536] on div "Display beautiful photos related to your business here, and watch new customers…" at bounding box center [139, 545] width 246 height 242
drag, startPoint x: 157, startPoint y: 525, endPoint x: 3, endPoint y: 381, distance: 211.0
click at [0, 380] on div "Image Title Small Normal Large Huge Media #12 Enable pasting more styles (dev o…" at bounding box center [139, 528] width 278 height 667
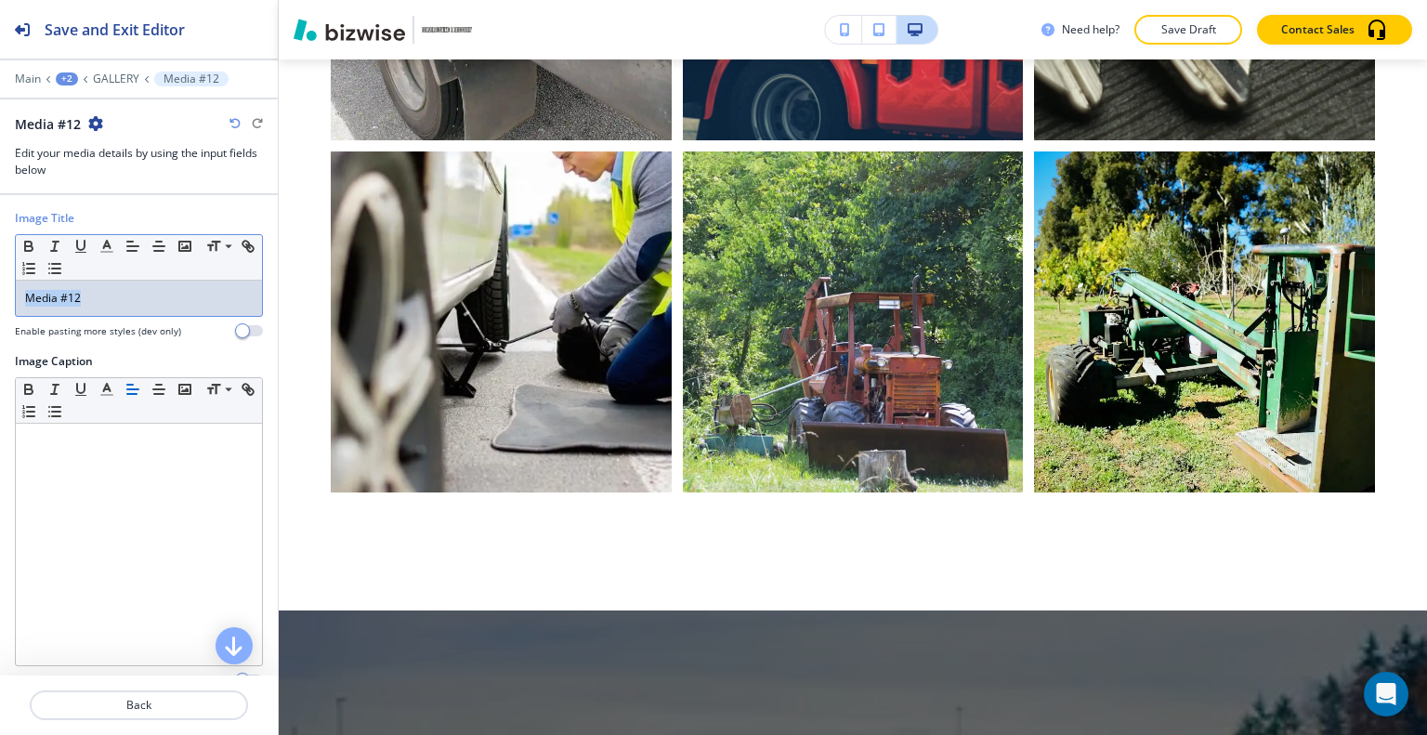
drag, startPoint x: 94, startPoint y: 299, endPoint x: 124, endPoint y: 317, distance: 35.4
click at [8, 290] on div "Image Title Small Normal Large Huge Media #12 Enable pasting more styles (dev o…" at bounding box center [139, 528] width 278 height 667
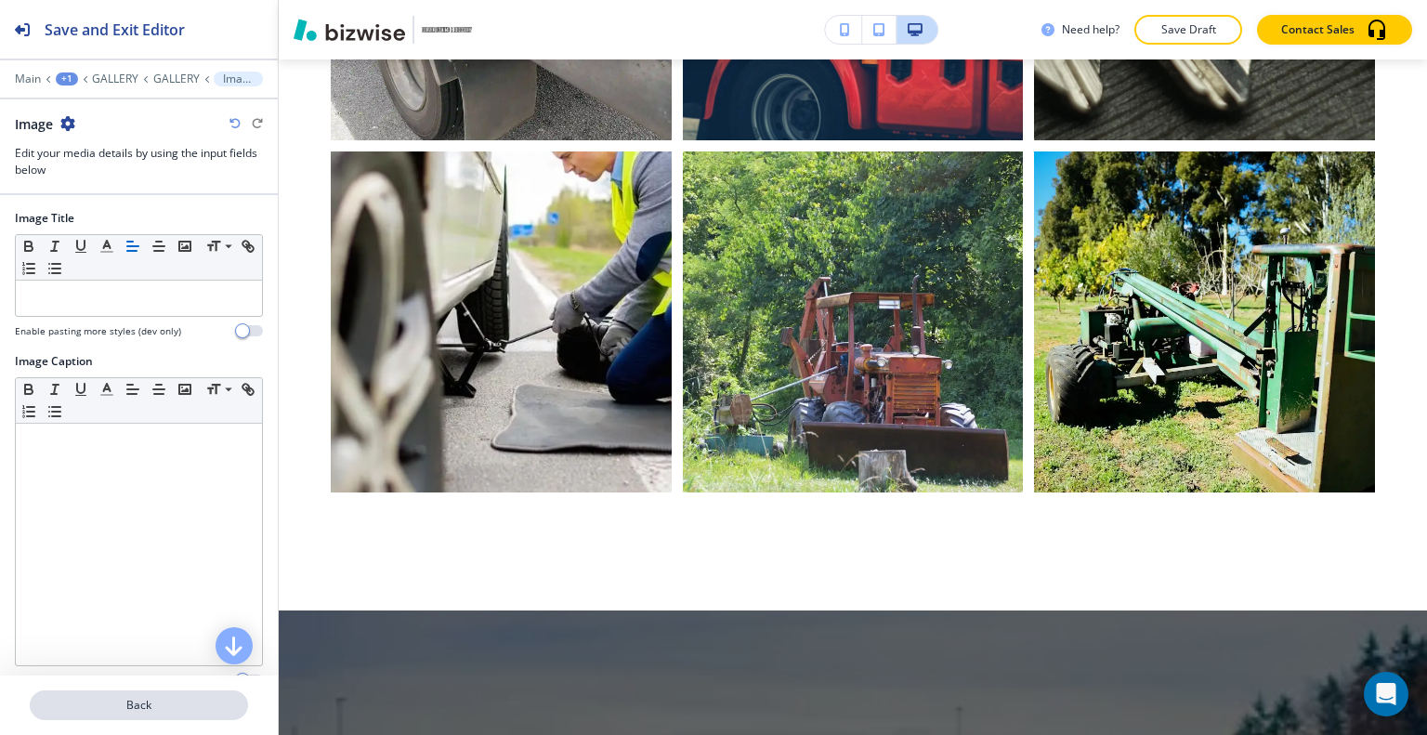
click at [189, 714] on button "Back" at bounding box center [139, 705] width 218 height 30
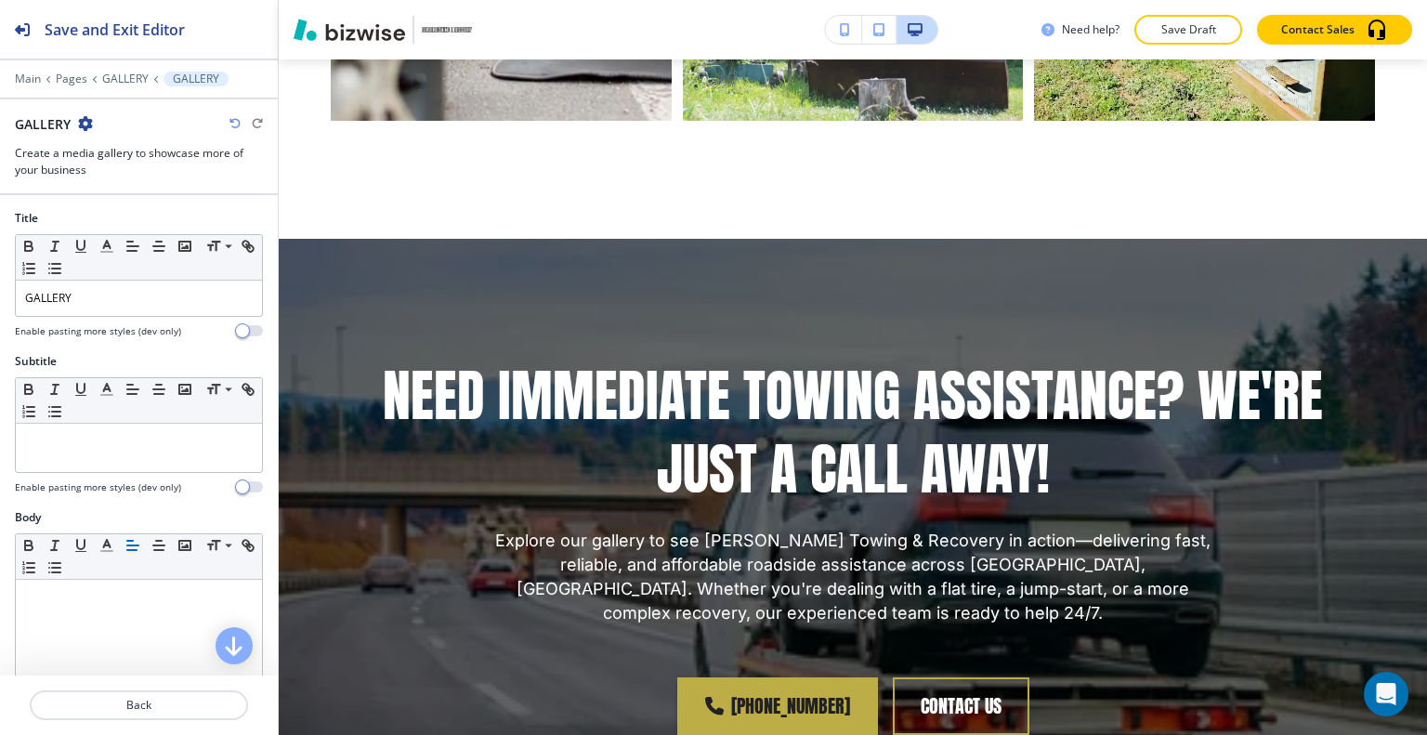
scroll to position [2801, 0]
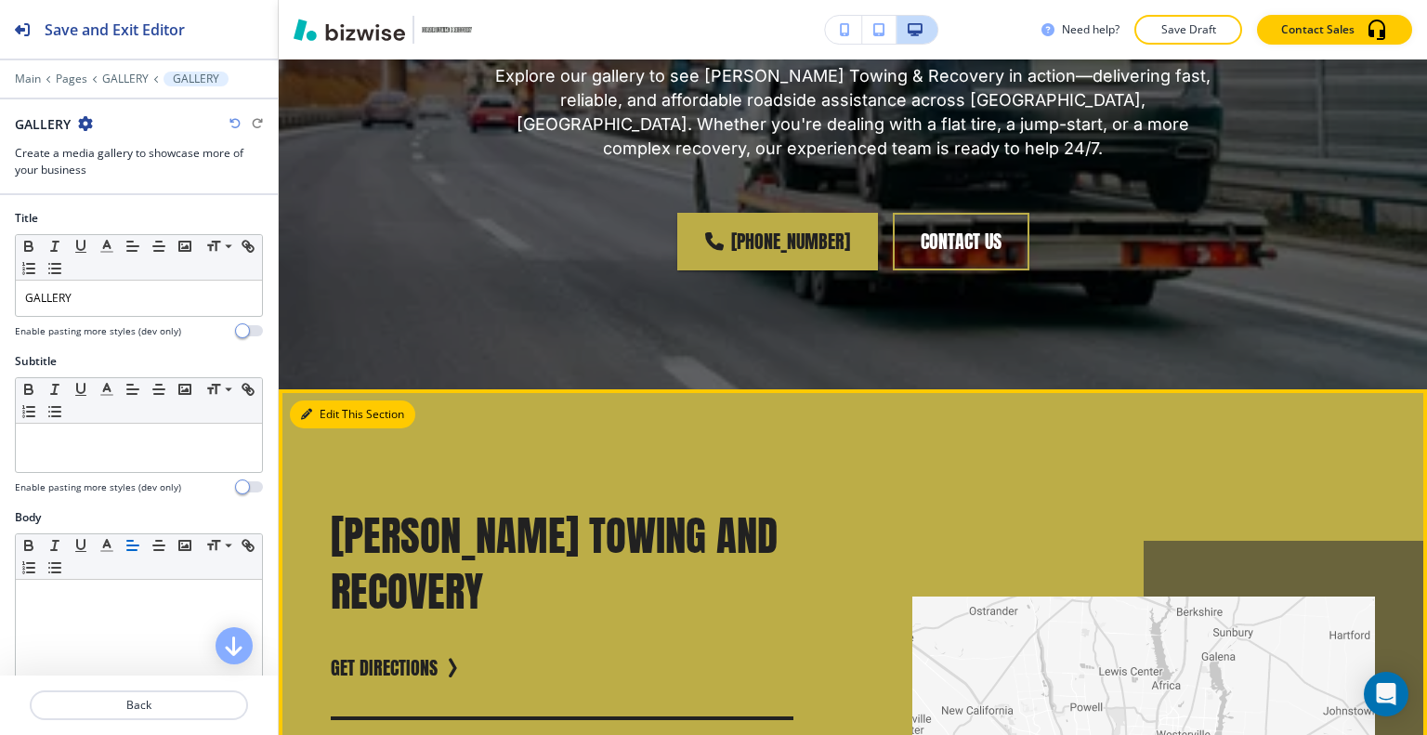
click at [339, 400] on button "Edit This Section" at bounding box center [352, 414] width 125 height 28
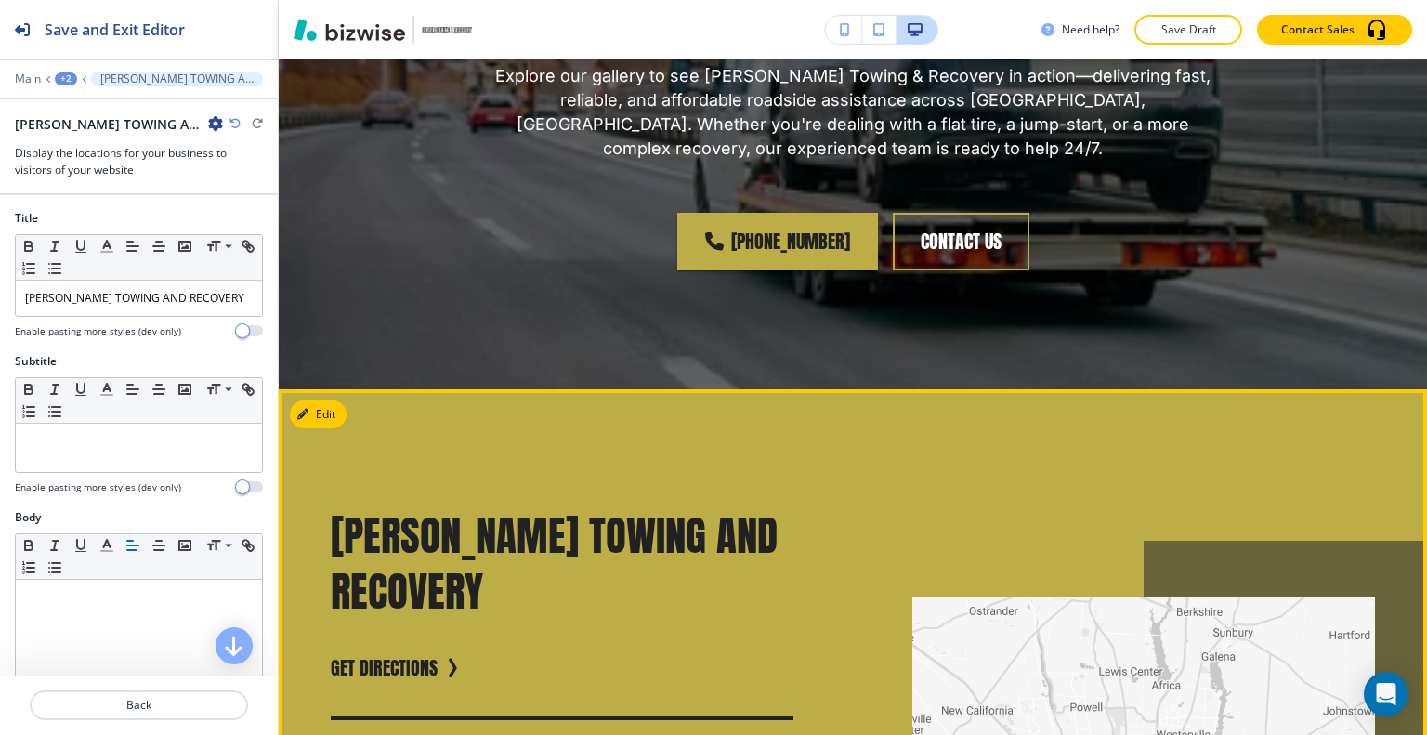
scroll to position [3063, 0]
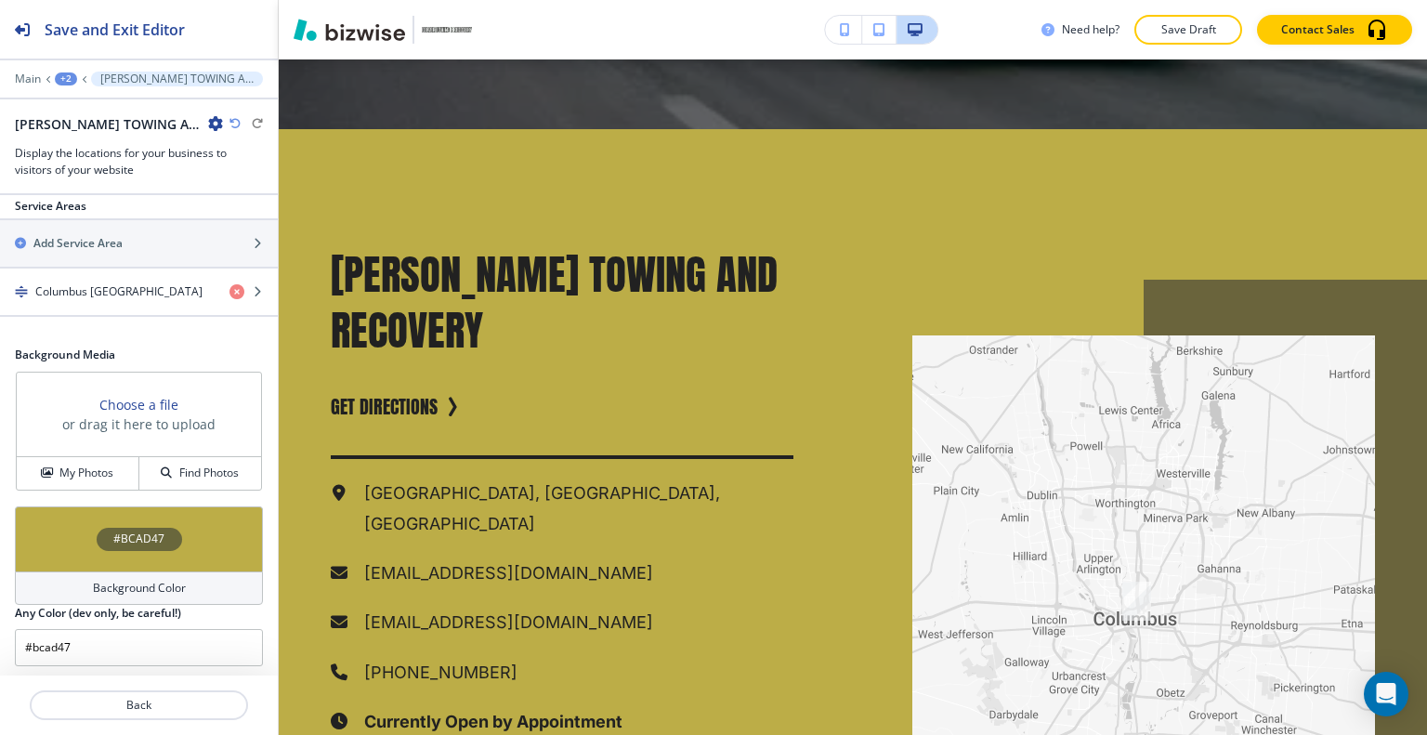
click at [82, 524] on div "#BCAD47" at bounding box center [139, 538] width 248 height 65
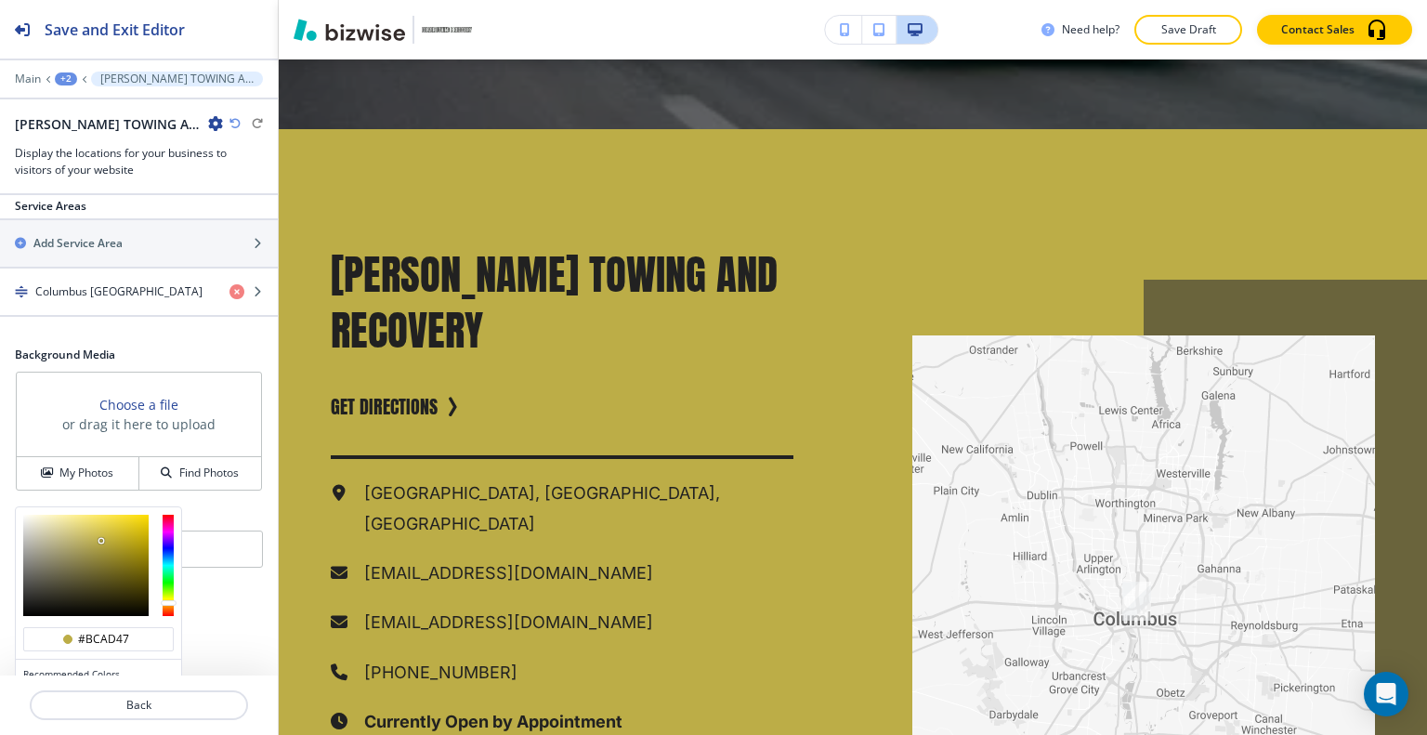
scroll to position [849, 0]
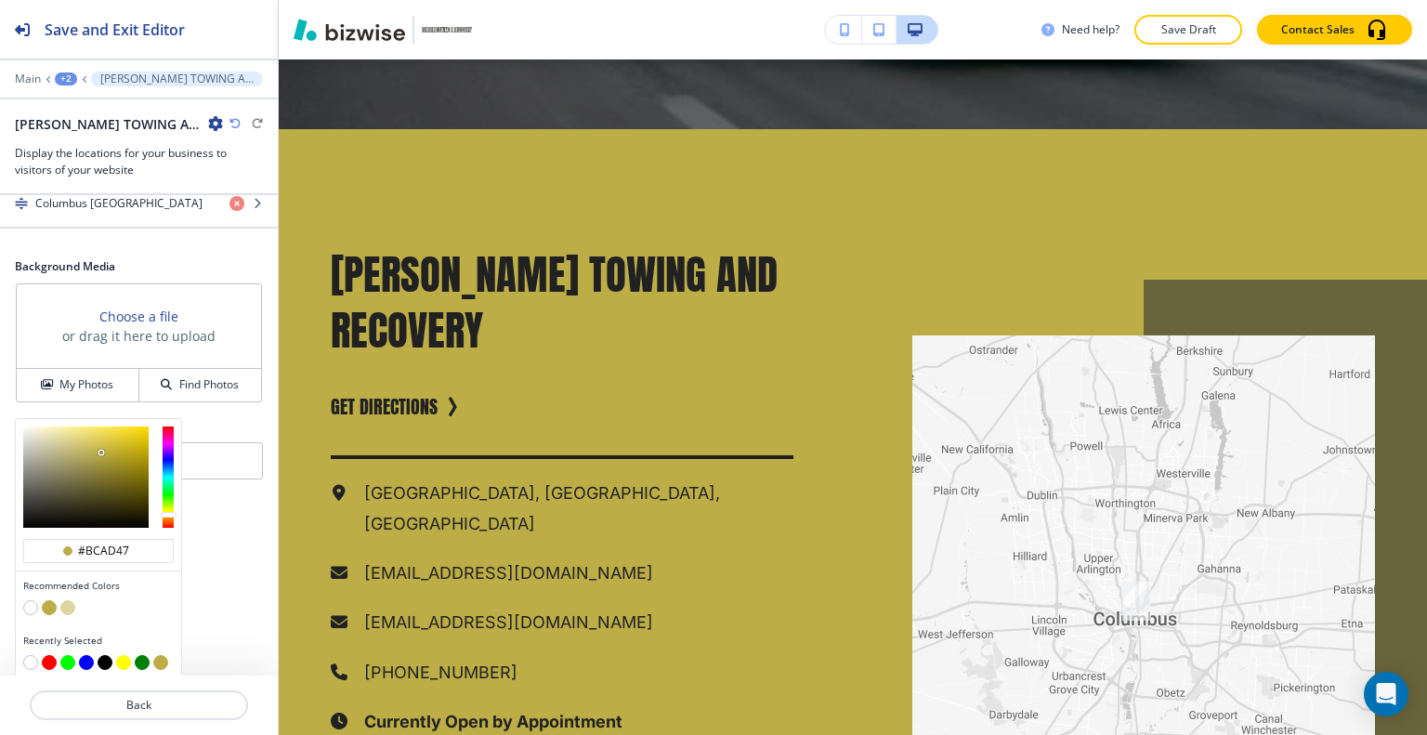
click at [28, 604] on button "button" at bounding box center [30, 607] width 15 height 15
type input "#FFFFFF"
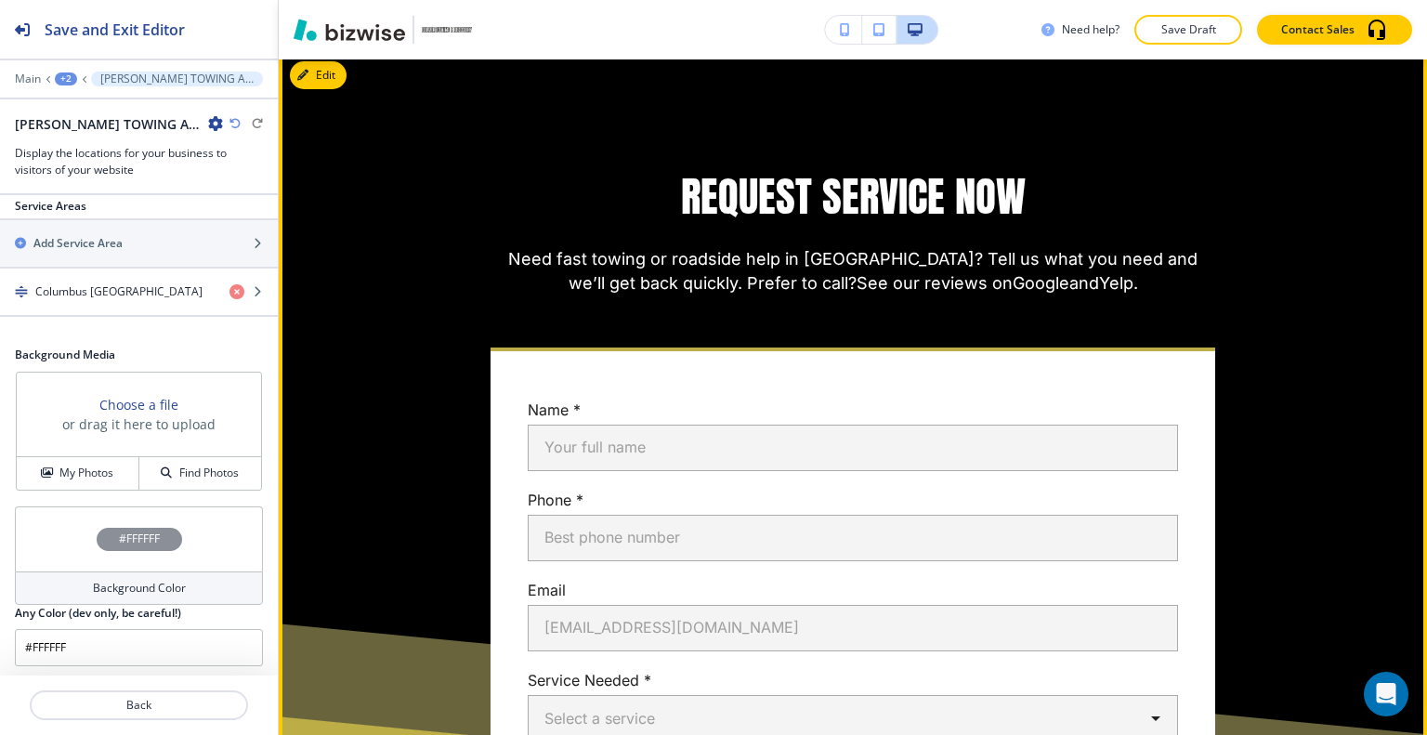
scroll to position [3991, 0]
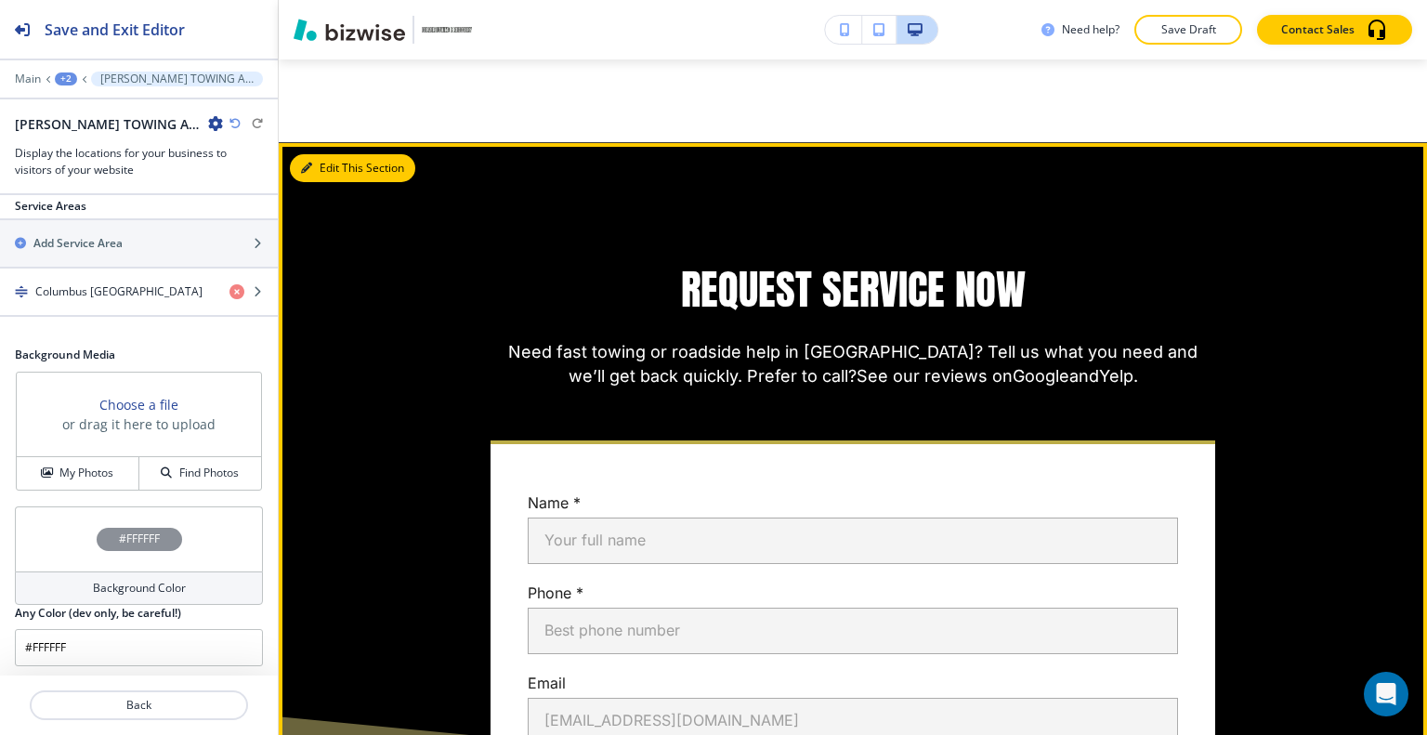
click at [331, 154] on button "Edit This Section" at bounding box center [352, 168] width 125 height 28
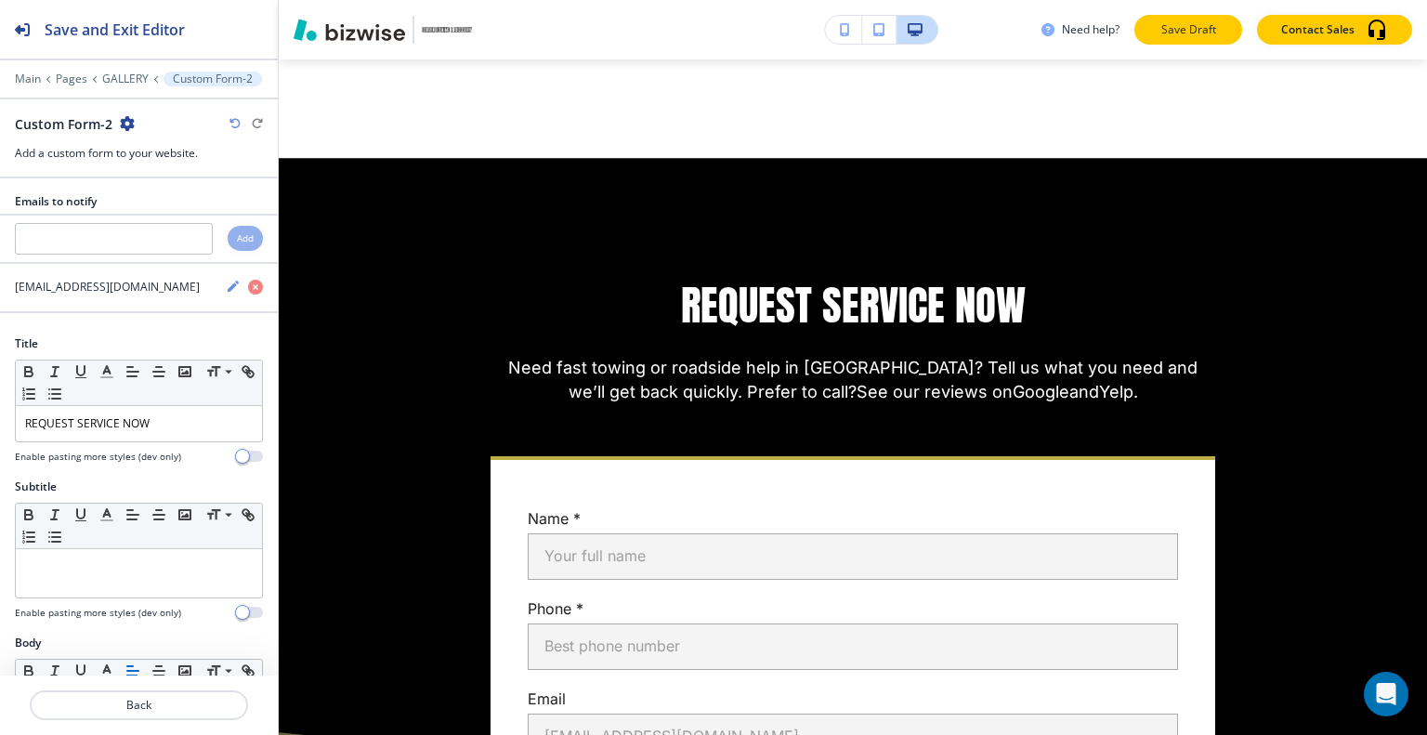
click at [1200, 30] on p "Save Draft" at bounding box center [1187, 29] width 59 height 17
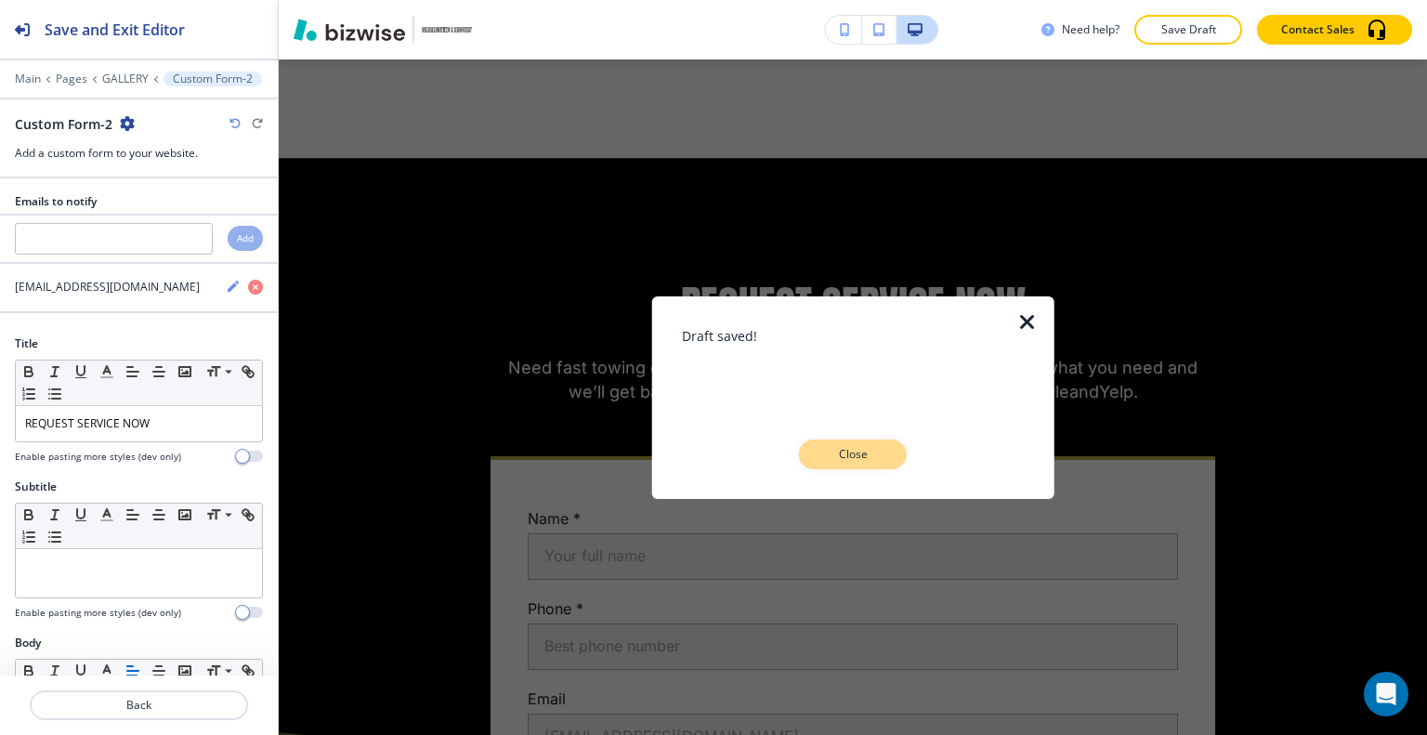
click at [867, 463] on div "Draft saved! Close" at bounding box center [853, 396] width 343 height 202
click at [869, 469] on div at bounding box center [853, 484] width 343 height 30
click at [869, 464] on button "Close" at bounding box center [853, 454] width 108 height 30
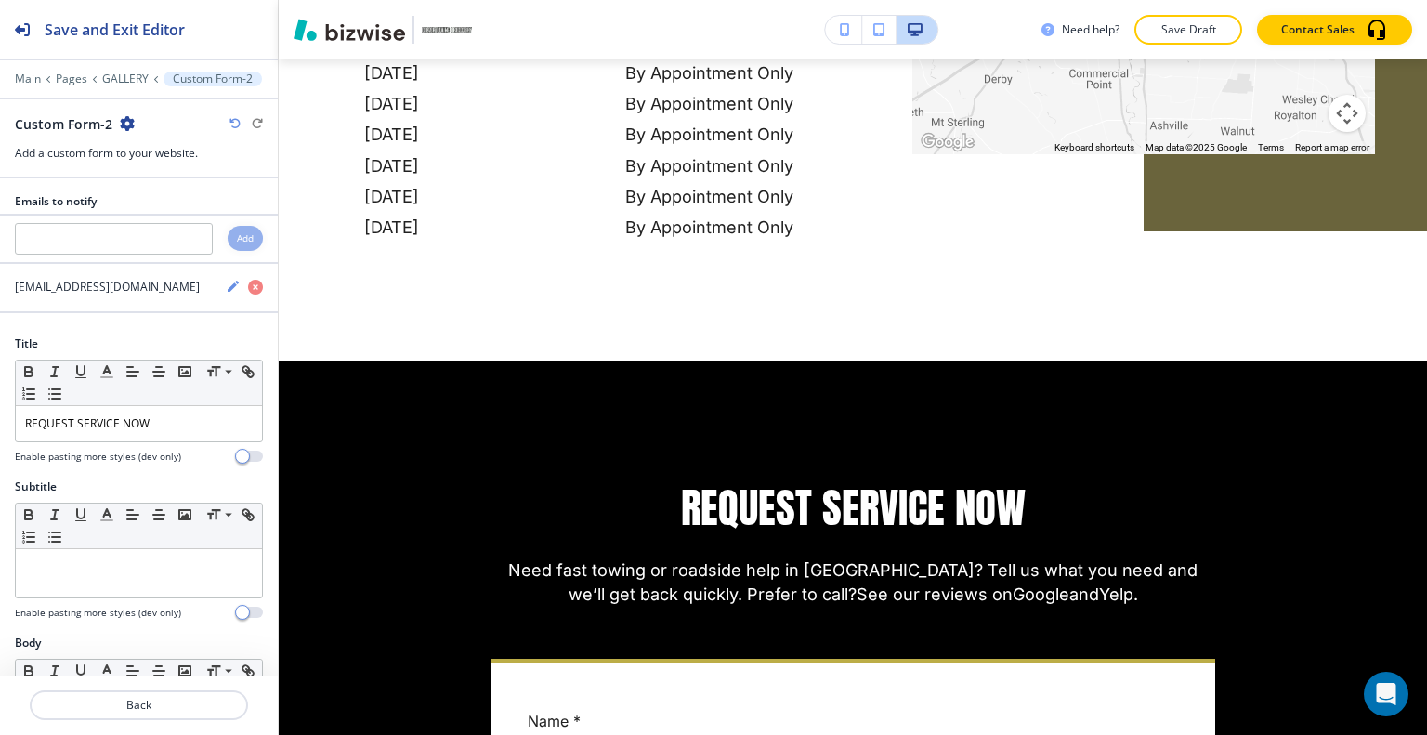
scroll to position [0, 0]
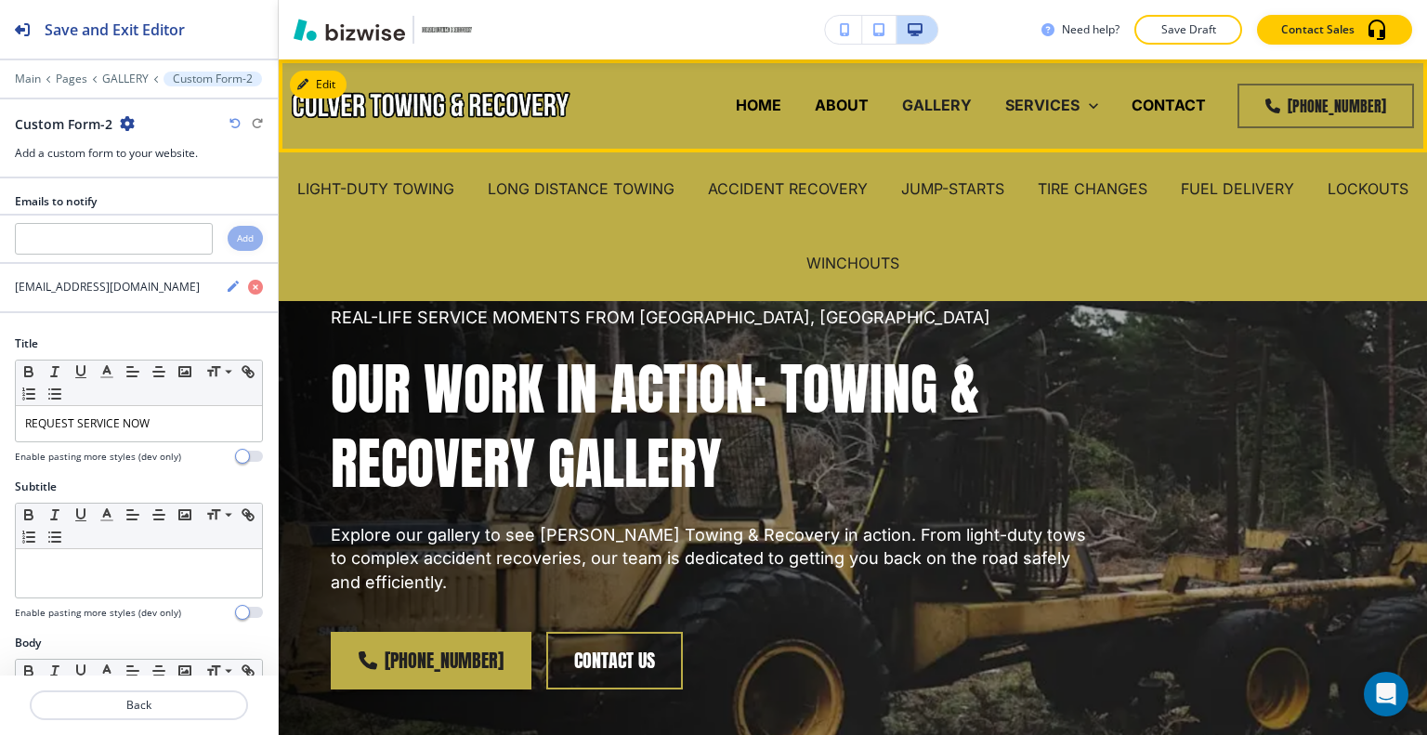
click at [1089, 108] on icon at bounding box center [1093, 106] width 19 height 19
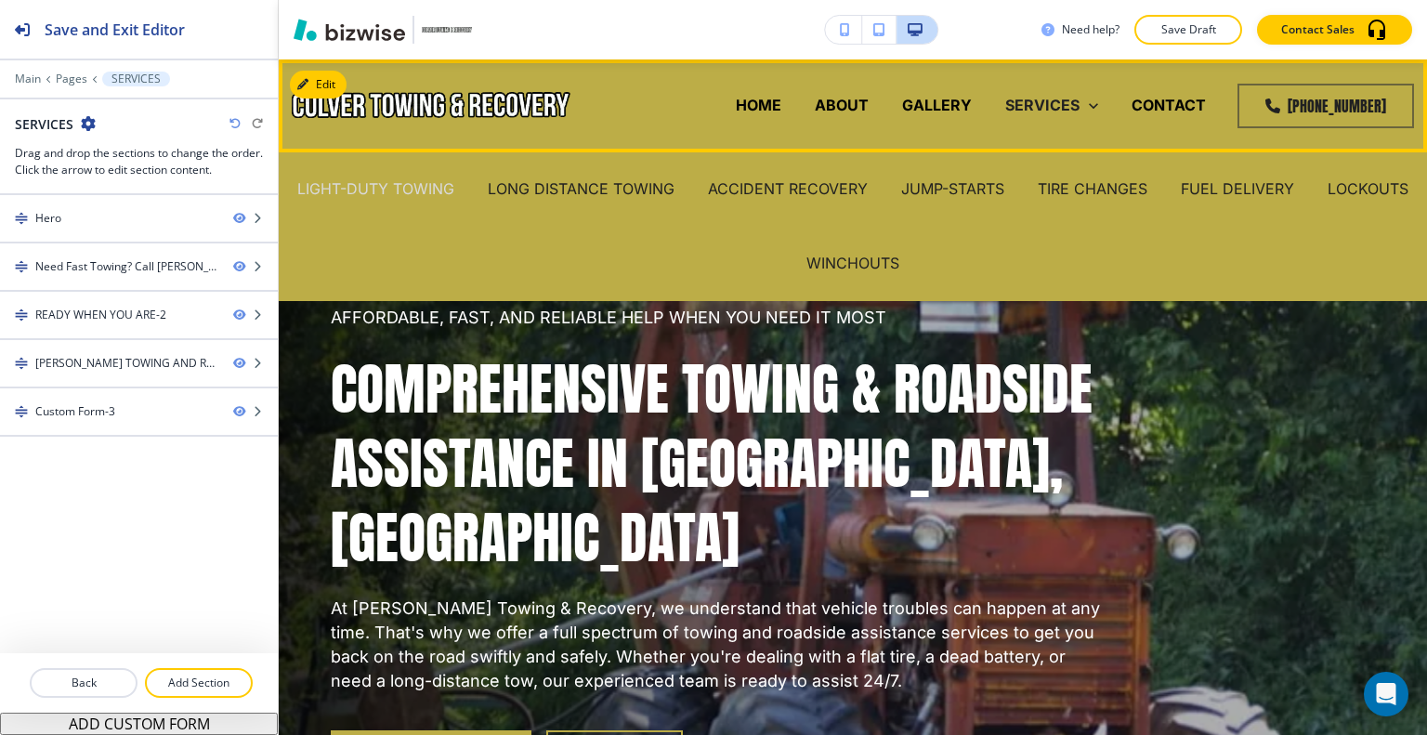
click at [446, 185] on p "LIGHT-DUTY TOWING" at bounding box center [375, 188] width 157 height 21
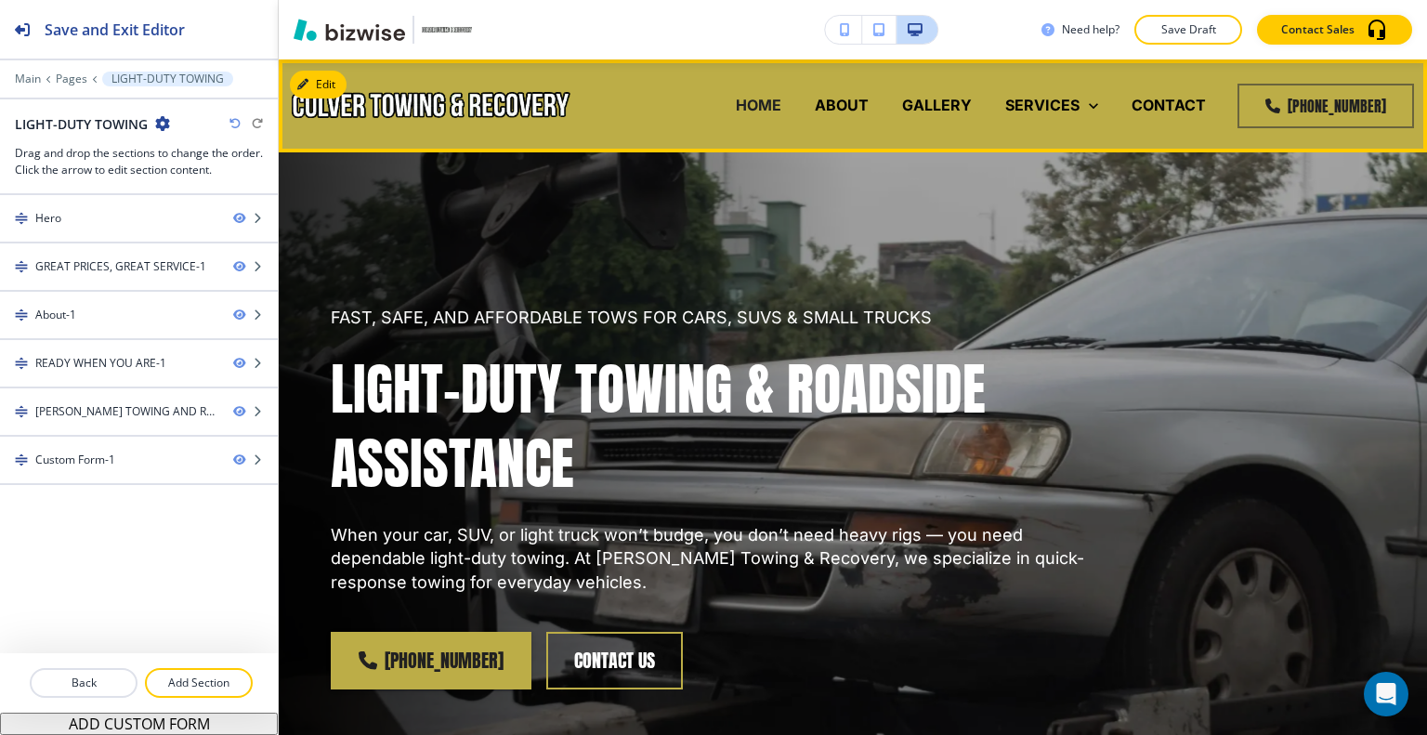
click at [762, 104] on p "HOME" at bounding box center [759, 105] width 46 height 21
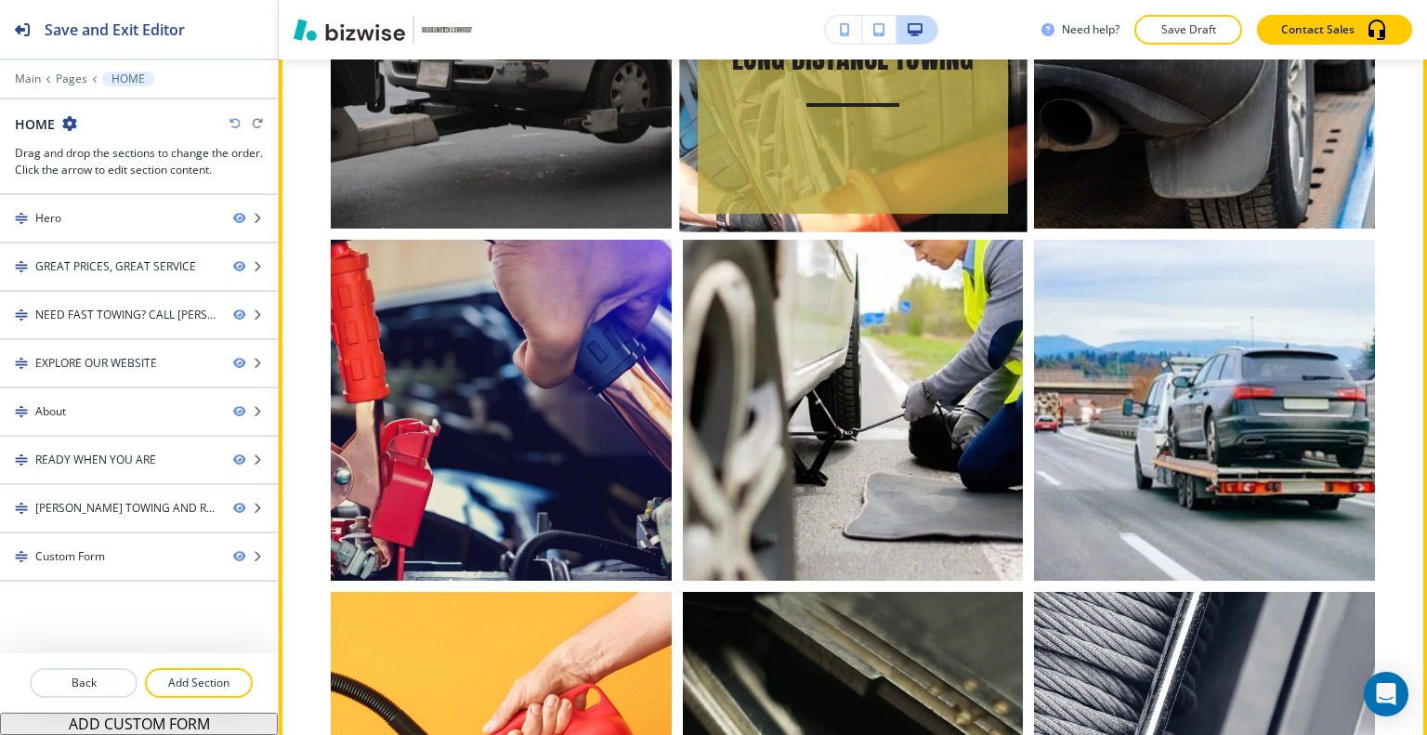
scroll to position [1672, 0]
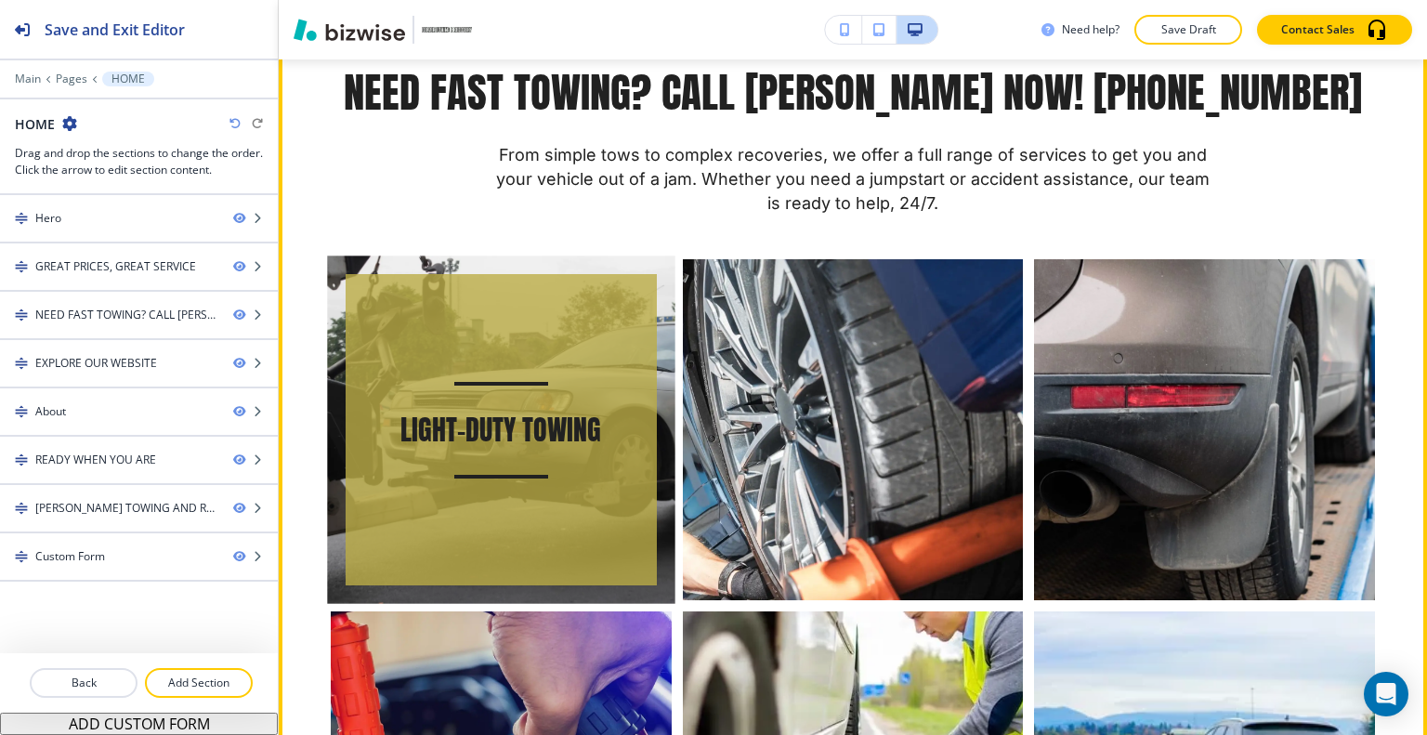
click at [543, 385] on div "button" at bounding box center [500, 384] width 93 height 4
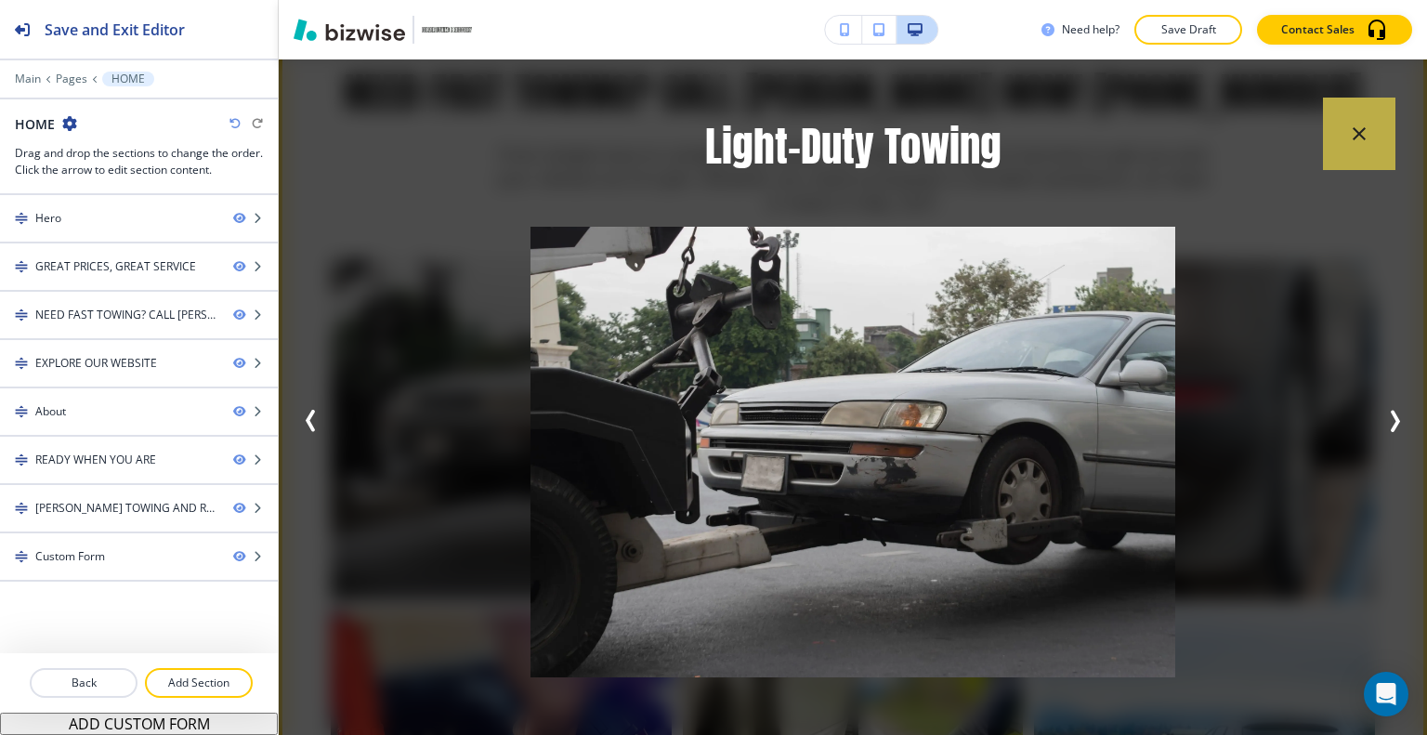
drag, startPoint x: 1364, startPoint y: 110, endPoint x: 1358, endPoint y: 120, distance: 11.6
click at [1364, 111] on button "button" at bounding box center [1359, 134] width 72 height 72
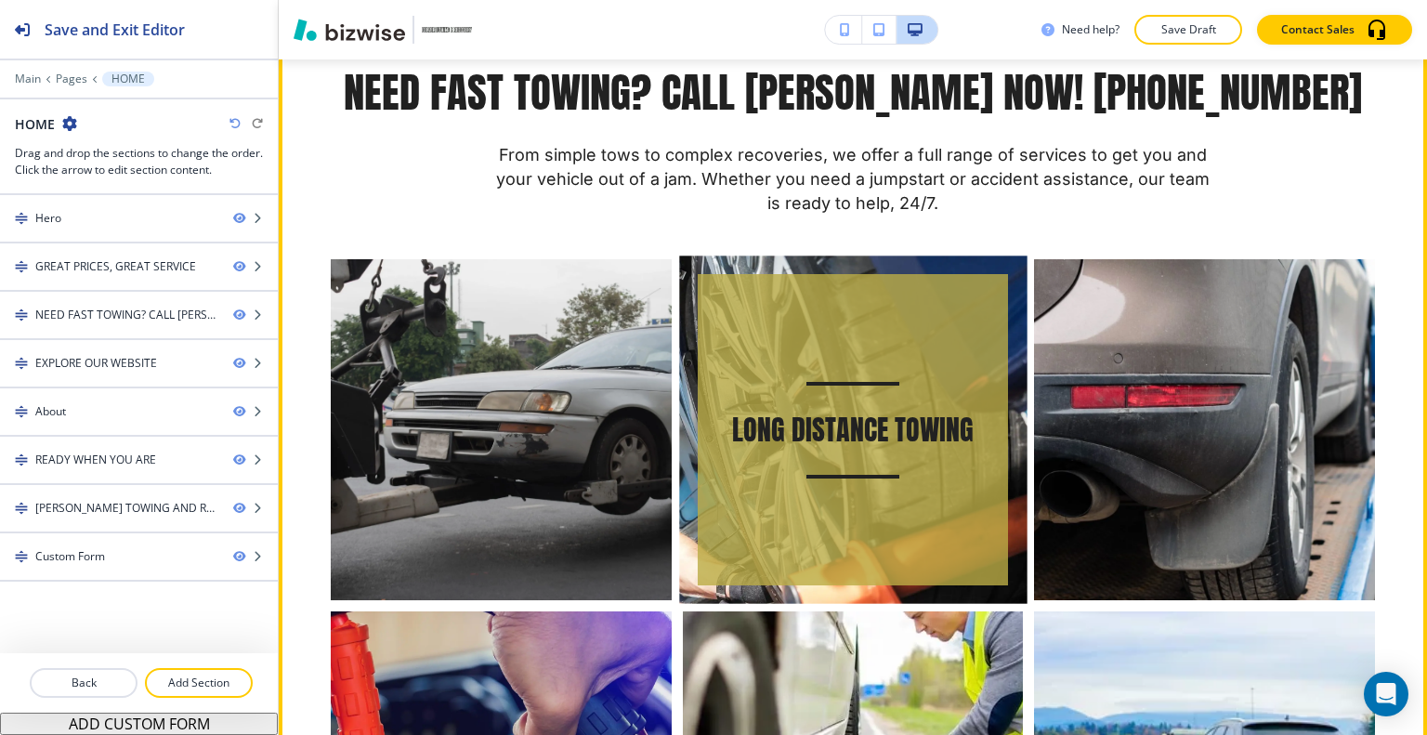
click at [921, 449] on p "Long Distance Towing" at bounding box center [853, 429] width 264 height 37
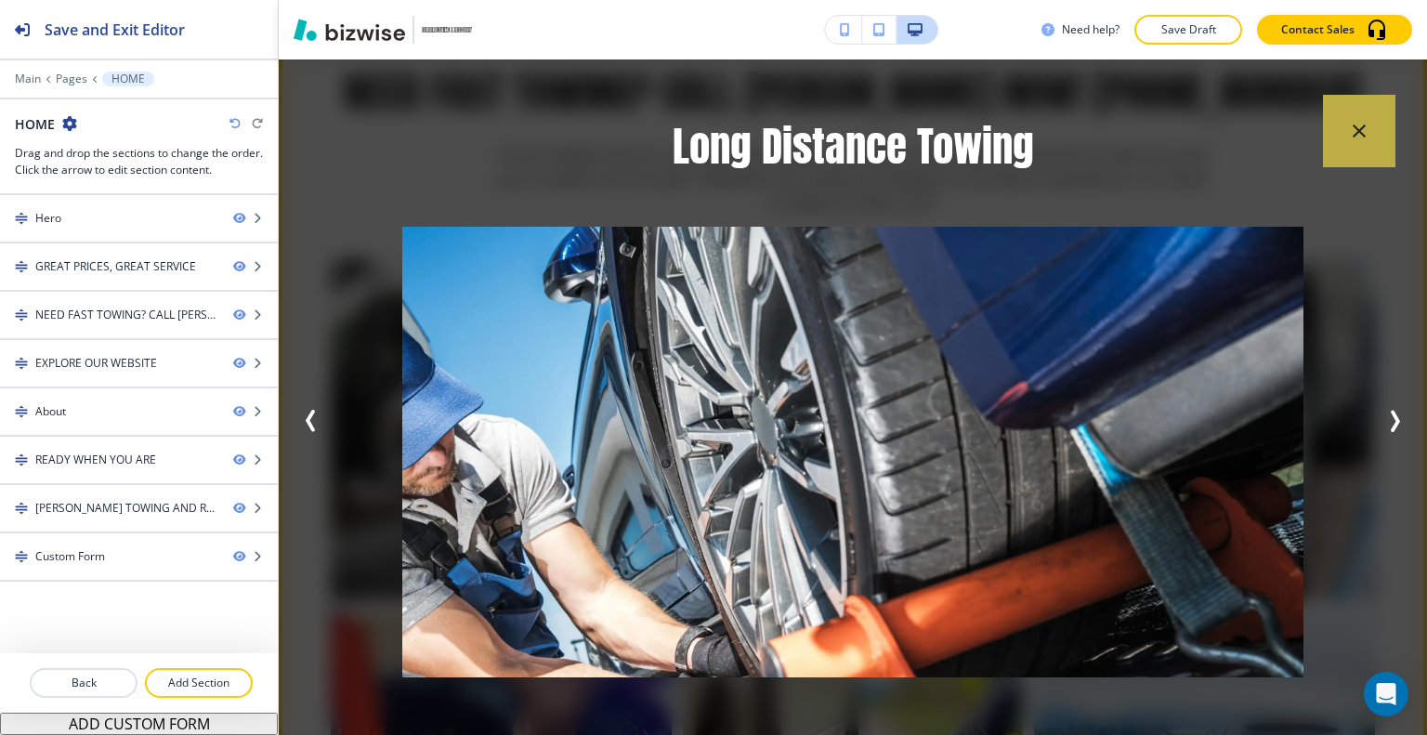
click at [1362, 129] on icon "button" at bounding box center [1359, 131] width 22 height 22
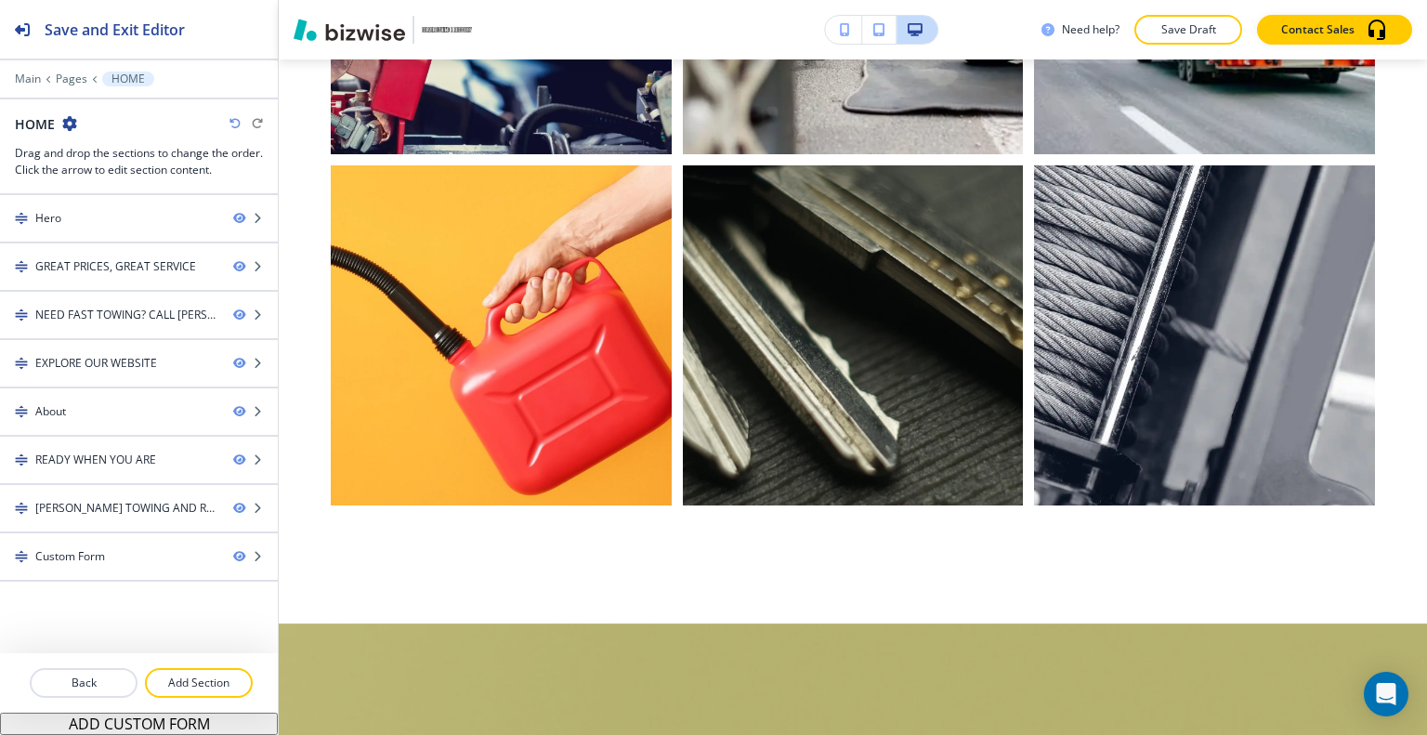
scroll to position [0, 0]
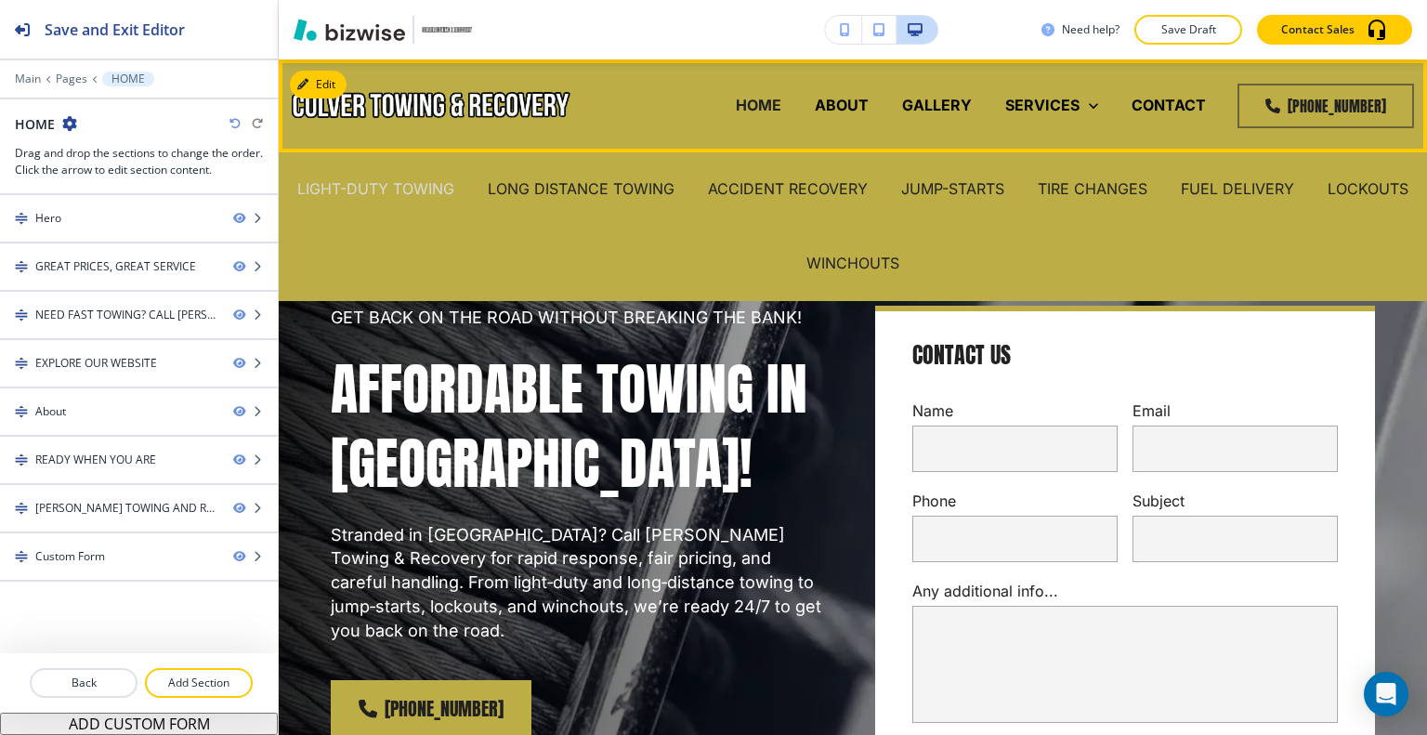
click at [454, 183] on p "LIGHT-DUTY TOWING" at bounding box center [375, 188] width 157 height 21
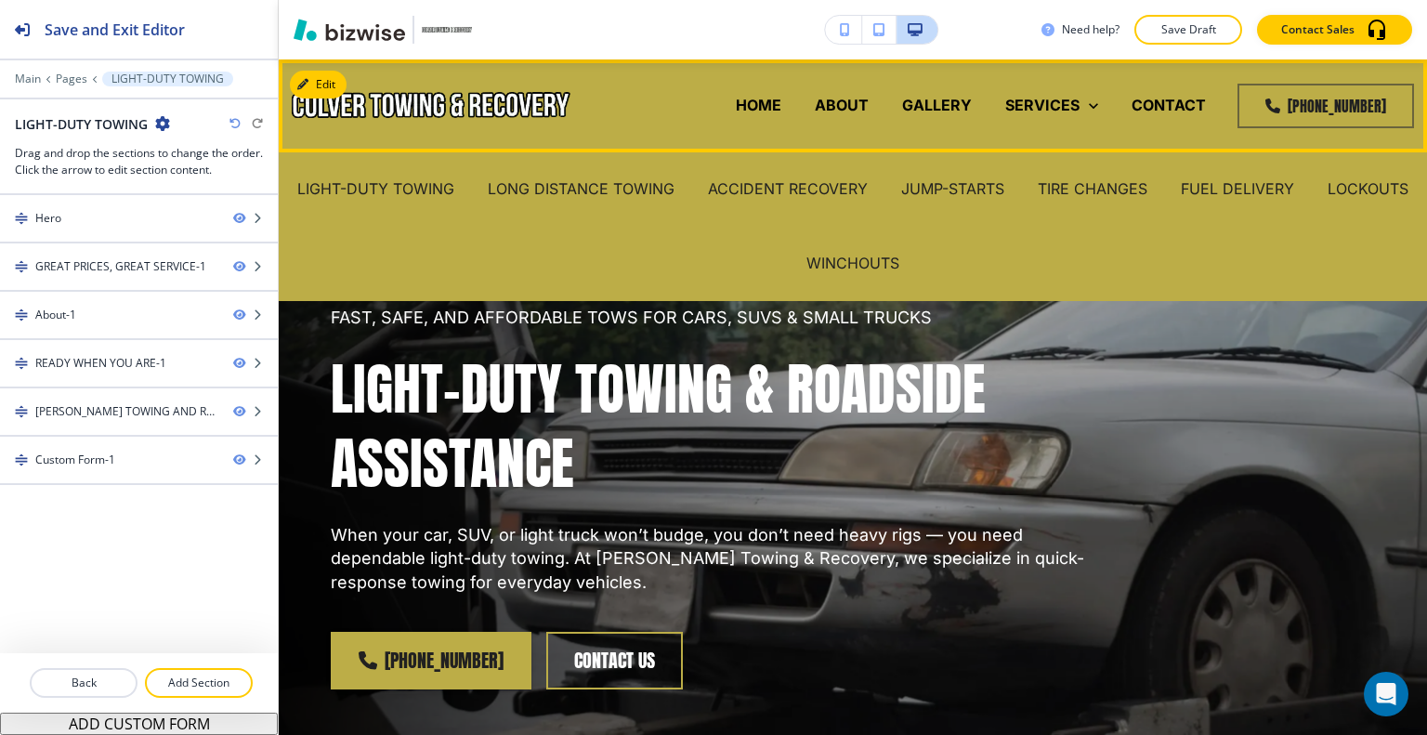
click at [1061, 124] on div "SERVICES LIGHT-DUTY TOWING LONG DISTANCE TOWING ACCIDENT RECOVERY JUMP-STARTS T…" at bounding box center [1051, 106] width 126 height 74
click at [442, 187] on p "LIGHT-DUTY TOWING" at bounding box center [375, 188] width 157 height 21
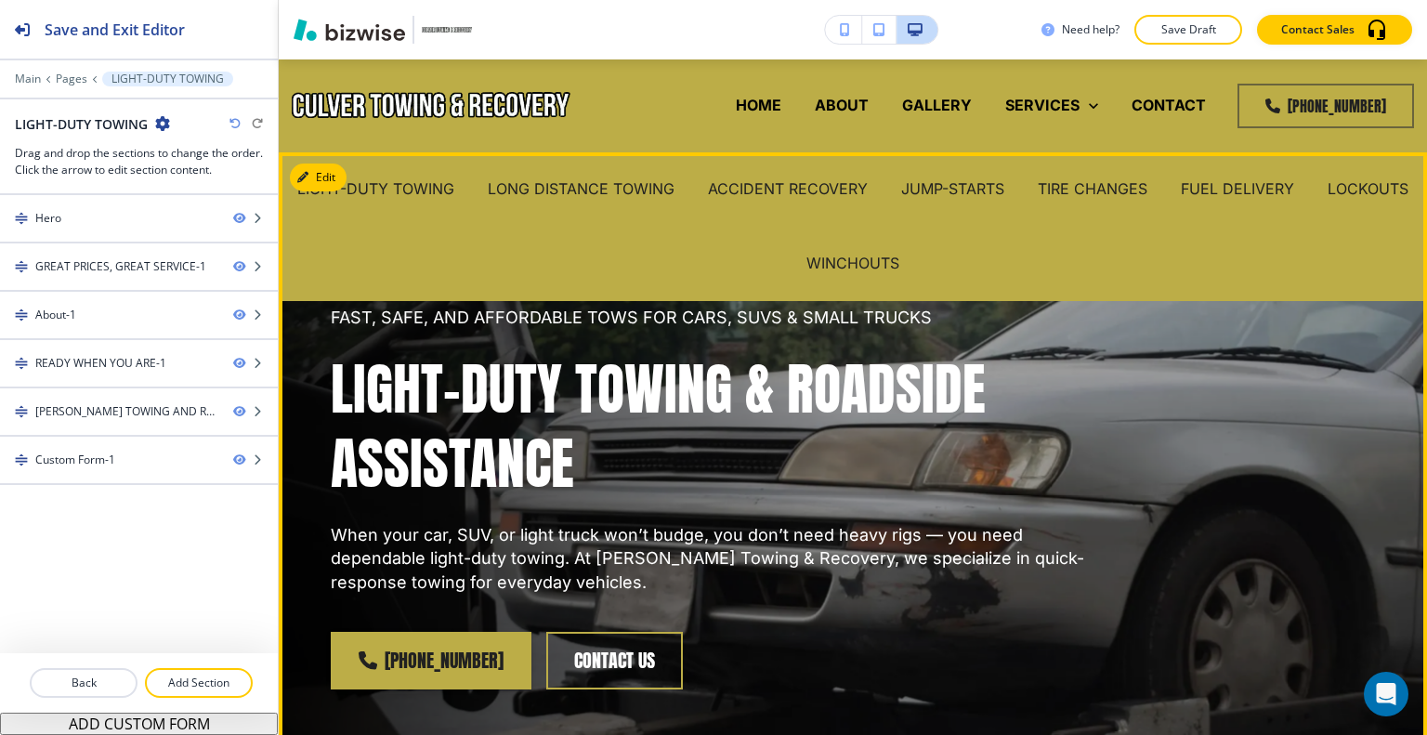
click at [1198, 555] on div "FAST, SAFE, AND AFFORDABLE TOWS FOR CARS, SUVS & SMALL TRUCKS LIGHT-DUTY TOWING…" at bounding box center [830, 475] width 1089 height 577
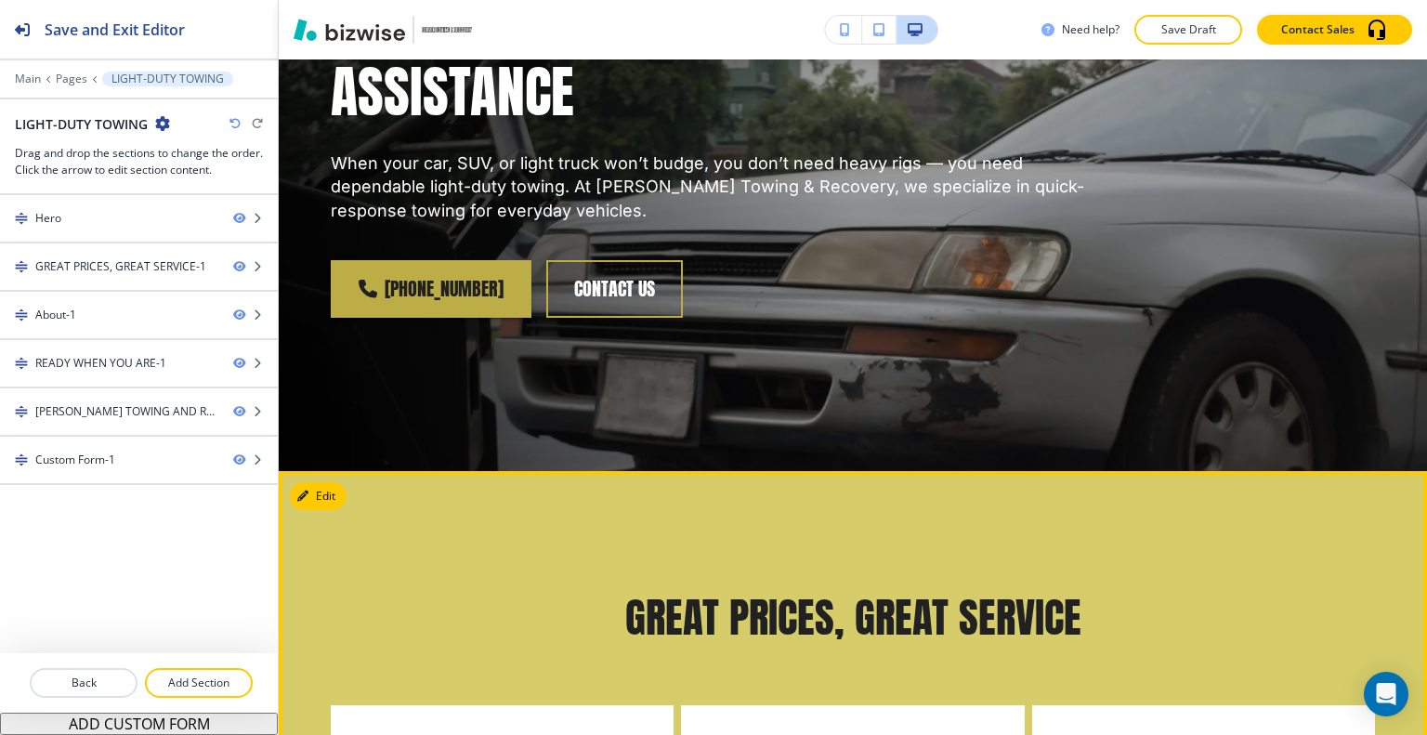
scroll to position [743, 0]
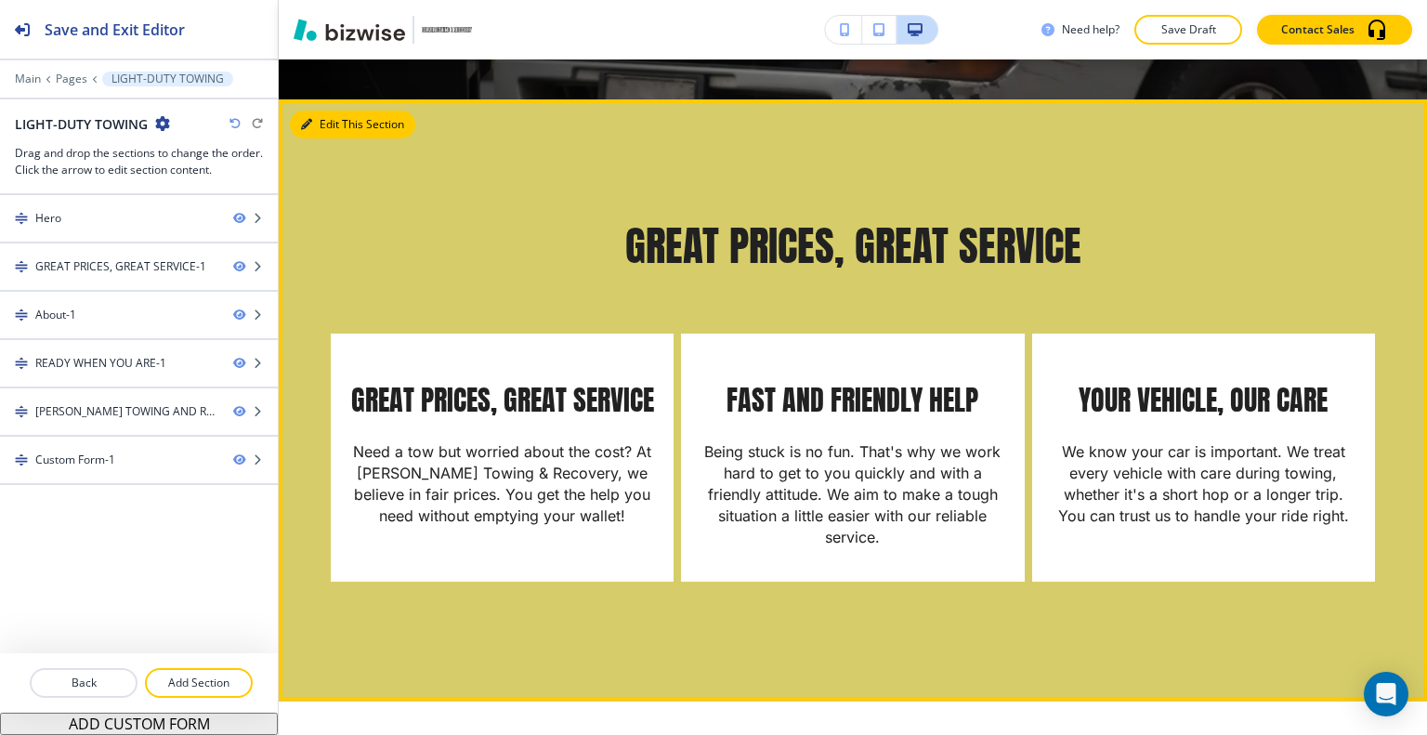
click at [333, 122] on button "Edit This Section" at bounding box center [352, 125] width 125 height 28
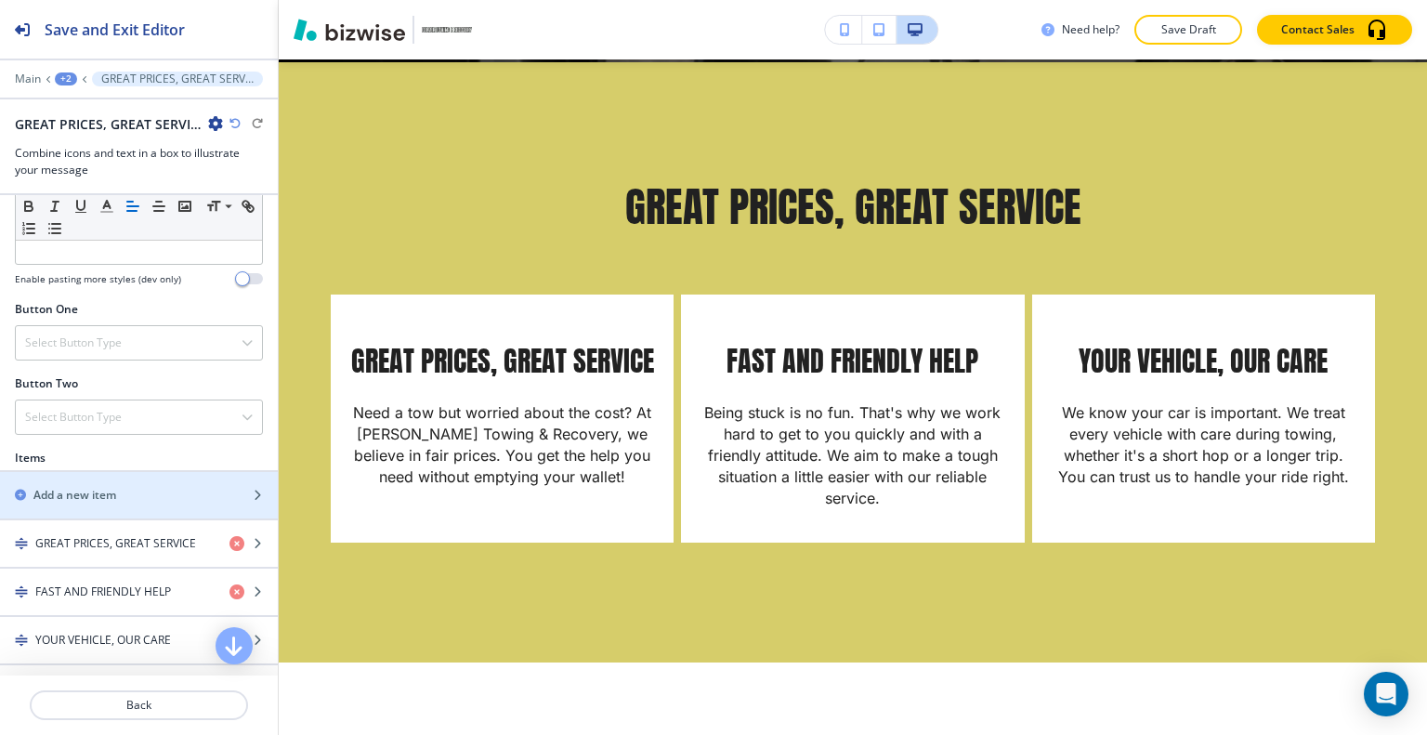
scroll to position [1009, 0]
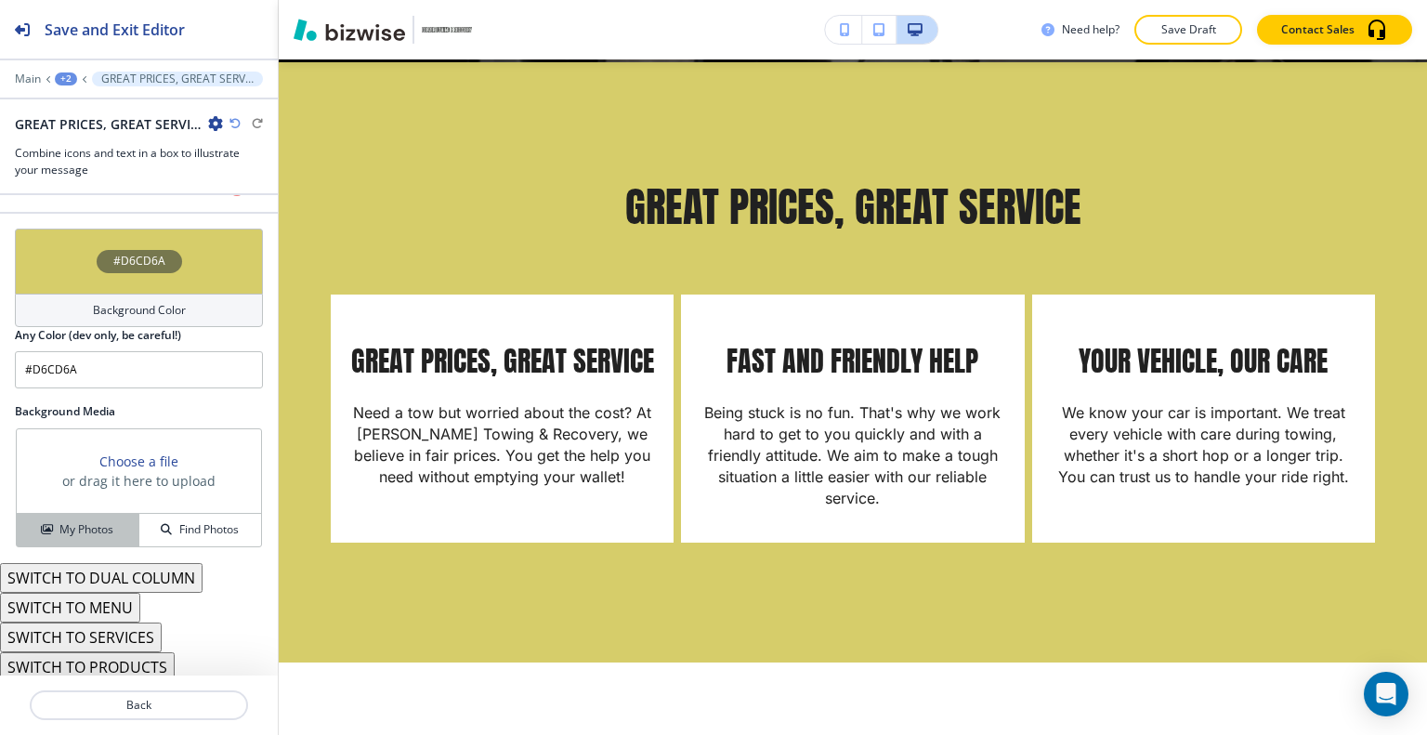
click at [98, 516] on button "My Photos" at bounding box center [78, 530] width 123 height 33
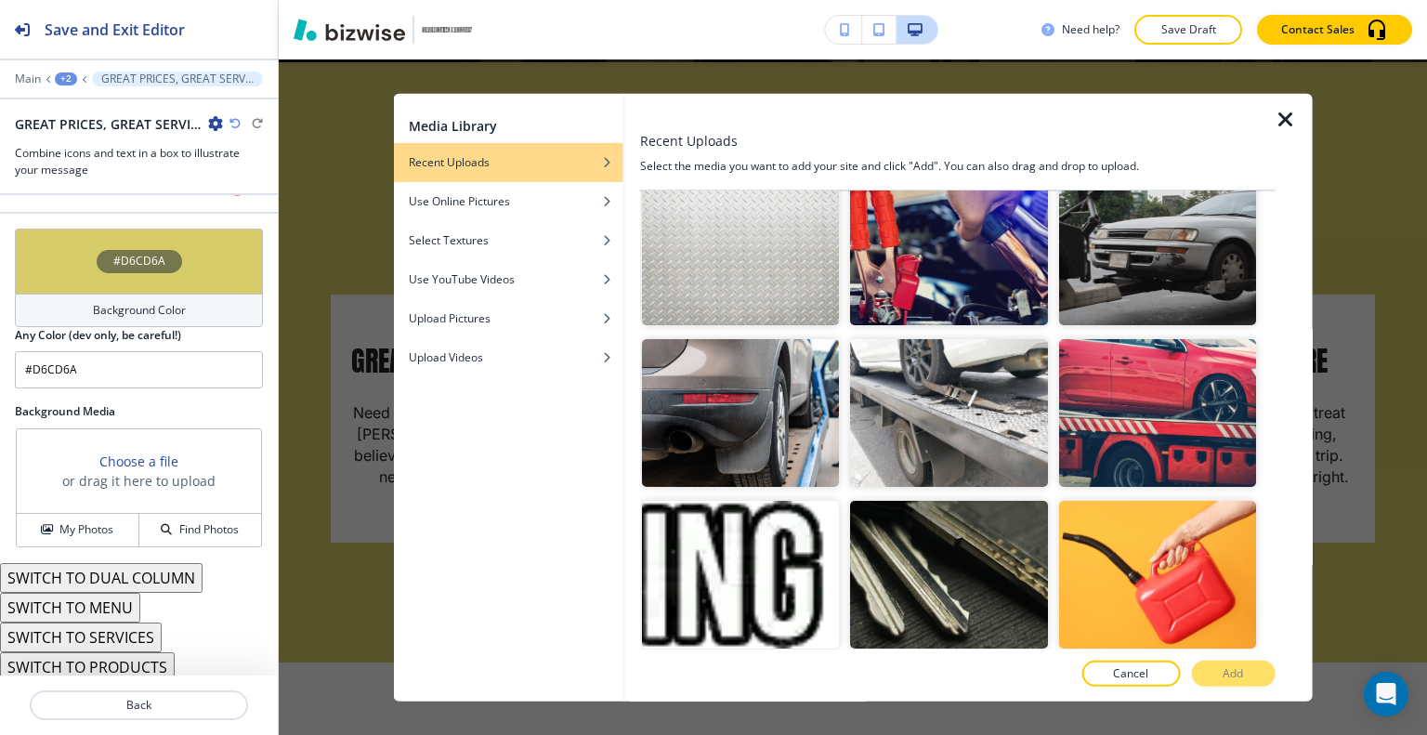
scroll to position [557, 0]
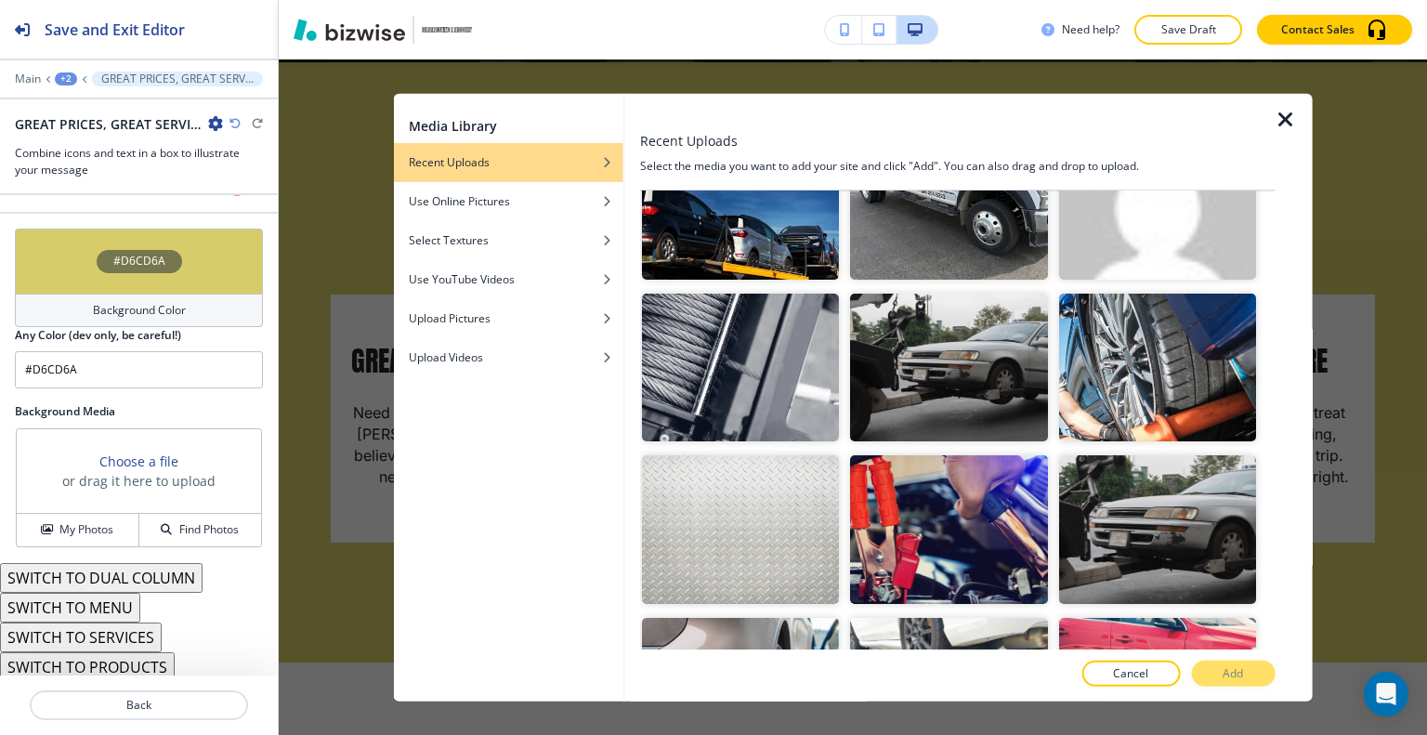
click at [777, 225] on img "button" at bounding box center [740, 206] width 197 height 148
click at [1247, 677] on button "Add" at bounding box center [1233, 673] width 84 height 26
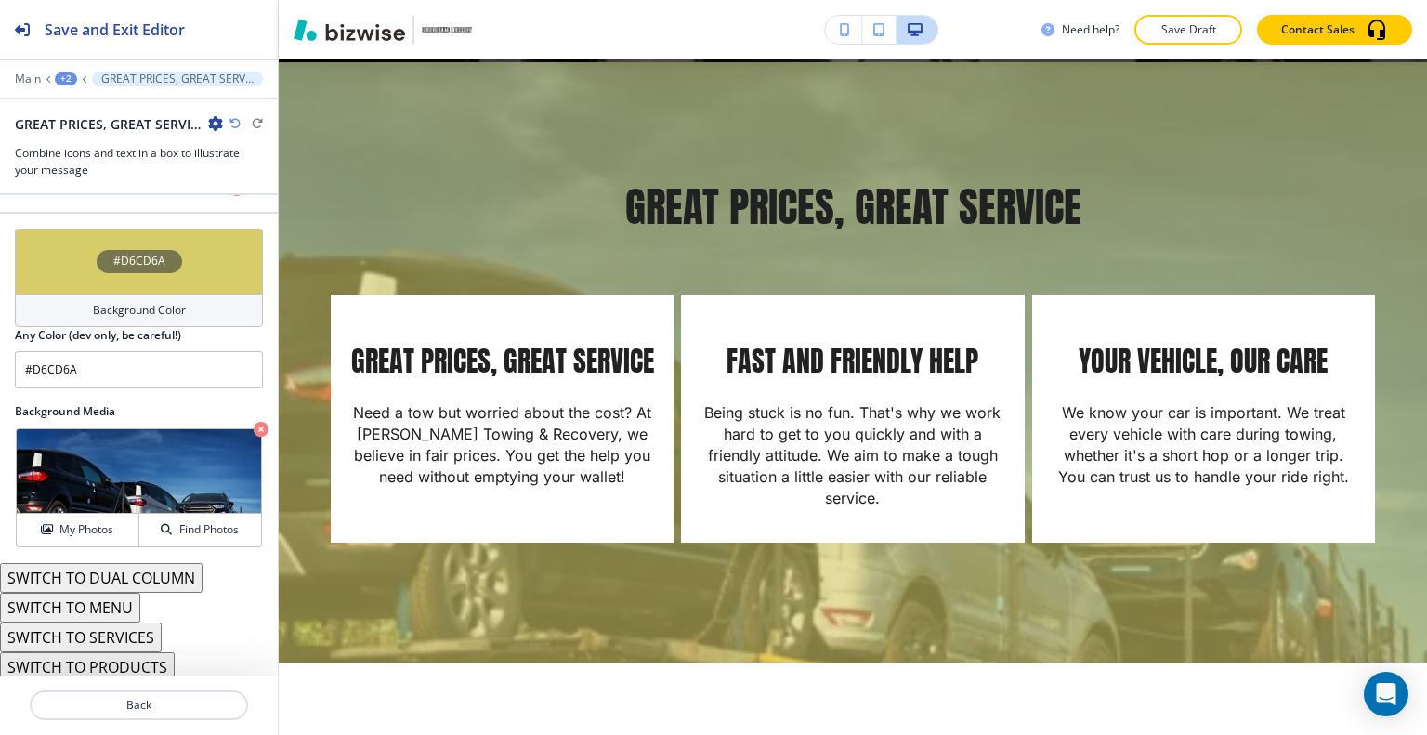
click at [63, 268] on div "#D6CD6A" at bounding box center [139, 261] width 248 height 65
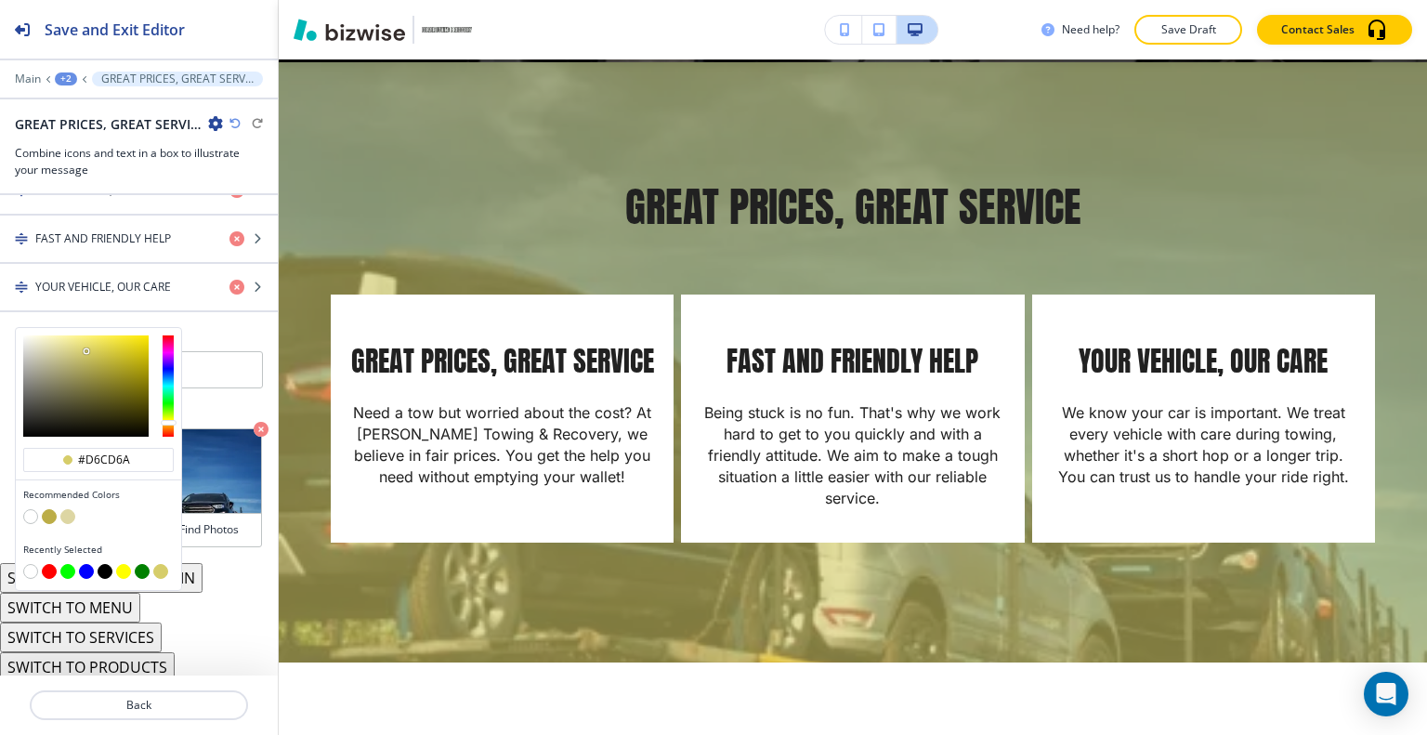
click at [104, 564] on button "button" at bounding box center [105, 571] width 15 height 15
type input "#000000"
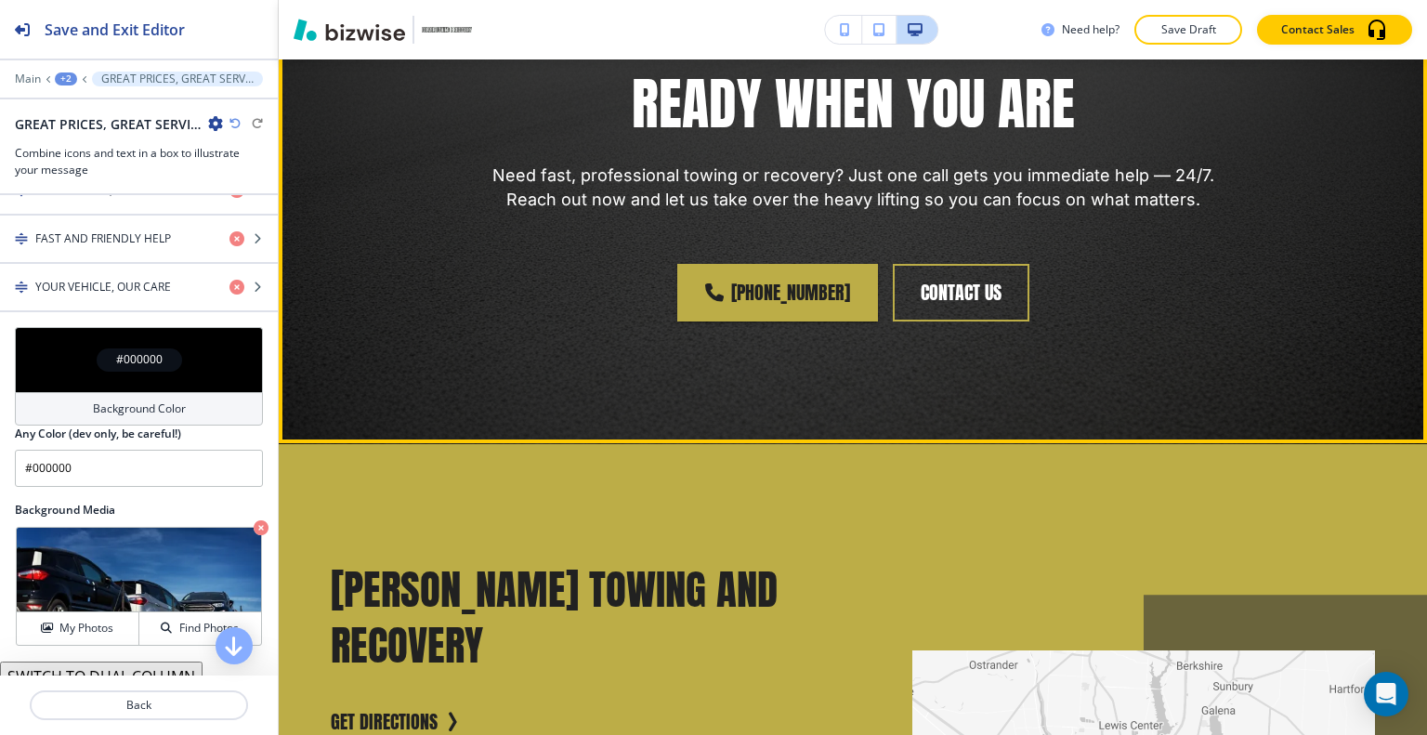
scroll to position [1990, 0]
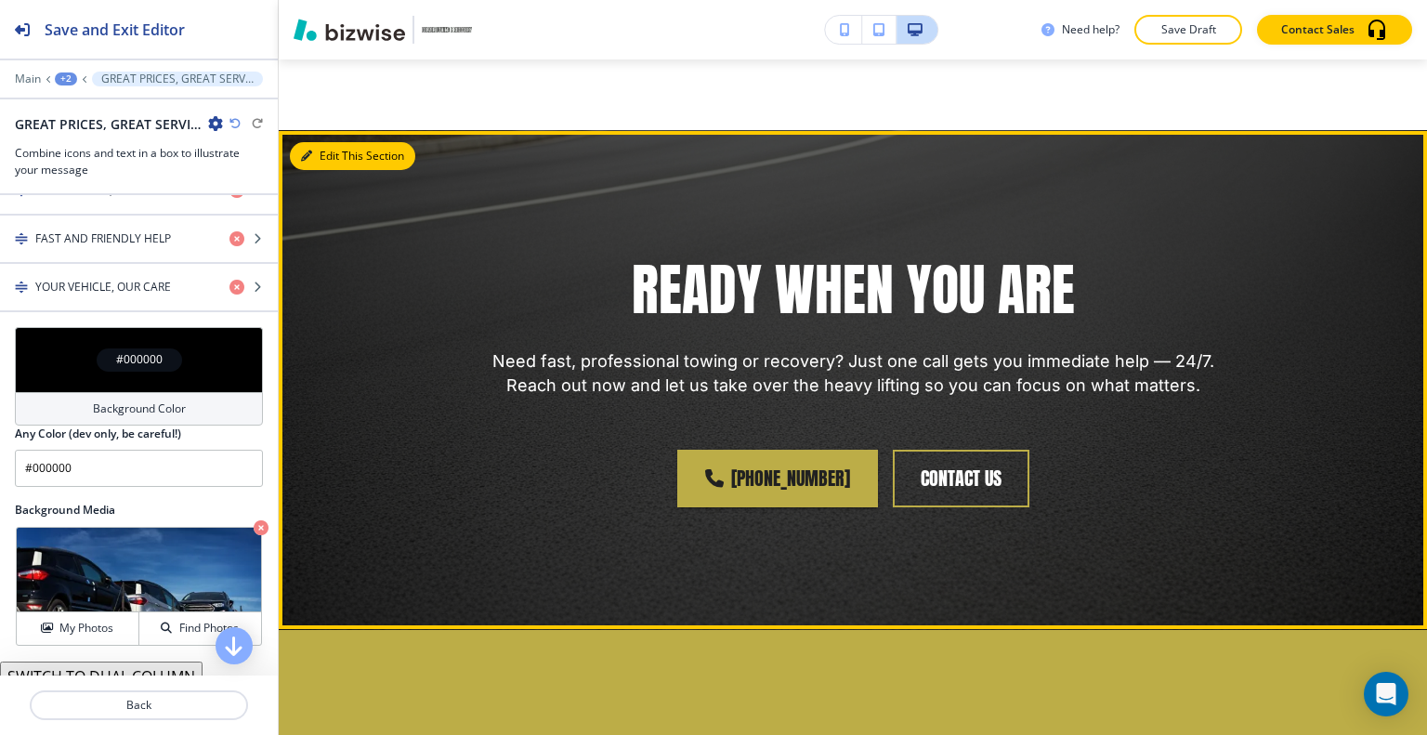
click at [327, 170] on button "Edit This Section" at bounding box center [352, 156] width 125 height 28
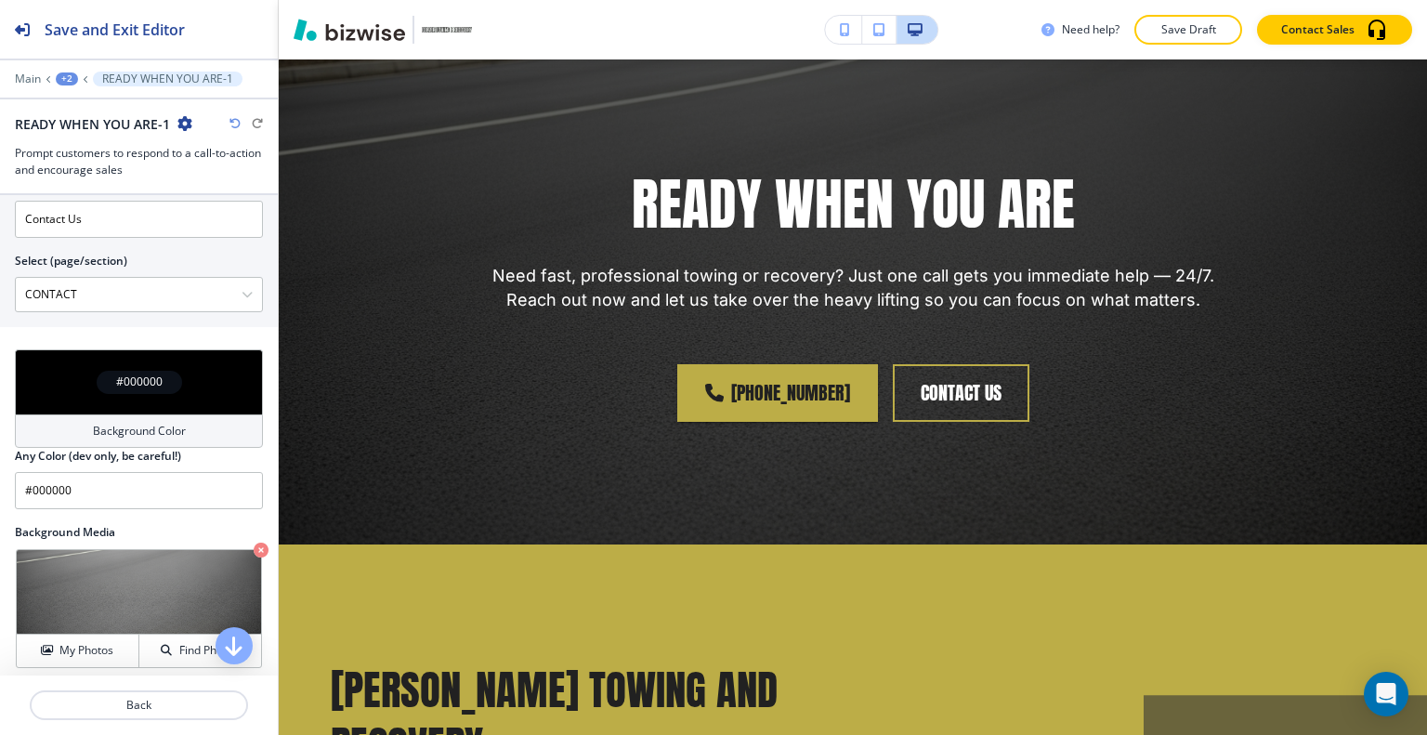
scroll to position [991, 0]
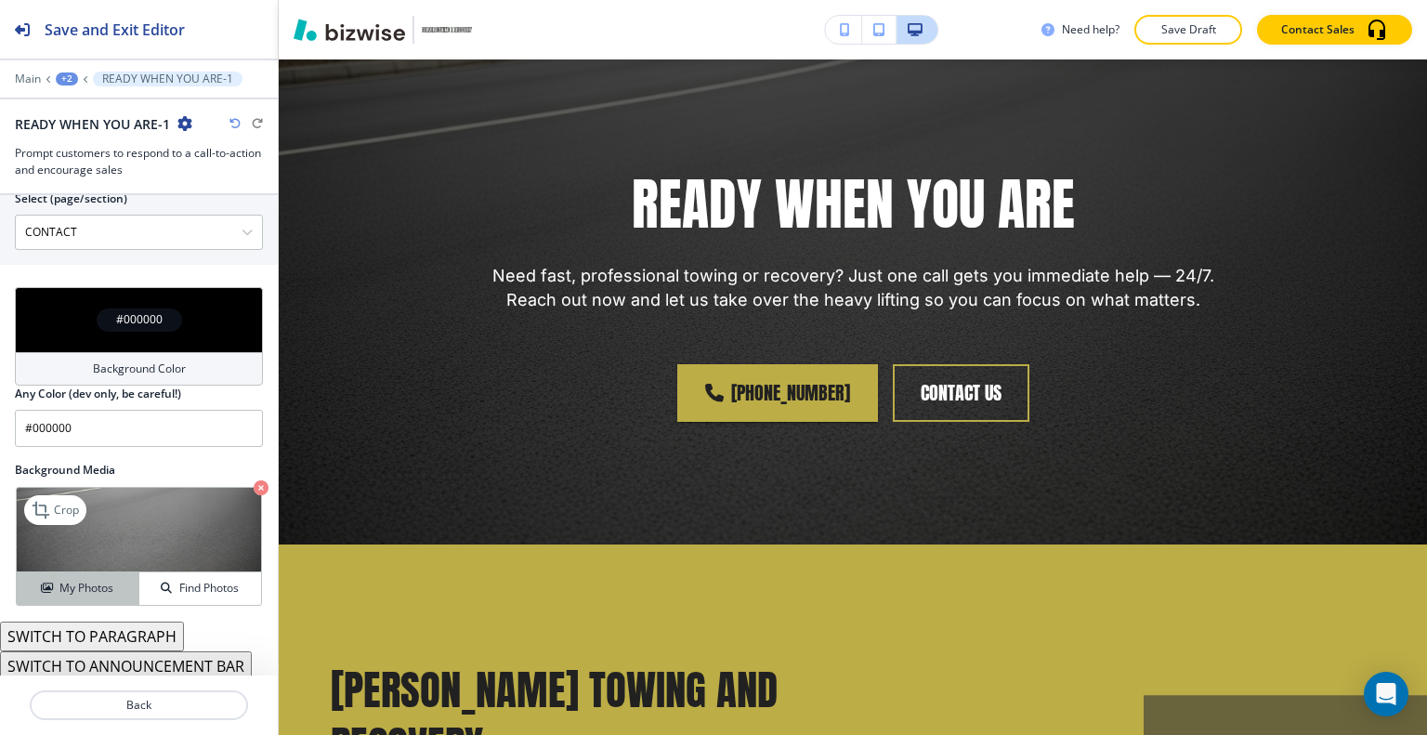
click at [97, 581] on h4 "My Photos" at bounding box center [86, 588] width 54 height 17
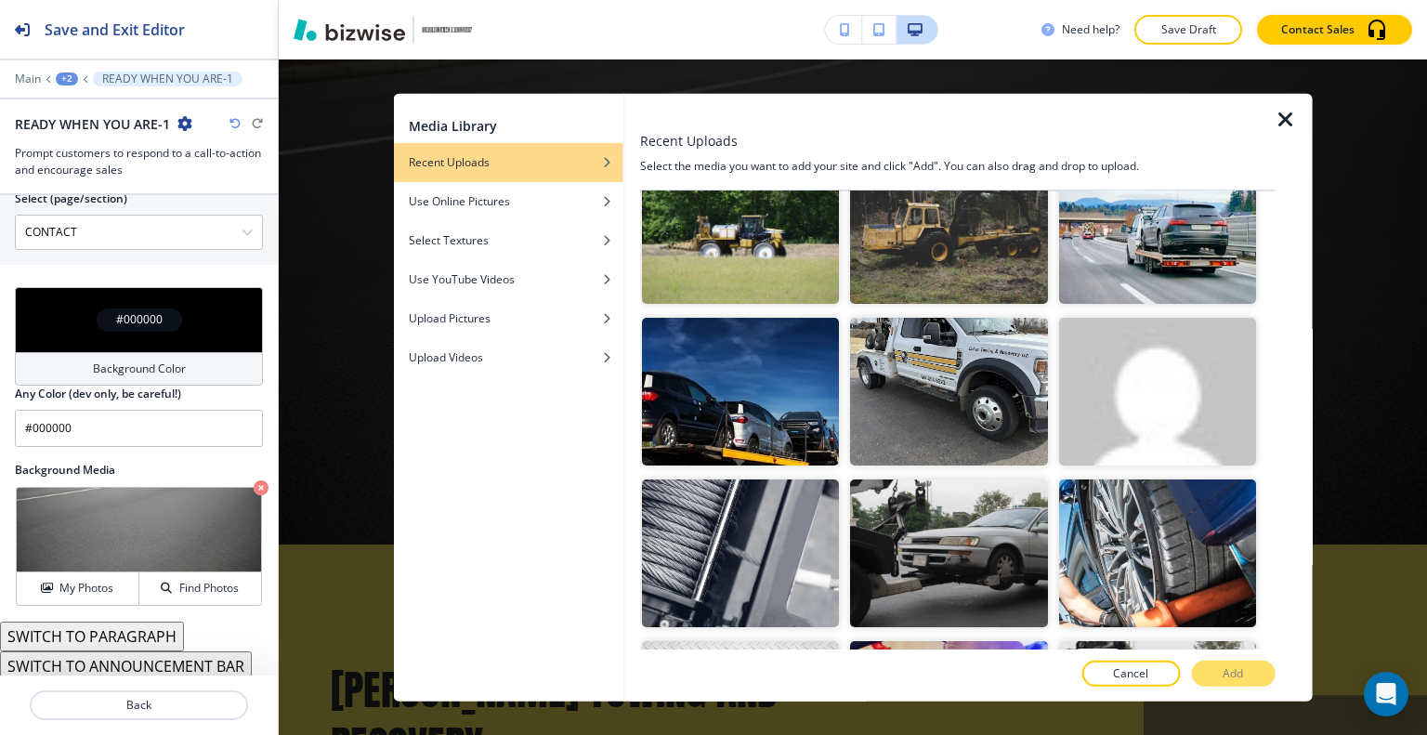
scroll to position [557, 0]
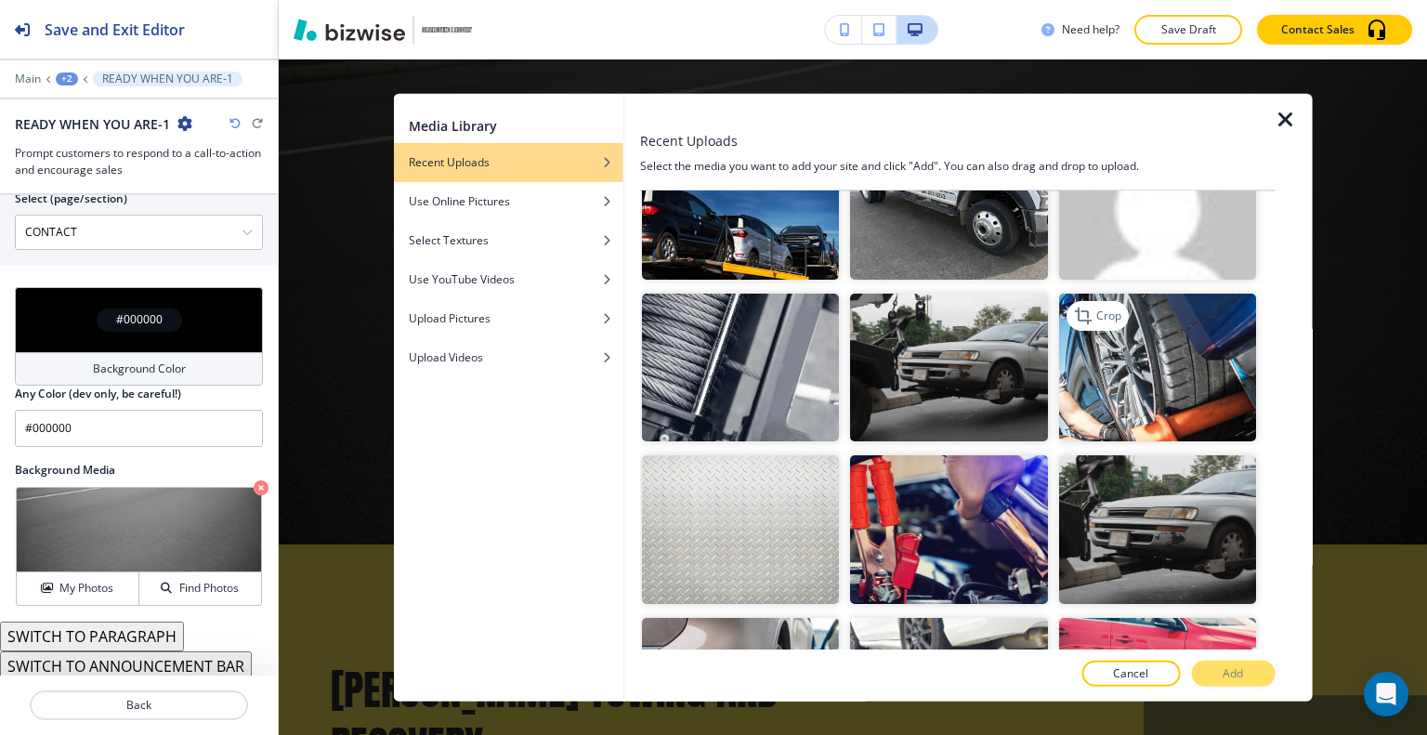
click at [1167, 386] on img "button" at bounding box center [1156, 368] width 197 height 148
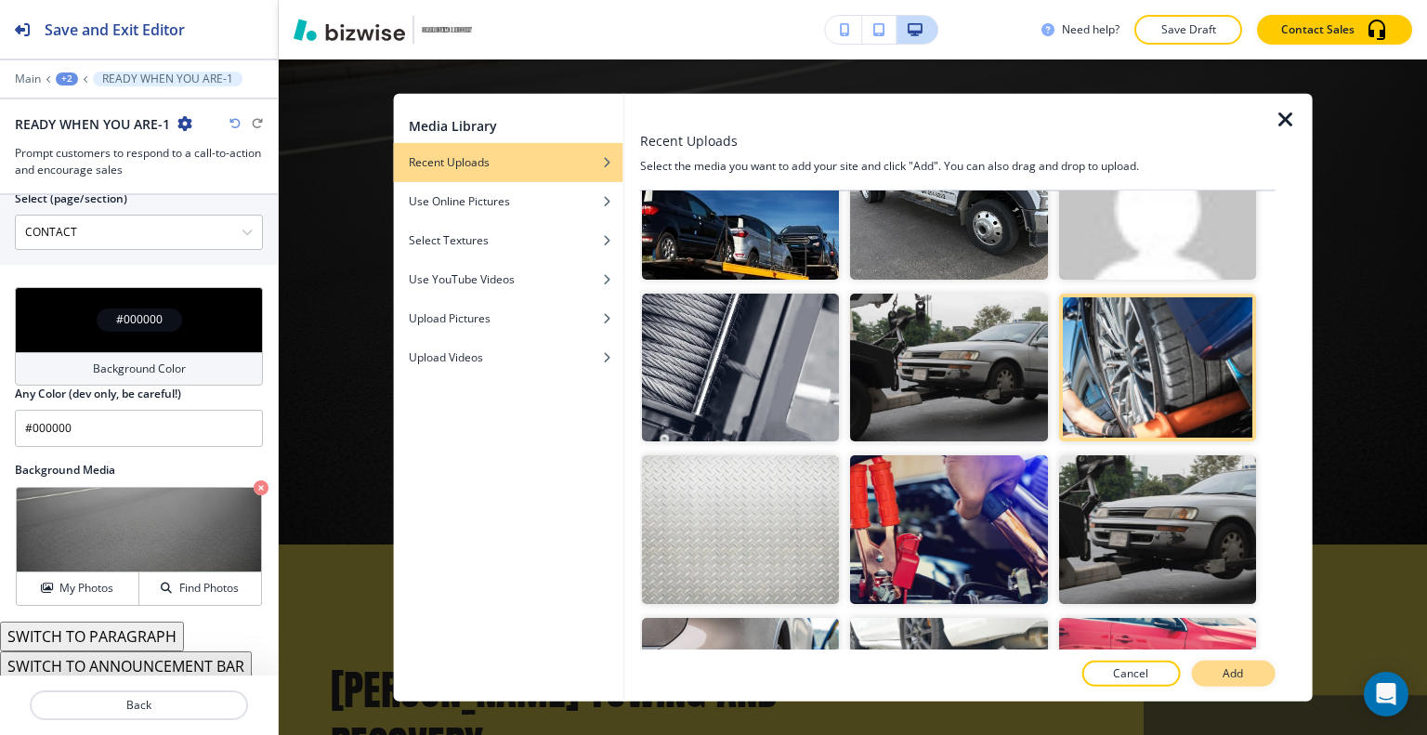
click at [1260, 672] on button "Add" at bounding box center [1233, 673] width 84 height 26
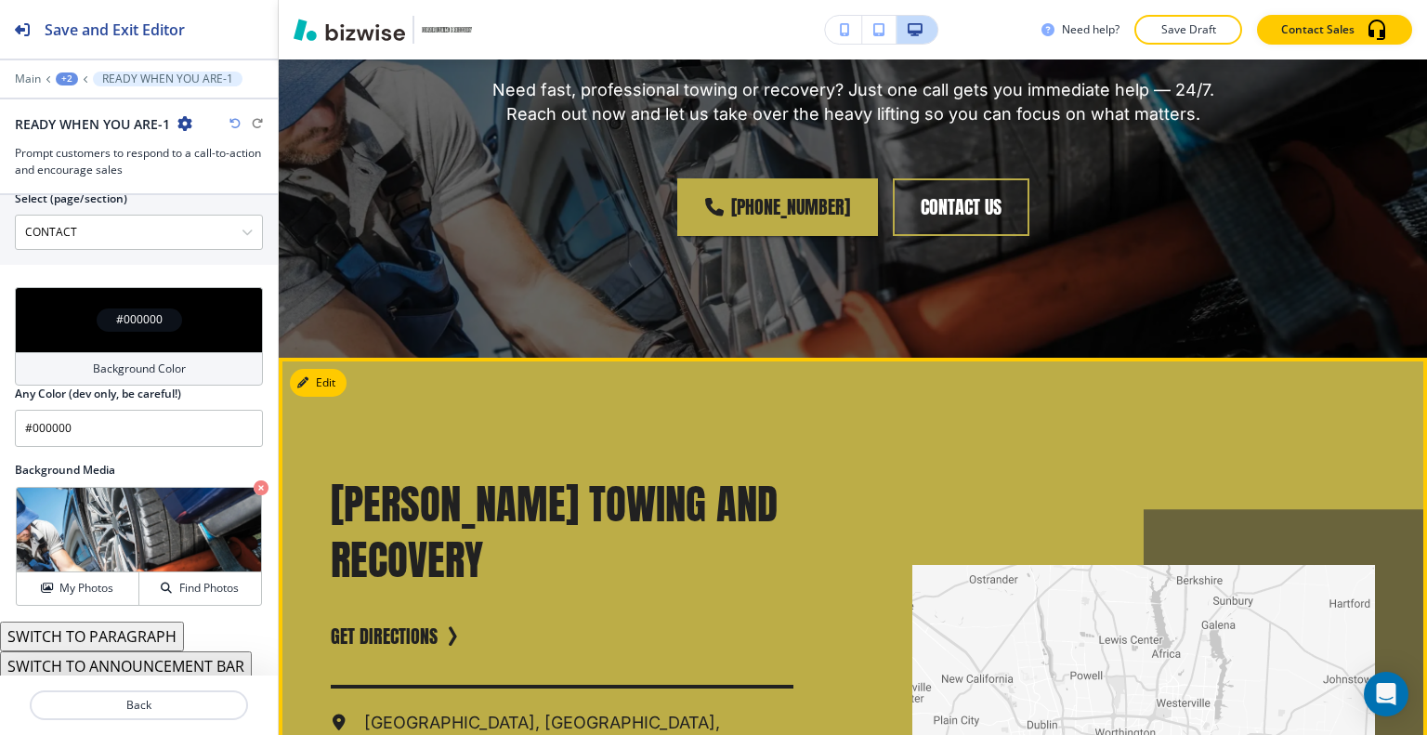
scroll to position [2354, 0]
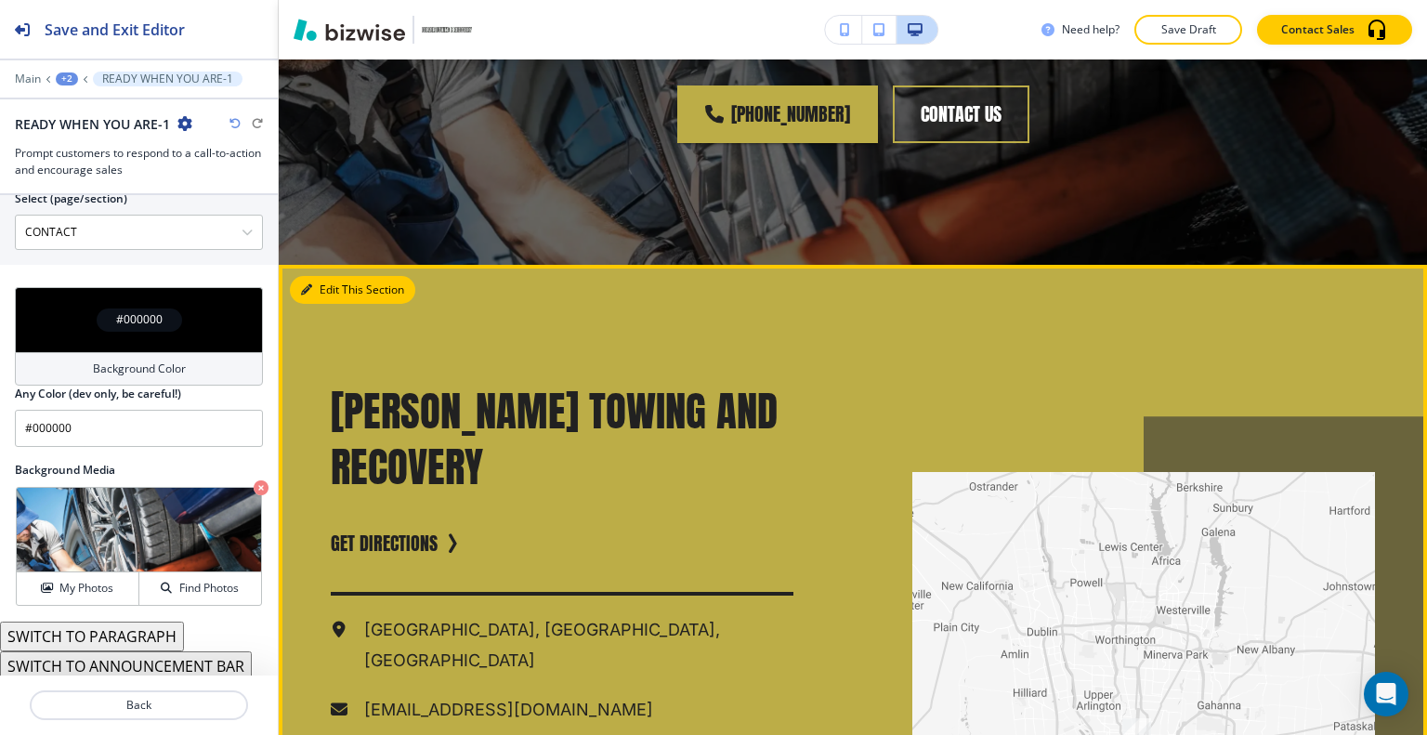
click at [338, 297] on button "Edit This Section" at bounding box center [352, 290] width 125 height 28
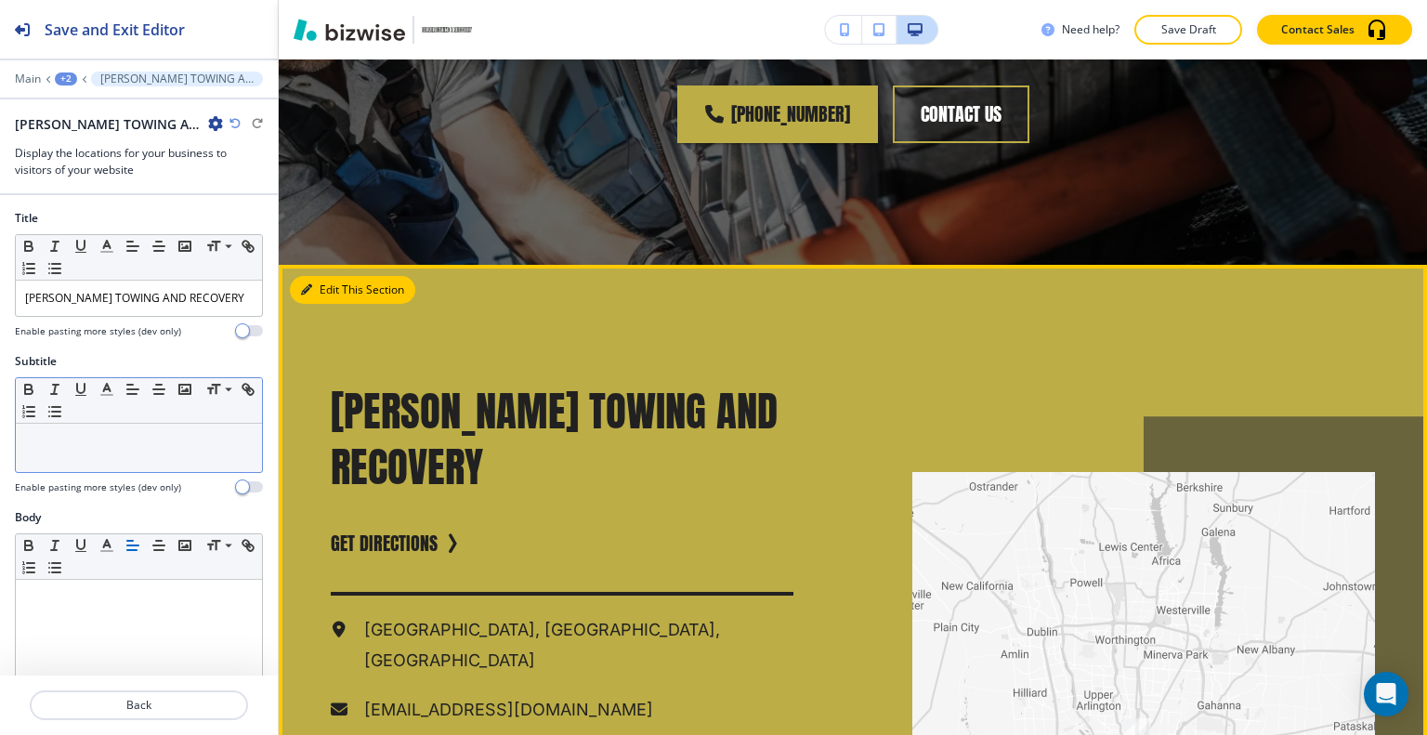
scroll to position [2573, 0]
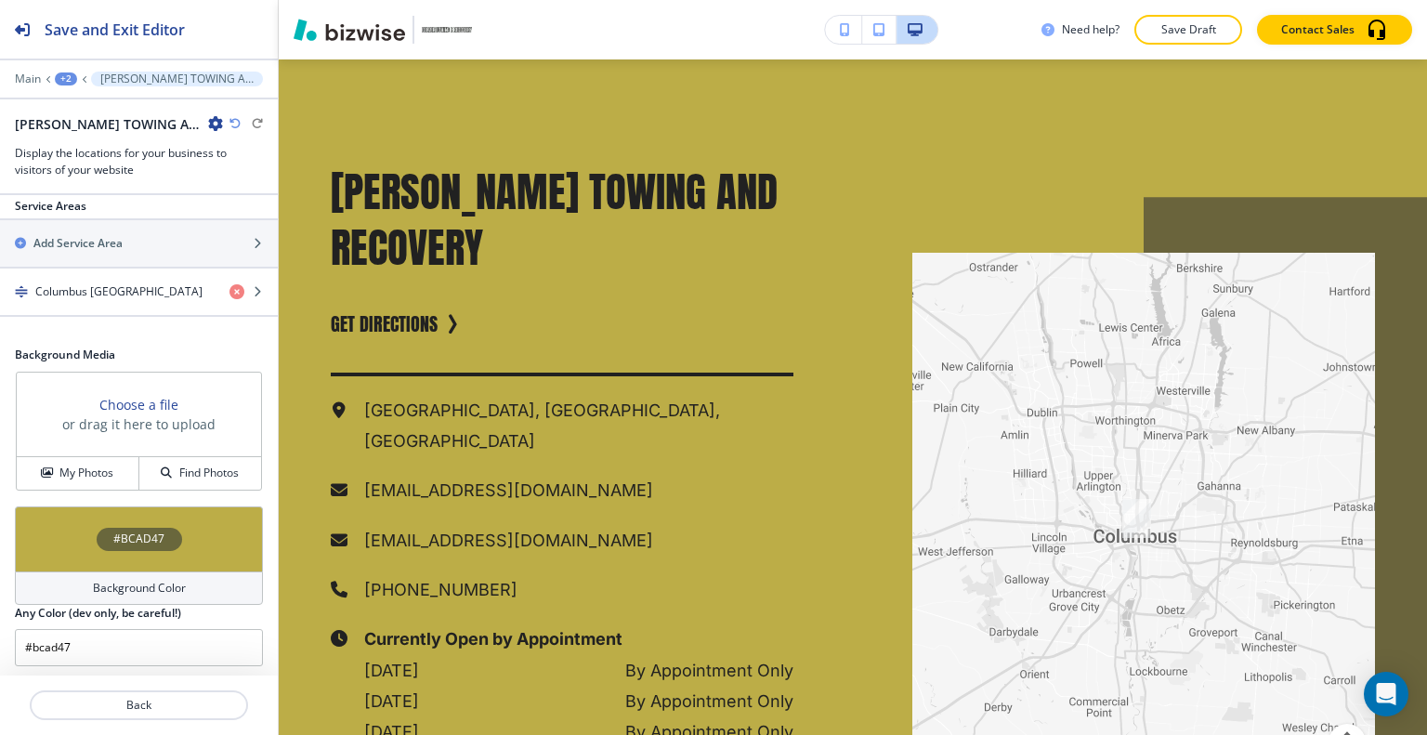
click at [77, 517] on div "#BCAD47" at bounding box center [139, 538] width 248 height 65
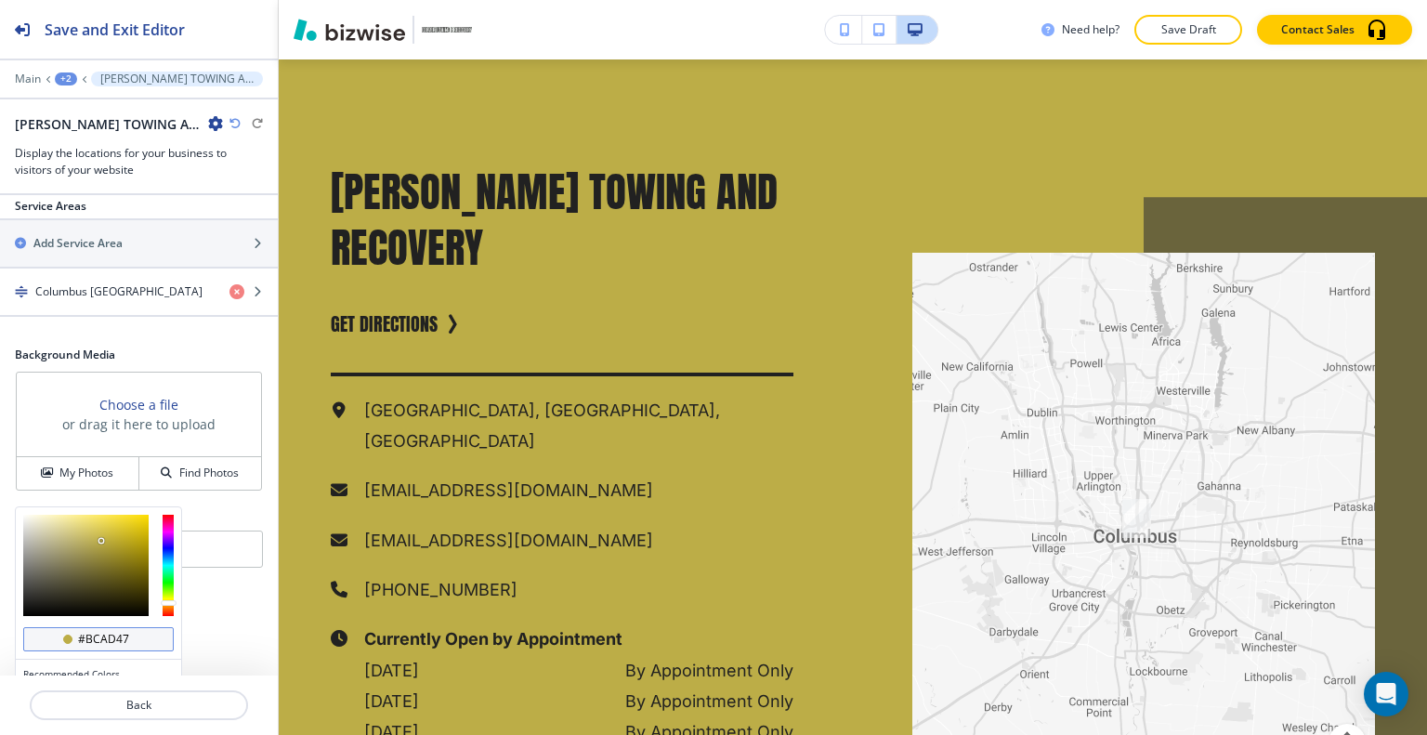
scroll to position [849, 0]
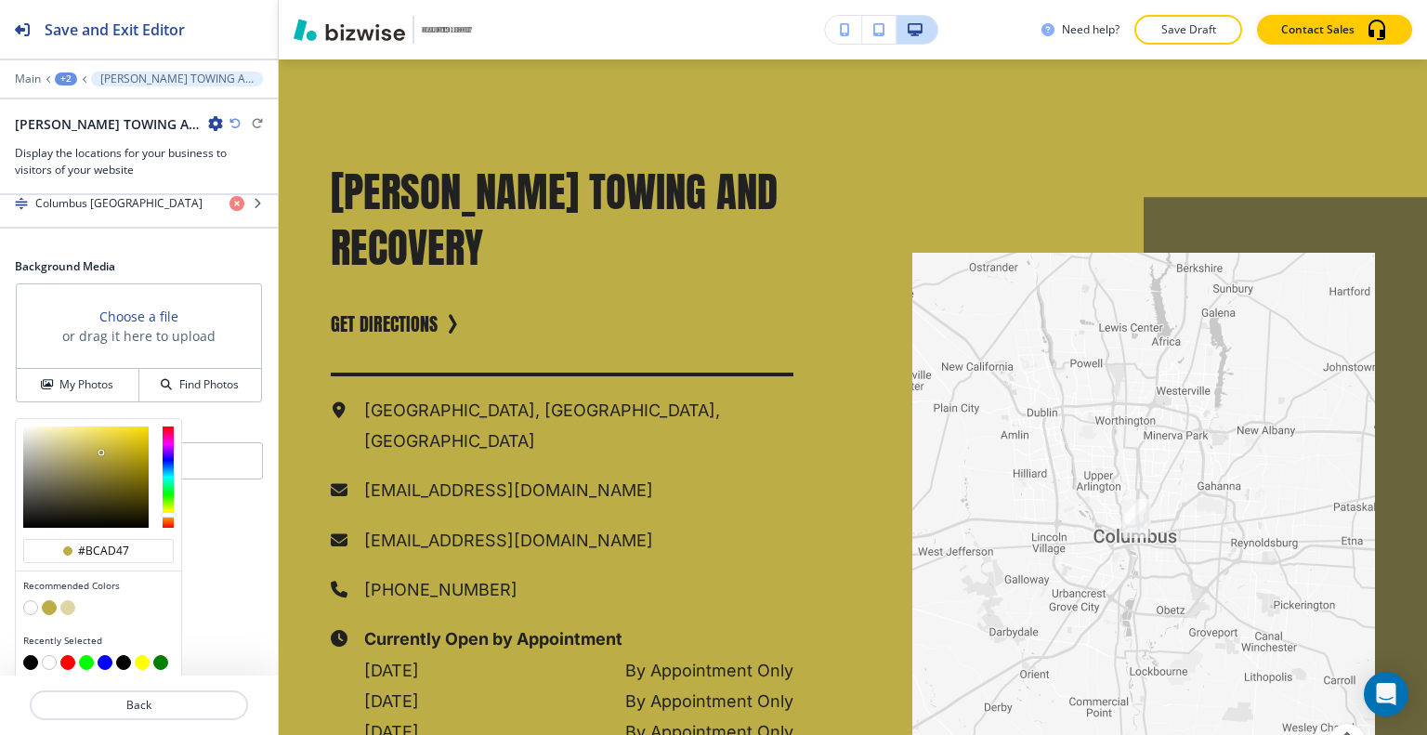
click at [30, 600] on button "button" at bounding box center [30, 607] width 15 height 15
type input "#FFFFFF"
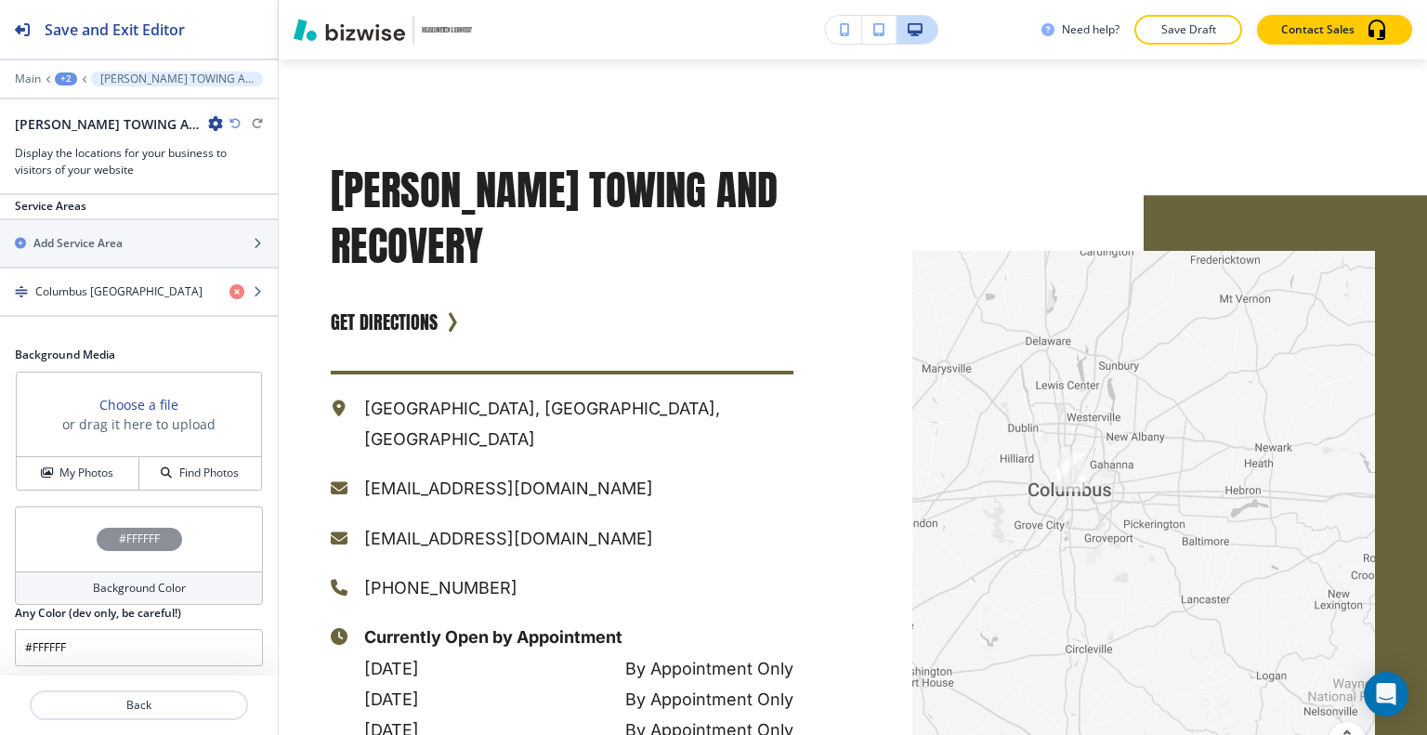
scroll to position [0, 0]
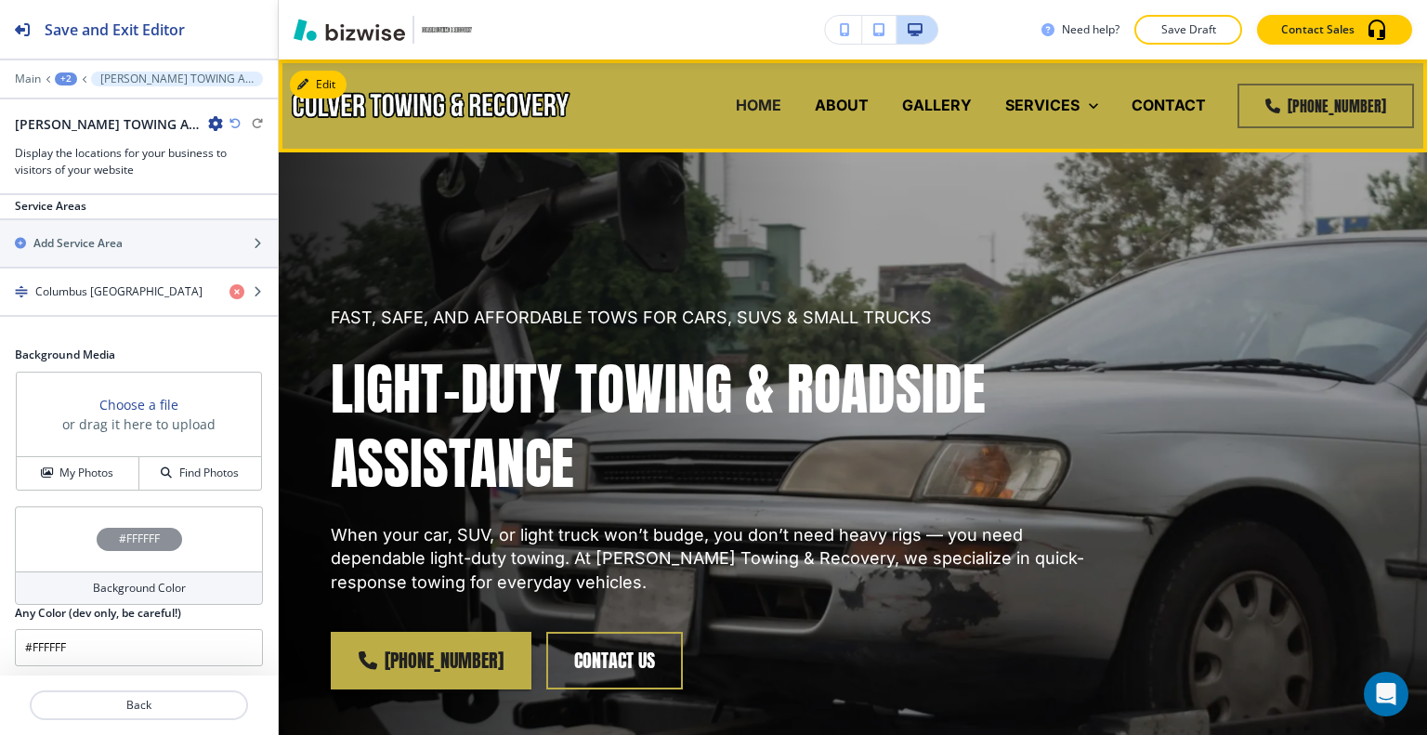
click at [761, 108] on p "HOME" at bounding box center [759, 105] width 46 height 21
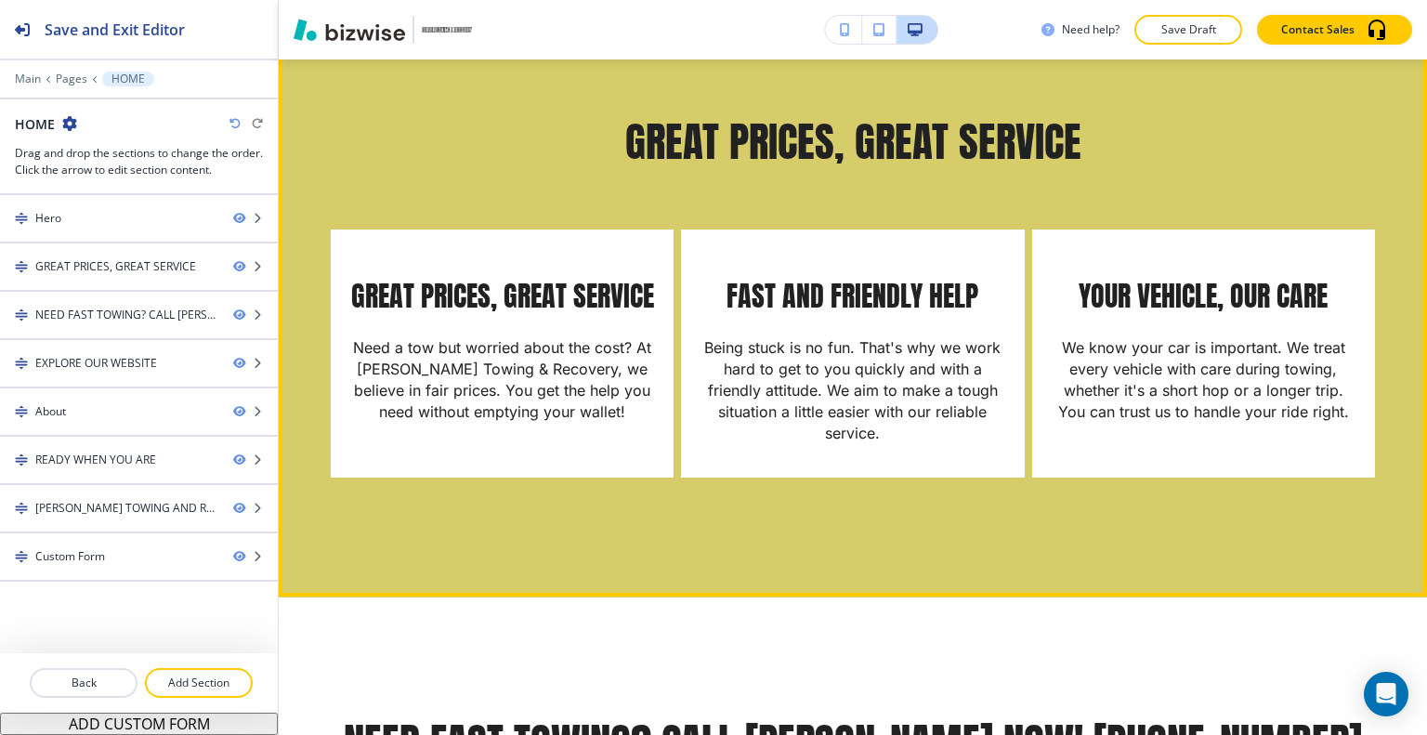
scroll to position [743, 0]
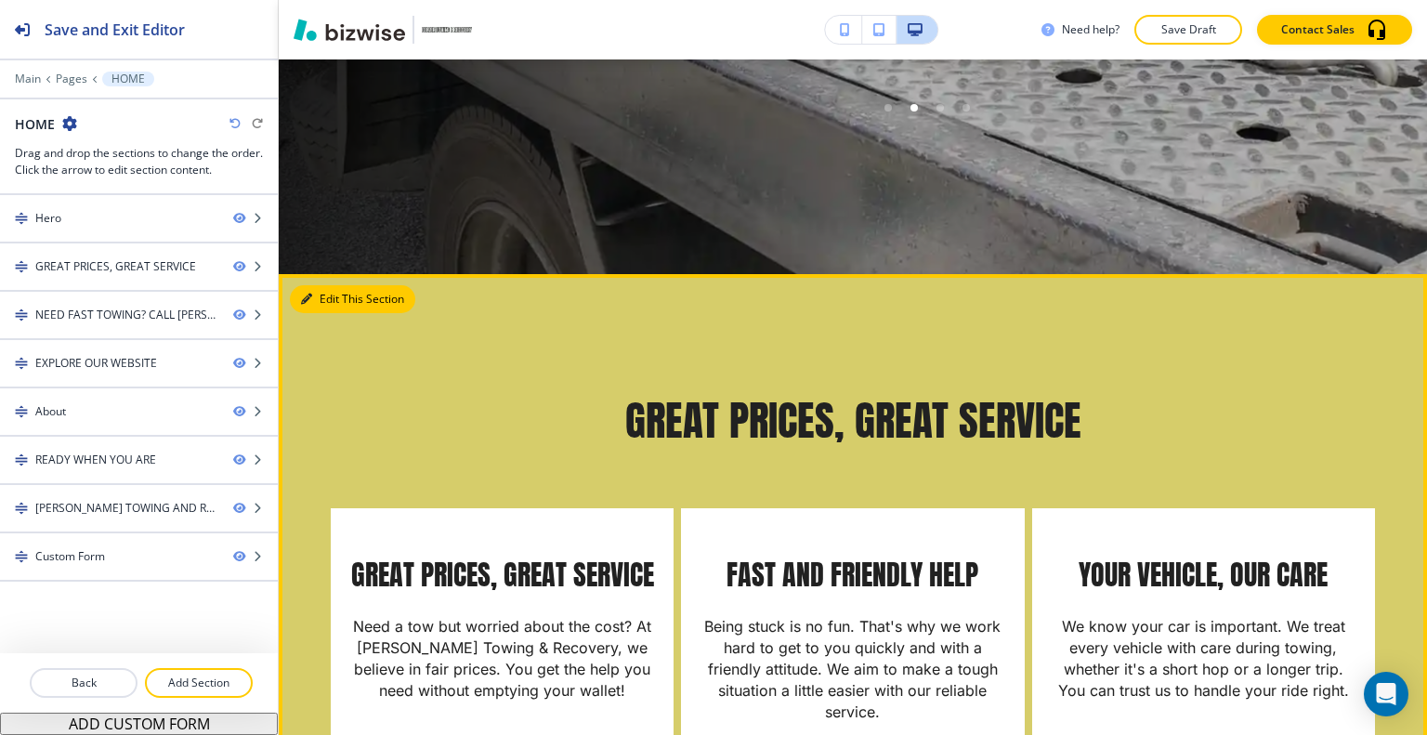
click at [302, 295] on icon "button" at bounding box center [306, 299] width 11 height 11
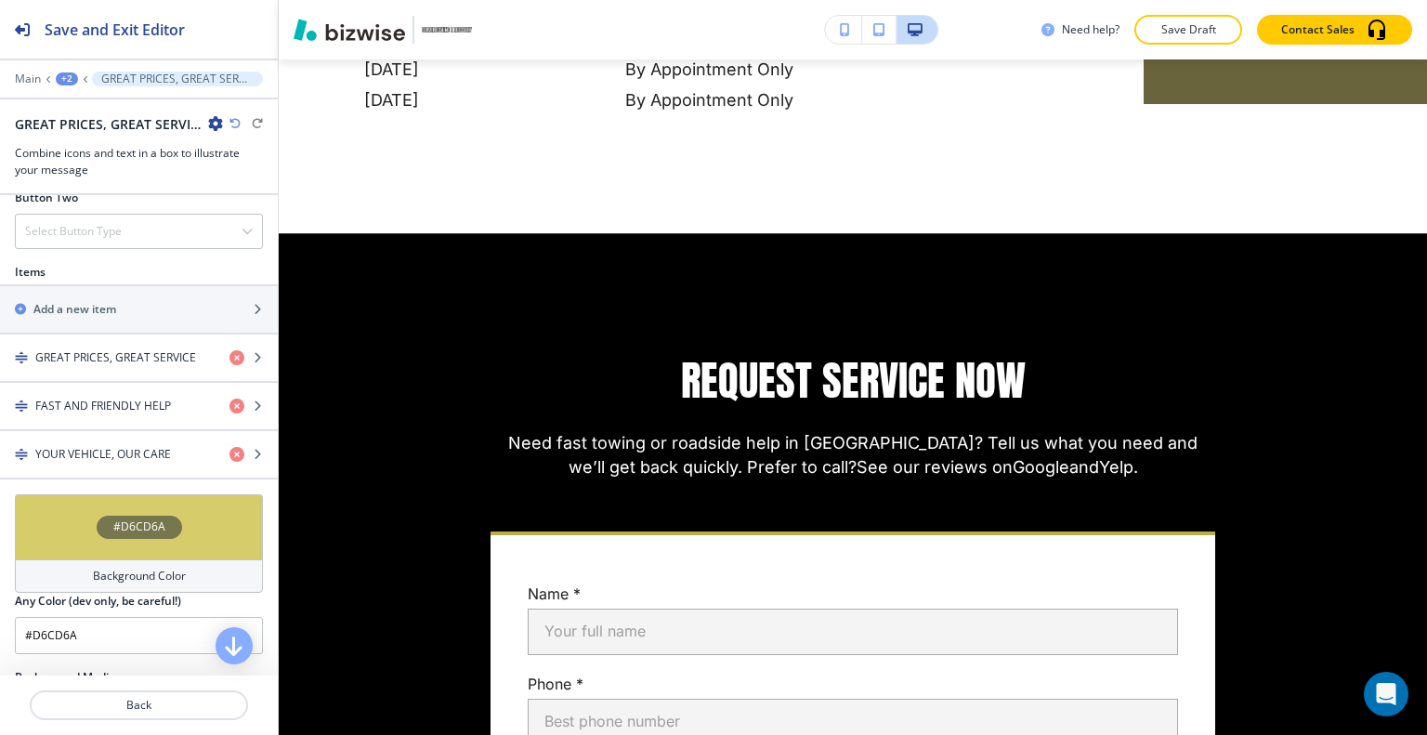
scroll to position [7265, 0]
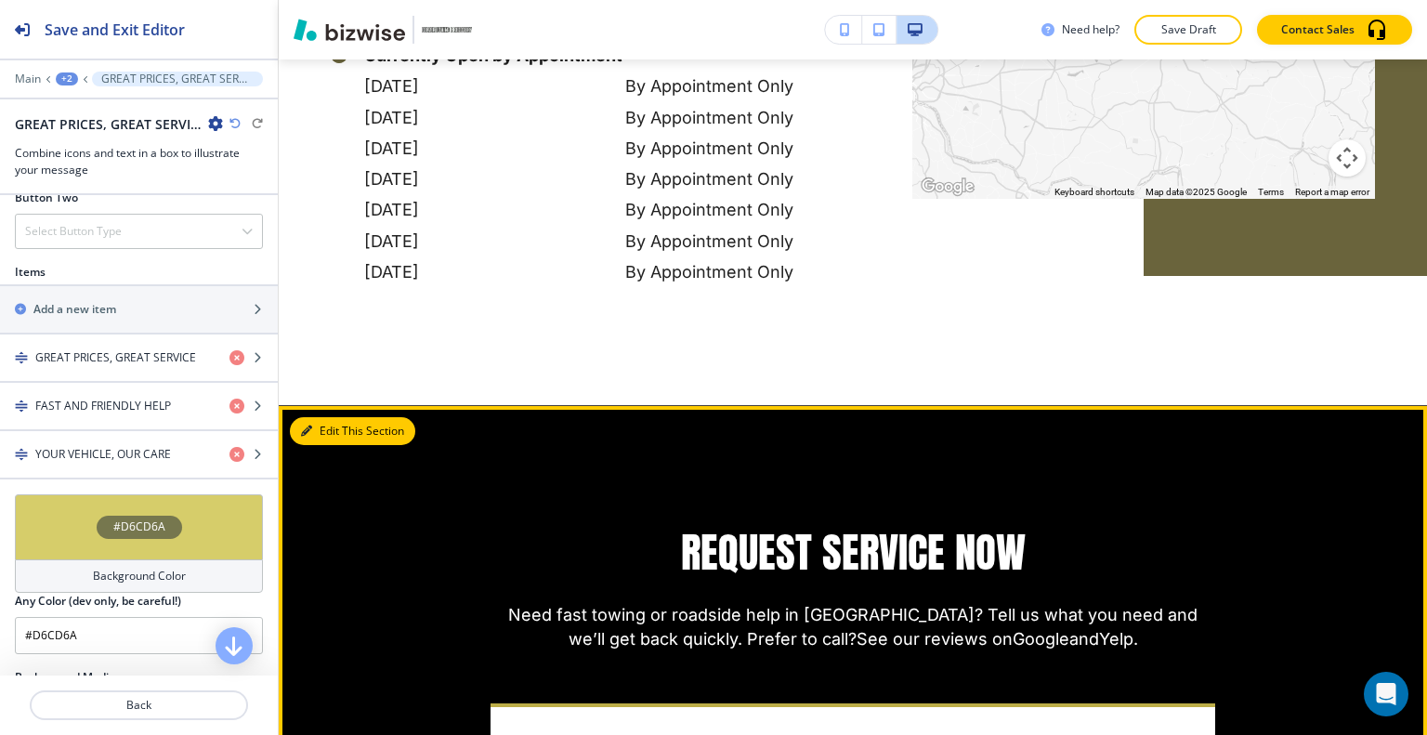
click at [321, 417] on button "Edit This Section" at bounding box center [352, 431] width 125 height 28
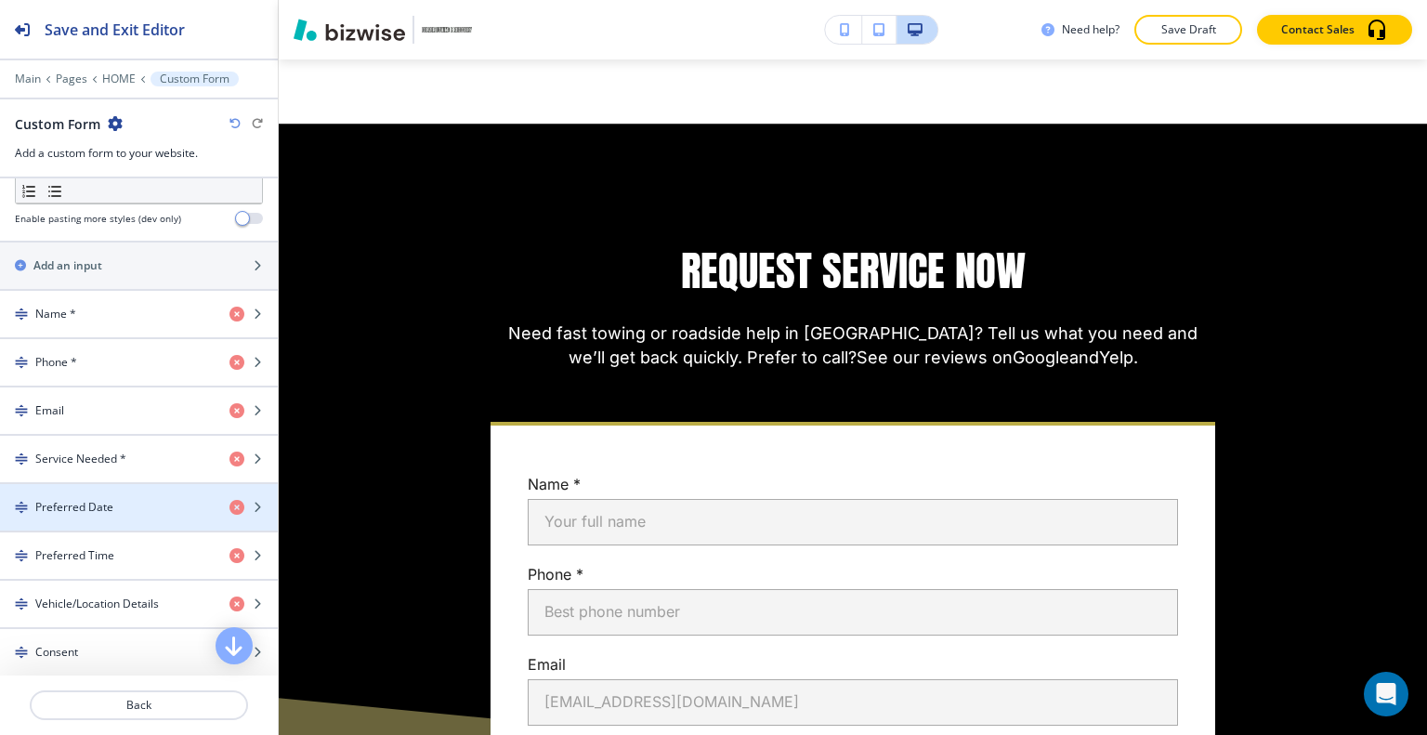
scroll to position [1167, 0]
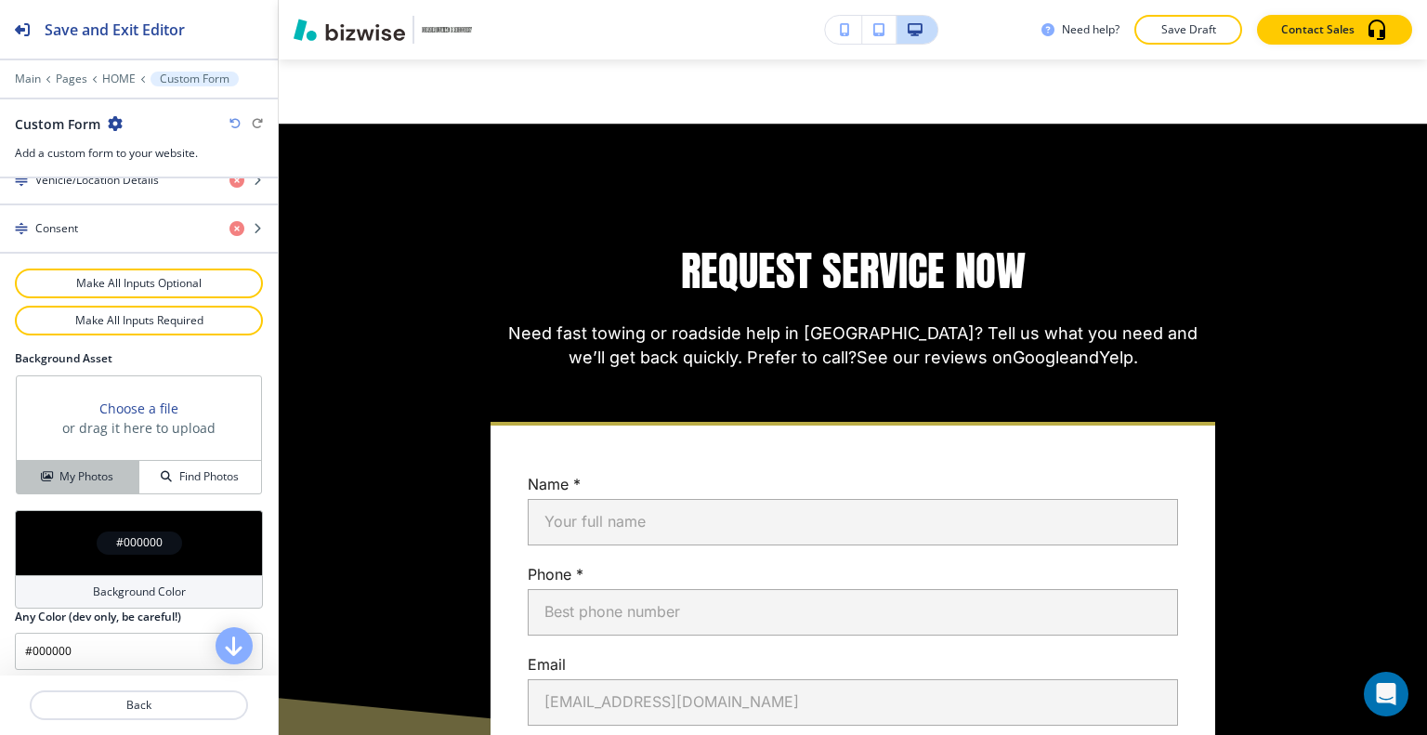
click at [66, 475] on h4 "My Photos" at bounding box center [86, 476] width 54 height 17
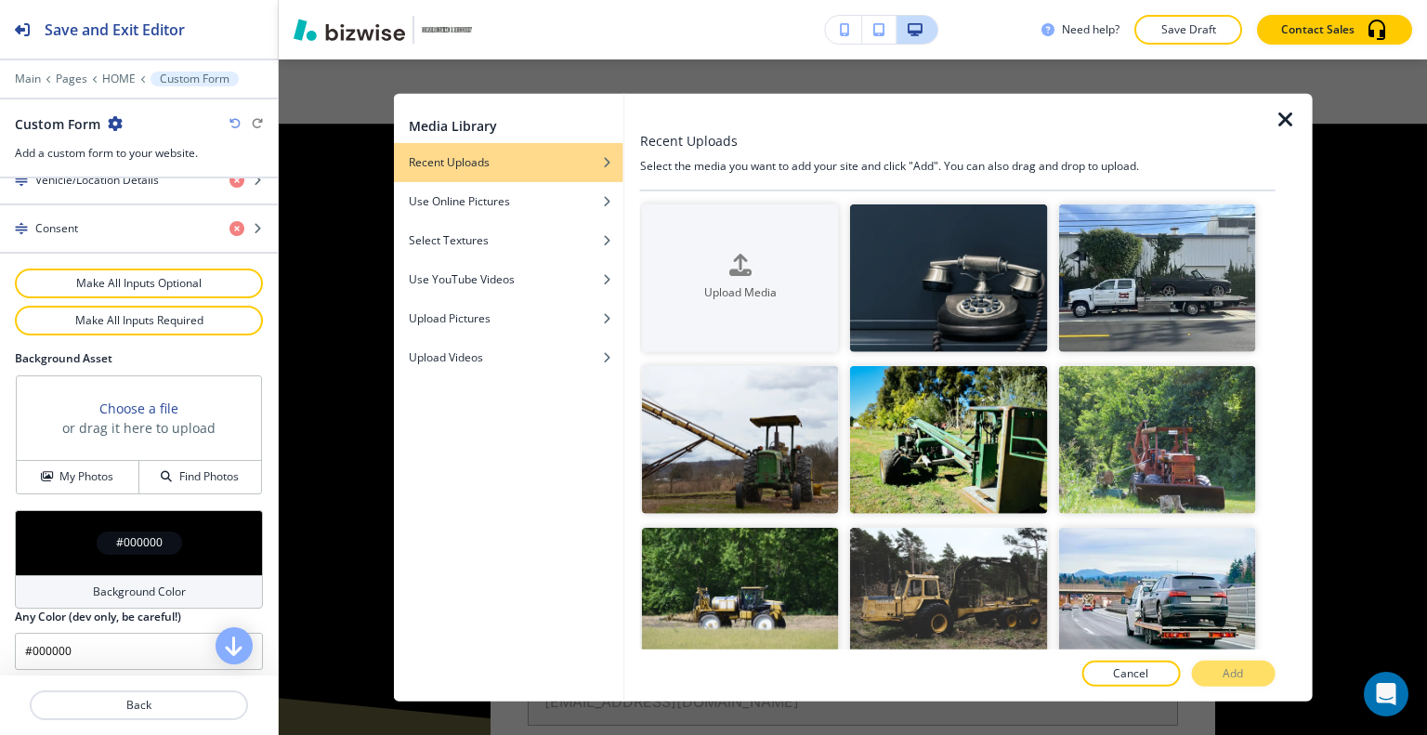
scroll to position [743, 0]
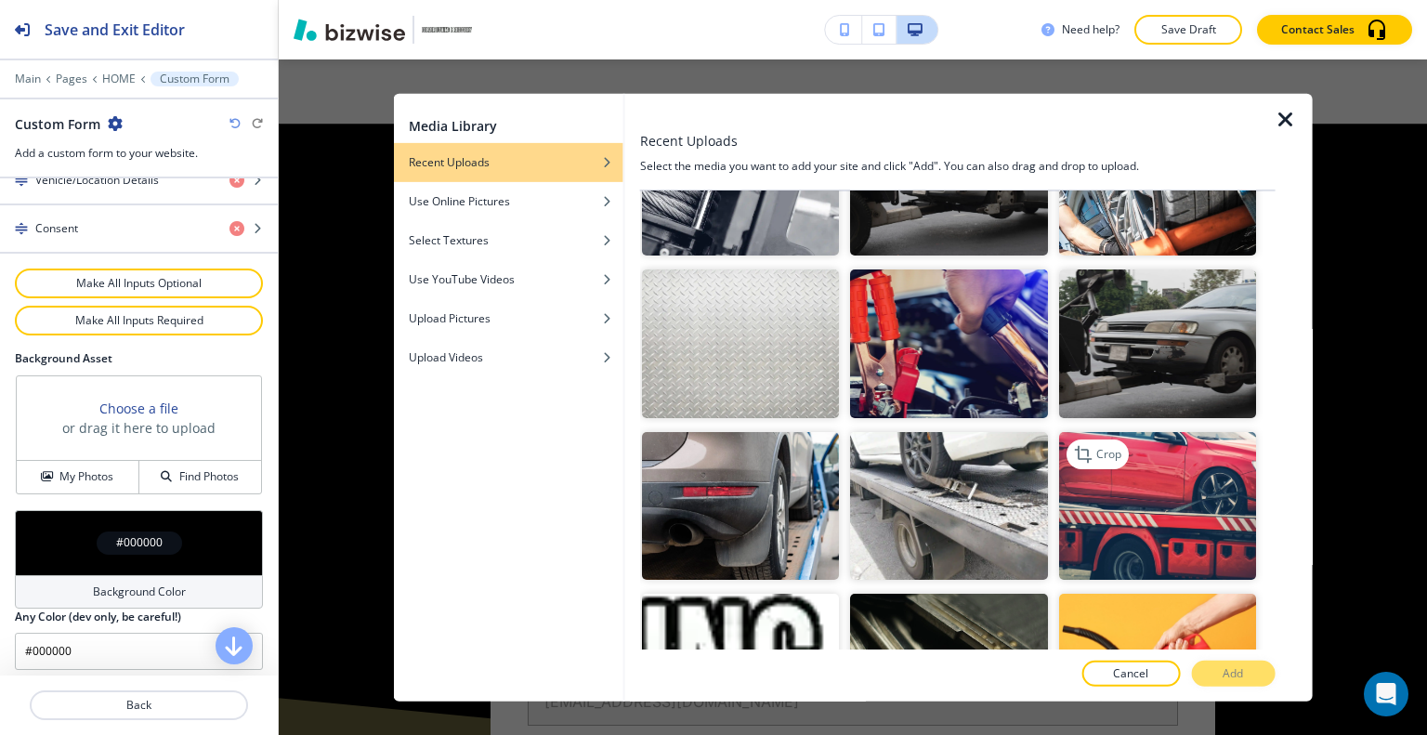
click at [1137, 490] on img "button" at bounding box center [1156, 505] width 197 height 148
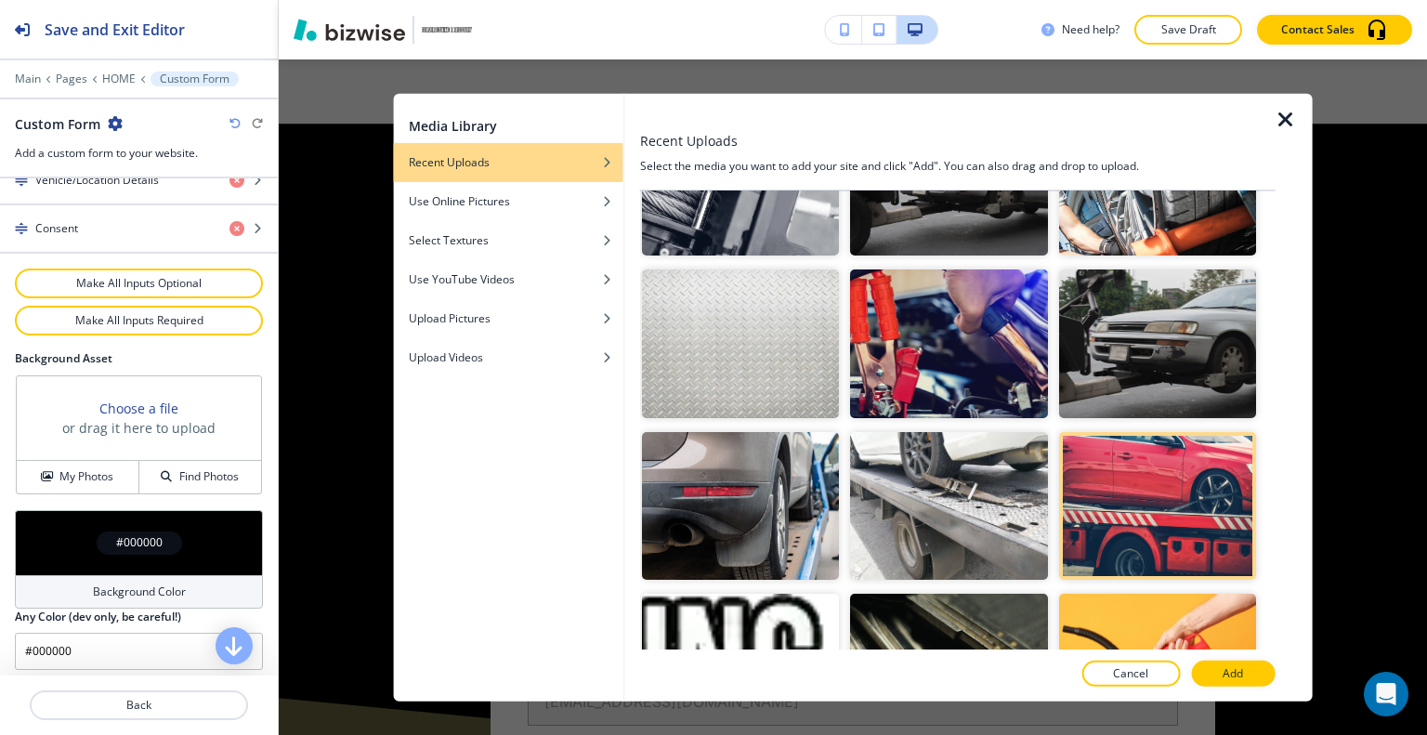
click at [1240, 678] on p "Add" at bounding box center [1232, 673] width 20 height 17
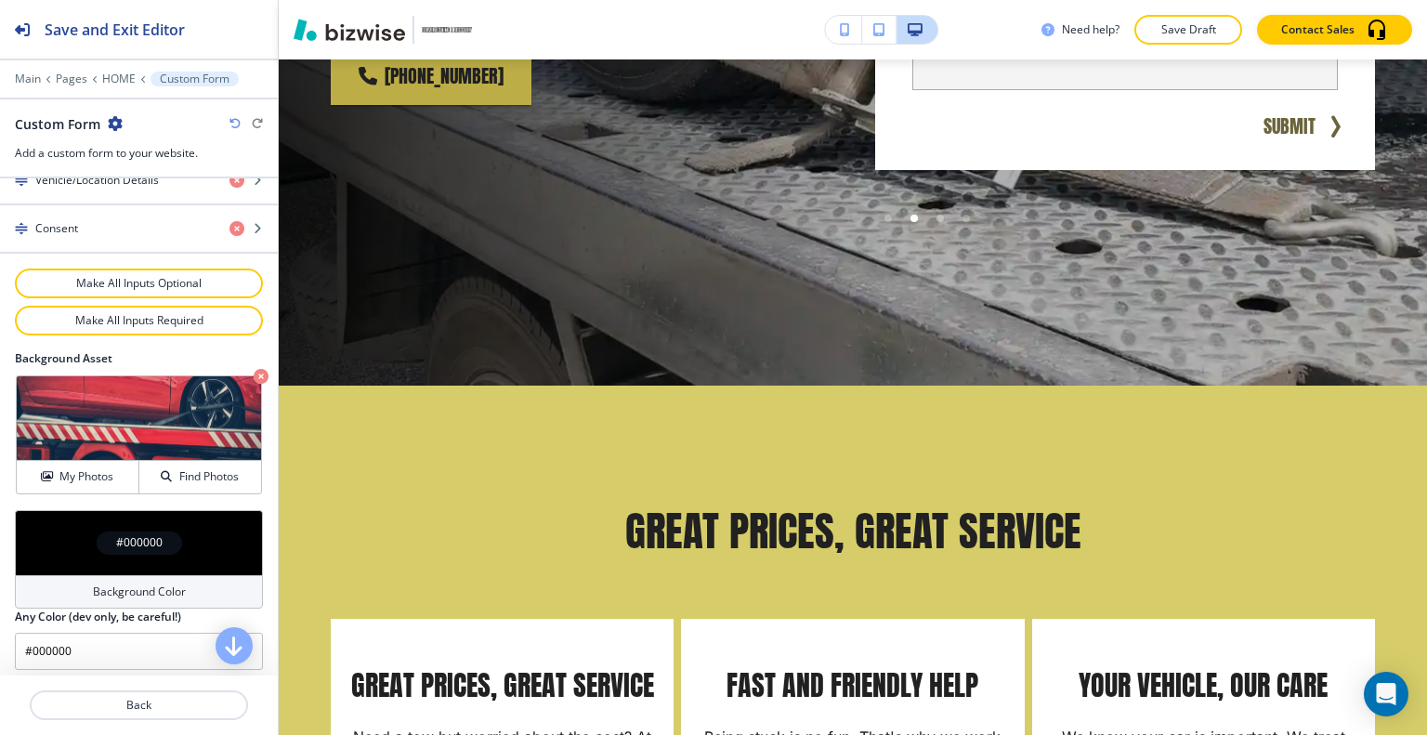
scroll to position [0, 0]
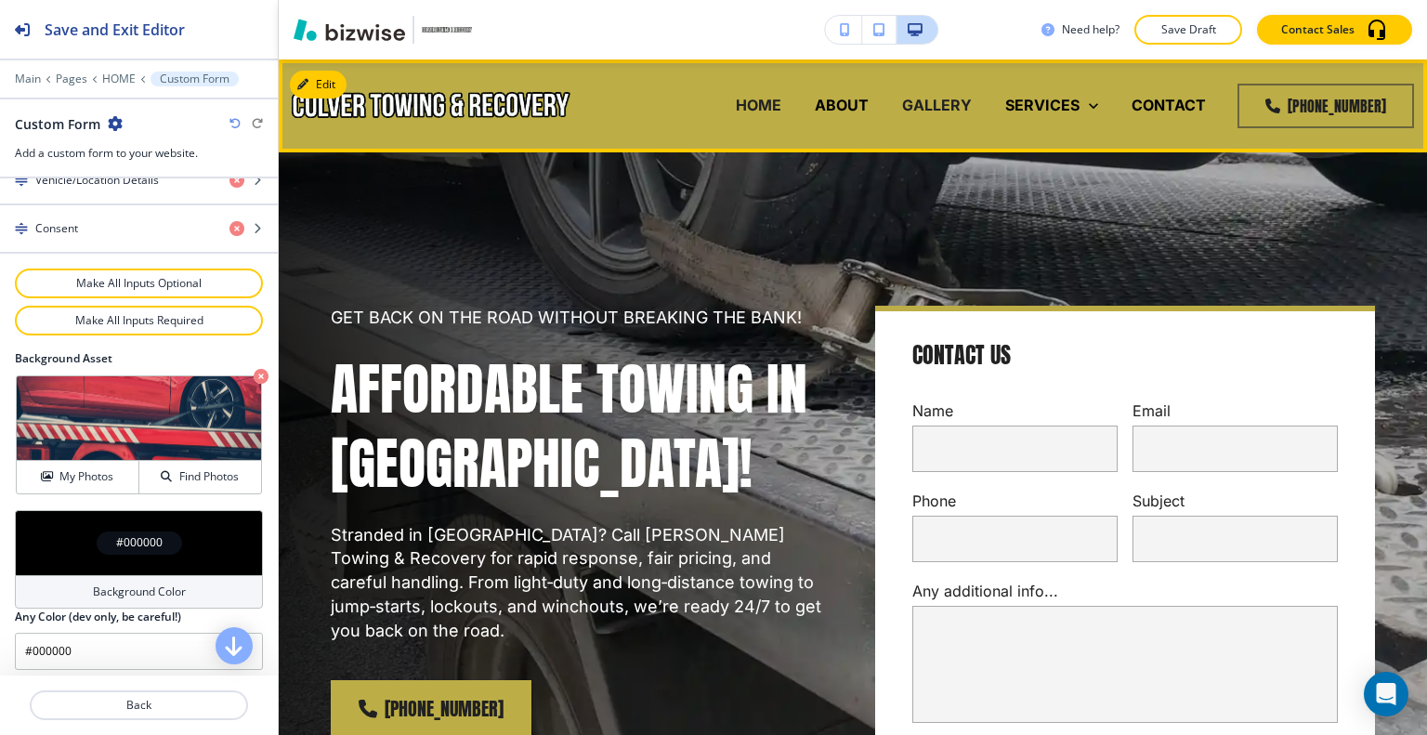
click at [951, 106] on p "GALLERY" at bounding box center [937, 105] width 70 height 21
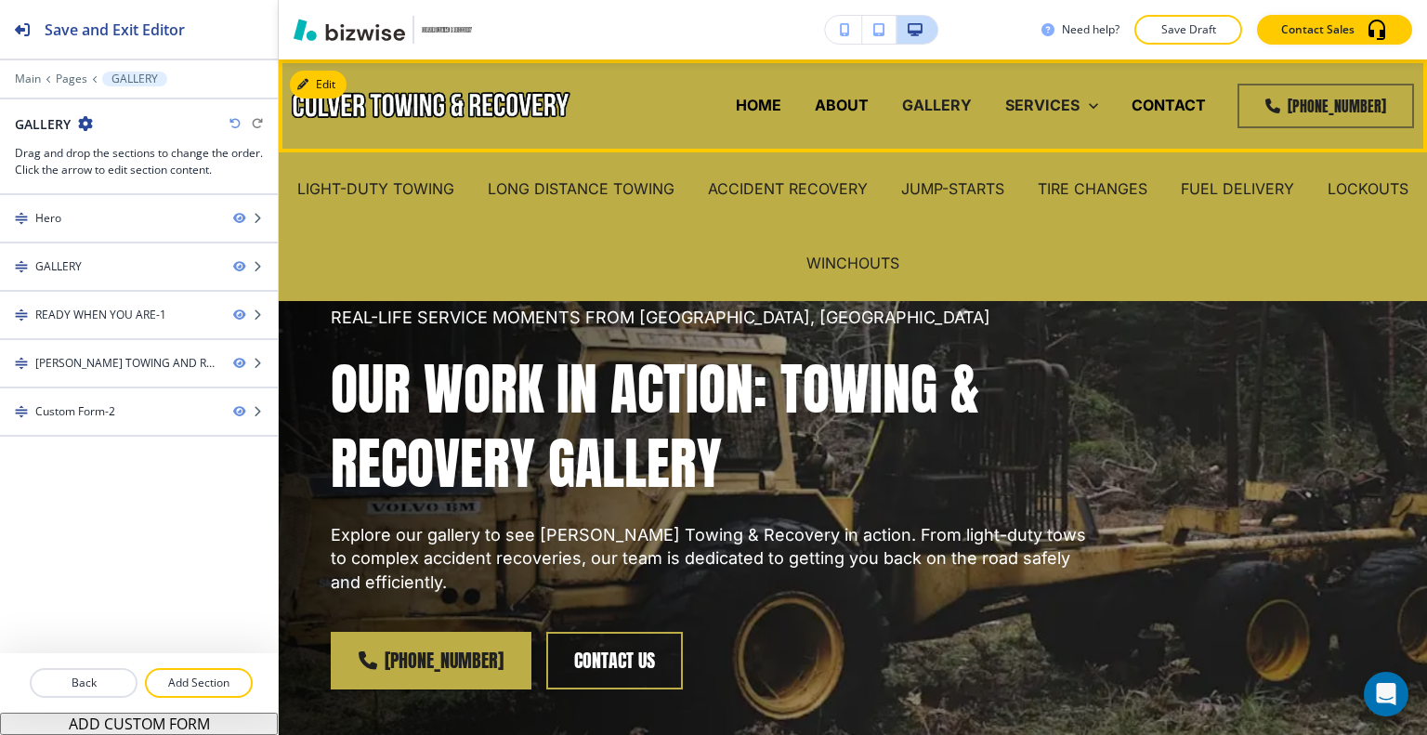
click at [1057, 108] on p "SERVICES" at bounding box center [1042, 105] width 74 height 21
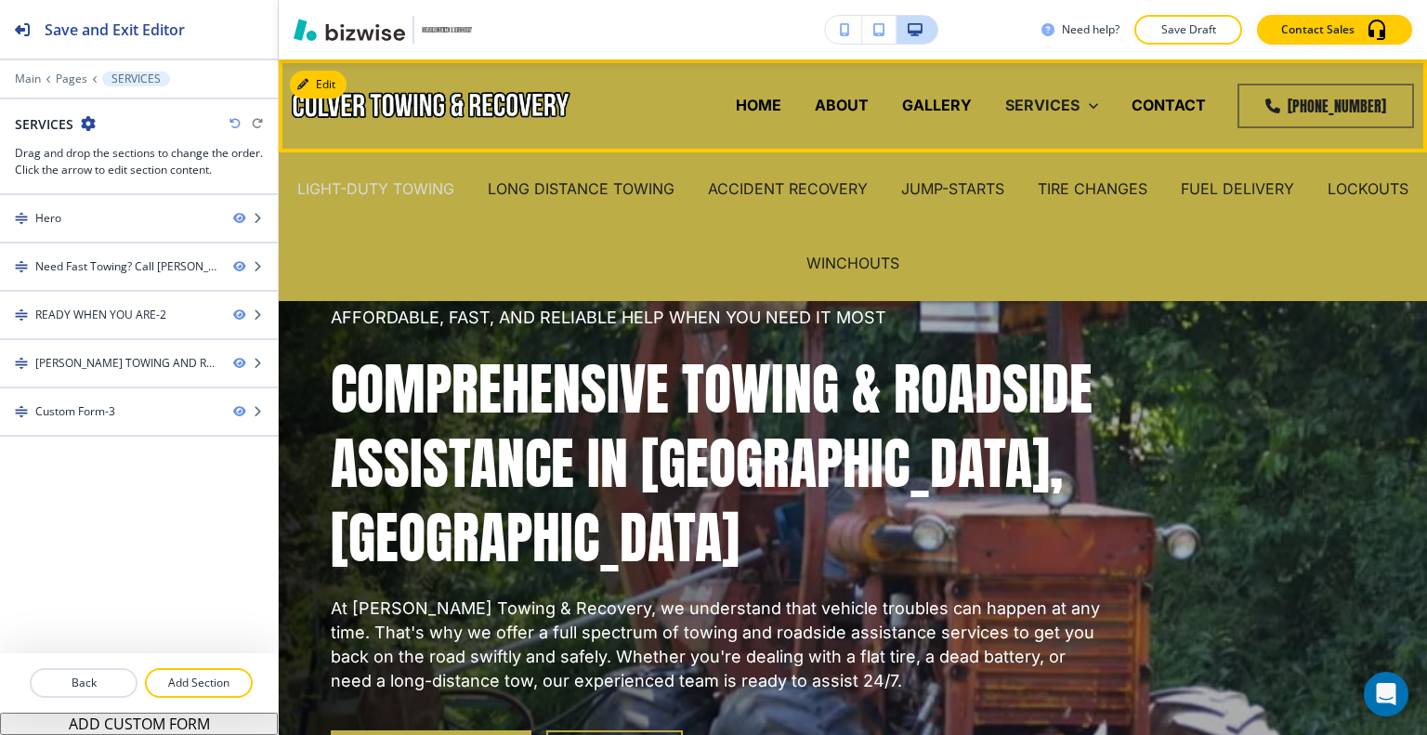
click at [454, 183] on p "LIGHT-DUTY TOWING" at bounding box center [375, 188] width 157 height 21
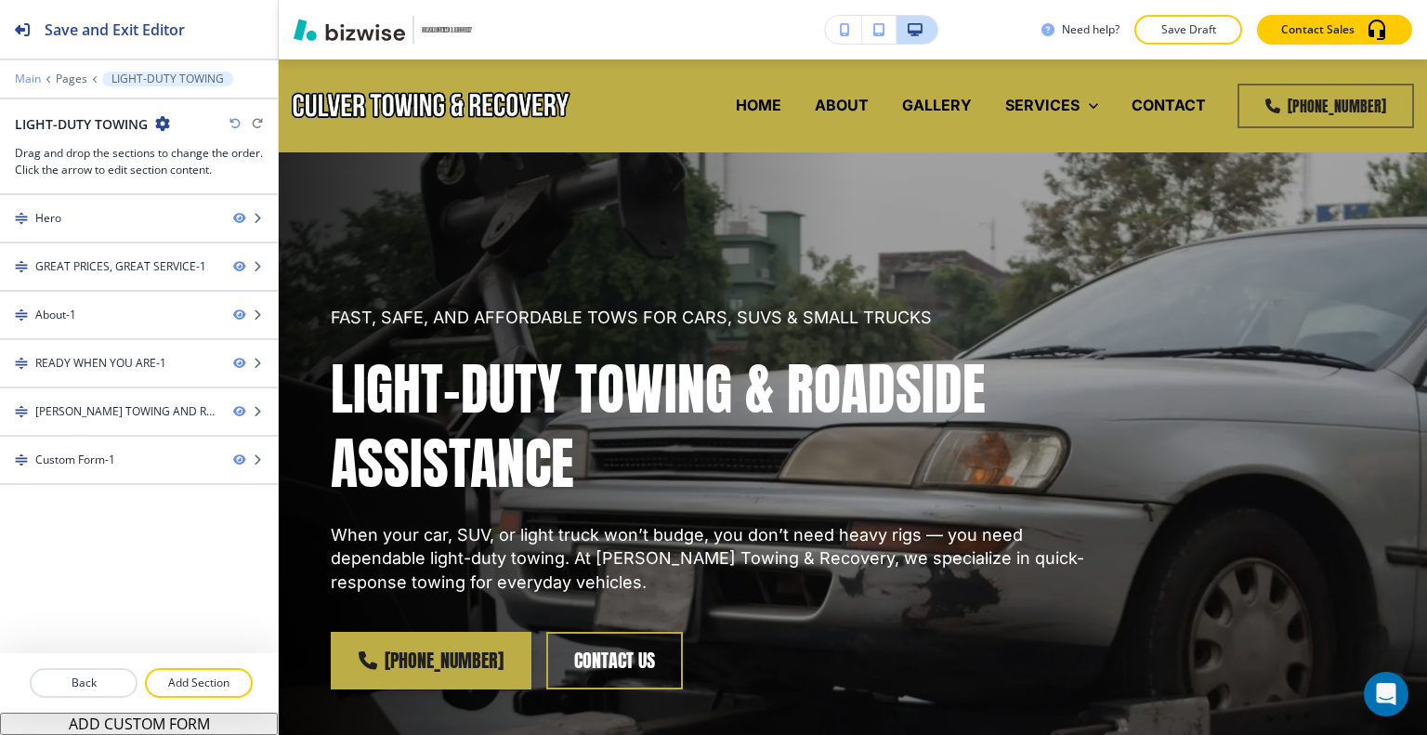
click at [22, 80] on p "Main" at bounding box center [28, 78] width 26 height 13
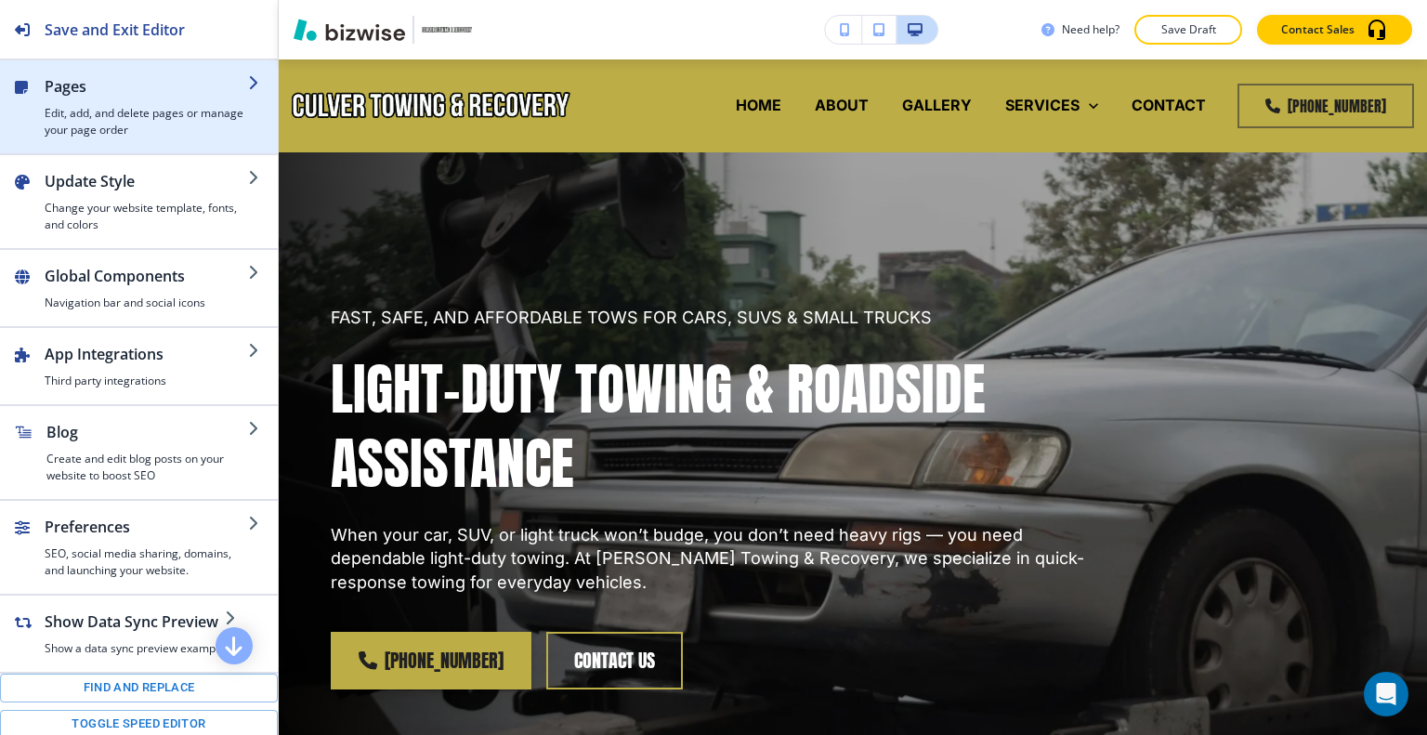
click at [89, 111] on h4 "Edit, add, and delete pages or manage your page order" at bounding box center [146, 121] width 203 height 33
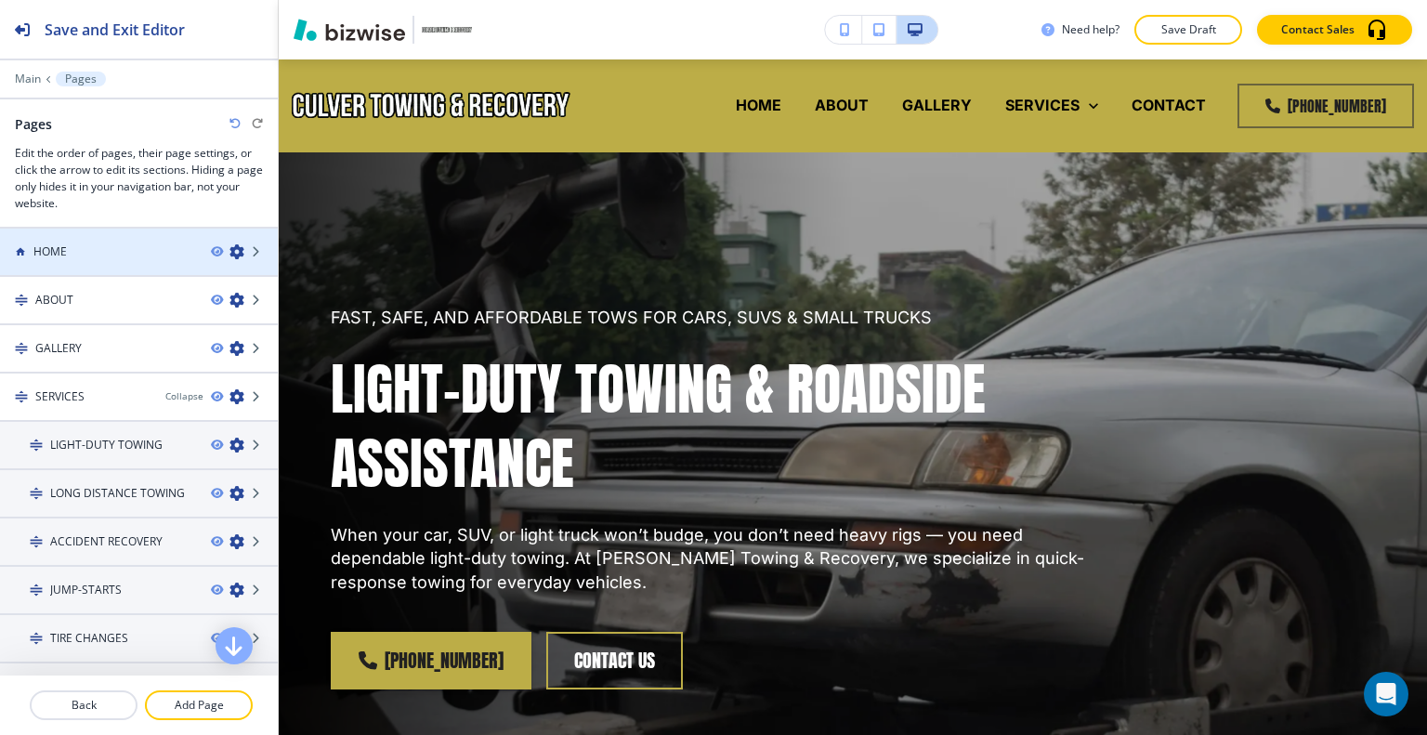
click at [92, 260] on div at bounding box center [139, 267] width 278 height 15
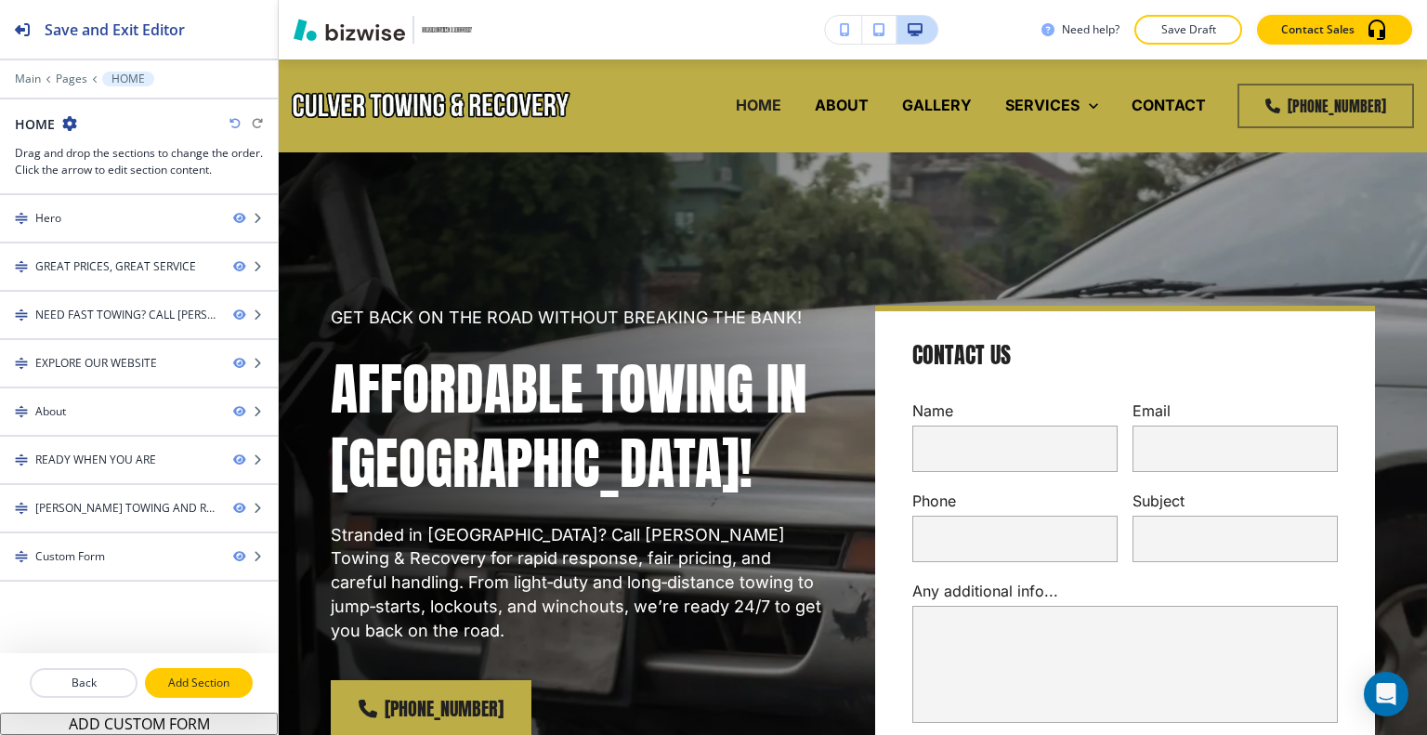
click at [207, 688] on p "Add Section" at bounding box center [199, 682] width 104 height 17
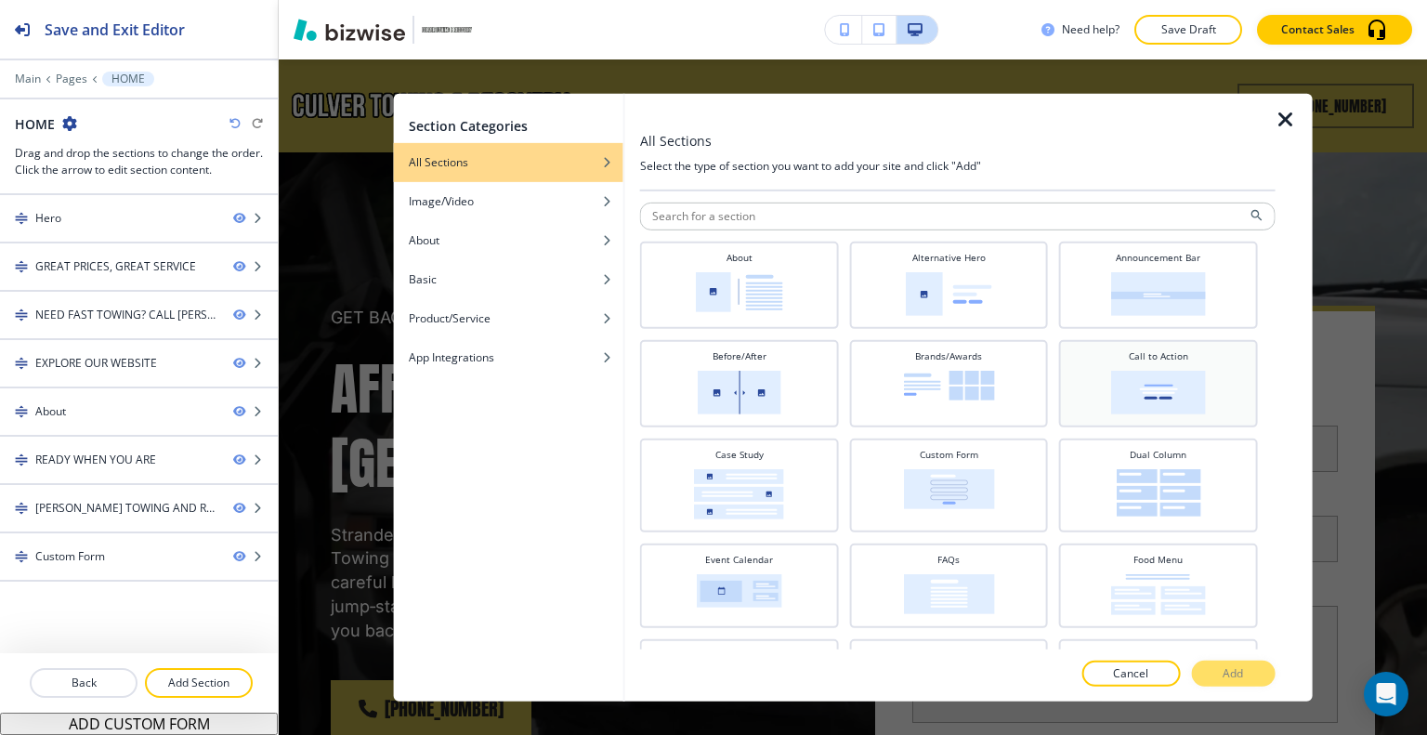
click at [1156, 342] on div "Call to Action" at bounding box center [1158, 382] width 199 height 87
click at [1157, 303] on img at bounding box center [1158, 293] width 95 height 44
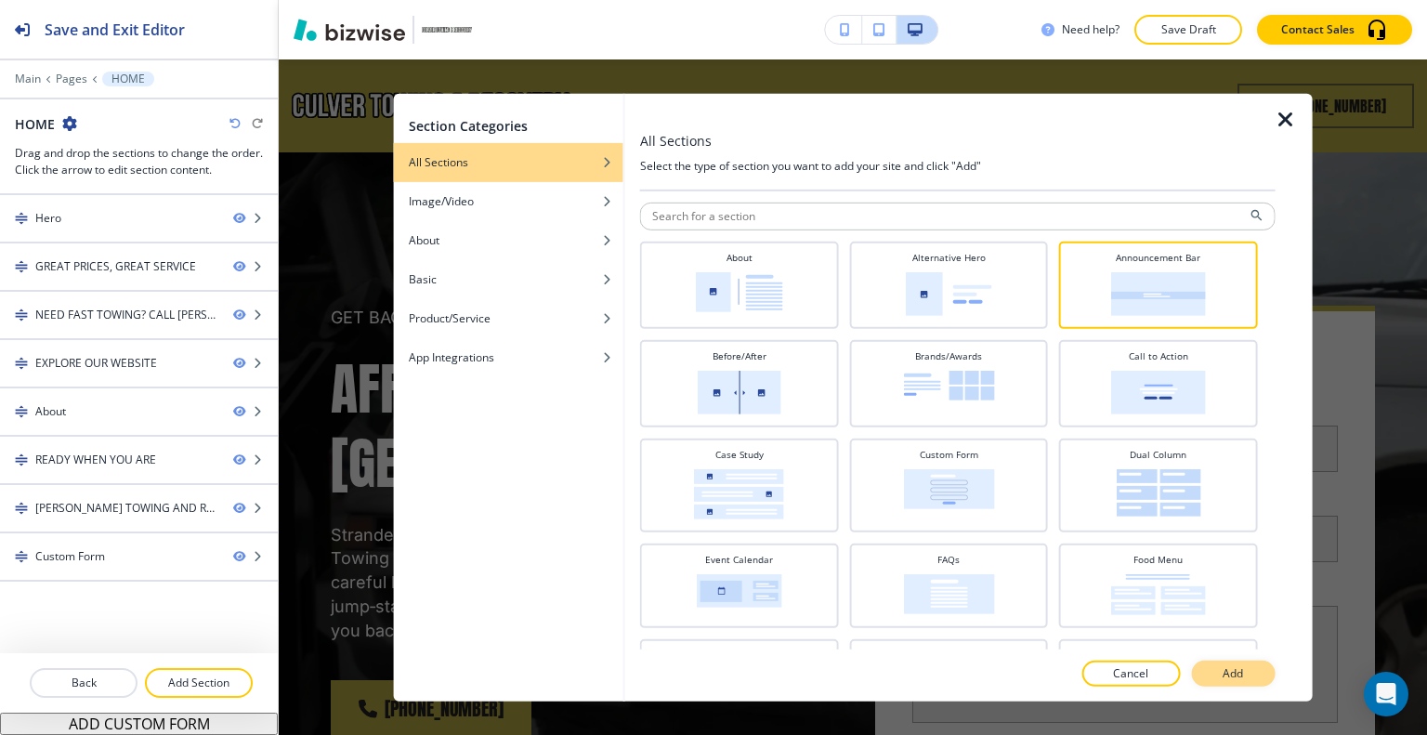
click at [1233, 673] on p "Add" at bounding box center [1232, 673] width 20 height 17
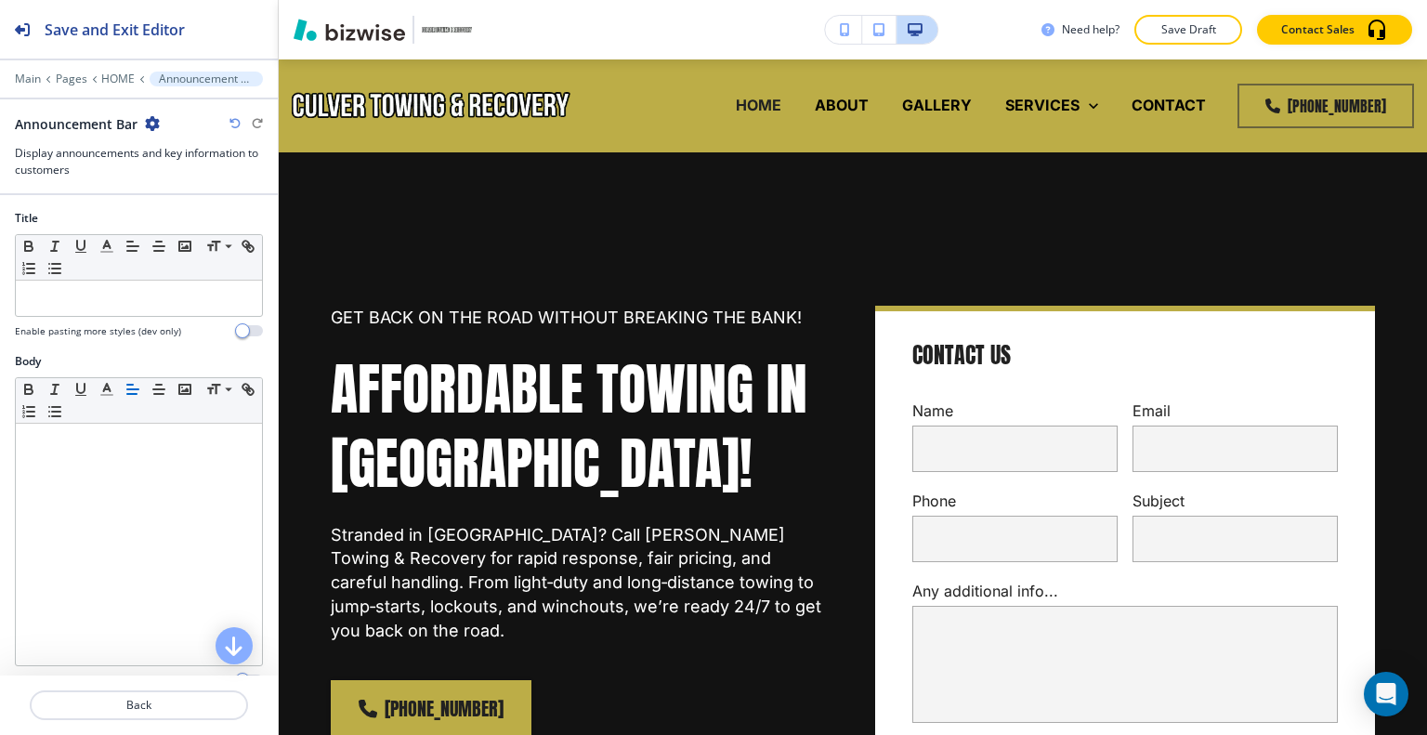
scroll to position [8709, 0]
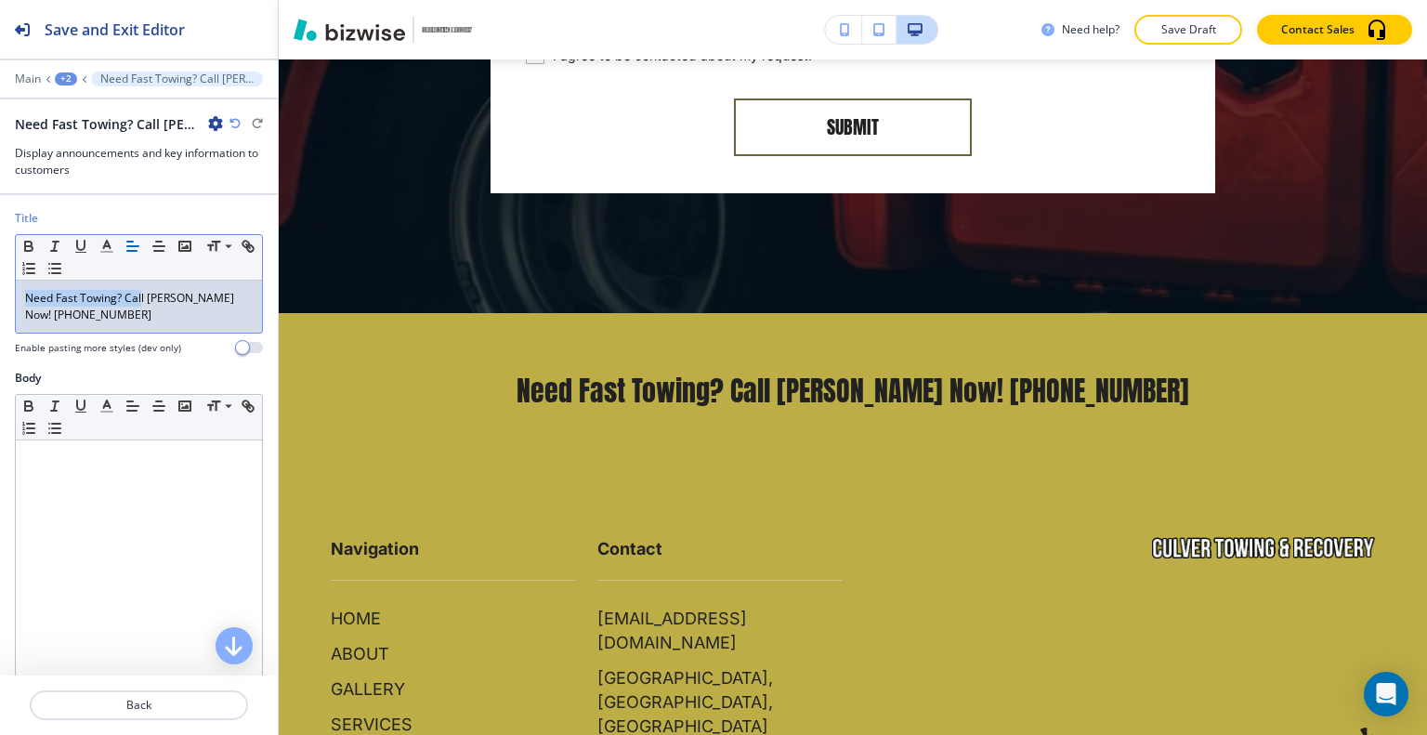
drag, startPoint x: 137, startPoint y: 302, endPoint x: 41, endPoint y: 296, distance: 96.8
click at [1, 279] on div "Title Small Normal Large Huge Need Fast Towing? Call Culver Now! 614-554-6222 E…" at bounding box center [139, 290] width 278 height 160
click at [47, 297] on p "Need Fast Towing? Call Culver Now! 614-554-6222" at bounding box center [139, 306] width 228 height 33
drag, startPoint x: 85, startPoint y: 308, endPoint x: 0, endPoint y: 278, distance: 89.9
click at [0, 278] on div "Title Small Normal Large Huge Need Fast Towing? Call Culver Now! 614-554-6222 E…" at bounding box center [139, 290] width 278 height 160
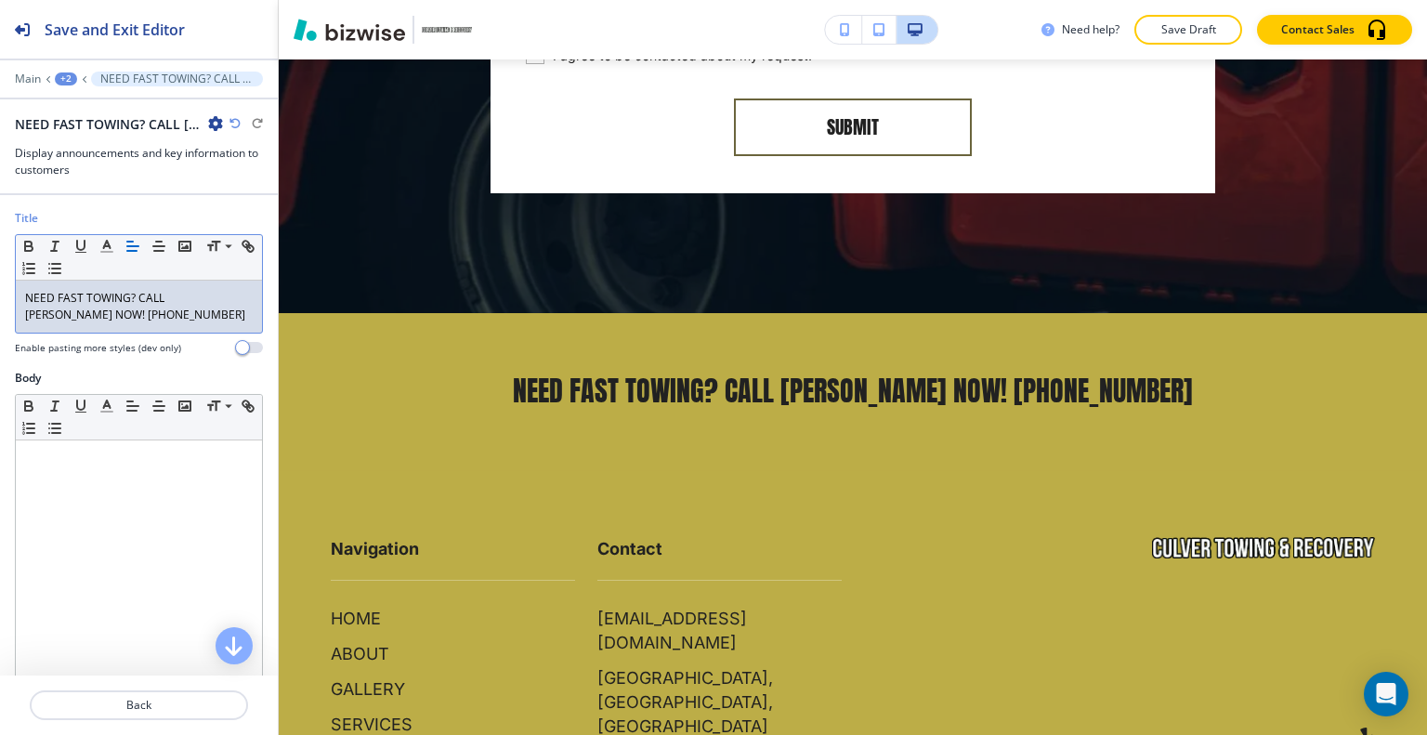
click at [134, 298] on p "NEED FAST TOWING? CALL CULVER NOW! 614-554-6222" at bounding box center [139, 306] width 228 height 33
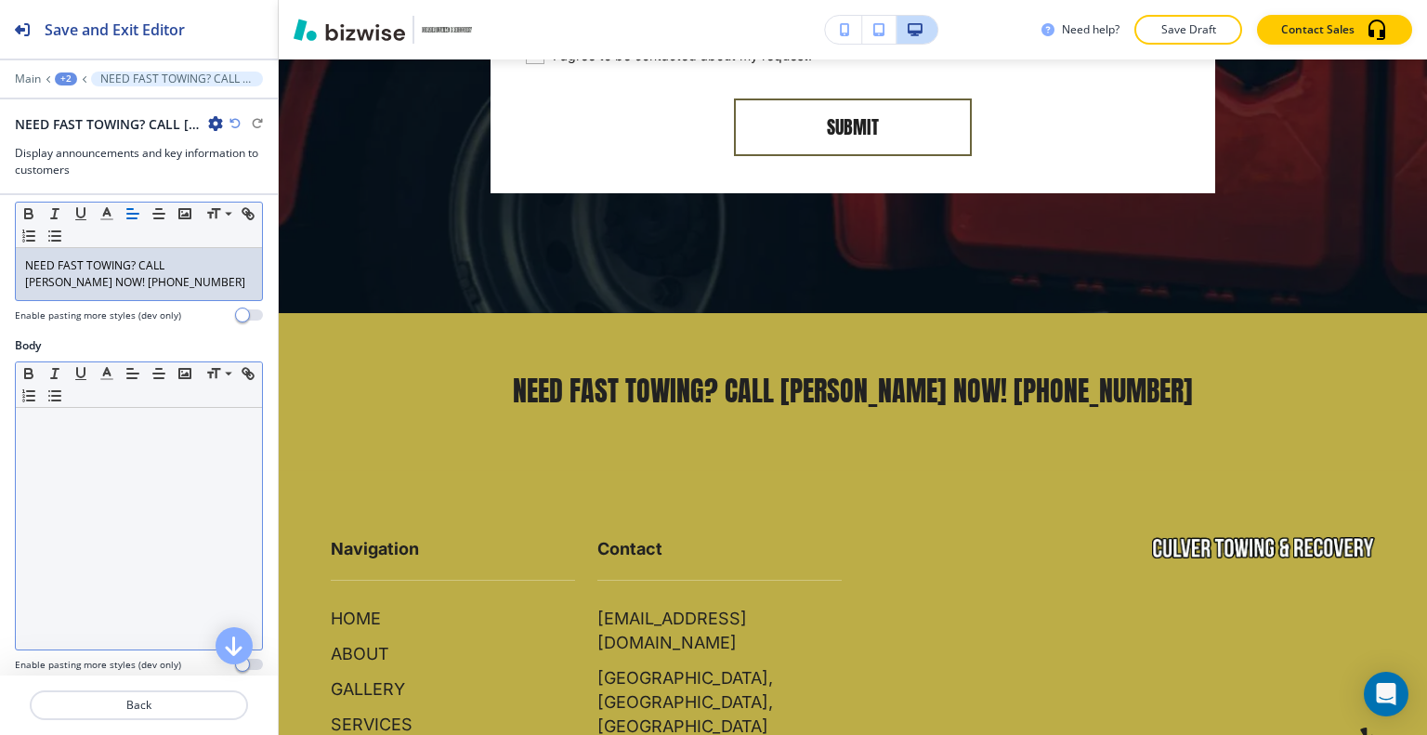
scroll to position [0, 0]
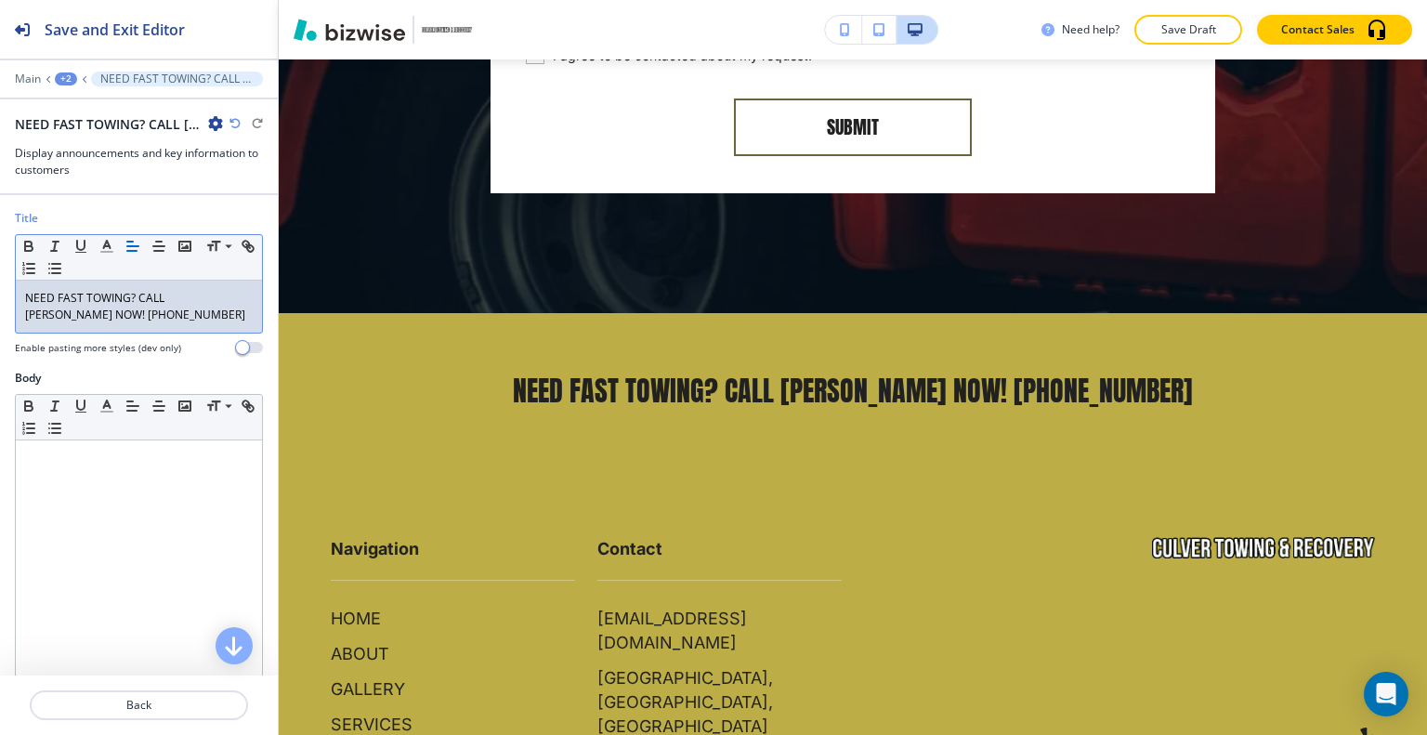
click at [135, 313] on p "NEED FAST TOWING? CALL CULVER NOW! 614-554-6222" at bounding box center [139, 306] width 228 height 33
drag, startPoint x: 131, startPoint y: 319, endPoint x: 59, endPoint y: 318, distance: 71.5
click at [59, 318] on p "NEED FAST TOWING? CALL CULVER NOW! 614-554-6222" at bounding box center [139, 306] width 228 height 33
click at [247, 252] on icon "button" at bounding box center [250, 248] width 7 height 7
click at [93, 281] on input "614-554-6222" at bounding box center [140, 280] width 111 height 24
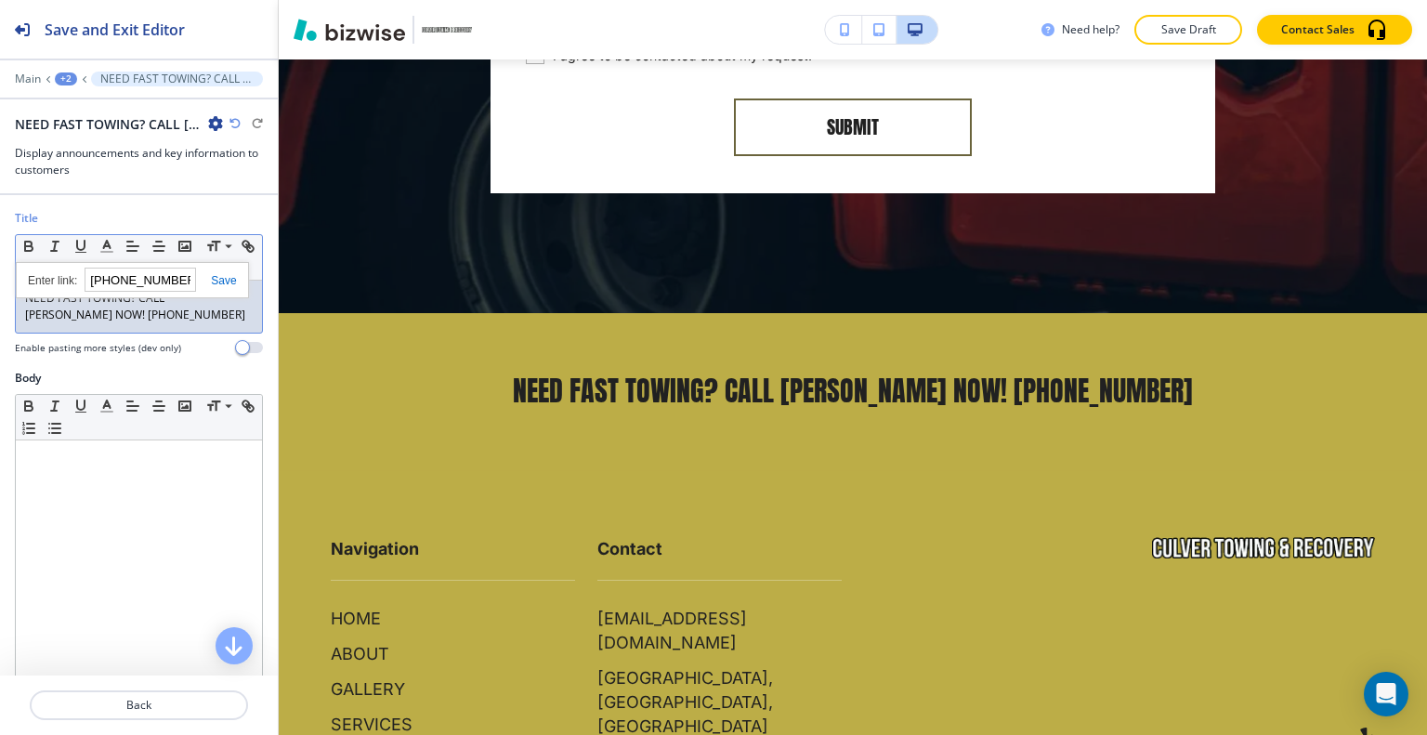
click at [88, 279] on input "614-554-6222" at bounding box center [140, 280] width 111 height 24
type input "tel:614-554-6222"
click at [226, 281] on link at bounding box center [216, 280] width 40 height 13
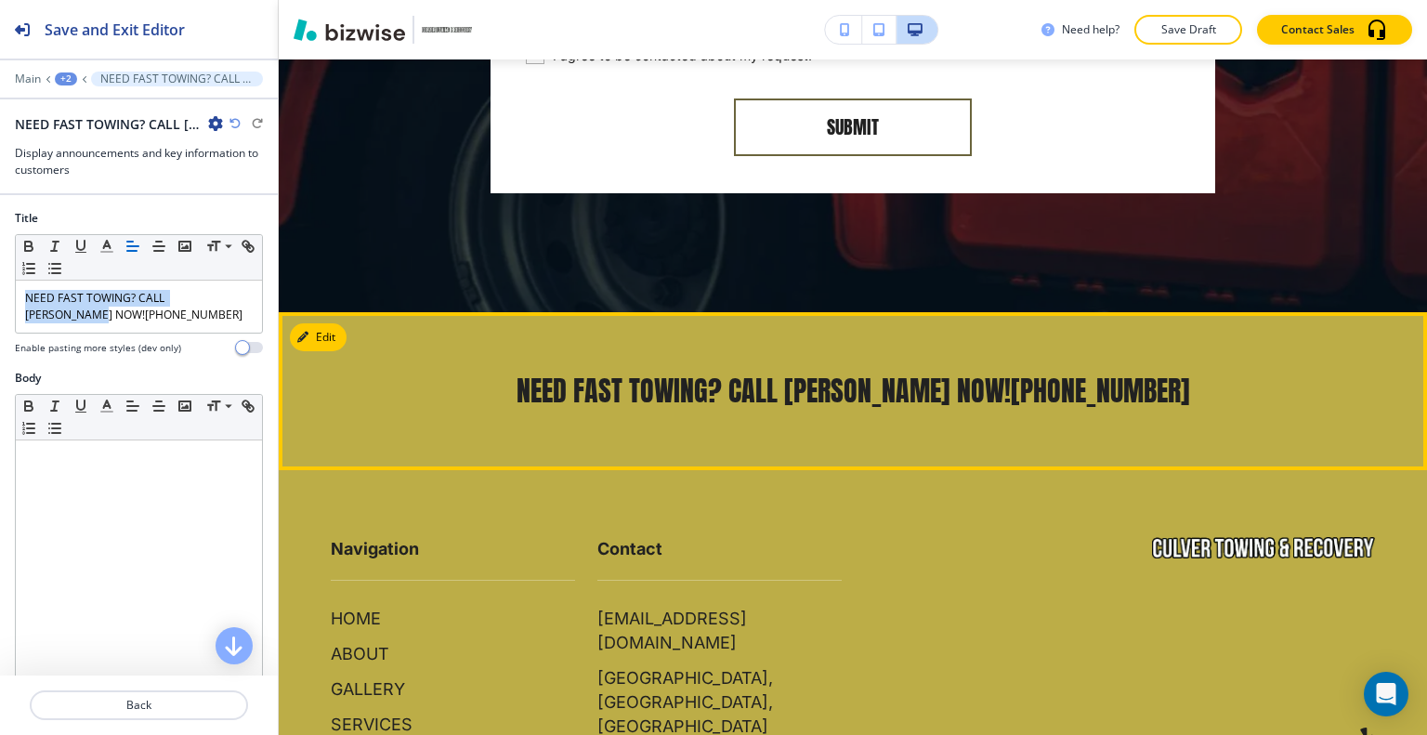
click at [1039, 370] on link "614-554-6222" at bounding box center [1100, 391] width 179 height 42
click at [329, 312] on div "Edit This Section NEED FAST TOWING? CALL CULVER NOW! 614-554-6222" at bounding box center [853, 391] width 1148 height 158
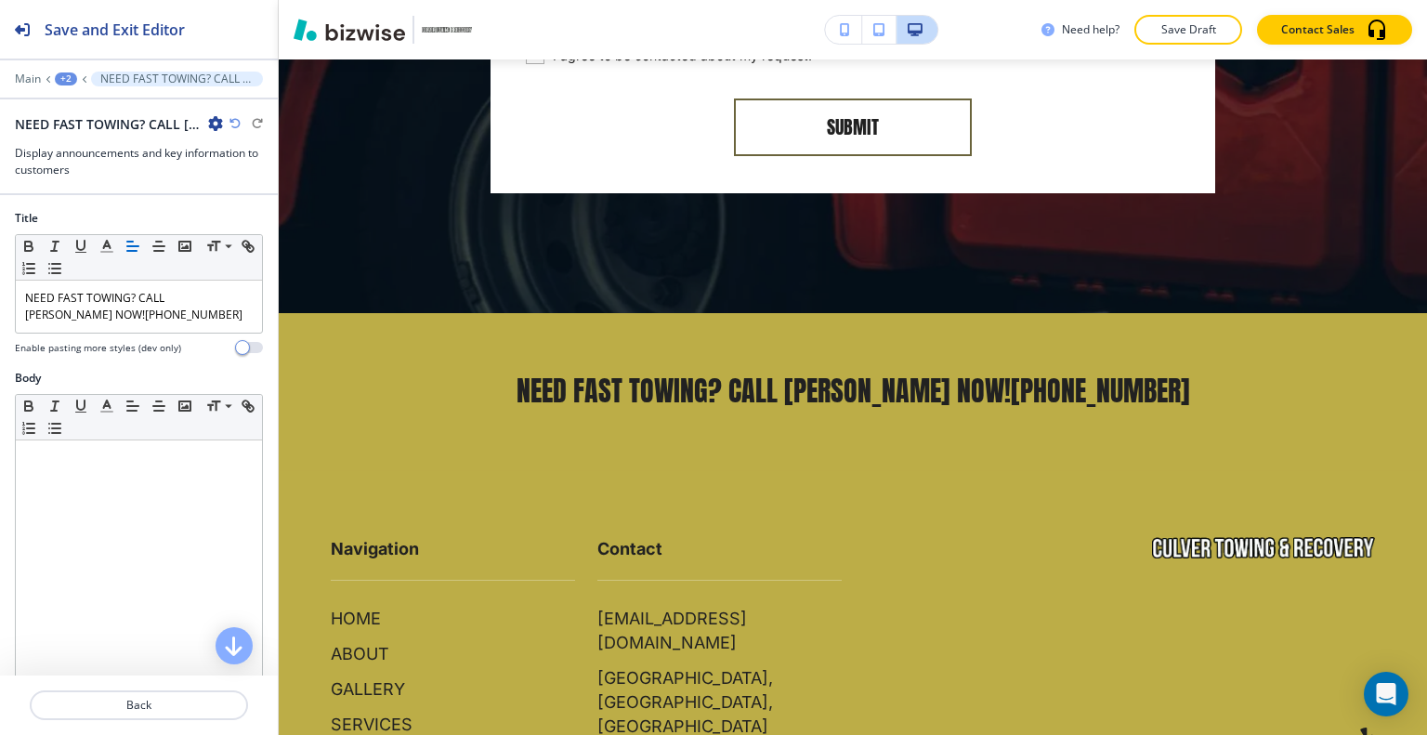
click at [67, 70] on div at bounding box center [139, 65] width 278 height 11
click at [64, 76] on div "+2" at bounding box center [66, 78] width 22 height 13
click at [85, 133] on p "HOME" at bounding box center [114, 141] width 95 height 17
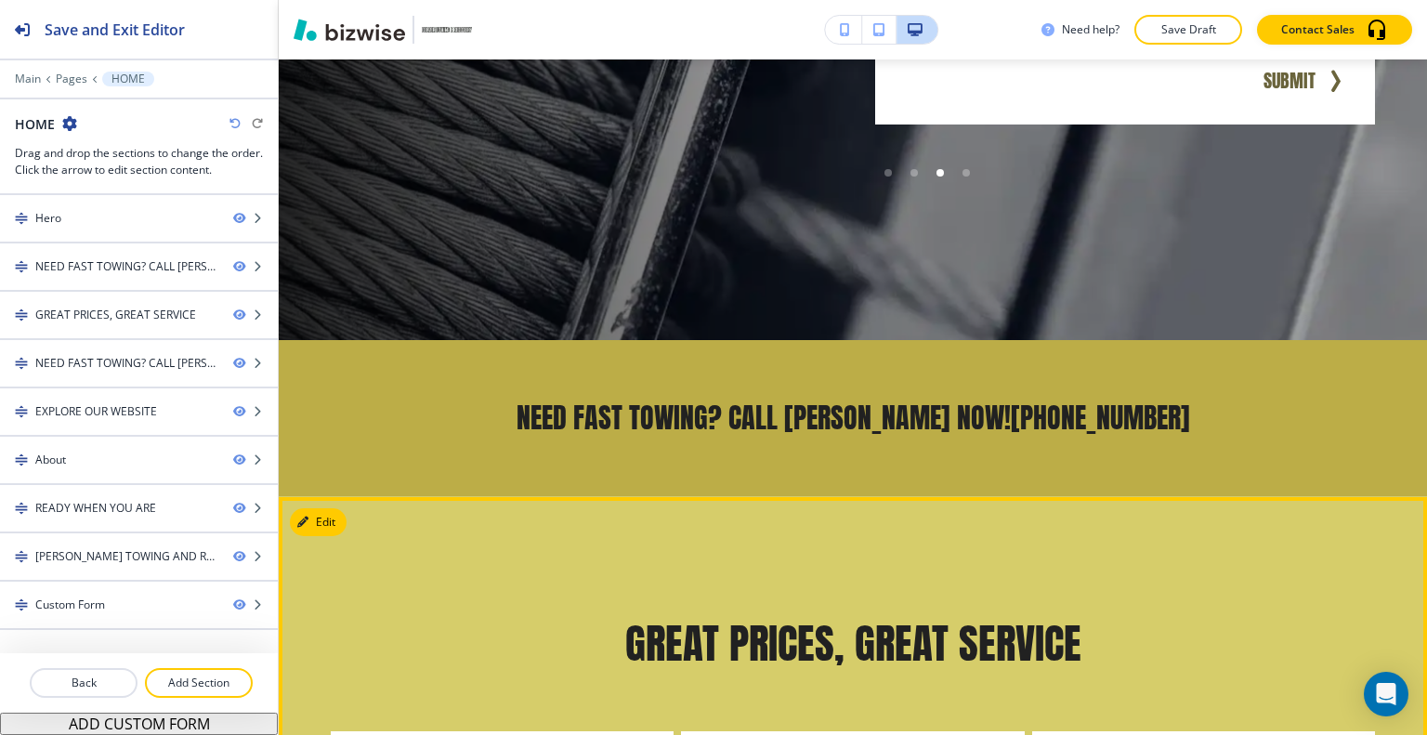
scroll to position [957, 0]
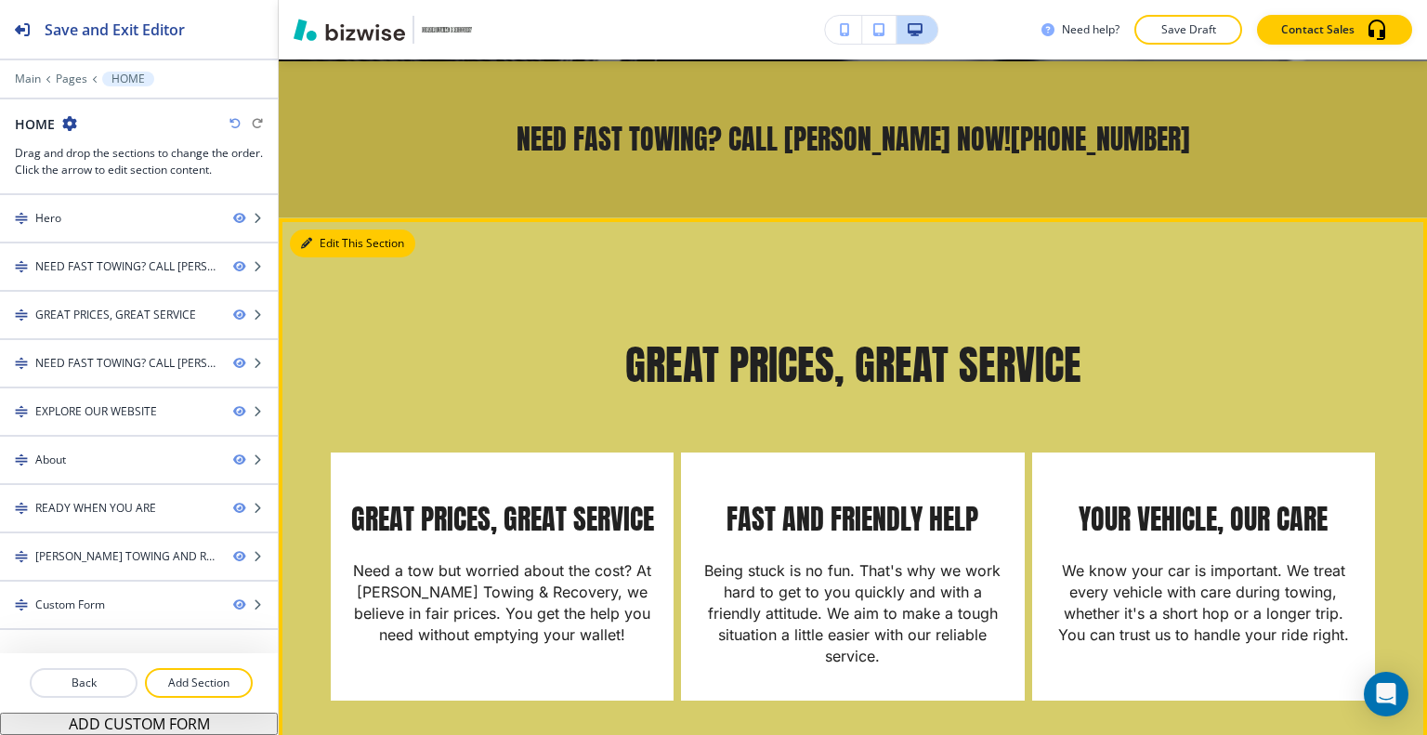
click at [330, 242] on button "Edit This Section" at bounding box center [352, 243] width 125 height 28
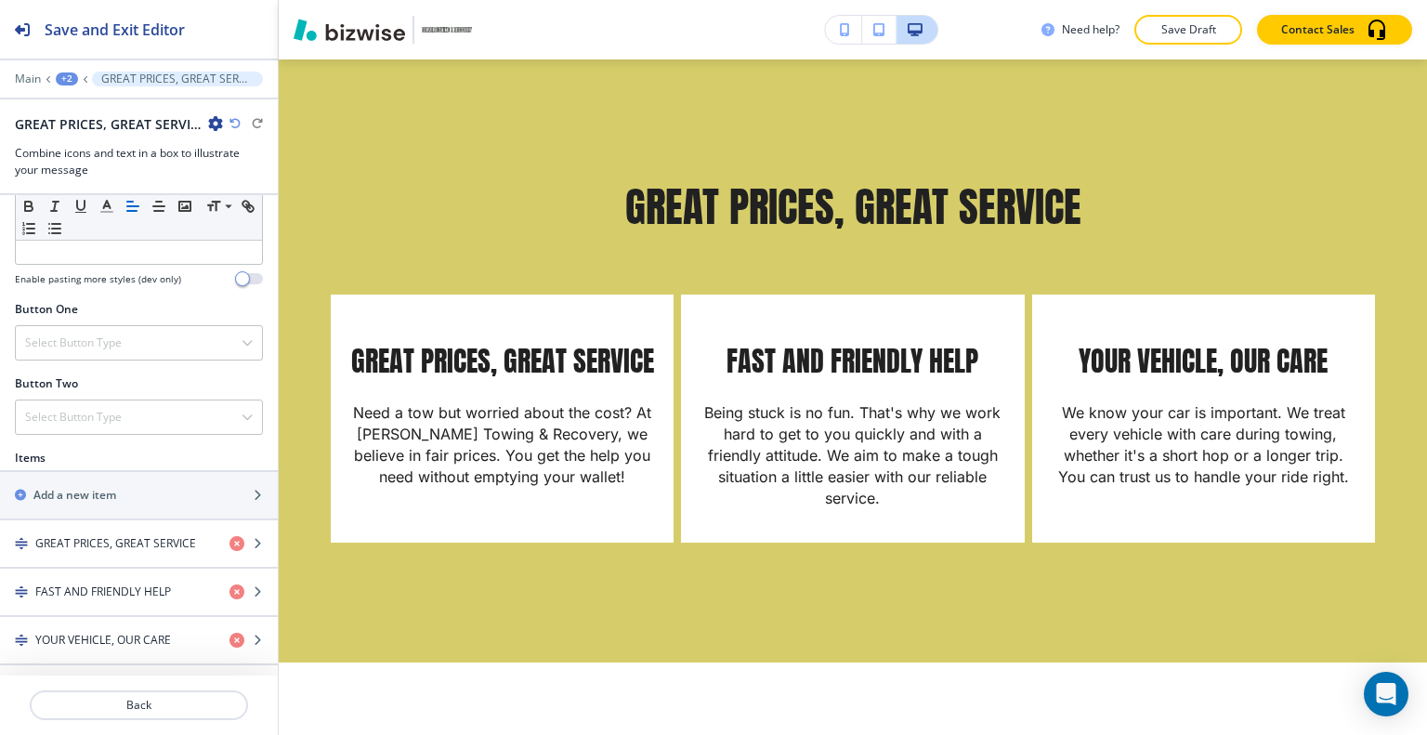
scroll to position [1009, 0]
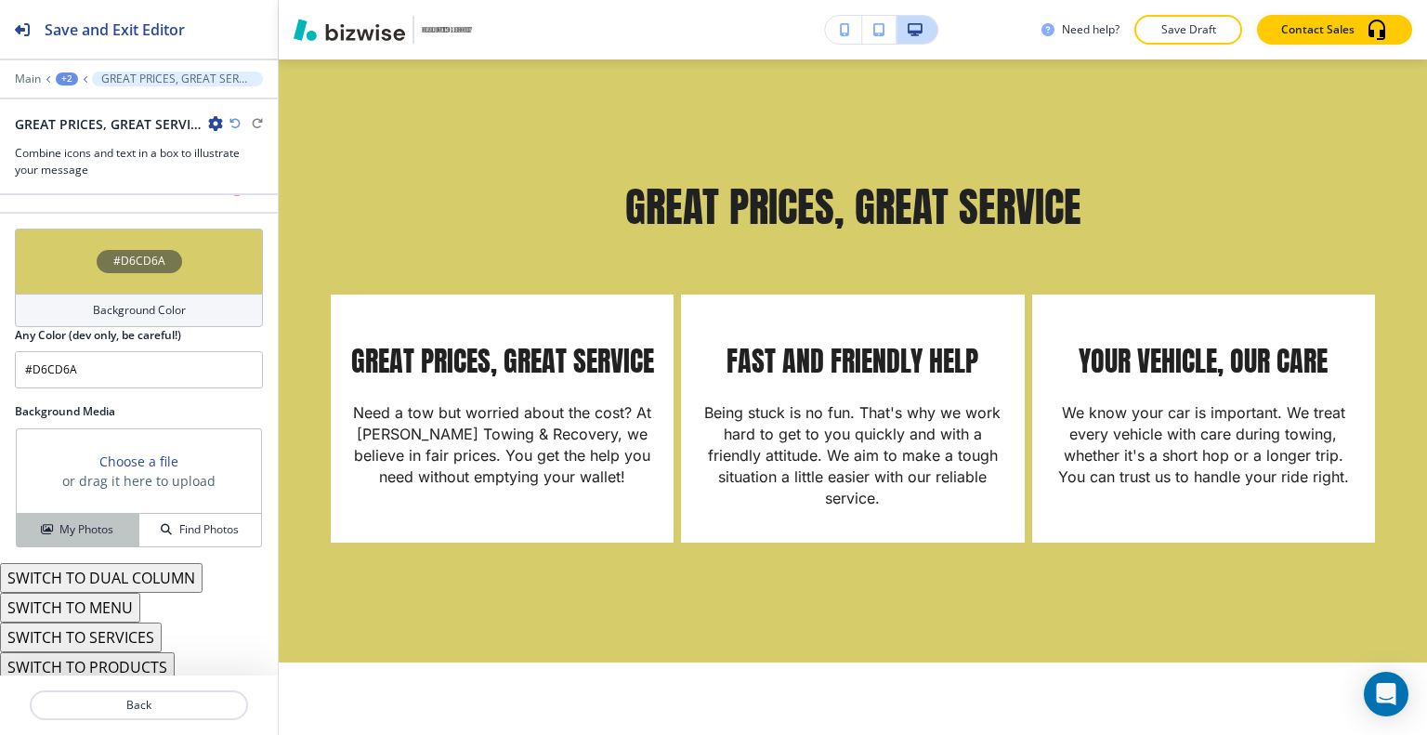
drag, startPoint x: 56, startPoint y: 512, endPoint x: 52, endPoint y: 523, distance: 11.7
click at [52, 523] on button "My Photos" at bounding box center [78, 530] width 123 height 33
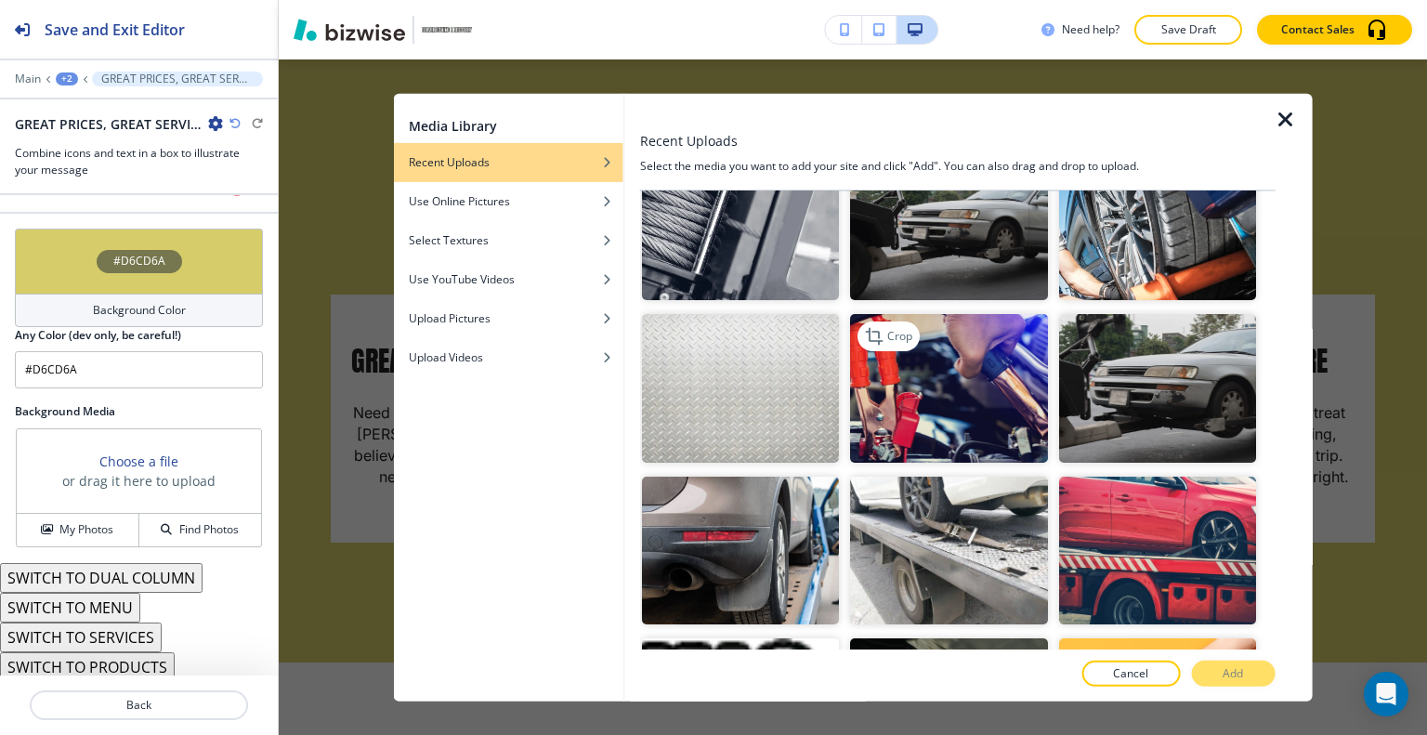
scroll to position [327, 0]
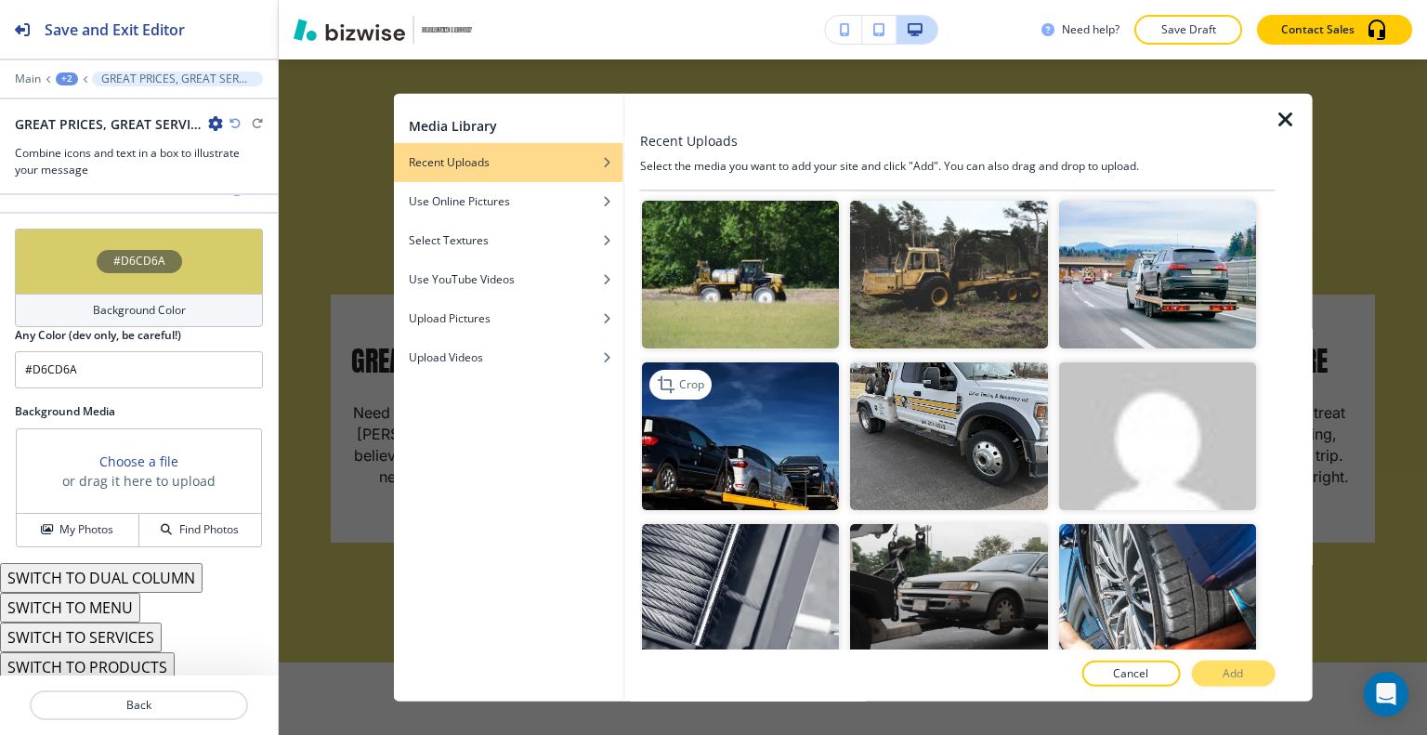
click at [793, 401] on img "button" at bounding box center [740, 436] width 197 height 148
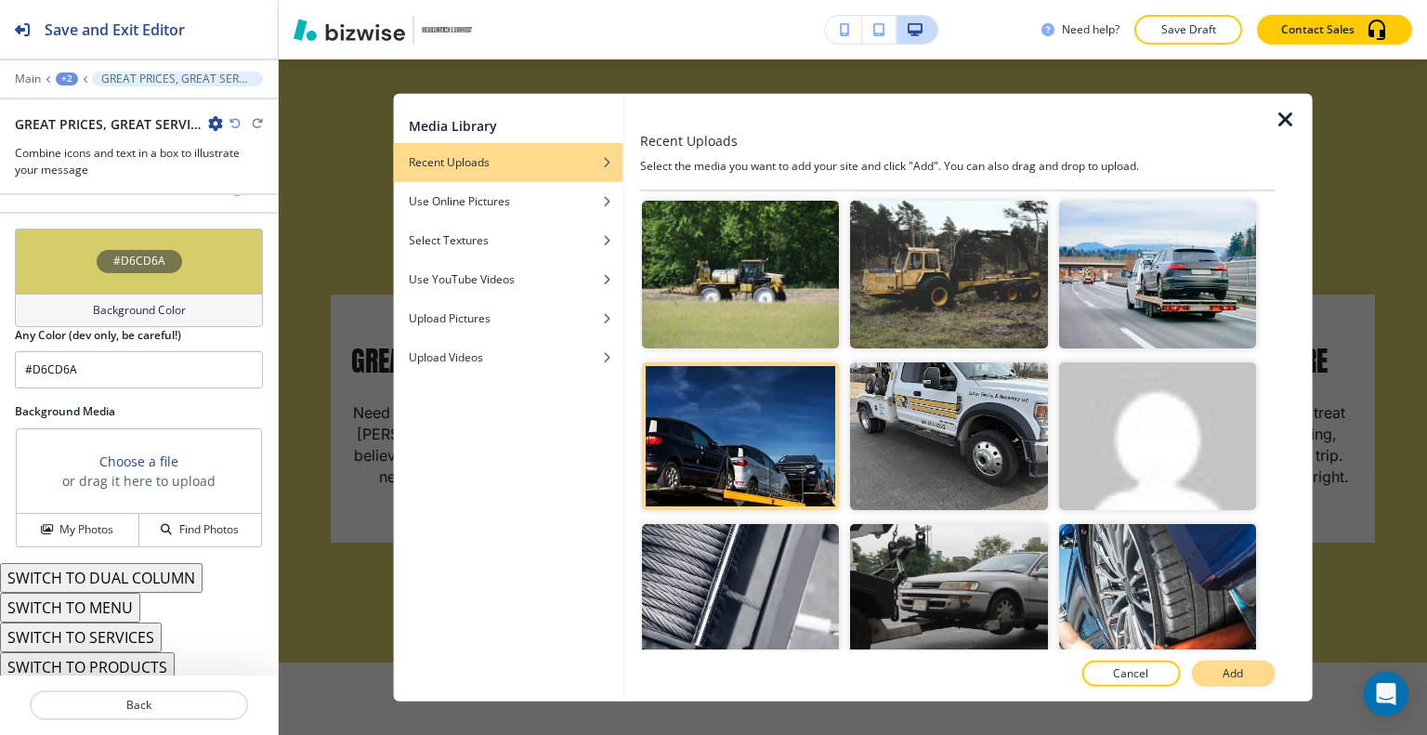
click at [1216, 674] on button "Add" at bounding box center [1233, 673] width 84 height 26
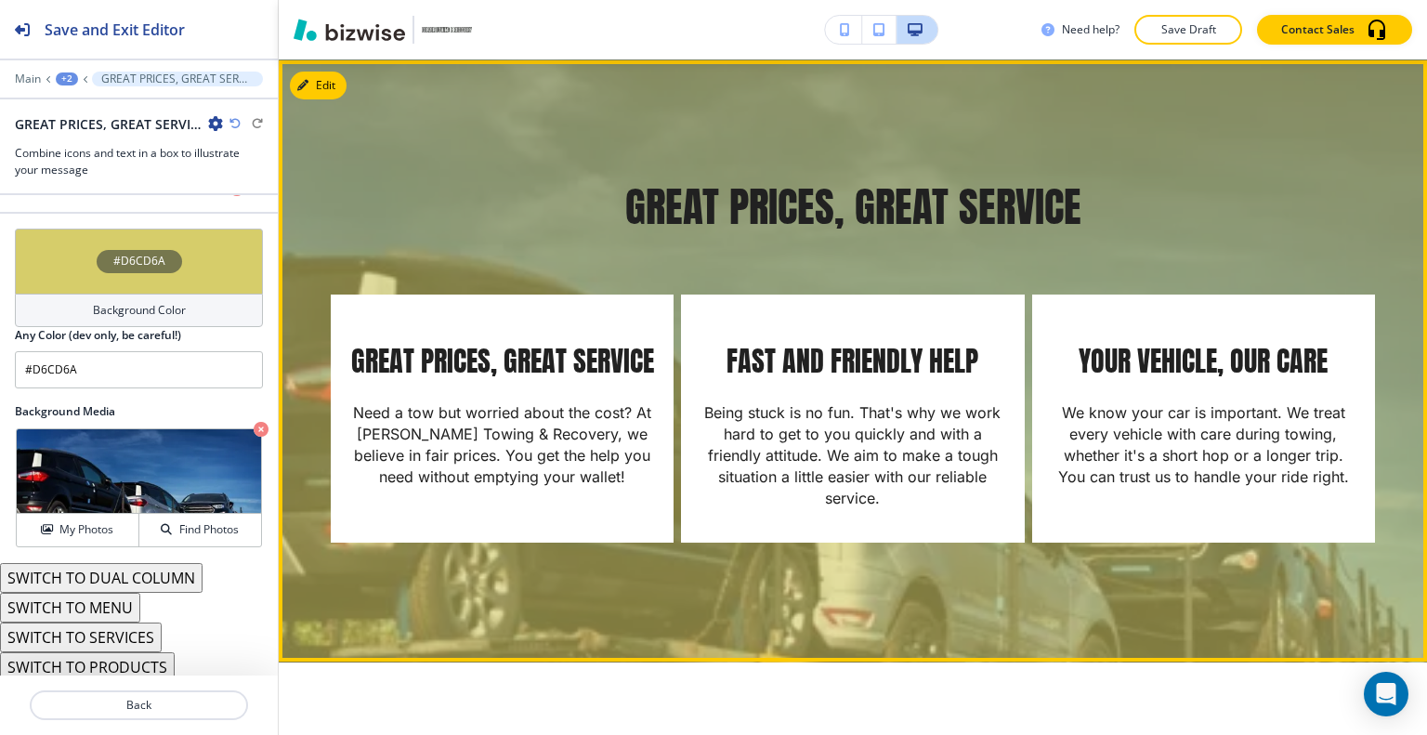
scroll to position [1022, 0]
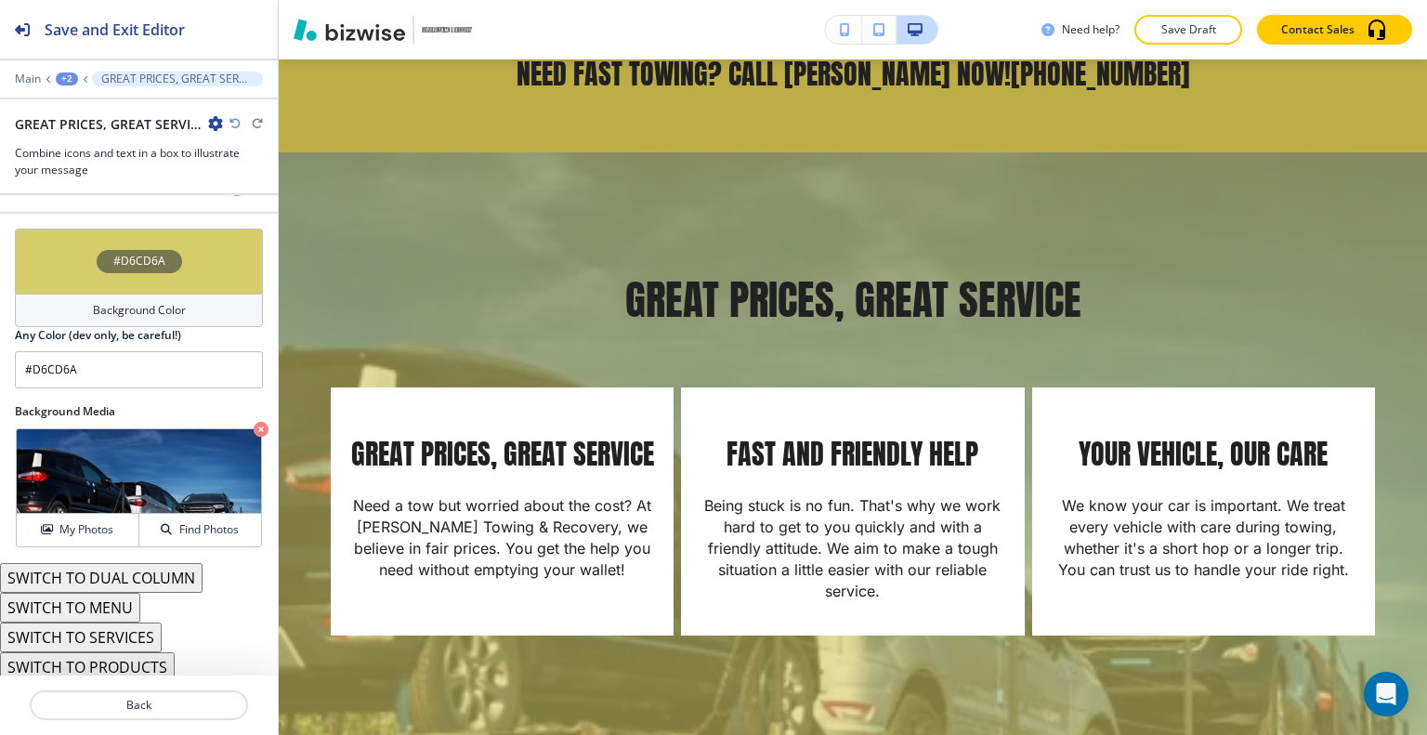
click at [77, 259] on div "#D6CD6A" at bounding box center [139, 261] width 248 height 65
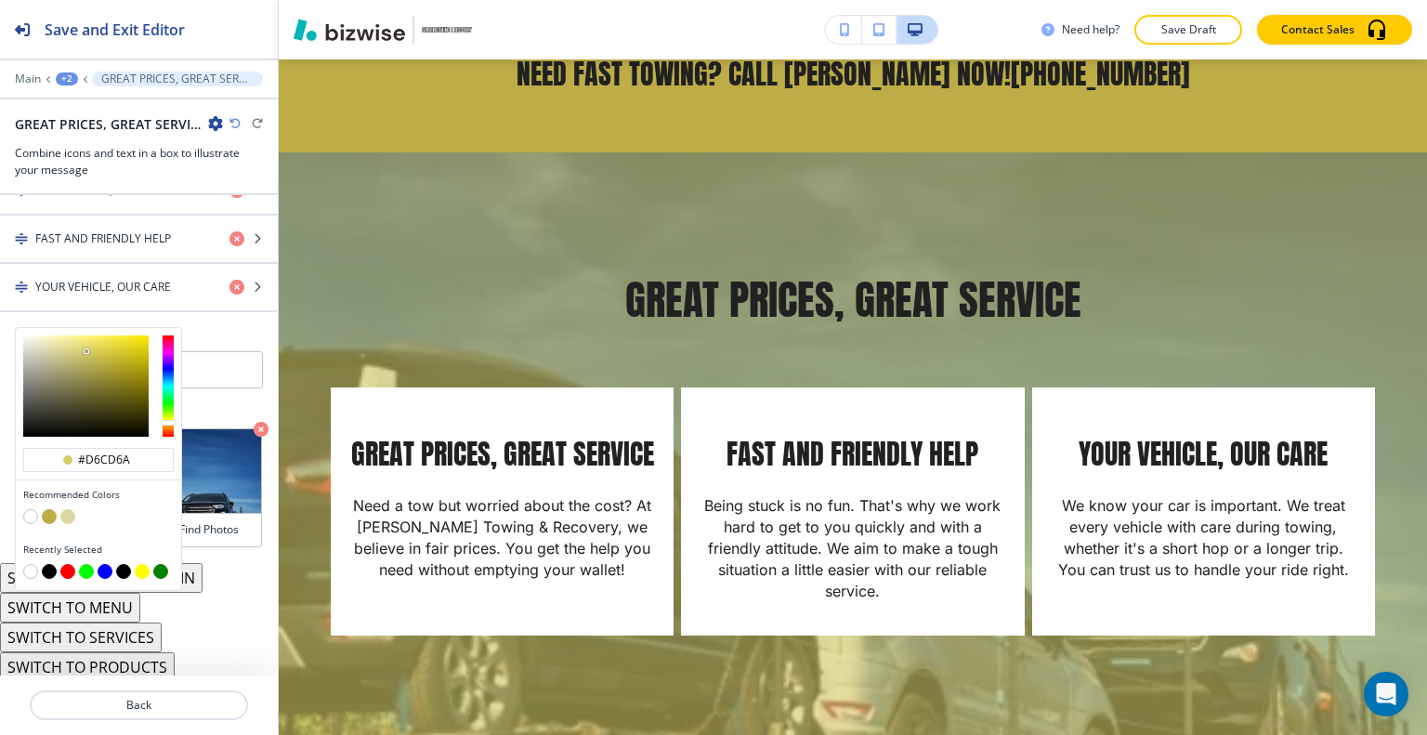
click at [47, 568] on button "button" at bounding box center [49, 571] width 15 height 15
type input "#000000"
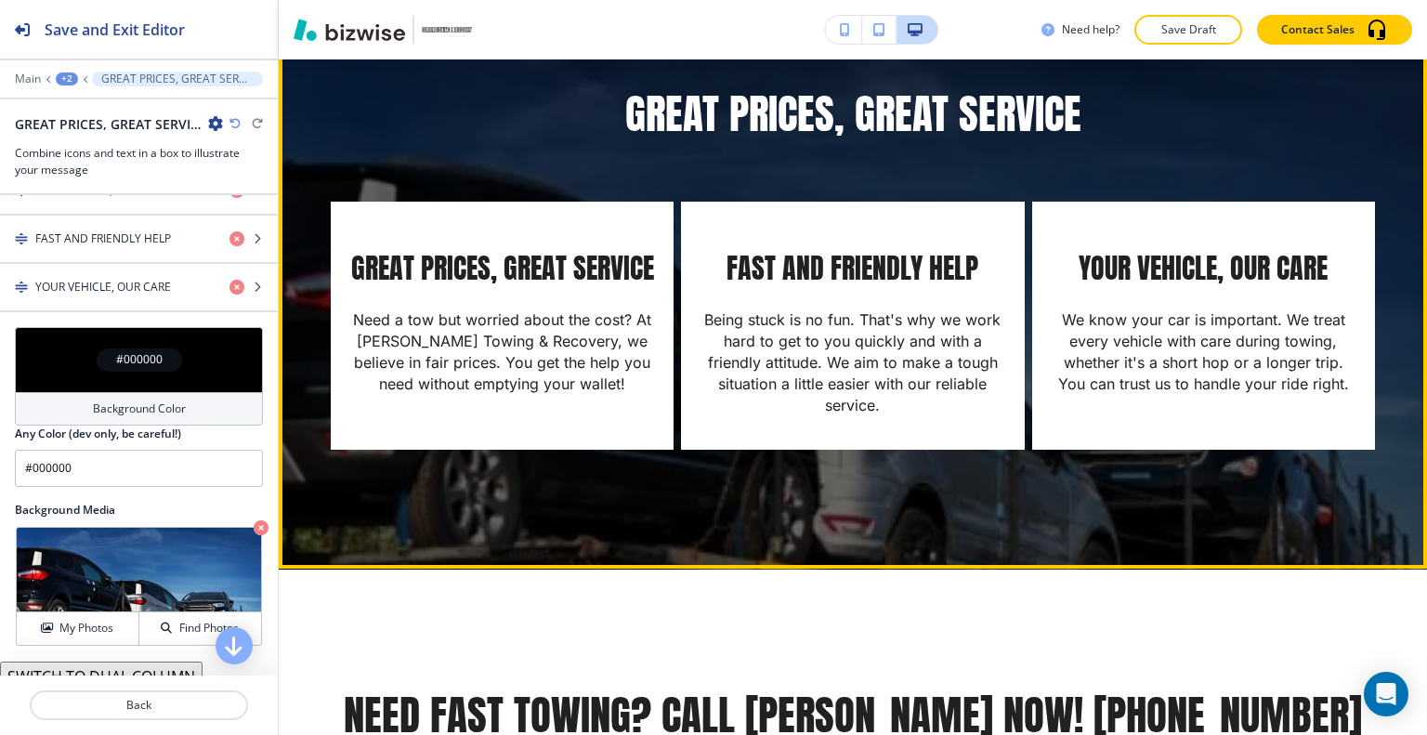
scroll to position [1115, 0]
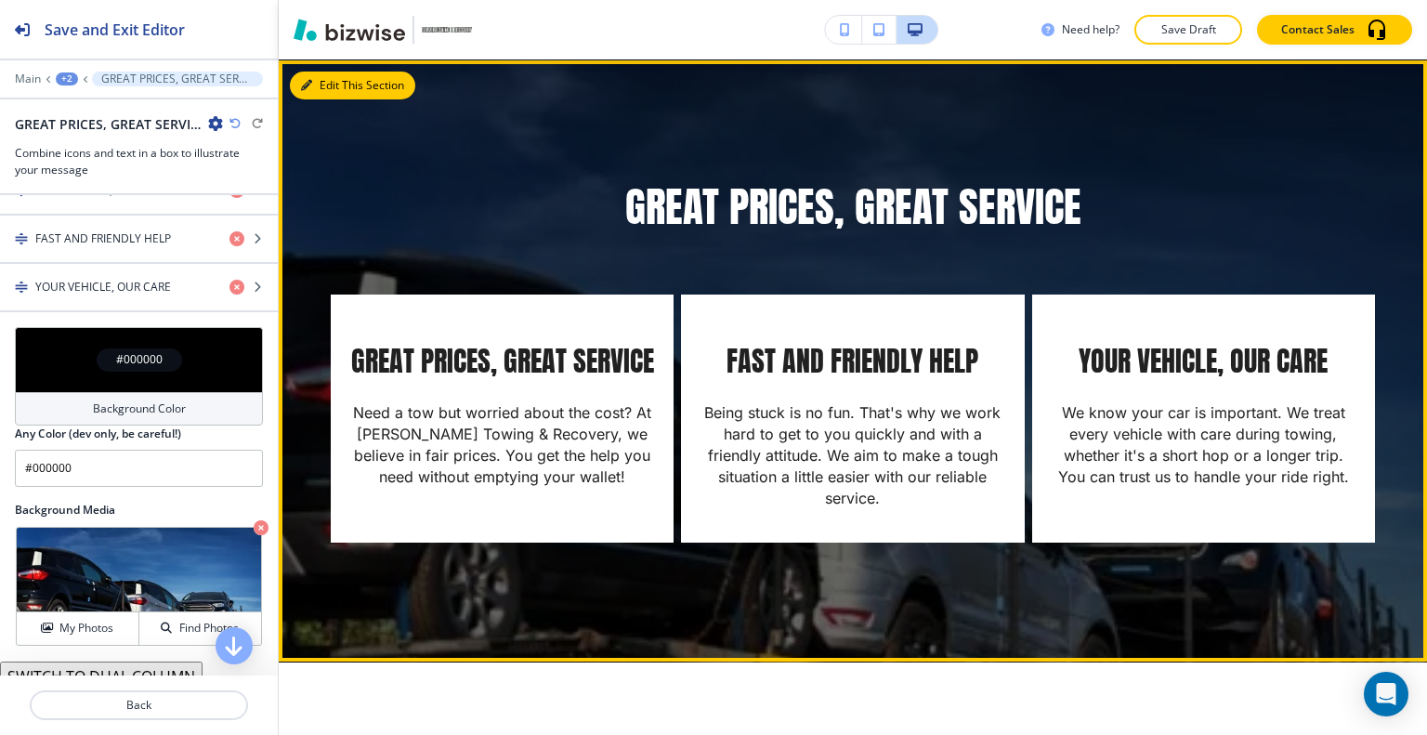
click at [321, 80] on button "Edit This Section" at bounding box center [352, 86] width 125 height 28
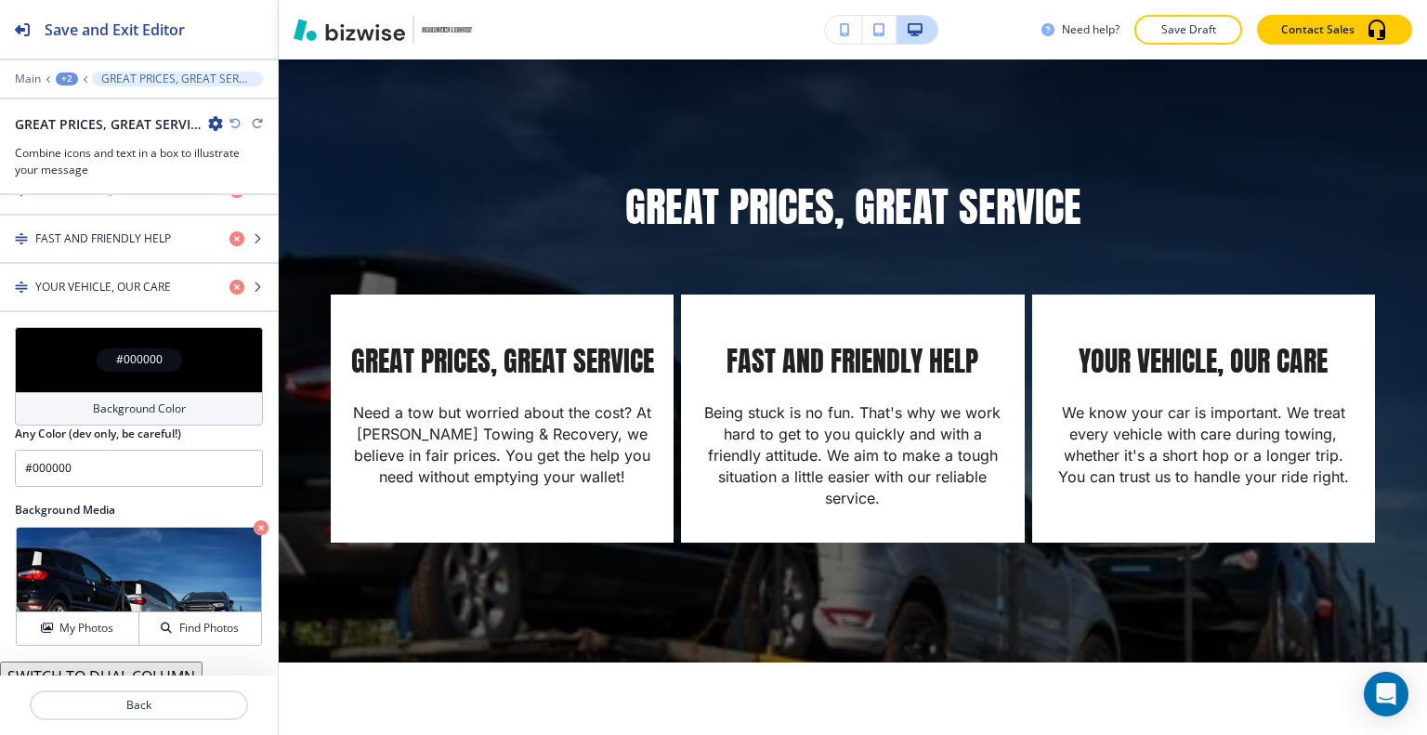
scroll to position [1009, 0]
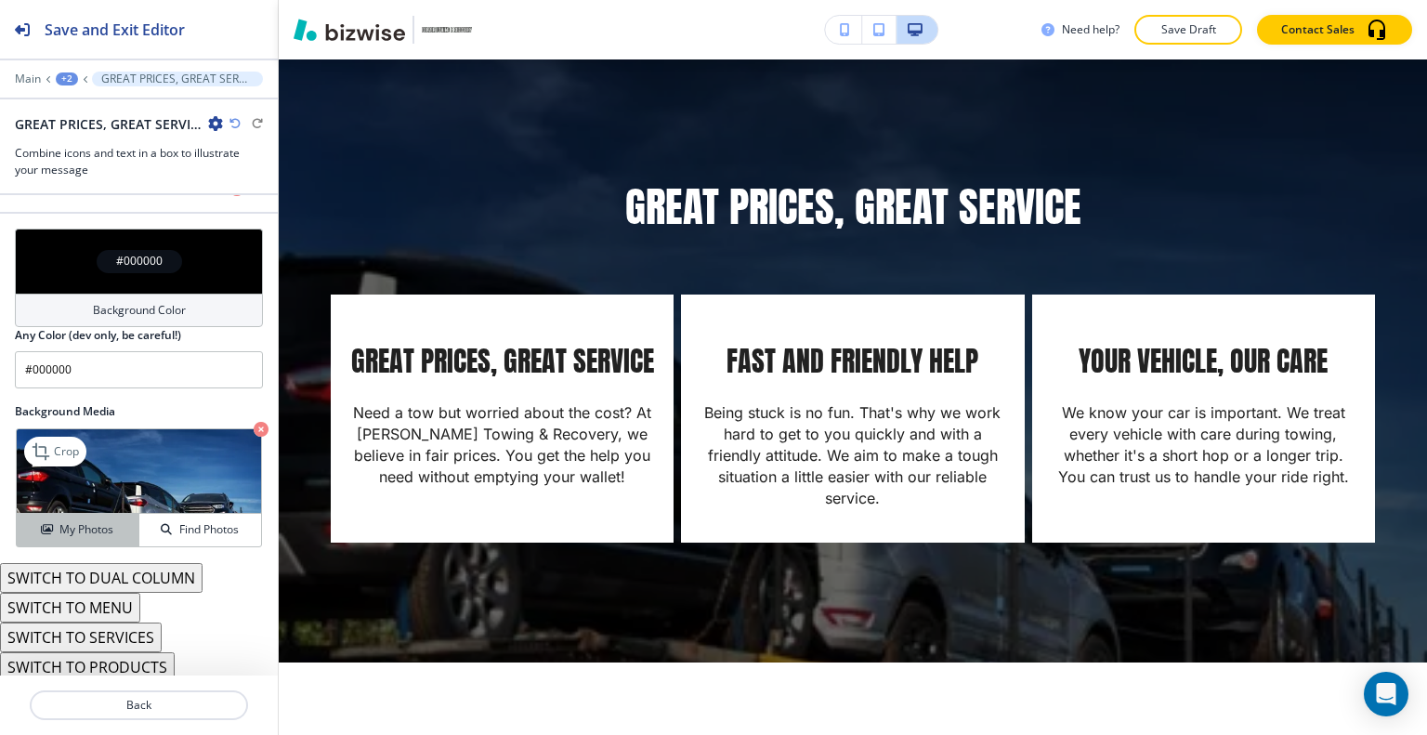
click at [69, 521] on h4 "My Photos" at bounding box center [86, 529] width 54 height 17
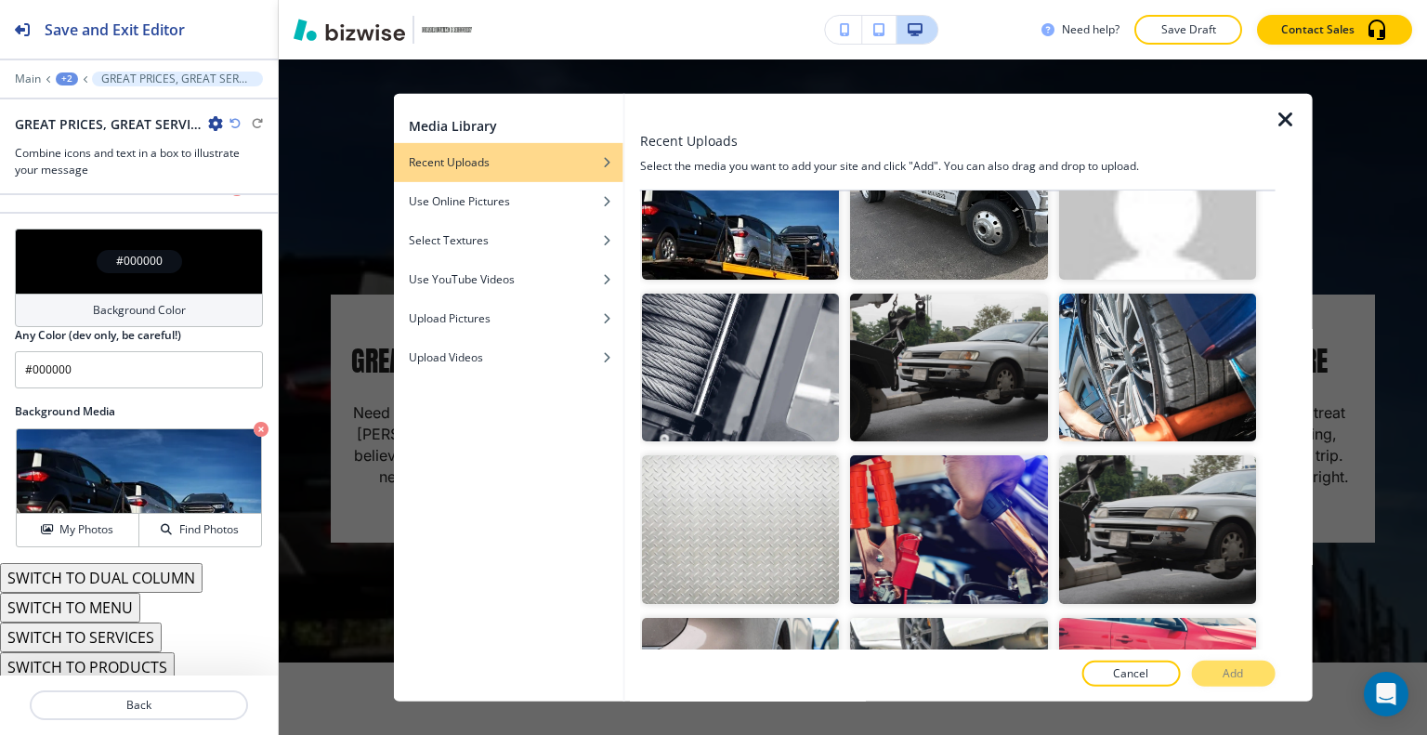
scroll to position [929, 0]
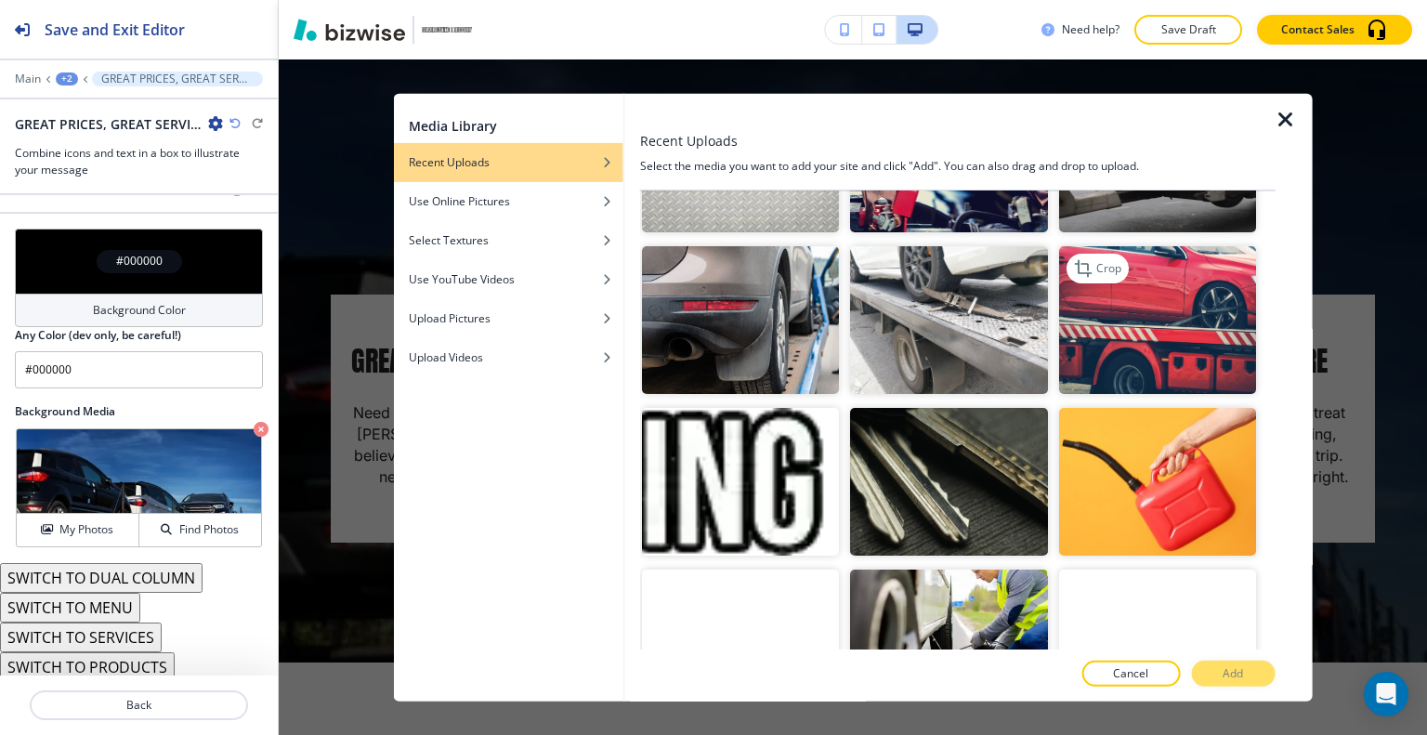
click at [1169, 329] on img "button" at bounding box center [1156, 319] width 197 height 148
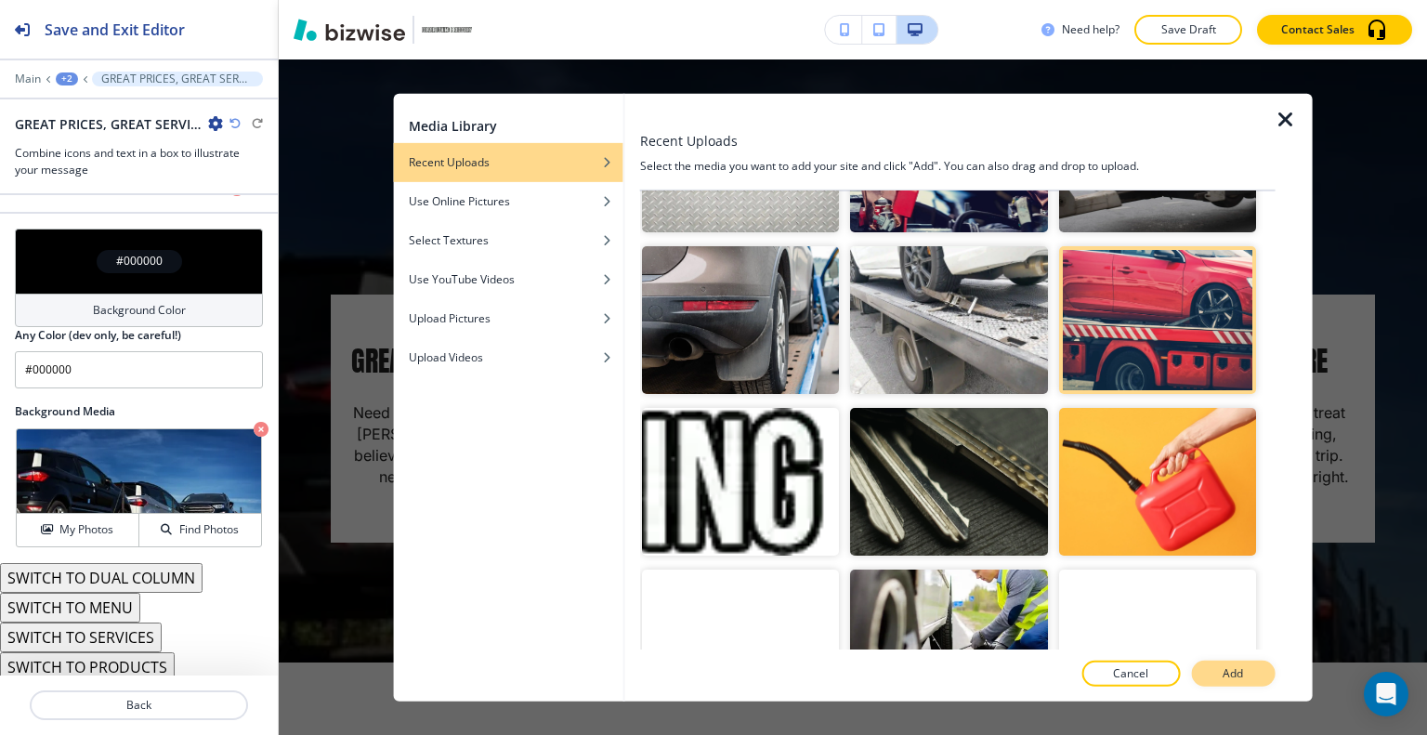
click at [1256, 668] on button "Add" at bounding box center [1233, 673] width 84 height 26
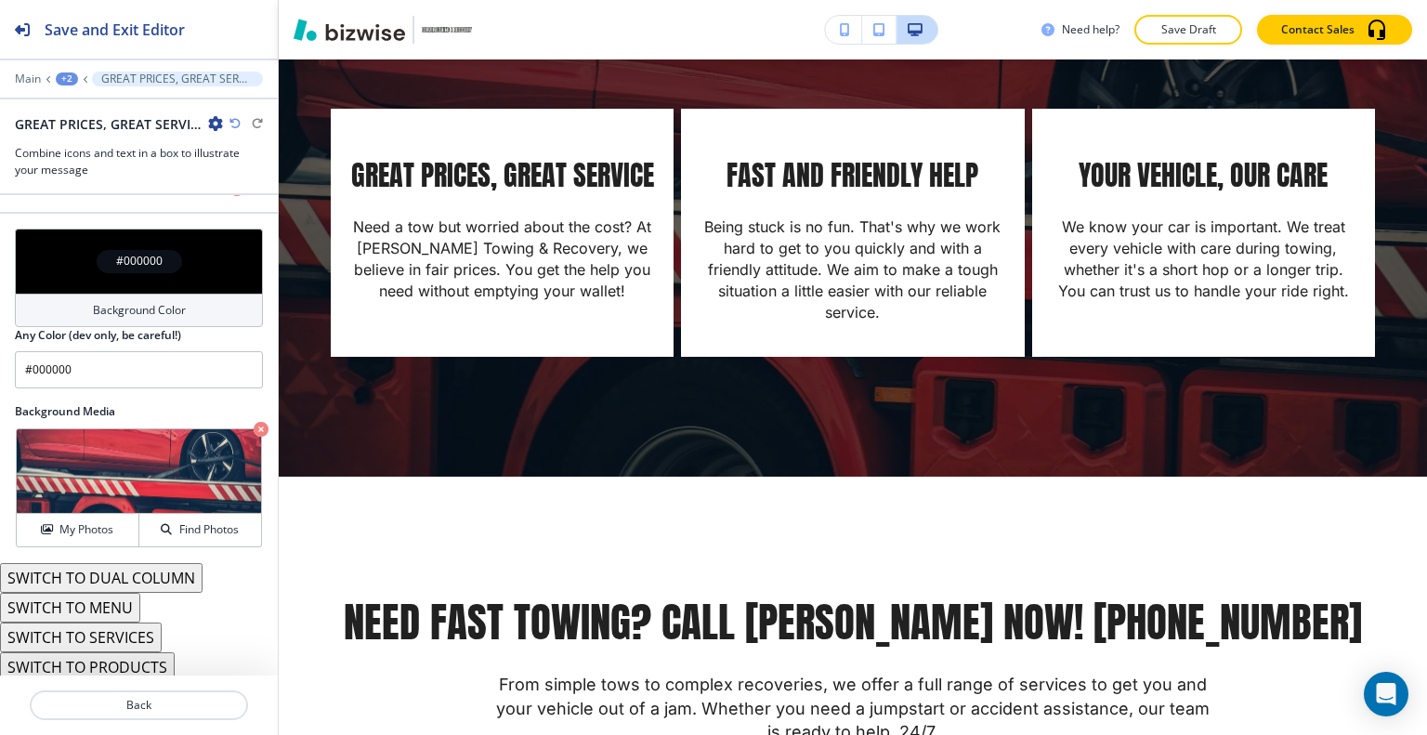
scroll to position [1022, 0]
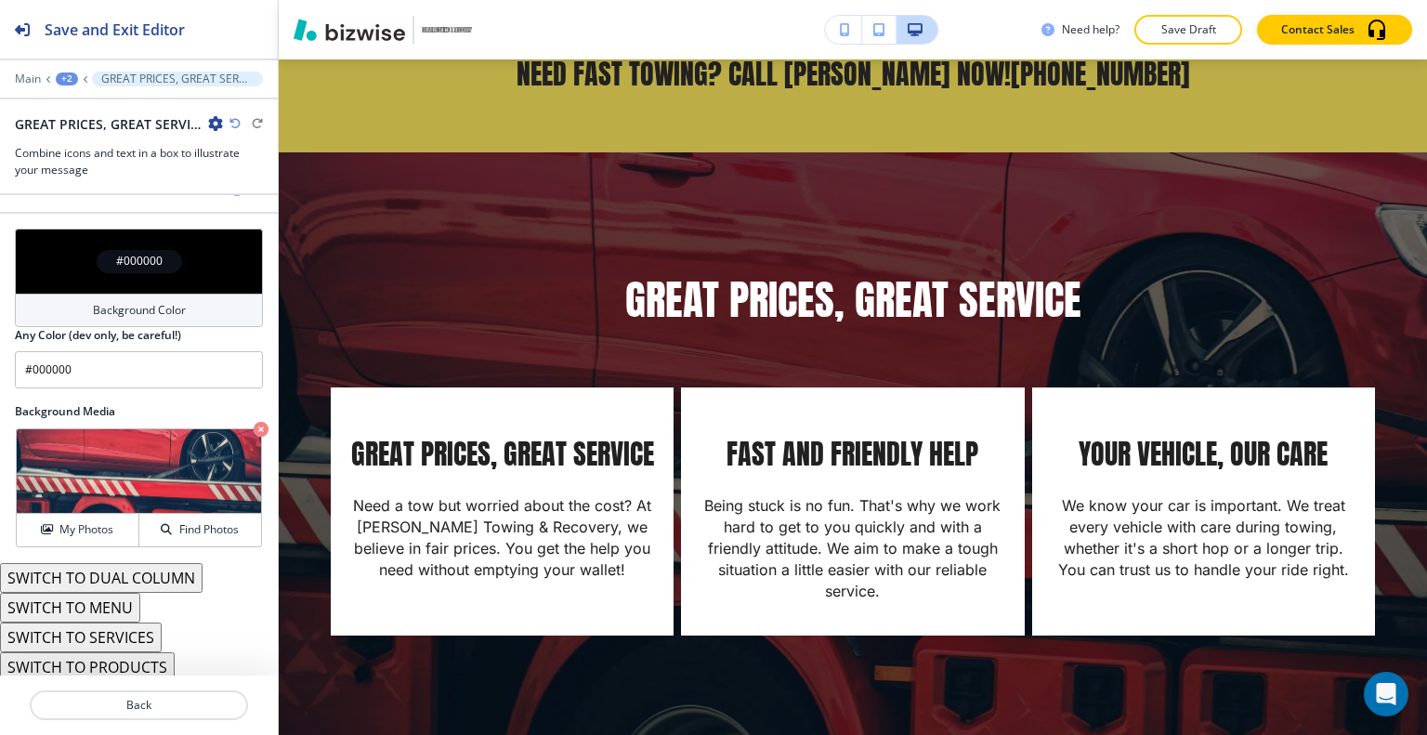
click at [234, 124] on icon "button" at bounding box center [234, 123] width 11 height 11
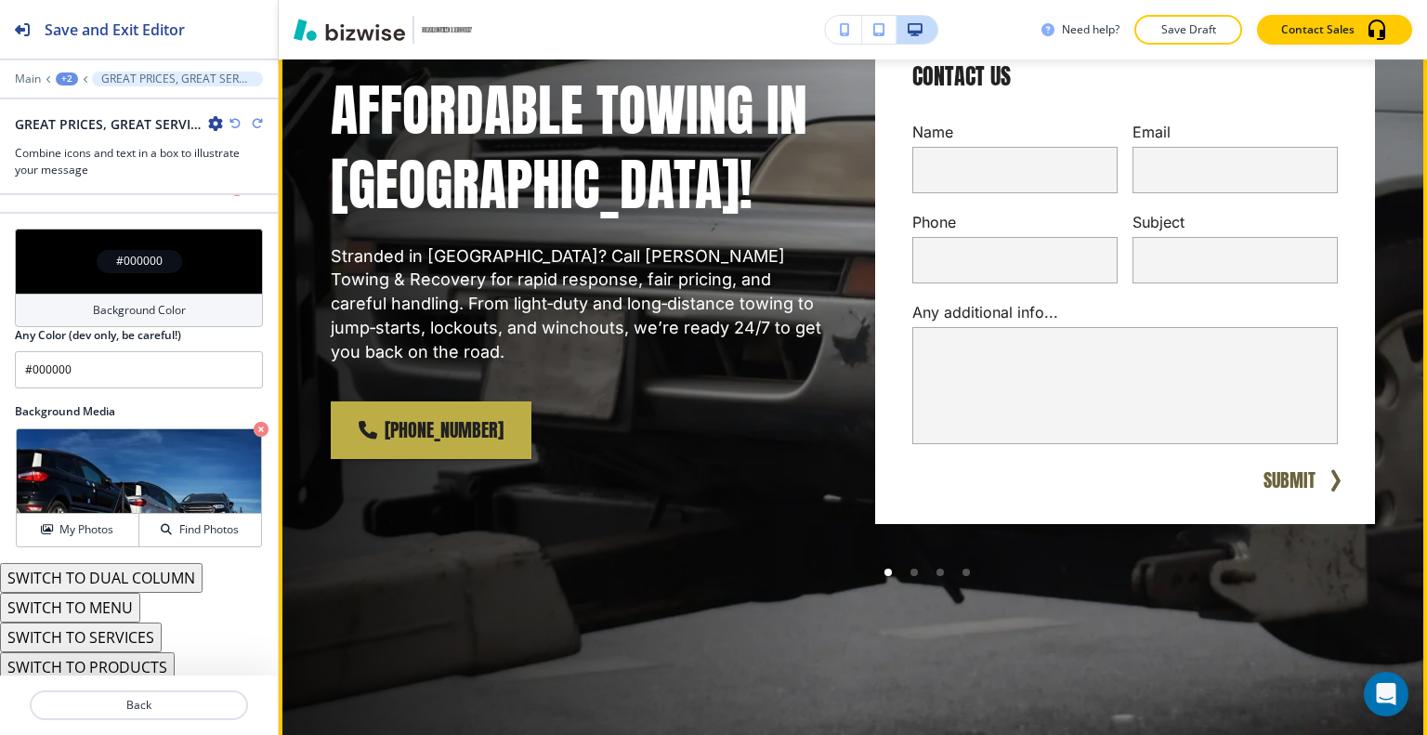
scroll to position [0, 0]
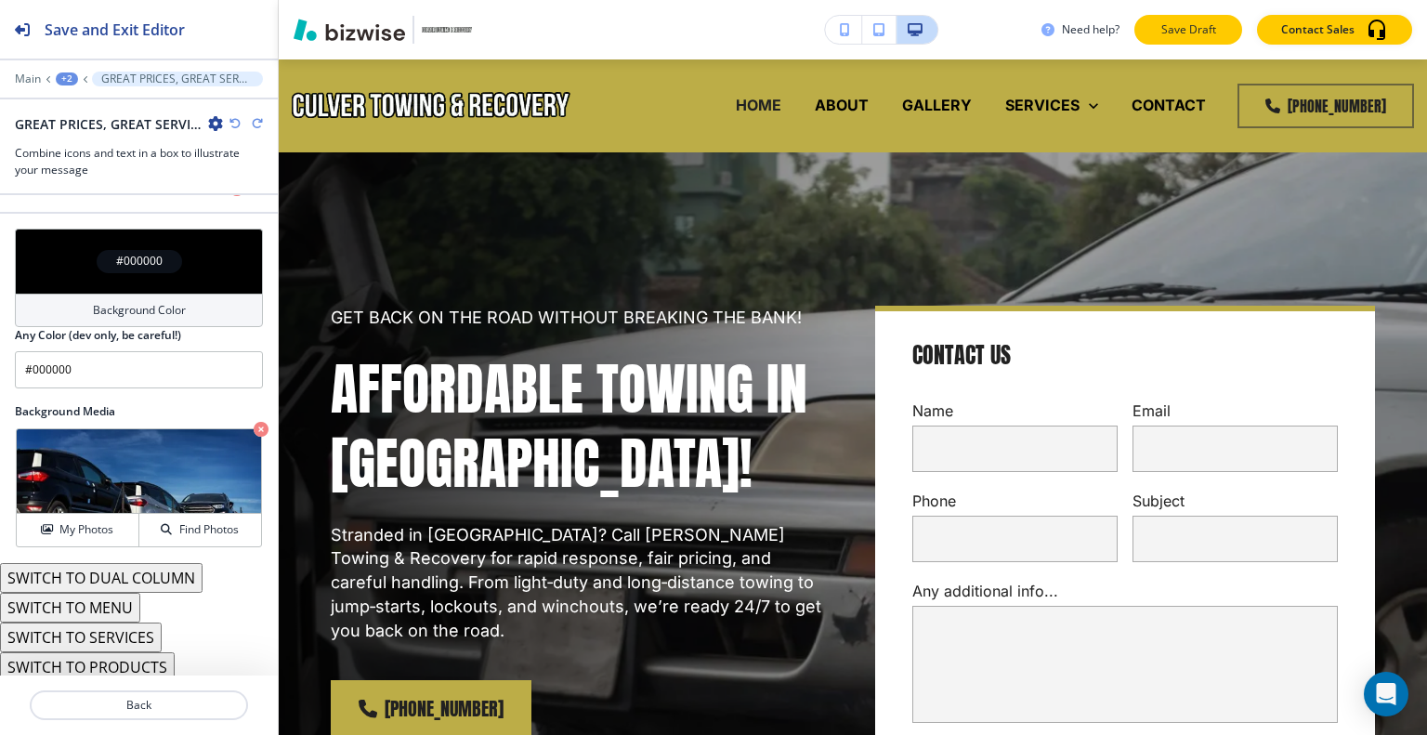
click at [1178, 29] on p "Save Draft" at bounding box center [1187, 29] width 59 height 17
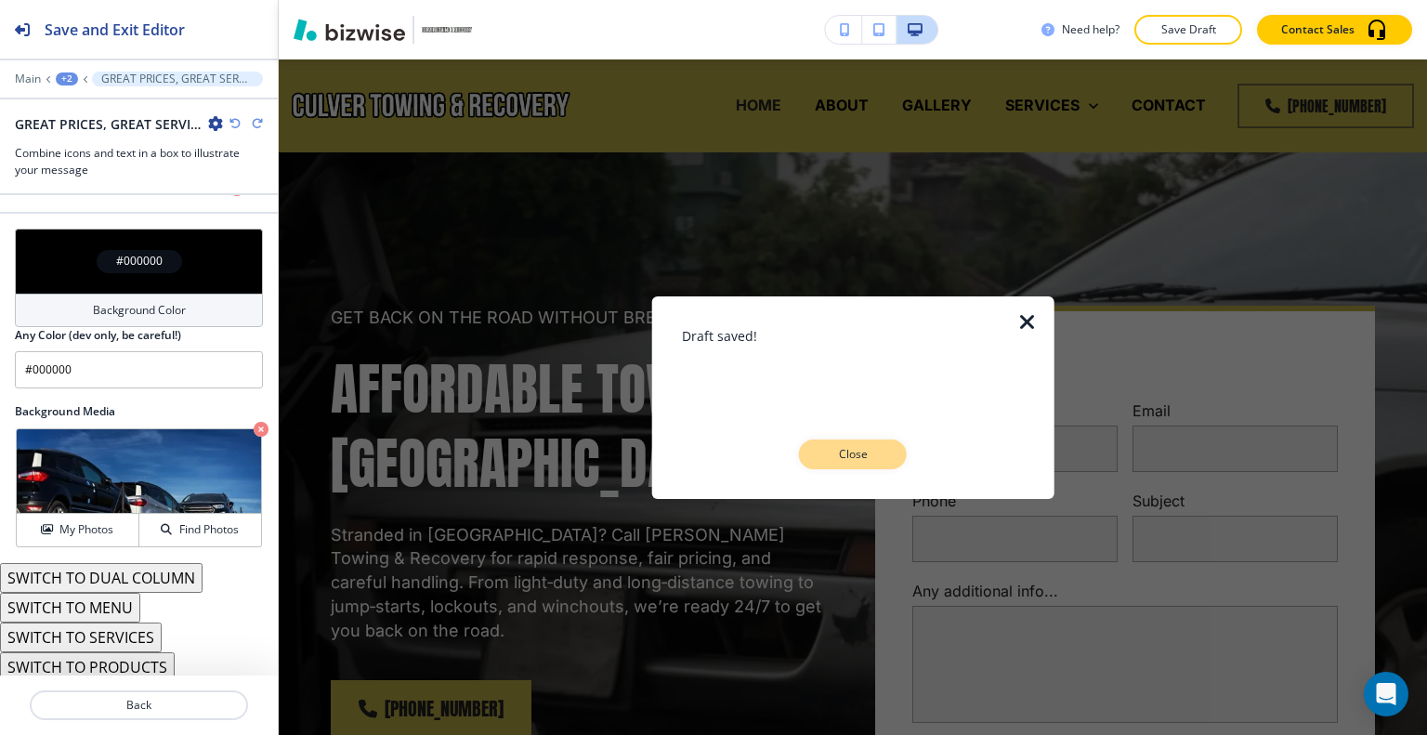
click at [846, 452] on p "Close" at bounding box center [852, 454] width 59 height 17
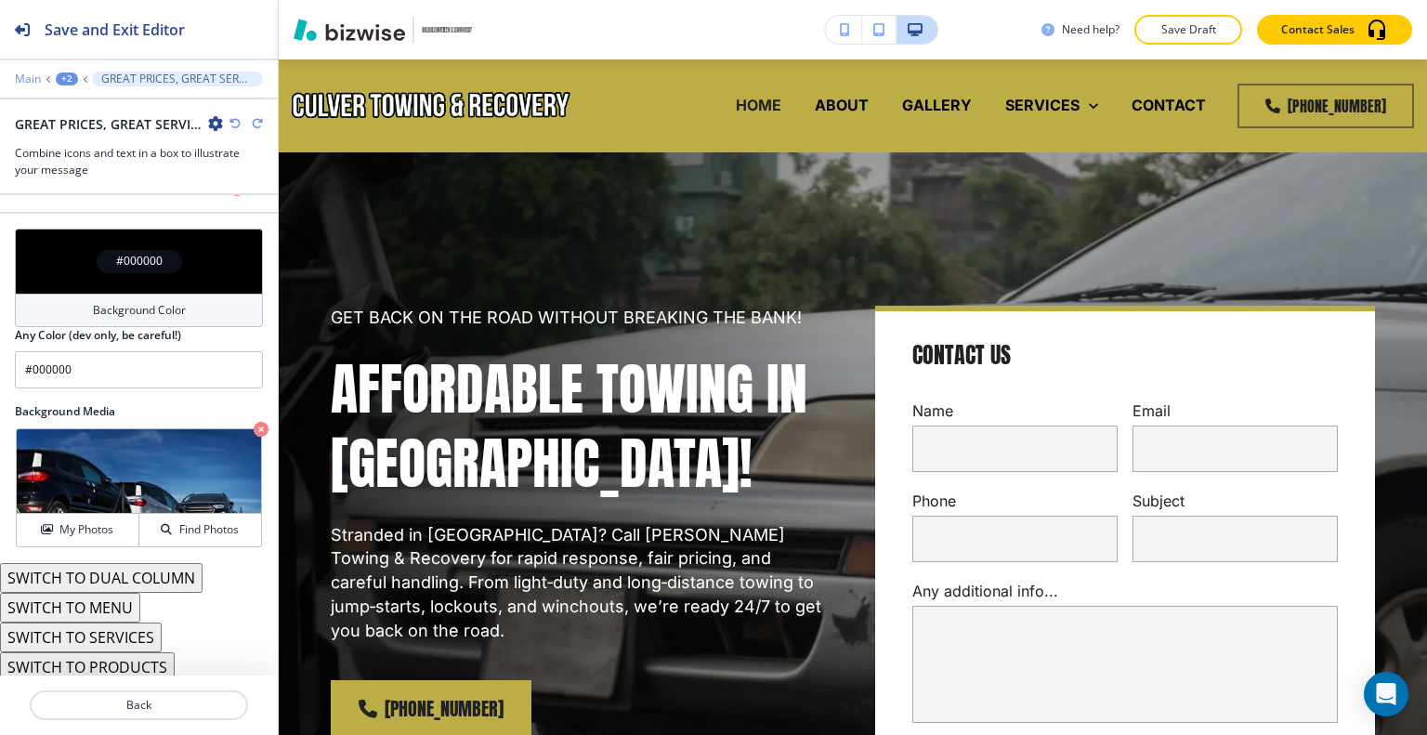
click at [17, 82] on p "Main" at bounding box center [28, 78] width 26 height 13
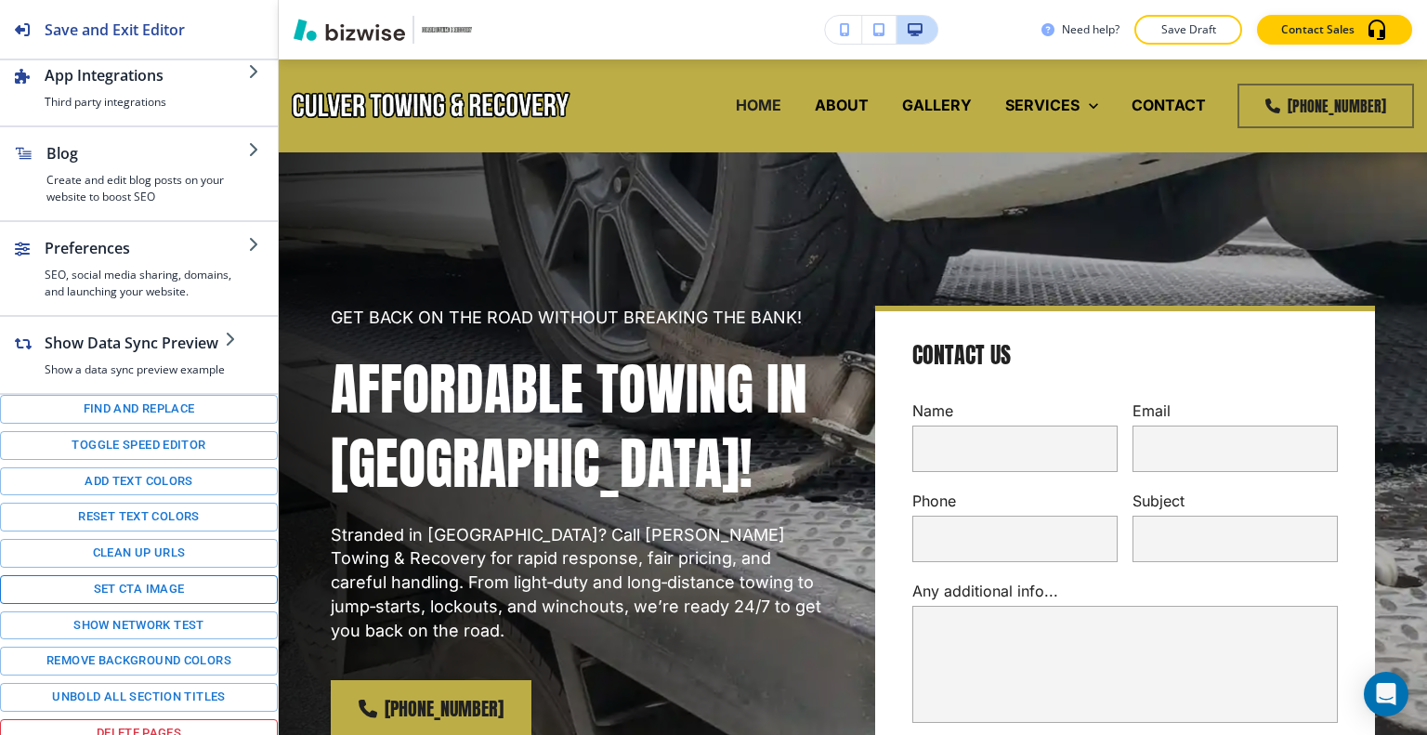
scroll to position [284, 0]
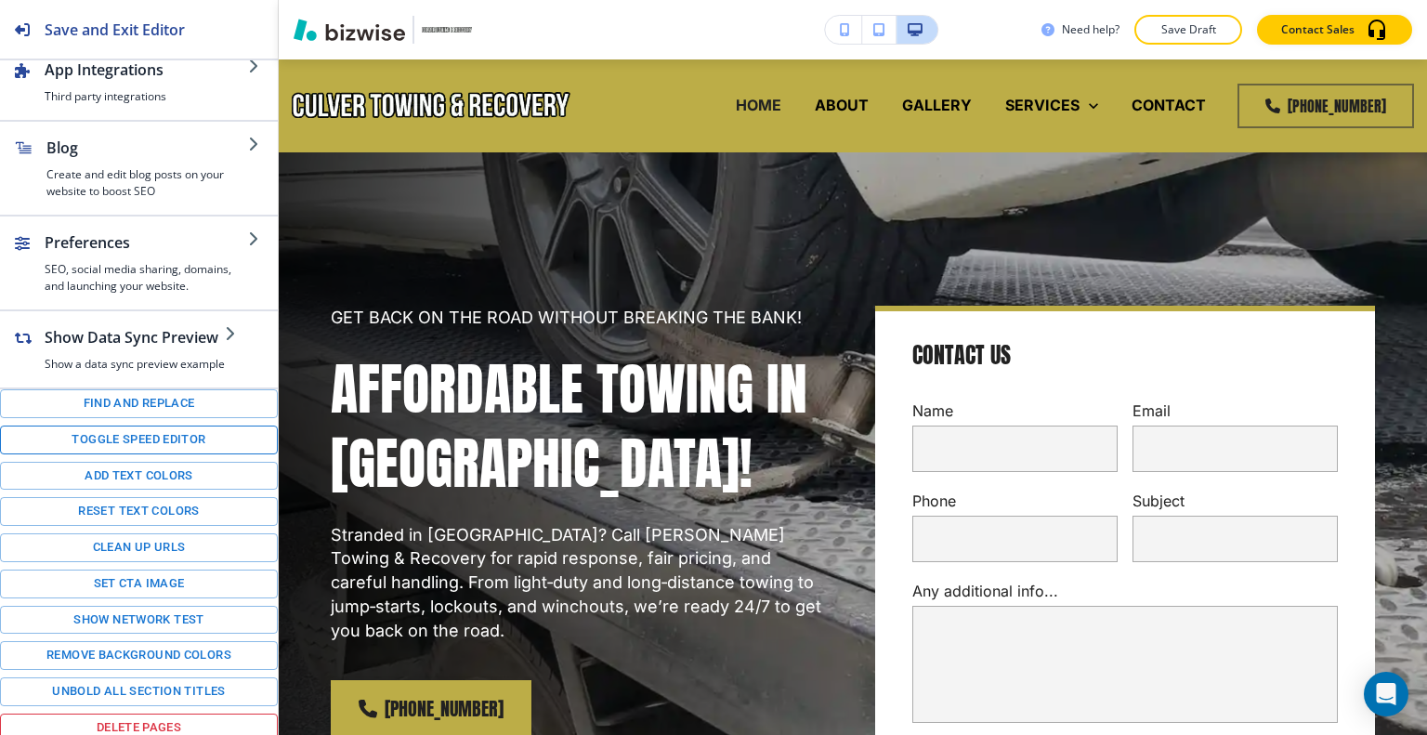
click at [125, 438] on button "Toggle speed editor" at bounding box center [139, 439] width 278 height 29
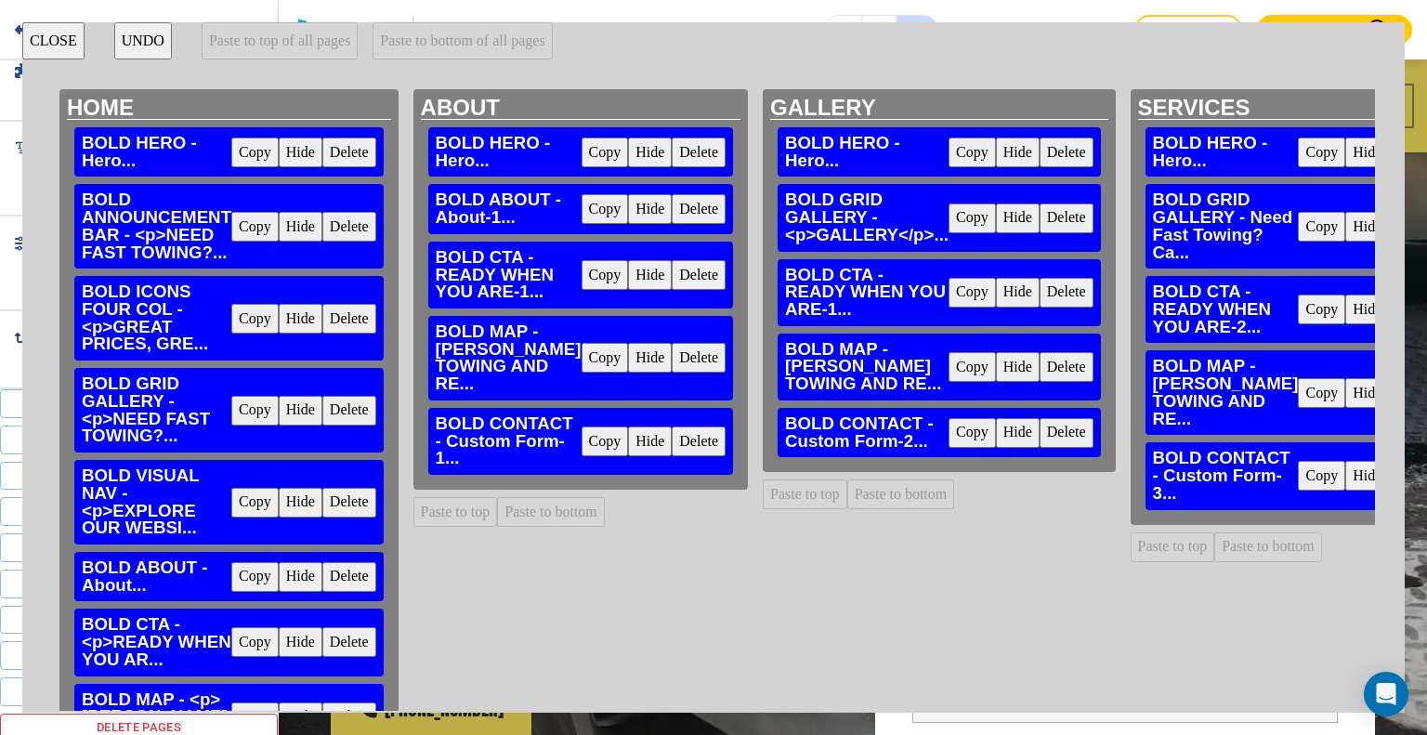
click at [252, 224] on button "Copy" at bounding box center [254, 227] width 47 height 30
click at [477, 527] on button "Paste to top" at bounding box center [455, 512] width 85 height 30
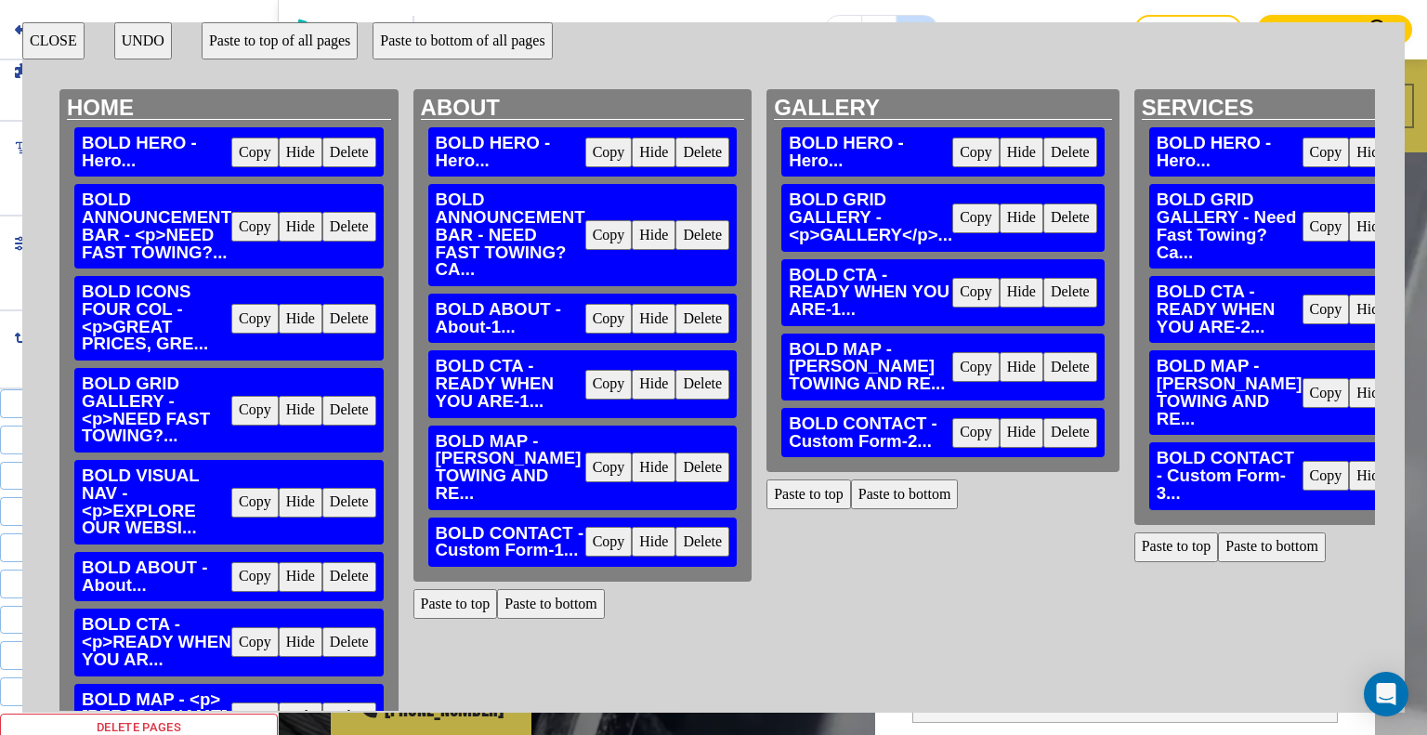
click at [827, 506] on button "Paste to top" at bounding box center [808, 494] width 85 height 30
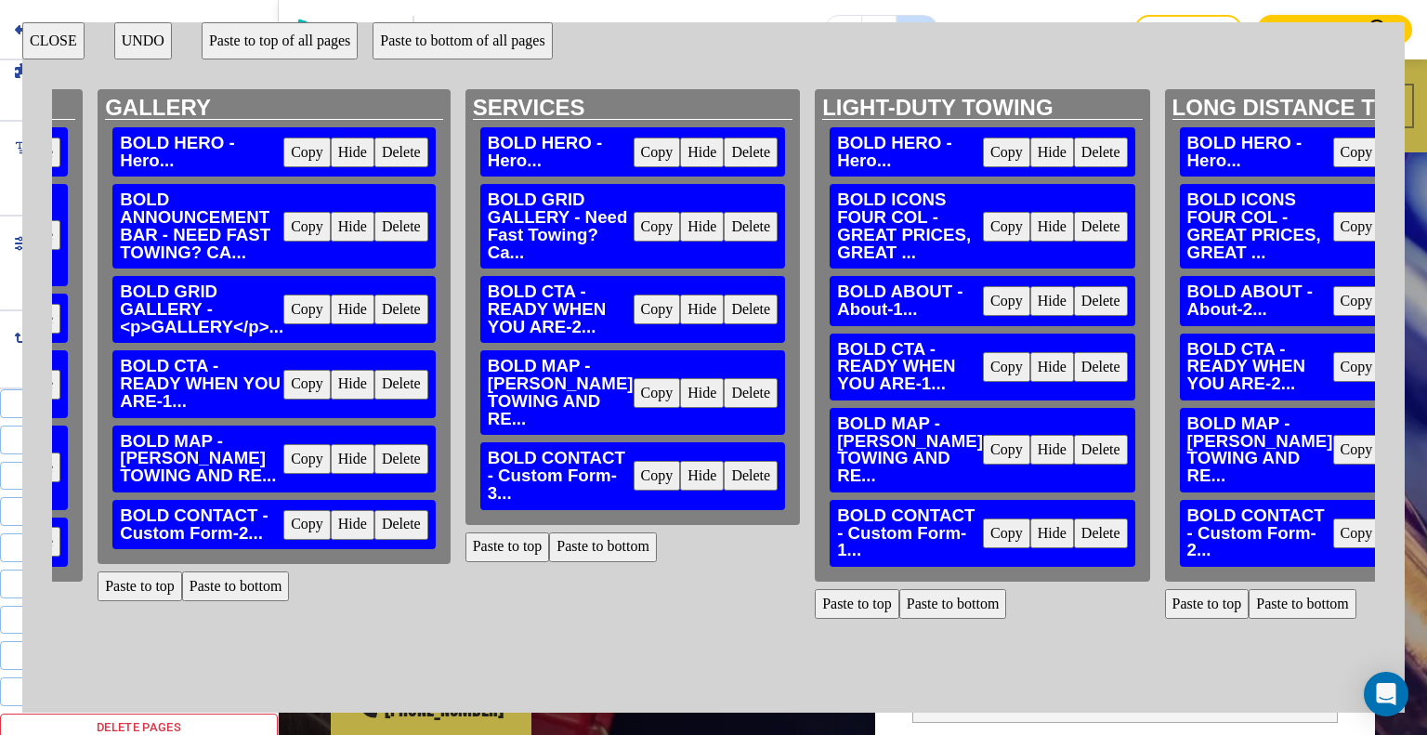
scroll to position [93, 669]
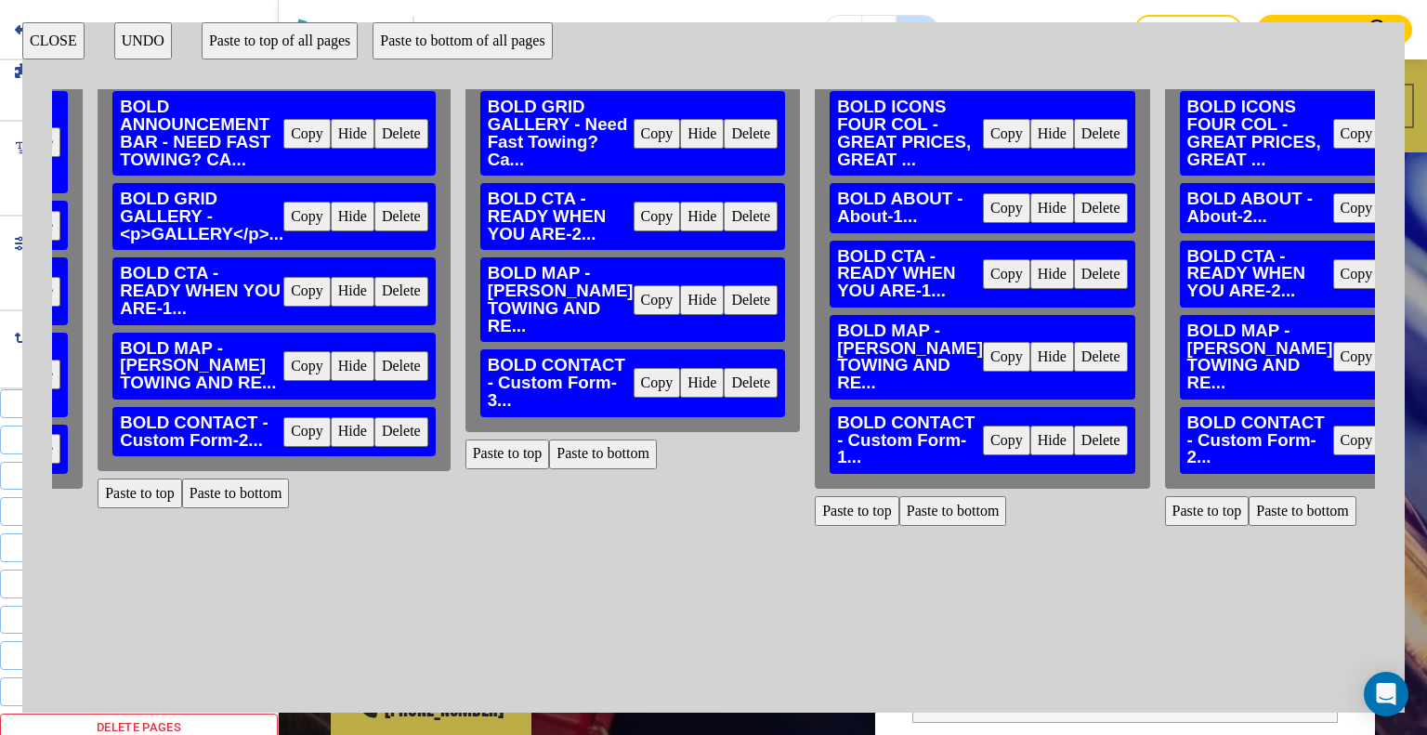
click at [520, 469] on button "Paste to top" at bounding box center [507, 454] width 85 height 30
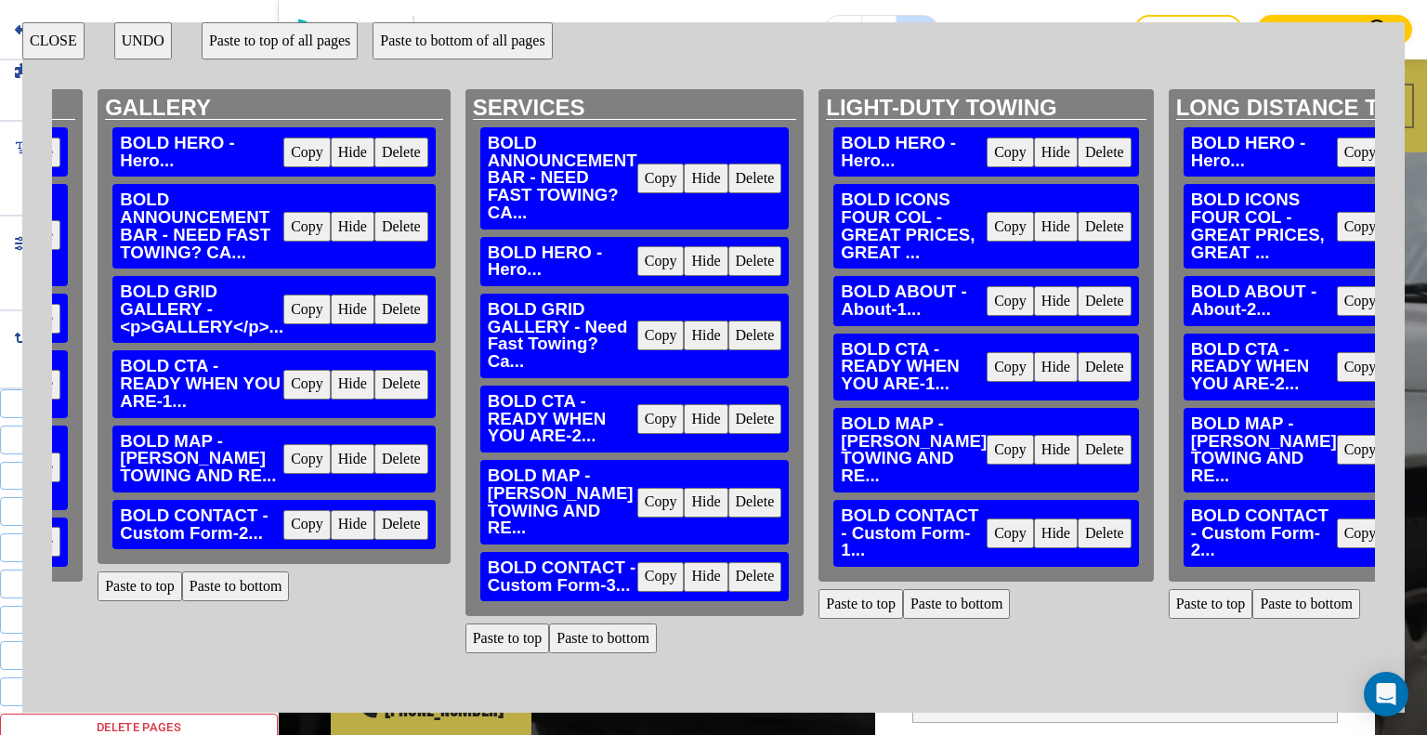
scroll to position [163, 669]
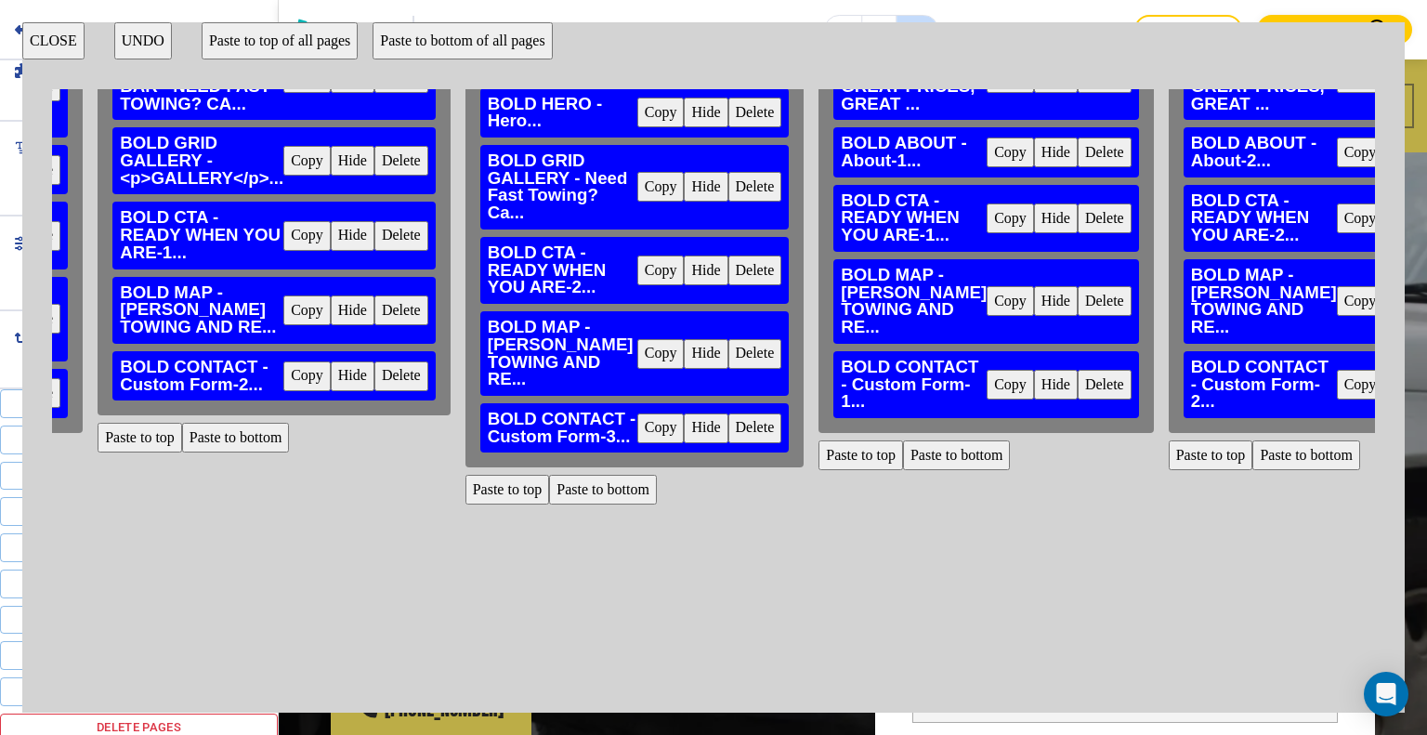
click at [875, 470] on button "Paste to top" at bounding box center [860, 455] width 85 height 30
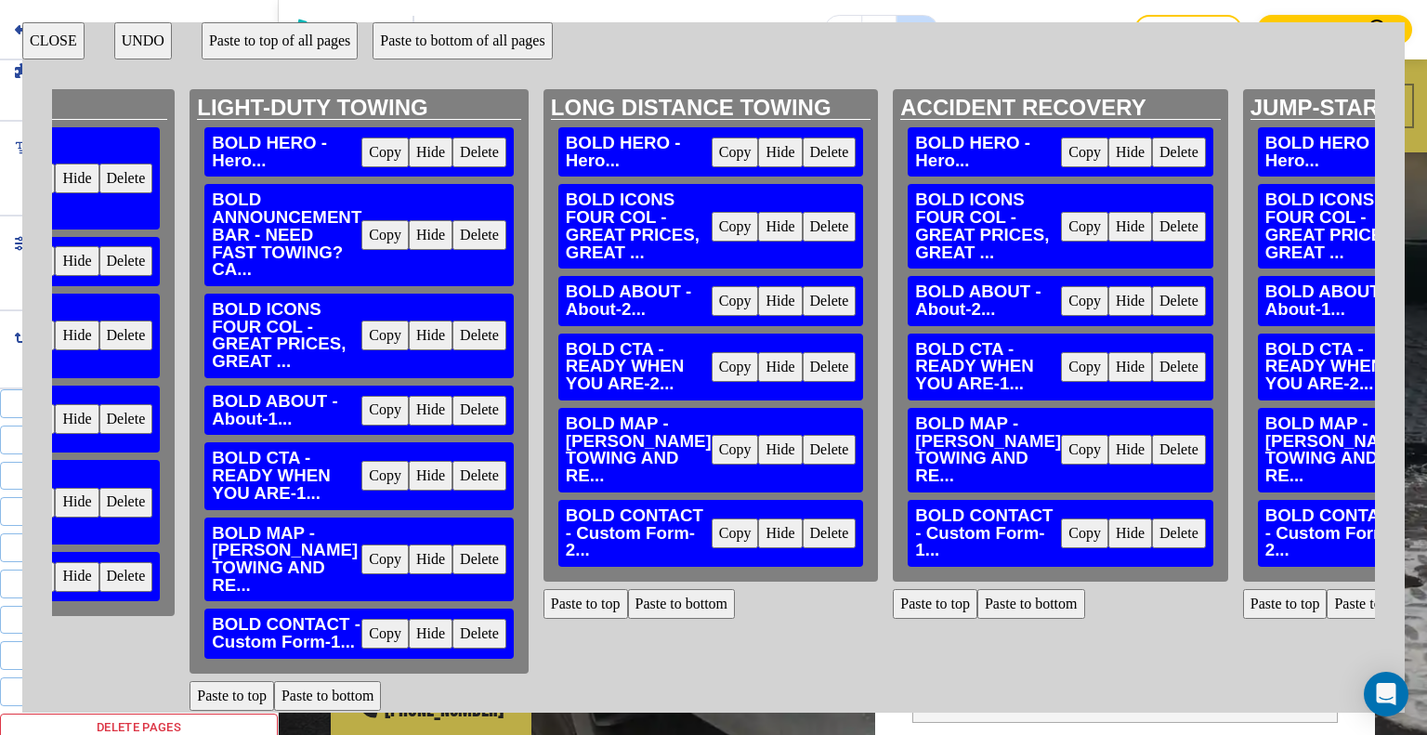
scroll to position [0, 1309]
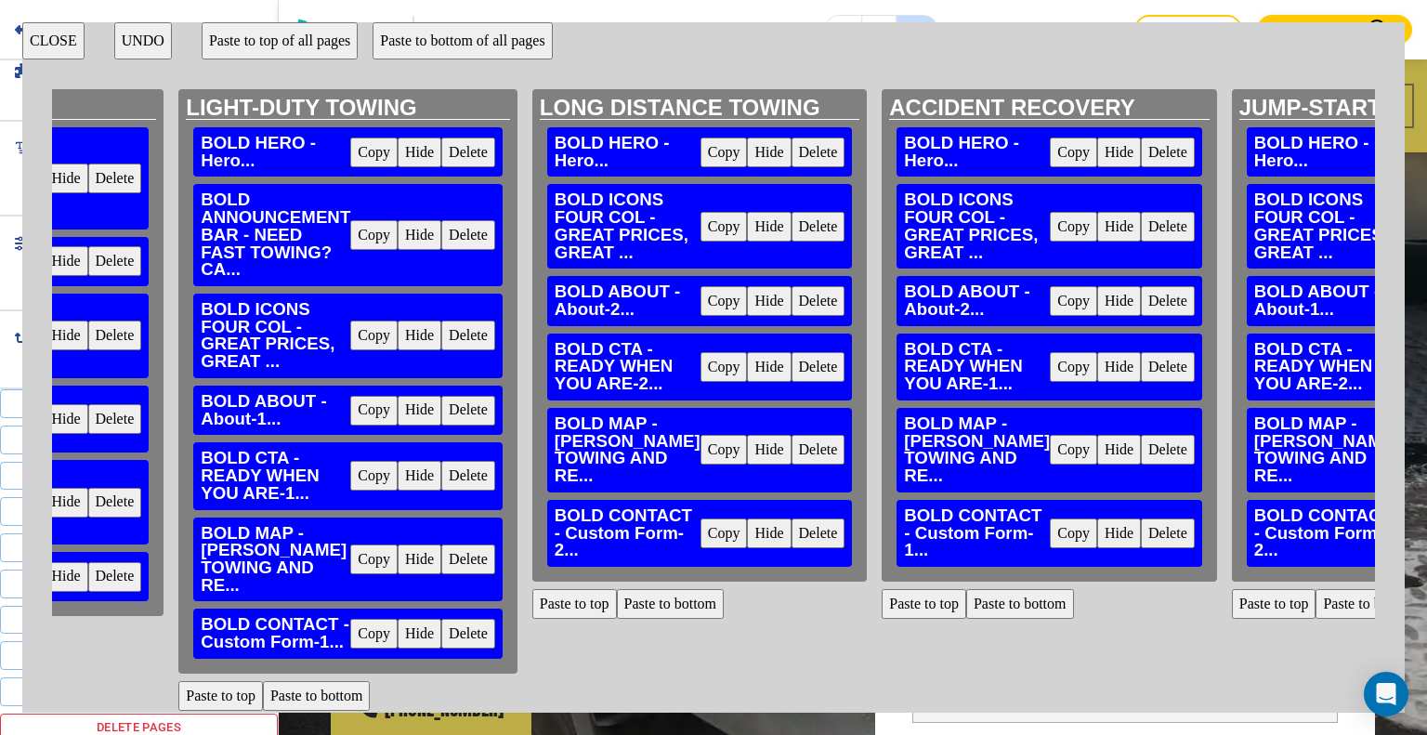
click at [580, 619] on button "Paste to top" at bounding box center [574, 604] width 85 height 30
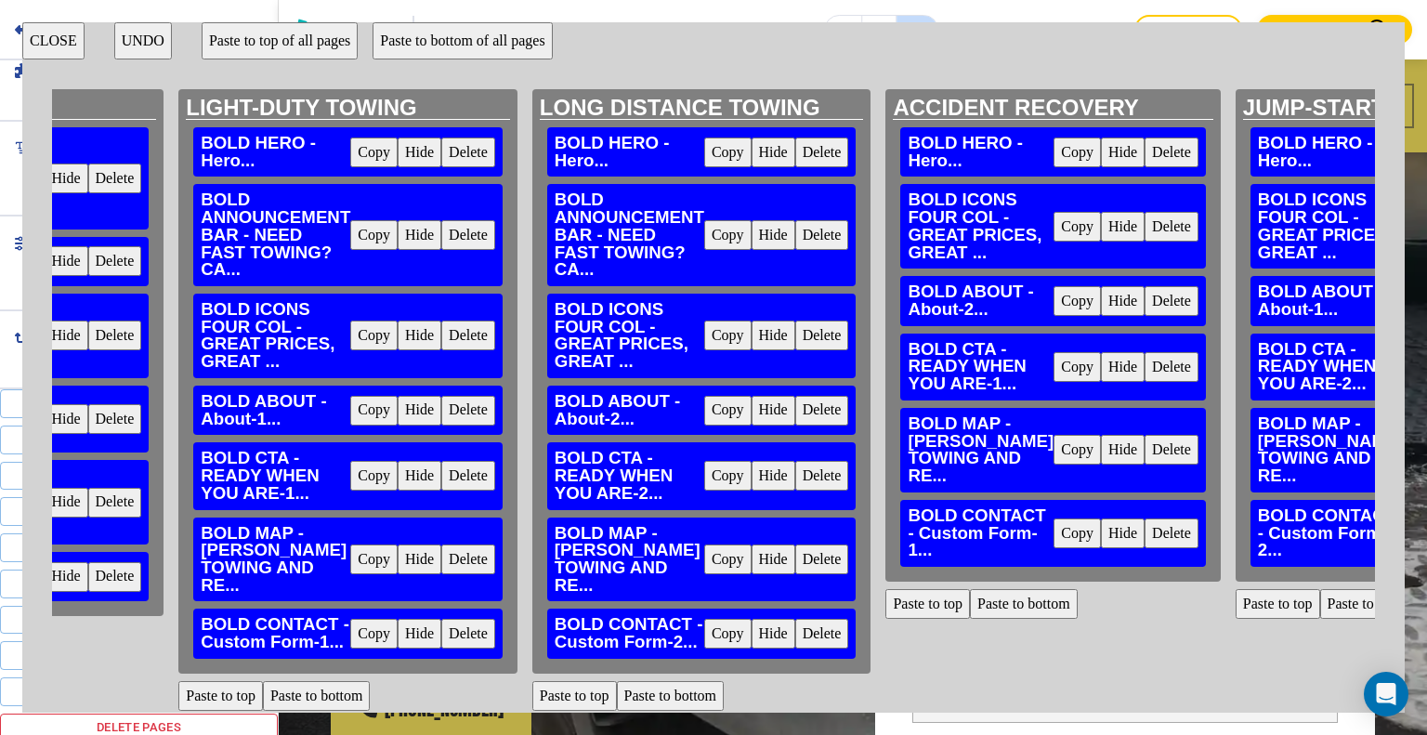
scroll to position [163, 1309]
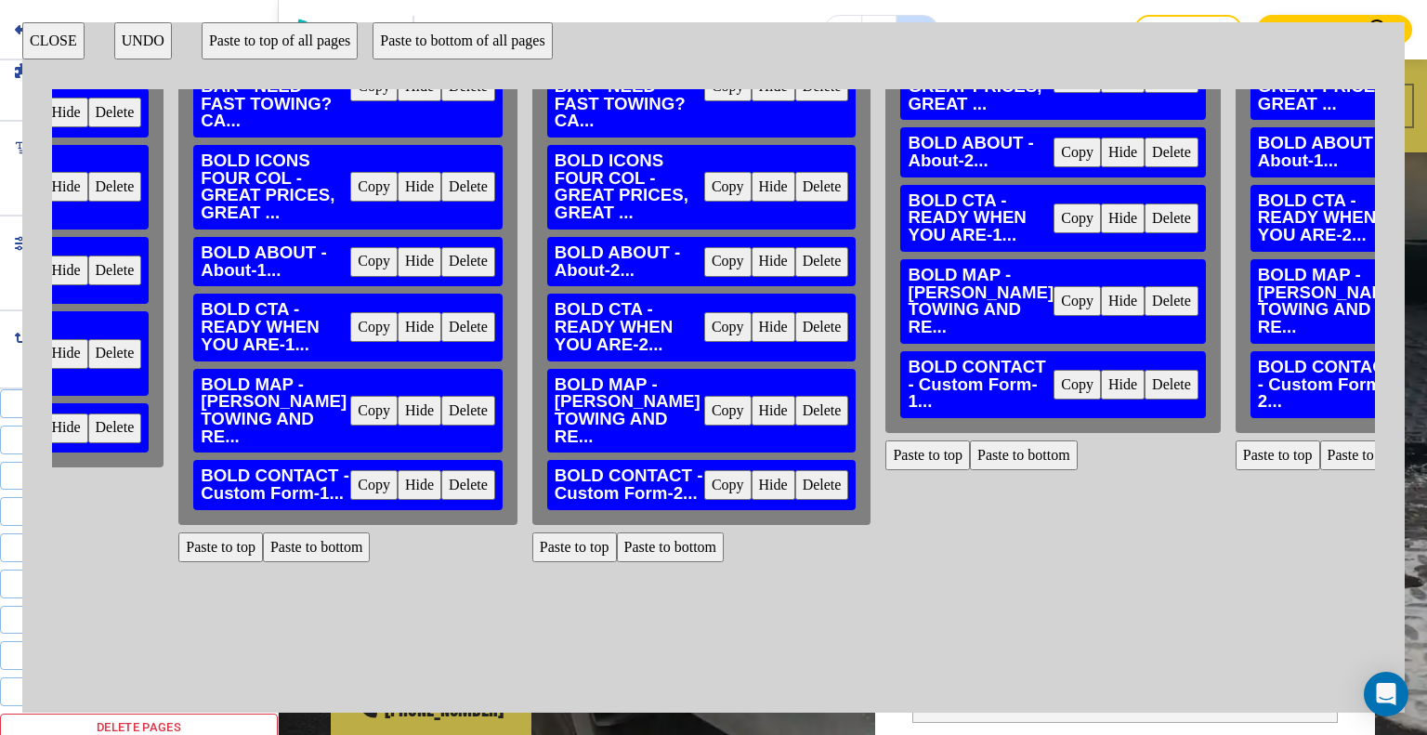
click at [905, 634] on div "HOME BOLD HERO - Hero... Copy Hide Delete BOLD ANNOUNCEMENT BAR - <p>NEED FAST …" at bounding box center [713, 399] width 1323 height 621
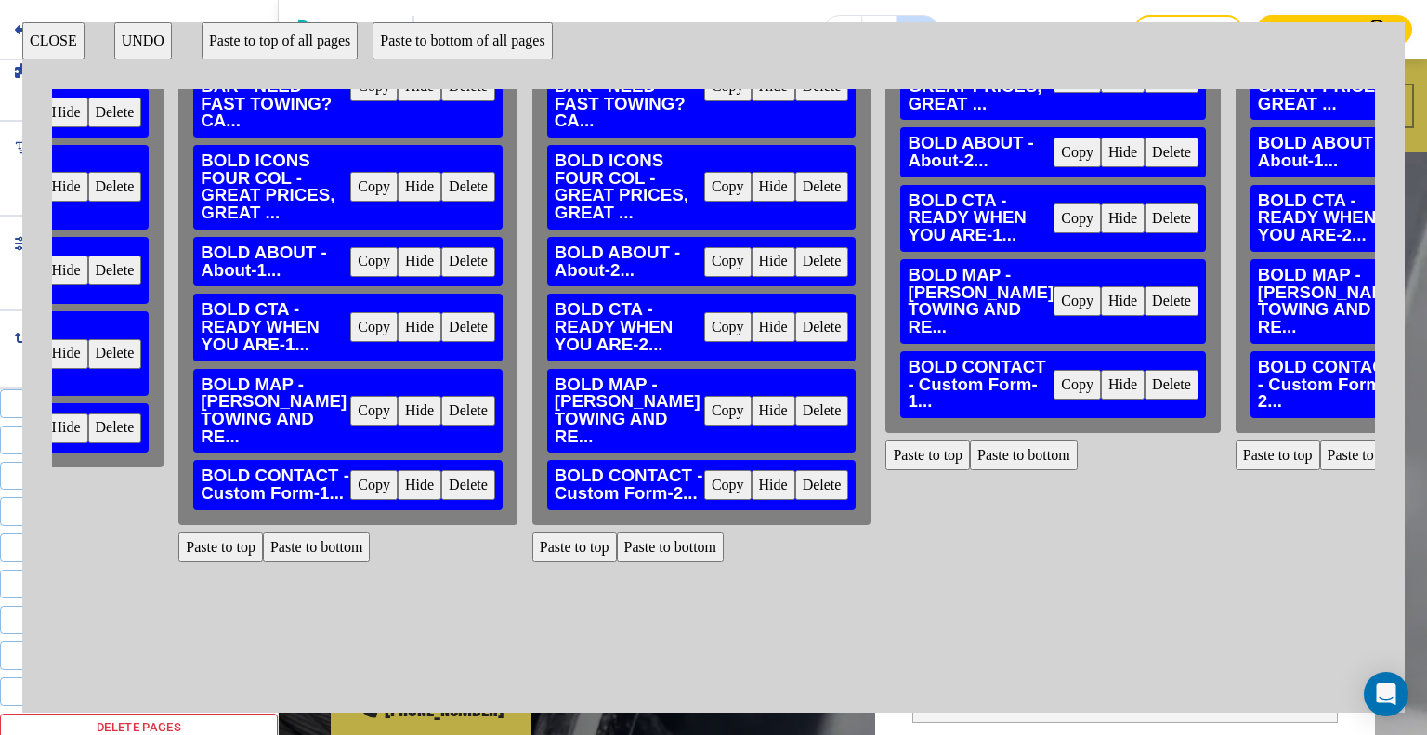
click at [908, 470] on button "Paste to top" at bounding box center [927, 455] width 85 height 30
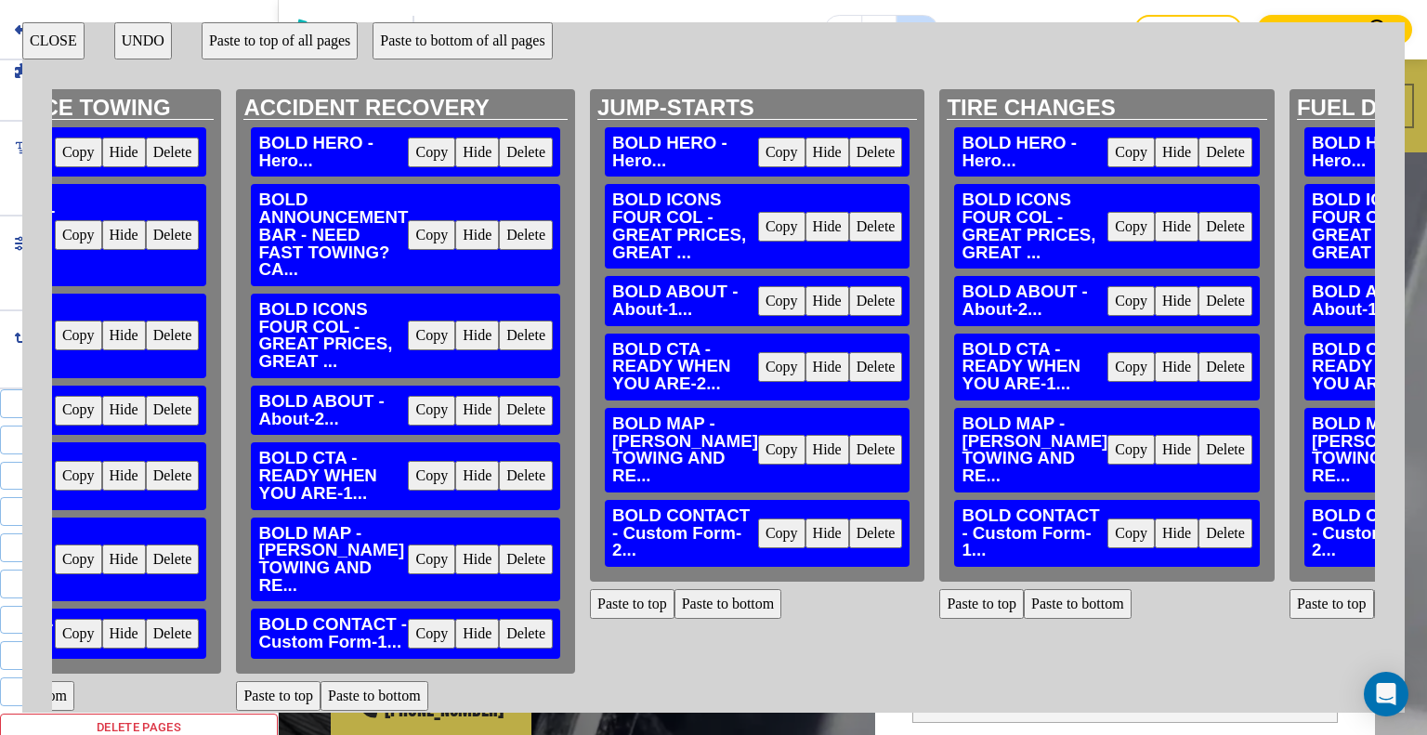
scroll to position [163, 1958]
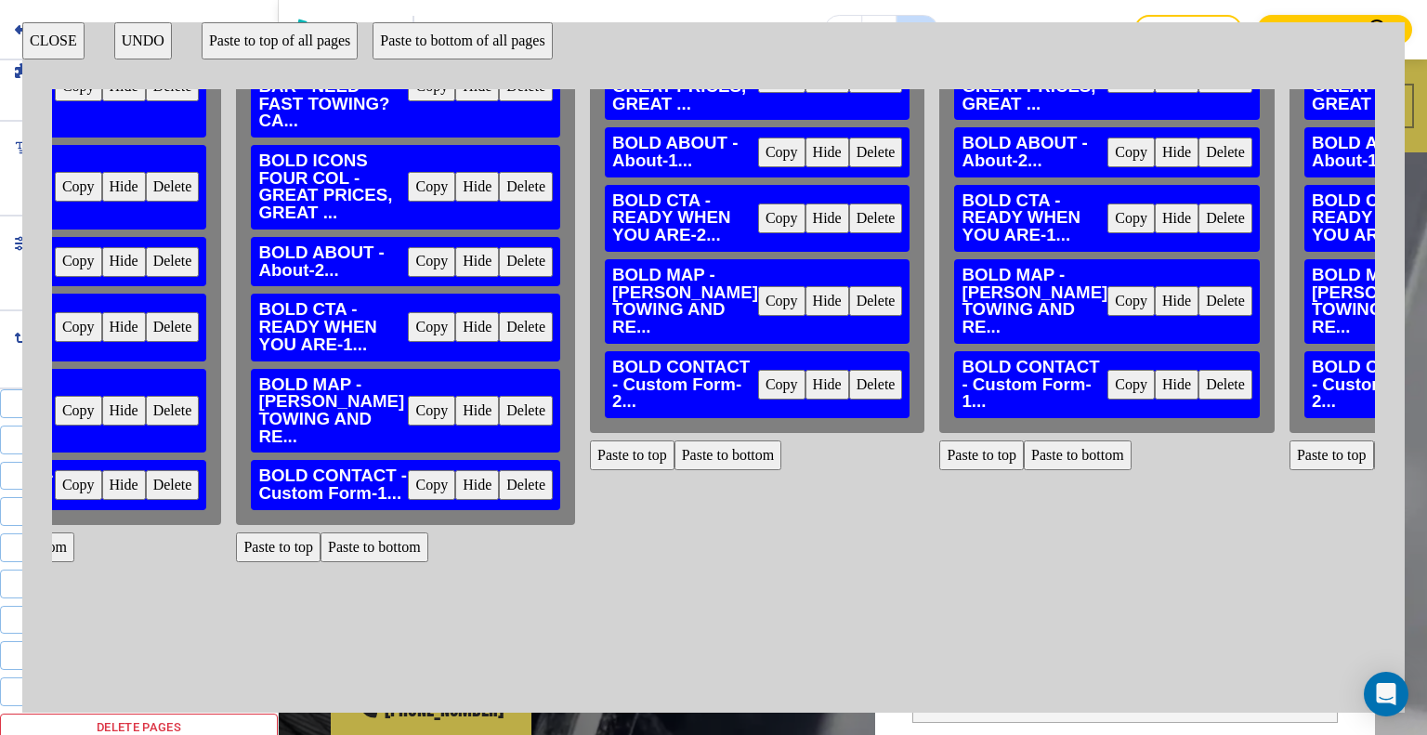
click at [632, 470] on button "Paste to top" at bounding box center [632, 455] width 85 height 30
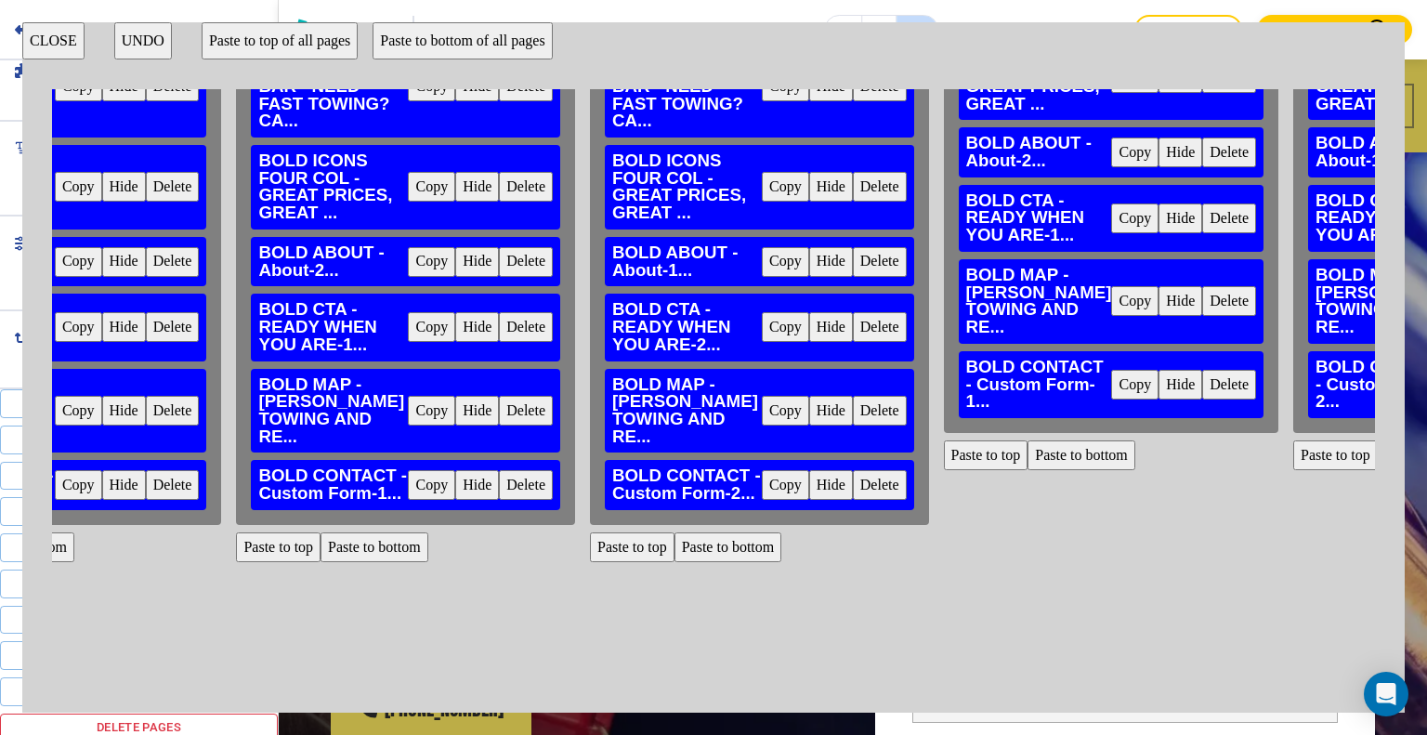
click at [989, 630] on div "HOME BOLD HERO - Hero... Copy Hide Delete BOLD ANNOUNCEMENT BAR - <p>NEED FAST …" at bounding box center [713, 399] width 1323 height 621
click at [984, 470] on button "Paste to top" at bounding box center [986, 455] width 85 height 30
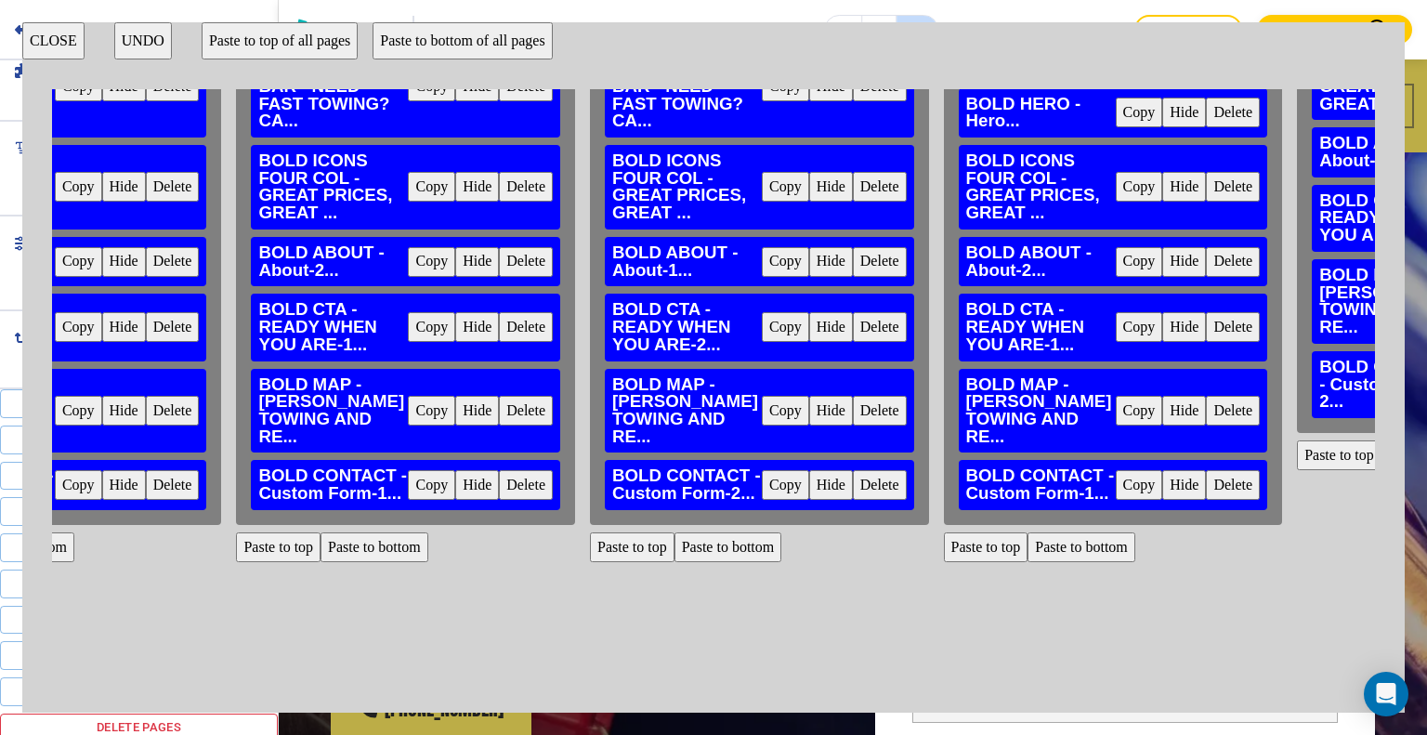
scroll to position [0, 1958]
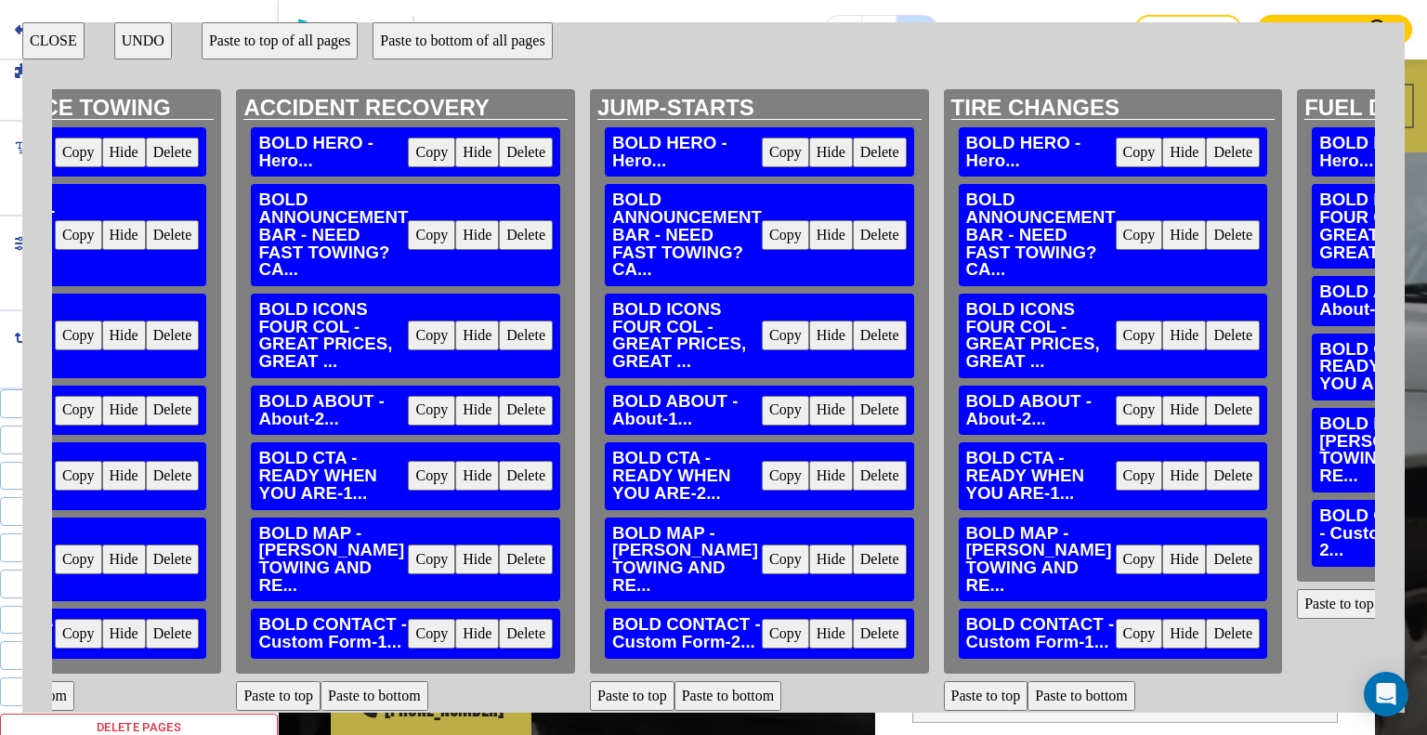
drag, startPoint x: 751, startPoint y: 694, endPoint x: 791, endPoint y: 694, distance: 40.9
click at [791, 694] on div "JUMP-STARTS BOLD HERO - Hero... Copy Hide Delete BOLD ANNOUNCEMENT BAR - NEED F…" at bounding box center [759, 399] width 354 height 621
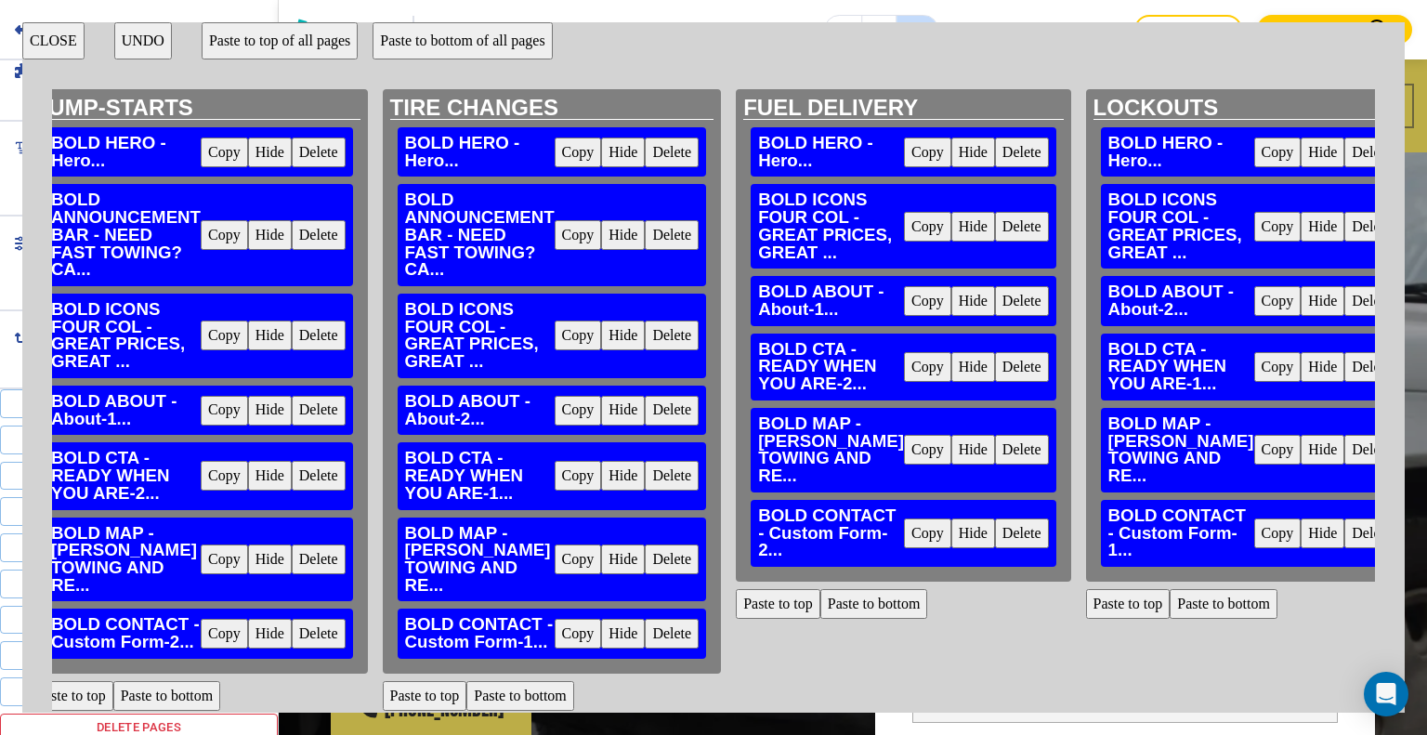
scroll to position [163, 2519]
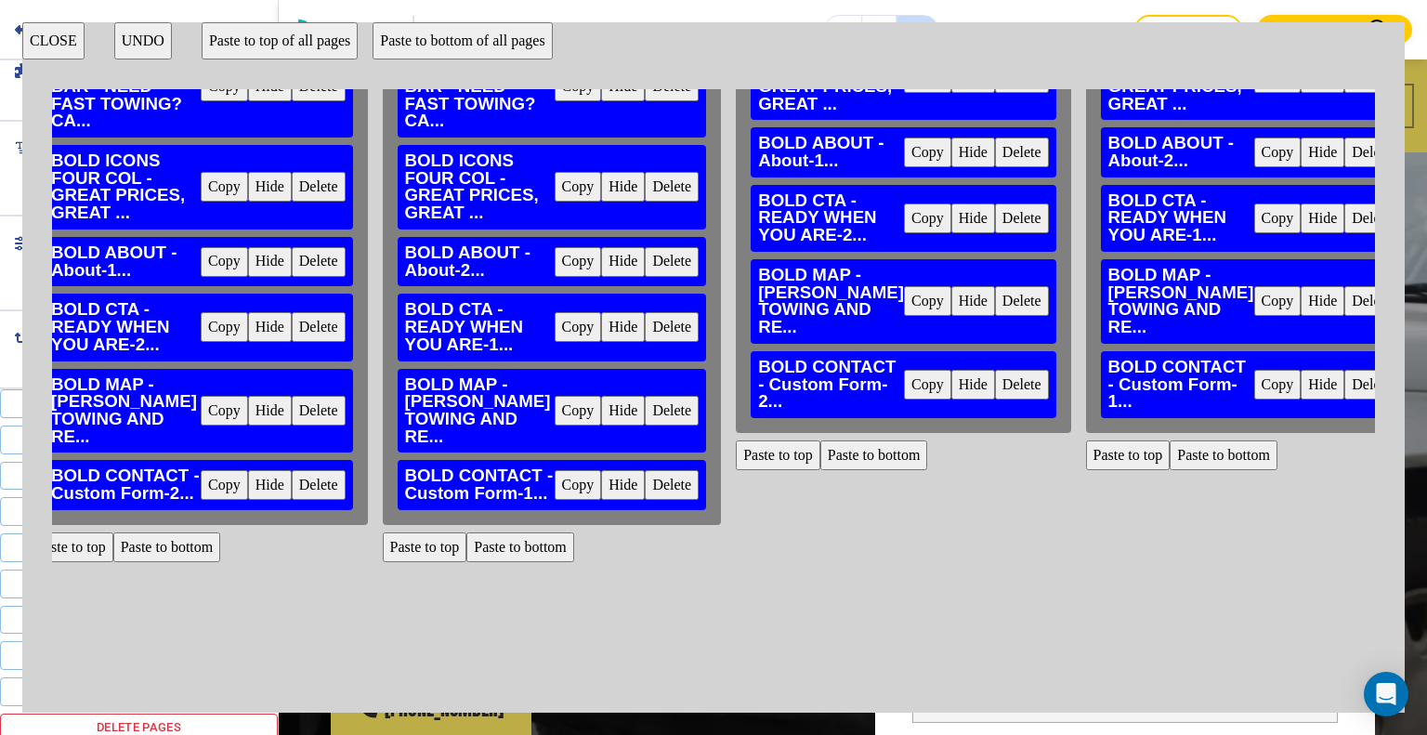
click at [775, 470] on button "Paste to top" at bounding box center [778, 455] width 85 height 30
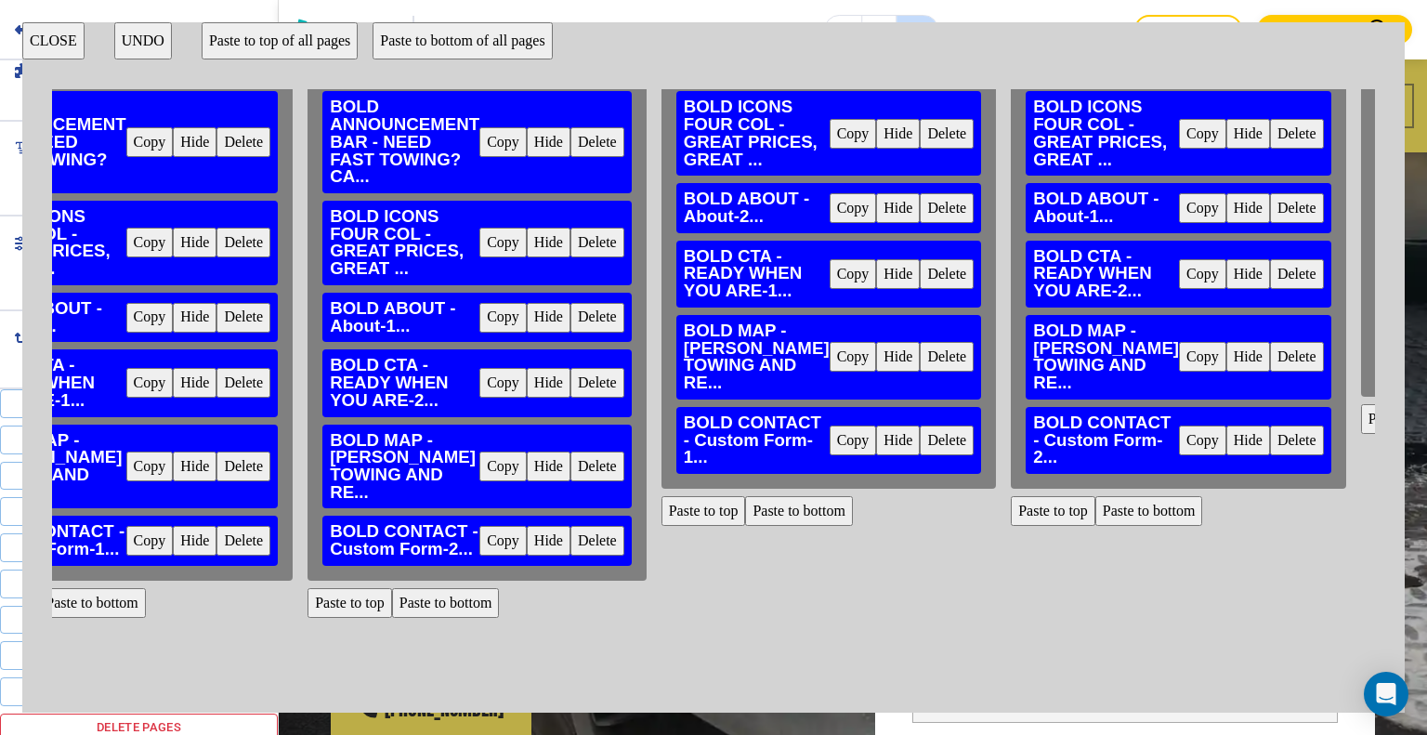
scroll to position [93, 2999]
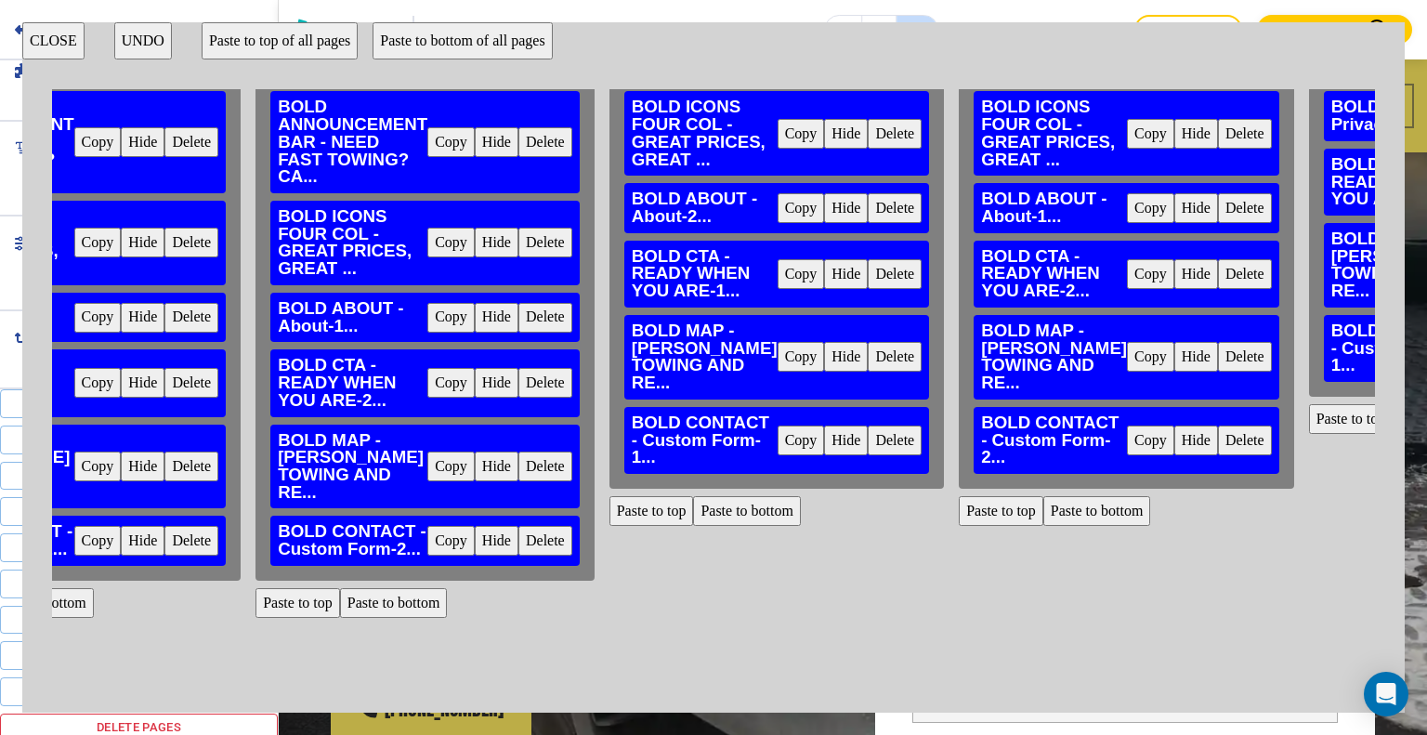
click at [642, 526] on button "Paste to top" at bounding box center [651, 511] width 85 height 30
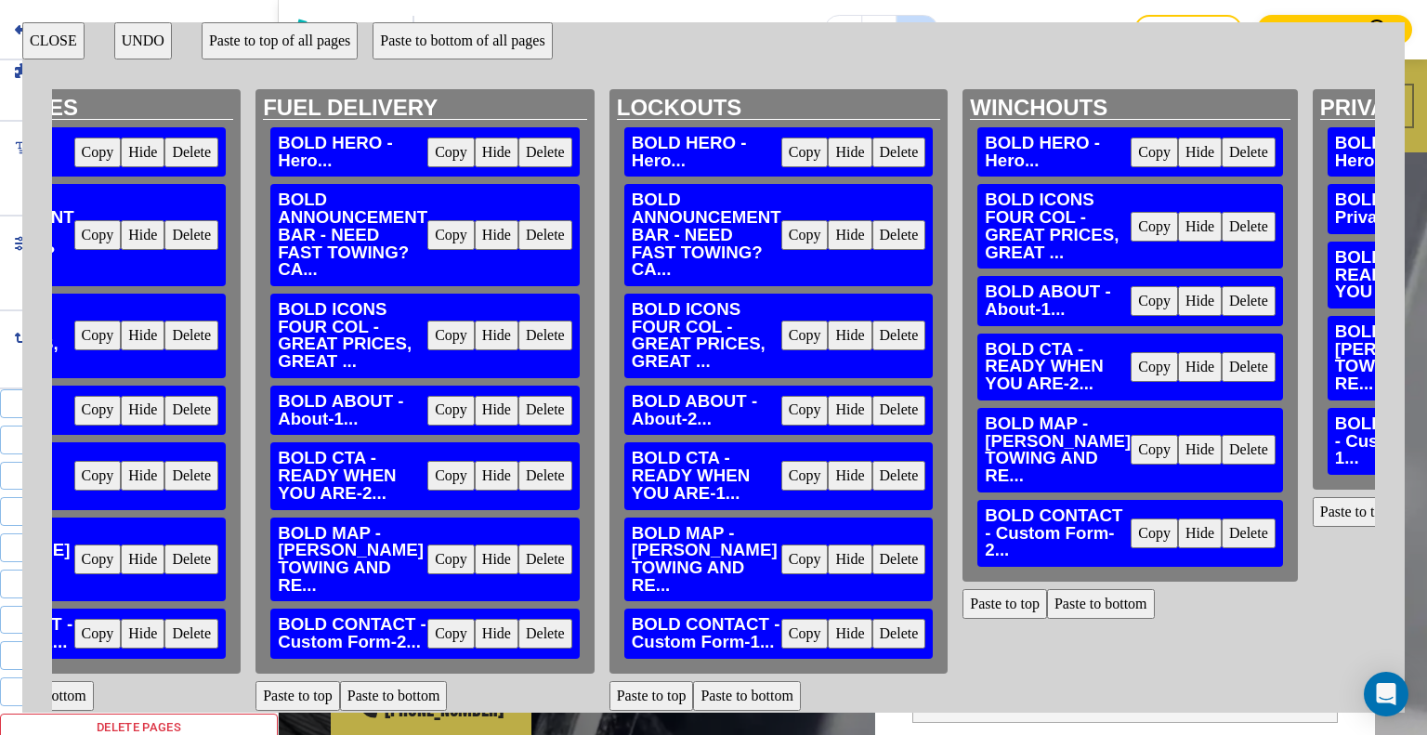
scroll to position [163, 2999]
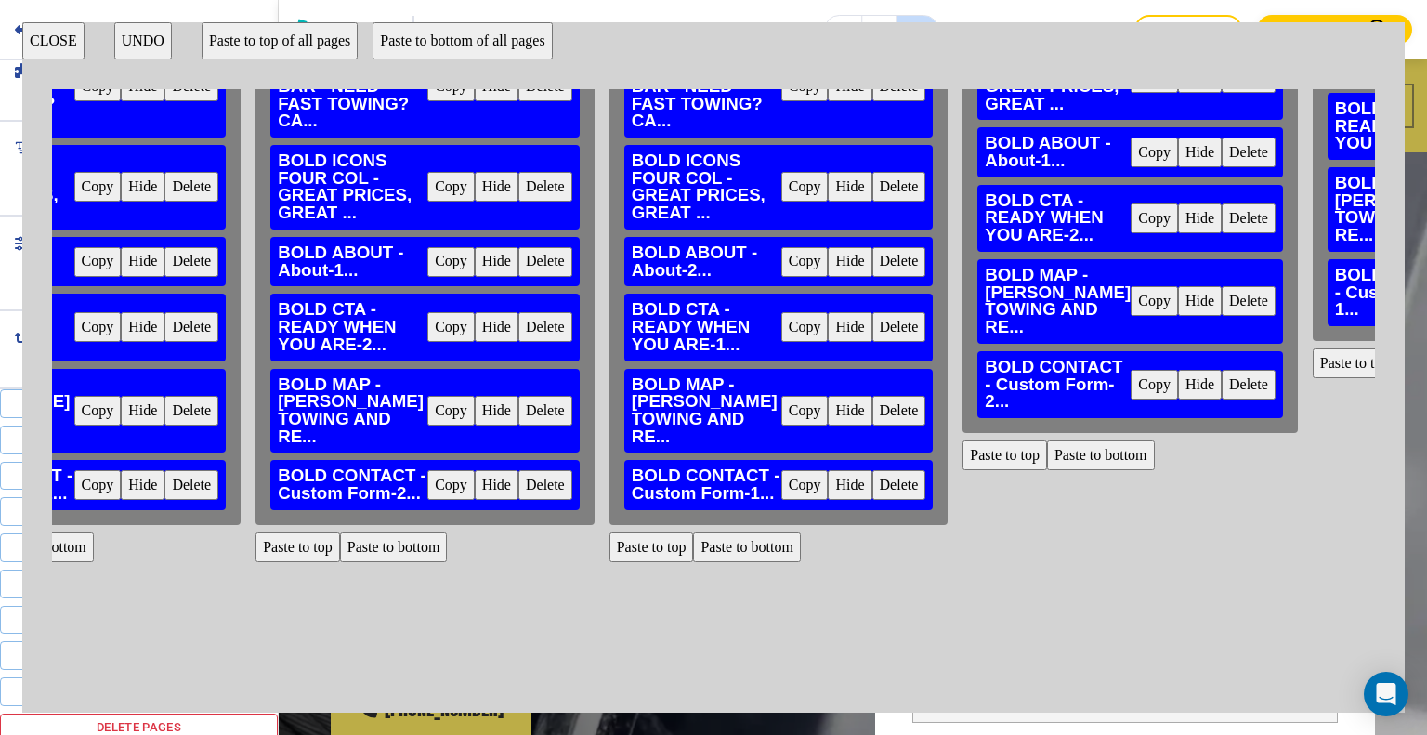
click at [1006, 470] on button "Paste to top" at bounding box center [1004, 455] width 85 height 30
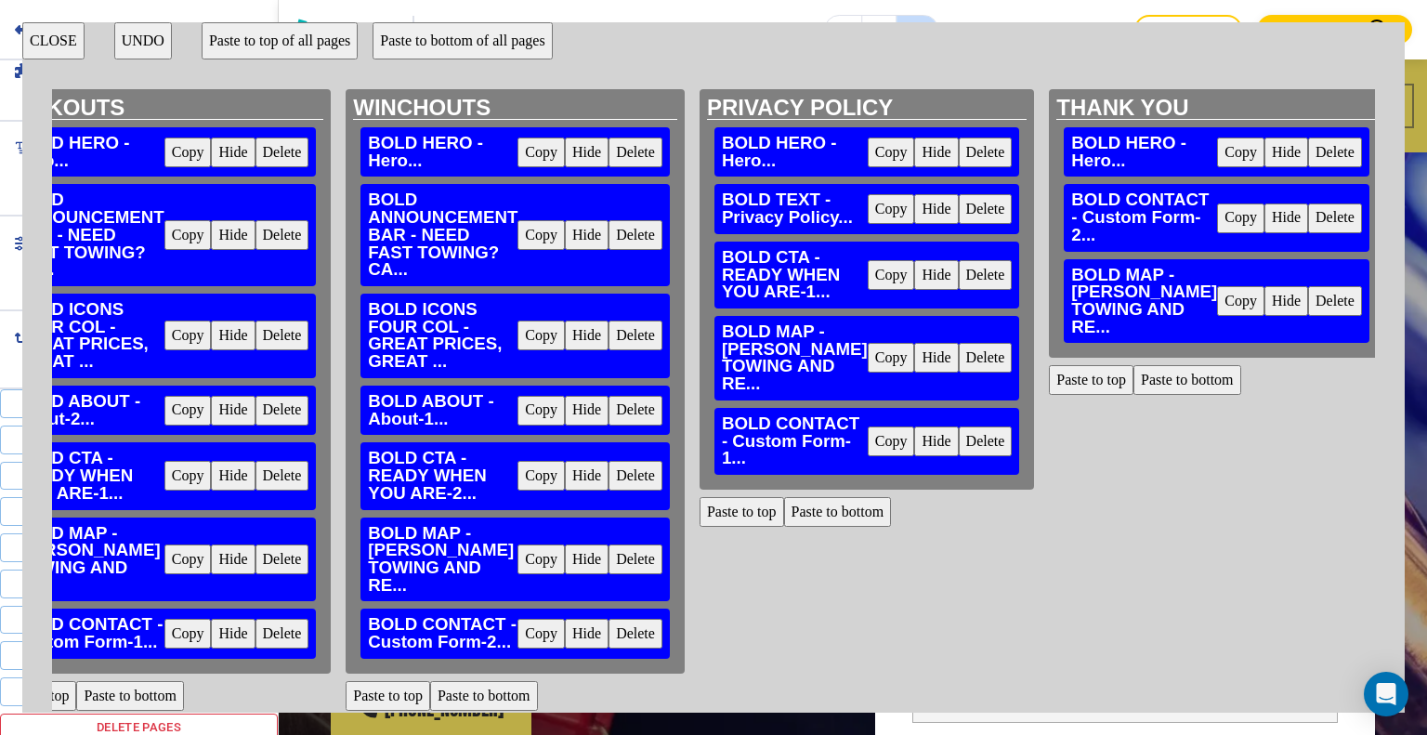
scroll to position [0, 3779]
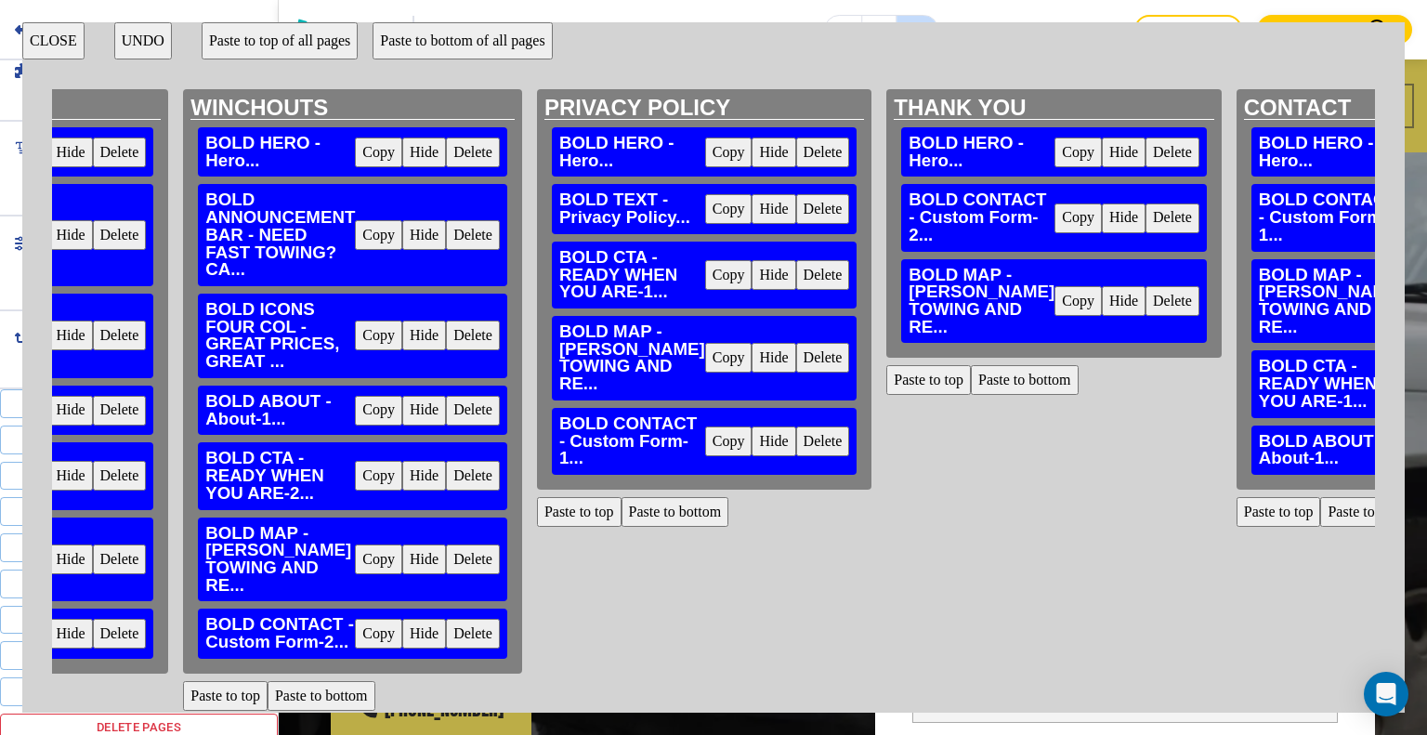
click at [1236, 527] on button "Paste to top" at bounding box center [1278, 512] width 85 height 30
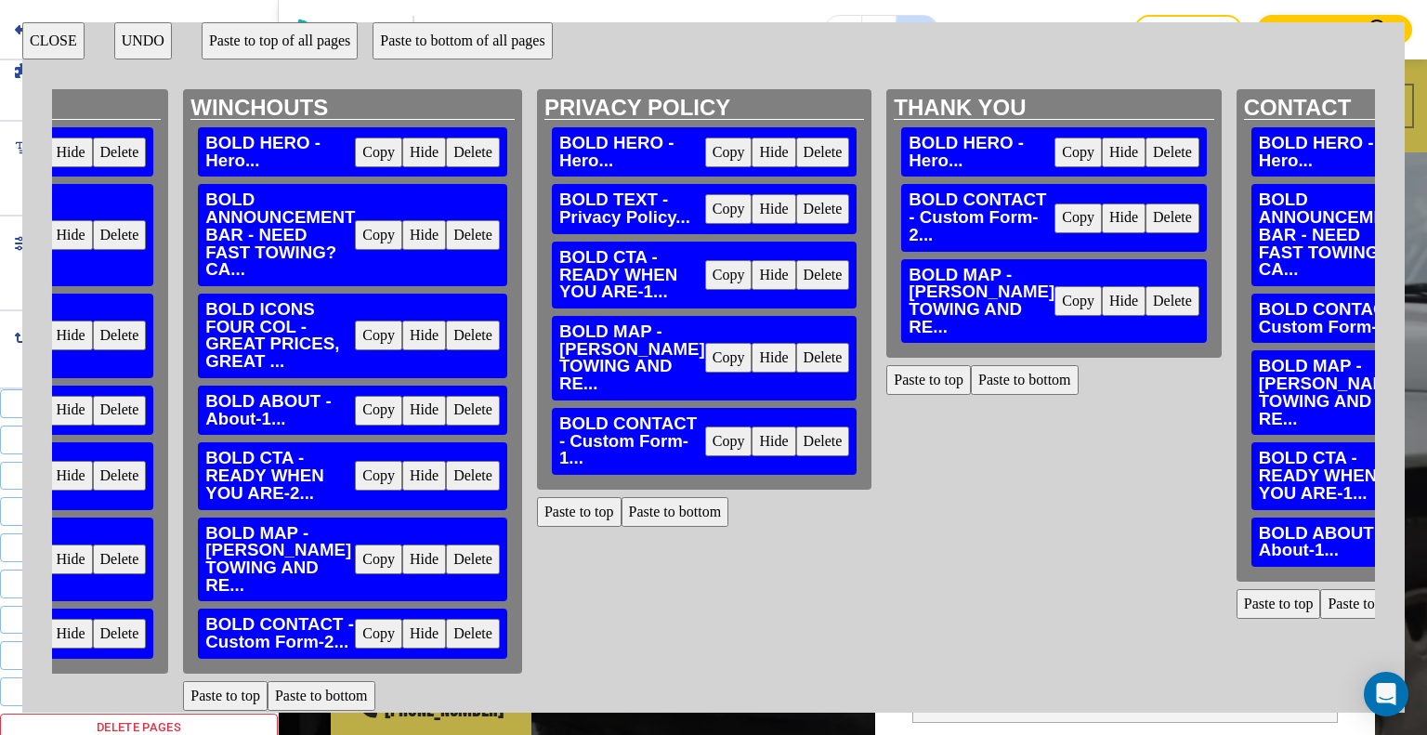
click at [52, 43] on button "CLOSE" at bounding box center [53, 40] width 62 height 37
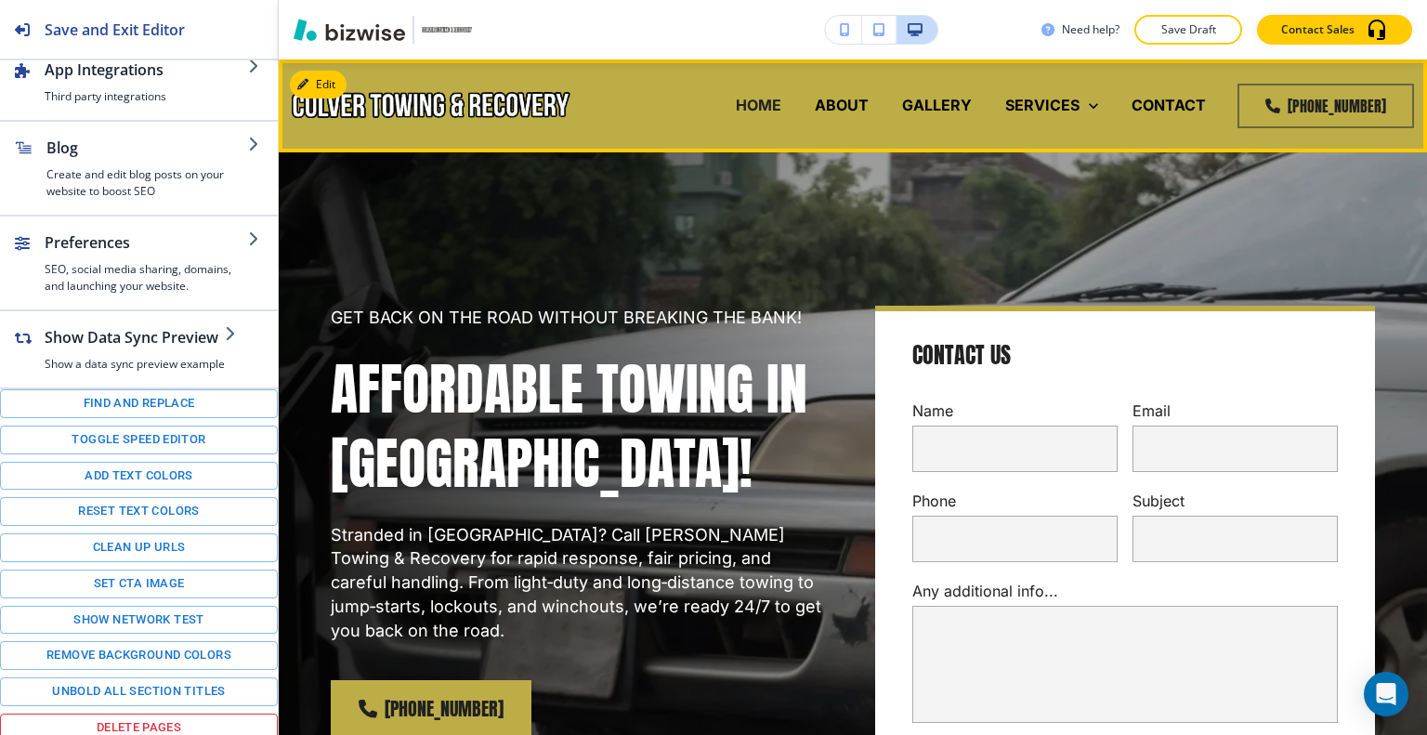
click at [776, 125] on div "HOME" at bounding box center [758, 106] width 79 height 74
click at [769, 103] on p "HOME" at bounding box center [759, 105] width 46 height 21
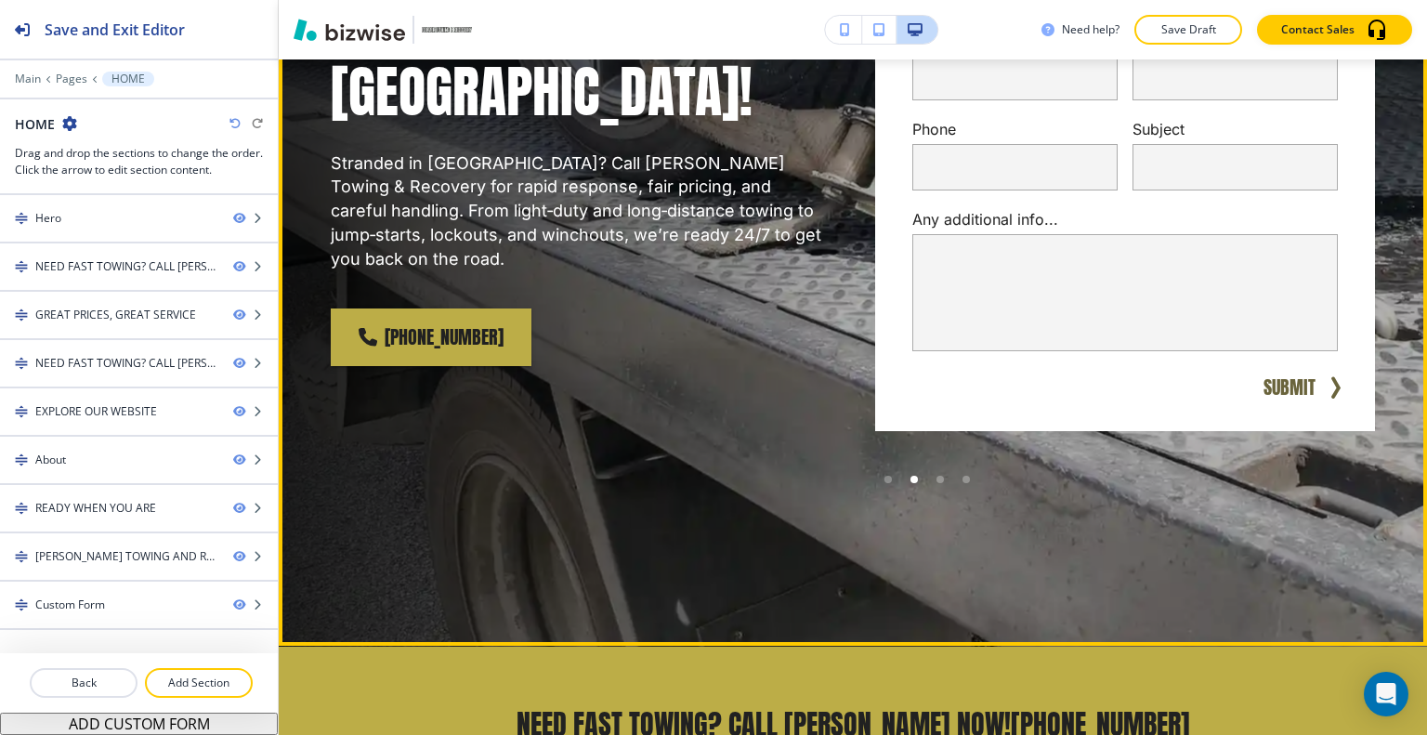
scroll to position [0, 0]
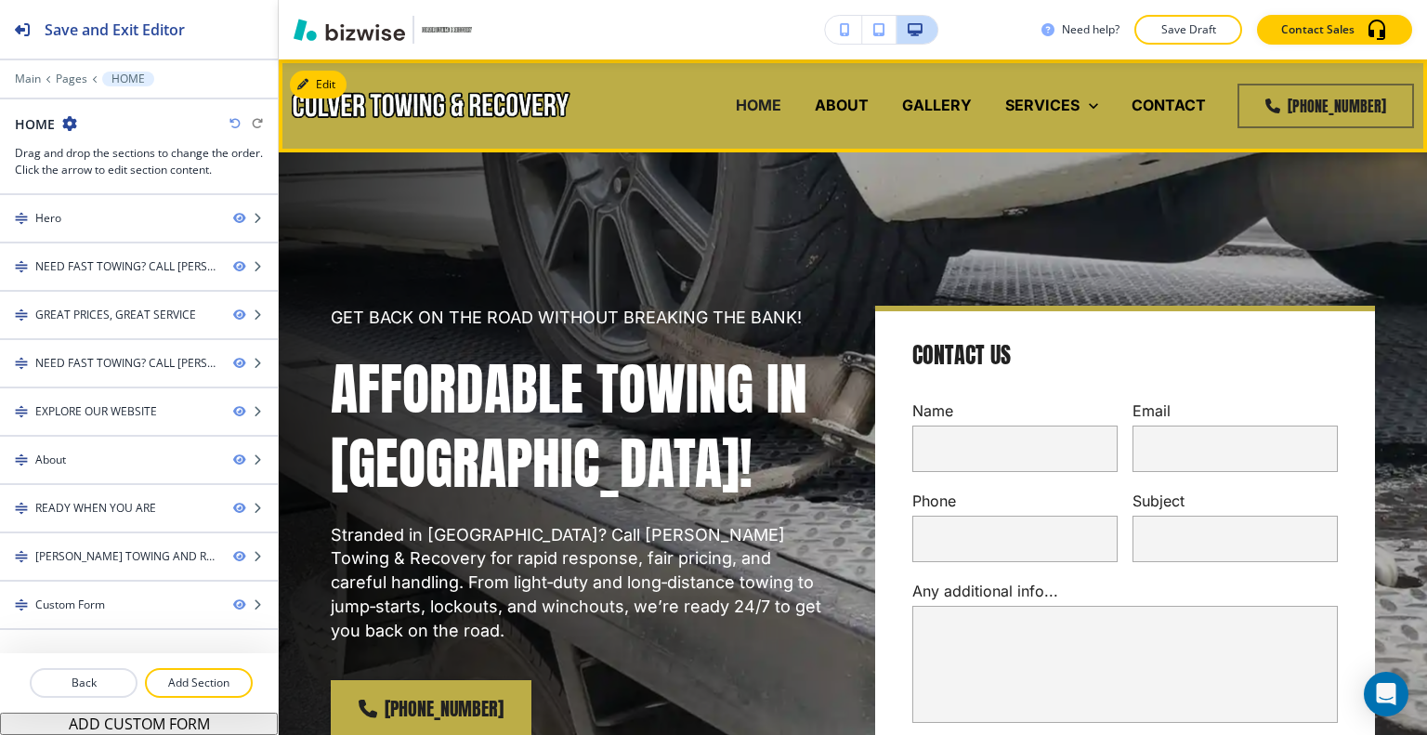
click at [849, 116] on div "ABOUT" at bounding box center [841, 106] width 87 height 74
click at [852, 109] on p "ABOUT" at bounding box center [842, 105] width 54 height 21
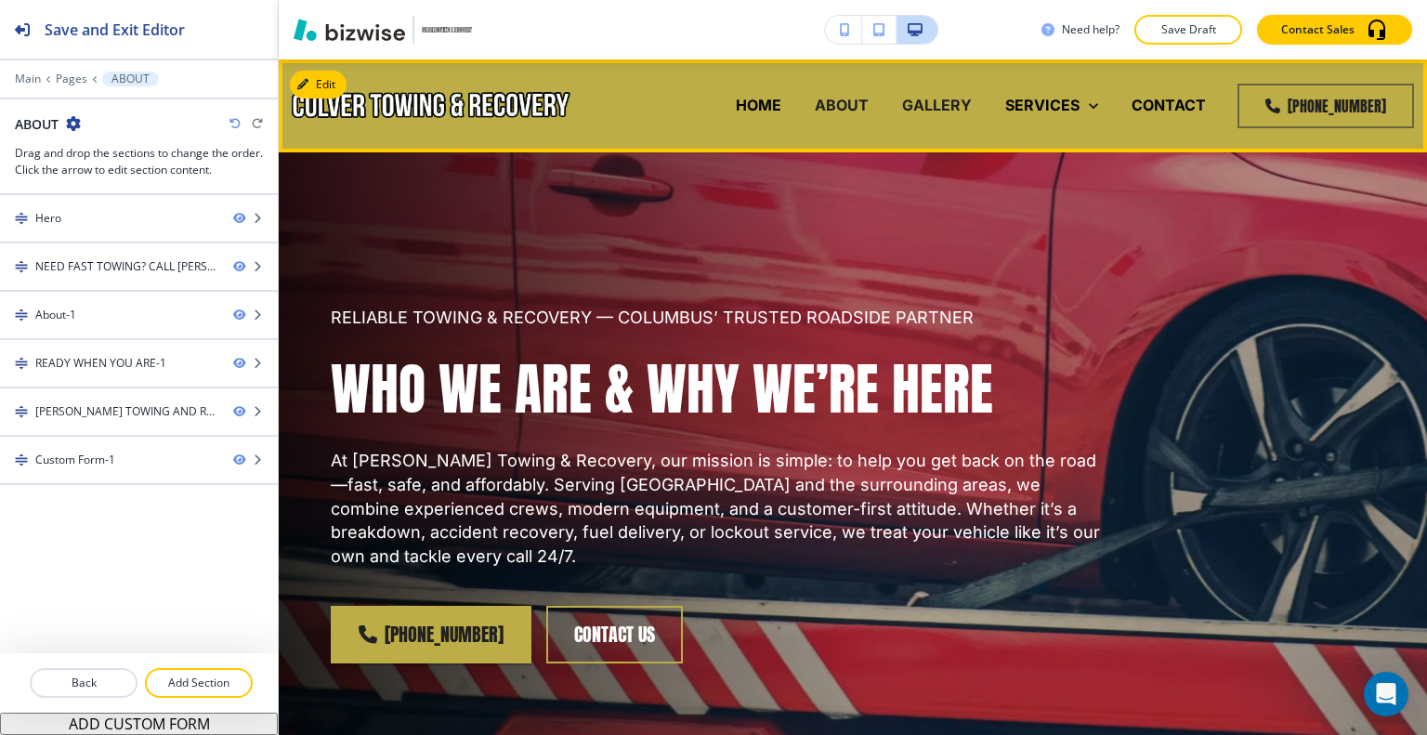
drag, startPoint x: 972, startPoint y: 97, endPoint x: 959, endPoint y: 103, distance: 14.5
click at [960, 102] on div "GALLERY" at bounding box center [936, 105] width 103 height 21
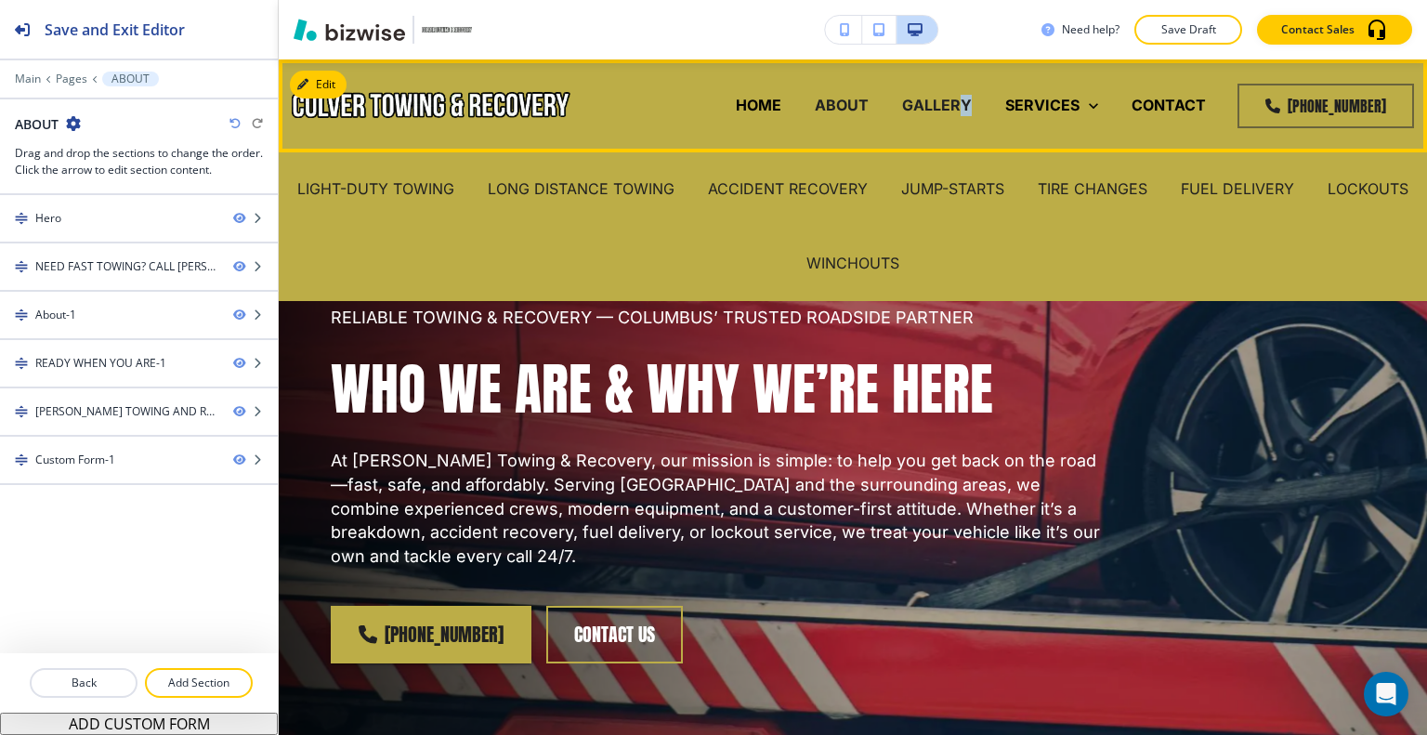
click at [958, 103] on p "GALLERY" at bounding box center [937, 105] width 70 height 21
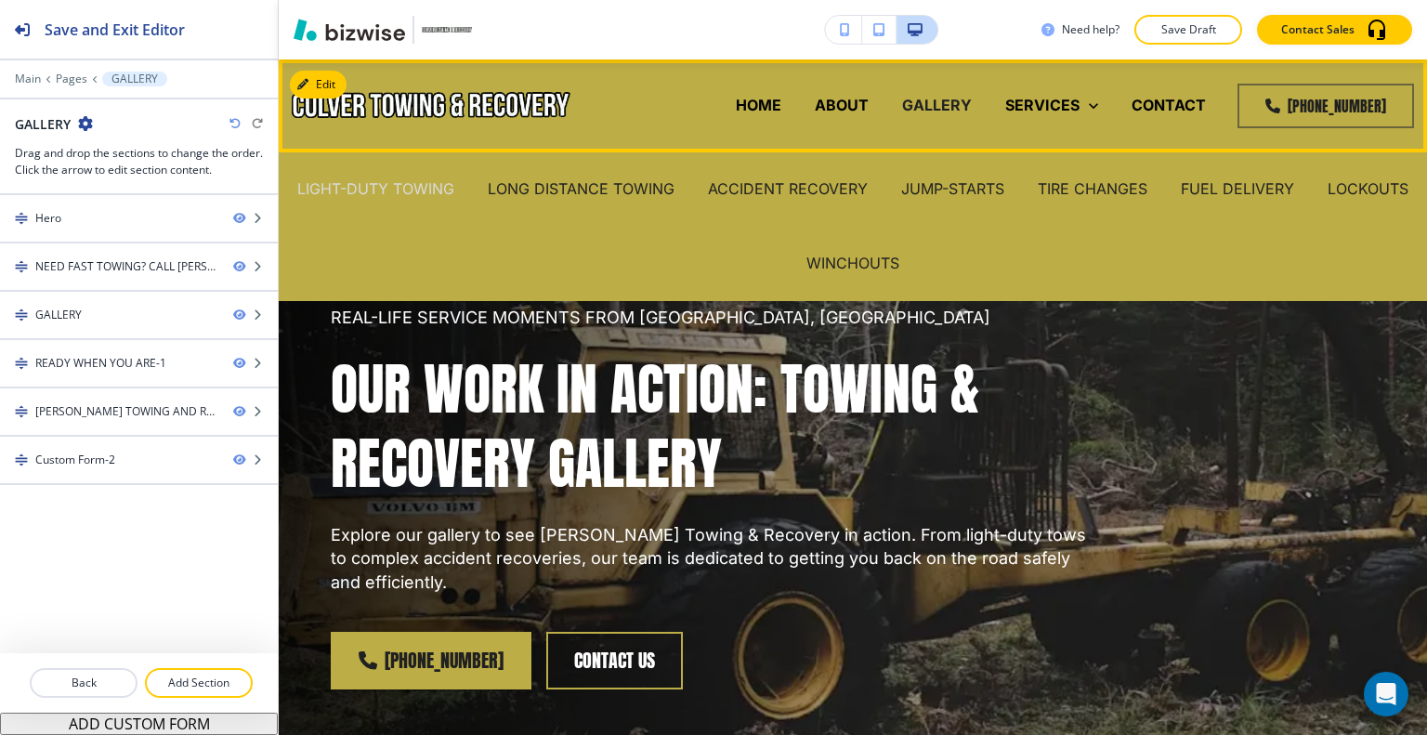
click at [454, 189] on p "LIGHT-DUTY TOWING" at bounding box center [375, 188] width 157 height 21
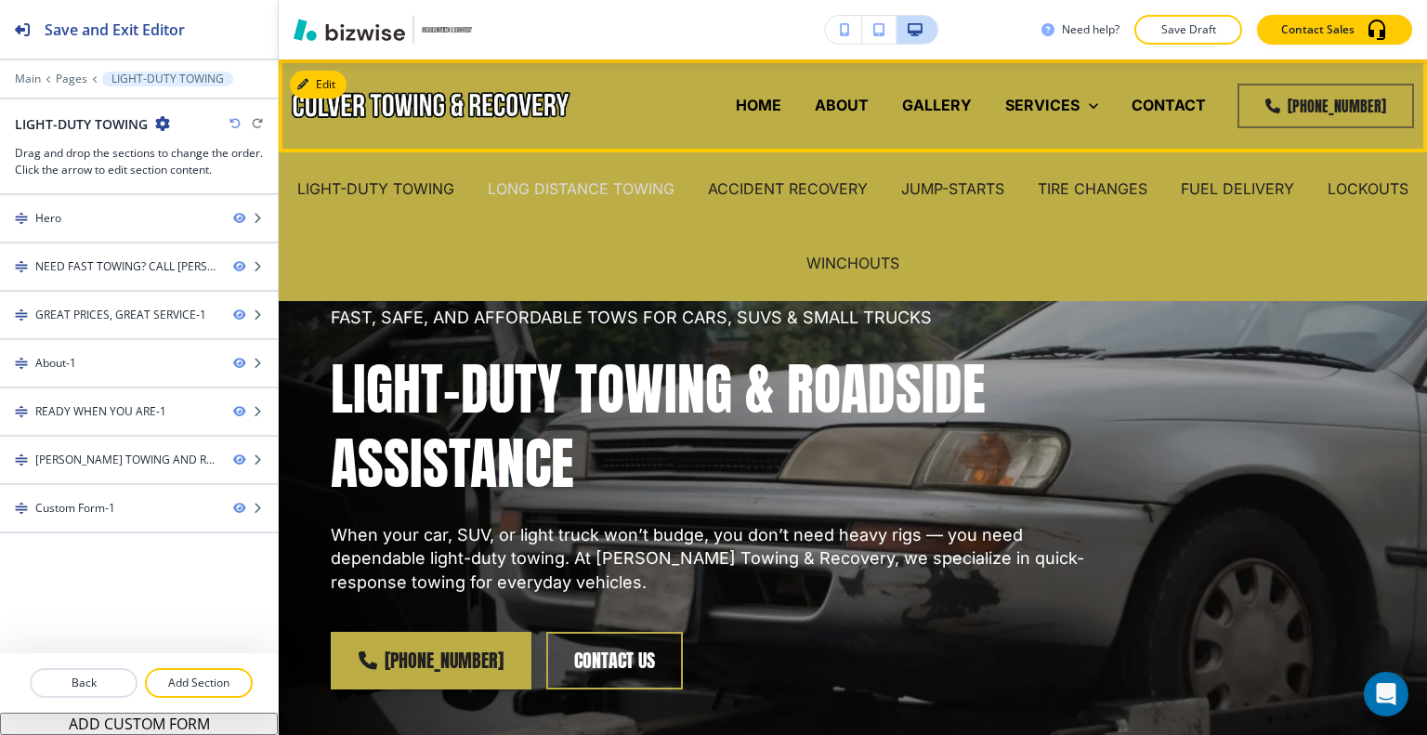
click at [673, 194] on p "LONG DISTANCE TOWING" at bounding box center [581, 188] width 187 height 21
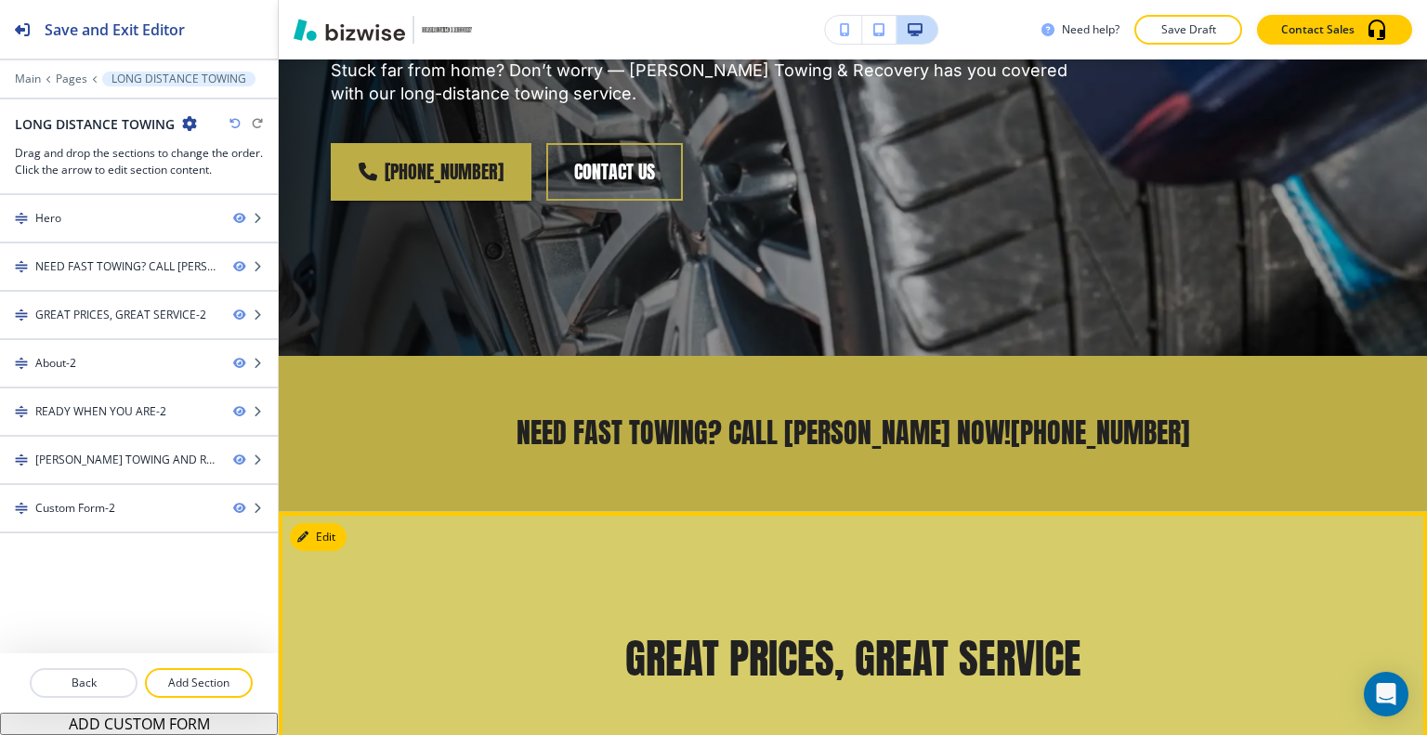
scroll to position [650, 0]
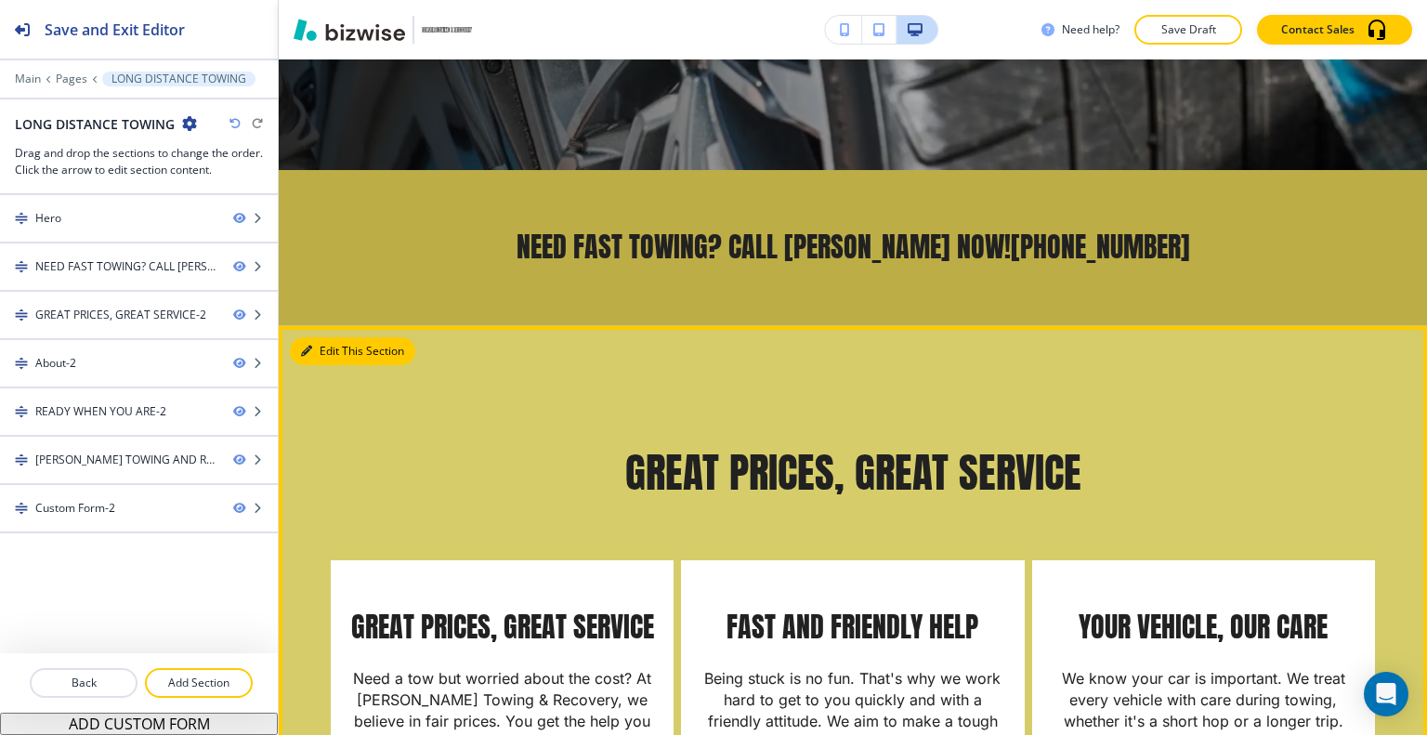
click at [317, 354] on button "Edit This Section" at bounding box center [352, 351] width 125 height 28
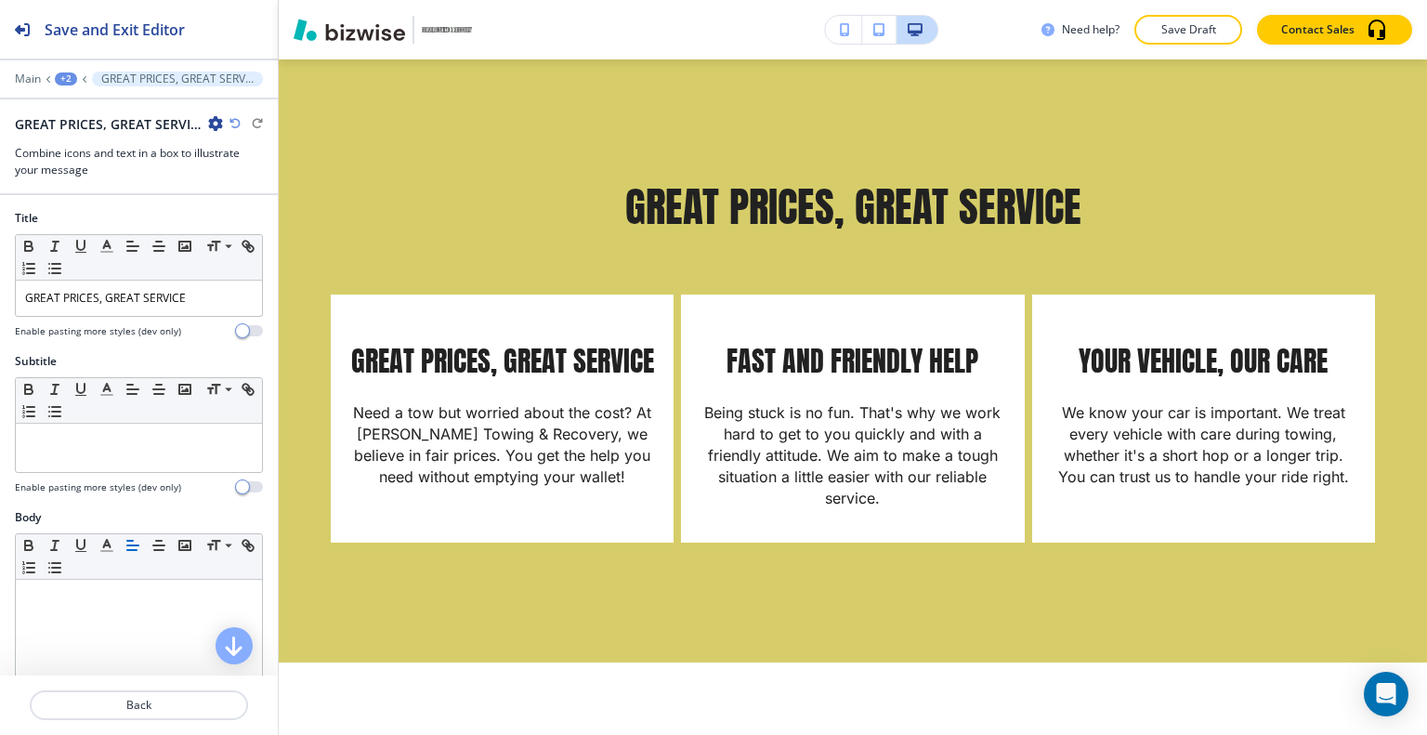
scroll to position [743, 0]
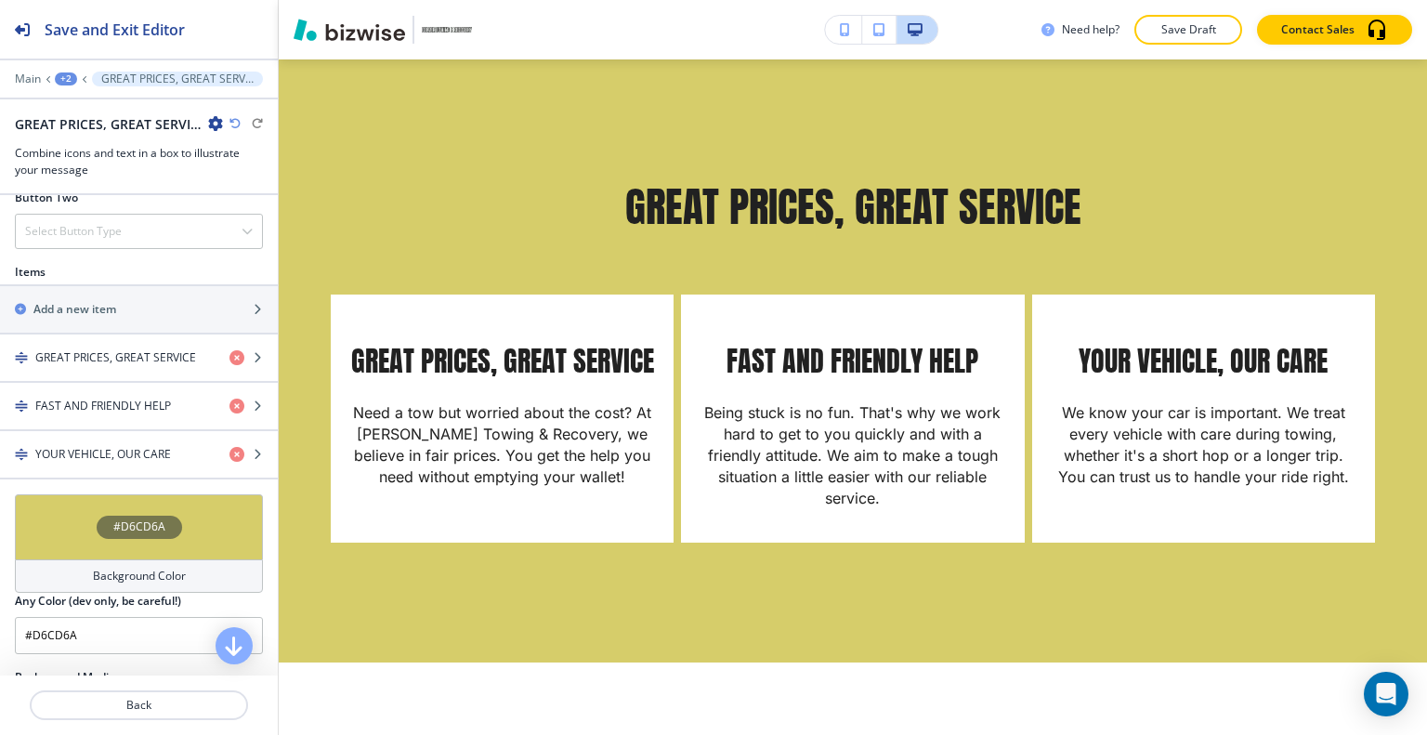
click at [38, 528] on div "#D6CD6A" at bounding box center [139, 526] width 248 height 65
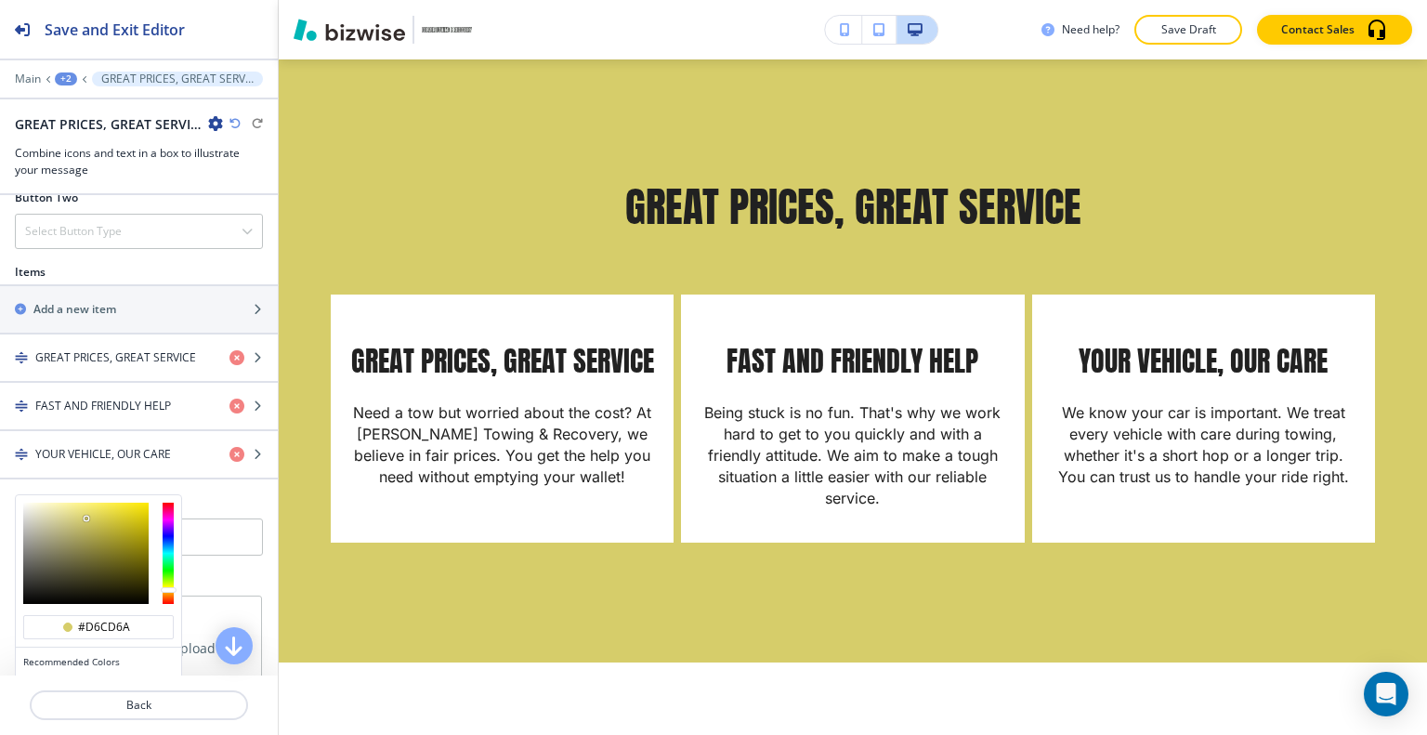
scroll to position [910, 0]
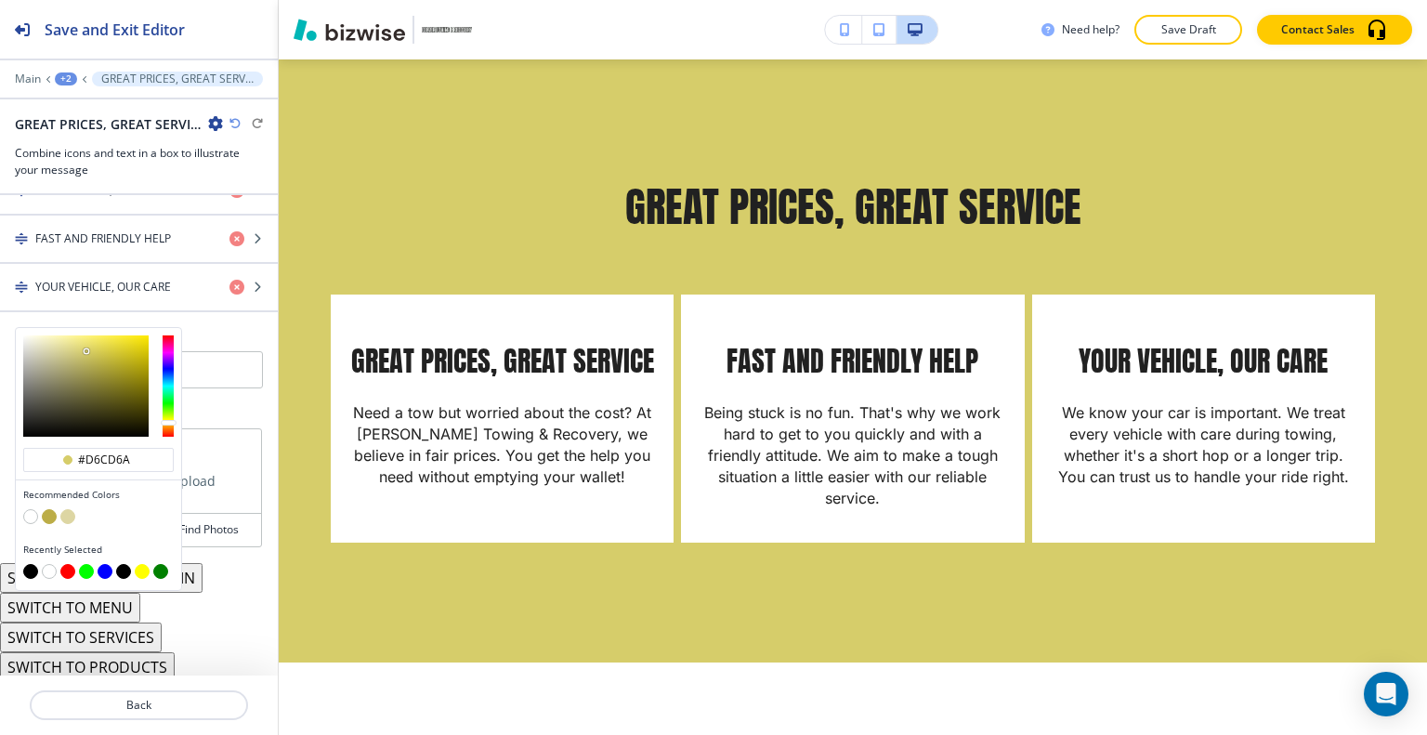
click at [35, 556] on div at bounding box center [98, 559] width 150 height 7
click at [34, 564] on button "button" at bounding box center [30, 571] width 15 height 15
type input "#000000"
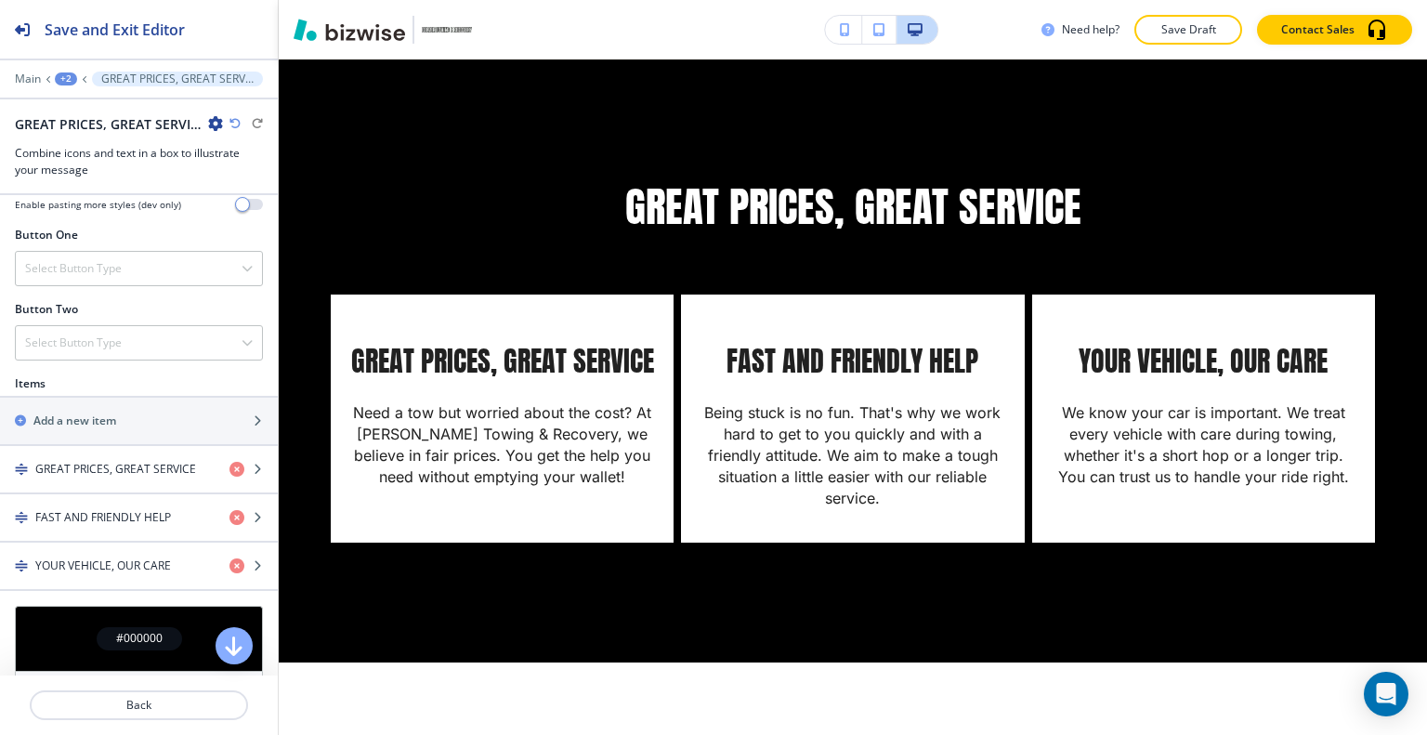
scroll to position [1003, 0]
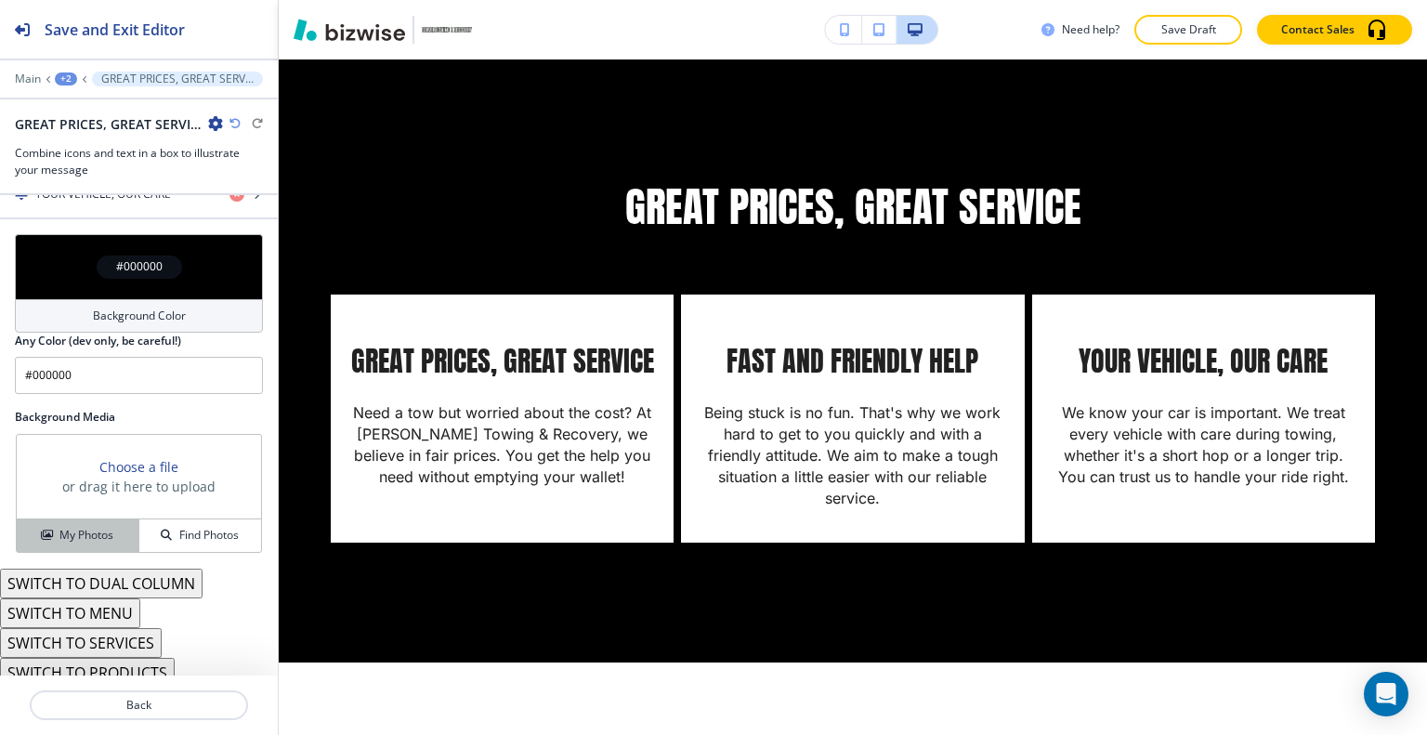
click at [82, 527] on h4 "My Photos" at bounding box center [86, 535] width 54 height 17
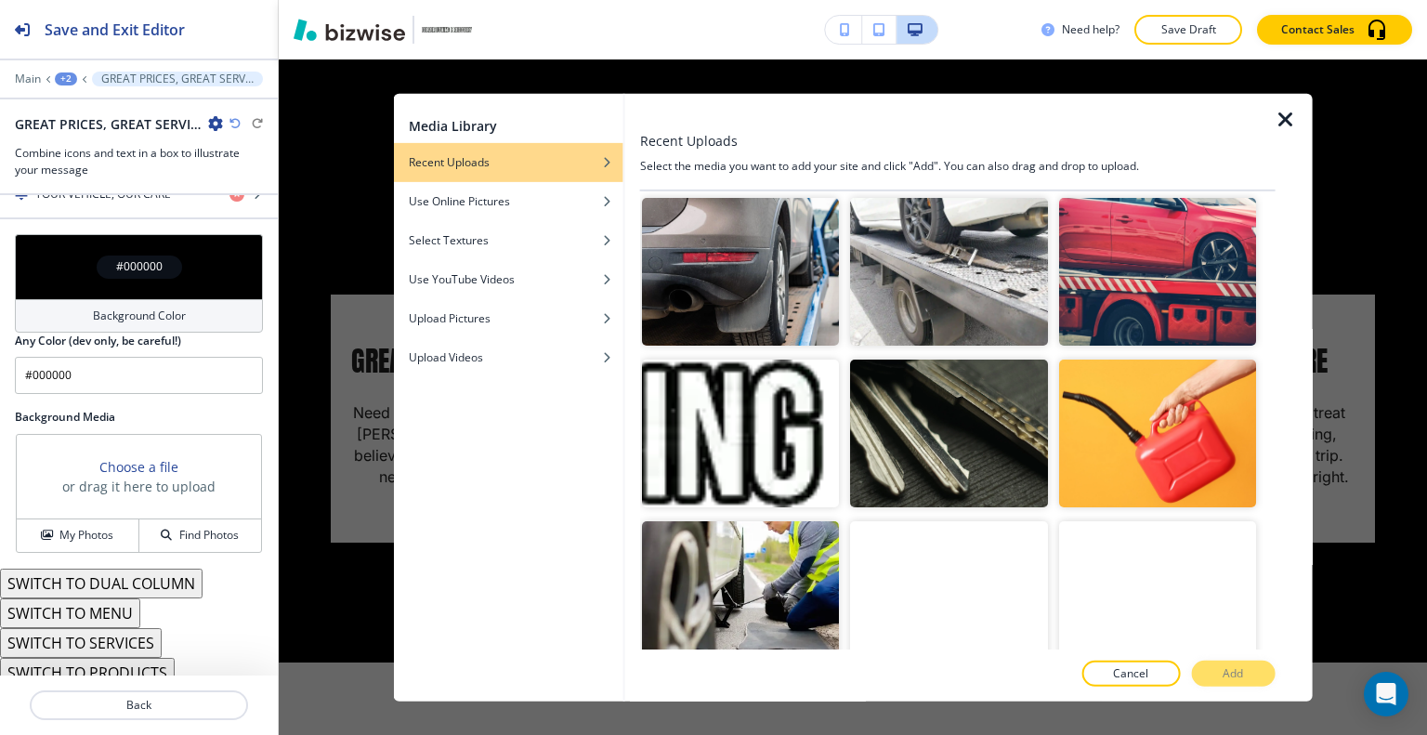
scroll to position [606, 0]
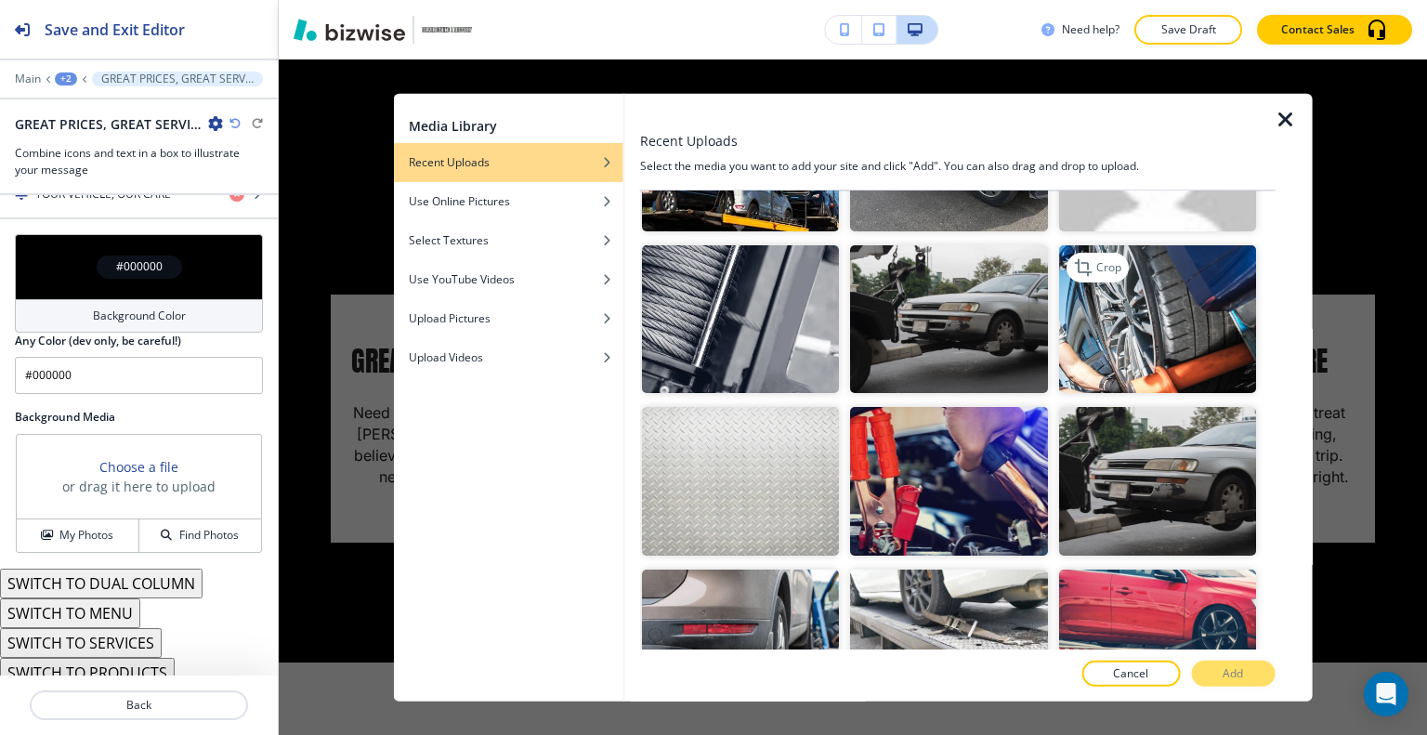
click at [1152, 345] on img "button" at bounding box center [1156, 319] width 197 height 148
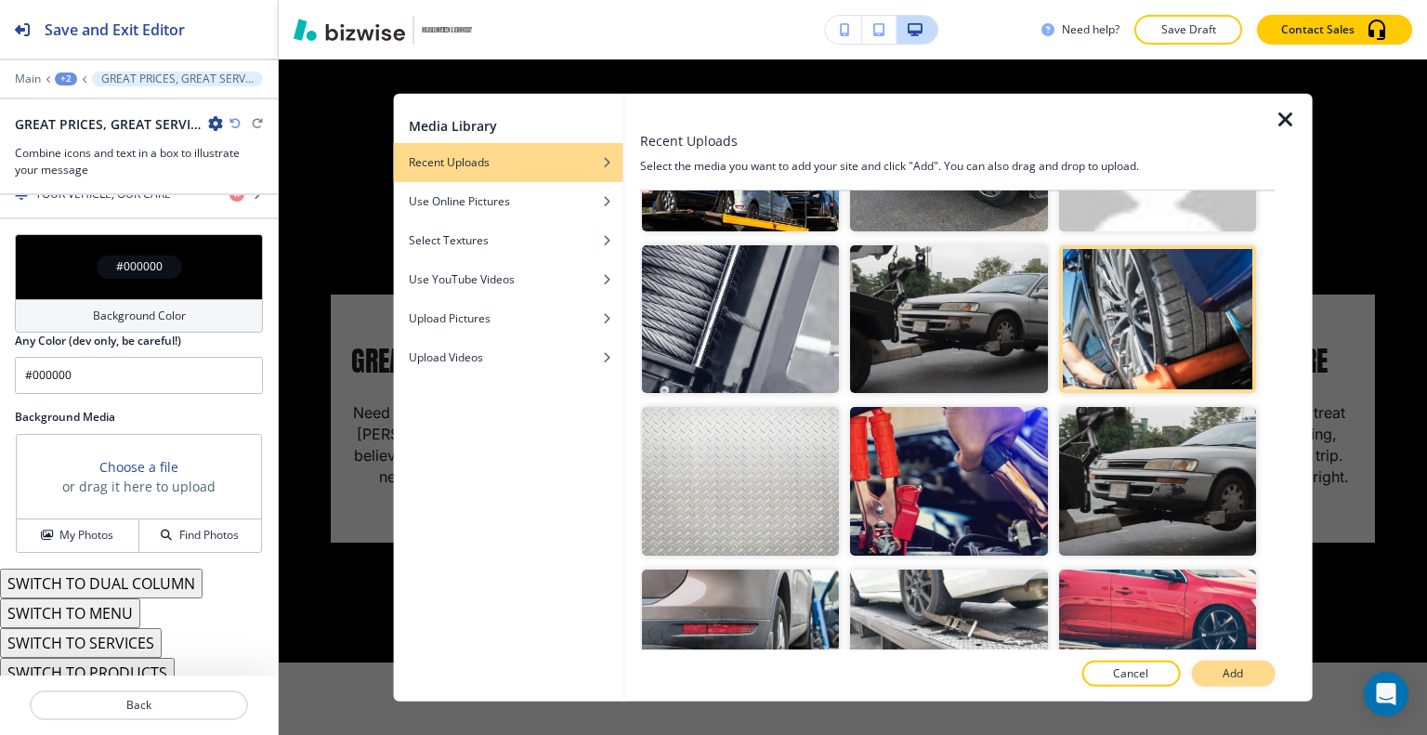
click at [1249, 672] on button "Add" at bounding box center [1233, 673] width 84 height 26
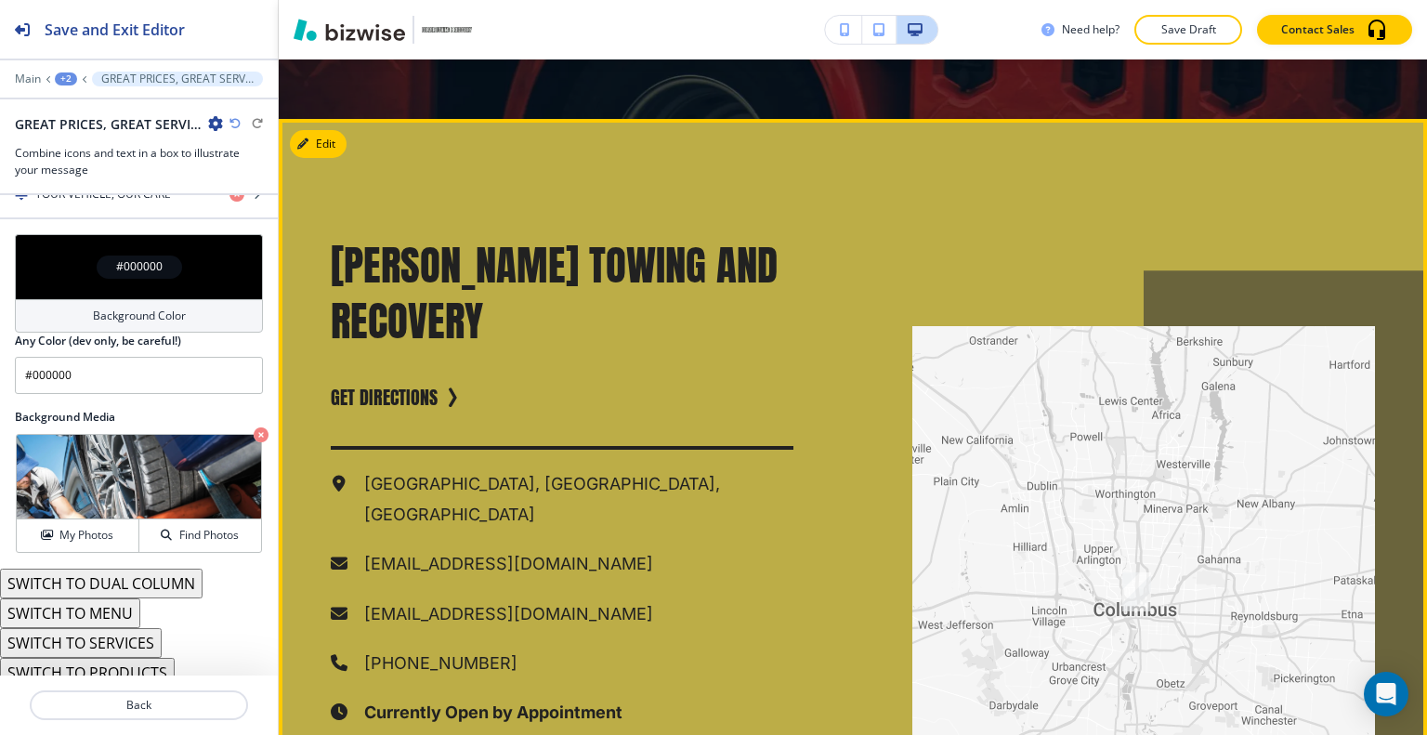
scroll to position [2867, 0]
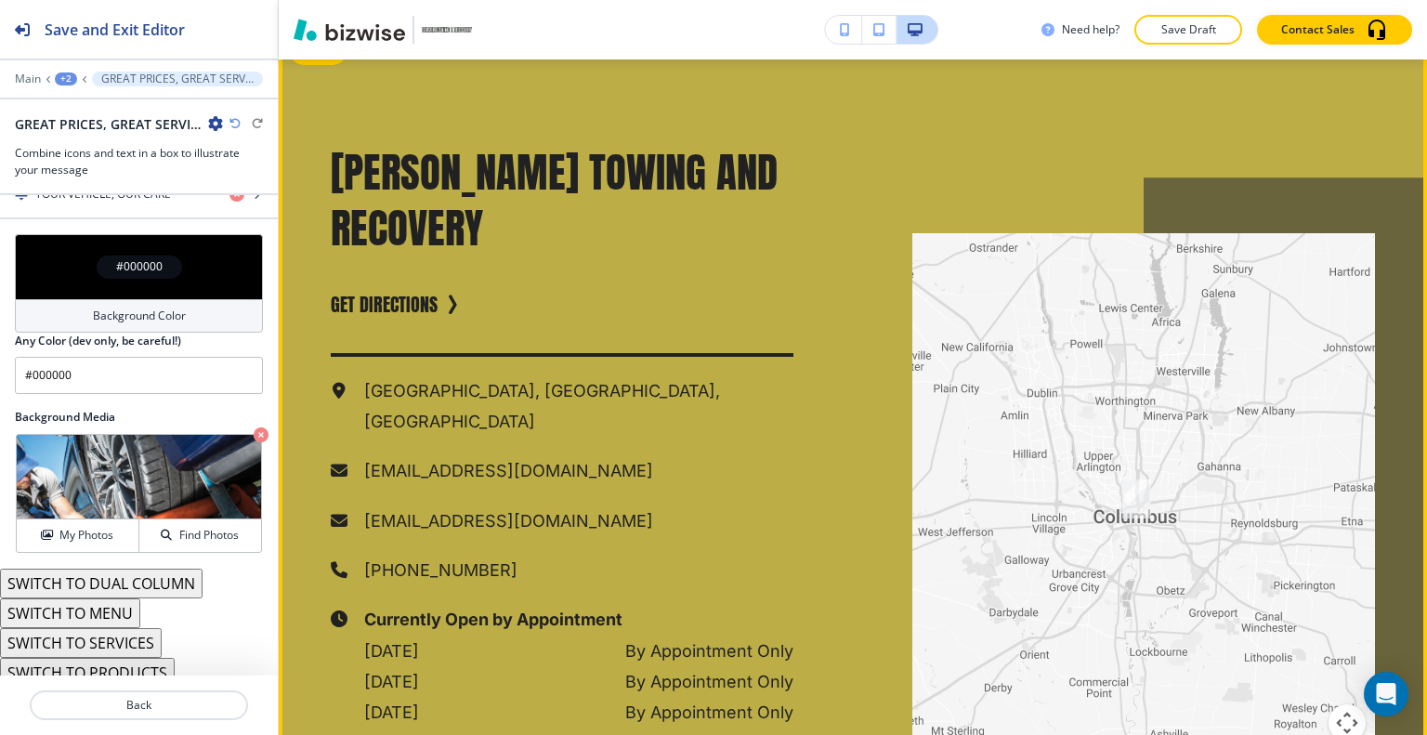
click at [321, 65] on button "Edit" at bounding box center [318, 51] width 57 height 28
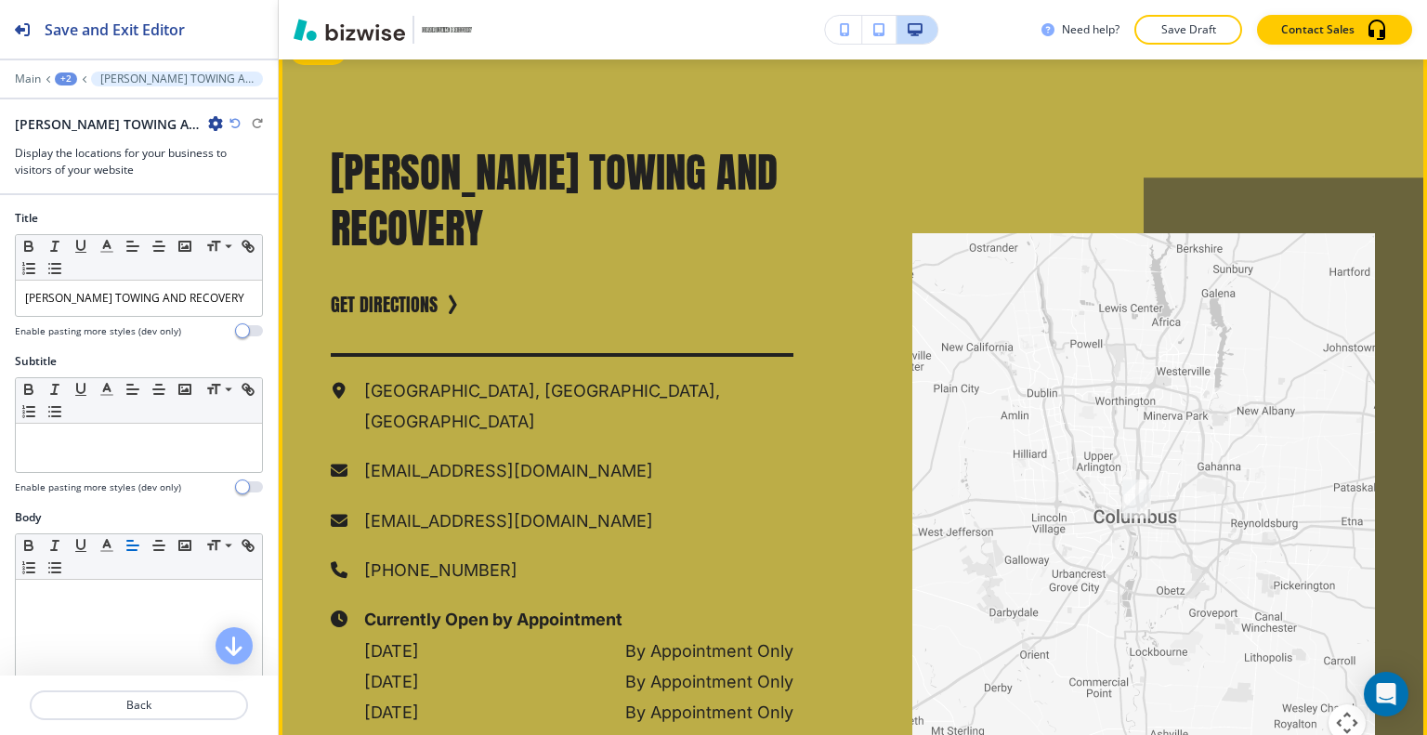
scroll to position [2886, 0]
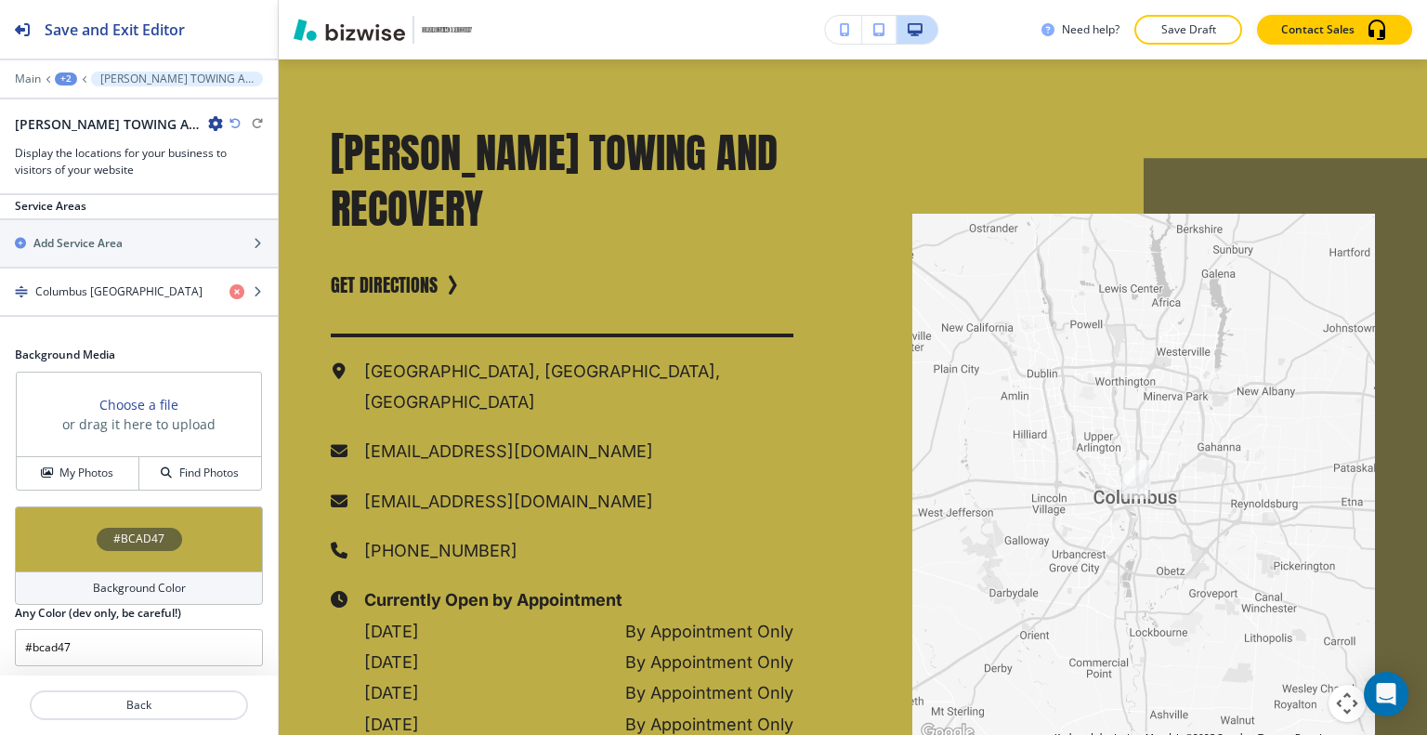
click at [69, 523] on div "#BCAD47" at bounding box center [139, 538] width 248 height 65
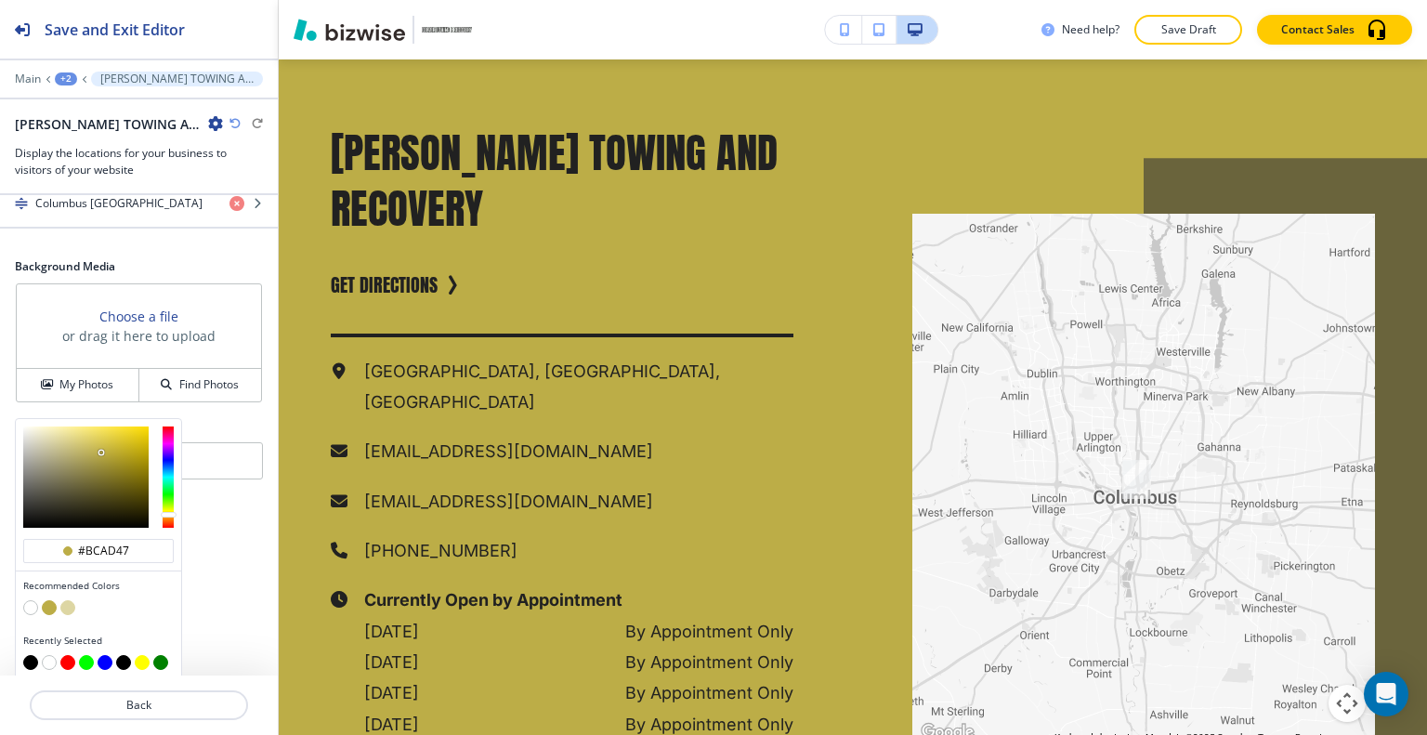
click at [33, 602] on button "button" at bounding box center [30, 607] width 15 height 15
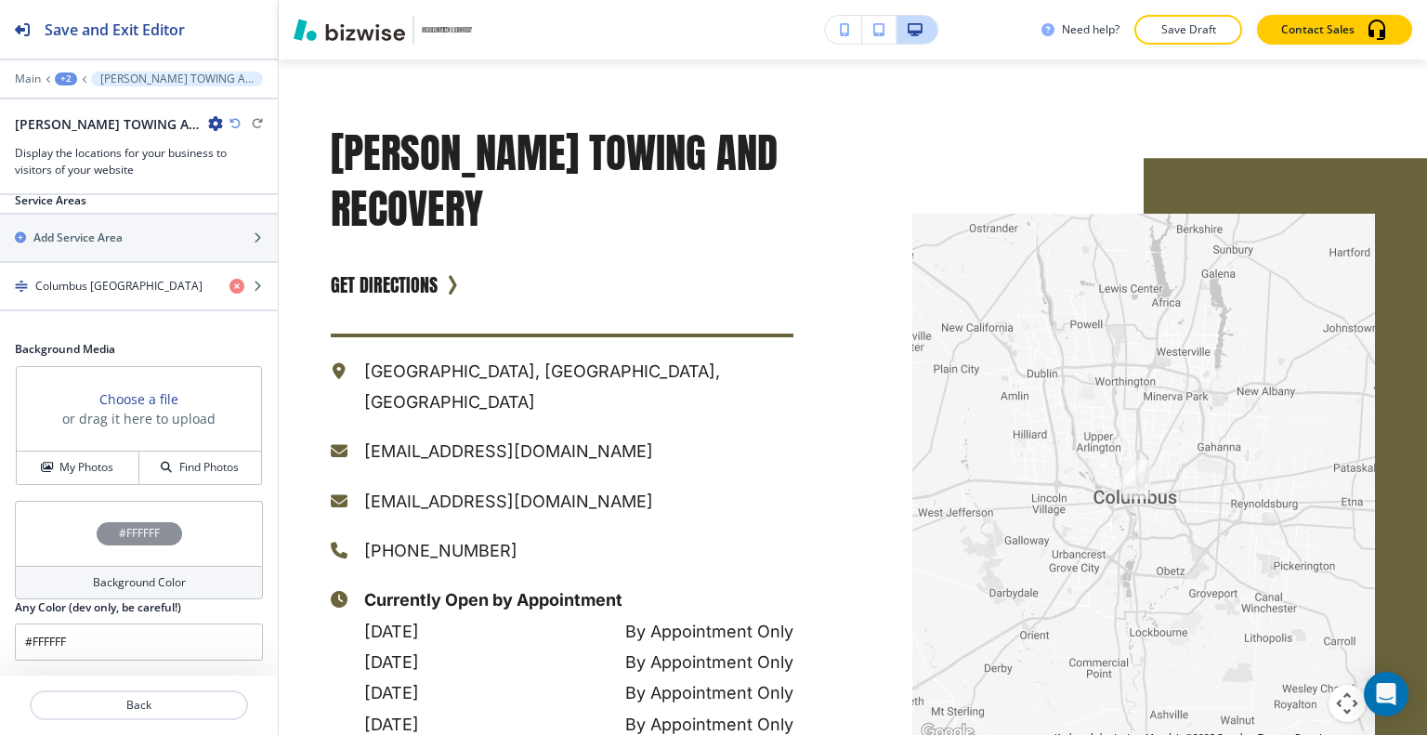
type input "#FFFFFF"
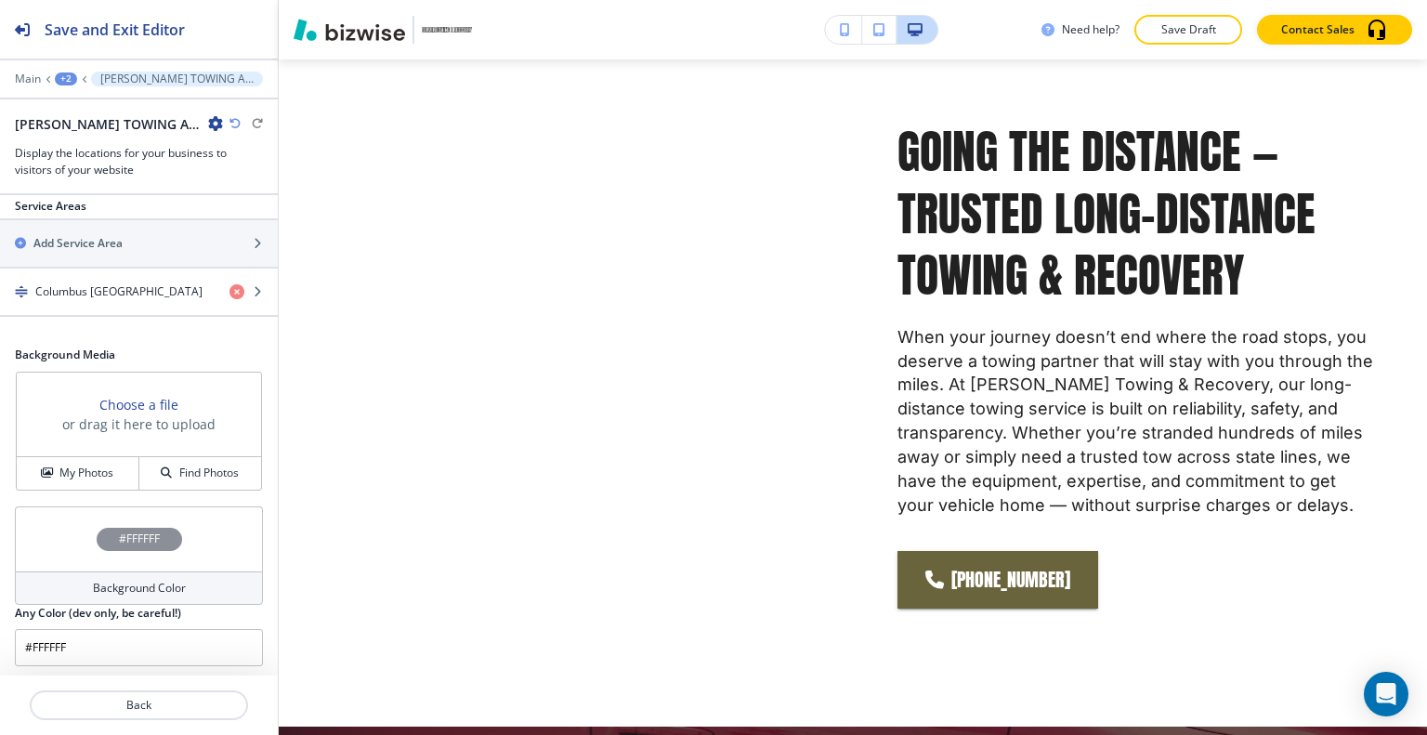
scroll to position [0, 0]
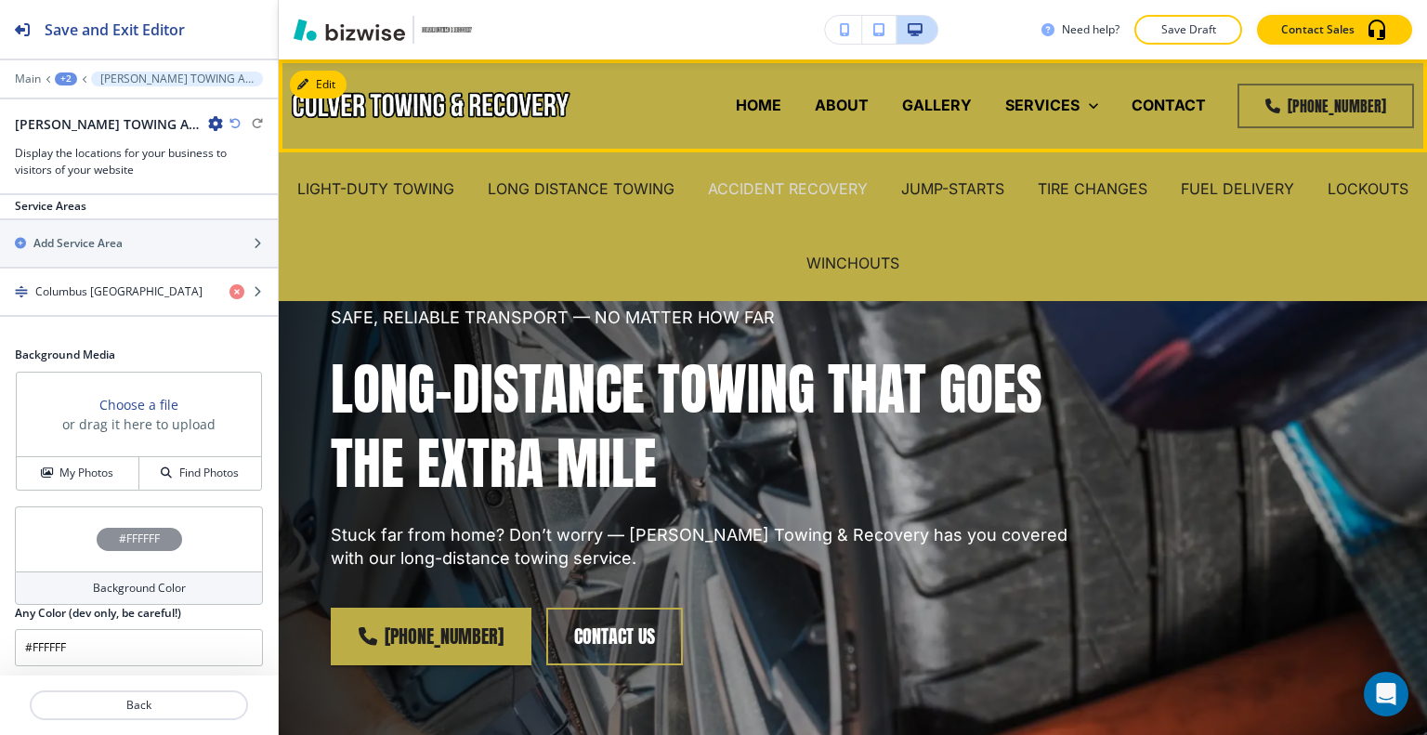
click at [835, 180] on p "ACCIDENT RECOVERY" at bounding box center [788, 188] width 160 height 21
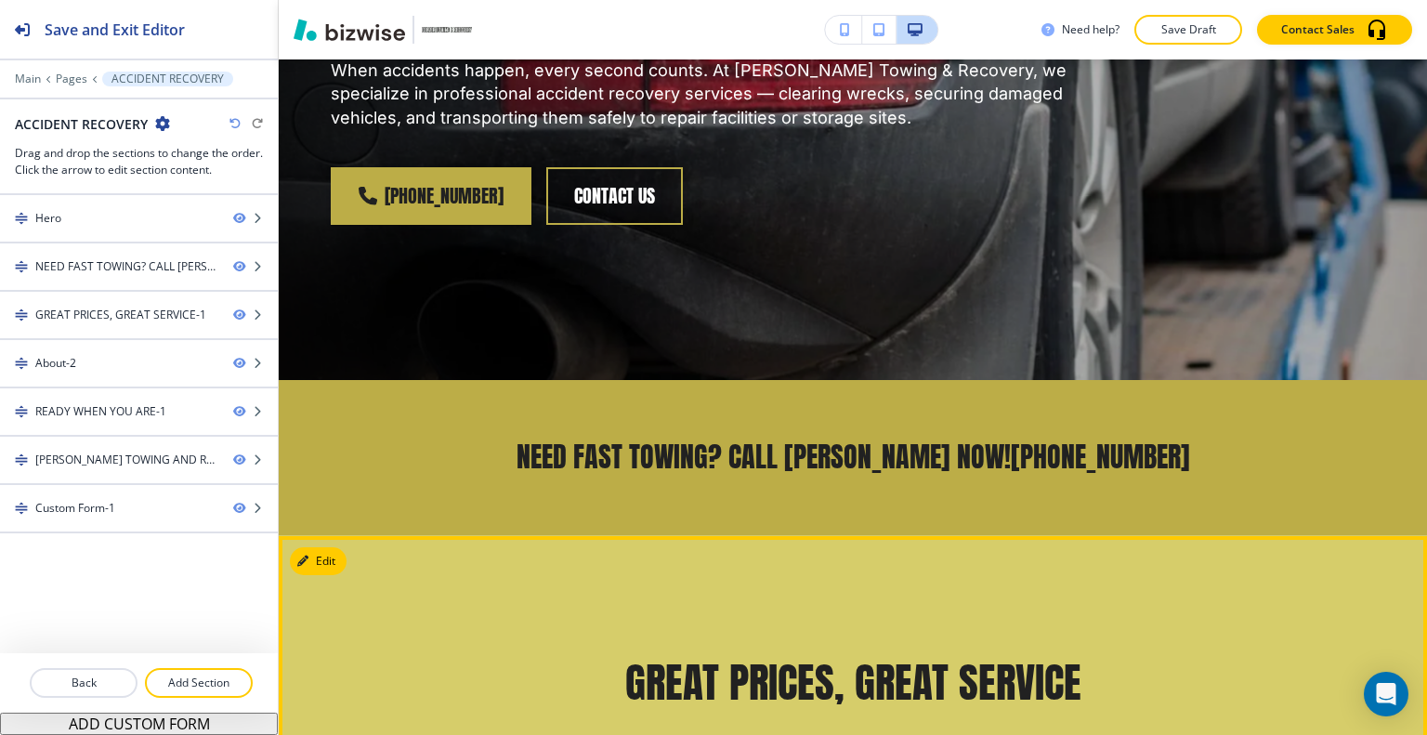
scroll to position [743, 0]
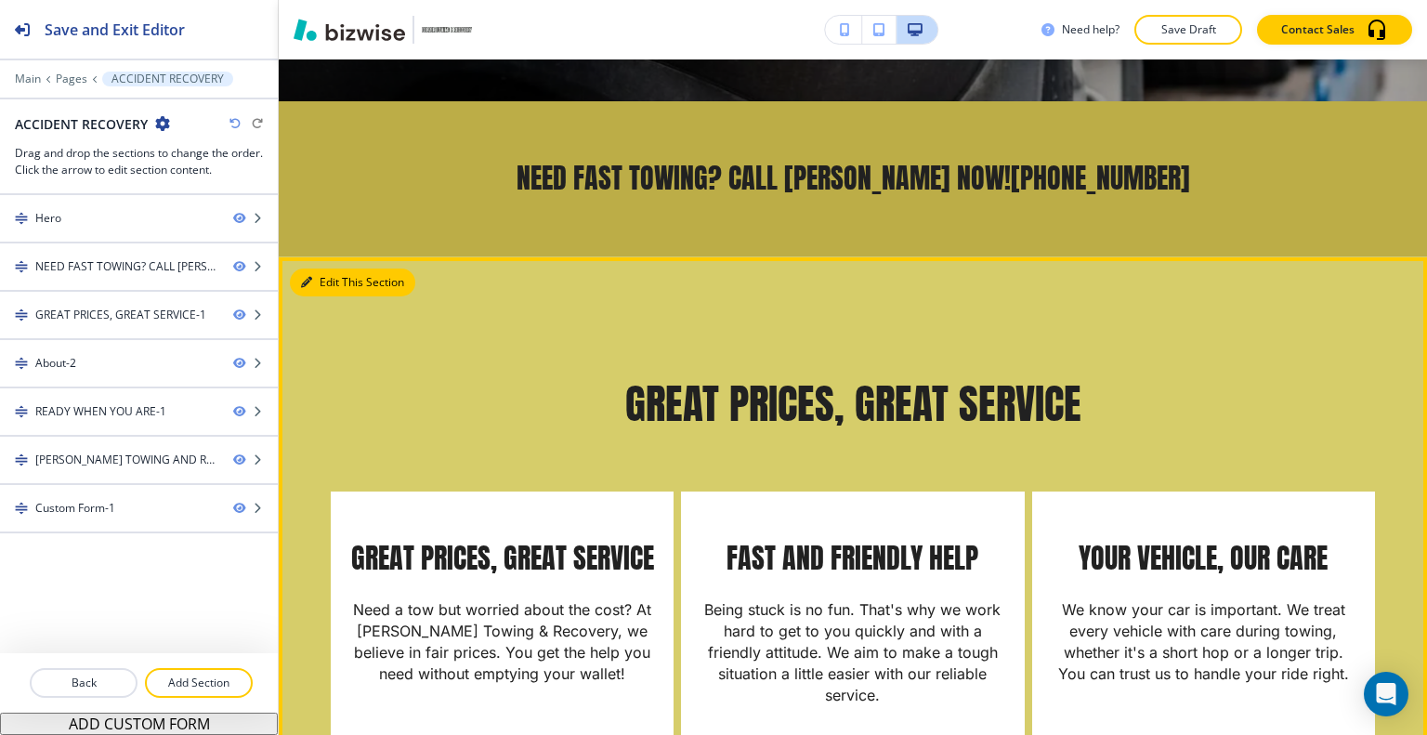
click at [322, 281] on button "Edit This Section" at bounding box center [352, 282] width 125 height 28
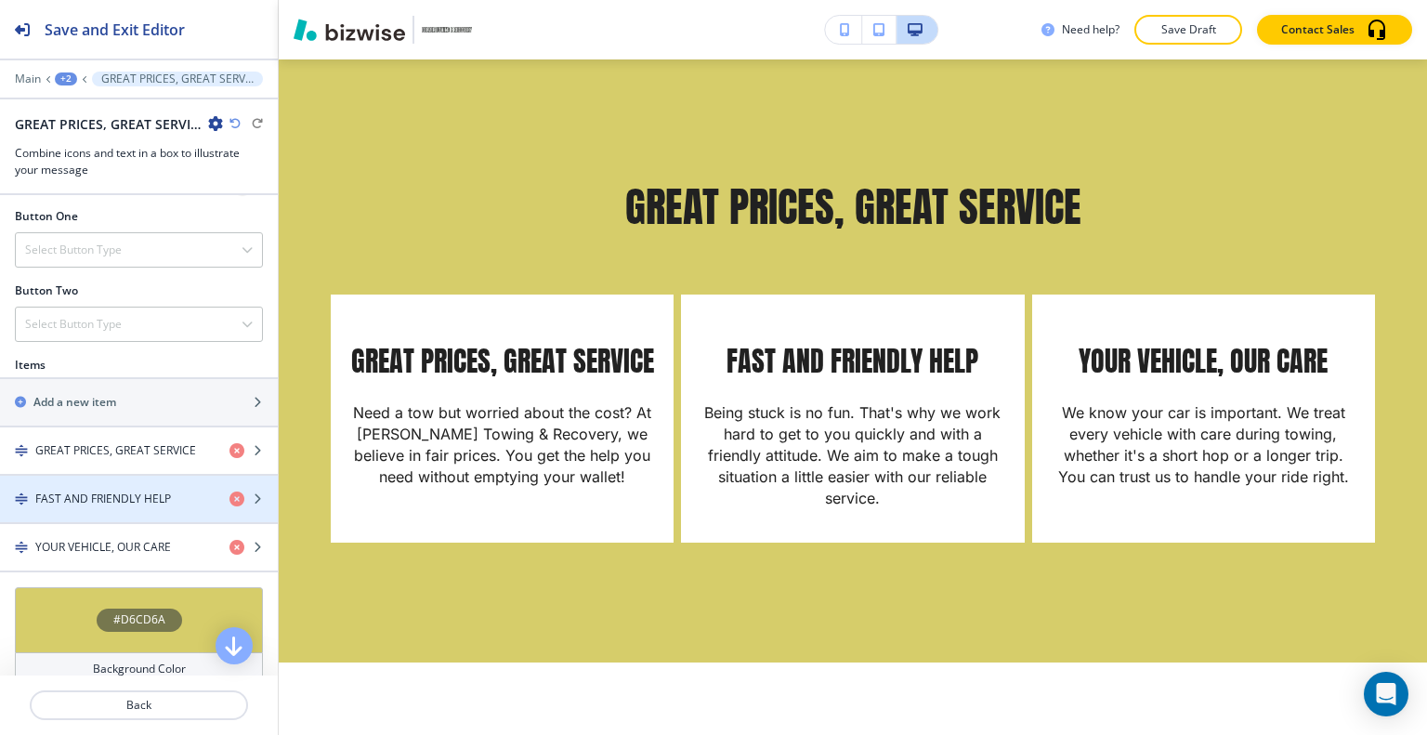
scroll to position [1009, 0]
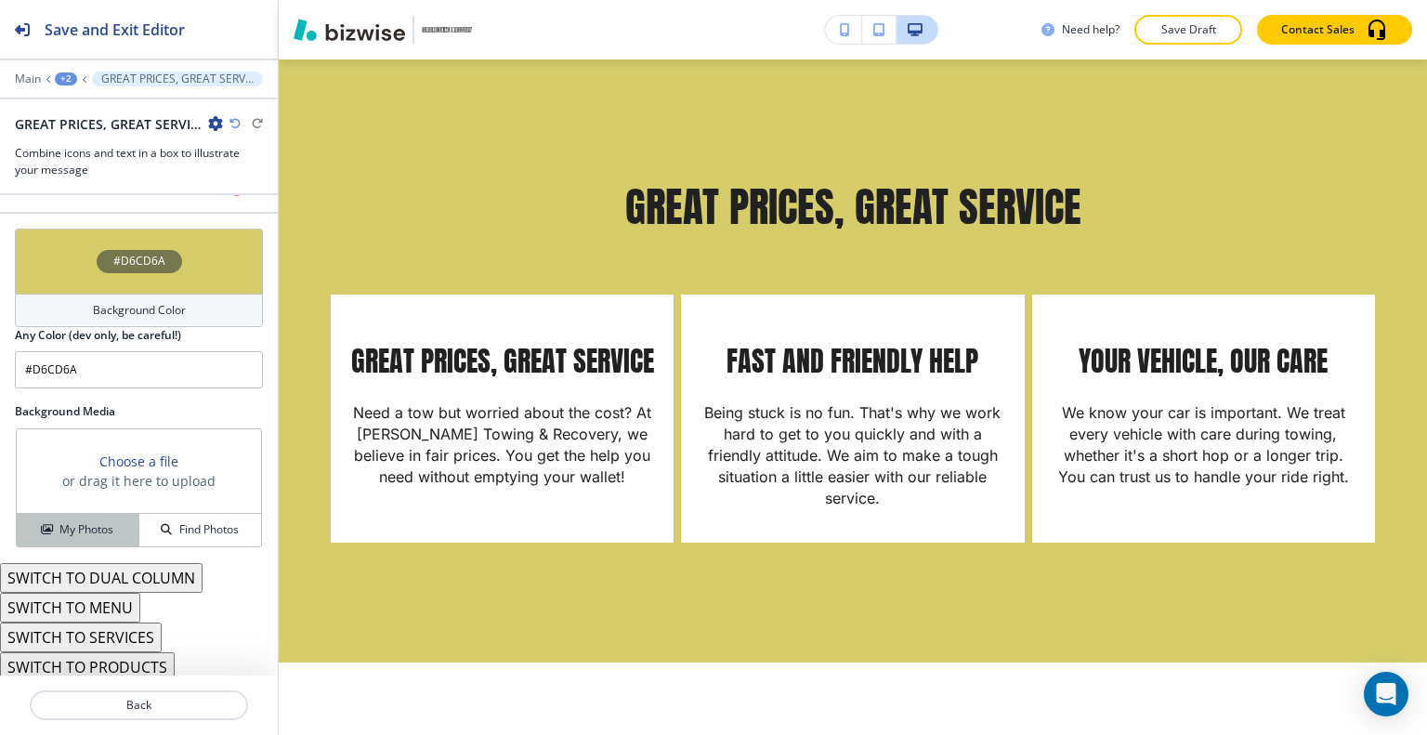
click at [93, 521] on h4 "My Photos" at bounding box center [86, 529] width 54 height 17
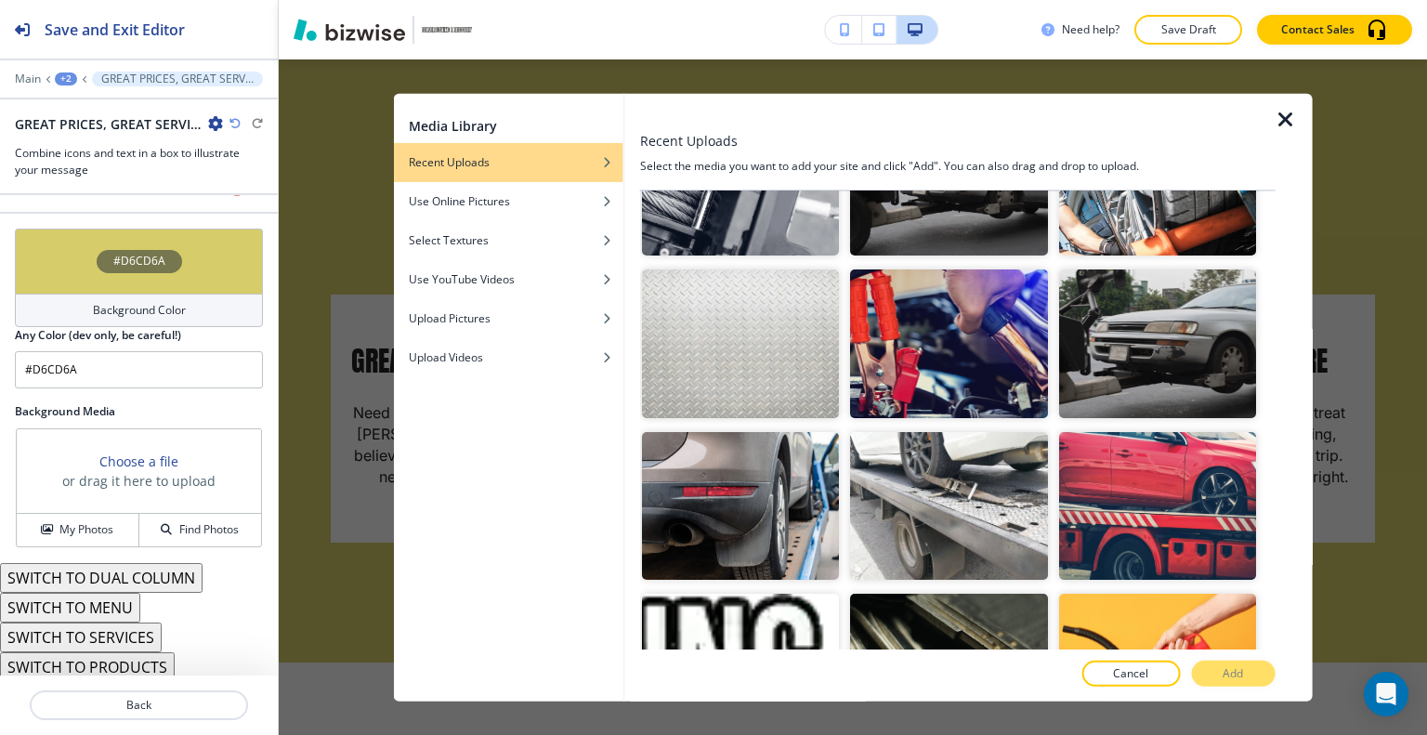
scroll to position [557, 0]
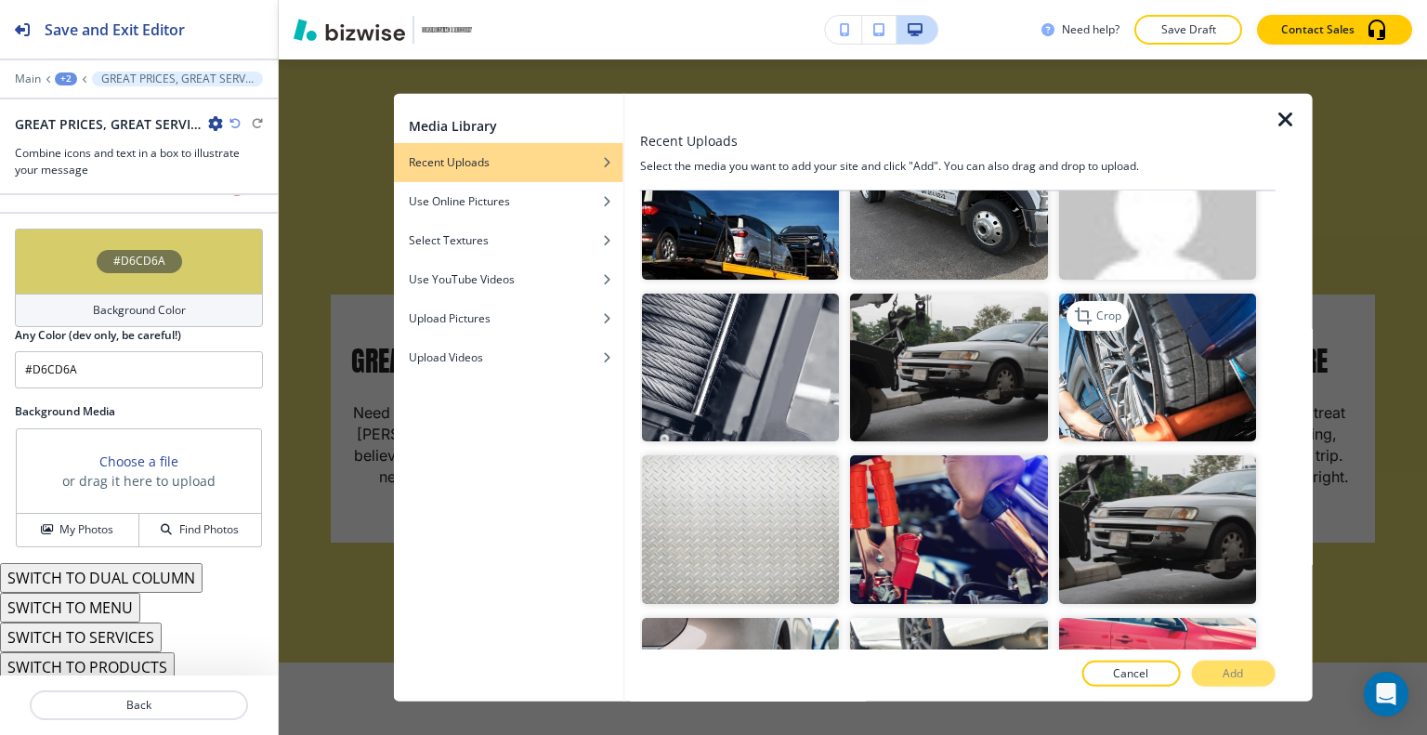
click at [1134, 326] on img "button" at bounding box center [1156, 368] width 197 height 148
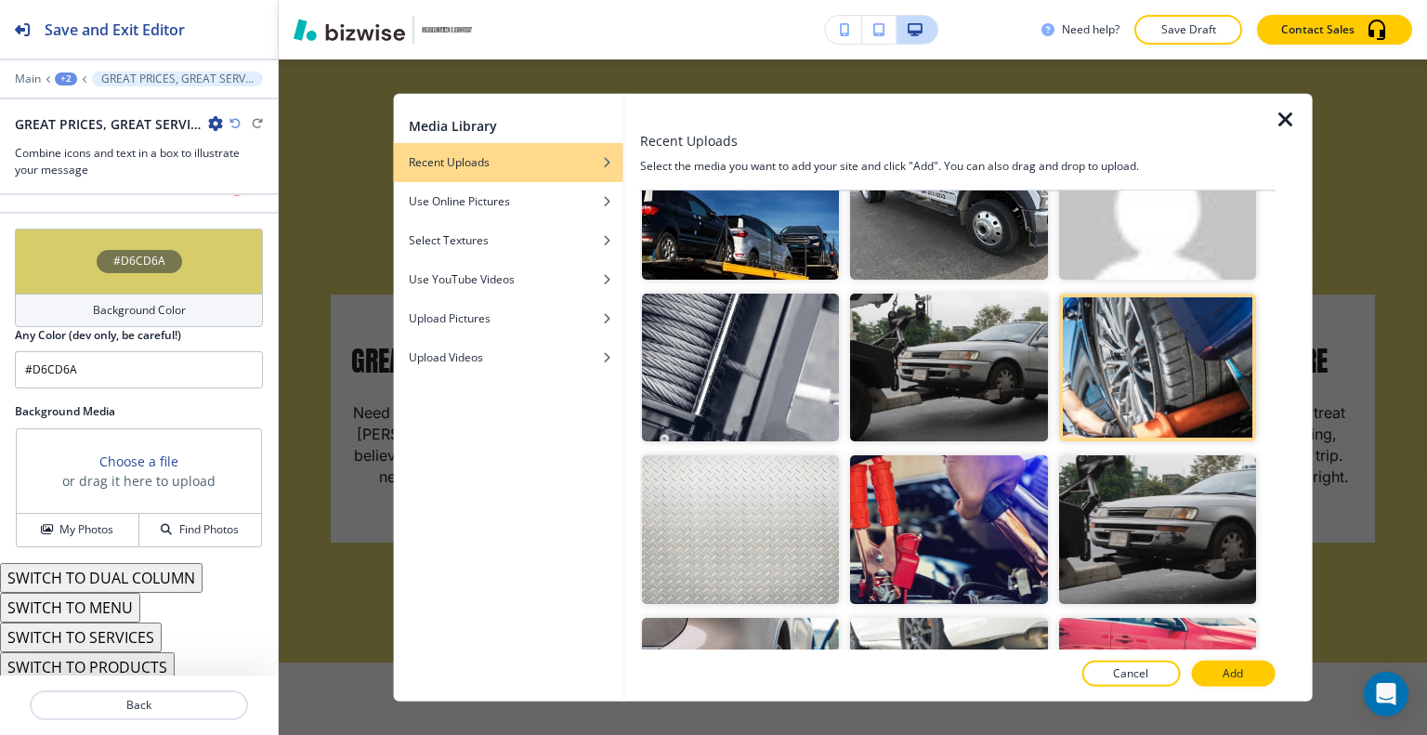
drag, startPoint x: 1230, startPoint y: 667, endPoint x: 1174, endPoint y: 645, distance: 60.0
click at [1227, 668] on p "Add" at bounding box center [1232, 673] width 20 height 17
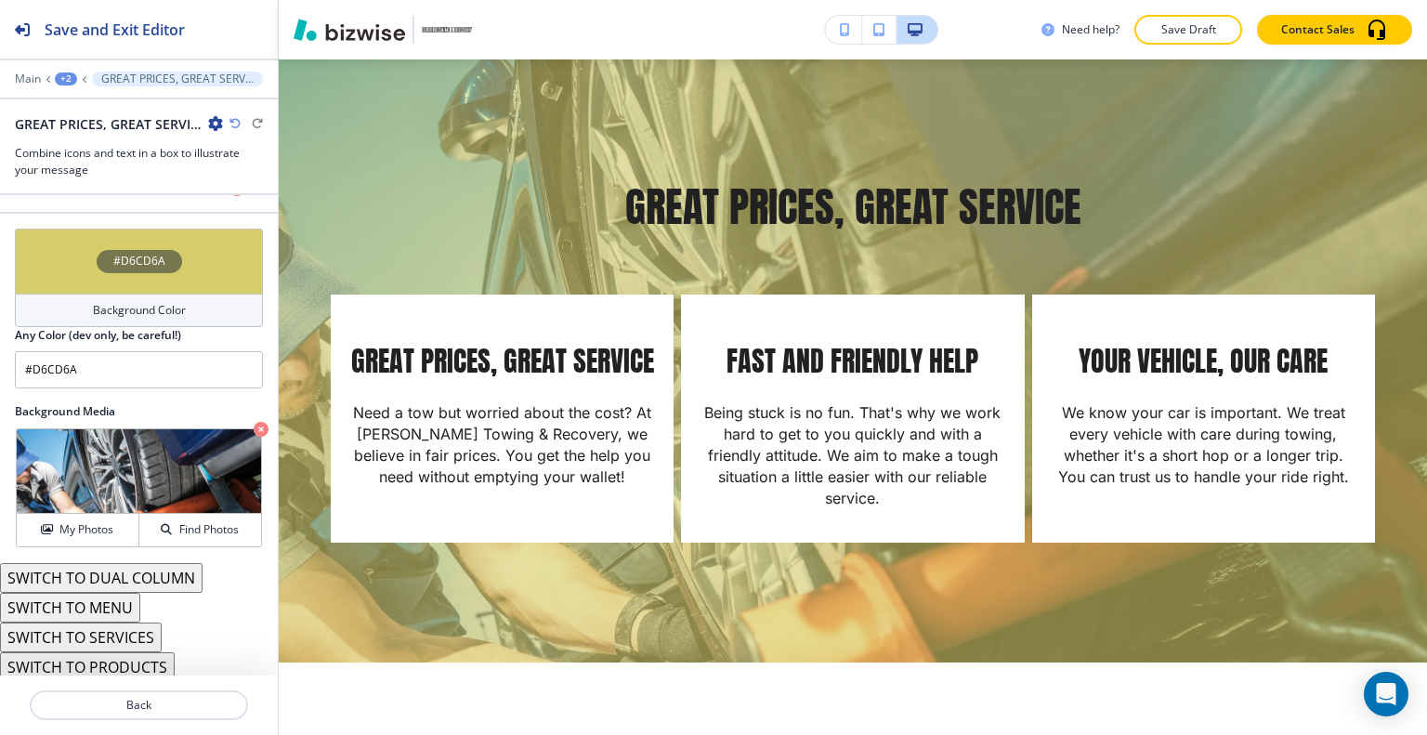
click at [72, 257] on div "#D6CD6A" at bounding box center [139, 261] width 248 height 65
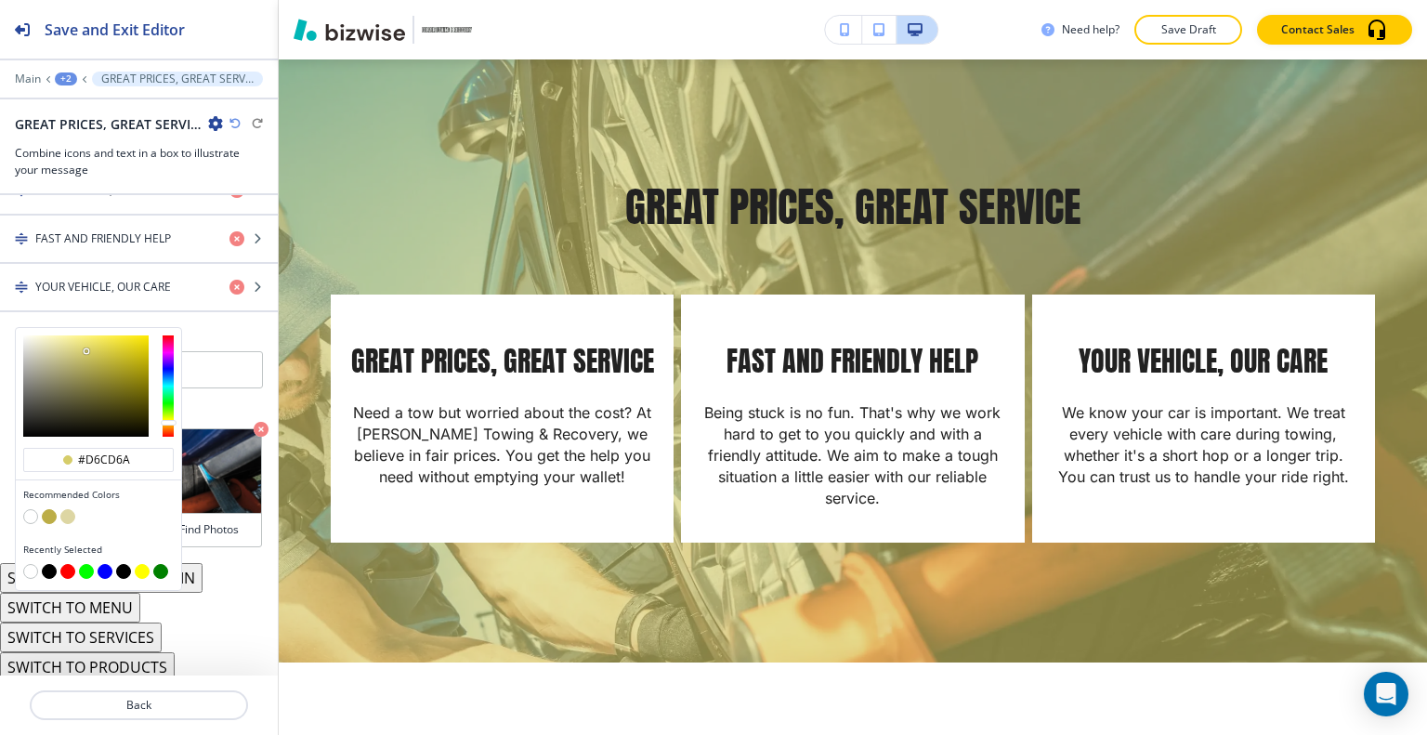
click at [42, 568] on button "button" at bounding box center [49, 571] width 15 height 15
type input "#000000"
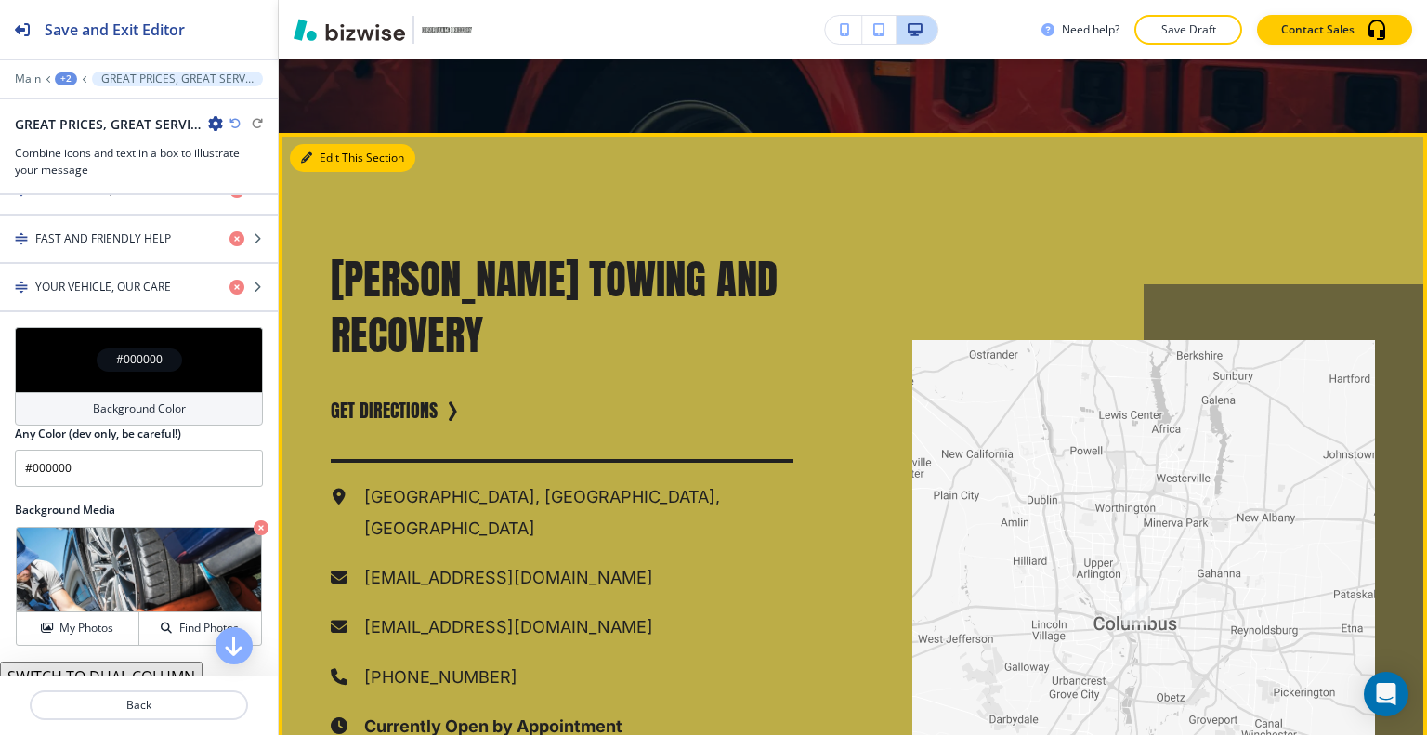
click at [313, 172] on button "Edit This Section" at bounding box center [352, 158] width 125 height 28
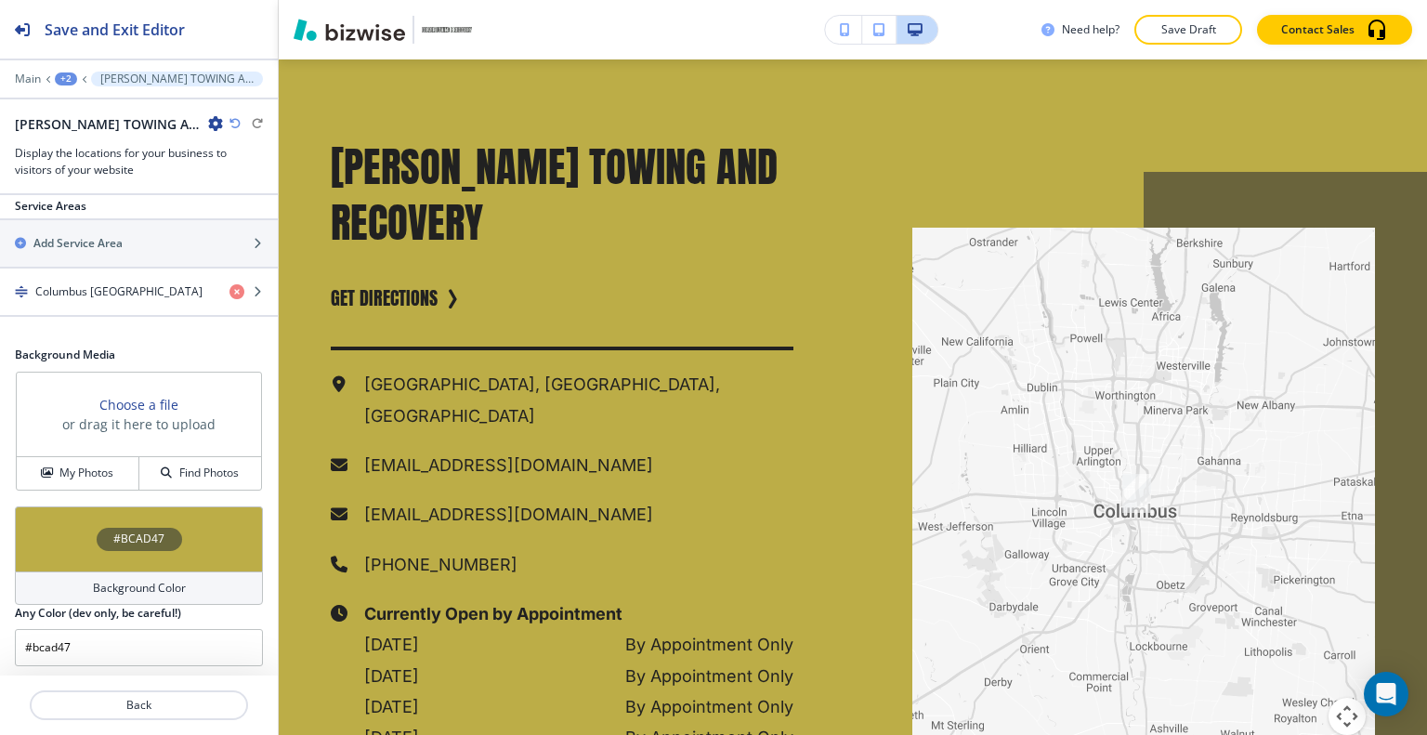
click at [67, 541] on div "#BCAD47" at bounding box center [139, 538] width 248 height 65
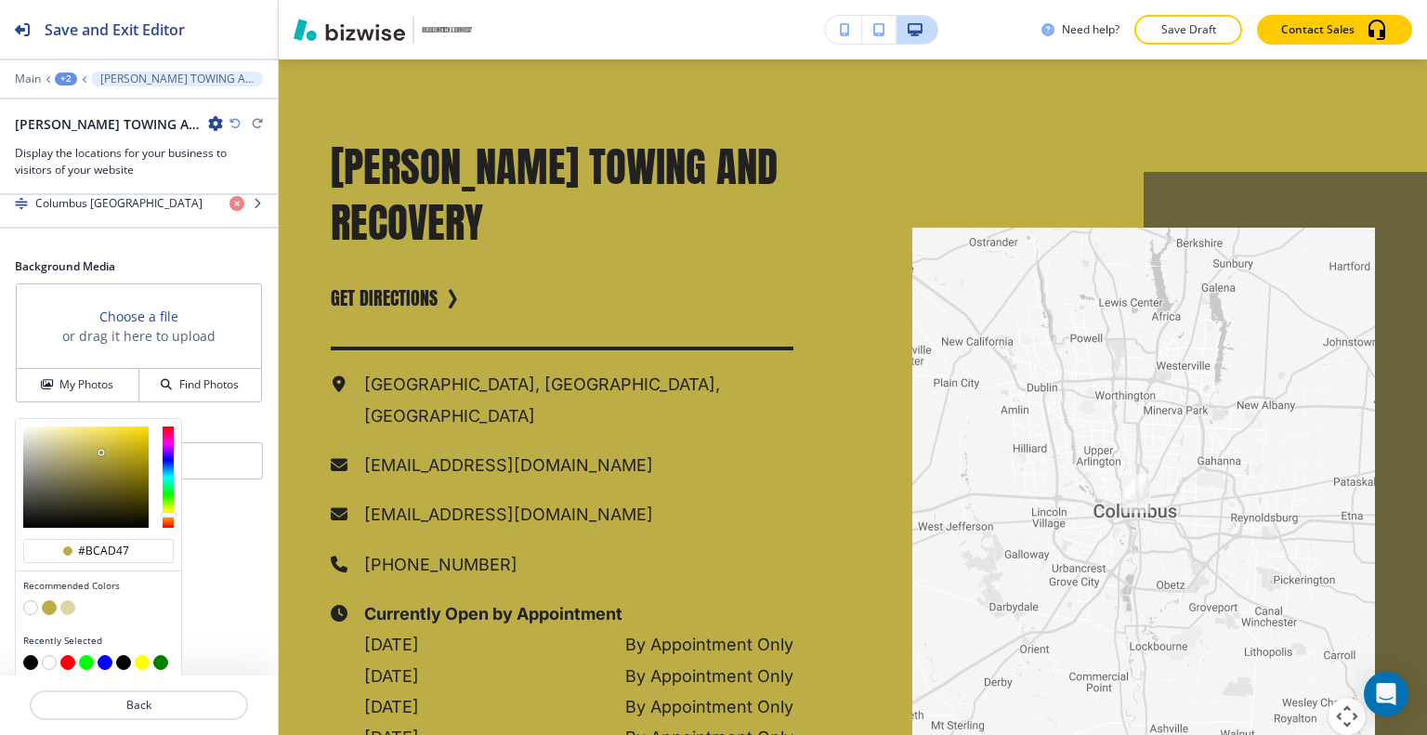
click at [32, 600] on button "button" at bounding box center [30, 607] width 15 height 15
type input "#FFFFFF"
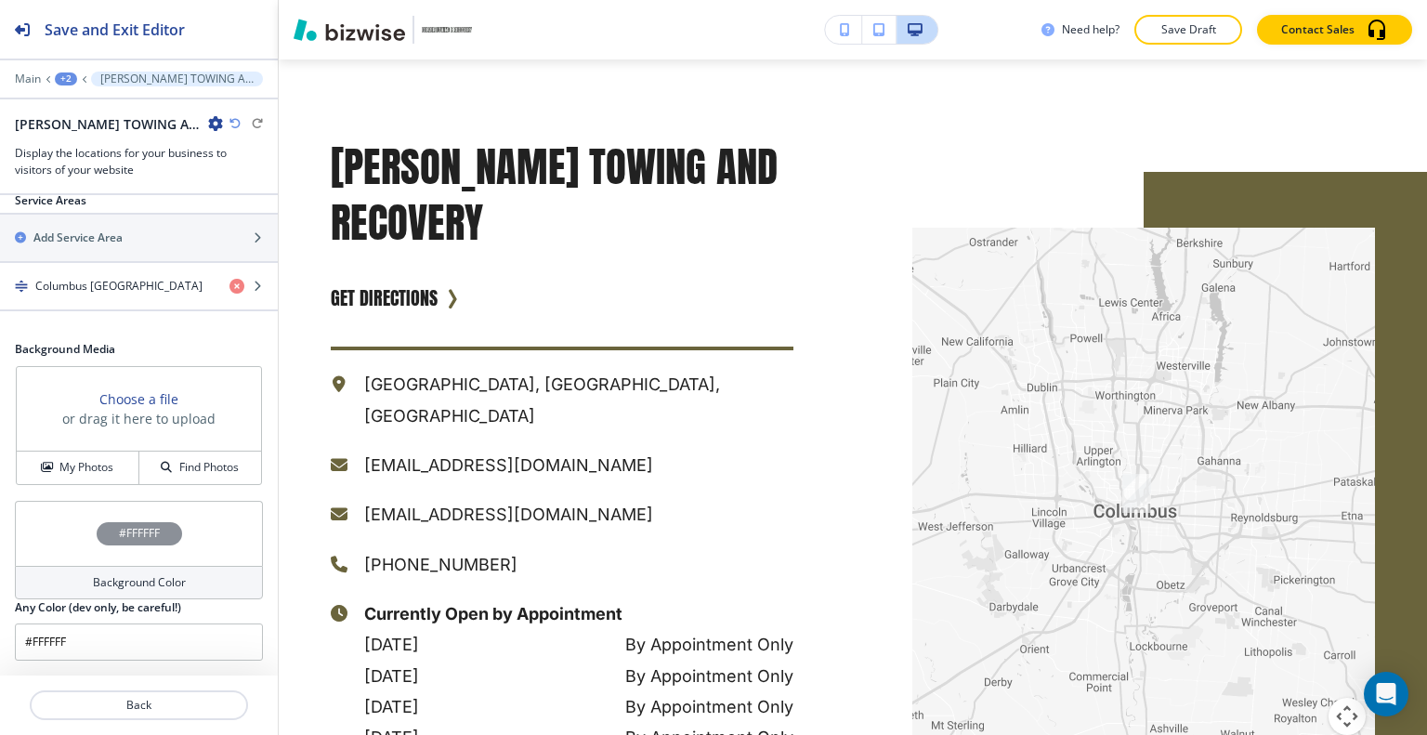
scroll to position [761, 0]
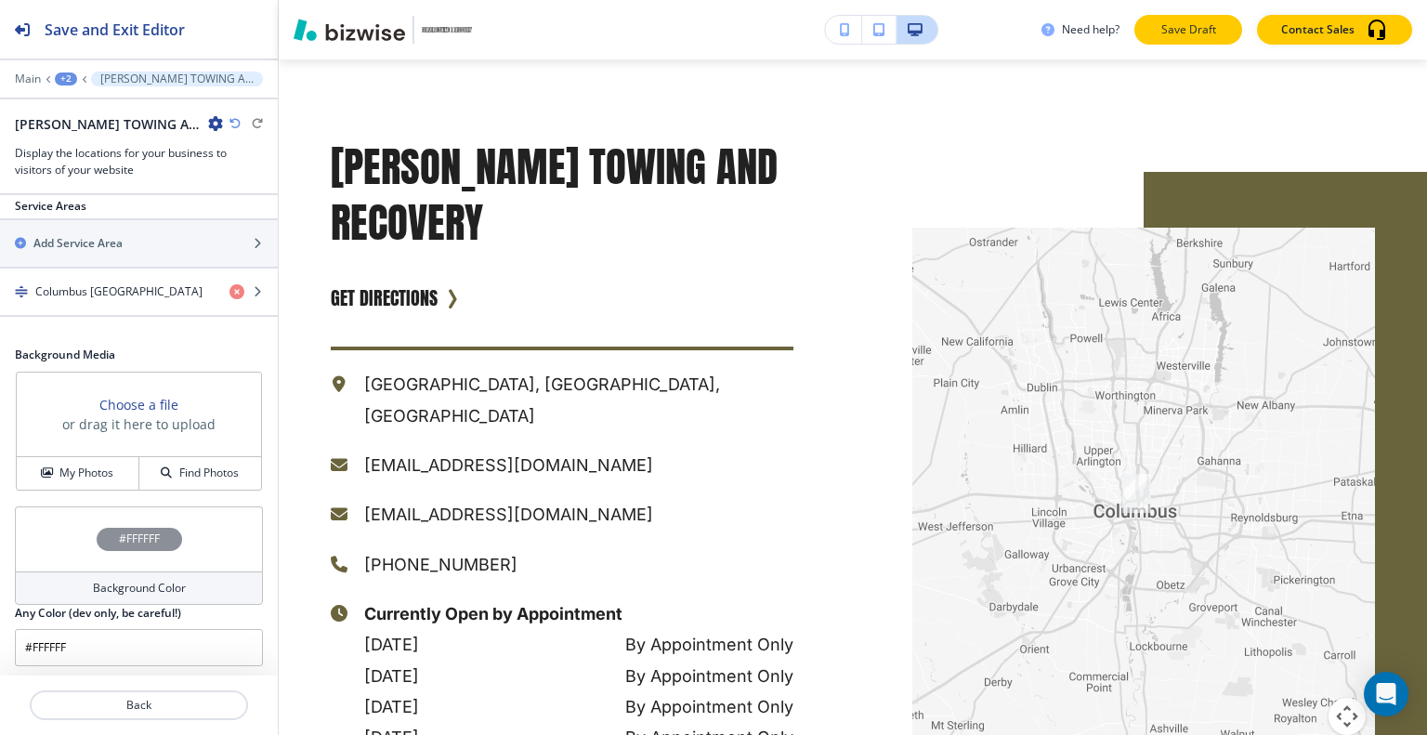
click at [1220, 24] on button "Save Draft" at bounding box center [1188, 30] width 108 height 30
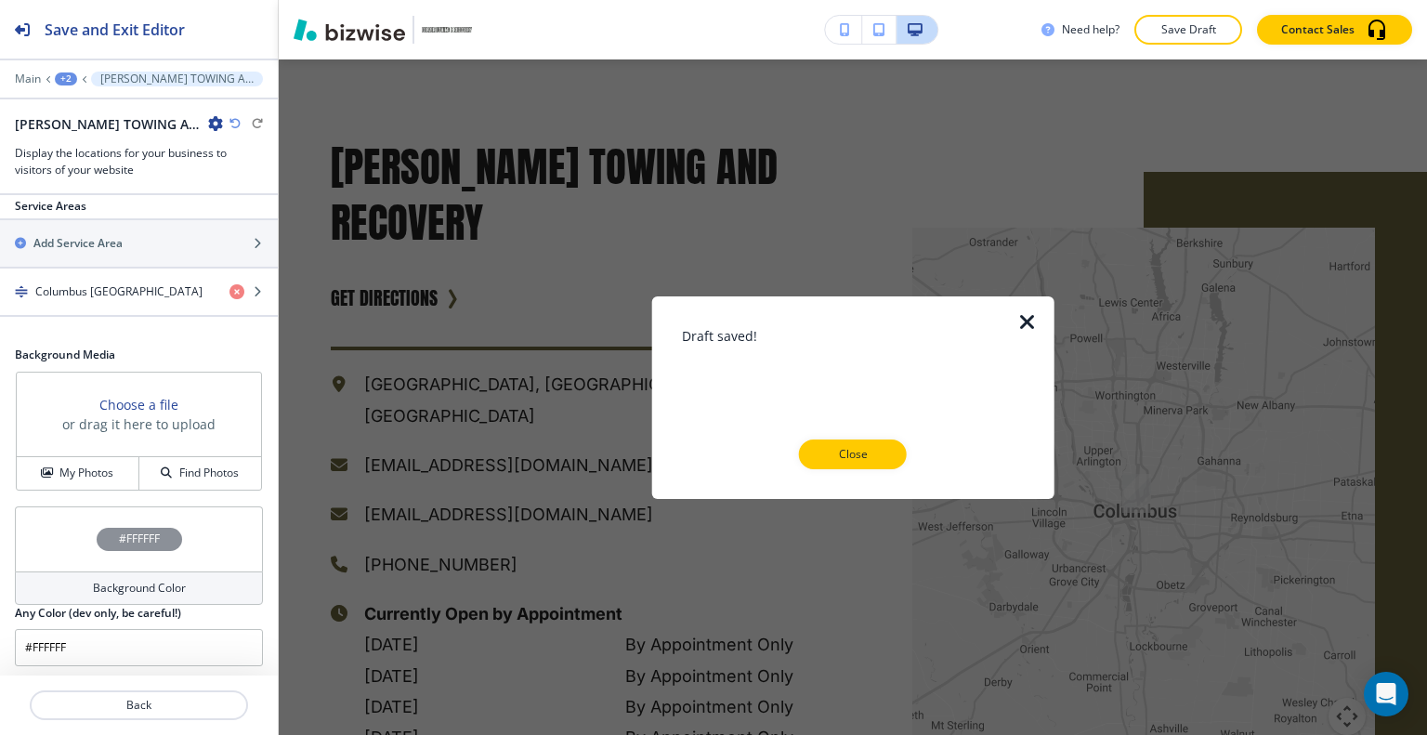
click at [167, 720] on div at bounding box center [139, 727] width 278 height 15
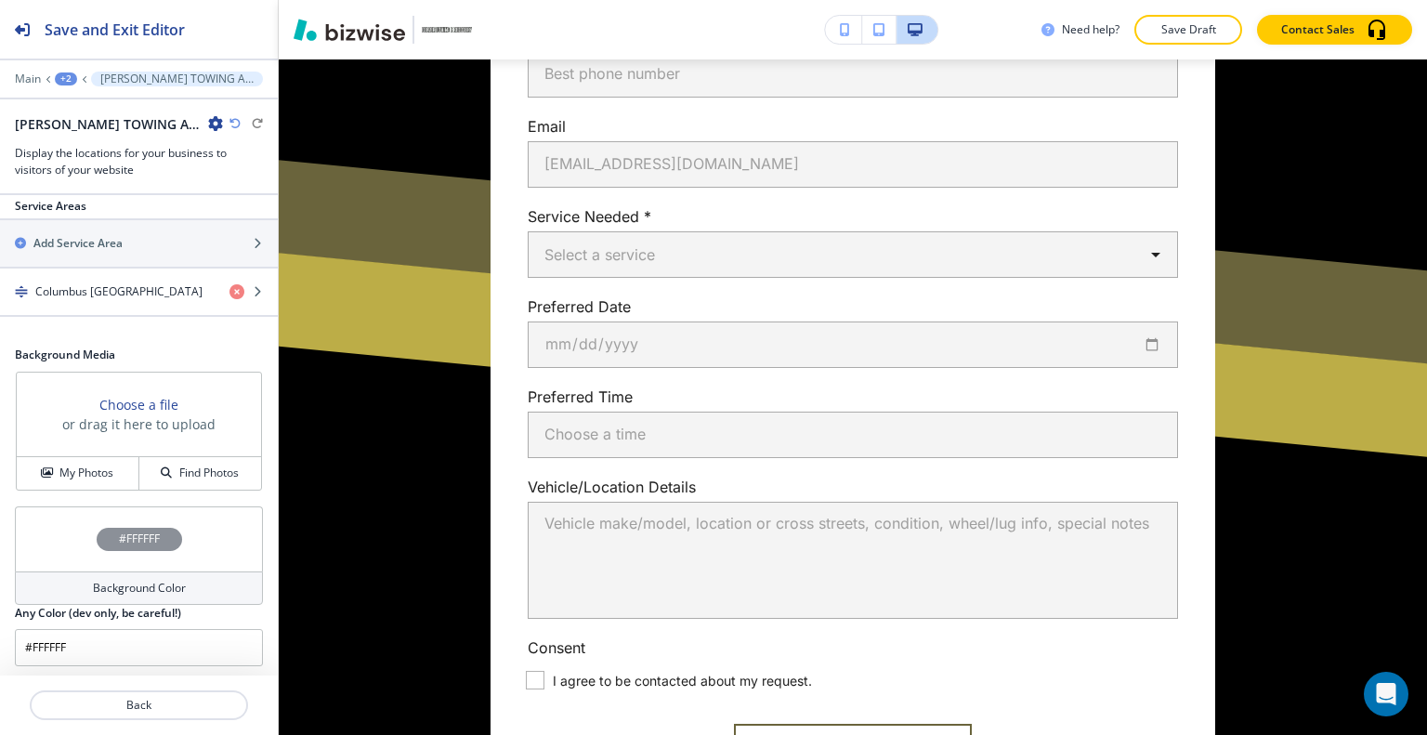
scroll to position [0, 0]
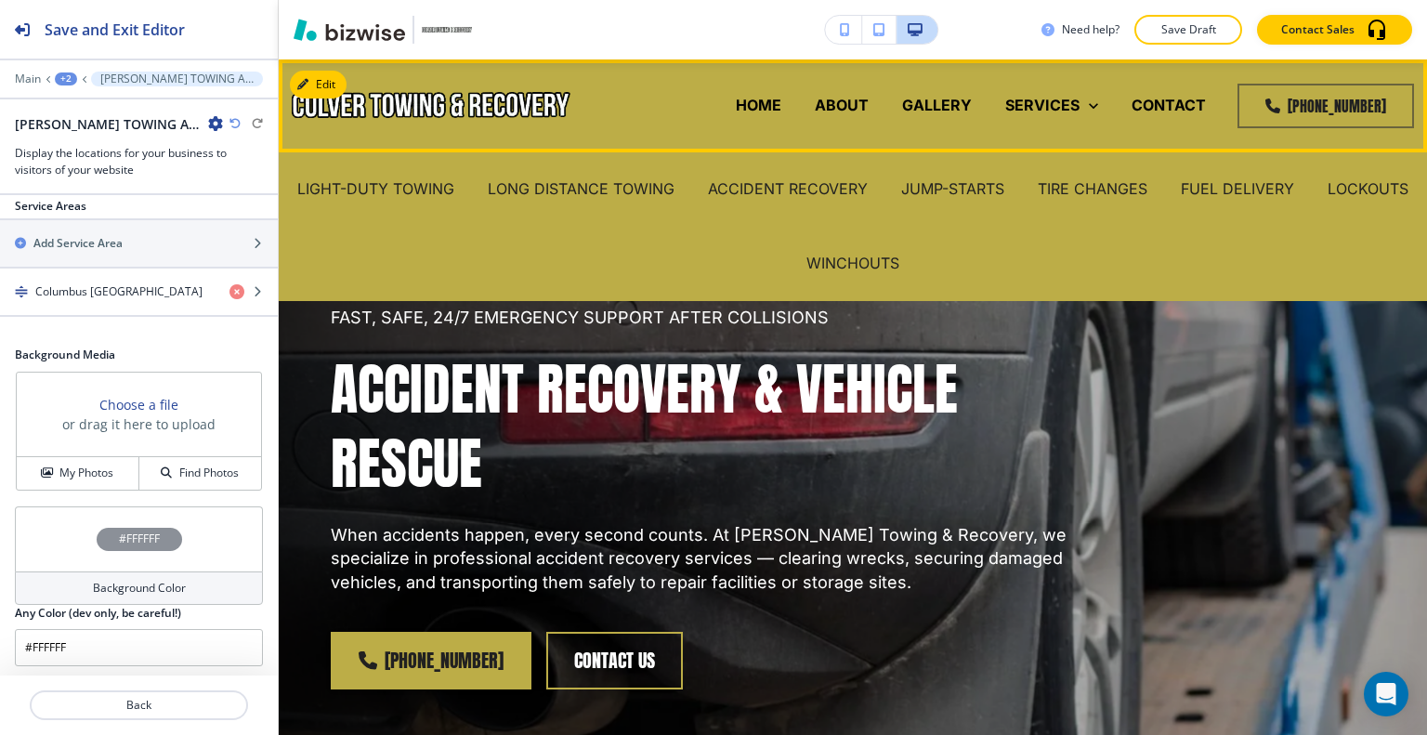
click at [1017, 174] on div "JUMP-STARTS" at bounding box center [952, 189] width 137 height 74
click at [1004, 187] on p "JUMP-STARTS" at bounding box center [952, 188] width 103 height 21
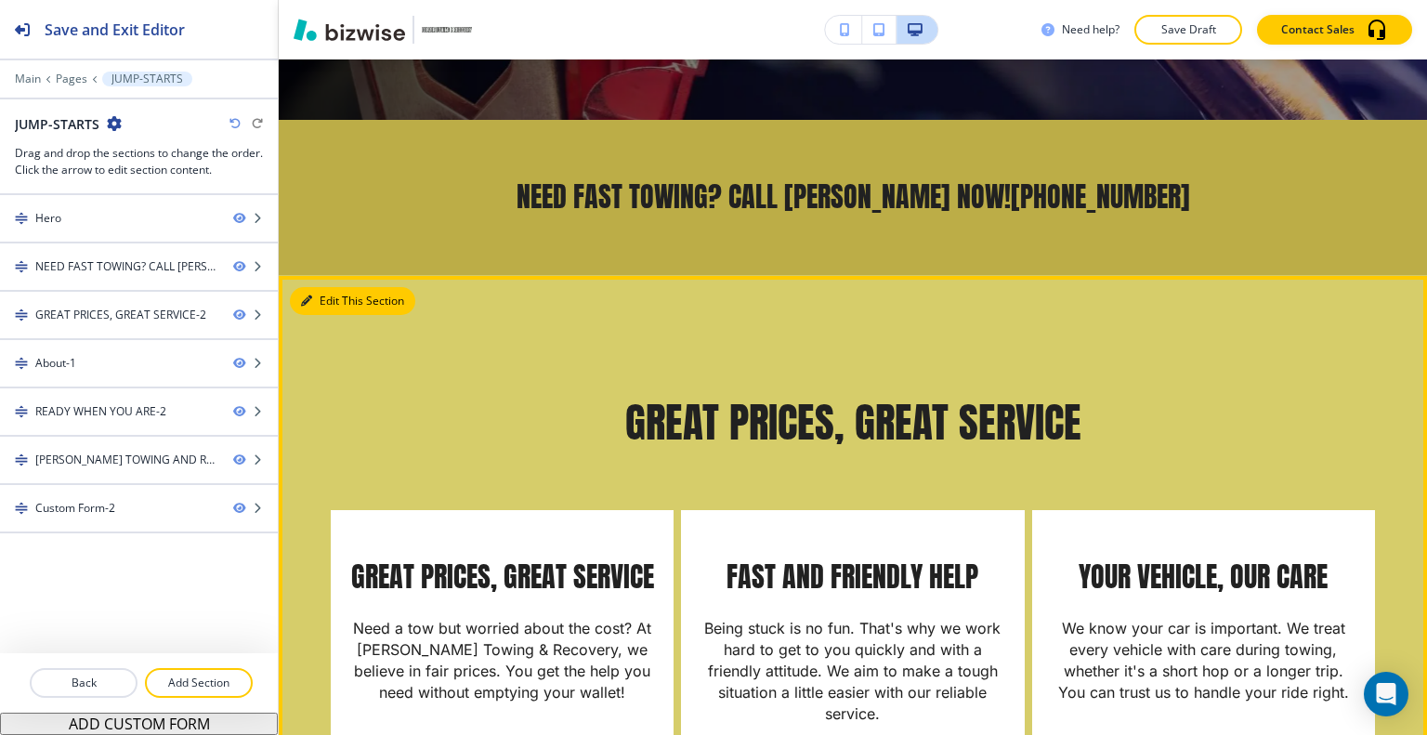
click at [316, 306] on button "Edit This Section" at bounding box center [352, 301] width 125 height 28
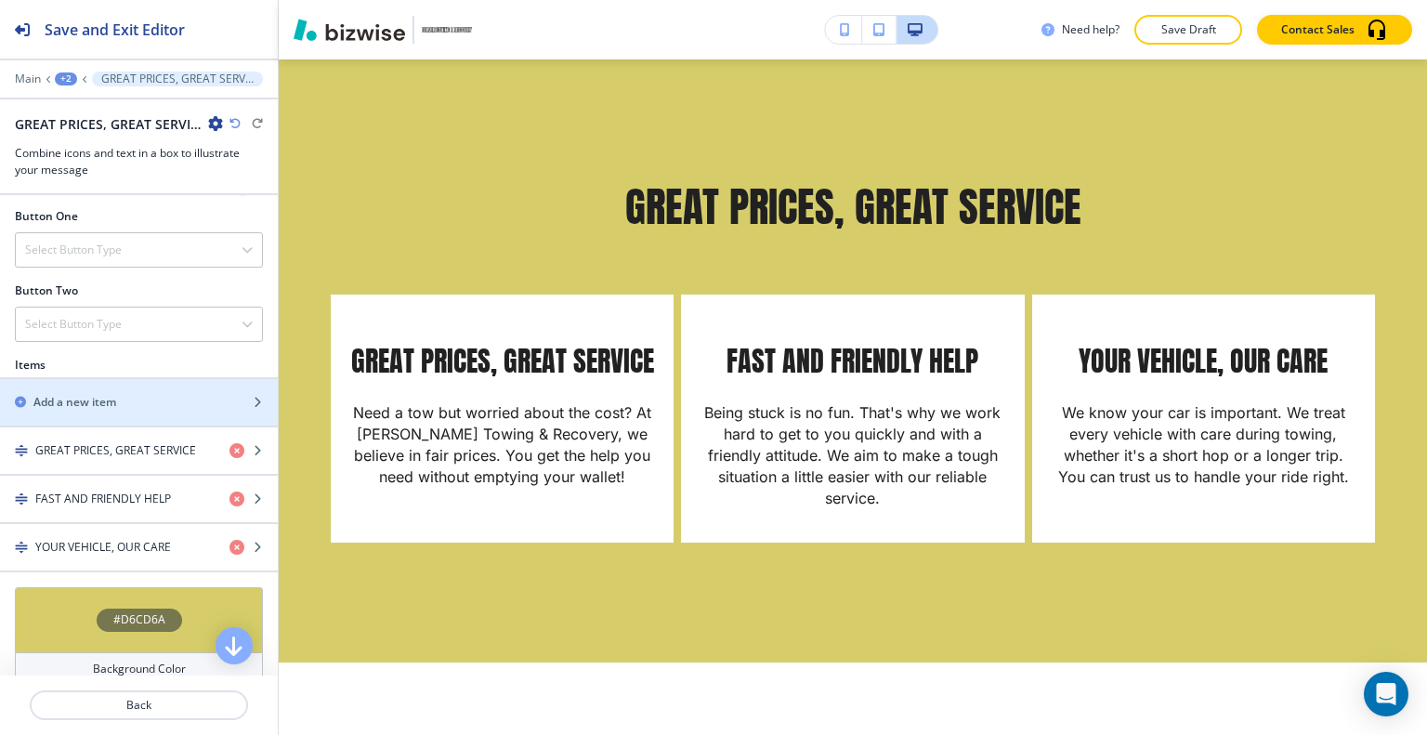
scroll to position [1009, 0]
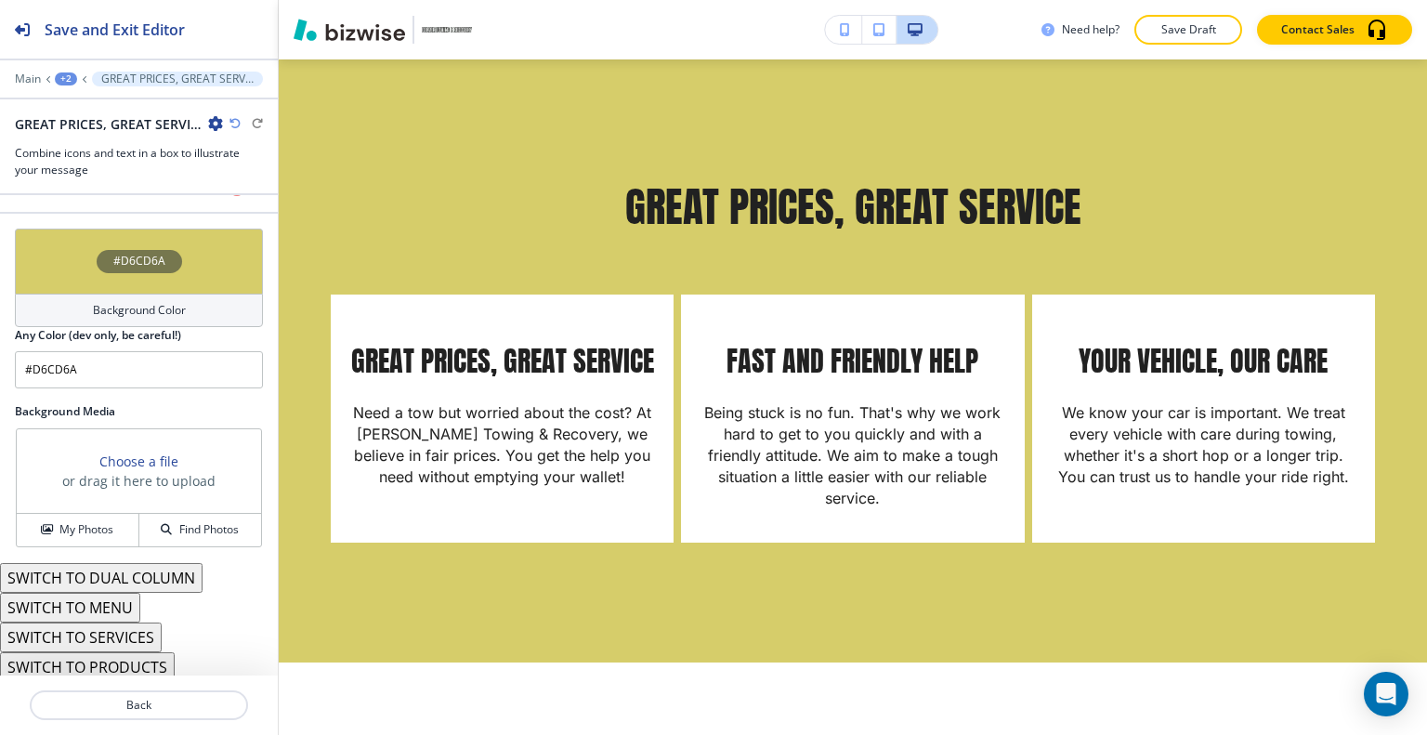
click at [70, 284] on div "#D6CD6A" at bounding box center [139, 261] width 248 height 65
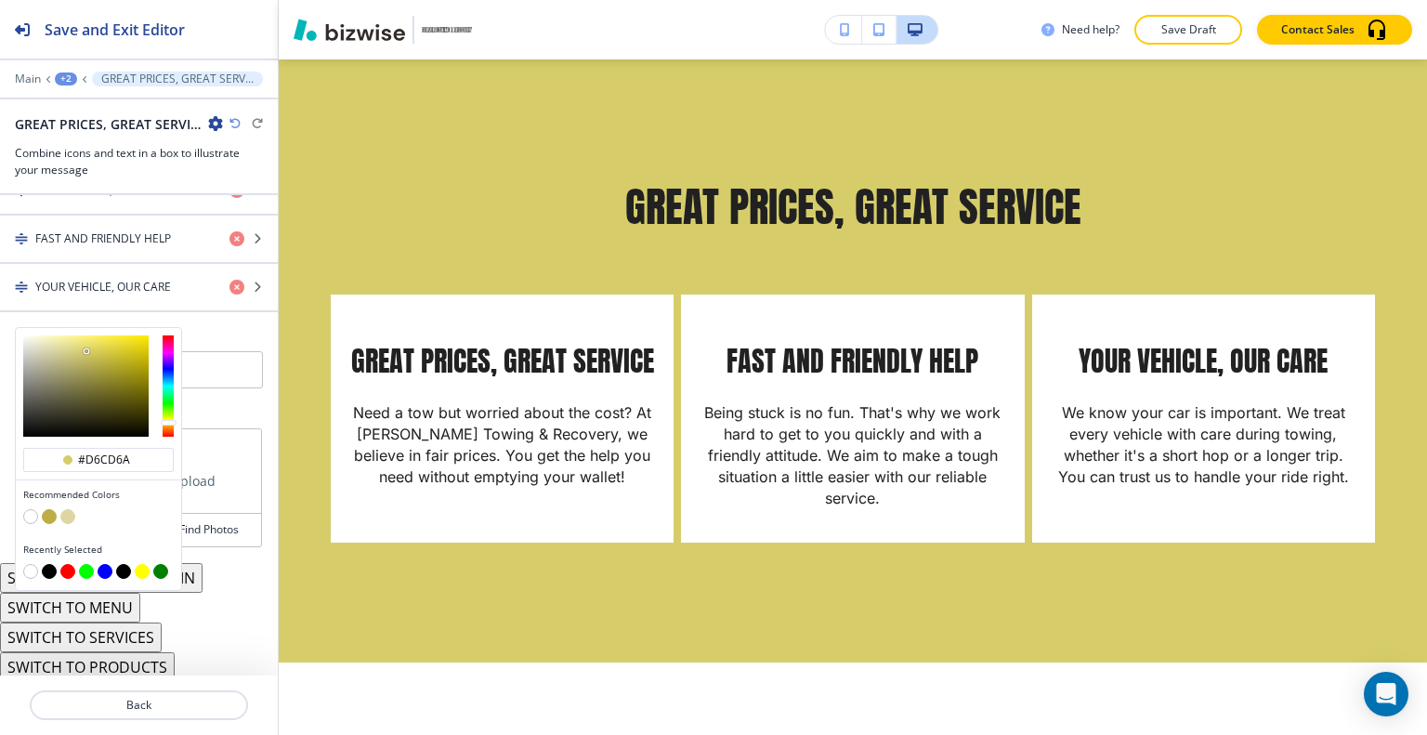
click at [33, 509] on button "button" at bounding box center [30, 516] width 15 height 15
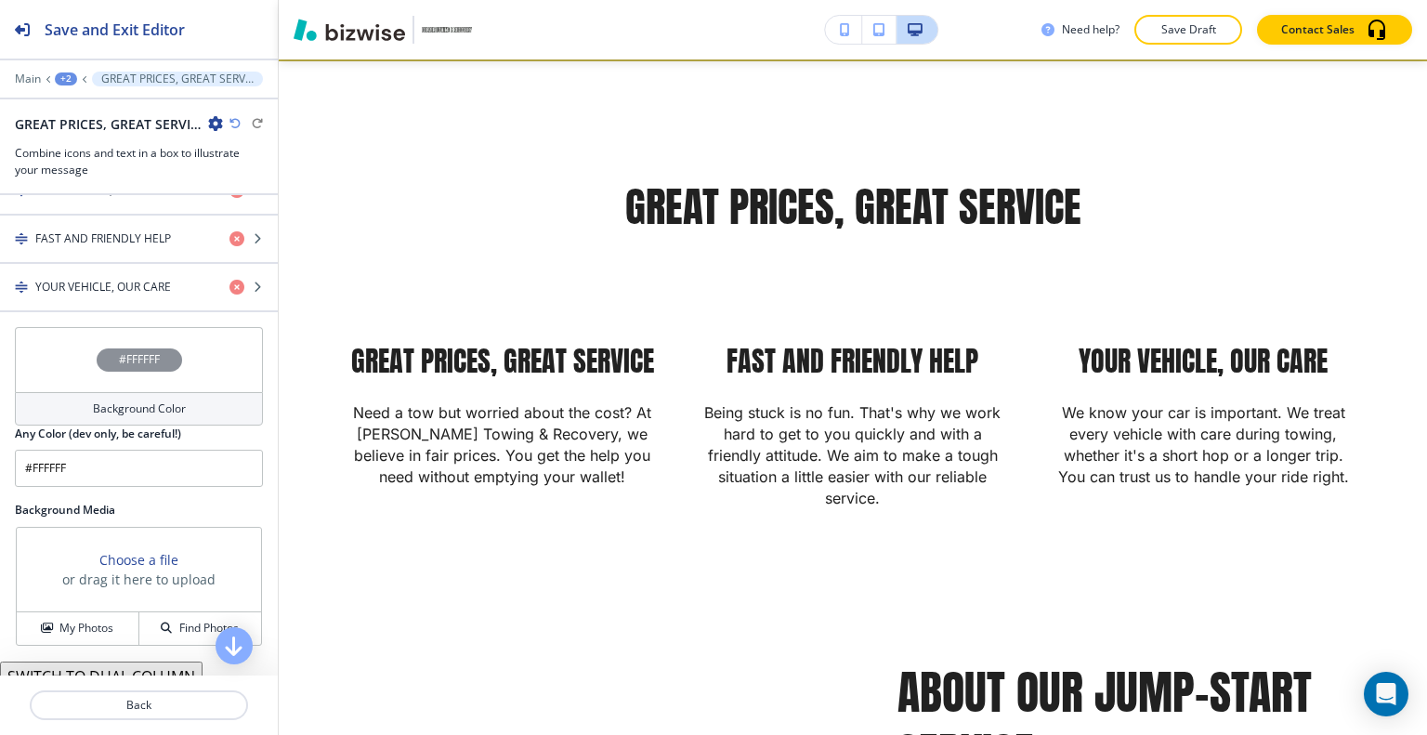
click at [75, 332] on div "#FFFFFF" at bounding box center [139, 359] width 248 height 65
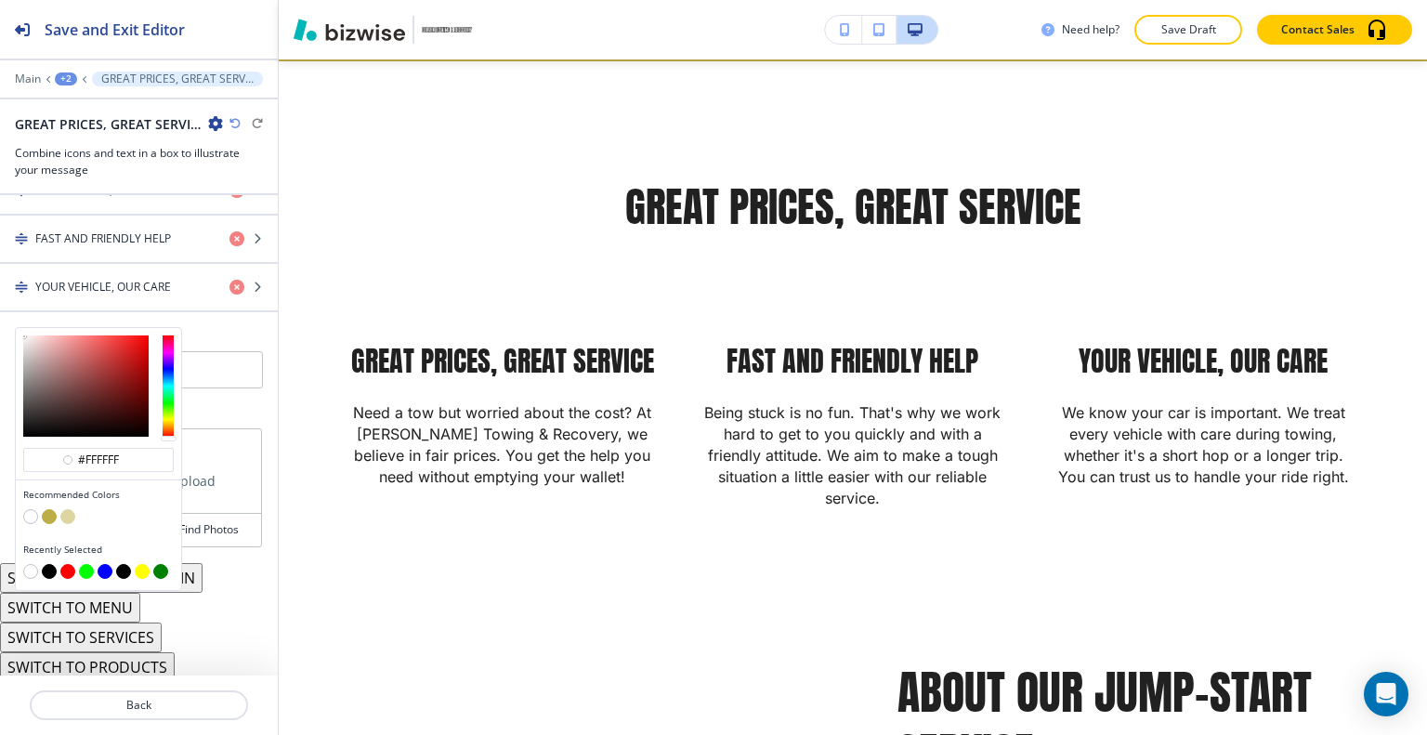
click at [56, 564] on button "button" at bounding box center [49, 571] width 15 height 15
type input "#000000"
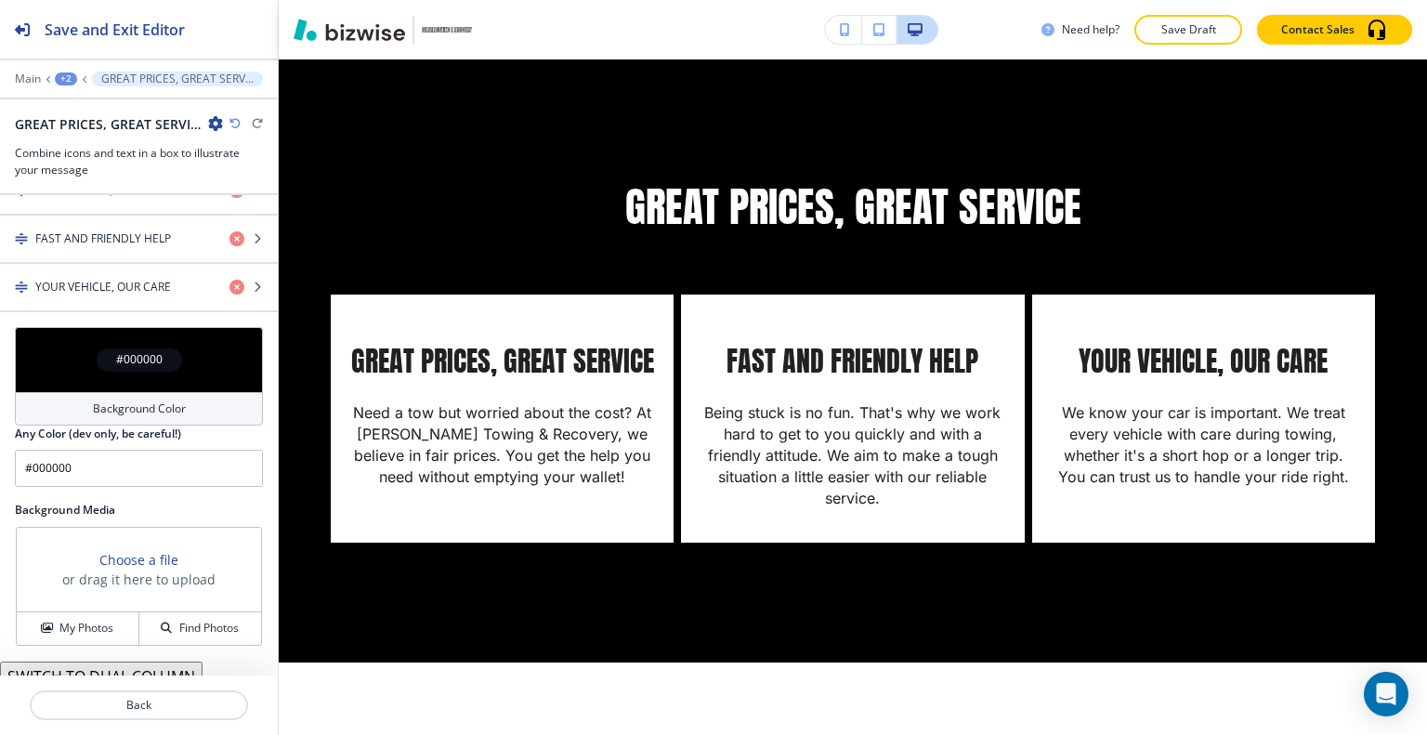
scroll to position [1003, 0]
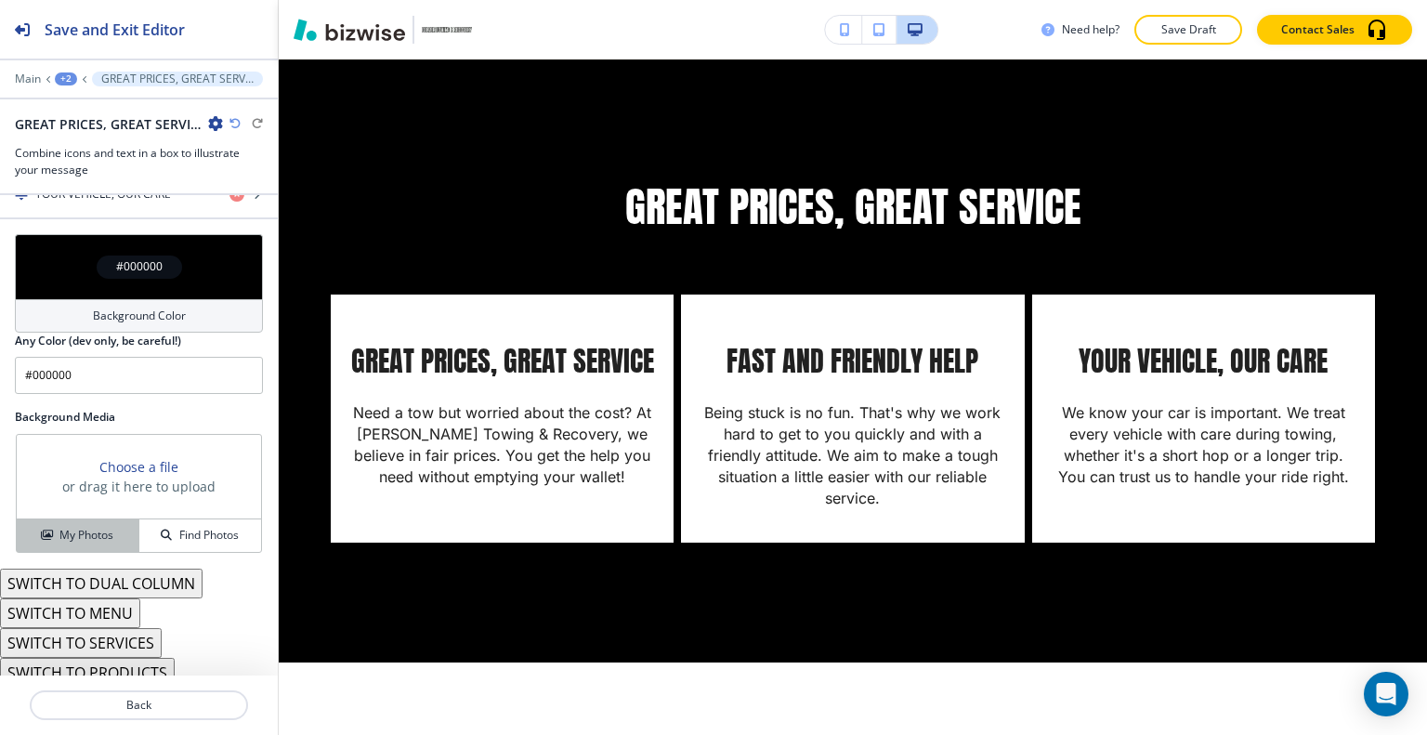
drag, startPoint x: 69, startPoint y: 552, endPoint x: 70, endPoint y: 539, distance: 13.0
click at [67, 552] on div "Background Media Choose a file or drag it here to upload My Photos Find Photos" at bounding box center [139, 489] width 278 height 160
click at [72, 531] on h4 "My Photos" at bounding box center [86, 535] width 54 height 17
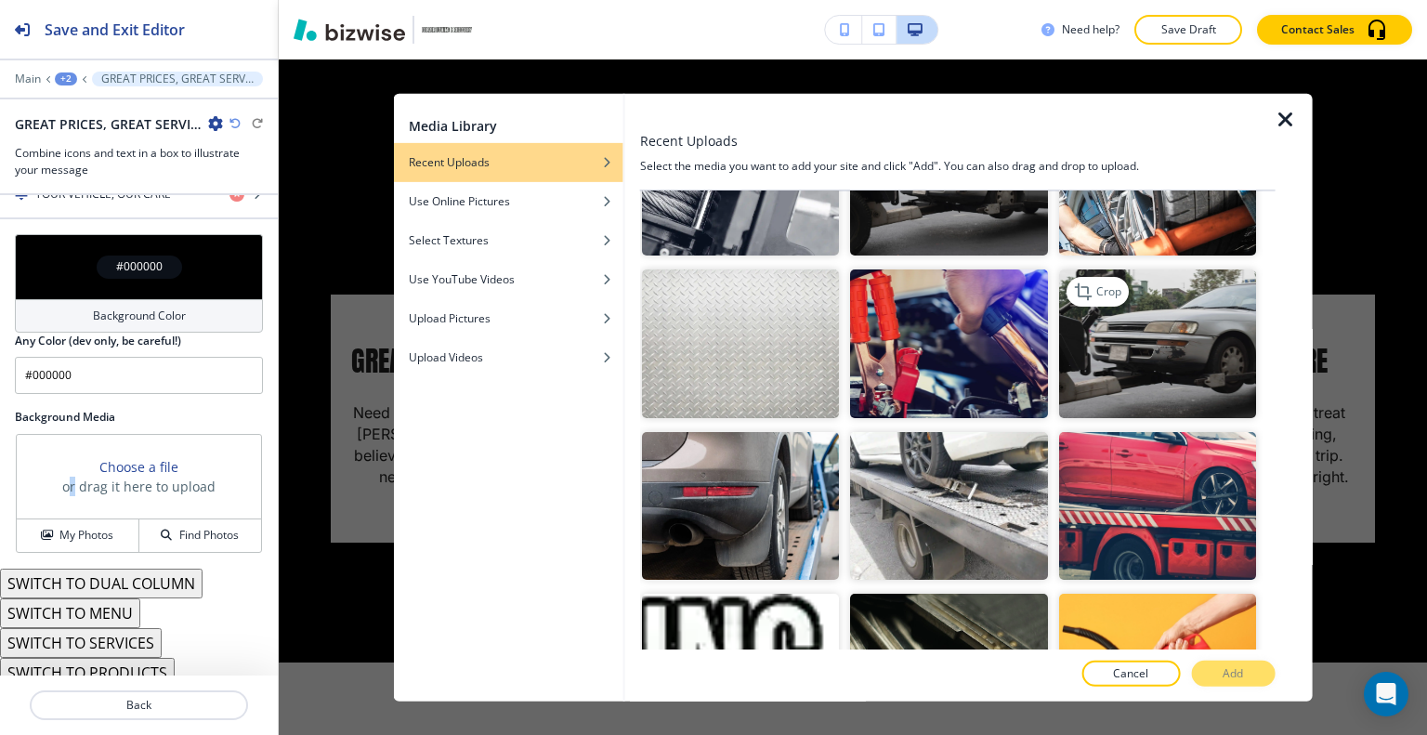
scroll to position [650, 0]
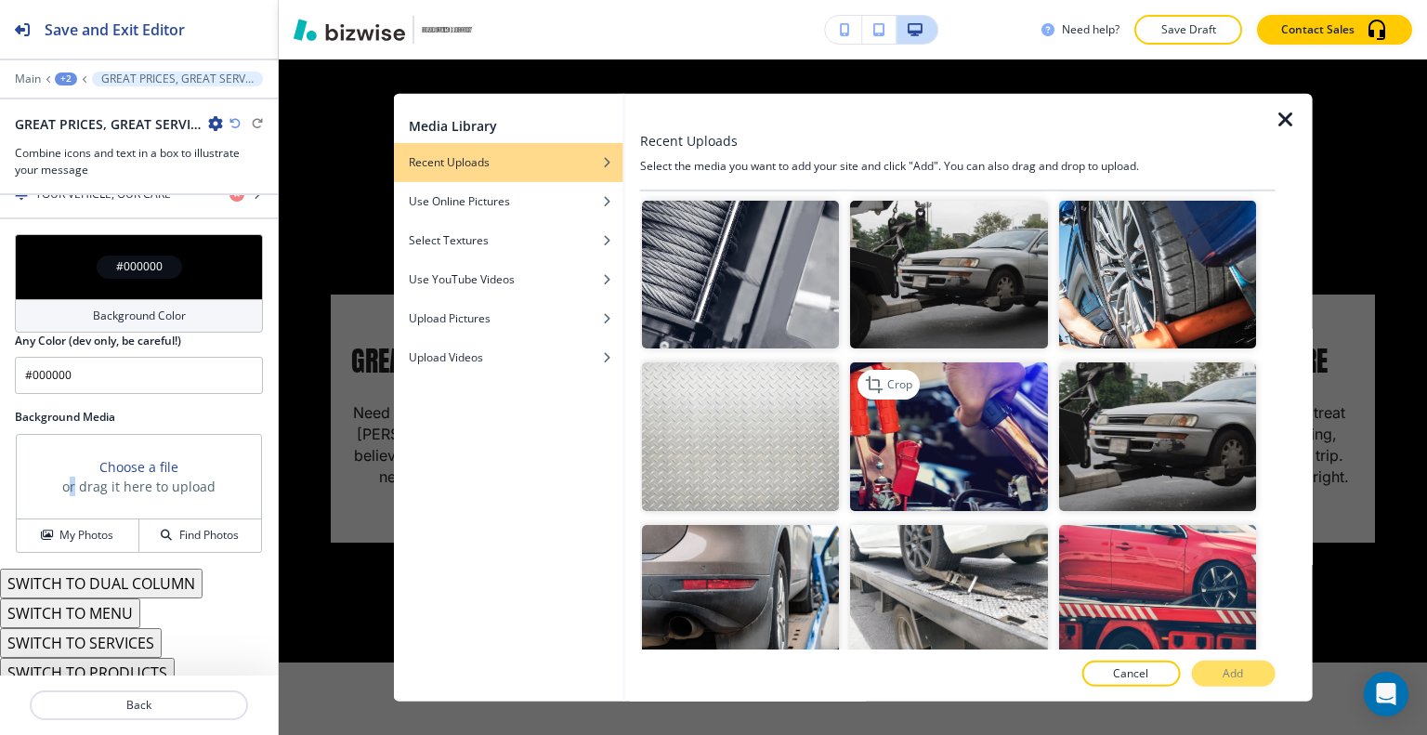
click at [996, 413] on img "button" at bounding box center [948, 436] width 197 height 148
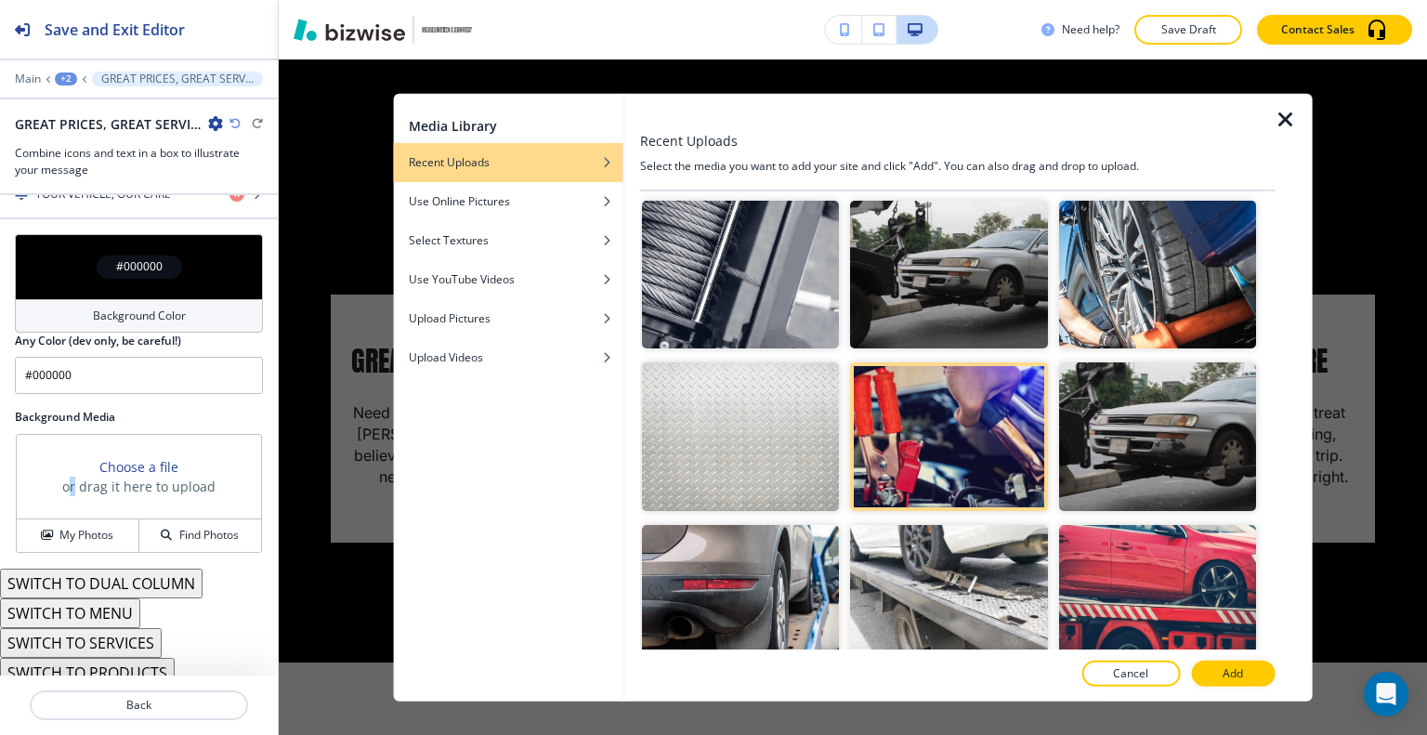
click at [1254, 674] on button "Add" at bounding box center [1233, 673] width 84 height 26
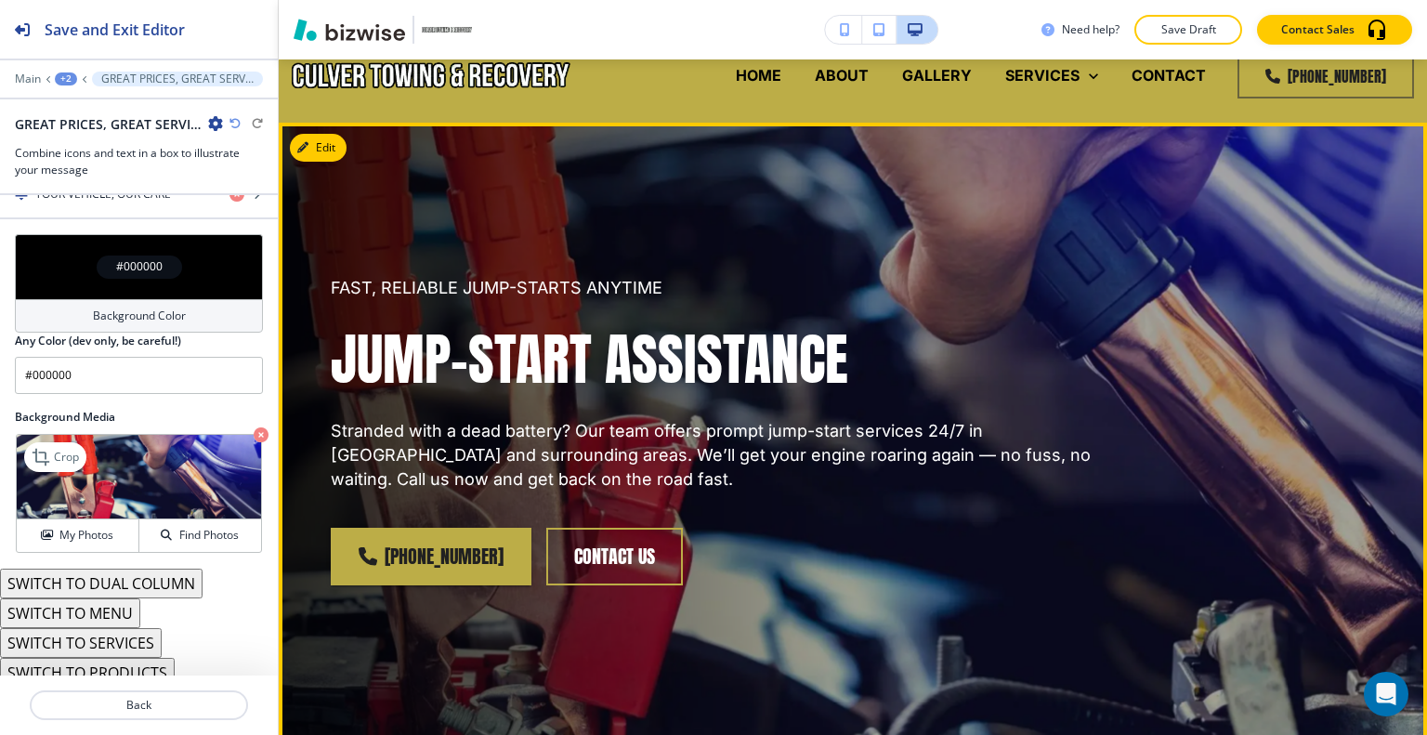
scroll to position [308, 0]
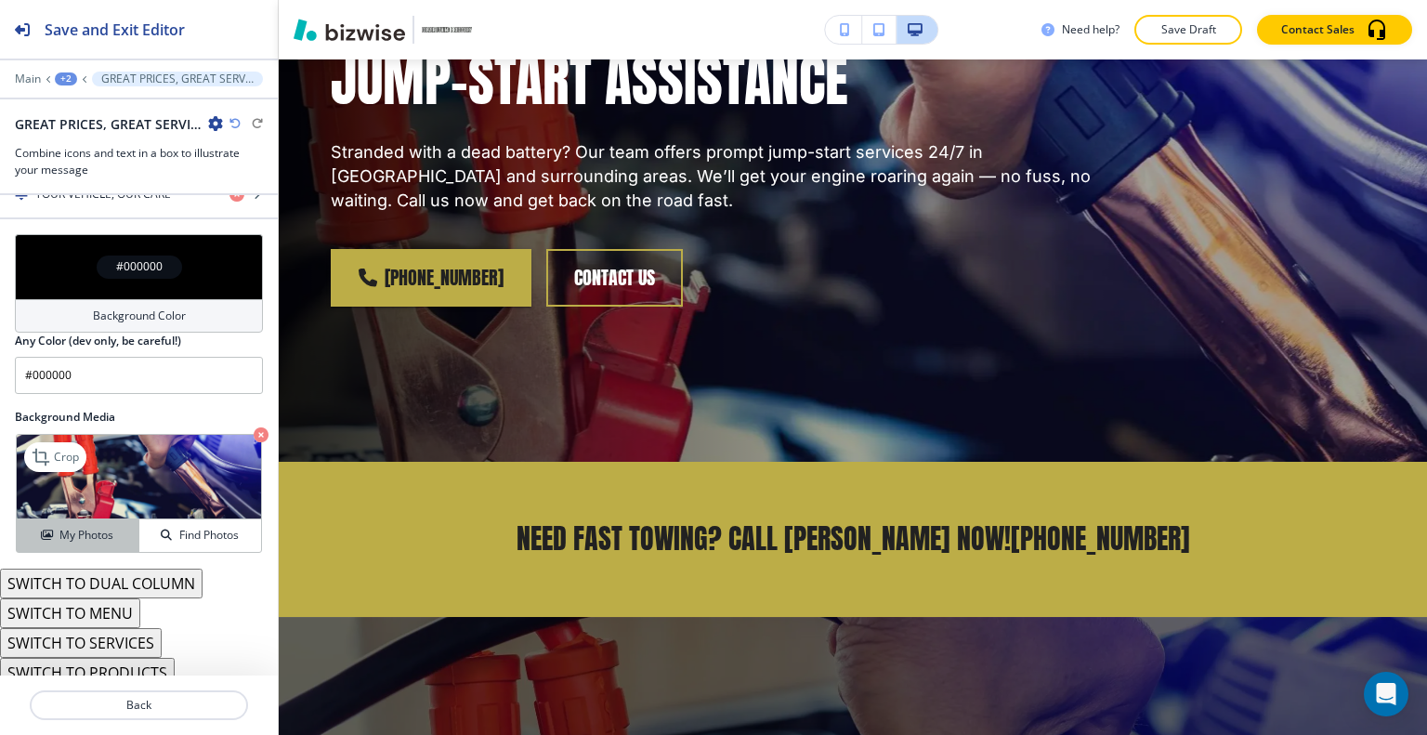
click at [74, 540] on button "My Photos" at bounding box center [78, 535] width 123 height 33
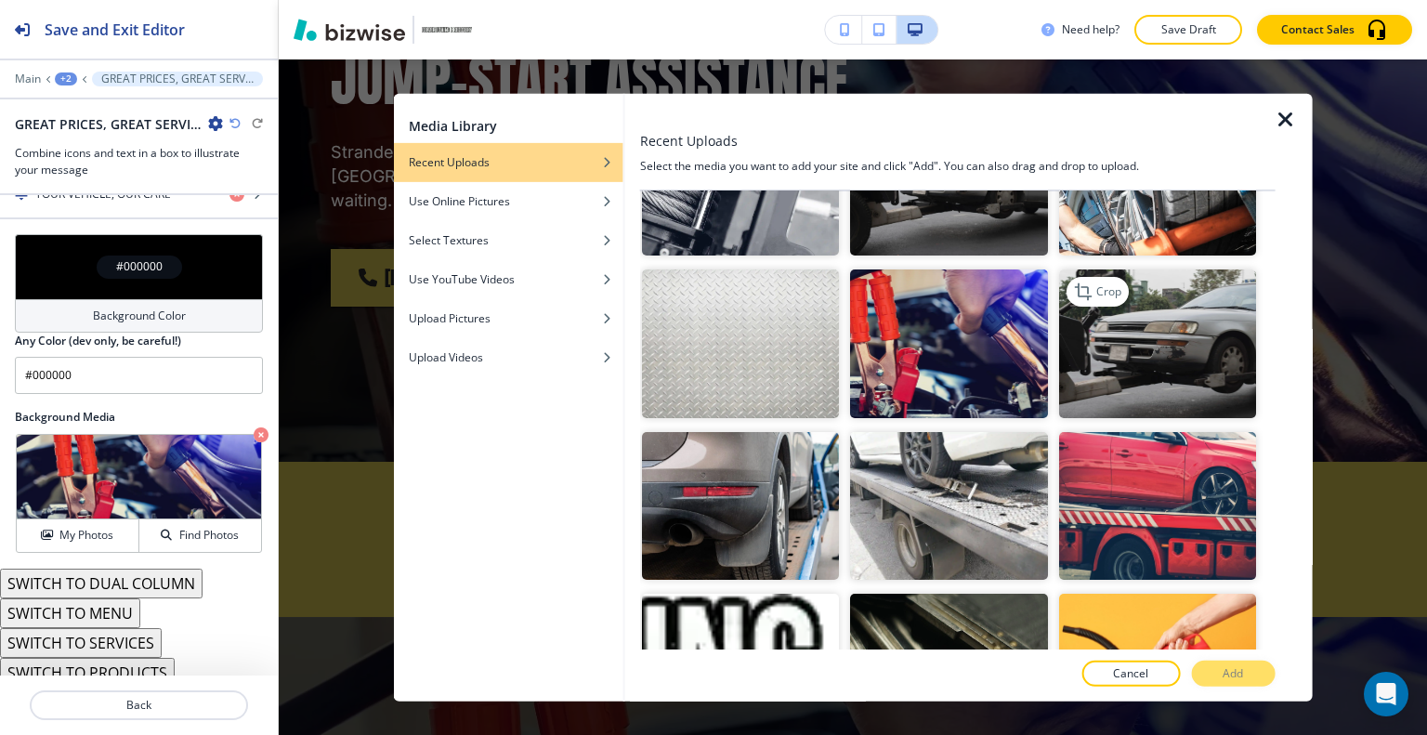
scroll to position [650, 0]
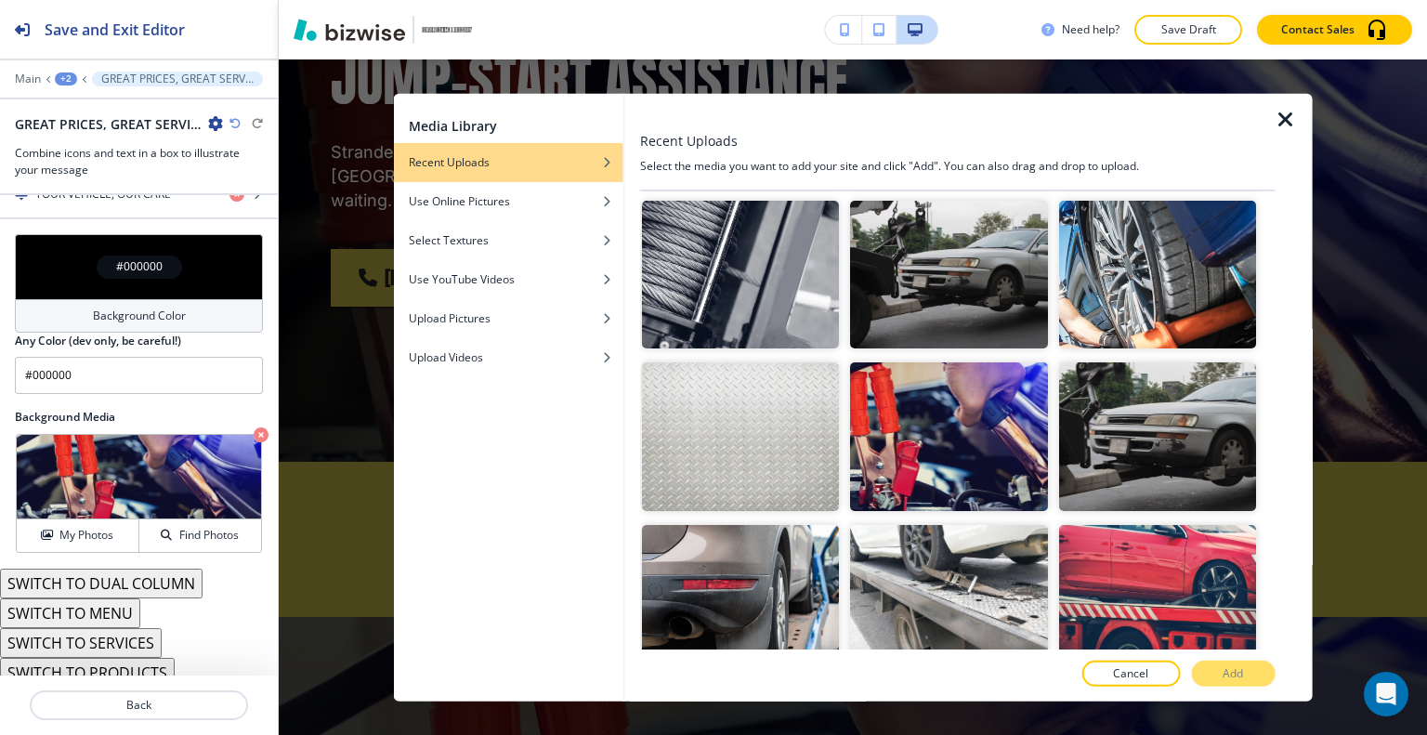
click at [1221, 673] on div "Cancel Add" at bounding box center [957, 673] width 635 height 26
click at [1187, 290] on img "button" at bounding box center [1156, 275] width 197 height 148
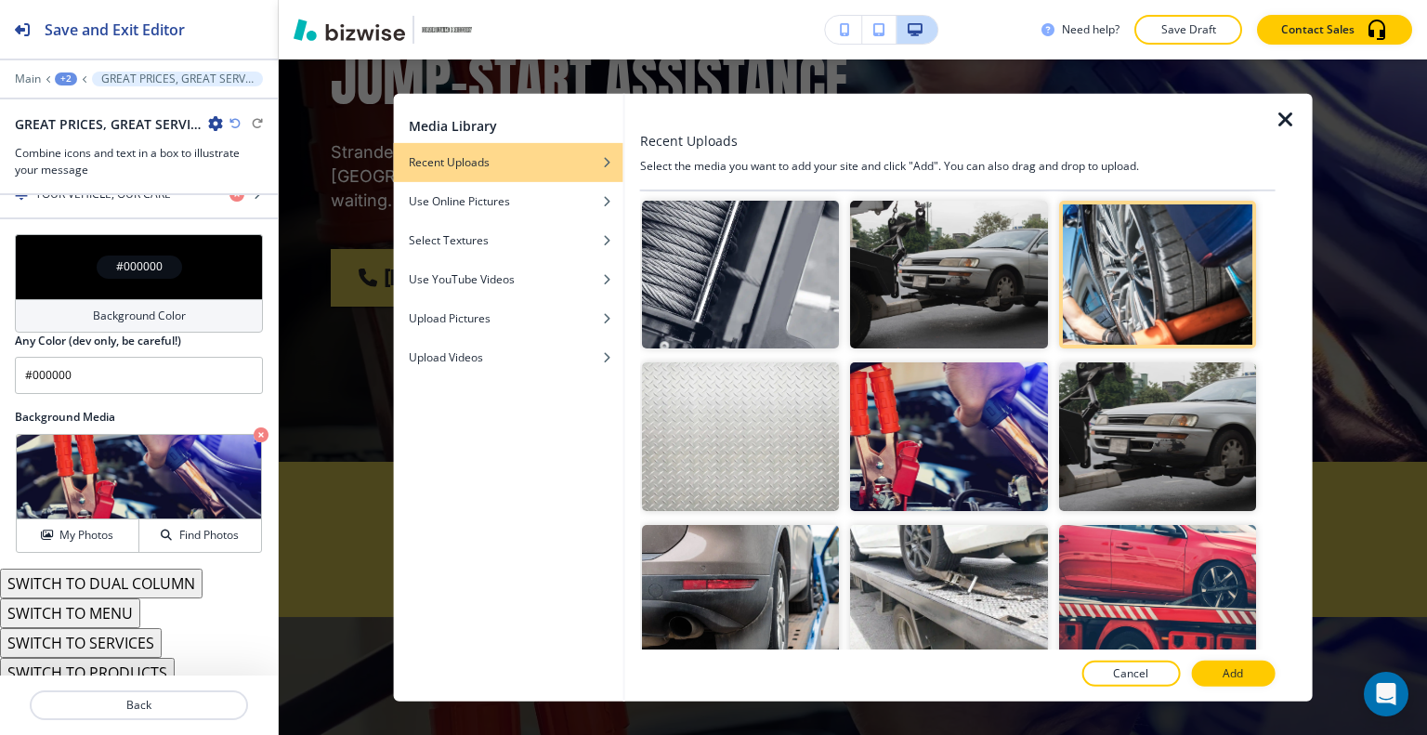
click at [1239, 689] on div at bounding box center [957, 693] width 635 height 15
click at [1247, 684] on button "Add" at bounding box center [1233, 673] width 84 height 26
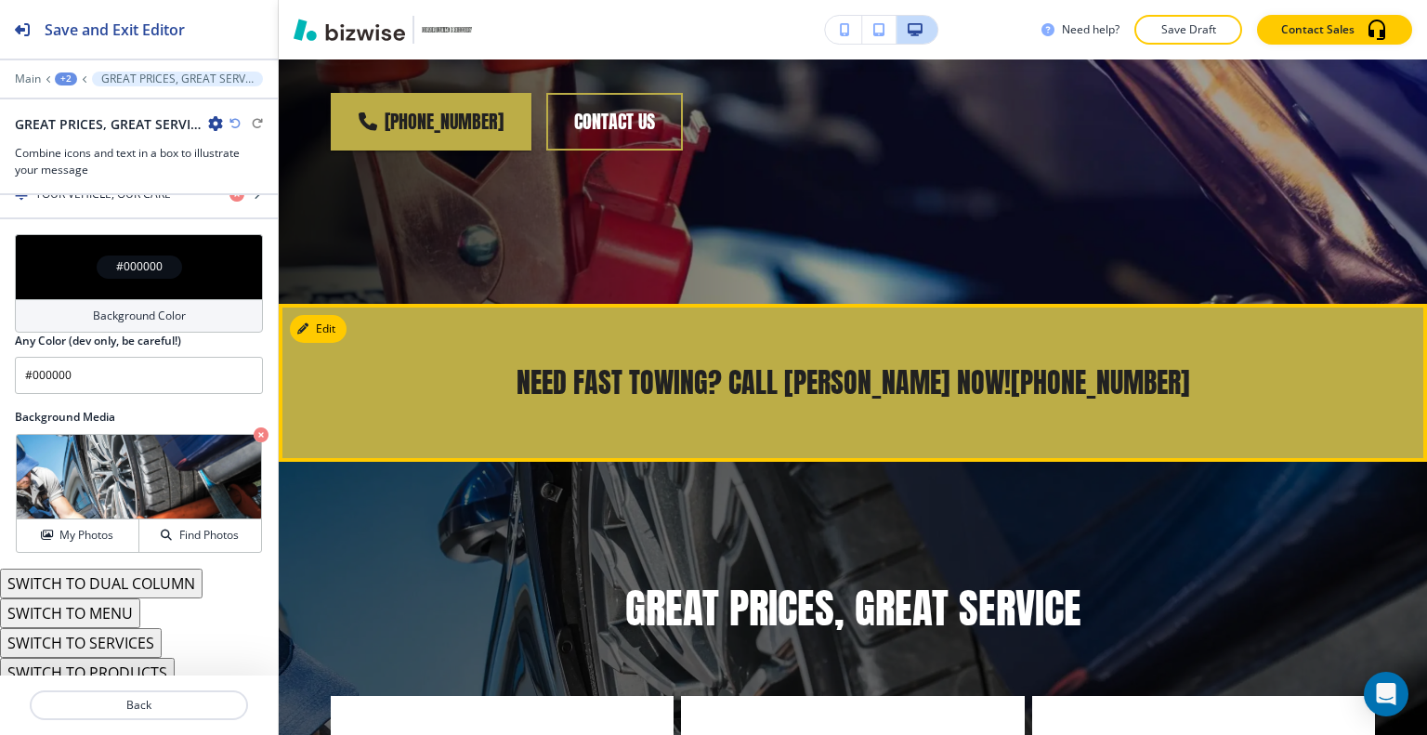
scroll to position [372, 0]
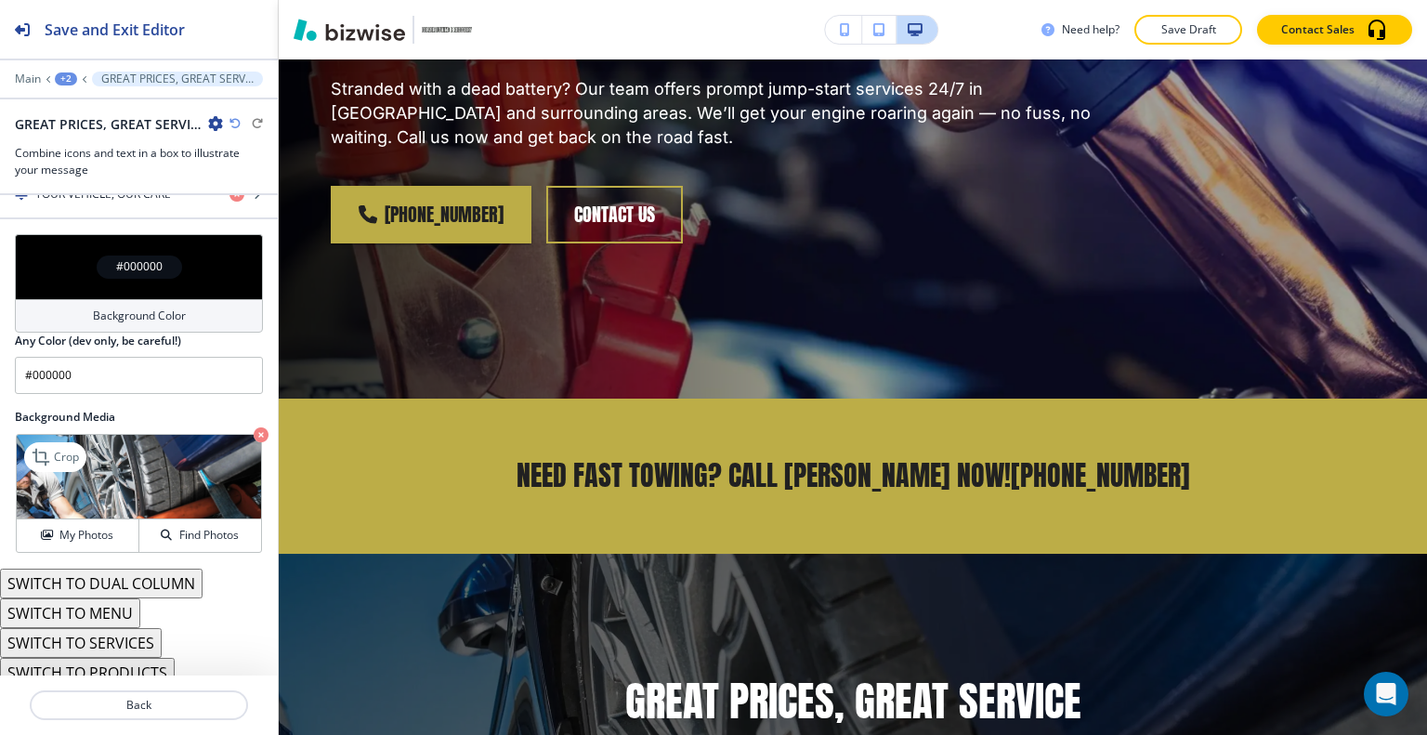
click at [254, 427] on icon "button" at bounding box center [261, 434] width 15 height 15
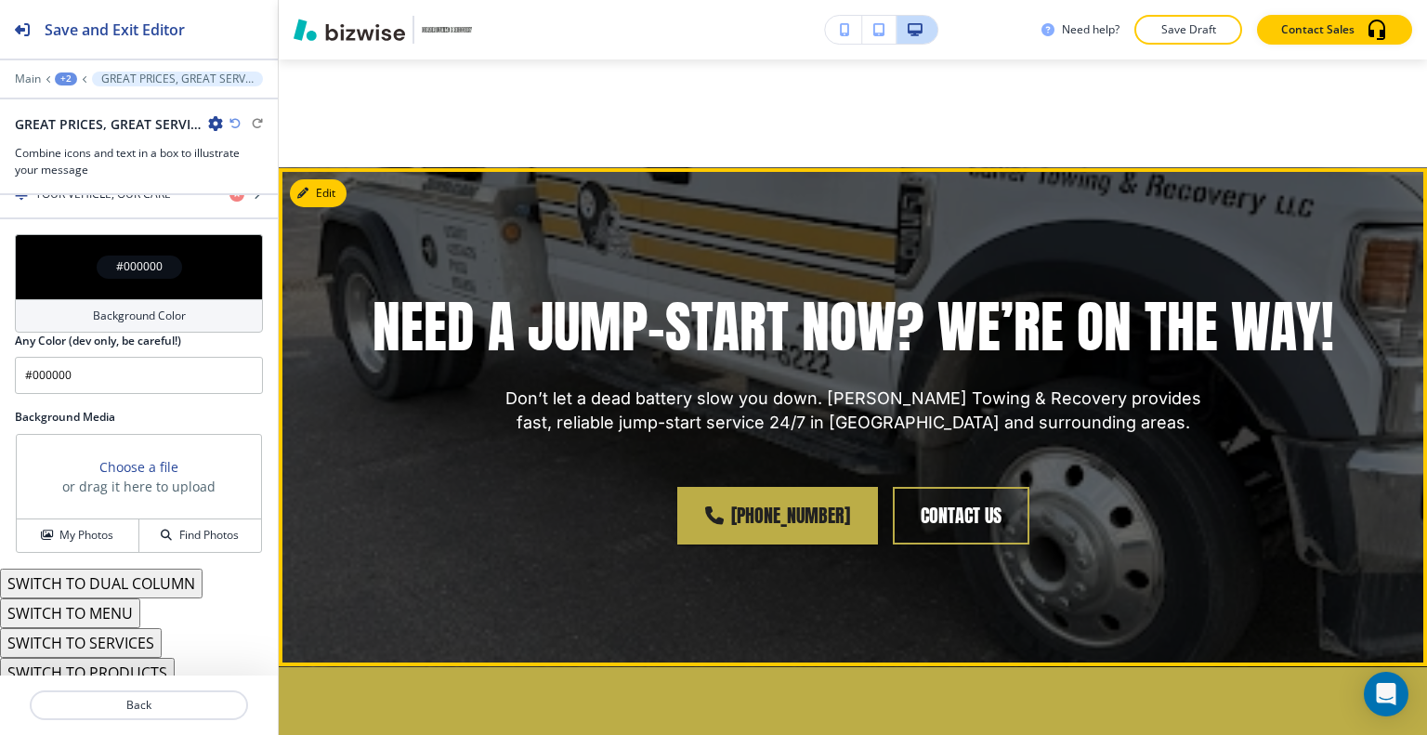
scroll to position [2136, 0]
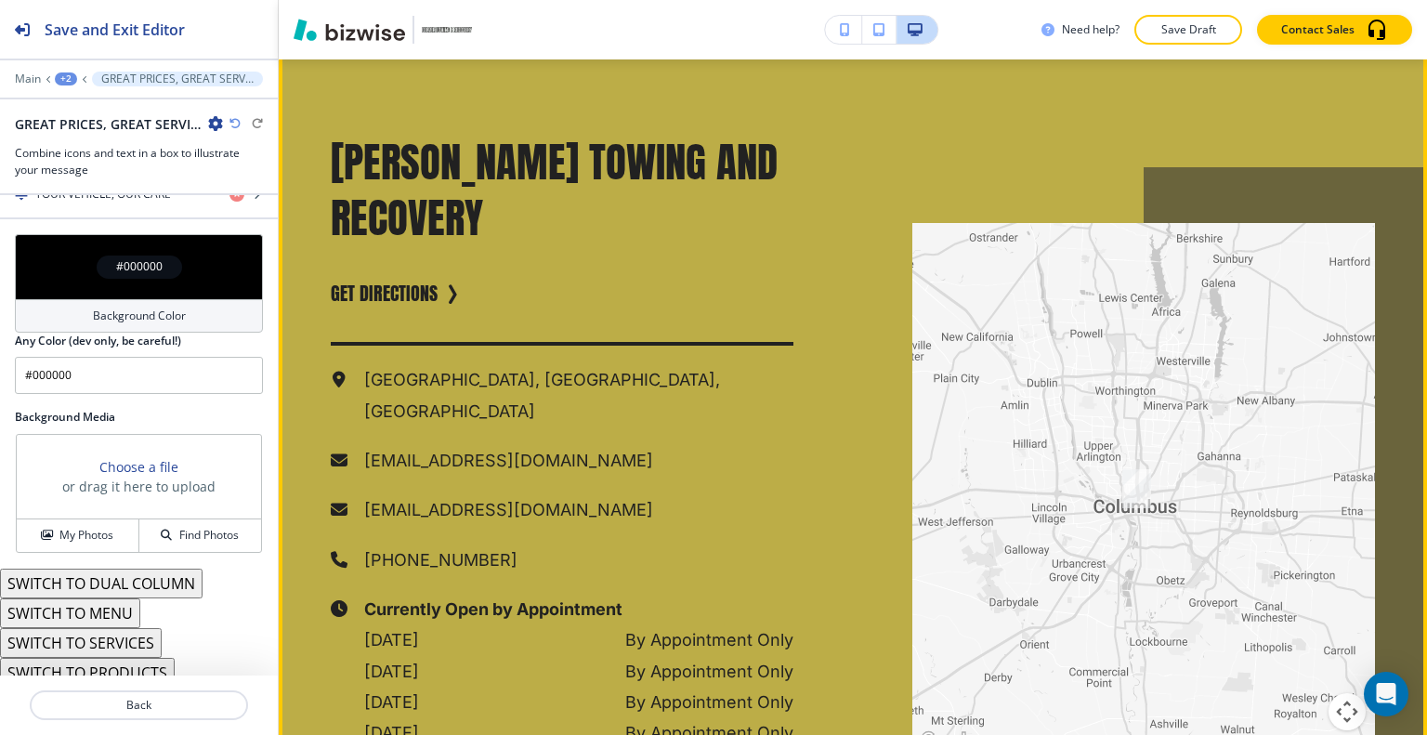
click at [330, 55] on button "Edit This Section" at bounding box center [352, 41] width 125 height 28
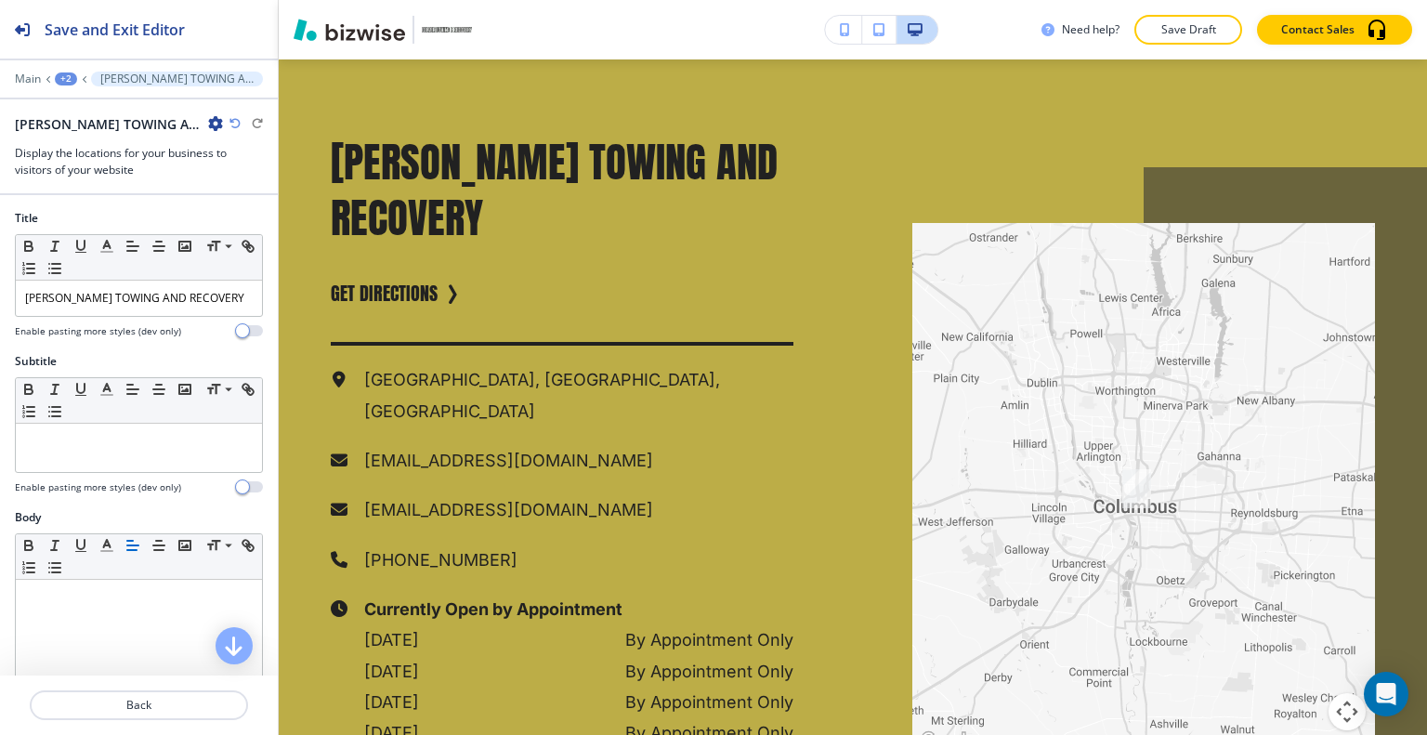
scroll to position [2610, 0]
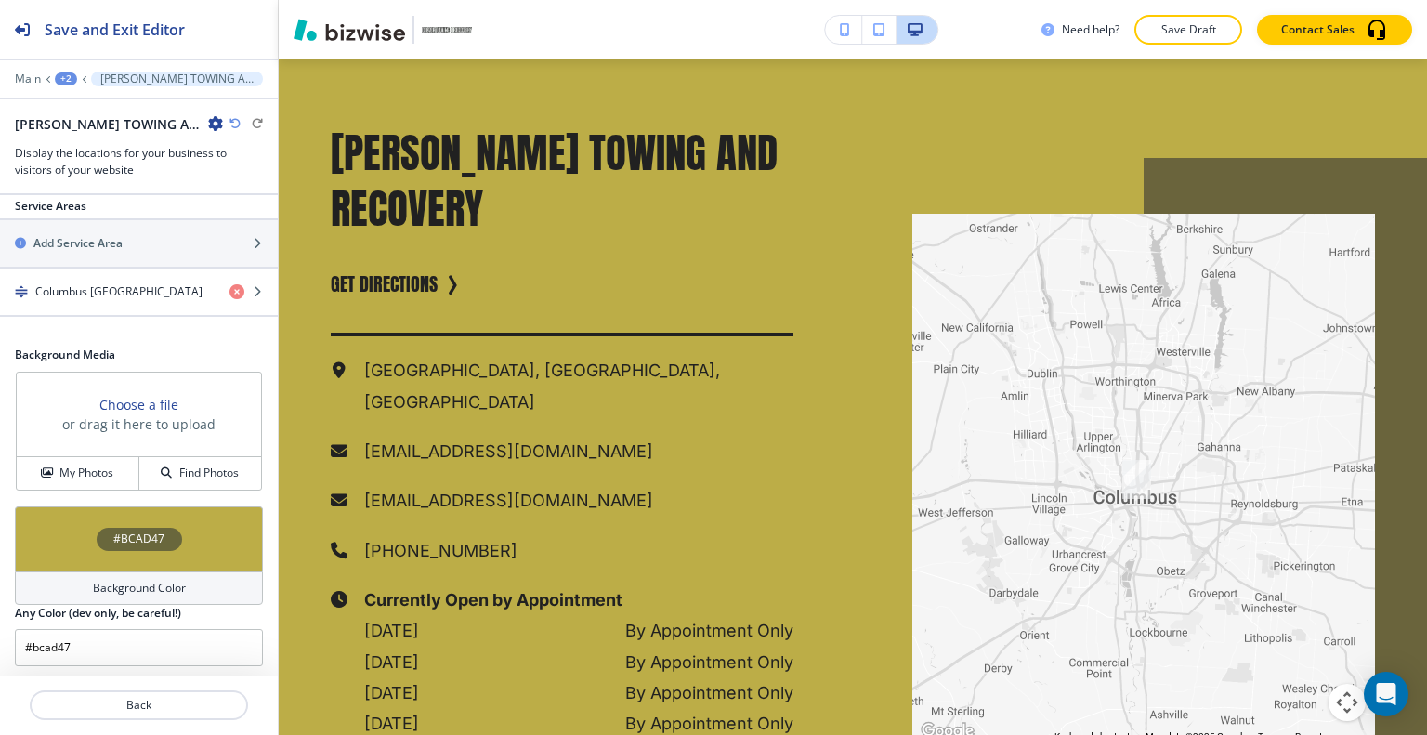
click at [63, 510] on div "#BCAD47" at bounding box center [139, 538] width 248 height 65
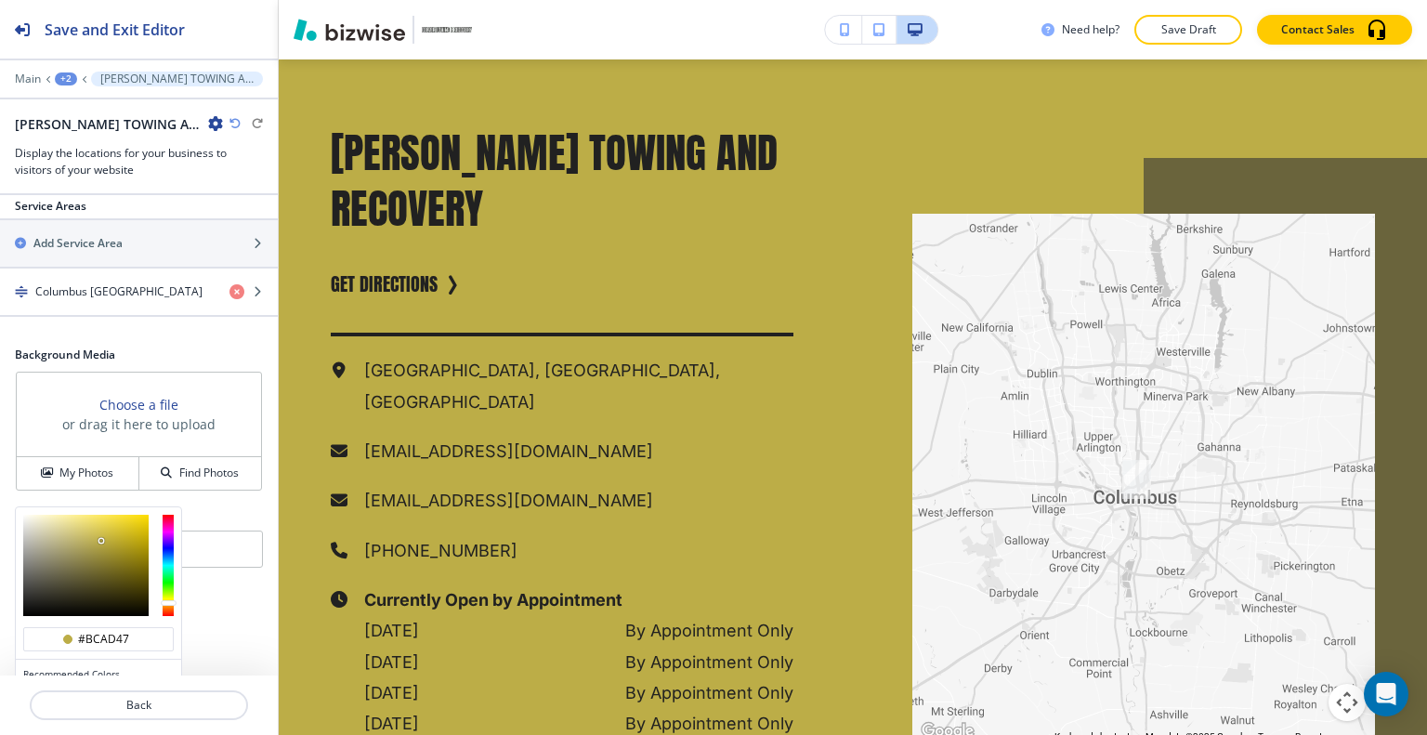
scroll to position [849, 0]
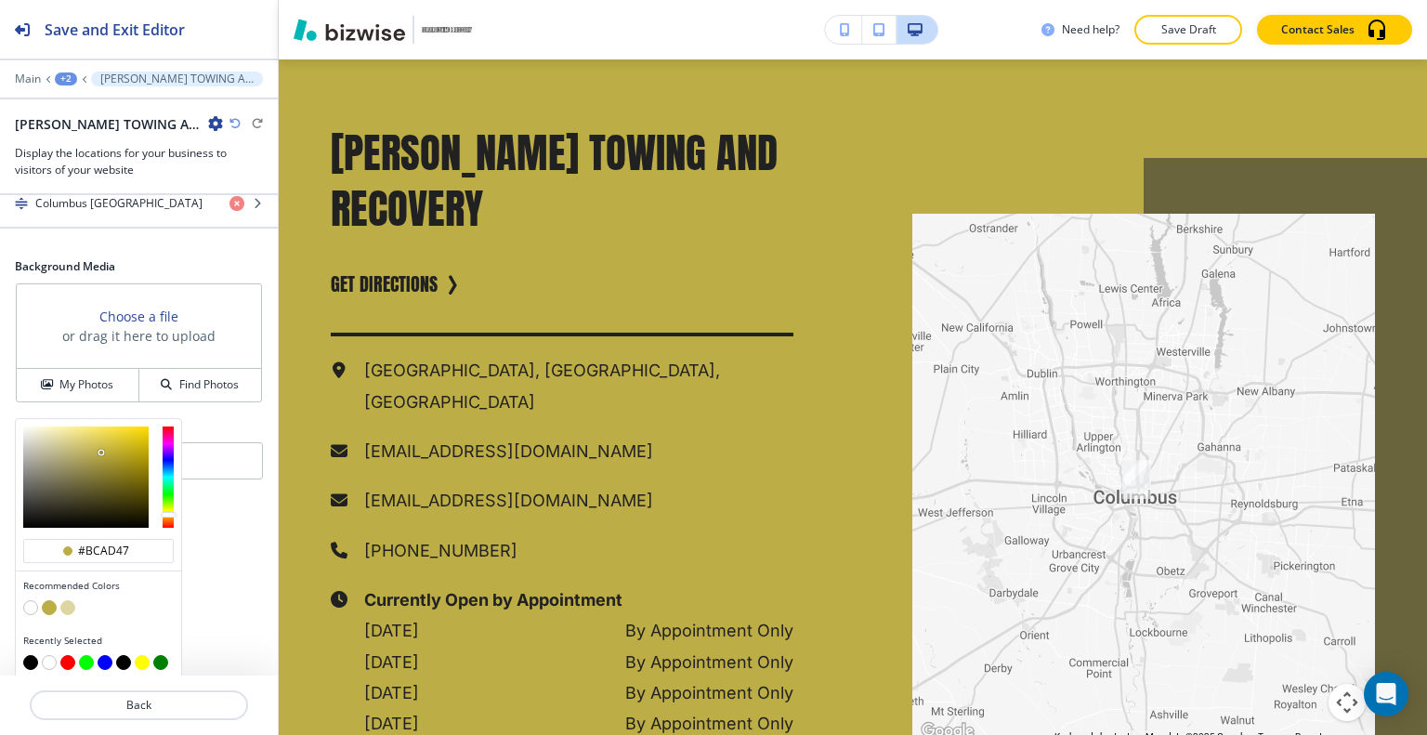
click at [33, 608] on div at bounding box center [98, 609] width 150 height 19
click at [41, 607] on div "Recommended Colors" at bounding box center [98, 598] width 165 height 55
click at [28, 600] on button "button" at bounding box center [30, 607] width 15 height 15
type input "#FFFFFF"
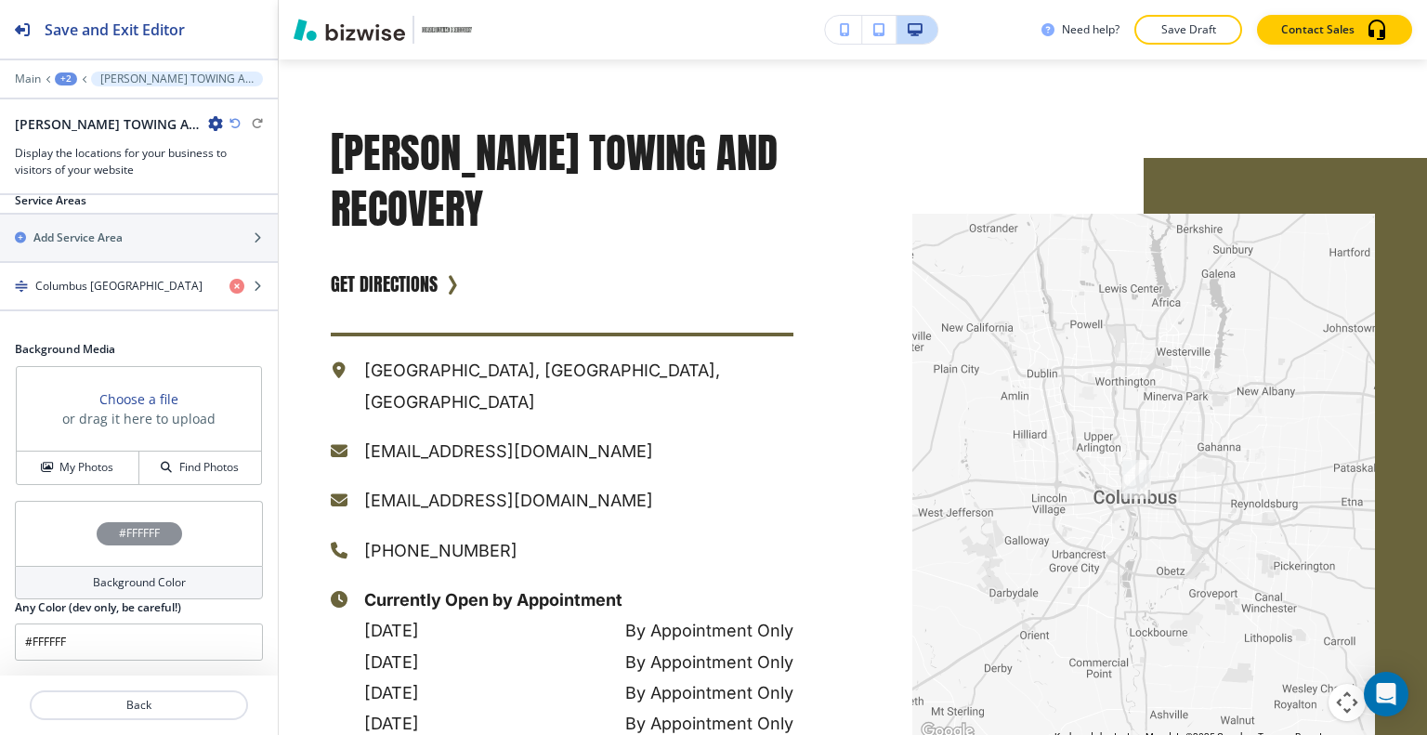
scroll to position [761, 0]
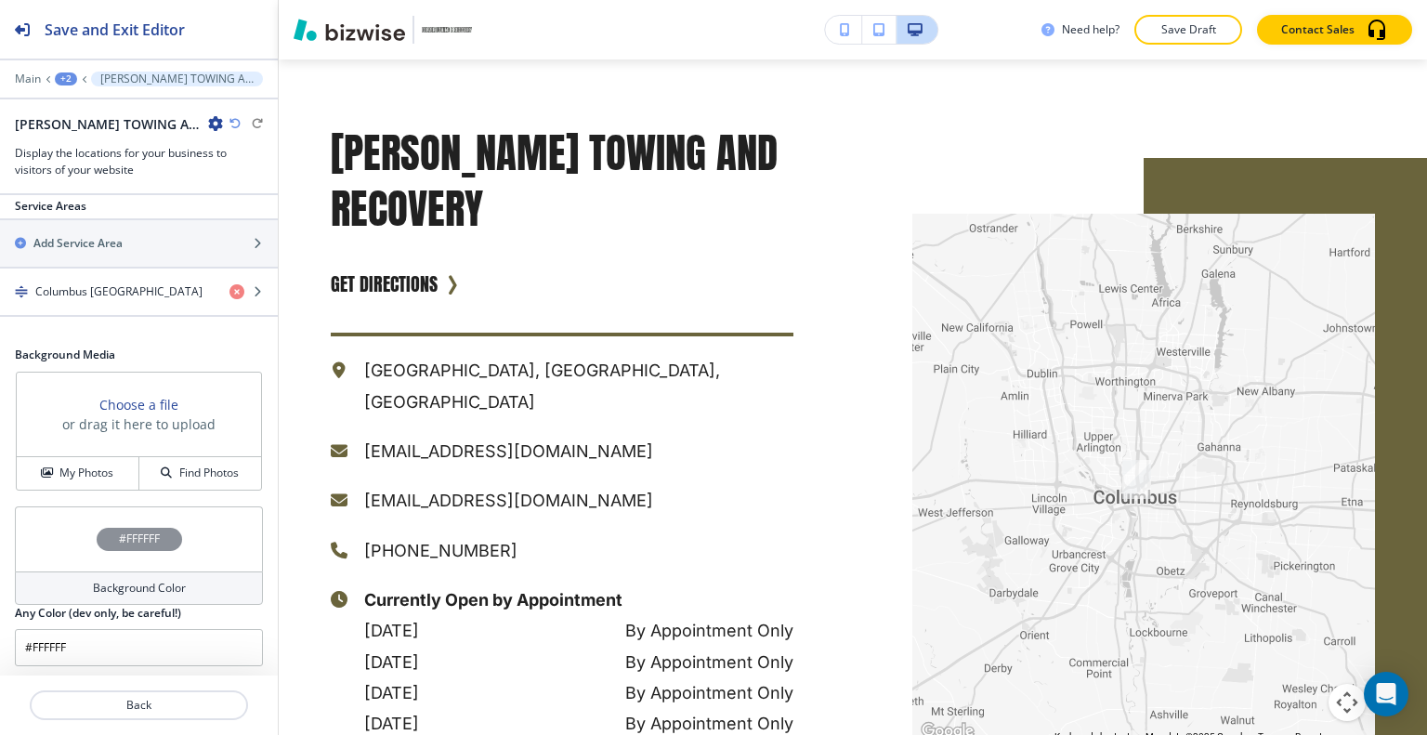
click at [1196, 6] on div "Need help? Save Draft Contact Sales" at bounding box center [853, 29] width 1148 height 59
drag, startPoint x: 1195, startPoint y: 7, endPoint x: 1192, endPoint y: 23, distance: 17.0
click at [1192, 18] on div "Need help? Save Draft Contact Sales" at bounding box center [853, 29] width 1148 height 59
click at [1192, 26] on p "Save Draft" at bounding box center [1187, 29] width 59 height 17
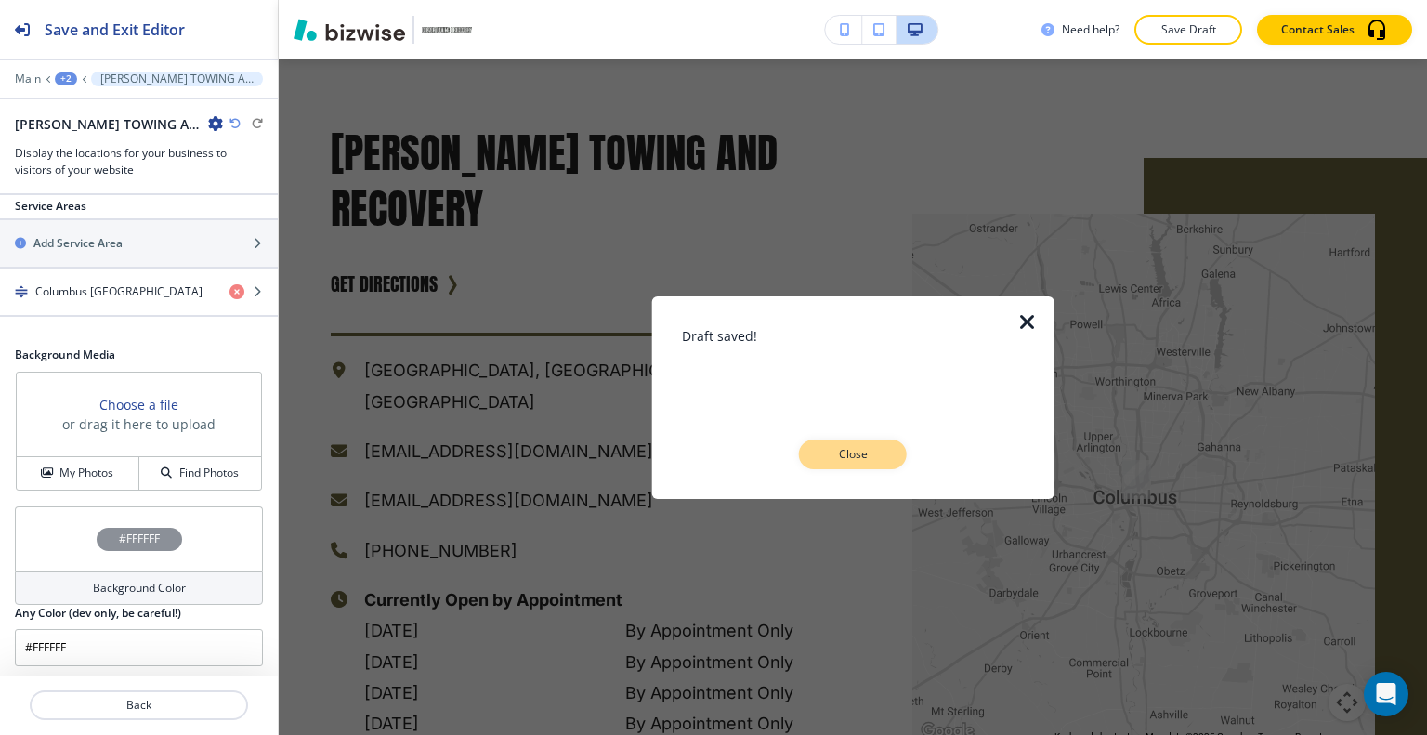
drag, startPoint x: 843, startPoint y: 434, endPoint x: 854, endPoint y: 464, distance: 32.3
click at [843, 435] on div "Draft saved! Close" at bounding box center [853, 396] width 343 height 143
click at [854, 467] on button "Close" at bounding box center [853, 454] width 108 height 30
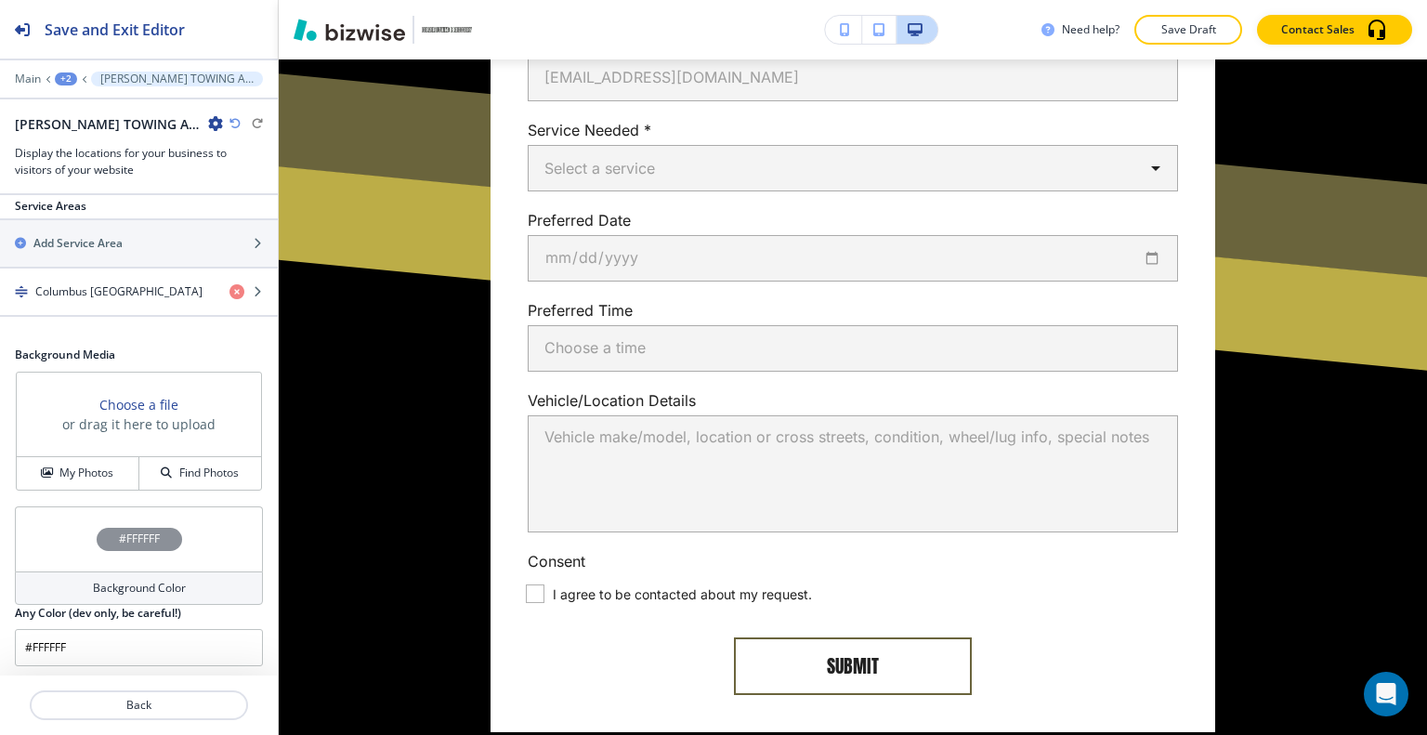
scroll to position [0, 0]
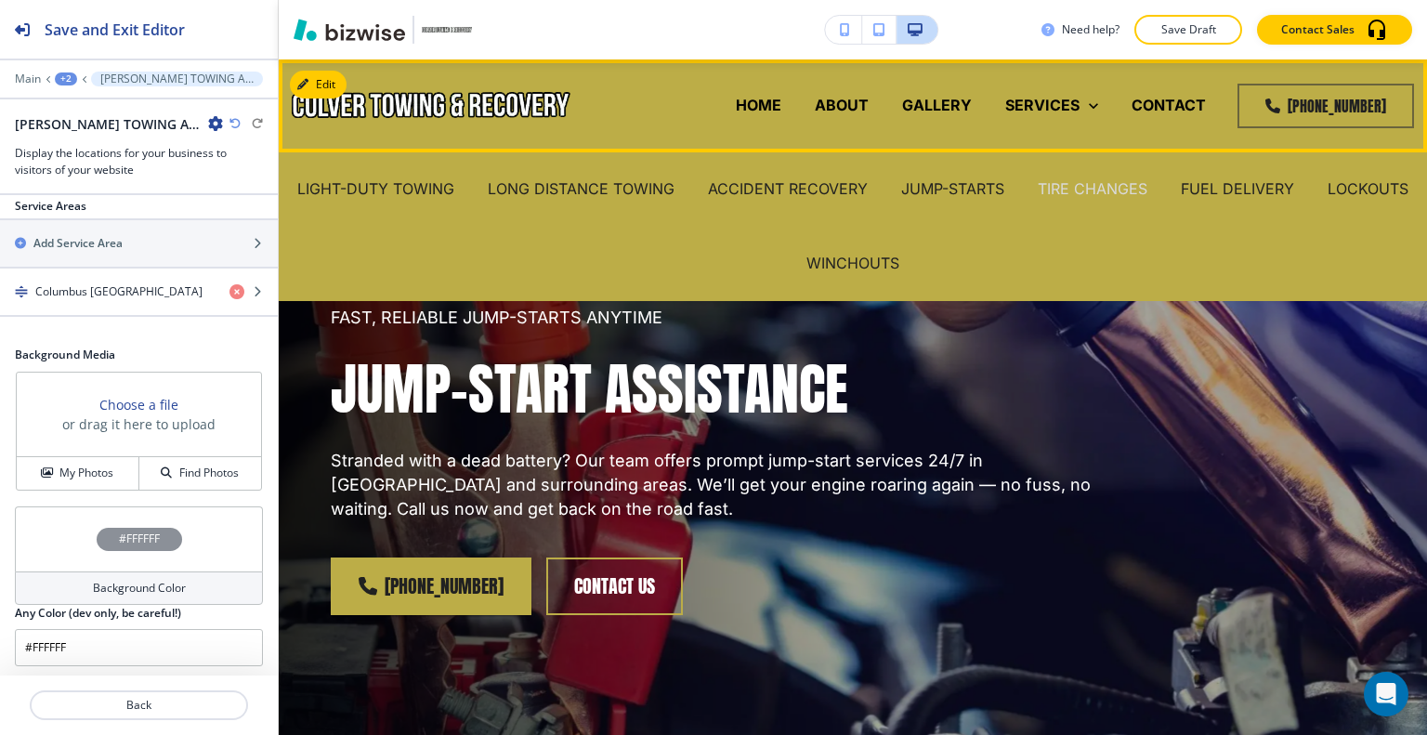
click at [1130, 188] on p "TIRE CHANGES" at bounding box center [1093, 188] width 110 height 21
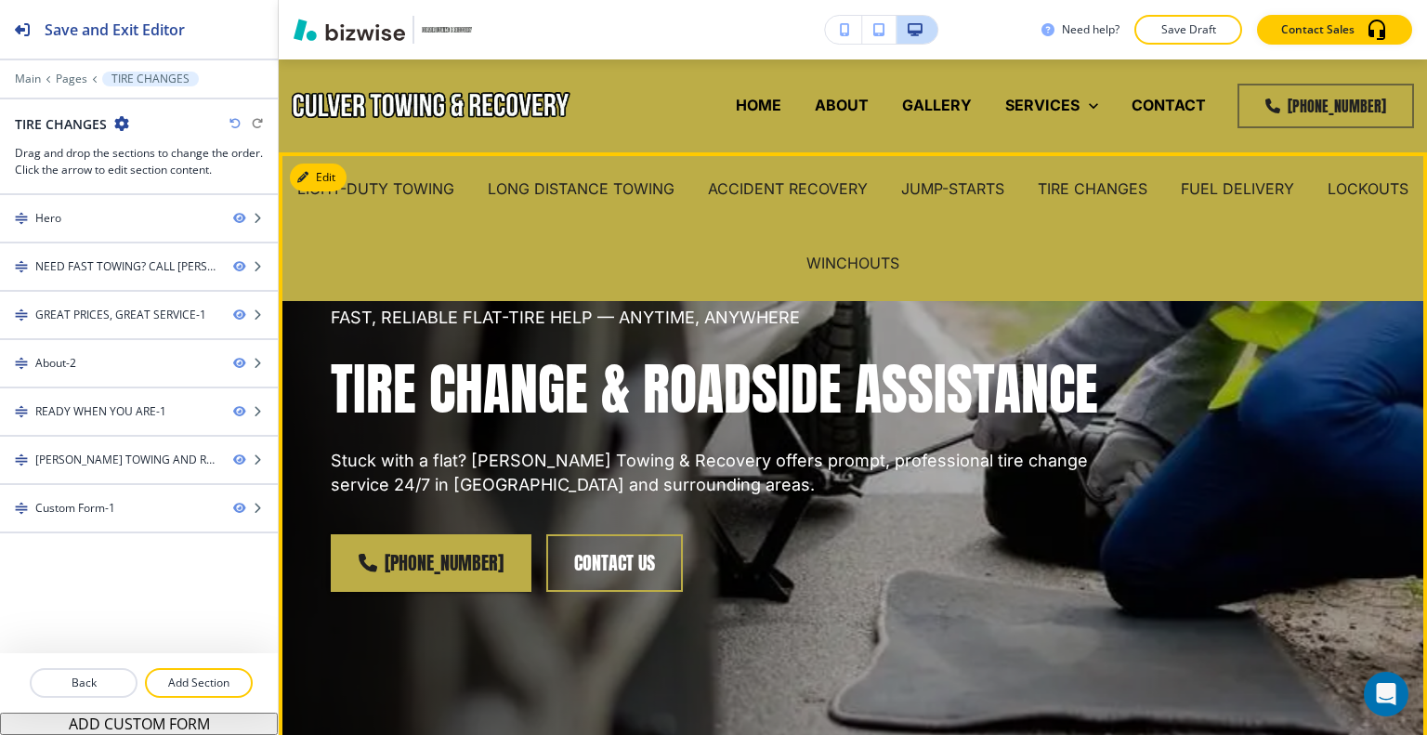
click at [1133, 423] on div "FAST, RELIABLE FLAT-TIRE HELP — ANYTIME, ANYWHERE TIRE CHANGE & ROADSIDE ASSIST…" at bounding box center [830, 438] width 1089 height 502
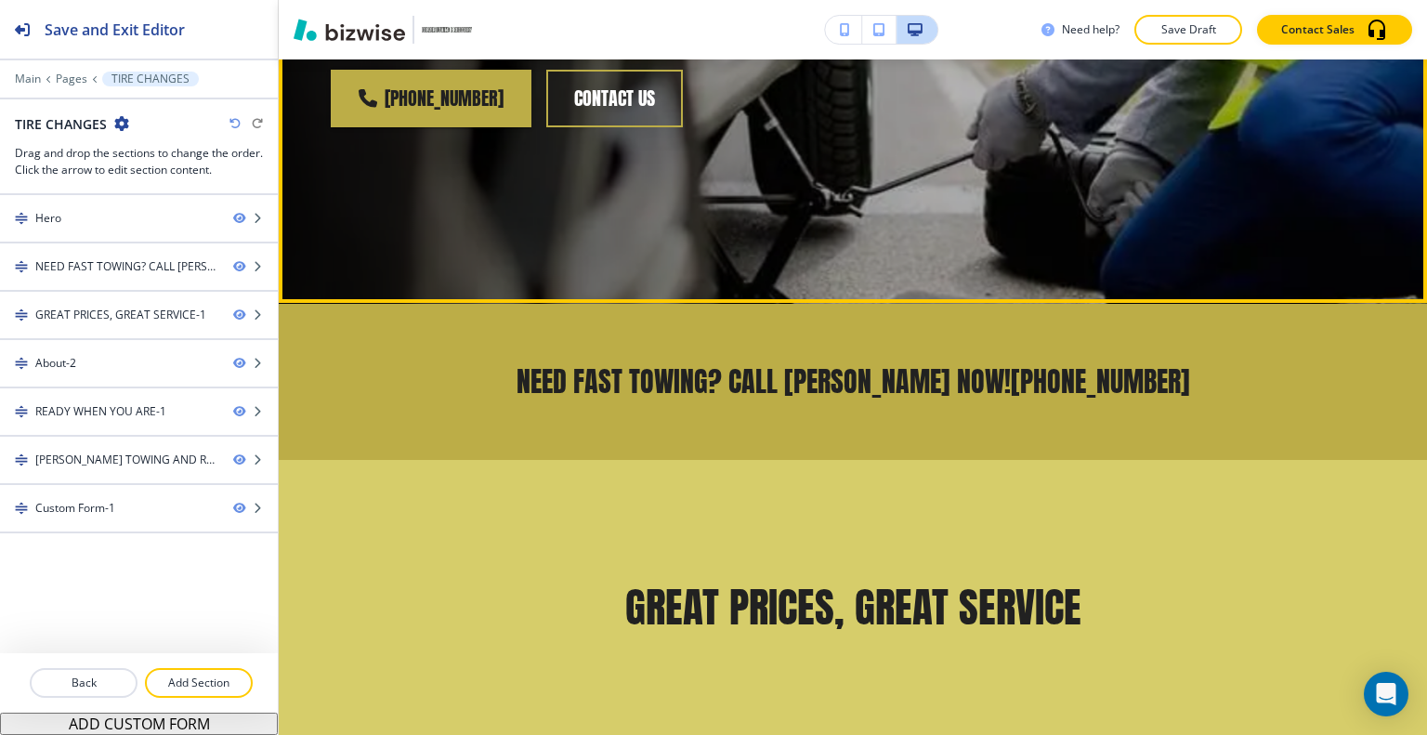
scroll to position [743, 0]
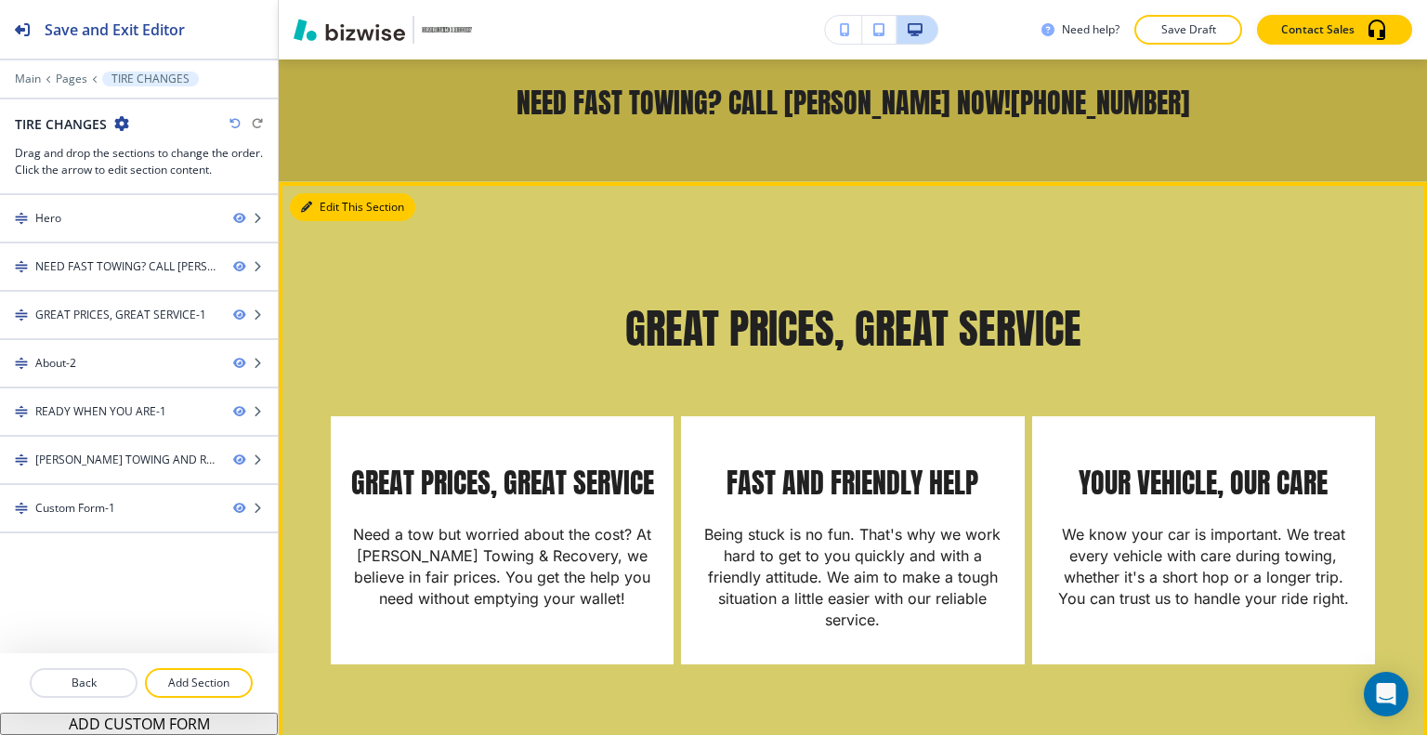
click at [316, 221] on button "Edit This Section" at bounding box center [352, 207] width 125 height 28
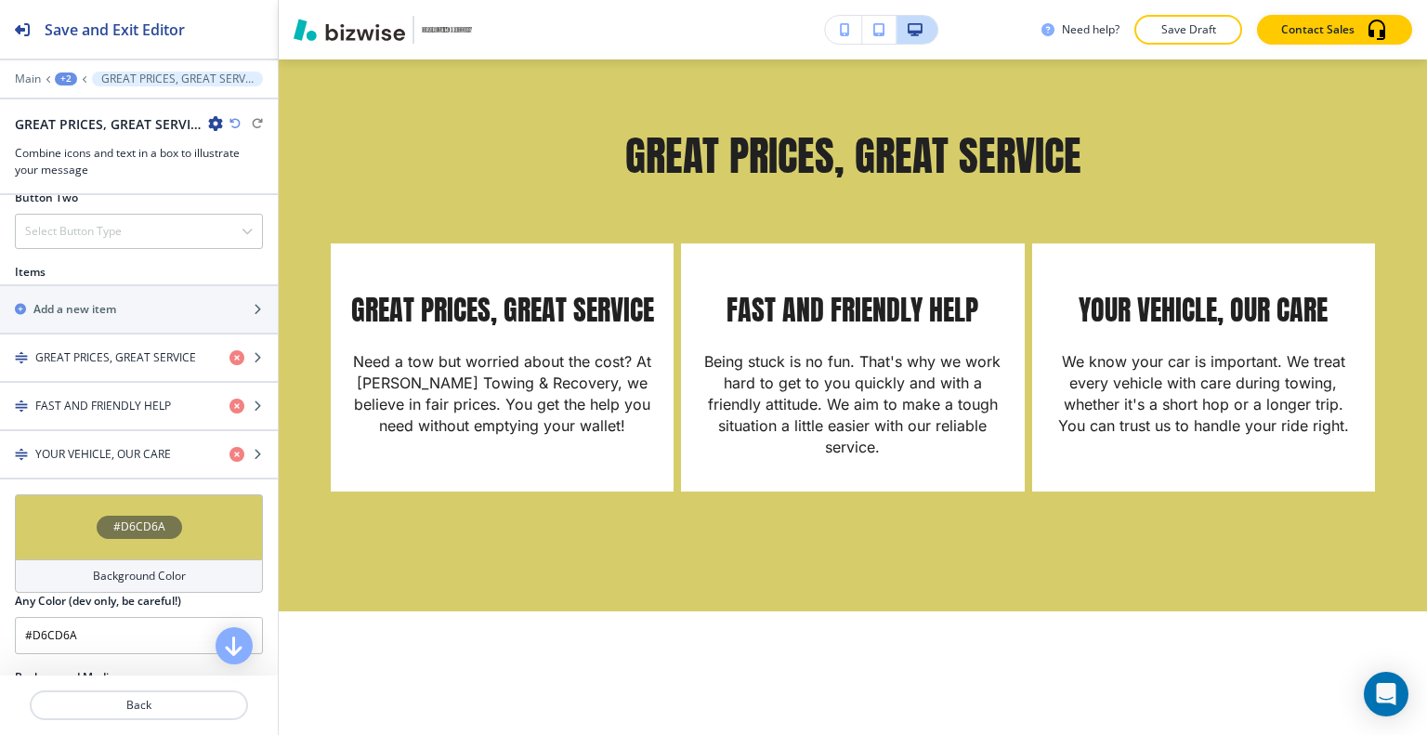
click at [83, 516] on div "#D6CD6A" at bounding box center [139, 526] width 248 height 65
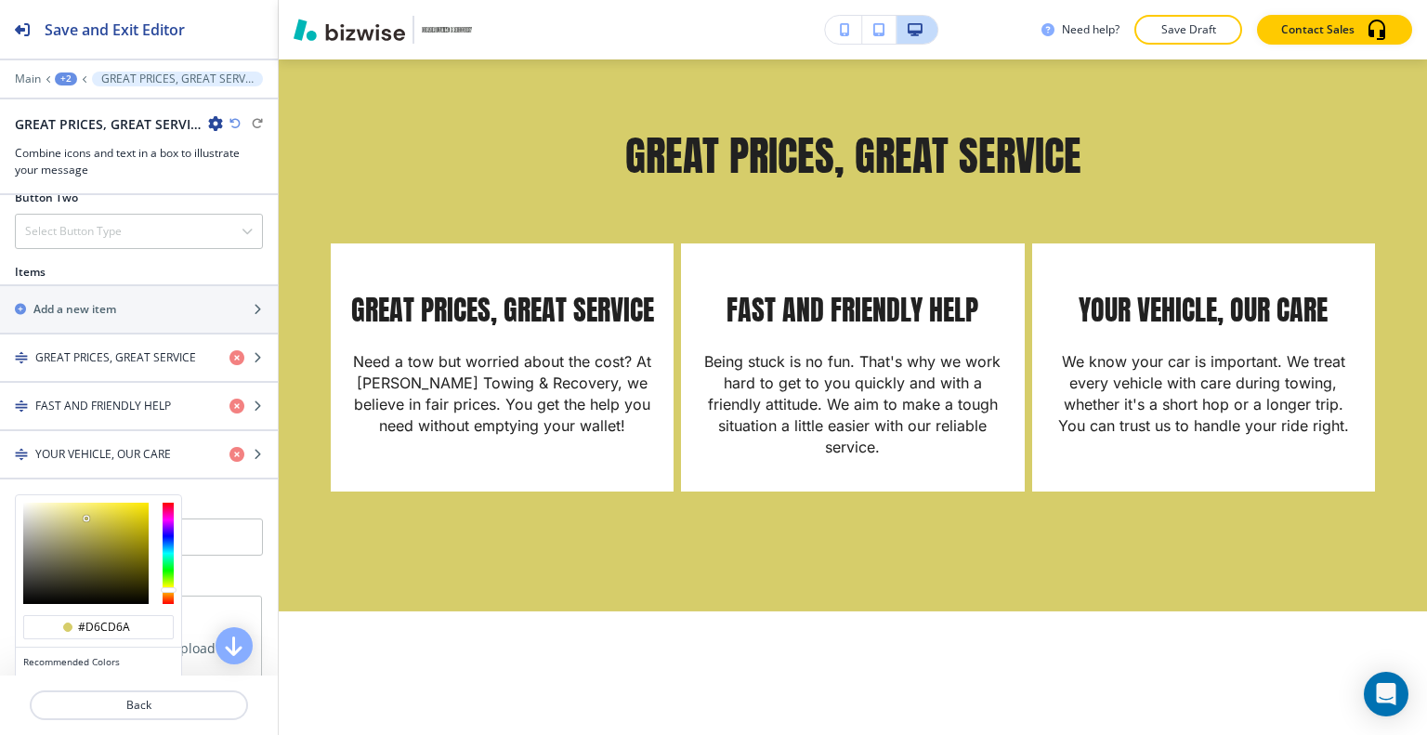
scroll to position [910, 0]
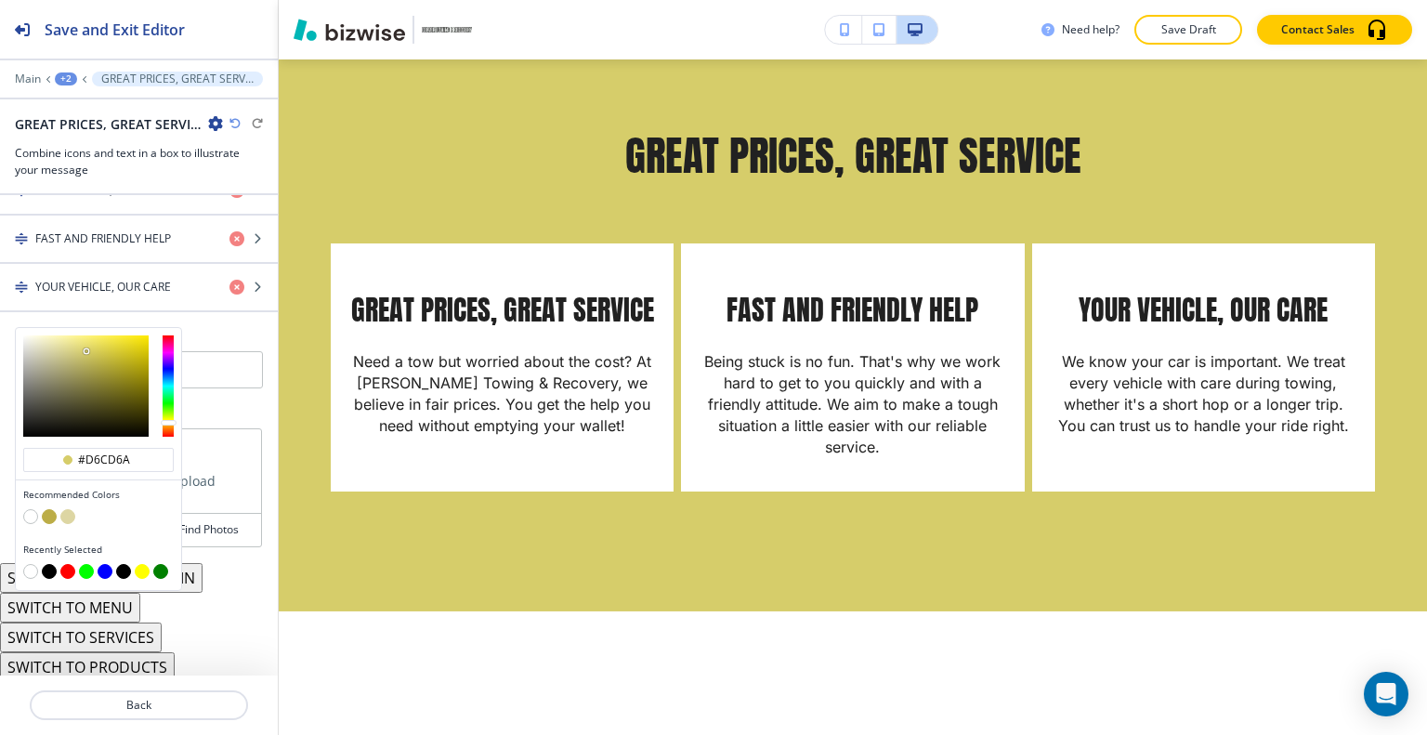
click at [51, 568] on button "button" at bounding box center [49, 571] width 15 height 15
type input "#000000"
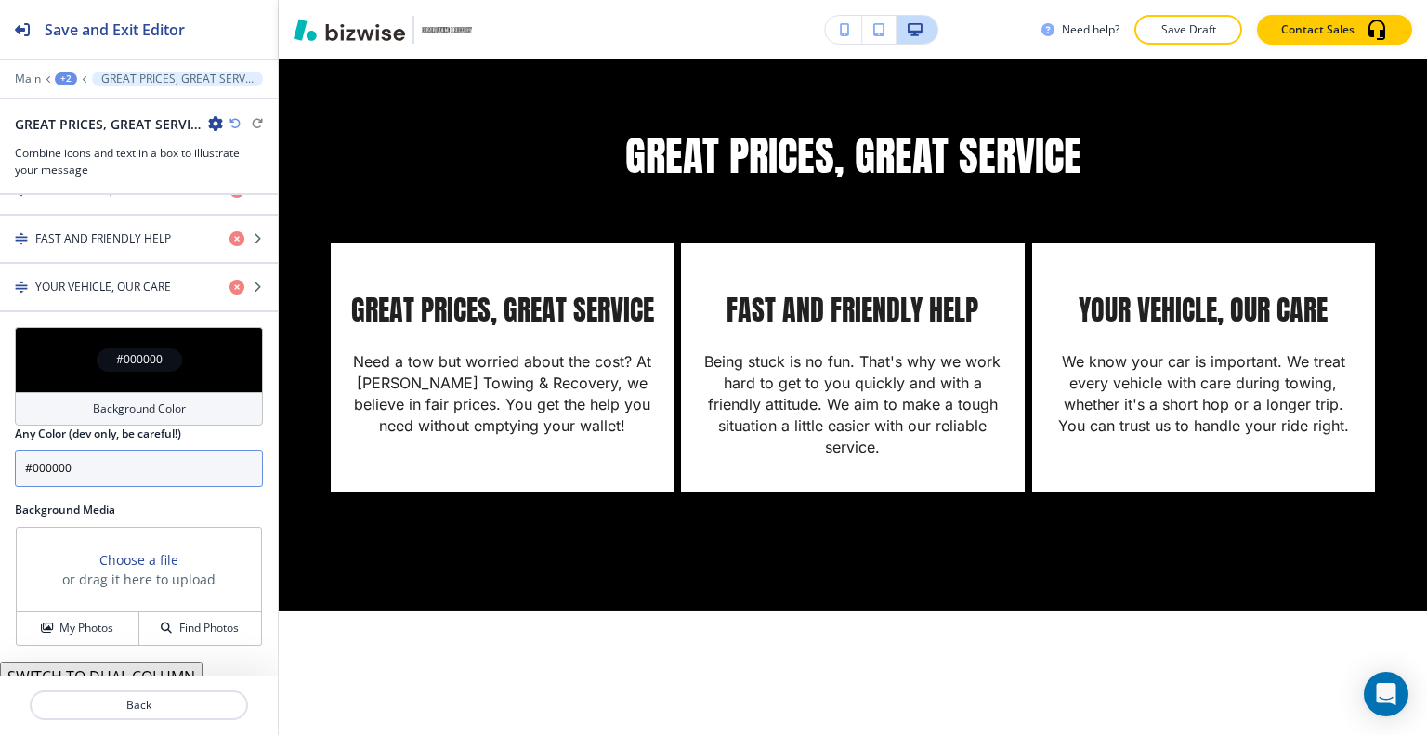
scroll to position [1003, 0]
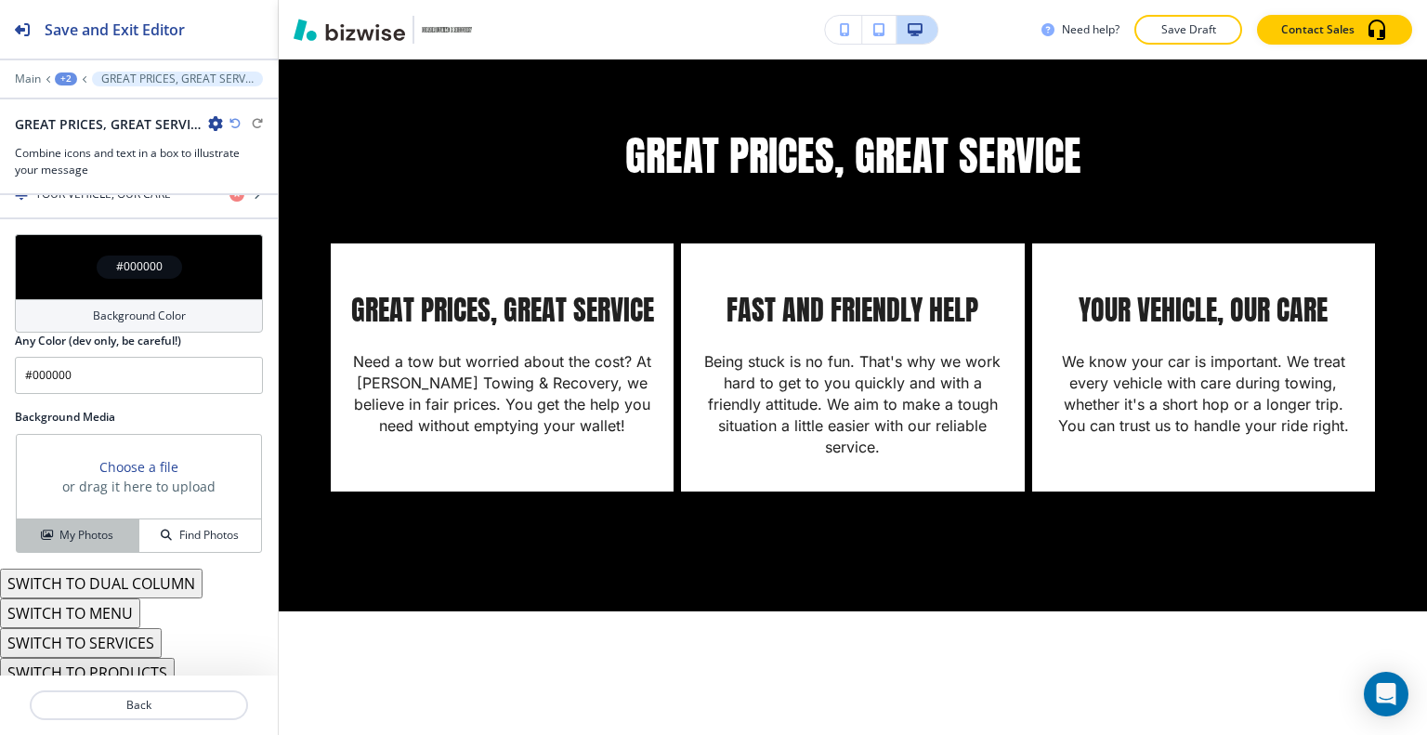
drag, startPoint x: 48, startPoint y: 549, endPoint x: 52, endPoint y: 538, distance: 11.7
click at [48, 552] on div "Background Media Choose a file or drag it here to upload My Photos Find Photos" at bounding box center [139, 489] width 278 height 160
click at [59, 528] on h4 "My Photos" at bounding box center [86, 535] width 54 height 17
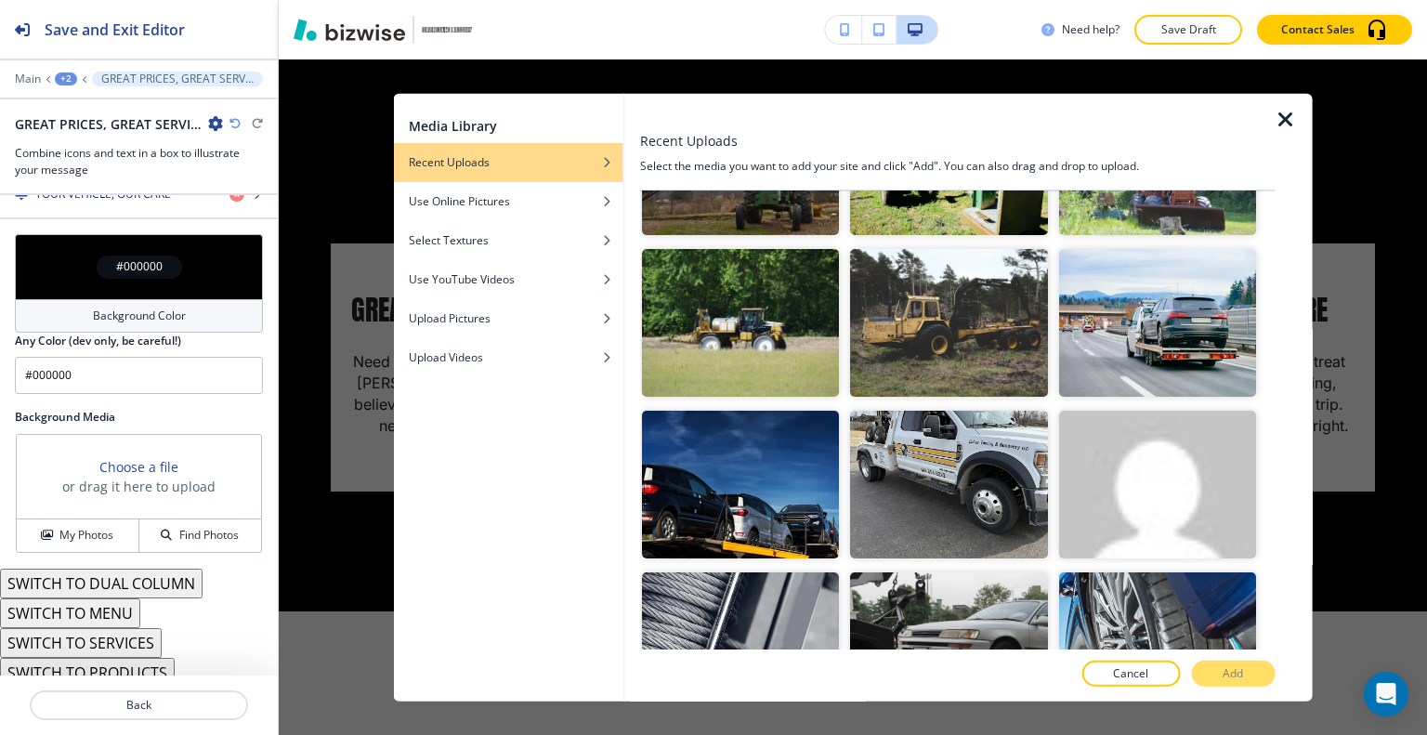
scroll to position [186, 0]
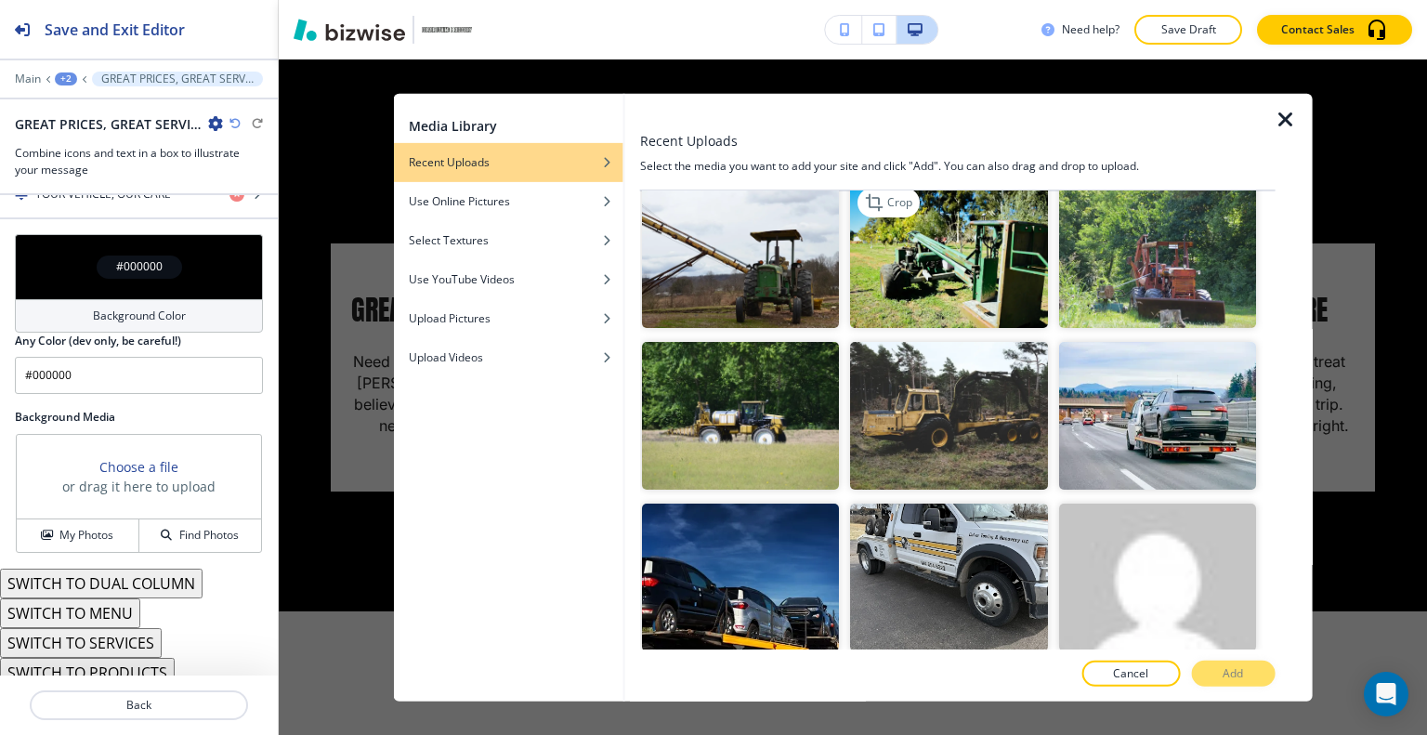
click at [955, 286] on img "button" at bounding box center [948, 254] width 197 height 148
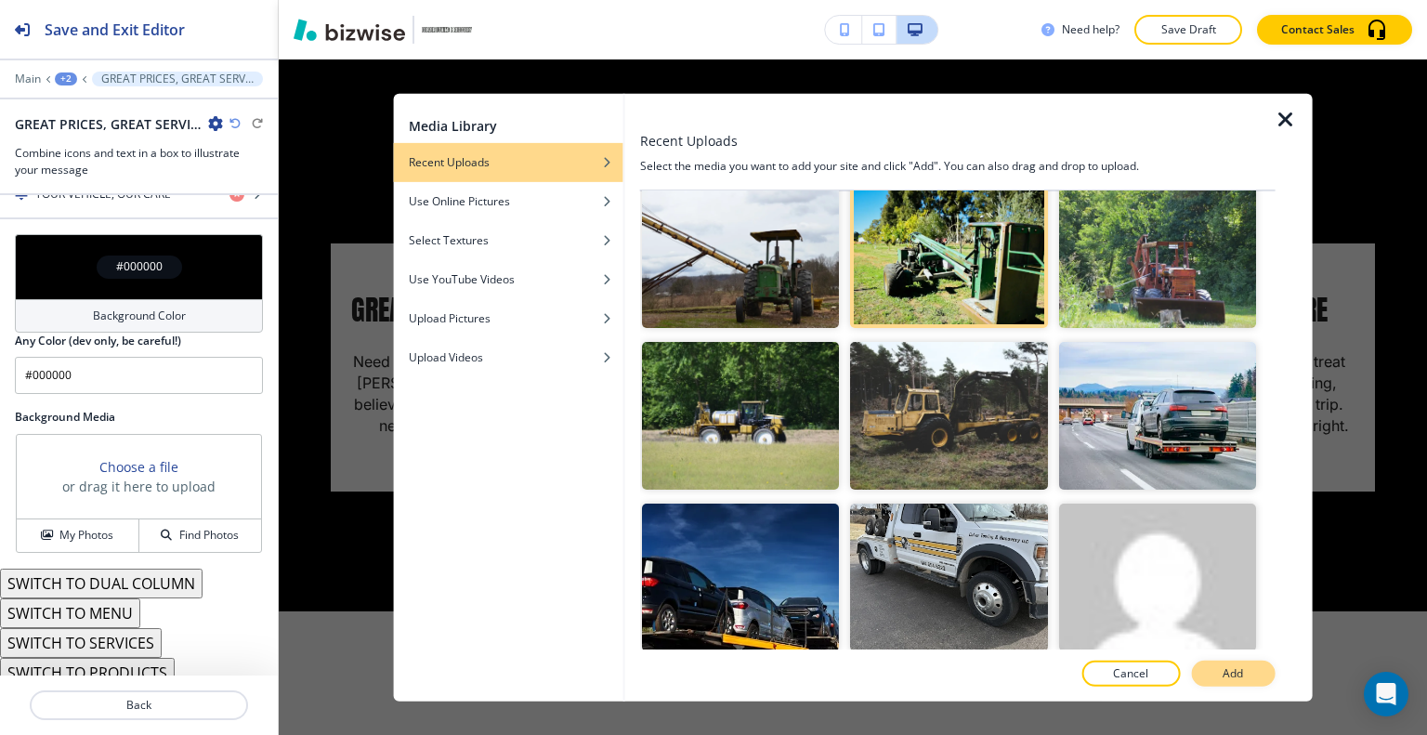
drag, startPoint x: 1258, startPoint y: 692, endPoint x: 1252, endPoint y: 683, distance: 10.8
click at [1256, 692] on div at bounding box center [957, 693] width 635 height 15
click at [1248, 675] on button "Add" at bounding box center [1233, 673] width 84 height 26
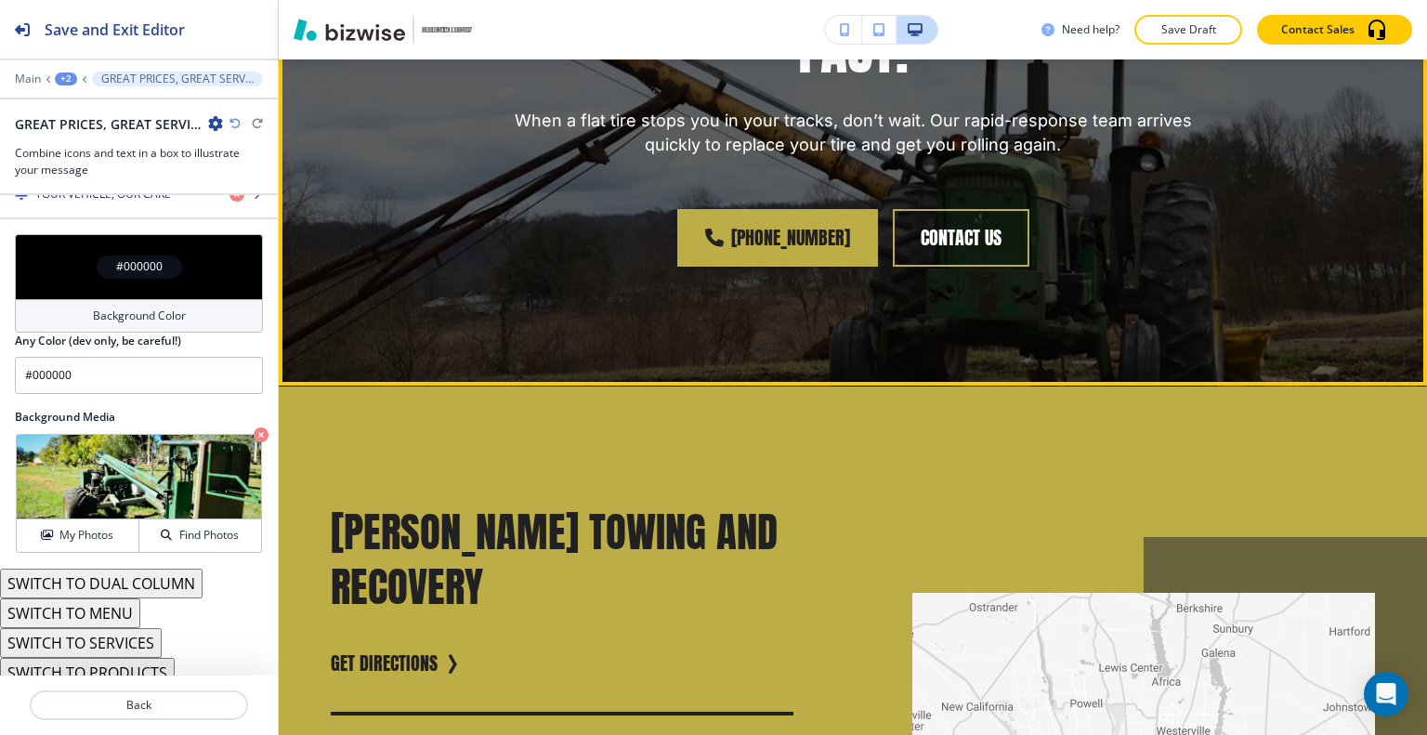
scroll to position [2136, 0]
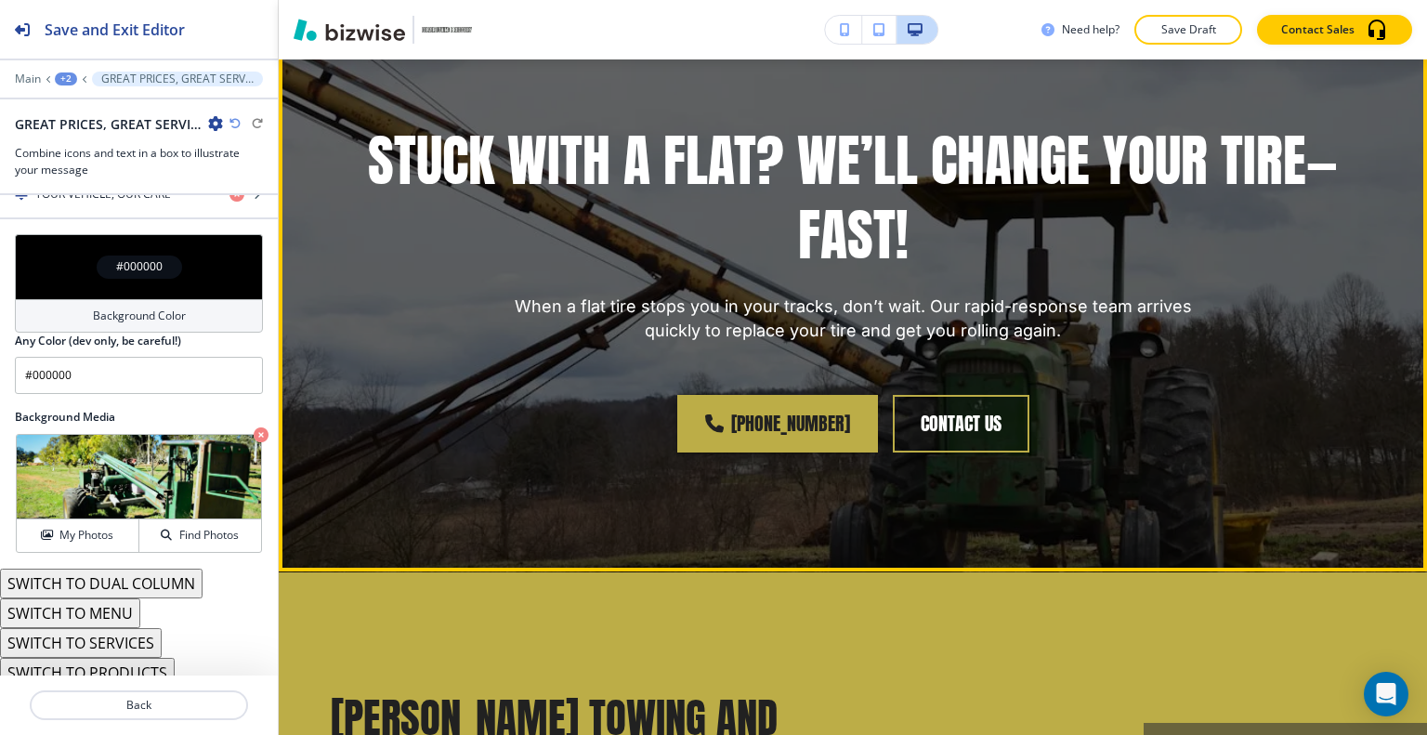
click at [327, 44] on button "Edit This Section" at bounding box center [352, 30] width 125 height 28
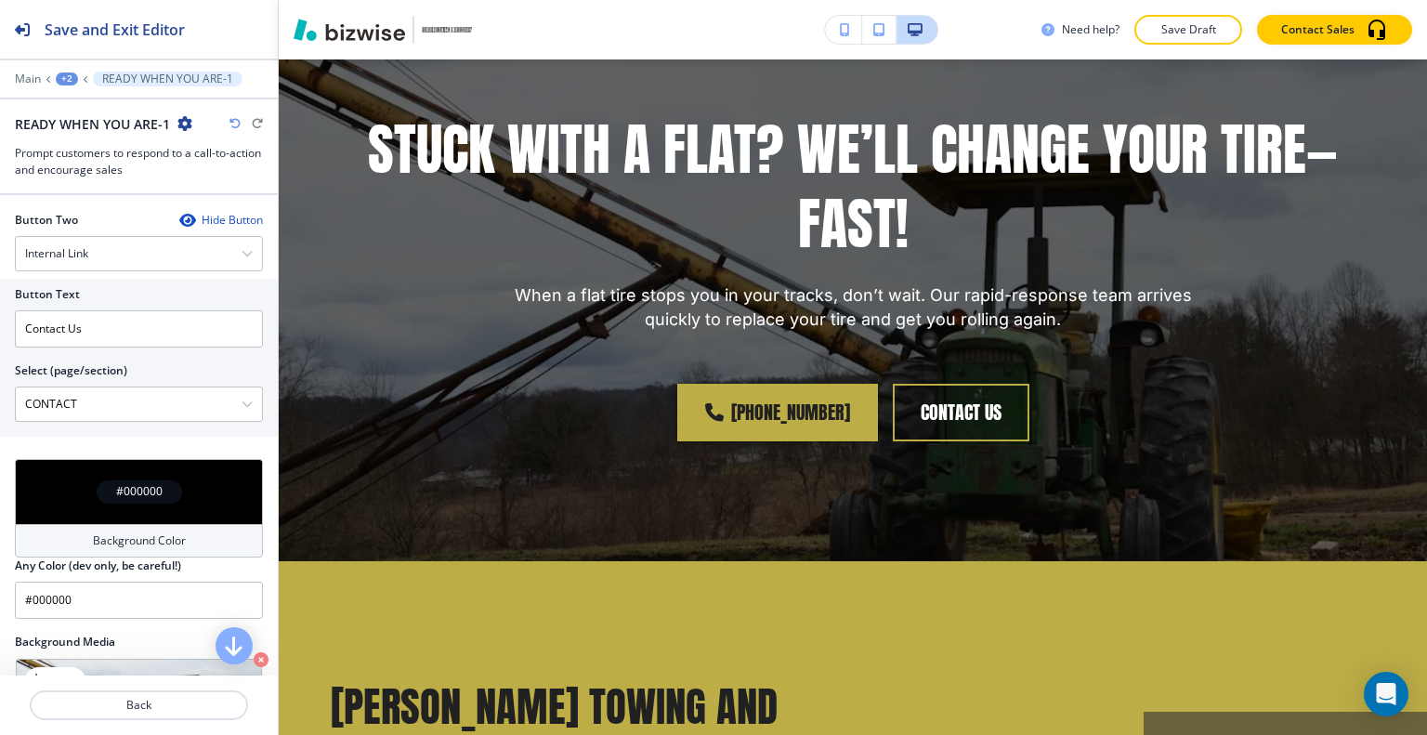
scroll to position [1007, 0]
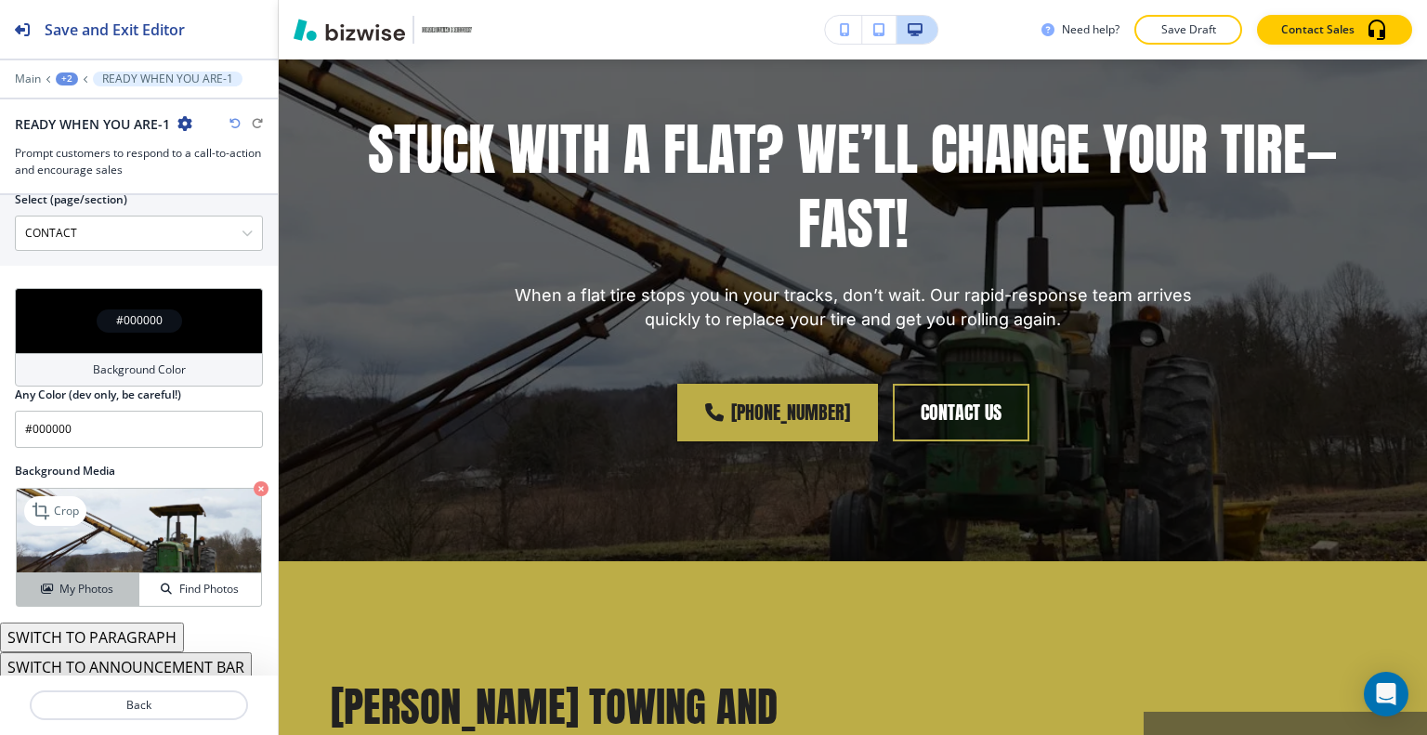
click at [89, 581] on h4 "My Photos" at bounding box center [86, 589] width 54 height 17
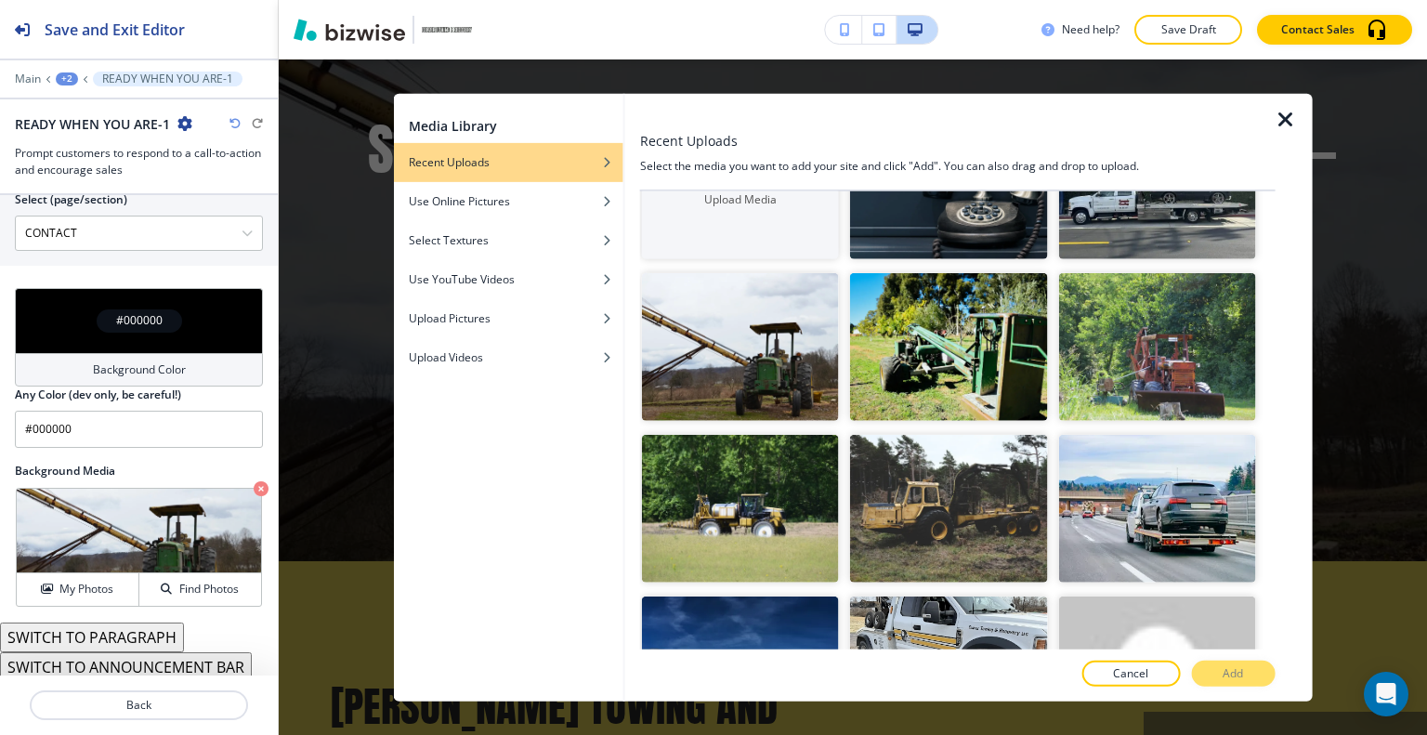
scroll to position [464, 0]
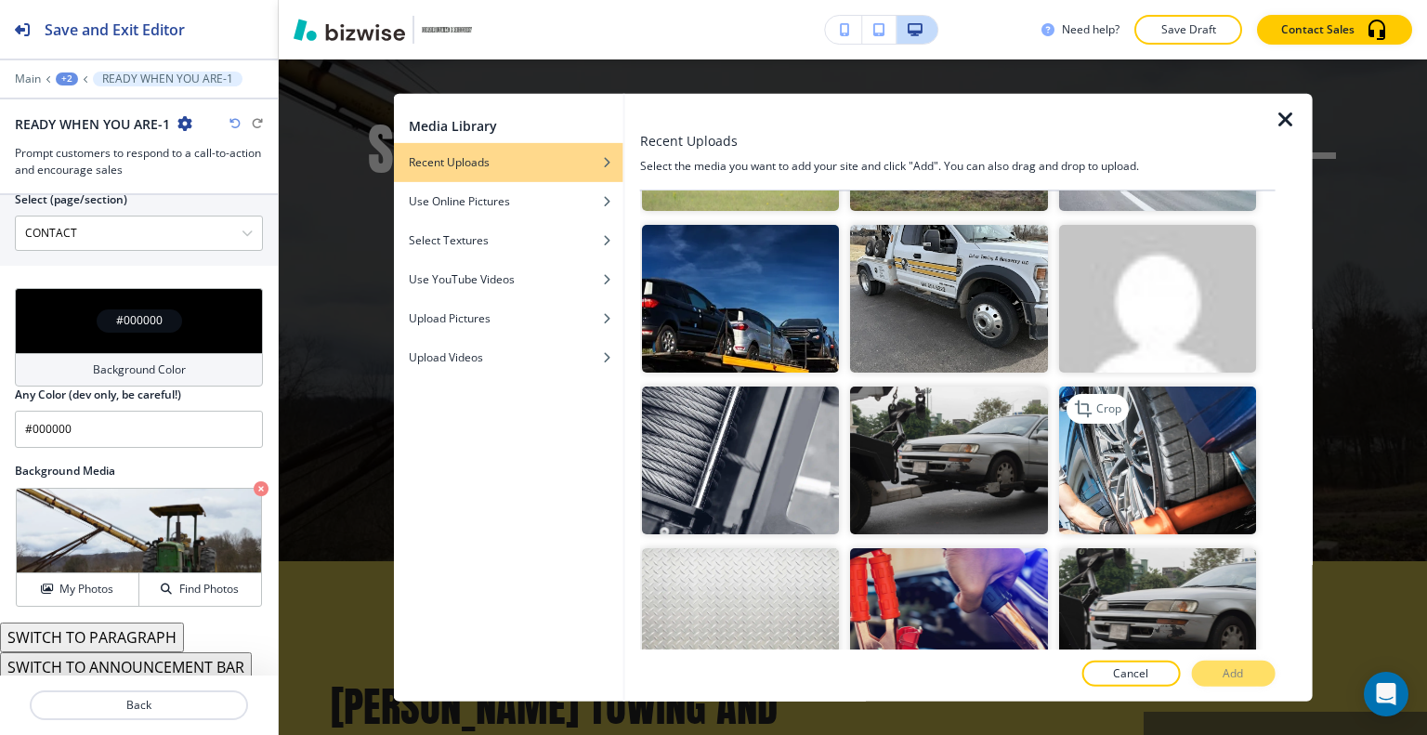
click at [1092, 477] on img "button" at bounding box center [1156, 460] width 197 height 148
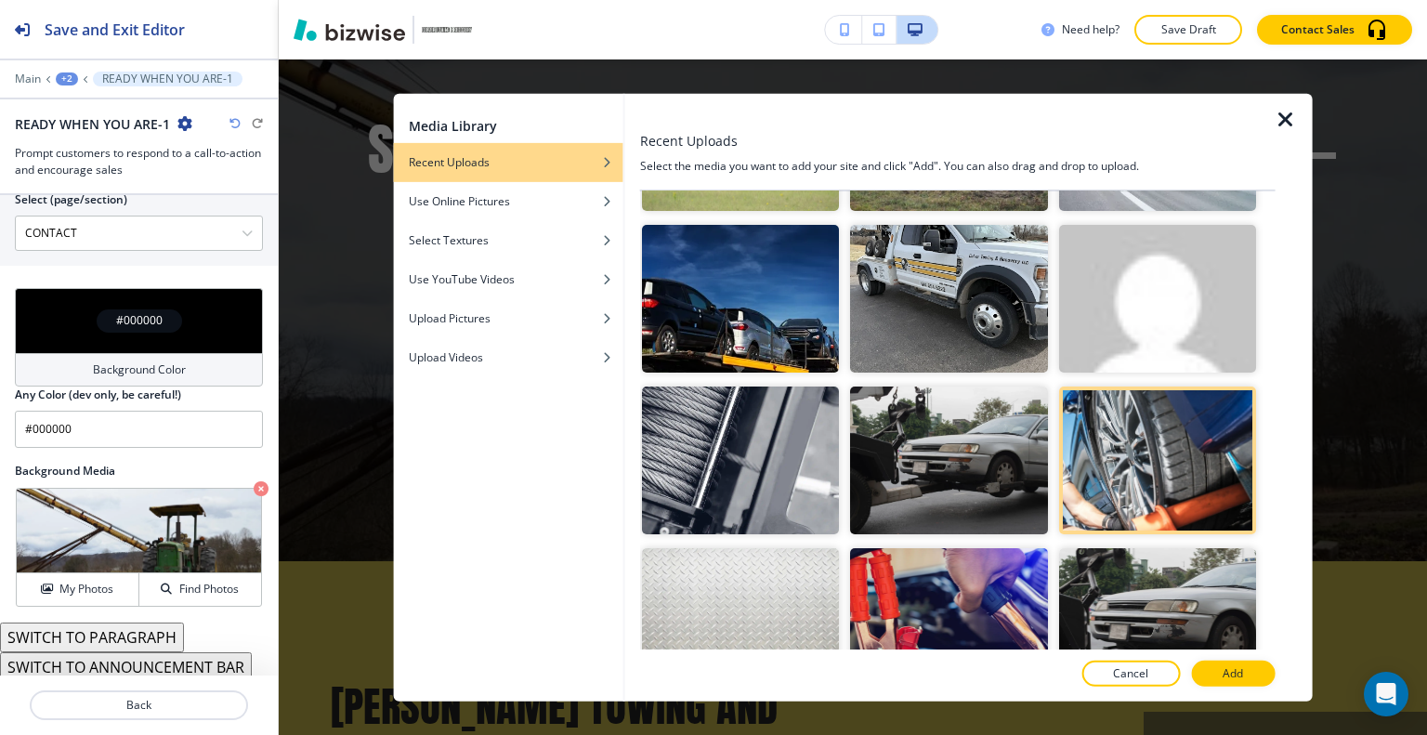
click at [1246, 664] on button "Add" at bounding box center [1233, 673] width 84 height 26
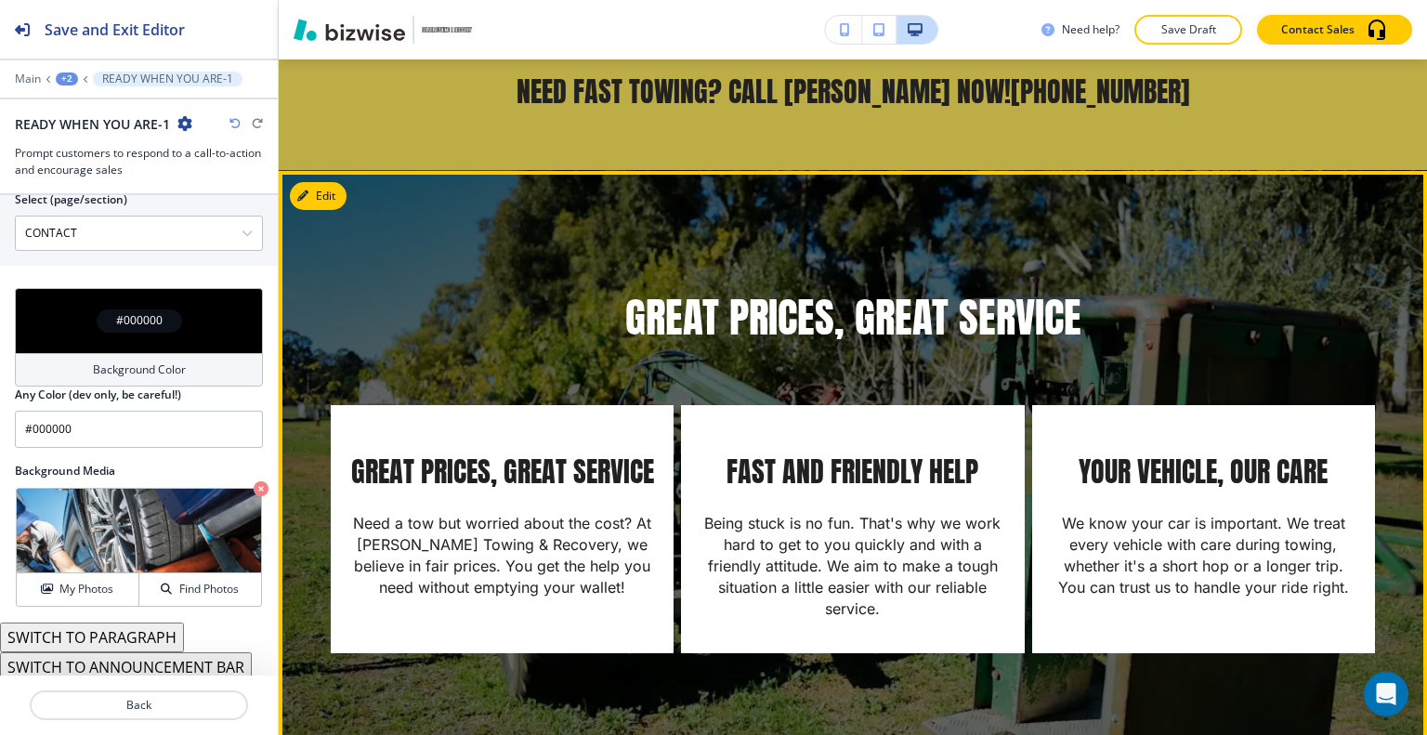
scroll to position [290, 0]
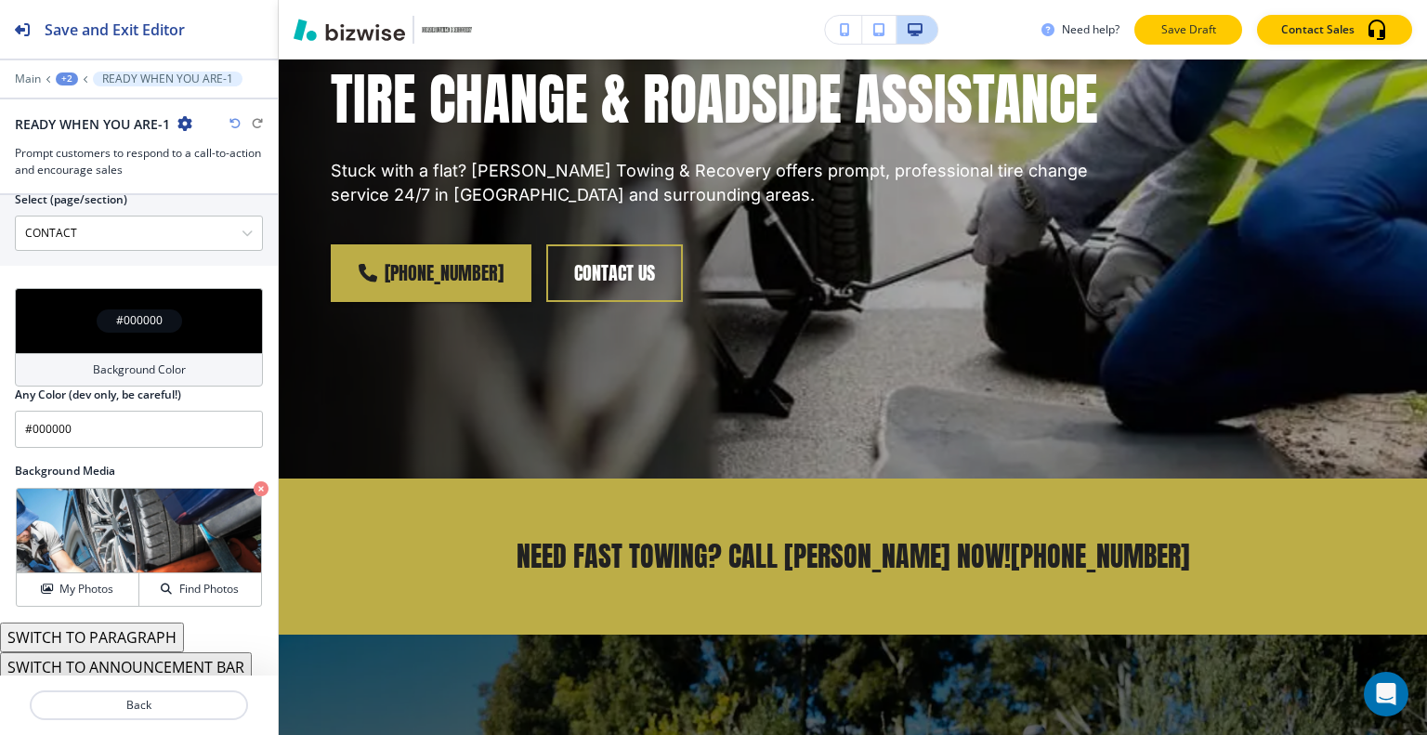
click at [1200, 36] on p "Save Draft" at bounding box center [1187, 29] width 59 height 17
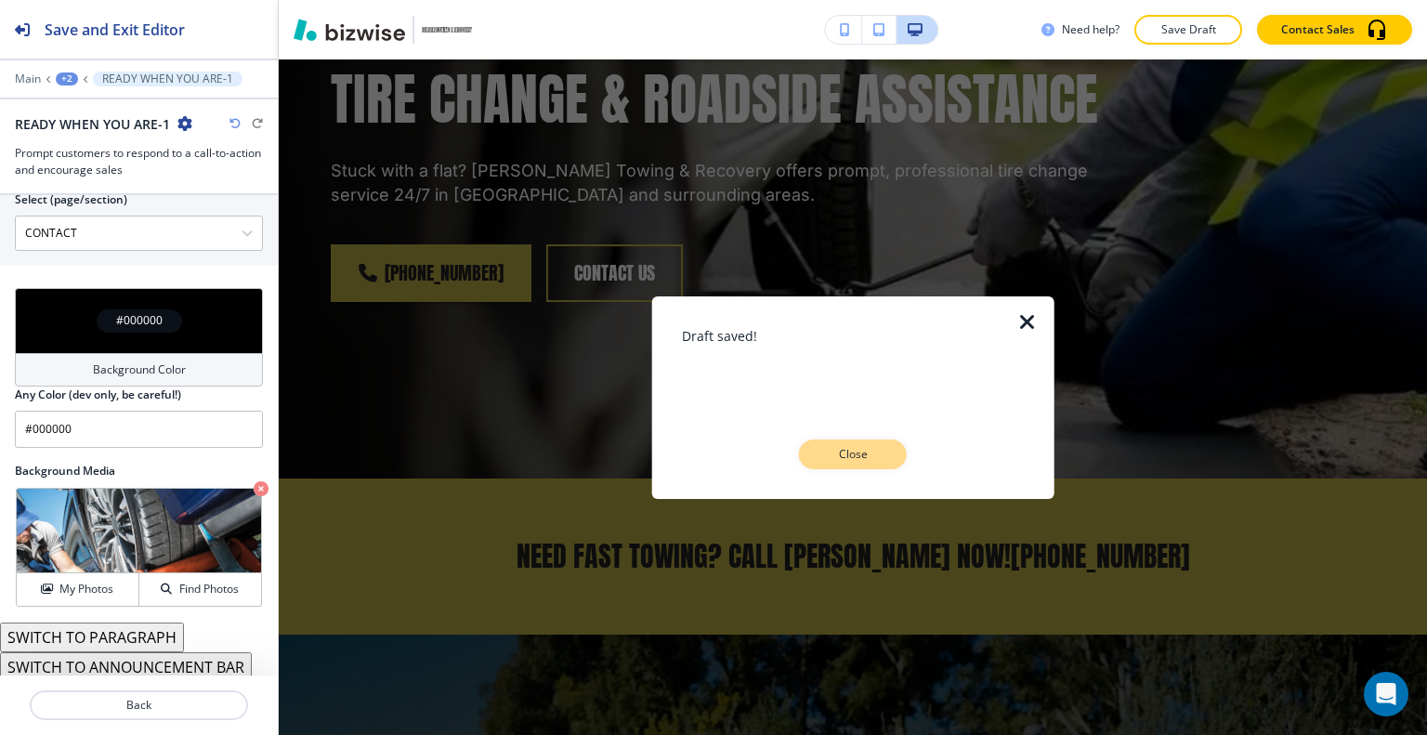
click at [889, 440] on div "Draft saved! Close" at bounding box center [853, 396] width 343 height 143
click at [889, 444] on button "Close" at bounding box center [853, 454] width 108 height 30
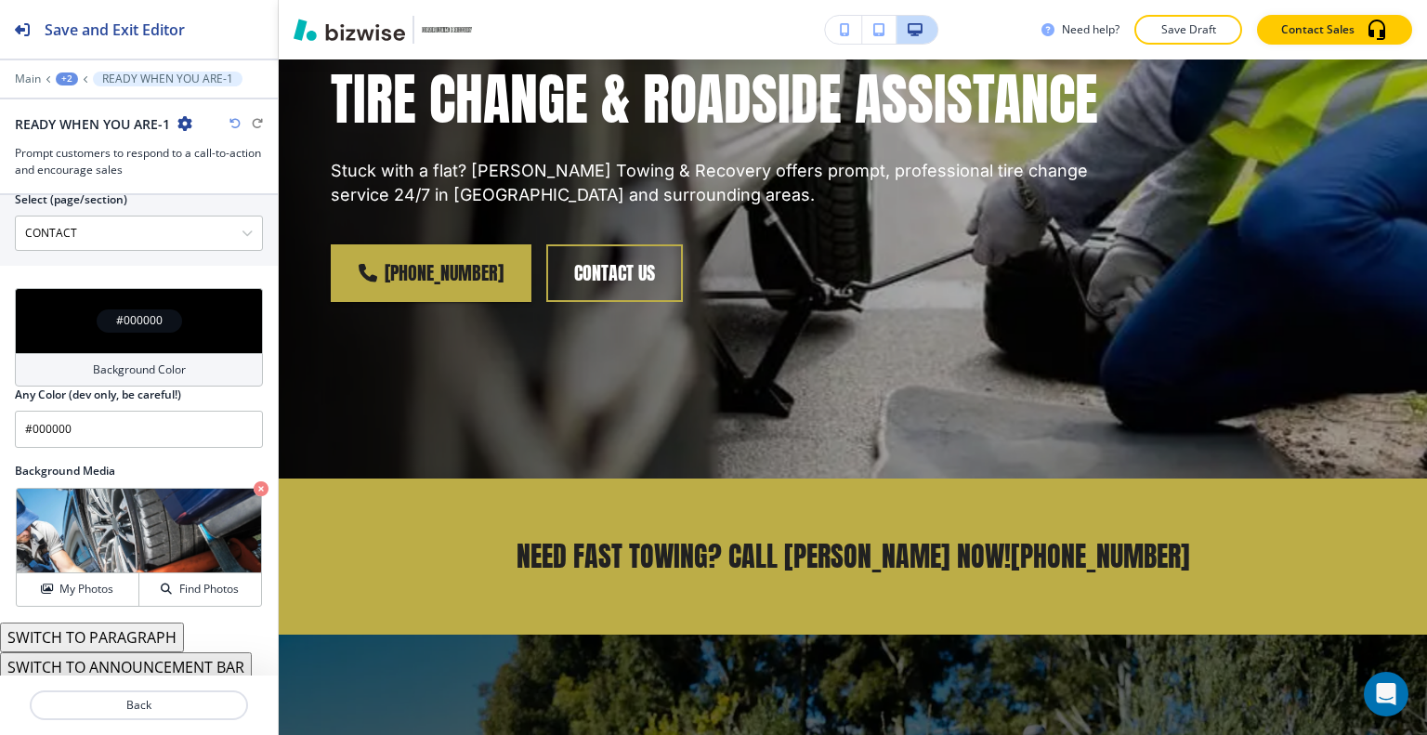
scroll to position [0, 0]
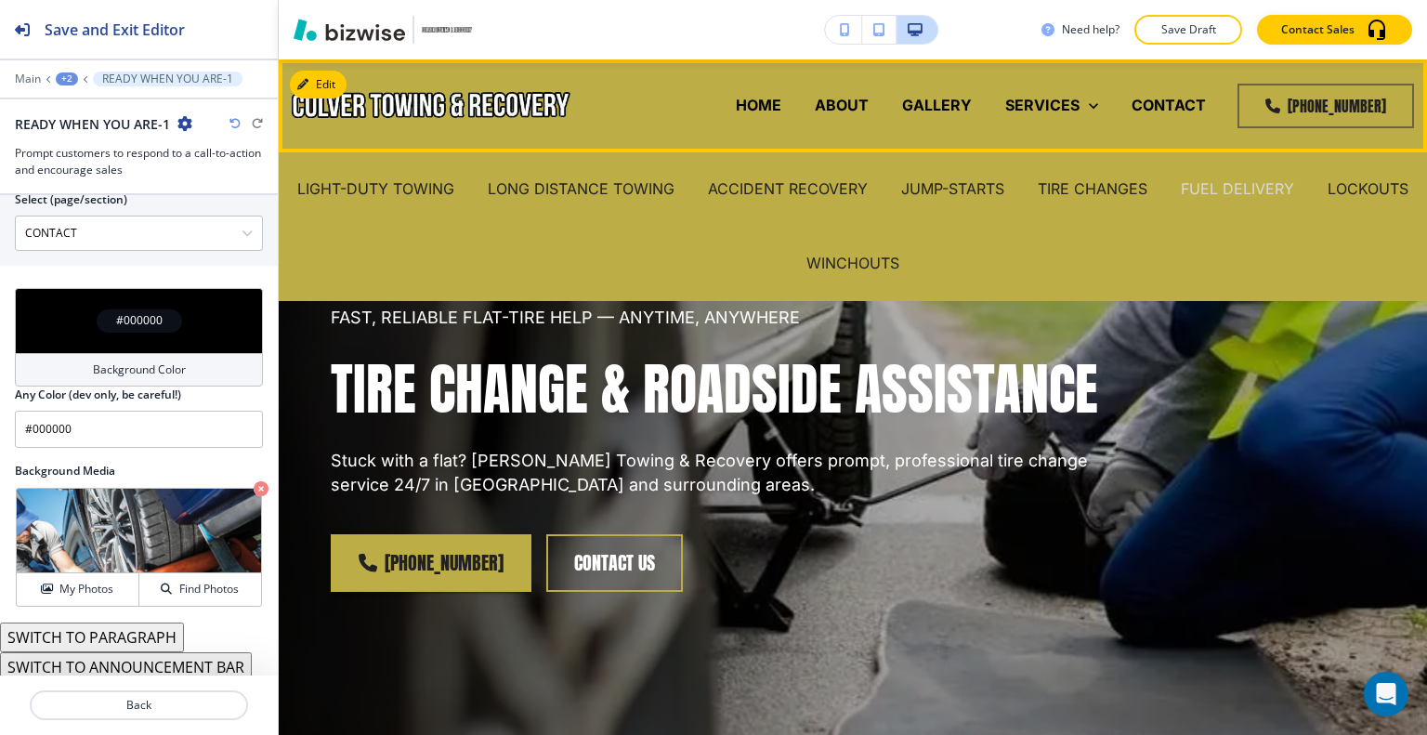
click at [1263, 183] on p "FUEL DELIVERY" at bounding box center [1237, 188] width 113 height 21
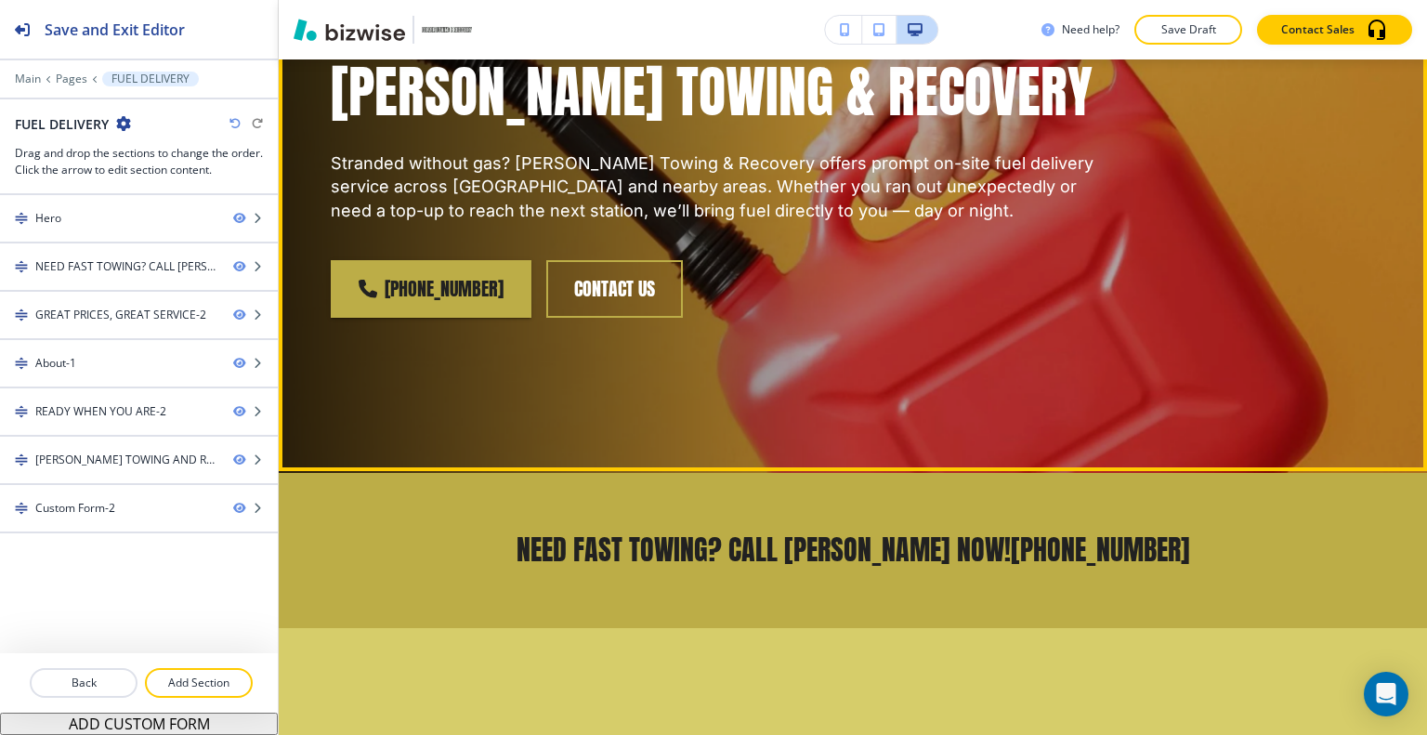
scroll to position [743, 0]
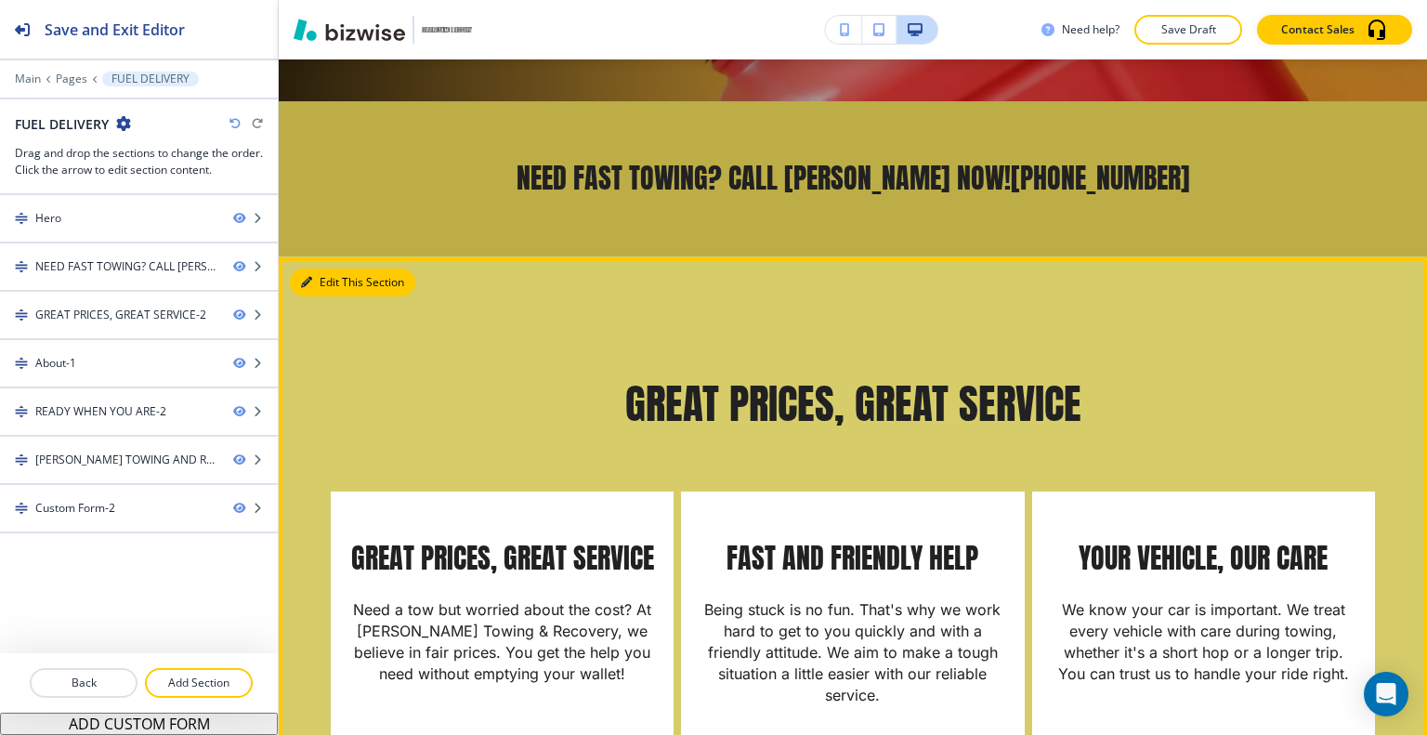
click at [327, 272] on button "Edit This Section" at bounding box center [352, 282] width 125 height 28
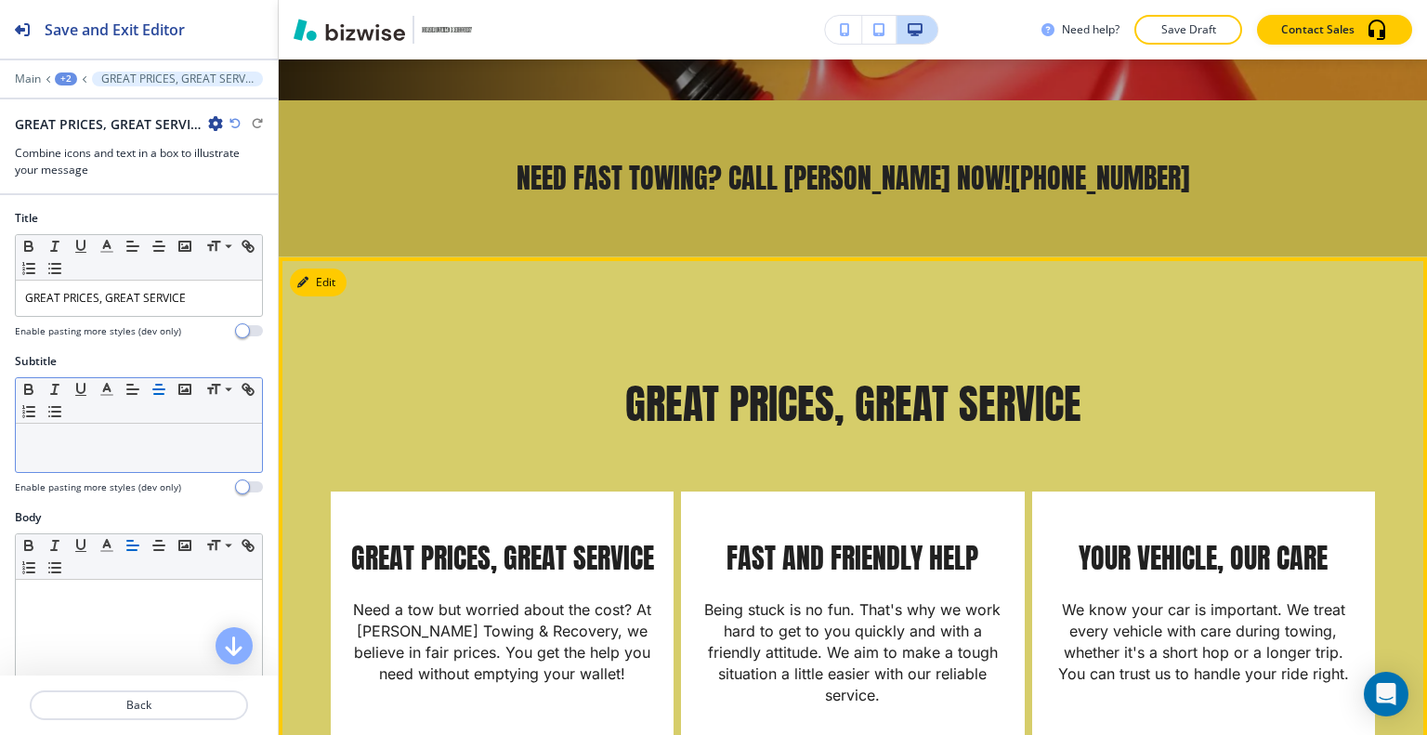
scroll to position [940, 0]
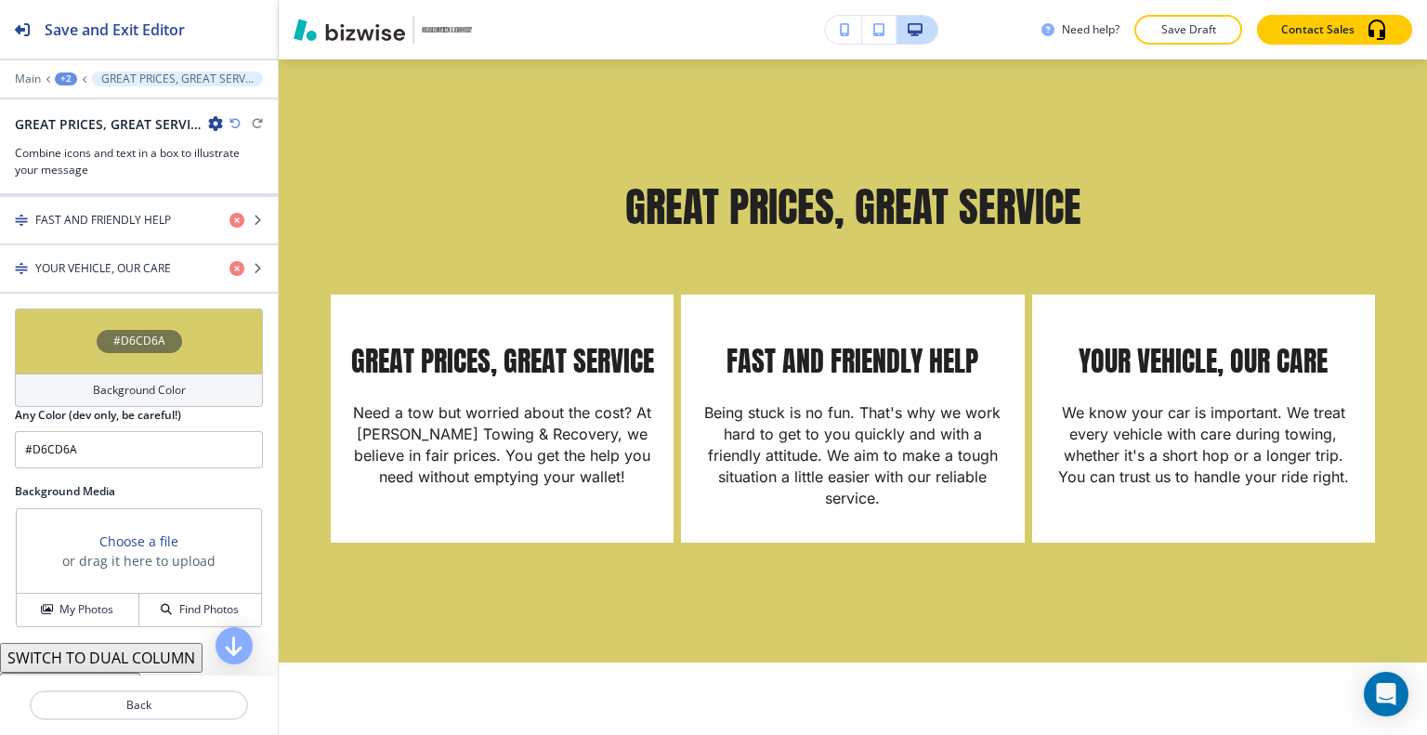
click at [49, 341] on div "#D6CD6A" at bounding box center [139, 340] width 248 height 65
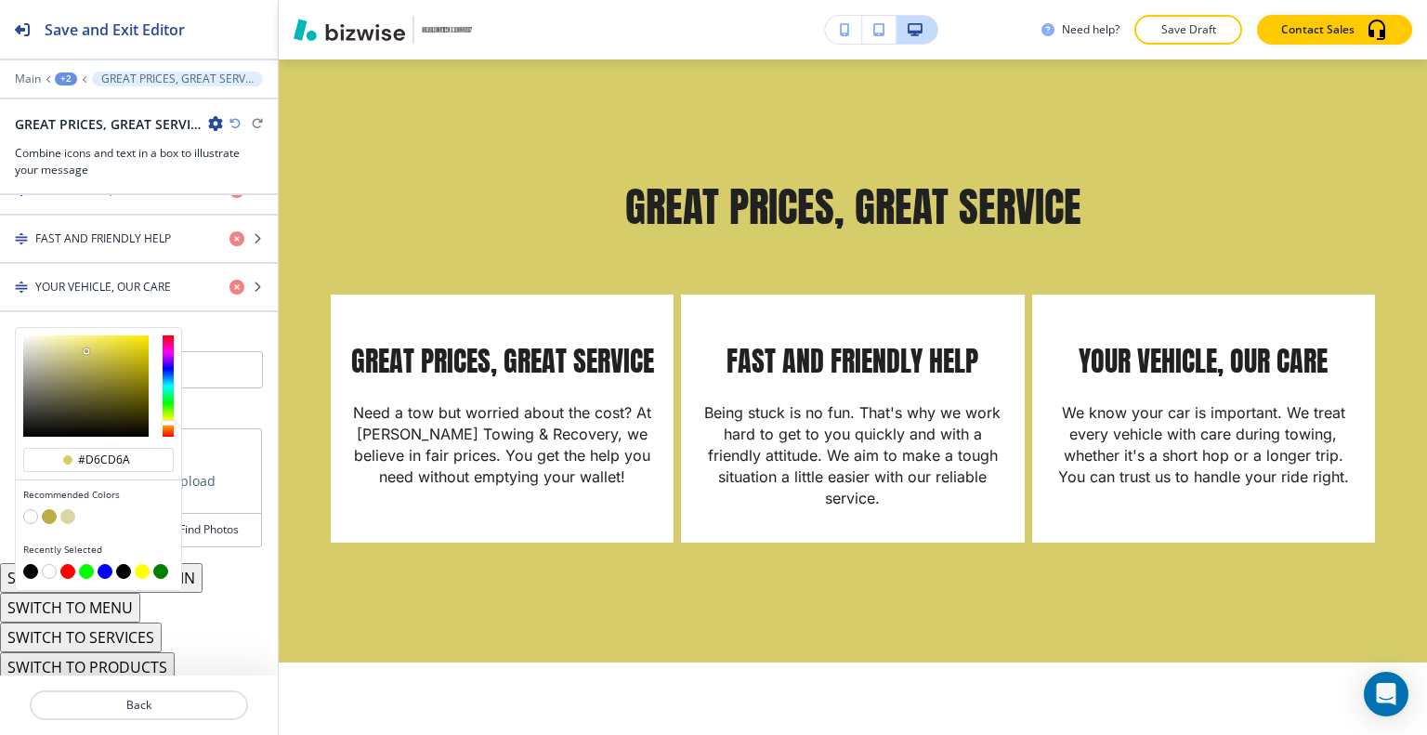
click at [32, 564] on button "button" at bounding box center [30, 571] width 15 height 15
type input "#000000"
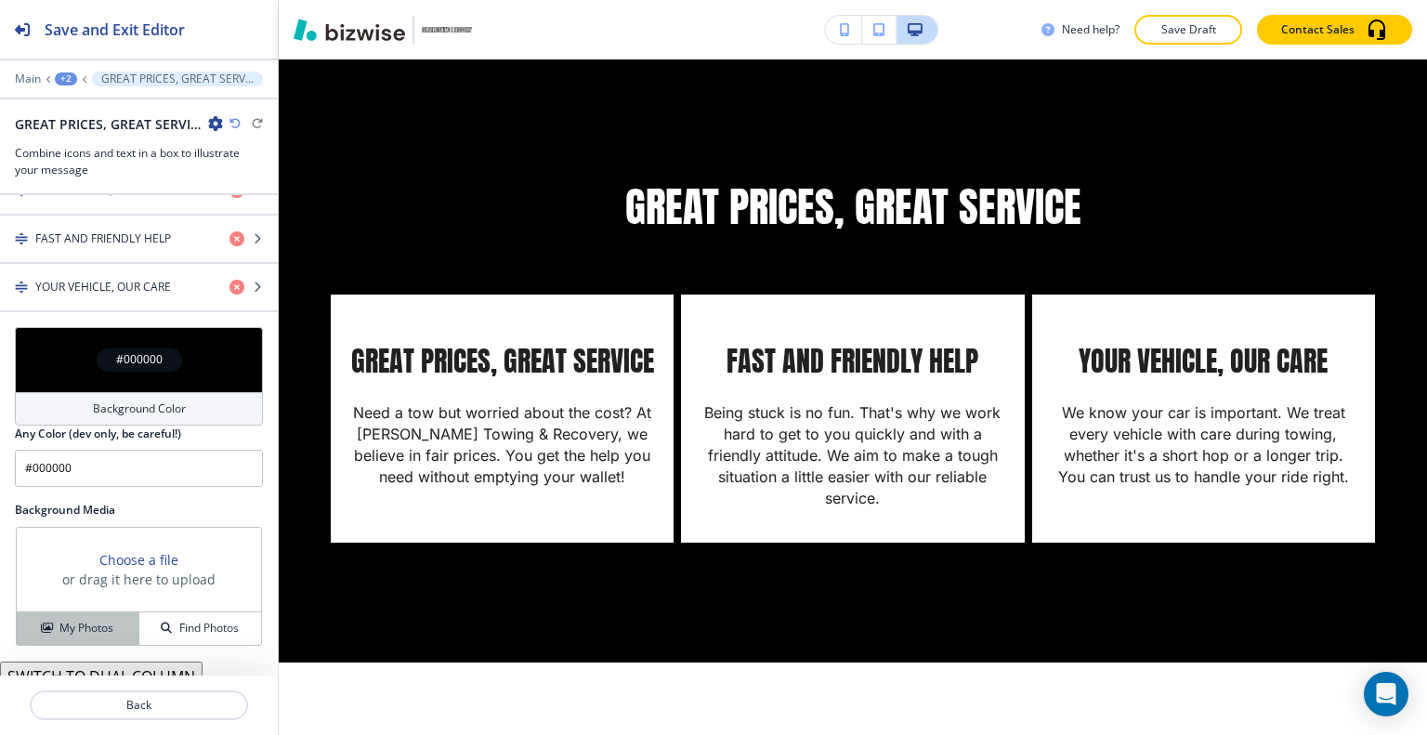
scroll to position [1003, 0]
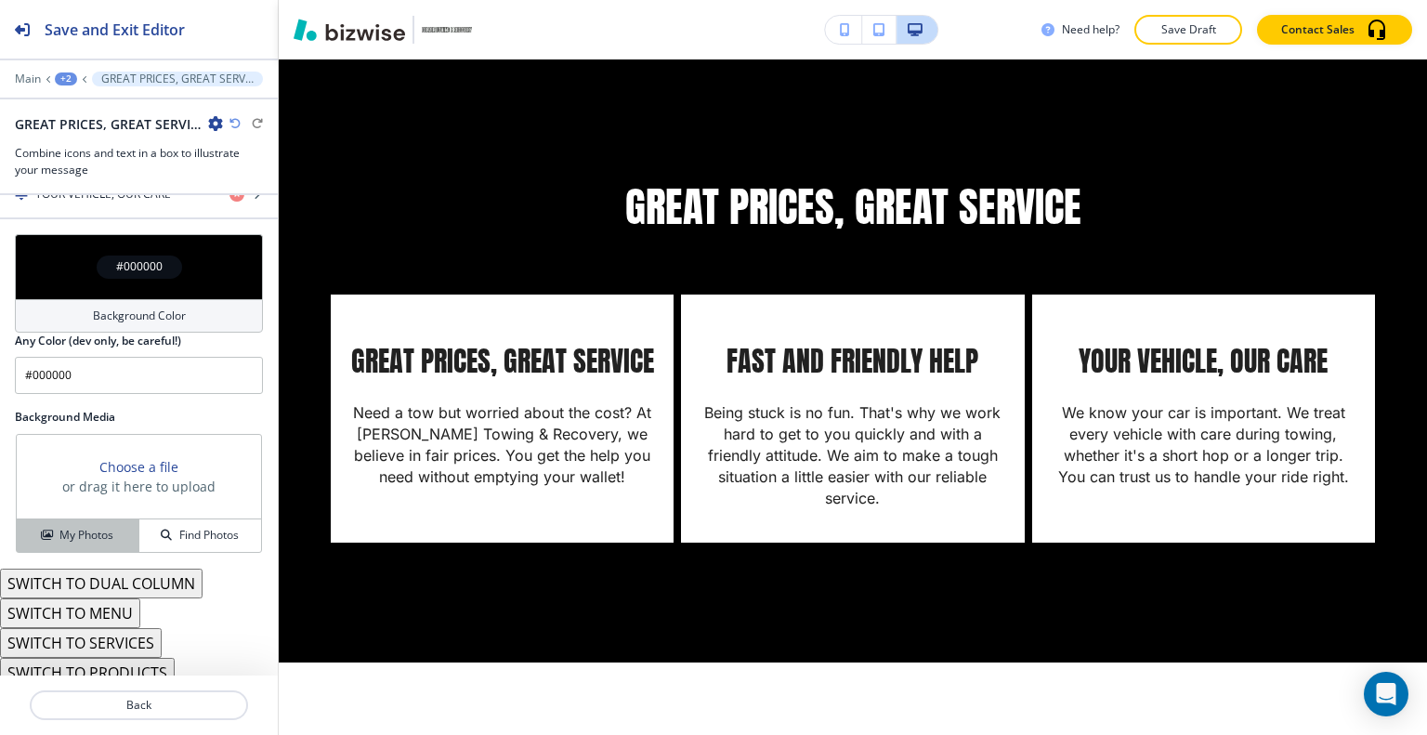
click at [82, 527] on h4 "My Photos" at bounding box center [86, 535] width 54 height 17
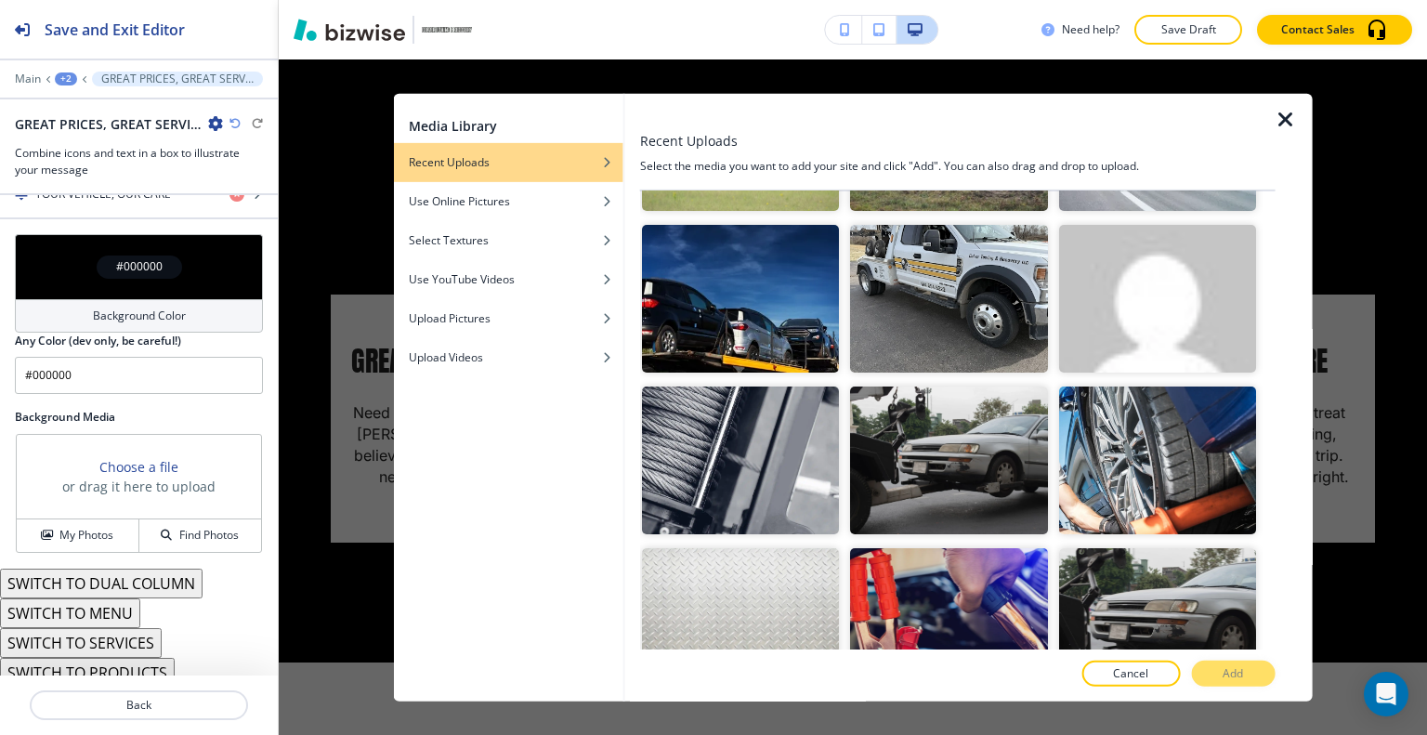
scroll to position [743, 0]
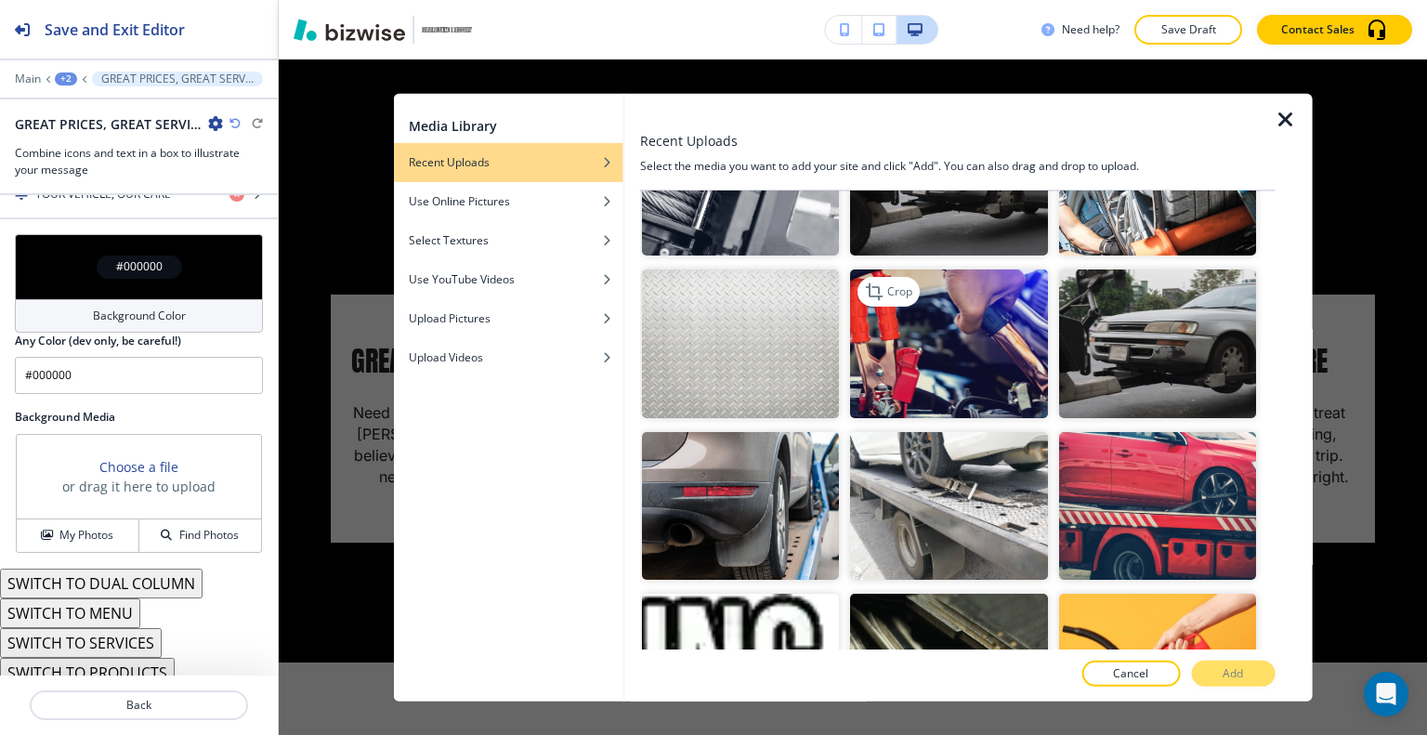
click at [1004, 359] on img "button" at bounding box center [948, 343] width 197 height 148
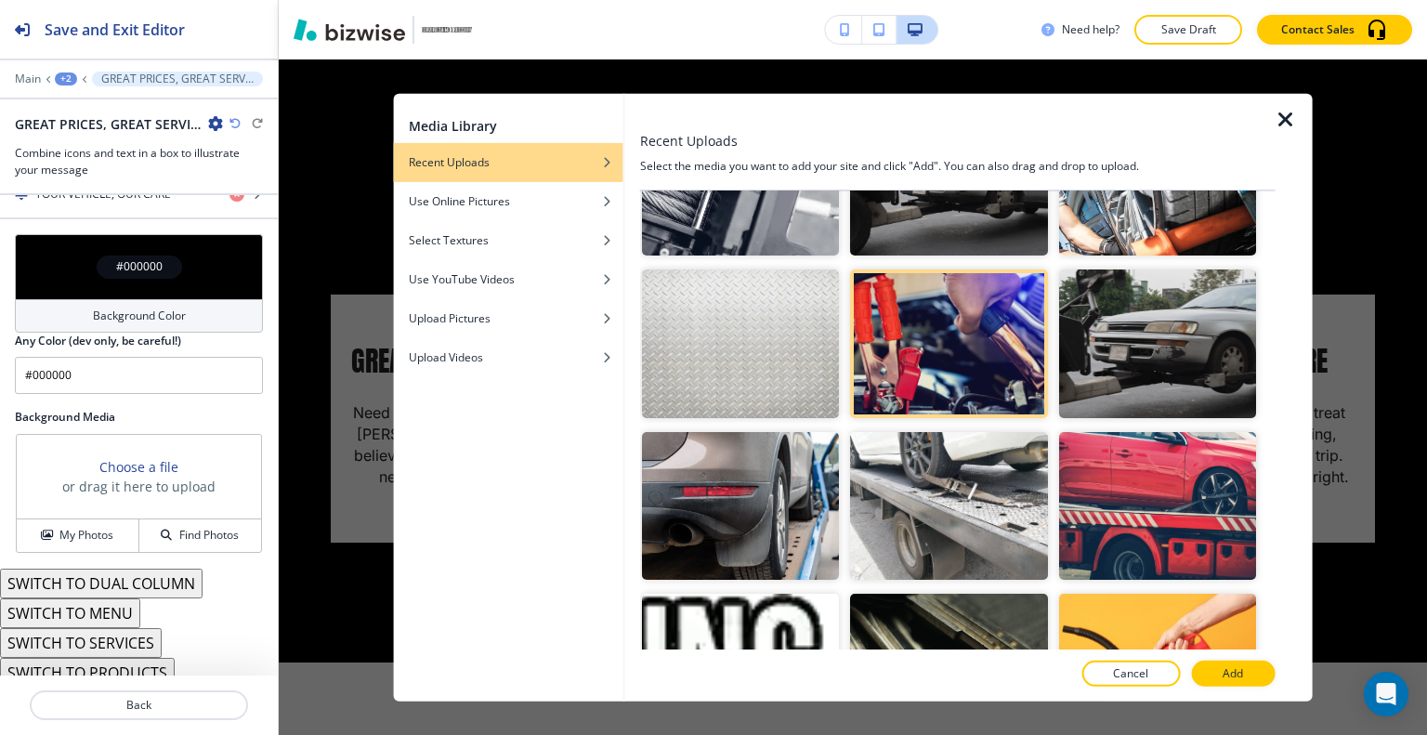
scroll to position [977, 0]
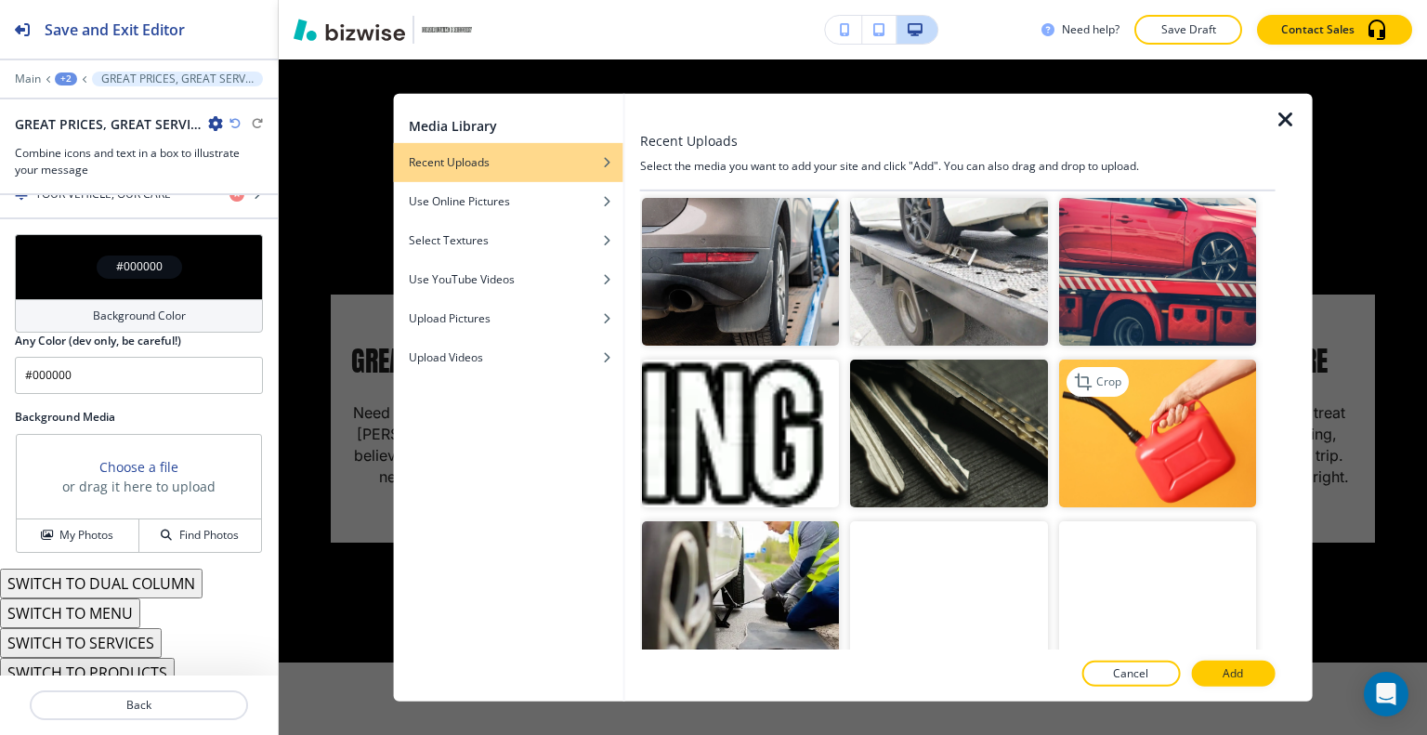
click at [1130, 415] on img "button" at bounding box center [1156, 433] width 197 height 148
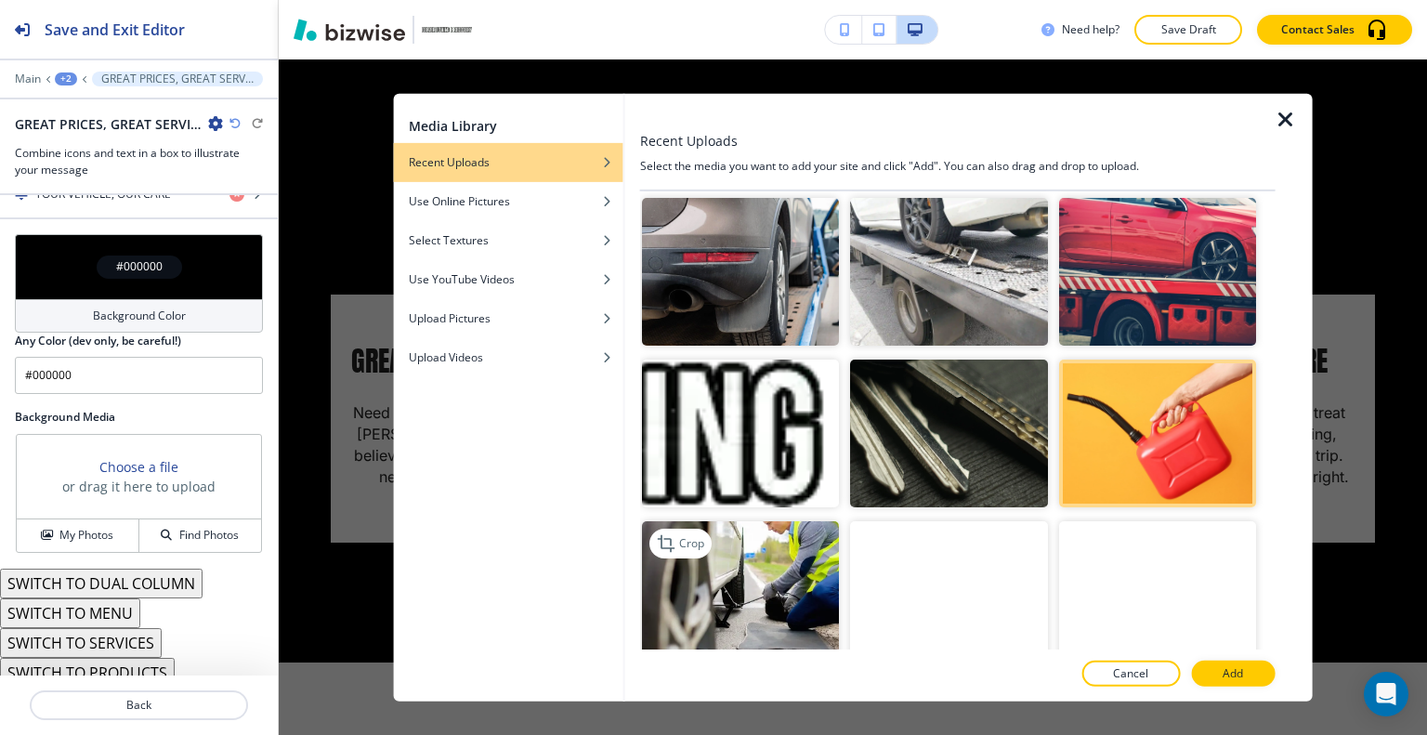
click at [768, 577] on img "button" at bounding box center [740, 595] width 197 height 148
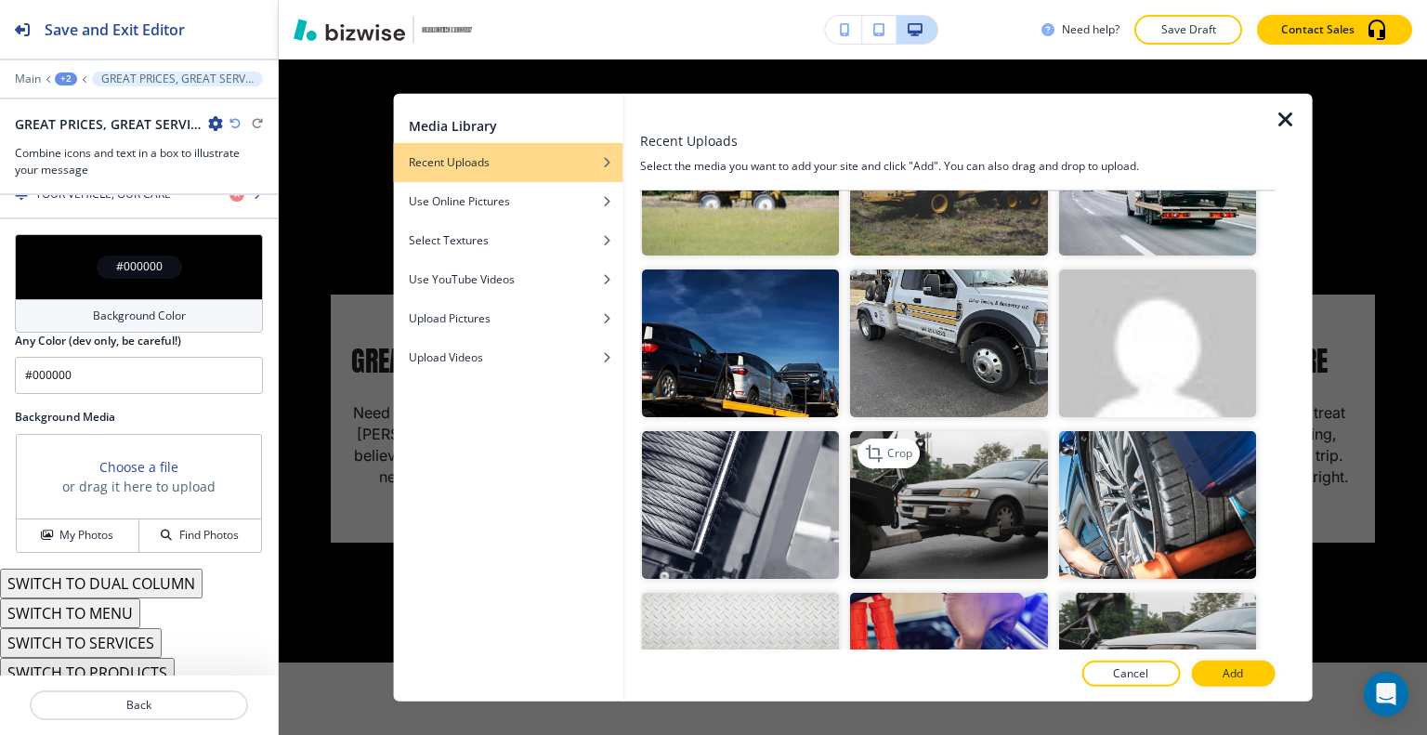
scroll to position [327, 0]
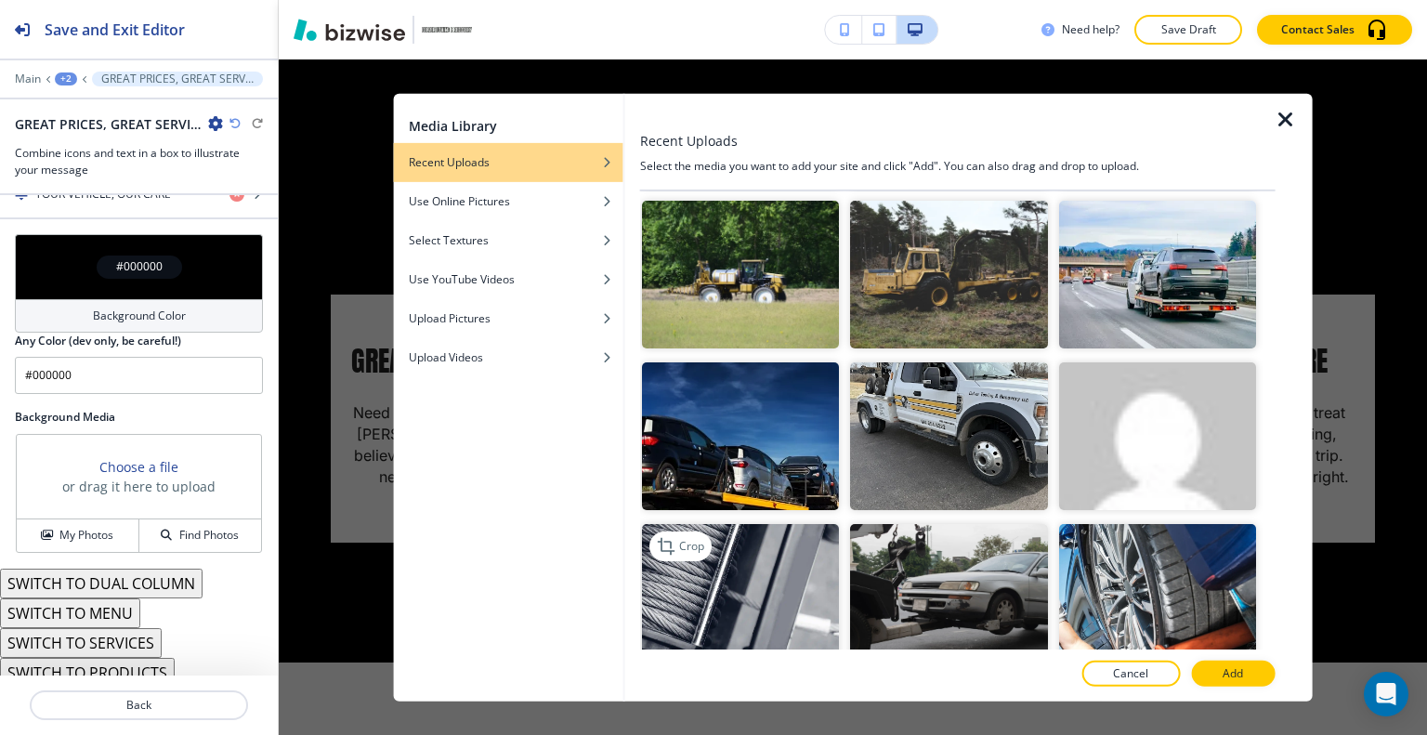
click at [768, 545] on img "button" at bounding box center [740, 598] width 197 height 148
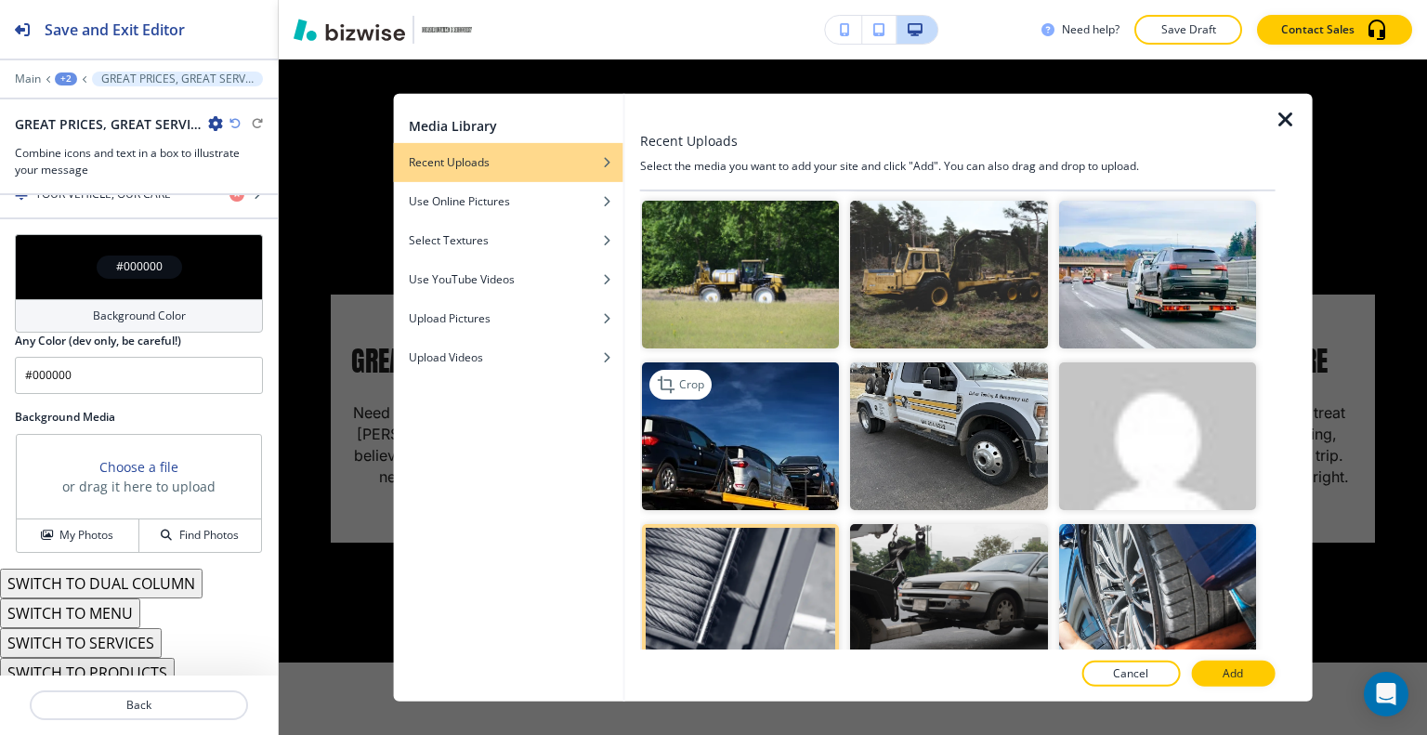
click at [775, 459] on img "button" at bounding box center [740, 436] width 197 height 148
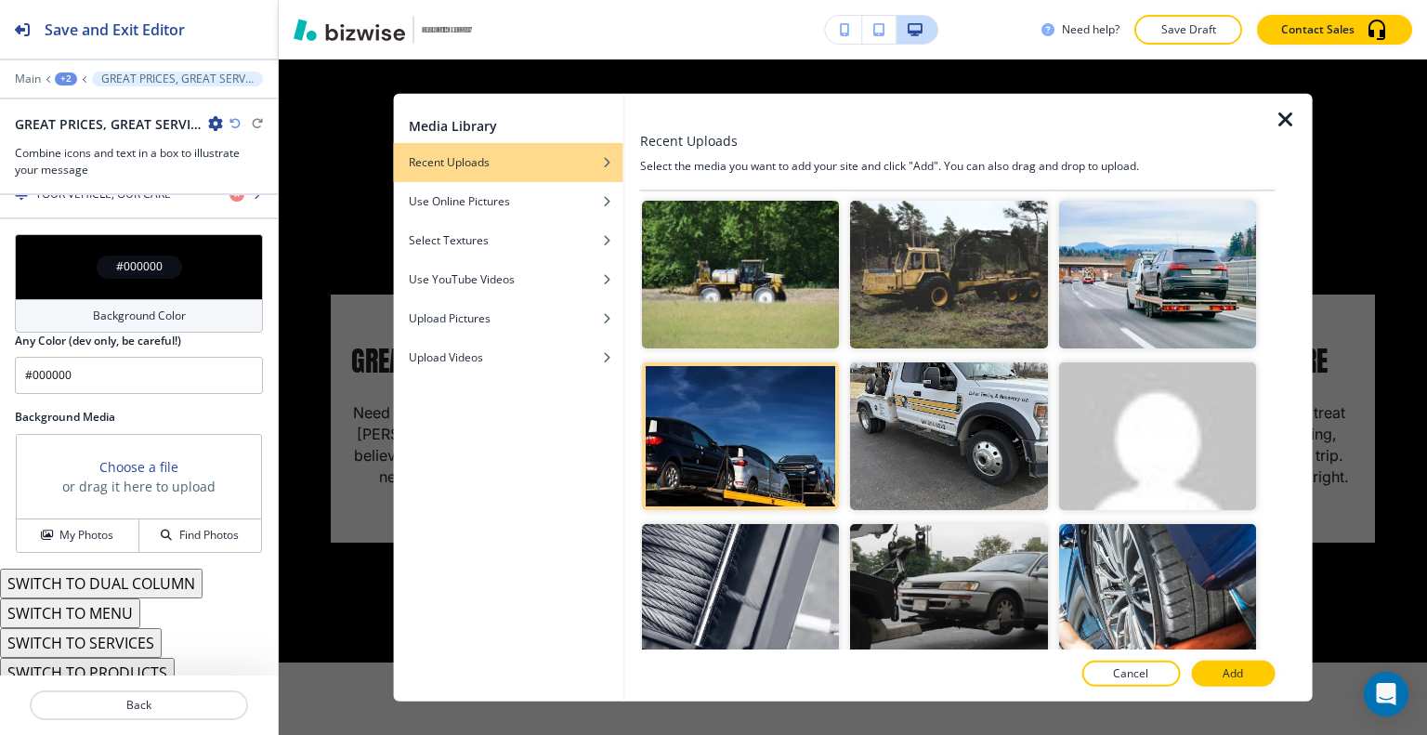
click at [1243, 677] on button "Add" at bounding box center [1233, 673] width 84 height 26
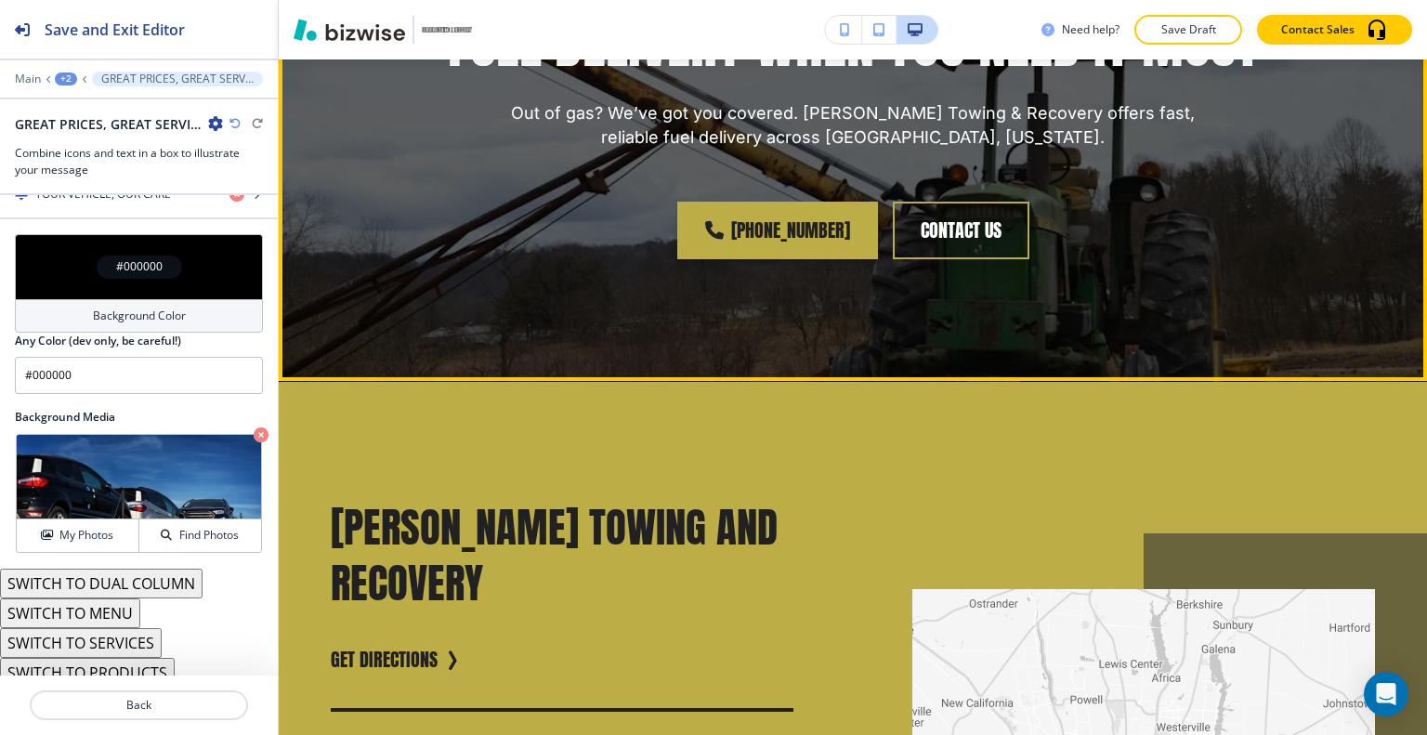
scroll to position [2148, 0]
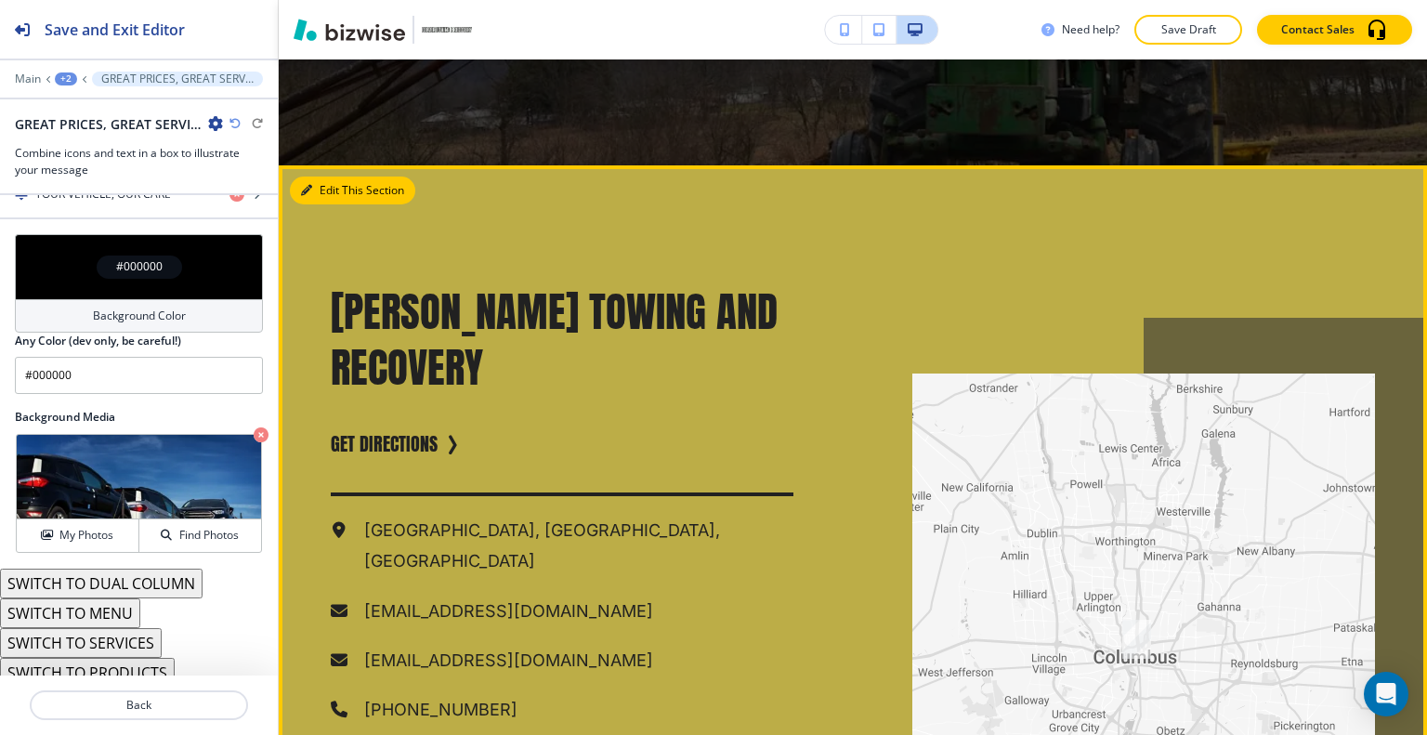
click at [336, 199] on button "Edit This Section" at bounding box center [352, 190] width 125 height 28
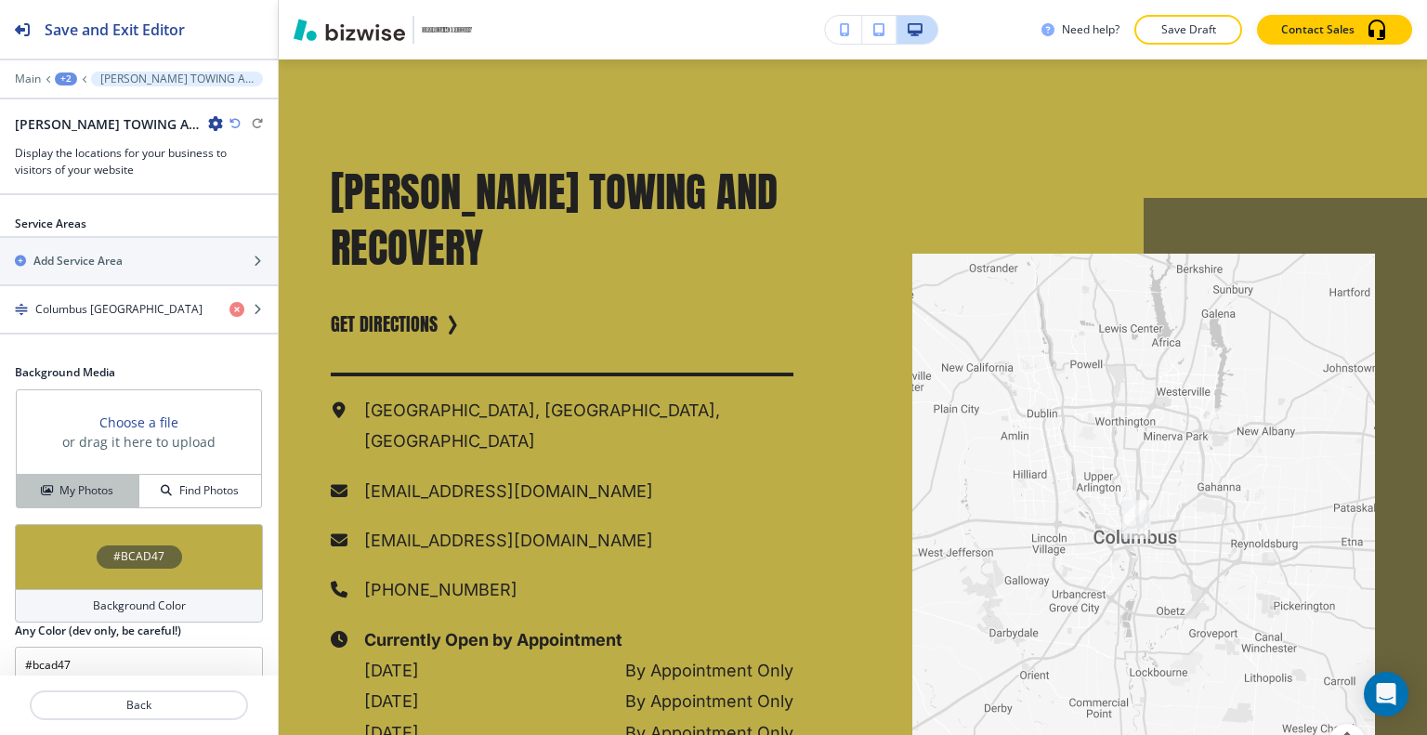
scroll to position [761, 0]
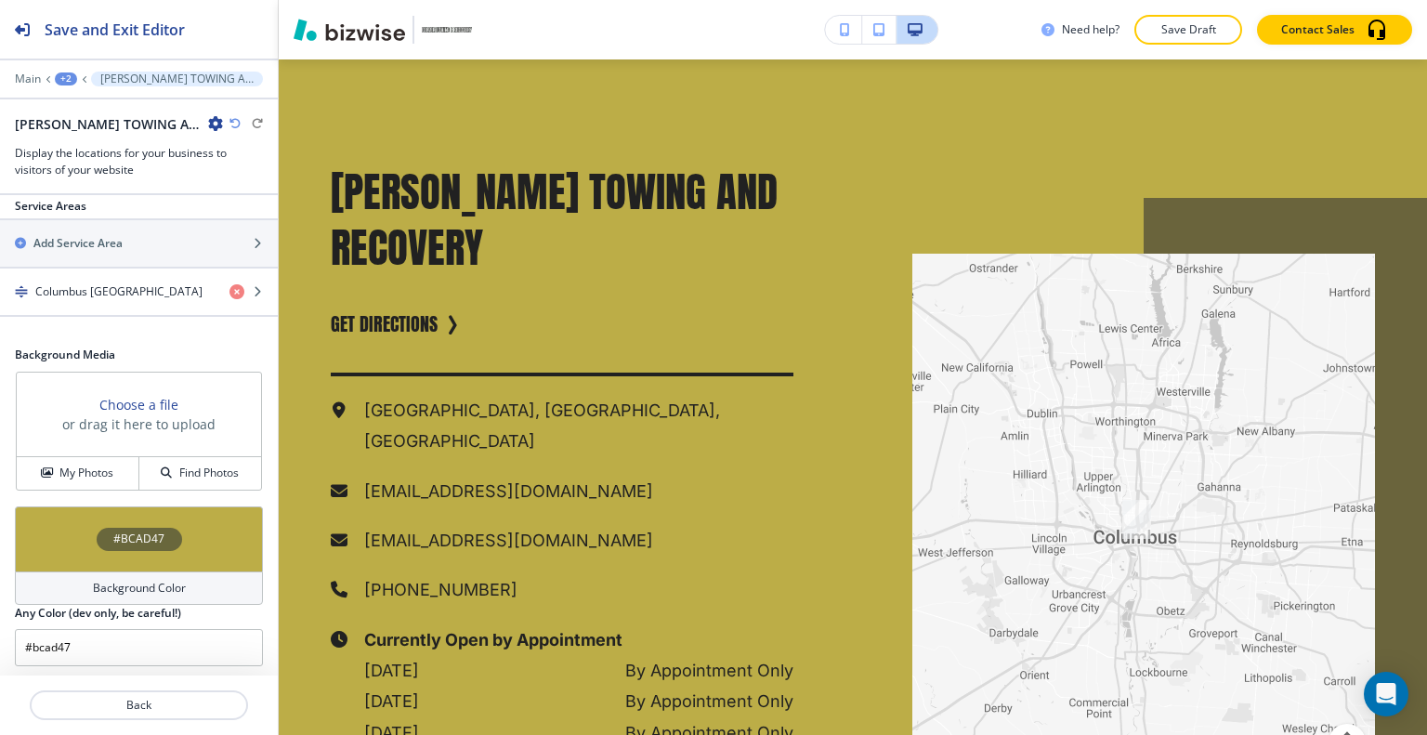
click at [80, 489] on div "Background Media Choose a file or drag it here to upload My Photos Find Photos" at bounding box center [139, 426] width 278 height 160
click at [71, 514] on div "#BCAD47" at bounding box center [139, 538] width 248 height 65
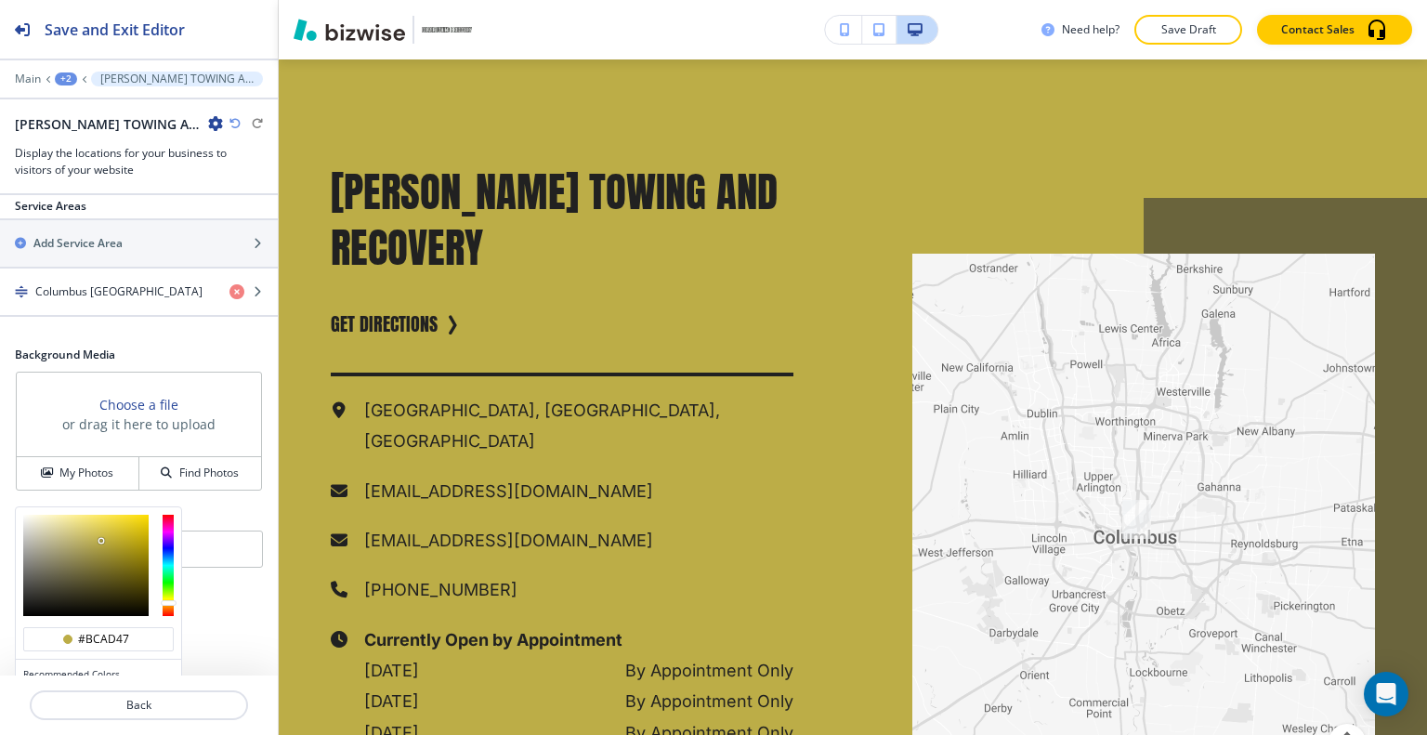
scroll to position [849, 0]
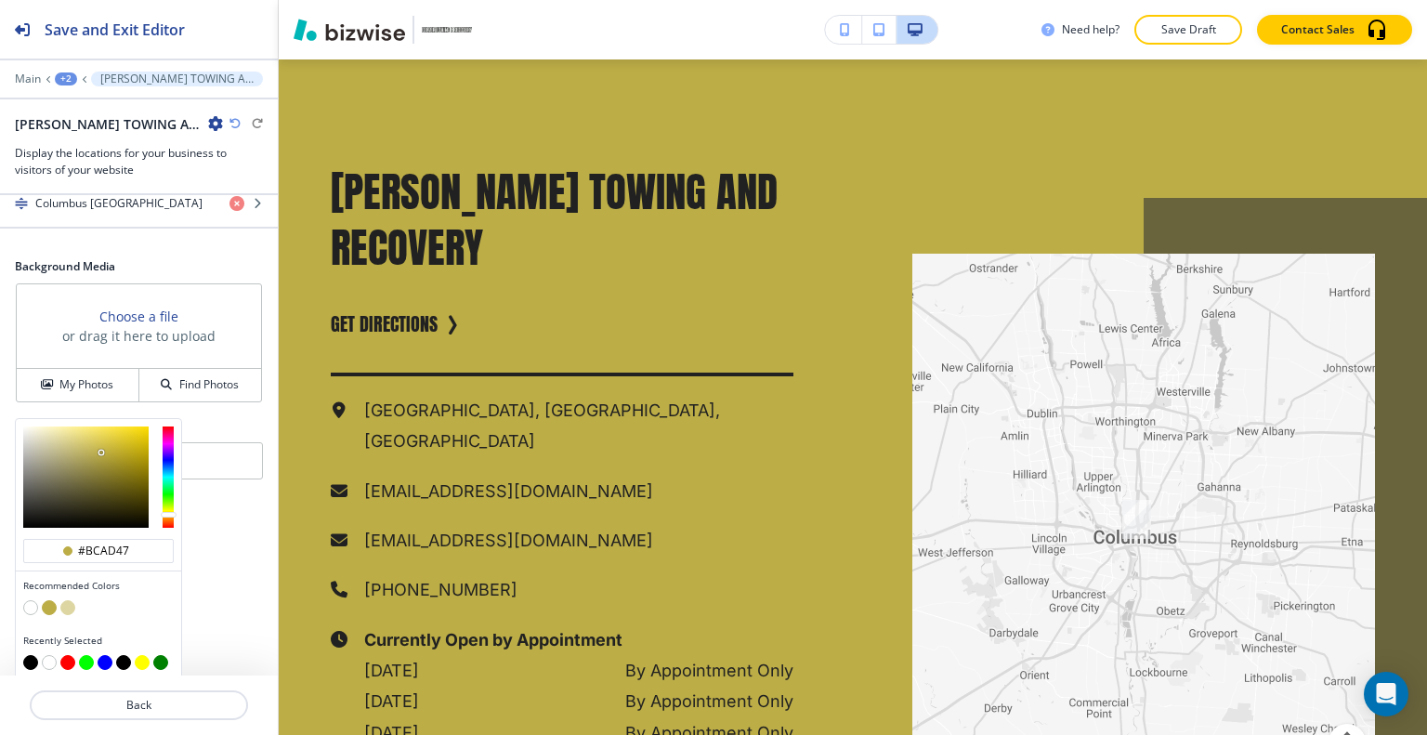
click at [27, 600] on button "button" at bounding box center [30, 607] width 15 height 15
type input "#FFFFFF"
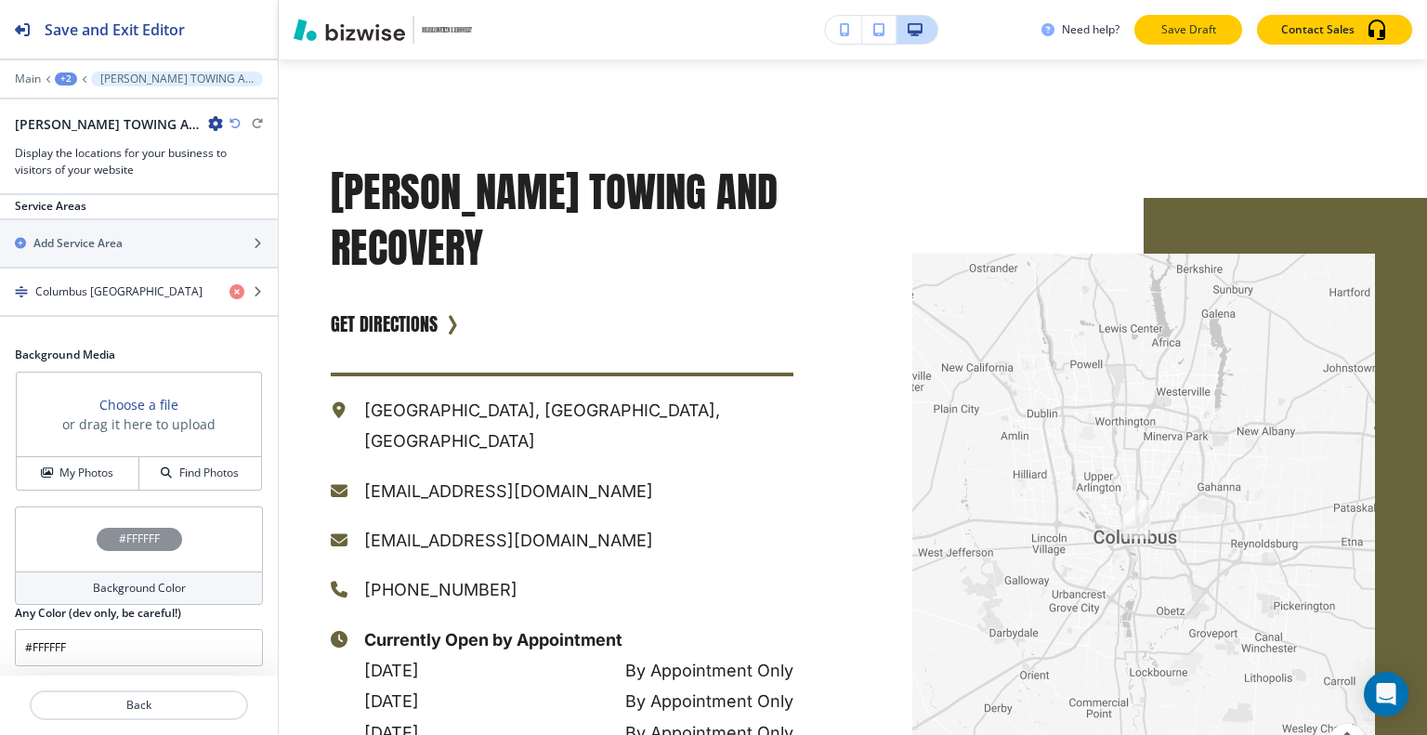
click at [1189, 55] on div "Need help? Save Draft Contact Sales" at bounding box center [853, 29] width 1148 height 59
click at [1187, 25] on p "Save Draft" at bounding box center [1187, 29] width 59 height 17
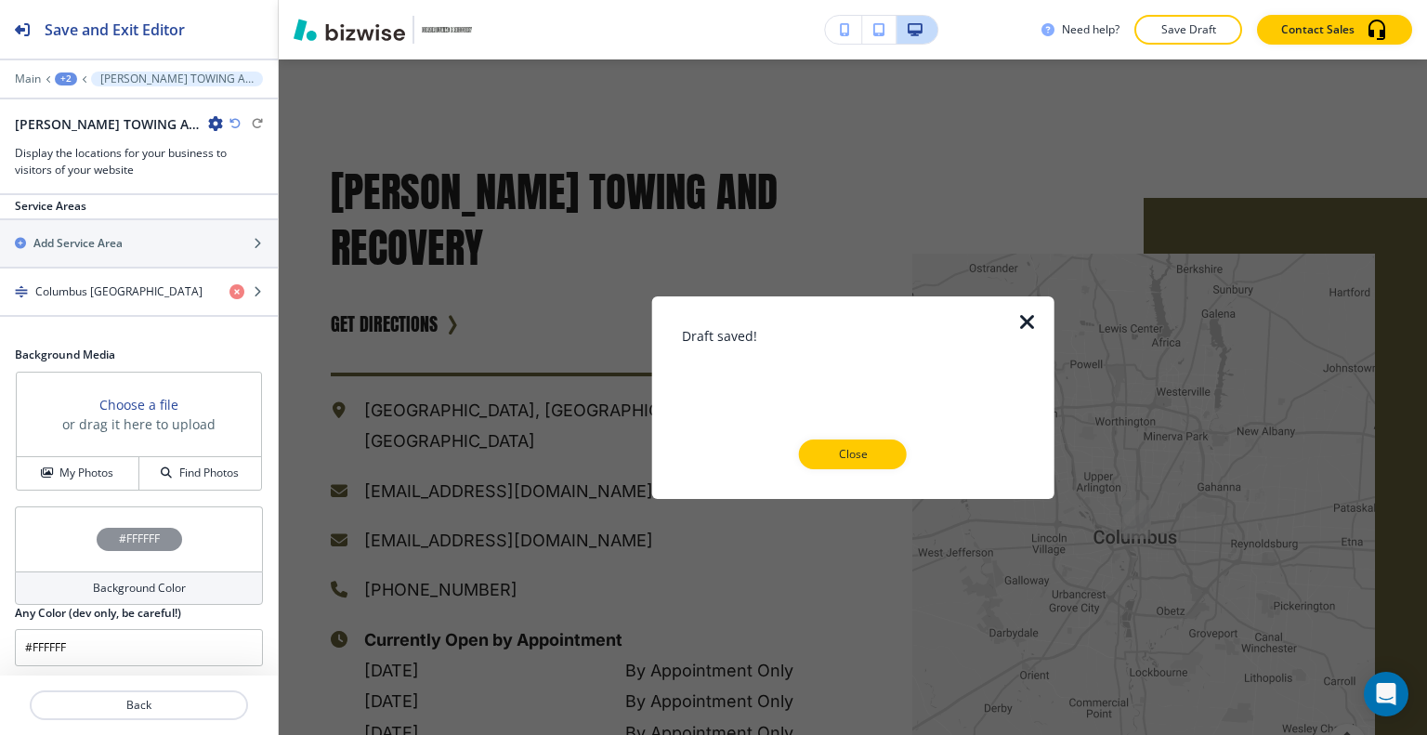
click at [869, 470] on div at bounding box center [853, 484] width 343 height 30
drag, startPoint x: 907, startPoint y: 454, endPoint x: 903, endPoint y: 464, distance: 10.0
click at [906, 457] on div "Close" at bounding box center [853, 454] width 343 height 30
click at [890, 456] on button "Close" at bounding box center [853, 454] width 108 height 30
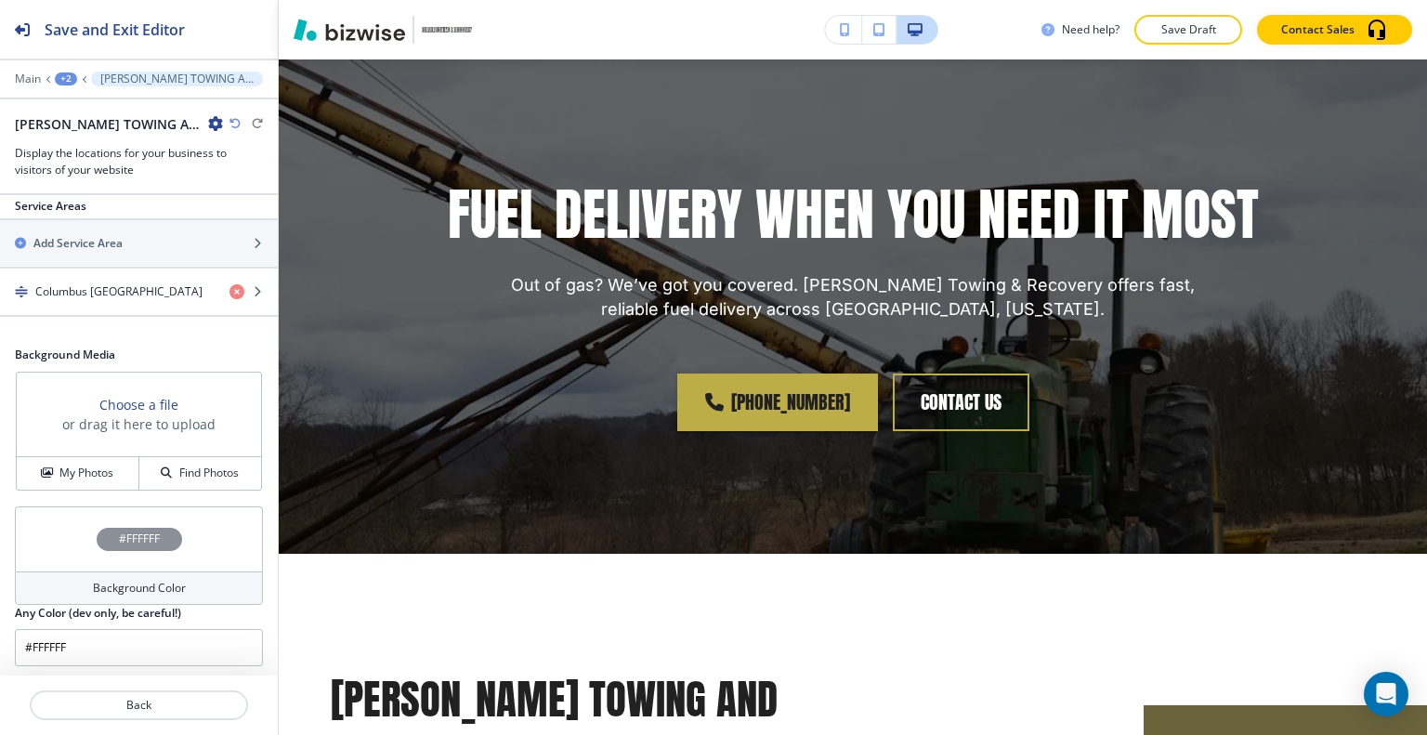
scroll to position [0, 0]
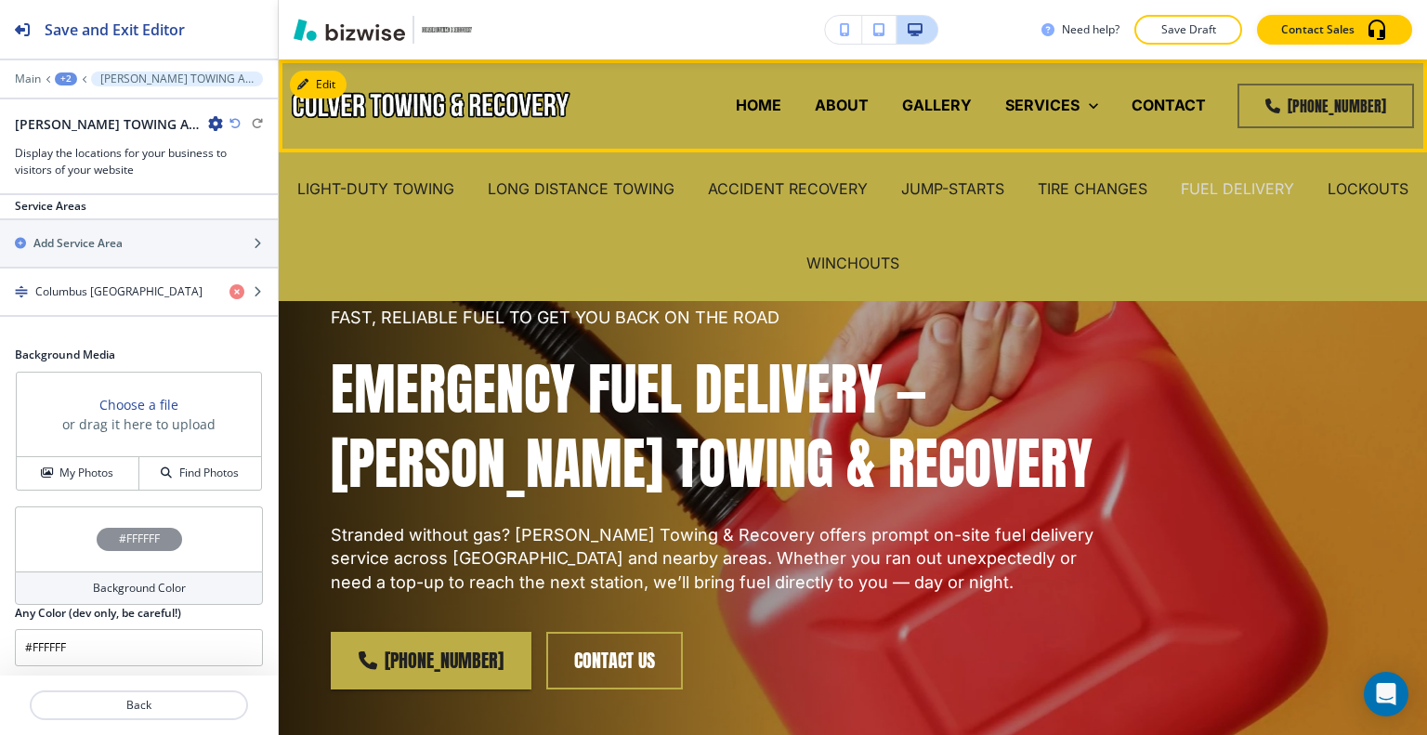
click at [1286, 181] on p "FUEL DELIVERY" at bounding box center [1237, 188] width 113 height 21
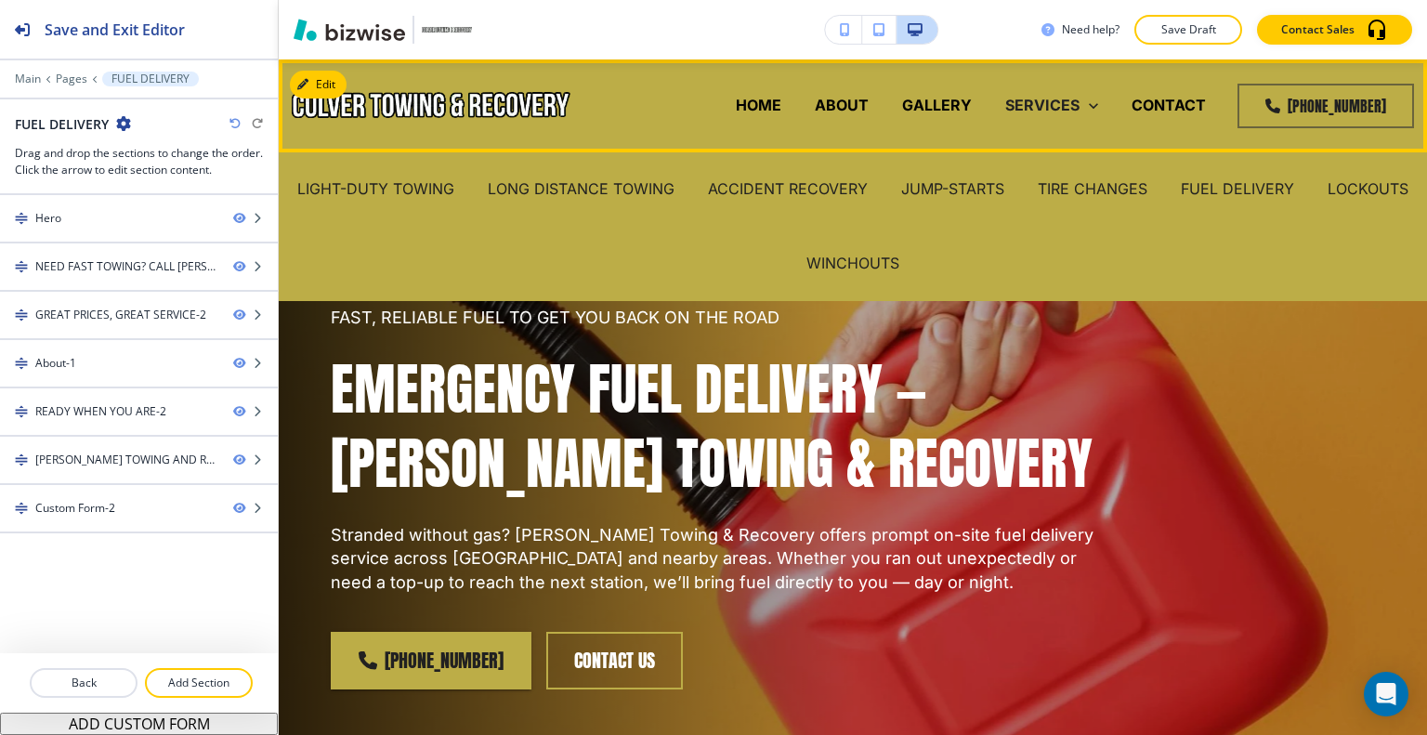
click at [1080, 96] on link "SERVICES" at bounding box center [1051, 105] width 93 height 21
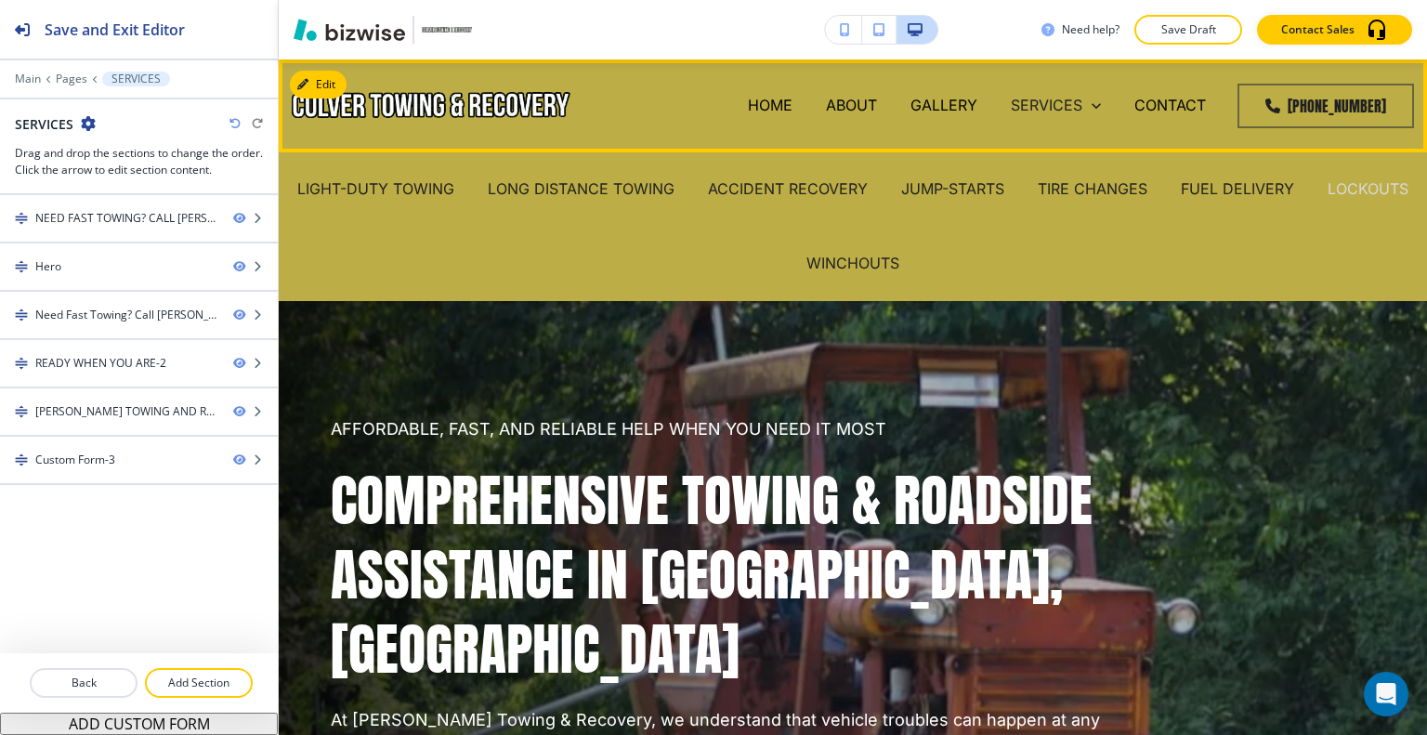
click at [1327, 200] on p "LOCKOUTS" at bounding box center [1367, 188] width 81 height 21
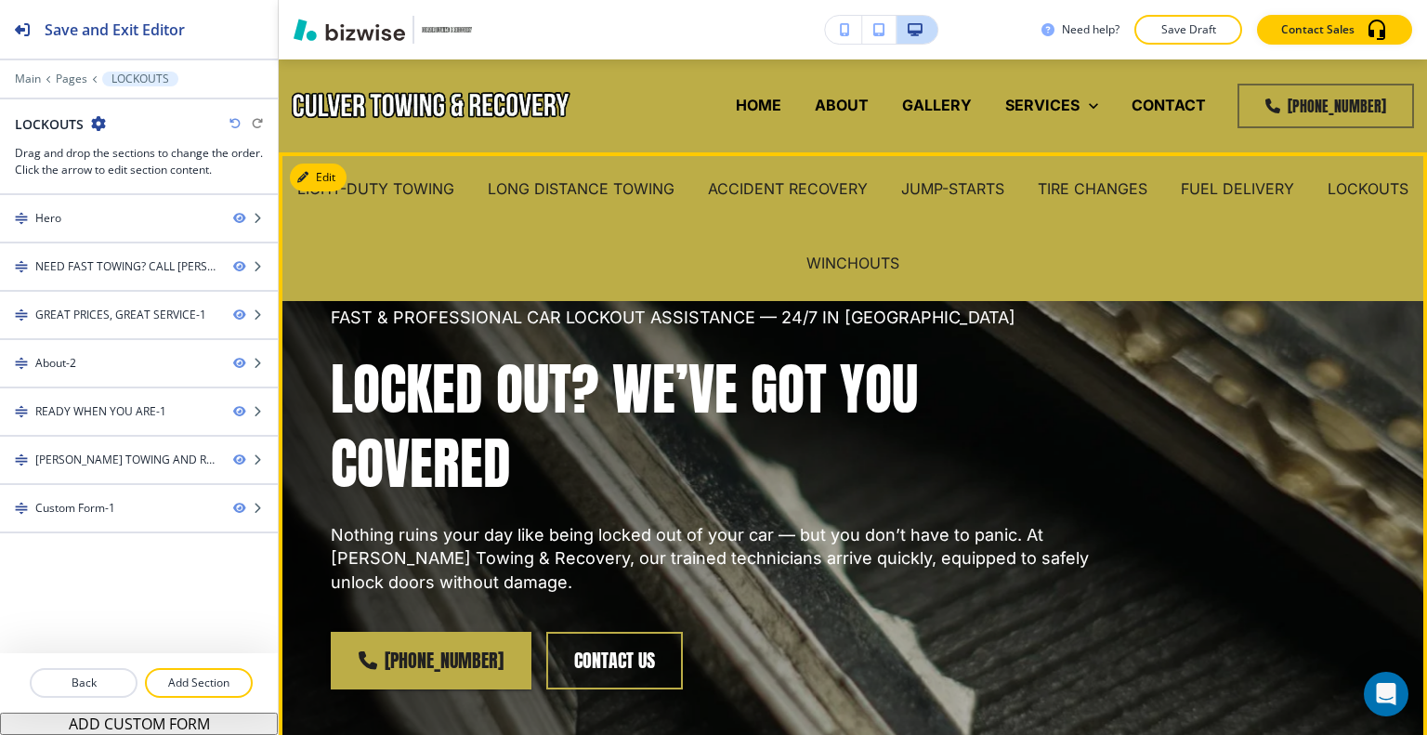
click at [1058, 345] on div "FAST & PROFESSIONAL CAR LOCKOUT ASSISTANCE — 24/7 IN COLUMBUS LOCKED OUT? WE’VE…" at bounding box center [717, 450] width 772 height 289
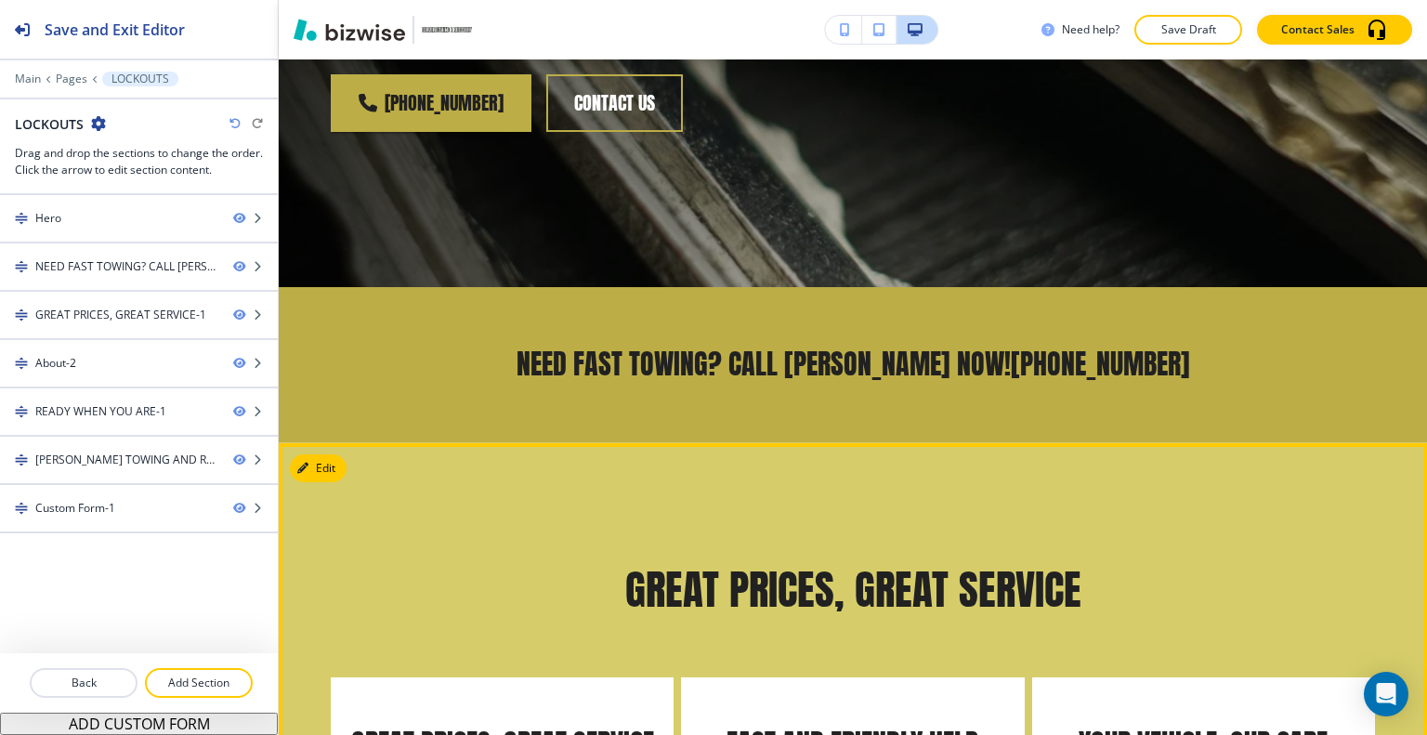
scroll to position [836, 0]
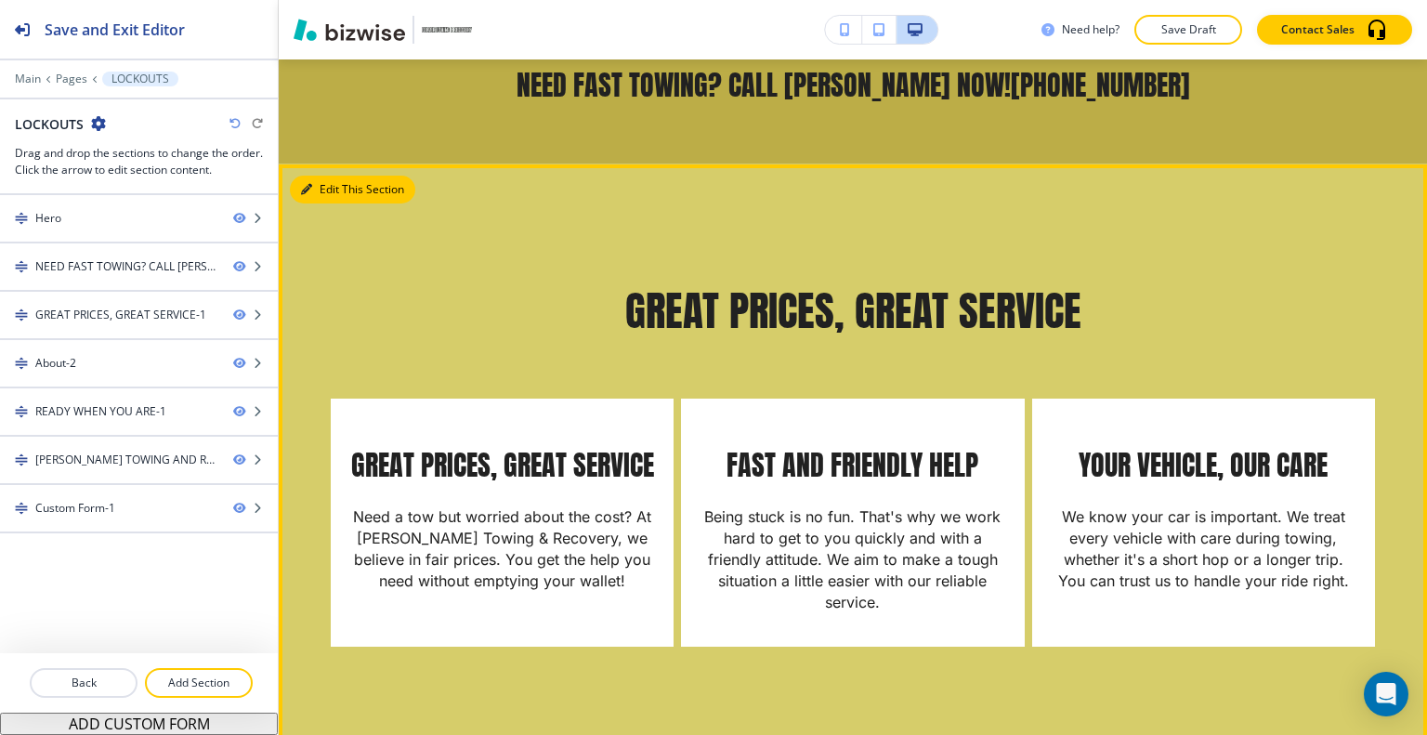
drag, startPoint x: 334, startPoint y: 186, endPoint x: 338, endPoint y: 203, distance: 18.0
click at [334, 189] on button "Edit This Section" at bounding box center [352, 190] width 125 height 28
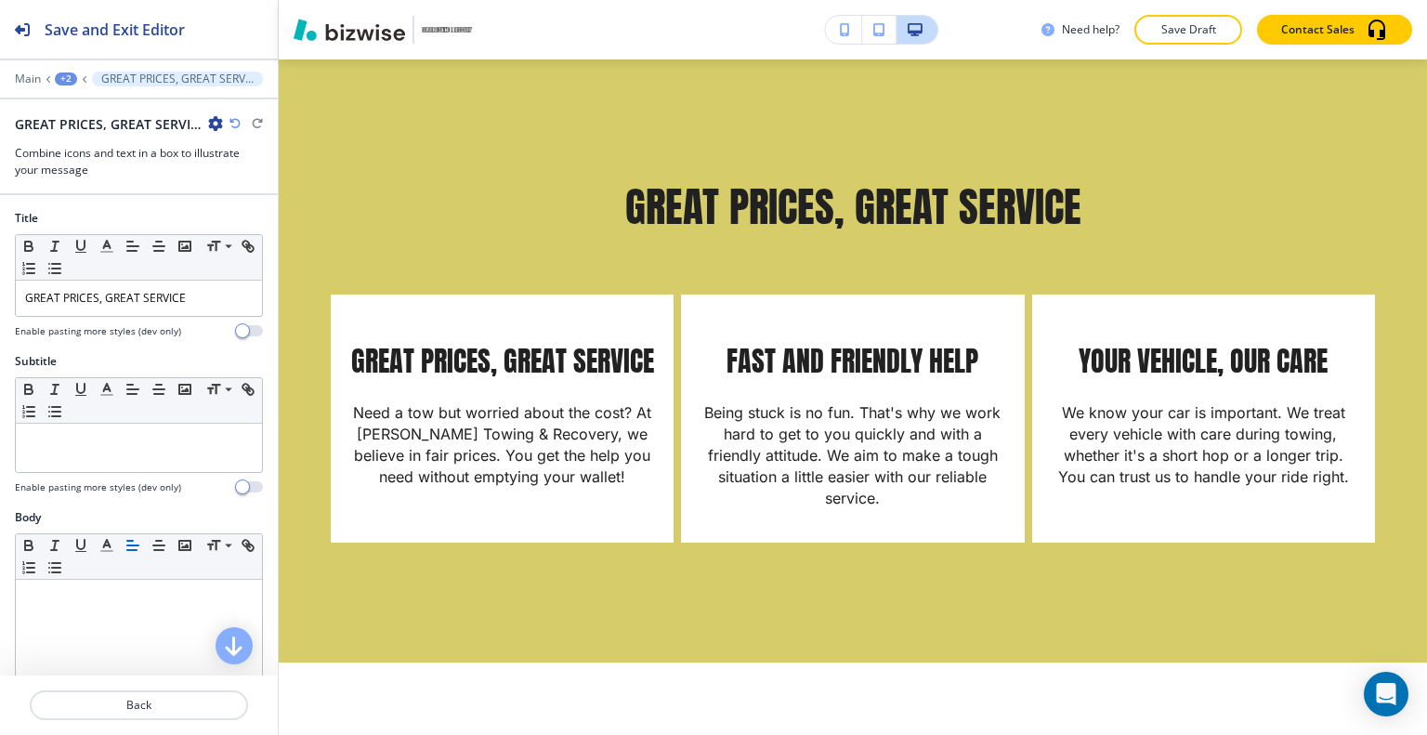
scroll to position [743, 0]
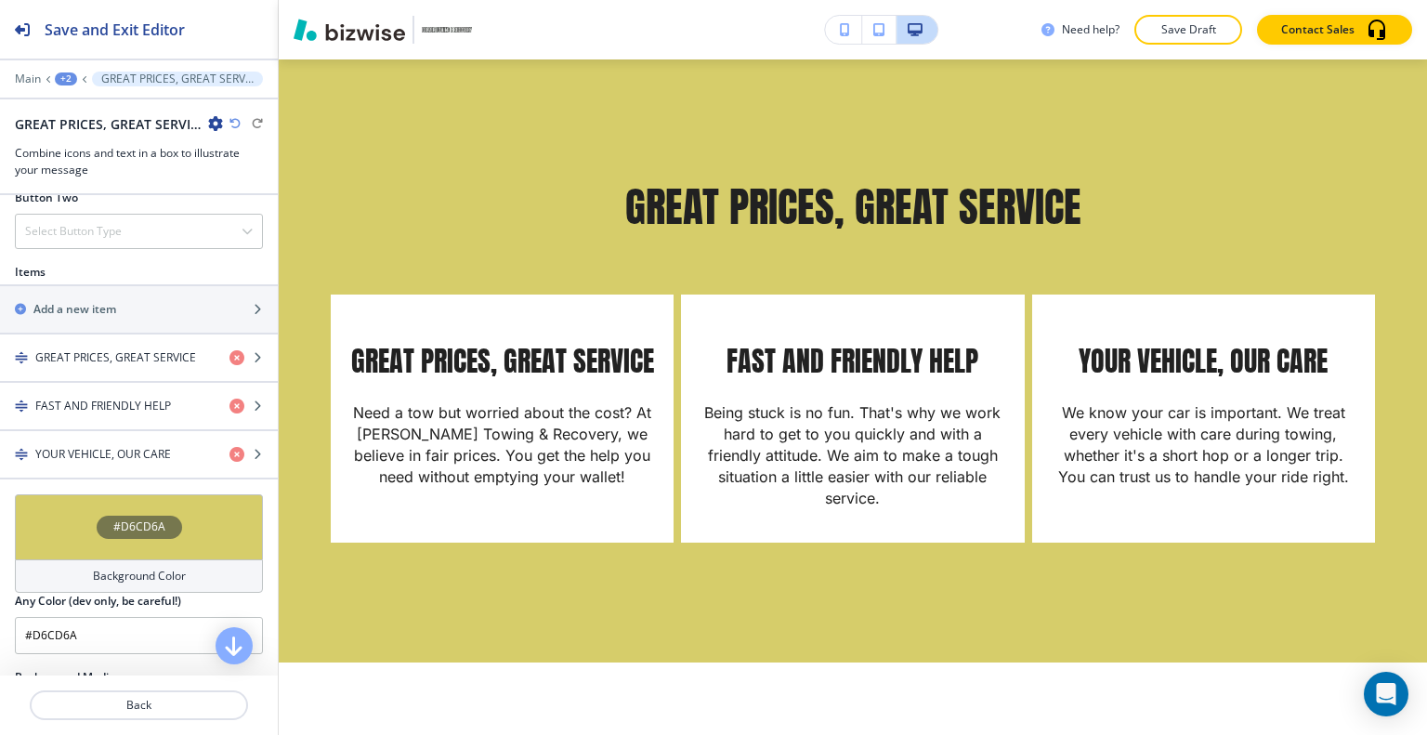
click at [56, 510] on div "#D6CD6A" at bounding box center [139, 526] width 248 height 65
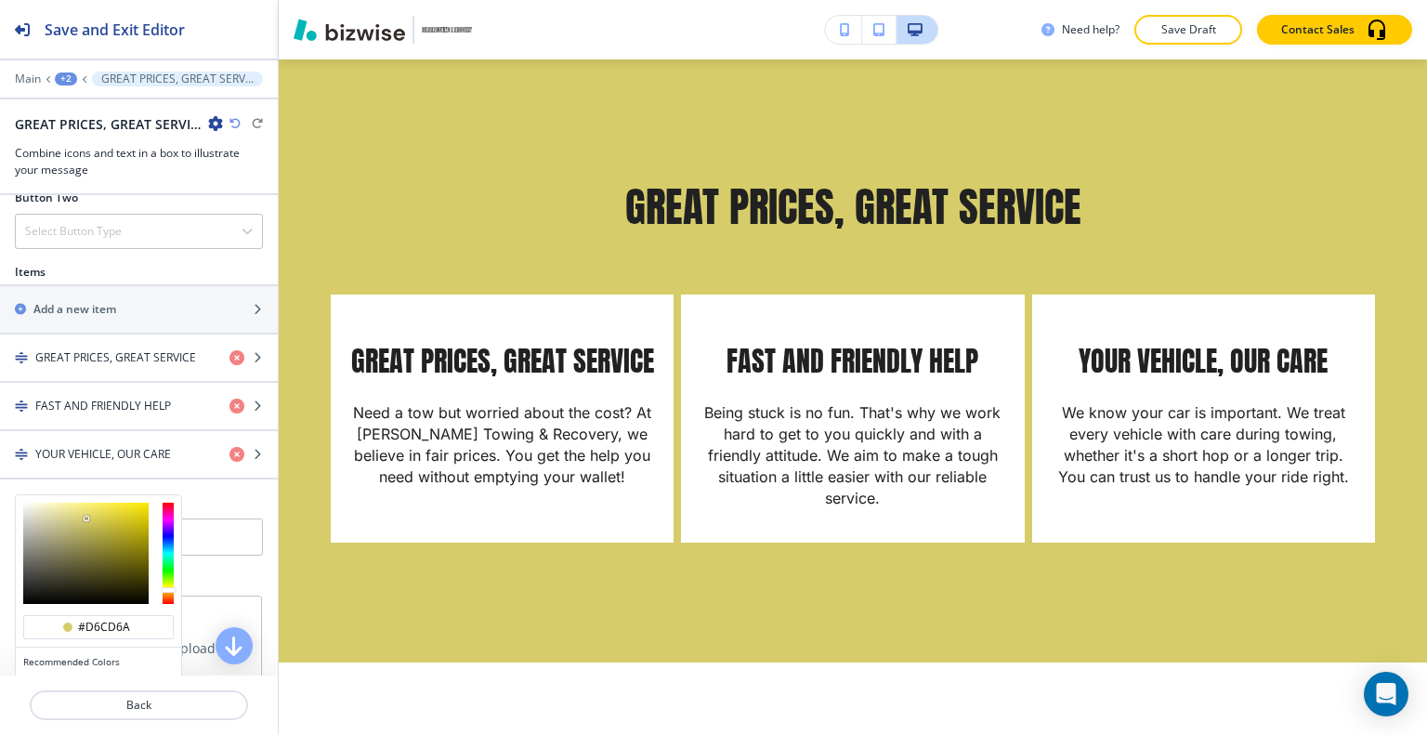
scroll to position [910, 0]
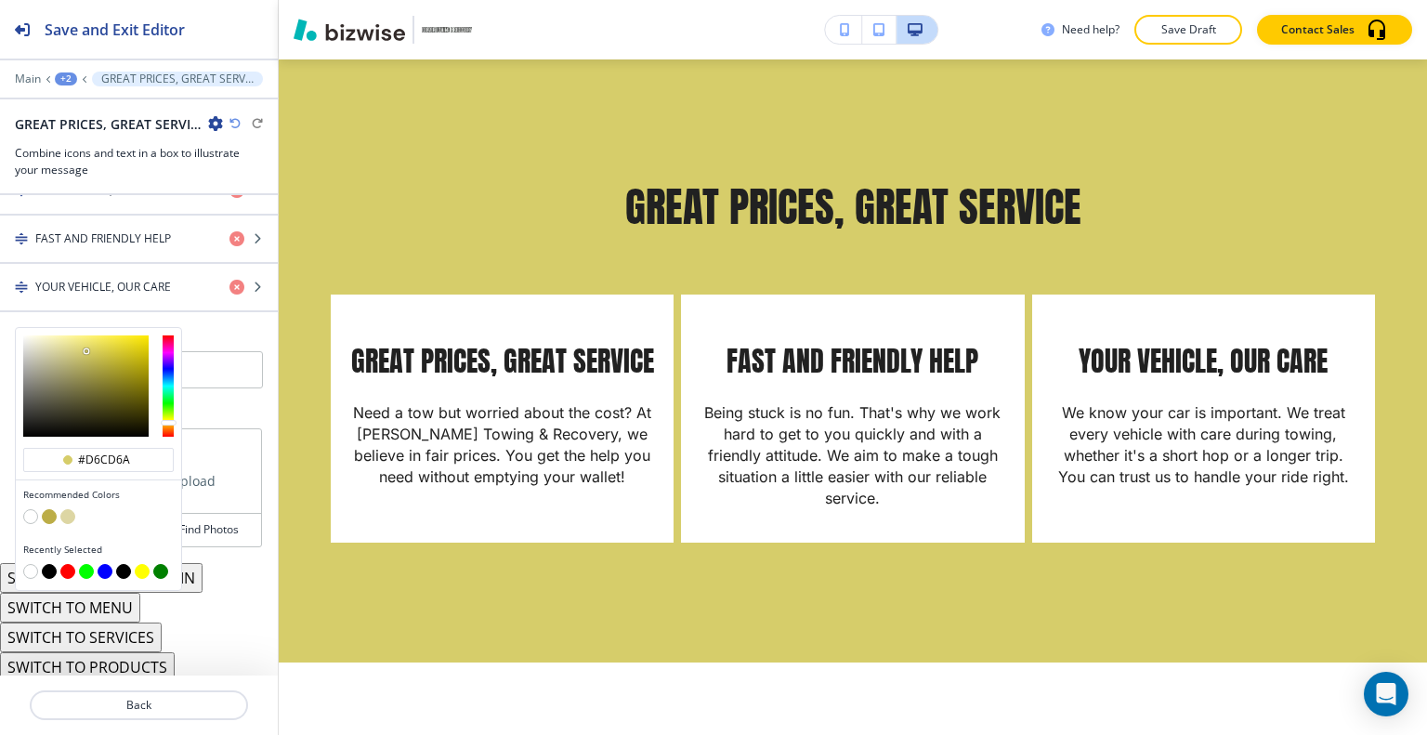
click at [47, 564] on button "button" at bounding box center [49, 571] width 15 height 15
type input "#000000"
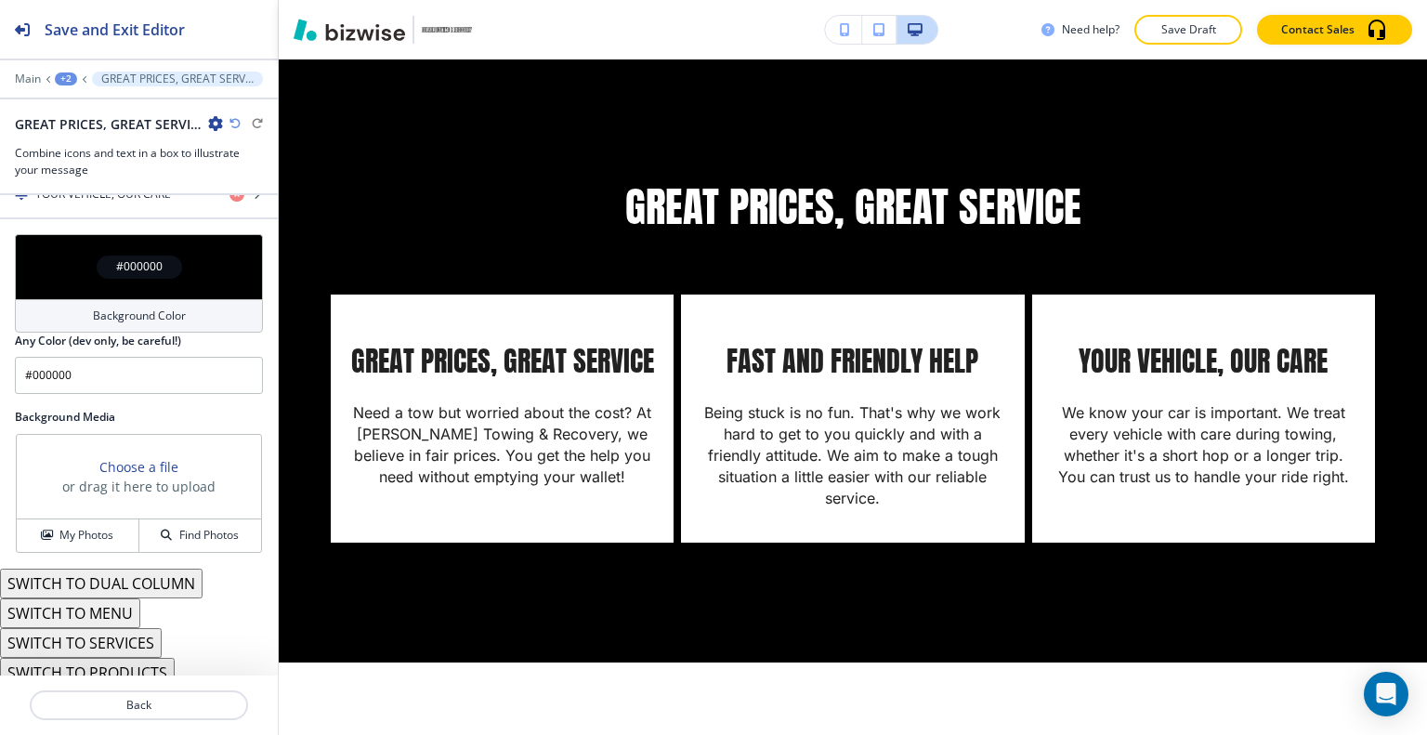
scroll to position [1009, 0]
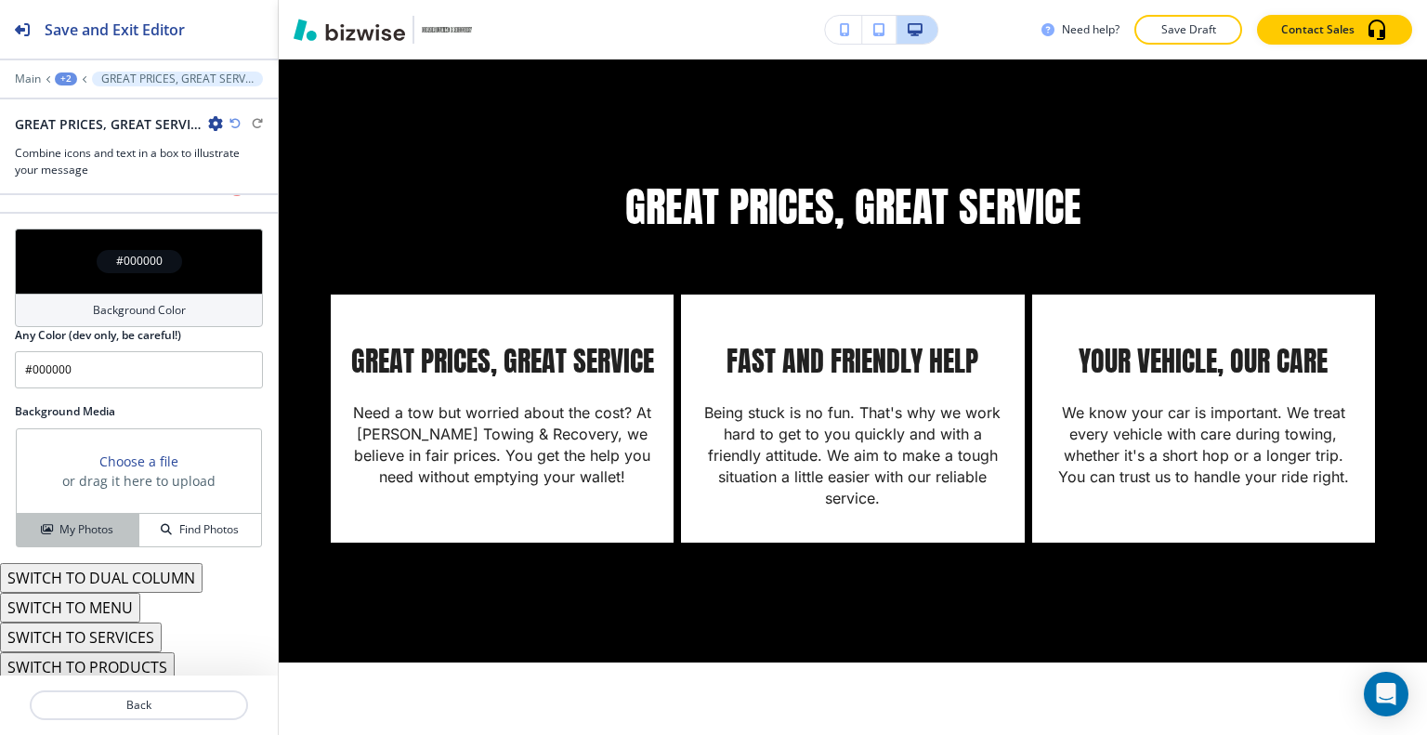
click at [93, 529] on h4 "My Photos" at bounding box center [86, 529] width 54 height 17
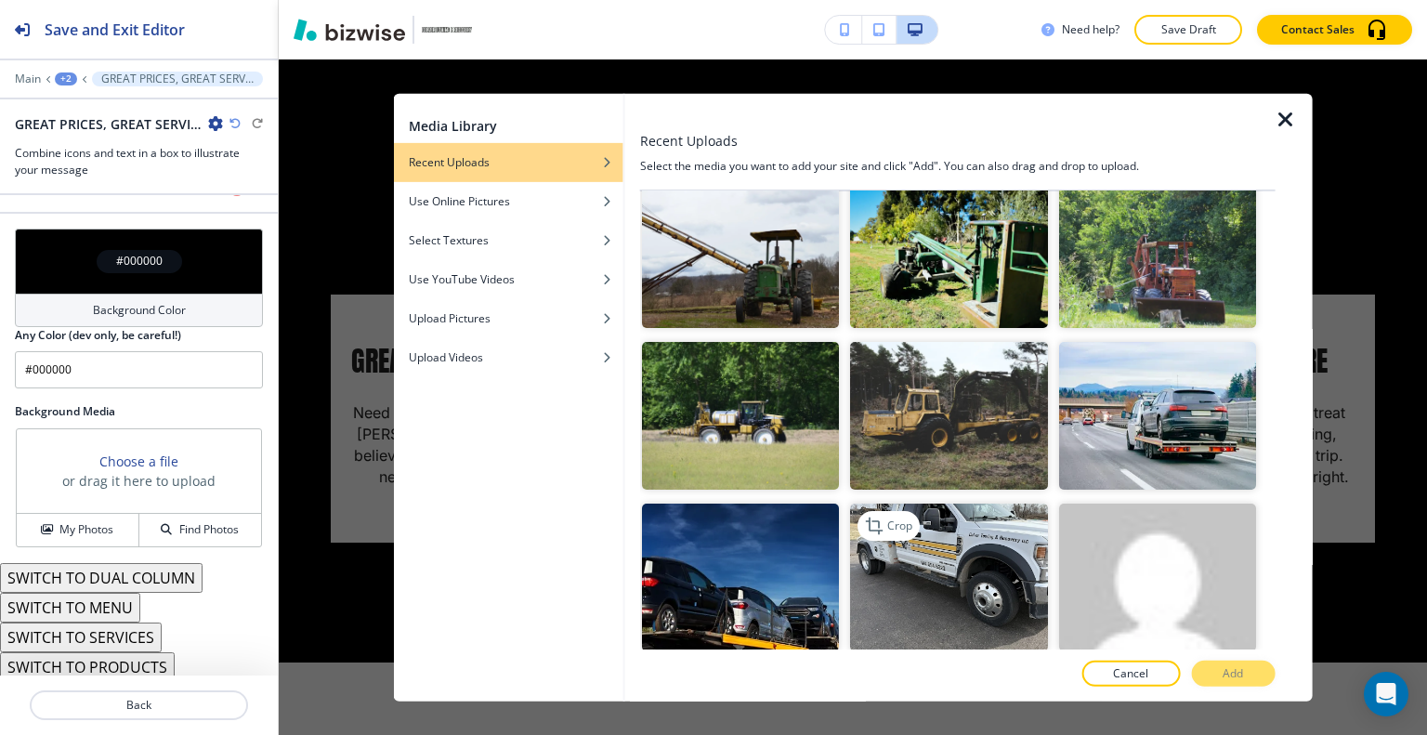
scroll to position [279, 0]
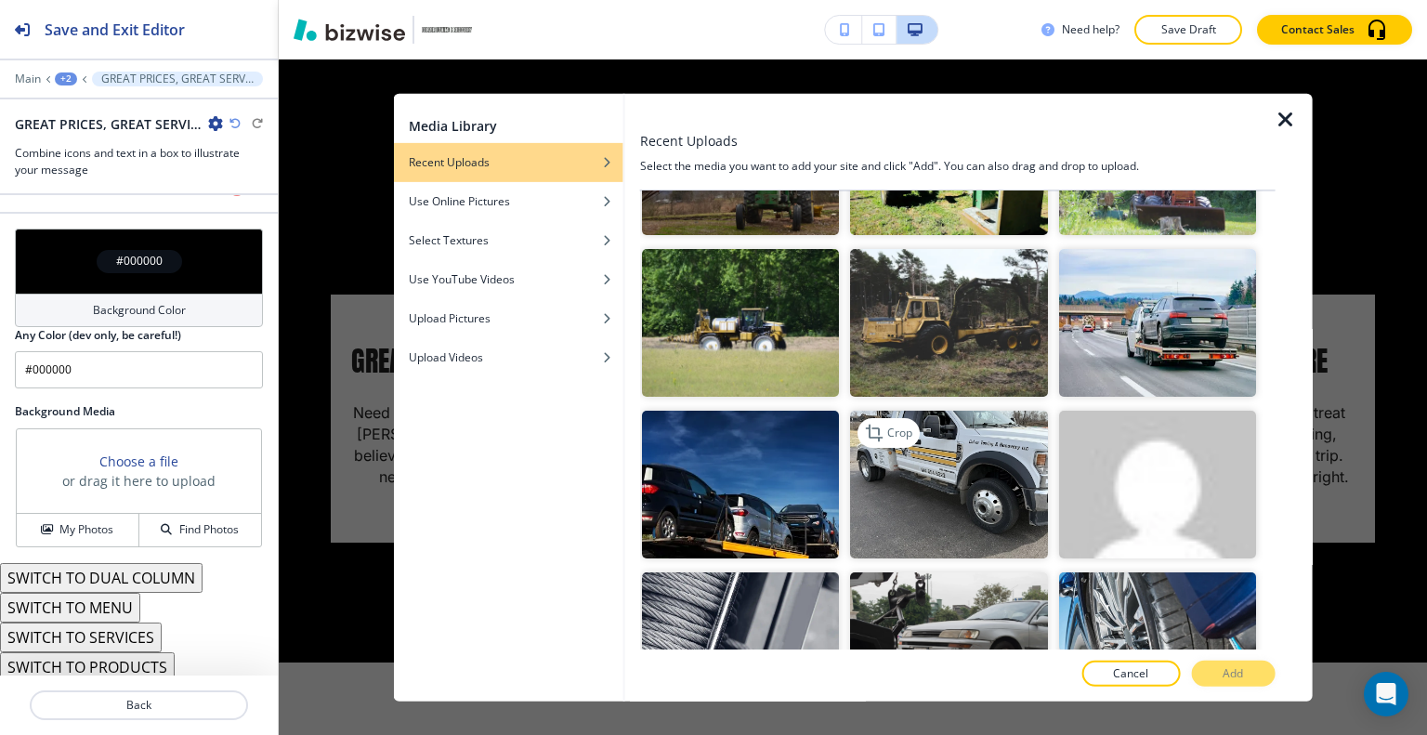
click at [965, 414] on img "button" at bounding box center [948, 485] width 197 height 148
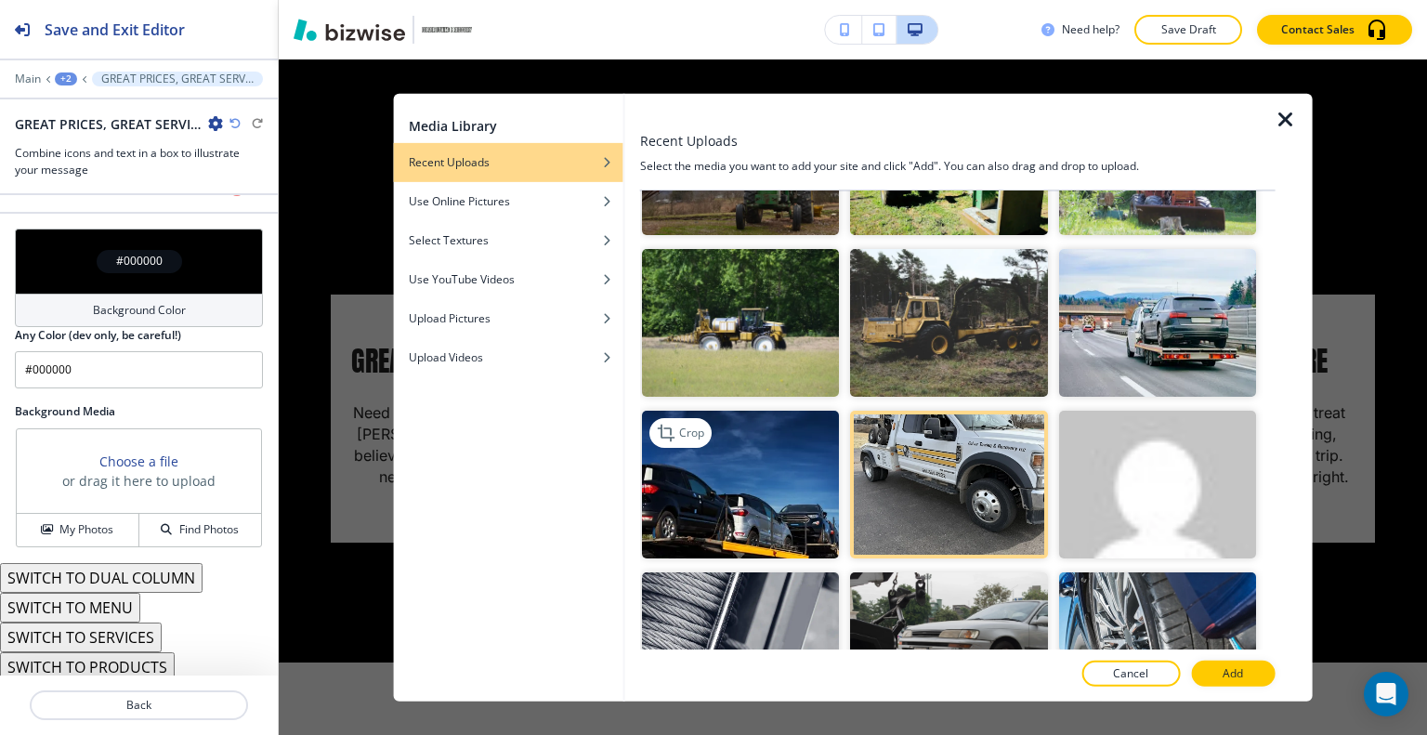
click at [788, 496] on img "button" at bounding box center [740, 485] width 197 height 148
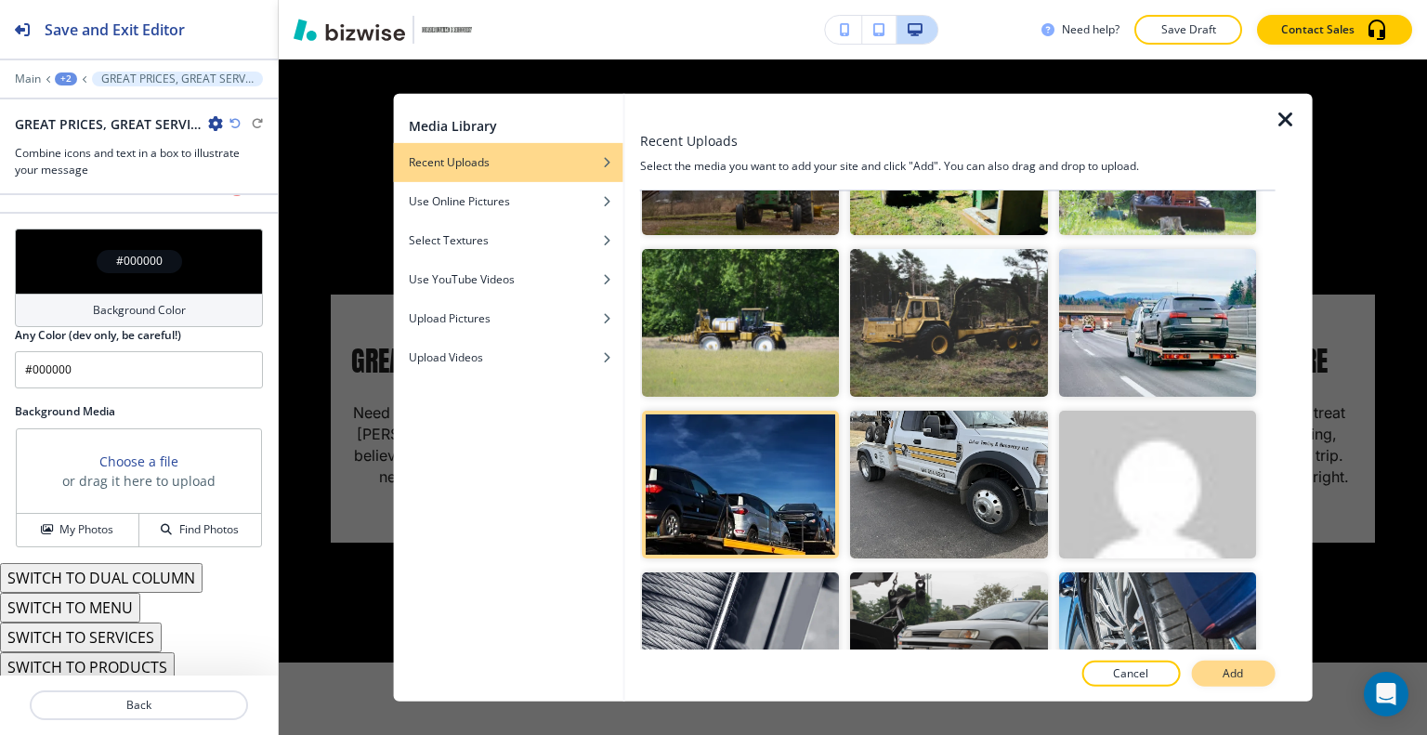
click at [1255, 683] on button "Add" at bounding box center [1233, 673] width 84 height 26
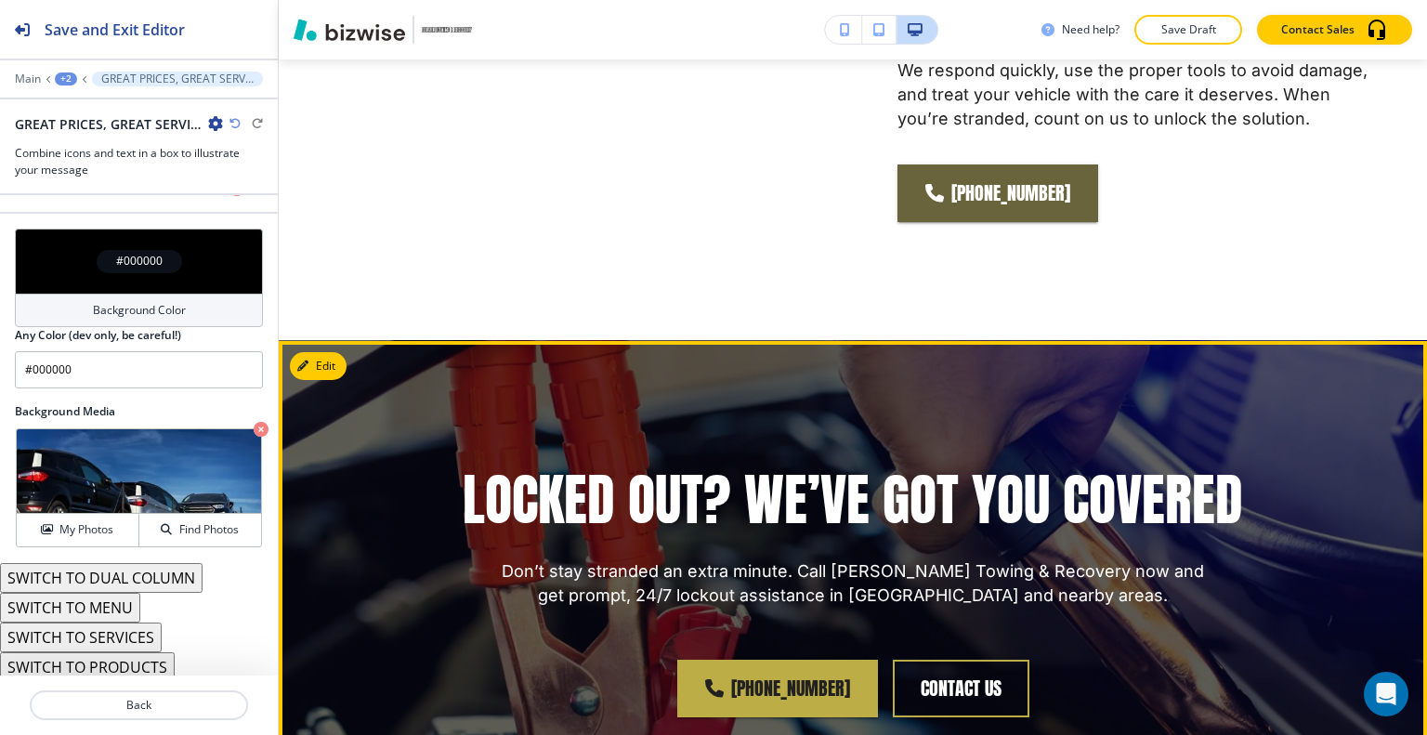
scroll to position [2519, 0]
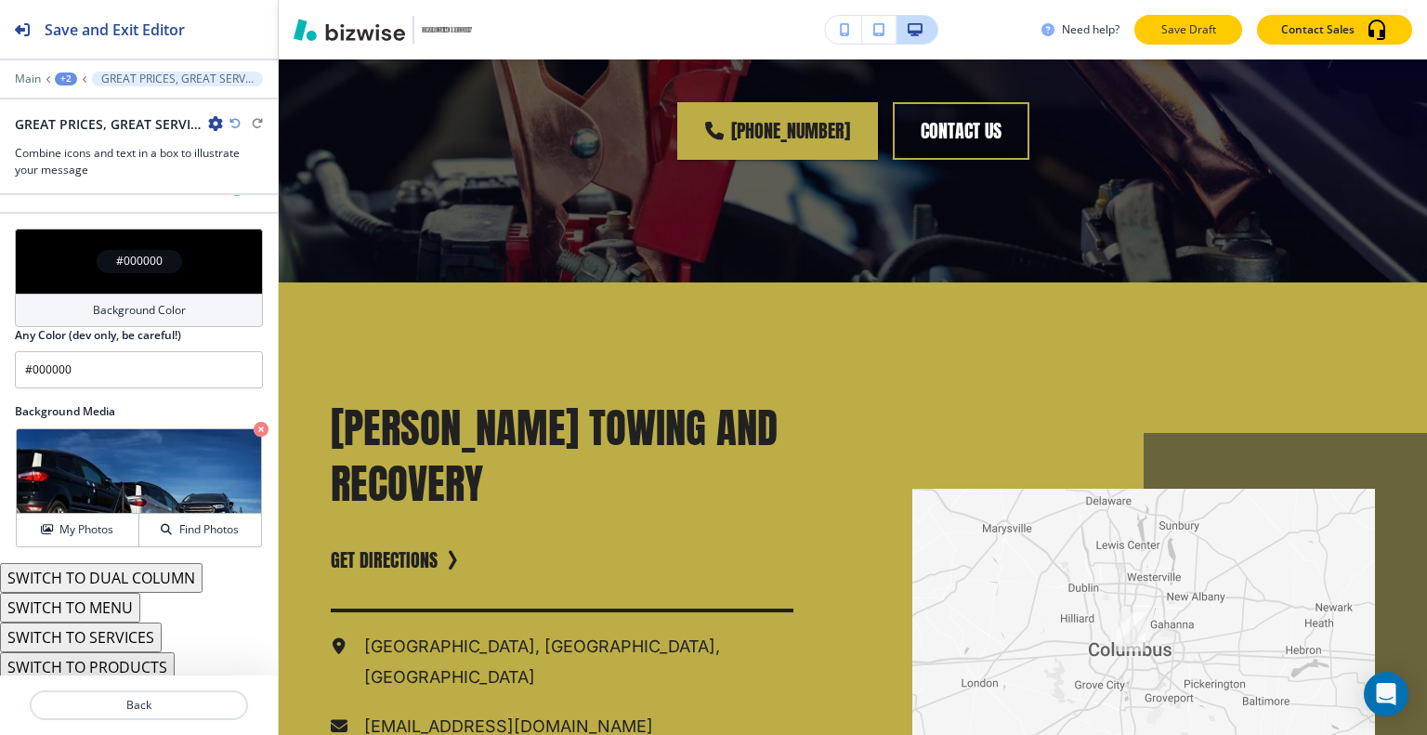
click at [1215, 24] on p "Save Draft" at bounding box center [1187, 29] width 59 height 17
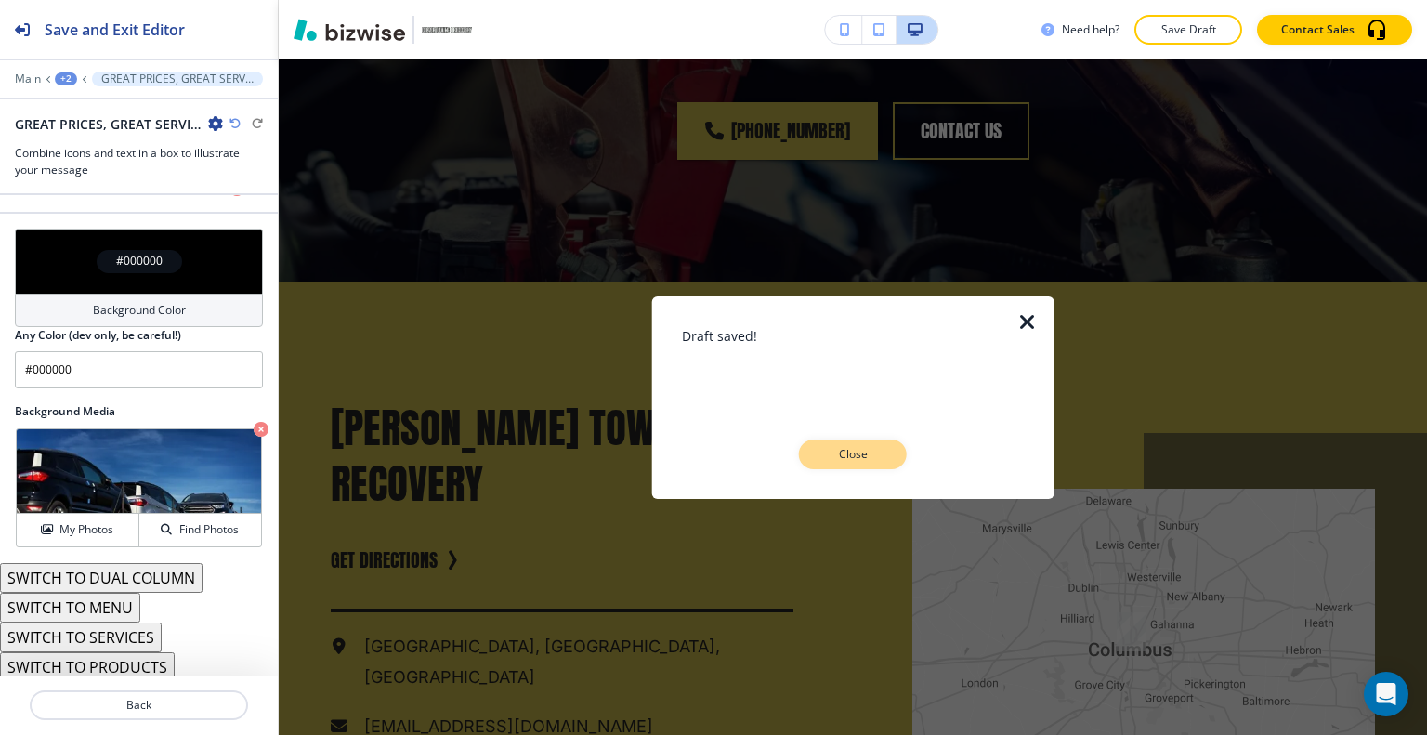
click at [894, 447] on button "Close" at bounding box center [853, 454] width 108 height 30
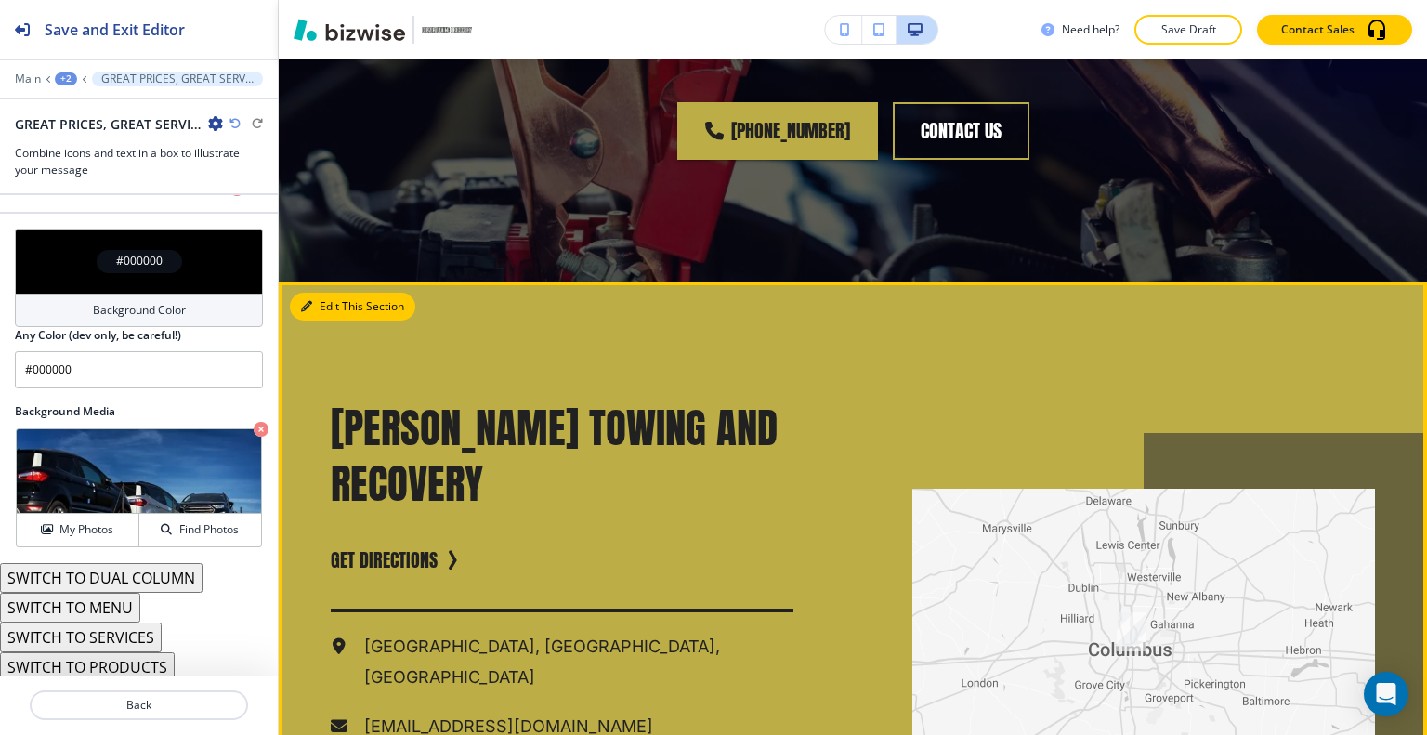
click at [320, 320] on button "Edit This Section" at bounding box center [352, 307] width 125 height 28
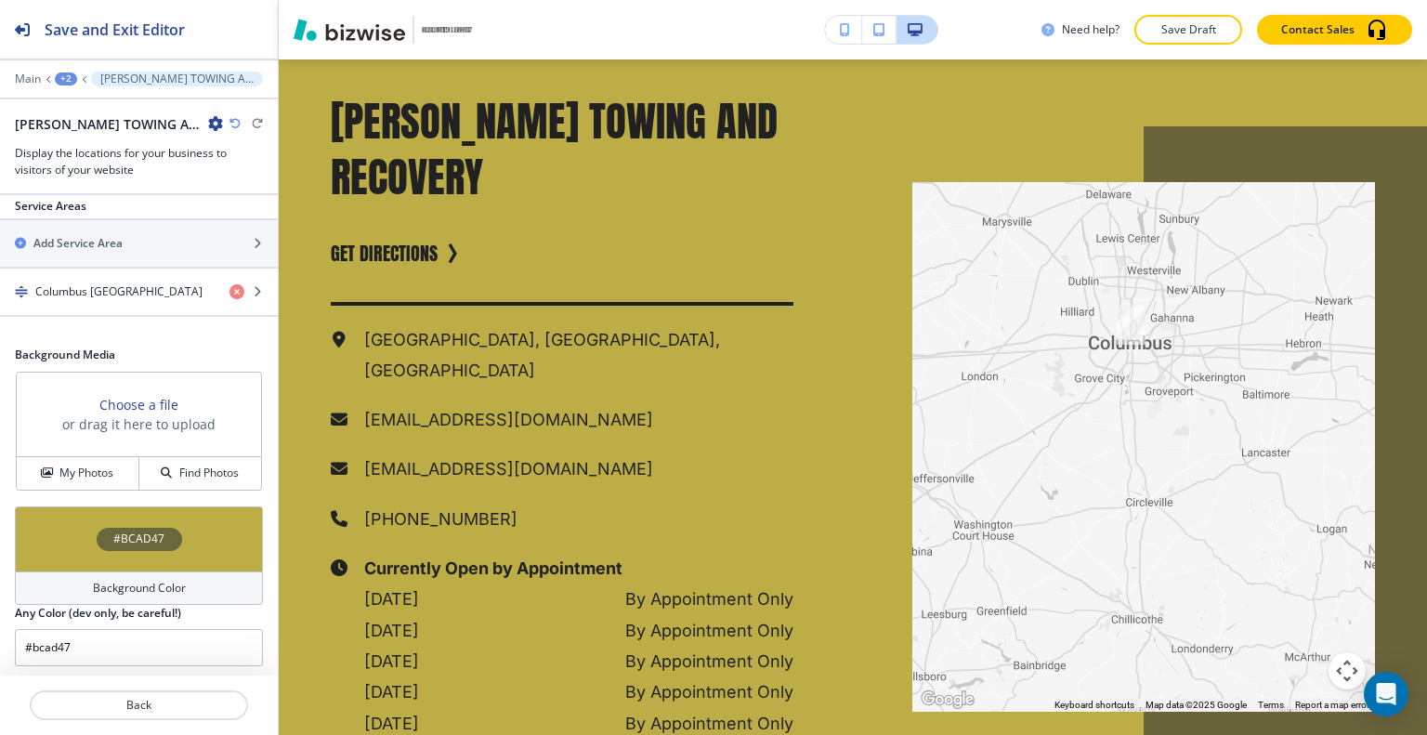
click at [97, 515] on div "#BCAD47" at bounding box center [139, 538] width 248 height 65
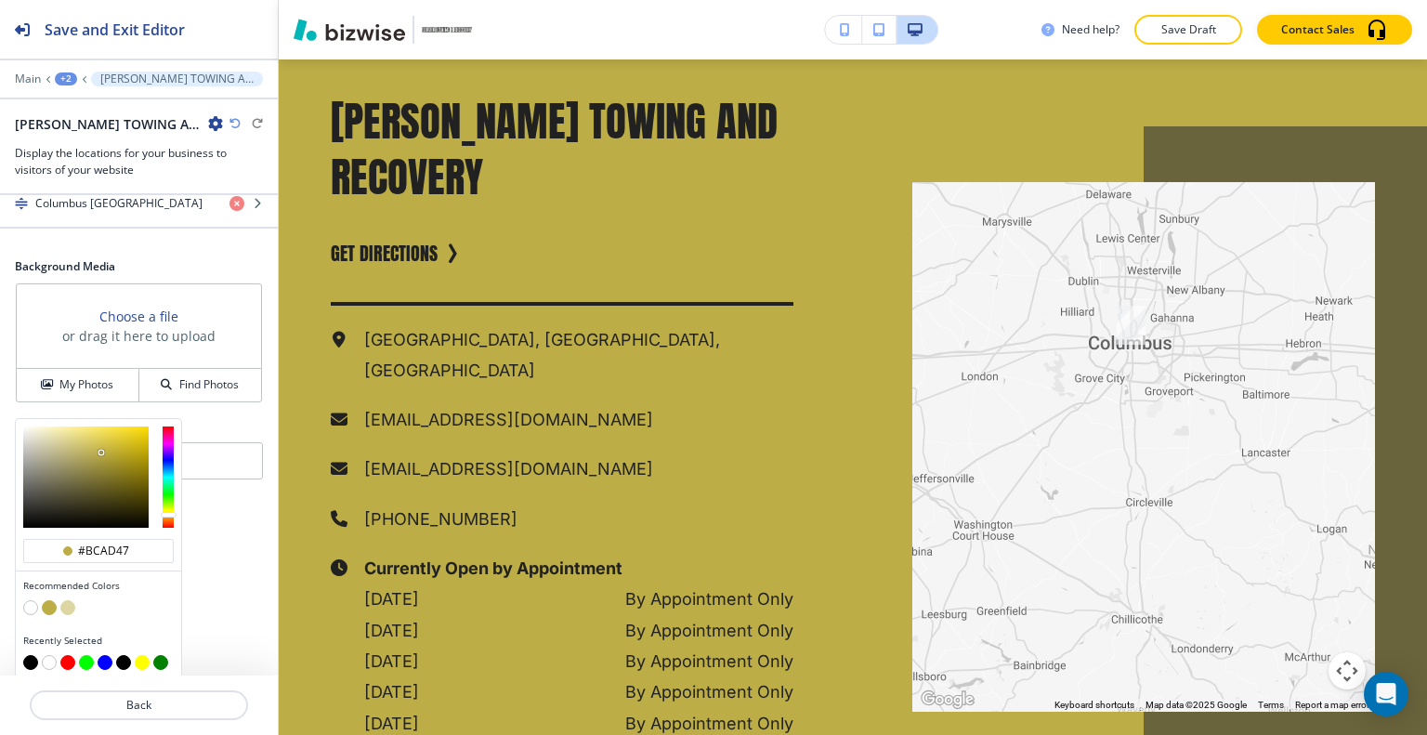
click at [32, 601] on button "button" at bounding box center [30, 607] width 15 height 15
type input "#FFFFFF"
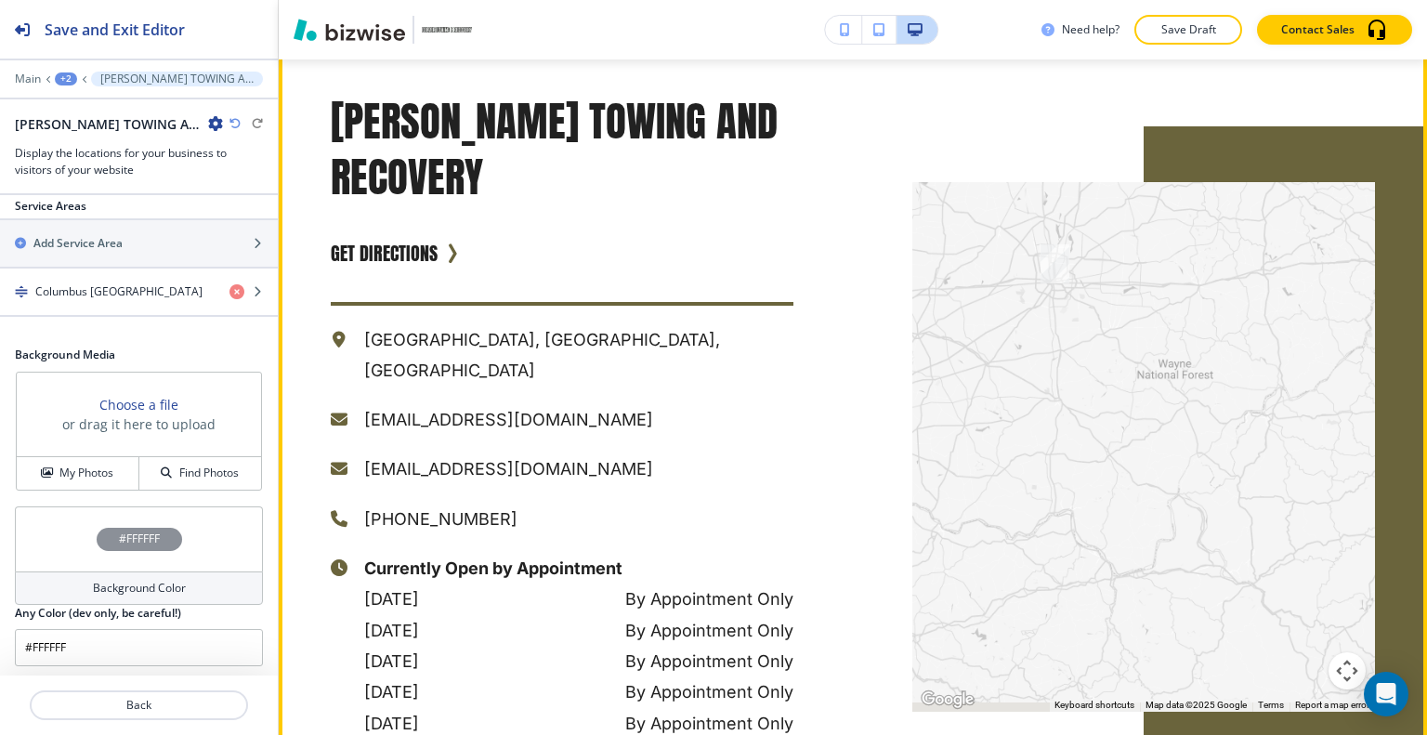
scroll to position [2919, 0]
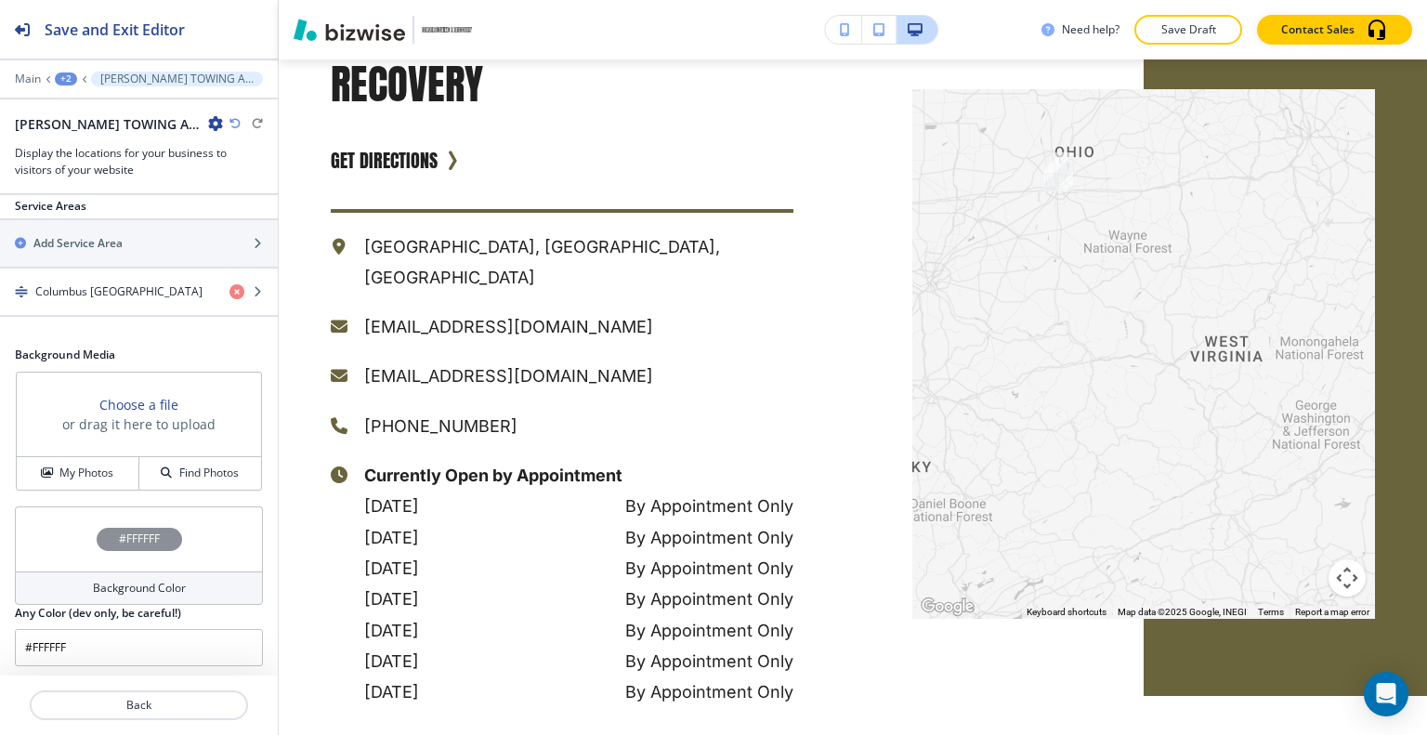
click at [1204, 36] on p "Save Draft" at bounding box center [1187, 29] width 59 height 17
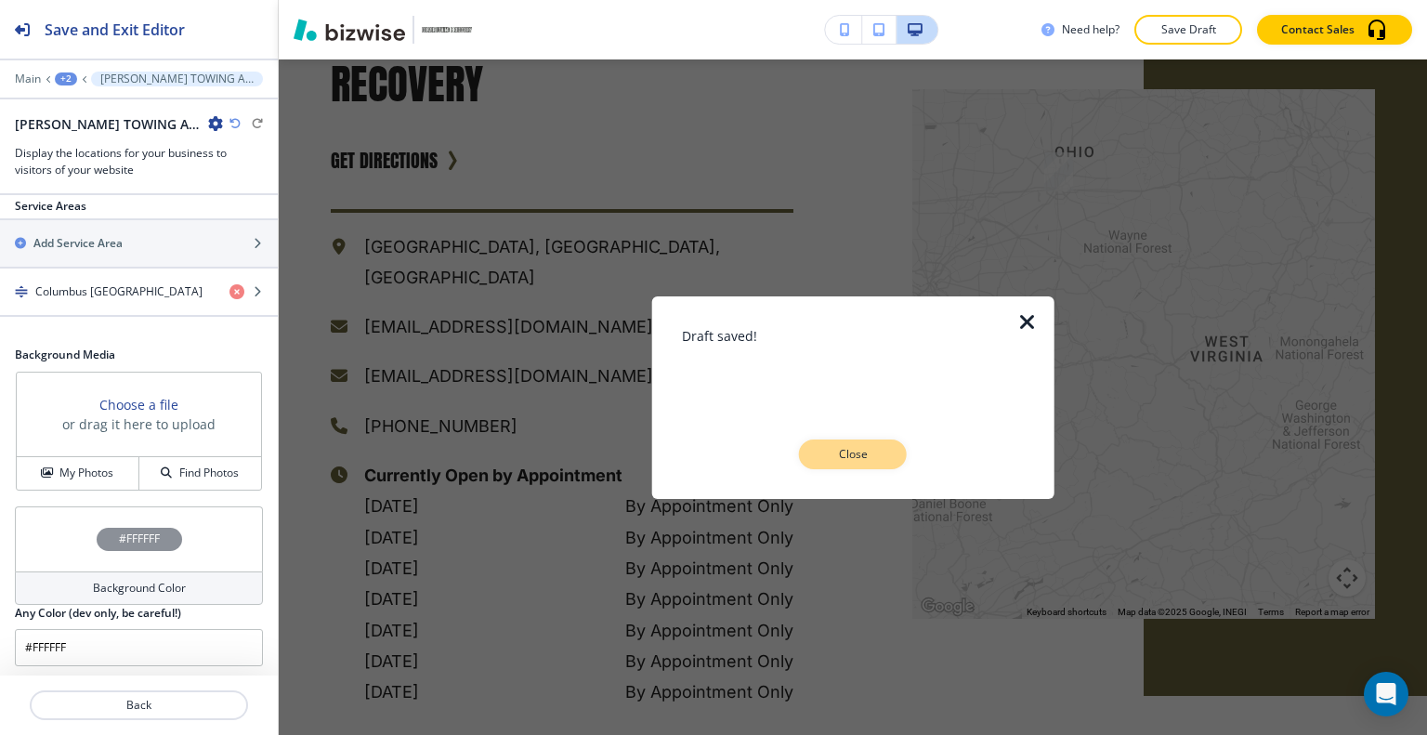
click at [885, 465] on button "Close" at bounding box center [853, 454] width 108 height 30
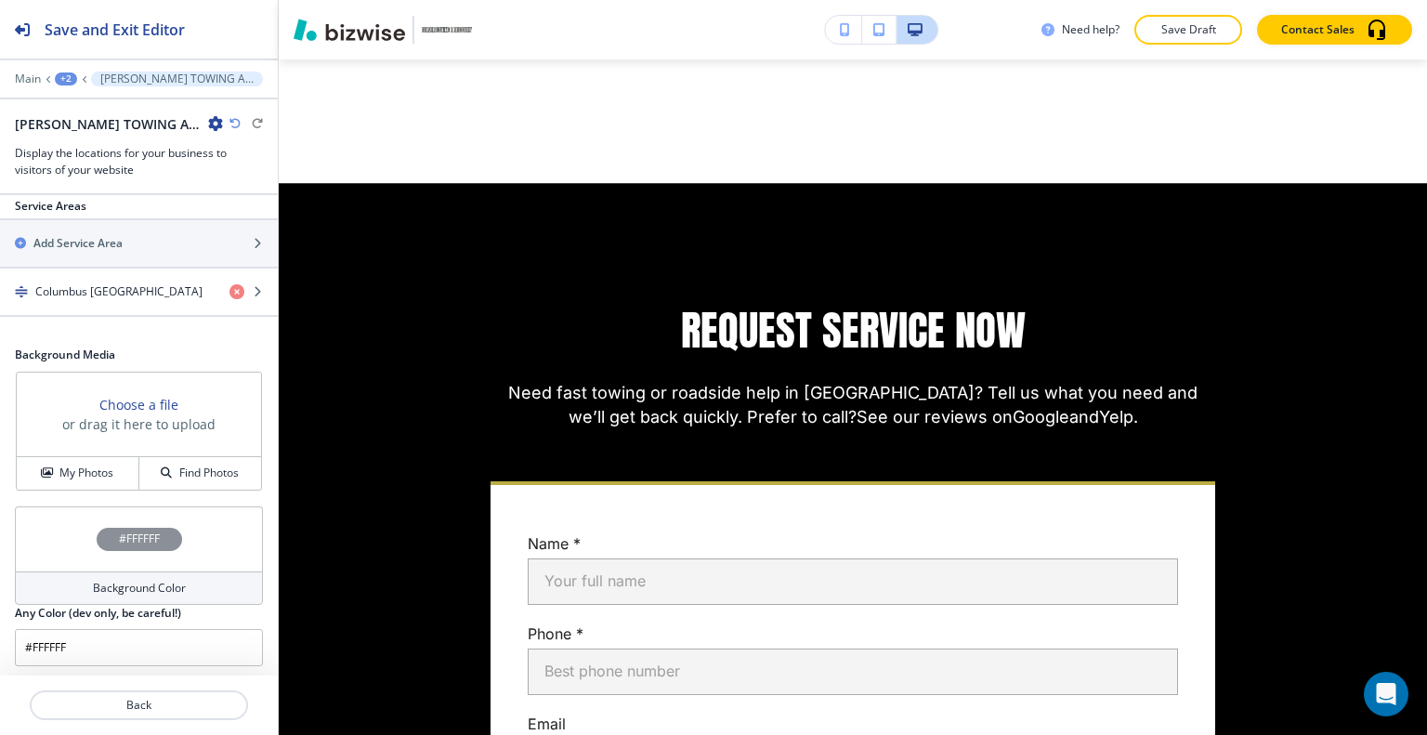
scroll to position [0, 0]
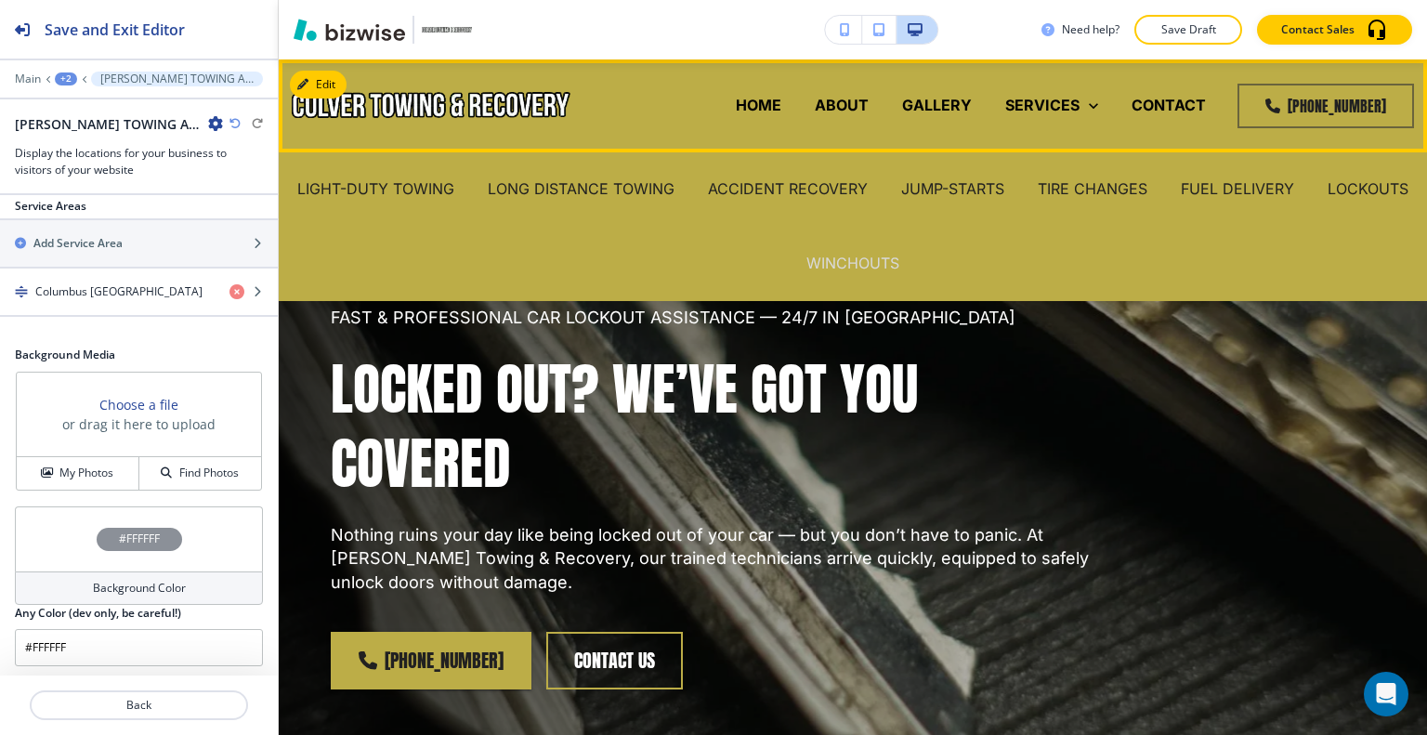
click at [884, 268] on p "WINCHOUTS" at bounding box center [852, 263] width 93 height 21
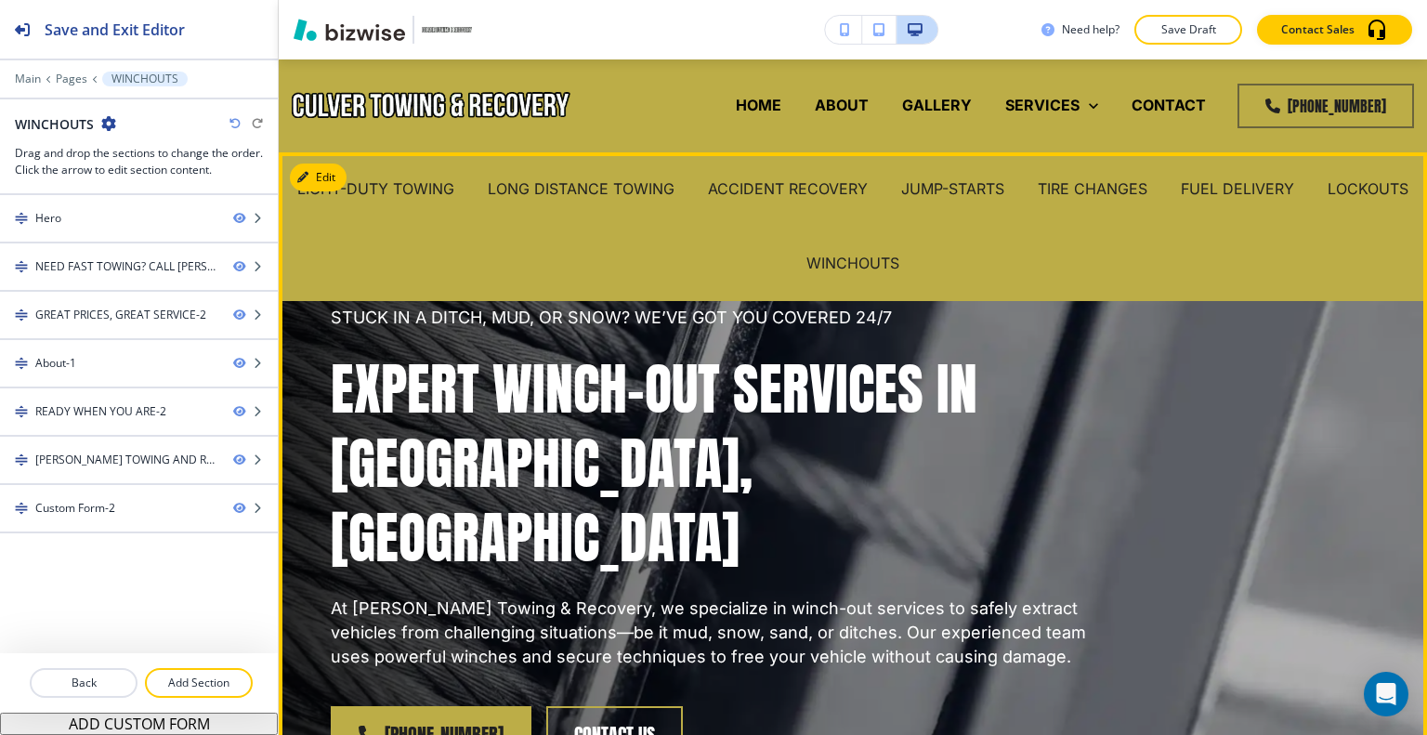
click at [1122, 503] on div "STUCK IN A DITCH, MUD, OR SNOW? WE’VE GOT YOU COVERED 24/7 EXPERT WINCH-OUT SER…" at bounding box center [830, 512] width 1089 height 651
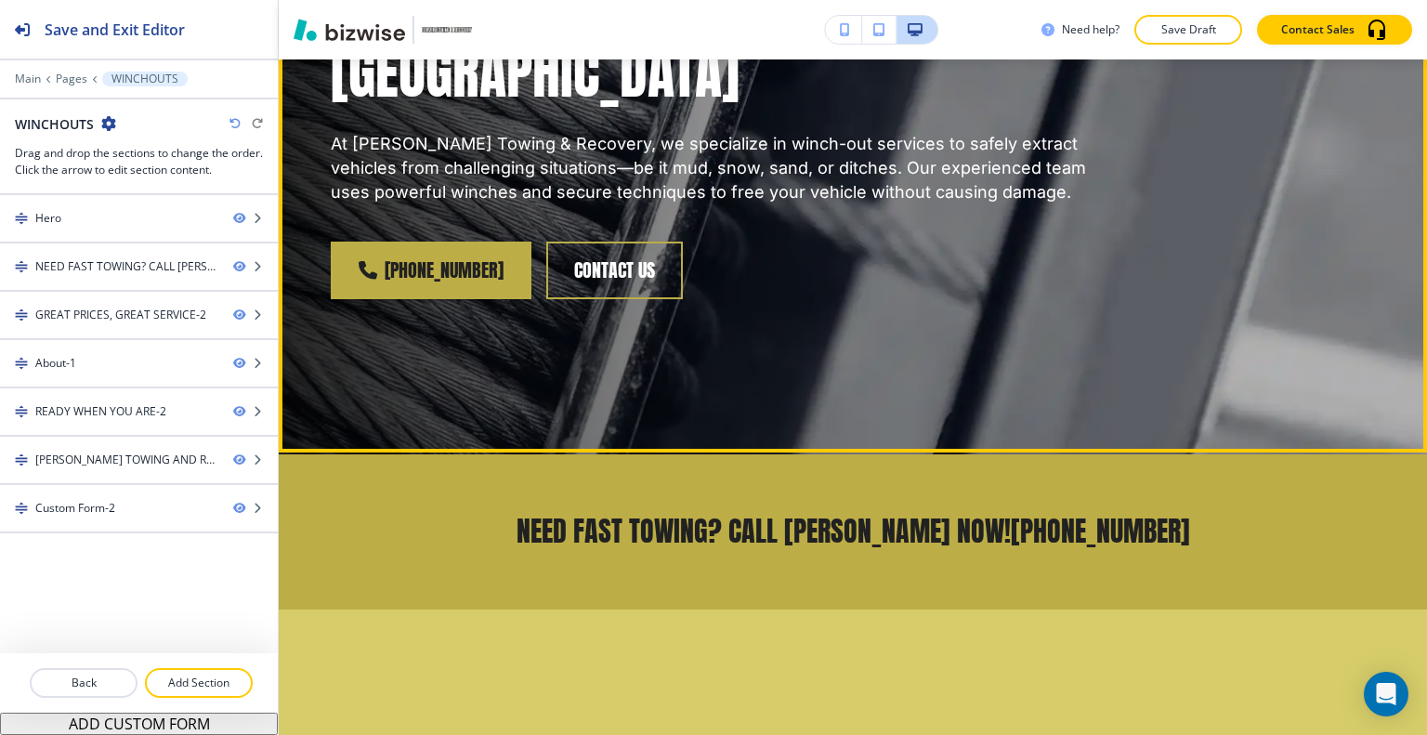
scroll to position [743, 0]
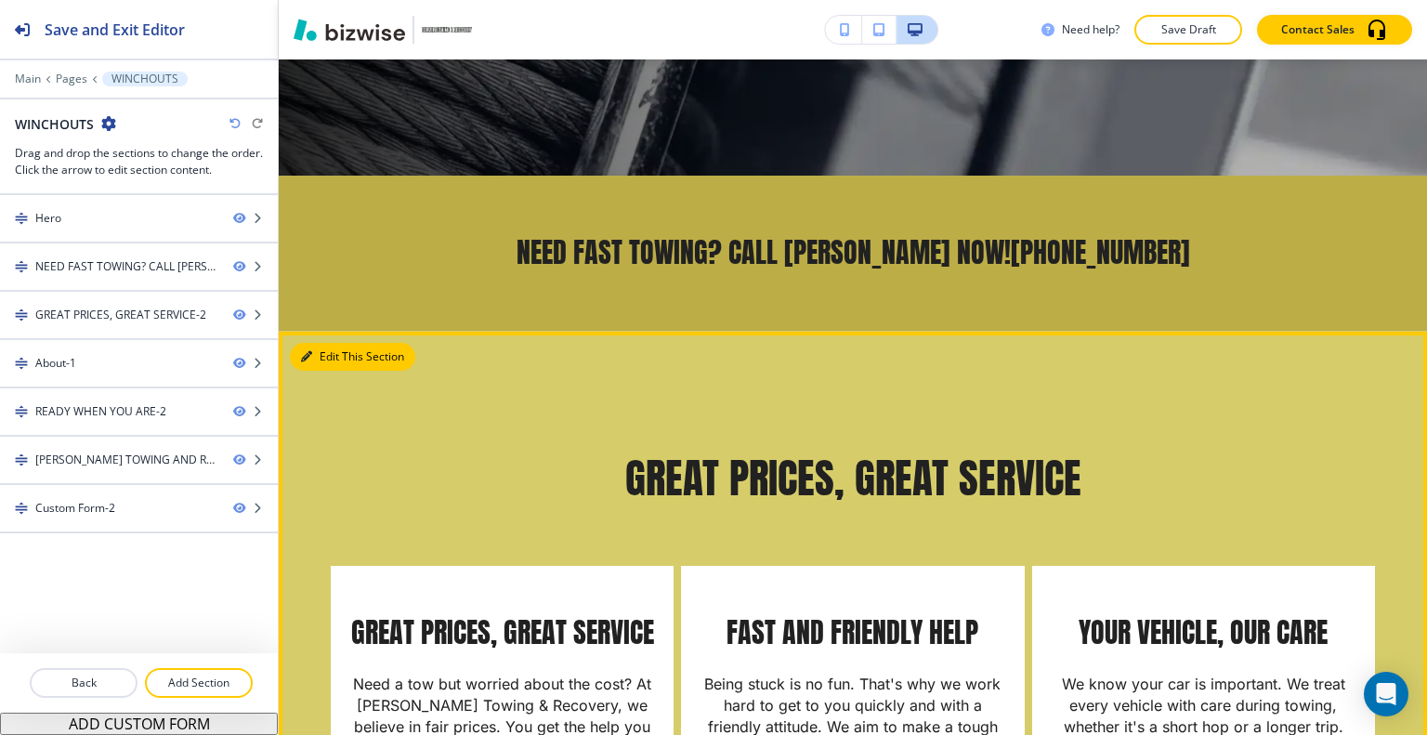
click at [331, 343] on button "Edit This Section" at bounding box center [352, 357] width 125 height 28
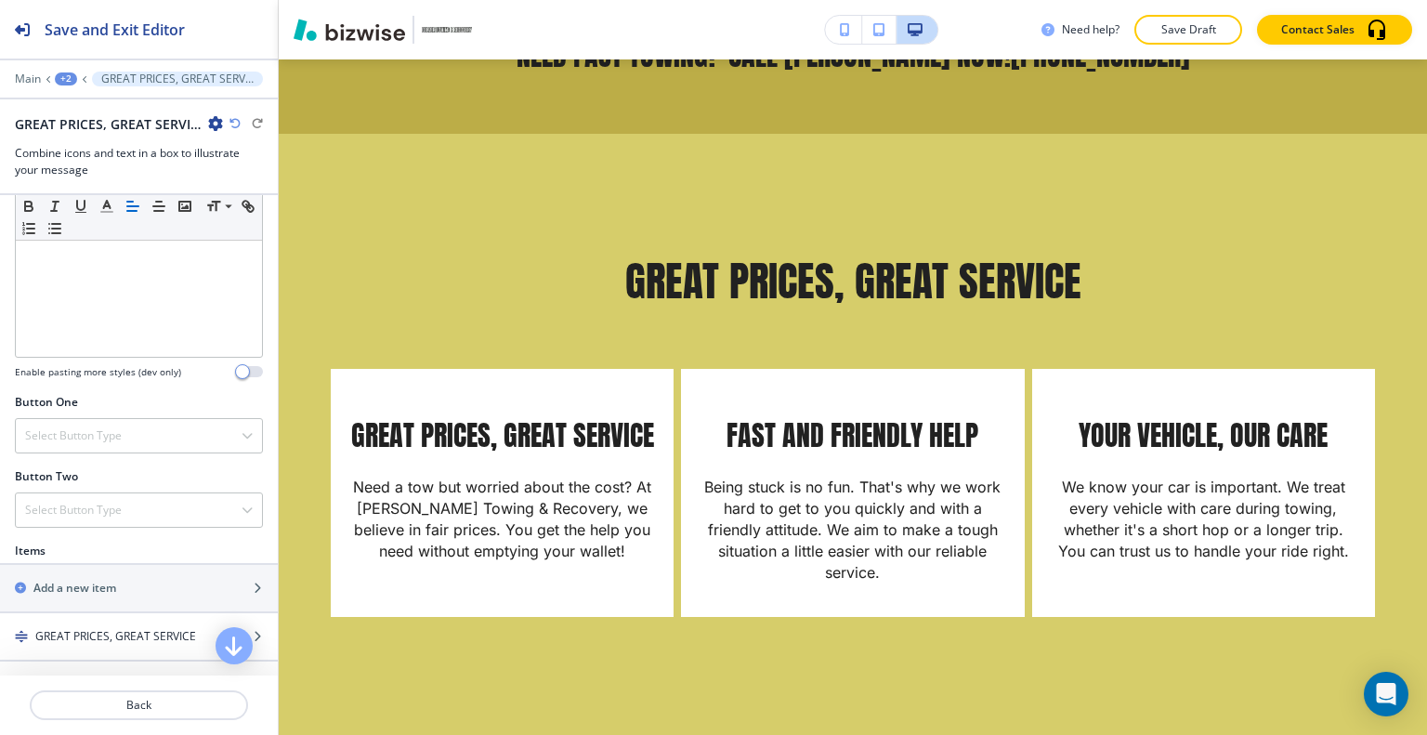
scroll to position [836, 0]
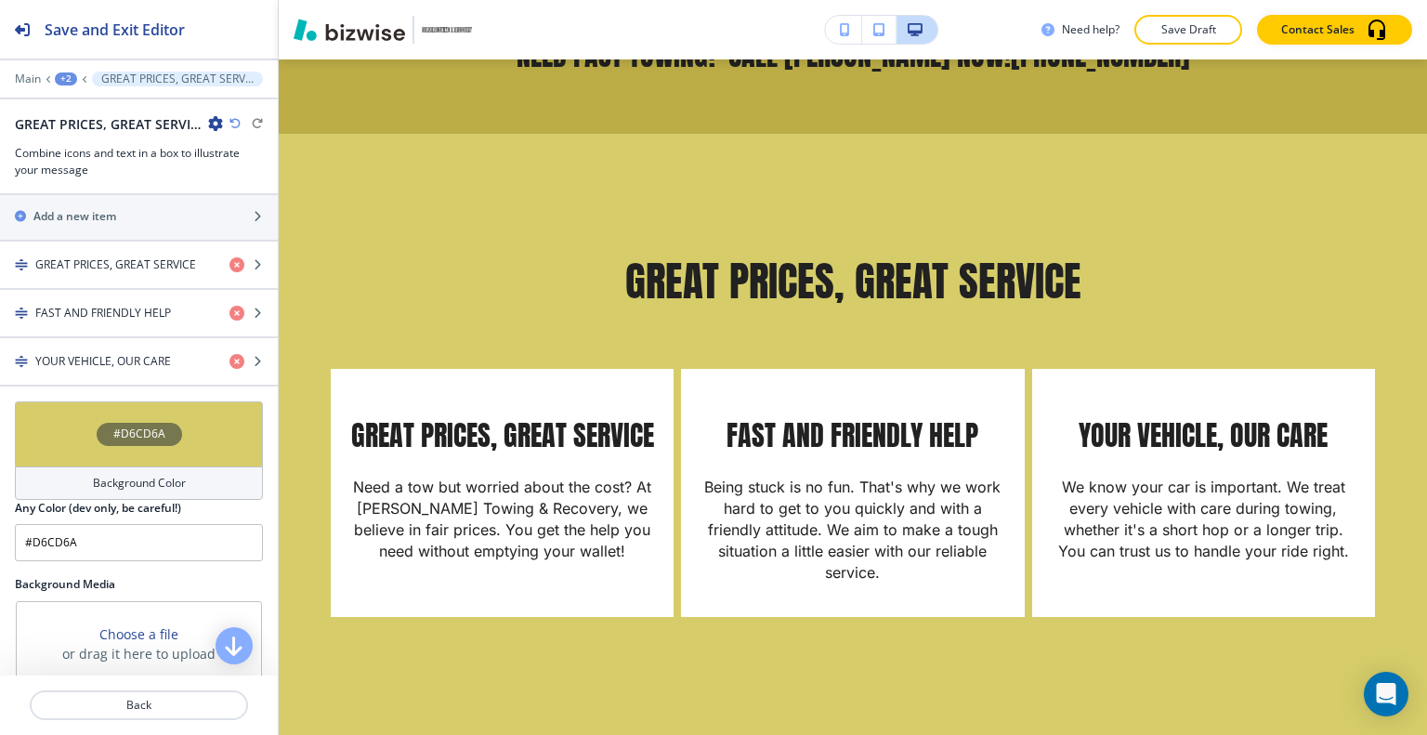
click at [53, 440] on div "#D6CD6A" at bounding box center [139, 433] width 248 height 65
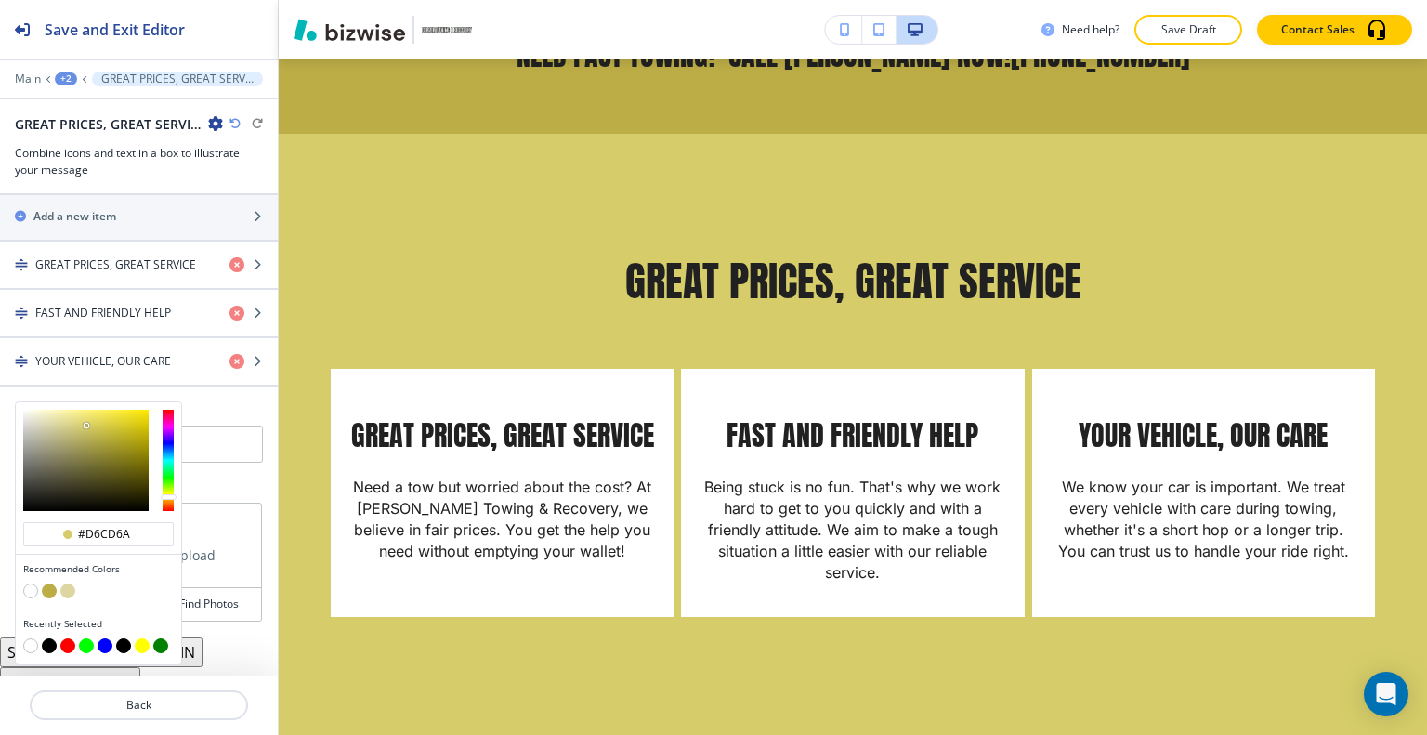
scroll to position [910, 0]
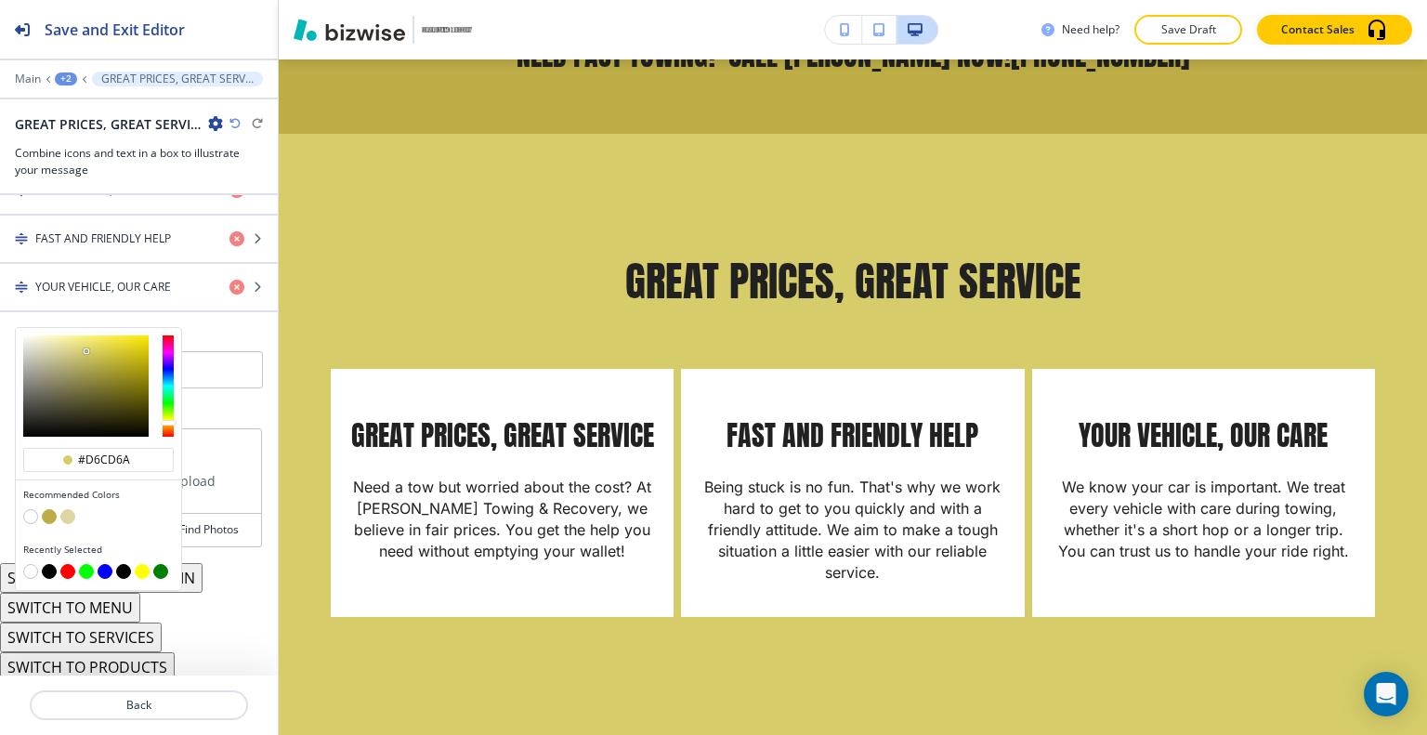
drag, startPoint x: 47, startPoint y: 568, endPoint x: 43, endPoint y: 545, distance: 22.8
click at [46, 568] on button "button" at bounding box center [49, 571] width 15 height 15
type input "#000000"
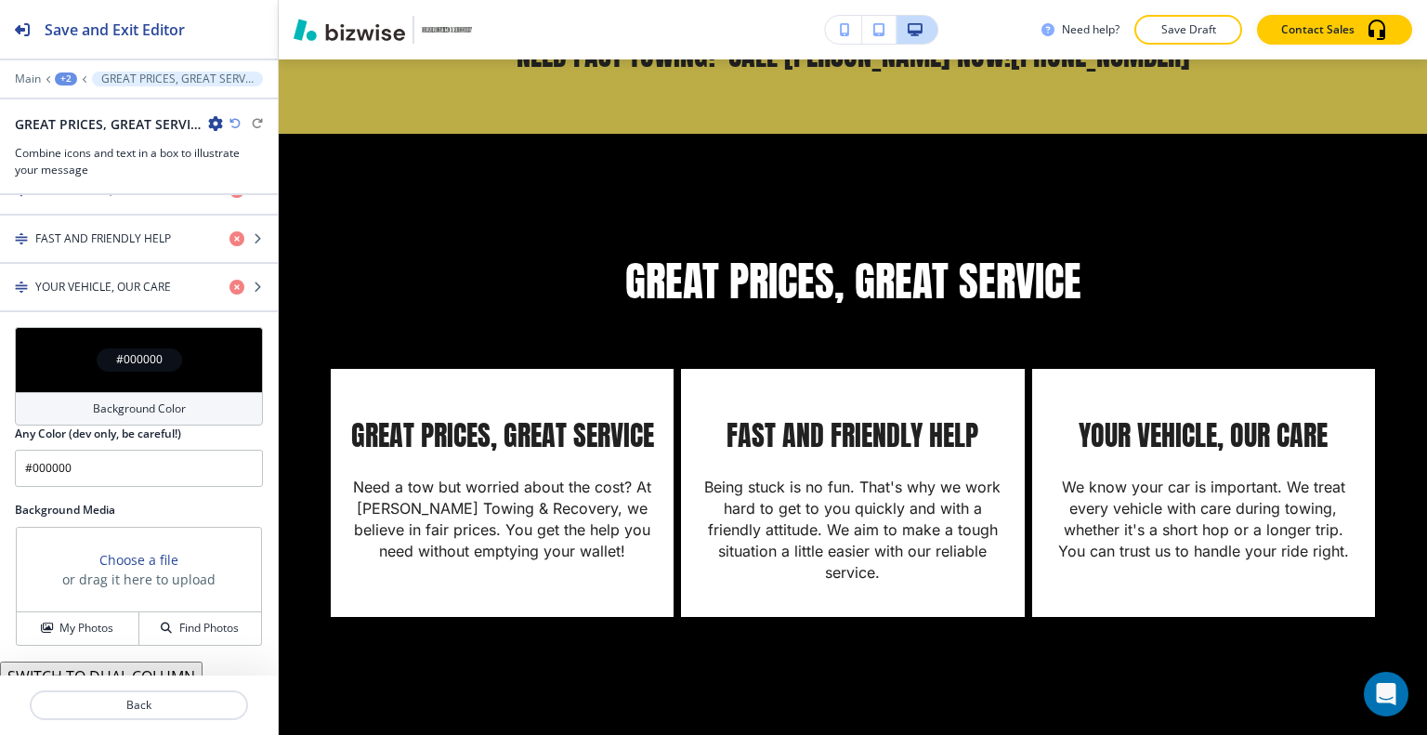
scroll to position [1009, 0]
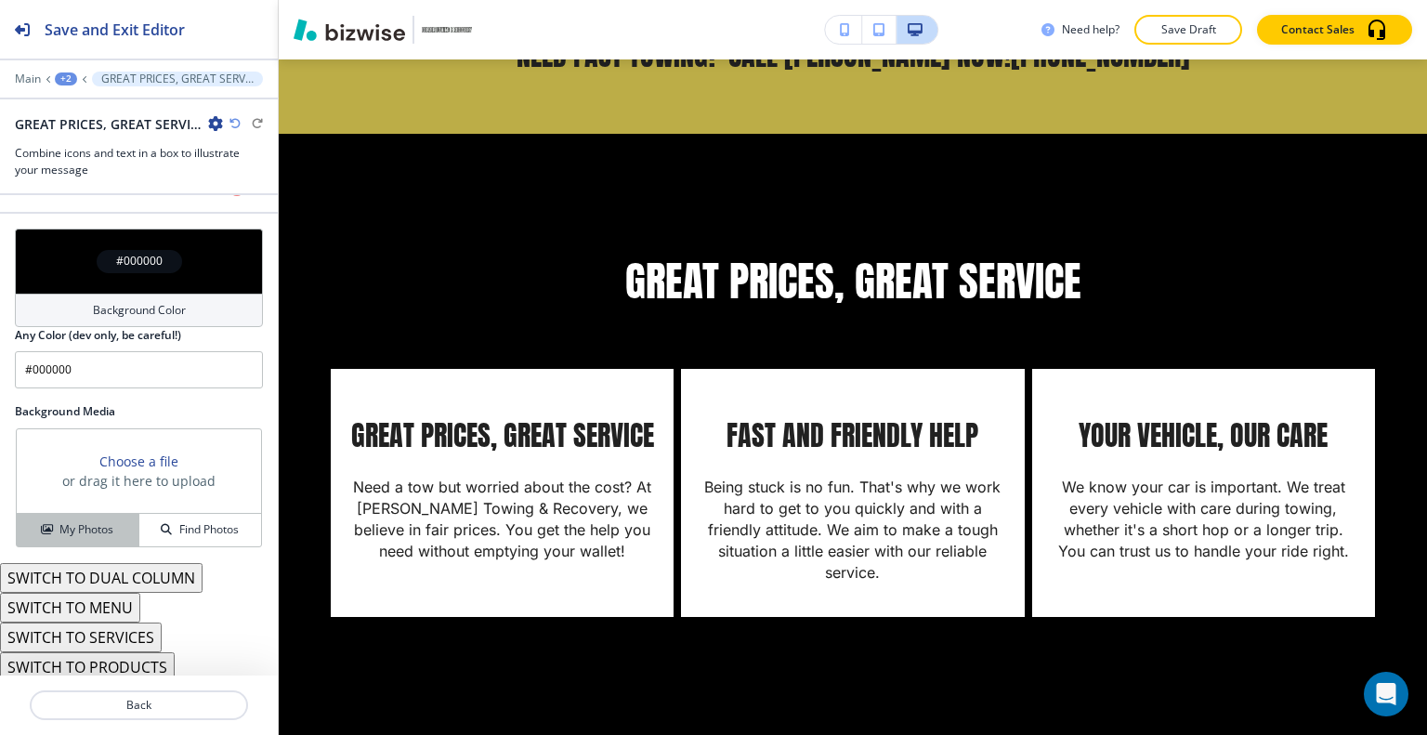
click at [91, 521] on h4 "My Photos" at bounding box center [86, 529] width 54 height 17
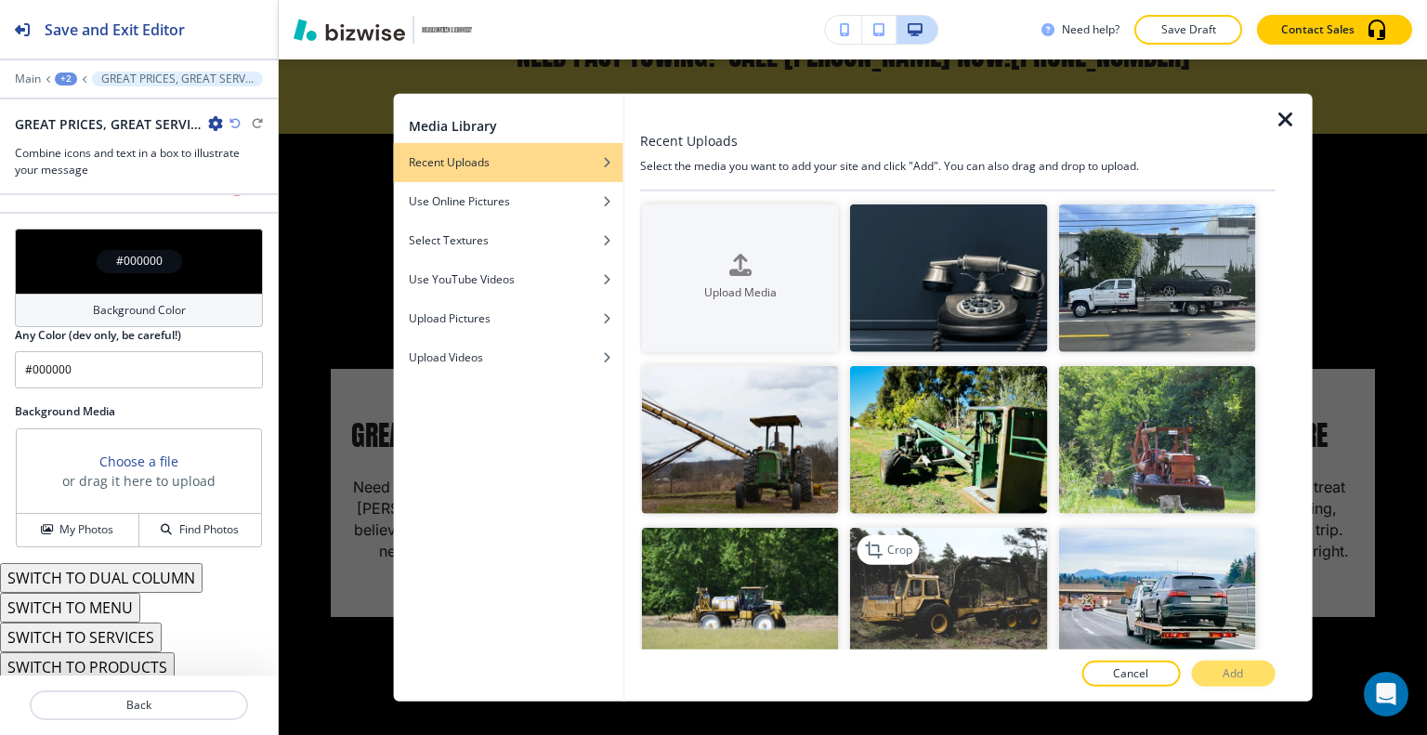
scroll to position [186, 0]
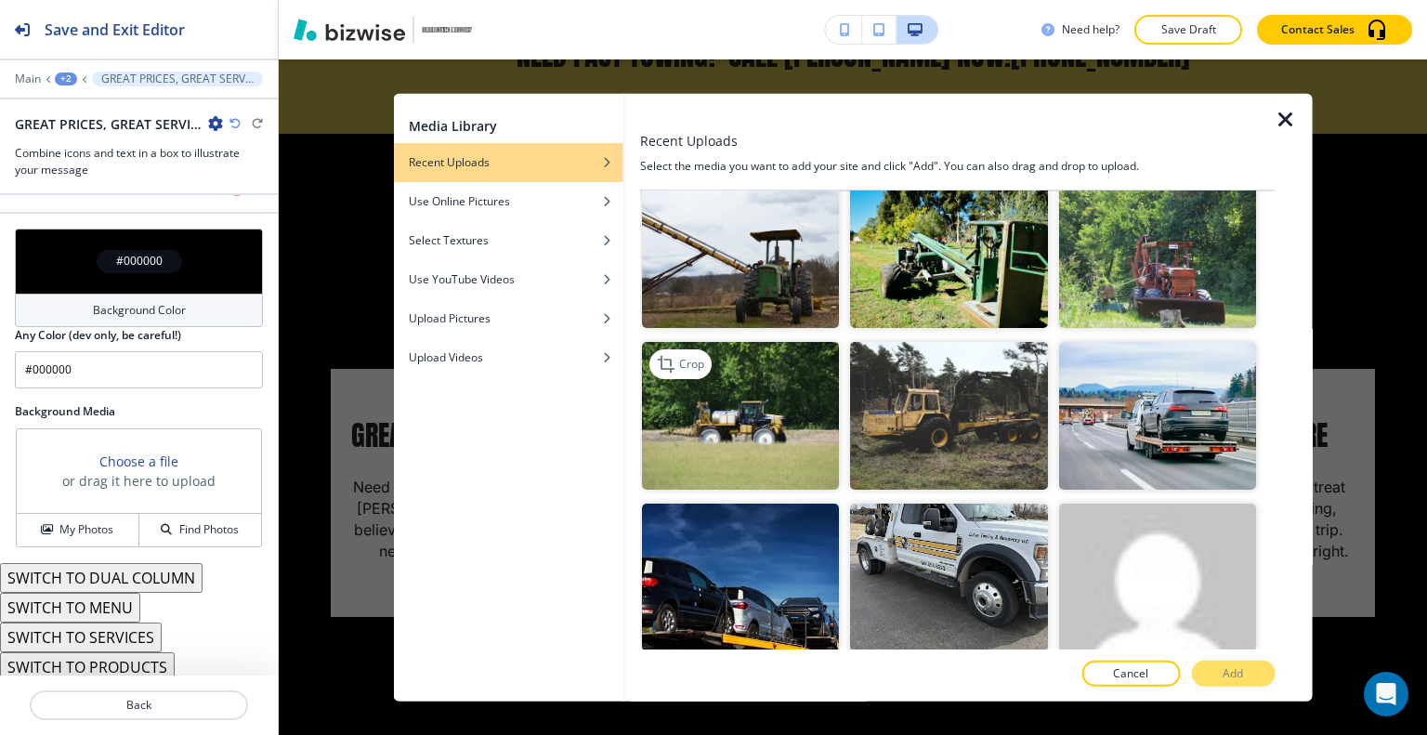
click at [765, 424] on img "button" at bounding box center [740, 416] width 197 height 148
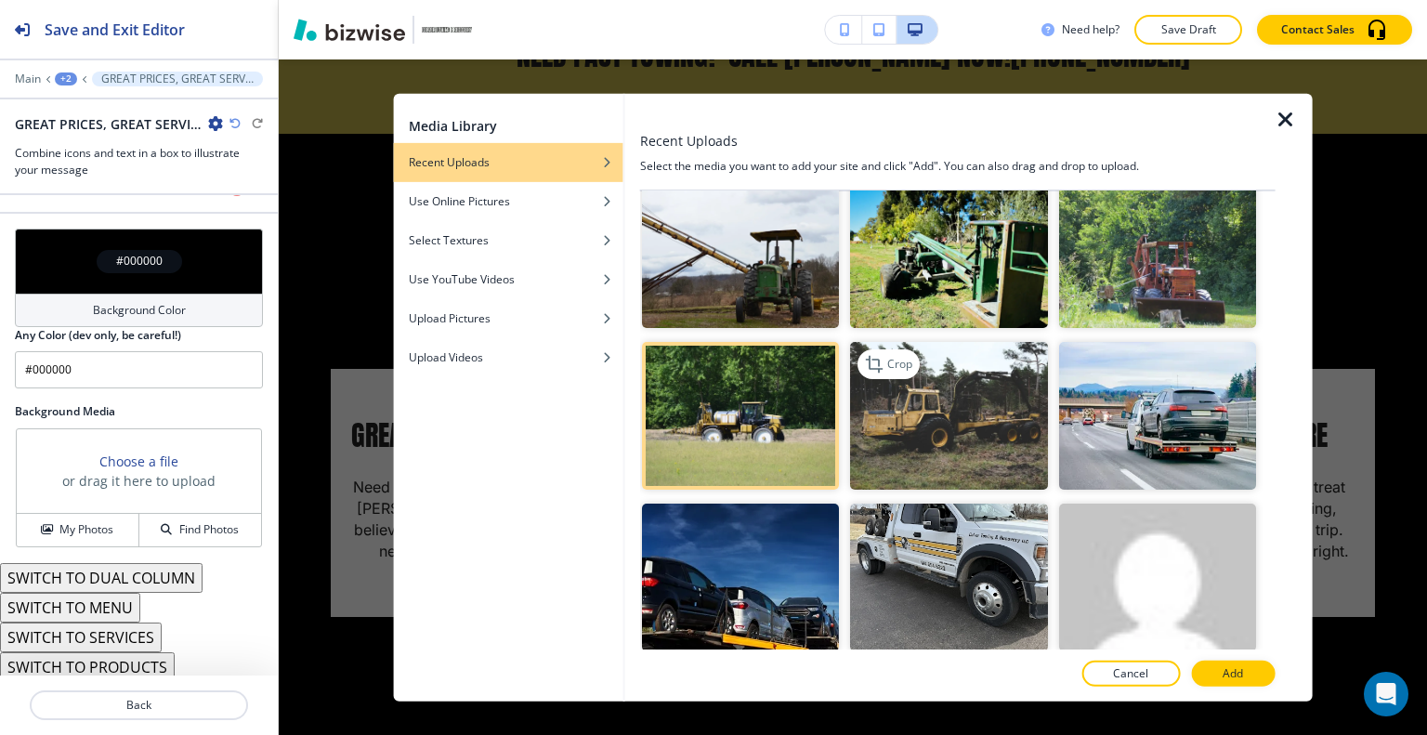
click at [892, 415] on img "button" at bounding box center [948, 416] width 197 height 148
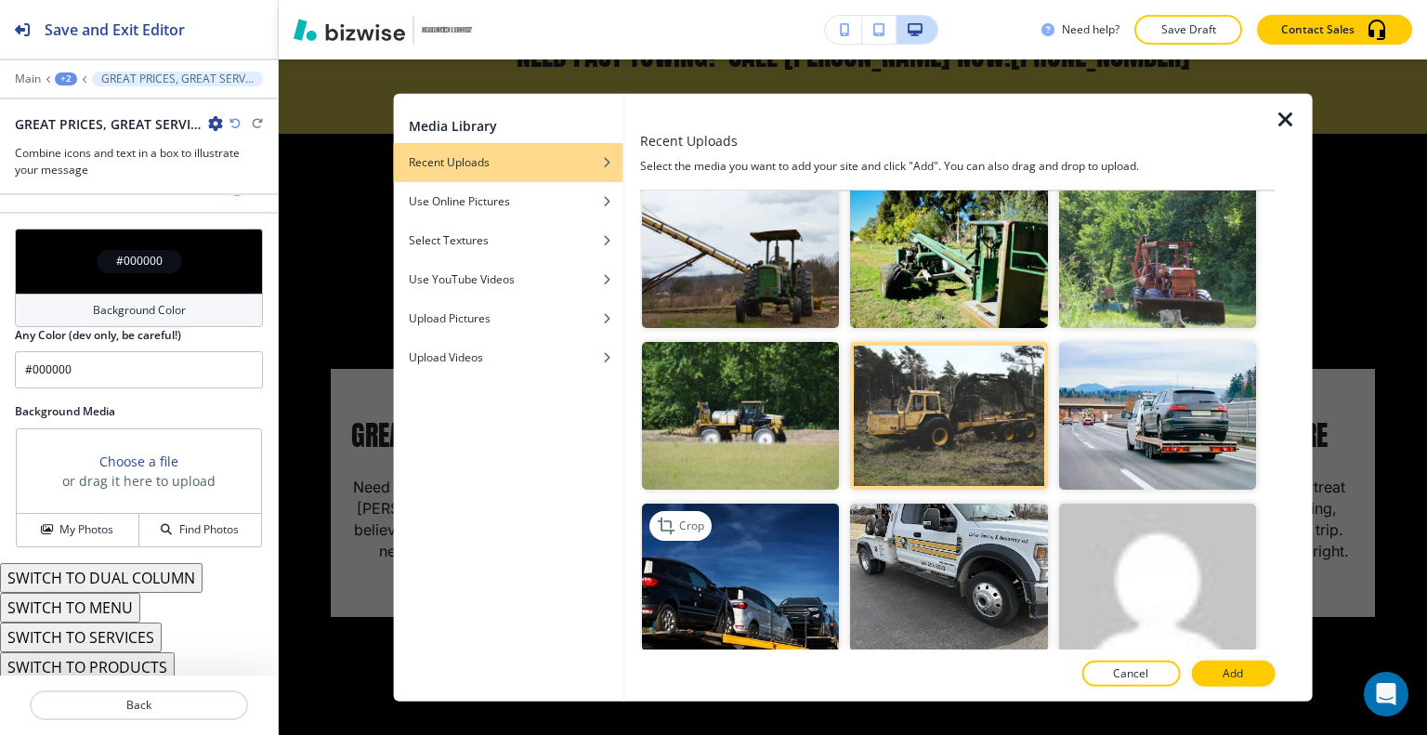
click at [764, 555] on img "button" at bounding box center [740, 577] width 197 height 148
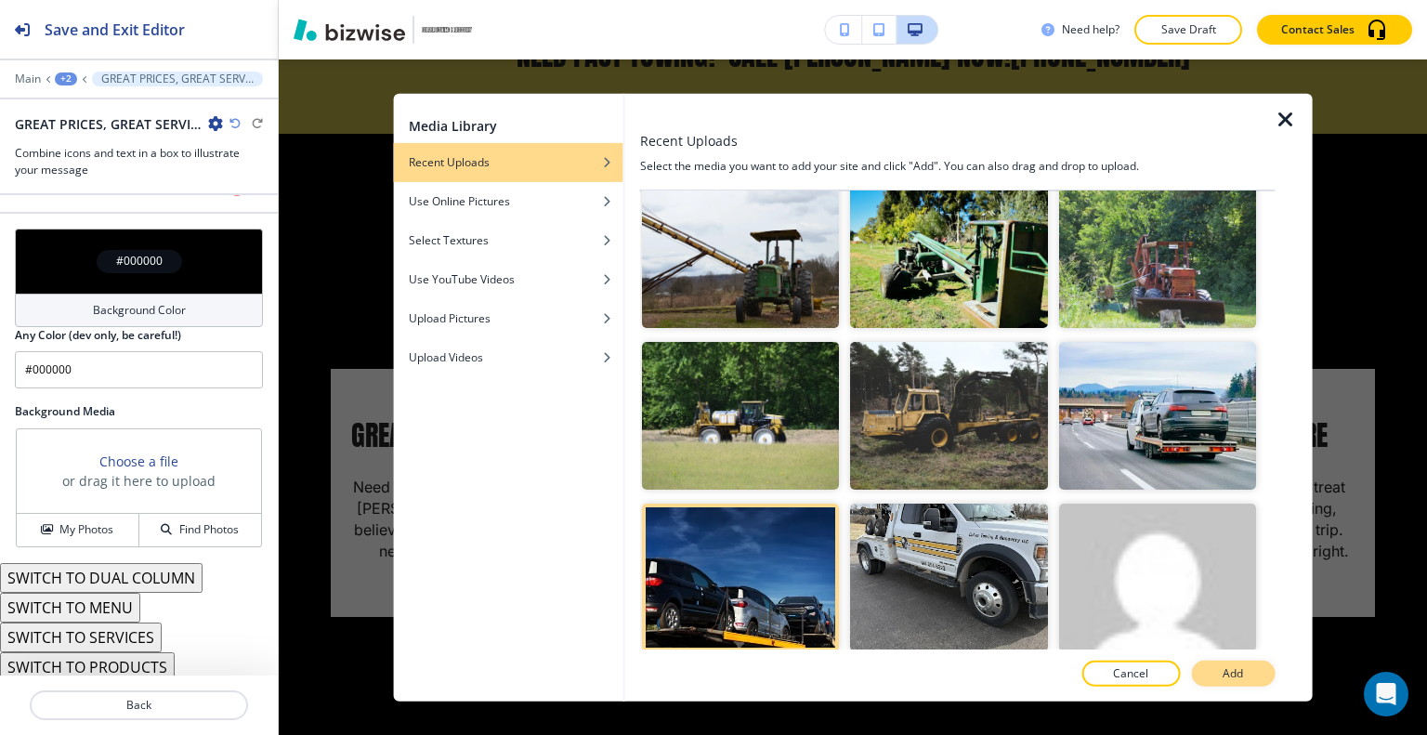
click at [1260, 672] on button "Add" at bounding box center [1233, 673] width 84 height 26
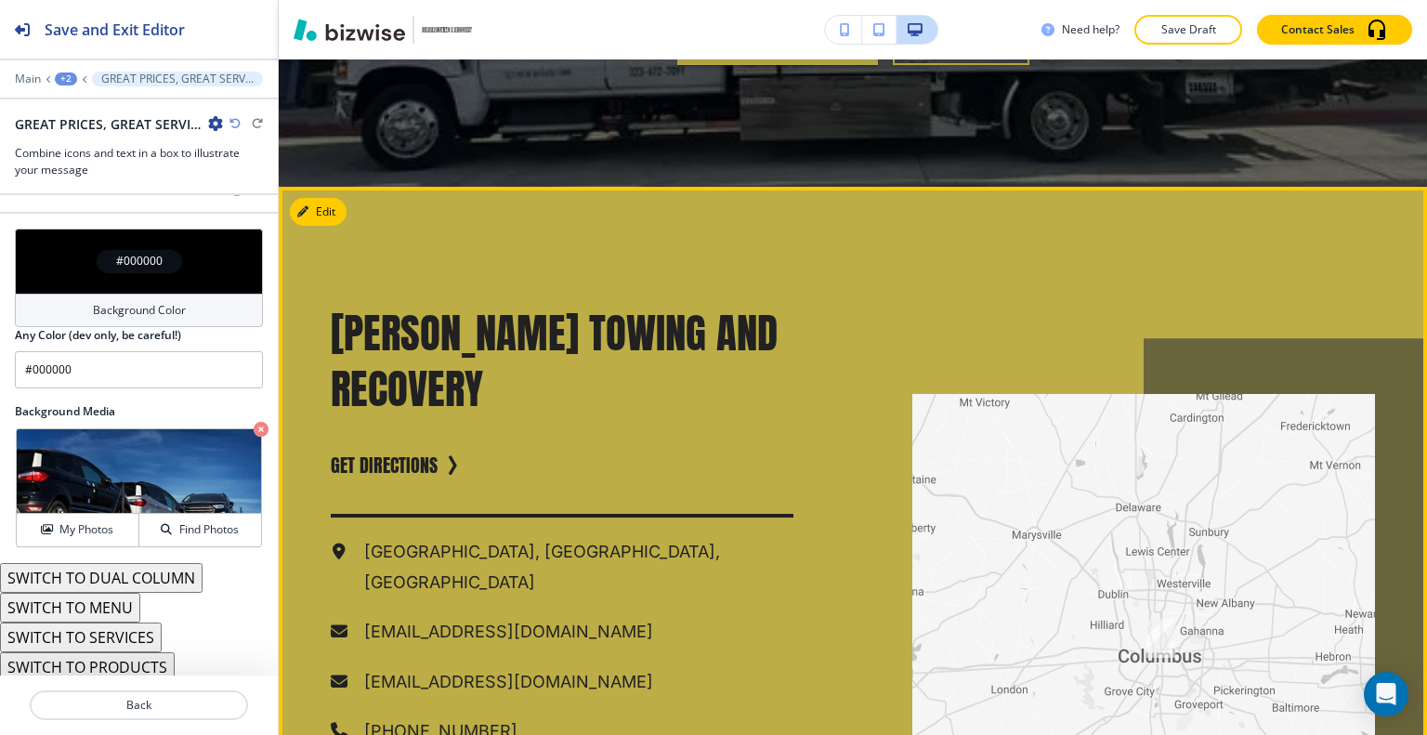
scroll to position [2519, 0]
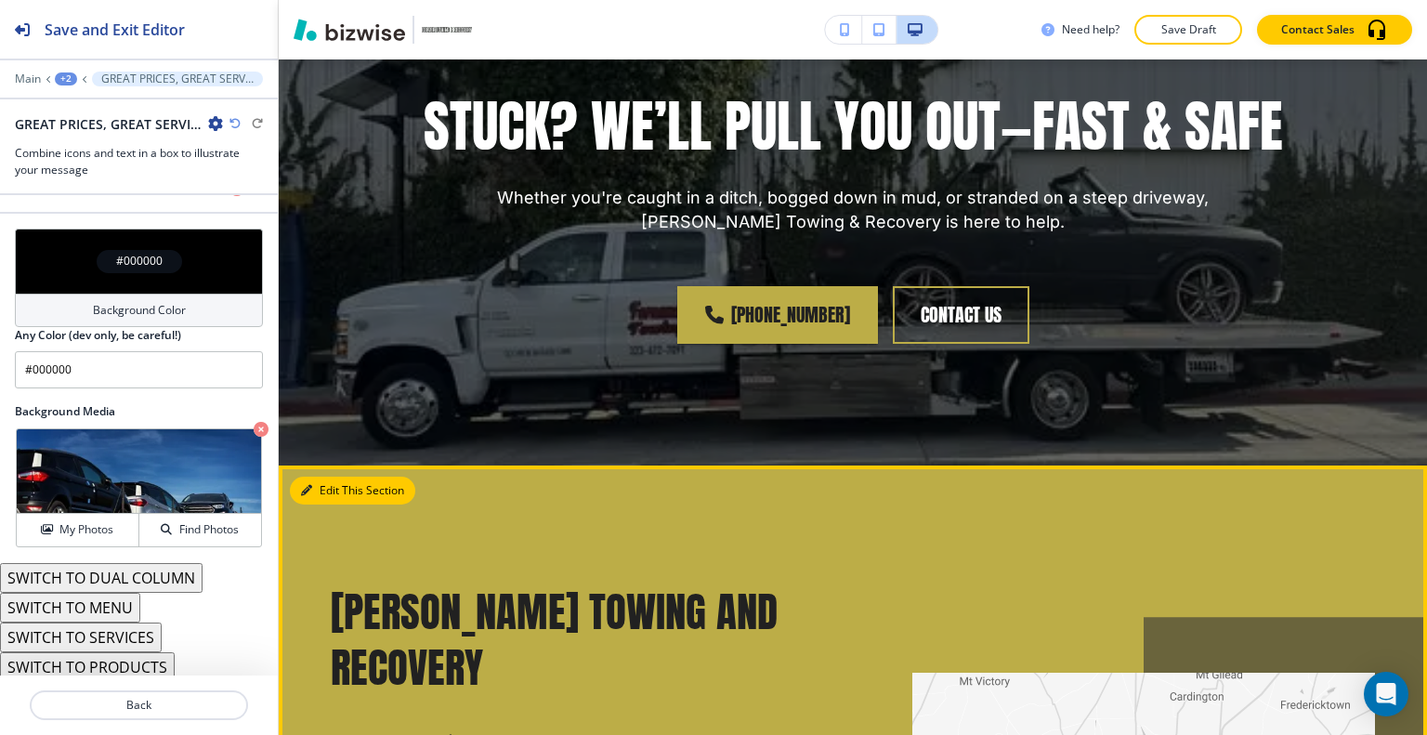
click at [312, 477] on button "Edit This Section" at bounding box center [352, 491] width 125 height 28
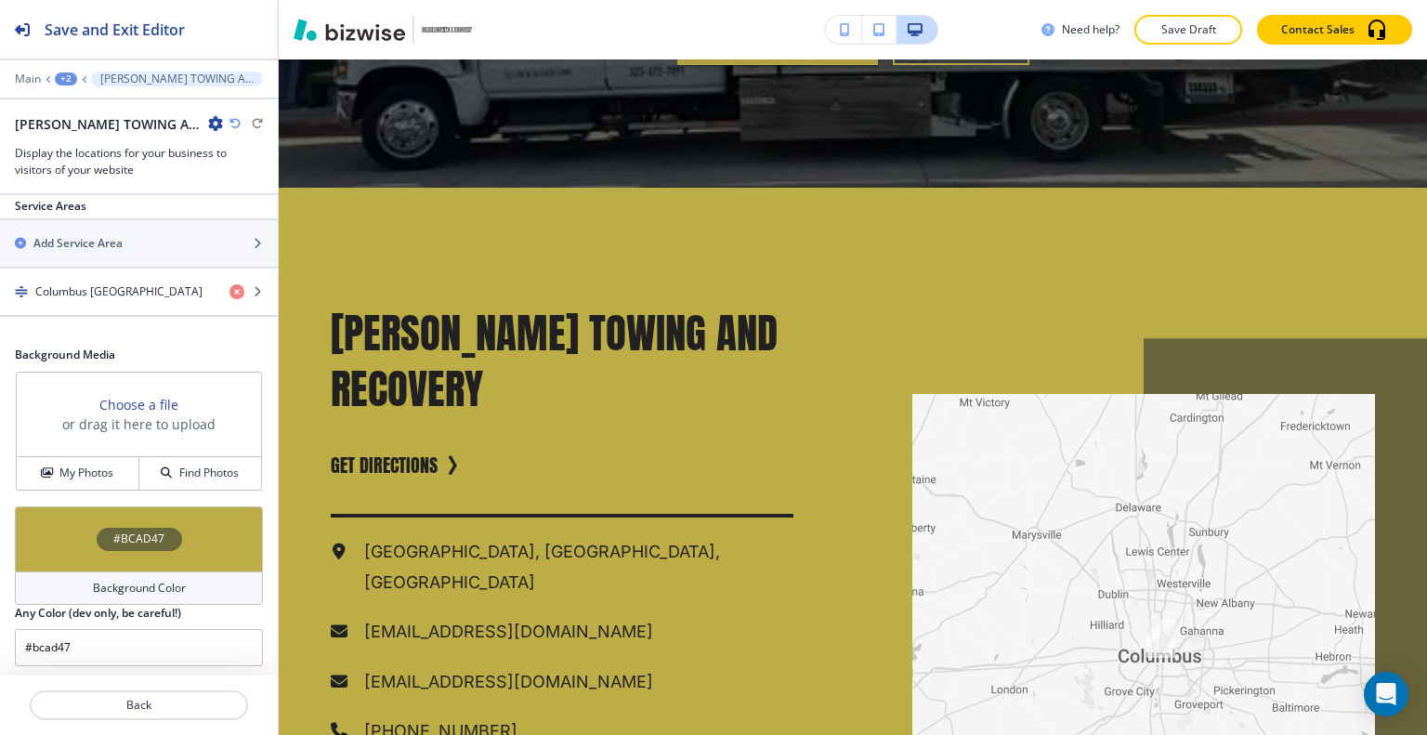
click at [77, 530] on div "#BCAD47" at bounding box center [139, 538] width 248 height 65
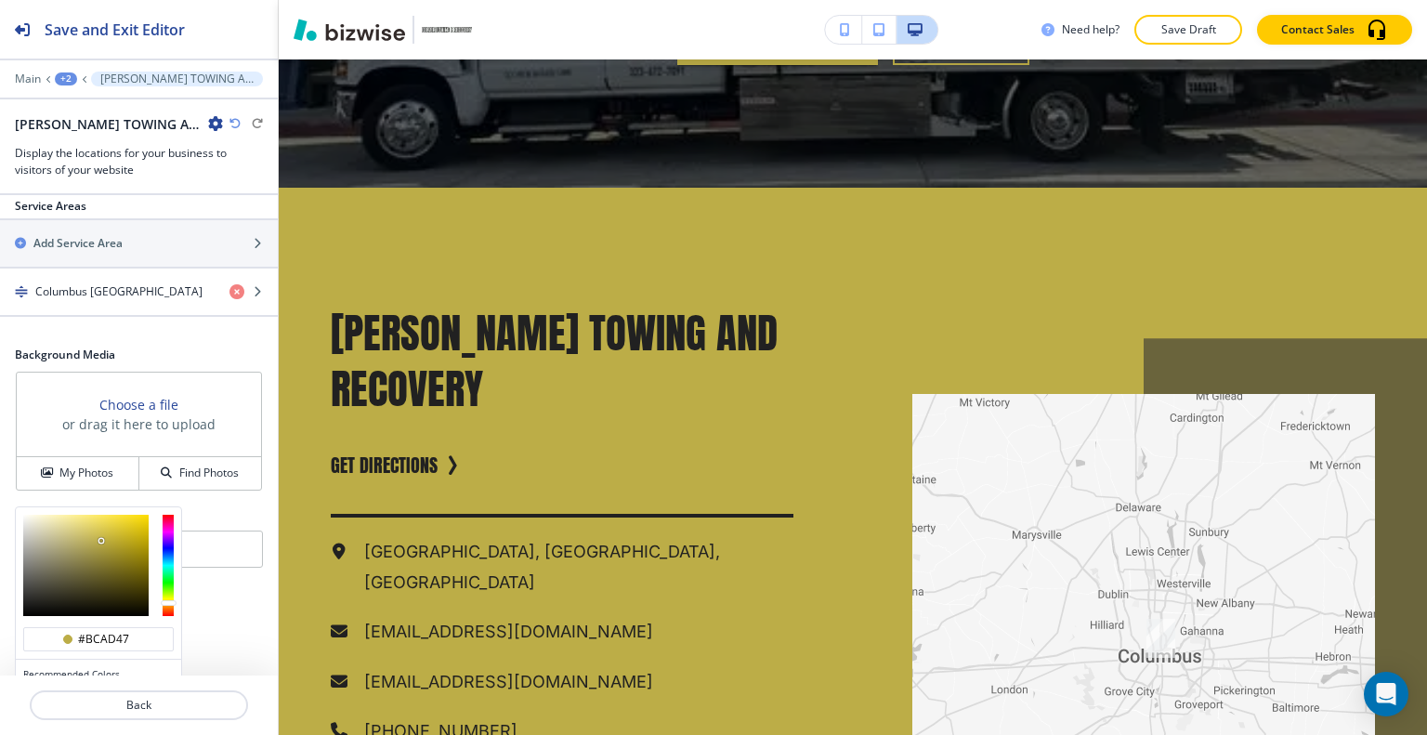
scroll to position [849, 0]
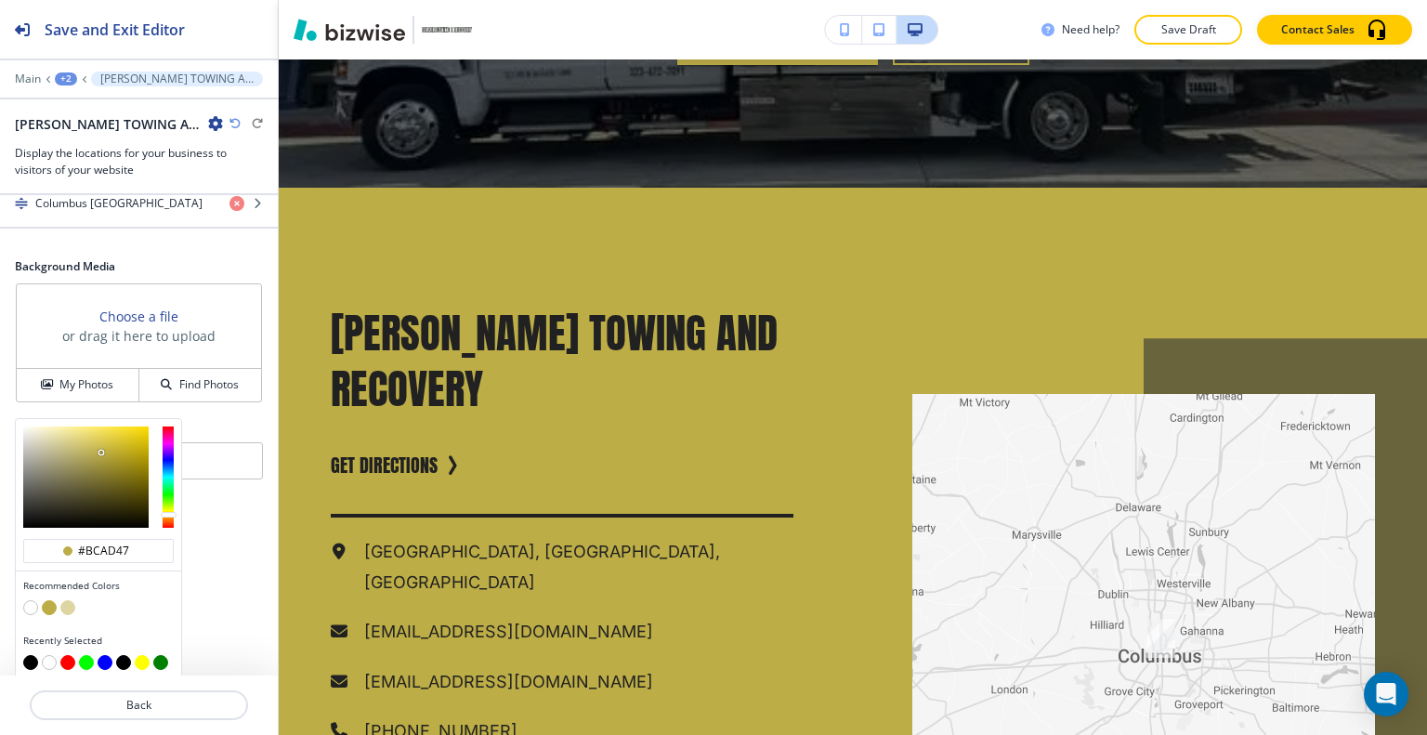
click at [52, 655] on button "button" at bounding box center [49, 662] width 15 height 15
type input "#FFFFFF"
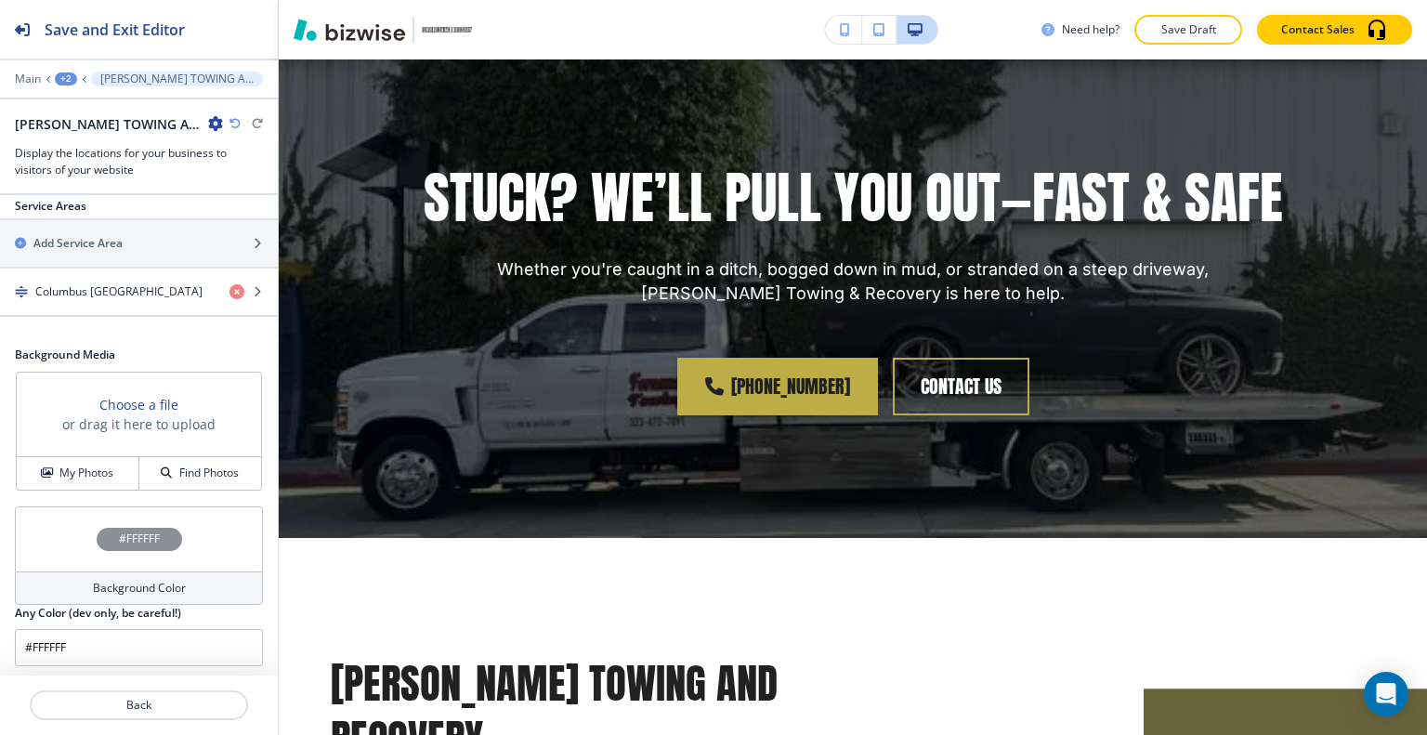
scroll to position [0, 0]
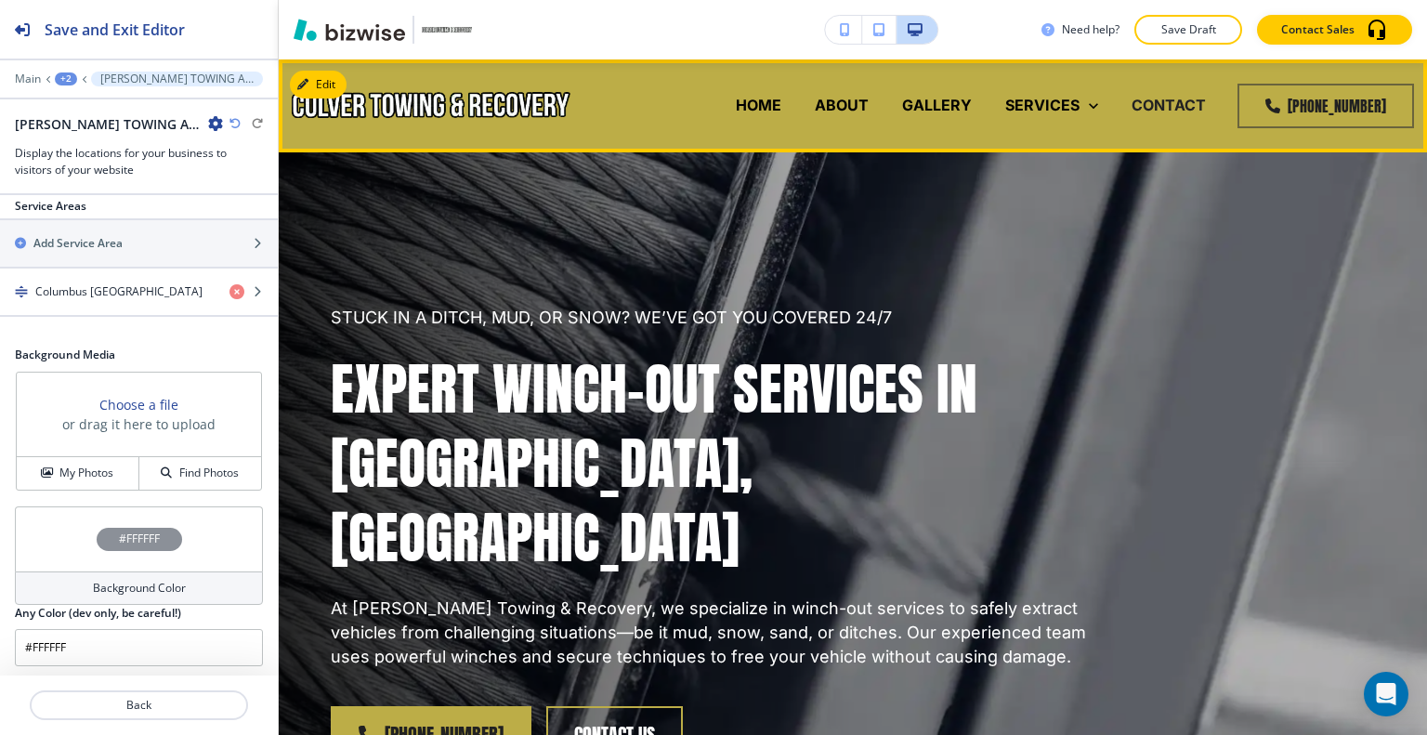
click at [1157, 105] on p "CONTACT" at bounding box center [1168, 105] width 74 height 21
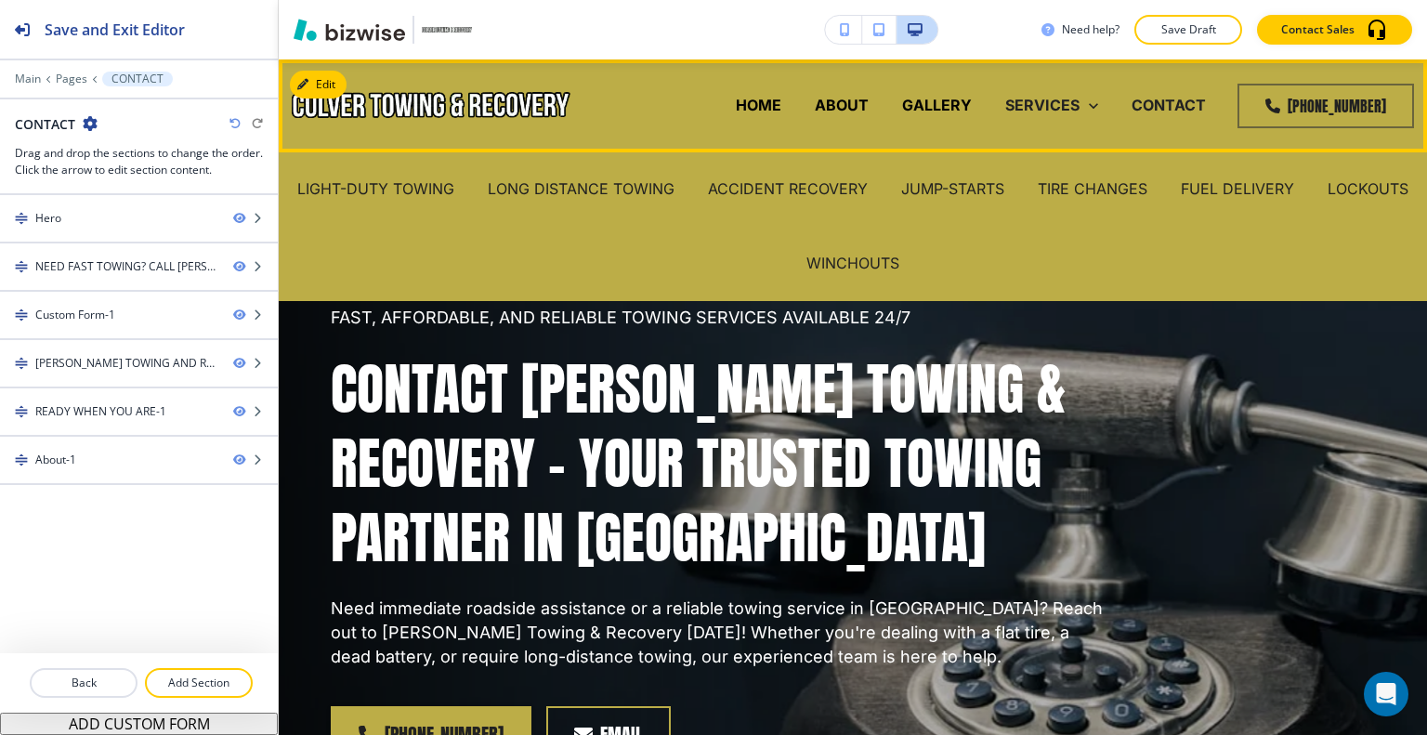
click at [1084, 97] on icon at bounding box center [1093, 106] width 19 height 19
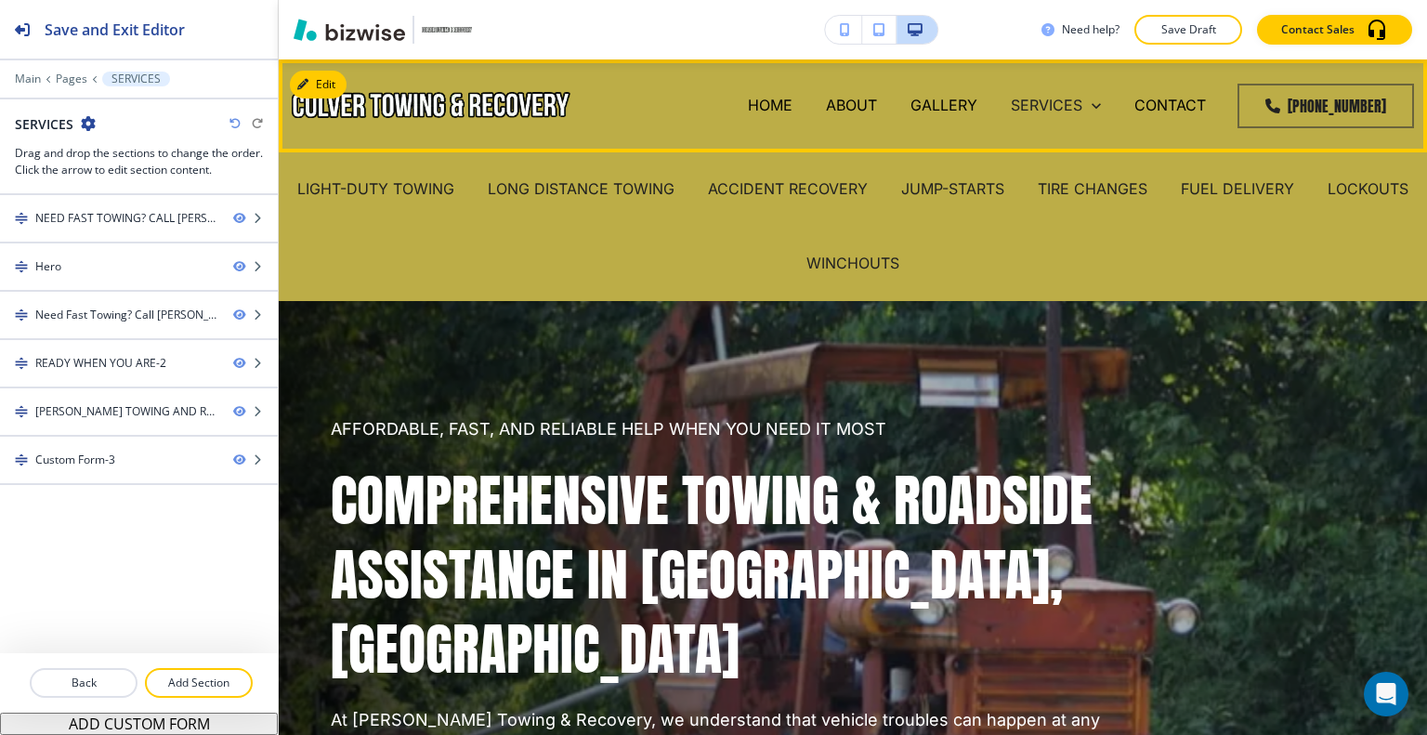
click at [1166, 92] on div "CONTACT" at bounding box center [1169, 106] width 105 height 74
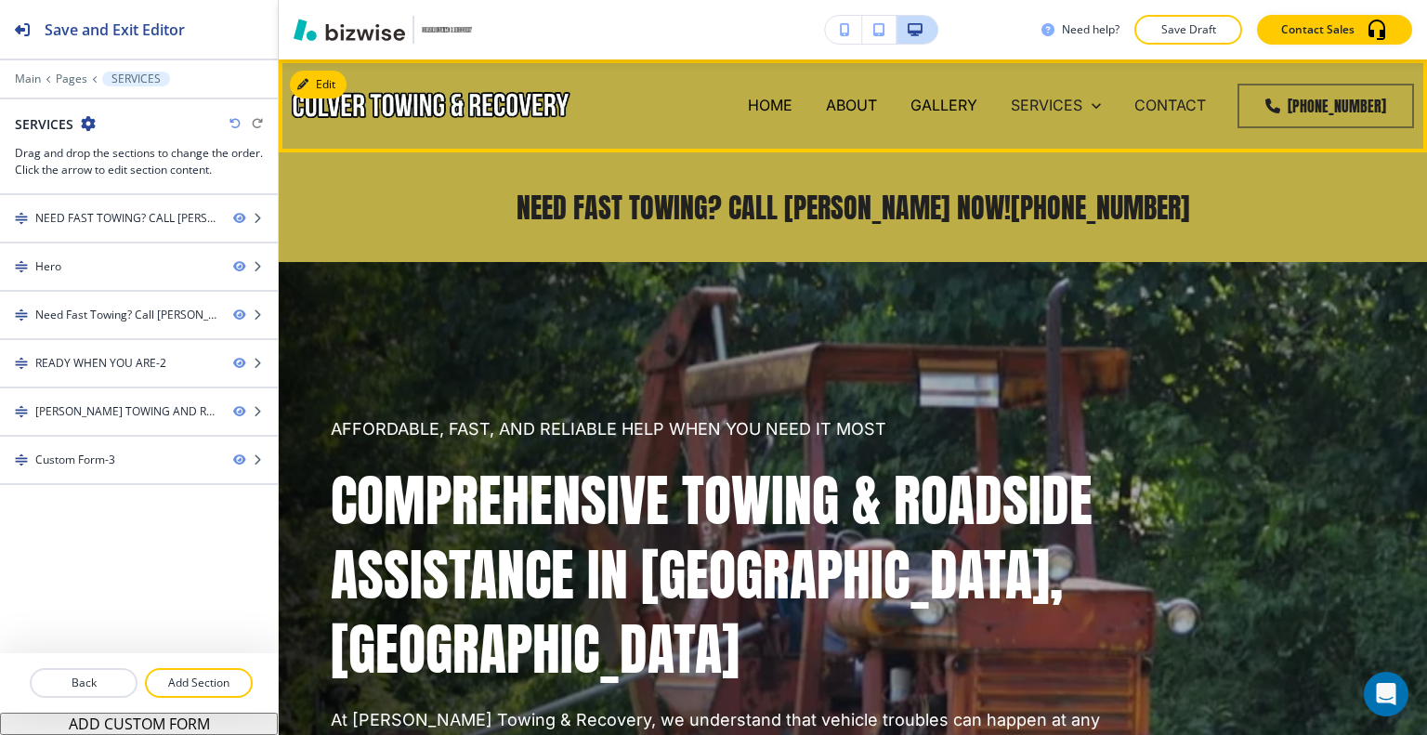
click at [1163, 99] on p "CONTACT" at bounding box center [1170, 105] width 72 height 21
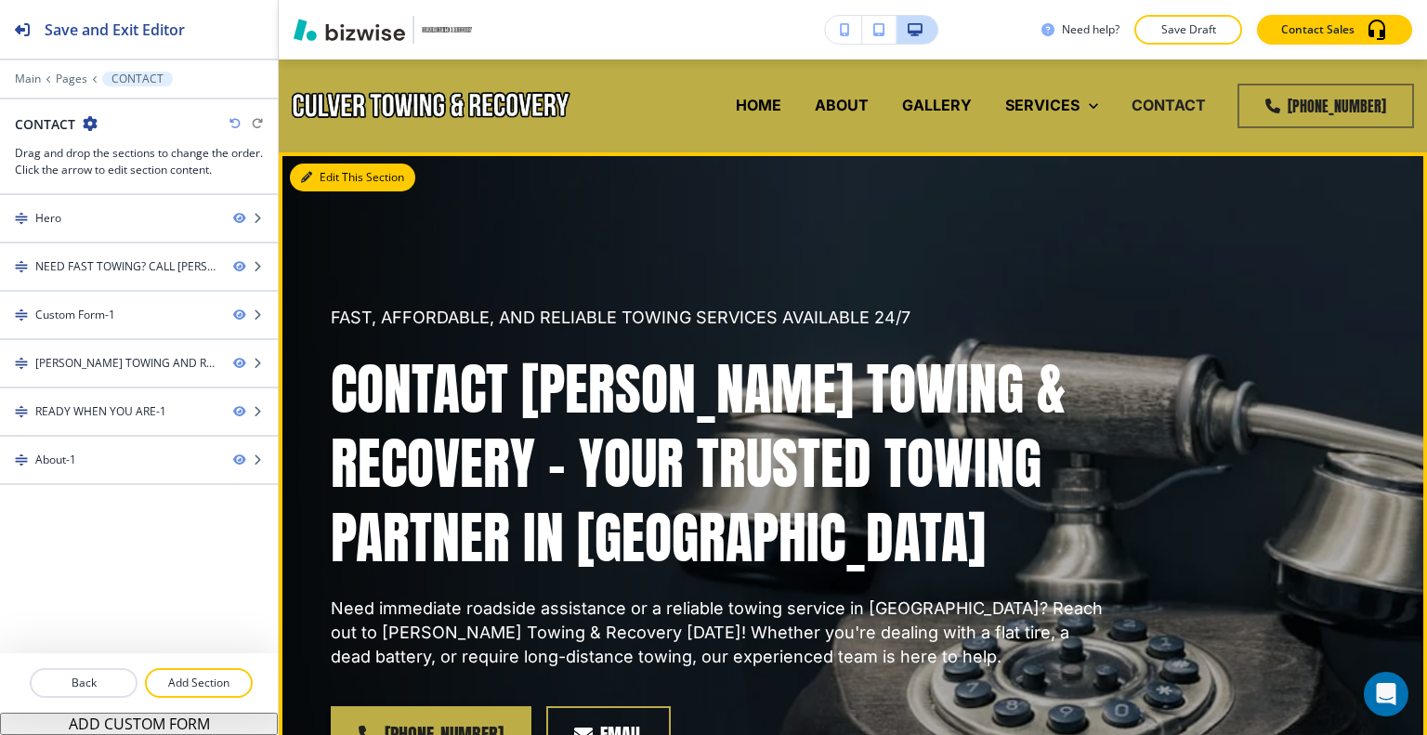
click at [334, 177] on button "Edit This Section" at bounding box center [352, 177] width 125 height 28
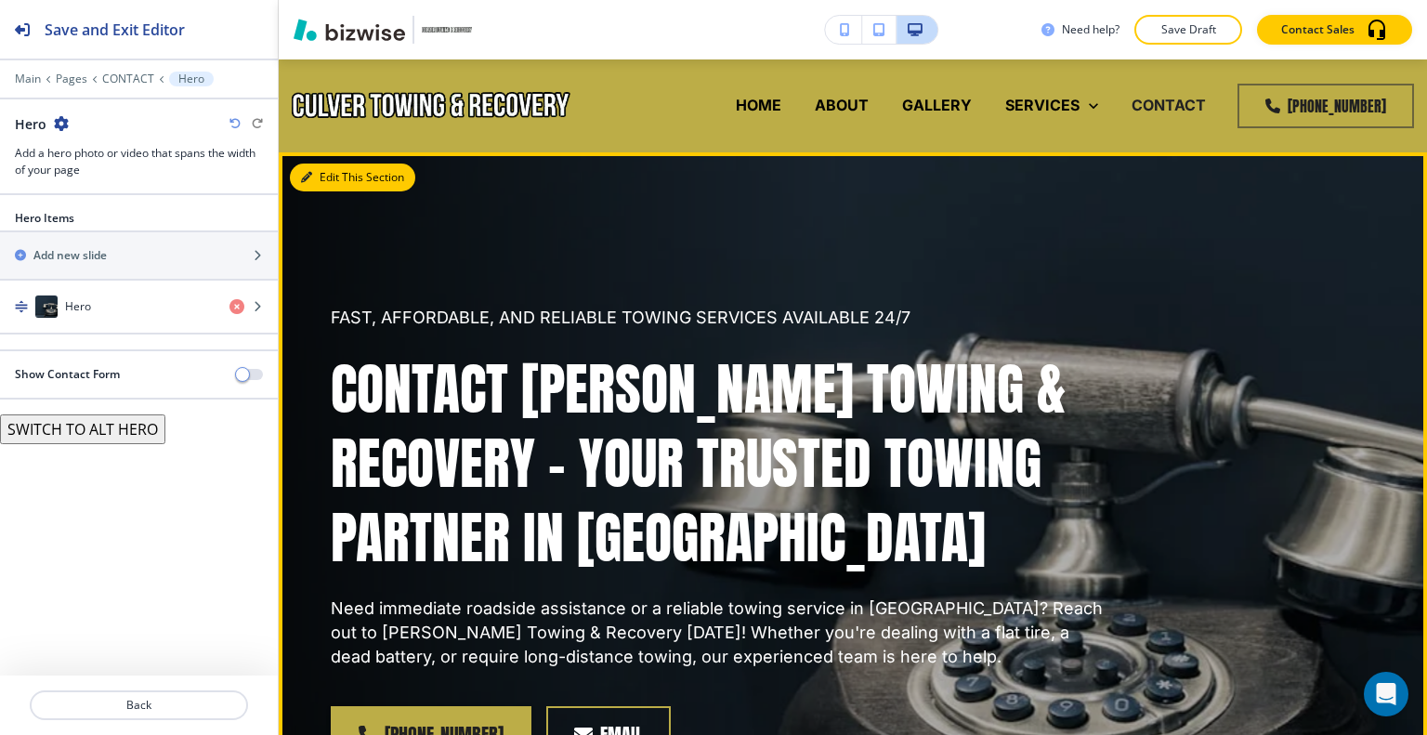
click at [330, 185] on button "Edit This Section" at bounding box center [352, 177] width 125 height 28
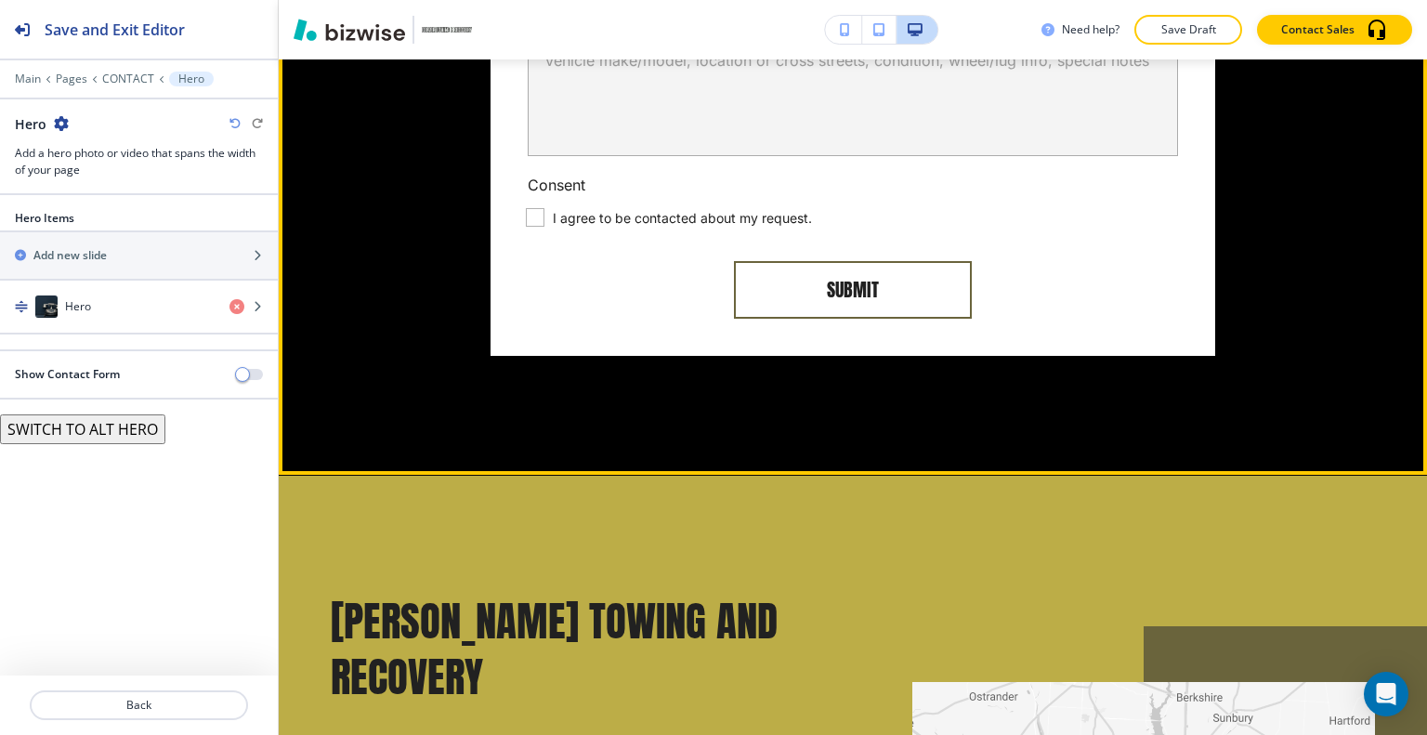
scroll to position [2322, 0]
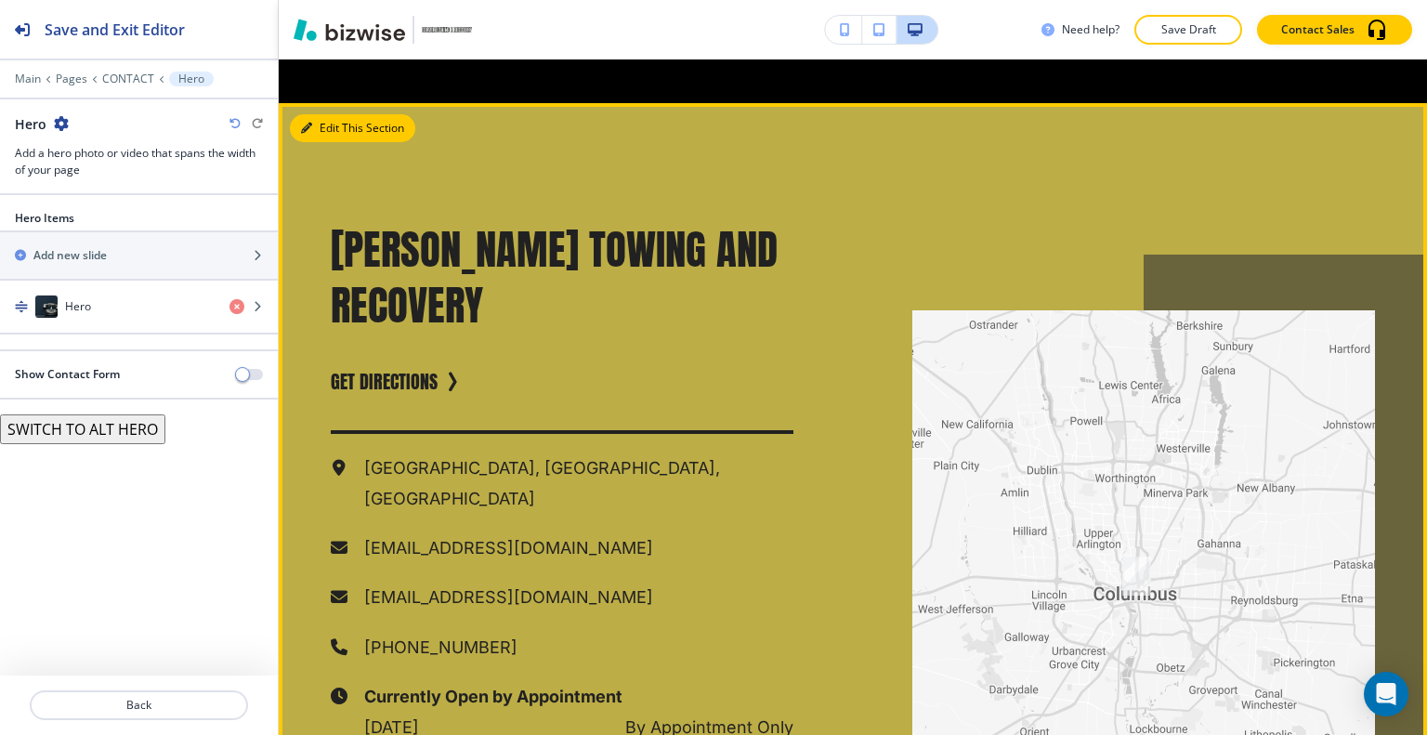
click at [333, 124] on button "Edit This Section" at bounding box center [352, 128] width 125 height 28
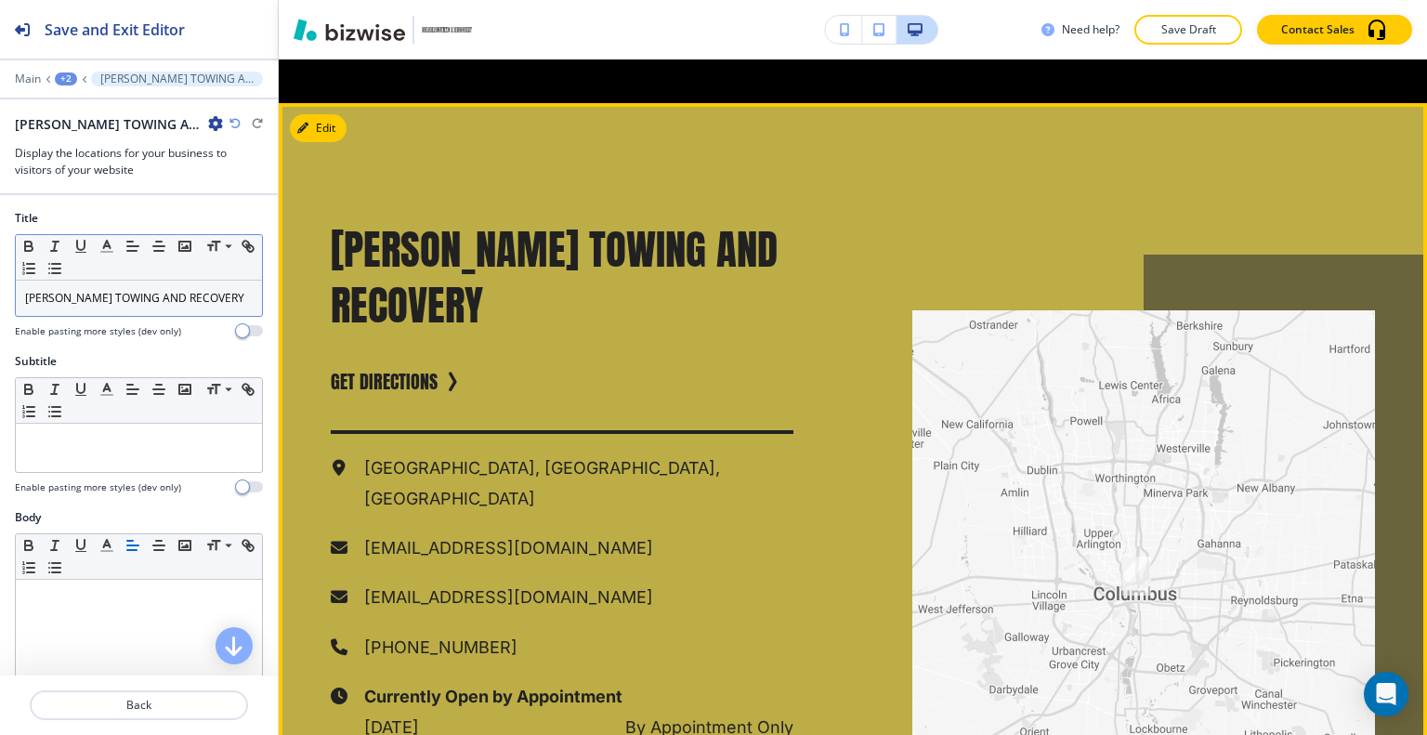
scroll to position [2364, 0]
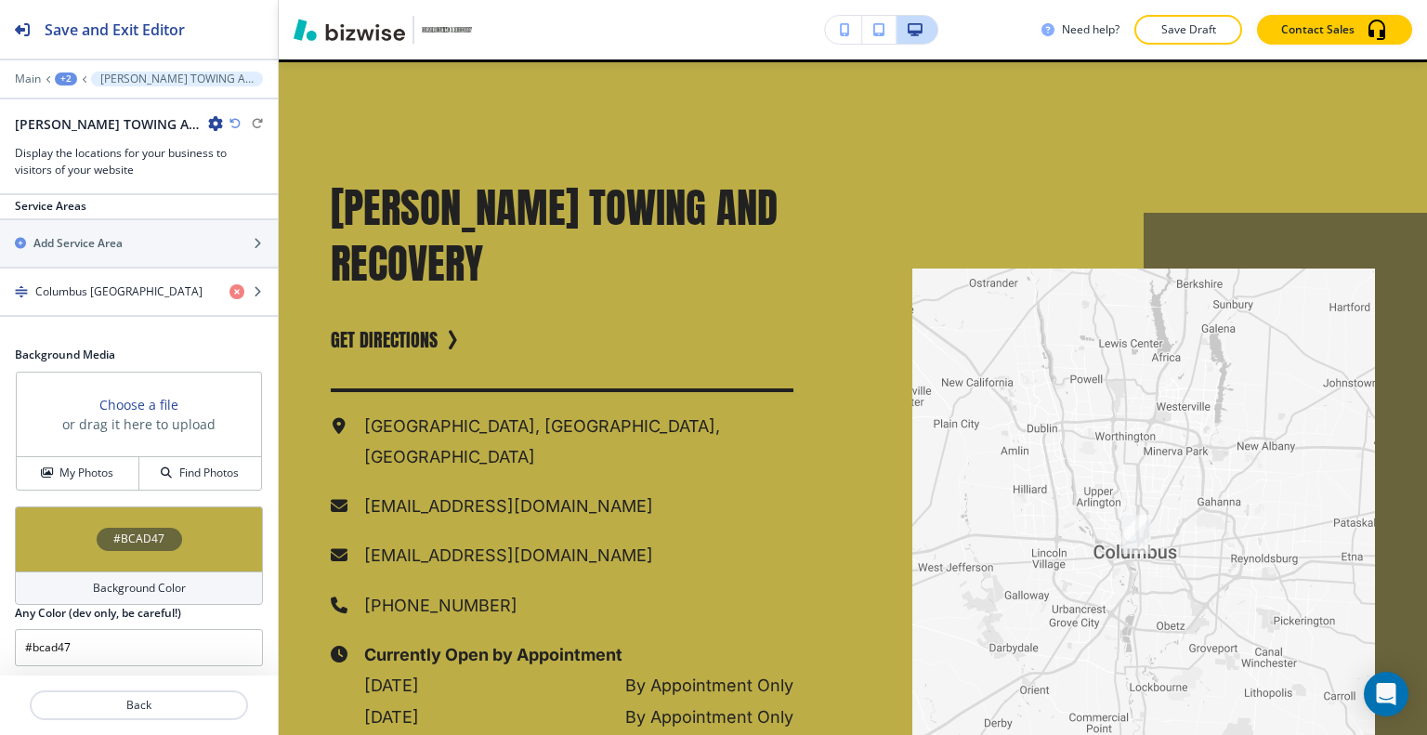
click at [63, 517] on div "#BCAD47" at bounding box center [139, 538] width 248 height 65
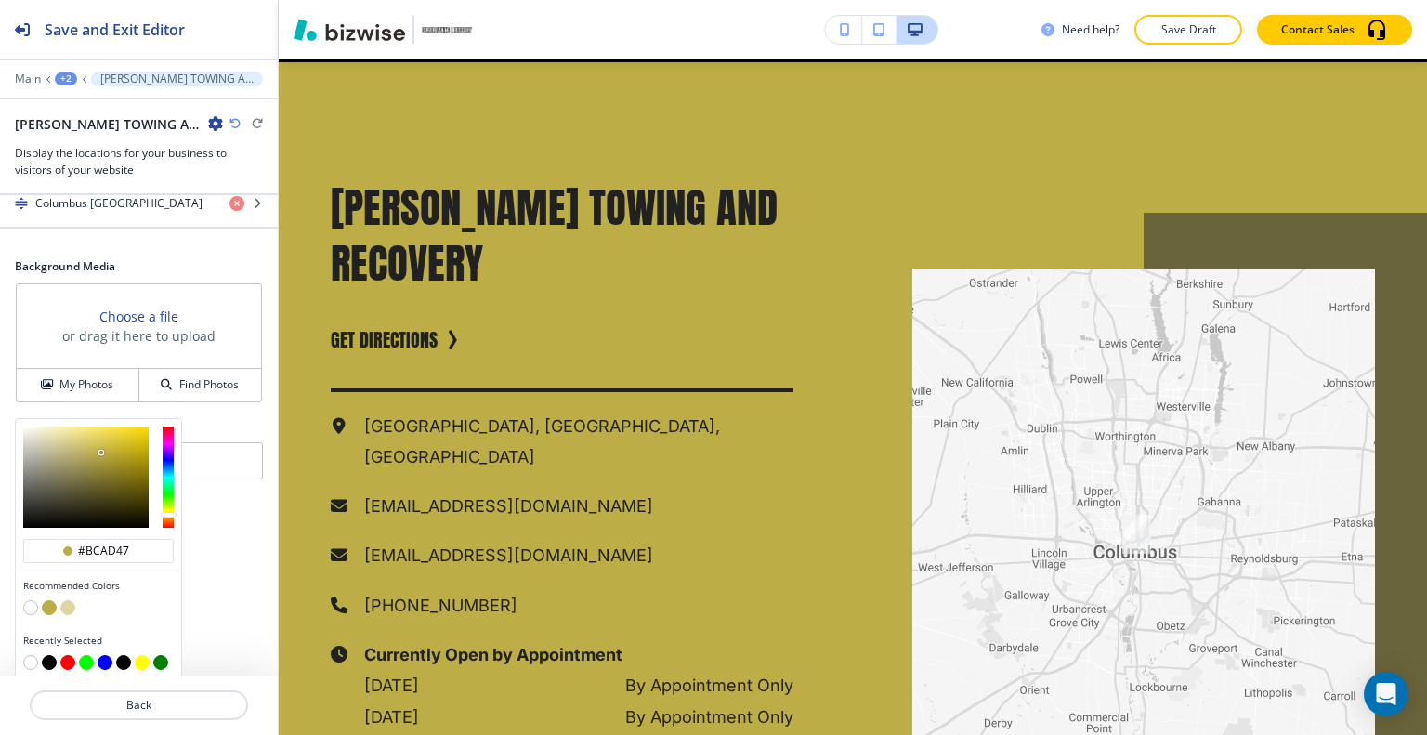
click at [28, 604] on button "button" at bounding box center [30, 607] width 15 height 15
type input "#FFFFFF"
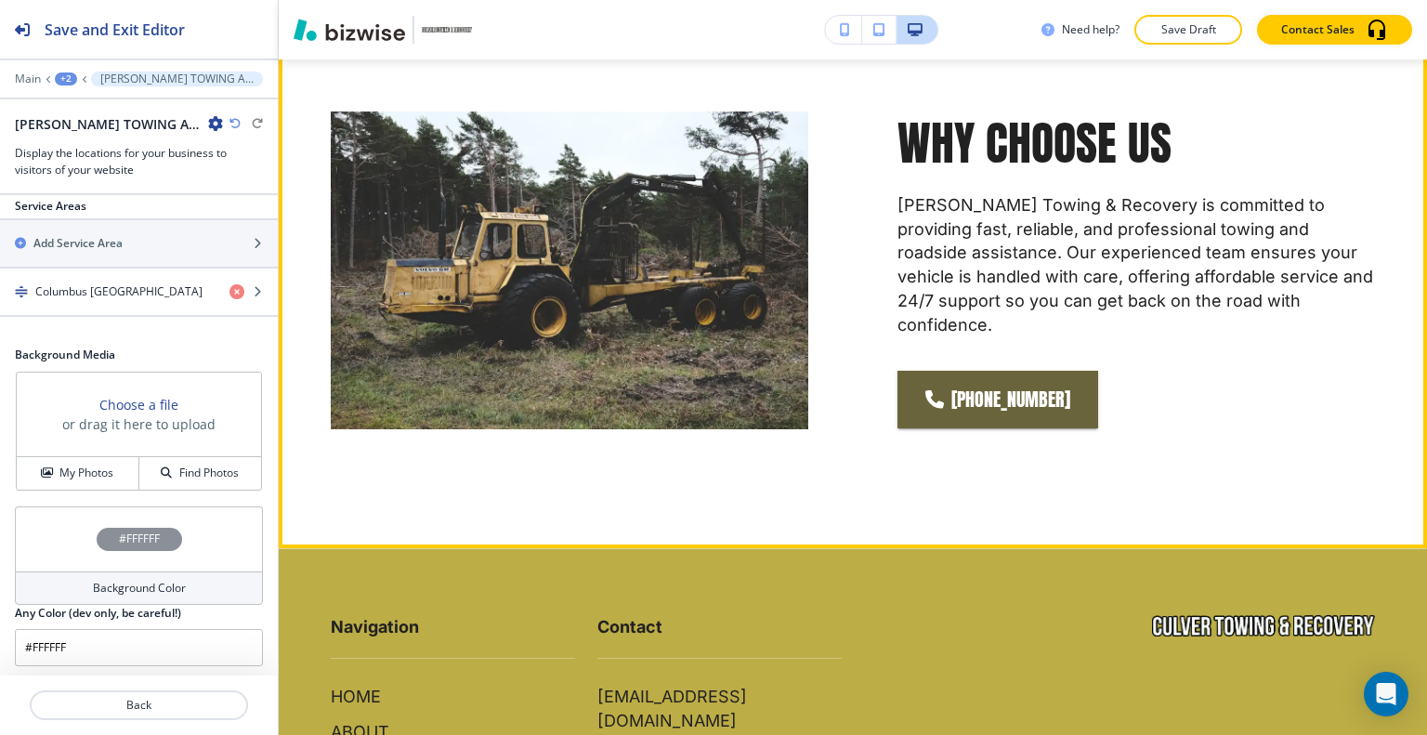
scroll to position [3757, 0]
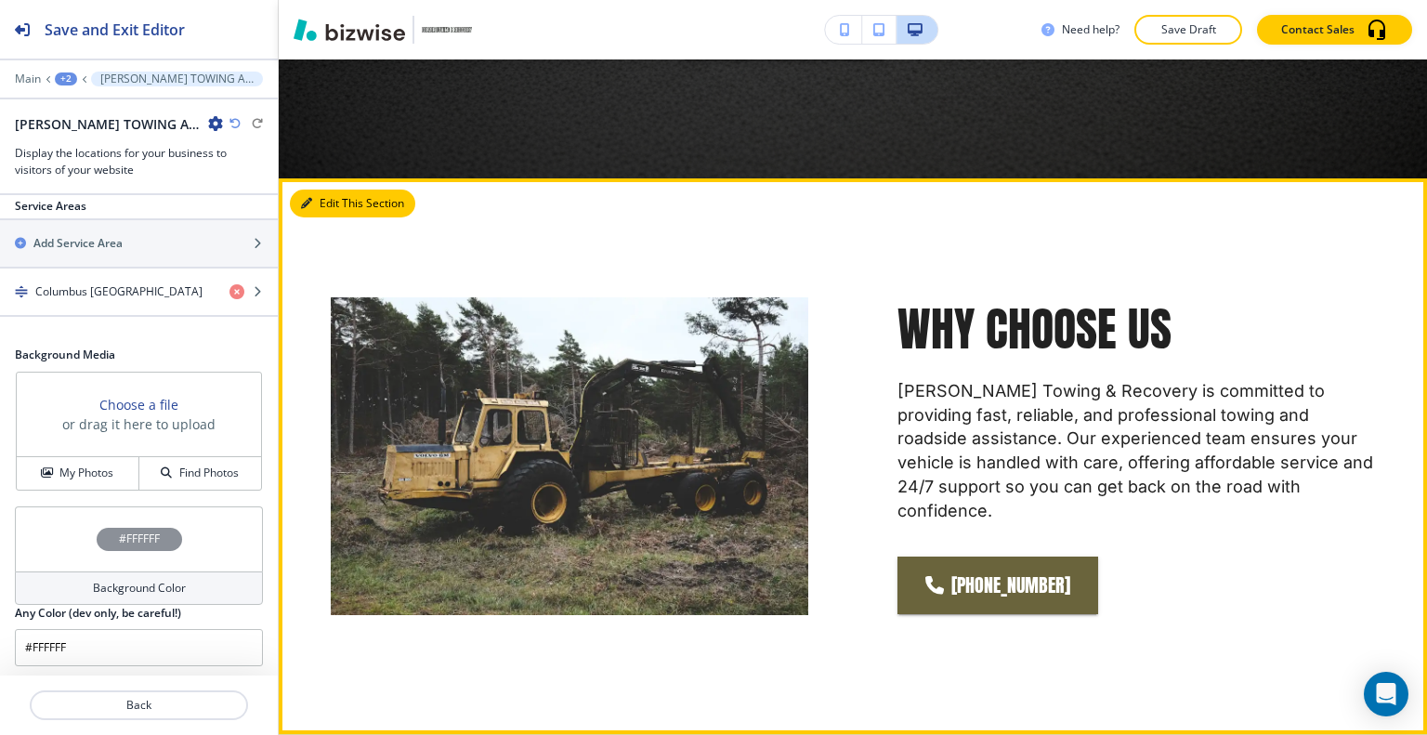
click at [339, 189] on button "Edit This Section" at bounding box center [352, 203] width 125 height 28
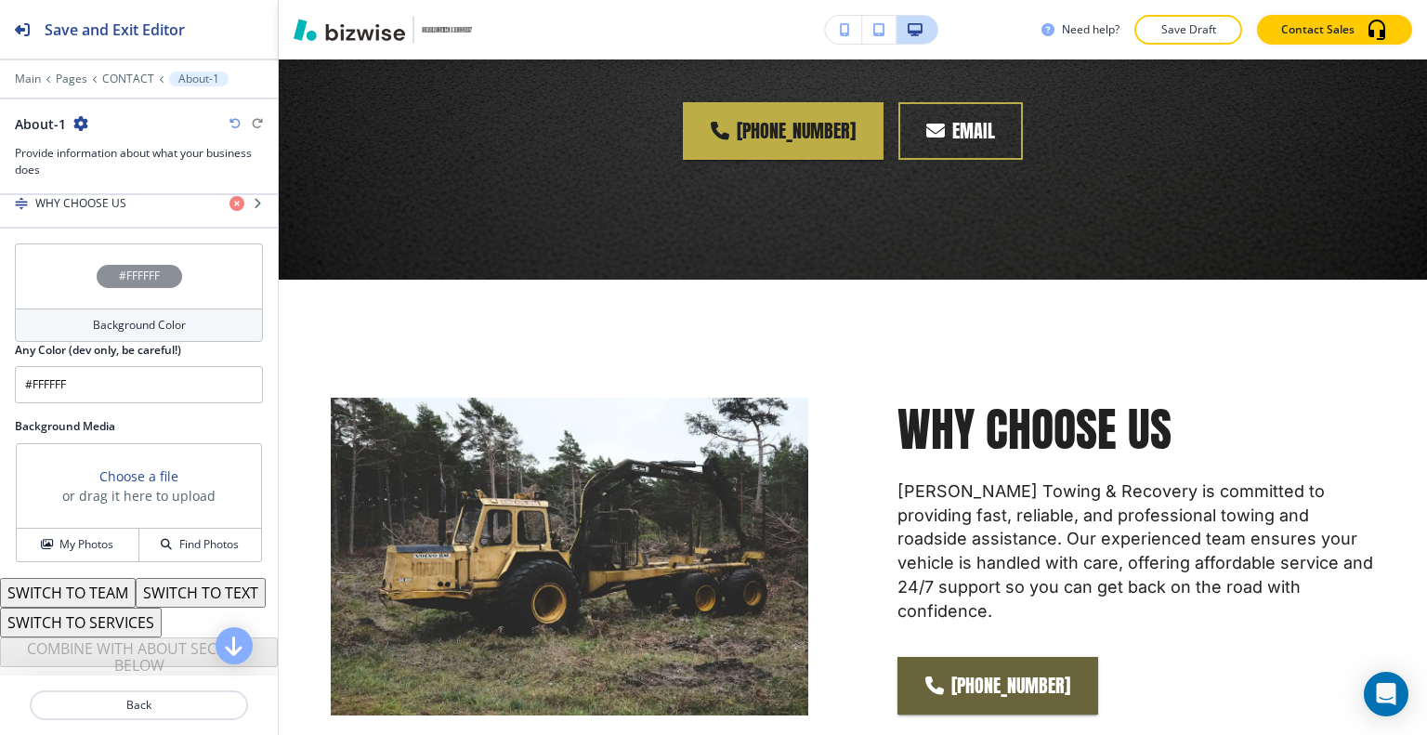
scroll to position [494, 0]
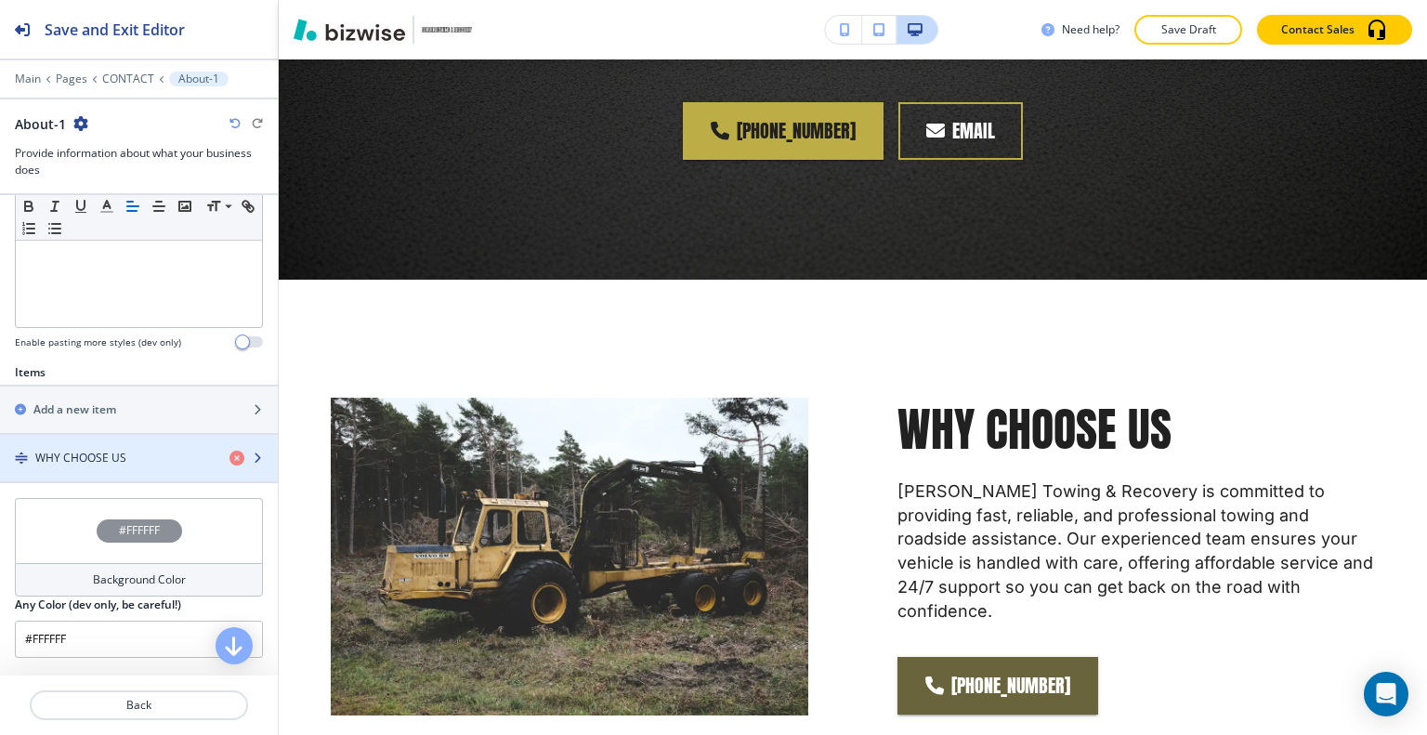
click at [67, 438] on div "button" at bounding box center [139, 442] width 278 height 15
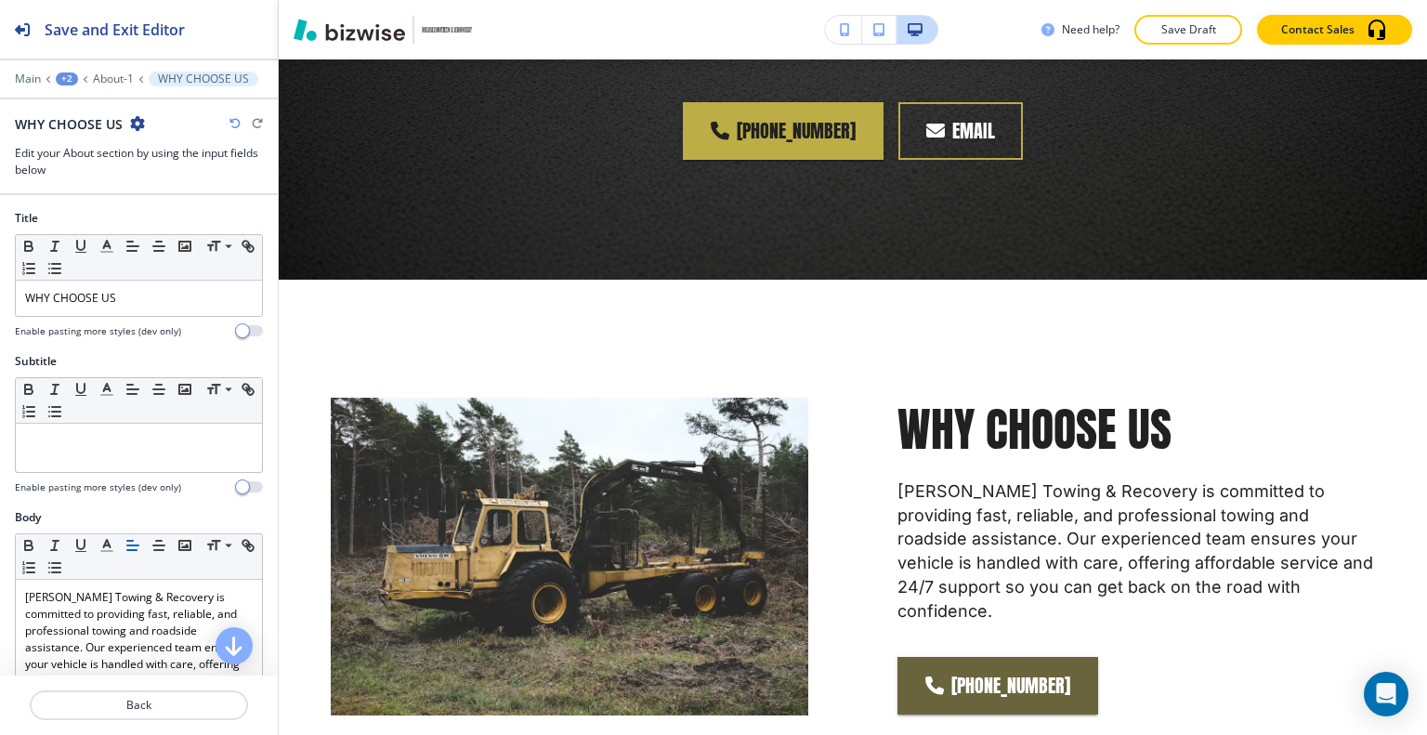
scroll to position [585, 0]
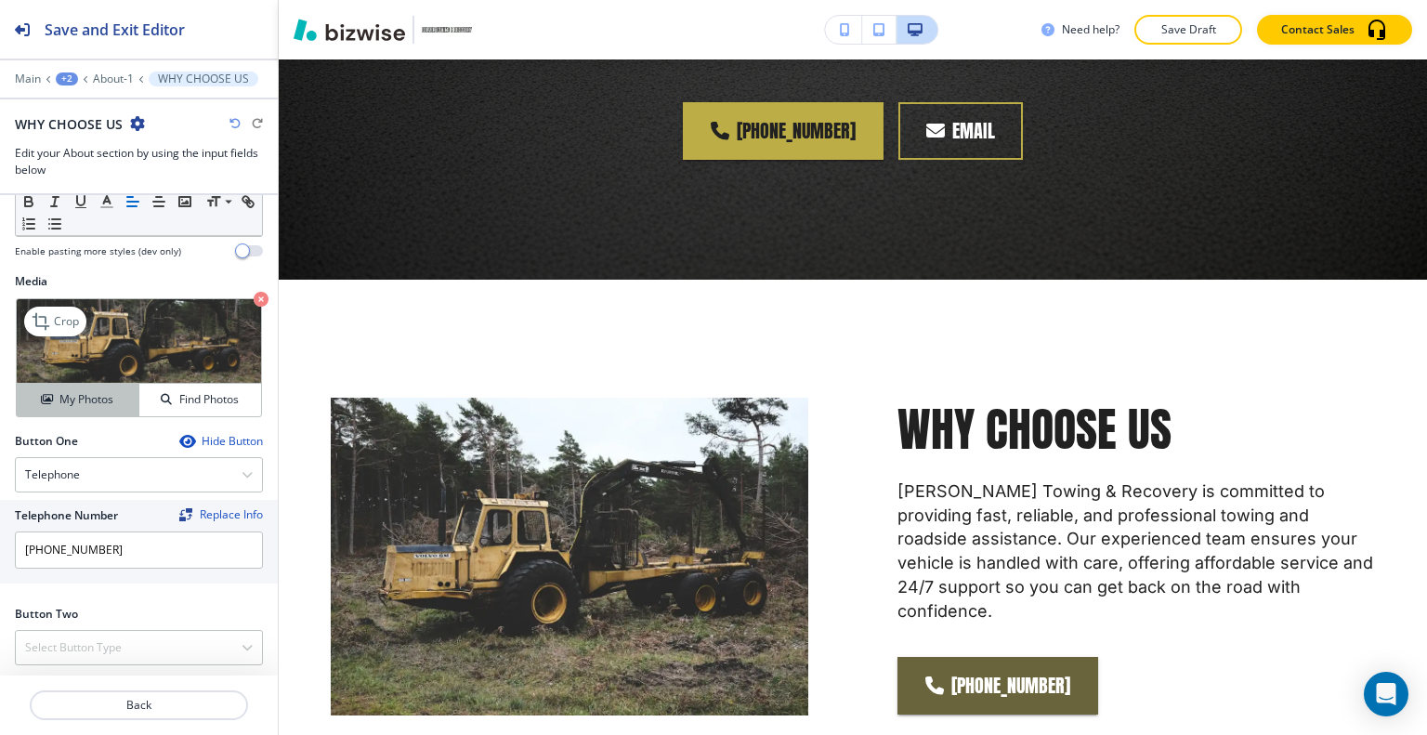
click at [88, 385] on button "My Photos" at bounding box center [78, 400] width 123 height 33
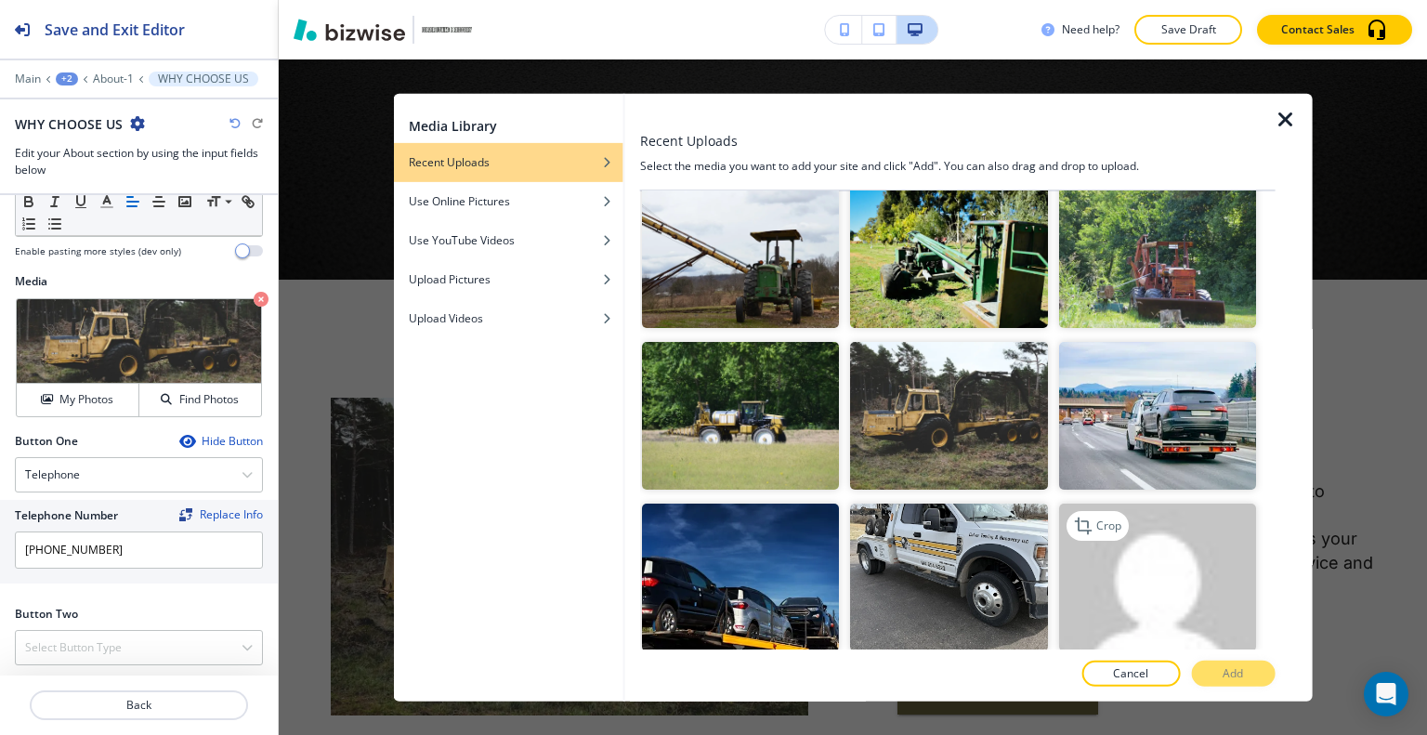
scroll to position [279, 0]
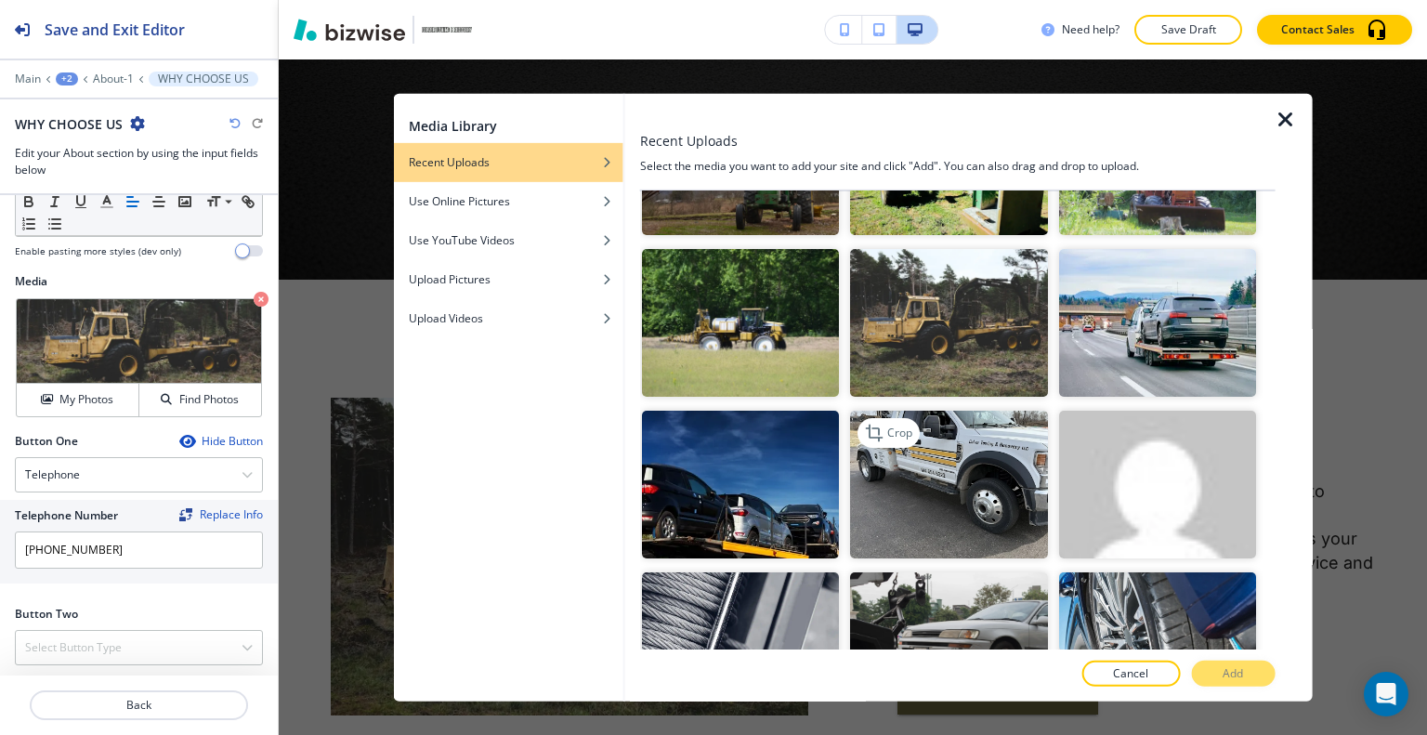
click at [1014, 434] on img "button" at bounding box center [948, 485] width 197 height 148
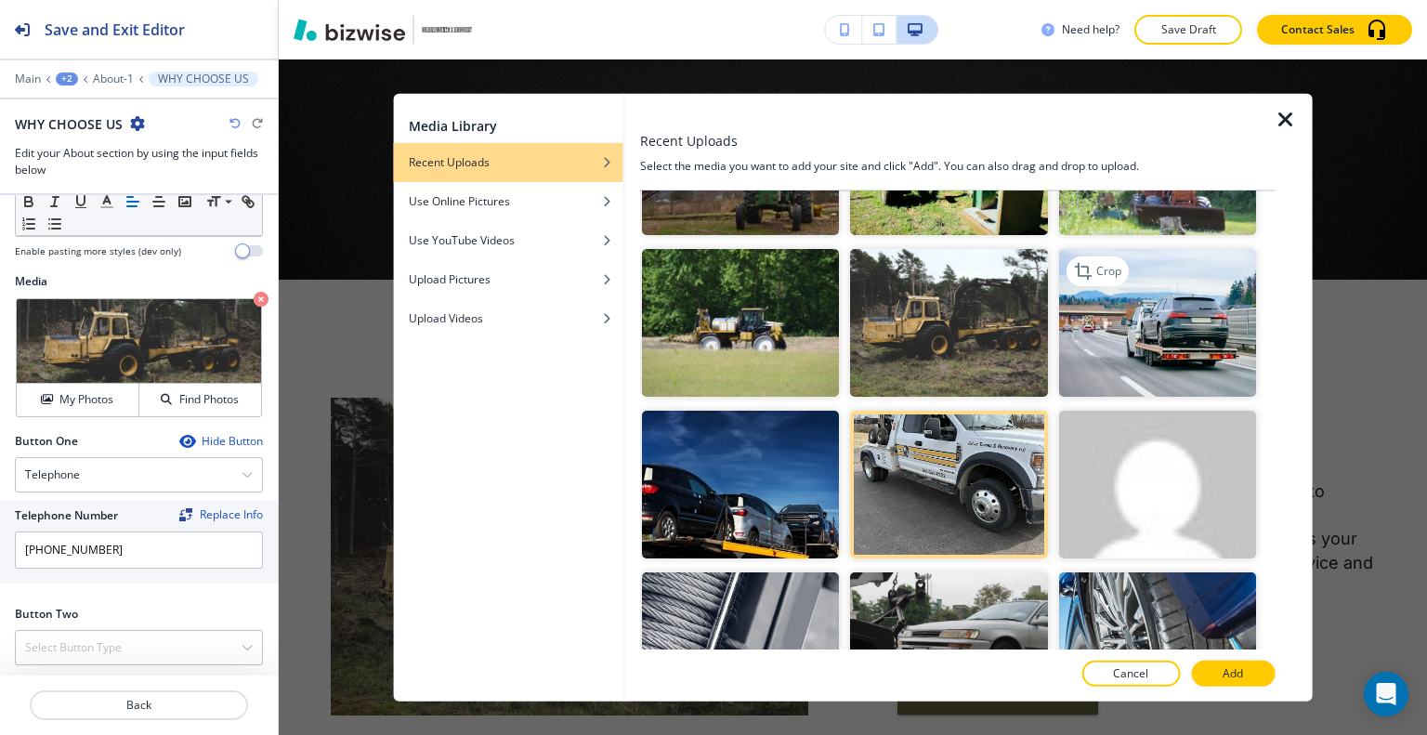
click at [1123, 345] on img "button" at bounding box center [1156, 323] width 197 height 148
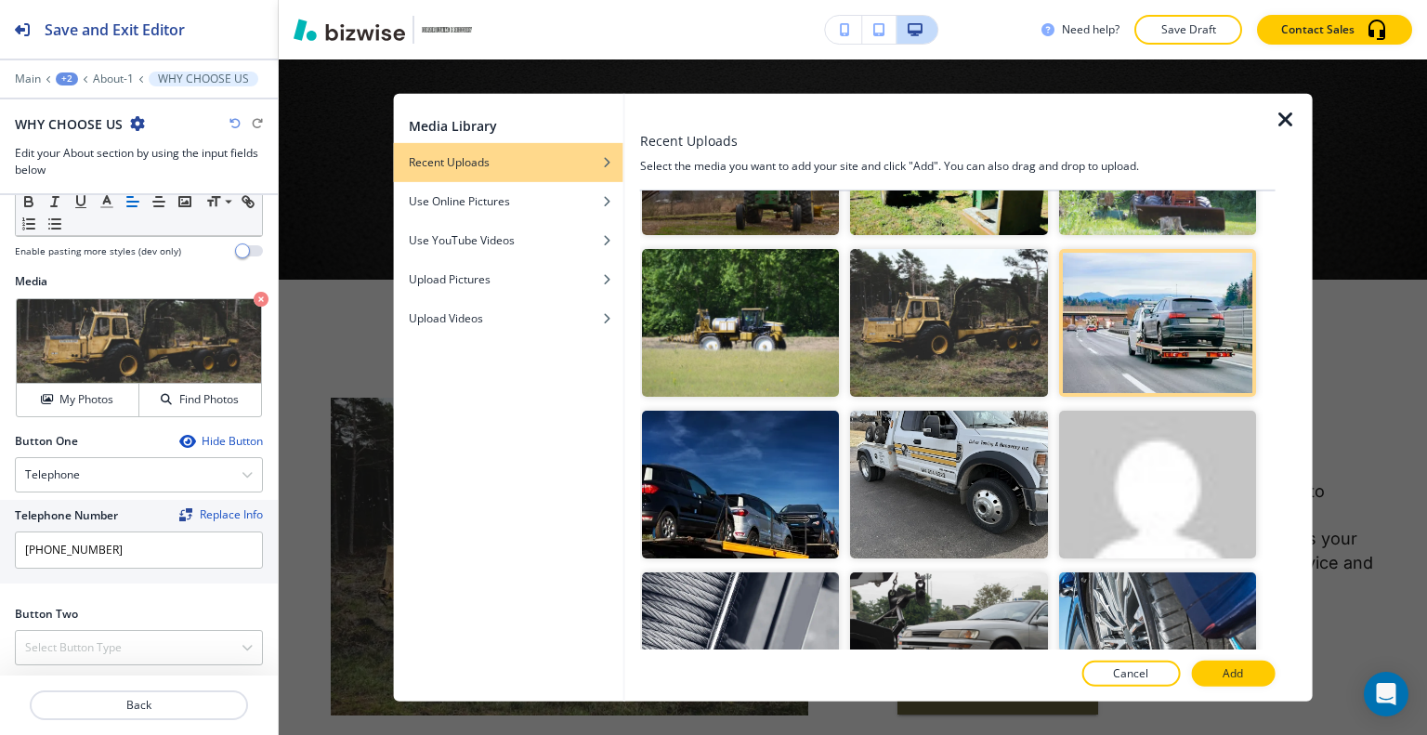
scroll to position [557, 0]
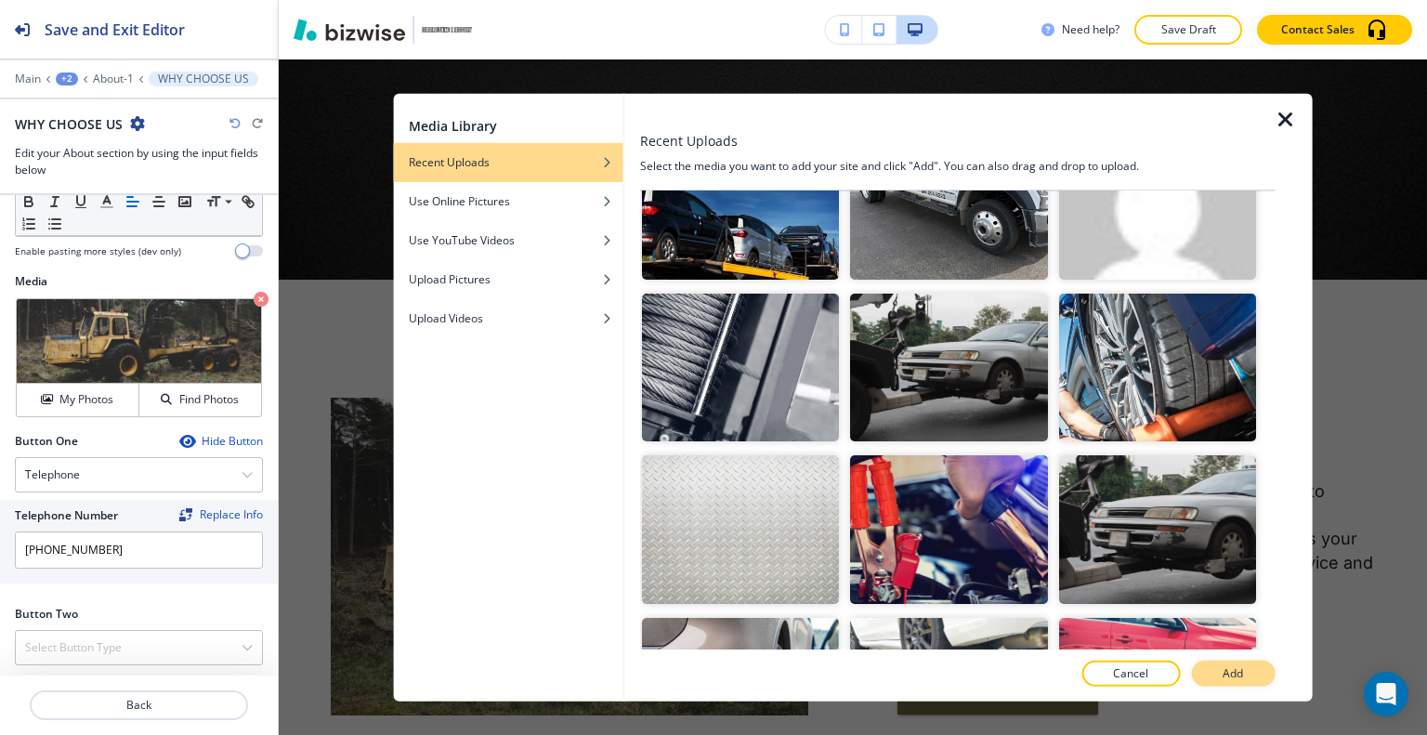
click at [1210, 672] on button "Add" at bounding box center [1233, 673] width 84 height 26
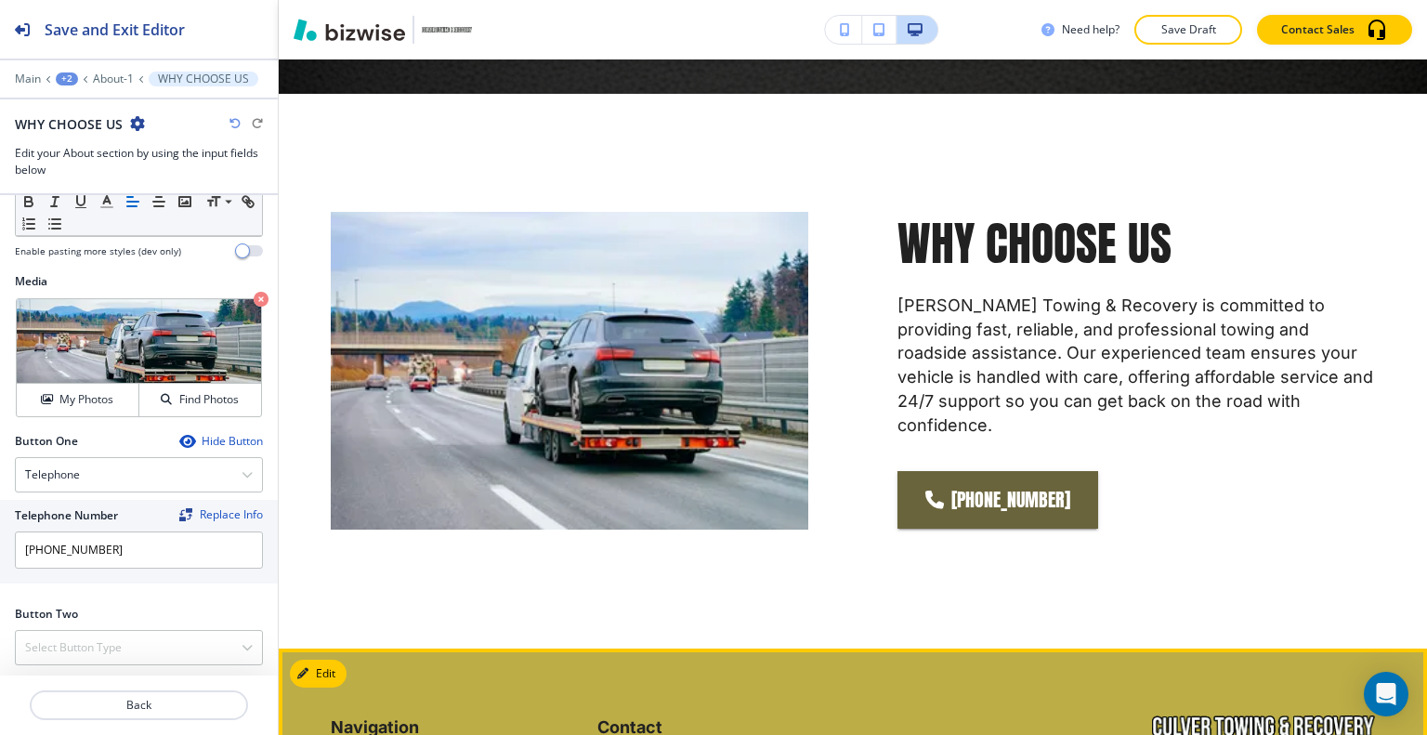
scroll to position [4087, 0]
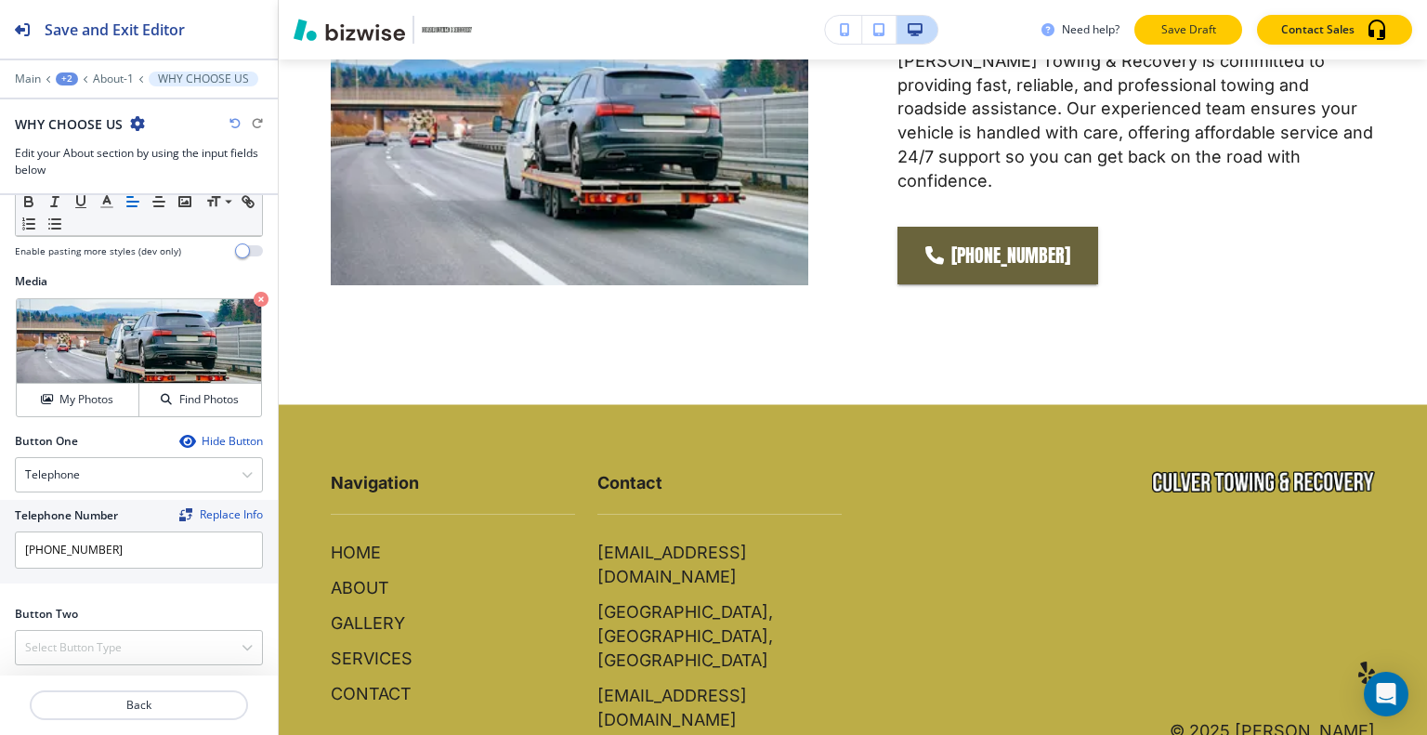
click at [1192, 40] on button "Save Draft" at bounding box center [1188, 30] width 108 height 30
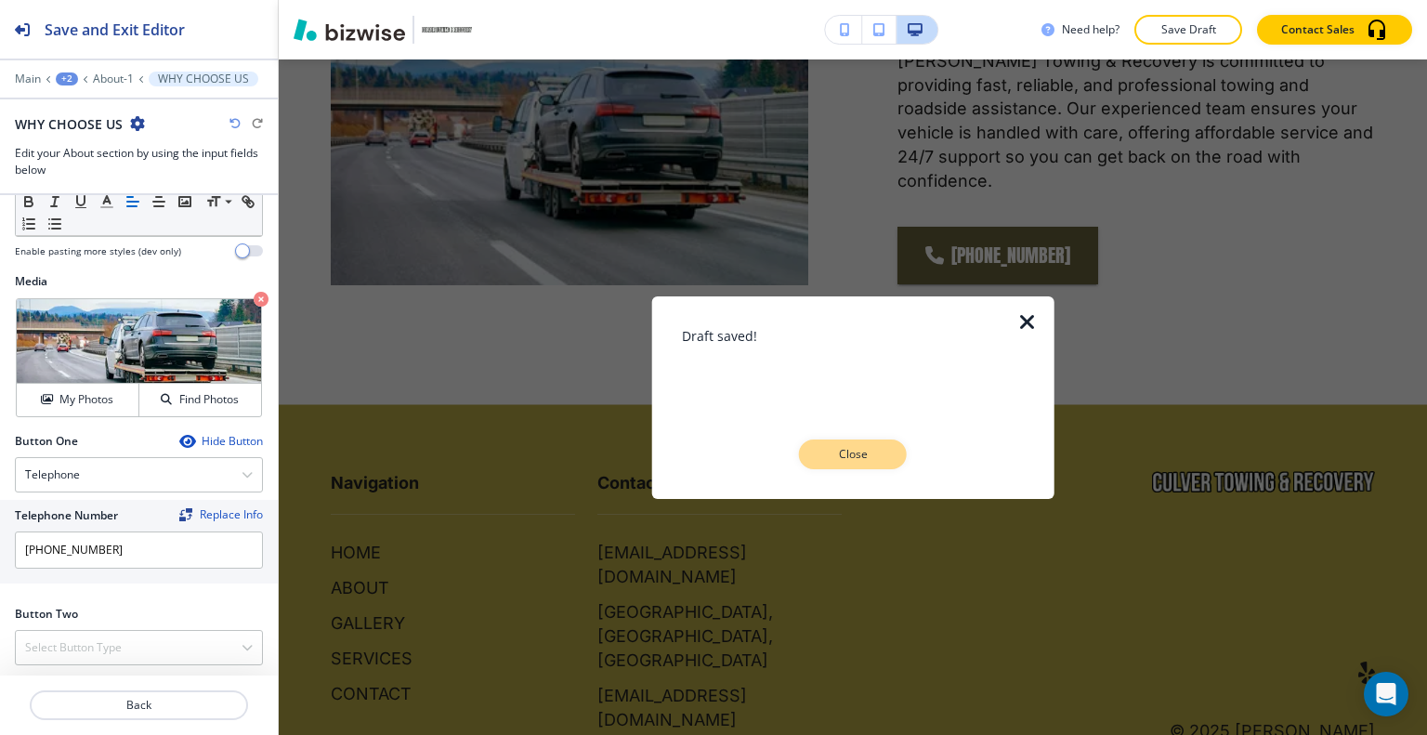
click at [894, 448] on button "Close" at bounding box center [853, 454] width 108 height 30
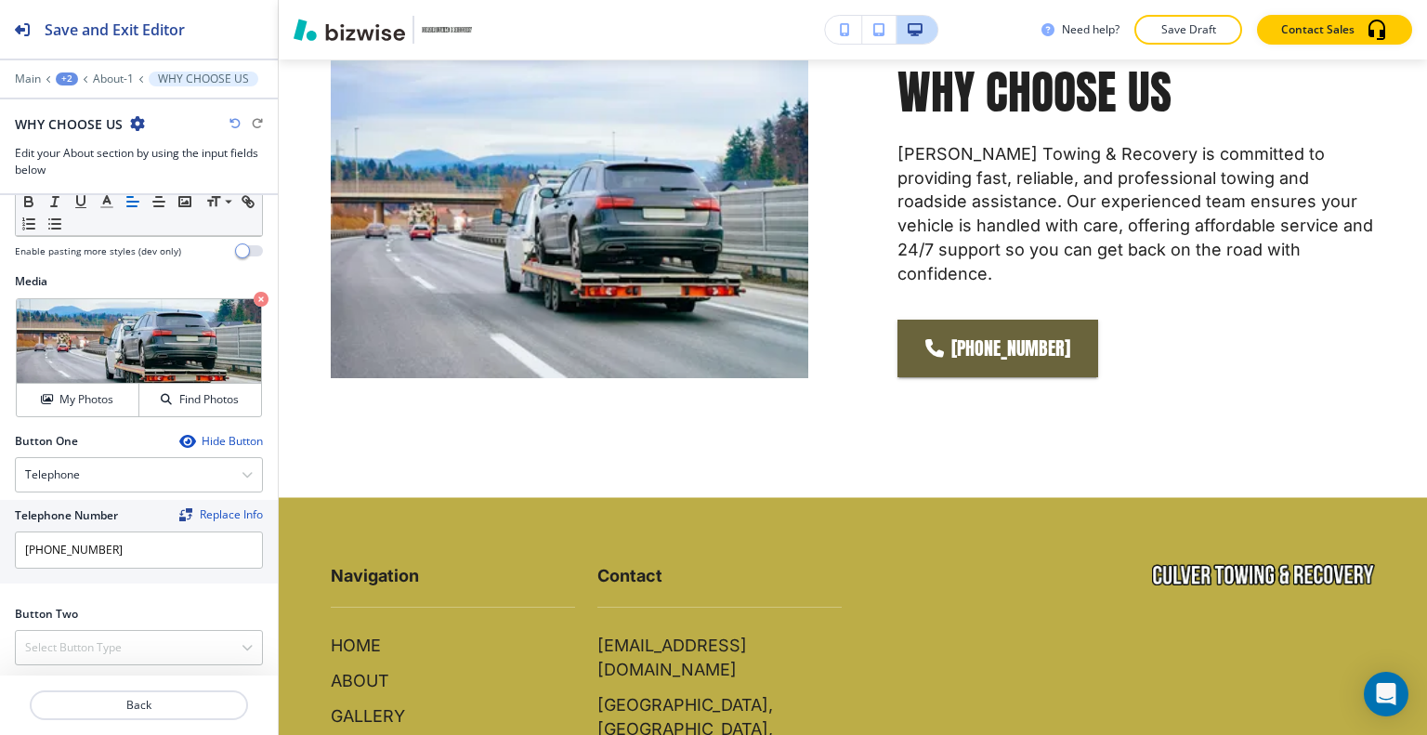
scroll to position [3808, 0]
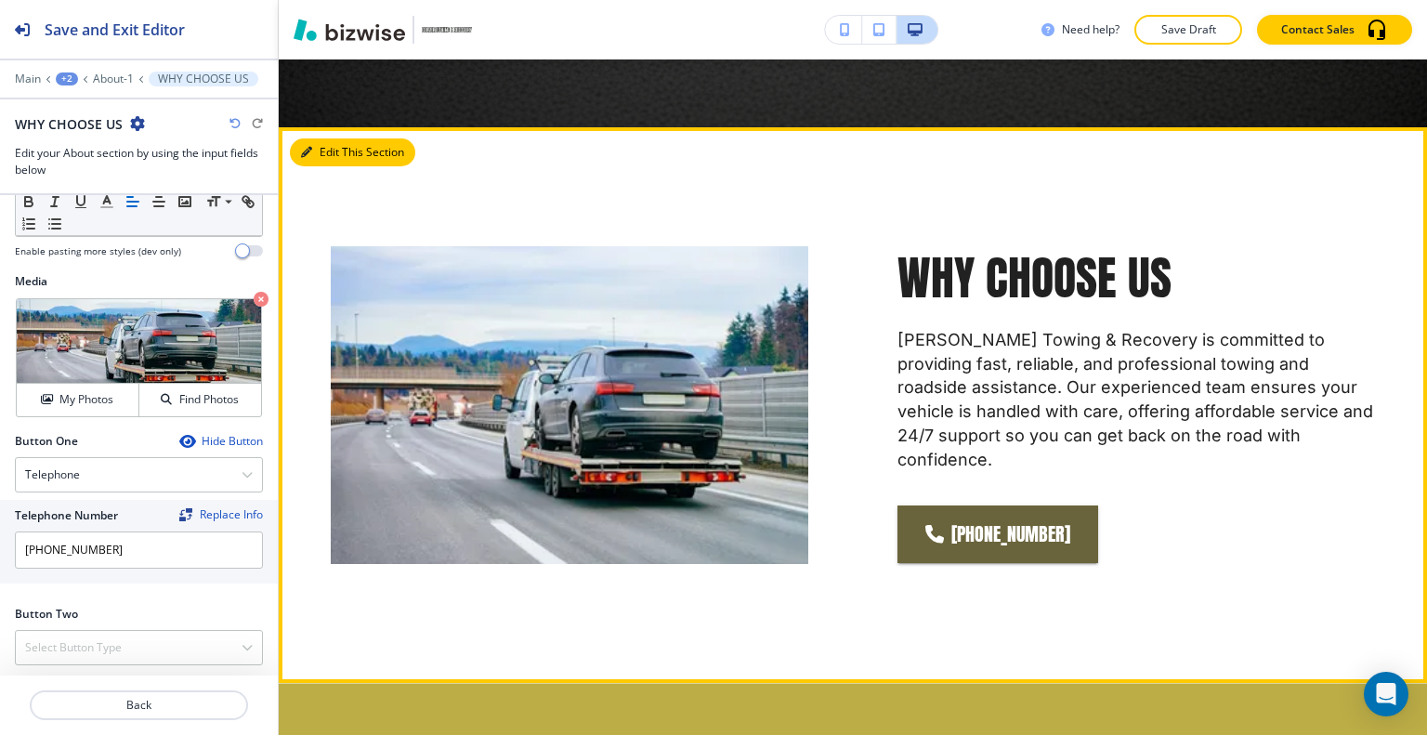
click at [332, 138] on button "Edit This Section" at bounding box center [352, 152] width 125 height 28
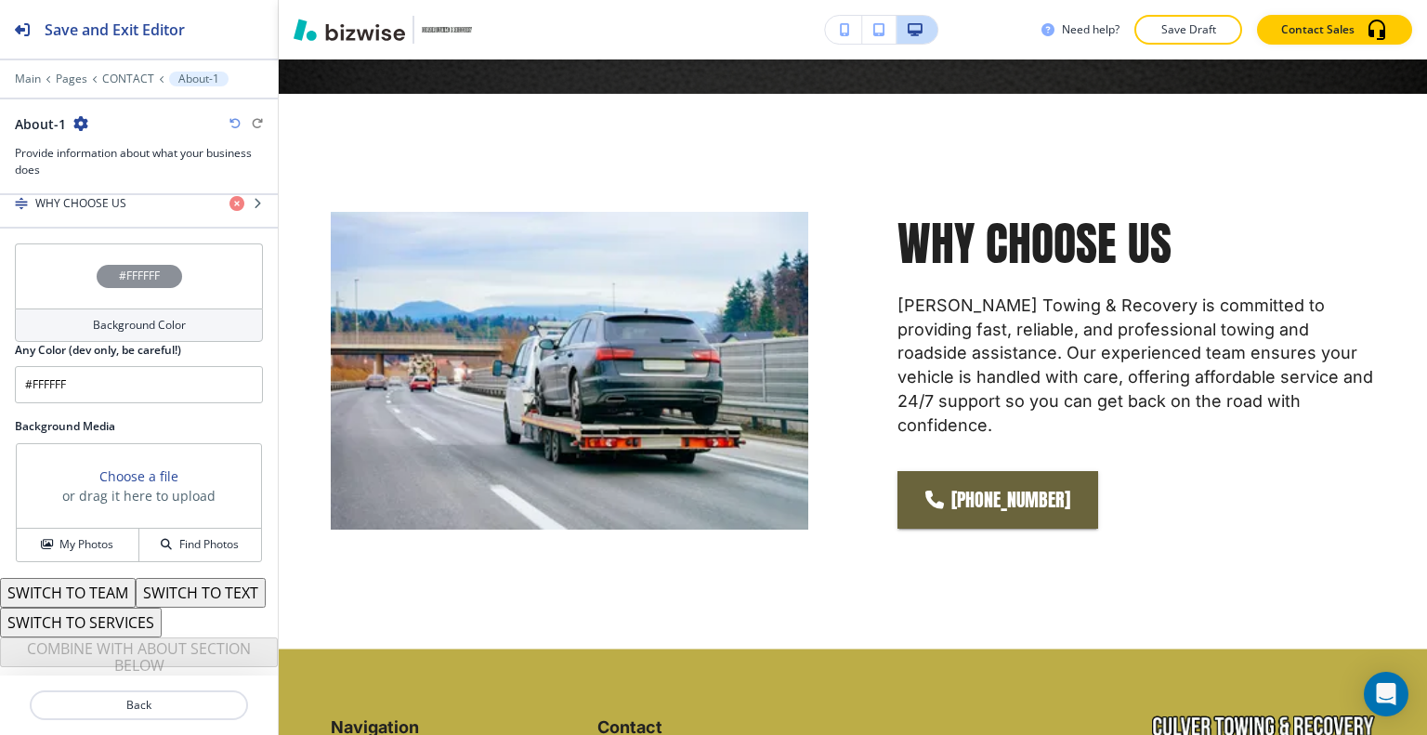
scroll to position [587, 0]
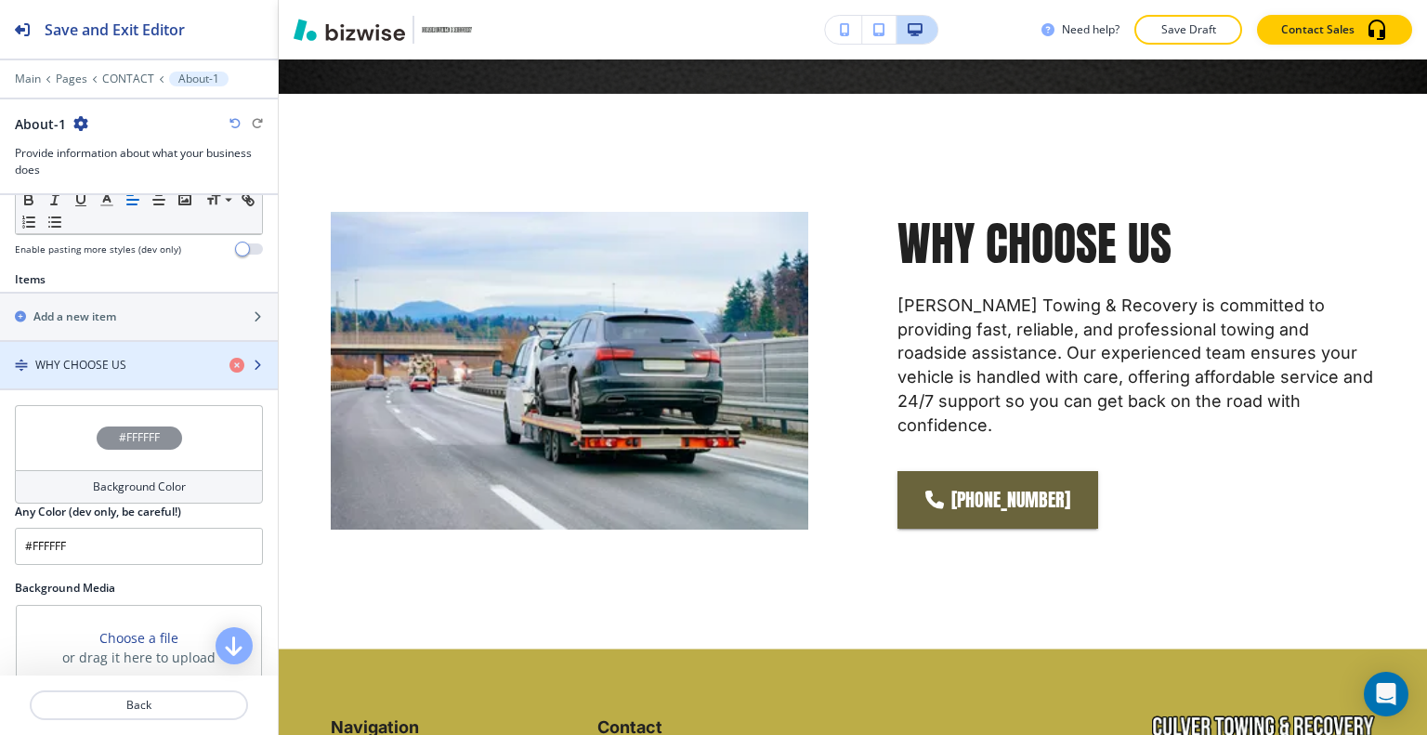
click at [115, 357] on h4 "WHY CHOOSE US" at bounding box center [80, 365] width 91 height 17
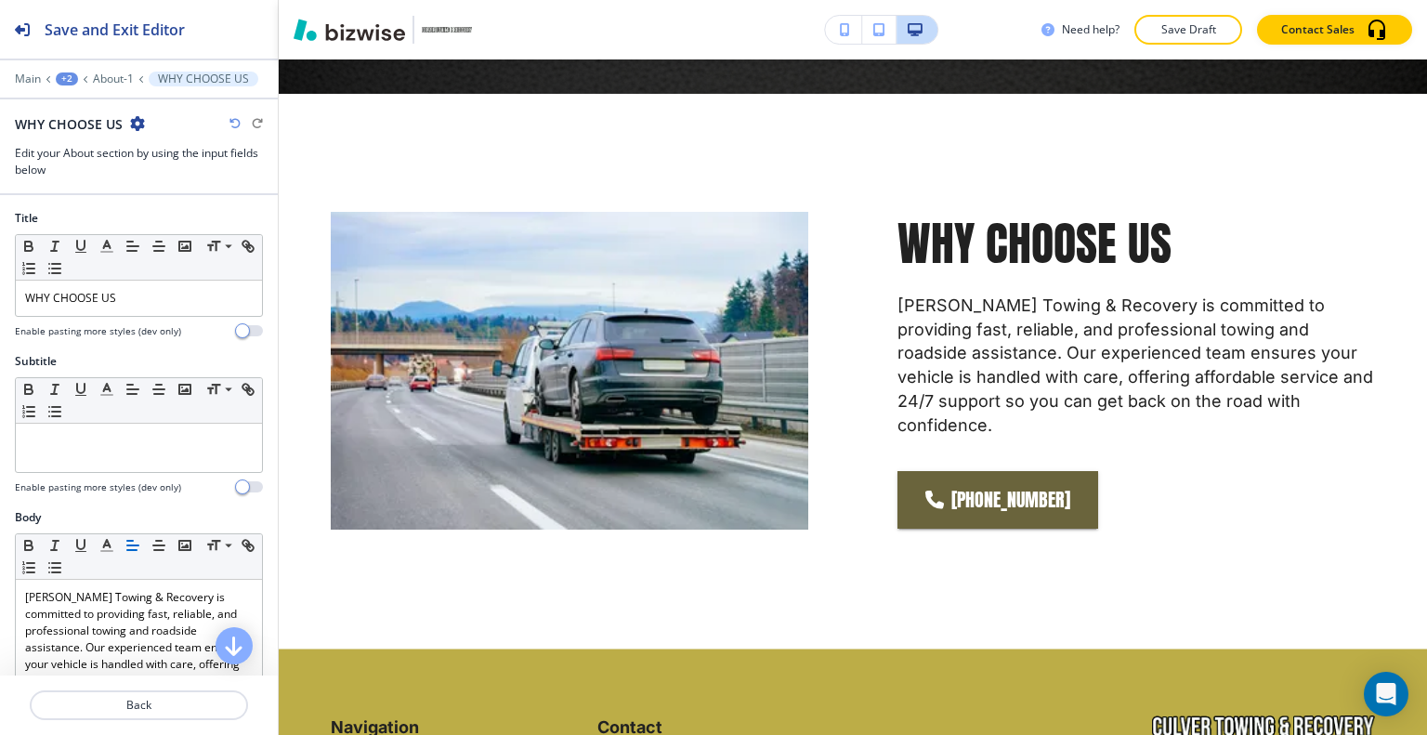
scroll to position [464, 0]
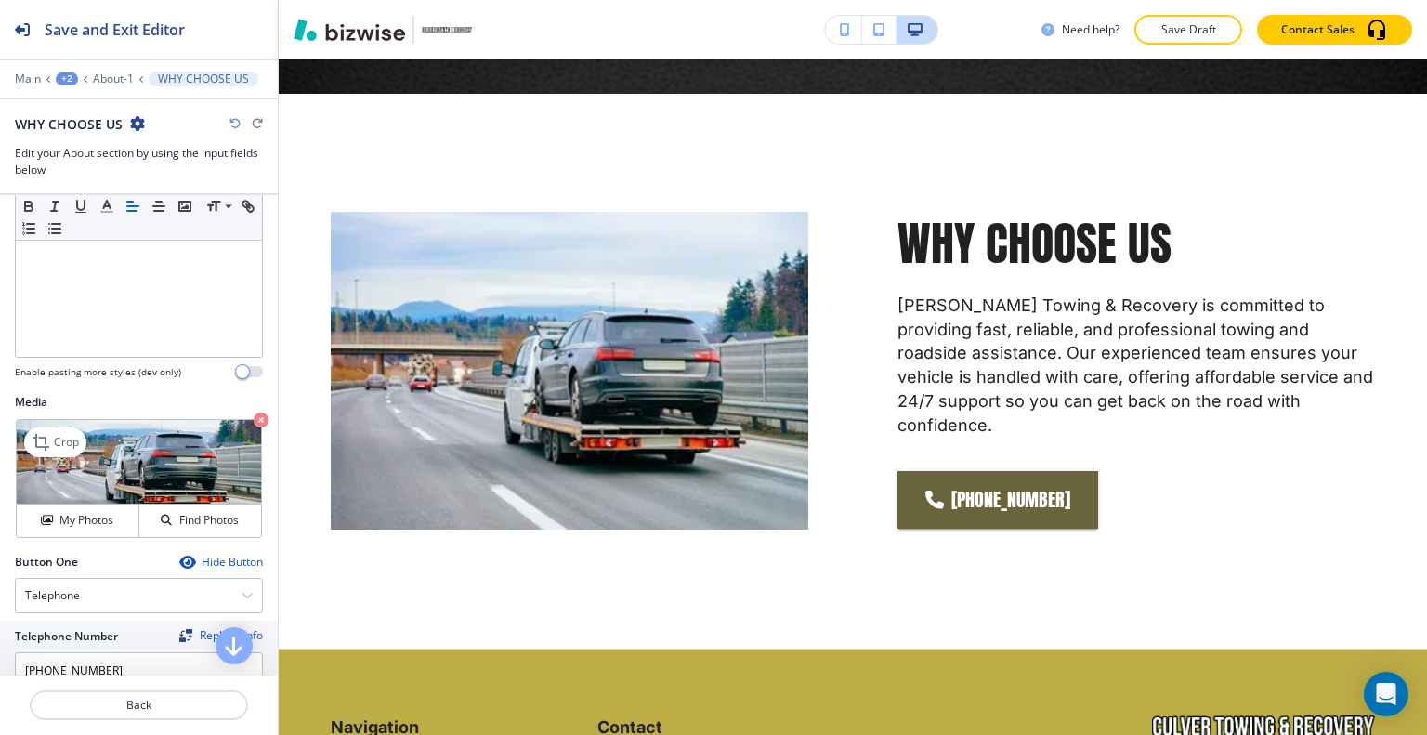
drag, startPoint x: 85, startPoint y: 507, endPoint x: 155, endPoint y: 486, distance: 72.9
click at [85, 507] on button "My Photos" at bounding box center [78, 520] width 123 height 33
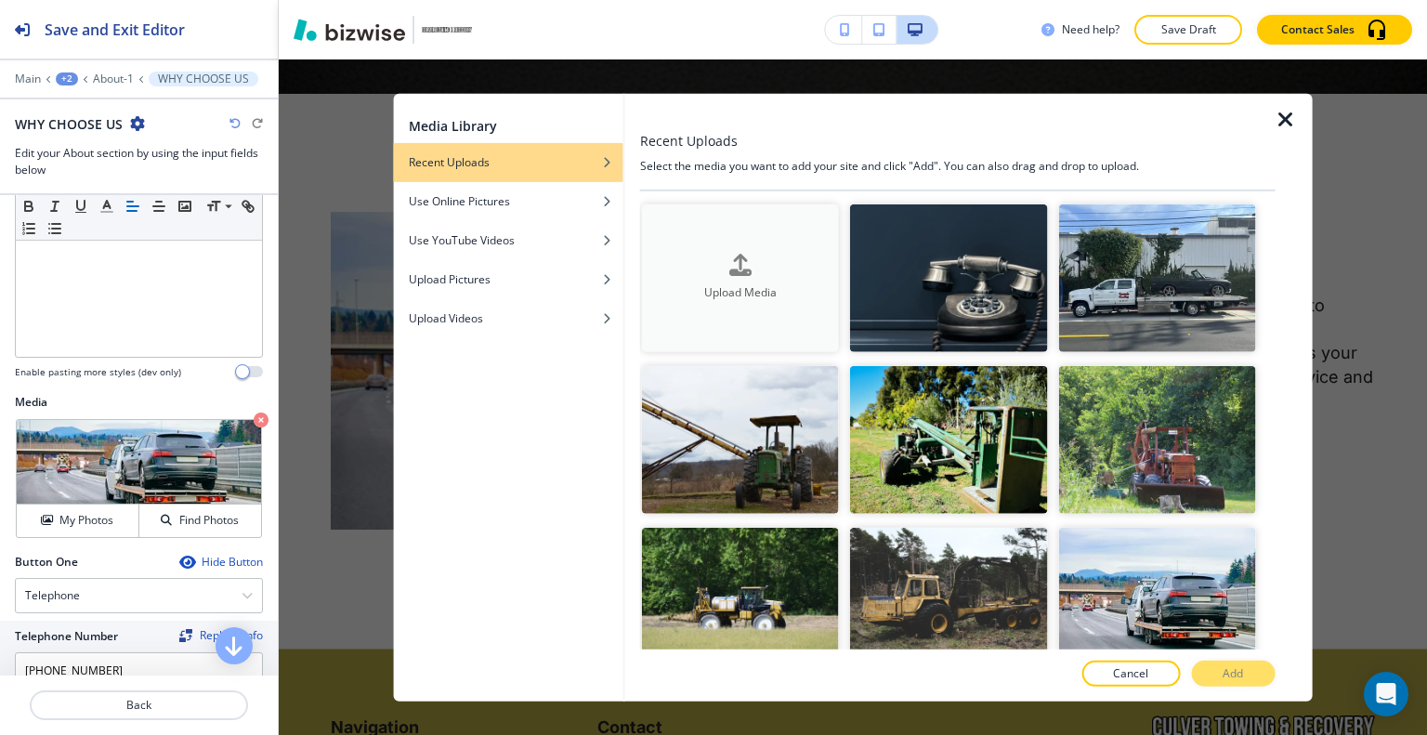
click at [703, 273] on div "Upload Media" at bounding box center [740, 278] width 197 height 47
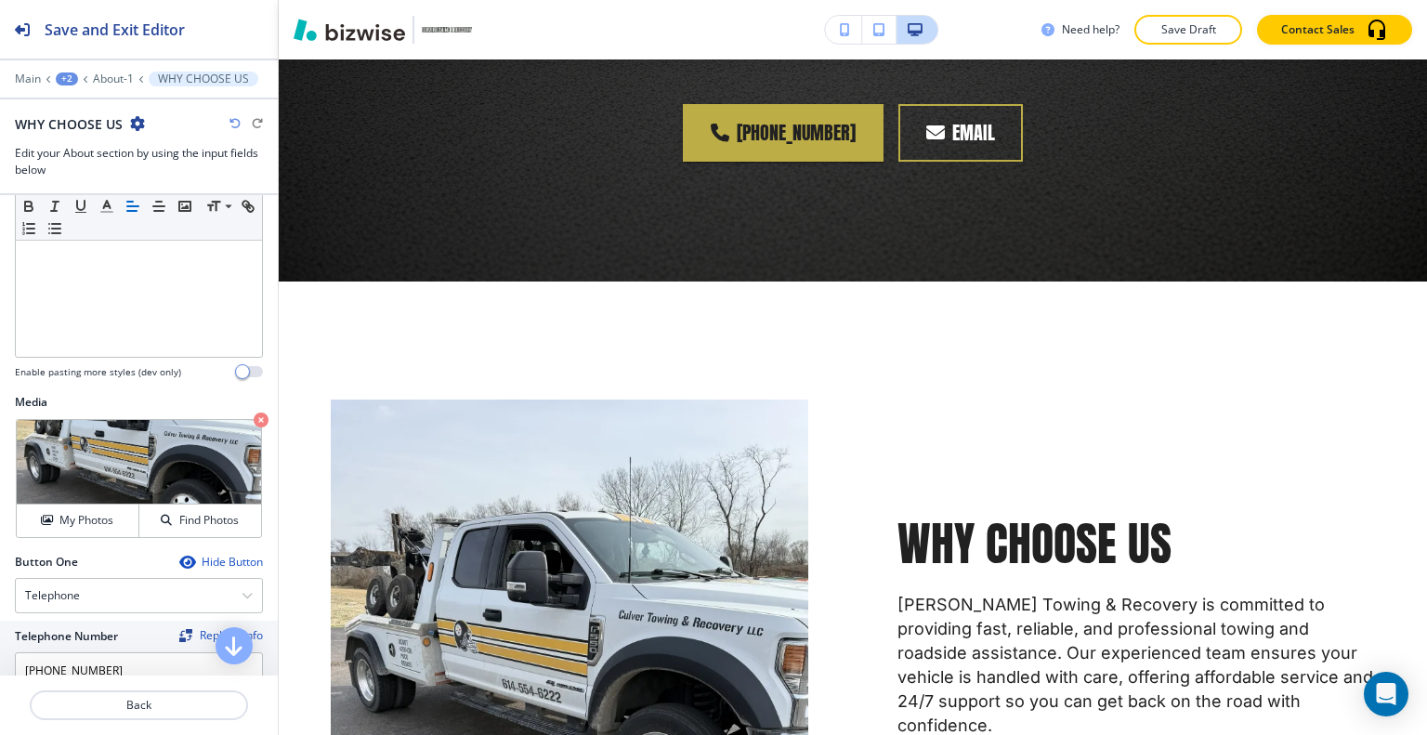
scroll to position [0, 0]
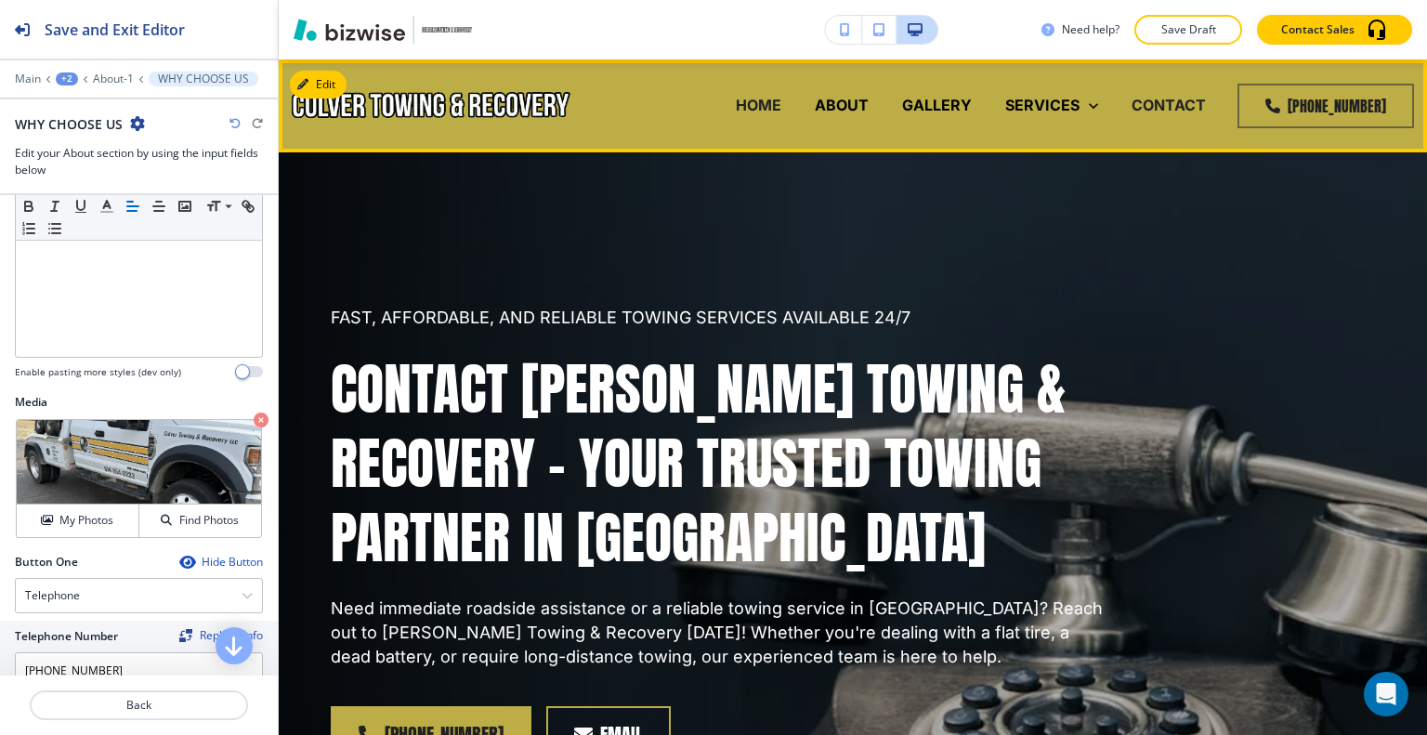
click at [761, 105] on p "HOME" at bounding box center [759, 105] width 46 height 21
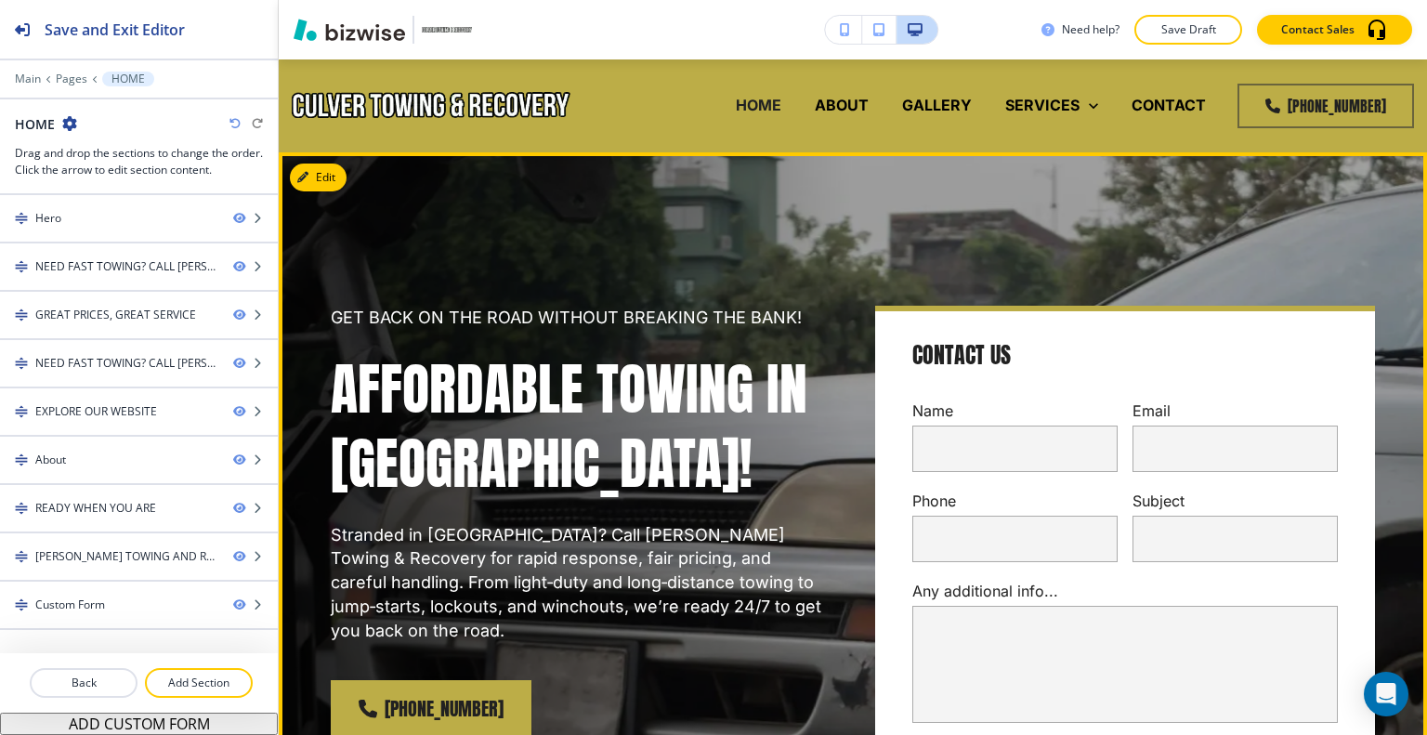
scroll to position [186, 0]
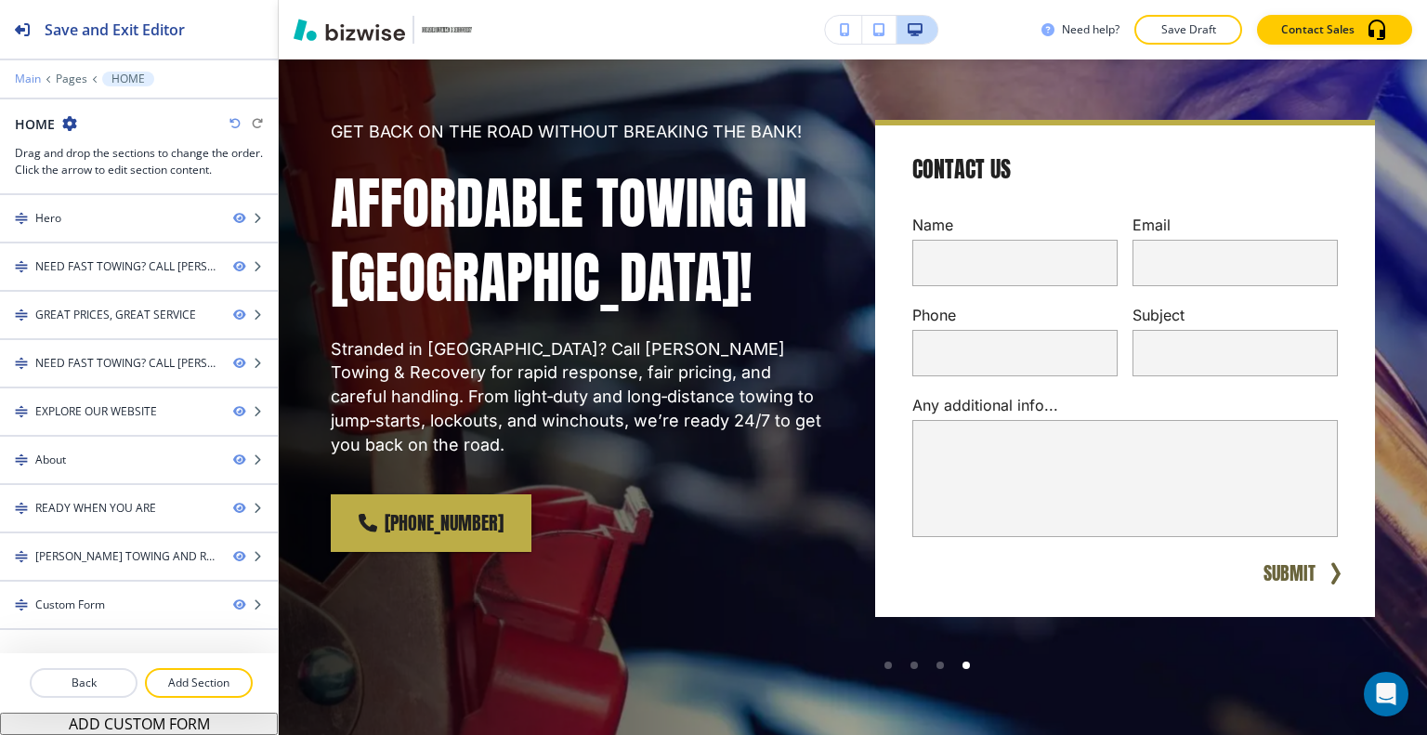
click at [33, 73] on p "Main" at bounding box center [28, 78] width 26 height 13
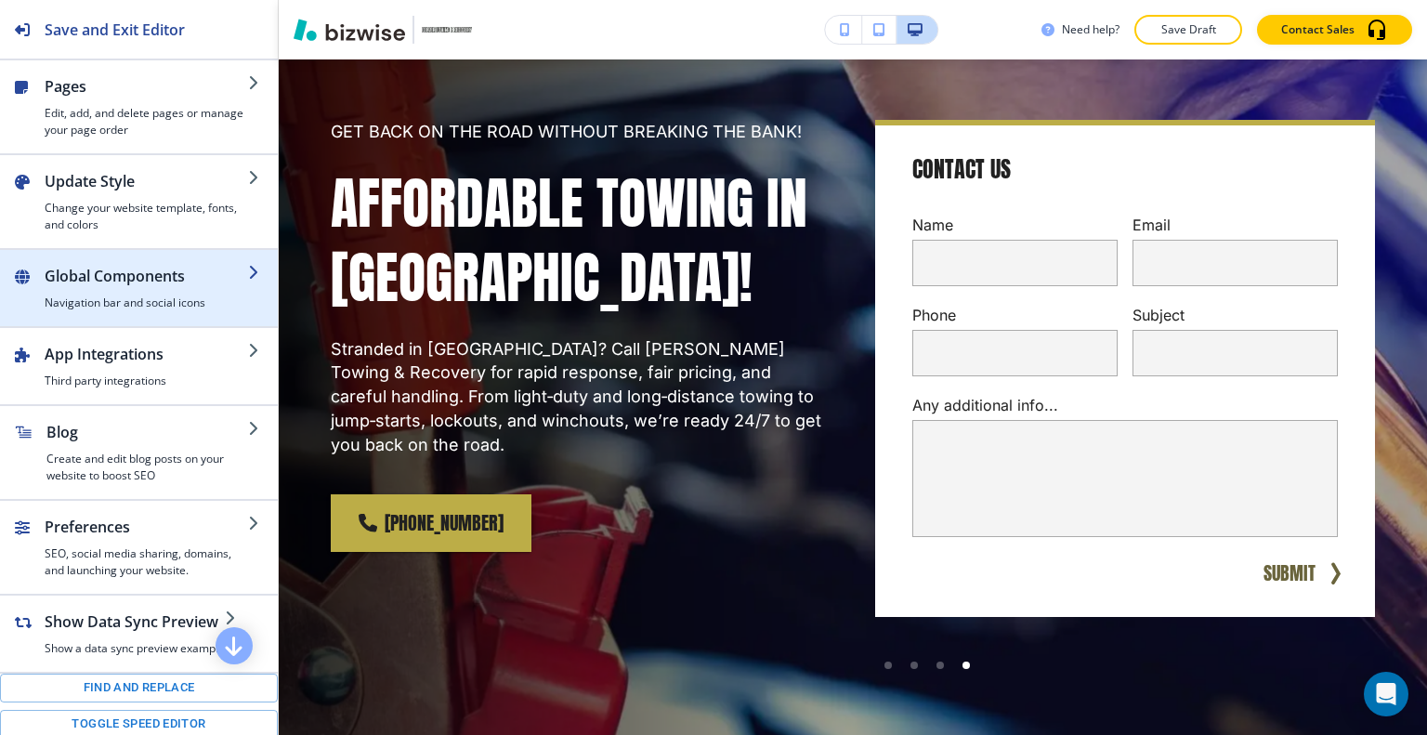
click at [105, 278] on h2 "Global Components" at bounding box center [146, 276] width 203 height 22
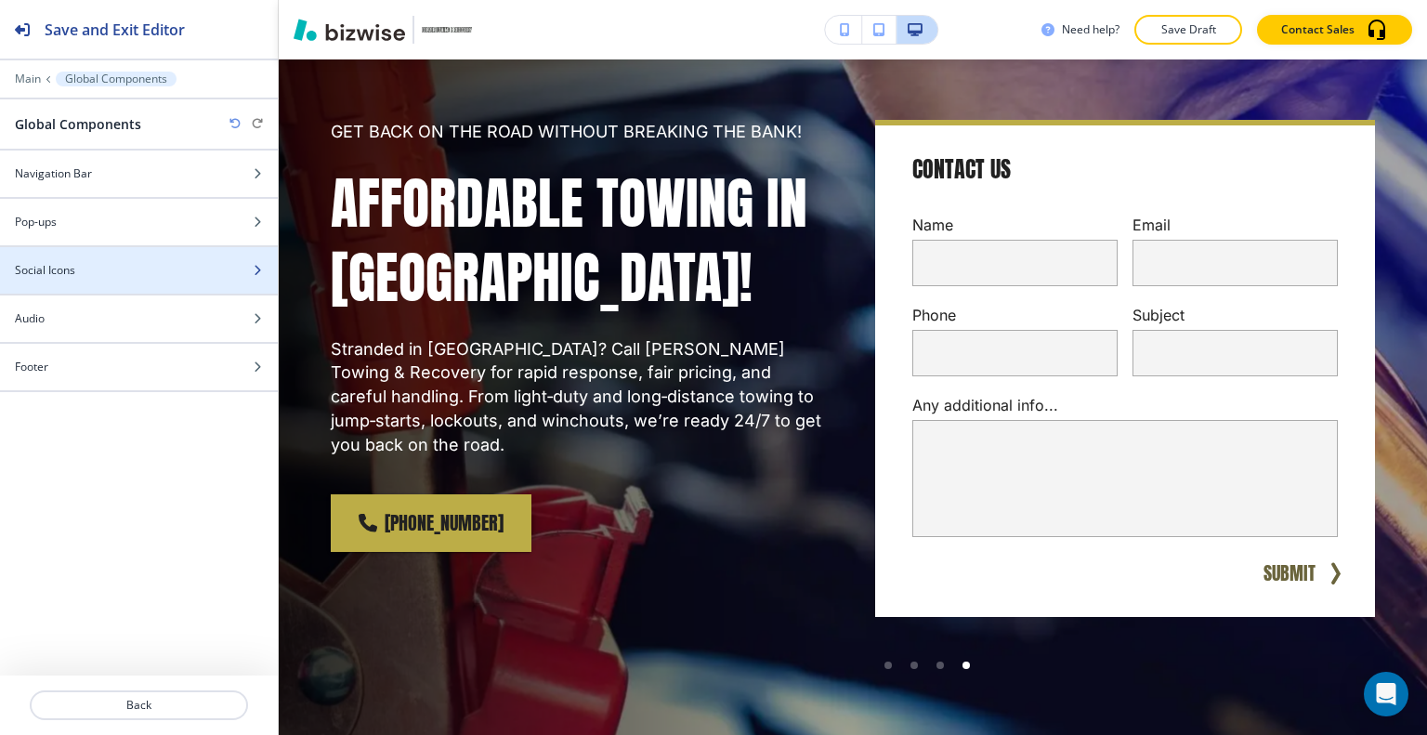
click at [97, 259] on div at bounding box center [139, 254] width 278 height 15
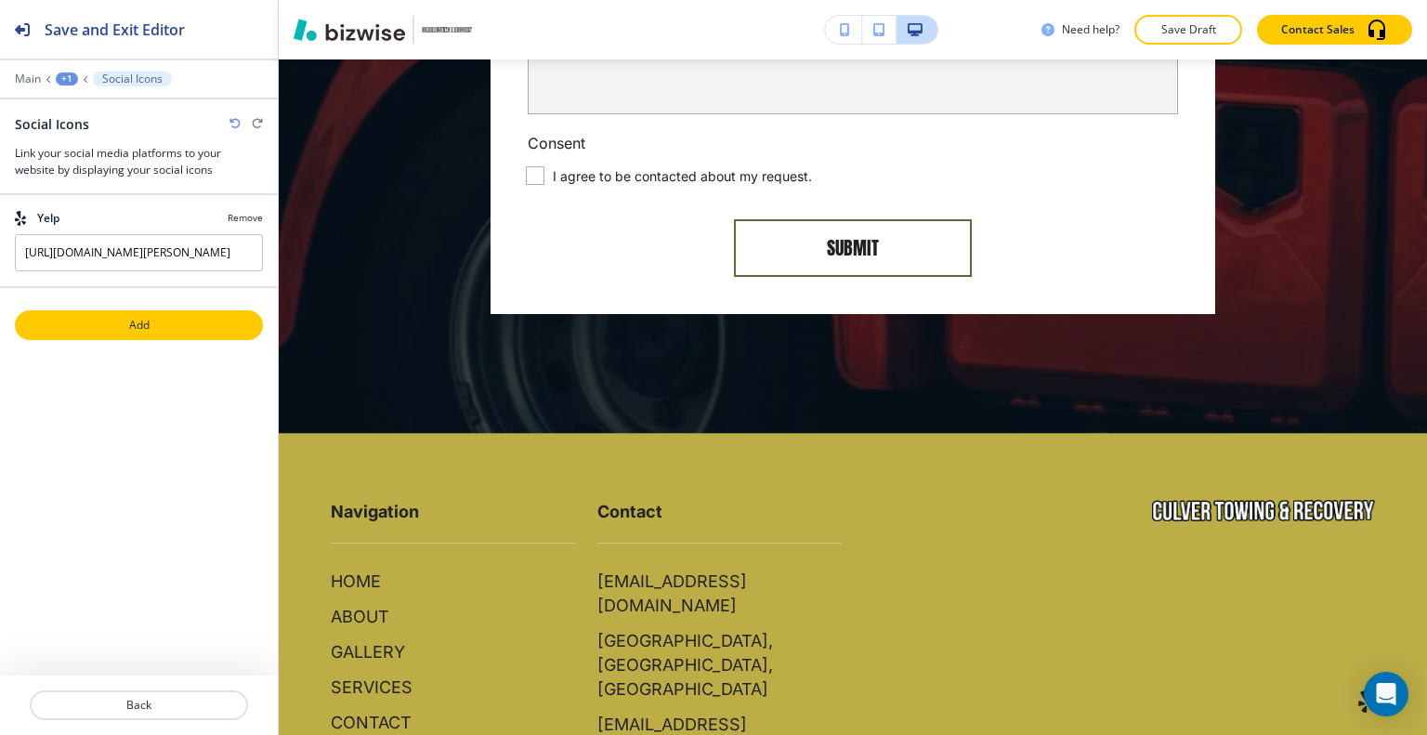
click at [191, 325] on p "Add" at bounding box center [139, 325] width 244 height 17
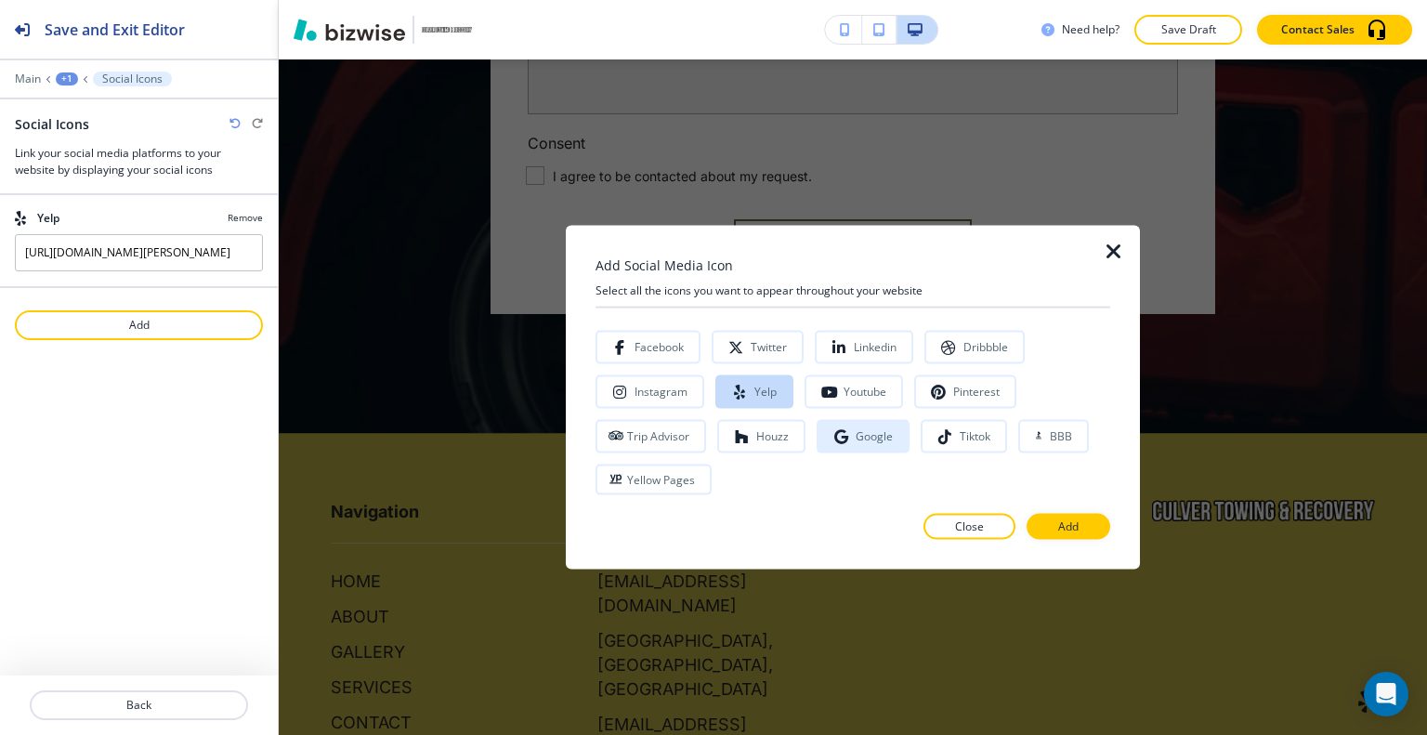
click at [834, 434] on icon "button" at bounding box center [840, 435] width 15 height 15
click at [1060, 530] on p "Add" at bounding box center [1068, 526] width 20 height 17
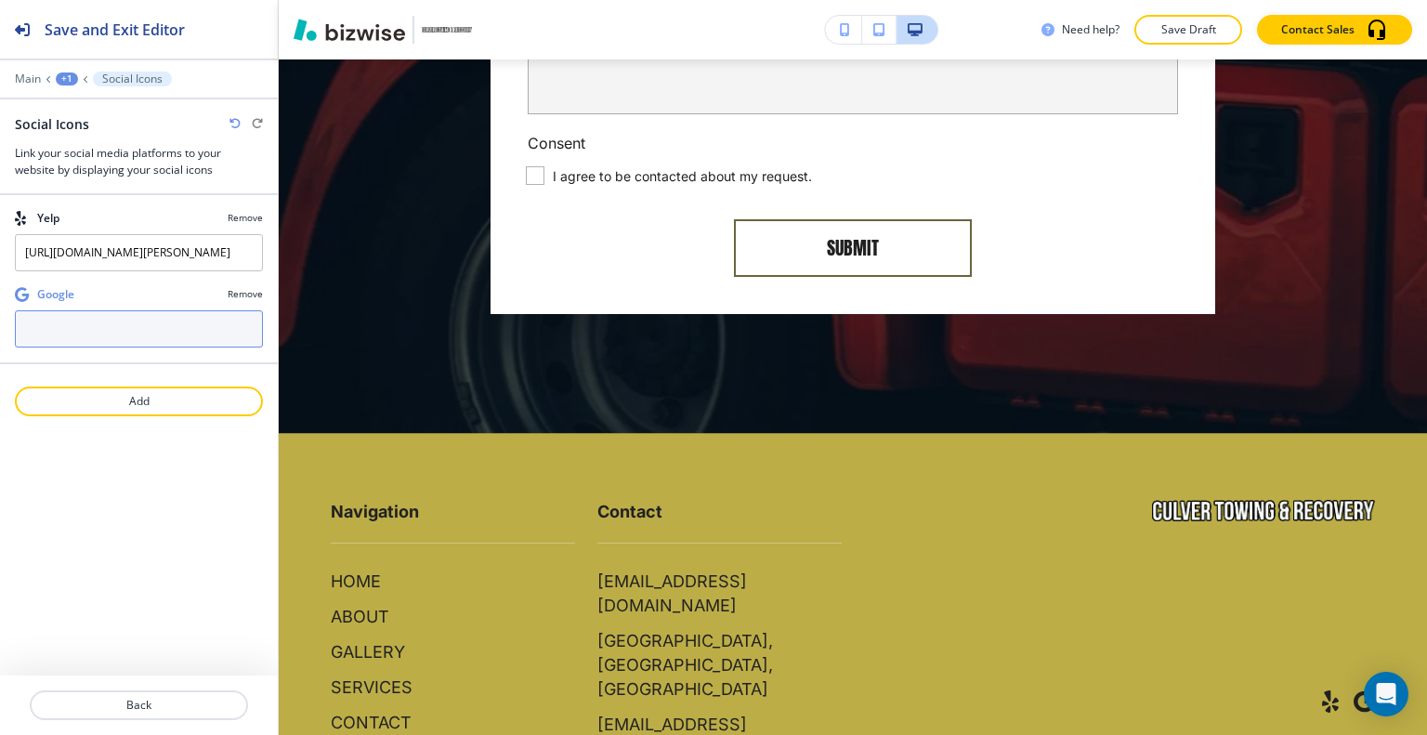
paste input "google.com/maps/place/Culver+Towing+%26+Recovery/@39.9690364,-83.1208494,46286m…"
type input "google.com/maps/place/Culver+Towing+%26+Recovery/@39.9690364,-83.1208494,46286m…"
click at [171, 511] on div "Save and Exit Editor Main +1 Social Icons Social Icons Link your social media p…" at bounding box center [139, 367] width 278 height 735
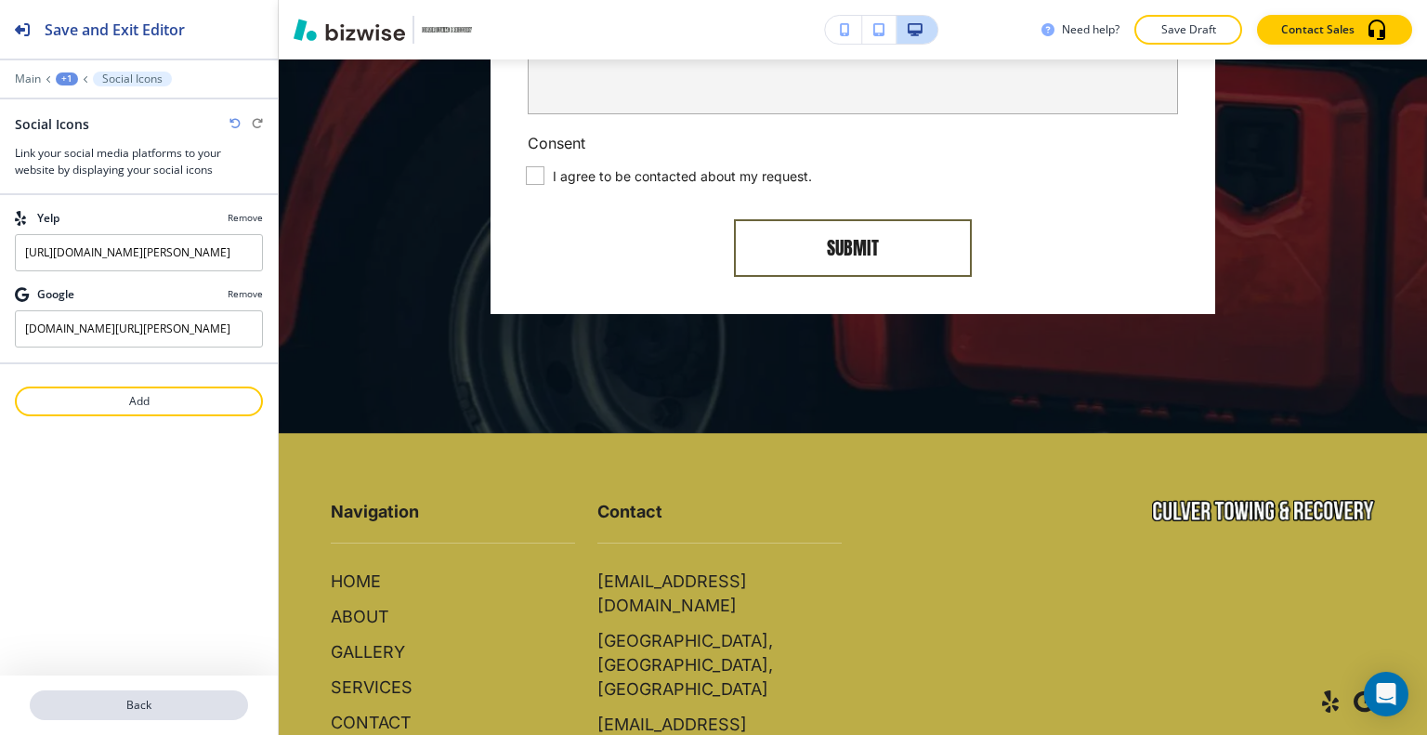
click at [142, 712] on p "Back" at bounding box center [139, 705] width 215 height 17
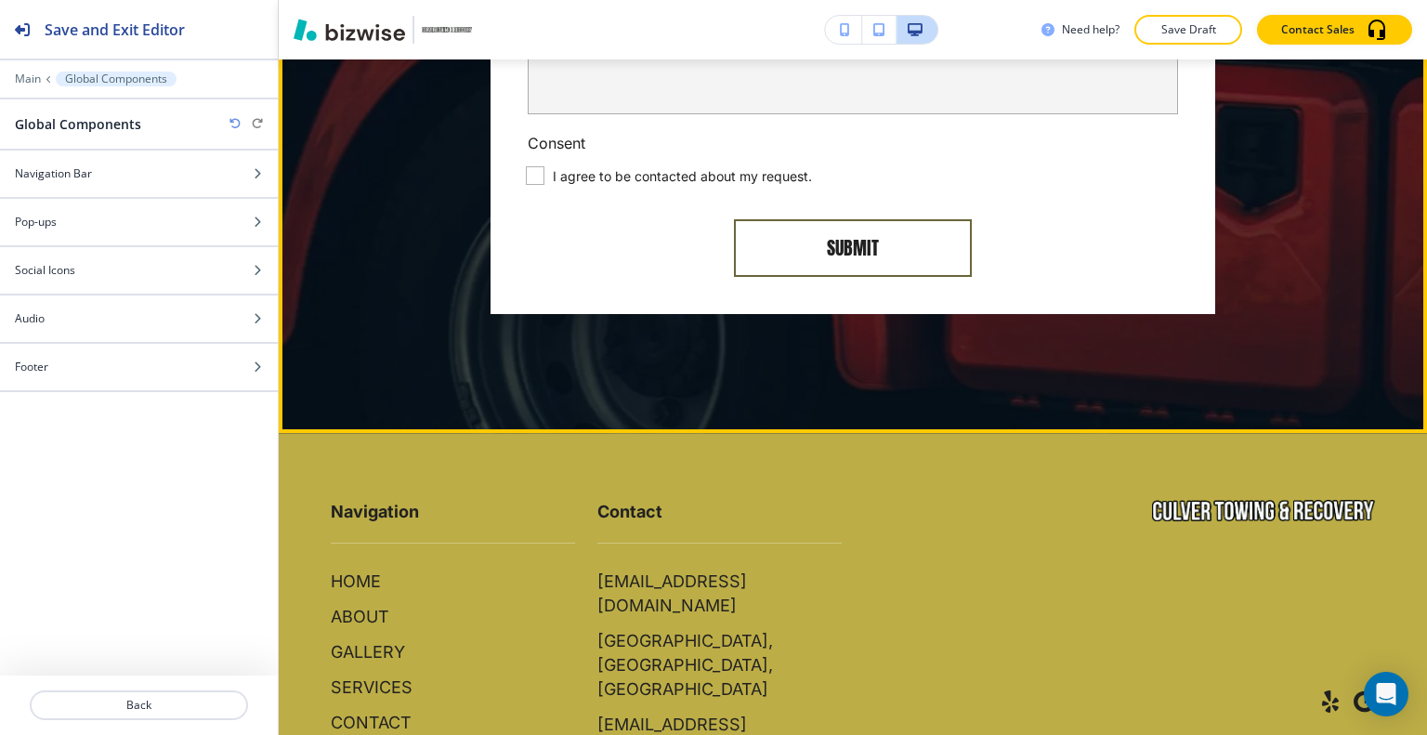
scroll to position [8561, 0]
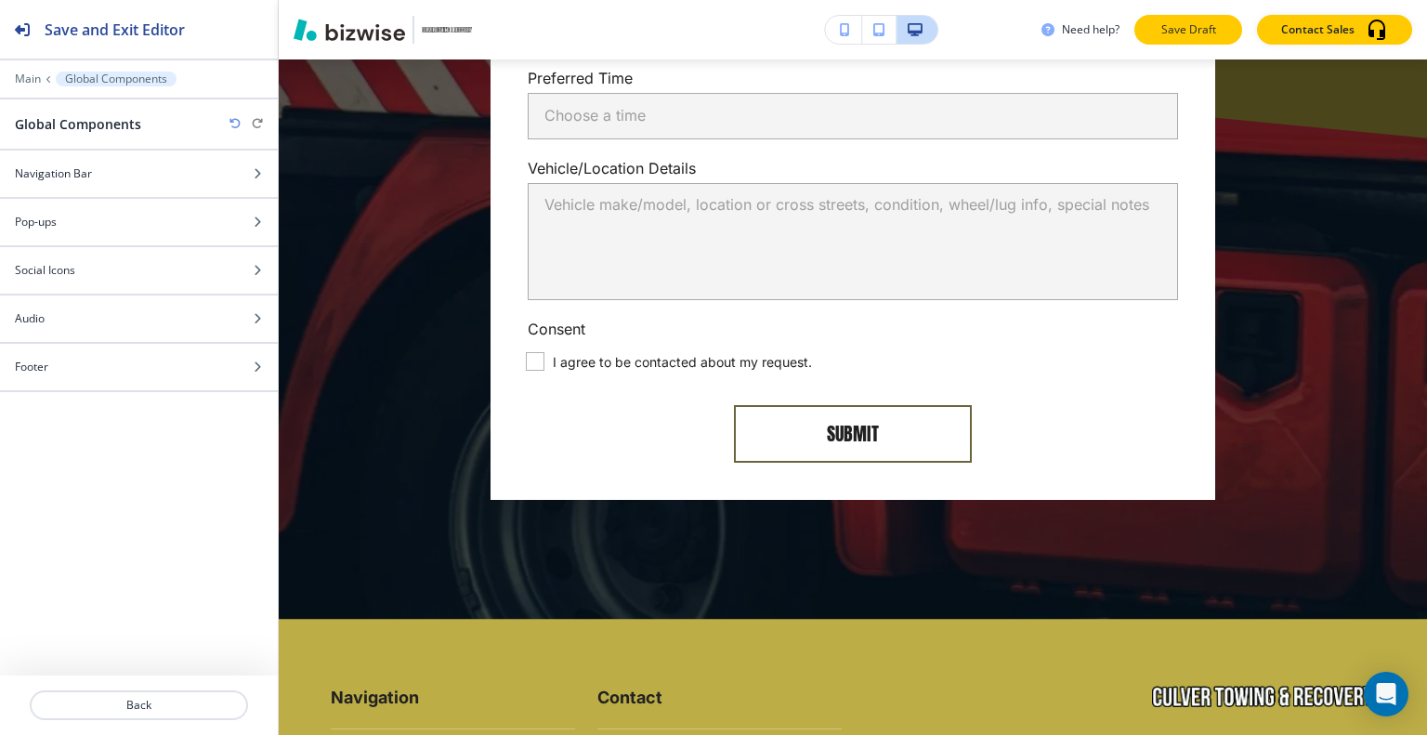
click at [1168, 33] on p "Save Draft" at bounding box center [1187, 29] width 59 height 17
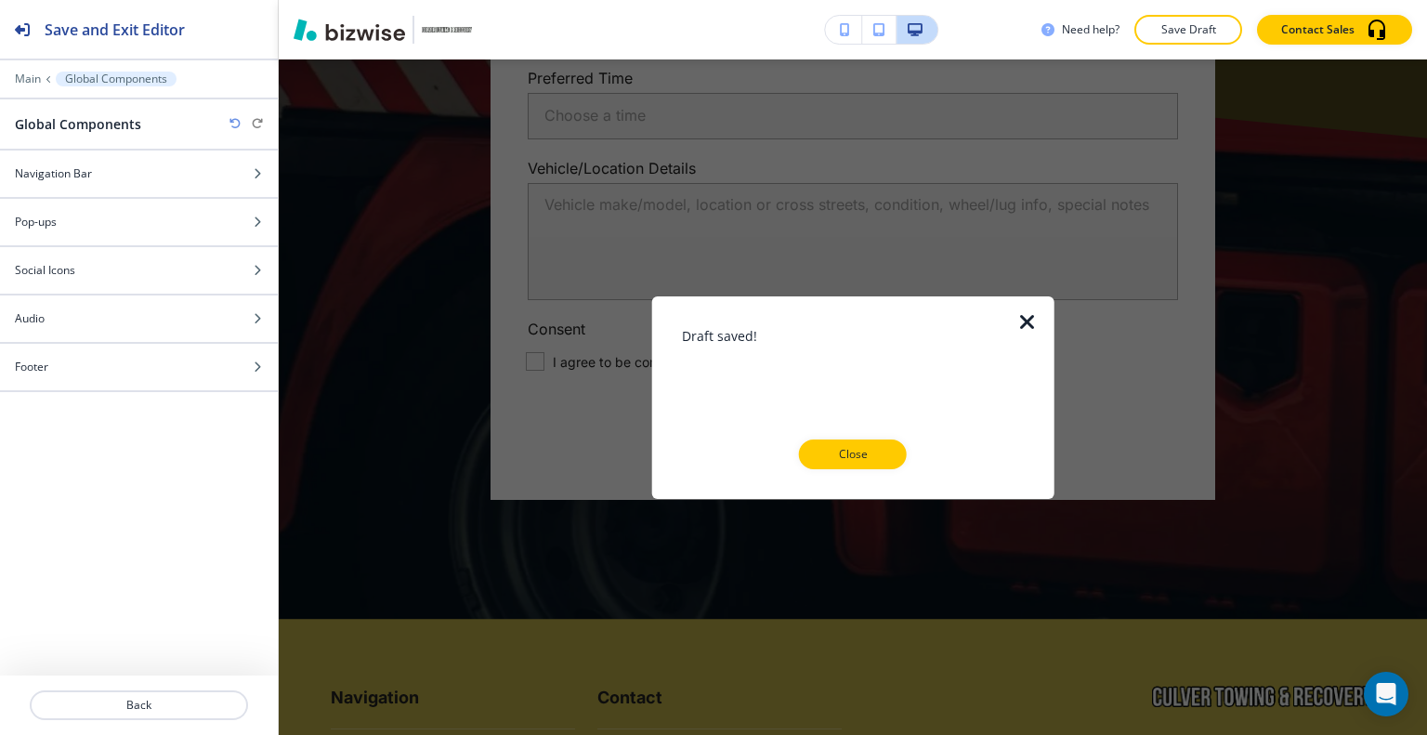
click at [867, 473] on div at bounding box center [853, 484] width 343 height 30
click at [867, 460] on p "Close" at bounding box center [852, 454] width 59 height 17
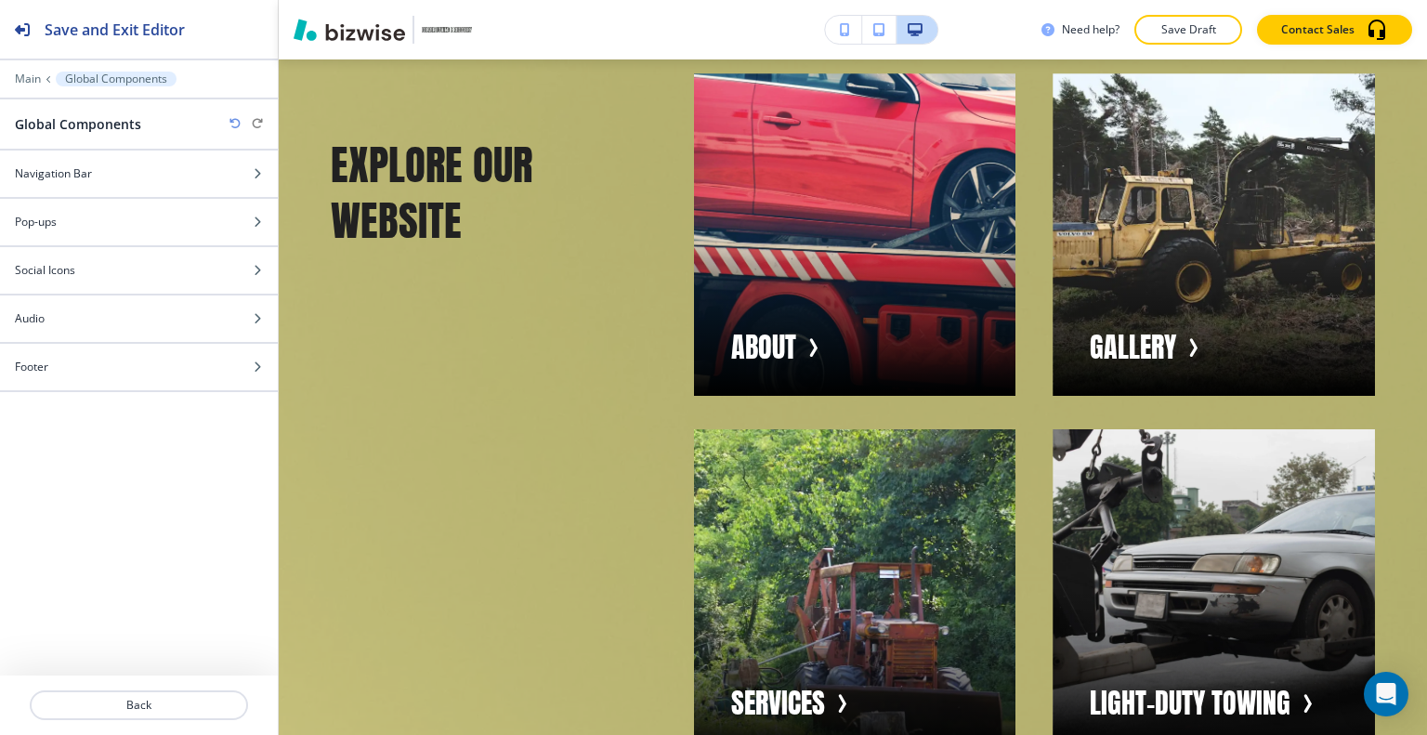
scroll to position [3090, 0]
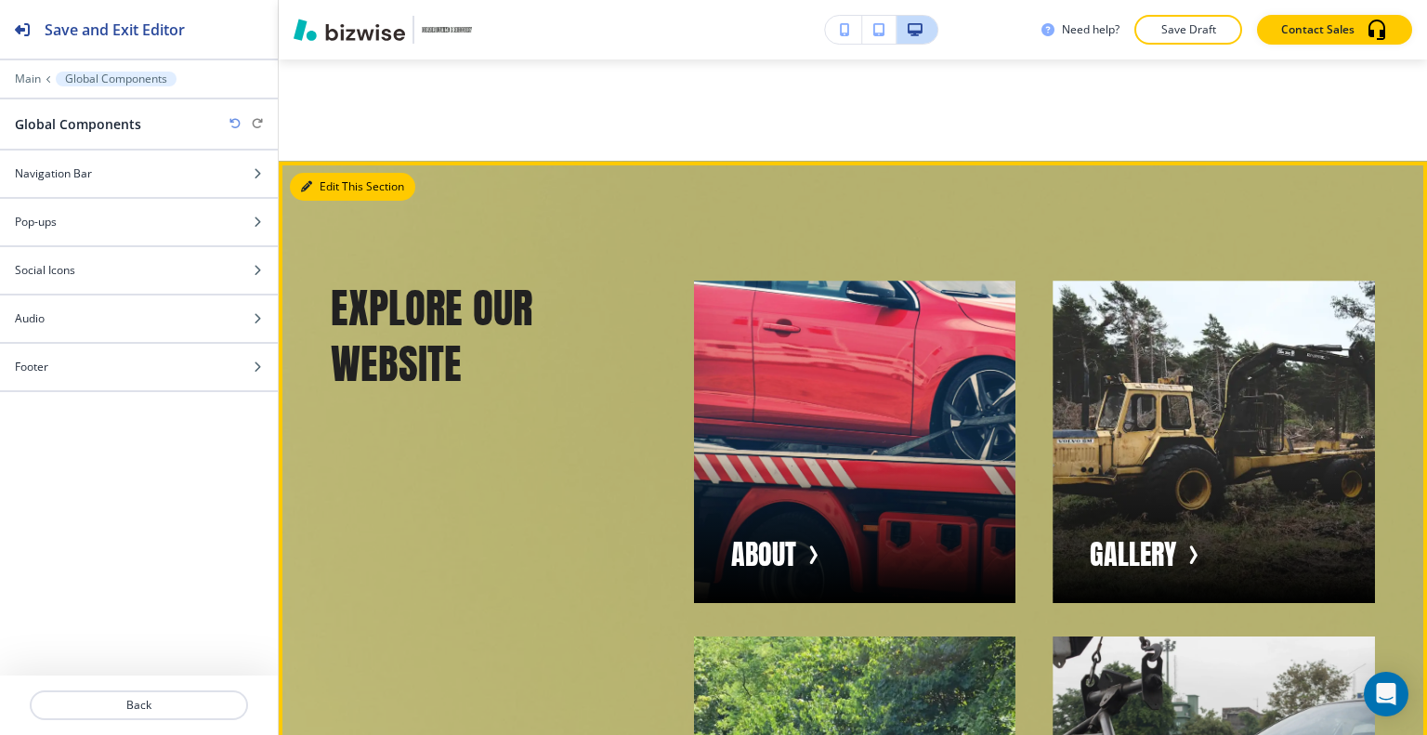
click at [313, 189] on button "Edit This Section" at bounding box center [352, 187] width 125 height 28
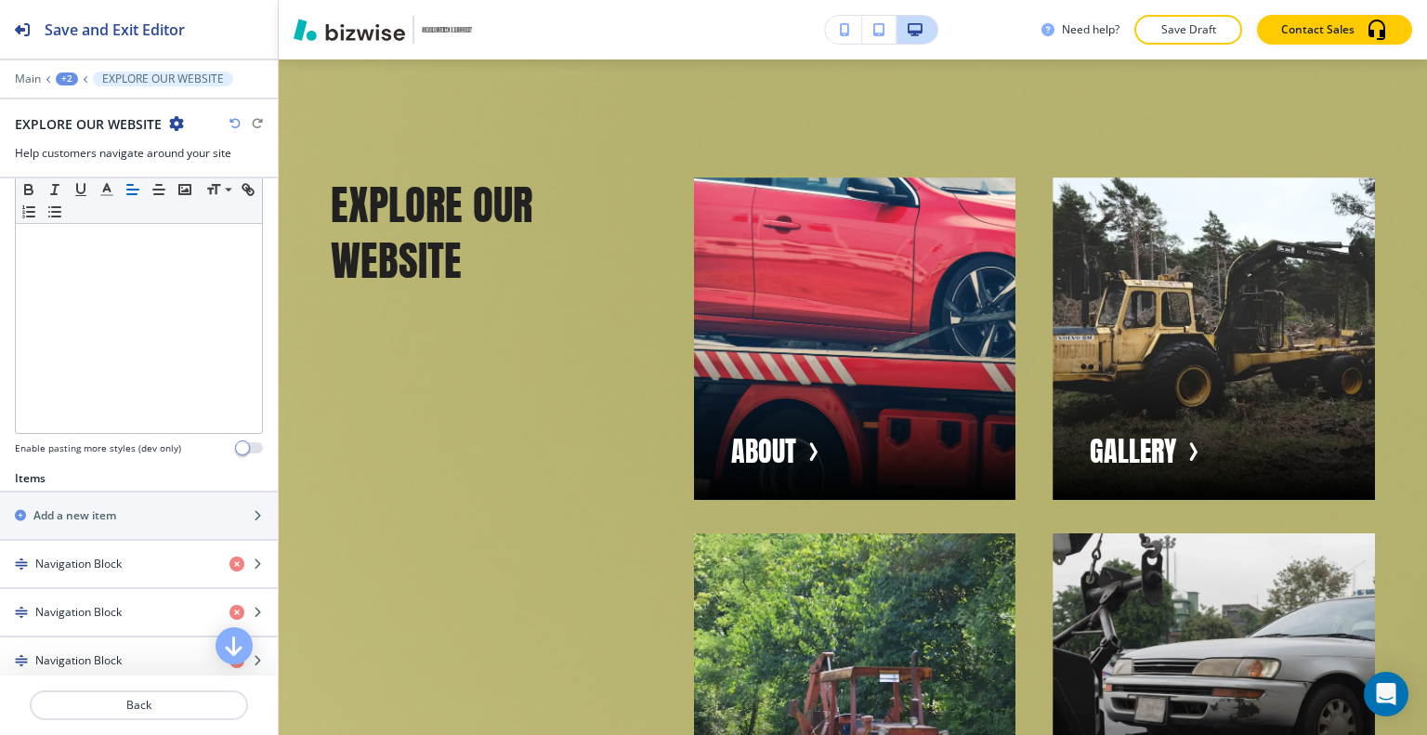
scroll to position [464, 0]
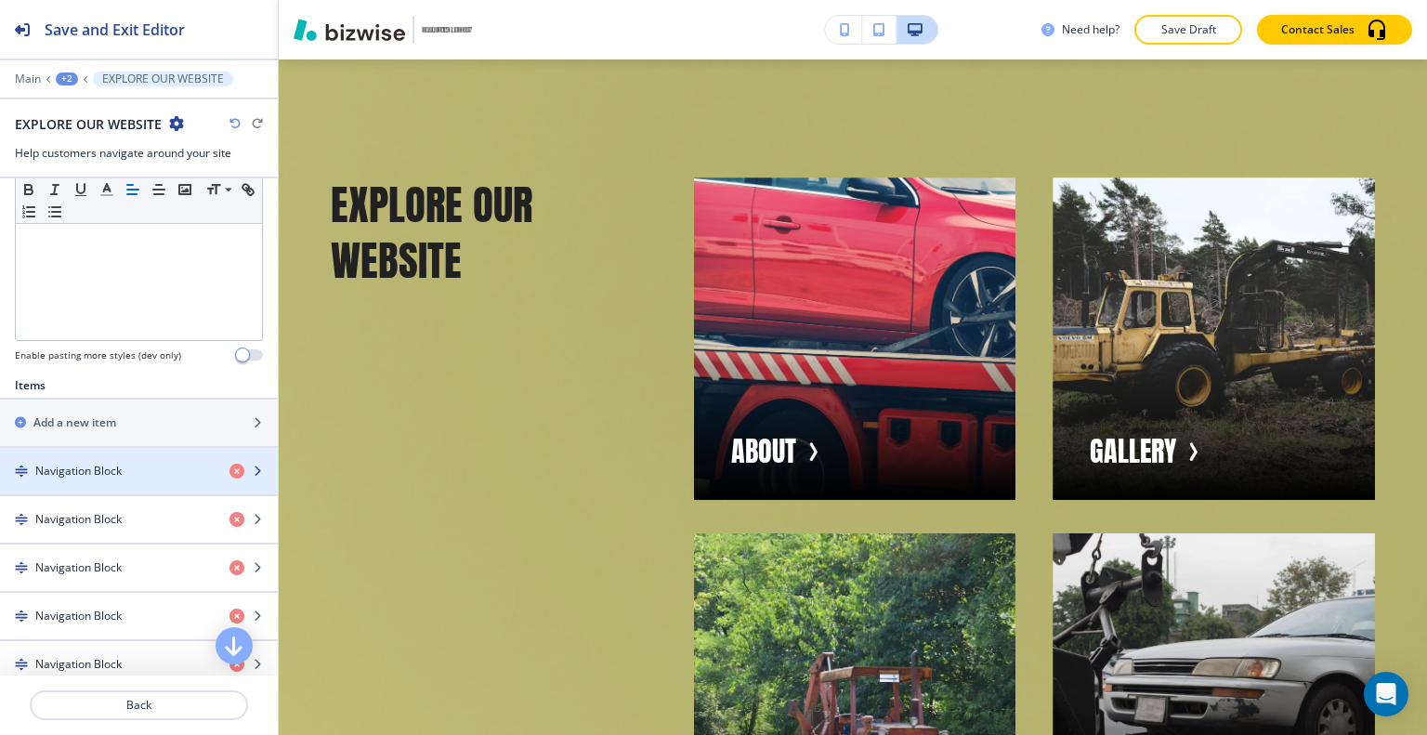
click at [84, 479] on div "button" at bounding box center [139, 486] width 278 height 15
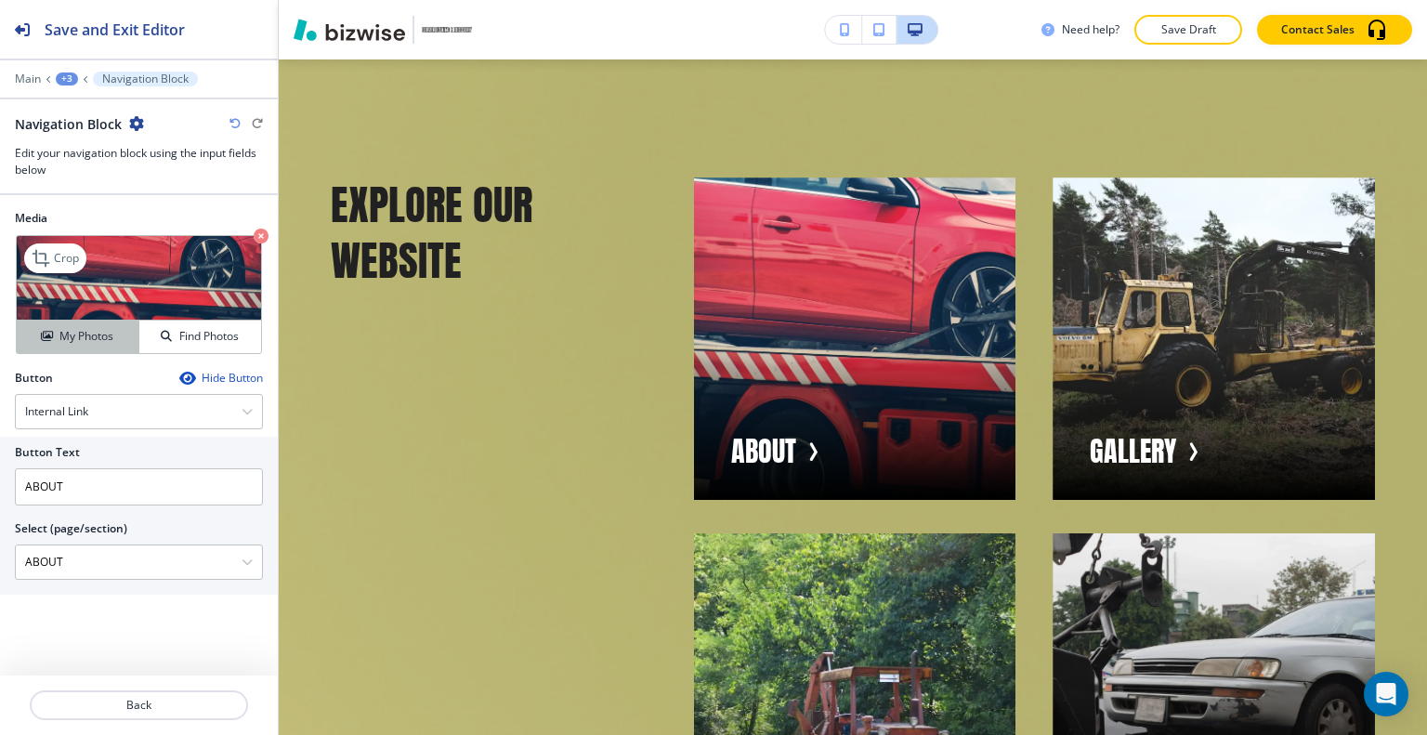
click at [86, 331] on h4 "My Photos" at bounding box center [86, 336] width 54 height 17
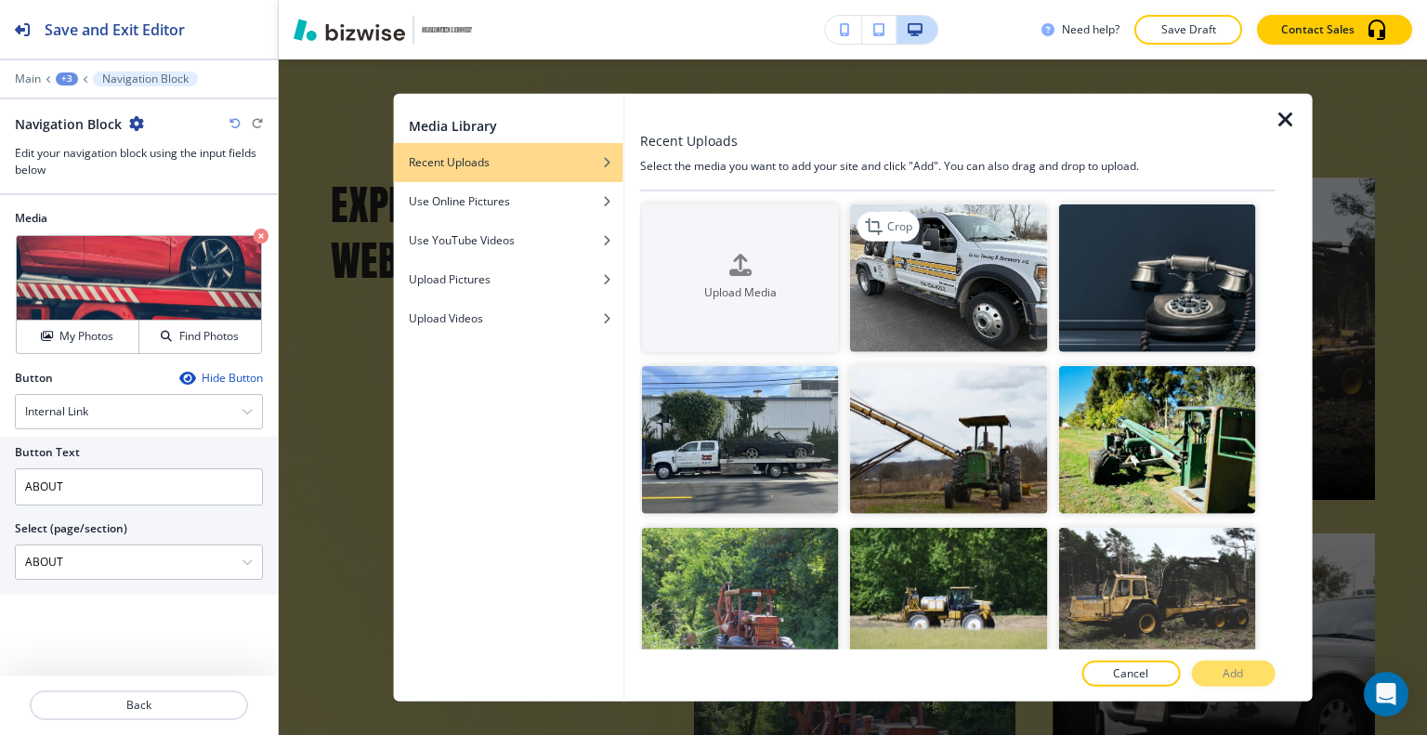
click at [904, 312] on img "button" at bounding box center [948, 277] width 197 height 148
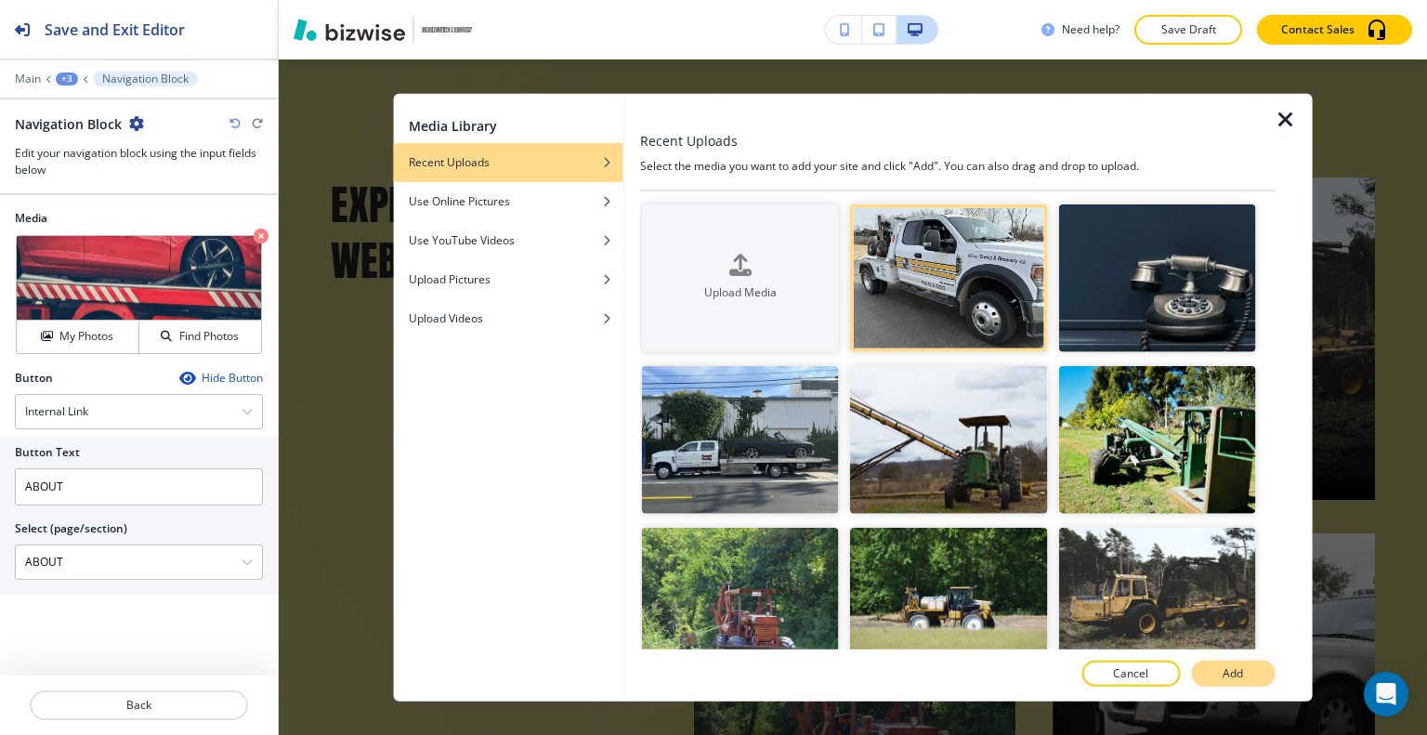
click at [1233, 673] on p "Add" at bounding box center [1232, 673] width 20 height 17
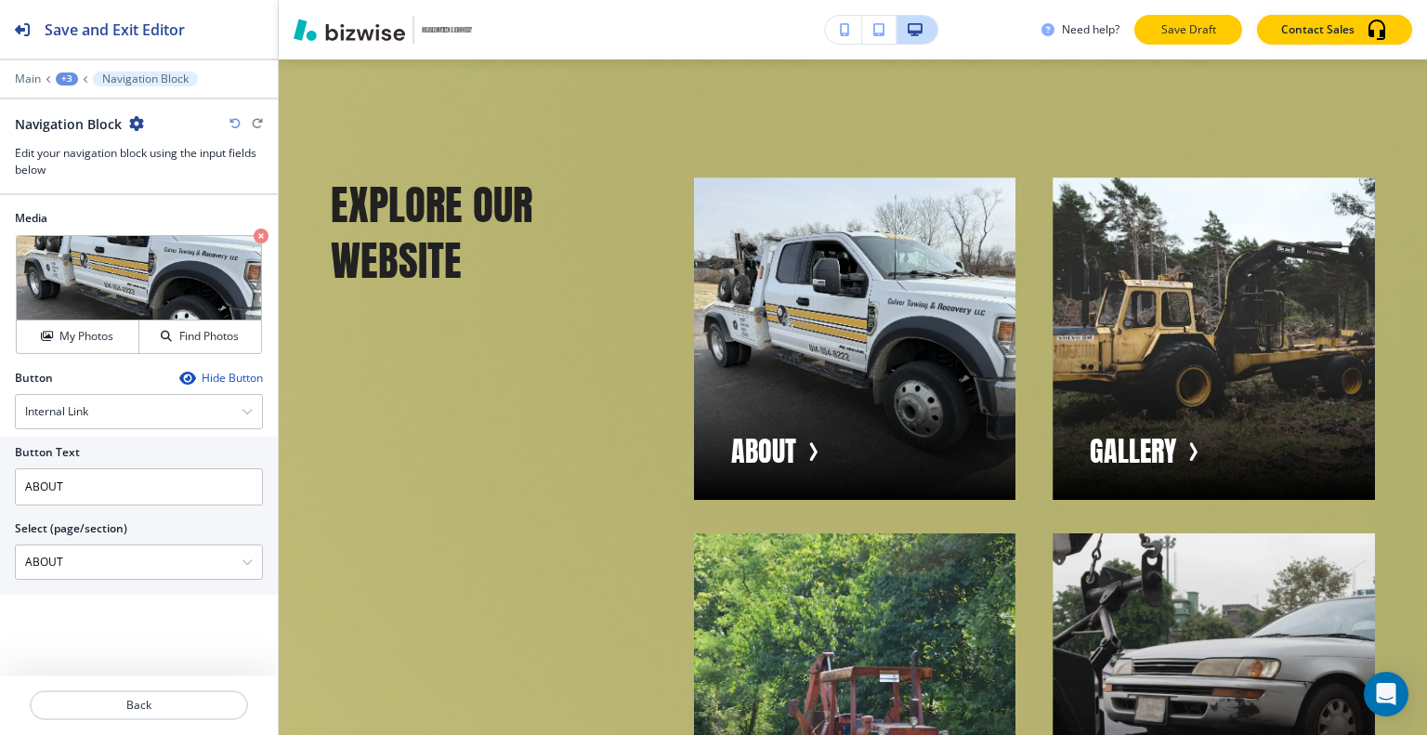
click at [1196, 30] on p "Save Draft" at bounding box center [1187, 29] width 59 height 17
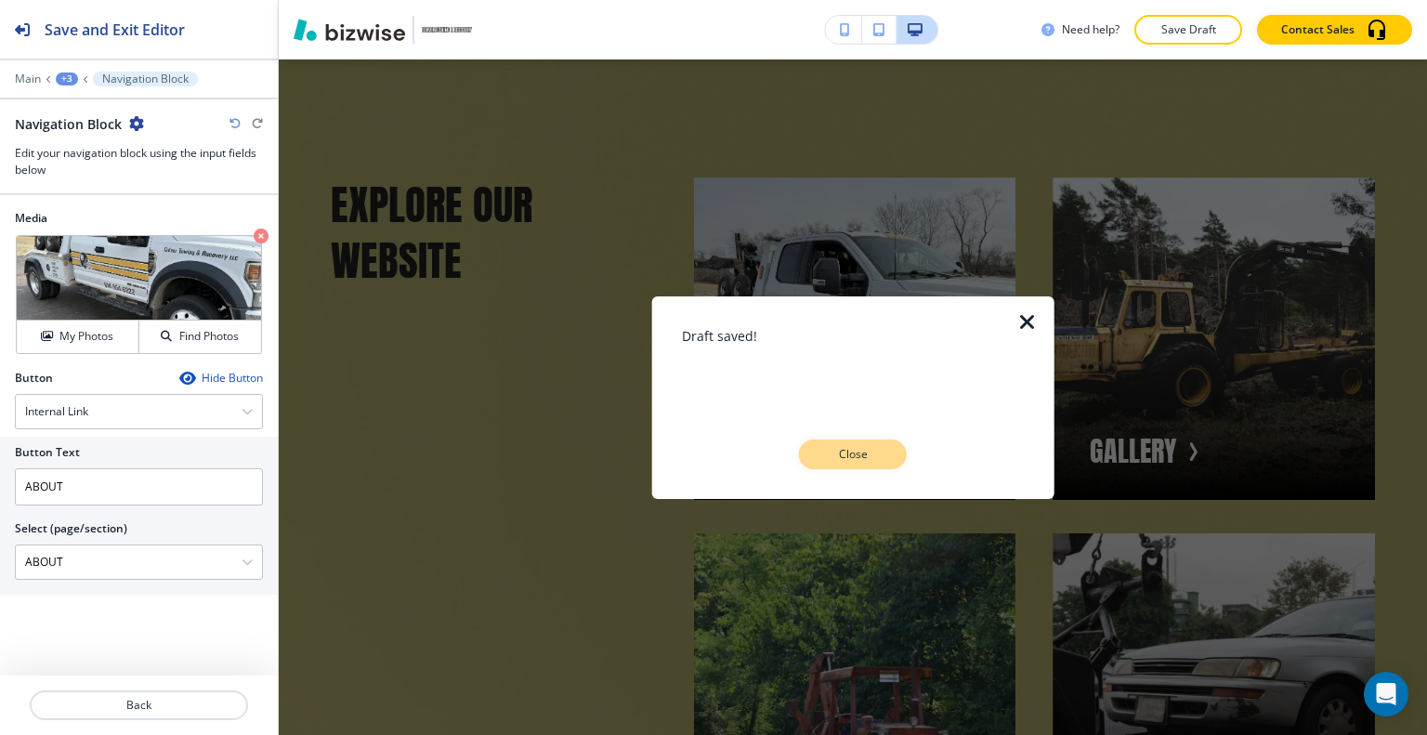
click at [850, 465] on button "Close" at bounding box center [853, 454] width 108 height 30
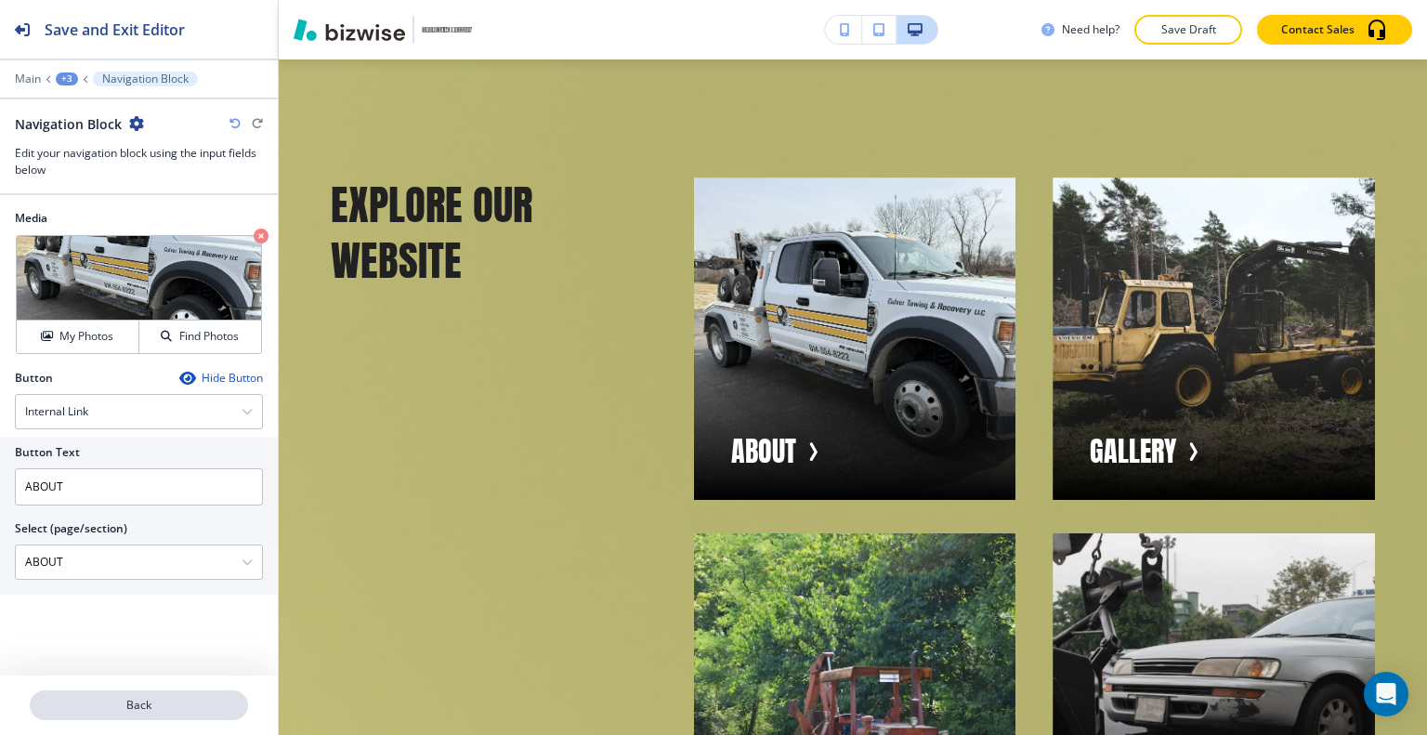
click at [153, 705] on p "Back" at bounding box center [139, 705] width 215 height 17
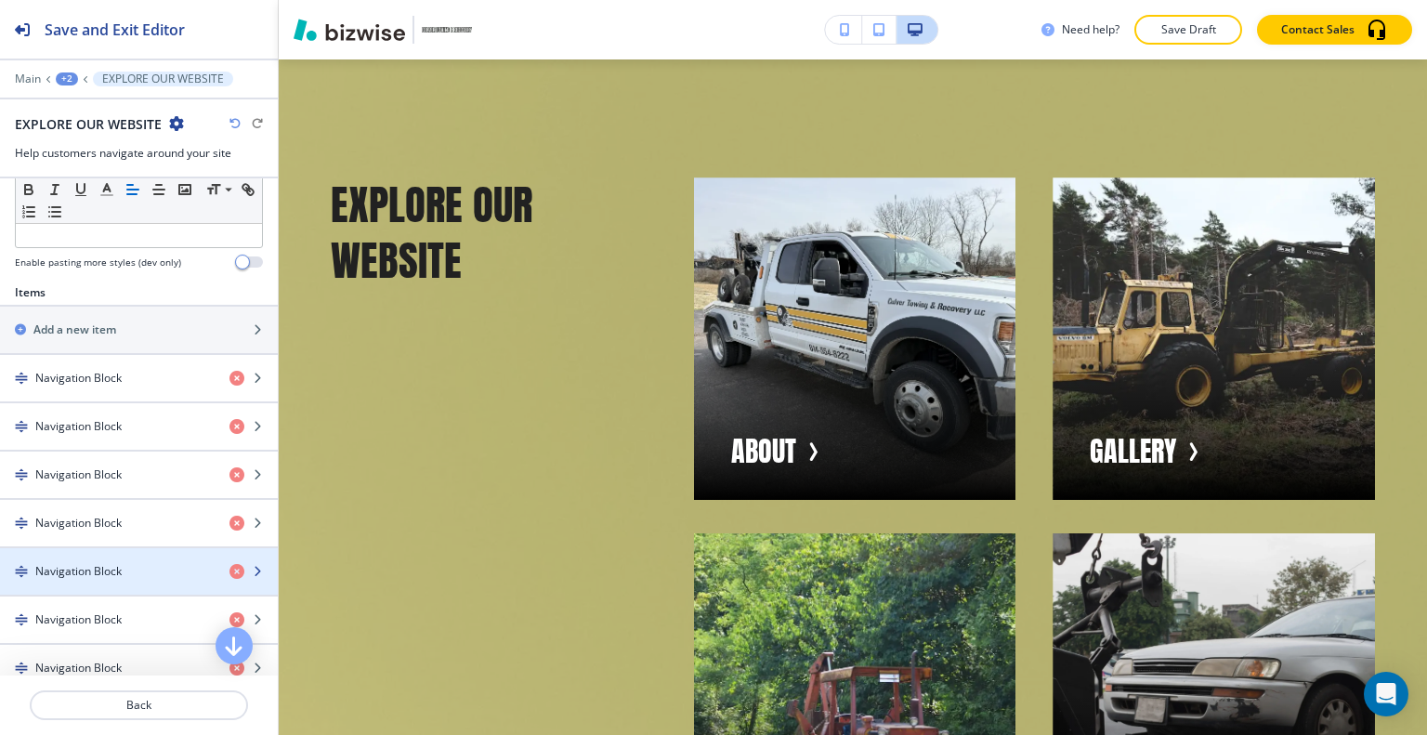
scroll to position [650, 0]
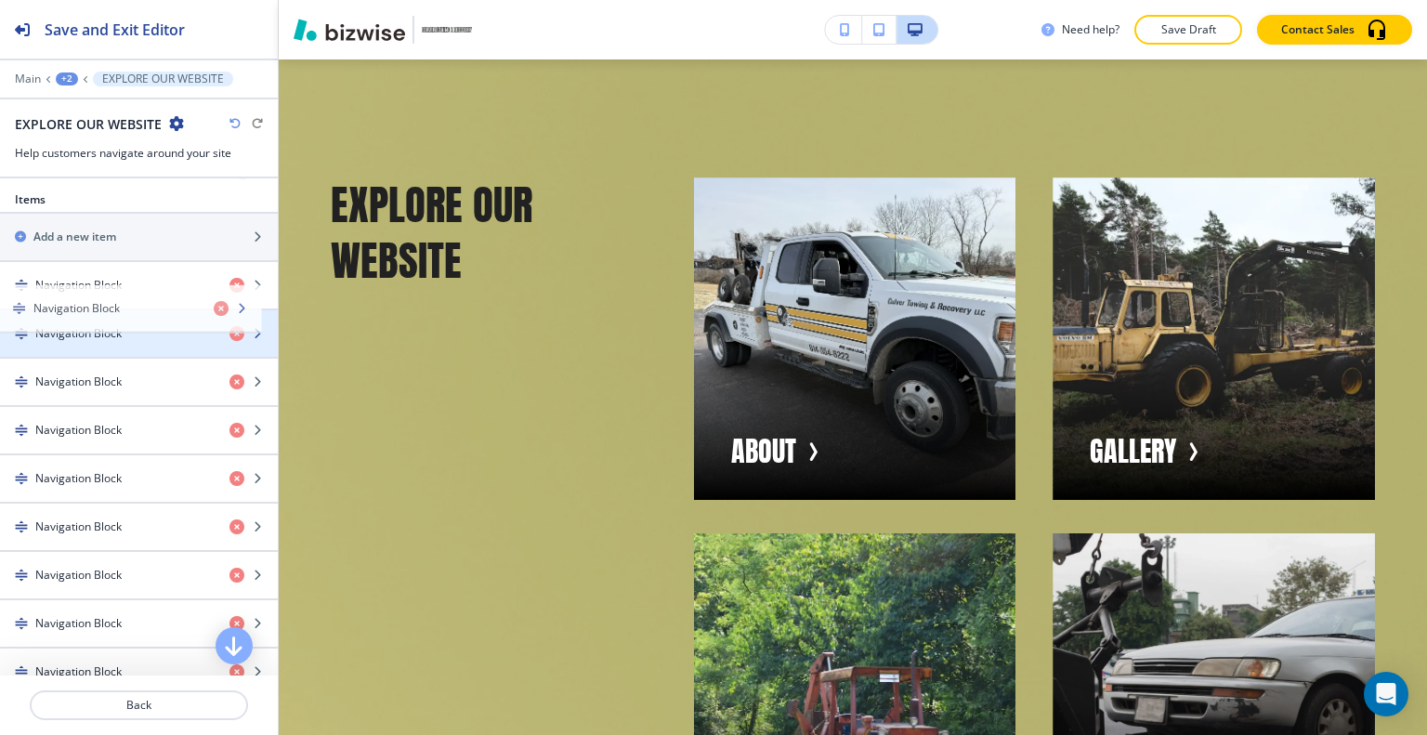
drag, startPoint x: 123, startPoint y: 305, endPoint x: 121, endPoint y: 332, distance: 27.0
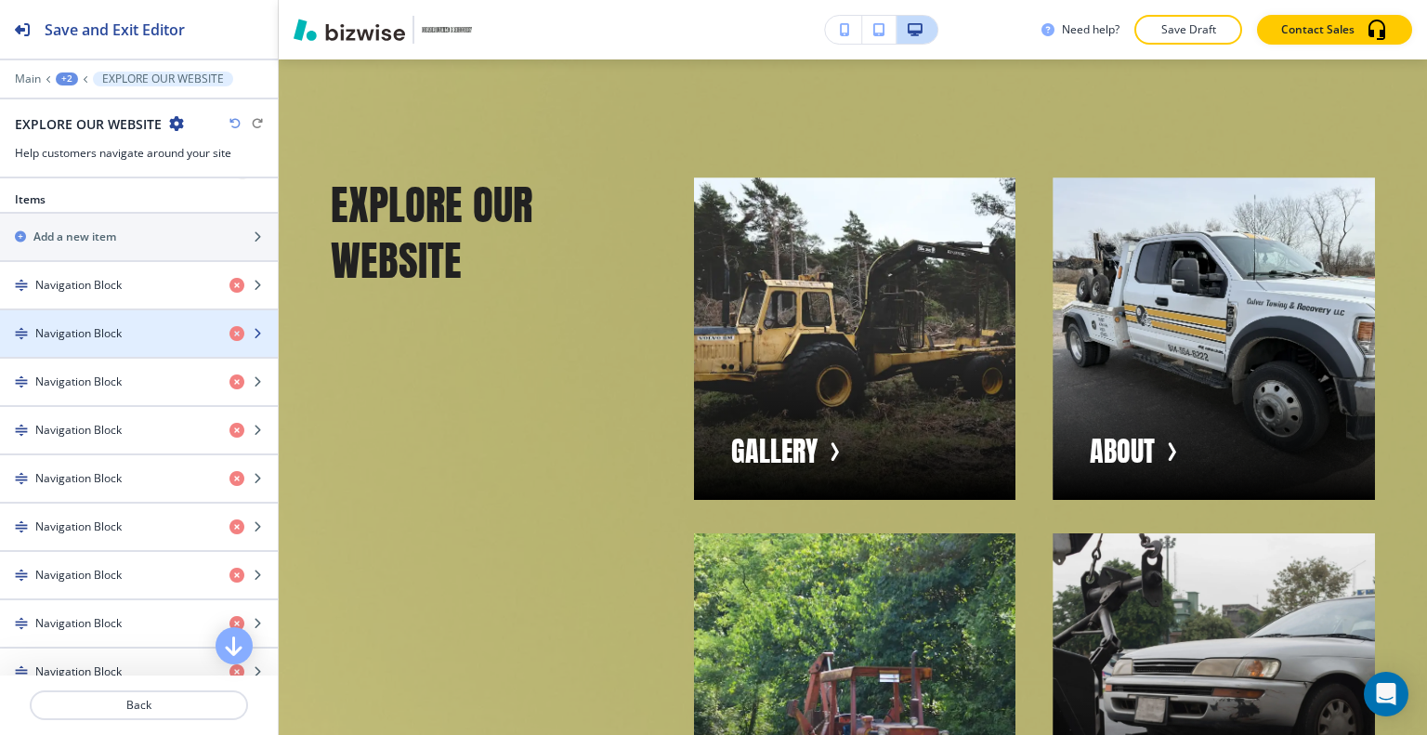
click at [119, 325] on h4 "Navigation Block" at bounding box center [78, 333] width 86 height 17
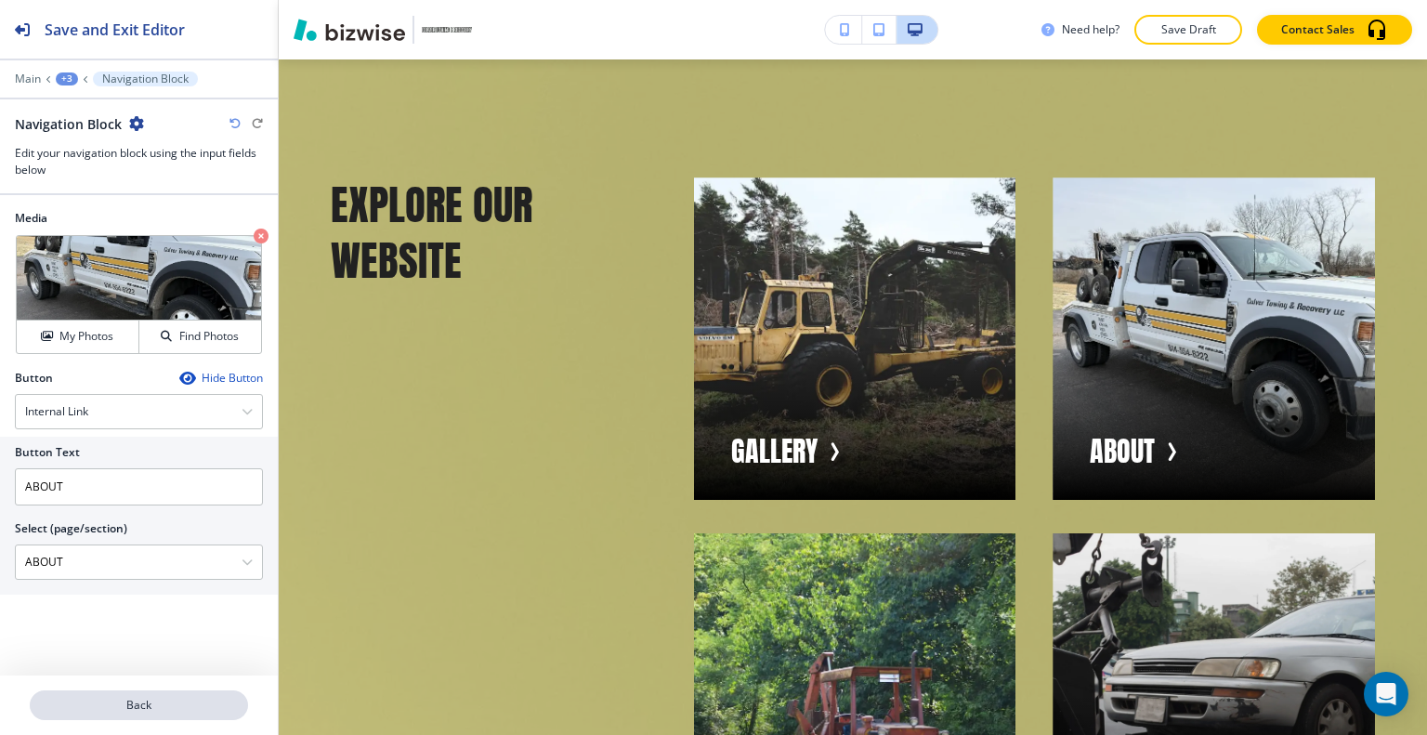
click at [105, 707] on p "Back" at bounding box center [139, 705] width 215 height 17
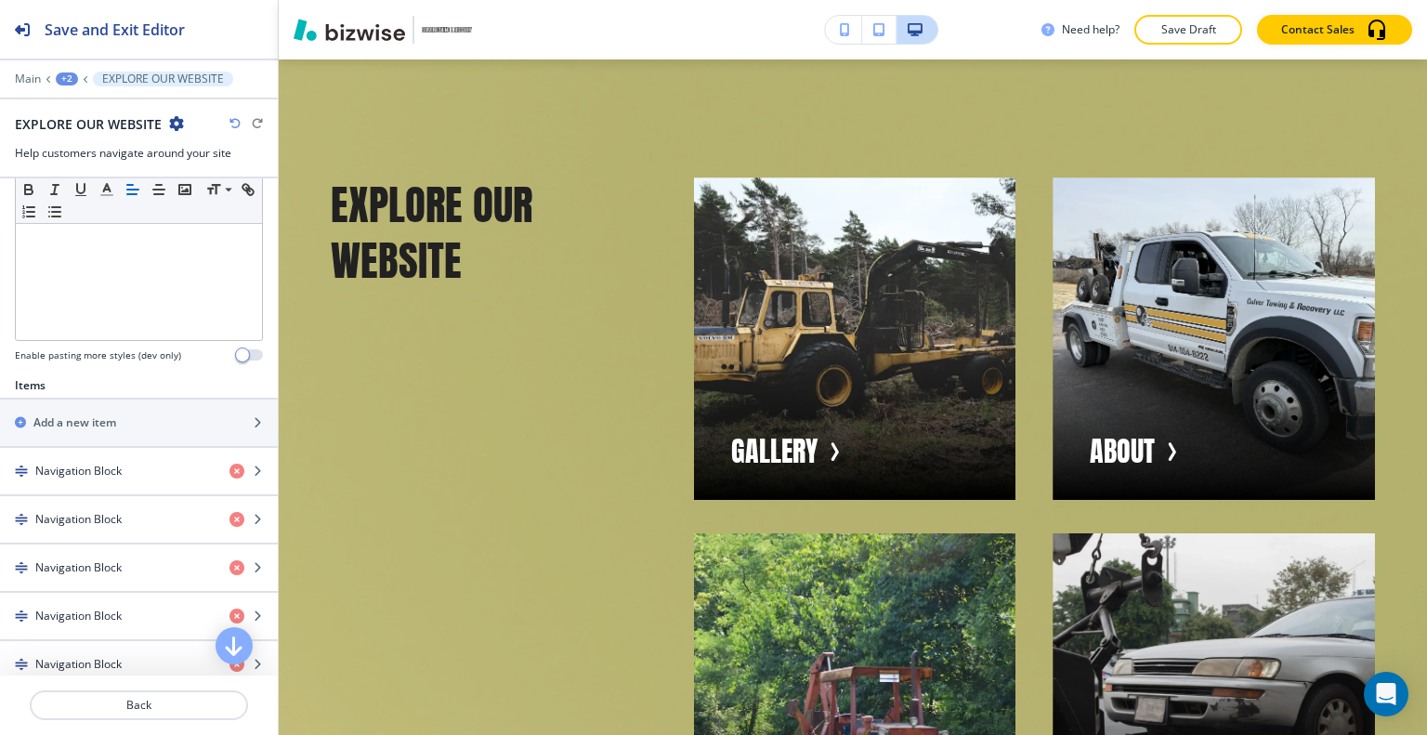
scroll to position [557, 0]
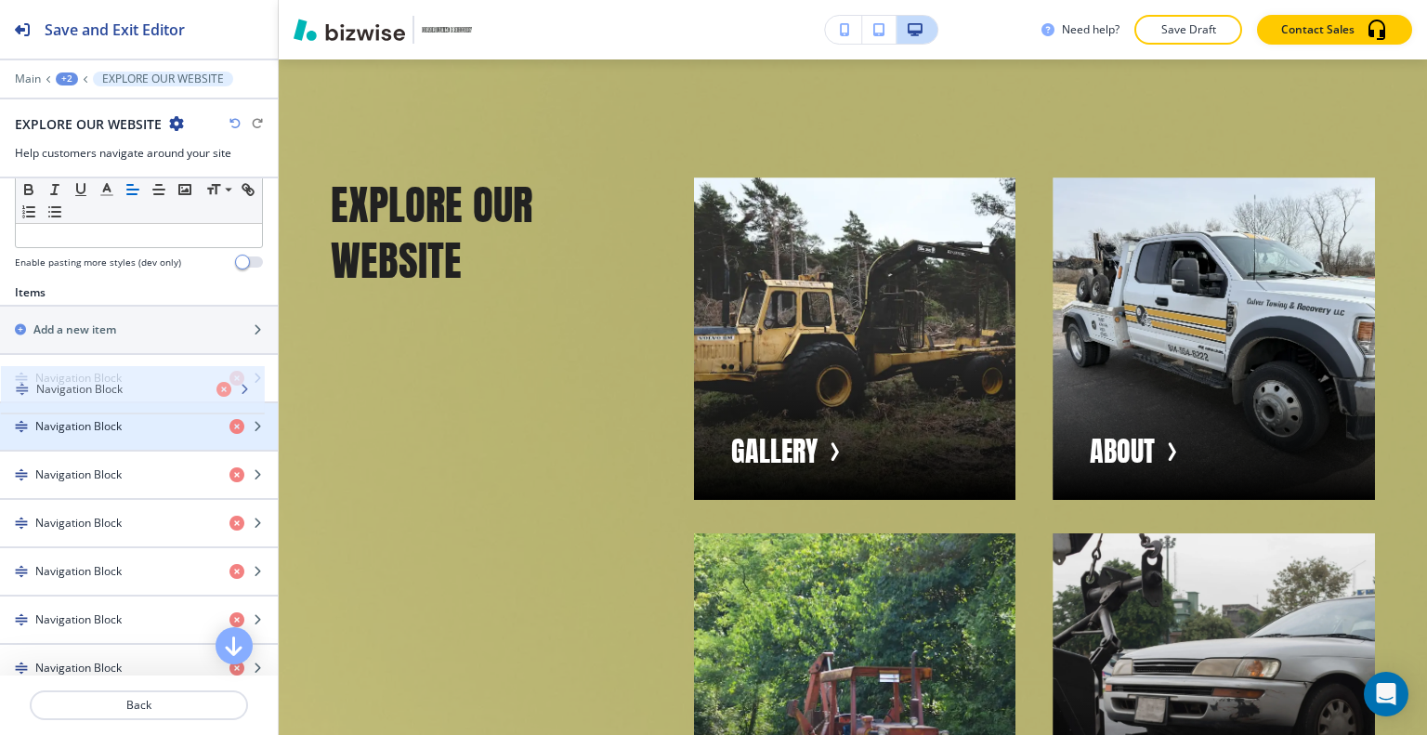
drag, startPoint x: 111, startPoint y: 414, endPoint x: 111, endPoint y: 371, distance: 43.7
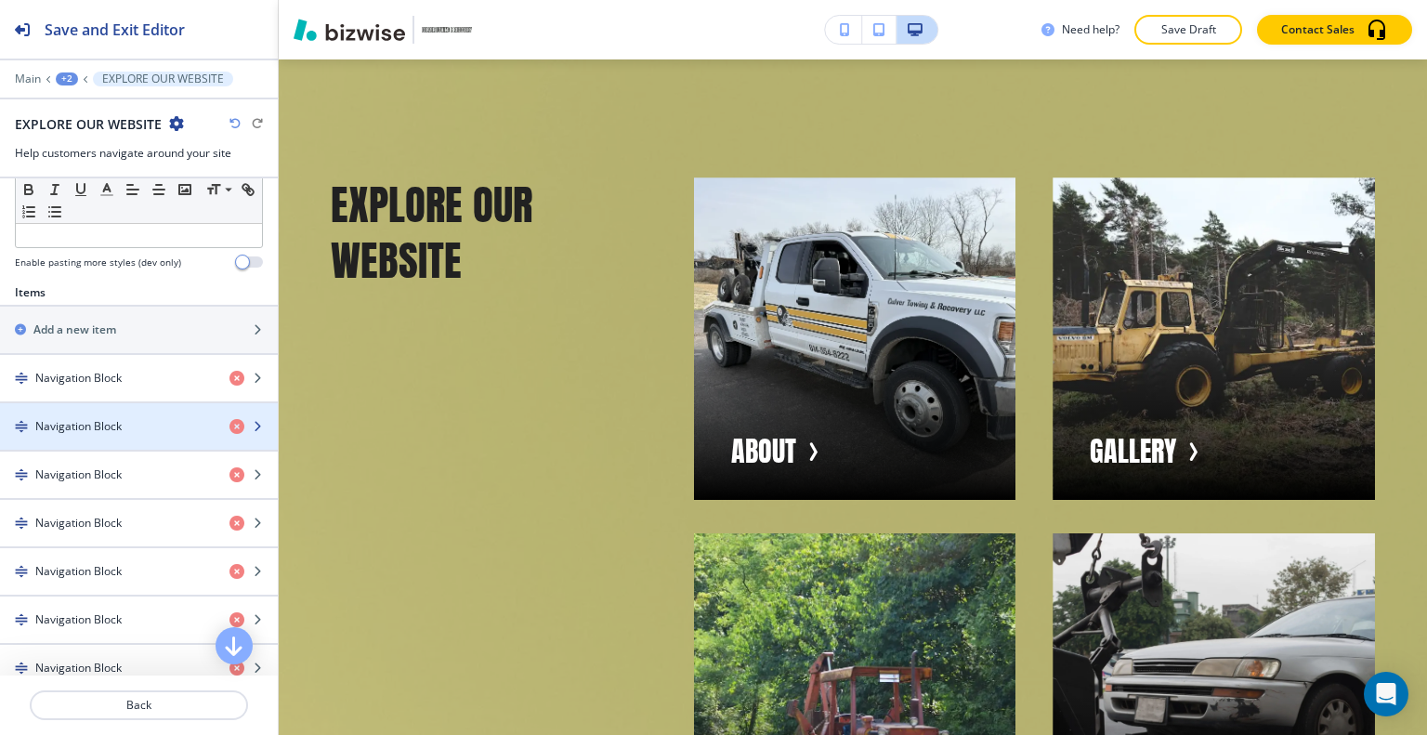
click at [99, 423] on h4 "Navigation Block" at bounding box center [78, 426] width 86 height 17
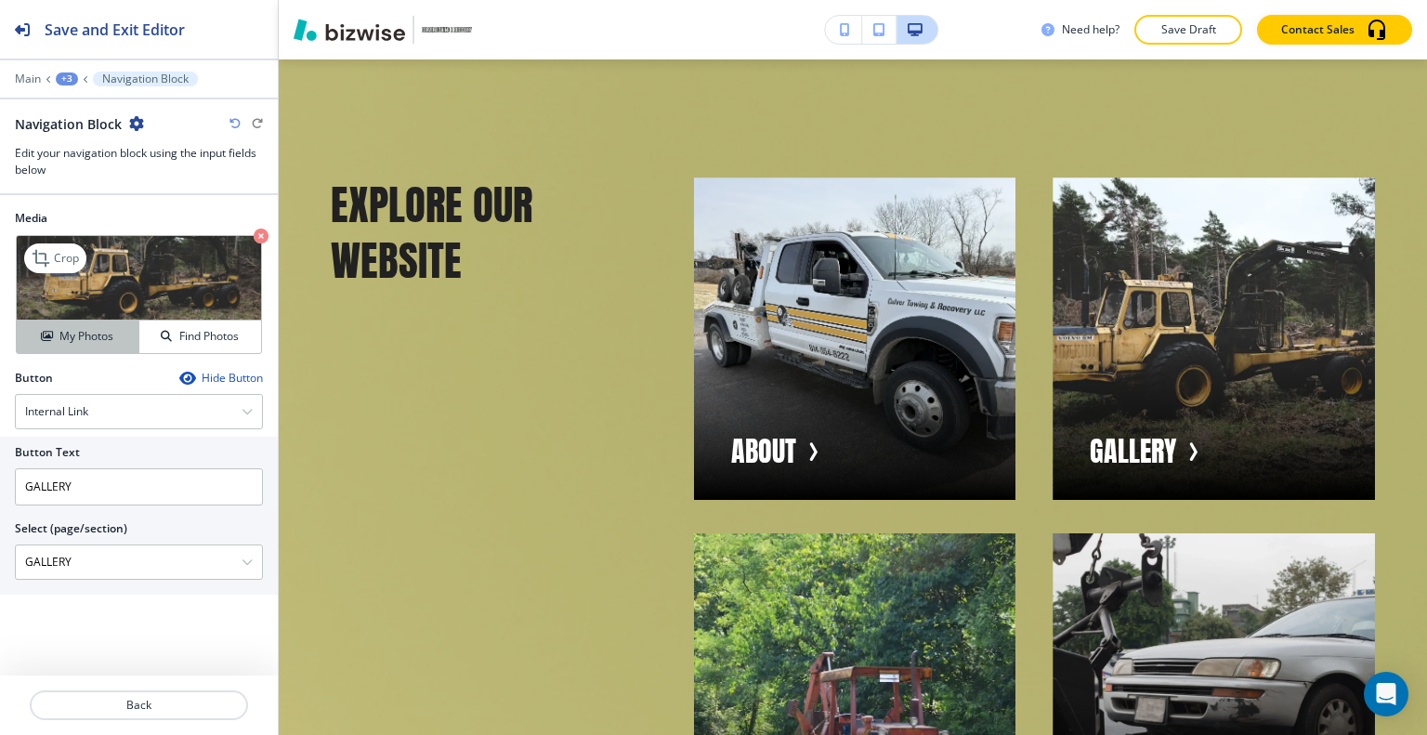
click at [81, 342] on h4 "My Photos" at bounding box center [86, 336] width 54 height 17
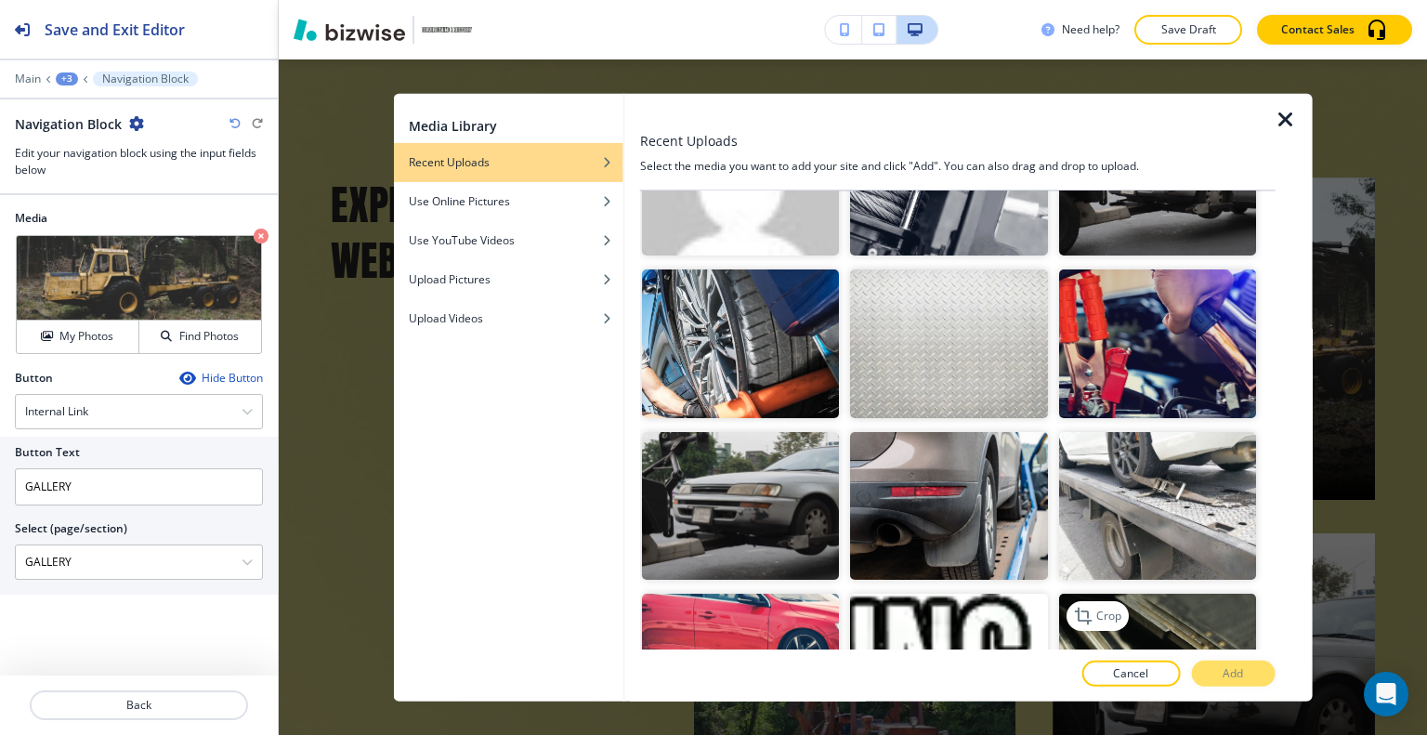
scroll to position [836, 0]
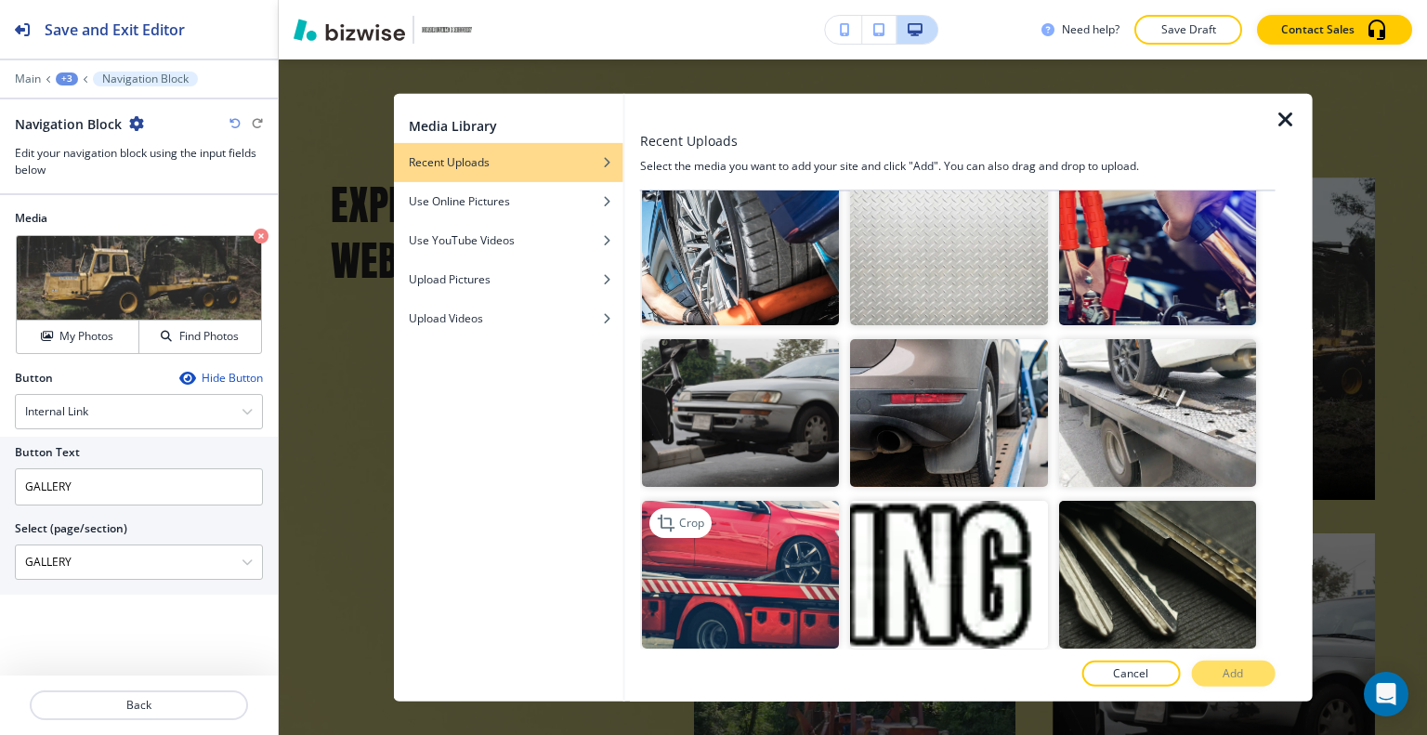
click at [693, 552] on img "button" at bounding box center [740, 575] width 197 height 148
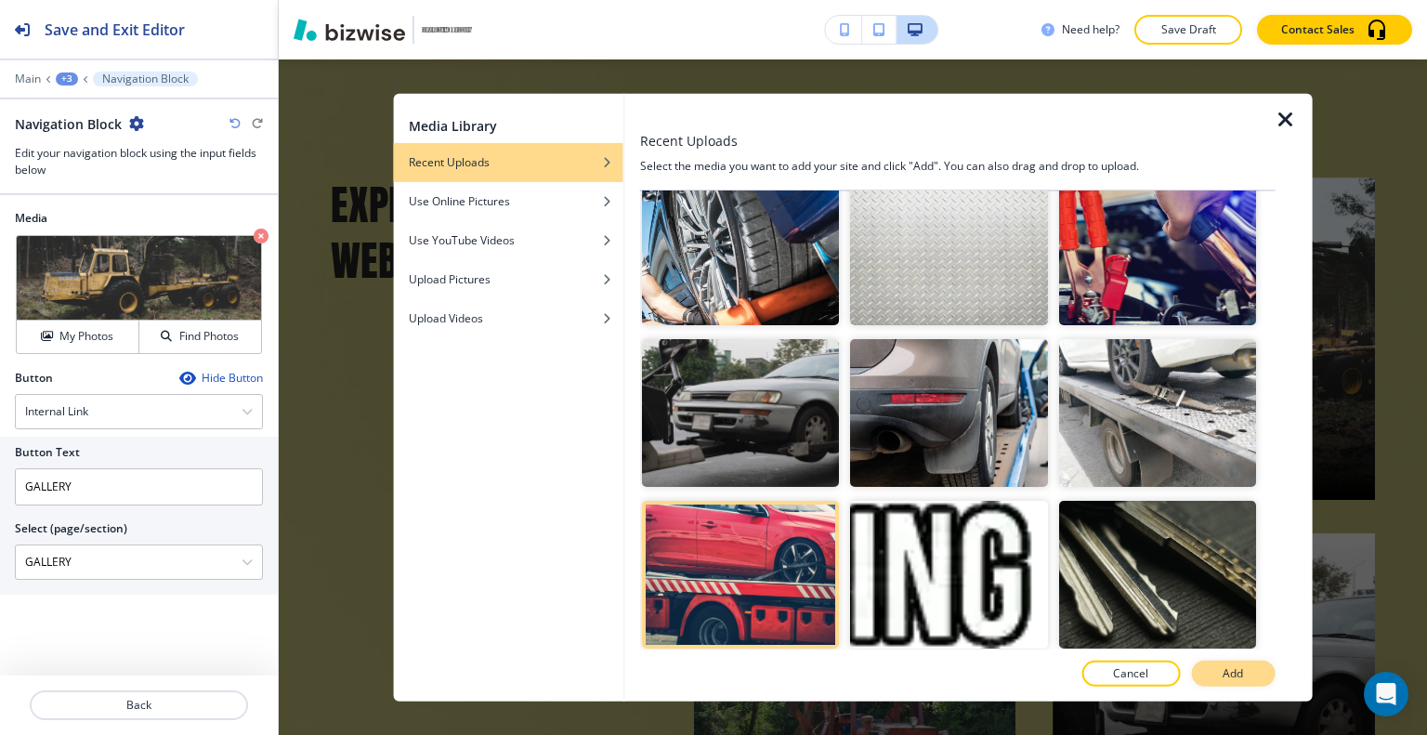
click at [1214, 684] on button "Add" at bounding box center [1233, 673] width 84 height 26
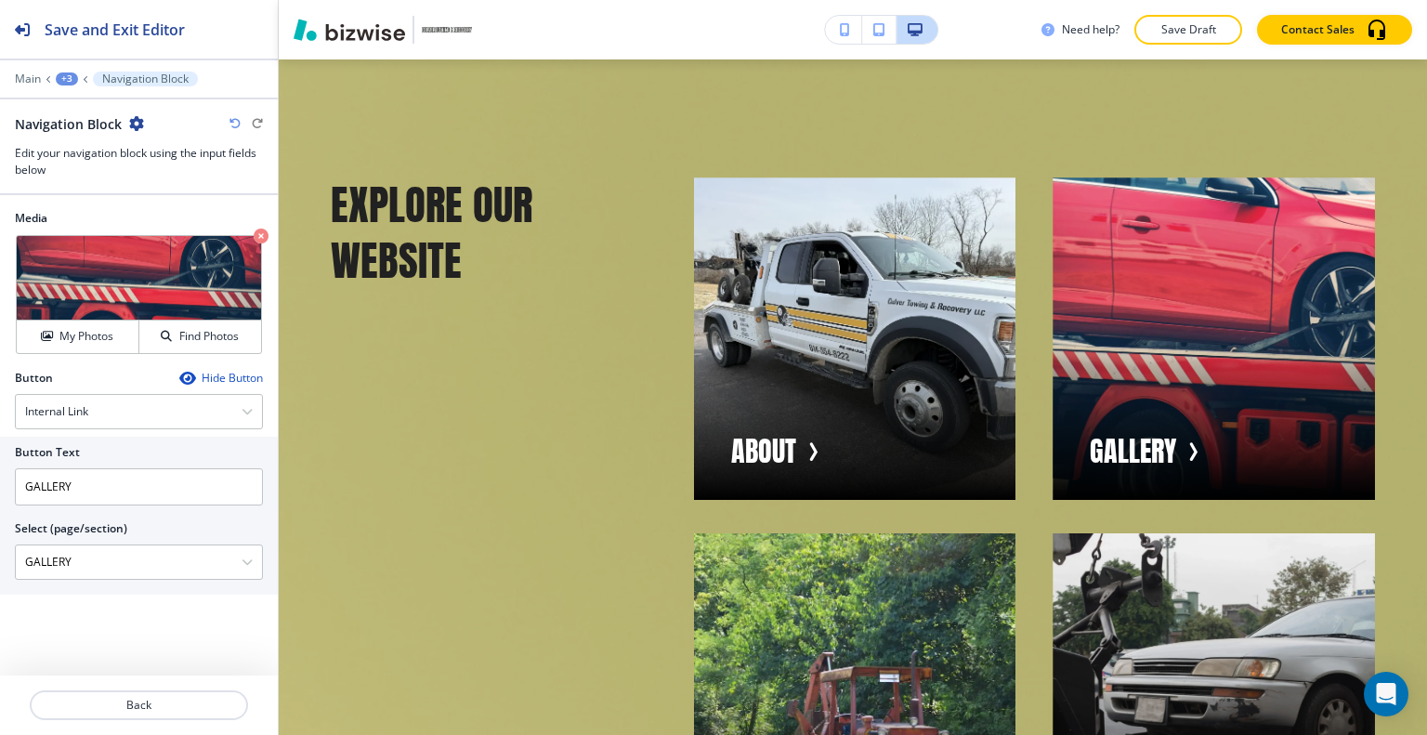
click at [1171, 42] on button "Save Draft" at bounding box center [1188, 30] width 108 height 30
click at [1171, 41] on div "Need help? Saving... Contact Sales" at bounding box center [1233, 30] width 385 height 30
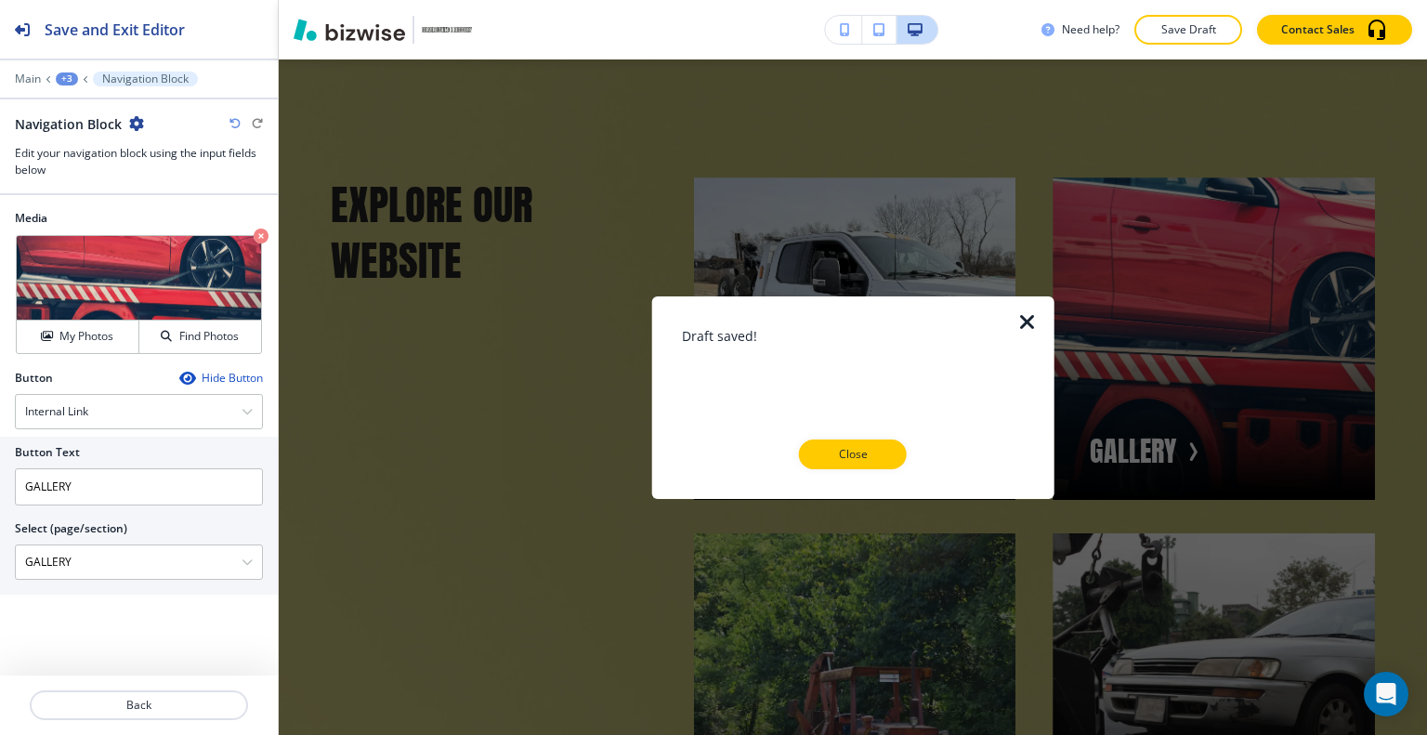
click at [891, 440] on div "Draft saved! Close" at bounding box center [853, 396] width 343 height 143
drag, startPoint x: 887, startPoint y: 449, endPoint x: 911, endPoint y: 441, distance: 25.3
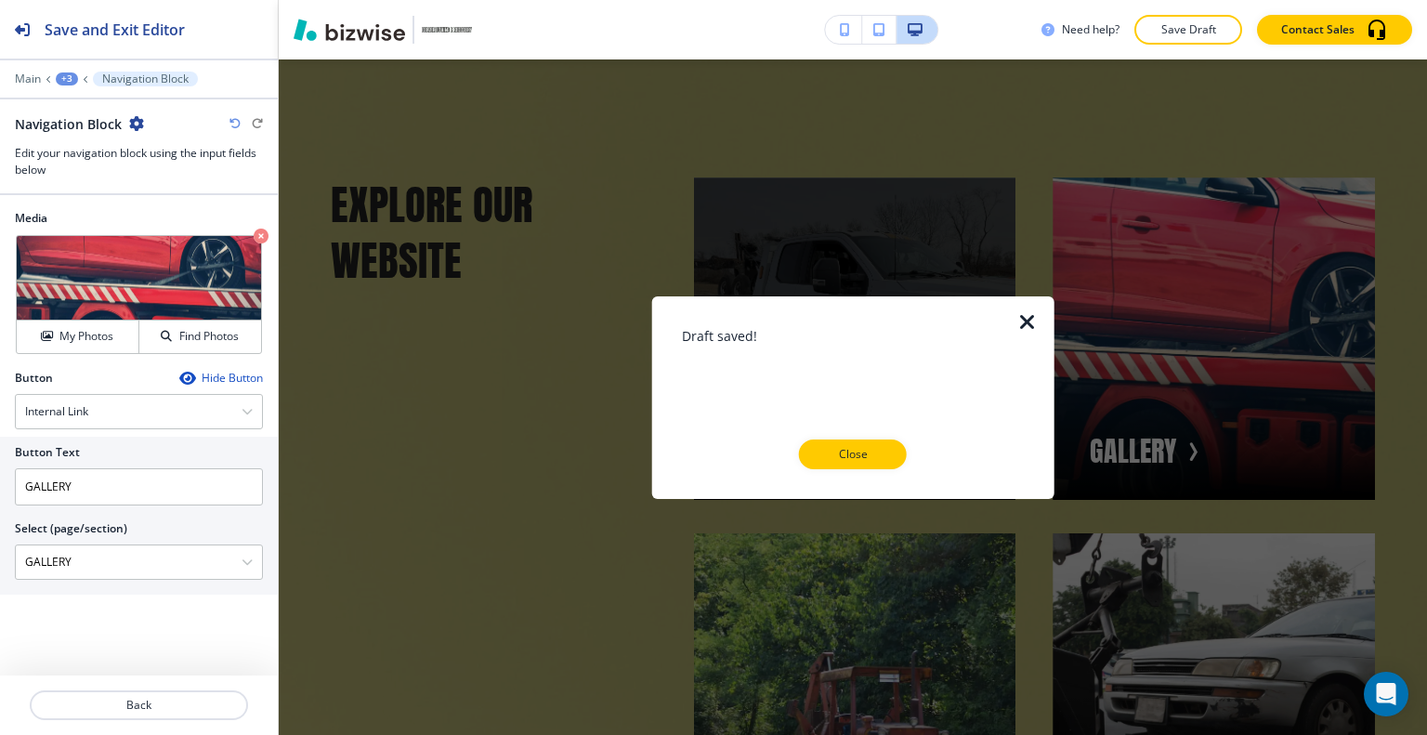
click at [888, 449] on button "Close" at bounding box center [853, 454] width 108 height 30
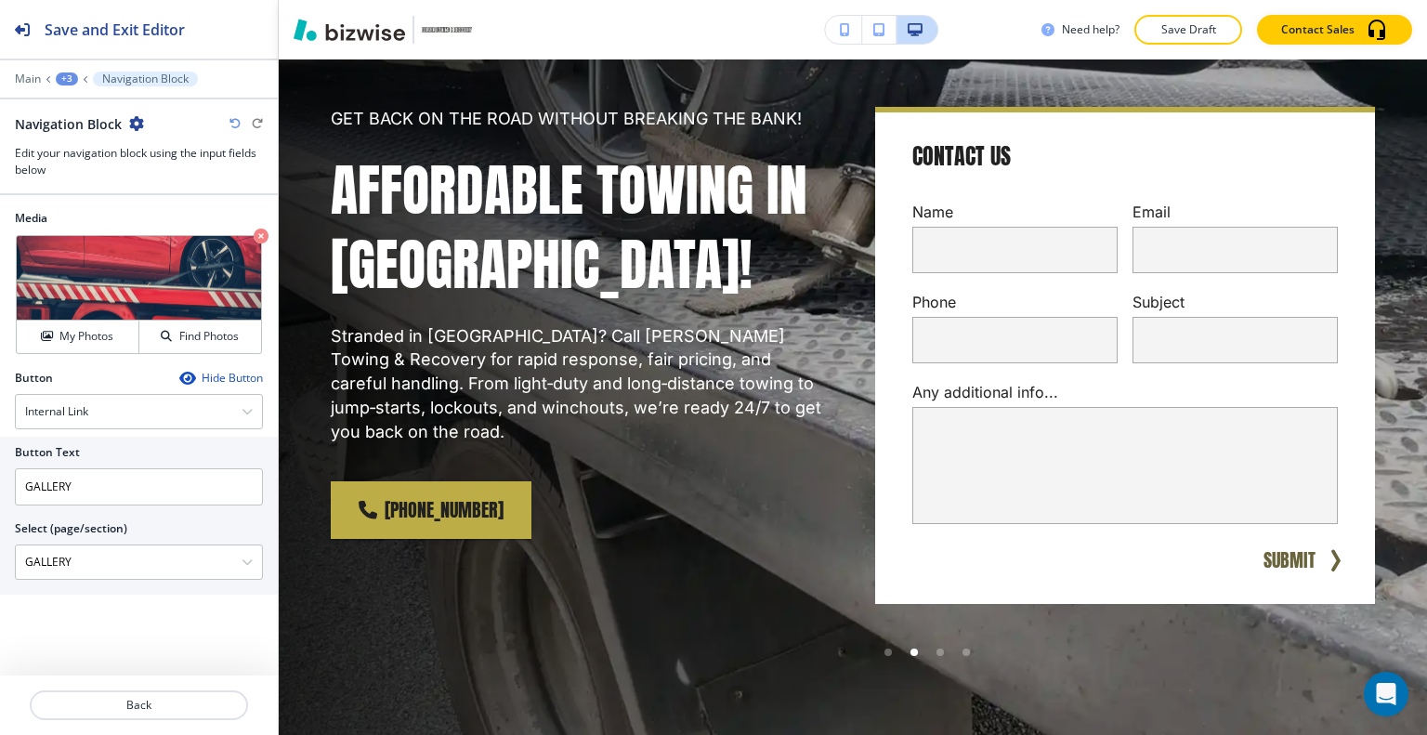
scroll to position [0, 0]
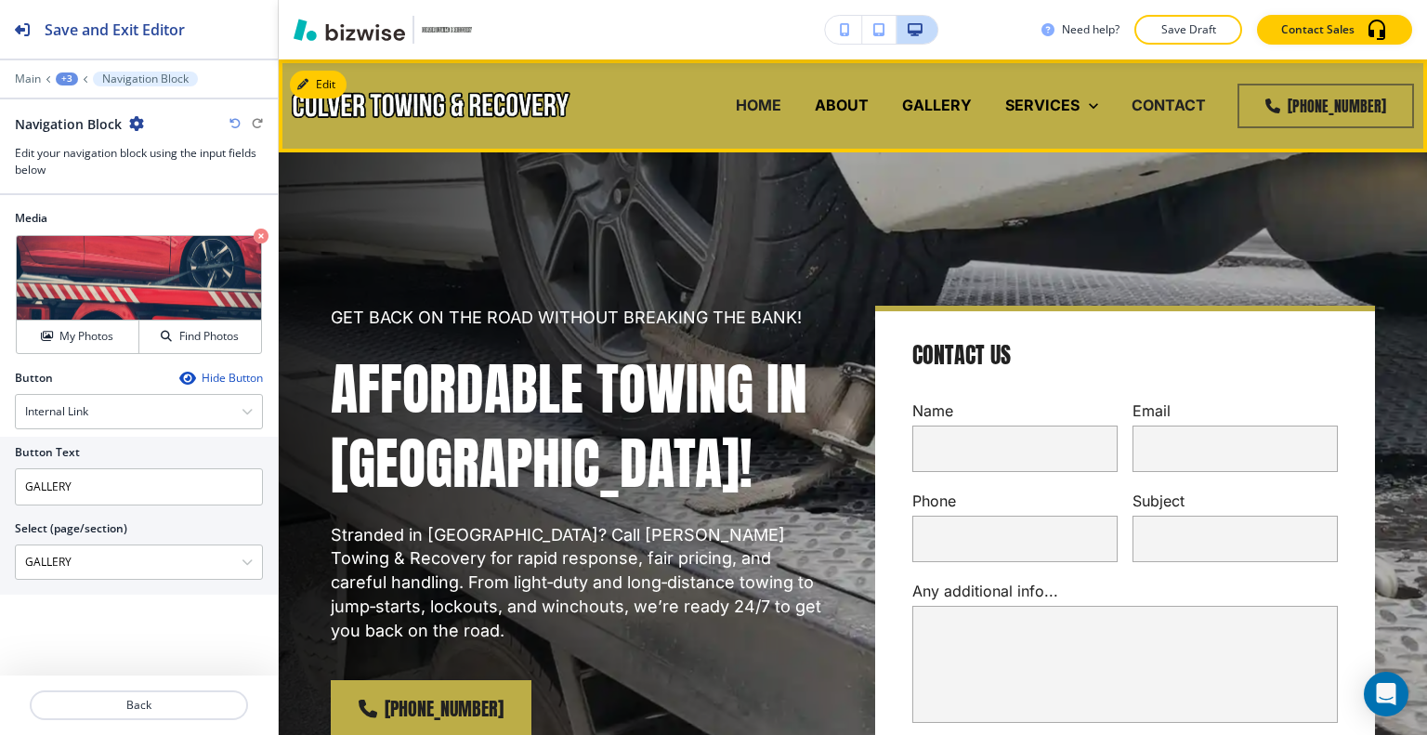
click at [1134, 114] on p "CONTACT" at bounding box center [1168, 105] width 74 height 21
click at [1144, 108] on p "CONTACT" at bounding box center [1168, 105] width 74 height 21
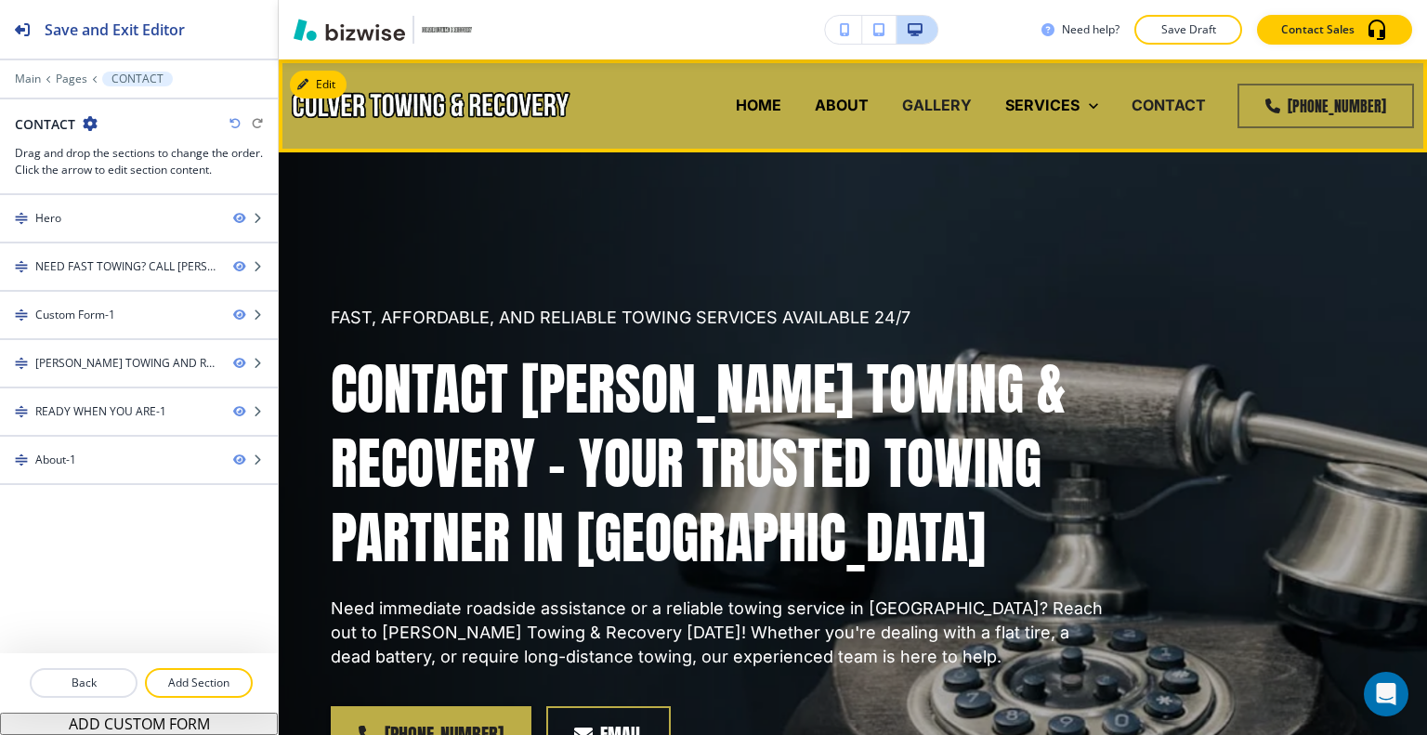
click at [947, 111] on p "GALLERY" at bounding box center [937, 105] width 70 height 21
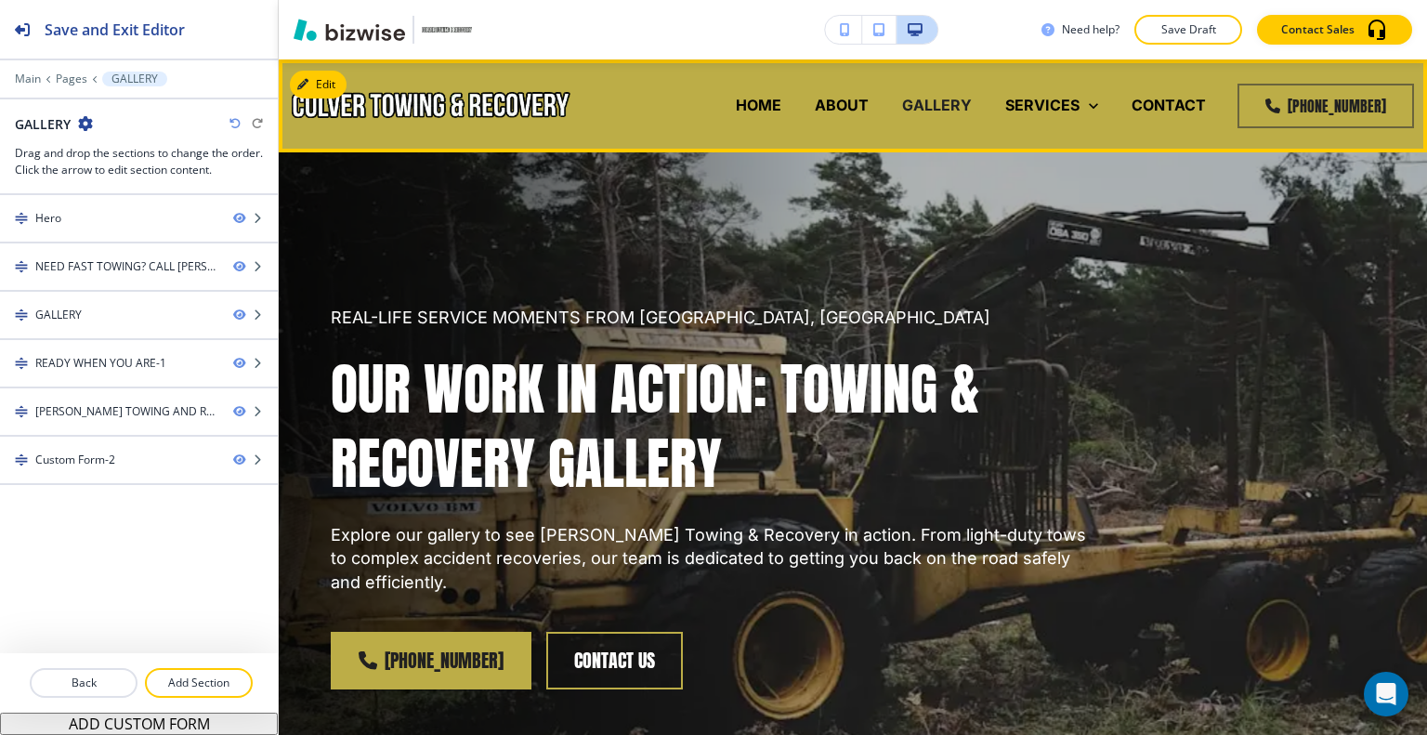
click at [945, 108] on p "GALLERY" at bounding box center [937, 105] width 70 height 21
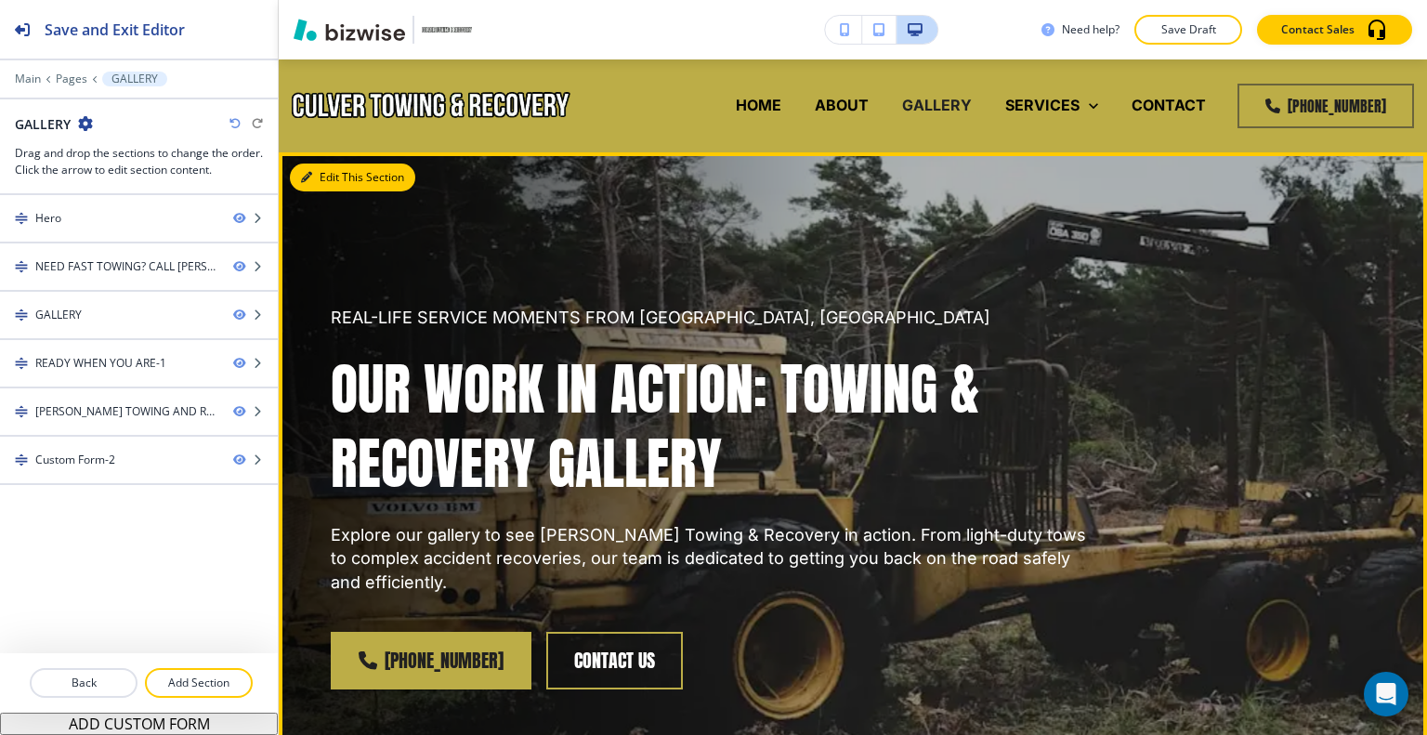
click at [332, 178] on button "Edit This Section" at bounding box center [352, 177] width 125 height 28
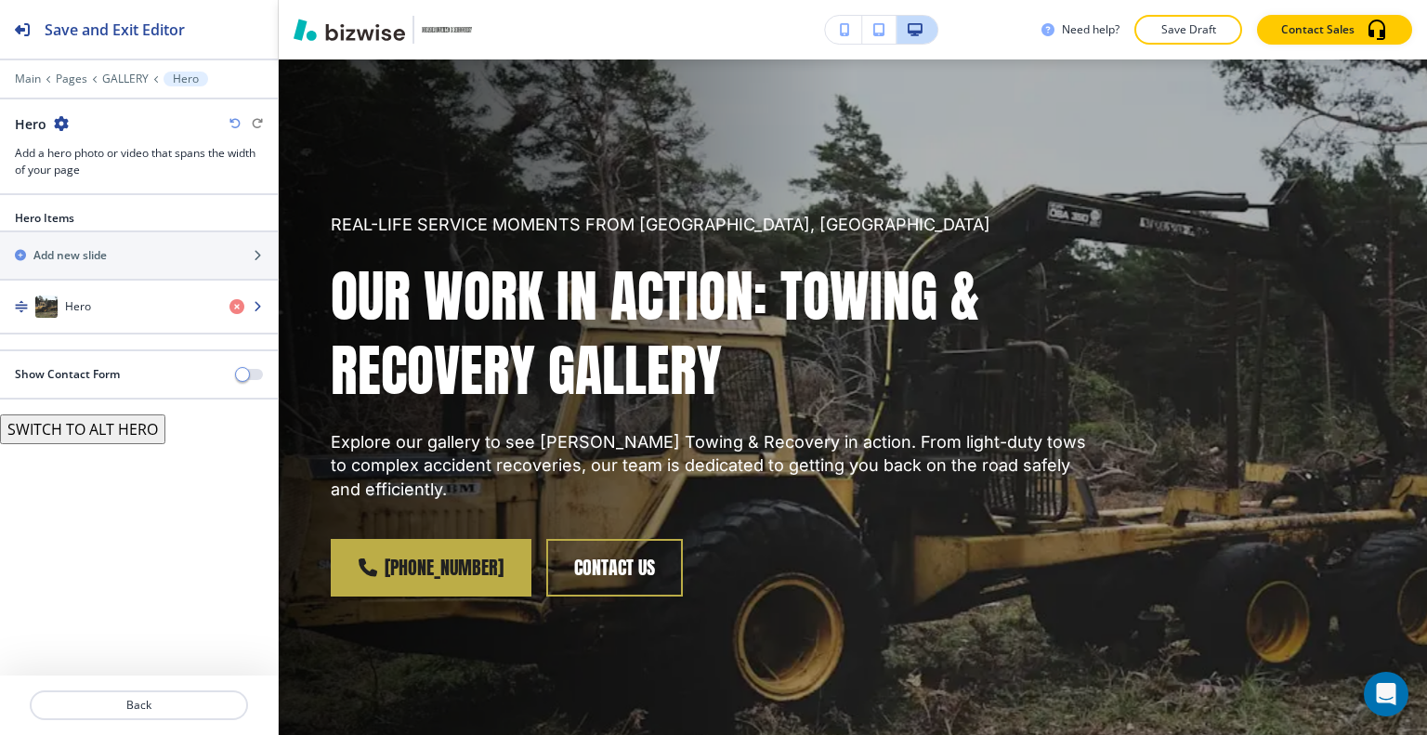
click at [127, 325] on div "button" at bounding box center [139, 325] width 278 height 15
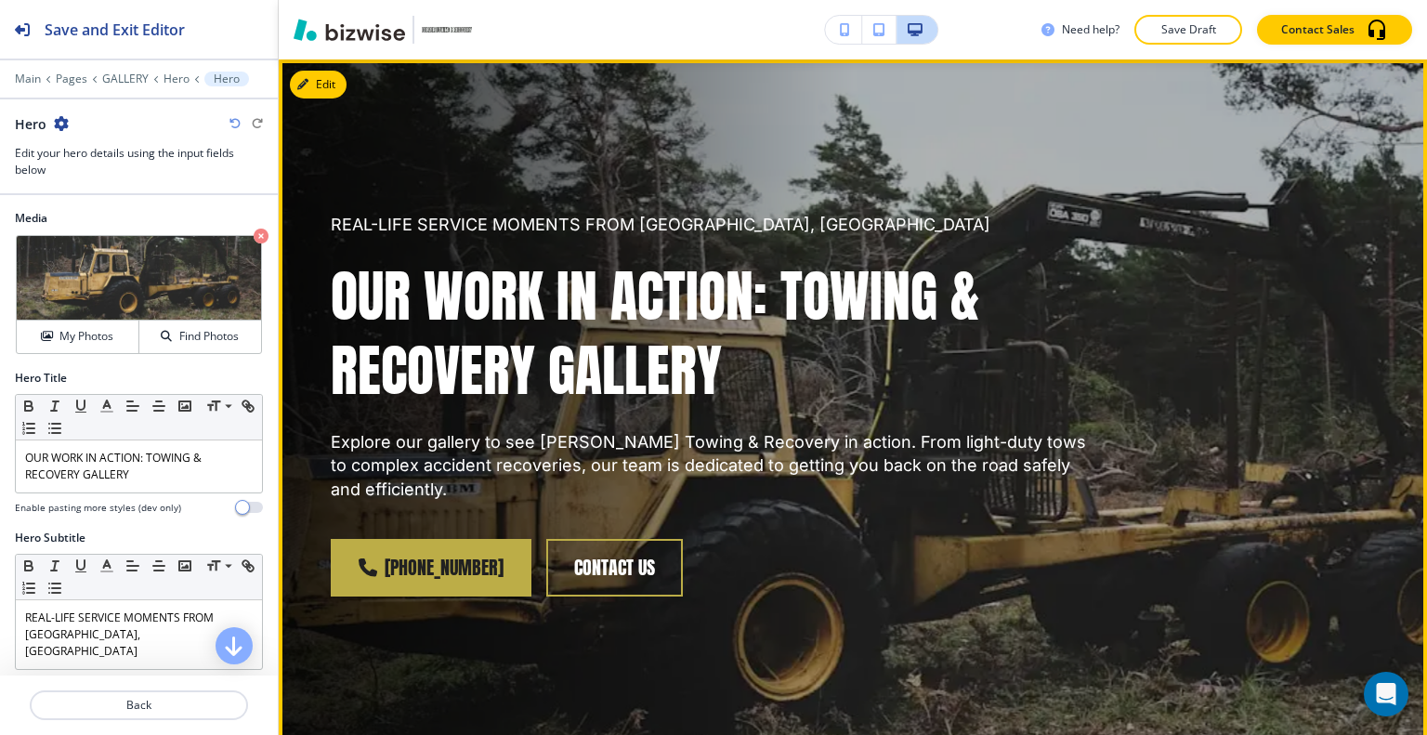
scroll to position [0, 0]
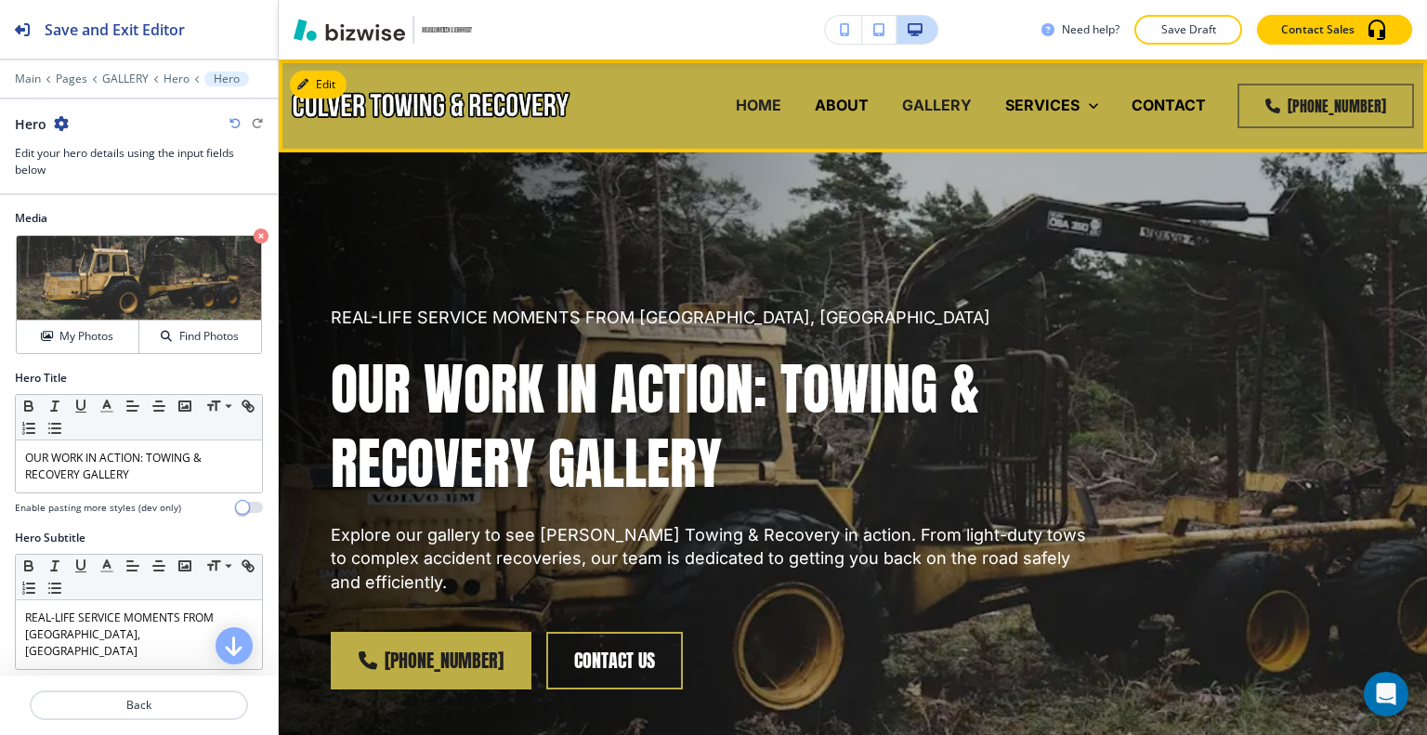
click at [764, 107] on p "HOME" at bounding box center [759, 105] width 46 height 21
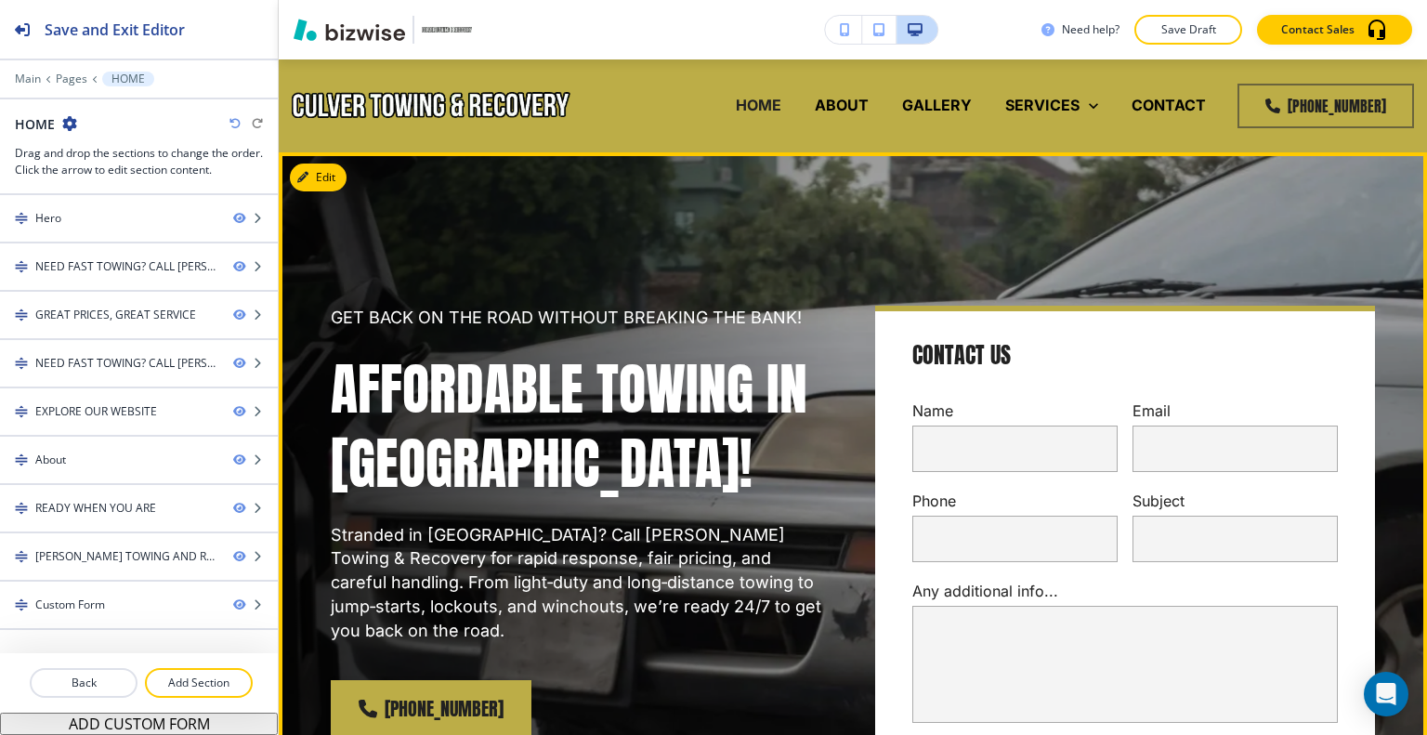
click at [805, 308] on p "GET BACK ON THE ROAD WITHOUT BREAKING THE BANK!" at bounding box center [581, 318] width 500 height 24
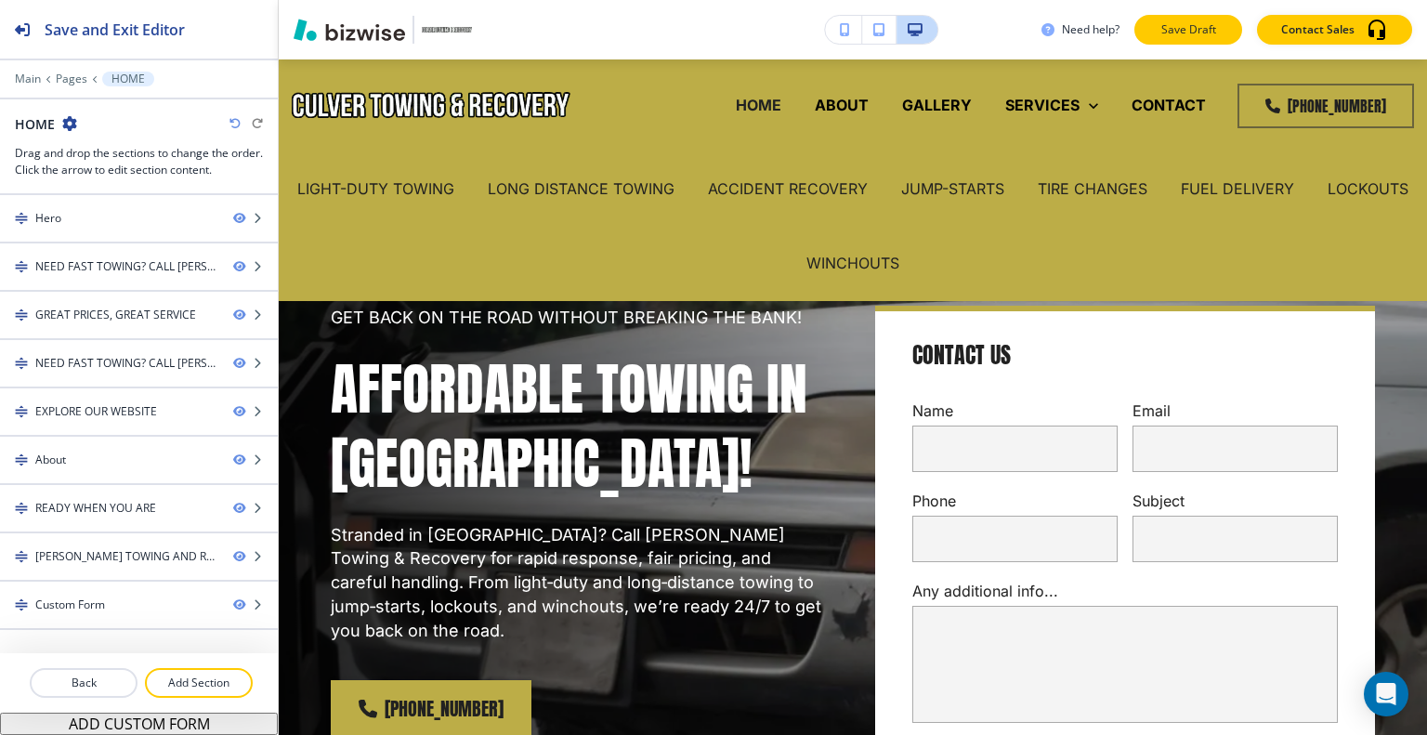
click at [1192, 17] on button "Save Draft" at bounding box center [1188, 30] width 108 height 30
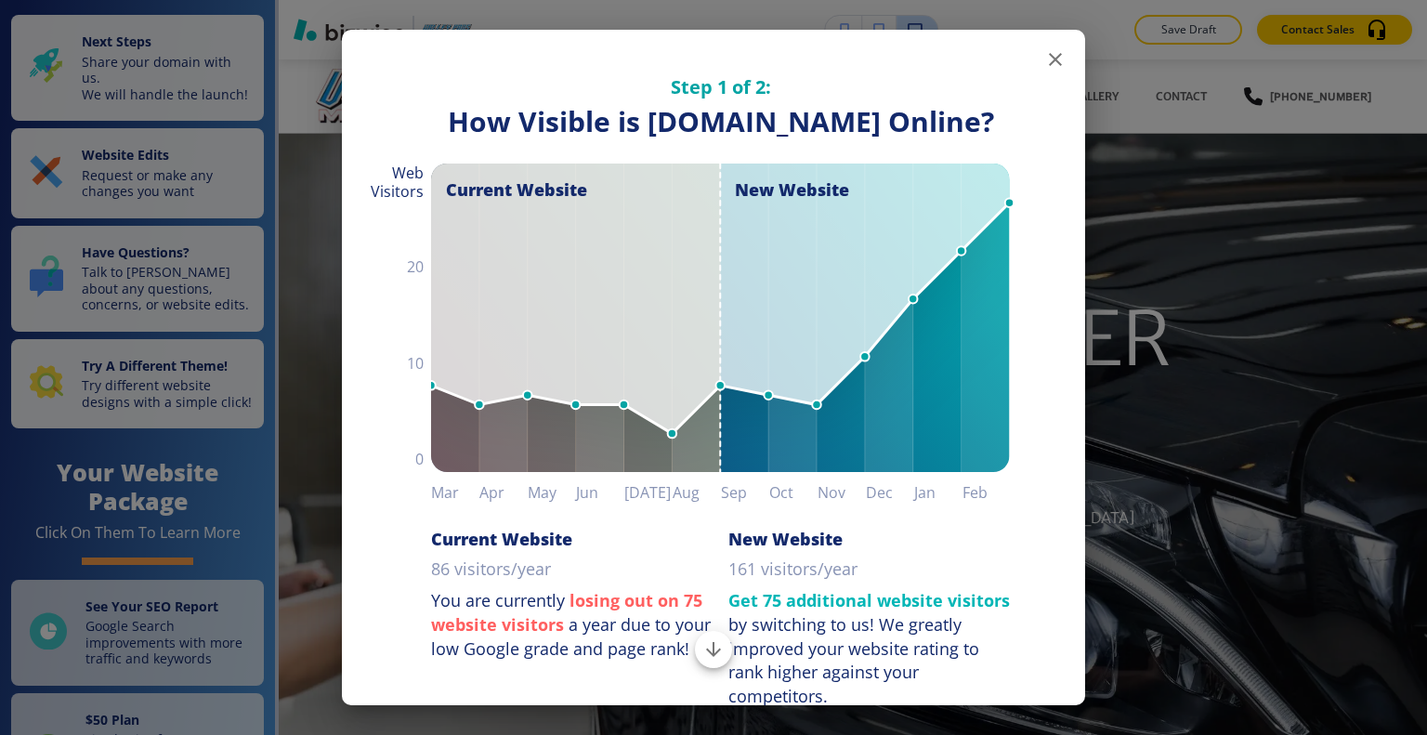
click at [1048, 51] on icon "button" at bounding box center [1055, 59] width 22 height 22
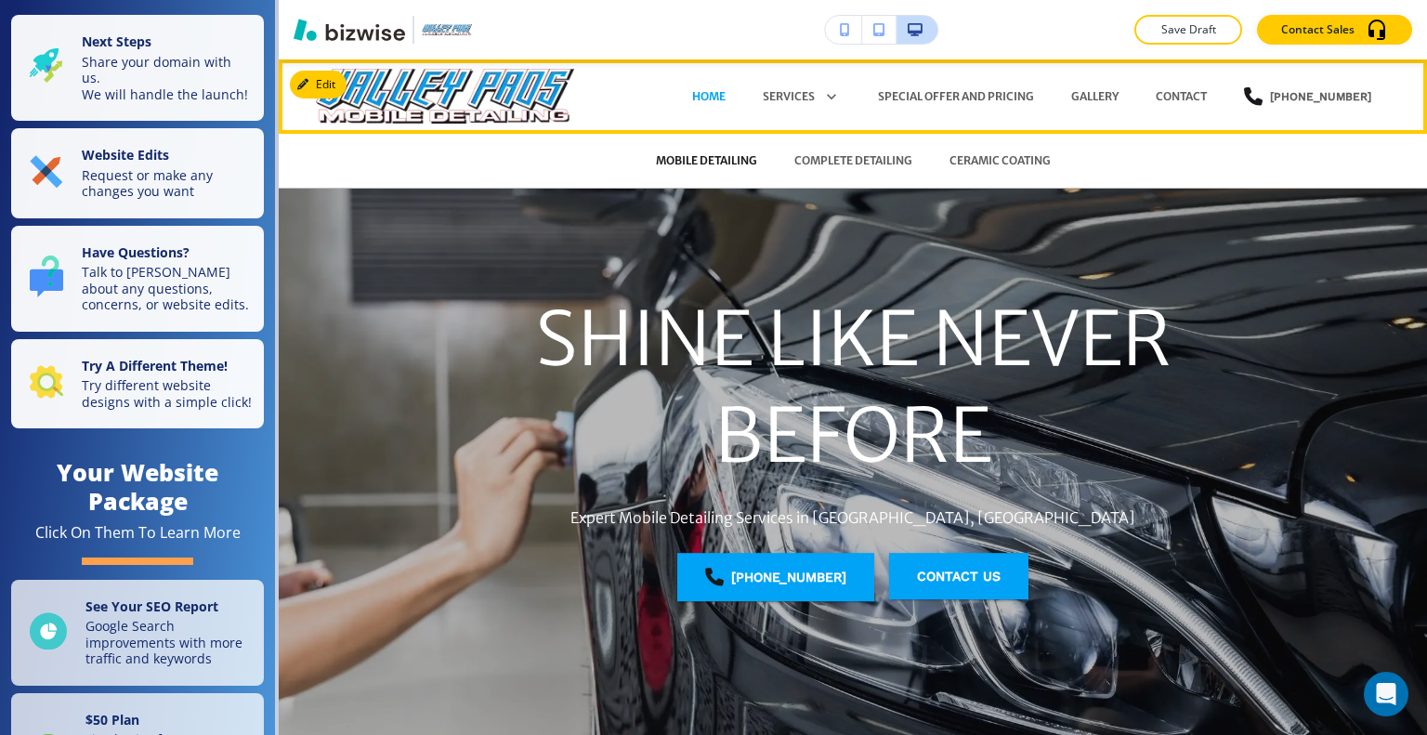
click at [684, 157] on p "MOBILE DETAILING" at bounding box center [706, 160] width 101 height 17
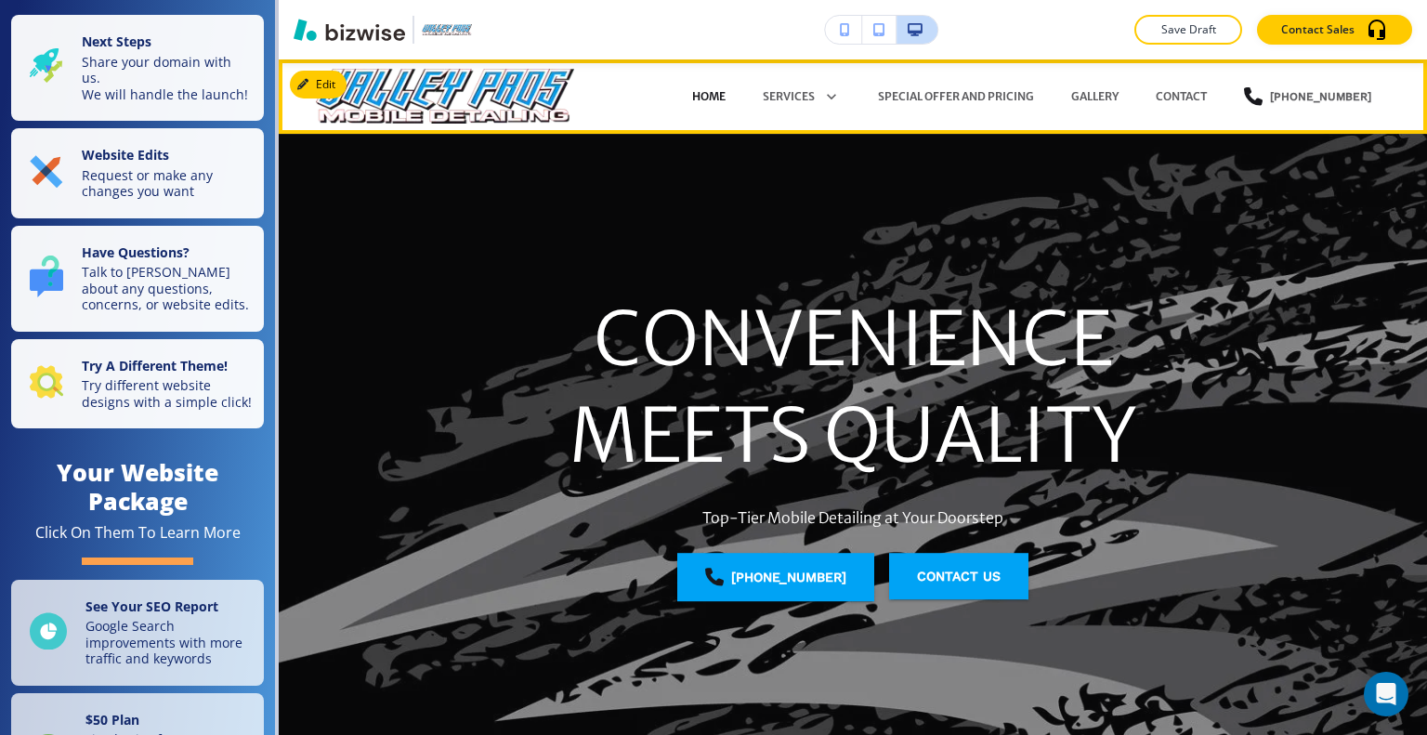
click at [724, 88] on p "Home" at bounding box center [708, 96] width 33 height 17
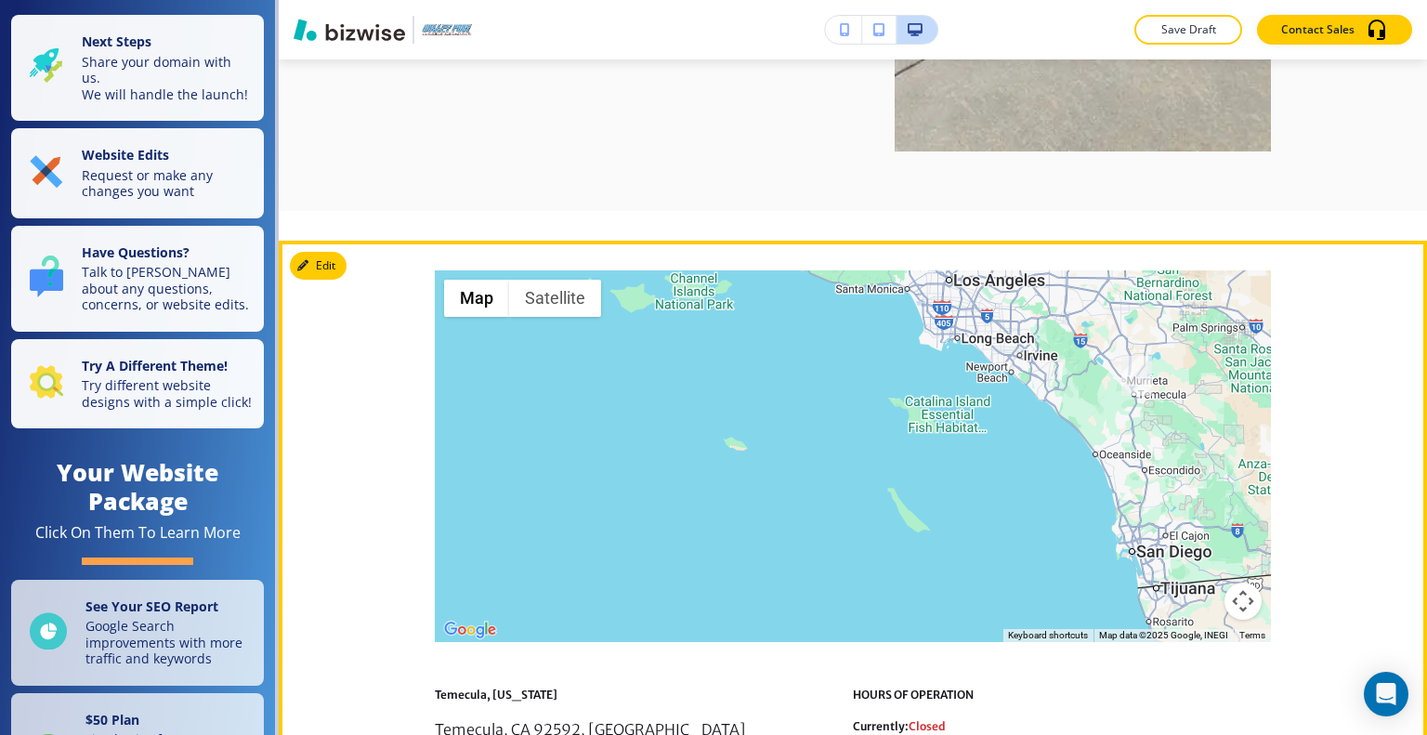
scroll to position [3497, 0]
